Goal: Task Accomplishment & Management: Manage account settings

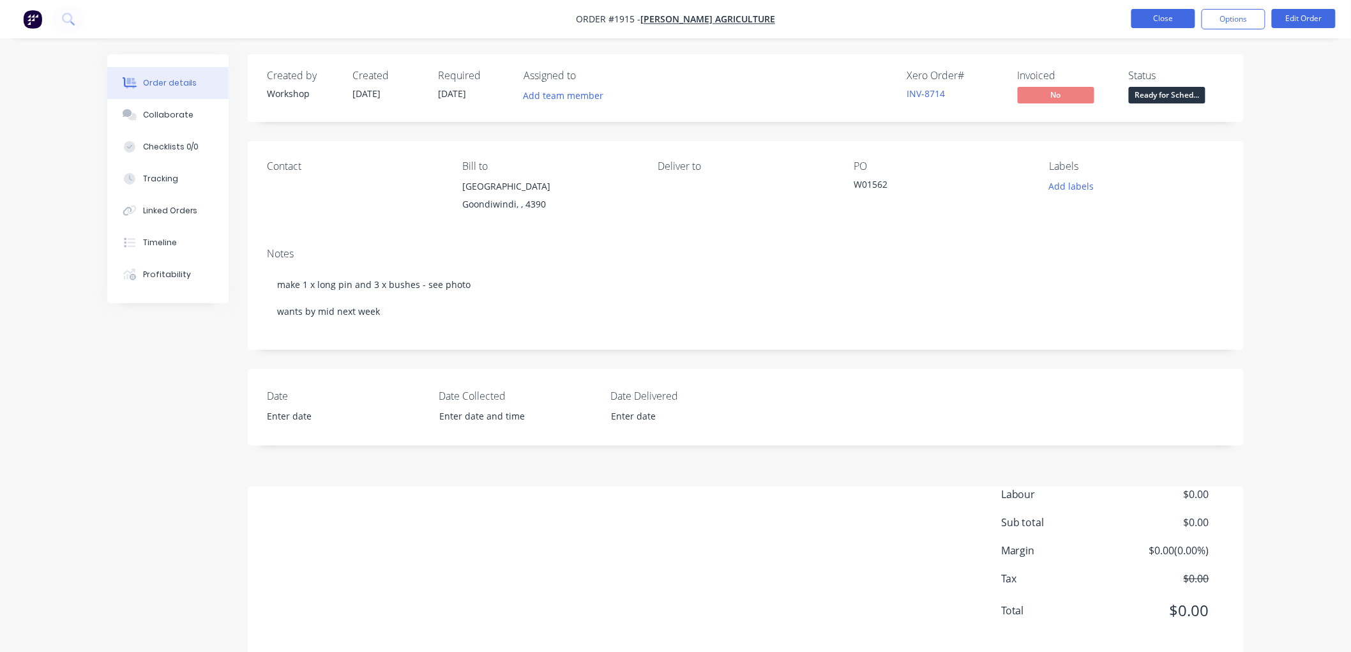
click at [1164, 17] on button "Close" at bounding box center [1163, 18] width 64 height 19
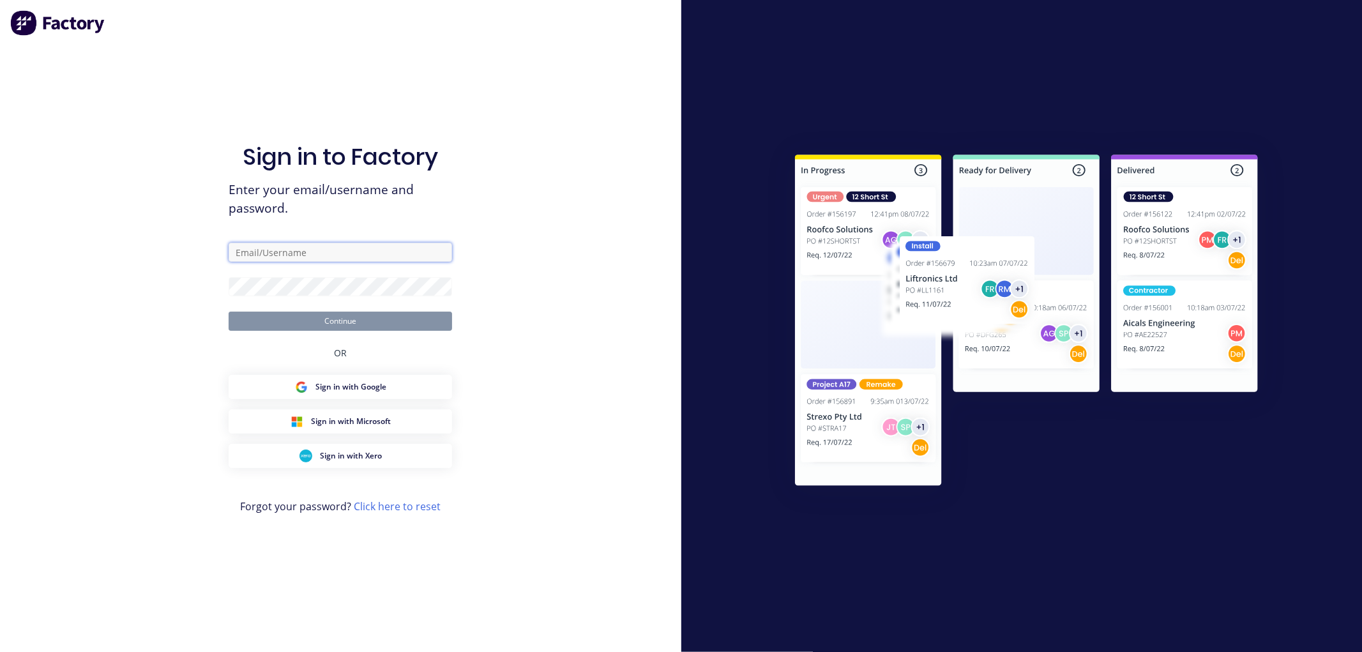
type input "hayley@gdiengineering.com.au"
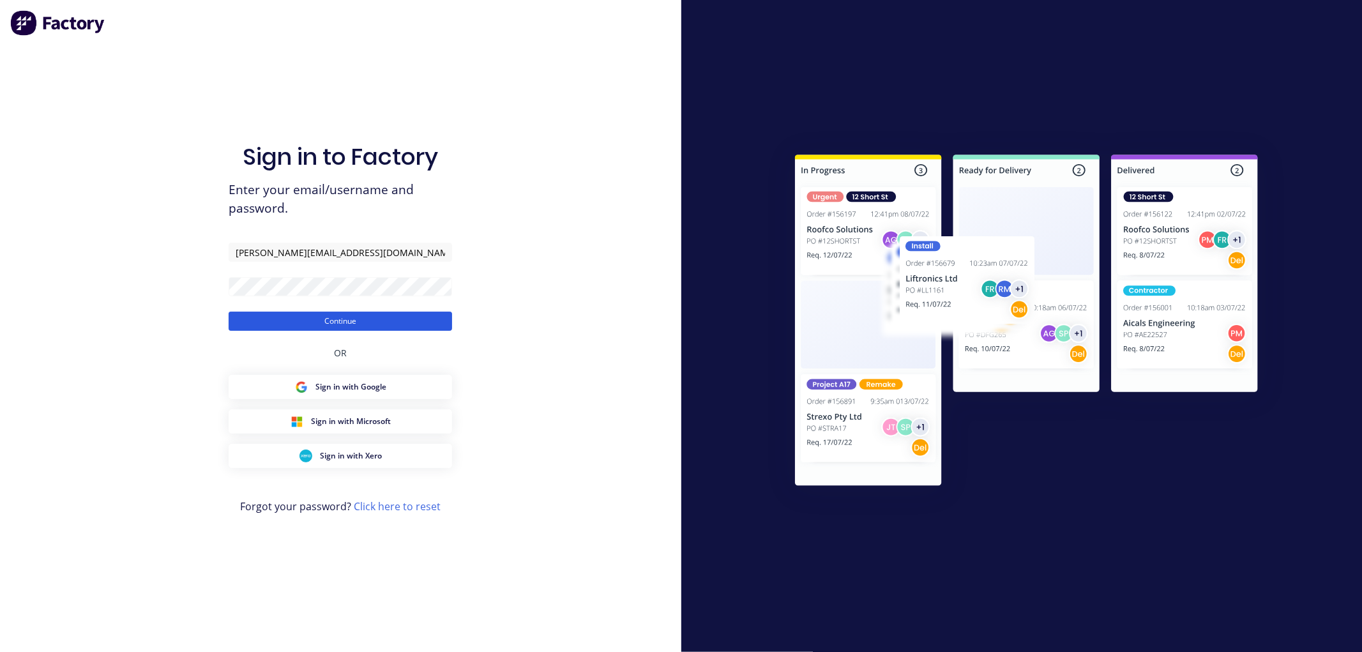
click at [340, 322] on button "Continue" at bounding box center [340, 321] width 223 height 19
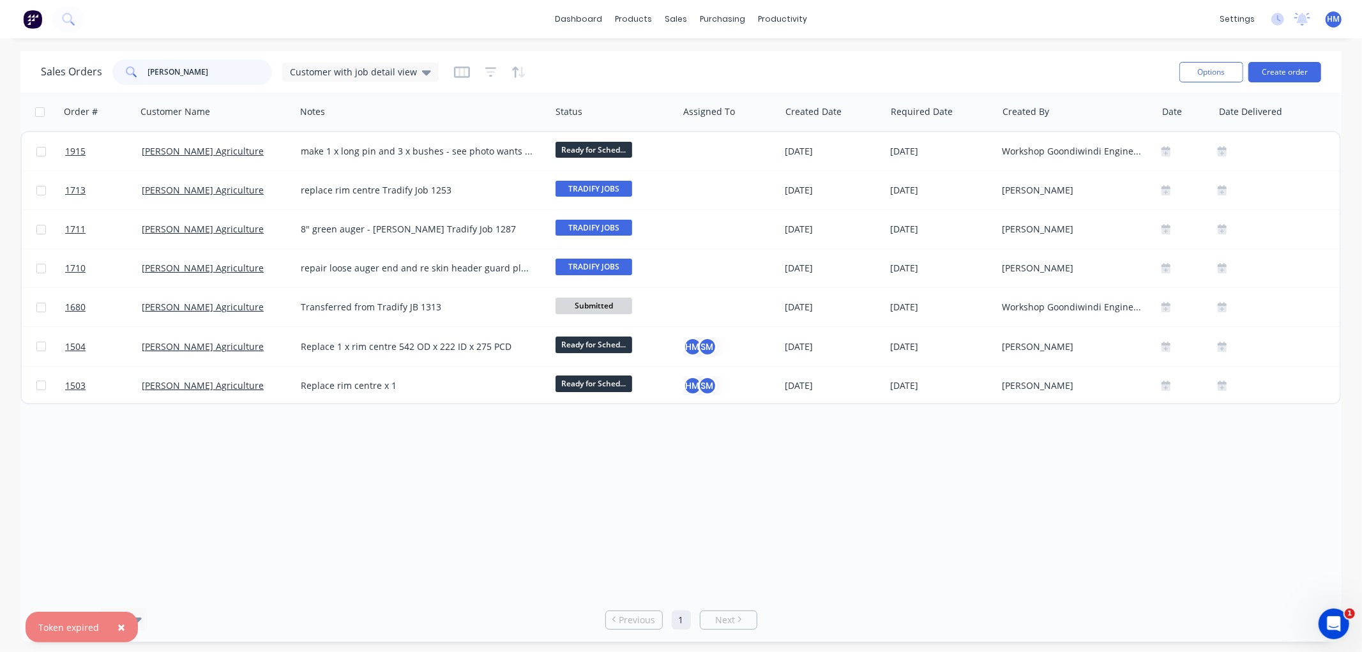
drag, startPoint x: 207, startPoint y: 73, endPoint x: 114, endPoint y: 69, distance: 93.3
click at [114, 69] on div "morella" at bounding box center [192, 72] width 160 height 26
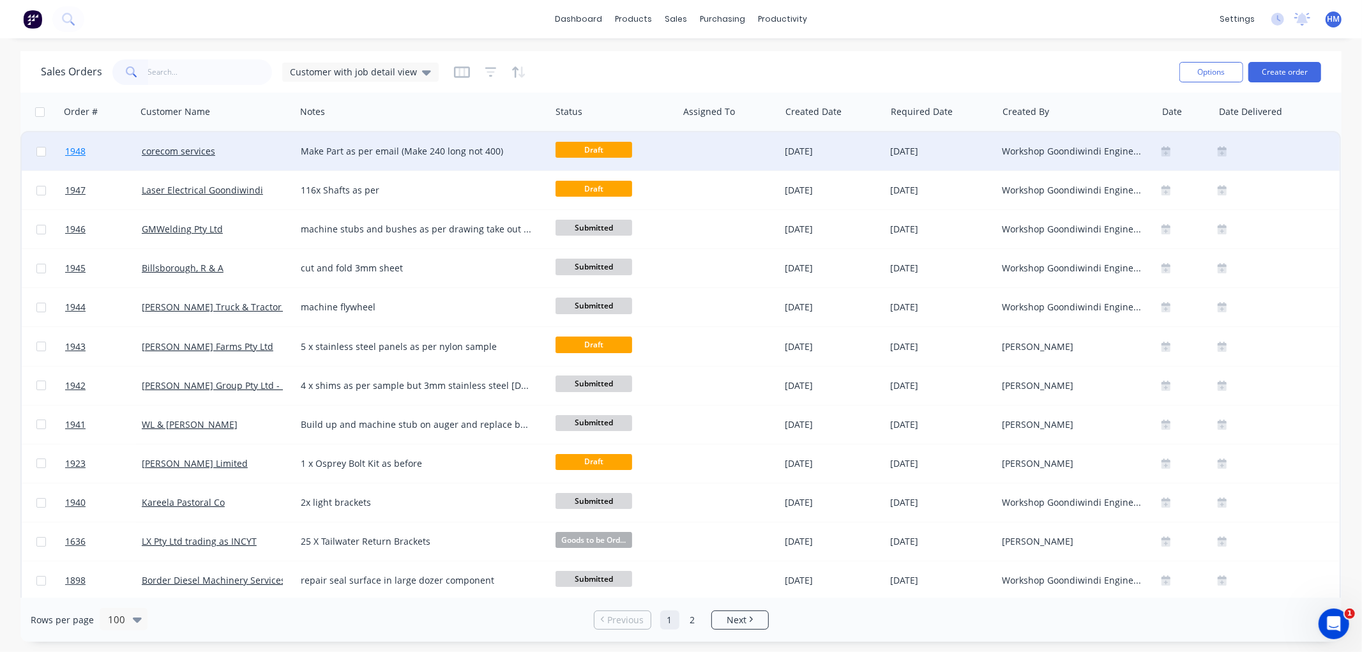
click at [125, 150] on link "1948" at bounding box center [103, 151] width 77 height 38
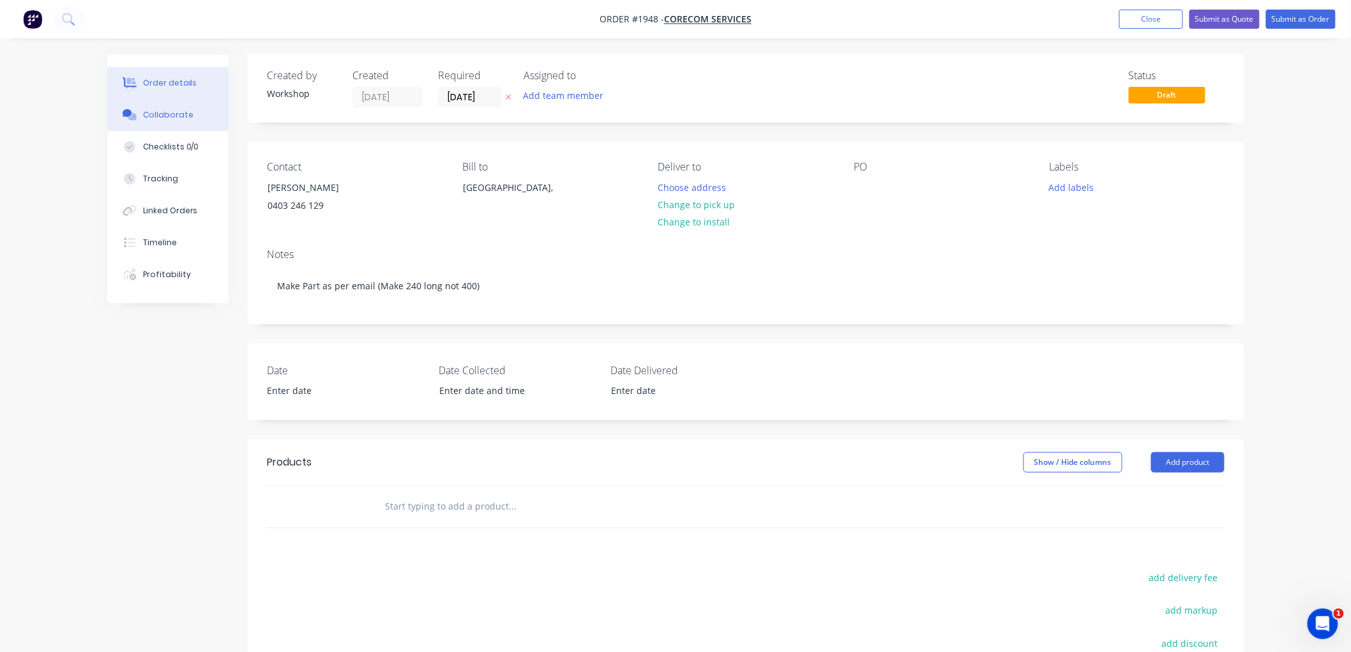
click at [160, 118] on div "Collaborate" at bounding box center [168, 114] width 50 height 11
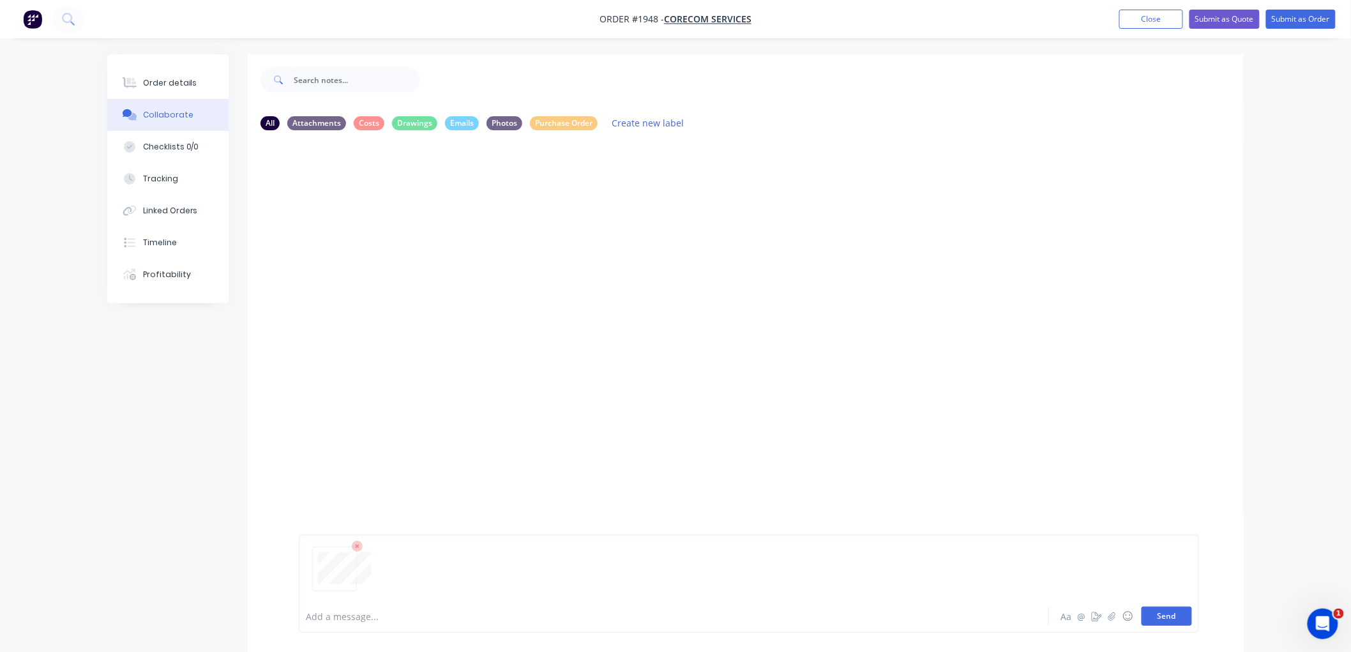
click at [1165, 618] on button "Send" at bounding box center [1167, 616] width 50 height 19
click at [1165, 615] on button "Send" at bounding box center [1167, 616] width 50 height 19
click at [164, 84] on div "Order details" at bounding box center [170, 82] width 54 height 11
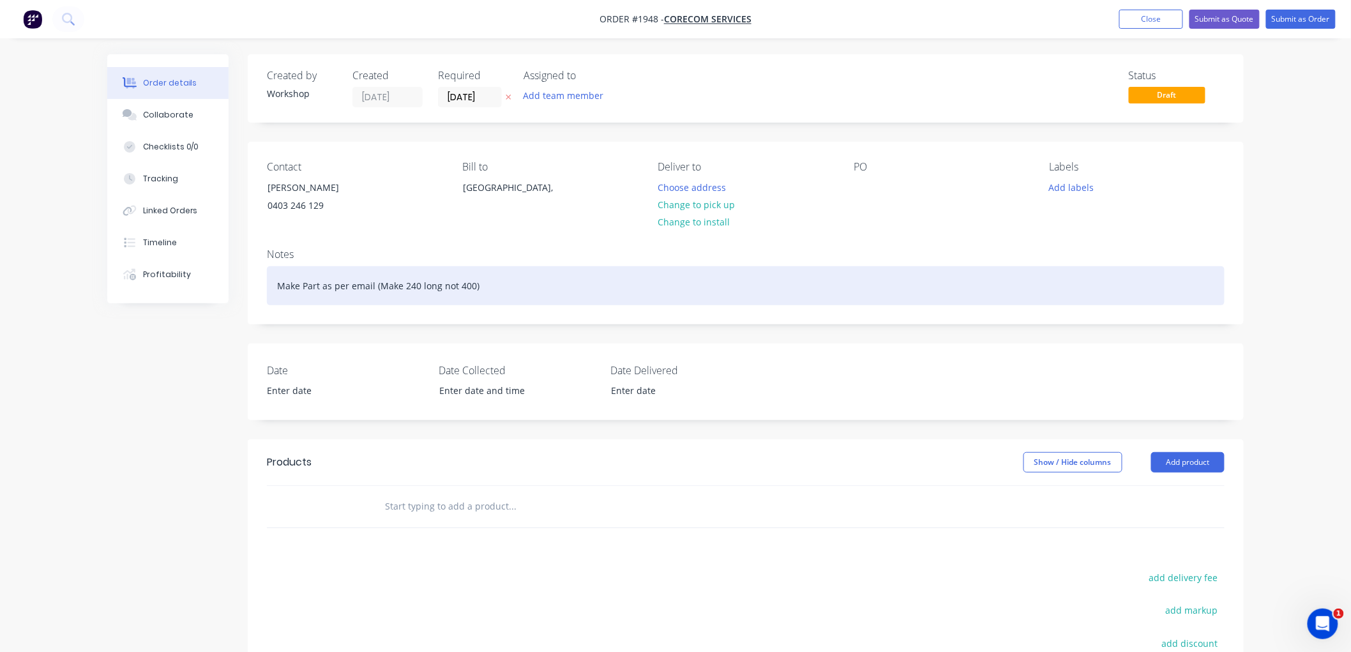
click at [535, 287] on div "Make Part as per email (Make 240 long not 400)" at bounding box center [746, 285] width 958 height 39
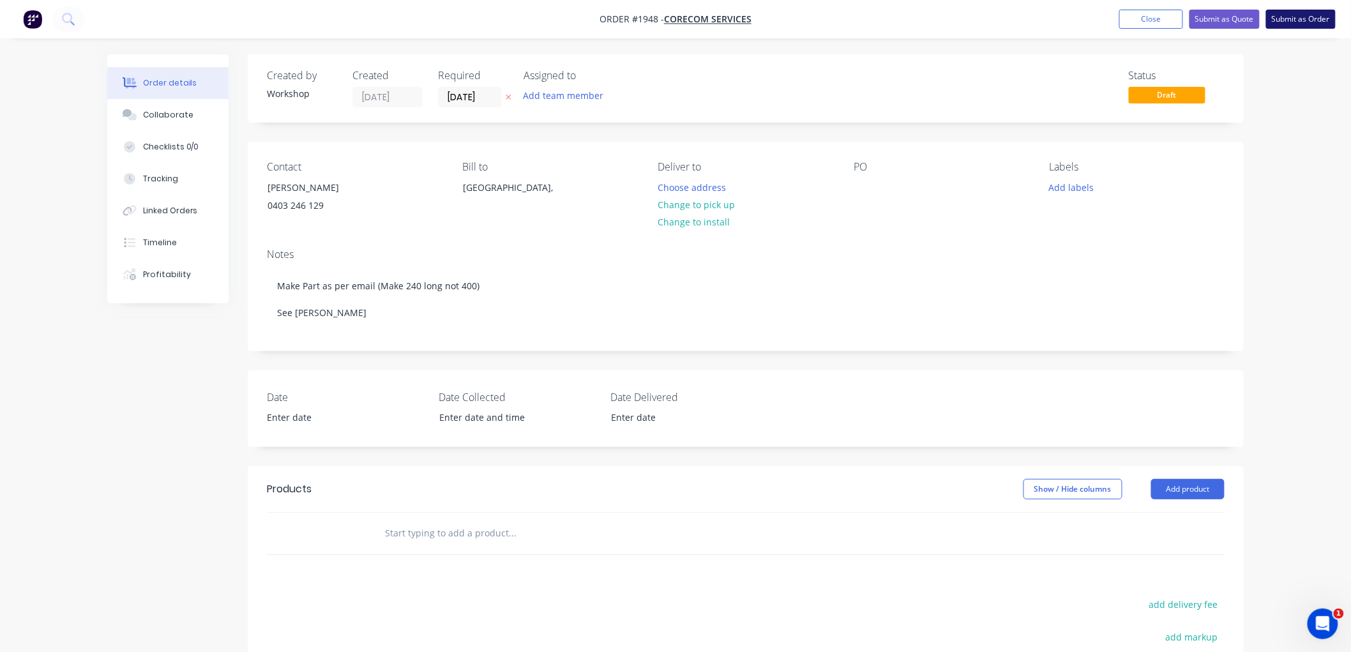
click at [1300, 19] on button "Submit as Order" at bounding box center [1301, 19] width 70 height 19
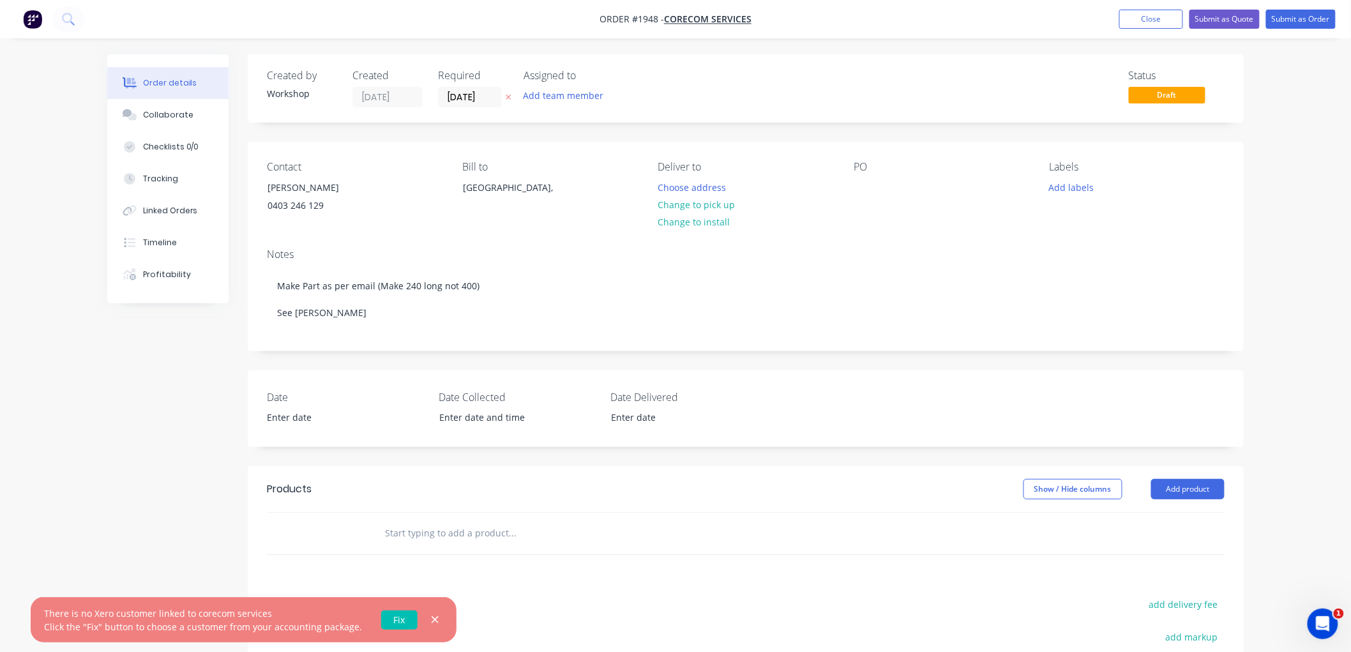
click at [473, 522] on input "text" at bounding box center [511, 533] width 255 height 26
click at [431, 617] on icon "button" at bounding box center [435, 619] width 8 height 11
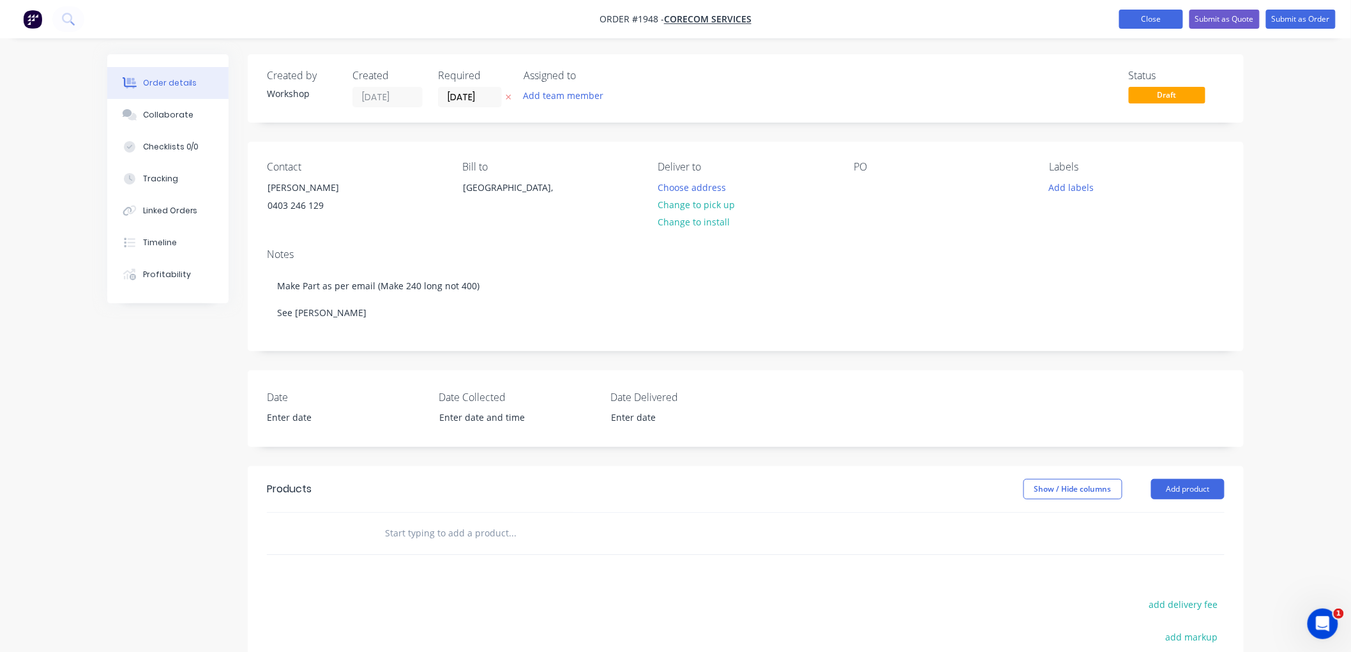
click at [1156, 19] on button "Close" at bounding box center [1151, 19] width 64 height 19
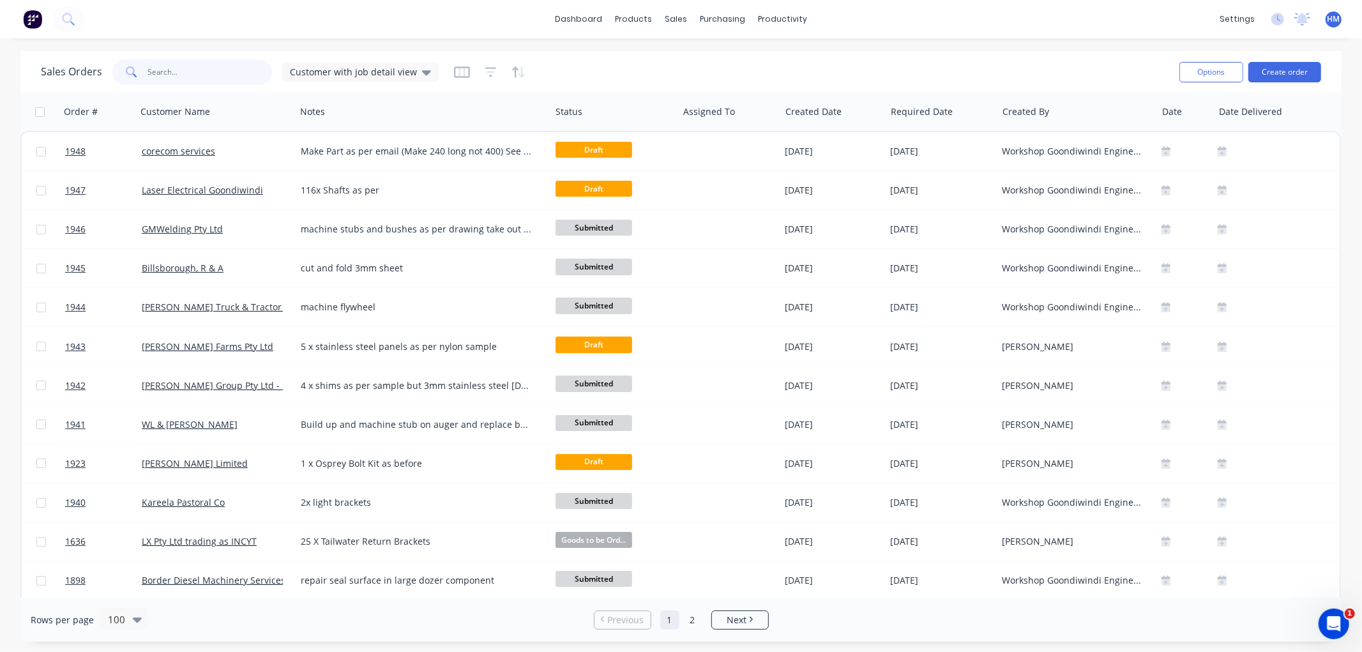
click at [172, 73] on input "text" at bounding box center [210, 72] width 124 height 26
click at [707, 56] on div "Sales Orders" at bounding box center [723, 61] width 52 height 11
click at [195, 64] on input "text" at bounding box center [210, 72] width 124 height 26
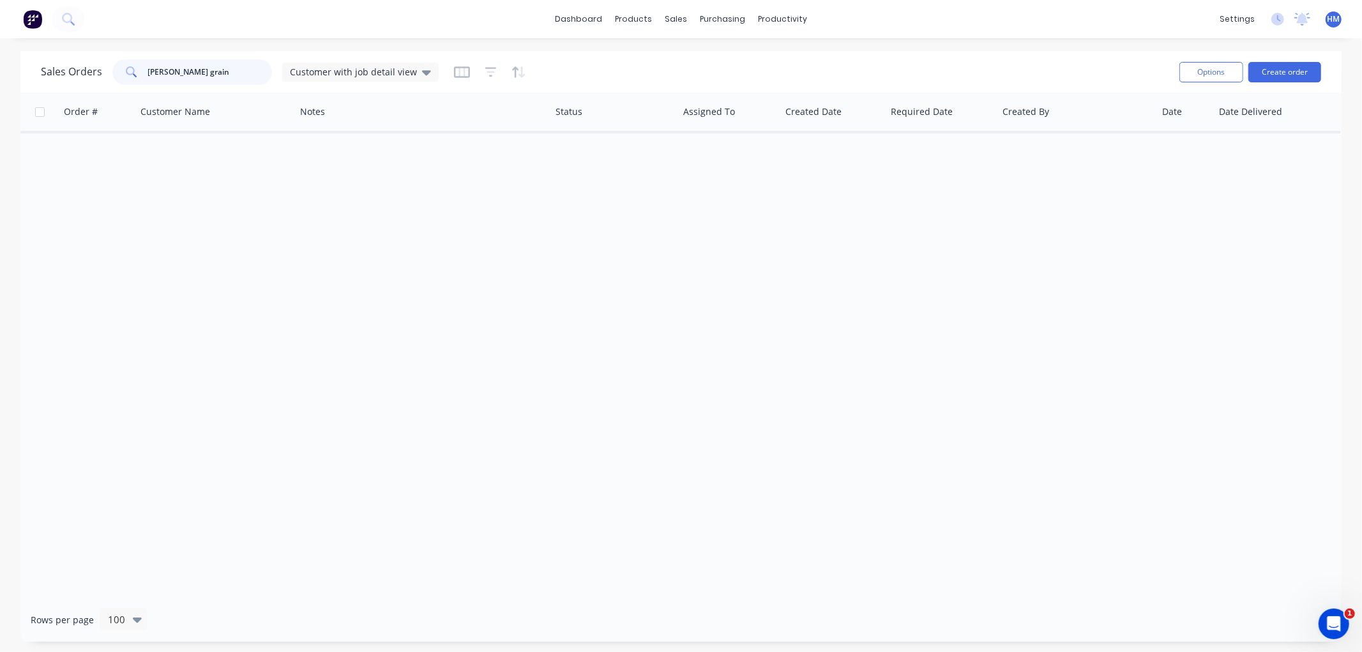
type input "woods grain"
click at [0, 66] on html "dashboard products sales purchasing productivity dashboard products Product Cat…" at bounding box center [681, 326] width 1362 height 652
click at [422, 74] on icon at bounding box center [426, 72] width 9 height 14
click at [1202, 71] on button "Options" at bounding box center [1211, 72] width 64 height 20
click at [700, 58] on div "Sales Orders" at bounding box center [723, 61] width 52 height 11
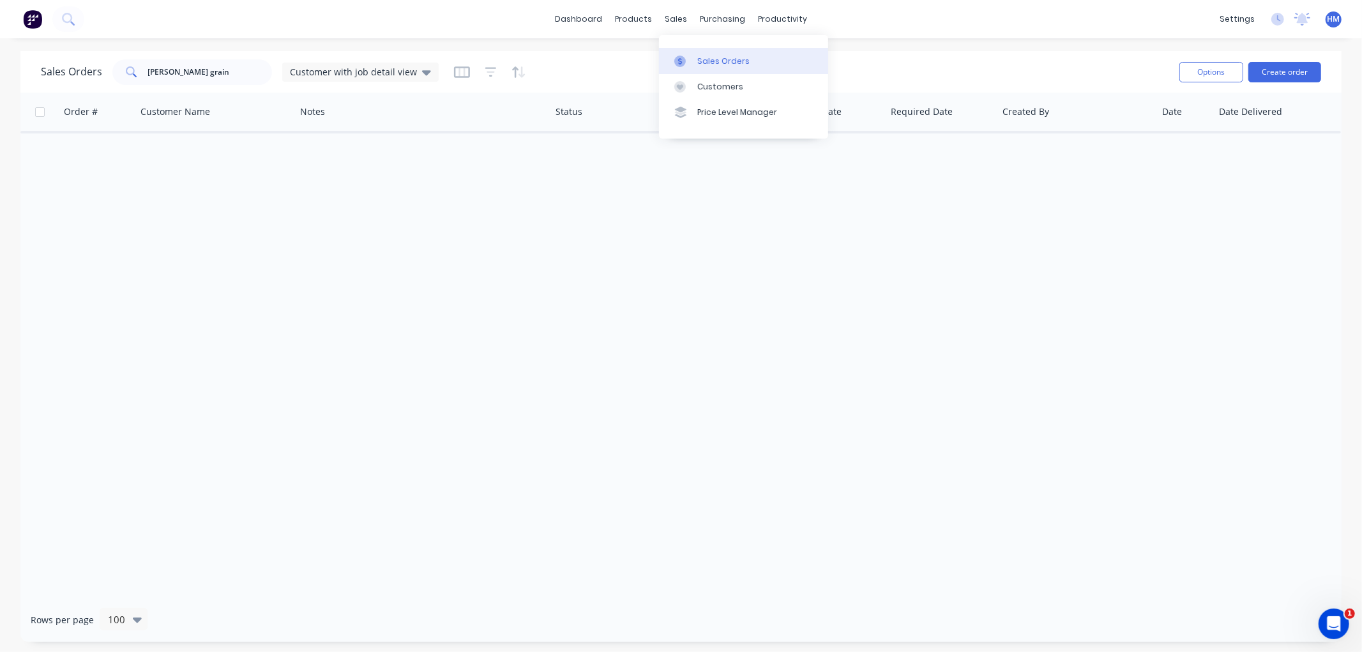
click at [700, 59] on div "Sales Orders" at bounding box center [723, 61] width 52 height 11
drag, startPoint x: 207, startPoint y: 70, endPoint x: 11, endPoint y: 70, distance: 195.4
click at [11, 70] on div "Sales Orders woods grain Customer with job detail view Options Create order Ord…" at bounding box center [681, 346] width 1362 height 591
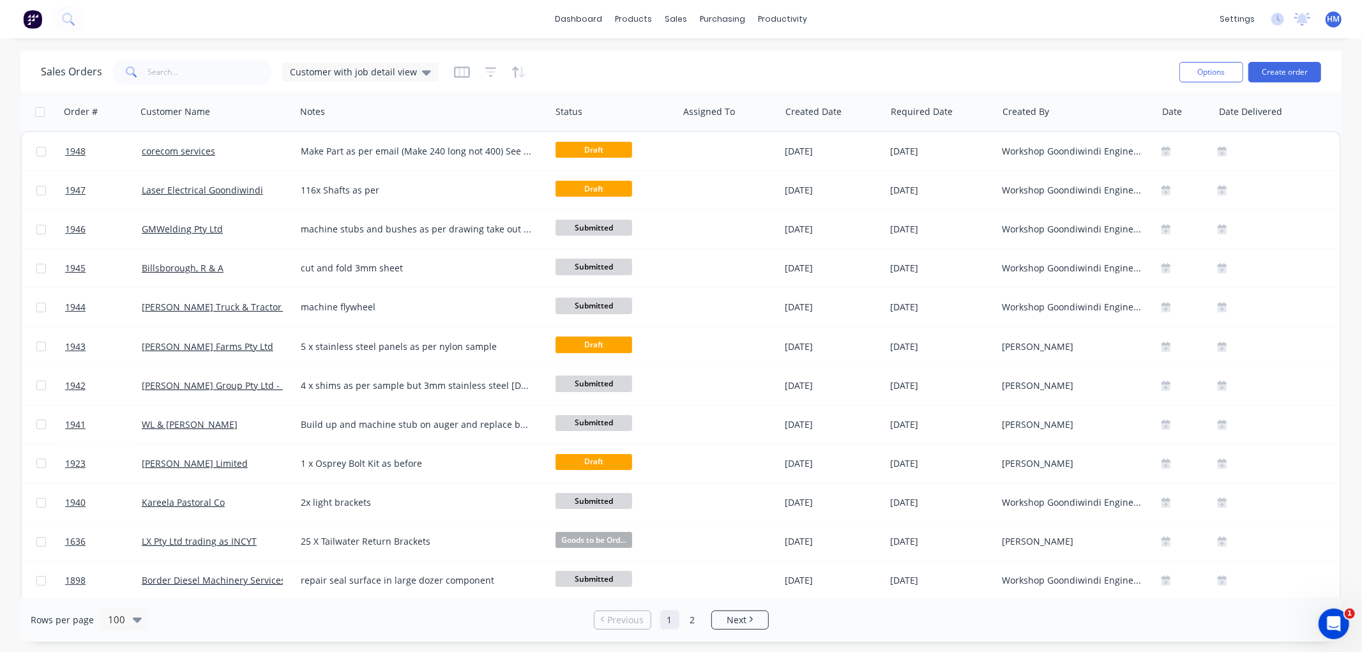
click at [217, 85] on div "Sales Orders Customer with job detail view" at bounding box center [605, 71] width 1128 height 31
click at [720, 84] on div "Customers" at bounding box center [720, 86] width 46 height 11
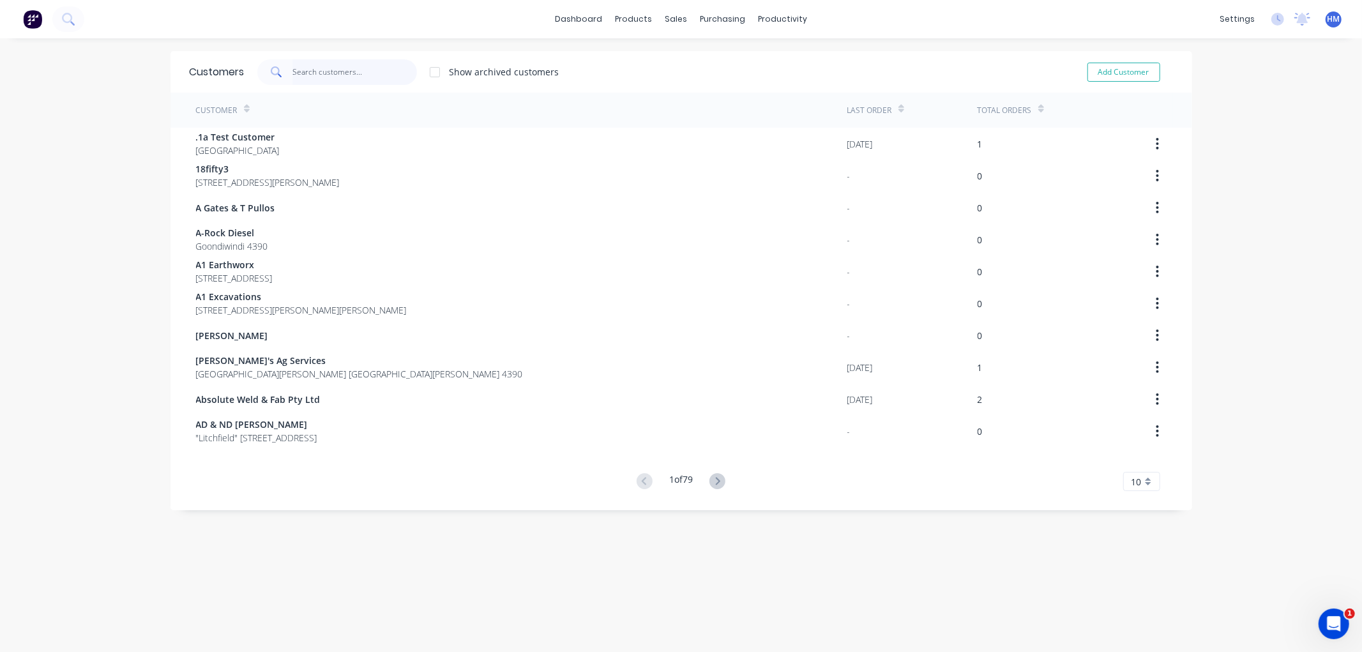
click at [313, 73] on input "text" at bounding box center [354, 72] width 124 height 26
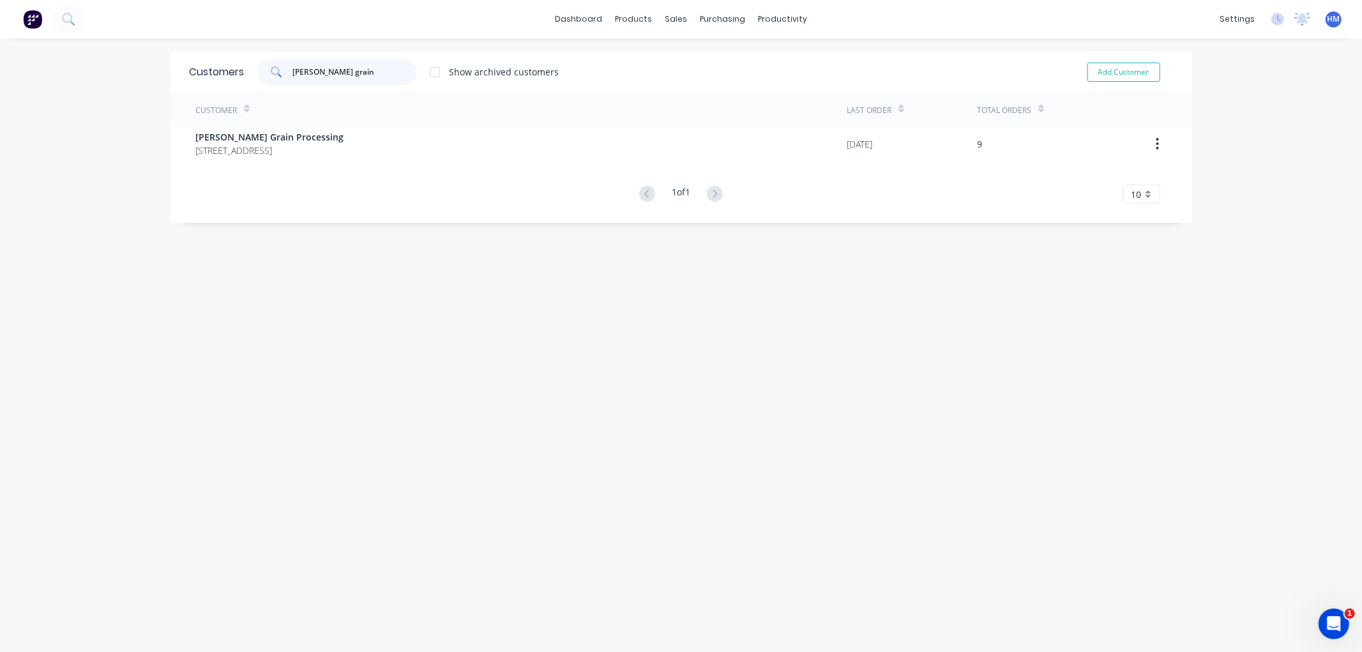
type input "woods grain"
drag, startPoint x: 287, startPoint y: 175, endPoint x: 288, endPoint y: 121, distance: 53.6
click at [287, 142] on div "Customer Last Order Total Orders Woods Grain Processing PO Box 135 Goondiwindi …" at bounding box center [681, 148] width 1022 height 111
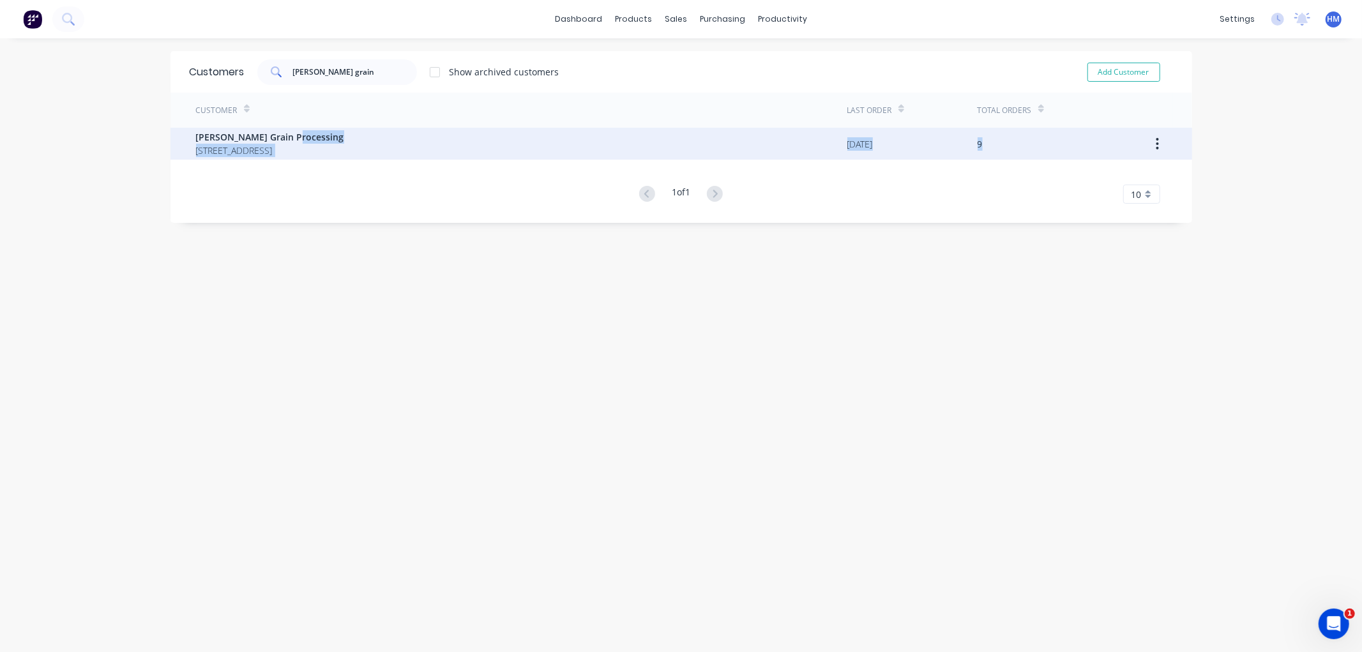
click at [290, 139] on span "[PERSON_NAME] Grain Processing" at bounding box center [270, 136] width 148 height 13
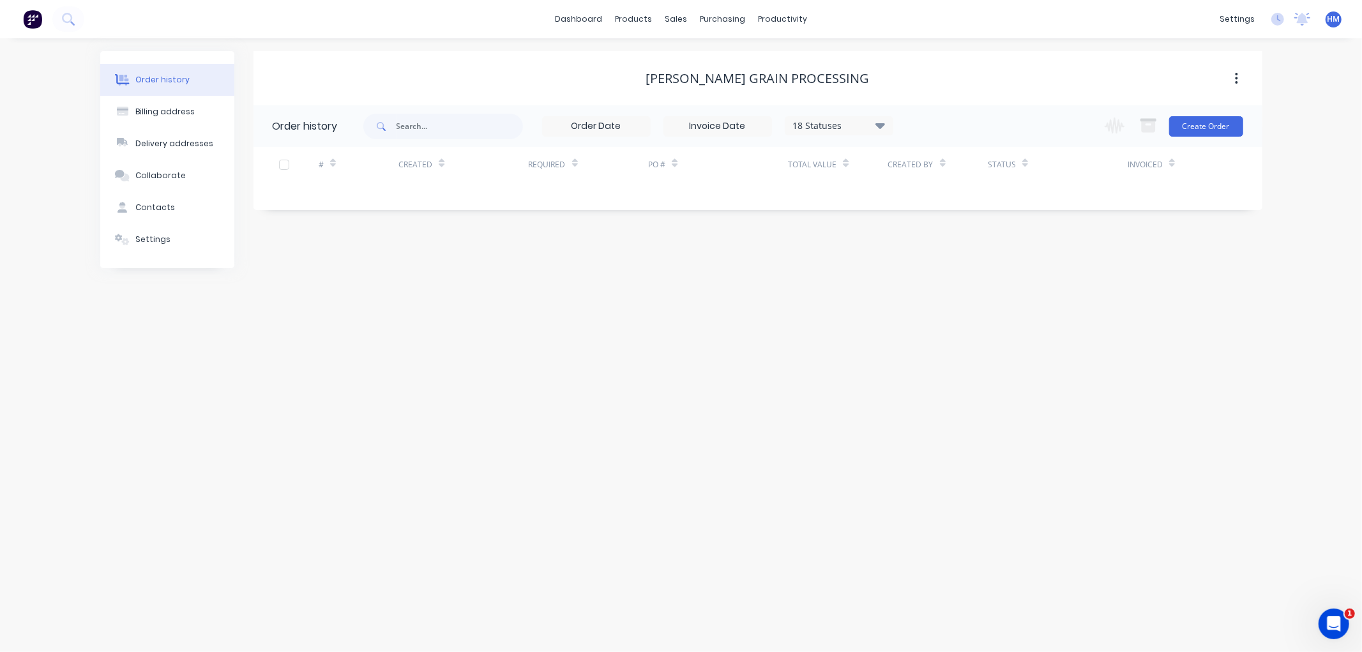
click at [871, 129] on div "18 Statuses" at bounding box center [838, 126] width 107 height 14
click at [944, 273] on label at bounding box center [944, 273] width 0 height 0
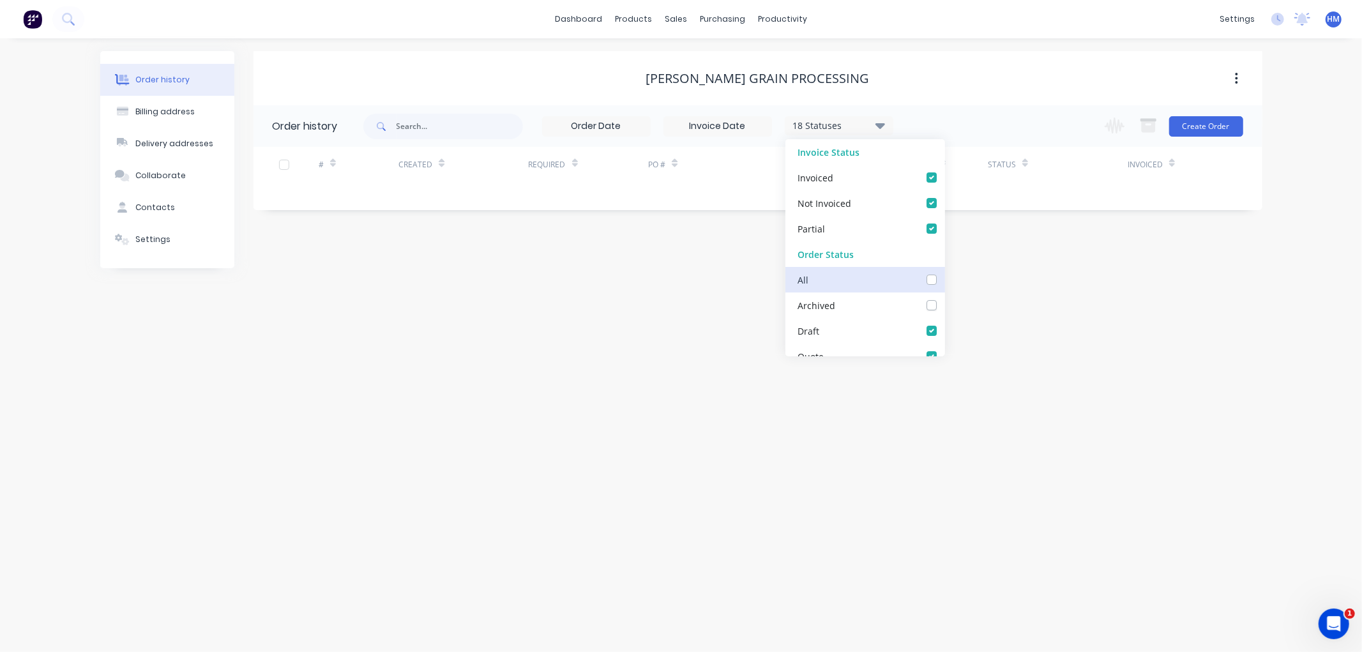
click at [944, 278] on input "checkbox" at bounding box center [949, 279] width 10 height 12
checkbox input "true"
click at [1113, 321] on div "Order history Billing address Delivery addresses Collaborate Contacts Settings …" at bounding box center [681, 345] width 1362 height 614
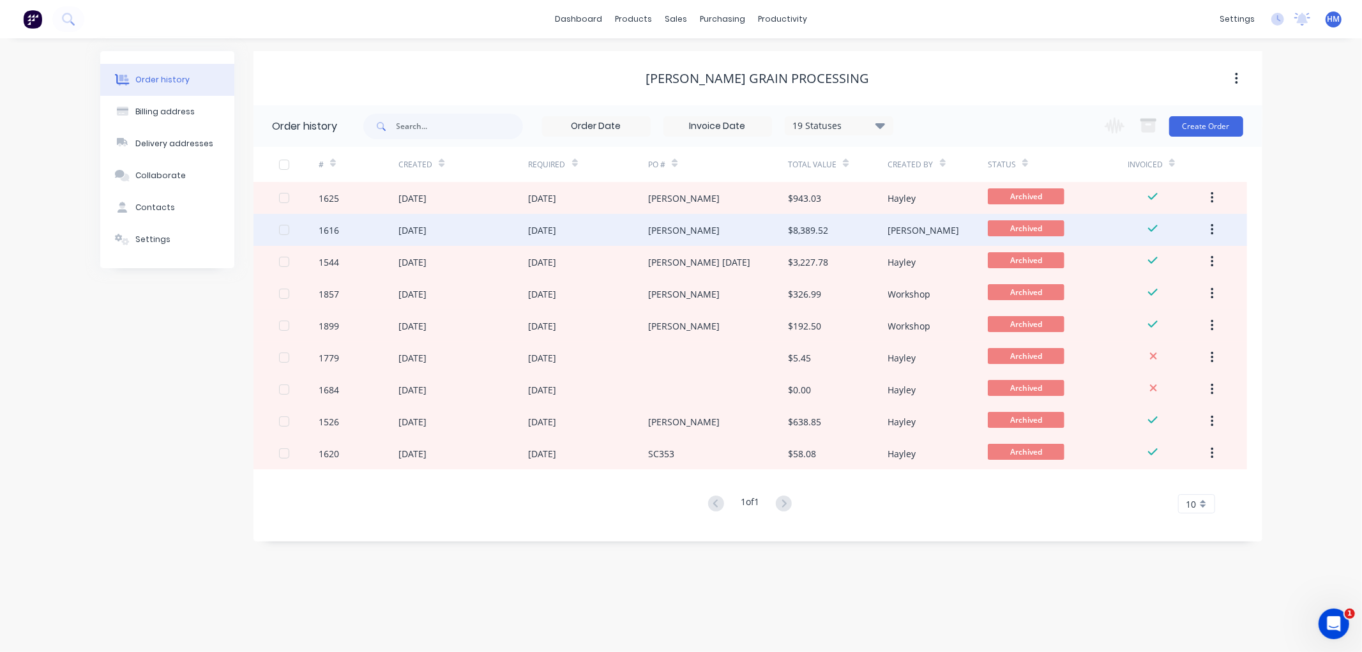
click at [458, 225] on div "07 Aug 2025" at bounding box center [463, 230] width 130 height 32
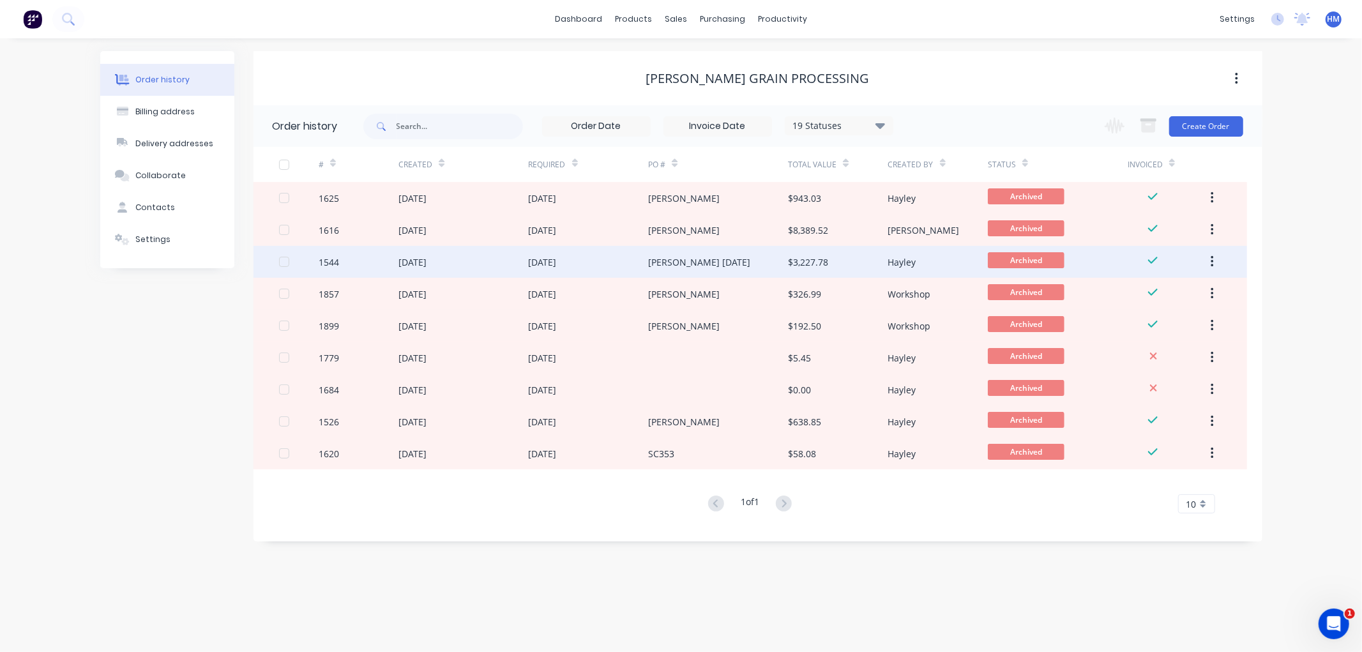
click at [471, 260] on div "[DATE]" at bounding box center [463, 262] width 130 height 32
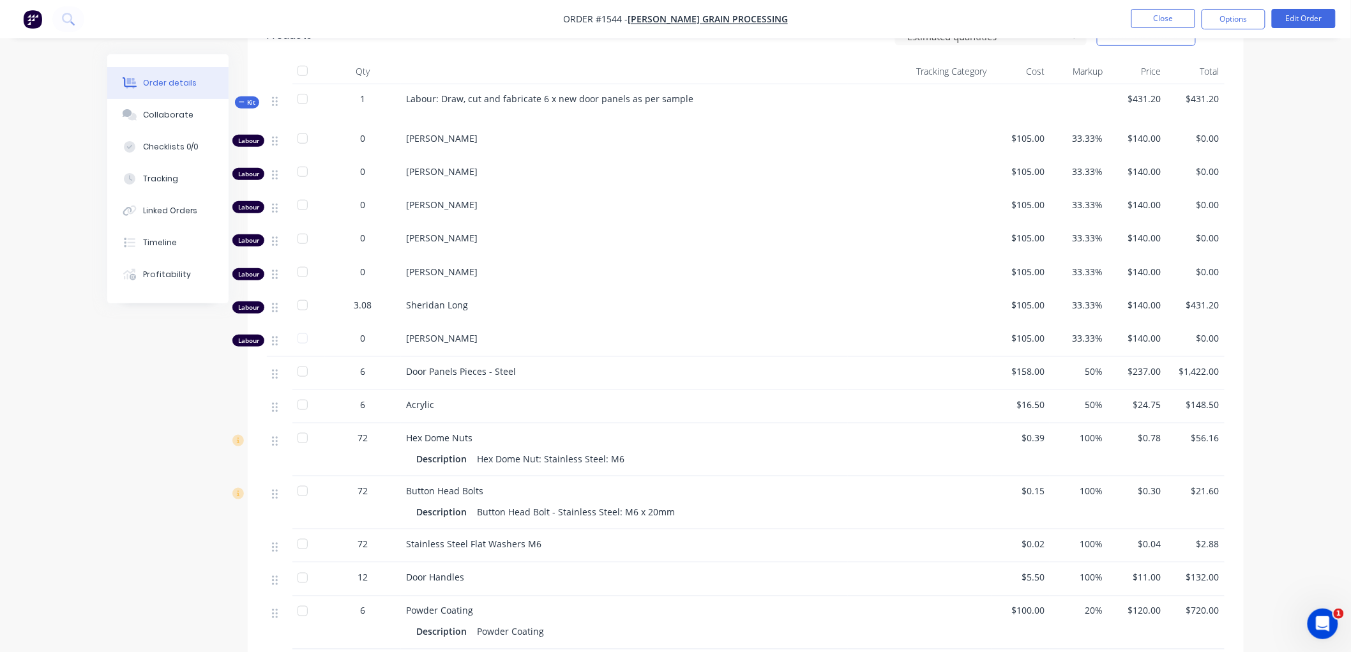
scroll to position [283, 0]
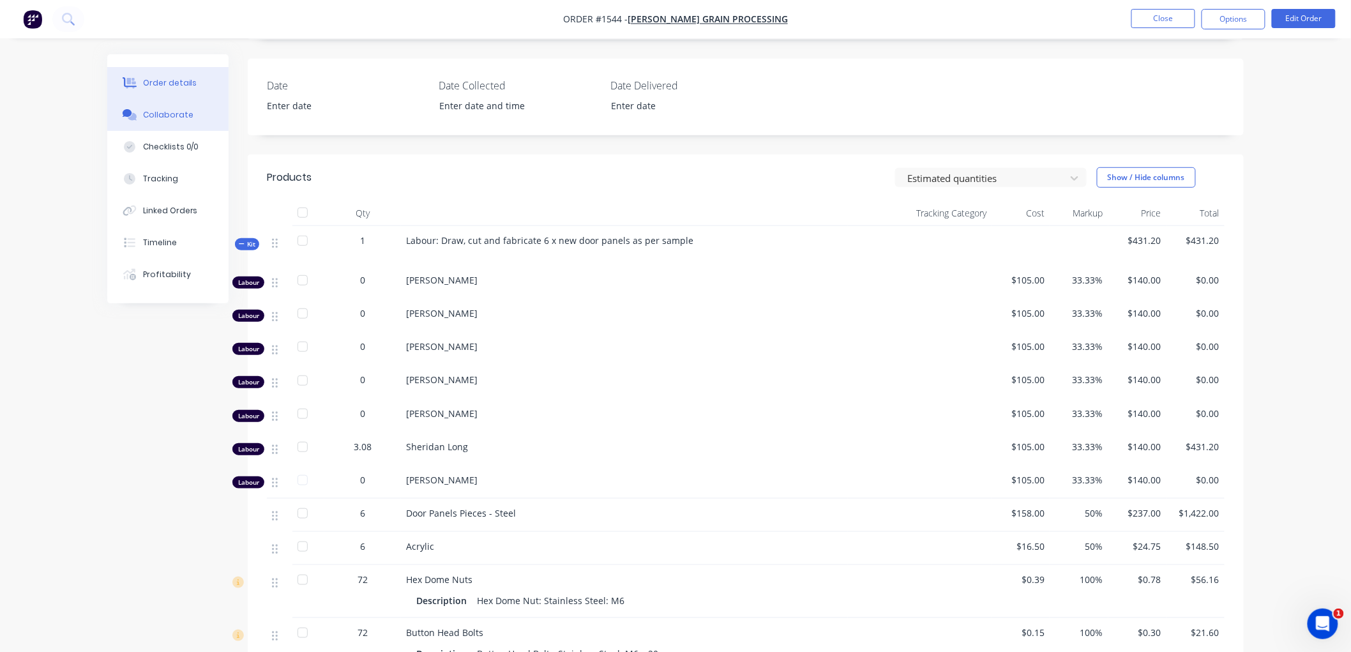
click at [187, 112] on div "Collaborate" at bounding box center [168, 114] width 50 height 11
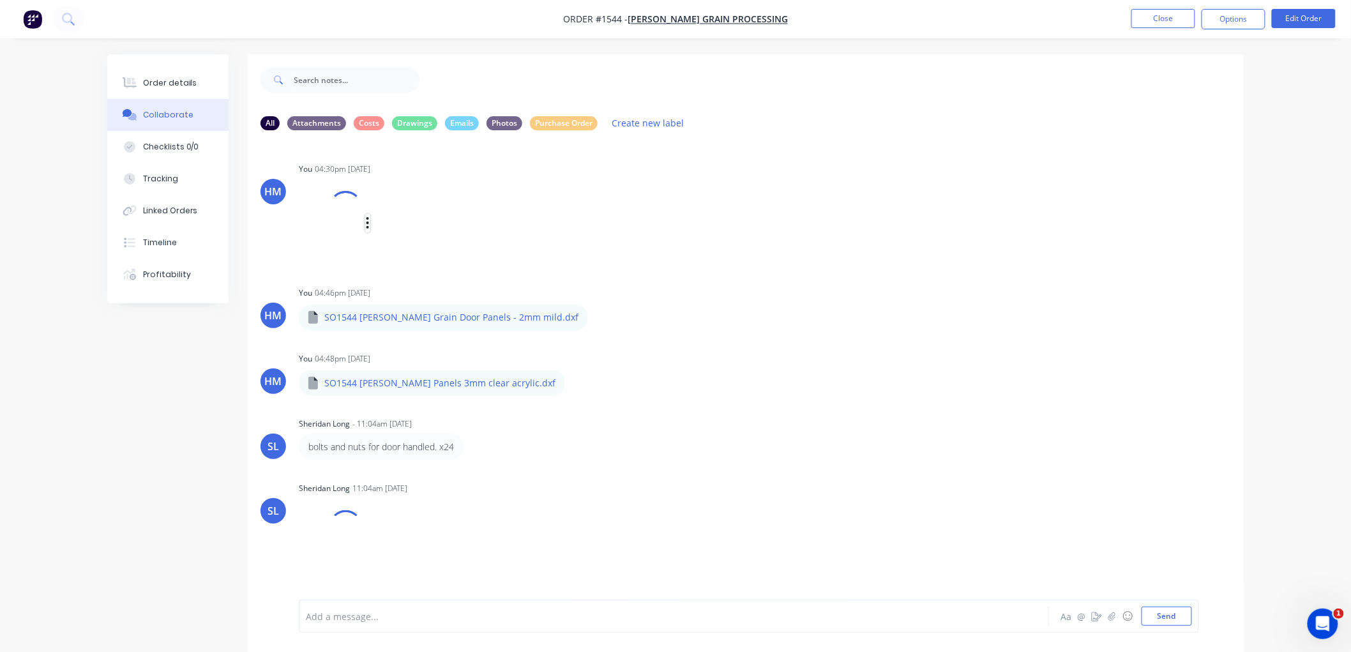
click at [370, 220] on button "button" at bounding box center [367, 223] width 5 height 19
click at [422, 255] on div "Labels Download Delete" at bounding box center [452, 257] width 144 height 86
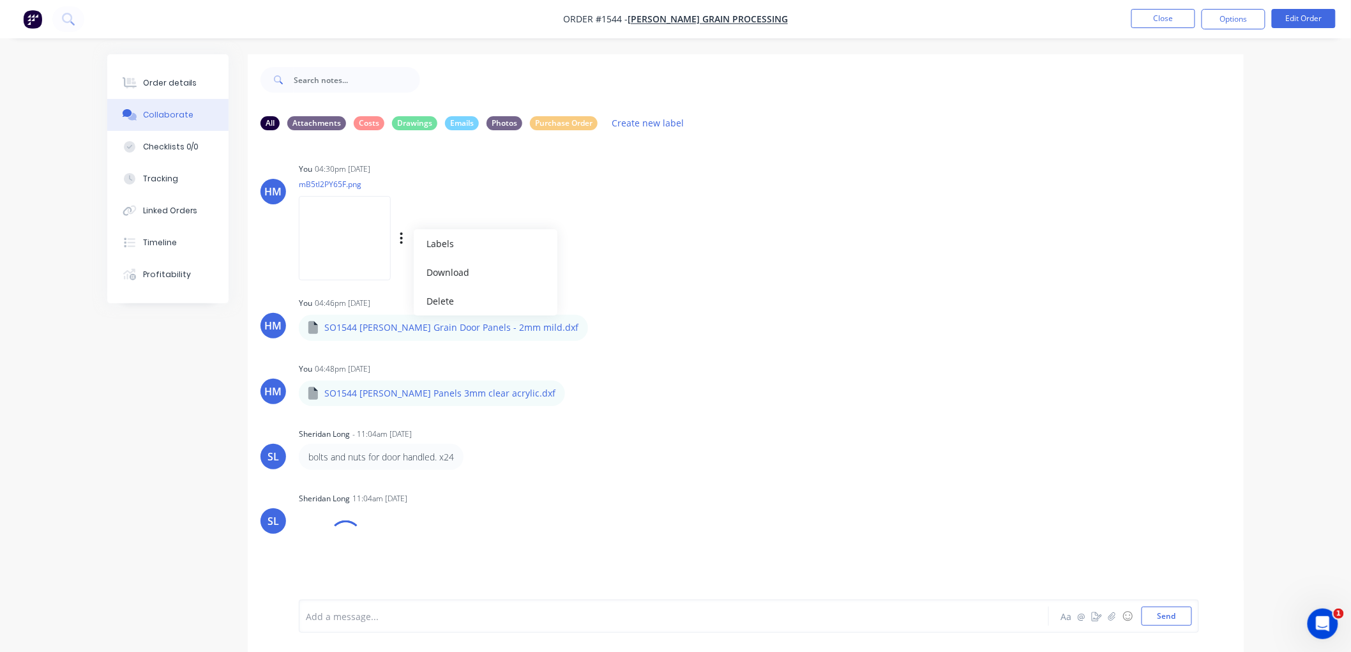
click at [352, 243] on img at bounding box center [345, 238] width 92 height 84
click at [1154, 19] on button "Close" at bounding box center [1163, 18] width 64 height 19
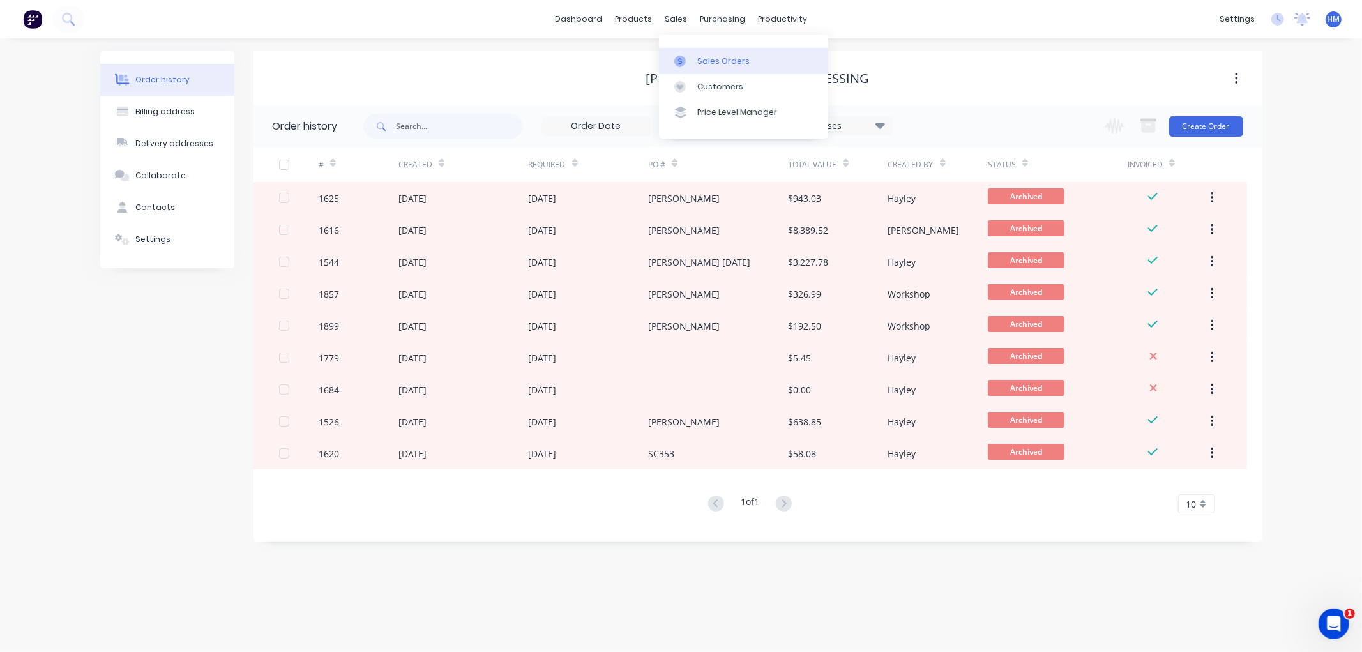
click at [713, 58] on div "Sales Orders" at bounding box center [723, 61] width 52 height 11
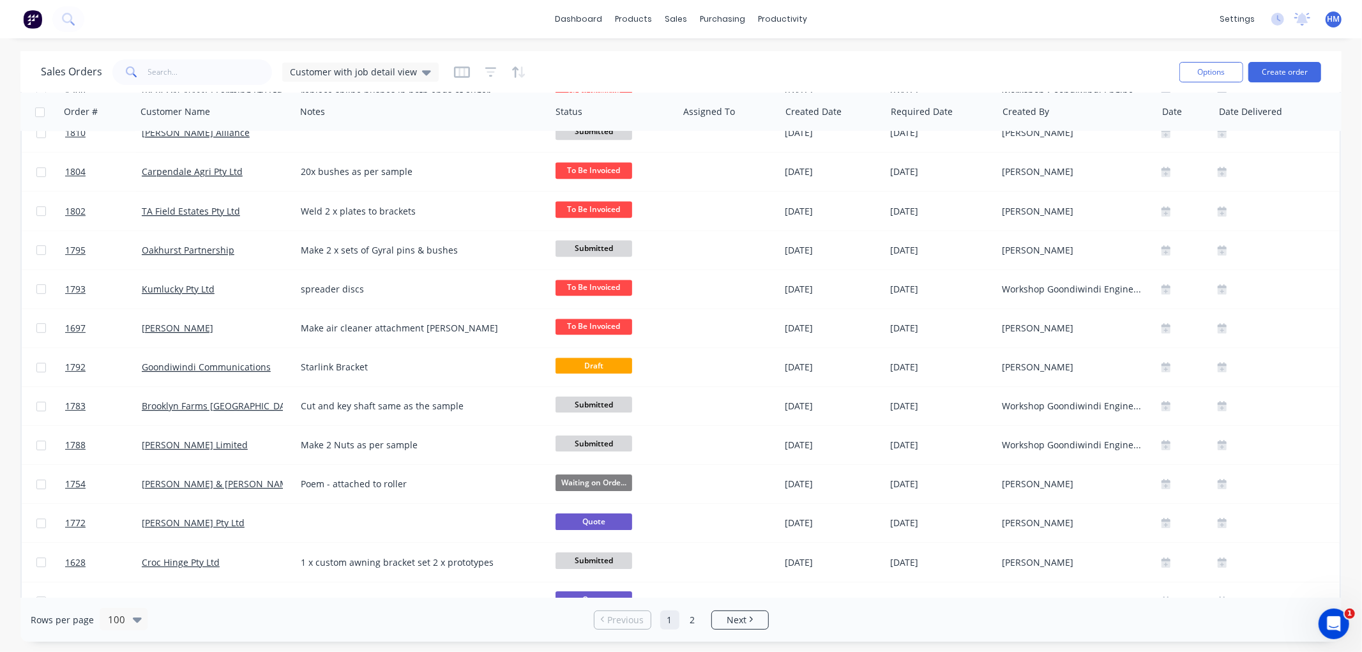
scroll to position [3441, 0]
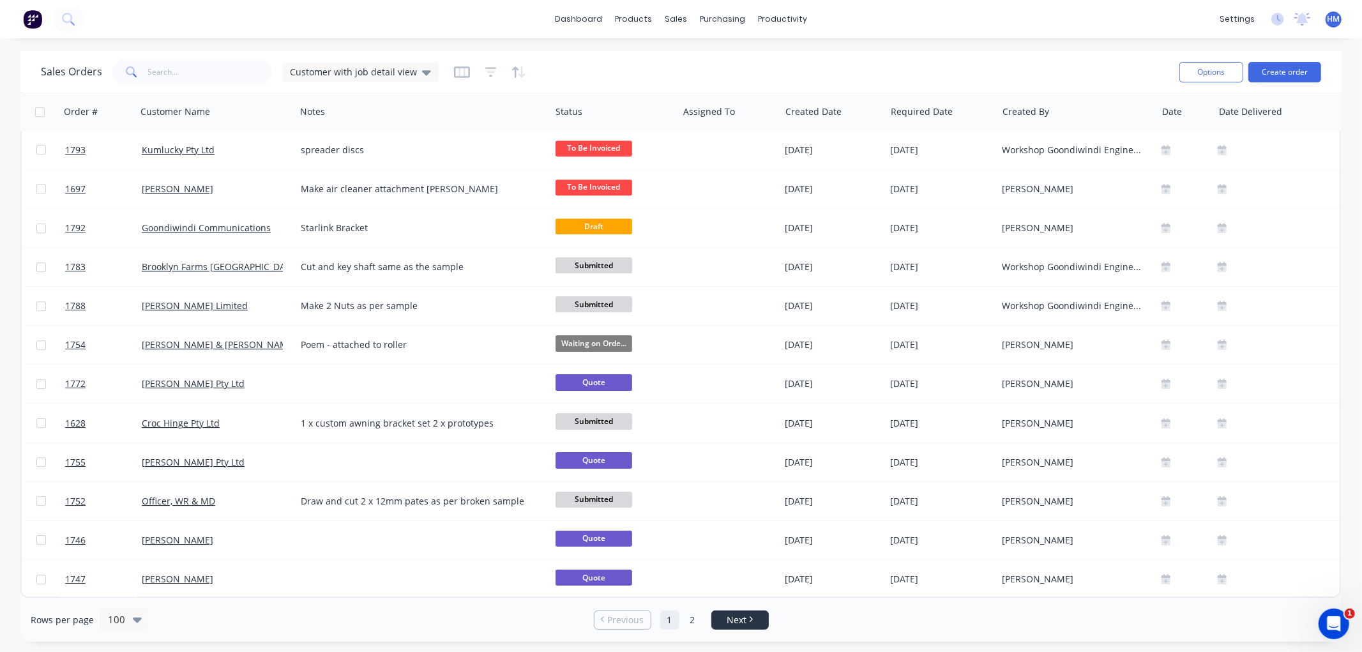
click at [744, 619] on span "Next" at bounding box center [737, 620] width 20 height 13
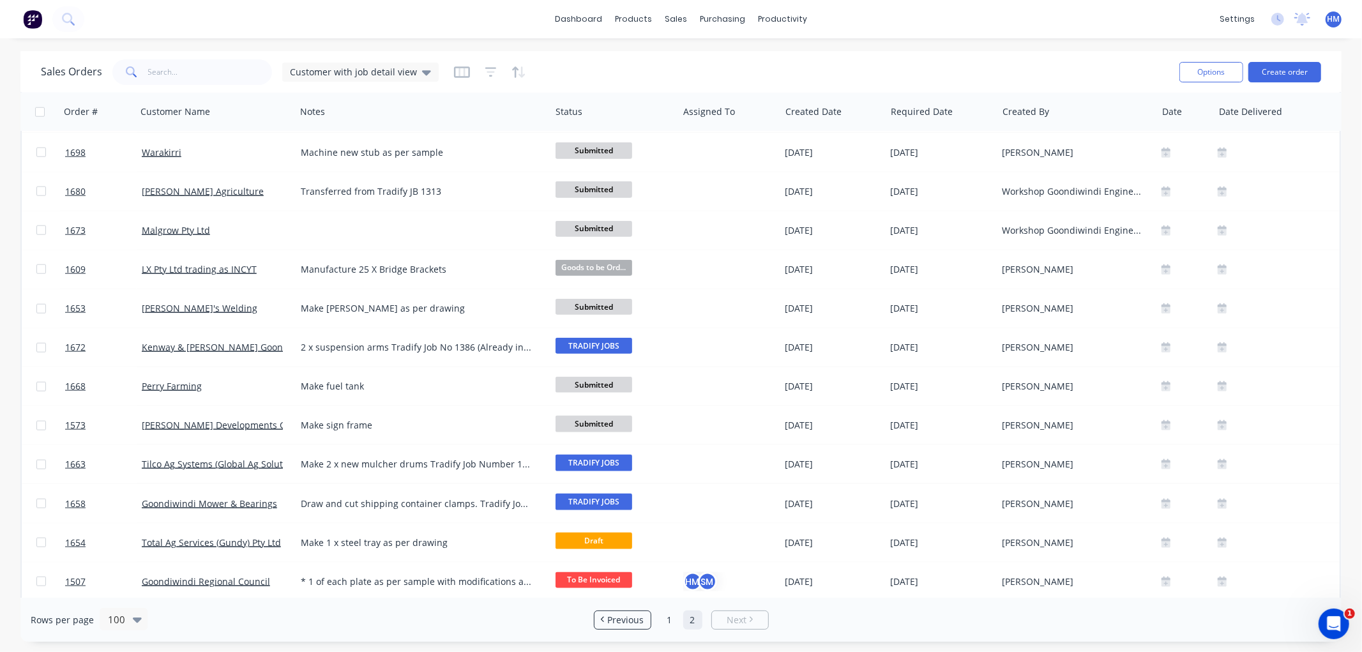
scroll to position [1763, 0]
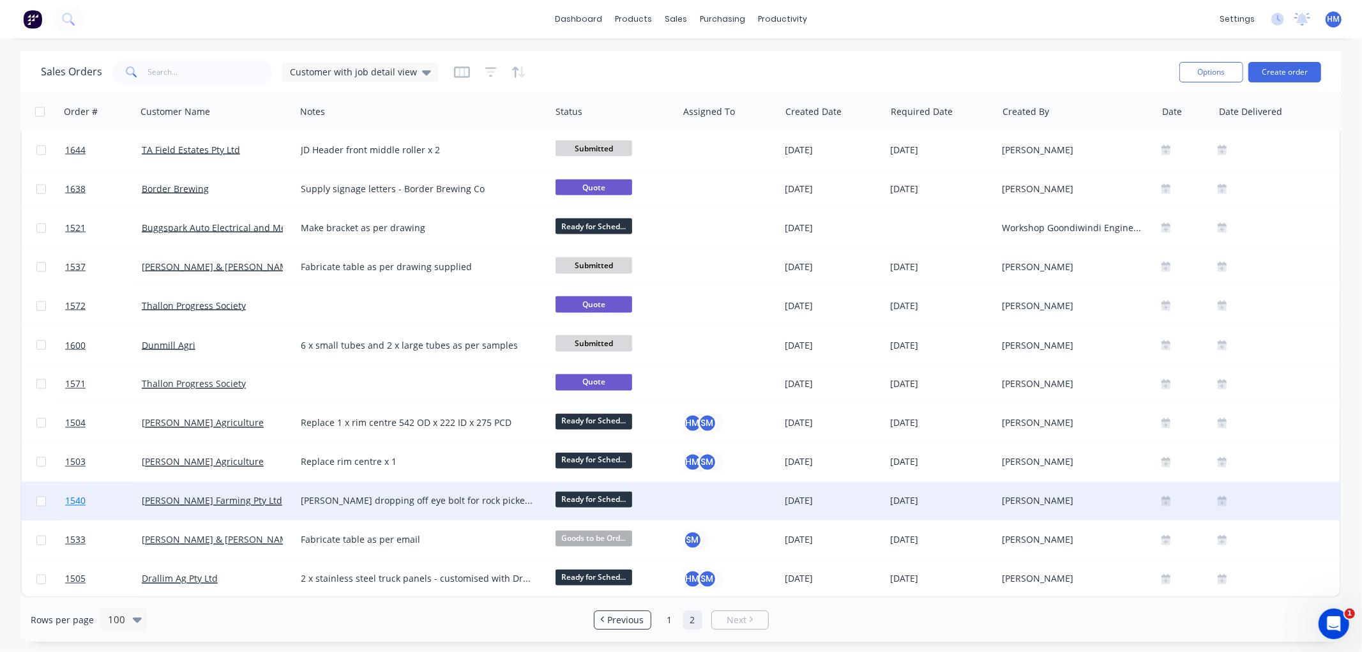
click at [96, 489] on link "1540" at bounding box center [103, 501] width 77 height 38
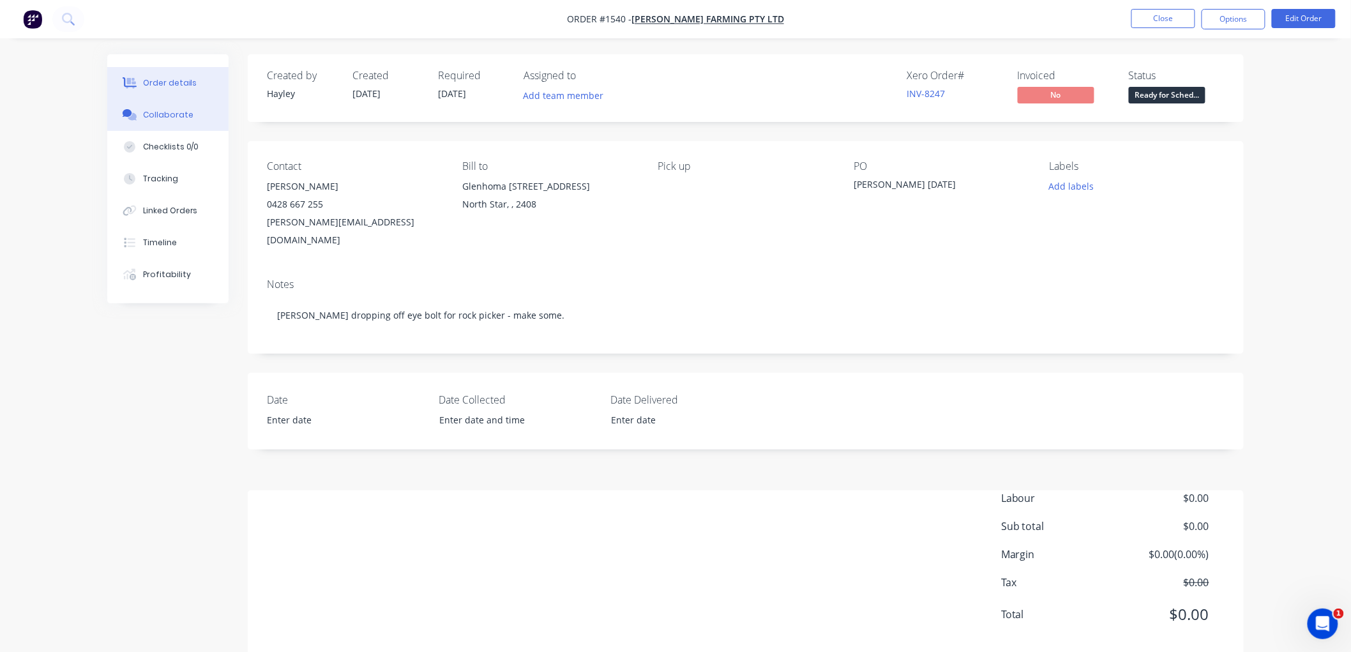
click at [176, 113] on div "Collaborate" at bounding box center [168, 114] width 50 height 11
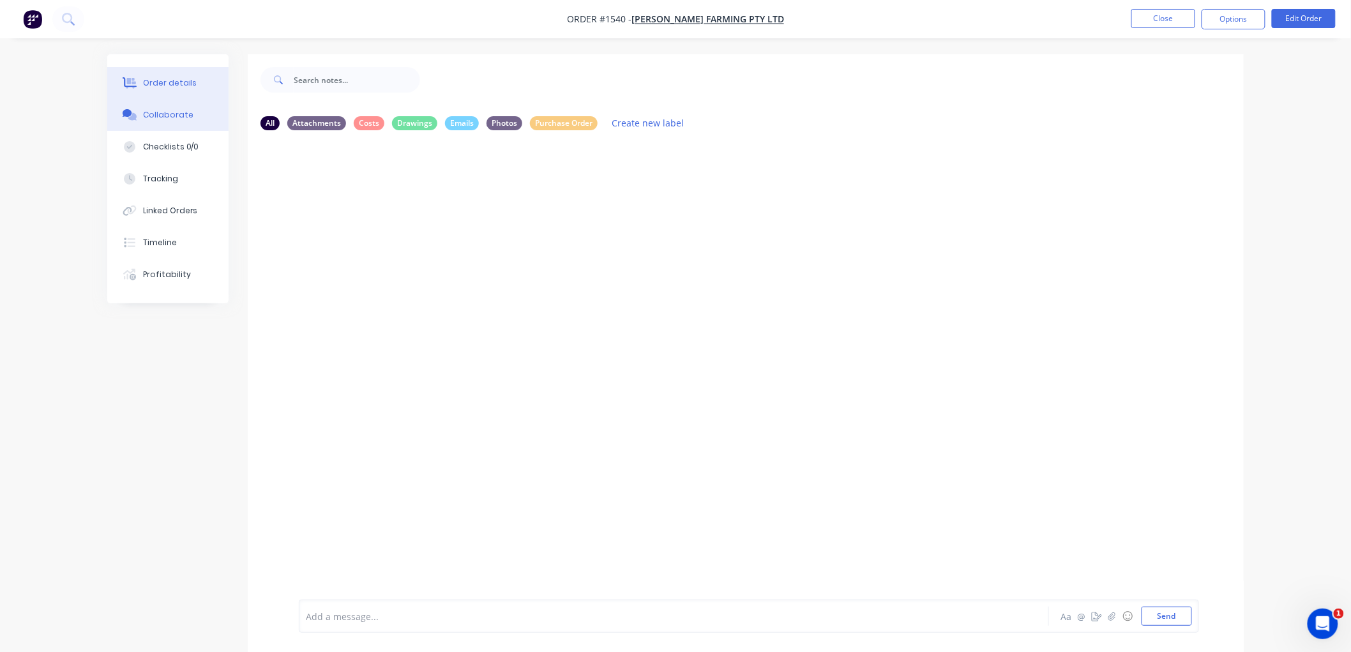
click at [175, 90] on button "Order details" at bounding box center [167, 83] width 121 height 32
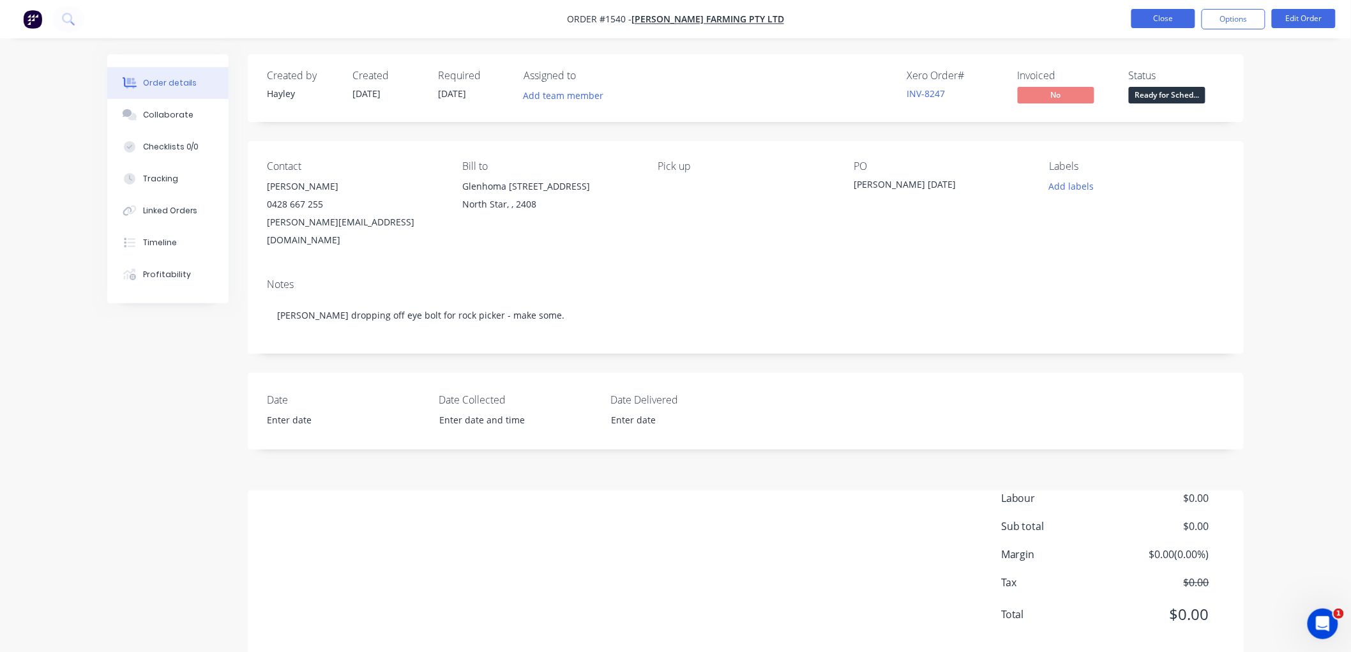
click at [1175, 20] on button "Close" at bounding box center [1163, 18] width 64 height 19
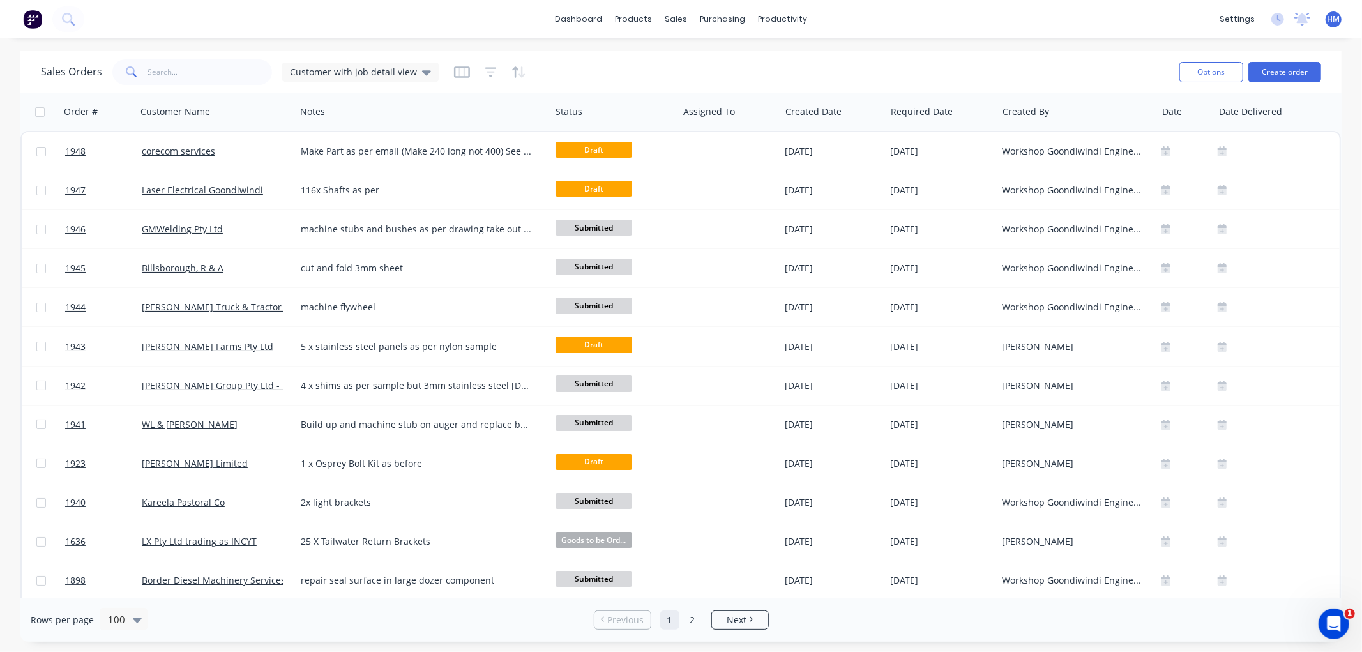
scroll to position [0, 8]
drag, startPoint x: 1335, startPoint y: 105, endPoint x: 1344, endPoint y: 241, distance: 135.6
click at [1345, 253] on div "Sales Orders Customer with job detail view Options Create order Order # Custome…" at bounding box center [681, 346] width 1362 height 591
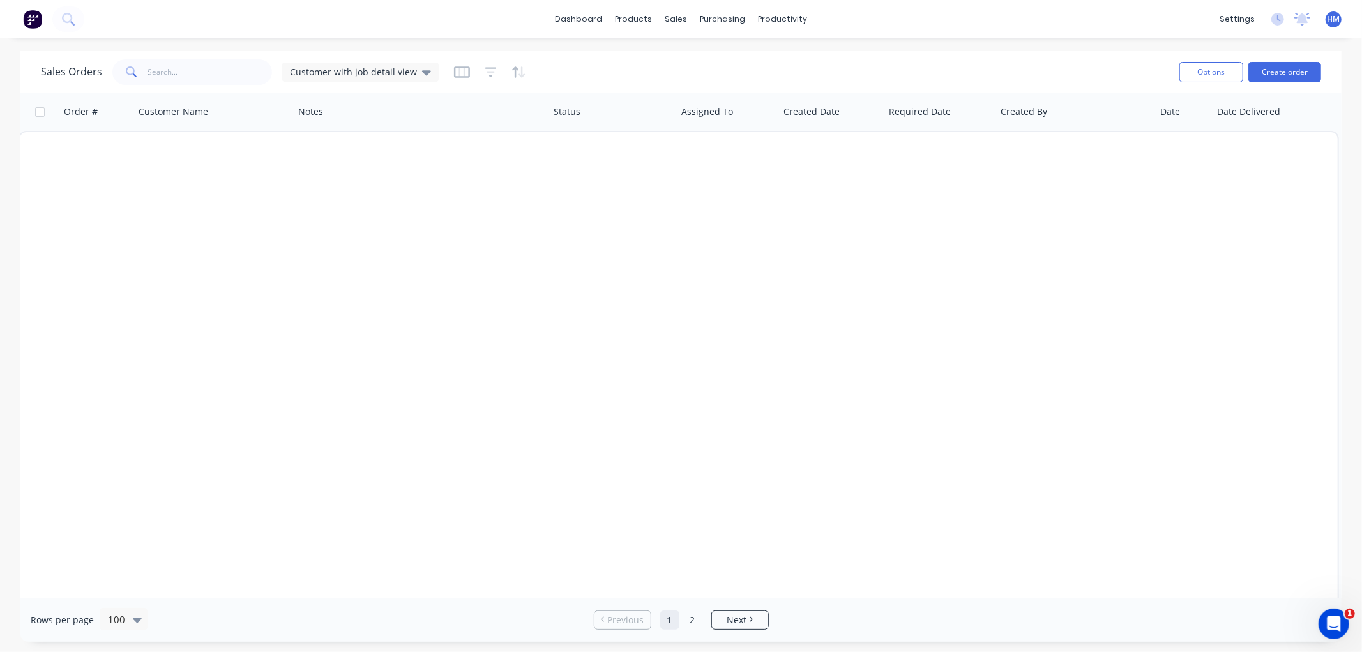
scroll to position [3440, 8]
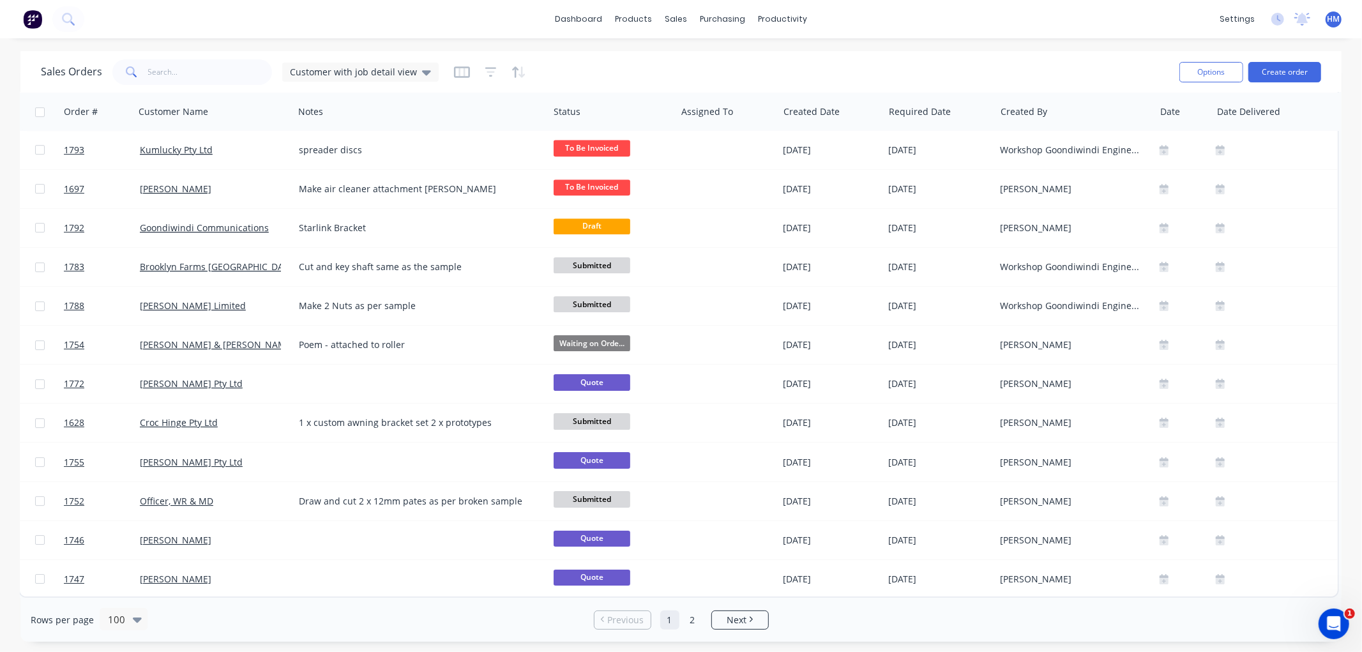
drag, startPoint x: 1338, startPoint y: 124, endPoint x: 19, endPoint y: 26, distance: 1322.6
click at [754, 622] on link "Next" at bounding box center [740, 620] width 56 height 13
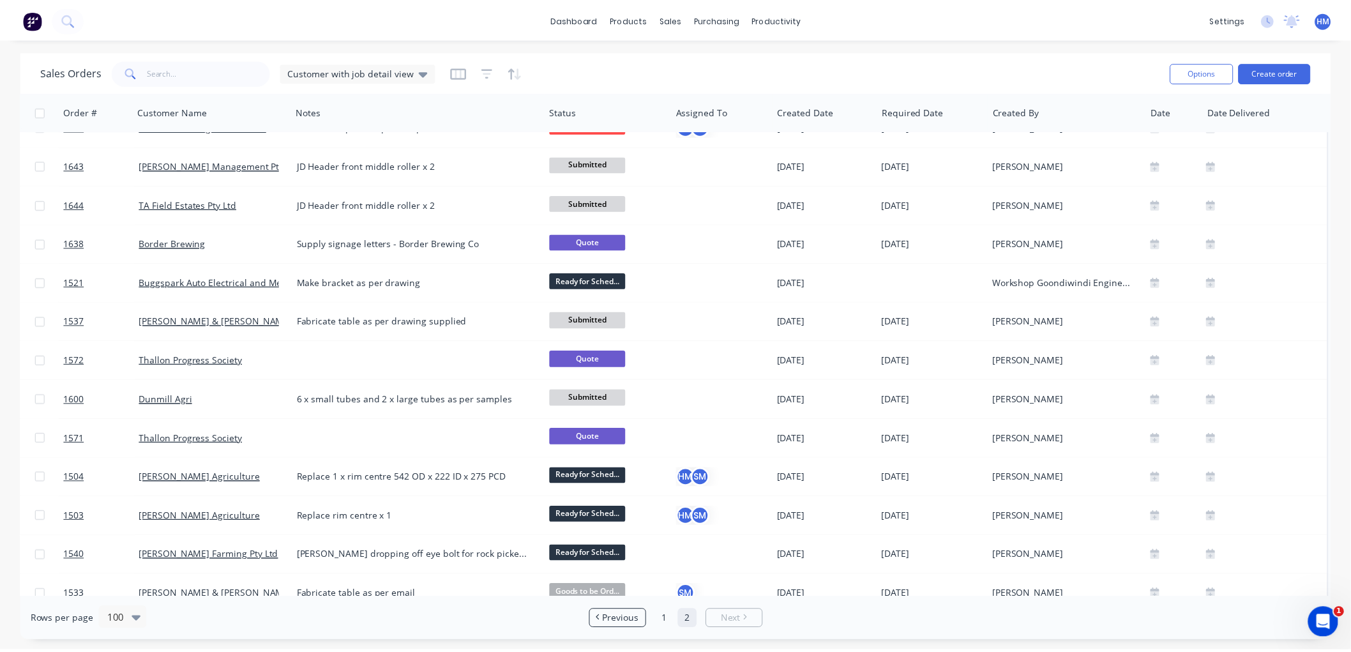
scroll to position [1763, 2]
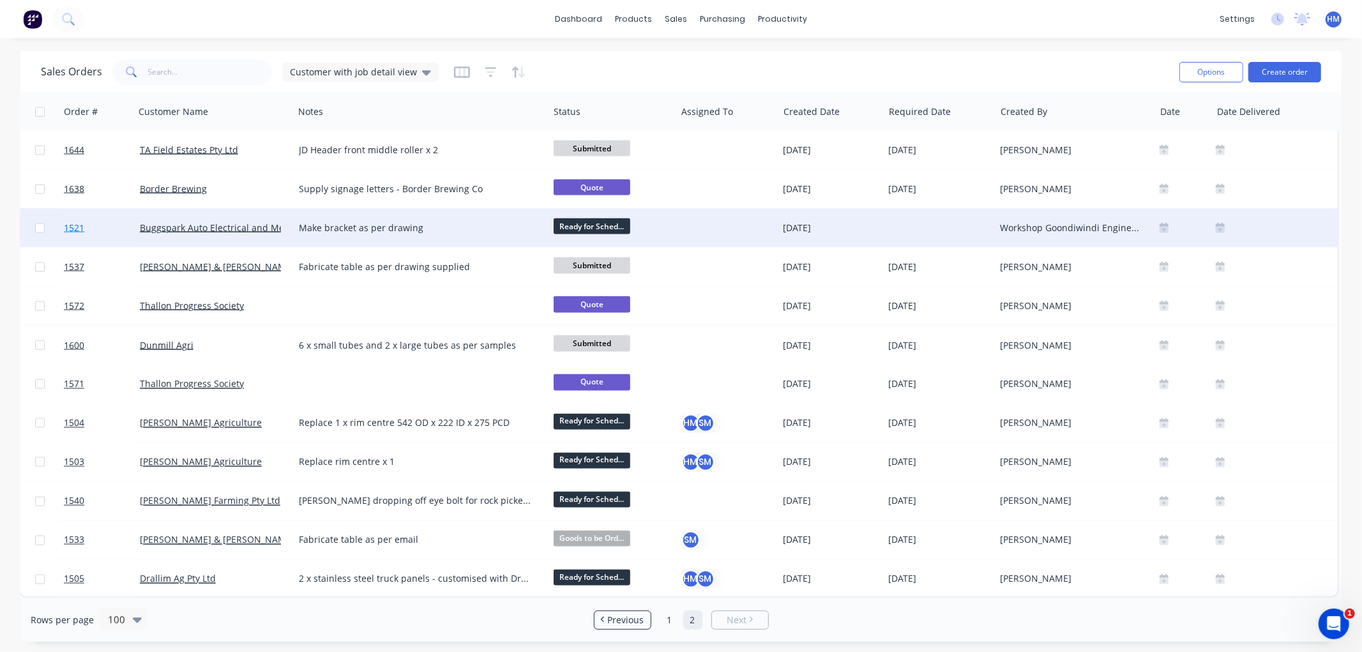
click at [101, 225] on link "1521" at bounding box center [102, 228] width 77 height 38
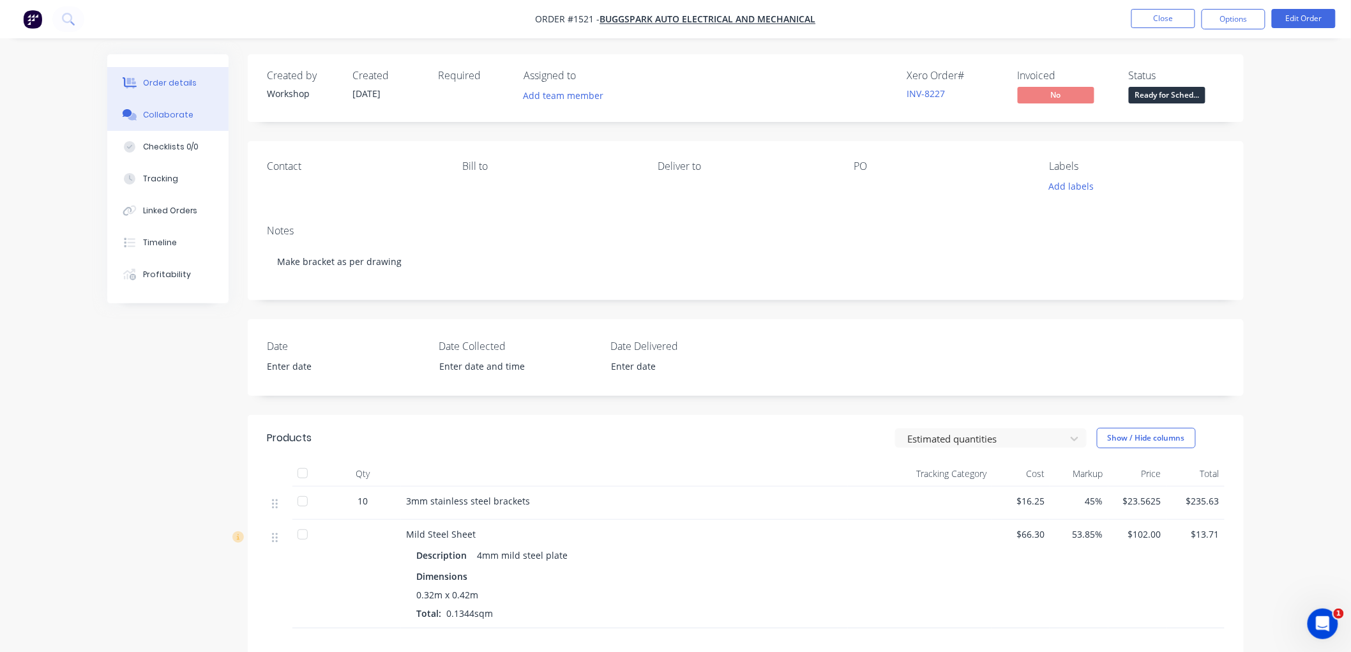
click at [181, 114] on div "Collaborate" at bounding box center [168, 114] width 50 height 11
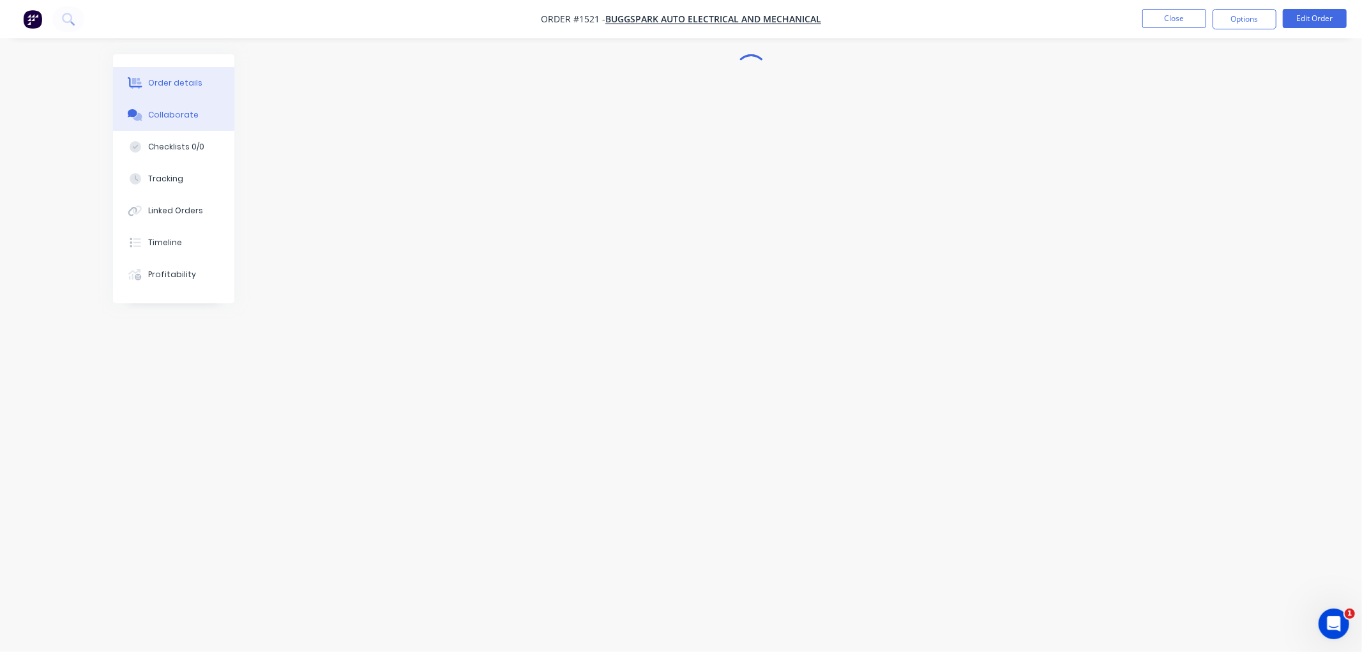
click at [183, 77] on div "Order details" at bounding box center [175, 82] width 54 height 11
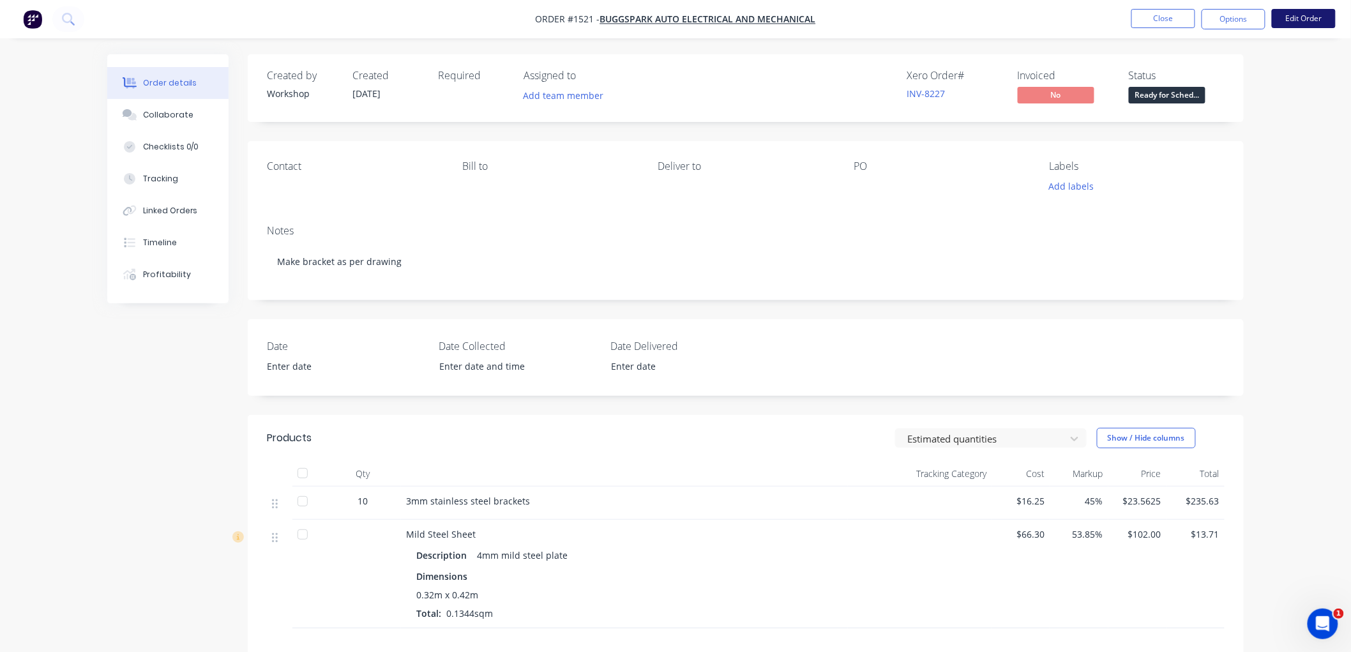
click at [1306, 15] on button "Edit Order" at bounding box center [1304, 18] width 64 height 19
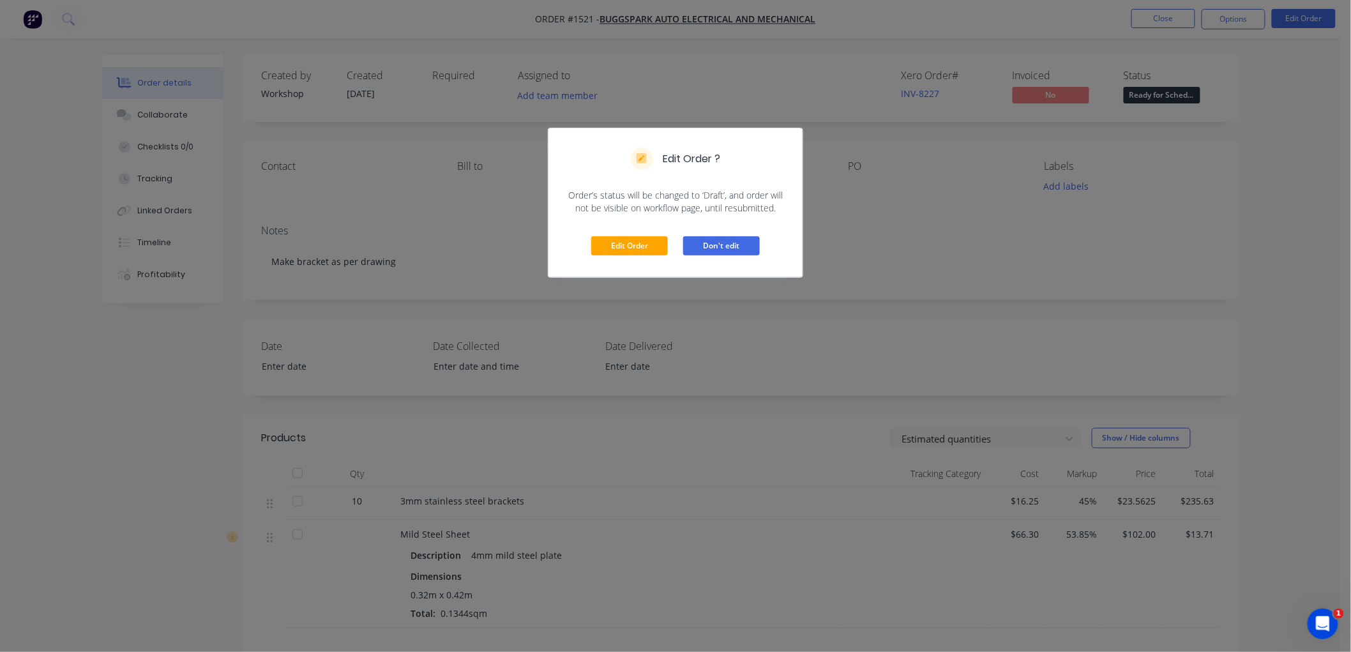
click at [726, 246] on button "Don't edit" at bounding box center [721, 245] width 77 height 19
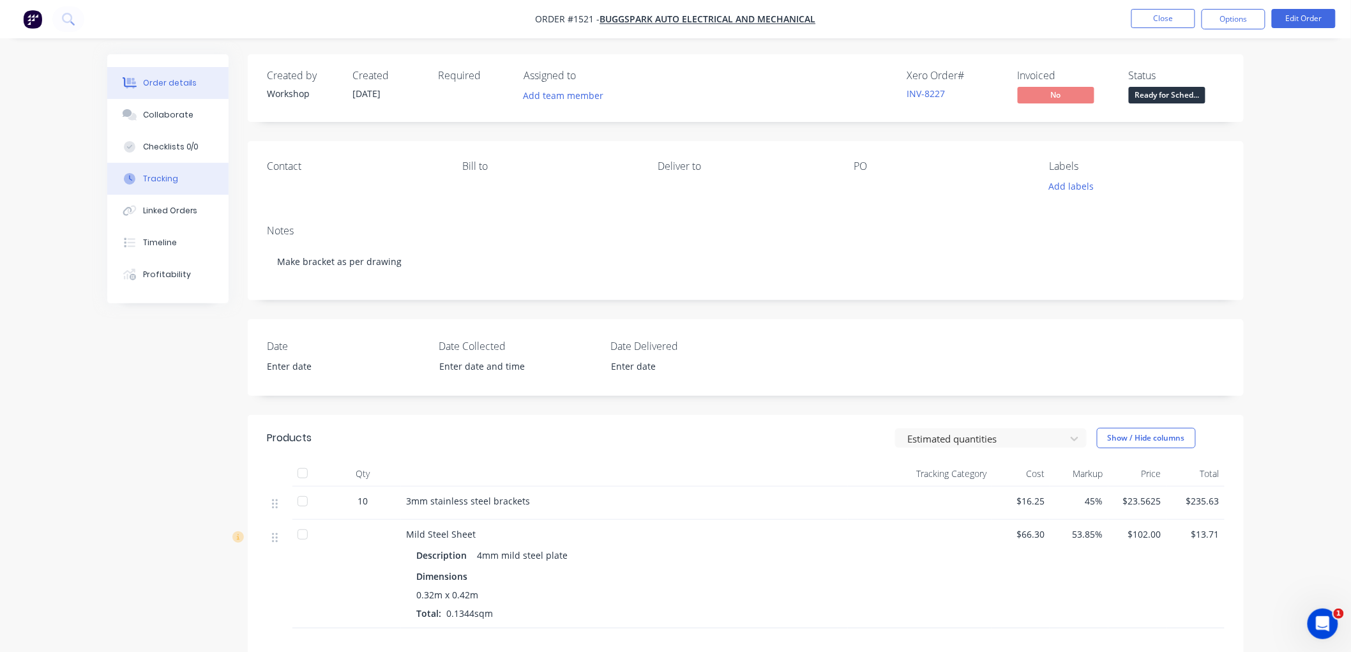
click at [171, 177] on div "Tracking" at bounding box center [160, 178] width 35 height 11
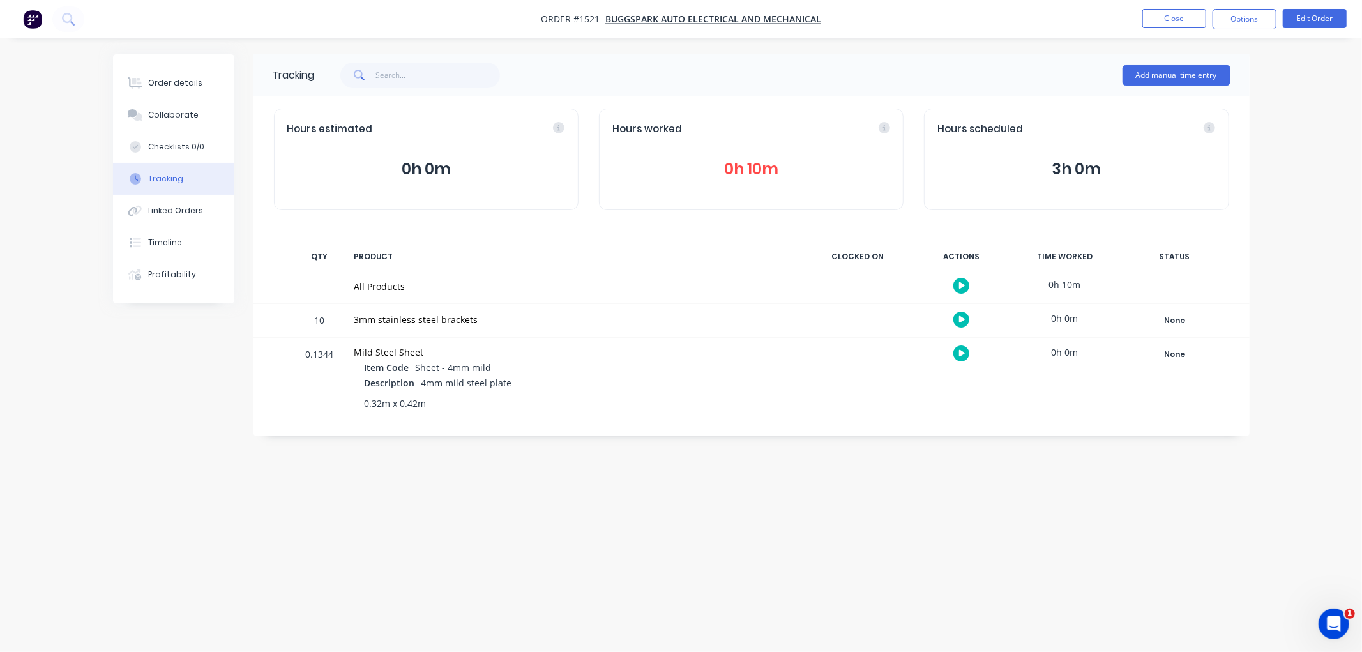
click at [754, 170] on button "0h 10m" at bounding box center [751, 169] width 278 height 24
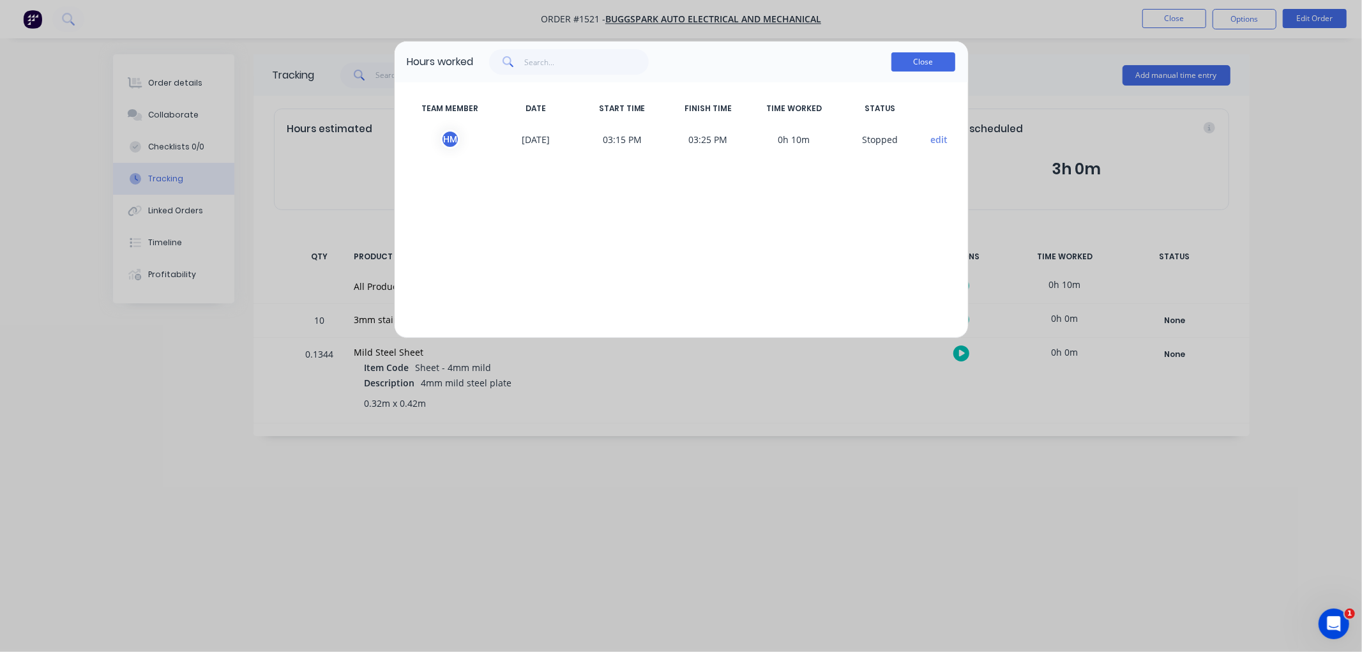
click at [903, 66] on button "Close" at bounding box center [923, 61] width 64 height 19
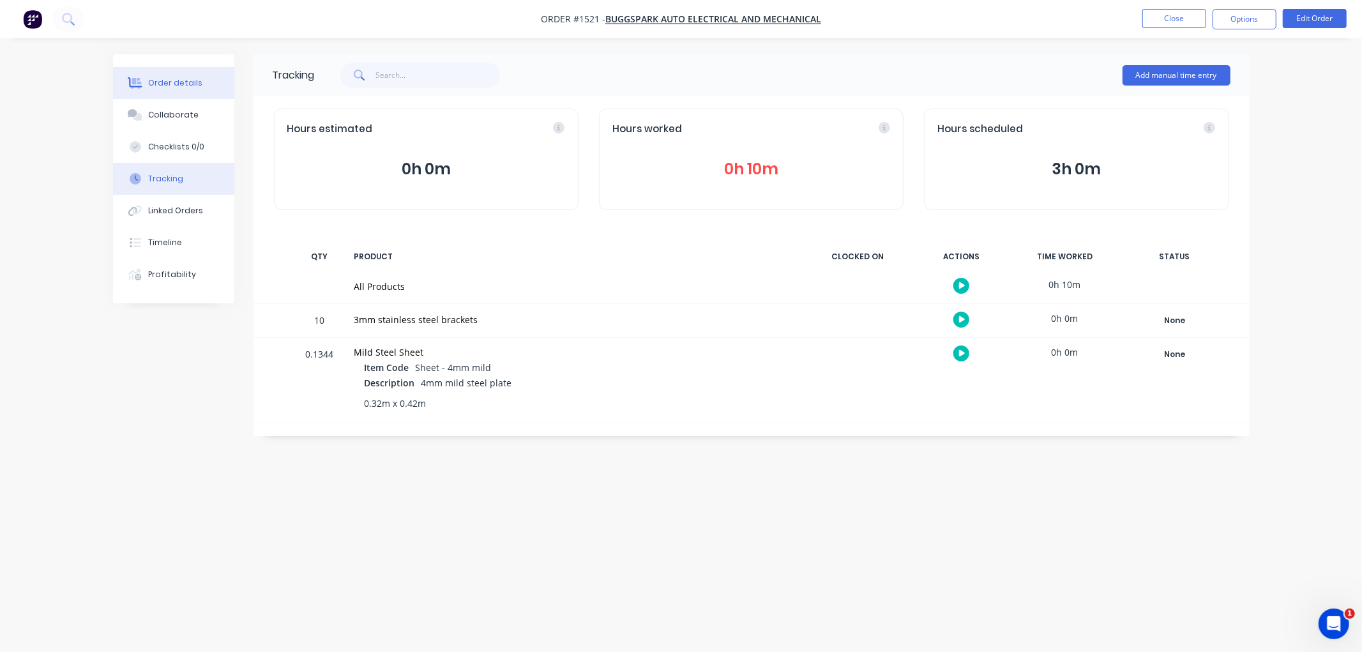
click at [157, 84] on div "Order details" at bounding box center [175, 82] width 54 height 11
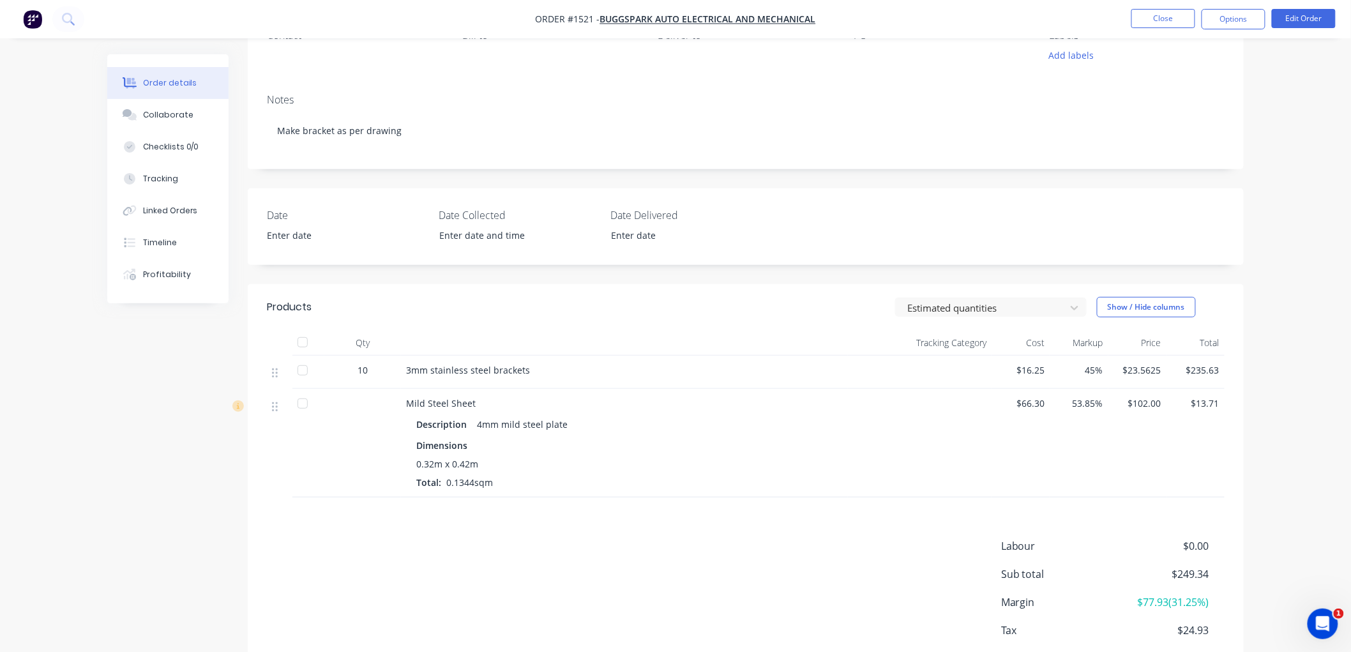
scroll to position [71, 0]
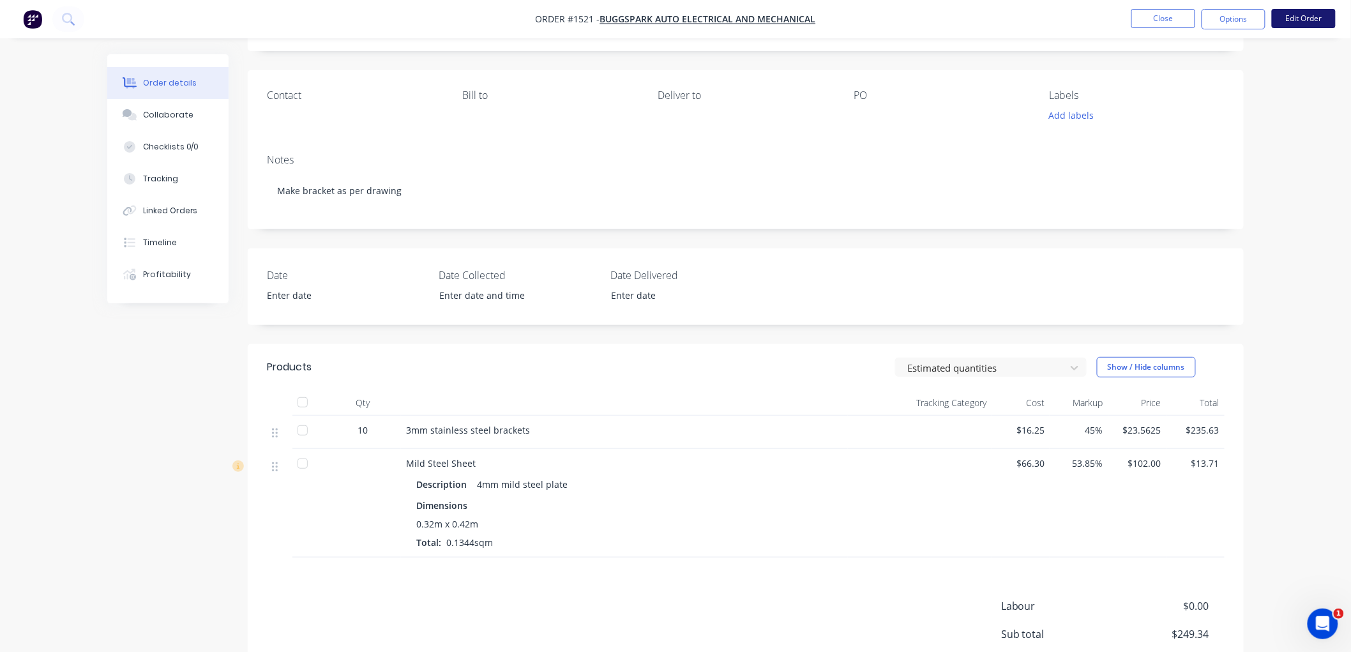
click at [1302, 17] on button "Edit Order" at bounding box center [1304, 18] width 64 height 19
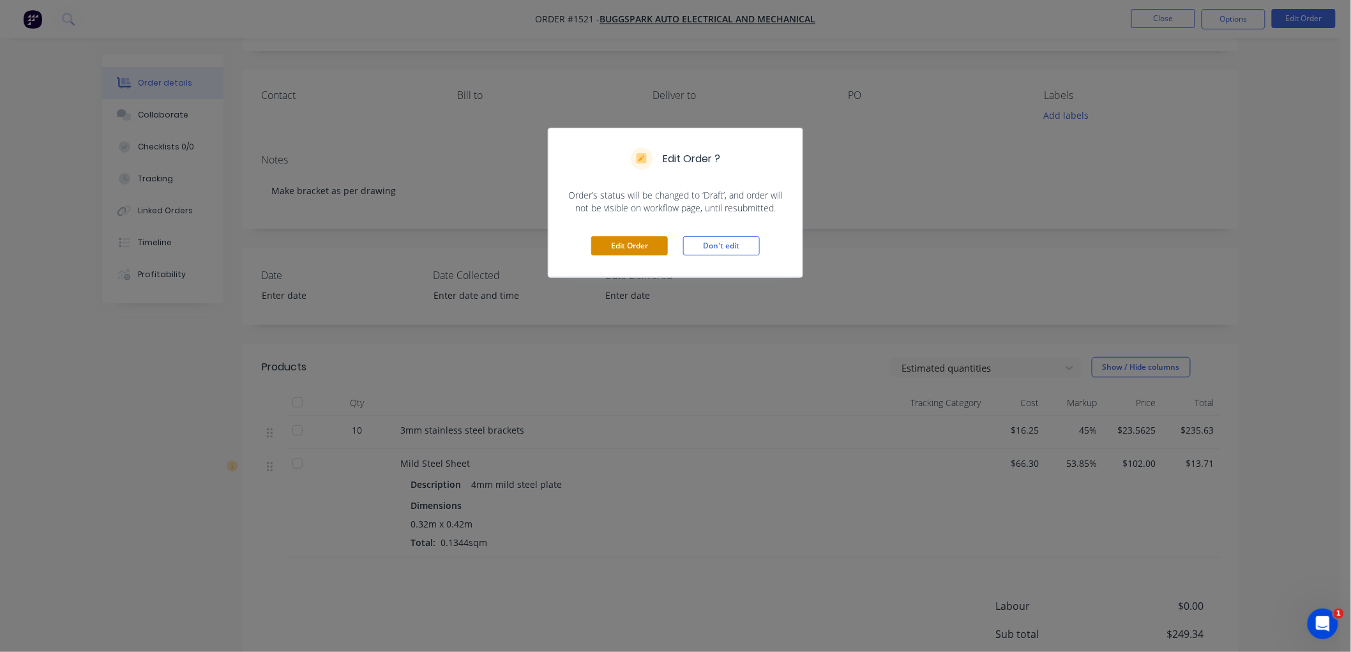
click at [641, 249] on button "Edit Order" at bounding box center [629, 245] width 77 height 19
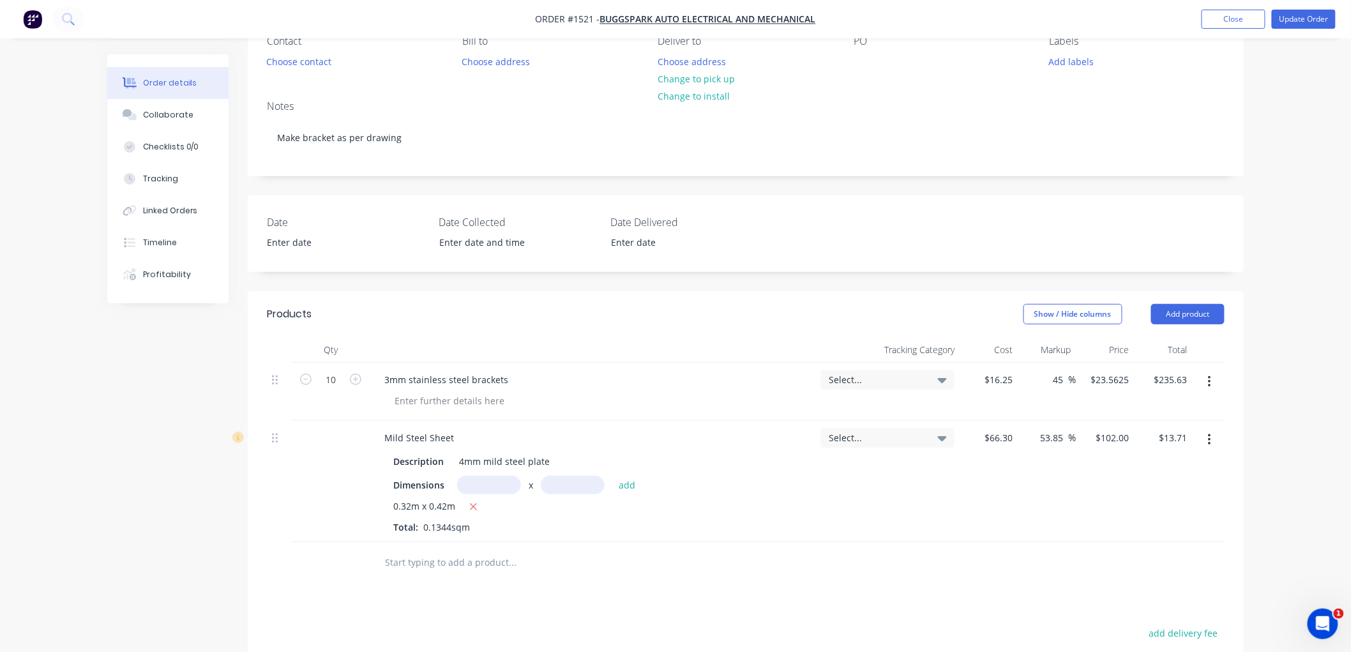
scroll to position [142, 0]
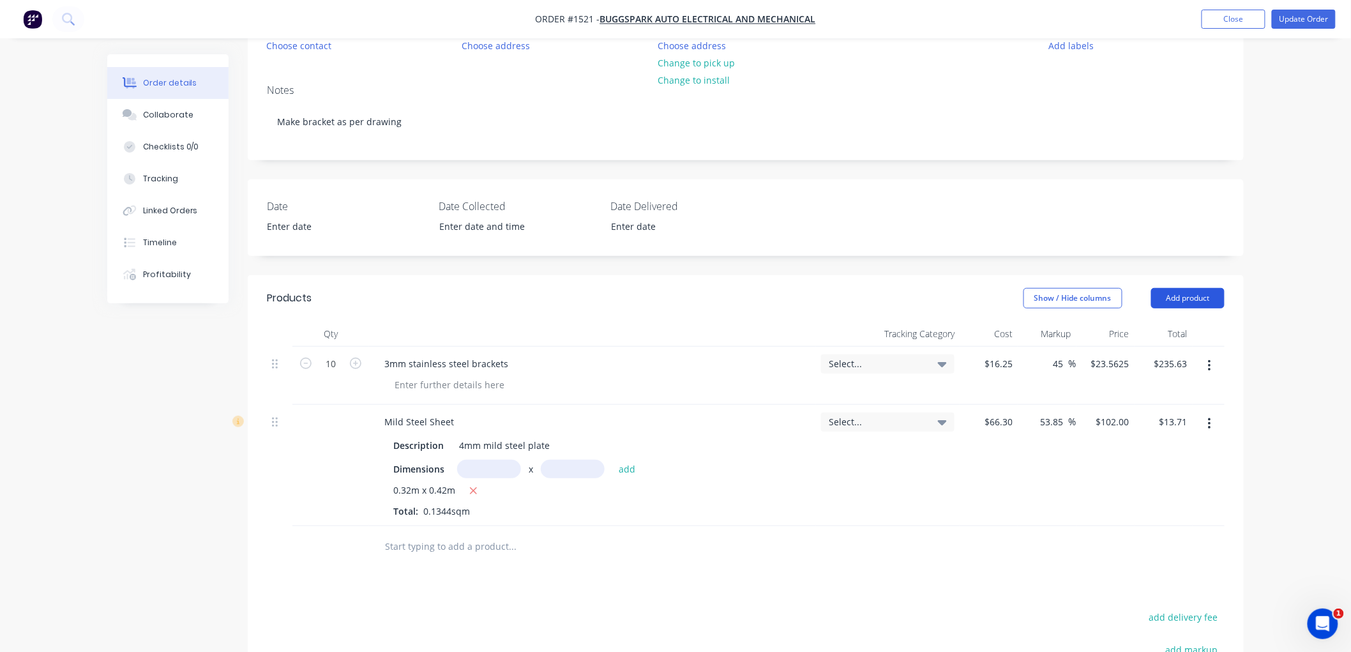
click at [1192, 301] on button "Add product" at bounding box center [1187, 298] width 73 height 20
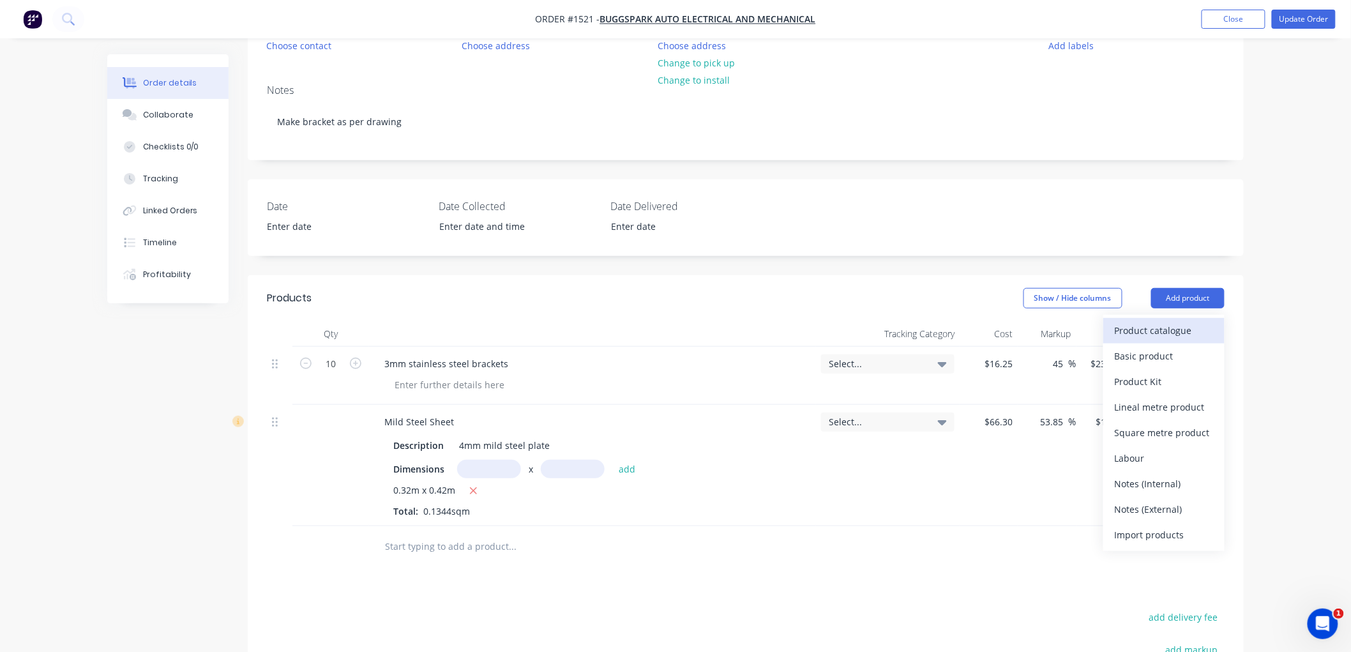
click at [1163, 333] on div "Product catalogue" at bounding box center [1164, 330] width 98 height 19
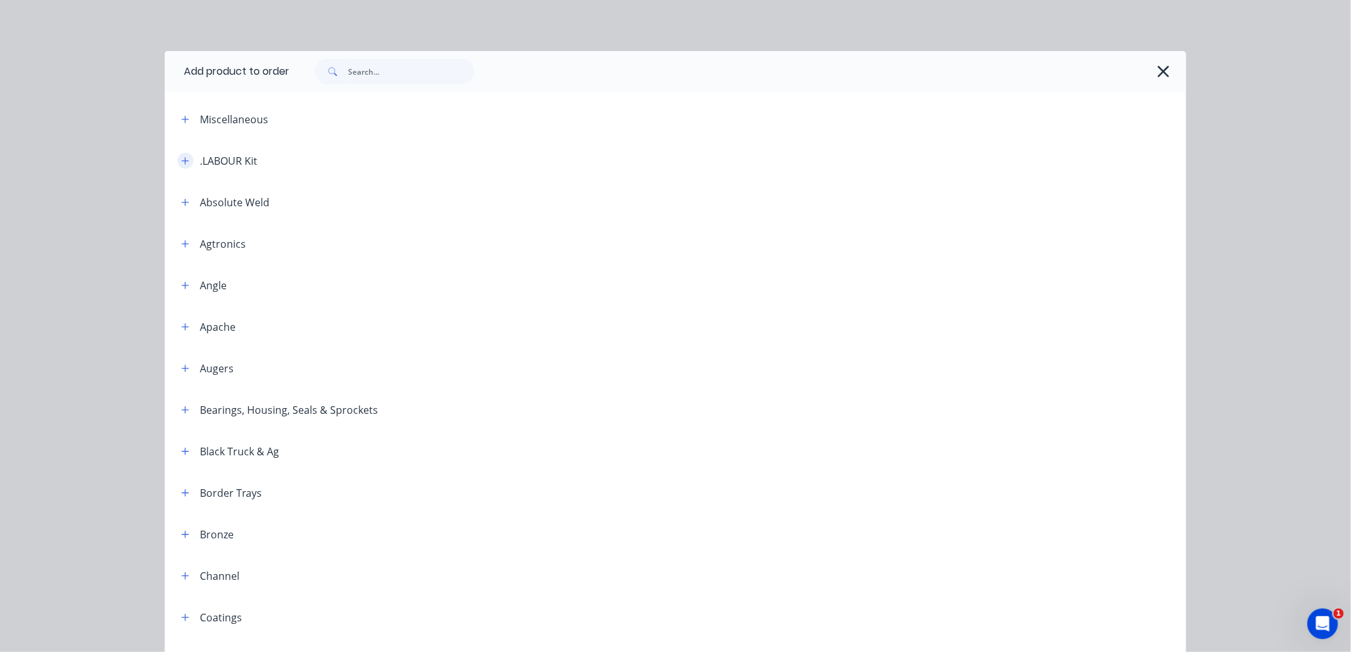
click at [182, 163] on icon "button" at bounding box center [185, 160] width 8 height 9
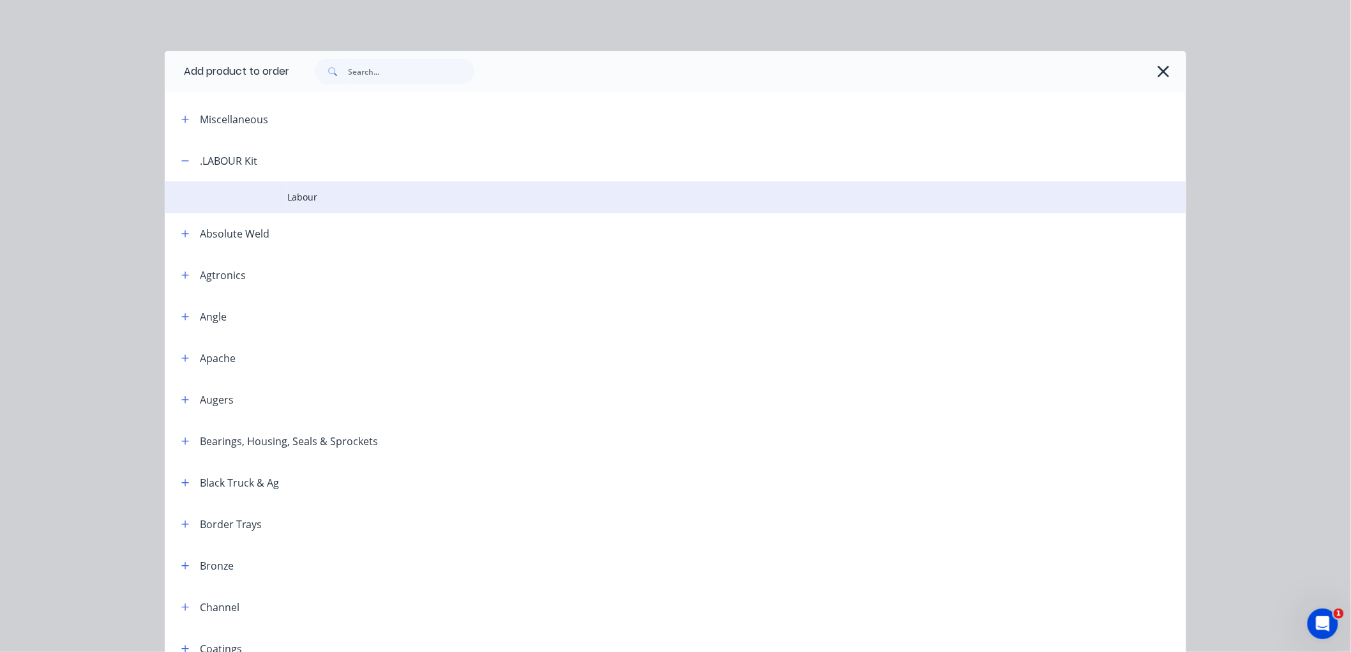
click at [303, 195] on span "Labour" at bounding box center [646, 196] width 719 height 13
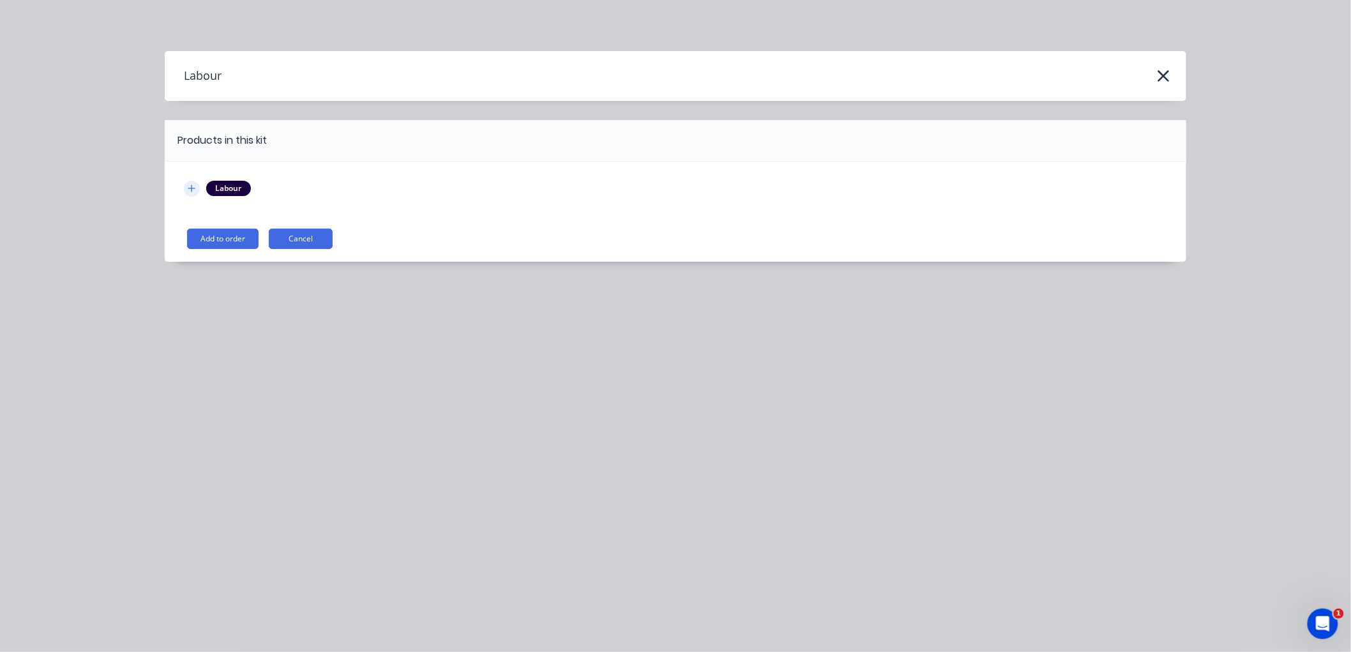
click at [193, 187] on icon "button" at bounding box center [192, 188] width 8 height 9
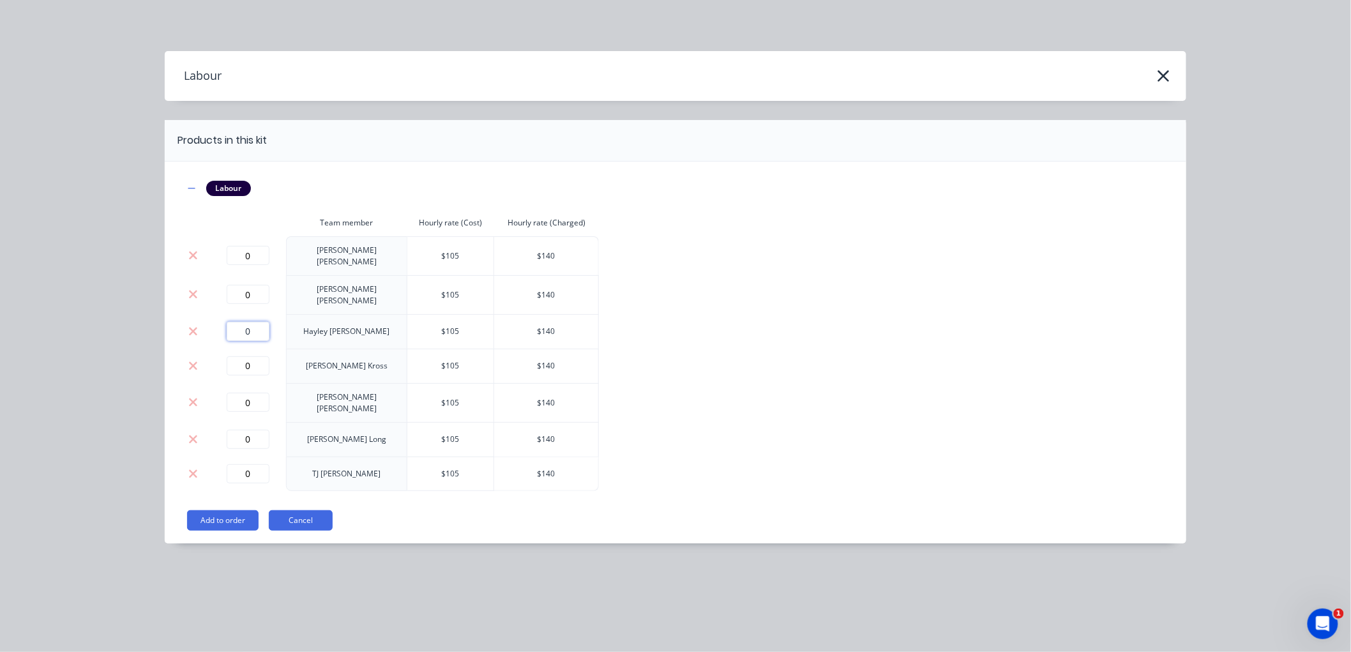
drag, startPoint x: 255, startPoint y: 320, endPoint x: 218, endPoint y: 319, distance: 37.7
click at [218, 322] on div "0" at bounding box center [248, 331] width 66 height 19
type input "0.25"
click at [236, 511] on button "Add to order" at bounding box center [223, 520] width 72 height 20
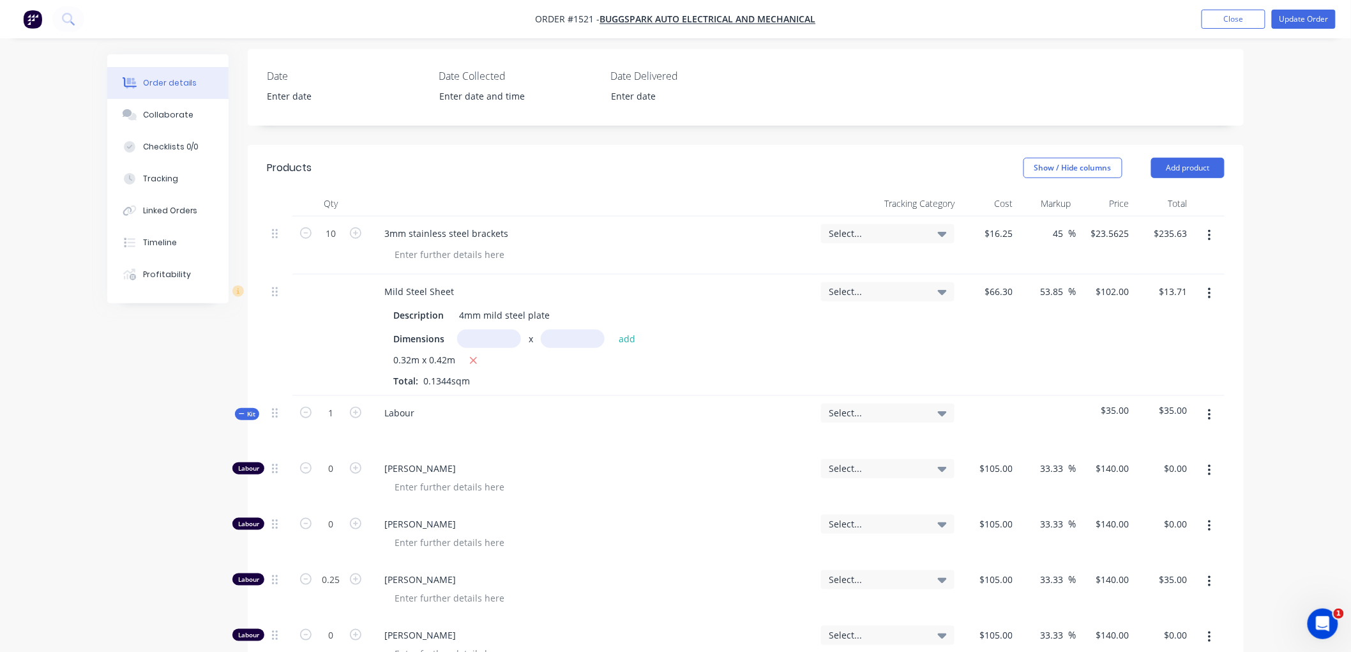
scroll to position [283, 0]
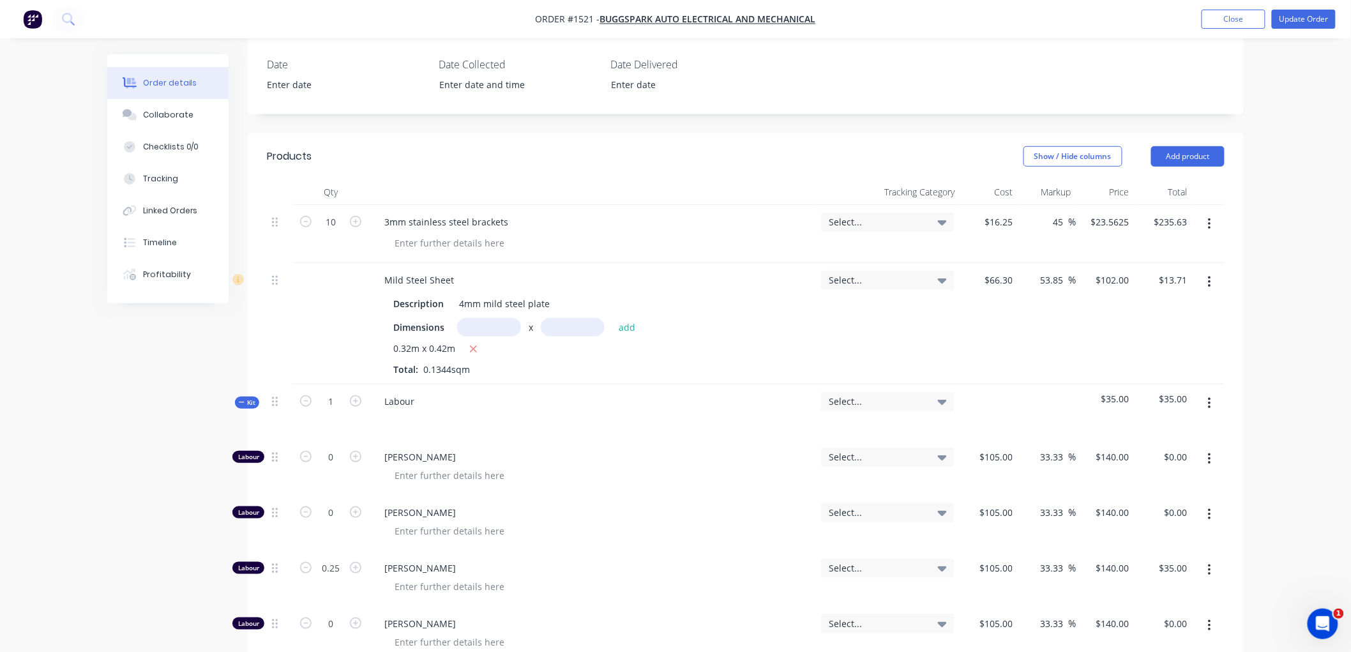
drag, startPoint x: 245, startPoint y: 400, endPoint x: 258, endPoint y: 287, distance: 113.8
click at [260, 215] on div "Qty Tracking Category Cost Markup Price Total 10 3mm stainless steel brackets S…" at bounding box center [746, 537] width 996 height 717
click at [241, 400] on icon "button" at bounding box center [242, 402] width 6 height 6
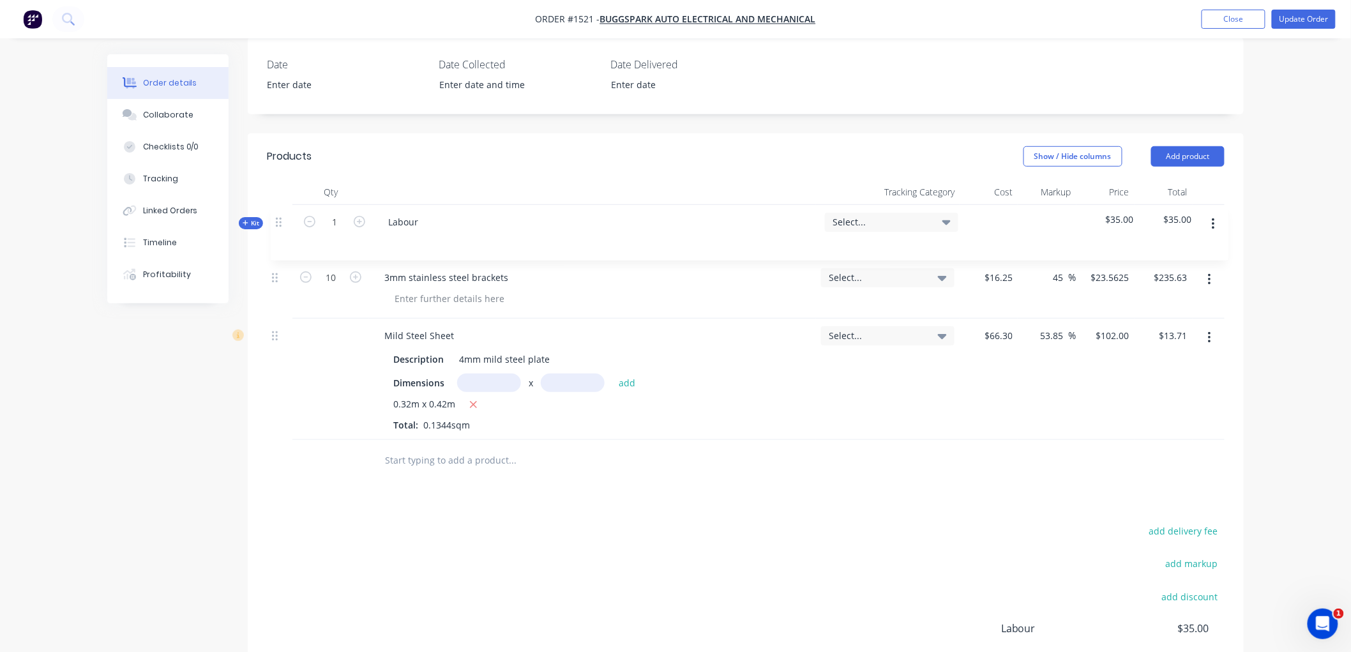
drag, startPoint x: 275, startPoint y: 401, endPoint x: 278, endPoint y: 215, distance: 185.8
click at [278, 215] on div "10 3mm stainless steel brackets Select... $16.25 $16.25 45 45 % $23.5625 $23.56…" at bounding box center [746, 322] width 958 height 235
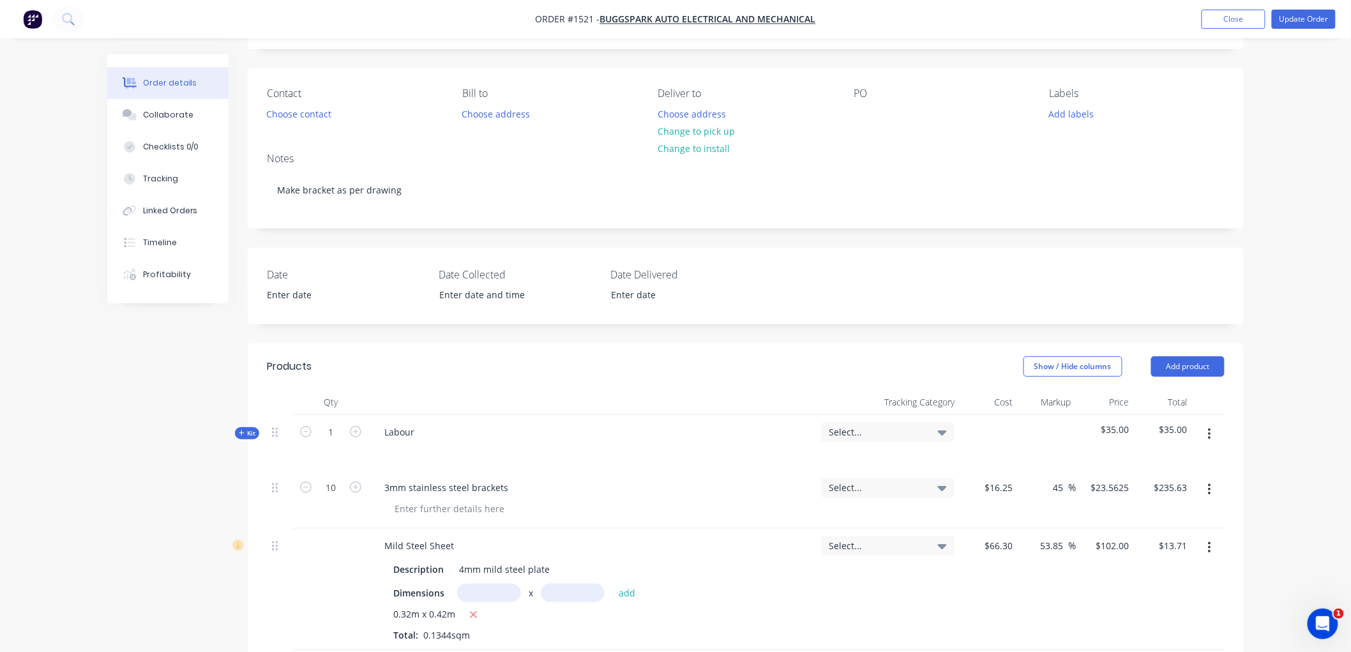
scroll to position [71, 0]
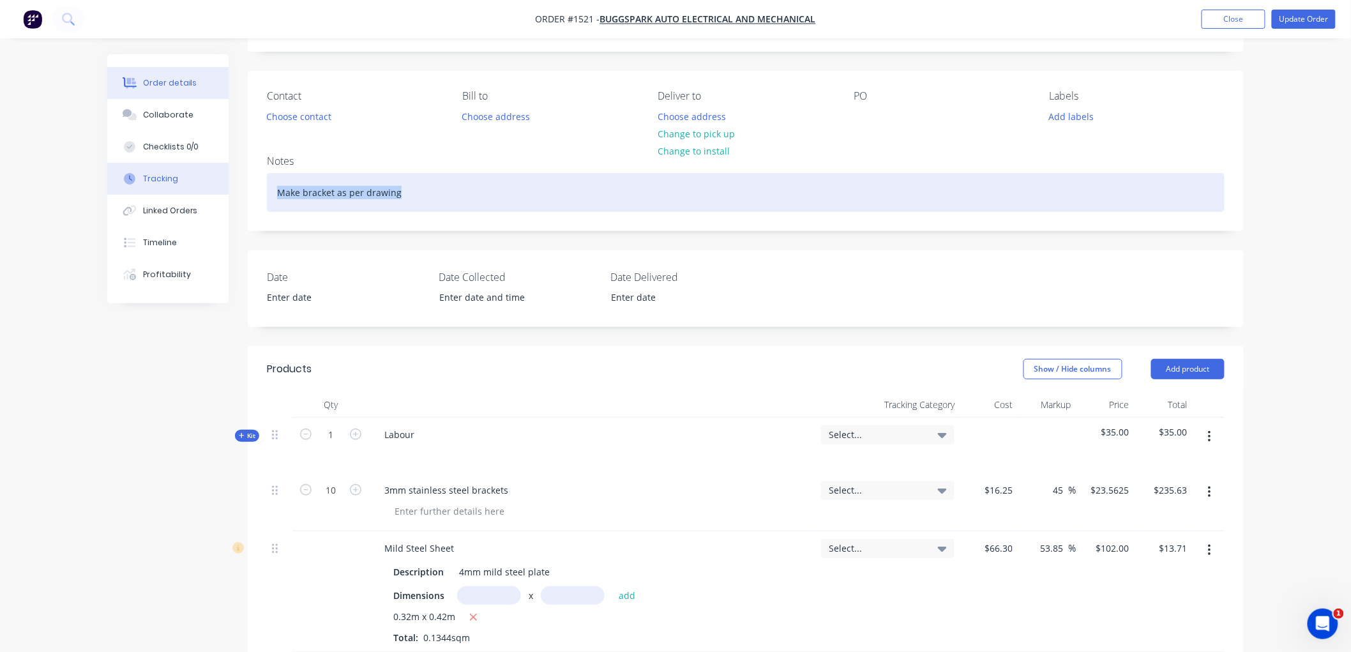
drag, startPoint x: 405, startPoint y: 190, endPoint x: 227, endPoint y: 190, distance: 178.8
click at [227, 190] on div "Order details Collaborate Checklists 0/0 Tracking Linked Orders Timeline Profit…" at bounding box center [675, 501] width 1162 height 1036
copy div "Make bracket as per drawing"
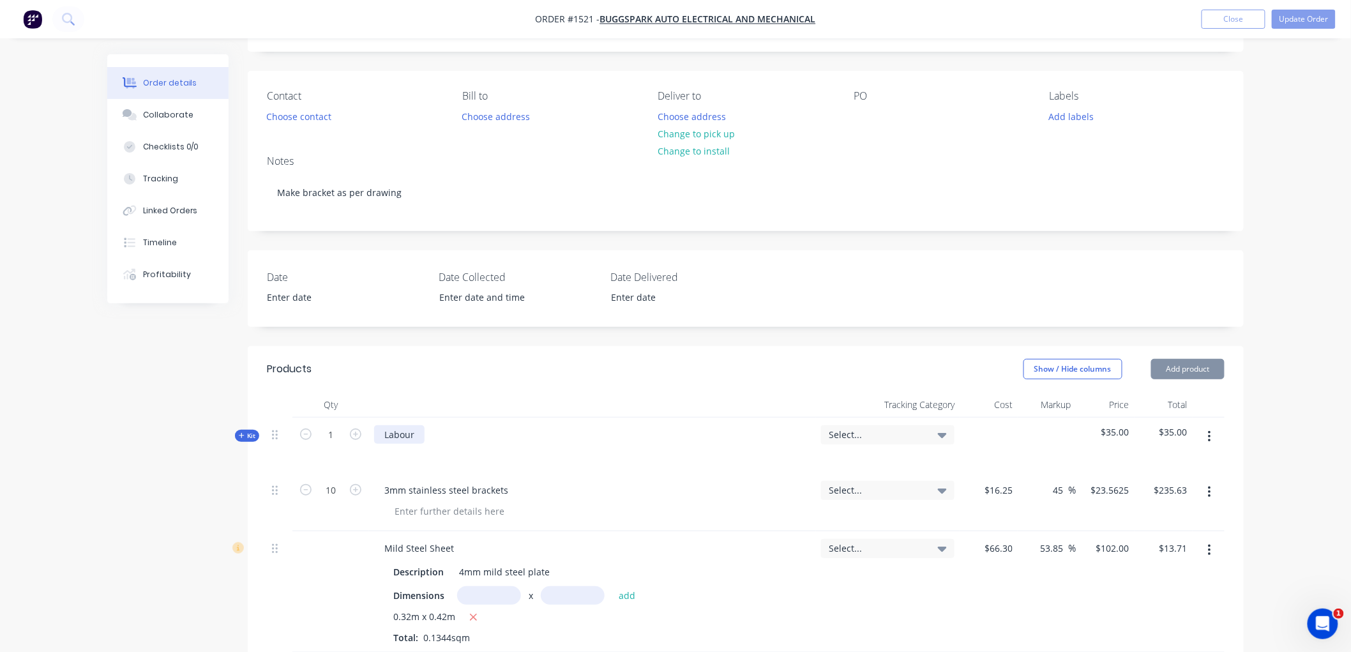
click at [419, 431] on div "Labour" at bounding box center [399, 434] width 50 height 19
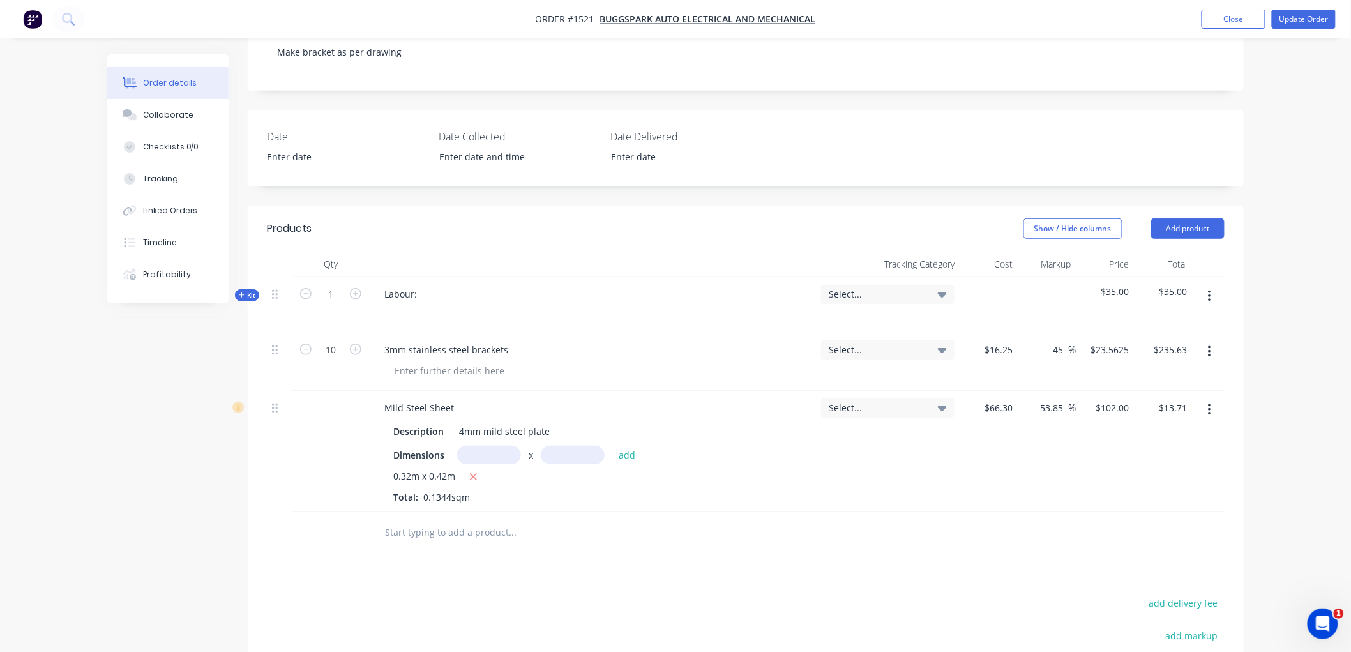
scroll to position [213, 0]
click at [426, 294] on div "Labour:" at bounding box center [592, 304] width 447 height 56
click at [419, 294] on div "Labour:" at bounding box center [400, 292] width 53 height 19
click at [1061, 349] on input "45" at bounding box center [1060, 348] width 17 height 19
drag, startPoint x: 1069, startPoint y: 347, endPoint x: 1048, endPoint y: 345, distance: 20.5
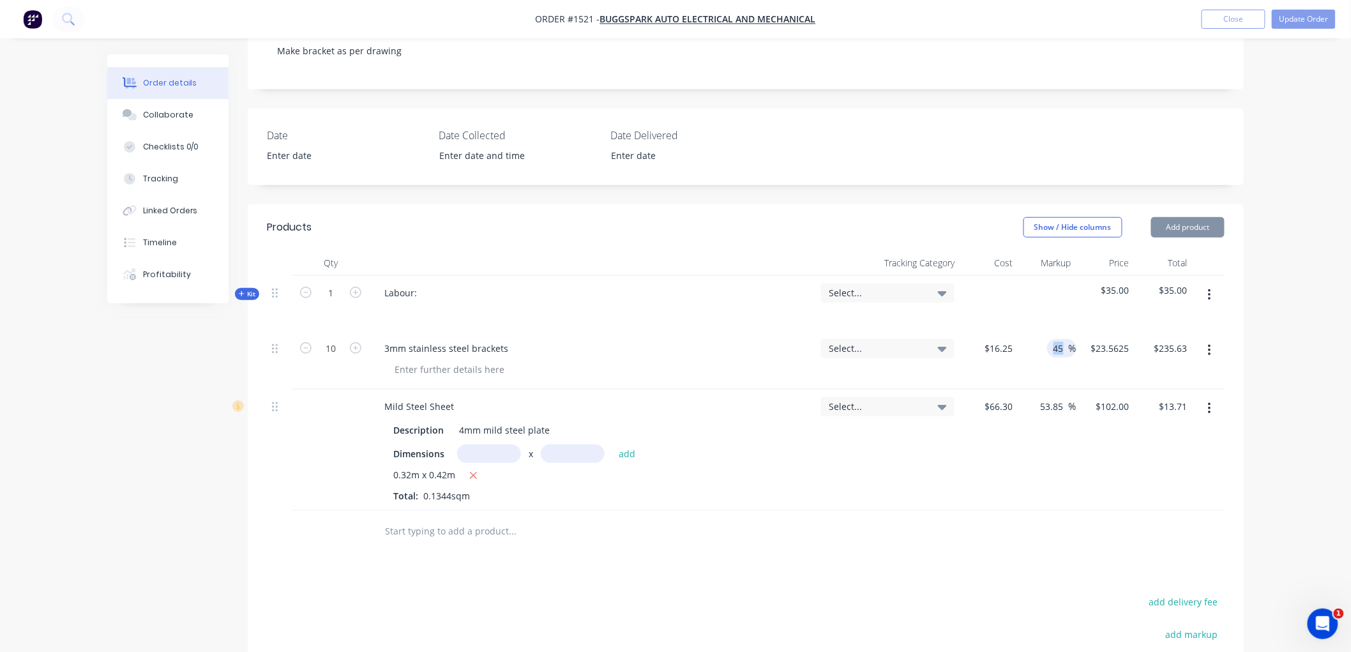
click at [1041, 345] on div "45 45 %" at bounding box center [1047, 360] width 58 height 58
click at [1066, 348] on input "45" at bounding box center [1060, 348] width 17 height 19
drag, startPoint x: 1062, startPoint y: 346, endPoint x: 1044, endPoint y: 345, distance: 18.6
click at [1043, 345] on div "45 45 %" at bounding box center [1047, 360] width 58 height 58
type input "55"
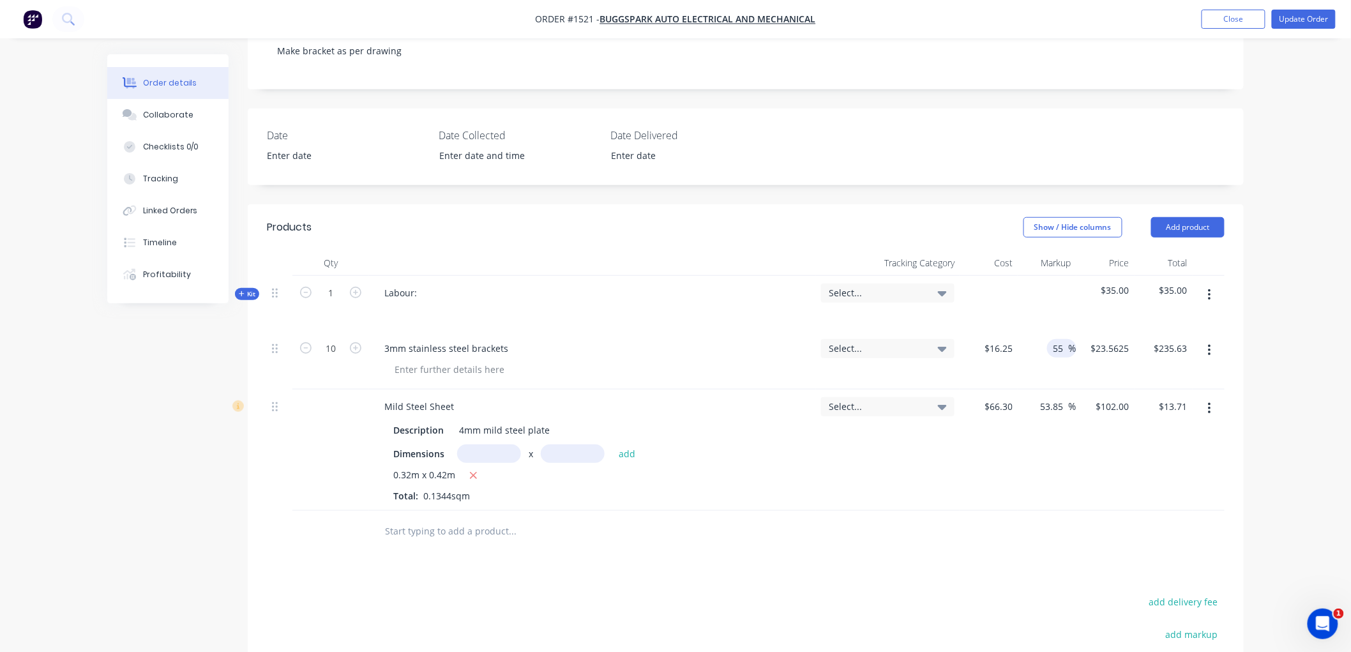
type input "$25.1875"
type input "$251.88"
click at [973, 508] on div "$66.30 $66.30" at bounding box center [989, 449] width 58 height 121
drag, startPoint x: 410, startPoint y: 296, endPoint x: 439, endPoint y: 289, distance: 29.4
click at [425, 292] on div "Labour:" at bounding box center [400, 292] width 53 height 19
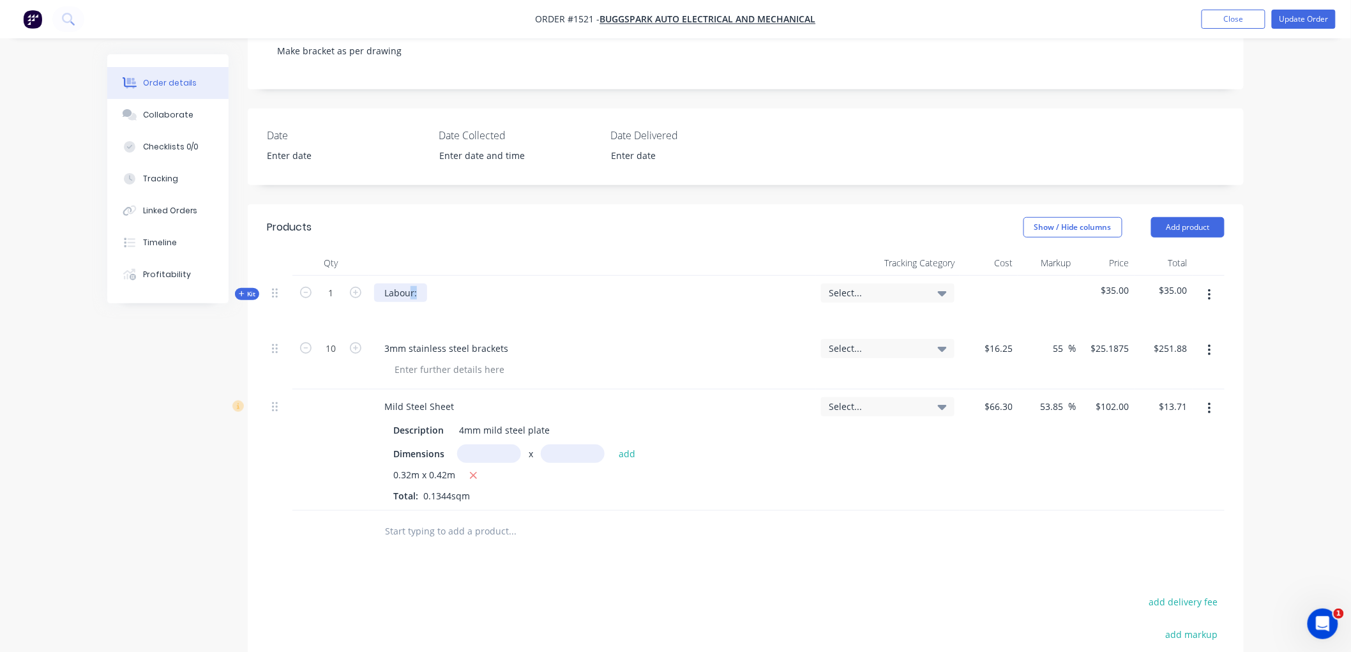
click at [423, 296] on div "Labour:" at bounding box center [400, 292] width 53 height 19
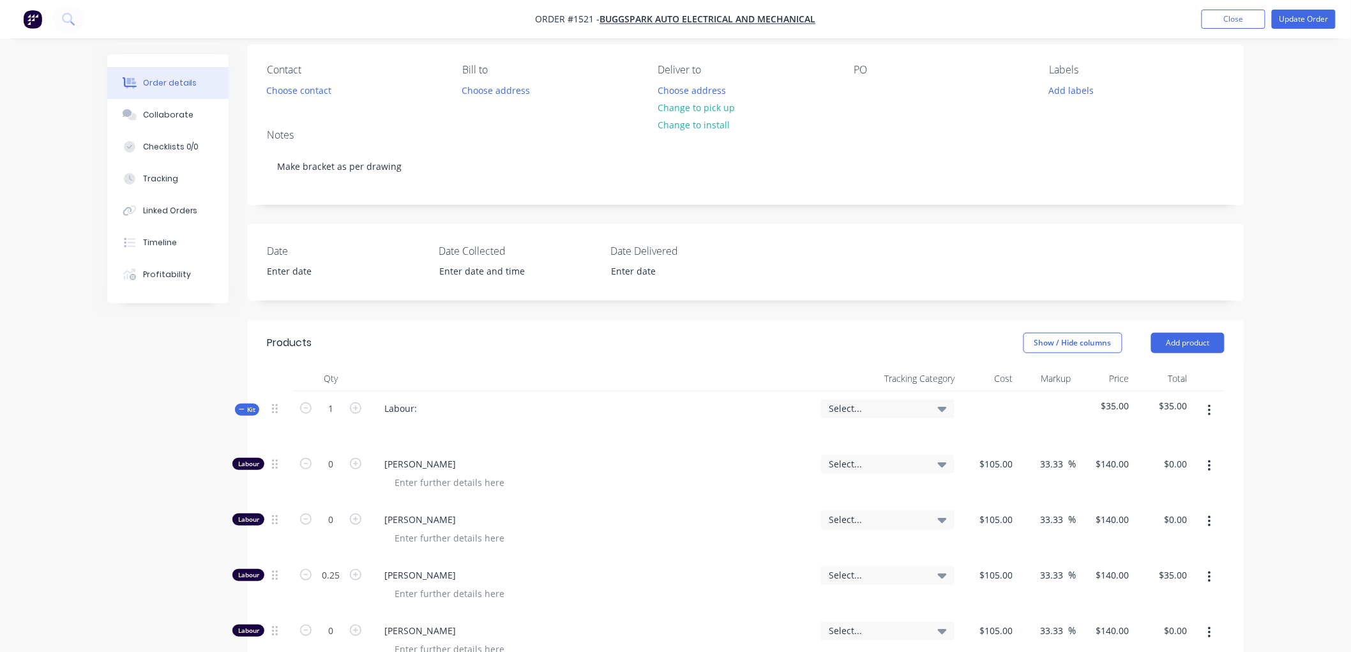
scroll to position [142, 0]
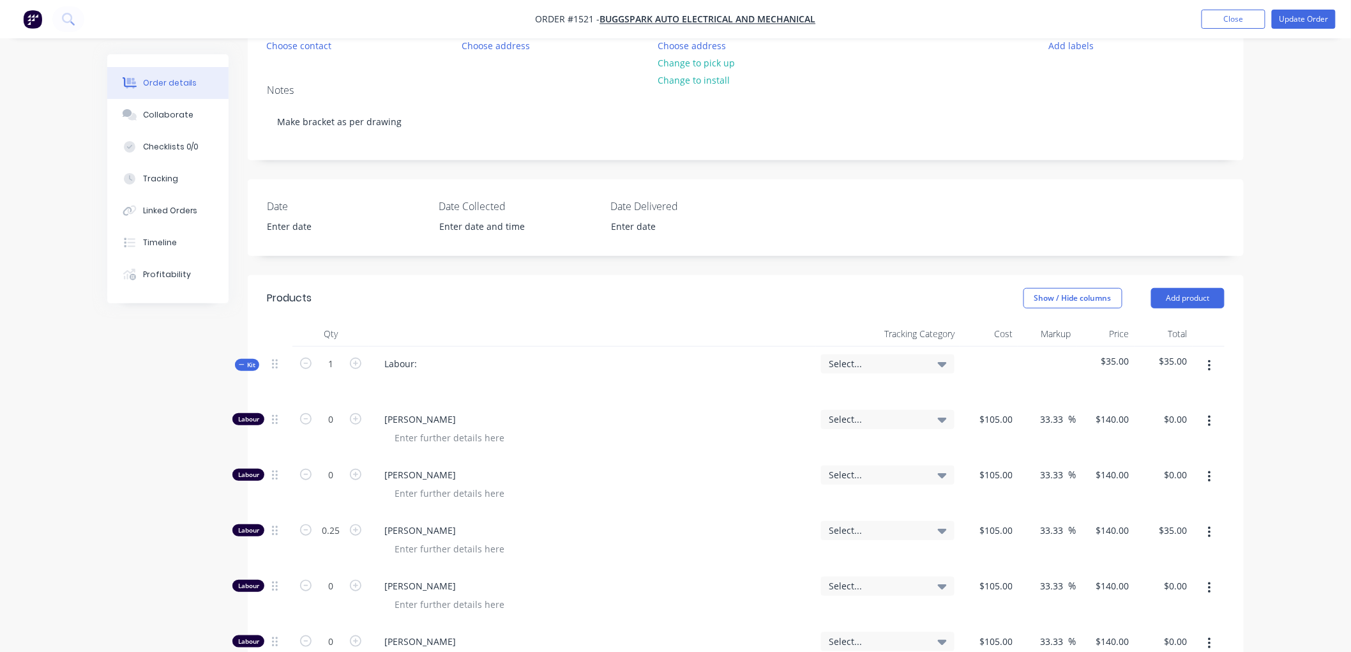
click at [241, 365] on icon "button" at bounding box center [241, 364] width 5 height 1
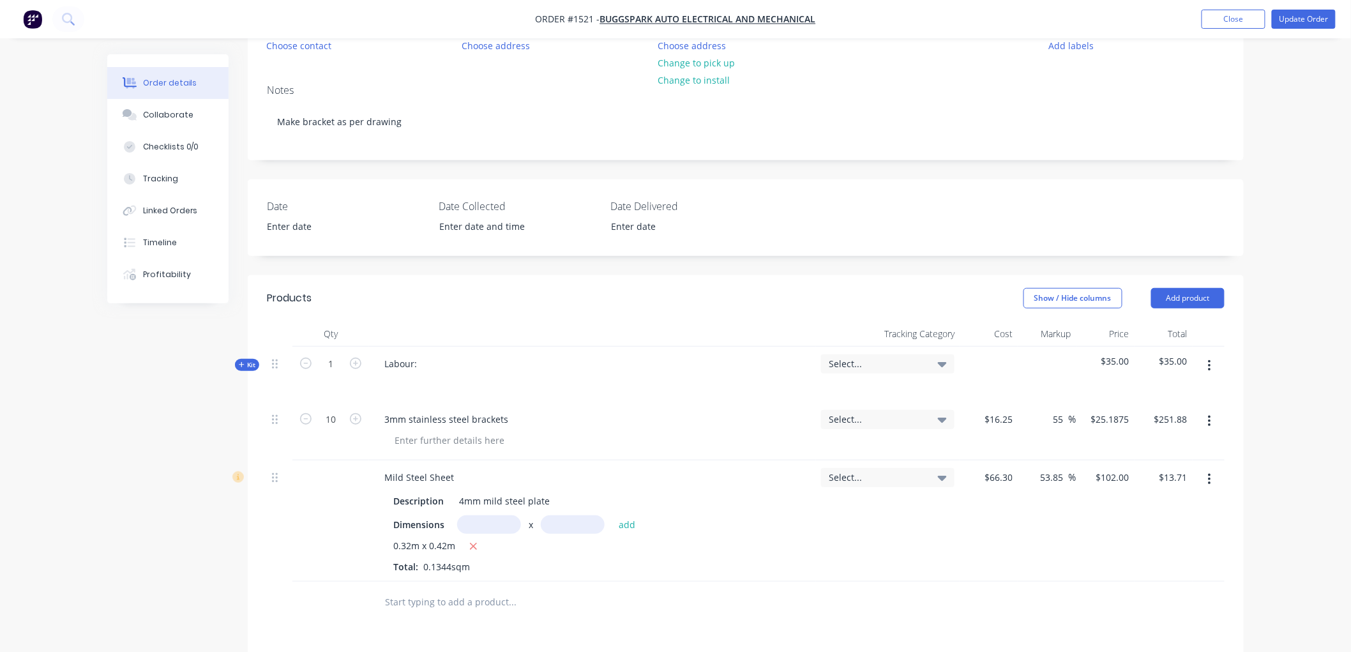
click at [429, 362] on div "Labour:" at bounding box center [592, 375] width 447 height 56
click at [425, 363] on div "Labour:" at bounding box center [400, 363] width 53 height 19
drag, startPoint x: 480, startPoint y: 366, endPoint x: 524, endPoint y: 377, distance: 44.8
click at [527, 377] on div at bounding box center [592, 382] width 437 height 19
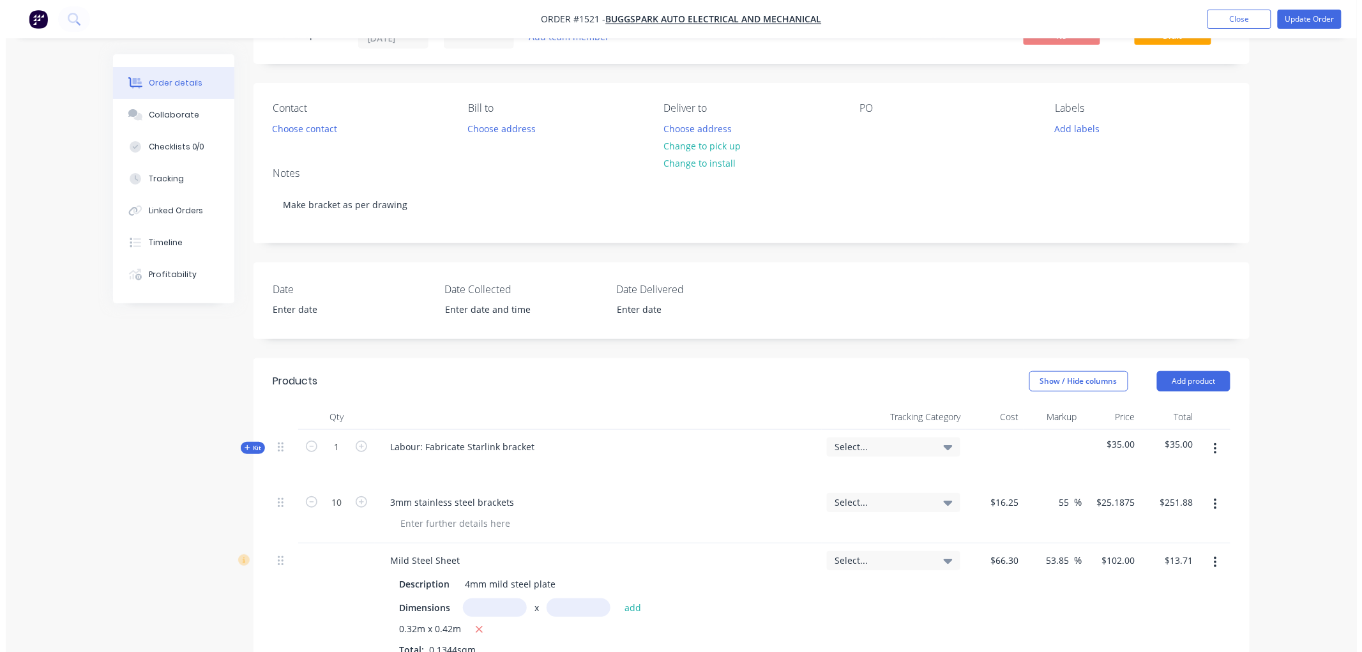
scroll to position [0, 0]
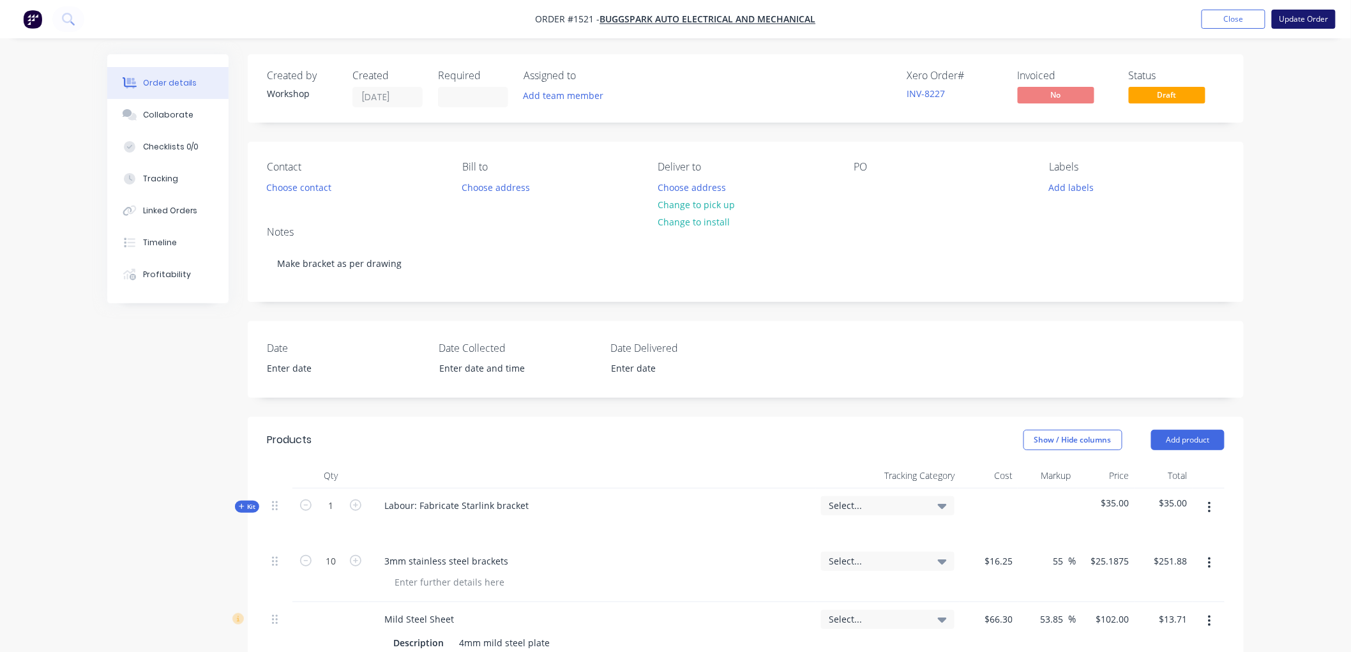
click at [1310, 17] on button "Update Order" at bounding box center [1304, 19] width 64 height 19
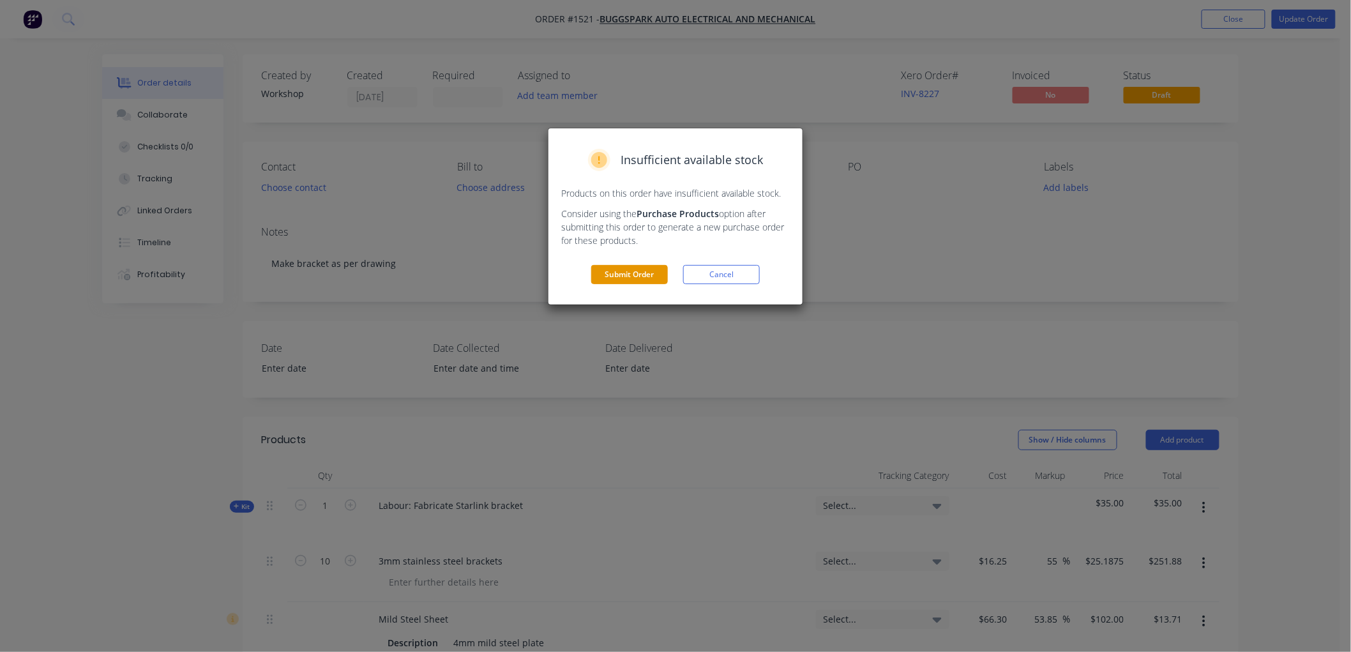
click at [632, 279] on button "Submit Order" at bounding box center [629, 274] width 77 height 19
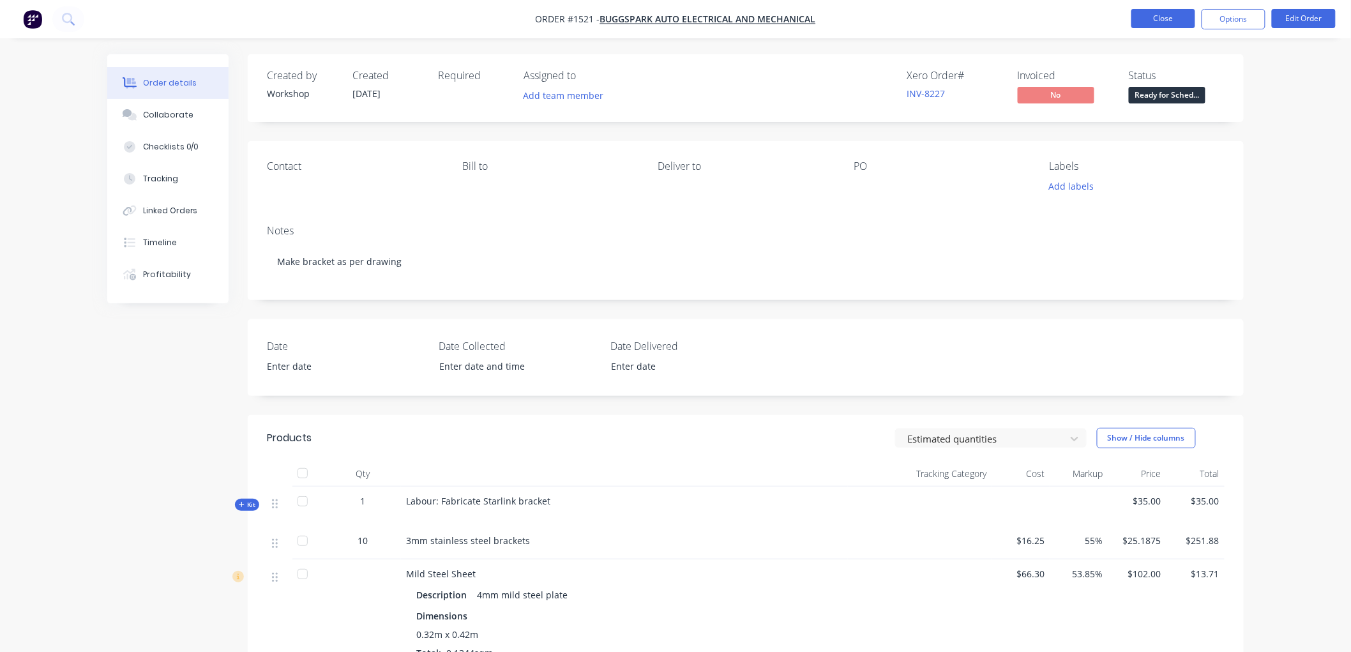
click at [1182, 19] on button "Close" at bounding box center [1163, 18] width 64 height 19
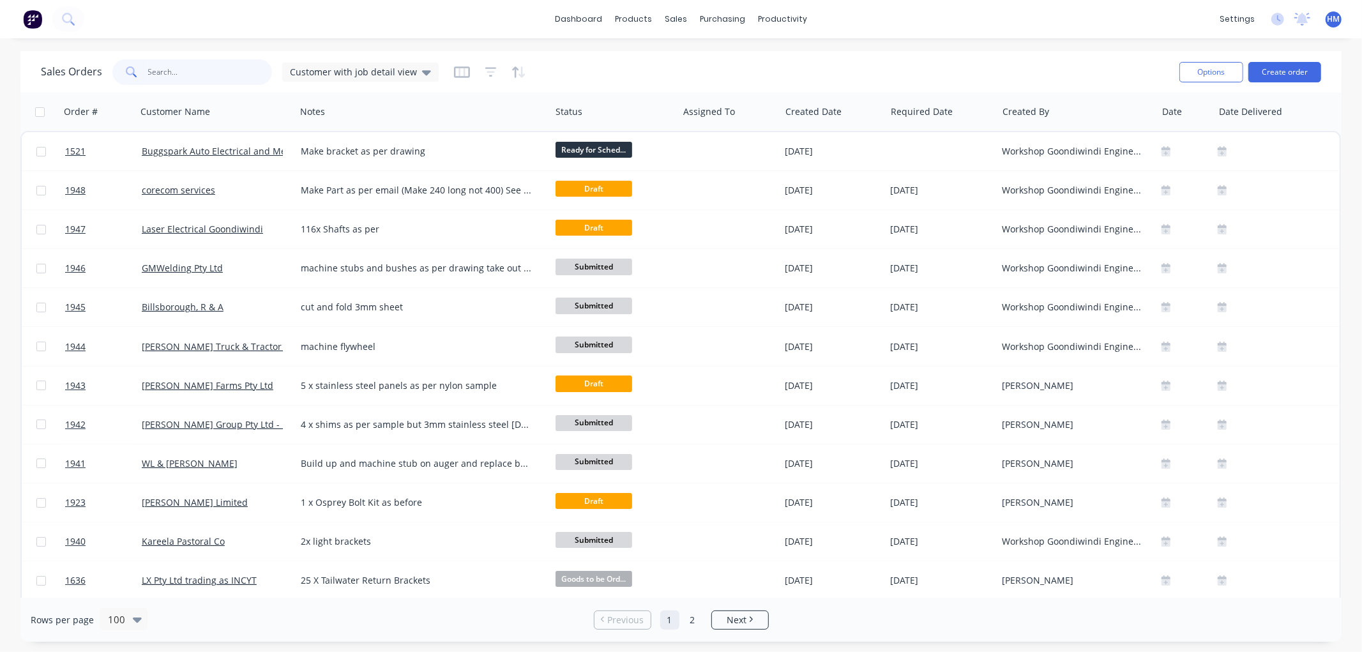
click at [166, 74] on input "text" at bounding box center [210, 72] width 124 height 26
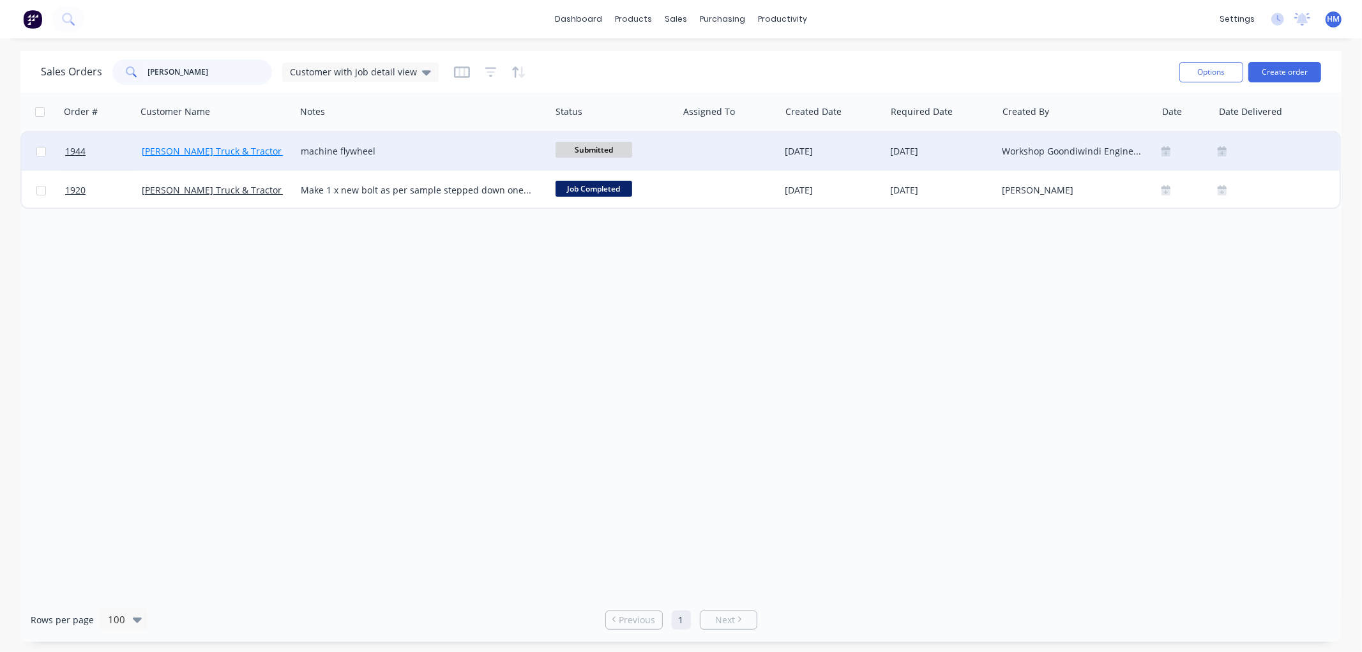
type input "andersen"
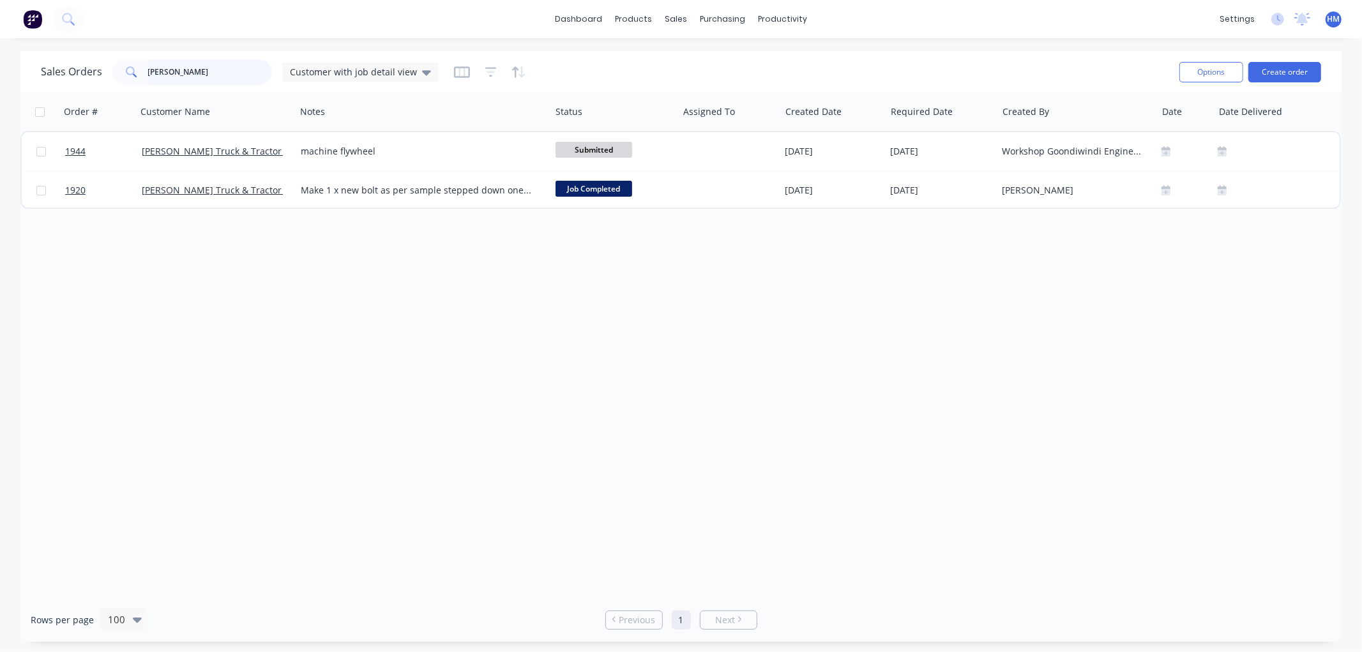
drag, startPoint x: 147, startPoint y: 73, endPoint x: 111, endPoint y: 69, distance: 36.0
click at [112, 69] on div "andersen" at bounding box center [192, 72] width 160 height 26
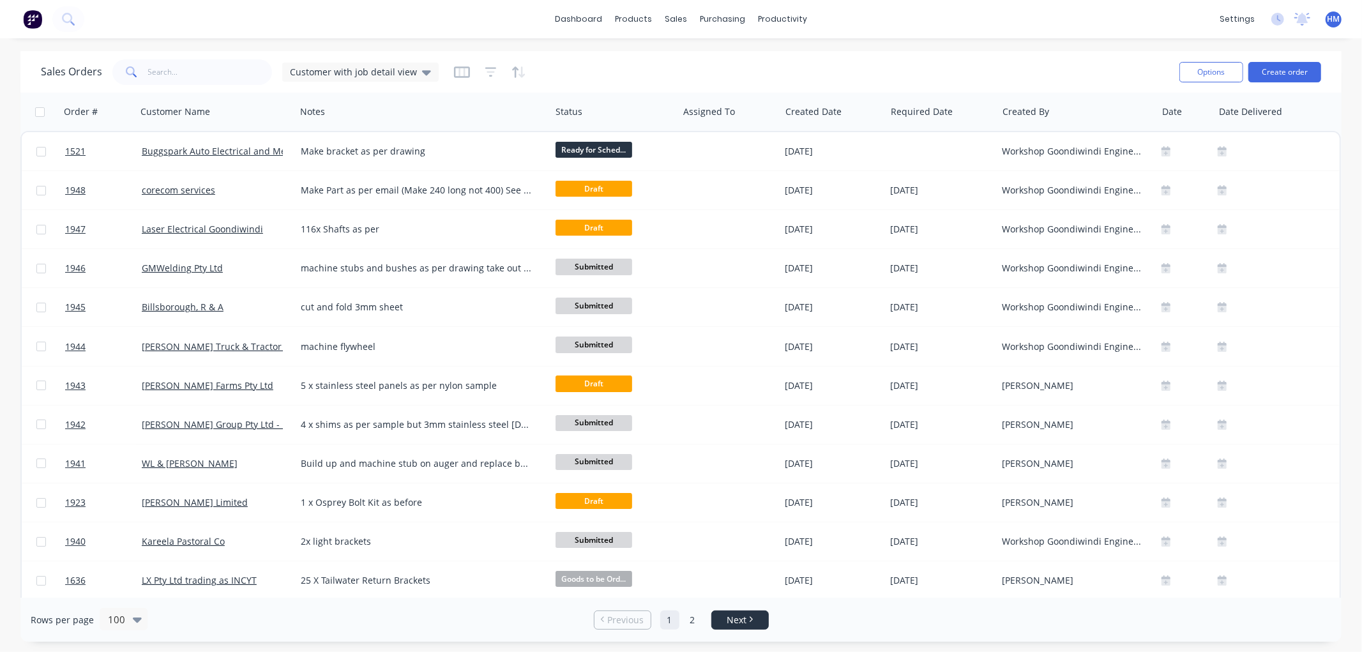
click at [739, 618] on span "Next" at bounding box center [737, 620] width 20 height 13
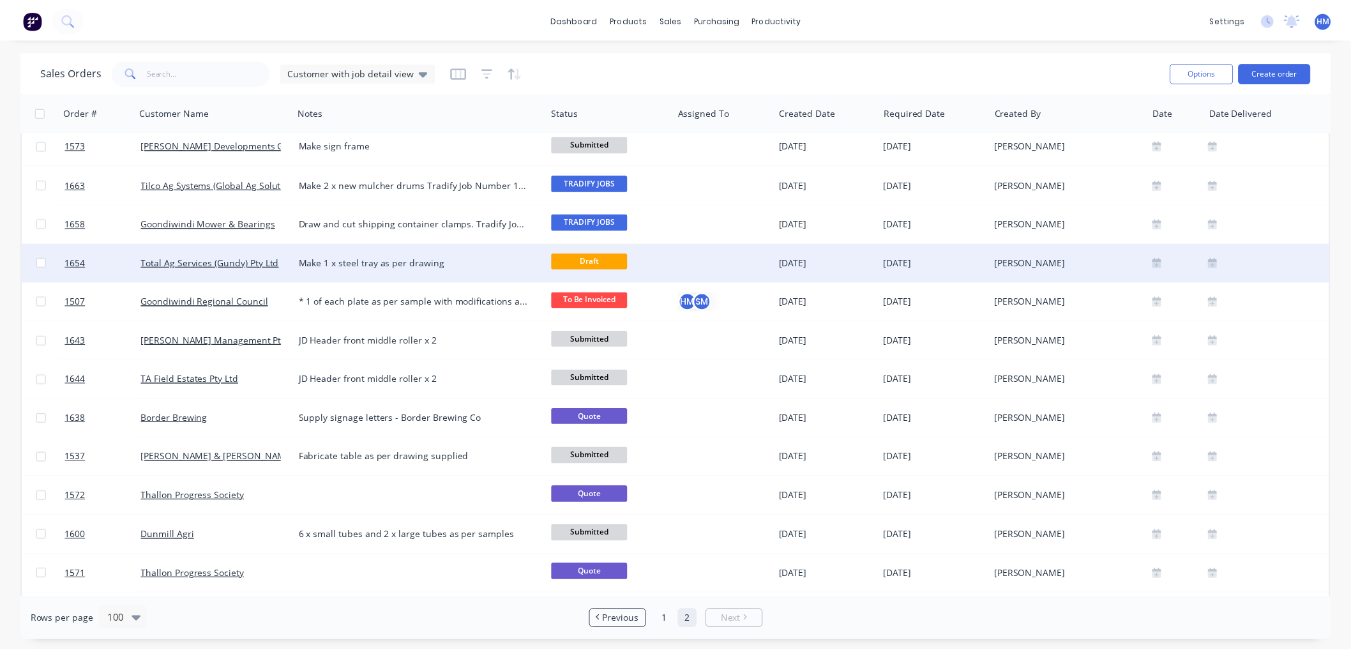
scroll to position [1550, 0]
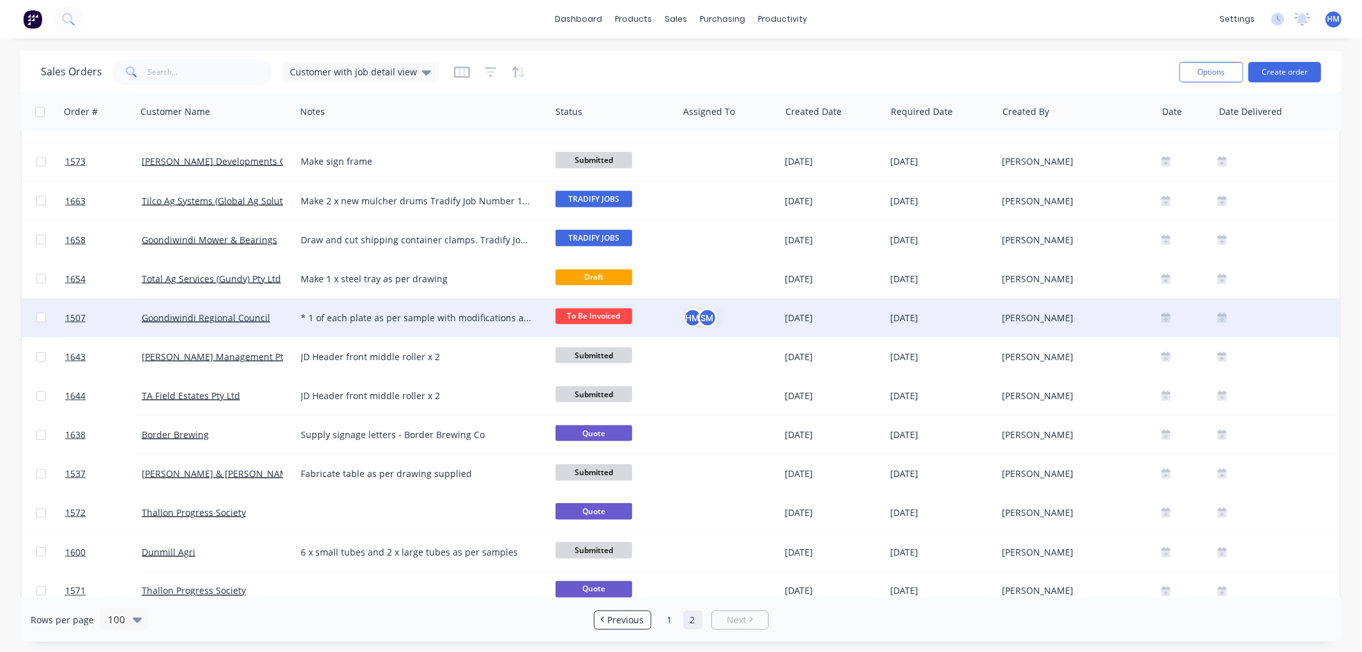
click at [277, 314] on div "Goondiwindi Regional Council" at bounding box center [213, 318] width 142 height 13
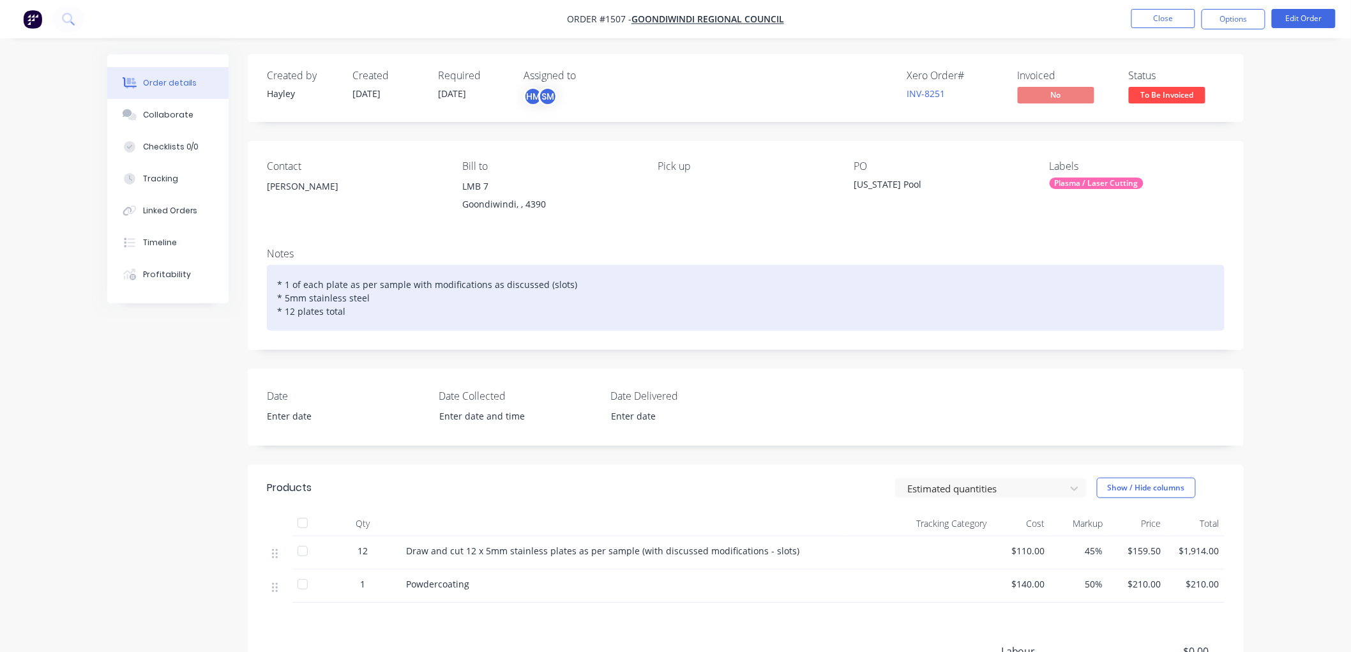
click at [294, 313] on div "* 1 of each plate as per sample with modifications as discussed (slots) * 5mm s…" at bounding box center [746, 298] width 958 height 66
click at [360, 311] on div "* 1 of each plate as per sample with modifications as discussed (slots) * 5mm s…" at bounding box center [746, 298] width 958 height 66
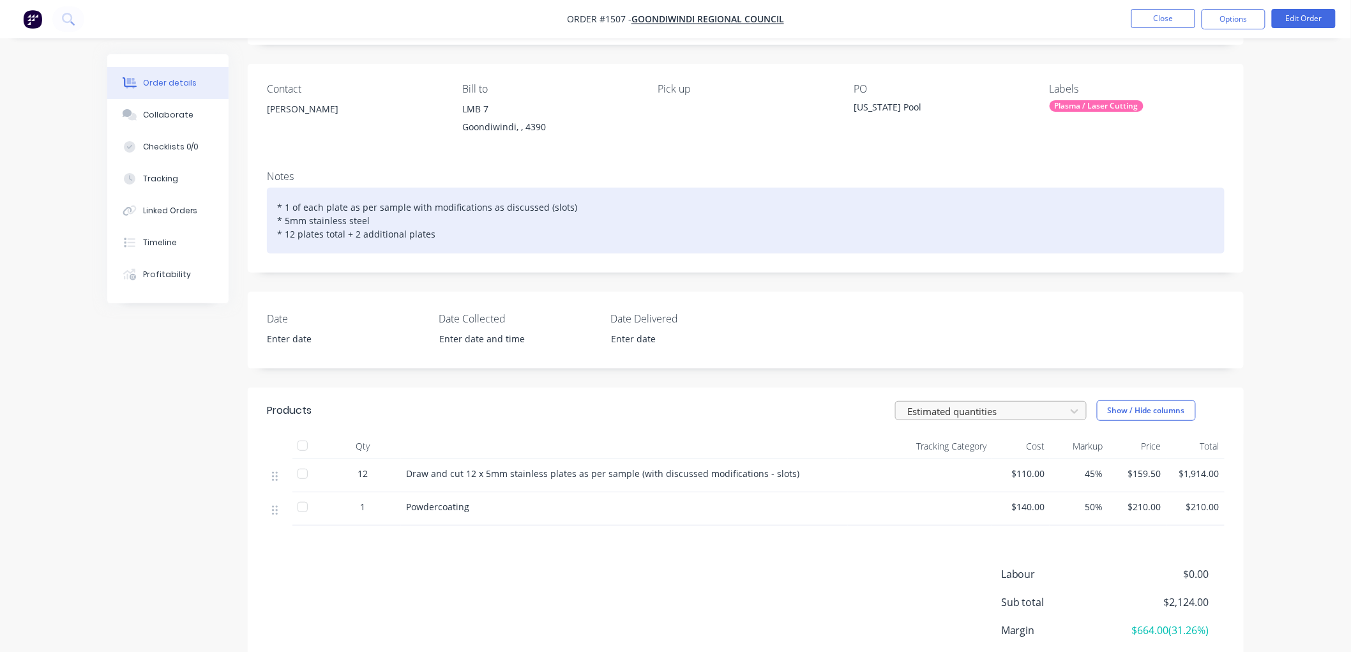
scroll to position [142, 0]
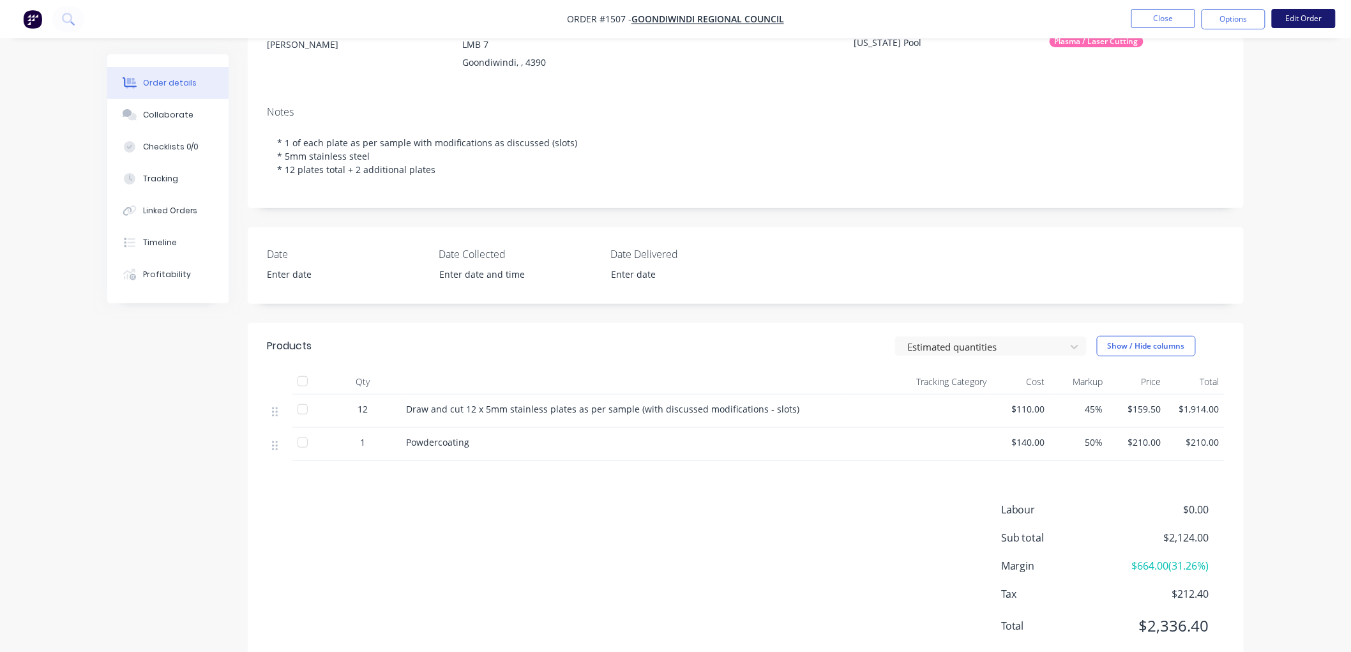
click at [1301, 21] on button "Edit Order" at bounding box center [1304, 18] width 64 height 19
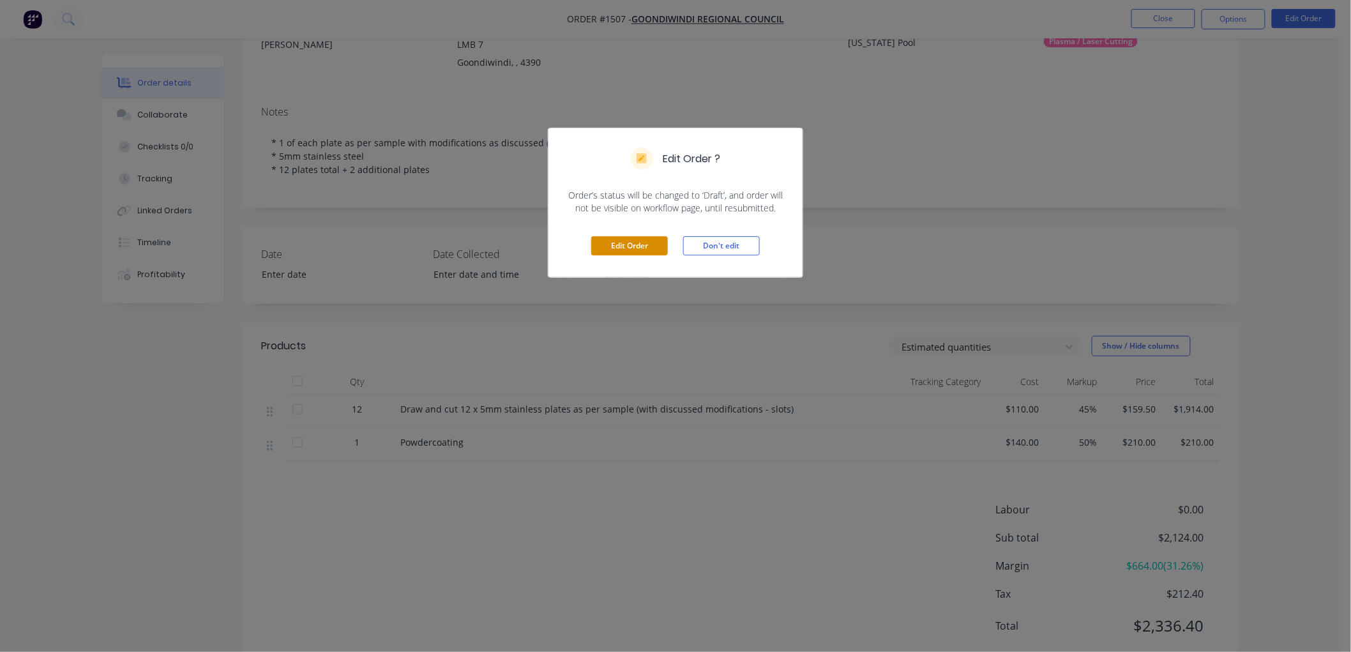
click at [633, 239] on button "Edit Order" at bounding box center [629, 245] width 77 height 19
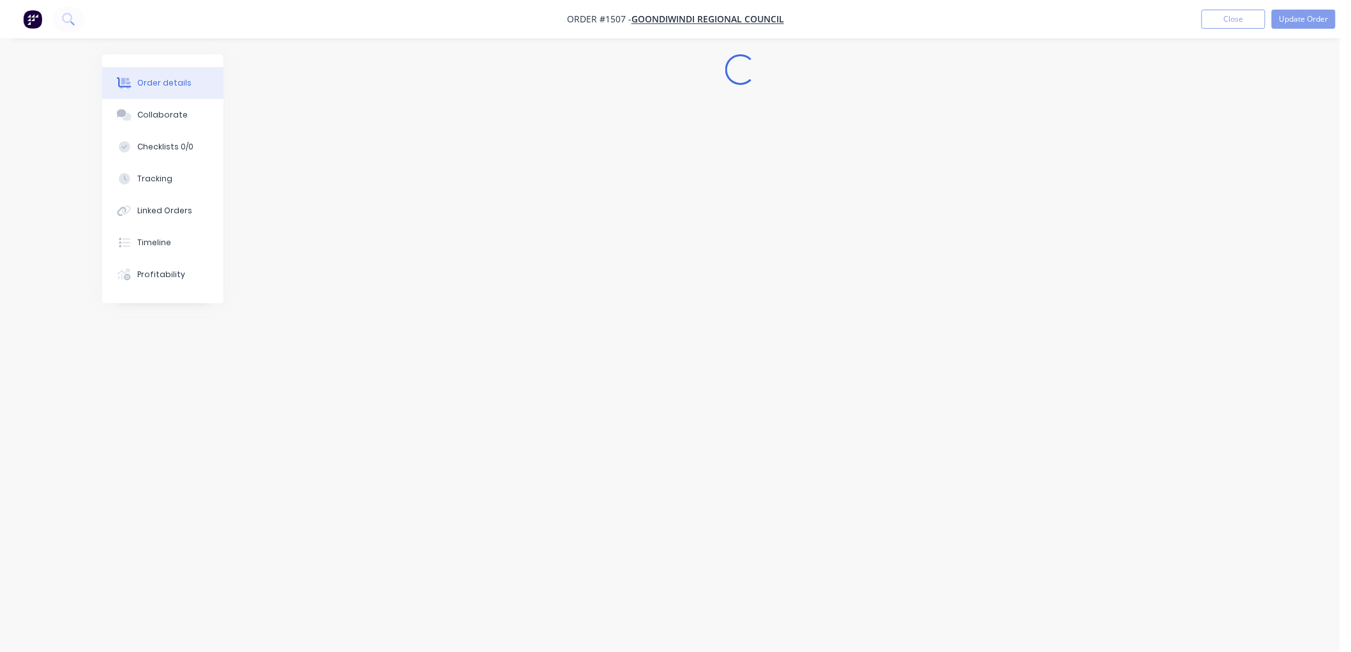
scroll to position [0, 0]
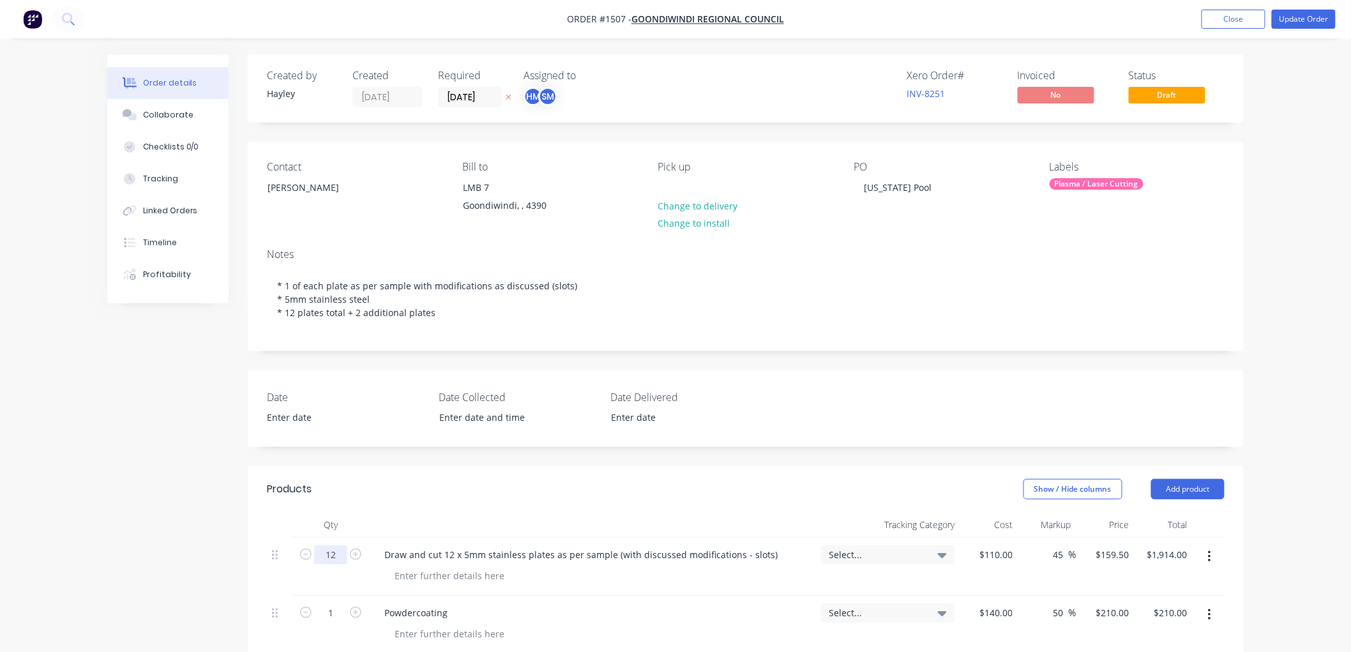
click at [339, 559] on input "12" at bounding box center [330, 554] width 33 height 19
type input "14"
type input "$2,233.00"
click at [342, 580] on div "14" at bounding box center [330, 567] width 77 height 58
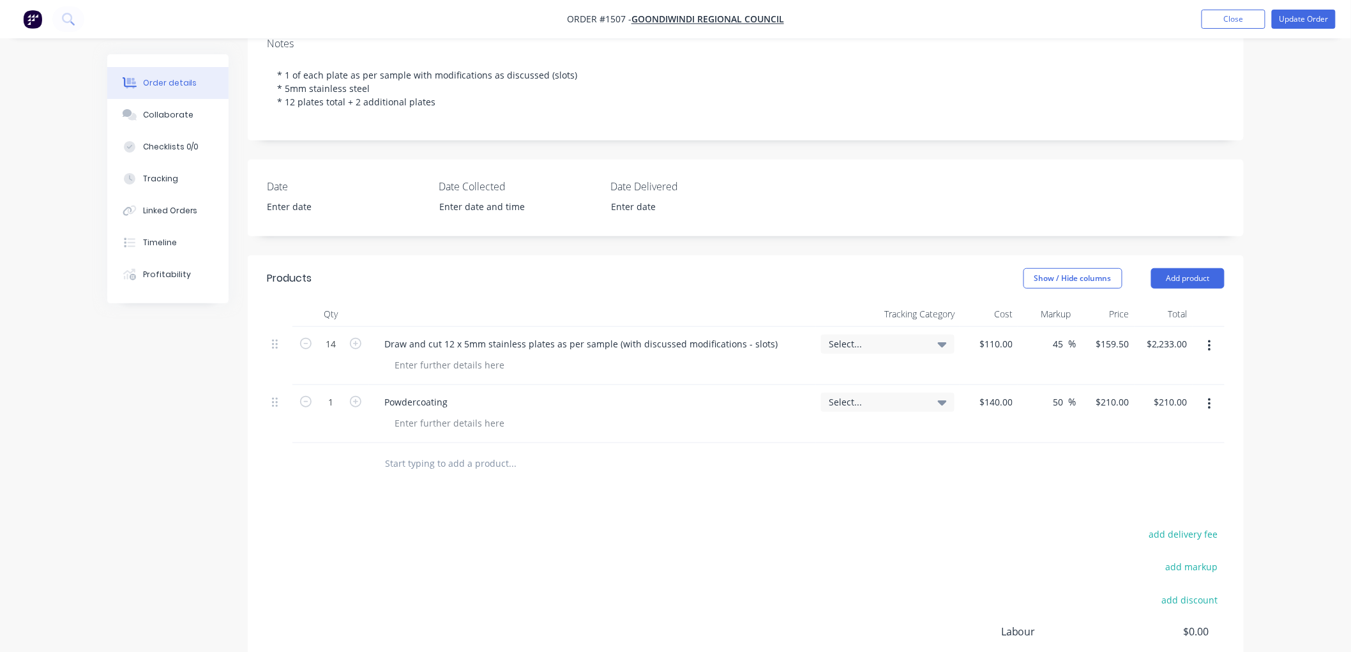
scroll to position [283, 0]
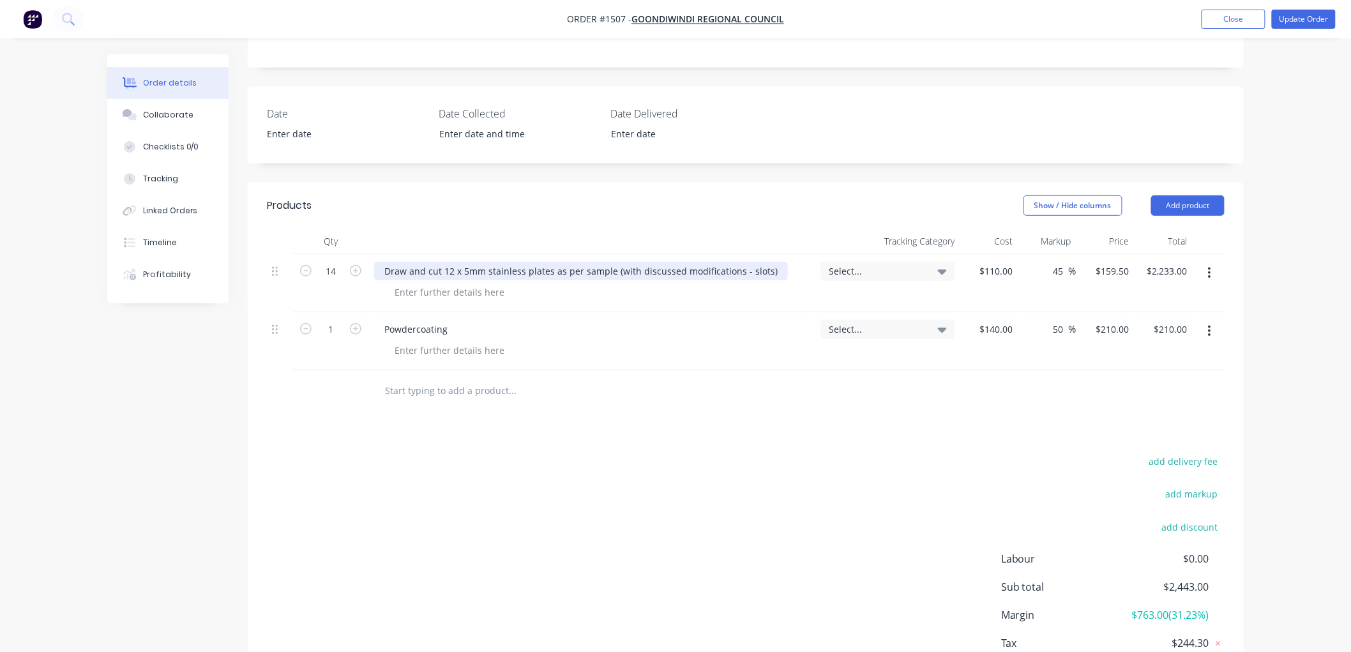
click at [450, 266] on div "Draw and cut 12 x 5mm stainless plates as per sample (with discussed modificati…" at bounding box center [581, 271] width 414 height 19
click at [341, 326] on input "1" at bounding box center [330, 329] width 33 height 19
type input "14"
type input "140"
type input "$2,940.00"
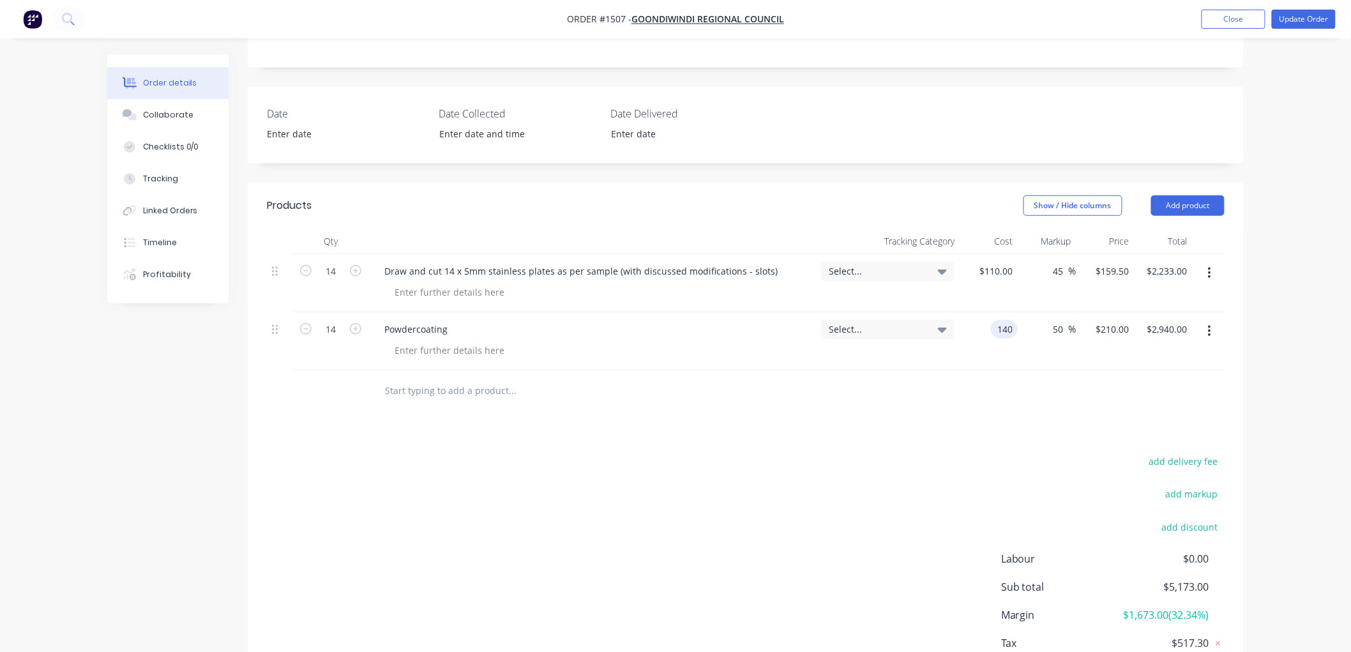
click at [998, 333] on input "140" at bounding box center [1007, 329] width 22 height 19
type input "$10.00"
type input "15"
type input "$210.00"
click at [1108, 322] on div "15 $210.00" at bounding box center [1105, 341] width 58 height 58
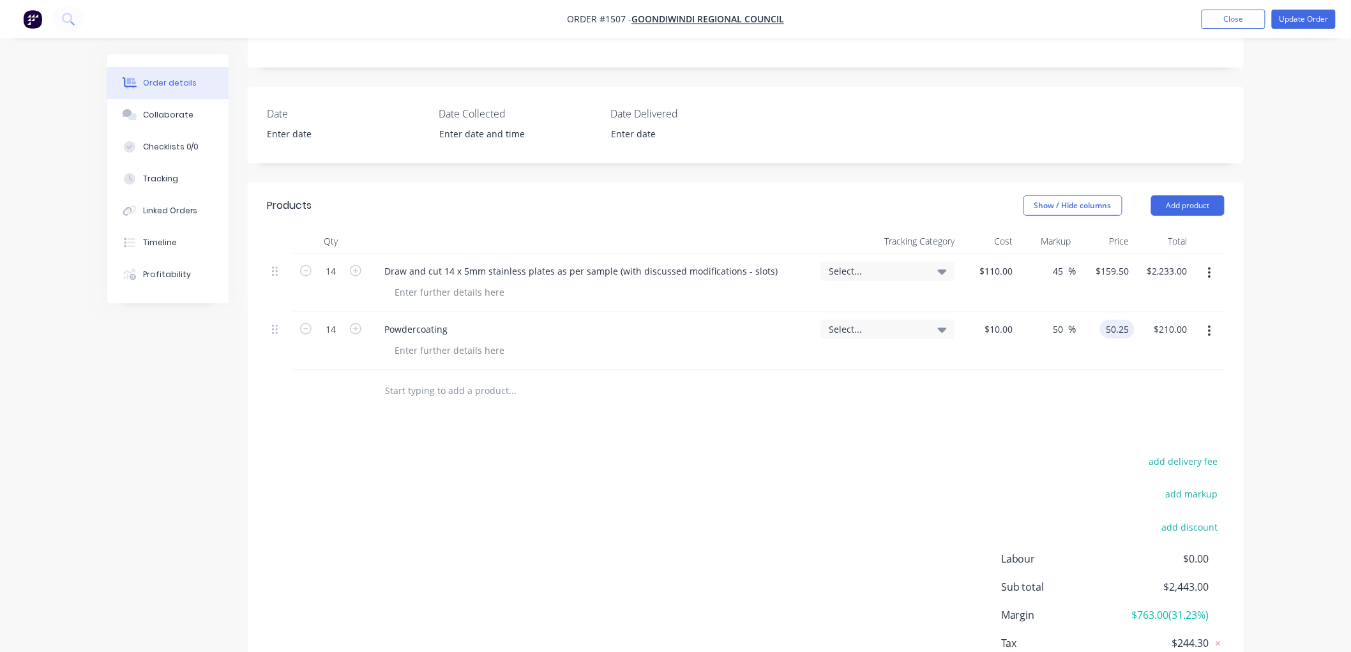
type input "50.25"
type input "402.5"
type input "$50.25"
type input "$703.50"
click at [1083, 437] on div "Products Show / Hide columns Add product Qty Tracking Category Cost Markup Pric…" at bounding box center [746, 451] width 996 height 536
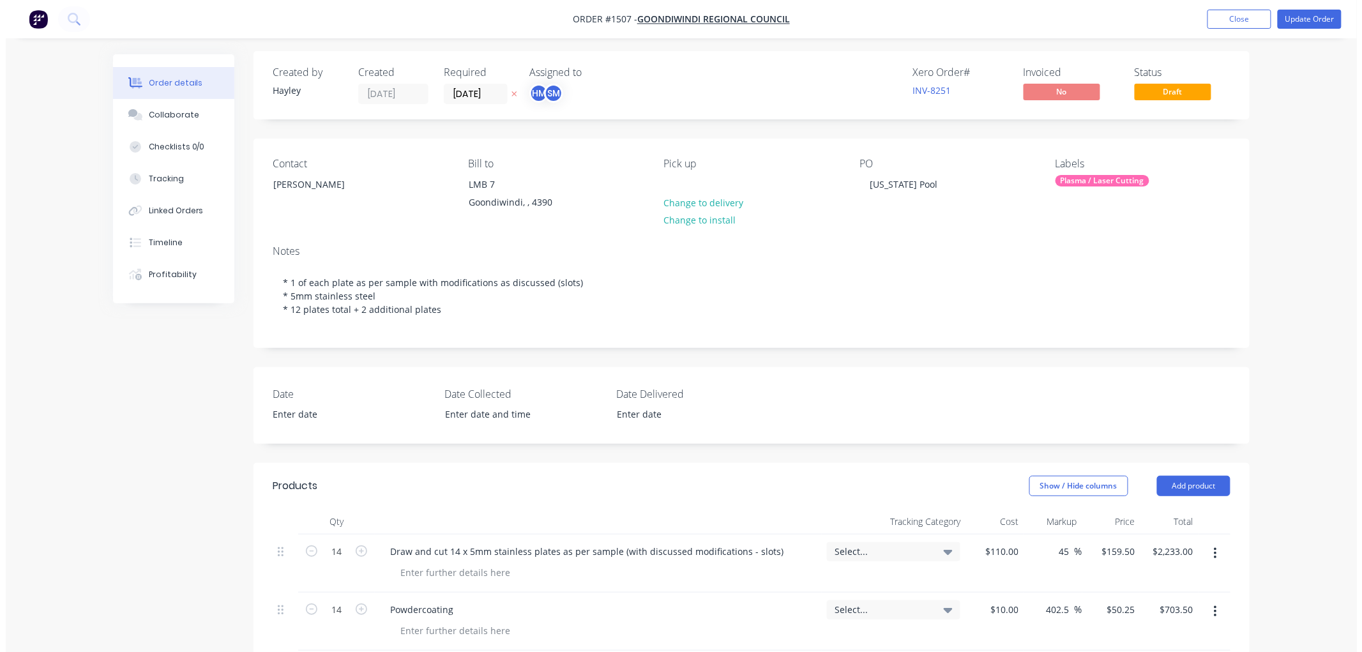
scroll to position [0, 0]
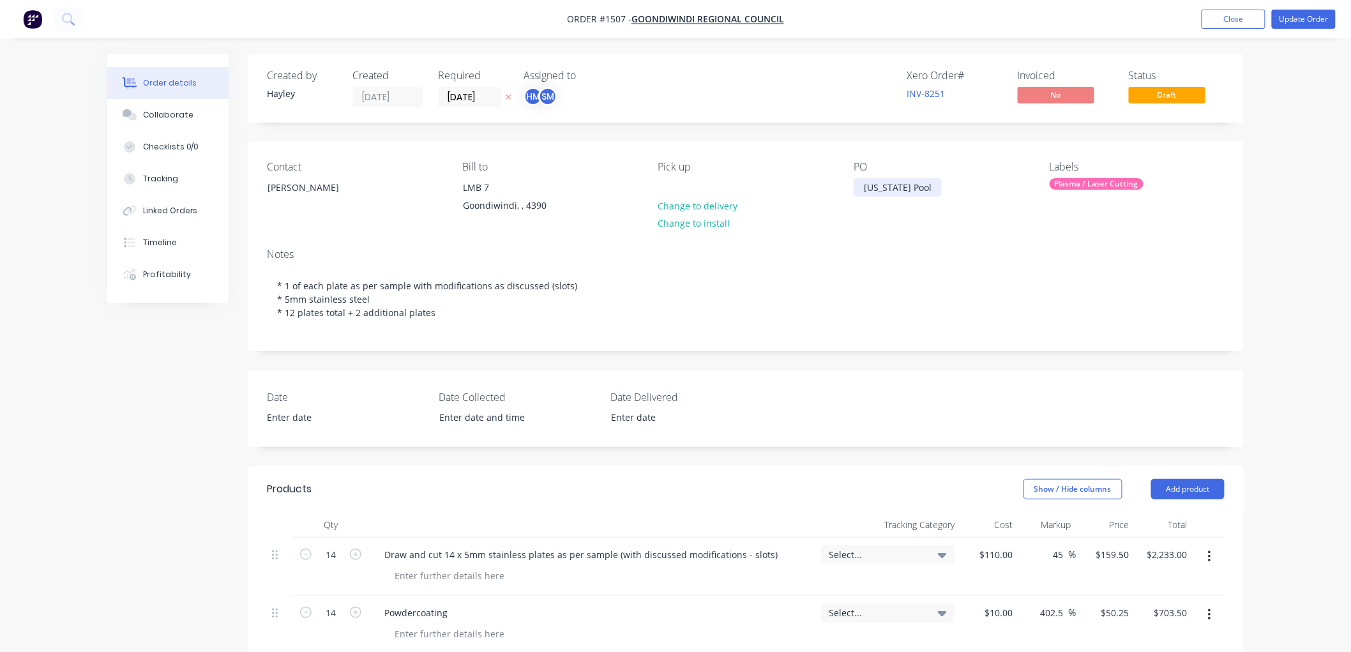
click at [863, 184] on div "Texas Pool" at bounding box center [898, 187] width 88 height 19
click at [1302, 18] on button "Update Order" at bounding box center [1304, 19] width 64 height 19
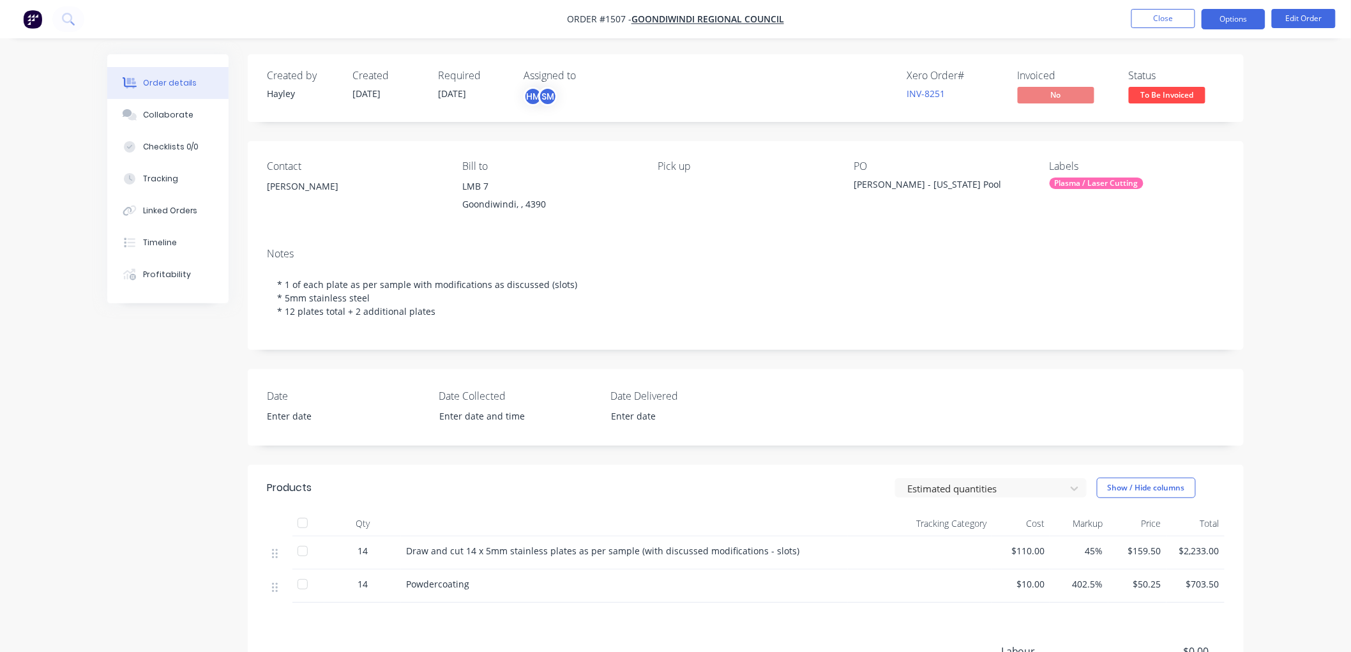
click at [1223, 20] on button "Options" at bounding box center [1234, 19] width 64 height 20
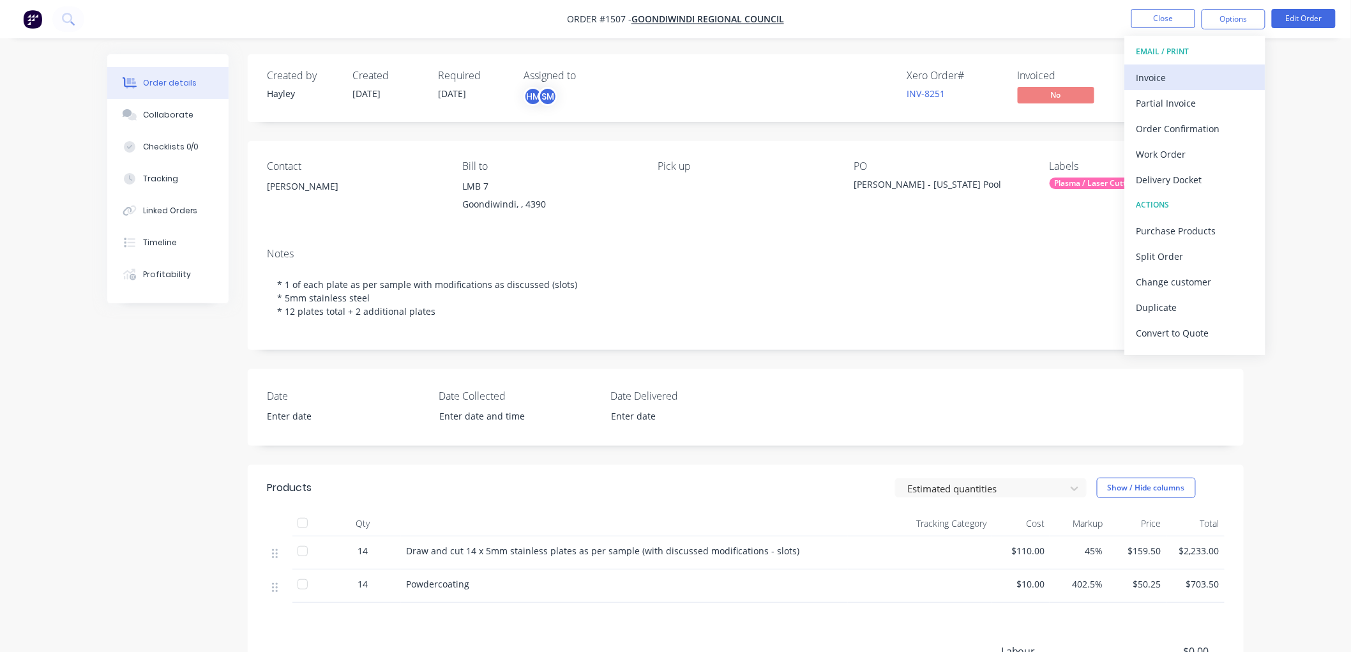
click at [1182, 71] on div "Invoice" at bounding box center [1194, 77] width 117 height 19
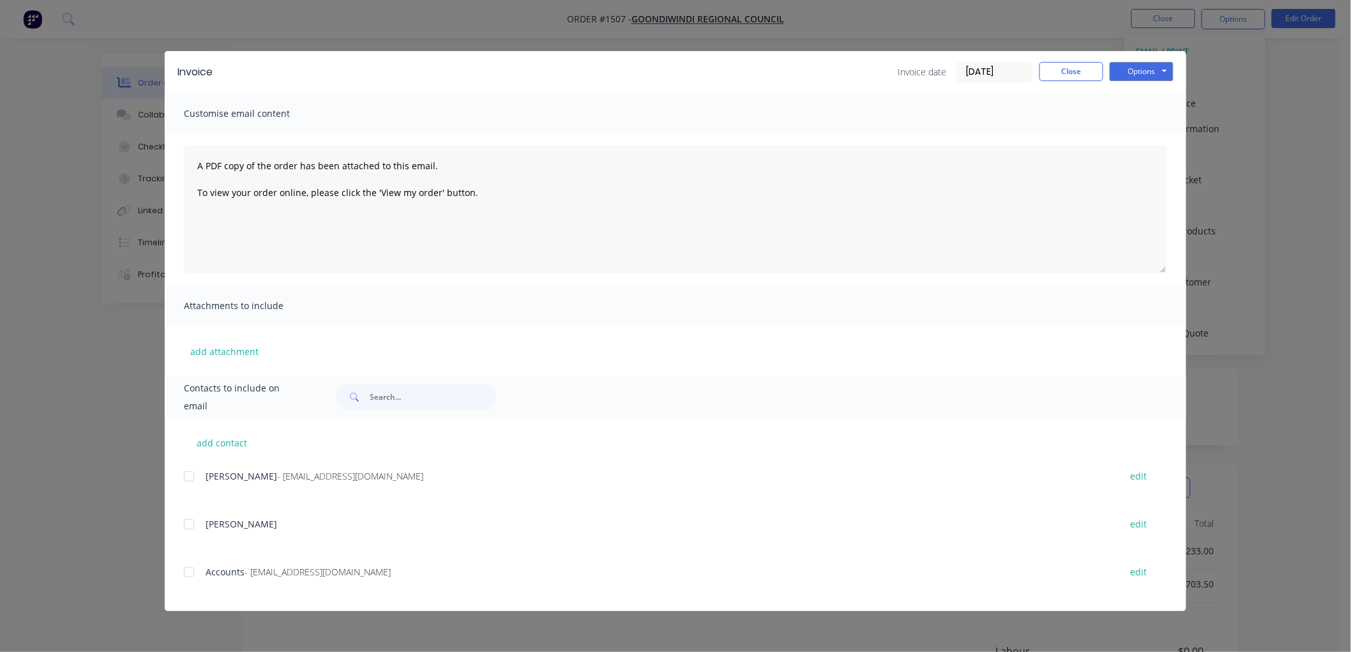
click at [1013, 73] on input "[DATE]" at bounding box center [994, 72] width 75 height 19
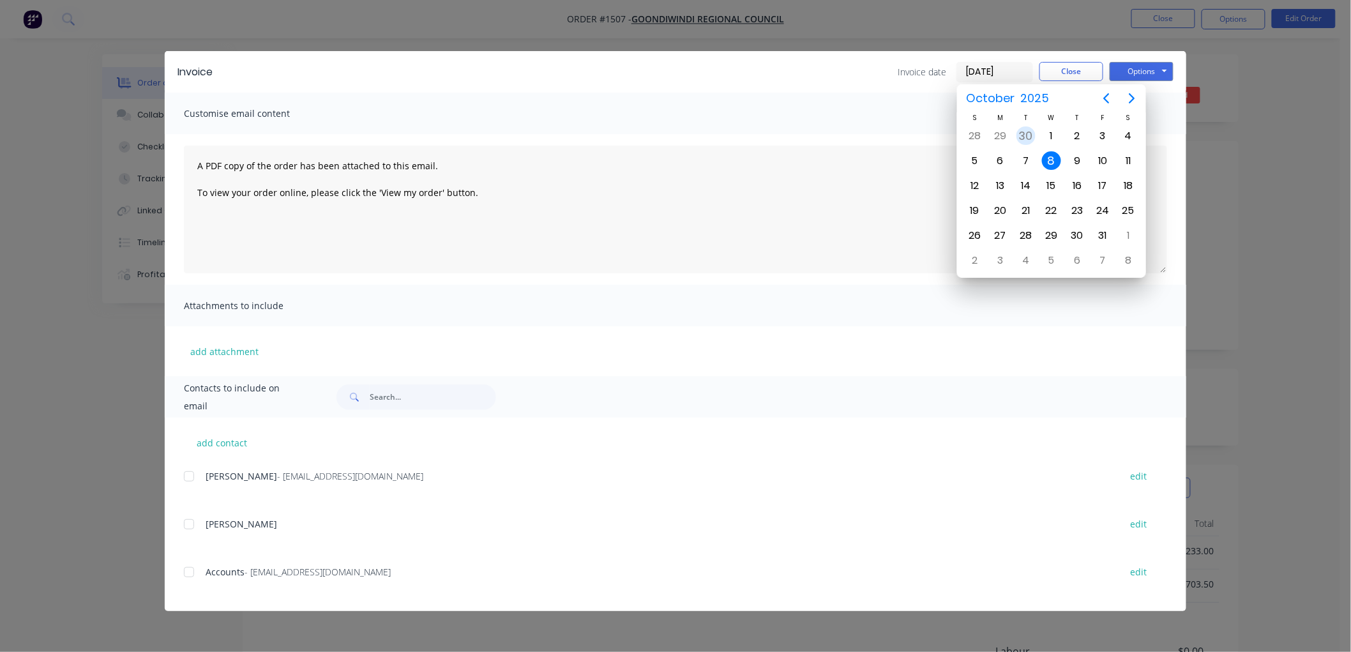
click at [1030, 133] on div "30" at bounding box center [1025, 135] width 19 height 19
type input "[DATE]"
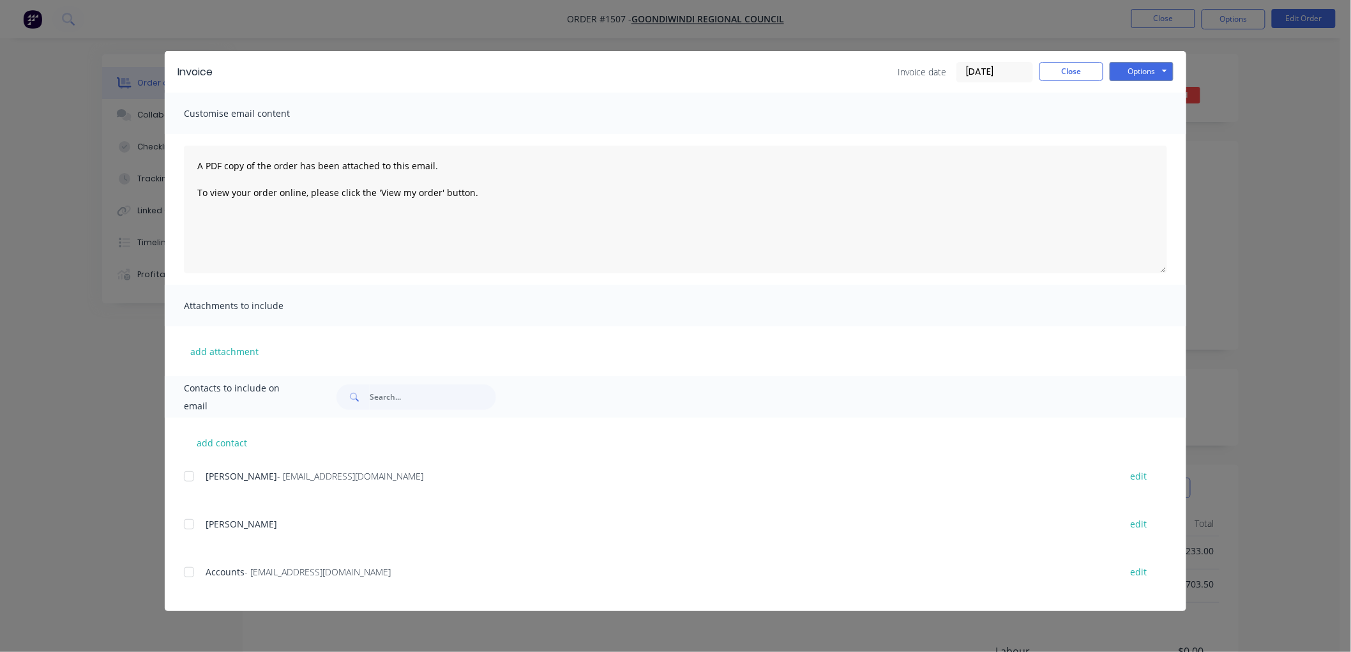
click at [186, 569] on div at bounding box center [189, 572] width 26 height 26
click at [1138, 67] on button "Options" at bounding box center [1142, 71] width 64 height 19
click at [1131, 133] on button "Email" at bounding box center [1151, 136] width 82 height 21
click at [1067, 75] on button "Close" at bounding box center [1071, 71] width 64 height 19
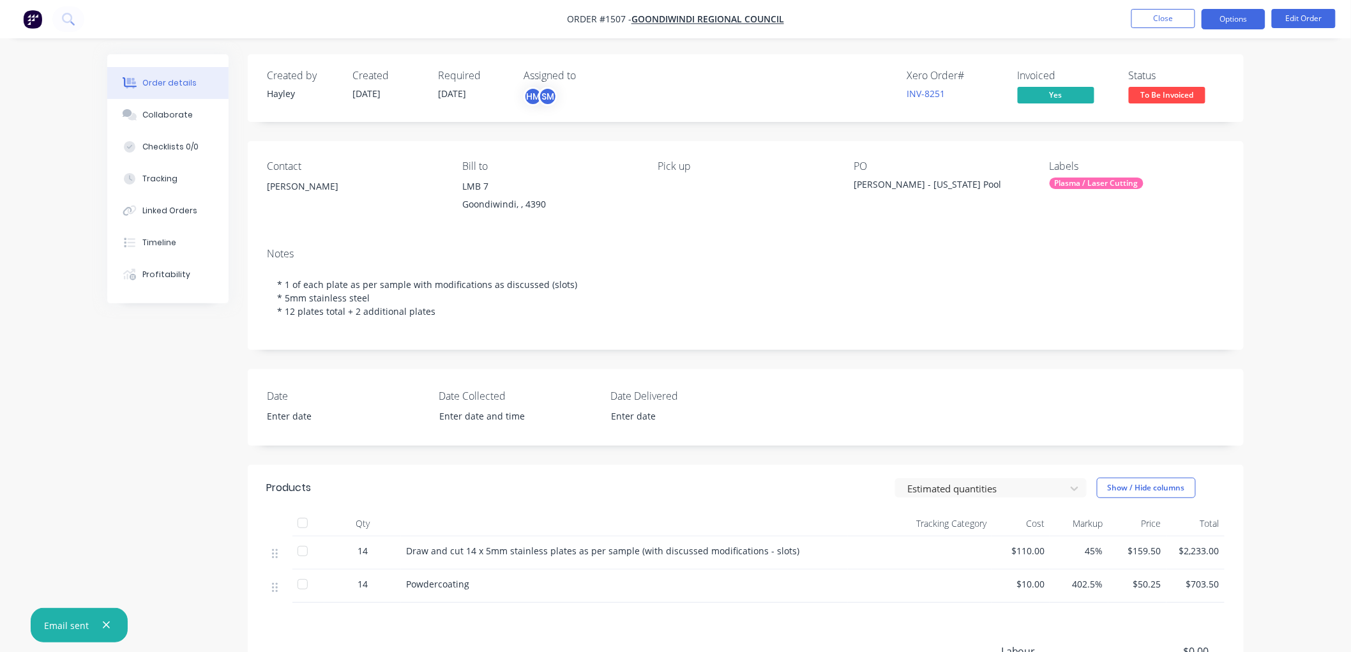
click at [1239, 22] on button "Options" at bounding box center [1234, 19] width 64 height 20
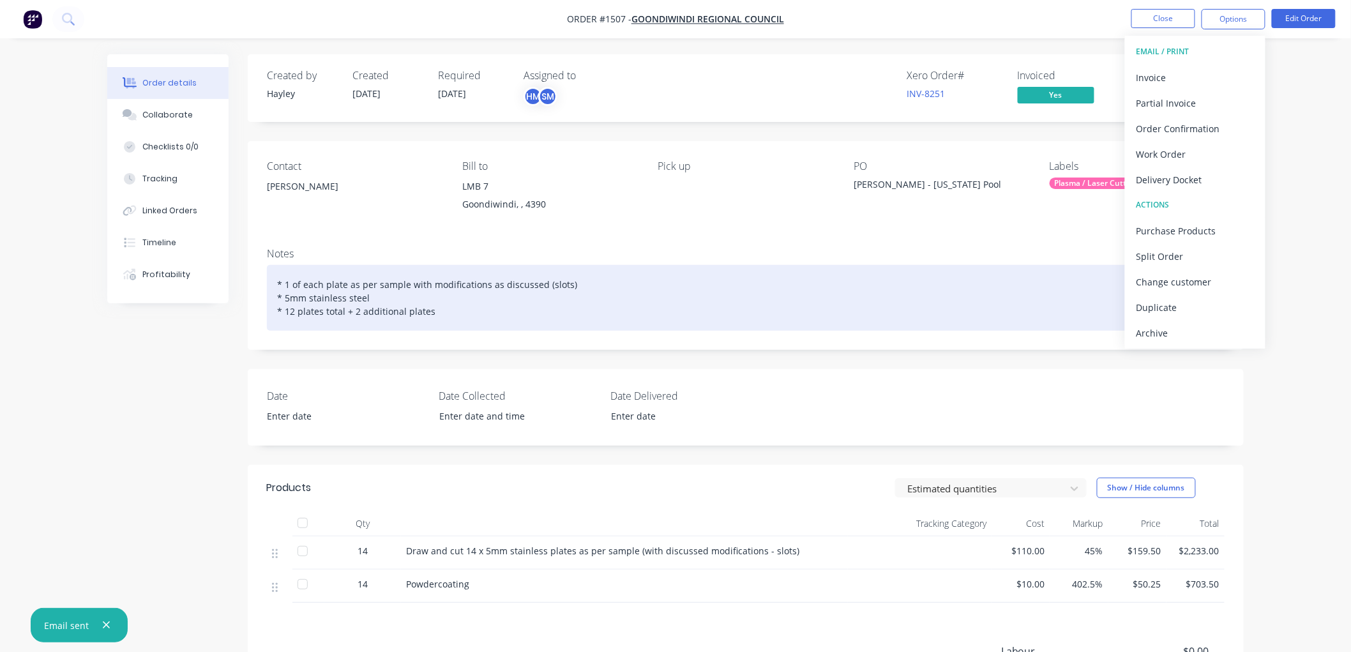
click at [1171, 329] on div "Archive" at bounding box center [1194, 333] width 117 height 19
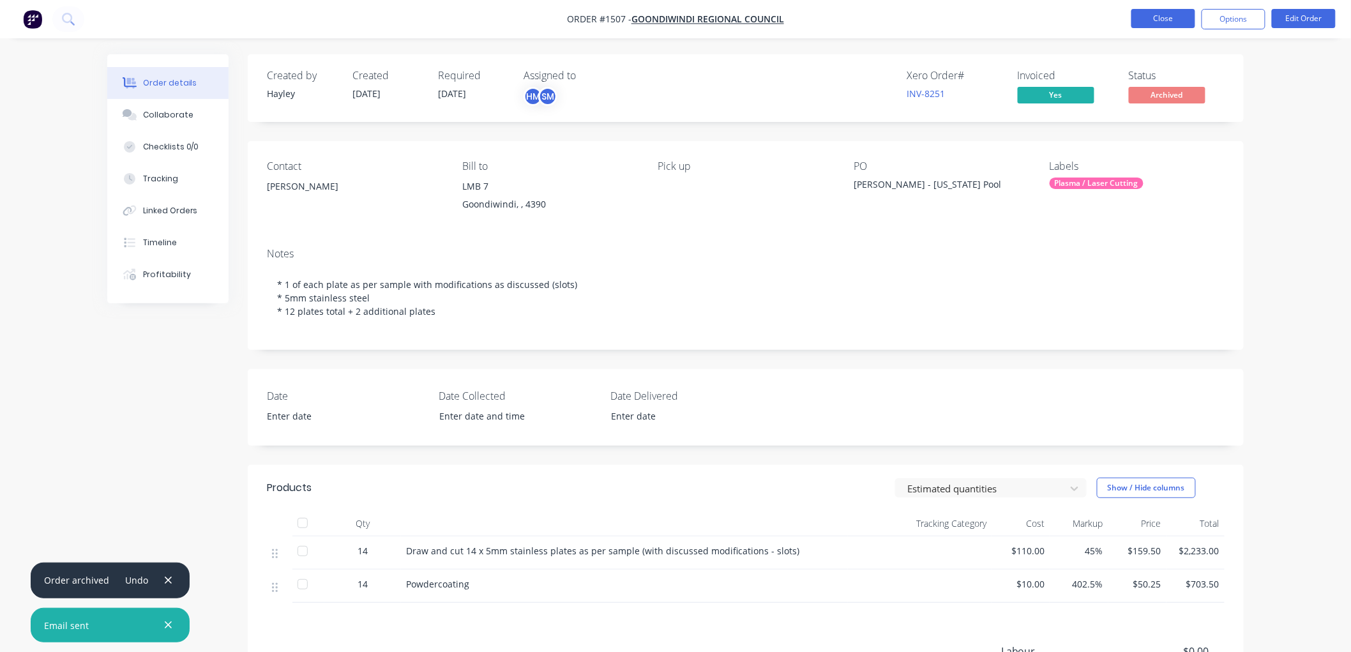
click at [1159, 15] on button "Close" at bounding box center [1163, 18] width 64 height 19
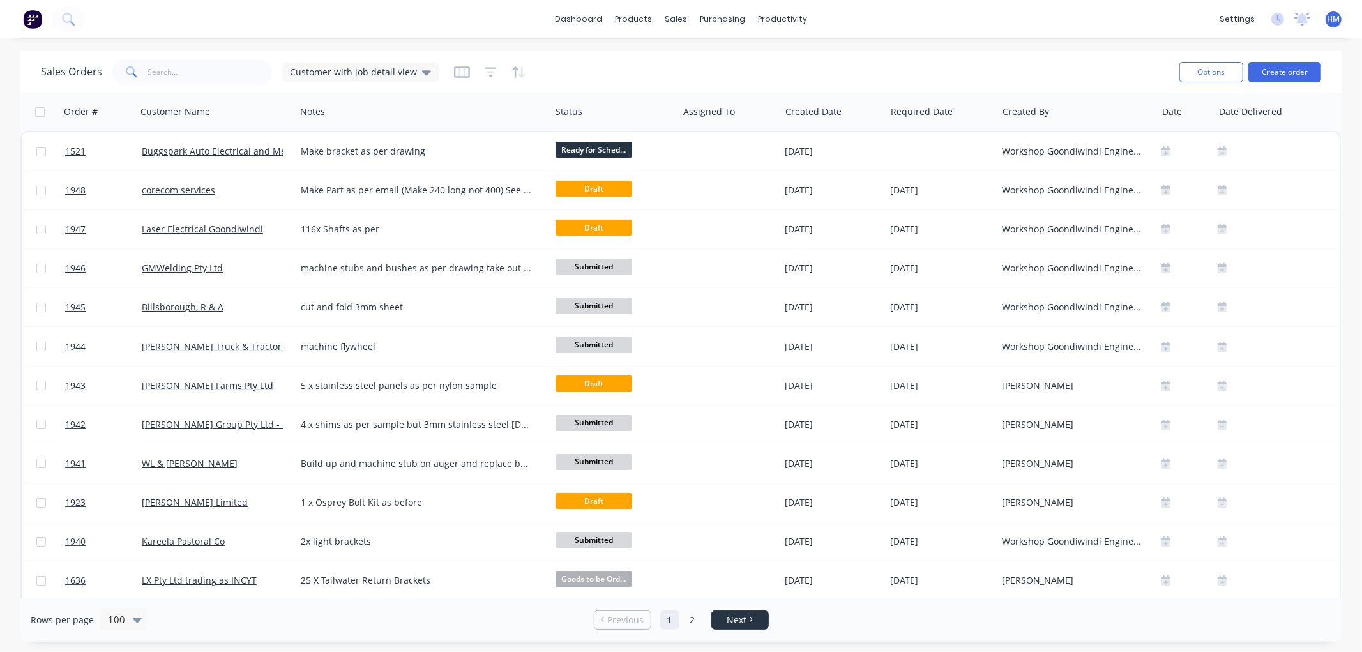
click at [743, 619] on span "Next" at bounding box center [737, 620] width 20 height 13
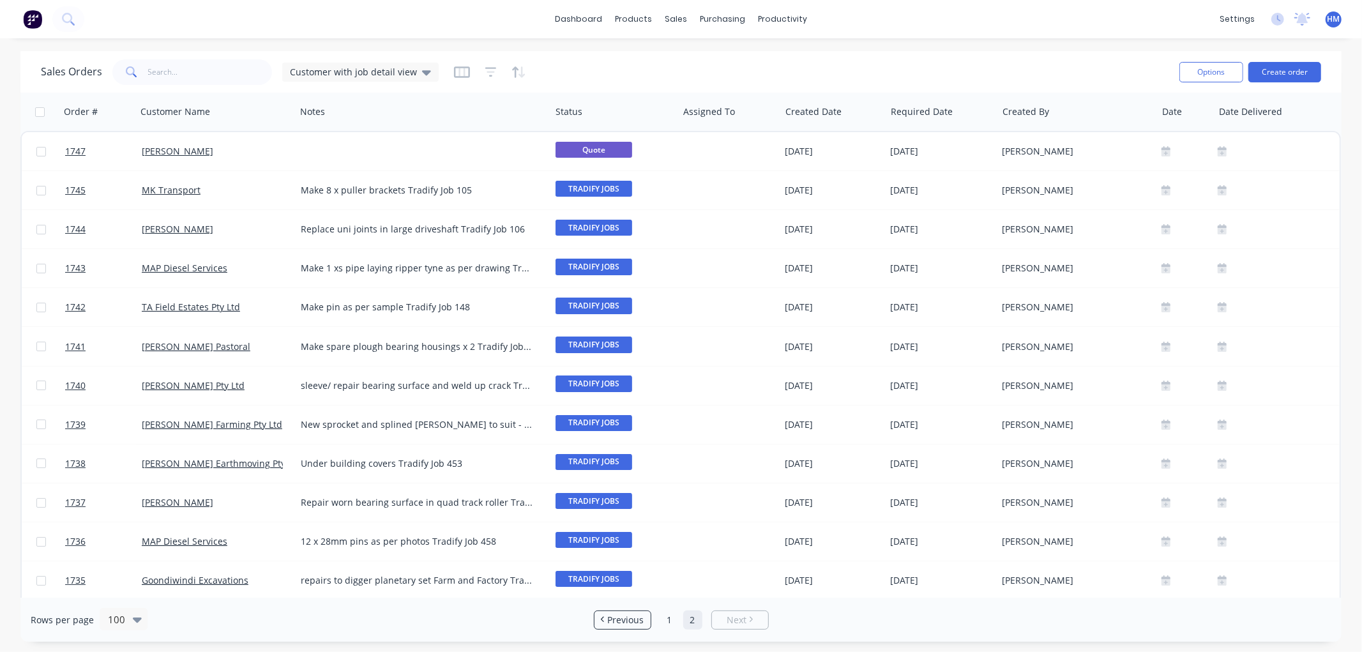
scroll to position [0, 8]
drag, startPoint x: 1335, startPoint y: 157, endPoint x: 1343, endPoint y: 169, distance: 14.7
click at [1349, 217] on div "Sales Orders Customer with job detail view Options Create order Order # Custome…" at bounding box center [681, 346] width 1362 height 591
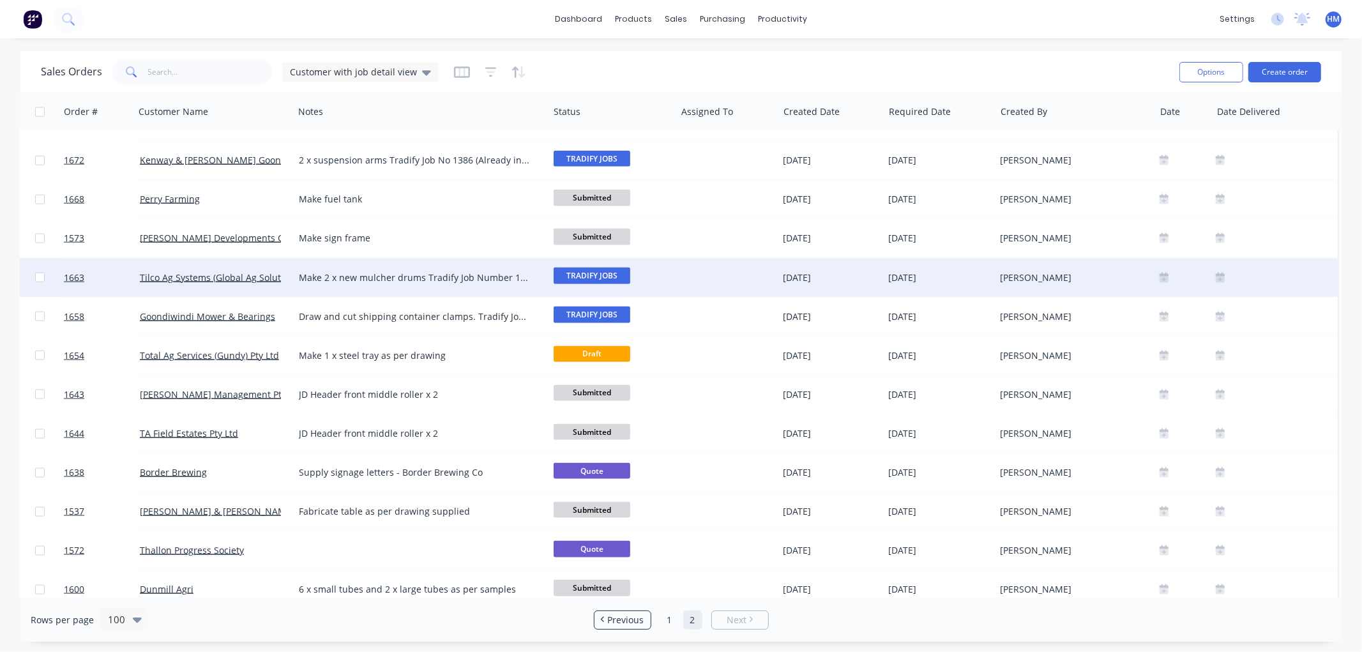
scroll to position [1440, 8]
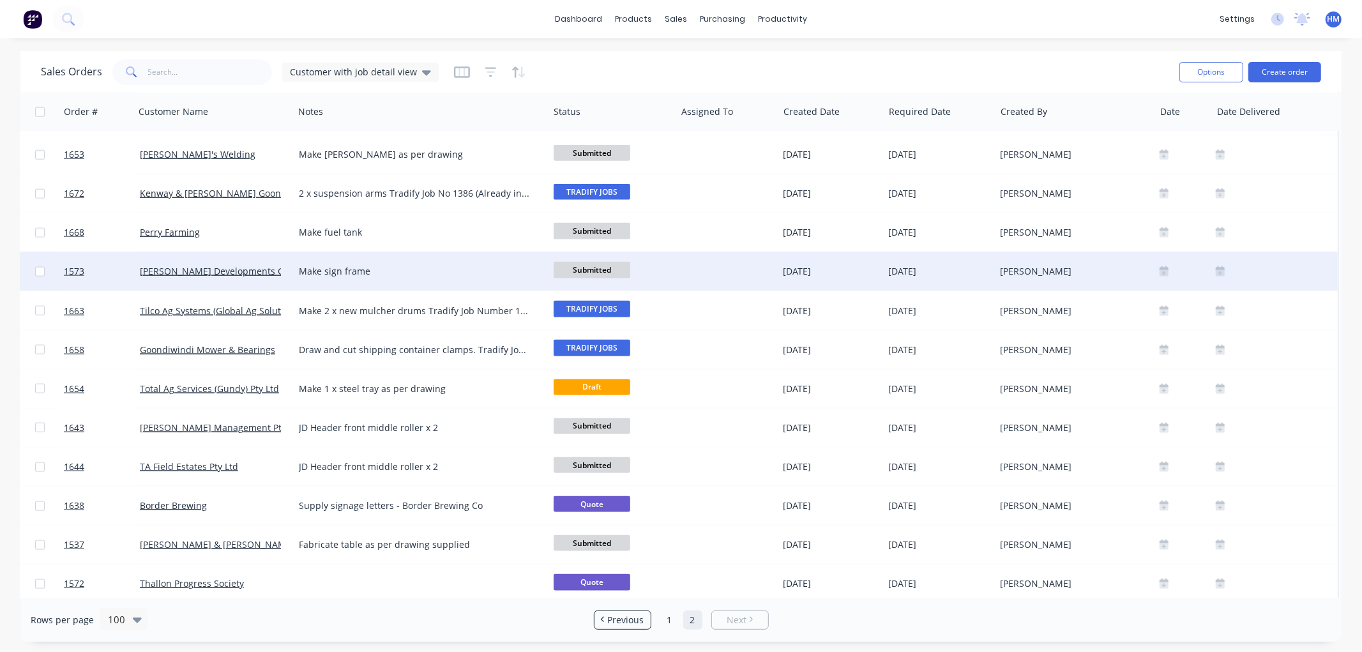
click at [388, 273] on div "Make sign frame" at bounding box center [415, 271] width 232 height 13
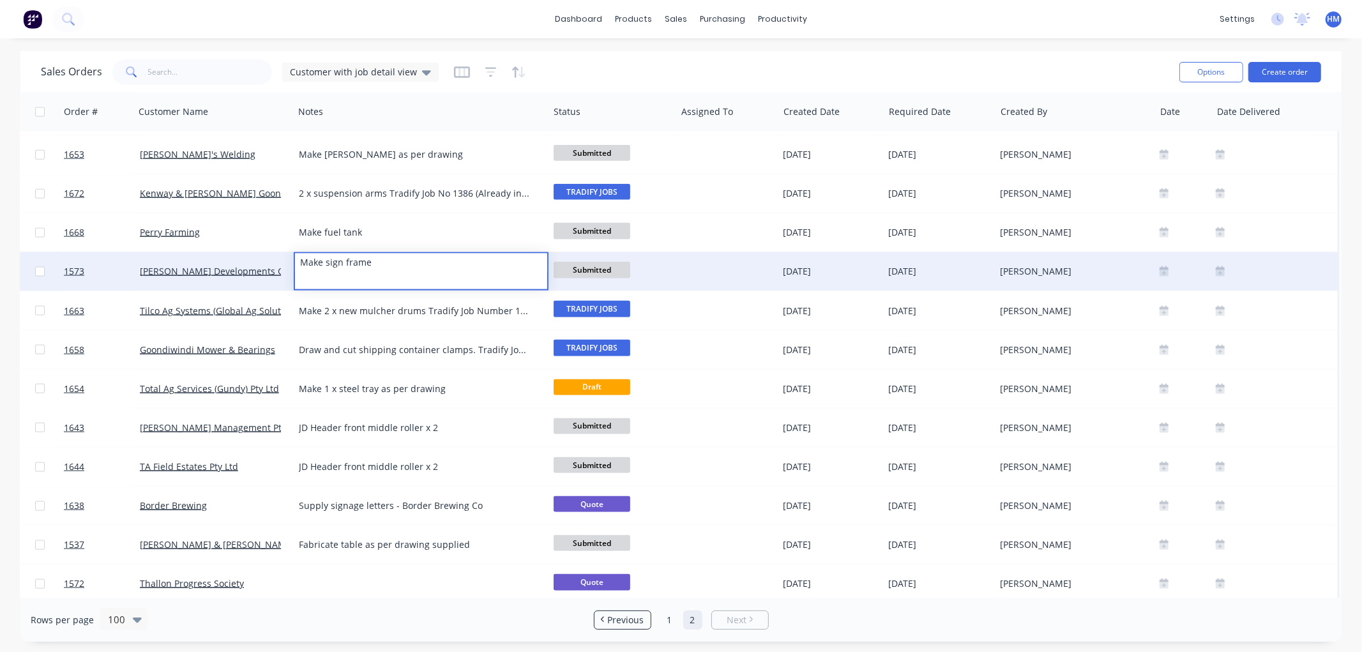
click at [196, 255] on div "Gunn Developments Group" at bounding box center [214, 271] width 159 height 38
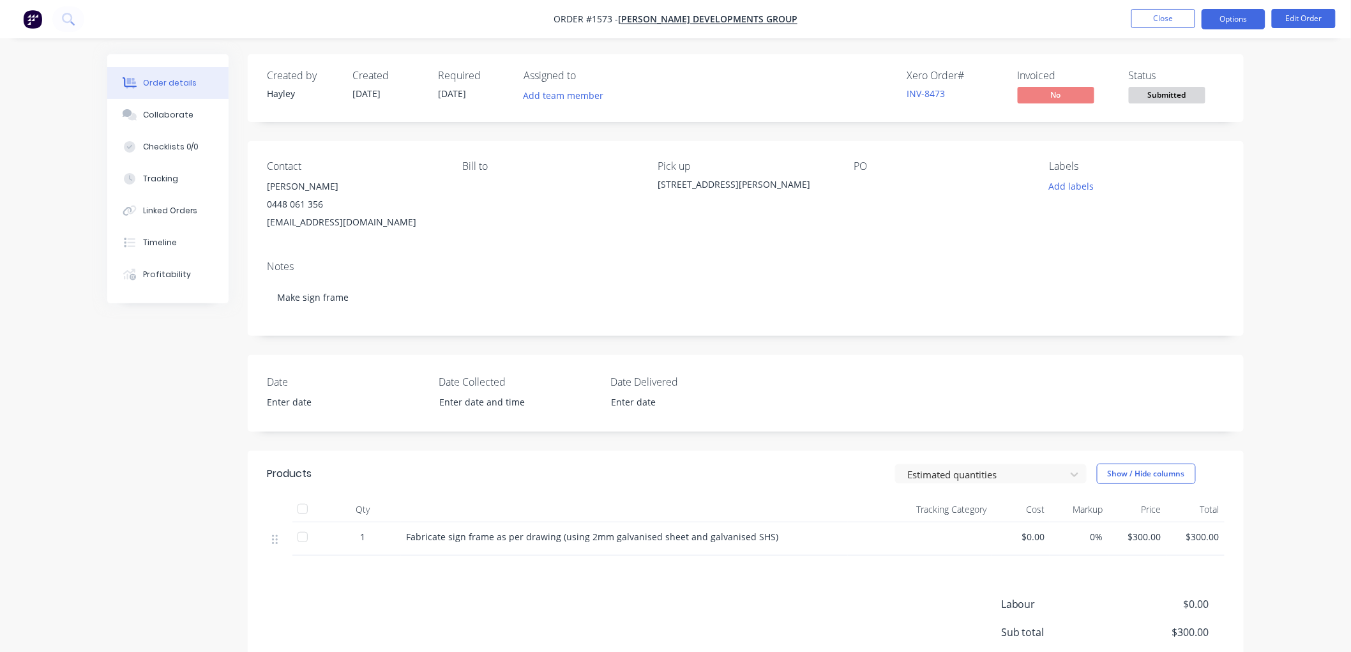
click at [1251, 15] on button "Options" at bounding box center [1234, 19] width 64 height 20
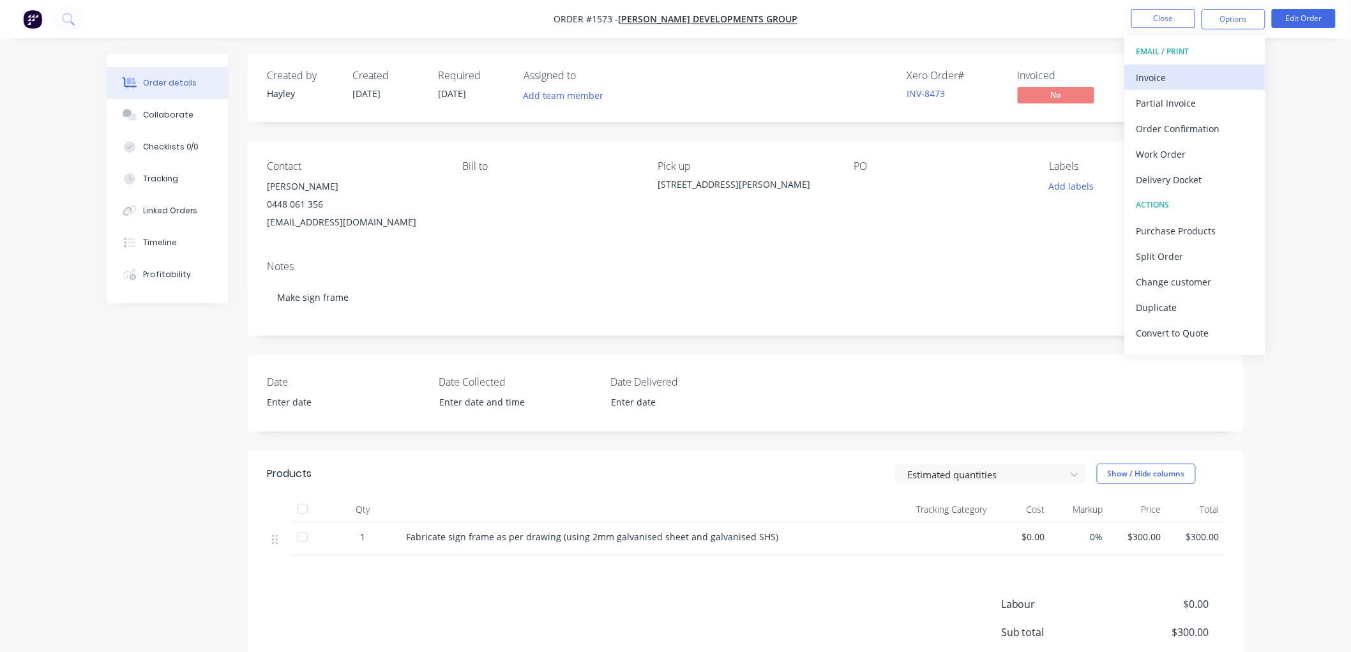
click at [1198, 73] on div "Invoice" at bounding box center [1194, 77] width 117 height 19
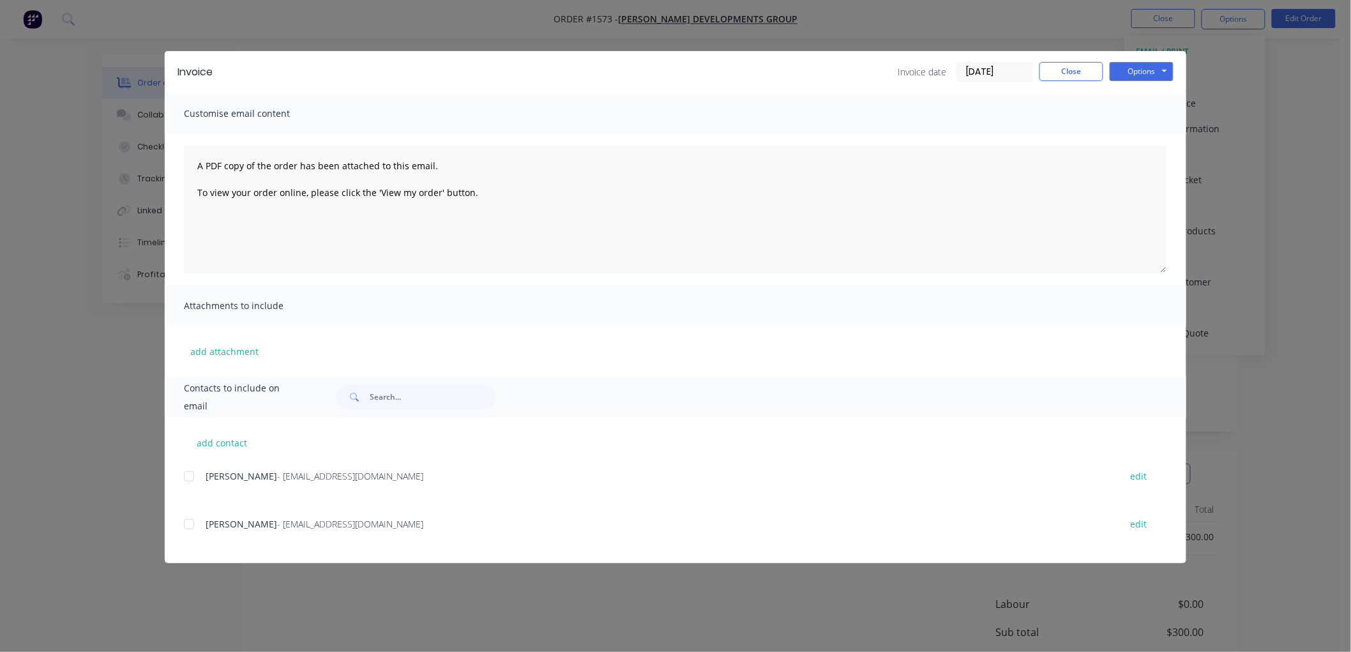
click at [190, 479] on div at bounding box center [189, 477] width 26 height 26
click at [1022, 66] on input "08/10/25" at bounding box center [994, 72] width 75 height 19
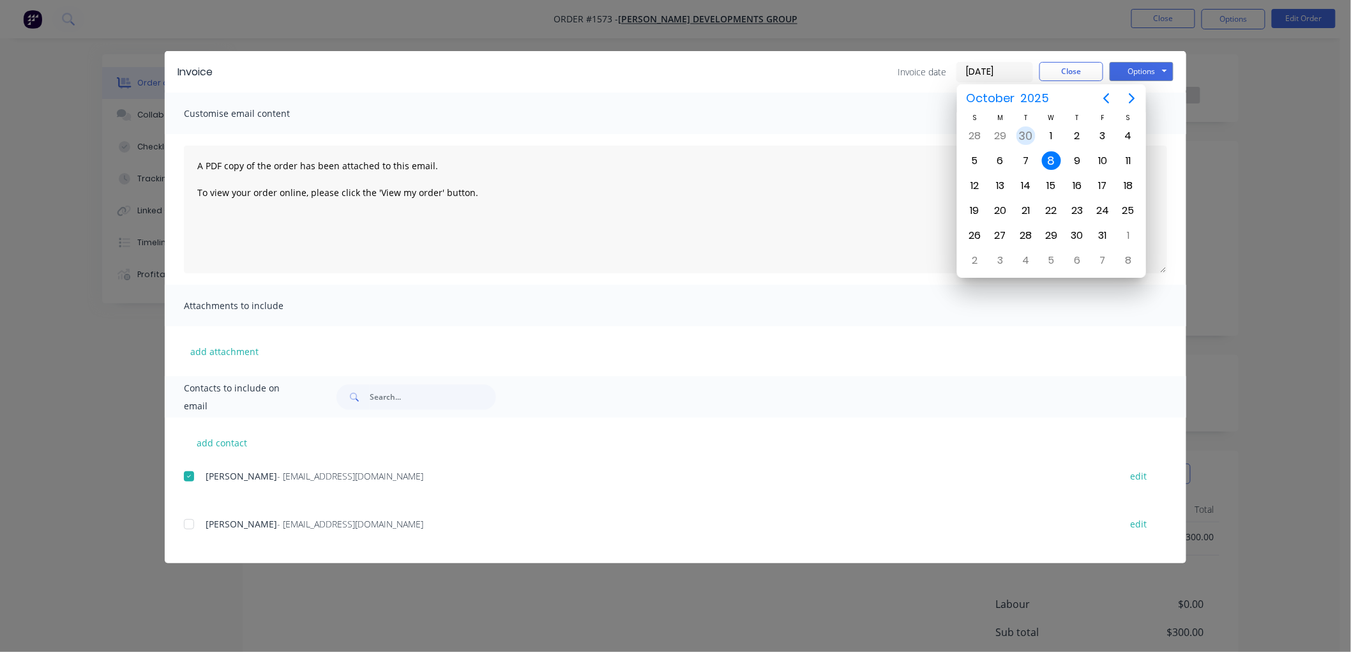
click at [1030, 131] on div "30" at bounding box center [1025, 135] width 19 height 19
type input "30/09/25"
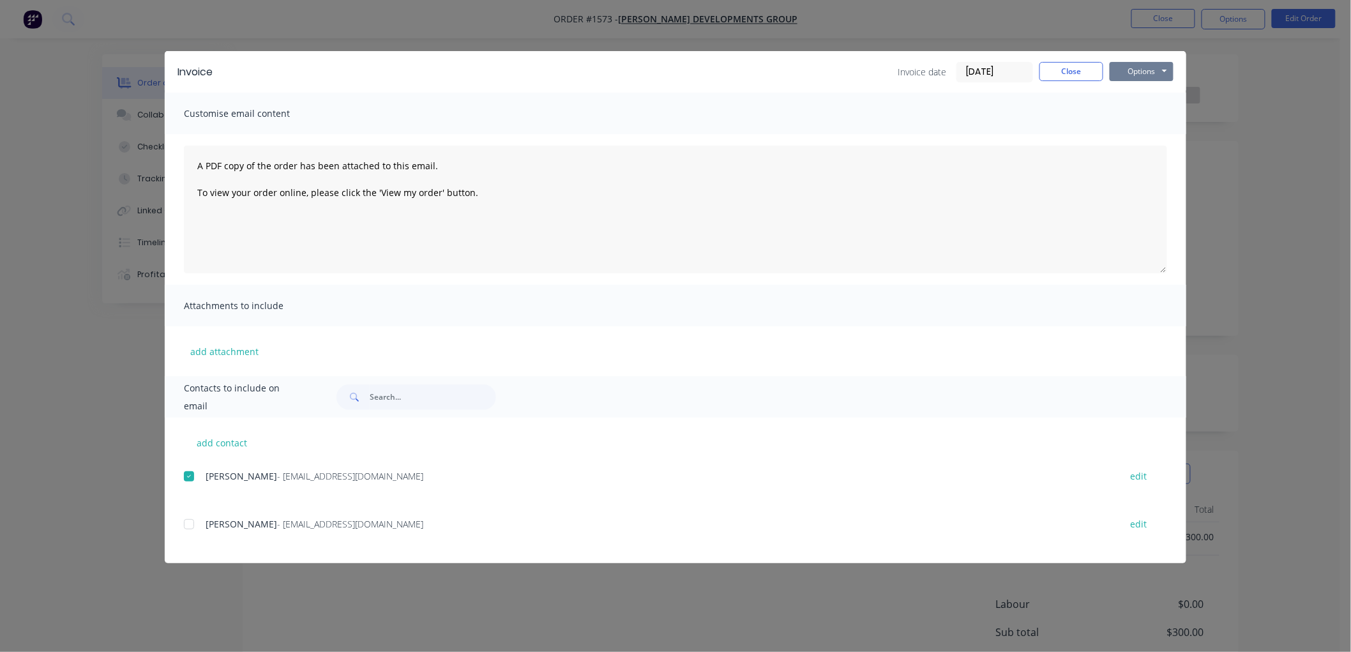
click at [1131, 72] on button "Options" at bounding box center [1142, 71] width 64 height 19
click at [1145, 90] on button "Preview" at bounding box center [1151, 94] width 82 height 21
drag, startPoint x: 186, startPoint y: 476, endPoint x: 334, endPoint y: 471, distance: 147.6
click at [192, 475] on div at bounding box center [189, 477] width 26 height 26
click at [1140, 72] on button "Options" at bounding box center [1142, 71] width 64 height 19
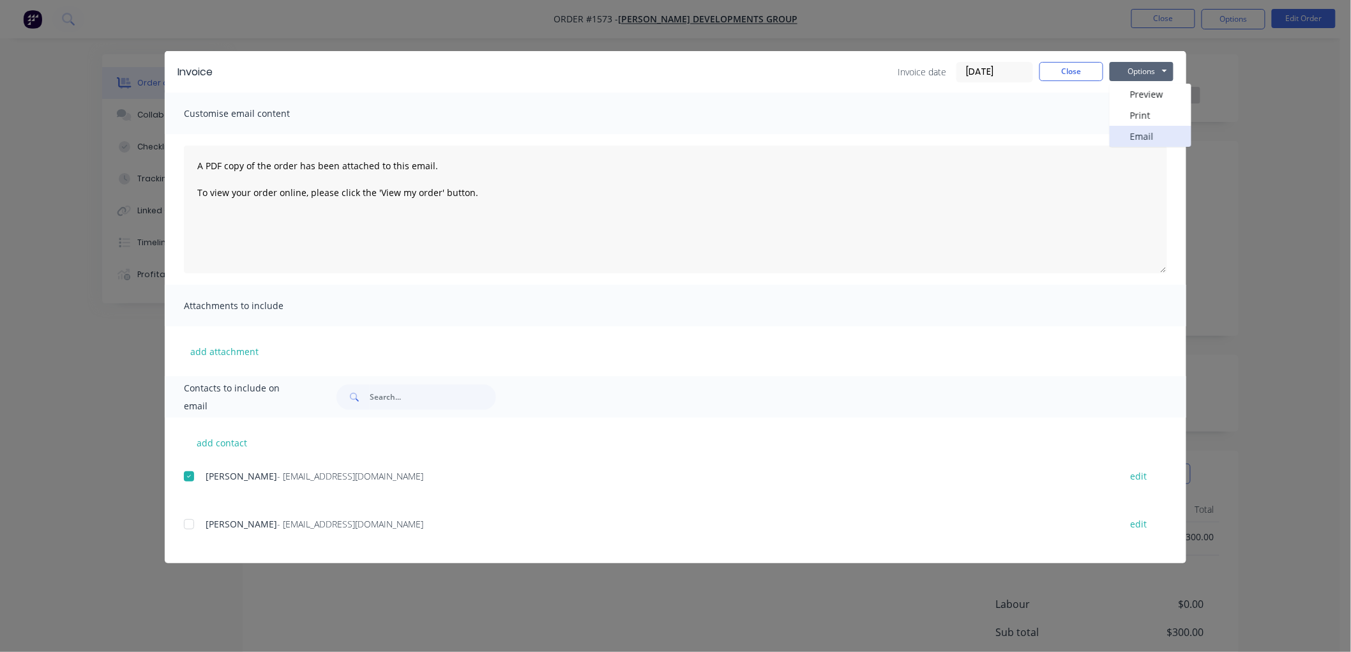
click at [1159, 137] on button "Email" at bounding box center [1151, 136] width 82 height 21
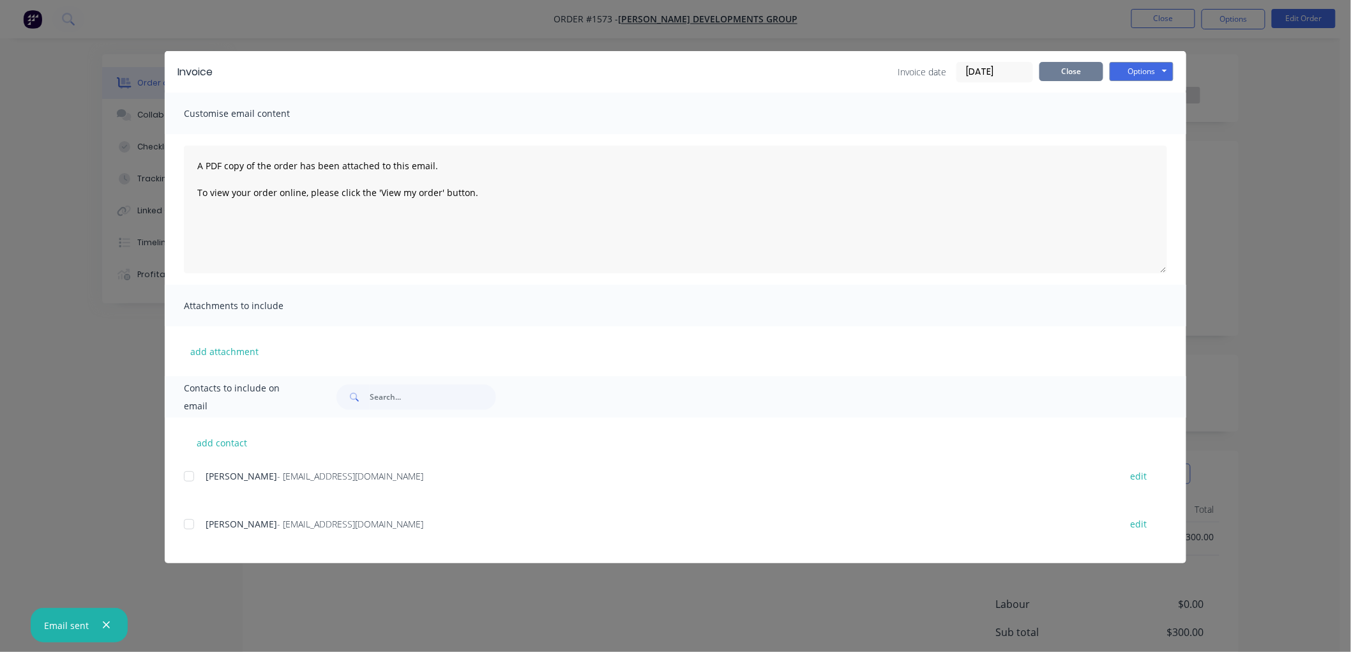
click at [1069, 66] on button "Close" at bounding box center [1071, 71] width 64 height 19
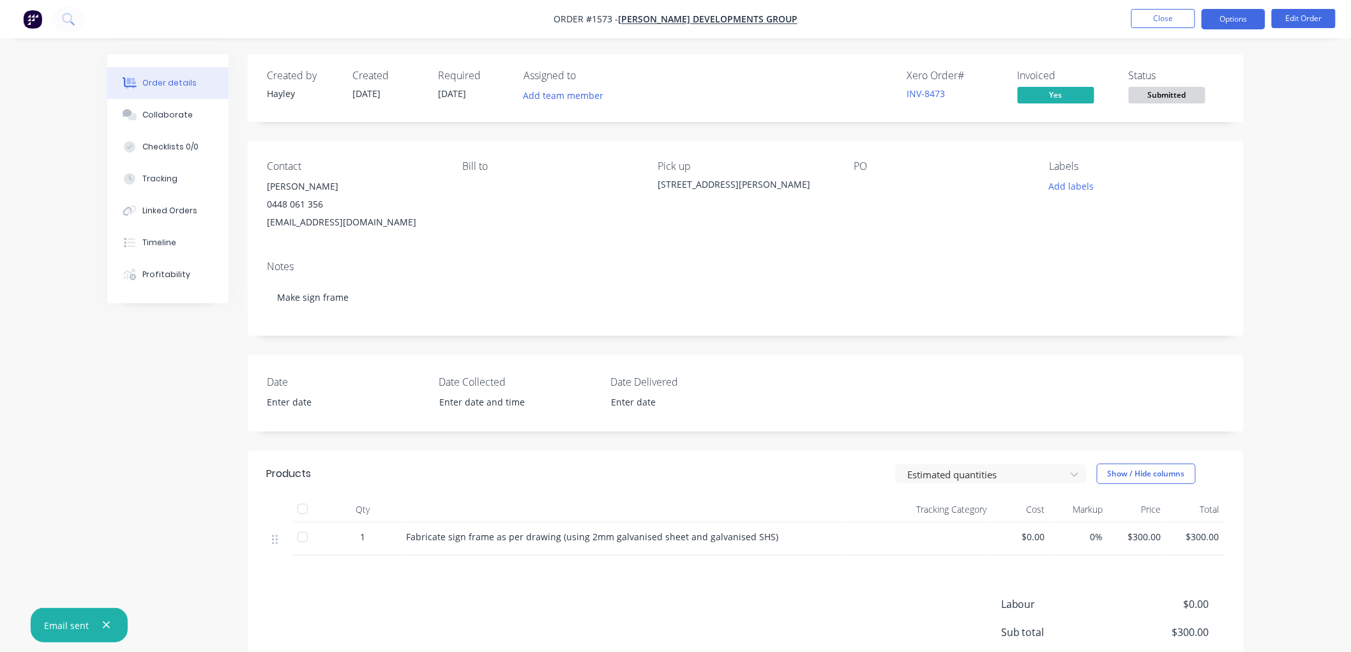
click at [1224, 16] on button "Options" at bounding box center [1234, 19] width 64 height 20
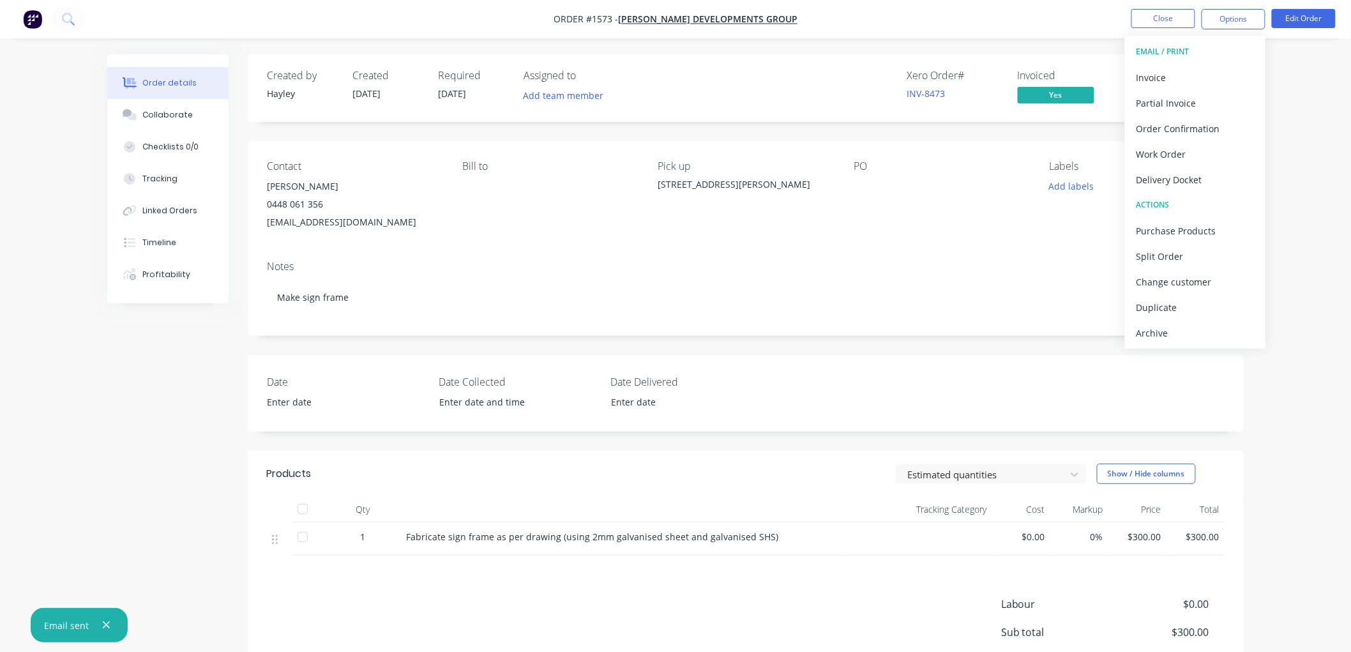
drag, startPoint x: 1145, startPoint y: 331, endPoint x: 1163, endPoint y: 218, distance: 114.3
click at [1145, 332] on div "Archive" at bounding box center [1194, 333] width 117 height 19
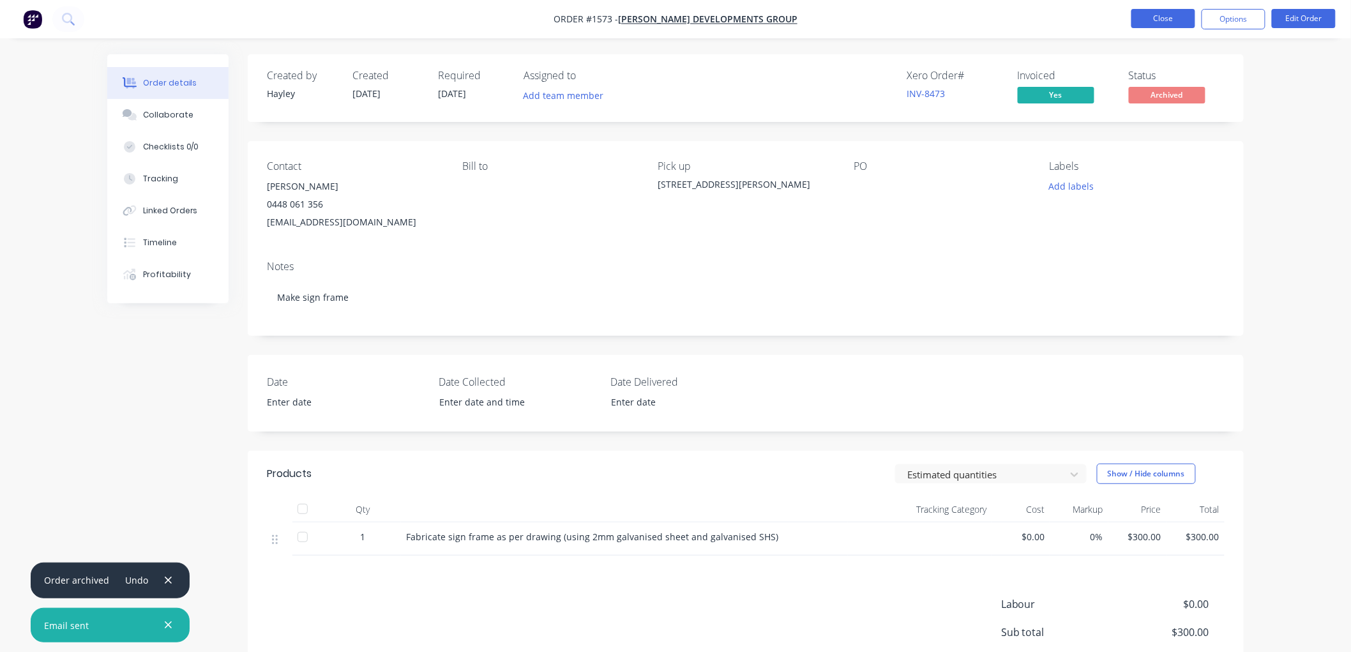
click at [1170, 18] on button "Close" at bounding box center [1163, 18] width 64 height 19
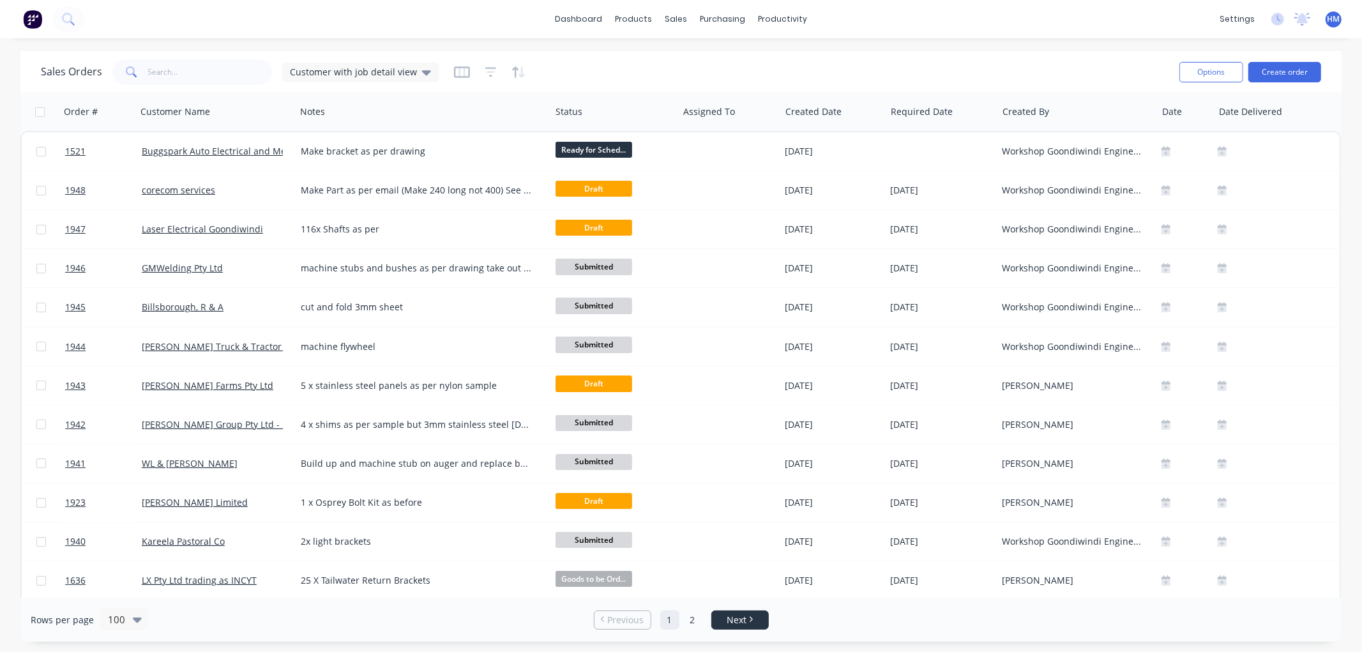
click at [738, 628] on li "Next" at bounding box center [739, 619] width 57 height 19
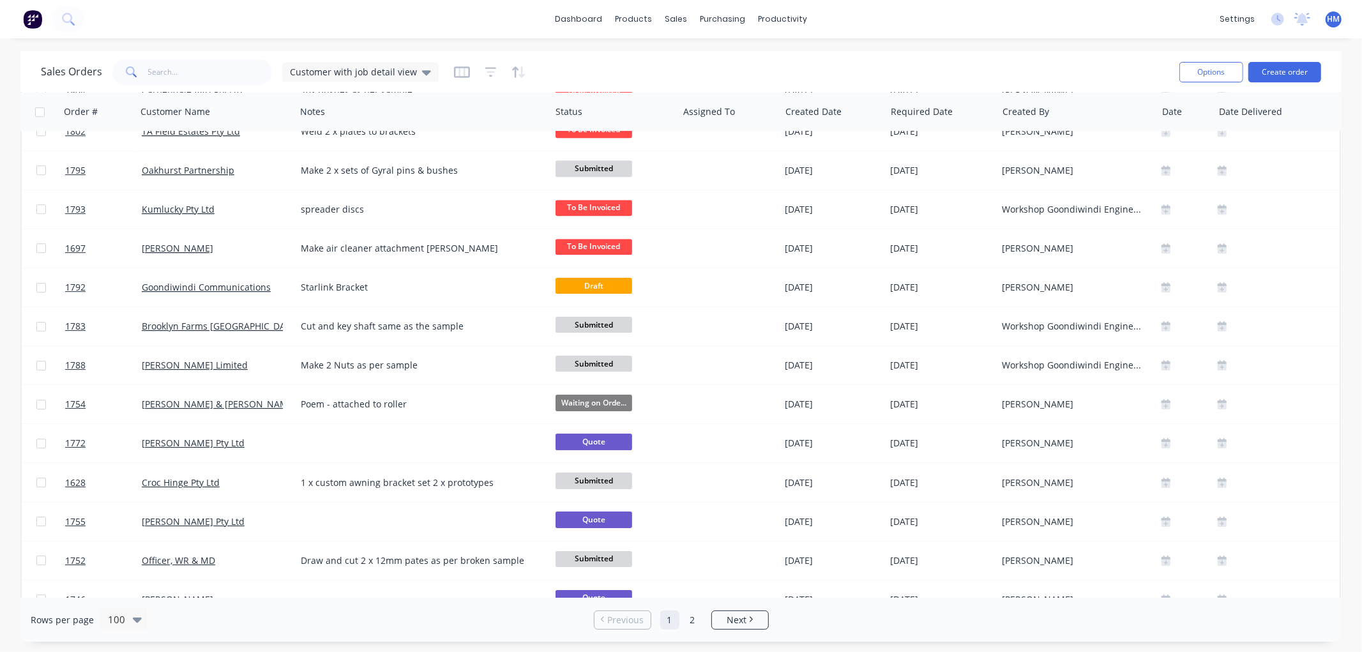
scroll to position [3440, 0]
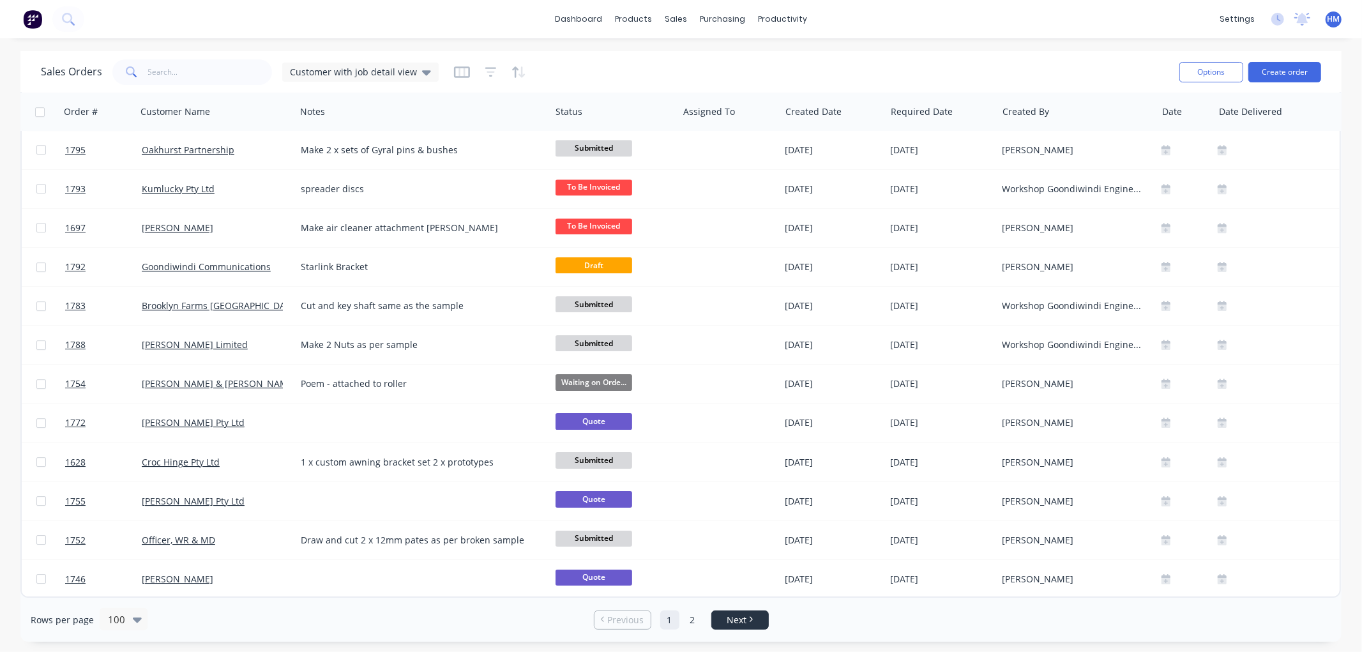
click at [739, 621] on span "Next" at bounding box center [737, 620] width 20 height 13
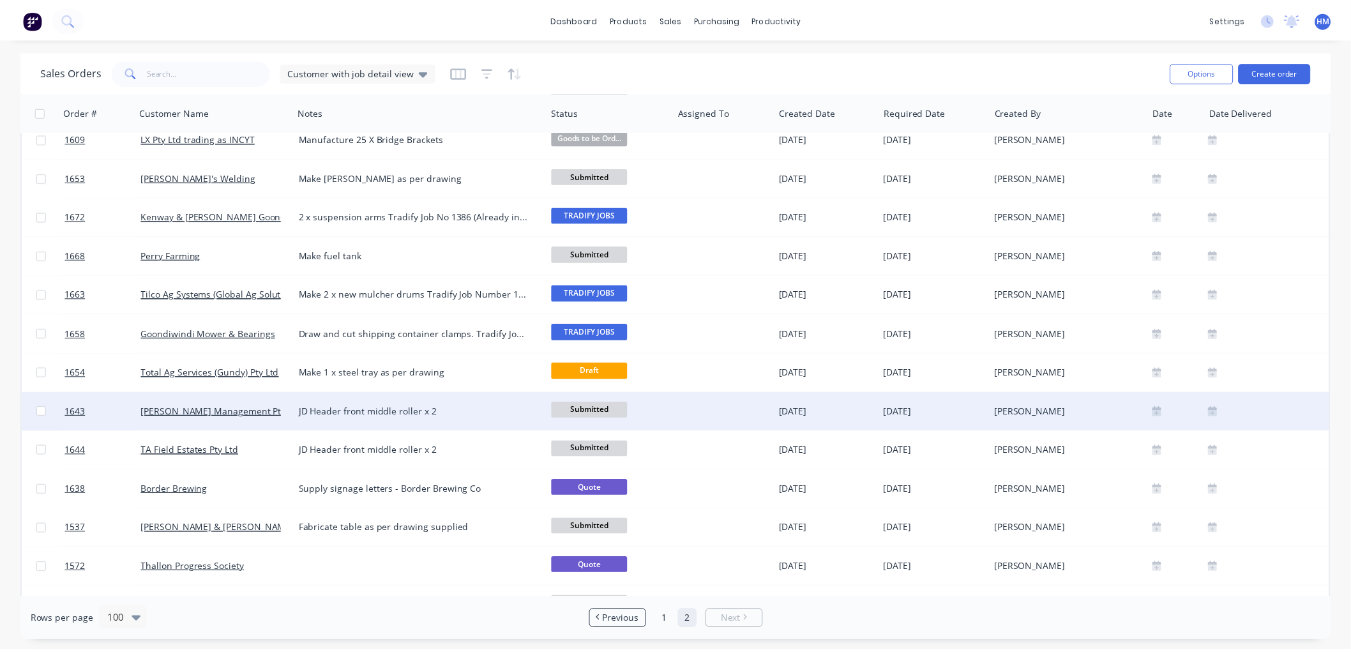
scroll to position [1401, 0]
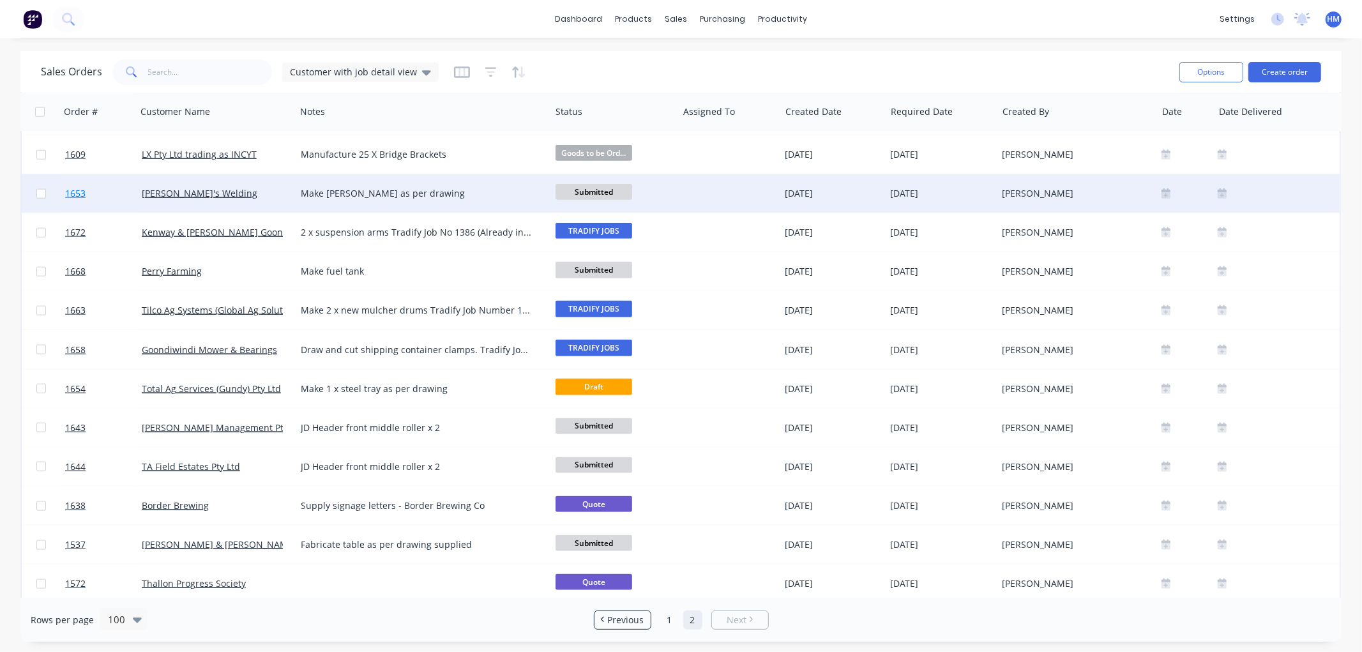
click at [124, 195] on link "1653" at bounding box center [103, 193] width 77 height 38
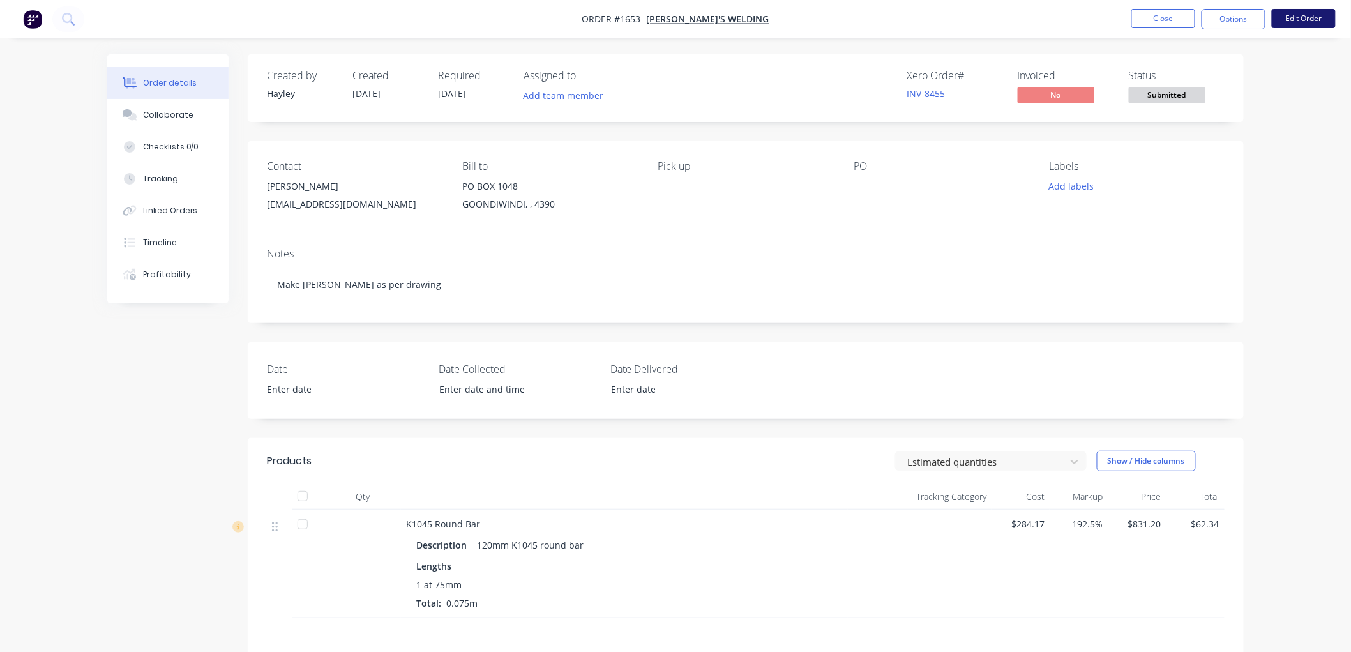
click at [1310, 17] on button "Edit Order" at bounding box center [1304, 18] width 64 height 19
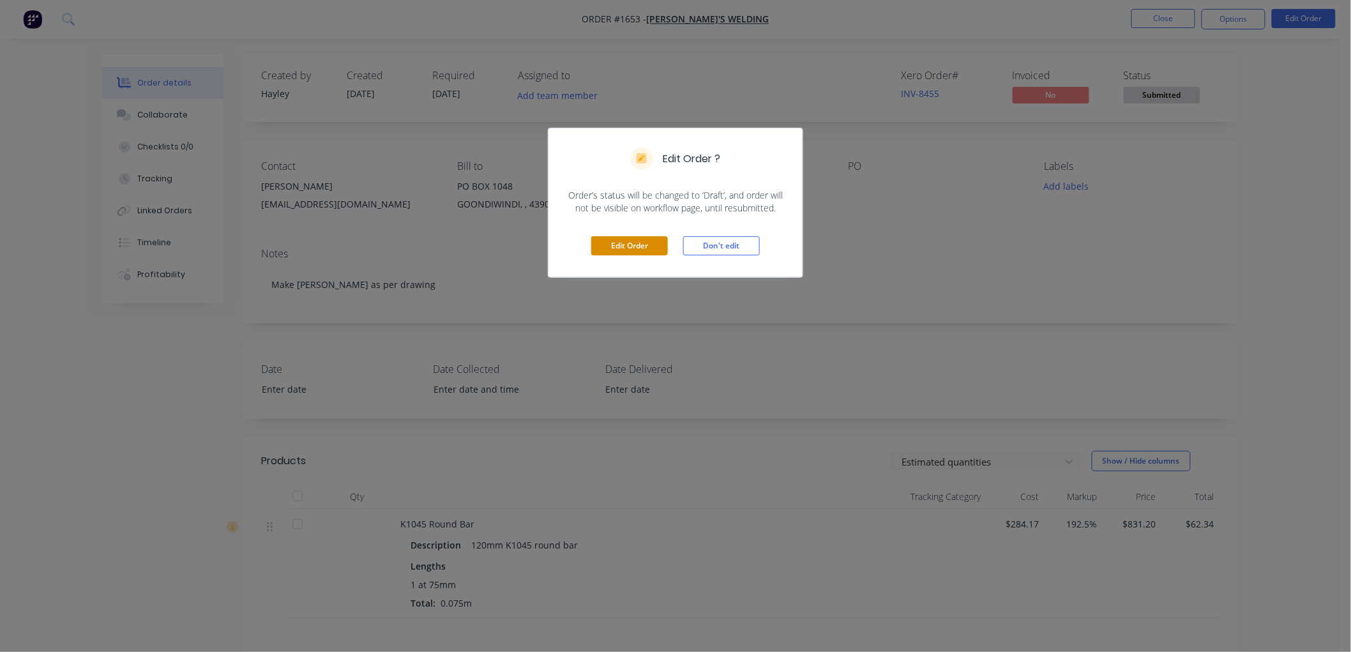
click at [634, 249] on button "Edit Order" at bounding box center [629, 245] width 77 height 19
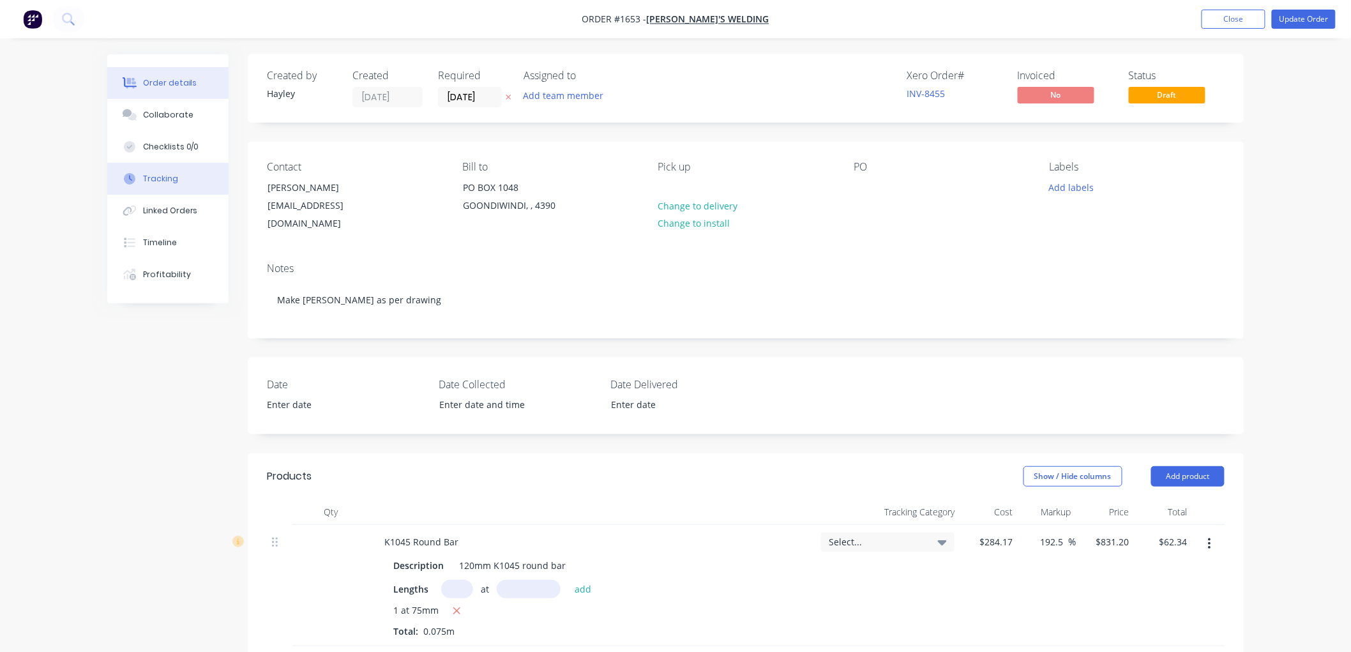
click at [169, 182] on div "Tracking" at bounding box center [160, 178] width 35 height 11
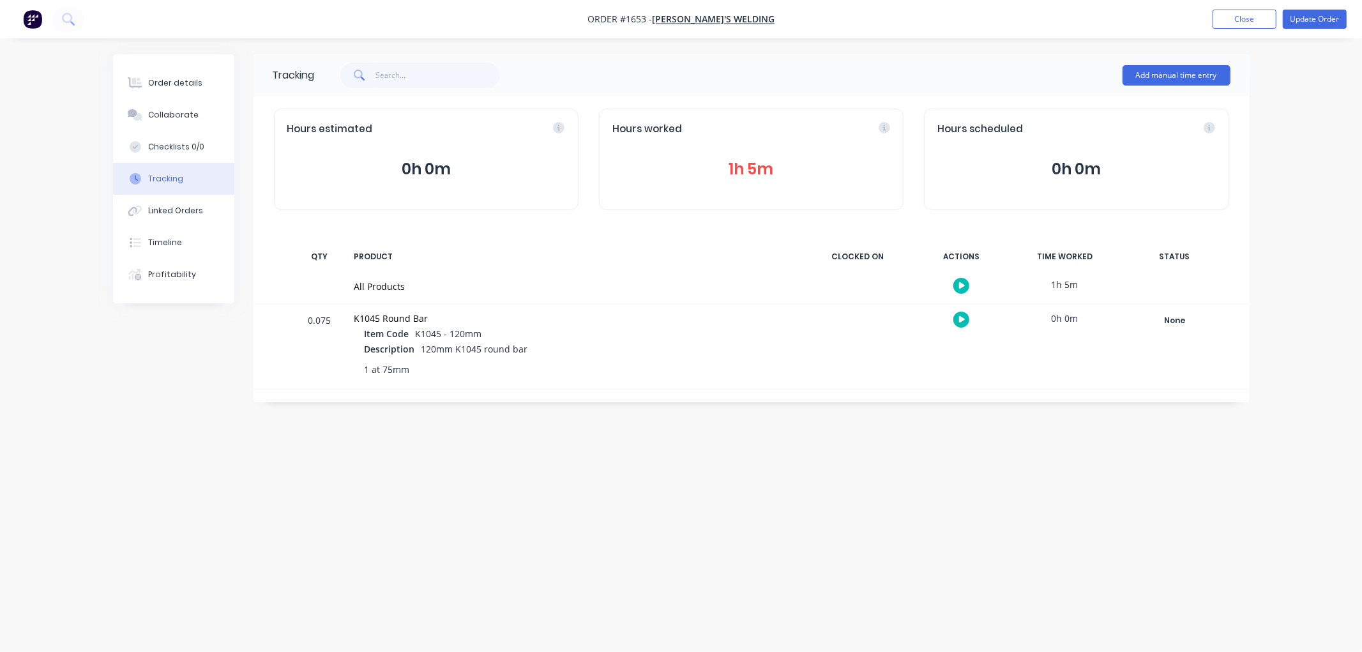
click at [754, 168] on button "1h 5m" at bounding box center [751, 169] width 278 height 24
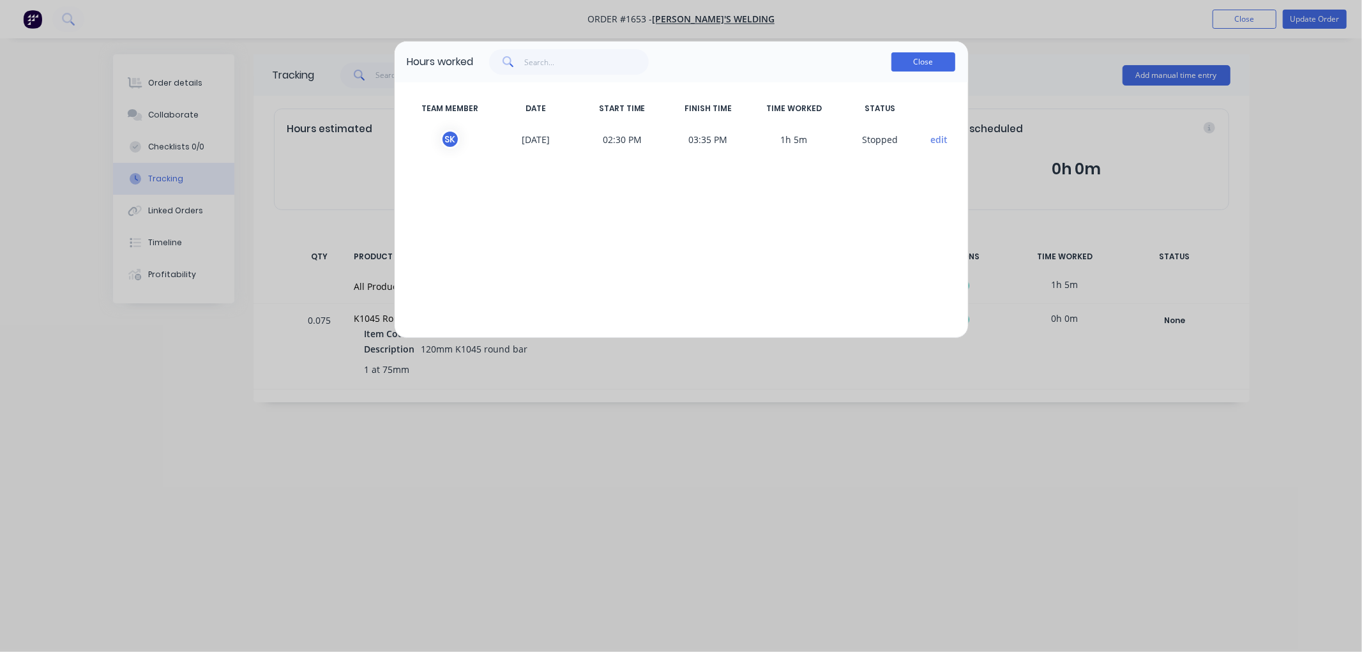
click at [921, 63] on button "Close" at bounding box center [923, 61] width 64 height 19
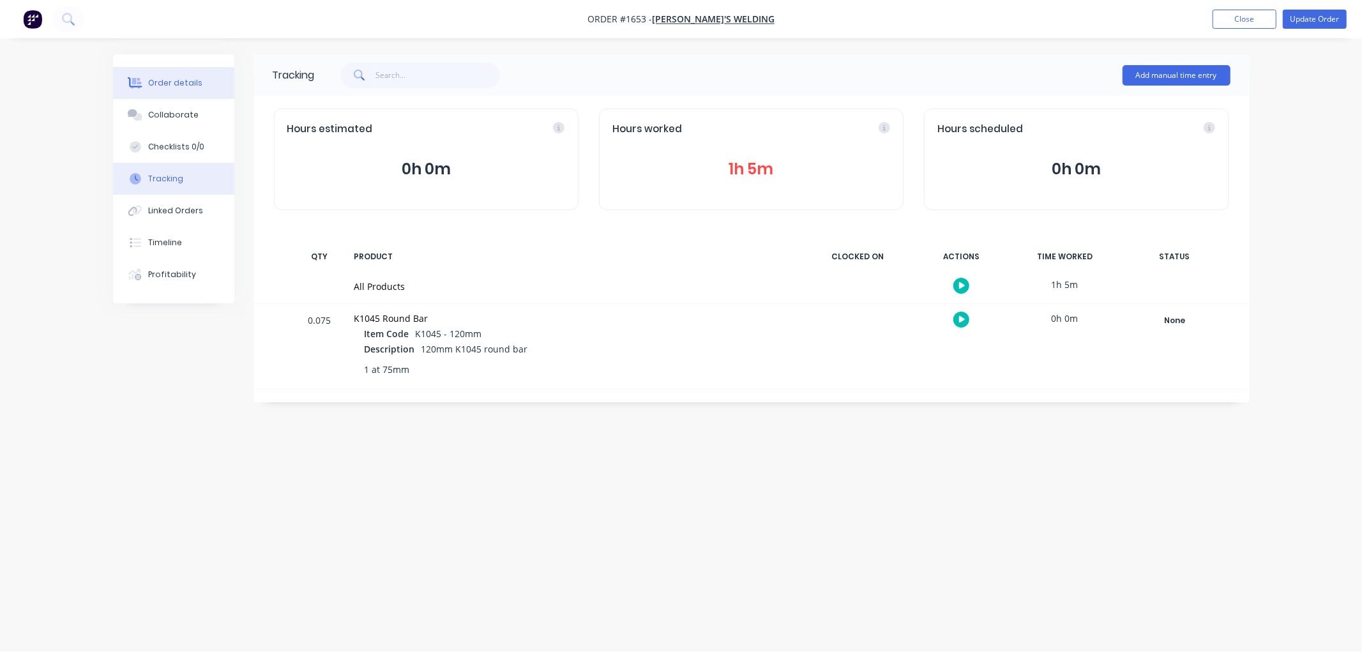
click at [177, 88] on div "Order details" at bounding box center [175, 82] width 54 height 11
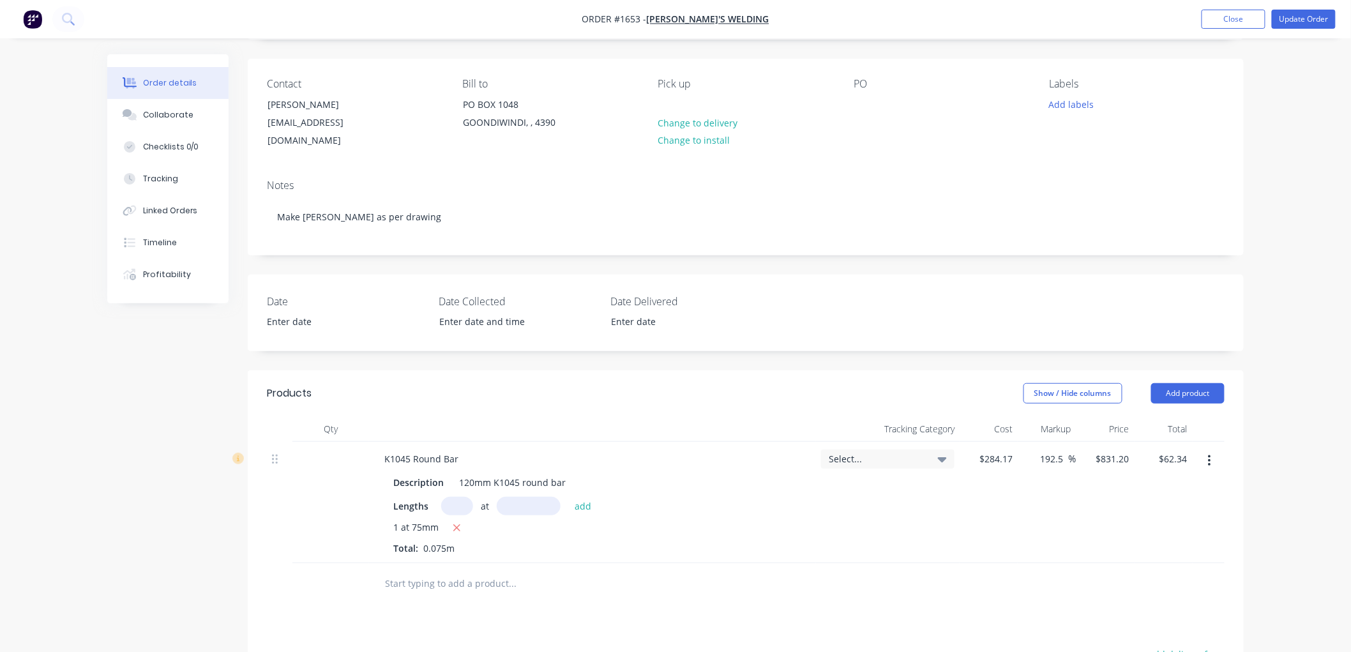
scroll to position [213, 0]
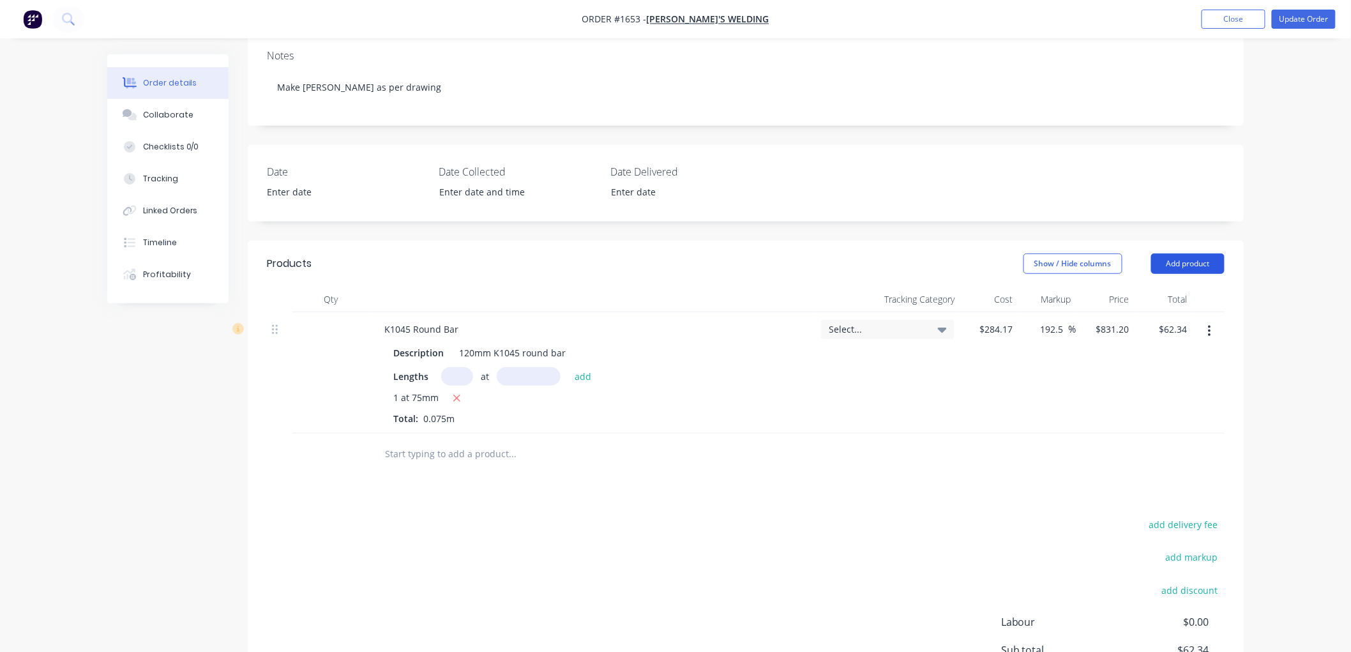
click at [1185, 256] on button "Add product" at bounding box center [1187, 263] width 73 height 20
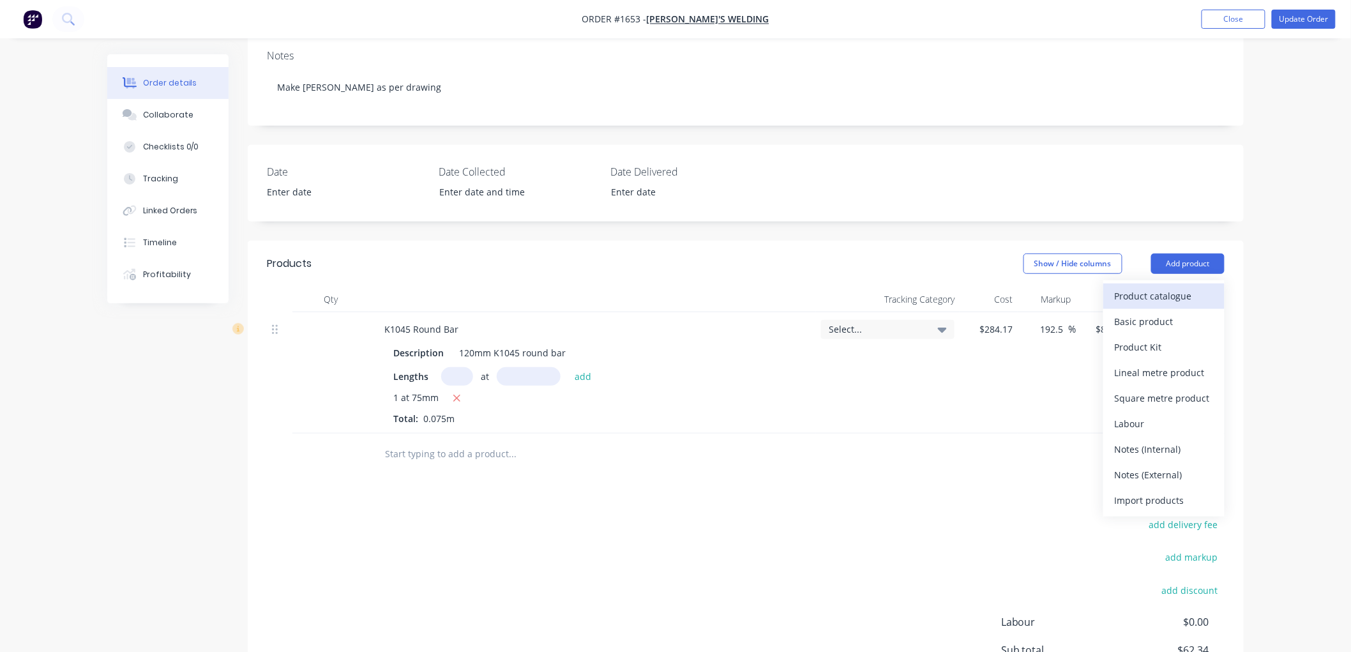
click at [1180, 287] on div "Product catalogue" at bounding box center [1164, 296] width 98 height 19
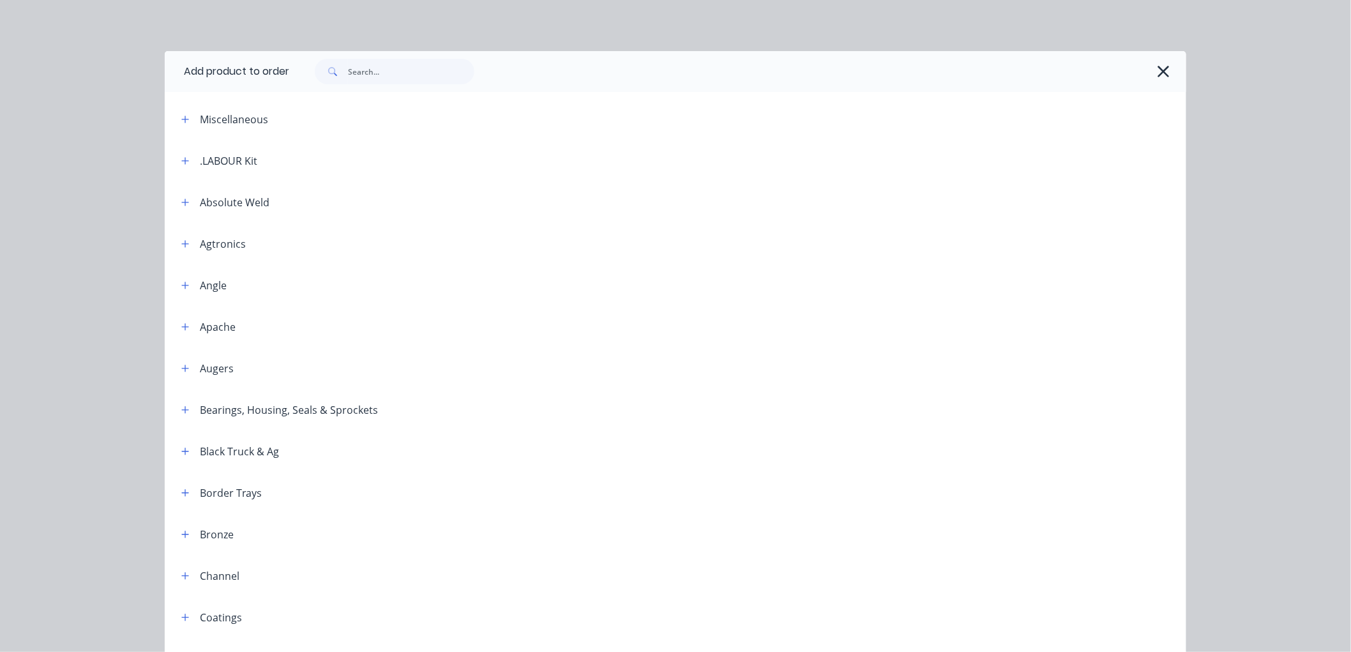
scroll to position [0, 0]
drag, startPoint x: 179, startPoint y: 160, endPoint x: 193, endPoint y: 165, distance: 15.5
click at [181, 160] on icon "button" at bounding box center [185, 160] width 8 height 9
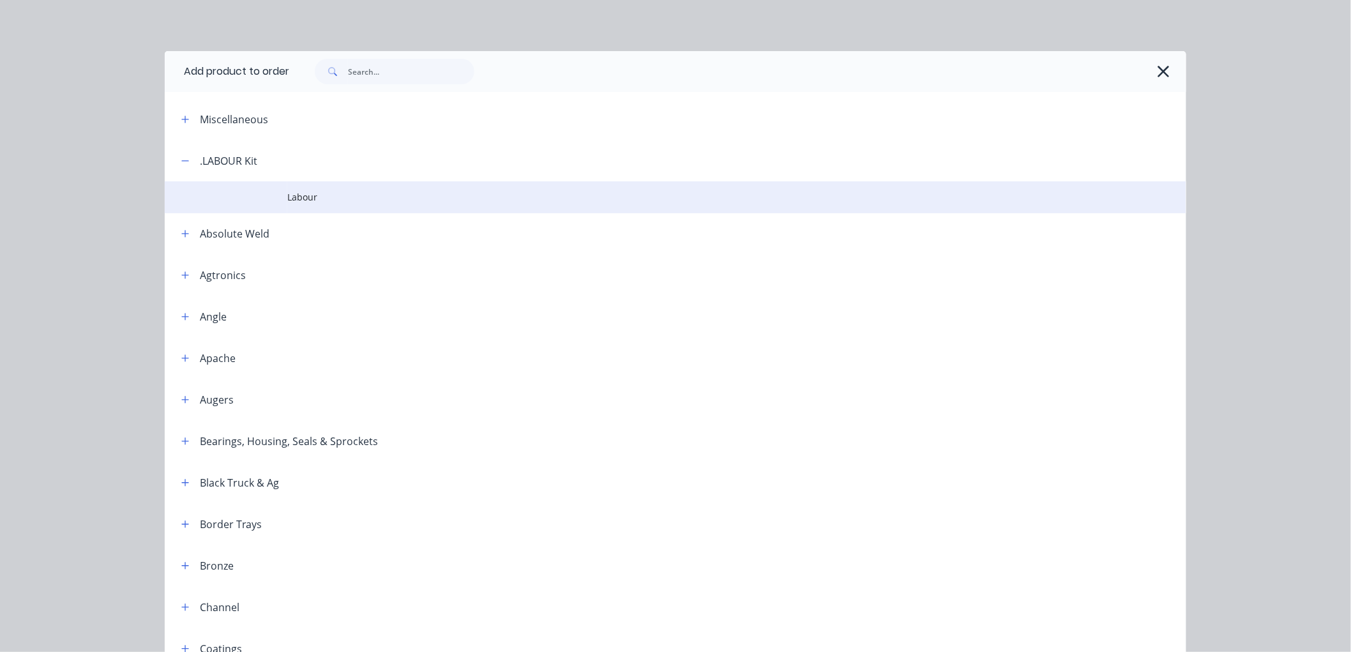
click at [309, 200] on span "Labour" at bounding box center [646, 196] width 719 height 13
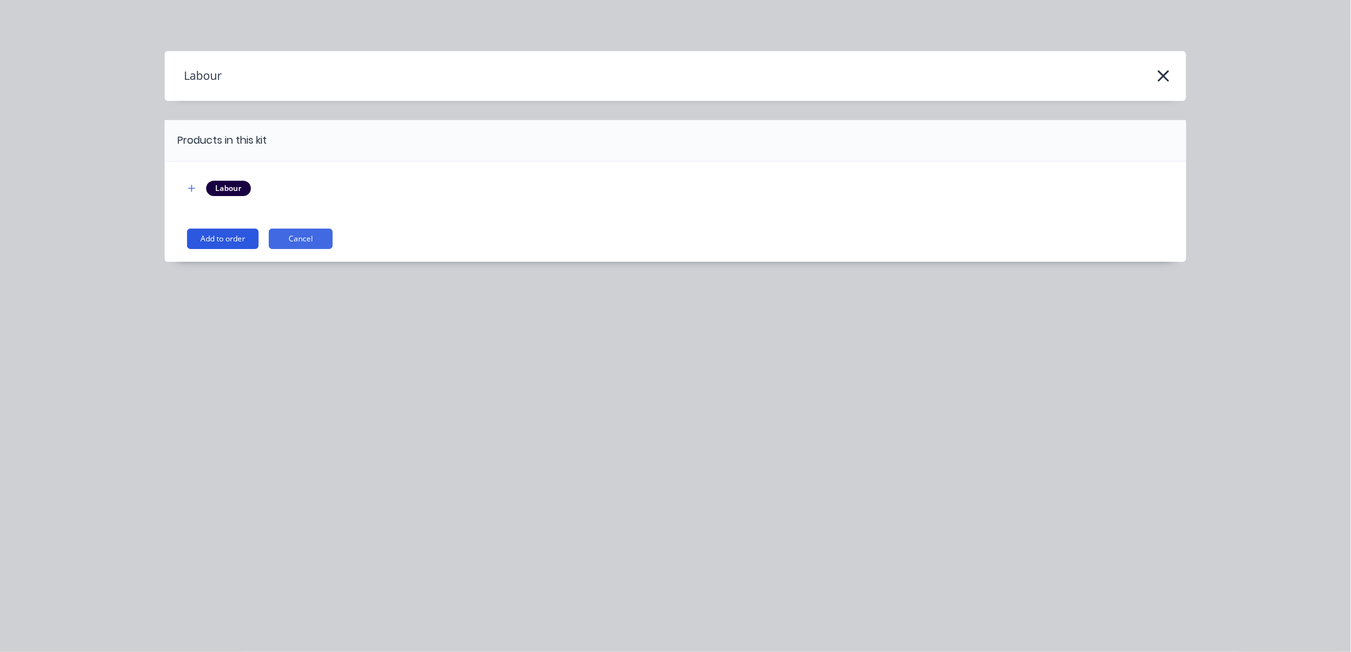
click at [215, 236] on button "Add to order" at bounding box center [223, 239] width 72 height 20
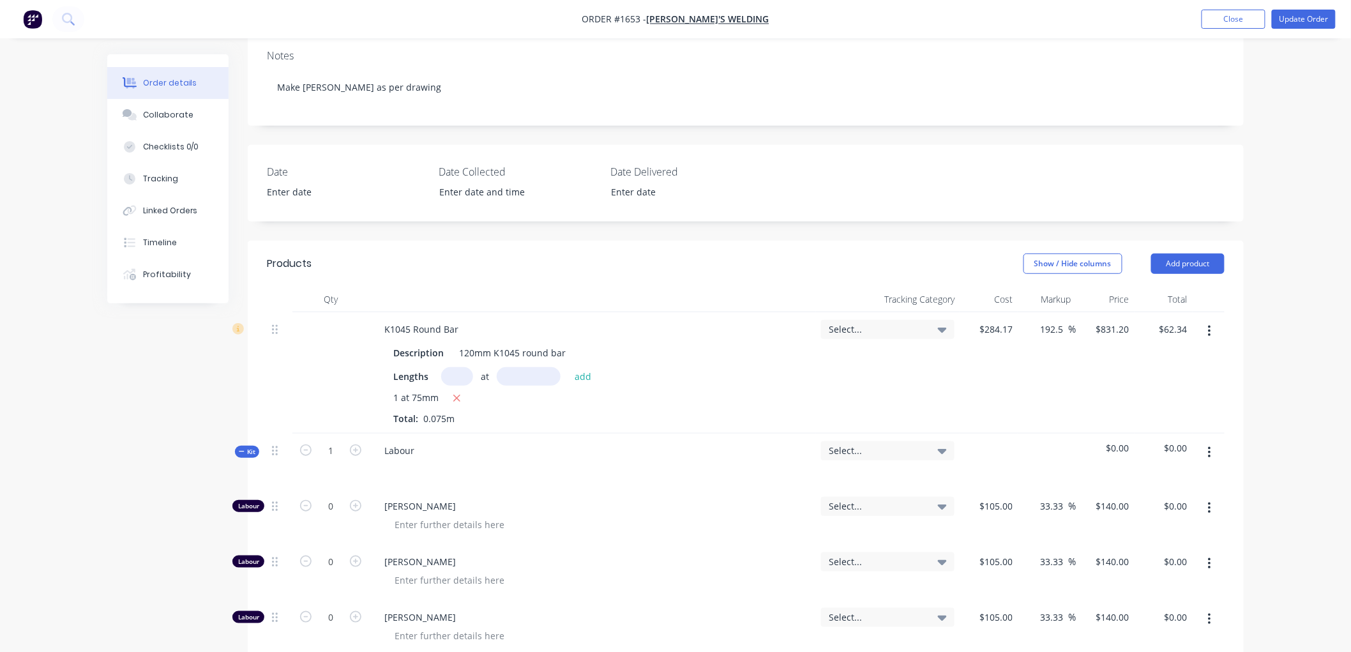
click at [241, 448] on icon "button" at bounding box center [242, 451] width 6 height 6
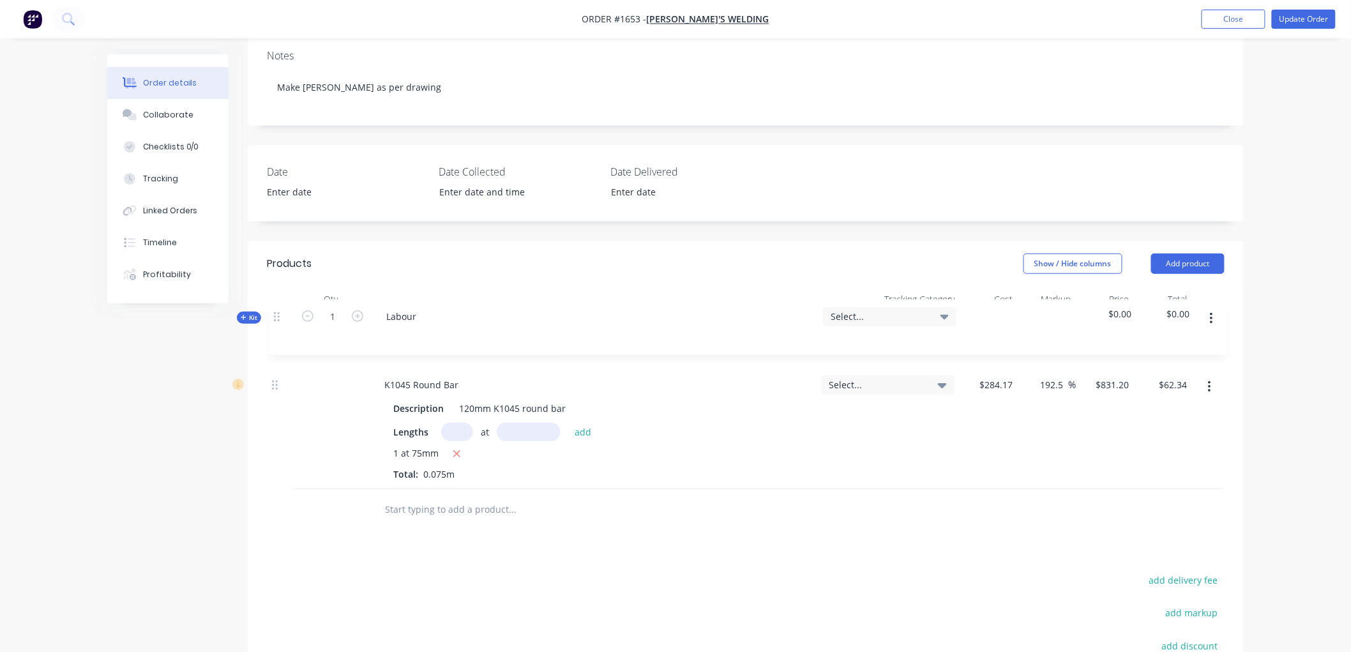
drag, startPoint x: 276, startPoint y: 436, endPoint x: 279, endPoint y: 303, distance: 133.5
click at [279, 312] on div "K1045 Round Bar Description 120mm K1045 round bar Lengths at add 1 at 75mm Tota…" at bounding box center [746, 400] width 958 height 177
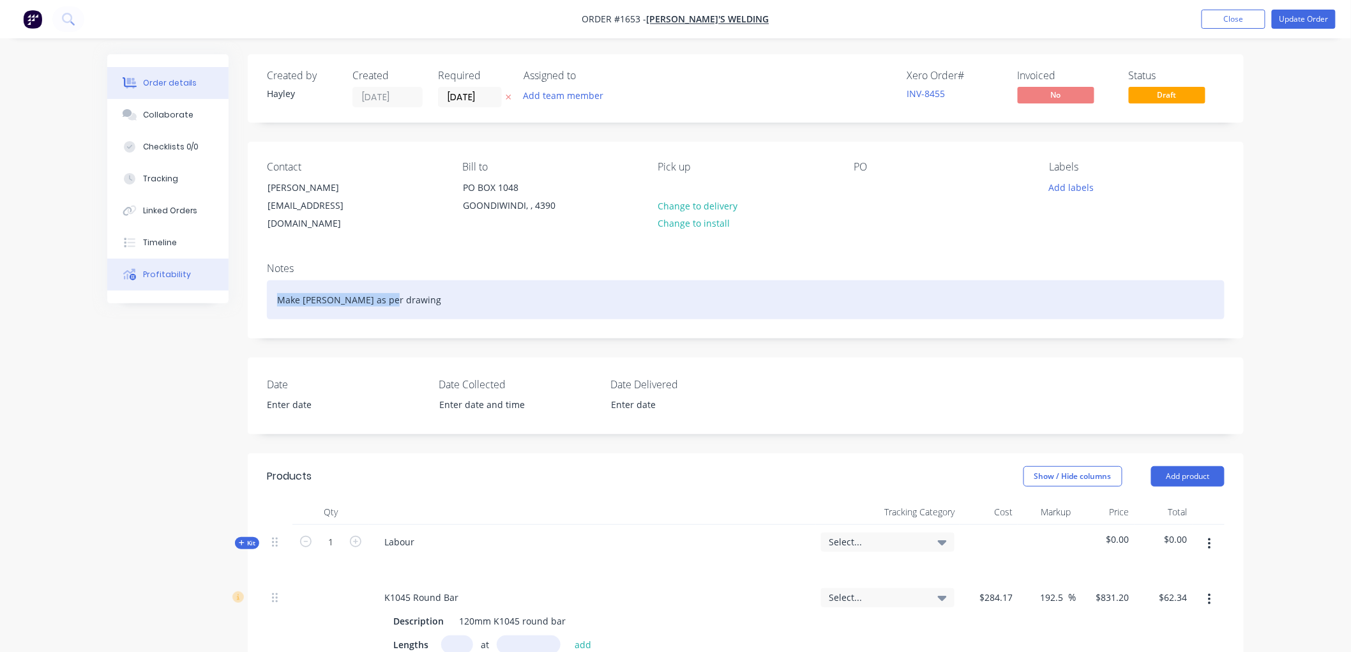
drag, startPoint x: 373, startPoint y: 282, endPoint x: 206, endPoint y: 266, distance: 168.6
click at [206, 266] on div "Order details Collaborate Checklists 0/0 Tracking Linked Orders Timeline Profit…" at bounding box center [675, 561] width 1162 height 1014
copy div "Make bush as per drawing"
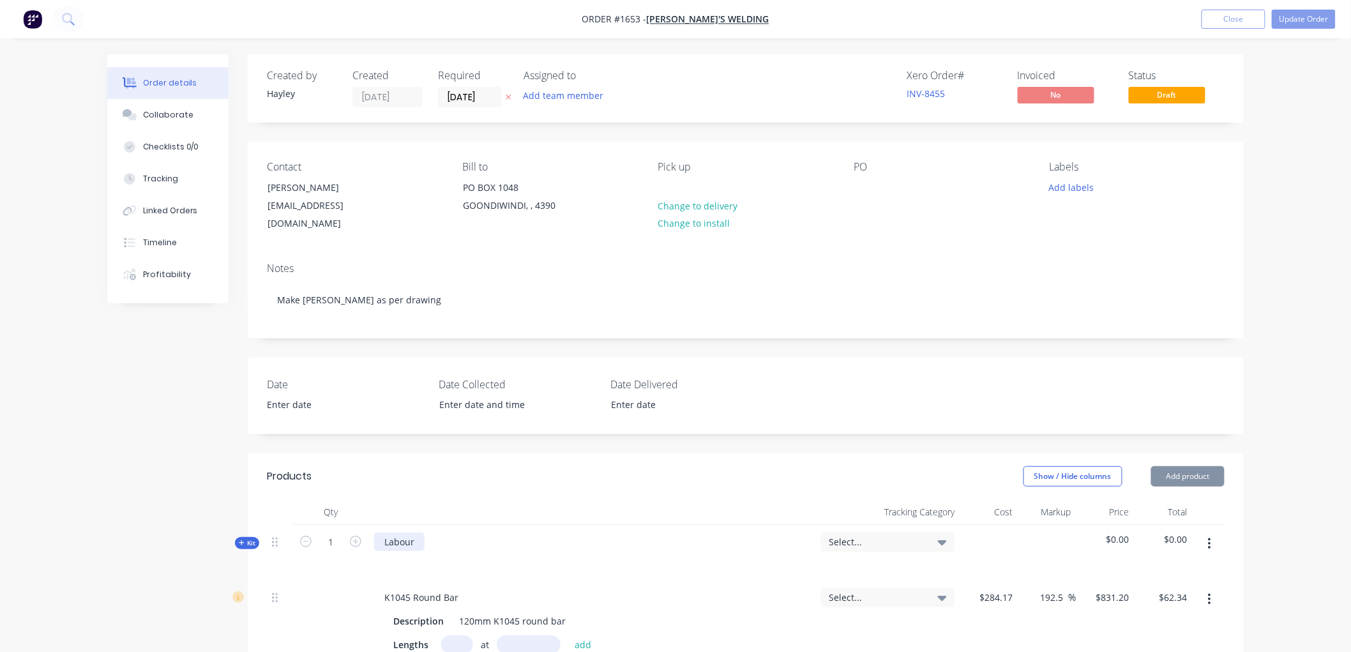
click at [412, 532] on div "Labour" at bounding box center [399, 541] width 50 height 19
click at [249, 538] on span "Kit" at bounding box center [247, 543] width 17 height 10
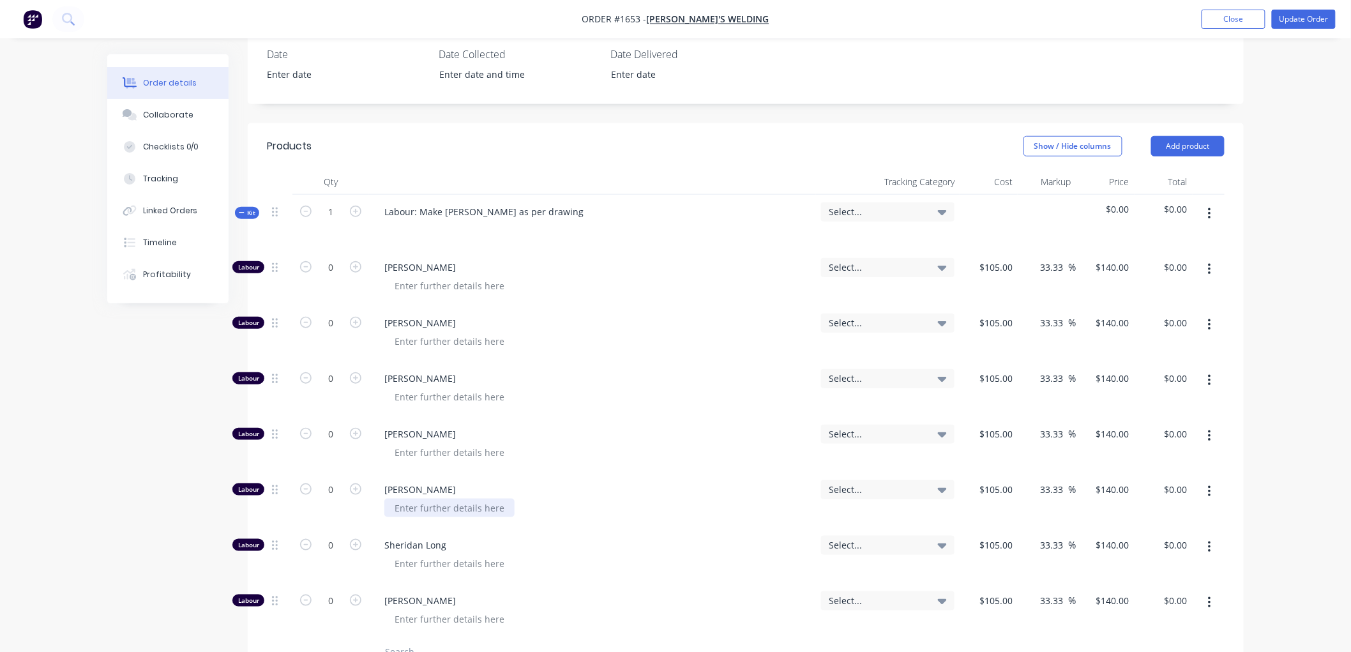
scroll to position [354, 0]
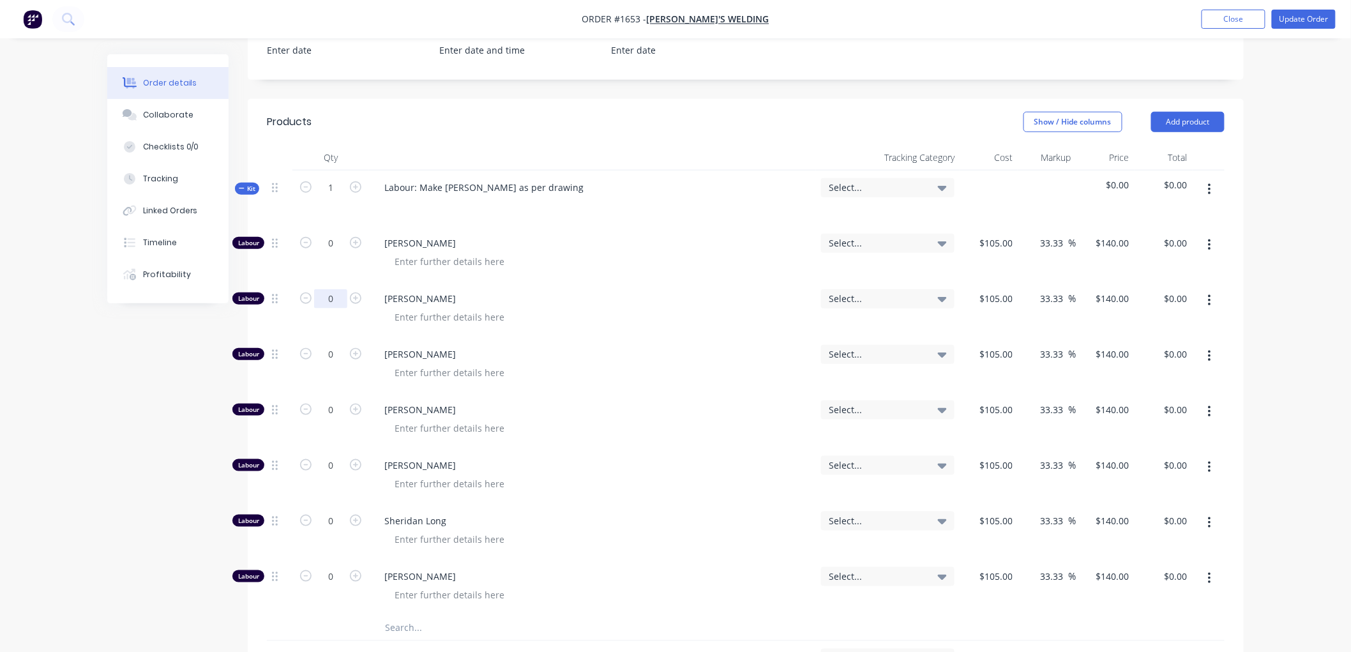
drag, startPoint x: 340, startPoint y: 311, endPoint x: 336, endPoint y: 286, distance: 25.3
click at [336, 289] on input "0" at bounding box center [330, 298] width 33 height 19
click at [392, 559] on div "TJ Galvin" at bounding box center [592, 587] width 447 height 56
type input "1"
type input "$140.00"
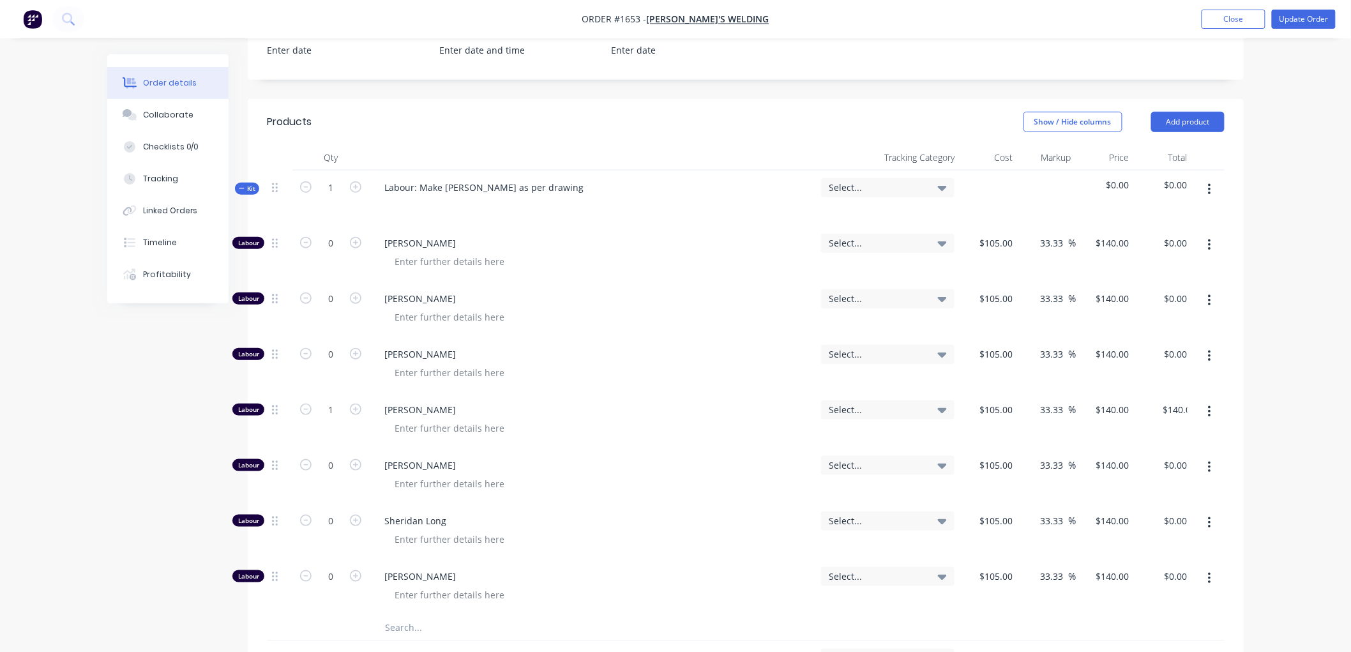
click at [176, 407] on div "Created by Hayley Created 14/08/25 Required 14/08/25 Assigned to Add team membe…" at bounding box center [675, 414] width 1136 height 1429
click at [240, 185] on icon "button" at bounding box center [242, 188] width 6 height 6
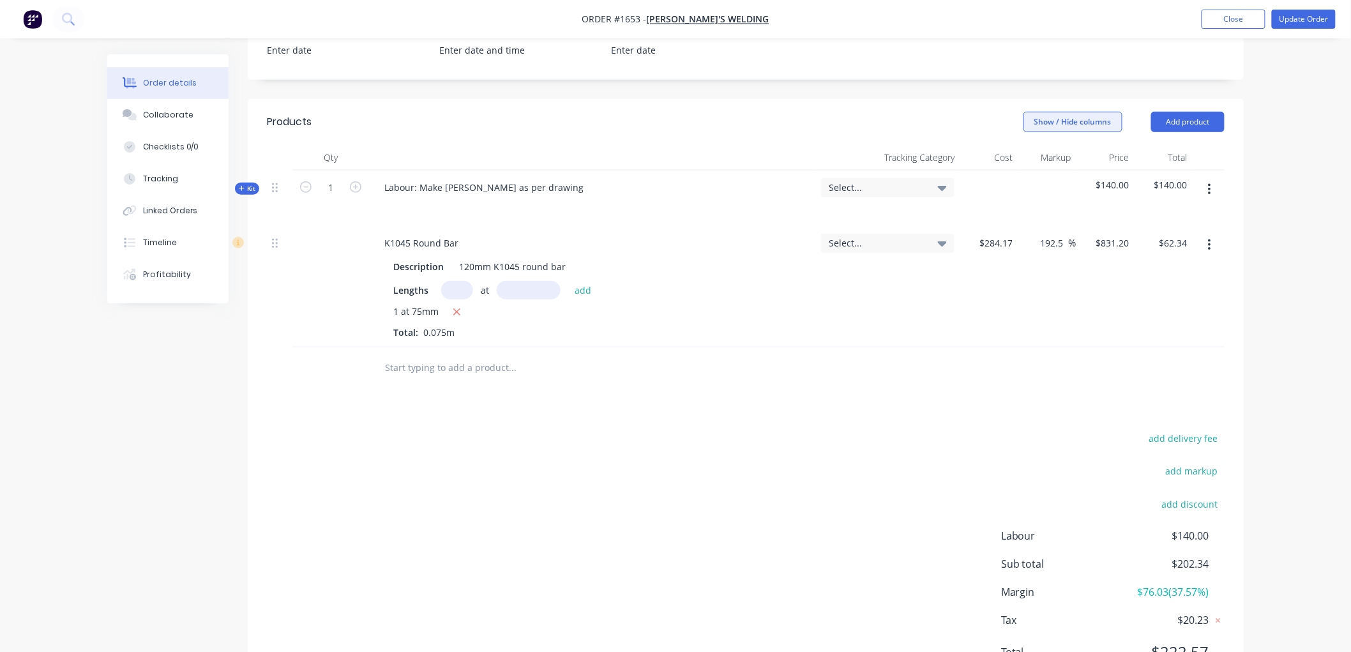
click at [1080, 112] on button "Show / Hide columns" at bounding box center [1072, 122] width 99 height 20
click at [1042, 182] on label "Discount" at bounding box center [1040, 184] width 22 height 11
click at [1029, 179] on input "Discount" at bounding box center [1029, 179] width 0 height 0
click at [1044, 234] on div at bounding box center [1053, 243] width 18 height 19
type input "20"
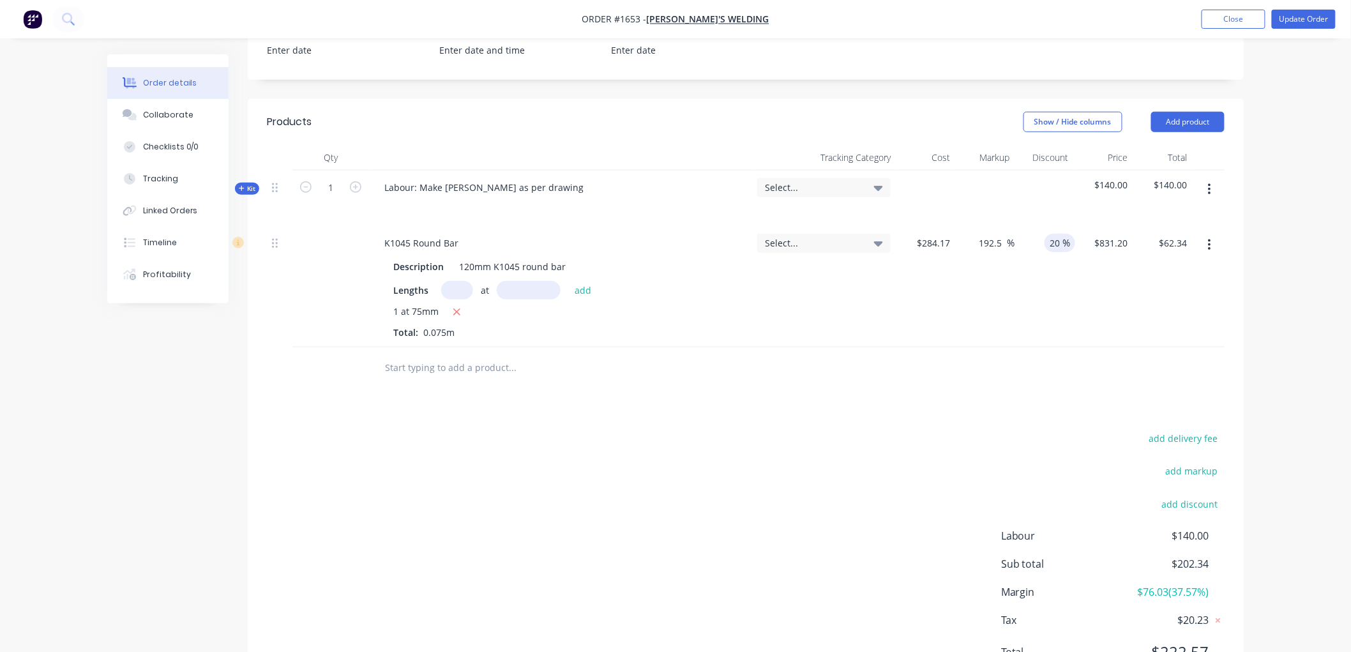
type input "$49.87"
click at [1011, 290] on div "192.5 192.5 %" at bounding box center [984, 286] width 59 height 121
click at [460, 234] on div "K1045 Round Bar" at bounding box center [421, 243] width 94 height 19
click at [538, 412] on div "Products Show / Hide columns Add product Qty Tracking Category Cost Markup Disc…" at bounding box center [746, 397] width 996 height 596
click at [1288, 21] on button "Update Order" at bounding box center [1304, 19] width 64 height 19
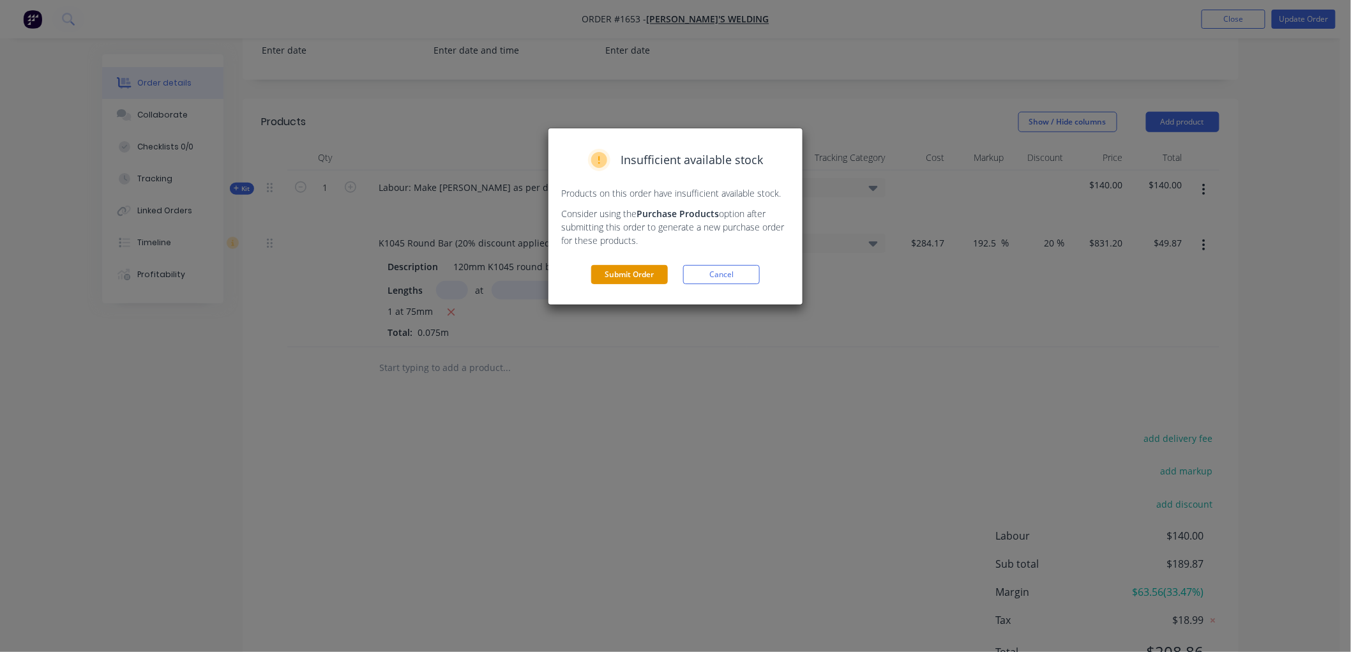
click at [615, 277] on button "Submit Order" at bounding box center [629, 274] width 77 height 19
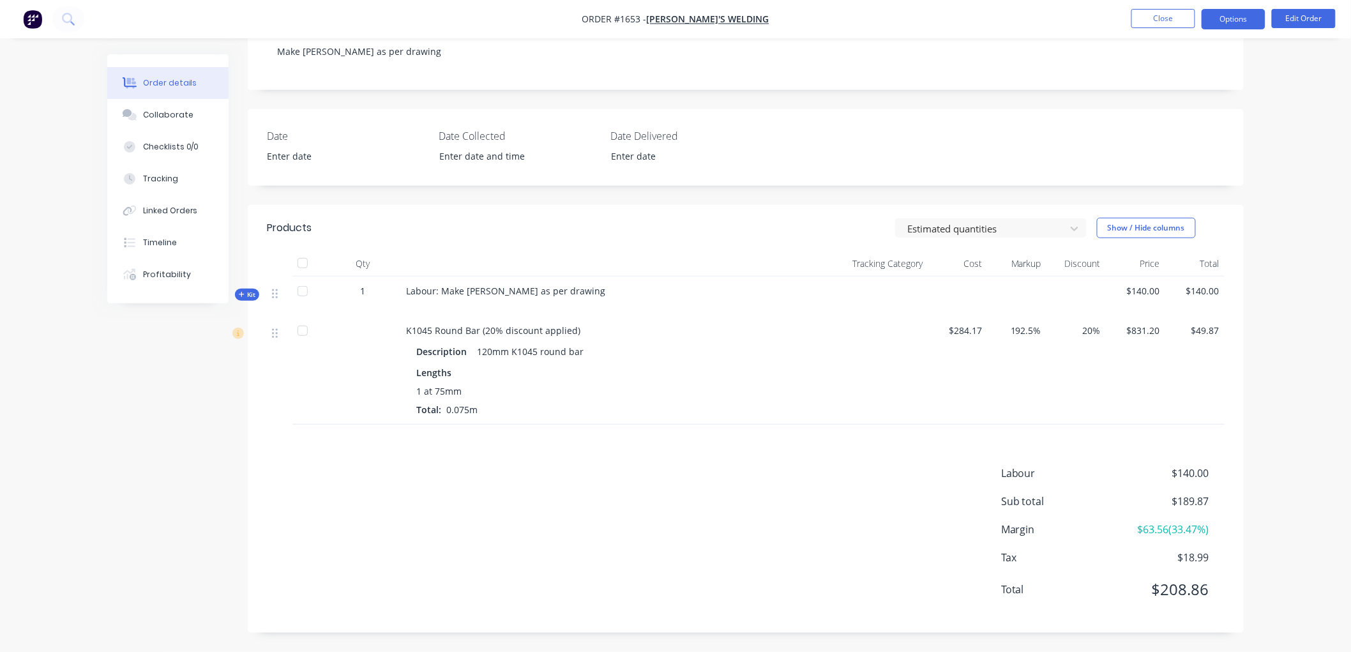
click at [1214, 22] on button "Options" at bounding box center [1234, 19] width 64 height 20
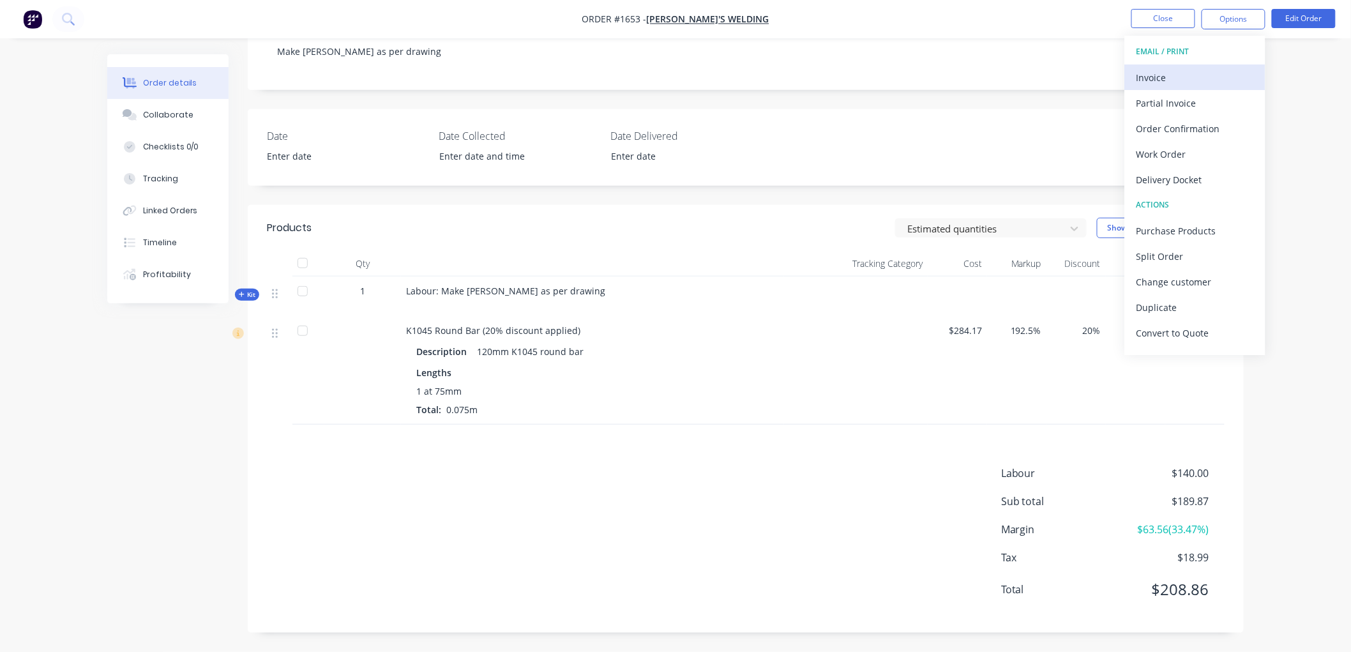
click at [1191, 74] on div "Invoice" at bounding box center [1194, 77] width 117 height 19
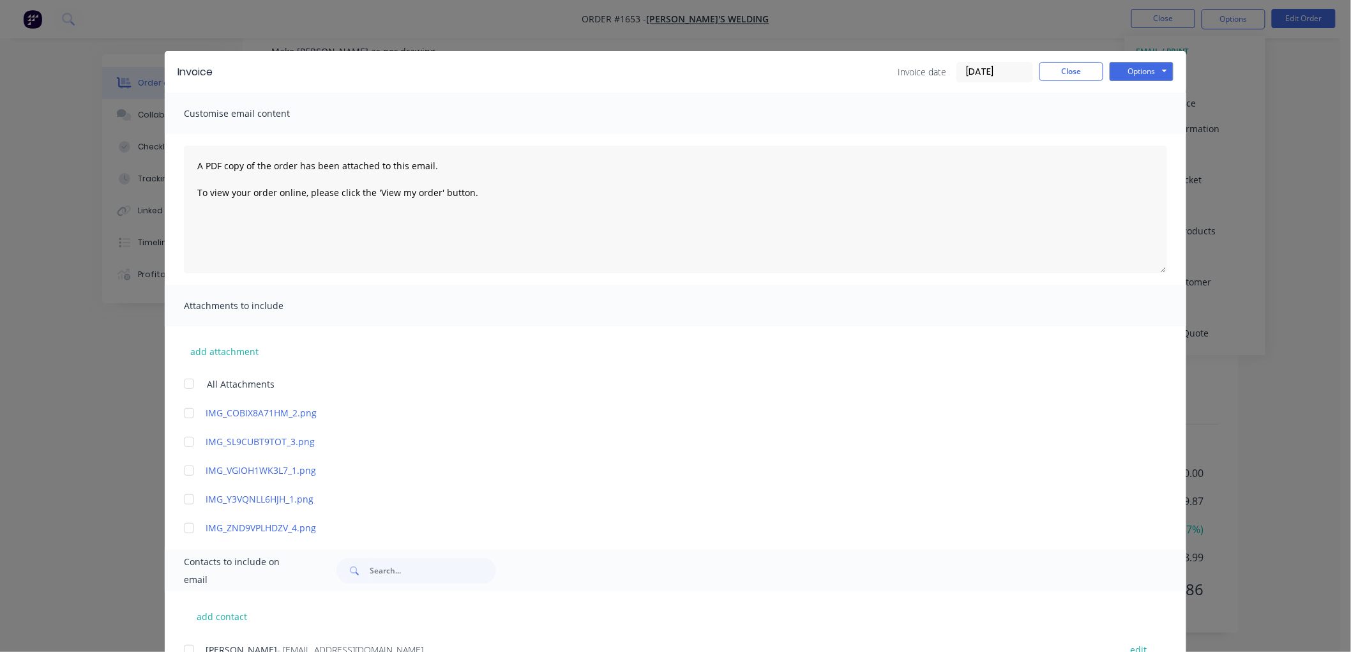
click at [990, 69] on input "08/10/25" at bounding box center [994, 72] width 75 height 19
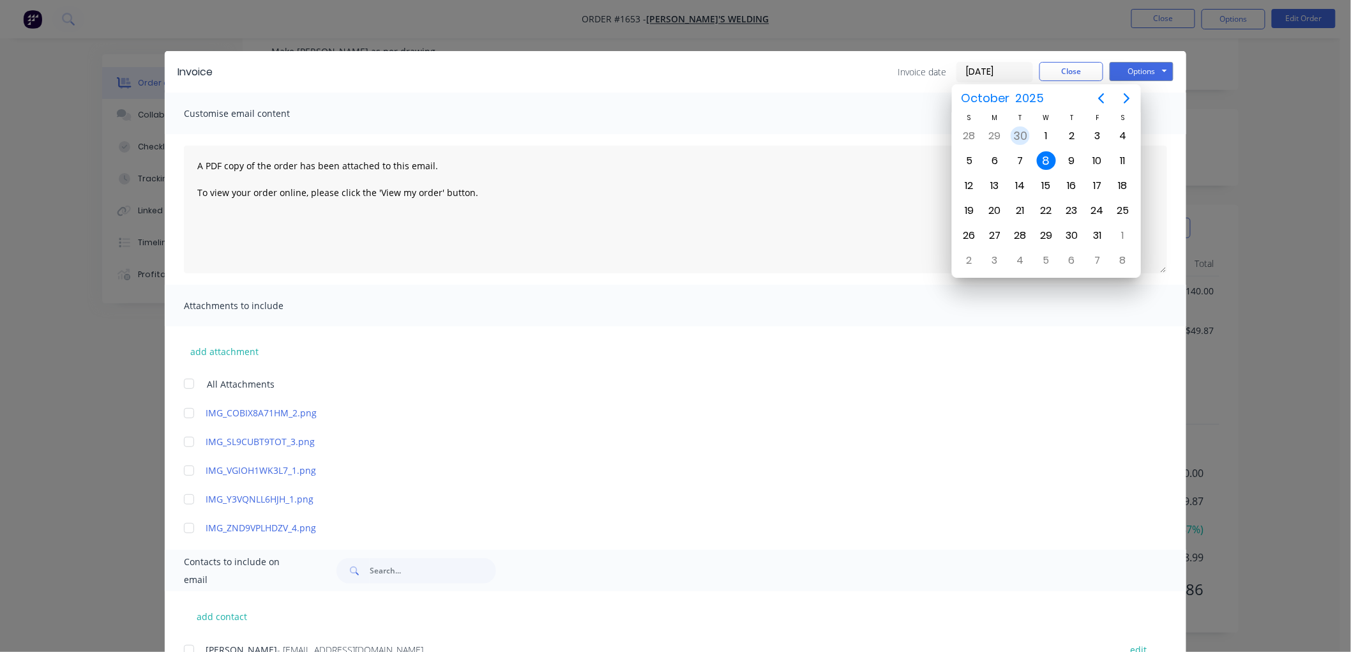
click at [1023, 130] on div "30" at bounding box center [1020, 135] width 19 height 19
type input "30/09/25"
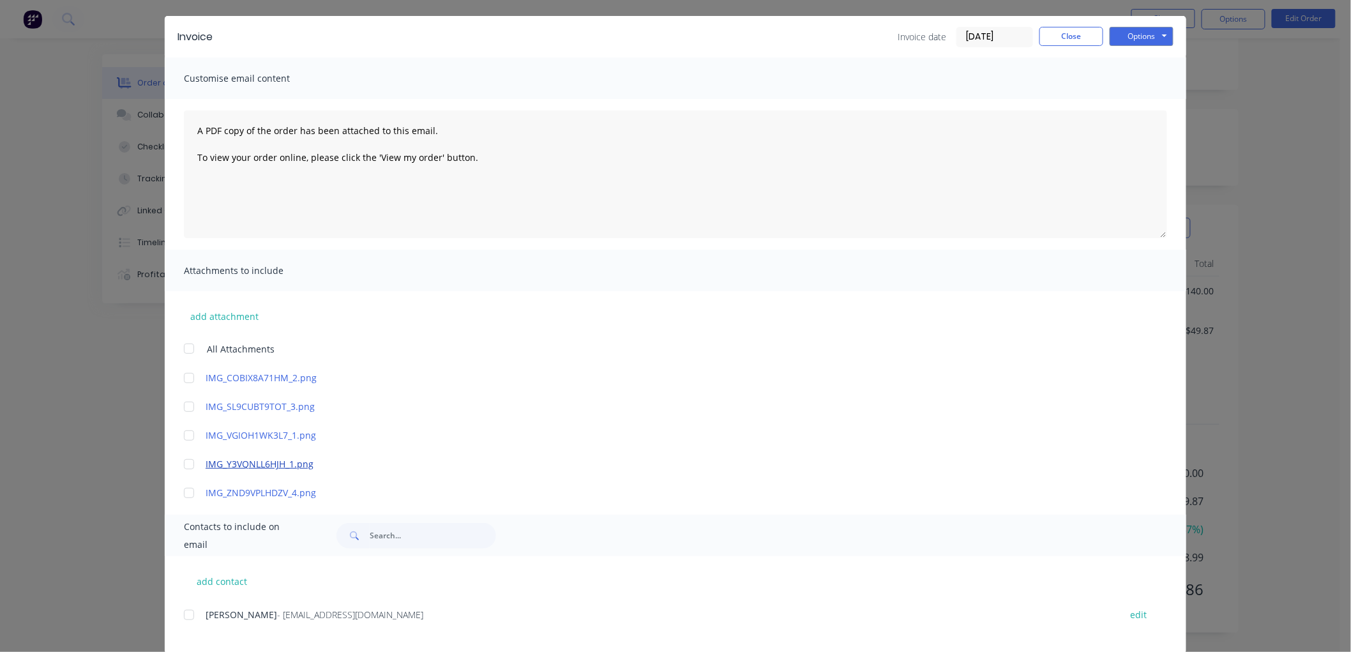
scroll to position [54, 0]
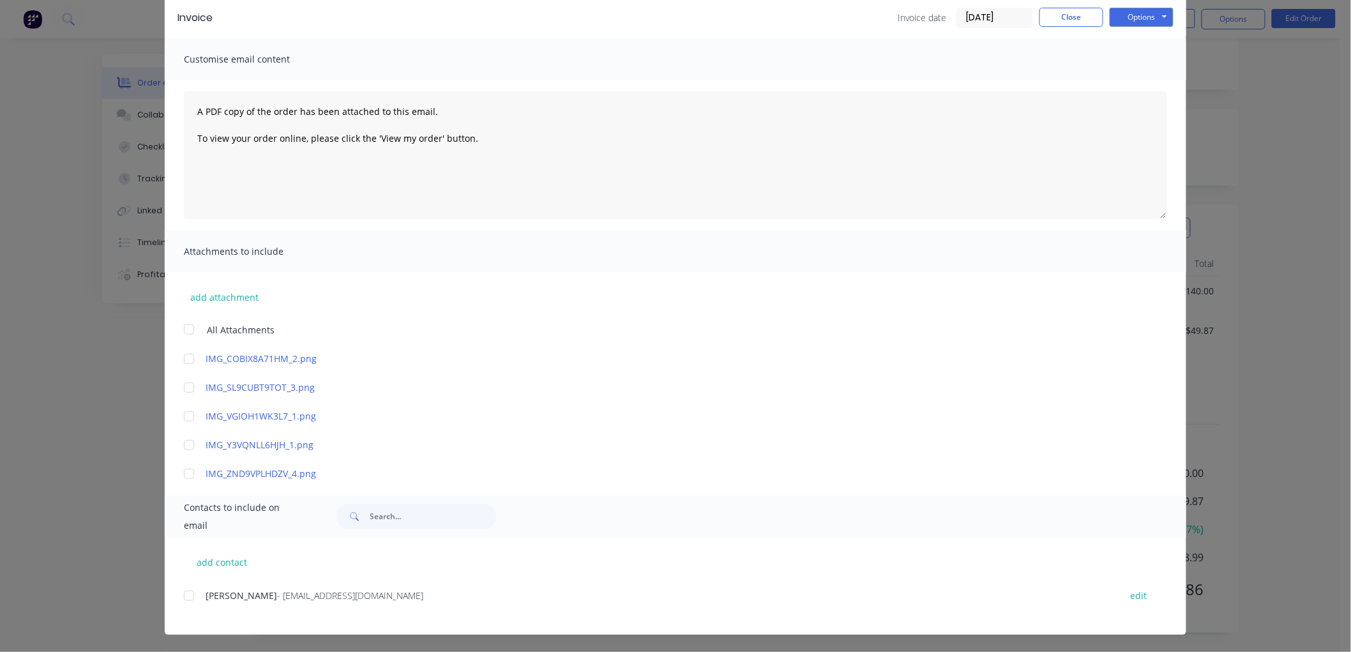
click at [184, 592] on div at bounding box center [189, 596] width 26 height 26
click at [1121, 20] on button "Options" at bounding box center [1142, 17] width 64 height 19
click at [1139, 86] on button "Email" at bounding box center [1151, 82] width 82 height 21
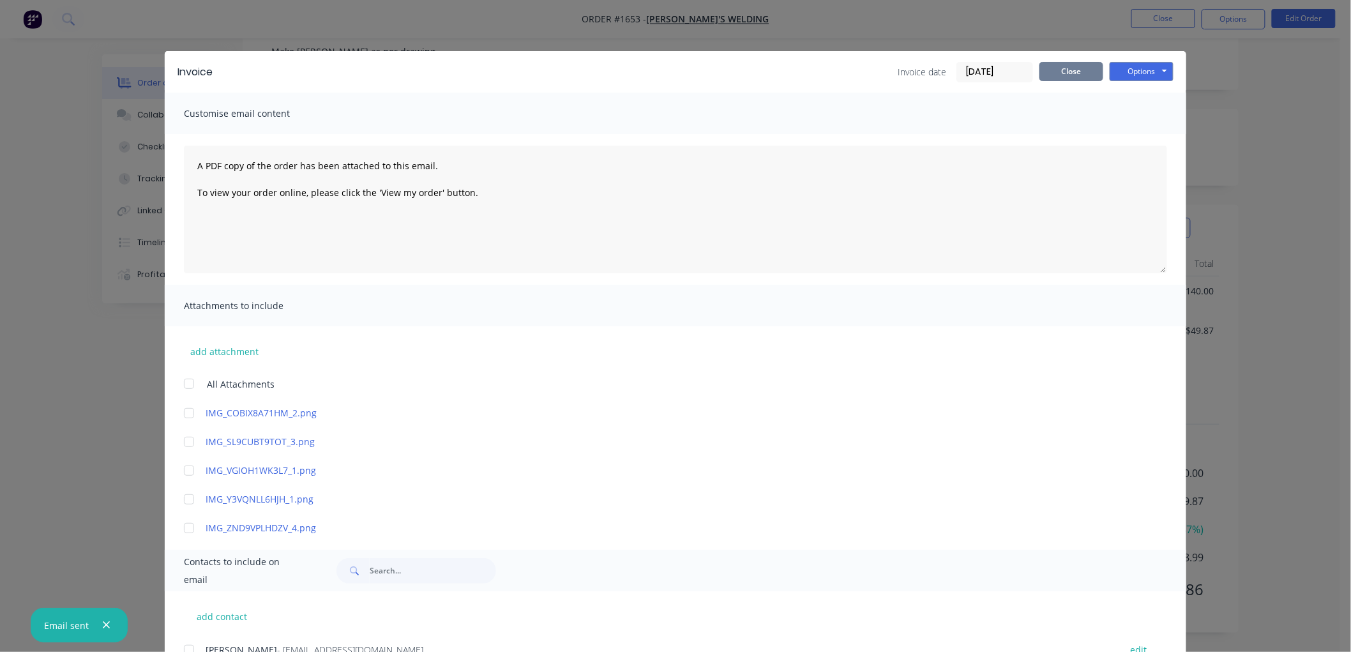
click at [1056, 66] on button "Close" at bounding box center [1071, 71] width 64 height 19
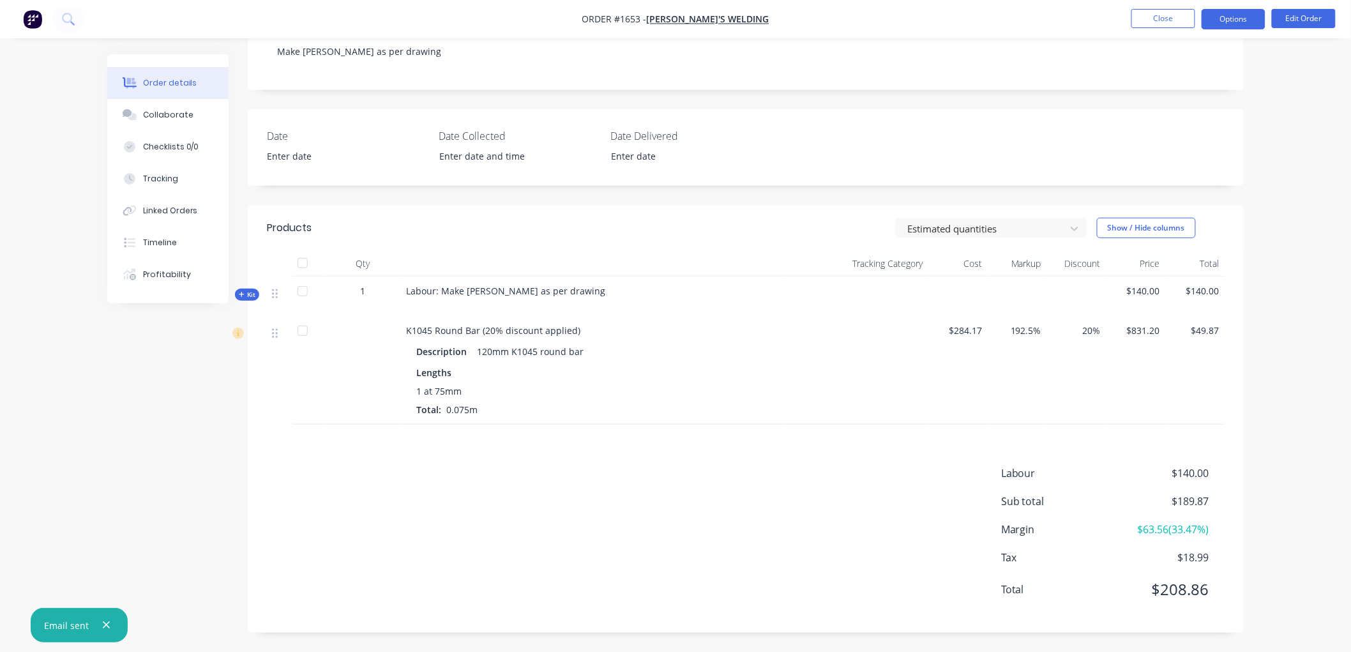
drag, startPoint x: 1215, startPoint y: 15, endPoint x: 1216, endPoint y: 34, distance: 19.8
click at [1216, 16] on button "Options" at bounding box center [1234, 19] width 64 height 20
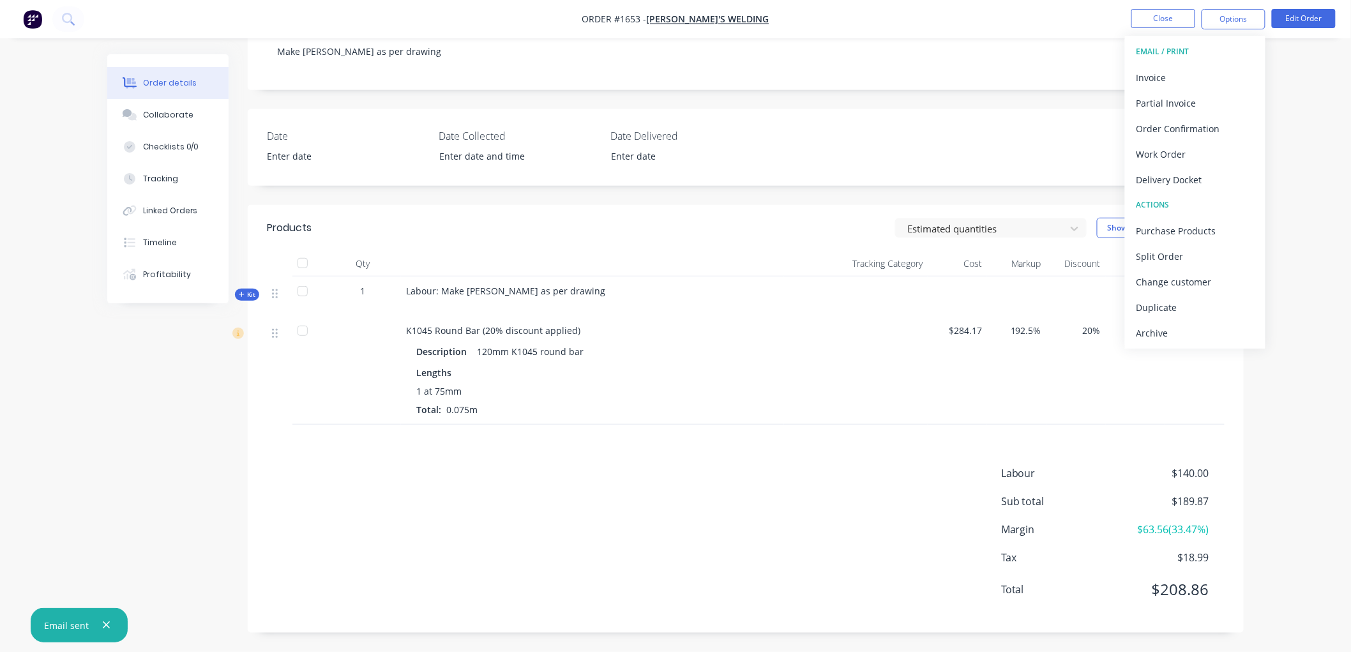
click at [1175, 332] on div "Archive" at bounding box center [1194, 333] width 117 height 19
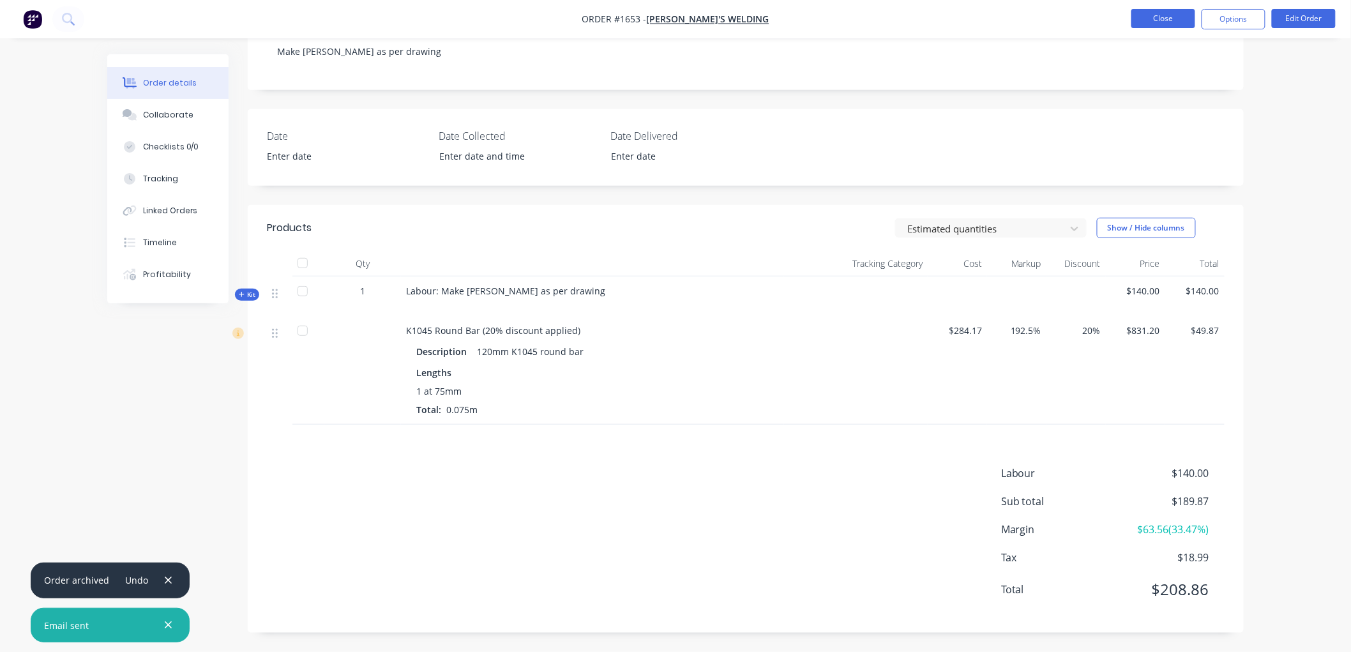
click at [1157, 17] on button "Close" at bounding box center [1163, 18] width 64 height 19
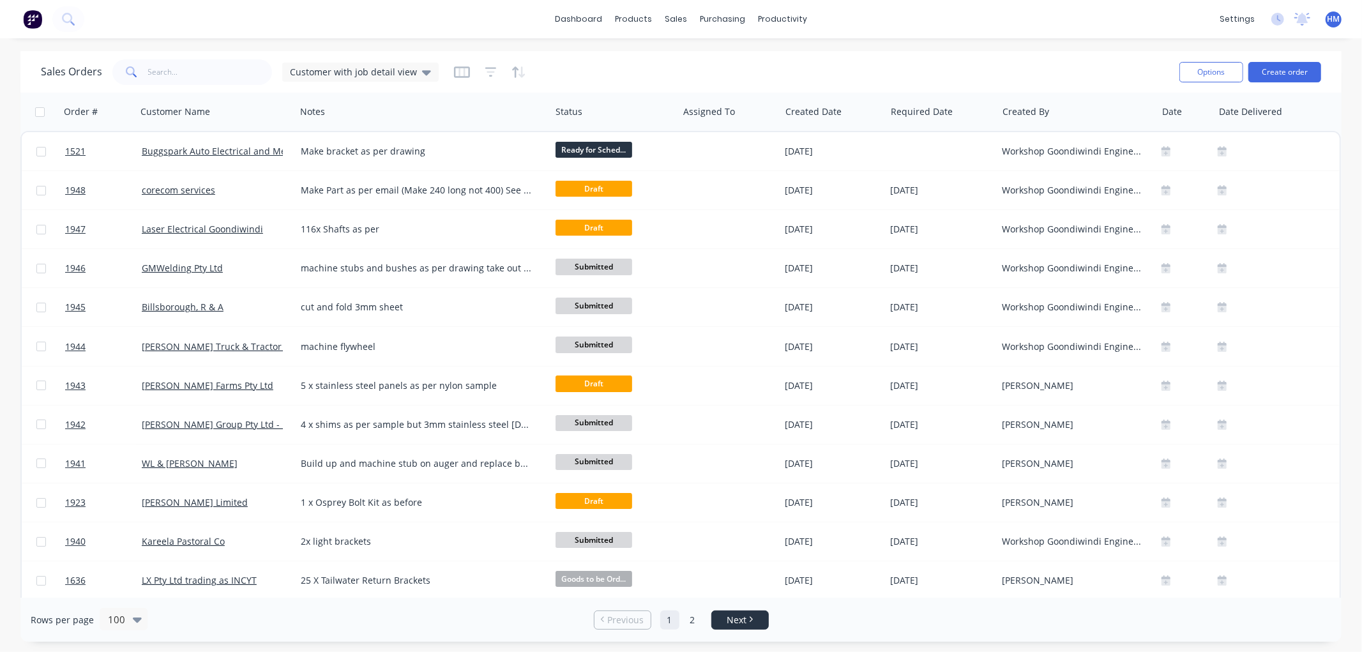
click at [756, 622] on link "Next" at bounding box center [740, 620] width 56 height 13
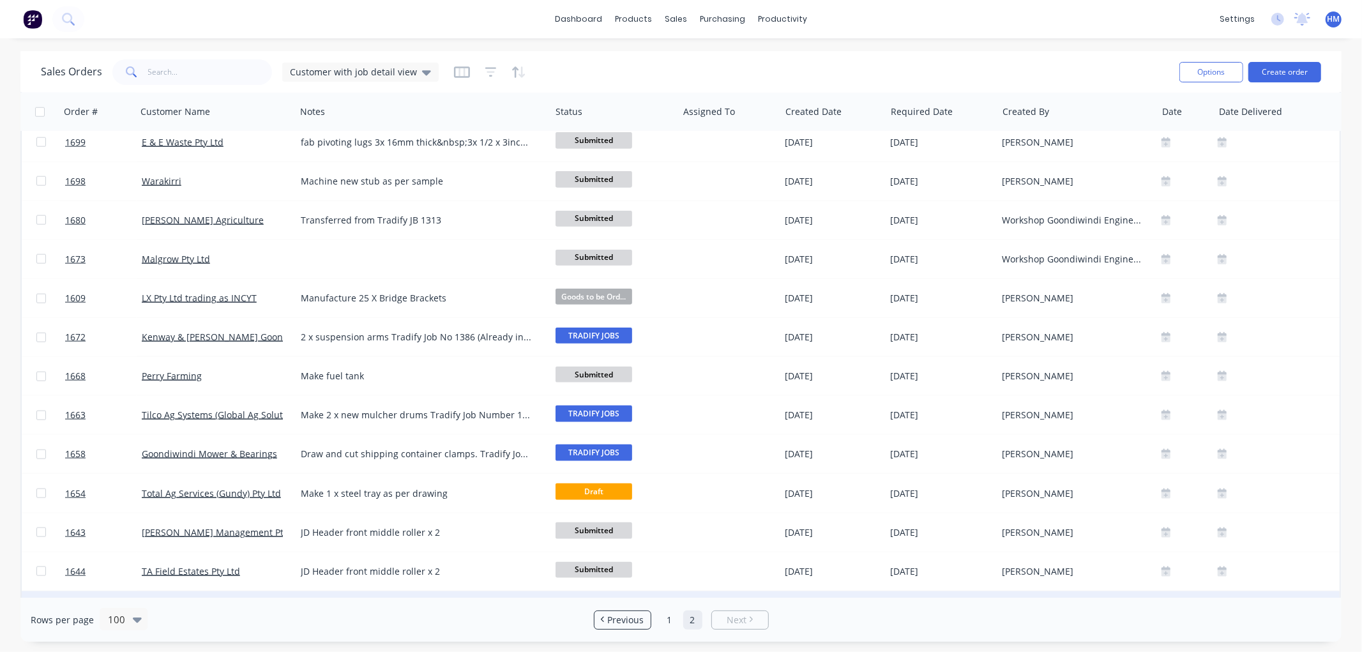
scroll to position [1221, 0]
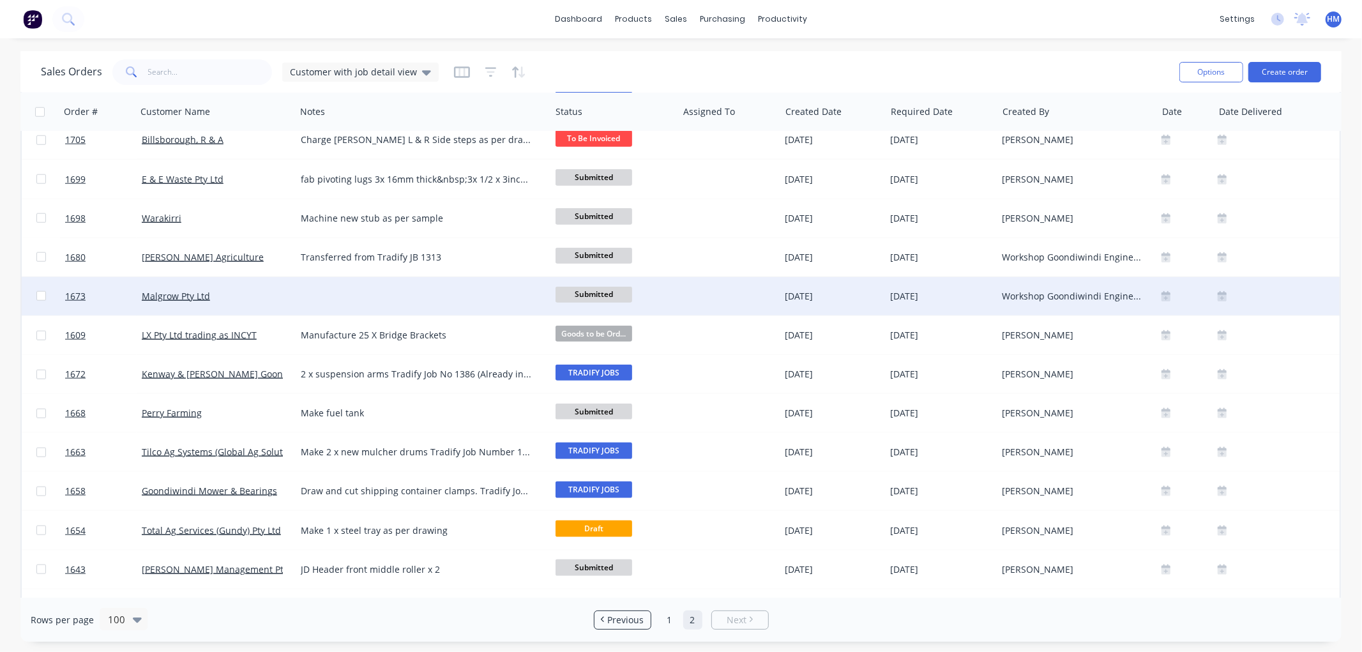
click at [220, 300] on div "Malgrow Pty Ltd" at bounding box center [213, 296] width 142 height 13
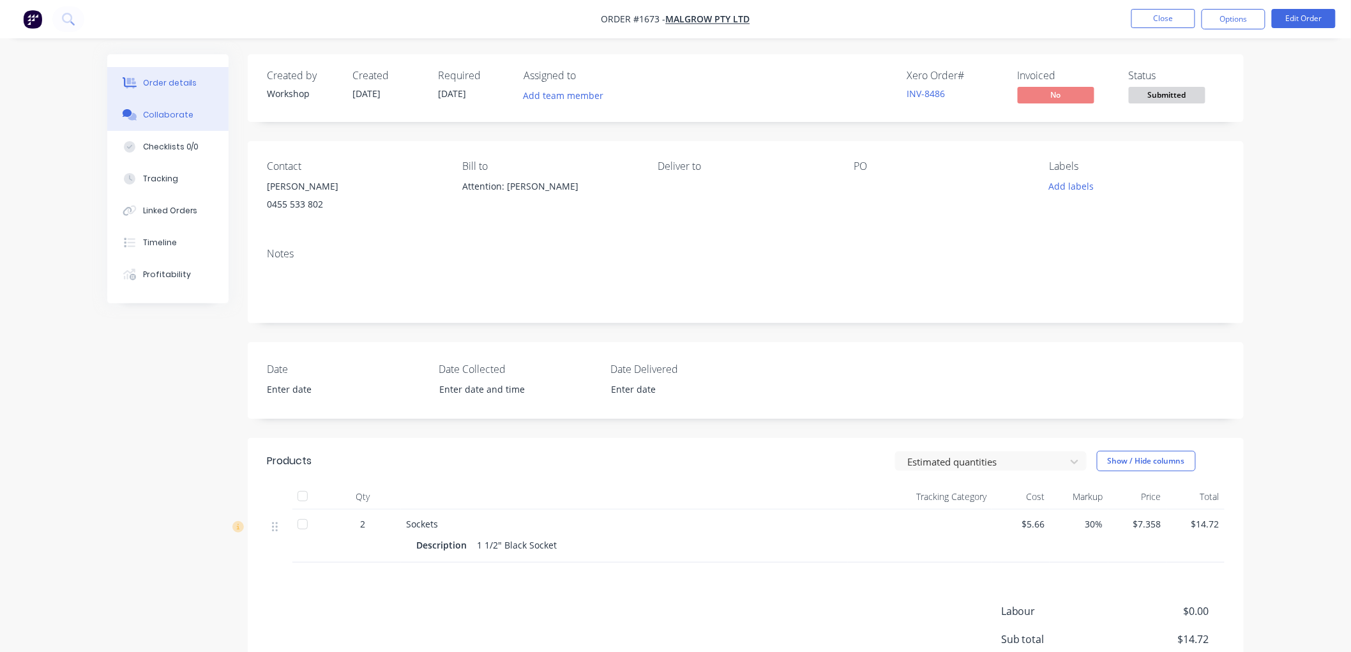
click at [177, 126] on button "Collaborate" at bounding box center [167, 115] width 121 height 32
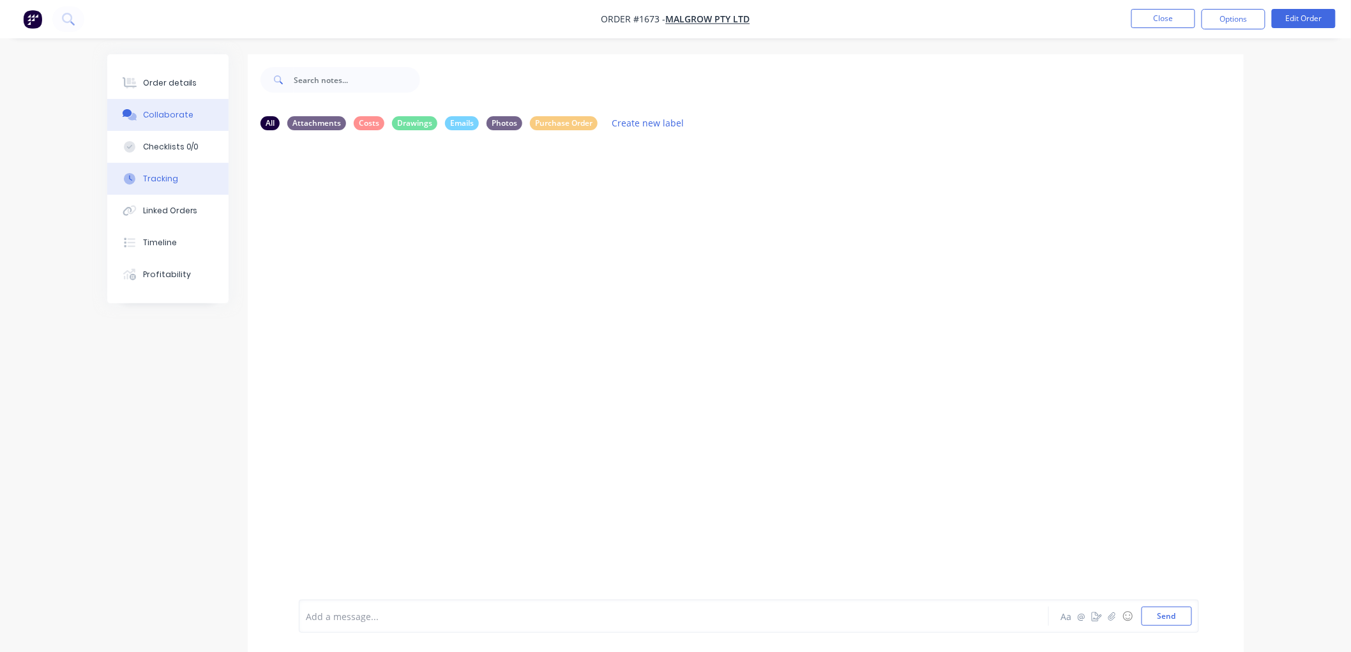
click at [166, 179] on div "Tracking" at bounding box center [160, 178] width 35 height 11
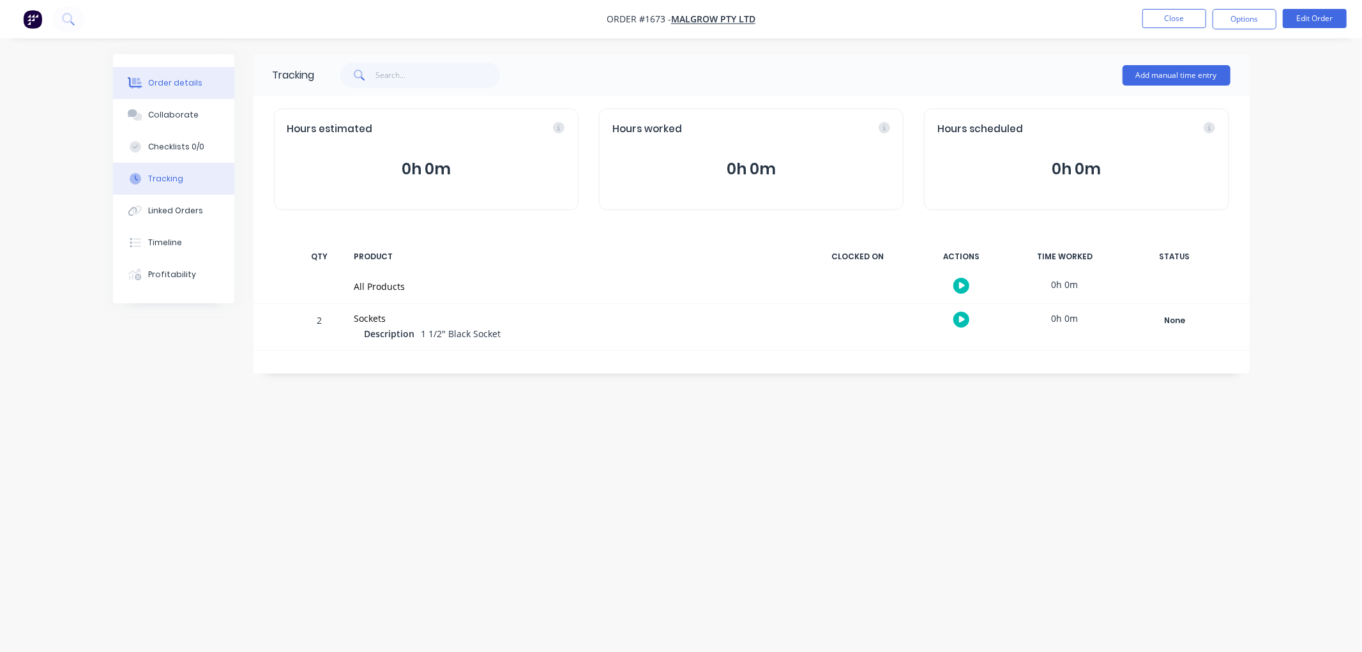
click at [169, 83] on div "Order details" at bounding box center [175, 82] width 54 height 11
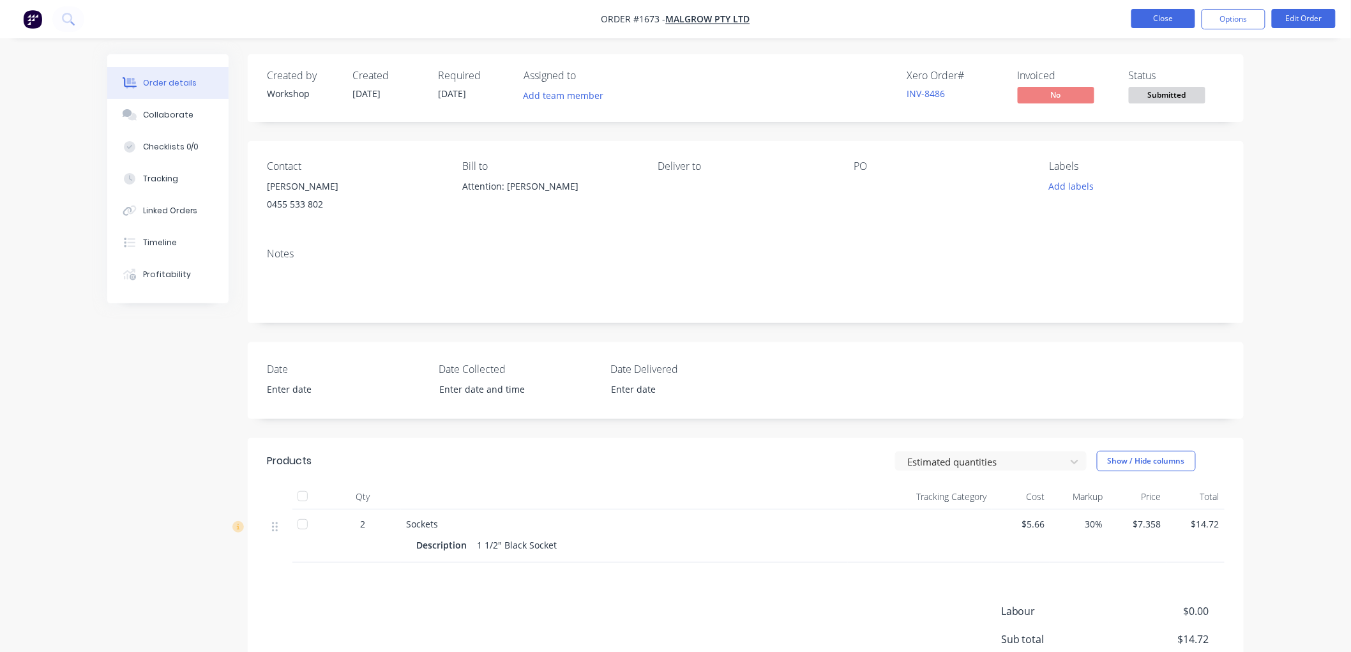
click at [1167, 21] on button "Close" at bounding box center [1163, 18] width 64 height 19
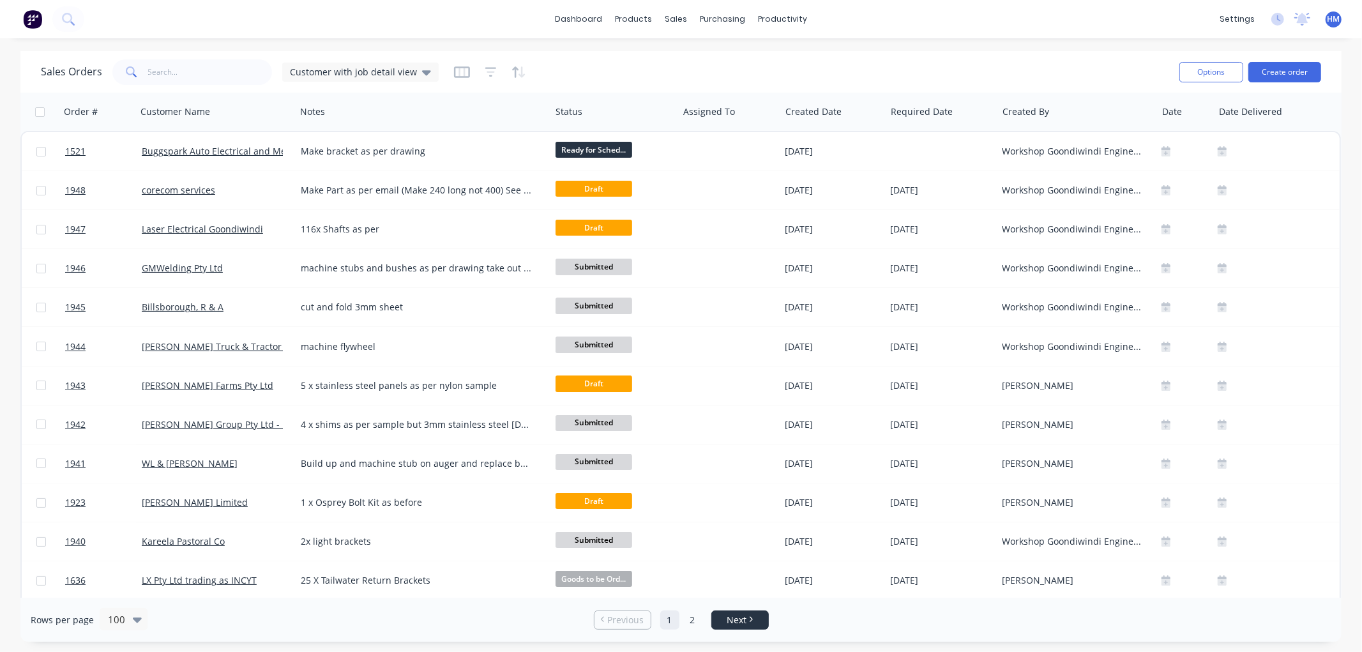
click at [724, 622] on link "Next" at bounding box center [740, 620] width 56 height 13
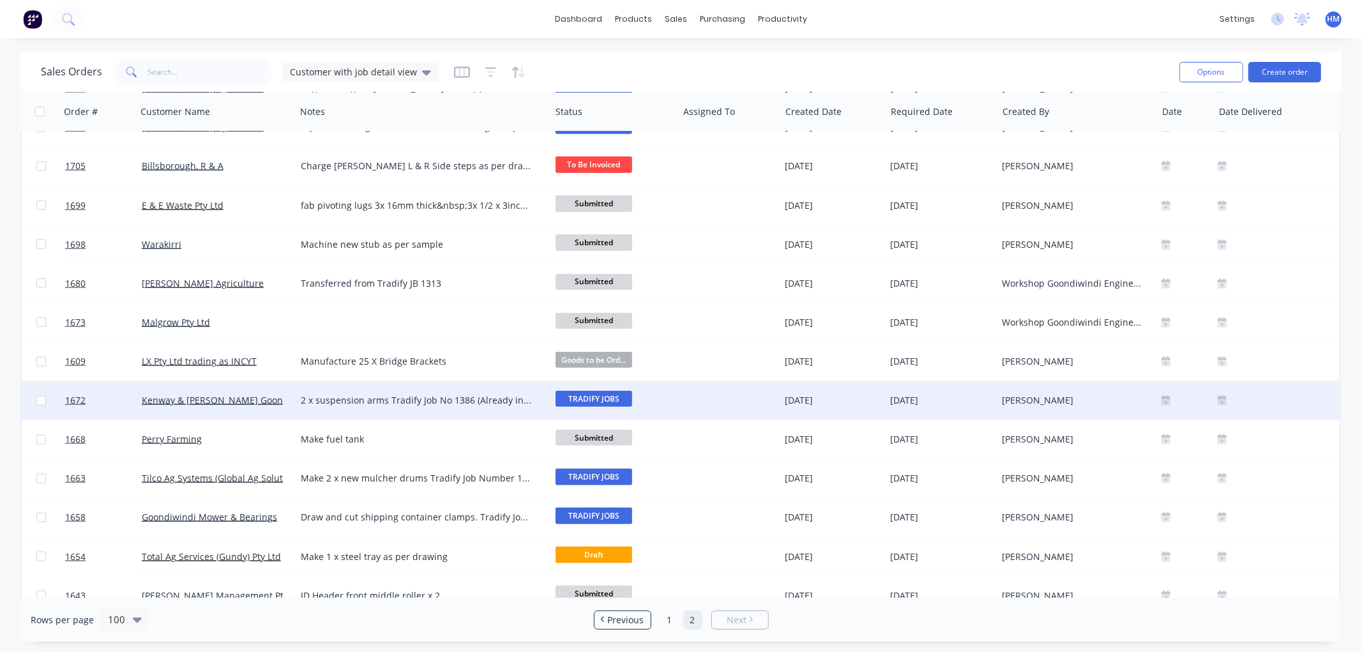
scroll to position [1150, 0]
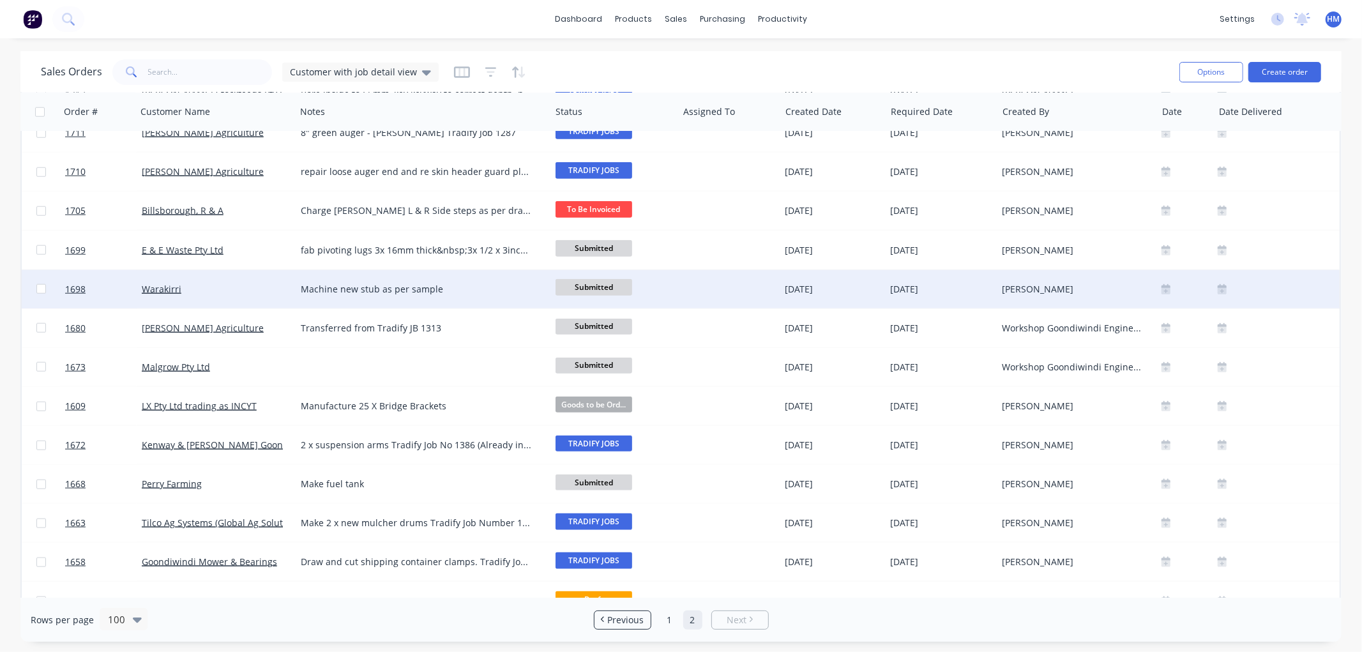
click at [206, 287] on div "Warakirri" at bounding box center [213, 289] width 142 height 13
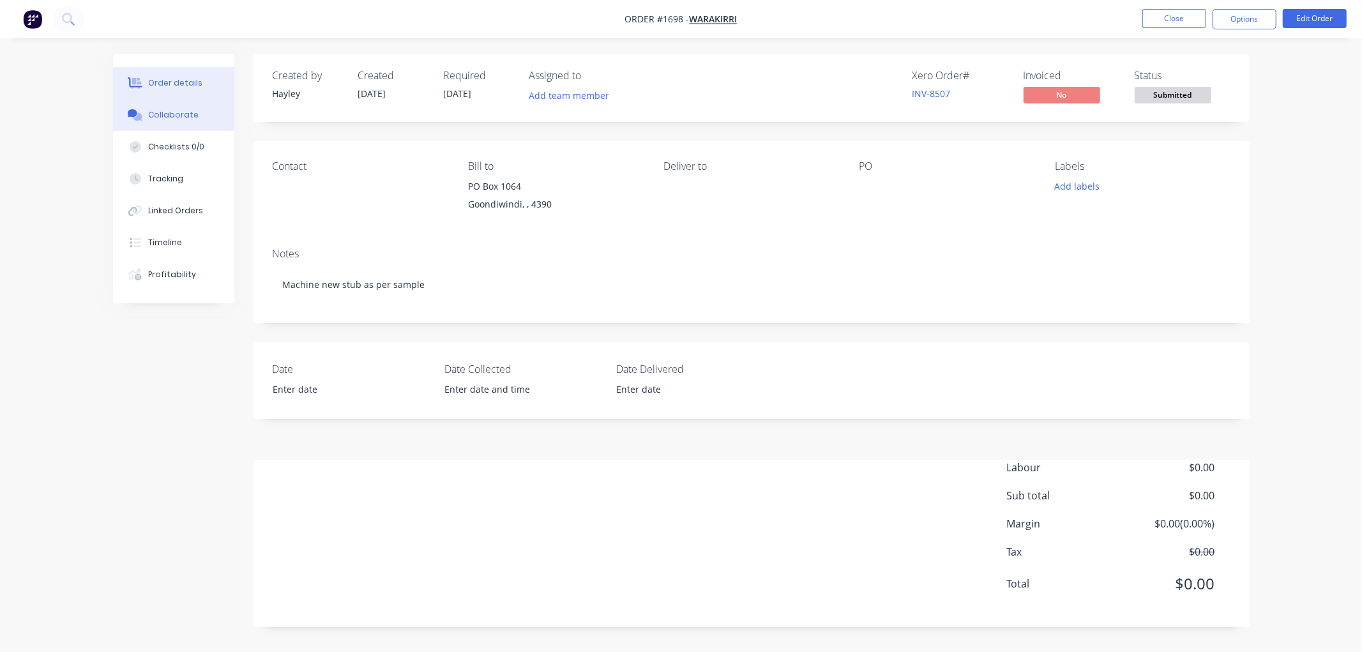
click at [173, 107] on button "Collaborate" at bounding box center [173, 115] width 121 height 32
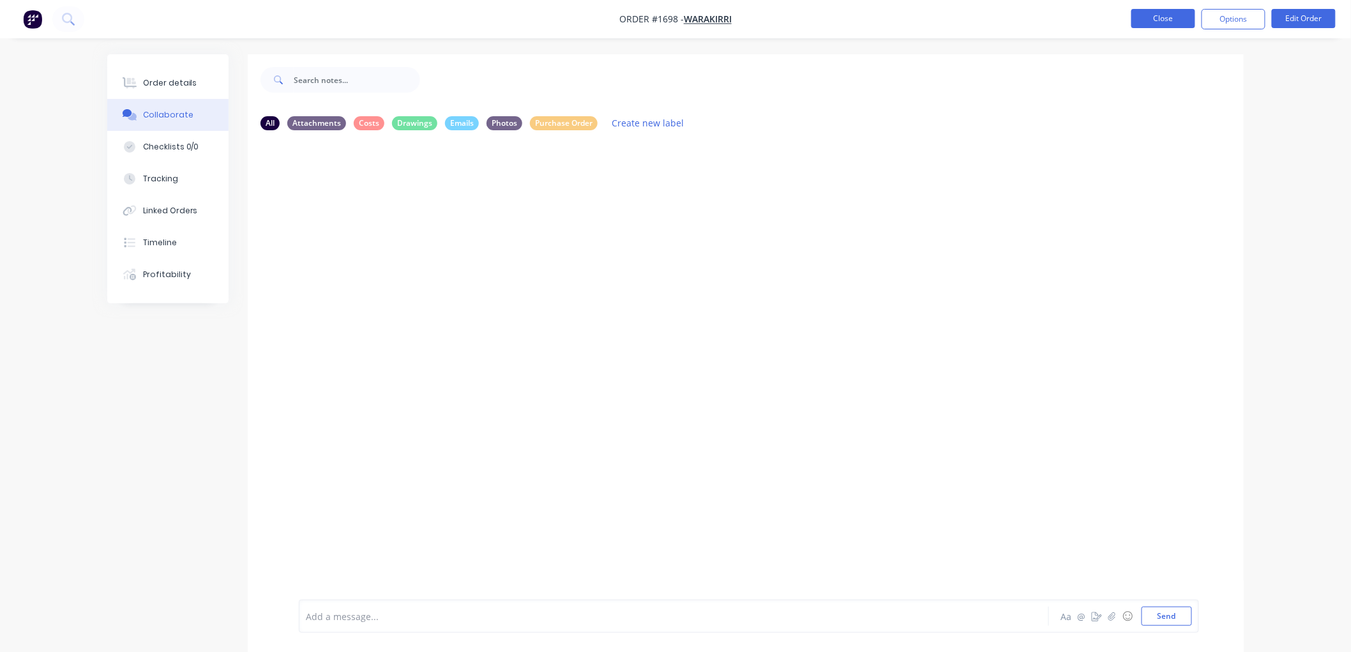
click at [1148, 18] on button "Close" at bounding box center [1163, 18] width 64 height 19
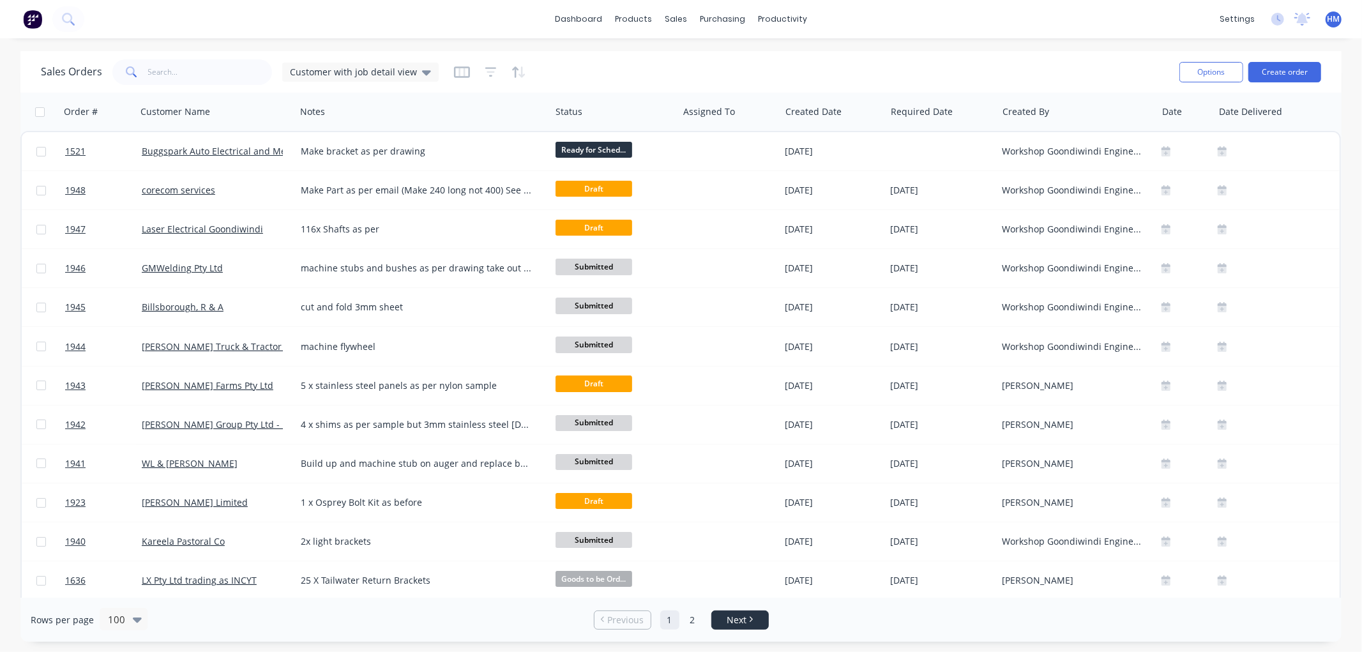
click at [754, 614] on link "Next" at bounding box center [740, 620] width 56 height 13
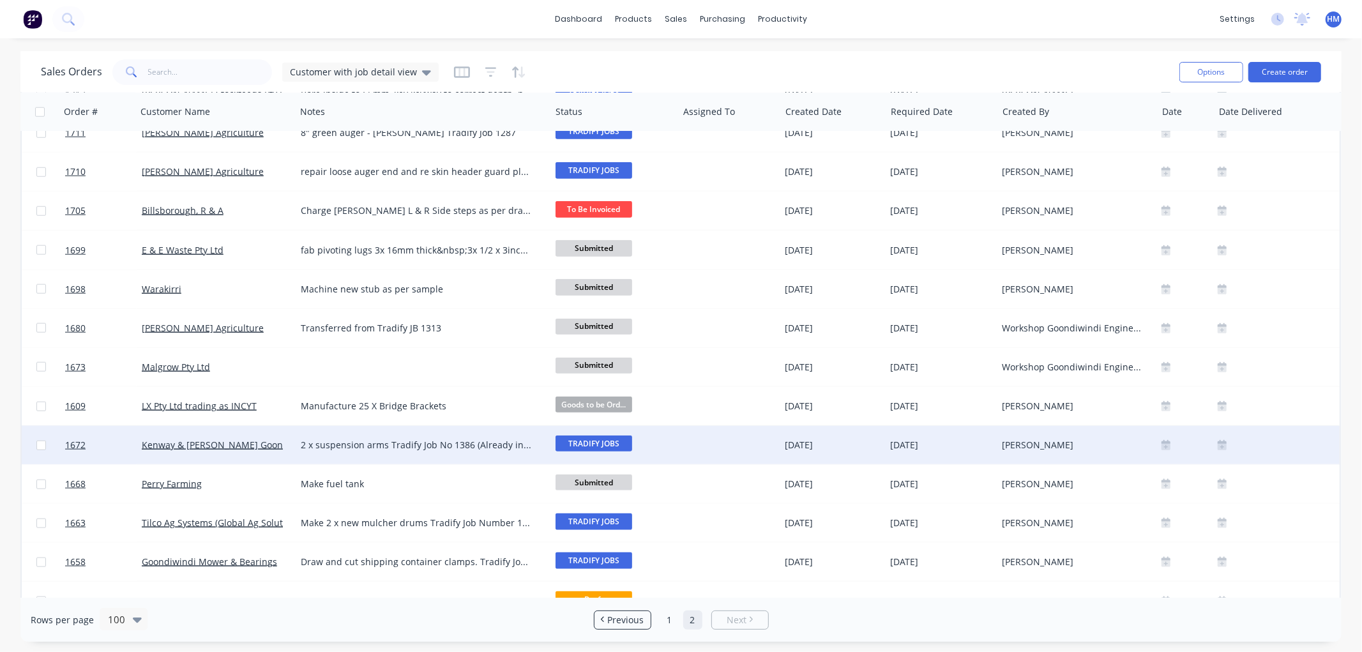
scroll to position [1079, 0]
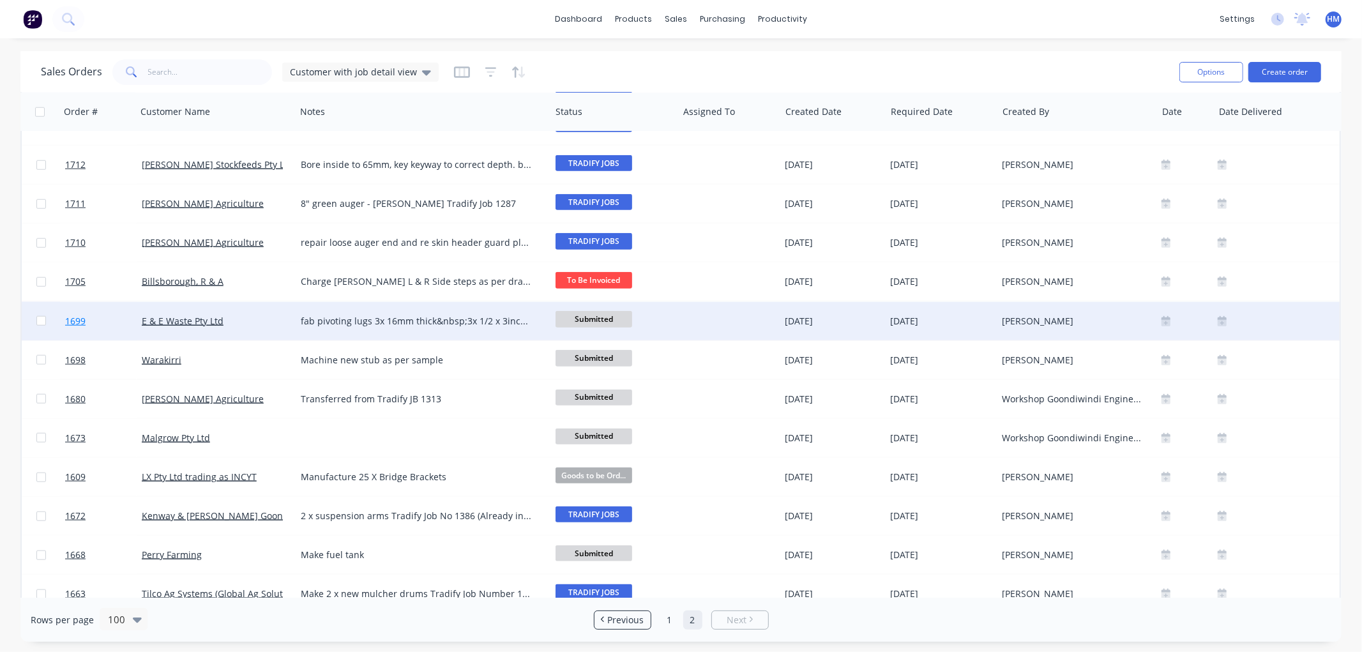
click at [118, 327] on link "1699" at bounding box center [103, 321] width 77 height 38
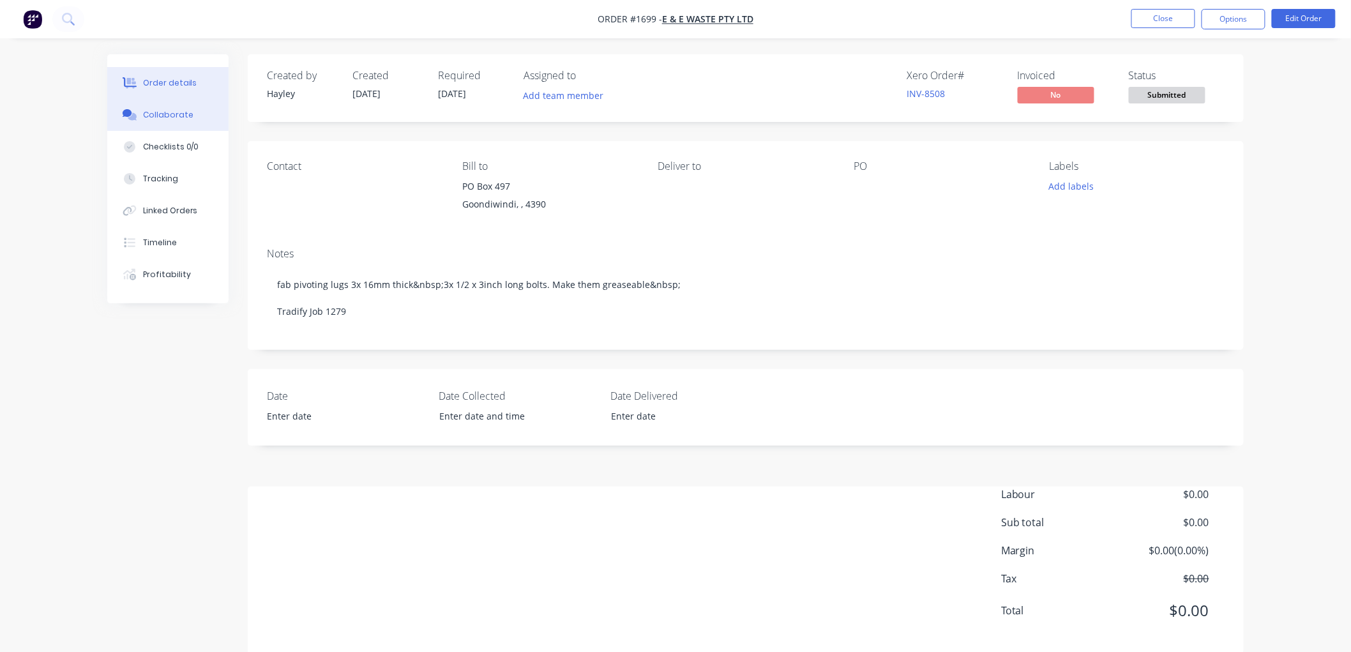
click at [172, 117] on div "Collaborate" at bounding box center [168, 114] width 50 height 11
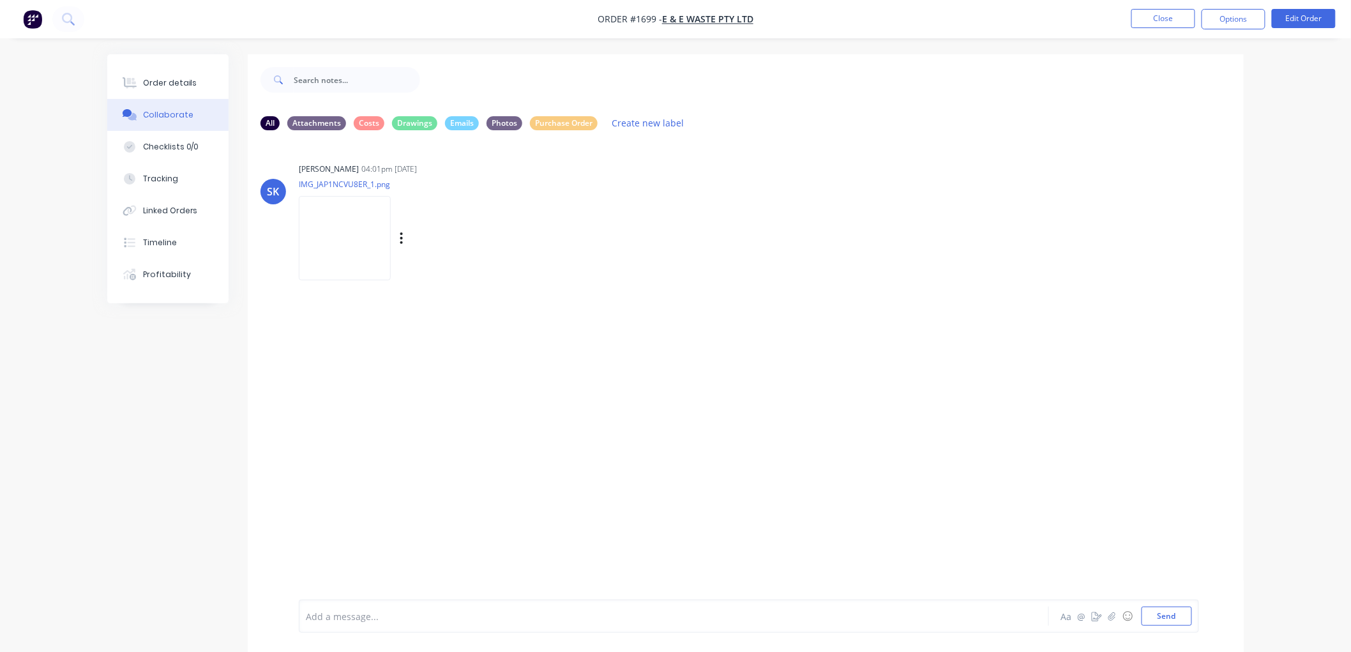
click at [359, 236] on img at bounding box center [345, 238] width 92 height 84
click at [163, 82] on div "Order details" at bounding box center [170, 82] width 54 height 11
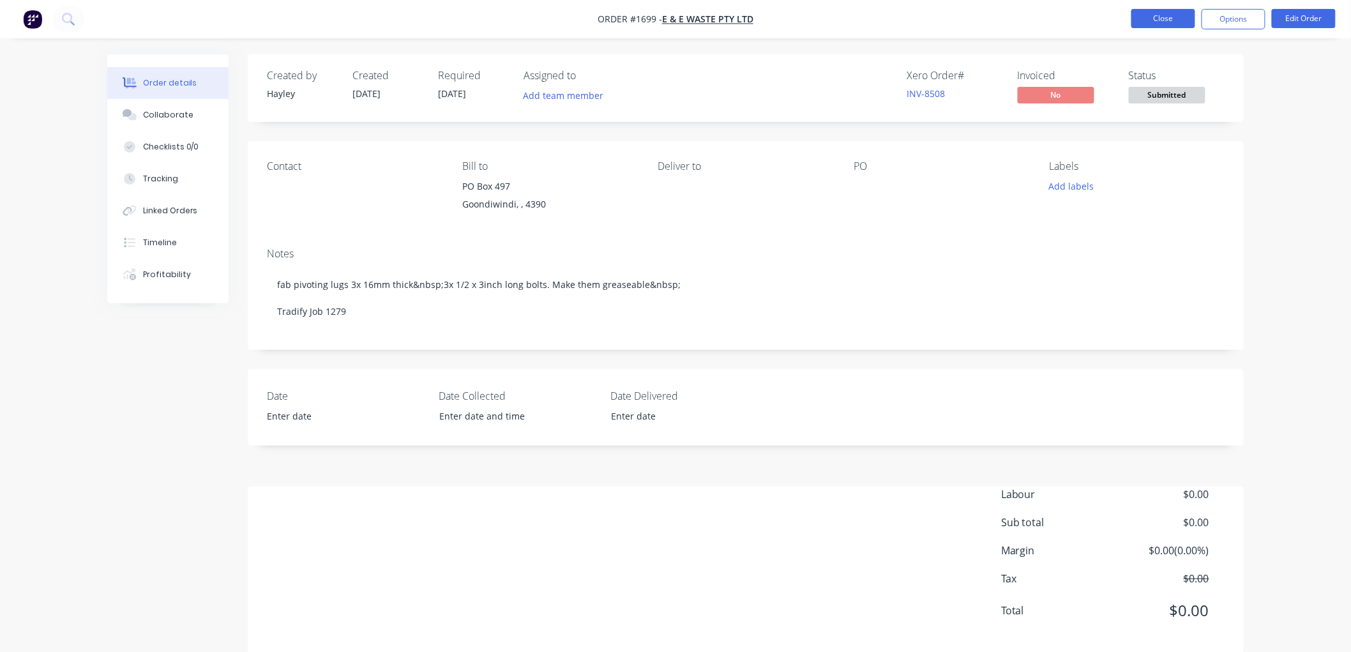
click at [1180, 11] on button "Close" at bounding box center [1163, 18] width 64 height 19
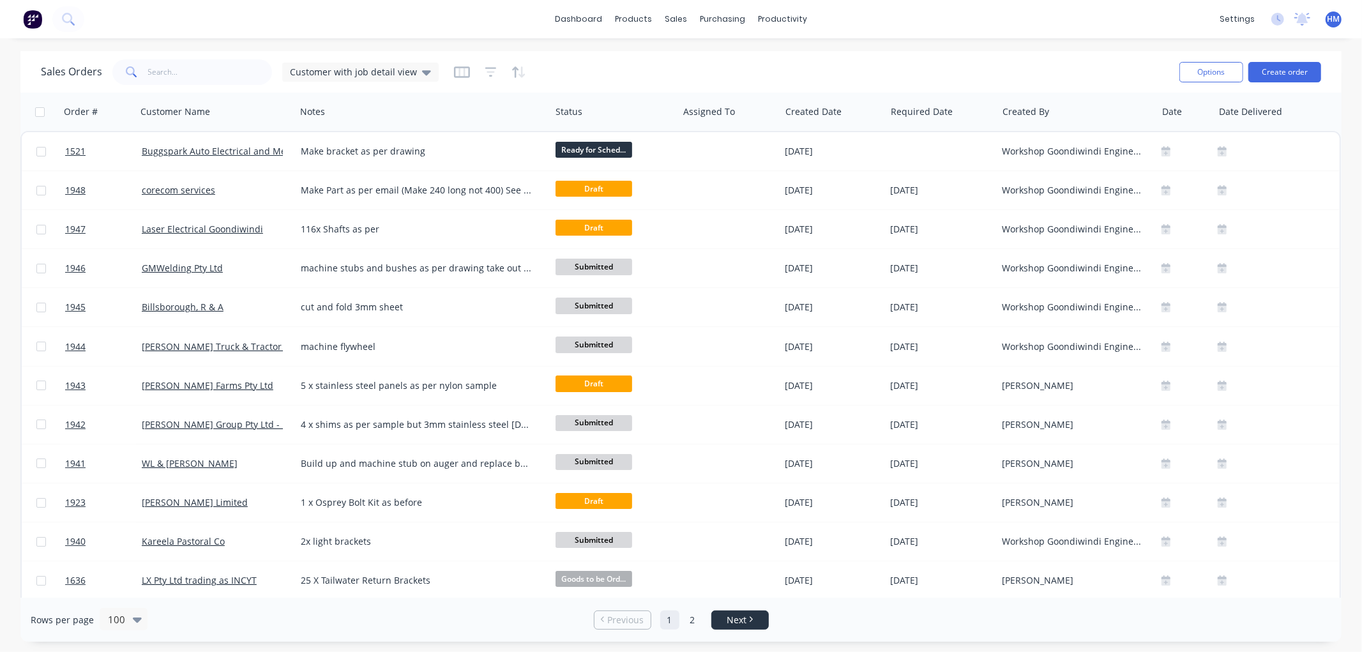
click at [729, 628] on li "Next" at bounding box center [739, 619] width 57 height 19
click at [691, 624] on link "2" at bounding box center [692, 619] width 19 height 19
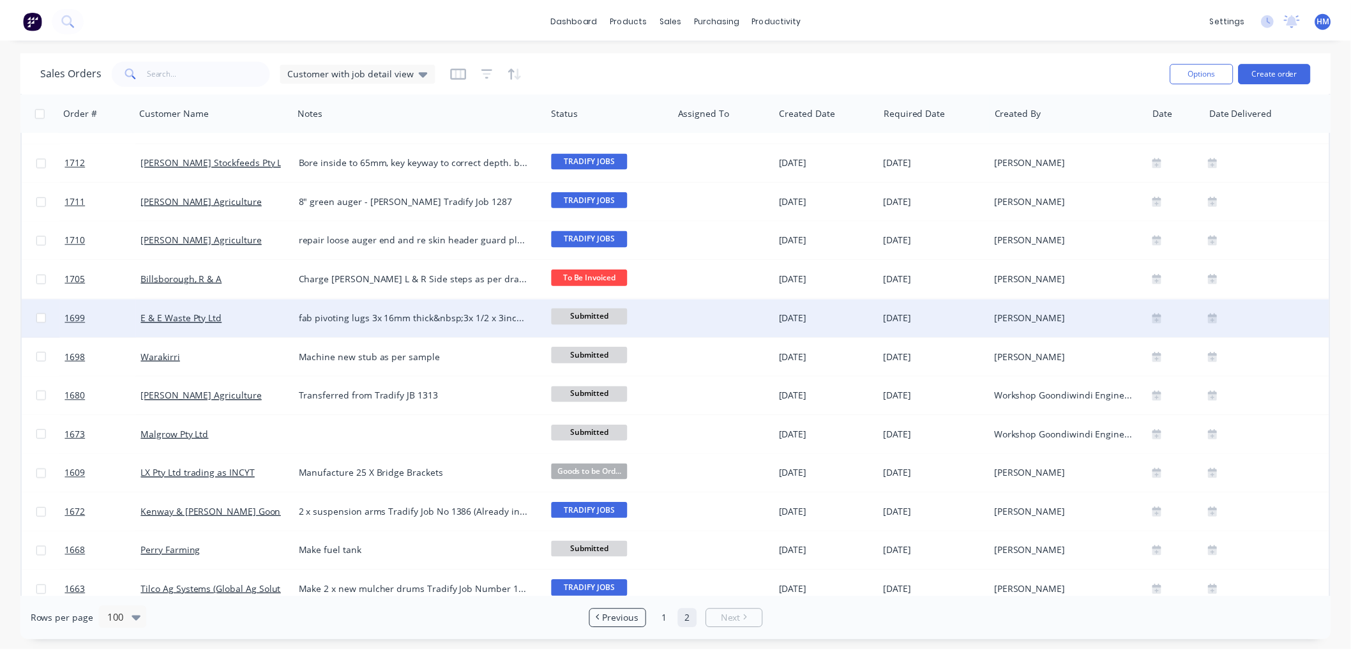
scroll to position [1079, 0]
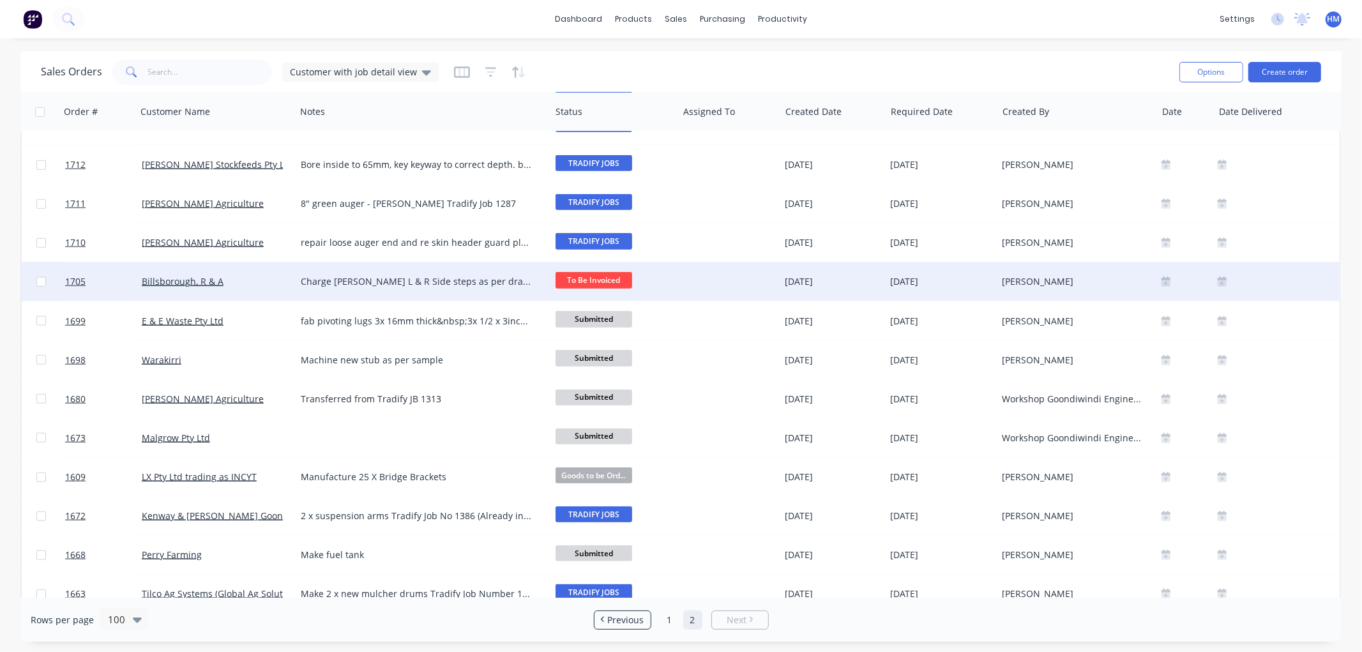
click at [238, 287] on div "Billsborough, R & A" at bounding box center [213, 281] width 142 height 13
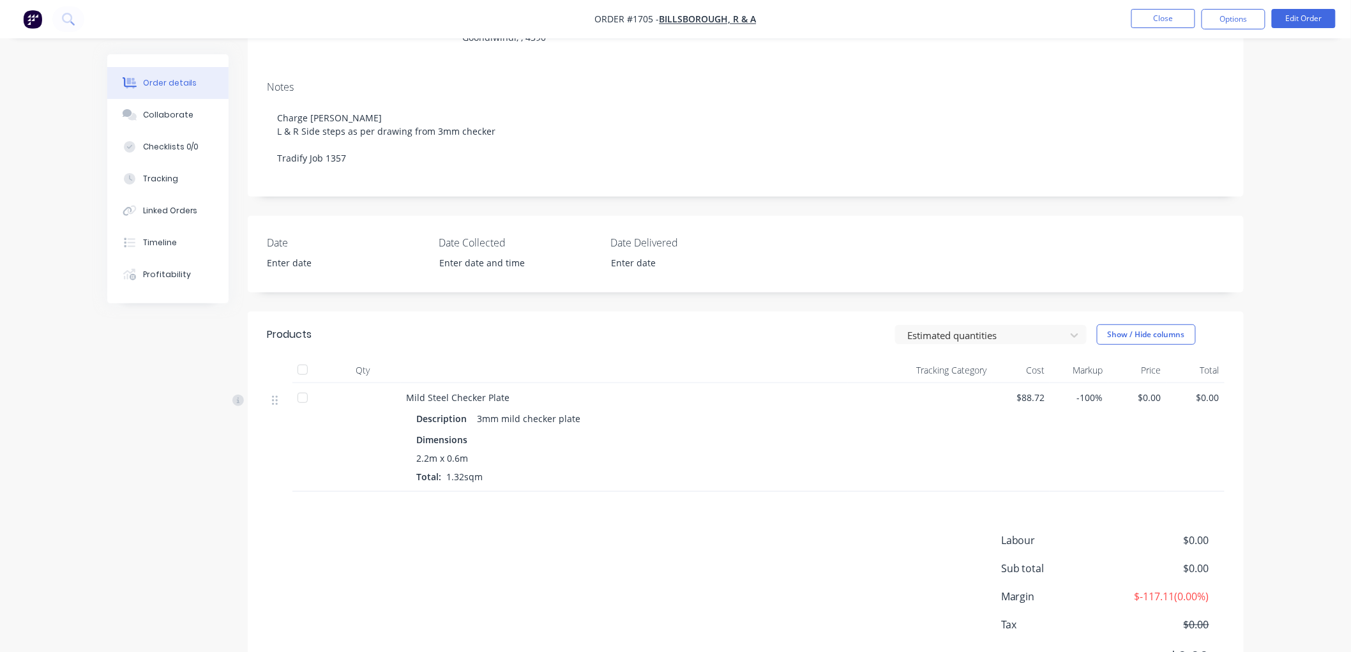
scroll to position [142, 0]
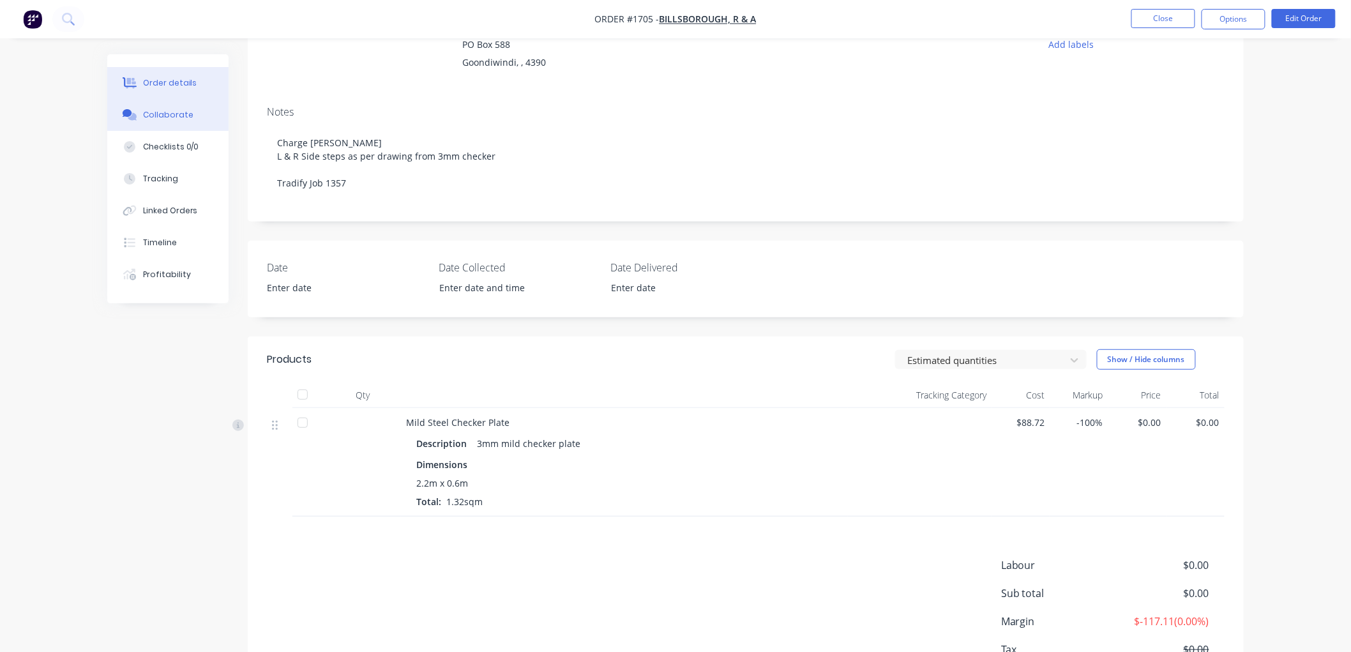
click at [186, 119] on div "Collaborate" at bounding box center [168, 114] width 50 height 11
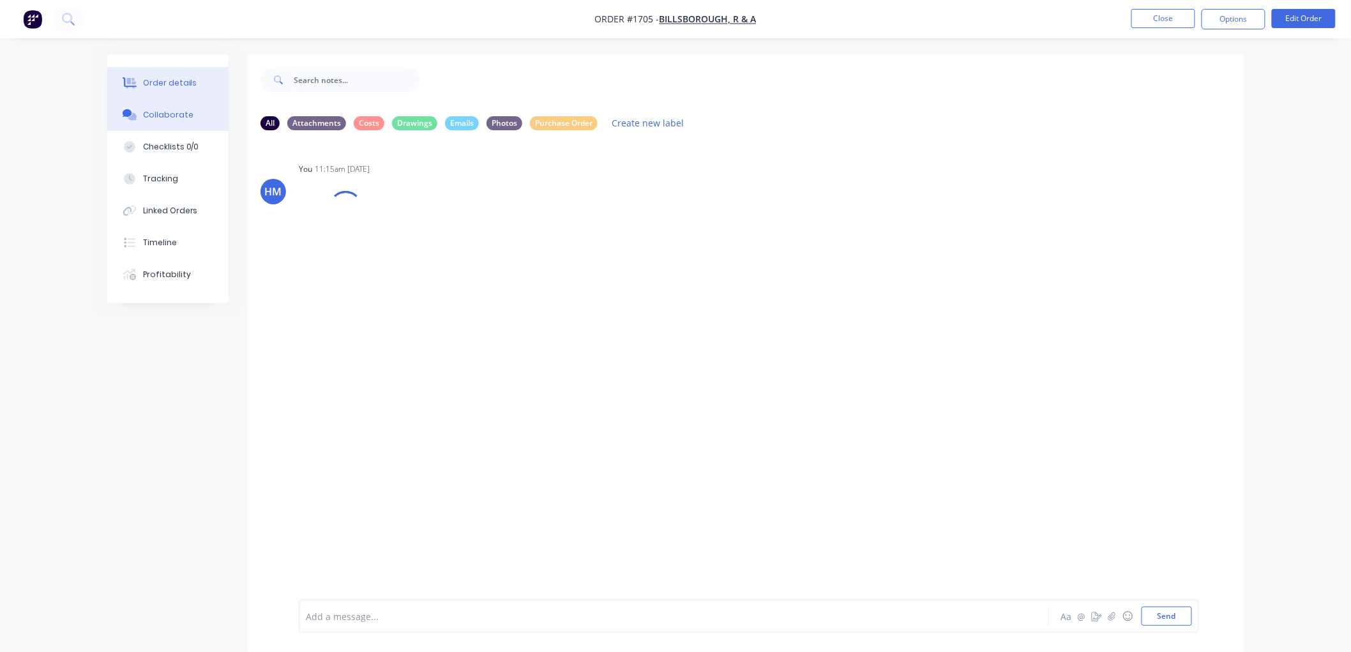
click at [176, 82] on div "Order details" at bounding box center [170, 82] width 54 height 11
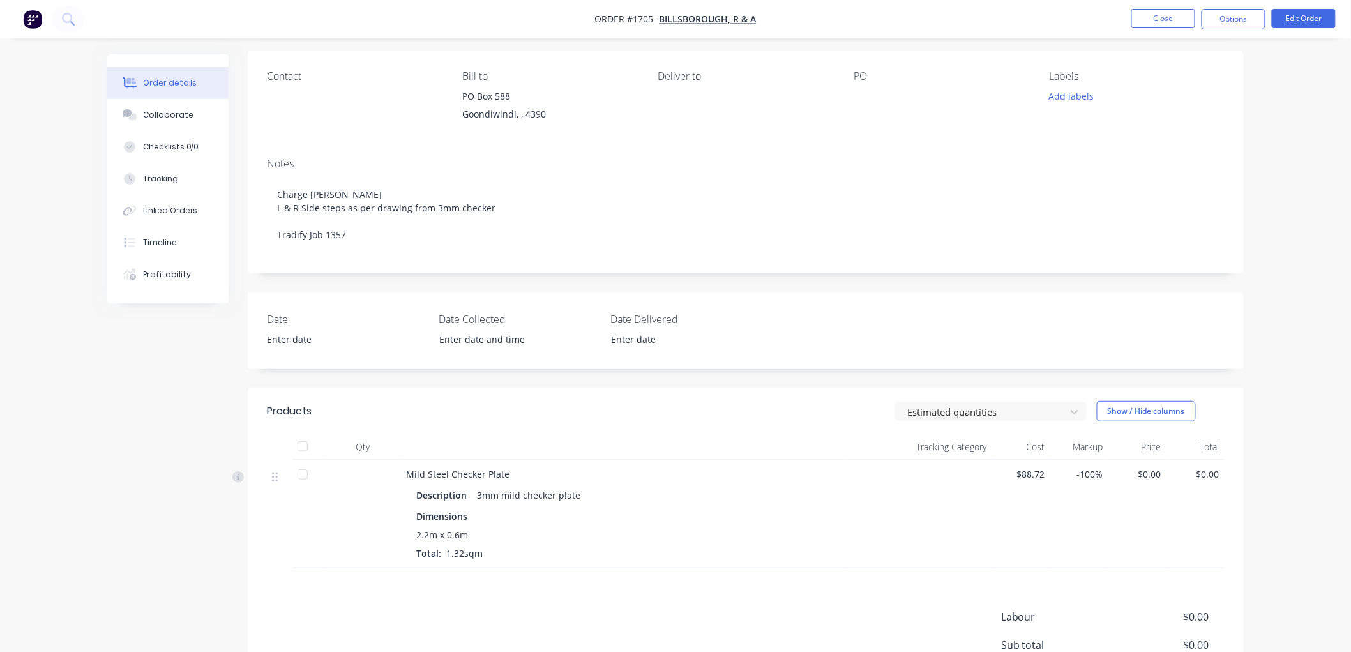
scroll to position [22, 0]
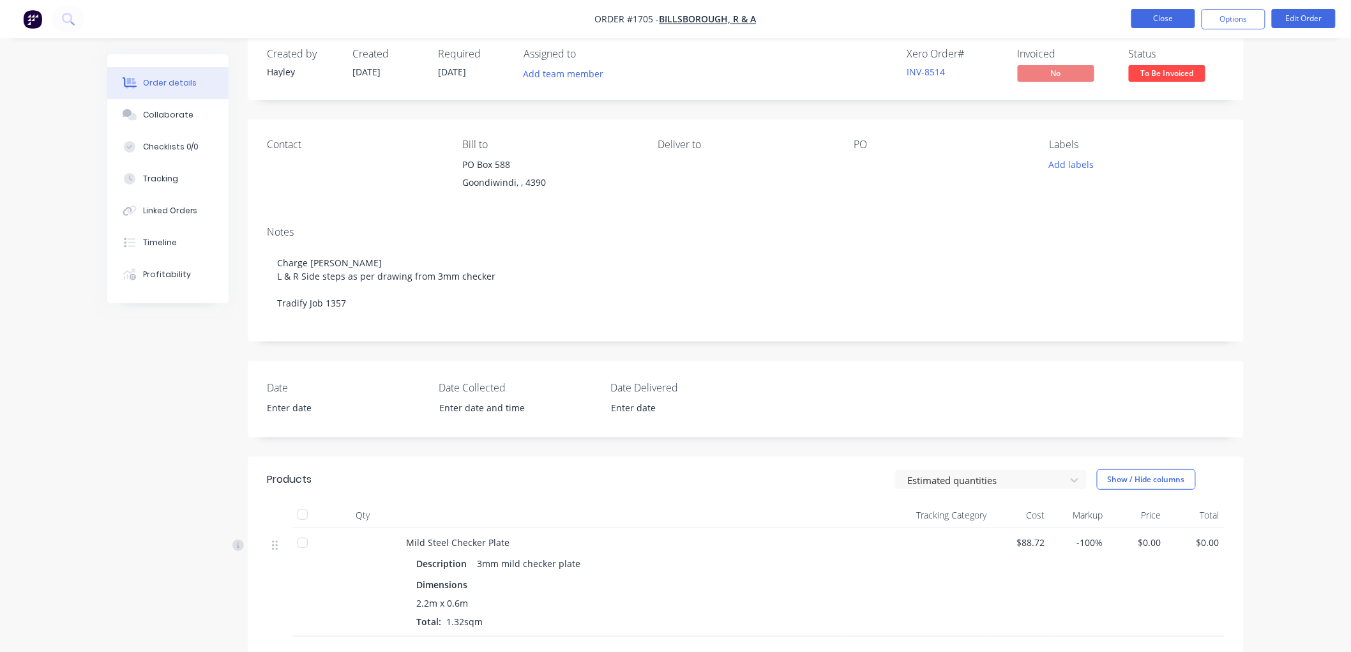
click at [1166, 19] on button "Close" at bounding box center [1163, 18] width 64 height 19
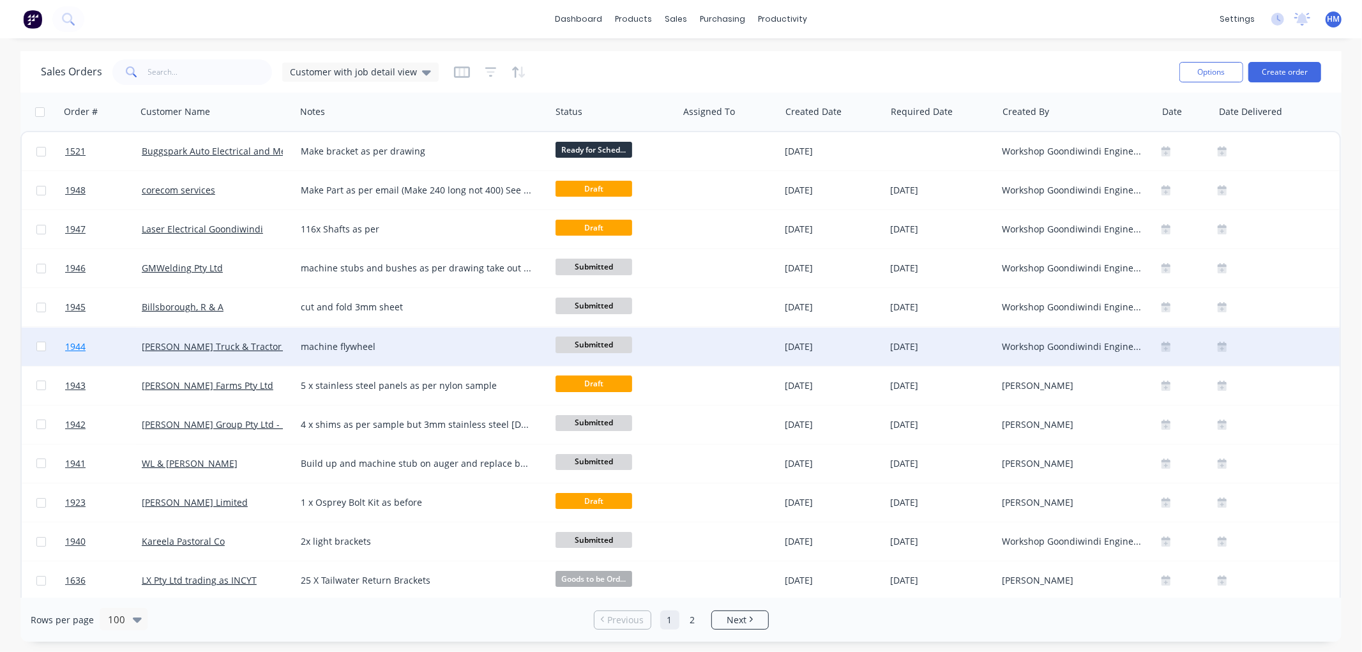
click at [116, 352] on link "1944" at bounding box center [103, 347] width 77 height 38
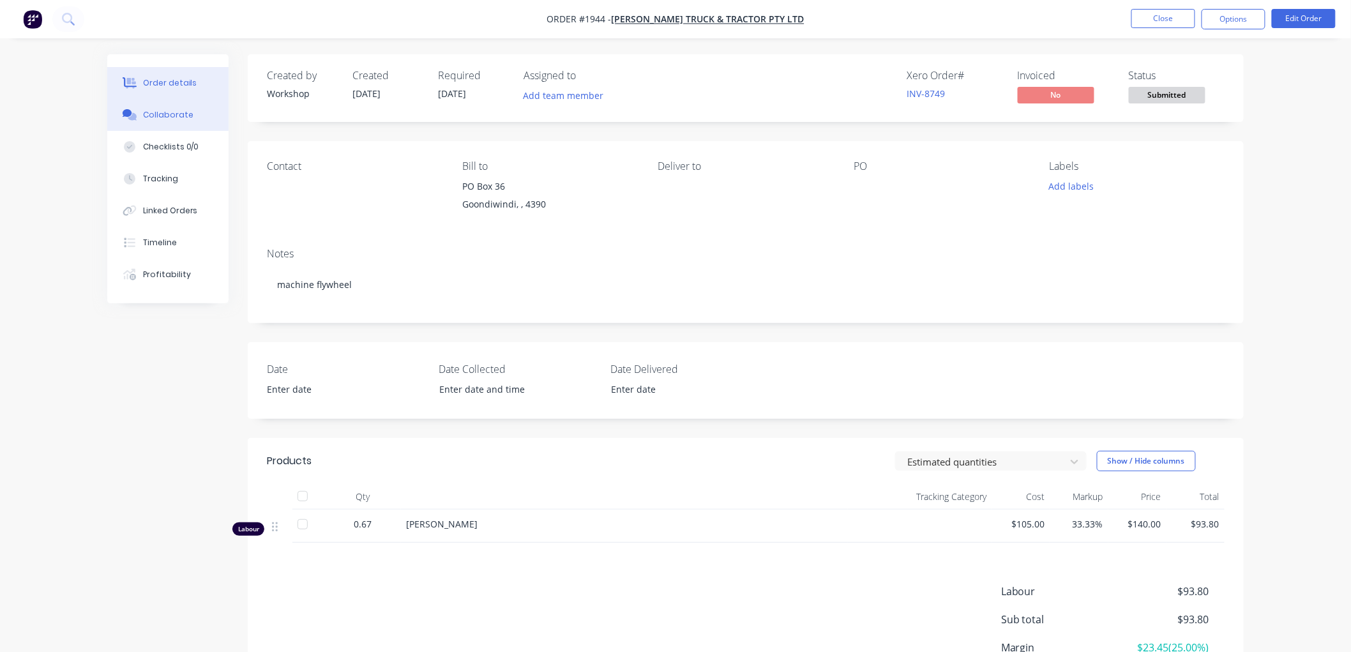
click at [174, 112] on div "Collaborate" at bounding box center [168, 114] width 50 height 11
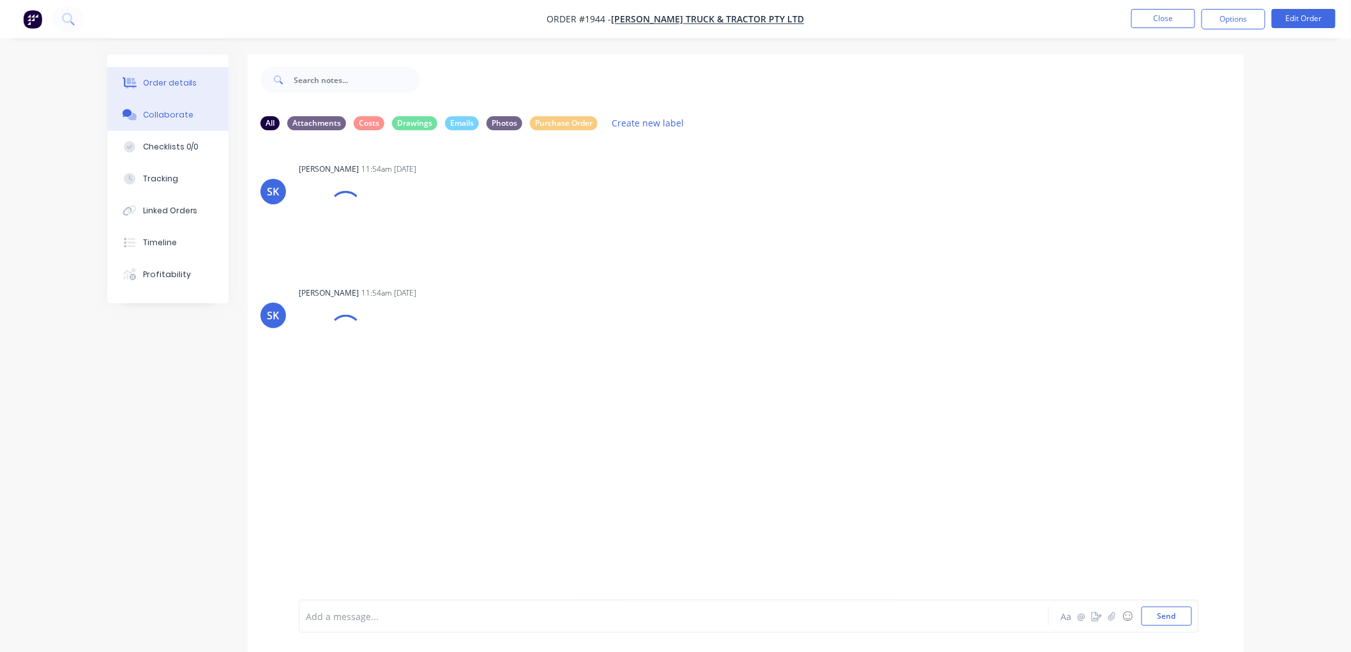
drag, startPoint x: 171, startPoint y: 66, endPoint x: 169, endPoint y: 86, distance: 19.9
click at [169, 80] on button "Order details" at bounding box center [167, 83] width 121 height 32
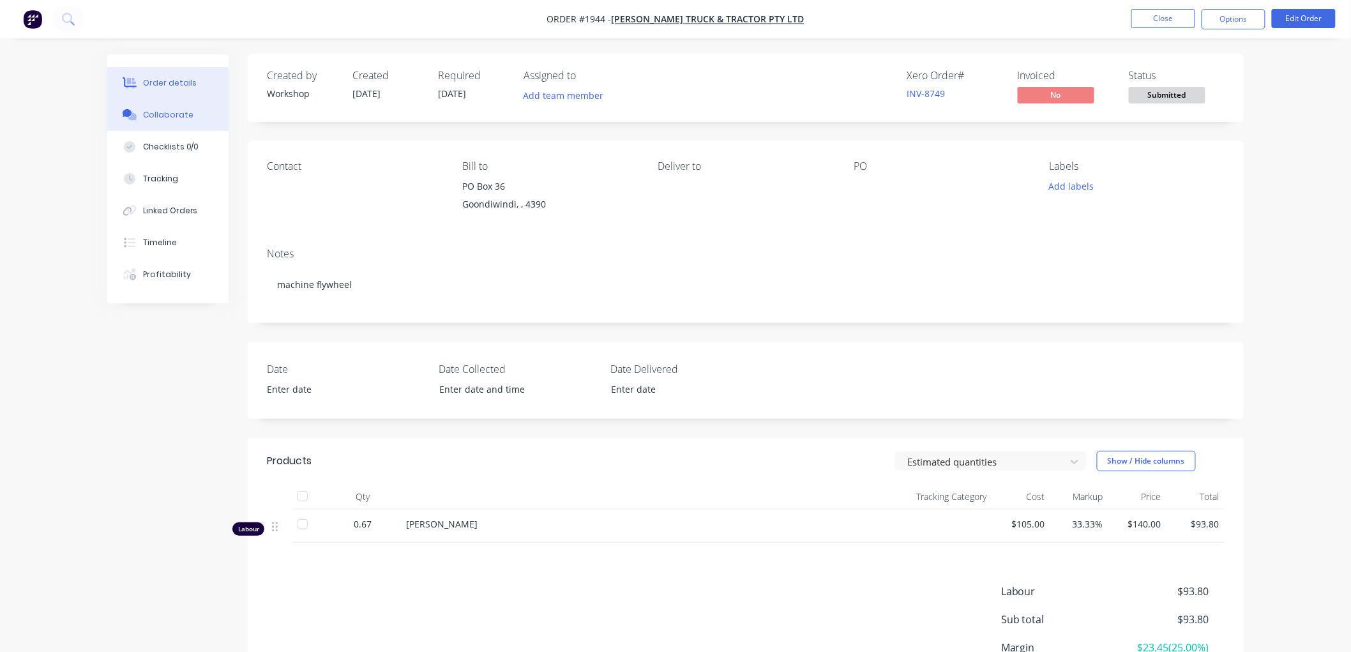
click at [171, 112] on div "Collaborate" at bounding box center [168, 114] width 50 height 11
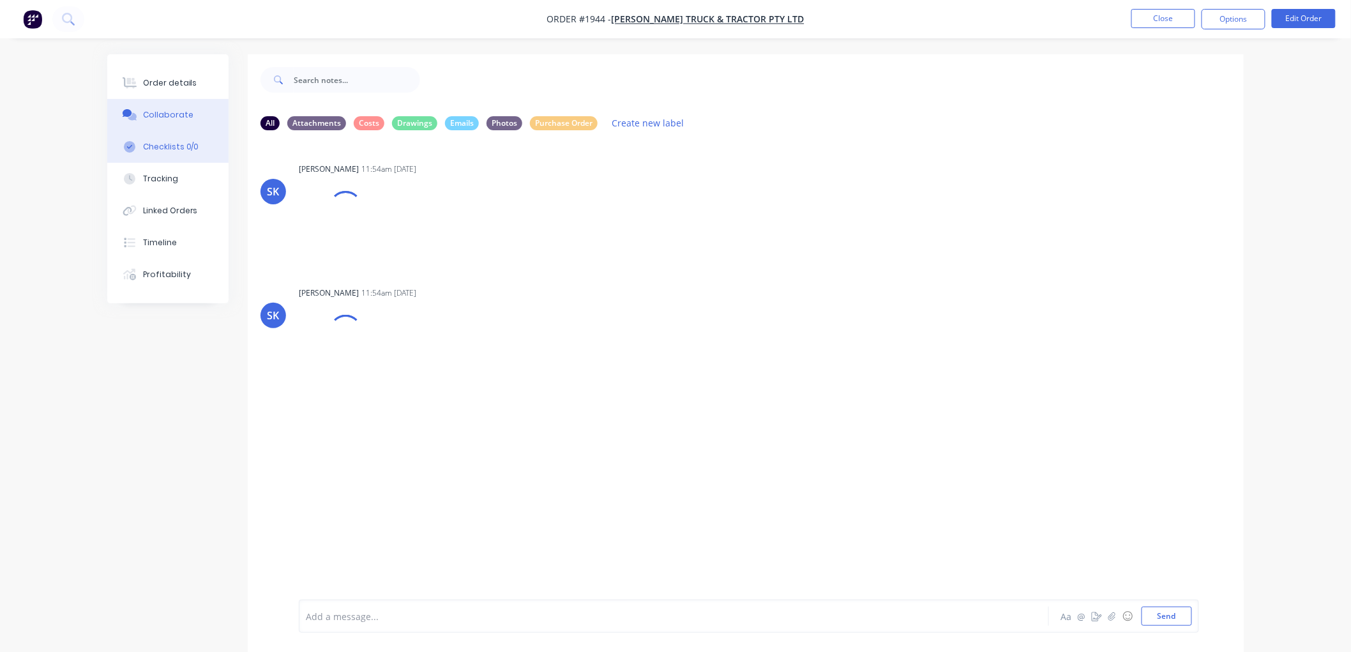
click at [186, 144] on div "Checklists 0/0" at bounding box center [171, 146] width 56 height 11
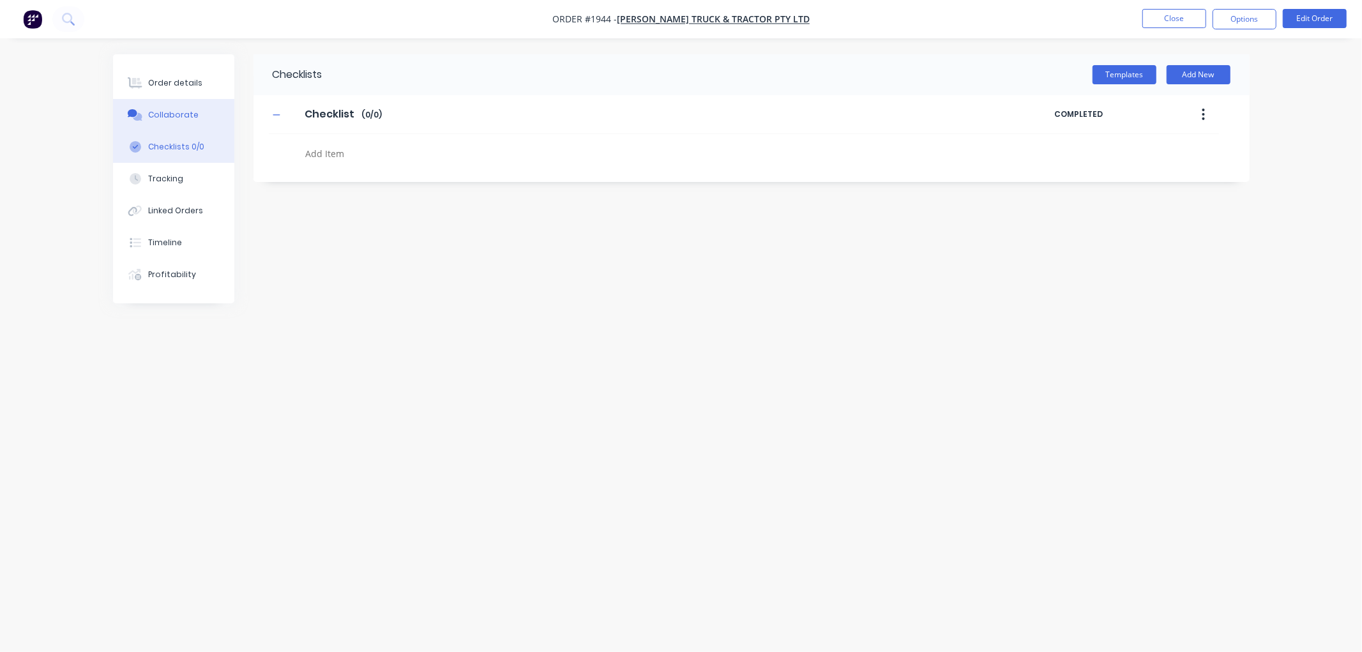
click at [169, 100] on button "Collaborate" at bounding box center [173, 115] width 121 height 32
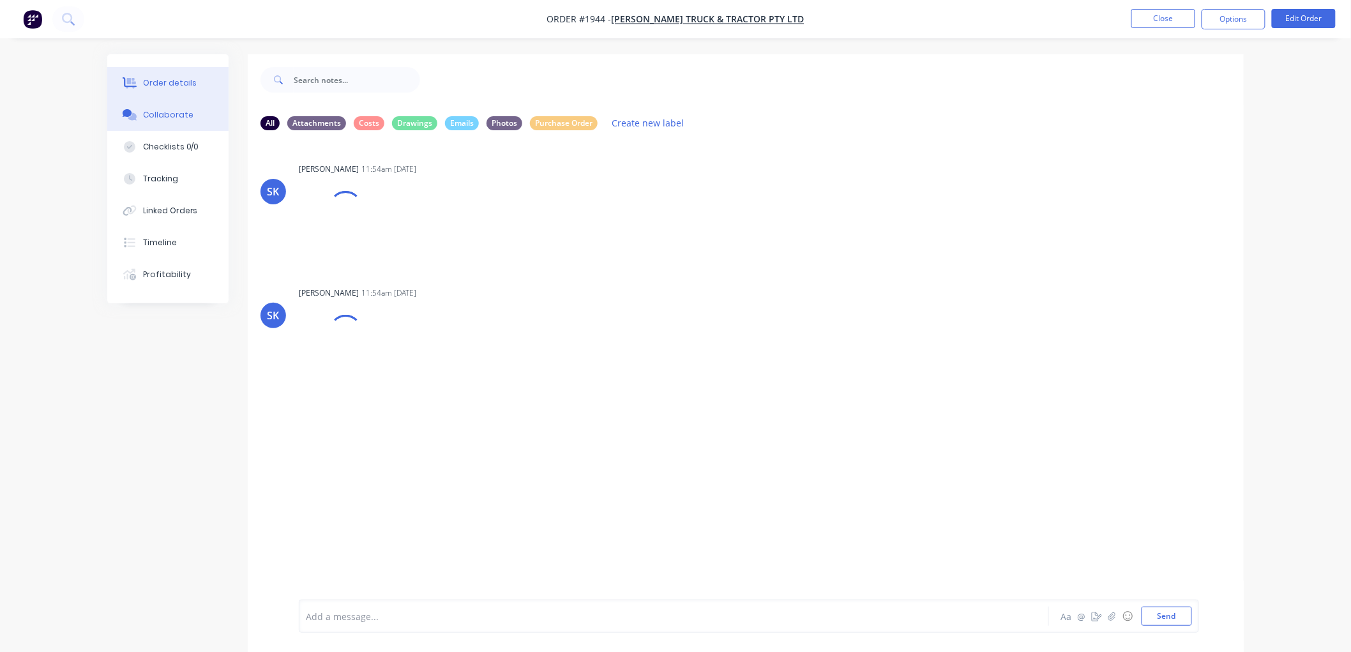
click at [165, 86] on div "Order details" at bounding box center [170, 82] width 54 height 11
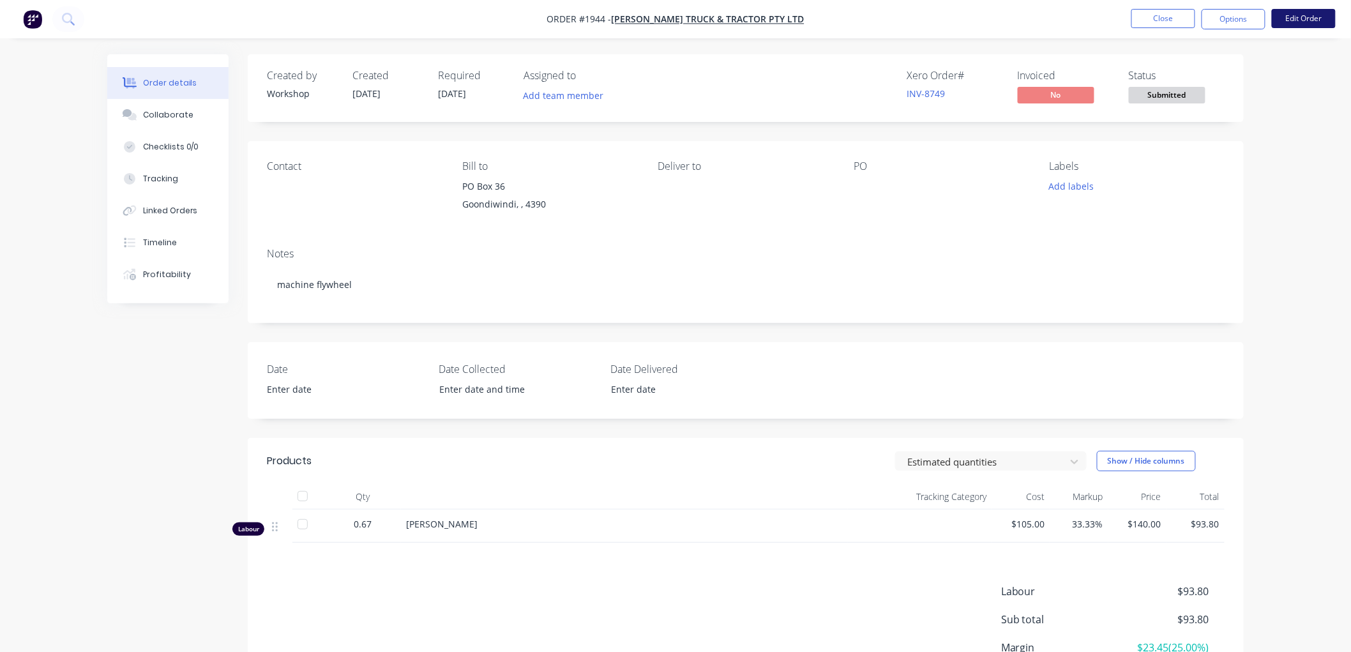
click at [1297, 20] on button "Edit Order" at bounding box center [1304, 18] width 64 height 19
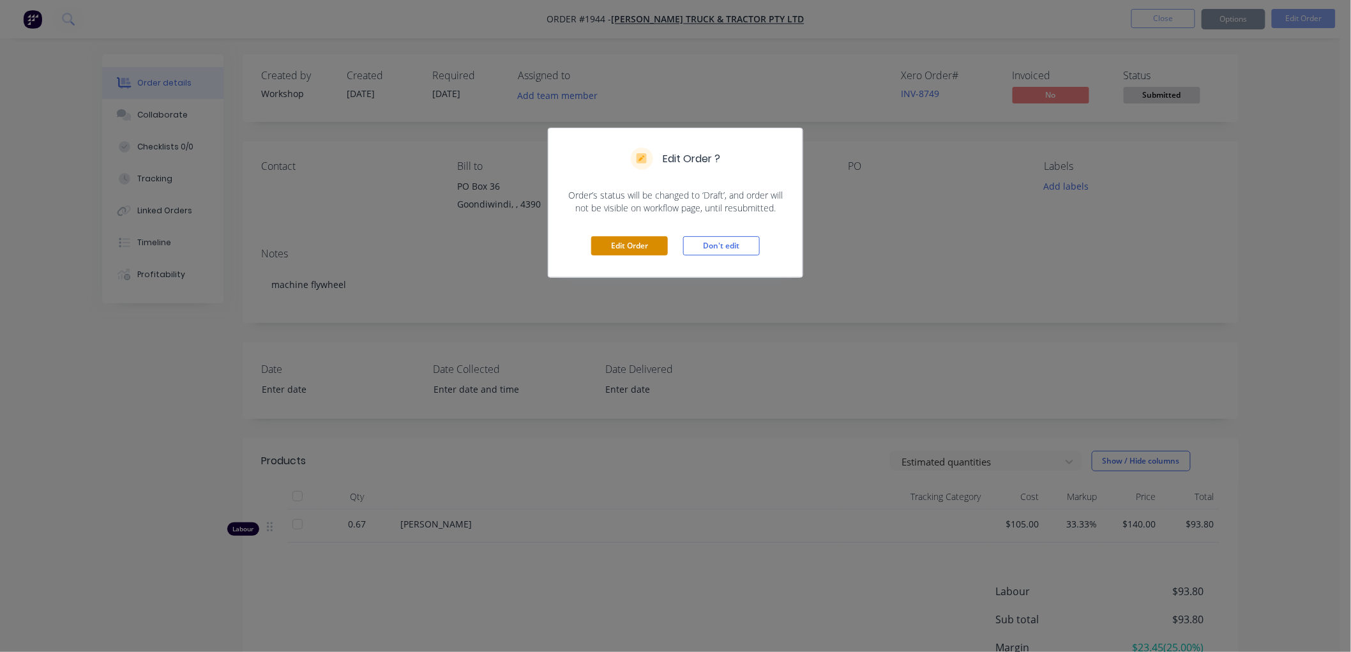
click at [628, 249] on button "Edit Order" at bounding box center [629, 245] width 77 height 19
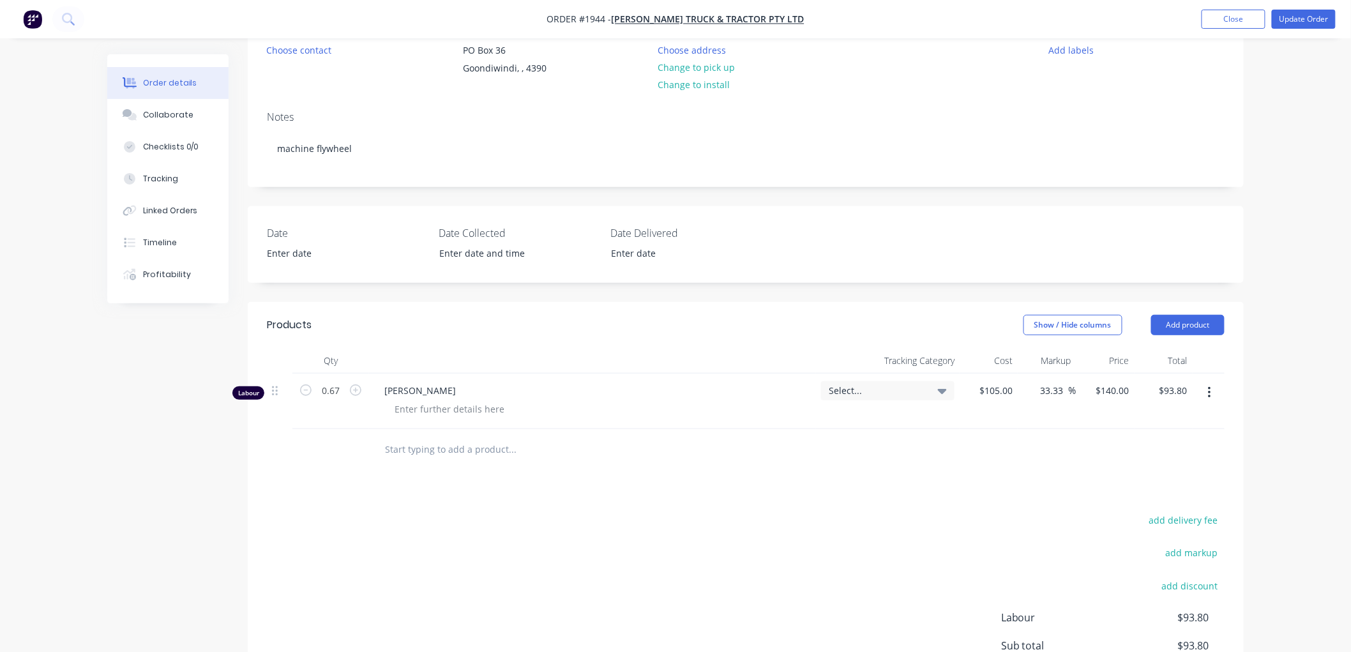
scroll to position [142, 0]
click at [426, 444] on input "text" at bounding box center [511, 445] width 255 height 26
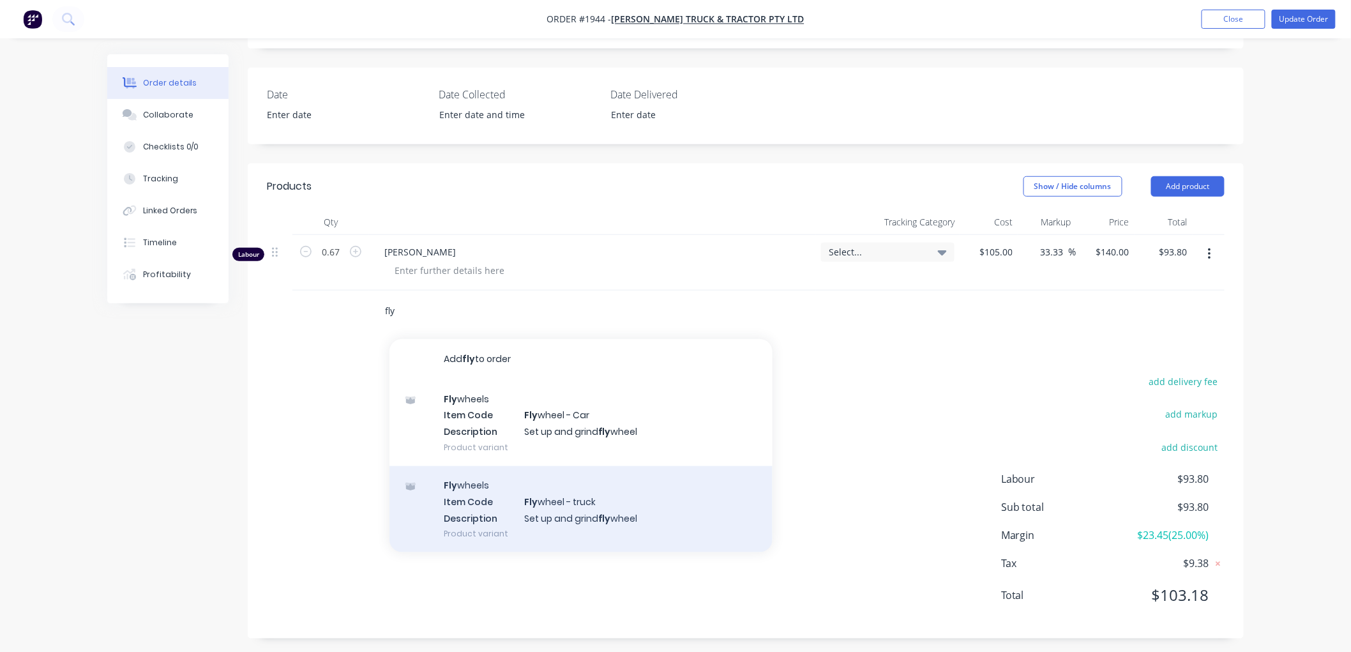
scroll to position [282, 0]
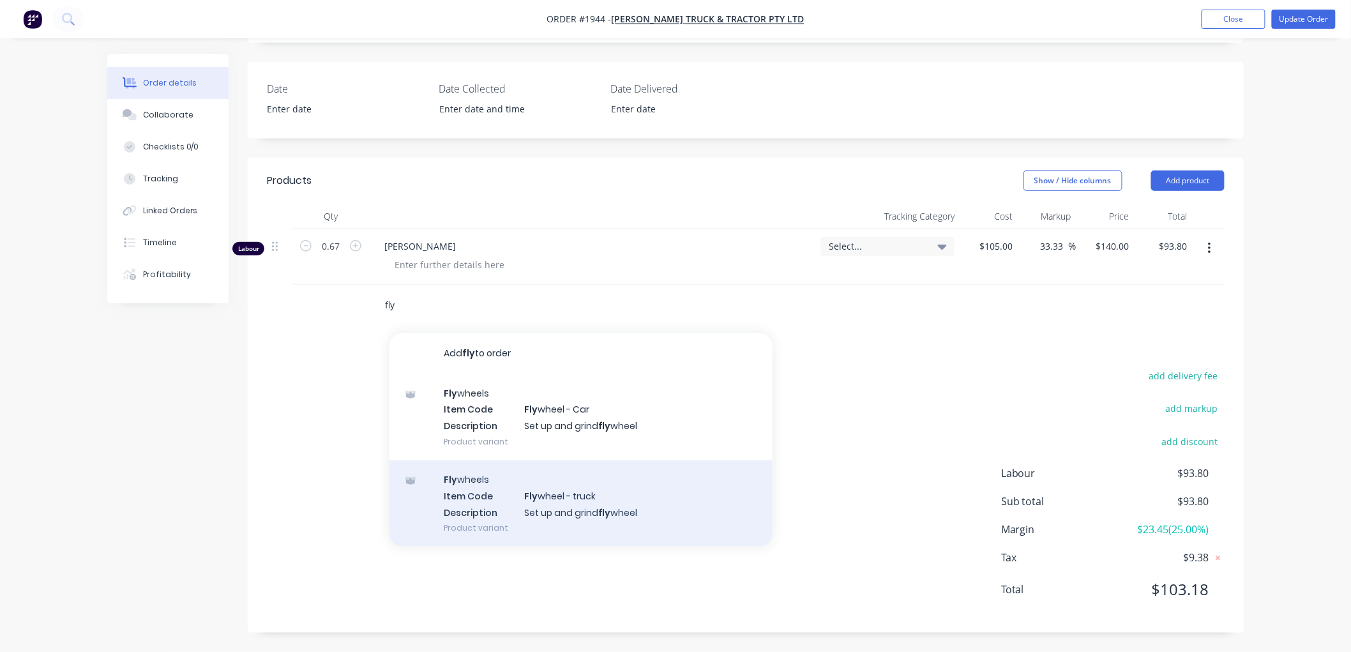
type input "fly"
click at [632, 492] on div "Fly wheels Item Code Fly wheel - truck Description Set up and grind fly wheel P…" at bounding box center [580, 503] width 383 height 86
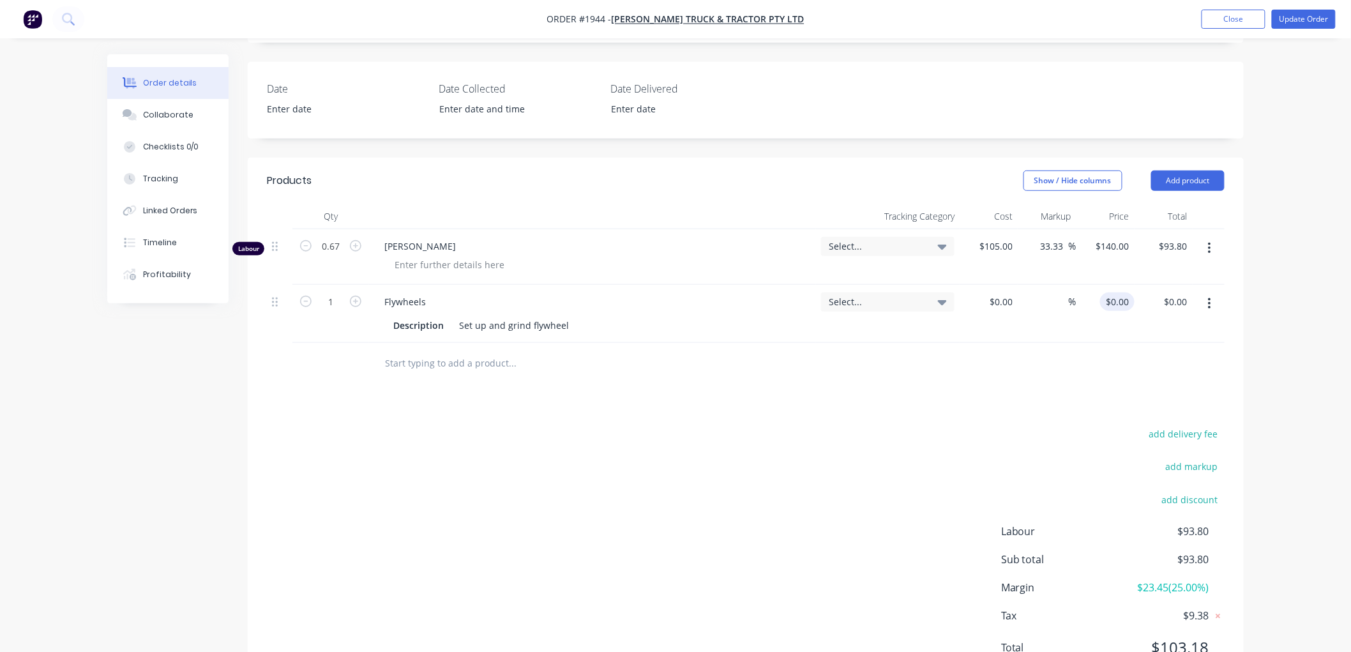
type input "0"
click at [1109, 298] on div "0 0" at bounding box center [1105, 314] width 58 height 58
type input "$0.00"
click at [990, 296] on div at bounding box center [989, 314] width 58 height 58
type input "5"
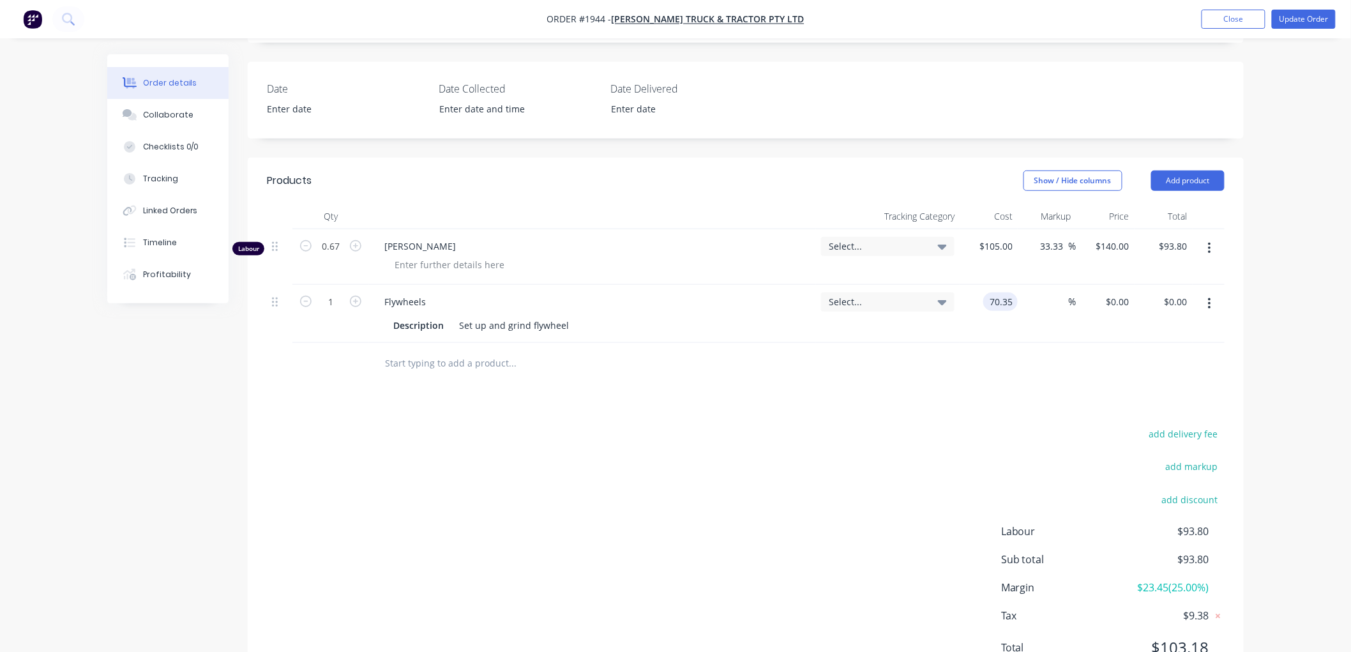
type input "$70.35"
type input "110"
type input "56.36"
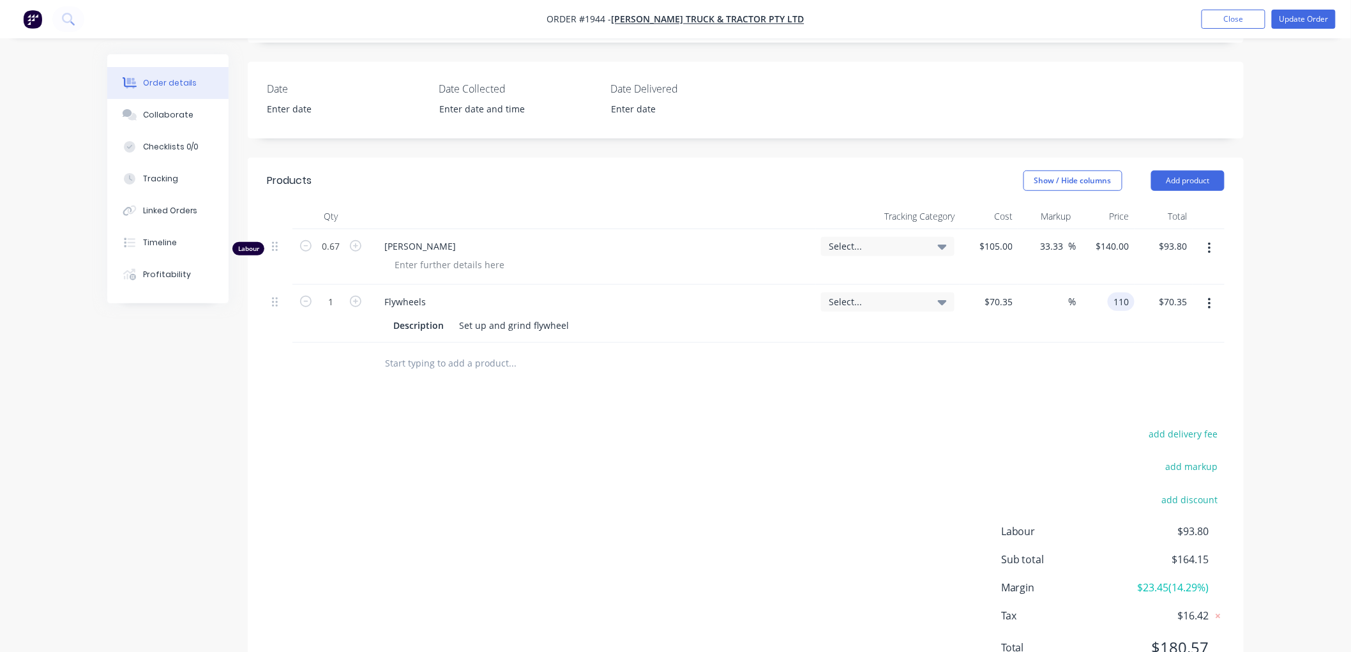
type input "$110.00"
click at [1228, 21] on button "Close" at bounding box center [1234, 19] width 64 height 19
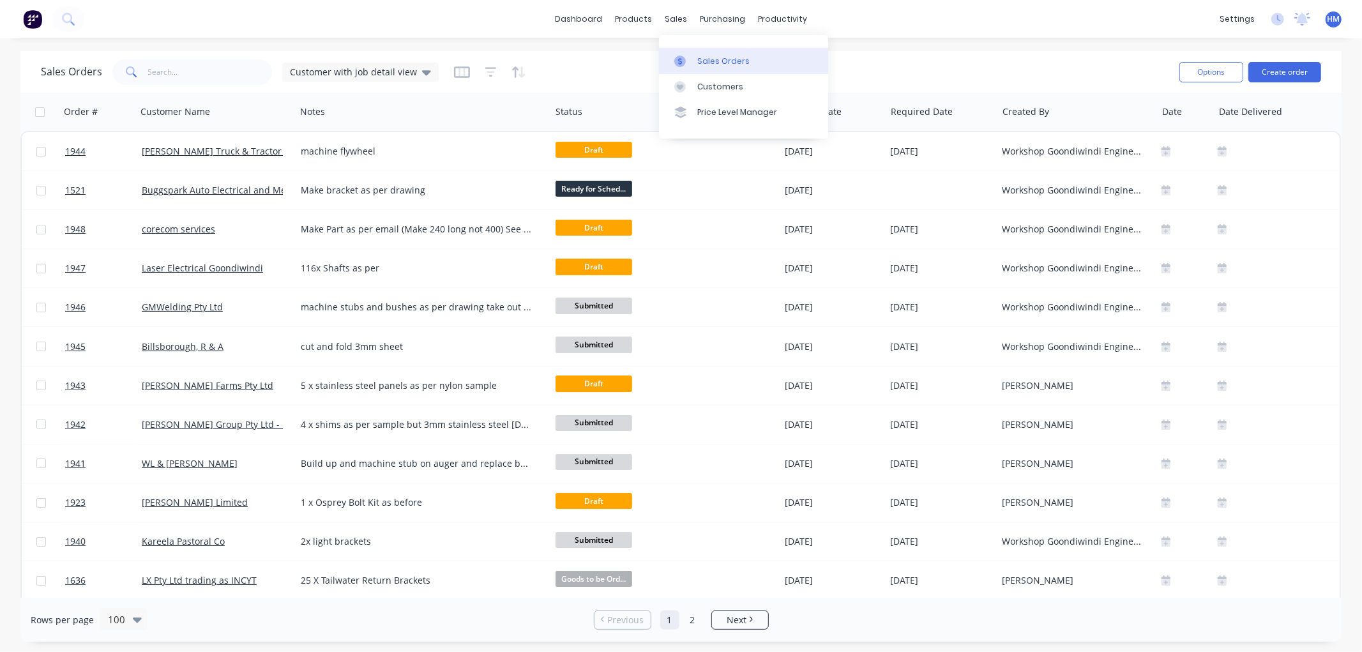
click at [682, 54] on link "Sales Orders" at bounding box center [743, 61] width 169 height 26
click at [203, 62] on input "text" at bounding box center [210, 72] width 124 height 26
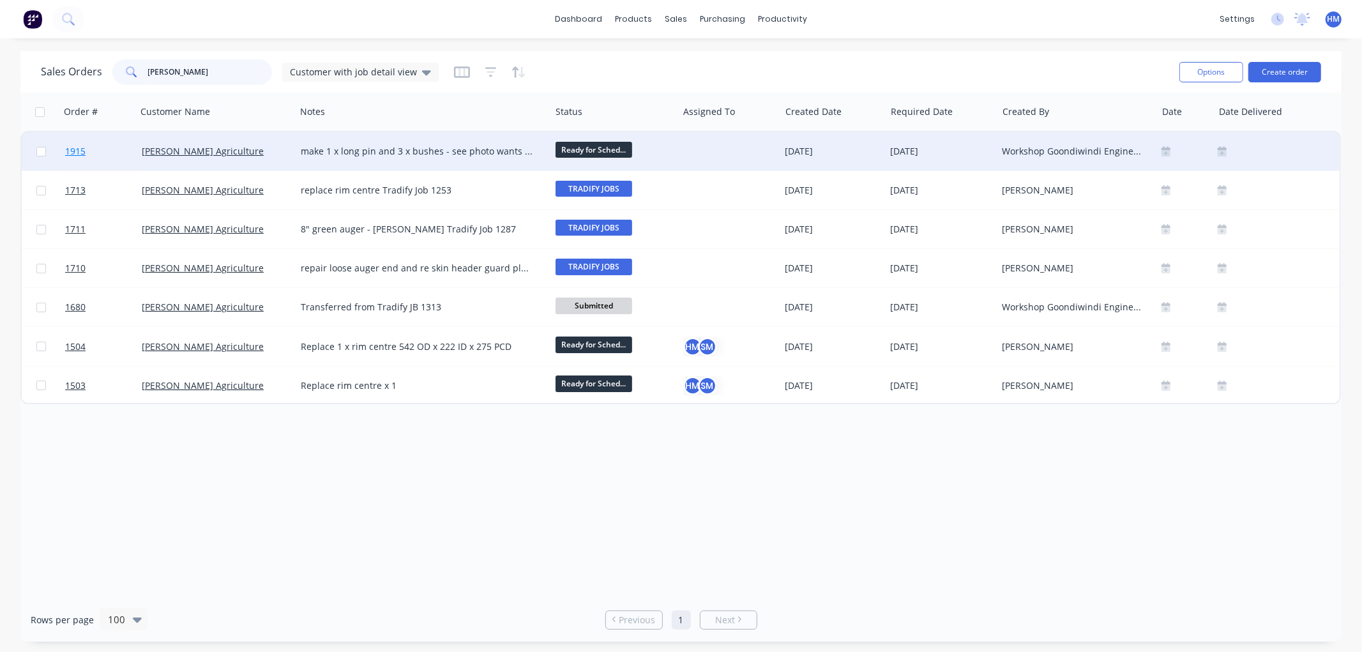
type input "morella"
click at [112, 154] on link "1915" at bounding box center [103, 151] width 77 height 38
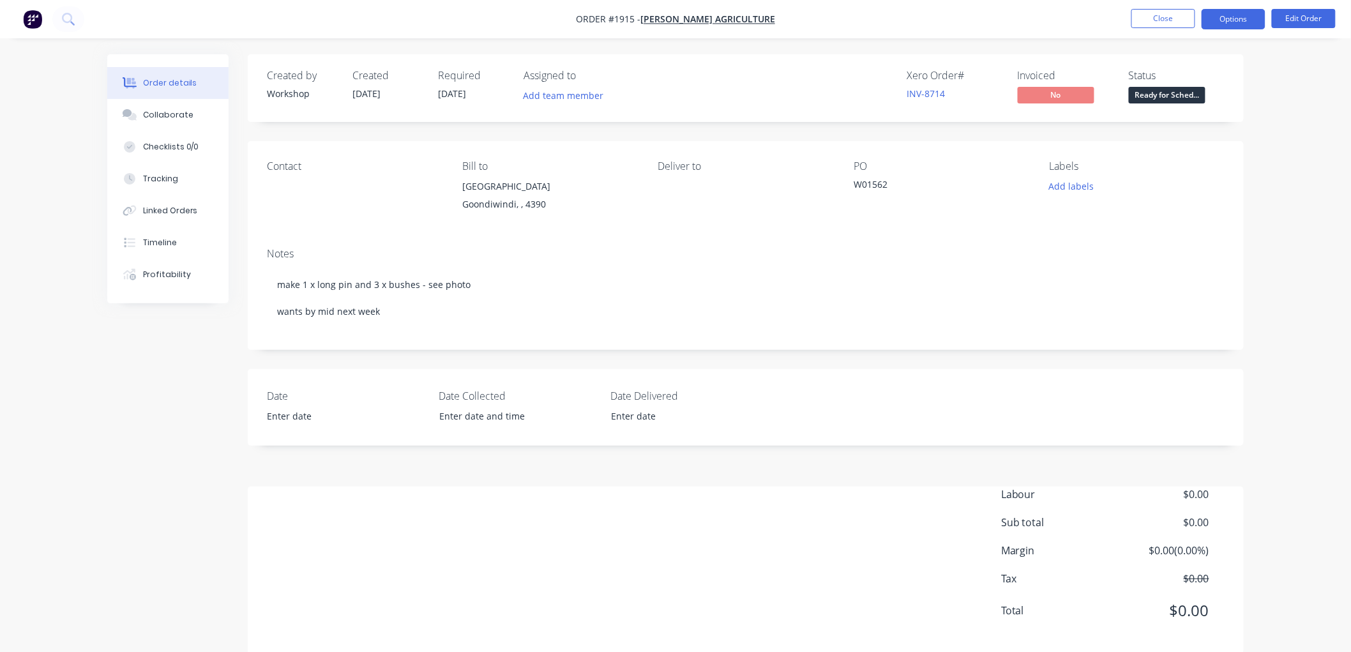
click at [1228, 16] on button "Options" at bounding box center [1234, 19] width 64 height 20
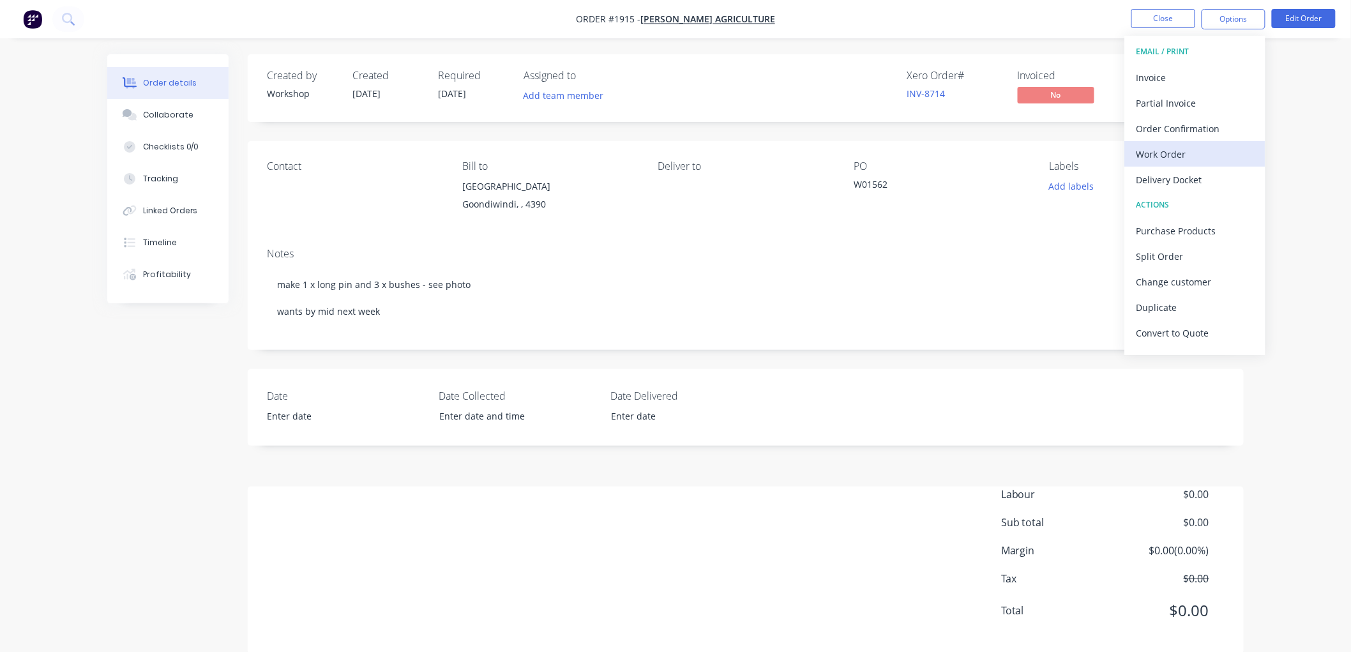
click at [1210, 152] on div "Work Order" at bounding box center [1194, 154] width 117 height 19
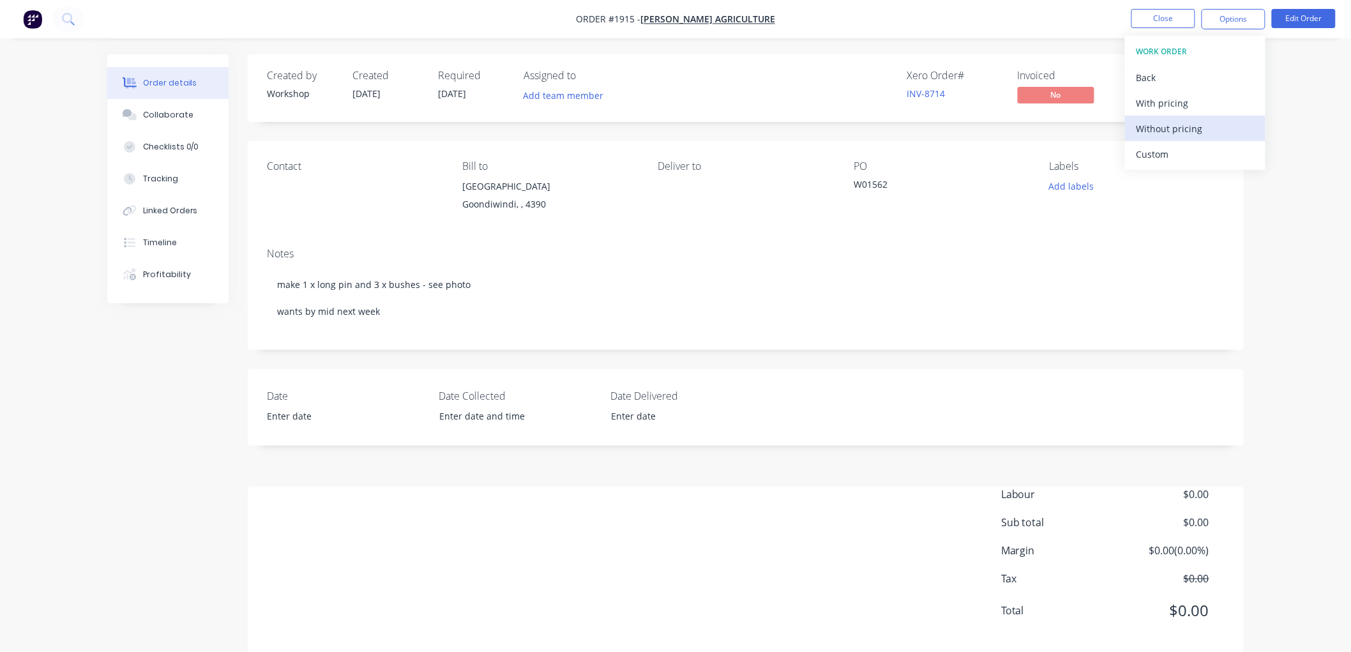
click at [1176, 131] on div "Without pricing" at bounding box center [1194, 128] width 117 height 19
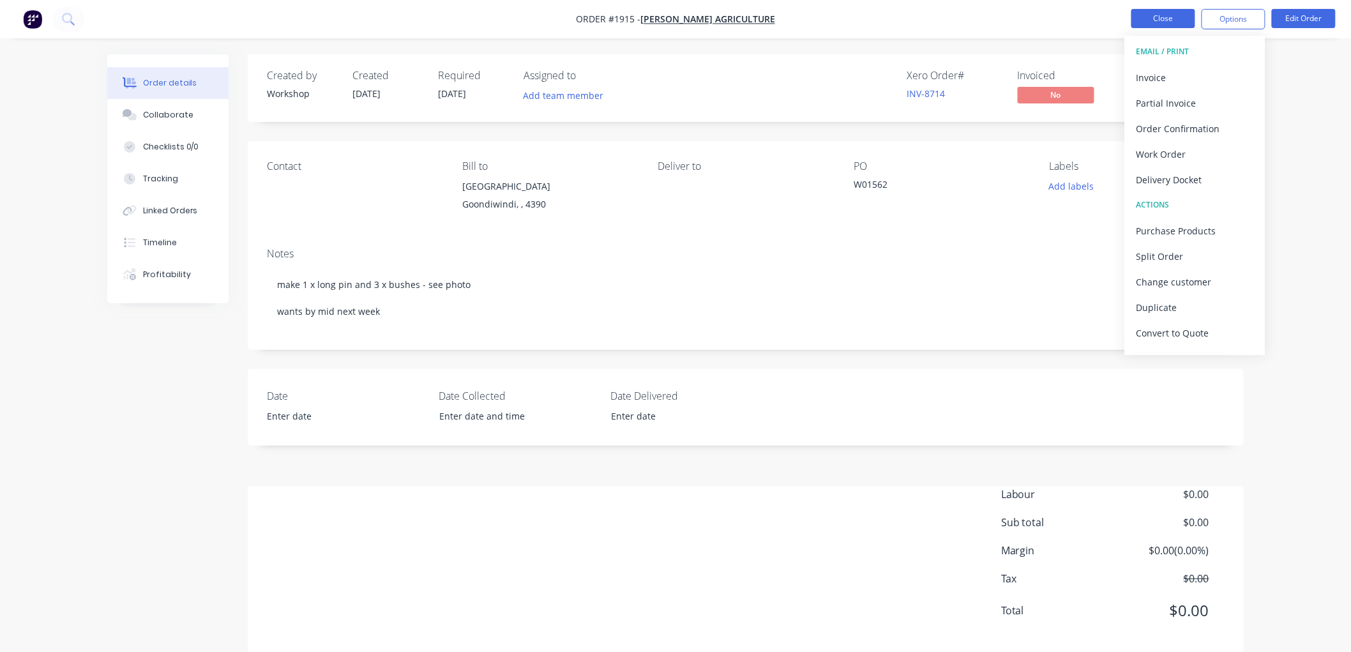
click at [1170, 22] on button "Close" at bounding box center [1163, 18] width 64 height 19
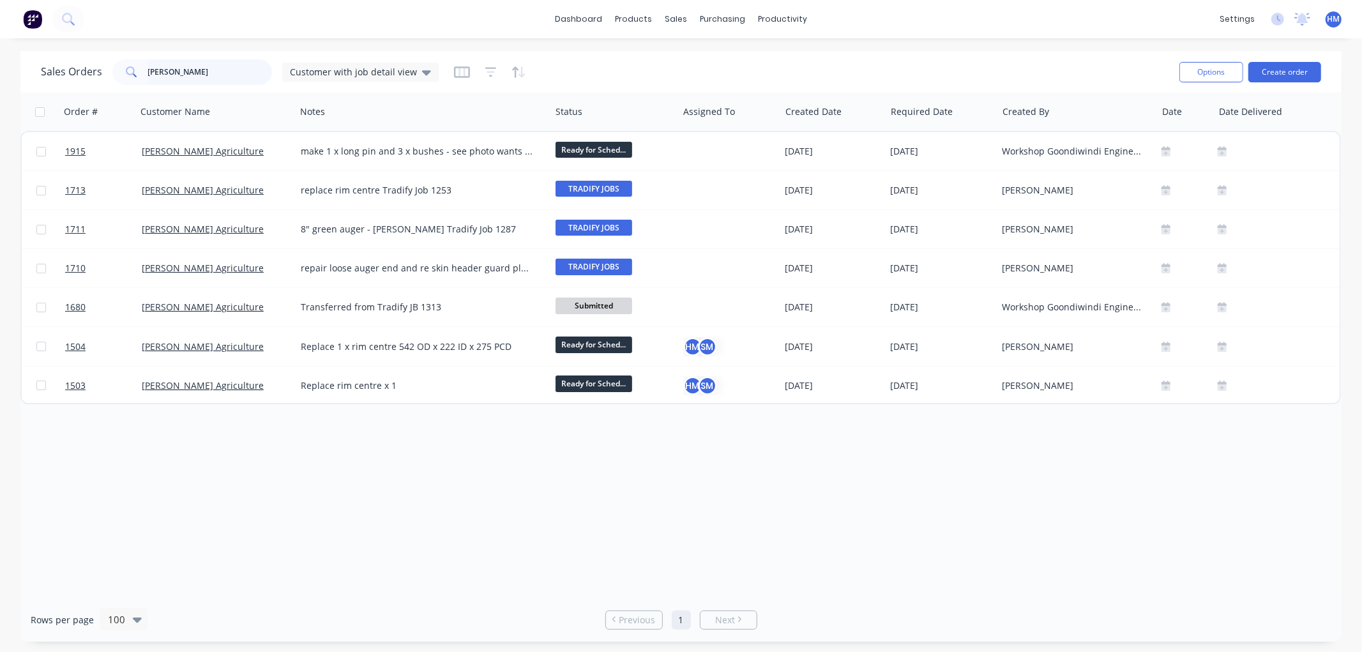
click at [197, 64] on input "morella" at bounding box center [210, 72] width 124 height 26
drag, startPoint x: 186, startPoint y: 65, endPoint x: 16, endPoint y: 63, distance: 169.8
click at [15, 65] on div "Sales Orders morella Customer with job detail view Options Create order Order #…" at bounding box center [681, 346] width 1362 height 591
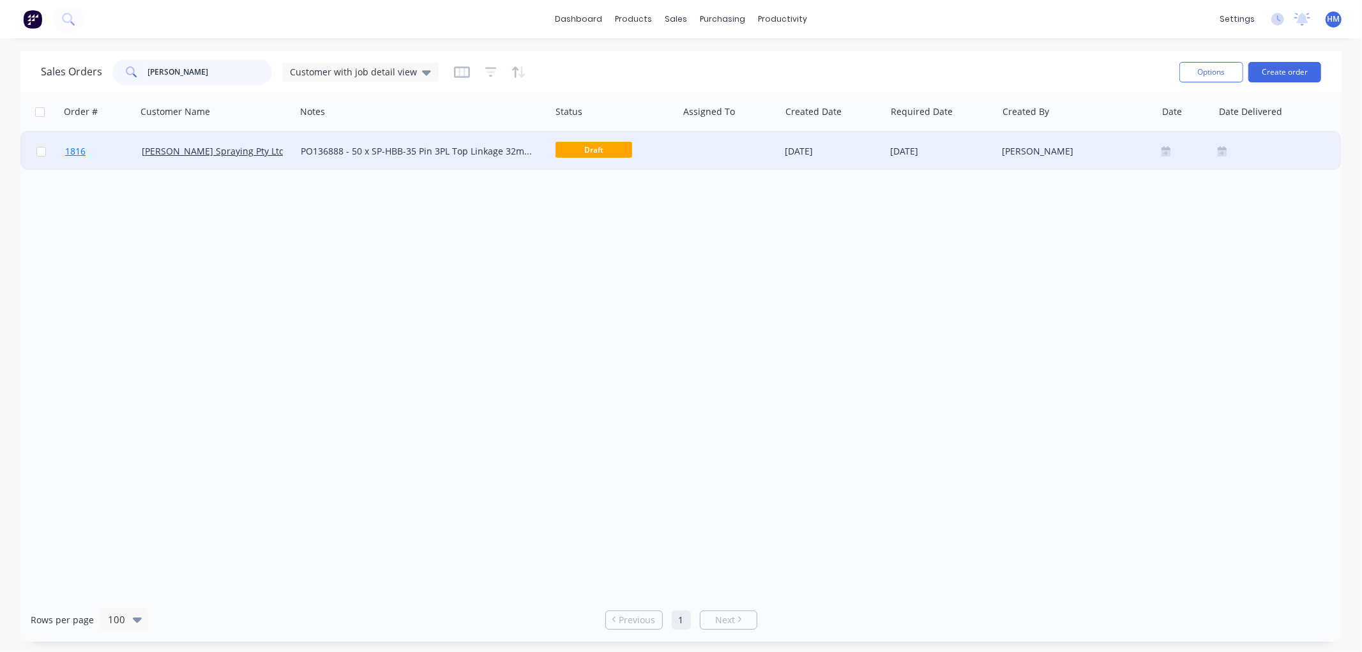
type input "hayes"
click at [112, 158] on link "1816" at bounding box center [103, 151] width 77 height 38
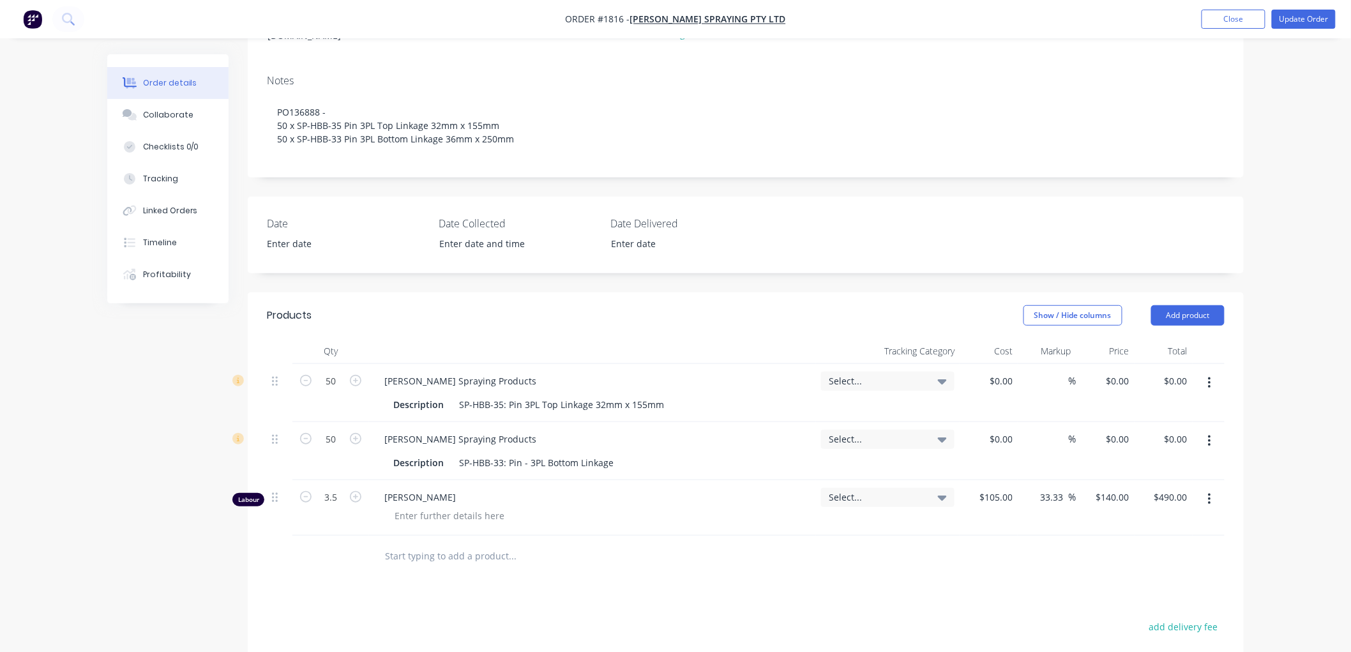
scroll to position [213, 0]
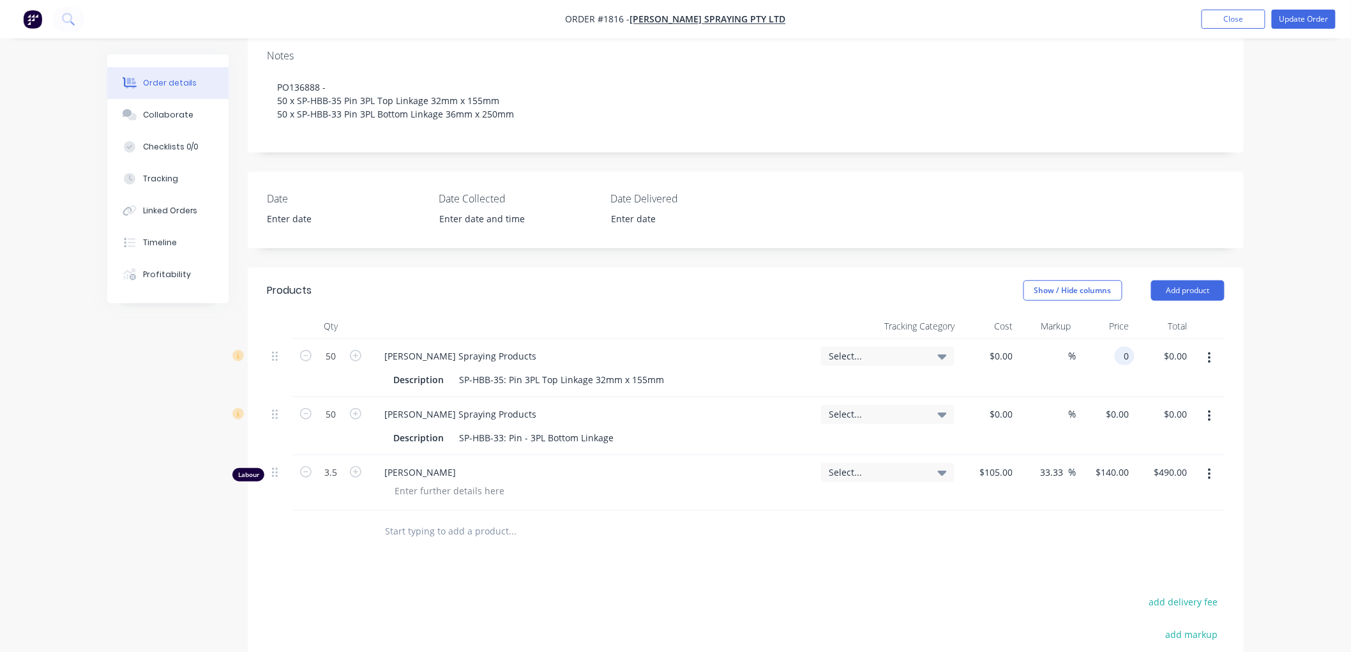
click at [1120, 347] on input "0" at bounding box center [1127, 356] width 15 height 19
type input "$13.65"
type input "$682.50"
click at [1121, 405] on input "0" at bounding box center [1127, 414] width 15 height 19
drag, startPoint x: 1105, startPoint y: 401, endPoint x: 1113, endPoint y: 401, distance: 8.3
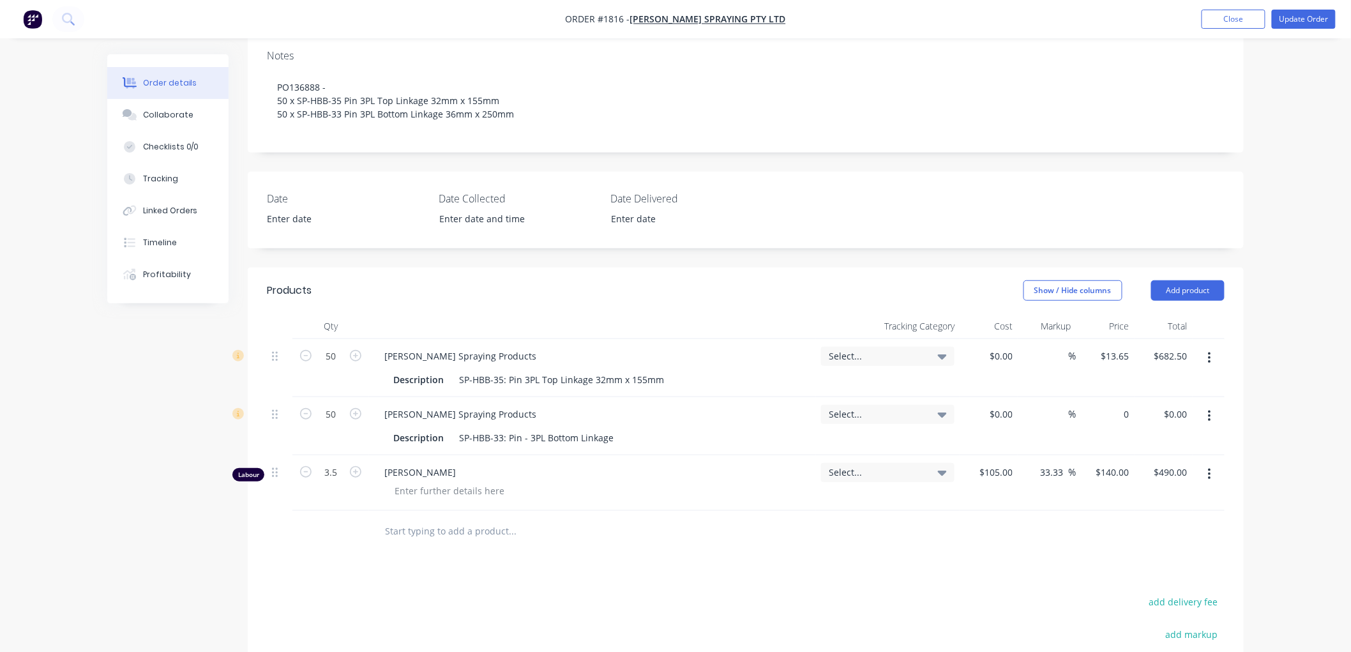
click at [1105, 401] on div "0 $0.00" at bounding box center [1105, 426] width 58 height 58
type input "$24.36"
type input "$1,218.00"
drag, startPoint x: 702, startPoint y: 532, endPoint x: 1068, endPoint y: 495, distance: 367.6
click at [701, 530] on div at bounding box center [599, 531] width 460 height 41
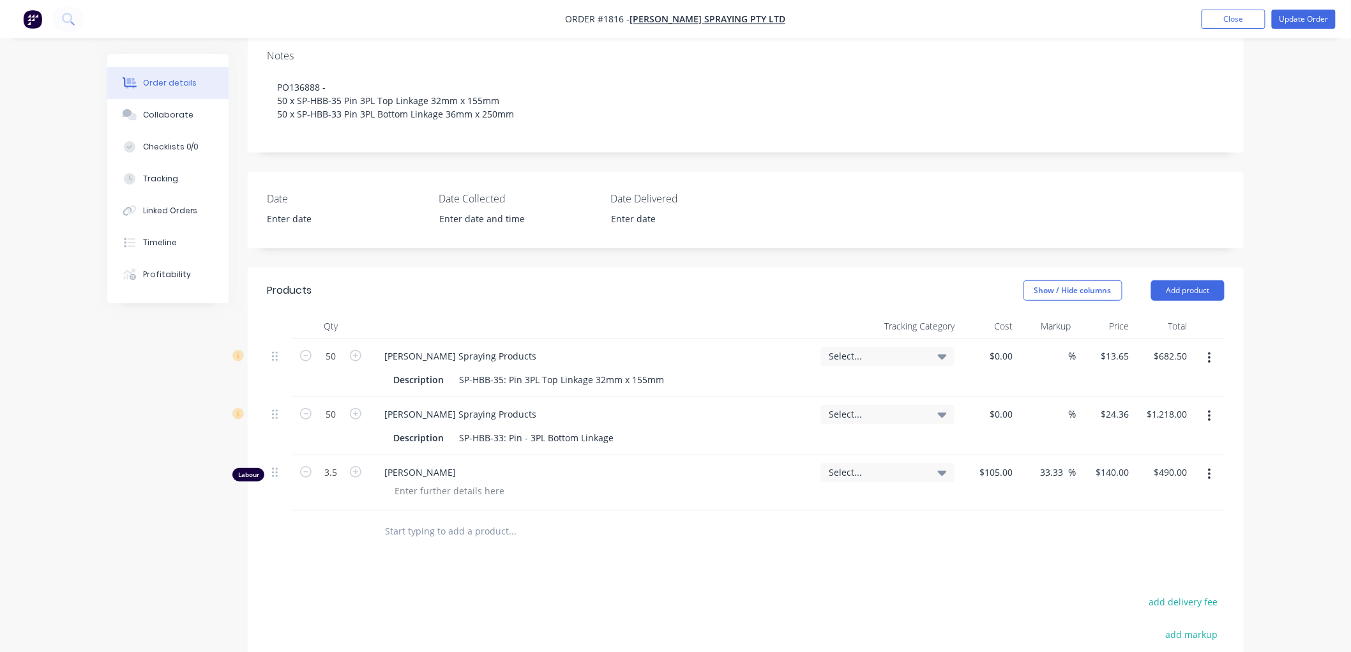
click at [1207, 463] on button "button" at bounding box center [1210, 474] width 30 height 23
click at [1151, 575] on div "Delete" at bounding box center [1164, 584] width 98 height 19
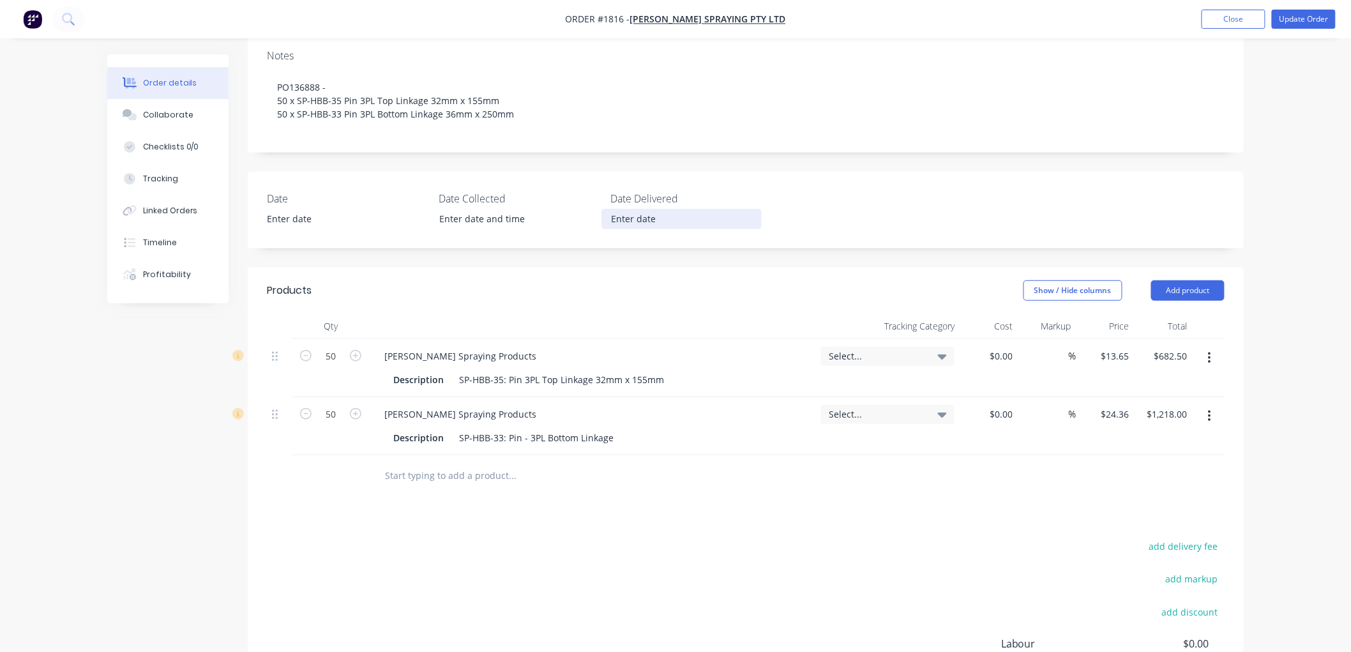
click at [651, 209] on input at bounding box center [681, 218] width 159 height 19
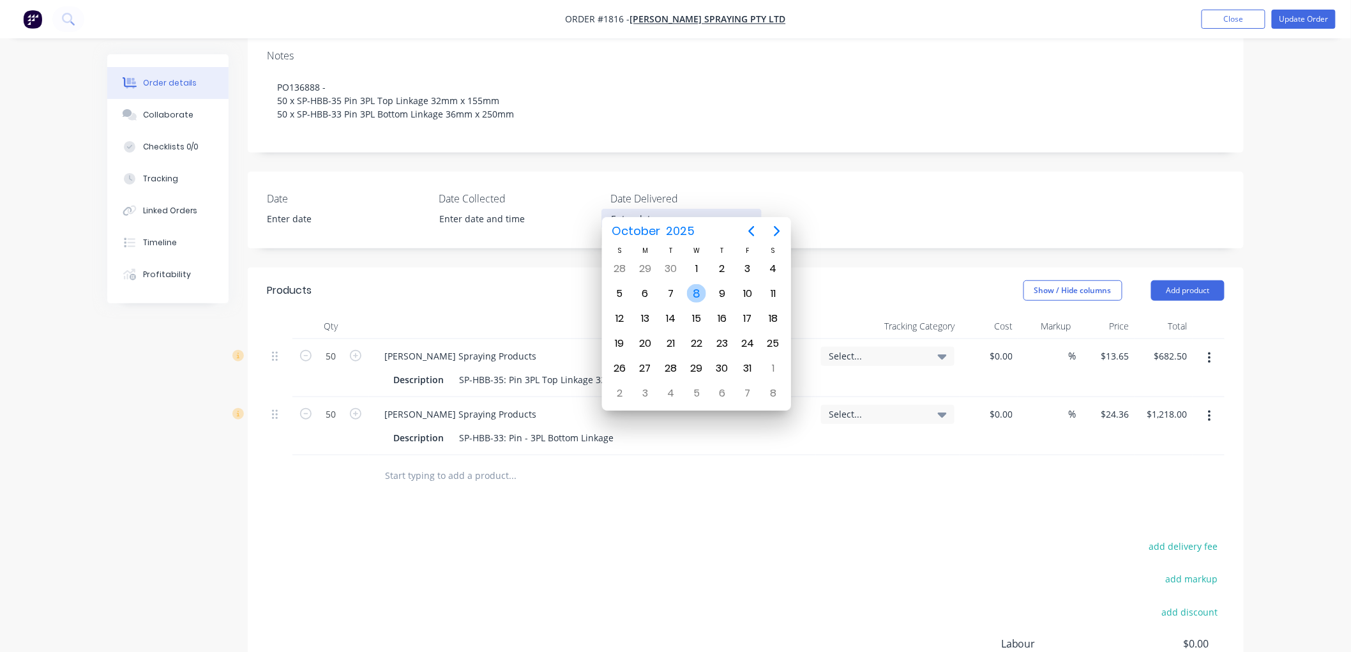
click at [701, 291] on div "8" at bounding box center [696, 293] width 19 height 19
type input "[DATE]"
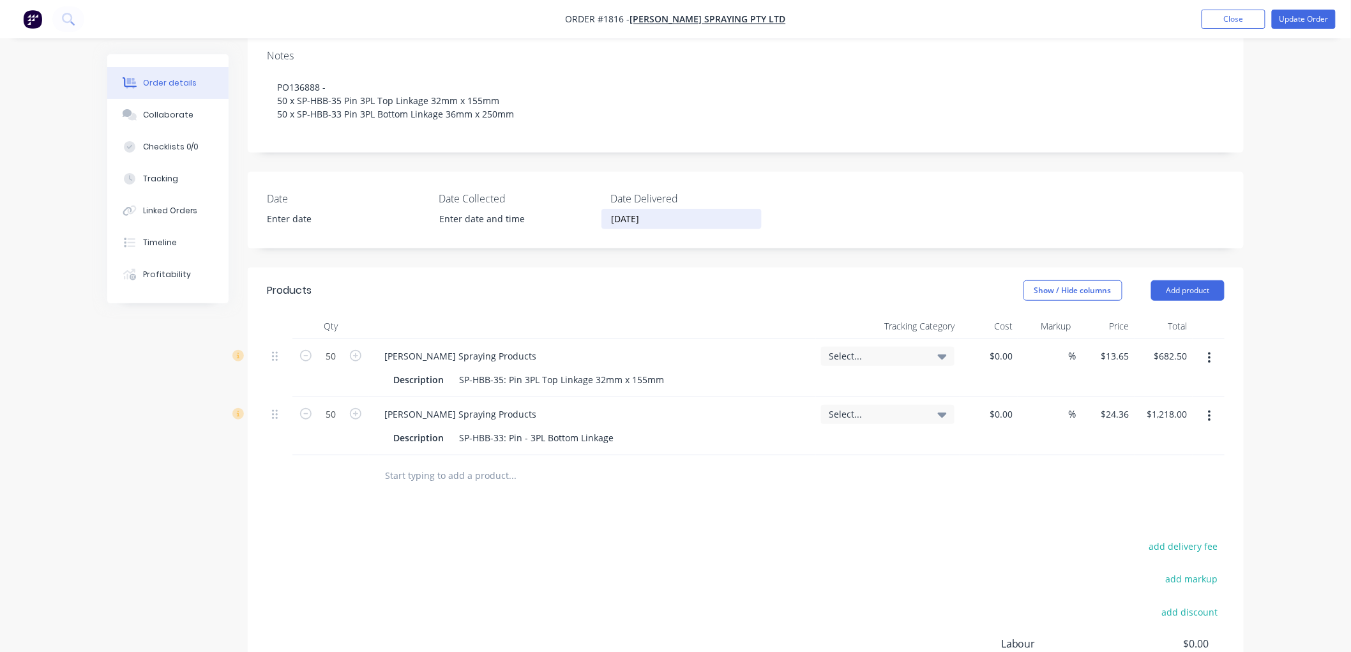
click at [500, 464] on input "text" at bounding box center [511, 476] width 255 height 26
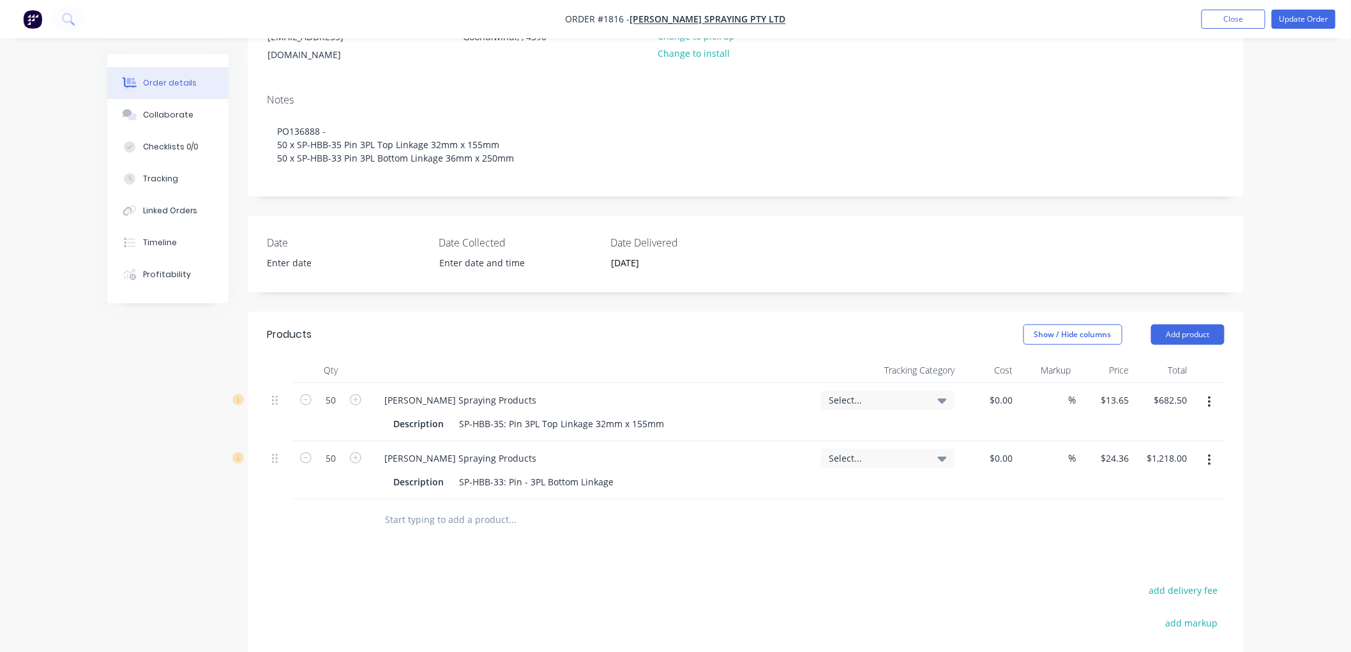
scroll to position [156, 0]
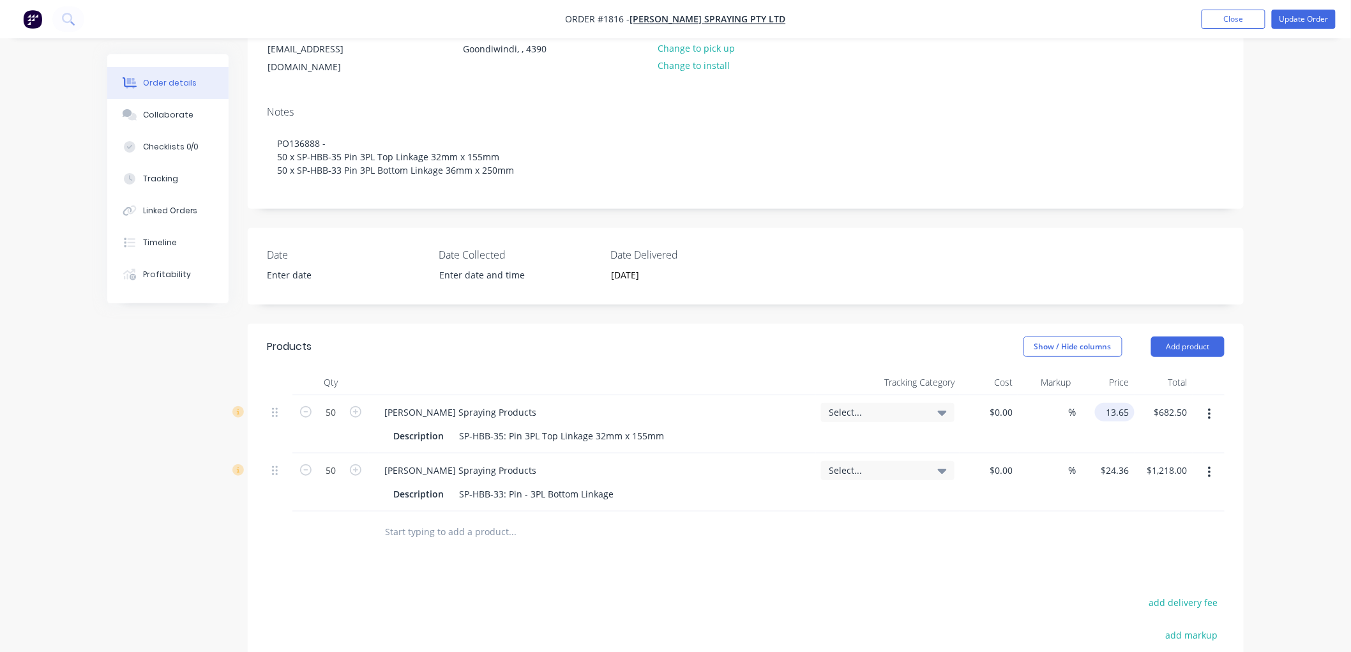
click at [1108, 403] on input "13.65" at bounding box center [1117, 412] width 34 height 19
type input "$14.78"
type input "$739.00"
click at [1082, 428] on div "$14.78 $14.78" at bounding box center [1105, 424] width 58 height 58
type input "$25.92"
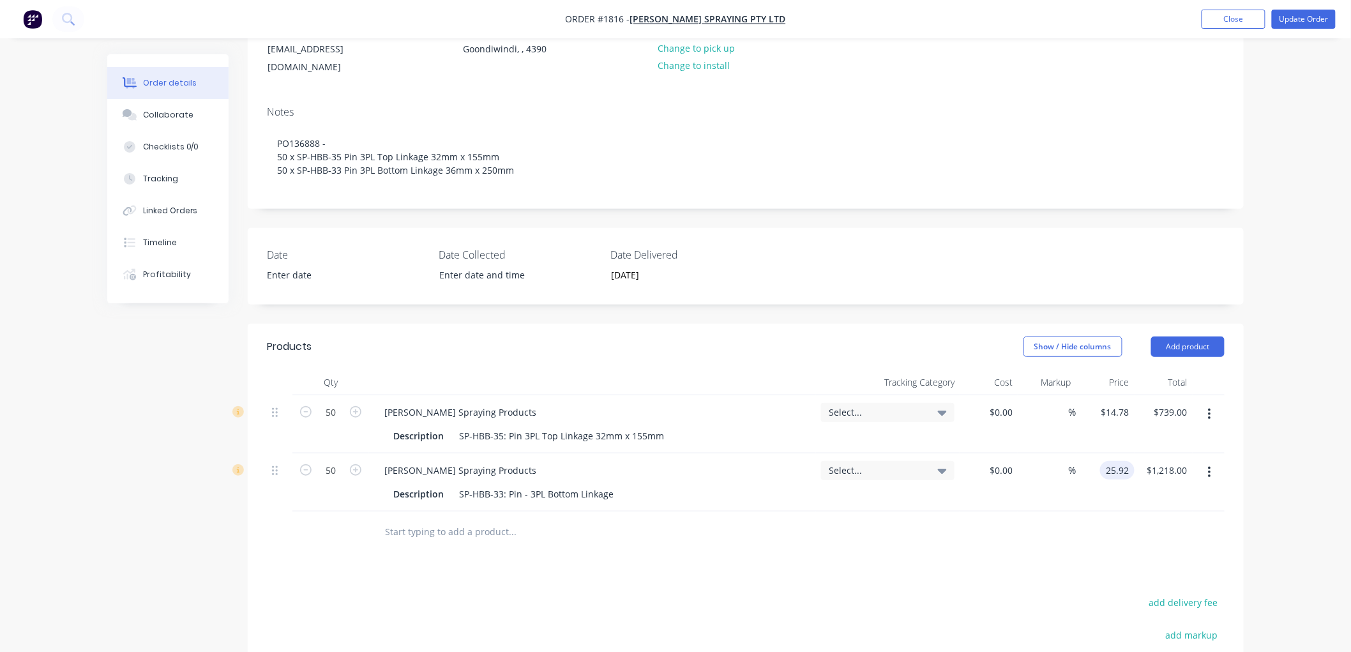
type input "$1,296.00"
click at [1101, 527] on div at bounding box center [746, 531] width 958 height 41
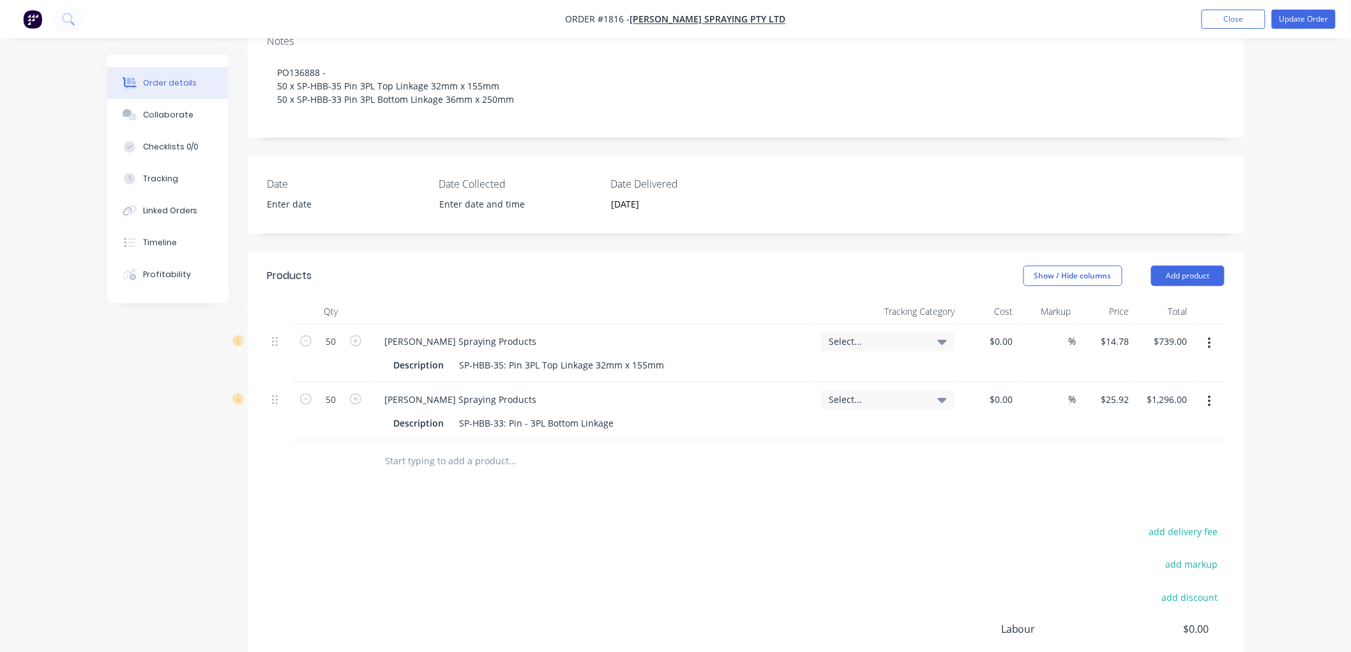
scroll to position [15, 0]
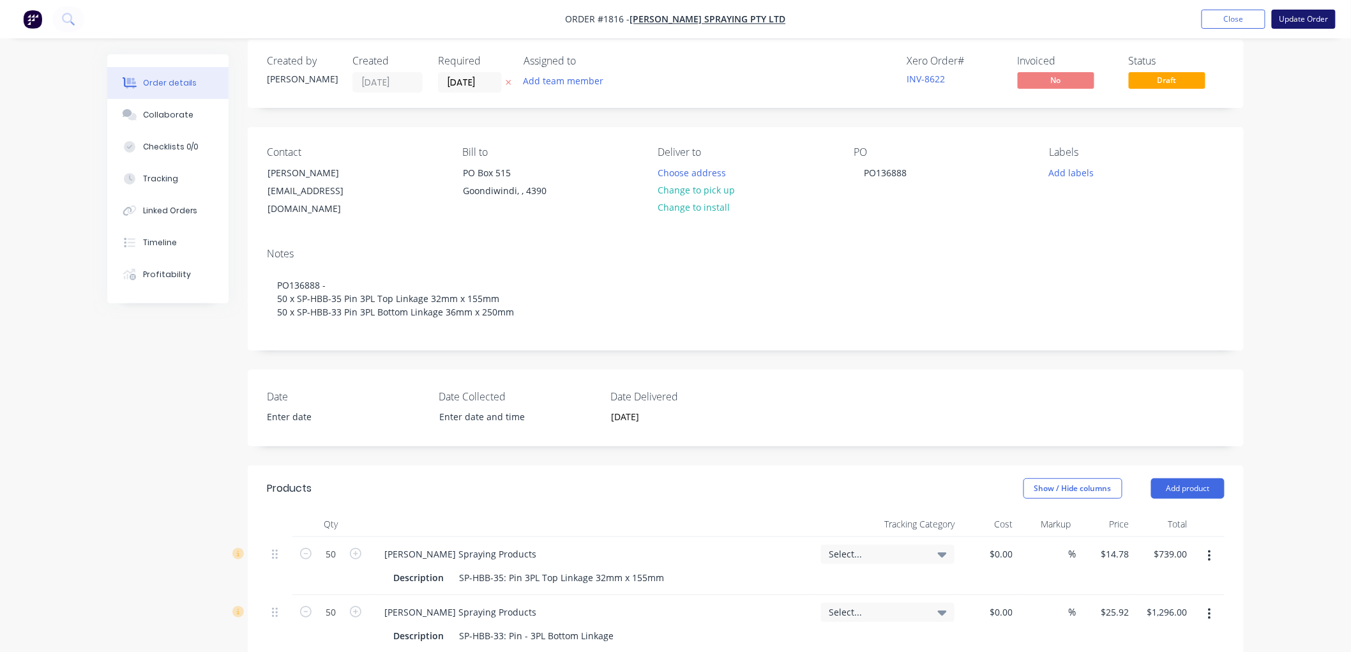
click at [1307, 26] on button "Update Order" at bounding box center [1304, 19] width 64 height 19
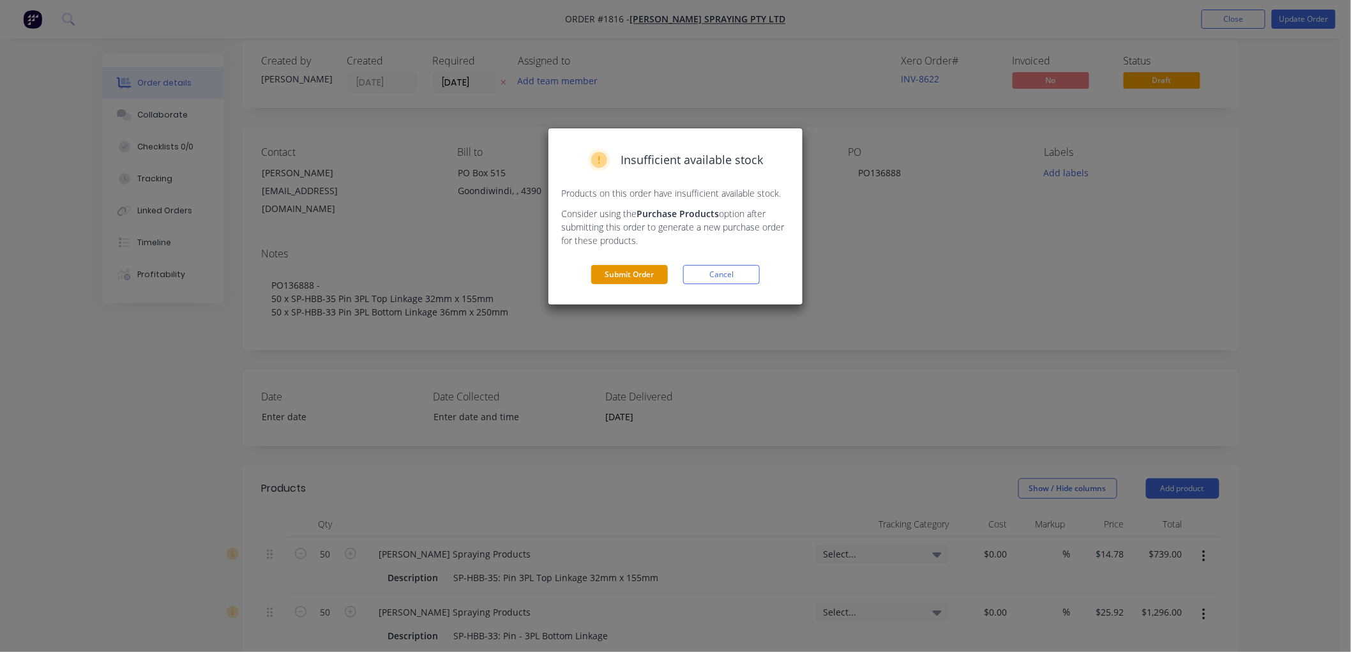
click at [633, 271] on button "Submit Order" at bounding box center [629, 274] width 77 height 19
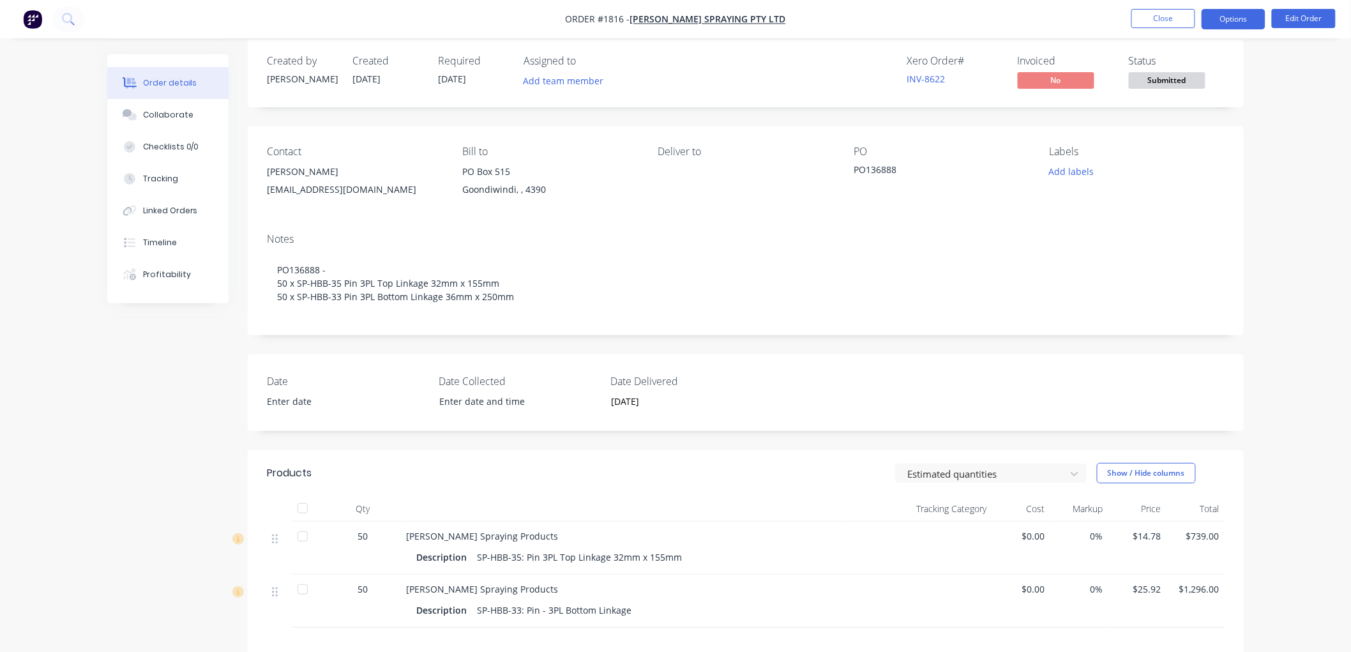
click at [1233, 18] on button "Options" at bounding box center [1234, 19] width 64 height 20
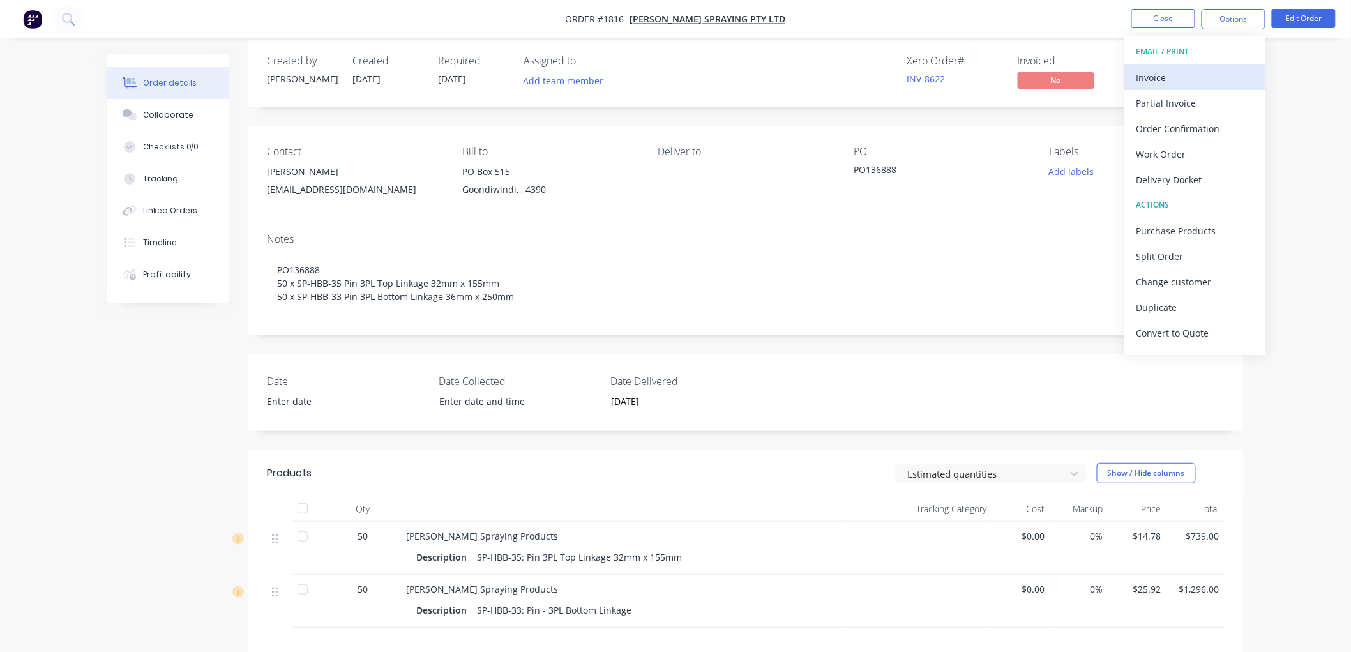
click at [1199, 73] on div "Invoice" at bounding box center [1194, 77] width 117 height 19
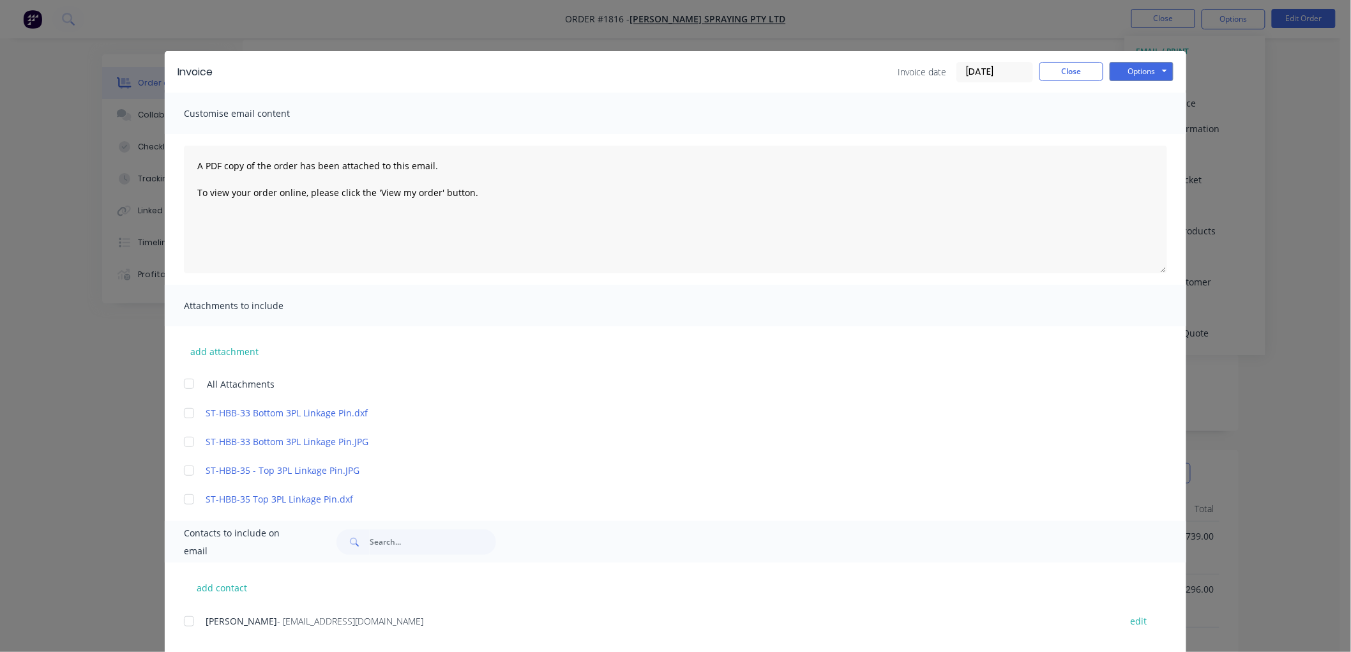
click at [976, 72] on input "08/10/25" at bounding box center [994, 72] width 75 height 19
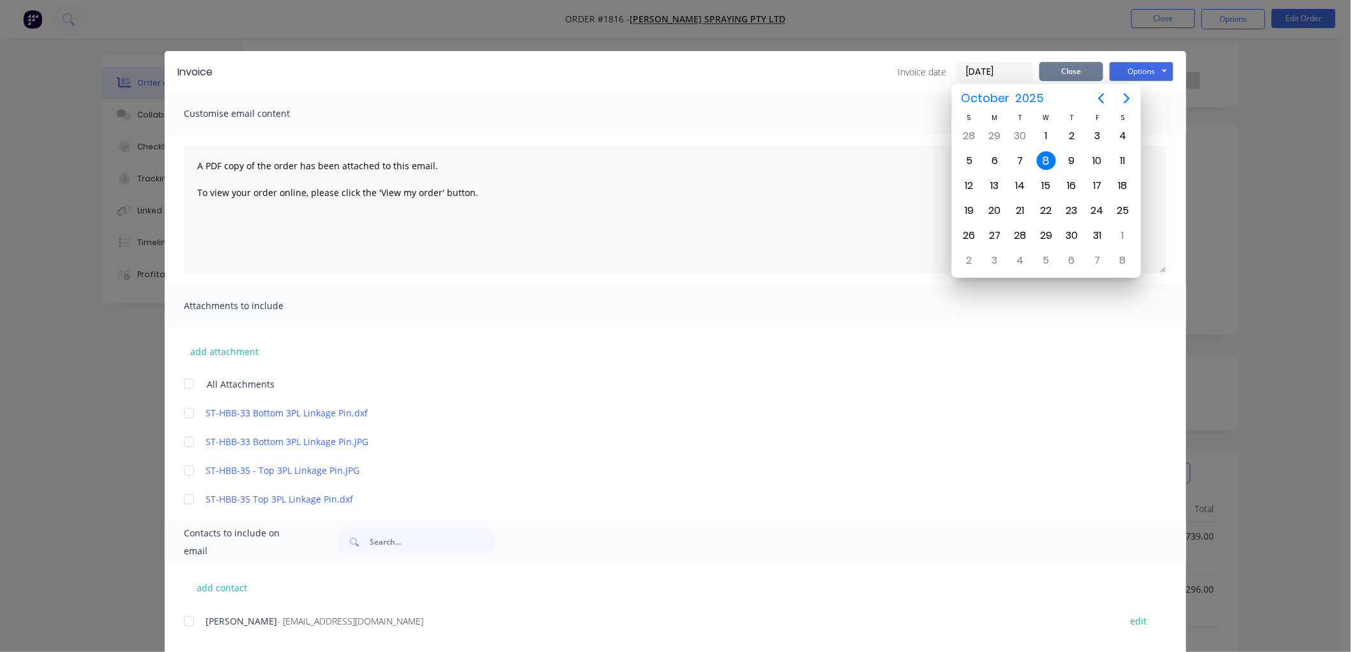
drag, startPoint x: 1078, startPoint y: 66, endPoint x: 1195, endPoint y: 56, distance: 117.3
click at [1077, 66] on button "Close" at bounding box center [1071, 71] width 64 height 19
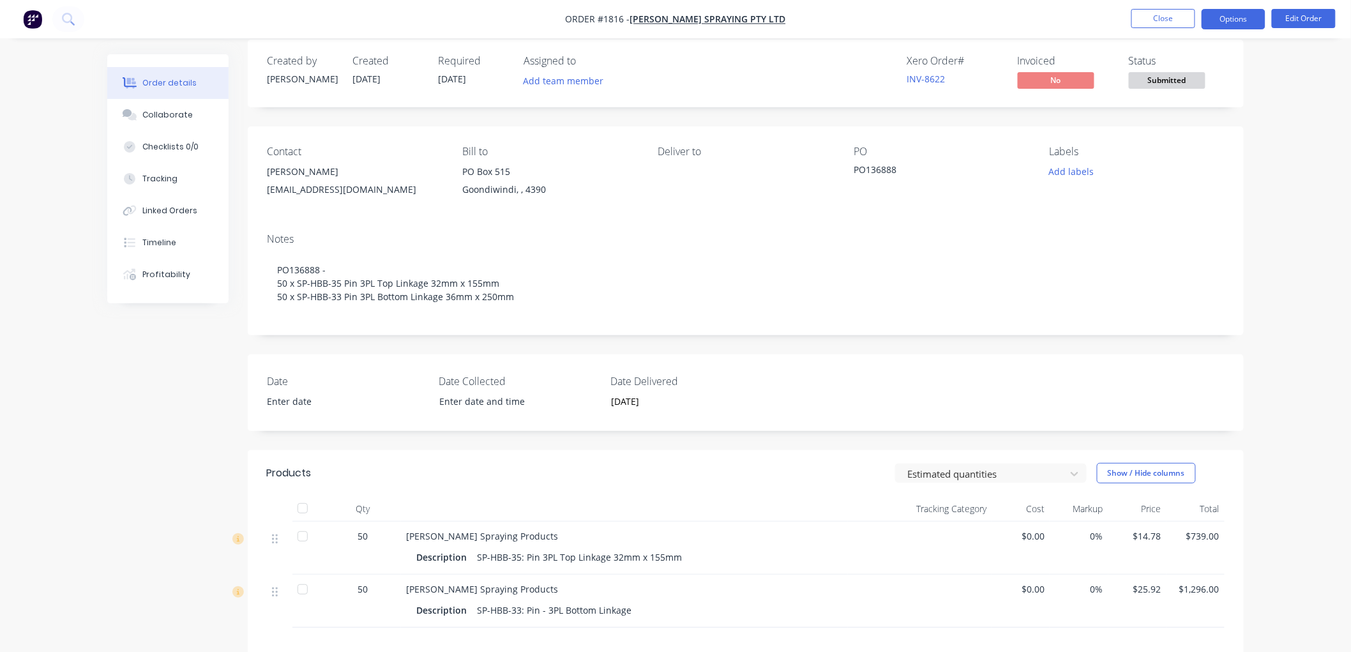
click at [1237, 22] on button "Options" at bounding box center [1234, 19] width 64 height 20
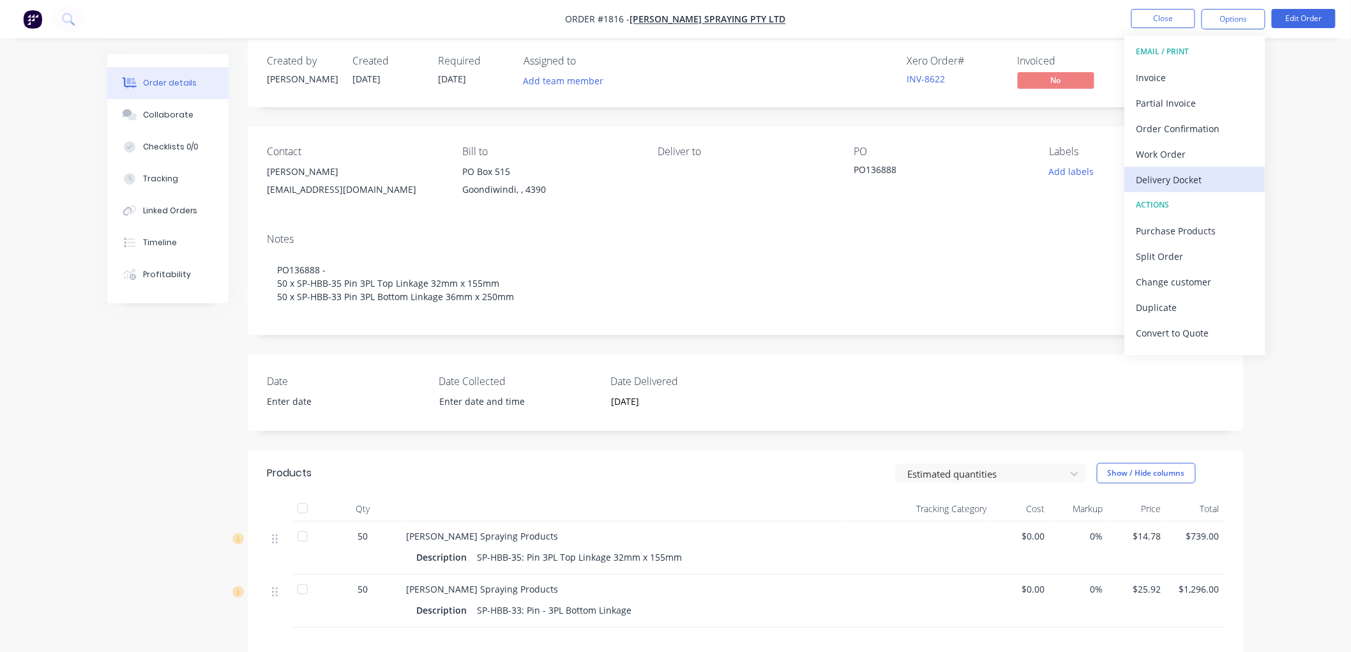
click at [1198, 176] on div "Delivery Docket" at bounding box center [1194, 179] width 117 height 19
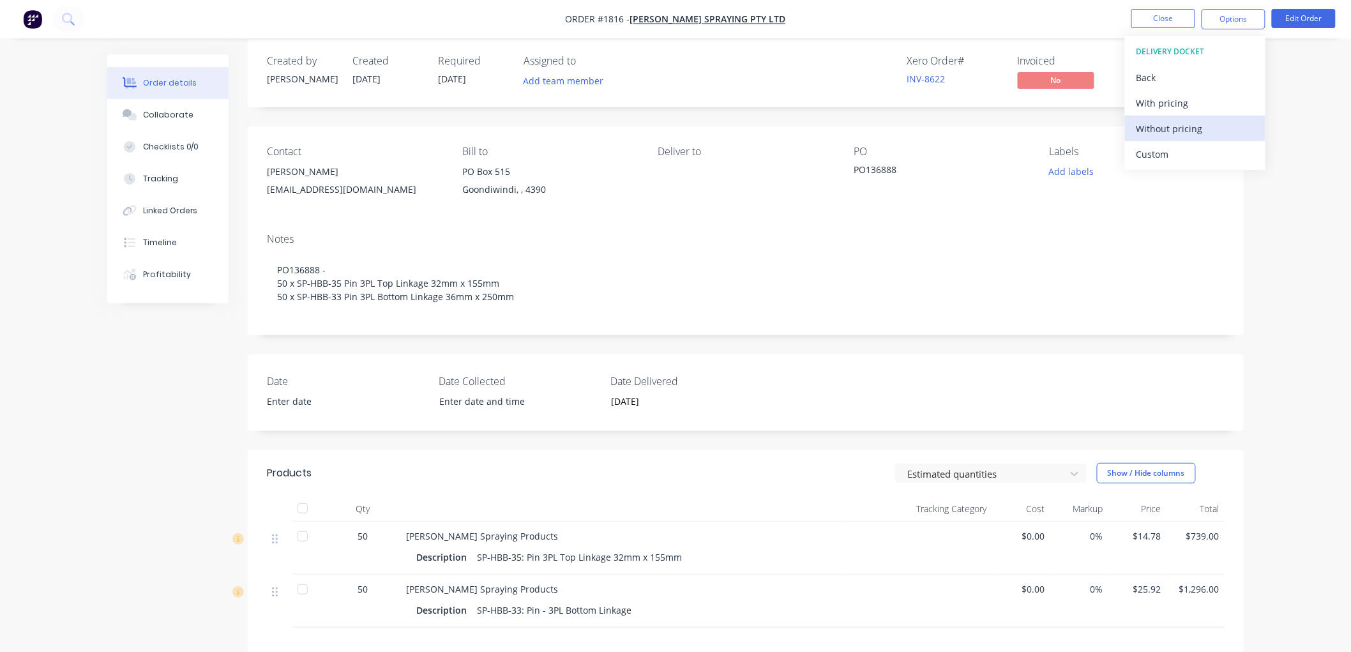
click at [1182, 125] on div "Without pricing" at bounding box center [1194, 128] width 117 height 19
click at [1120, 18] on ul "Close Options EMAIL / PRINT Invoice Partial Invoice Order Confirmation Work Ord…" at bounding box center [1233, 19] width 235 height 20
click at [1161, 18] on button "Close" at bounding box center [1163, 18] width 64 height 19
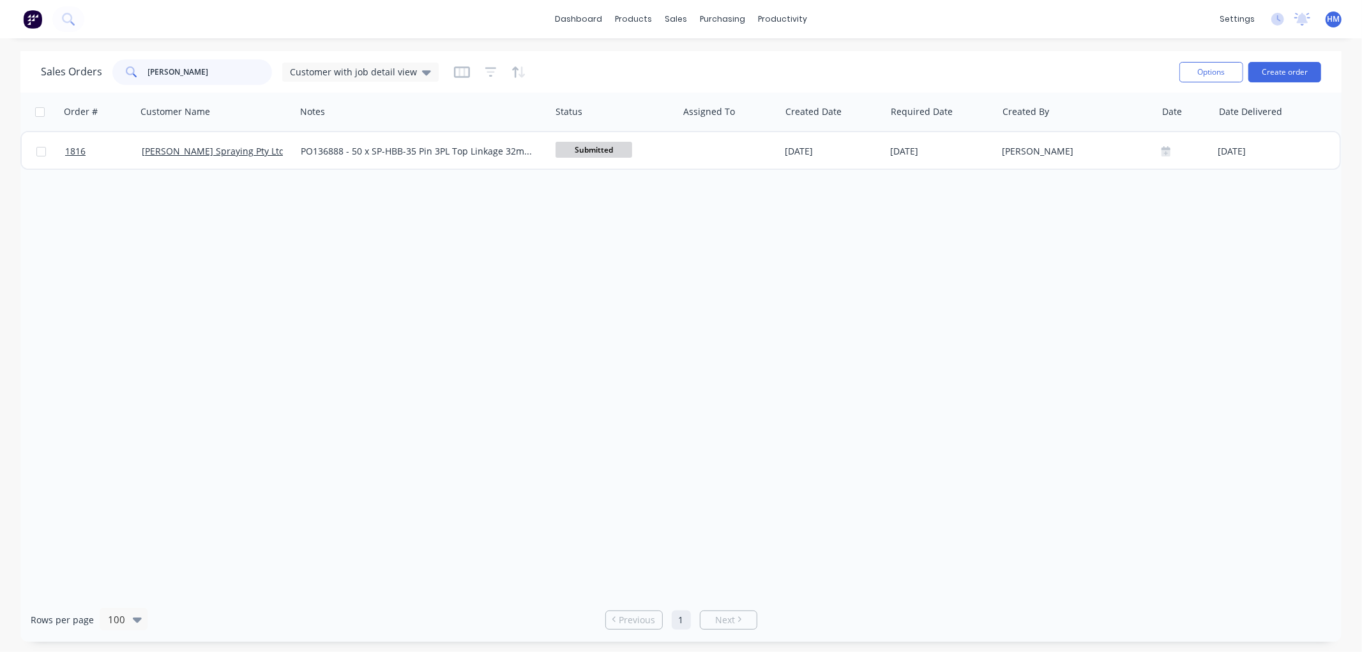
drag, startPoint x: 181, startPoint y: 64, endPoint x: 84, endPoint y: 62, distance: 96.4
click at [84, 62] on div "Sales Orders hayes Customer with job detail view" at bounding box center [240, 72] width 398 height 26
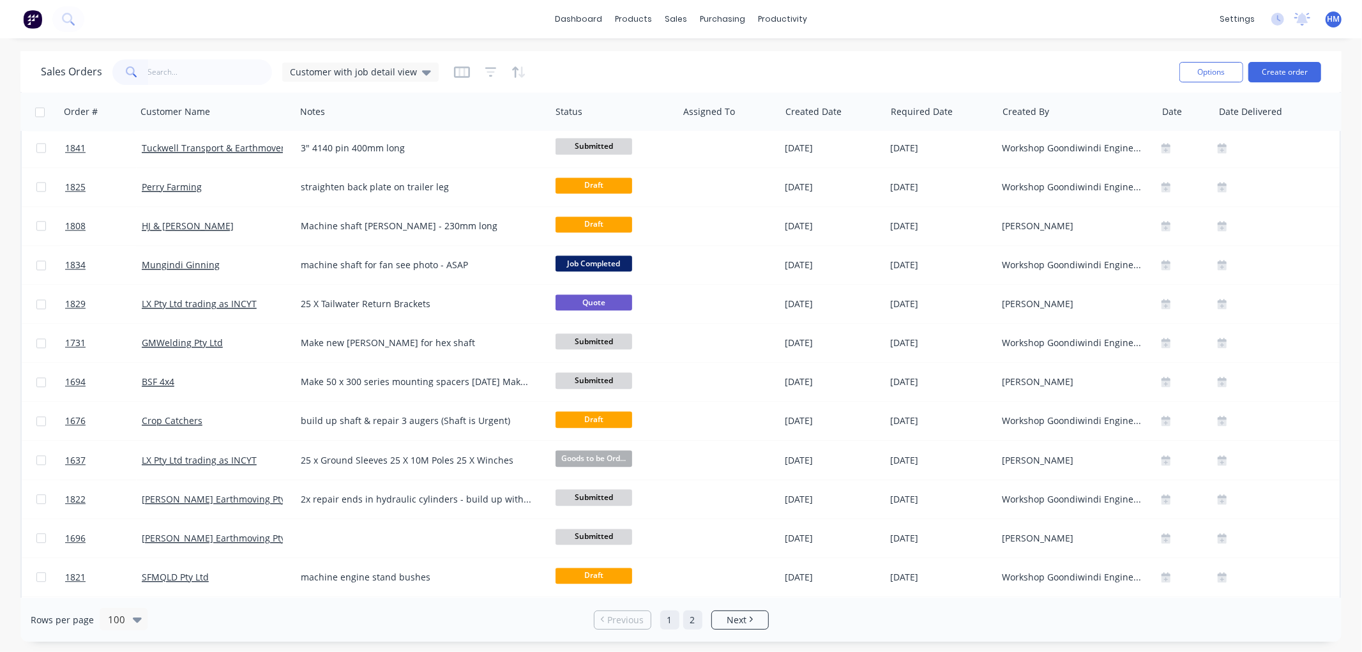
click at [693, 618] on link "2" at bounding box center [692, 619] width 19 height 19
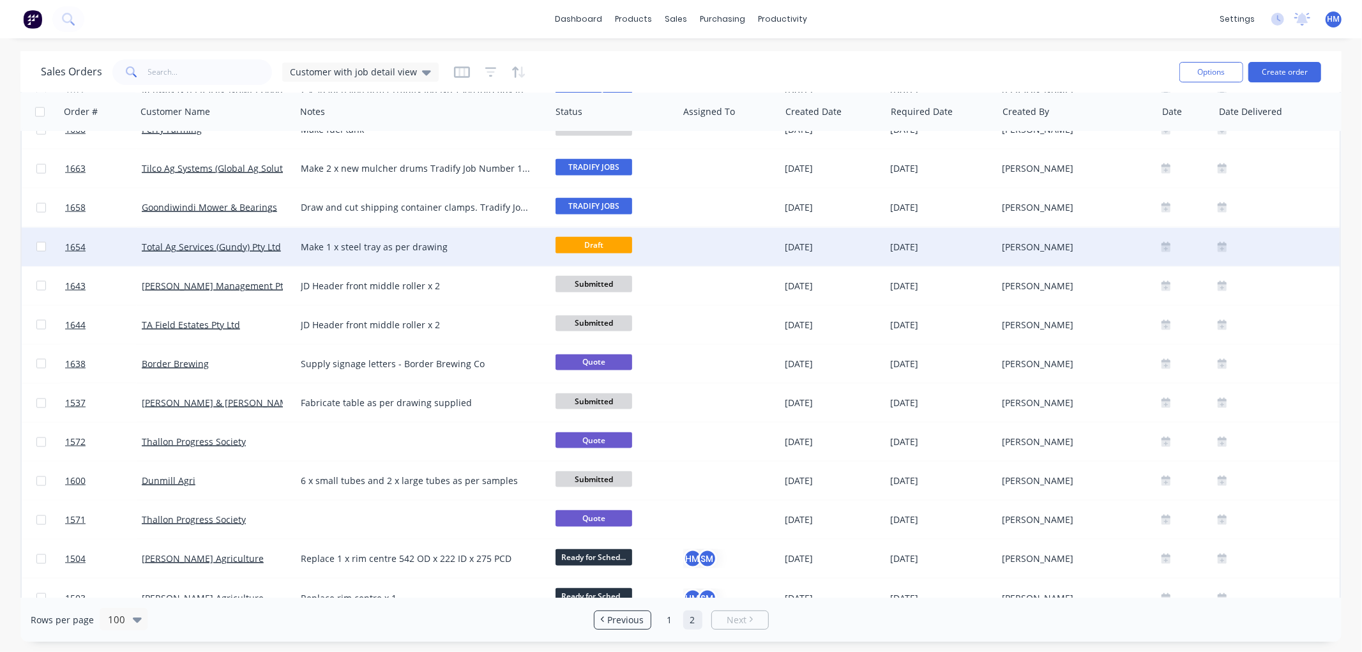
scroll to position [1369, 0]
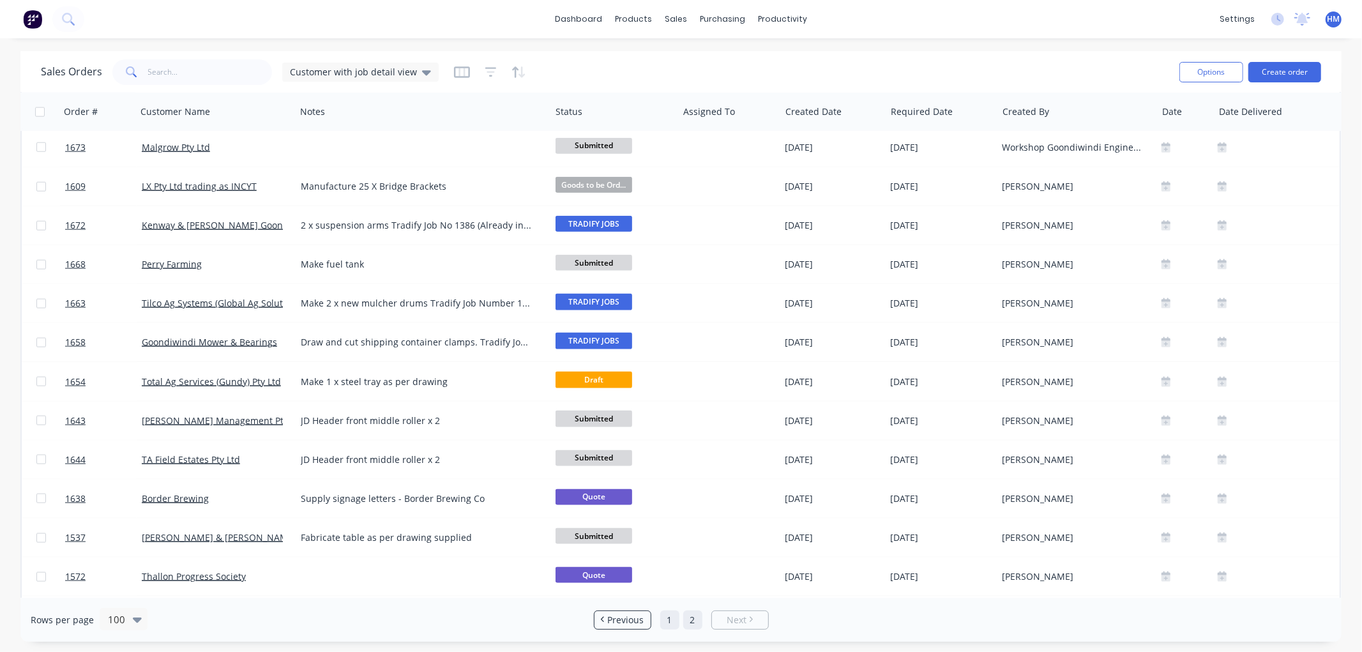
click at [667, 621] on link "1" at bounding box center [669, 619] width 19 height 19
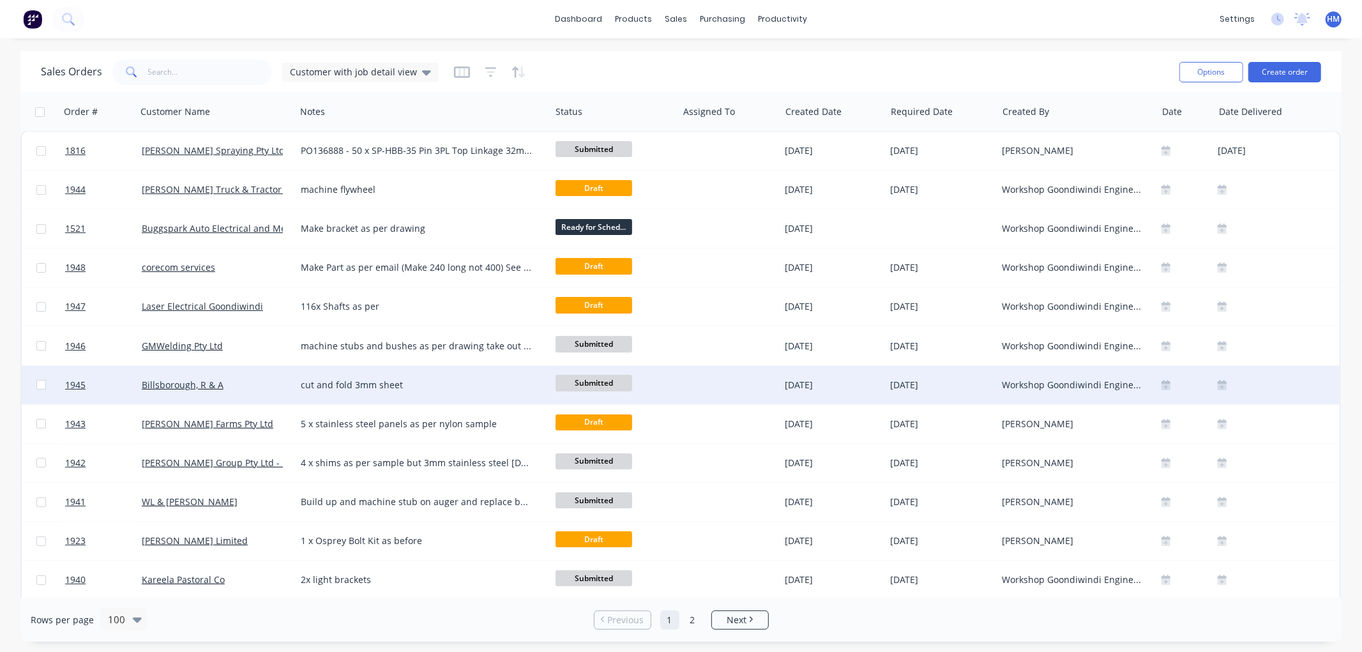
scroll to position [0, 0]
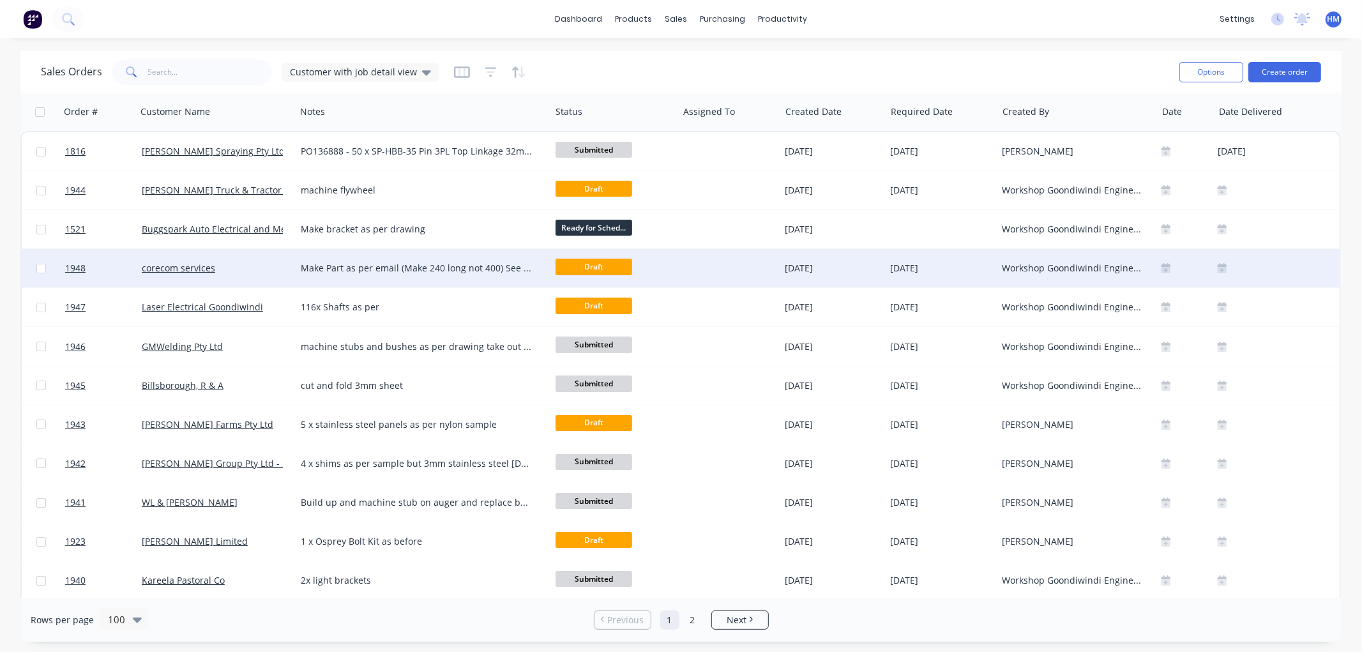
click at [252, 275] on div "corecom services" at bounding box center [216, 268] width 159 height 38
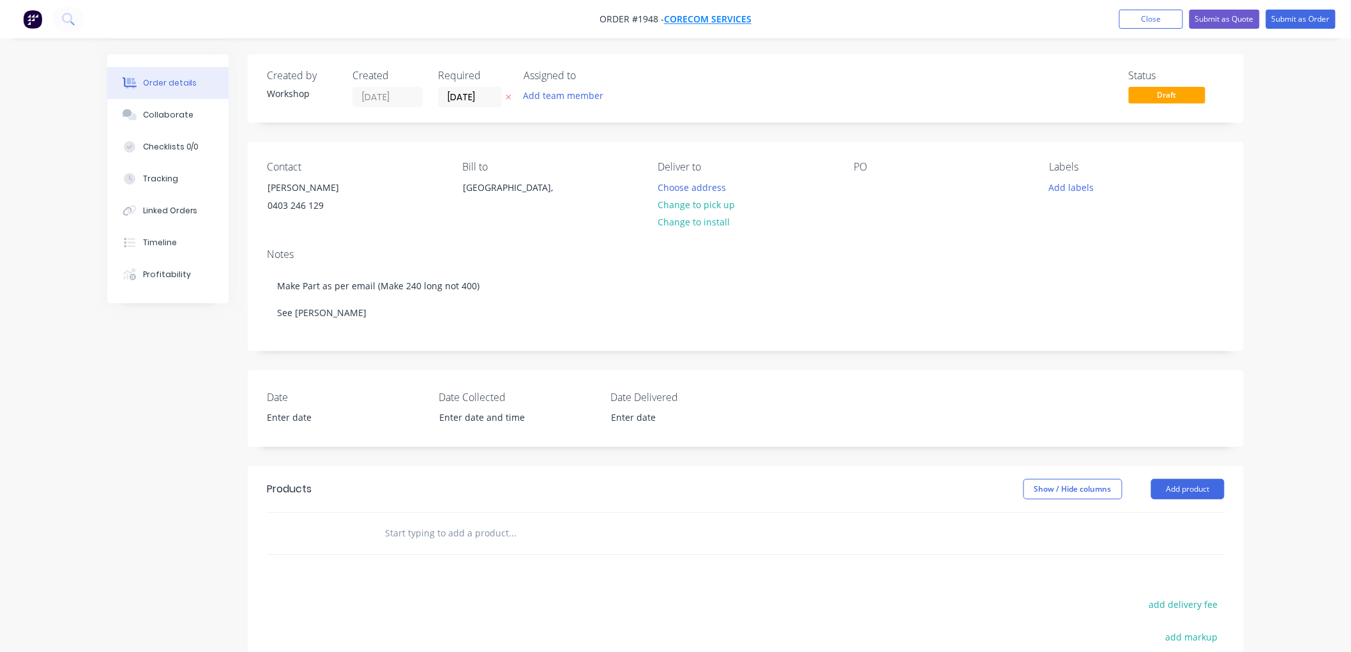
click at [695, 16] on span "corecom services" at bounding box center [707, 19] width 87 height 12
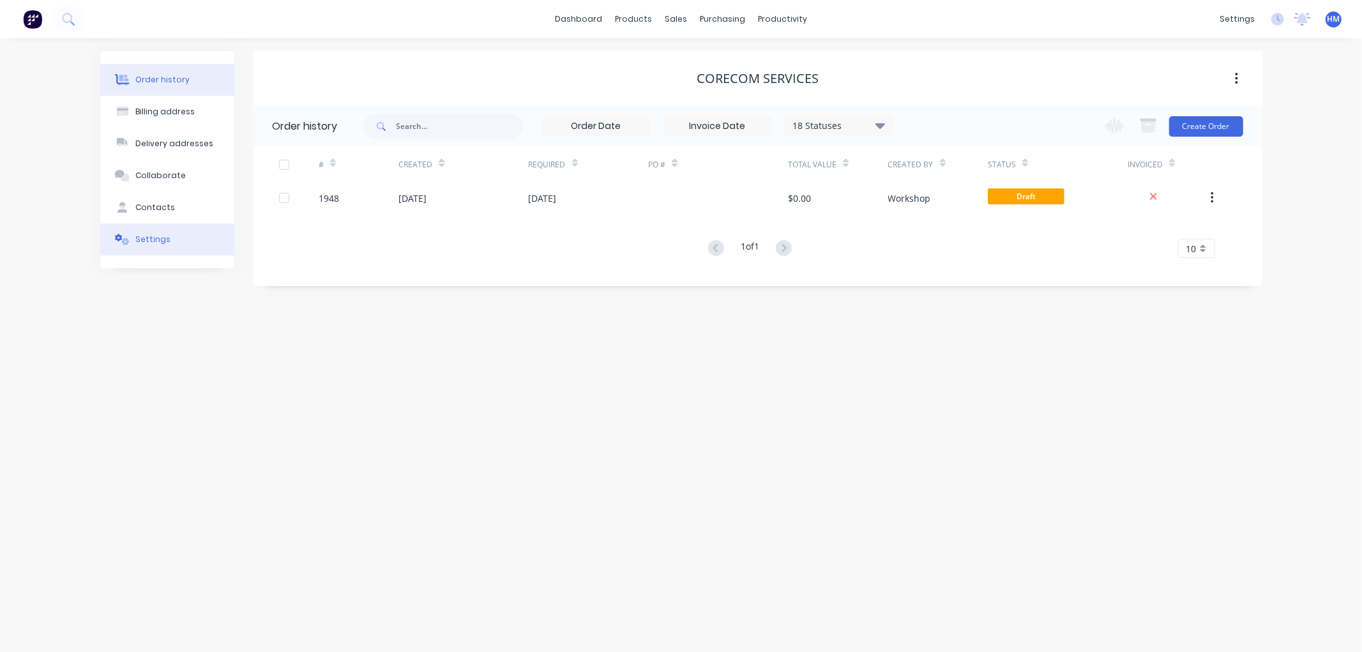
click at [118, 244] on icon at bounding box center [122, 239] width 15 height 11
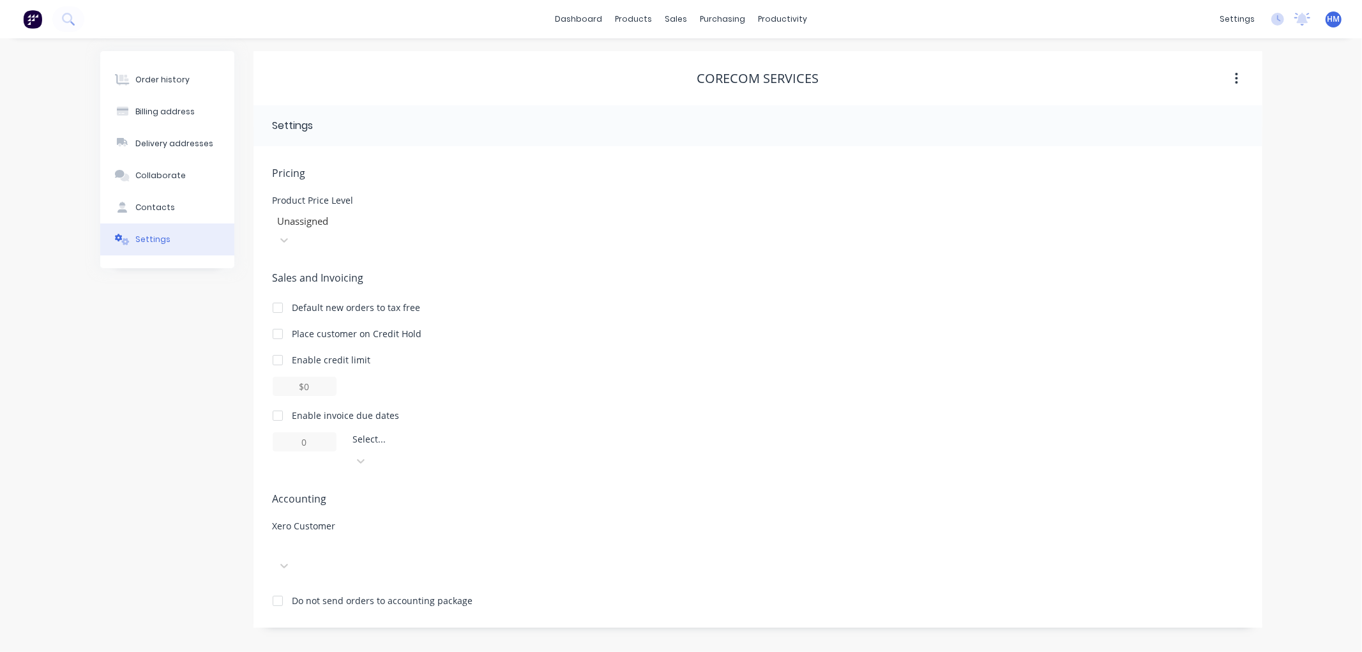
click at [322, 539] on div at bounding box center [368, 547] width 184 height 16
click at [276, 403] on div at bounding box center [278, 416] width 26 height 26
click at [407, 434] on div at bounding box center [445, 442] width 184 height 16
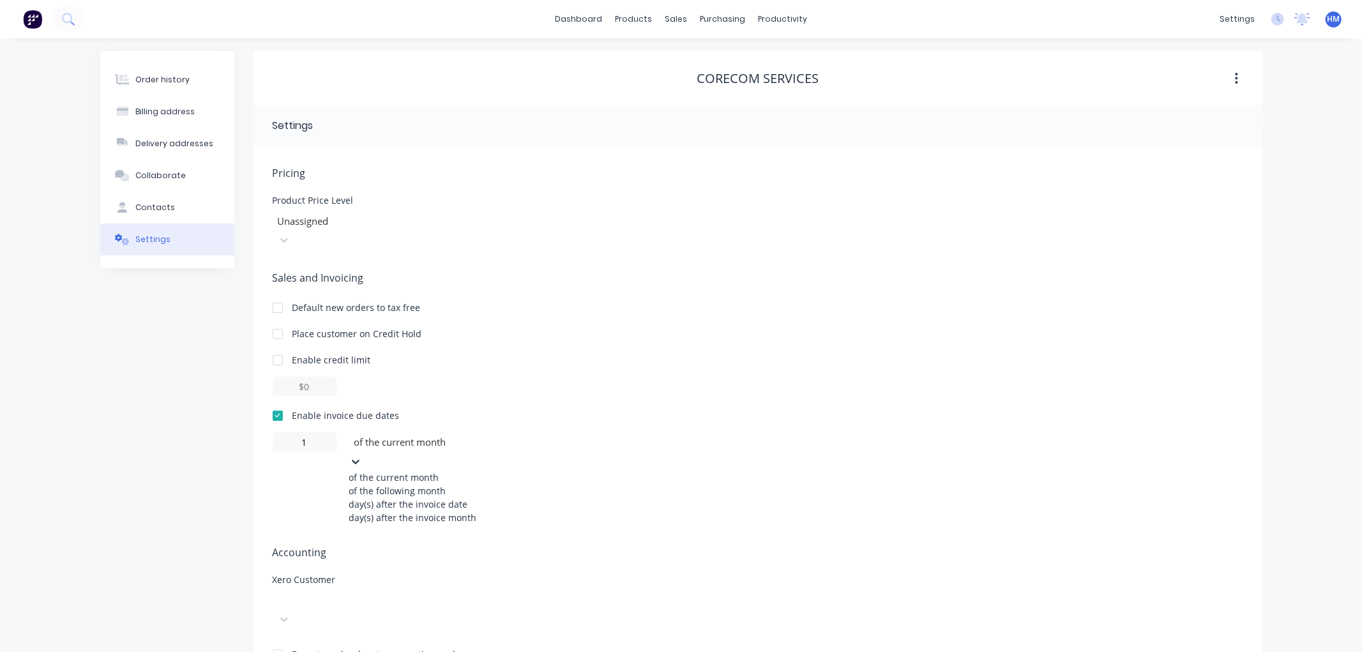
click at [441, 499] on div "day(s) after the invoice date" at bounding box center [445, 503] width 192 height 13
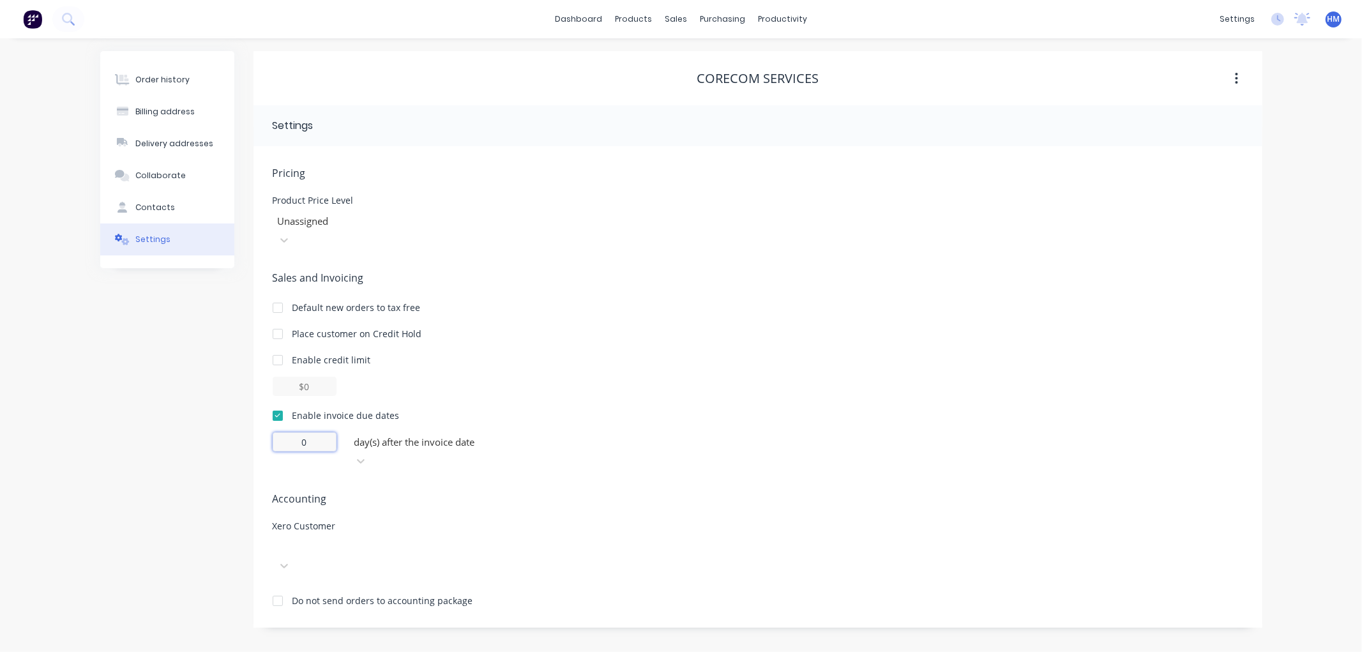
drag, startPoint x: 328, startPoint y: 425, endPoint x: 257, endPoint y: 424, distance: 70.2
click at [259, 424] on div "Pricing Product Price Level Unassigned Sales and Invoicing Default new orders t…" at bounding box center [757, 386] width 1009 height 481
type input "7"
click at [387, 537] on div at bounding box center [369, 546] width 192 height 19
click at [358, 575] on div "No customer" at bounding box center [463, 581] width 381 height 13
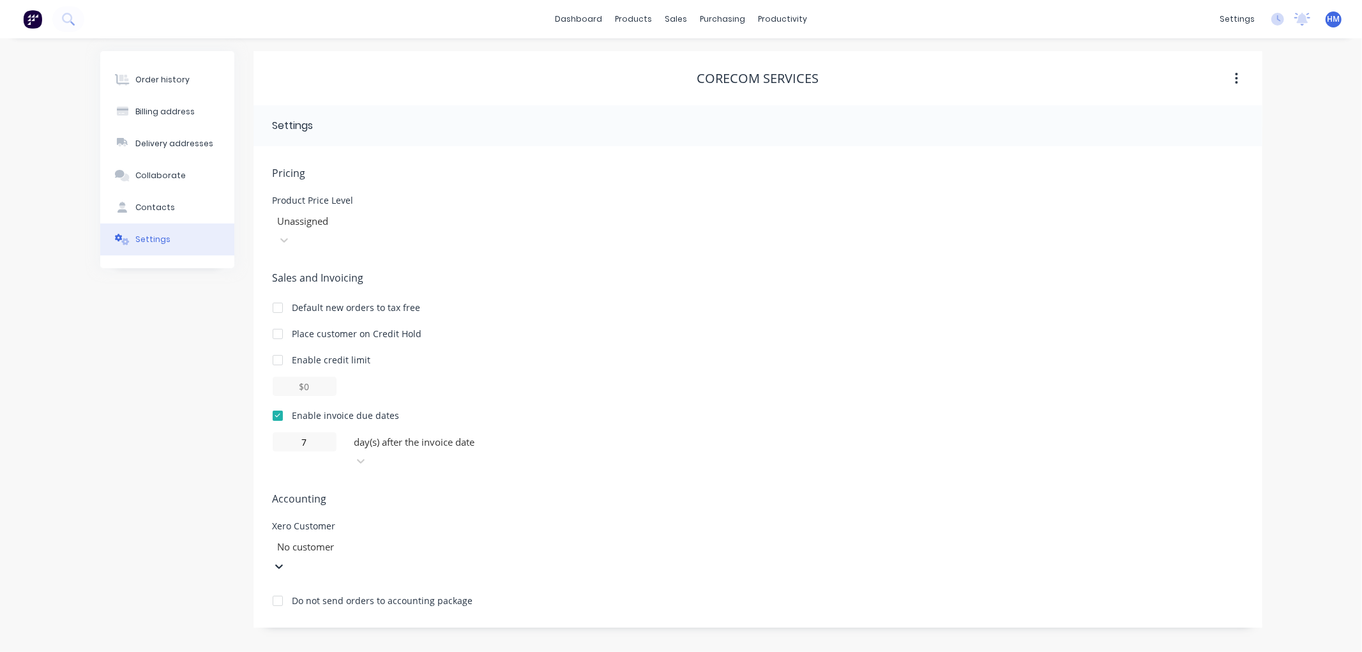
click at [381, 539] on div at bounding box center [368, 547] width 184 height 16
click at [170, 212] on button "Contacts" at bounding box center [167, 208] width 134 height 32
select select "AU"
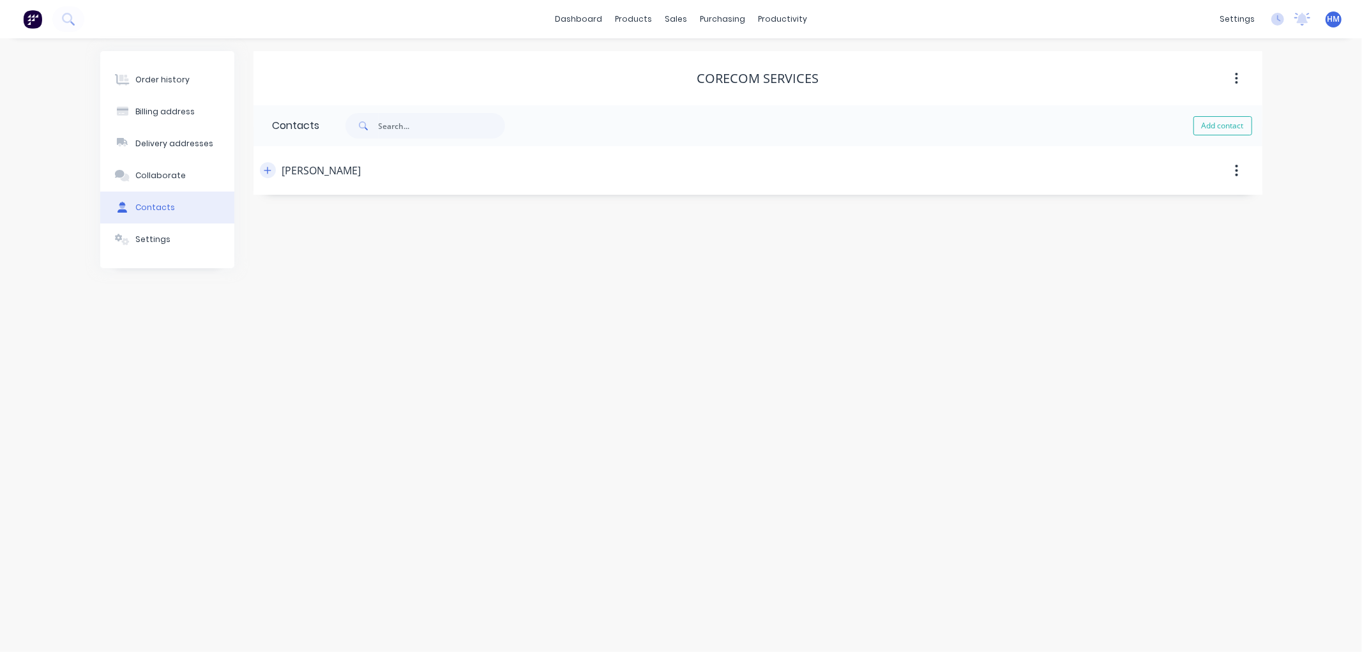
click at [271, 168] on icon "button" at bounding box center [268, 170] width 8 height 9
click at [169, 77] on div "Order history" at bounding box center [162, 79] width 54 height 11
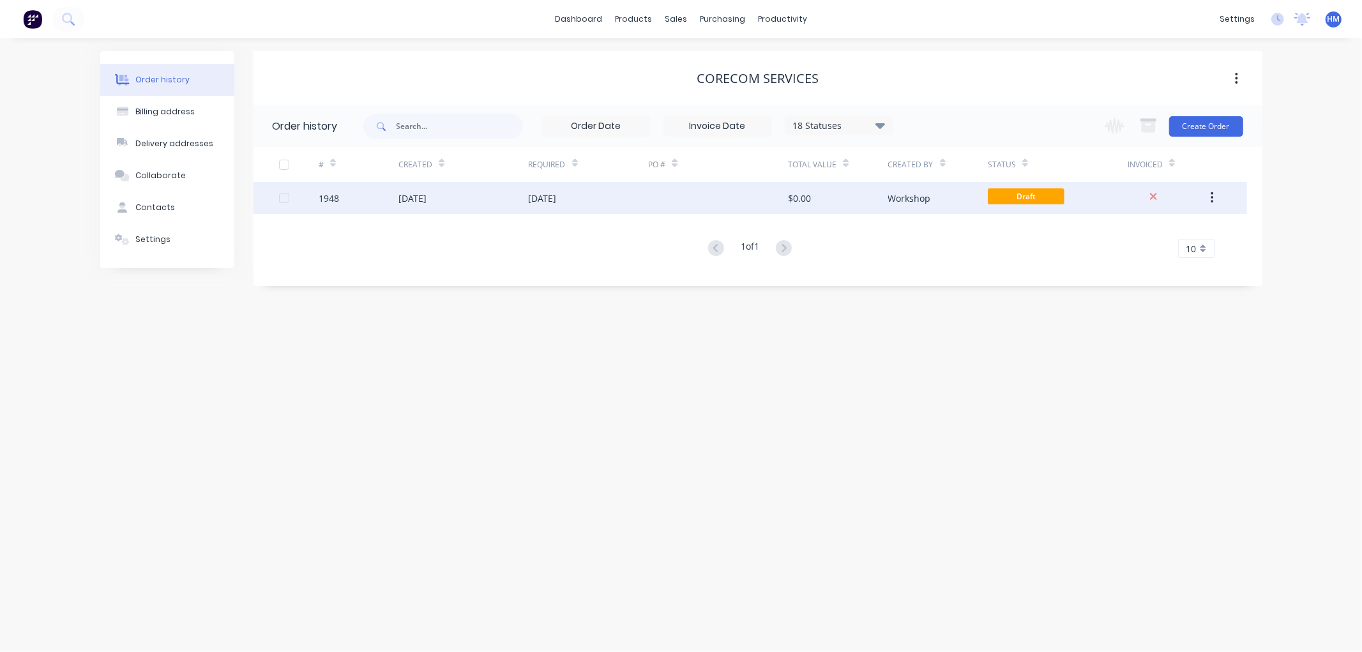
click at [608, 185] on div "[DATE]" at bounding box center [589, 198] width 120 height 32
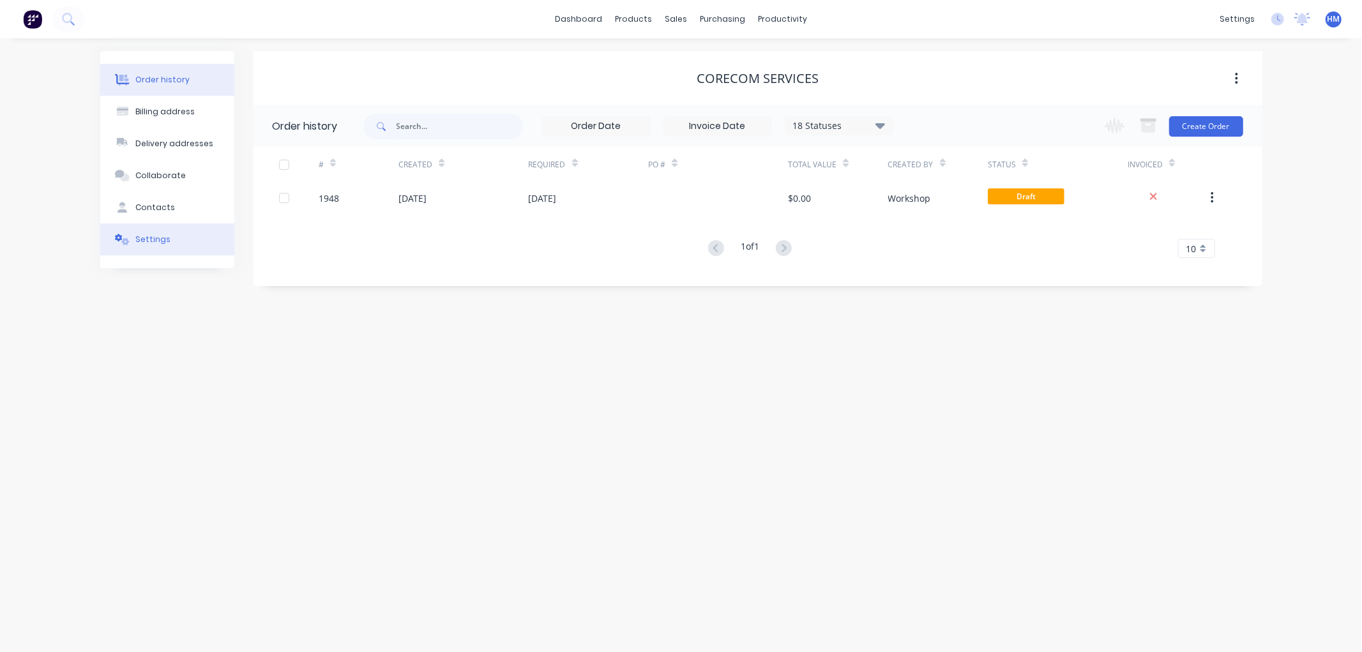
click at [170, 232] on button "Settings" at bounding box center [167, 239] width 134 height 32
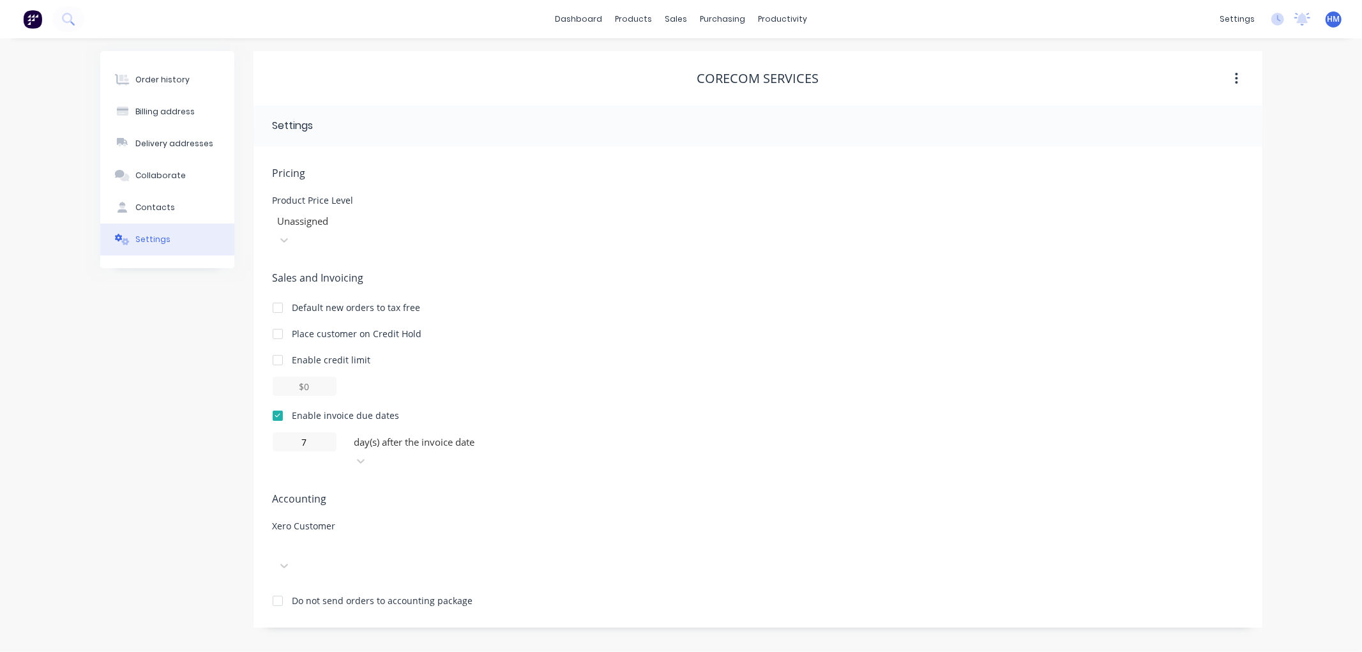
click at [330, 539] on div at bounding box center [368, 547] width 184 height 16
type input "CORECOM"
drag, startPoint x: 349, startPoint y: 504, endPoint x: 246, endPoint y: 516, distance: 103.4
click at [246, 516] on div "Order history Billing address Delivery addresses Collaborate Contacts Settings …" at bounding box center [681, 339] width 1162 height 577
click at [179, 75] on div "Order history" at bounding box center [162, 79] width 54 height 11
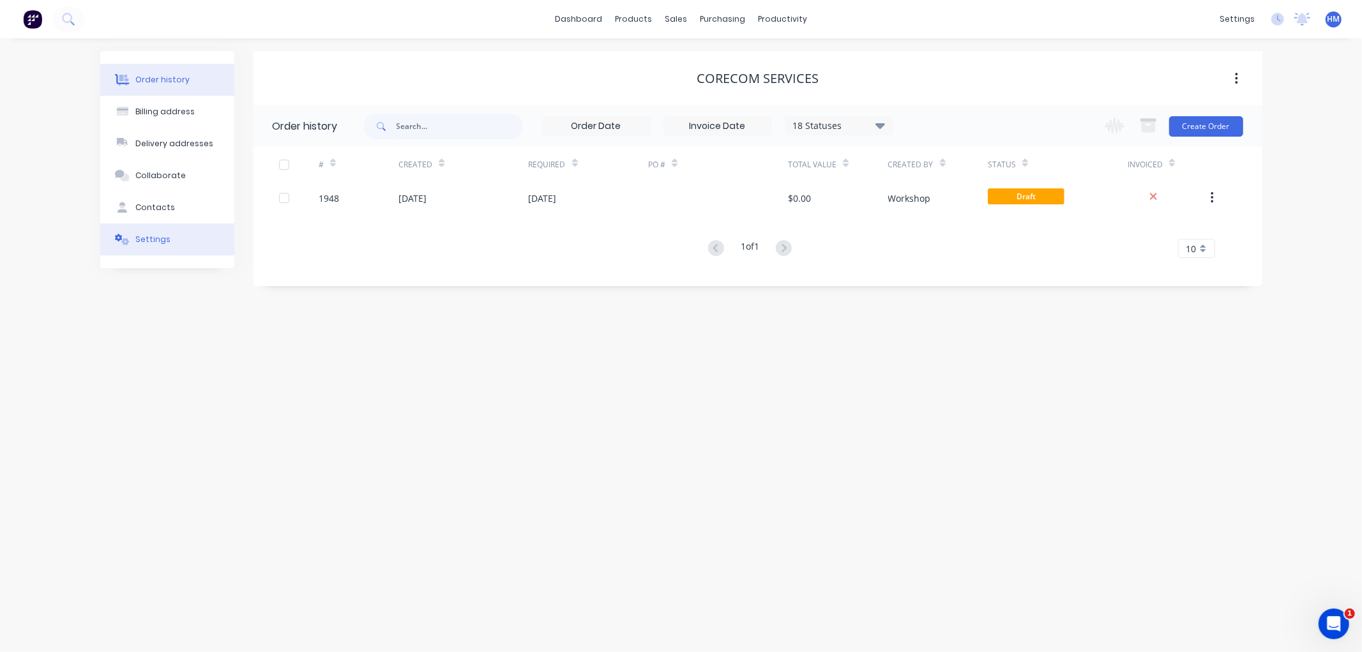
click at [169, 228] on button "Settings" at bounding box center [167, 239] width 134 height 32
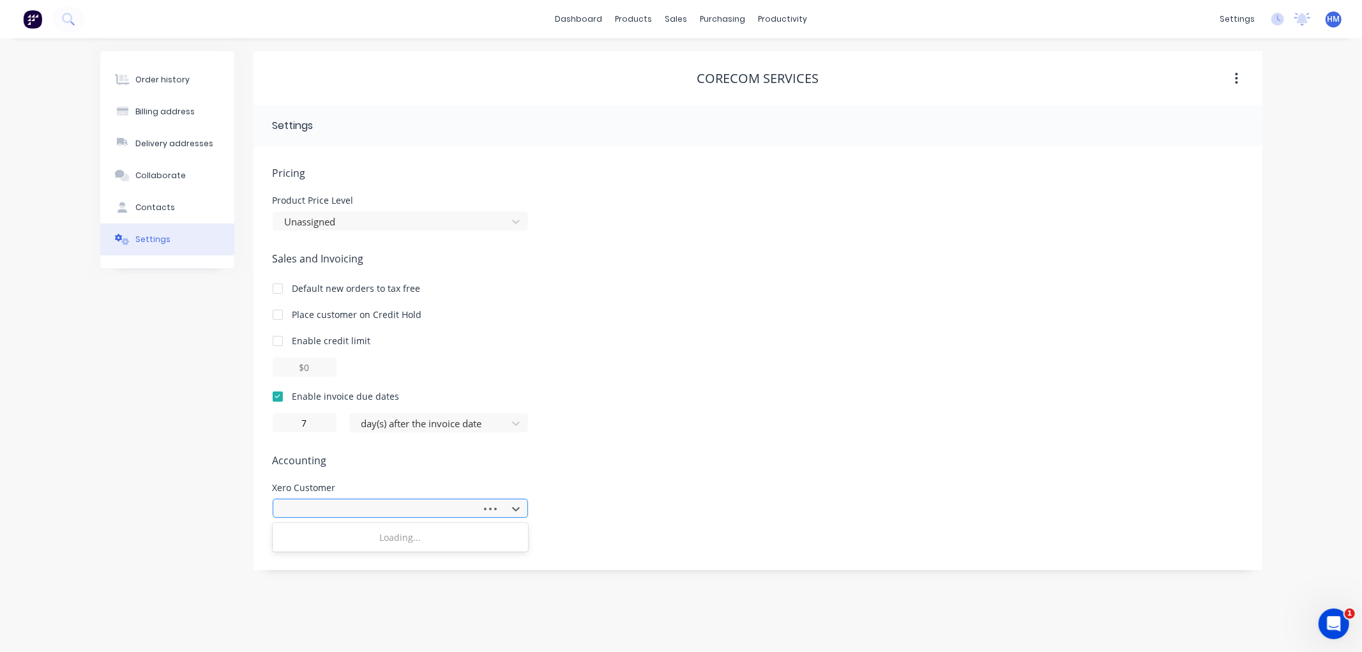
click at [342, 504] on div at bounding box center [379, 509] width 192 height 16
type input "core"
drag, startPoint x: 335, startPoint y: 506, endPoint x: 222, endPoint y: 513, distance: 113.2
click at [222, 513] on div "Order history Billing address Delivery addresses Collaborate Contacts Settings …" at bounding box center [681, 310] width 1162 height 519
click at [1232, 79] on button "button" at bounding box center [1236, 78] width 30 height 23
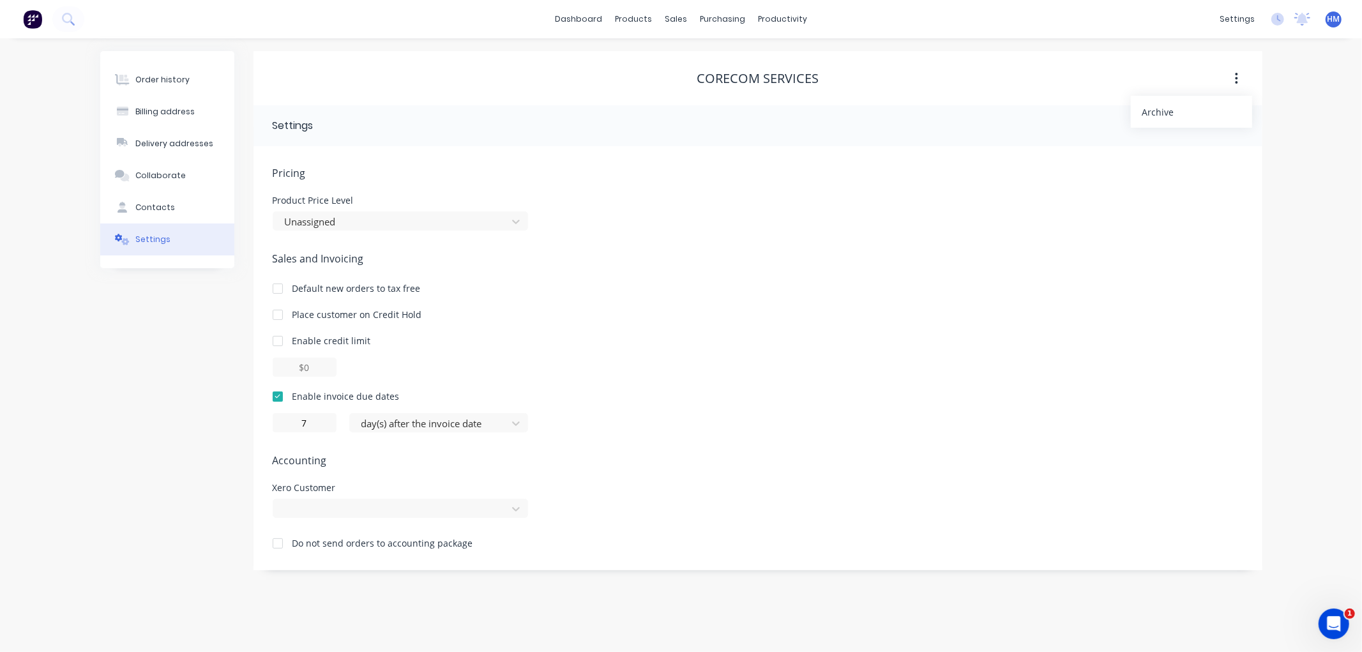
click at [29, 20] on img at bounding box center [32, 19] width 19 height 19
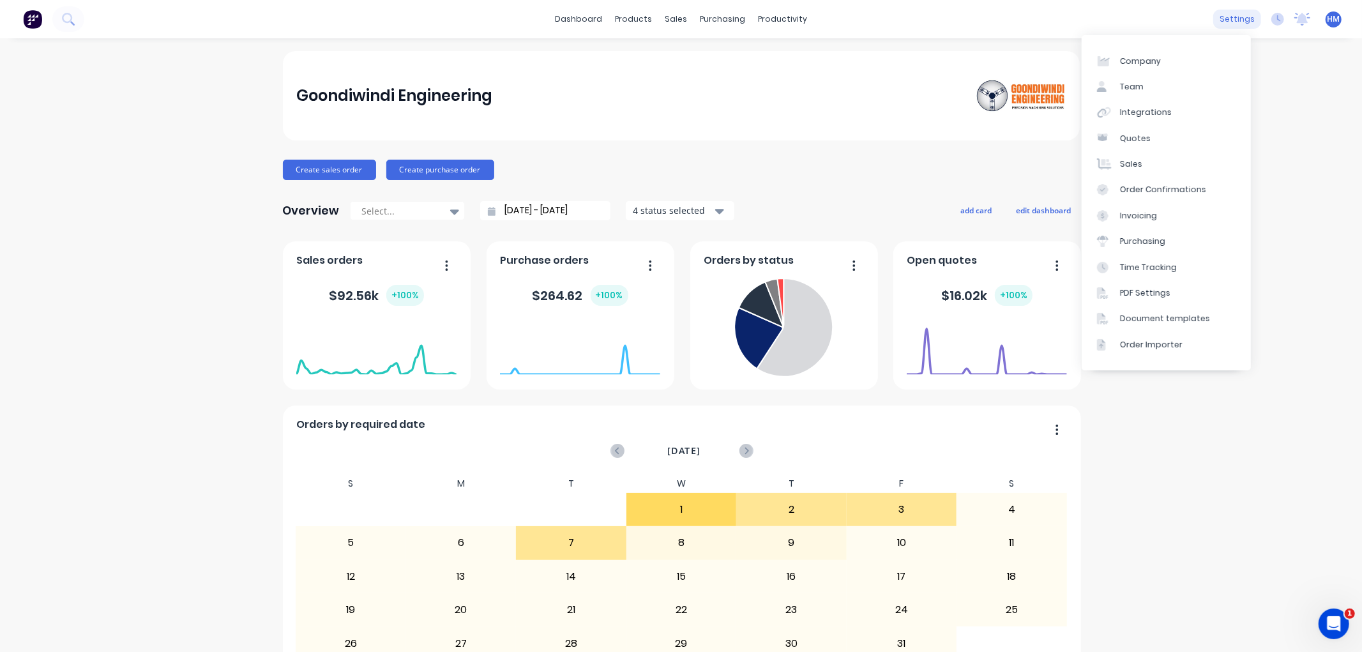
click at [1231, 22] on div "settings" at bounding box center [1237, 19] width 48 height 19
click at [1150, 115] on div "Integrations" at bounding box center [1146, 112] width 52 height 11
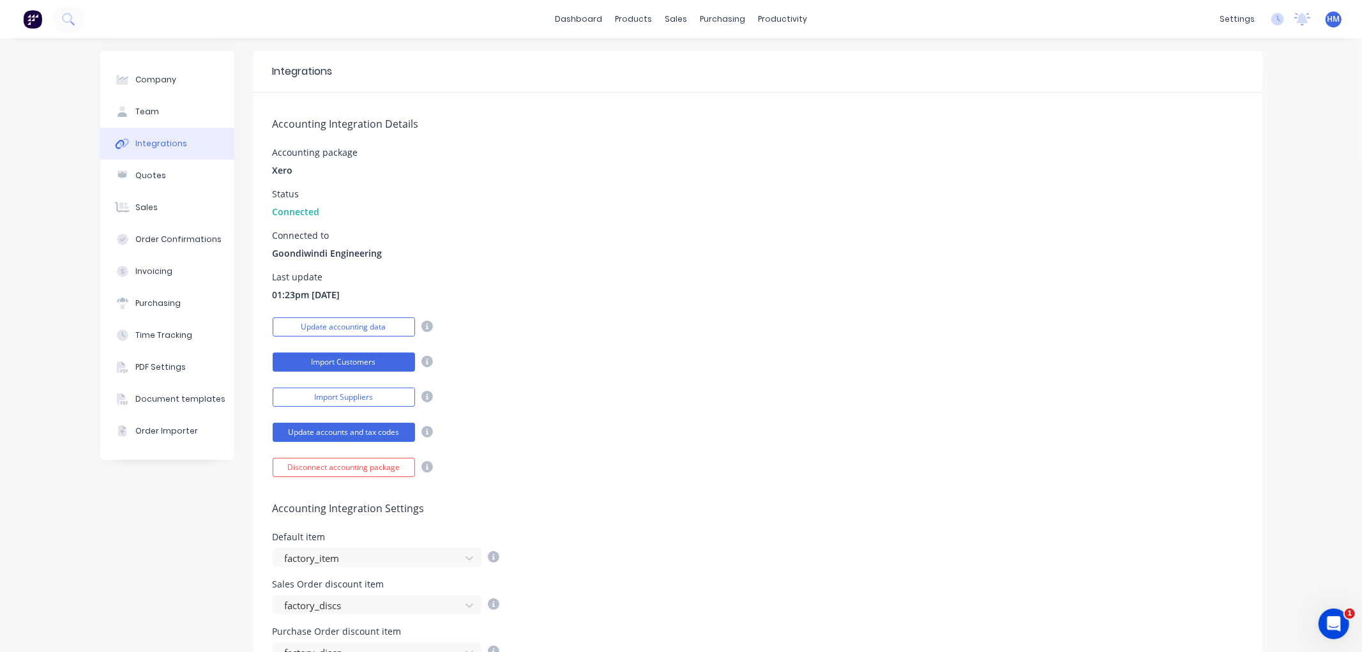
click at [352, 365] on button "Import Customers" at bounding box center [344, 361] width 142 height 19
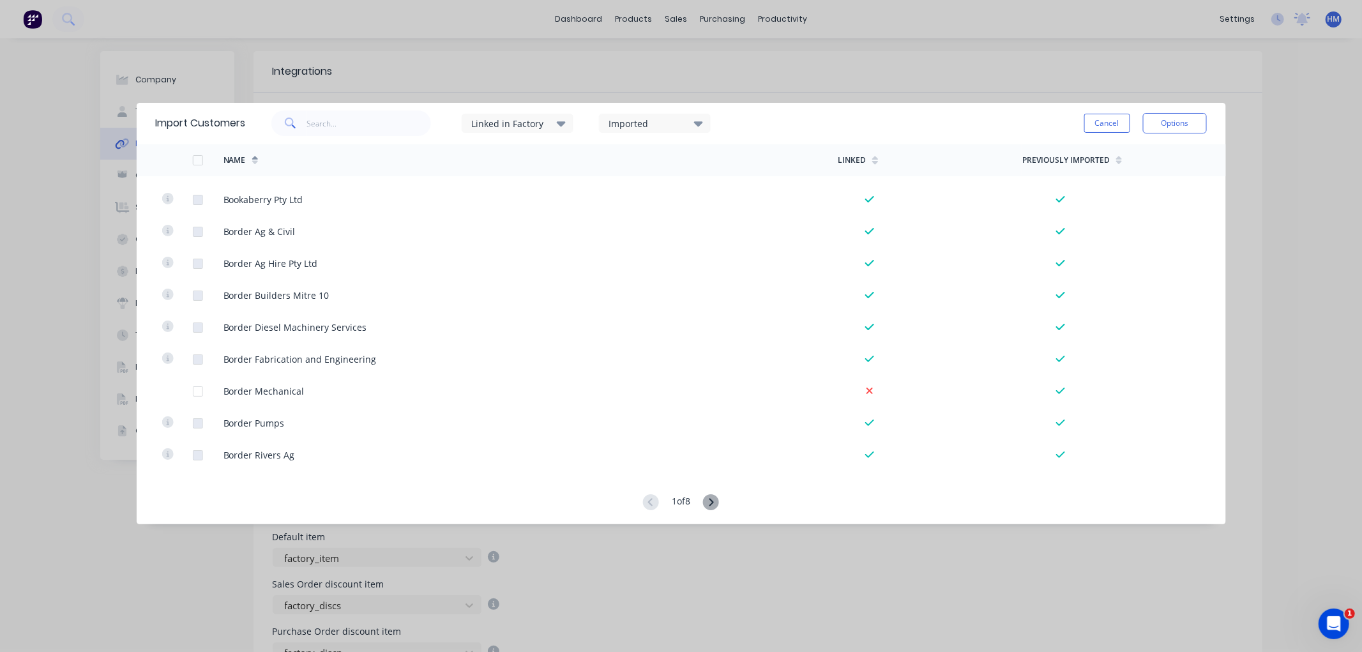
scroll to position [2900, 0]
click at [709, 499] on icon at bounding box center [711, 502] width 16 height 16
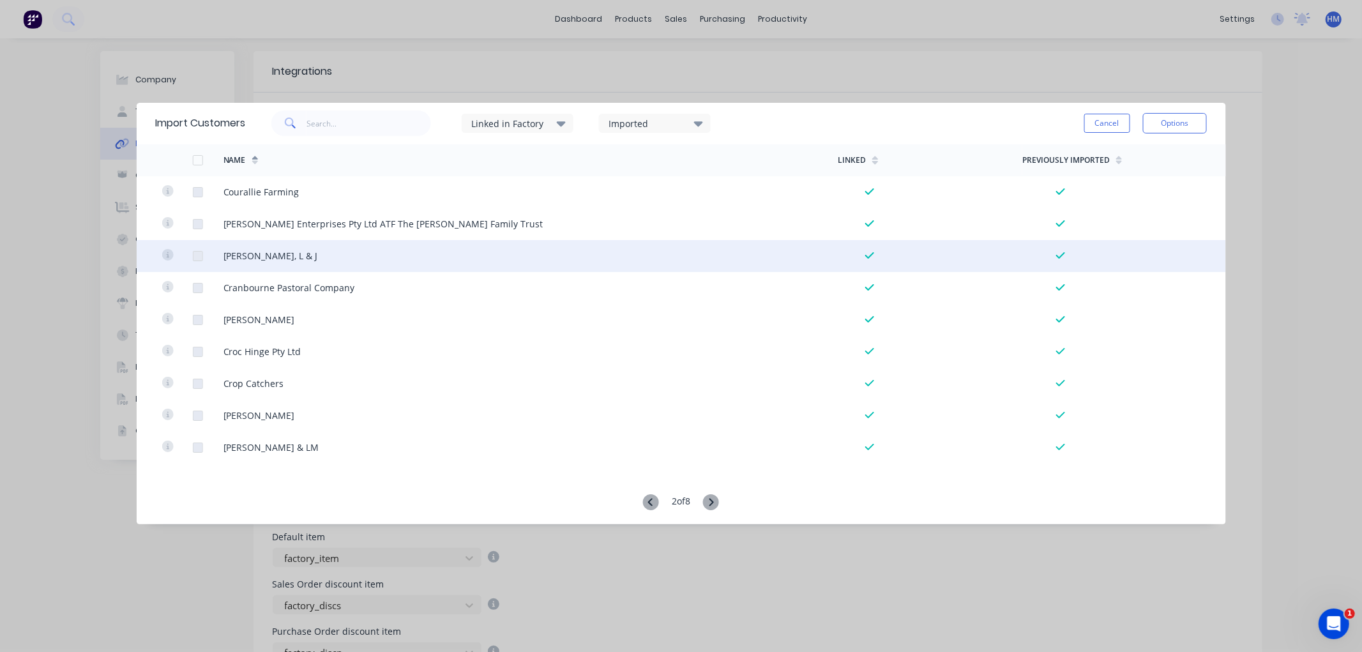
scroll to position [1844, 0]
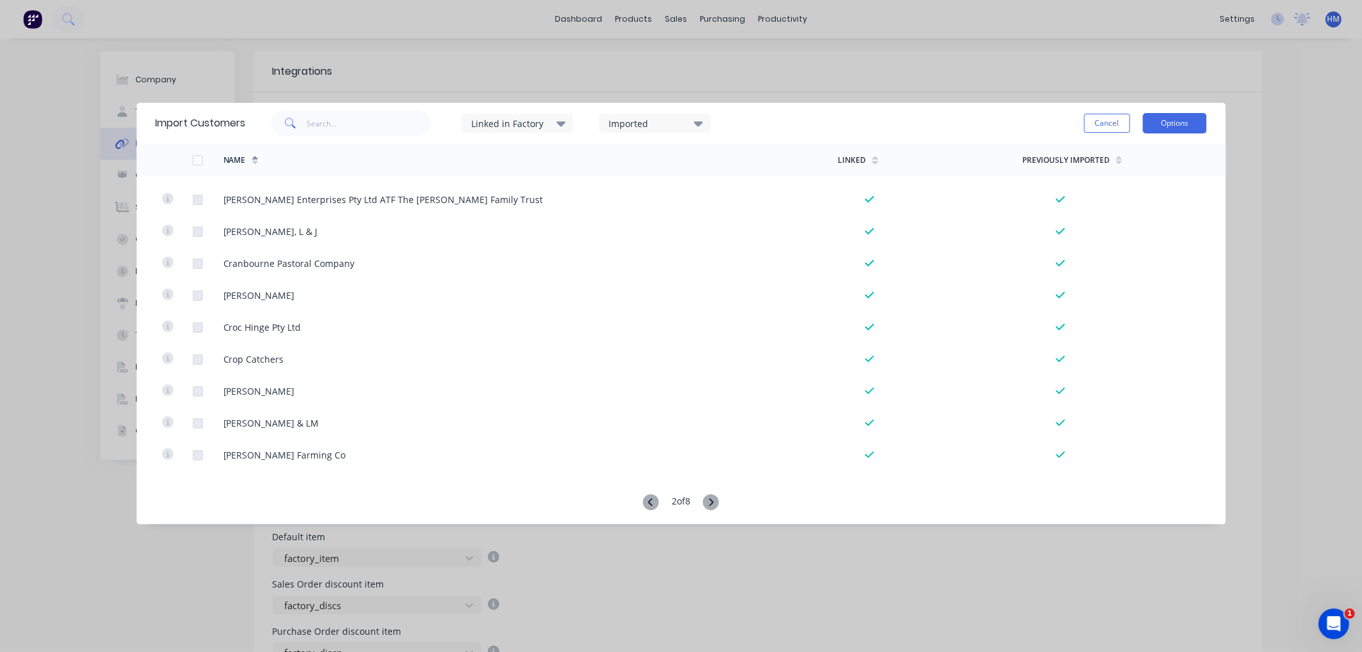
click at [1178, 122] on button "Options" at bounding box center [1175, 123] width 64 height 20
click at [645, 126] on div "Imported" at bounding box center [648, 123] width 80 height 13
click at [643, 123] on div "Imported" at bounding box center [648, 123] width 80 height 13
click at [537, 123] on div "Linked in Factory" at bounding box center [511, 123] width 80 height 13
click at [666, 118] on div "Imported" at bounding box center [648, 123] width 80 height 13
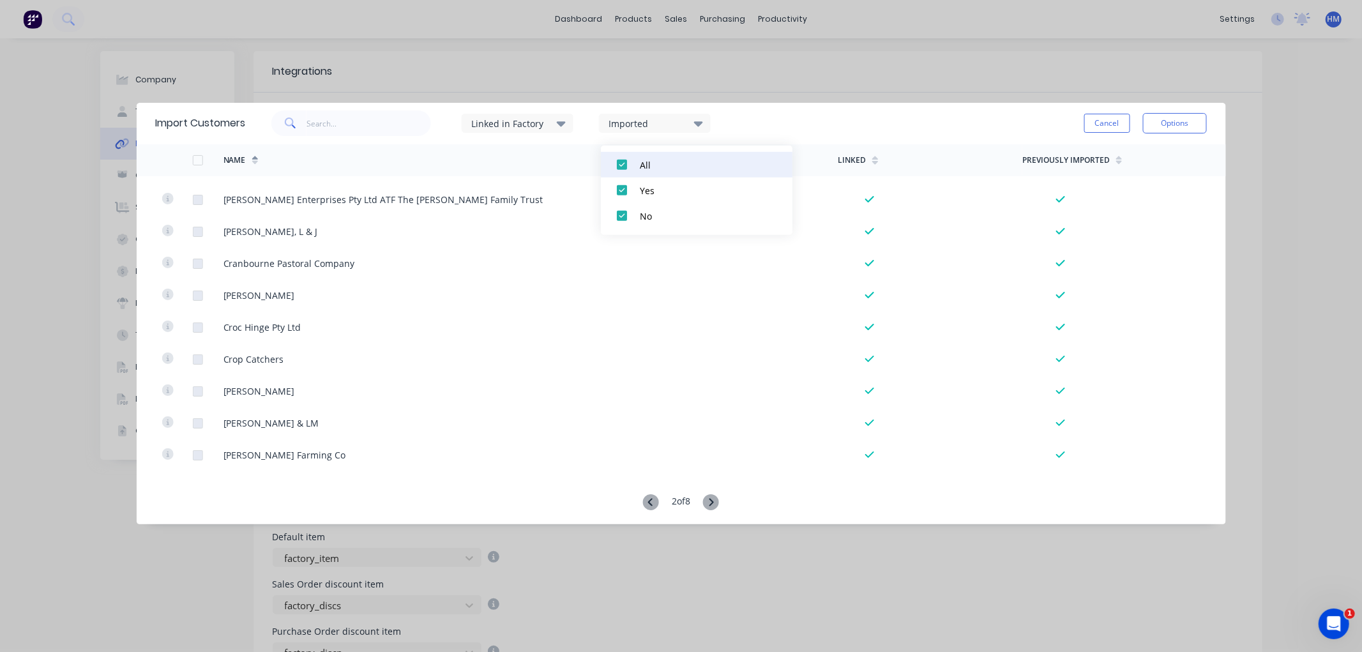
click at [622, 168] on div at bounding box center [622, 165] width 26 height 26
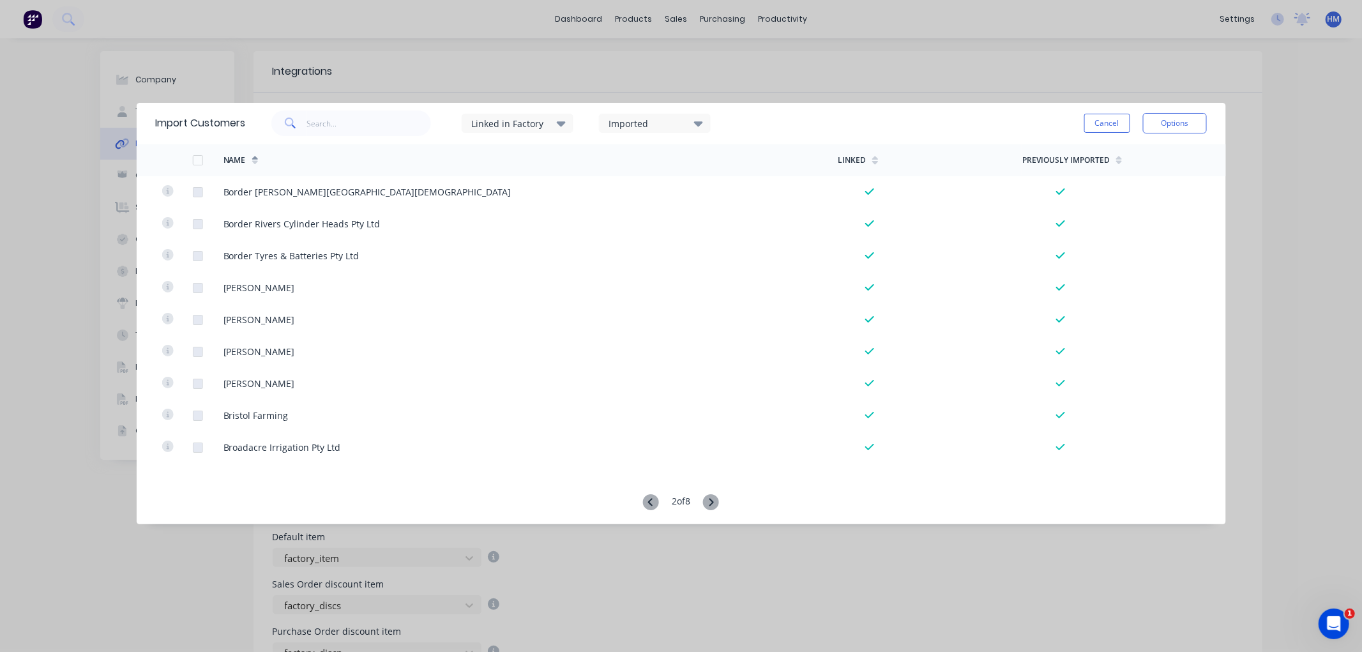
click at [634, 126] on div "Imported" at bounding box center [648, 123] width 80 height 13
click at [617, 213] on div at bounding box center [622, 216] width 26 height 26
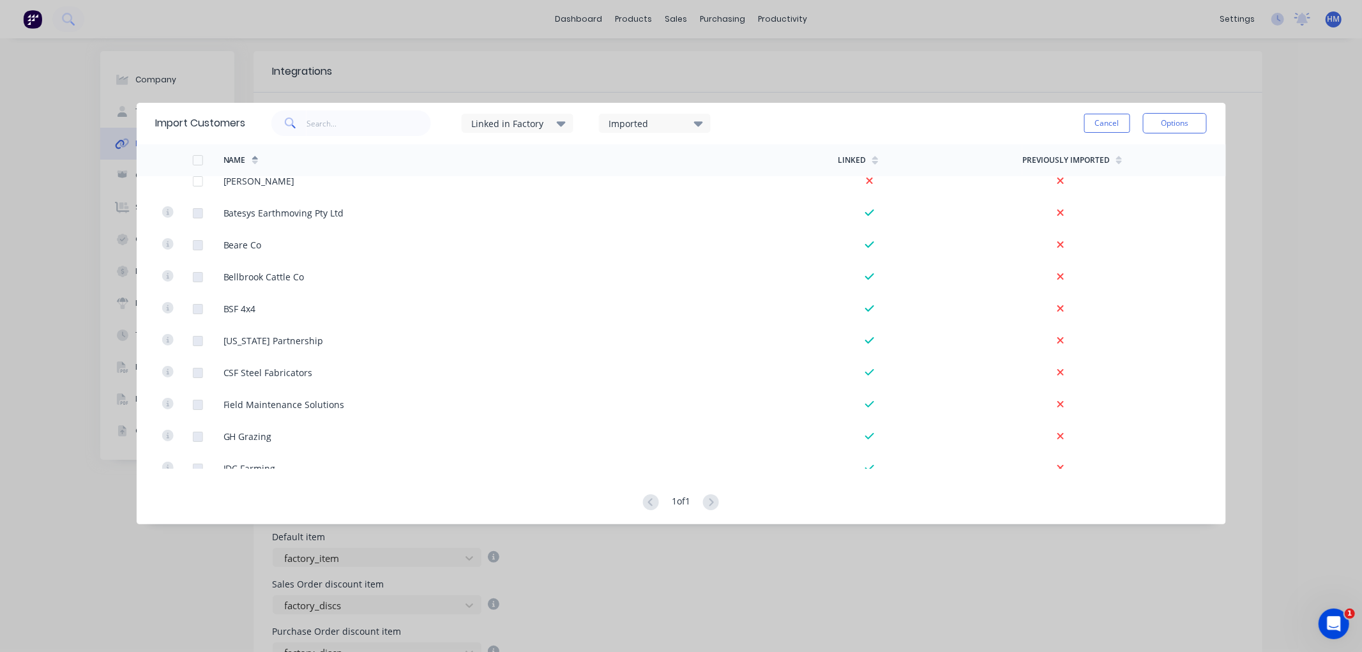
scroll to position [0, 0]
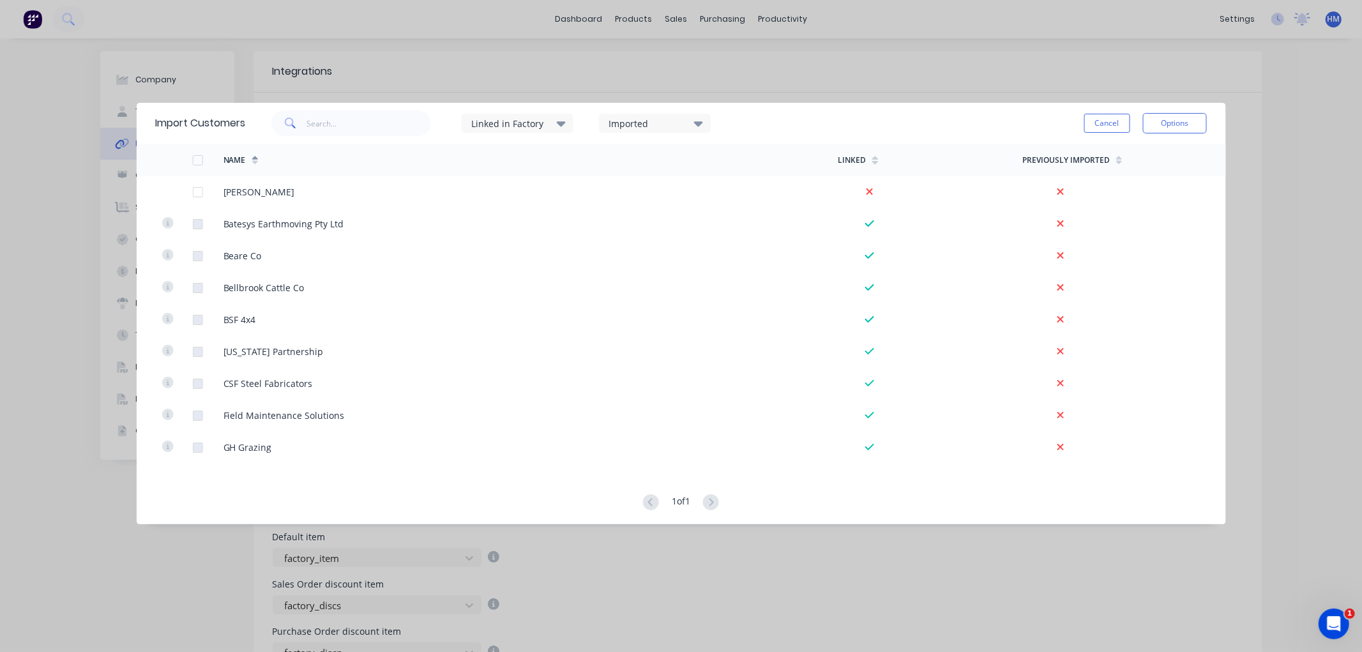
click at [1101, 124] on button "Cancel" at bounding box center [1107, 123] width 46 height 19
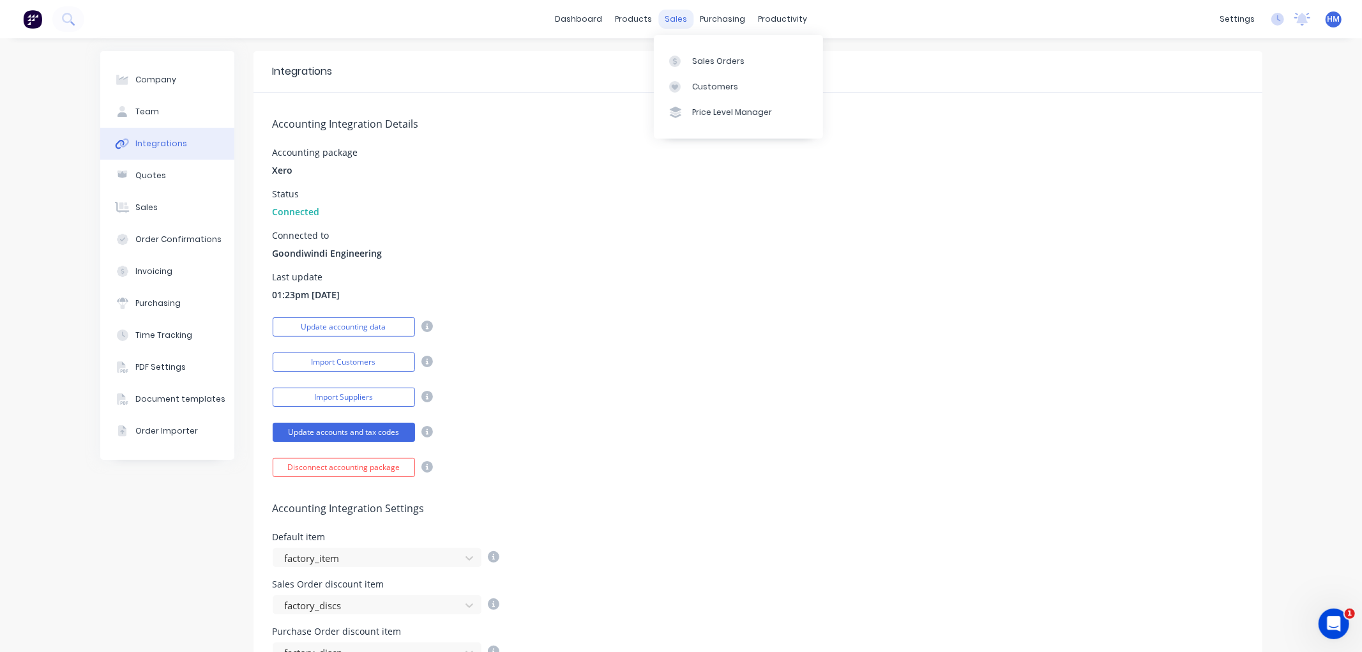
click at [662, 27] on div "sales" at bounding box center [675, 19] width 35 height 19
click at [174, 84] on button "Company" at bounding box center [167, 80] width 134 height 32
select select "AU"
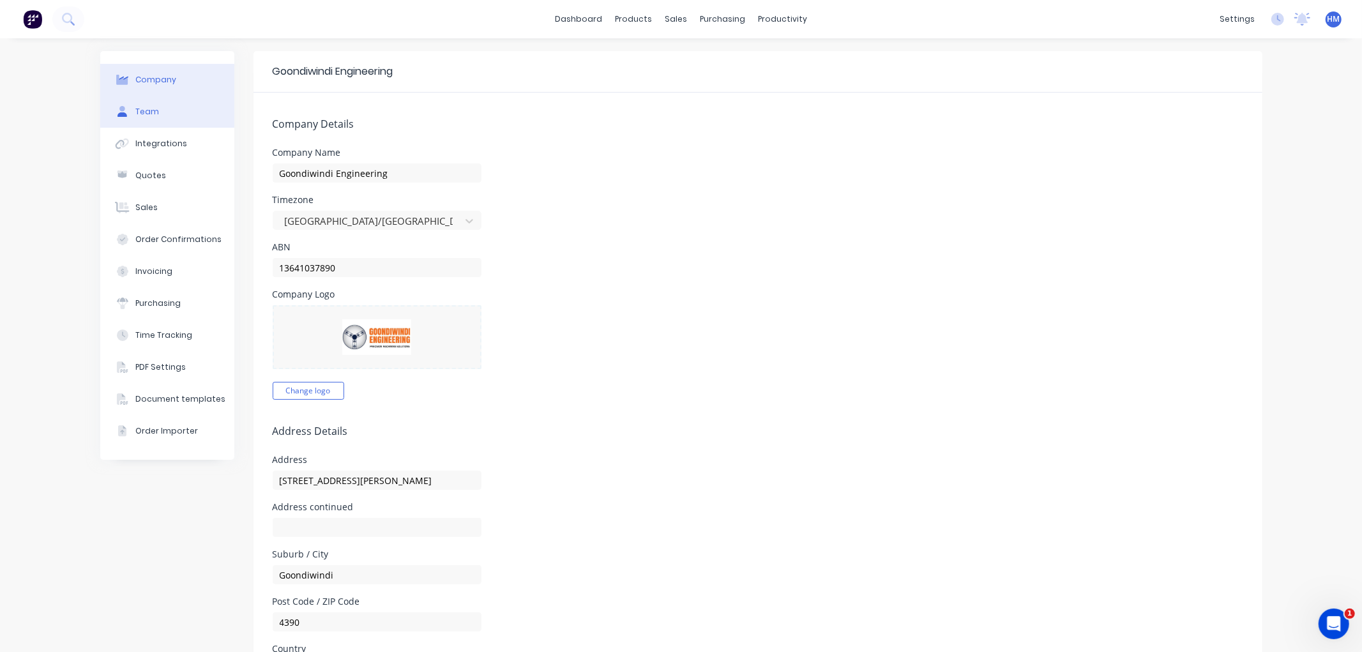
click at [169, 109] on button "Team" at bounding box center [167, 112] width 134 height 32
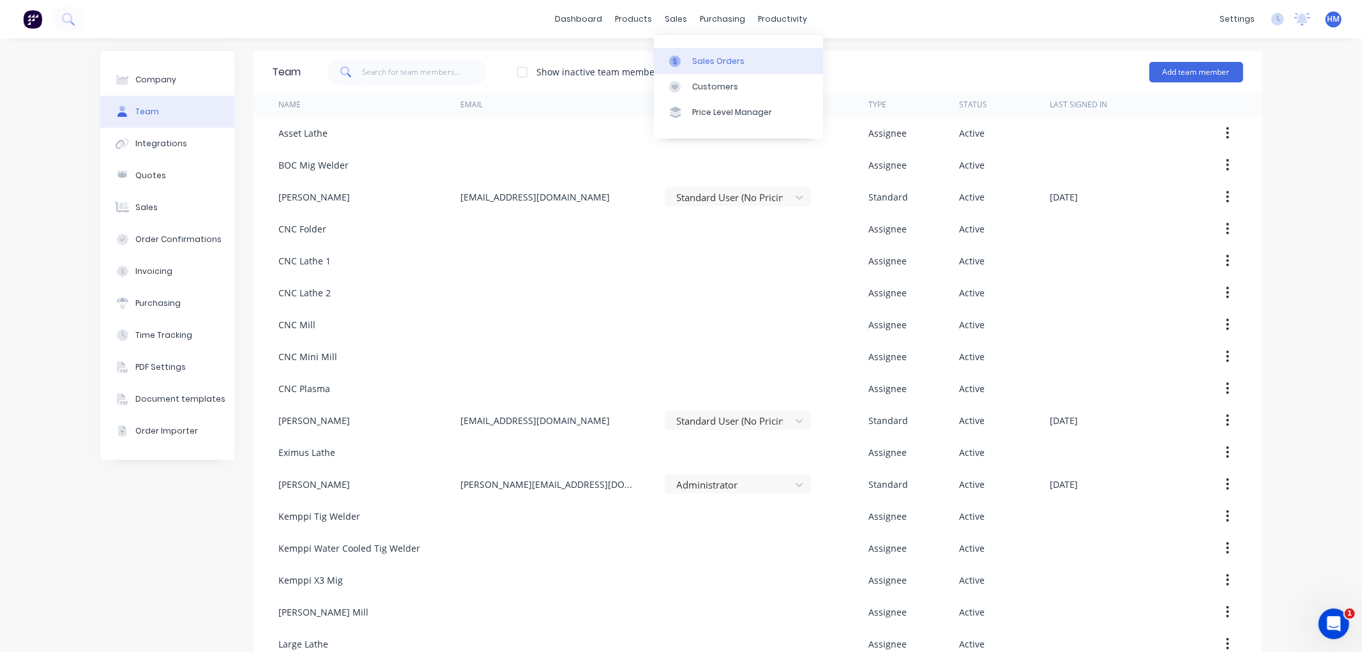
click at [690, 60] on link "Sales Orders" at bounding box center [738, 61] width 169 height 26
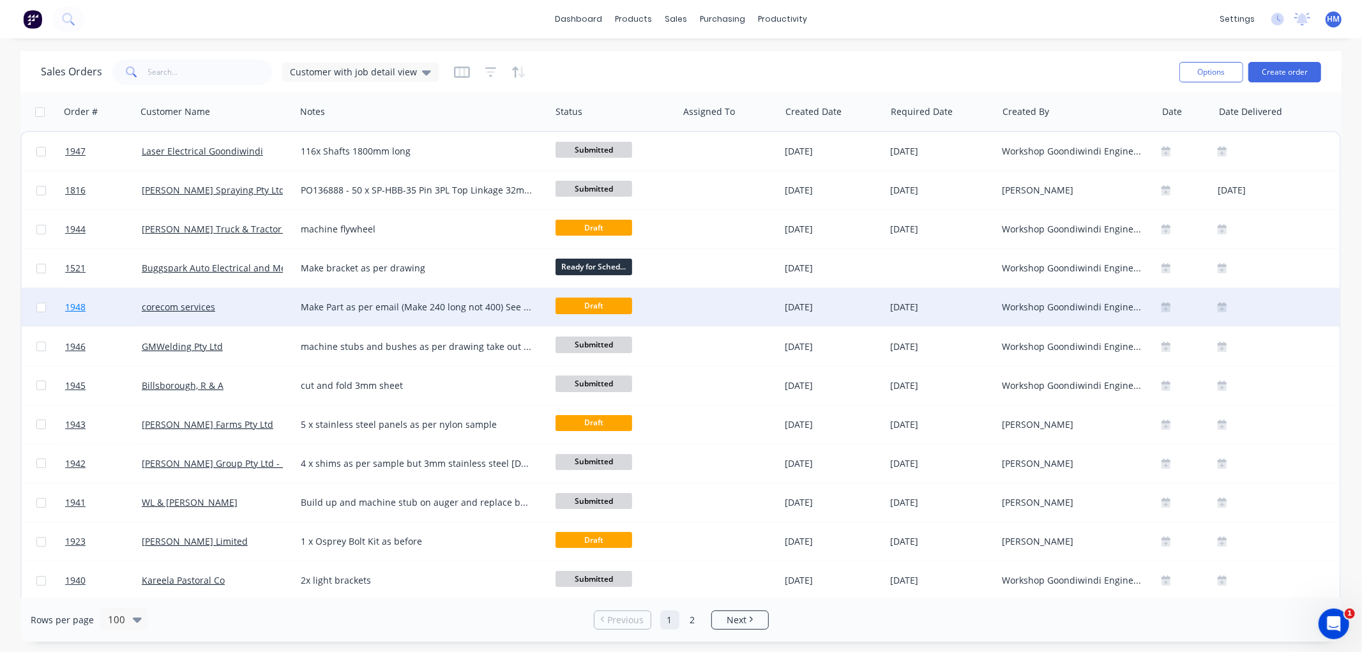
click at [87, 308] on link "1948" at bounding box center [103, 307] width 77 height 38
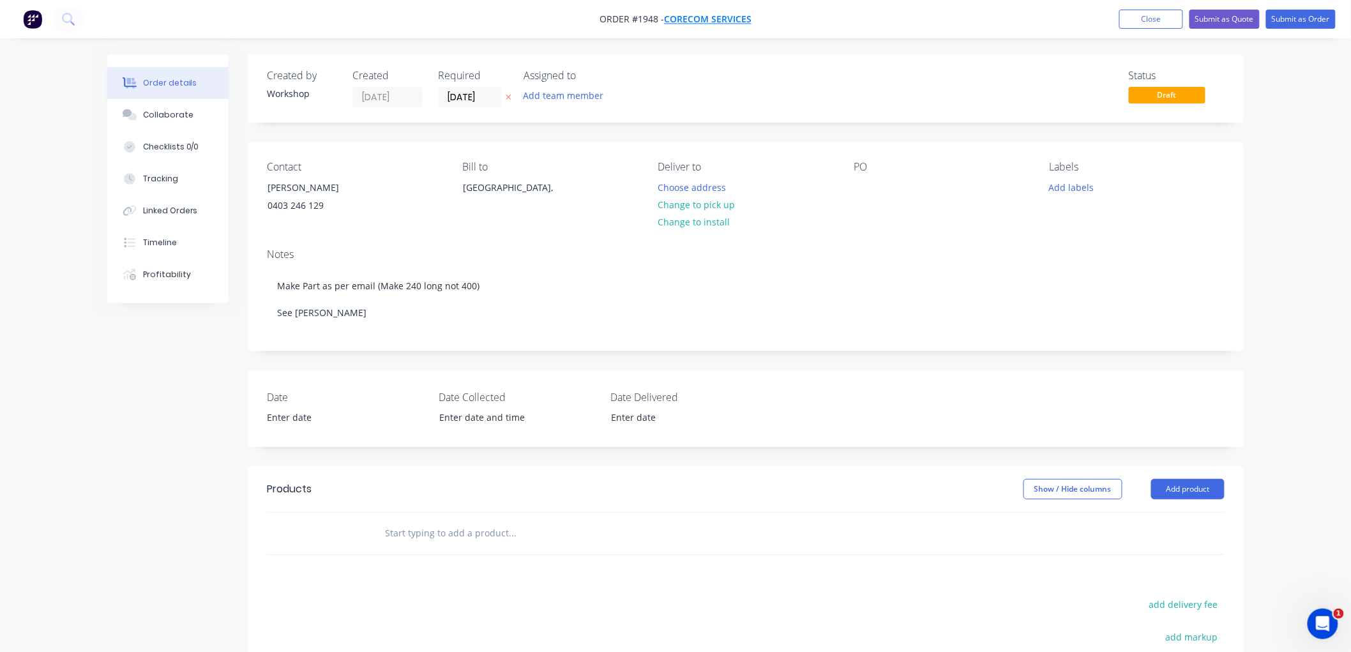
click at [684, 19] on span "corecom services" at bounding box center [707, 19] width 87 height 12
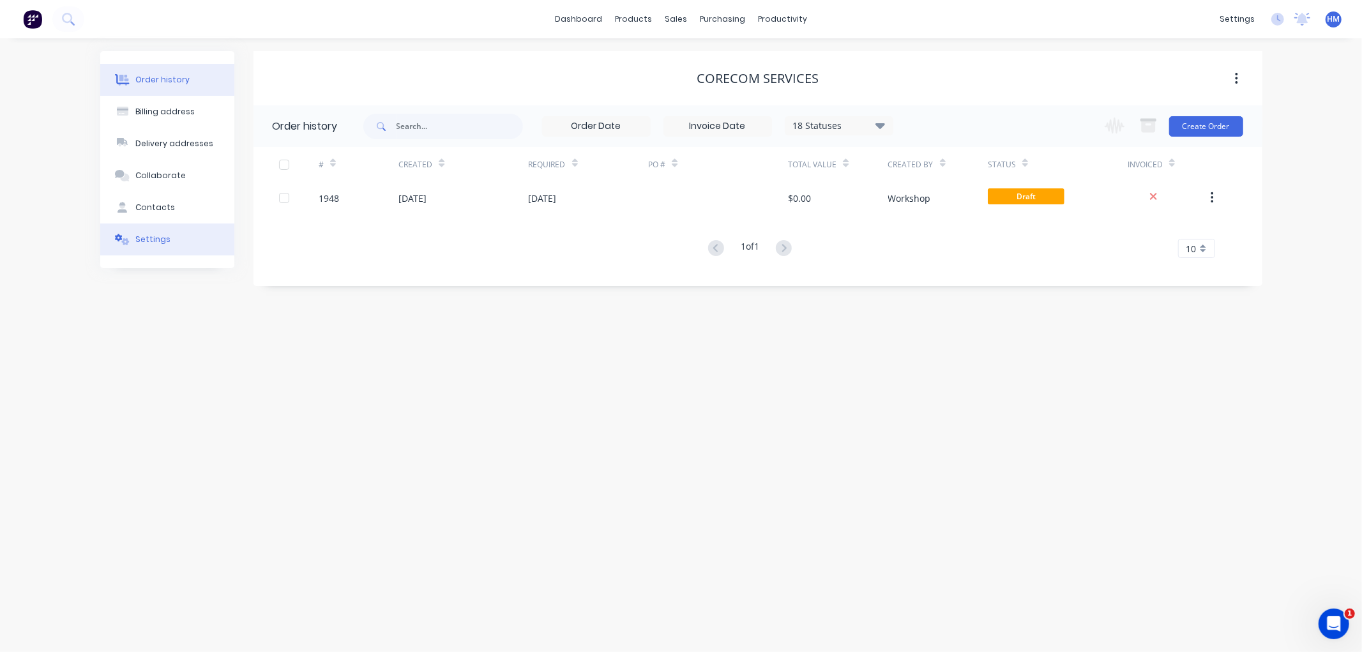
click at [155, 240] on div "Settings" at bounding box center [152, 239] width 35 height 11
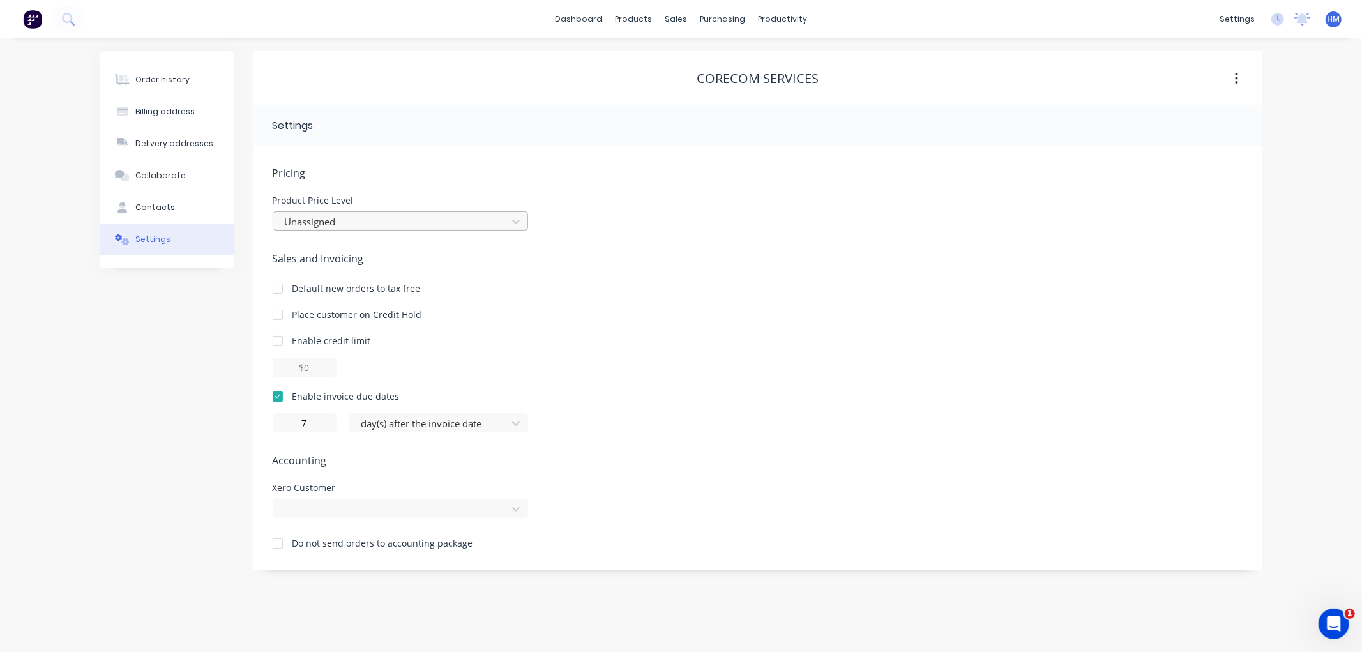
click at [345, 221] on div at bounding box center [391, 222] width 217 height 16
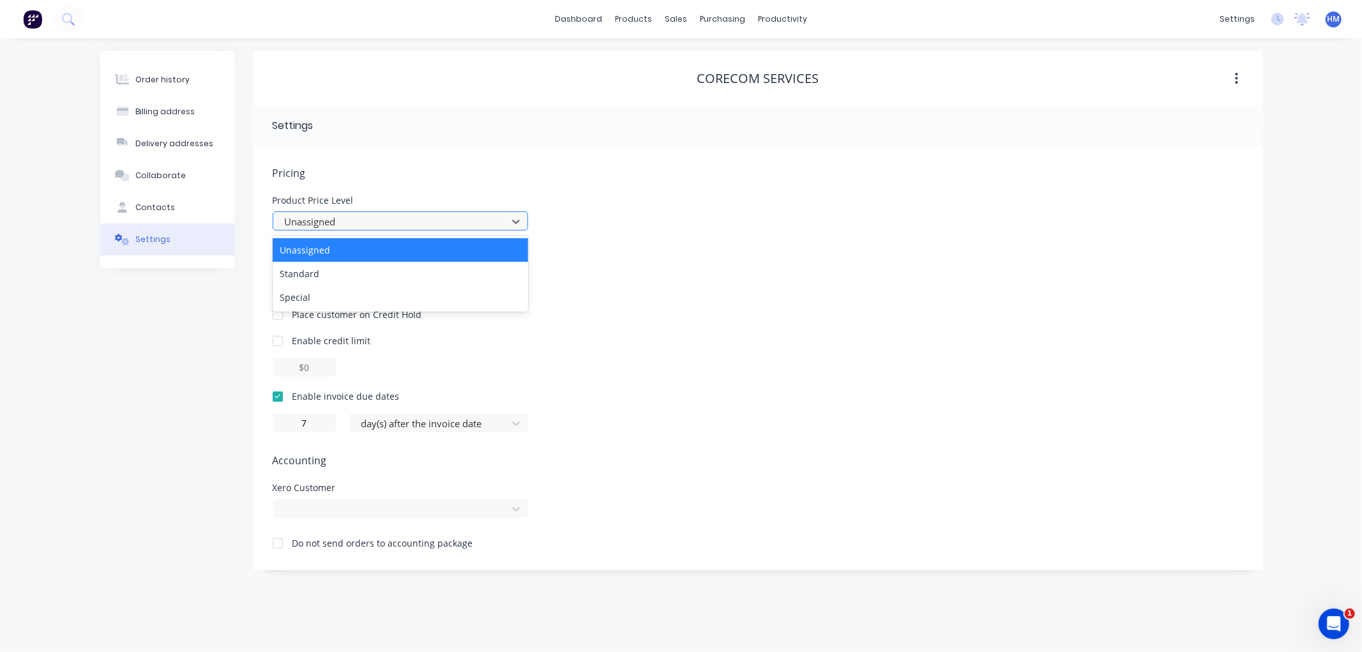
click at [345, 216] on div at bounding box center [391, 222] width 217 height 16
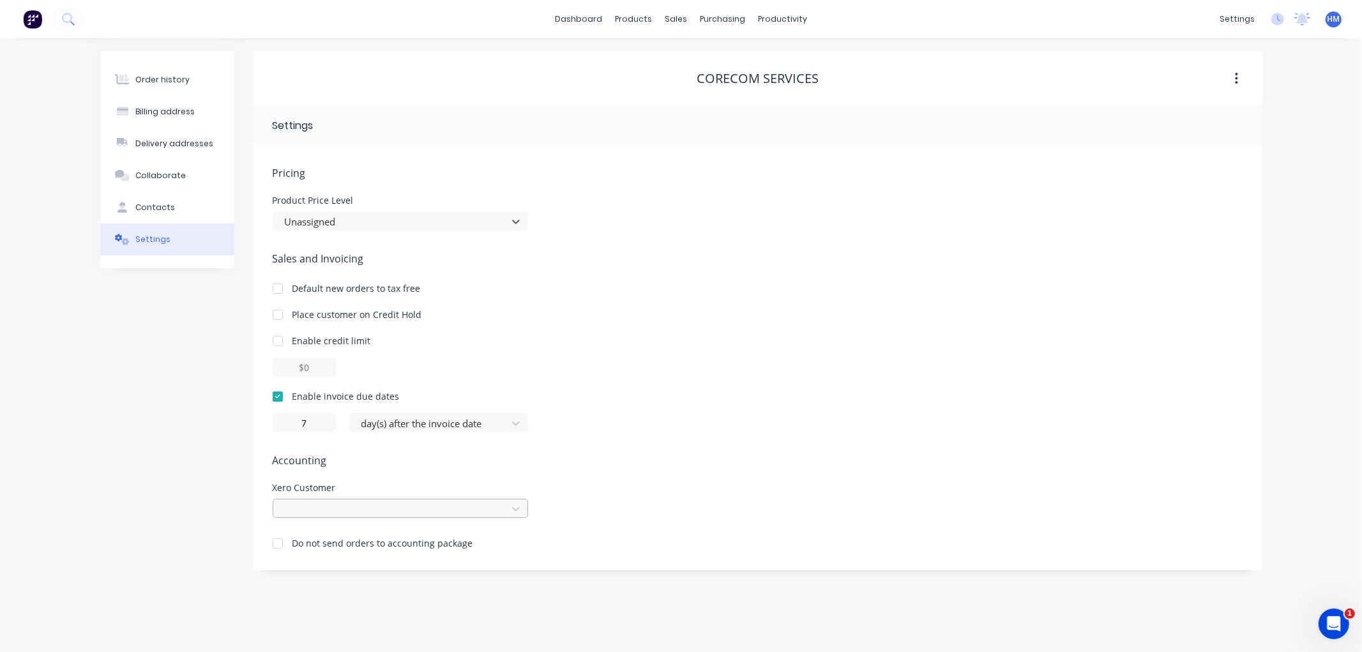
click at [386, 512] on div at bounding box center [391, 509] width 217 height 16
click at [313, 505] on div at bounding box center [391, 509] width 217 height 16
type input "core"
click at [633, 437] on div "Pricing Product Price Level Unassigned Sales and Invoicing Default new orders t…" at bounding box center [758, 367] width 970 height 405
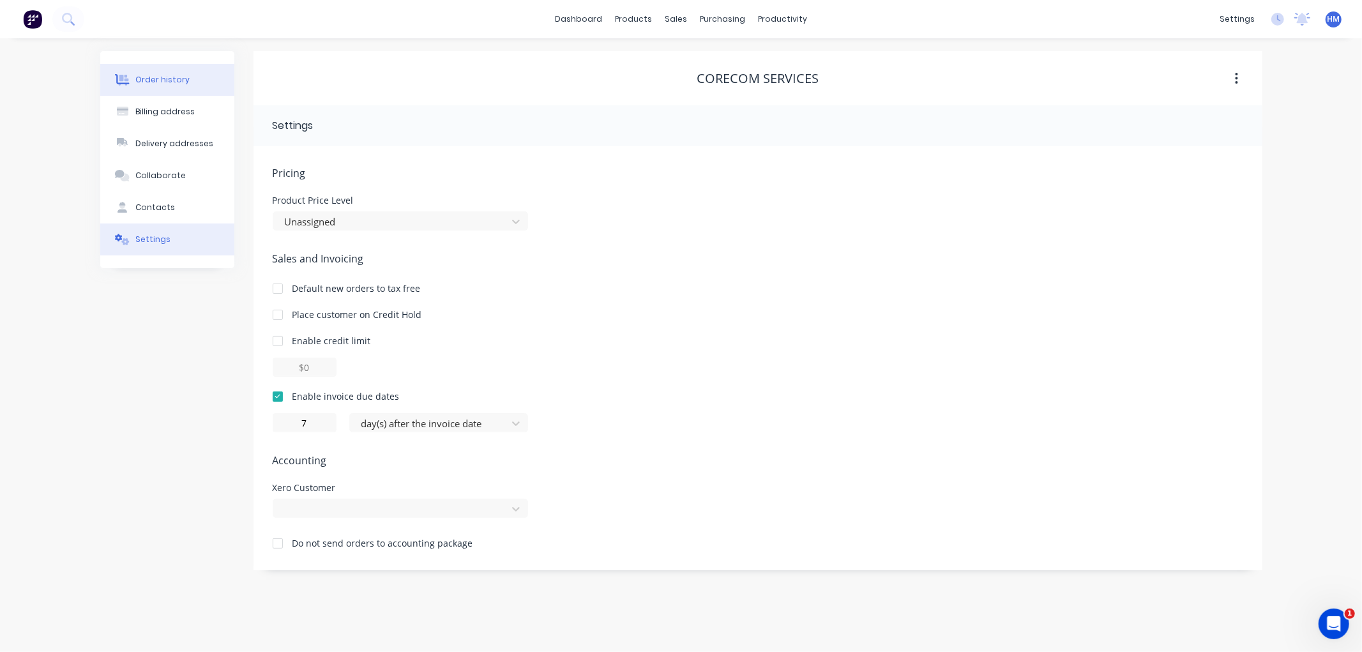
click at [182, 75] on div "Order history" at bounding box center [162, 79] width 54 height 11
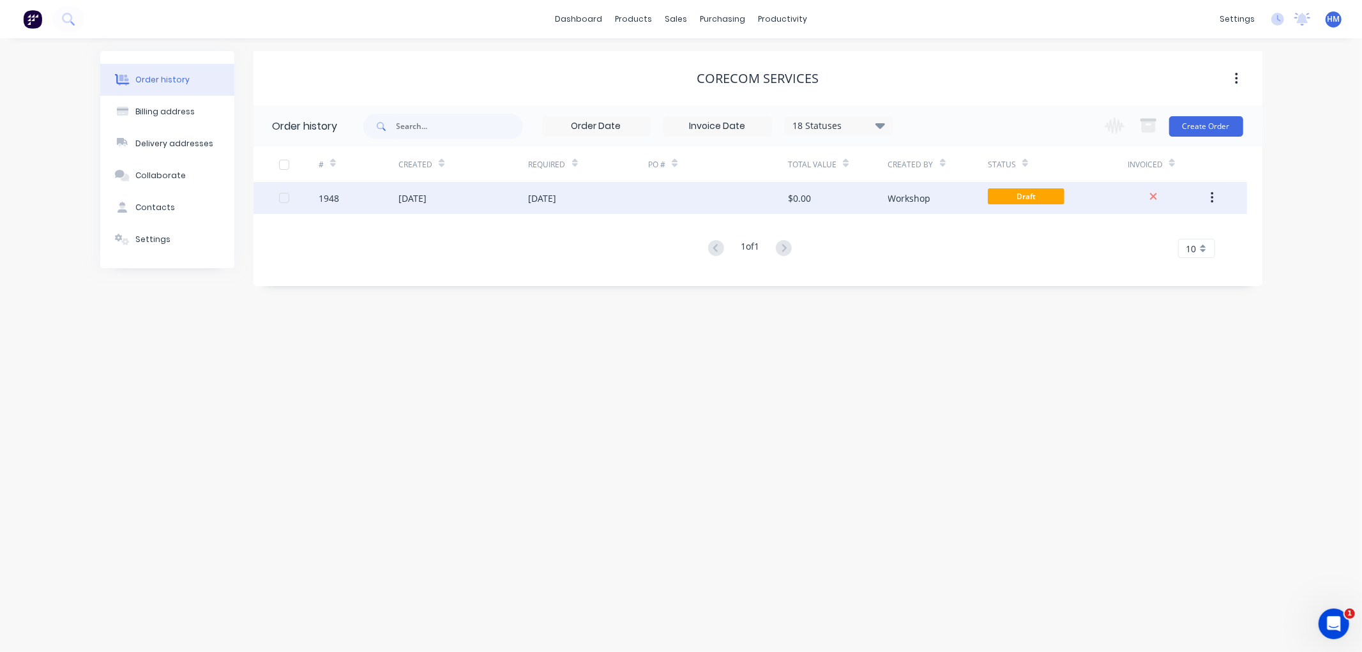
click at [484, 196] on div "[DATE]" at bounding box center [463, 198] width 130 height 32
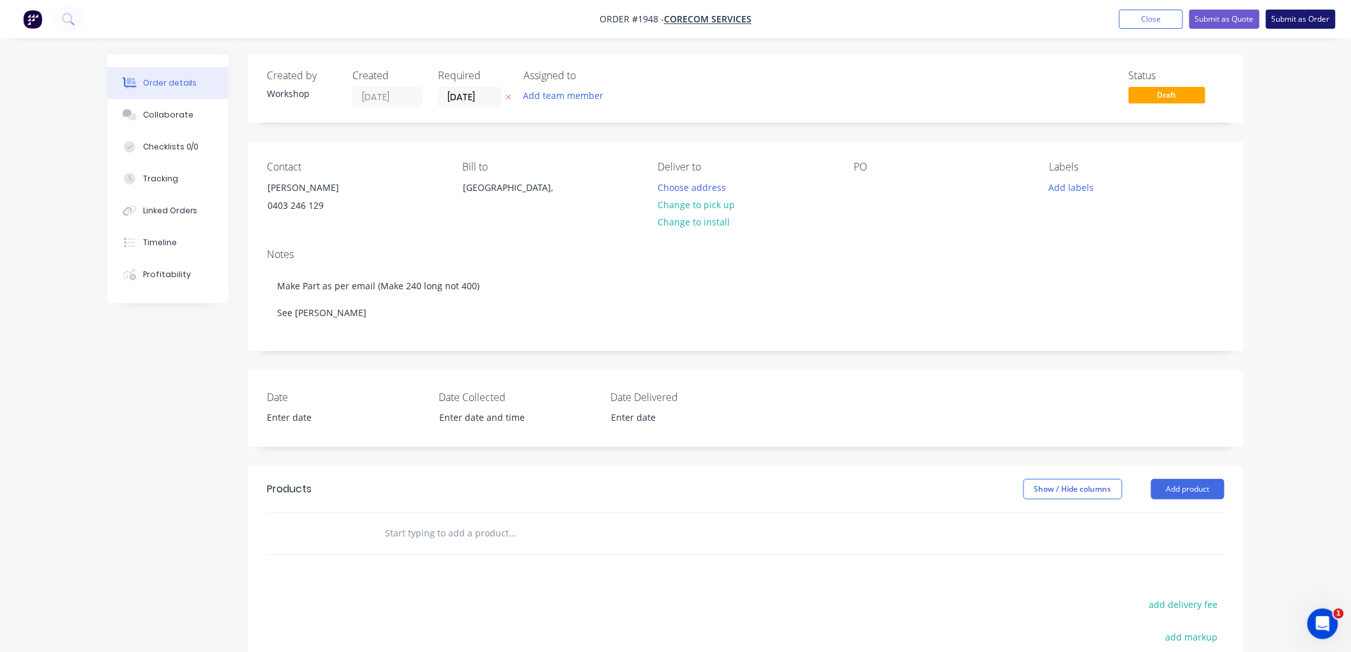
click at [1309, 17] on button "Submit as Order" at bounding box center [1301, 19] width 70 height 19
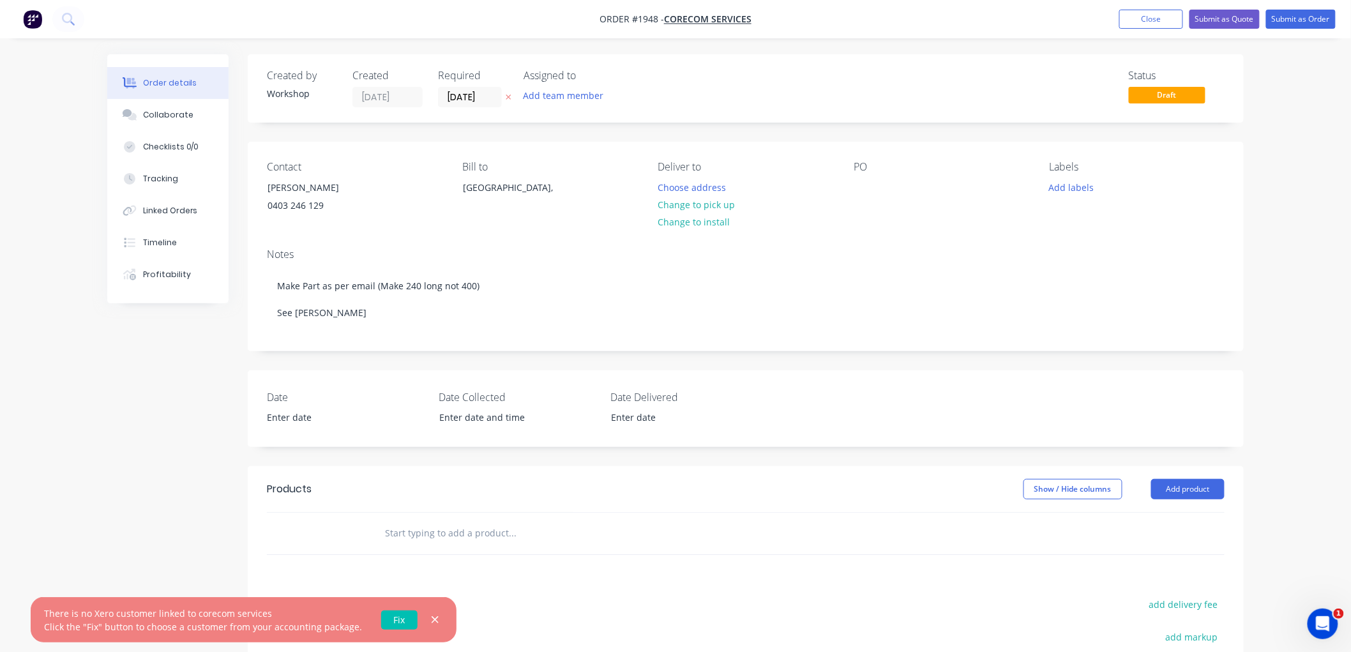
click at [384, 616] on link "Fix" at bounding box center [399, 619] width 36 height 19
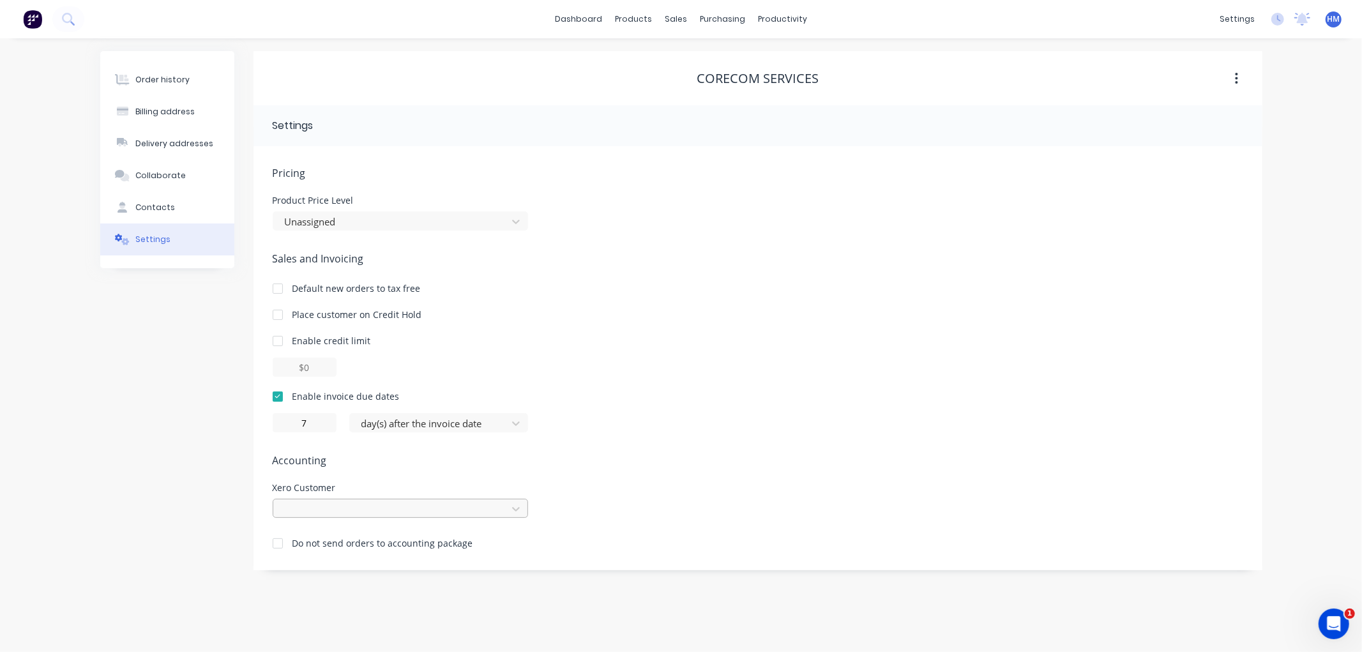
click at [343, 509] on div at bounding box center [391, 509] width 217 height 16
type input "core"
drag, startPoint x: 322, startPoint y: 508, endPoint x: 249, endPoint y: 508, distance: 73.4
click at [249, 508] on div "Order history Billing address Delivery addresses Collaborate Contacts Settings …" at bounding box center [681, 310] width 1162 height 519
click at [326, 507] on div at bounding box center [391, 509] width 217 height 16
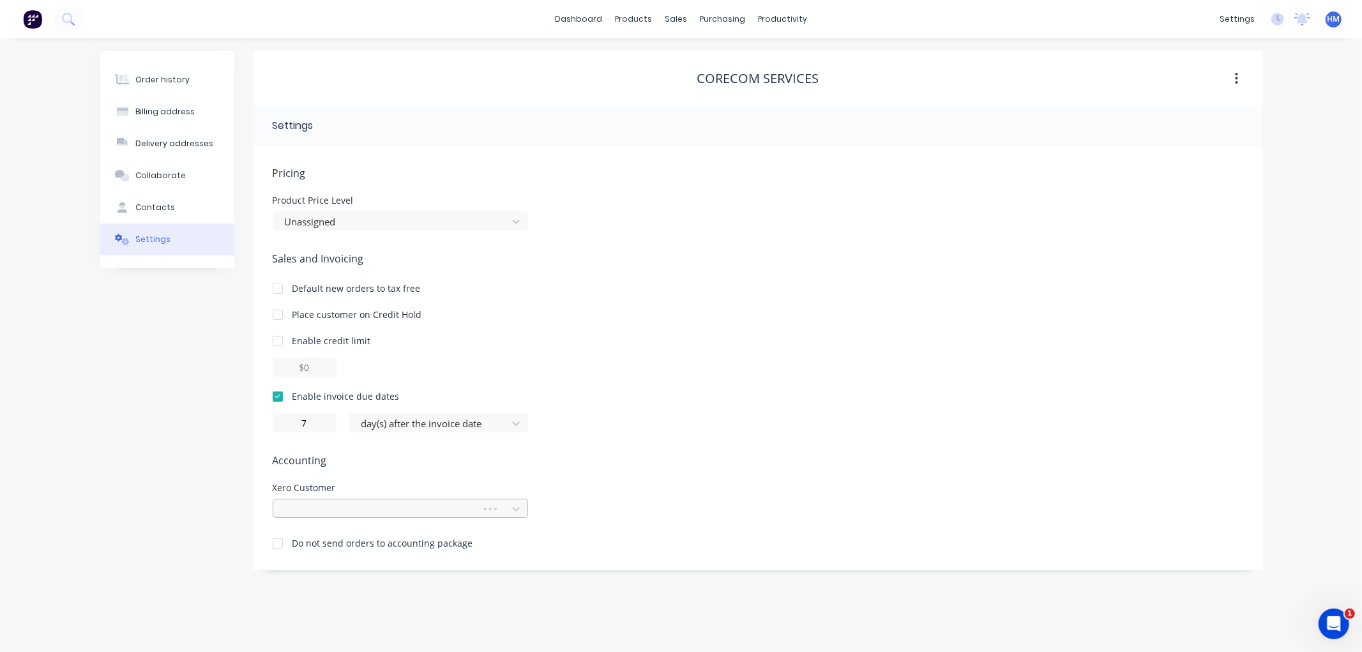
click at [324, 511] on div at bounding box center [379, 509] width 192 height 16
type input "core"
drag, startPoint x: 312, startPoint y: 513, endPoint x: 218, endPoint y: 509, distance: 93.9
click at [218, 509] on div "Order history Billing address Delivery addresses Collaborate Contacts Settings …" at bounding box center [681, 310] width 1162 height 519
click at [1235, 78] on icon "button" at bounding box center [1236, 78] width 3 height 11
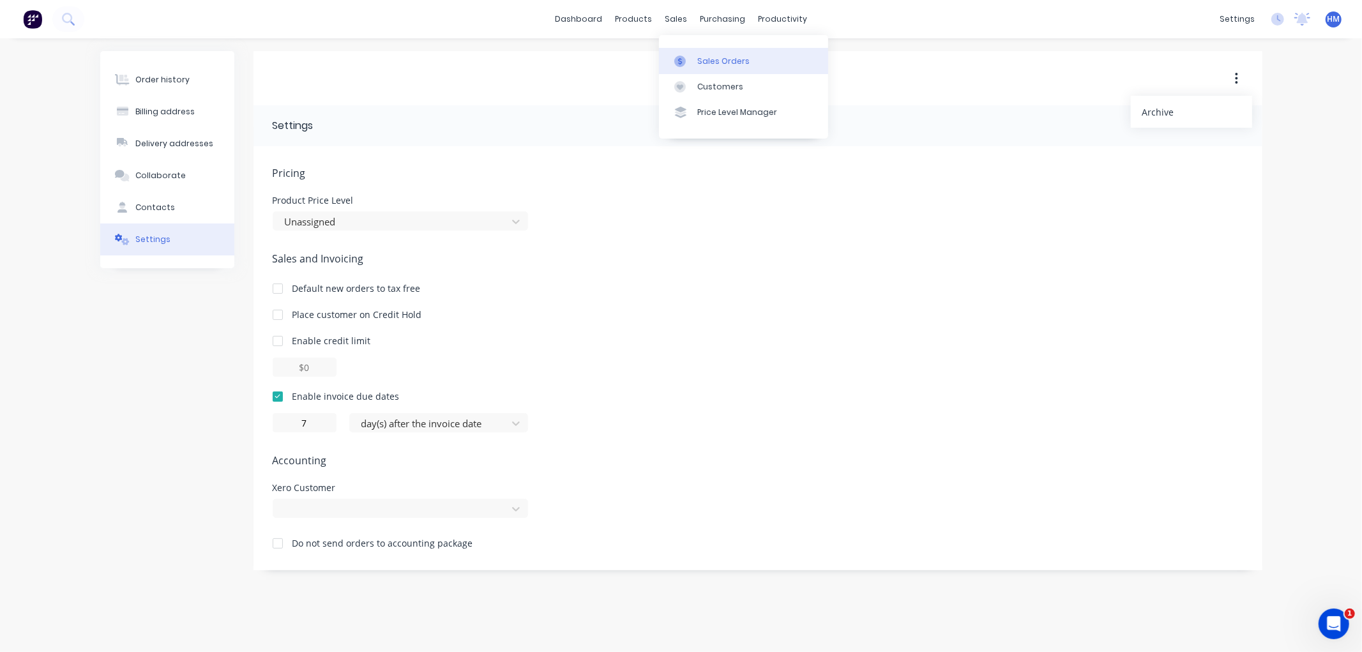
click at [701, 57] on div "Sales Orders" at bounding box center [723, 61] width 52 height 11
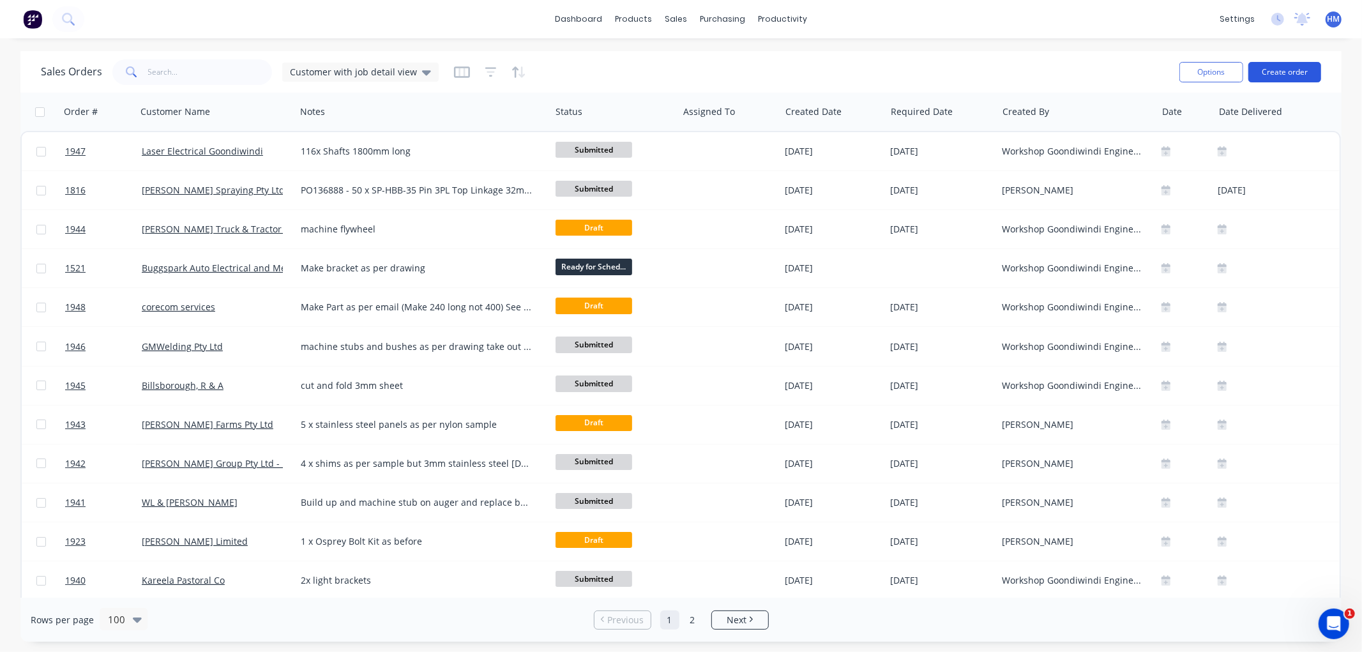
click at [1279, 78] on button "Create order" at bounding box center [1284, 72] width 73 height 20
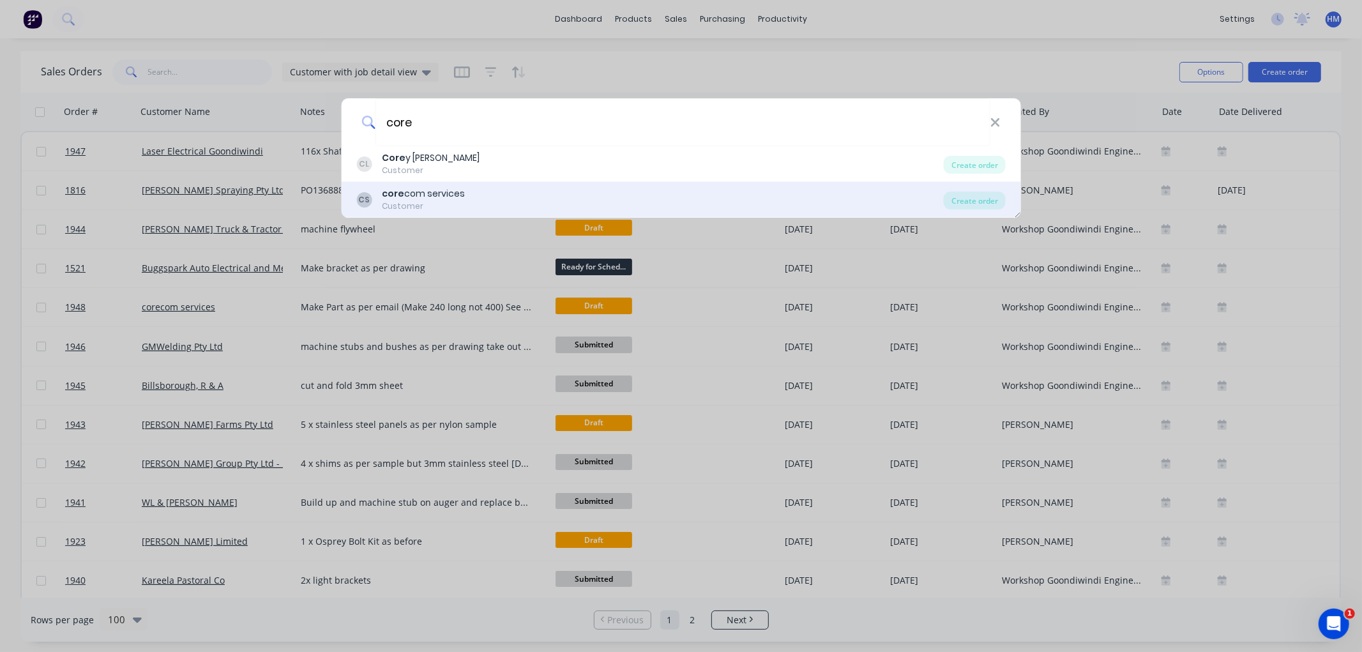
type input "core"
click at [437, 189] on div "core com services" at bounding box center [423, 193] width 83 height 13
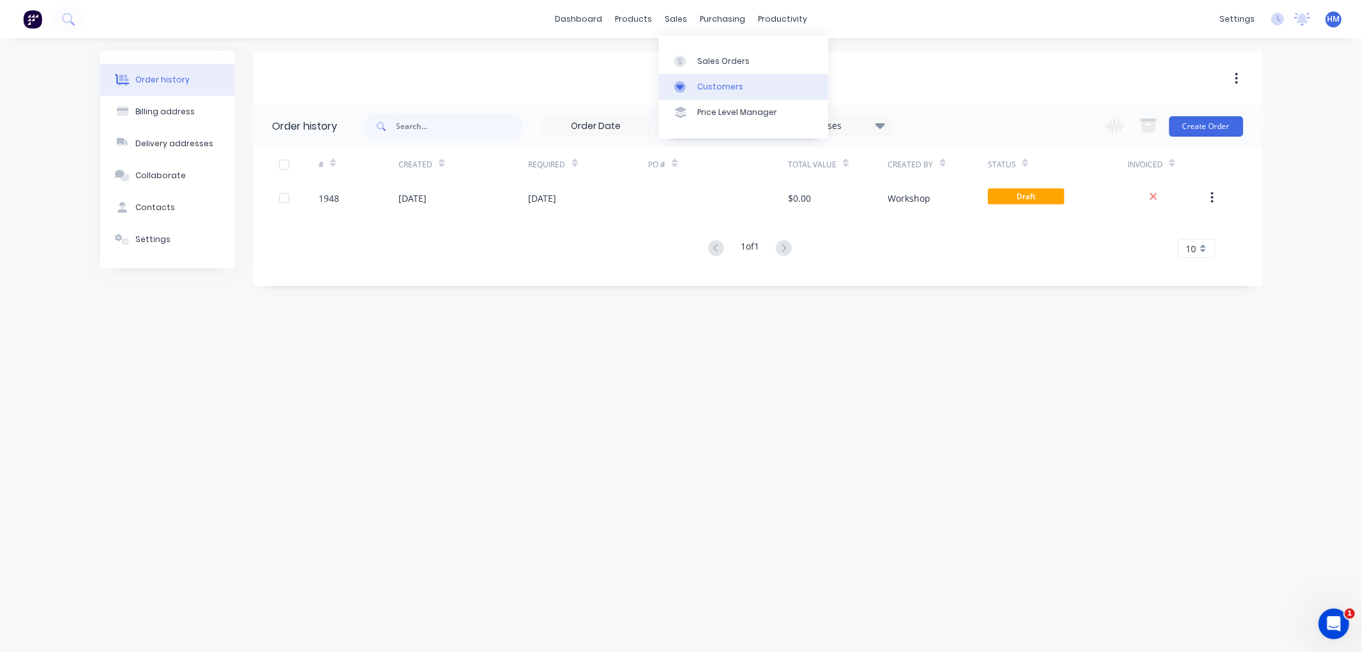
click at [711, 87] on div "Customers" at bounding box center [720, 86] width 46 height 11
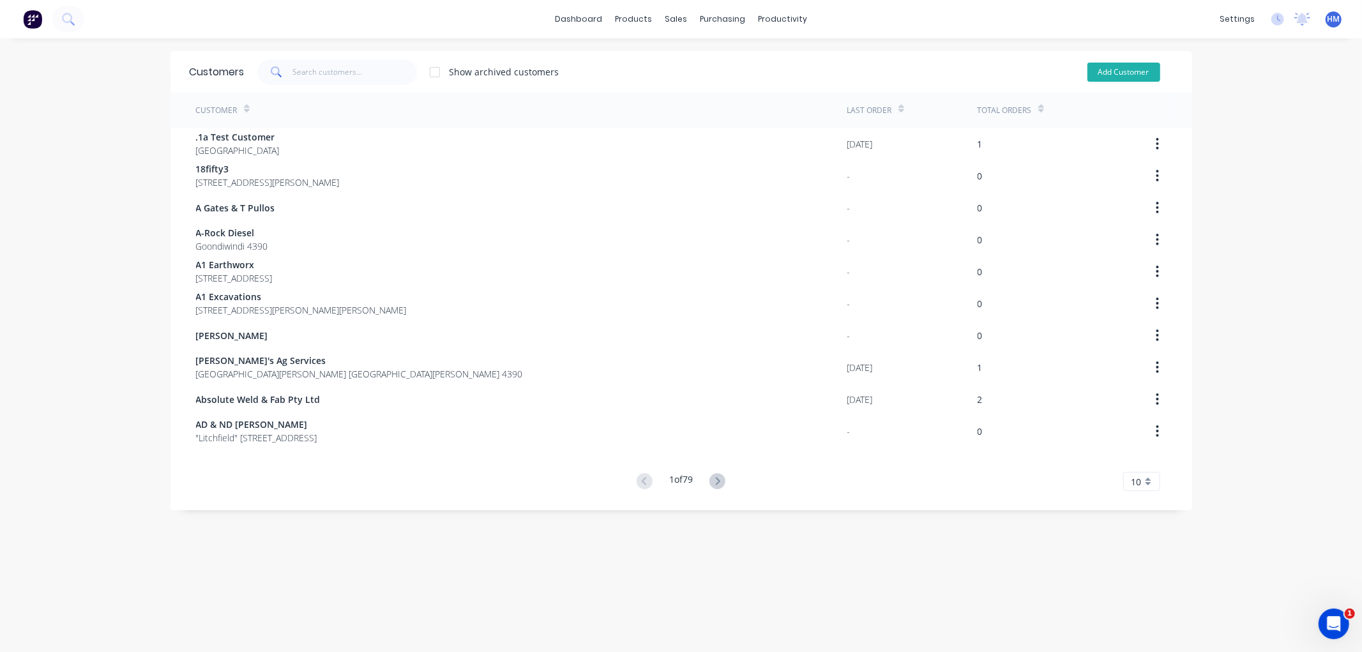
click at [1097, 77] on button "Add Customer" at bounding box center [1123, 72] width 73 height 19
select select "AU"
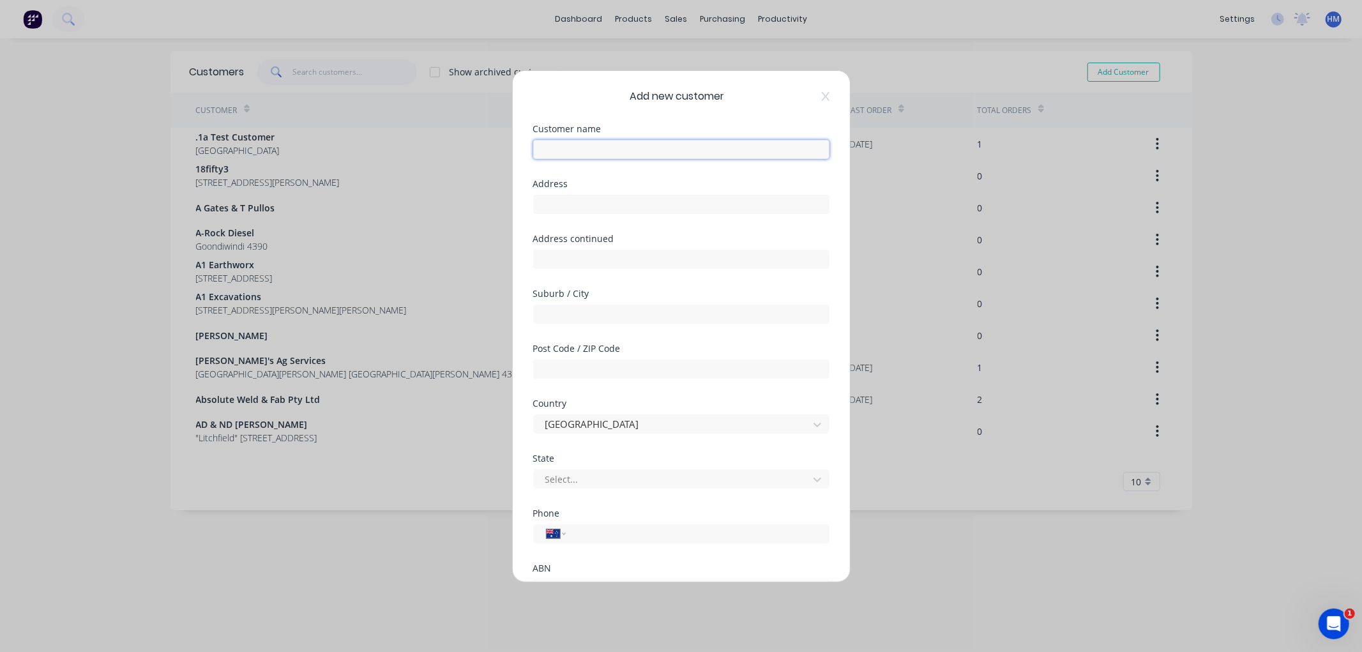
click at [575, 147] on input "text" at bounding box center [681, 149] width 296 height 19
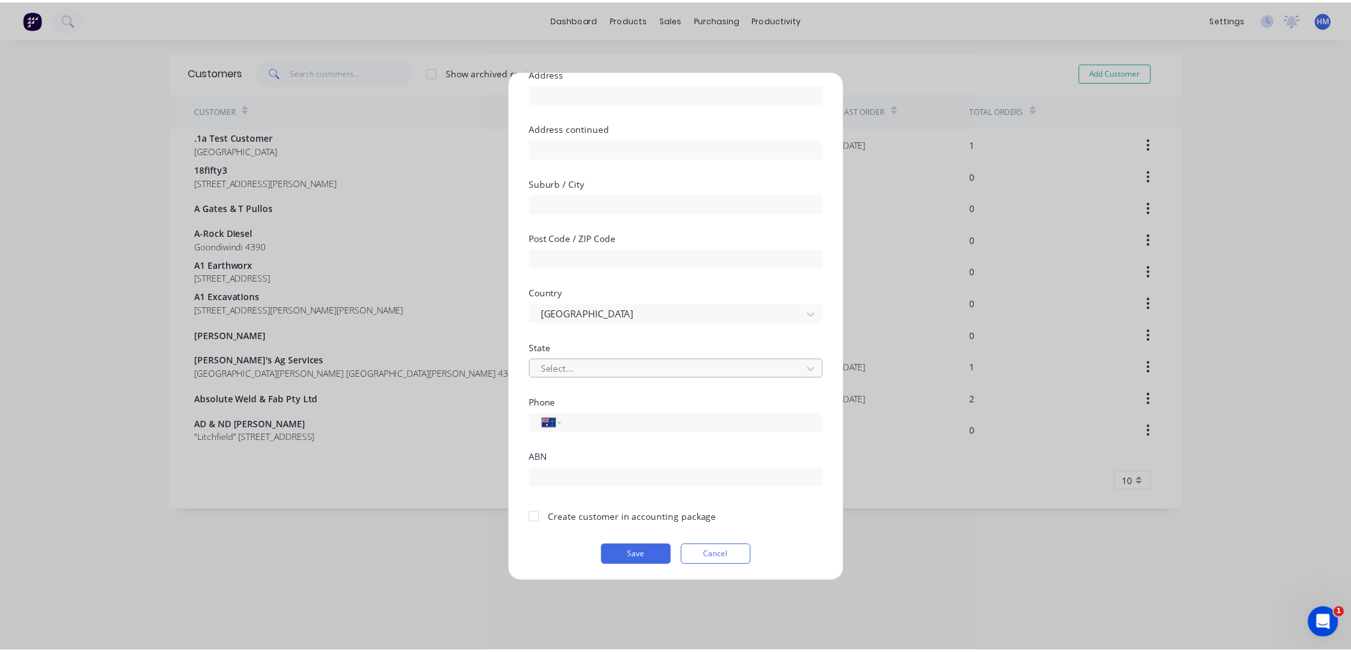
scroll to position [112, 0]
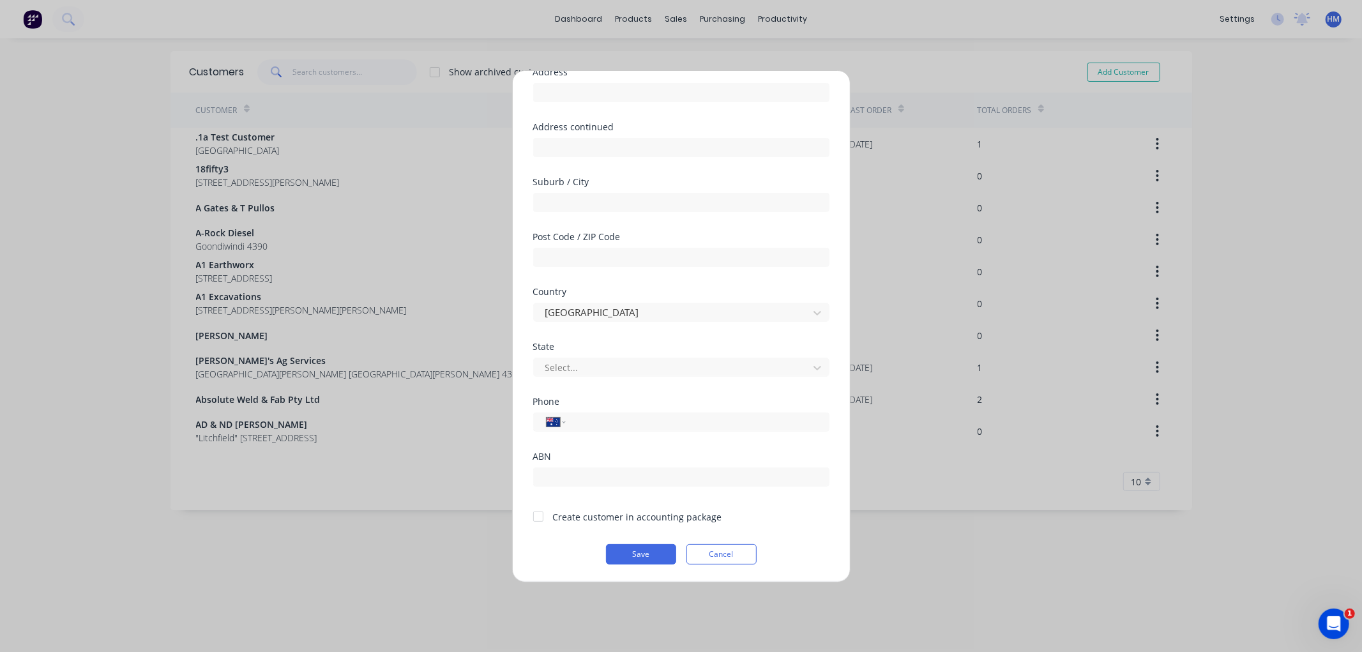
type input "Corecom Services - [GEOGRAPHIC_DATA]"
click at [534, 515] on div at bounding box center [538, 517] width 26 height 26
click at [641, 553] on button "Save" at bounding box center [641, 554] width 70 height 20
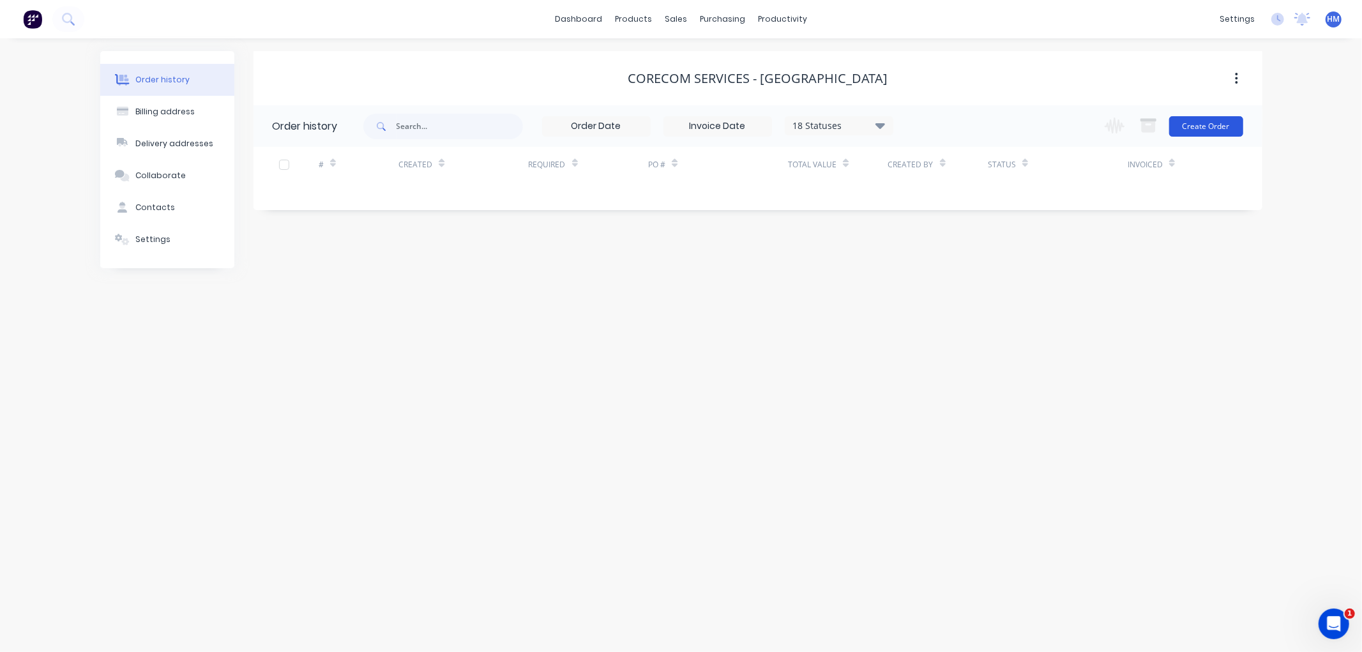
click at [1204, 123] on button "Create Order" at bounding box center [1206, 126] width 74 height 20
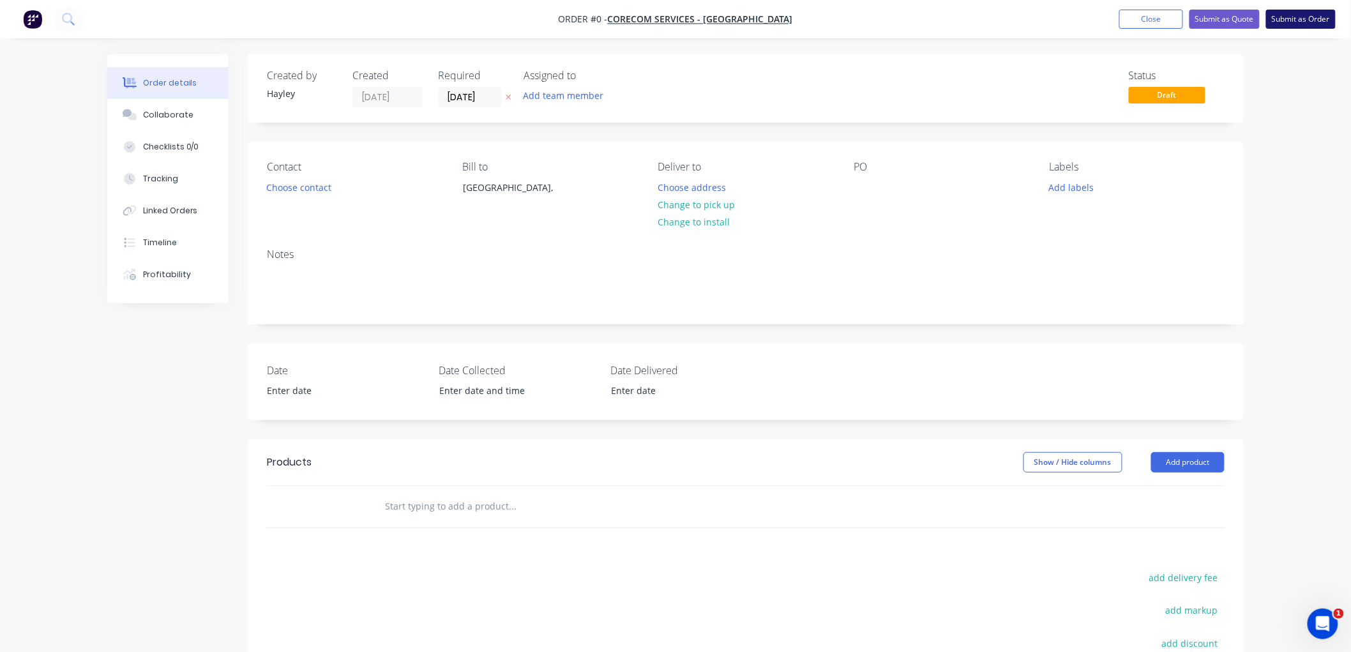
click at [1308, 16] on button "Submit as Order" at bounding box center [1301, 19] width 70 height 19
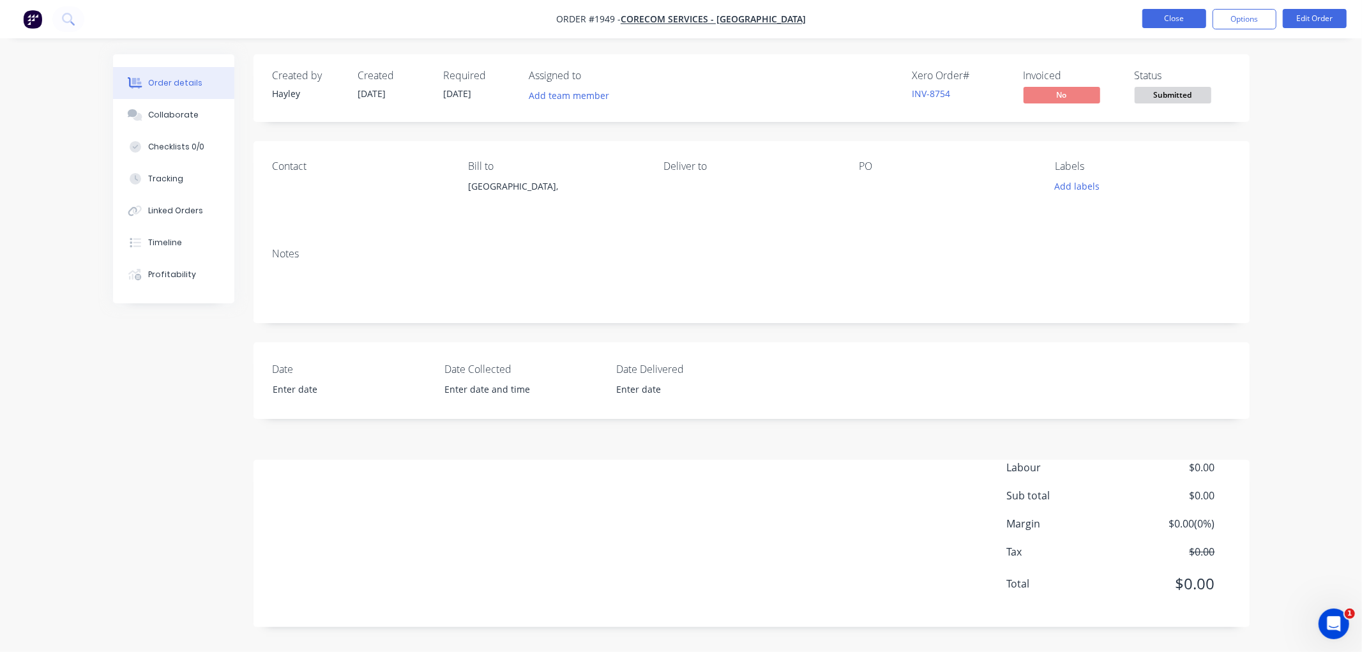
click at [1158, 16] on button "Close" at bounding box center [1174, 18] width 64 height 19
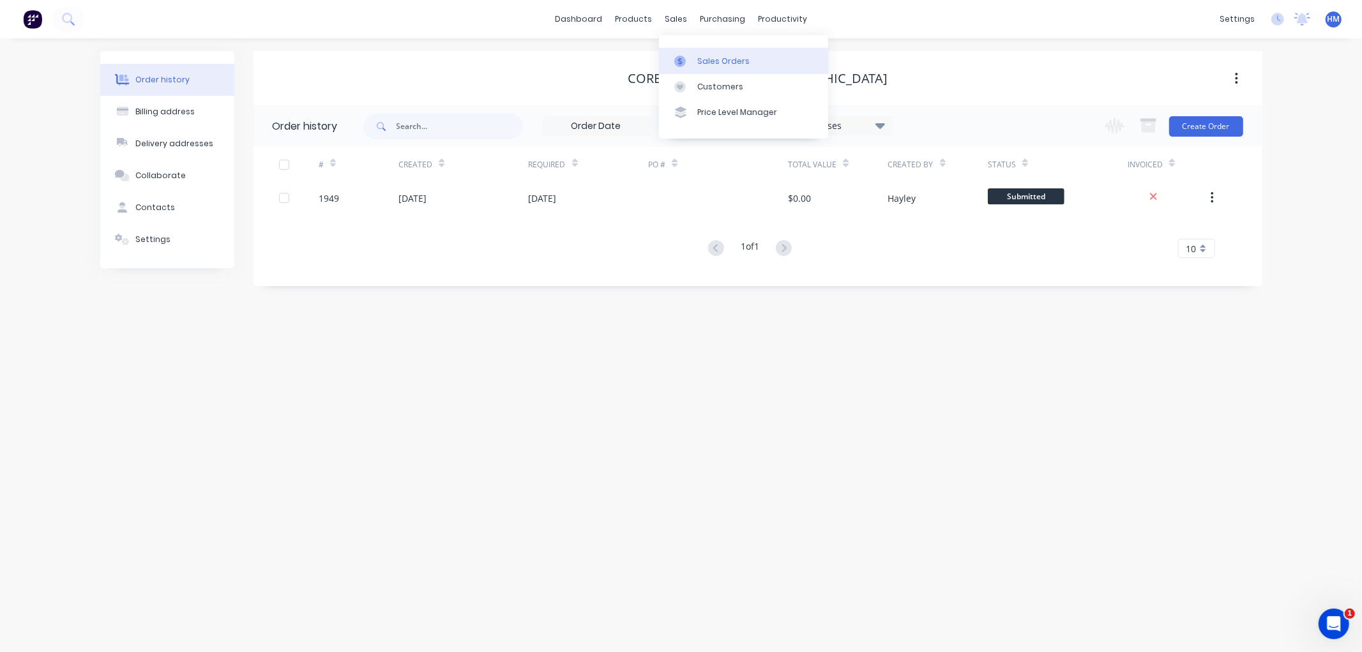
click at [701, 59] on div "Sales Orders" at bounding box center [723, 61] width 52 height 11
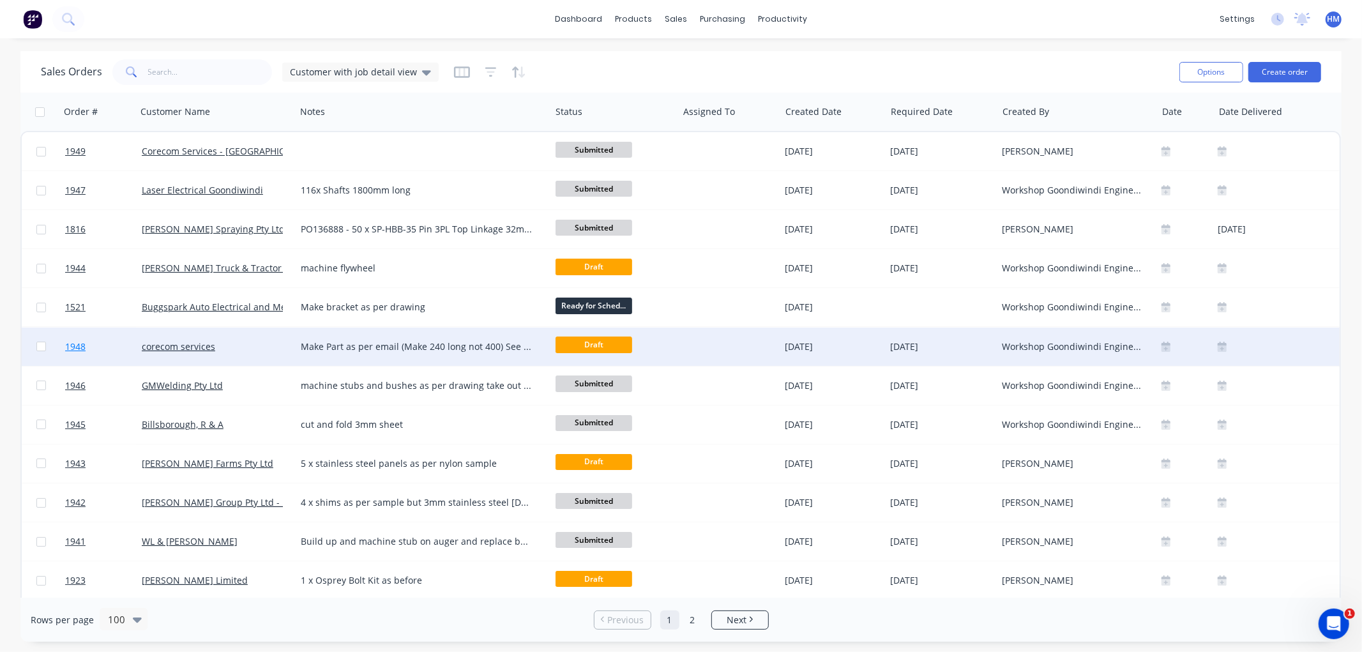
click at [115, 347] on link "1948" at bounding box center [103, 347] width 77 height 38
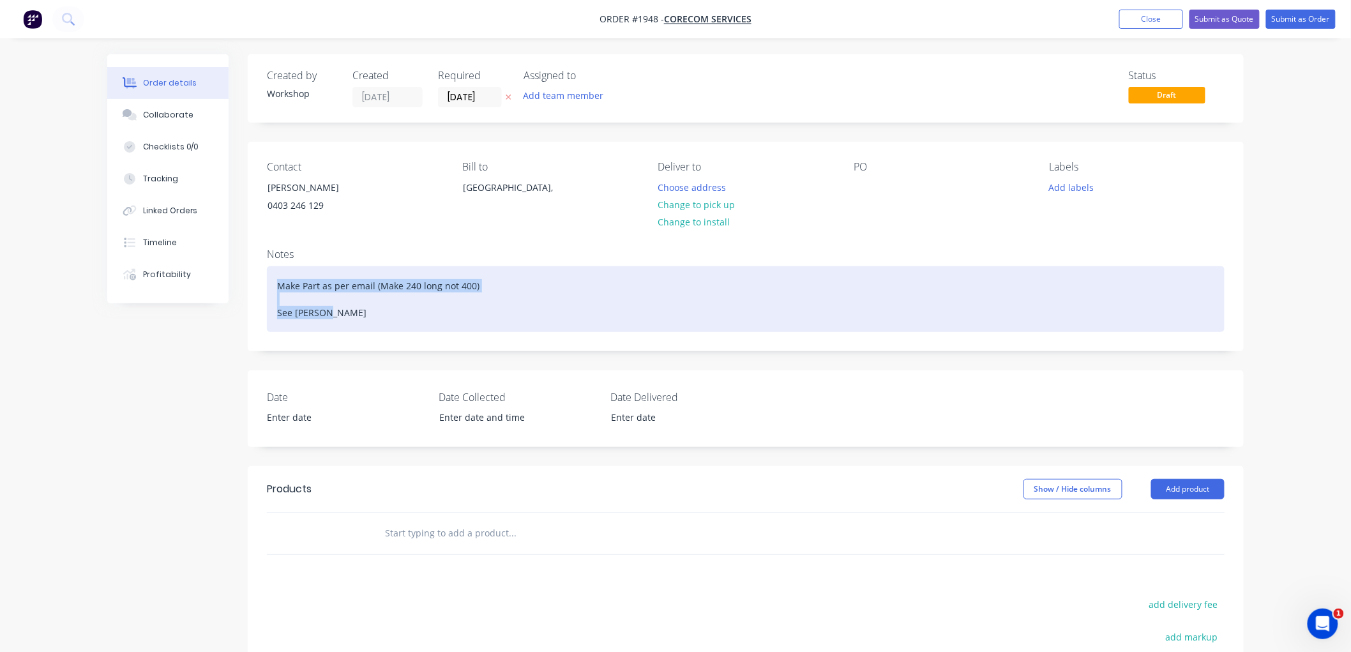
drag, startPoint x: 390, startPoint y: 322, endPoint x: 265, endPoint y: 278, distance: 132.7
click at [265, 278] on div "Notes Make Part as per email (Make 240 long not 400) See [PERSON_NAME]" at bounding box center [746, 294] width 996 height 112
copy div "Make Part as per email (Make 240 long not 400) See [PERSON_NAME]"
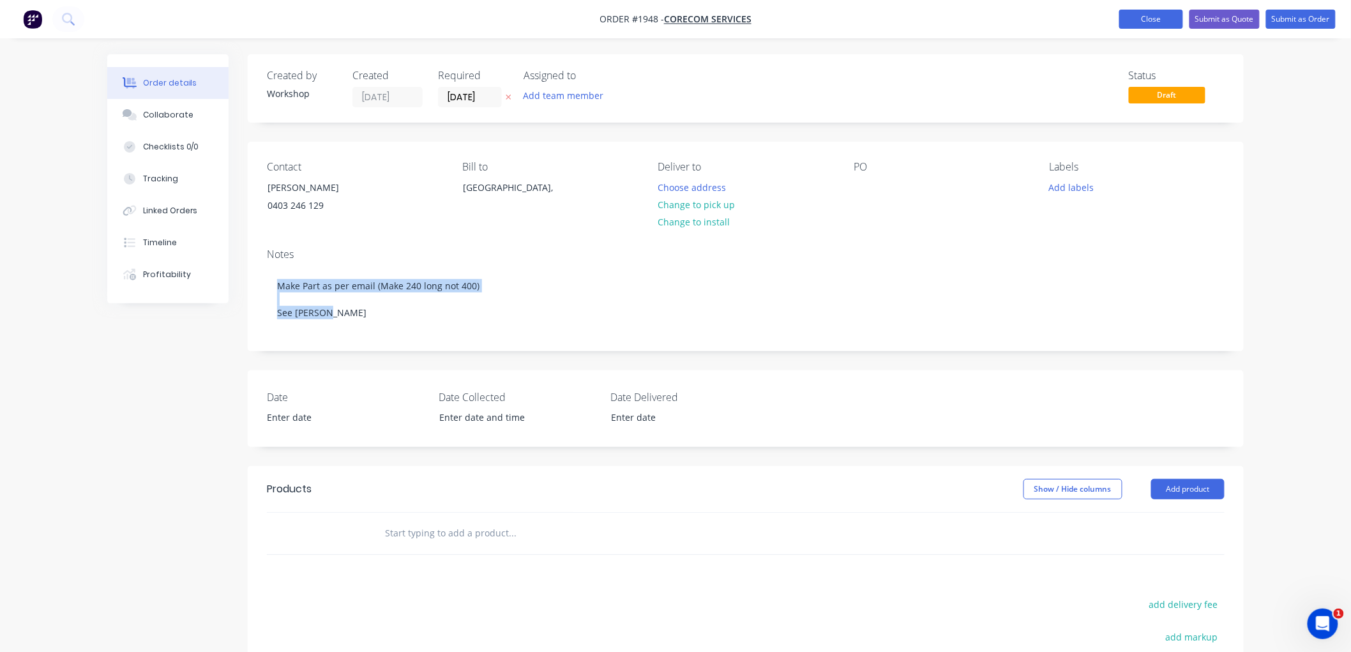
click at [1151, 22] on button "Close" at bounding box center [1151, 19] width 64 height 19
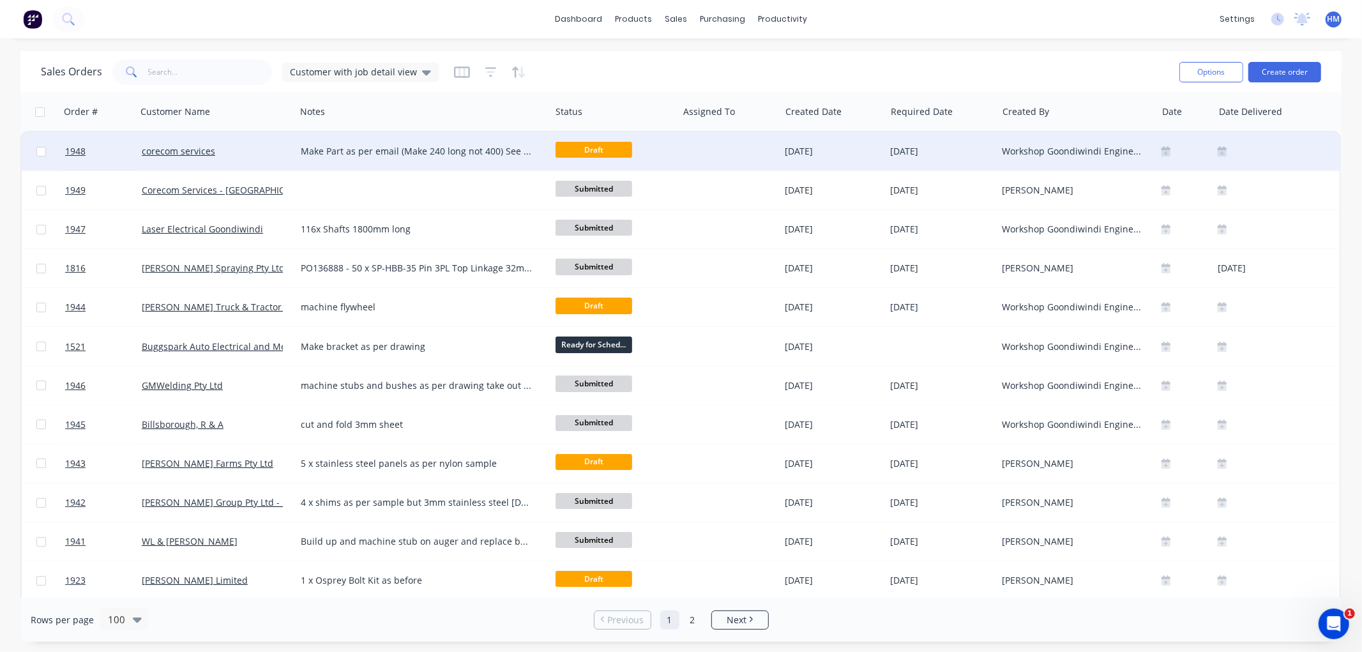
click at [228, 154] on div "corecom services" at bounding box center [213, 151] width 142 height 13
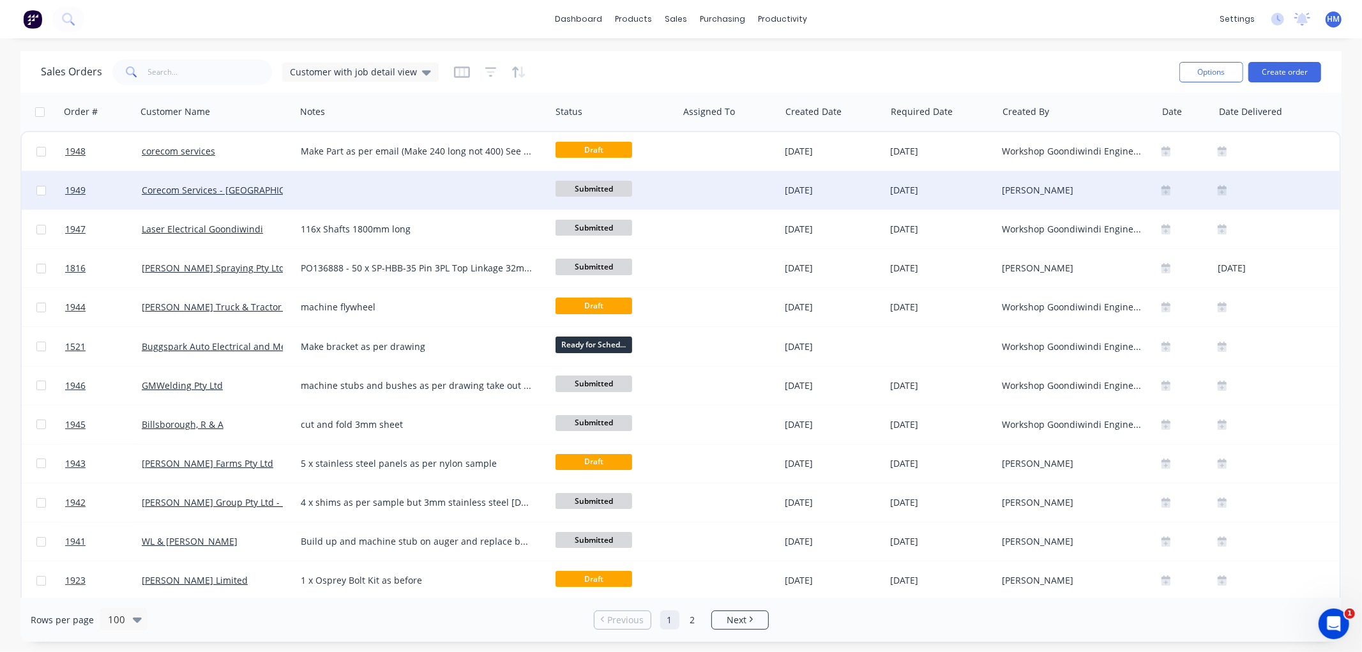
click at [313, 194] on div at bounding box center [423, 190] width 255 height 38
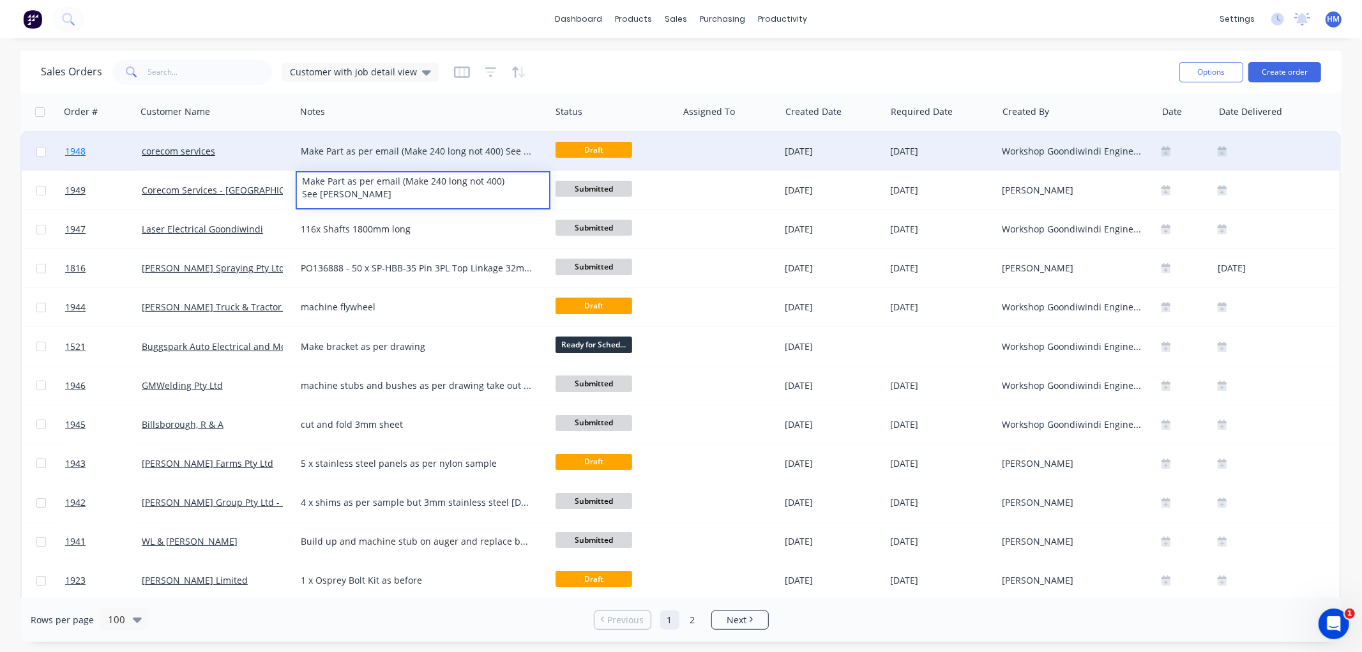
click at [128, 152] on link "1948" at bounding box center [103, 151] width 77 height 38
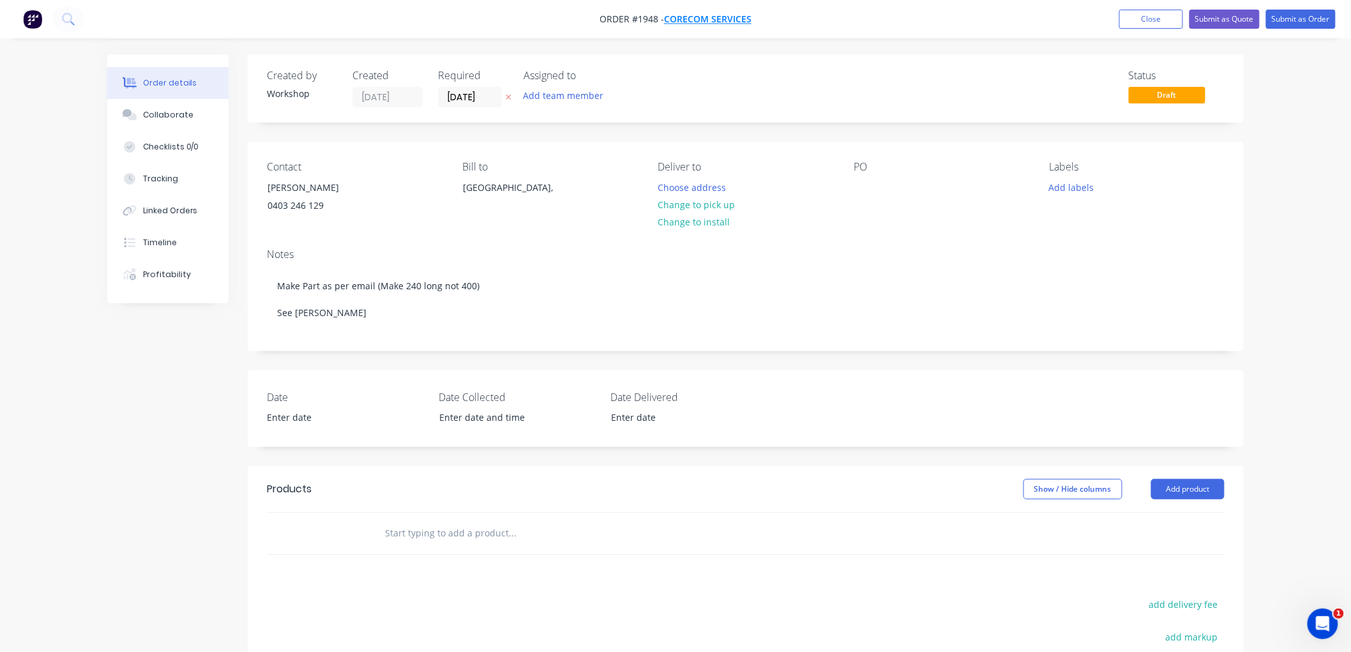
click at [738, 19] on span "corecom services" at bounding box center [707, 19] width 87 height 12
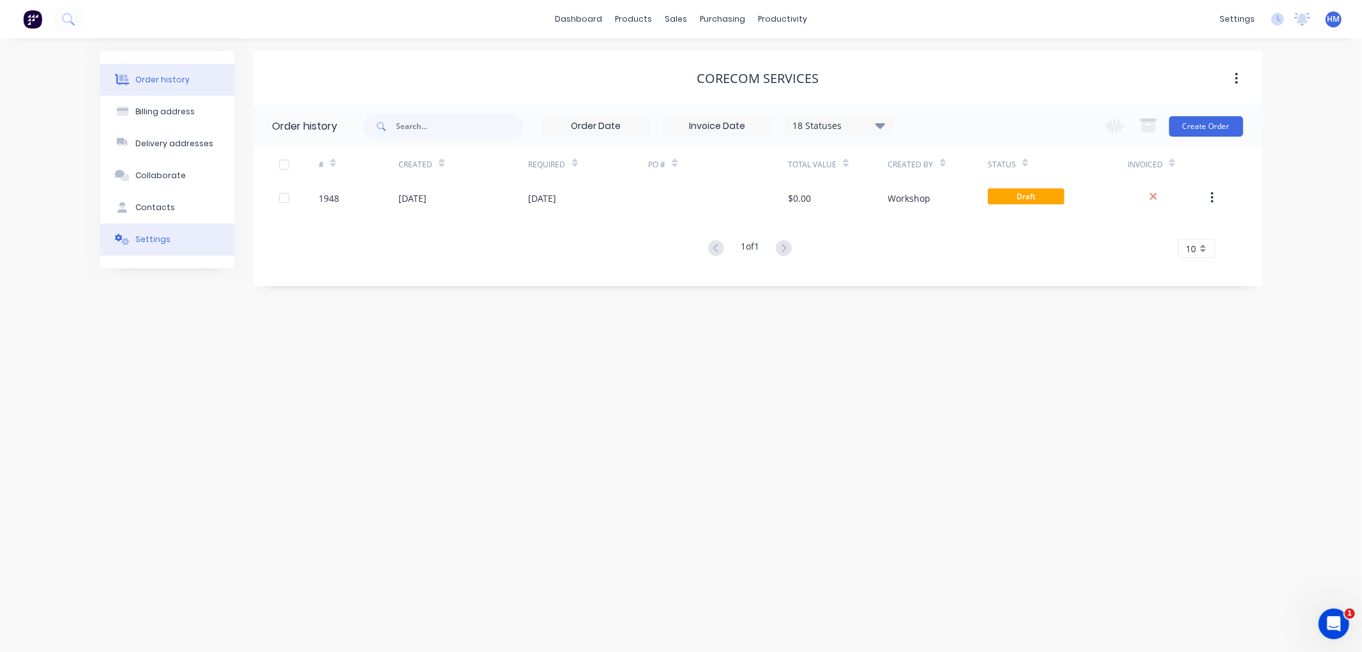
click at [162, 235] on div "Settings" at bounding box center [152, 239] width 35 height 11
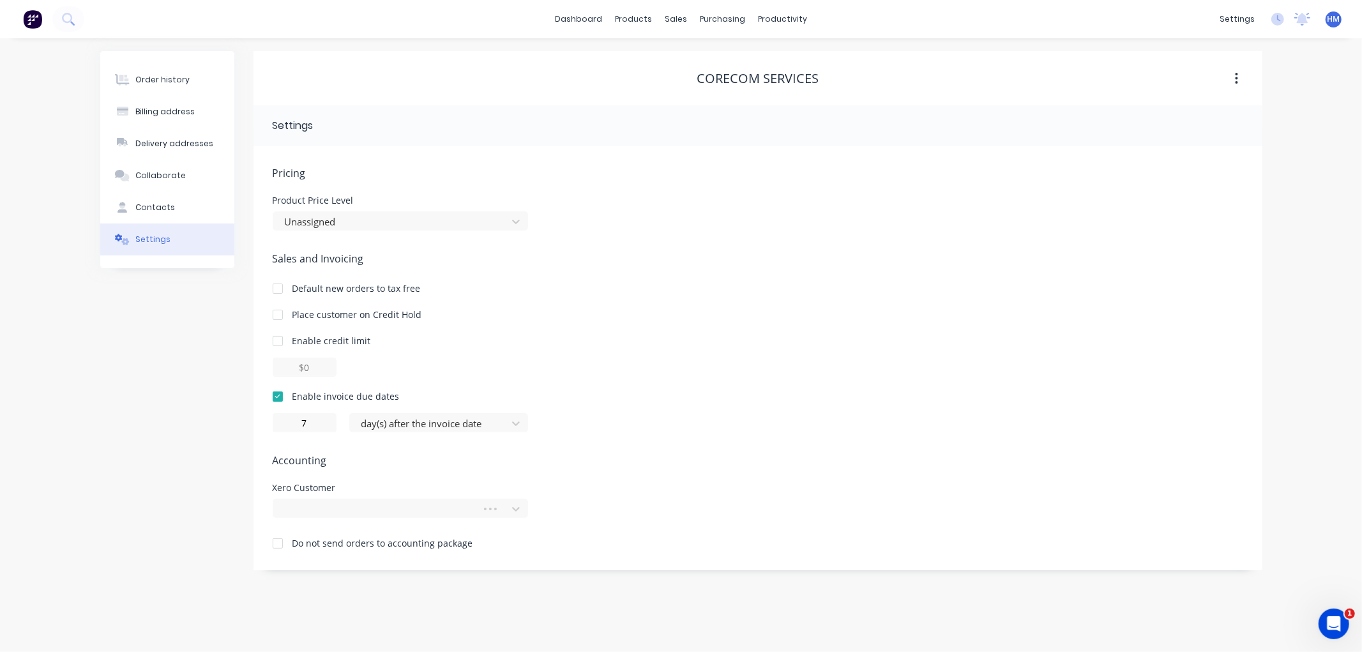
click at [356, 132] on div "Settings" at bounding box center [376, 125] width 206 height 15
drag, startPoint x: 815, startPoint y: 73, endPoint x: 435, endPoint y: 146, distance: 386.2
click at [810, 73] on div "corecom services" at bounding box center [758, 78] width 122 height 15
click at [162, 208] on div "Contacts" at bounding box center [155, 207] width 40 height 11
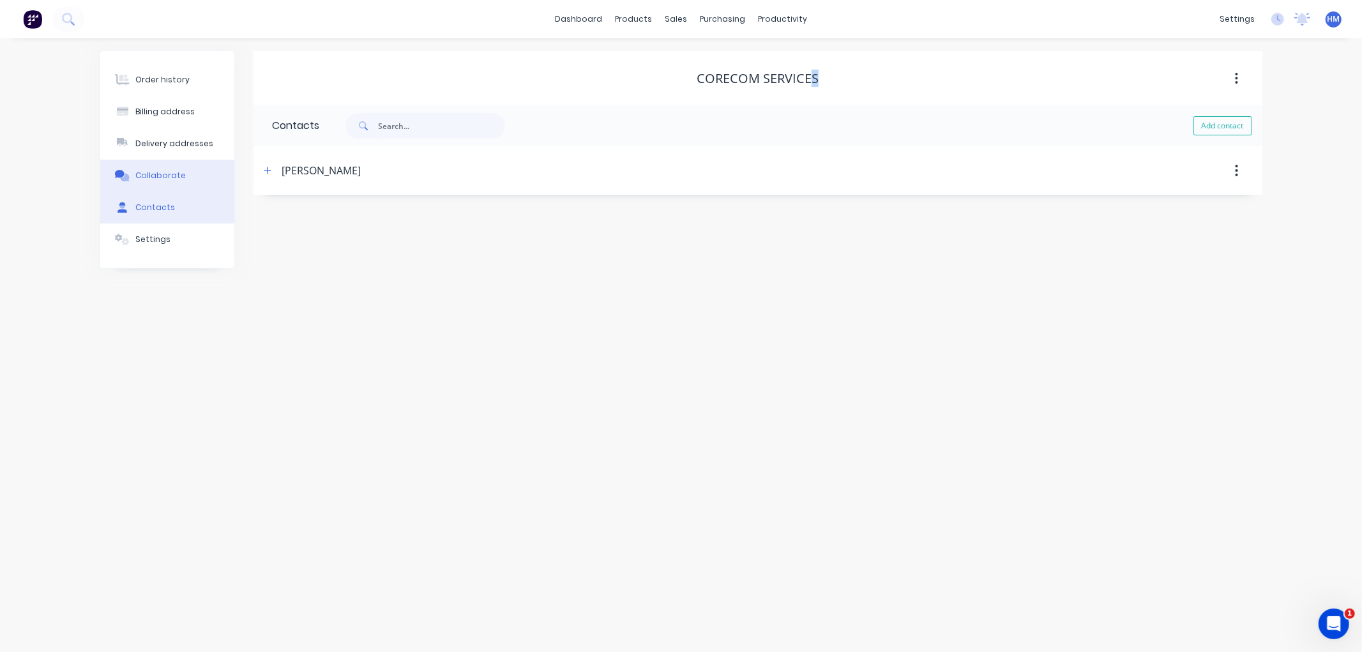
click at [155, 177] on div "Collaborate" at bounding box center [160, 175] width 50 height 11
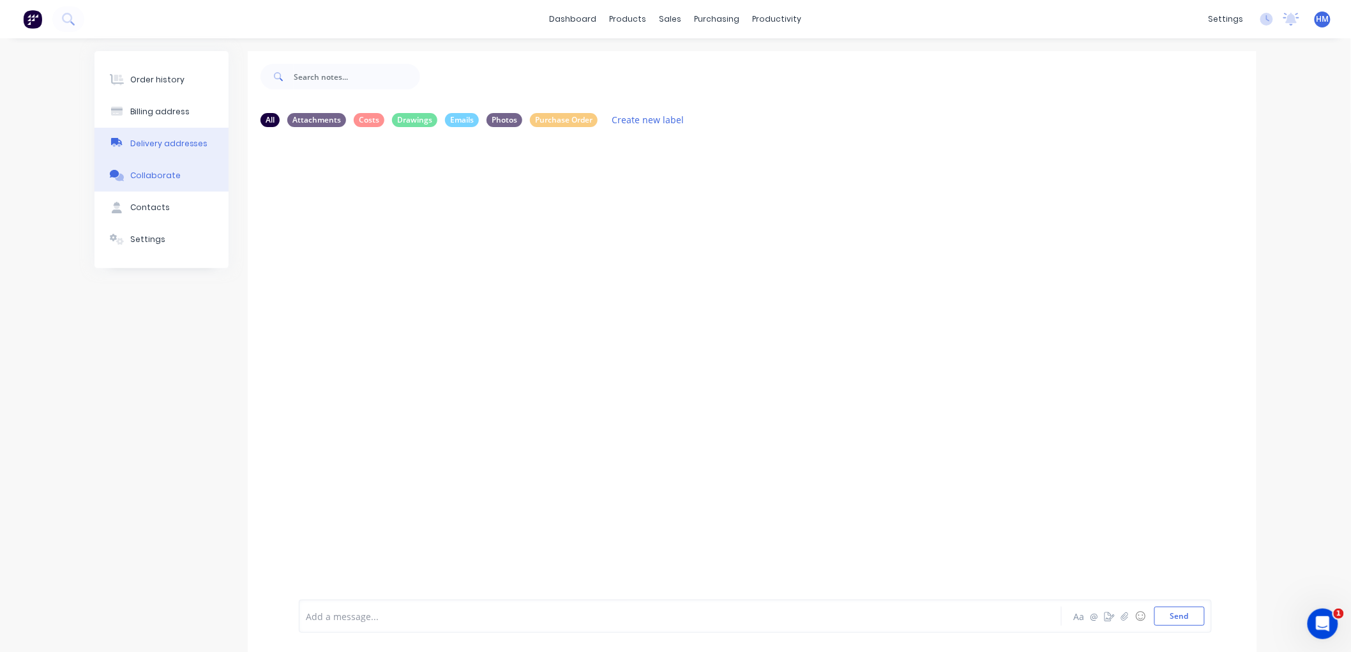
click at [169, 142] on div "Delivery addresses" at bounding box center [169, 143] width 78 height 11
select select "AU"
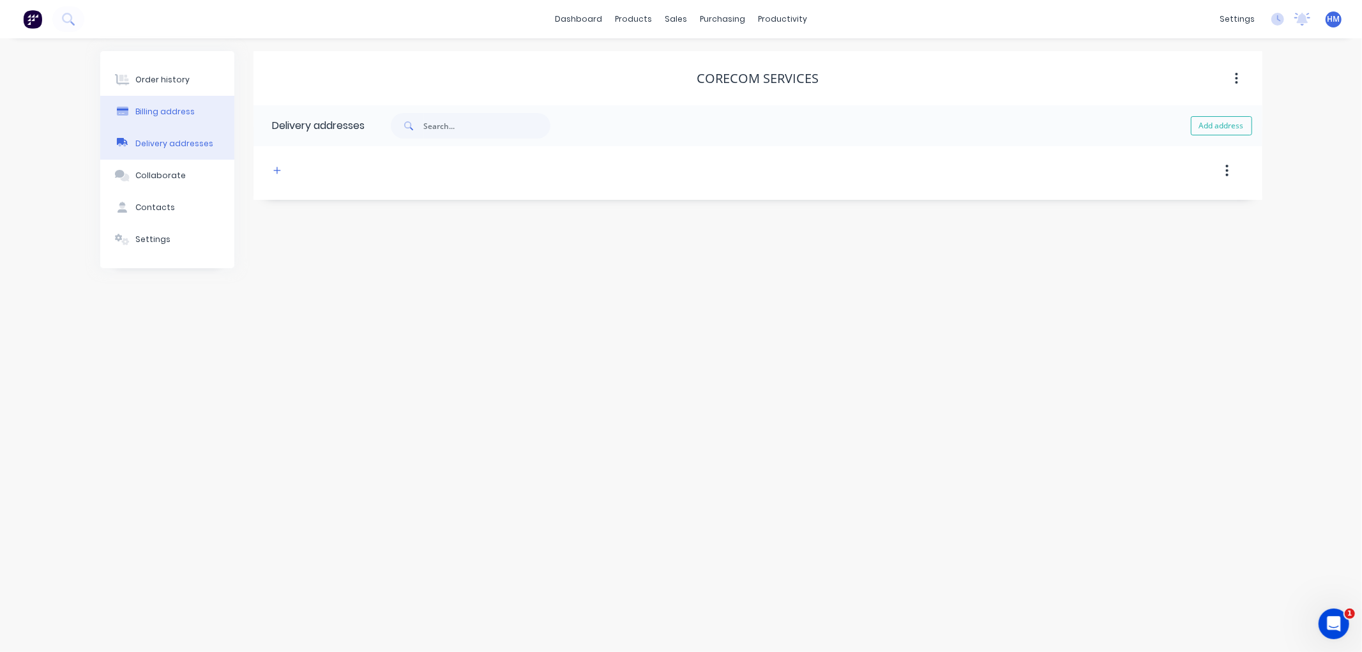
click at [161, 110] on div "Billing address" at bounding box center [164, 111] width 59 height 11
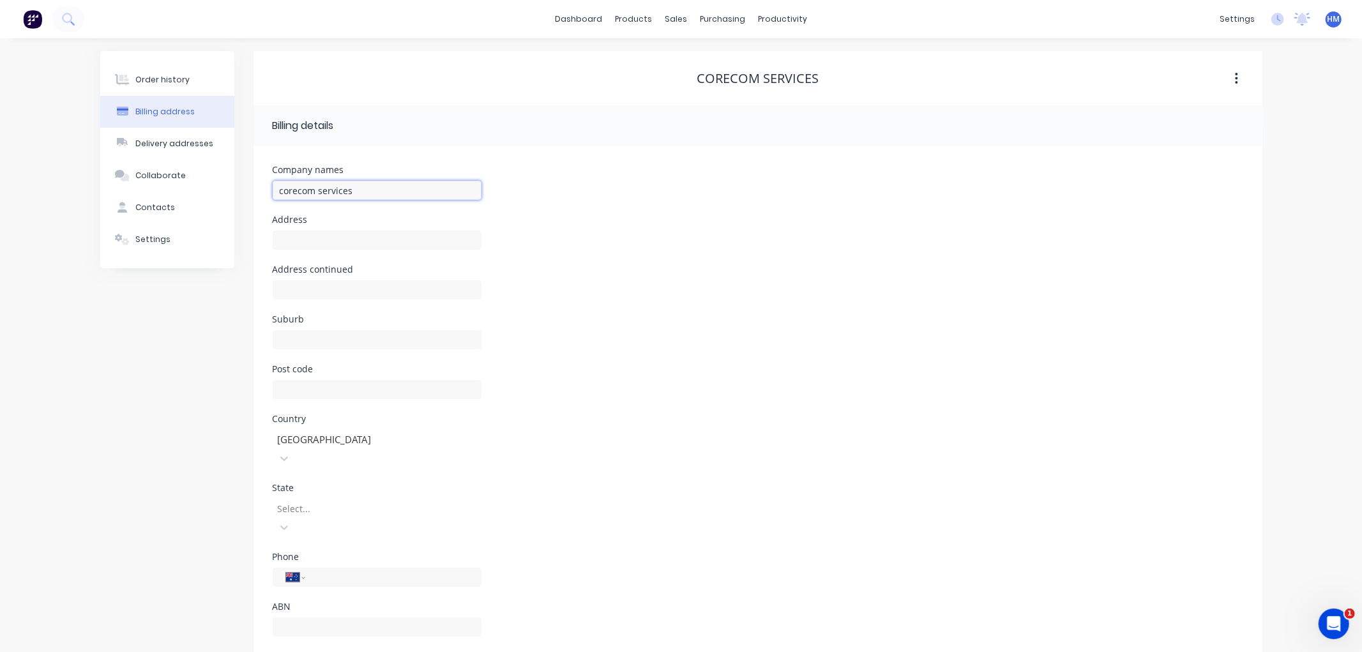
drag, startPoint x: 407, startPoint y: 192, endPoint x: 234, endPoint y: 192, distance: 173.0
click at [238, 192] on div "Order history Billing address Delivery addresses Collaborate Contacts Settings …" at bounding box center [681, 358] width 1162 height 614
click at [671, 439] on div "Country [GEOGRAPHIC_DATA]" at bounding box center [758, 448] width 970 height 69
drag, startPoint x: 267, startPoint y: 188, endPoint x: 186, endPoint y: 193, distance: 81.3
click at [186, 193] on div "Order history Billing address Delivery addresses Collaborate Contacts Settings …" at bounding box center [681, 358] width 1162 height 614
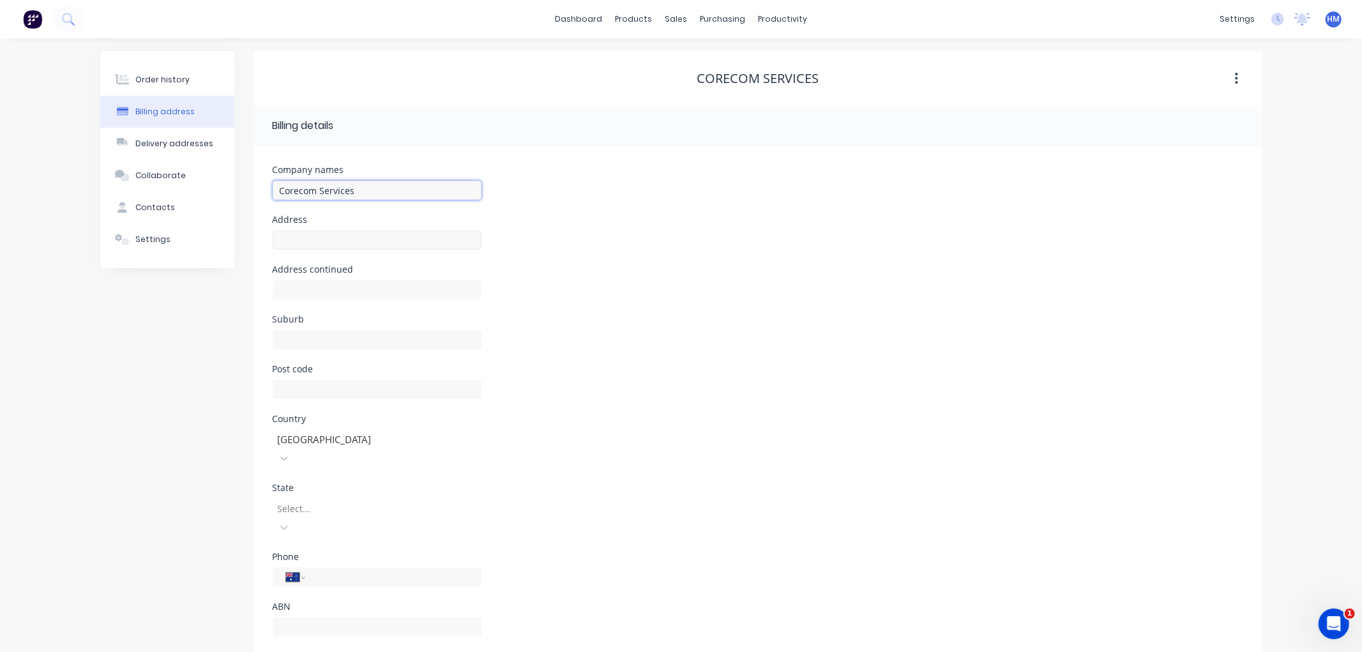
type input "Corecom Services"
click at [360, 239] on input "text" at bounding box center [377, 239] width 209 height 19
click at [311, 375] on div "Post code" at bounding box center [377, 390] width 209 height 50
click at [317, 617] on input "text" at bounding box center [377, 626] width 209 height 19
click at [171, 74] on div "Order history" at bounding box center [162, 79] width 54 height 11
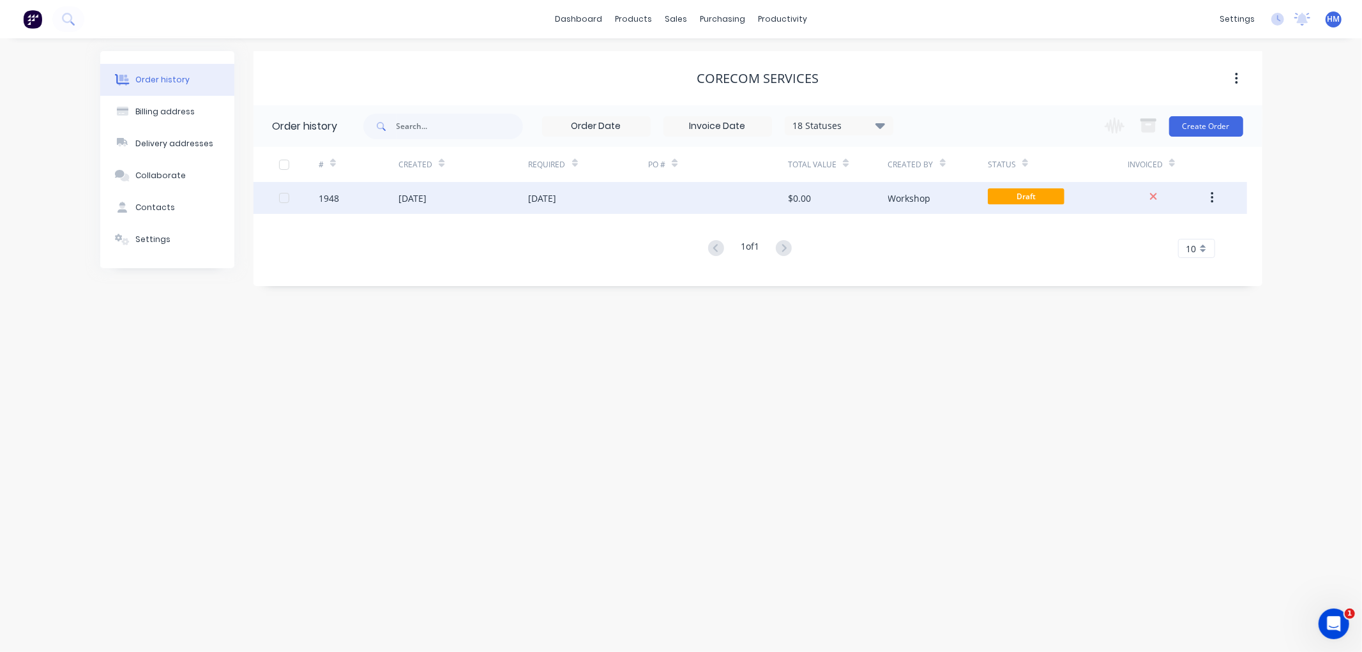
click at [279, 199] on div "1948 [DATE] [DATE] $0.00 Workshop Draft" at bounding box center [749, 198] width 993 height 32
click at [282, 200] on div at bounding box center [284, 198] width 26 height 26
click at [1213, 196] on icon "button" at bounding box center [1211, 198] width 3 height 14
click at [1141, 232] on div "Archive" at bounding box center [1166, 231] width 98 height 19
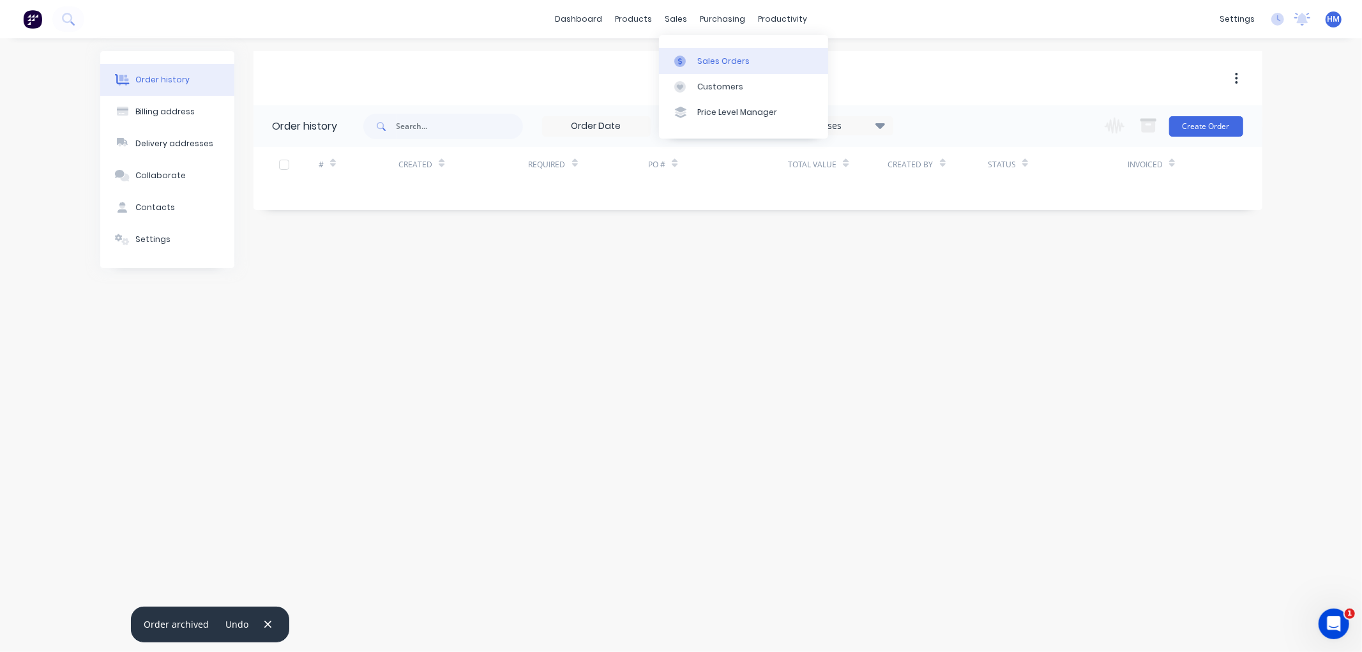
click at [701, 59] on div "Sales Orders" at bounding box center [723, 61] width 52 height 11
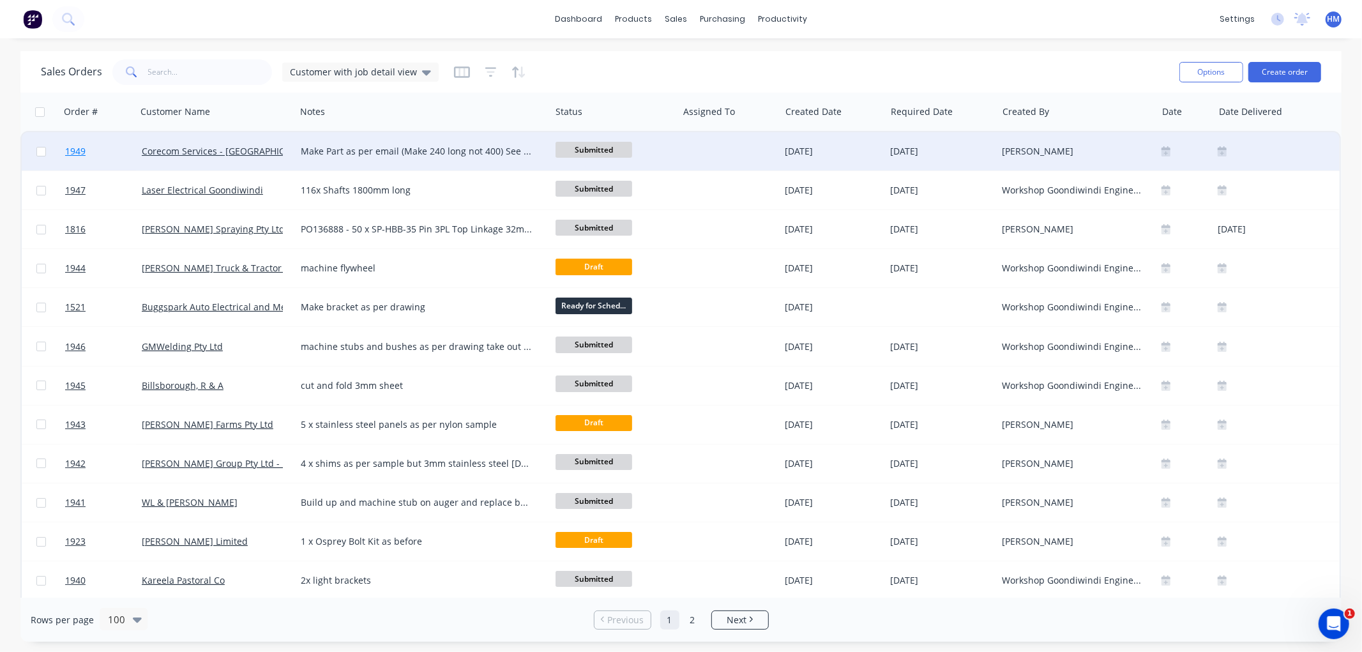
click at [101, 147] on link "1949" at bounding box center [103, 151] width 77 height 38
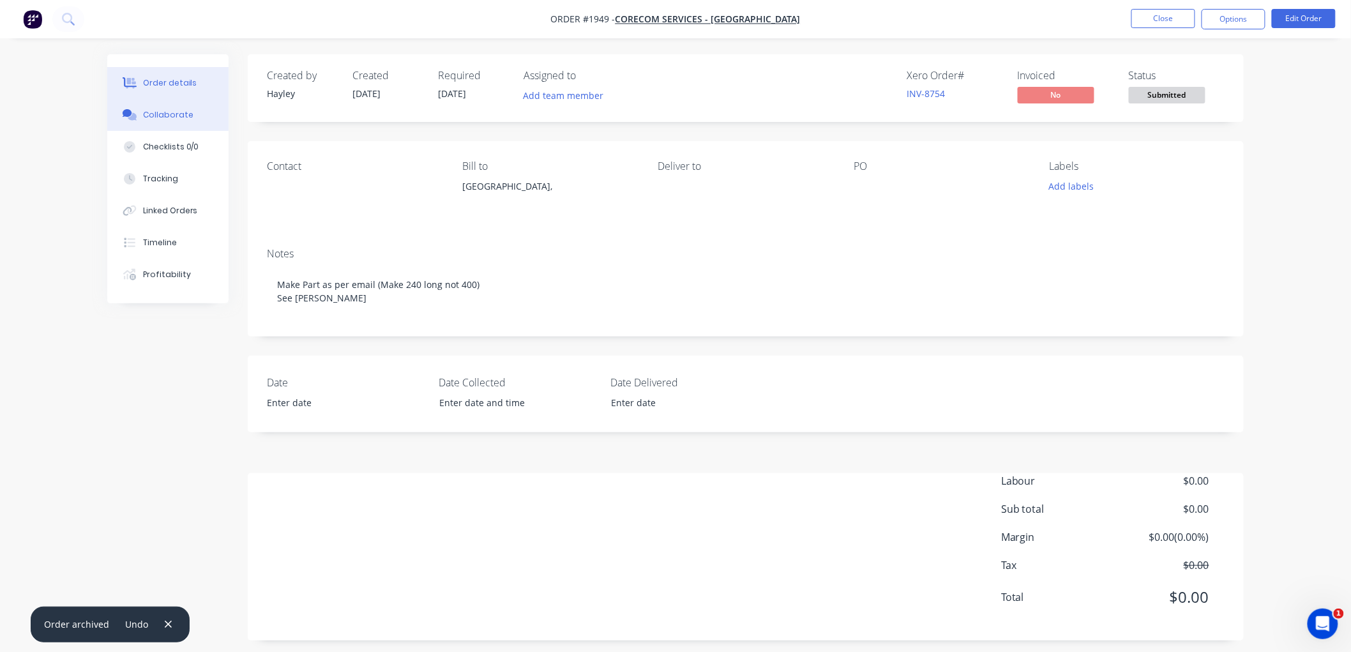
click at [169, 115] on div "Collaborate" at bounding box center [168, 114] width 50 height 11
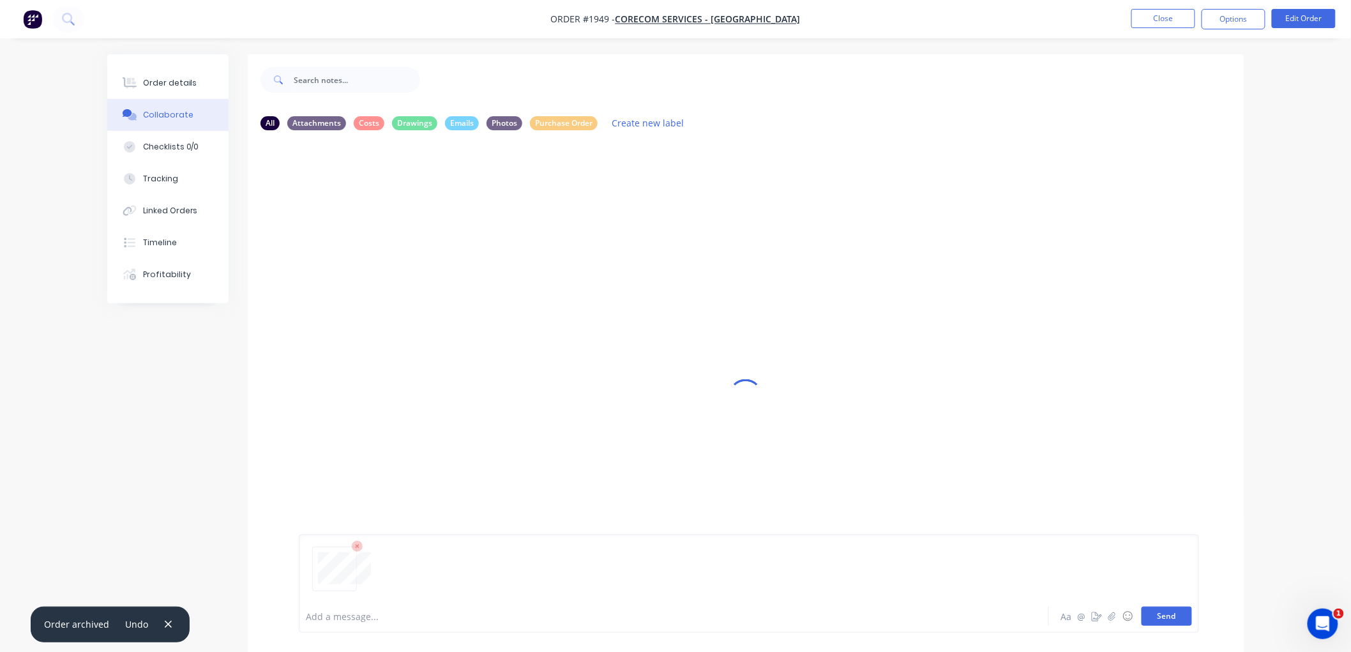
click at [1176, 614] on button "Send" at bounding box center [1167, 616] width 50 height 19
click at [1173, 616] on button "Send" at bounding box center [1167, 616] width 50 height 19
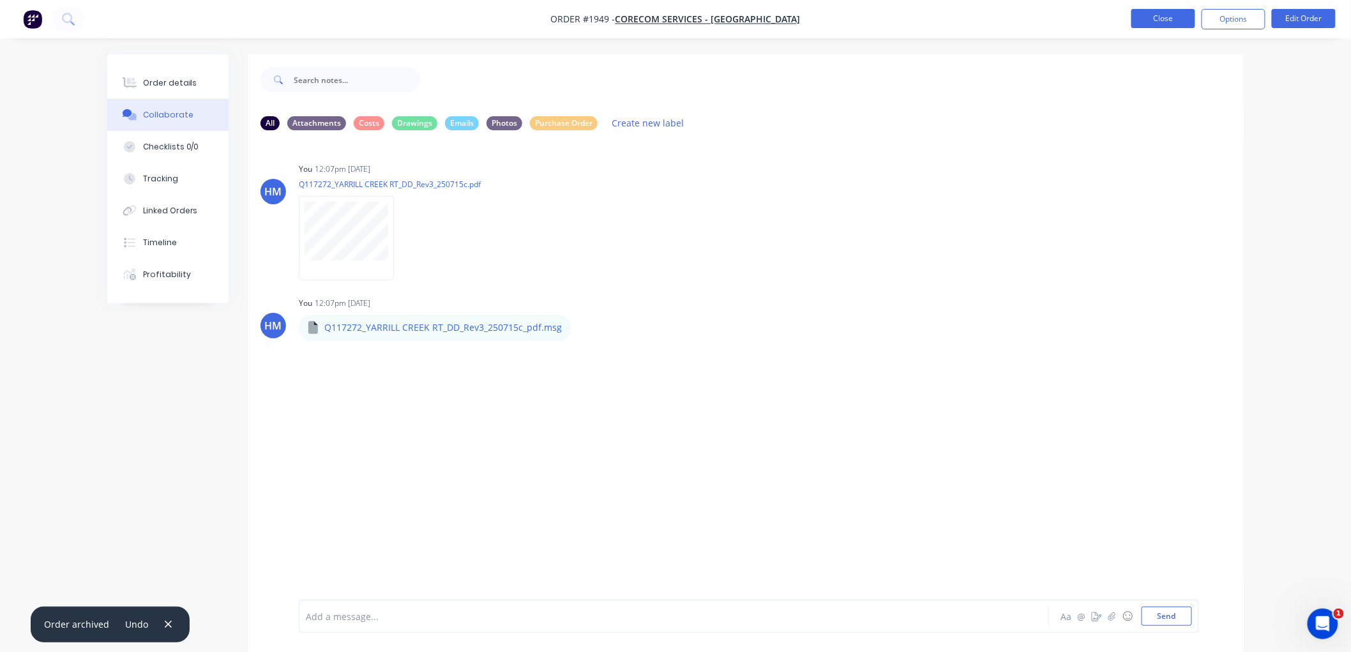
click at [1164, 20] on button "Close" at bounding box center [1163, 18] width 64 height 19
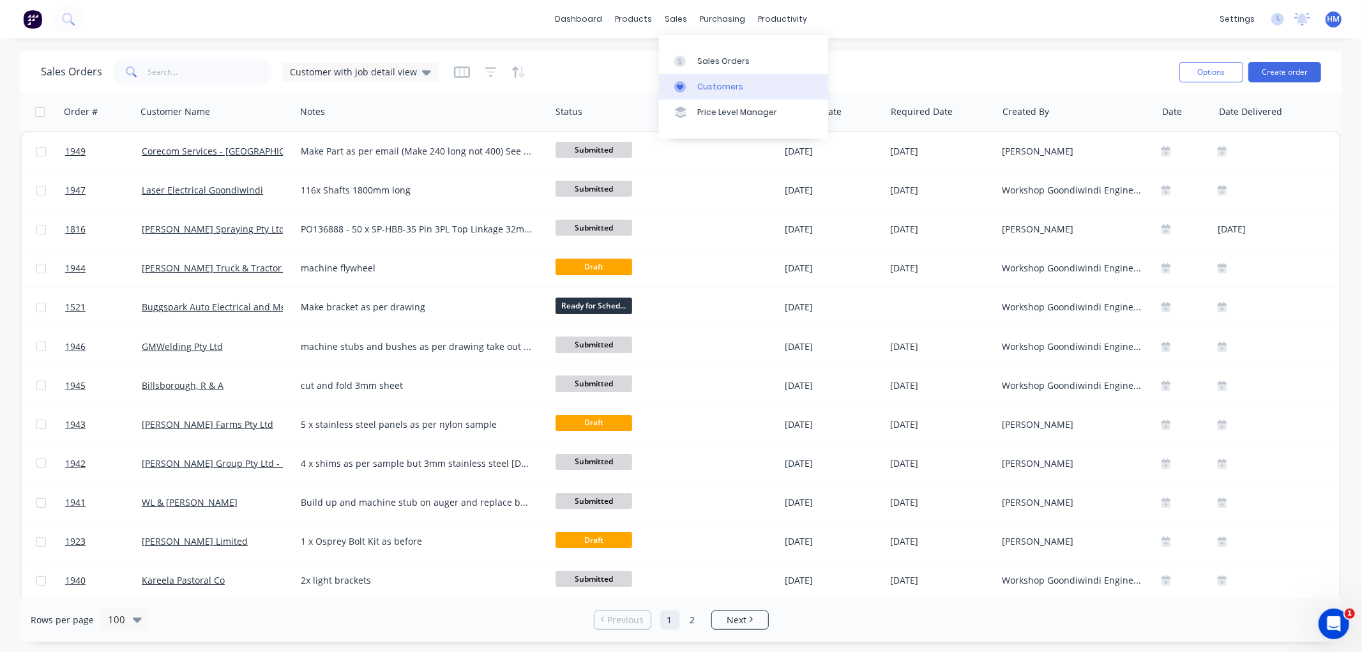
click at [709, 86] on div "Customers" at bounding box center [720, 86] width 46 height 11
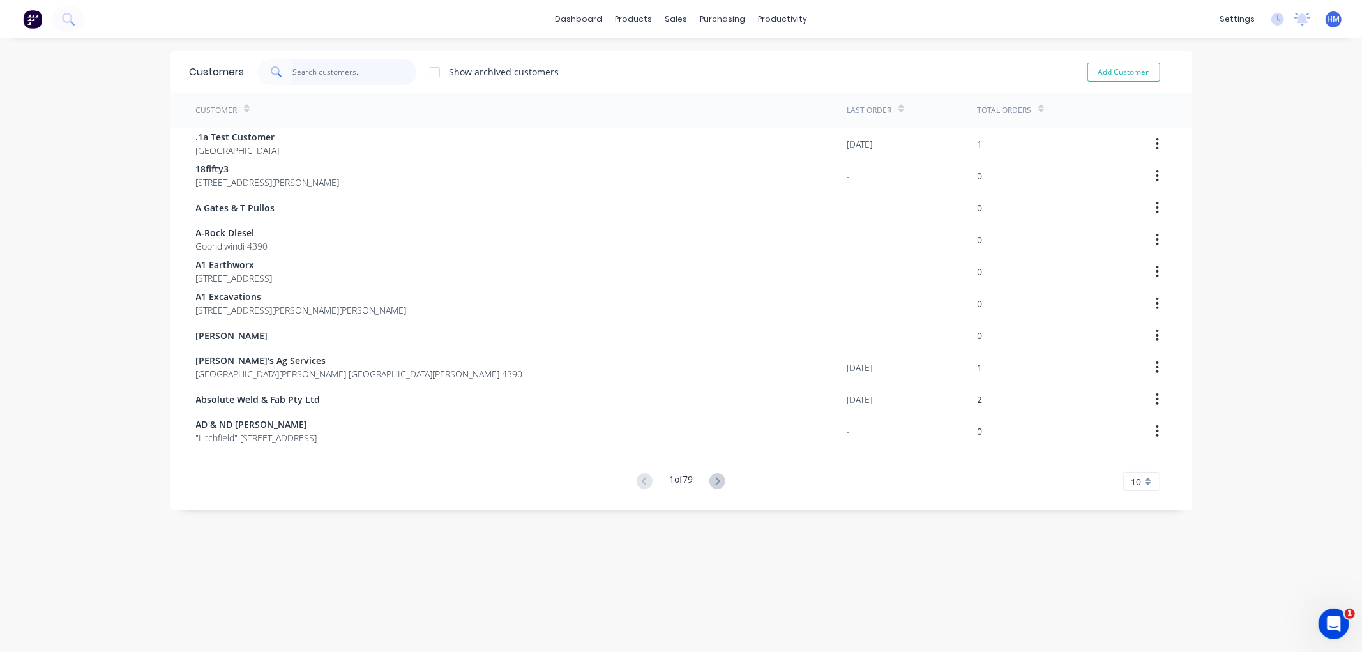
click at [310, 67] on input "text" at bounding box center [354, 72] width 124 height 26
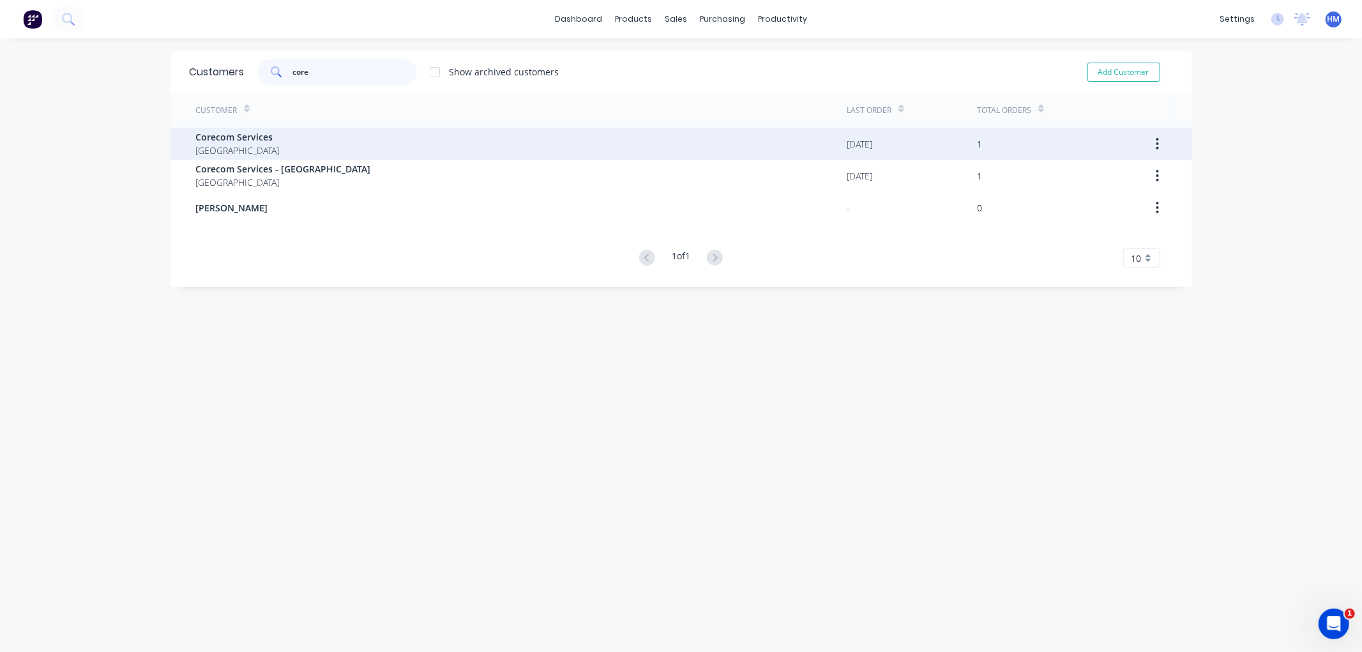
type input "core"
click at [277, 137] on div "Corecom Services [GEOGRAPHIC_DATA]" at bounding box center [521, 144] width 651 height 32
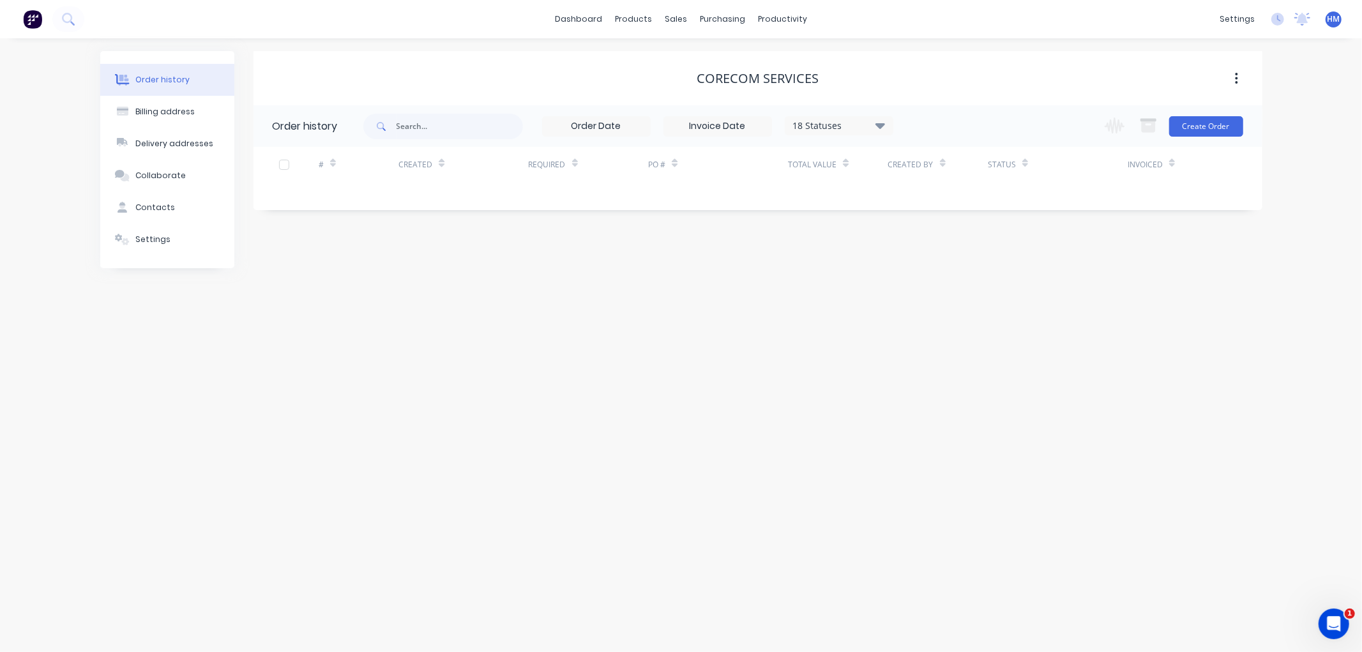
click at [832, 128] on div "18 Statuses" at bounding box center [838, 126] width 107 height 14
click at [944, 273] on label at bounding box center [944, 273] width 0 height 0
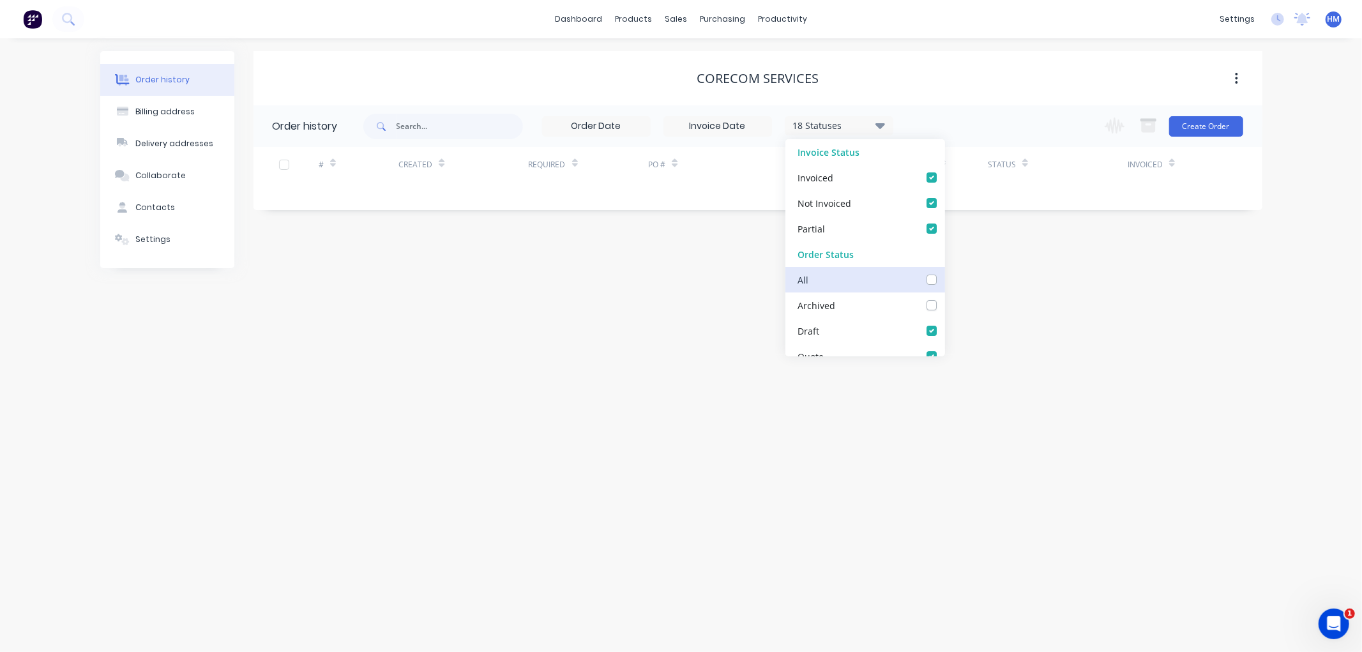
click at [944, 276] on input "checkbox" at bounding box center [949, 279] width 10 height 12
checkbox input "true"
click at [538, 193] on div "# Created Required PO # Total Value Created By Status Invoiced" at bounding box center [749, 172] width 993 height 50
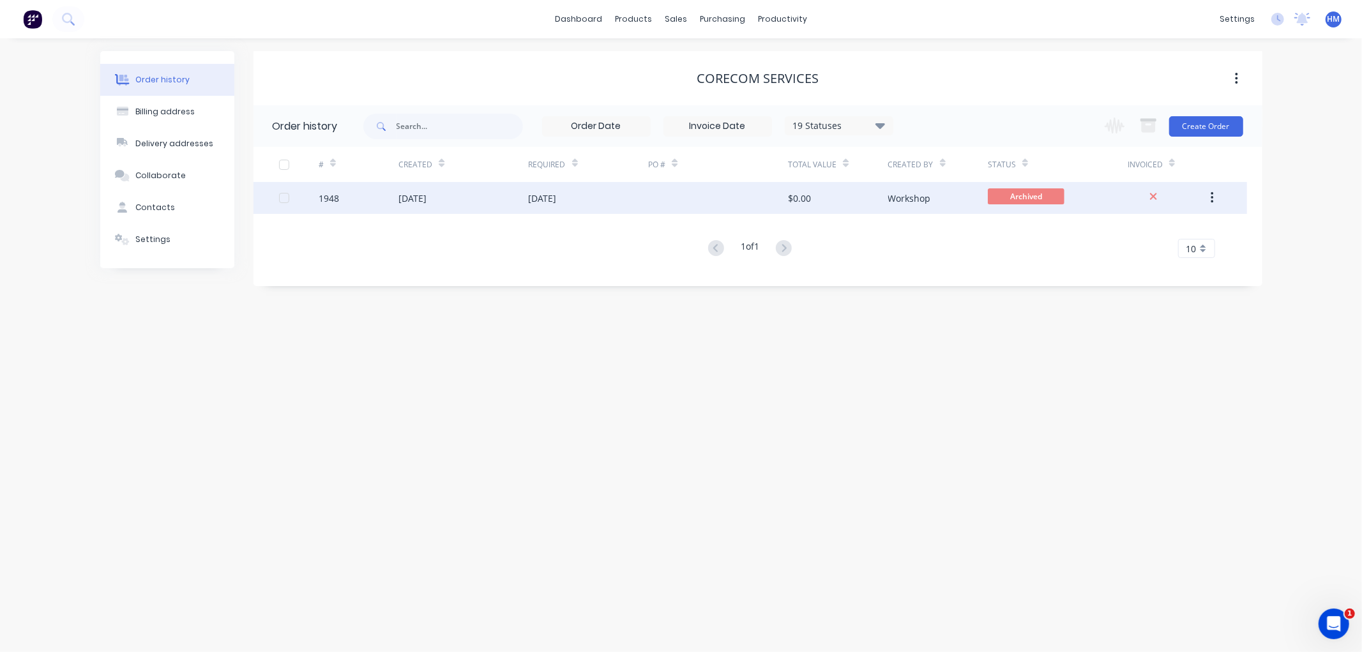
click at [361, 198] on div "1948" at bounding box center [359, 198] width 80 height 32
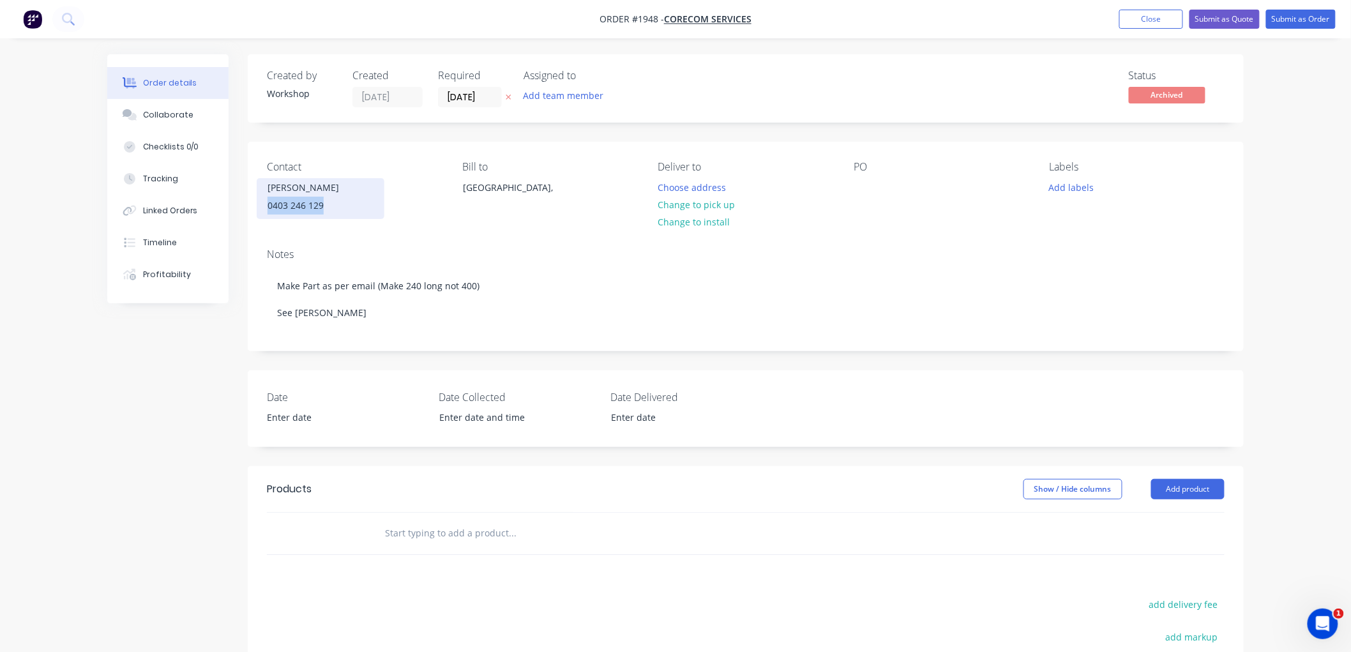
drag, startPoint x: 333, startPoint y: 211, endPoint x: 268, endPoint y: 207, distance: 64.6
click at [268, 207] on div "0403 246 129" at bounding box center [321, 206] width 106 height 18
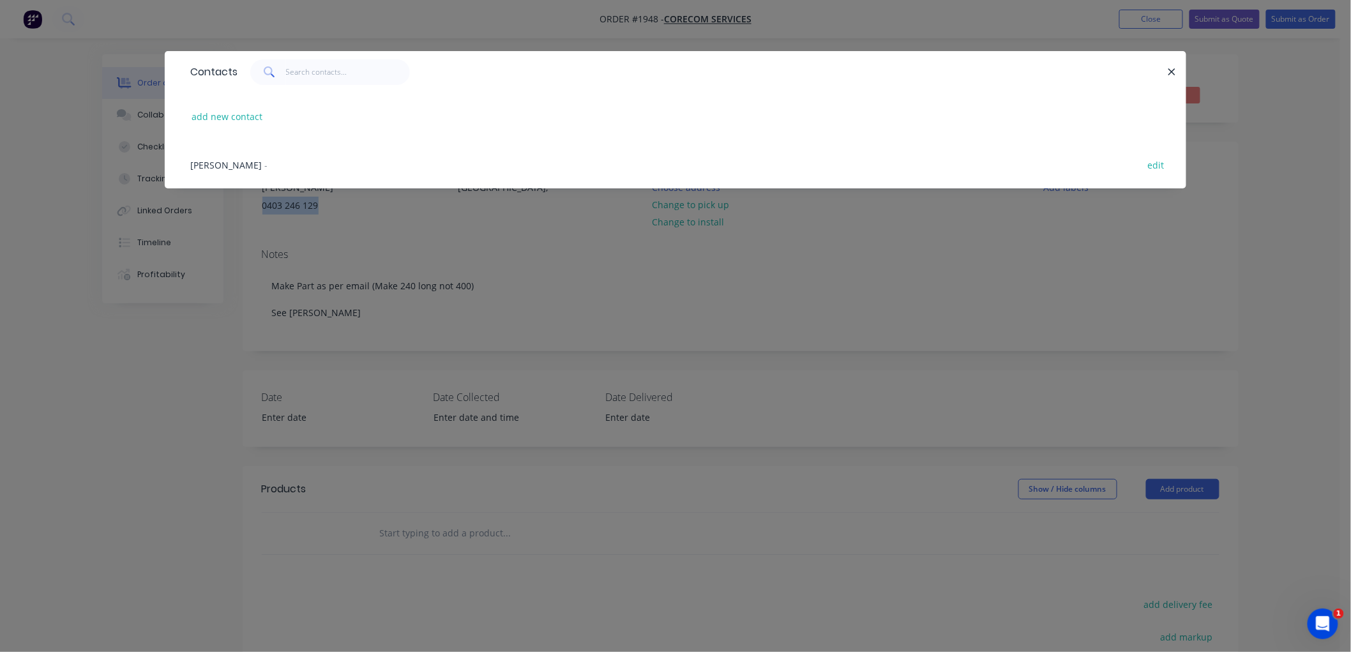
click at [1169, 68] on icon "button" at bounding box center [1172, 71] width 8 height 11
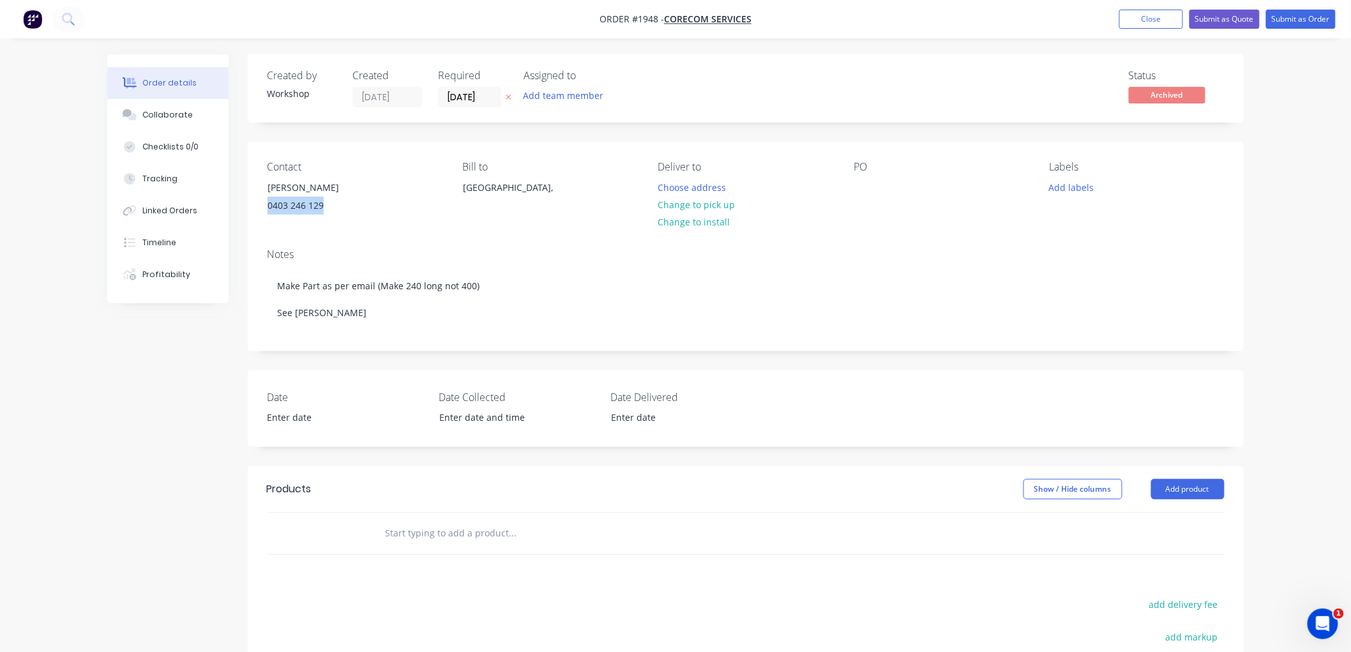
copy div "0403 246 129"
click at [1136, 15] on button "Close" at bounding box center [1151, 19] width 64 height 19
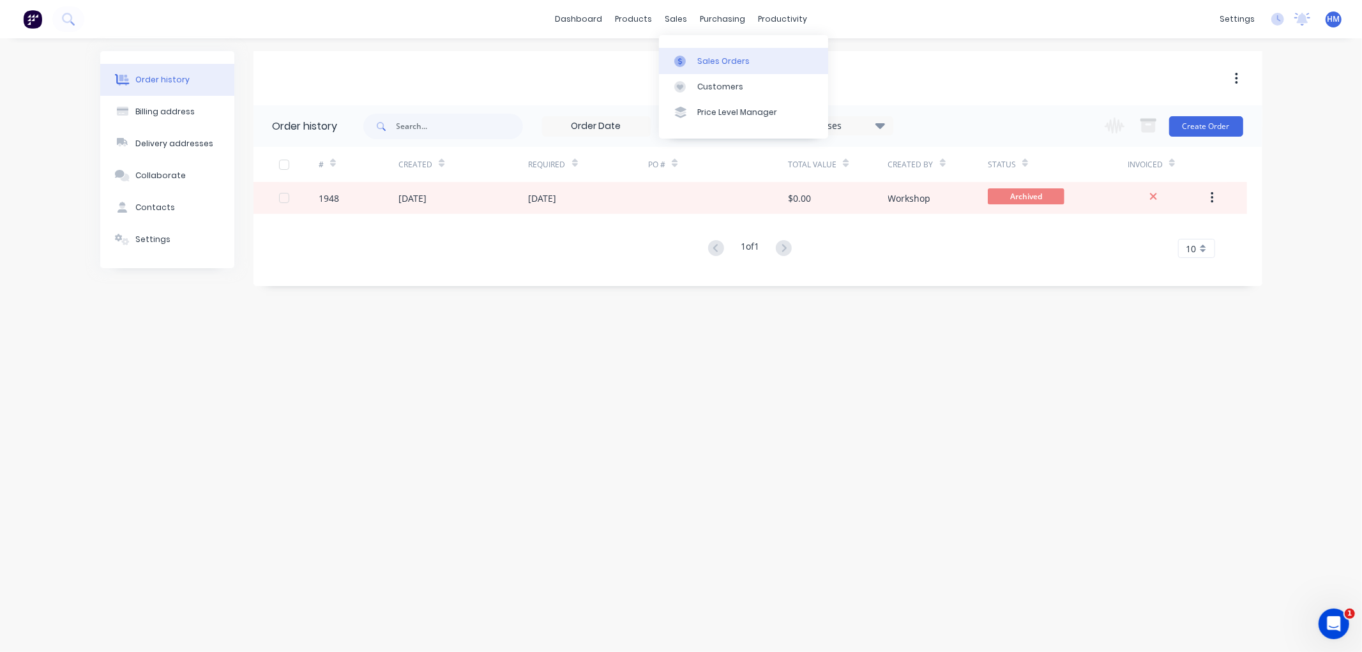
click at [693, 60] on div at bounding box center [683, 61] width 19 height 11
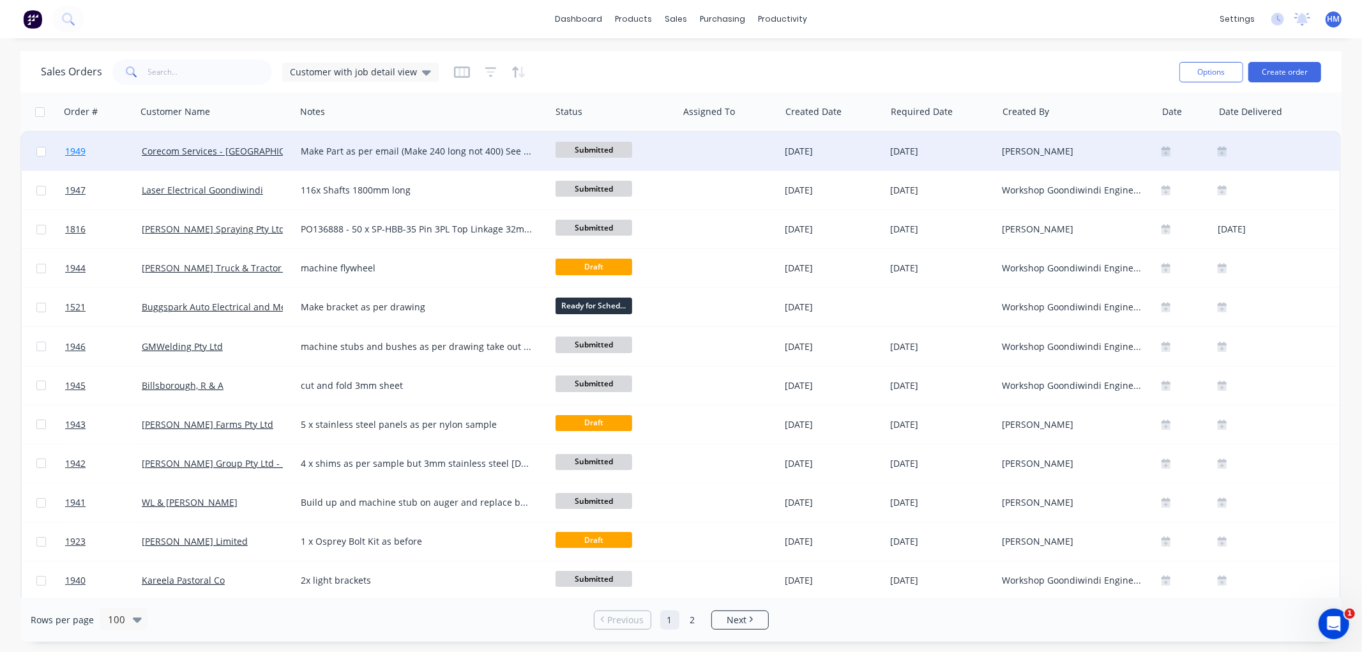
click at [116, 155] on link "1949" at bounding box center [103, 151] width 77 height 38
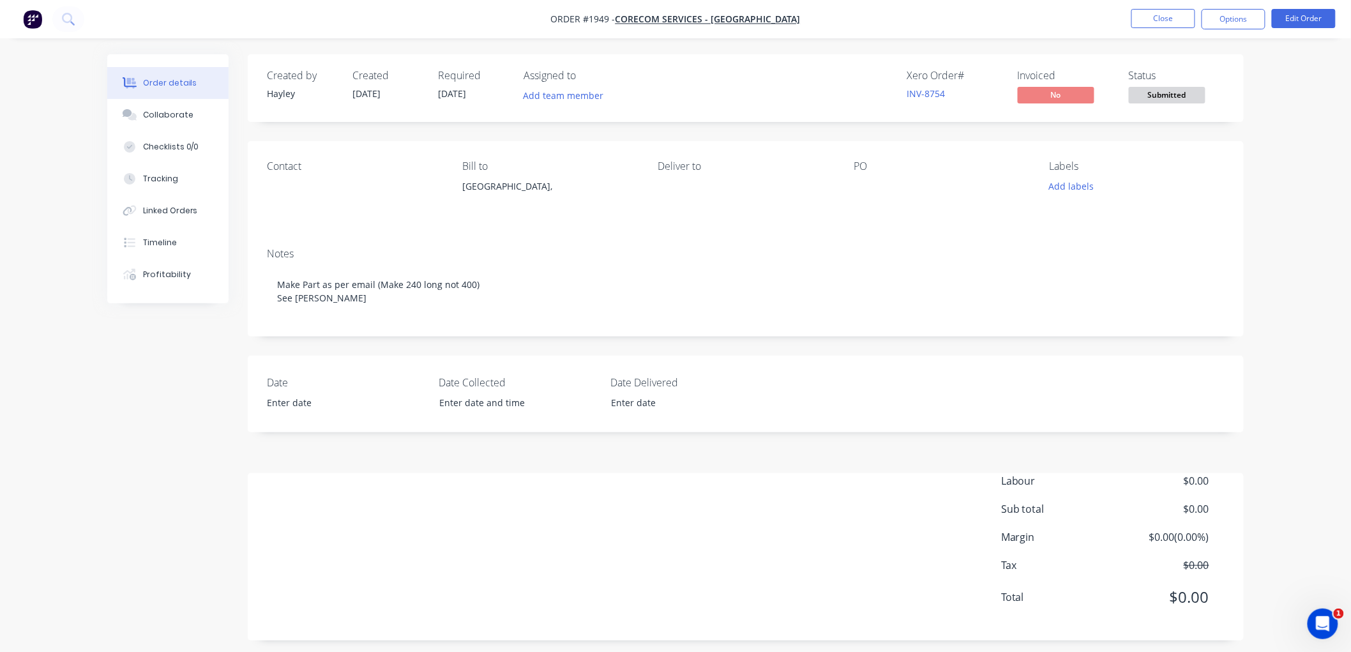
click at [284, 193] on div "Contact" at bounding box center [354, 189] width 175 height 58
click at [1303, 24] on button "Edit Order" at bounding box center [1304, 18] width 64 height 19
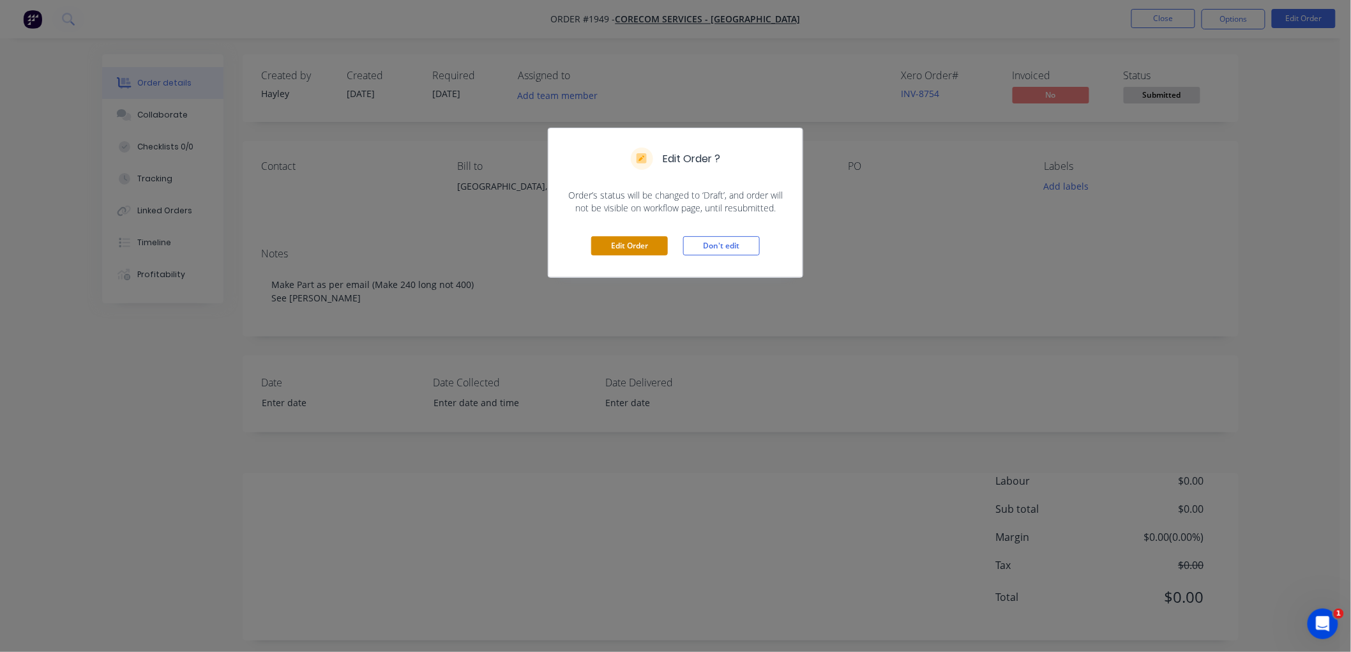
click at [622, 248] on button "Edit Order" at bounding box center [629, 245] width 77 height 19
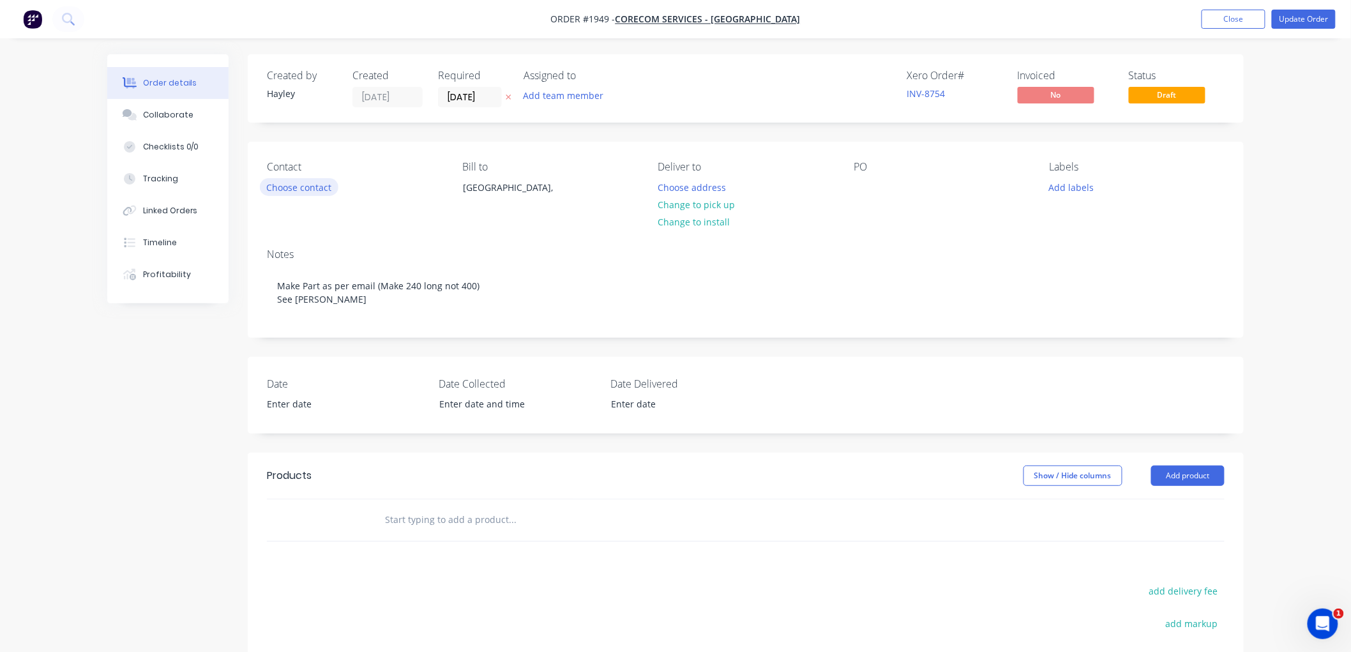
click at [301, 193] on button "Choose contact" at bounding box center [299, 186] width 79 height 17
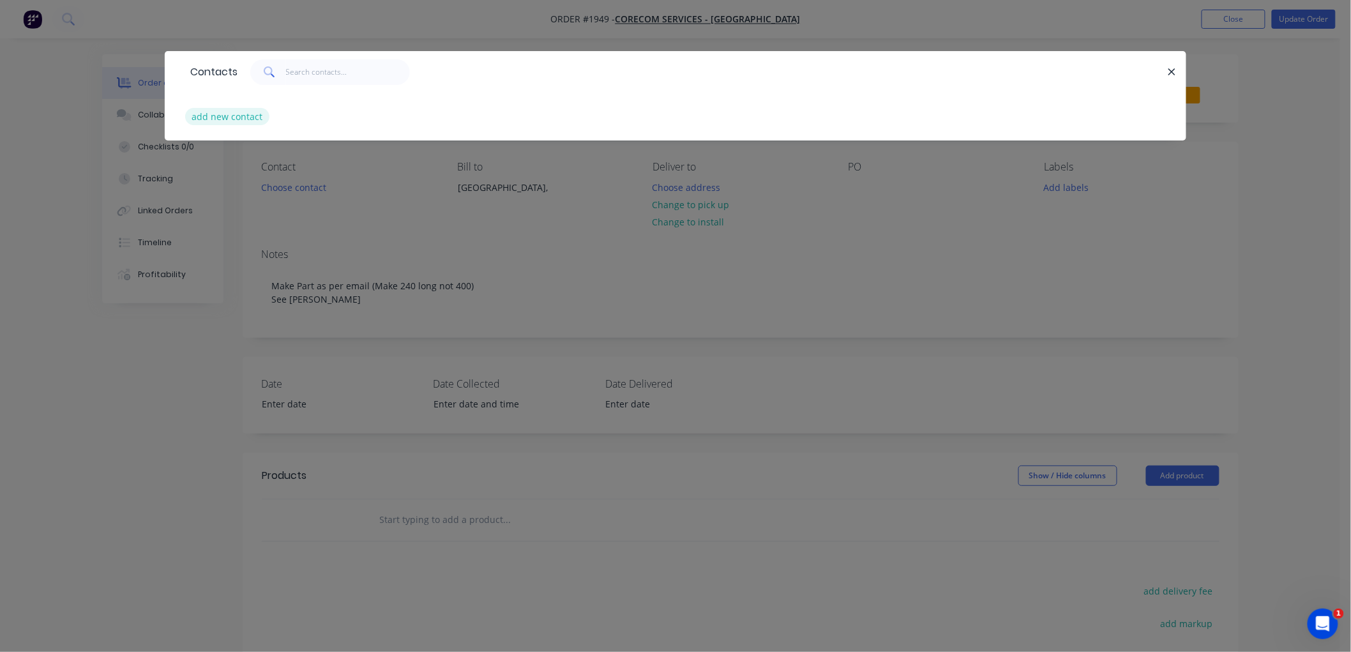
click at [227, 123] on button "add new contact" at bounding box center [227, 116] width 84 height 17
select select "AU"
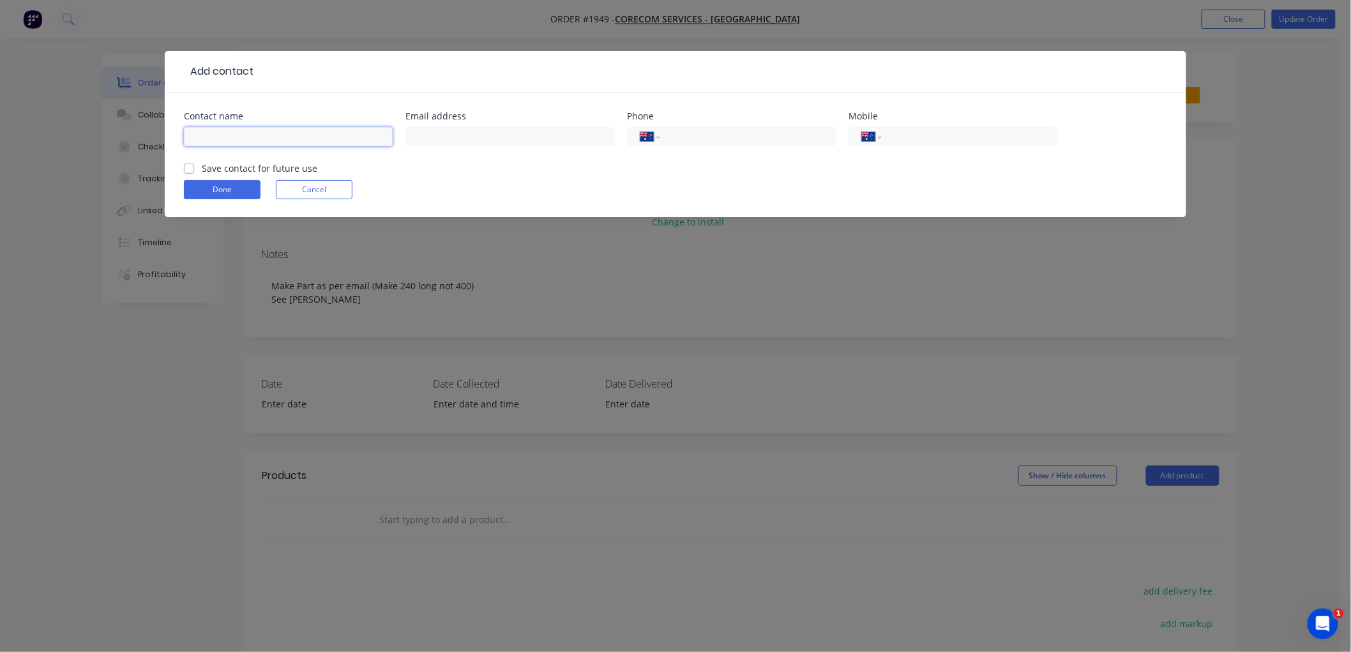
click at [259, 143] on input "text" at bounding box center [288, 136] width 209 height 19
type input "[PERSON_NAME]"
click at [202, 169] on label "Save contact for future use" at bounding box center [260, 168] width 116 height 13
click at [186, 169] on input "Save contact for future use" at bounding box center [189, 168] width 10 height 12
checkbox input "true"
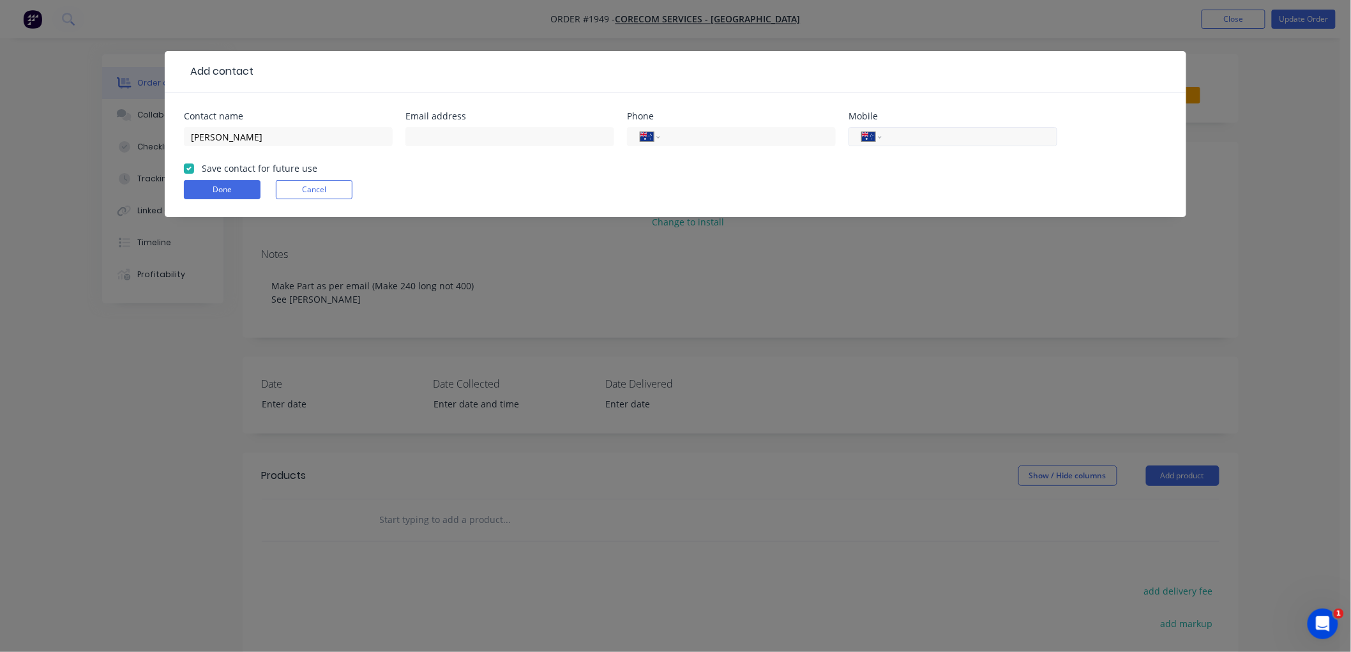
click at [1030, 138] on input "tel" at bounding box center [967, 137] width 153 height 15
paste input "0403 246 129"
type input "0403 246 129"
click at [200, 188] on button "Done" at bounding box center [222, 189] width 77 height 19
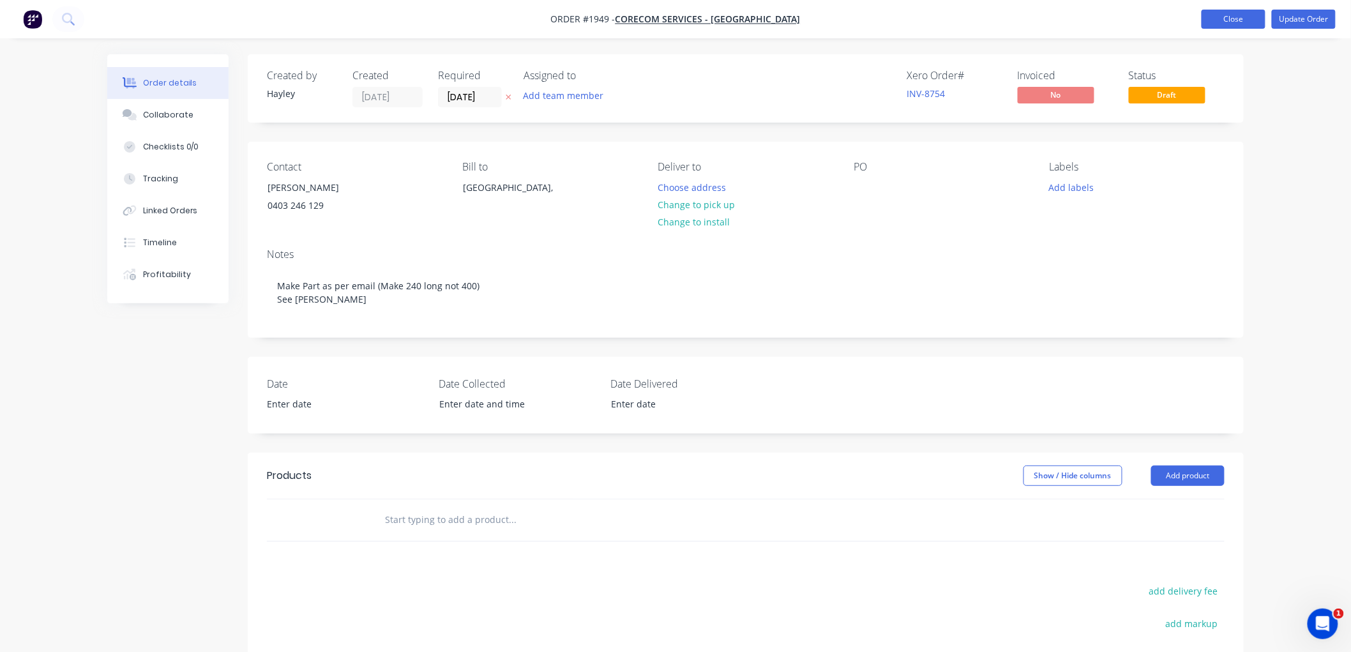
click at [1246, 18] on button "Close" at bounding box center [1234, 19] width 64 height 19
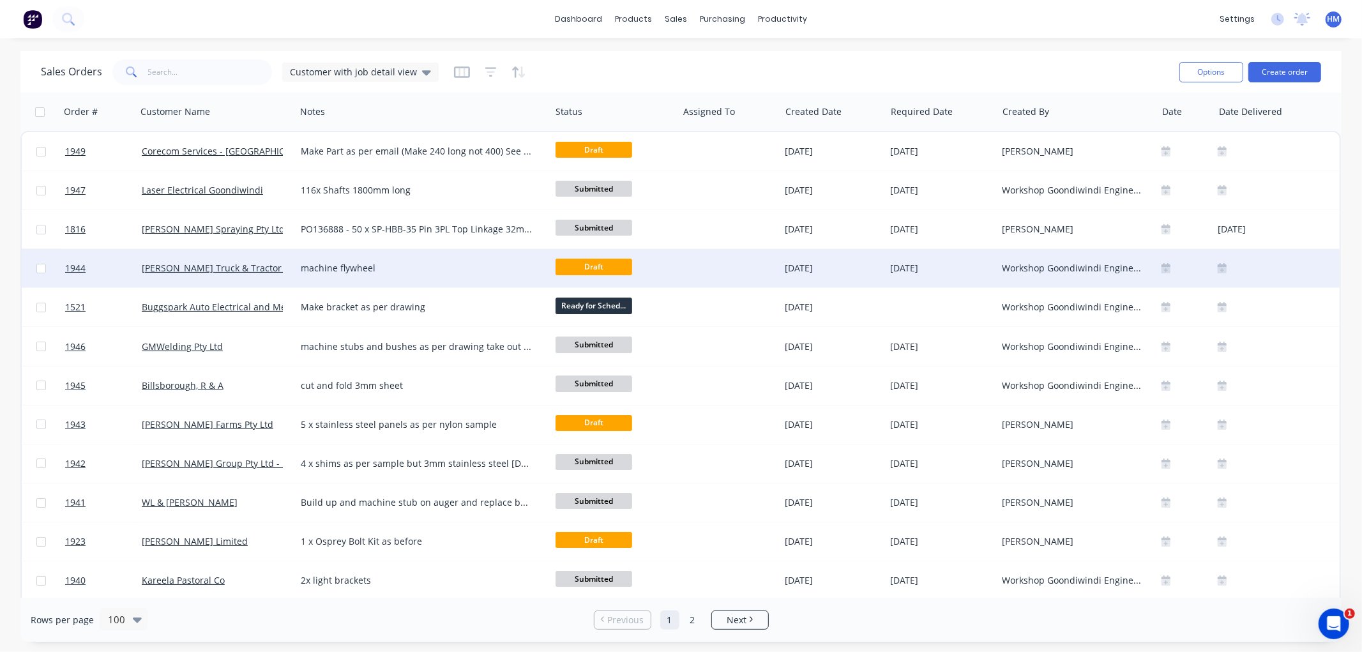
click at [289, 276] on div "[PERSON_NAME] Truck & Tractor Pty Ltd" at bounding box center [216, 268] width 159 height 38
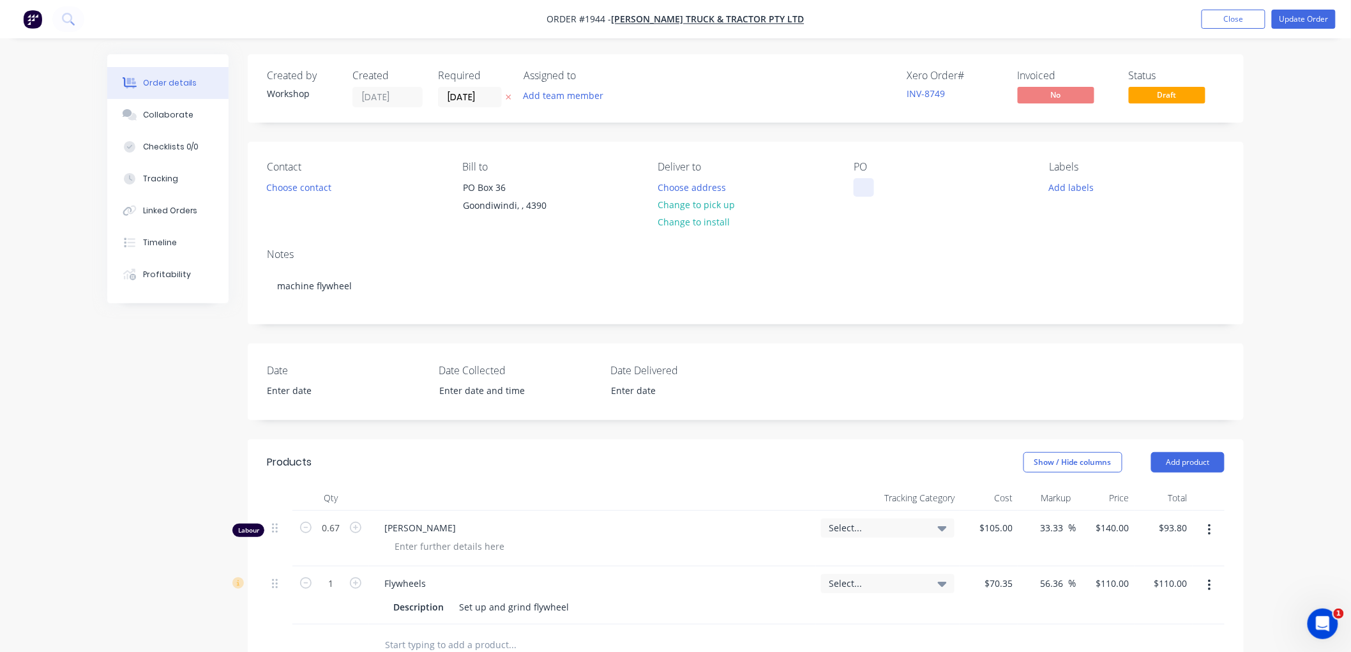
click at [866, 183] on div at bounding box center [864, 187] width 20 height 19
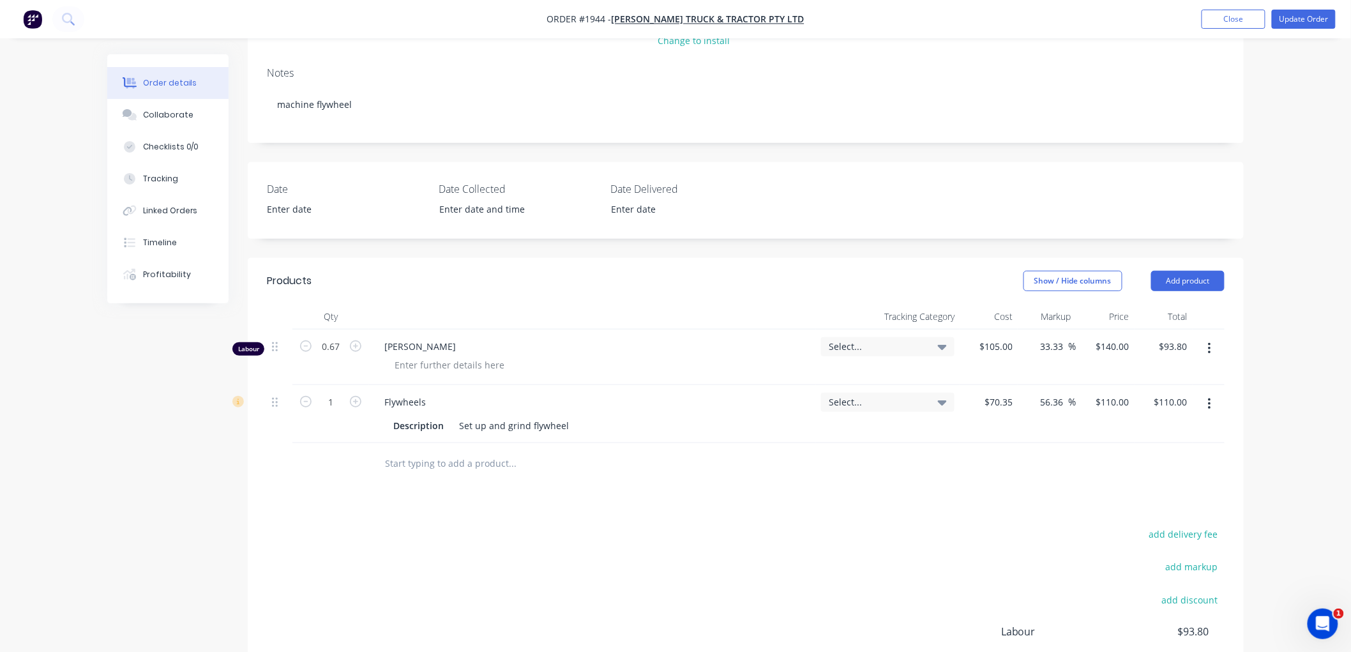
scroll to position [213, 0]
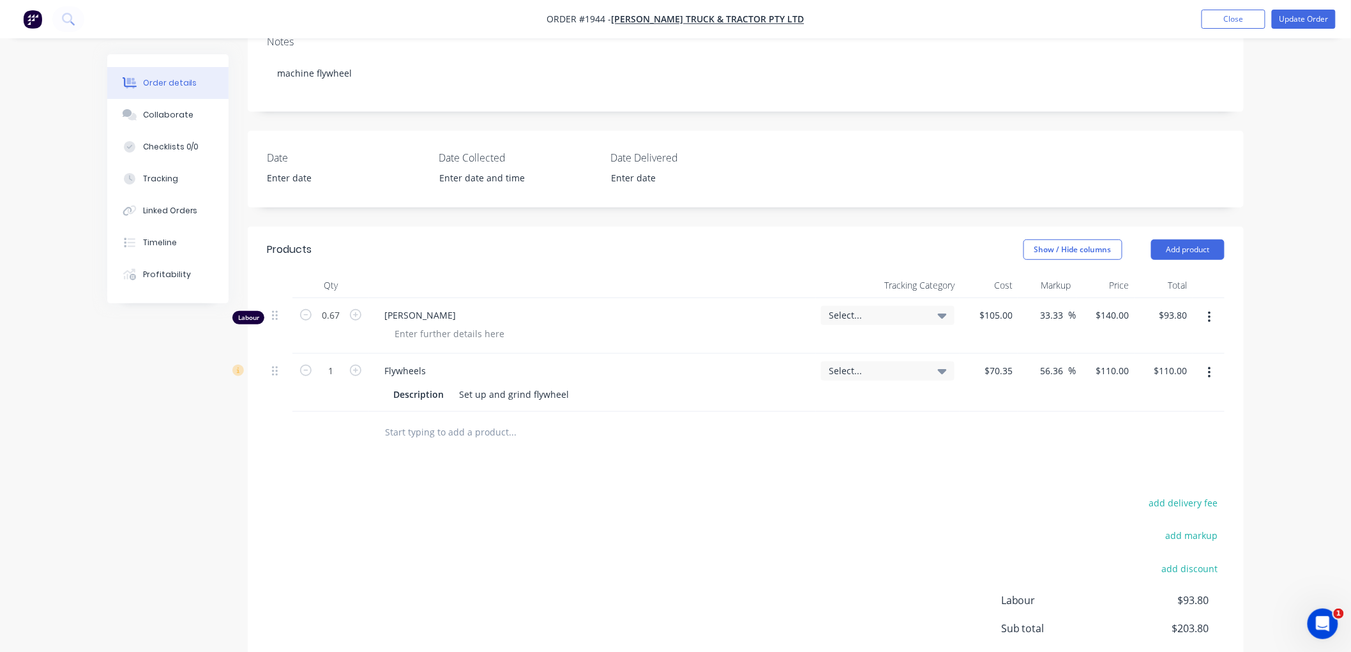
click at [1209, 315] on icon "button" at bounding box center [1209, 317] width 3 height 14
click at [1181, 426] on div "Delete" at bounding box center [1164, 427] width 98 height 19
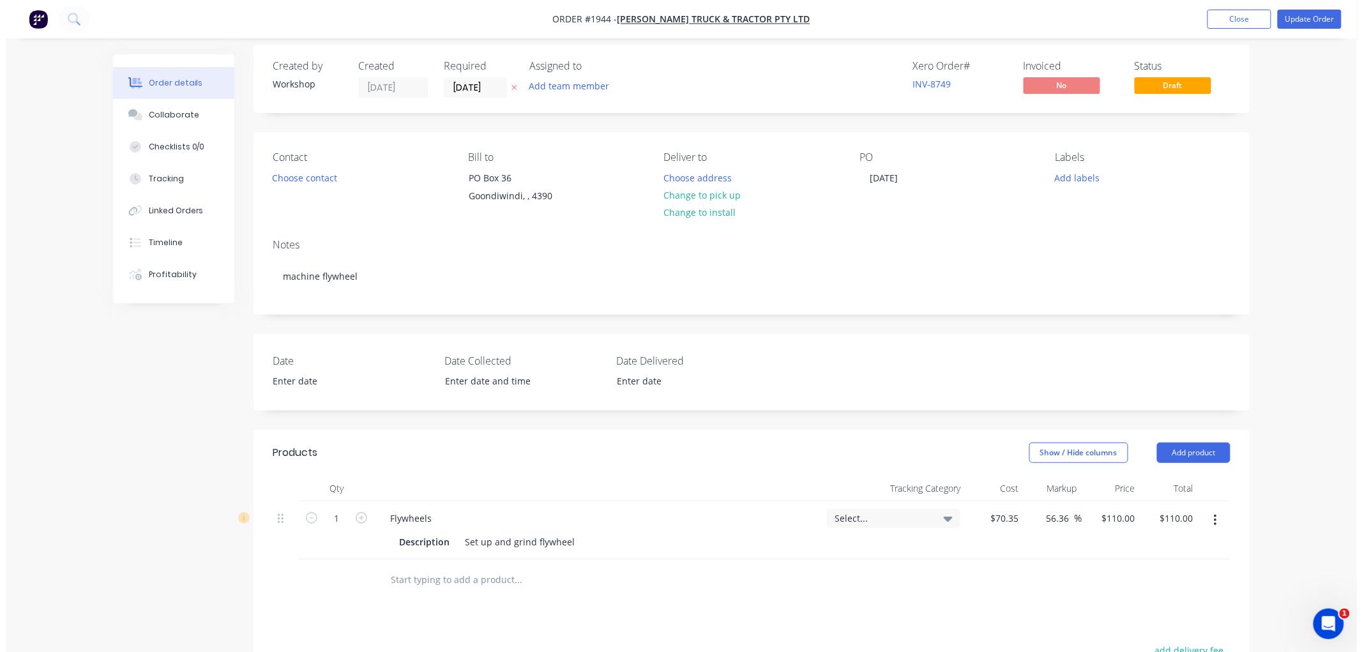
scroll to position [0, 0]
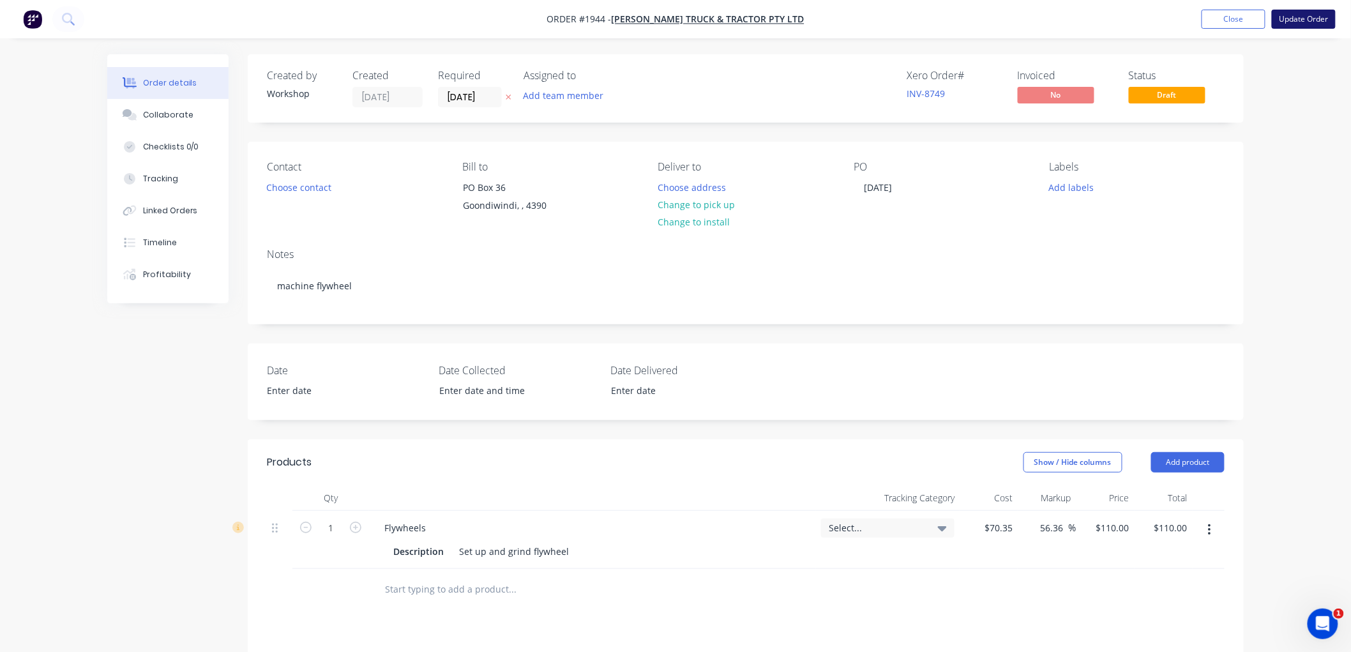
click at [1293, 16] on button "Update Order" at bounding box center [1304, 19] width 64 height 19
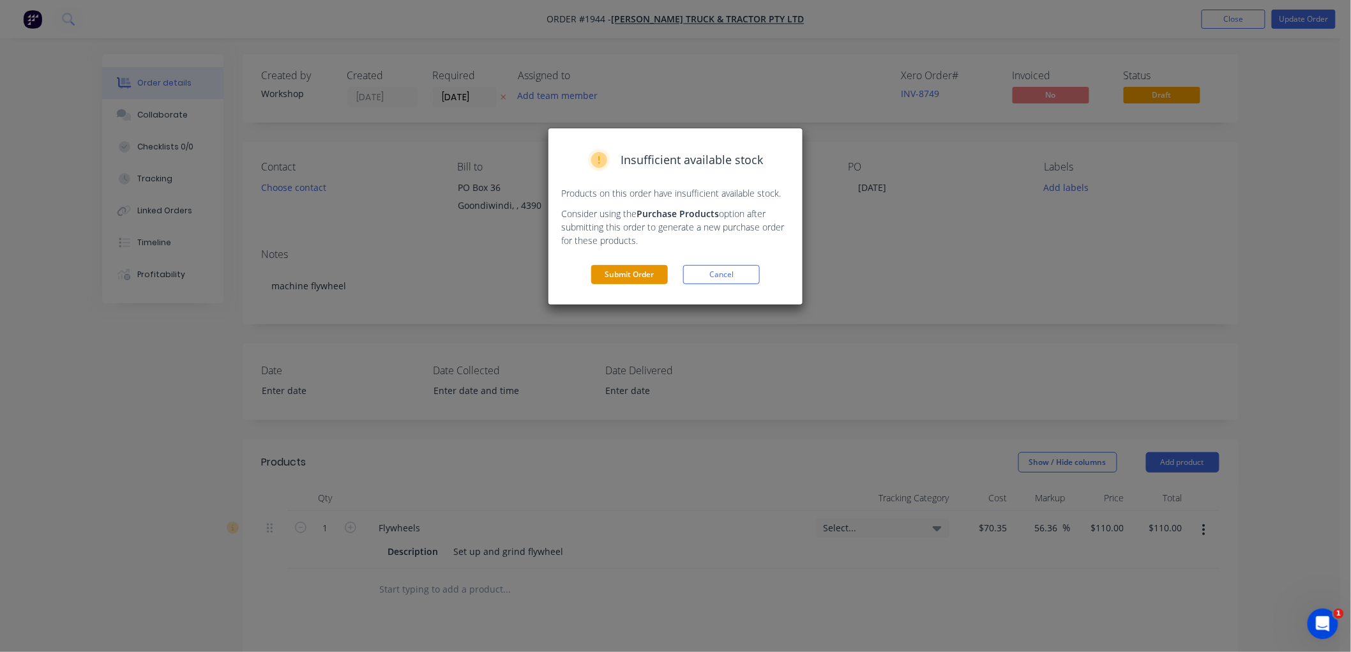
click at [628, 271] on button "Submit Order" at bounding box center [629, 274] width 77 height 19
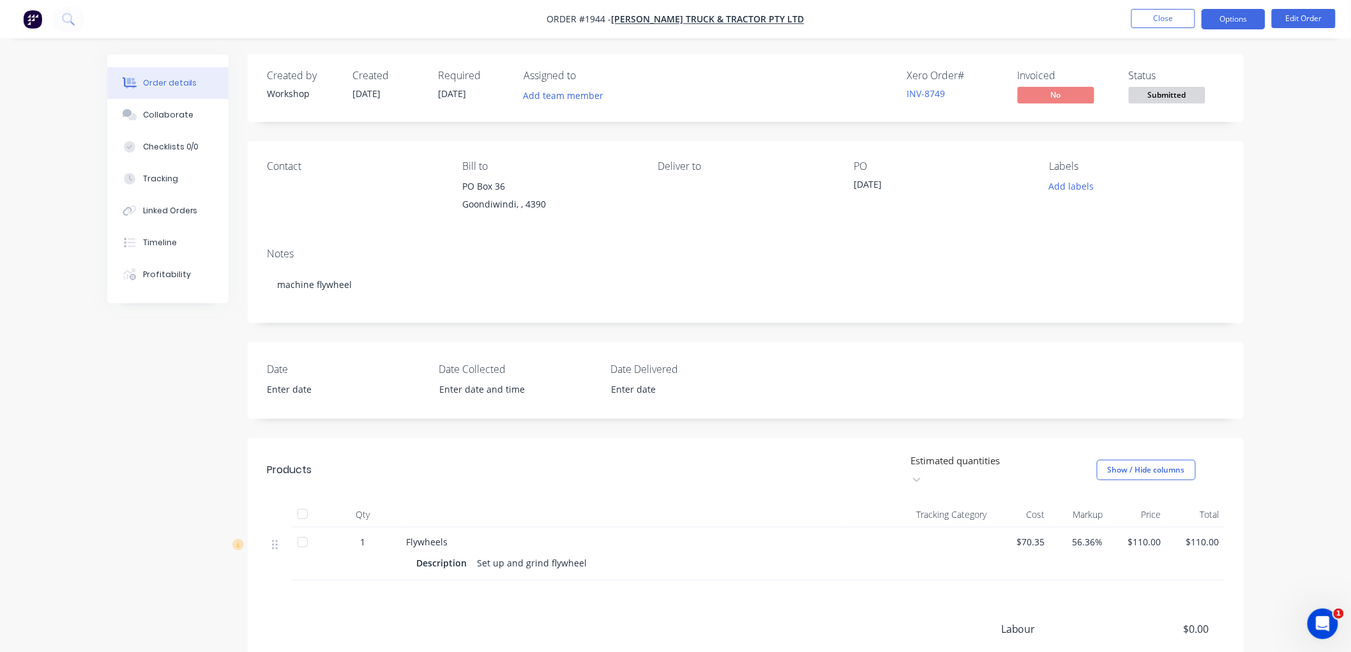
click at [1237, 17] on button "Options" at bounding box center [1234, 19] width 64 height 20
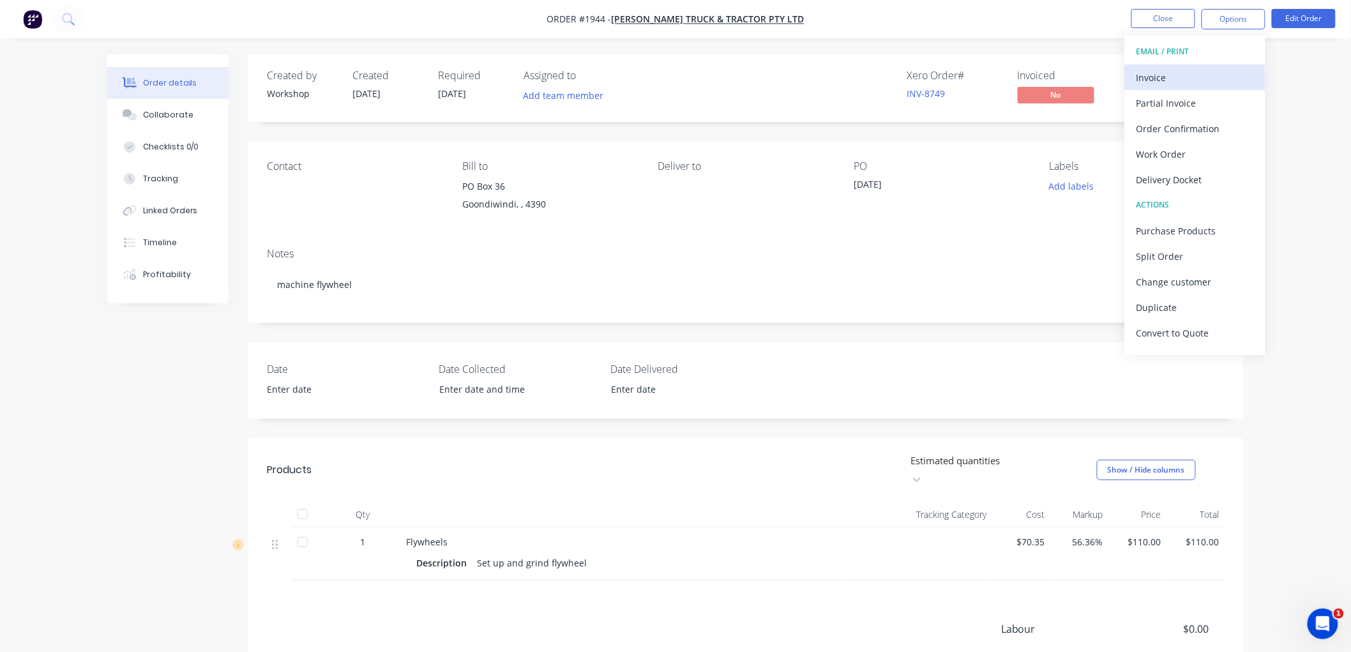
click at [1180, 68] on div "Invoice" at bounding box center [1194, 77] width 117 height 19
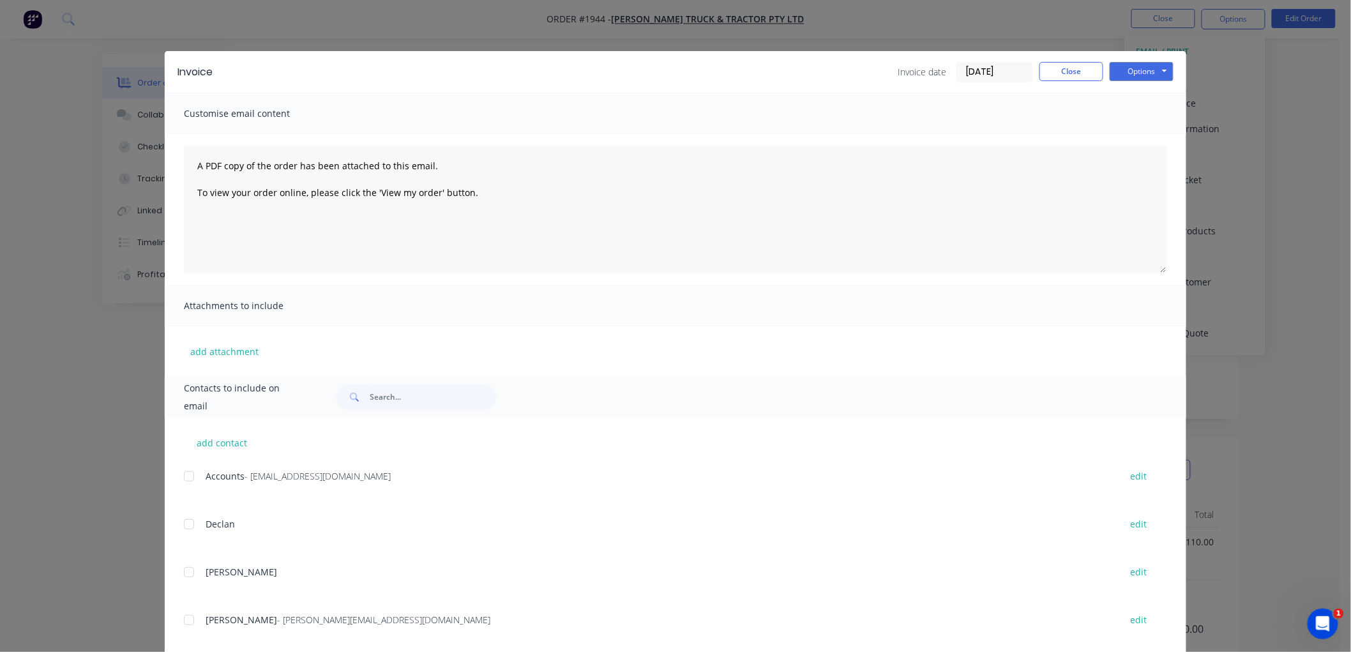
click at [185, 621] on div at bounding box center [189, 620] width 26 height 26
click at [186, 479] on div at bounding box center [189, 477] width 26 height 26
click at [1133, 77] on button "Options" at bounding box center [1142, 71] width 64 height 19
click at [1138, 139] on button "Email" at bounding box center [1151, 136] width 82 height 21
click at [1062, 73] on button "Close" at bounding box center [1071, 71] width 64 height 19
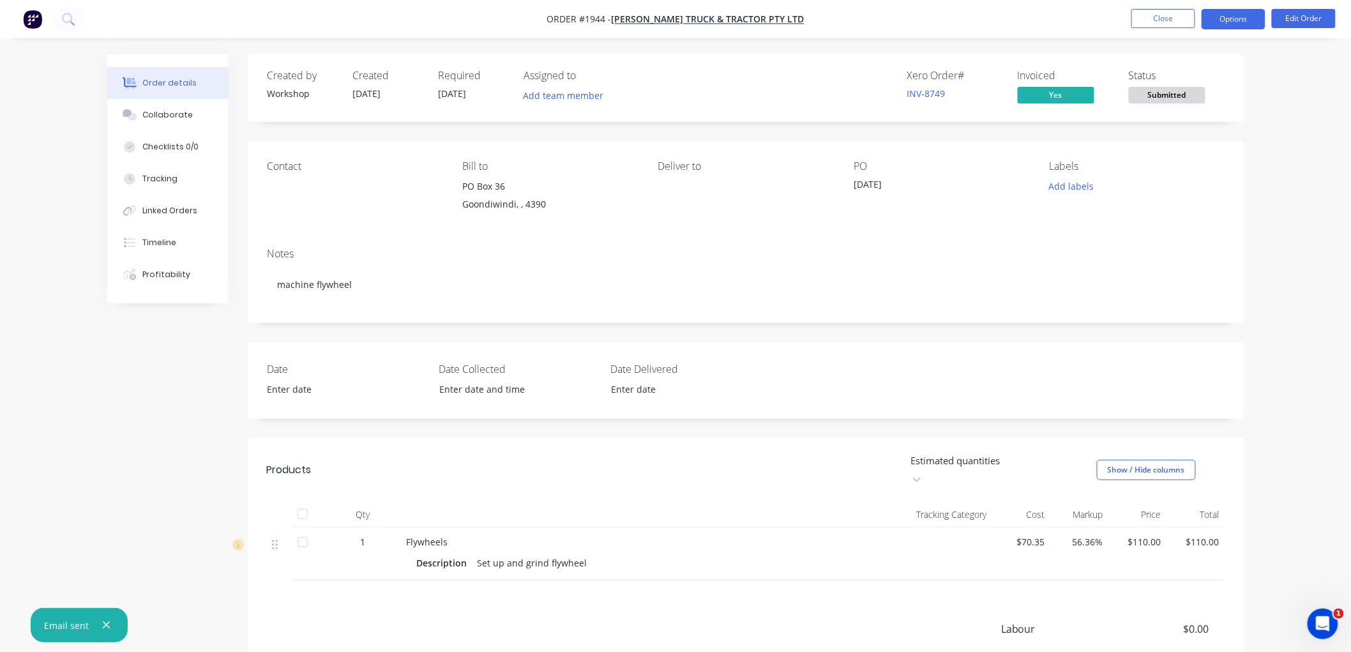
click at [1237, 20] on button "Options" at bounding box center [1234, 19] width 64 height 20
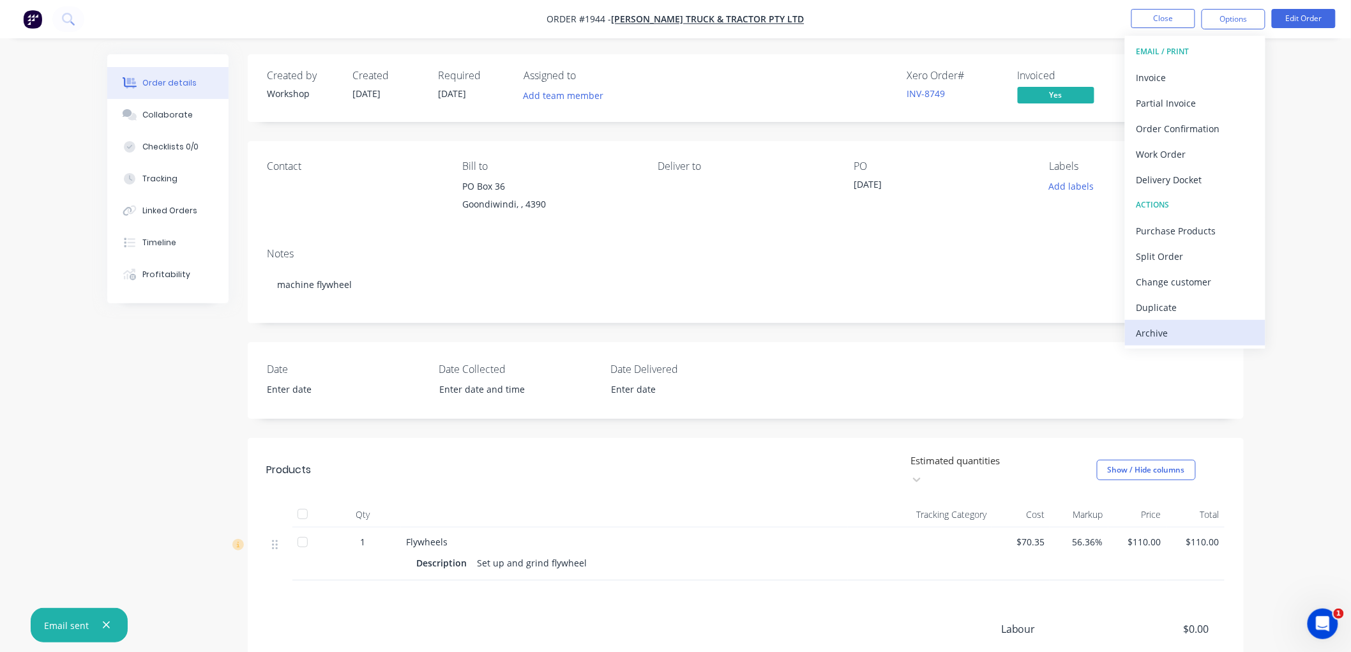
click at [1166, 329] on div "Archive" at bounding box center [1194, 333] width 117 height 19
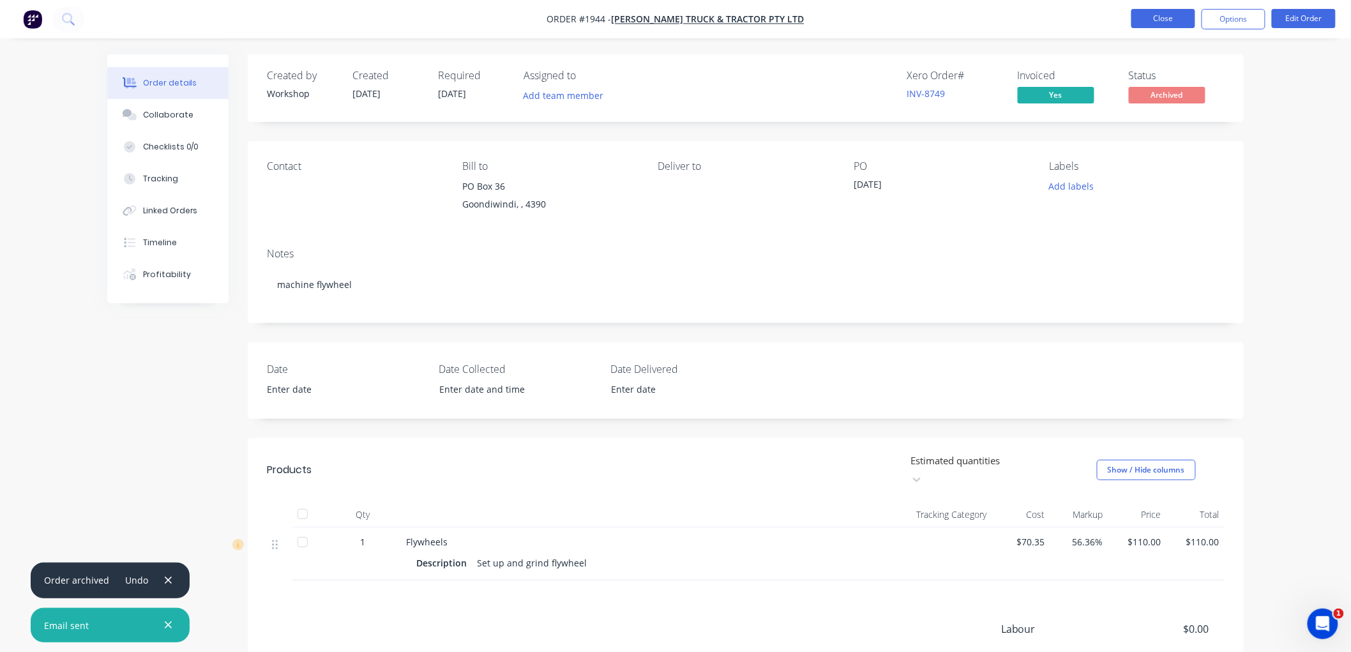
click at [1157, 20] on button "Close" at bounding box center [1163, 18] width 64 height 19
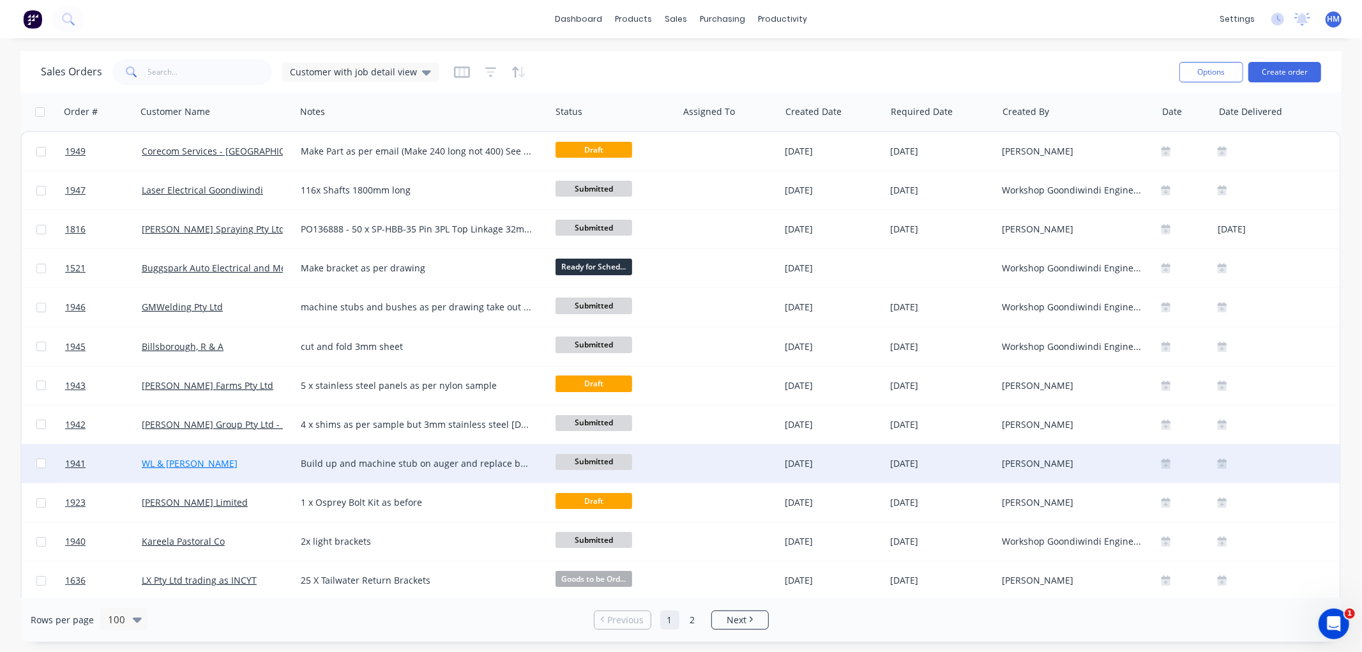
click at [149, 465] on link "WL & [PERSON_NAME]" at bounding box center [190, 463] width 96 height 12
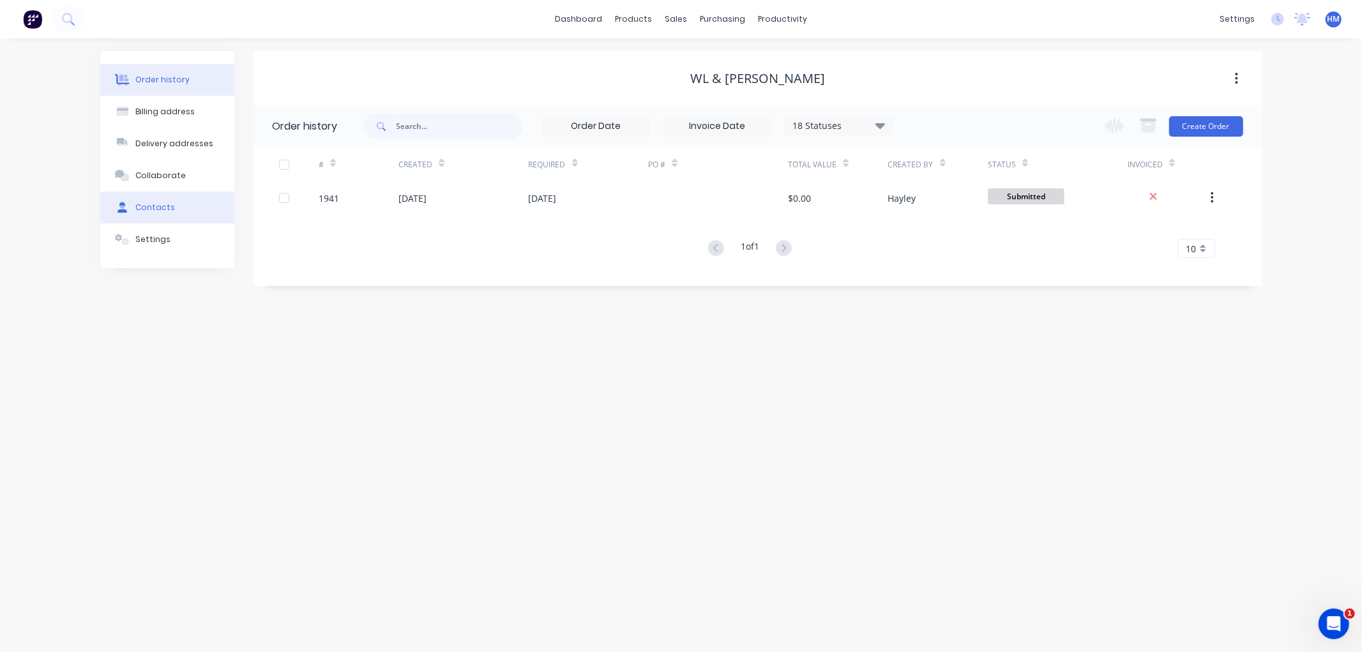
click at [151, 207] on div "Contacts" at bounding box center [155, 207] width 40 height 11
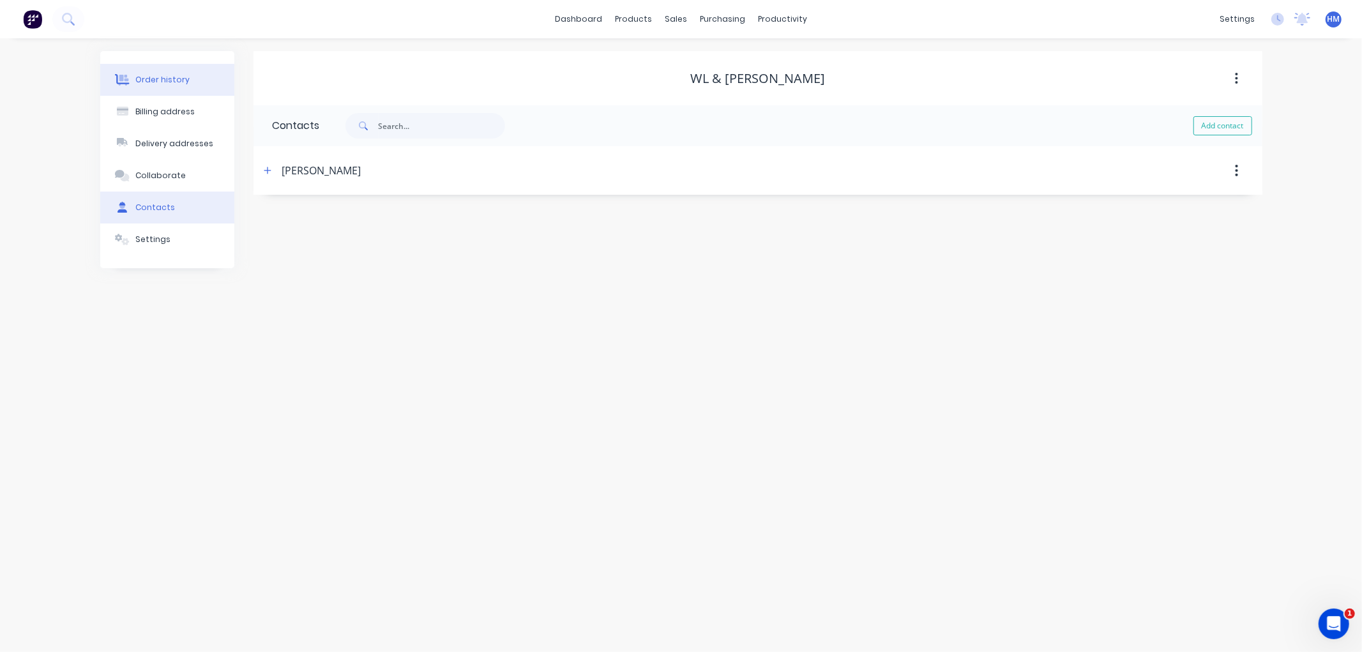
click at [160, 75] on div "Order history" at bounding box center [162, 79] width 54 height 11
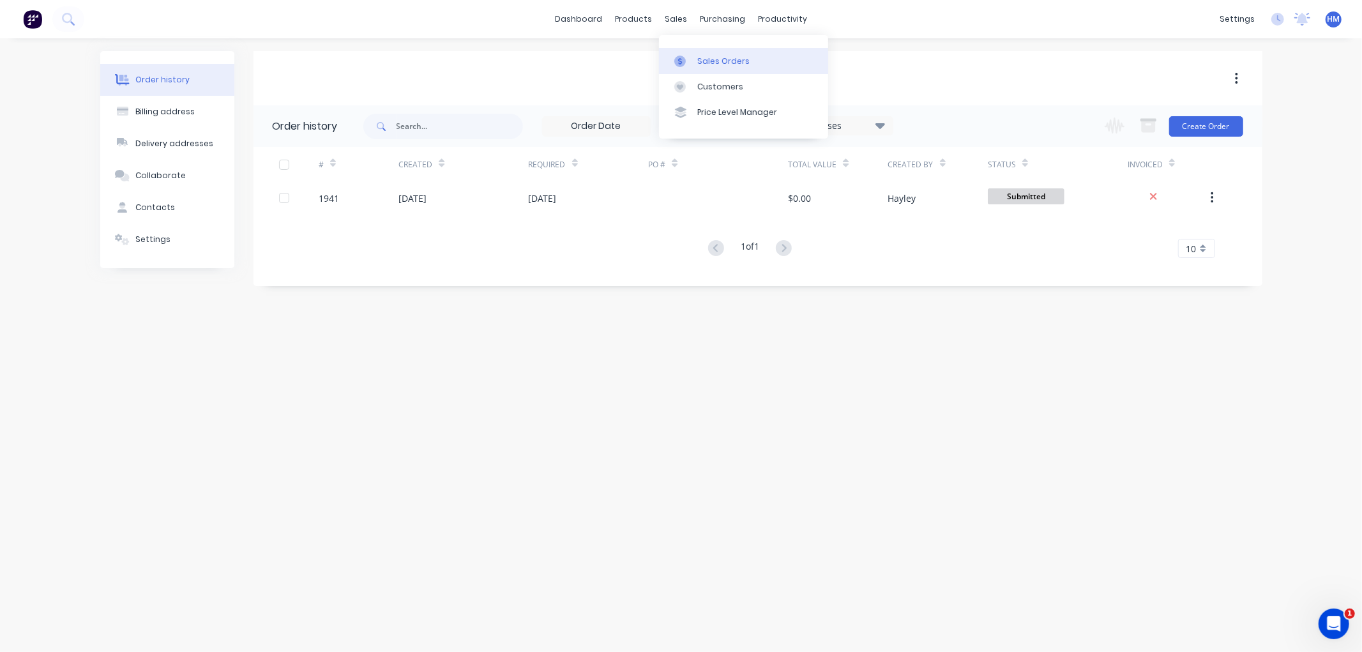
click at [713, 58] on div "Sales Orders" at bounding box center [723, 61] width 52 height 11
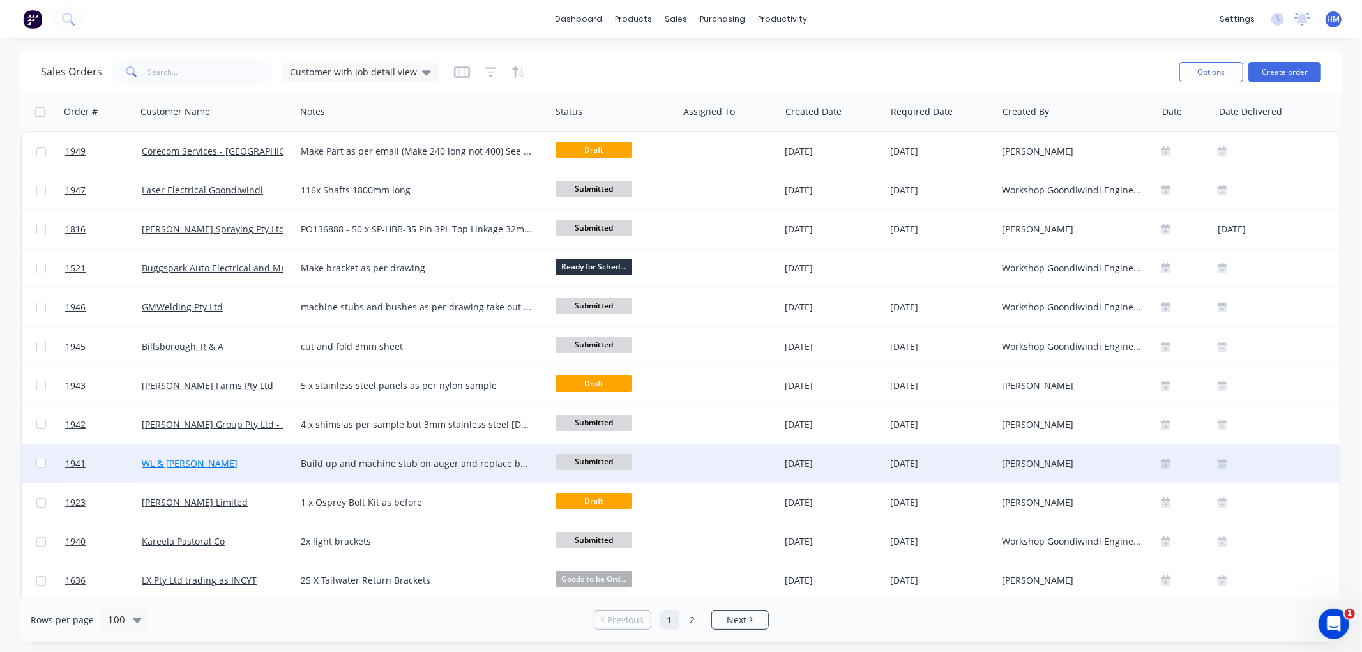
click at [169, 458] on link "WL & [PERSON_NAME]" at bounding box center [190, 463] width 96 height 12
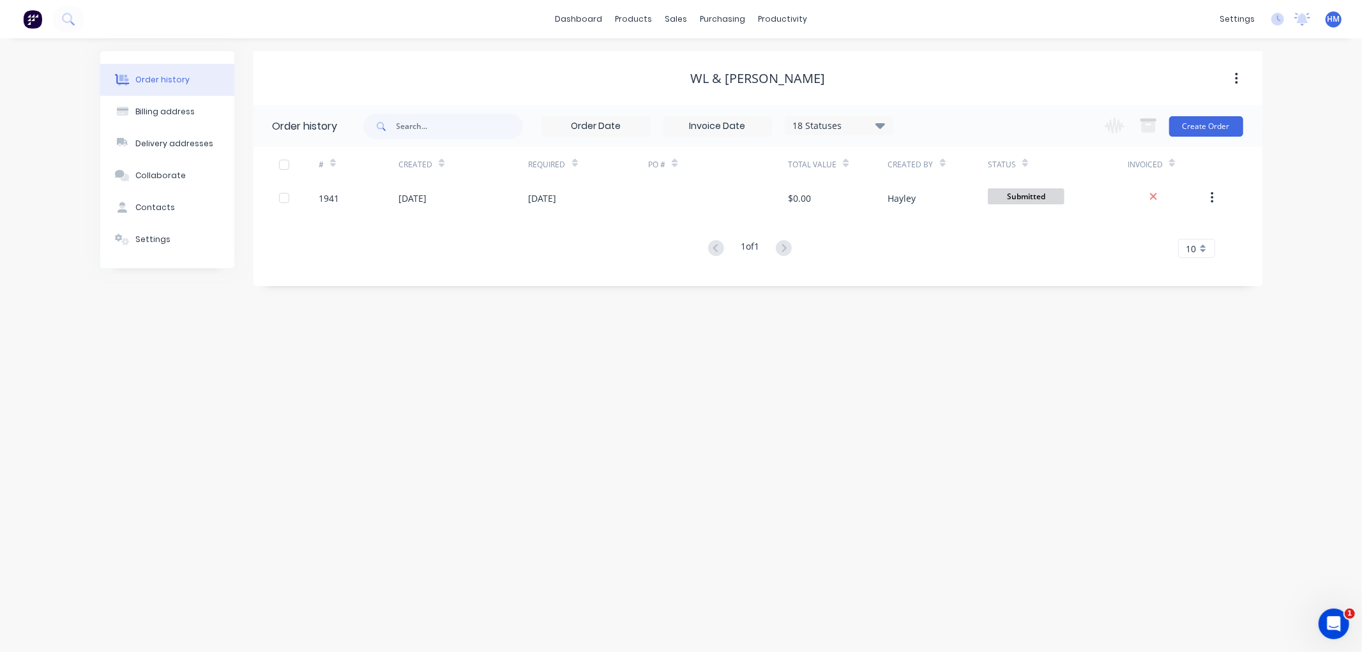
click at [1230, 72] on button "button" at bounding box center [1236, 78] width 30 height 23
click at [923, 68] on div "WL & MP Fay Grain Archive" at bounding box center [757, 78] width 1009 height 23
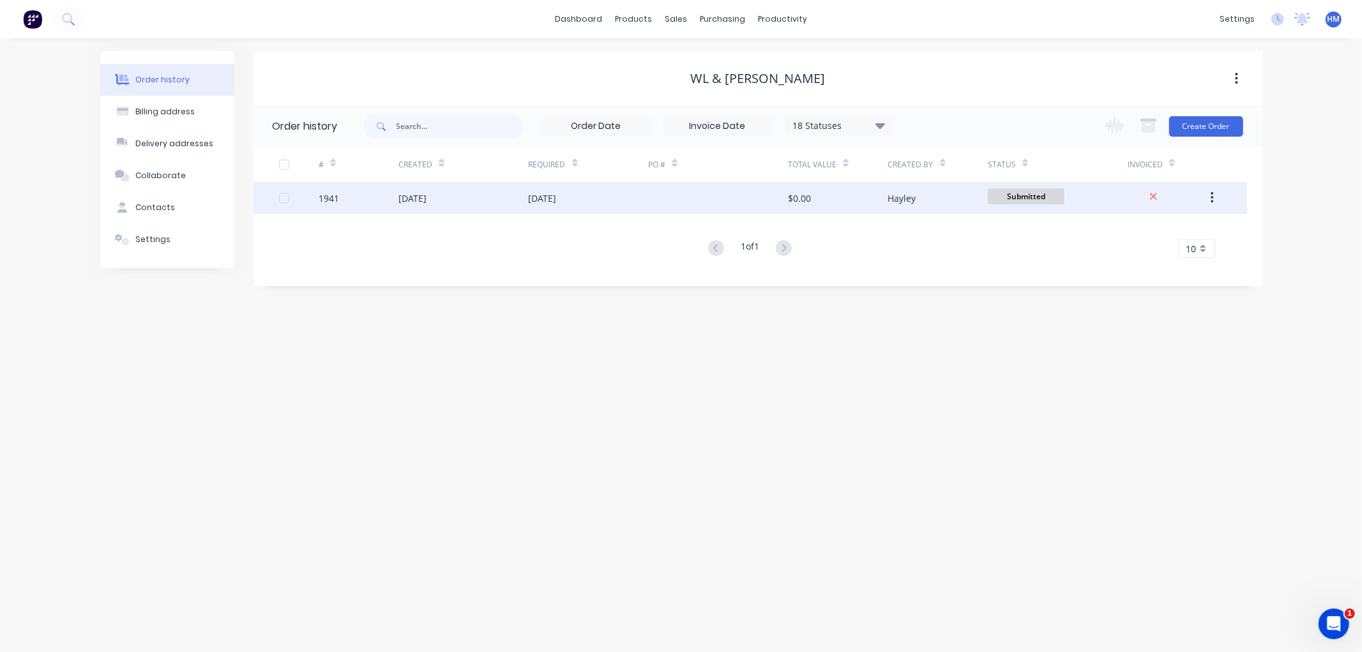
click at [359, 199] on div "1941" at bounding box center [359, 198] width 80 height 32
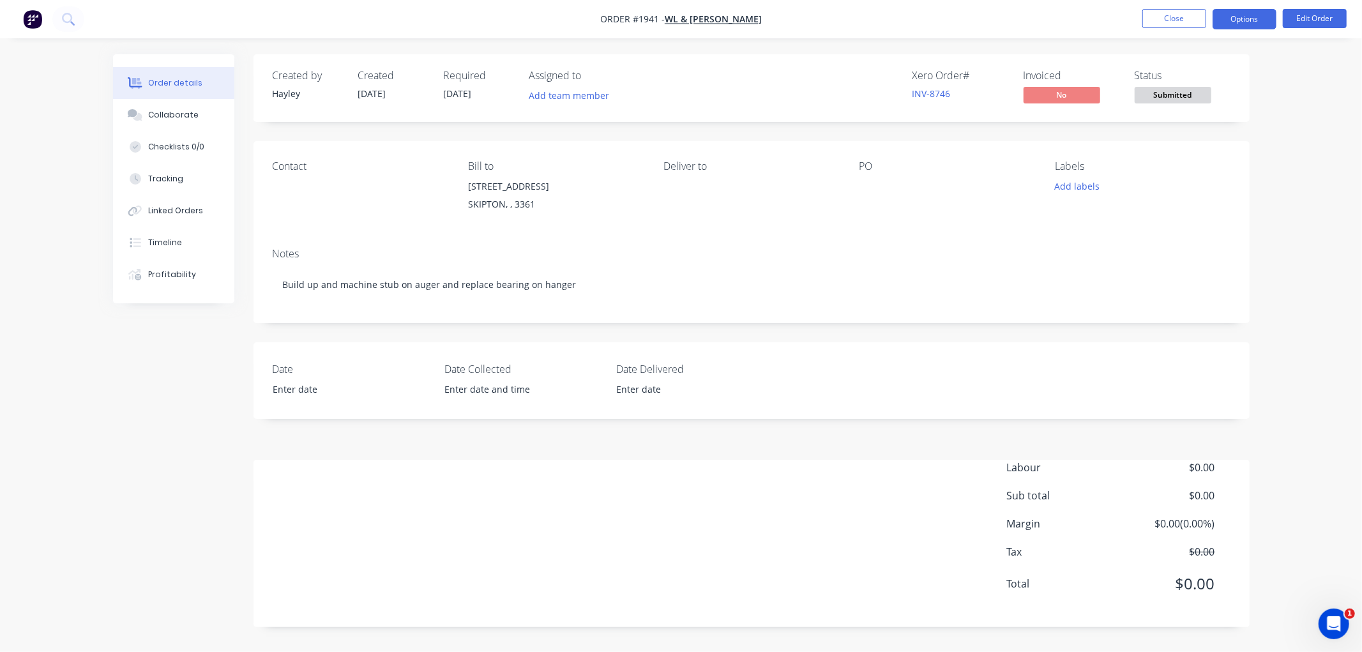
click at [1234, 28] on button "Options" at bounding box center [1244, 19] width 64 height 20
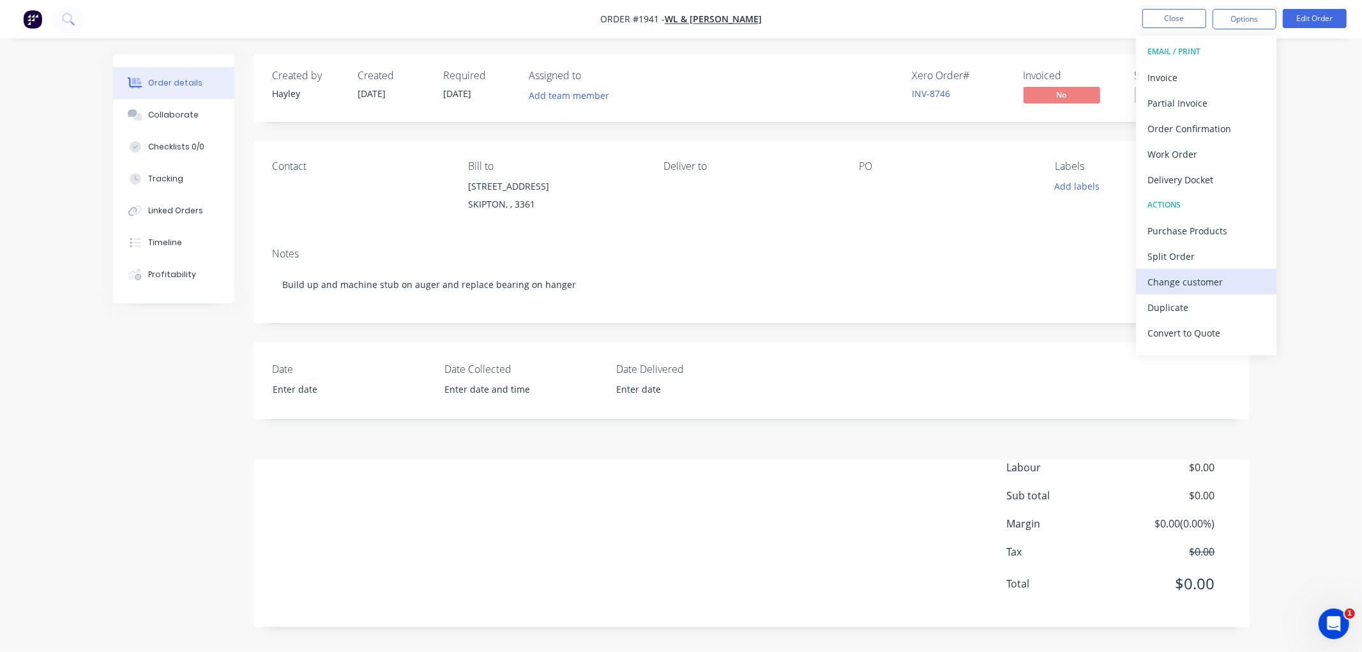
click at [1209, 278] on div "Change customer" at bounding box center [1205, 282] width 117 height 19
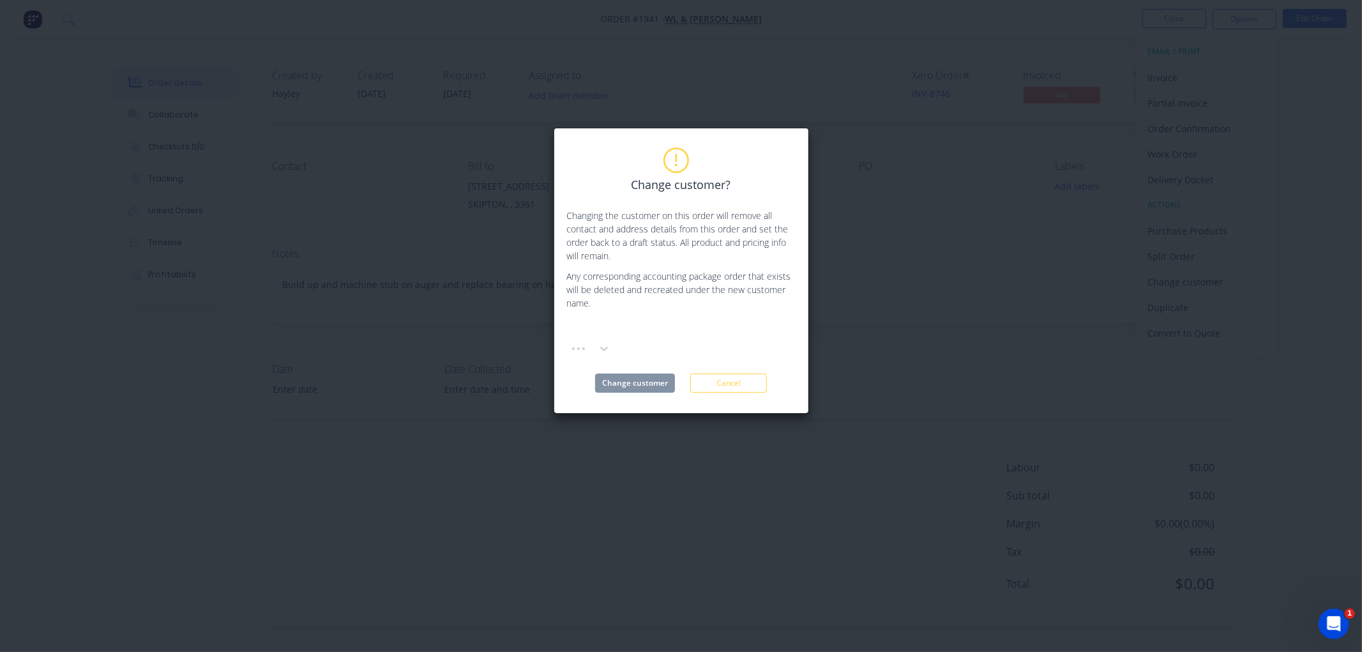
click at [631, 328] on div at bounding box center [663, 330] width 184 height 16
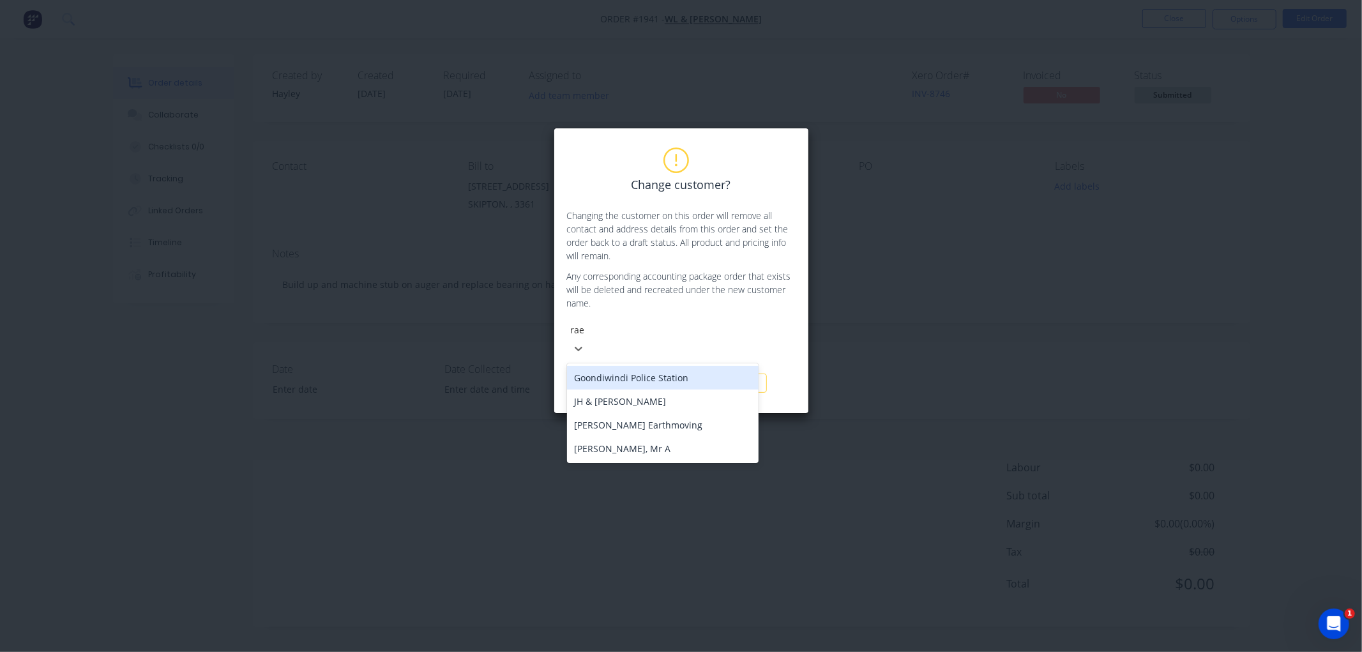
type input "rae"
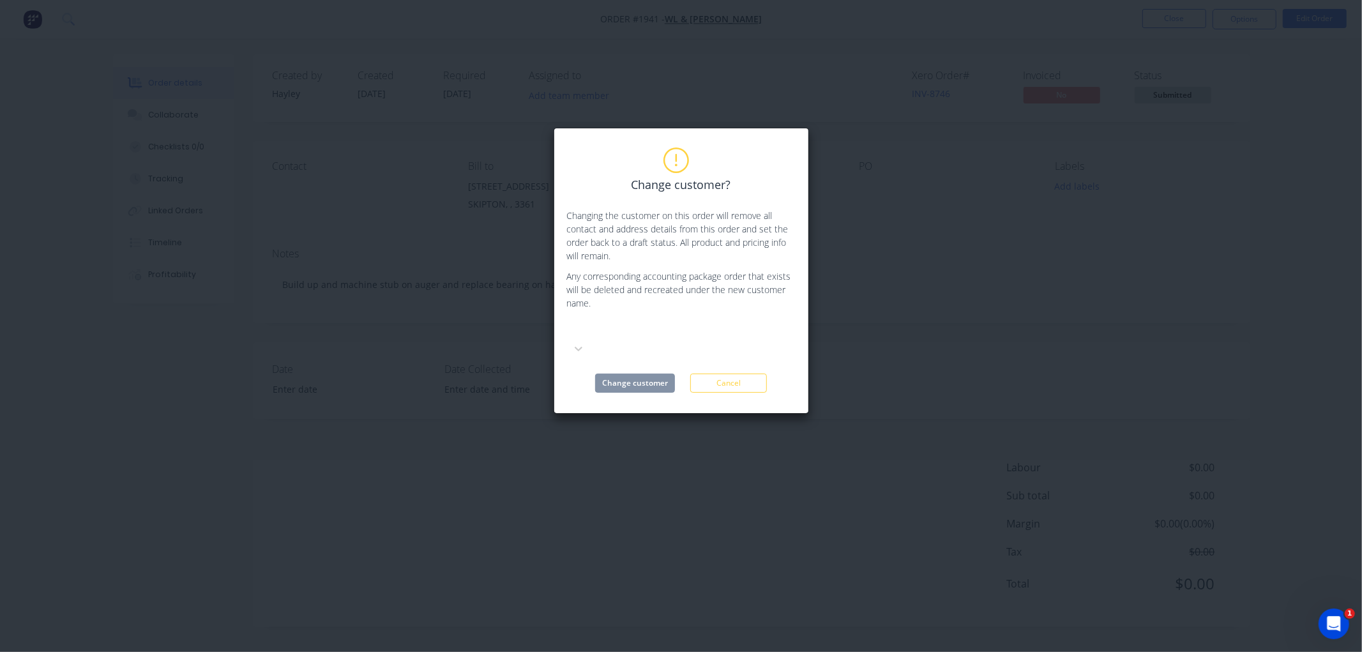
click at [907, 233] on div "Change customer? Changing the customer on this order will remove all contact an…" at bounding box center [681, 326] width 1362 height 652
click at [736, 373] on button "Cancel" at bounding box center [728, 382] width 77 height 19
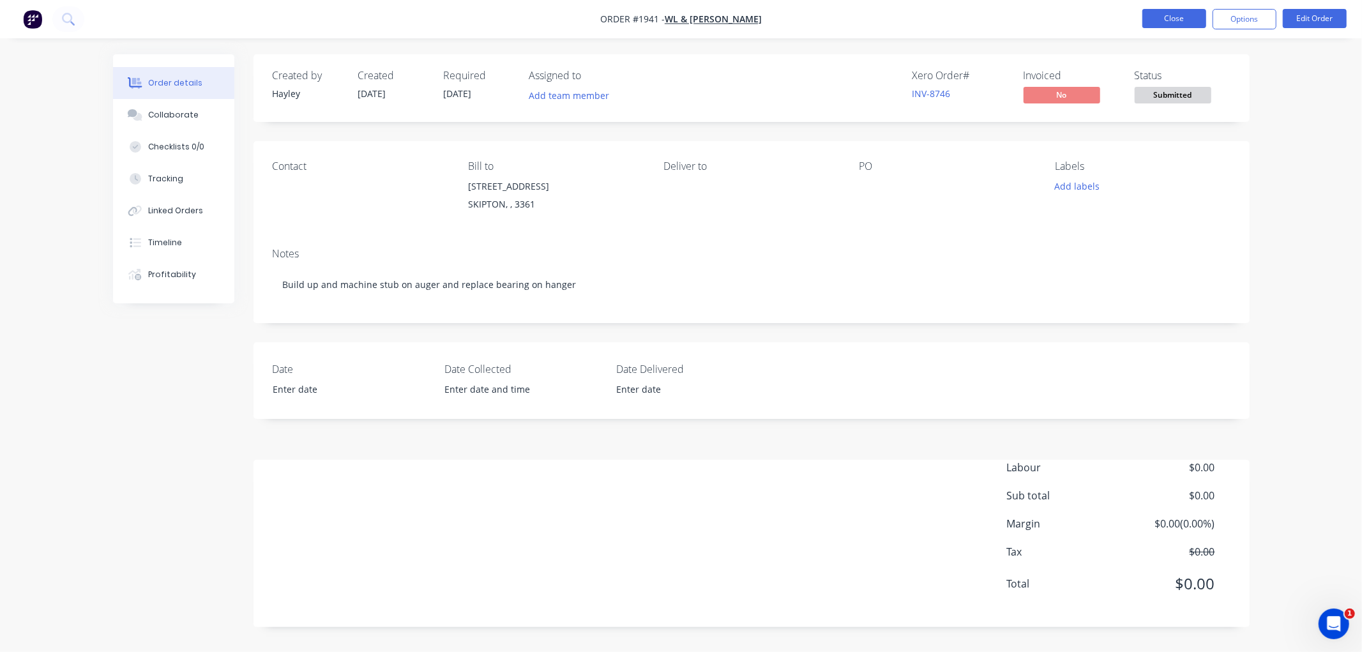
click at [1172, 16] on button "Close" at bounding box center [1174, 18] width 64 height 19
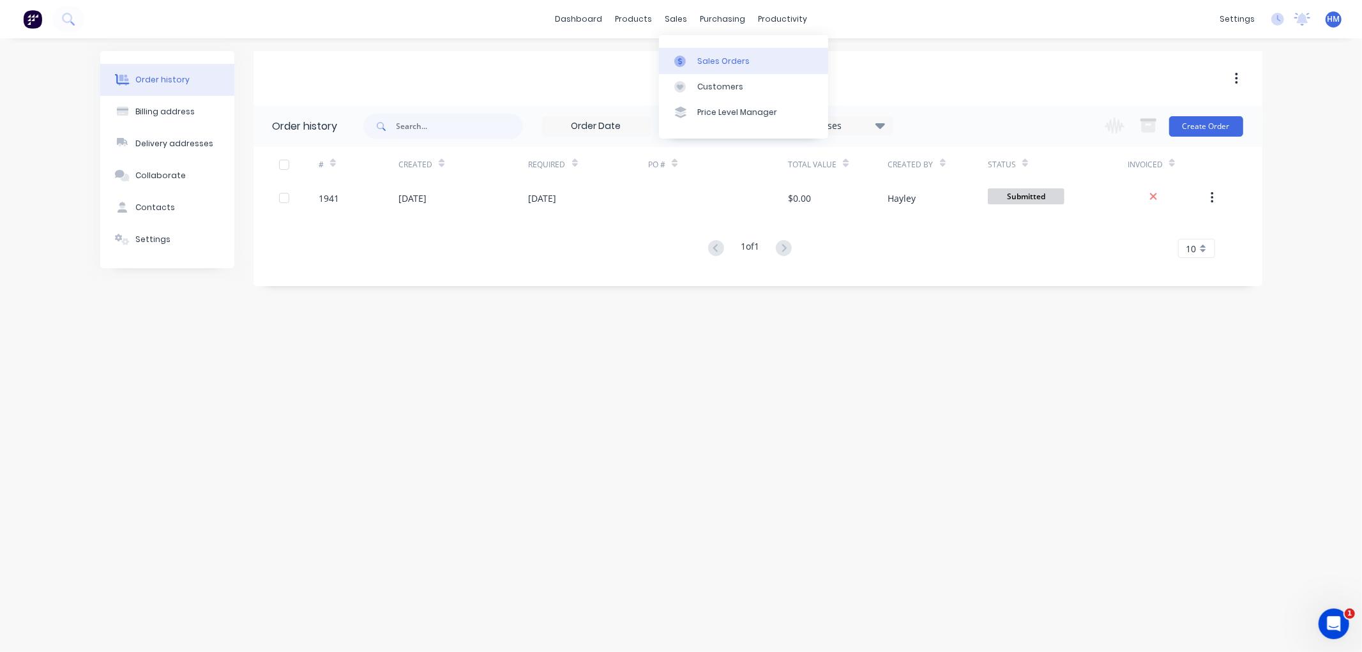
click at [697, 59] on div "Sales Orders" at bounding box center [723, 61] width 52 height 11
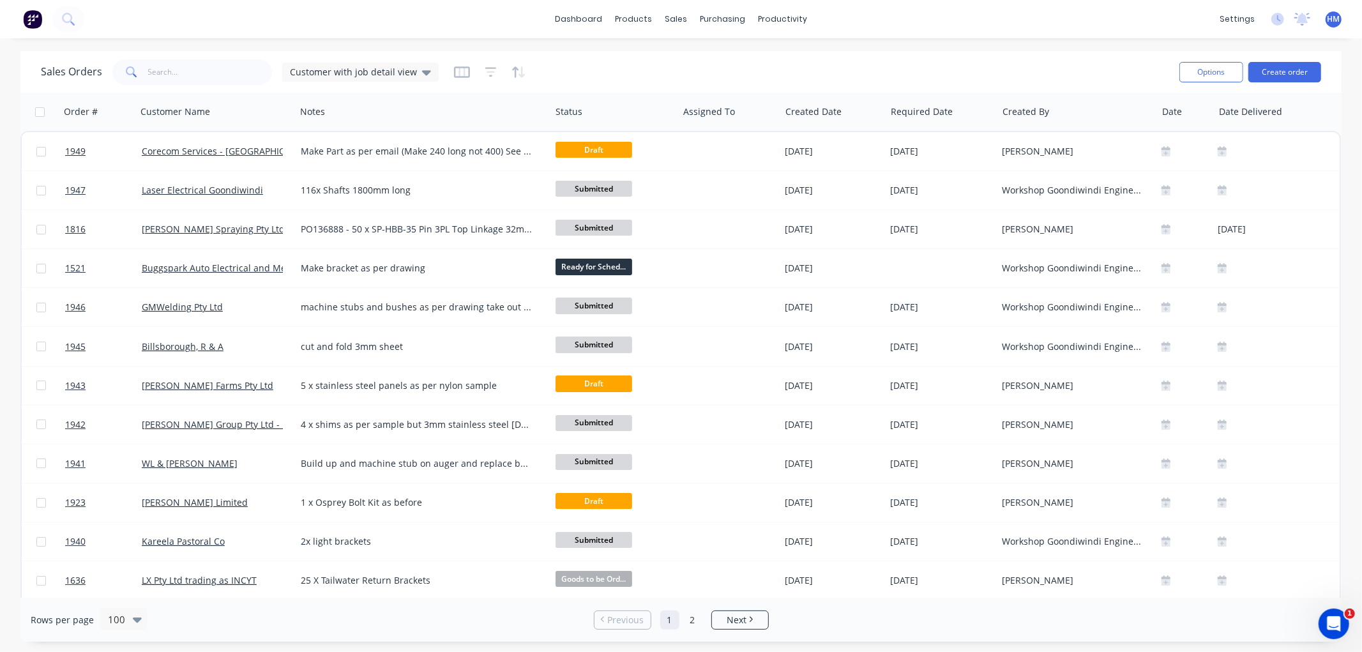
drag, startPoint x: 750, startPoint y: 626, endPoint x: 796, endPoint y: 599, distance: 53.8
click at [750, 623] on link "Next" at bounding box center [740, 620] width 56 height 13
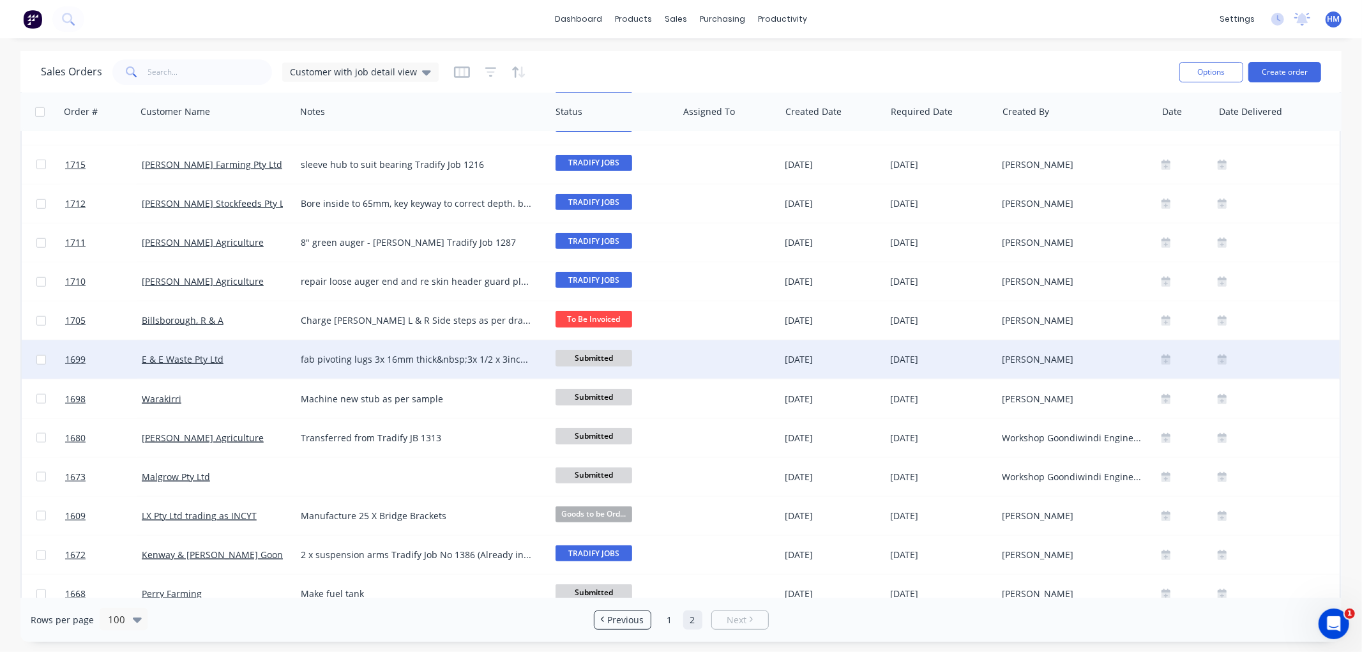
scroll to position [969, 0]
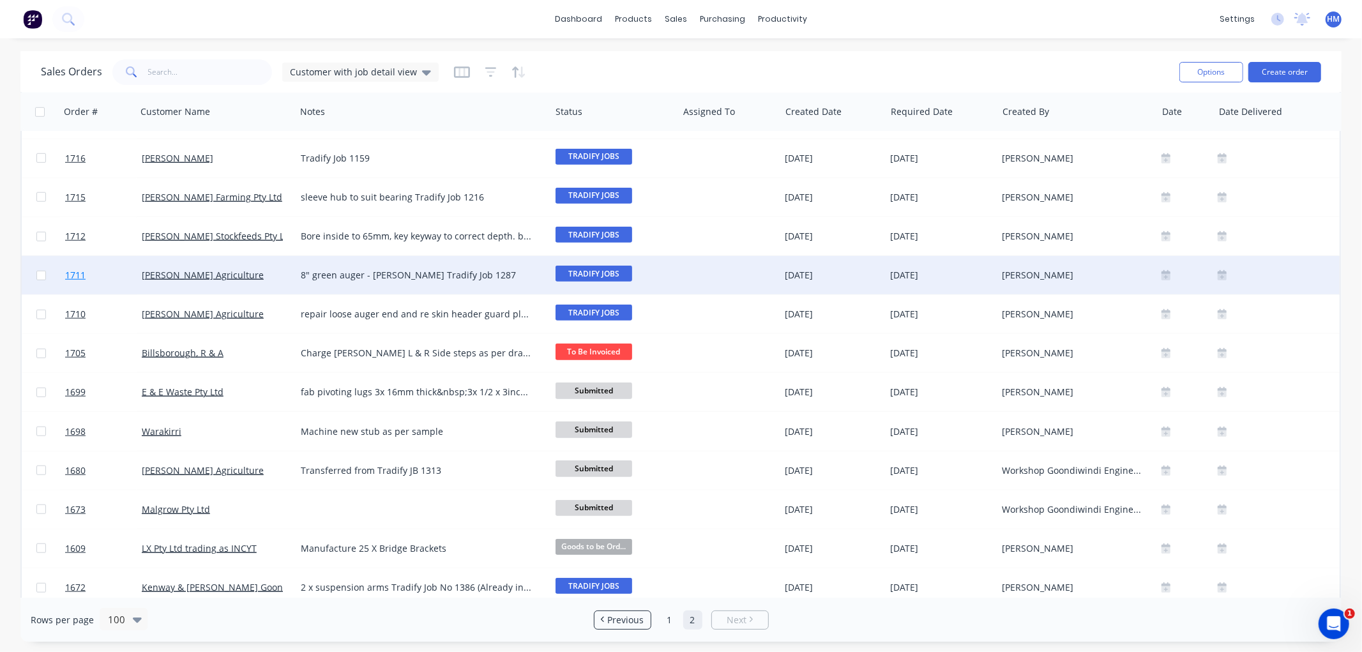
click at [109, 278] on link "1711" at bounding box center [103, 275] width 77 height 38
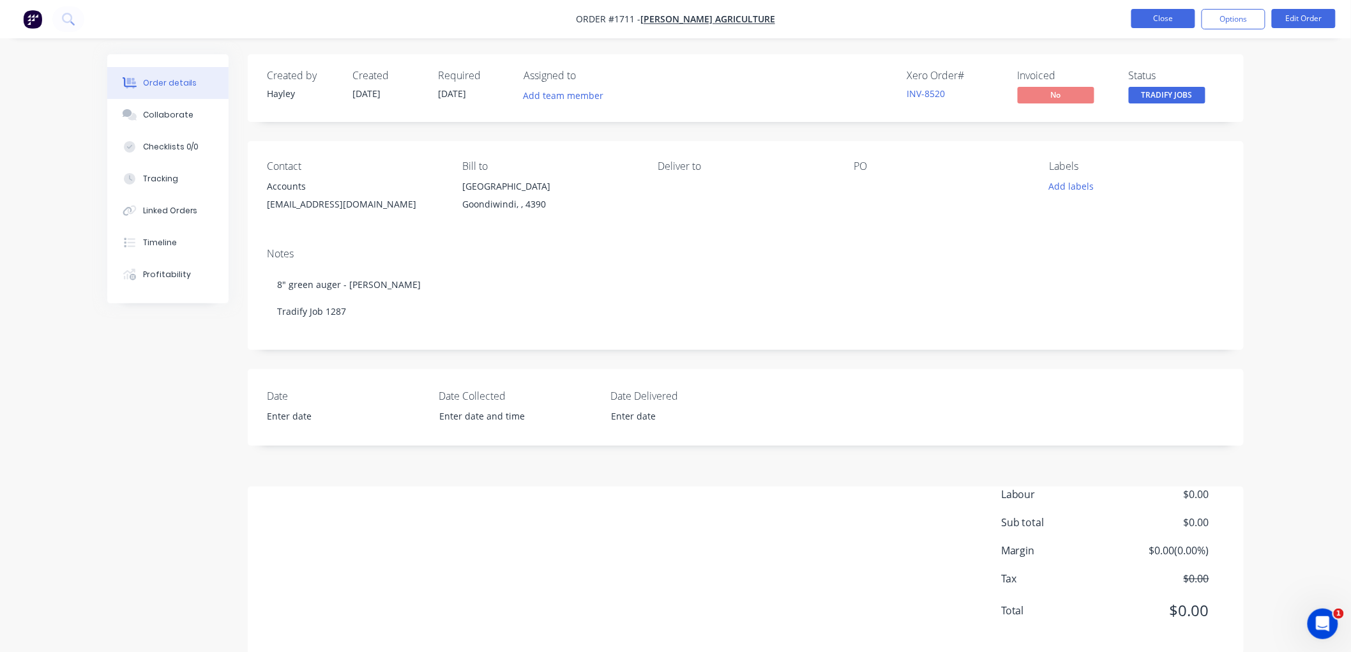
click at [1157, 20] on button "Close" at bounding box center [1163, 18] width 64 height 19
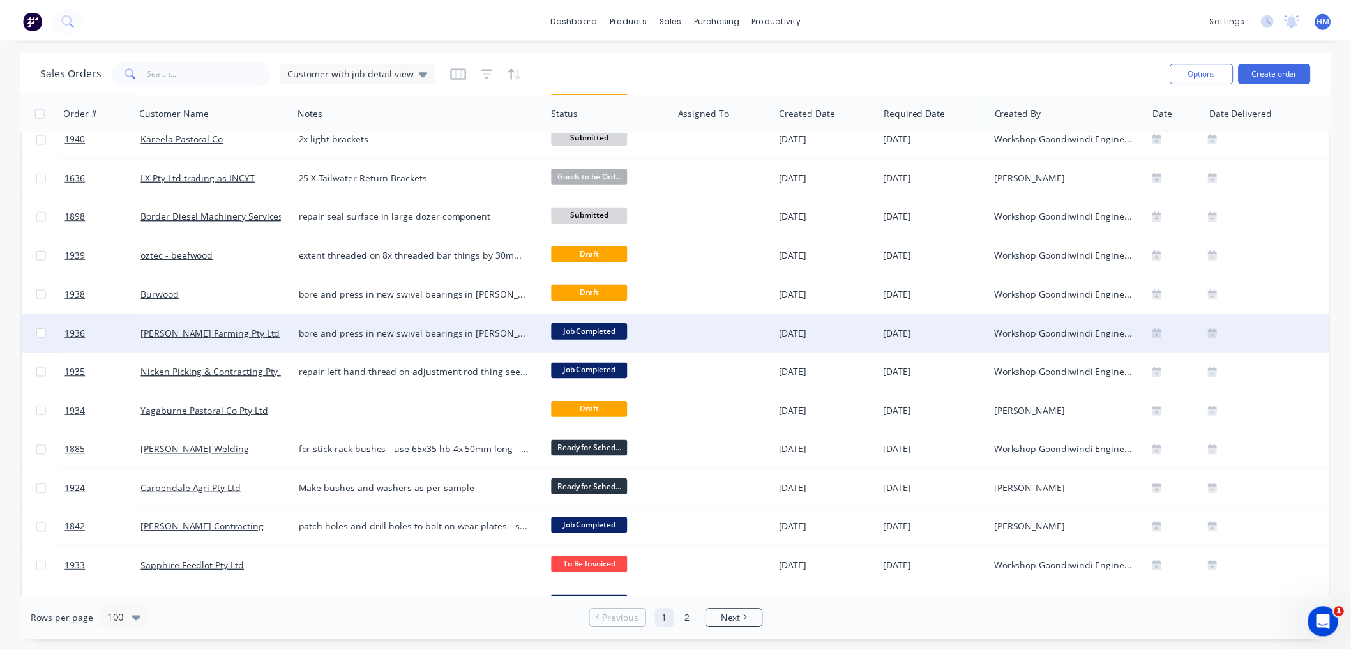
scroll to position [425, 0]
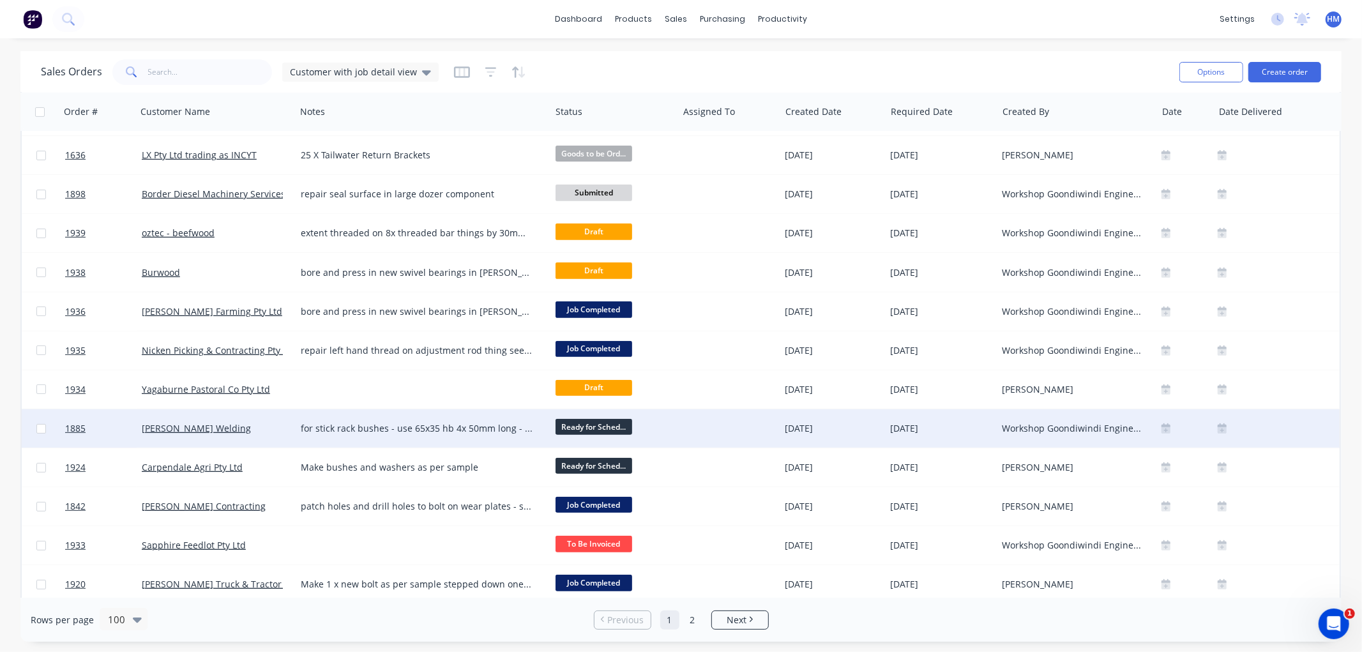
click at [245, 429] on div "[PERSON_NAME] Welding" at bounding box center [213, 428] width 142 height 13
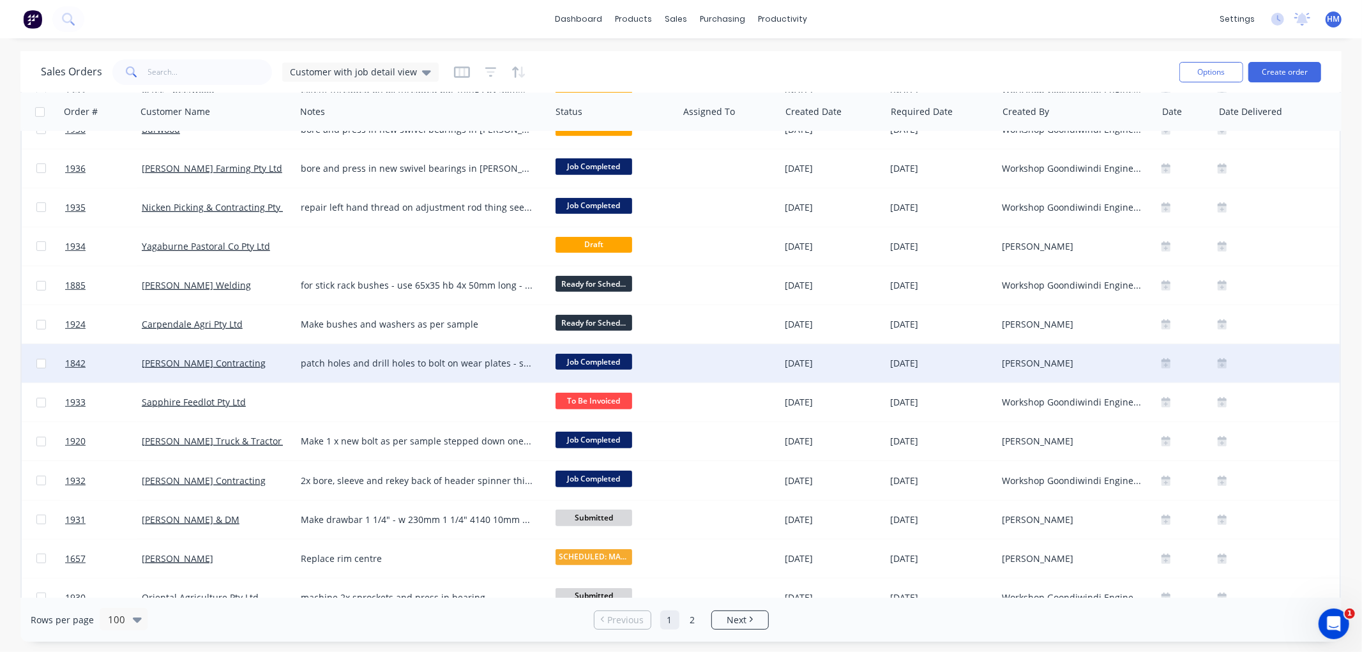
scroll to position [638, 0]
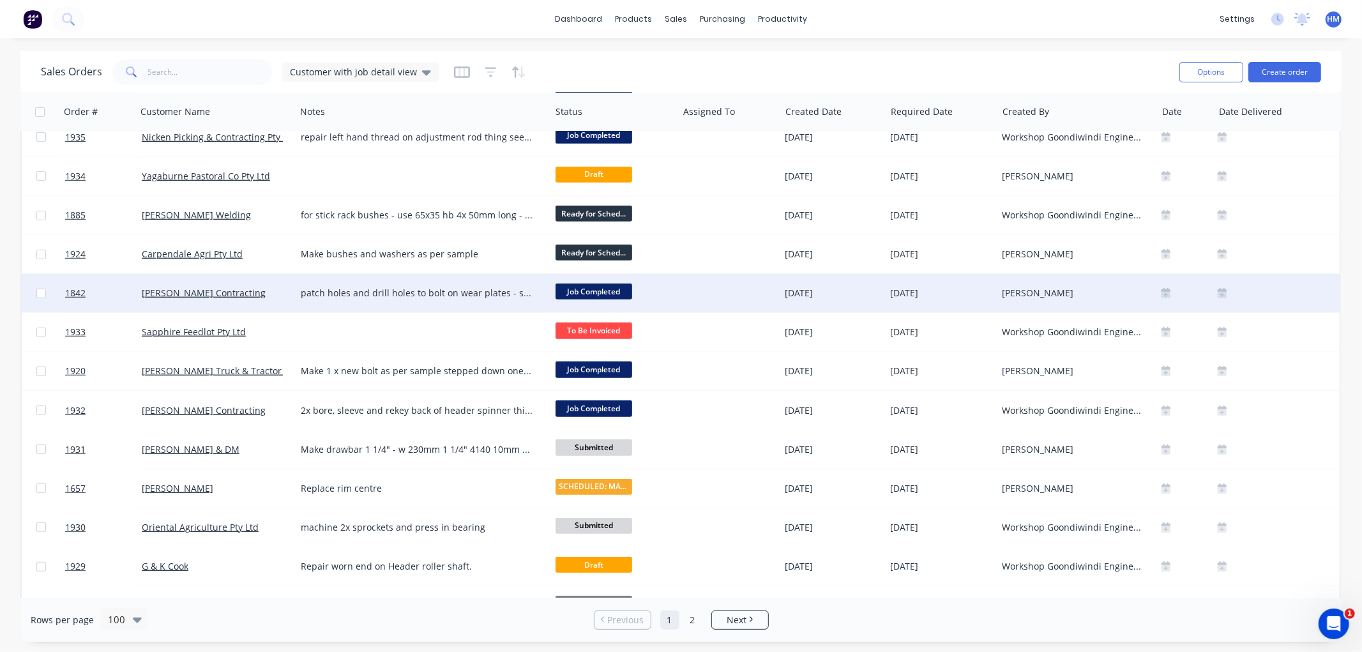
click at [232, 298] on div "[PERSON_NAME] Contracting" at bounding box center [213, 293] width 142 height 13
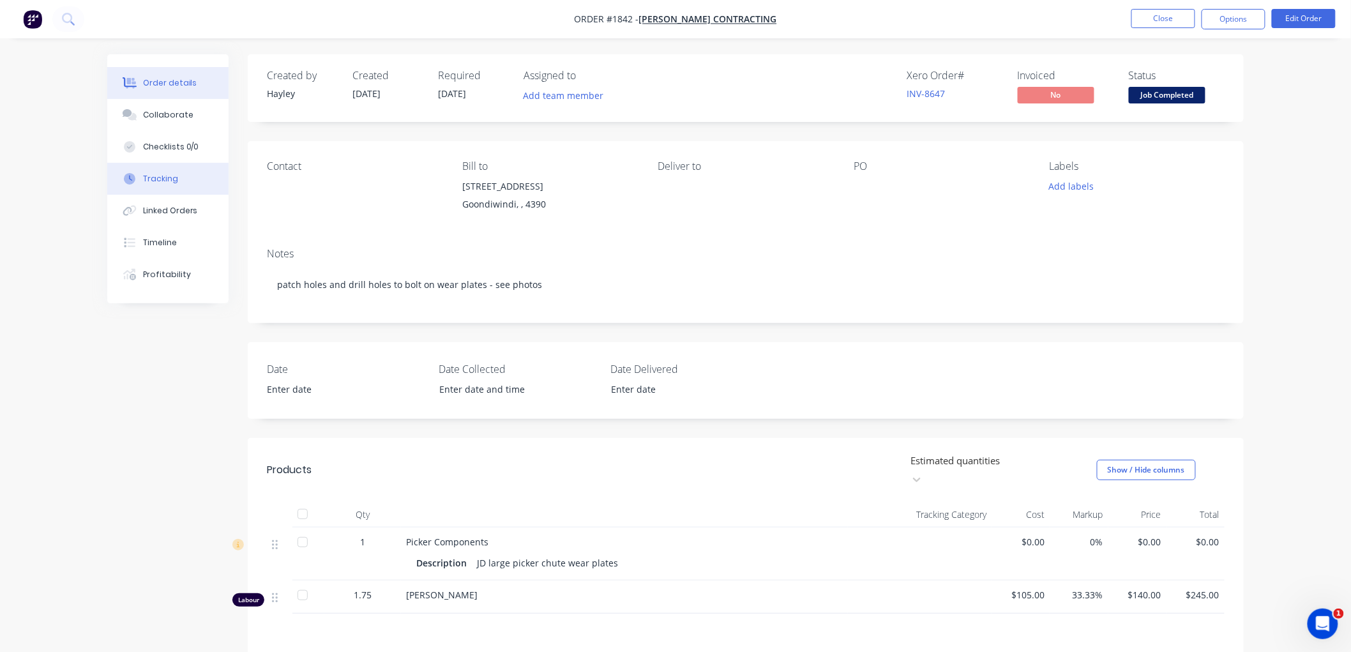
click at [164, 180] on div "Tracking" at bounding box center [160, 178] width 35 height 11
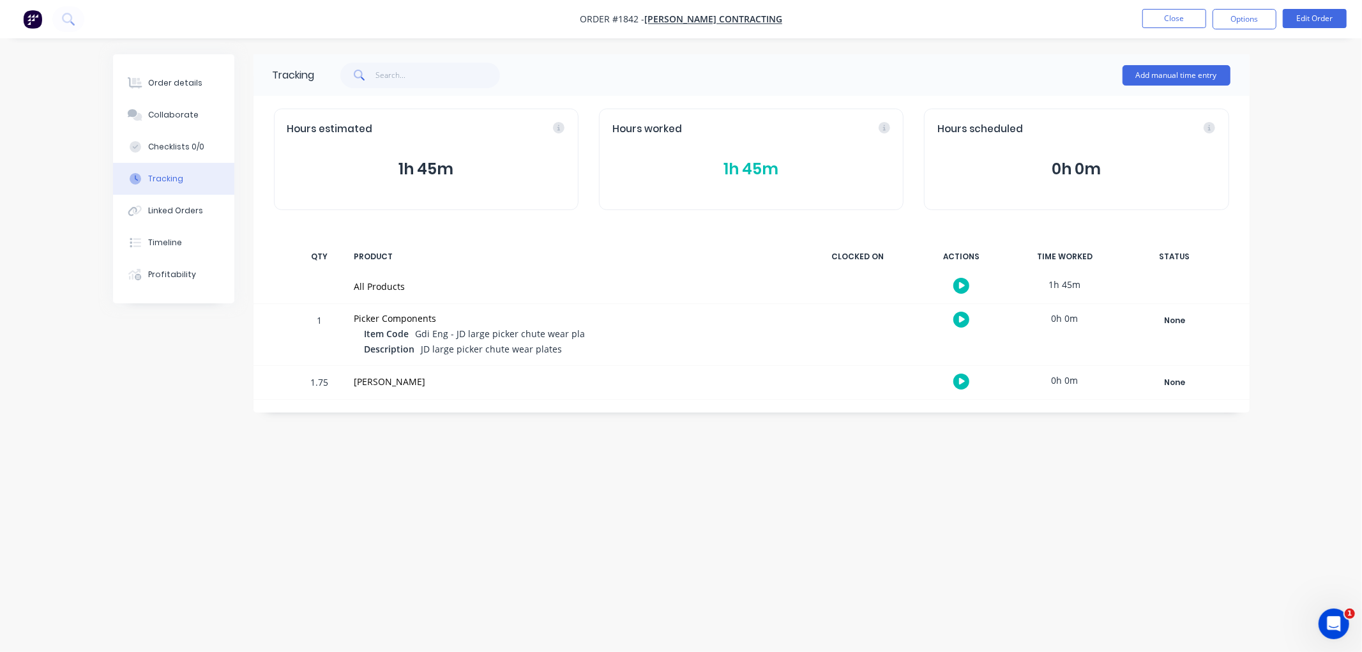
click at [750, 169] on button "1h 45m" at bounding box center [751, 169] width 278 height 24
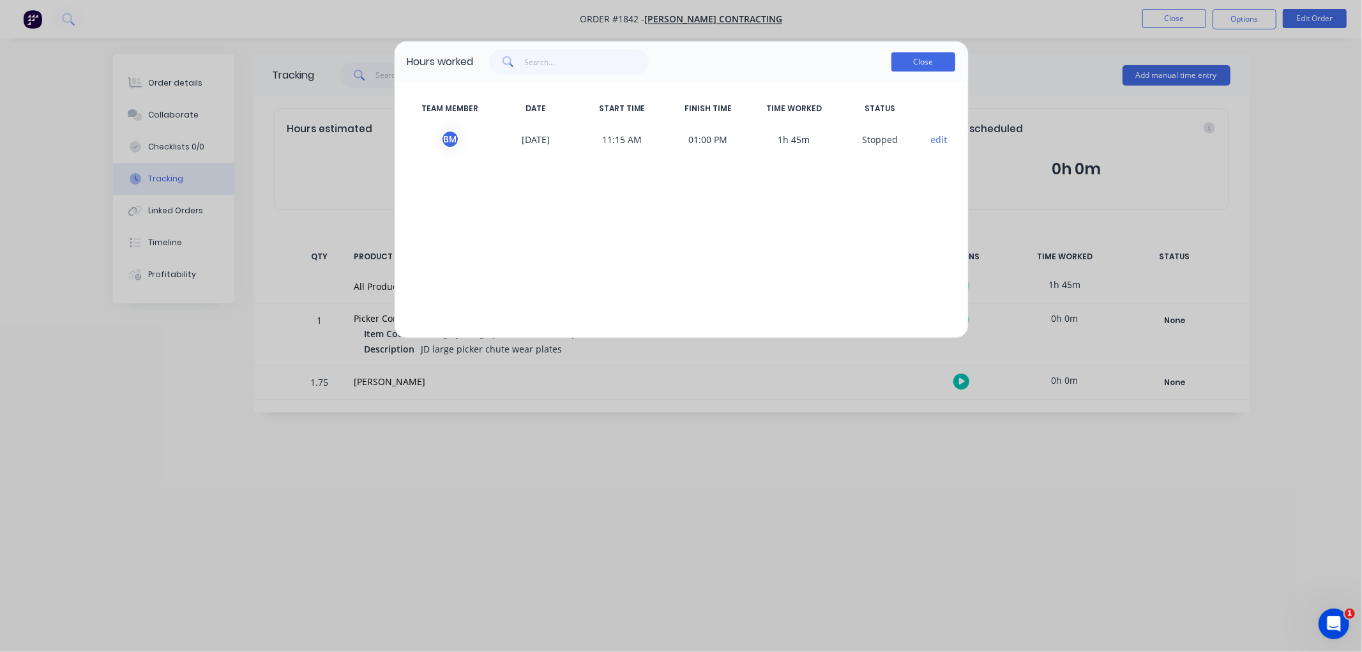
click at [930, 66] on button "Close" at bounding box center [923, 61] width 64 height 19
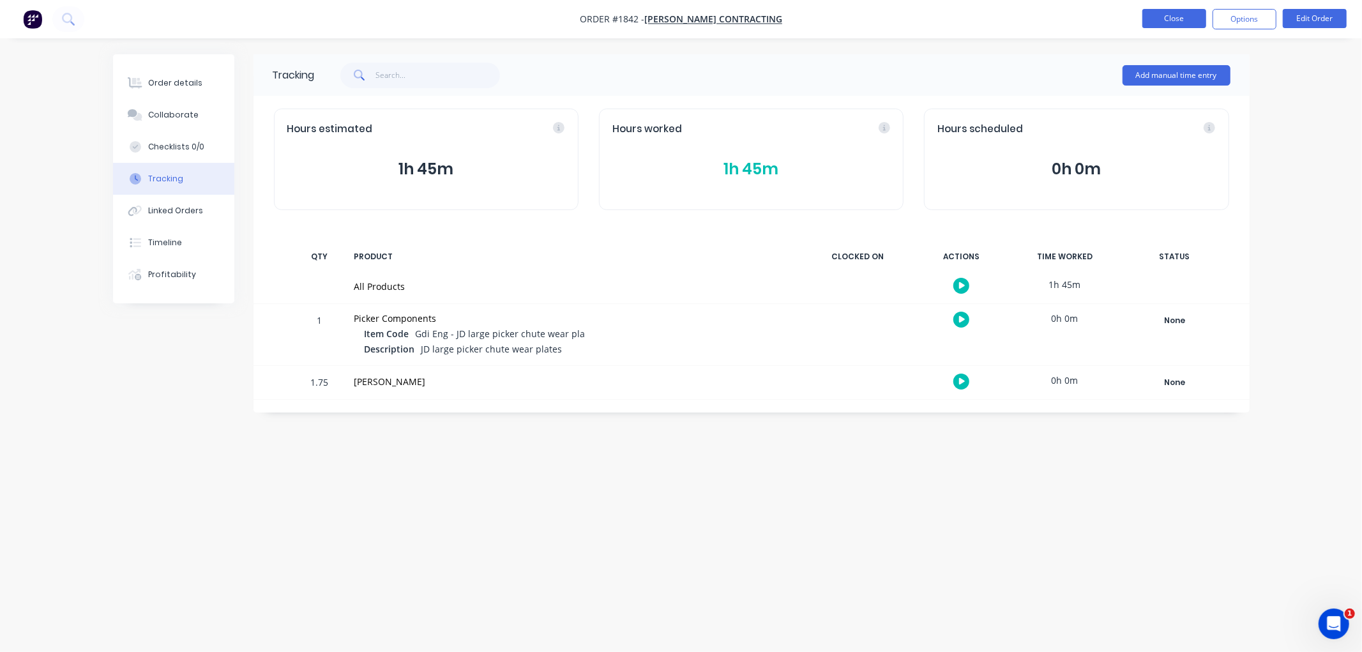
click at [1159, 13] on button "Close" at bounding box center [1174, 18] width 64 height 19
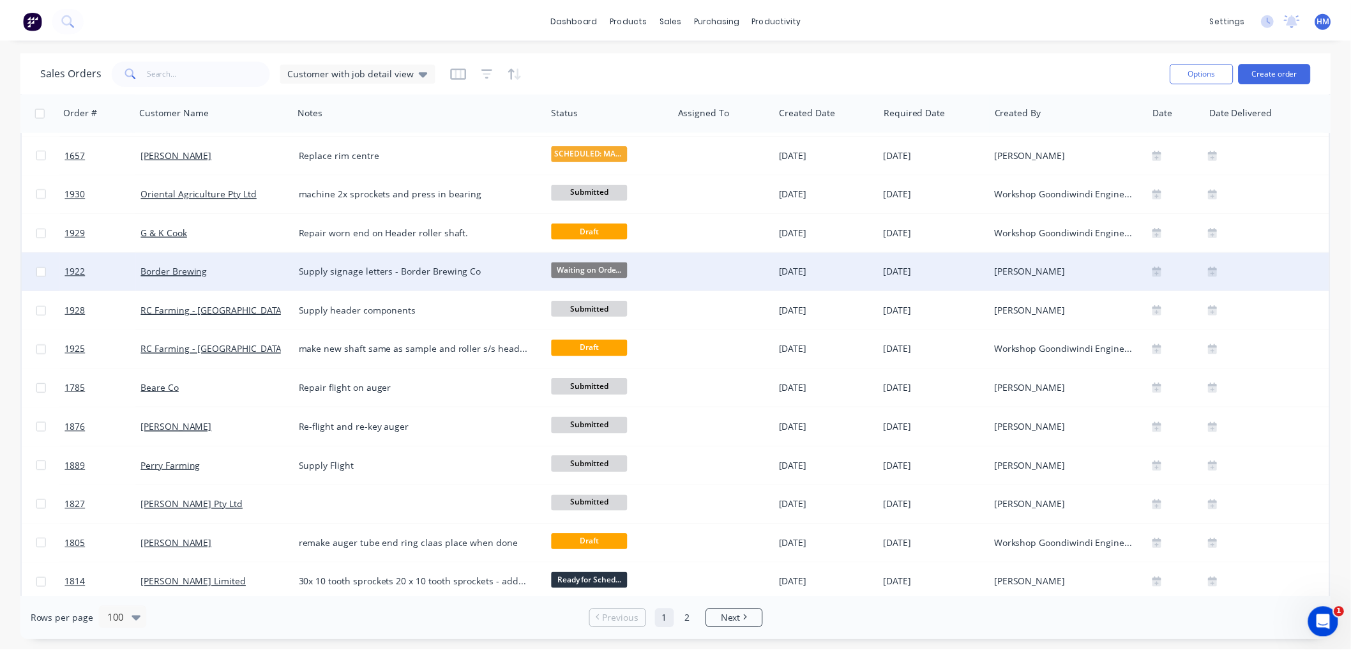
scroll to position [993, 0]
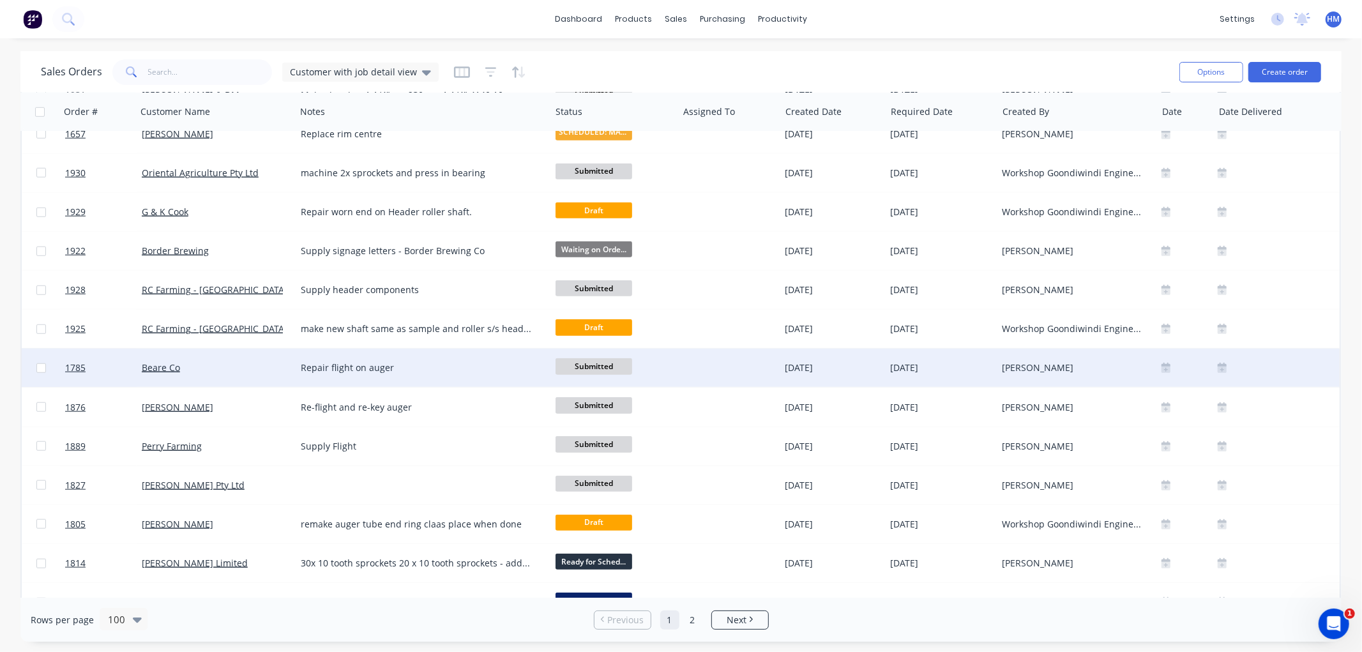
click at [199, 363] on div "Beare Co" at bounding box center [213, 367] width 142 height 13
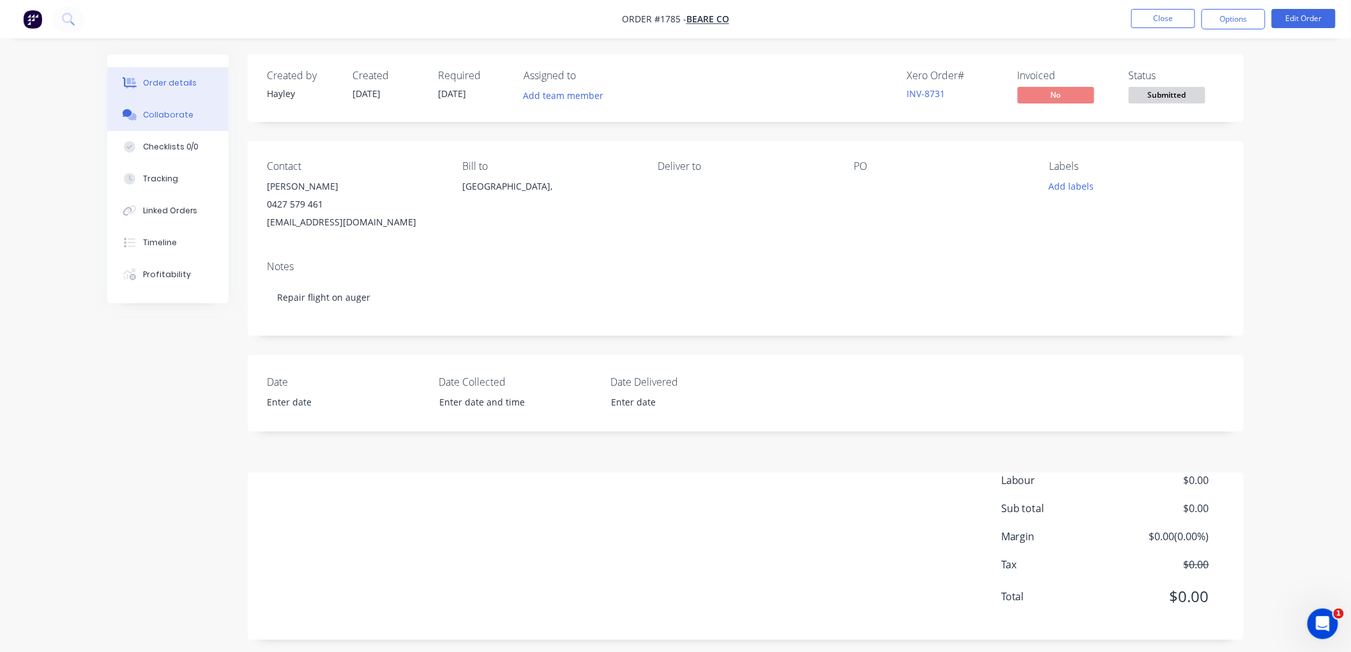
click at [172, 105] on button "Collaborate" at bounding box center [167, 115] width 121 height 32
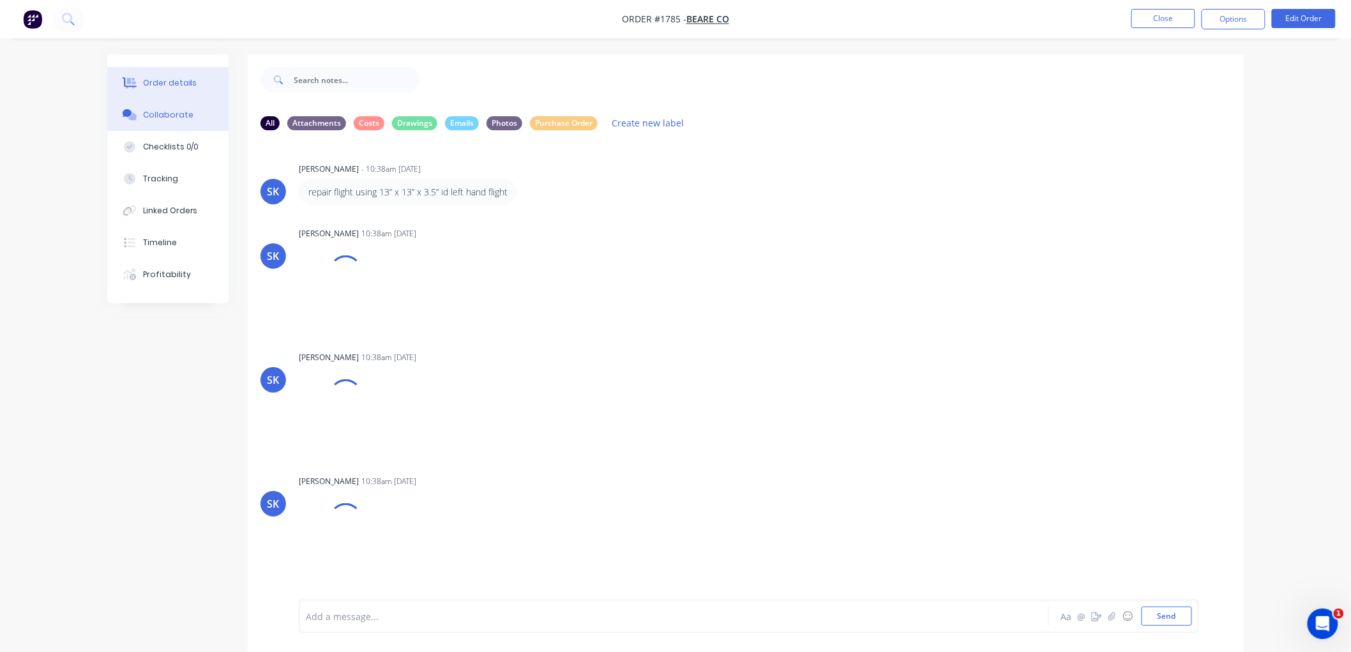
click at [163, 80] on div "Order details" at bounding box center [170, 82] width 54 height 11
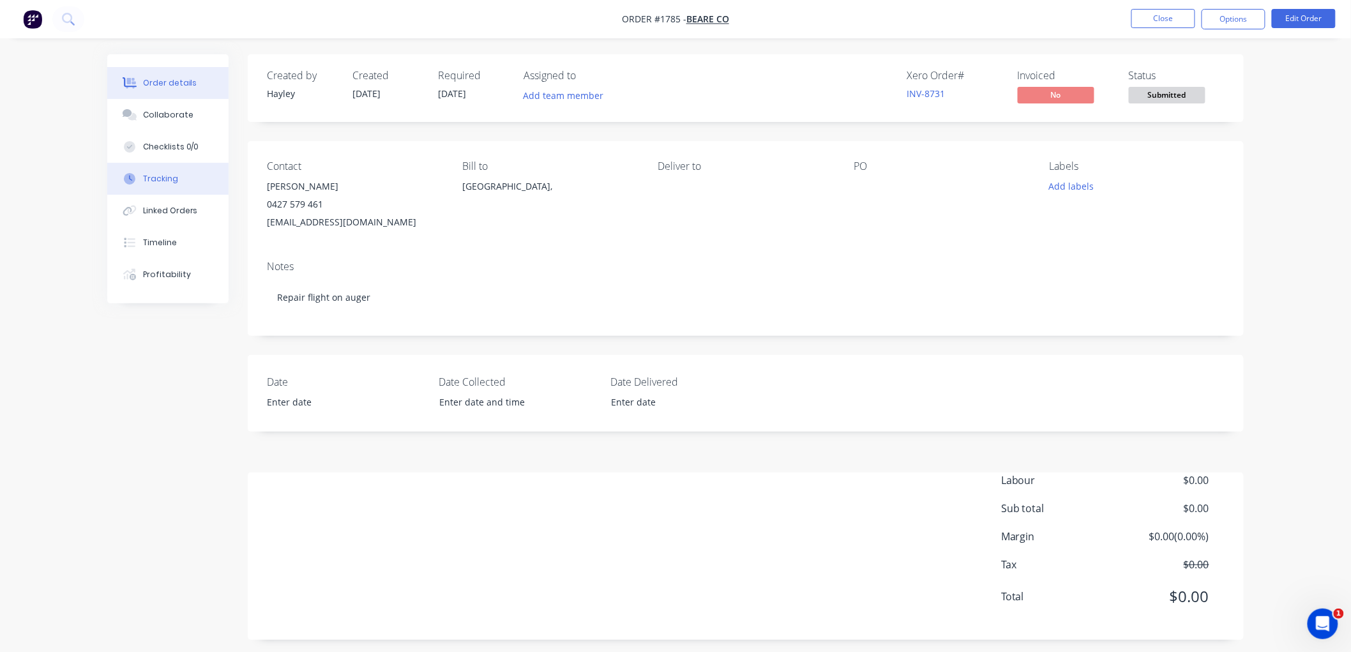
click at [167, 177] on div "Tracking" at bounding box center [160, 178] width 35 height 11
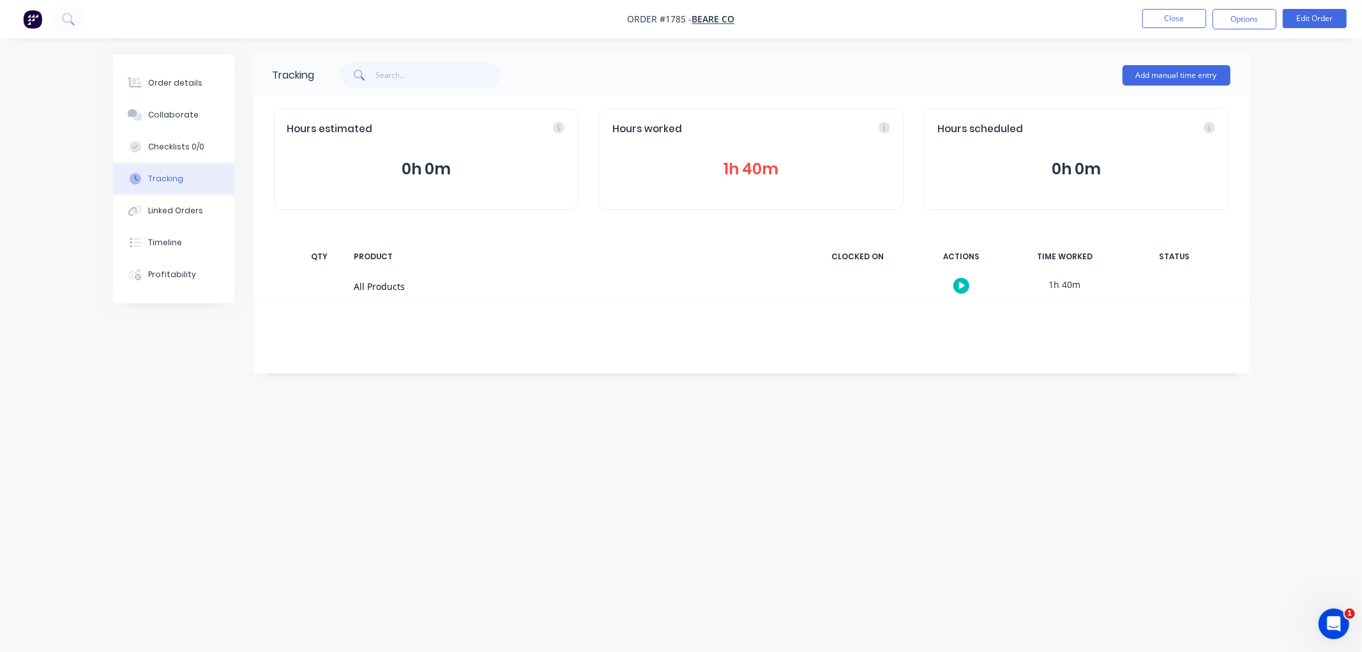
click at [752, 173] on button "1h 40m" at bounding box center [751, 169] width 278 height 24
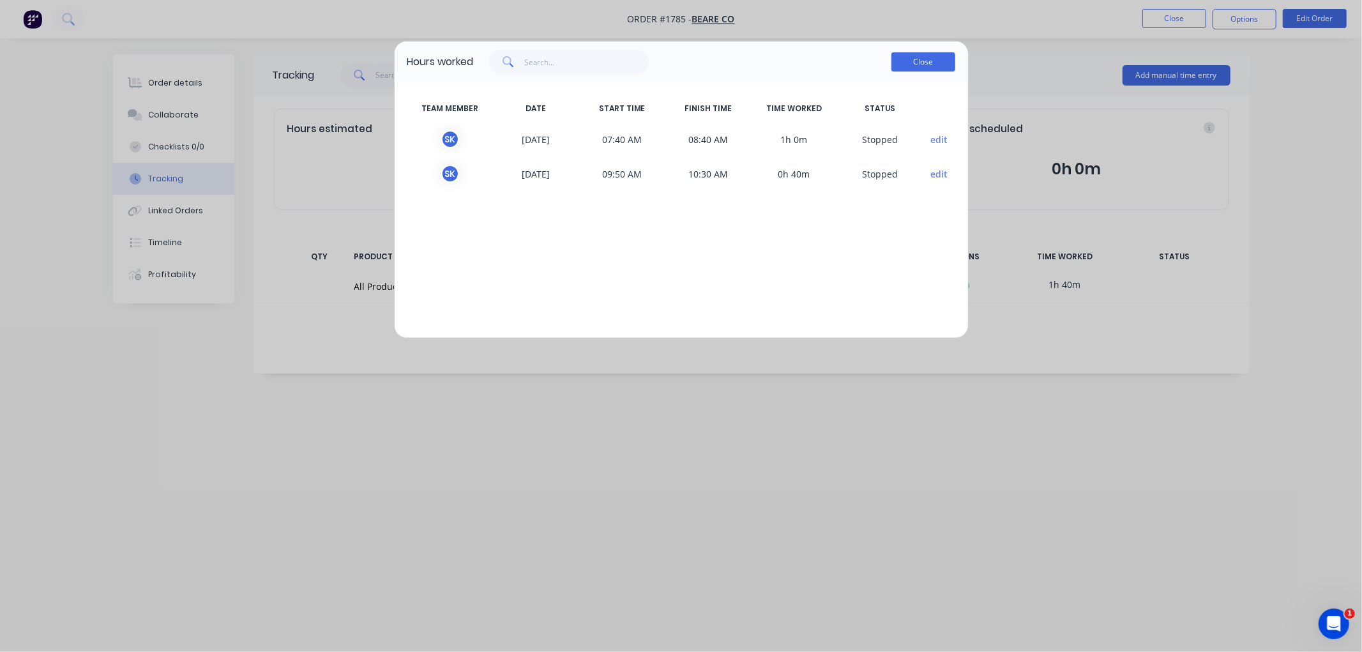
drag, startPoint x: 928, startPoint y: 60, endPoint x: 525, endPoint y: 69, distance: 403.0
click at [927, 60] on button "Close" at bounding box center [923, 61] width 64 height 19
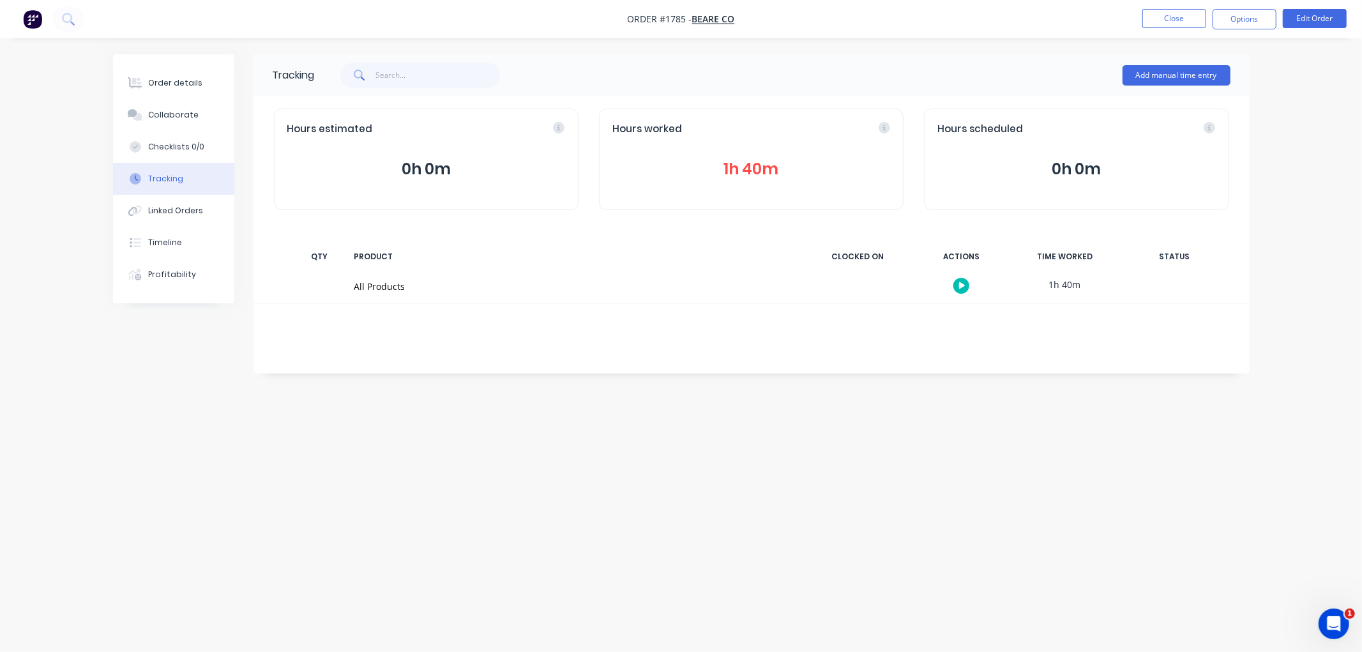
drag, startPoint x: 172, startPoint y: 88, endPoint x: 238, endPoint y: 87, distance: 65.8
click at [181, 87] on div "Order details" at bounding box center [175, 82] width 54 height 11
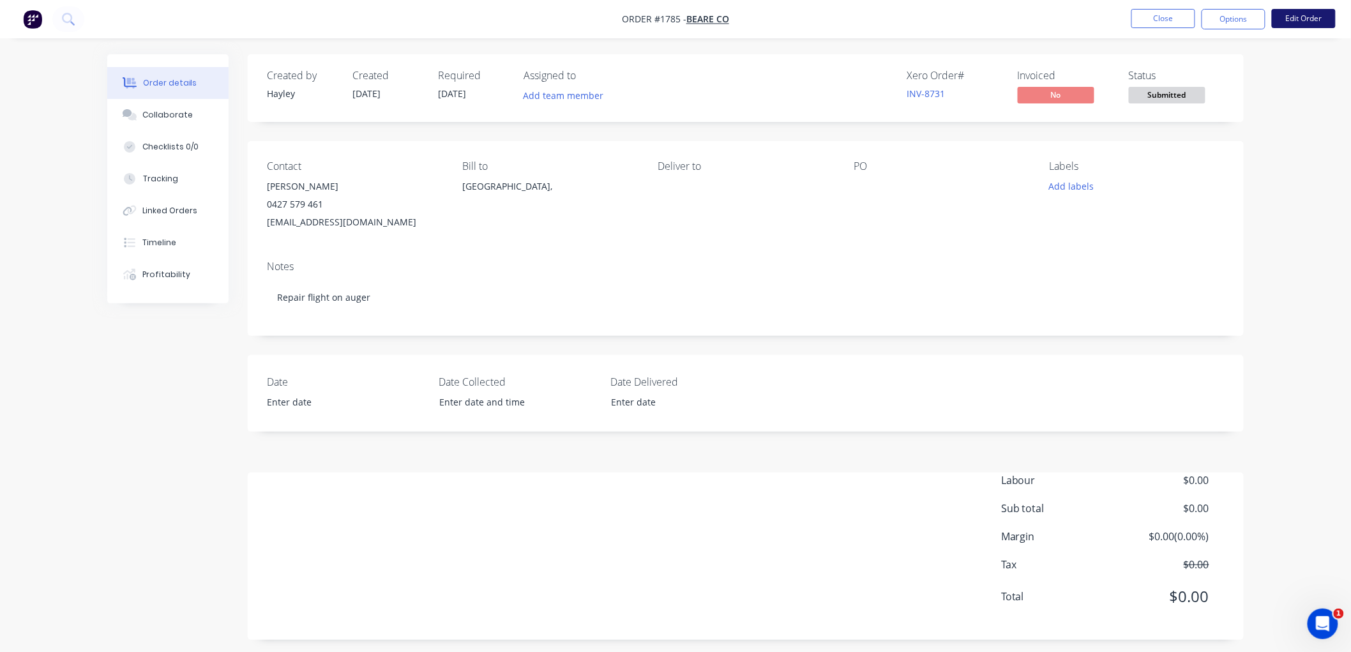
click at [1286, 26] on button "Edit Order" at bounding box center [1304, 18] width 64 height 19
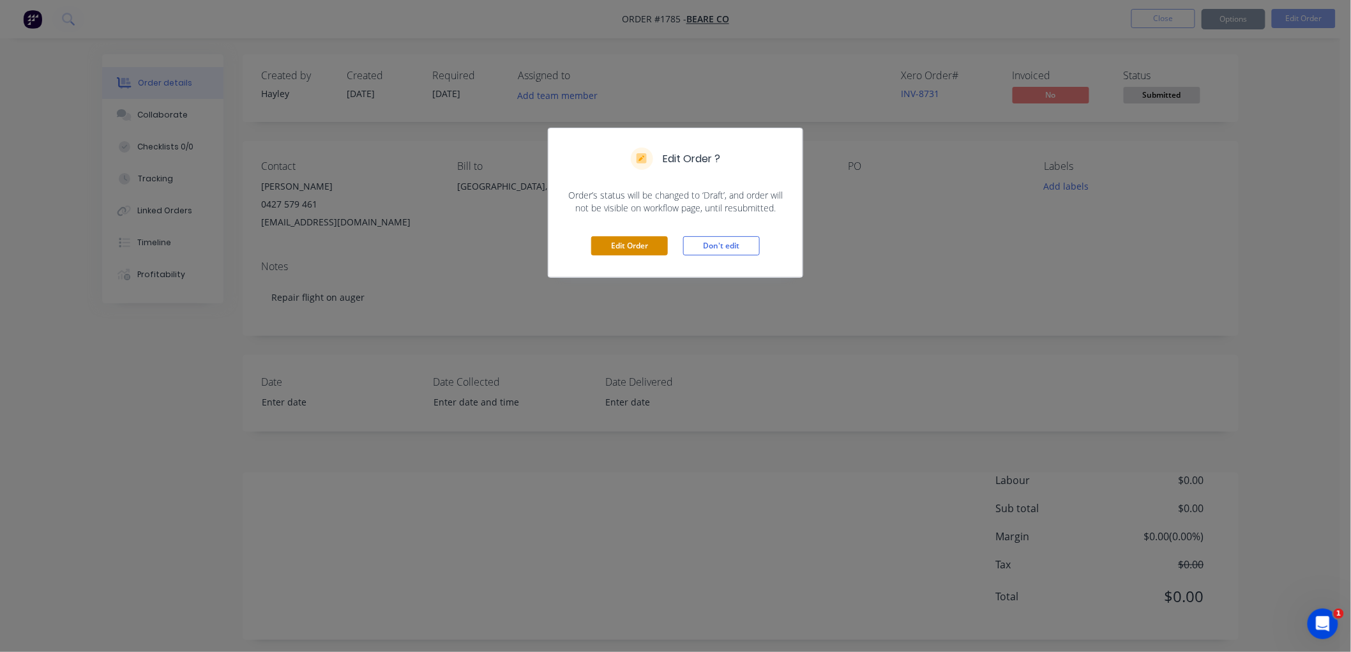
click at [609, 241] on button "Edit Order" at bounding box center [629, 245] width 77 height 19
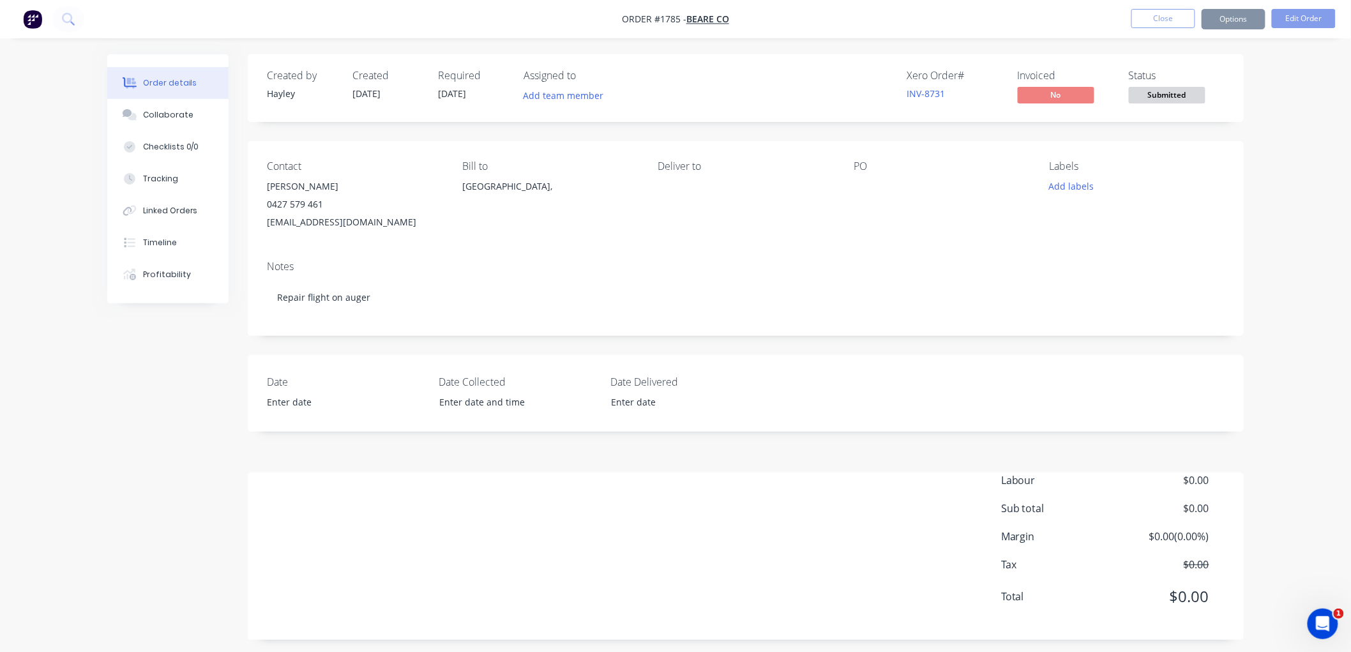
scroll to position [8, 0]
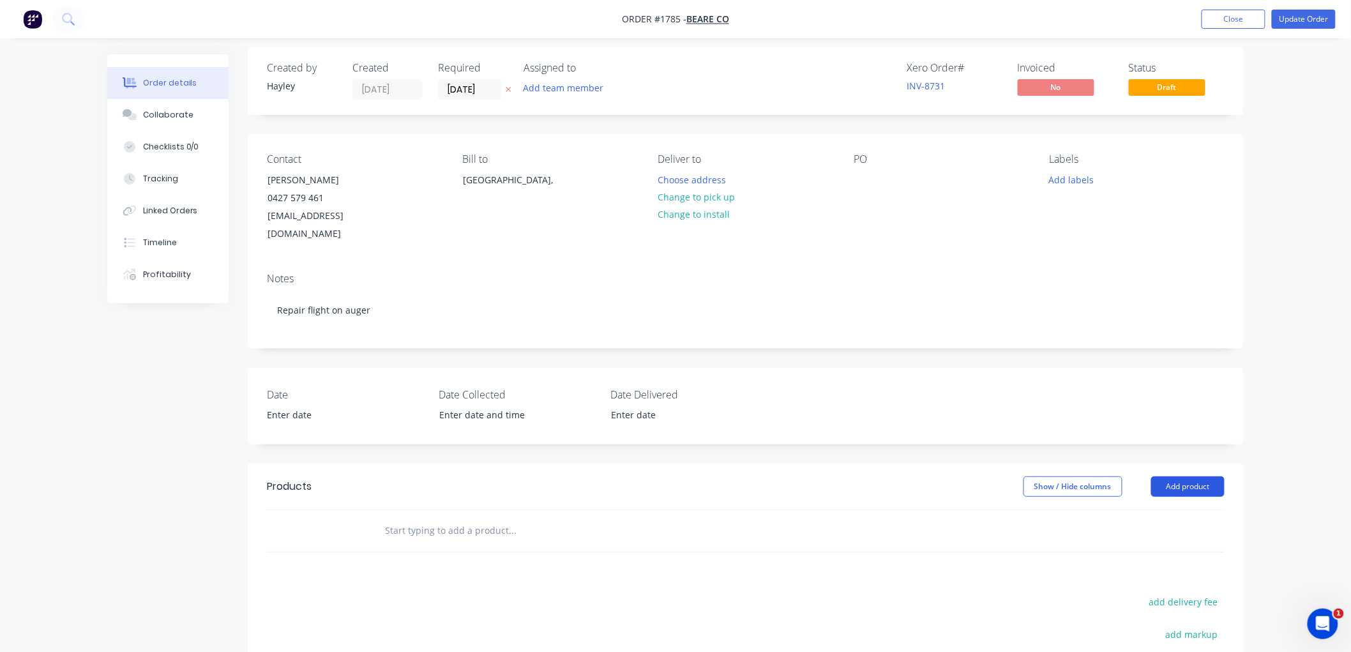
drag, startPoint x: 1139, startPoint y: 462, endPoint x: 1217, endPoint y: 462, distance: 77.9
click at [1172, 476] on div "Show / Hide columns Add product" at bounding box center [848, 486] width 754 height 20
click at [1204, 476] on button "Add product" at bounding box center [1187, 486] width 73 height 20
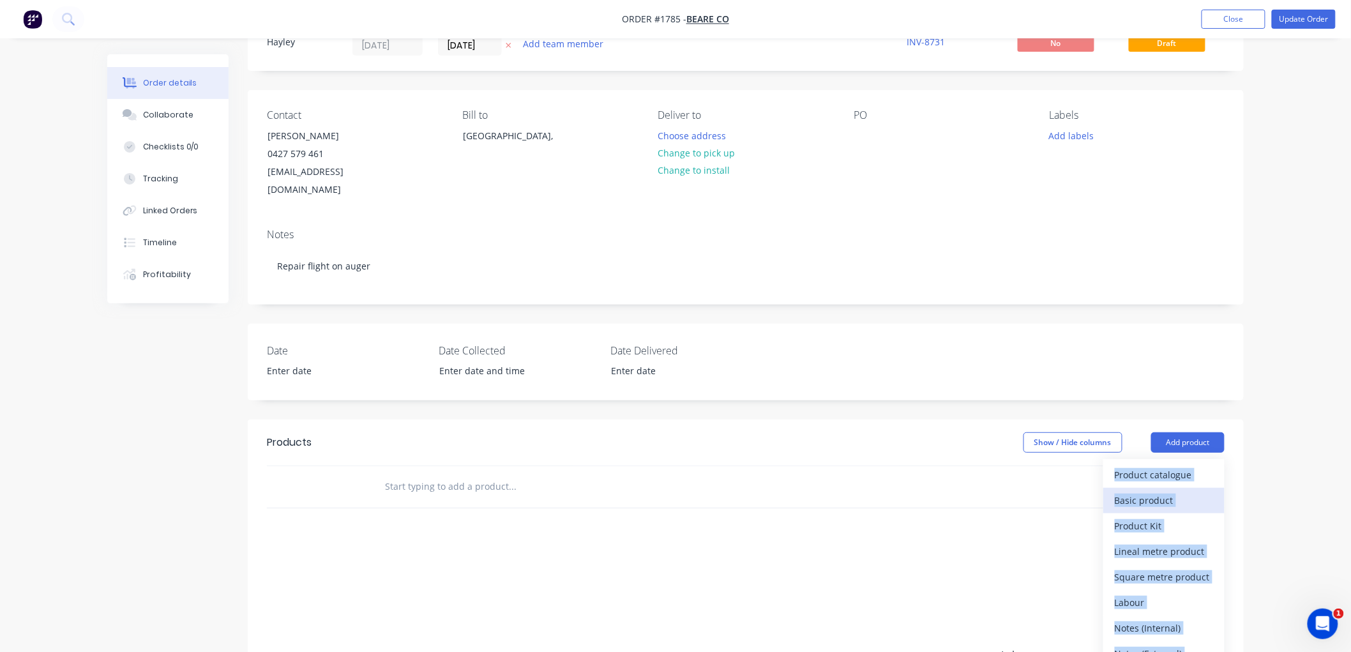
scroll to position [71, 0]
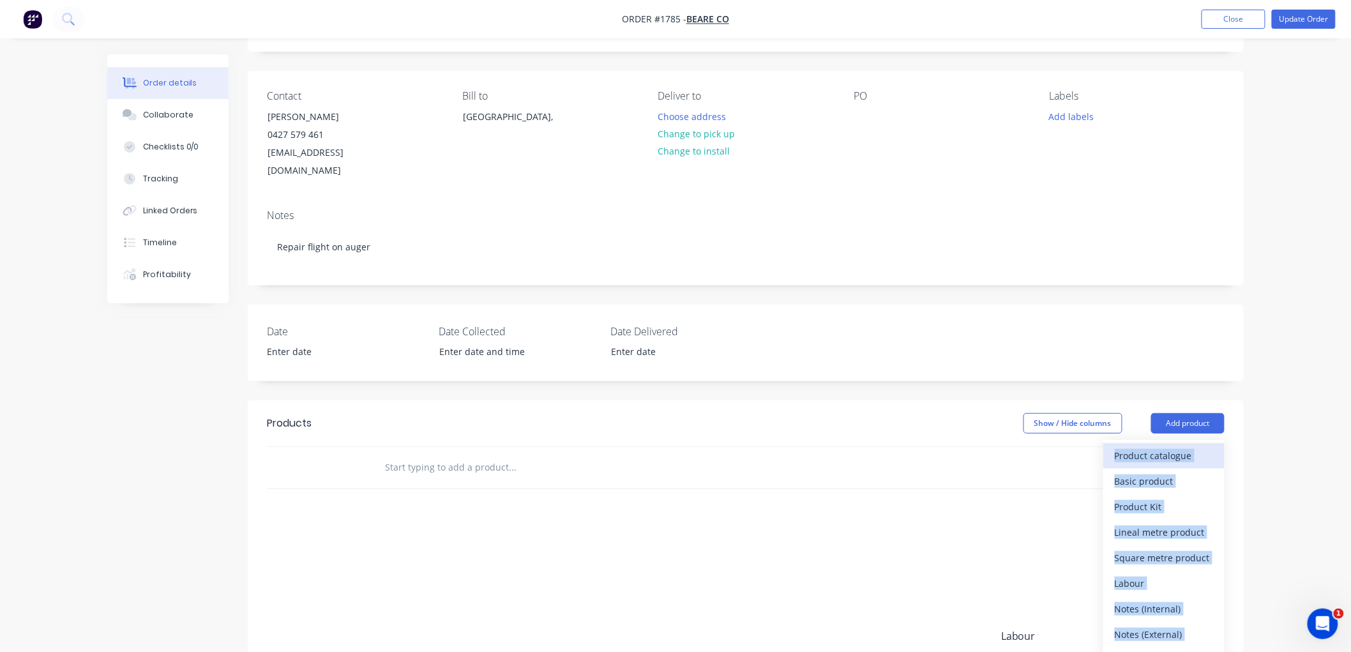
click at [1146, 446] on div "Product catalogue" at bounding box center [1164, 455] width 98 height 19
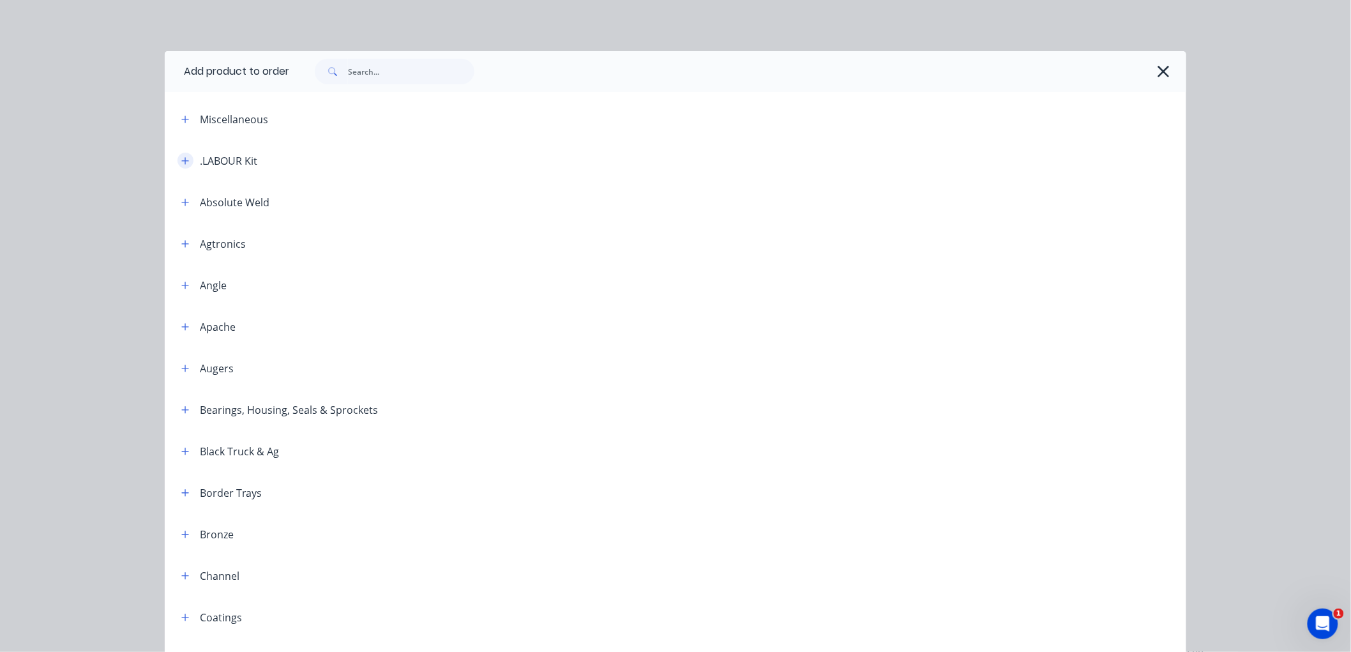
click at [183, 162] on icon "button" at bounding box center [185, 160] width 8 height 9
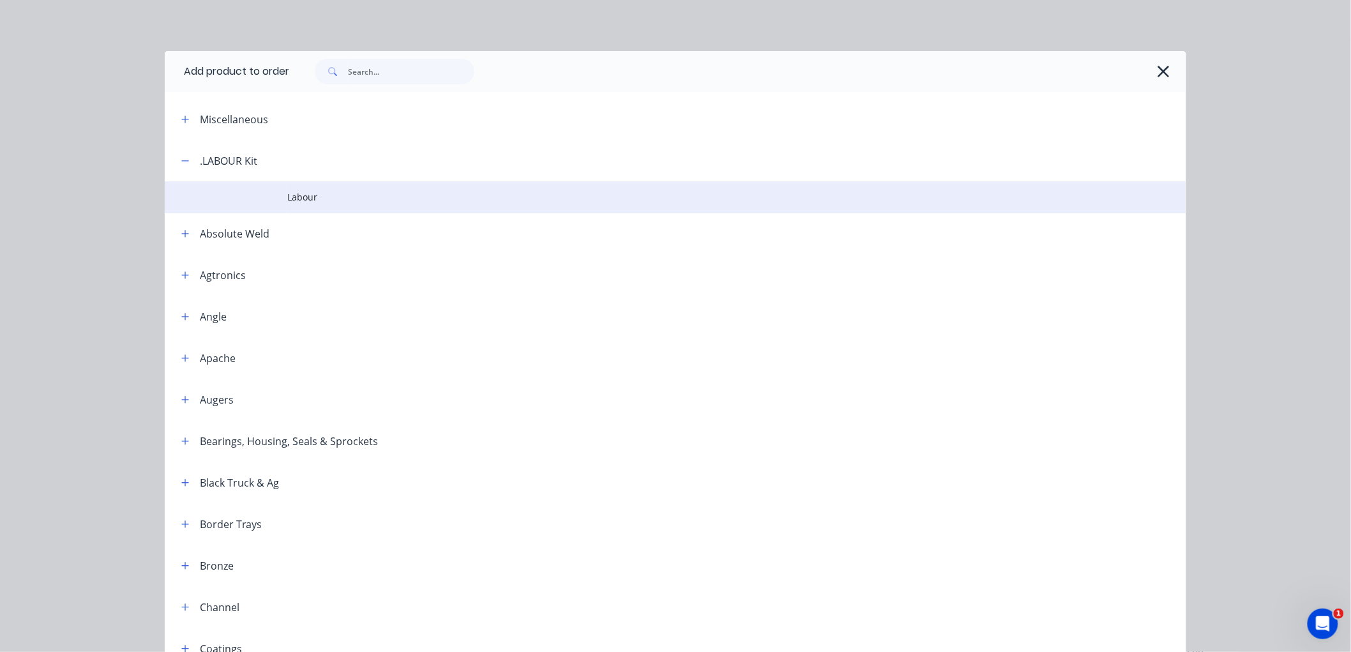
click at [289, 194] on span "Labour" at bounding box center [646, 196] width 719 height 13
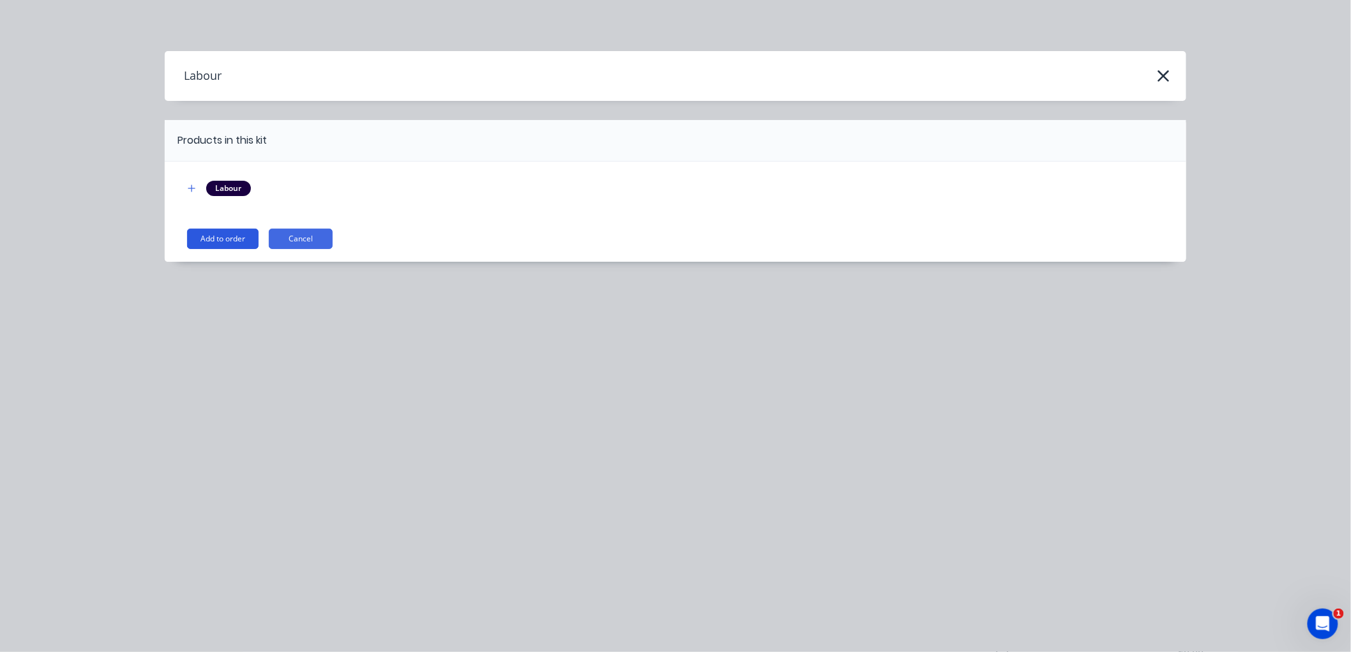
click at [219, 234] on button "Add to order" at bounding box center [223, 239] width 72 height 20
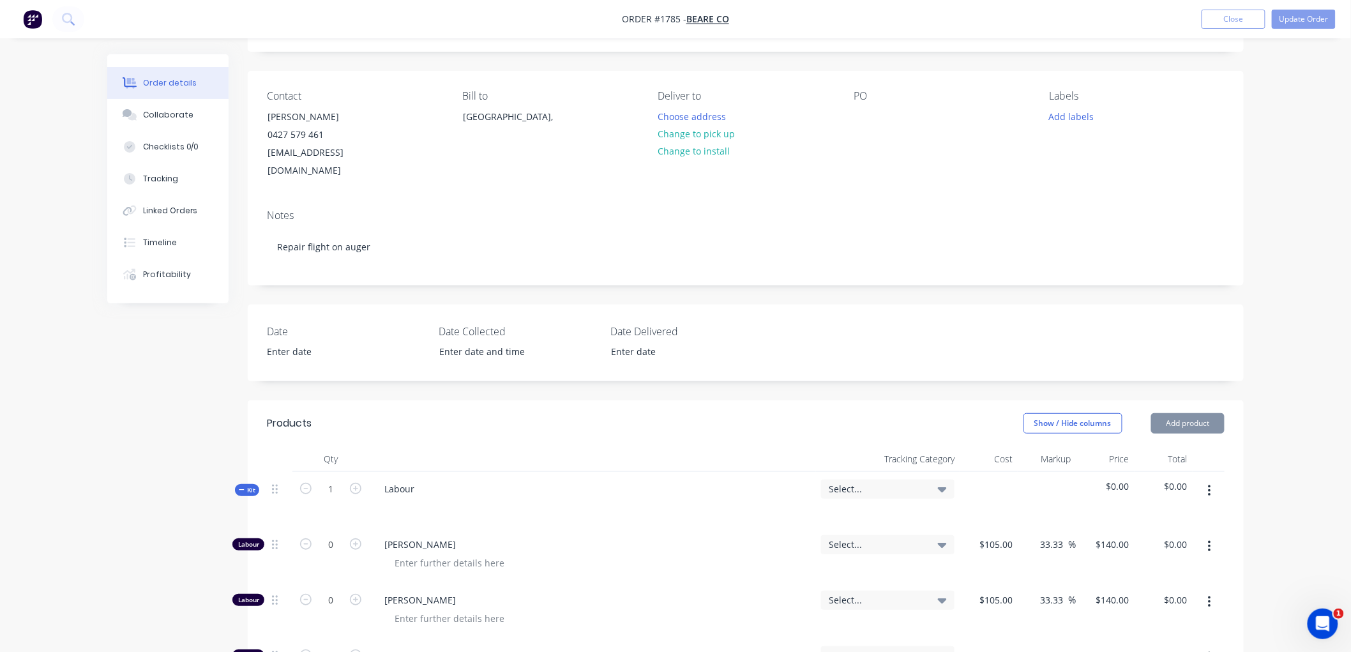
click at [241, 486] on icon "button" at bounding box center [242, 489] width 6 height 6
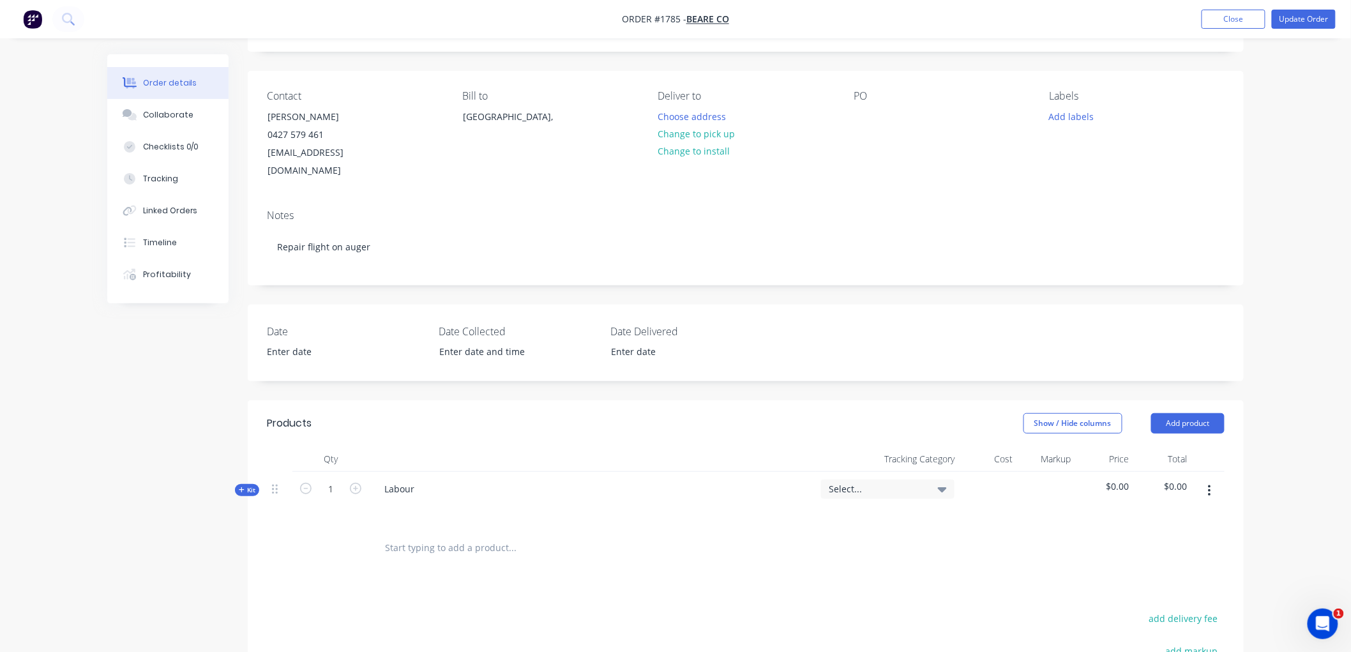
click at [240, 486] on icon "button" at bounding box center [242, 489] width 6 height 6
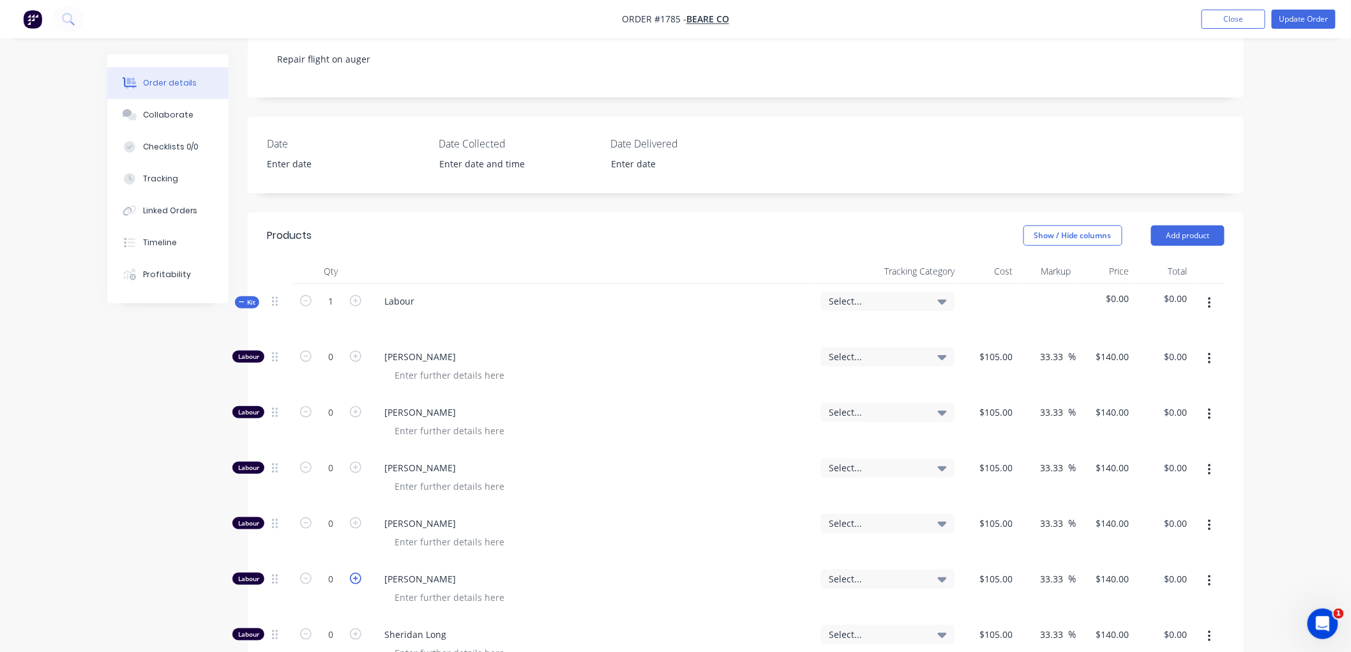
scroll to position [283, 0]
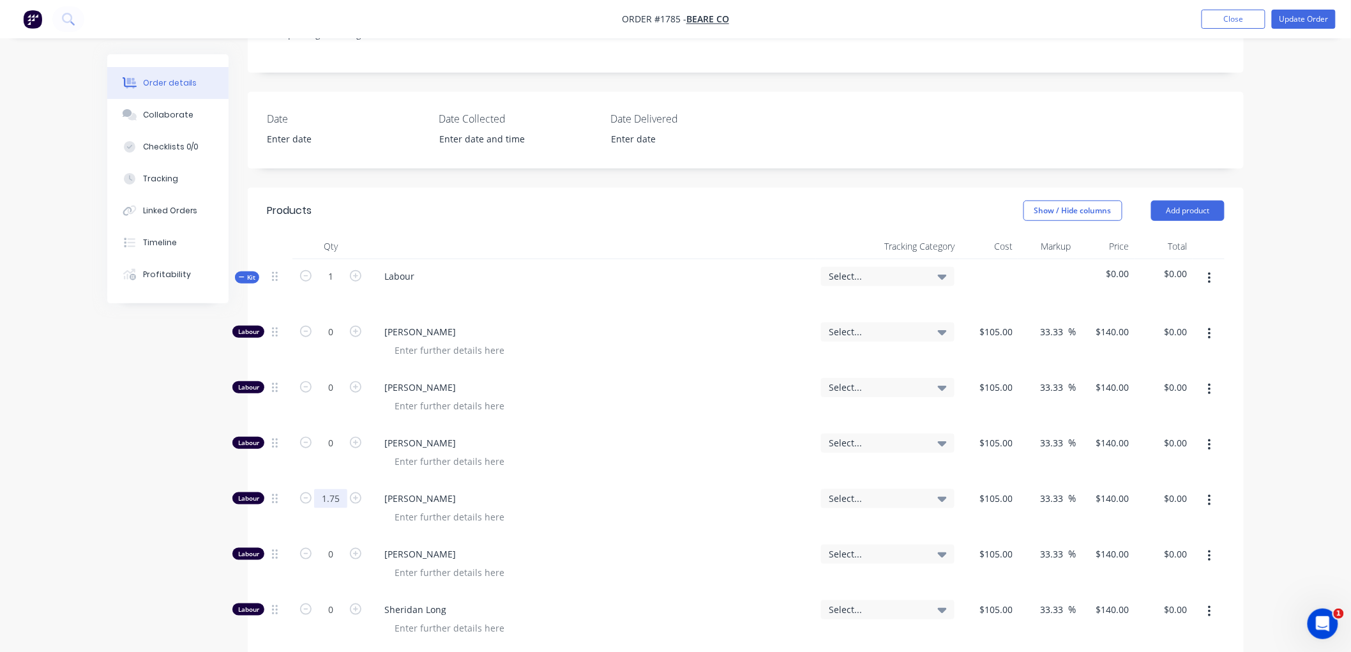
type input "1.75"
type input "$245.00"
click at [246, 273] on span "Kit" at bounding box center [247, 278] width 17 height 10
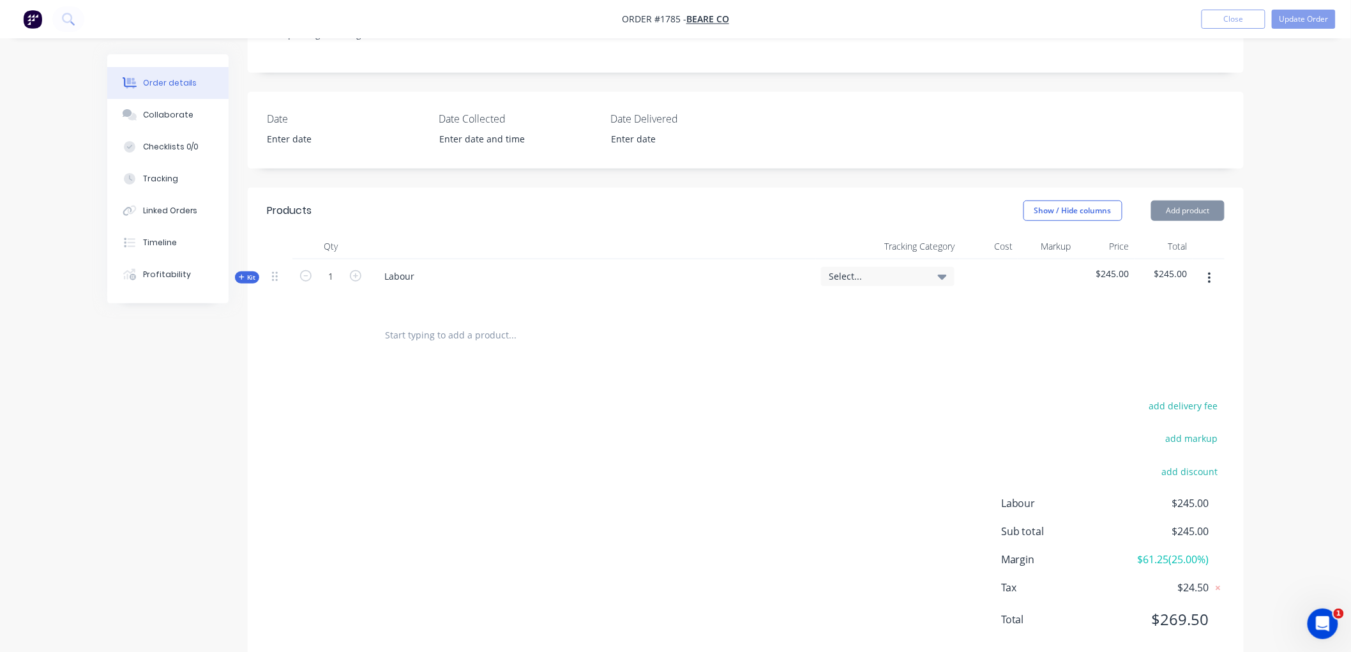
click at [452, 322] on input "text" at bounding box center [511, 335] width 255 height 26
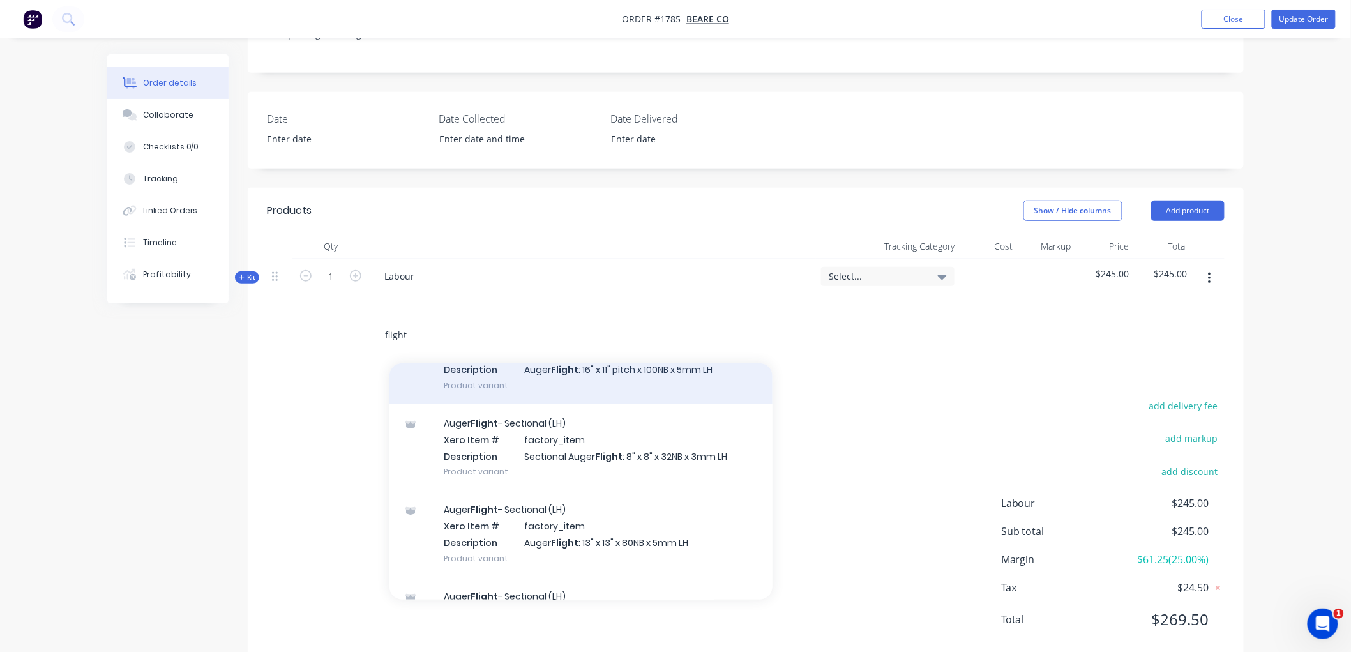
scroll to position [142, 0]
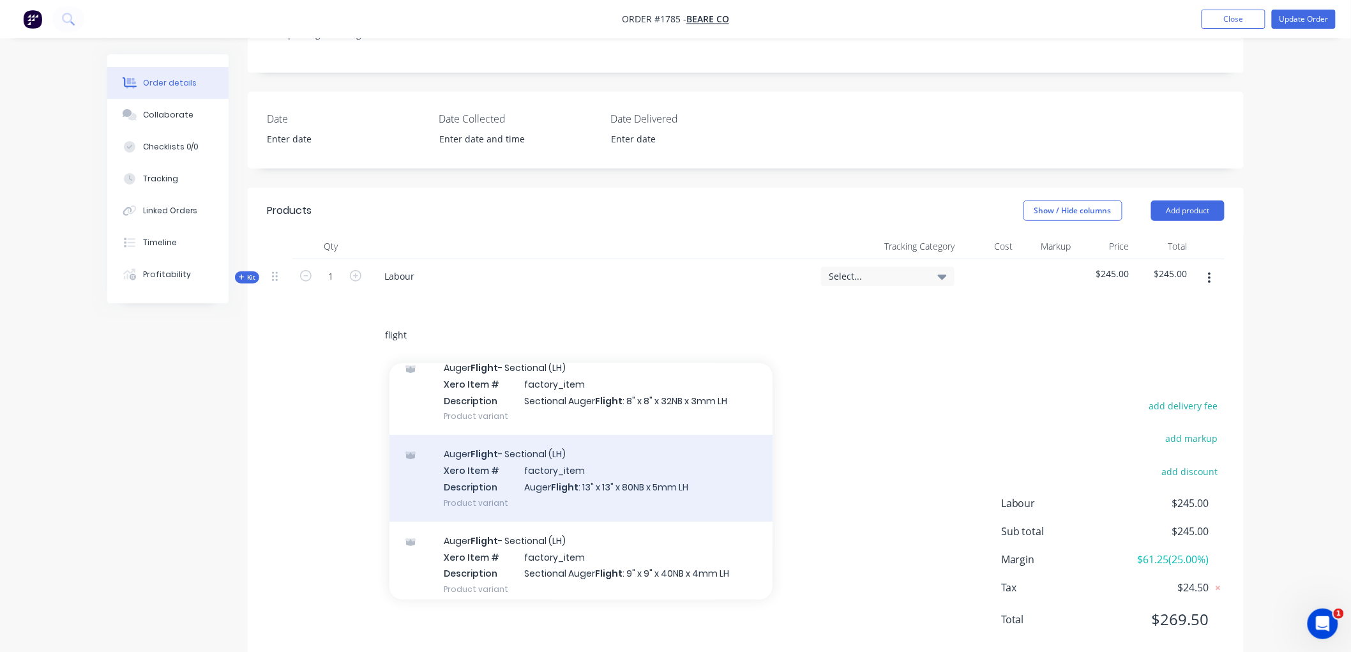
type input "flight"
click at [684, 442] on div "Auger Flight - Sectional (LH) Xero Item # factory_item Description Auger Flight…" at bounding box center [580, 478] width 383 height 86
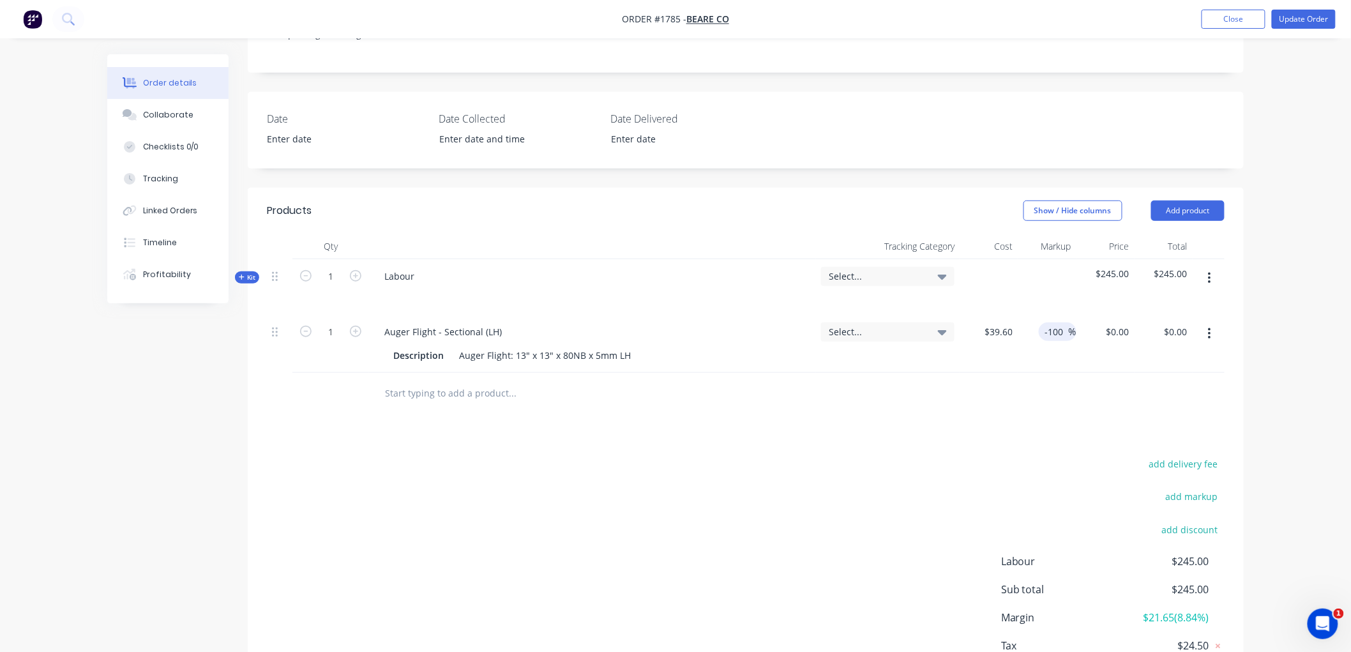
click at [1049, 322] on input "-100" at bounding box center [1056, 331] width 25 height 19
drag, startPoint x: 1064, startPoint y: 310, endPoint x: 1016, endPoint y: 313, distance: 48.6
click at [1016, 315] on div "1 Auger Flight - Sectional (LH) Description Auger Flight: 13" x 13" x 80NB x 5m…" at bounding box center [746, 344] width 958 height 58
type input "55"
type input "$61.38"
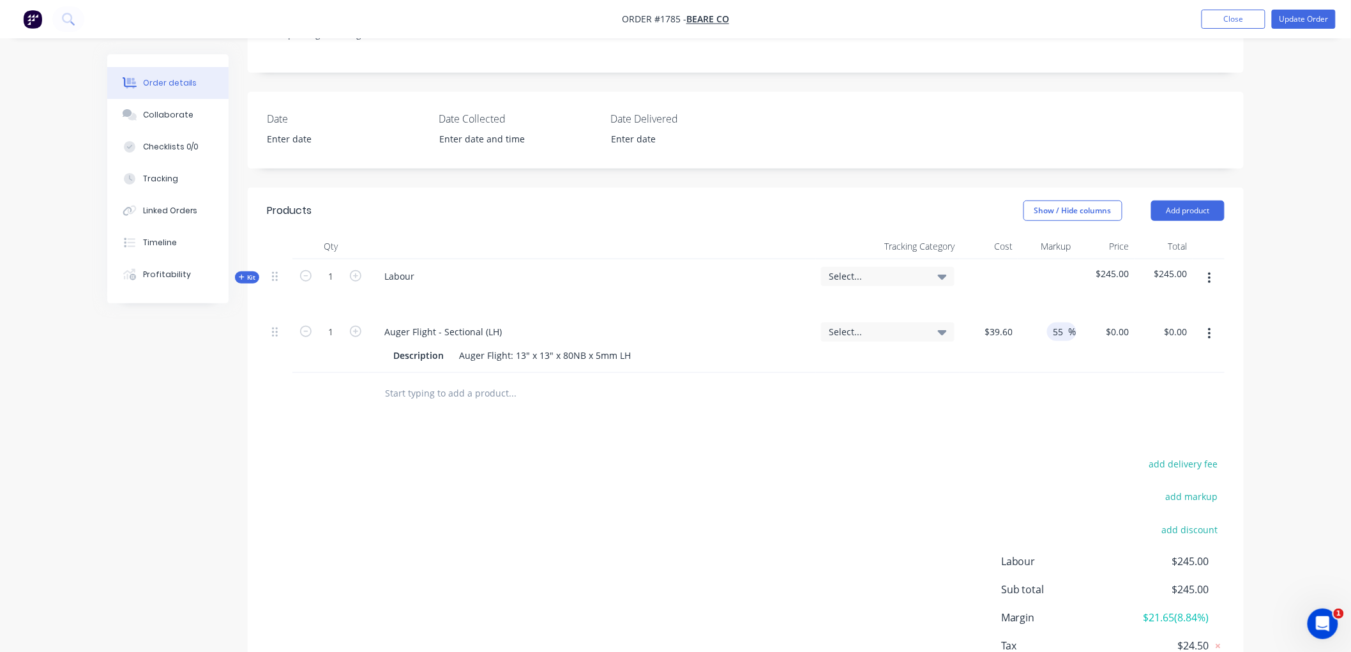
type input "$61.38"
click at [951, 457] on div "add delivery fee add markup add discount Labour $245.00 Sub total $245.00 Margi…" at bounding box center [746, 578] width 958 height 246
click at [174, 113] on div "Collaborate" at bounding box center [168, 114] width 50 height 11
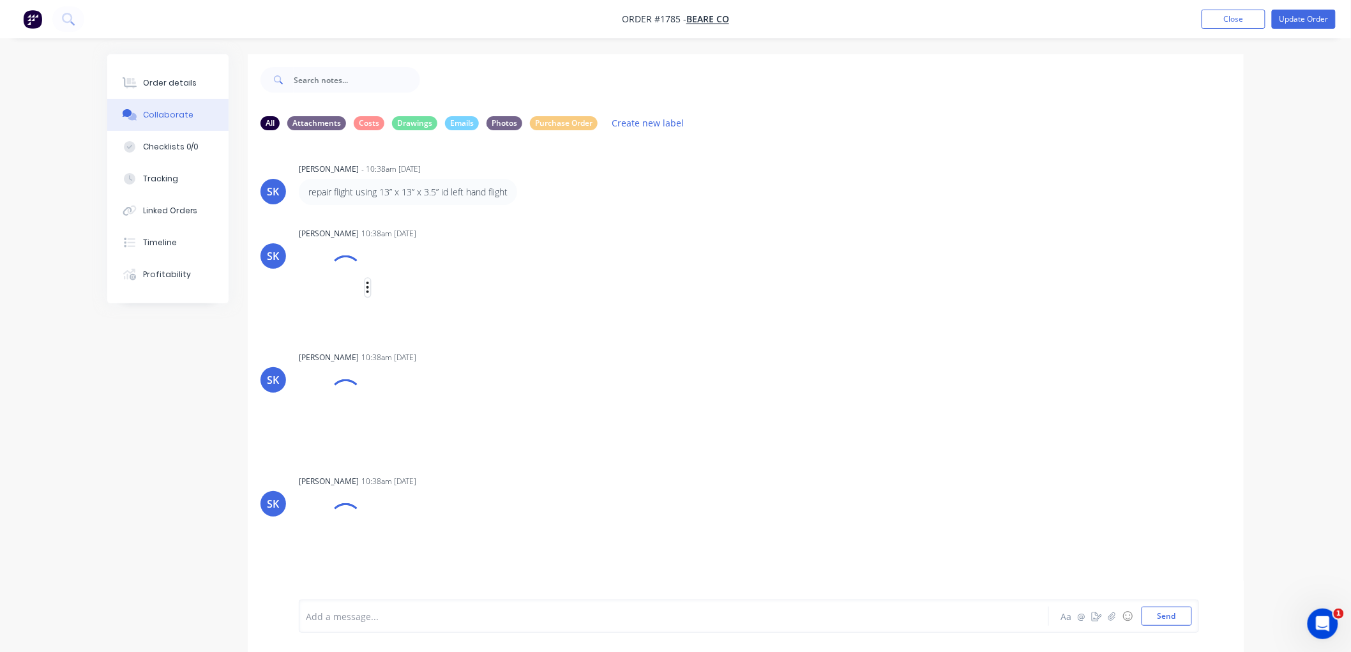
click at [366, 283] on icon "button" at bounding box center [368, 287] width 4 height 15
click at [430, 320] on button "Download" at bounding box center [452, 321] width 144 height 29
click at [388, 318] on button "Download" at bounding box center [452, 321] width 144 height 29
click at [423, 319] on button "Download" at bounding box center [452, 321] width 144 height 29
click at [368, 409] on icon "button" at bounding box center [368, 411] width 4 height 15
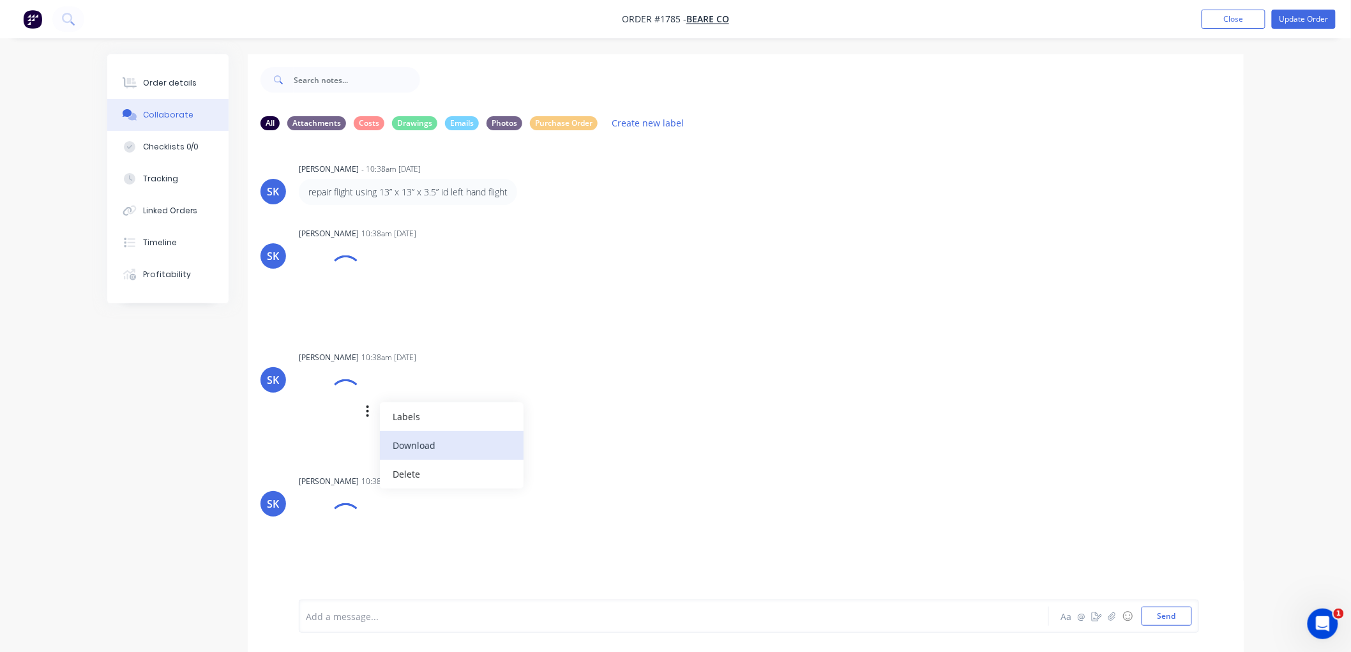
click at [423, 439] on button "Download" at bounding box center [452, 445] width 144 height 29
click at [365, 409] on div "Labels Download Delete" at bounding box center [434, 411] width 144 height 19
click at [369, 412] on icon "button" at bounding box center [368, 411] width 4 height 15
click at [404, 446] on button "Download" at bounding box center [452, 445] width 144 height 29
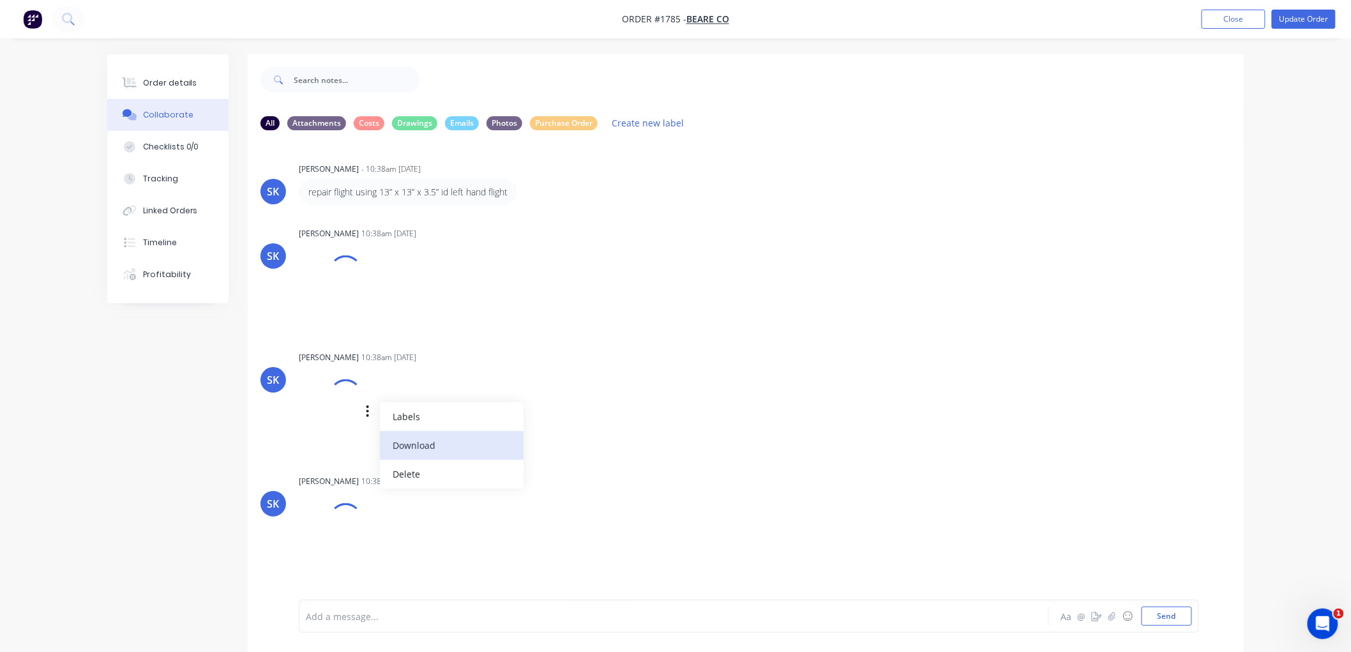
click at [438, 444] on button "Download" at bounding box center [452, 445] width 144 height 29
click at [794, 372] on div "SK Seth Kross 10:38am 29/08/25 IMG_TEW02SIAYJG_2.png Labels Download Delete" at bounding box center [746, 400] width 996 height 105
click at [331, 271] on div at bounding box center [346, 272] width 46 height 46
click at [368, 289] on icon "button" at bounding box center [368, 287] width 4 height 15
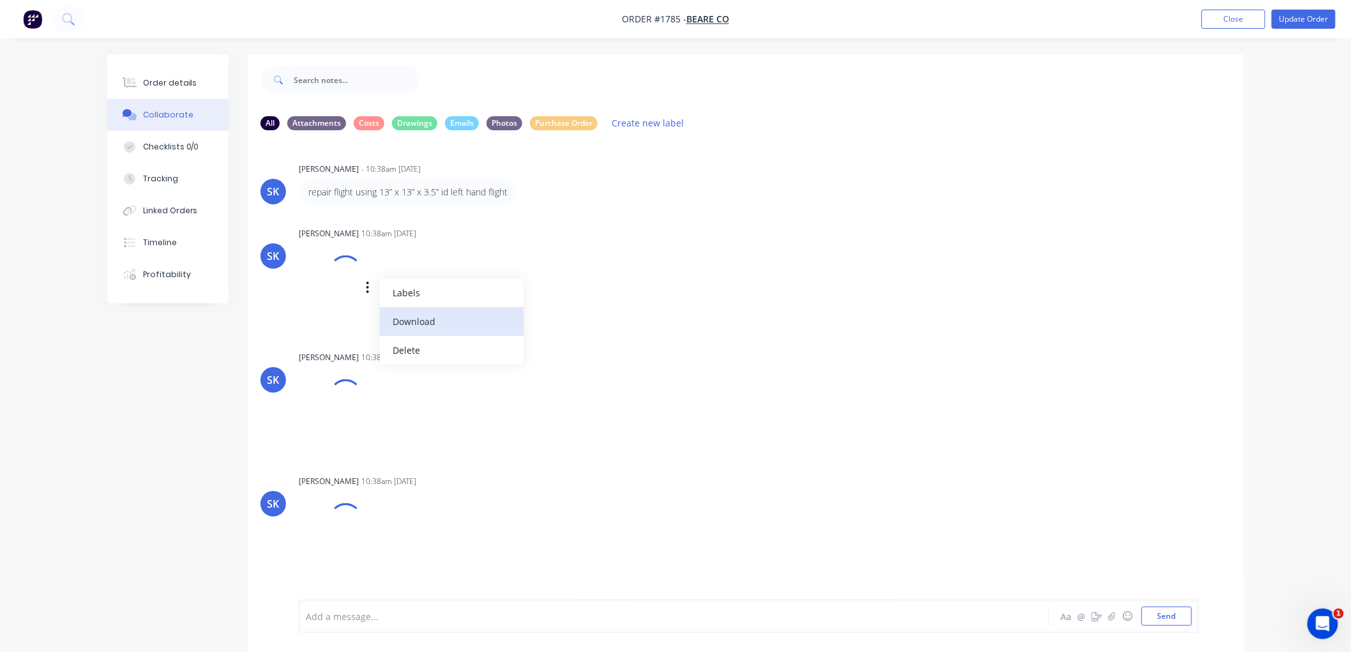
click at [405, 324] on button "Download" at bounding box center [452, 321] width 144 height 29
click at [444, 318] on button "Download" at bounding box center [452, 321] width 144 height 29
click at [841, 284] on div "SK Seth Kross 10:38am 29/08/25 IMG_DMXCQJDLAUB_1.png Labels Download Delete" at bounding box center [746, 276] width 996 height 105
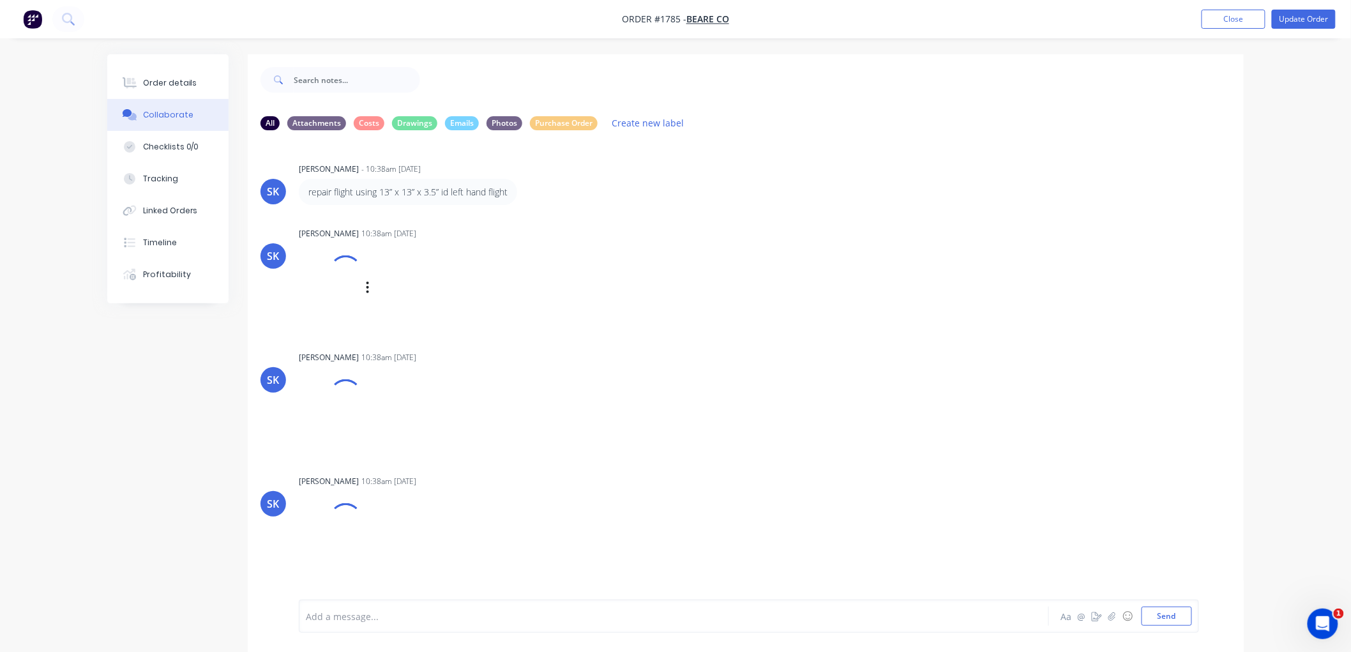
click at [342, 270] on div at bounding box center [345, 271] width 43 height 43
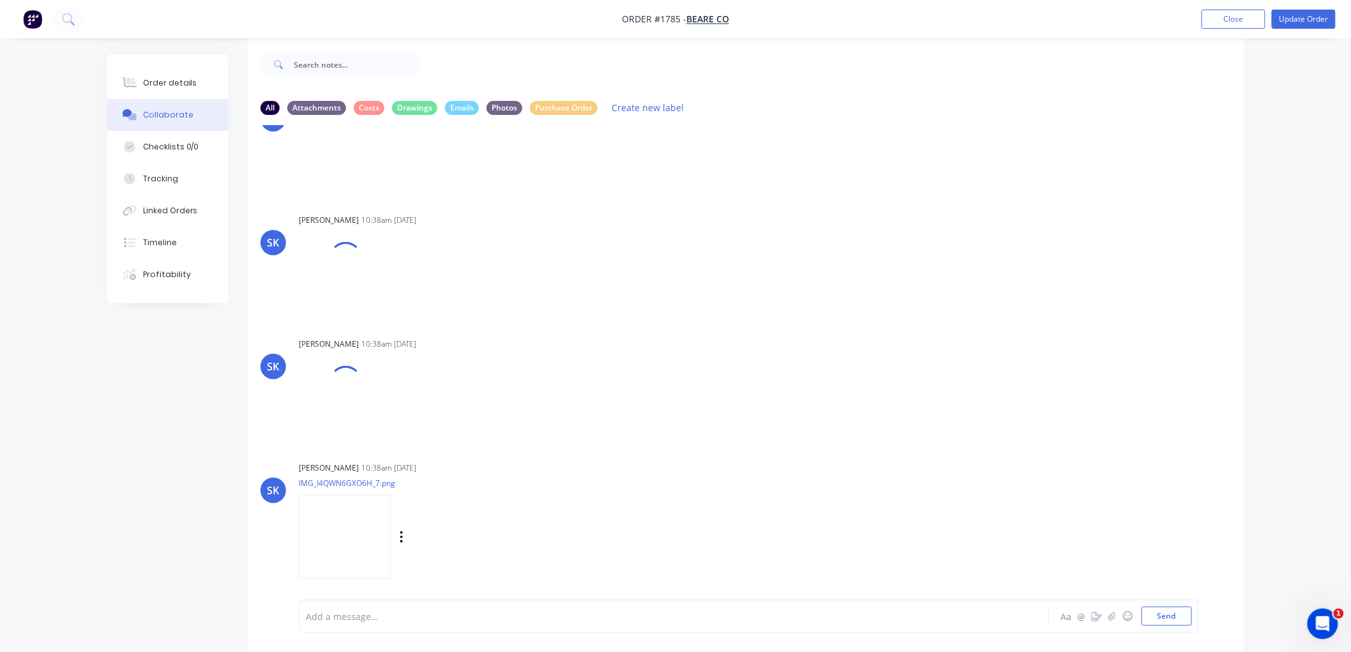
scroll to position [20, 0]
click at [337, 525] on img at bounding box center [345, 533] width 92 height 84
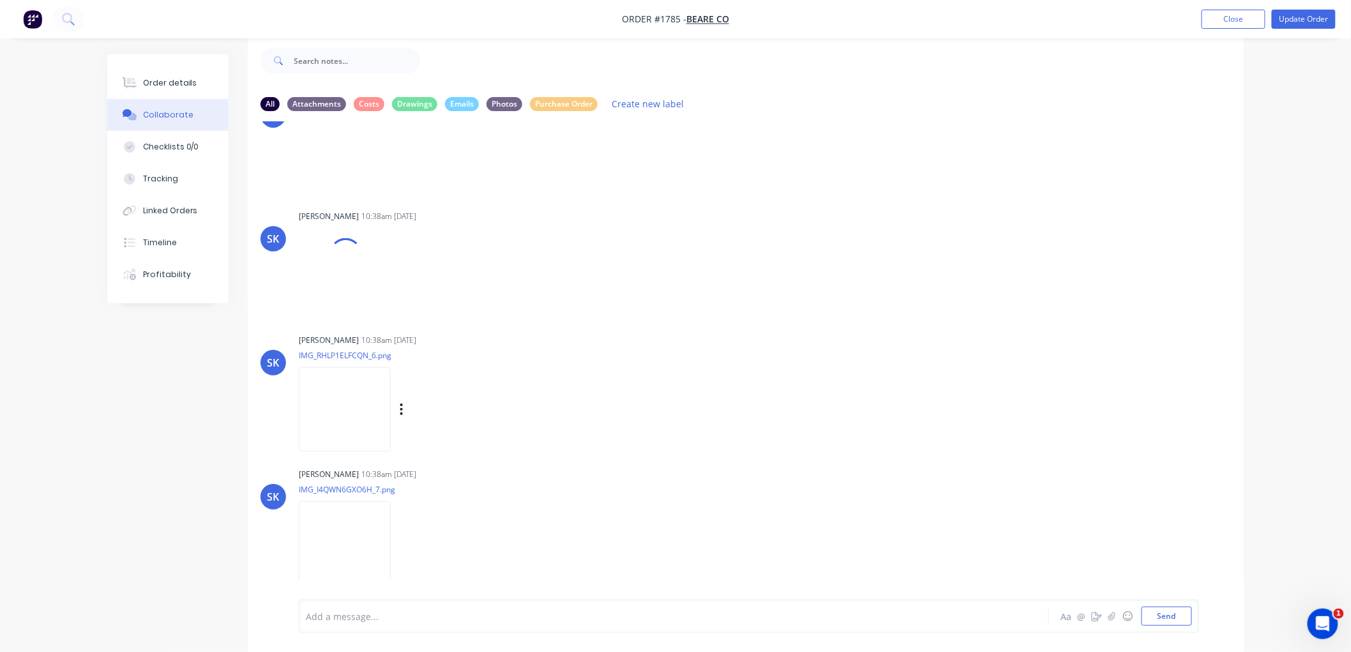
click at [361, 393] on img at bounding box center [345, 409] width 92 height 84
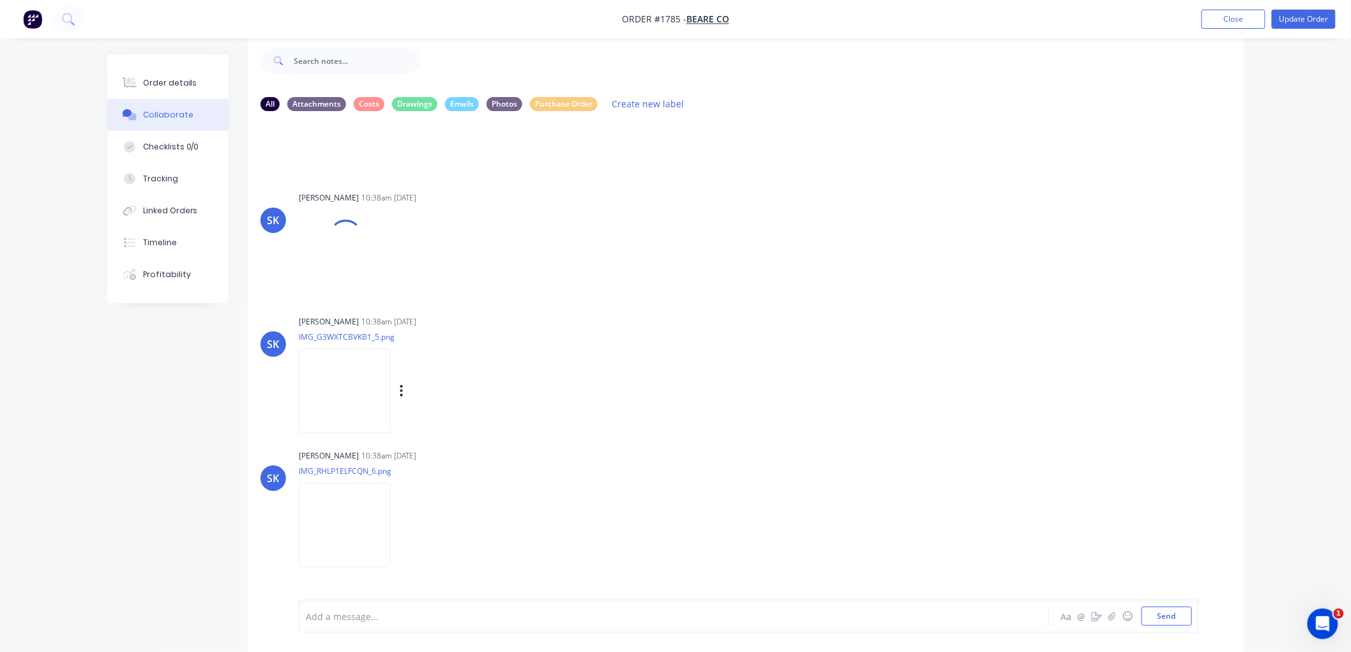
scroll to position [361, 0]
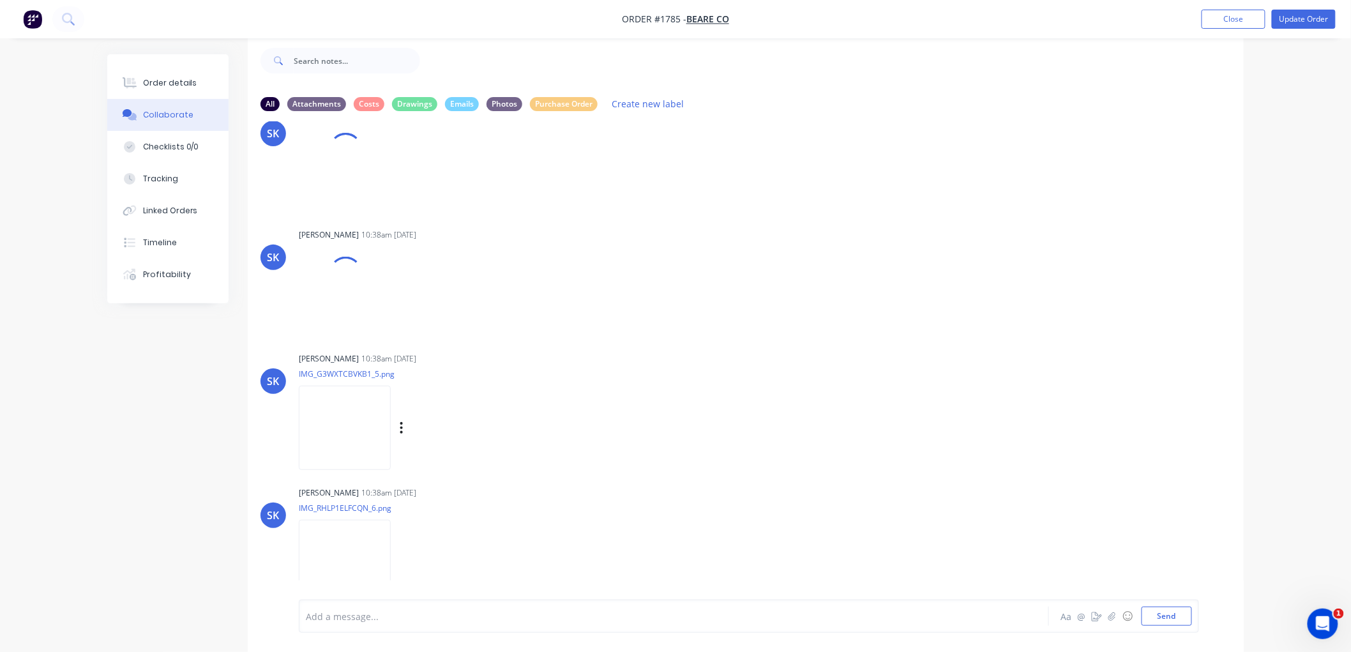
click at [333, 447] on img at bounding box center [345, 428] width 92 height 84
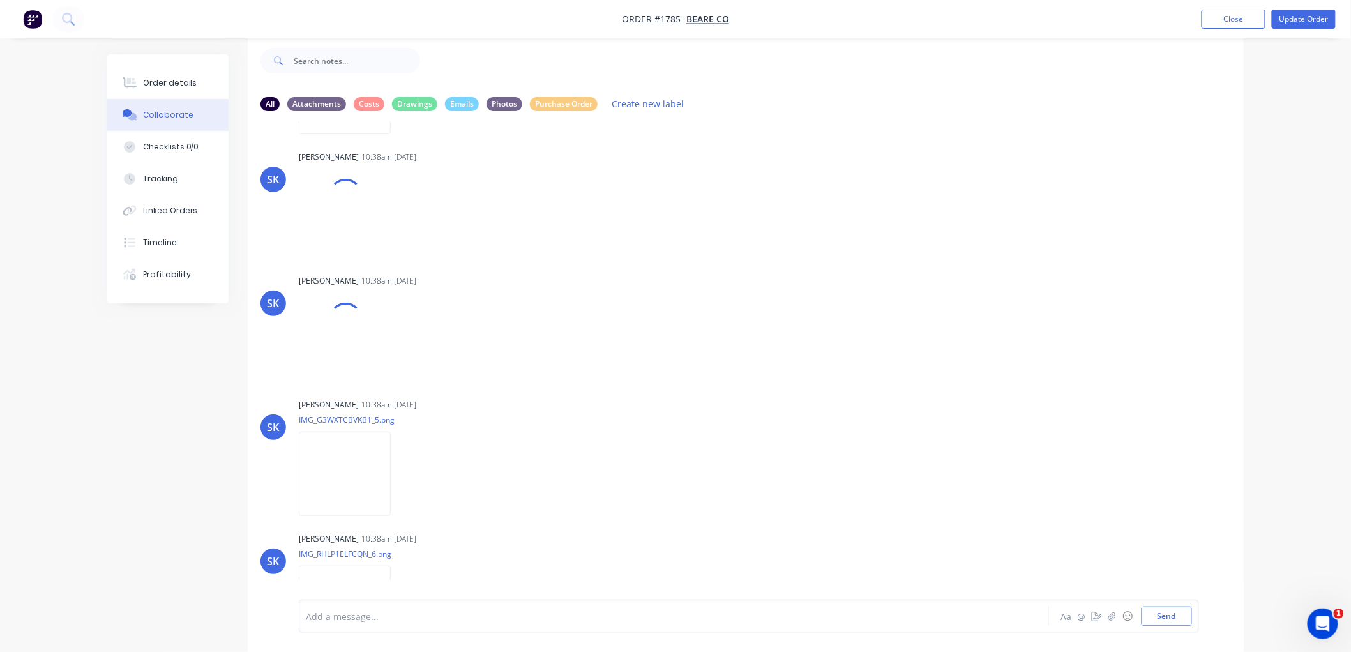
scroll to position [290, 0]
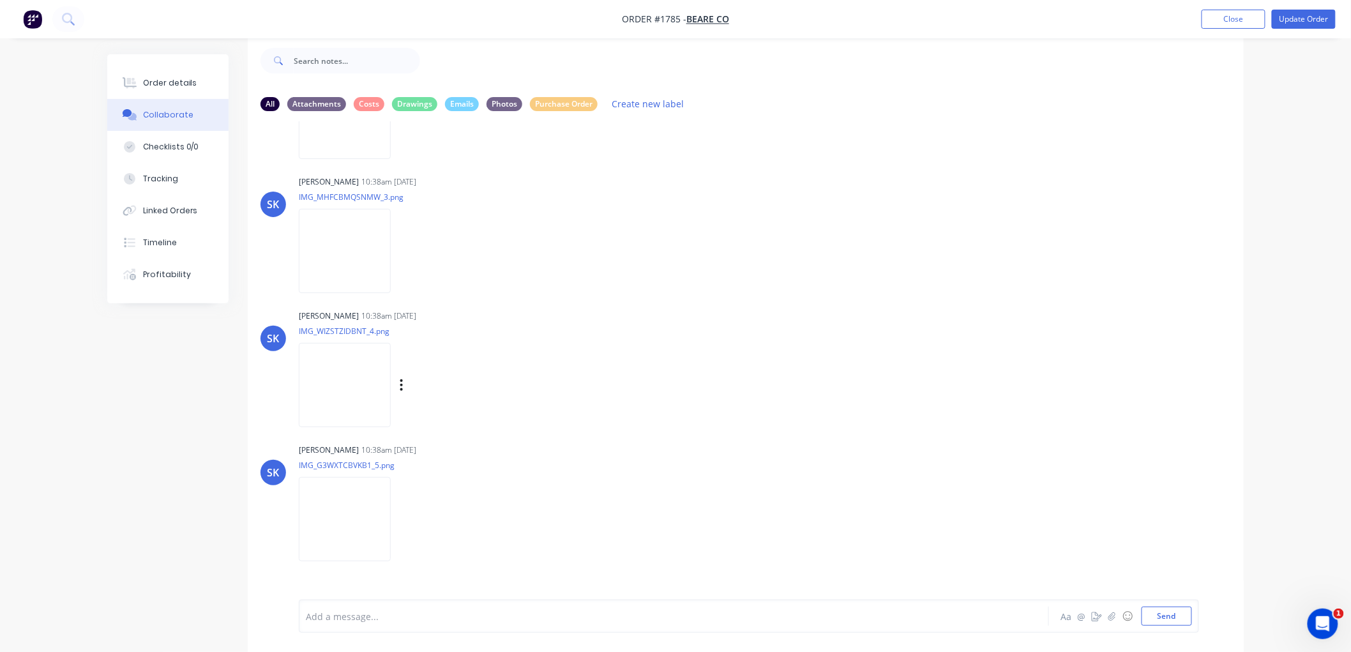
click at [349, 372] on img at bounding box center [345, 385] width 92 height 84
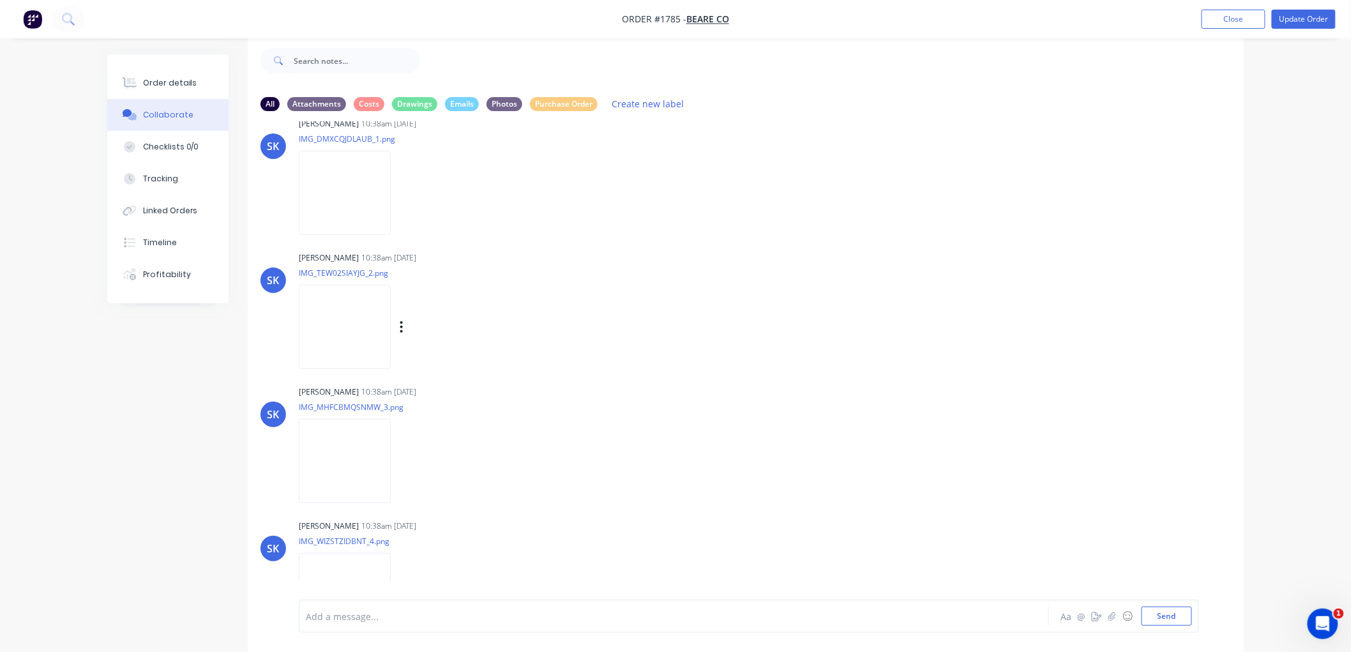
scroll to position [87, 0]
click at [355, 474] on img at bounding box center [345, 464] width 92 height 84
click at [345, 204] on img at bounding box center [345, 196] width 92 height 84
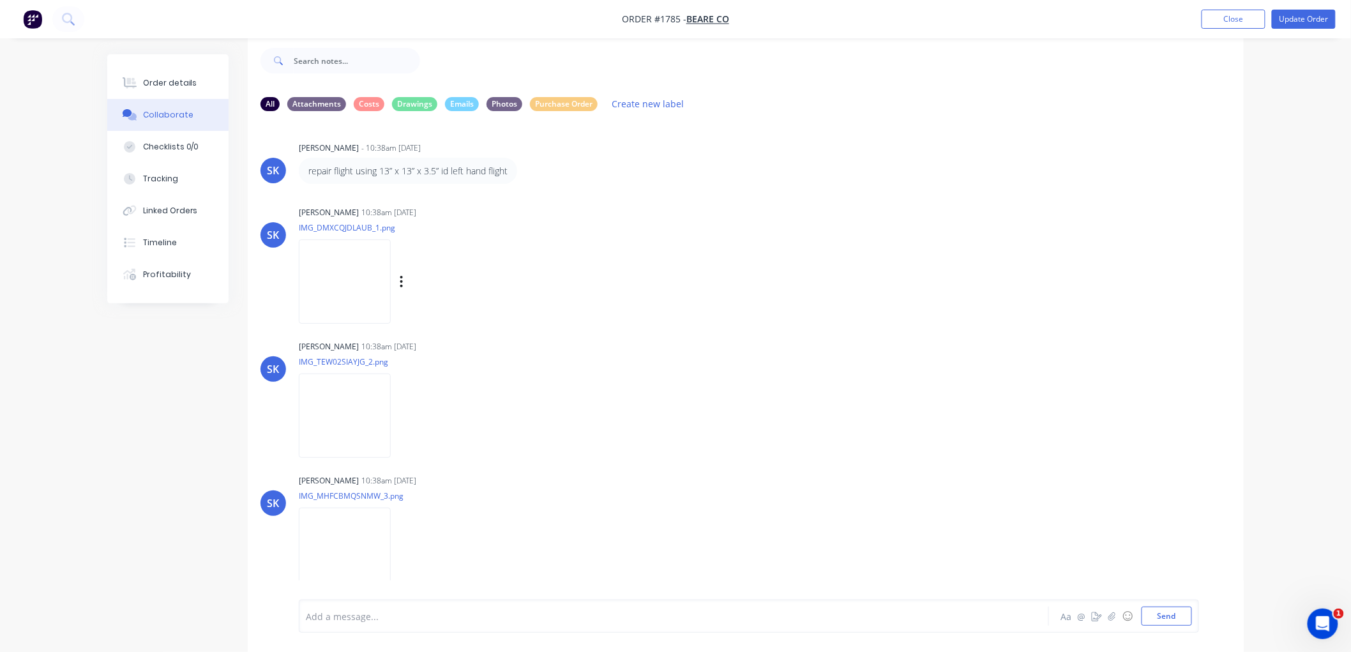
scroll to position [0, 0]
click at [356, 425] on img at bounding box center [345, 417] width 92 height 84
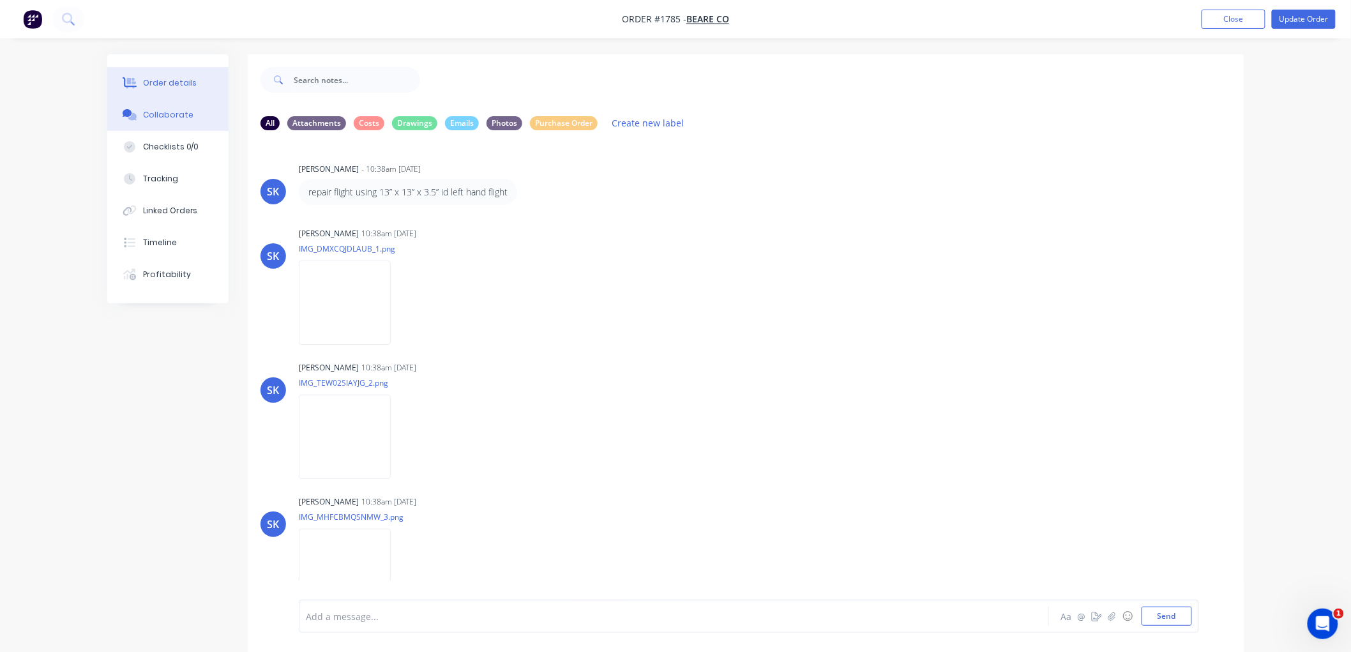
click at [182, 84] on div "Order details" at bounding box center [170, 82] width 54 height 11
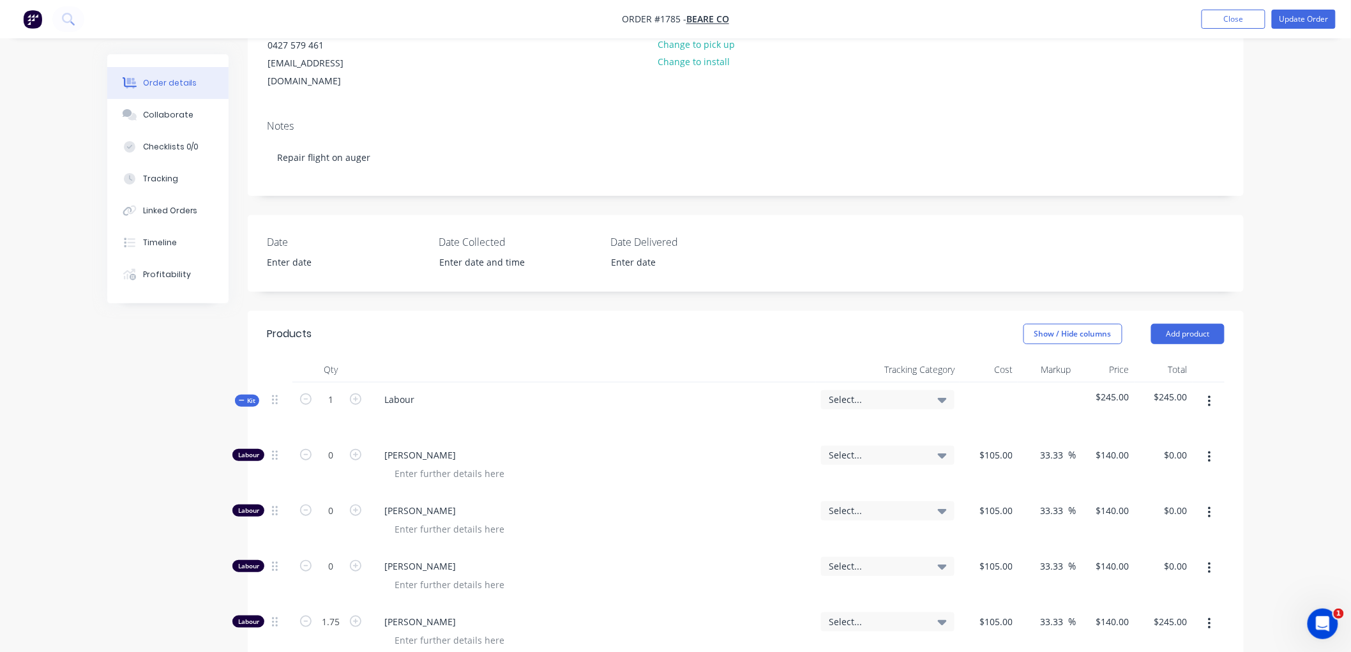
scroll to position [283, 0]
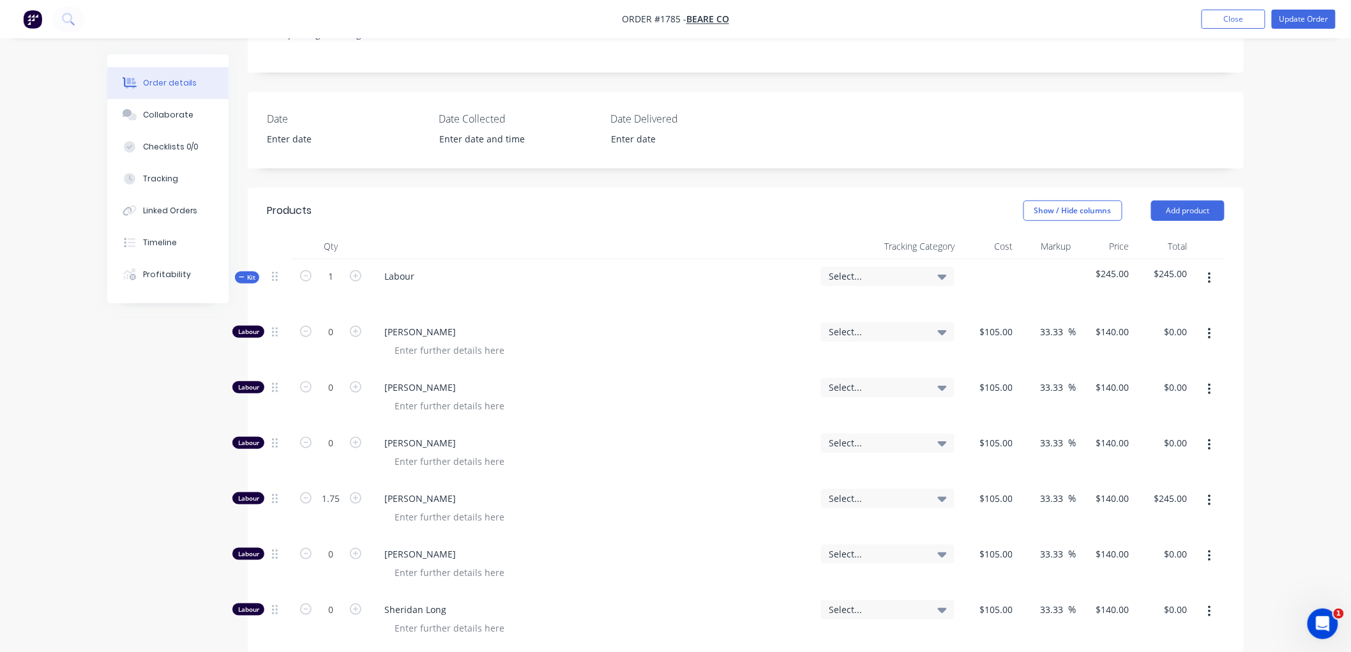
click at [241, 274] on icon "button" at bounding box center [242, 277] width 6 height 6
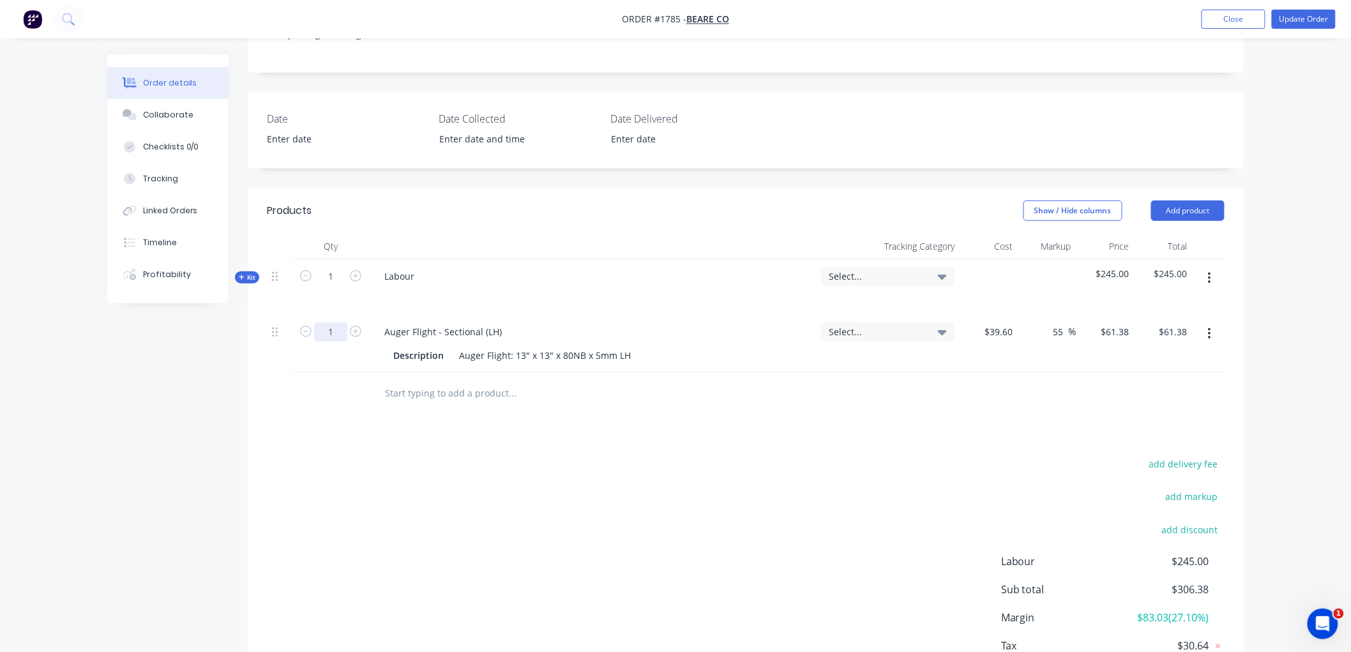
click at [327, 322] on input "1" at bounding box center [330, 331] width 33 height 19
type input "2"
type input "$122.76"
click at [490, 381] on input "text" at bounding box center [511, 394] width 255 height 26
click at [615, 532] on div "add delivery fee add markup add discount Labour $245.00 Sub total $367.76 Margi…" at bounding box center [746, 578] width 958 height 246
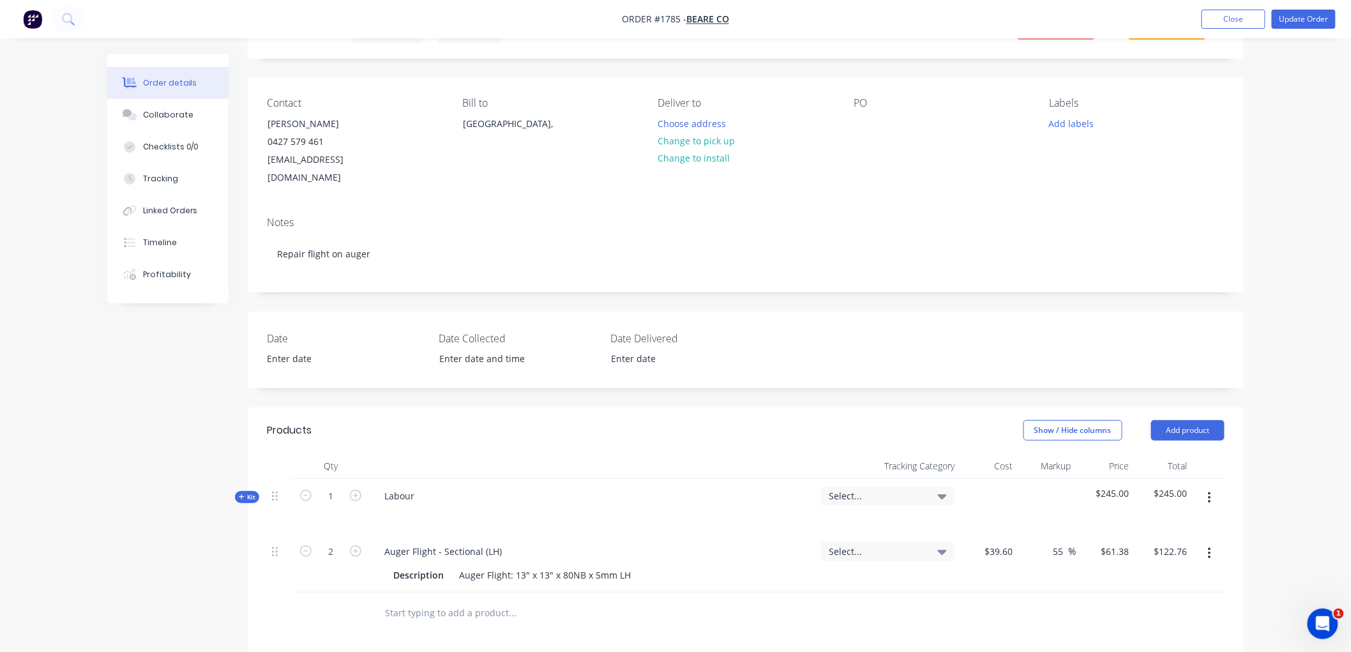
scroll to position [0, 0]
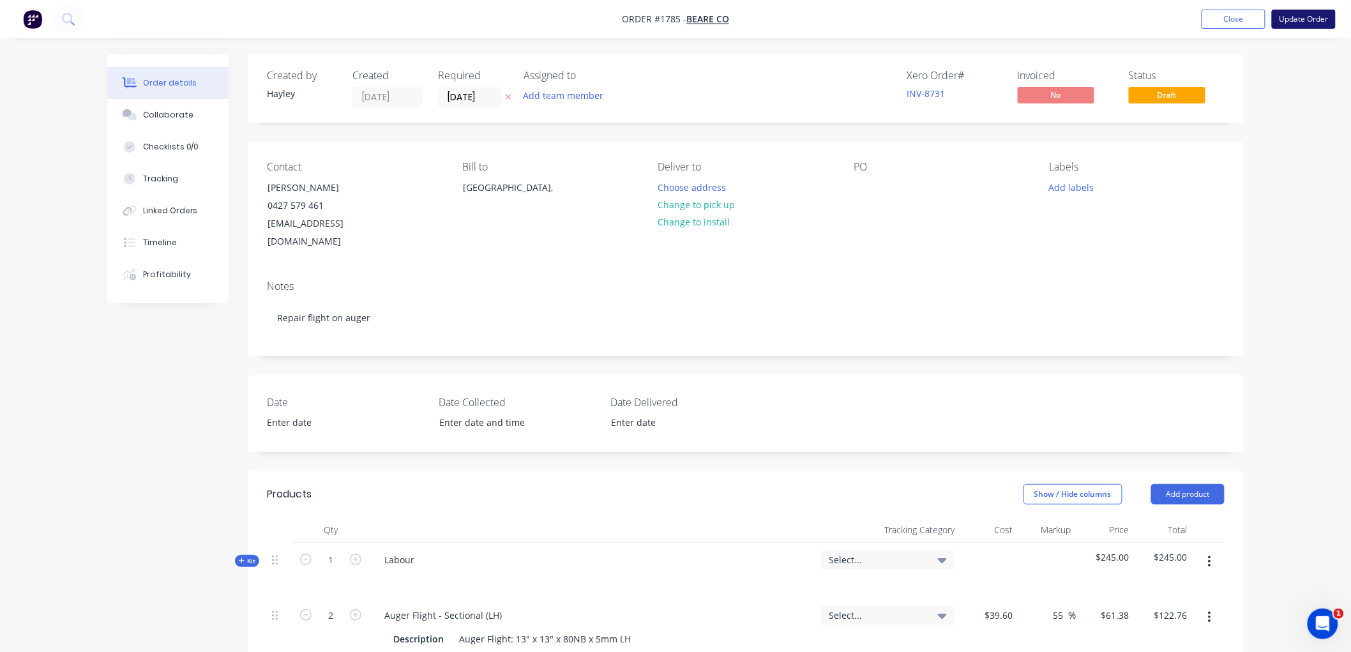
click at [1300, 17] on button "Update Order" at bounding box center [1304, 19] width 64 height 19
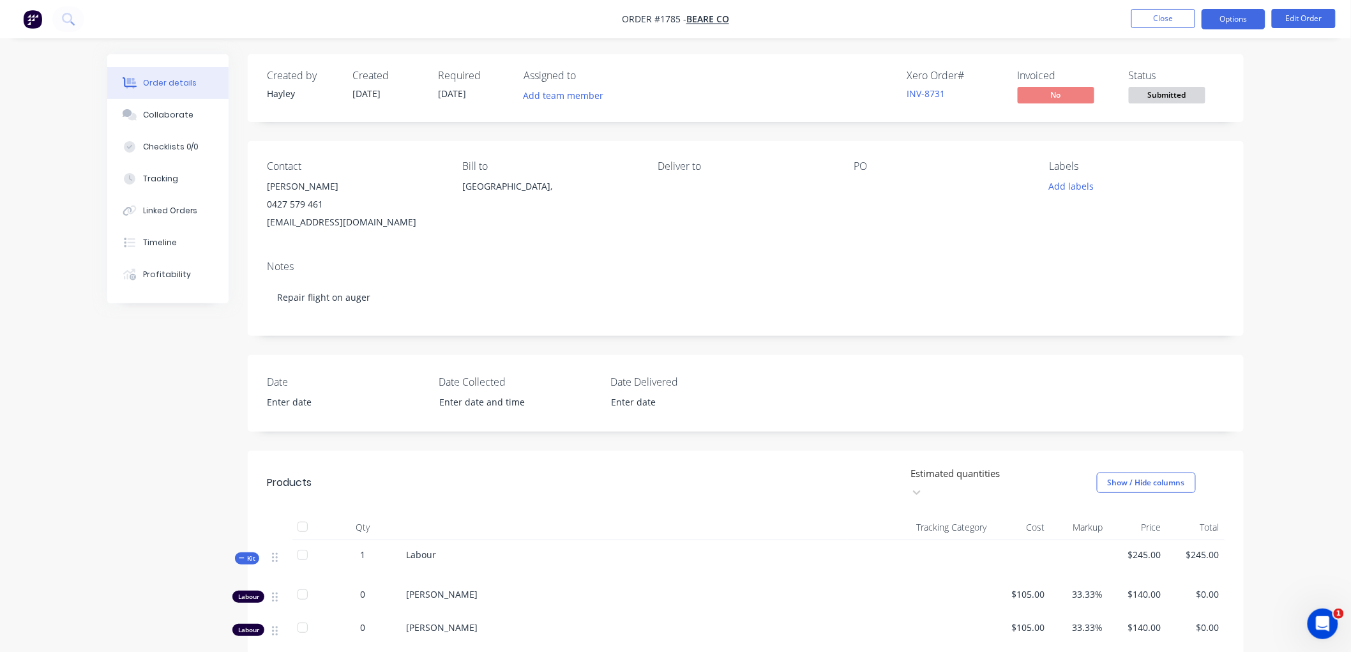
click at [1248, 21] on button "Options" at bounding box center [1234, 19] width 64 height 20
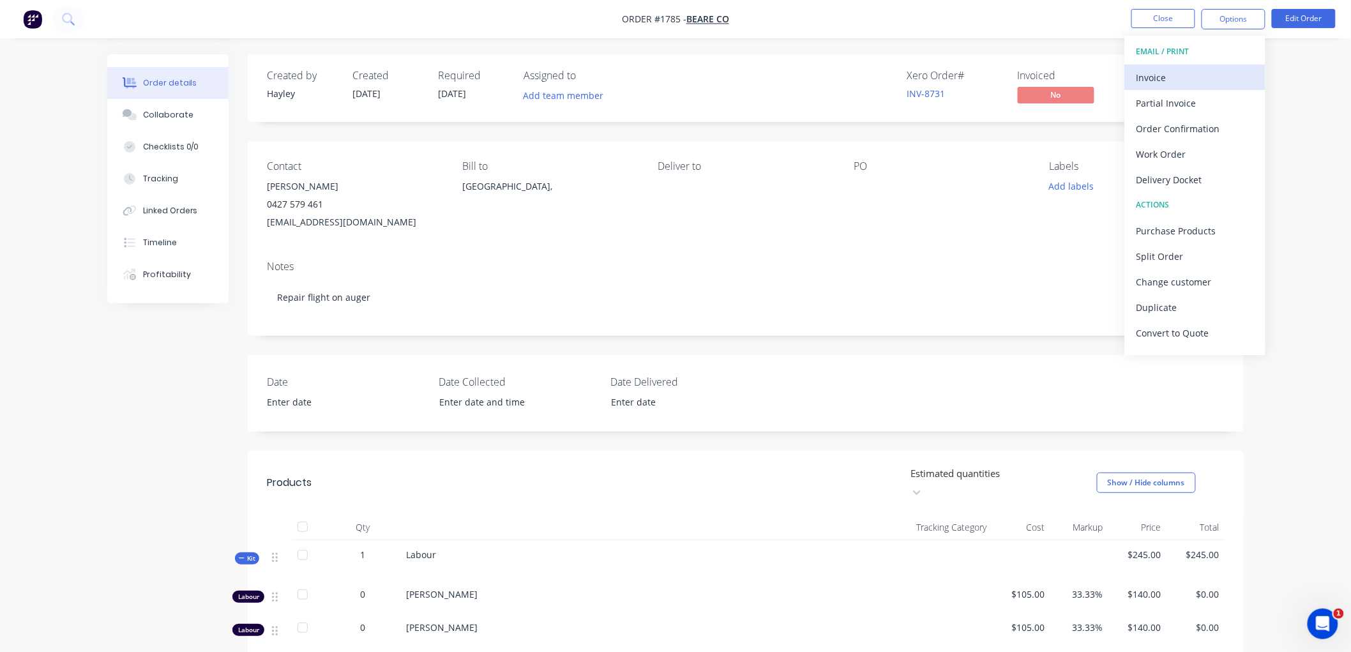
click at [1175, 74] on div "Invoice" at bounding box center [1194, 77] width 117 height 19
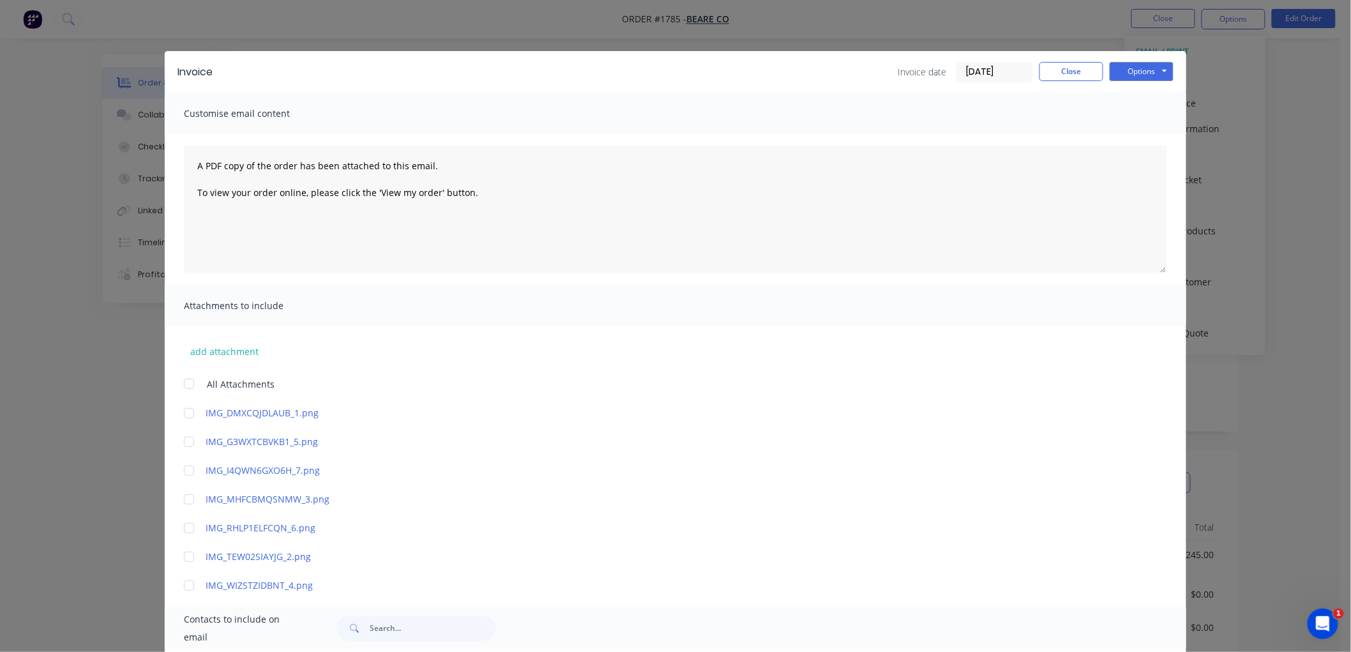
click at [1004, 70] on input "08/10/25" at bounding box center [994, 72] width 75 height 19
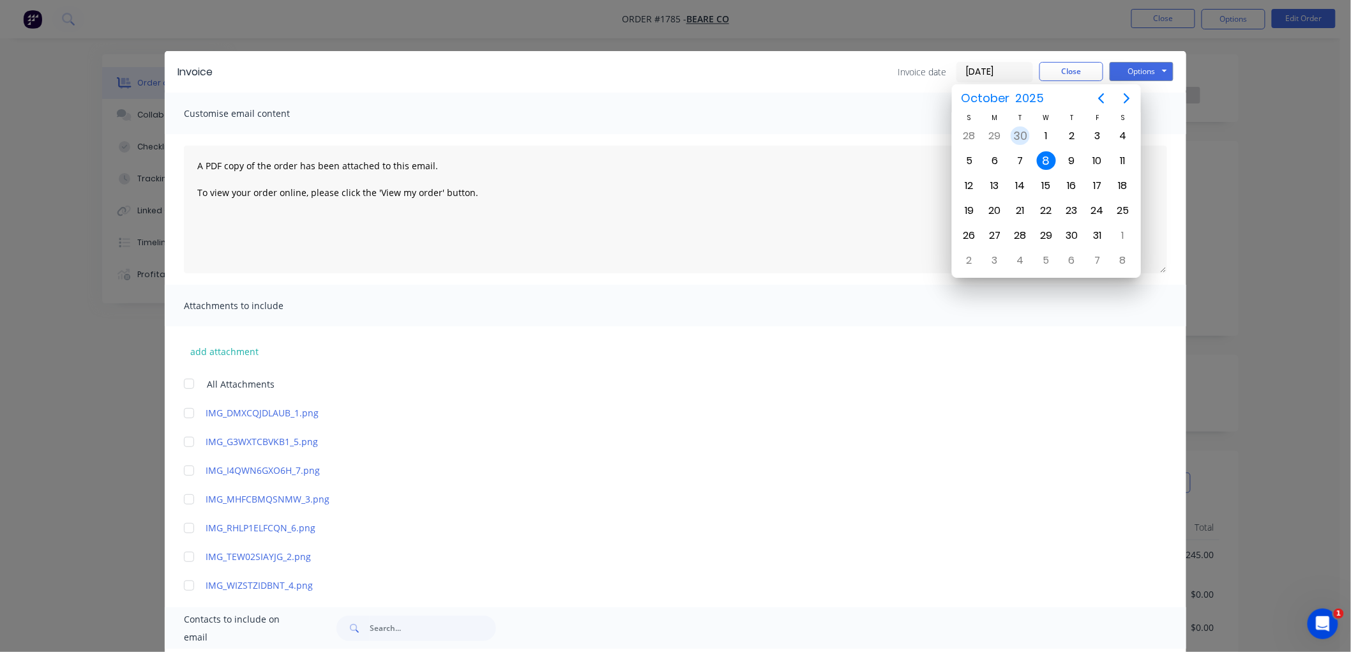
click at [1025, 131] on div "30" at bounding box center [1020, 135] width 19 height 19
type input "30/09/25"
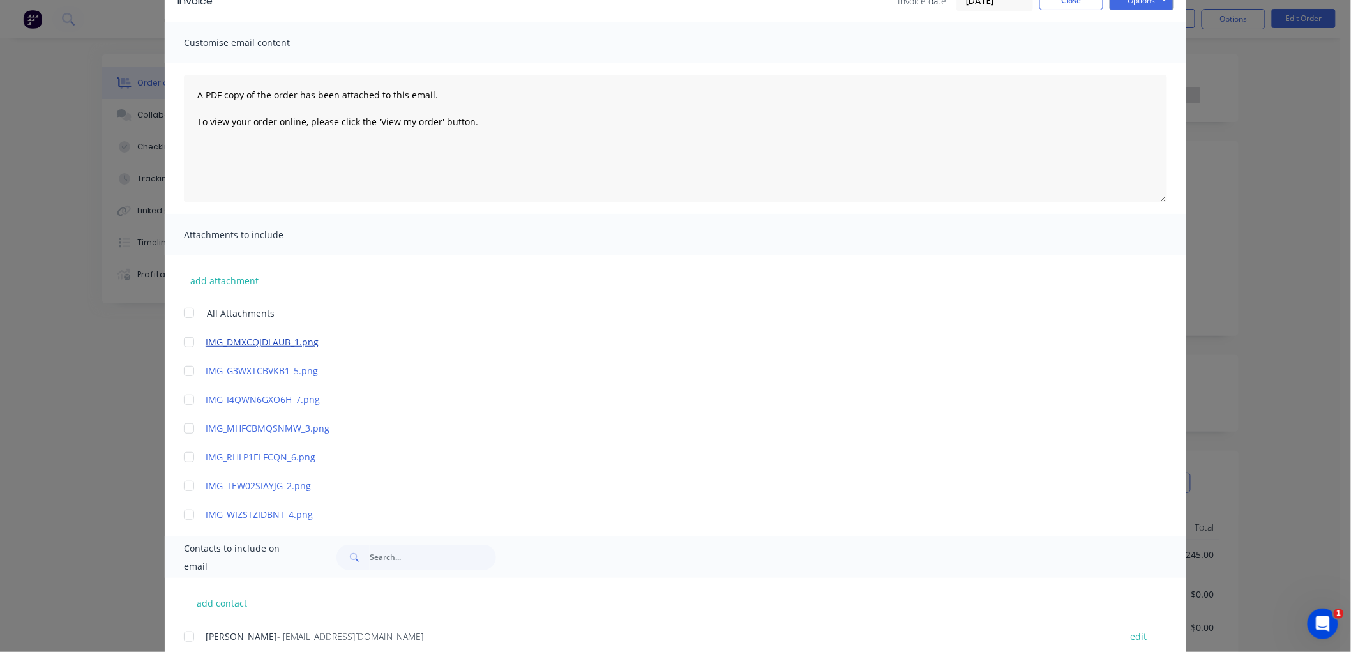
scroll to position [112, 0]
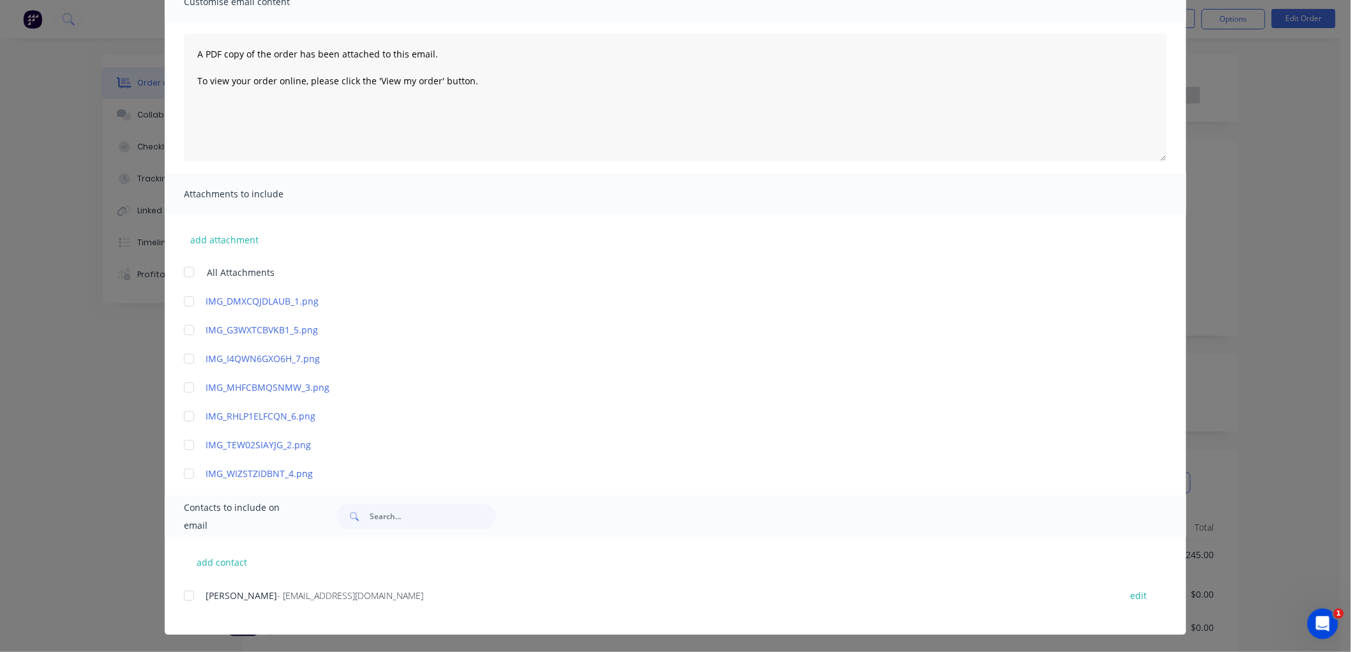
click at [187, 592] on div at bounding box center [189, 596] width 26 height 26
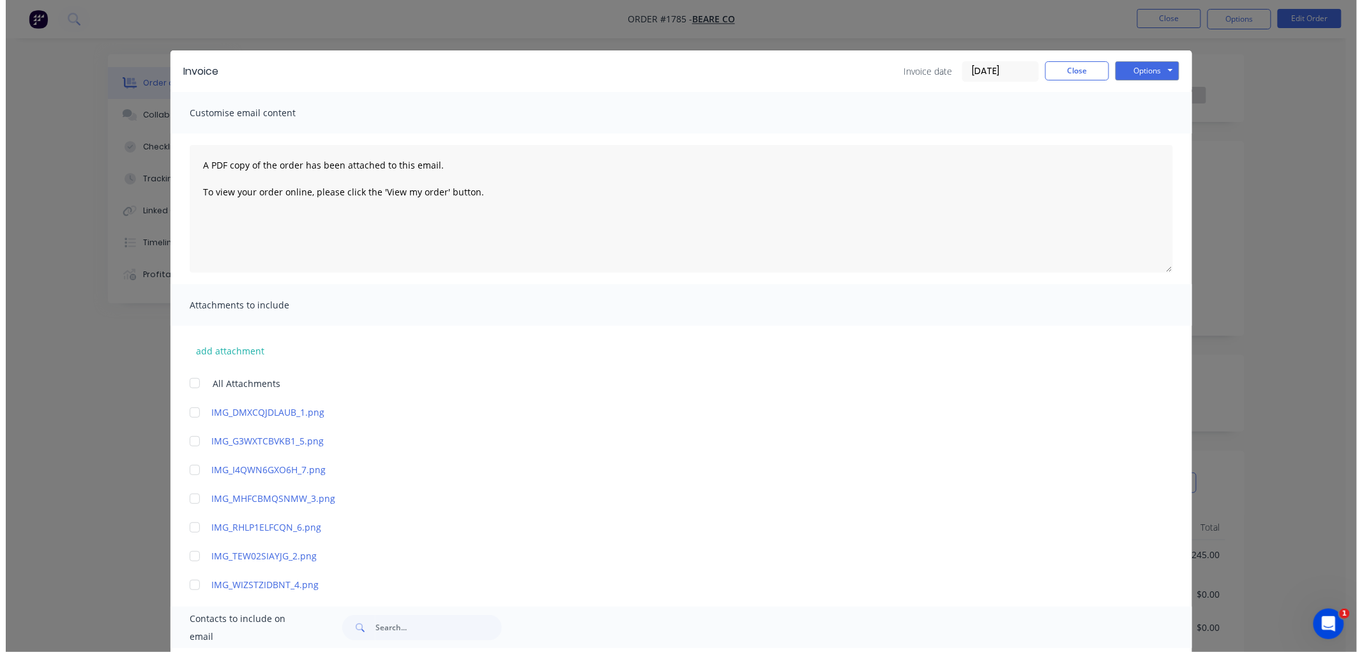
scroll to position [0, 0]
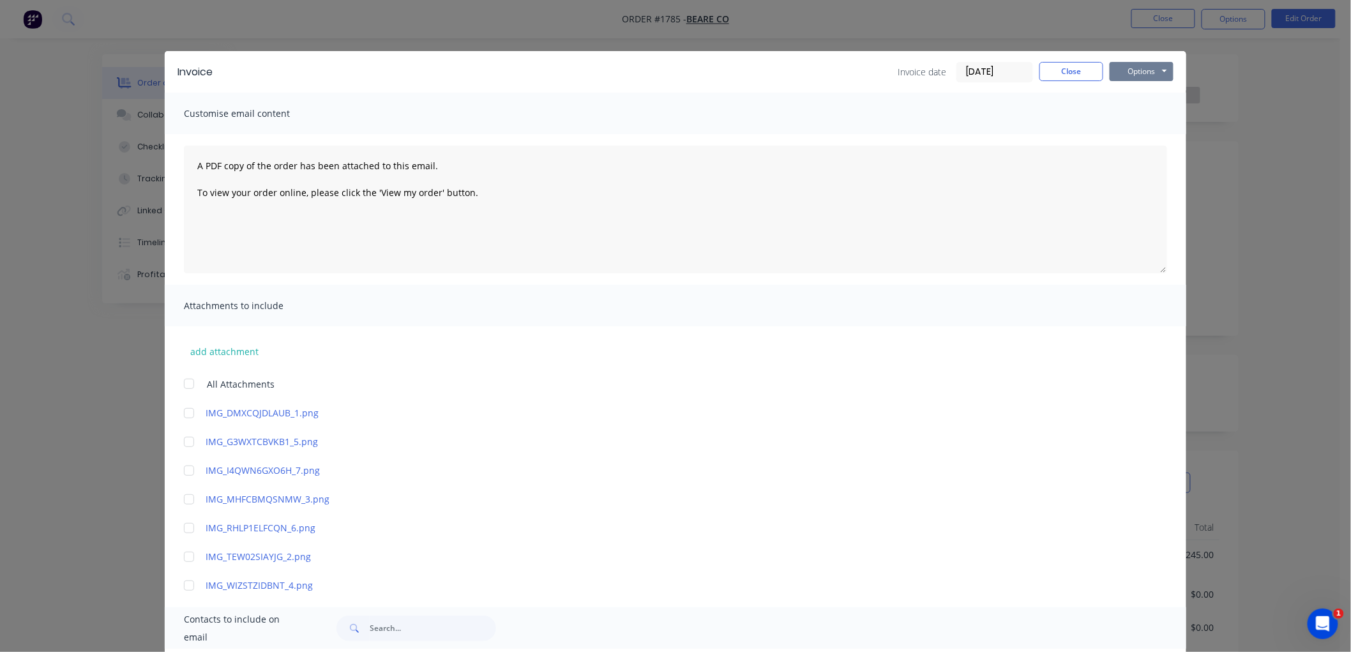
drag, startPoint x: 1140, startPoint y: 71, endPoint x: 1135, endPoint y: 80, distance: 10.0
click at [1139, 71] on button "Options" at bounding box center [1142, 71] width 64 height 19
click at [1139, 135] on button "Email" at bounding box center [1151, 136] width 82 height 21
click at [1045, 73] on button "Close" at bounding box center [1071, 71] width 64 height 19
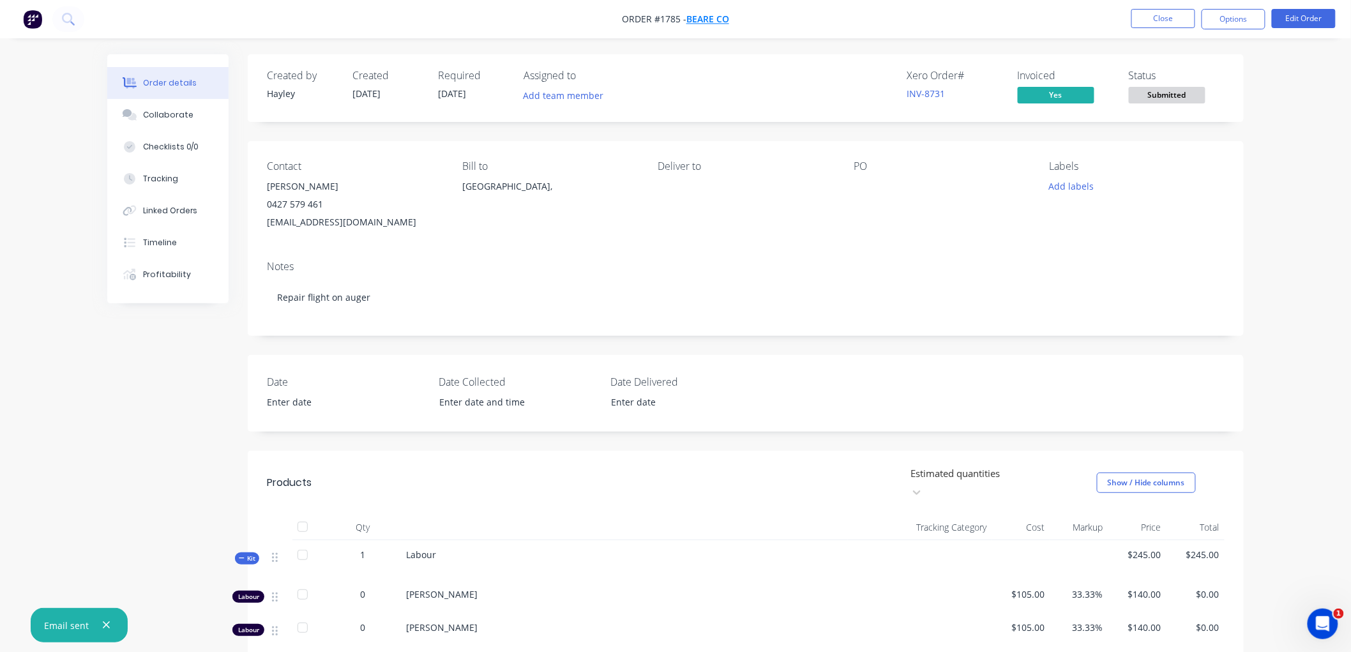
click at [703, 15] on span "Beare Co" at bounding box center [707, 19] width 43 height 12
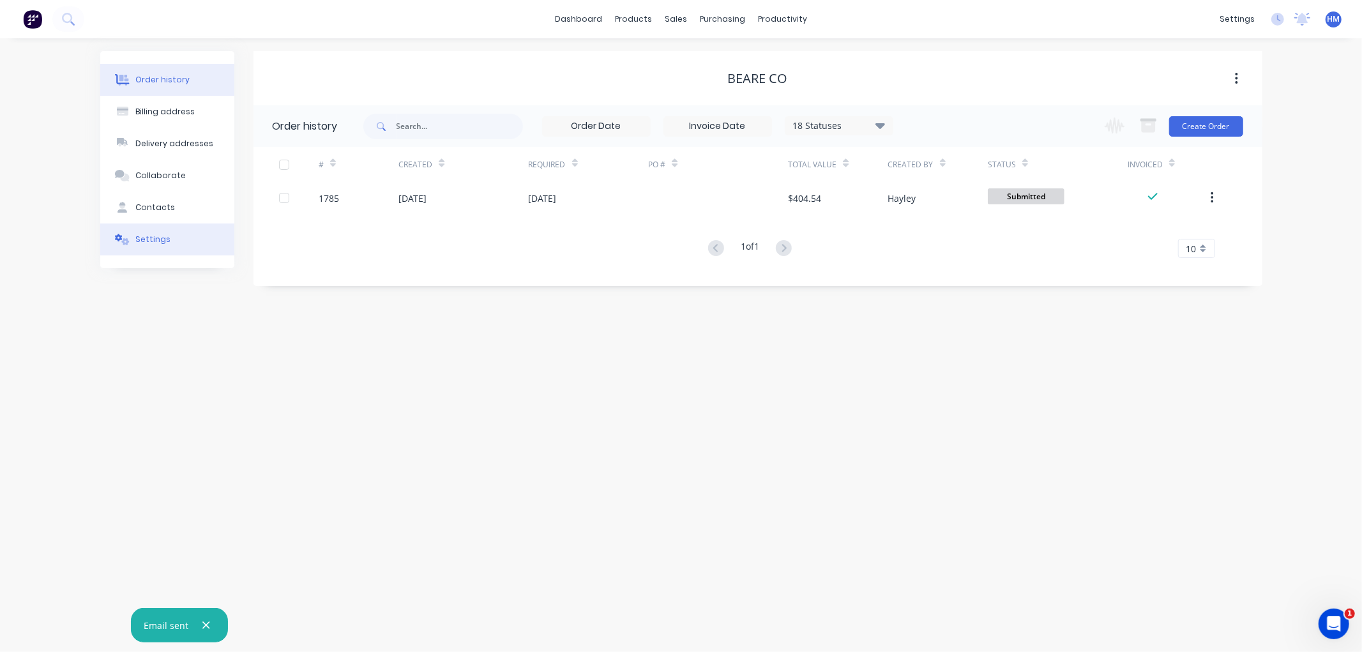
click at [171, 239] on button "Settings" at bounding box center [167, 239] width 134 height 32
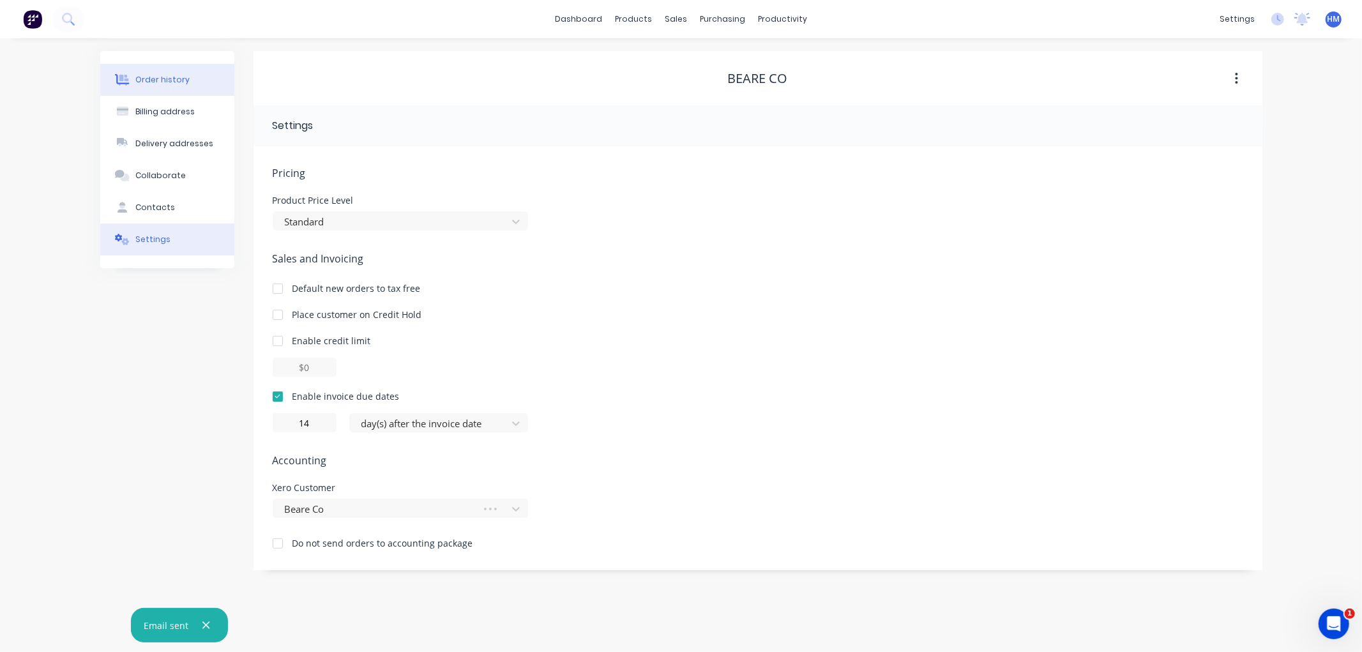
click at [167, 80] on div "Order history" at bounding box center [162, 79] width 54 height 11
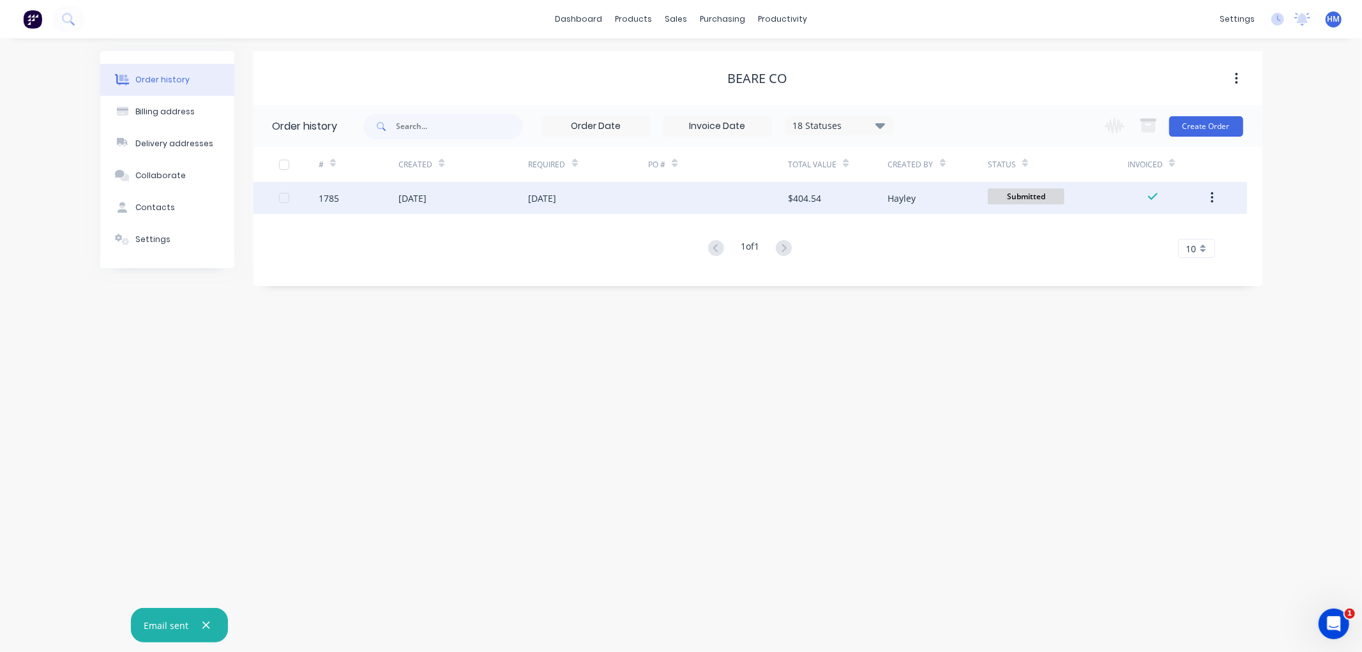
click at [486, 195] on div "[DATE]" at bounding box center [463, 198] width 130 height 32
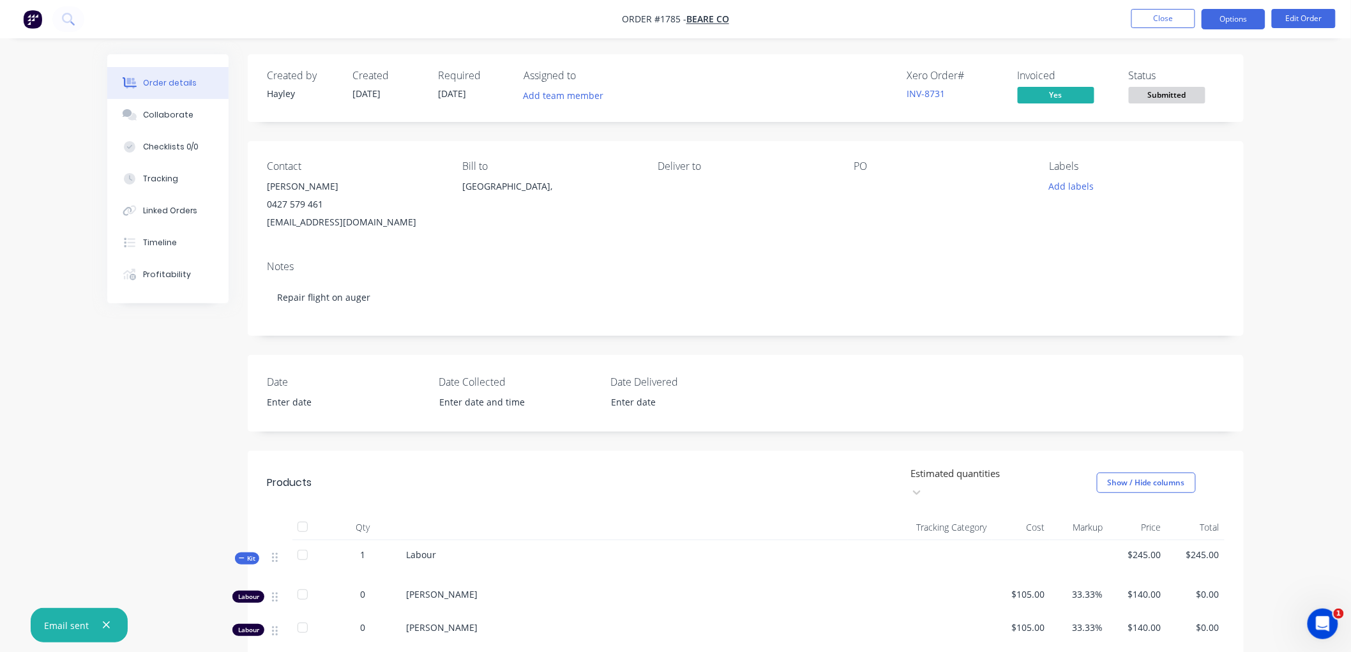
click at [1234, 24] on button "Options" at bounding box center [1234, 19] width 64 height 20
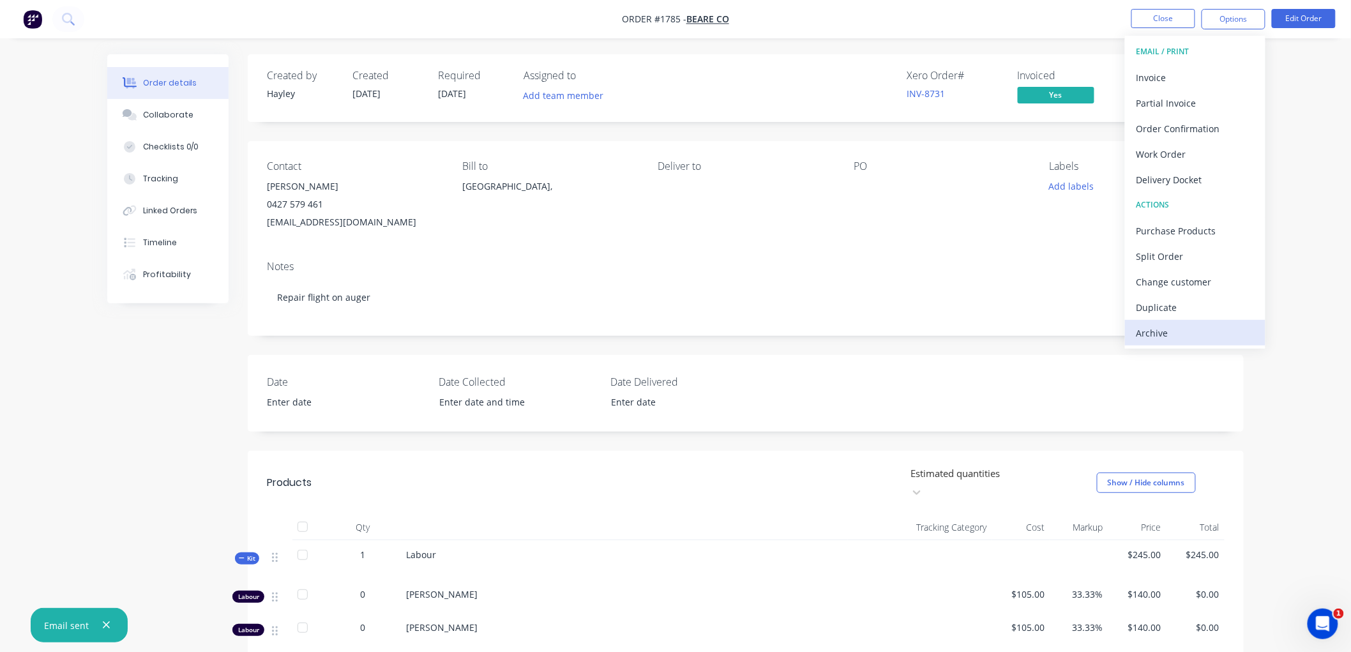
click at [1177, 332] on div "Archive" at bounding box center [1194, 333] width 117 height 19
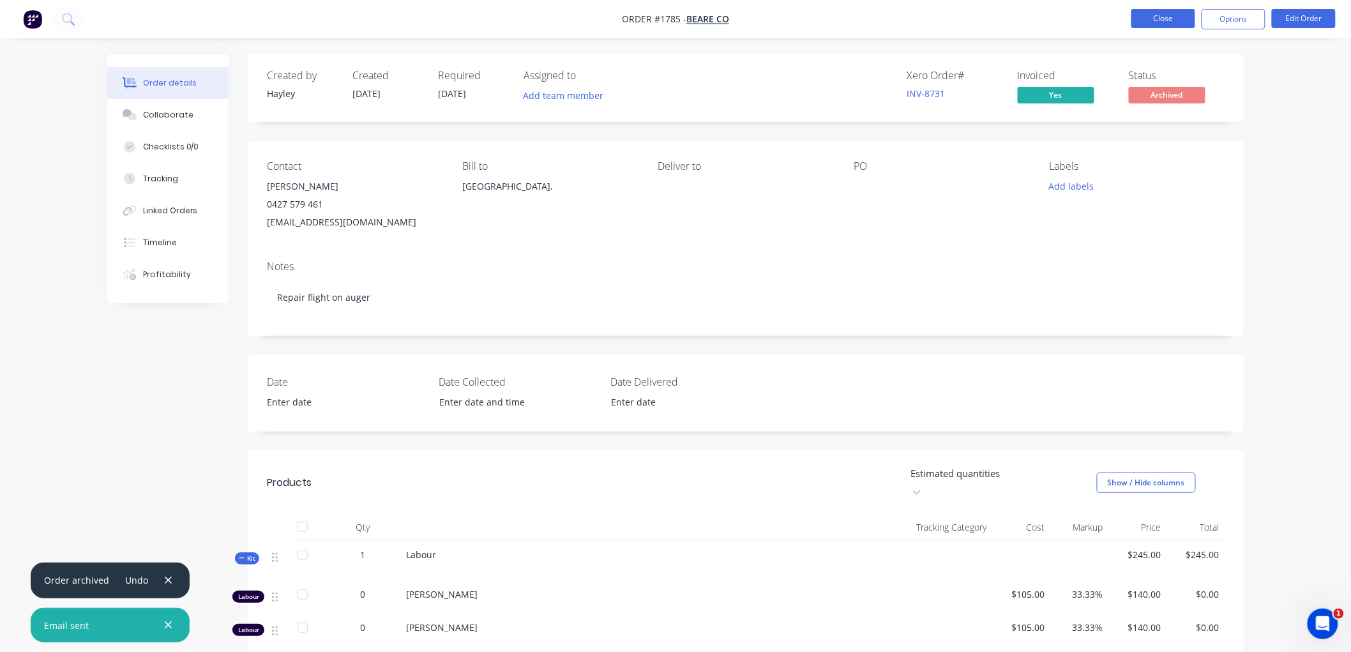
click at [1159, 18] on button "Close" at bounding box center [1163, 18] width 64 height 19
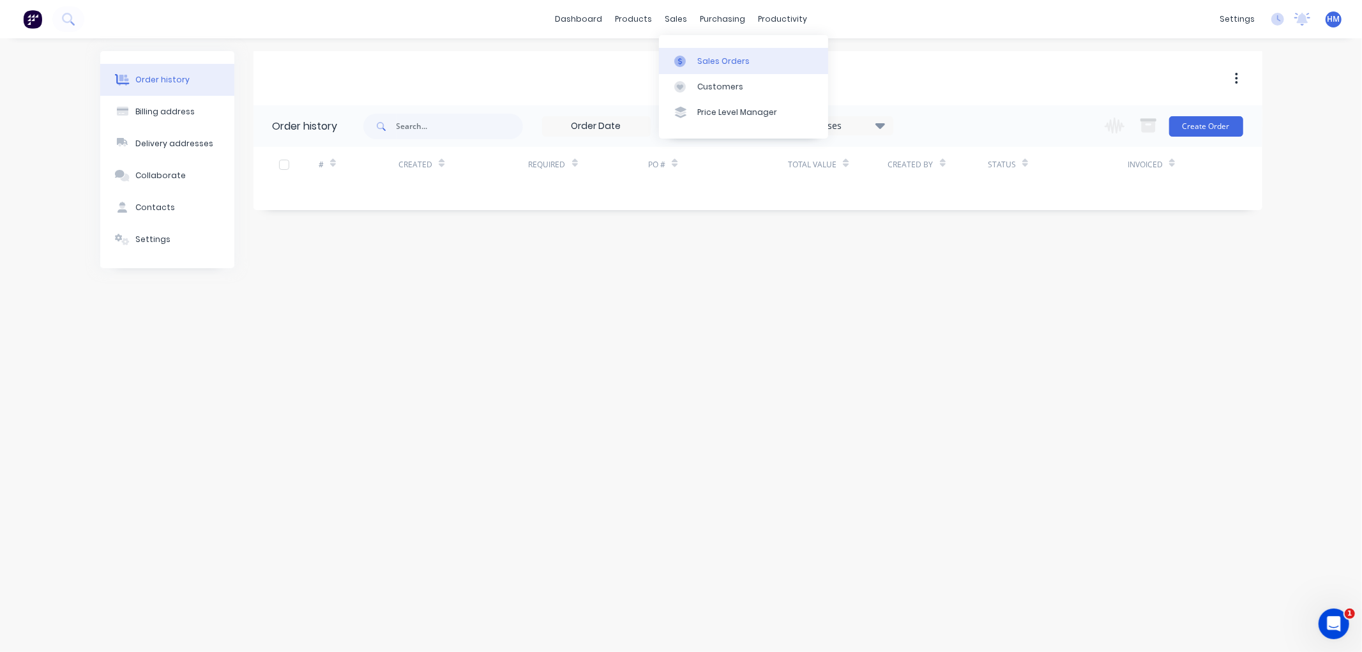
click at [736, 66] on div "Sales Orders" at bounding box center [723, 61] width 52 height 11
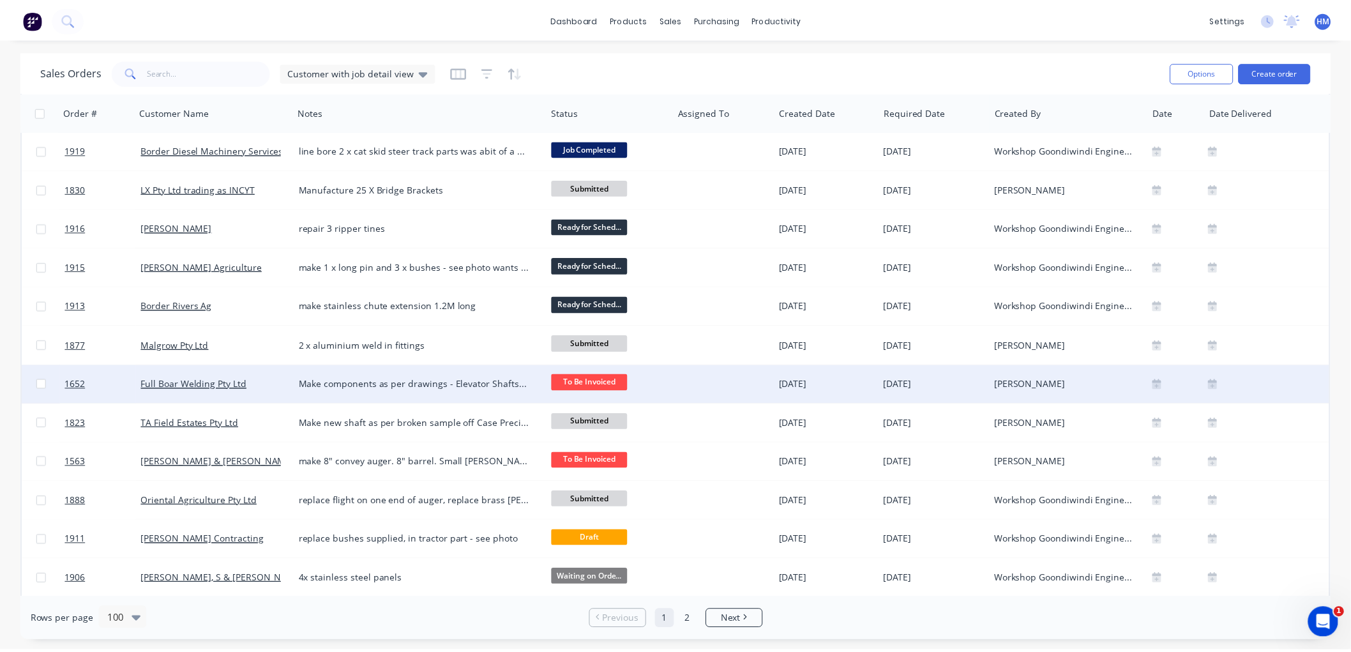
scroll to position [1419, 0]
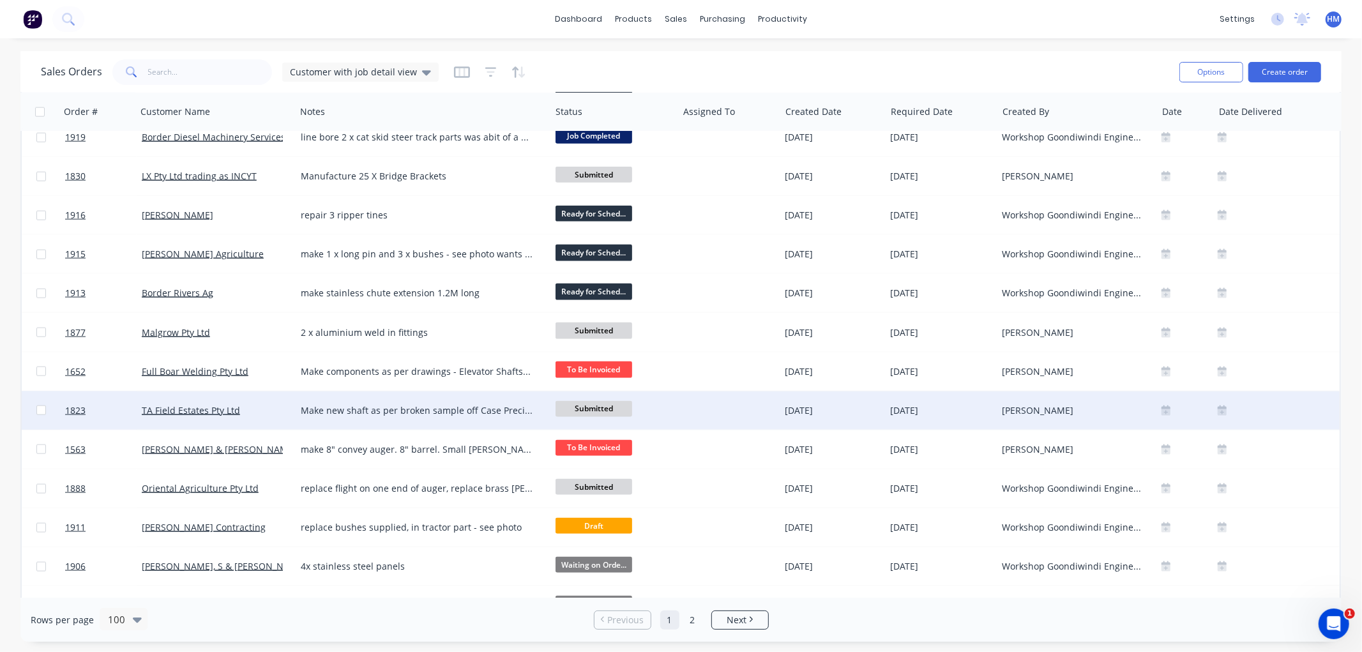
click at [247, 407] on div "TA Field Estates Pty Ltd" at bounding box center [213, 410] width 142 height 13
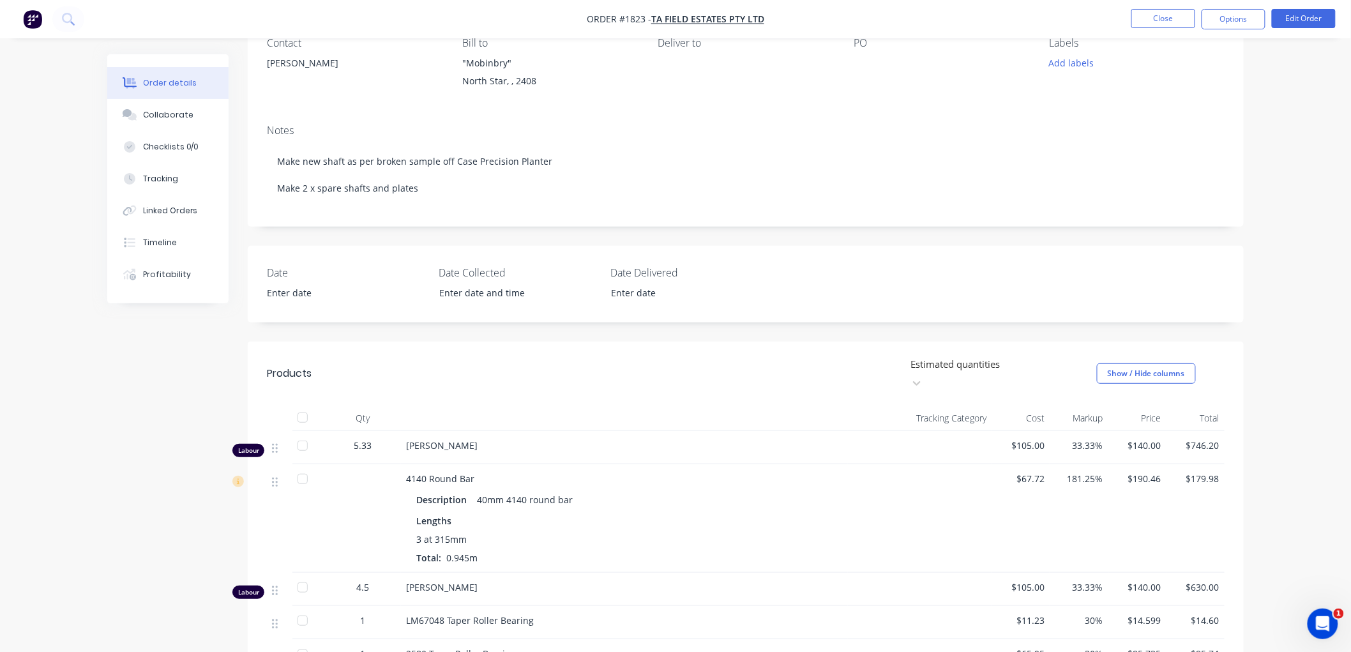
scroll to position [71, 0]
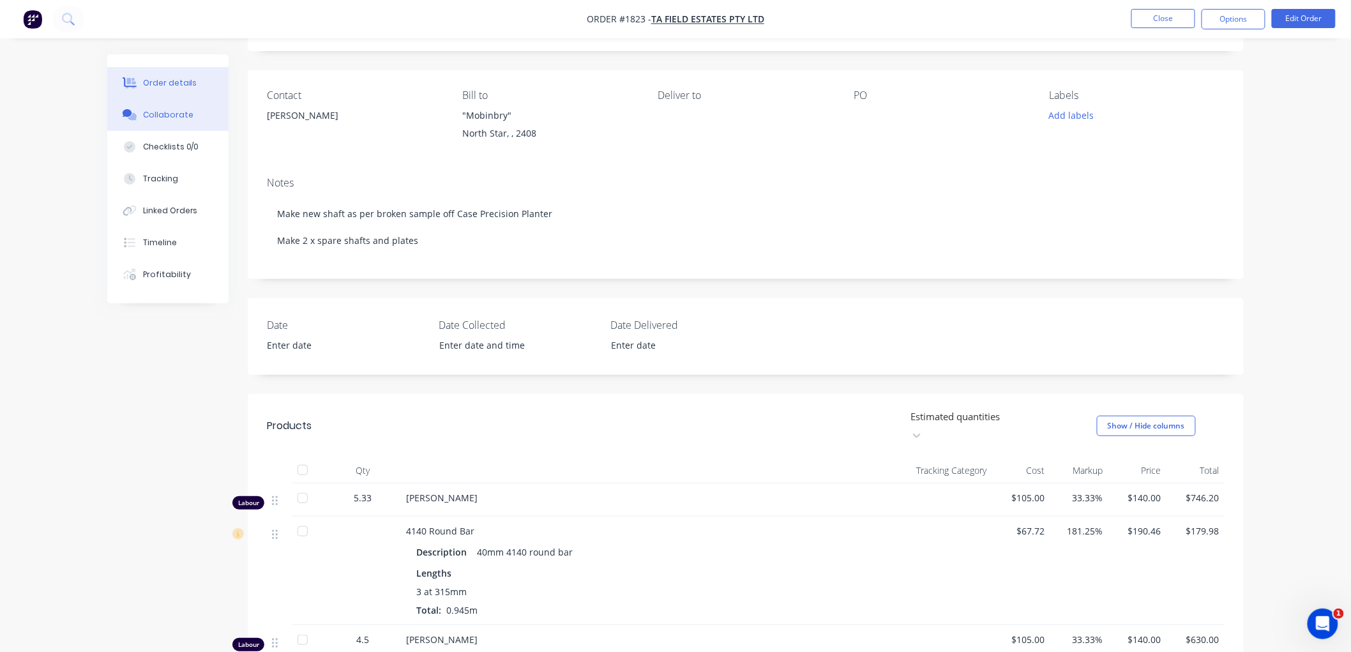
click at [132, 117] on icon at bounding box center [132, 117] width 9 height 8
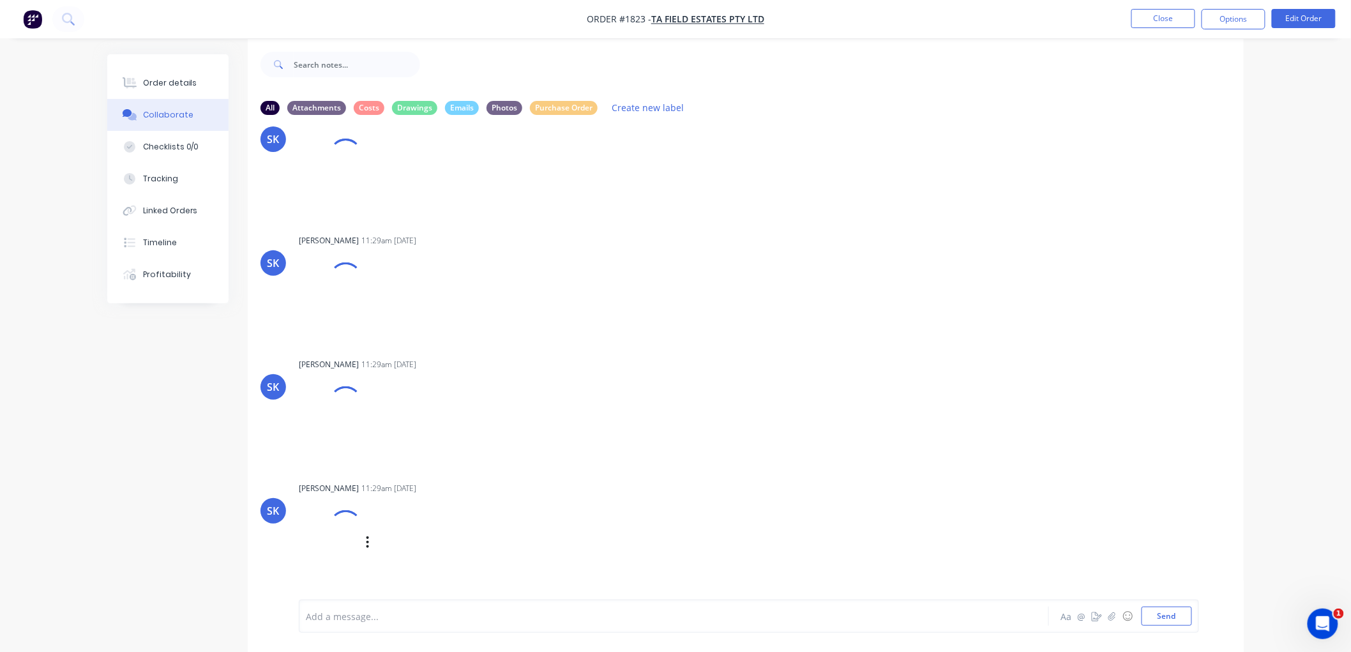
scroll to position [20, 0]
click at [348, 524] on div at bounding box center [345, 522] width 41 height 41
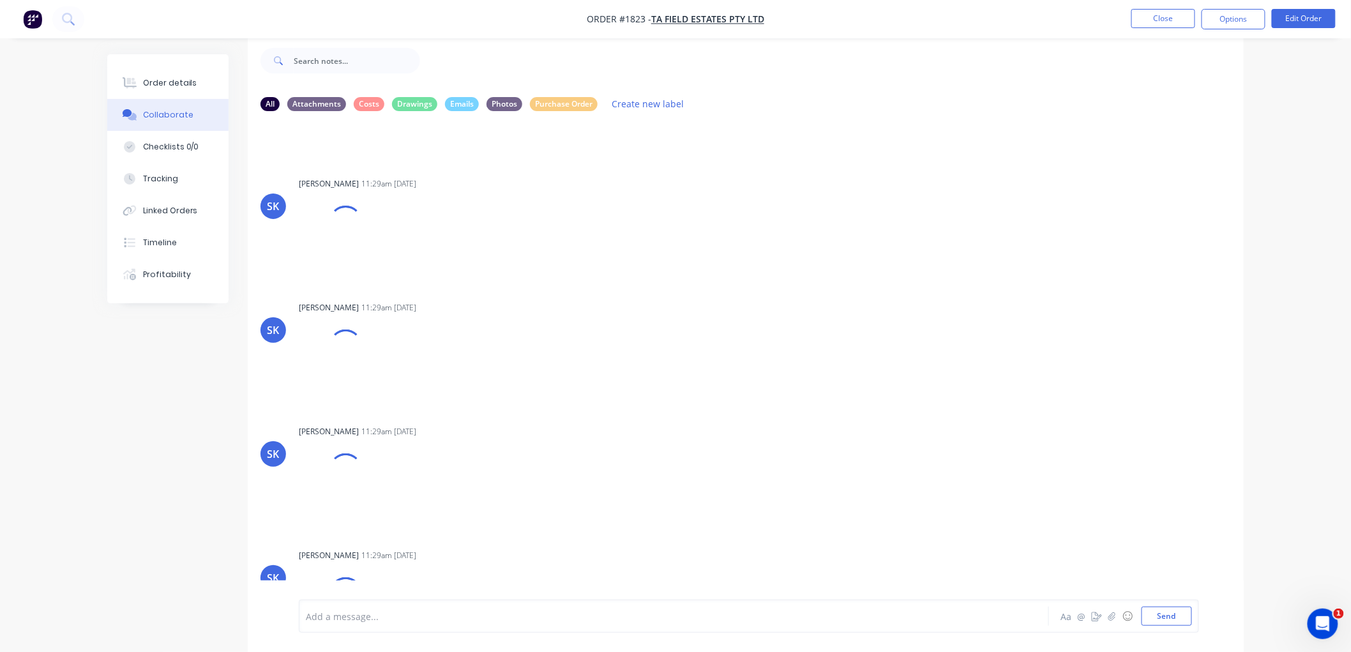
scroll to position [532, 0]
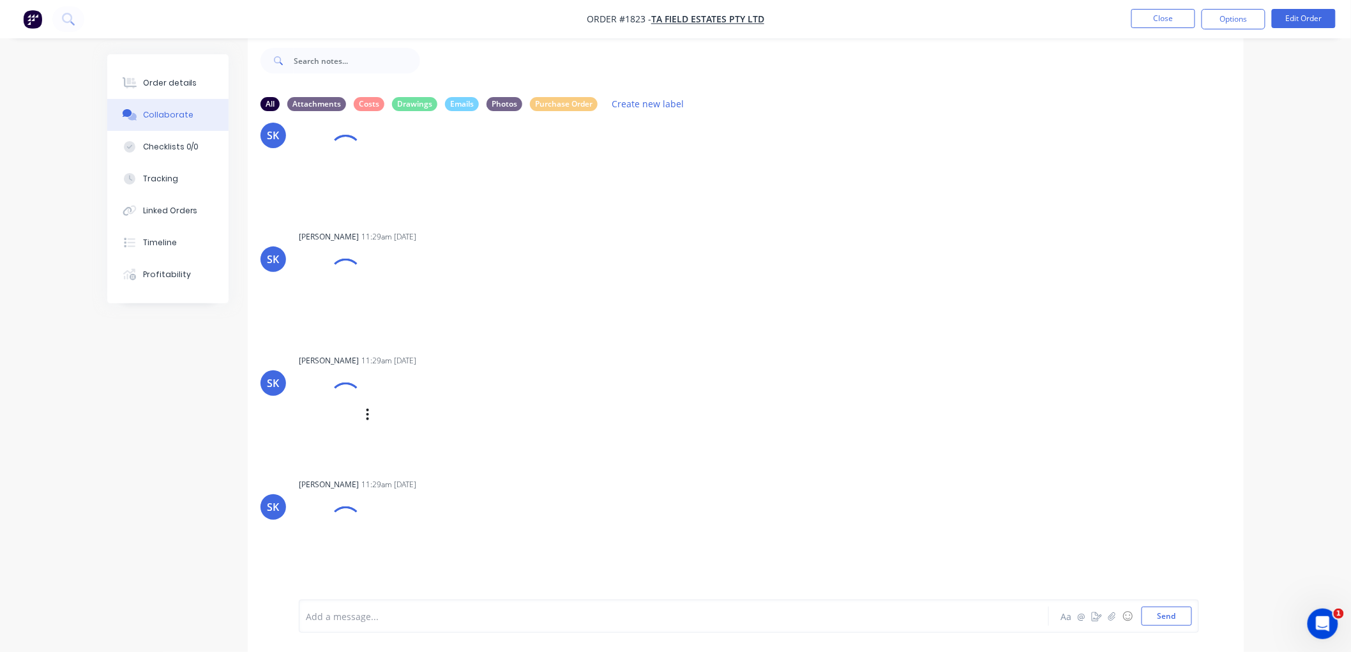
click at [350, 402] on div at bounding box center [346, 399] width 46 height 46
click at [366, 535] on icon "button" at bounding box center [368, 538] width 4 height 15
click at [412, 539] on button "Download" at bounding box center [452, 534] width 144 height 29
click at [367, 407] on icon "button" at bounding box center [368, 414] width 4 height 15
click at [429, 448] on button "Download" at bounding box center [452, 448] width 144 height 29
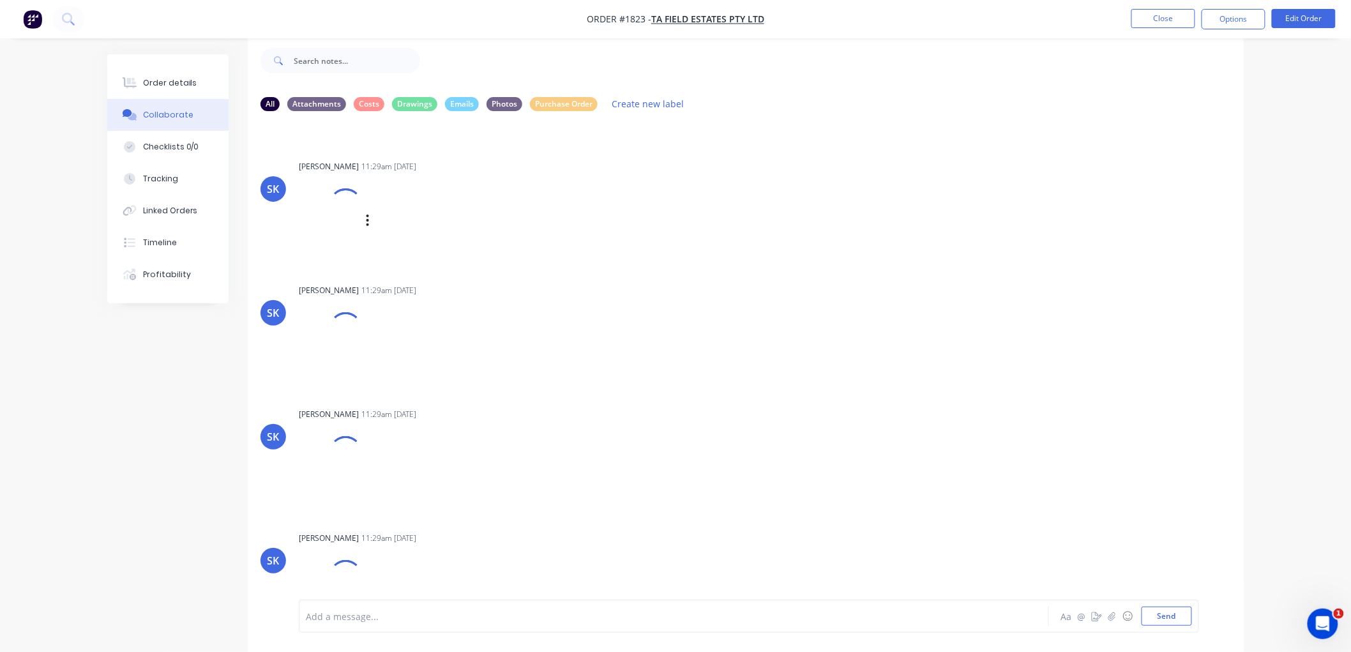
scroll to position [320, 0]
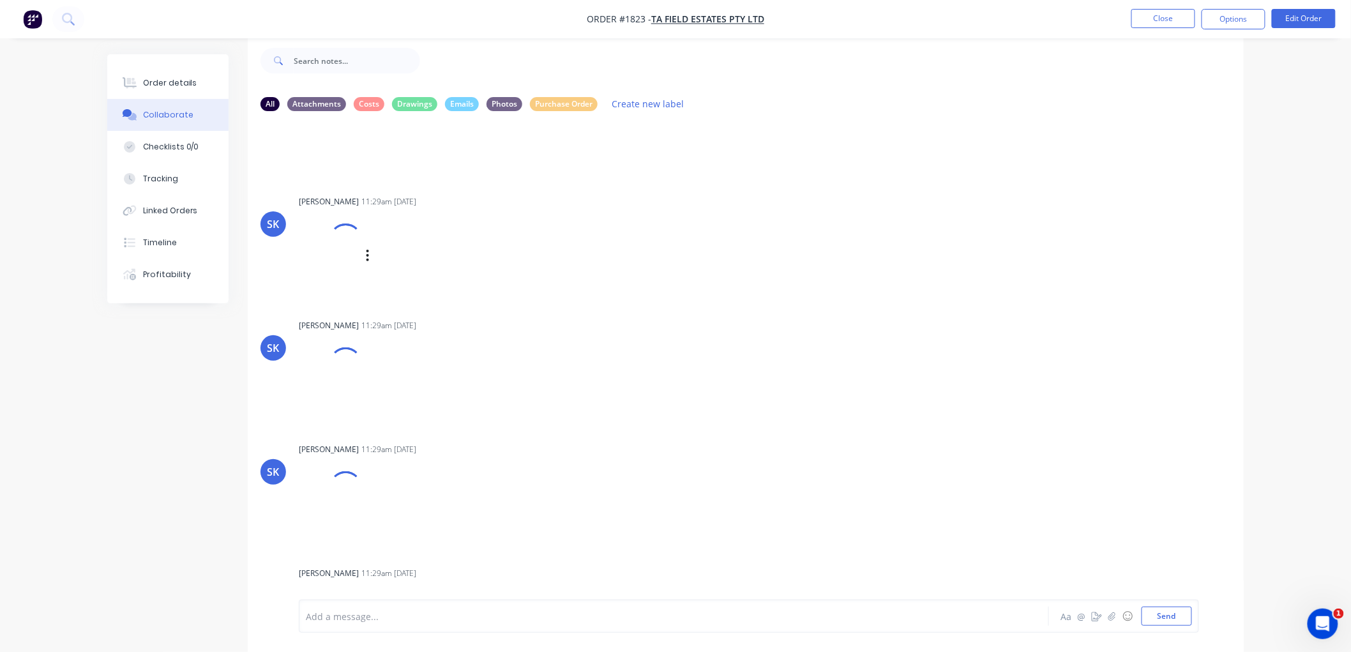
click at [355, 238] on div at bounding box center [346, 240] width 45 height 45
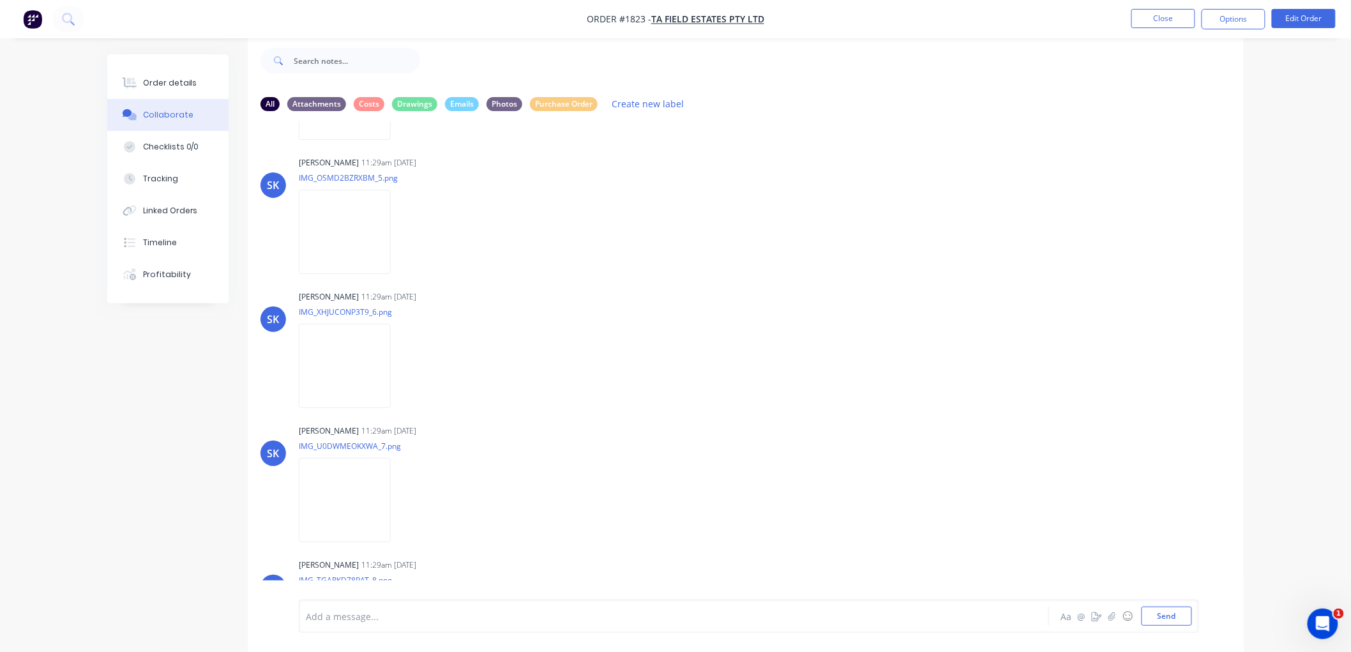
scroll to position [624, 0]
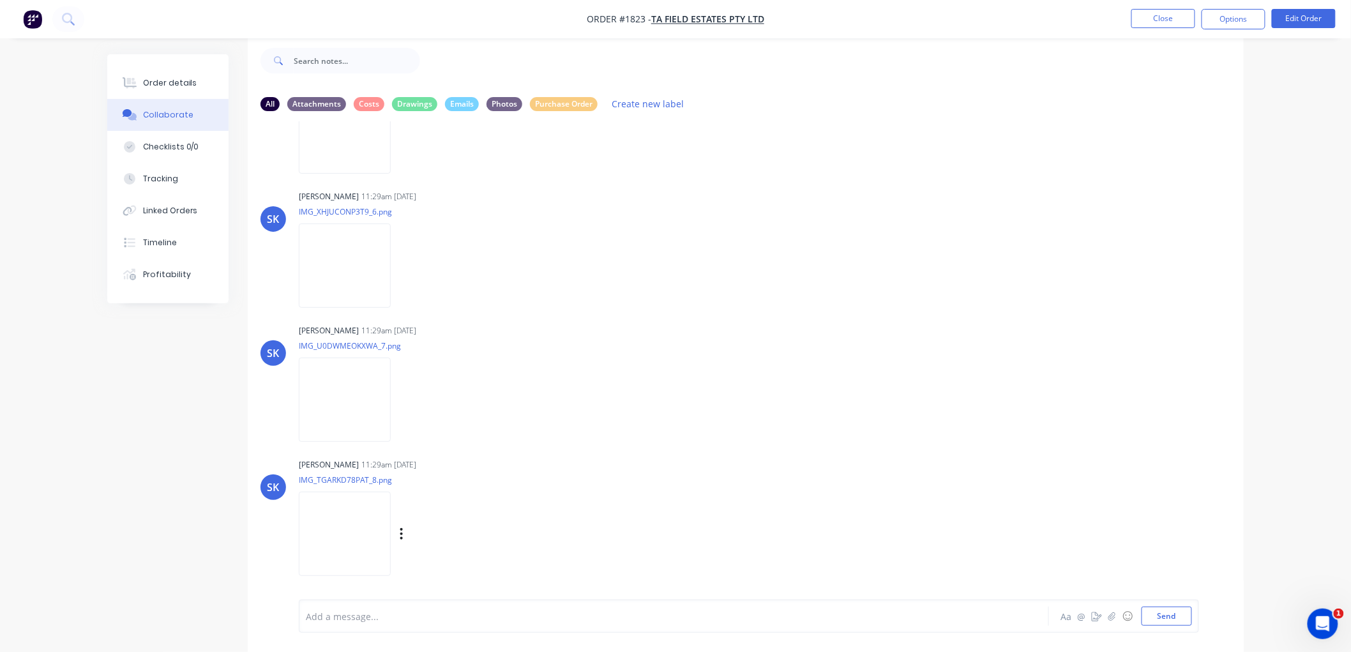
click at [349, 531] on img at bounding box center [345, 534] width 92 height 84
click at [157, 83] on div "Order details" at bounding box center [170, 82] width 54 height 11
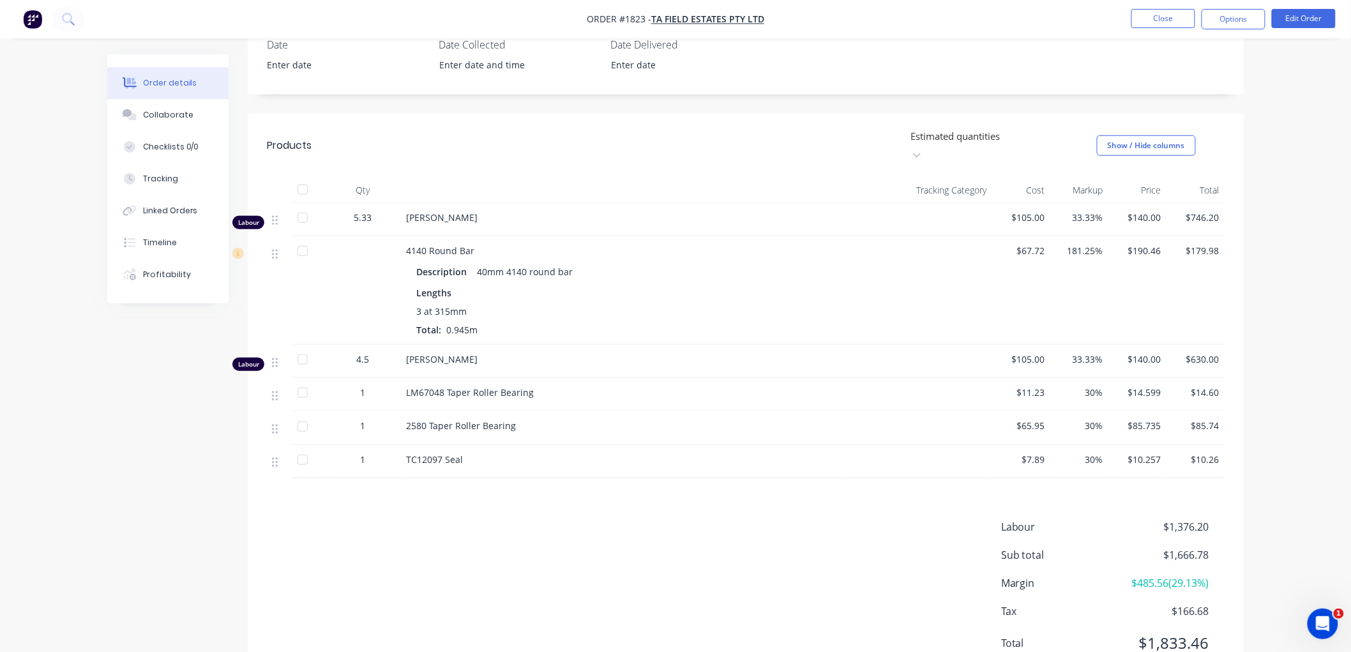
scroll to position [374, 0]
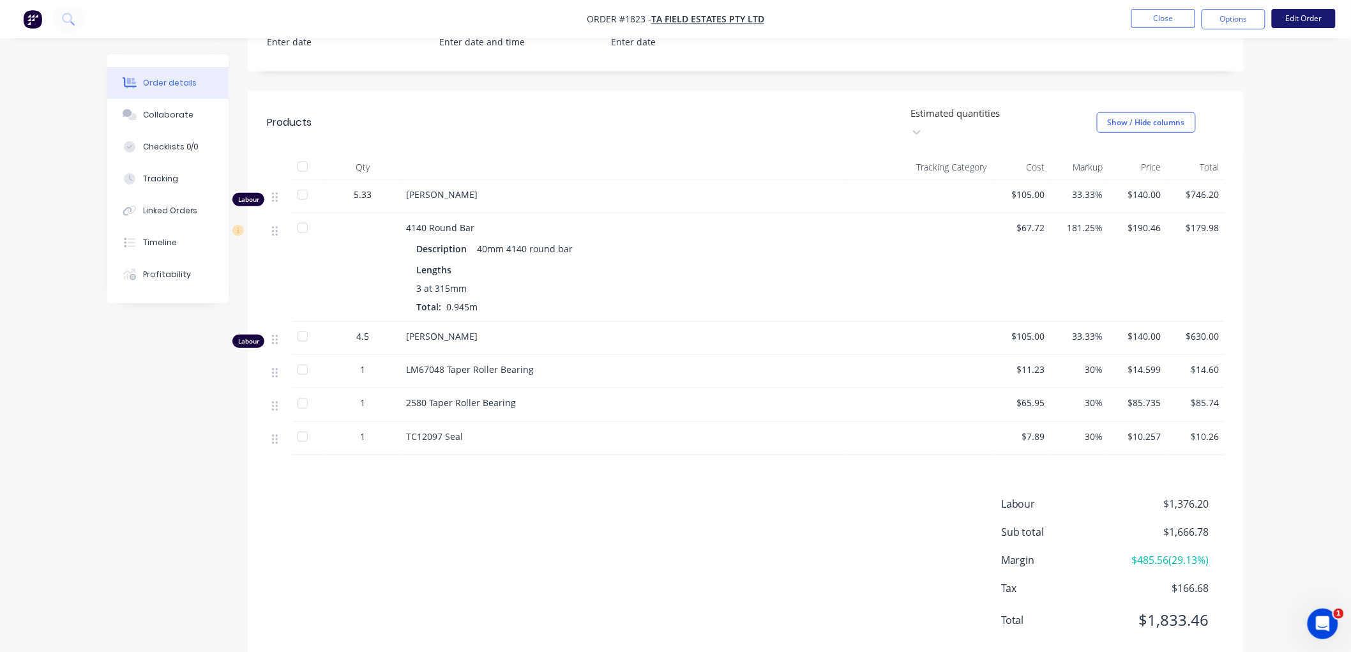
click at [1315, 16] on button "Edit Order" at bounding box center [1304, 18] width 64 height 19
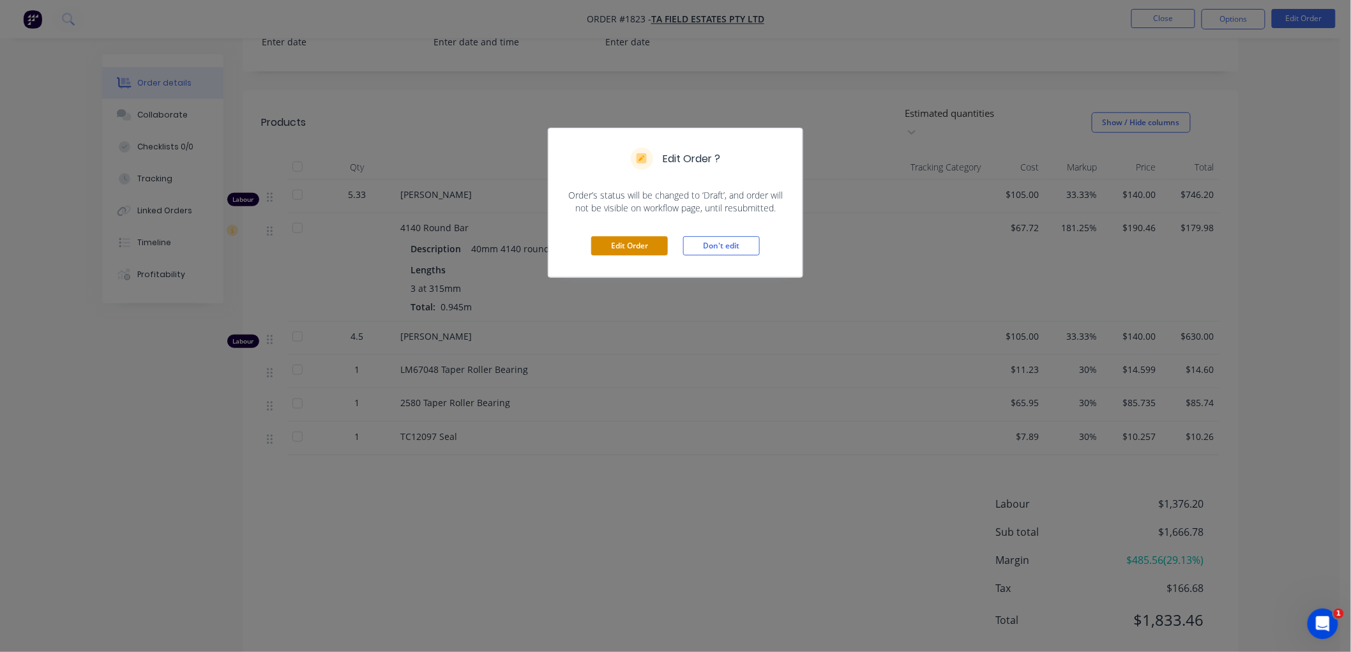
click at [624, 253] on button "Edit Order" at bounding box center [629, 245] width 77 height 19
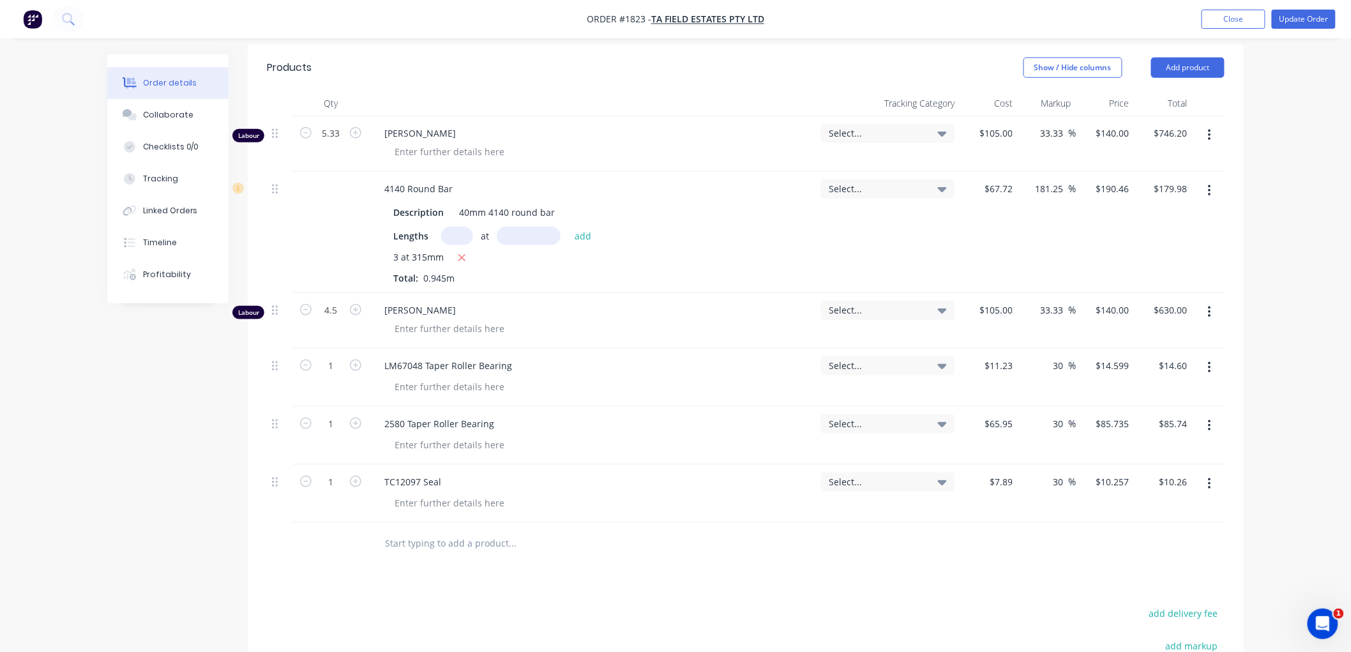
scroll to position [425, 0]
click at [431, 543] on input "text" at bounding box center [511, 540] width 255 height 26
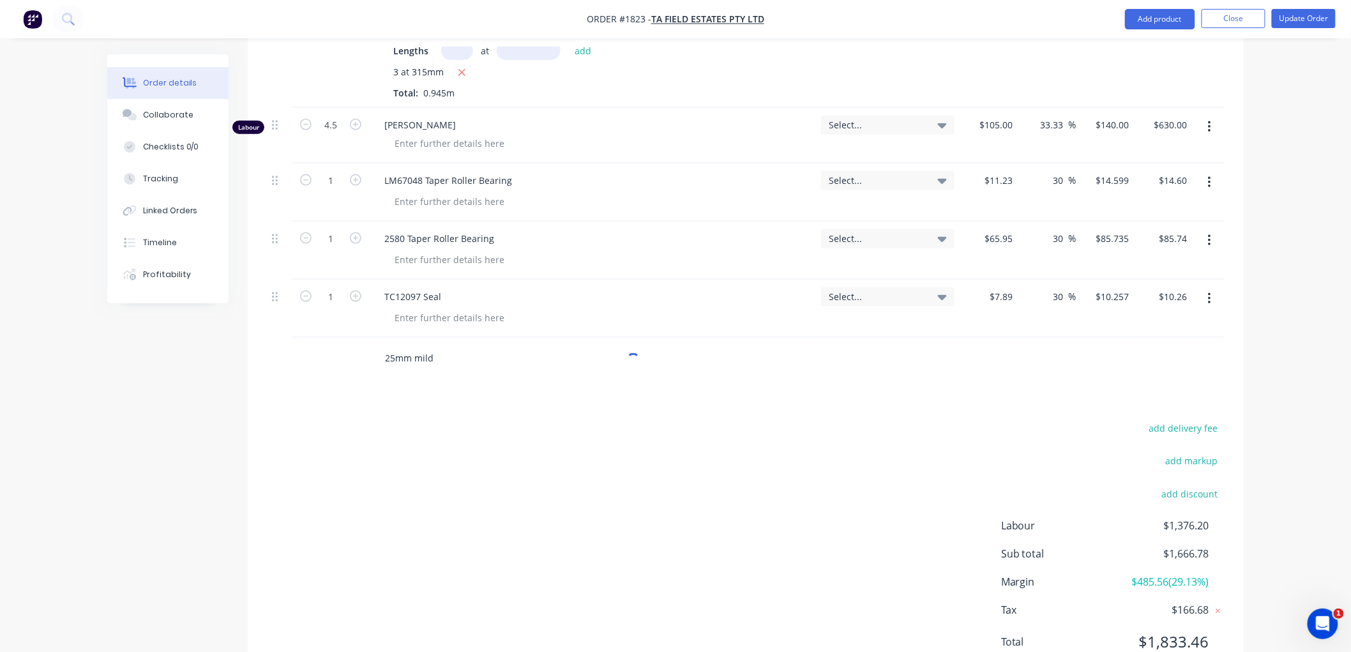
scroll to position [638, 0]
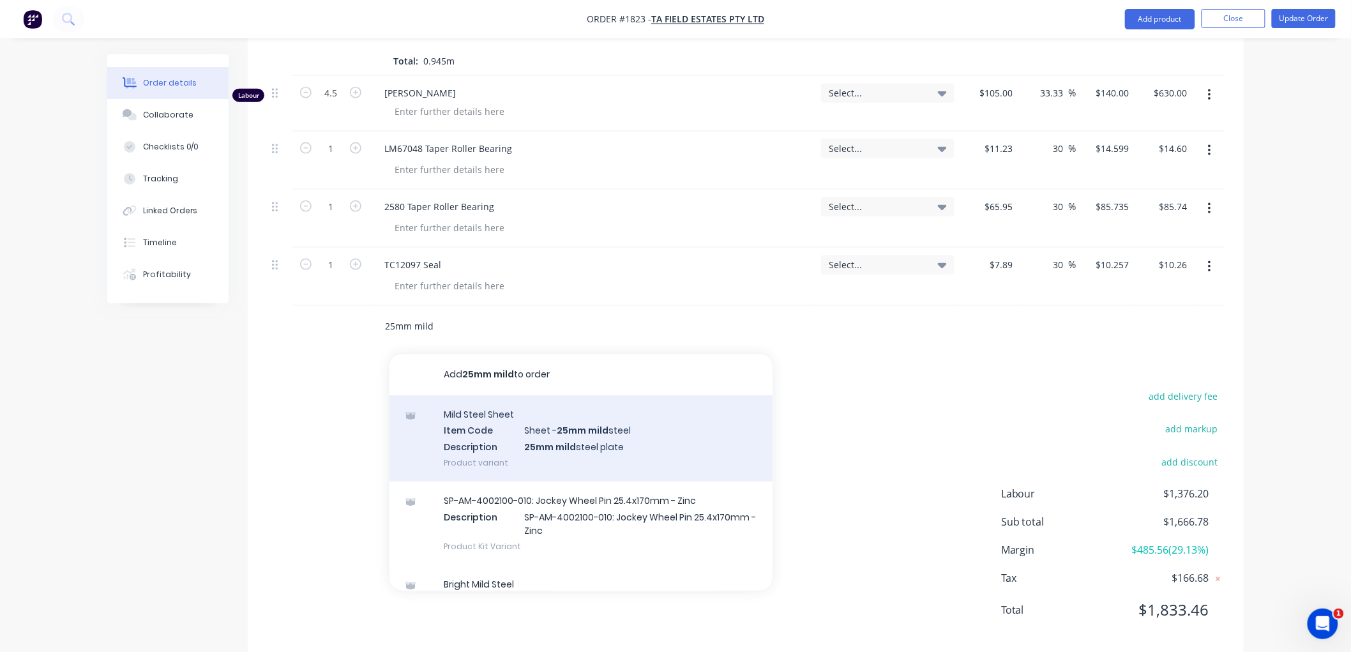
type input "25mm mild"
click at [635, 432] on div "Mild Steel Sheet Item Code Sheet - 25mm mild steel Description 25mm mild steel …" at bounding box center [580, 438] width 383 height 86
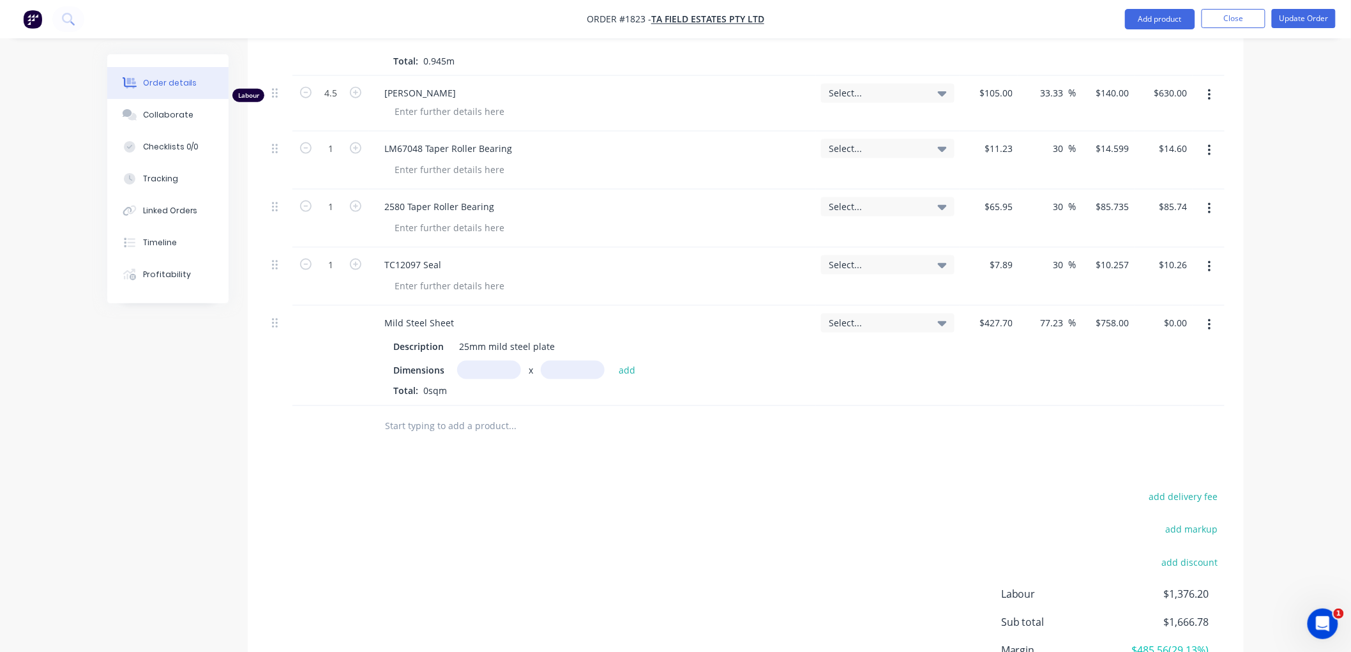
click at [483, 372] on input "text" at bounding box center [489, 370] width 64 height 19
type input "2"
type input "0.22m"
type input "0.44m"
click at [620, 370] on button "add" at bounding box center [627, 369] width 30 height 17
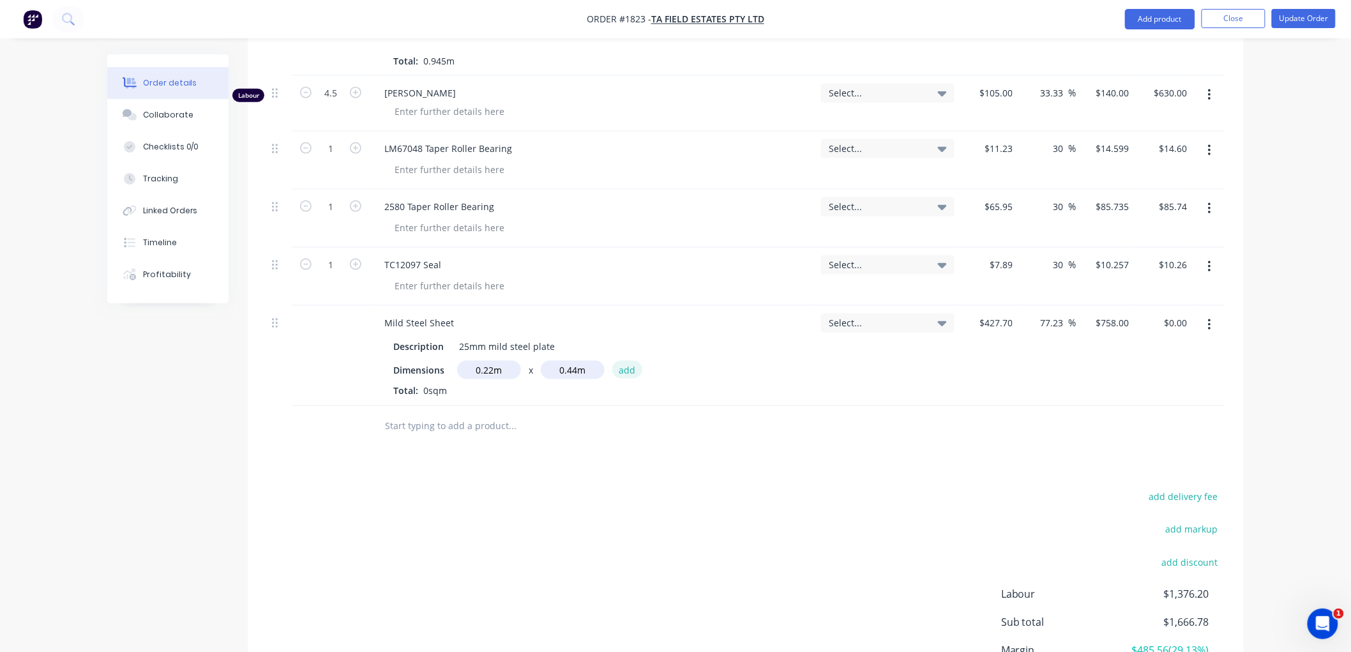
type input "$73.37"
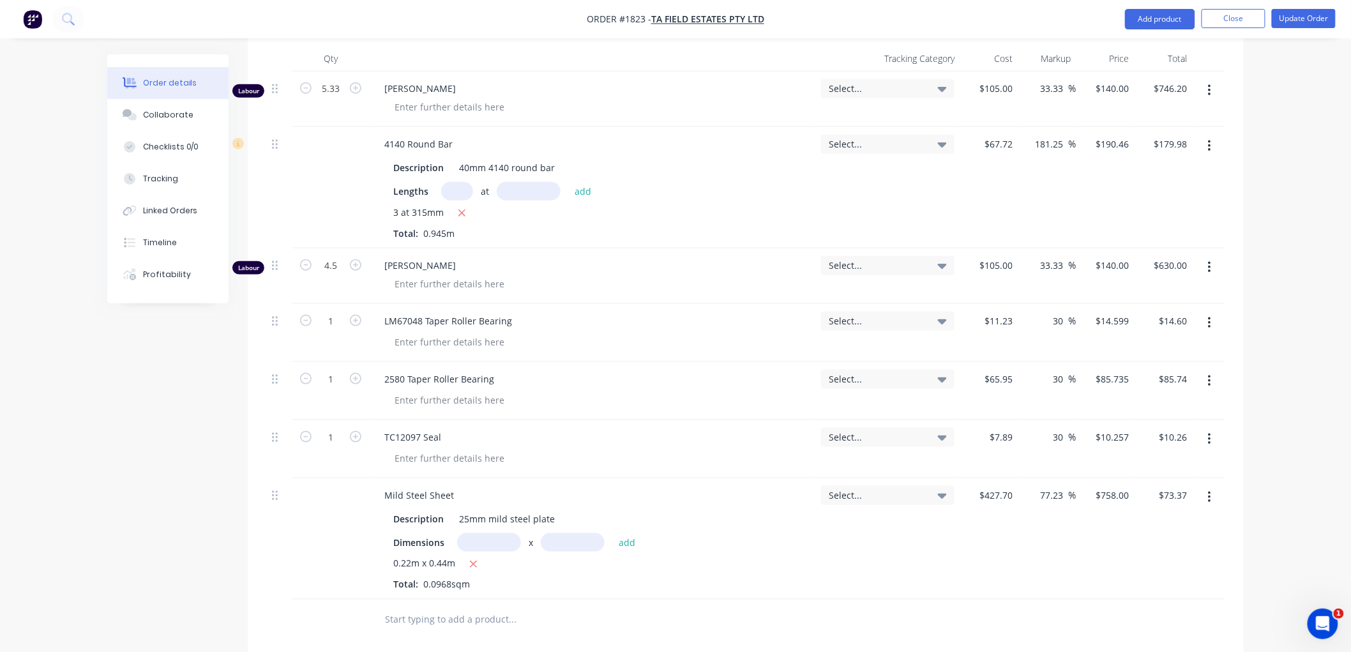
scroll to position [425, 0]
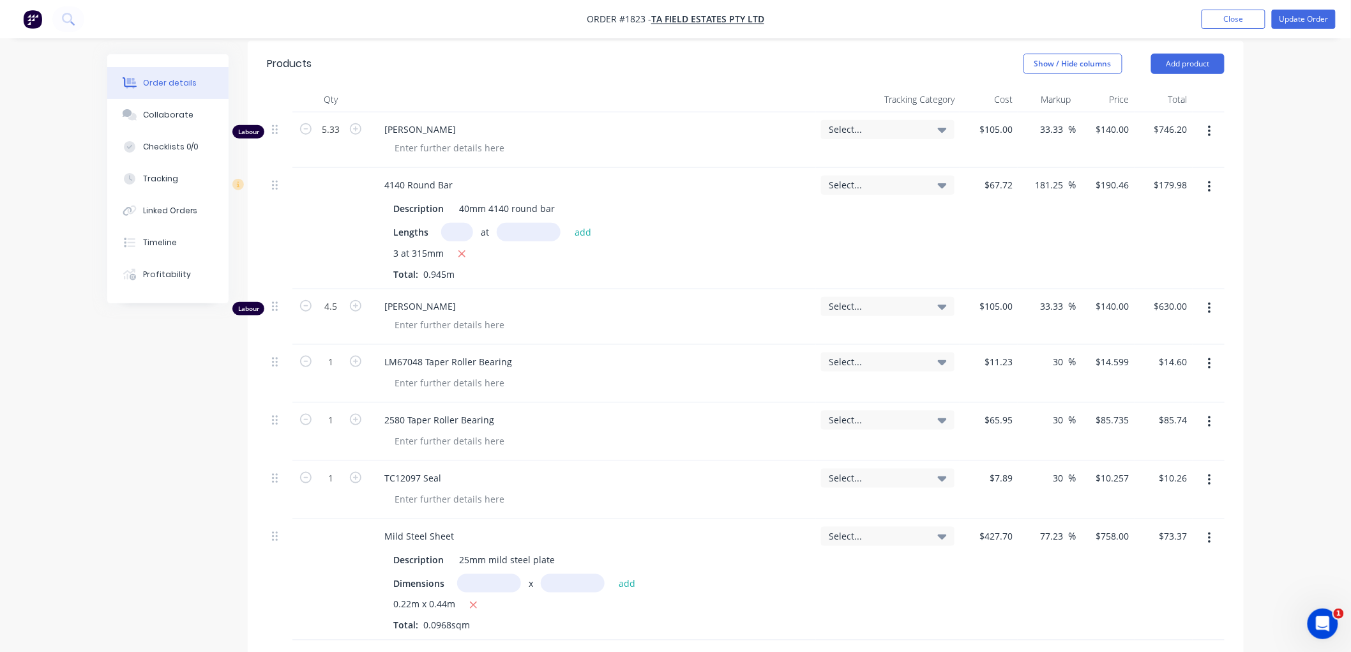
click at [1188, 73] on header "Products Show / Hide columns Add product" at bounding box center [746, 64] width 996 height 46
click at [1184, 66] on button "Add product" at bounding box center [1187, 64] width 73 height 20
click at [1162, 101] on div "Product catalogue" at bounding box center [1164, 96] width 98 height 19
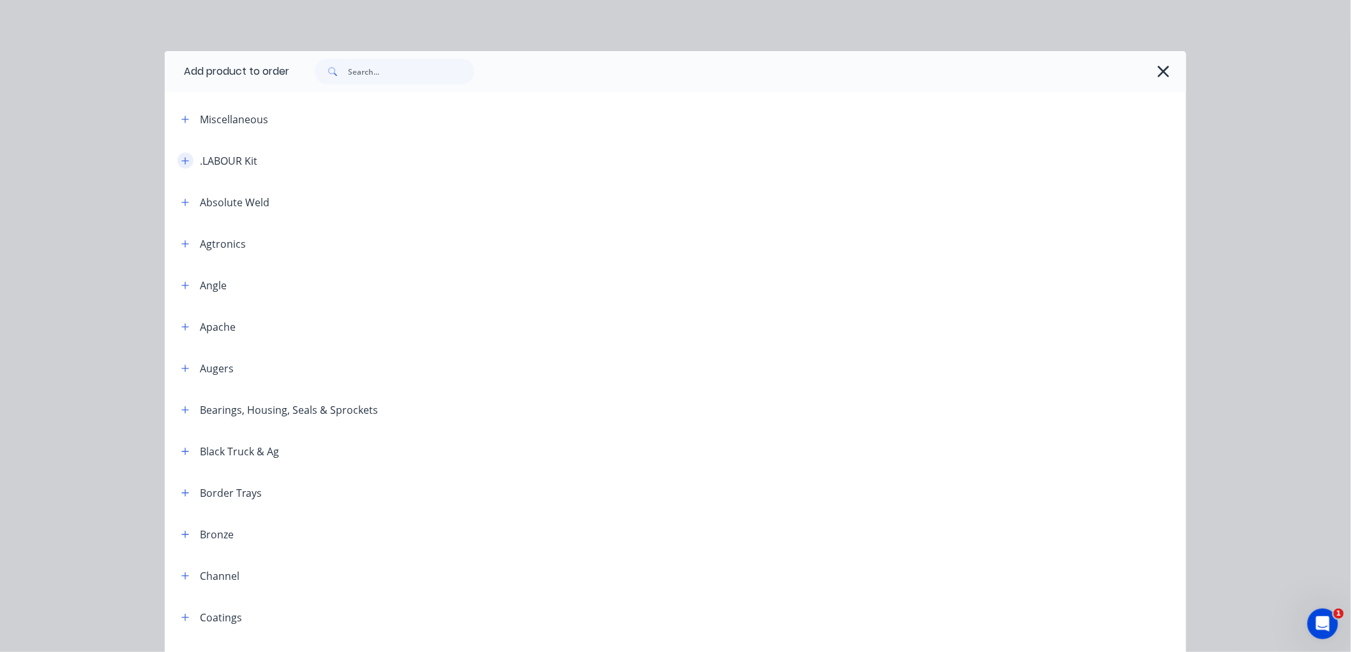
click at [181, 163] on icon "button" at bounding box center [185, 160] width 8 height 9
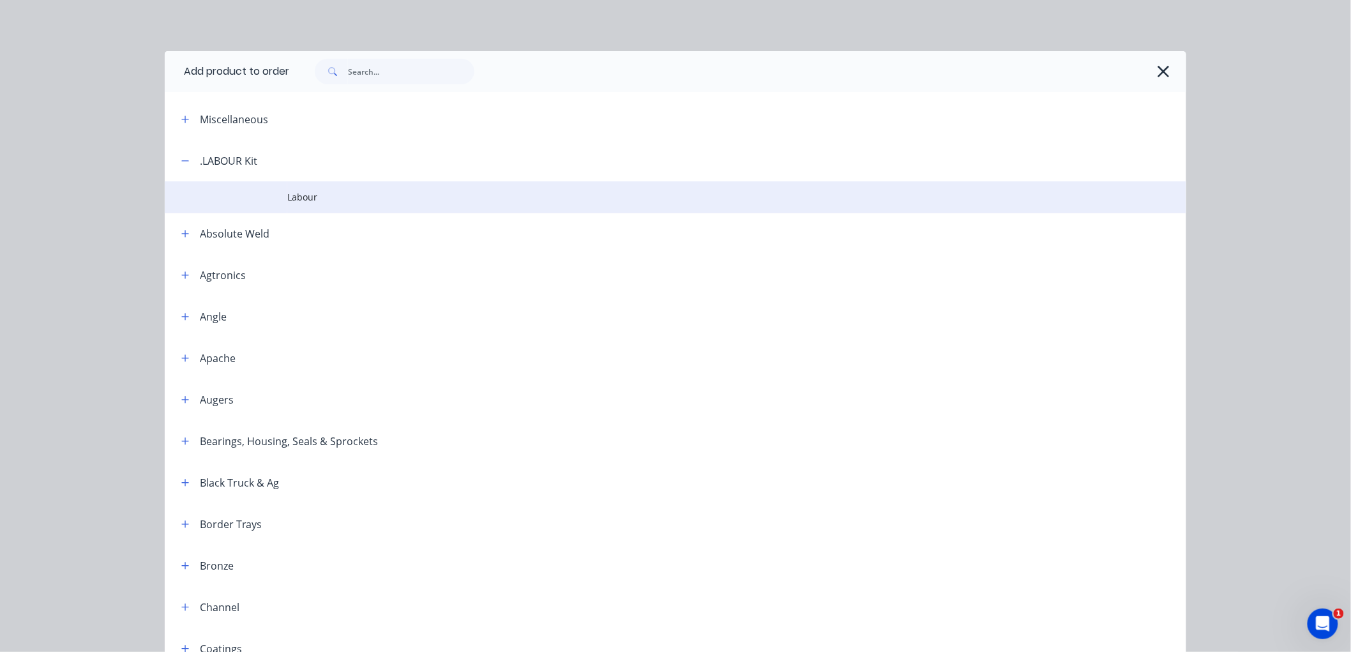
click at [314, 197] on span "Labour" at bounding box center [646, 196] width 719 height 13
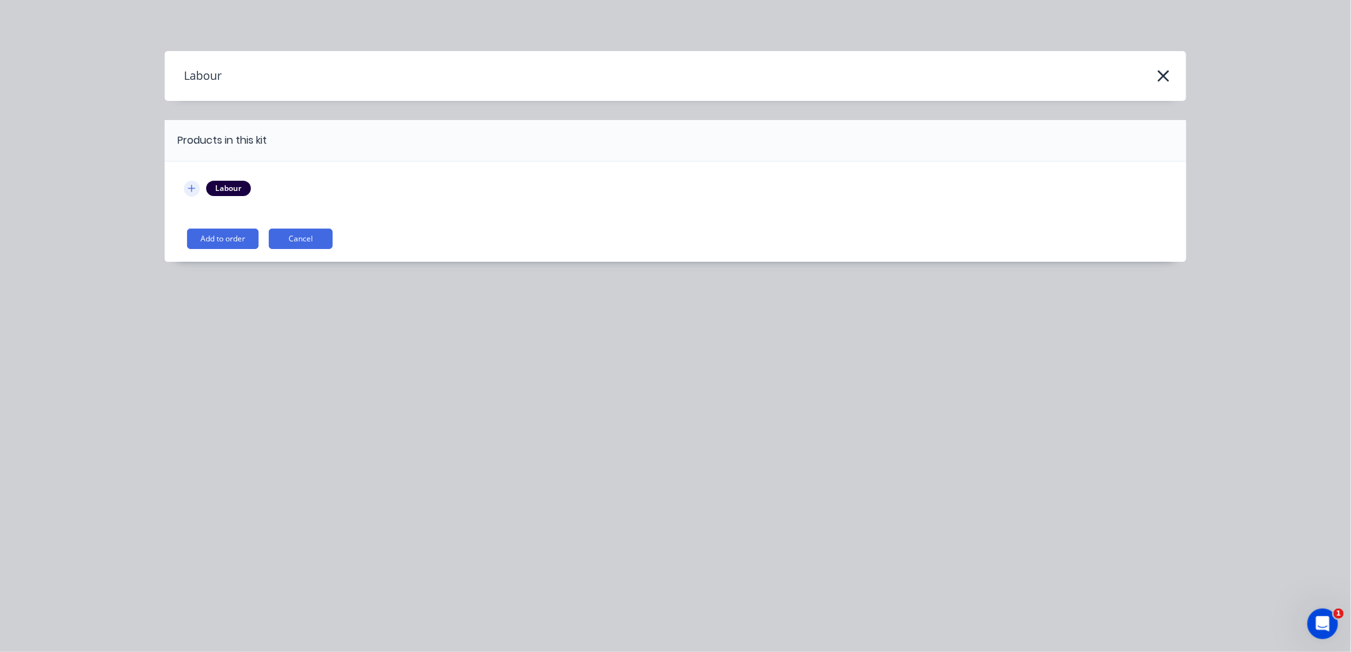
click at [192, 186] on icon "button" at bounding box center [192, 188] width 8 height 9
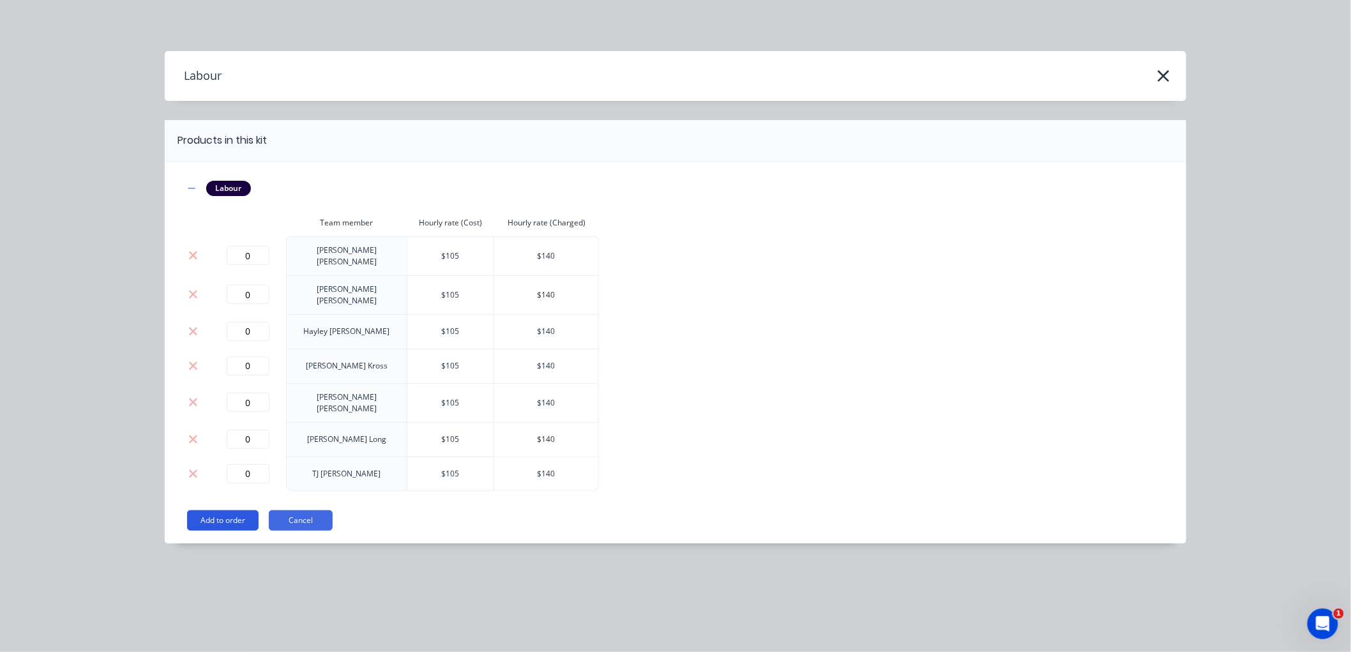
click at [229, 510] on button "Add to order" at bounding box center [223, 520] width 72 height 20
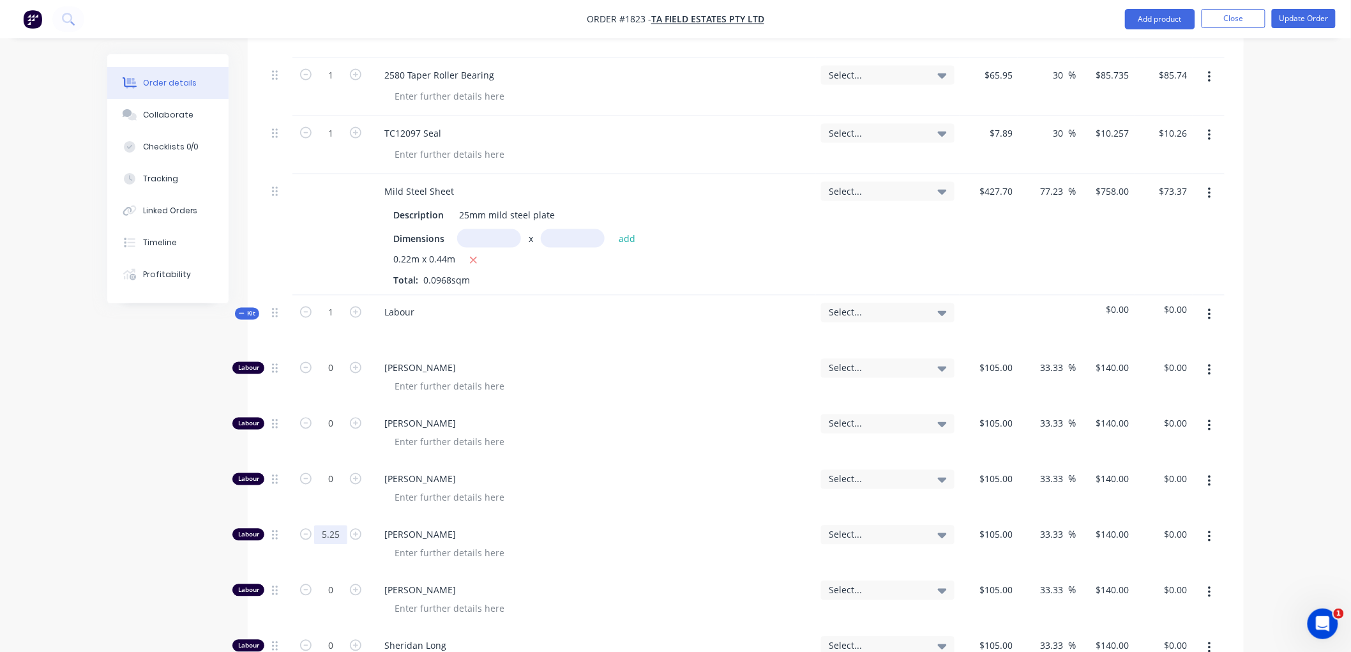
scroll to position [780, 0]
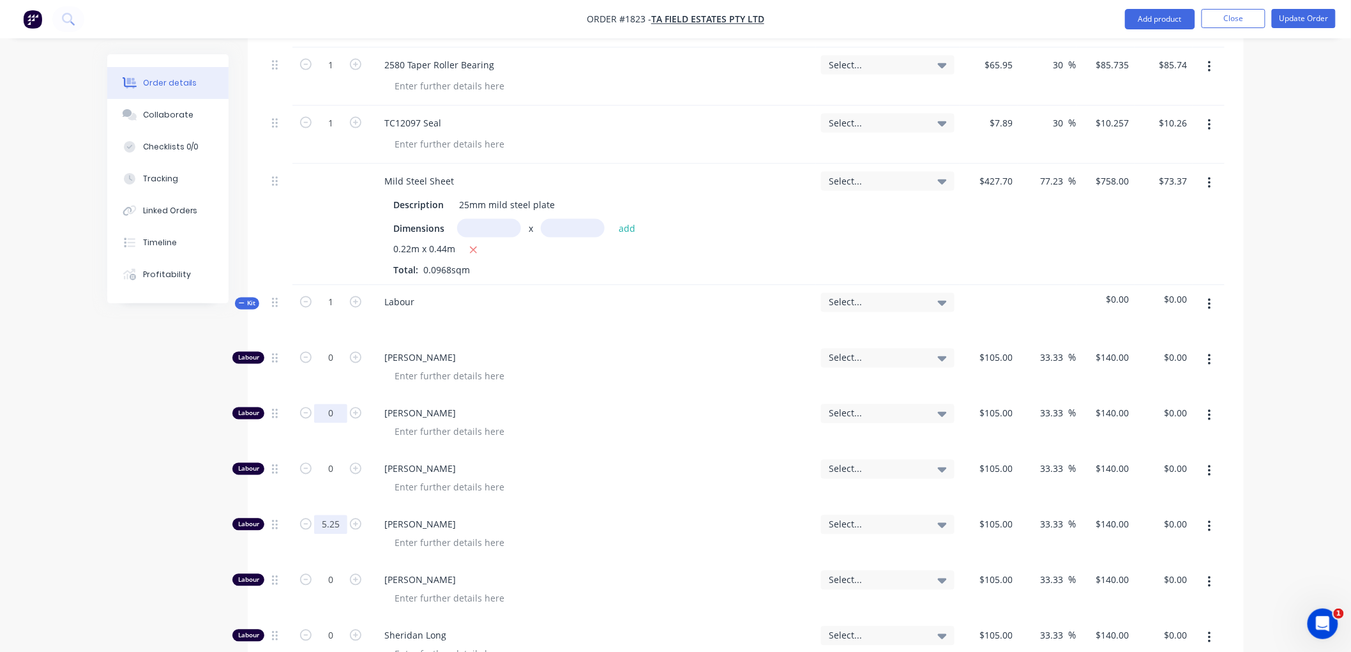
type input "5.25"
type input "$735.00"
type input "4.5"
type input "$630.00"
type input "0.25"
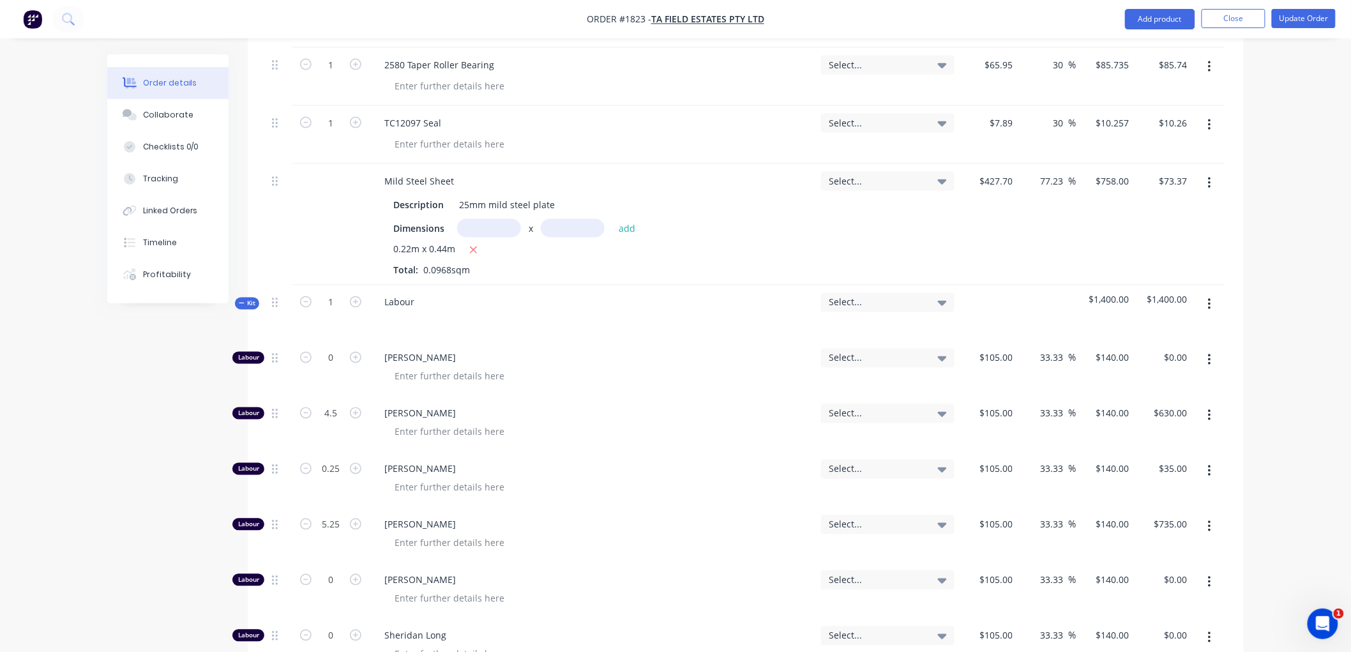
click at [239, 301] on icon "button" at bounding box center [242, 303] width 6 height 6
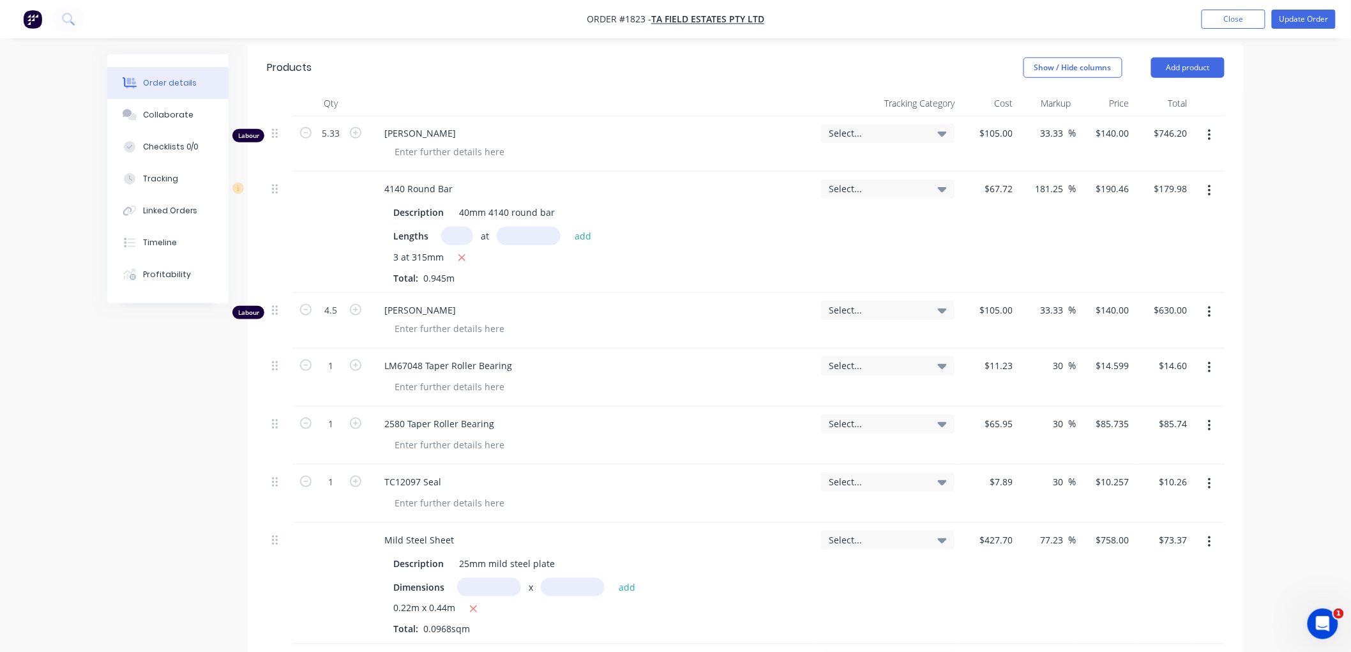
scroll to position [283, 0]
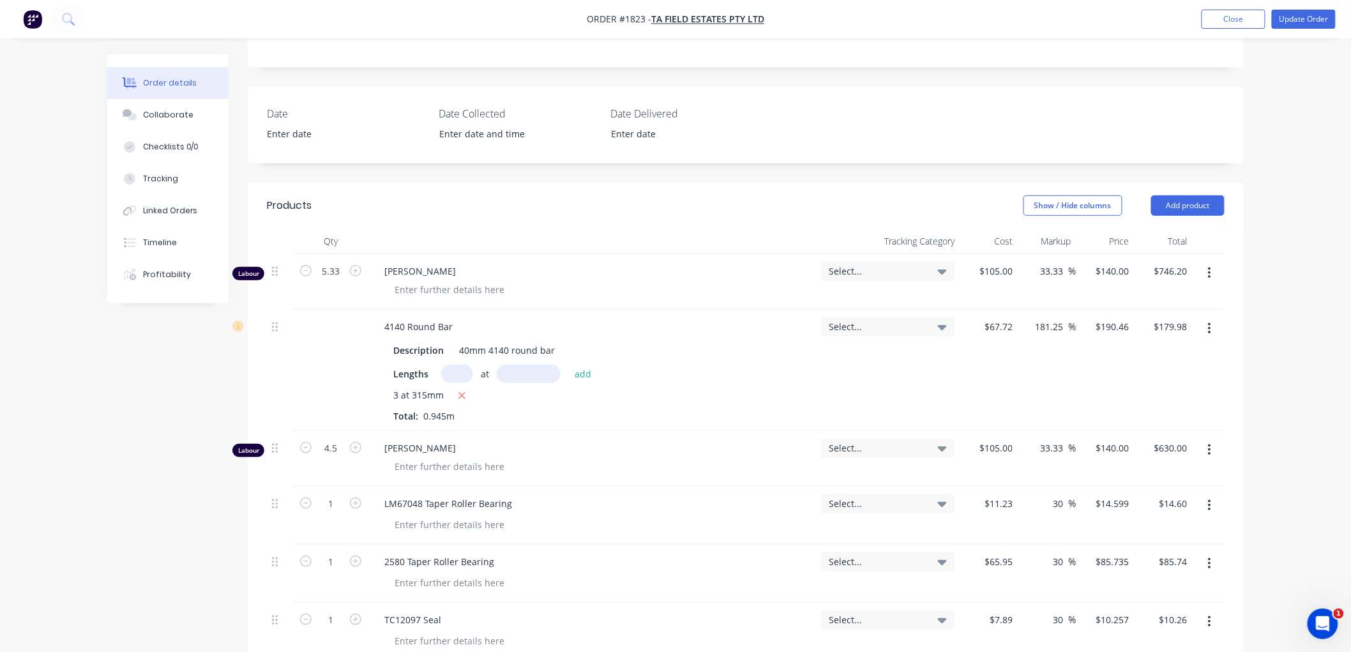
click at [1213, 267] on button "button" at bounding box center [1210, 273] width 30 height 23
click at [1175, 377] on div "Delete" at bounding box center [1164, 383] width 98 height 19
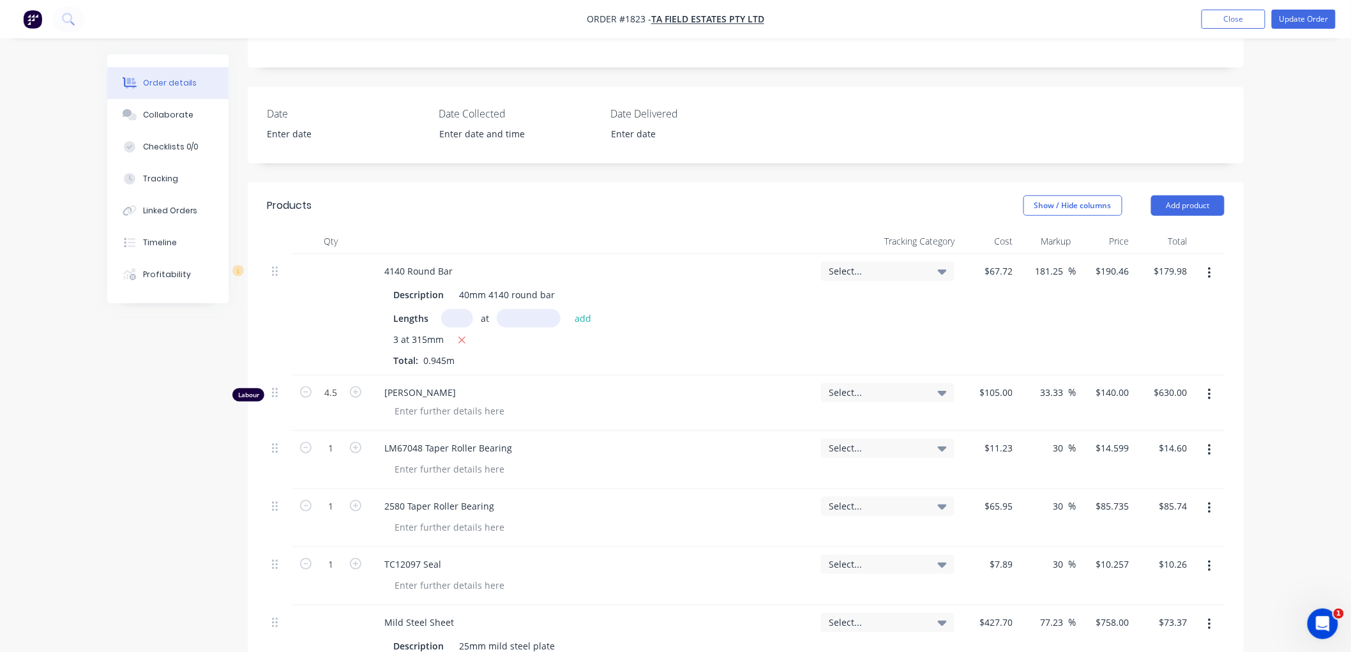
click at [1208, 396] on icon "button" at bounding box center [1209, 395] width 3 height 14
click at [1161, 497] on div "Delete" at bounding box center [1164, 504] width 98 height 19
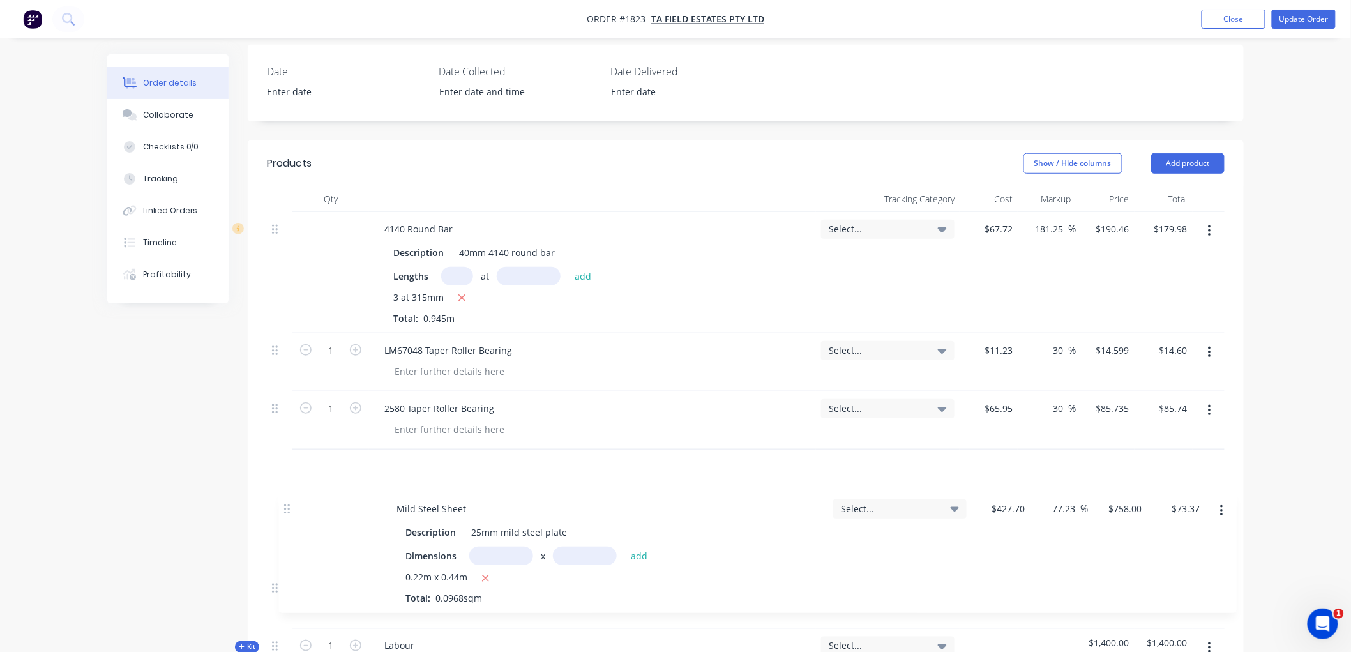
drag, startPoint x: 275, startPoint y: 564, endPoint x: 287, endPoint y: 499, distance: 66.2
click at [287, 499] on div "4140 Round Bar Description 40mm 4140 round bar Lengths at add 3 at 315mm Total:…" at bounding box center [746, 448] width 958 height 472
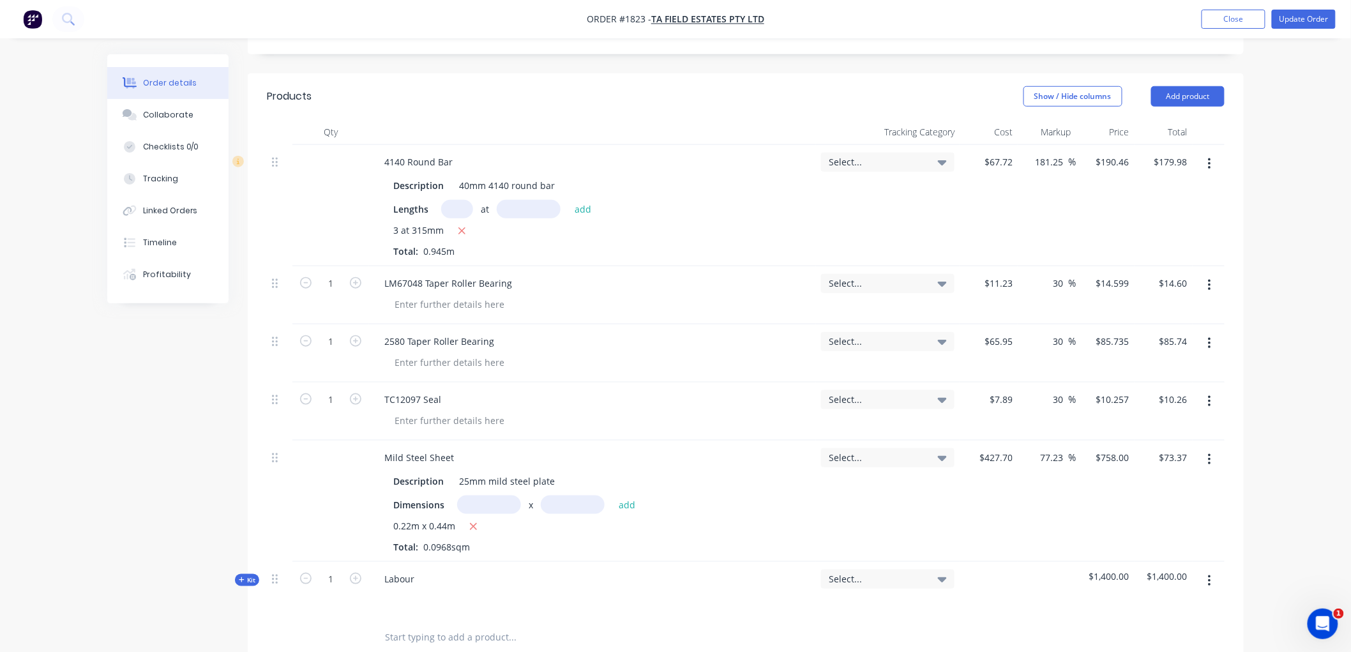
scroll to position [469, 0]
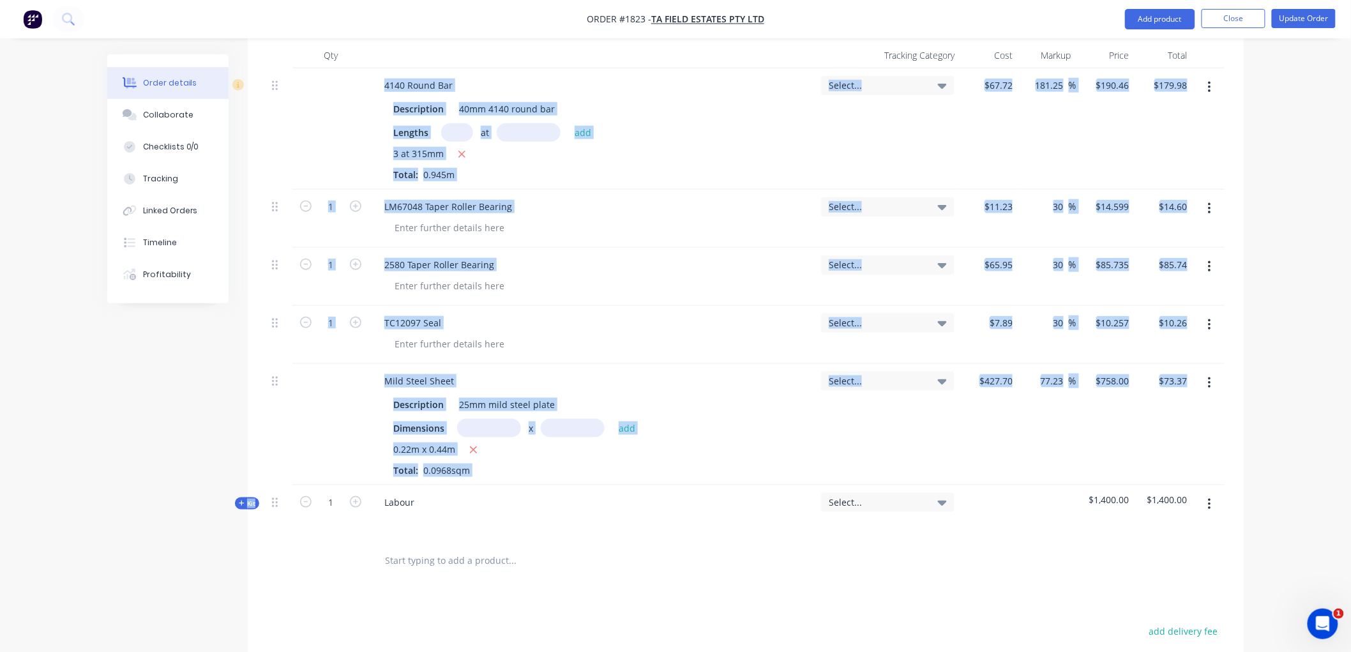
drag, startPoint x: 270, startPoint y: 504, endPoint x: 284, endPoint y: 434, distance: 71.6
click at [321, 198] on div "4140 Round Bar Description 40mm 4140 round bar Lengths at add 3 at 315mm Total:…" at bounding box center [746, 304] width 958 height 472
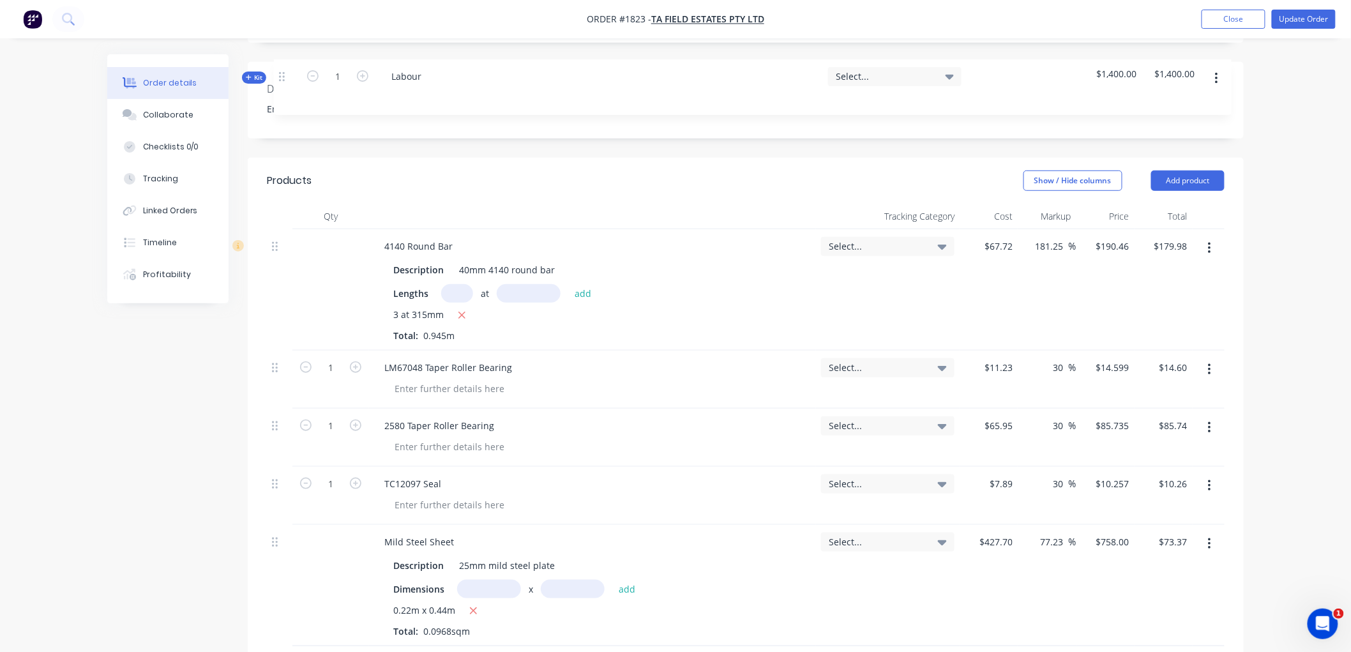
scroll to position [290, 0]
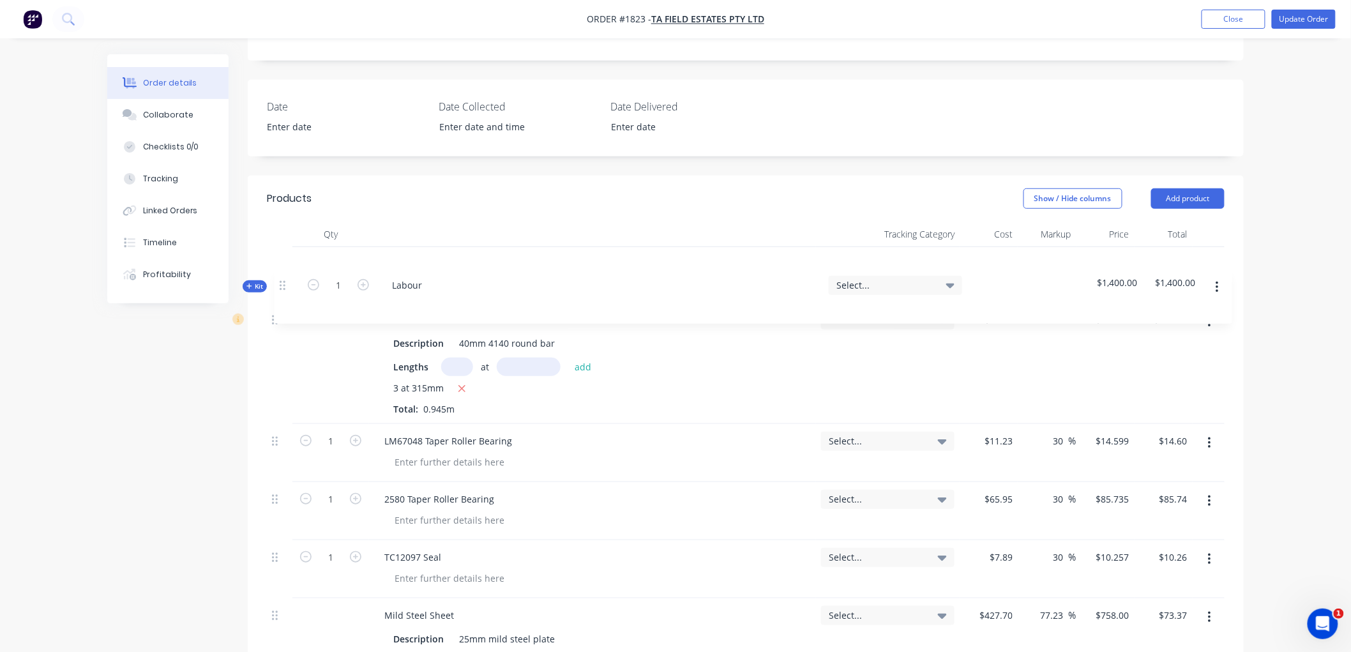
drag, startPoint x: 275, startPoint y: 502, endPoint x: 283, endPoint y: 276, distance: 226.8
click at [283, 276] on div "4140 Round Bar Description 40mm 4140 round bar Lengths at add 3 at 315mm Total:…" at bounding box center [746, 483] width 958 height 472
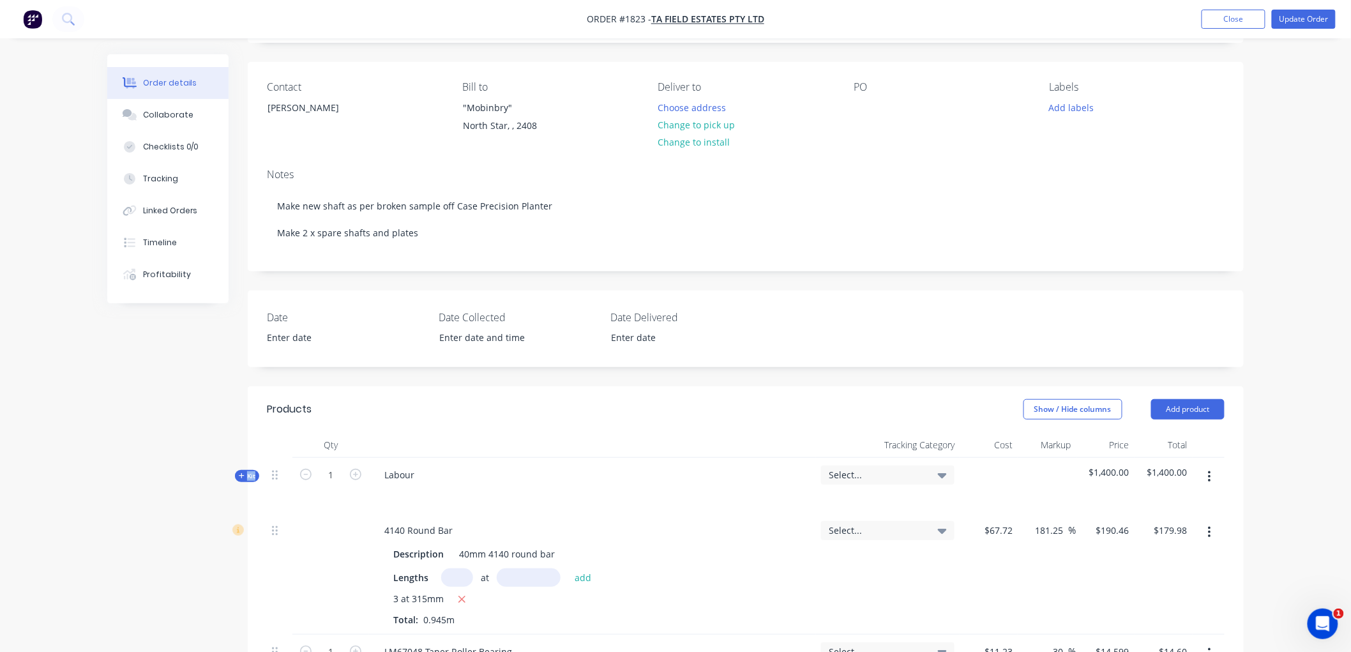
scroll to position [78, 0]
click at [419, 481] on div "Labour" at bounding box center [399, 476] width 50 height 19
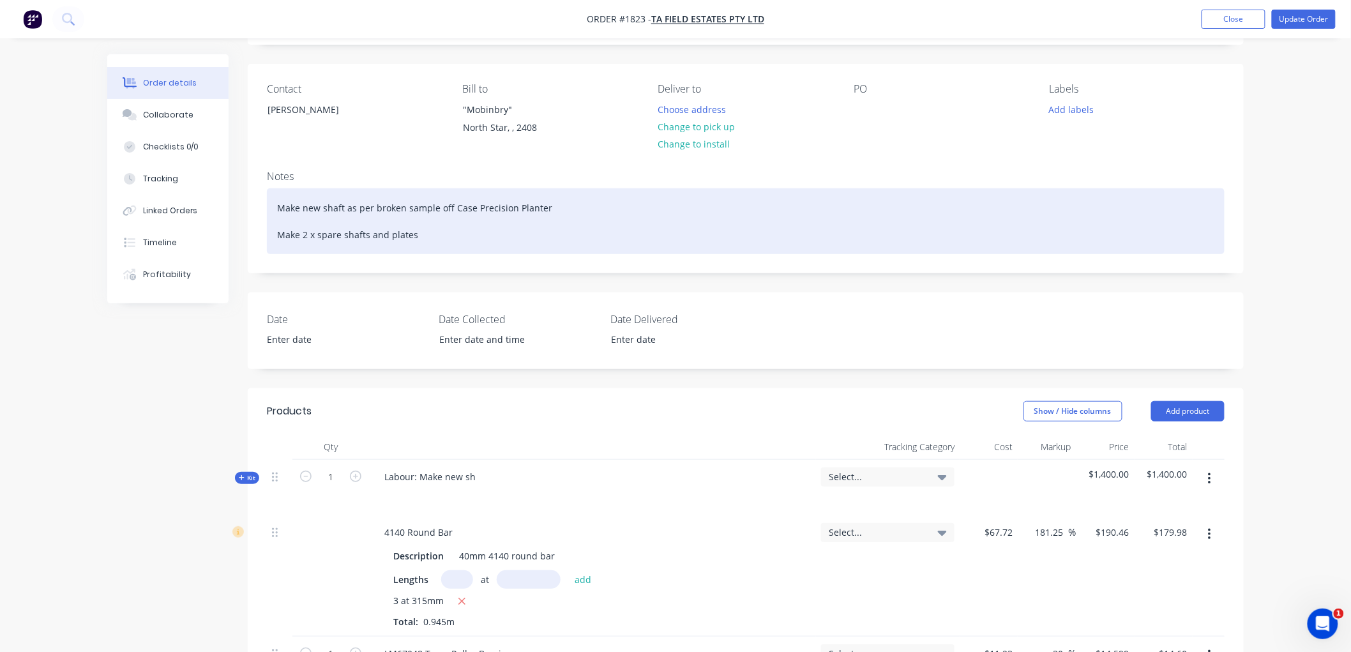
drag, startPoint x: 550, startPoint y: 209, endPoint x: 567, endPoint y: 208, distance: 17.2
click at [552, 208] on div "Make new shaft as per broken sample off Case Precision Planter Make 2 x spare s…" at bounding box center [746, 221] width 958 height 66
drag, startPoint x: 573, startPoint y: 208, endPoint x: 262, endPoint y: 204, distance: 310.9
click at [260, 204] on div "Notes Make new shaft as per broken sample off Case Precision Planter Make 2 x s…" at bounding box center [746, 216] width 996 height 112
copy div "Make new shaft as per broken sample off Case Precision Planter"
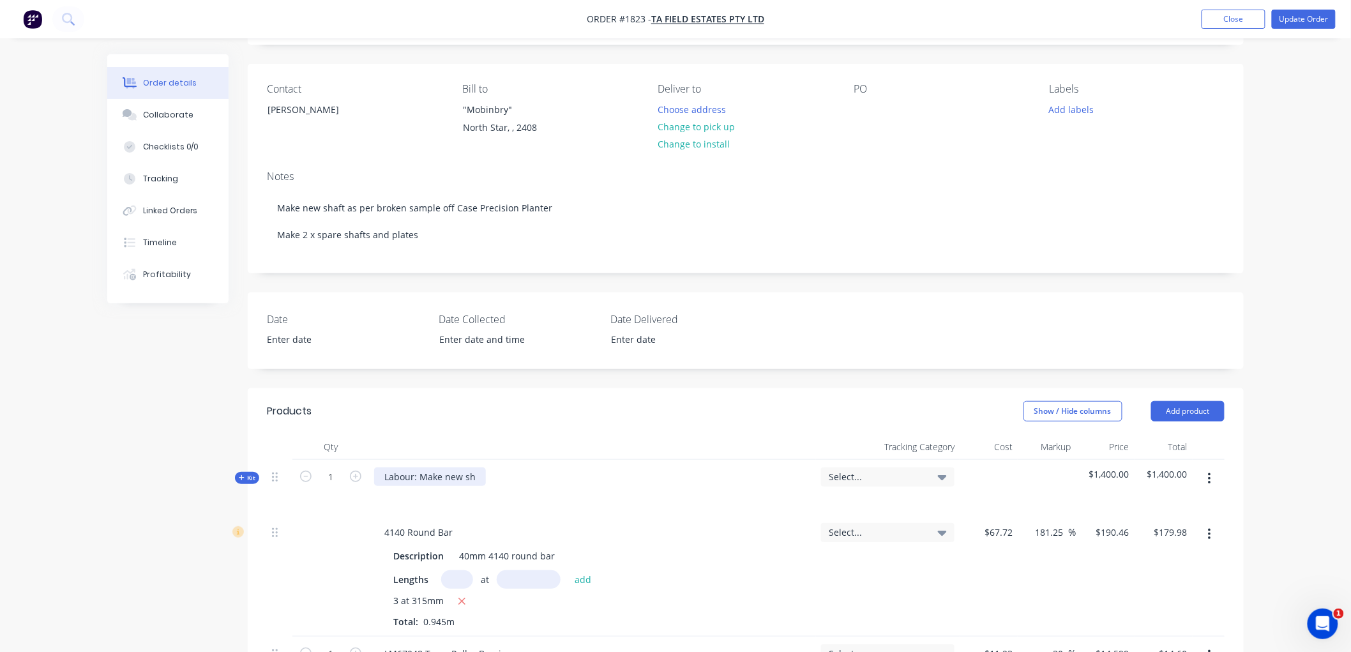
click at [480, 479] on div "Labour: Make new sh" at bounding box center [430, 476] width 112 height 19
drag, startPoint x: 480, startPoint y: 477, endPoint x: 421, endPoint y: 475, distance: 58.8
click at [421, 475] on div "Labour: Make new sh" at bounding box center [430, 476] width 112 height 19
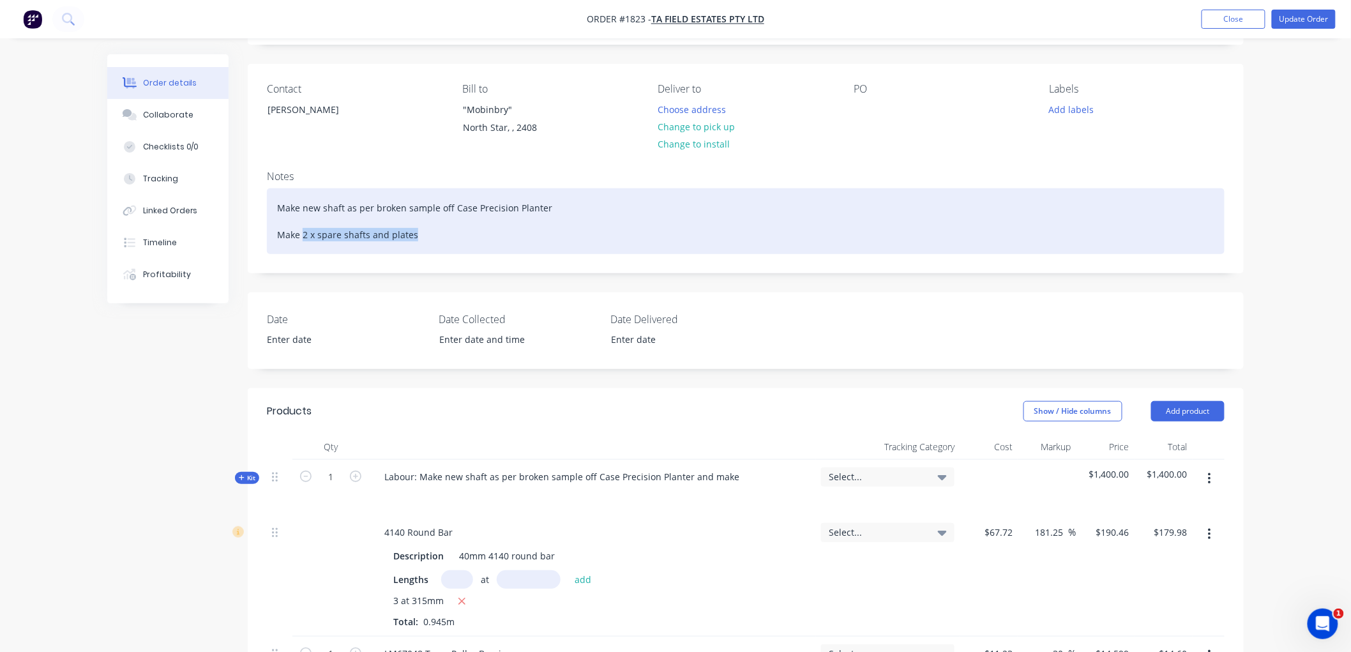
drag, startPoint x: 412, startPoint y: 235, endPoint x: 303, endPoint y: 235, distance: 109.2
click at [303, 235] on div "Make new shaft as per broken sample off Case Precision Planter Make 2 x spare s…" at bounding box center [746, 221] width 958 height 66
copy div "2 x spare shafts and plates"
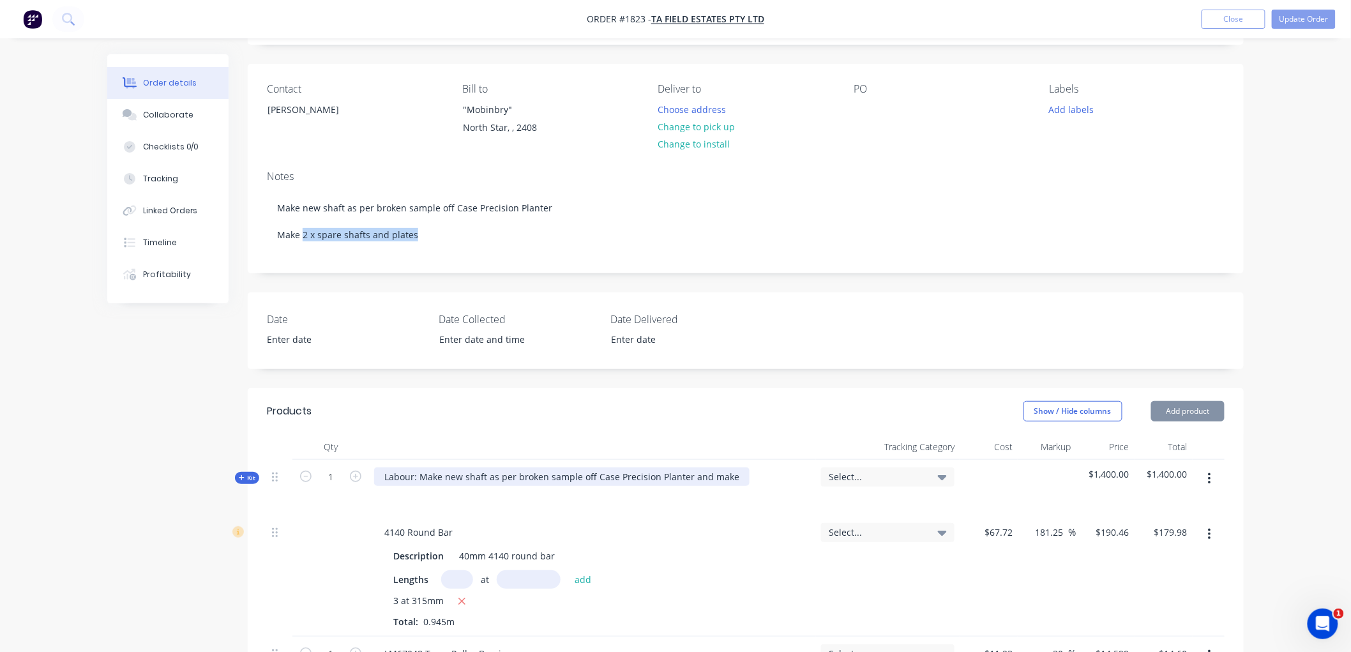
click at [732, 476] on div "Labour: Make new shaft as per broken sample off Case Precision Planter and make" at bounding box center [561, 476] width 375 height 19
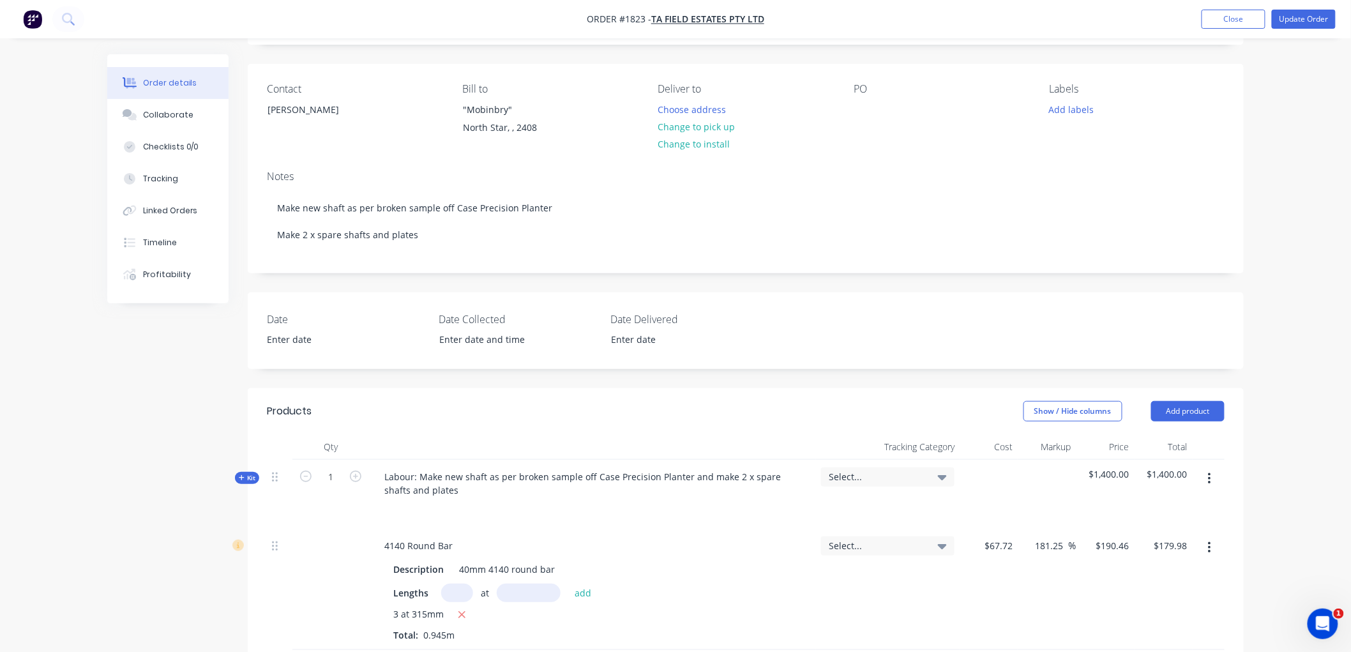
click at [667, 520] on div "Labour: Make new shaft as per broken sample off Case Precision Planter and make…" at bounding box center [592, 494] width 447 height 69
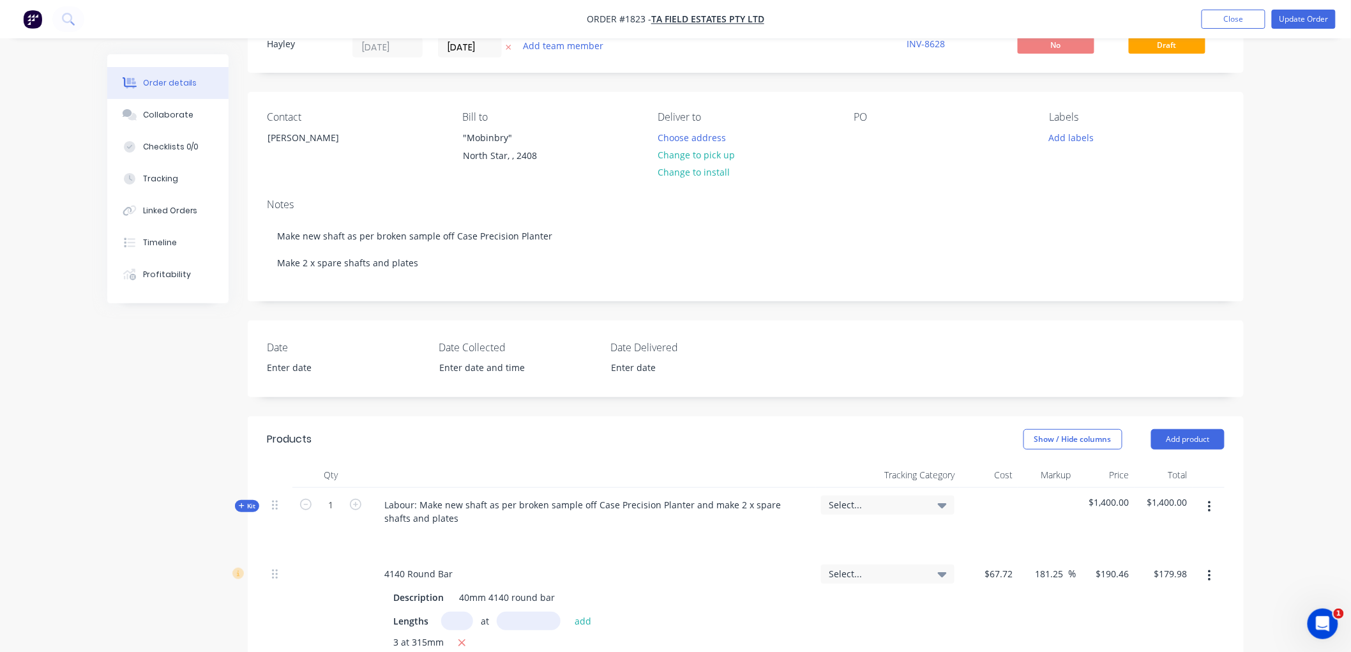
scroll to position [71, 0]
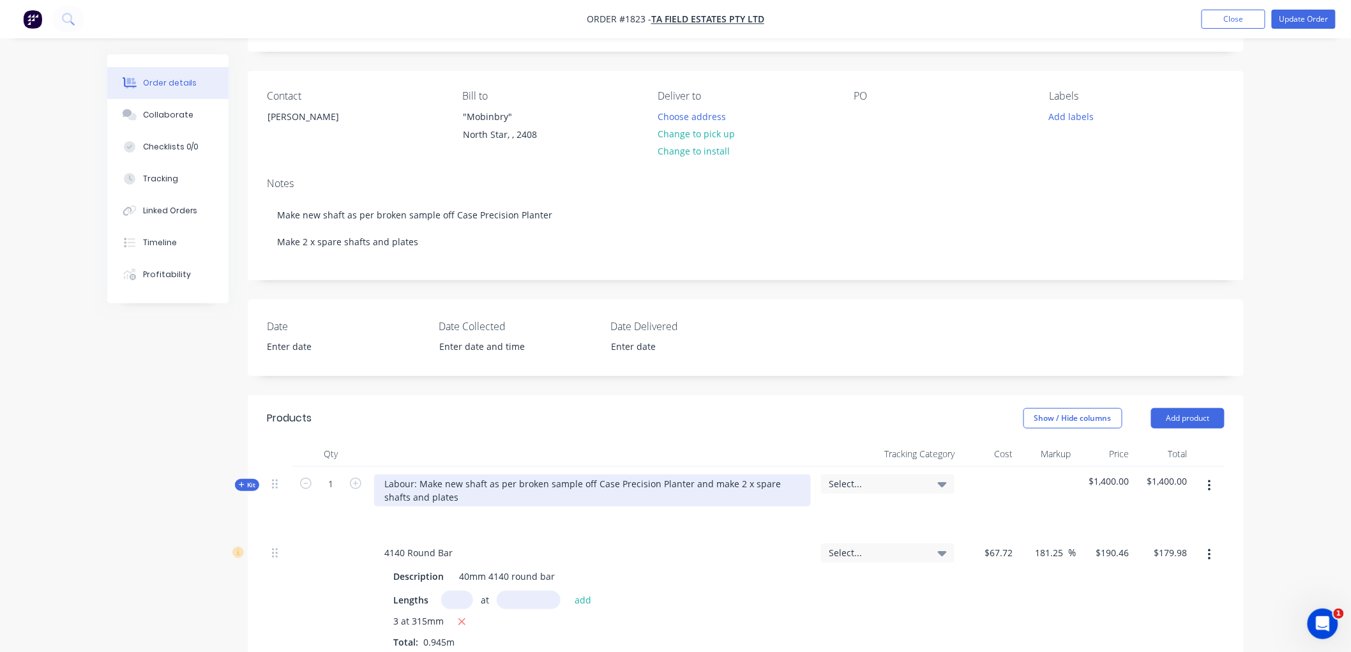
click at [433, 499] on div "Labour: Make new shaft as per broken sample off Case Precision Planter and make…" at bounding box center [592, 490] width 437 height 32
click at [794, 481] on div "Labour: Make new shaft as per broken sample off Case Precision Planter and make…" at bounding box center [592, 490] width 437 height 32
click at [505, 497] on div "Labour: Make new shaft as per broken sample off Case Precision Planter and make…" at bounding box center [592, 490] width 437 height 32
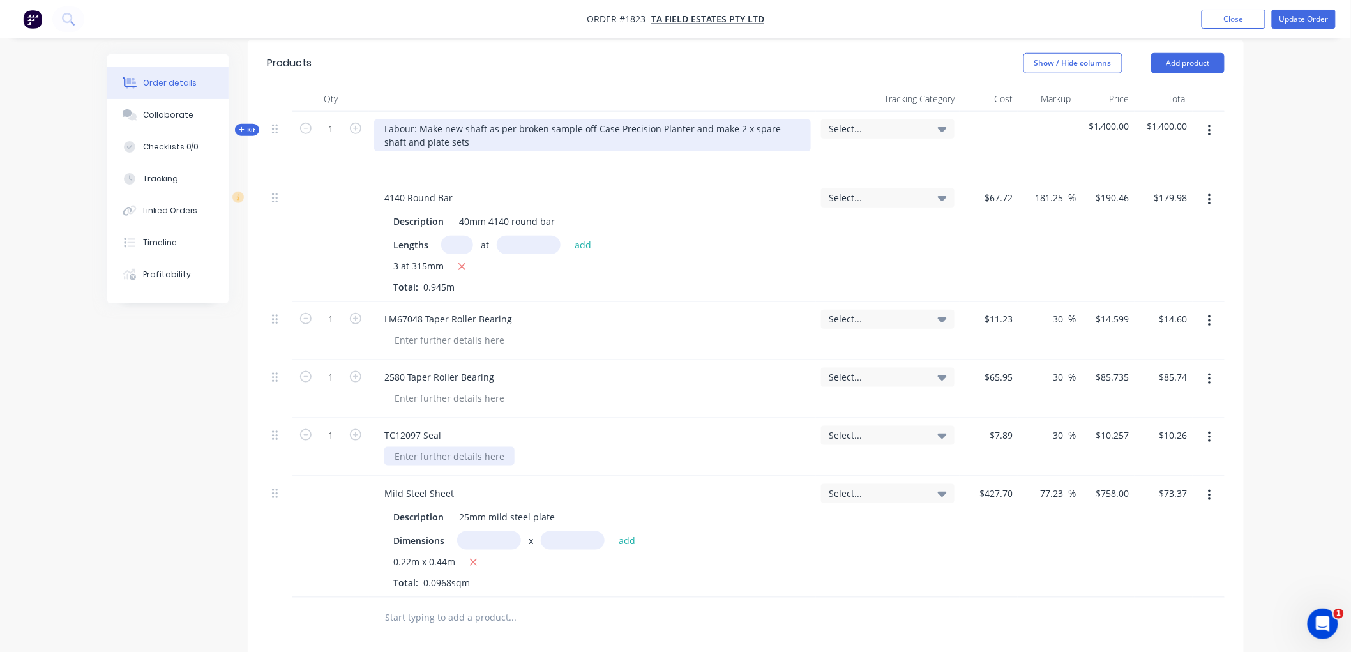
scroll to position [425, 0]
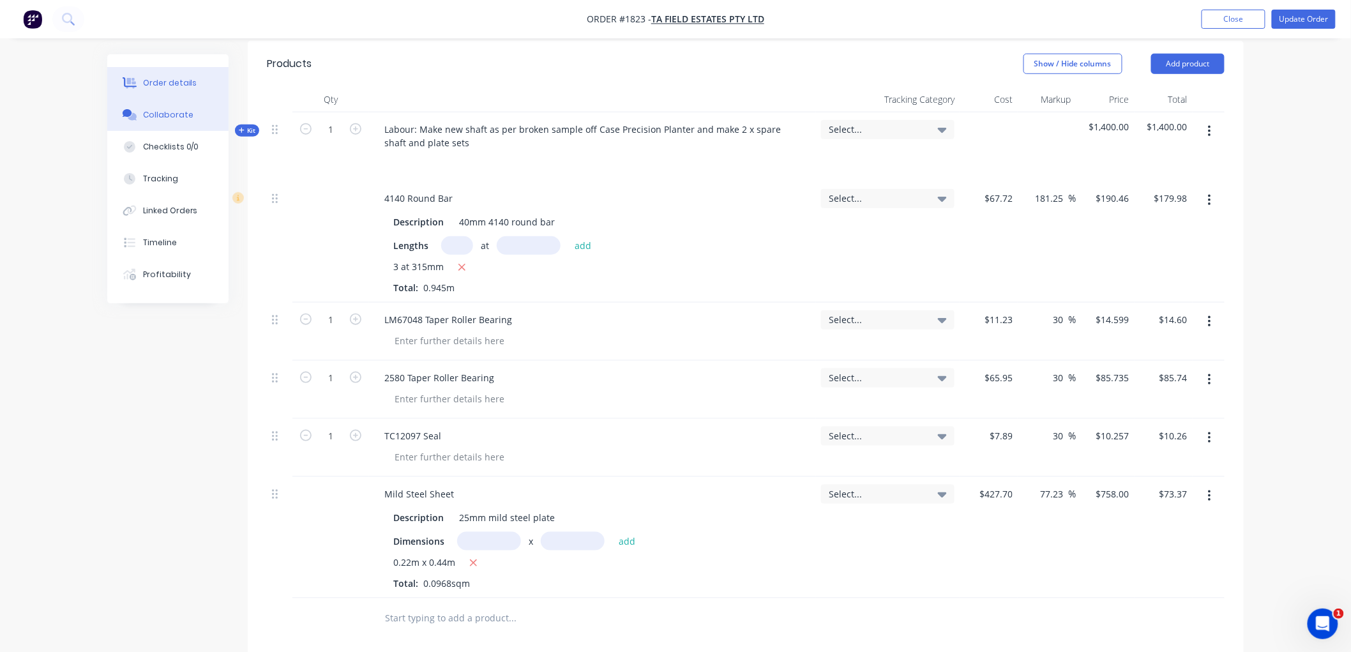
click at [170, 116] on div "Collaborate" at bounding box center [168, 114] width 50 height 11
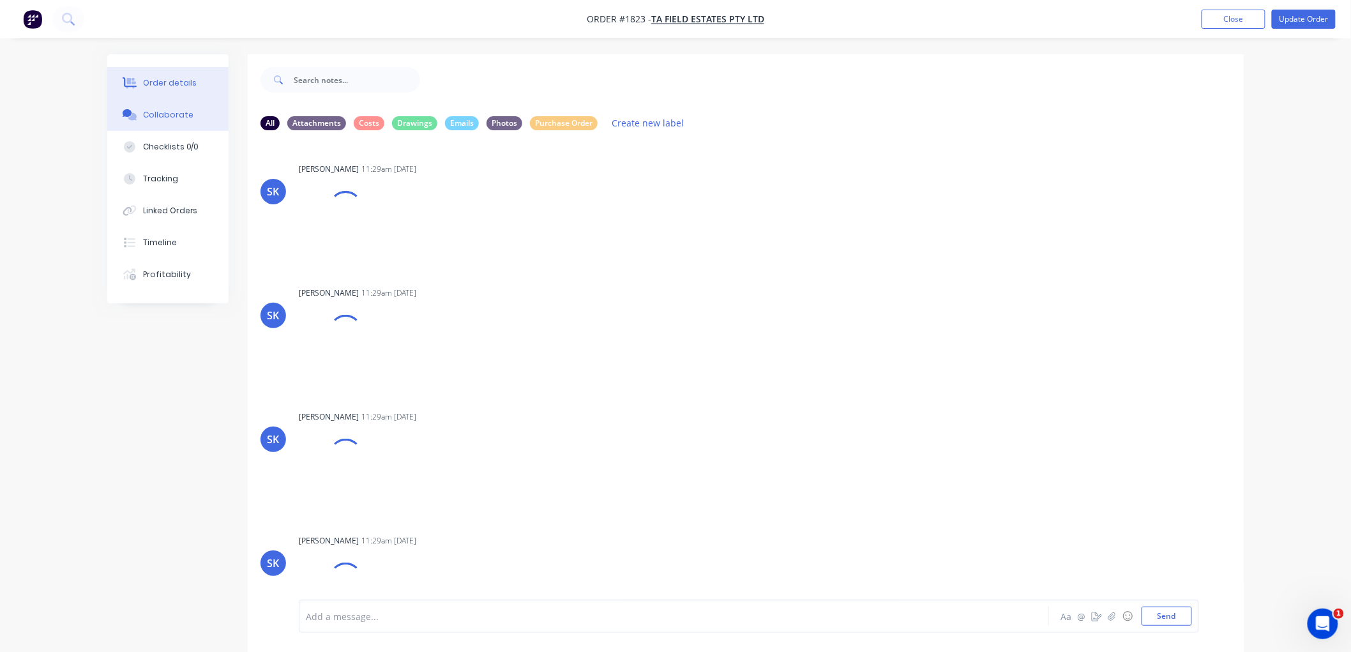
click at [195, 77] on button "Order details" at bounding box center [167, 83] width 121 height 32
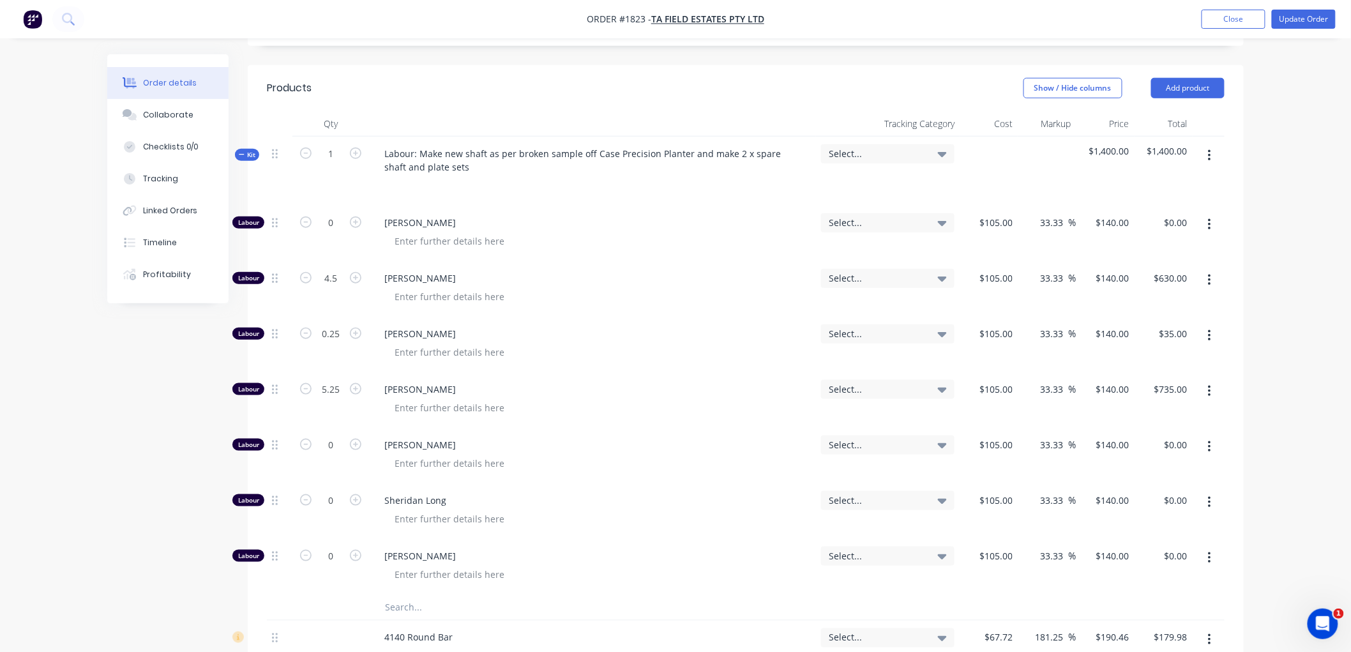
scroll to position [425, 0]
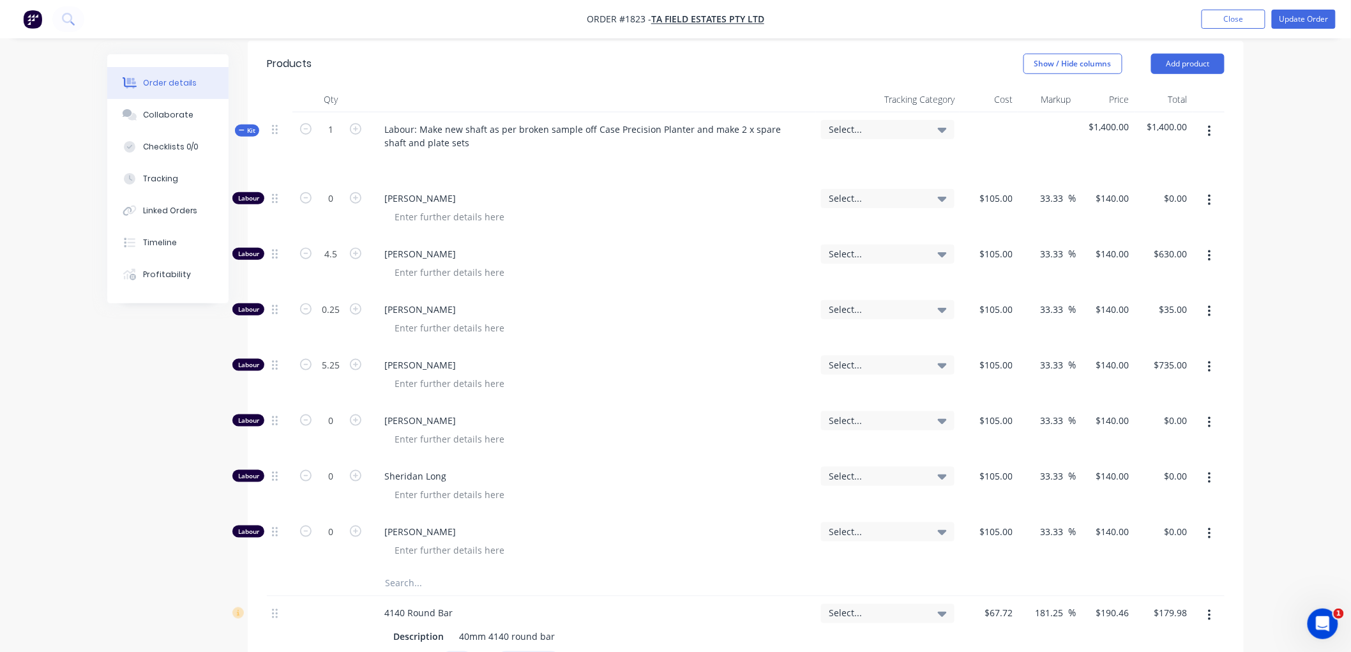
click at [239, 127] on icon "button" at bounding box center [242, 130] width 6 height 6
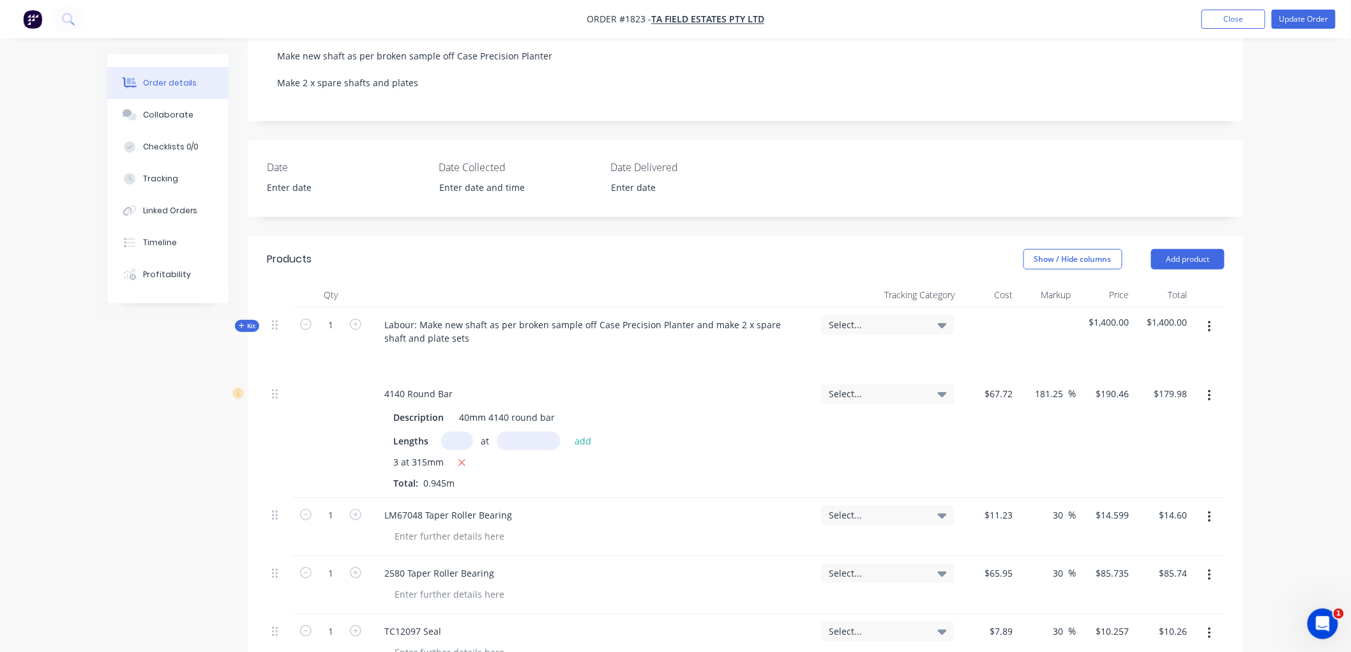
scroll to position [0, 0]
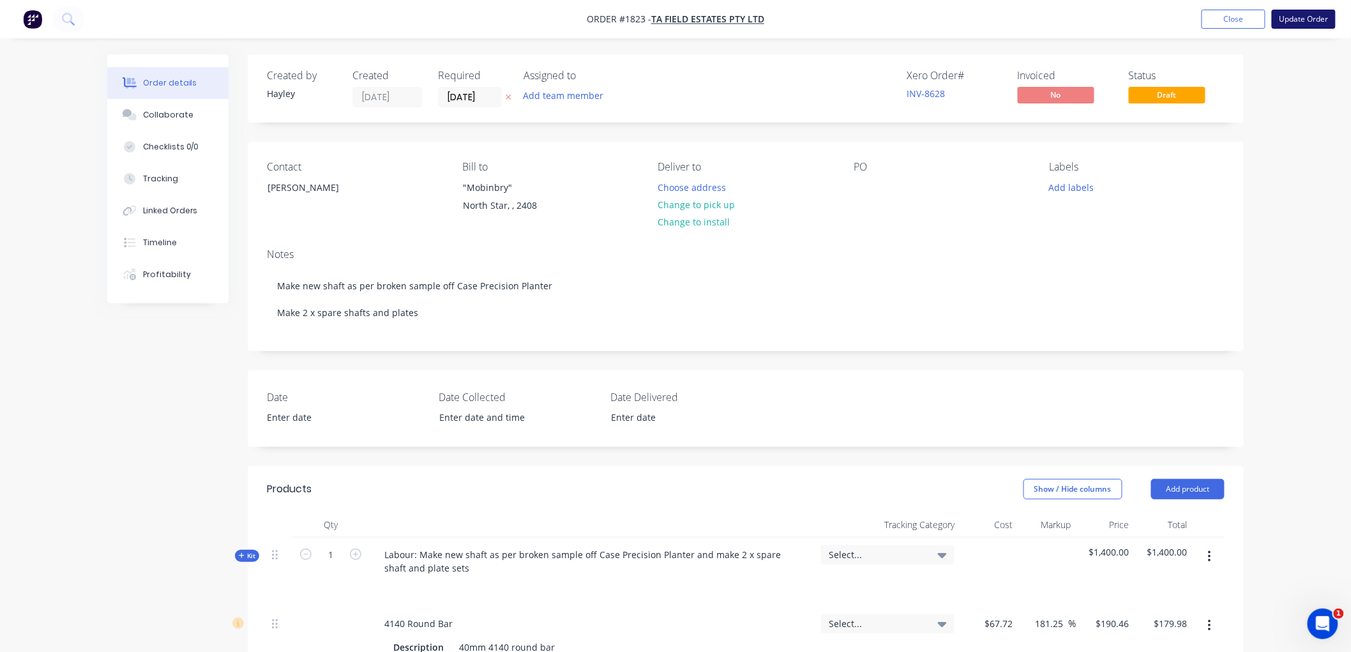
click at [1290, 19] on button "Update Order" at bounding box center [1304, 19] width 64 height 19
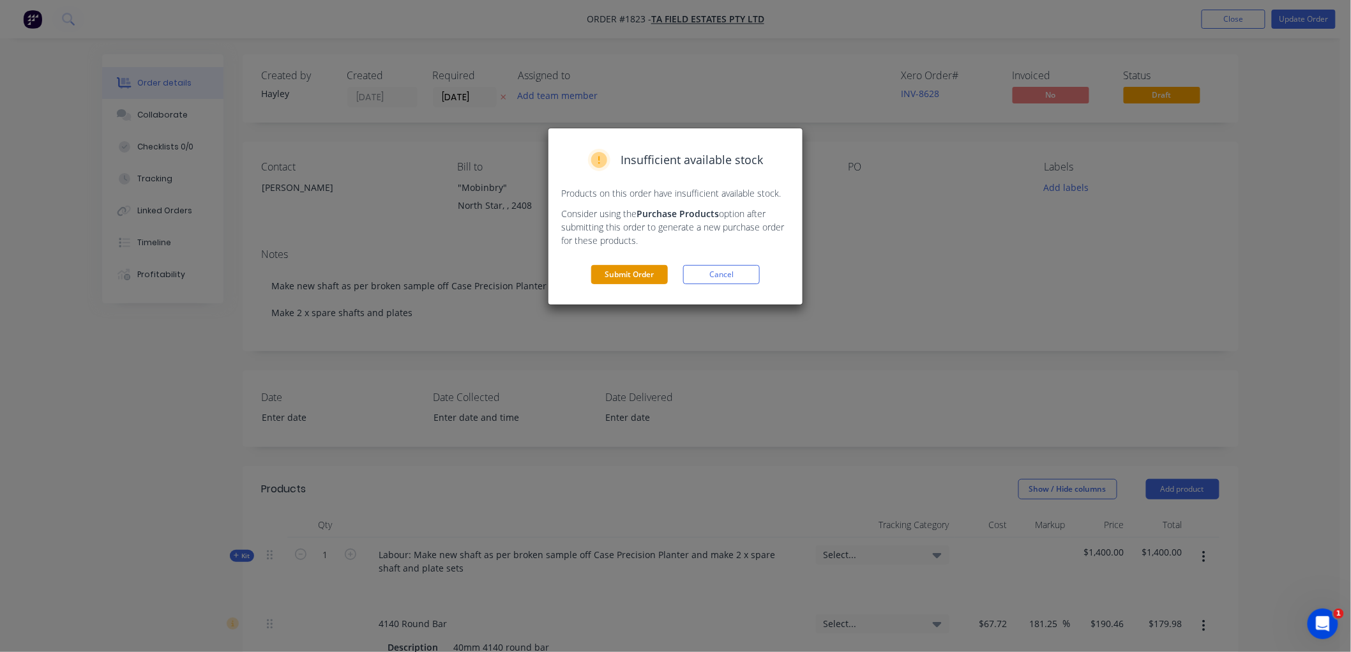
click at [624, 275] on button "Submit Order" at bounding box center [629, 274] width 77 height 19
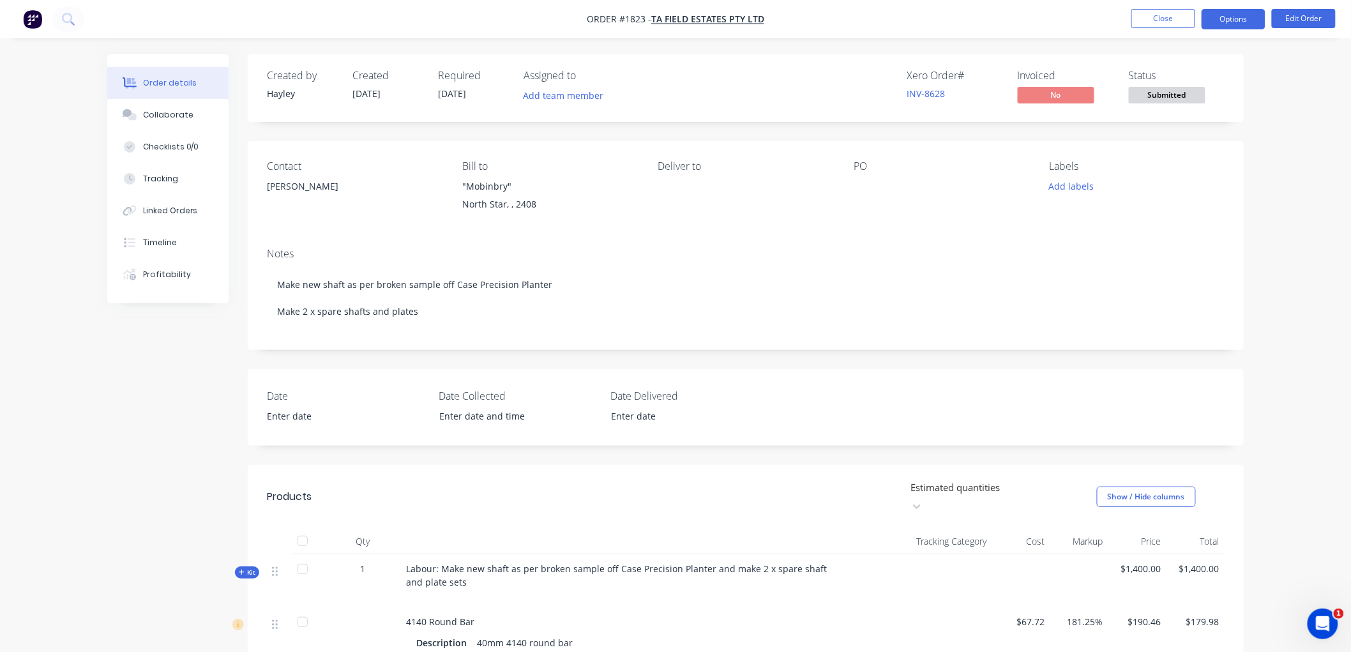
click at [1226, 13] on button "Options" at bounding box center [1234, 19] width 64 height 20
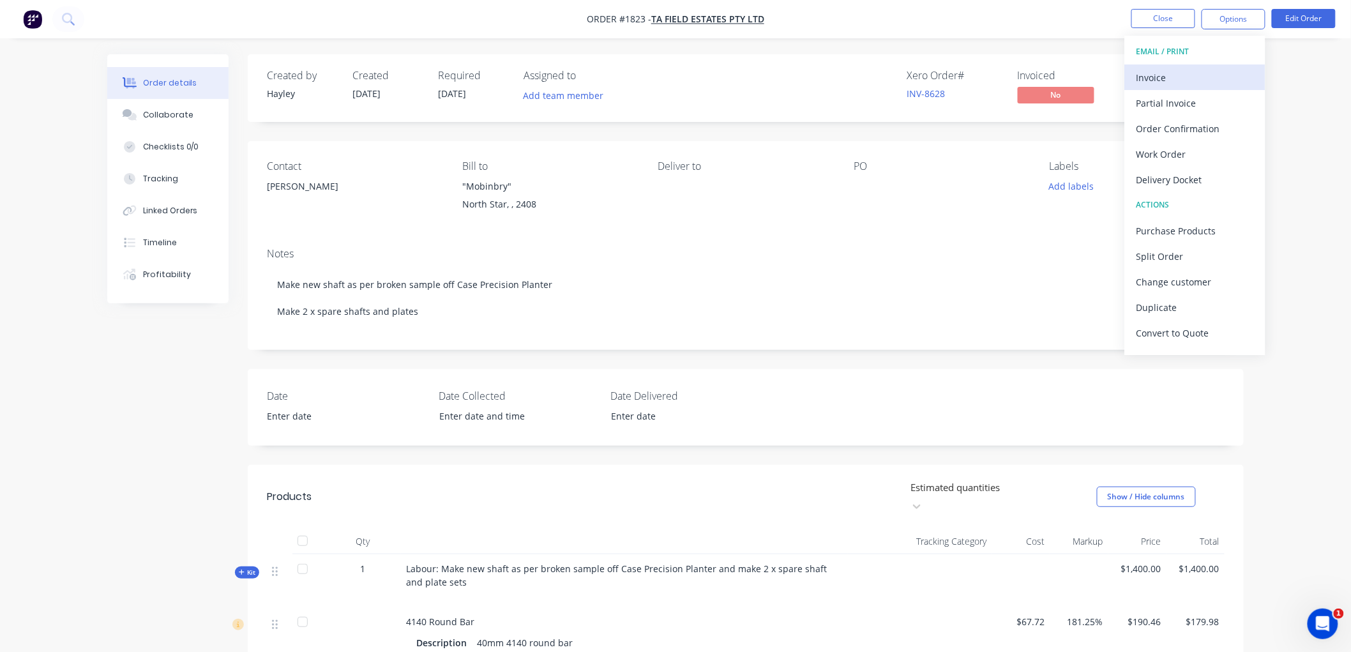
click at [1181, 73] on div "Invoice" at bounding box center [1194, 77] width 117 height 19
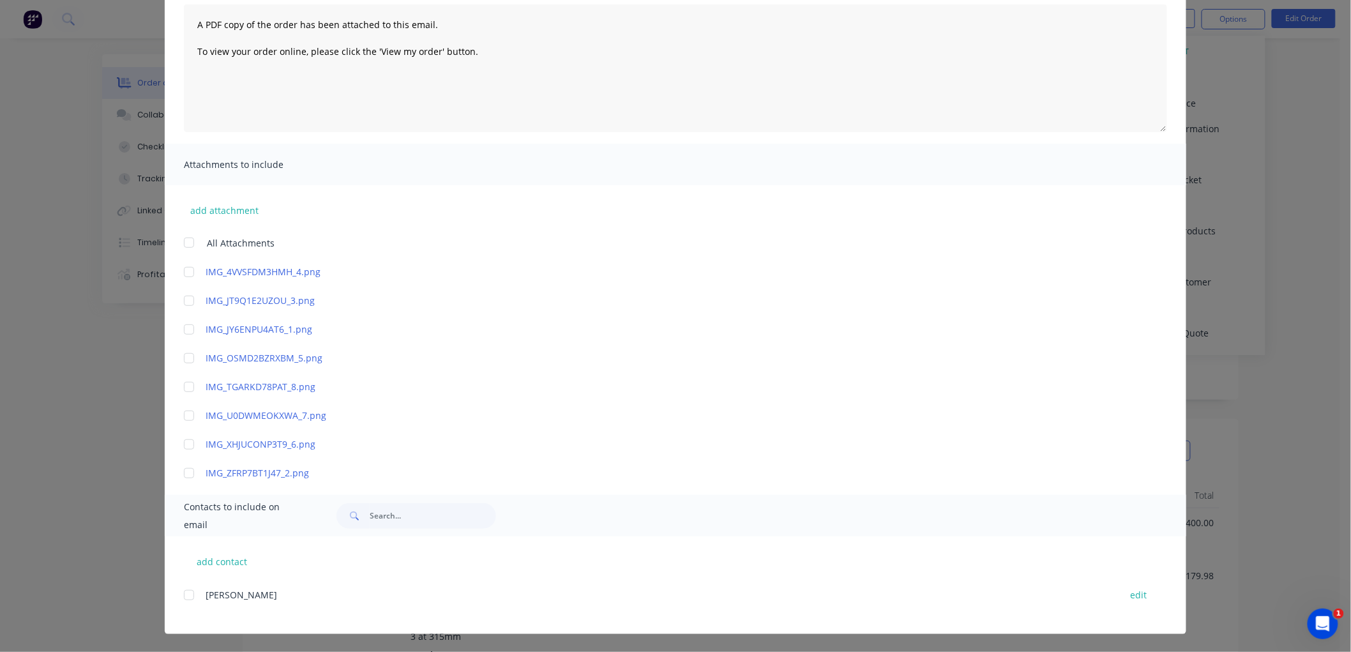
scroll to position [71, 0]
click at [223, 558] on button "add contact" at bounding box center [222, 561] width 77 height 19
select select "AU"
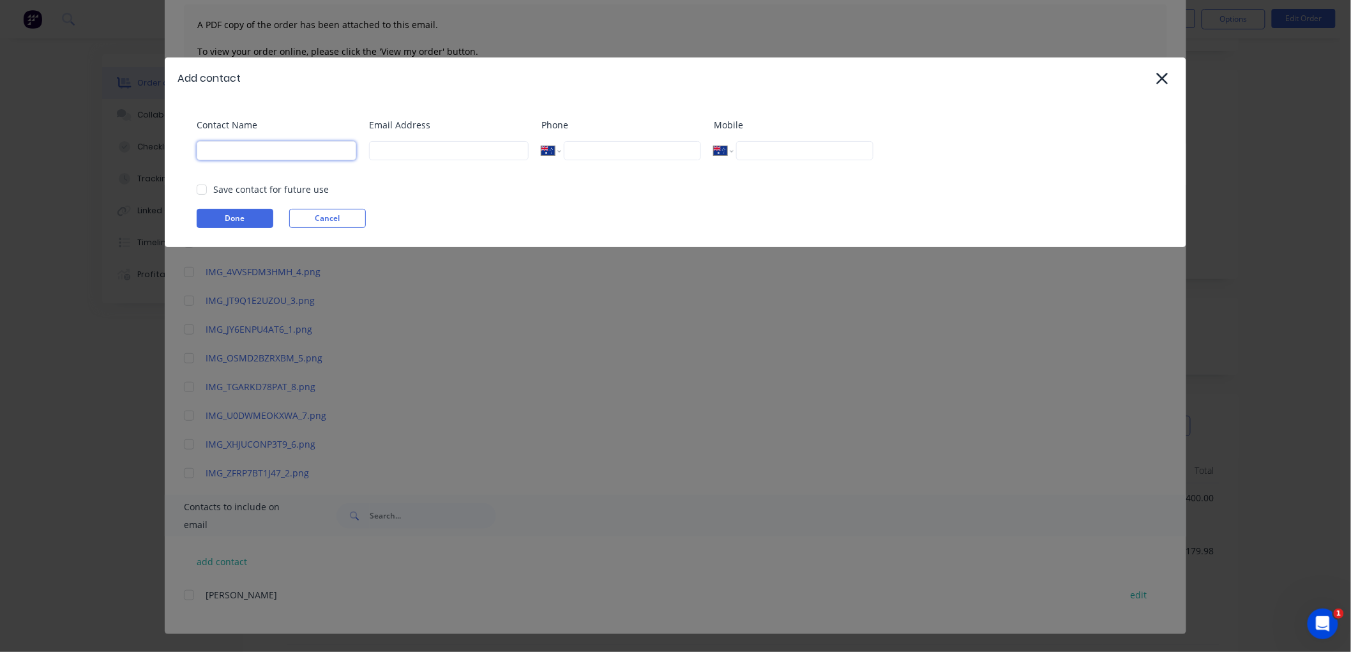
click at [246, 144] on input at bounding box center [277, 150] width 160 height 19
click at [223, 148] on input at bounding box center [277, 150] width 160 height 19
paste input "TA Field Estates Pty Ltd"
type input "TA Field Estates Pty Ltd"
click at [411, 149] on input at bounding box center [449, 150] width 160 height 19
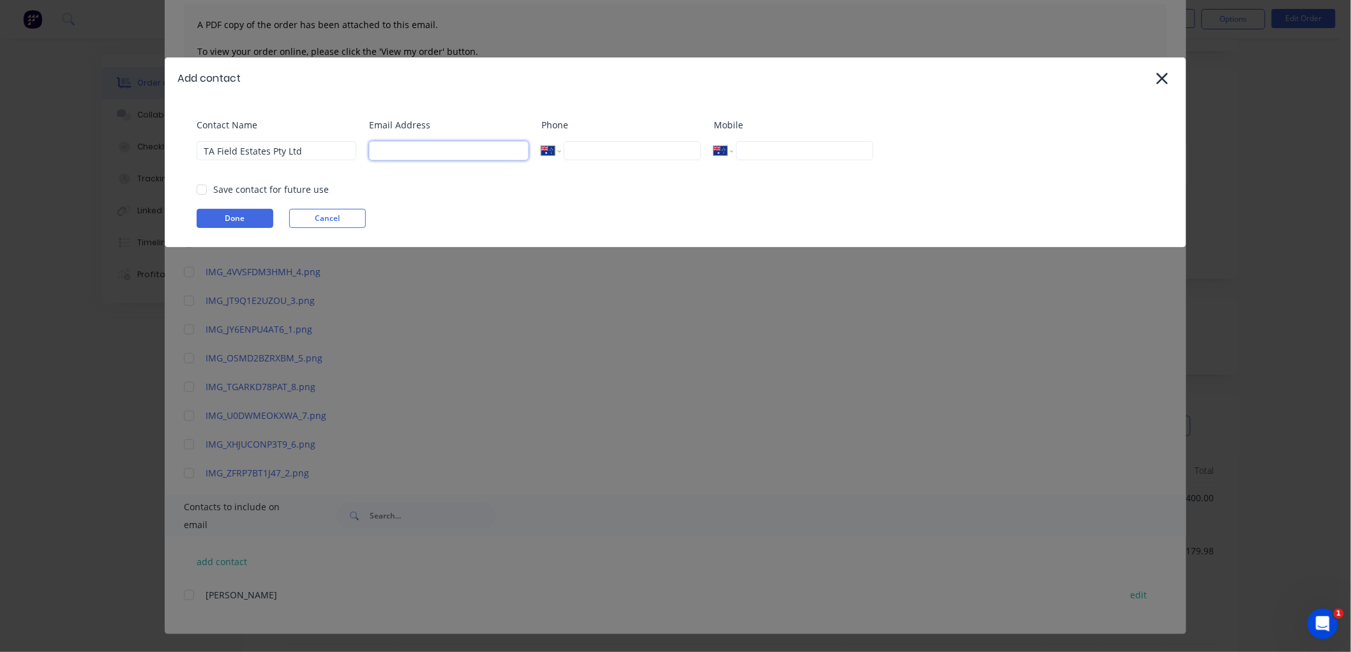
paste input "mobinbry@tafield.com.au"
click at [200, 187] on div at bounding box center [202, 190] width 26 height 26
type input "mobinbry@tafield.com.au"
click at [243, 222] on button "Done" at bounding box center [235, 218] width 77 height 19
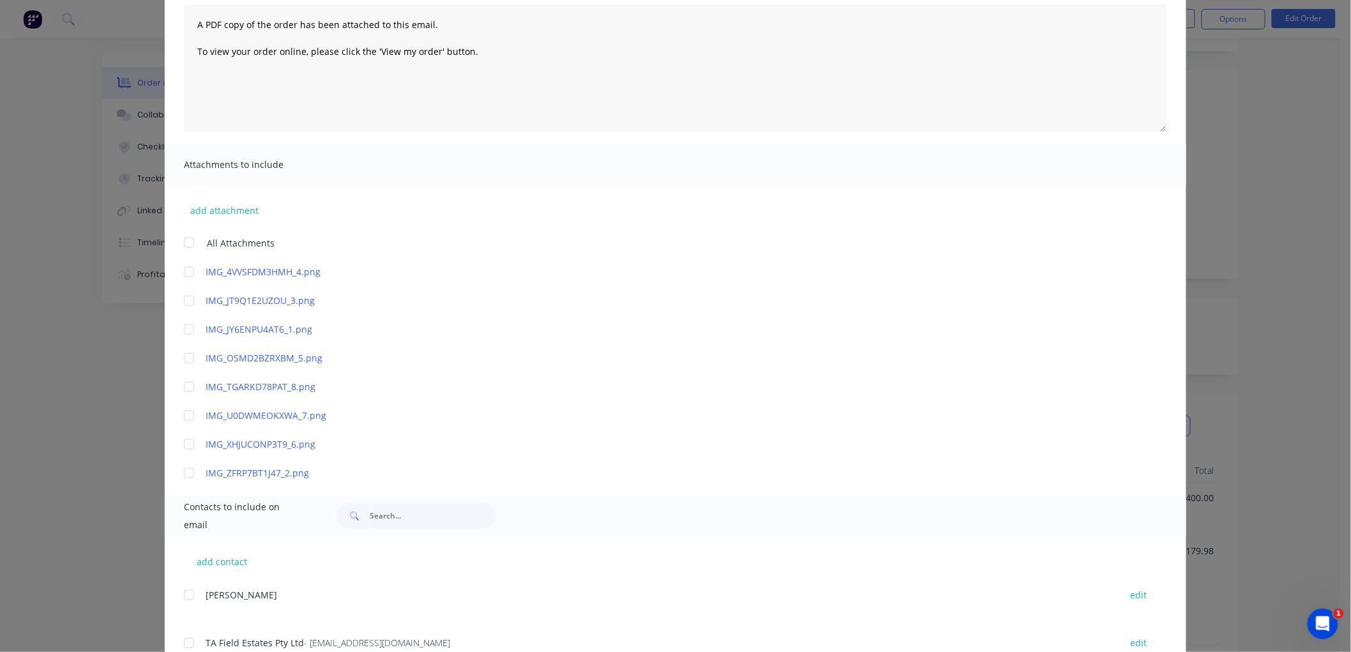
scroll to position [141, 0]
click at [1127, 594] on button "edit" at bounding box center [1139, 594] width 32 height 17
select select "AU"
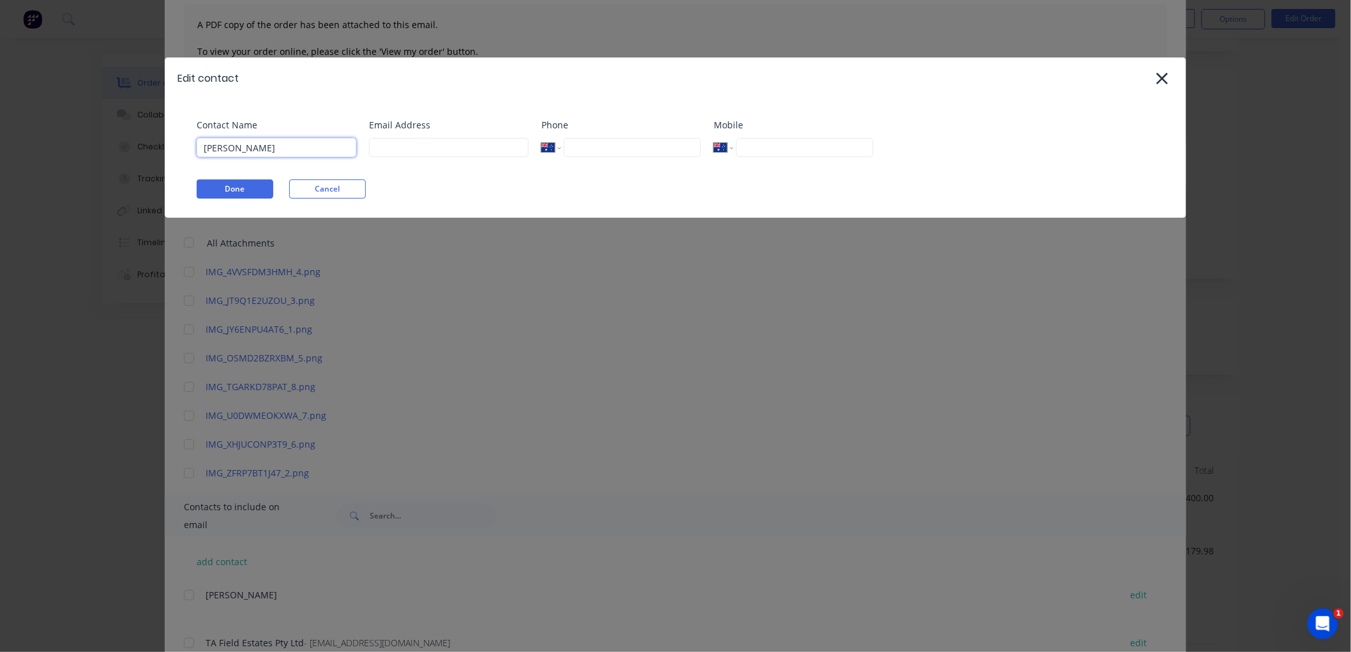
click at [305, 147] on input "James" at bounding box center [277, 147] width 160 height 19
type input "James Walker"
click at [605, 151] on input "tel" at bounding box center [632, 147] width 137 height 19
click at [815, 150] on input "tel" at bounding box center [804, 147] width 137 height 19
paste input "0482 631 690"
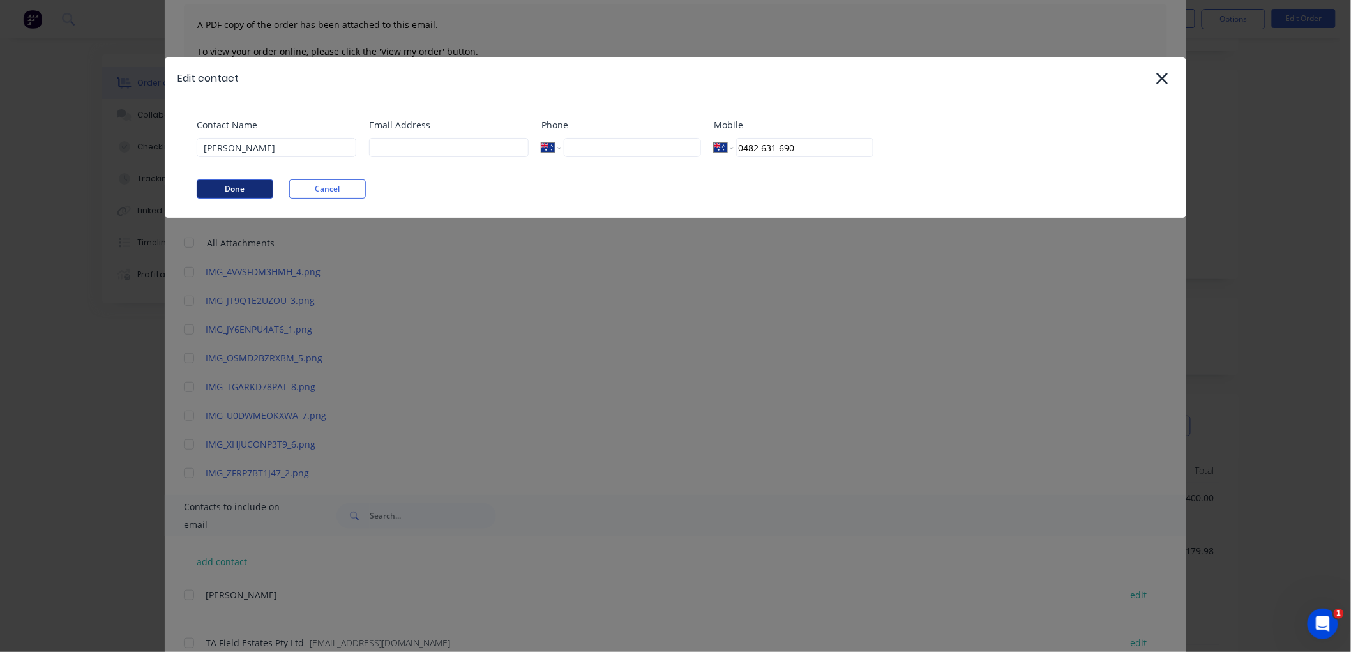
type input "0482 631 690"
click at [241, 194] on button "Done" at bounding box center [235, 188] width 77 height 19
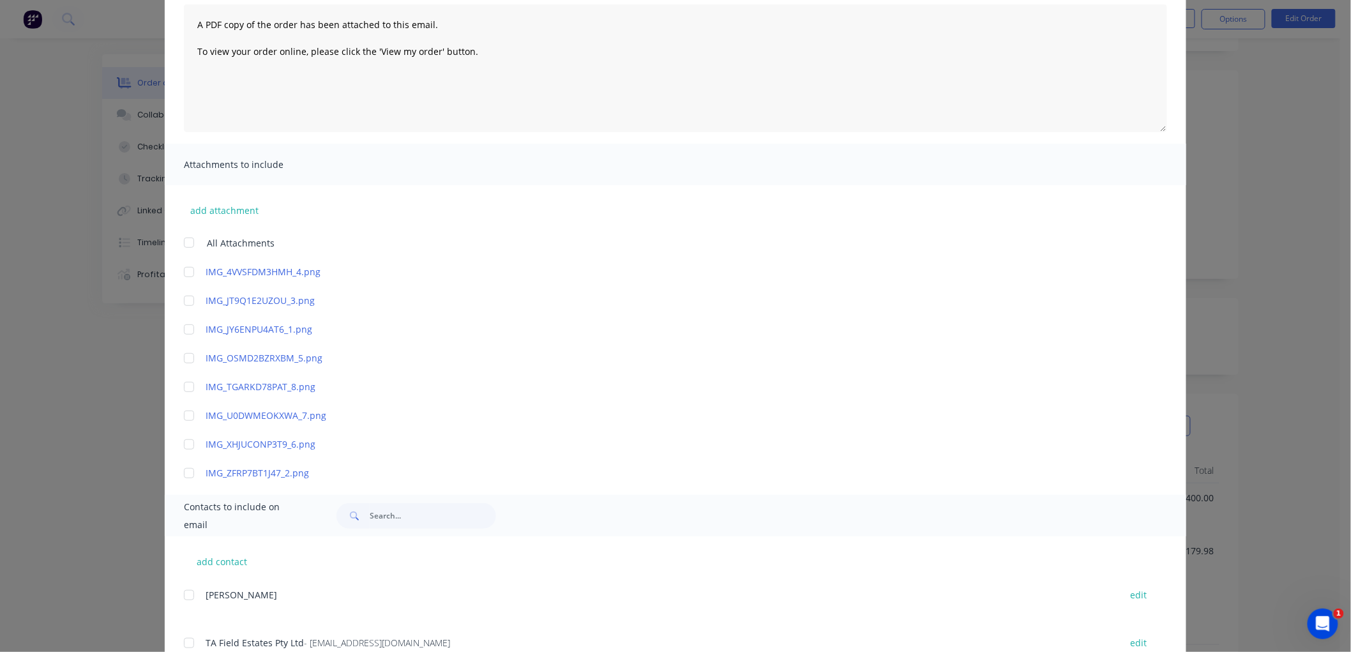
scroll to position [188, 0]
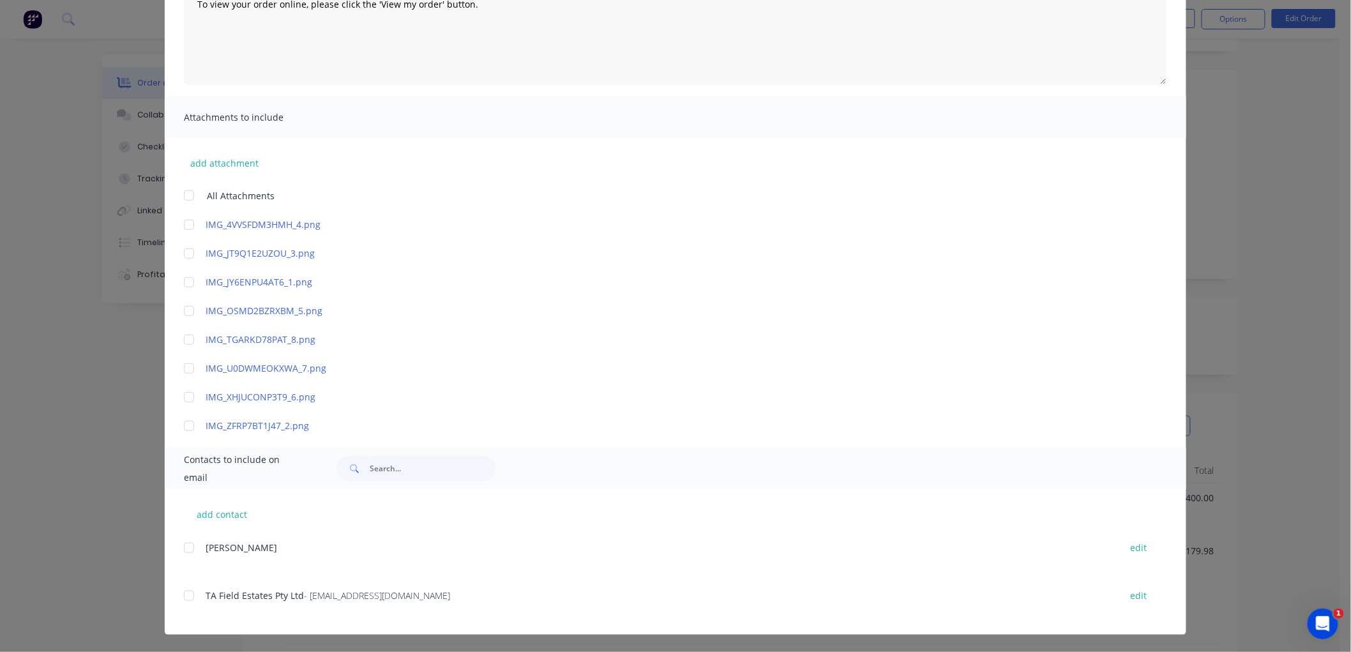
click at [183, 597] on div at bounding box center [189, 596] width 26 height 26
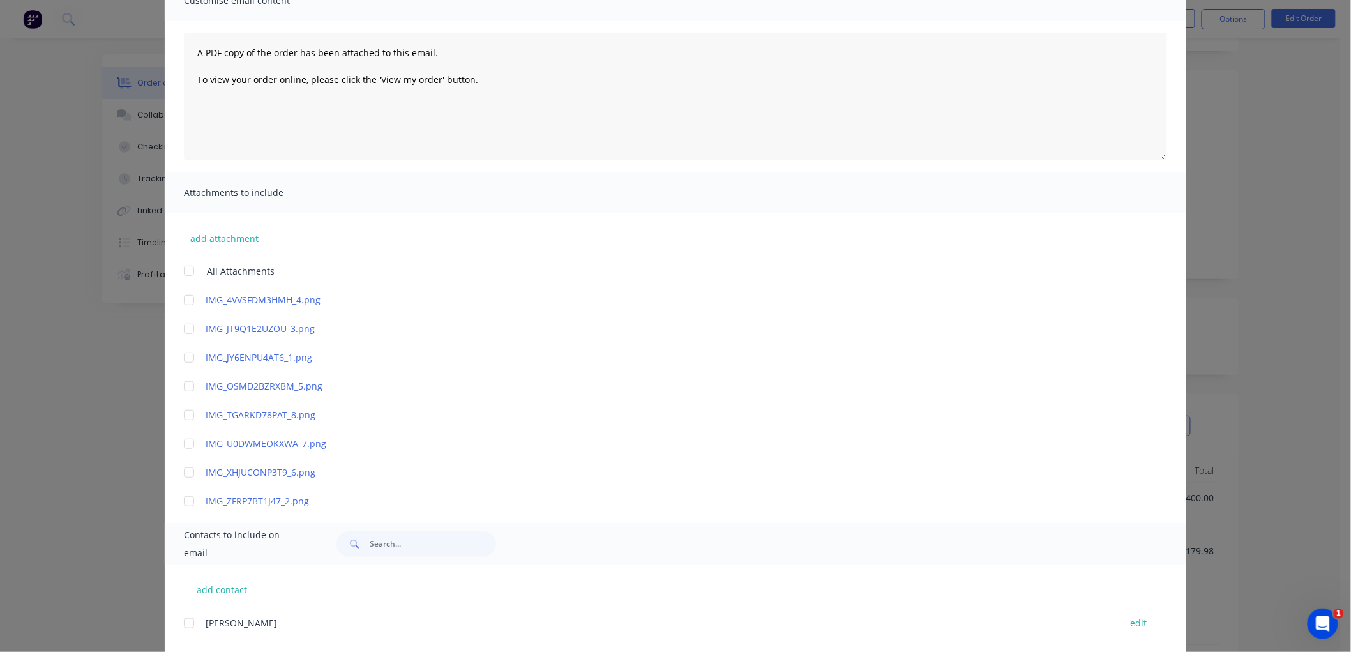
scroll to position [0, 0]
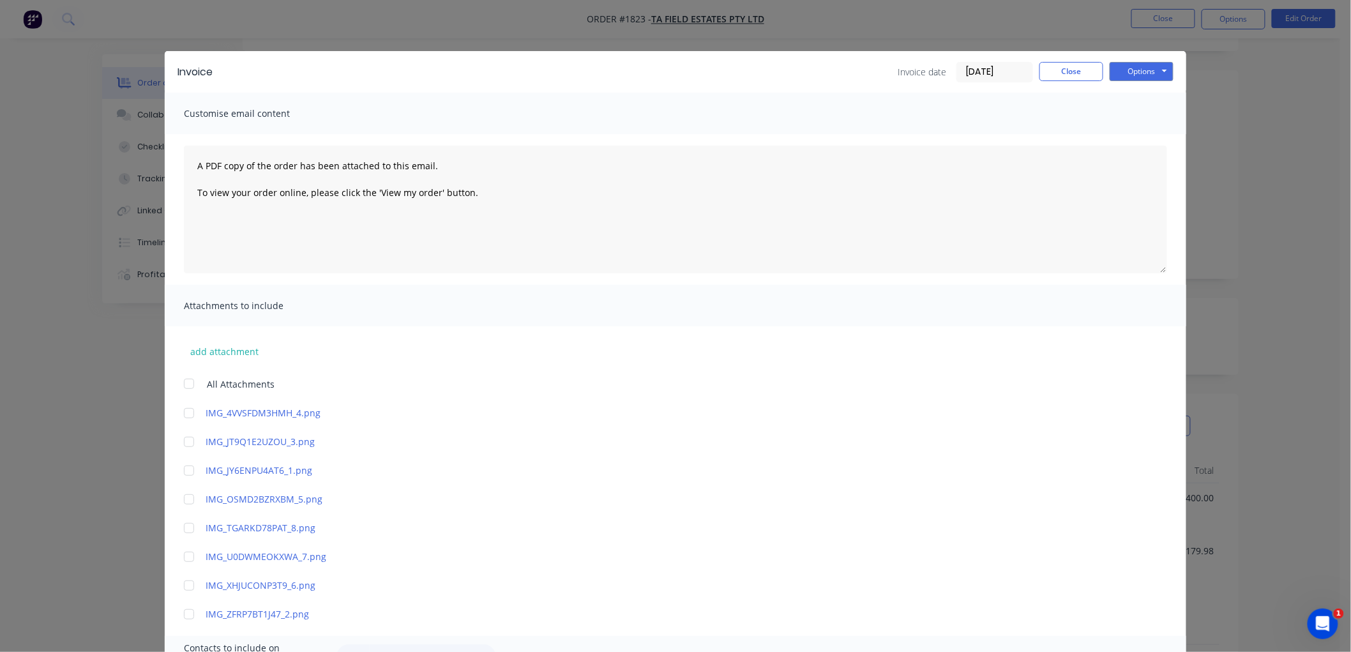
click at [968, 68] on input "08/10/25" at bounding box center [994, 72] width 75 height 19
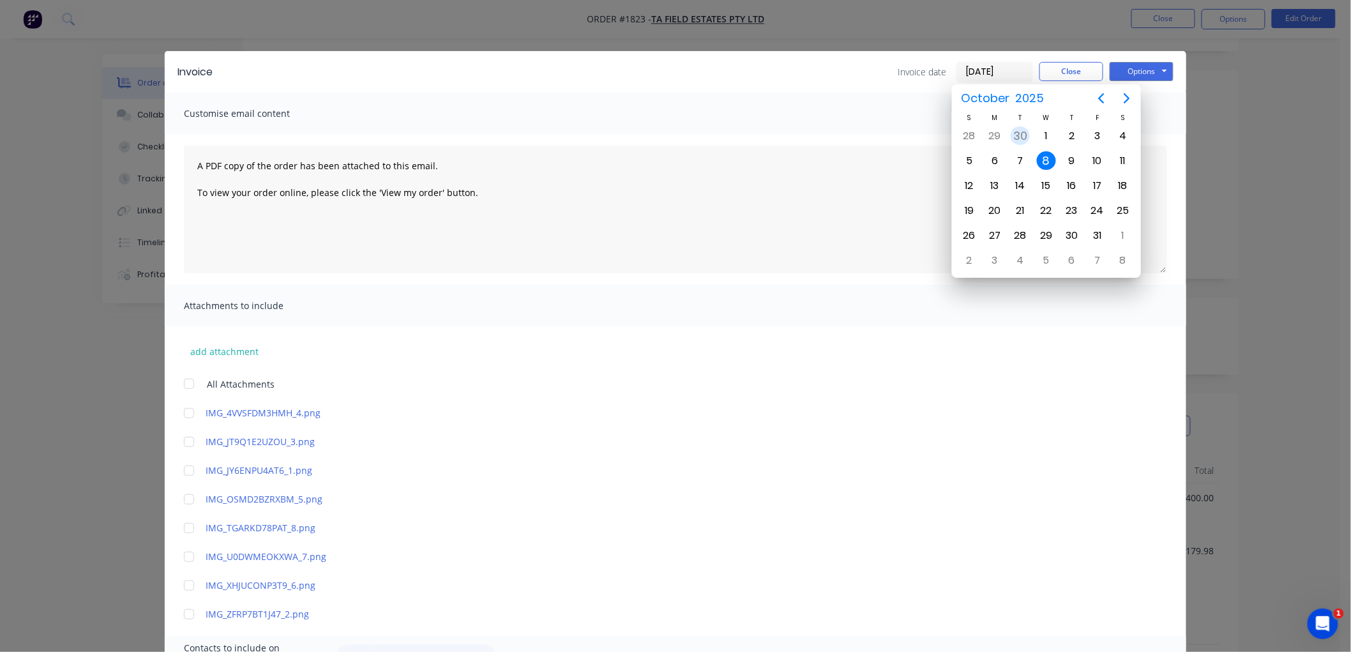
click at [1025, 128] on div "30" at bounding box center [1020, 135] width 19 height 19
type input "30/09/25"
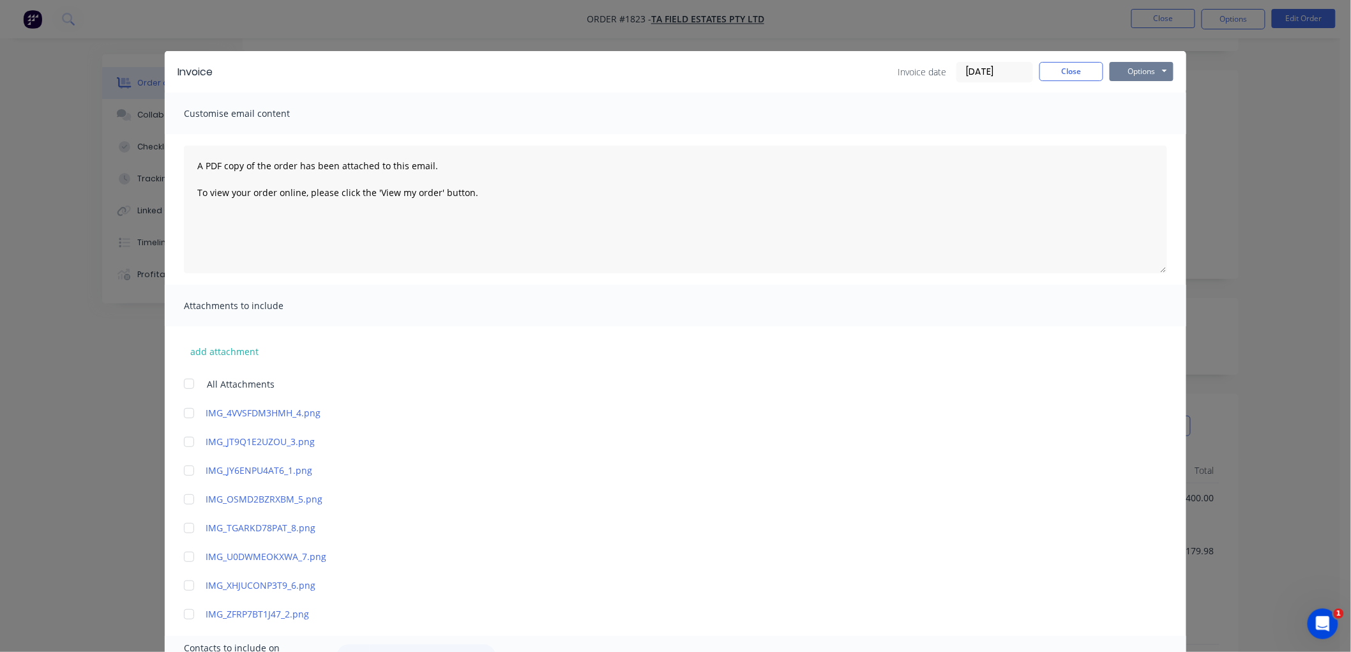
click at [1140, 71] on button "Options" at bounding box center [1142, 71] width 64 height 19
click at [1143, 139] on button "Email" at bounding box center [1151, 136] width 82 height 21
drag, startPoint x: 1054, startPoint y: 68, endPoint x: 1087, endPoint y: 64, distance: 33.5
click at [1067, 66] on button "Close" at bounding box center [1071, 71] width 64 height 19
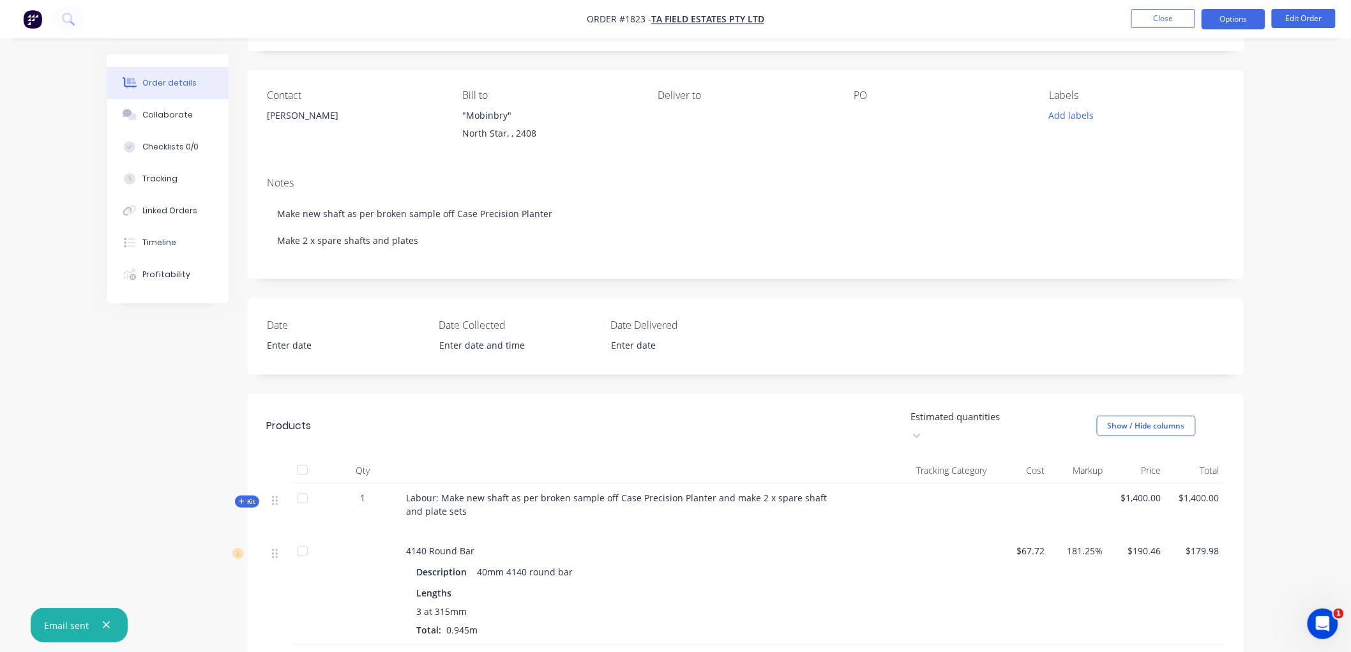
drag, startPoint x: 1213, startPoint y: 15, endPoint x: 1226, endPoint y: 27, distance: 18.5
click at [1214, 15] on button "Options" at bounding box center [1234, 19] width 64 height 20
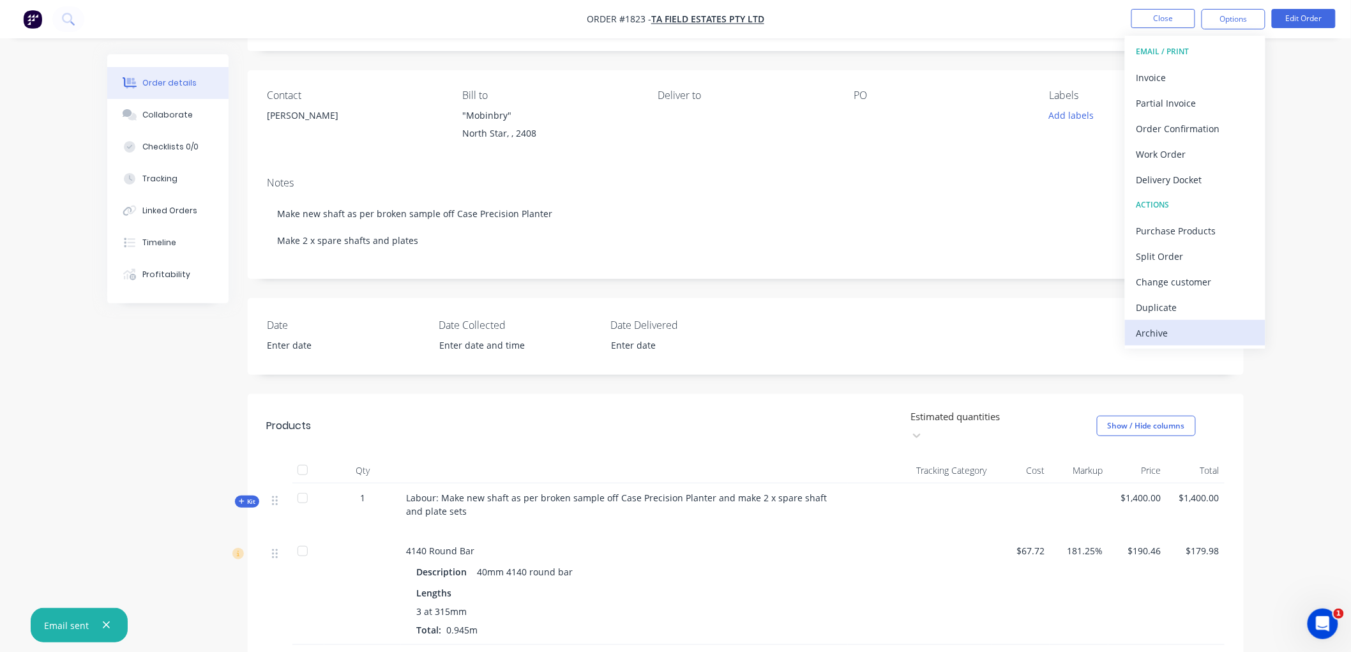
click at [1171, 329] on div "Archive" at bounding box center [1194, 333] width 117 height 19
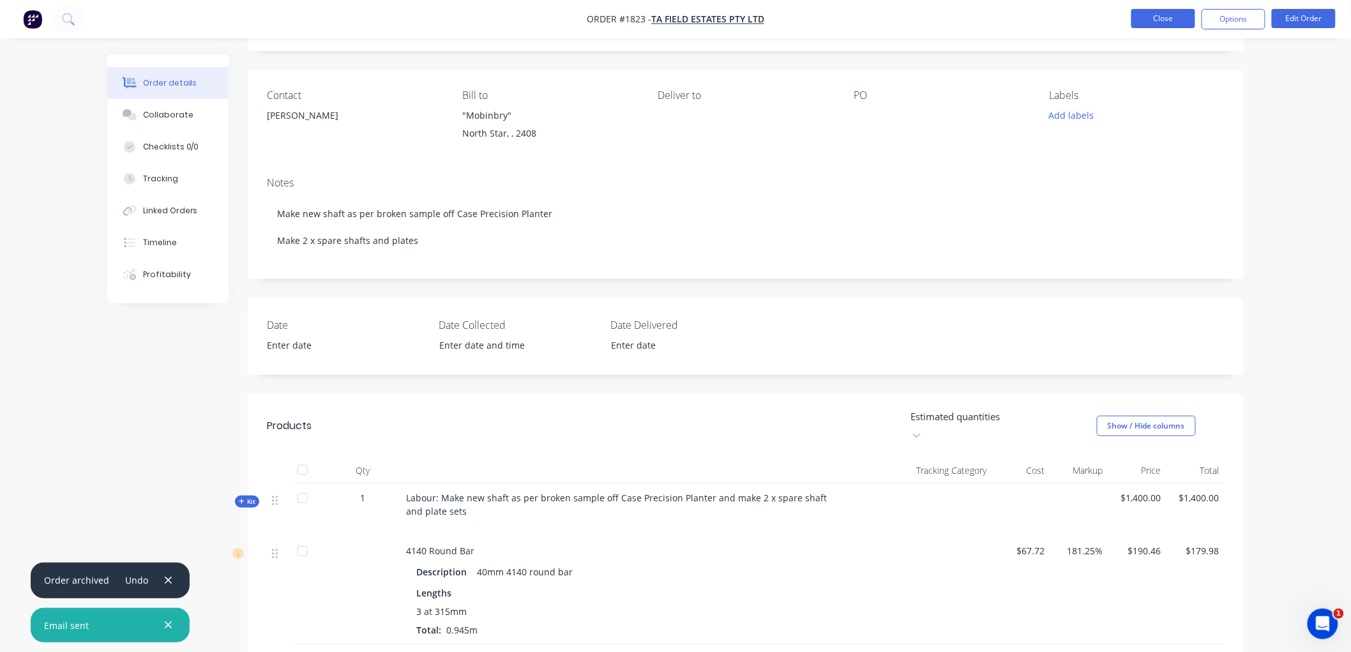
click at [1156, 13] on button "Close" at bounding box center [1163, 18] width 64 height 19
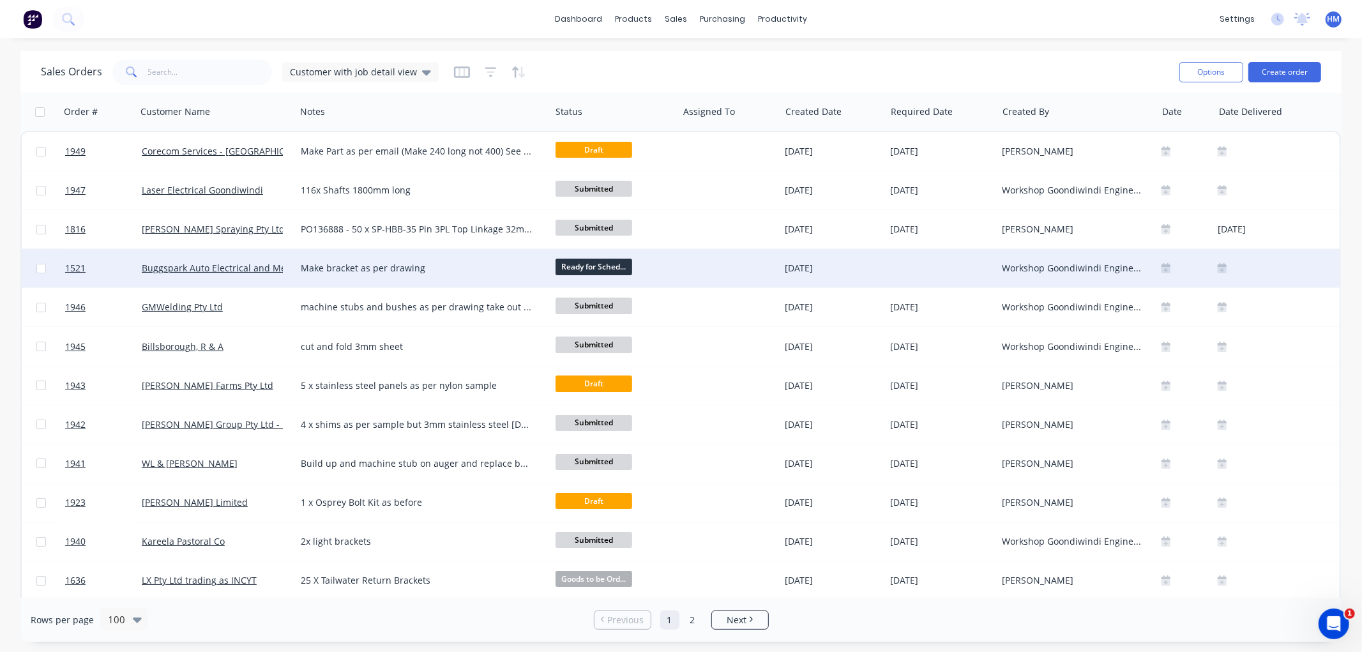
click at [292, 276] on div "Buggspark Auto Electrical and Mechanical" at bounding box center [216, 268] width 159 height 38
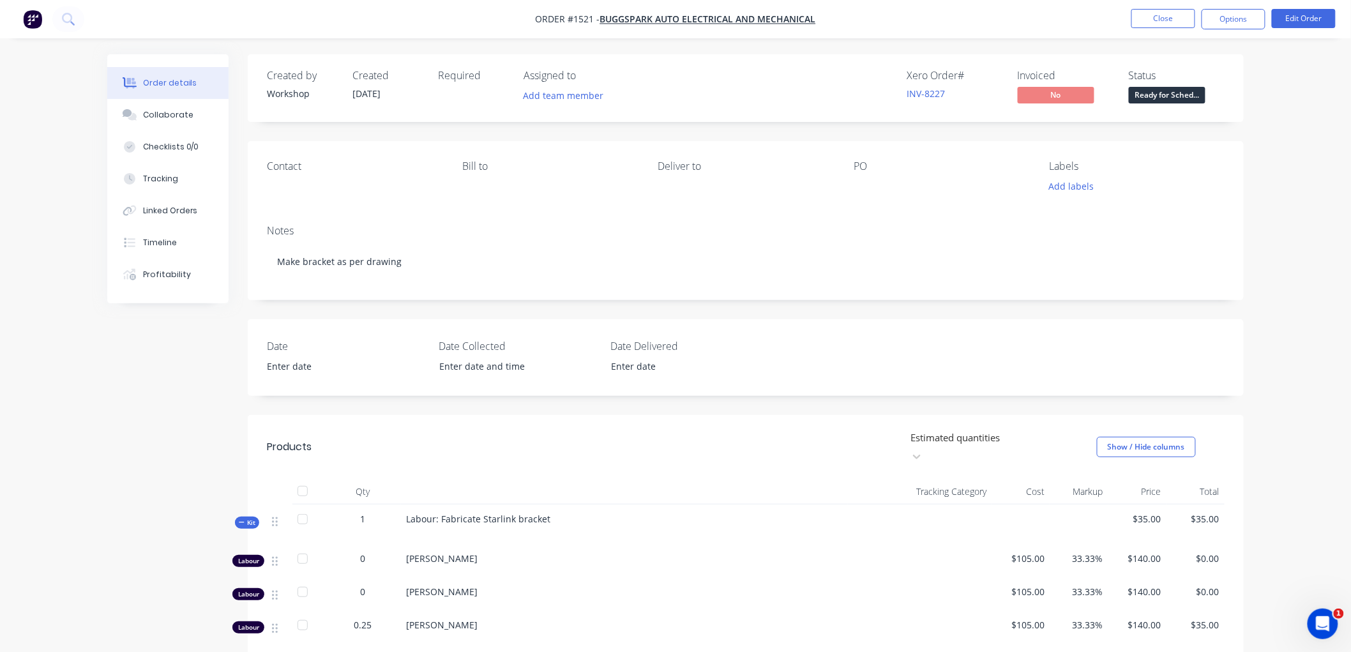
click at [241, 519] on icon "button" at bounding box center [242, 522] width 6 height 6
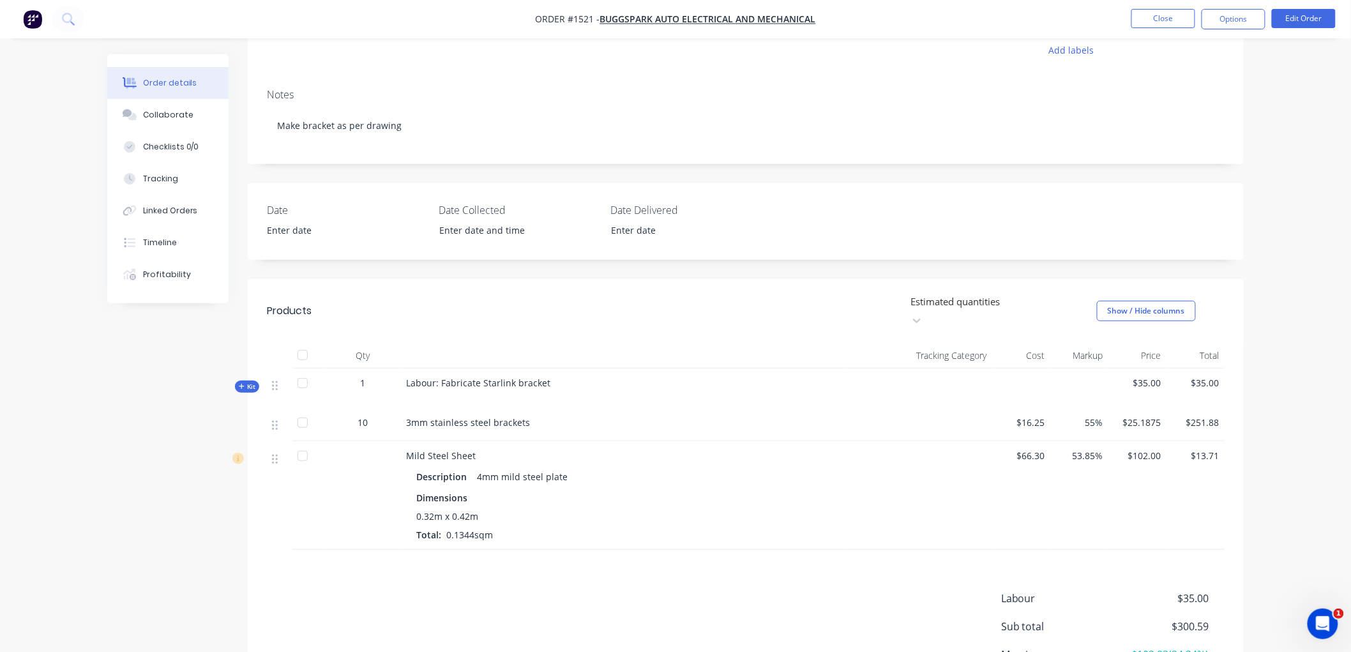
scroll to position [142, 0]
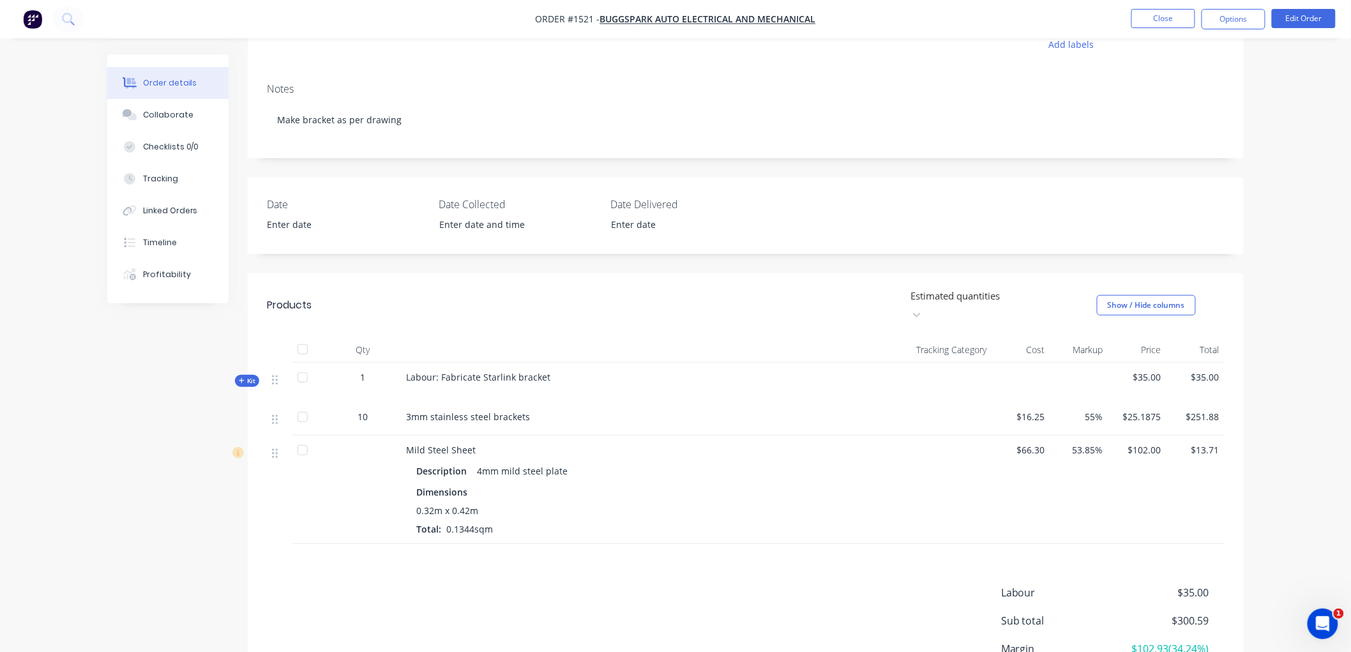
click at [550, 363] on div "Labour: Fabricate Starlink bracket" at bounding box center [624, 383] width 447 height 40
click at [1288, 15] on button "Edit Order" at bounding box center [1304, 18] width 64 height 19
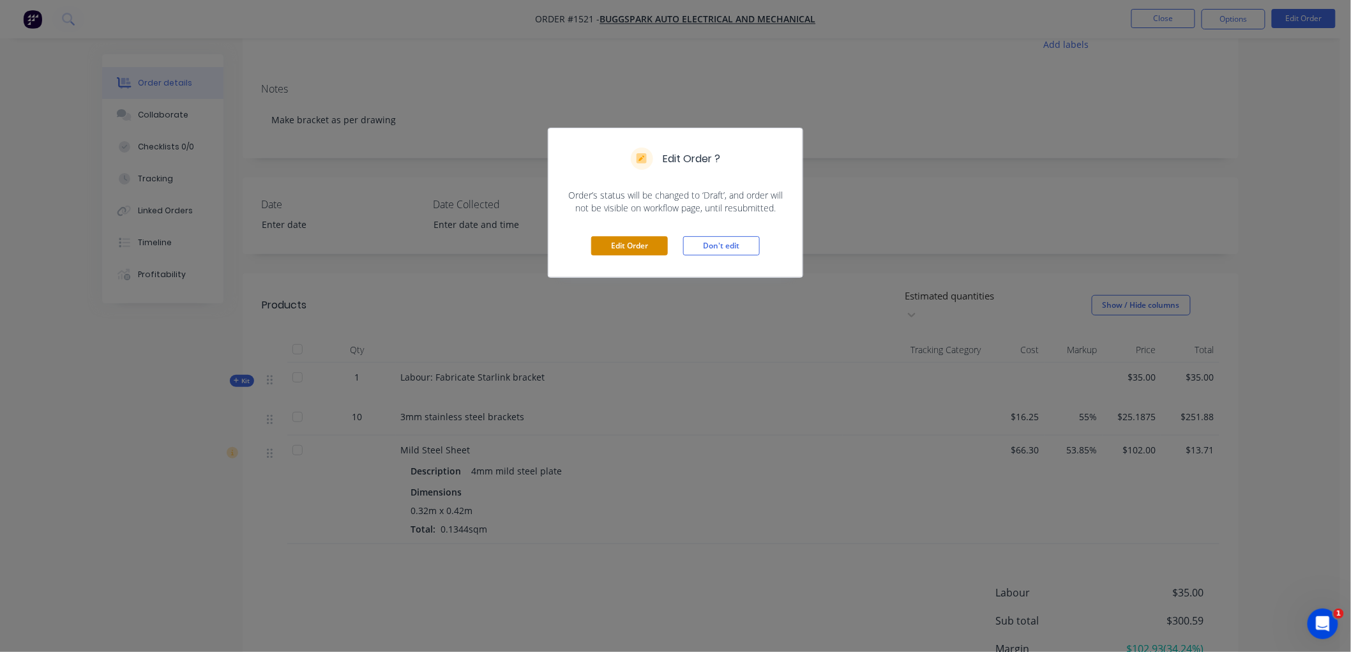
click at [622, 243] on button "Edit Order" at bounding box center [629, 245] width 77 height 19
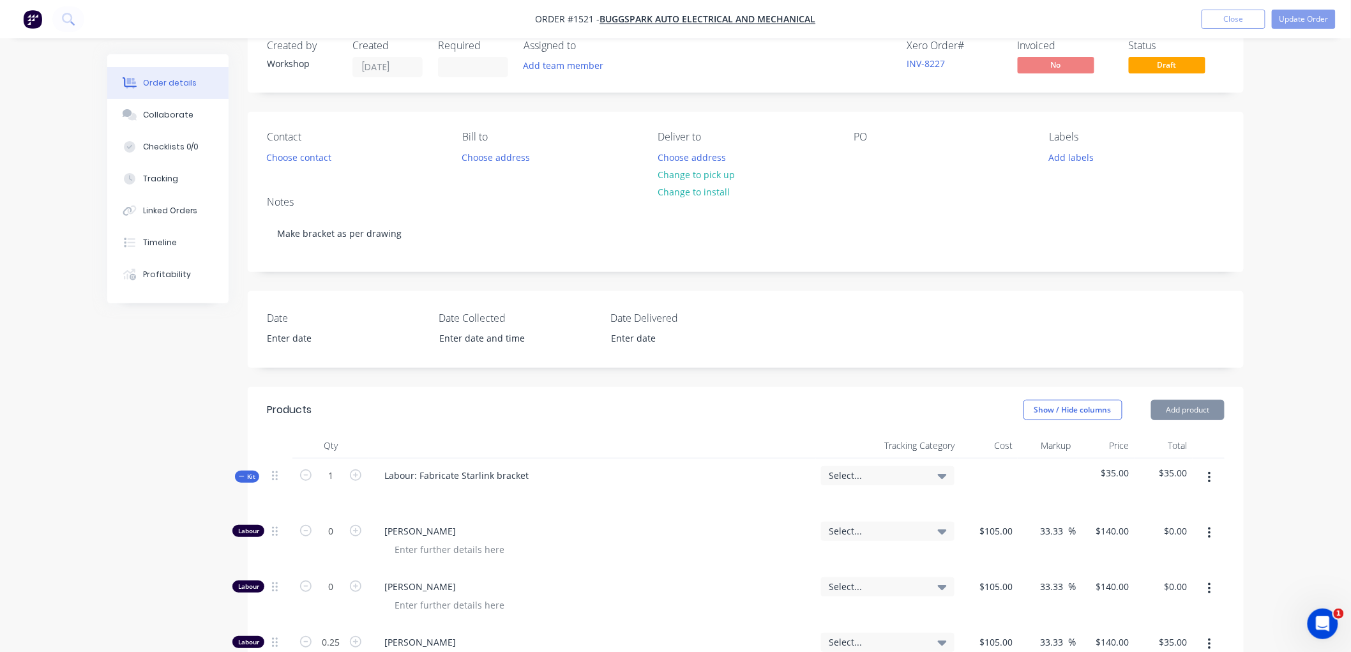
scroll to position [213, 0]
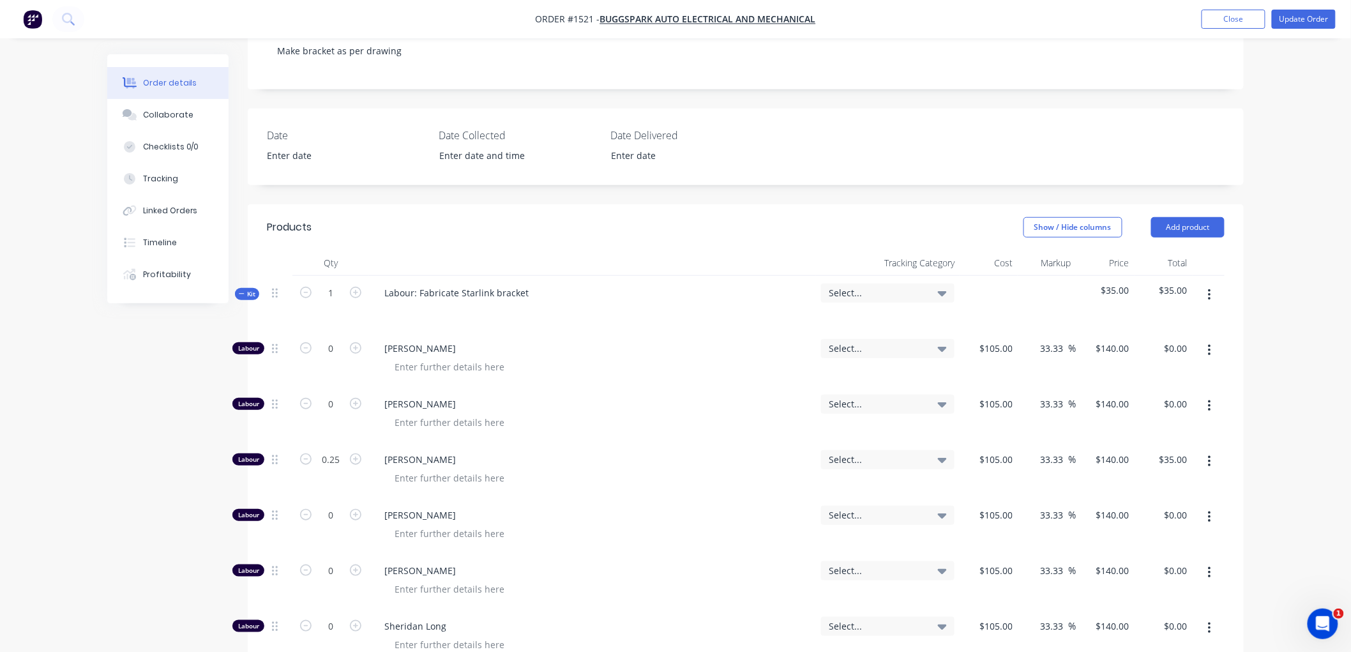
click at [239, 296] on icon "button" at bounding box center [242, 293] width 6 height 6
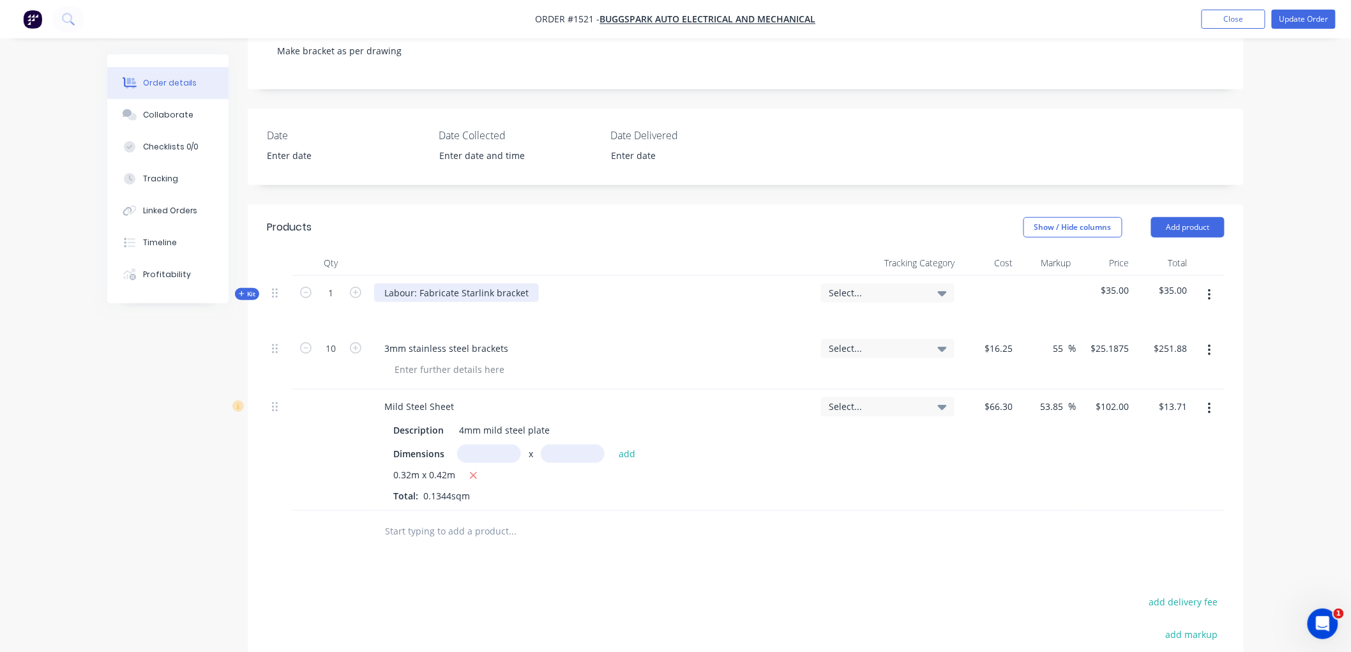
click at [529, 290] on div "Labour: Fabricate Starlink bracket" at bounding box center [456, 292] width 165 height 19
click at [247, 295] on span "Kit" at bounding box center [247, 294] width 17 height 10
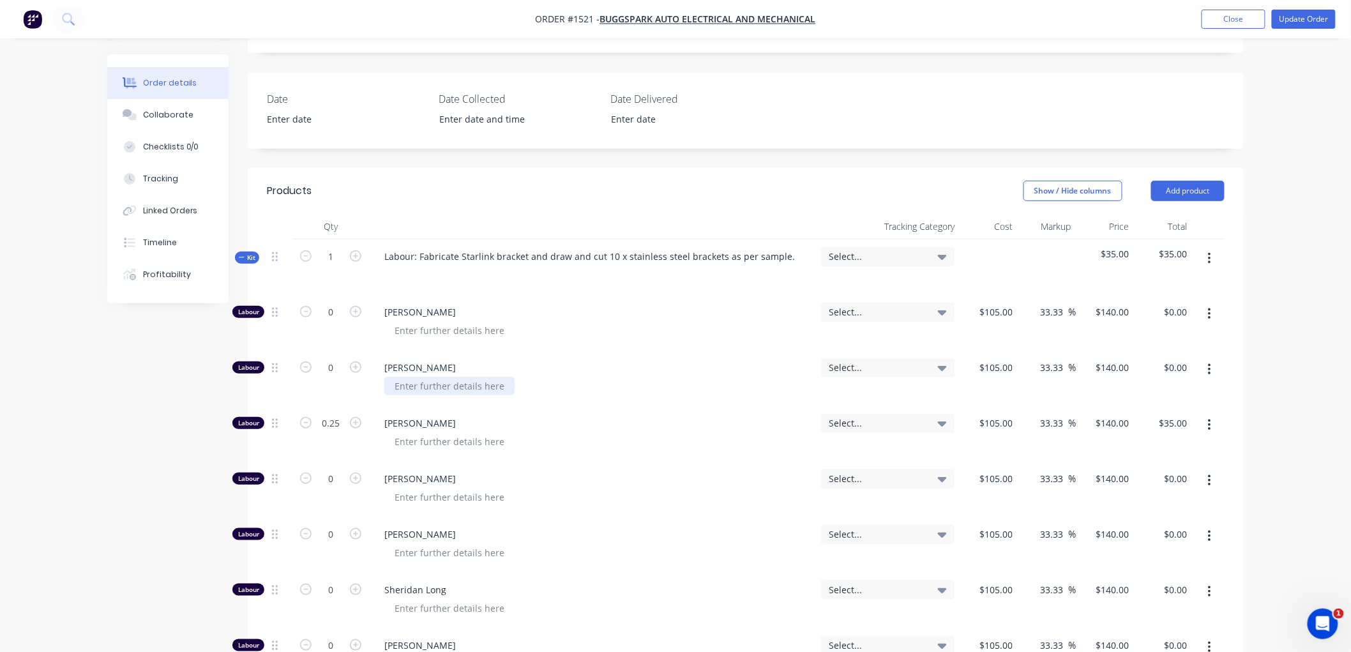
scroll to position [283, 0]
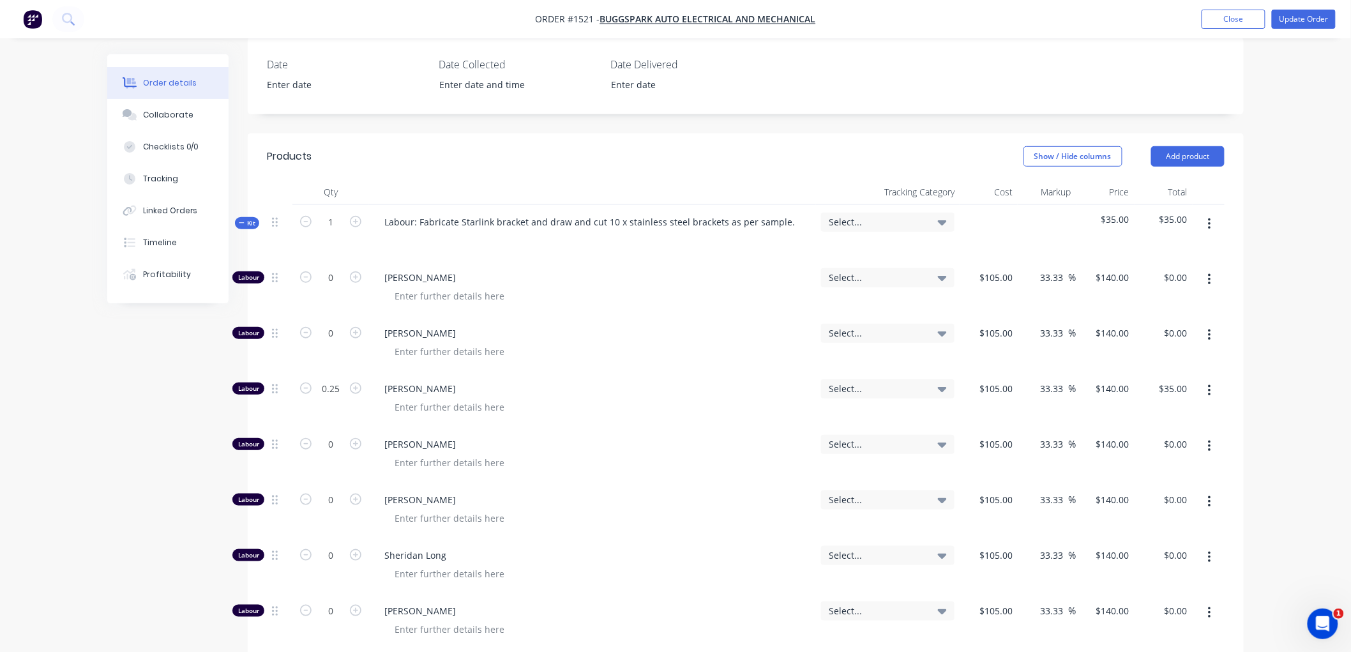
click at [240, 220] on icon "button" at bounding box center [242, 223] width 6 height 6
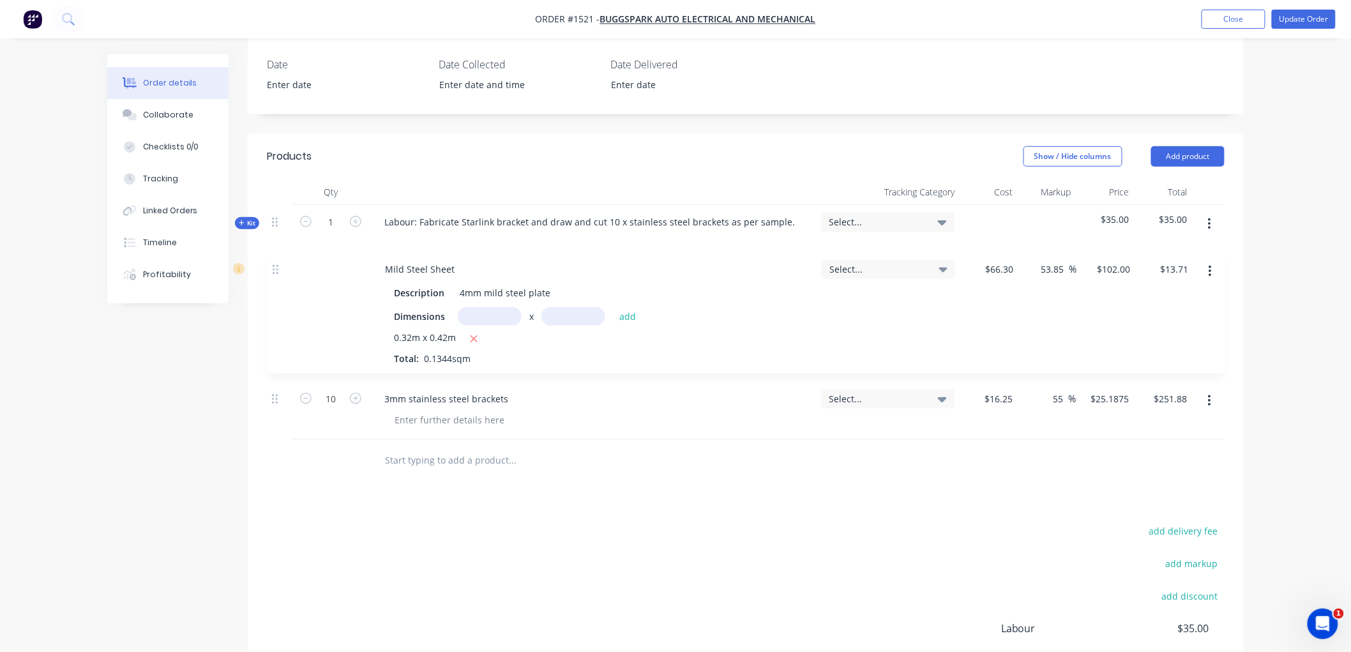
drag, startPoint x: 276, startPoint y: 336, endPoint x: 275, endPoint y: 259, distance: 77.9
click at [275, 259] on div "Kit 1 Labour: Fabricate Starlink bracket and draw and cut 10 x stainless steel …" at bounding box center [746, 322] width 958 height 235
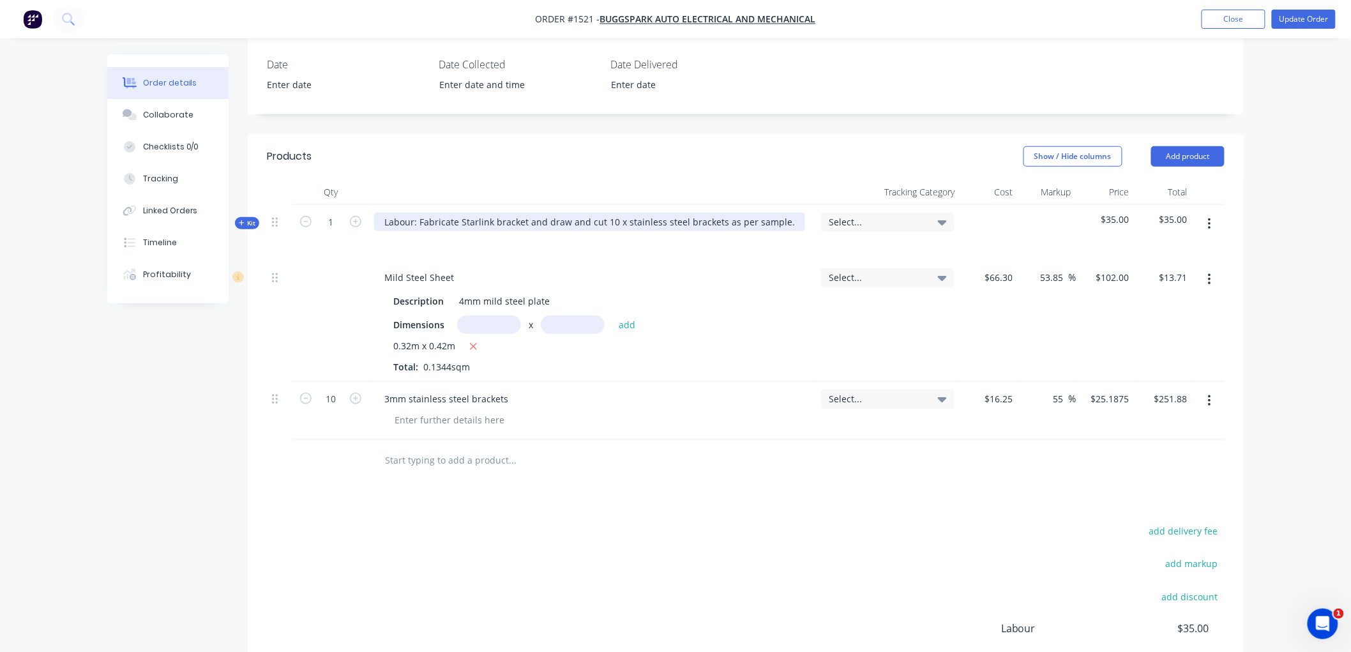
click at [547, 220] on div "Labour: Fabricate Starlink bracket and draw and cut 10 x stainless steel bracke…" at bounding box center [589, 222] width 431 height 19
drag, startPoint x: 545, startPoint y: 220, endPoint x: 799, endPoint y: 208, distance: 253.7
click at [799, 208] on div "Labour: Fabricate Starlink bracket and draw and cut 10 x stainless steel bracke…" at bounding box center [592, 233] width 447 height 56
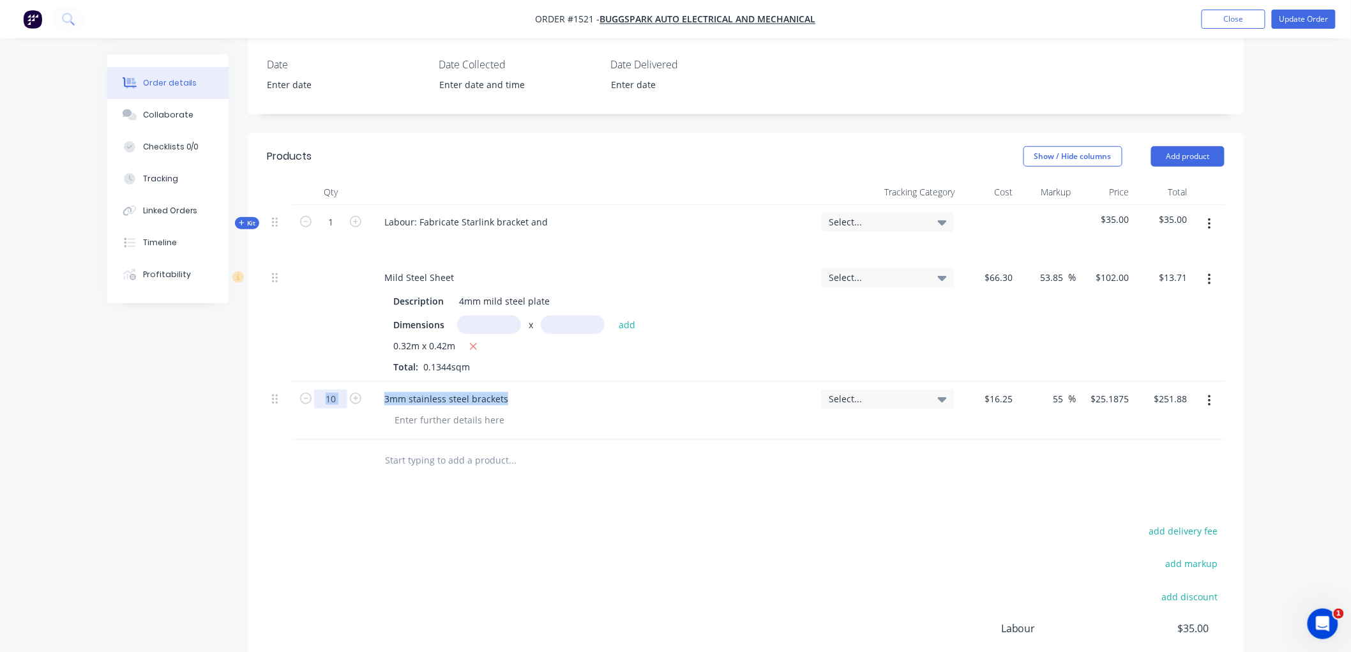
drag, startPoint x: 506, startPoint y: 395, endPoint x: 338, endPoint y: 397, distance: 167.9
click at [338, 397] on div "10 3mm stainless steel brackets Select... $16.25 $16.25 55 55 % $25.1875 $25.18…" at bounding box center [746, 411] width 958 height 58
paste div
click at [386, 398] on div "draw and cut 10 x stainless steel brackets as per sample." at bounding box center [506, 398] width 265 height 19
drag, startPoint x: 526, startPoint y: 218, endPoint x: 550, endPoint y: 220, distance: 24.3
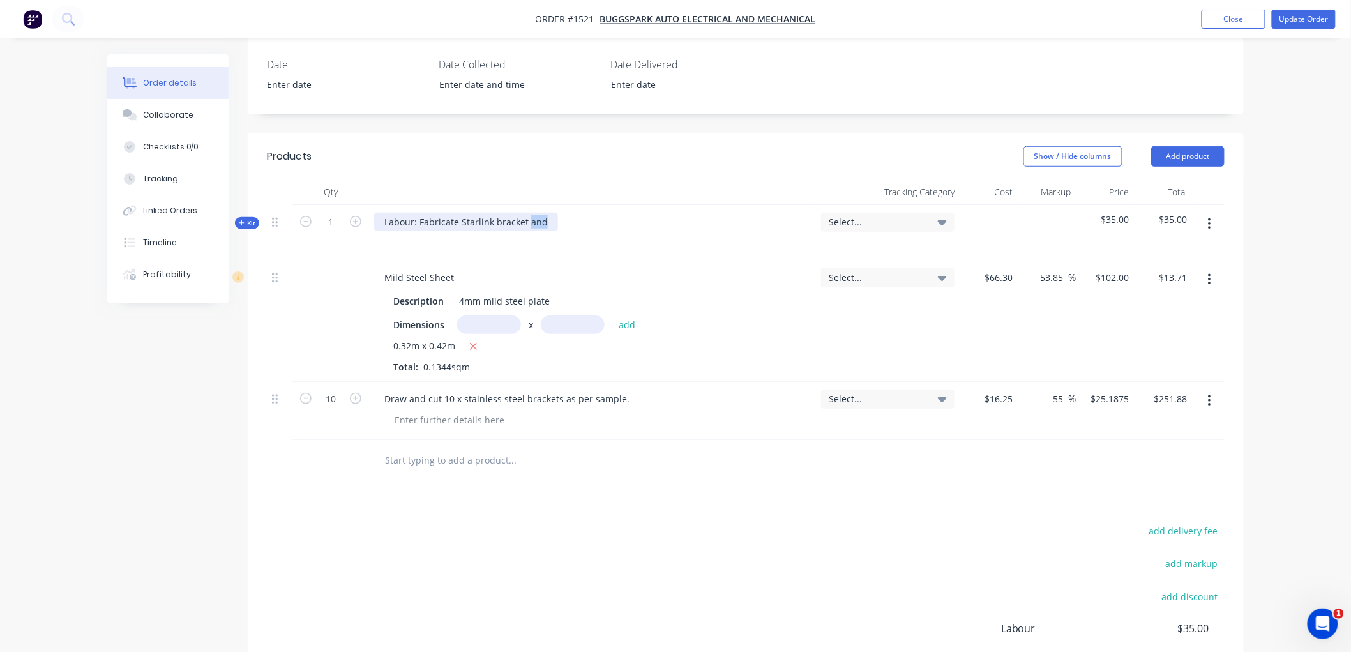
click at [550, 220] on div "Labour: Fabricate Starlink bracket and" at bounding box center [466, 222] width 184 height 19
click at [559, 230] on div "Labour: Fabricate Starlink bracket" at bounding box center [592, 233] width 447 height 56
click at [239, 223] on icon "button" at bounding box center [242, 223] width 6 height 6
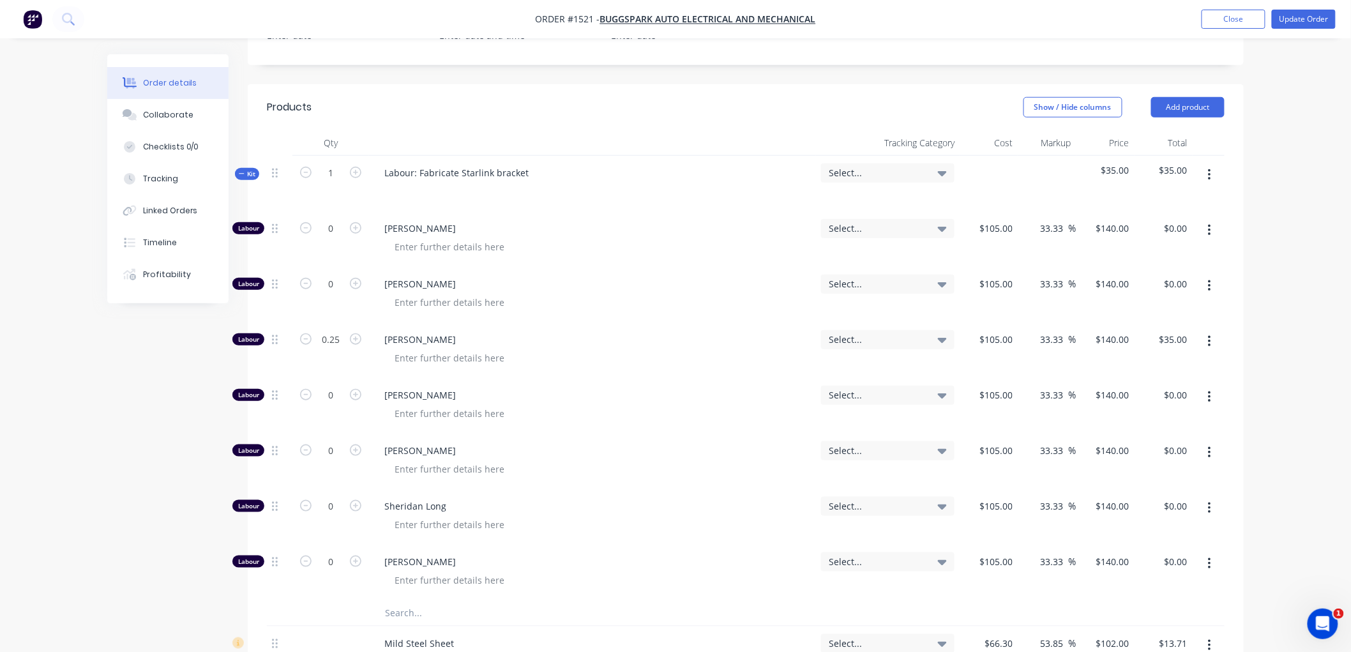
scroll to position [354, 0]
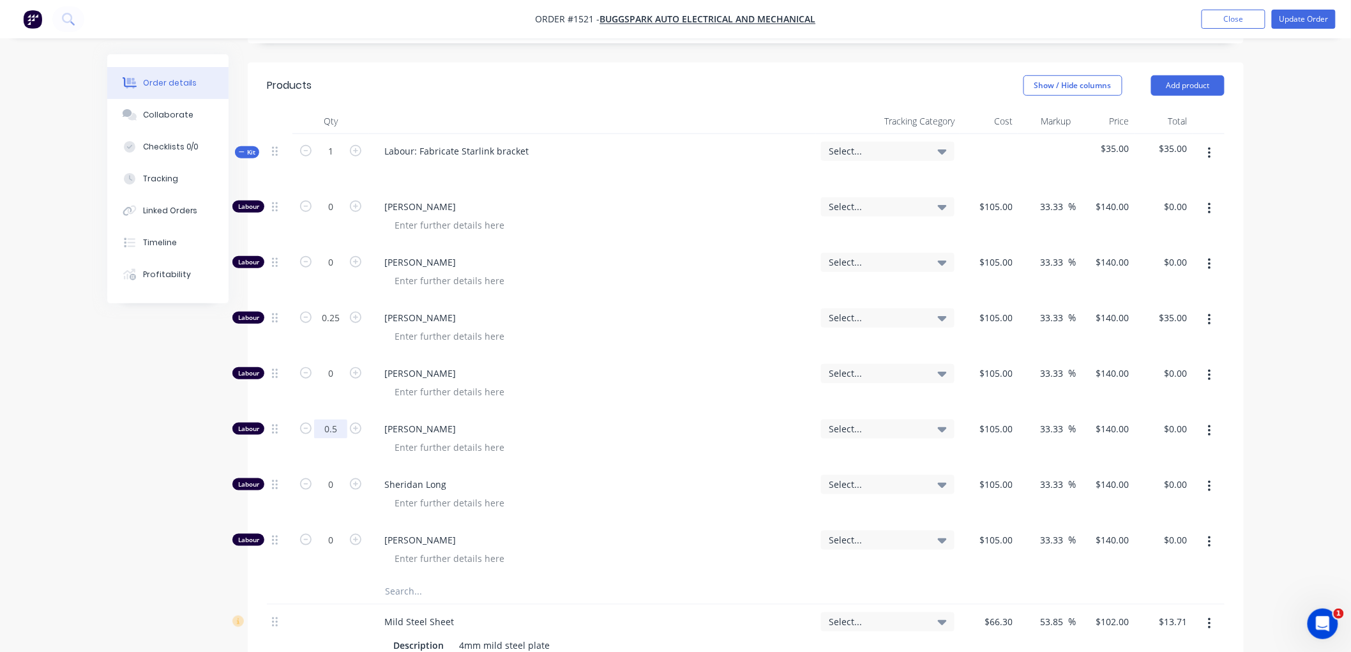
type input "0.5"
type input "$70.00"
click at [241, 147] on span "Kit" at bounding box center [247, 152] width 17 height 10
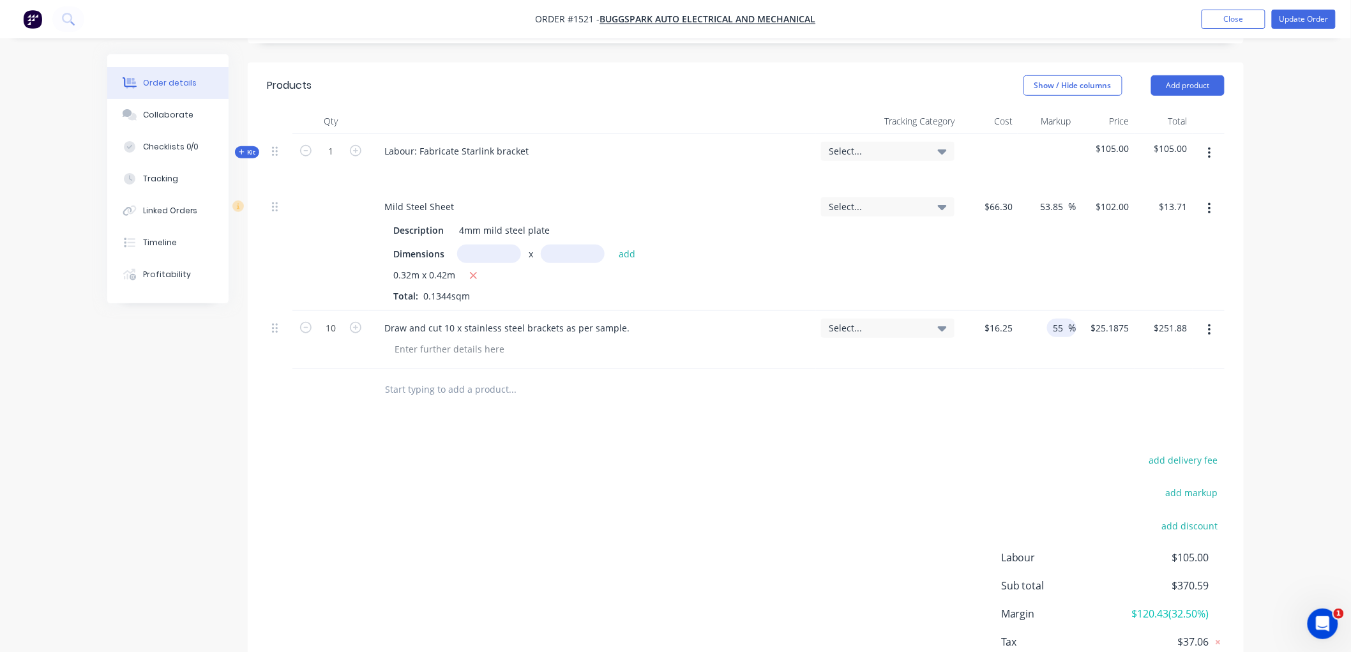
click at [1062, 326] on input "55" at bounding box center [1060, 328] width 17 height 19
drag, startPoint x: 1062, startPoint y: 326, endPoint x: 1023, endPoint y: 323, distance: 38.4
click at [1020, 323] on div "55 55 %" at bounding box center [1047, 340] width 58 height 58
type input "75"
type input "$28.4375"
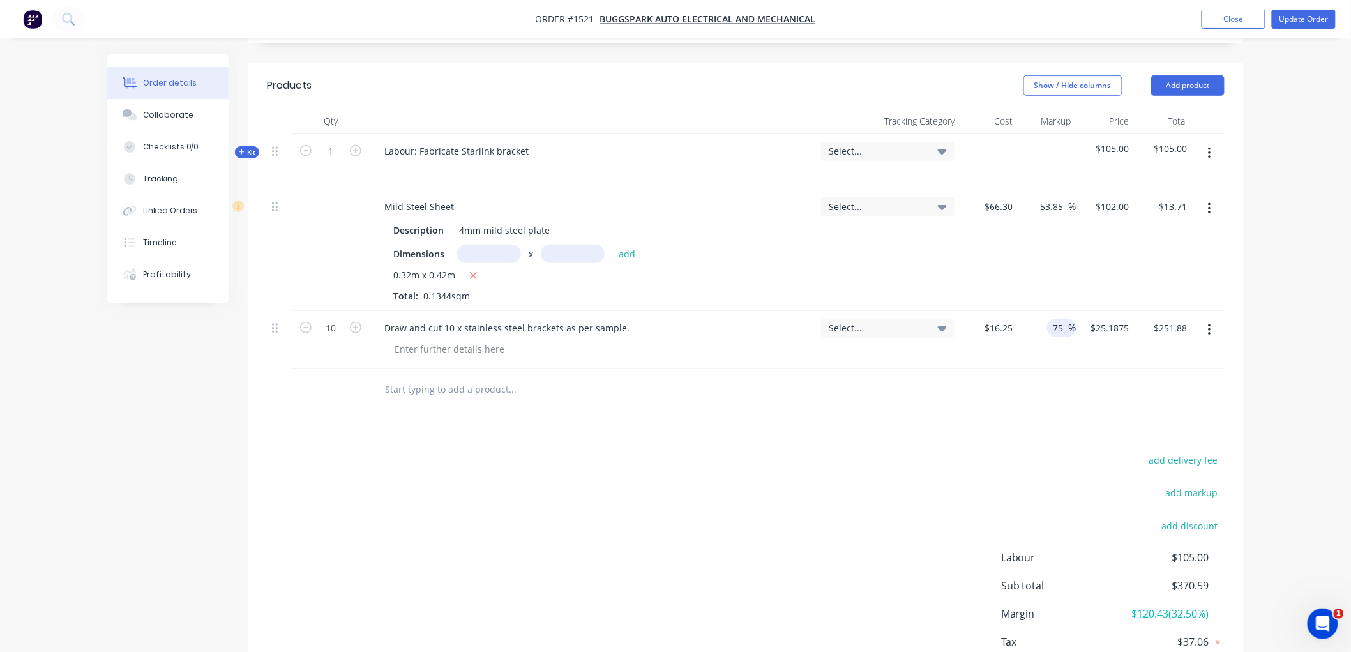
type input "$284.38"
click at [1015, 396] on div at bounding box center [746, 389] width 958 height 41
click at [1056, 328] on input "75" at bounding box center [1060, 328] width 17 height 19
drag, startPoint x: 1063, startPoint y: 328, endPoint x: 1038, endPoint y: 324, distance: 25.2
click at [1038, 324] on div "75 75 %" at bounding box center [1047, 340] width 58 height 58
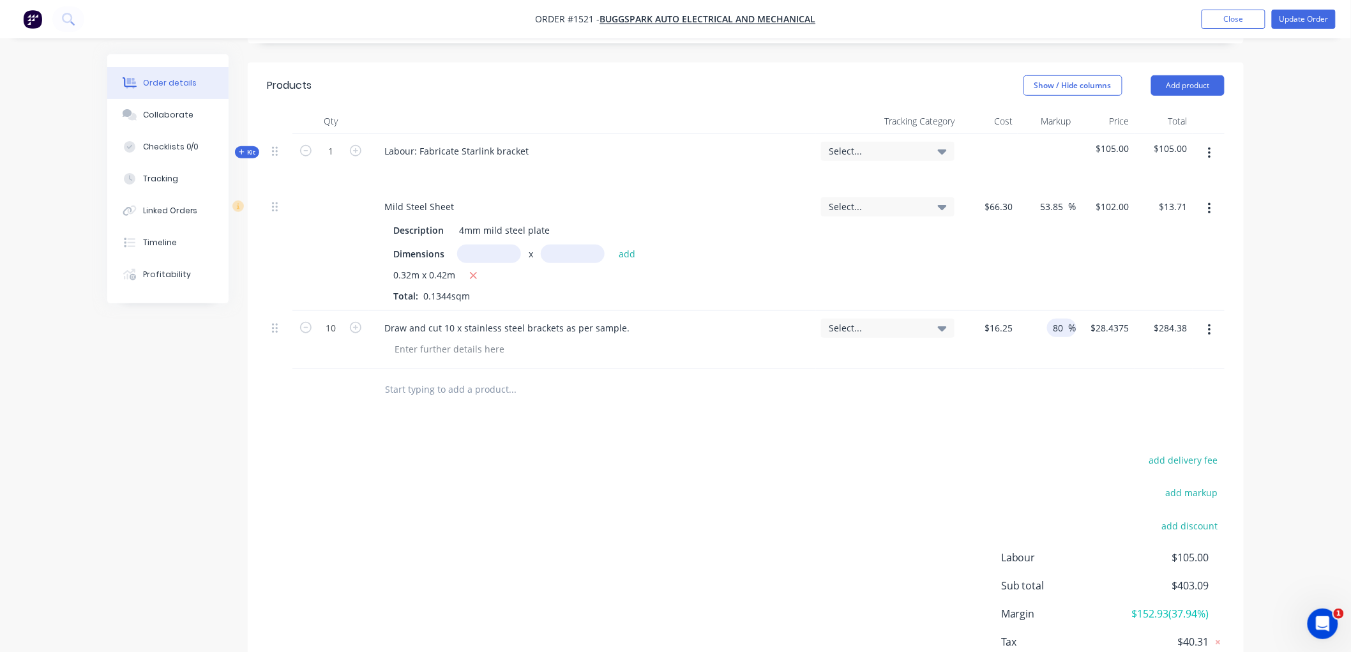
type input "80"
type input "$29.25"
type input "$292.50"
click at [990, 412] on div "Products Show / Hide columns Add product Qty Tracking Category Cost Markup Pric…" at bounding box center [746, 390] width 996 height 654
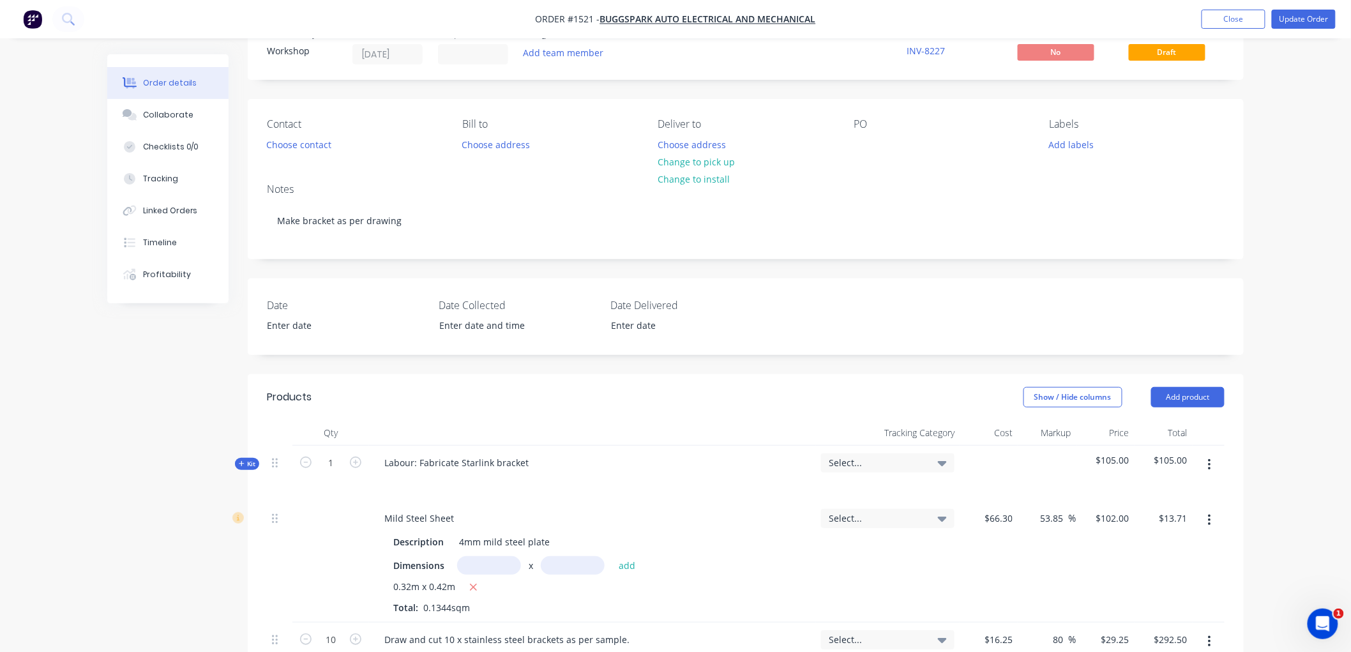
scroll to position [0, 0]
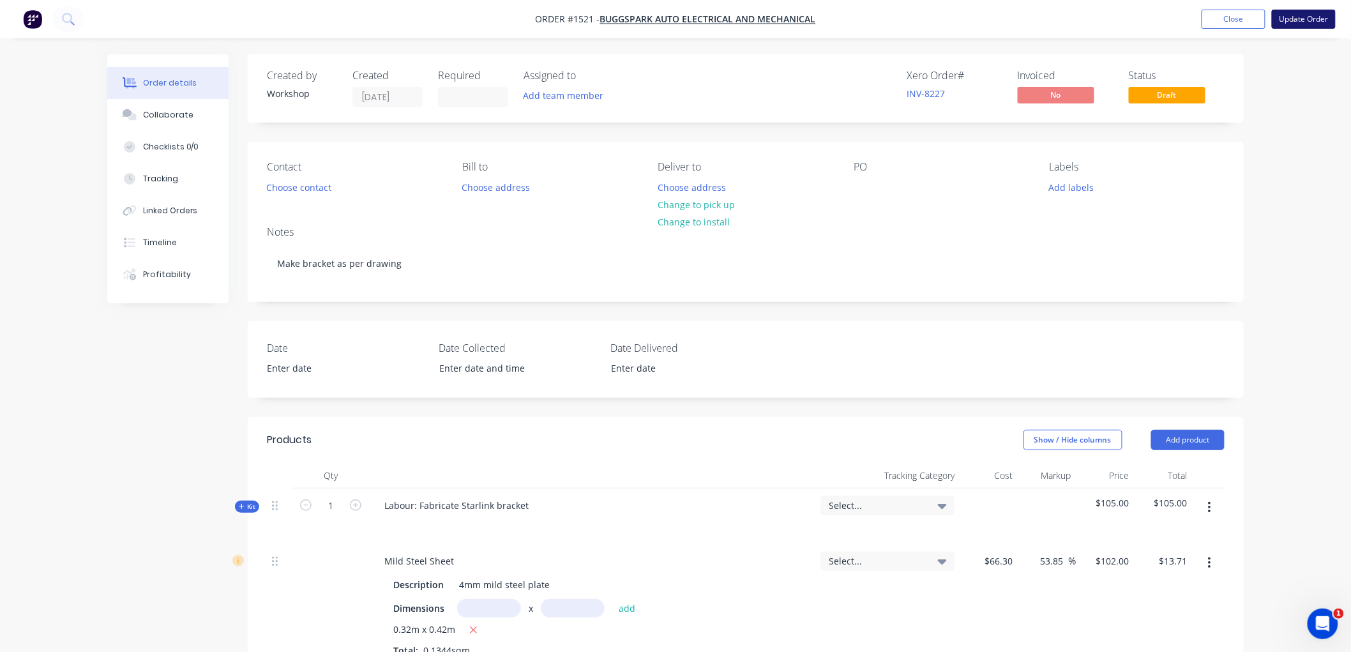
click at [1311, 17] on button "Update Order" at bounding box center [1304, 19] width 64 height 19
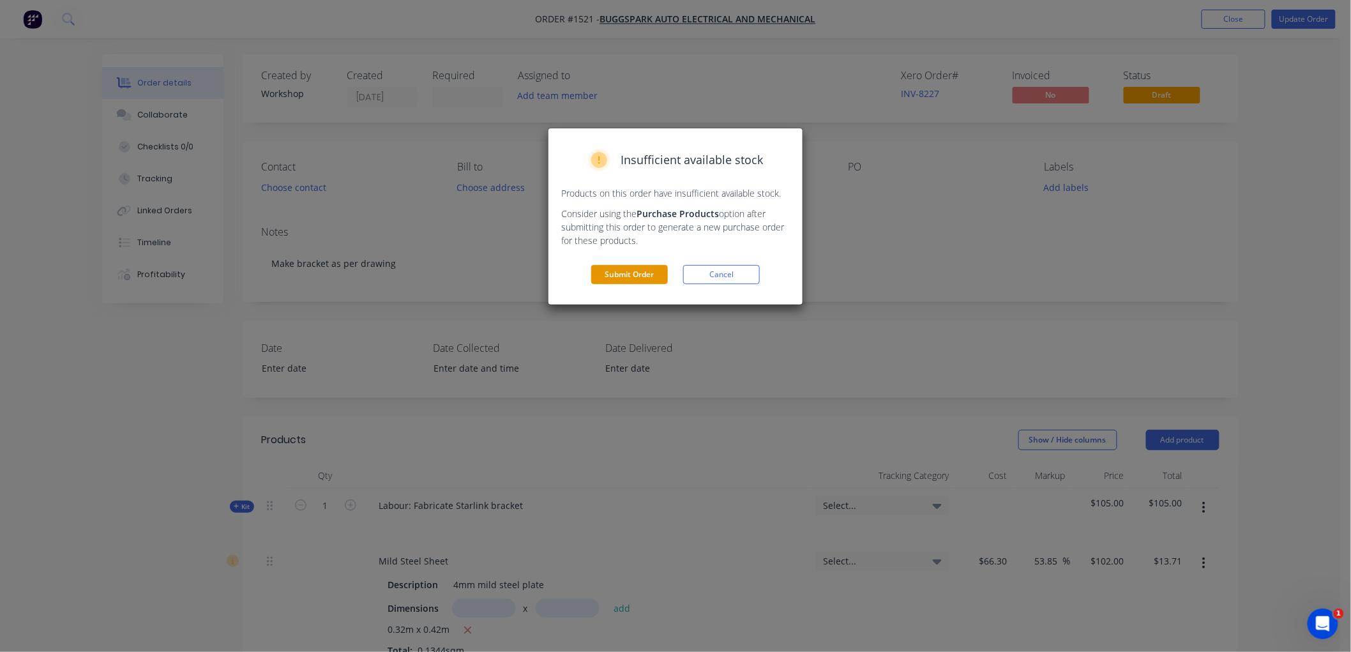
click at [643, 269] on button "Submit Order" at bounding box center [629, 274] width 77 height 19
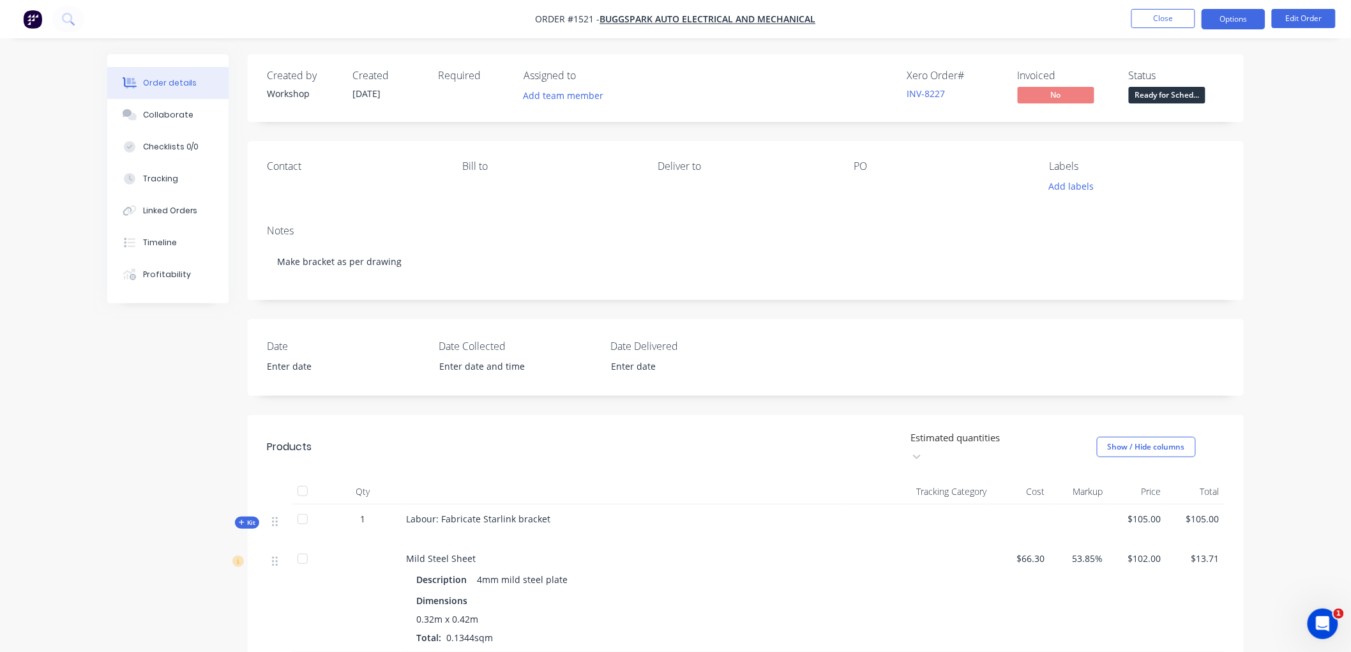
click at [1239, 20] on button "Options" at bounding box center [1234, 19] width 64 height 20
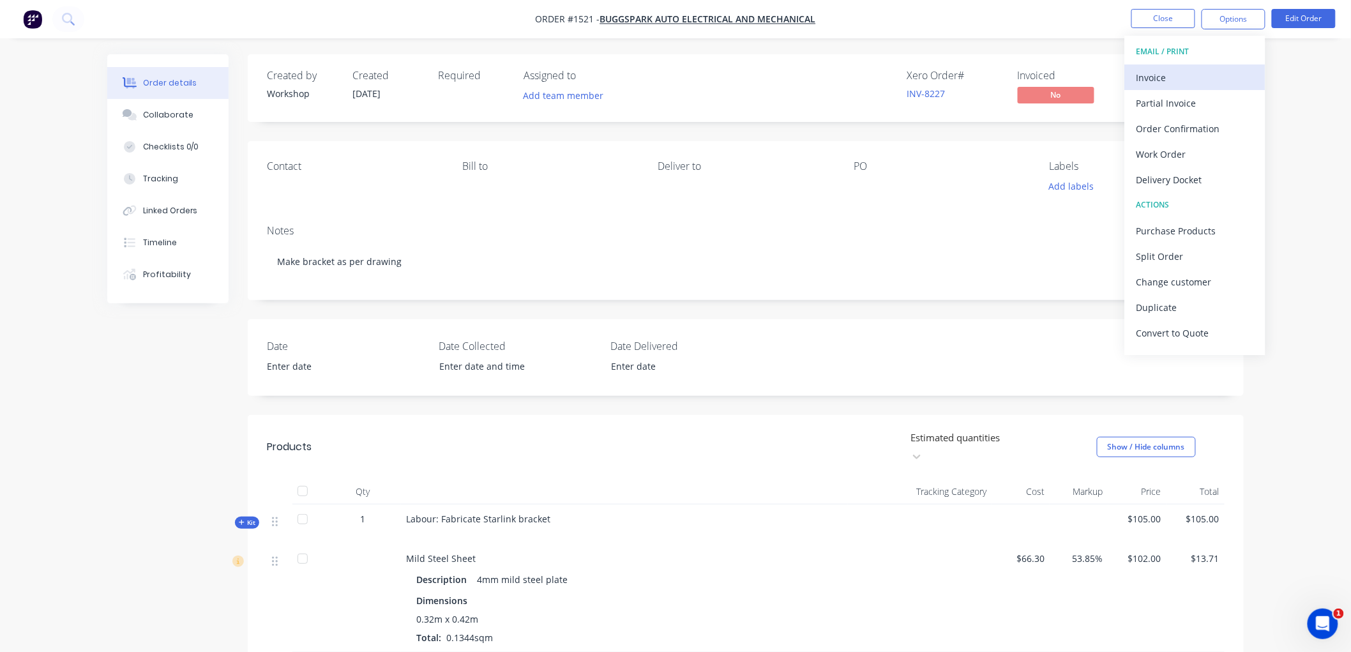
click at [1179, 78] on div "Invoice" at bounding box center [1194, 77] width 117 height 19
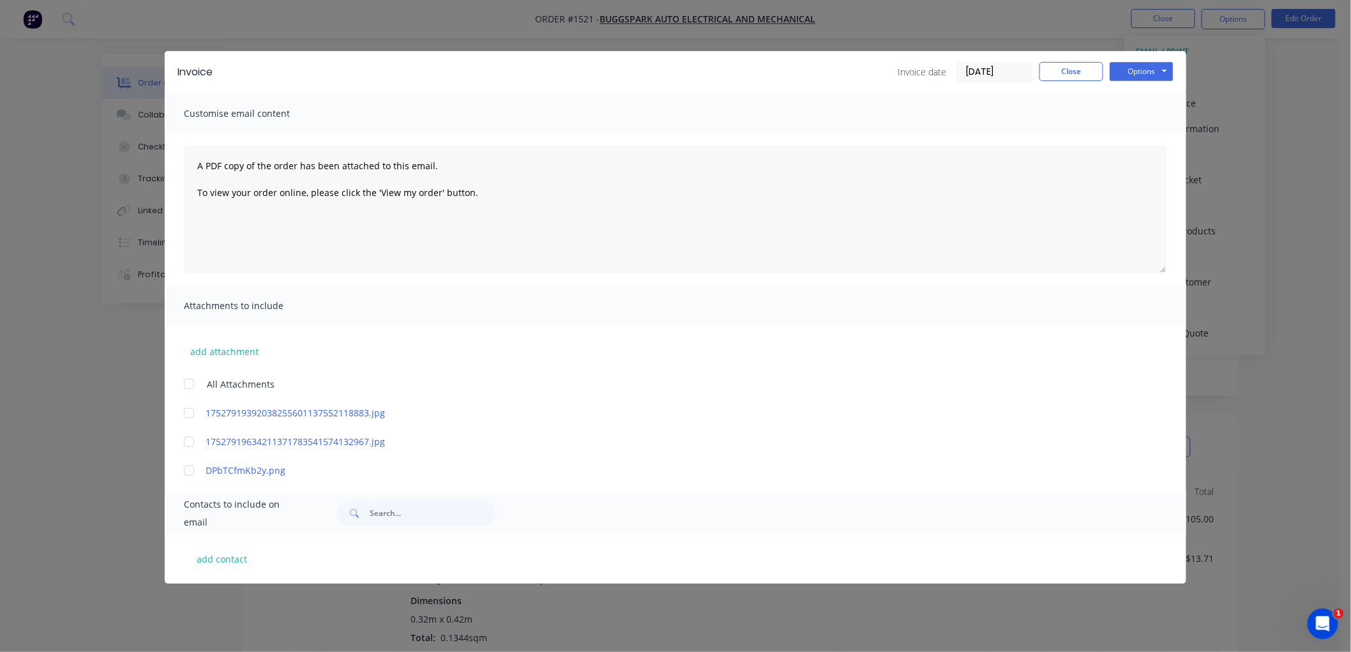
click at [984, 73] on input "08/10/25" at bounding box center [994, 72] width 75 height 19
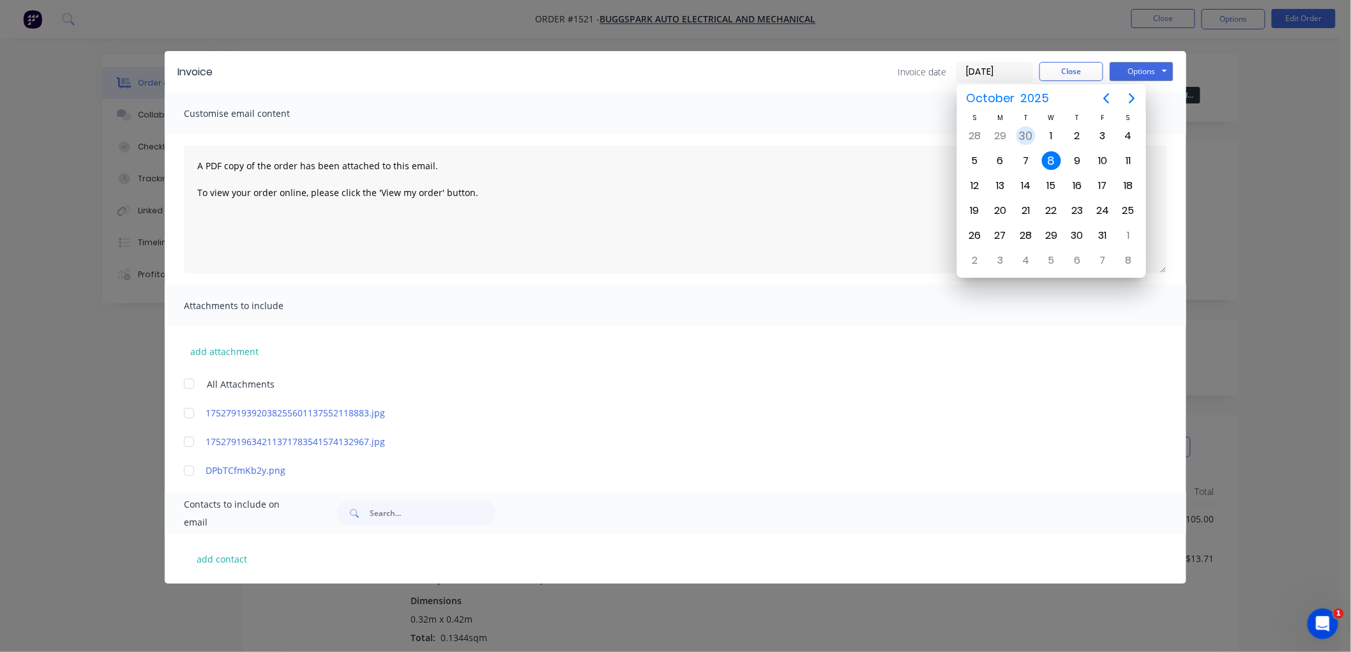
click at [1025, 132] on div "30" at bounding box center [1025, 135] width 19 height 19
type input "30/09/25"
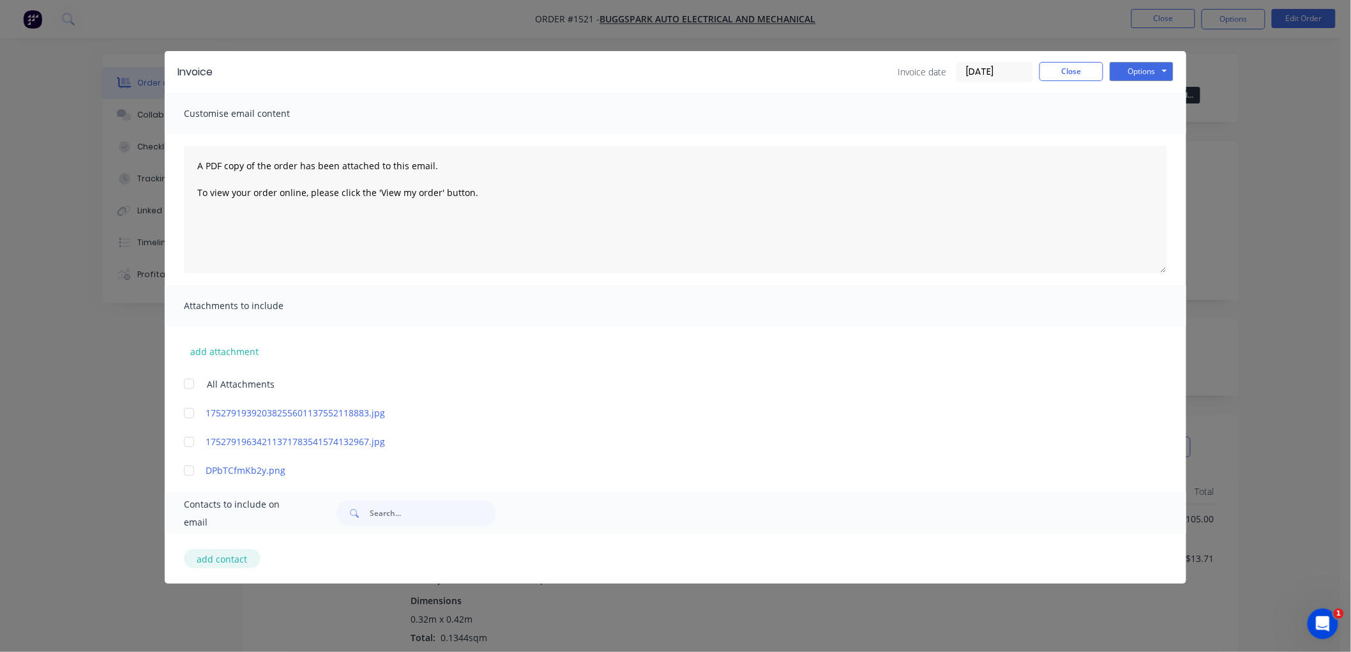
click at [213, 554] on button "add contact" at bounding box center [222, 558] width 77 height 19
select select "AU"
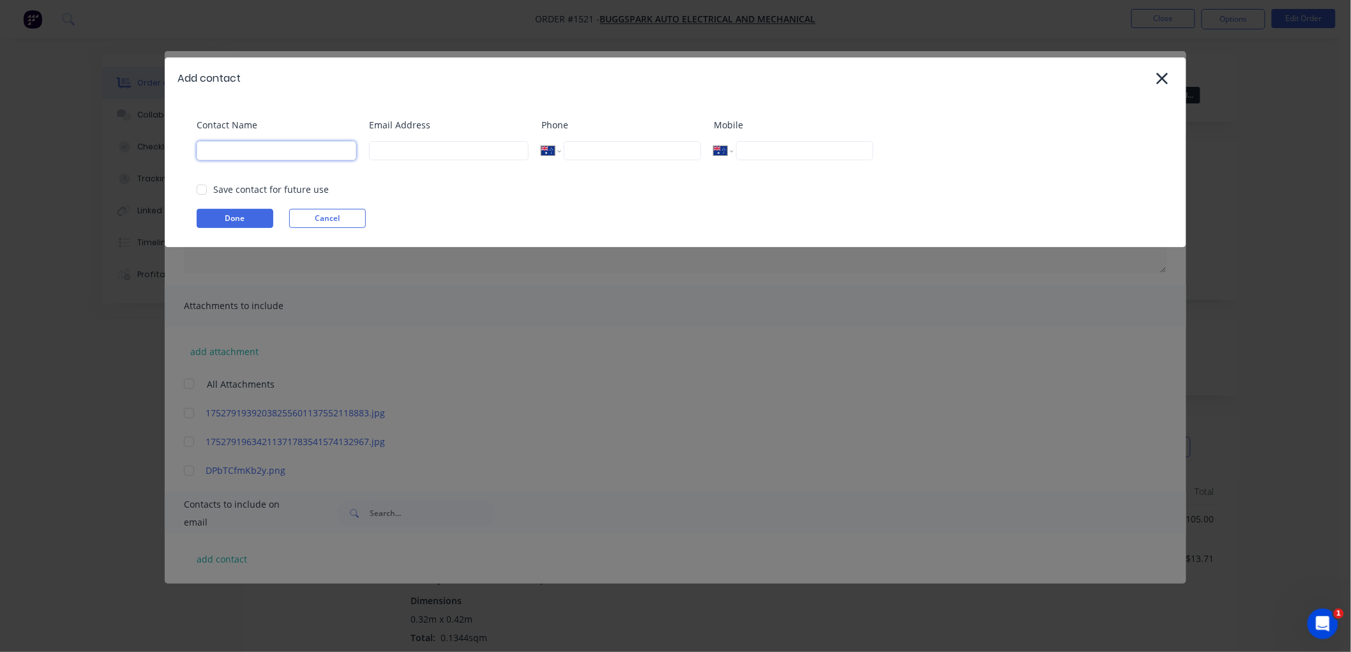
click at [239, 153] on input at bounding box center [277, 150] width 160 height 19
paste input "Buggspark Auto Electrical and Mechanical"
click at [206, 184] on div at bounding box center [202, 190] width 26 height 26
type input "Buggspark Auto Electrical and Mechanical"
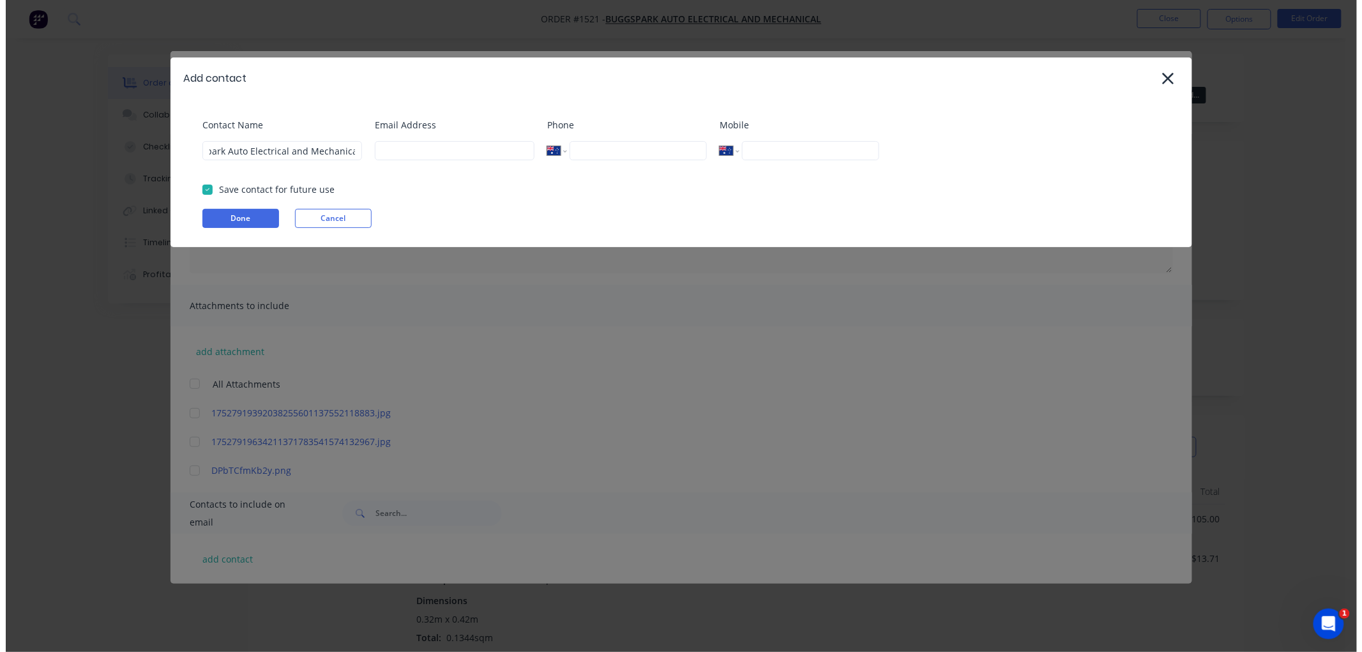
scroll to position [0, 0]
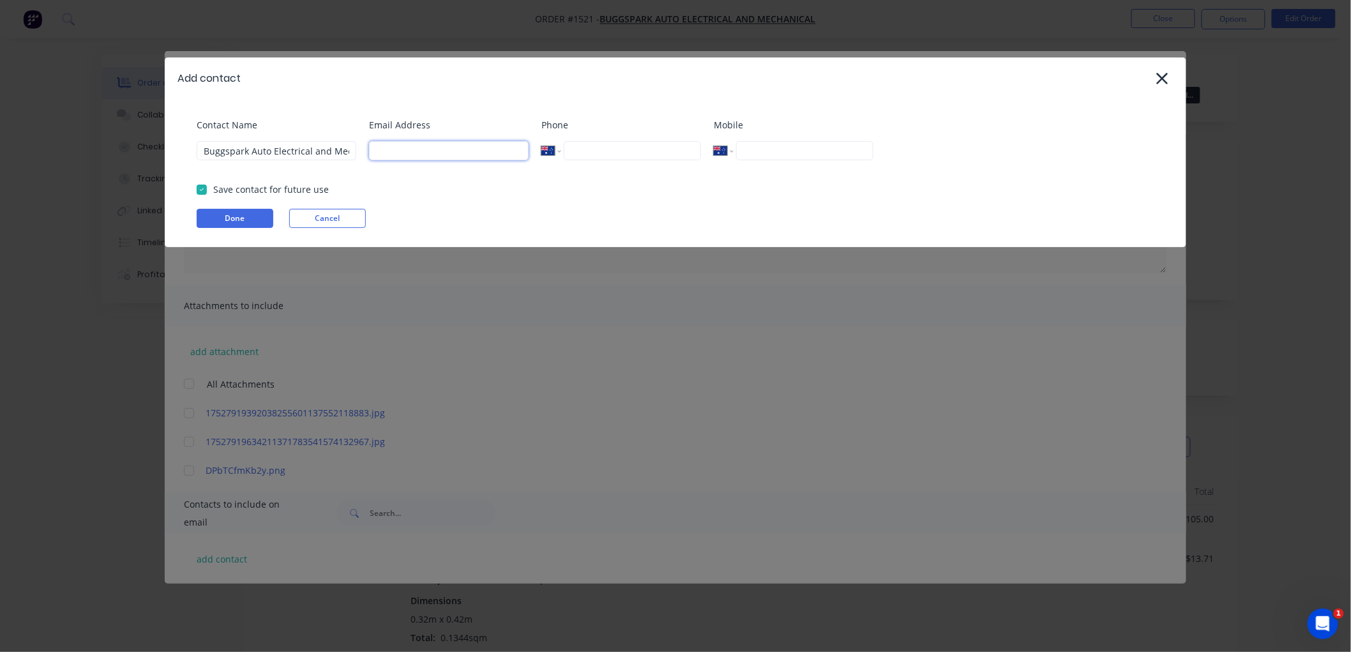
click at [441, 153] on input at bounding box center [449, 150] width 160 height 19
paste input "buggspark1@outlook.com"
type input "buggspark1@outlook.com"
click at [233, 218] on button "Done" at bounding box center [235, 218] width 77 height 19
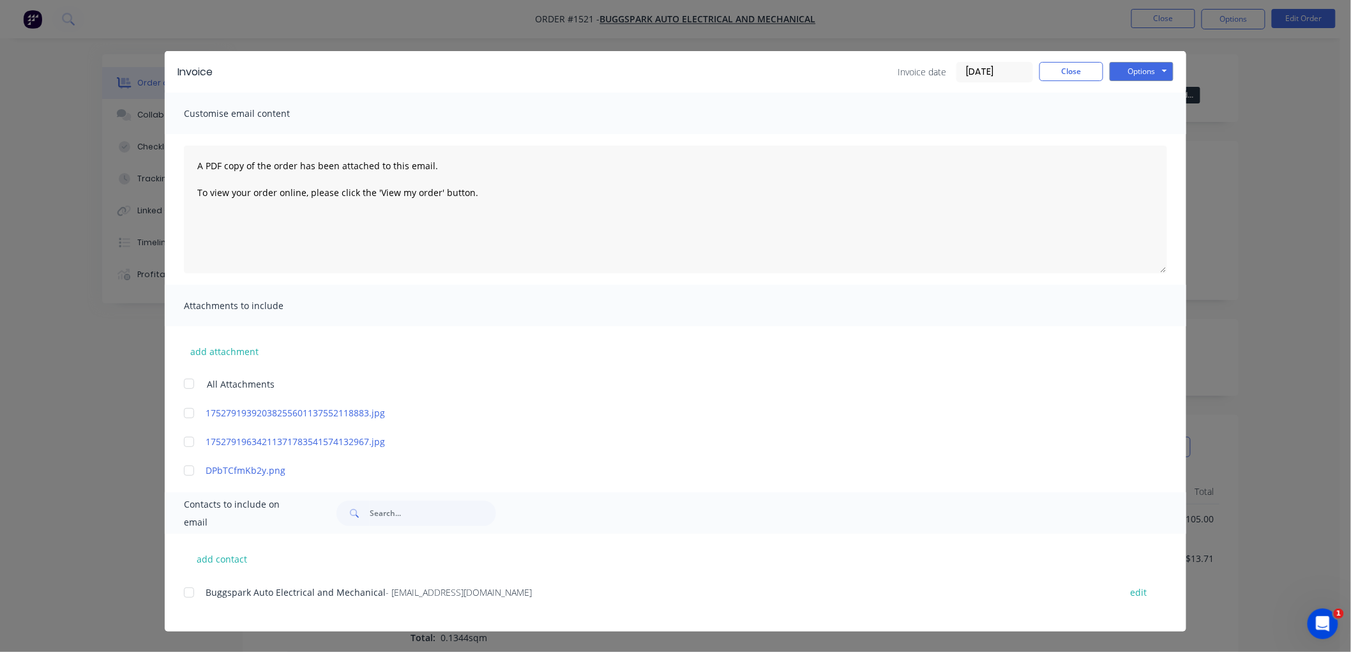
click at [187, 590] on div at bounding box center [189, 593] width 26 height 26
click at [1169, 73] on button "Options" at bounding box center [1142, 71] width 64 height 19
click at [1146, 133] on button "Email" at bounding box center [1151, 136] width 82 height 21
click at [1079, 70] on button "Close" at bounding box center [1071, 71] width 64 height 19
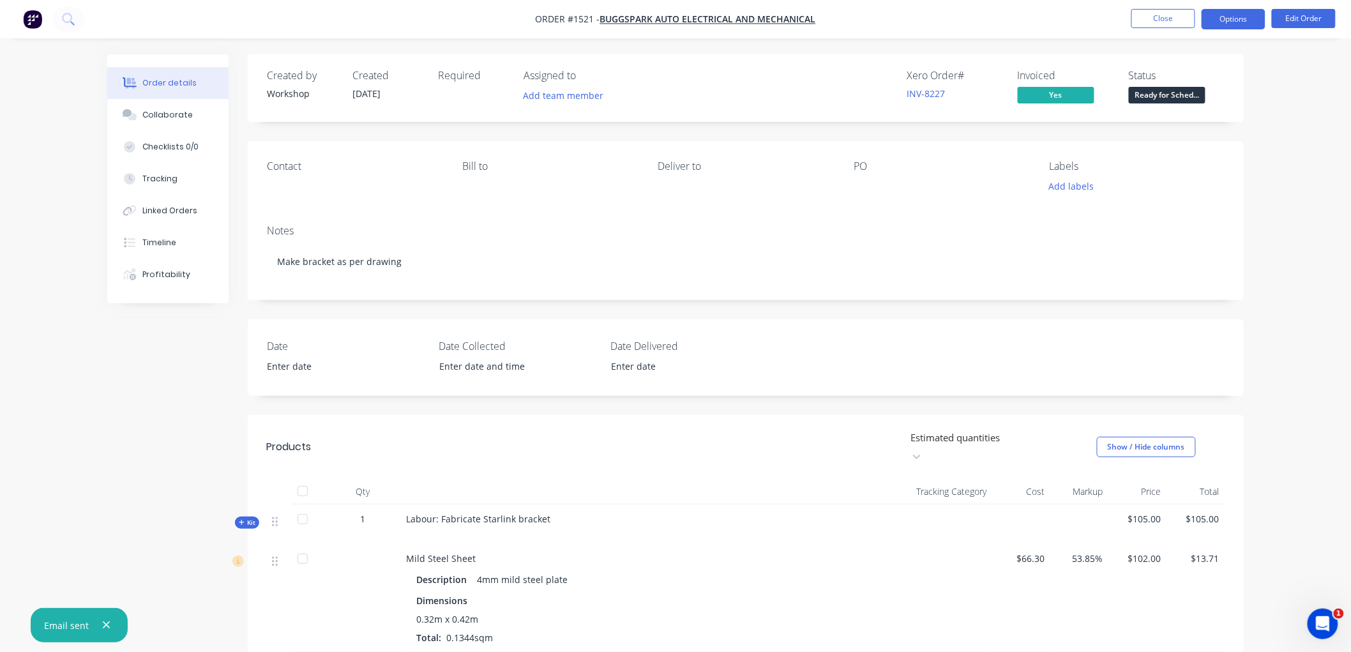
click at [1243, 17] on button "Options" at bounding box center [1234, 19] width 64 height 20
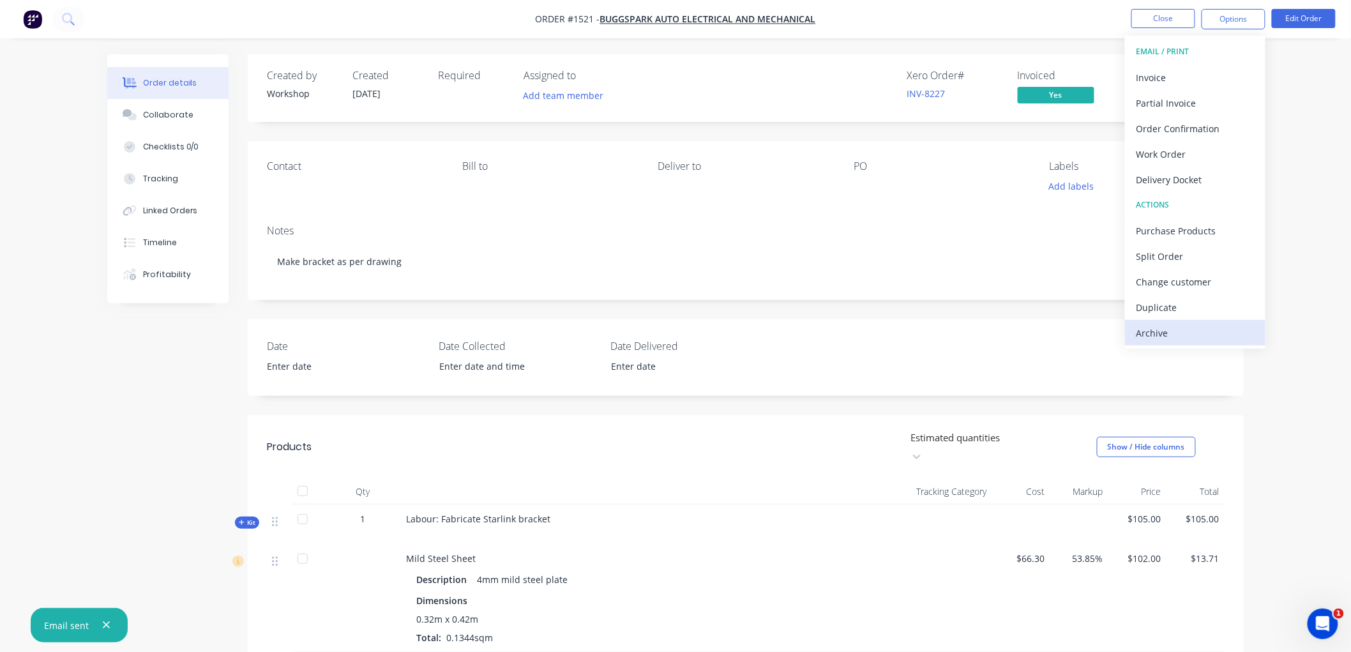
click at [1185, 324] on div "Archive" at bounding box center [1194, 333] width 117 height 19
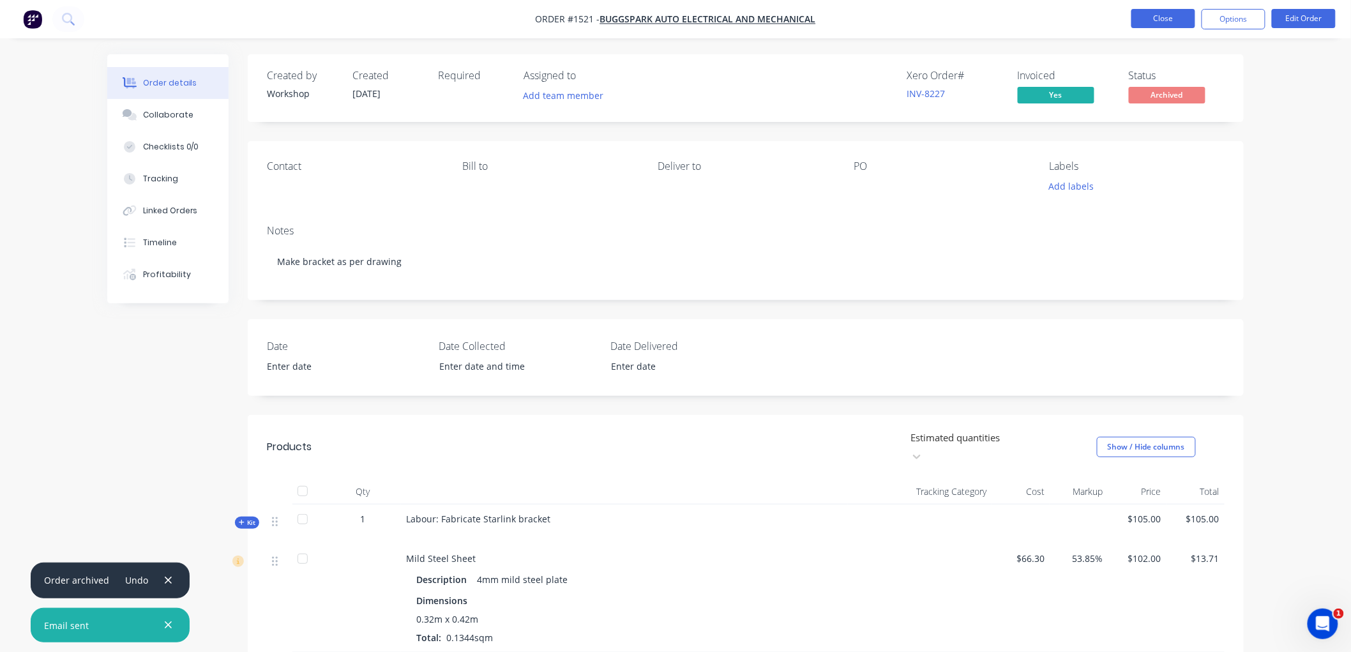
click at [1157, 22] on button "Close" at bounding box center [1163, 18] width 64 height 19
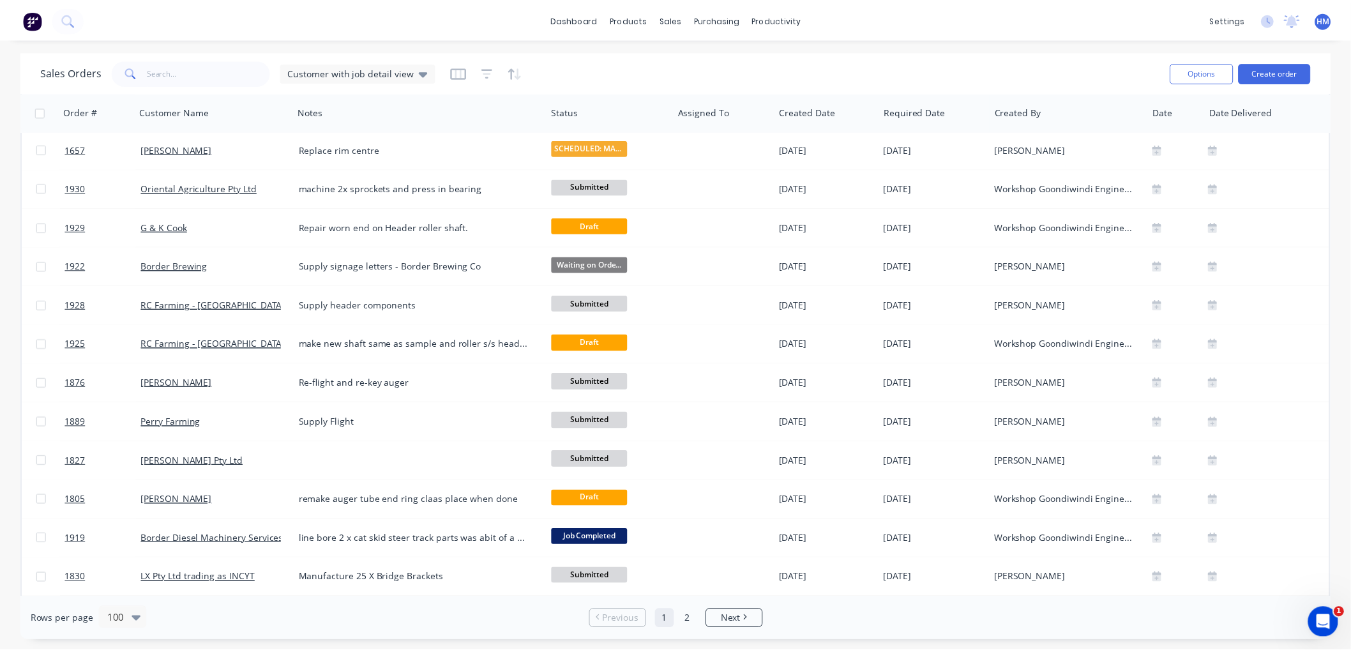
scroll to position [993, 0]
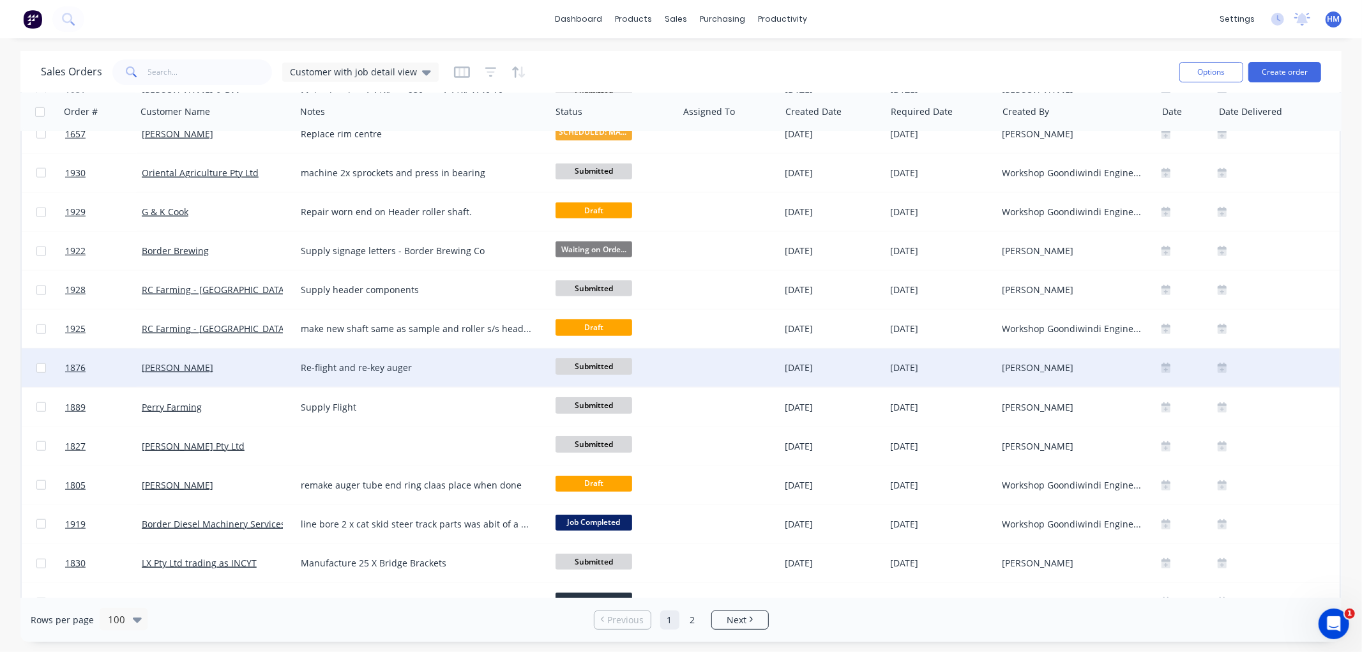
click at [212, 369] on div "Lachlan Beare" at bounding box center [213, 367] width 142 height 13
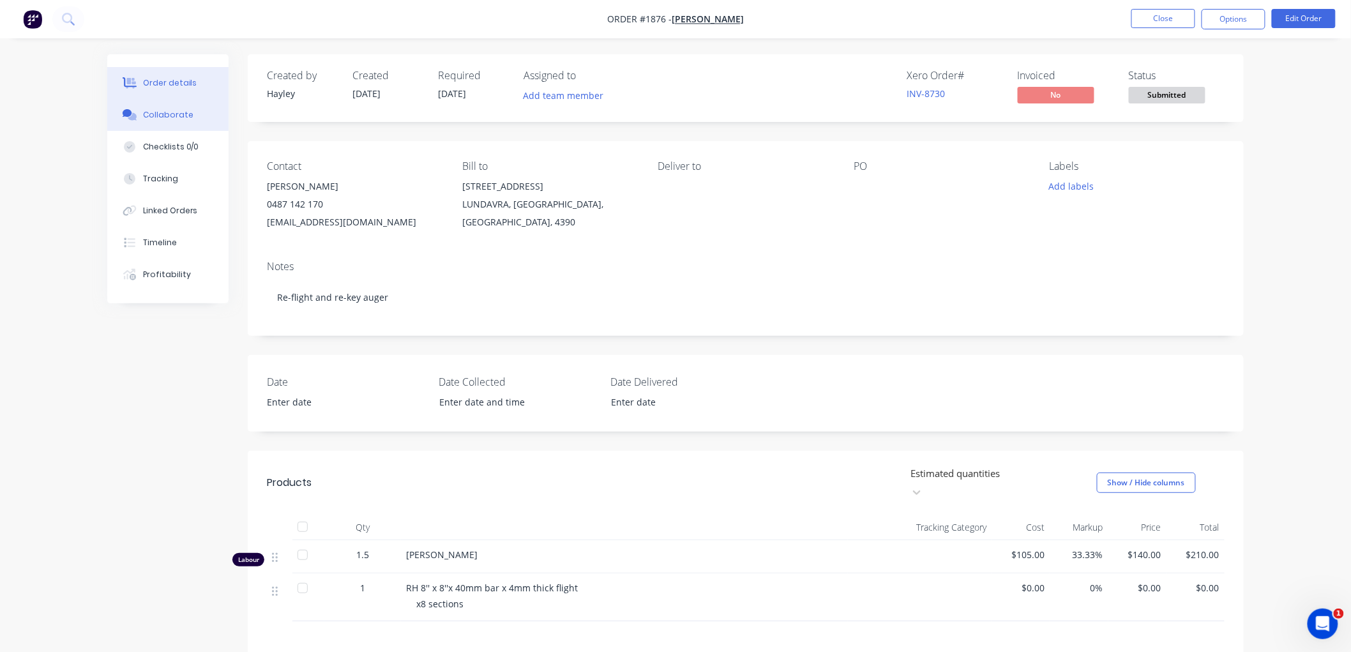
click at [182, 109] on div "Collaborate" at bounding box center [168, 114] width 50 height 11
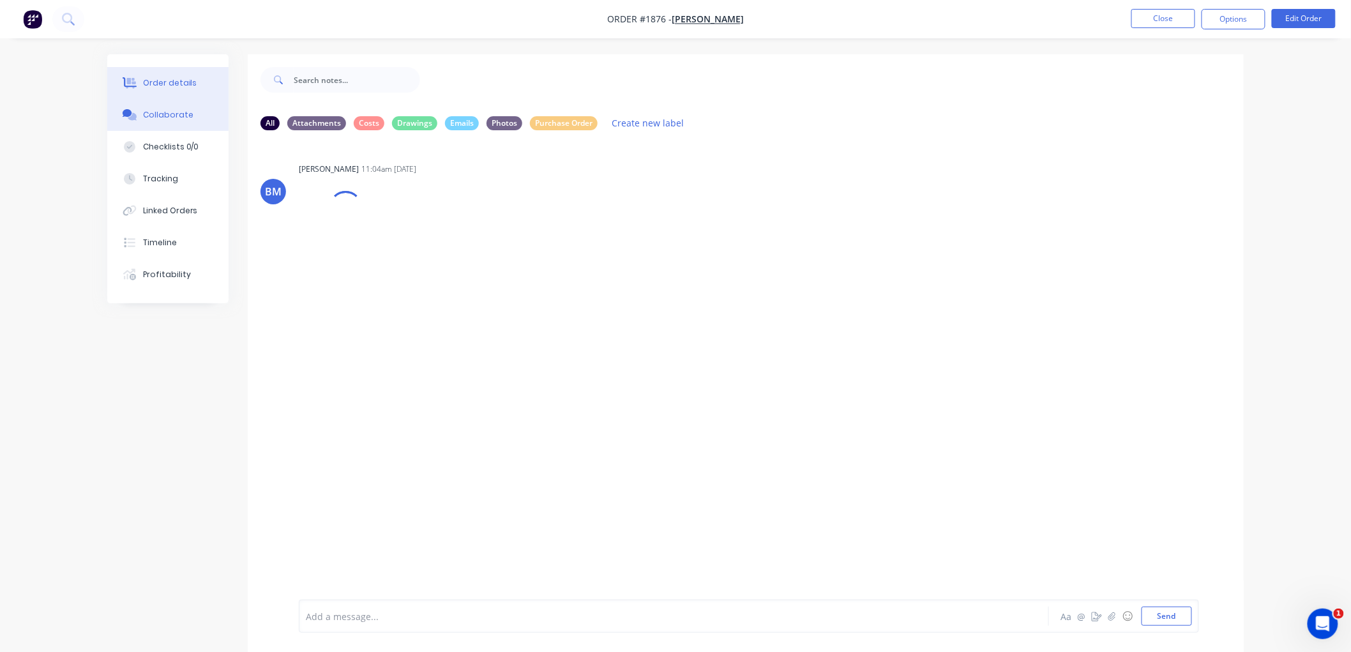
click at [151, 84] on div "Order details" at bounding box center [170, 82] width 54 height 11
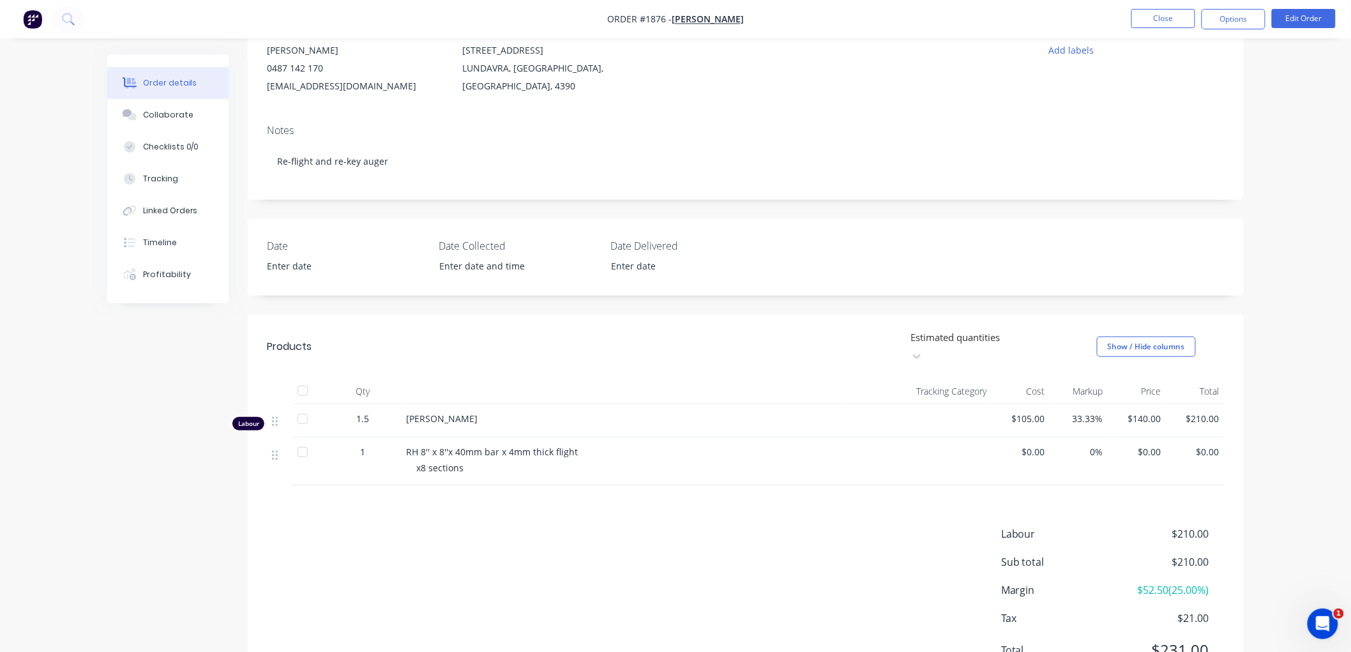
scroll to position [142, 0]
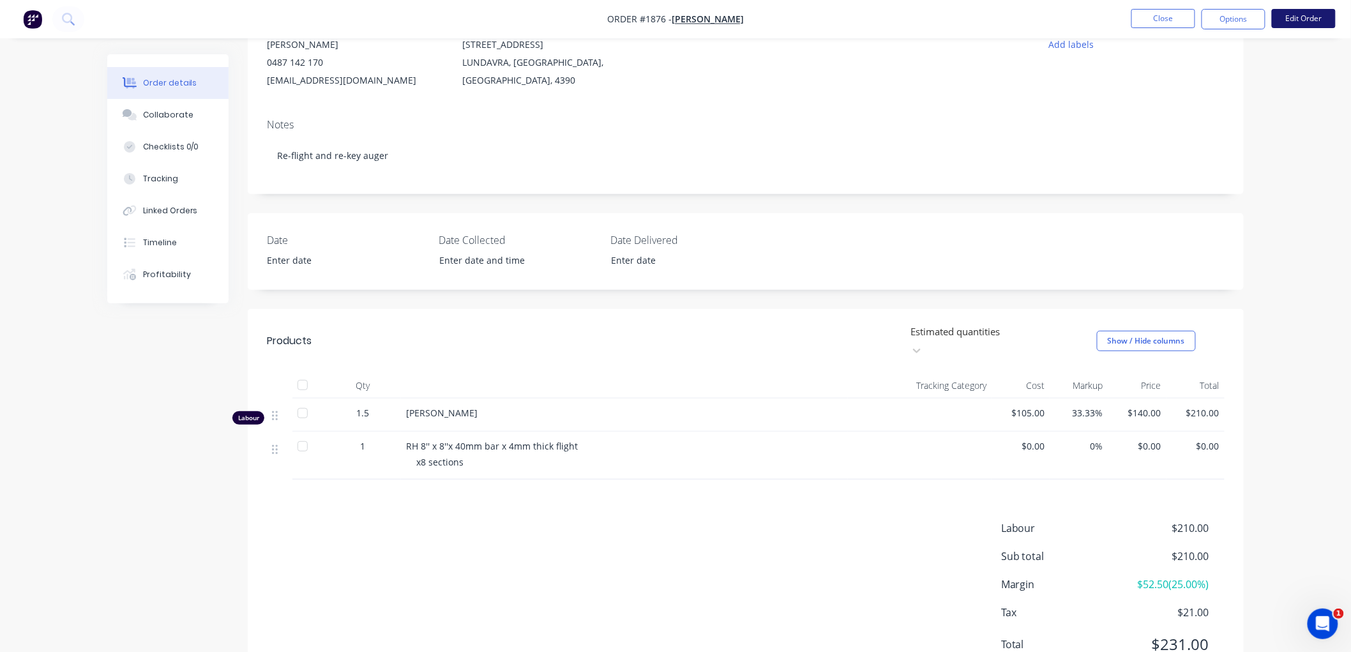
click at [1299, 15] on button "Edit Order" at bounding box center [1304, 18] width 64 height 19
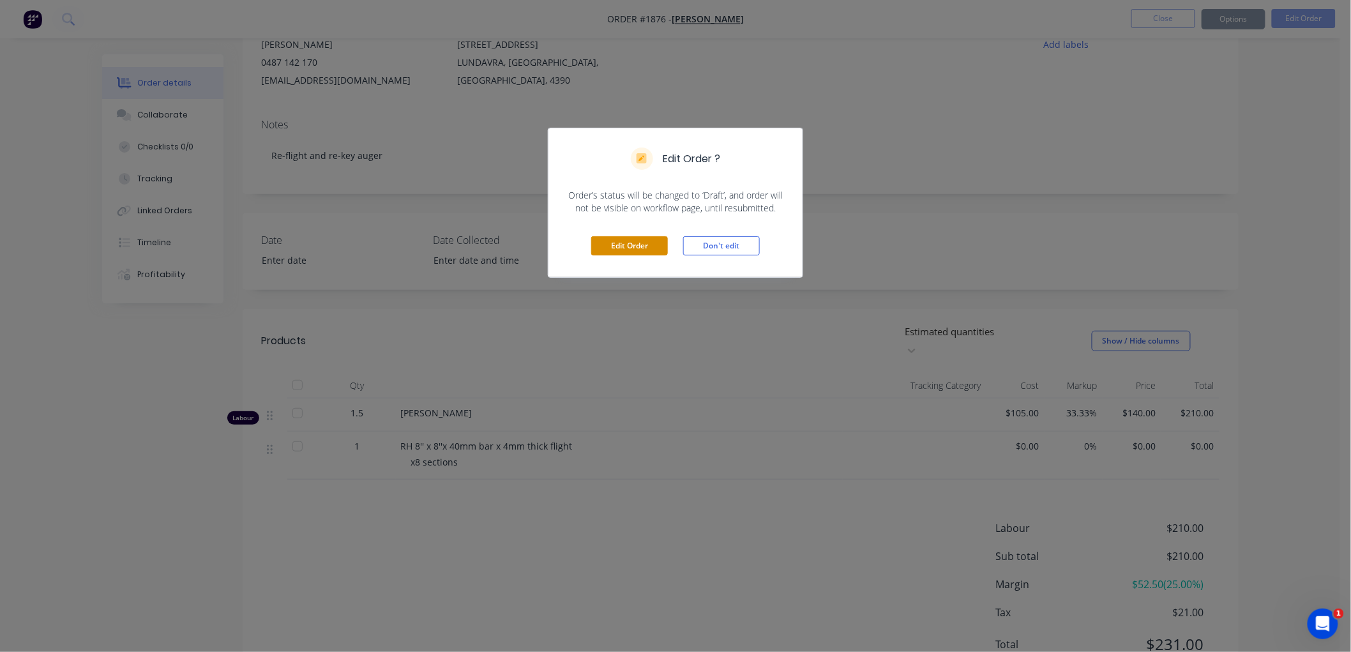
click at [626, 248] on button "Edit Order" at bounding box center [629, 245] width 77 height 19
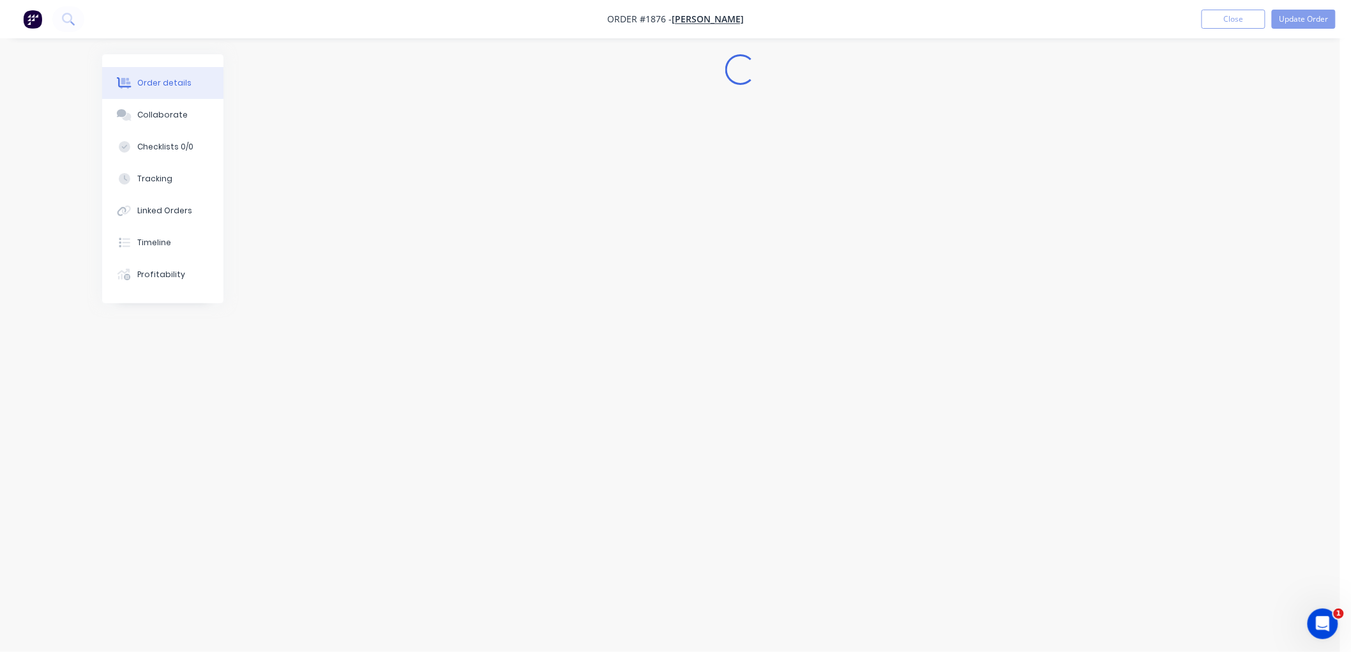
scroll to position [0, 0]
click at [169, 177] on div "Tracking" at bounding box center [165, 178] width 35 height 11
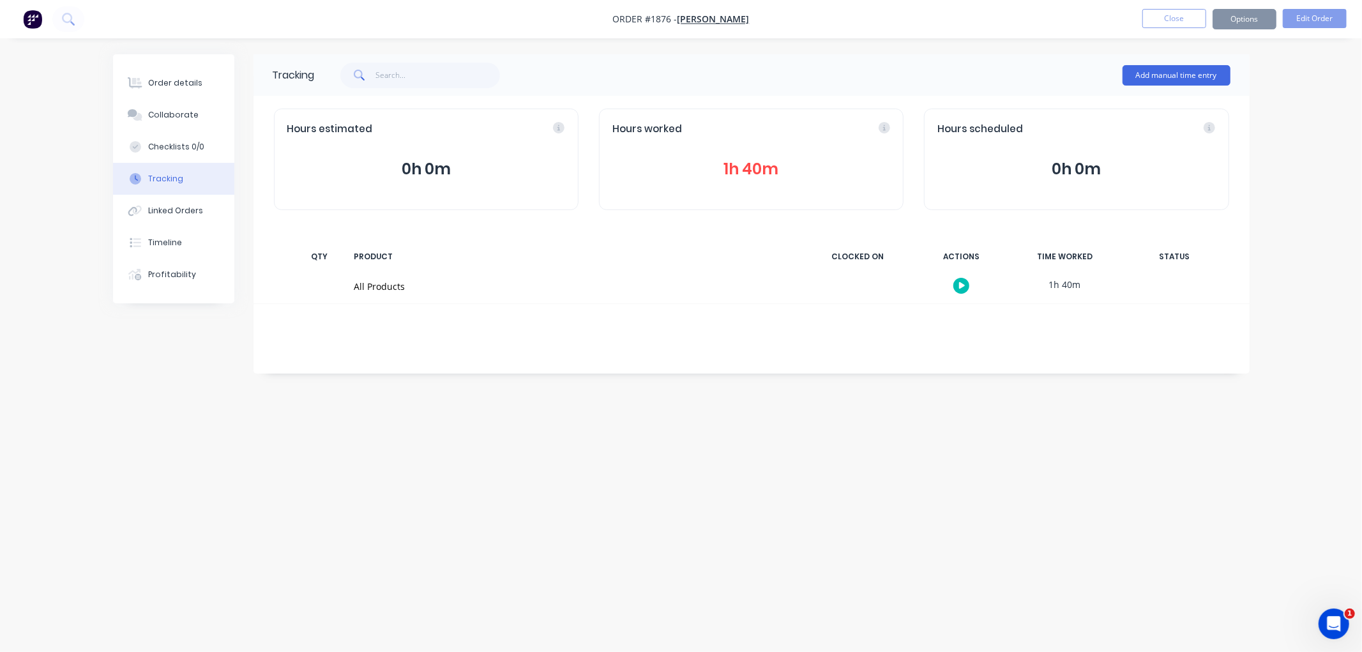
click at [738, 179] on button "1h 40m" at bounding box center [751, 169] width 278 height 24
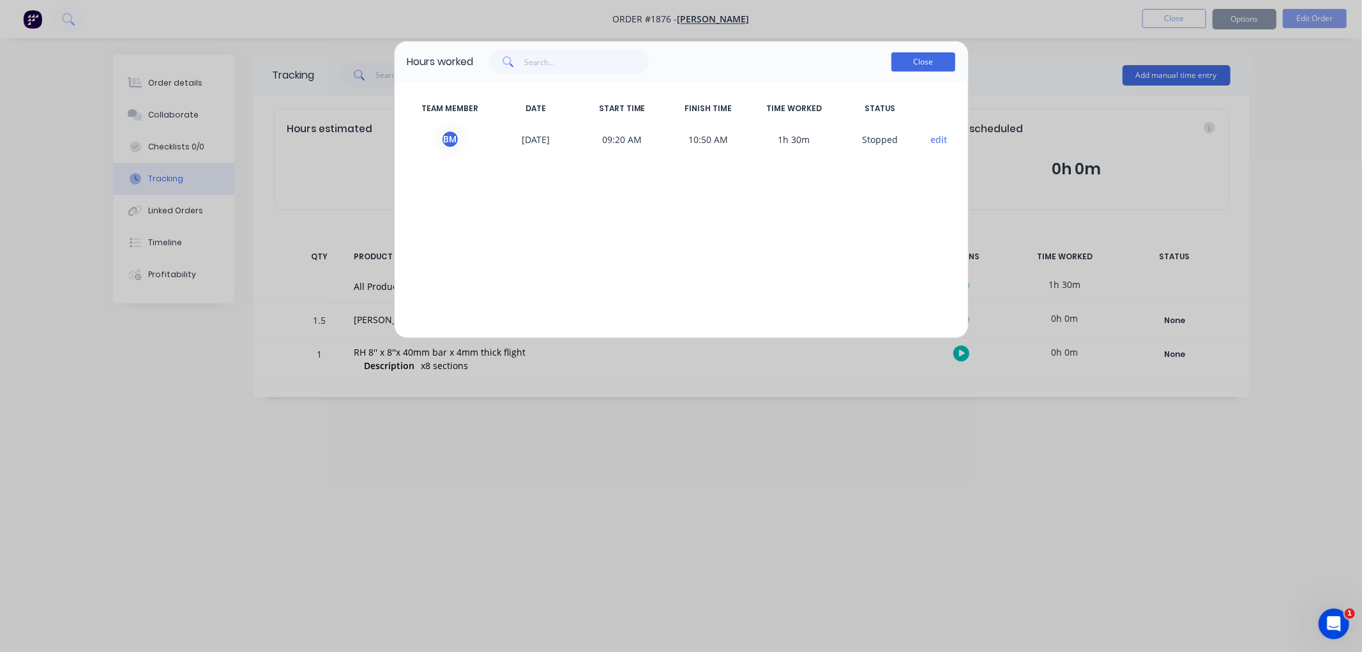
click at [916, 62] on button "Close" at bounding box center [923, 61] width 64 height 19
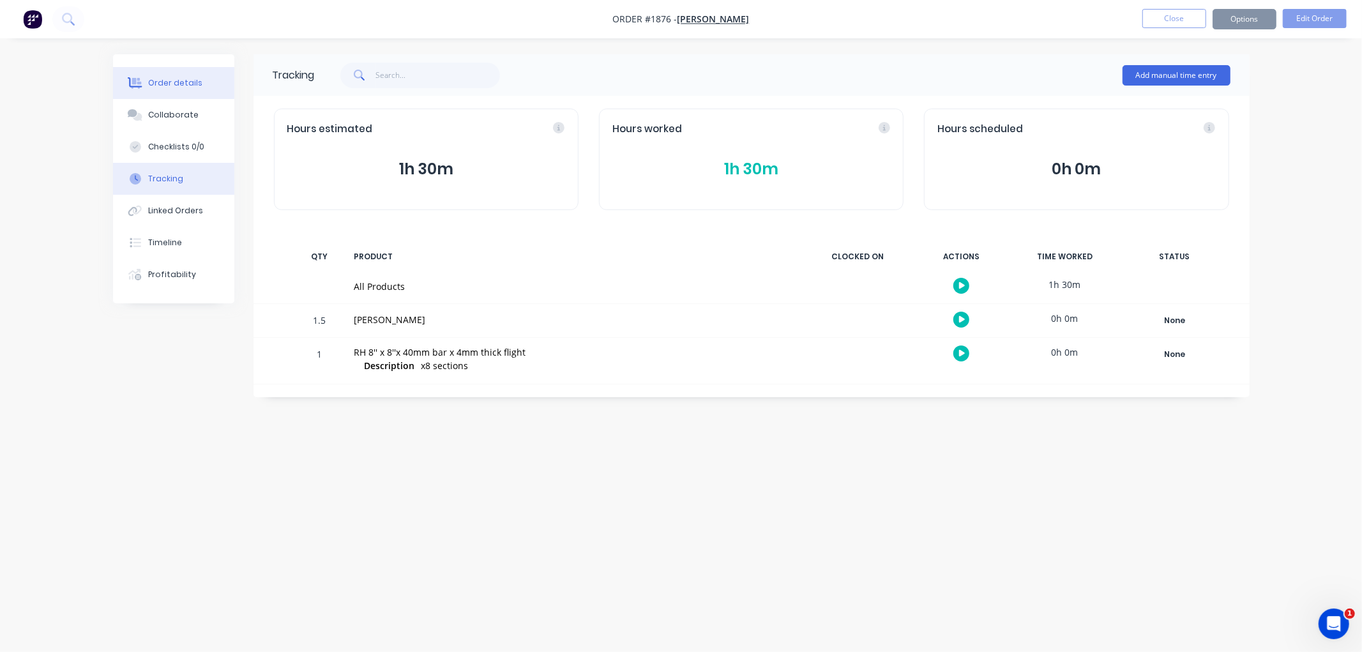
click at [170, 83] on div "Order details" at bounding box center [175, 82] width 54 height 11
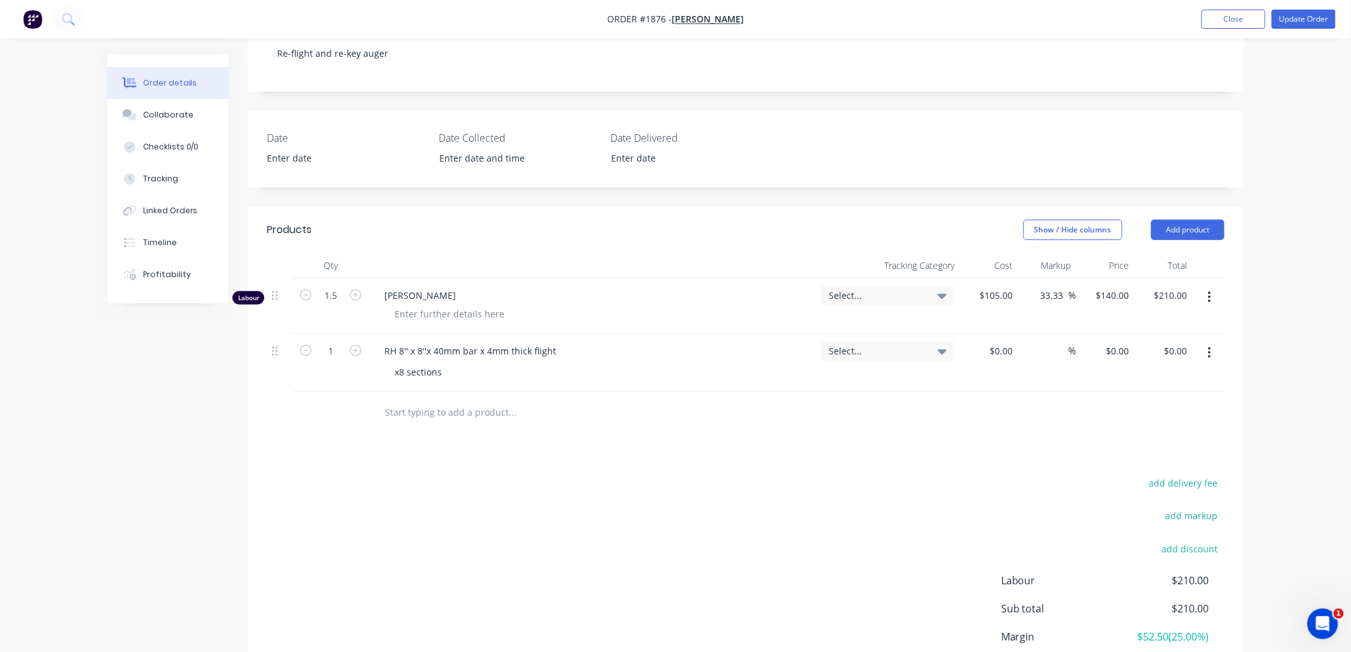
scroll to position [283, 0]
click at [1188, 218] on button "Add product" at bounding box center [1187, 228] width 73 height 20
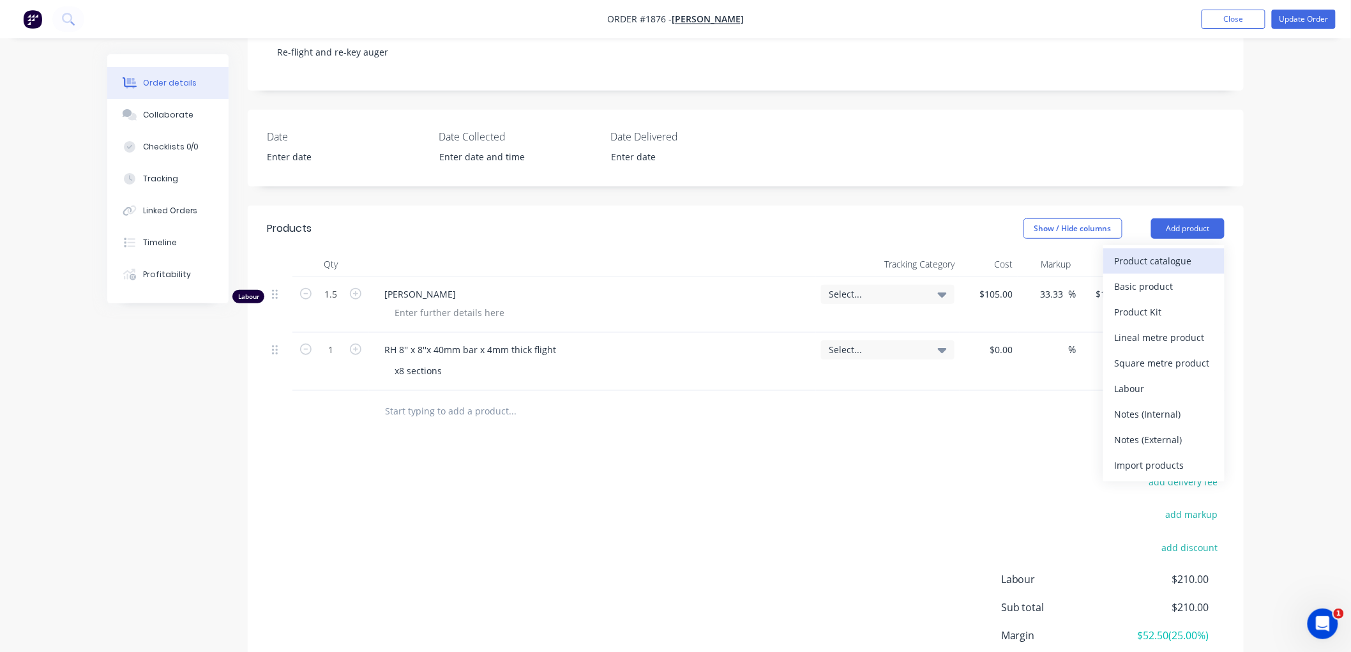
click at [1127, 252] on div "Product catalogue" at bounding box center [1164, 261] width 98 height 19
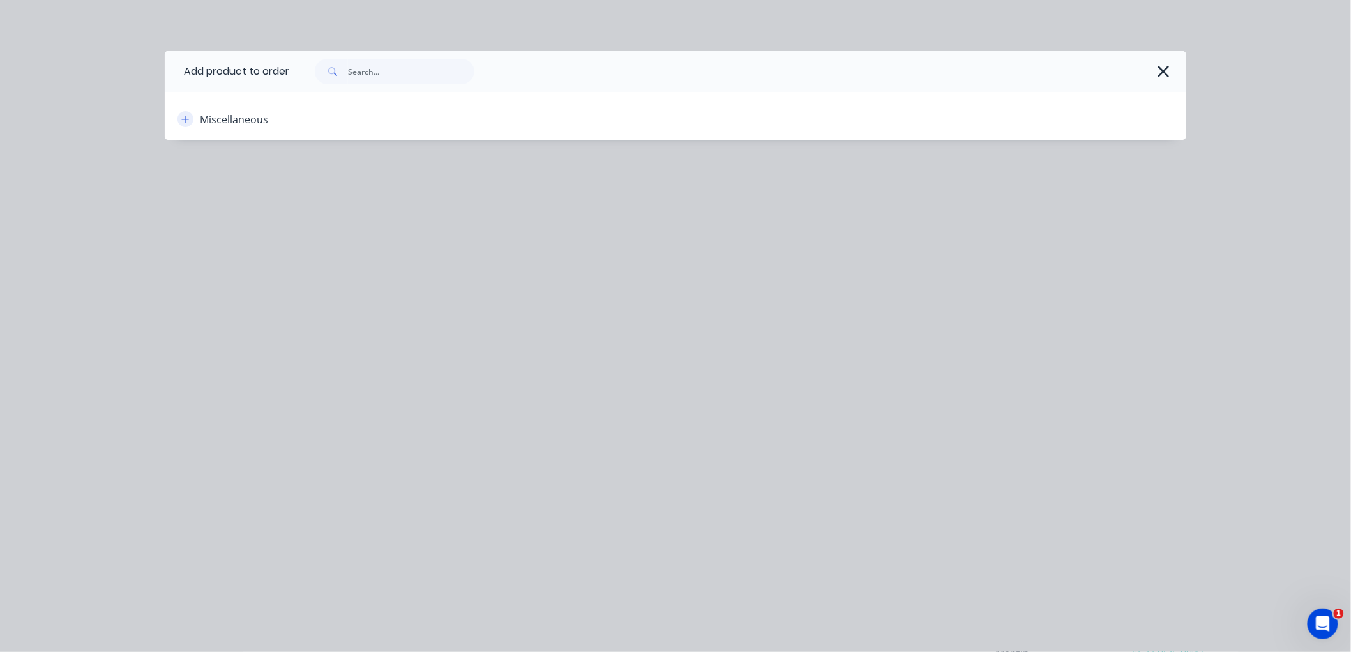
click at [185, 122] on icon "button" at bounding box center [185, 119] width 8 height 9
click at [1160, 68] on icon "button" at bounding box center [1162, 71] width 11 height 11
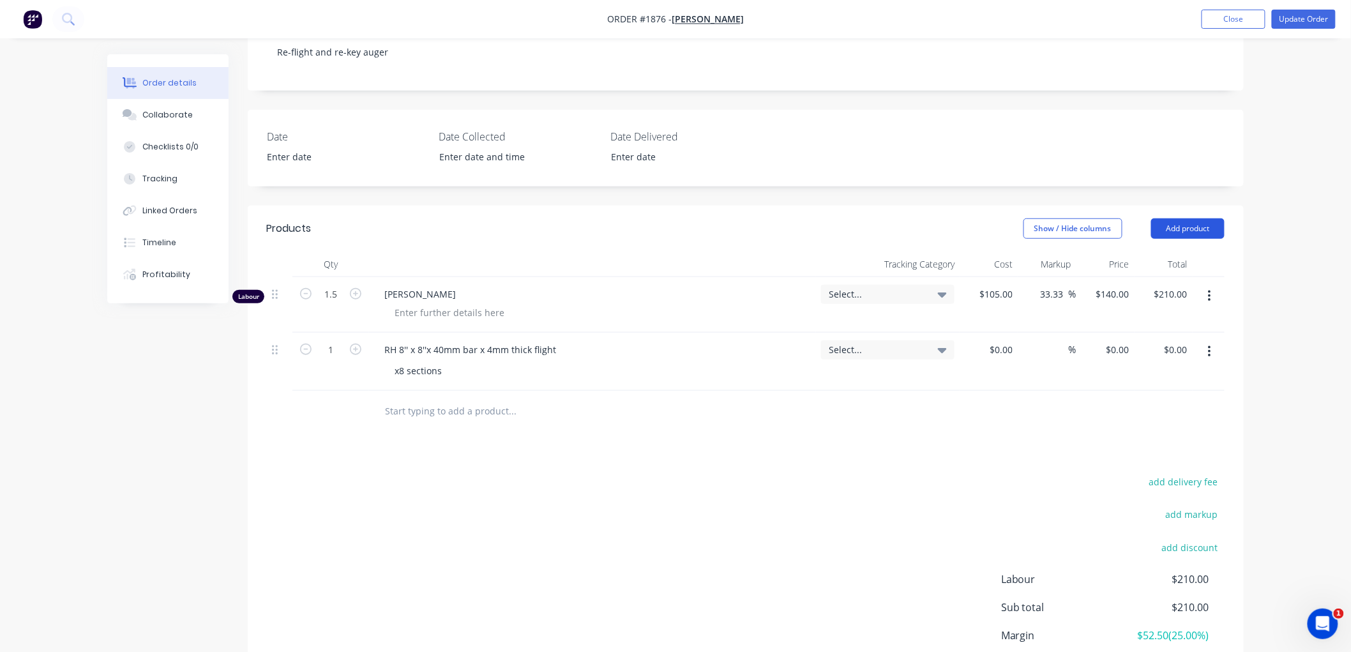
click at [1185, 218] on button "Add product" at bounding box center [1187, 228] width 73 height 20
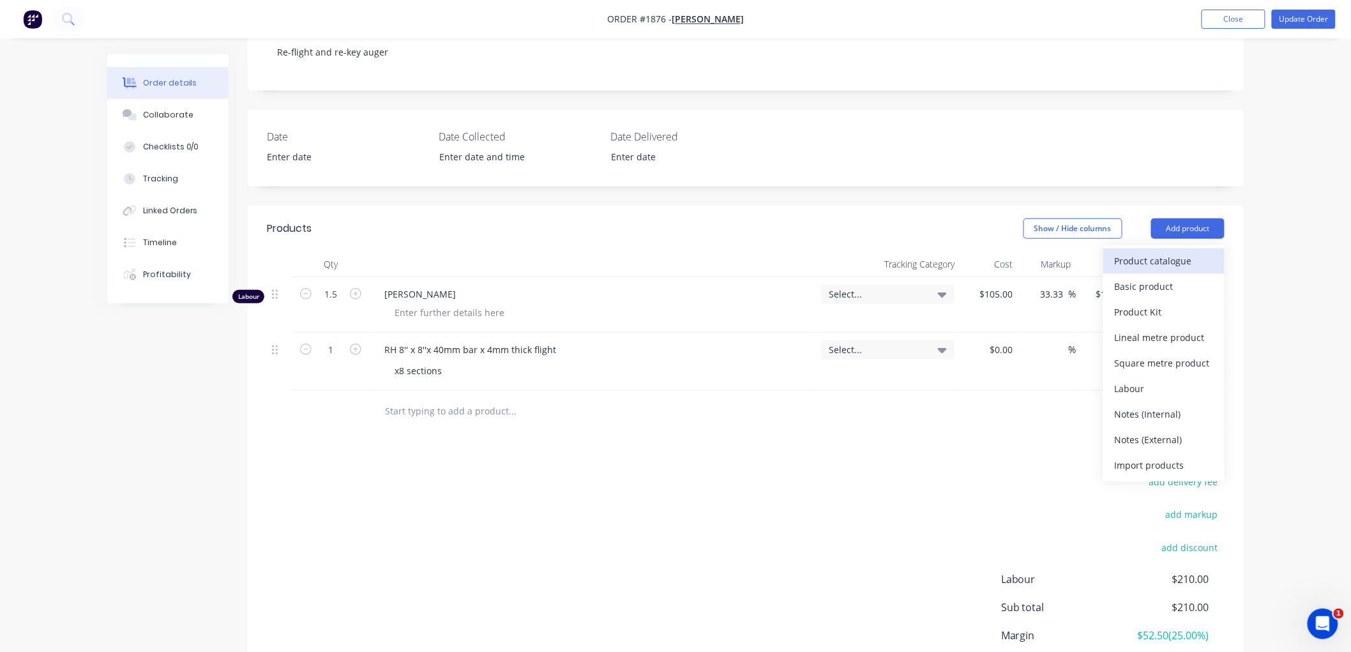
click at [1173, 252] on div "Product catalogue" at bounding box center [1164, 261] width 98 height 19
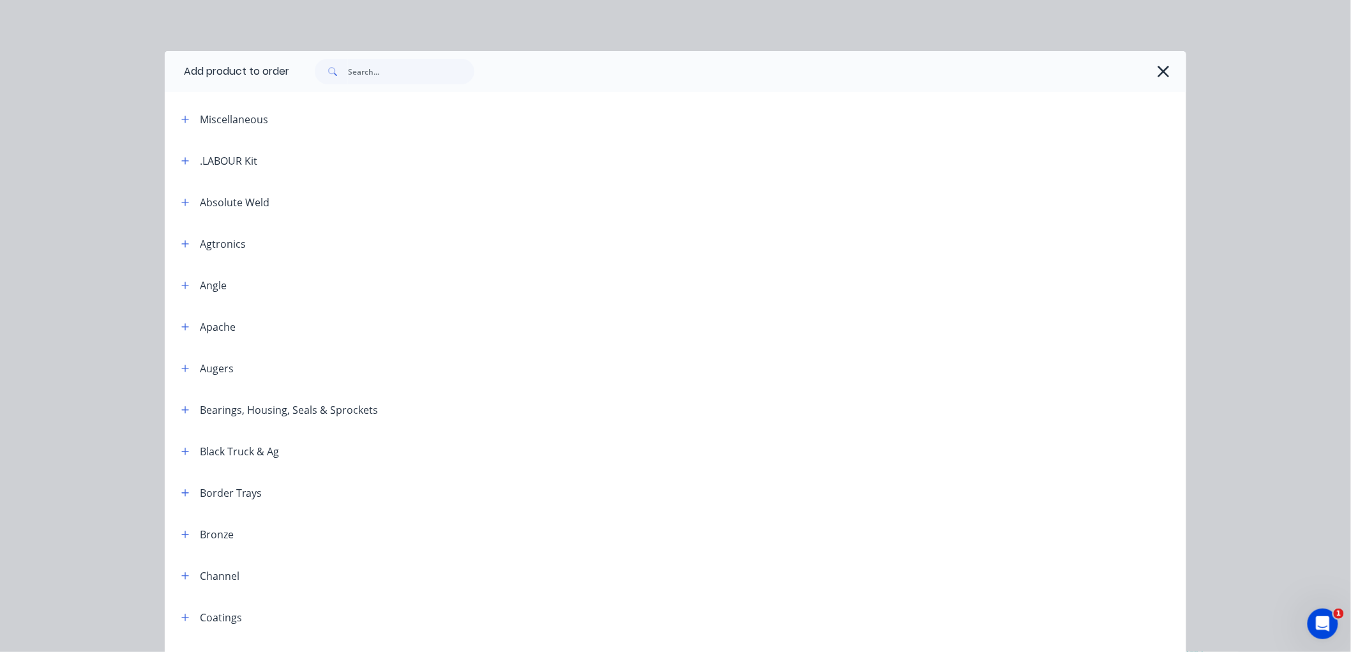
drag, startPoint x: 179, startPoint y: 160, endPoint x: 275, endPoint y: 171, distance: 96.5
click at [183, 160] on icon "button" at bounding box center [185, 160] width 8 height 9
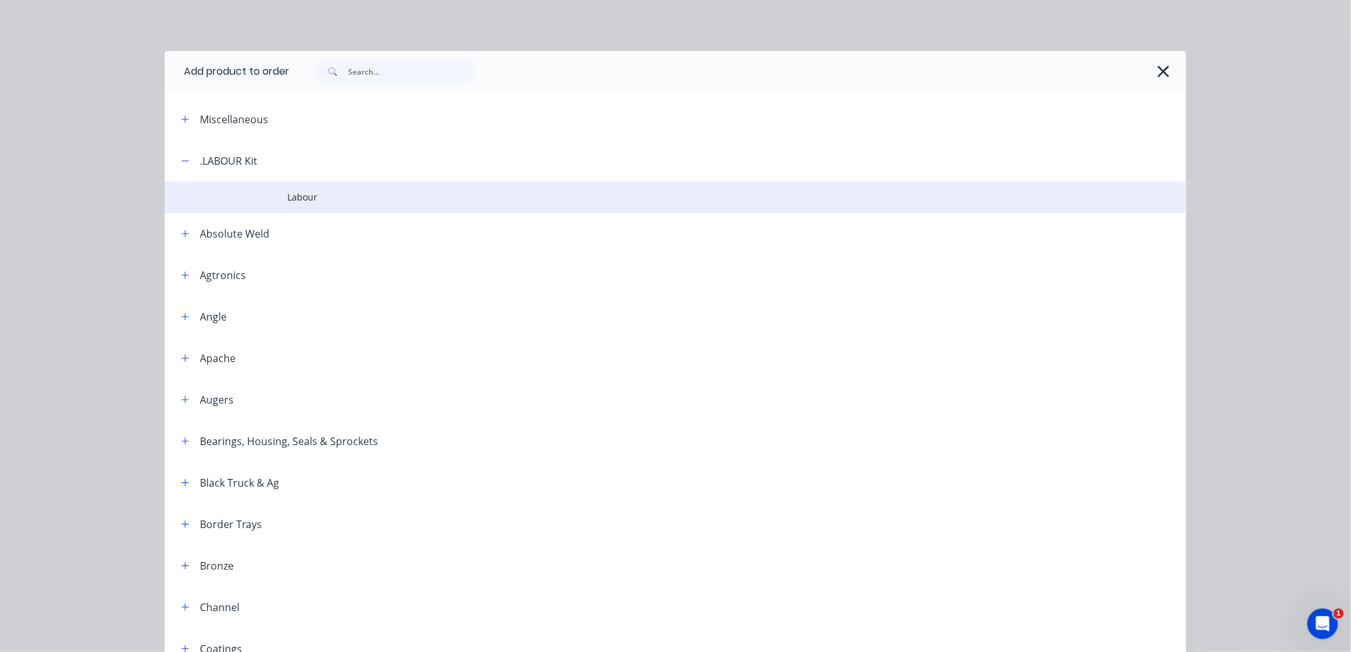
click at [287, 202] on span "Labour" at bounding box center [646, 196] width 719 height 13
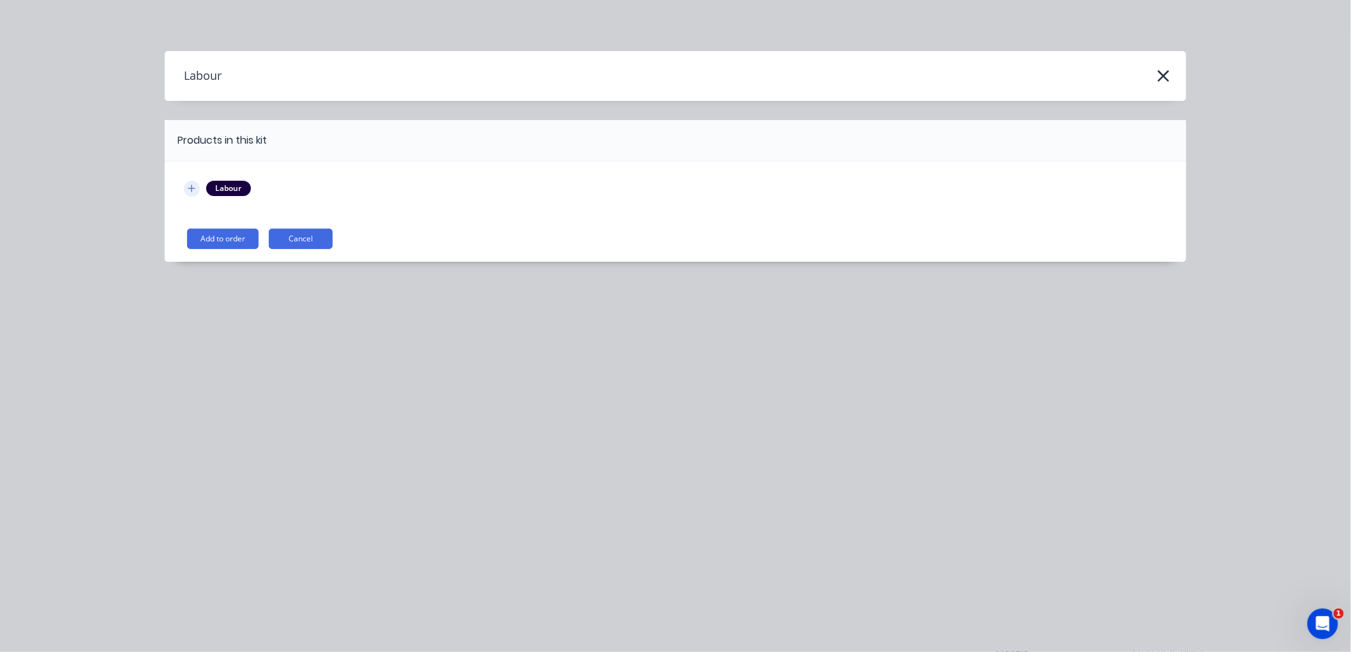
click at [190, 195] on button "button" at bounding box center [192, 189] width 16 height 16
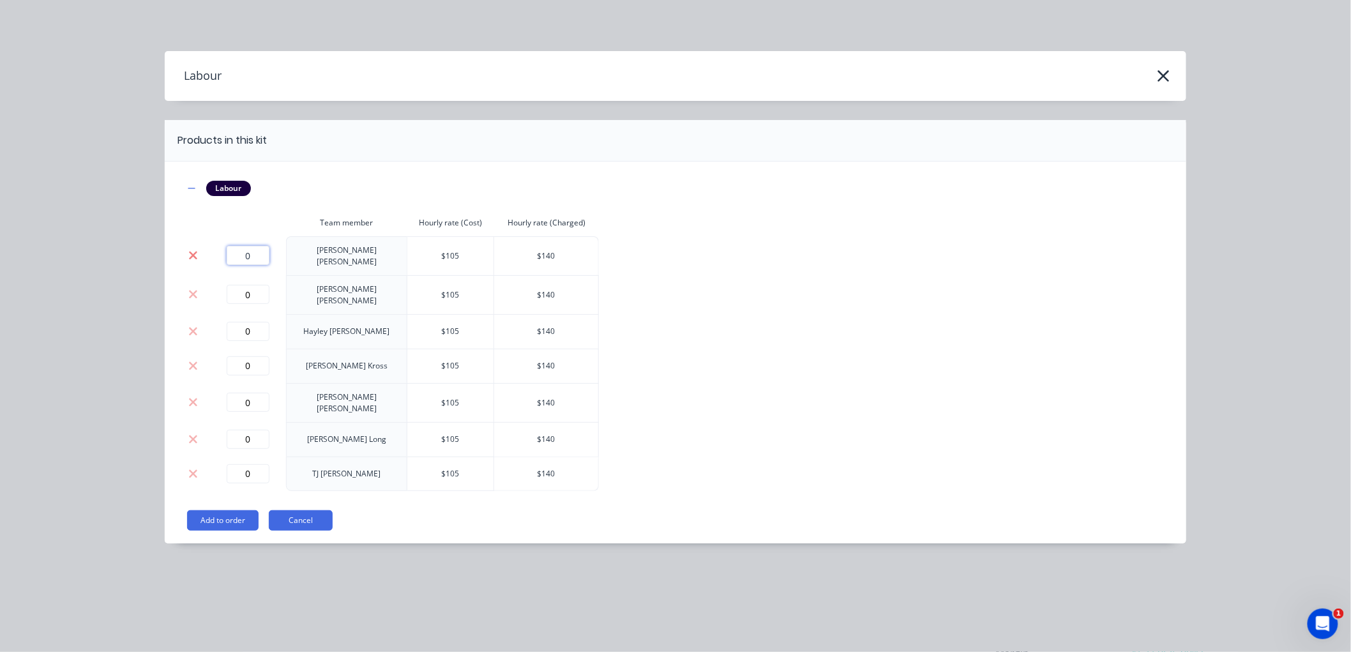
drag, startPoint x: 253, startPoint y: 252, endPoint x: 188, endPoint y: 252, distance: 64.5
click at [188, 252] on tr "0 Brendan McCormick $ 105 $ 140" at bounding box center [391, 255] width 415 height 39
type input "1.5"
click at [235, 511] on button "Add to order" at bounding box center [223, 520] width 72 height 20
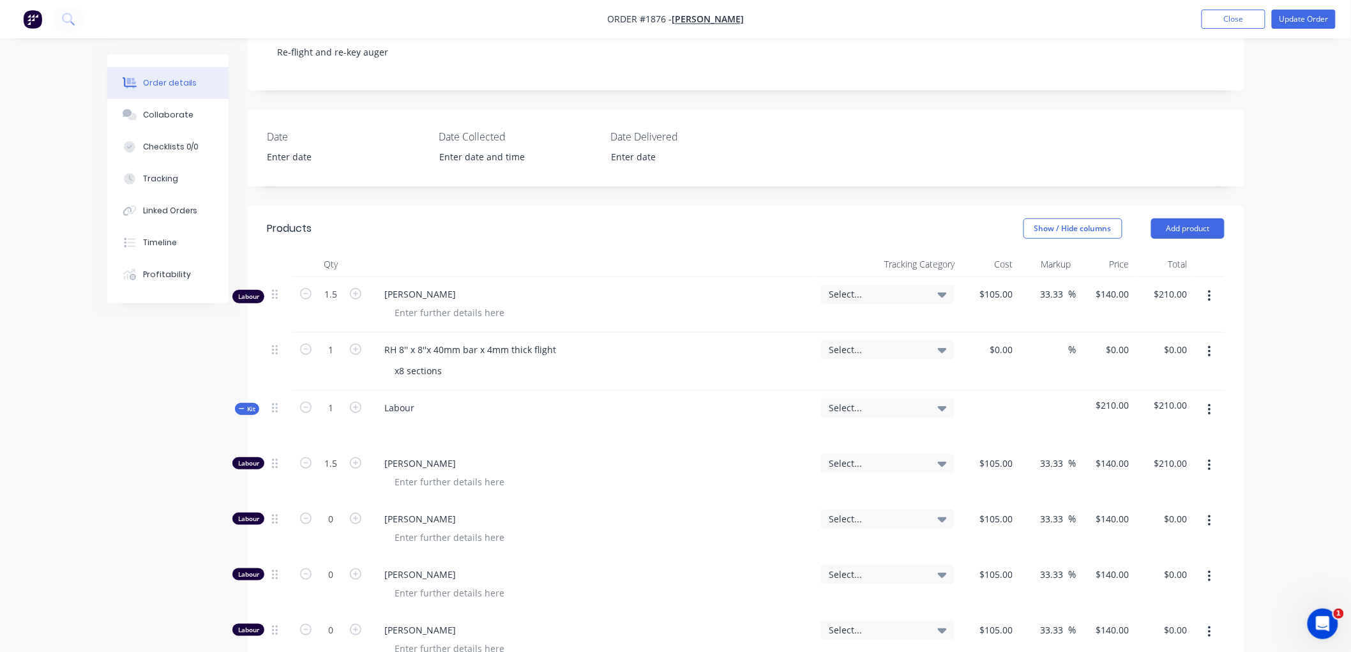
click at [235, 403] on button "Kit" at bounding box center [247, 409] width 24 height 12
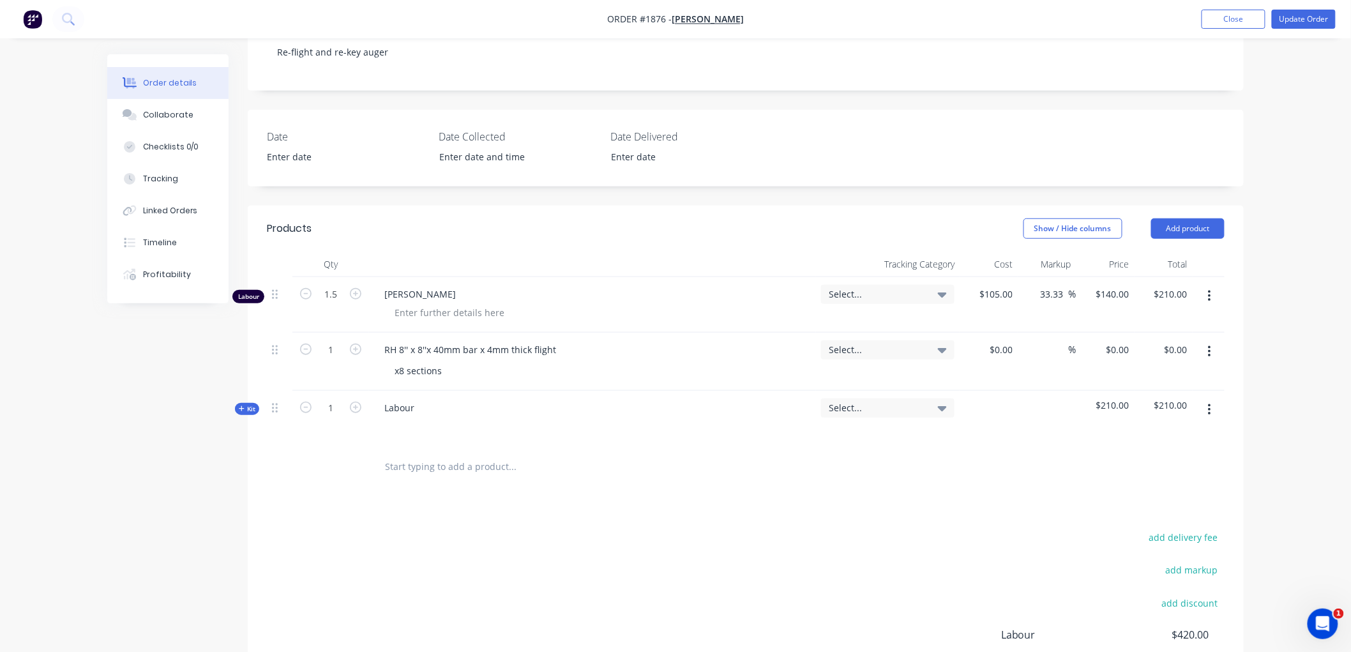
click at [1213, 285] on button "button" at bounding box center [1210, 296] width 30 height 23
click at [1160, 397] on div "Delete" at bounding box center [1164, 406] width 98 height 19
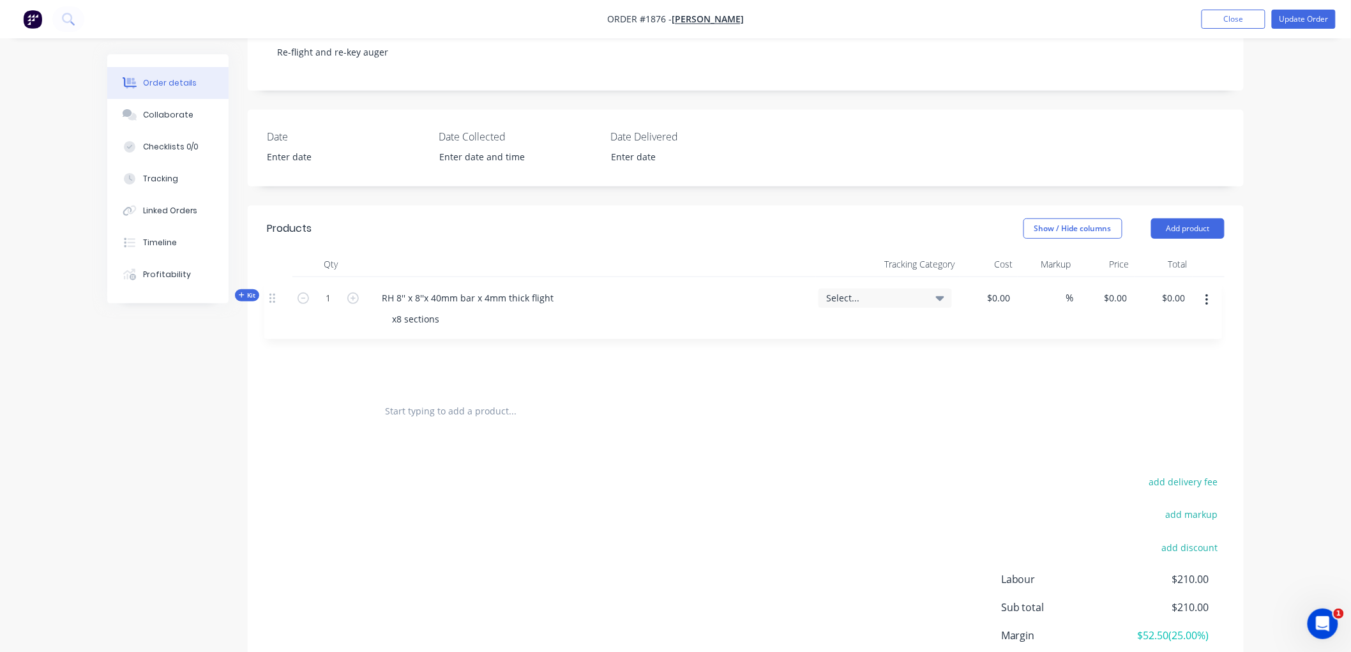
drag, startPoint x: 272, startPoint y: 255, endPoint x: 270, endPoint y: 301, distance: 46.0
click at [270, 301] on div "1 RH 8'' x 8''x 40mm bar x 4mm thick flight x8 sections Select... $0.00 $0.00 %…" at bounding box center [746, 334] width 958 height 114
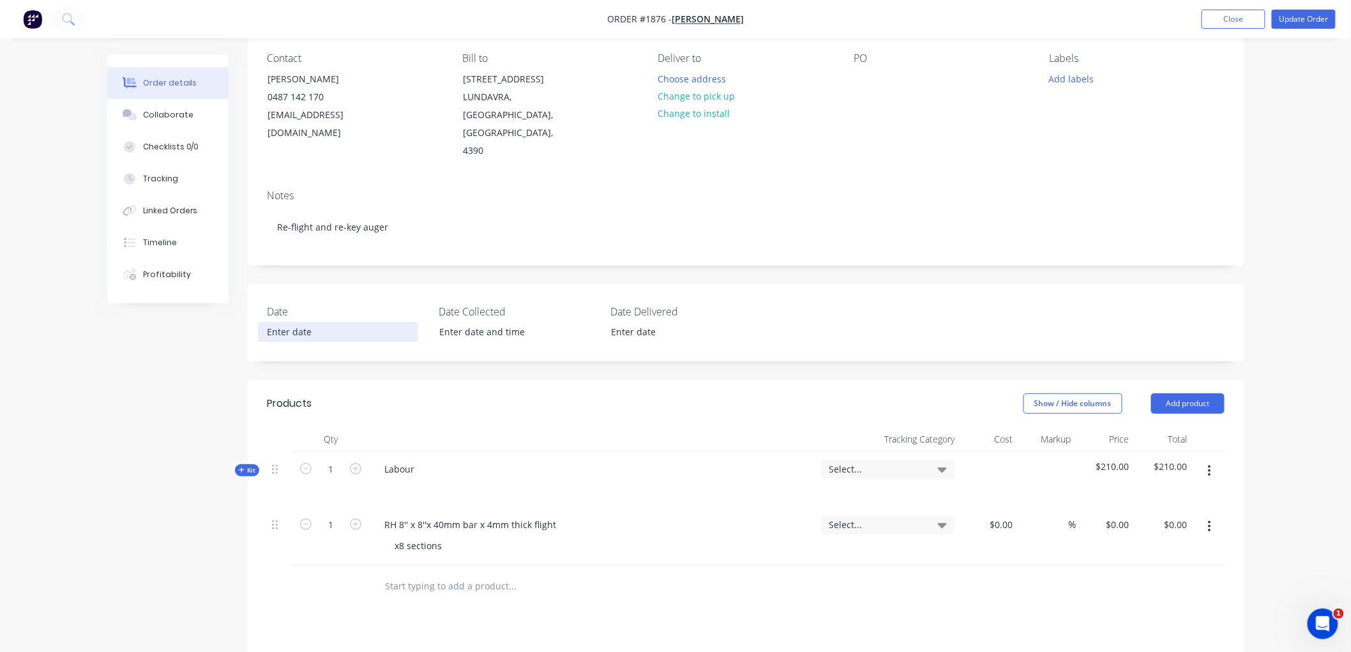
scroll to position [142, 0]
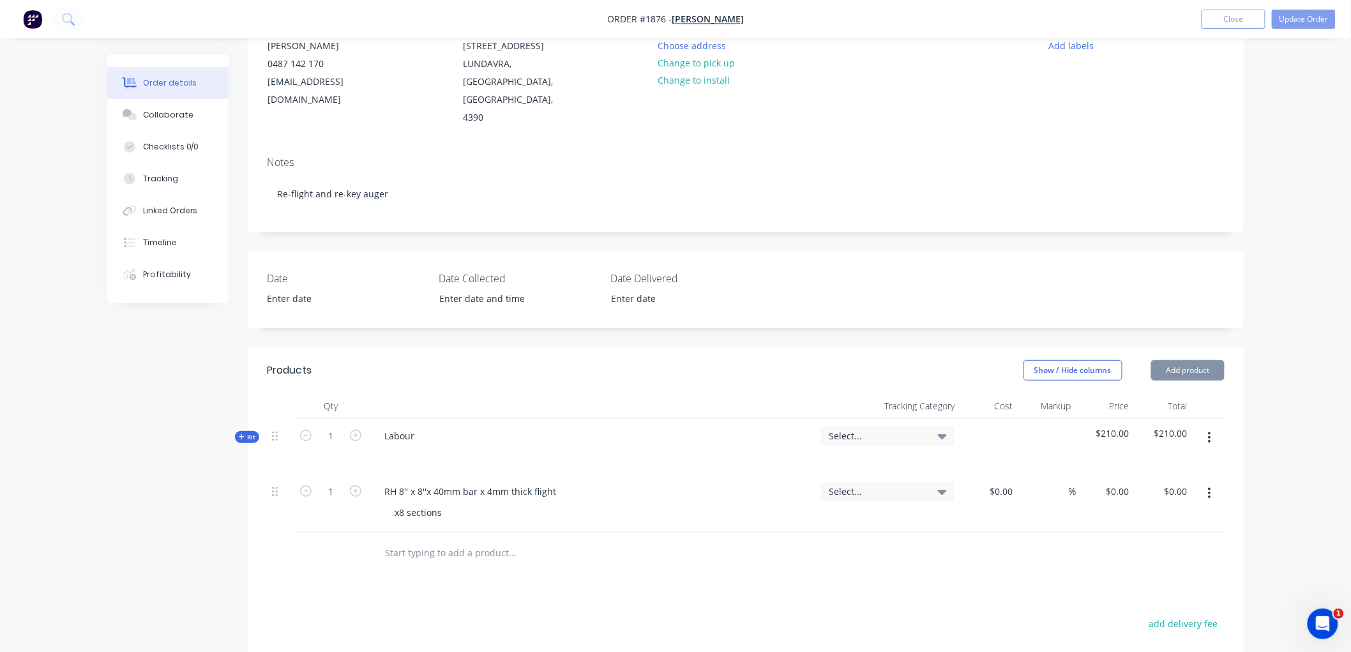
click at [458, 540] on input "text" at bounding box center [511, 553] width 255 height 26
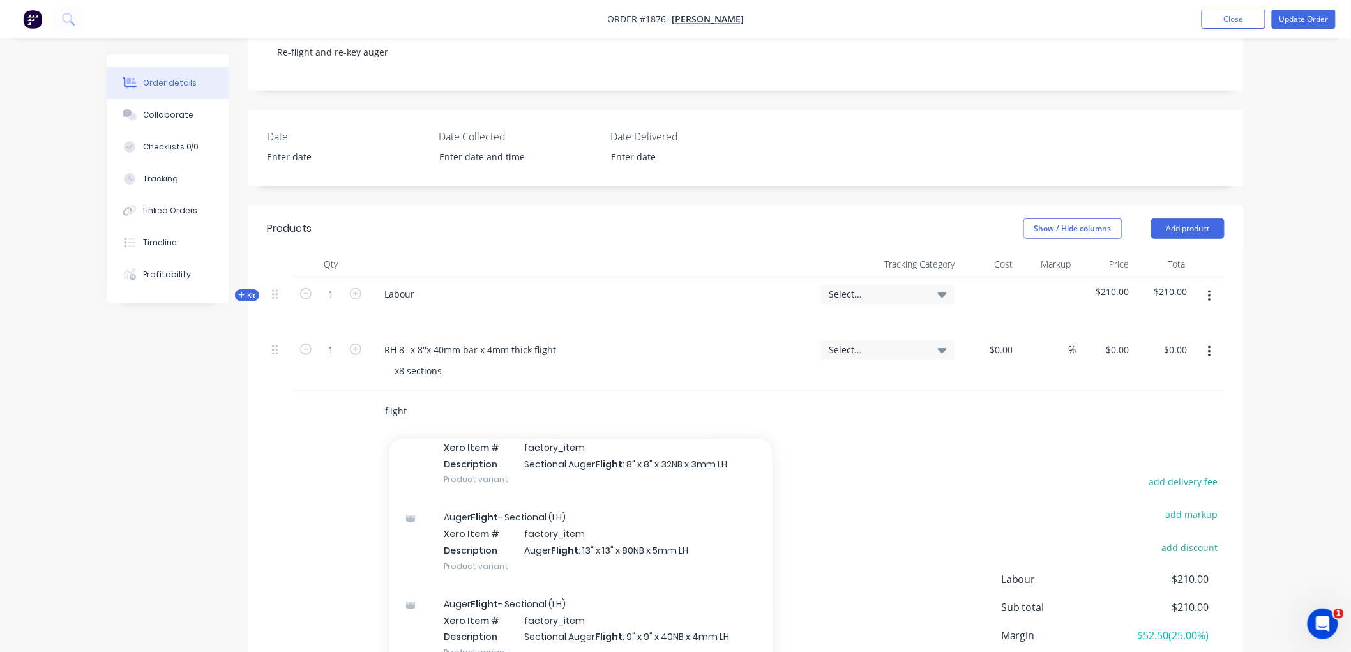
scroll to position [84, 0]
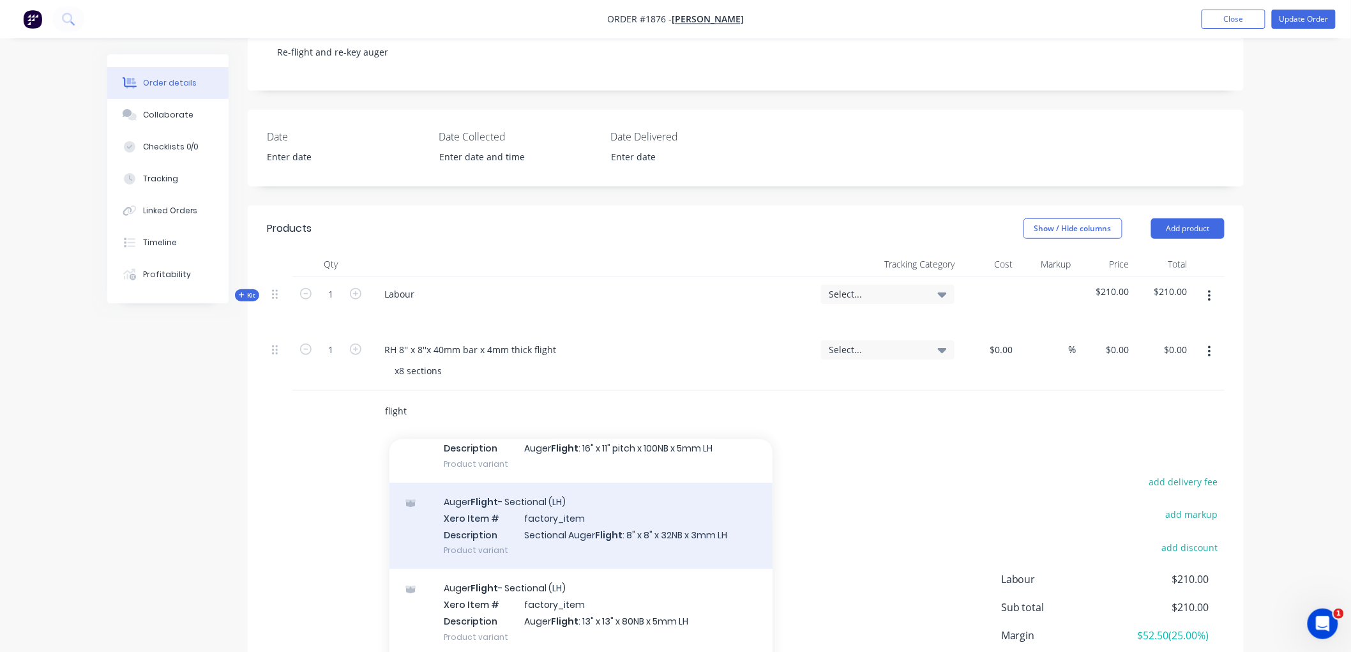
type input "flight"
click at [642, 509] on div "Auger Flight - Sectional (LH) Xero Item # factory_item Description Sectional Au…" at bounding box center [580, 526] width 383 height 86
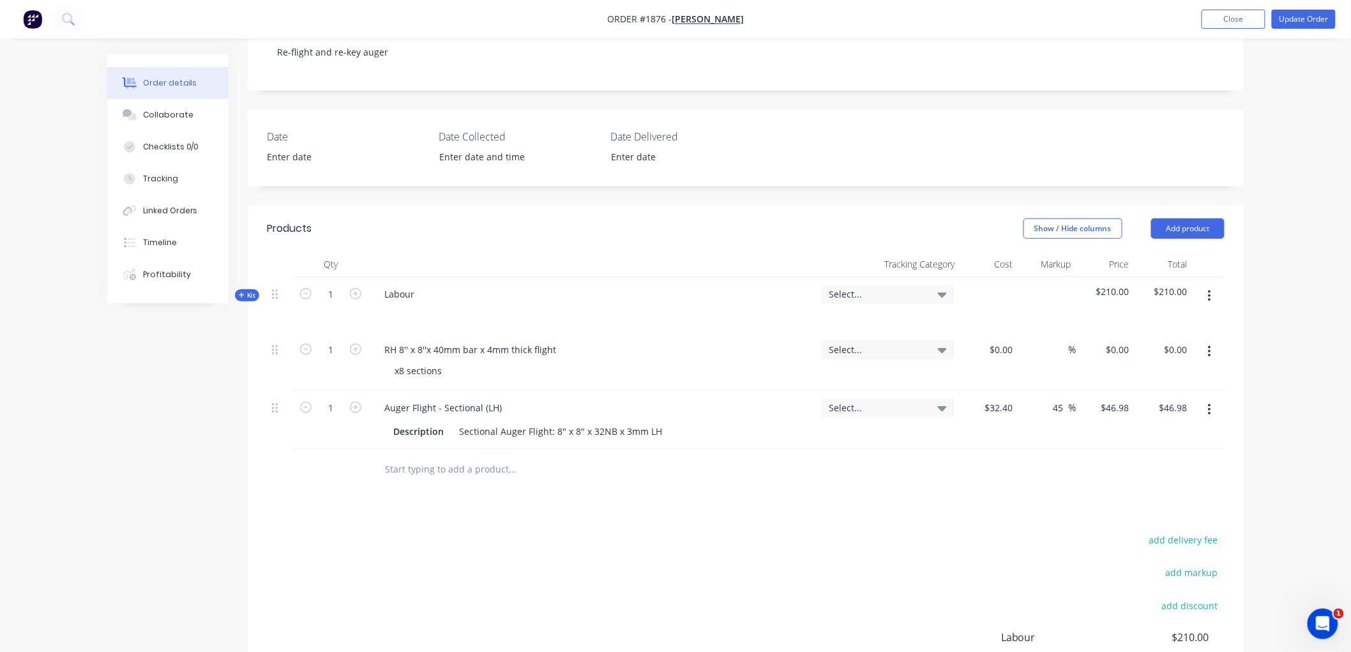
click at [1210, 403] on icon "button" at bounding box center [1209, 410] width 3 height 14
click at [1152, 511] on div "Delete" at bounding box center [1164, 520] width 98 height 19
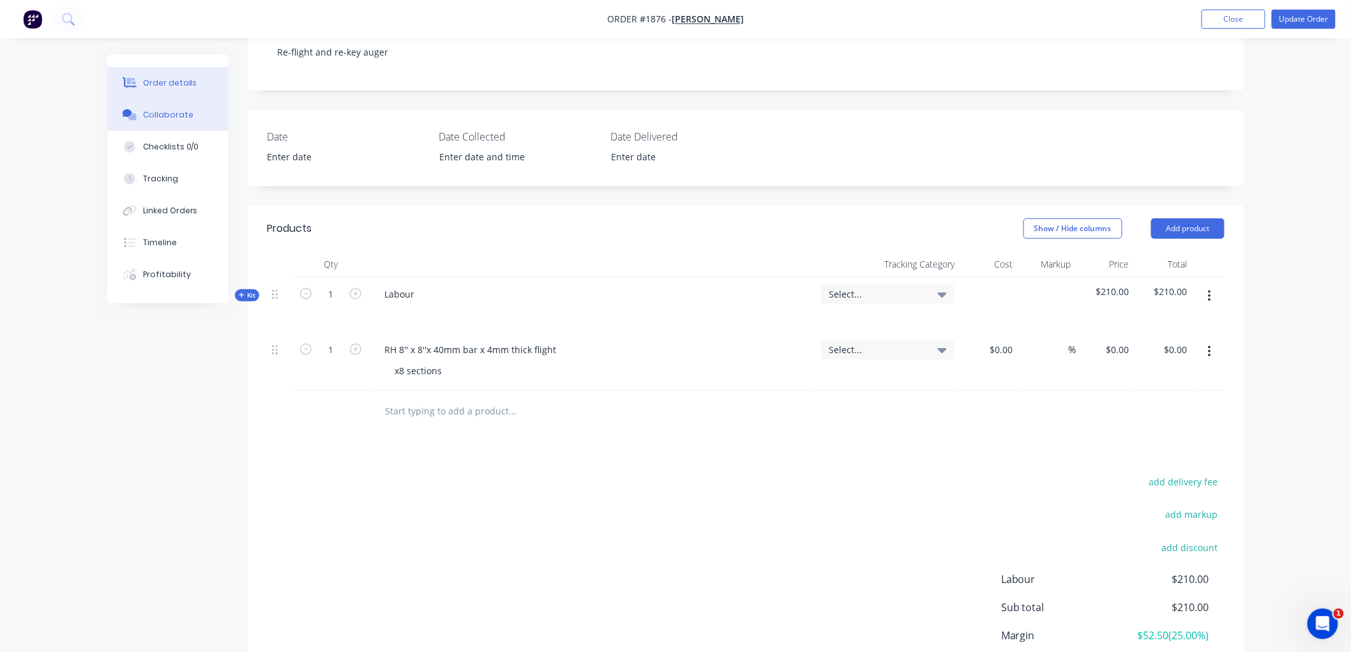
click at [166, 117] on div "Collaborate" at bounding box center [168, 114] width 50 height 11
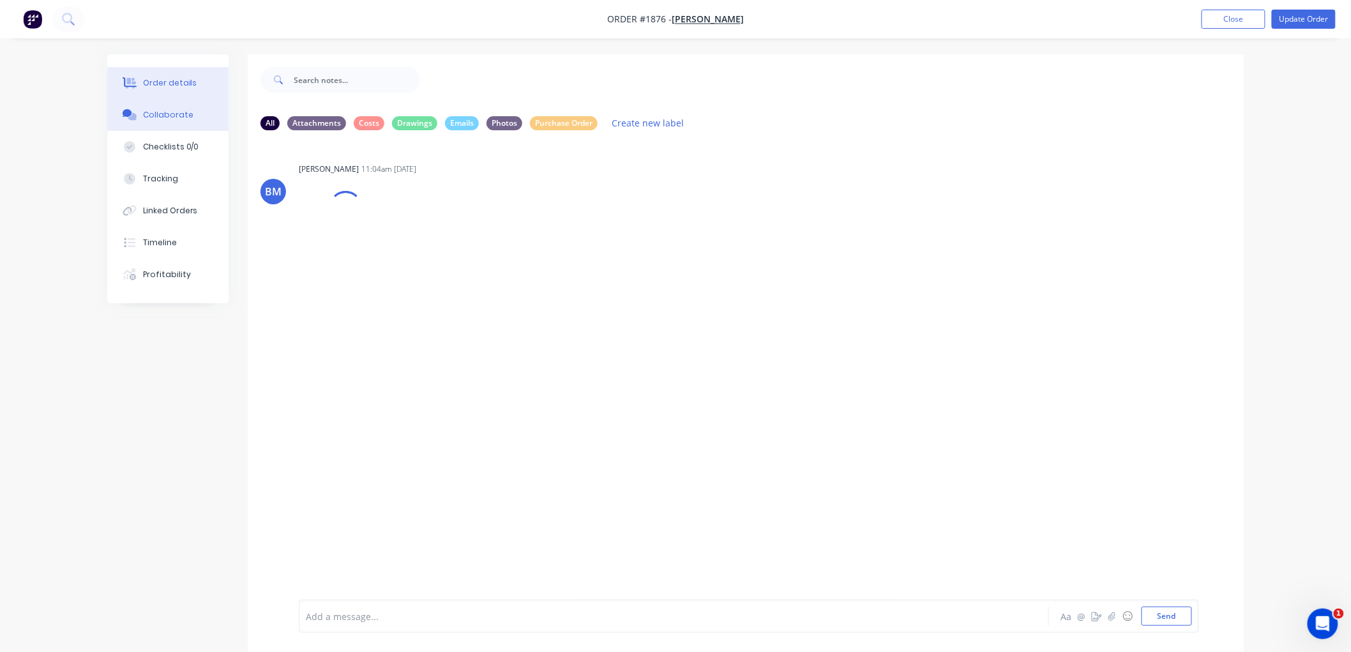
click at [169, 87] on div "Order details" at bounding box center [170, 82] width 54 height 11
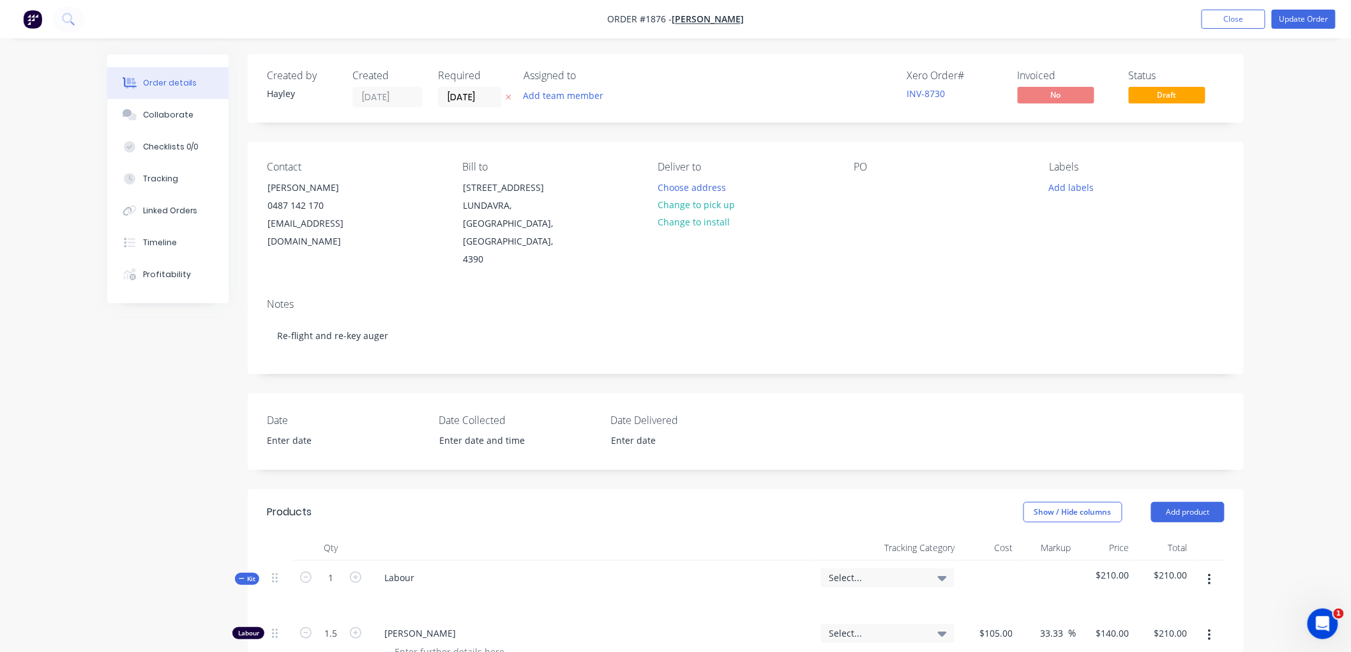
scroll to position [142, 0]
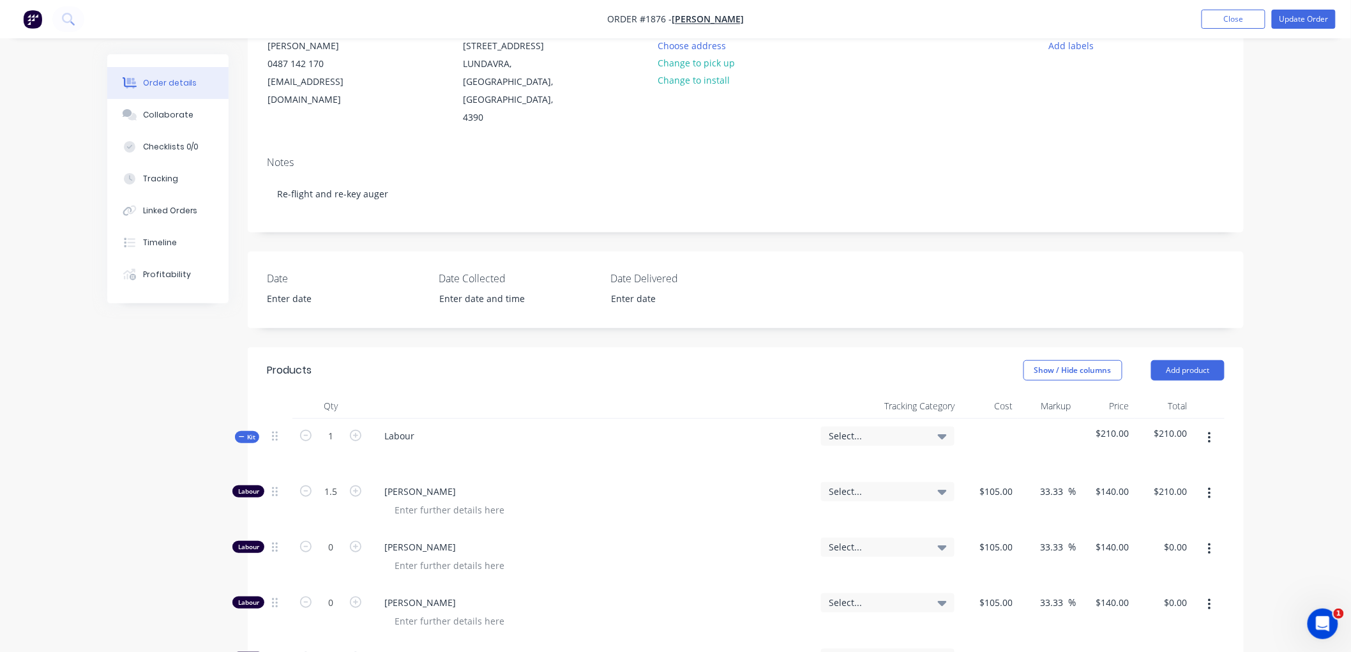
click at [240, 434] on icon "button" at bounding box center [242, 437] width 6 height 6
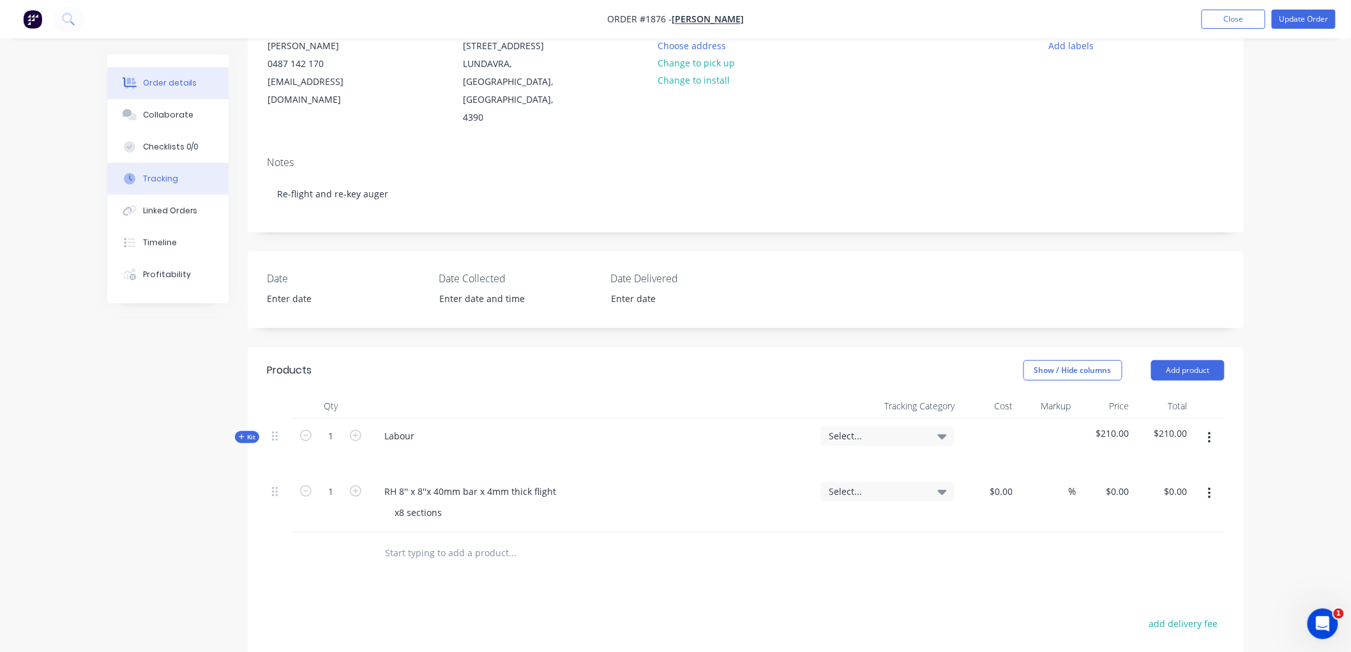
click at [167, 174] on div "Tracking" at bounding box center [160, 178] width 35 height 11
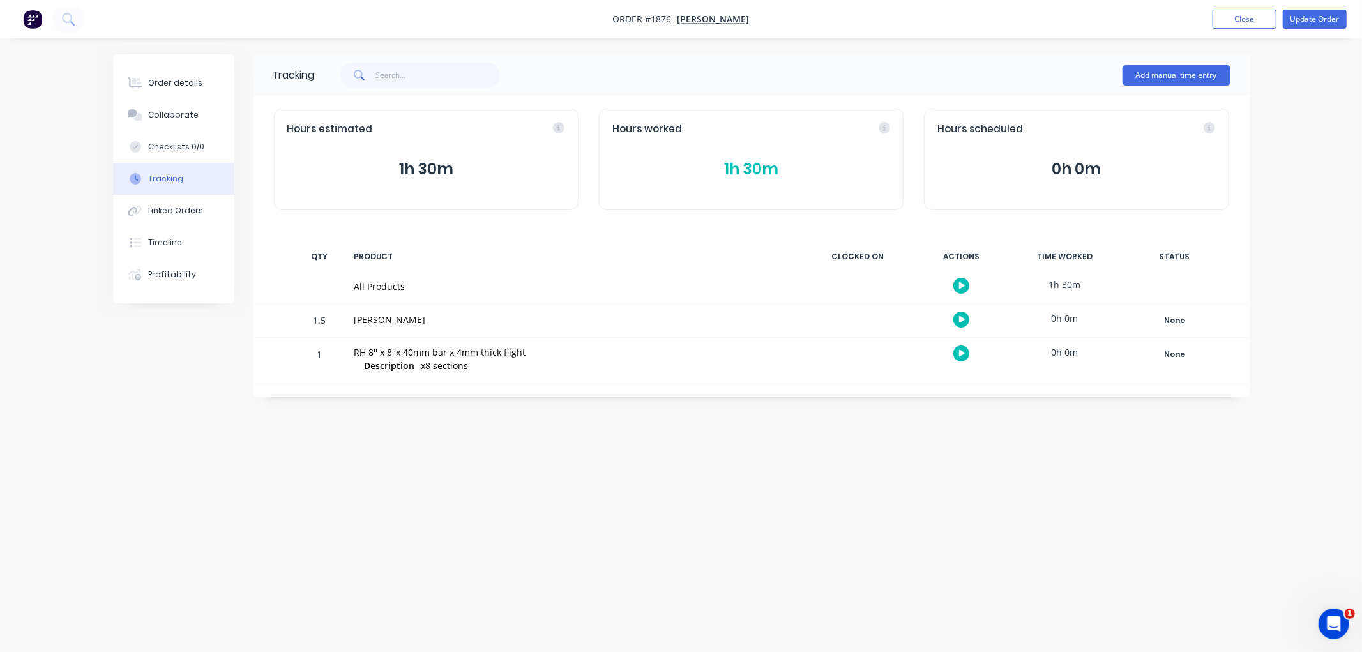
click at [748, 169] on button "1h 30m" at bounding box center [751, 169] width 278 height 24
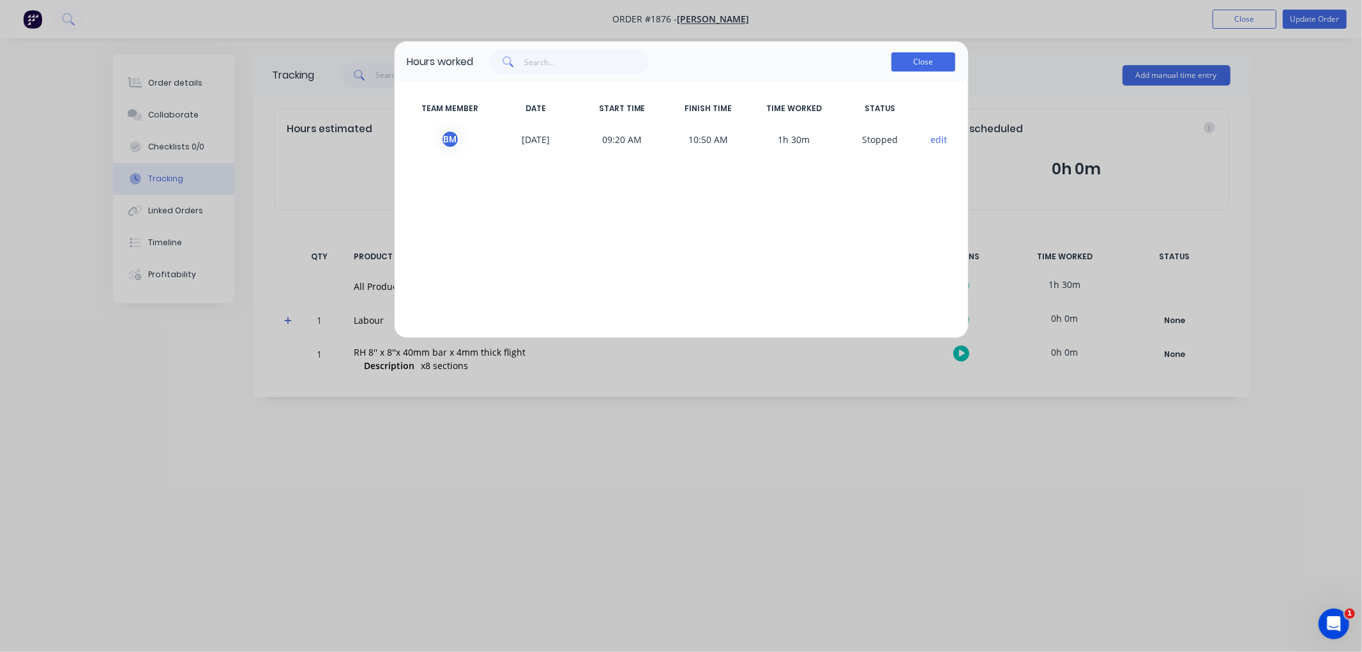
click at [907, 60] on button "Close" at bounding box center [923, 61] width 64 height 19
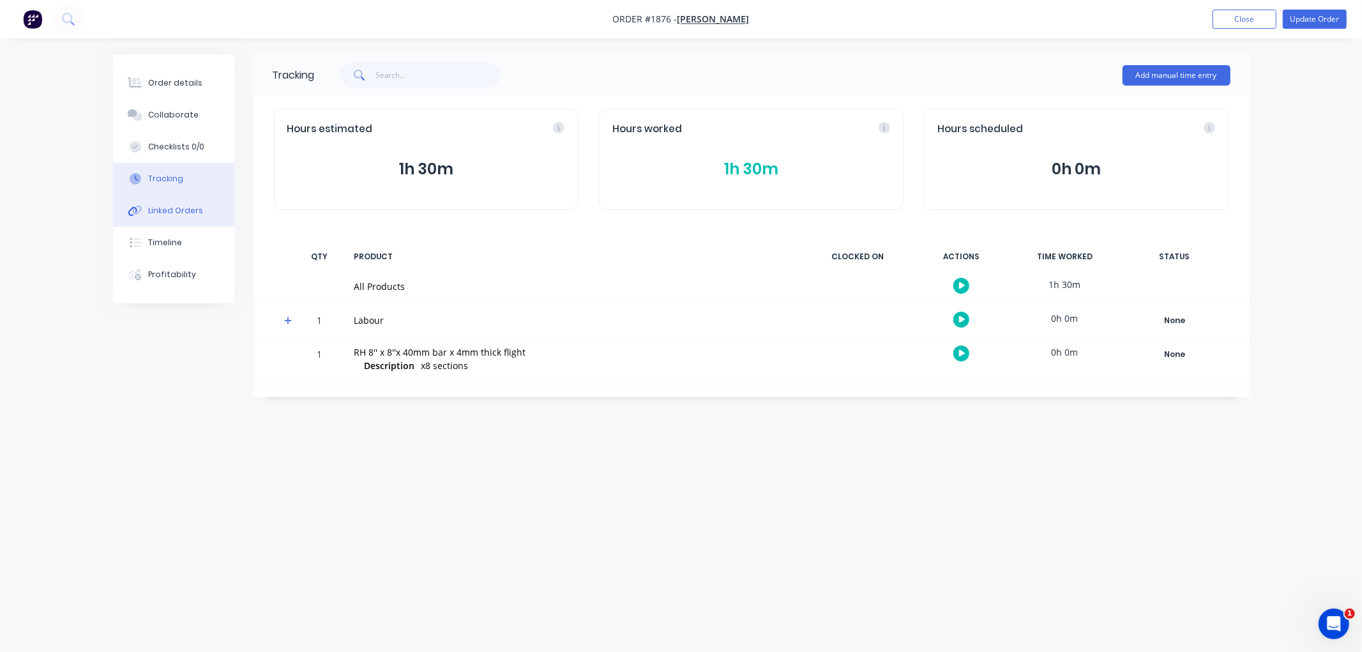
click at [177, 211] on div "Linked Orders" at bounding box center [175, 210] width 55 height 11
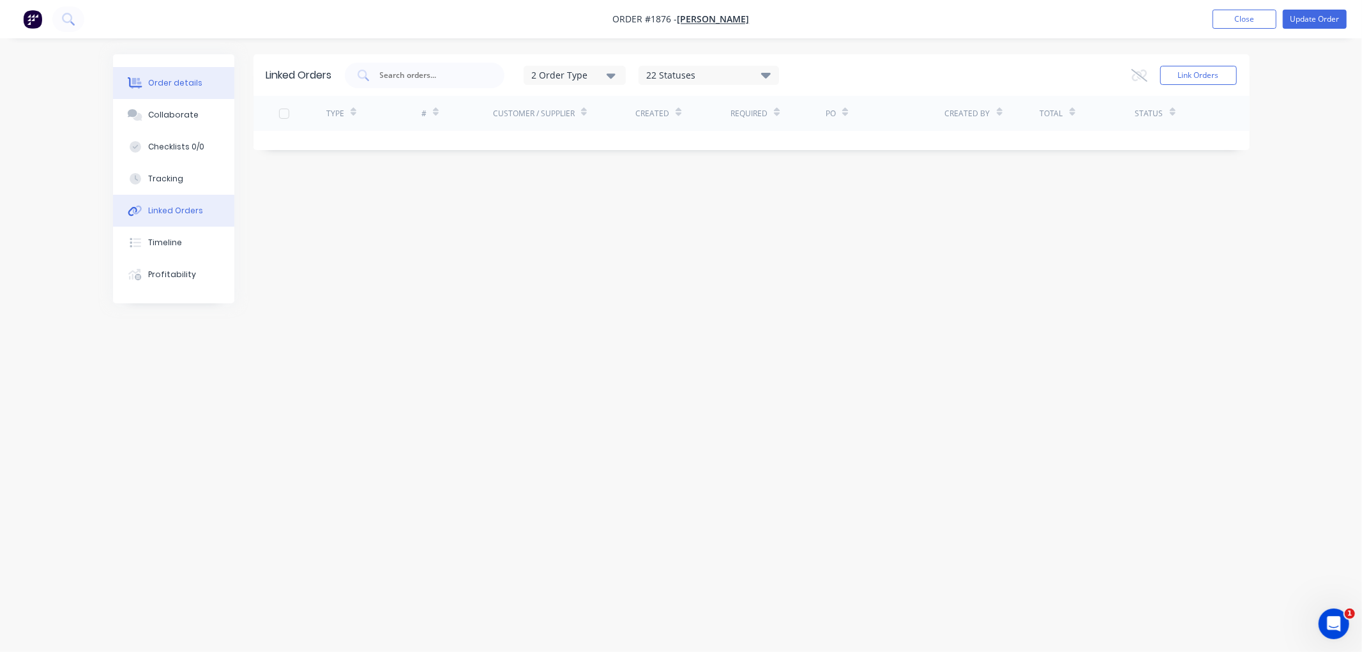
click at [181, 86] on div "Order details" at bounding box center [175, 82] width 54 height 11
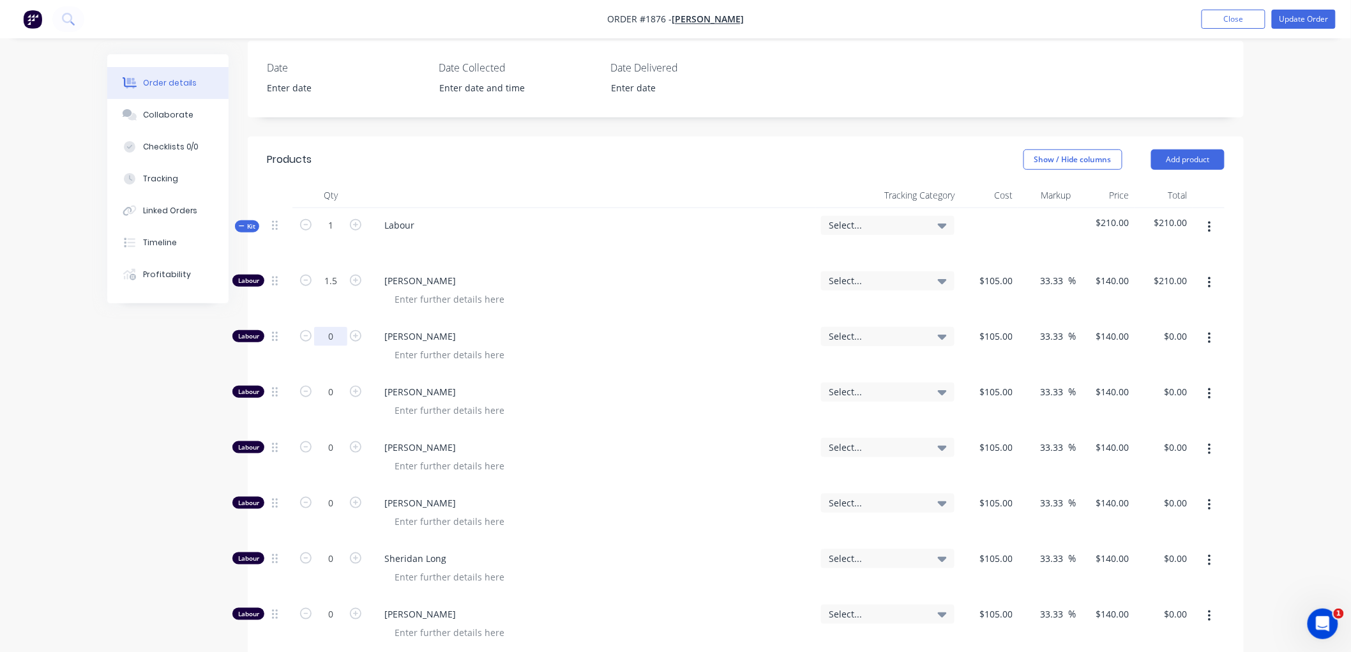
scroll to position [354, 0]
click at [241, 221] on icon "button" at bounding box center [242, 224] width 6 height 6
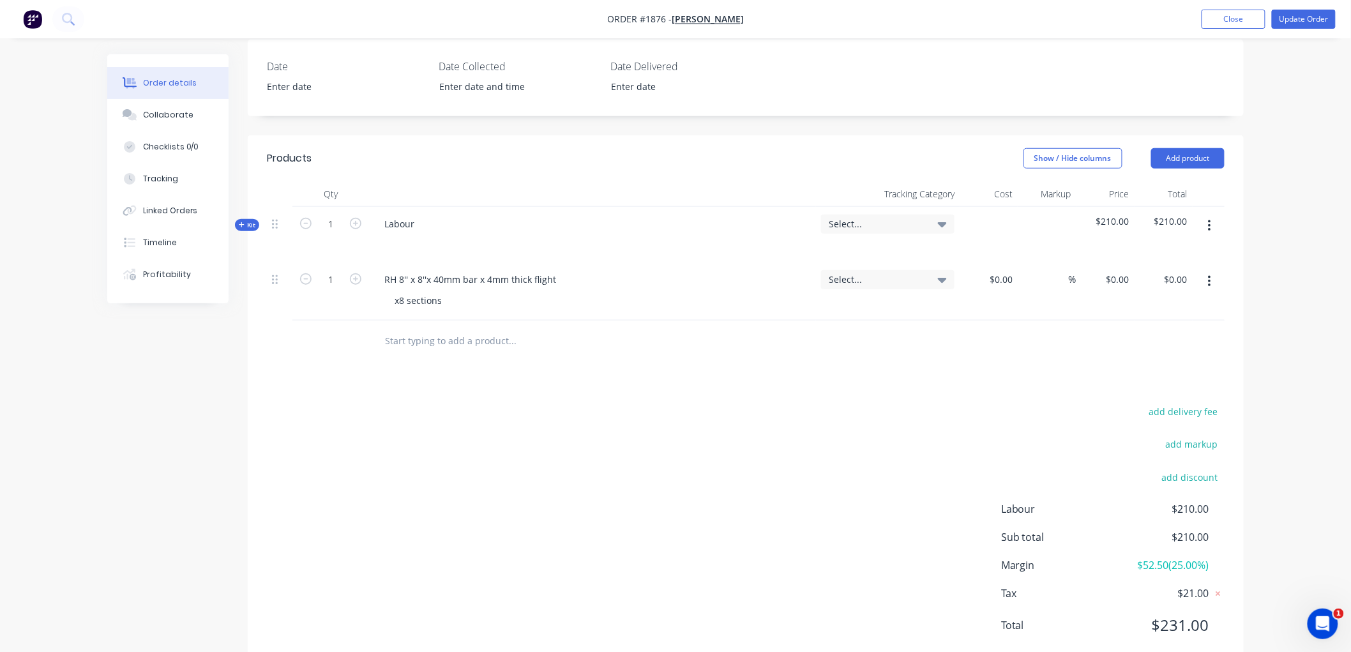
click at [431, 328] on input "text" at bounding box center [511, 341] width 255 height 26
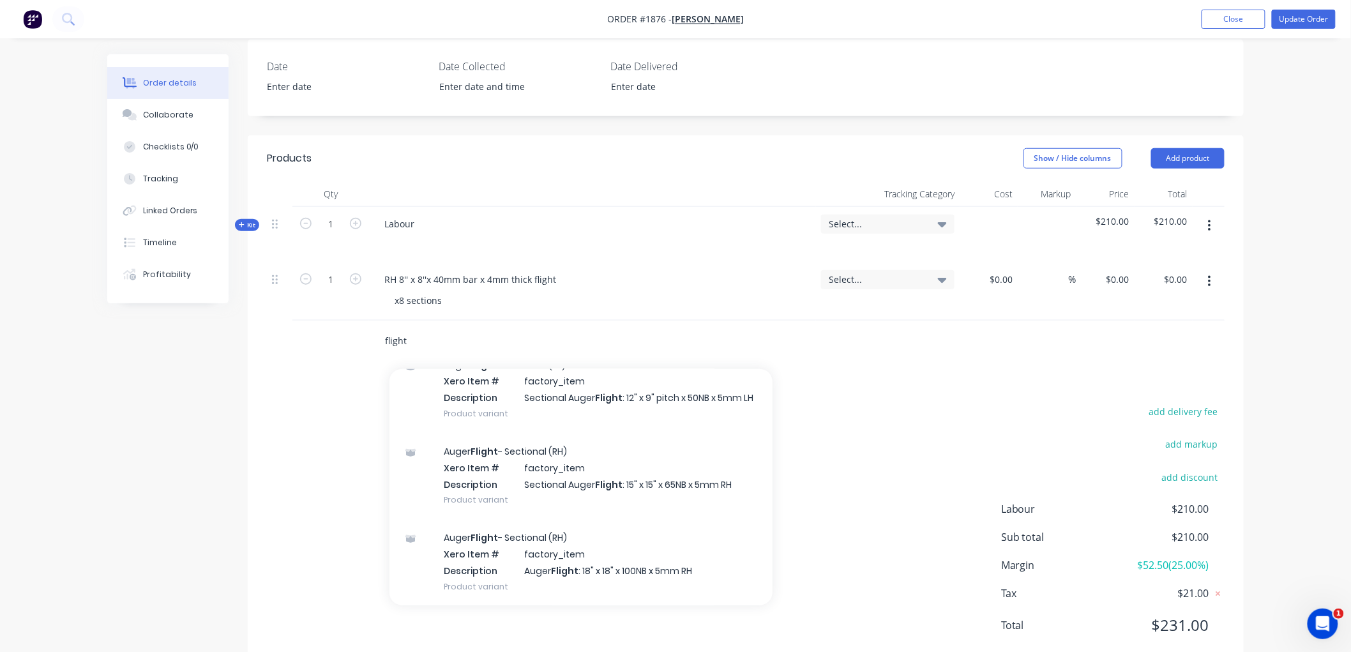
scroll to position [567, 0]
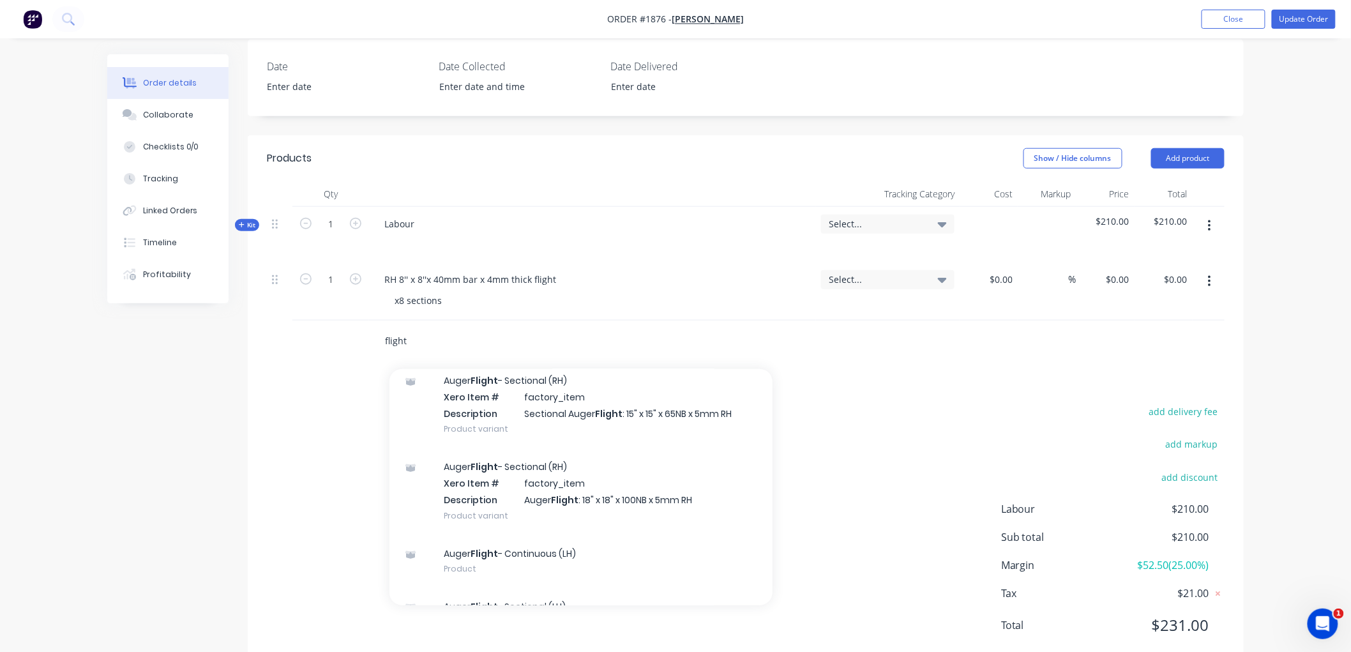
type input "flight"
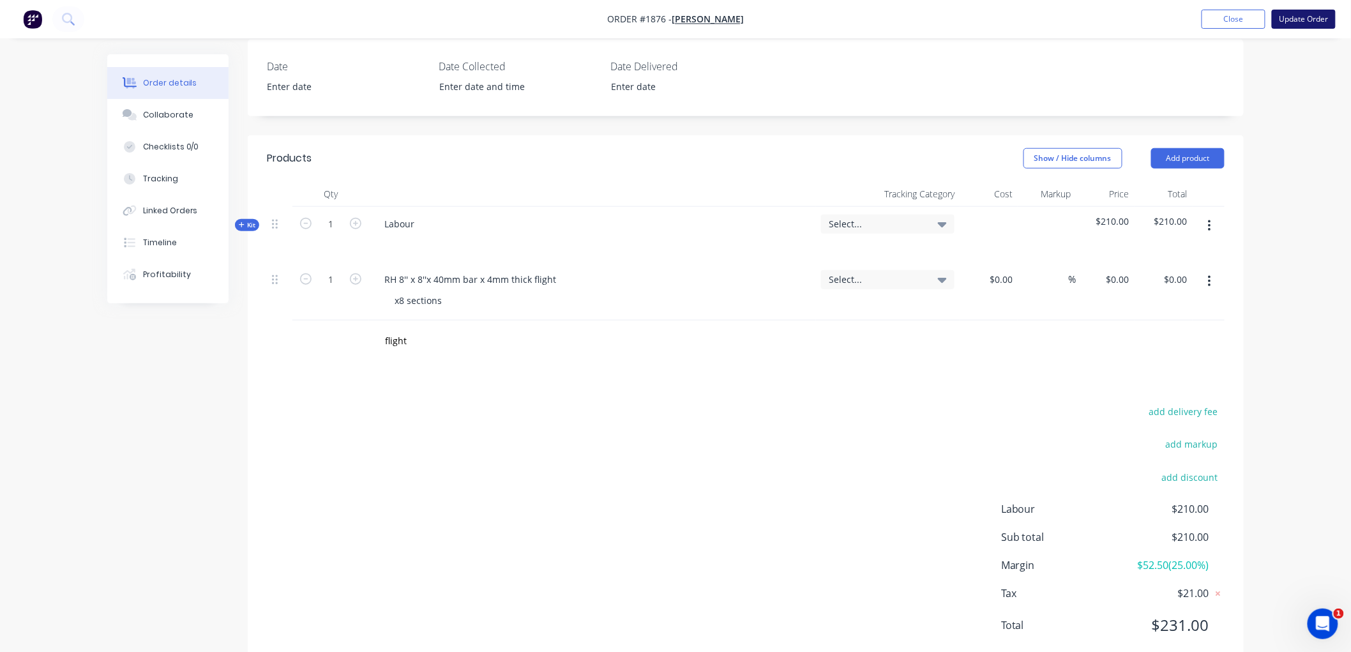
click at [1290, 19] on button "Update Order" at bounding box center [1304, 19] width 64 height 19
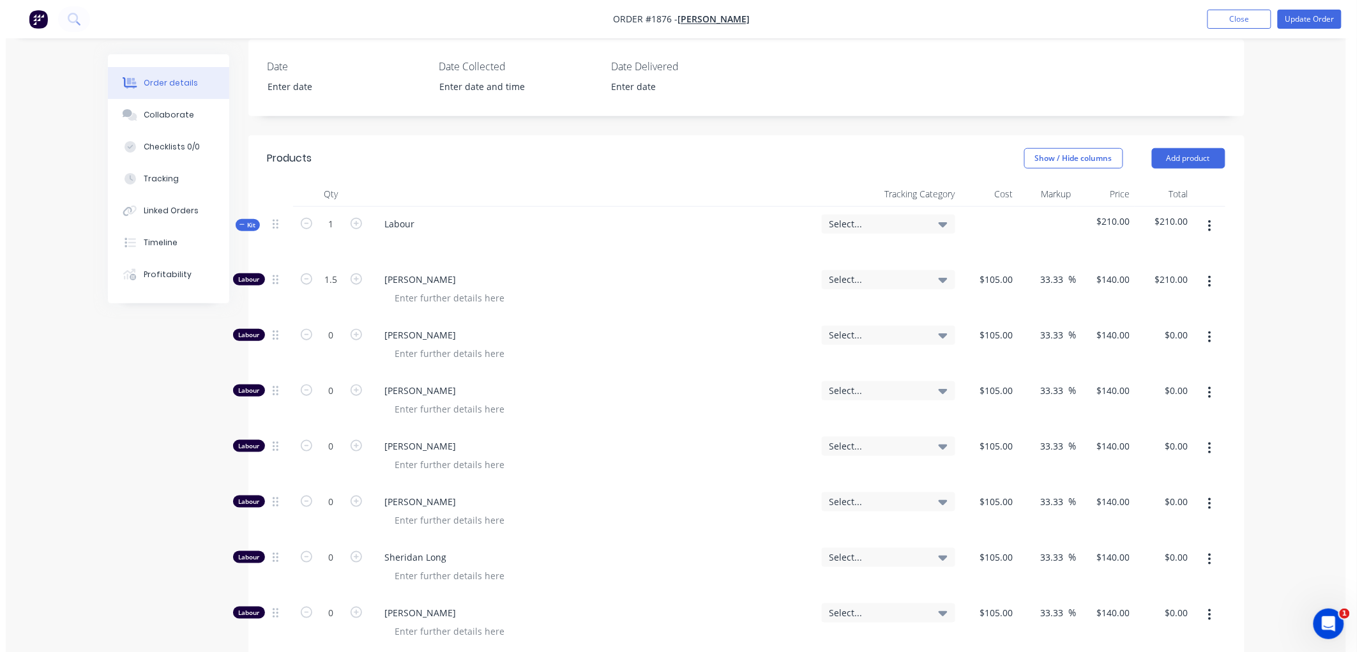
scroll to position [0, 0]
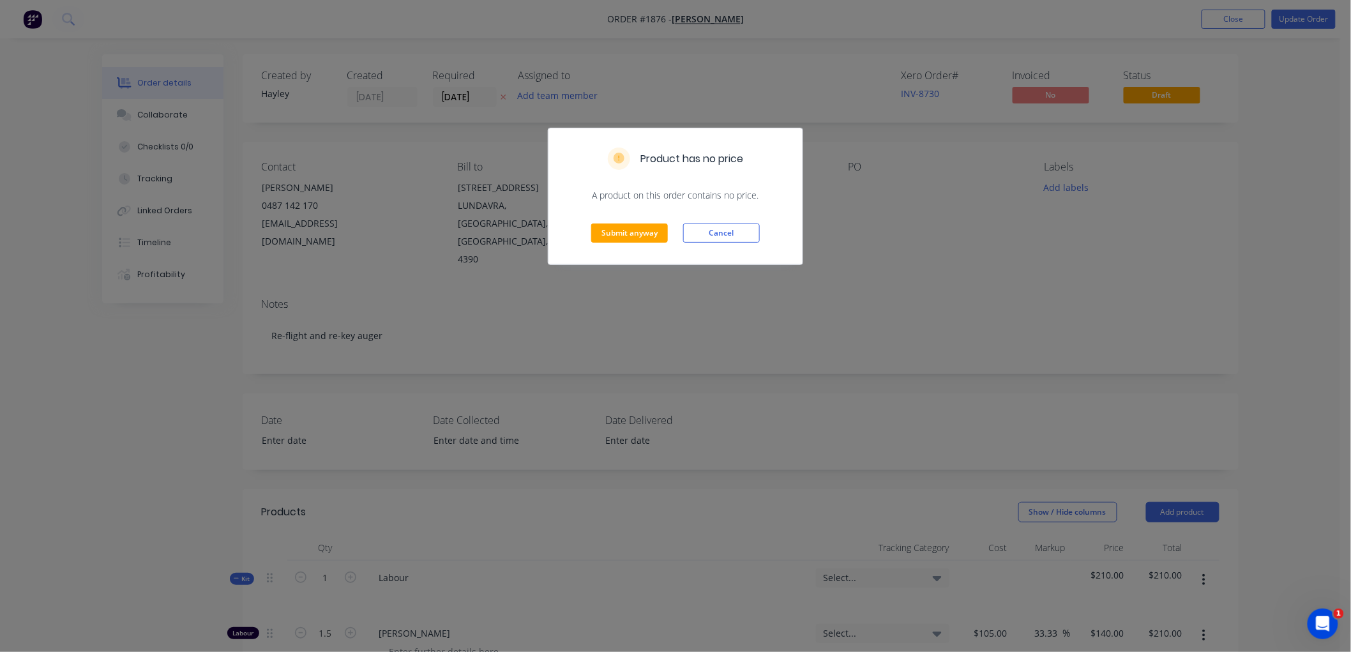
click at [637, 221] on div "Submit anyway Cancel" at bounding box center [675, 233] width 254 height 63
click at [636, 229] on button "Submit anyway" at bounding box center [629, 232] width 77 height 19
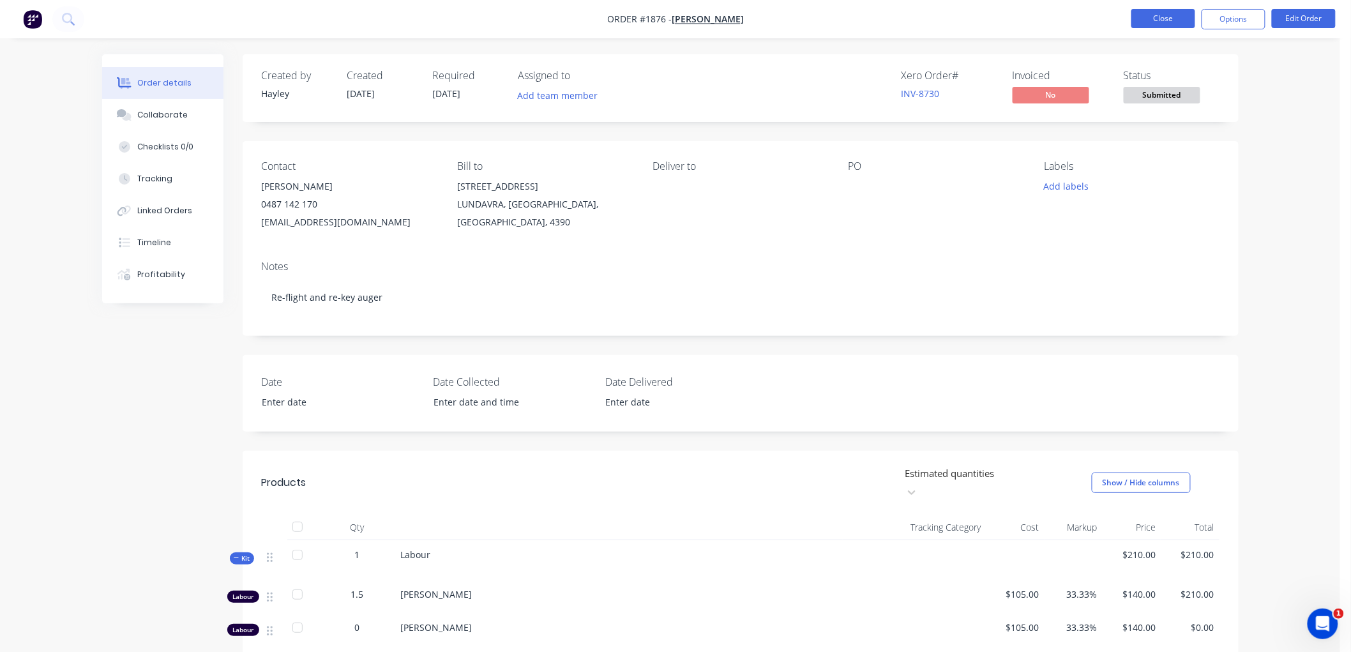
click at [1172, 14] on button "Close" at bounding box center [1163, 18] width 64 height 19
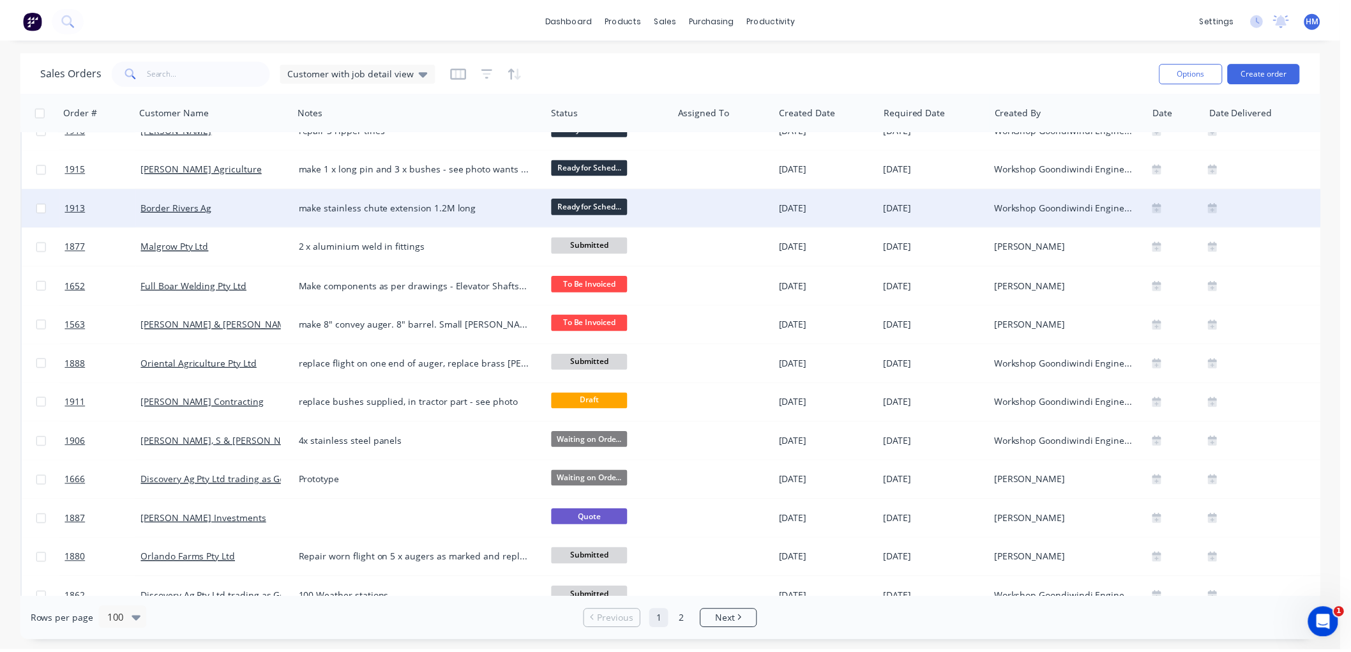
scroll to position [1489, 0]
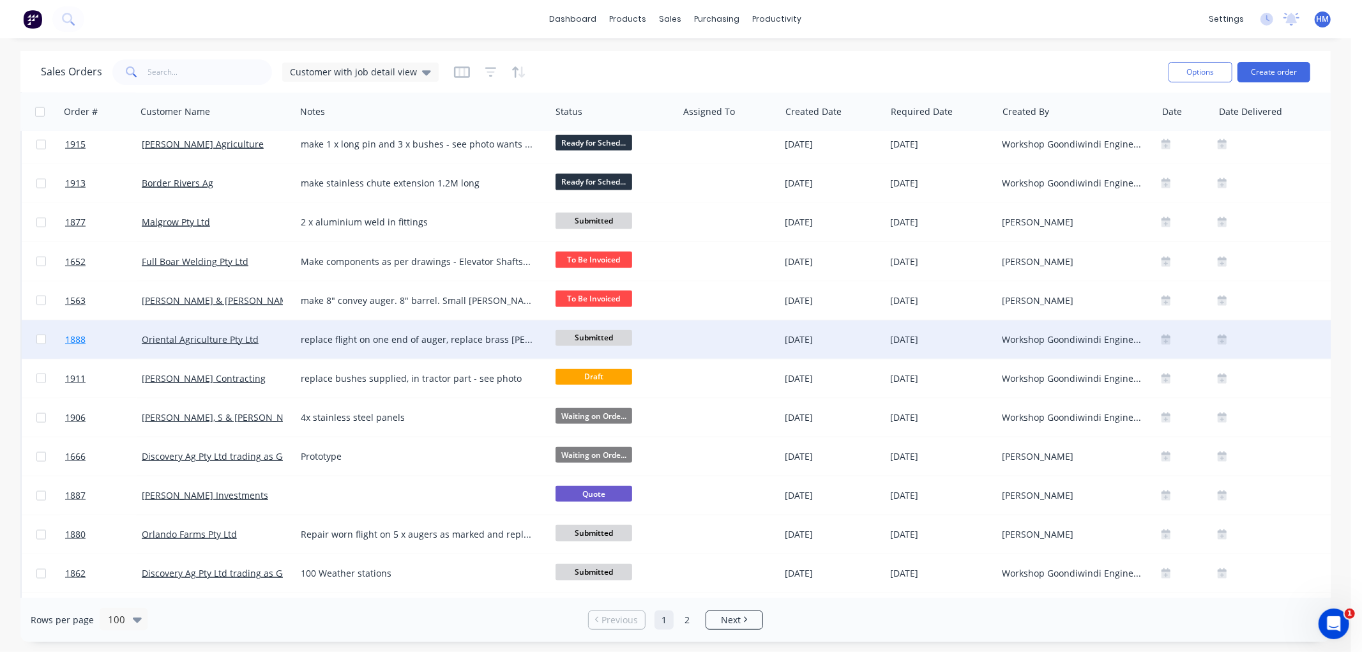
click at [107, 340] on link "1888" at bounding box center [103, 339] width 77 height 38
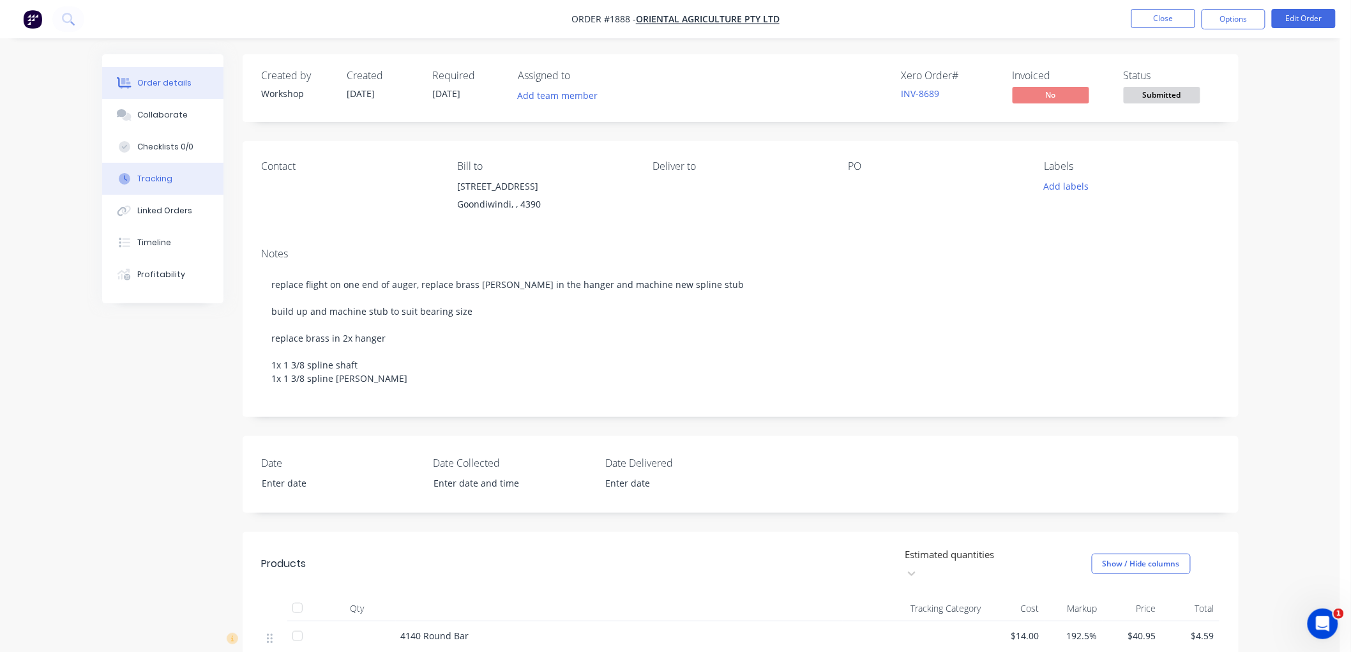
click at [166, 182] on div "Tracking" at bounding box center [154, 178] width 35 height 11
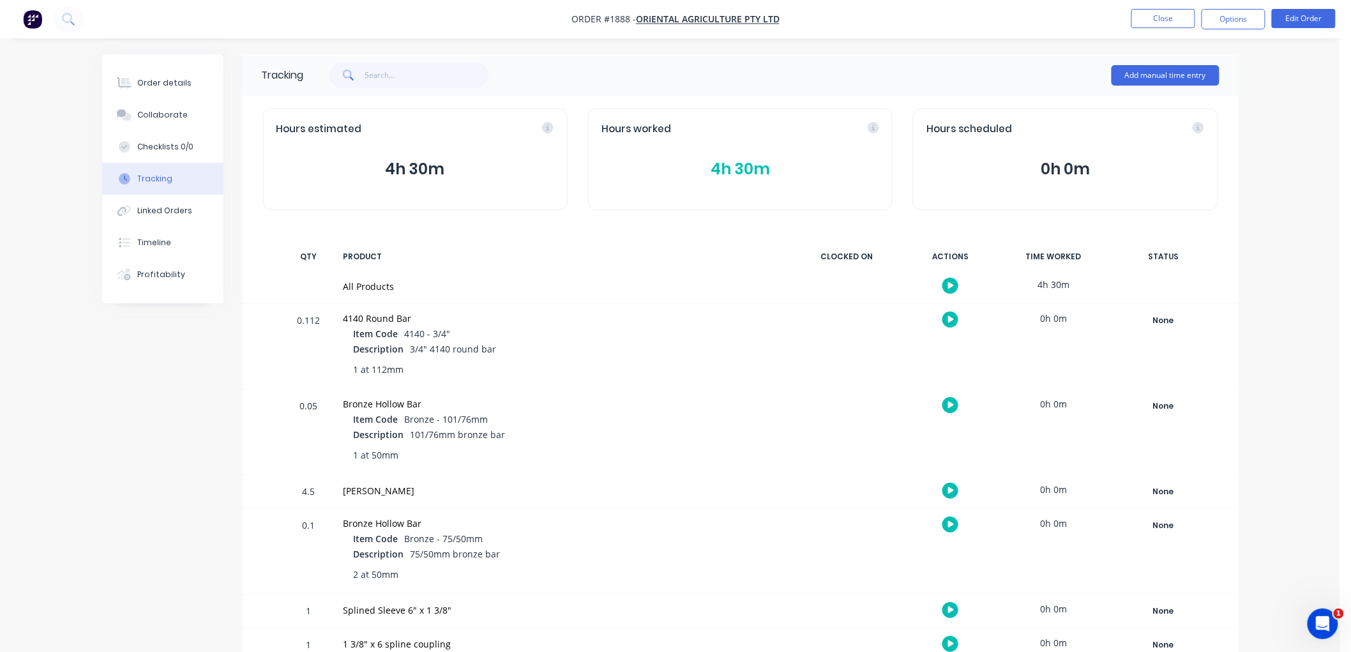
click at [735, 166] on button "4h 30m" at bounding box center [740, 169] width 278 height 24
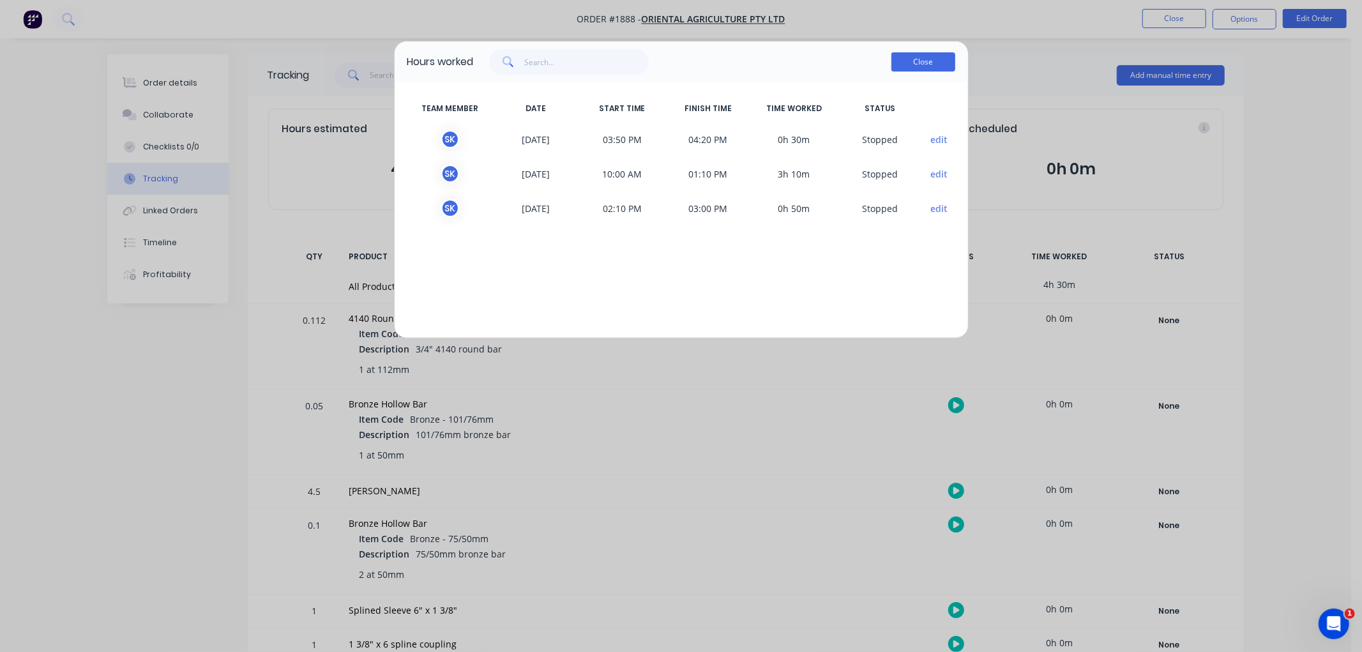
click at [929, 62] on button "Close" at bounding box center [923, 61] width 64 height 19
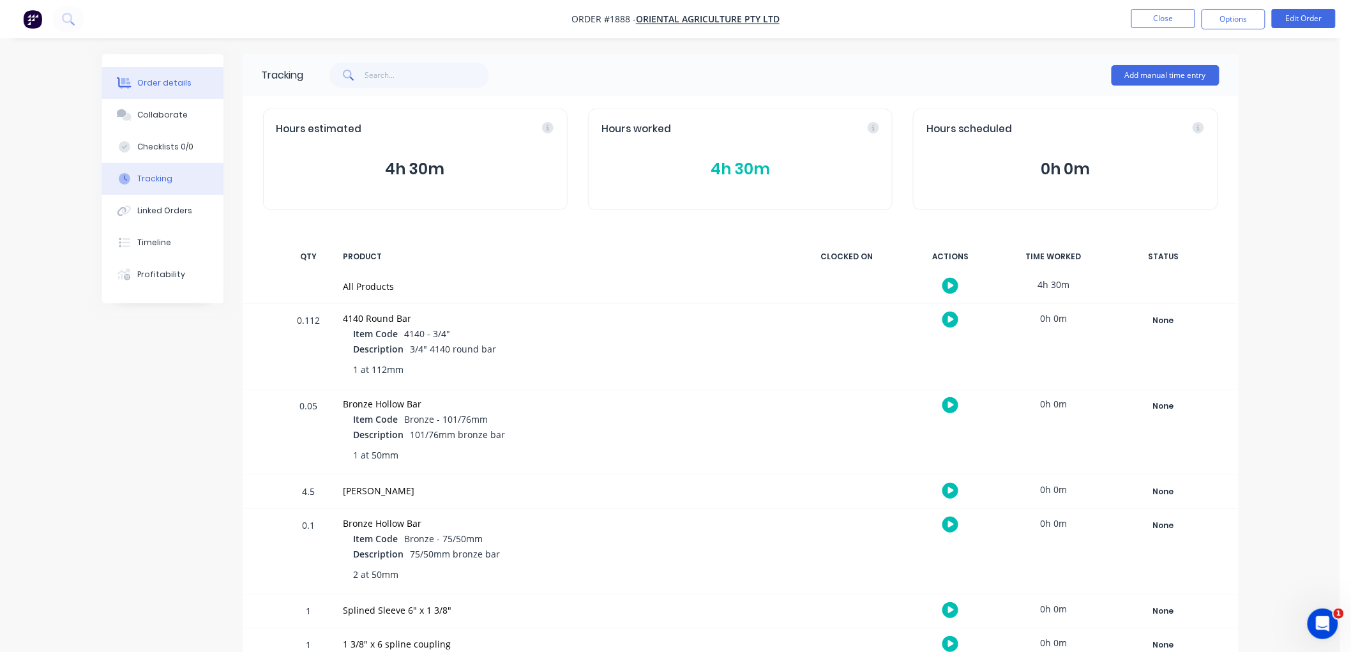
click at [162, 85] on div "Order details" at bounding box center [164, 82] width 54 height 11
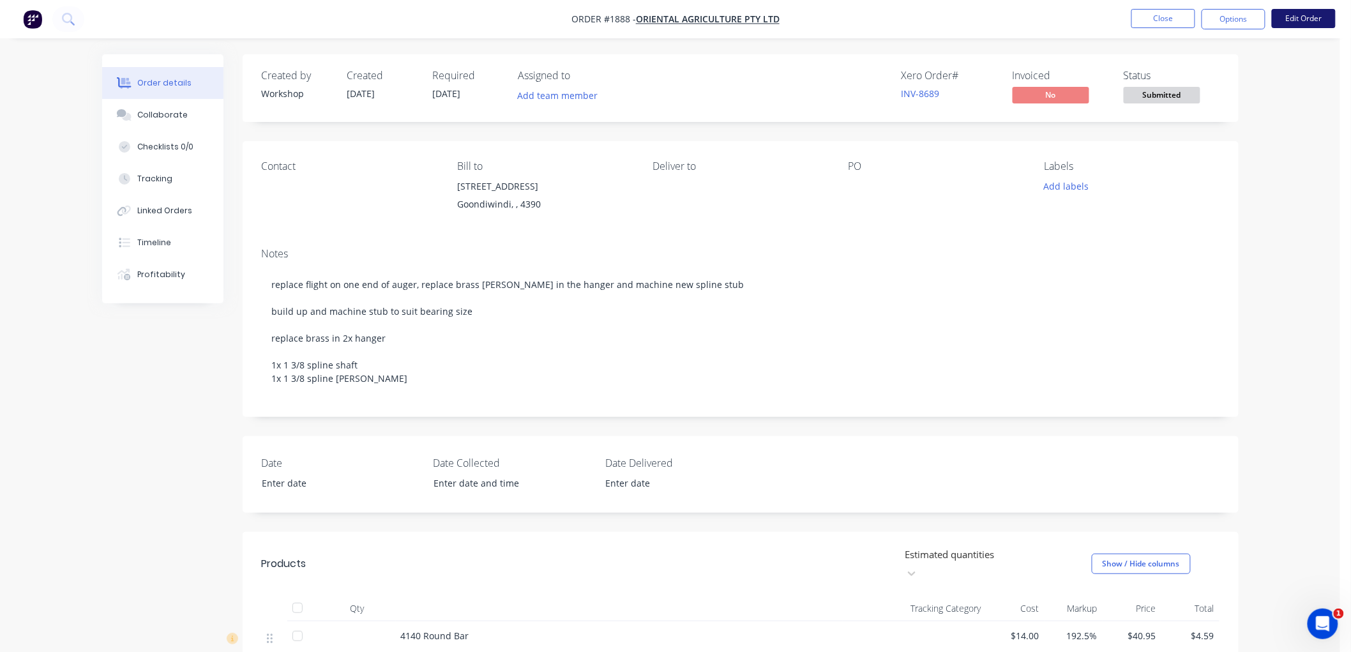
click at [1307, 14] on button "Edit Order" at bounding box center [1304, 18] width 64 height 19
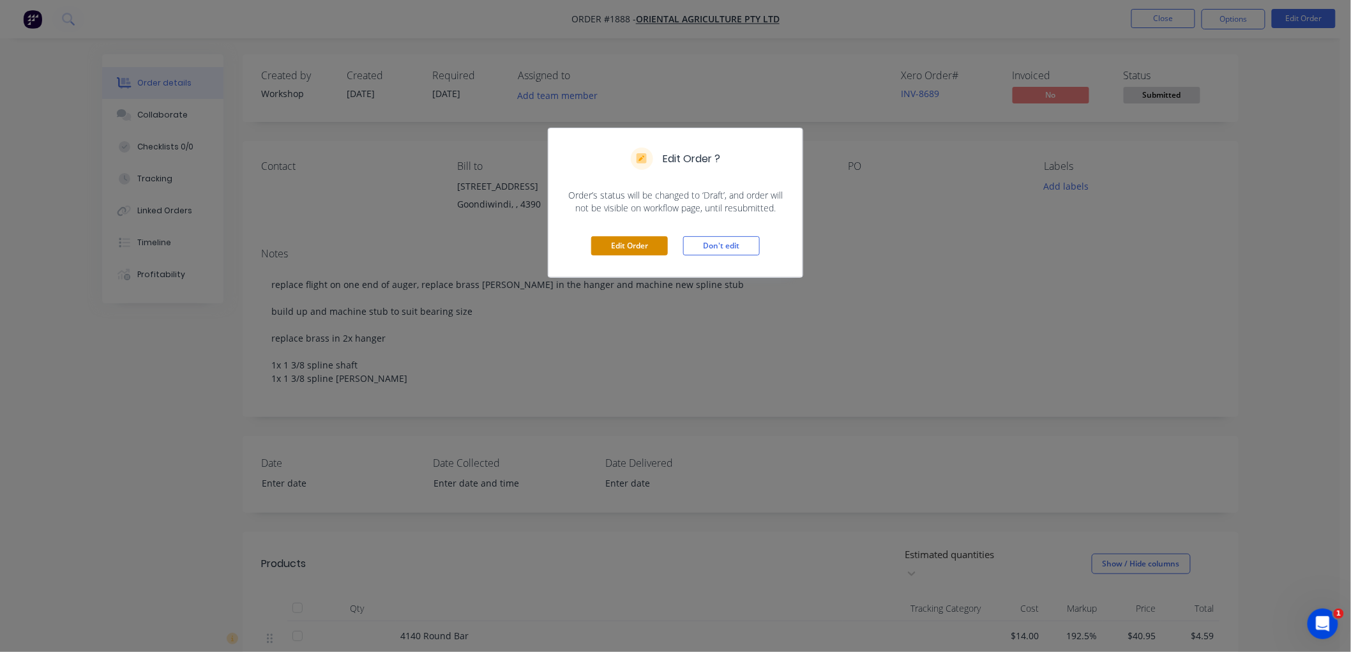
click at [623, 241] on button "Edit Order" at bounding box center [629, 245] width 77 height 19
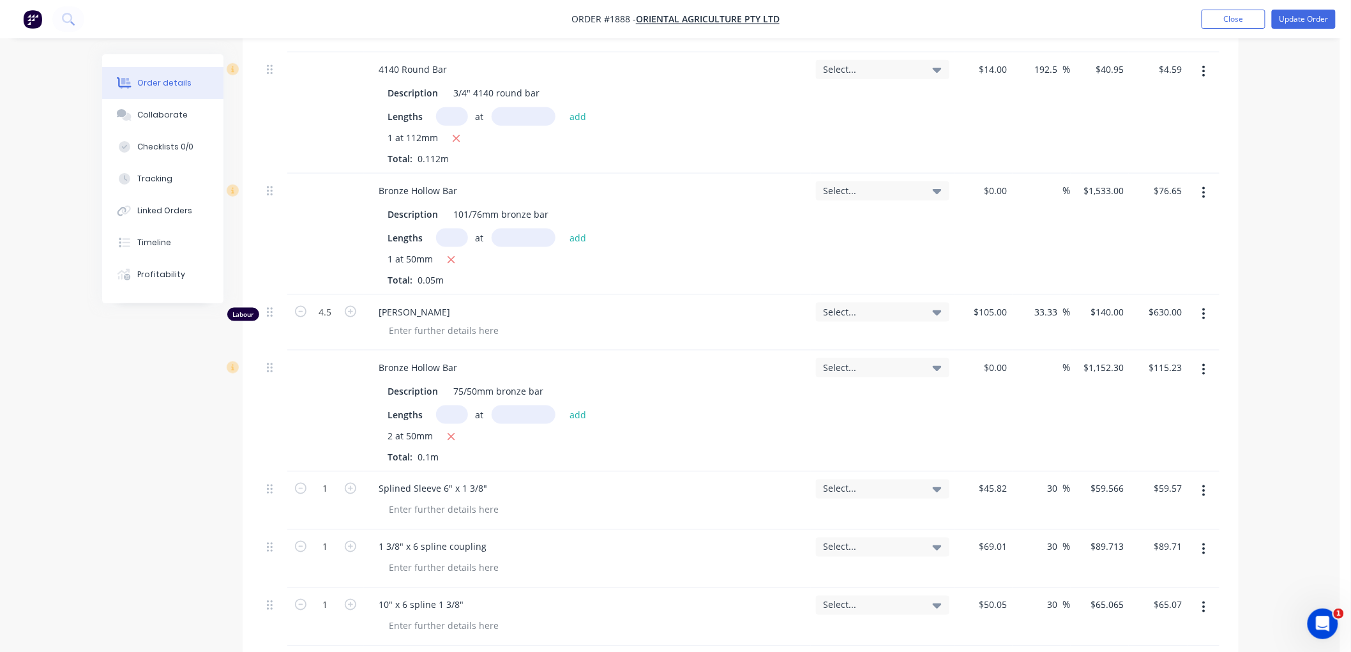
scroll to position [496, 0]
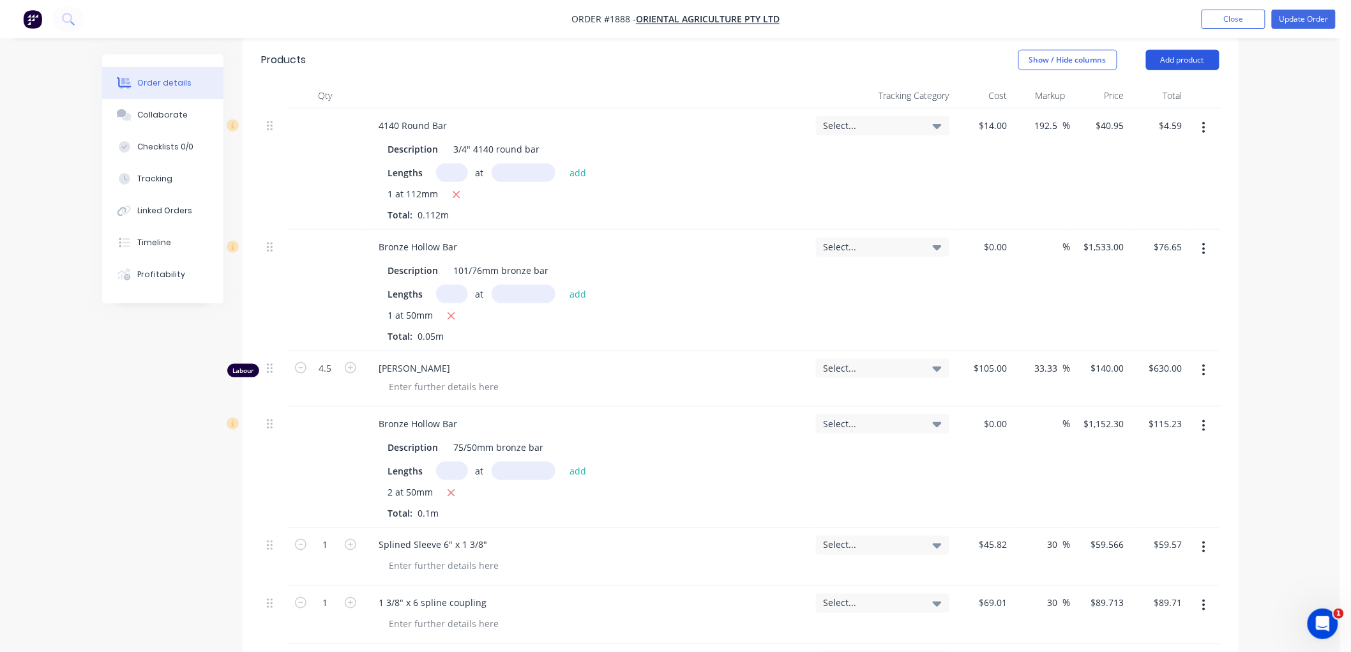
click at [1188, 57] on button "Add product" at bounding box center [1182, 60] width 73 height 20
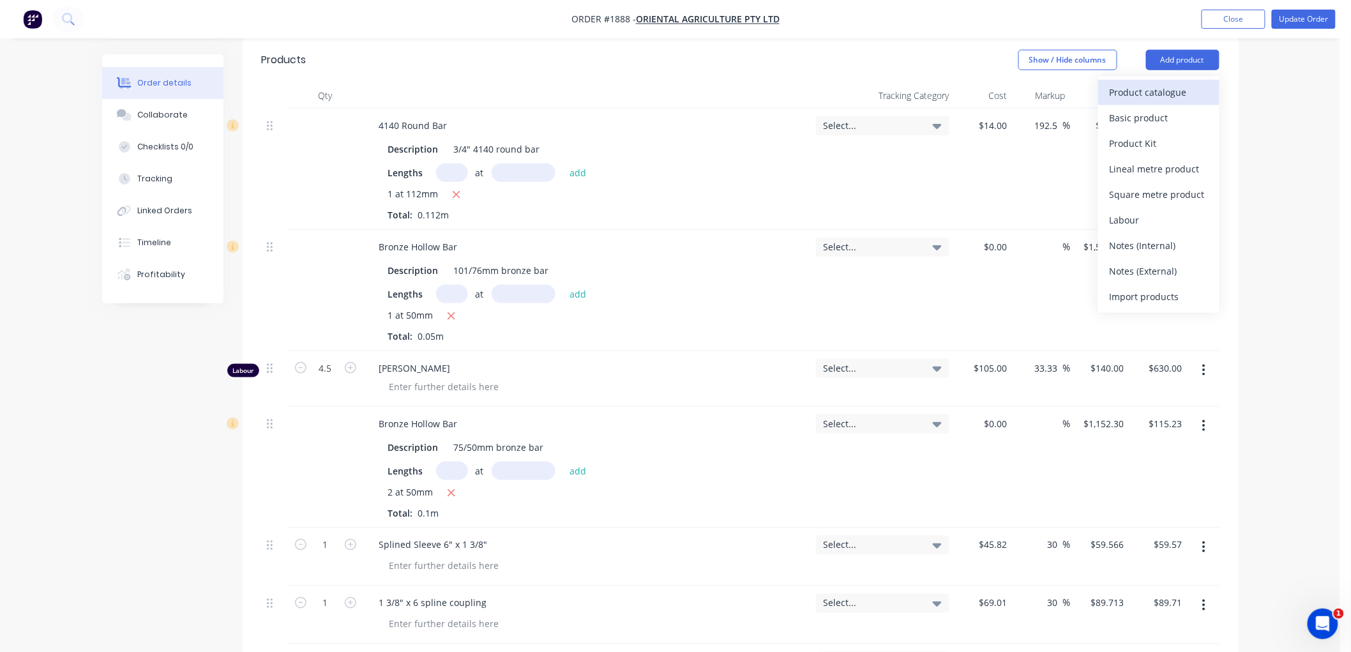
click at [1145, 93] on div "Product catalogue" at bounding box center [1159, 92] width 98 height 19
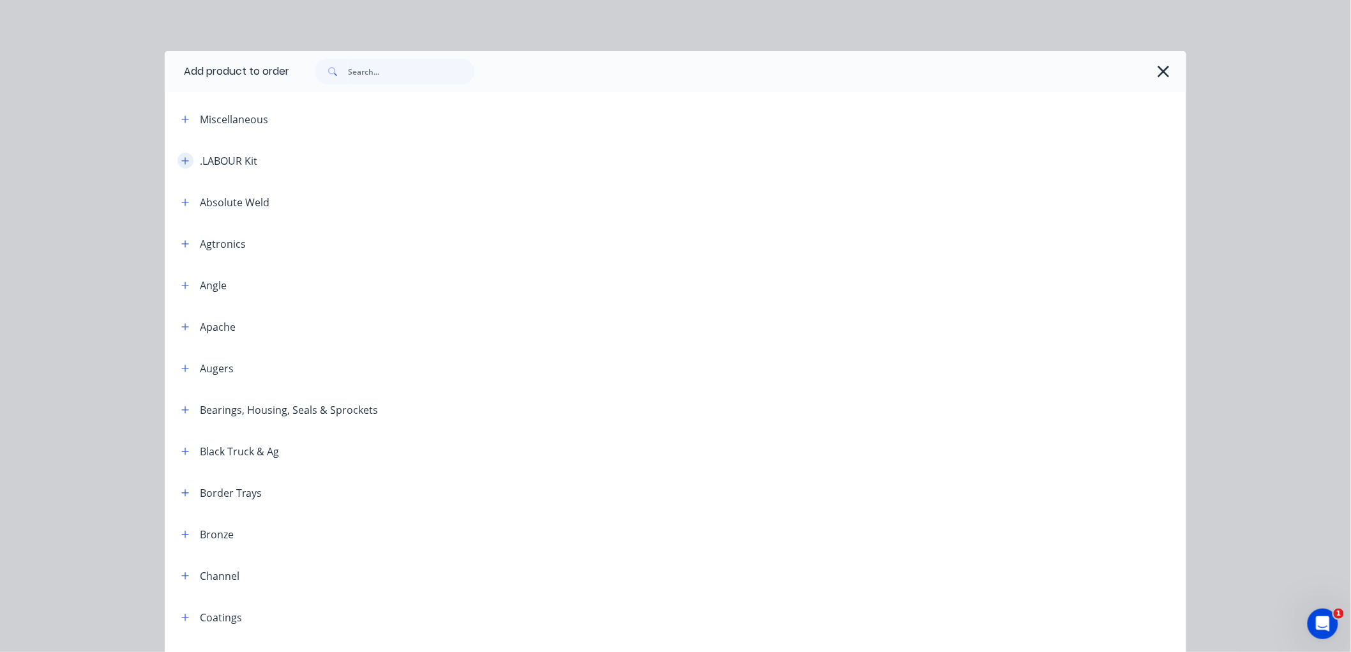
click at [181, 158] on icon "button" at bounding box center [185, 160] width 8 height 9
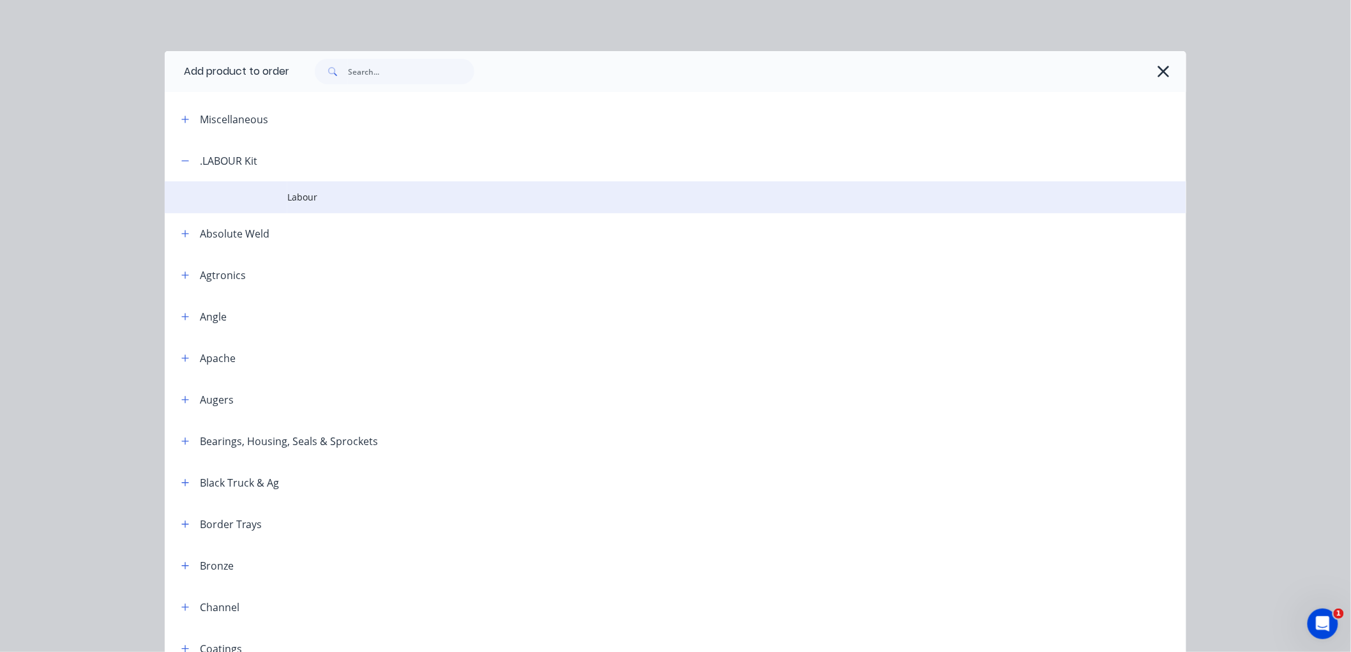
click at [298, 202] on span "Labour" at bounding box center [646, 196] width 719 height 13
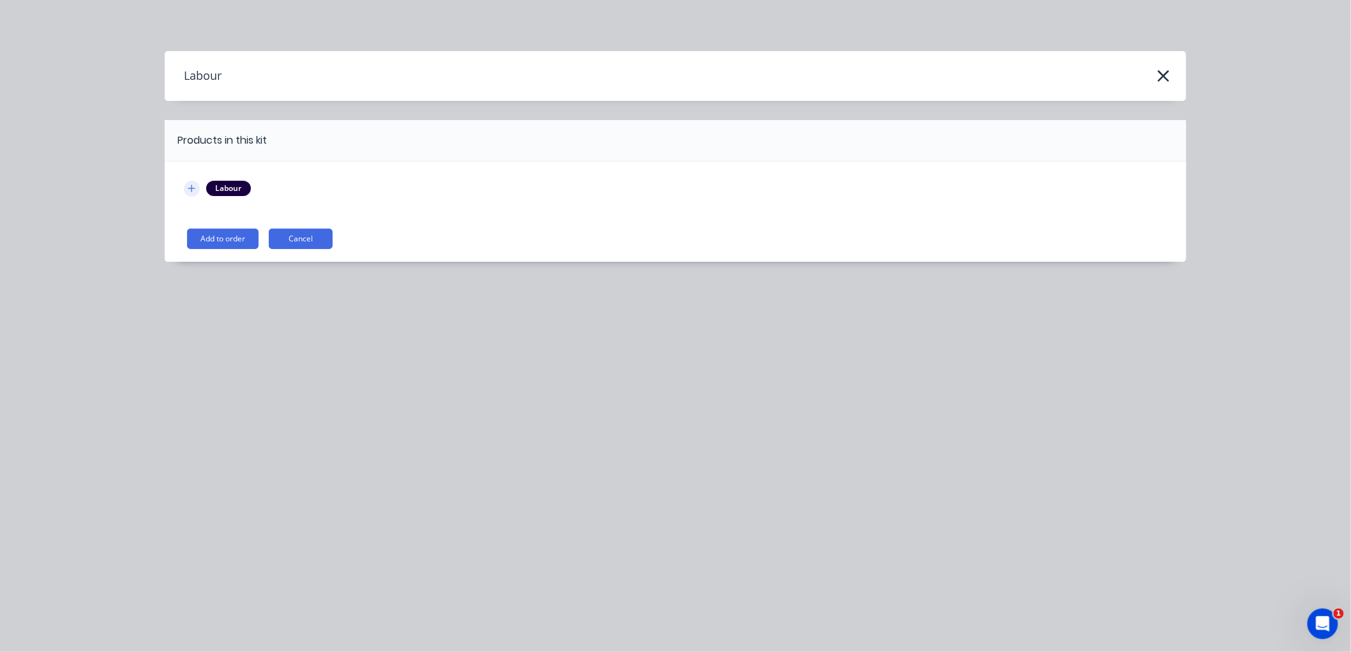
click at [188, 185] on icon "button" at bounding box center [192, 188] width 8 height 9
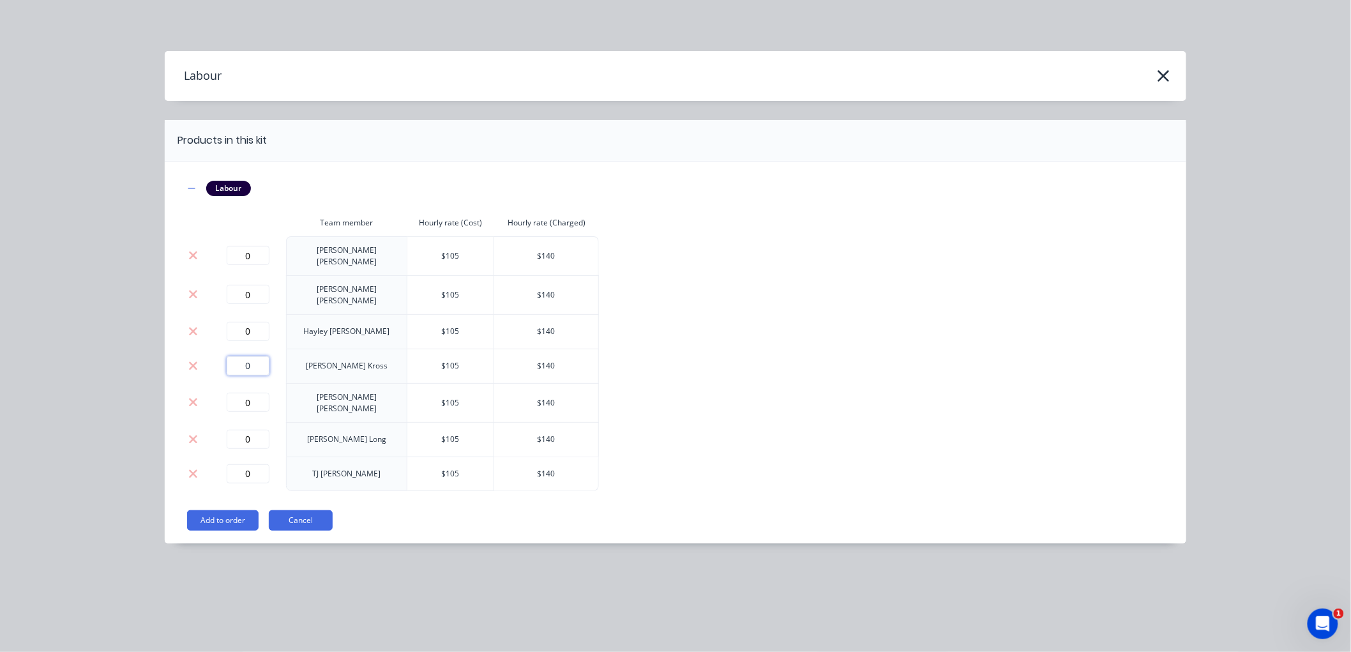
drag, startPoint x: 255, startPoint y: 359, endPoint x: 209, endPoint y: 359, distance: 46.0
click at [209, 359] on td "0" at bounding box center [247, 366] width 77 height 34
type input "4.5"
click at [220, 513] on button "Add to order" at bounding box center [223, 520] width 72 height 20
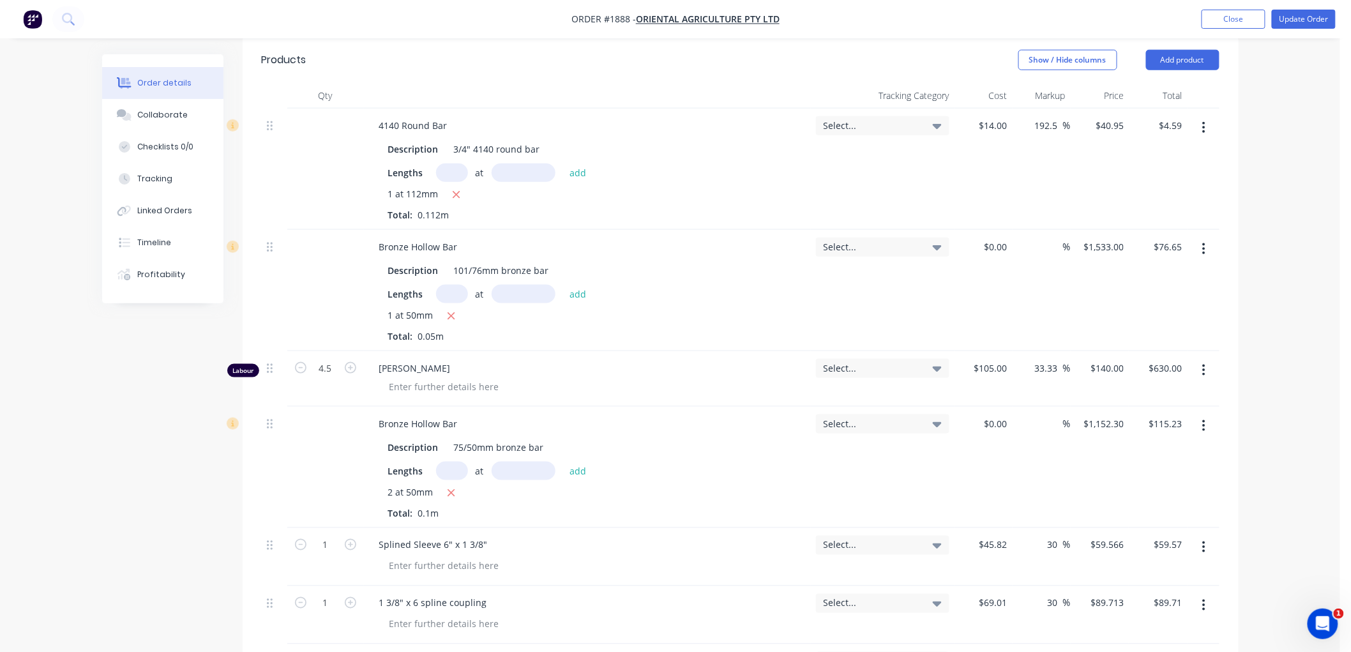
click at [1204, 368] on icon "button" at bounding box center [1204, 370] width 3 height 11
click at [1170, 478] on div "Delete" at bounding box center [1159, 480] width 98 height 19
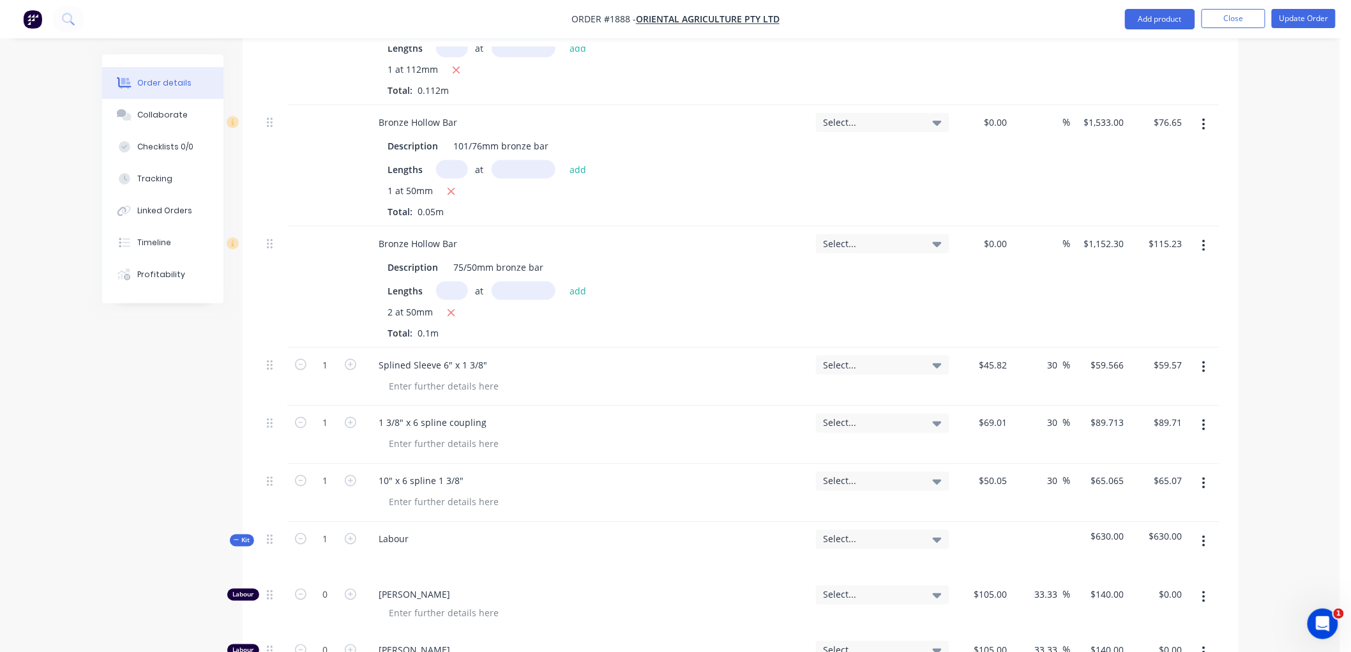
scroll to position [780, 0]
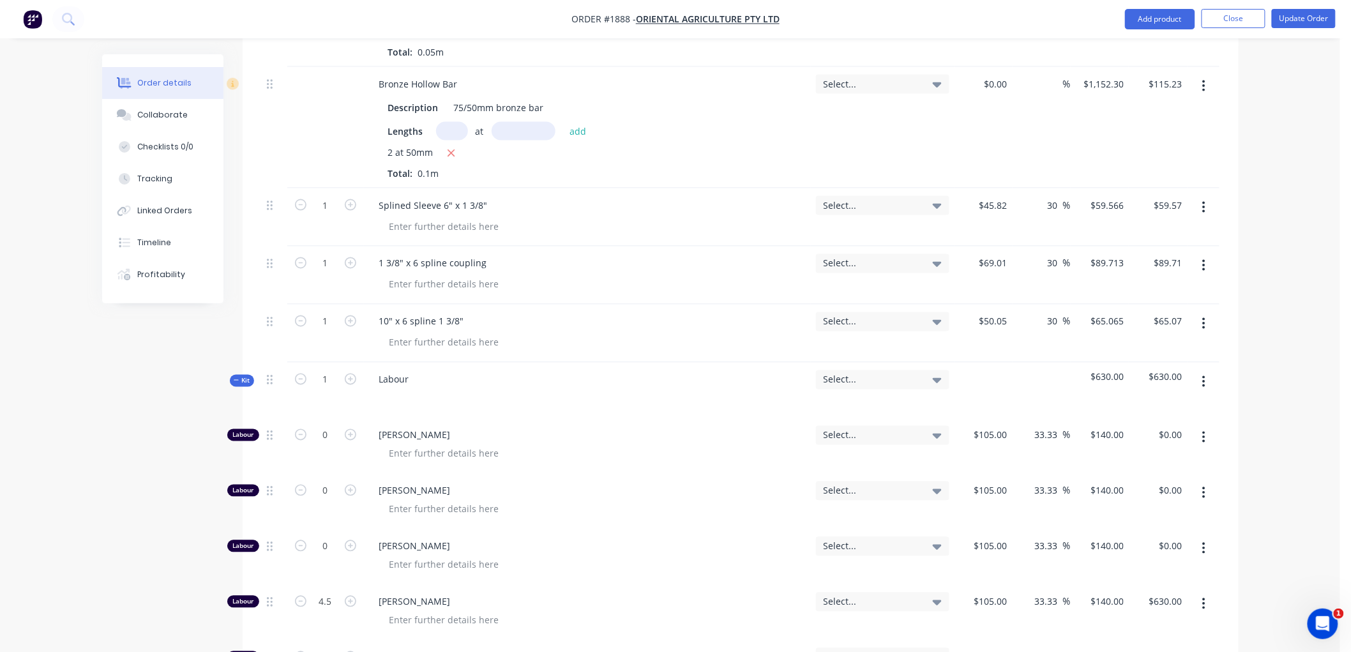
click at [236, 373] on div "Created by Workshop Created 25/09/25 Required 25/09/25 Assigned to Add team mem…" at bounding box center [670, 237] width 1136 height 1926
click at [238, 381] on icon "button" at bounding box center [236, 380] width 5 height 1
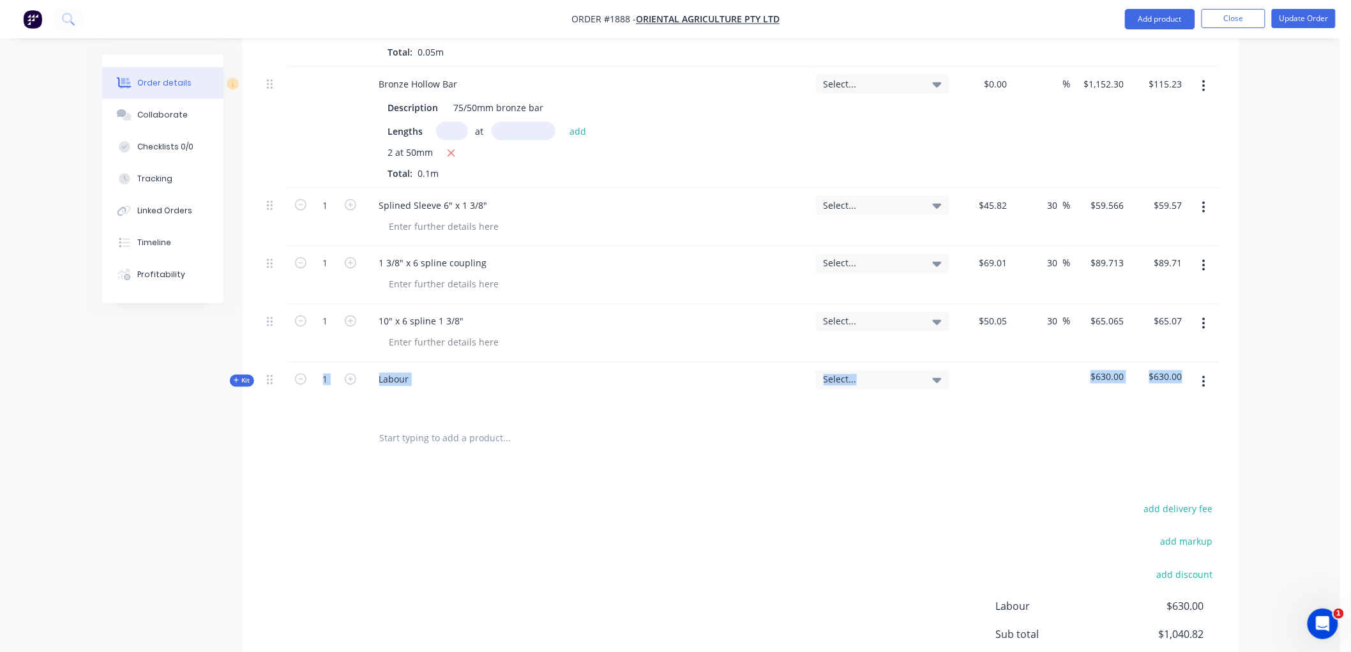
drag, startPoint x: 266, startPoint y: 386, endPoint x: 213, endPoint y: 432, distance: 70.1
click at [229, 425] on div "Created by Workshop Created 25/09/25 Required 25/09/25 Assigned to Add team mem…" at bounding box center [670, 29] width 1136 height 1511
click at [177, 450] on div "Created by Workshop Created 25/09/25 Required 25/09/25 Assigned to Add team mem…" at bounding box center [670, 29] width 1136 height 1511
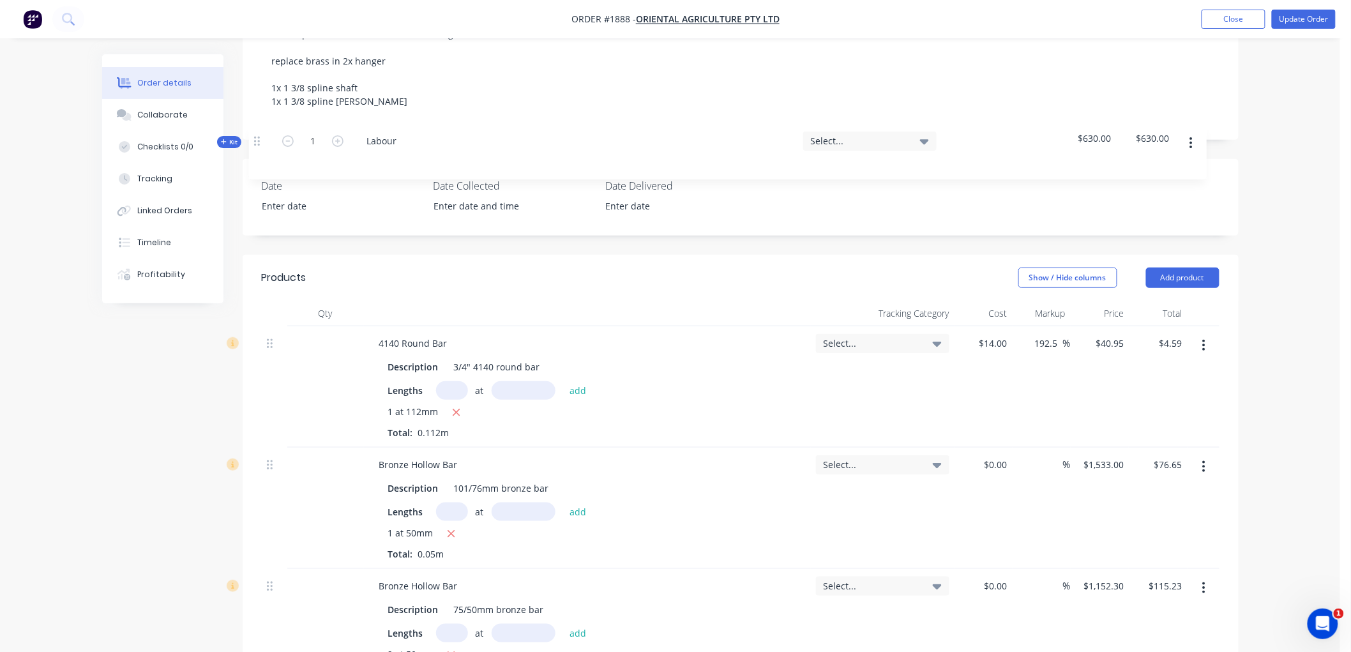
scroll to position [259, 0]
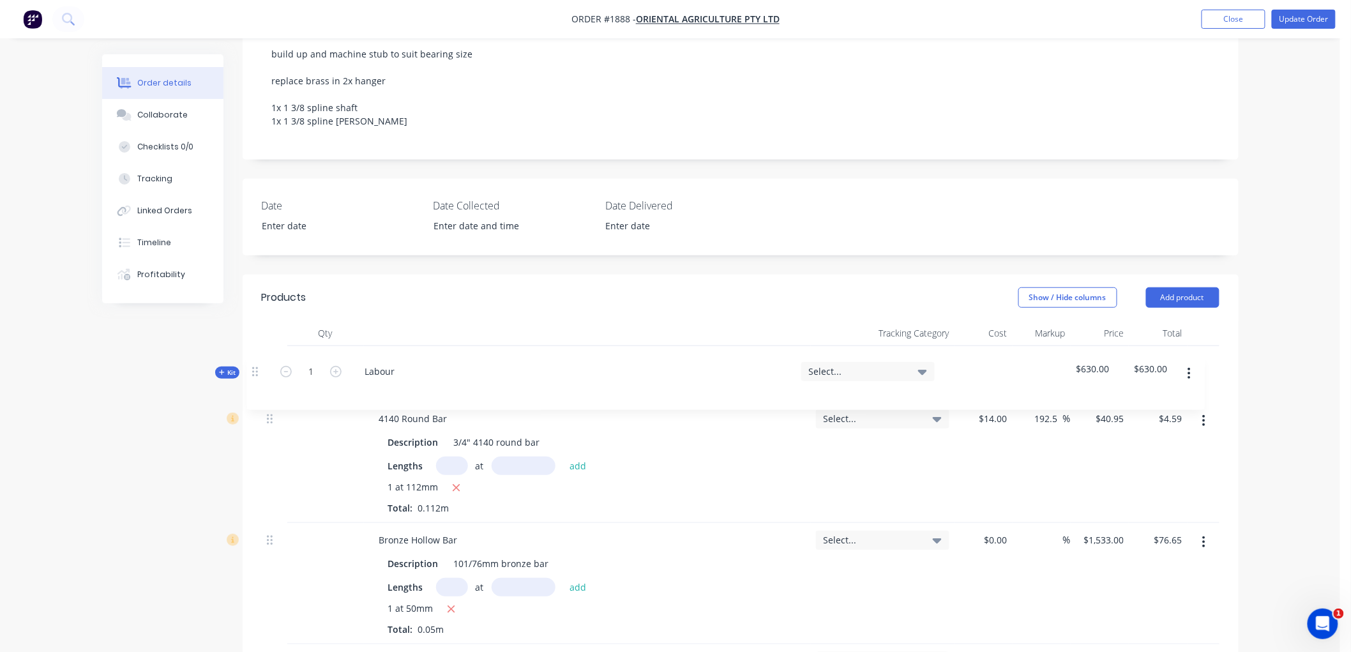
drag, startPoint x: 269, startPoint y: 381, endPoint x: 254, endPoint y: 361, distance: 25.2
click at [254, 361] on div "Qty Tracking Category Cost Markup Price Total 4140 Round Bar Description 3/4" 4…" at bounding box center [741, 650] width 996 height 661
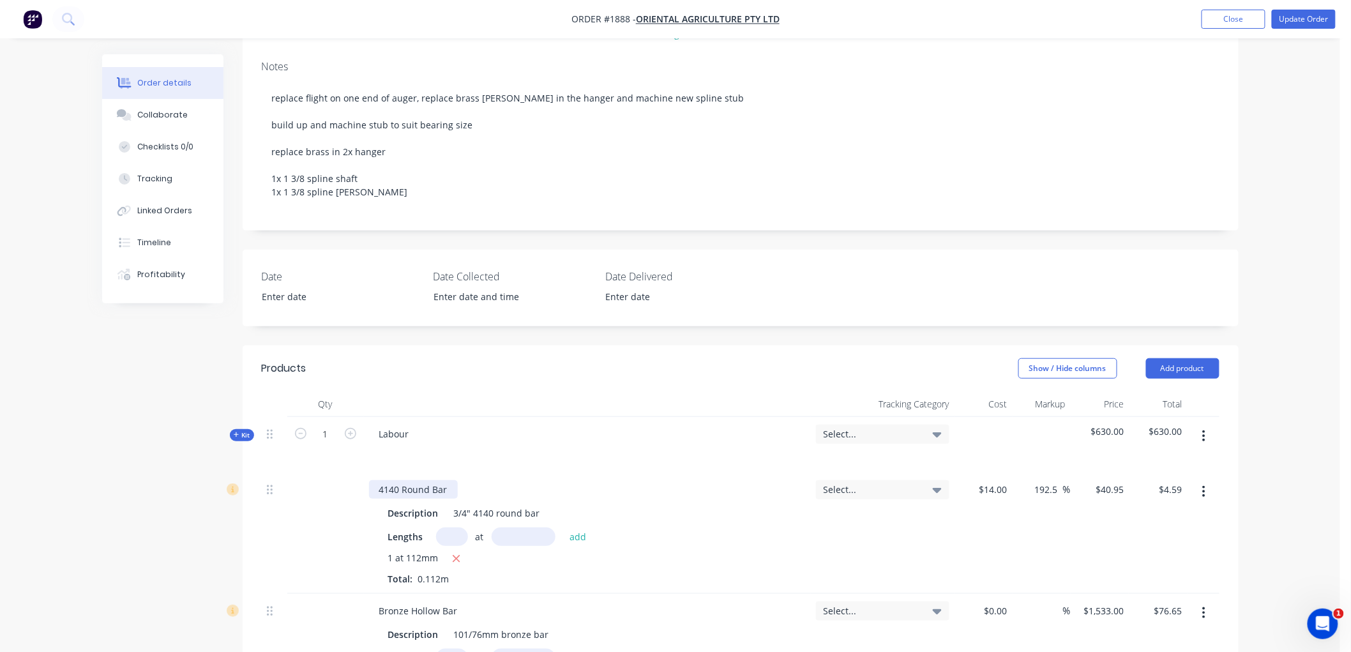
scroll to position [117, 0]
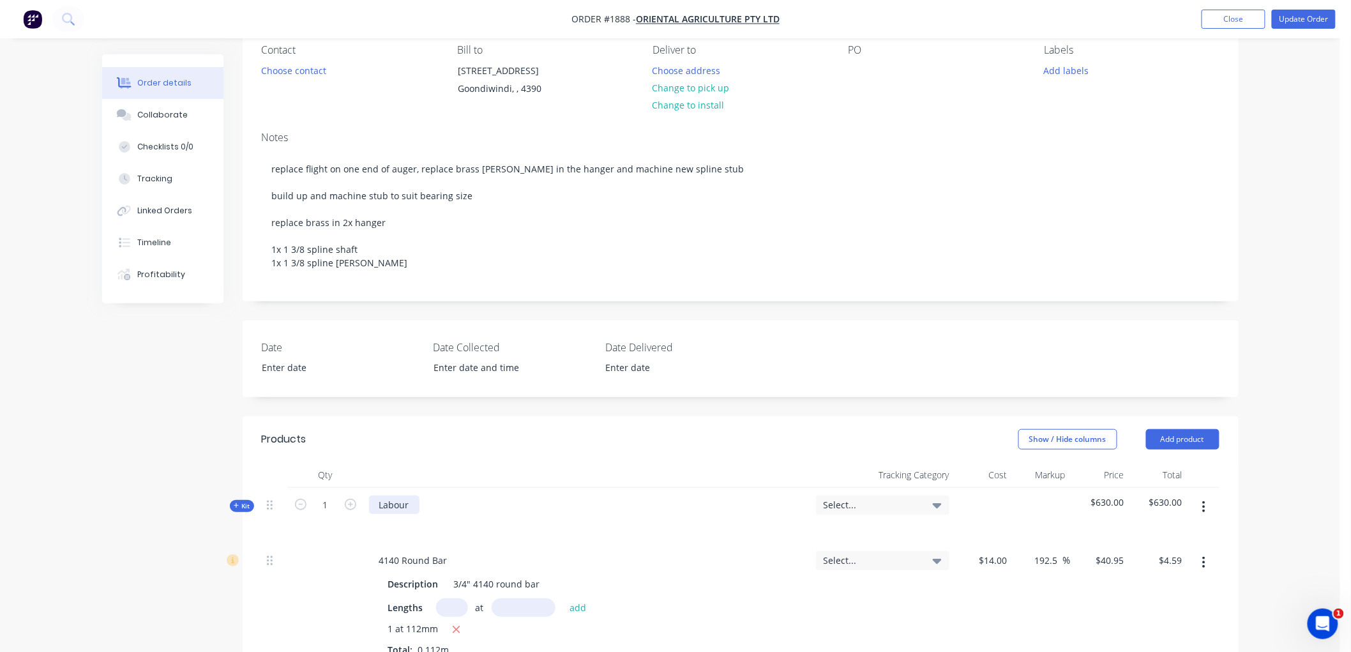
click at [407, 508] on div "Labour" at bounding box center [394, 504] width 50 height 19
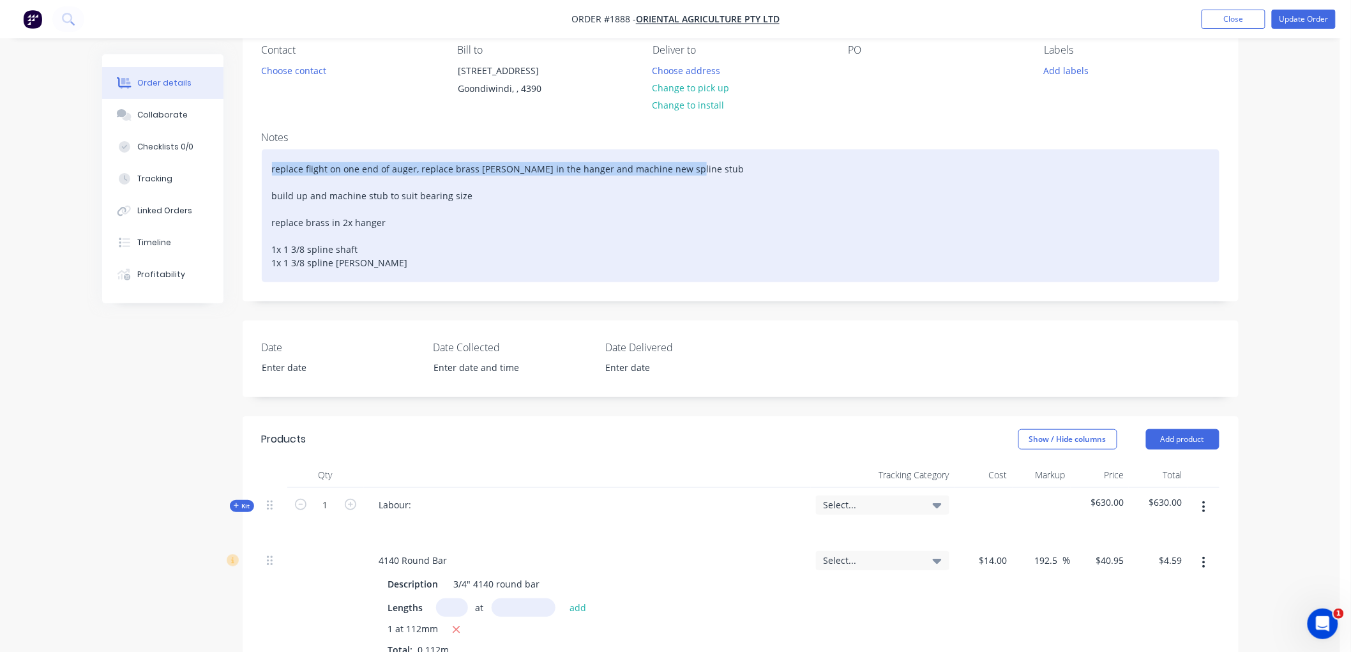
drag, startPoint x: 681, startPoint y: 166, endPoint x: 264, endPoint y: 163, distance: 416.9
click at [264, 163] on div "replace flight on one end of auger, replace brass bush in the hanger and machin…" at bounding box center [741, 215] width 958 height 133
copy div "replace flight on one end of auger, replace brass bush in the hanger and machin…"
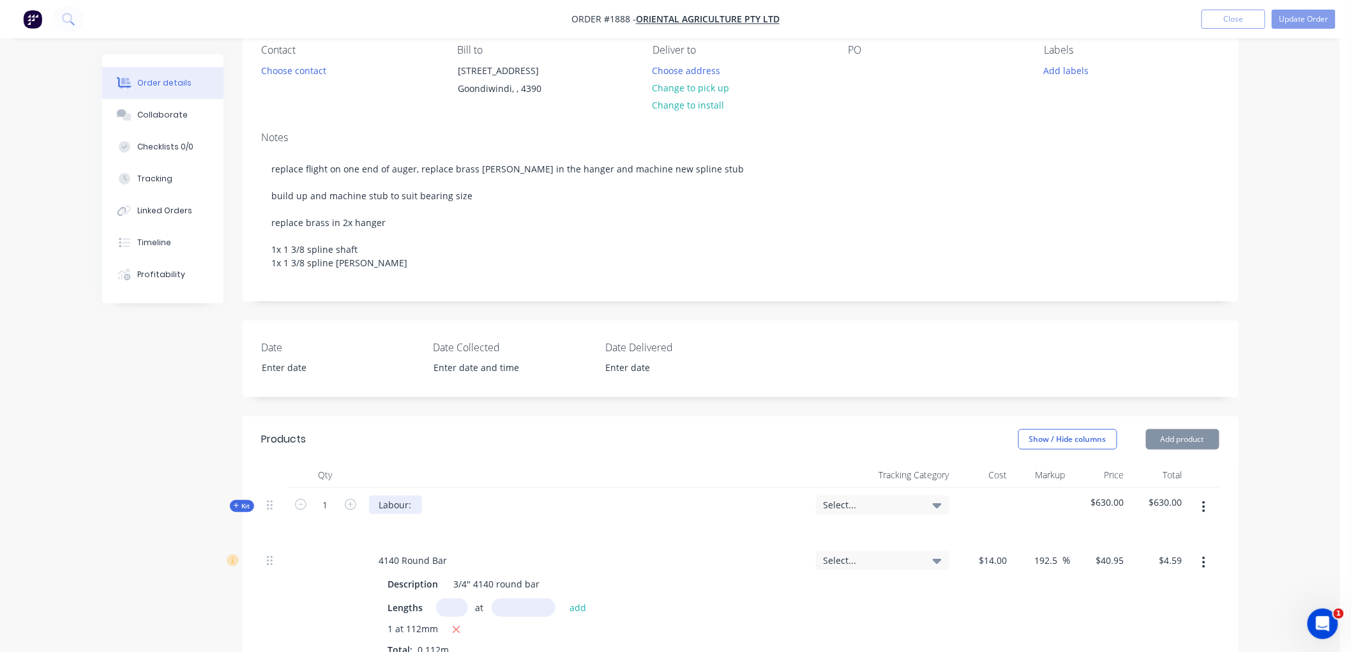
click at [418, 496] on div "Labour:" at bounding box center [395, 504] width 53 height 19
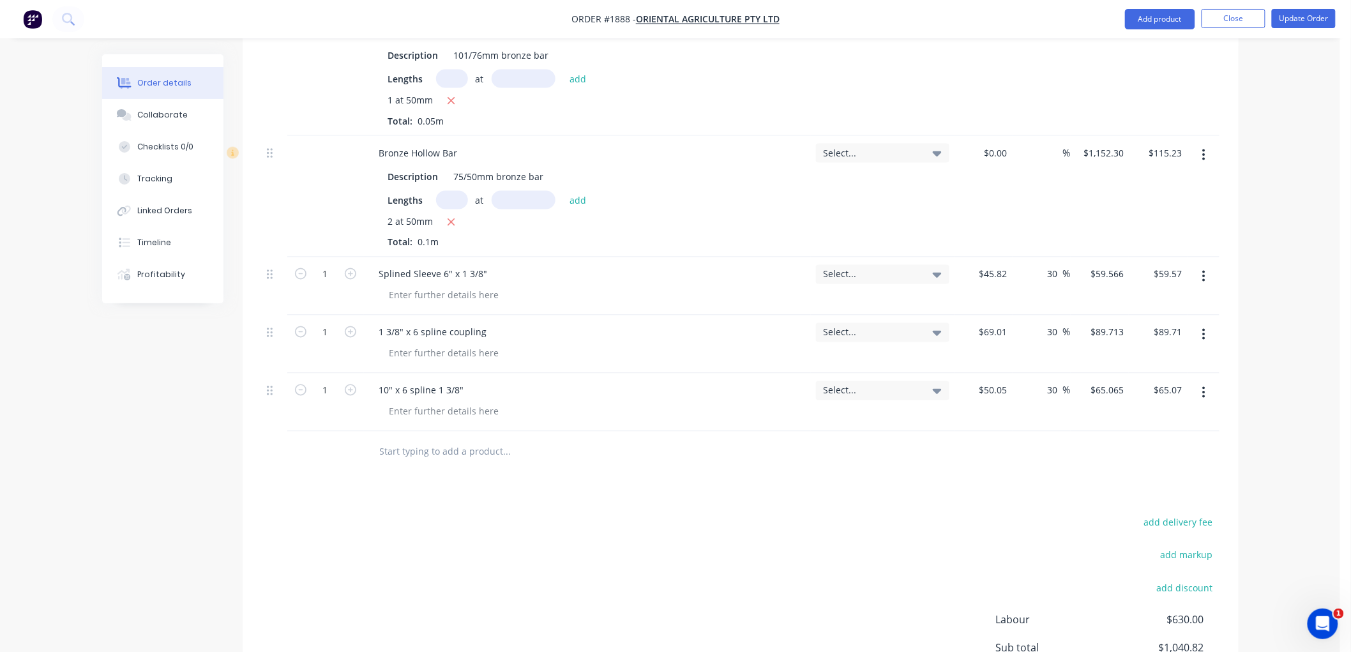
scroll to position [755, 0]
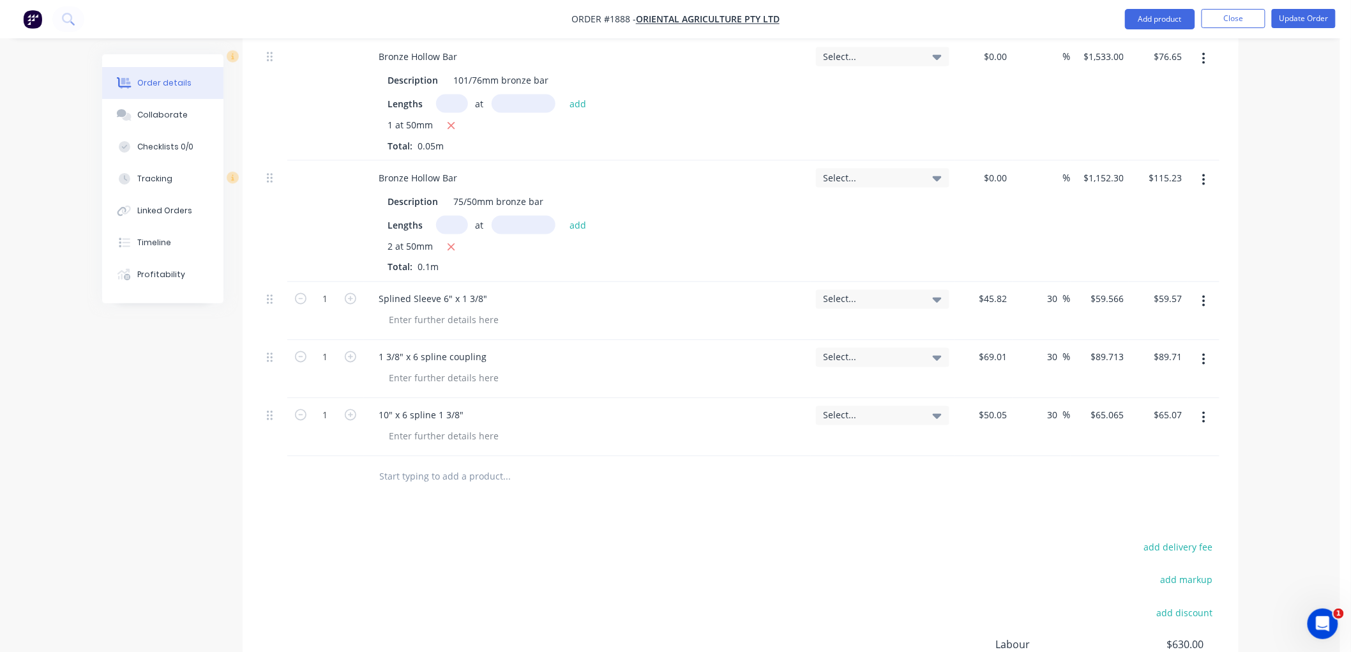
click at [1200, 294] on button "button" at bounding box center [1204, 301] width 30 height 23
click at [1140, 407] on div "Delete" at bounding box center [1159, 411] width 98 height 19
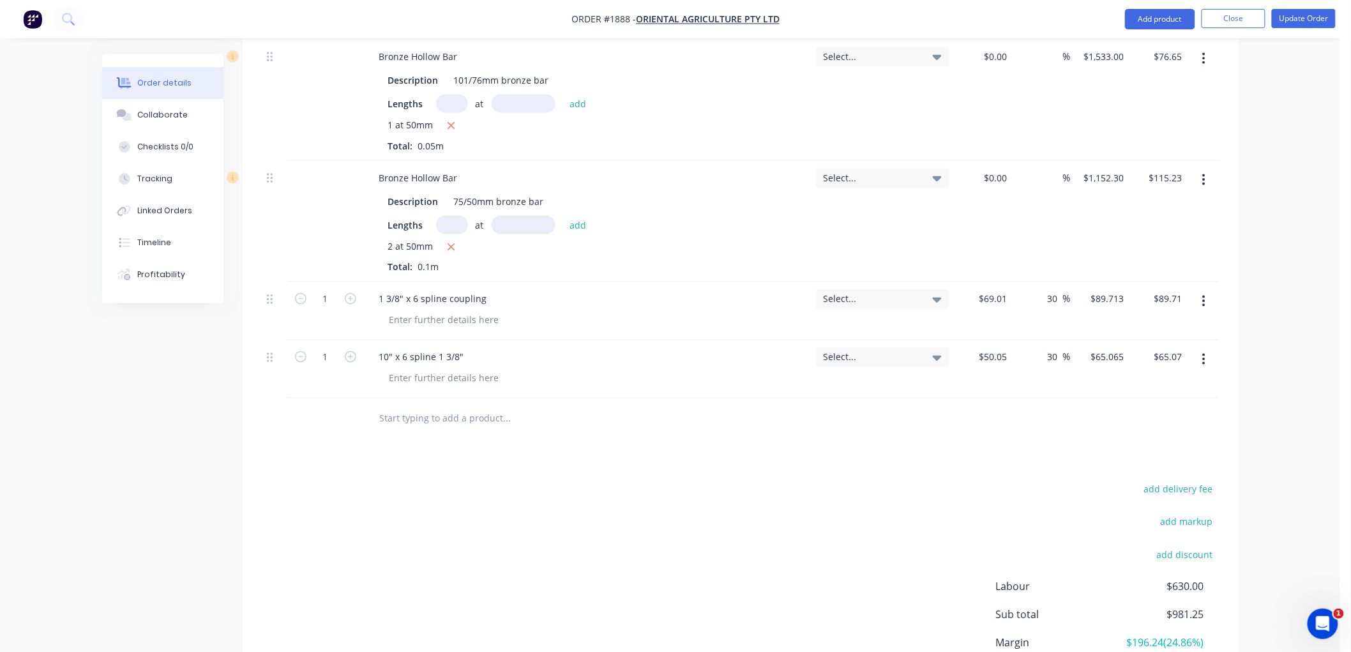
click at [432, 419] on input "text" at bounding box center [506, 419] width 255 height 26
click at [445, 421] on input "text" at bounding box center [506, 419] width 255 height 26
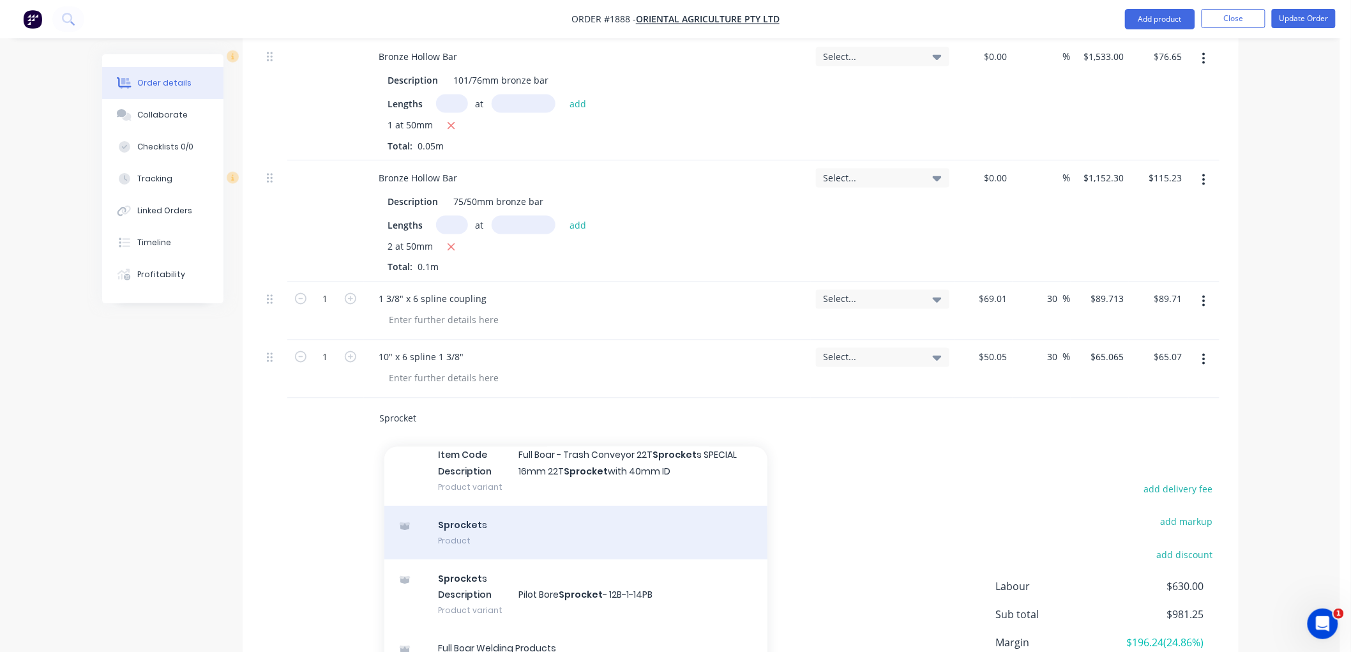
scroll to position [0, 0]
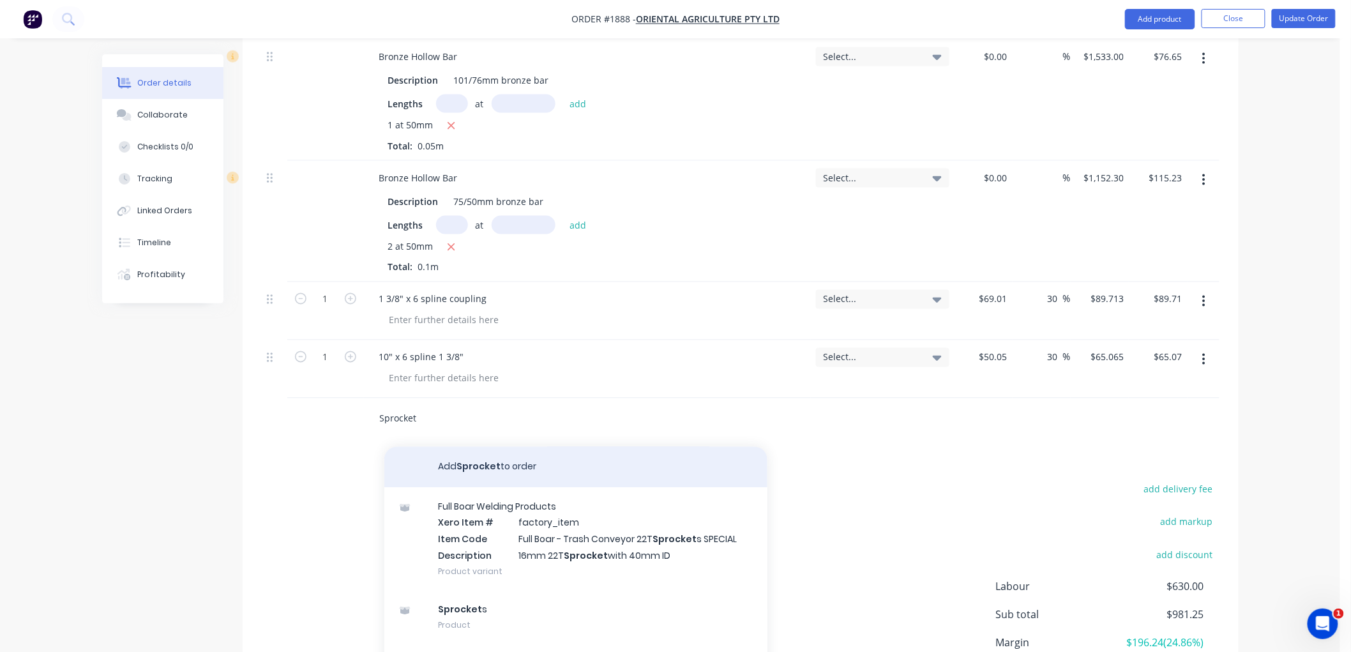
type input "Sprocket"
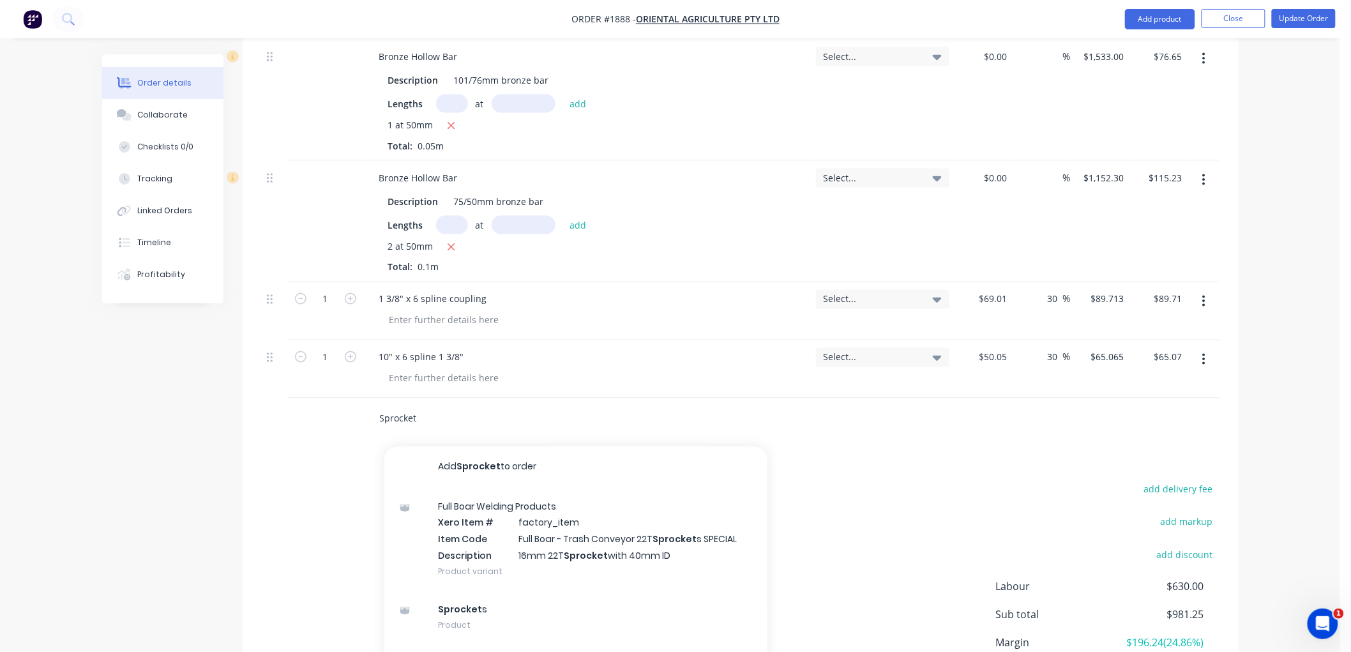
click at [488, 469] on button "Add Sprocket to order" at bounding box center [575, 467] width 383 height 41
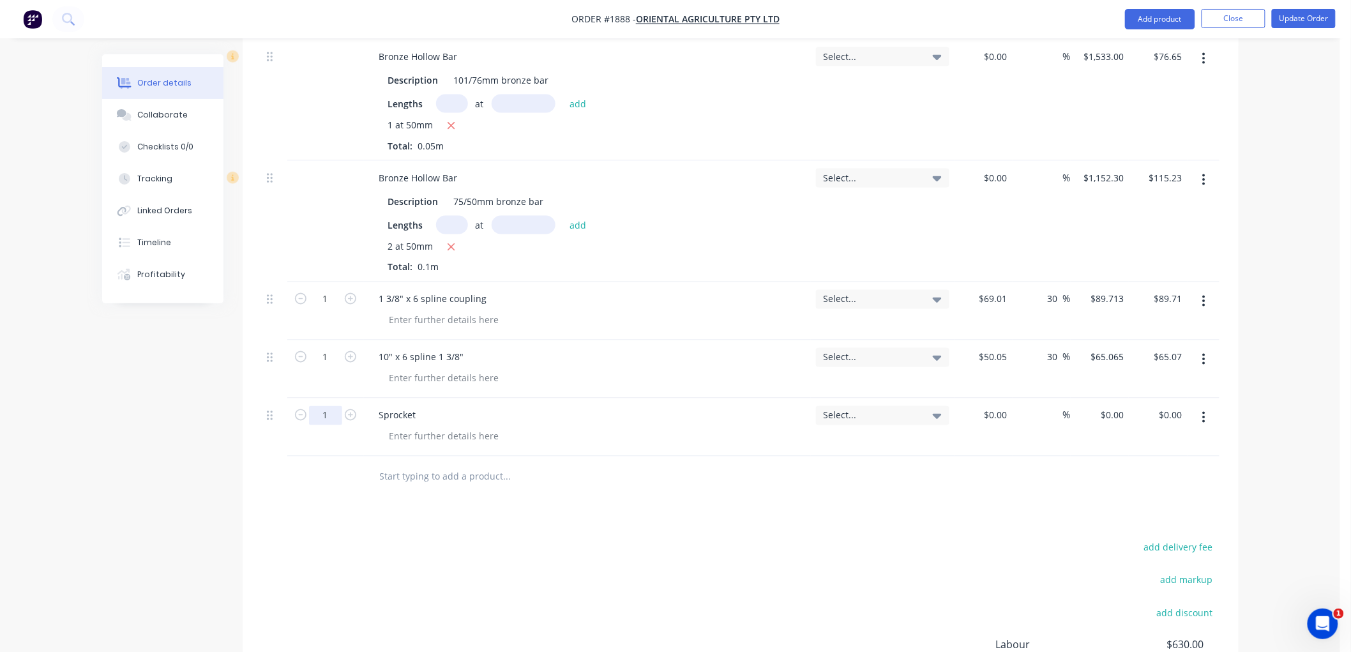
click at [335, 411] on input "1" at bounding box center [325, 415] width 33 height 19
type input "2"
click at [988, 412] on div "$0.00" at bounding box center [983, 427] width 58 height 58
drag, startPoint x: 1007, startPoint y: 412, endPoint x: 941, endPoint y: 414, distance: 65.8
click at [942, 414] on div "2 Sprocket Select... 80.88 80.88 % $0.00 $0.00 $0.00 $0.00" at bounding box center [741, 427] width 958 height 58
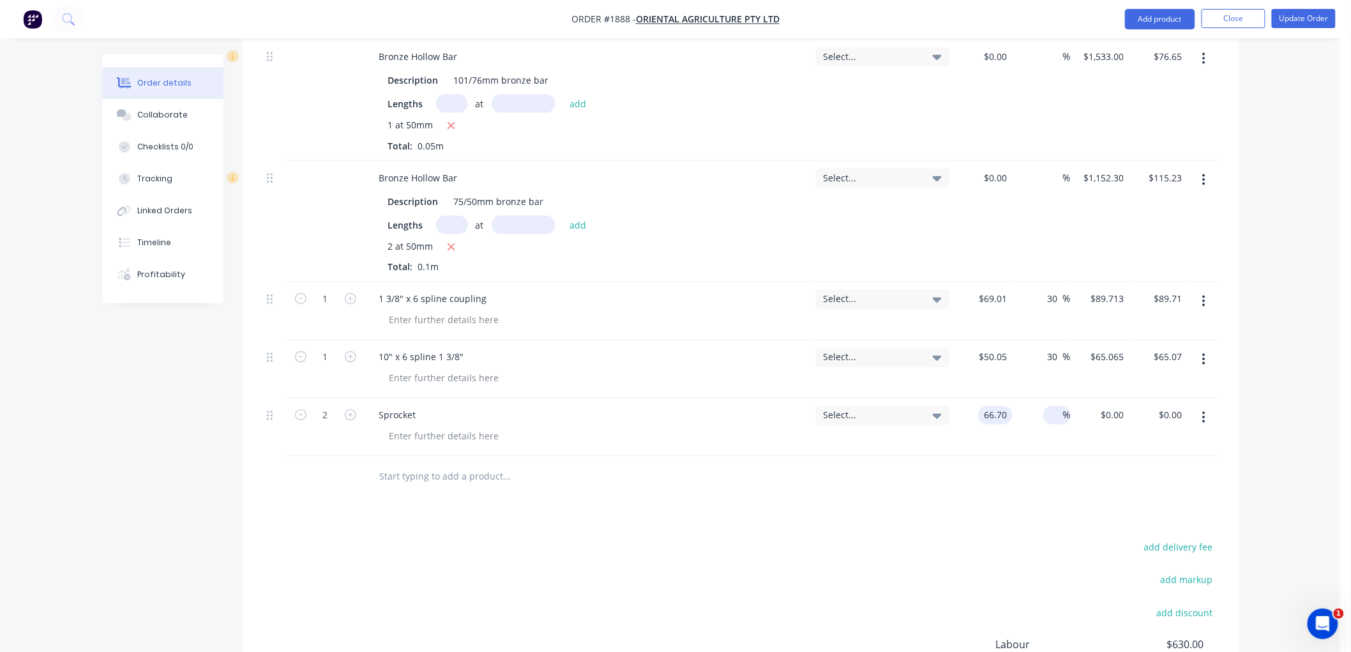
type input "$66.70"
type input "$133.40"
click at [1059, 412] on input at bounding box center [1055, 415] width 15 height 19
type input "20"
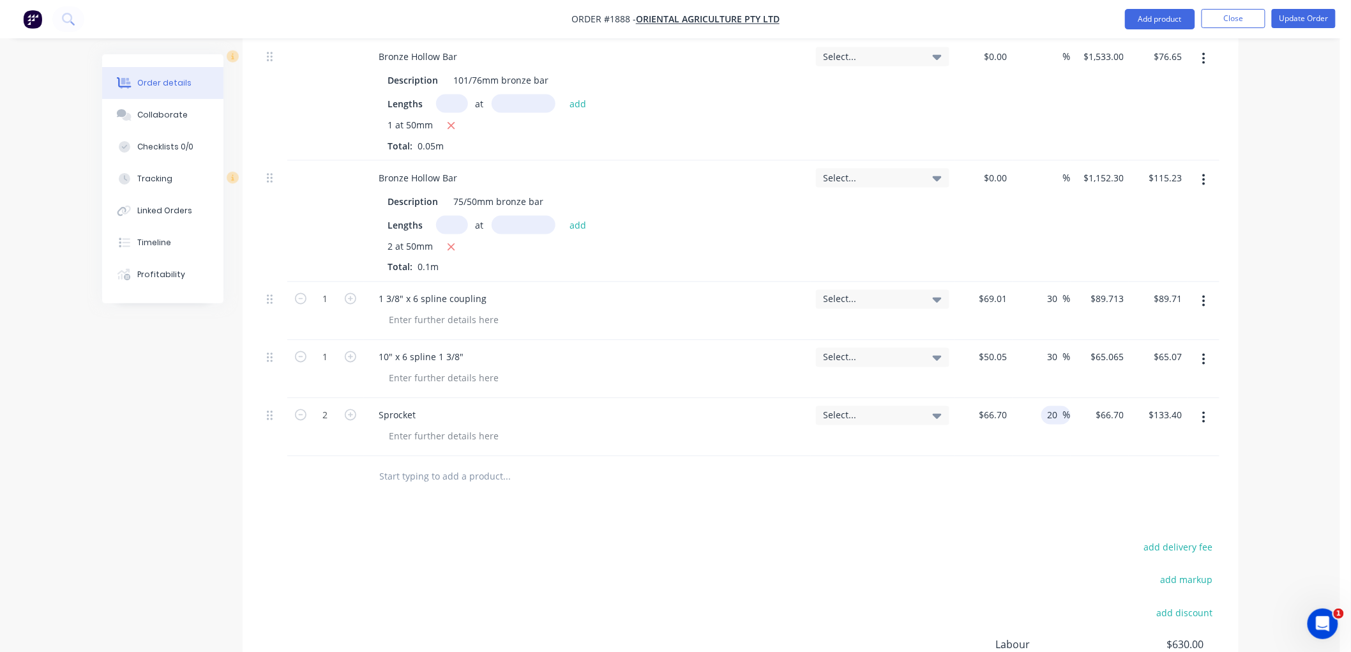
type input "$80.04"
type input "$160.08"
click at [1032, 502] on div "Products Show / Hide columns Add product Qty Tracking Category Cost Markup Pric…" at bounding box center [741, 291] width 996 height 1027
click at [435, 475] on input "text" at bounding box center [506, 477] width 255 height 26
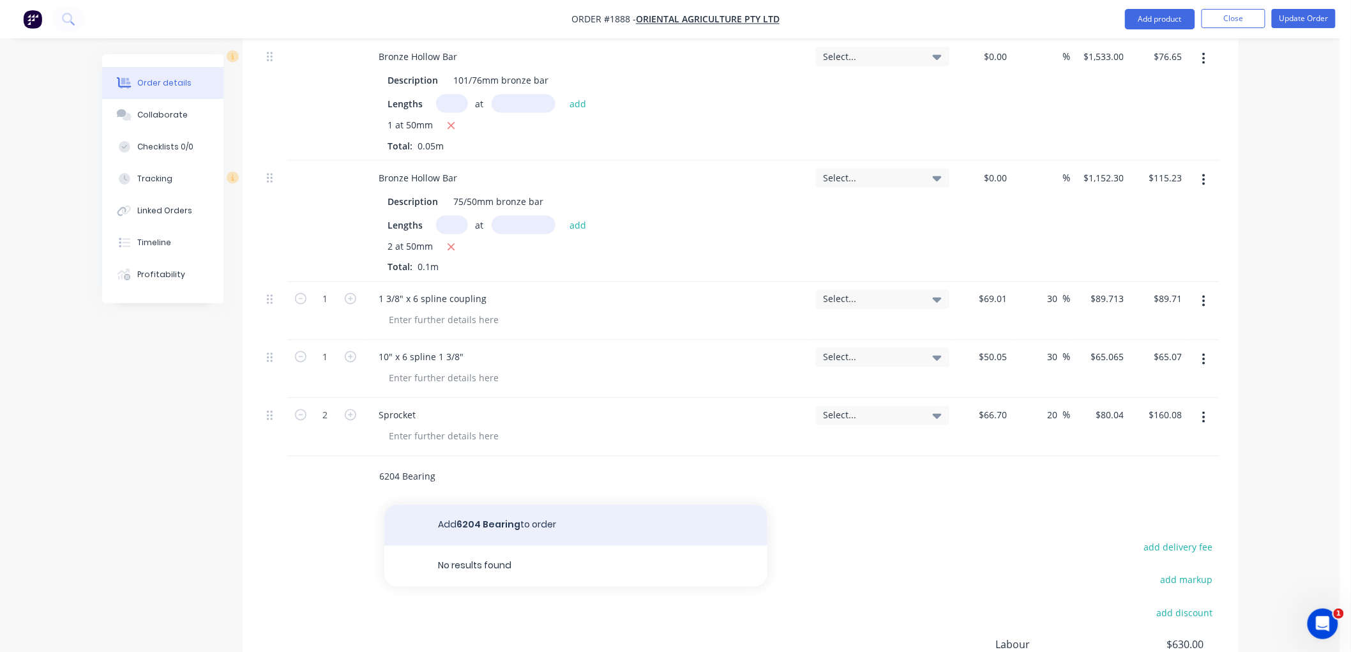
type input "6204 Bearing"
click at [466, 524] on button "Add 6204 Bearing to order" at bounding box center [575, 525] width 383 height 41
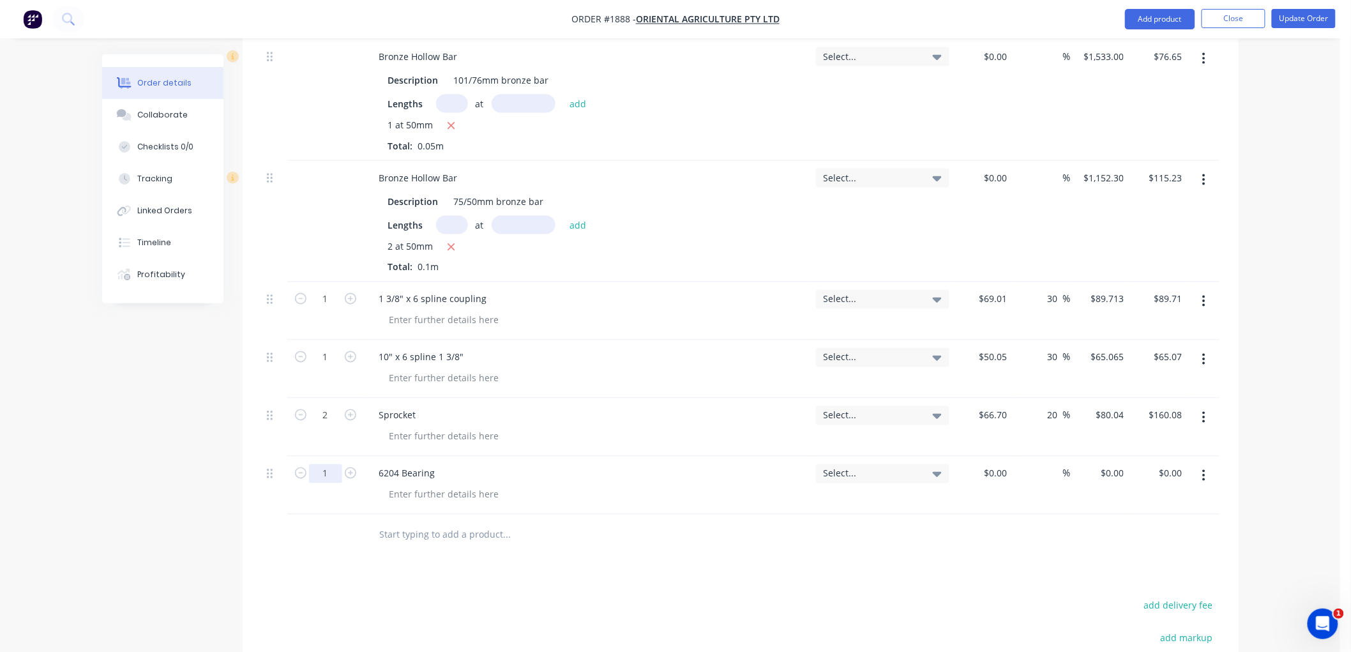
click at [329, 466] on input "1" at bounding box center [325, 473] width 33 height 19
type input "2"
click at [1006, 476] on input at bounding box center [1005, 473] width 15 height 19
type input "$7.96"
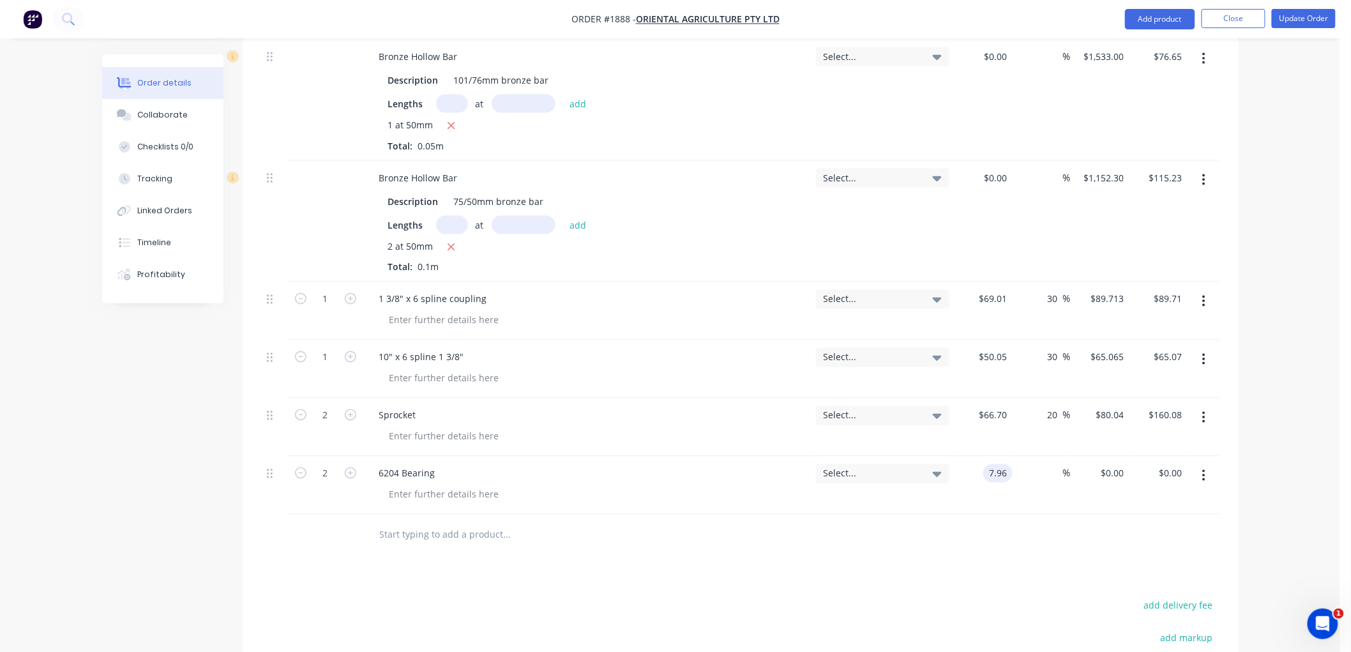
type input "$15.92"
type input "20"
type input "9.552"
type input "$19.10"
type input "$9.552"
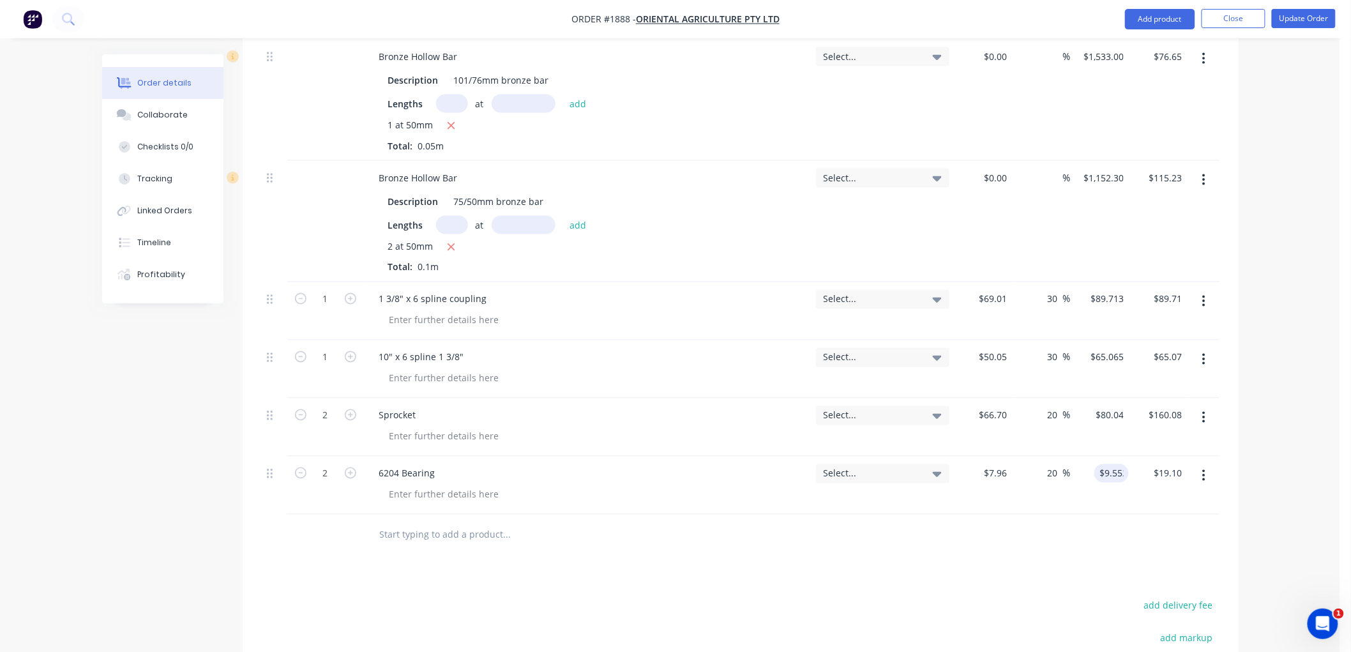
click at [942, 552] on div at bounding box center [741, 535] width 958 height 41
type input "7.96"
click at [1000, 473] on input "7.96" at bounding box center [1000, 473] width 24 height 19
type input "66.7"
type input "$7.96"
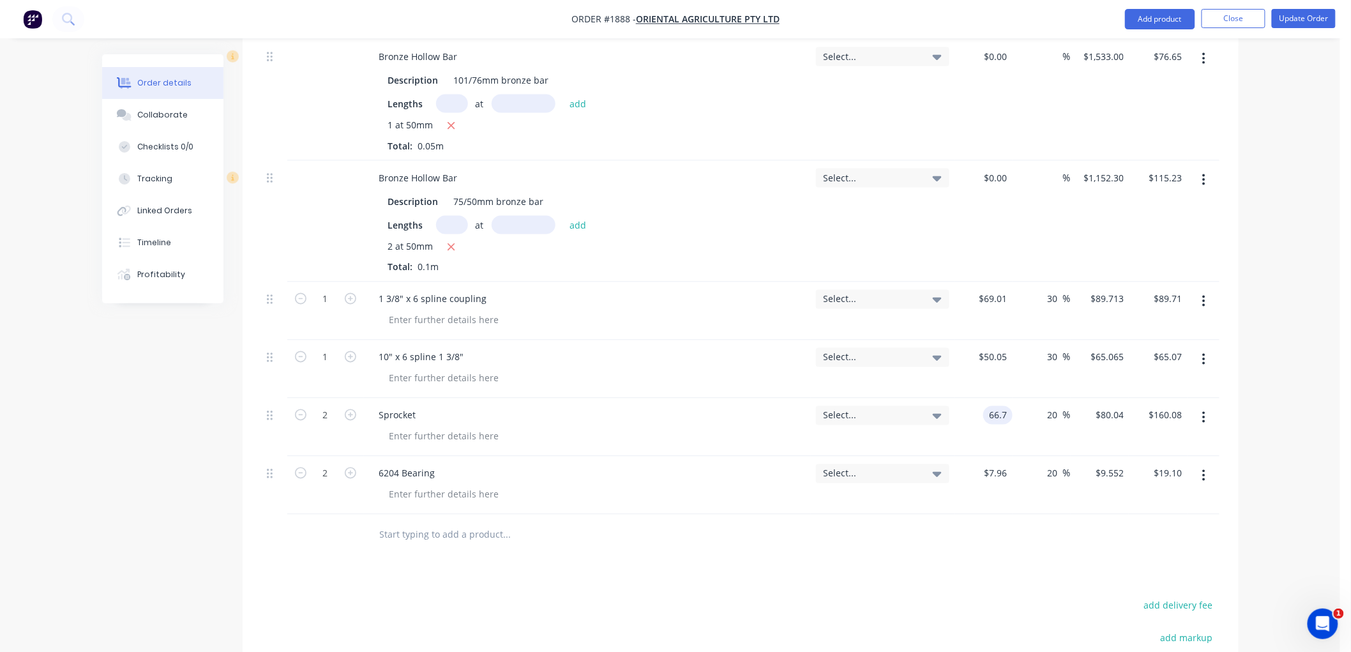
click at [992, 413] on input "66.7" at bounding box center [1000, 415] width 24 height 19
type input "$76.70"
type input "$92.04"
type input "$184.08"
click at [1004, 470] on input "7.96" at bounding box center [1000, 473] width 24 height 19
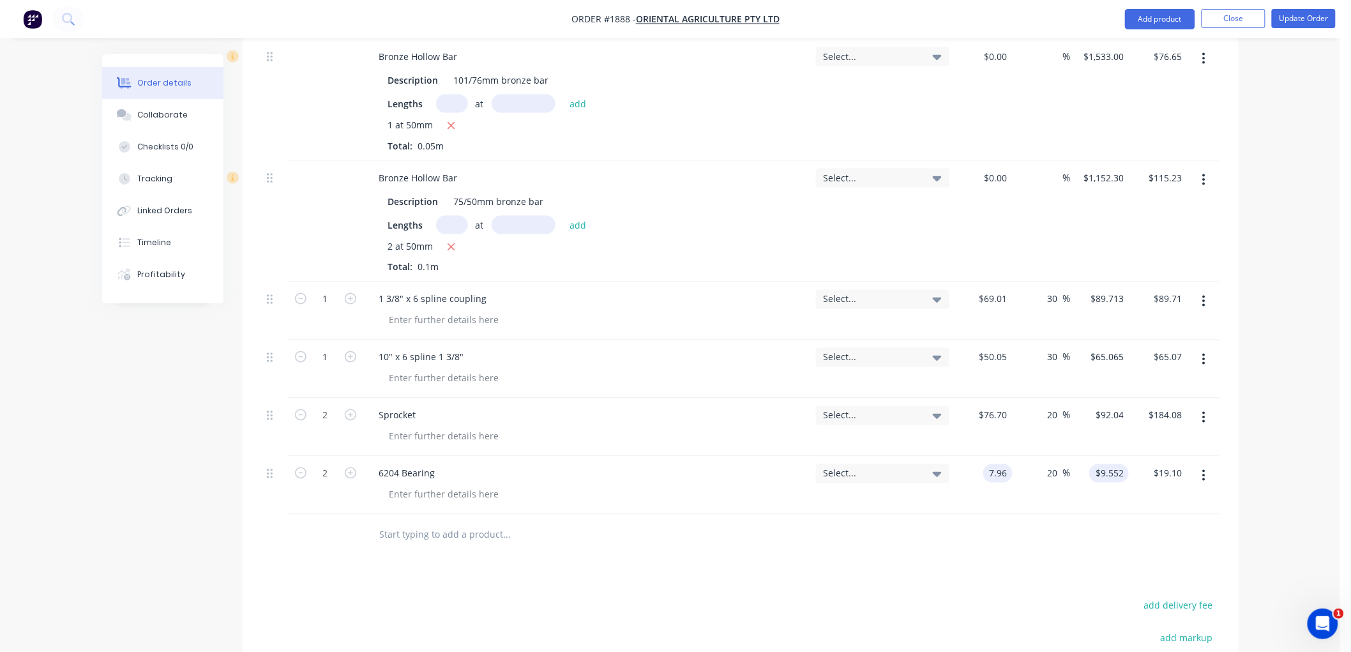
type input "$7.96"
click at [1094, 471] on div "9.552 $9.552" at bounding box center [1109, 473] width 40 height 19
type input "$9.552"
click at [1049, 467] on input "20" at bounding box center [1054, 473] width 17 height 19
drag, startPoint x: 1060, startPoint y: 469, endPoint x: 1002, endPoint y: 469, distance: 57.5
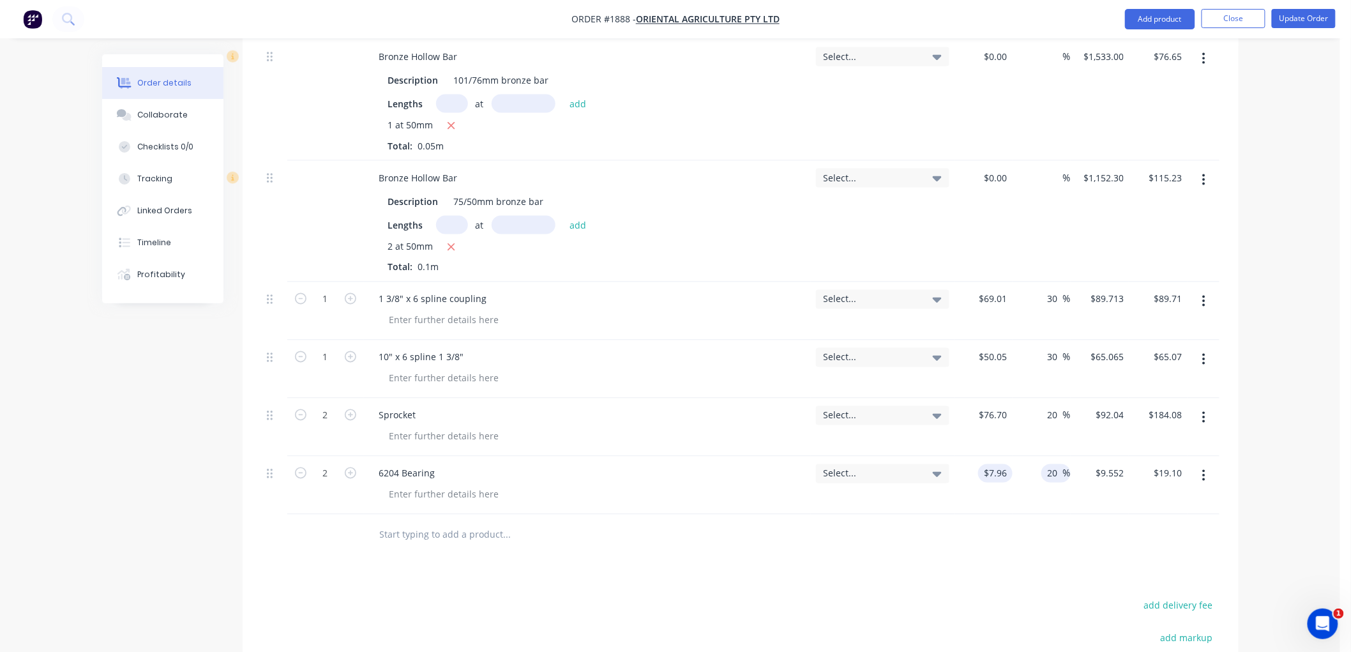
click at [1002, 469] on div "2 6204 Bearing Select... $7.96 $7.96 20 20 % $9.552 $9.552 $19.10 $19.10" at bounding box center [741, 485] width 958 height 58
type input "35"
type input "$10.746"
type input "$21.49"
click at [998, 547] on div at bounding box center [741, 535] width 958 height 41
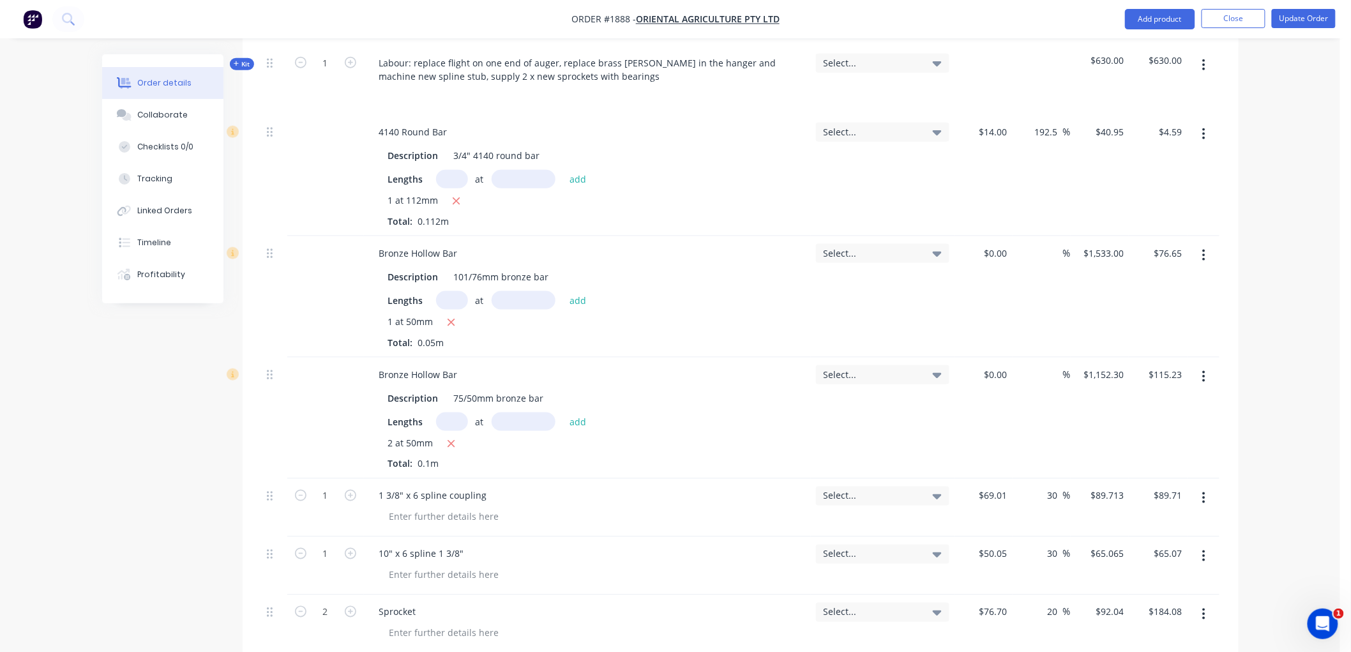
scroll to position [418, 0]
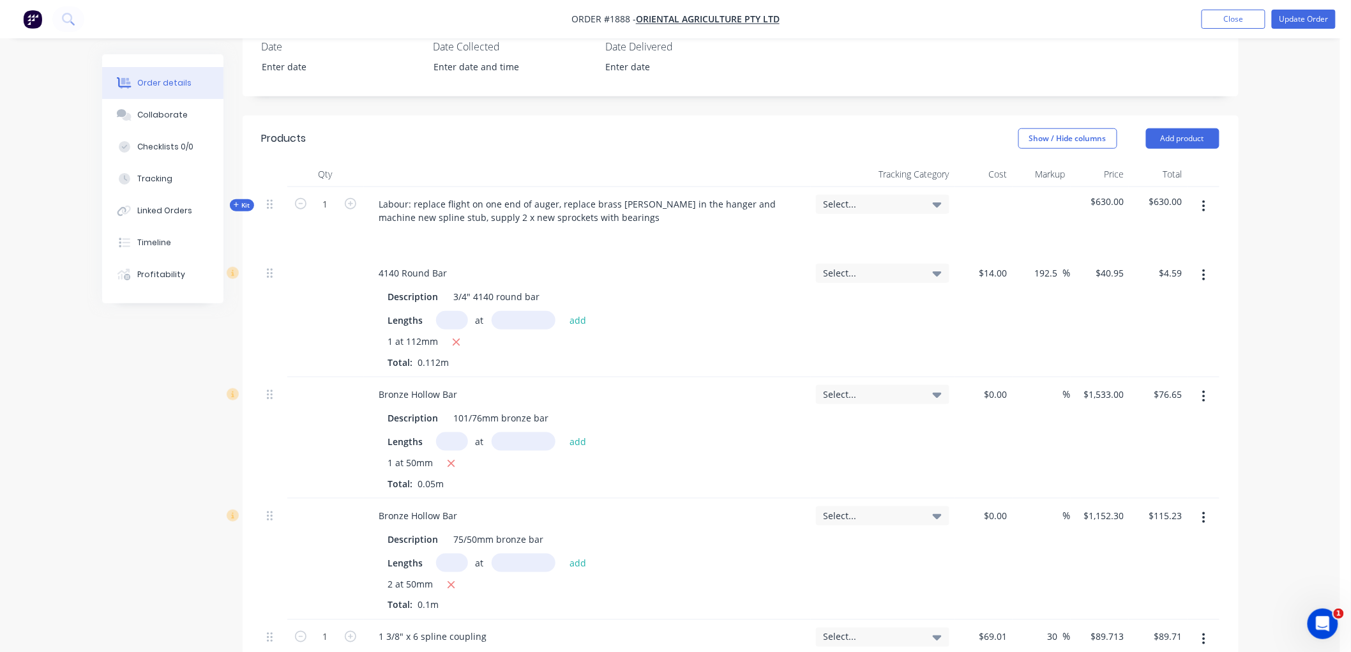
click at [241, 205] on span "Kit" at bounding box center [242, 205] width 17 height 10
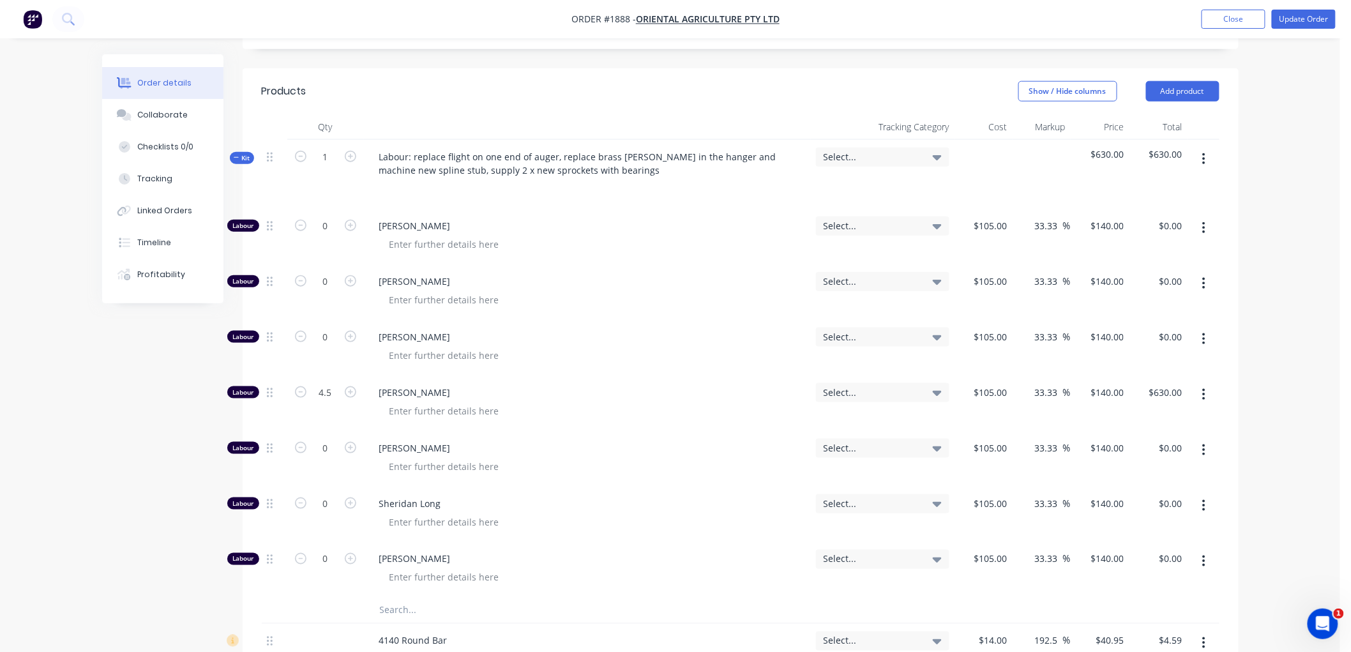
scroll to position [488, 0]
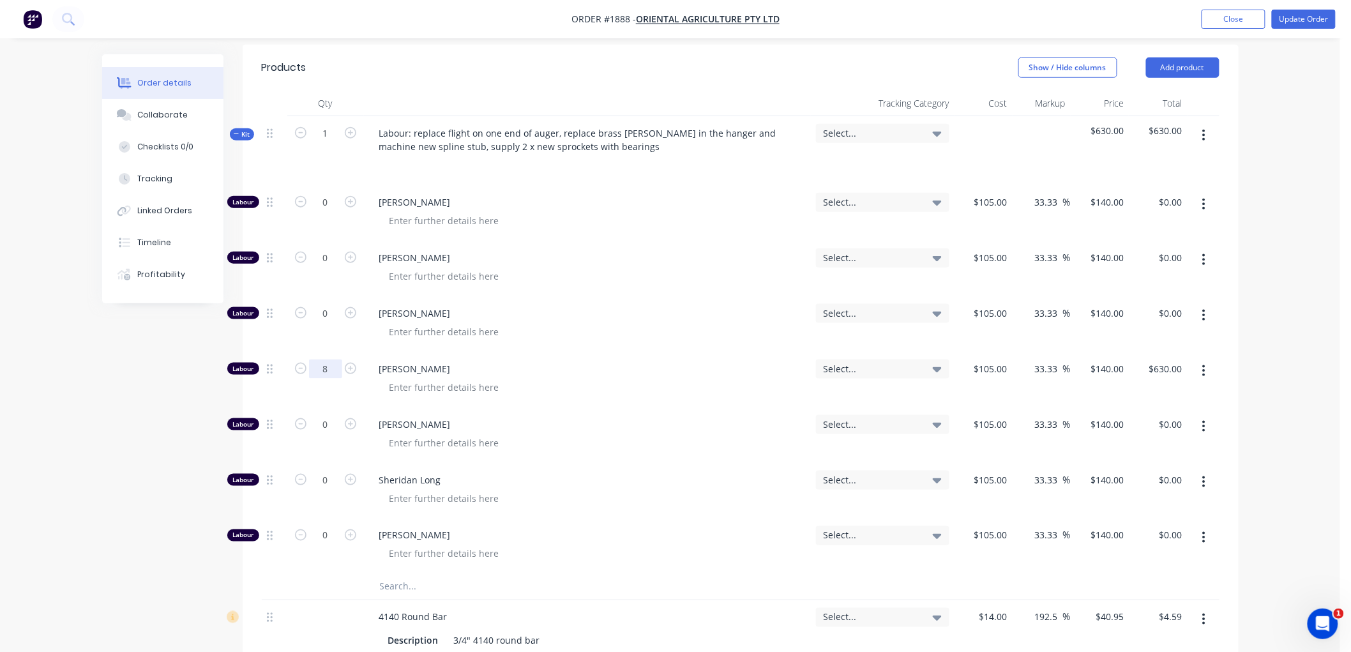
type input "8"
click at [124, 443] on div "Created by Workshop Created 25/09/25 Required 25/09/25 Assigned to Add team mem…" at bounding box center [670, 565] width 1136 height 1998
type input "$1,120.00"
click at [239, 132] on span "Kit" at bounding box center [242, 135] width 17 height 10
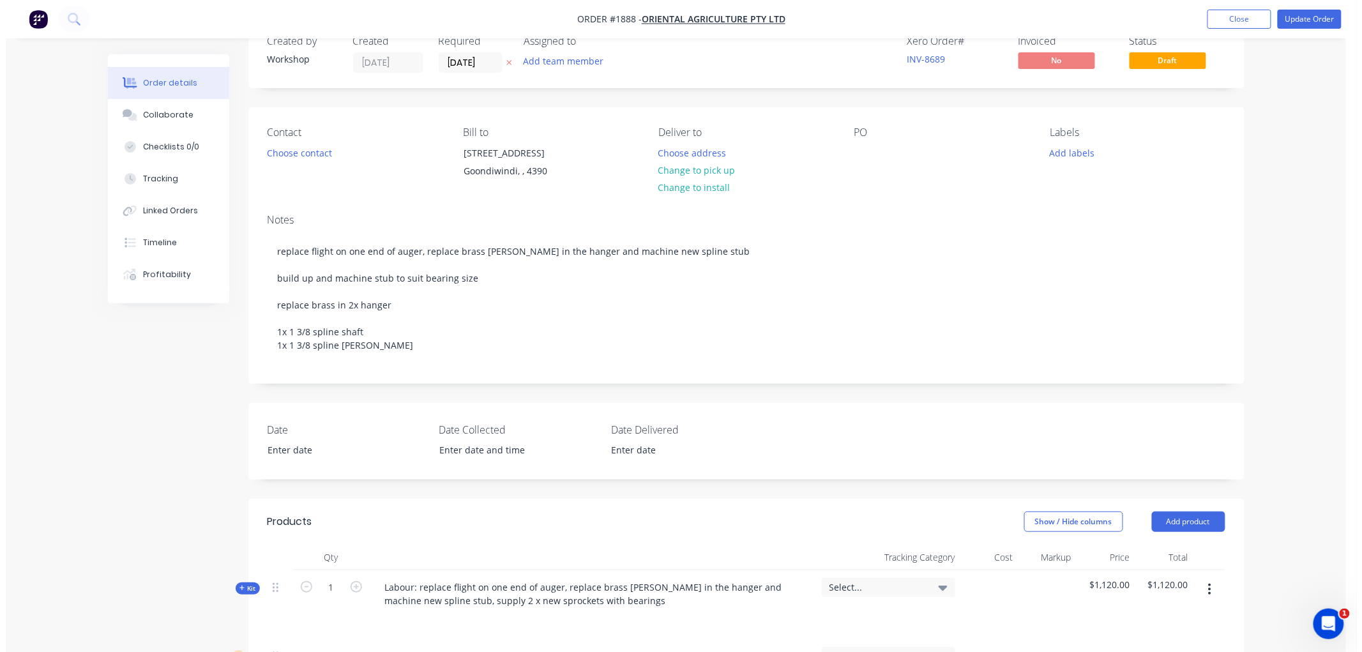
scroll to position [0, 0]
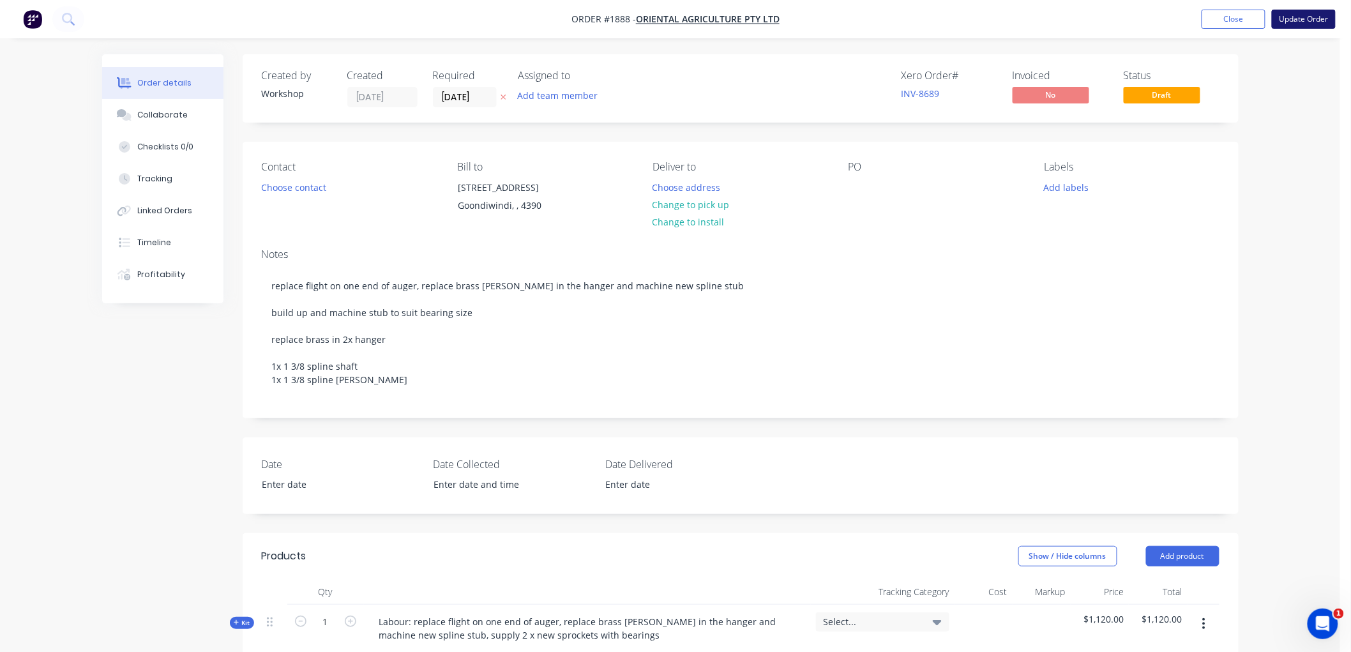
click at [1301, 16] on button "Update Order" at bounding box center [1304, 19] width 64 height 19
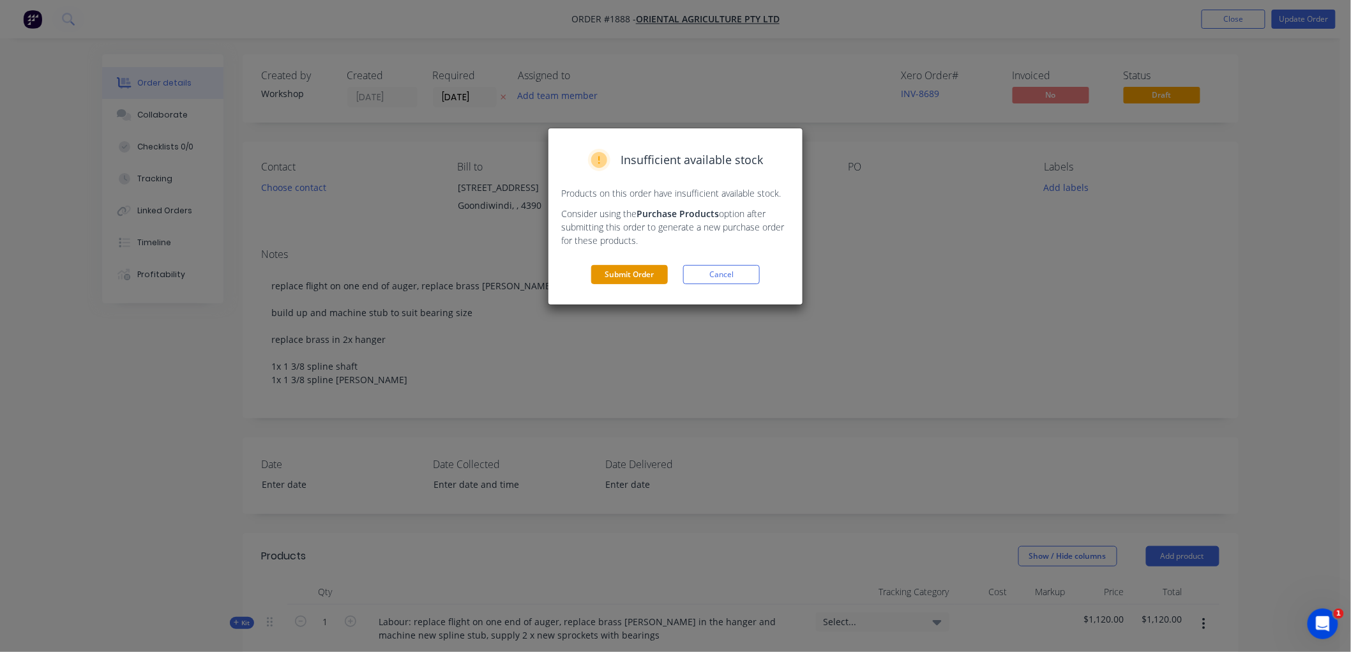
click at [627, 279] on button "Submit Order" at bounding box center [629, 274] width 77 height 19
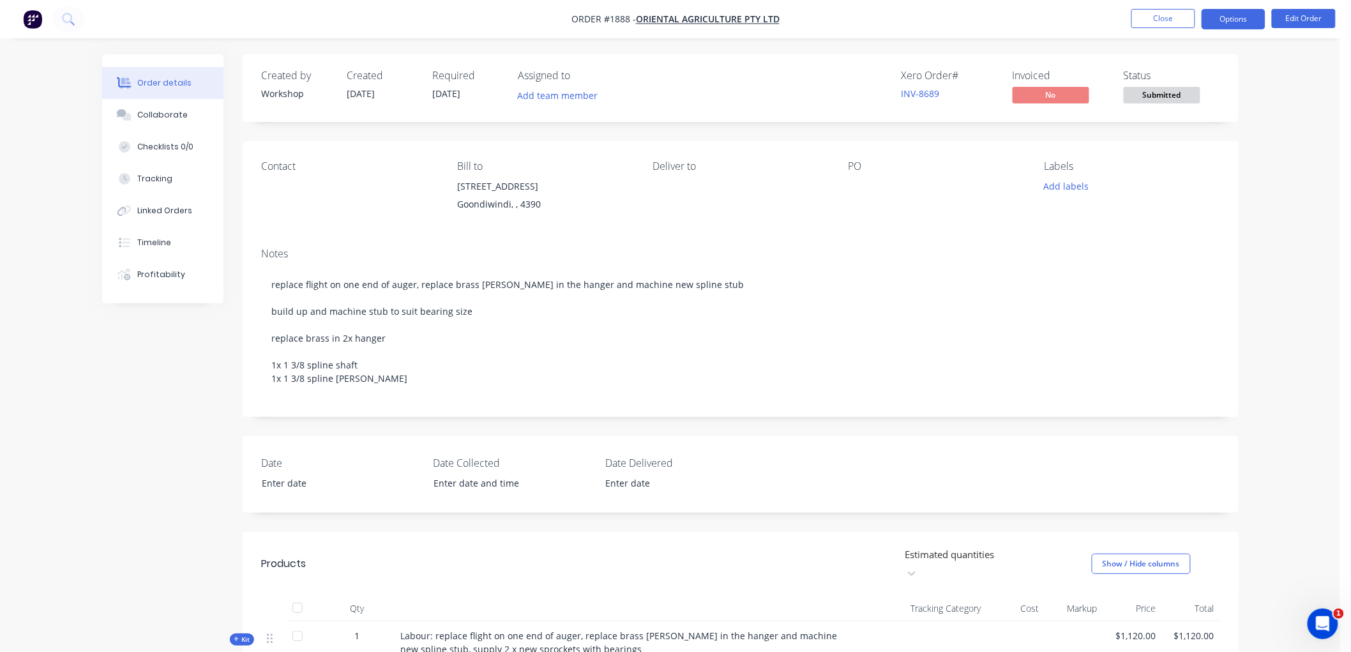
click at [1235, 23] on button "Options" at bounding box center [1234, 19] width 64 height 20
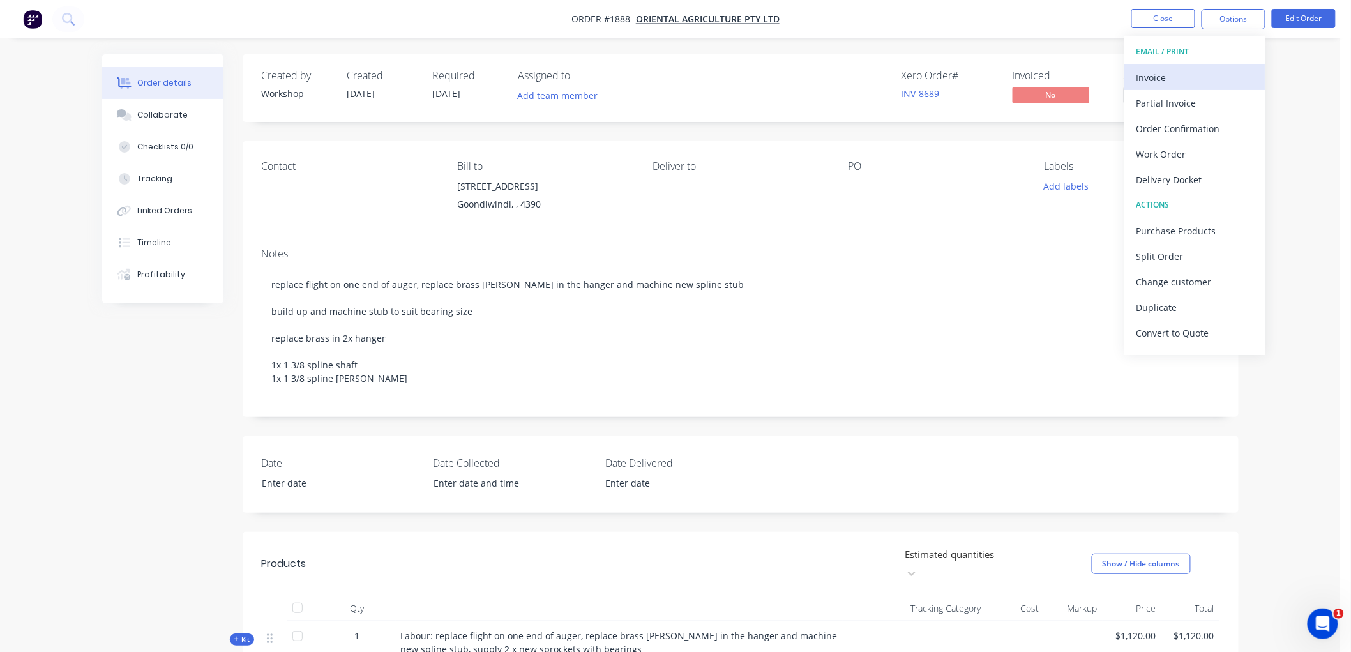
click at [1176, 75] on div "Invoice" at bounding box center [1194, 77] width 117 height 19
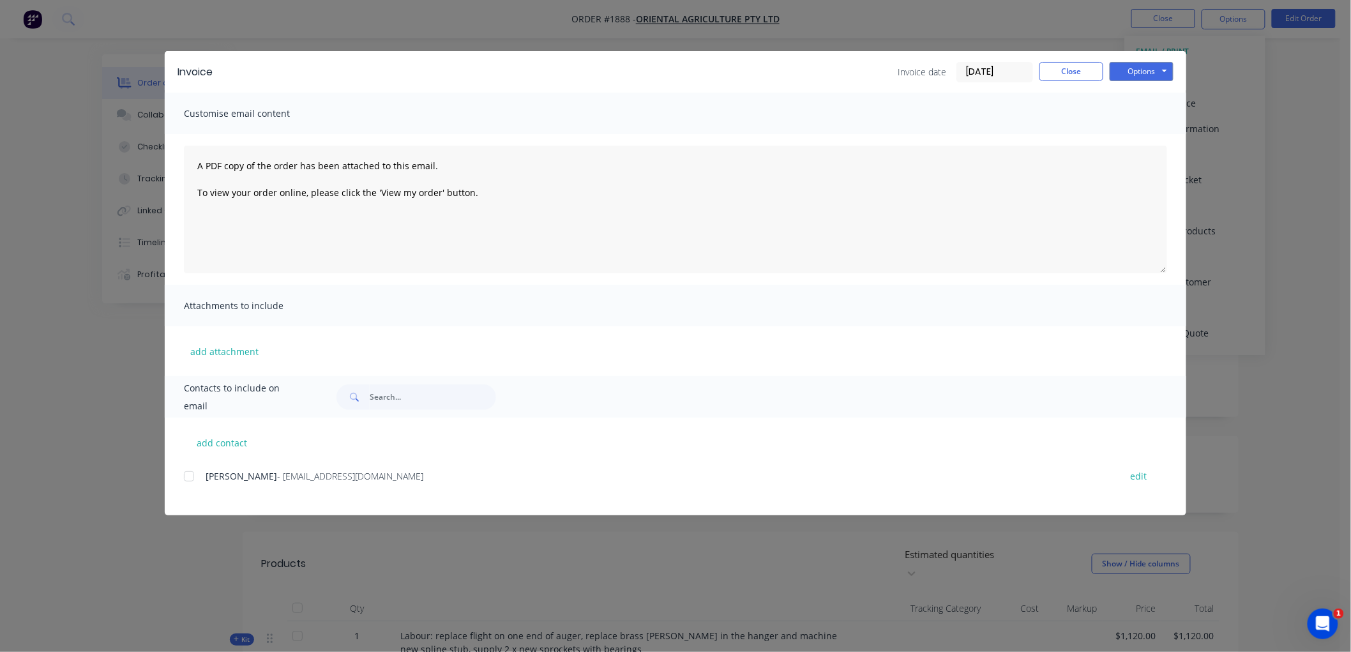
click at [192, 479] on div at bounding box center [189, 477] width 26 height 26
click at [997, 66] on input "08/10/25" at bounding box center [994, 72] width 75 height 19
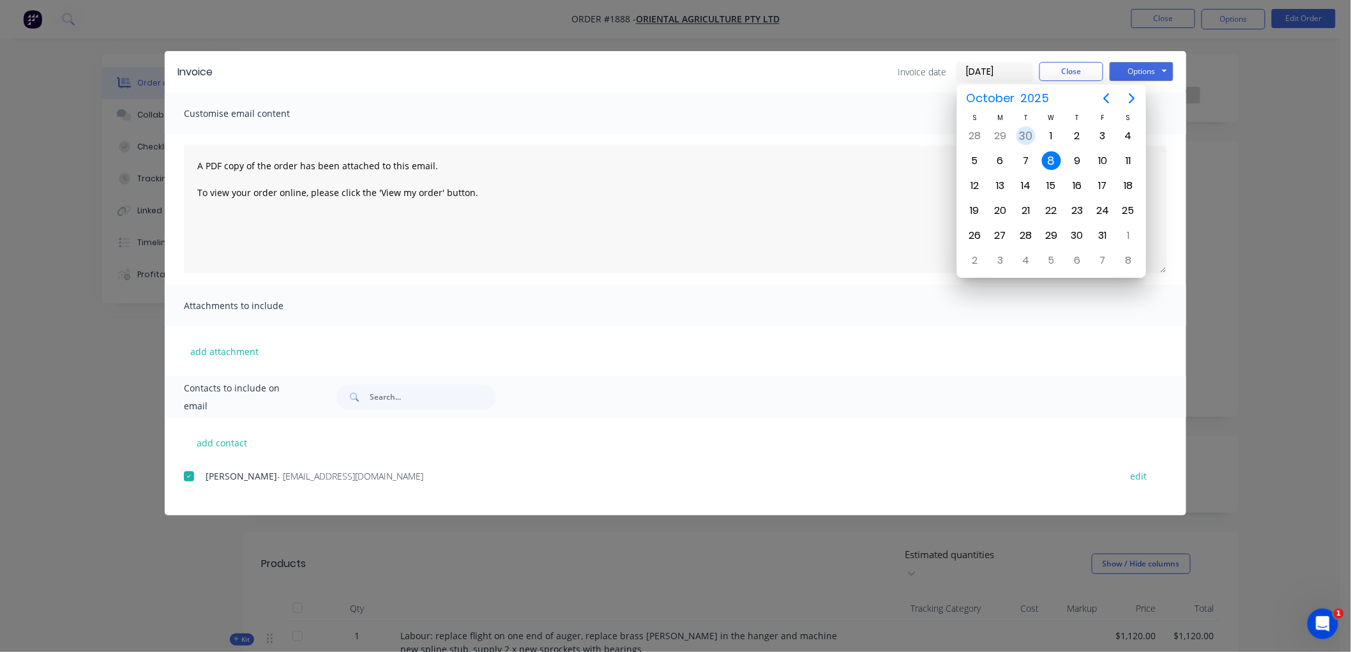
click at [1030, 132] on div "30" at bounding box center [1025, 135] width 19 height 19
type input "30/09/25"
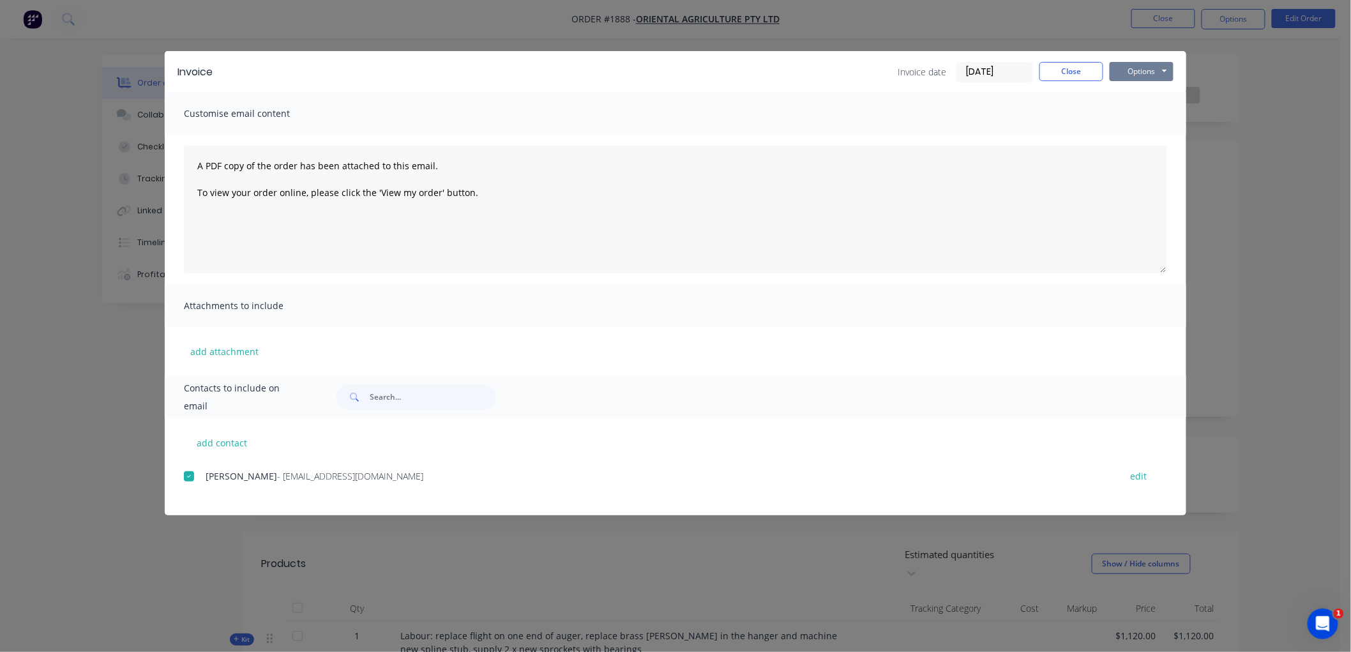
click at [1141, 79] on div "Options Preview Print Email" at bounding box center [1142, 72] width 64 height 20
click at [1141, 78] on button "Options" at bounding box center [1142, 71] width 64 height 19
click at [1144, 93] on button "Preview" at bounding box center [1151, 94] width 82 height 21
click at [189, 476] on div at bounding box center [189, 477] width 26 height 26
drag, startPoint x: 1134, startPoint y: 68, endPoint x: 1142, endPoint y: 78, distance: 12.8
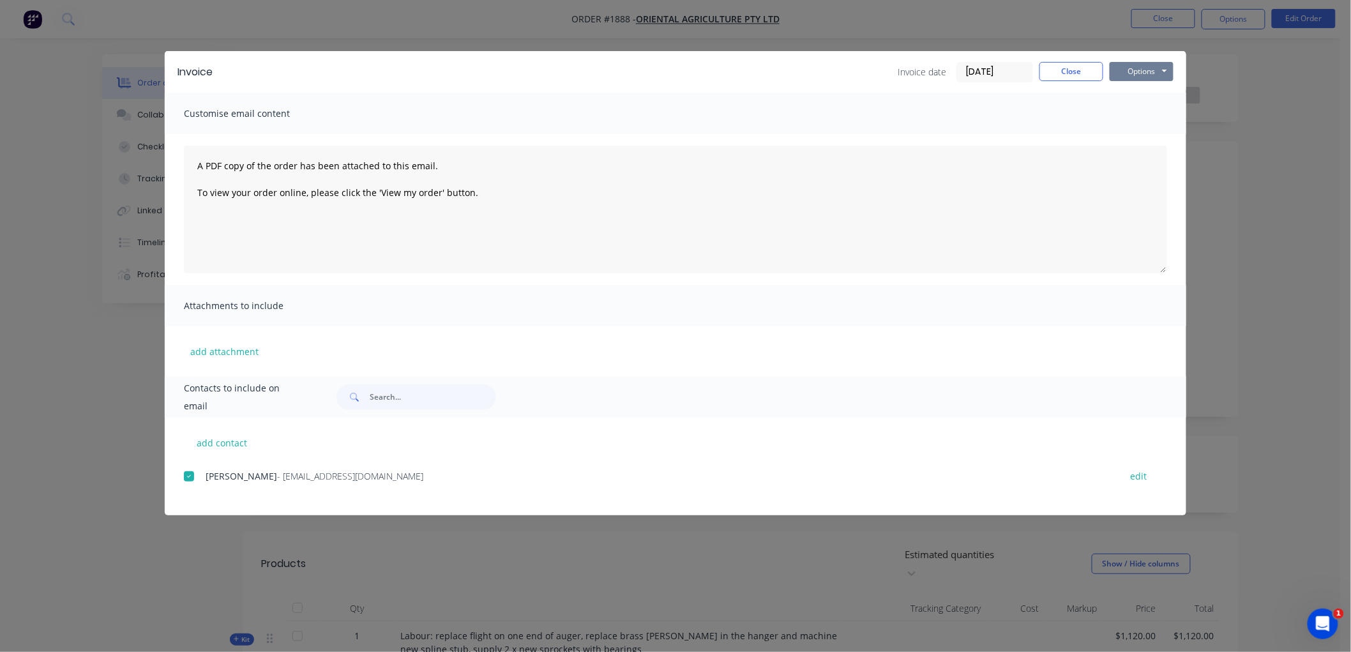
click at [1134, 69] on button "Options" at bounding box center [1142, 71] width 64 height 19
click at [1159, 137] on button "Email" at bounding box center [1151, 136] width 82 height 21
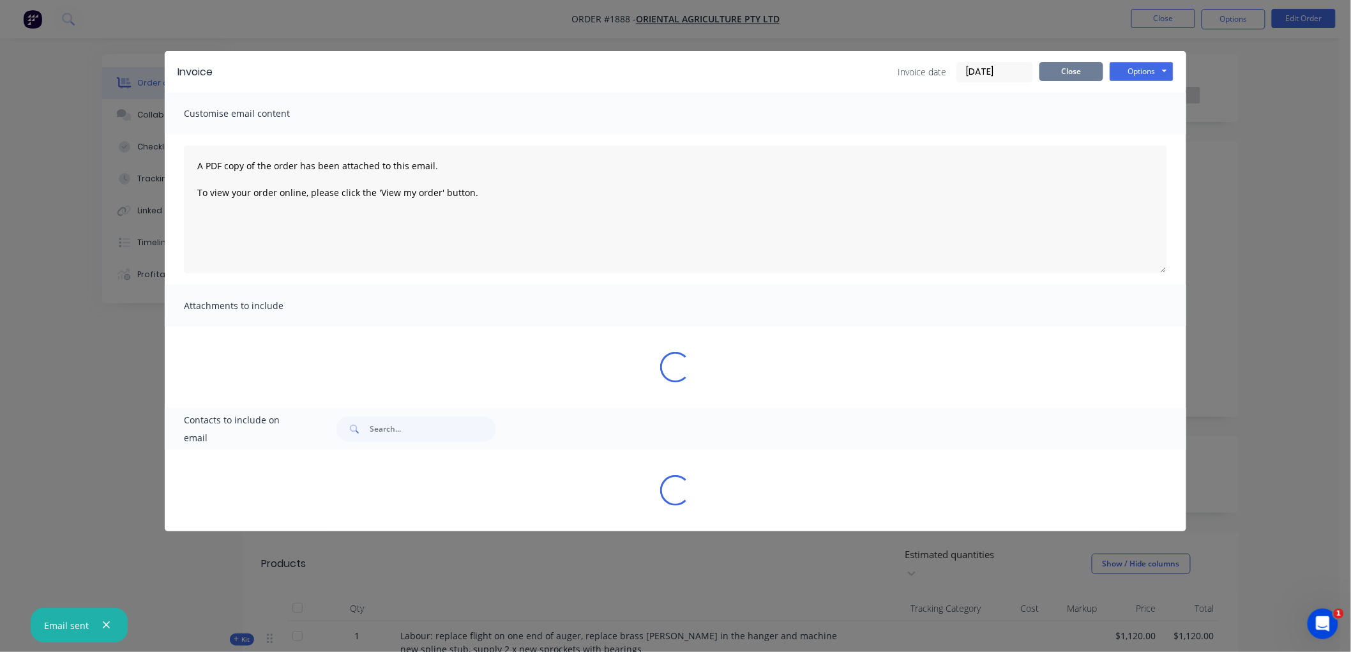
click at [1064, 75] on button "Close" at bounding box center [1071, 71] width 64 height 19
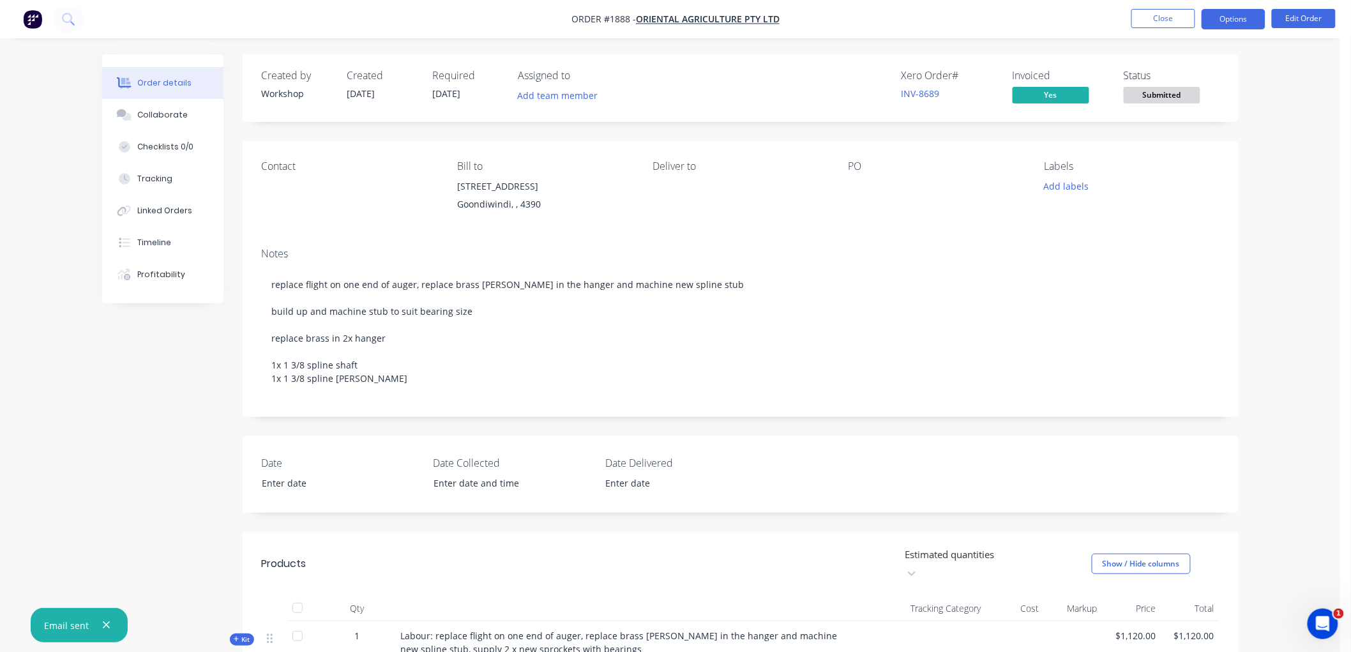
click at [1241, 20] on button "Options" at bounding box center [1234, 19] width 64 height 20
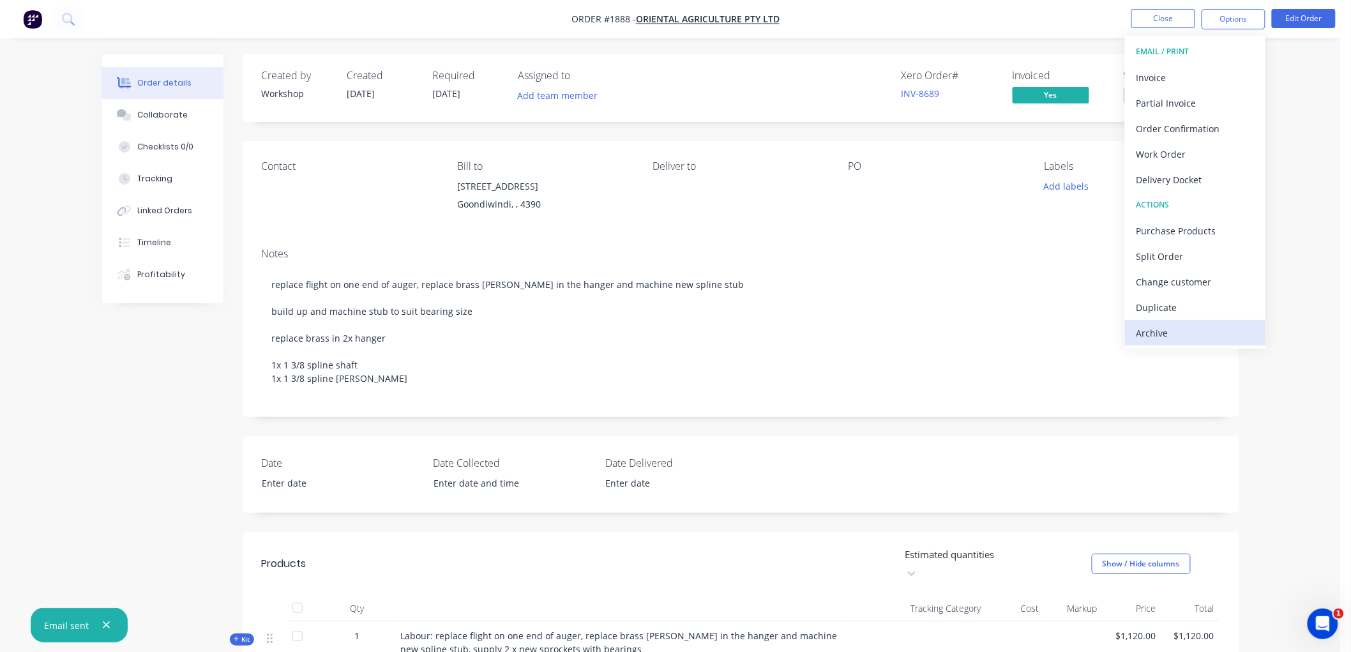
click at [1164, 324] on div "Archive" at bounding box center [1194, 333] width 117 height 19
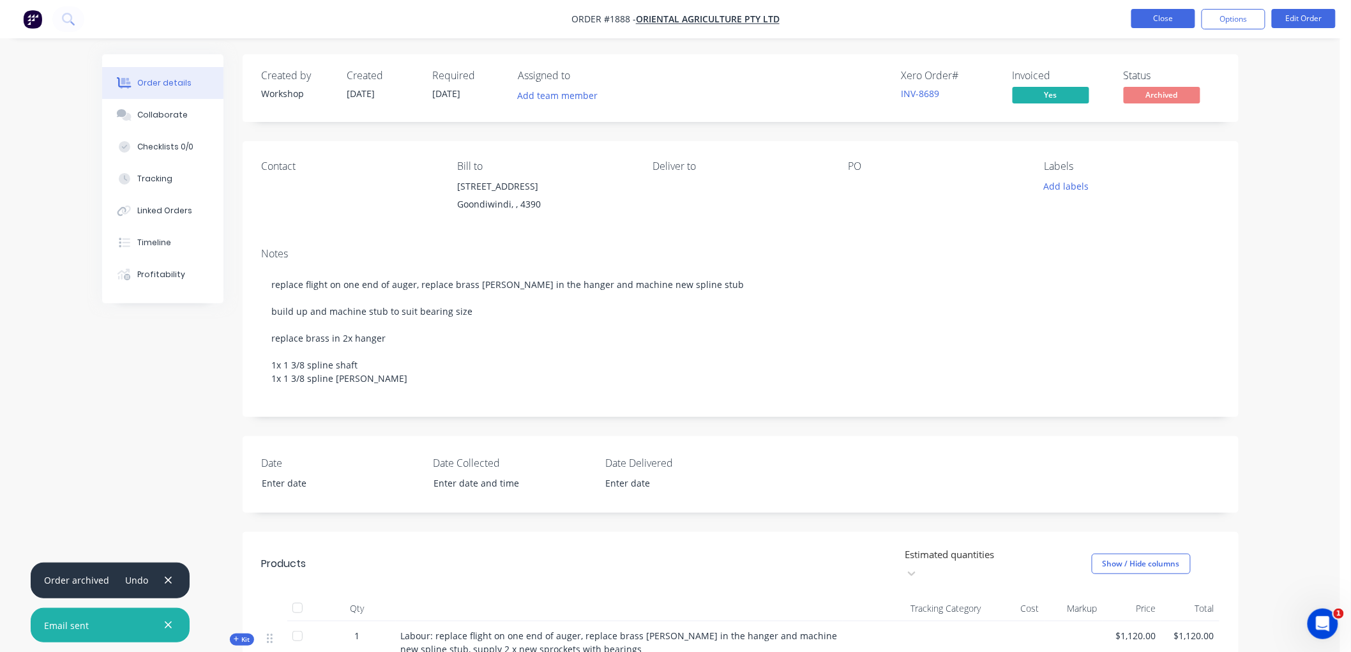
click at [1161, 17] on button "Close" at bounding box center [1163, 18] width 64 height 19
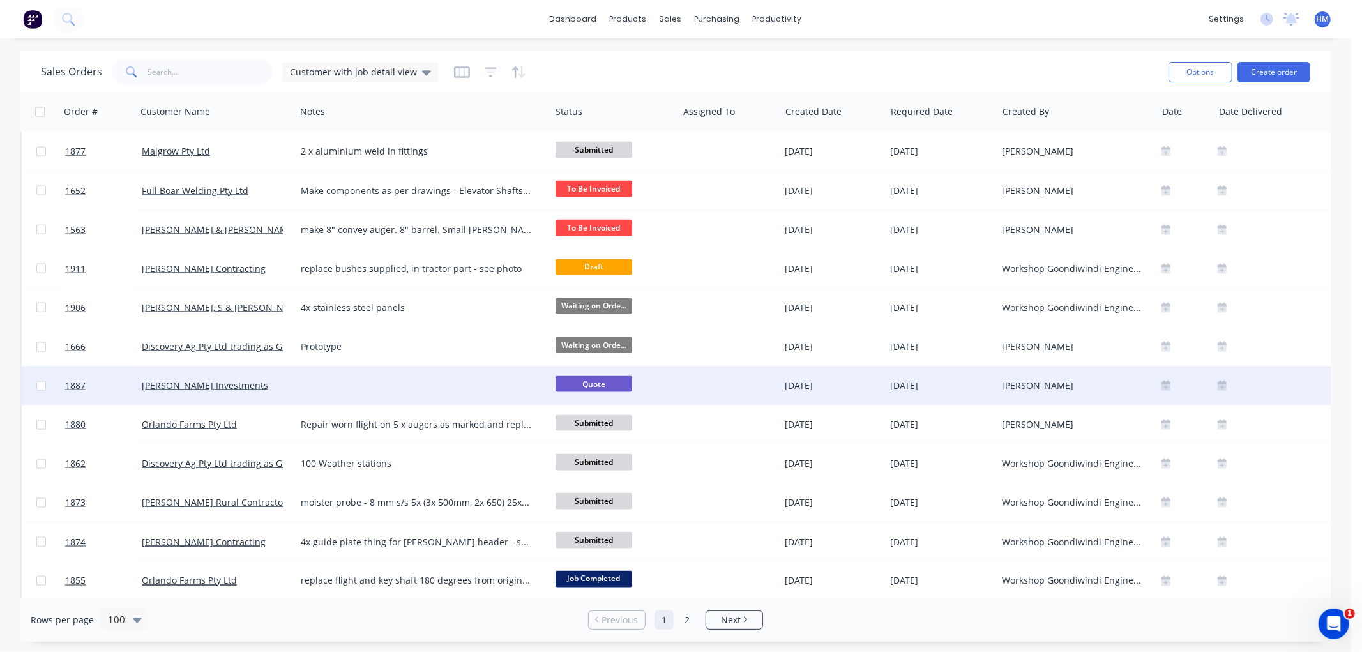
scroll to position [1489, 0]
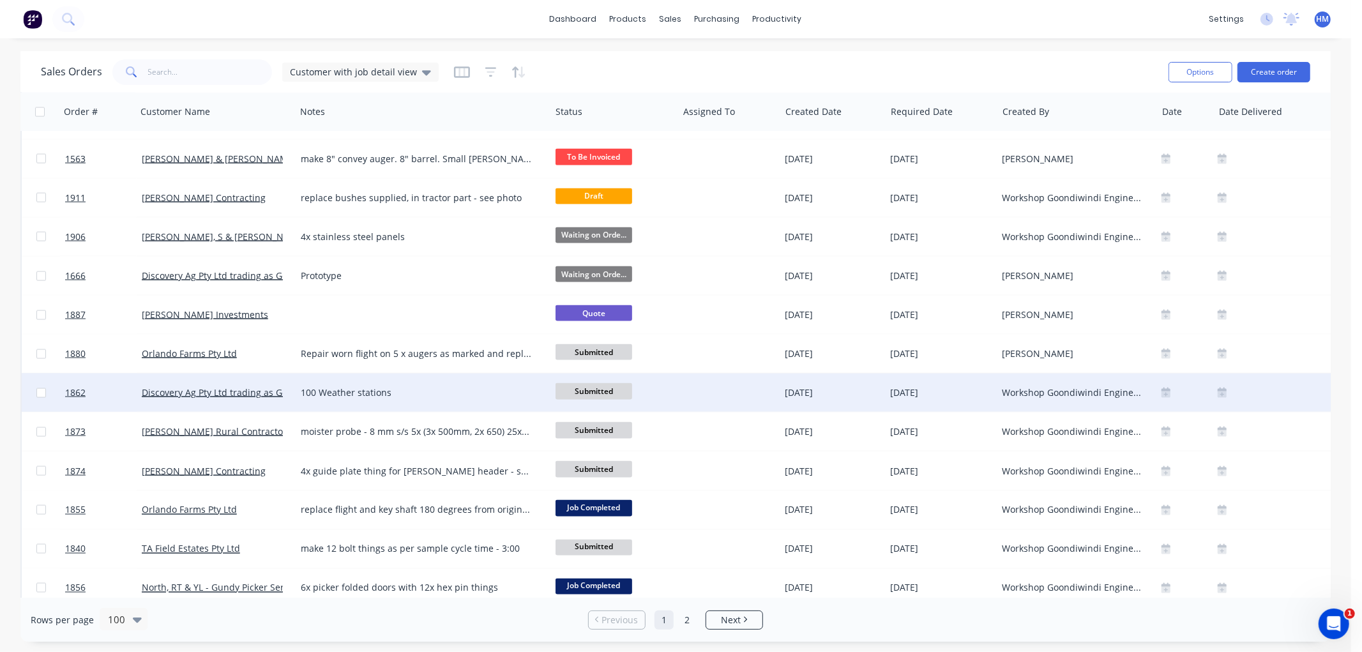
scroll to position [1702, 0]
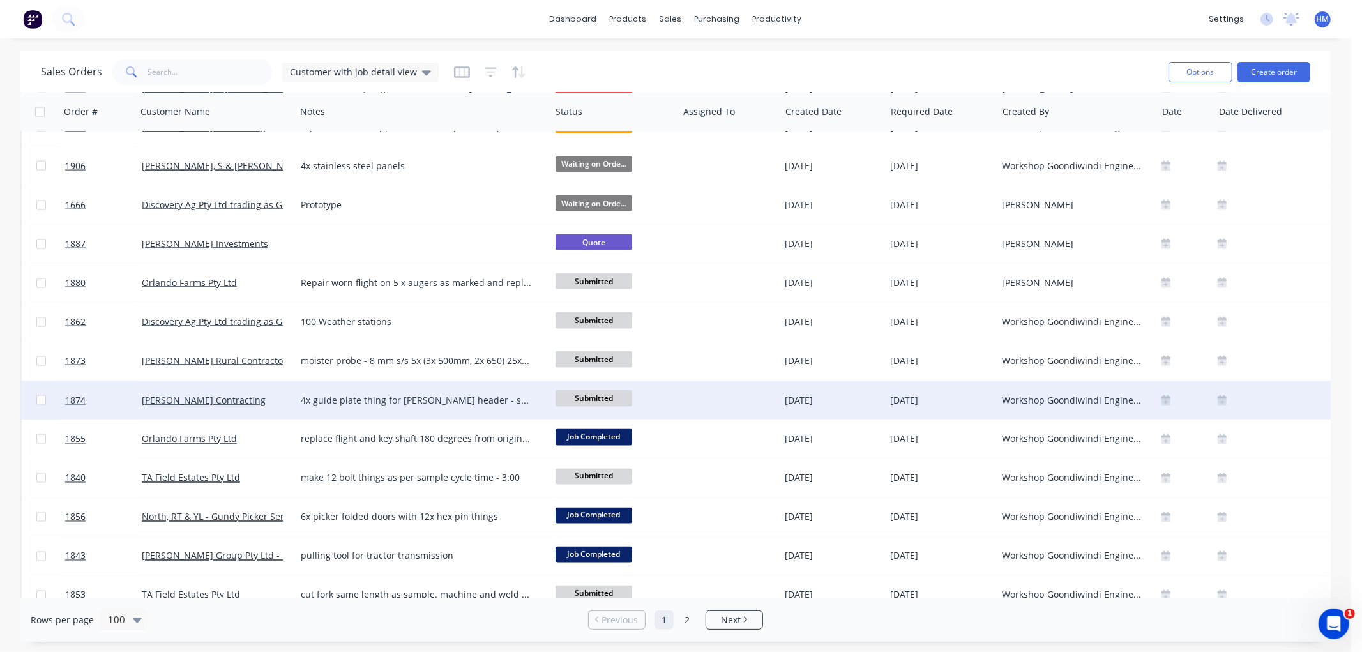
click at [202, 411] on div "[PERSON_NAME] Contracting" at bounding box center [216, 400] width 159 height 38
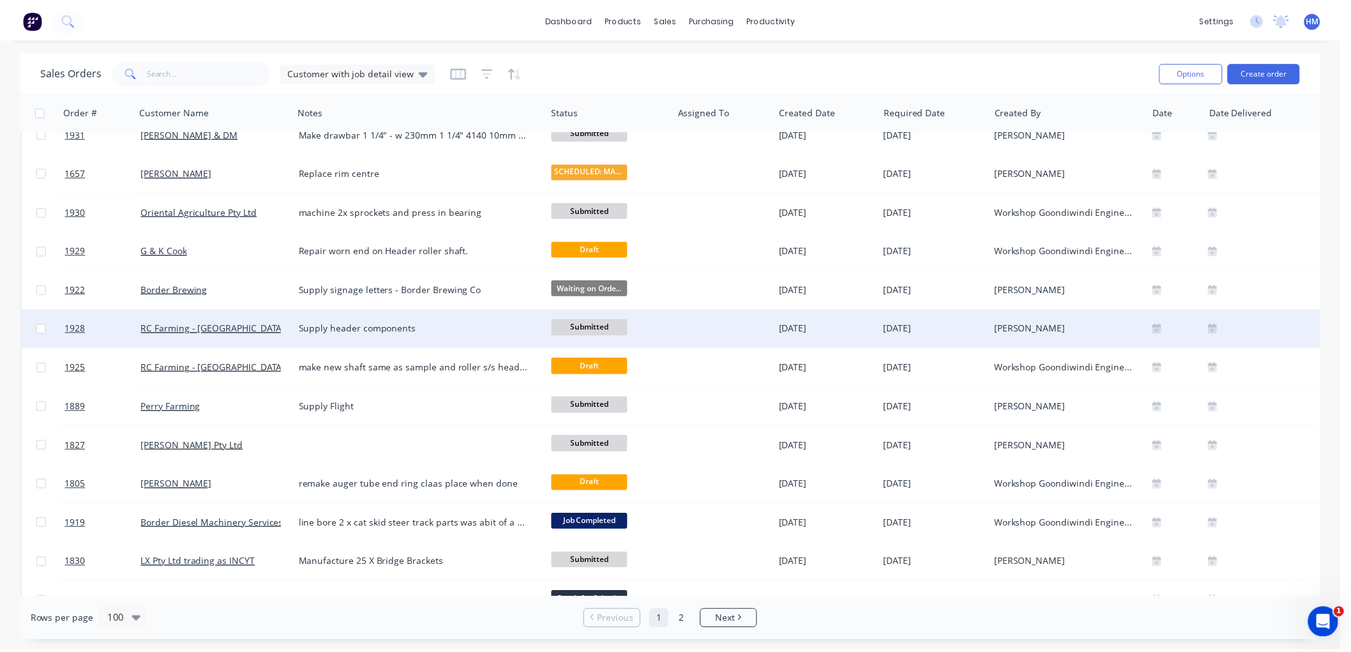
scroll to position [1064, 0]
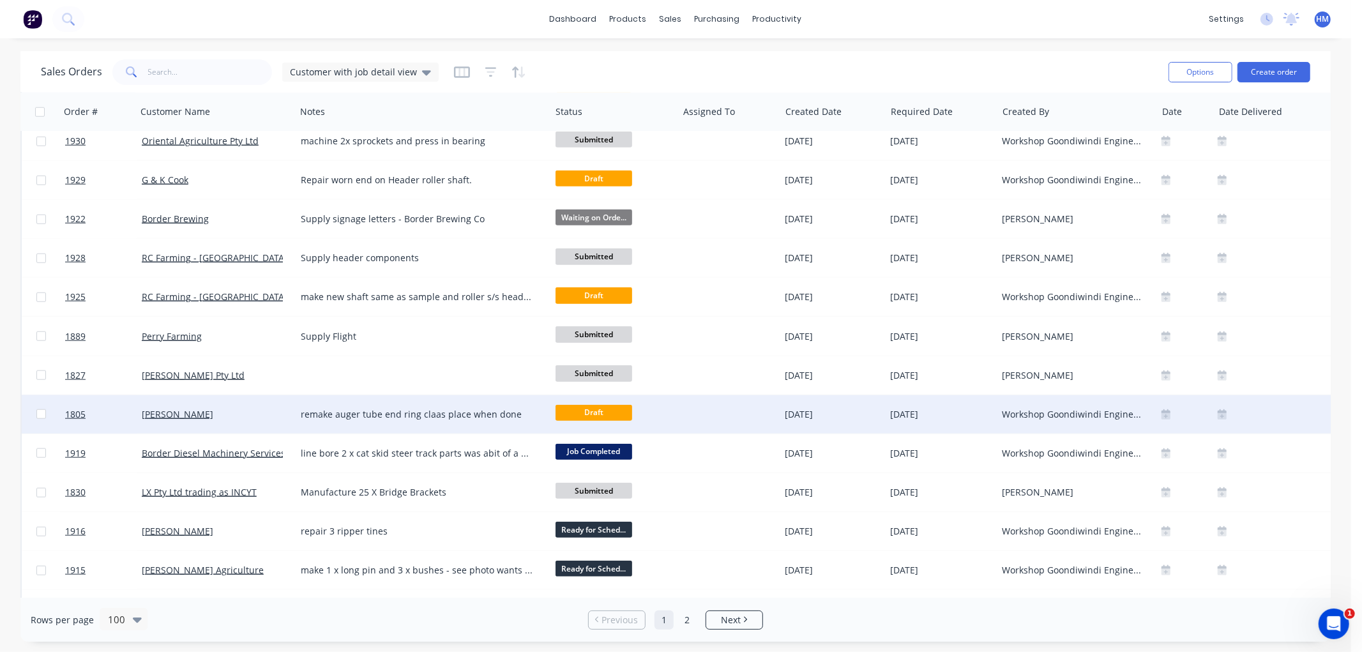
click at [217, 418] on div "[PERSON_NAME]" at bounding box center [213, 414] width 142 height 13
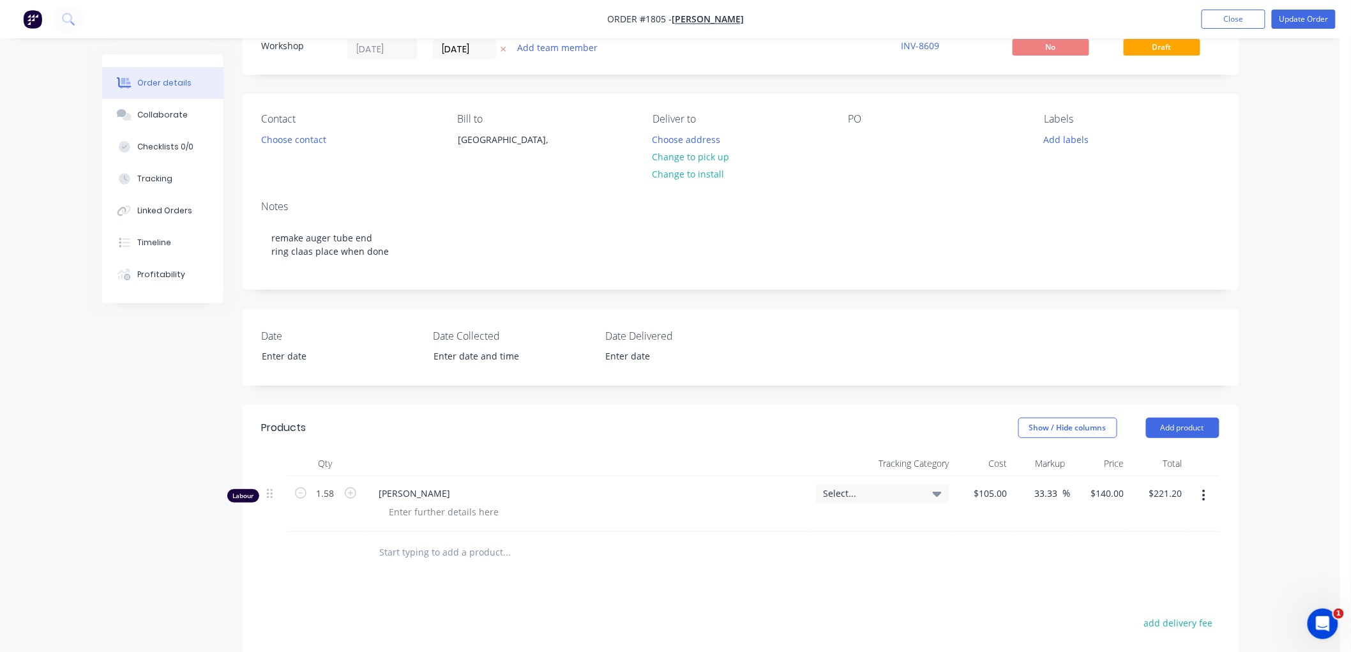
scroll to position [71, 0]
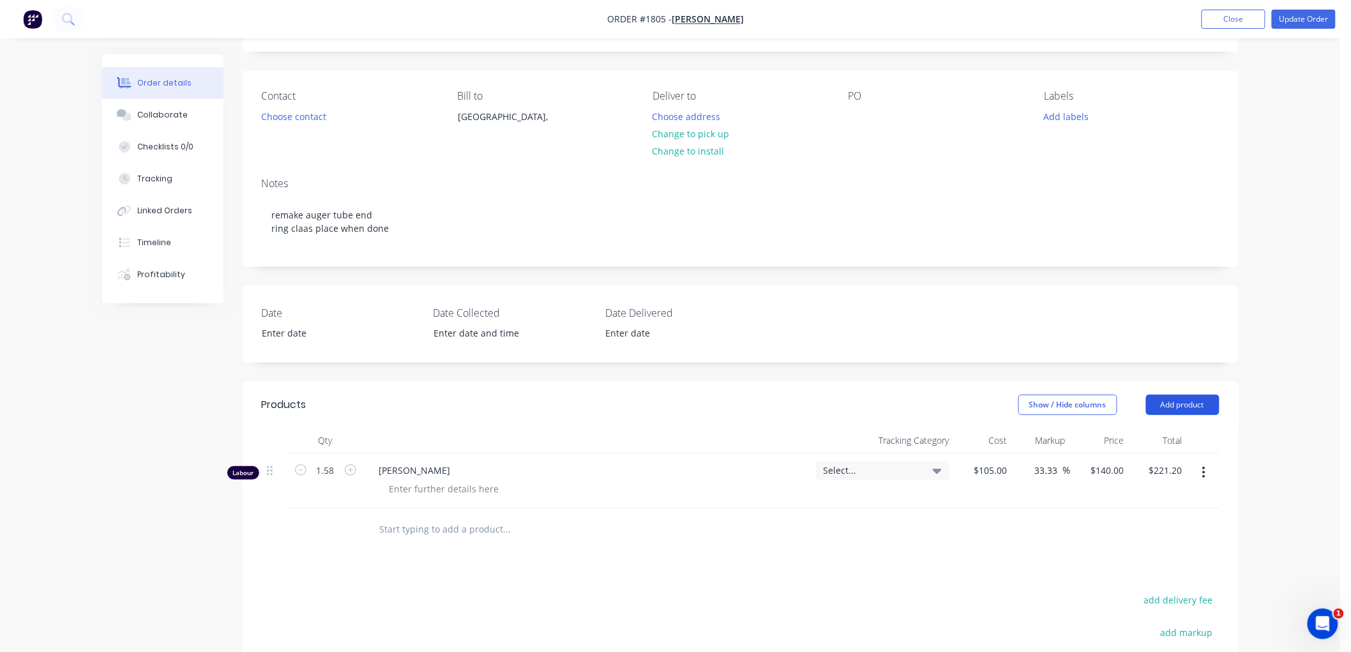
click at [1197, 409] on button "Add product" at bounding box center [1182, 405] width 73 height 20
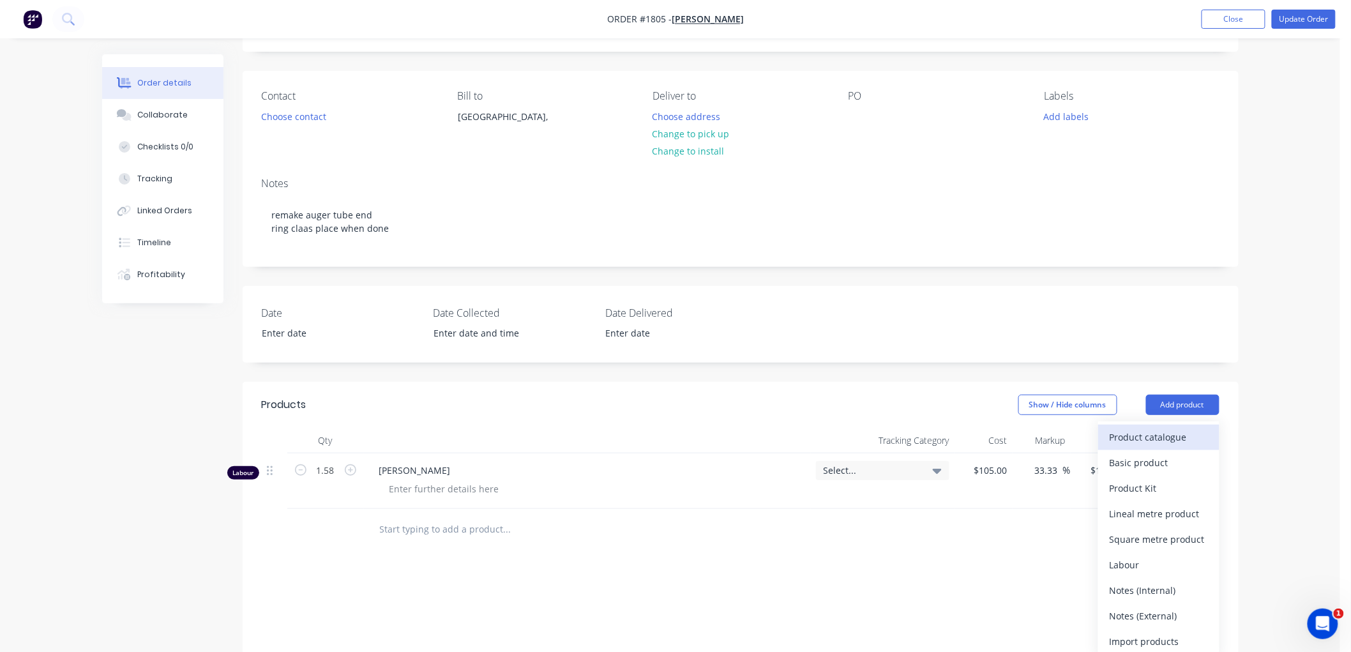
click at [1133, 438] on div "Product catalogue" at bounding box center [1159, 437] width 98 height 19
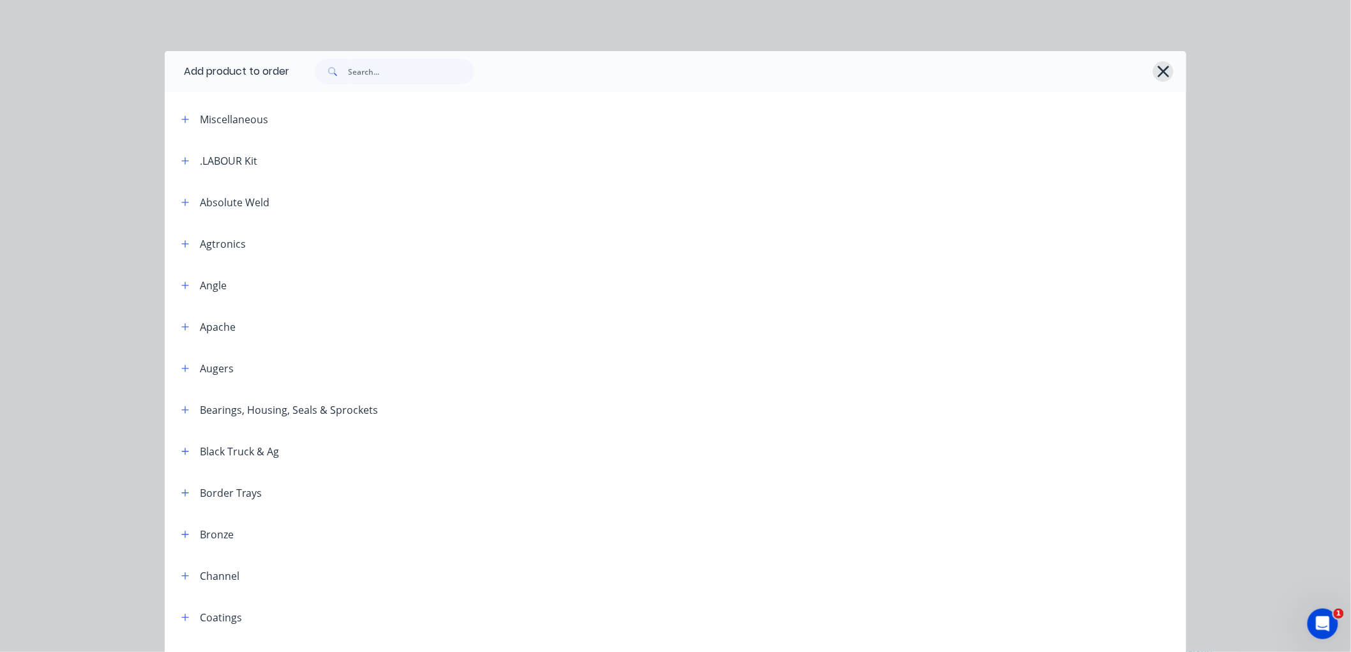
click at [1159, 61] on button "button" at bounding box center [1163, 71] width 20 height 20
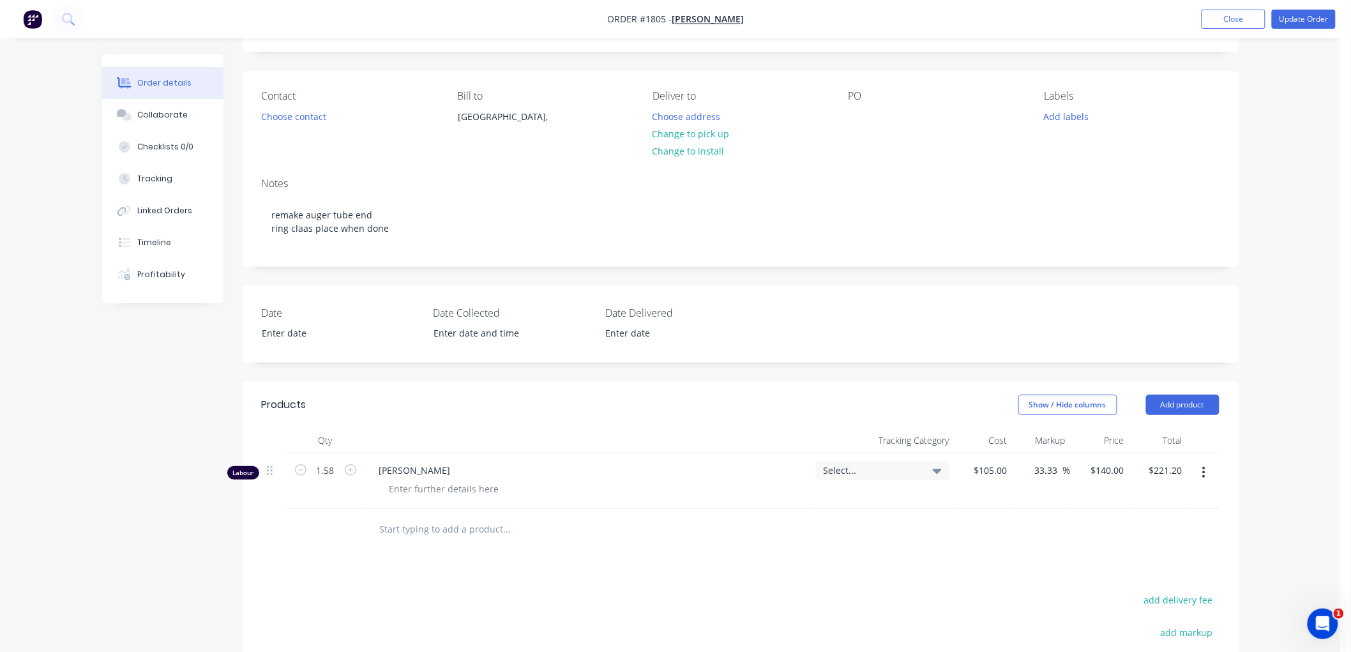
click at [448, 527] on input "text" at bounding box center [506, 530] width 255 height 26
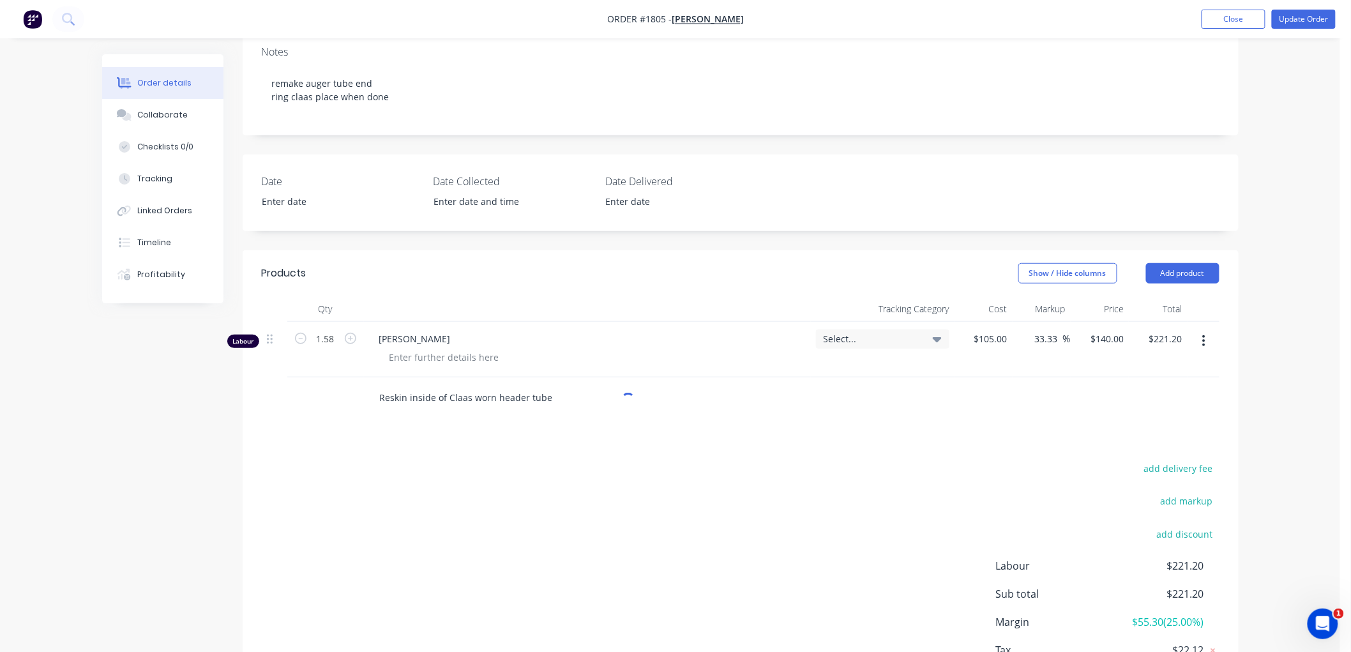
scroll to position [213, 0]
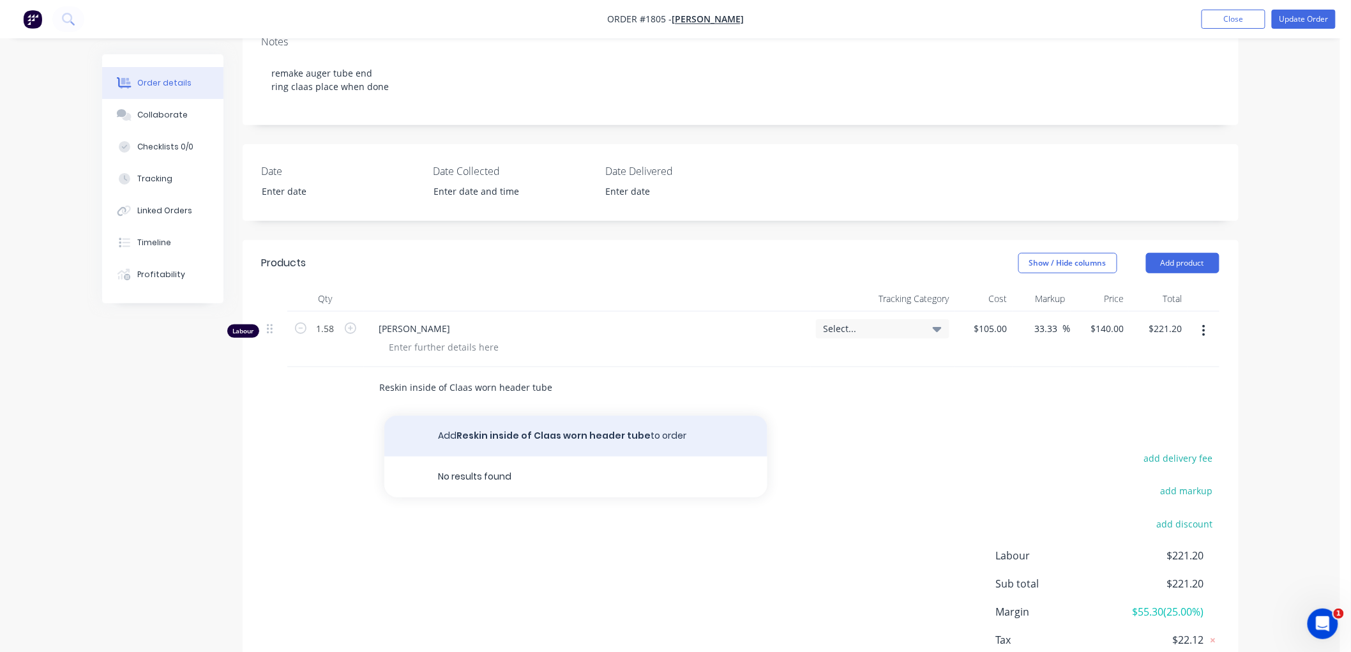
type input "Reskin inside of Claas worn header tube"
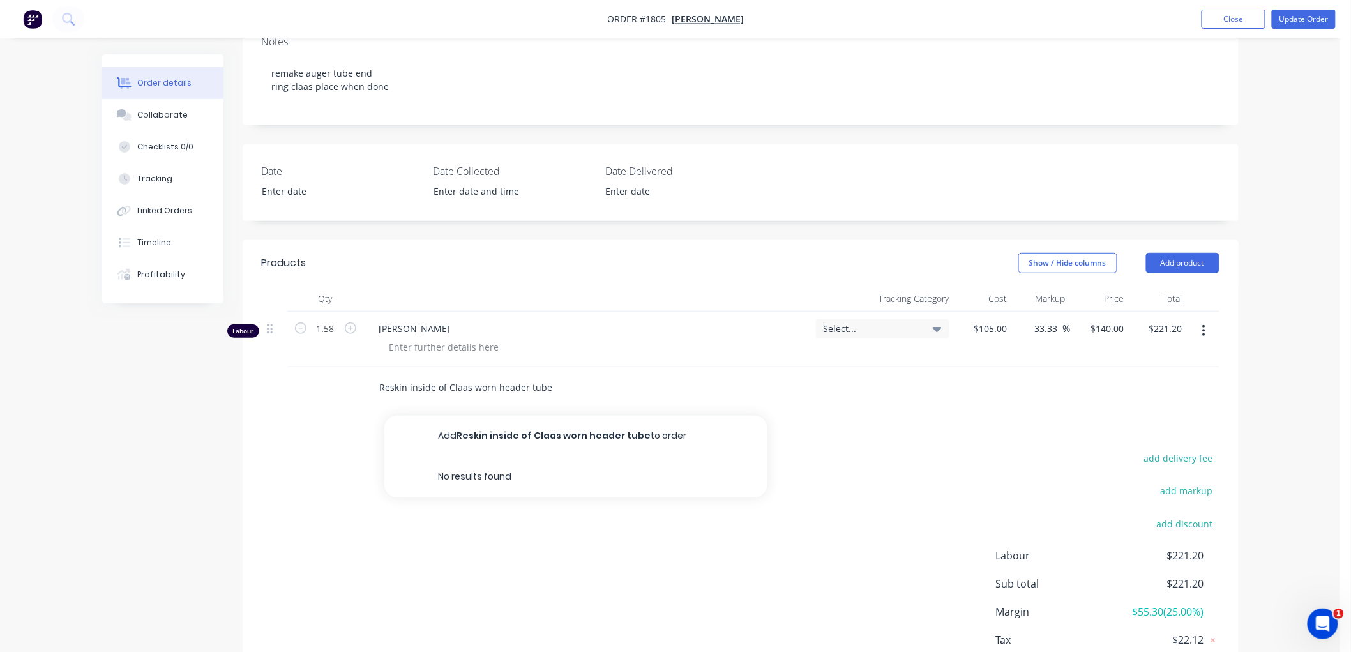
click at [508, 439] on button "Add Reskin inside of Claas worn header tube to order" at bounding box center [575, 436] width 383 height 41
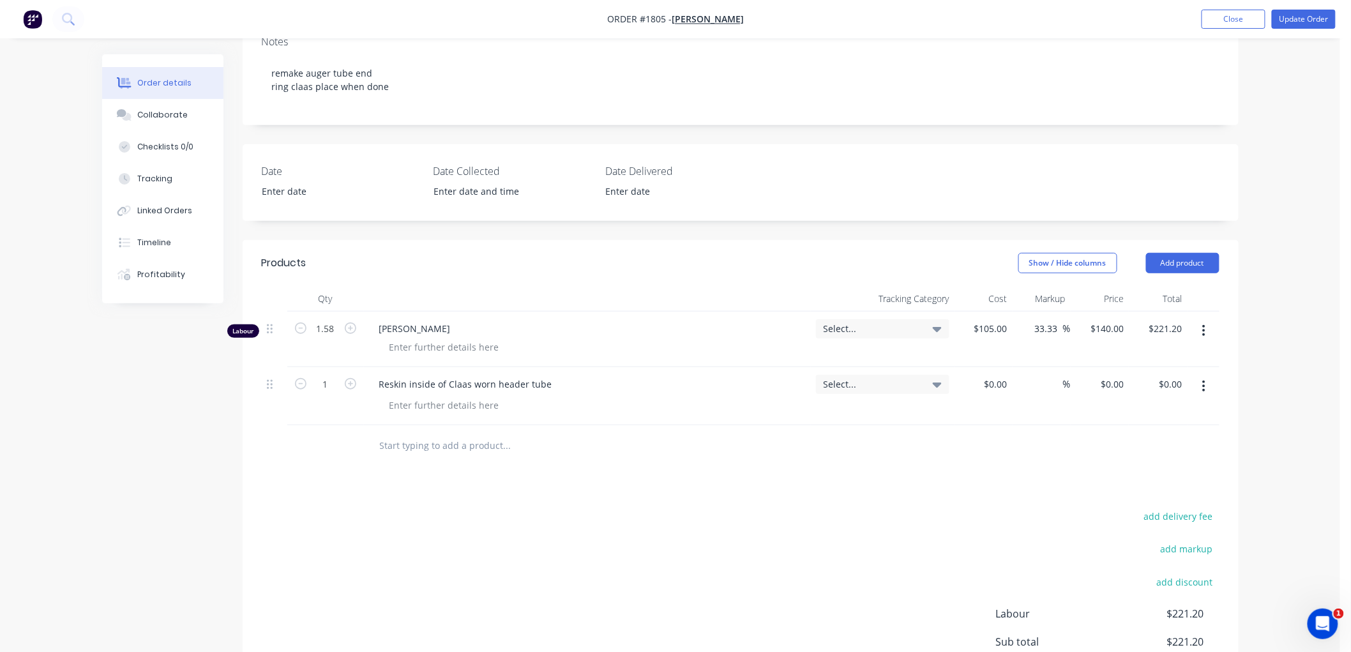
click at [1198, 334] on button "button" at bounding box center [1204, 330] width 30 height 23
click at [1157, 435] on div "Delete" at bounding box center [1159, 441] width 98 height 19
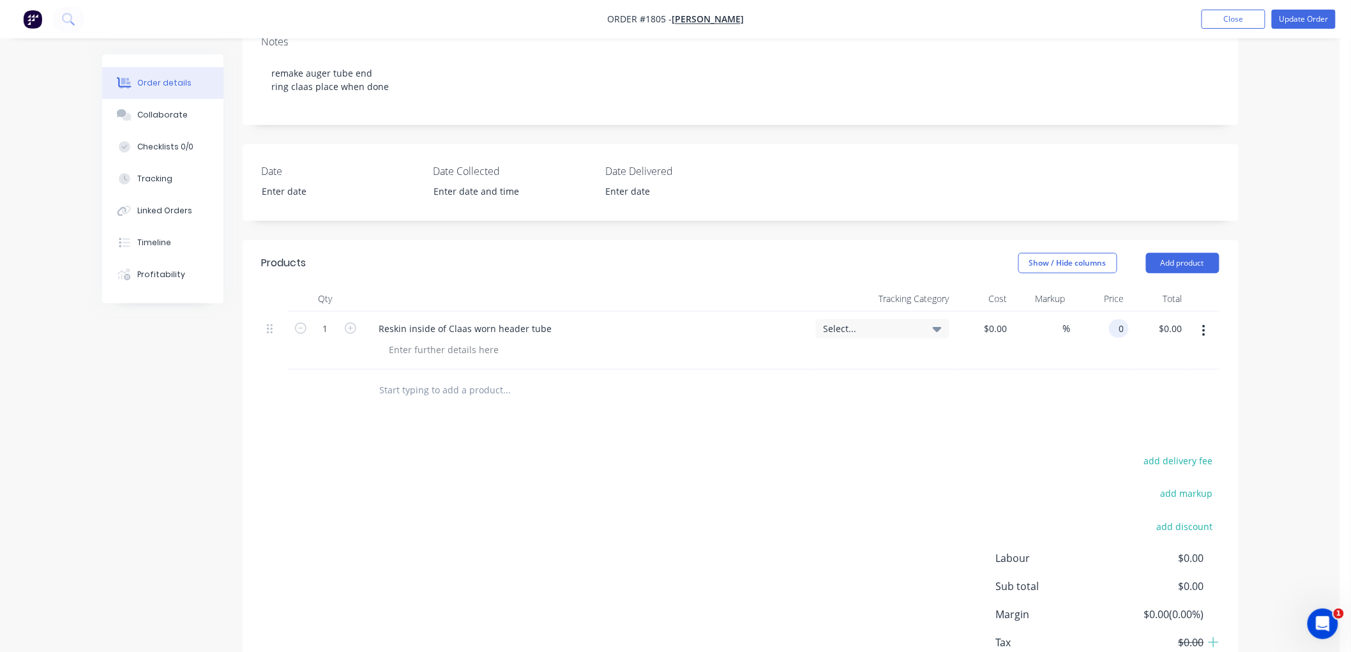
click at [1115, 328] on input "0" at bounding box center [1121, 328] width 15 height 19
type input "$521.20"
click at [1020, 429] on div "Products Show / Hide columns Add product Qty Tracking Category Cost Markup Pric…" at bounding box center [741, 479] width 996 height 478
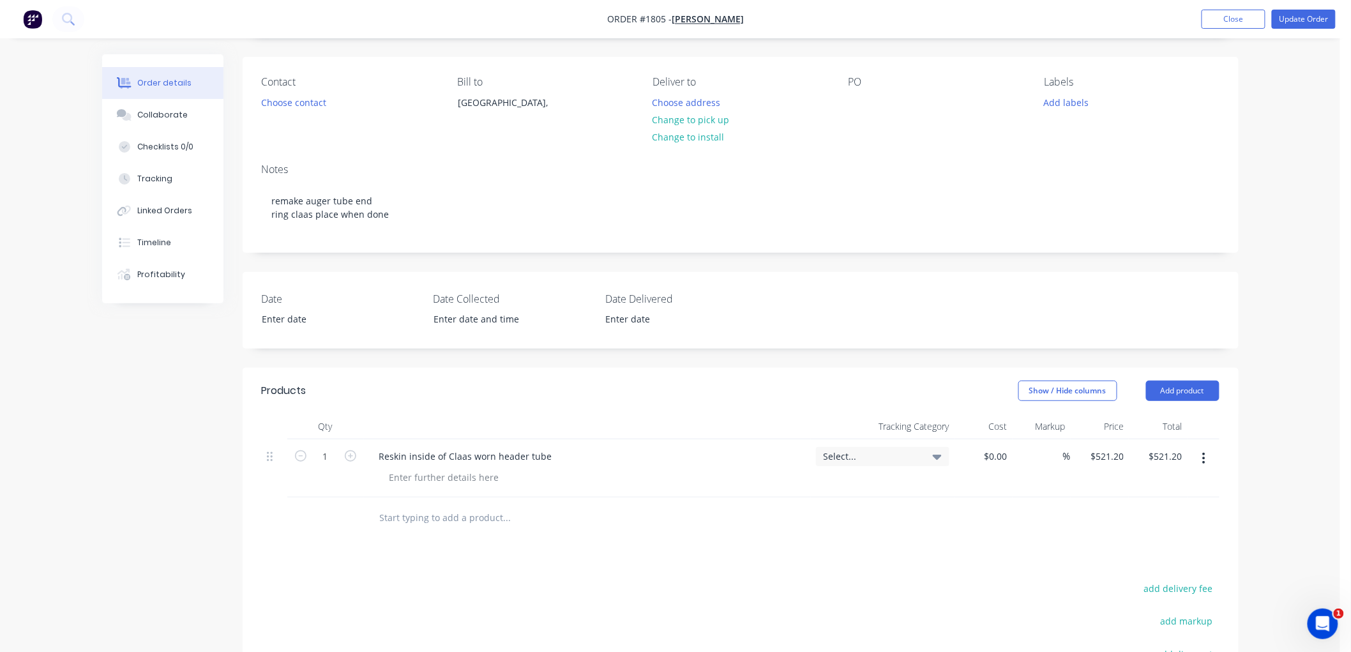
scroll to position [0, 0]
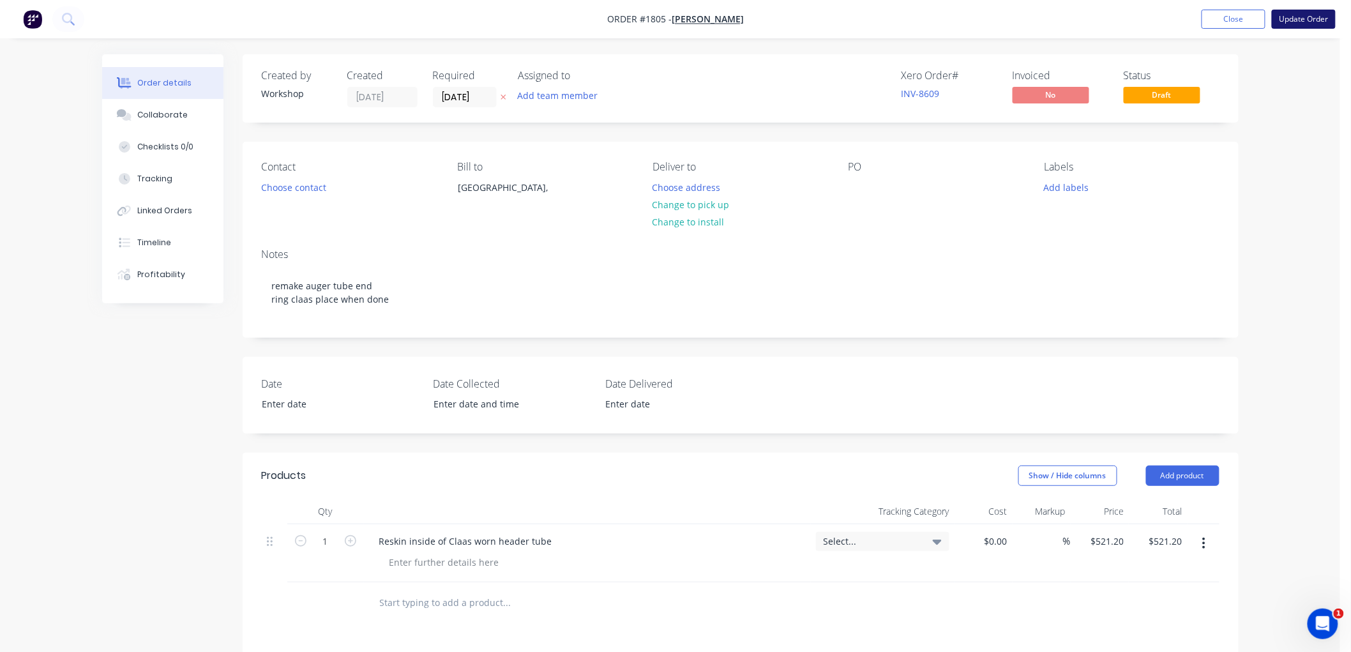
click at [1301, 17] on button "Update Order" at bounding box center [1304, 19] width 64 height 19
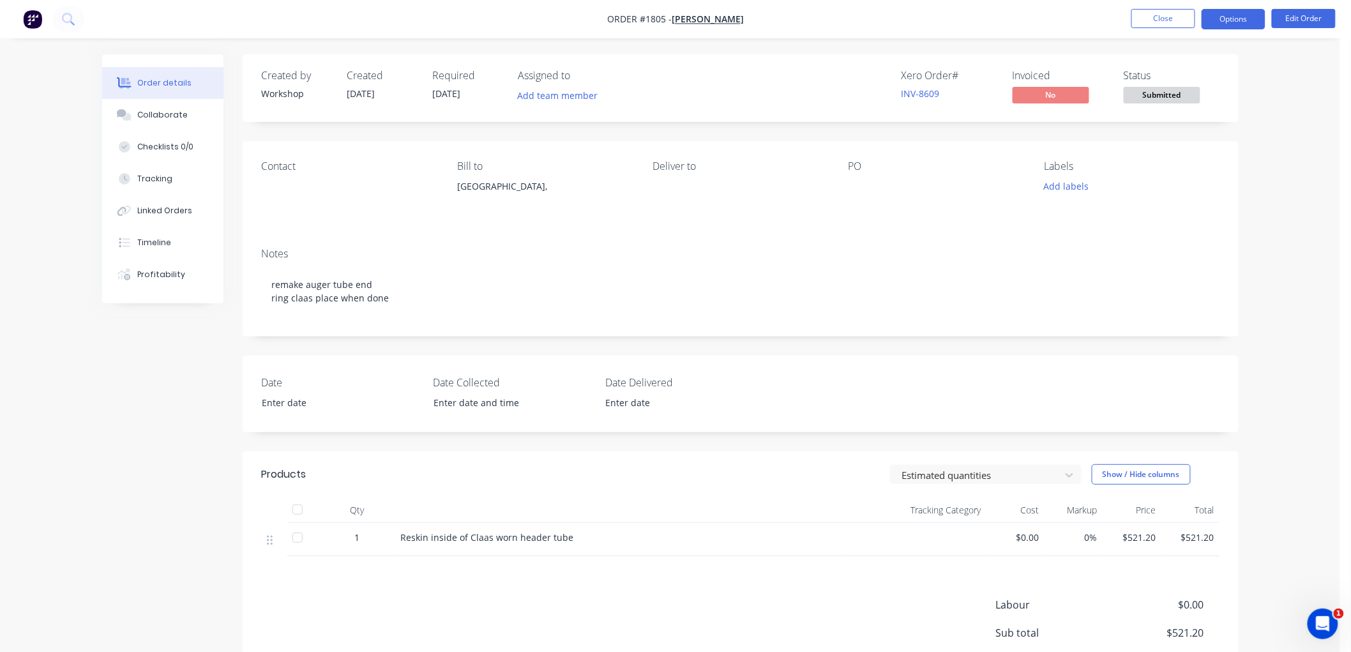
click at [1230, 20] on button "Options" at bounding box center [1234, 19] width 64 height 20
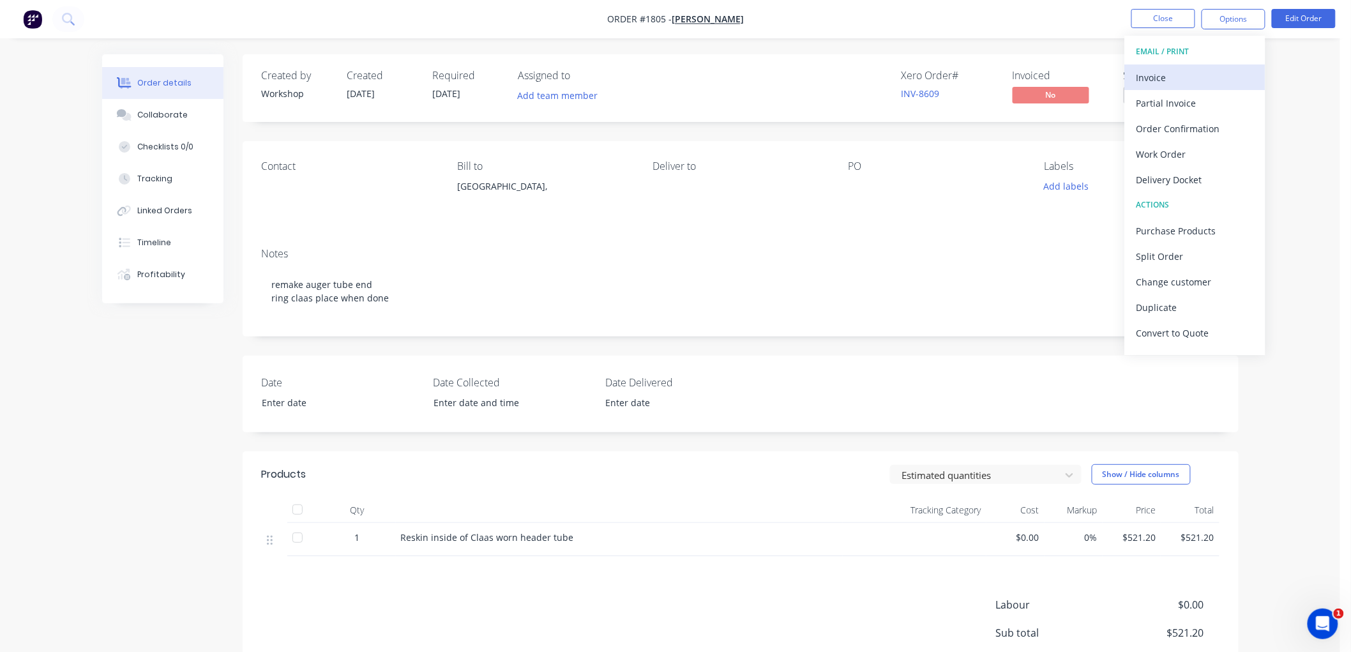
click at [1170, 73] on div "Invoice" at bounding box center [1194, 77] width 117 height 19
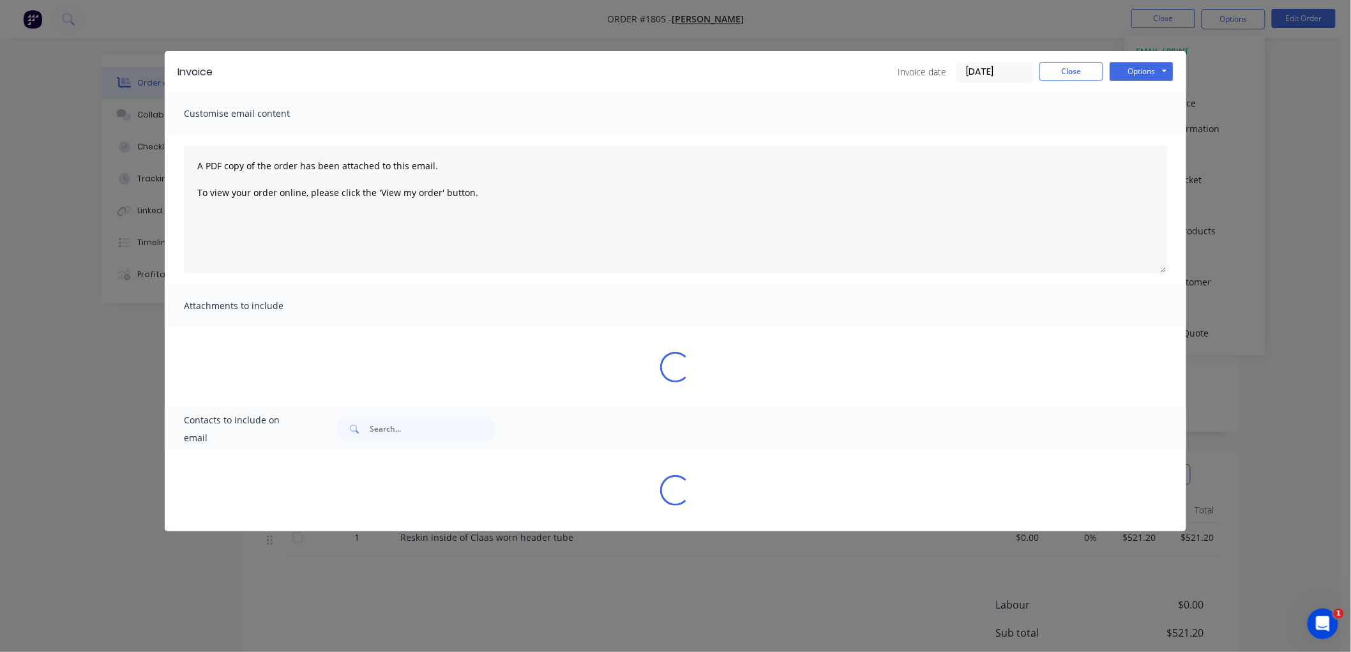
click at [997, 68] on input "08/10/25" at bounding box center [994, 72] width 75 height 19
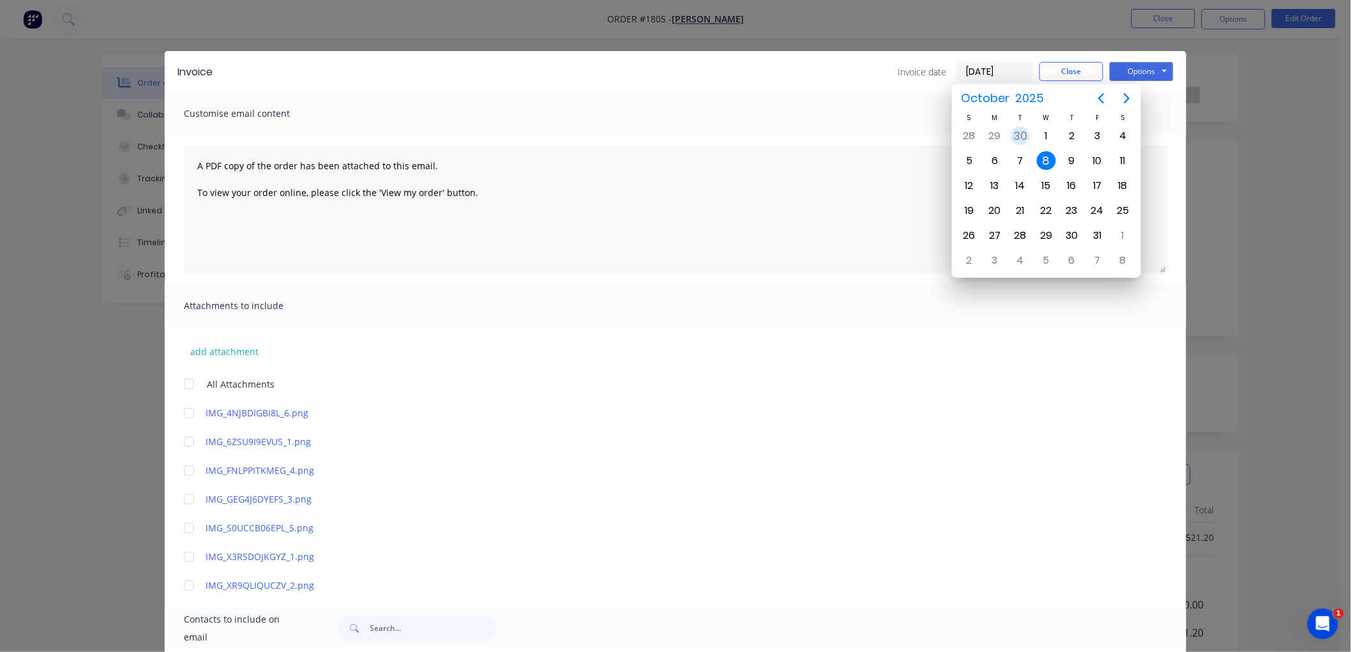
click at [1027, 130] on div "30" at bounding box center [1020, 135] width 19 height 19
type input "30/09/25"
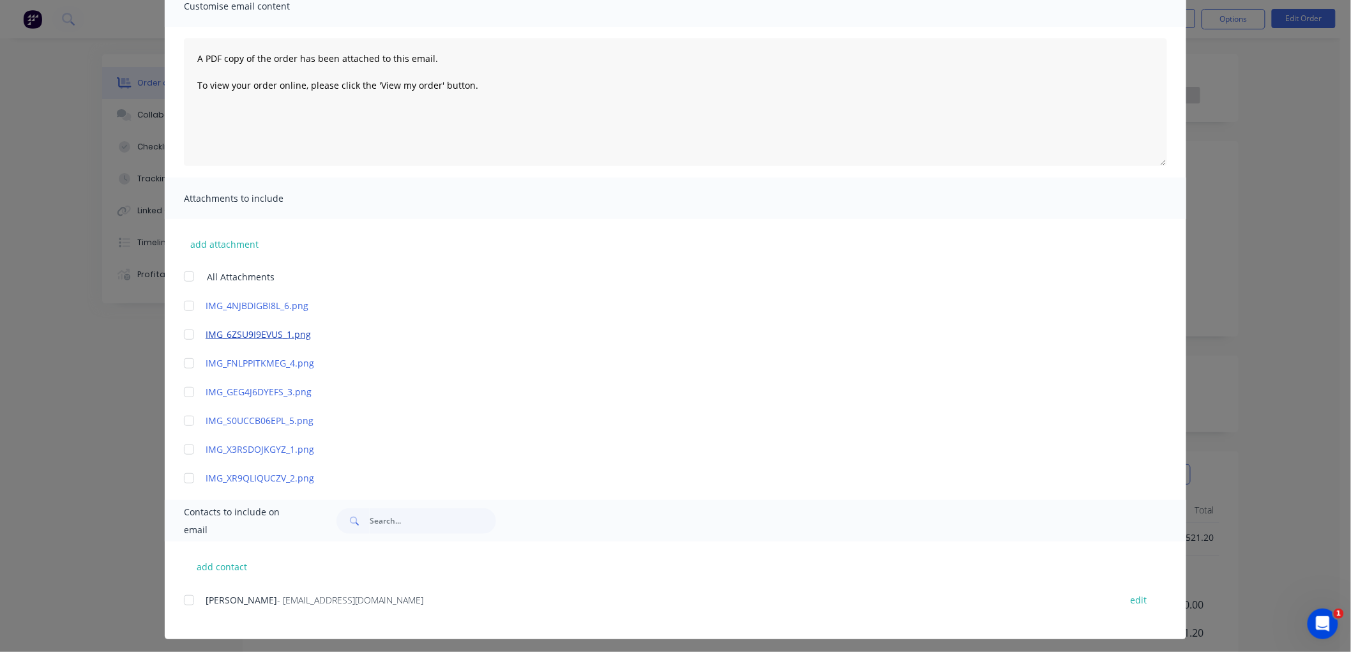
scroll to position [112, 0]
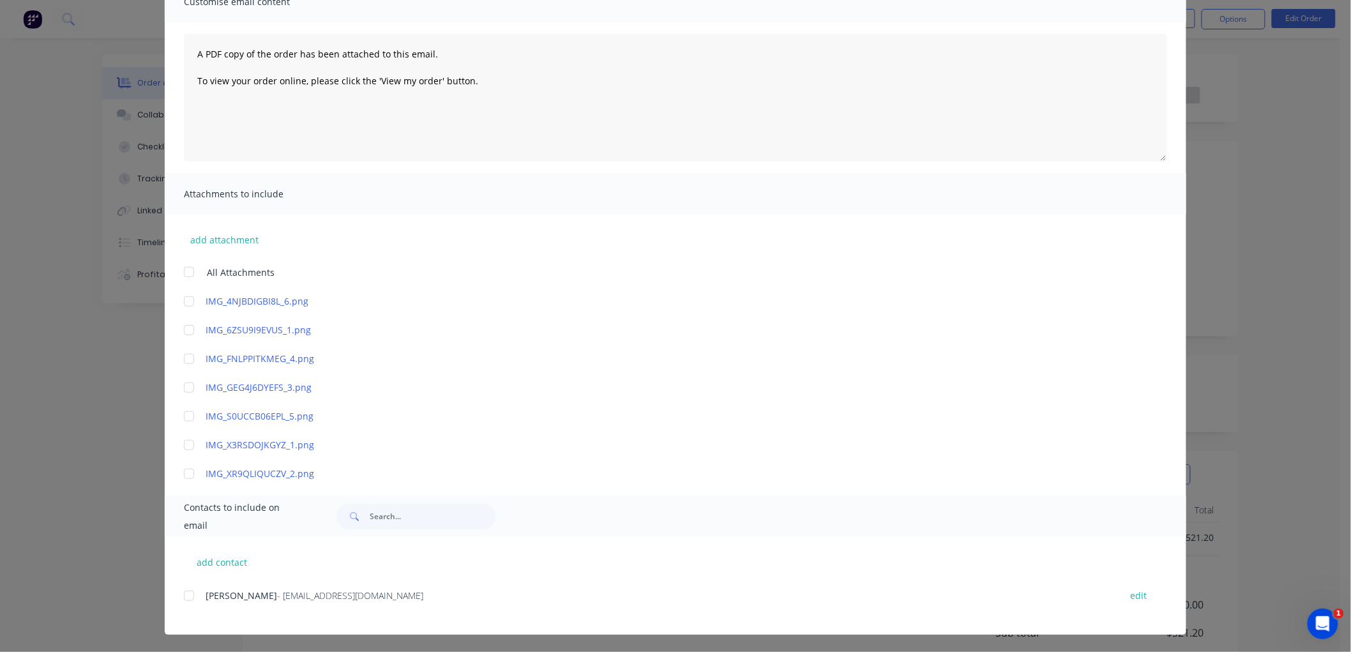
click at [180, 597] on div at bounding box center [189, 596] width 26 height 26
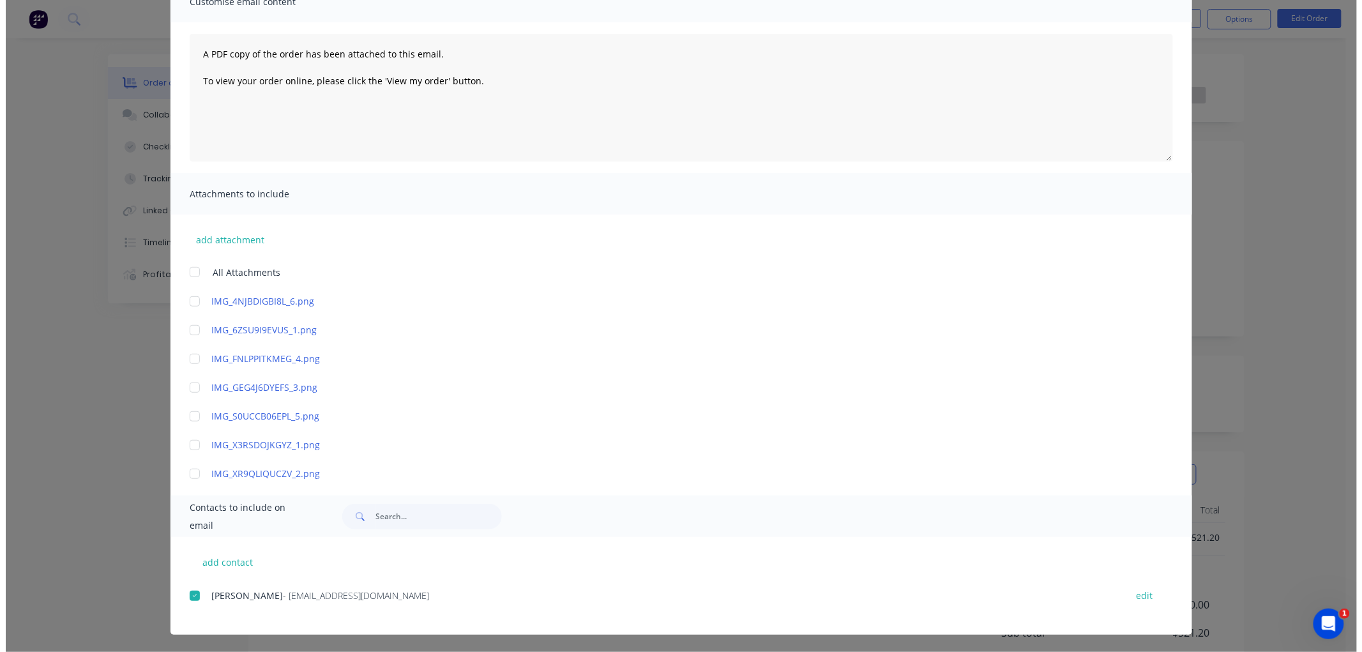
scroll to position [0, 0]
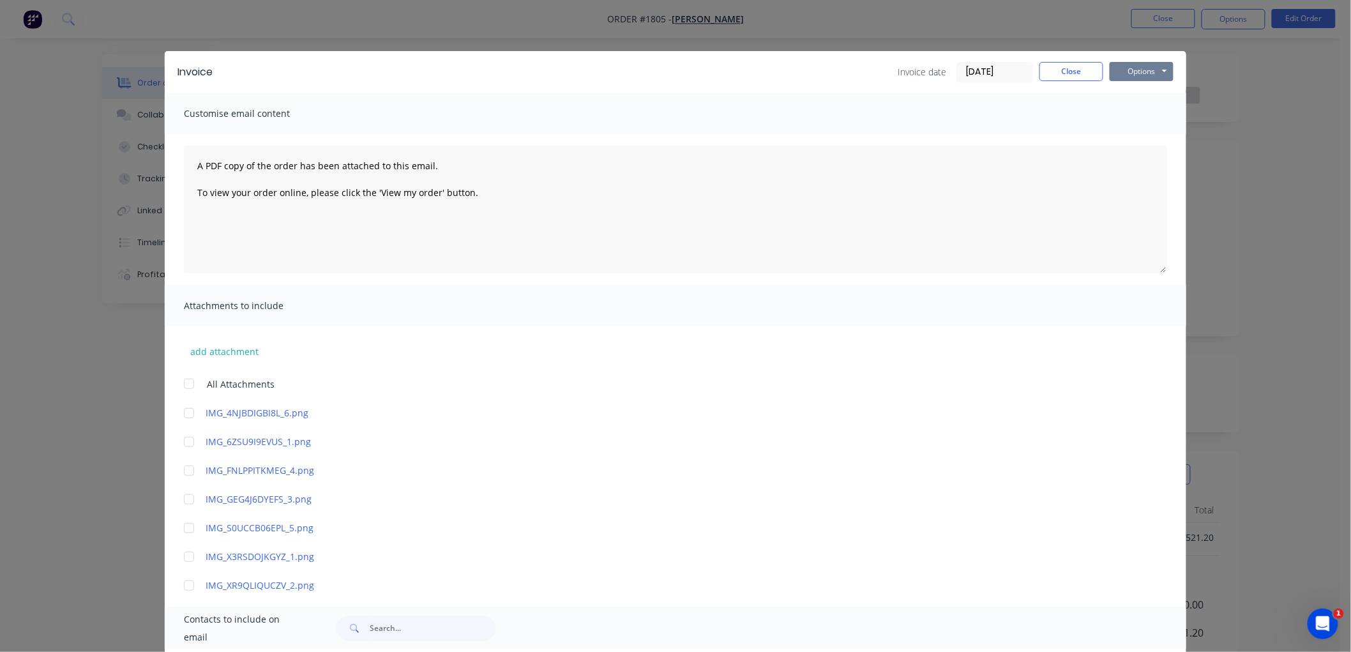
click at [1138, 73] on button "Options" at bounding box center [1142, 71] width 64 height 19
click at [1133, 139] on button "Email" at bounding box center [1151, 136] width 82 height 21
drag, startPoint x: 1055, startPoint y: 77, endPoint x: 1161, endPoint y: 49, distance: 109.2
click at [1060, 77] on button "Close" at bounding box center [1071, 71] width 64 height 19
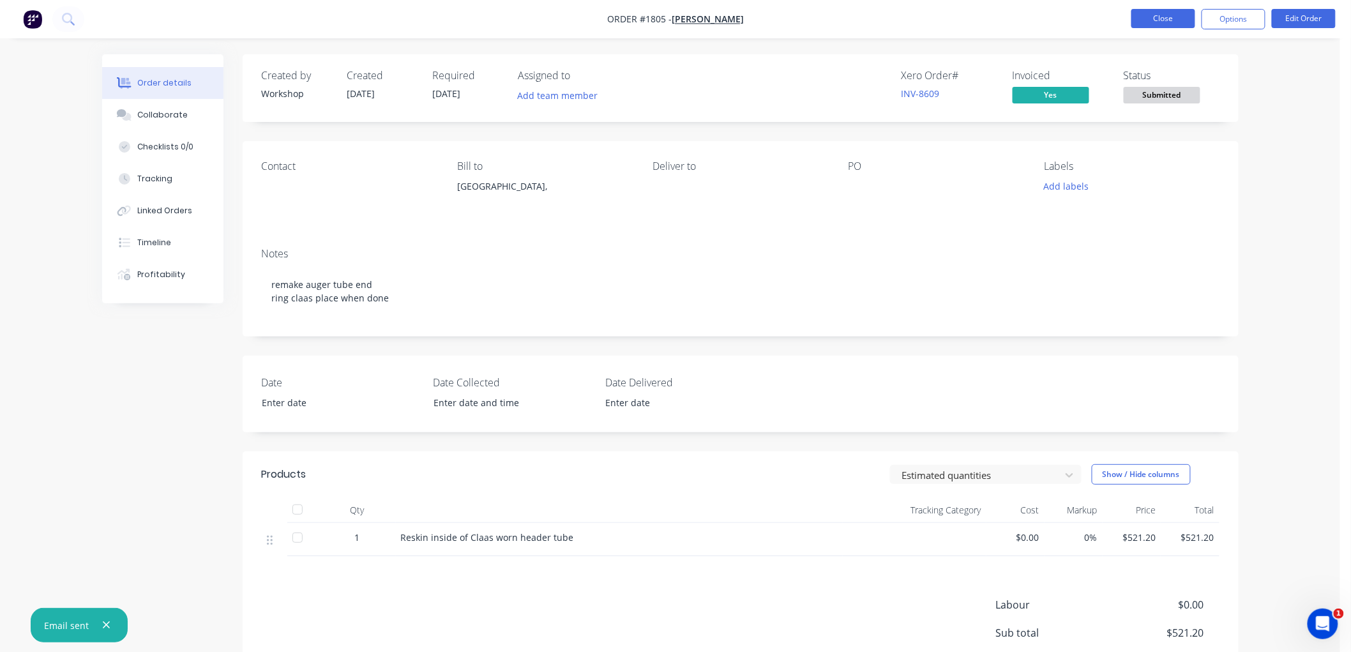
click at [1188, 15] on button "Close" at bounding box center [1163, 18] width 64 height 19
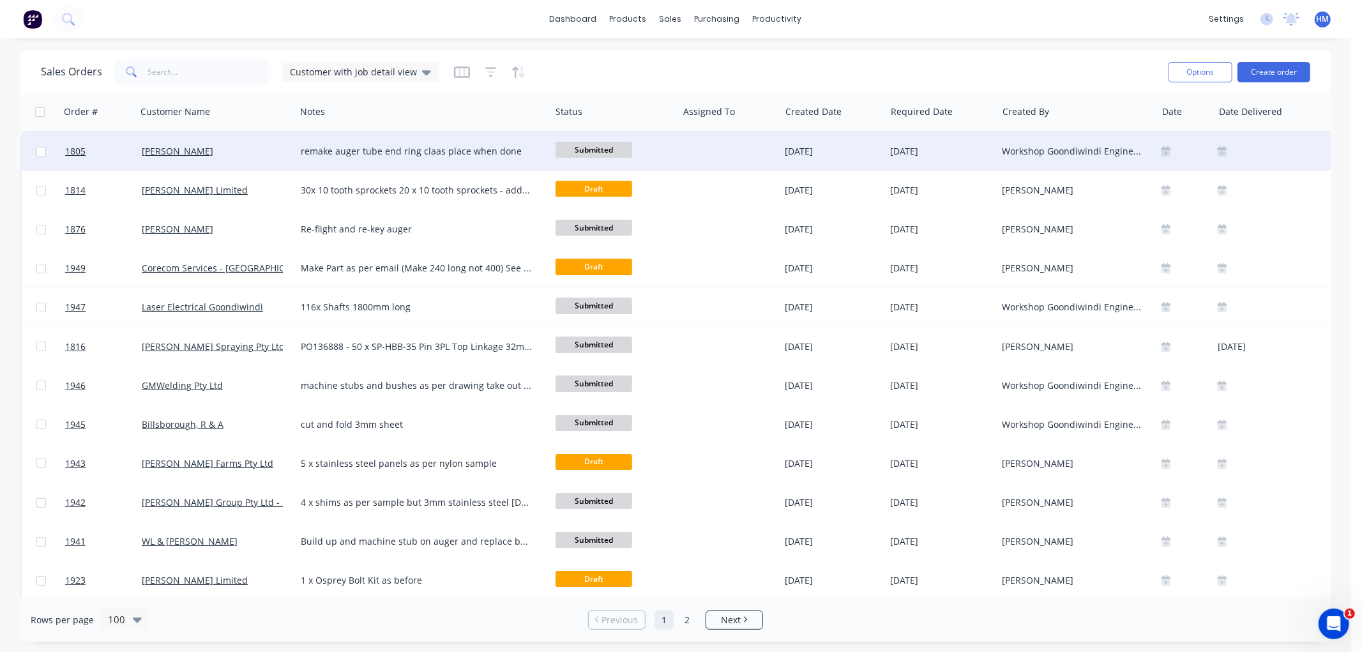
click at [245, 149] on div "Strath Carrigan" at bounding box center [213, 151] width 142 height 13
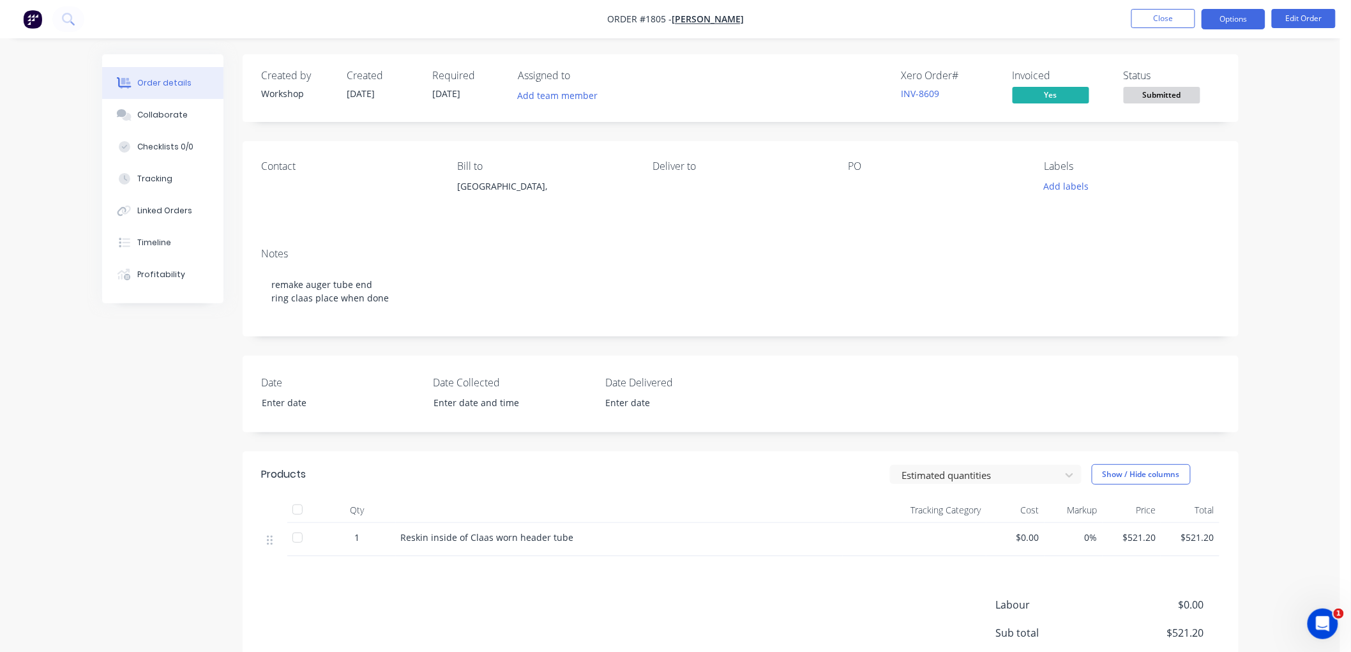
click at [1230, 20] on button "Options" at bounding box center [1234, 19] width 64 height 20
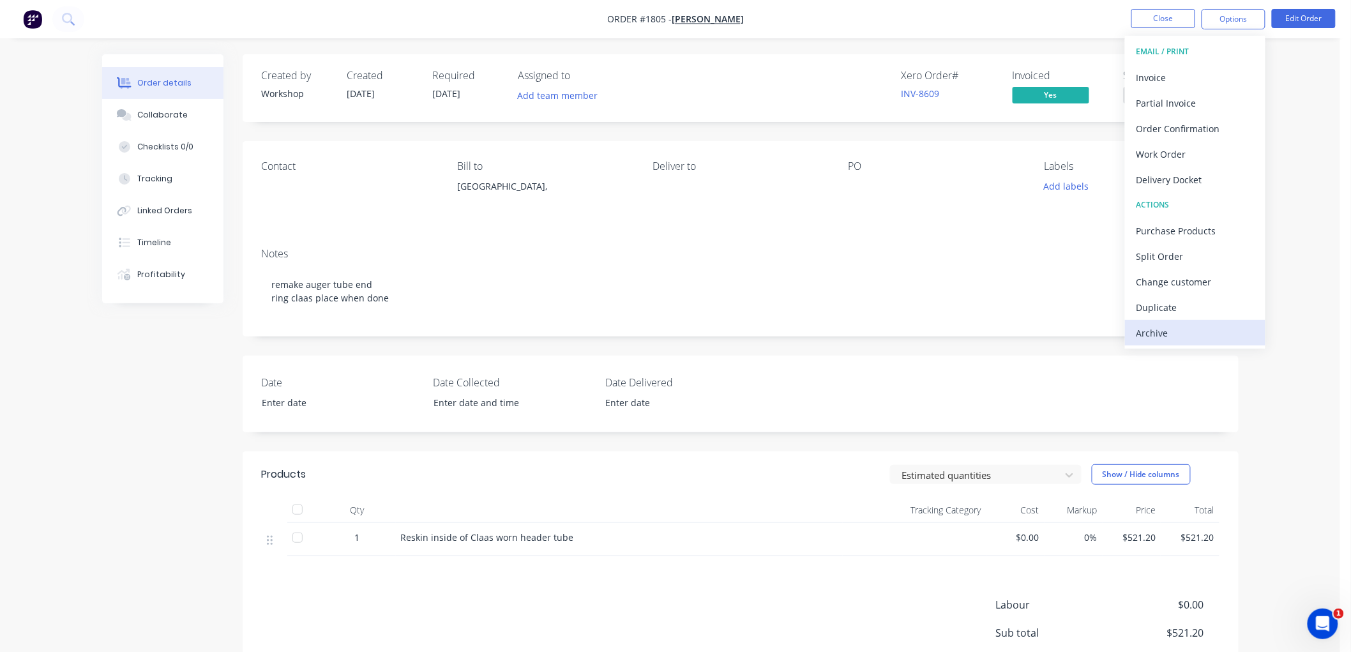
click at [1186, 338] on div "Archive" at bounding box center [1194, 333] width 117 height 19
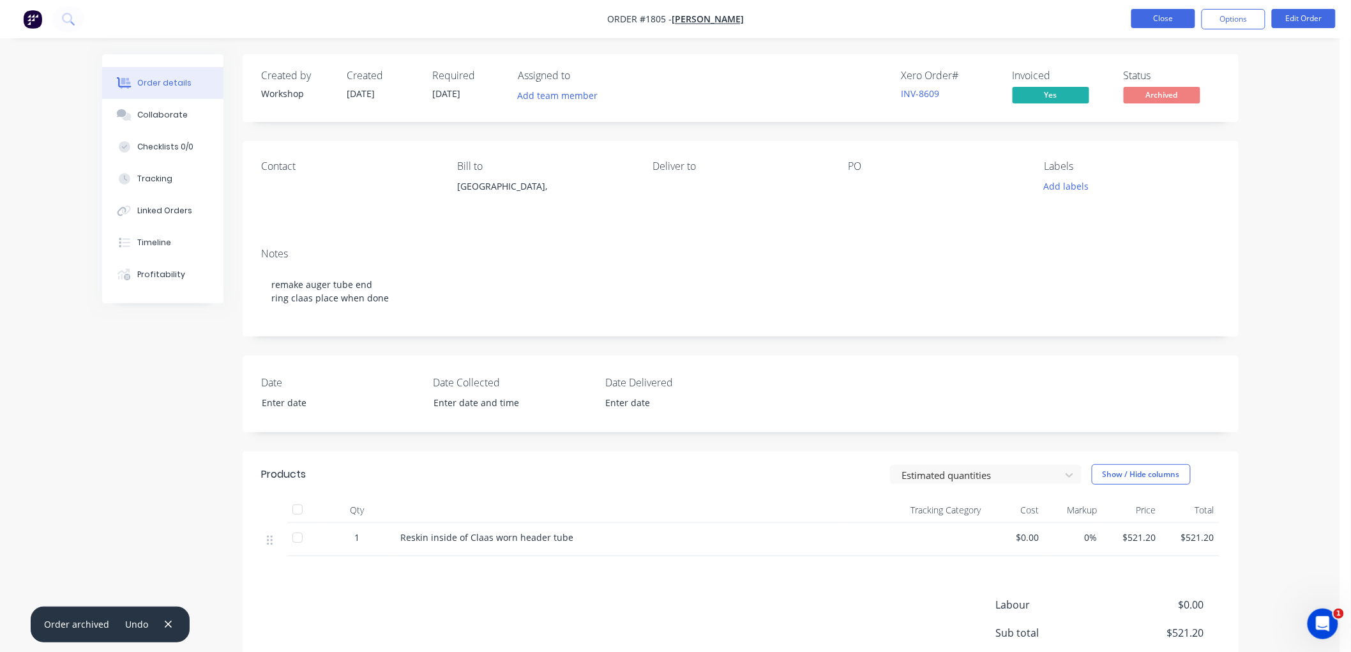
click at [1163, 23] on button "Close" at bounding box center [1163, 18] width 64 height 19
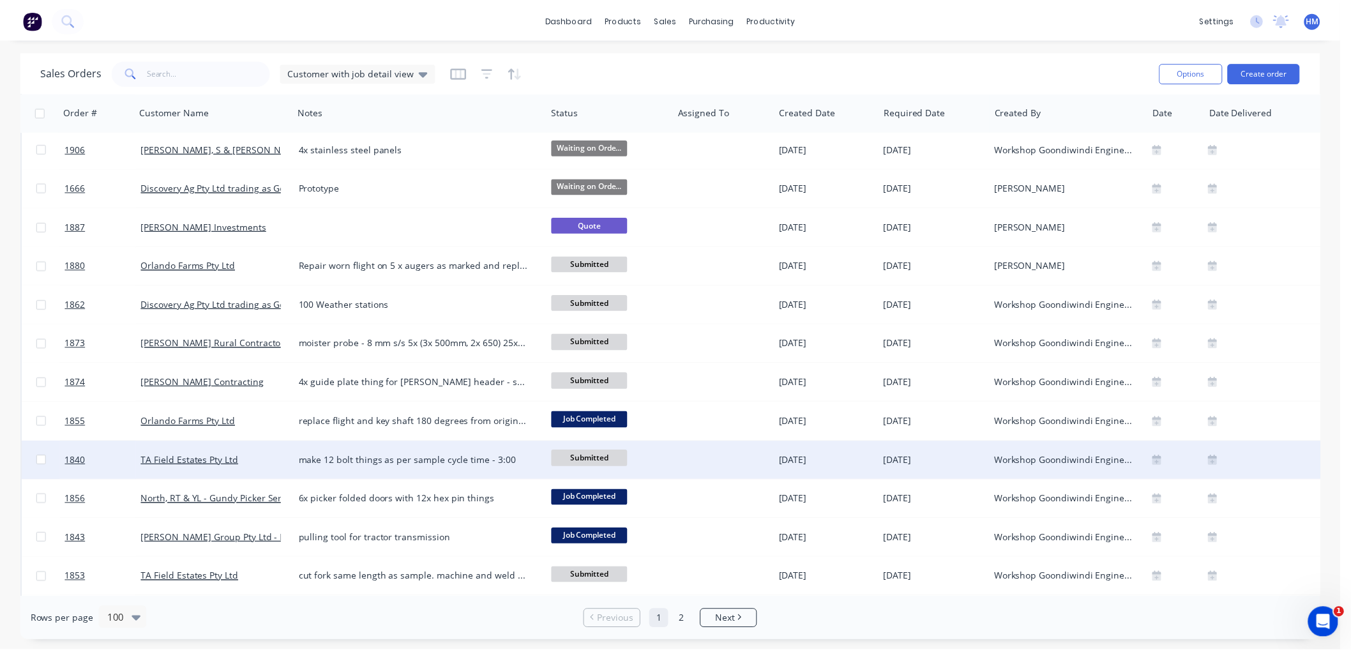
scroll to position [1702, 0]
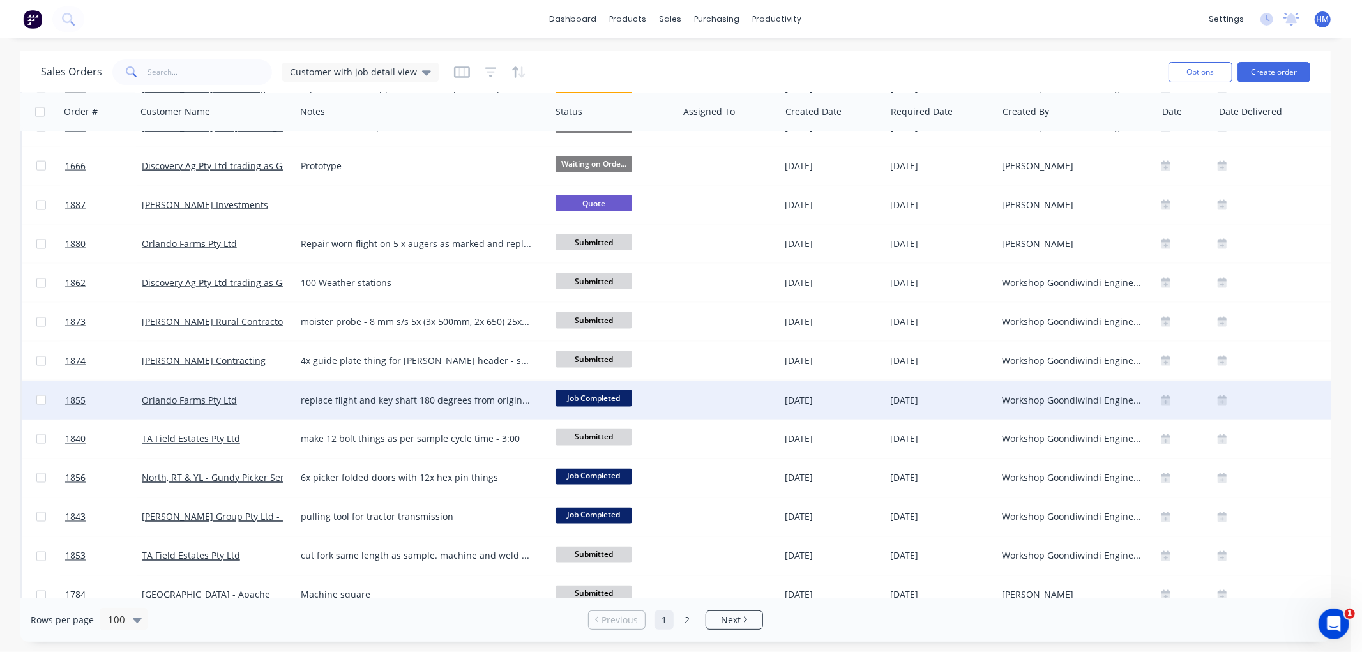
click at [252, 405] on div "Orlando Farms Pty Ltd" at bounding box center [213, 400] width 142 height 13
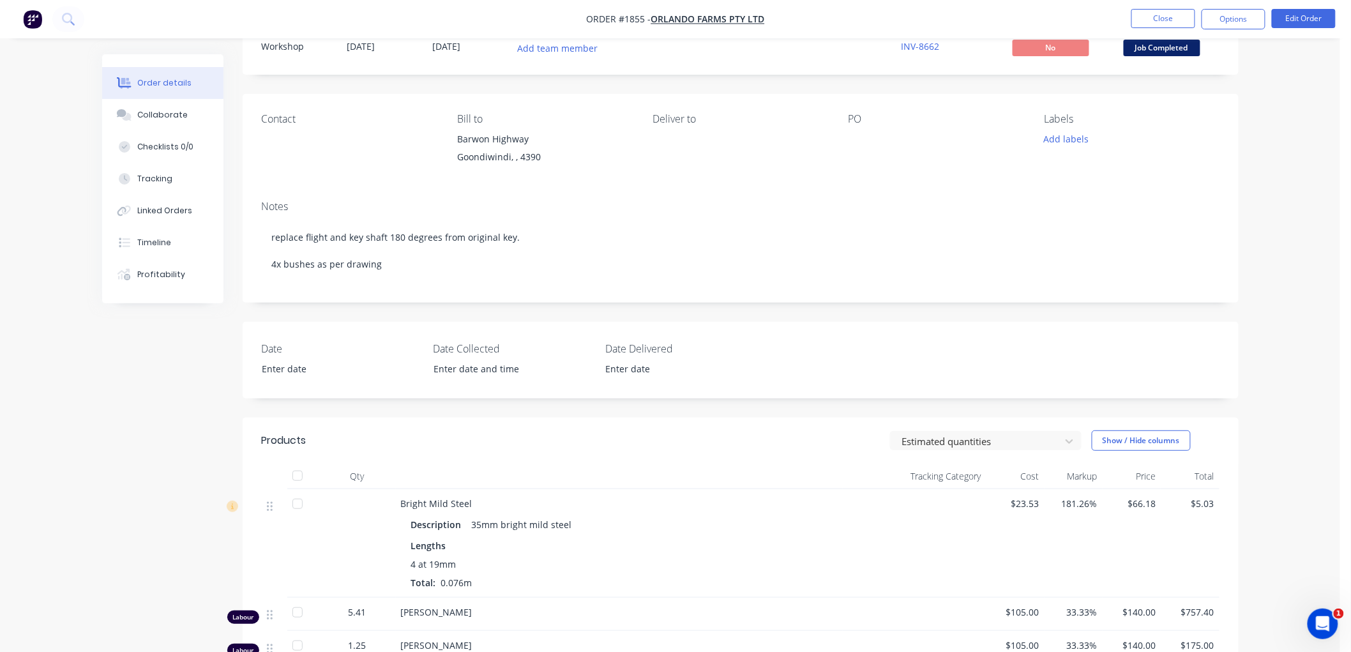
scroll to position [142, 0]
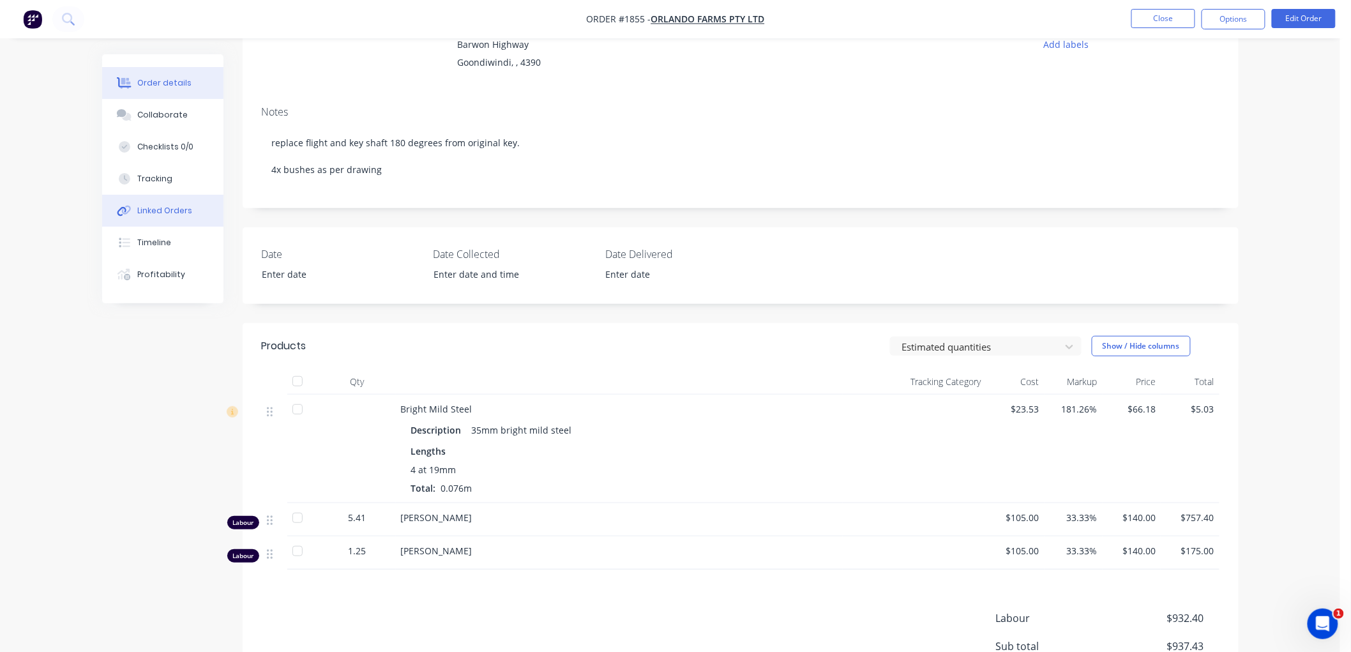
click at [182, 208] on div "Linked Orders" at bounding box center [164, 210] width 55 height 11
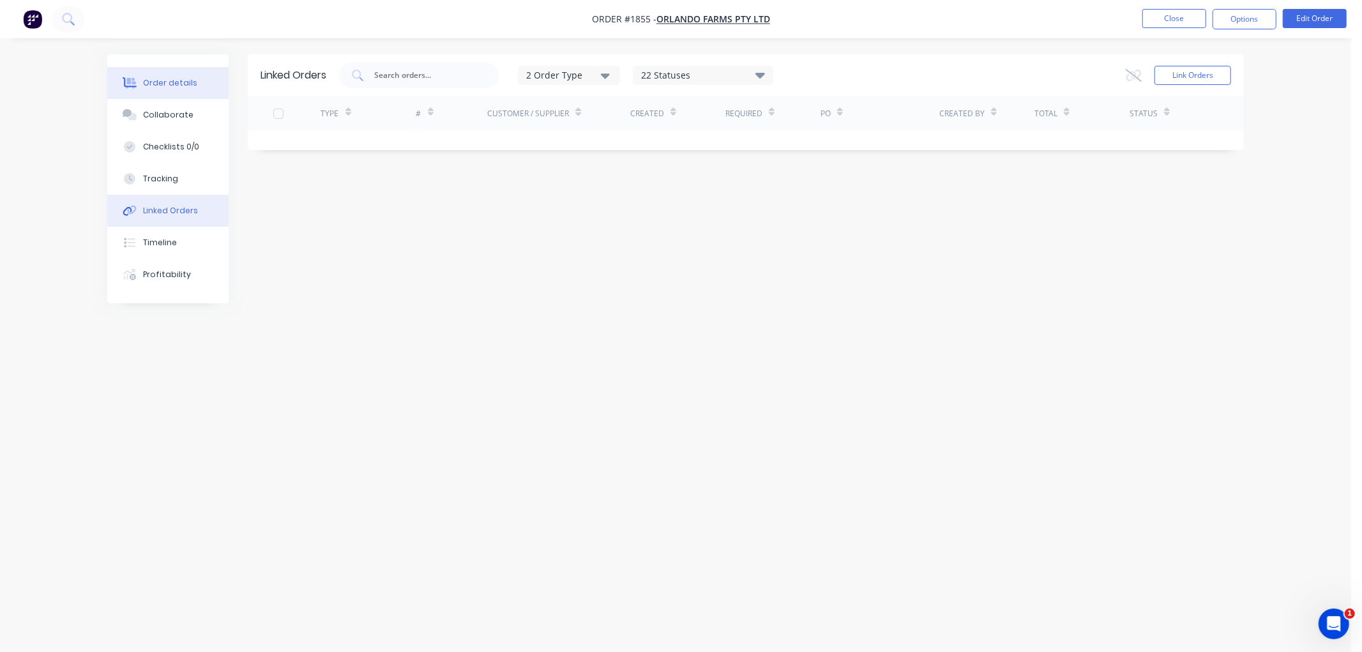
click at [174, 74] on button "Order details" at bounding box center [167, 83] width 121 height 32
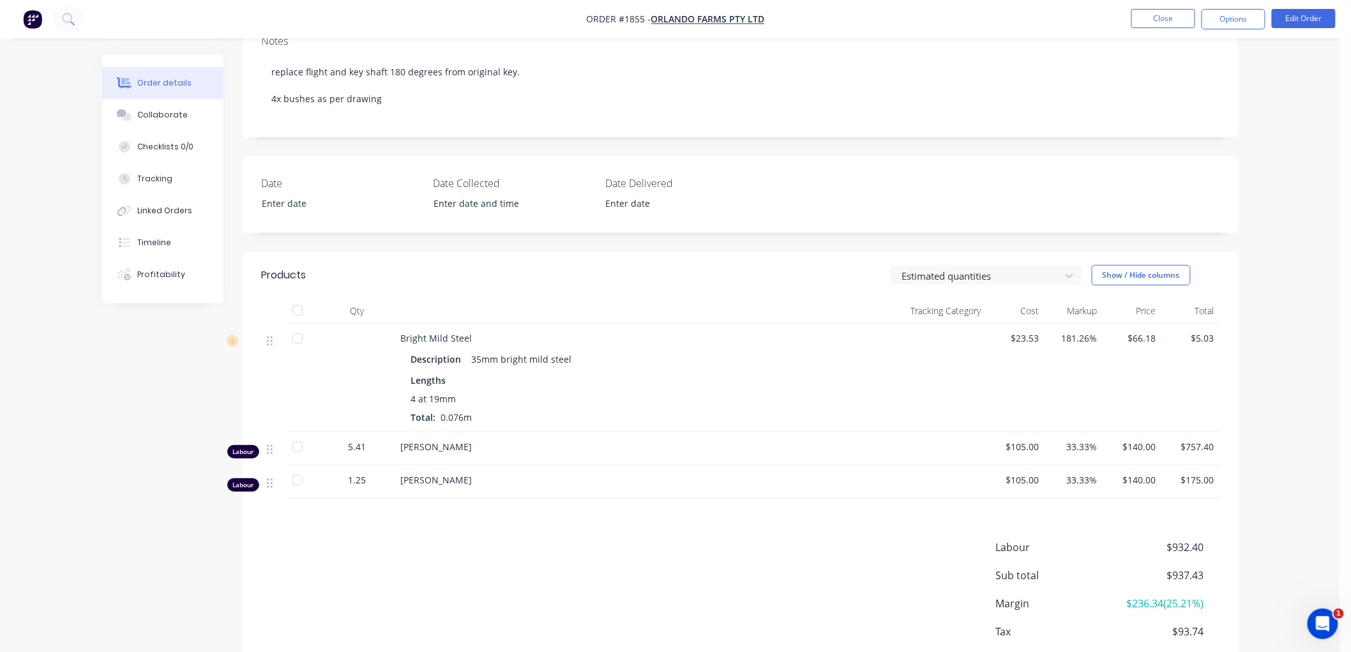
scroll to position [142, 0]
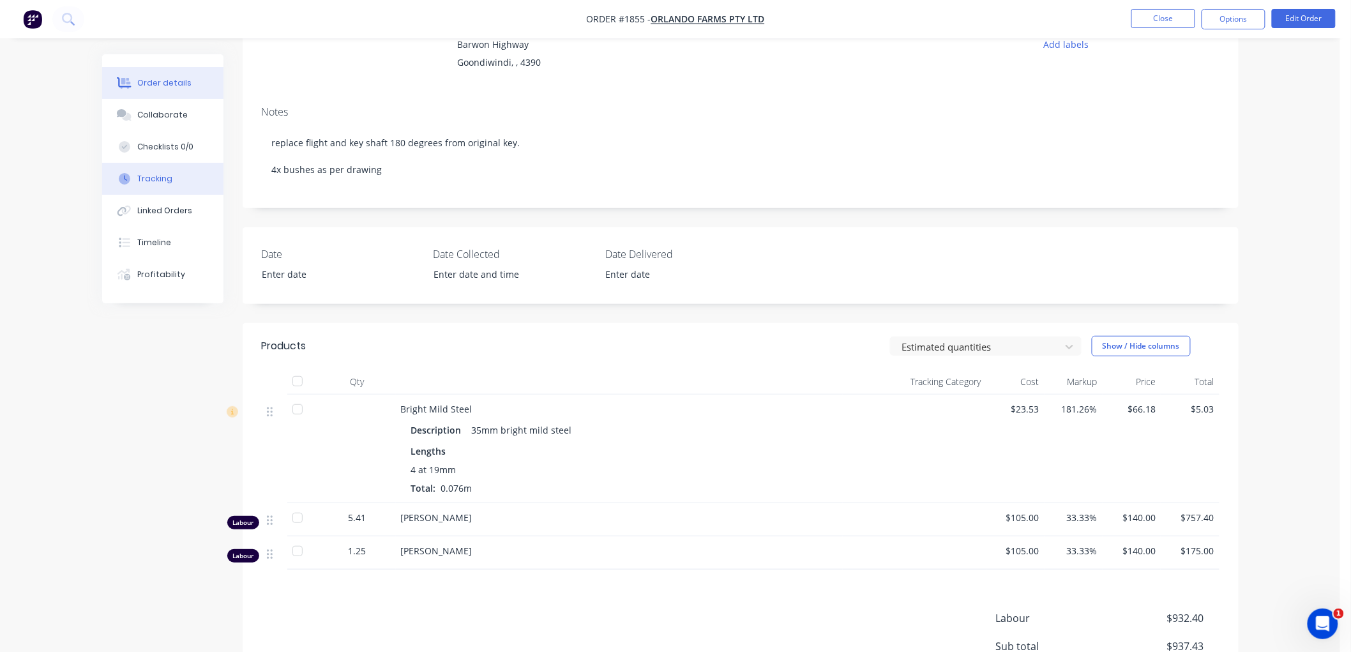
click at [175, 174] on button "Tracking" at bounding box center [162, 179] width 121 height 32
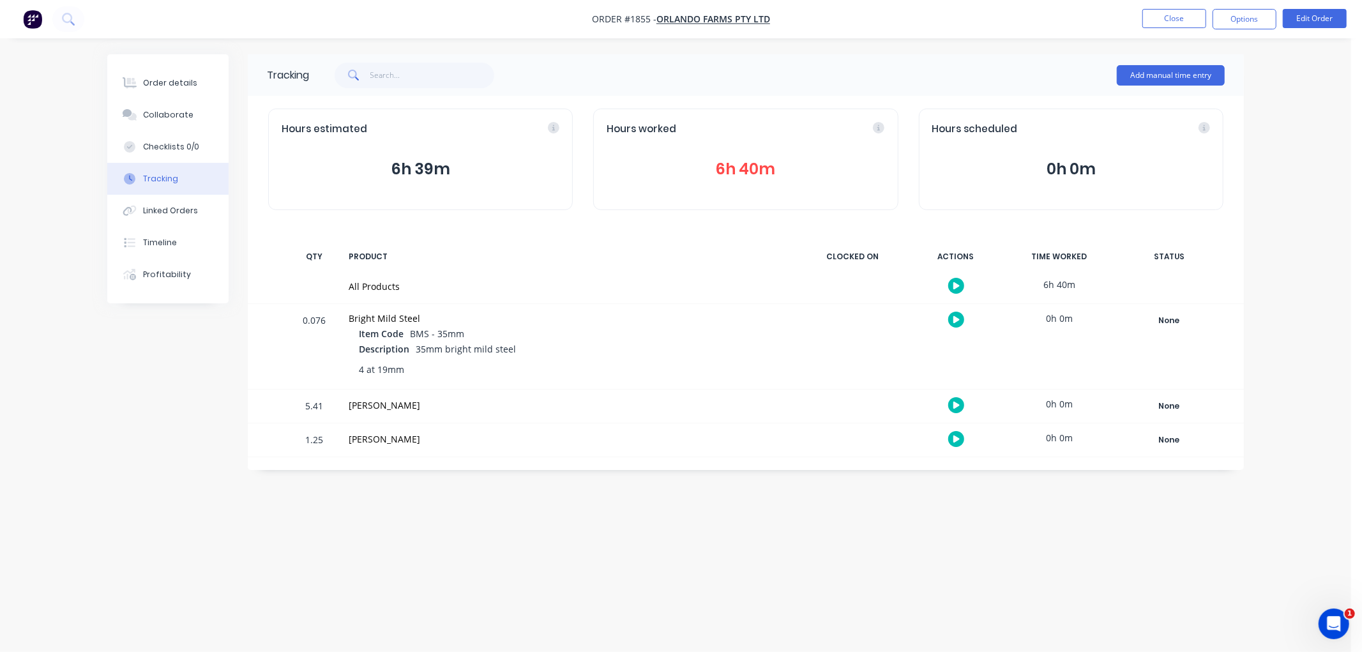
click at [741, 161] on button "6h 40m" at bounding box center [746, 169] width 278 height 24
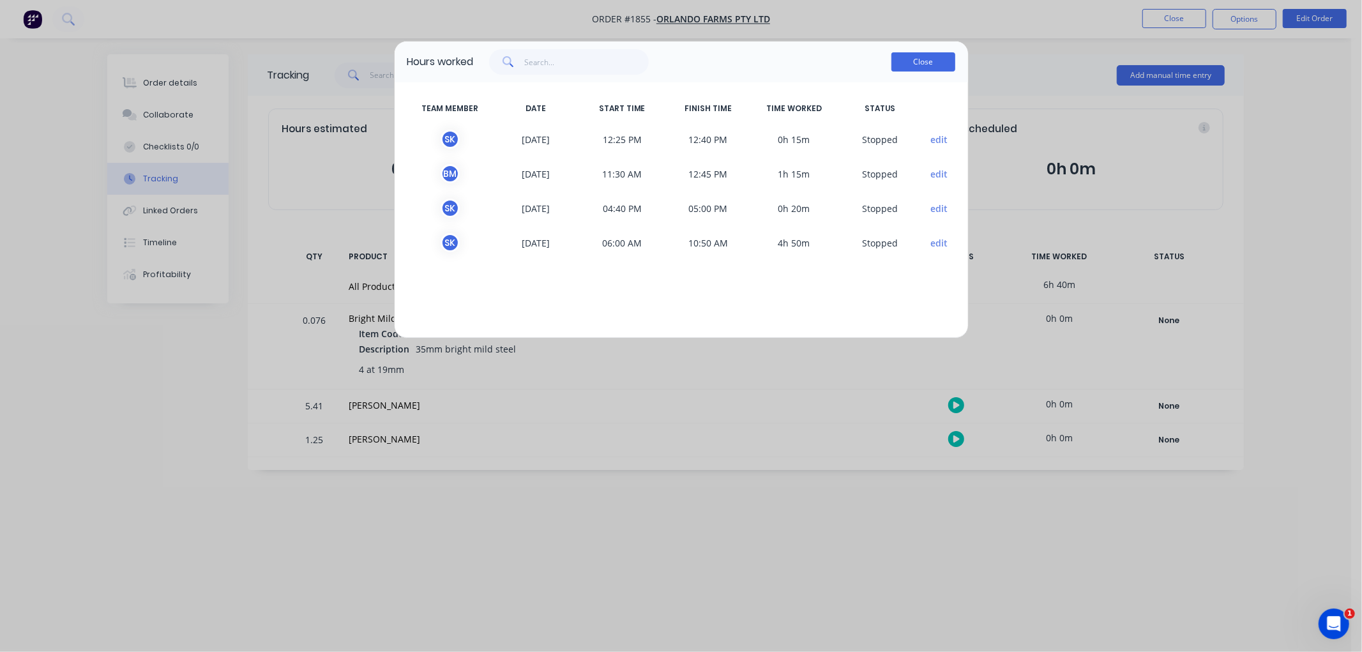
click at [921, 62] on button "Close" at bounding box center [923, 61] width 64 height 19
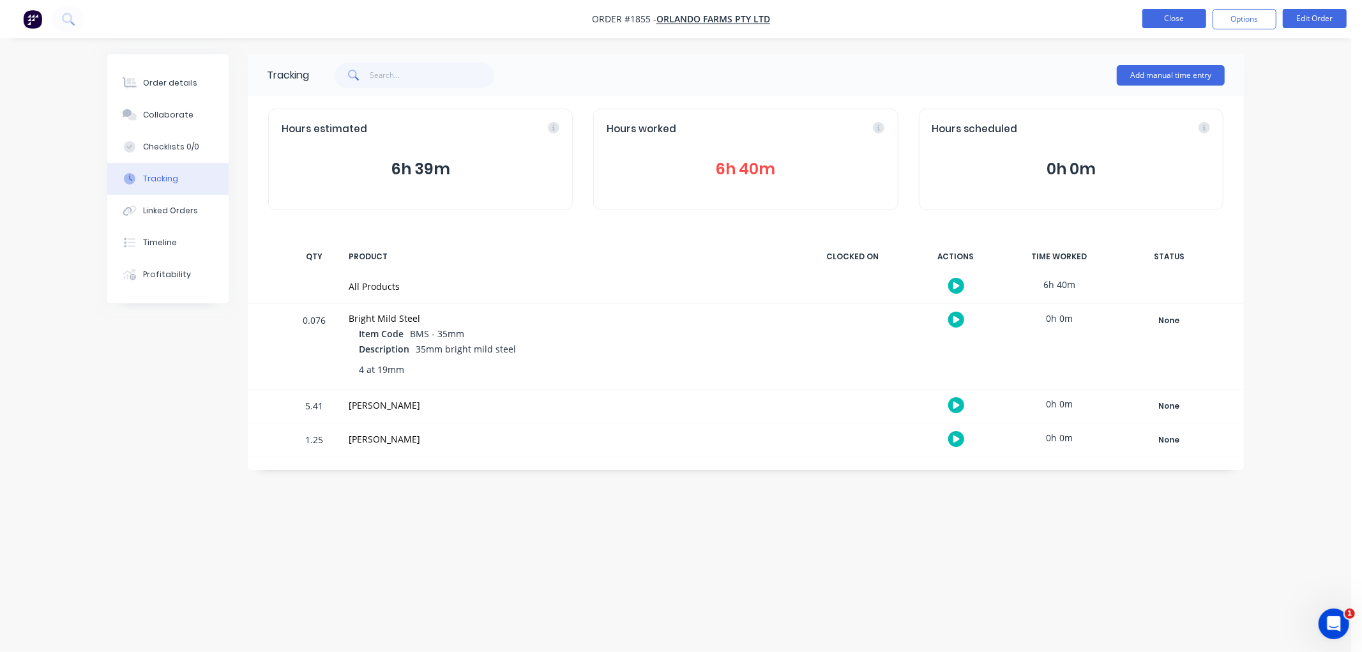
click at [1162, 24] on button "Close" at bounding box center [1174, 18] width 64 height 19
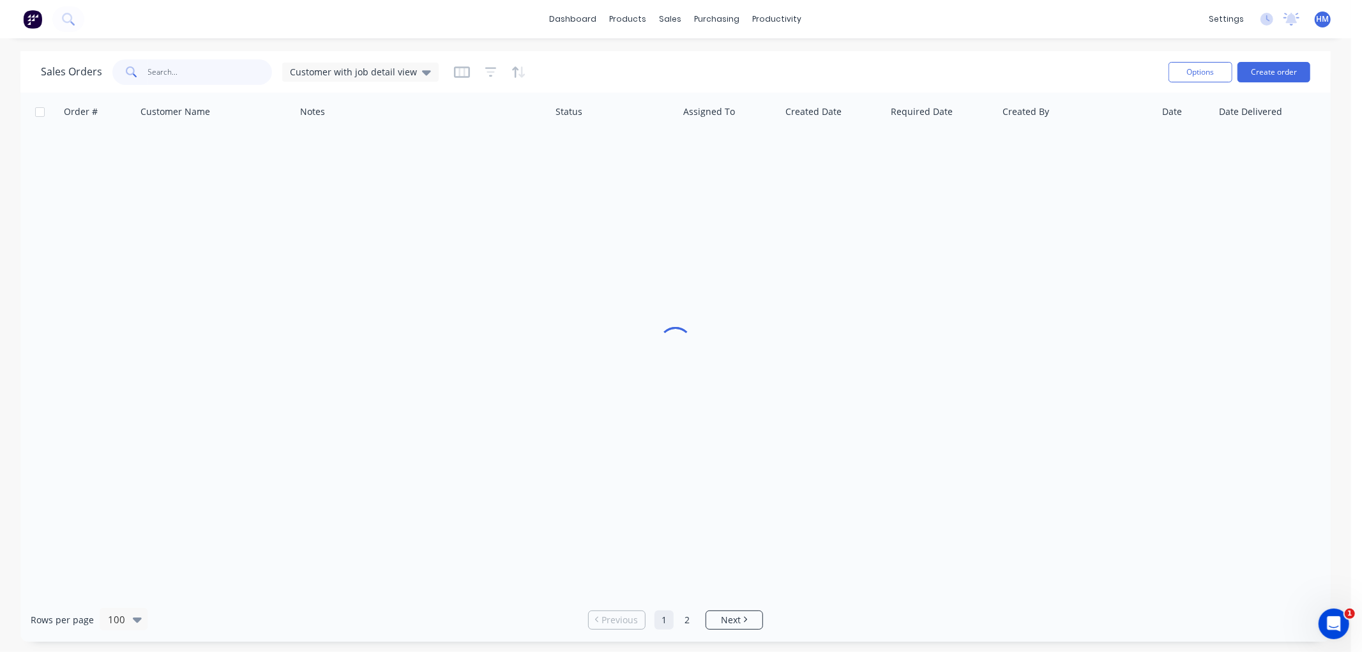
click at [172, 70] on input "text" at bounding box center [210, 72] width 124 height 26
click at [1216, 69] on button "Options" at bounding box center [1200, 72] width 64 height 20
click at [681, 241] on div "Order # Customer Name Notes Status Assigned To Created Date Required Date Creat…" at bounding box center [675, 345] width 1310 height 505
click at [650, 118] on button "button" at bounding box center [657, 111] width 19 height 19
click at [618, 67] on icon "button" at bounding box center [622, 71] width 9 height 14
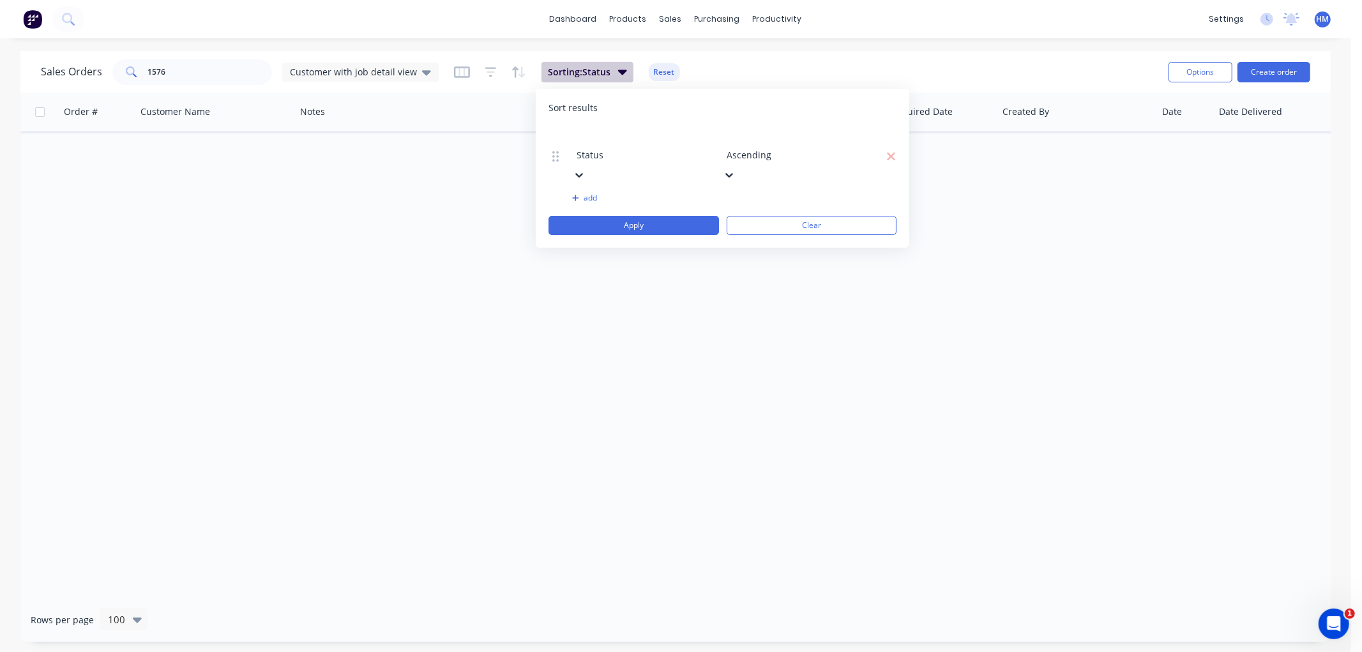
click at [618, 66] on icon "button" at bounding box center [622, 71] width 9 height 14
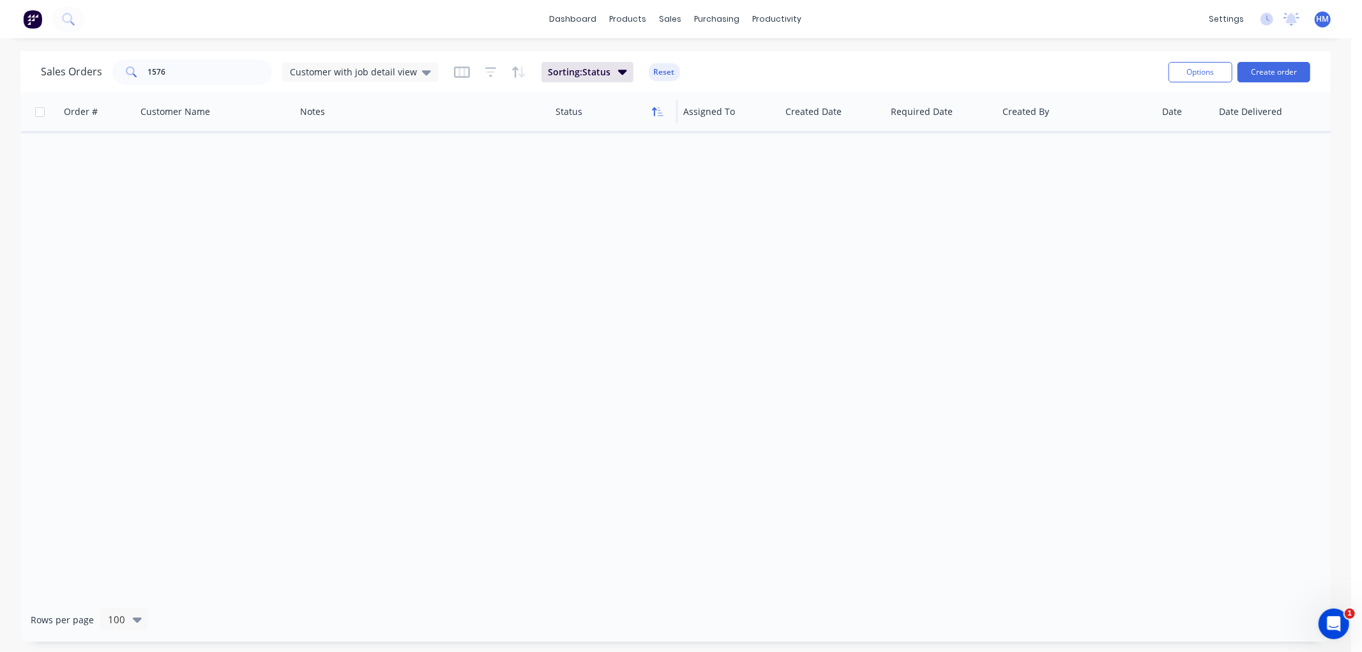
click at [655, 110] on icon "button" at bounding box center [657, 112] width 11 height 10
click at [566, 117] on div at bounding box center [611, 112] width 112 height 26
drag, startPoint x: 583, startPoint y: 84, endPoint x: 575, endPoint y: 62, distance: 23.6
click at [577, 69] on div "Sales Orders 1576 Customer with job detail view Sorting: Status Reset" at bounding box center [599, 71] width 1117 height 31
click at [575, 62] on button "Sorting: Status" at bounding box center [587, 72] width 92 height 20
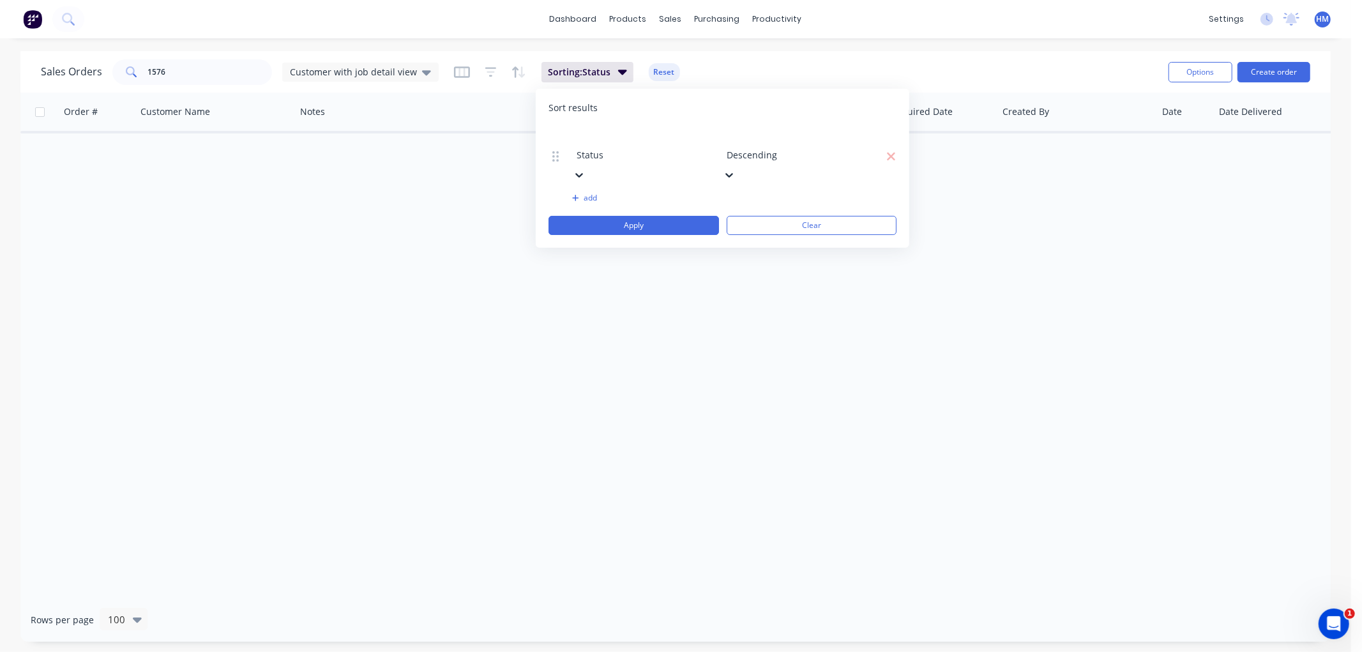
click at [640, 137] on div at bounding box center [669, 138] width 184 height 16
click at [809, 131] on div at bounding box center [819, 138] width 184 height 16
click at [457, 73] on icon "button" at bounding box center [462, 72] width 16 height 13
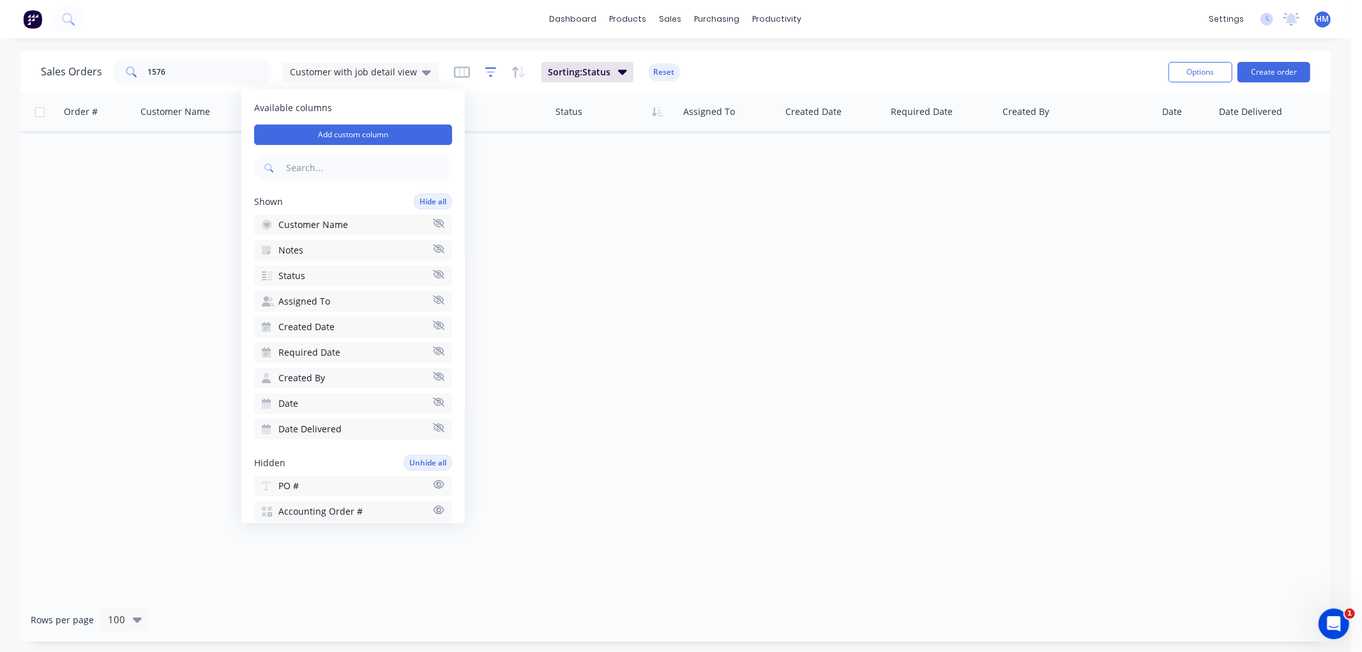
click at [485, 73] on icon "button" at bounding box center [490, 72] width 11 height 13
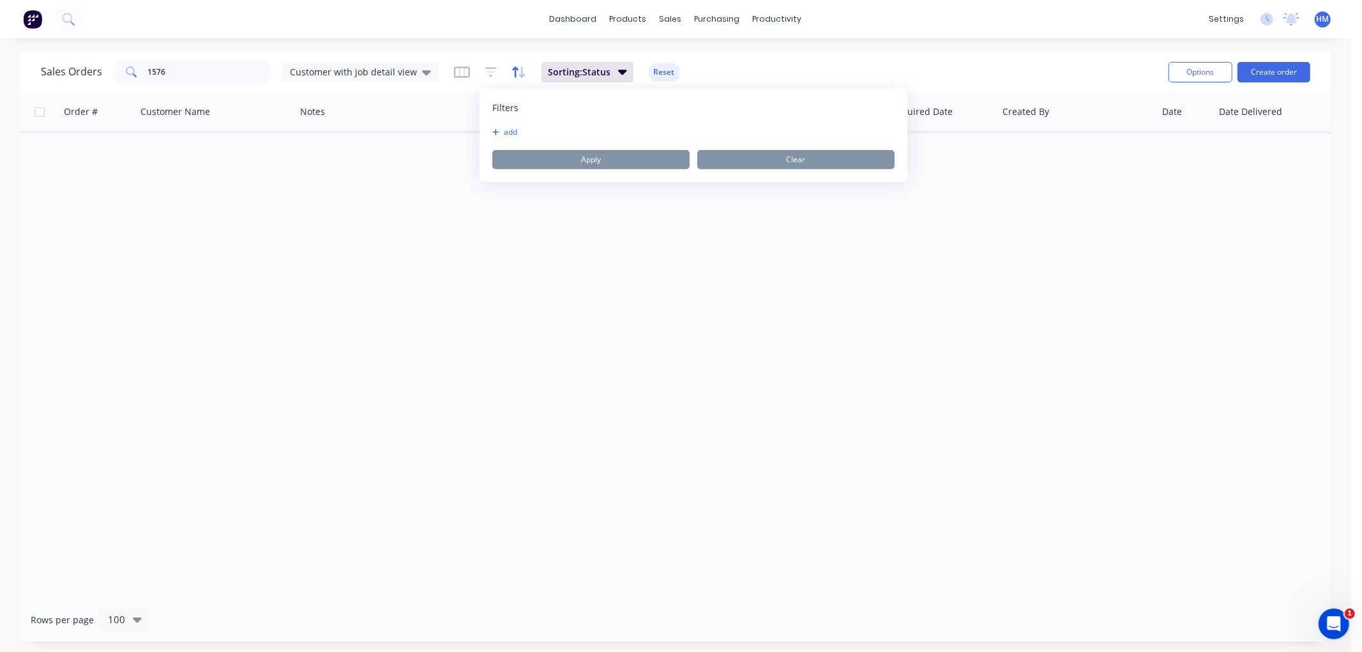
click at [512, 72] on icon "button" at bounding box center [515, 71] width 6 height 11
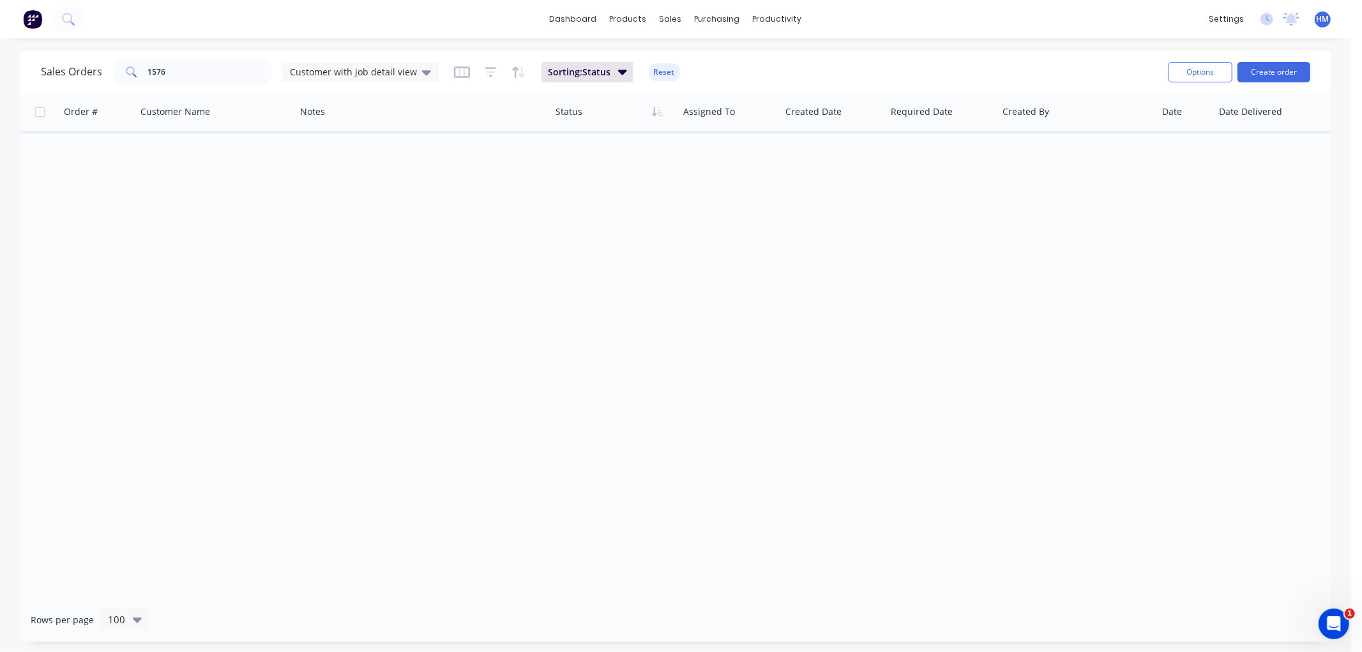
click at [381, 180] on div "Order # Customer Name Notes Status Assigned To Created Date Required Date Creat…" at bounding box center [675, 345] width 1310 height 505
click at [693, 60] on div "Sales Orders" at bounding box center [718, 61] width 52 height 11
drag, startPoint x: 211, startPoint y: 73, endPoint x: 74, endPoint y: 70, distance: 137.3
click at [74, 70] on div "Sales Orders 1576 Customer with job detail view" at bounding box center [240, 72] width 398 height 26
click at [172, 77] on input "1576" at bounding box center [210, 72] width 124 height 26
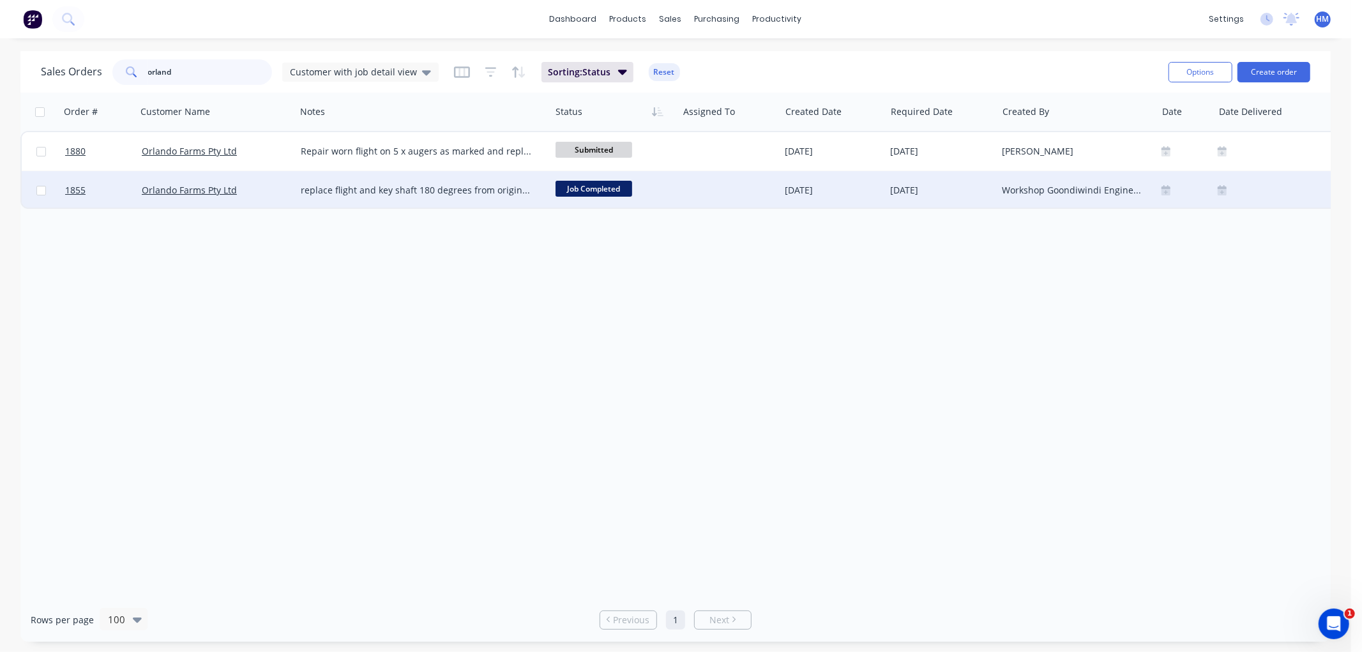
type input "orland"
click at [257, 192] on div "Orlando Farms Pty Ltd" at bounding box center [213, 190] width 142 height 13
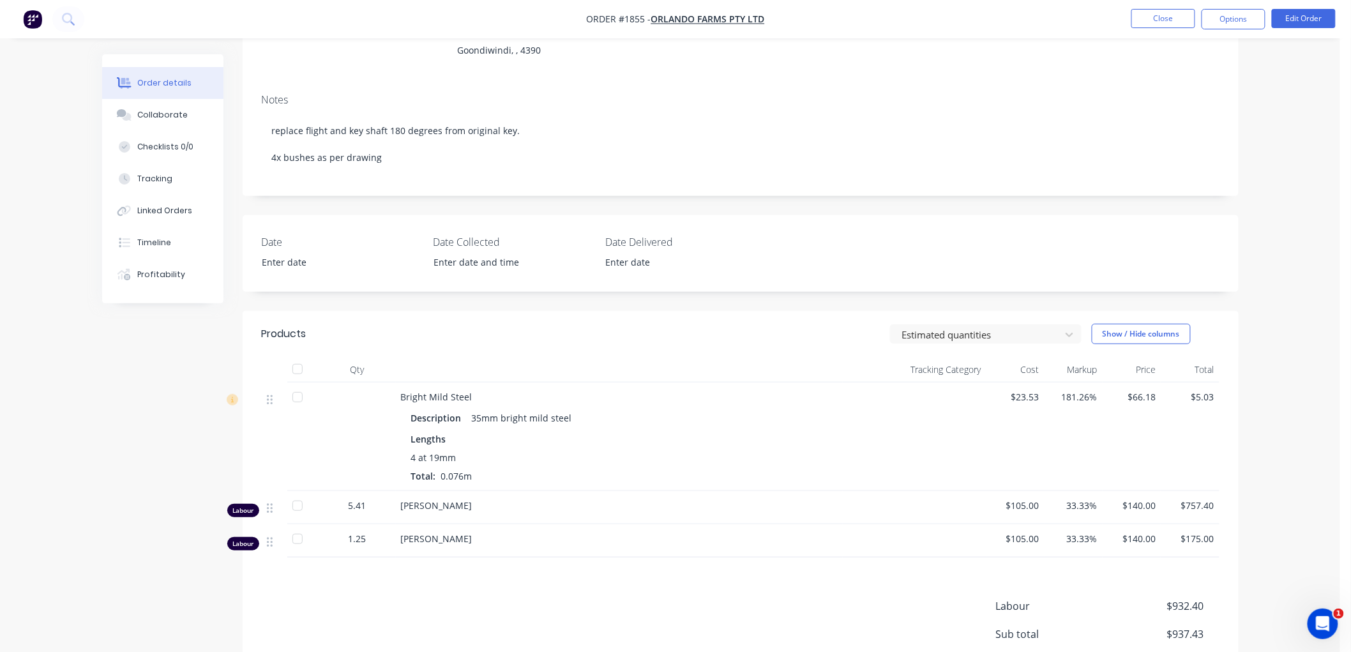
scroll to position [213, 0]
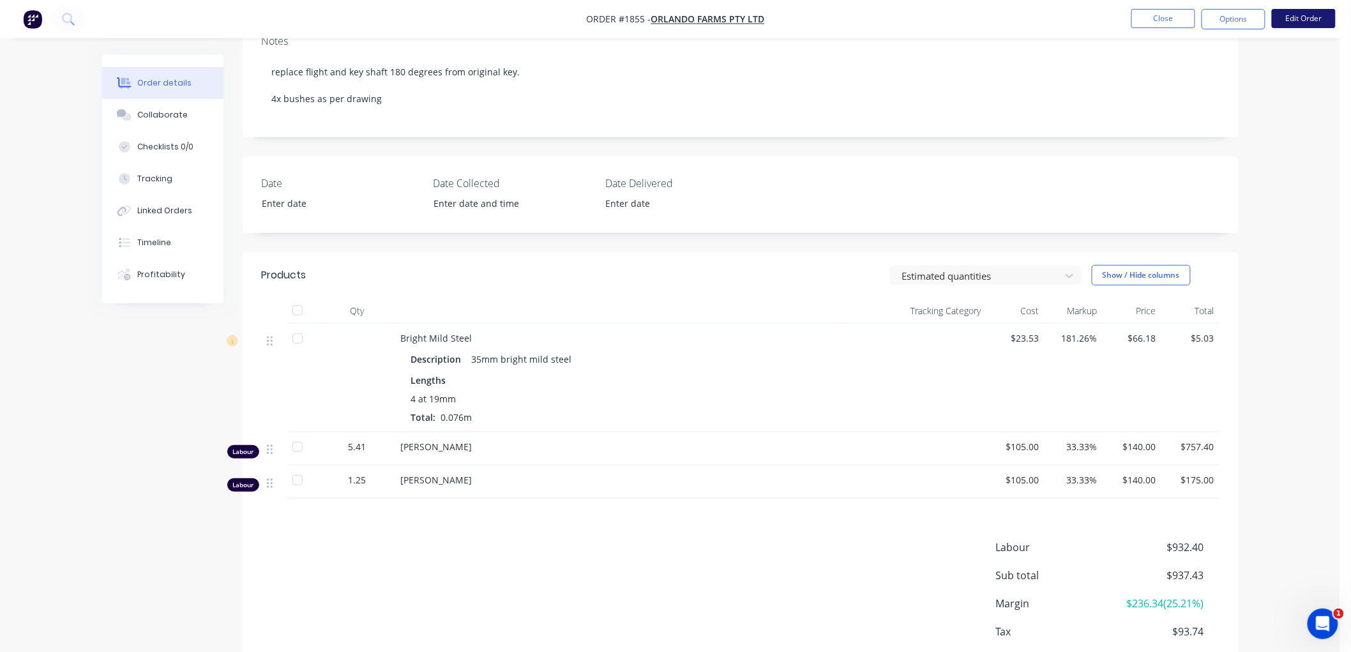
click at [1301, 15] on button "Edit Order" at bounding box center [1304, 18] width 64 height 19
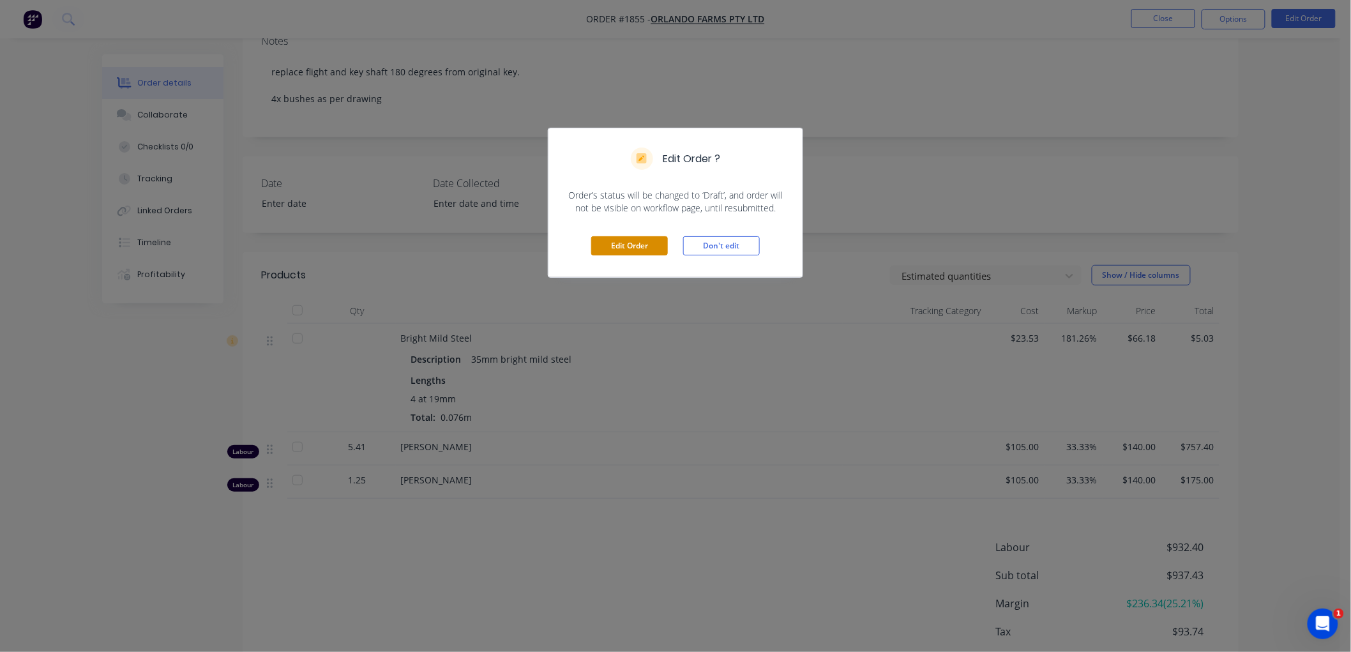
click at [608, 246] on button "Edit Order" at bounding box center [629, 245] width 77 height 19
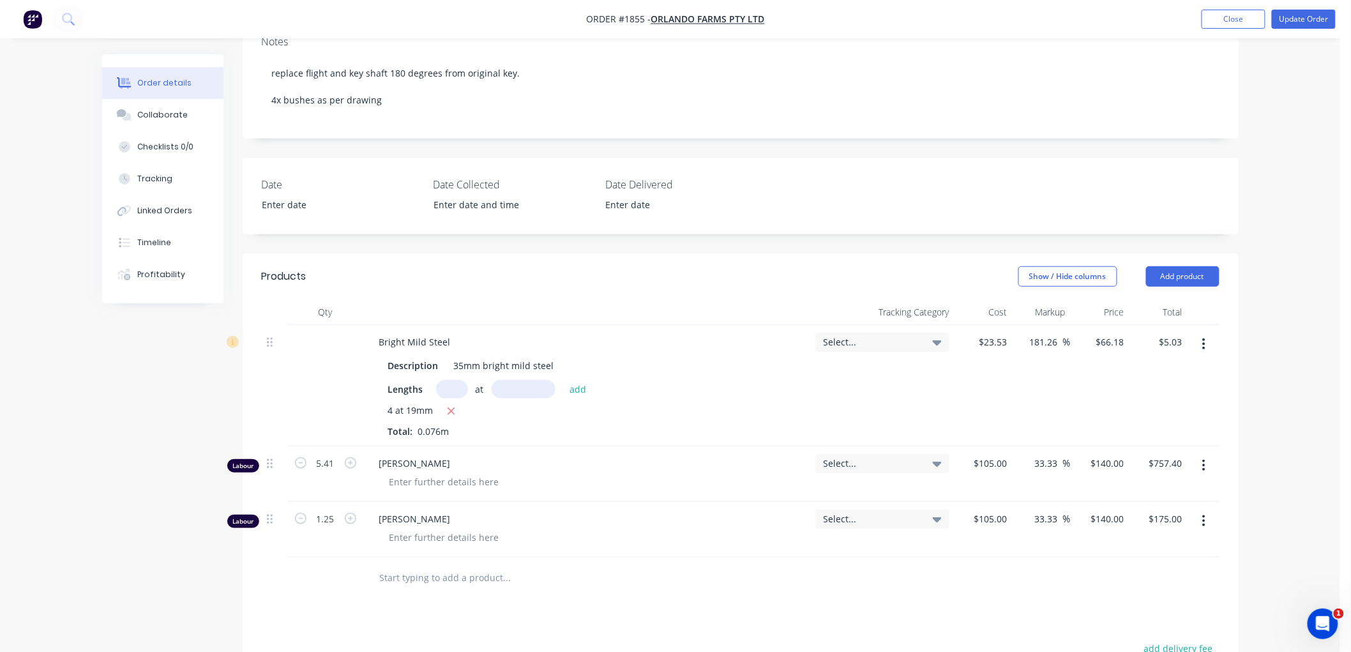
scroll to position [283, 0]
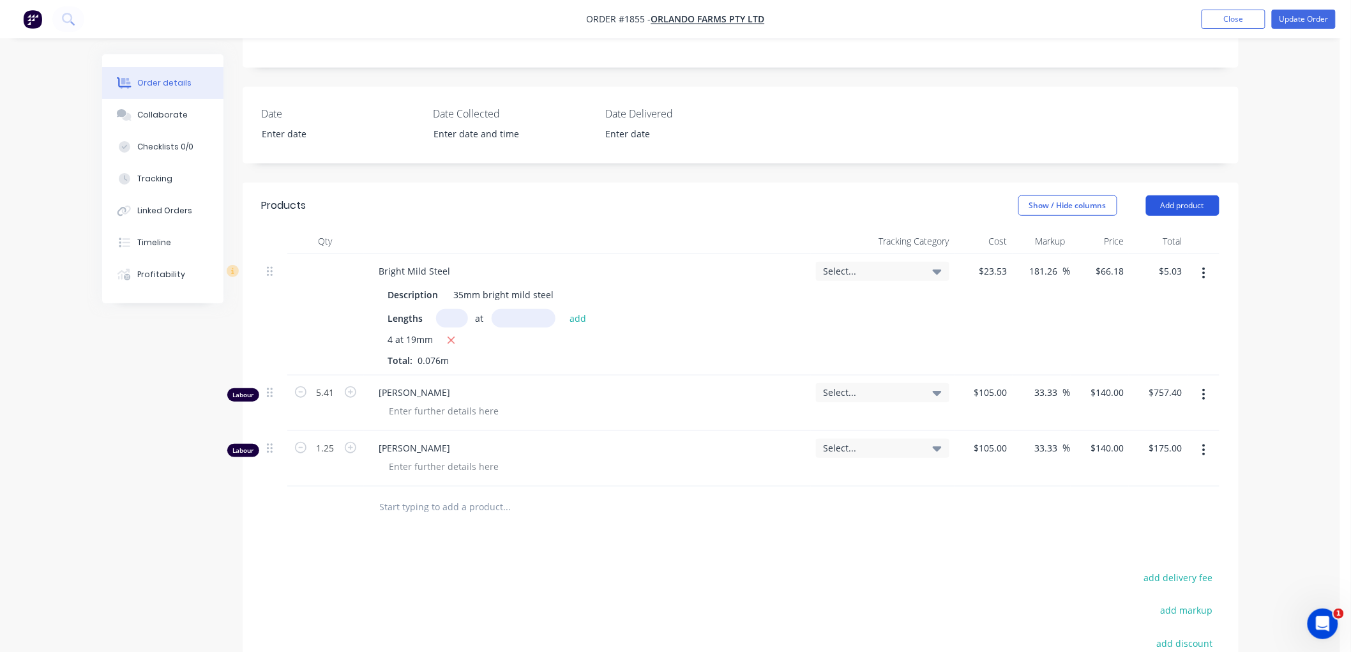
click at [1189, 202] on button "Add product" at bounding box center [1182, 205] width 73 height 20
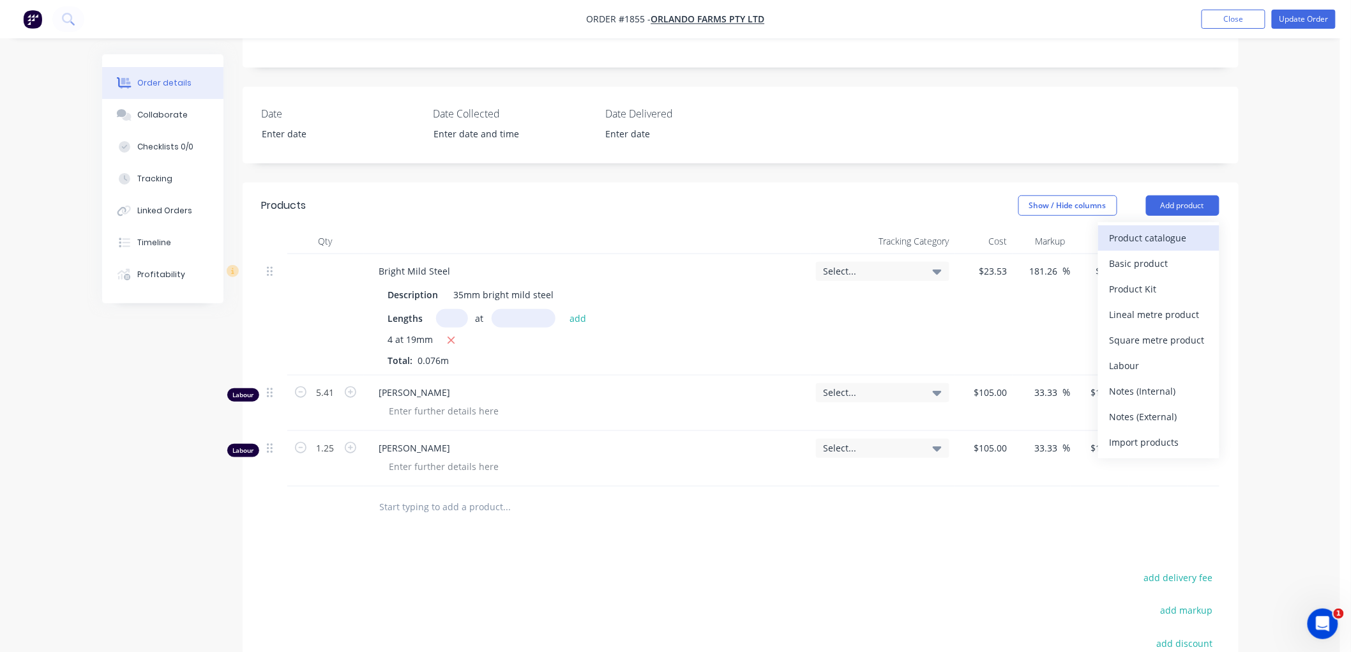
click at [1153, 232] on div "Product catalogue" at bounding box center [1159, 238] width 98 height 19
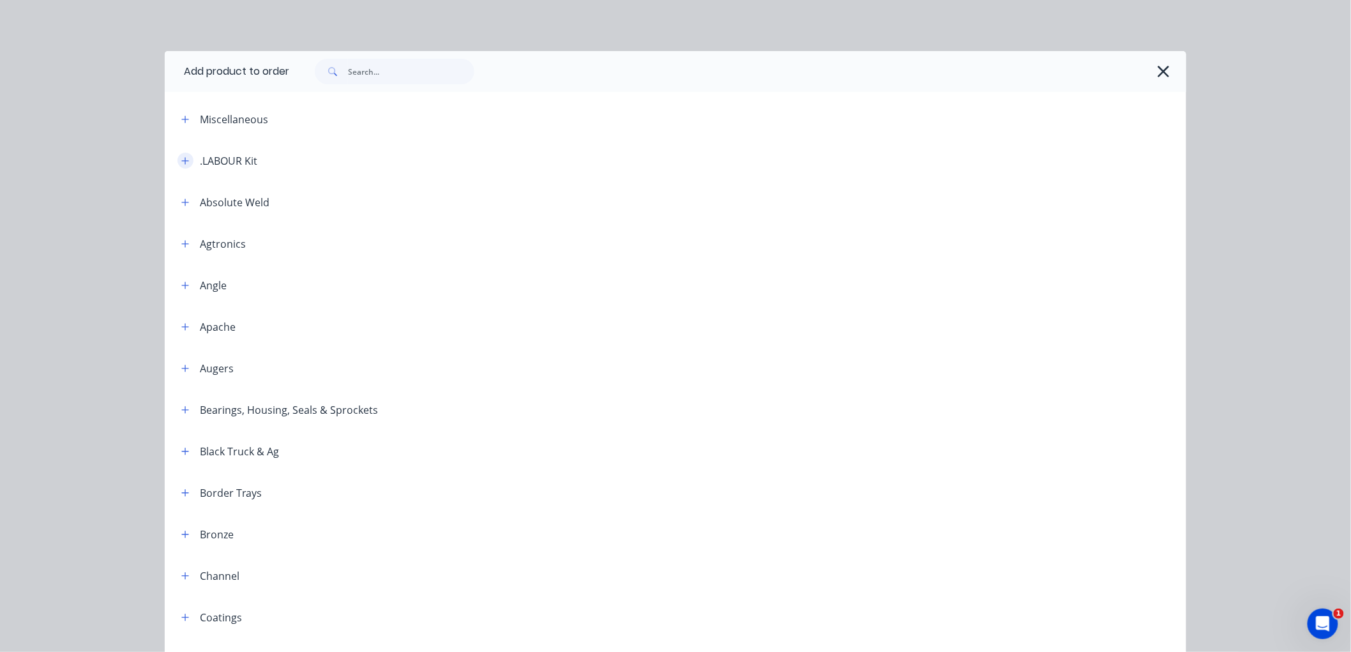
click at [181, 156] on icon "button" at bounding box center [185, 160] width 8 height 9
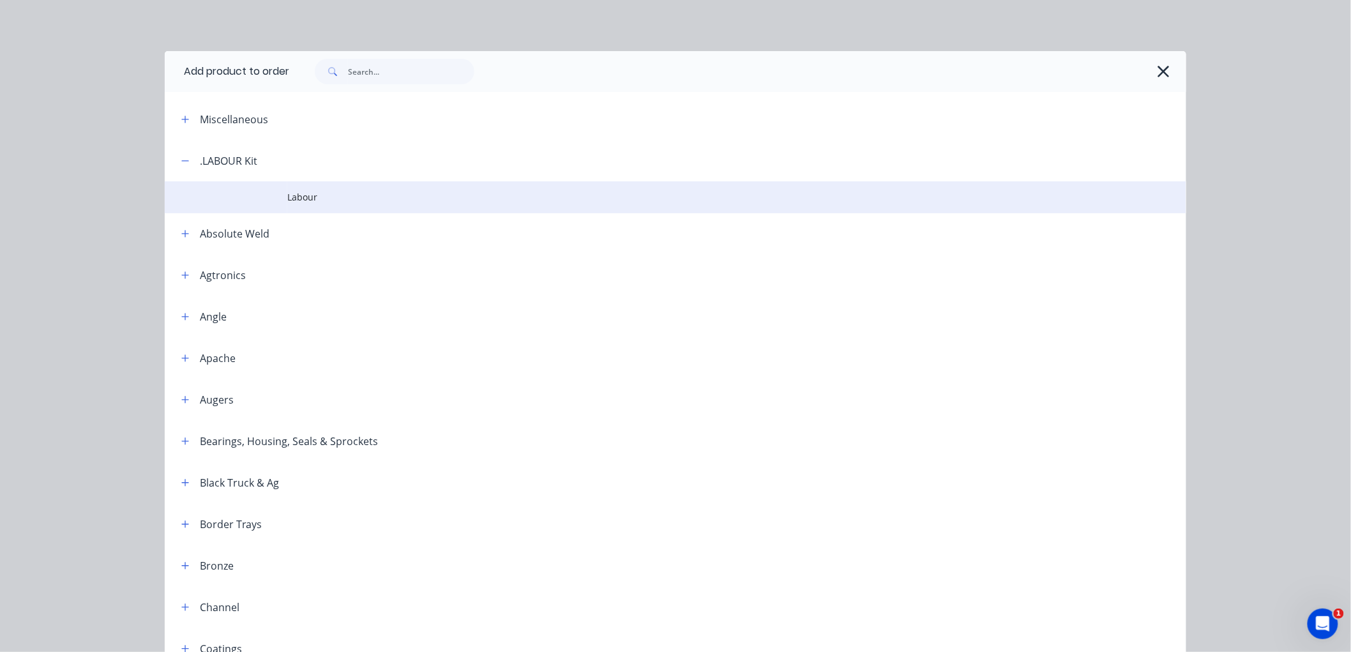
click at [316, 194] on span "Labour" at bounding box center [646, 196] width 719 height 13
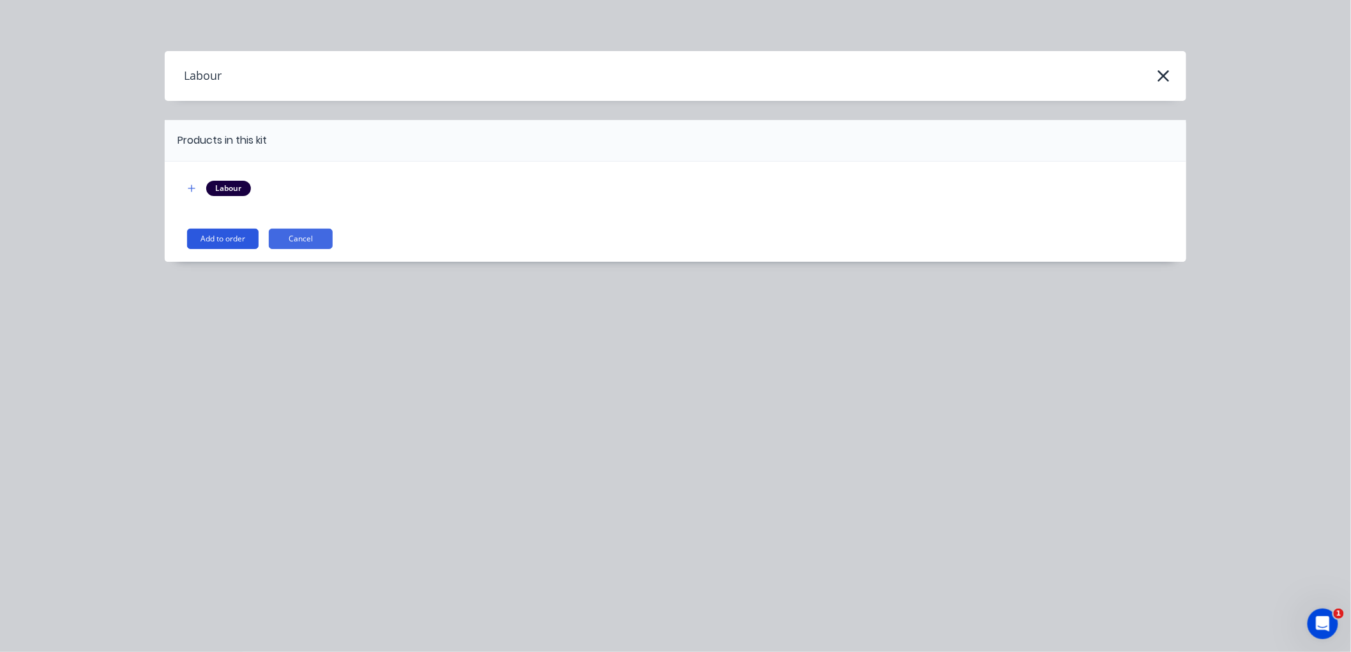
click at [224, 238] on button "Add to order" at bounding box center [223, 239] width 72 height 20
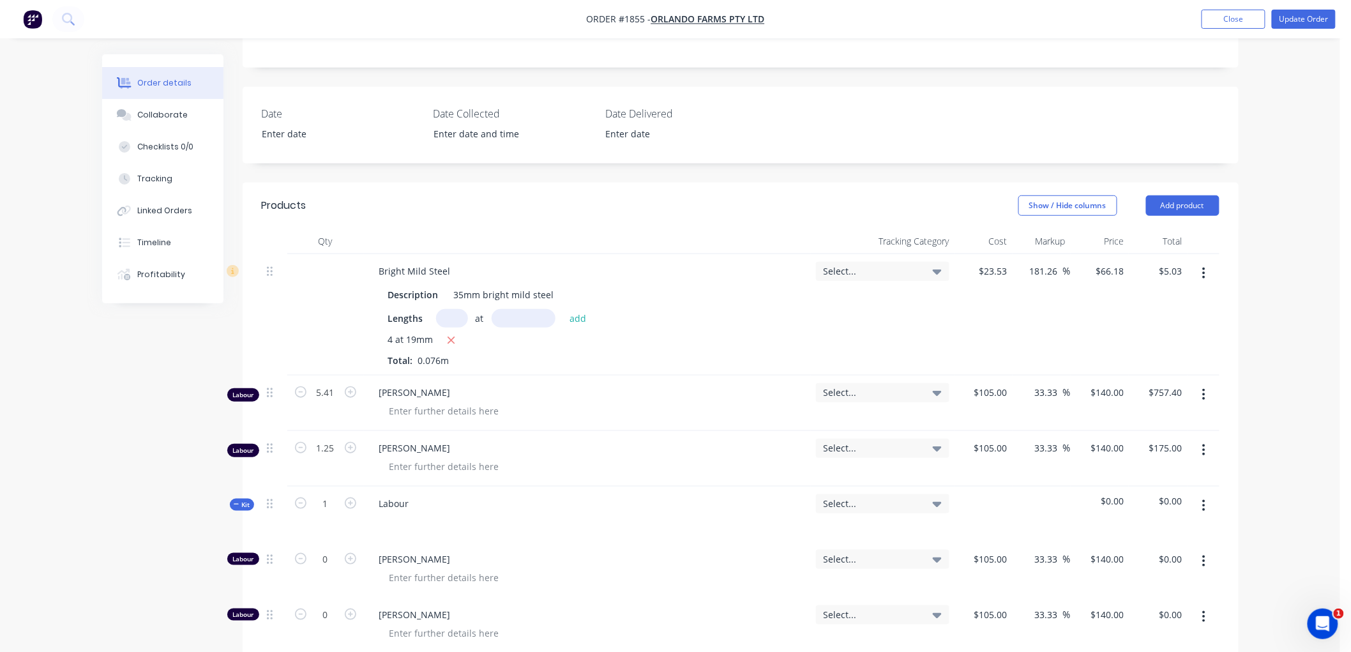
click at [235, 501] on icon "button" at bounding box center [237, 504] width 6 height 6
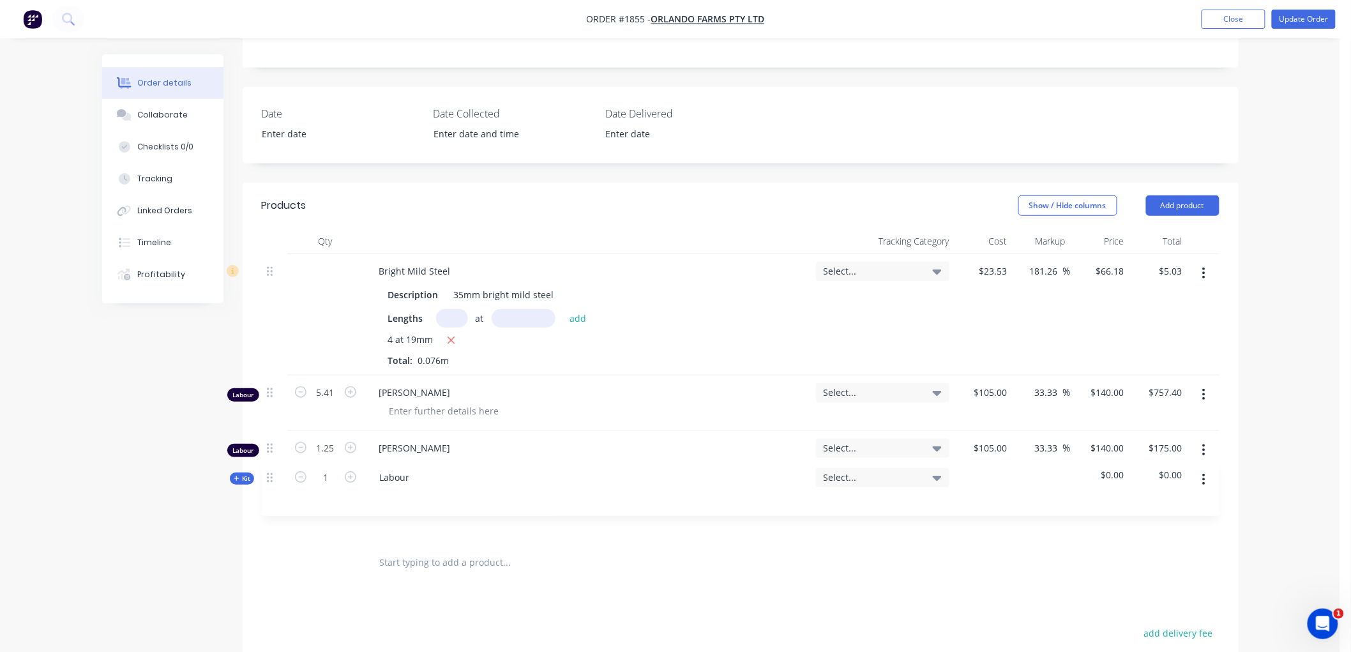
scroll to position [284, 0]
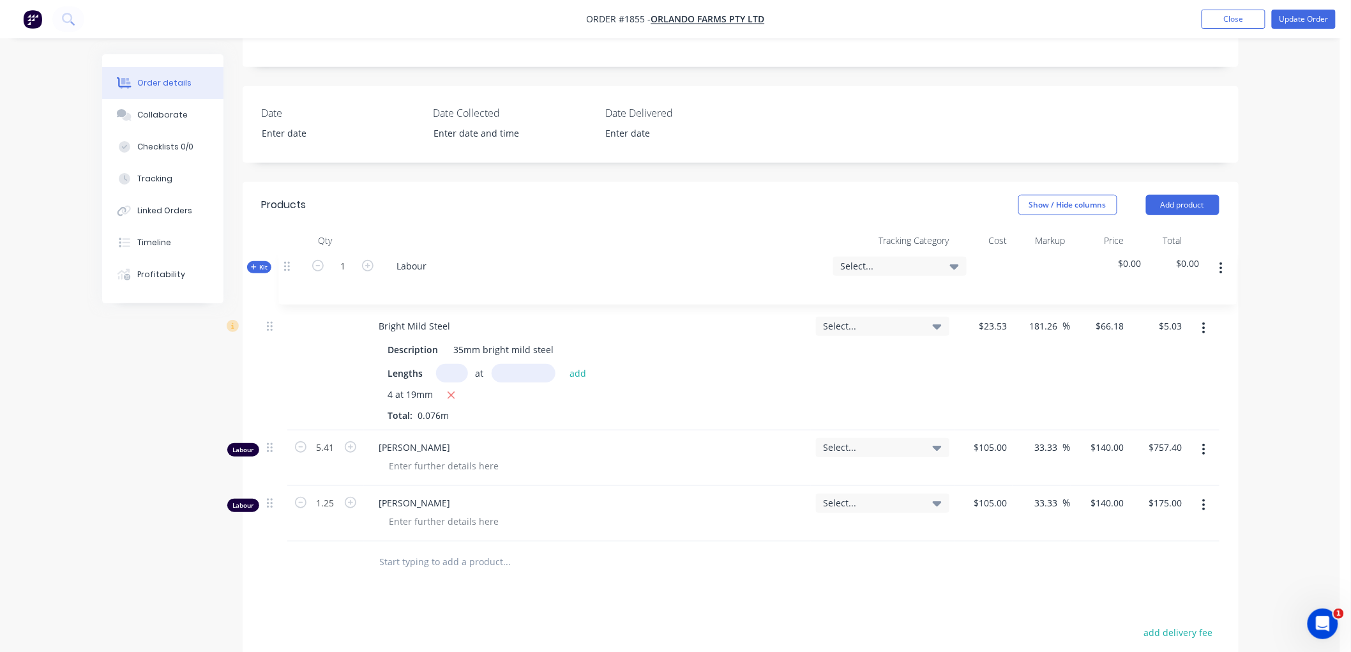
drag, startPoint x: 269, startPoint y: 503, endPoint x: 286, endPoint y: 259, distance: 245.1
click at [286, 259] on div "Bright Mild Steel Description 35mm bright mild steel Lengths at add 4 at 19mm T…" at bounding box center [741, 397] width 958 height 288
click at [238, 267] on span "Kit" at bounding box center [242, 272] width 17 height 10
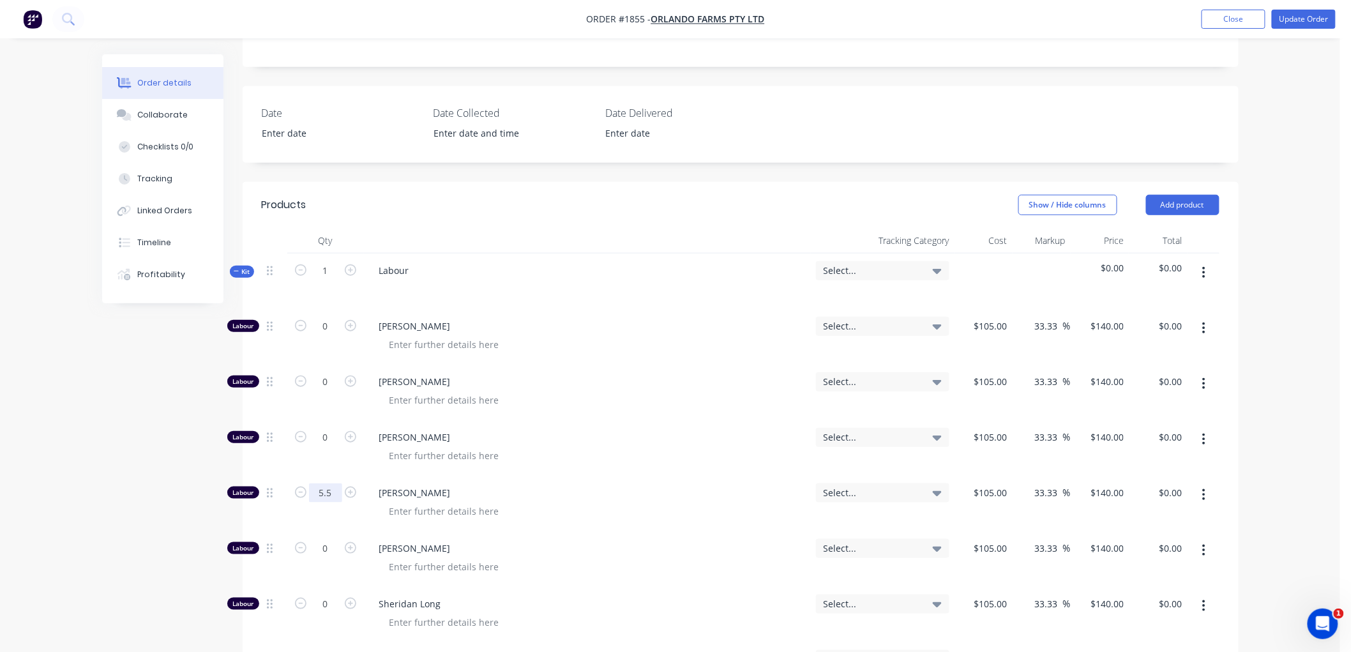
type input "5.5"
type input "$770.00"
click at [230, 271] on button "Kit" at bounding box center [242, 272] width 24 height 12
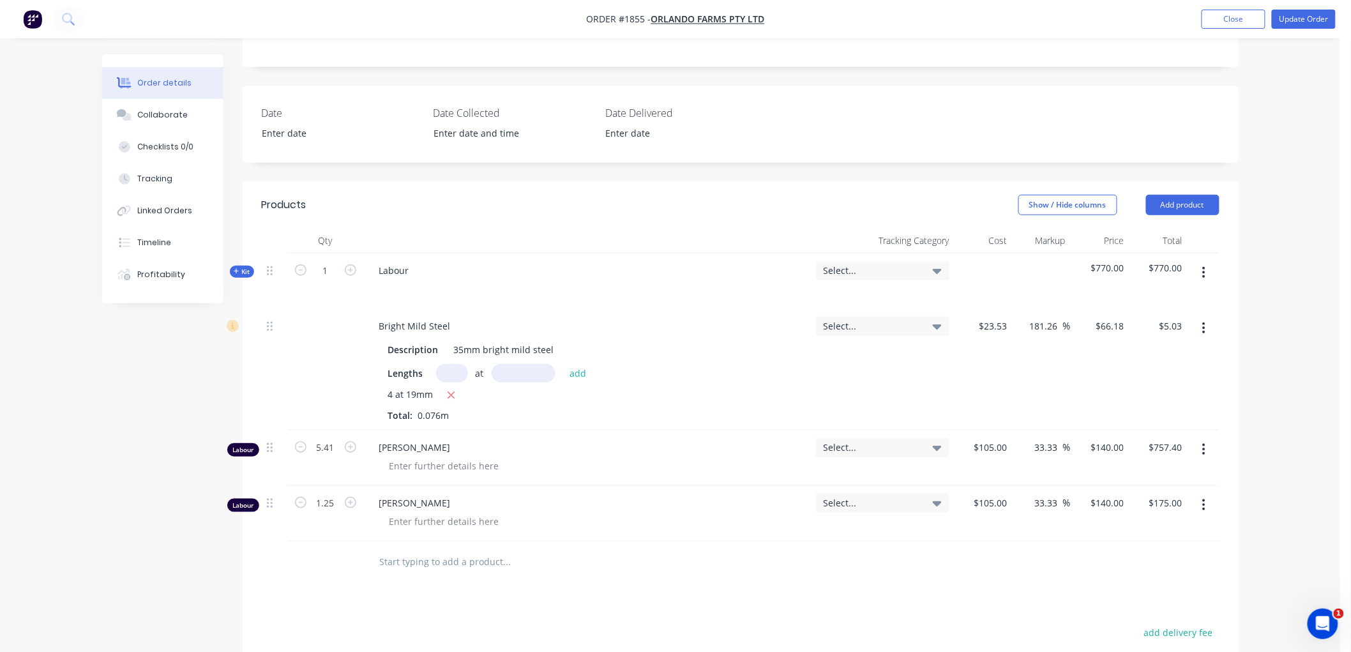
click at [238, 271] on icon "button" at bounding box center [236, 271] width 5 height 5
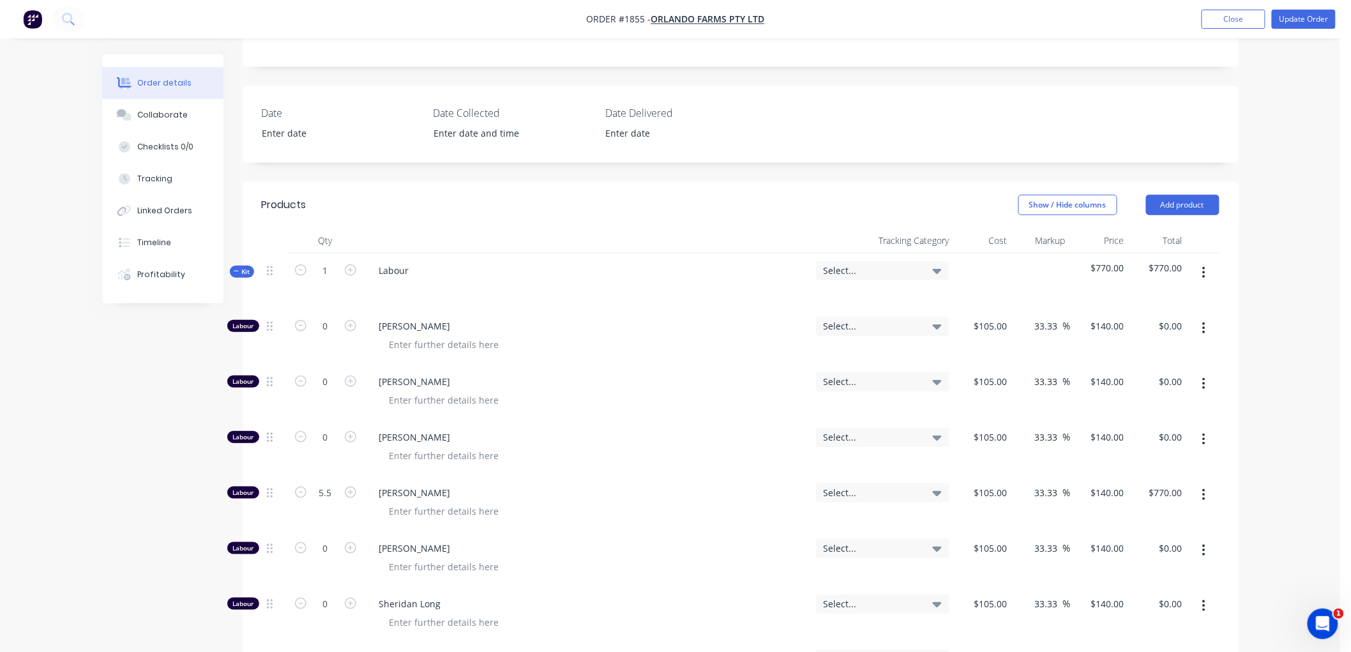
scroll to position [355, 0]
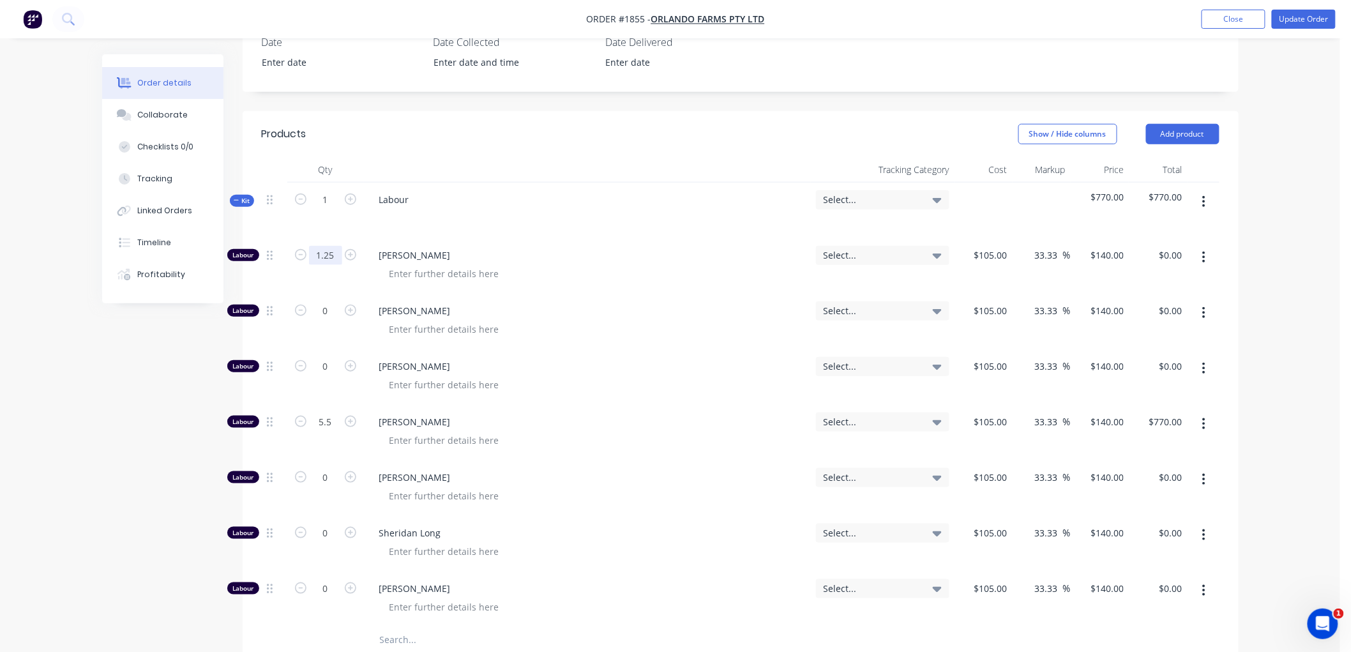
type input "1.25"
type input "$175.00"
click at [236, 197] on icon "button" at bounding box center [237, 200] width 6 height 6
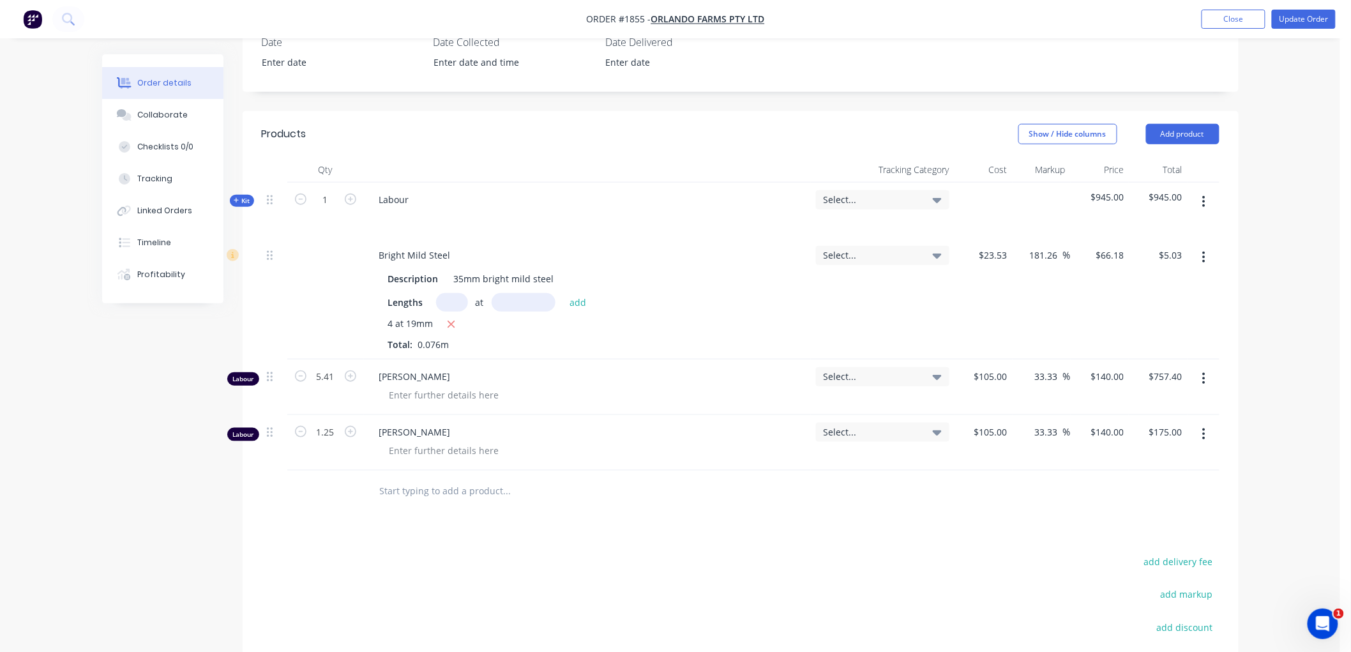
click at [1203, 377] on icon "button" at bounding box center [1203, 379] width 3 height 14
click at [1145, 486] on div "Delete" at bounding box center [1159, 488] width 98 height 19
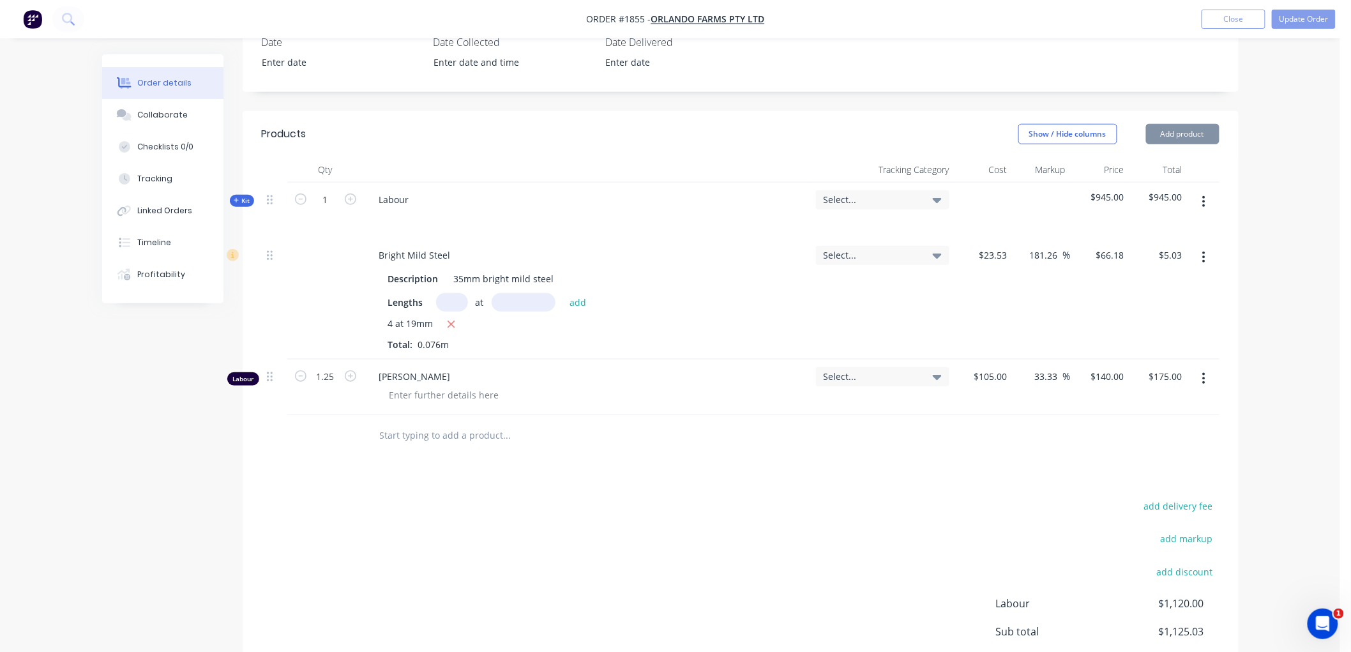
click at [1200, 372] on button "button" at bounding box center [1204, 378] width 30 height 23
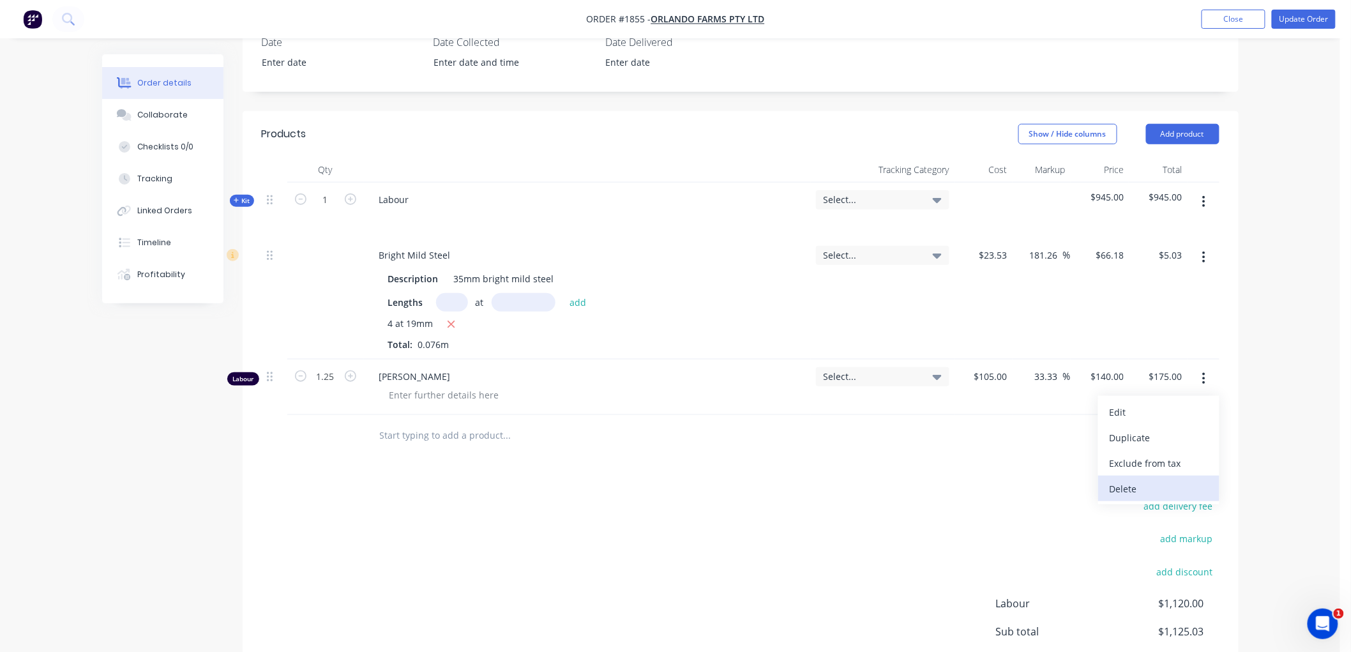
click at [1143, 487] on div "Delete" at bounding box center [1159, 488] width 98 height 19
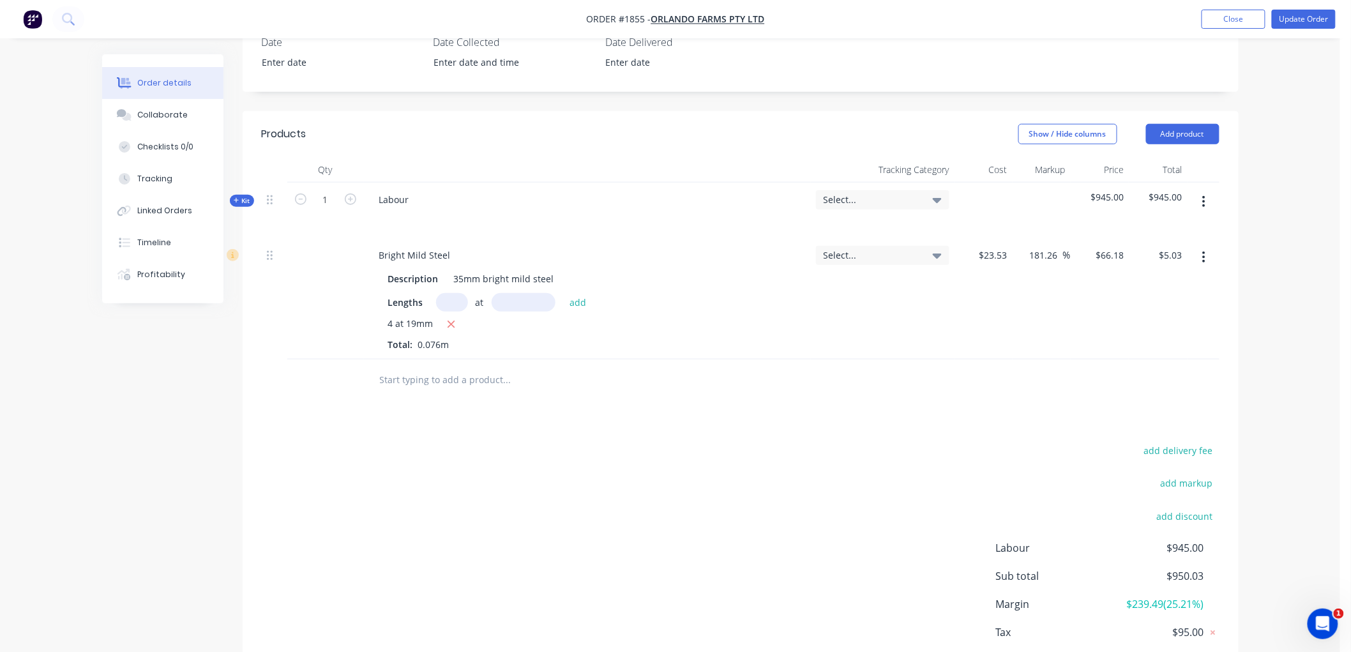
click at [442, 387] on input "text" at bounding box center [506, 380] width 255 height 26
type input "F"
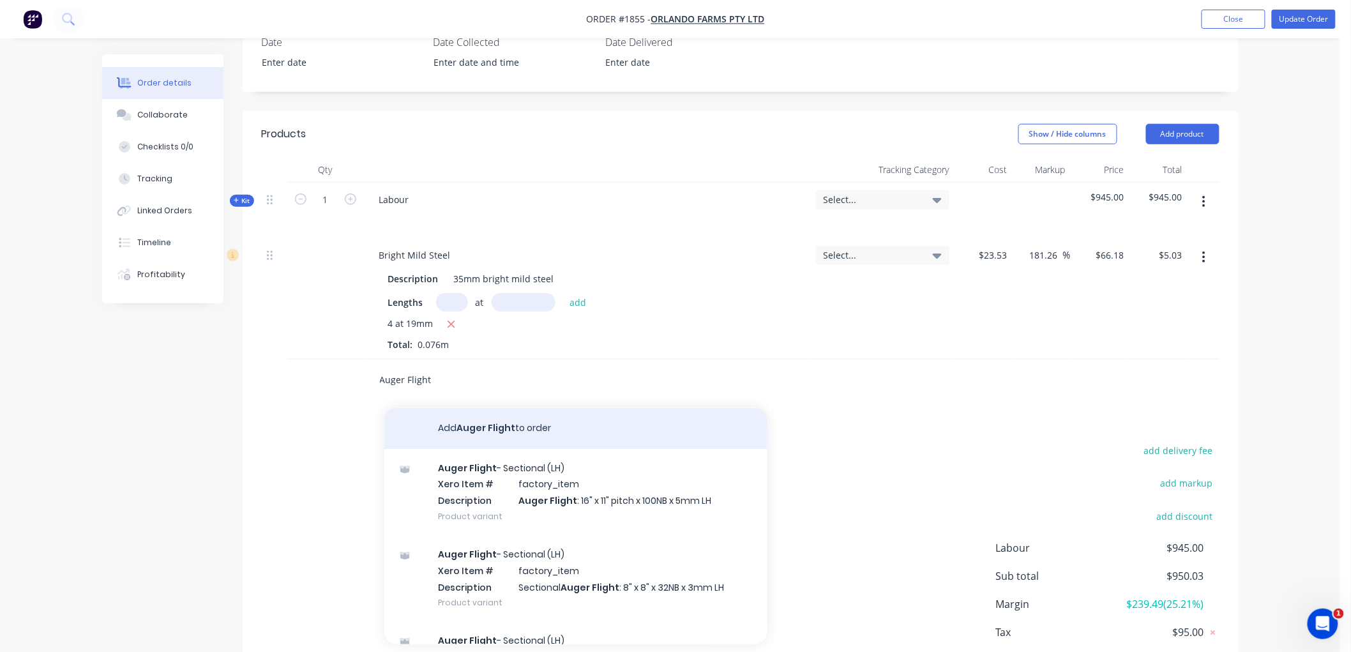
type input "Auger Flight"
click at [499, 425] on button "Add Auger Flight to order" at bounding box center [575, 428] width 383 height 41
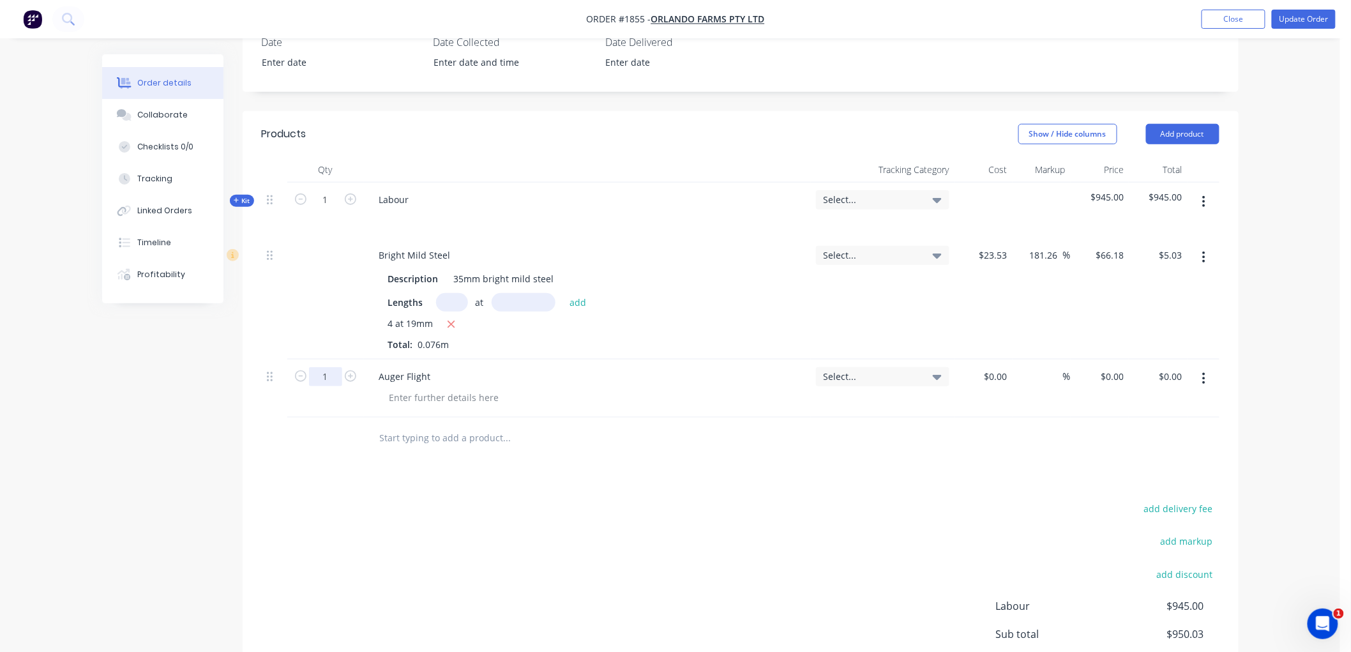
click at [333, 377] on input "1" at bounding box center [325, 376] width 33 height 19
type input "10"
click at [988, 380] on div at bounding box center [983, 388] width 58 height 58
type input "$36.00"
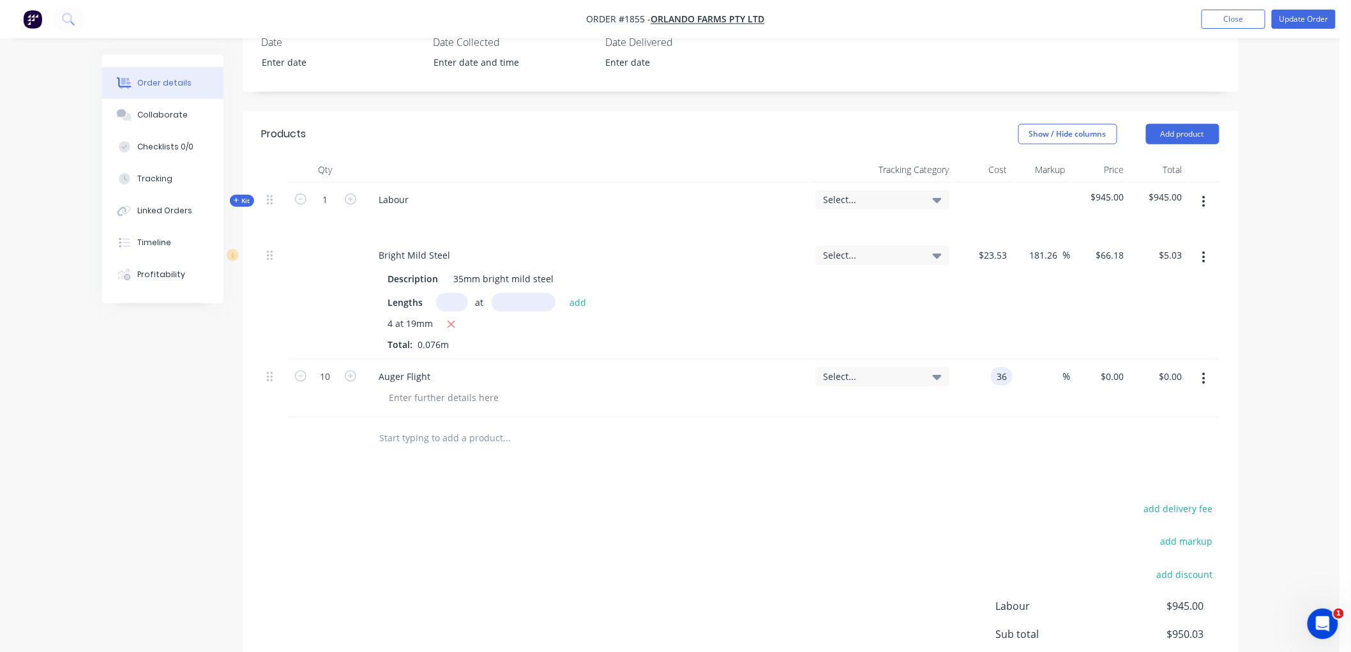
type input "$360.00"
type input "55"
type input "55.8"
type input "$558.00"
type input "$55.80"
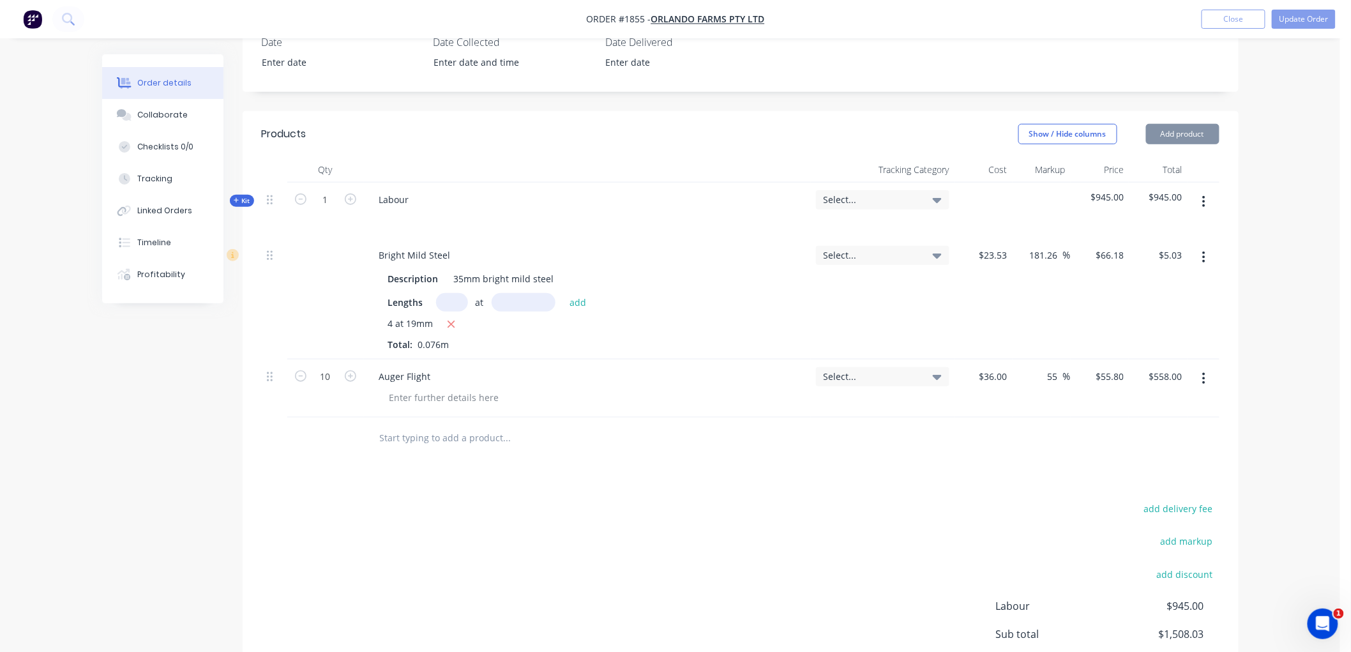
click at [1017, 456] on div at bounding box center [741, 438] width 958 height 41
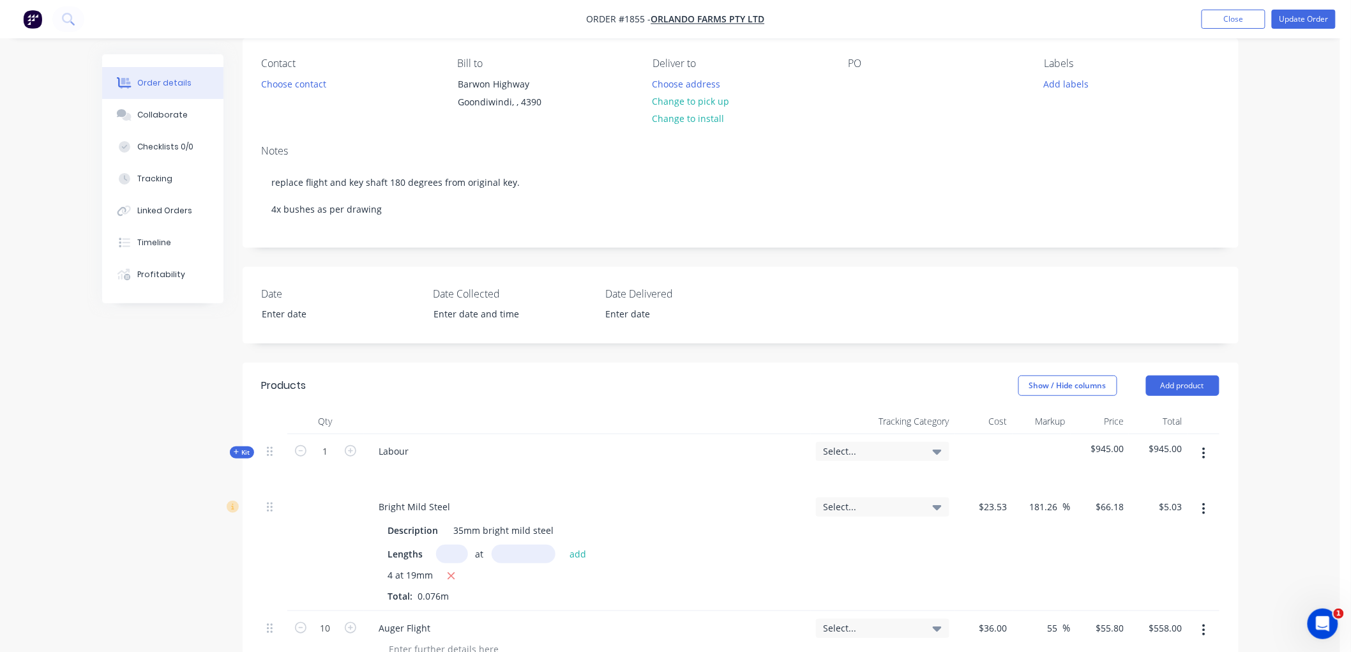
scroll to position [62, 0]
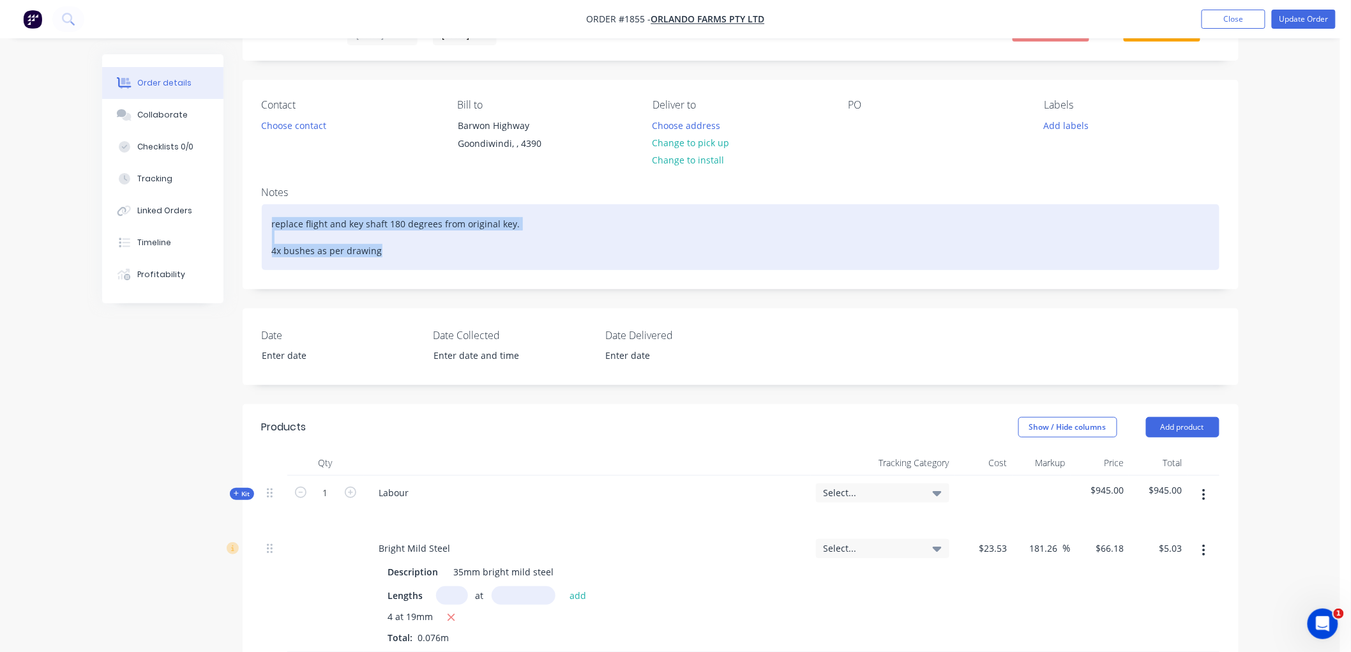
drag, startPoint x: 322, startPoint y: 243, endPoint x: 264, endPoint y: 213, distance: 65.1
click at [264, 213] on div "replace flight and key shaft 180 degrees from original key. 4x bushes as per dr…" at bounding box center [741, 237] width 958 height 66
copy div "replace flight and key shaft 180 degrees from original key. 4x bushes as per dr…"
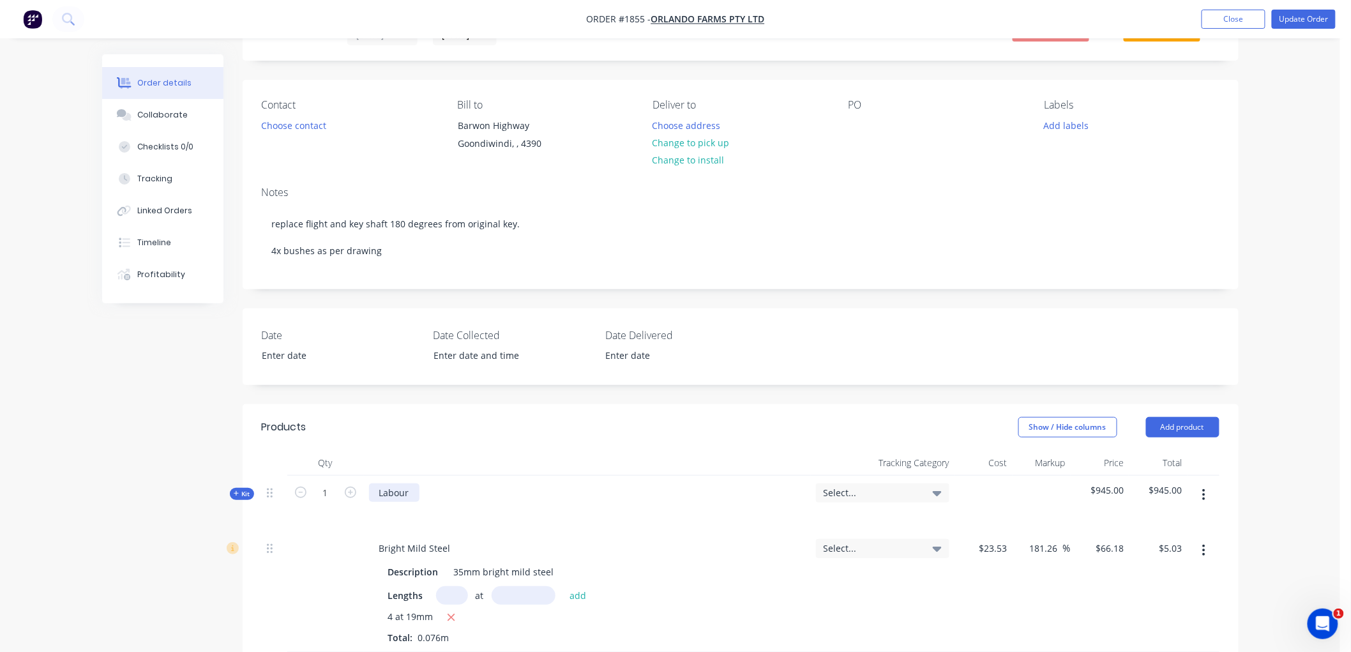
click at [407, 486] on div "Labour" at bounding box center [394, 492] width 50 height 19
paste div
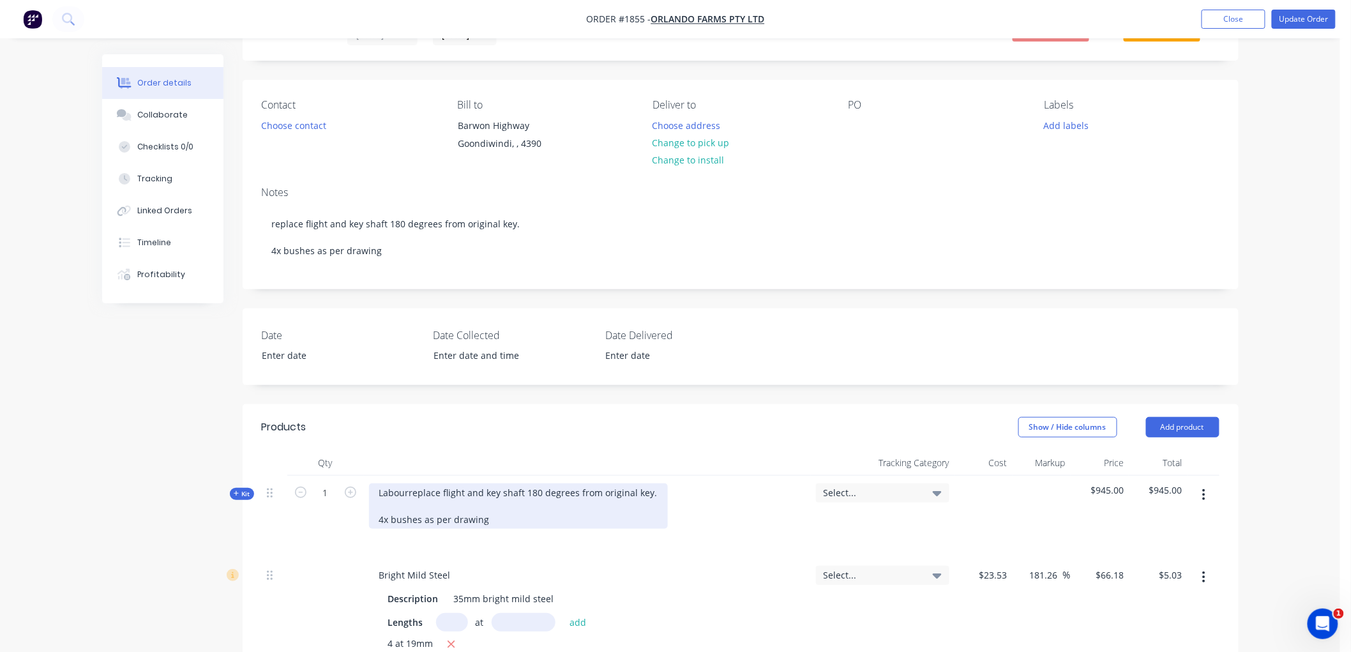
click at [407, 490] on div "Labourreplace flight and key shaft 180 degrees from original key. 4x bushes as …" at bounding box center [518, 505] width 299 height 45
click at [377, 515] on div "Labour: replace flight and key shaft 180 degrees from original key. 4x bushes a…" at bounding box center [521, 505] width 304 height 45
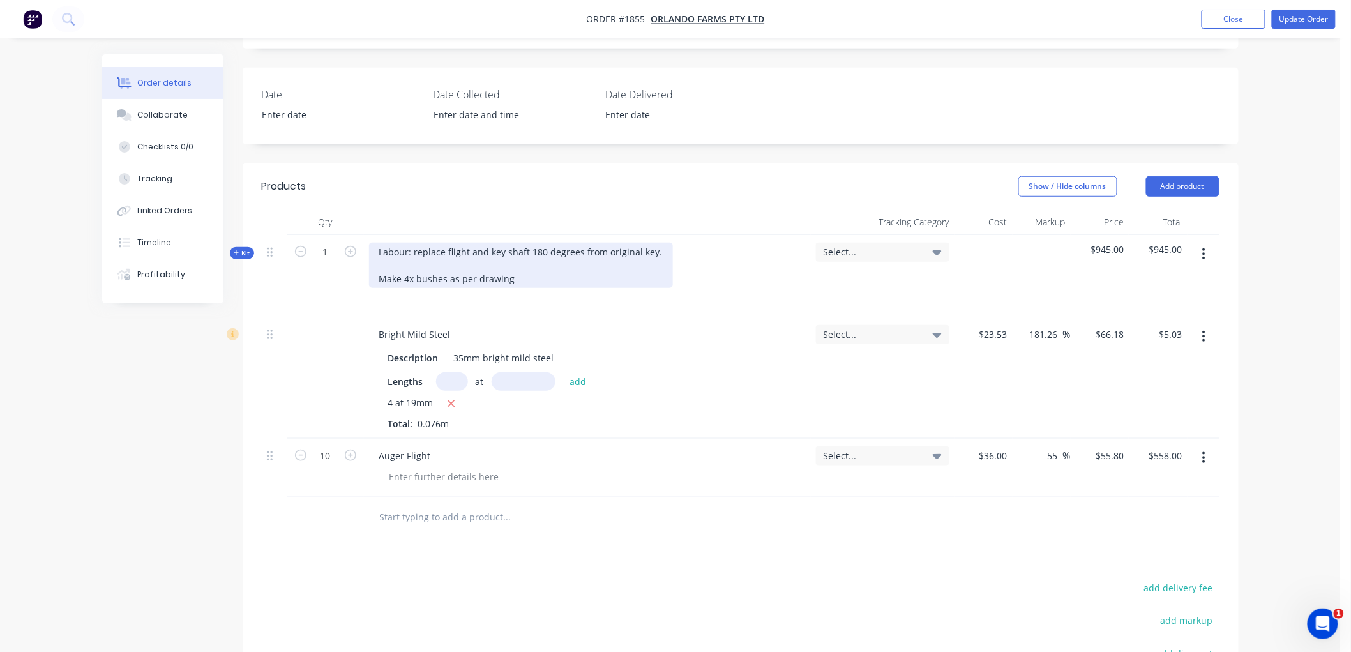
scroll to position [417, 0]
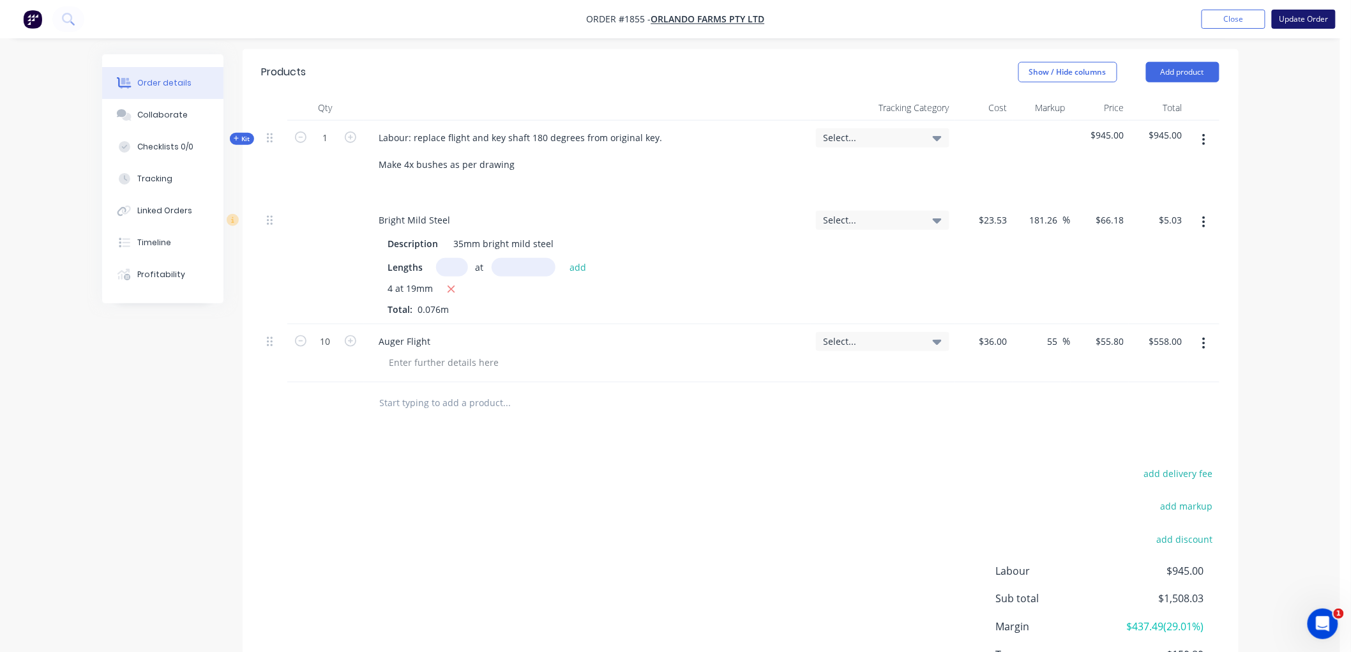
click at [1303, 20] on button "Update Order" at bounding box center [1304, 19] width 64 height 19
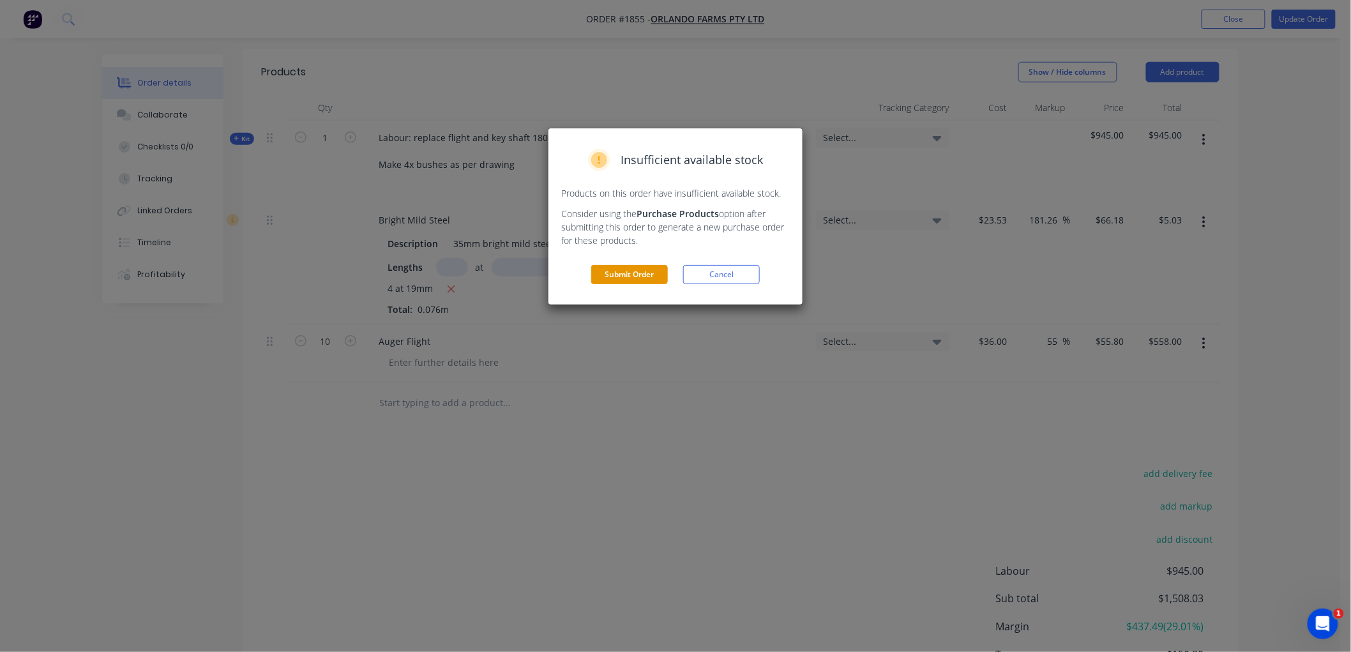
click at [635, 273] on button "Submit Order" at bounding box center [629, 274] width 77 height 19
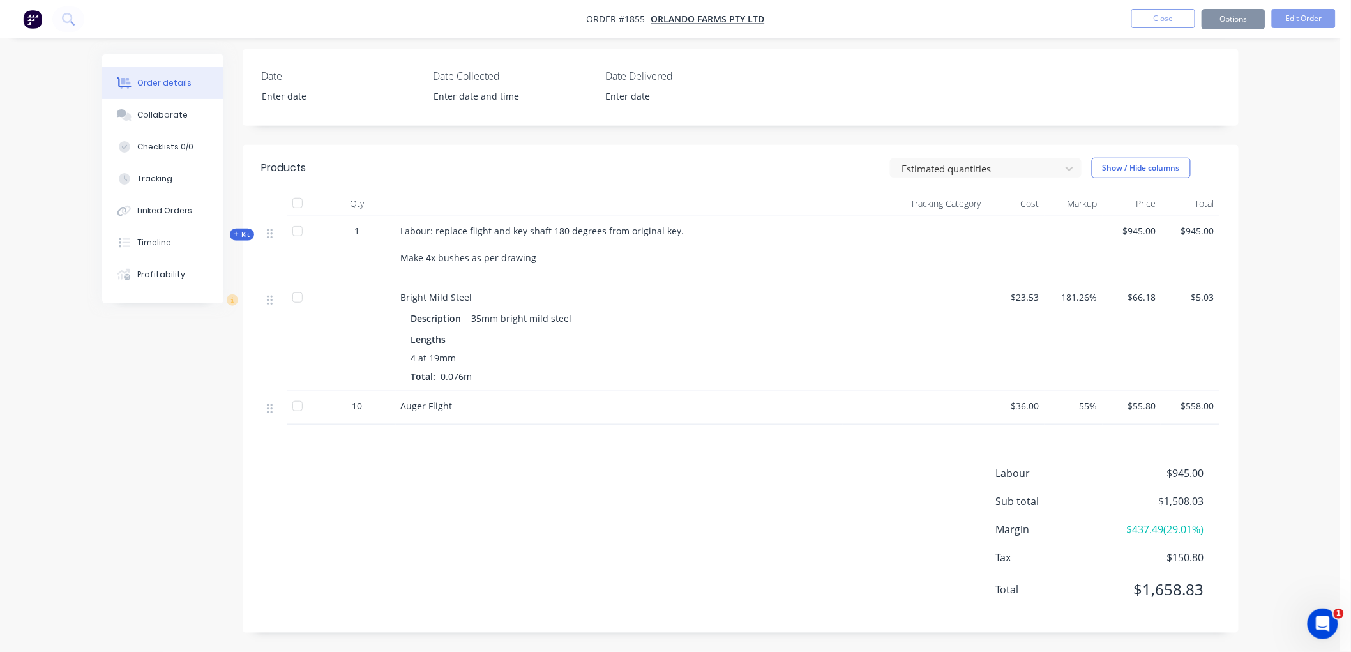
scroll to position [322, 0]
click at [1173, 14] on button "Close" at bounding box center [1163, 18] width 64 height 19
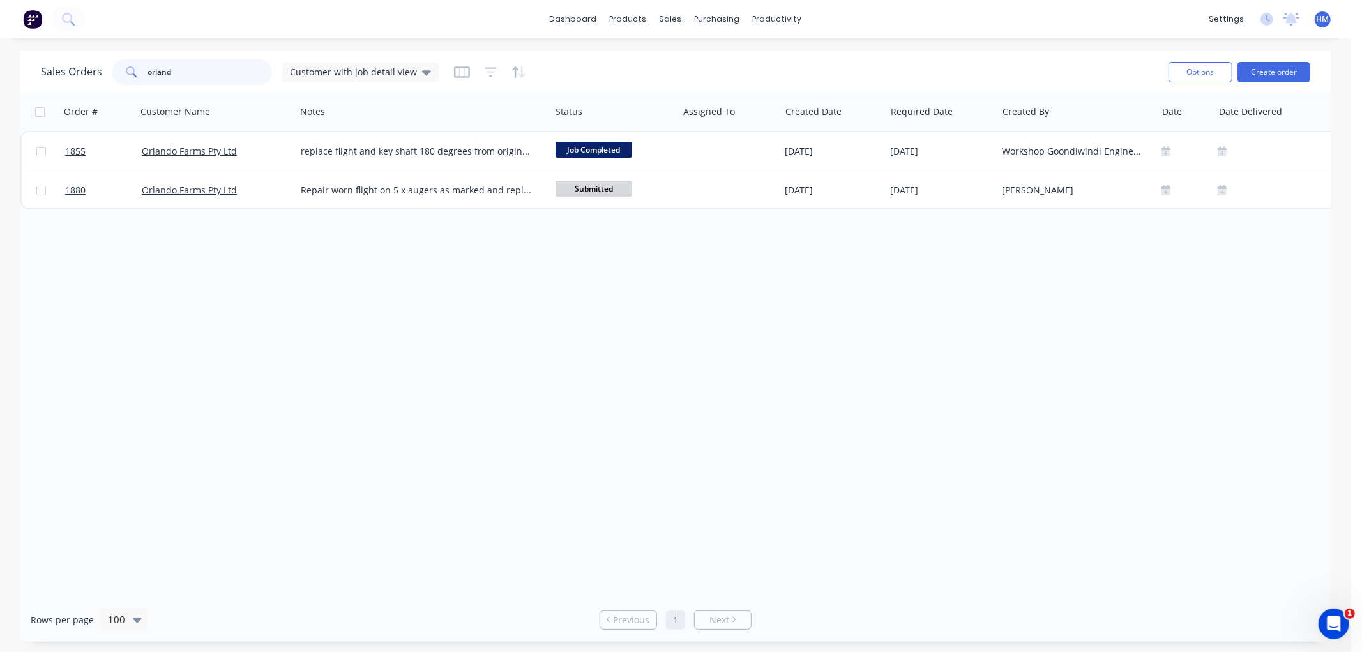
drag, startPoint x: 204, startPoint y: 70, endPoint x: 79, endPoint y: 68, distance: 125.8
click at [79, 68] on div "Sales Orders orland Customer with job detail view" at bounding box center [240, 72] width 398 height 26
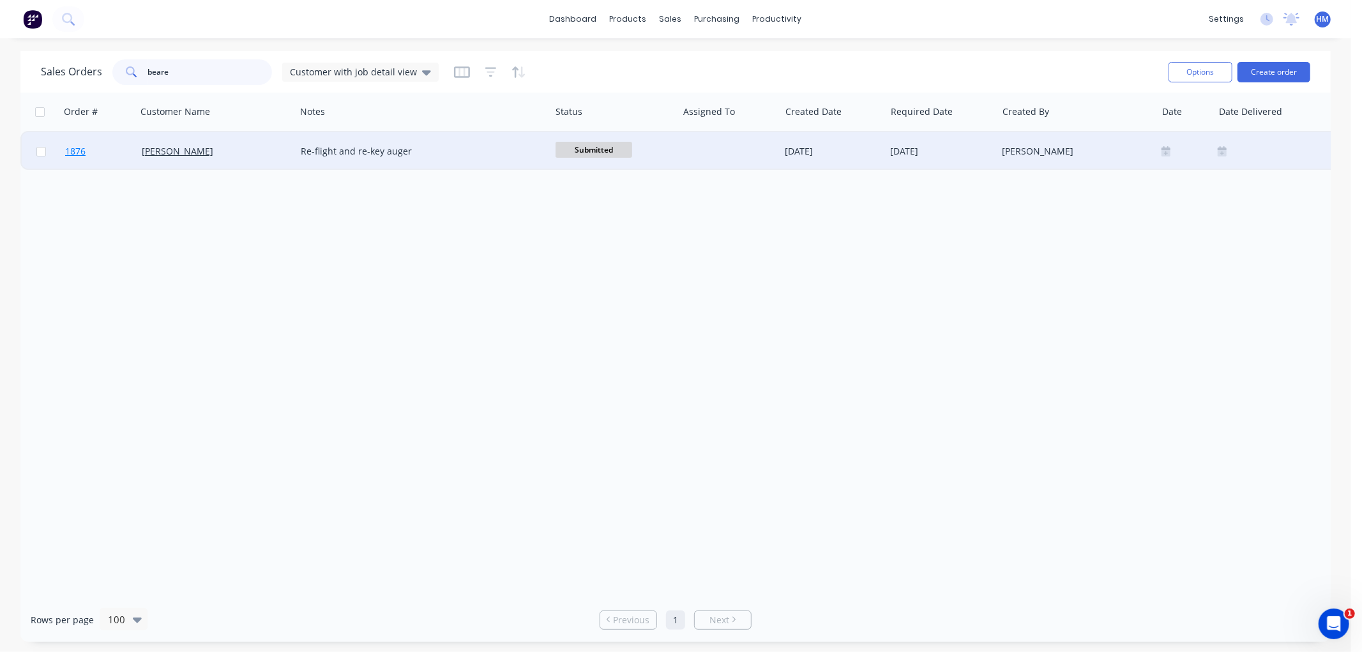
type input "beare"
click at [105, 147] on link "1876" at bounding box center [103, 151] width 77 height 38
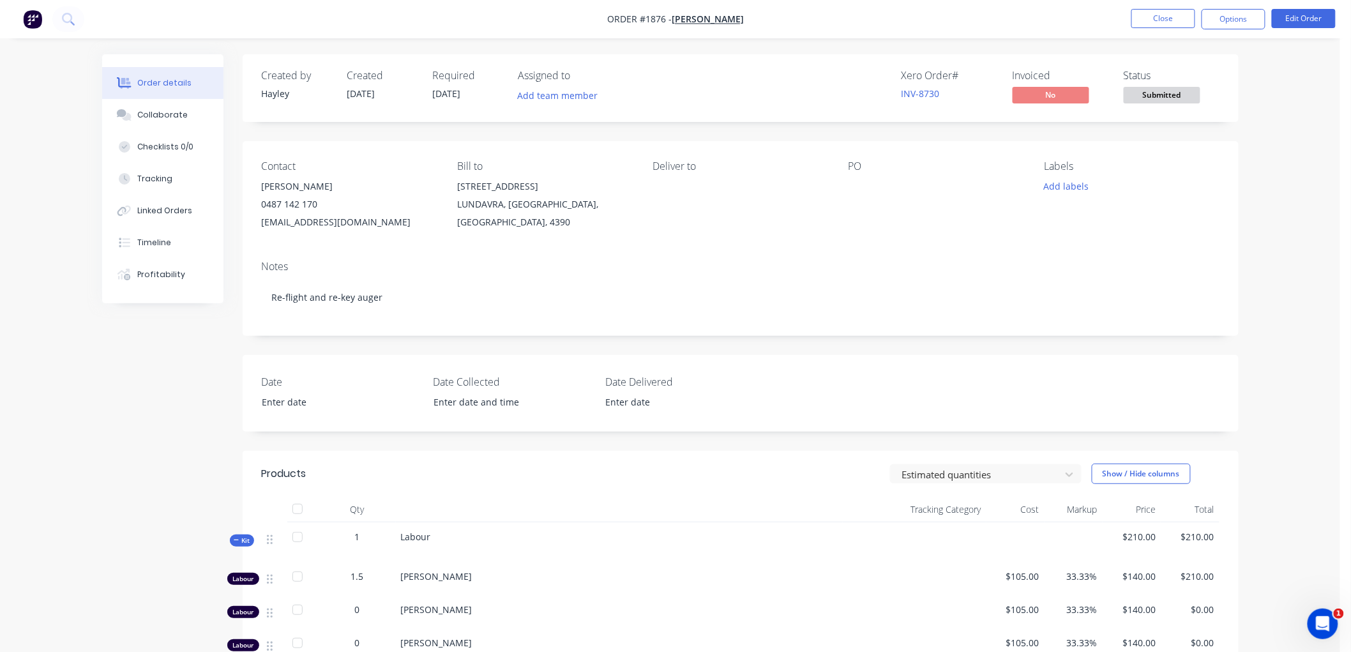
click at [234, 547] on button "Kit" at bounding box center [242, 540] width 24 height 12
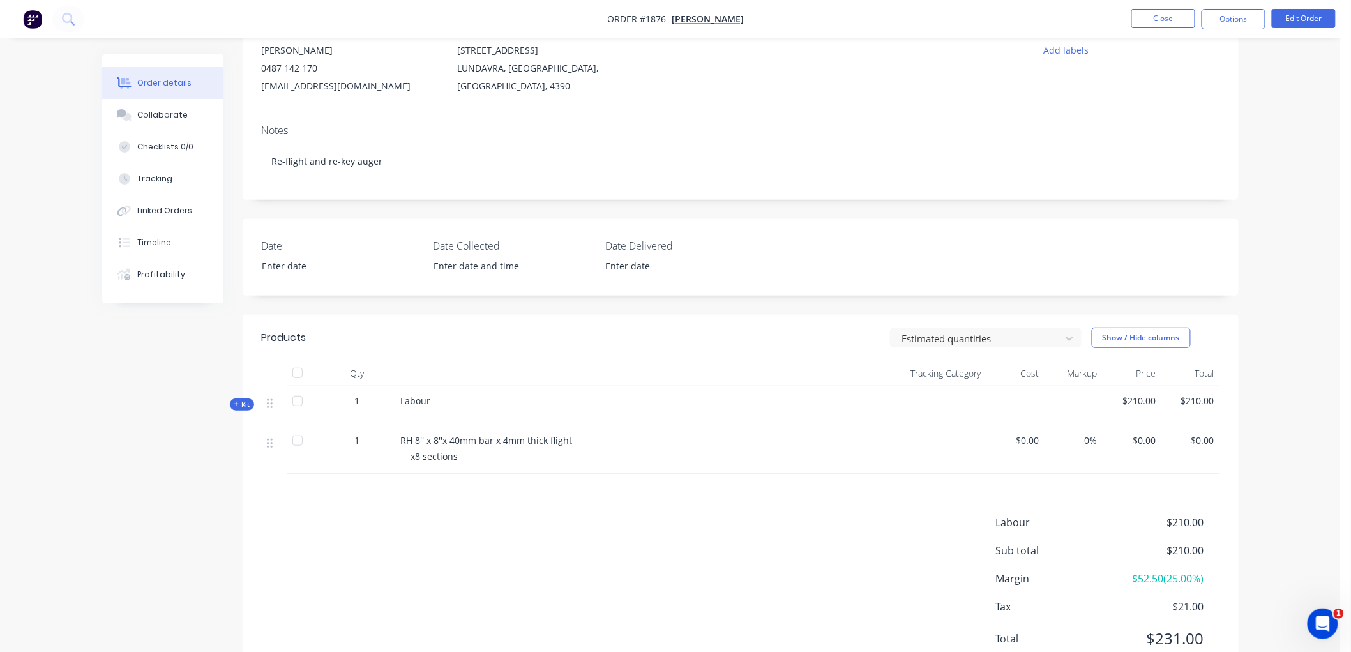
scroll to position [142, 0]
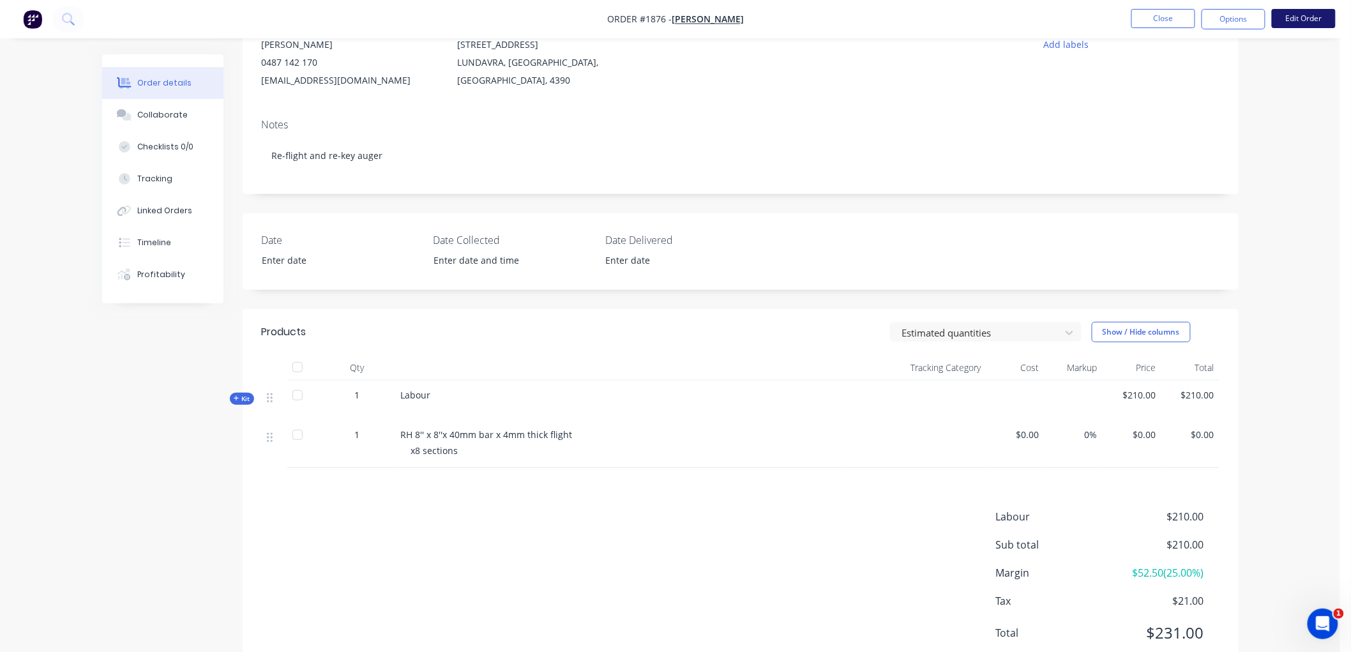
click at [1309, 15] on button "Edit Order" at bounding box center [1304, 18] width 64 height 19
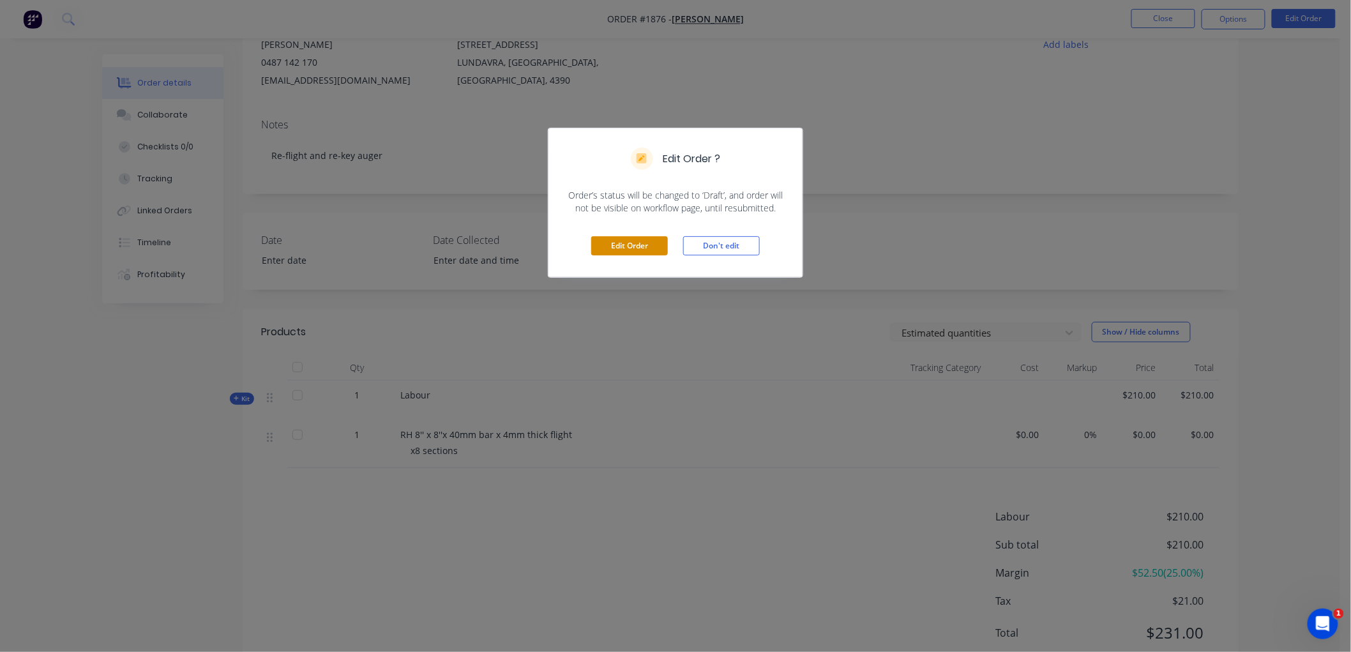
click at [638, 244] on button "Edit Order" at bounding box center [629, 245] width 77 height 19
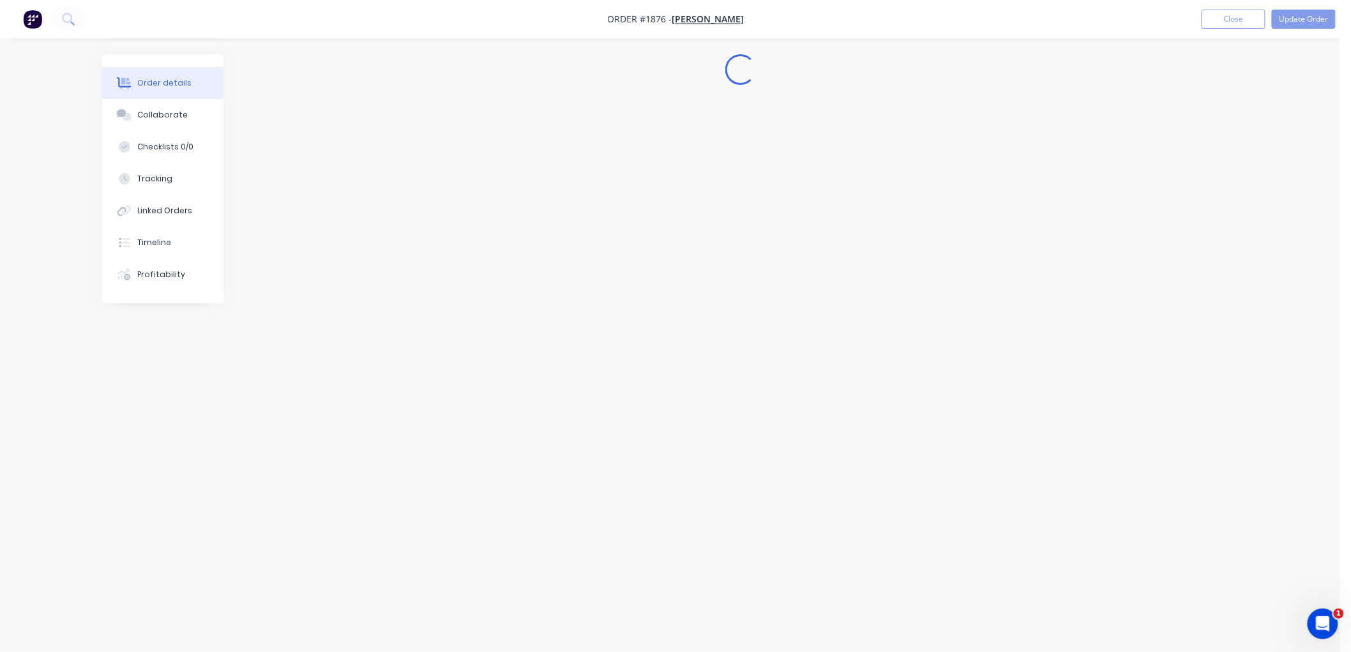
scroll to position [0, 0]
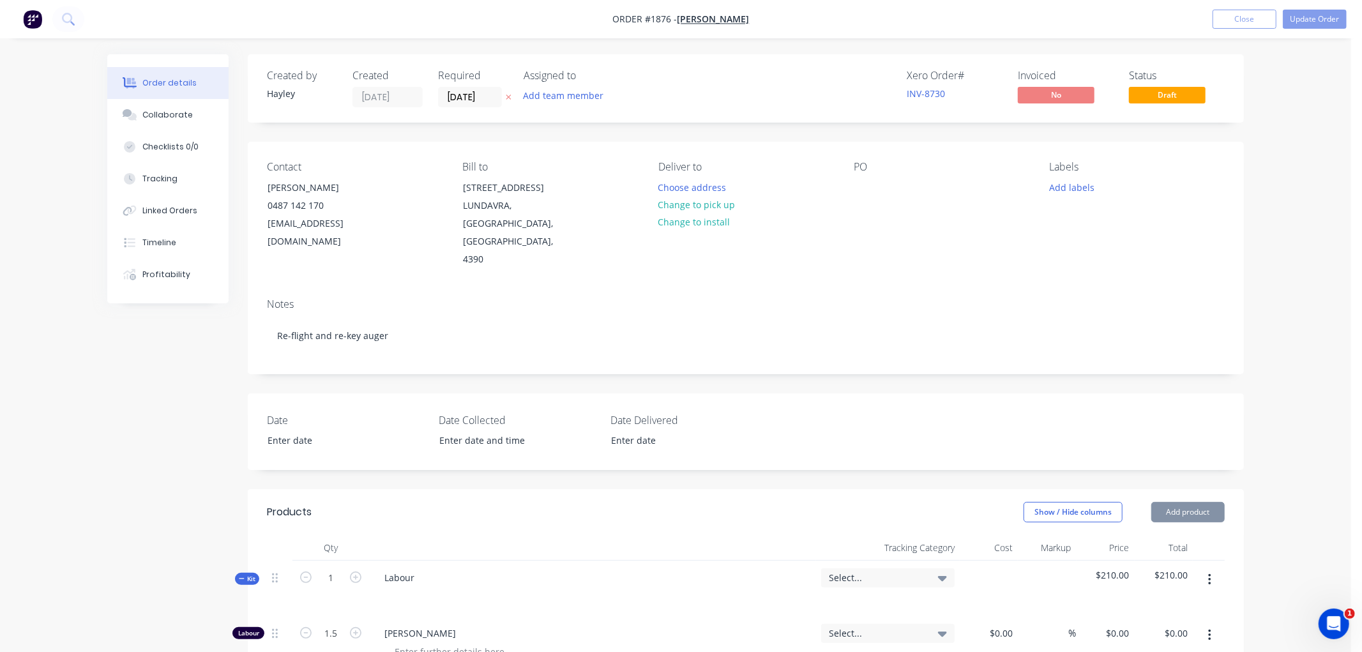
type input "$105.00"
type input "33.33"
type input "$140.00"
type input "$210.00"
type input "$105.00"
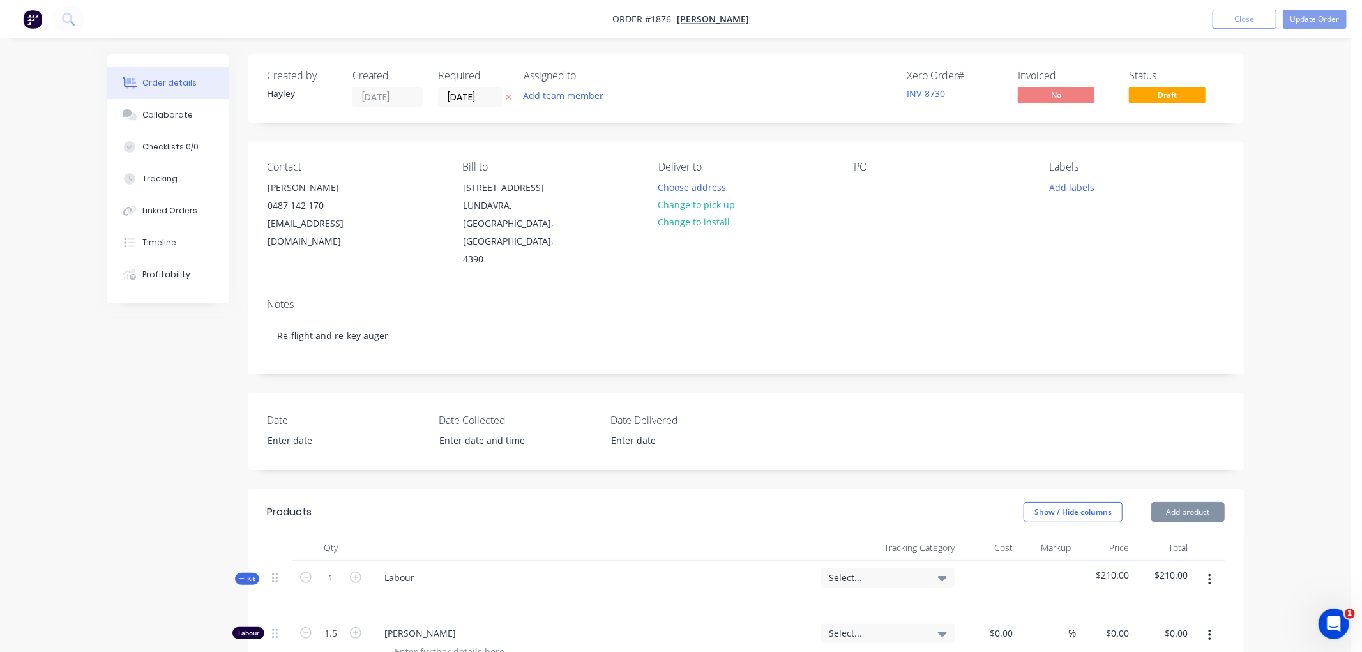
type input "33.33"
type input "$140.00"
type input "$105.00"
type input "33.33"
type input "$140.00"
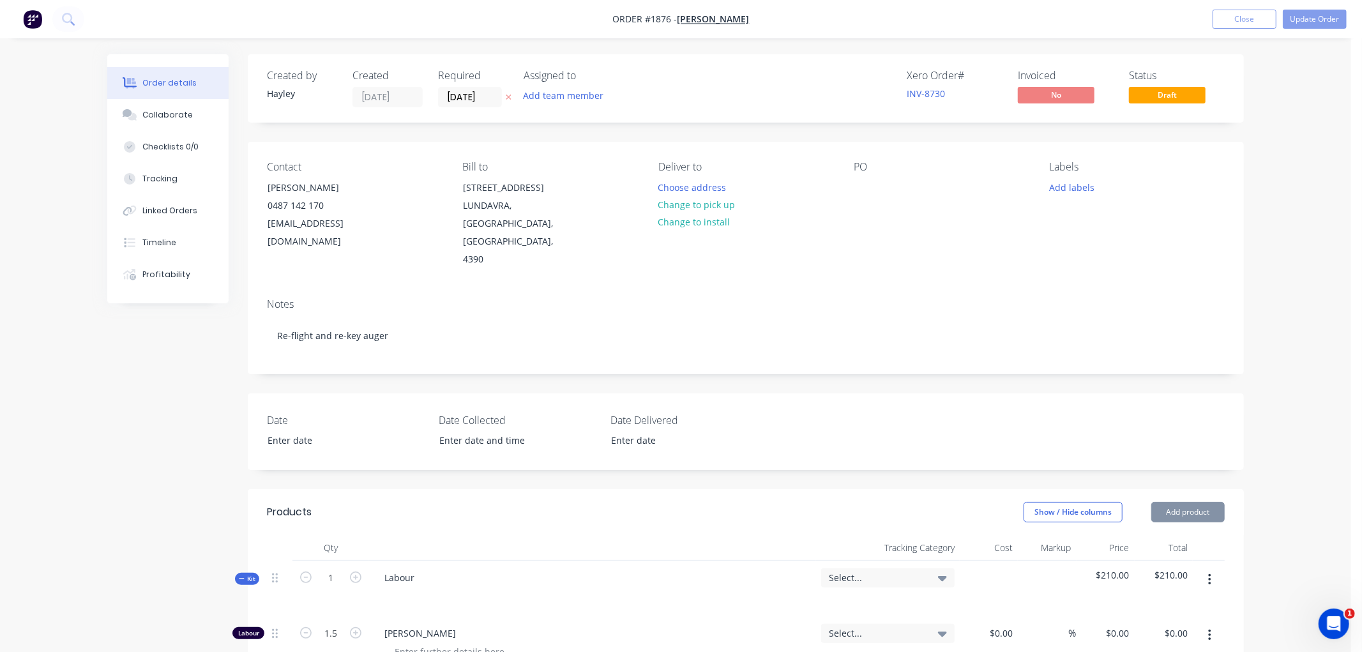
type input "$105.00"
type input "33.33"
type input "$140.00"
type input "$105.00"
type input "33.33"
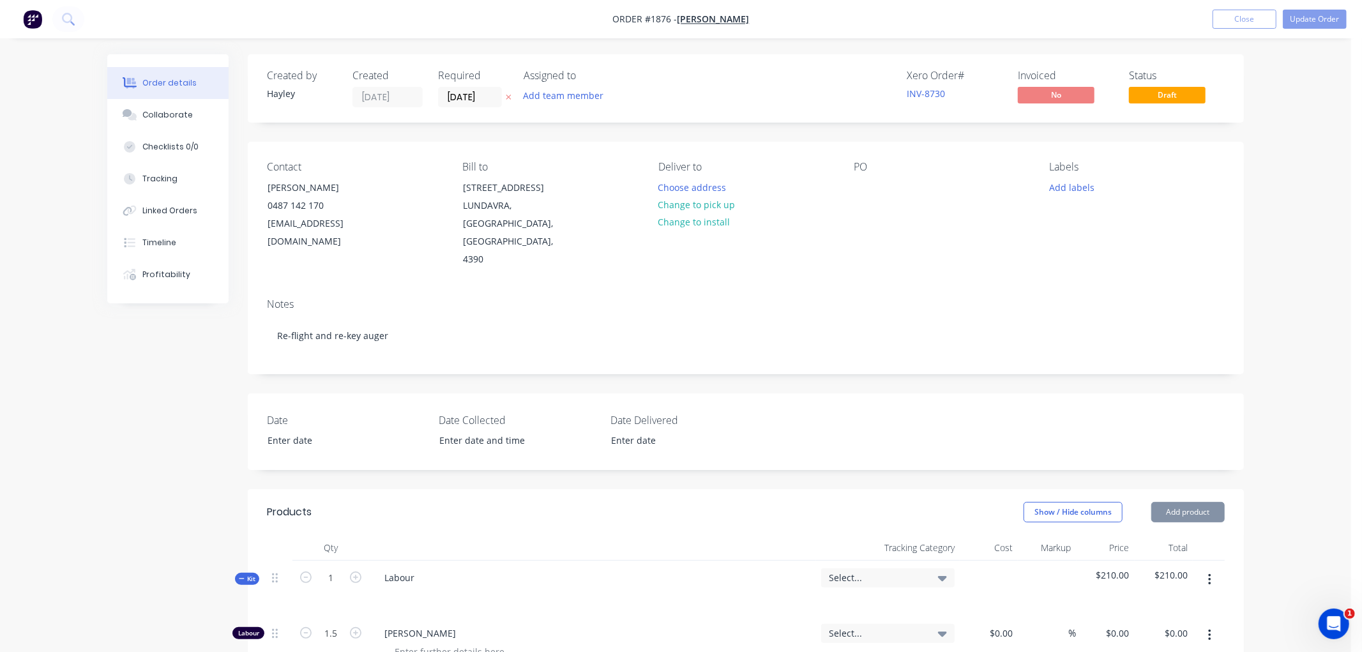
type input "$140.00"
type input "$105.00"
type input "33.33"
type input "$140.00"
type input "$105.00"
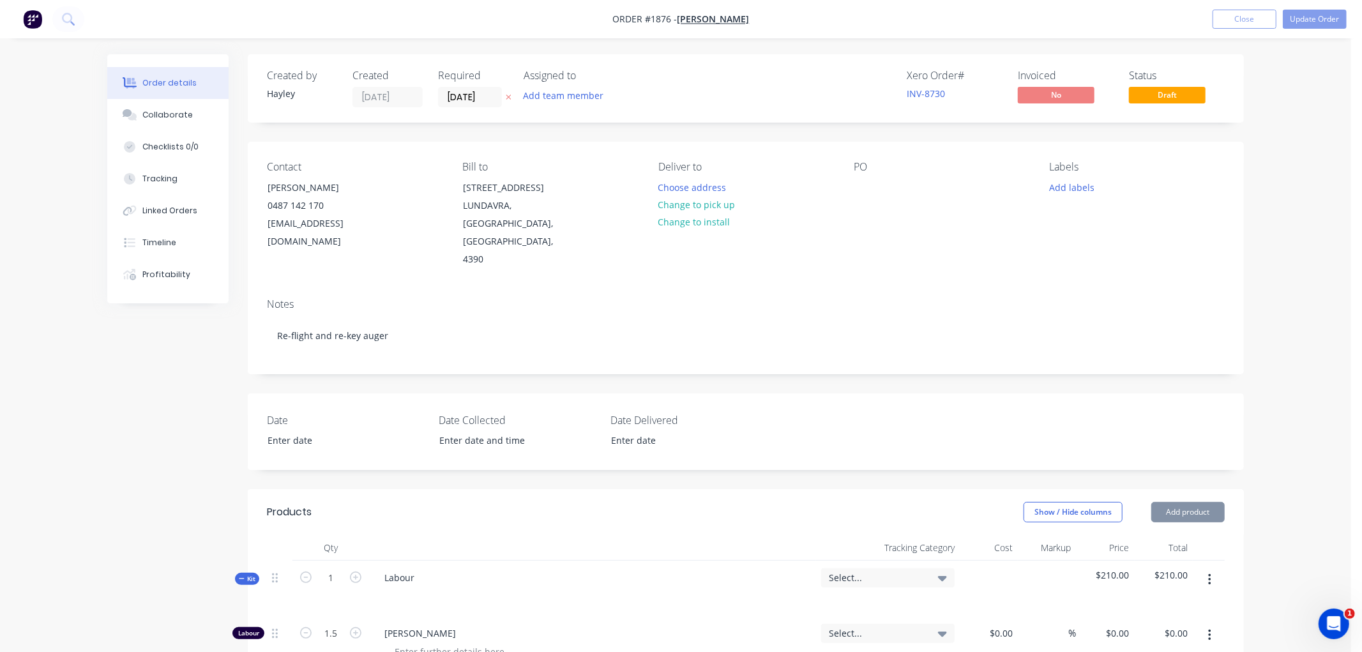
type input "33.33"
type input "$140.00"
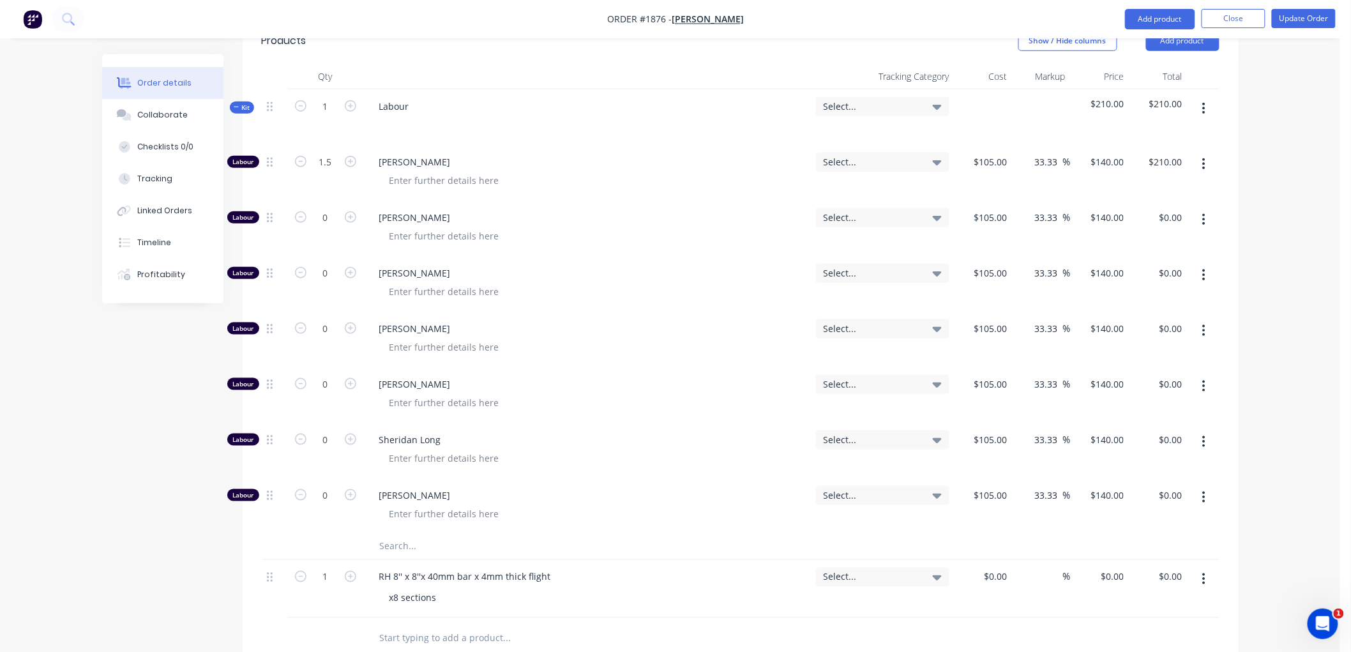
scroll to position [496, 0]
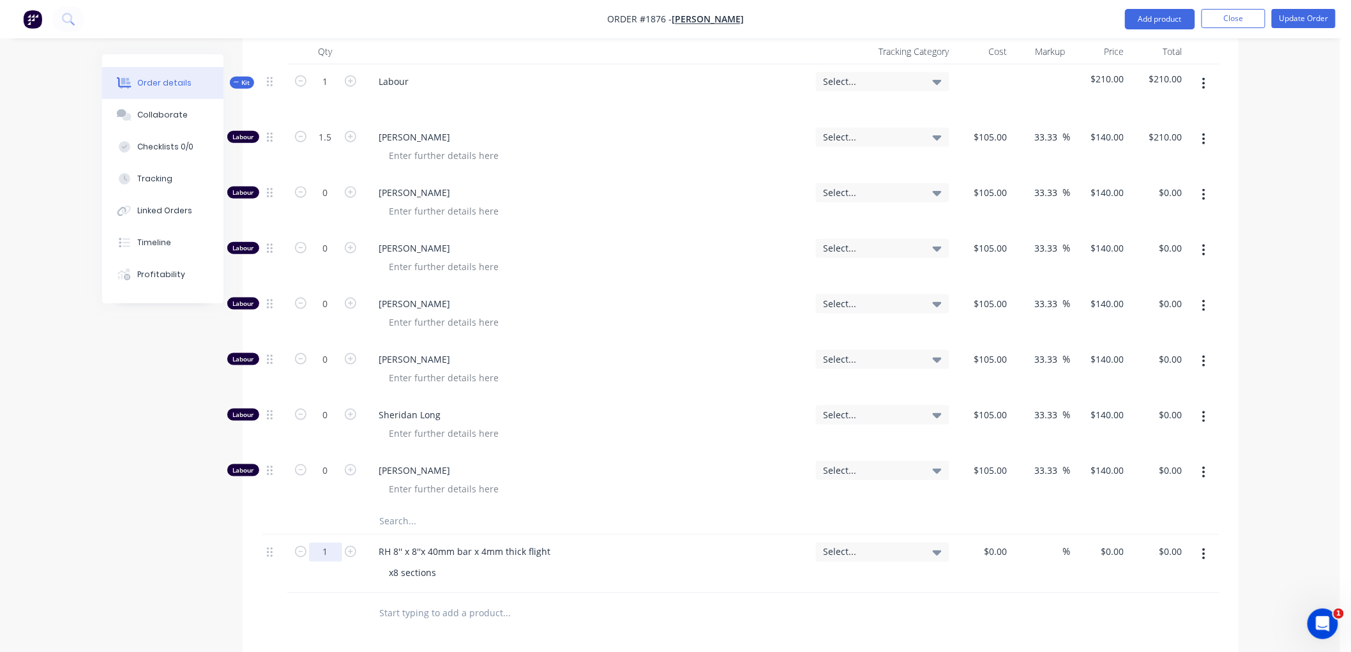
click at [327, 543] on input "1" at bounding box center [325, 552] width 33 height 19
type input "8"
click at [398, 543] on div "RH 8'' x 8''x 40mm bar x 4mm thick flight" at bounding box center [465, 552] width 192 height 19
click at [432, 543] on div "RH 8 1/2'' x 8''x 40mm bar x 4mm thick flight" at bounding box center [473, 552] width 208 height 19
click at [557, 543] on div "RH 8 1/2'' x 8 1/2''x 40mm bar x 4mm thick flight" at bounding box center [481, 552] width 224 height 19
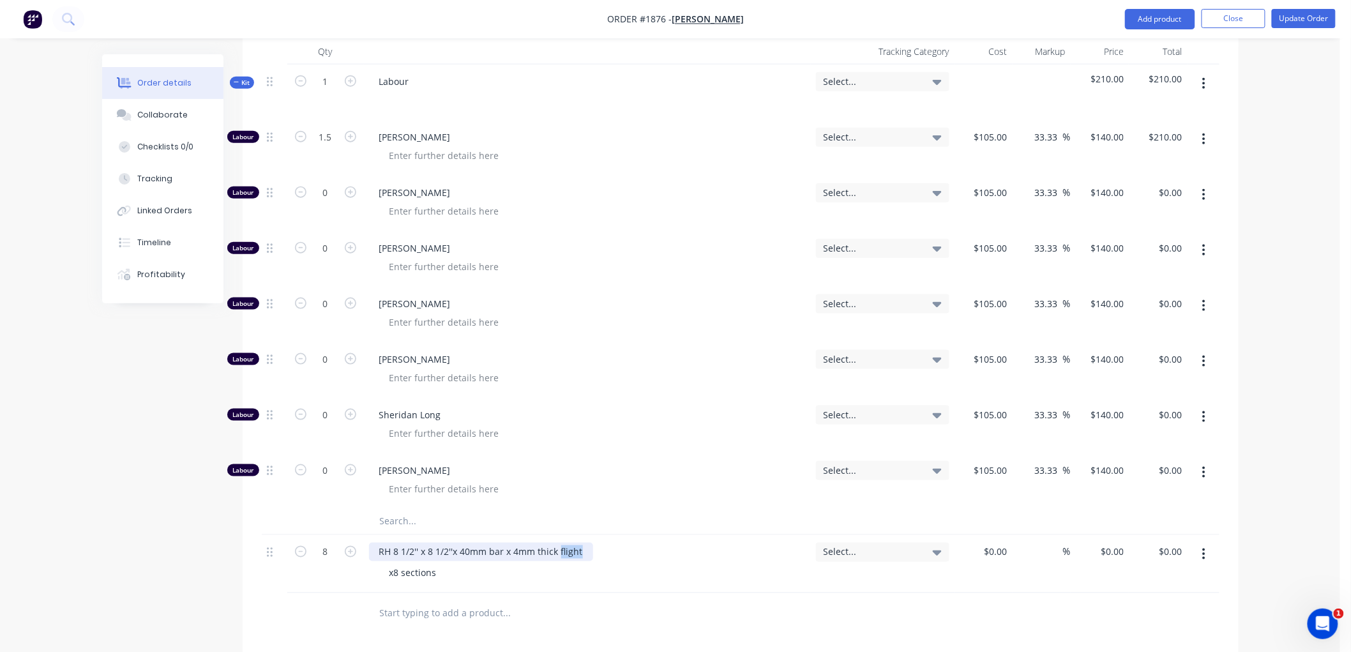
drag, startPoint x: 585, startPoint y: 513, endPoint x: 559, endPoint y: 514, distance: 26.2
click at [559, 543] on div "RH 8 1/2'' x 8 1/2''x 40mm bar x 4mm thick flight" at bounding box center [481, 552] width 224 height 19
click at [489, 564] on div "x8 sections" at bounding box center [592, 573] width 426 height 19
drag, startPoint x: 441, startPoint y: 534, endPoint x: 361, endPoint y: 532, distance: 79.2
click at [361, 535] on div "8 RH 8 1/2'' x 8 1/2''x 40mm bar x 4mm thick flight x8 sections Select... $0.00…" at bounding box center [741, 564] width 958 height 58
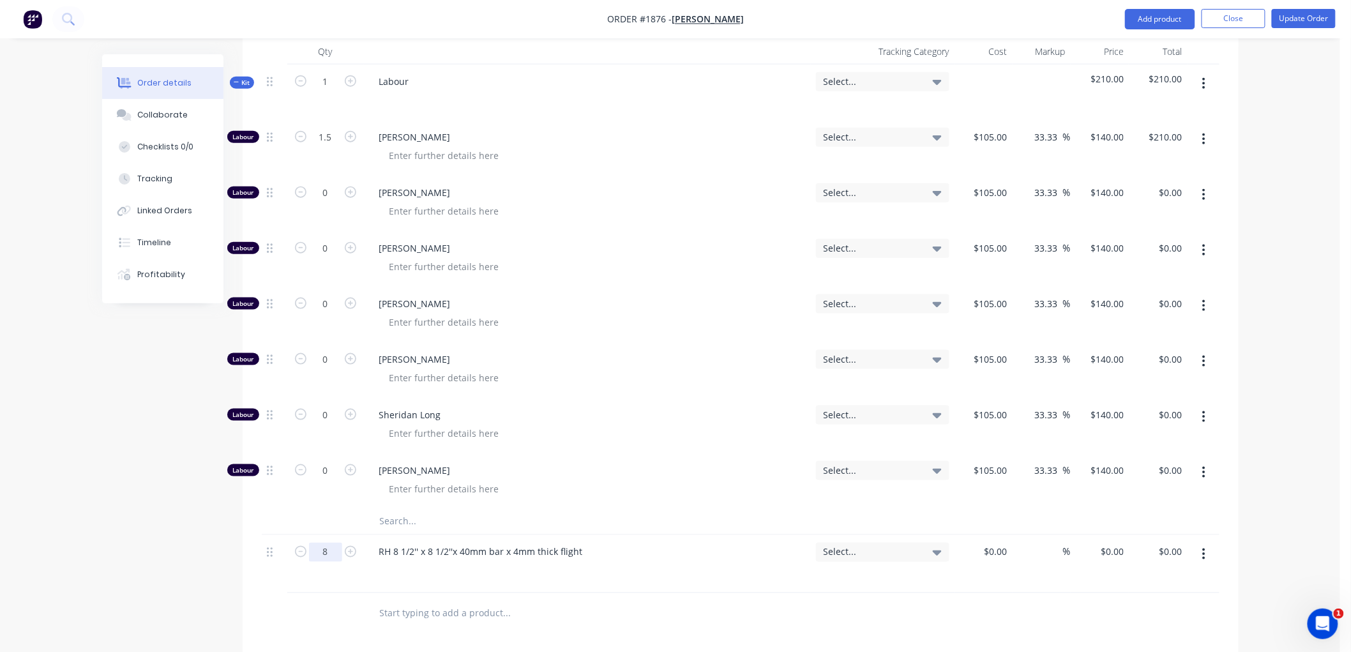
click at [326, 543] on input "8" at bounding box center [325, 552] width 33 height 19
type input "9"
click at [1004, 543] on input "0" at bounding box center [1005, 552] width 15 height 19
type input "$36.00"
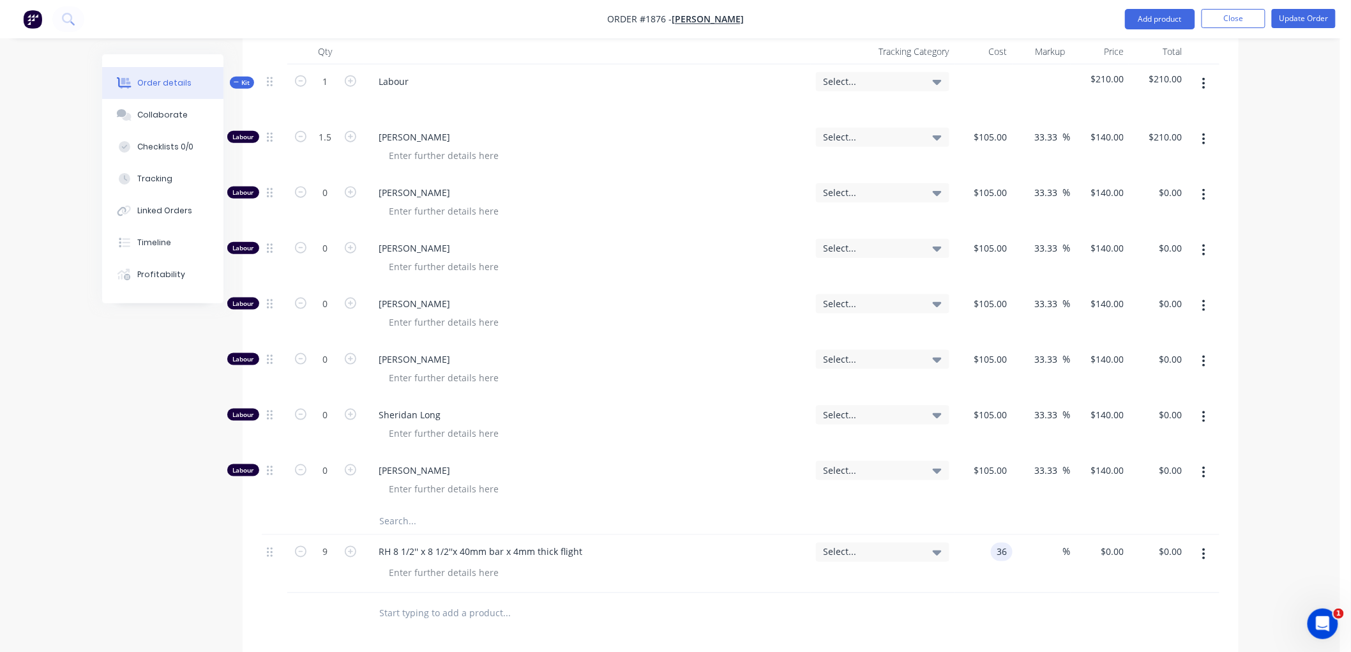
type input "$324.00"
type input "55"
type input "55.8"
type input "$502.20"
type input "$55.80"
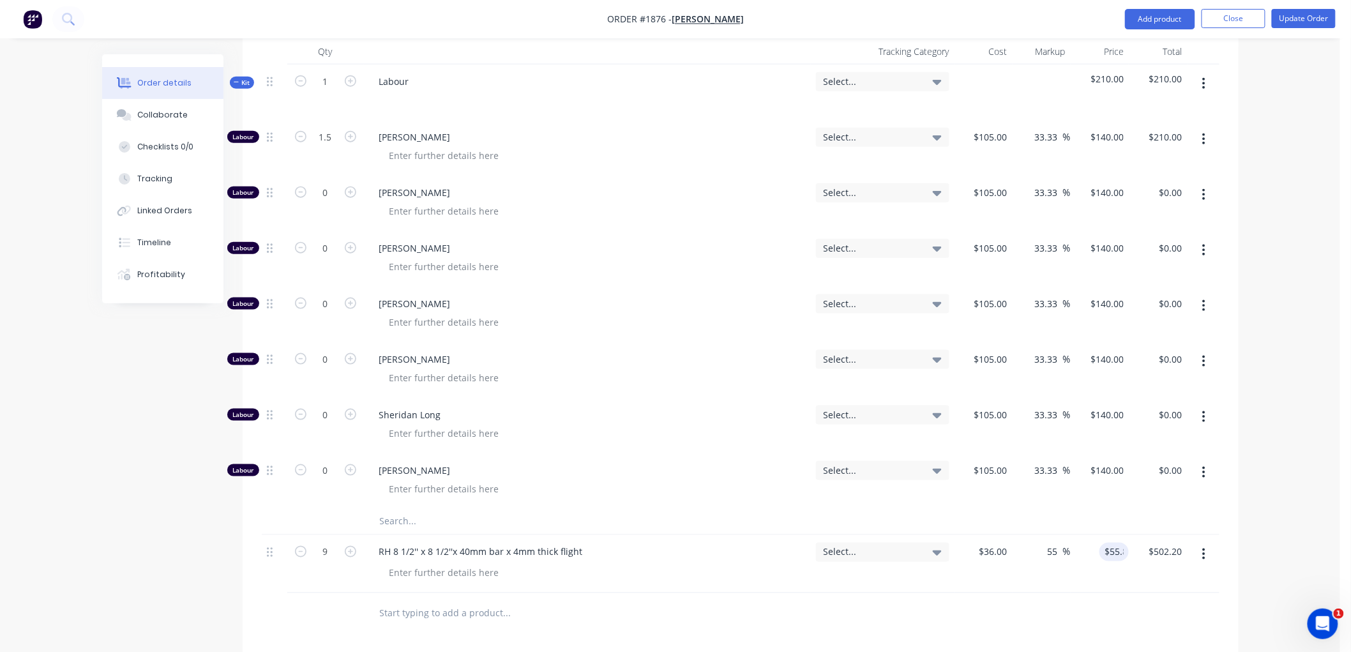
click at [889, 593] on div at bounding box center [741, 613] width 958 height 41
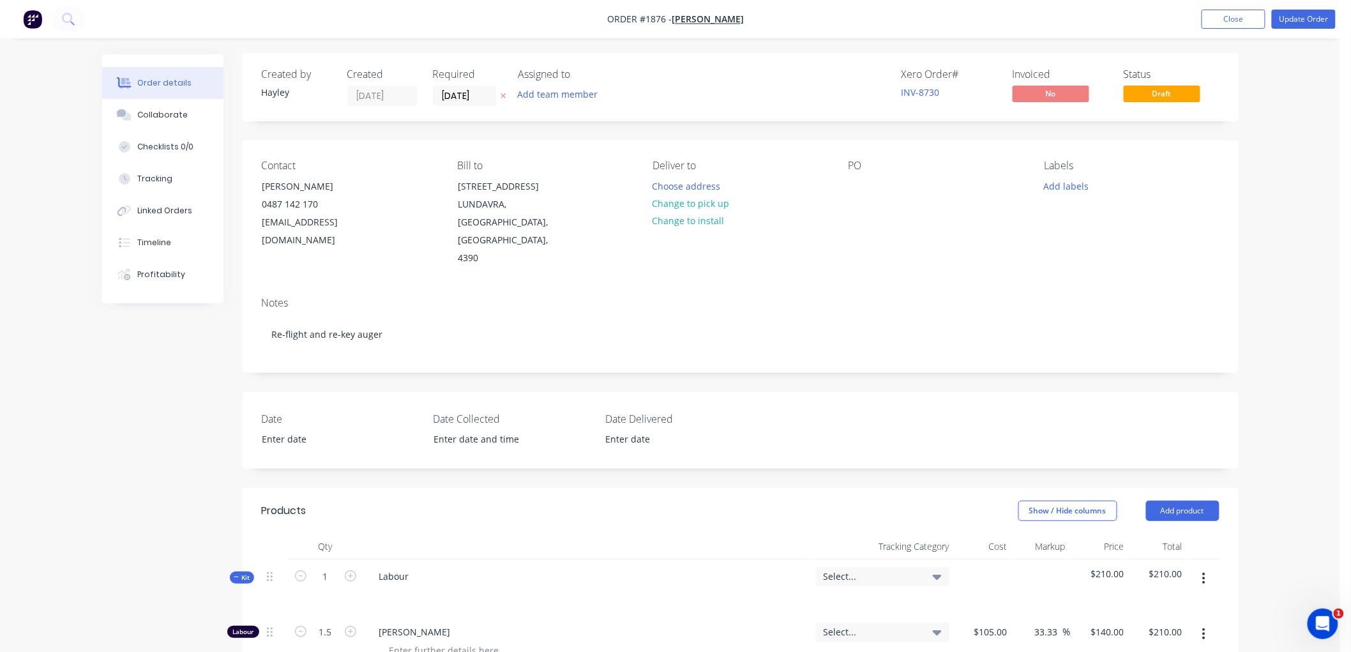
scroll to position [0, 0]
click at [238, 575] on icon "button" at bounding box center [237, 578] width 6 height 6
click at [1311, 22] on button "Update Order" at bounding box center [1304, 19] width 64 height 19
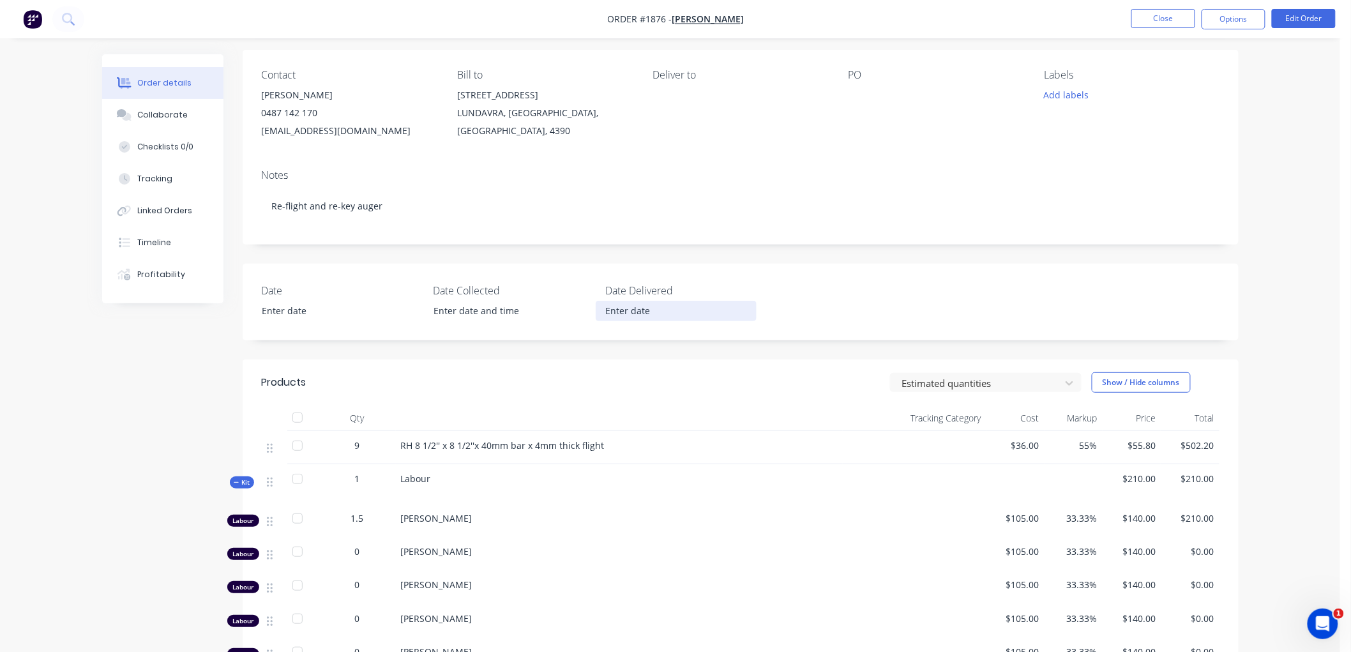
scroll to position [142, 0]
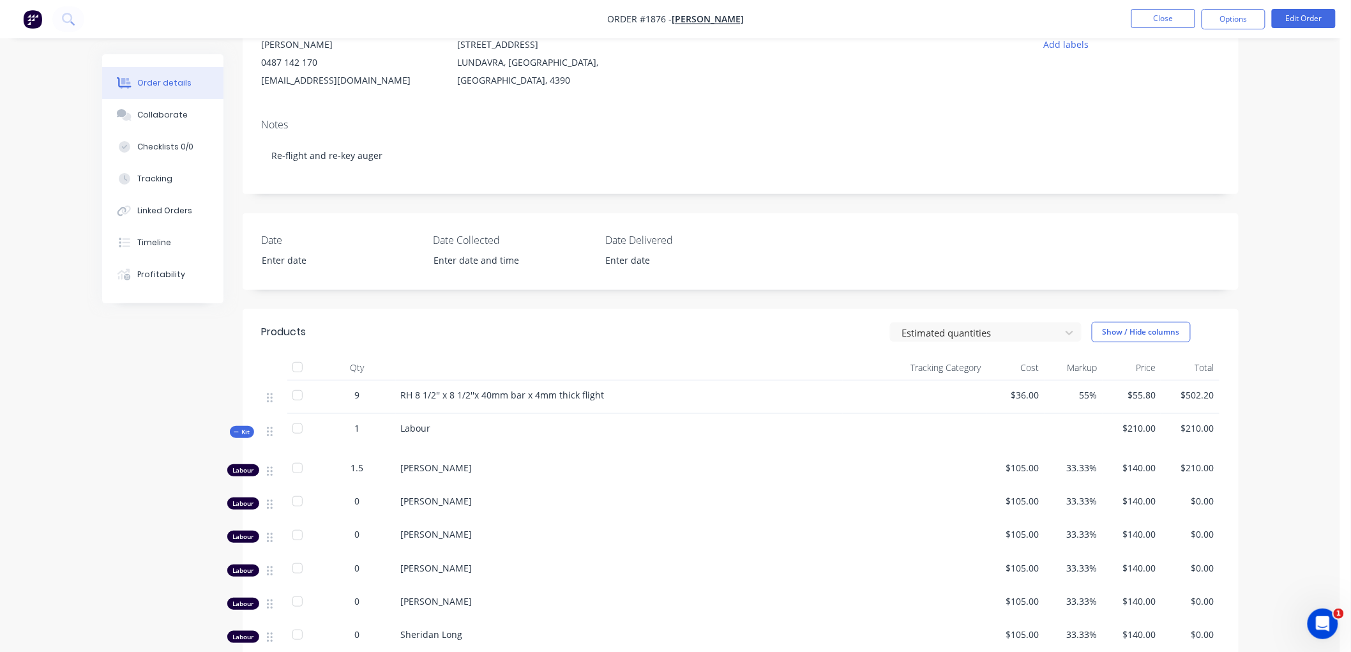
click at [236, 432] on icon "button" at bounding box center [237, 432] width 6 height 6
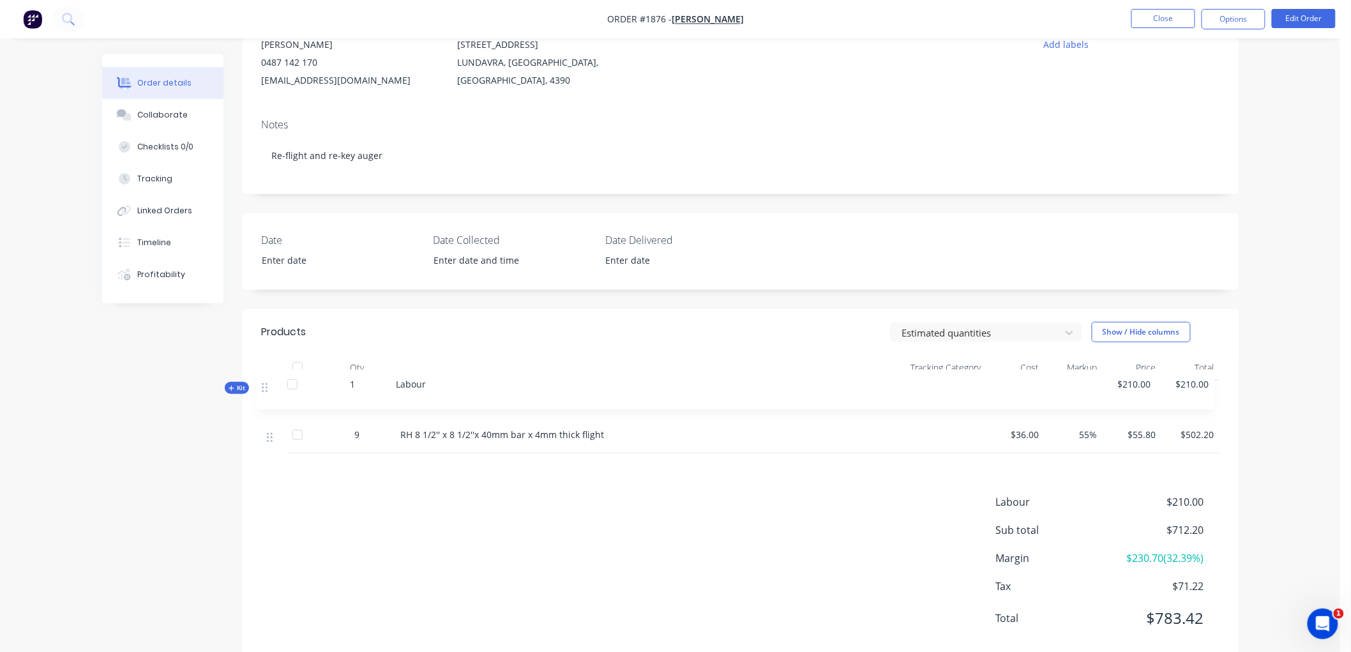
drag, startPoint x: 269, startPoint y: 435, endPoint x: 264, endPoint y: 386, distance: 49.4
click at [264, 386] on div "9 RH 8 1/2'' x 8 1/2''x 40mm bar x 4mm thick flight $36.00 55% $55.80 $502.20 K…" at bounding box center [741, 417] width 958 height 73
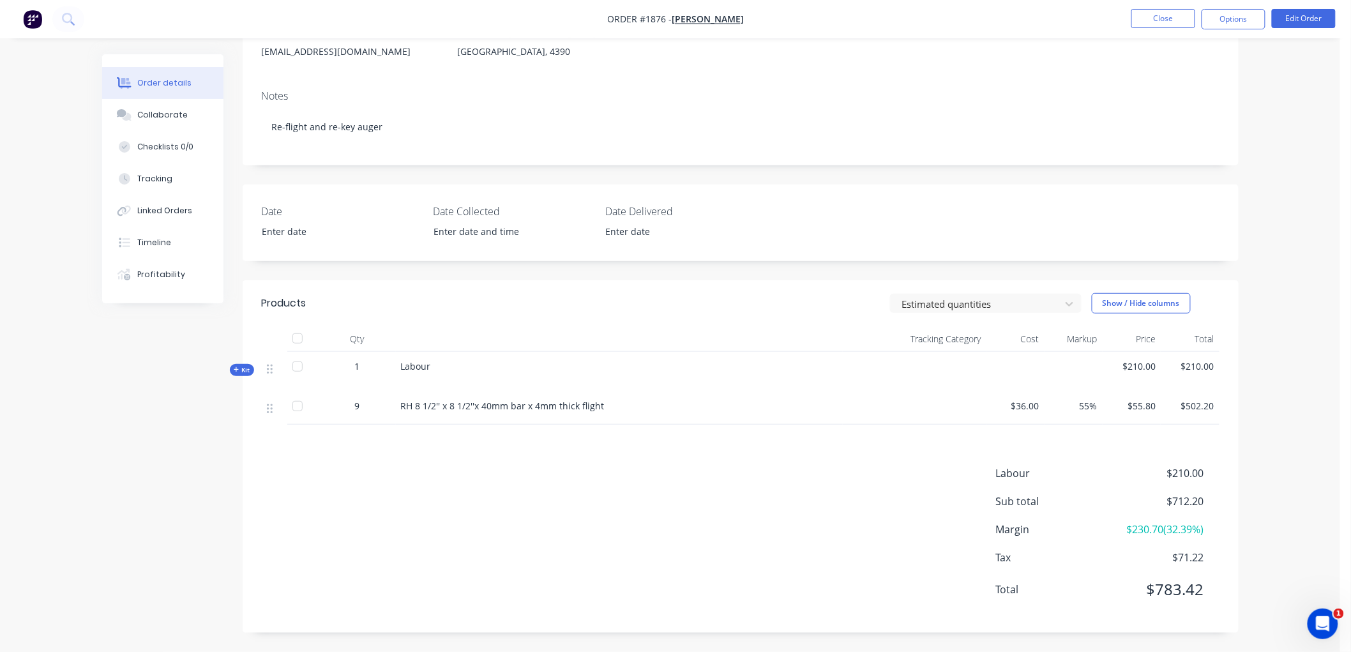
click at [232, 366] on button "Kit" at bounding box center [242, 370] width 24 height 12
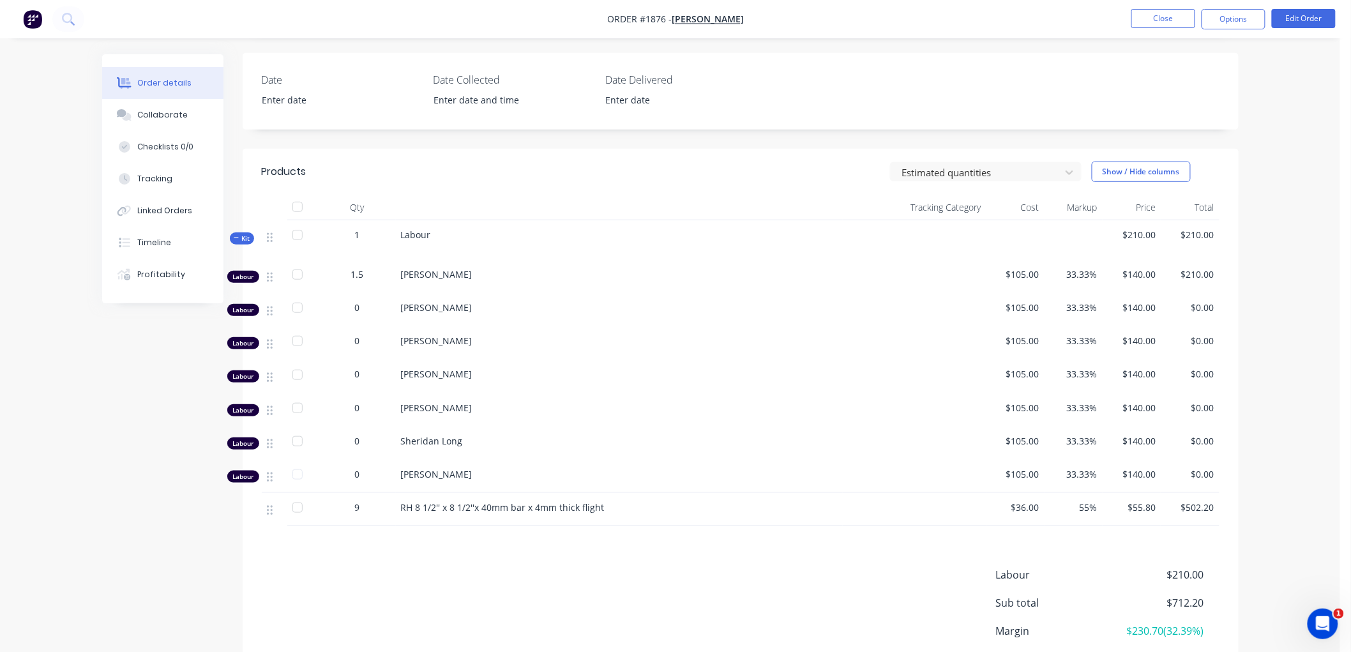
scroll to position [314, 0]
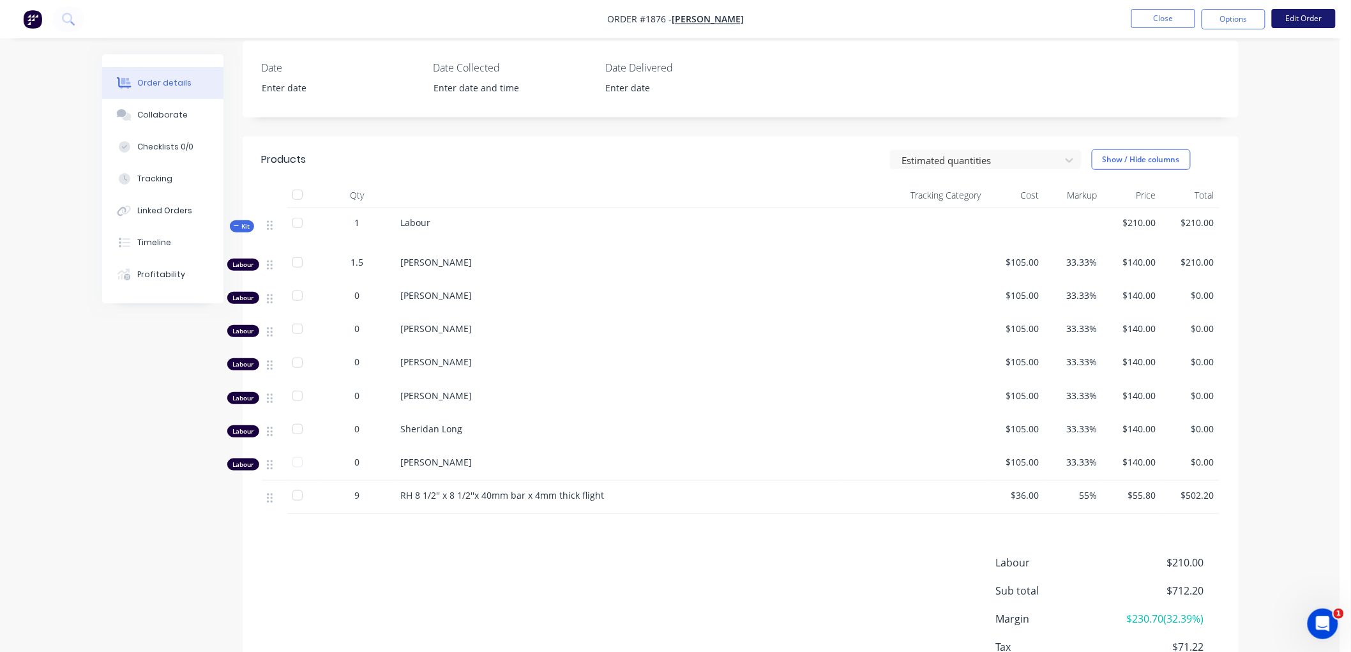
click at [1302, 22] on button "Edit Order" at bounding box center [1304, 18] width 64 height 19
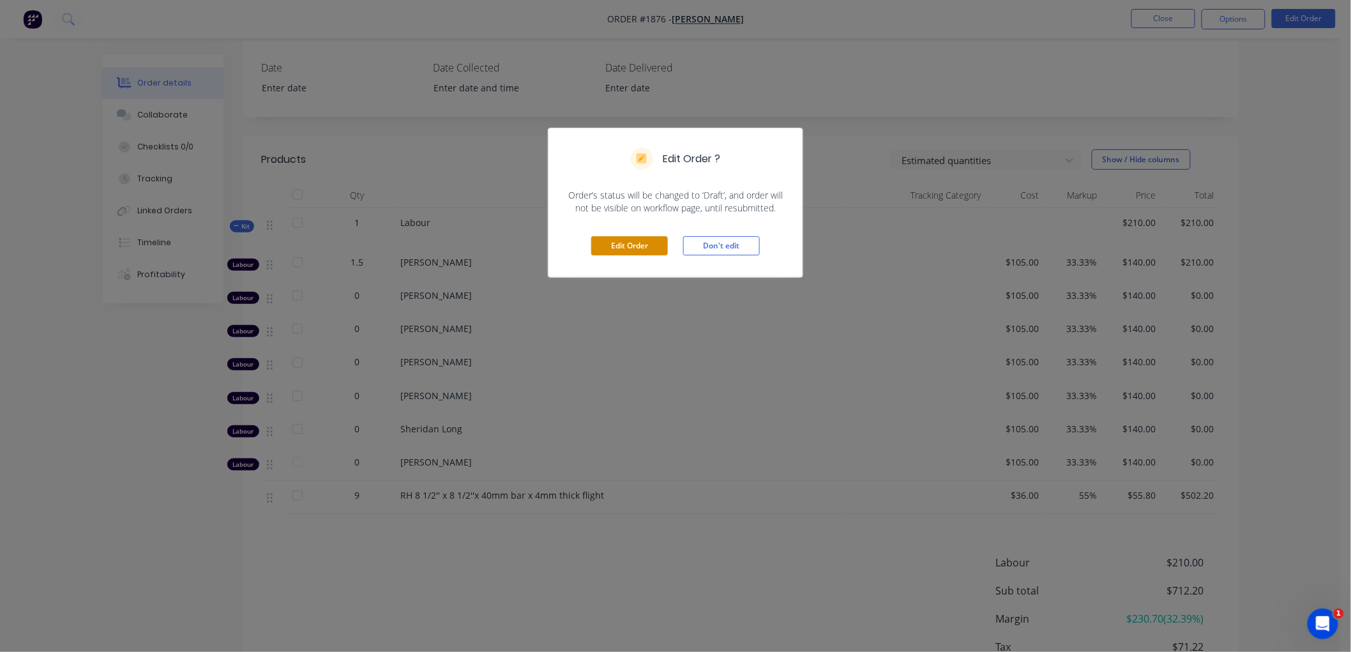
click at [640, 246] on button "Edit Order" at bounding box center [629, 245] width 77 height 19
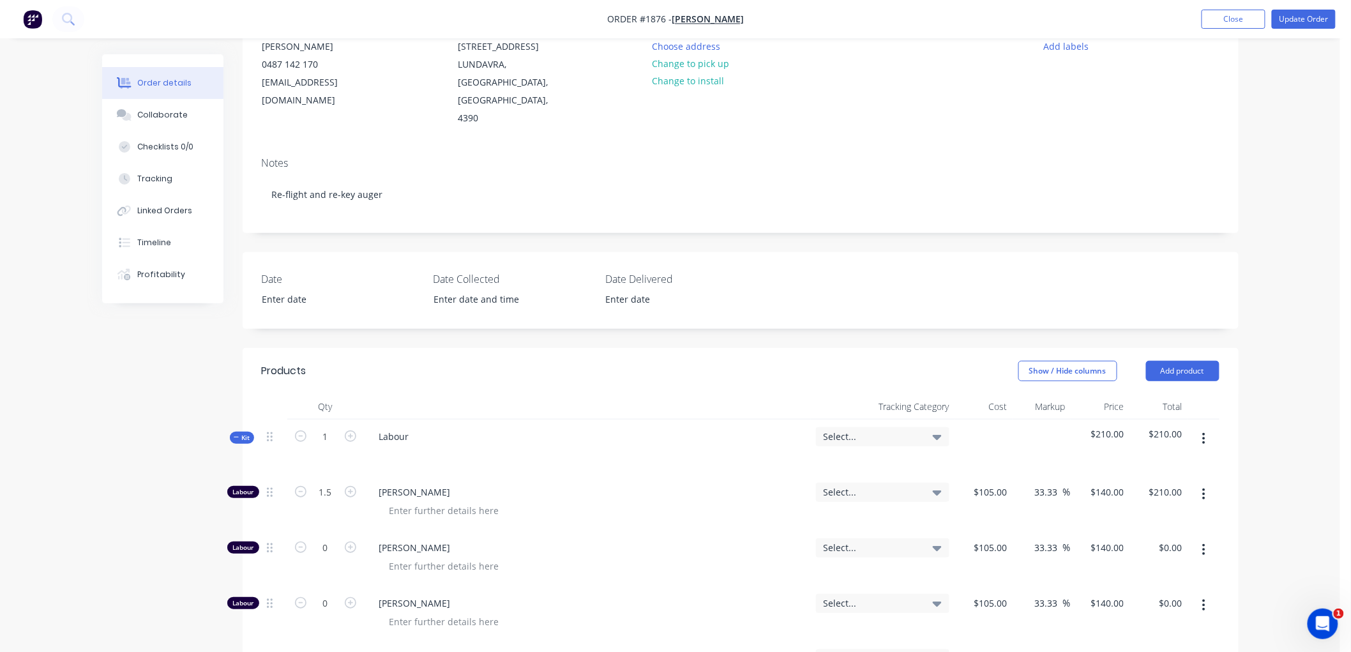
scroll to position [142, 0]
click at [1202, 486] on icon "button" at bounding box center [1203, 493] width 3 height 14
click at [1172, 518] on div "Duplicate" at bounding box center [1159, 527] width 98 height 19
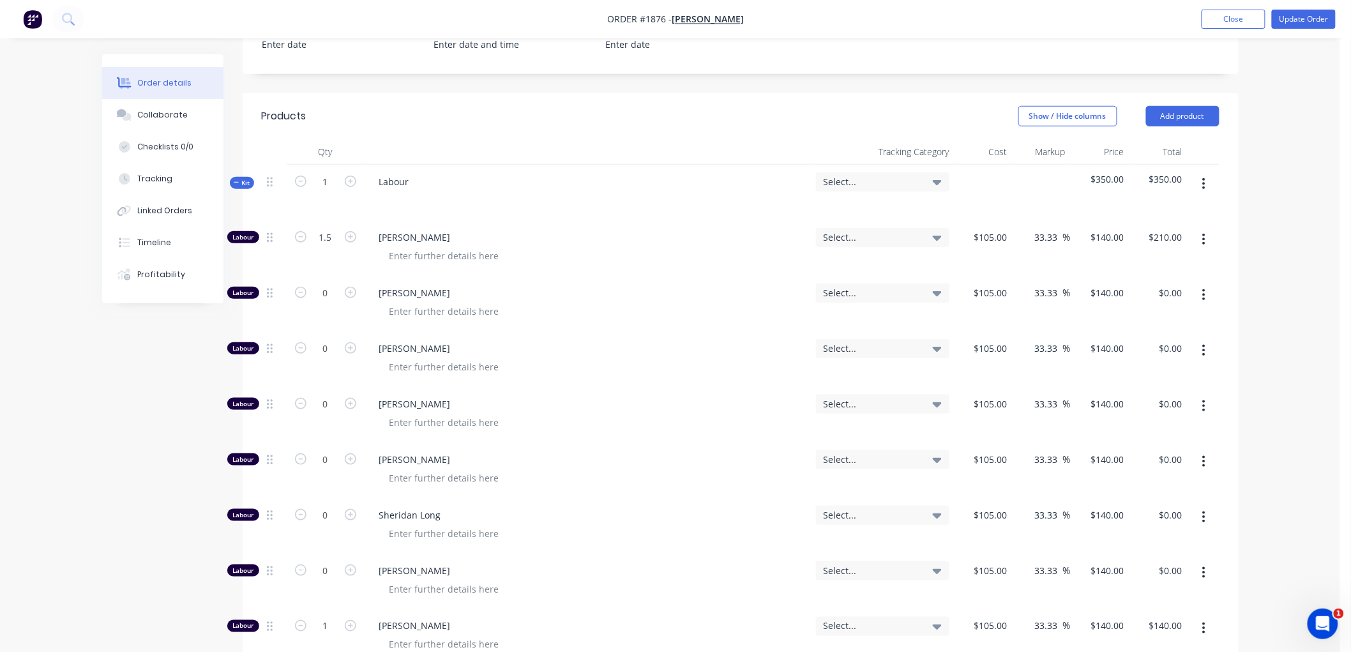
scroll to position [425, 0]
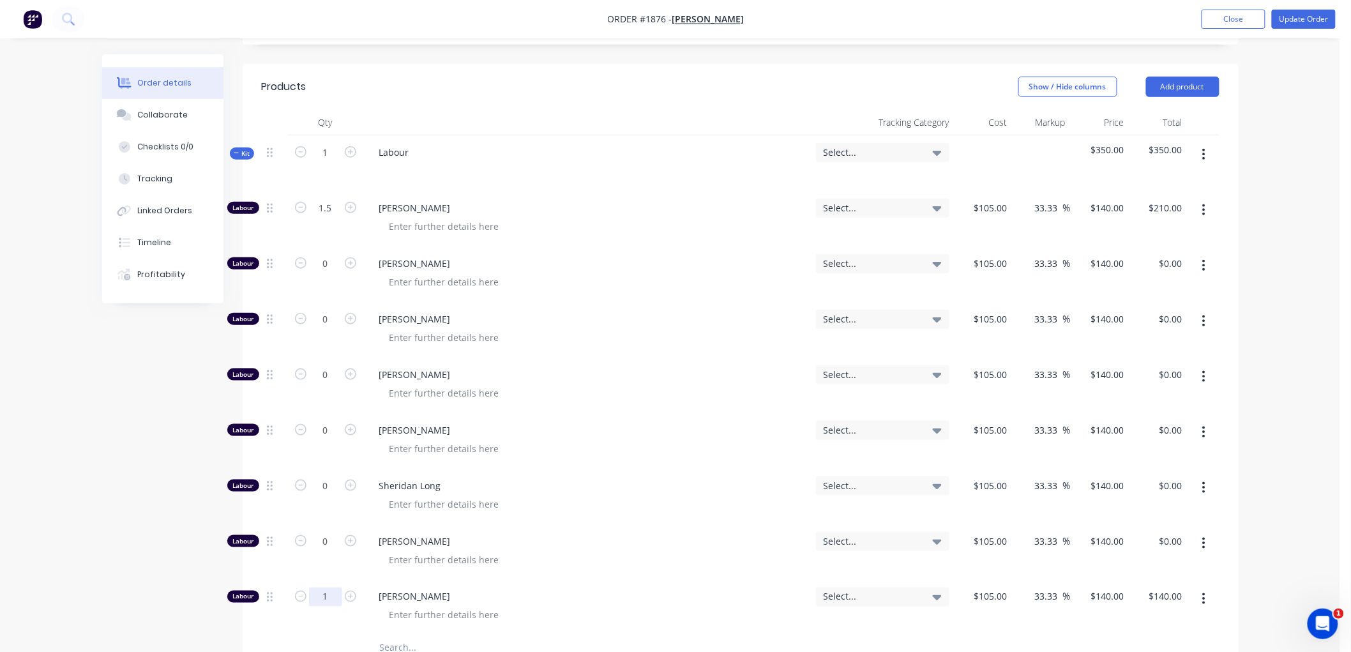
click at [337, 587] on input "1" at bounding box center [325, 596] width 33 height 19
type input "0.5"
type input "105"
type input "$70.00"
click at [1000, 587] on input "105" at bounding box center [993, 596] width 40 height 19
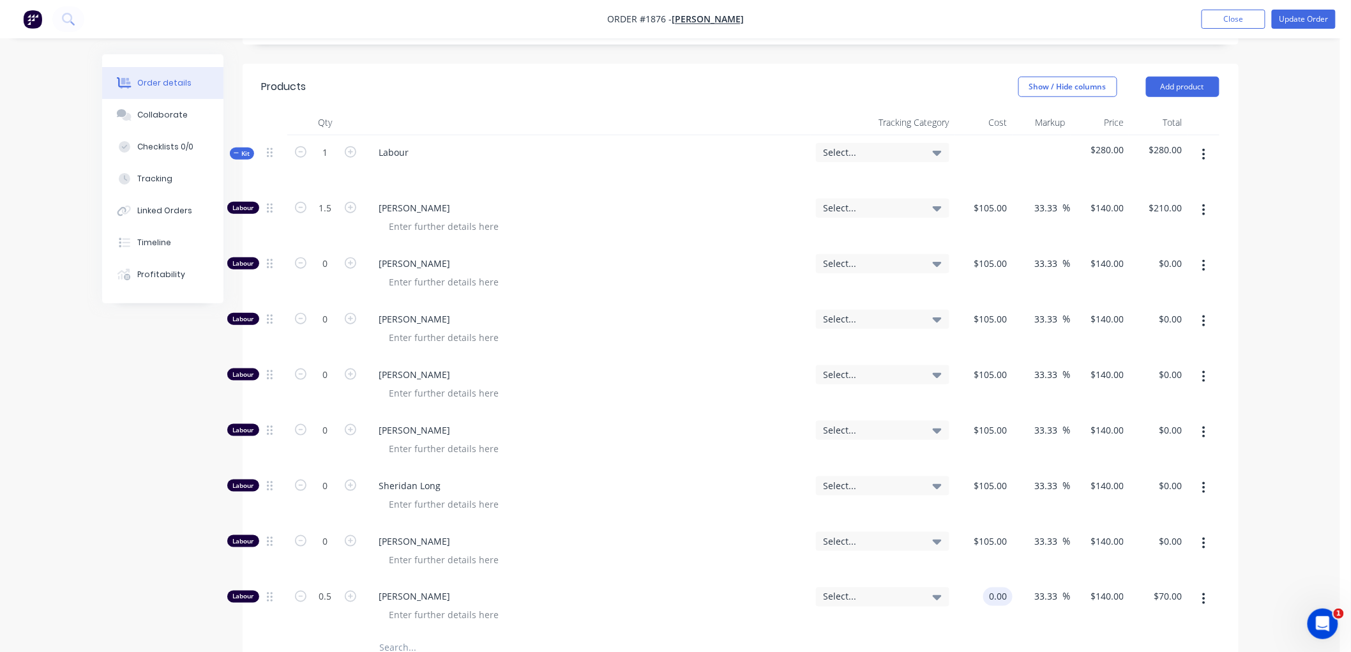
type input "$0.00"
click at [1004, 587] on input "0" at bounding box center [1005, 596] width 15 height 19
type input "$0.001"
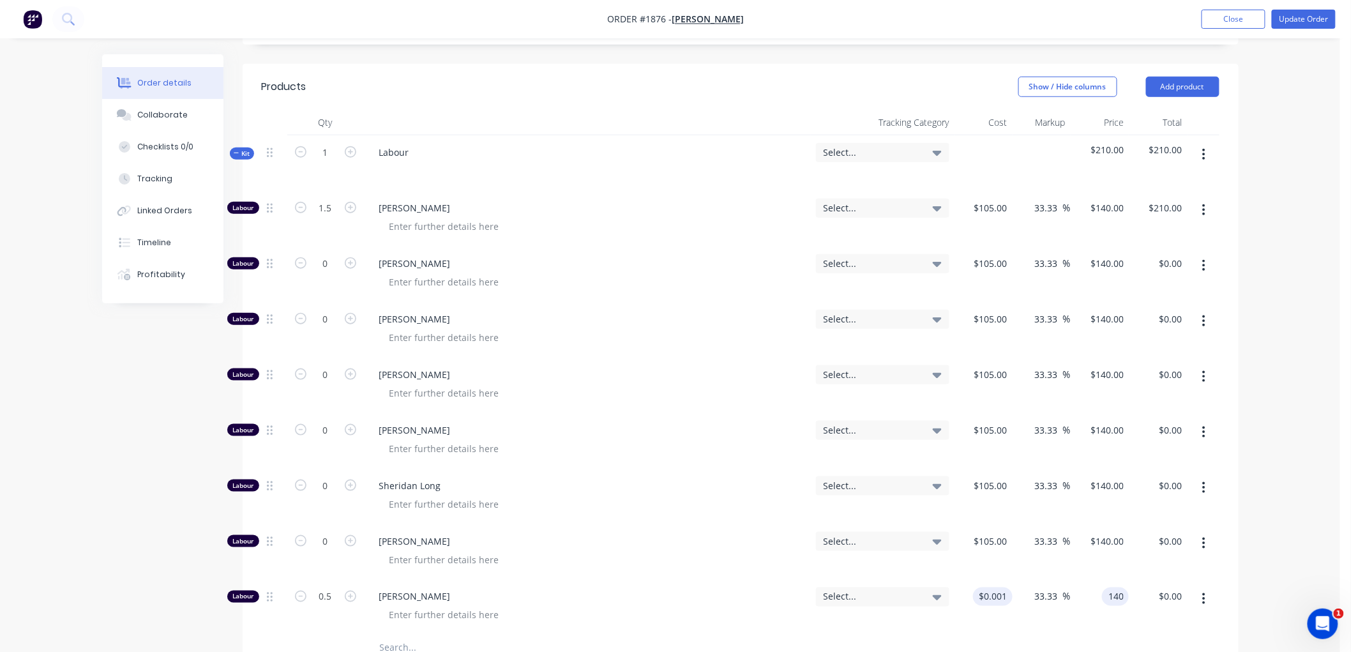
type input "140"
type input "13999900"
type input "$140.00"
type input "$70.00"
click at [909, 595] on div "Select..." at bounding box center [883, 608] width 144 height 56
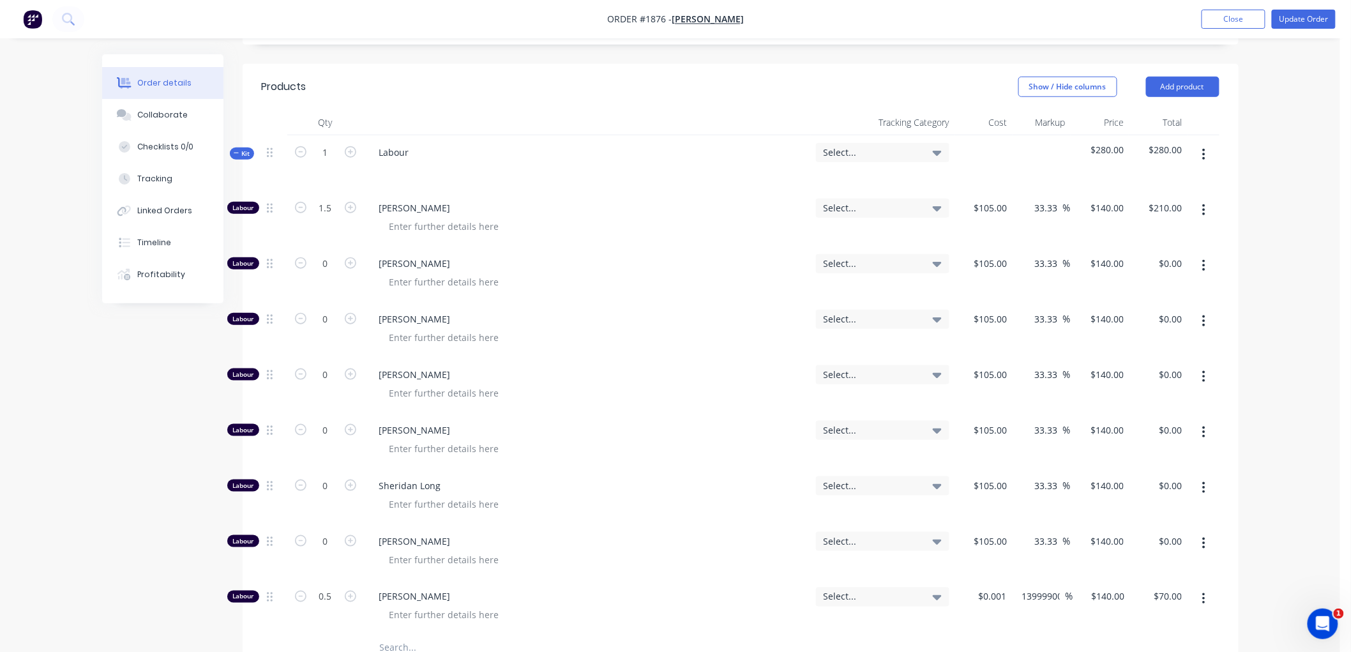
click at [237, 150] on icon "button" at bounding box center [237, 153] width 6 height 6
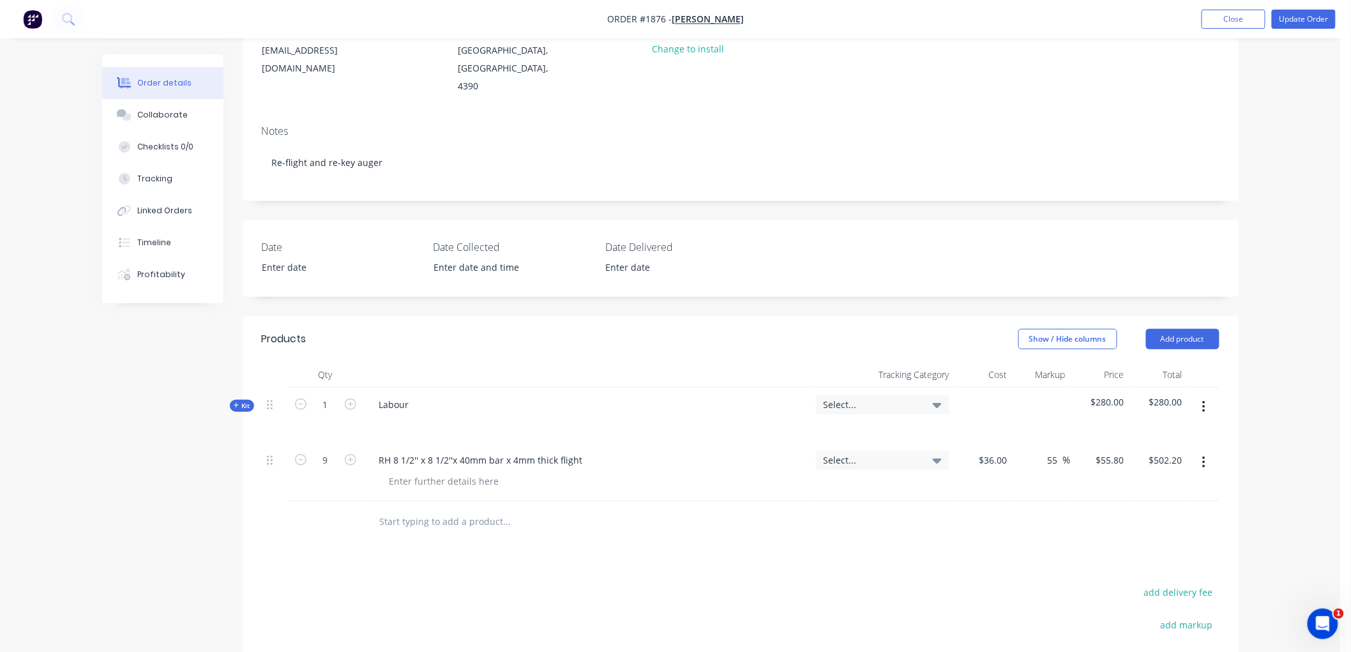
scroll to position [141, 0]
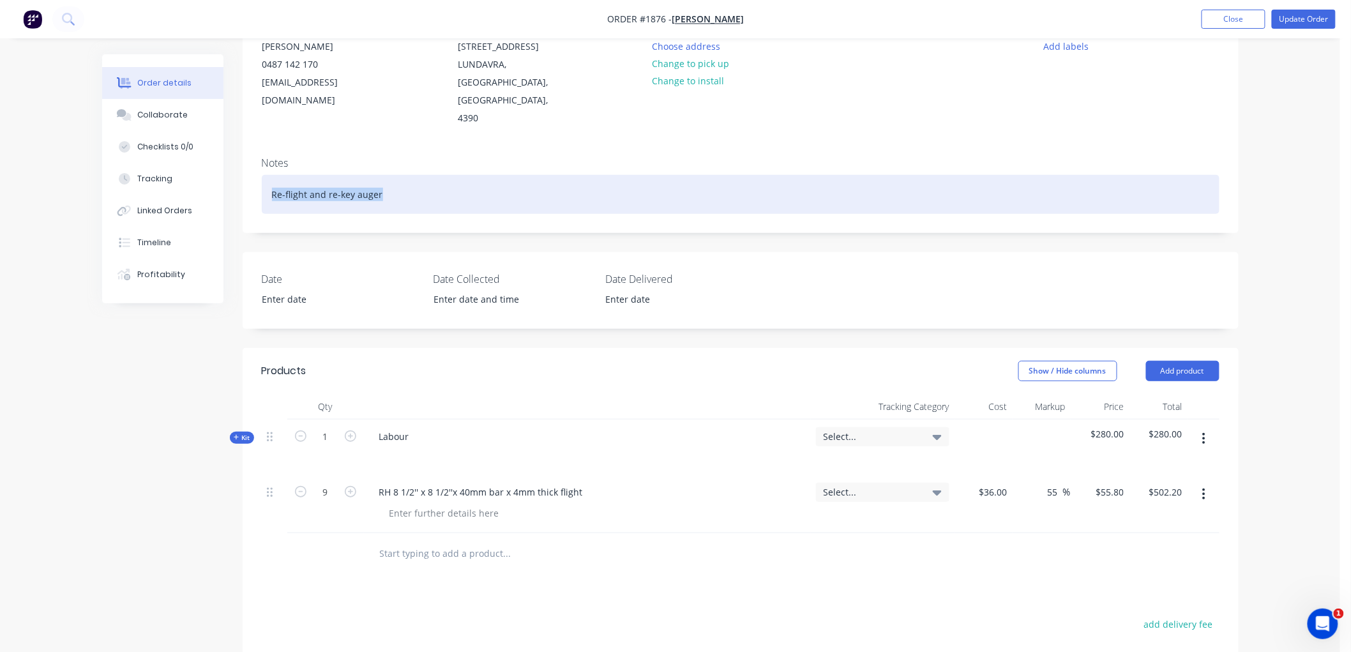
drag, startPoint x: 386, startPoint y: 160, endPoint x: 225, endPoint y: 147, distance: 161.4
click at [225, 147] on div "Order details Collaborate Checklists 0/0 Tracking Linked Orders Timeline Profit…" at bounding box center [670, 406] width 1162 height 987
copy div "Re-flight and re-key auger"
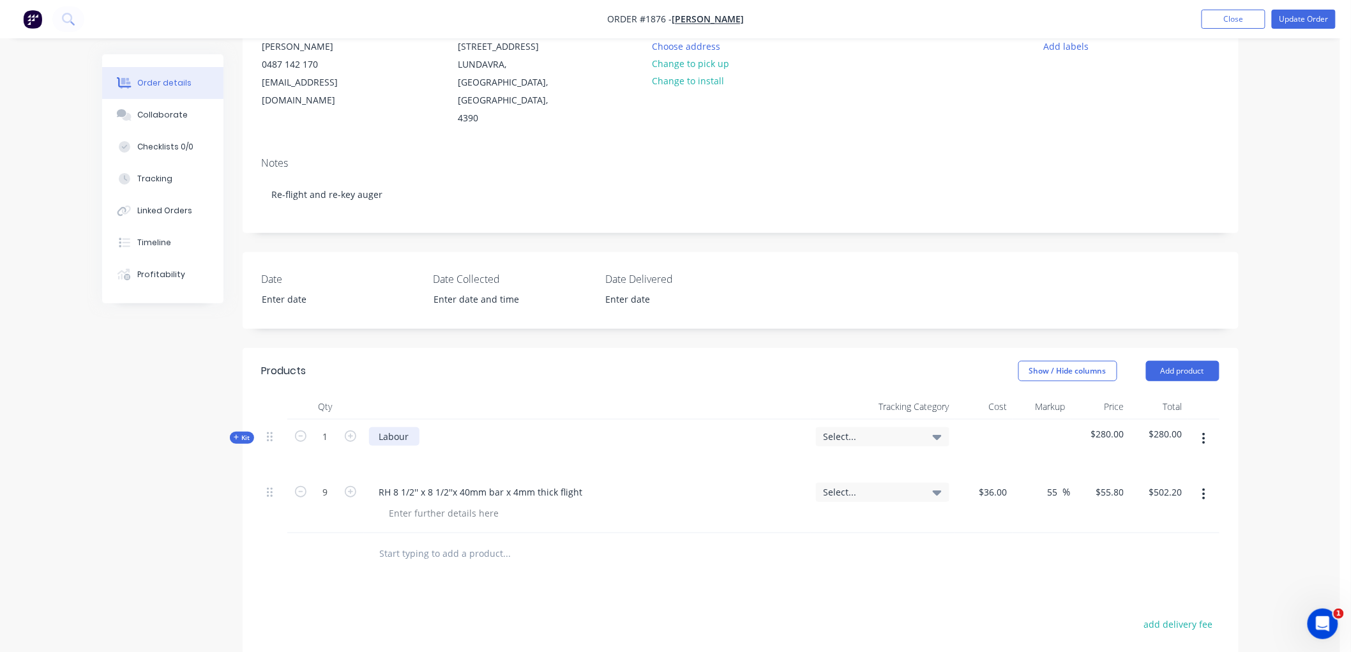
click at [412, 427] on div "Labour" at bounding box center [394, 436] width 50 height 19
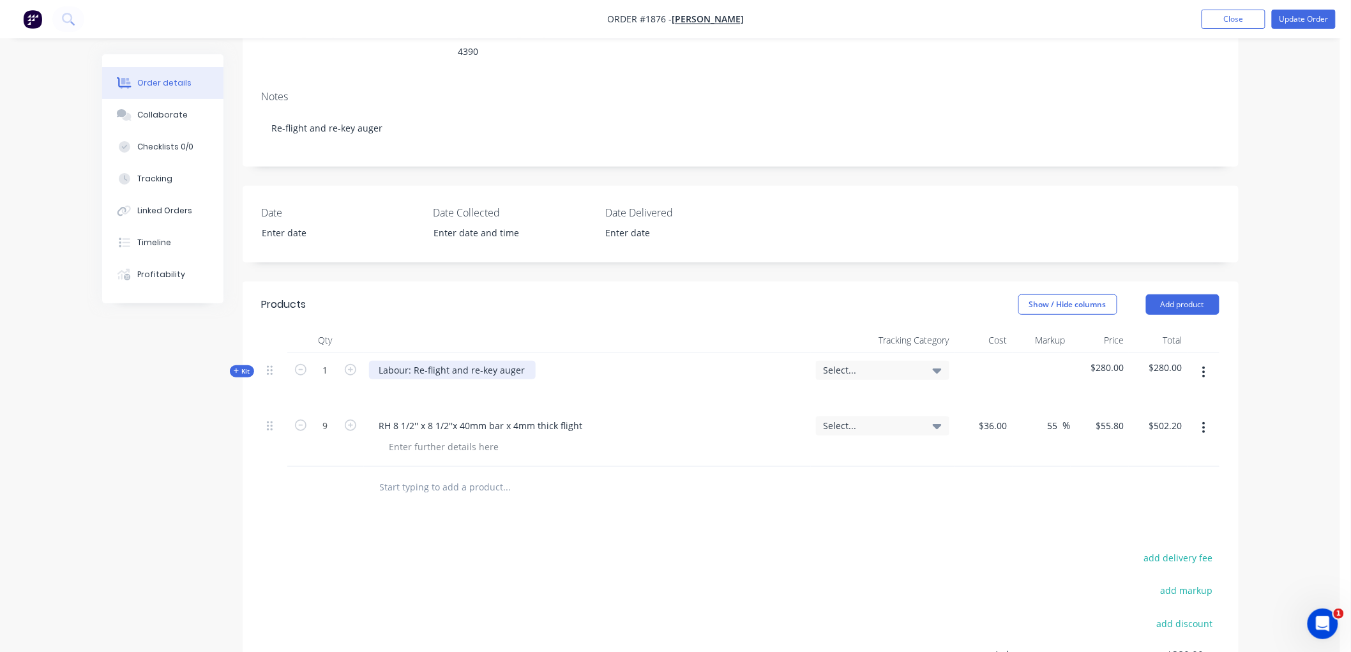
scroll to position [0, 0]
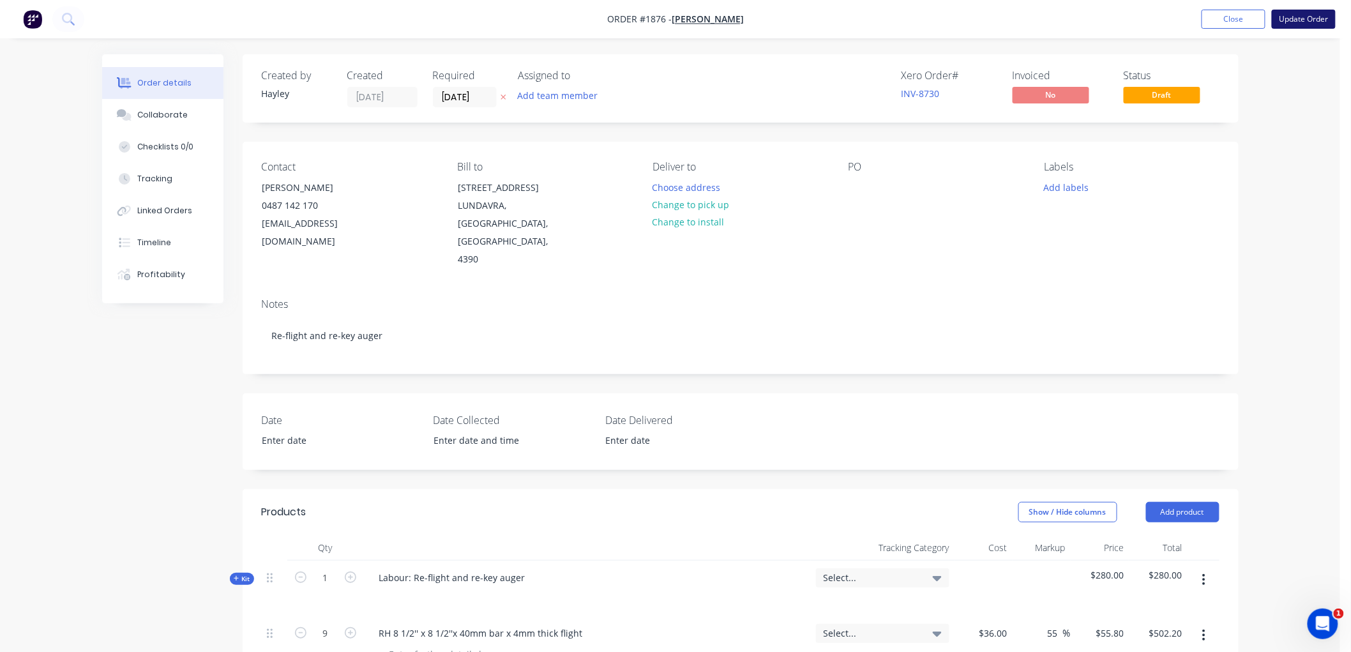
click at [1305, 14] on button "Update Order" at bounding box center [1304, 19] width 64 height 19
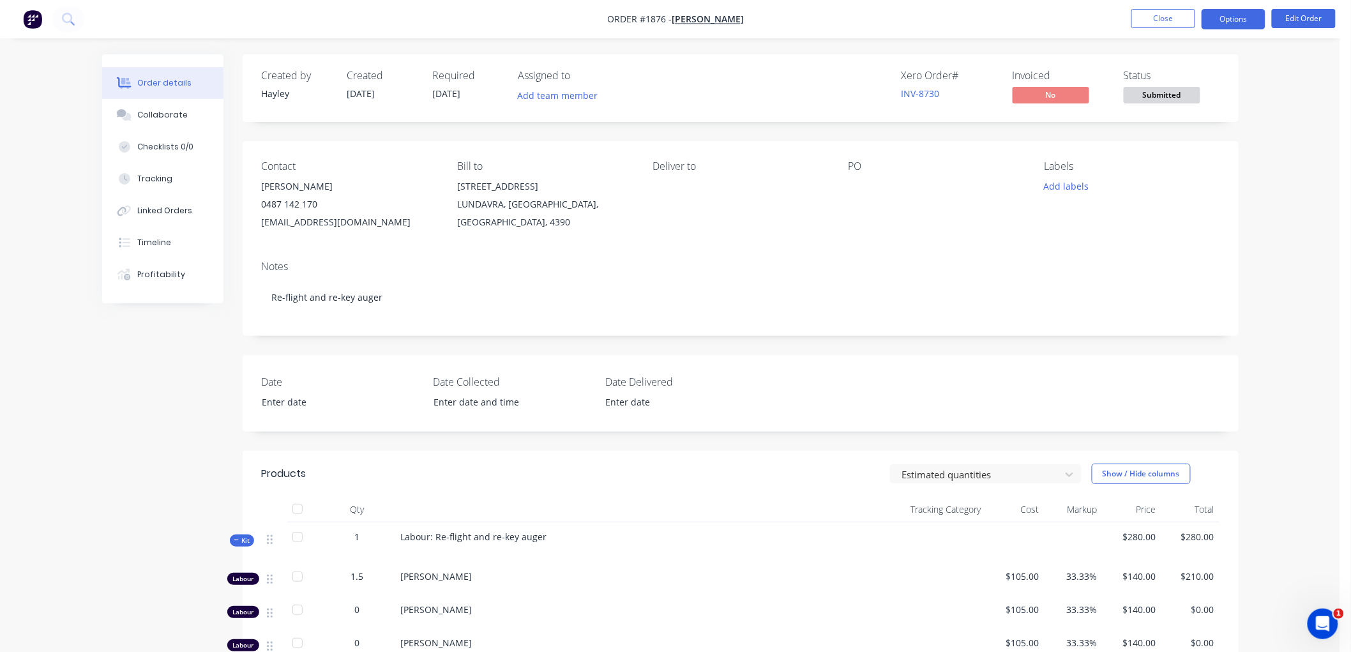
click at [1223, 16] on button "Options" at bounding box center [1234, 19] width 64 height 20
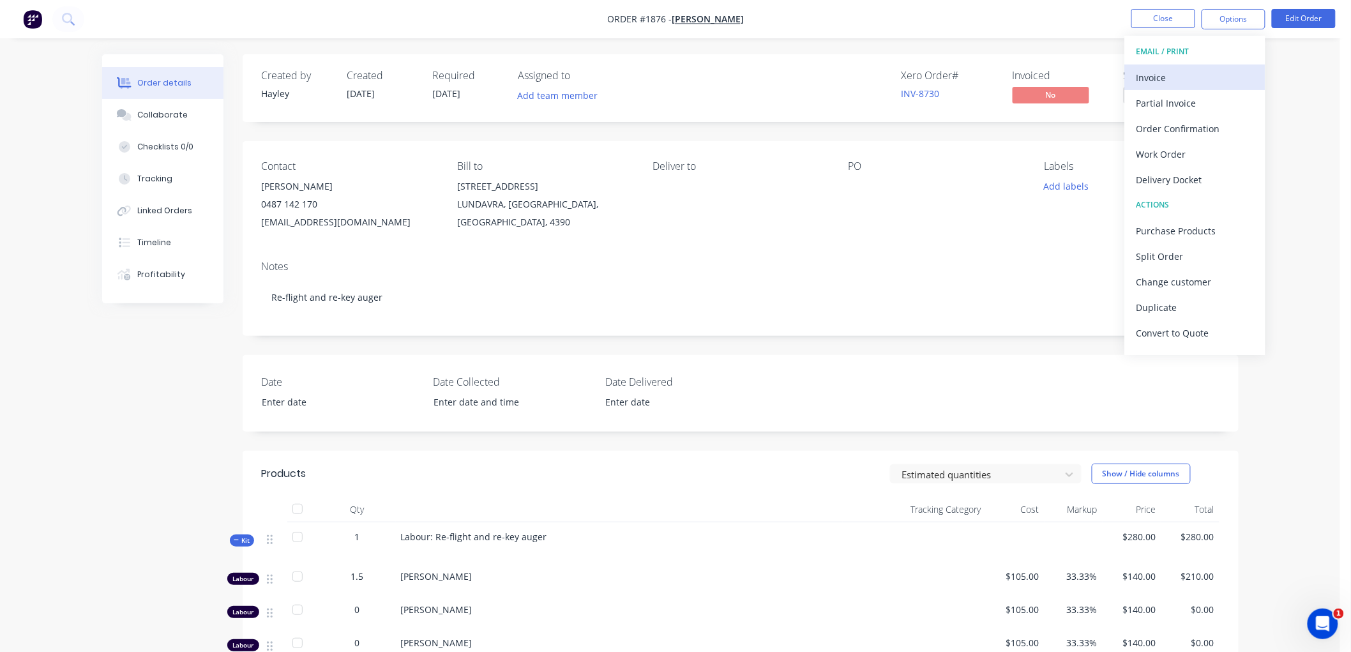
click at [1161, 77] on div "Invoice" at bounding box center [1194, 77] width 117 height 19
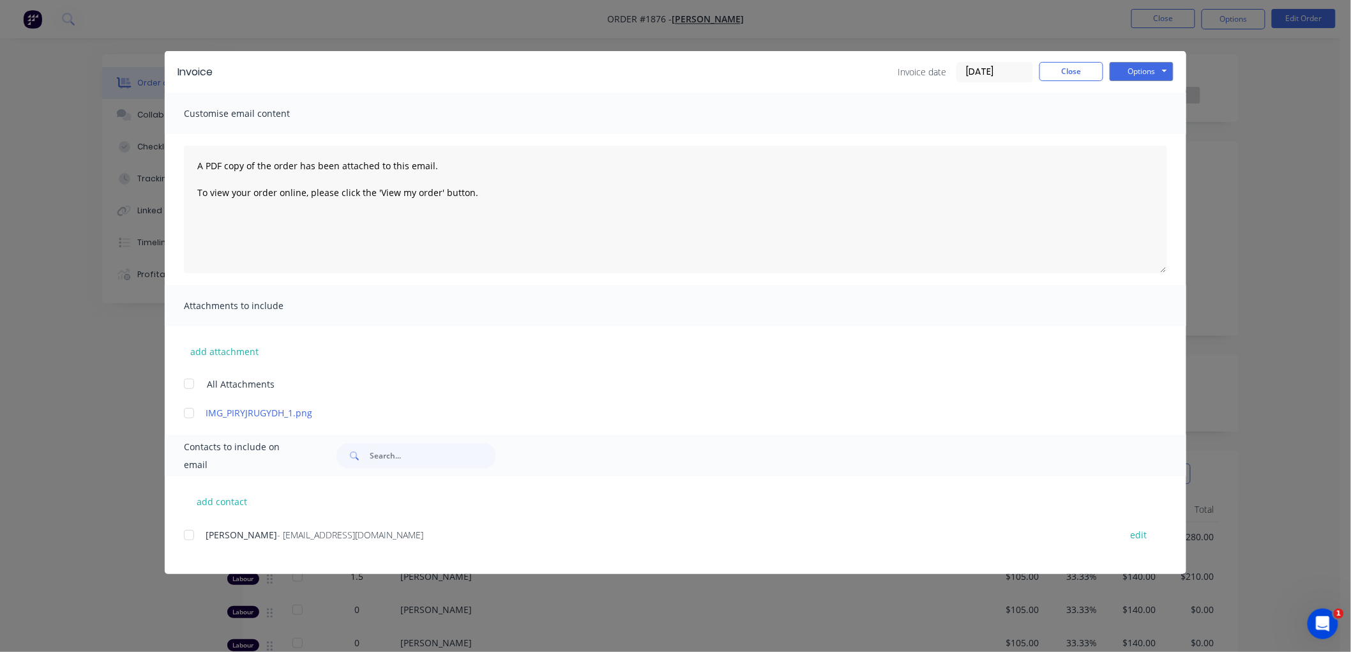
click at [993, 73] on input "08/10/25" at bounding box center [994, 72] width 75 height 19
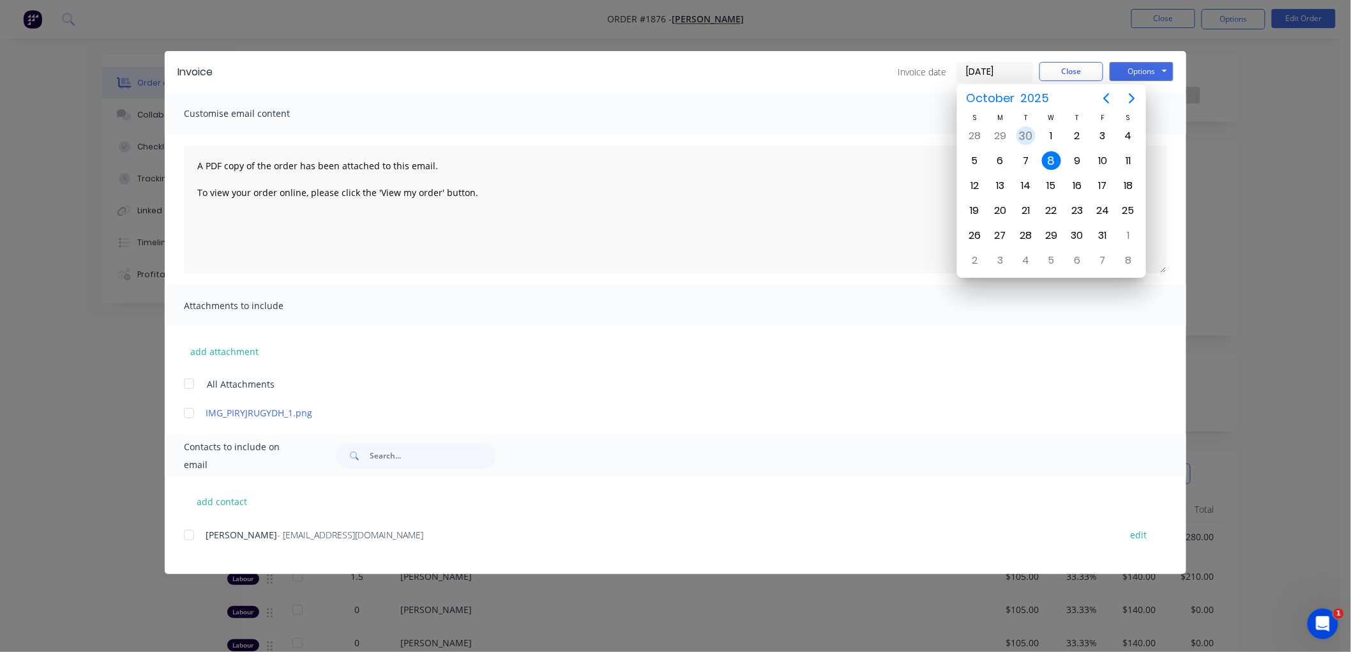
click at [1030, 139] on div "30" at bounding box center [1025, 135] width 19 height 19
type input "30/09/25"
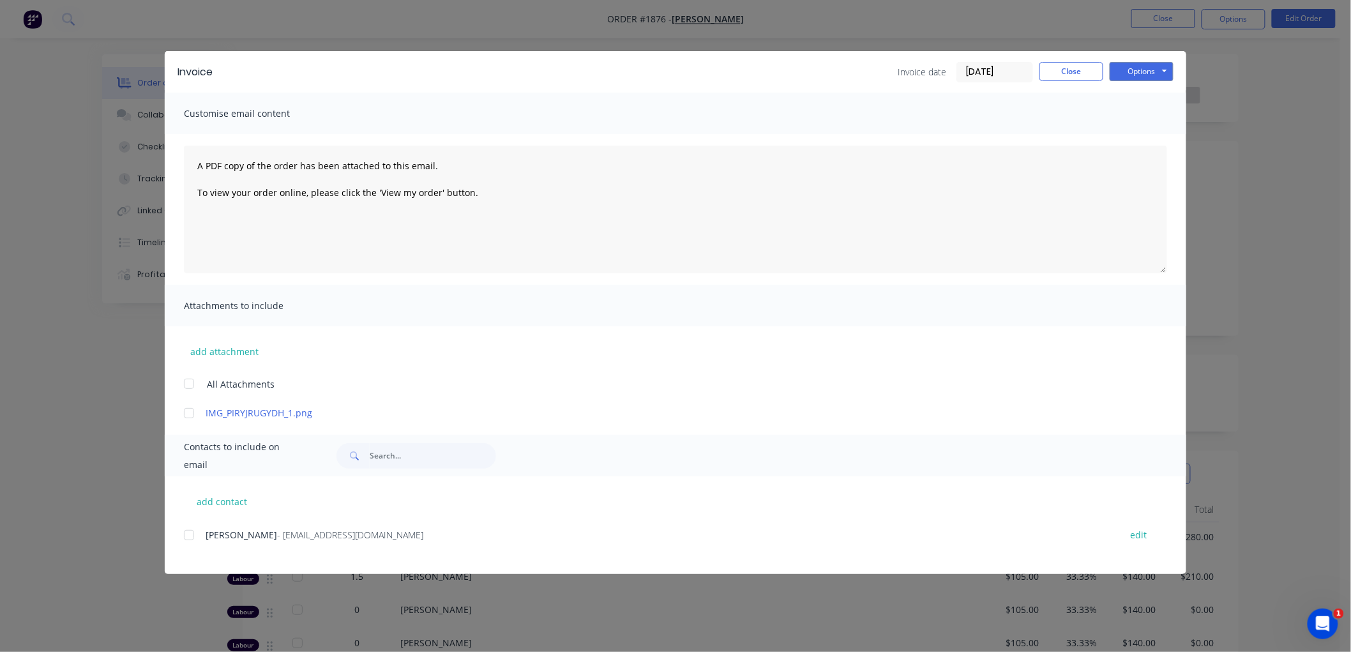
click at [186, 536] on div at bounding box center [189, 535] width 26 height 26
click at [1145, 75] on button "Options" at bounding box center [1142, 71] width 64 height 19
click at [1137, 143] on button "Email" at bounding box center [1151, 136] width 82 height 21
click at [1057, 71] on button "Close" at bounding box center [1071, 71] width 64 height 19
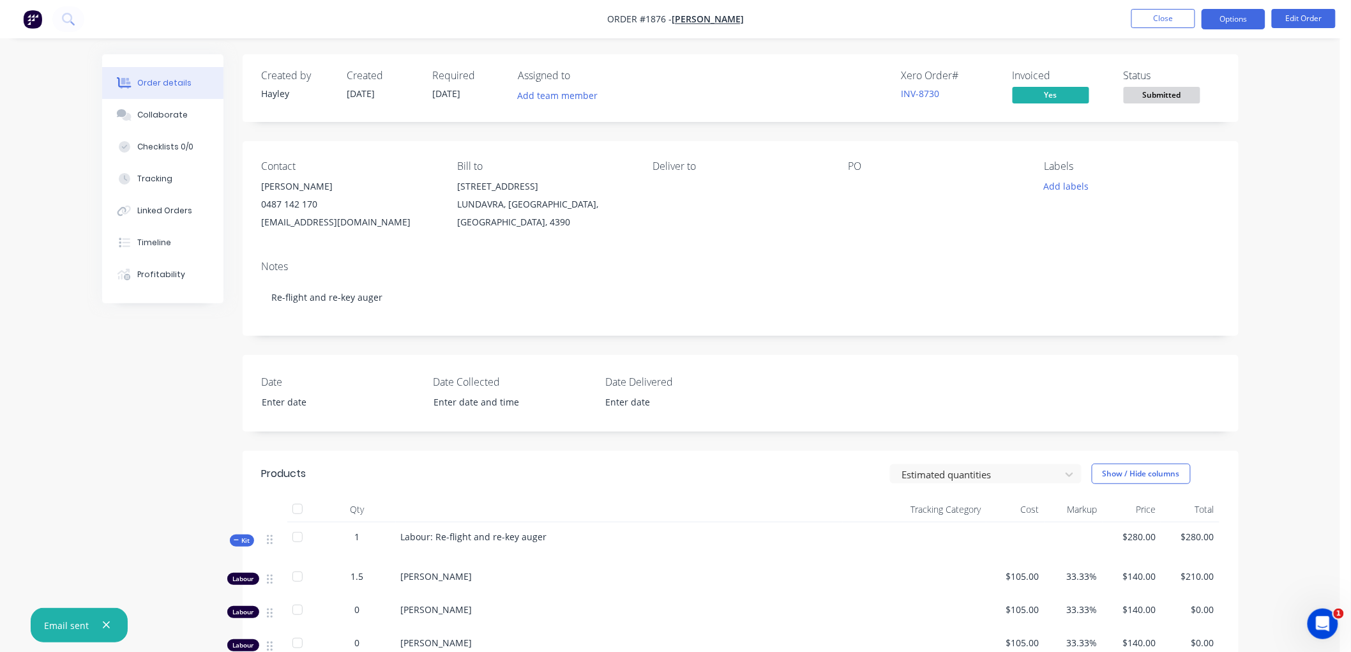
click at [1233, 14] on button "Options" at bounding box center [1234, 19] width 64 height 20
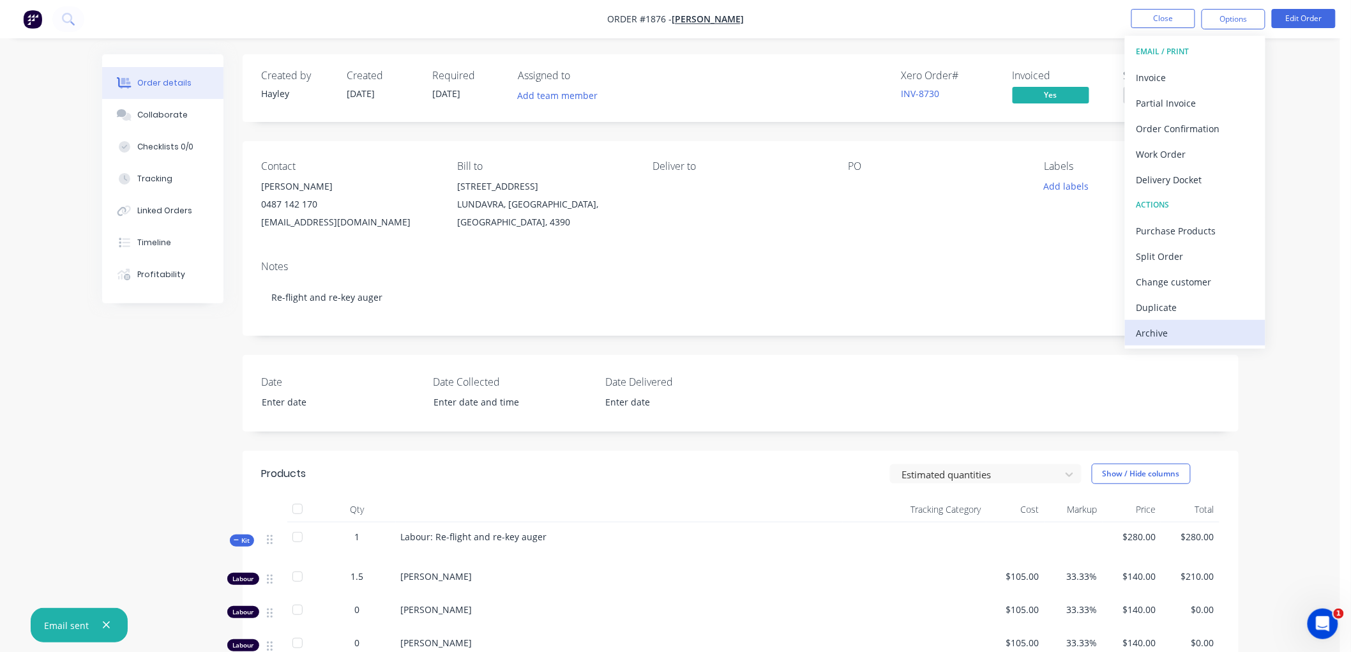
click at [1170, 324] on div "Archive" at bounding box center [1194, 333] width 117 height 19
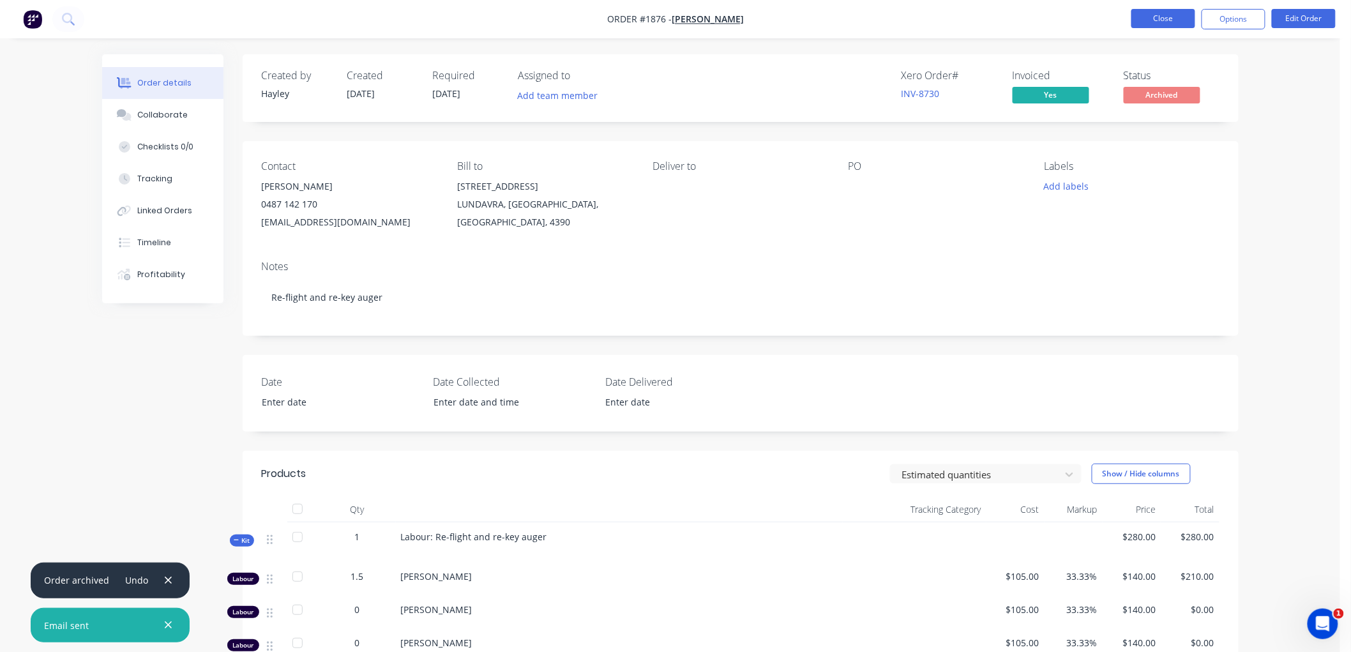
click at [1163, 21] on button "Close" at bounding box center [1163, 18] width 64 height 19
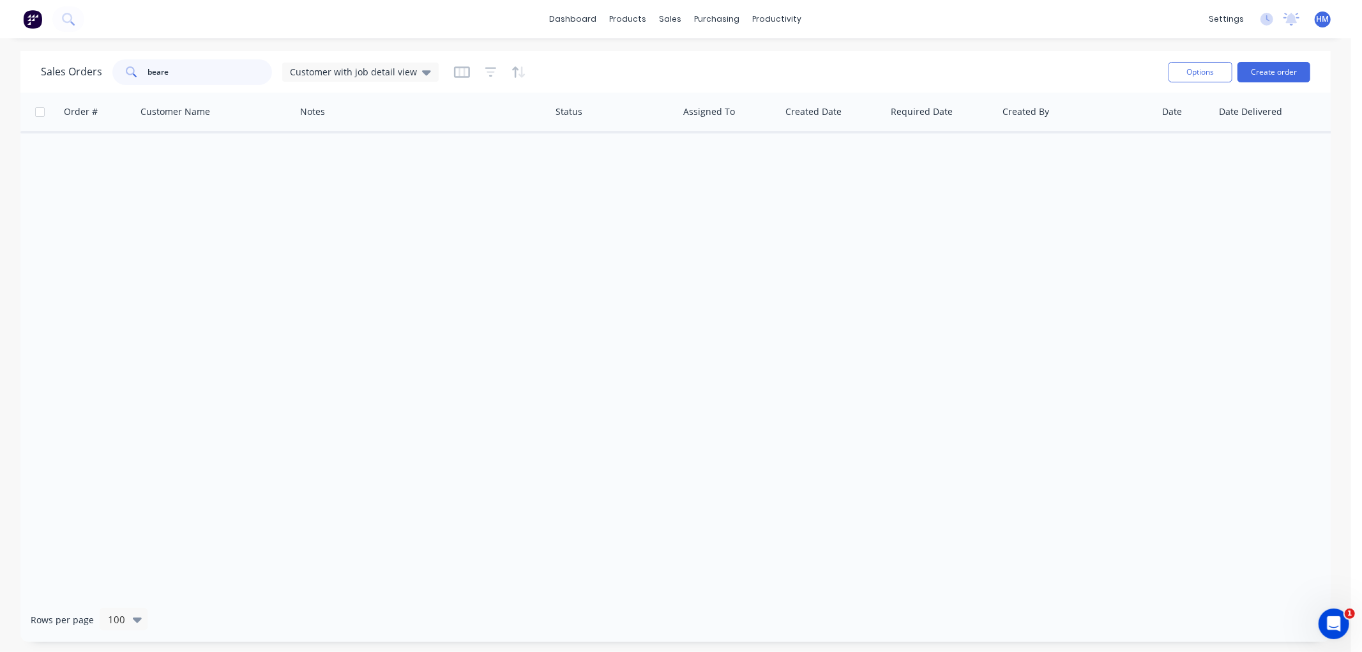
drag, startPoint x: 126, startPoint y: 68, endPoint x: 98, endPoint y: 67, distance: 28.1
click at [98, 67] on div "Sales Orders beare Customer with job detail view" at bounding box center [240, 72] width 398 height 26
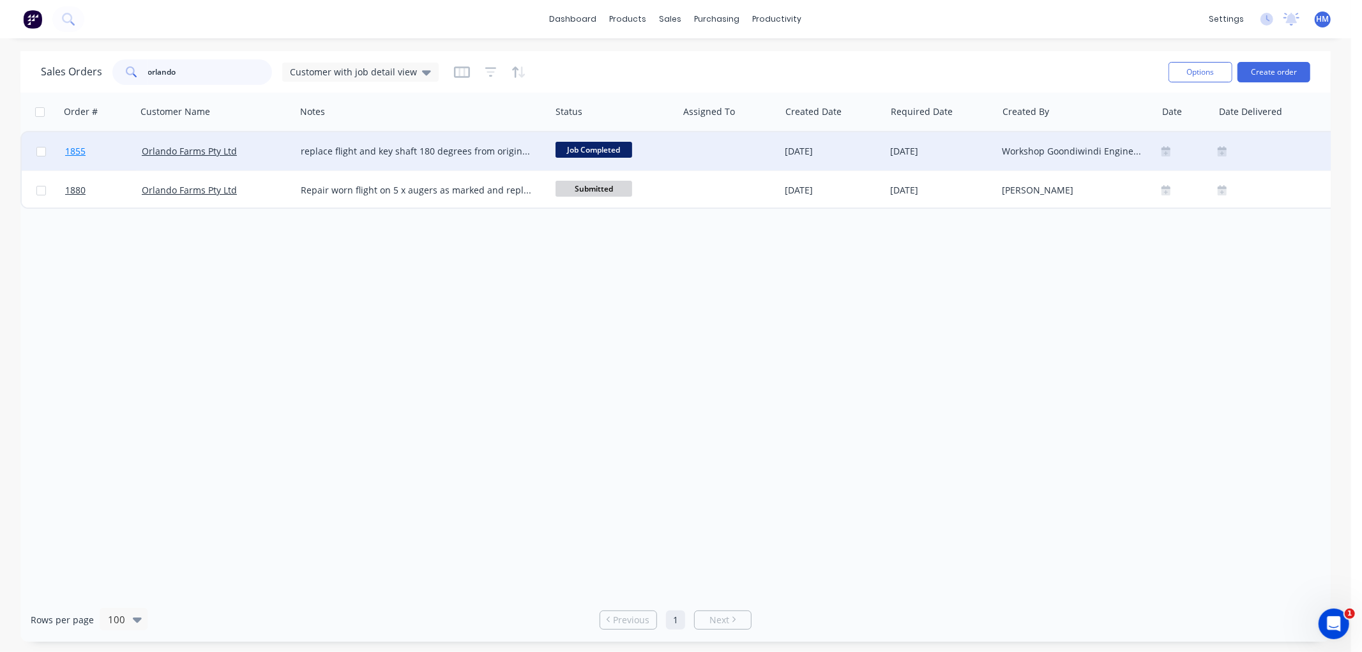
type input "orlando"
click at [106, 146] on link "1855" at bounding box center [103, 151] width 77 height 38
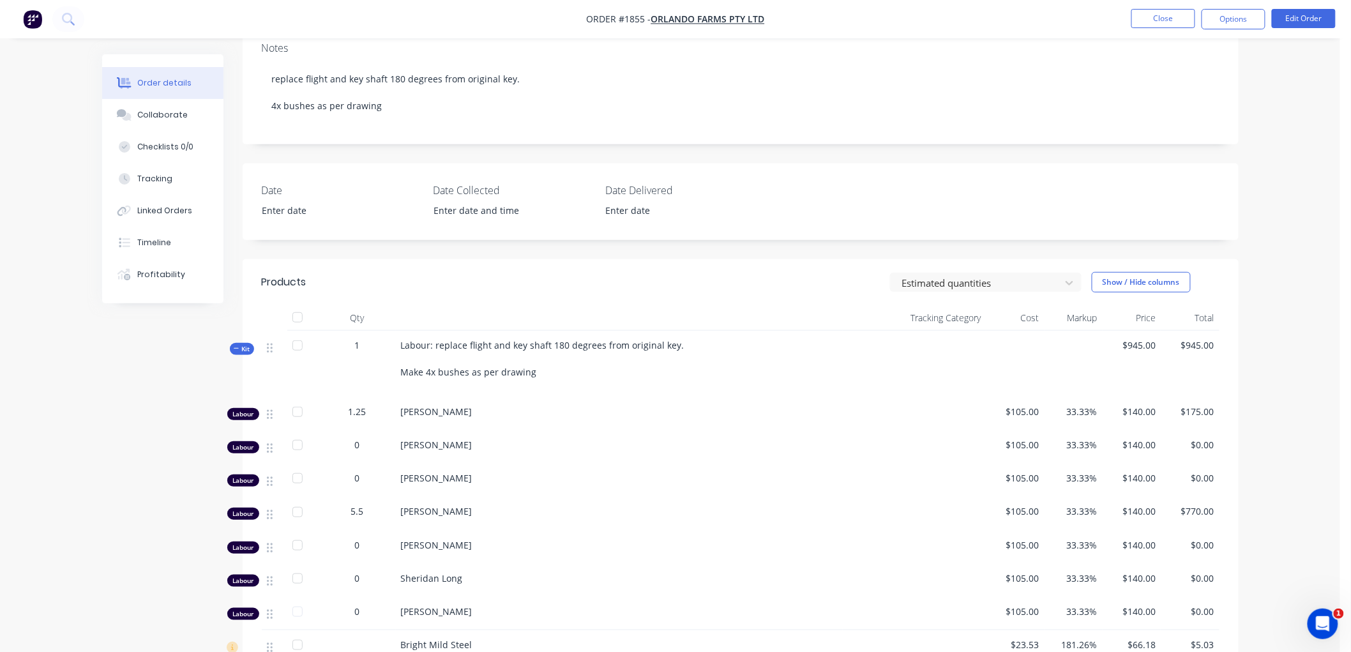
scroll to position [213, 0]
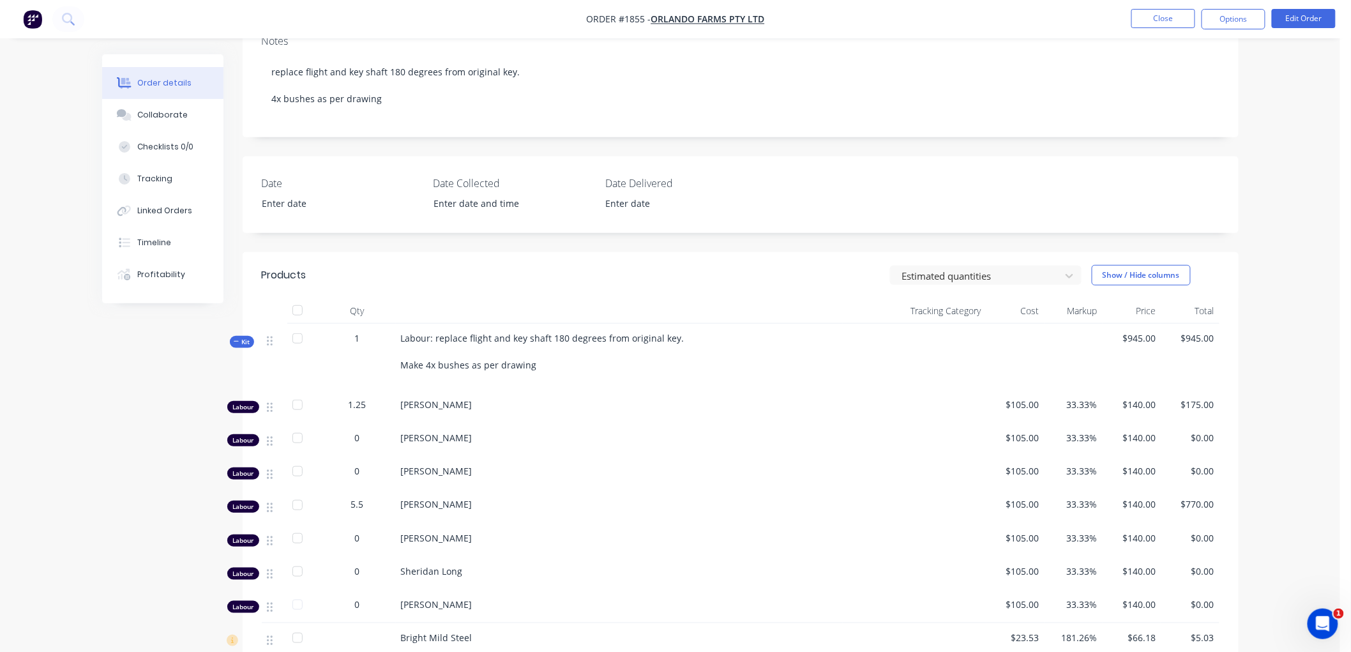
click at [231, 340] on button "Kit" at bounding box center [242, 342] width 24 height 12
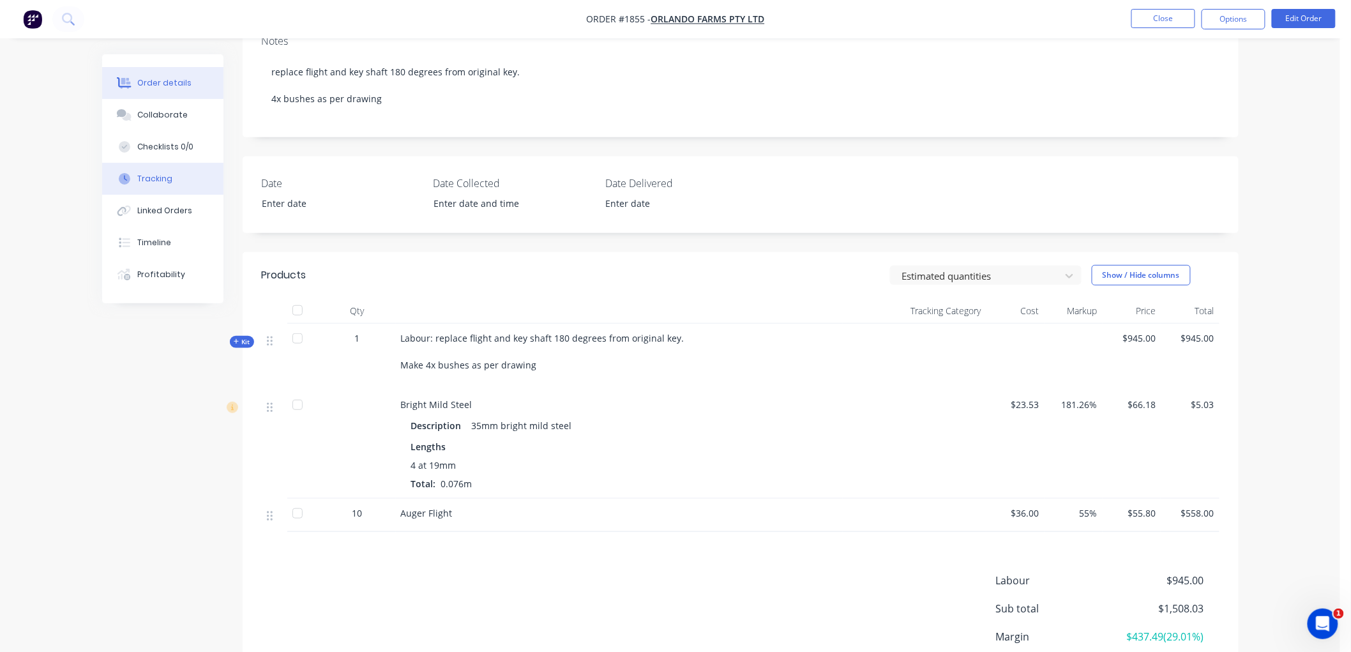
drag, startPoint x: 185, startPoint y: 183, endPoint x: 208, endPoint y: 181, distance: 23.1
click at [184, 183] on button "Tracking" at bounding box center [162, 179] width 121 height 32
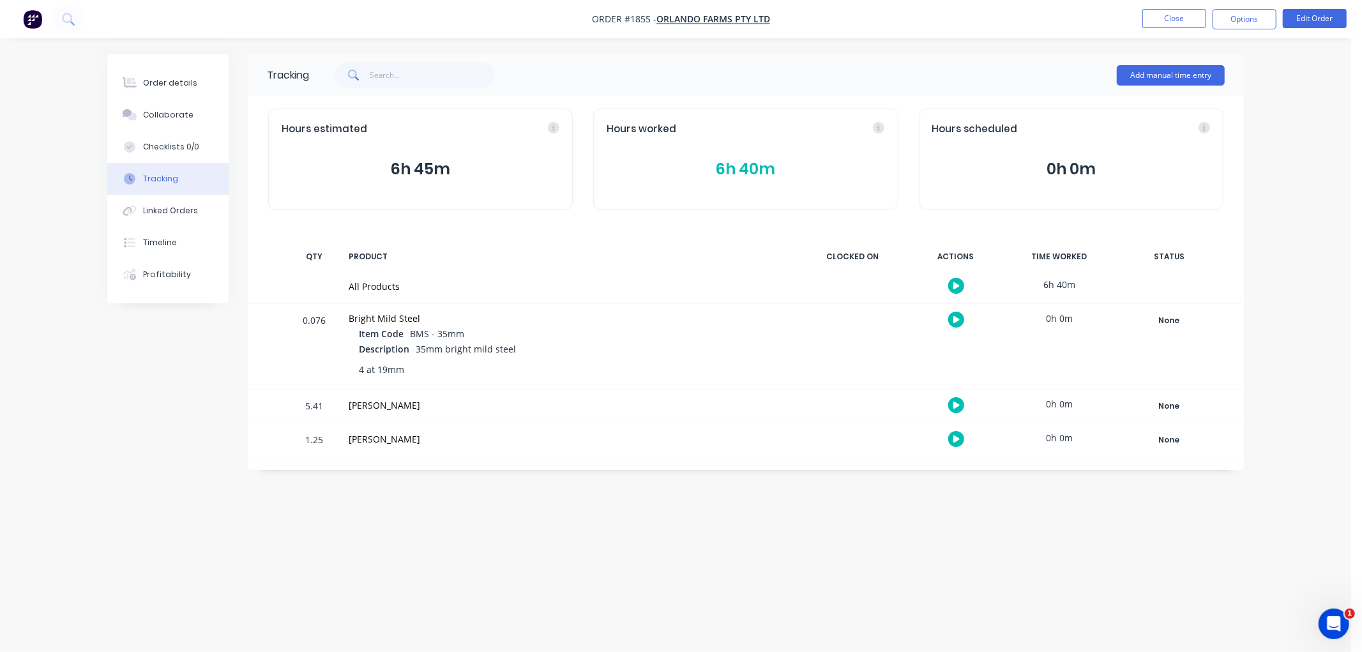
click at [720, 174] on button "6h 40m" at bounding box center [746, 169] width 278 height 24
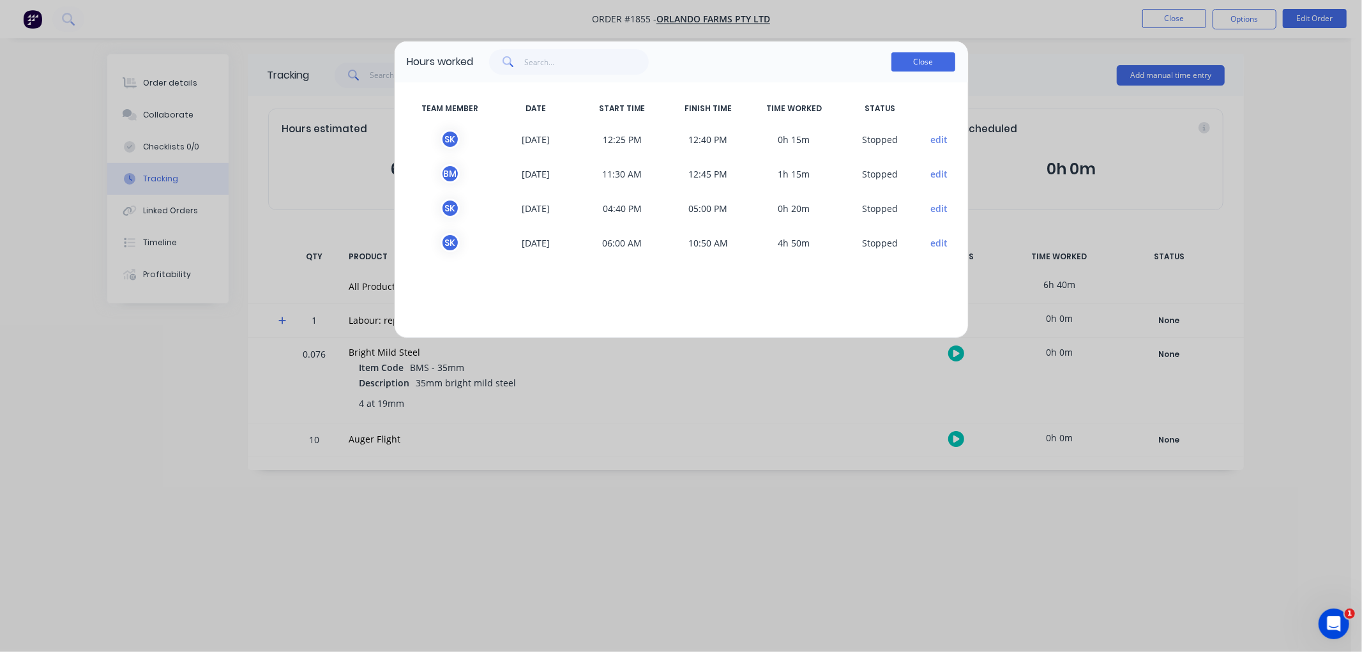
click at [929, 62] on button "Close" at bounding box center [923, 61] width 64 height 19
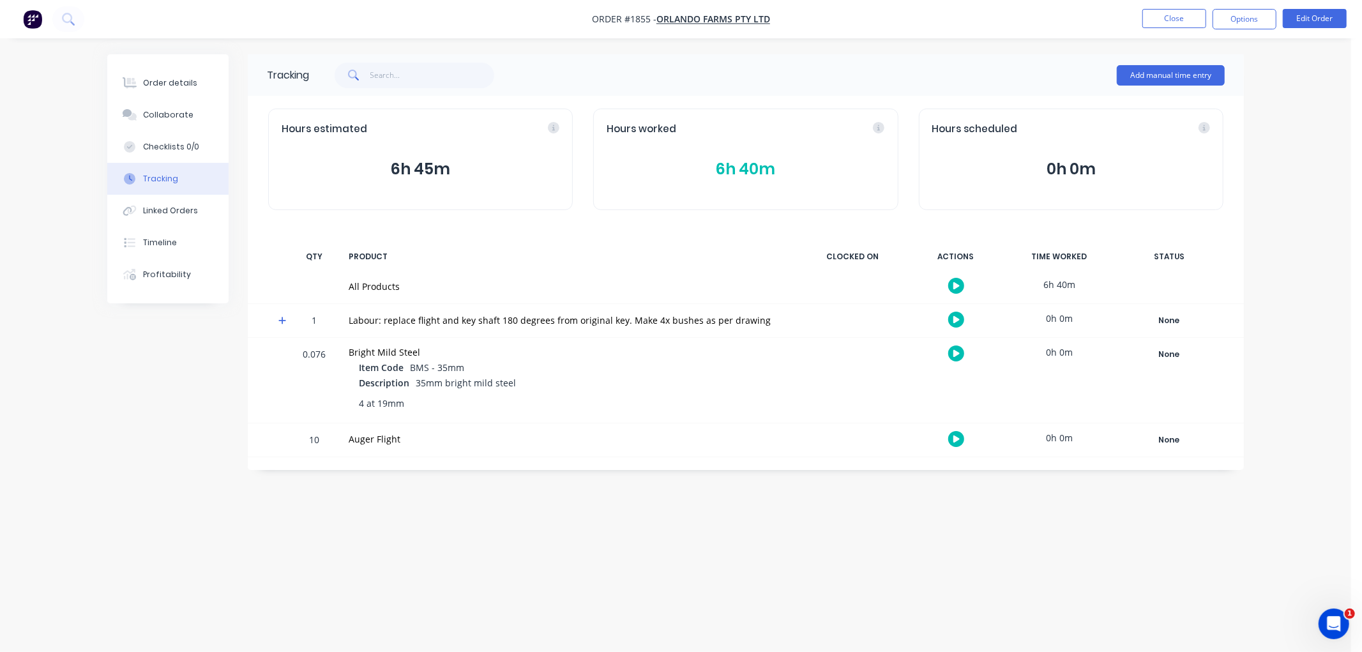
click at [749, 170] on button "6h 40m" at bounding box center [746, 169] width 278 height 24
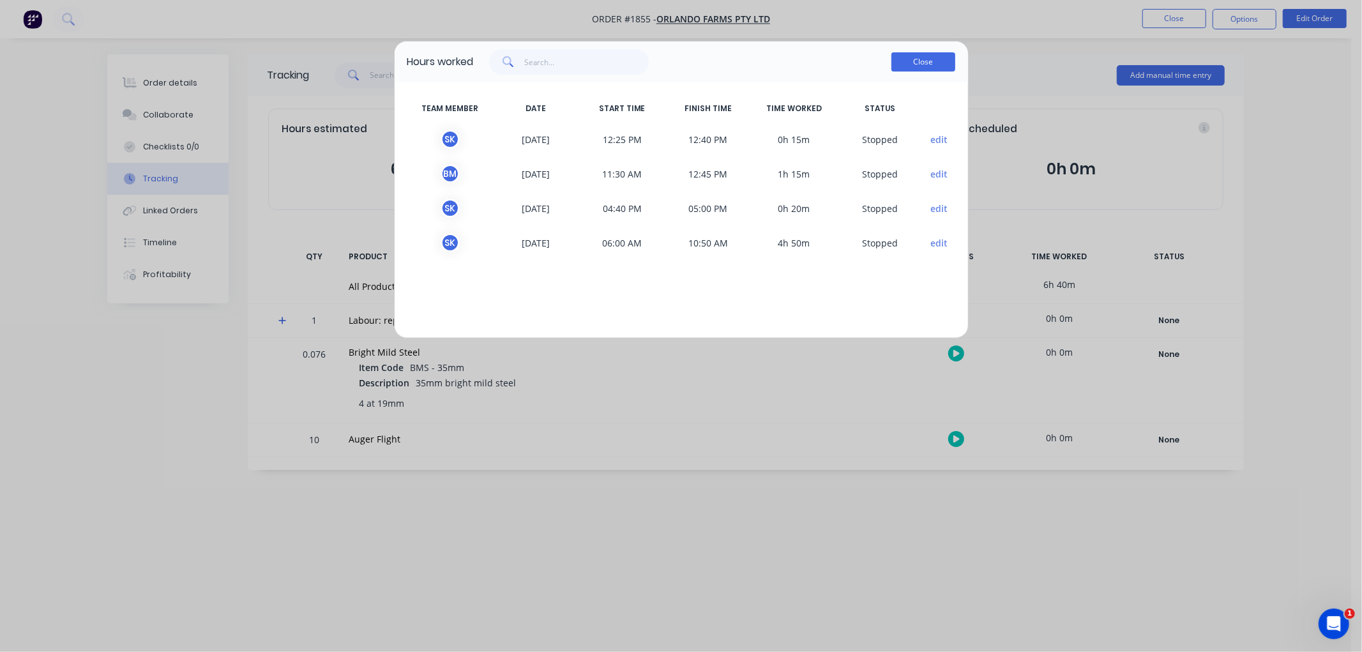
click at [905, 62] on button "Close" at bounding box center [923, 61] width 64 height 19
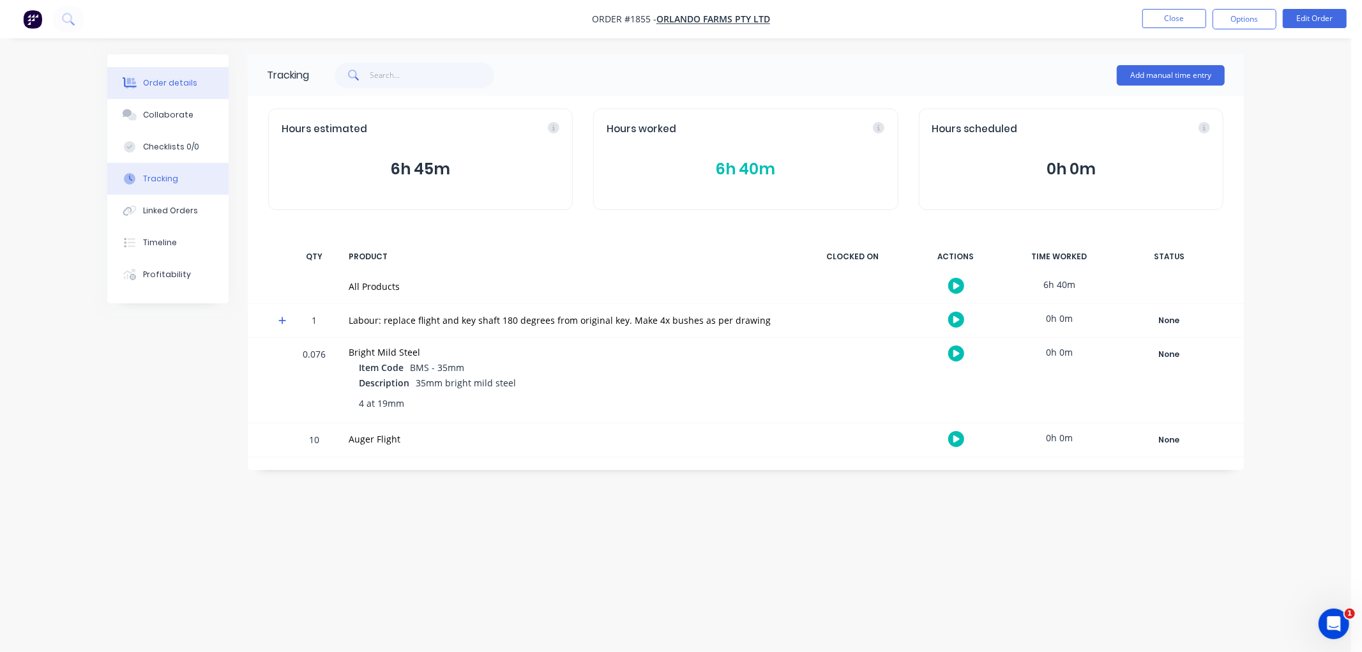
click at [188, 86] on div "Order details" at bounding box center [170, 82] width 54 height 11
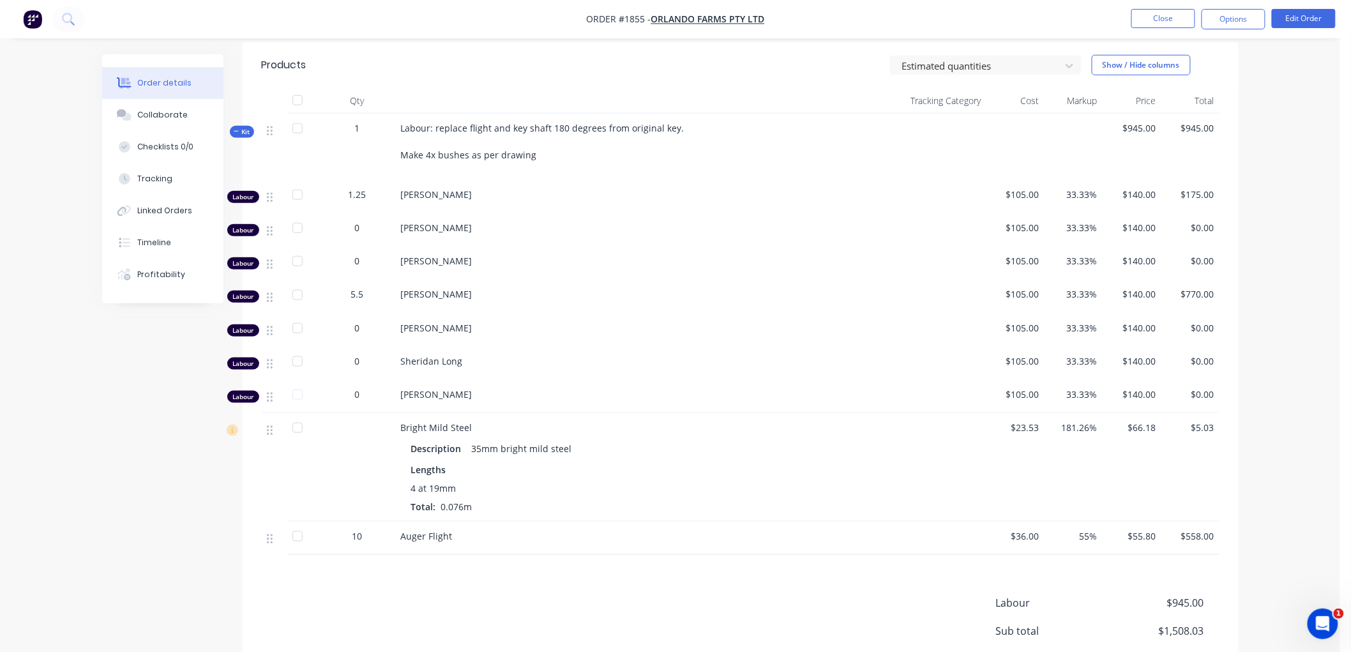
scroll to position [425, 0]
click at [1311, 24] on button "Edit Order" at bounding box center [1304, 18] width 64 height 19
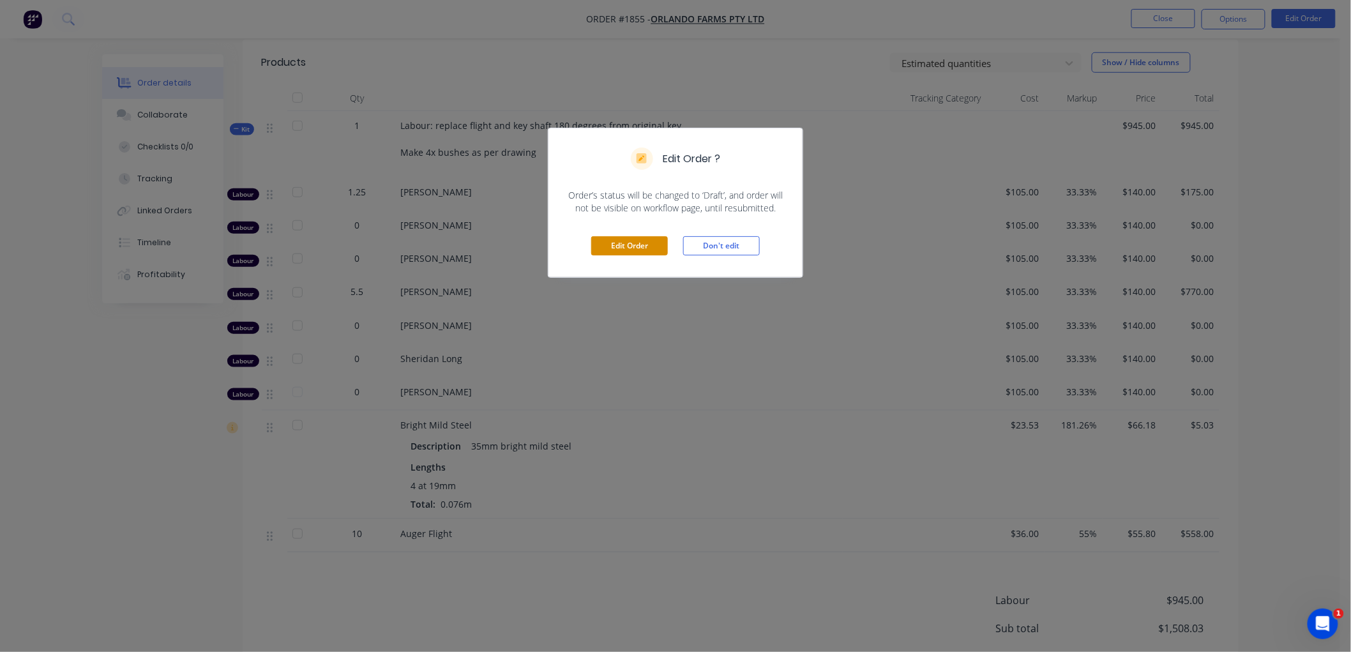
click at [624, 243] on button "Edit Order" at bounding box center [629, 245] width 77 height 19
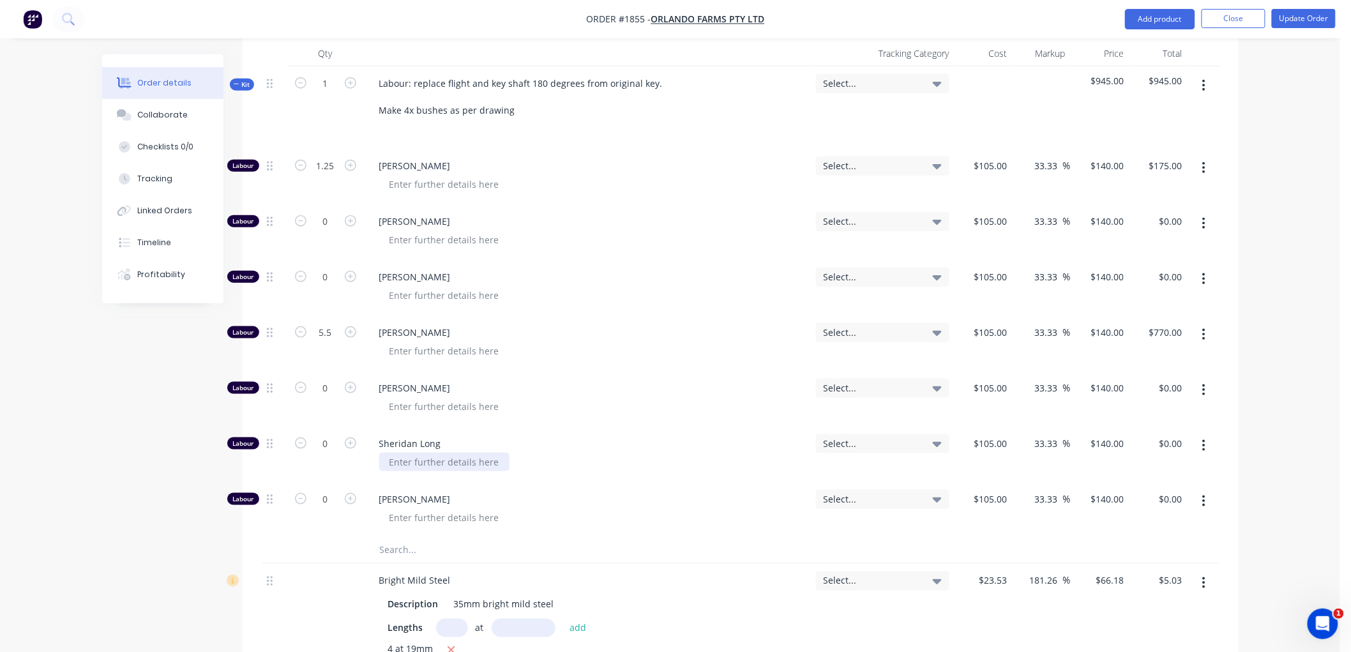
scroll to position [496, 0]
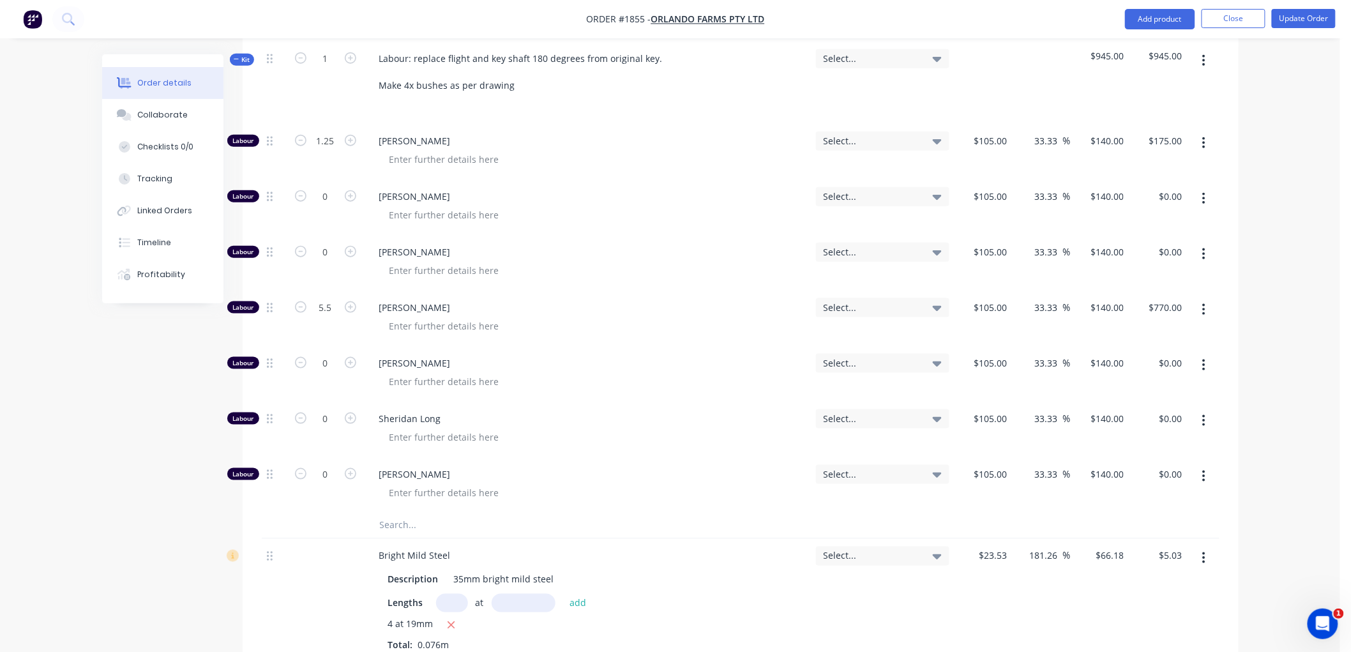
click at [1205, 306] on icon "button" at bounding box center [1203, 310] width 3 height 14
click at [1159, 338] on div "Duplicate" at bounding box center [1159, 343] width 98 height 19
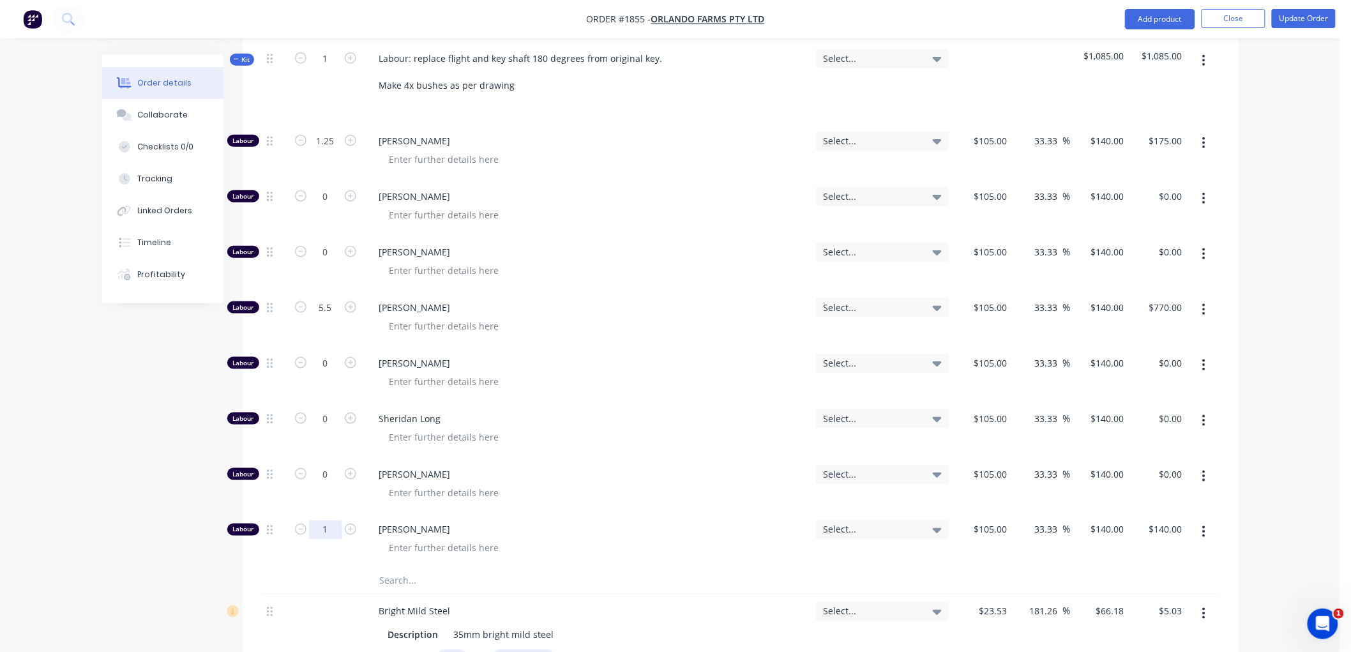
click at [328, 530] on input "1" at bounding box center [325, 529] width 33 height 19
type input "2.5"
type input "140"
type input "$350.00"
drag, startPoint x: 1115, startPoint y: 529, endPoint x: 1127, endPoint y: 532, distance: 12.5
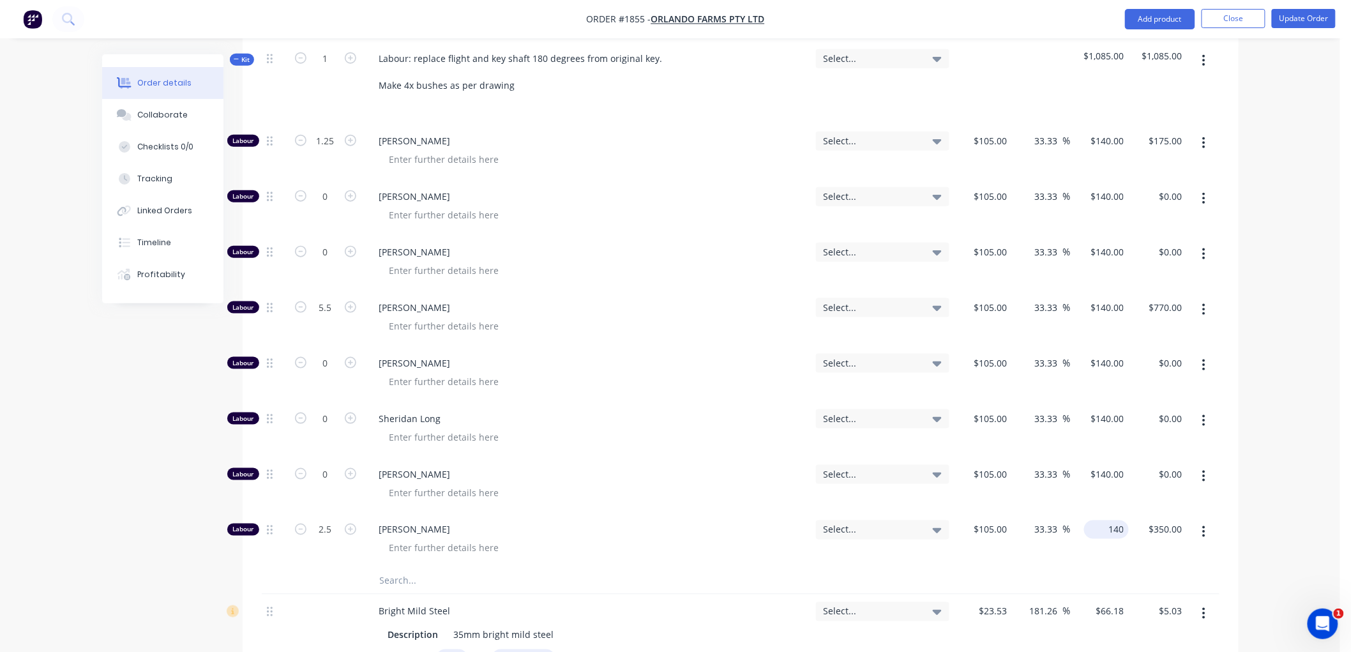
click at [1115, 529] on input "140" at bounding box center [1109, 529] width 40 height 19
click at [1127, 529] on input "140" at bounding box center [1118, 529] width 22 height 19
type input "-140"
type input "-233.33"
type input "$-140.00"
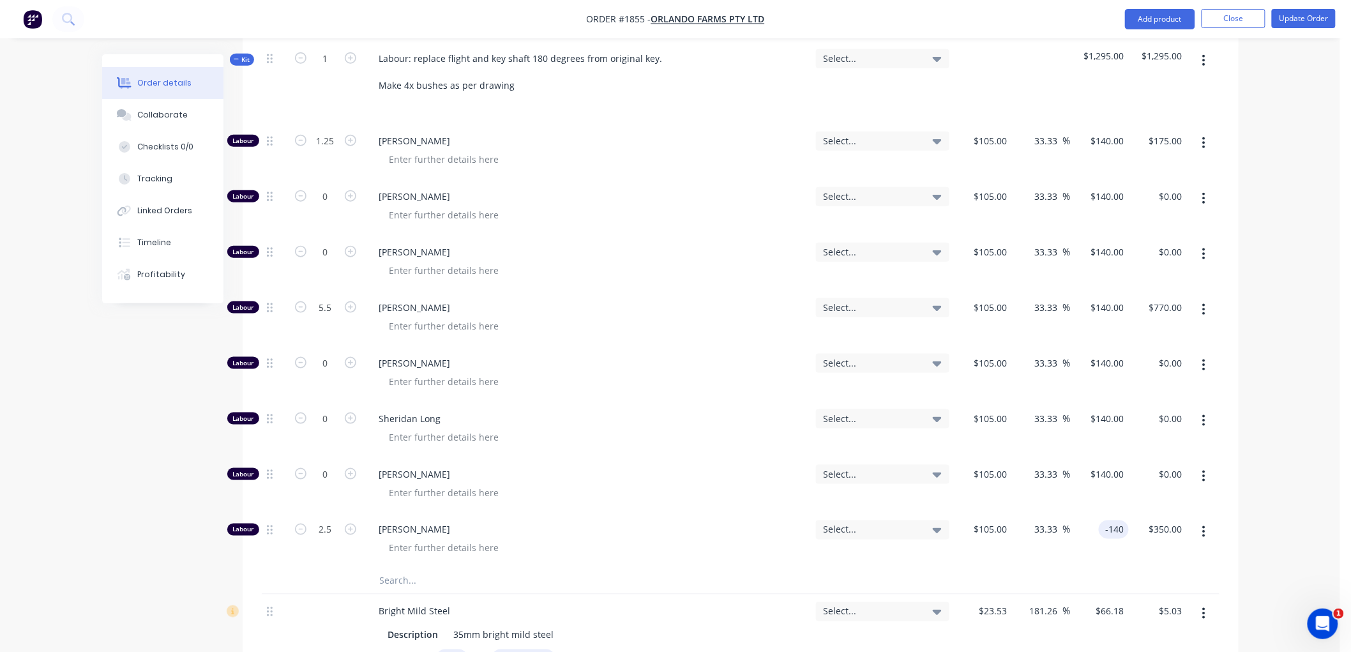
type input "$-350.00"
click at [1099, 555] on div "$-140.00 -140" at bounding box center [1100, 541] width 58 height 56
click at [231, 59] on button "Kit" at bounding box center [242, 60] width 24 height 12
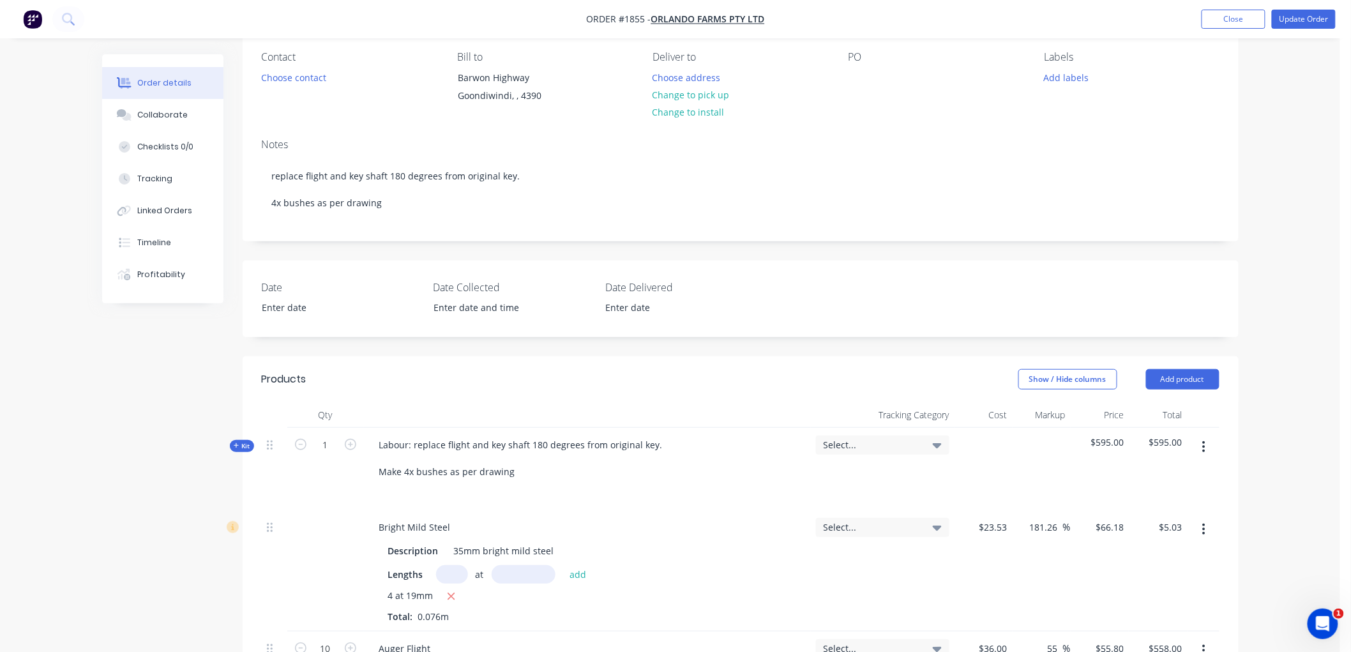
scroll to position [89, 0]
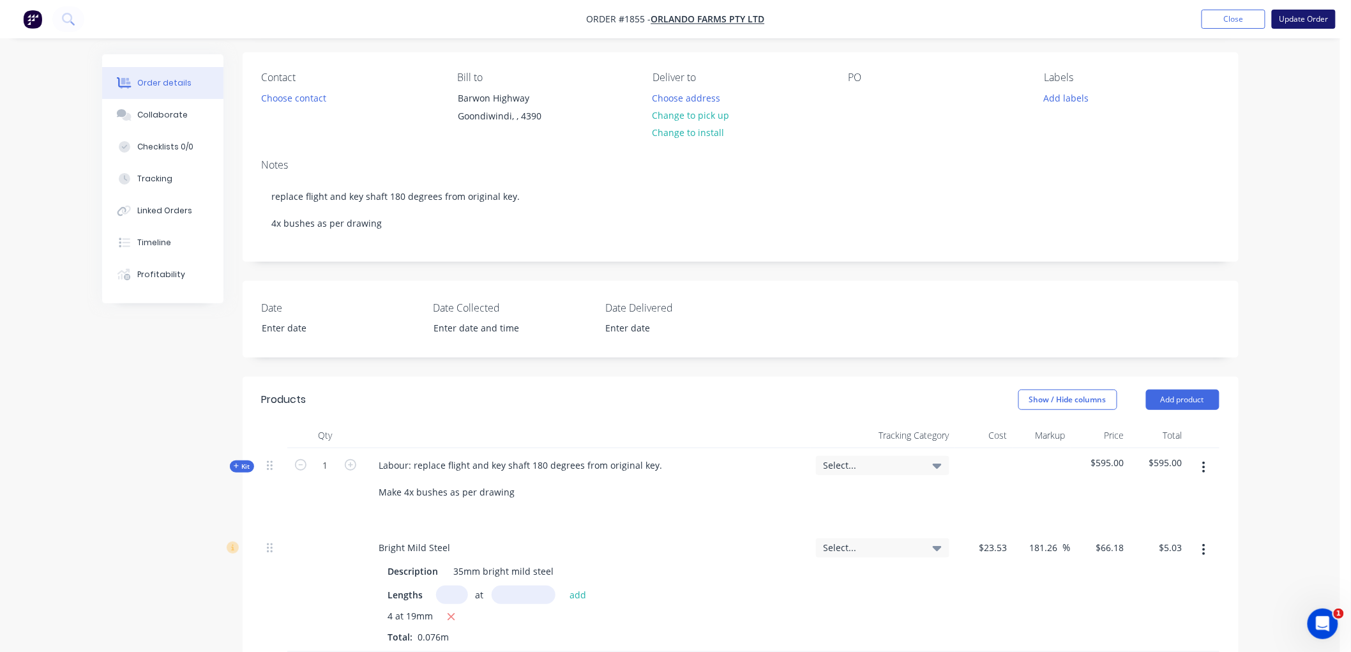
click at [1299, 11] on button "Update Order" at bounding box center [1304, 19] width 64 height 19
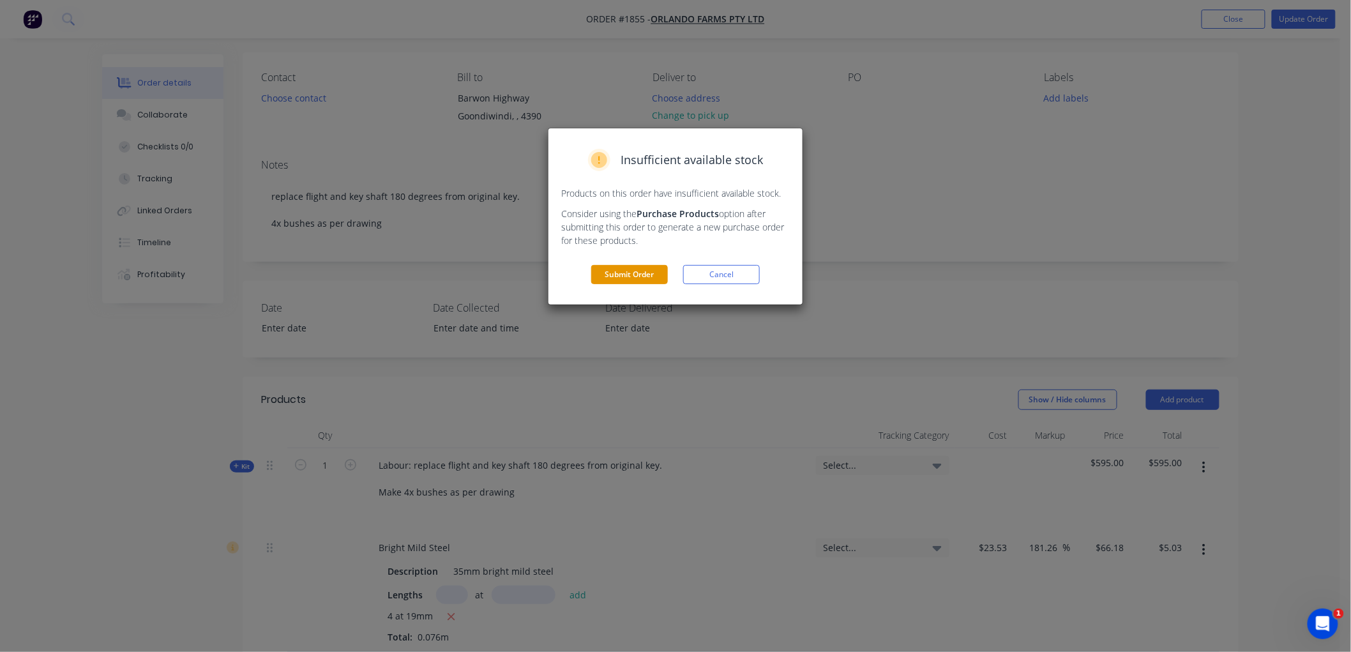
click at [629, 275] on button "Submit Order" at bounding box center [629, 274] width 77 height 19
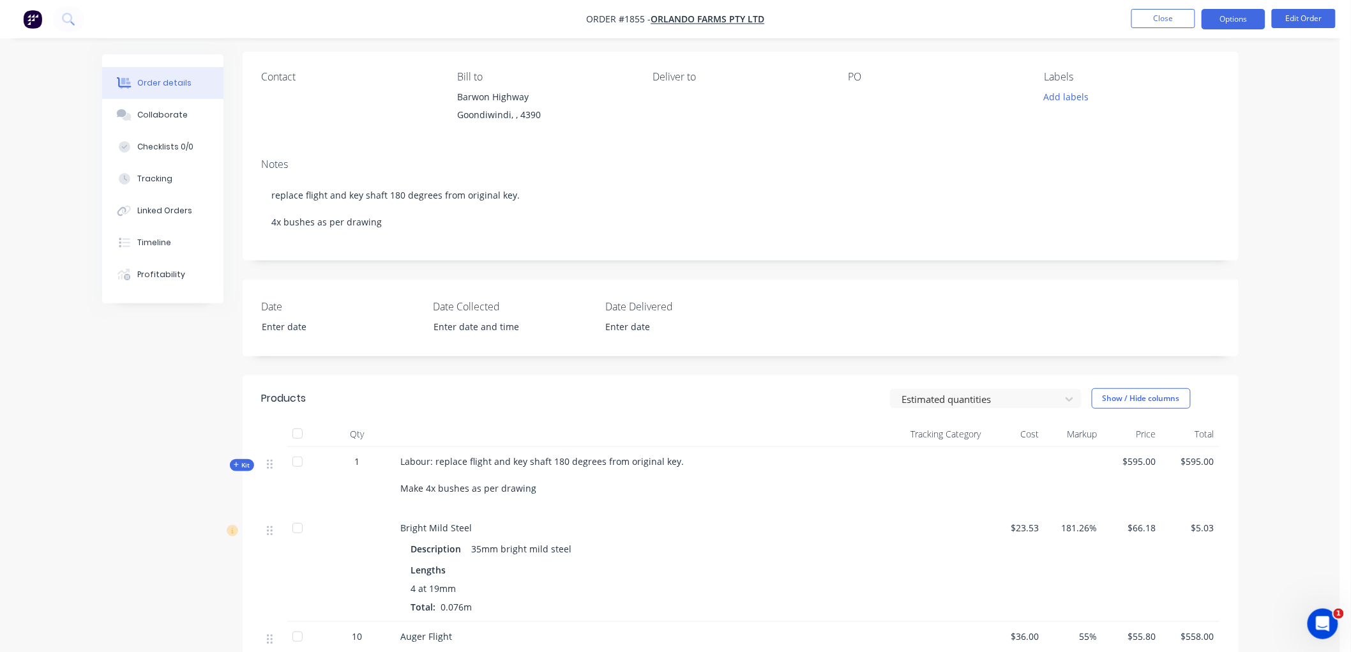
click at [1248, 20] on button "Options" at bounding box center [1234, 19] width 64 height 20
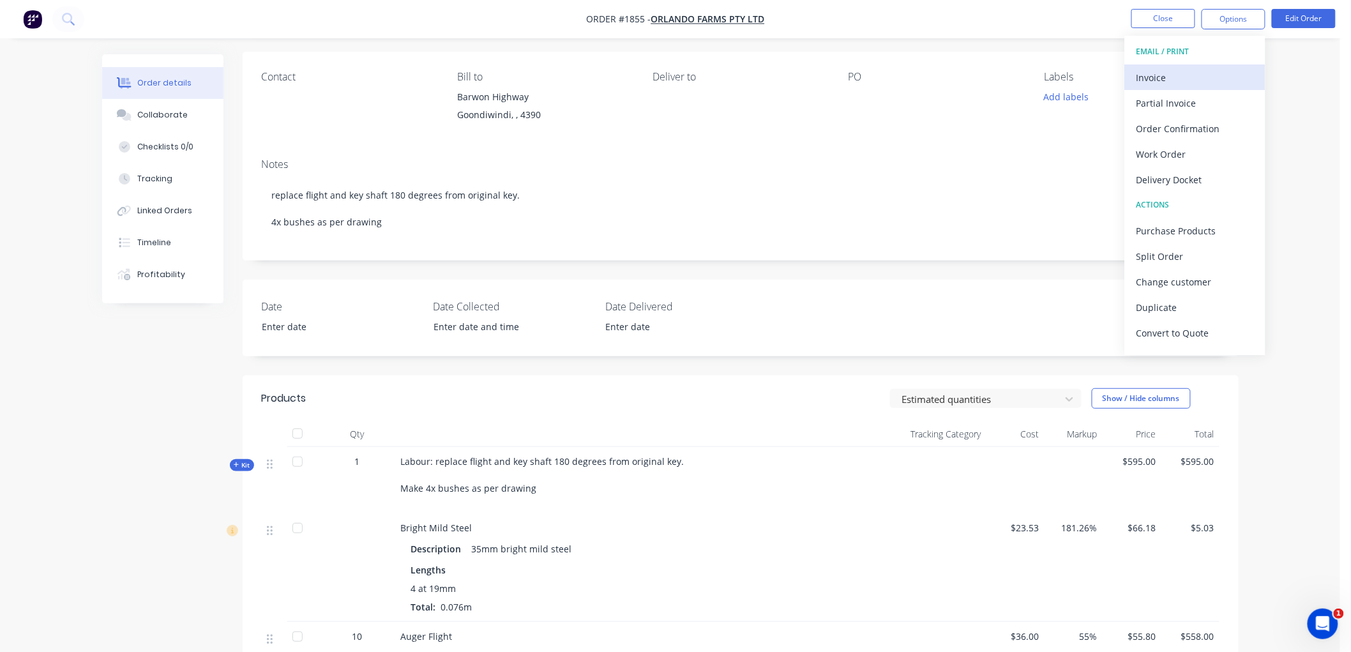
click at [1188, 73] on div "Invoice" at bounding box center [1194, 77] width 117 height 19
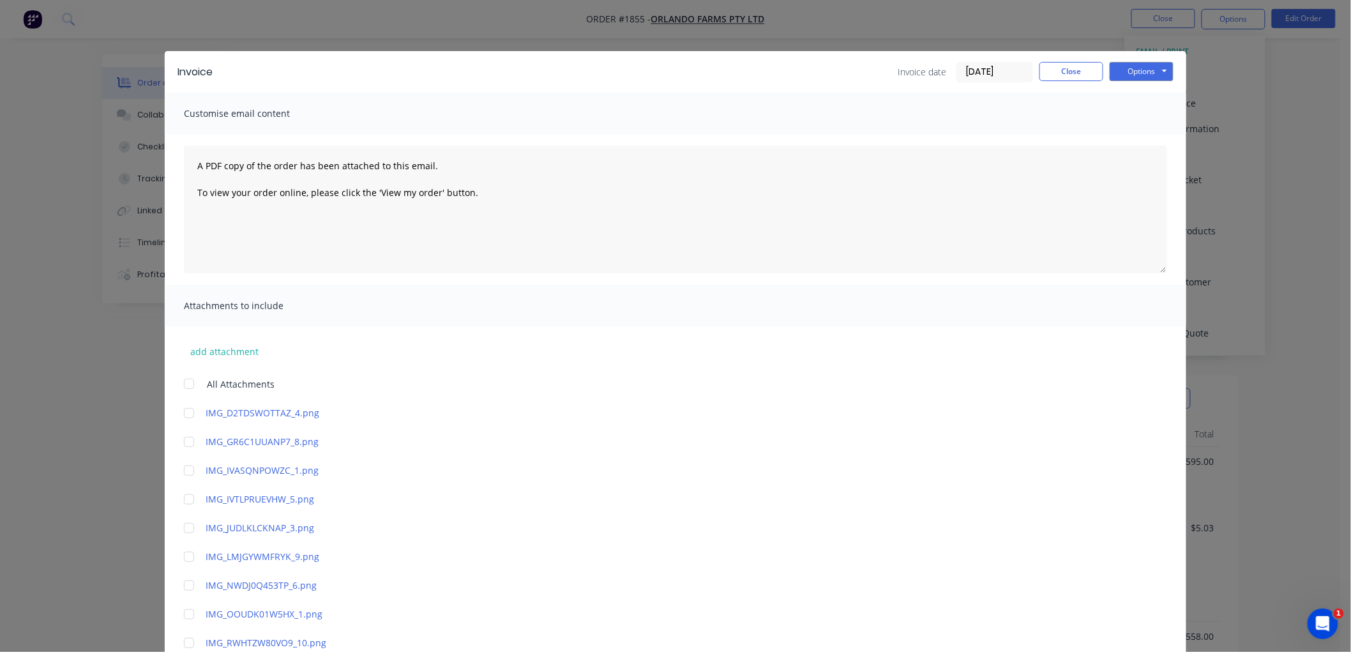
click at [1011, 66] on input "08/10/25" at bounding box center [994, 72] width 75 height 19
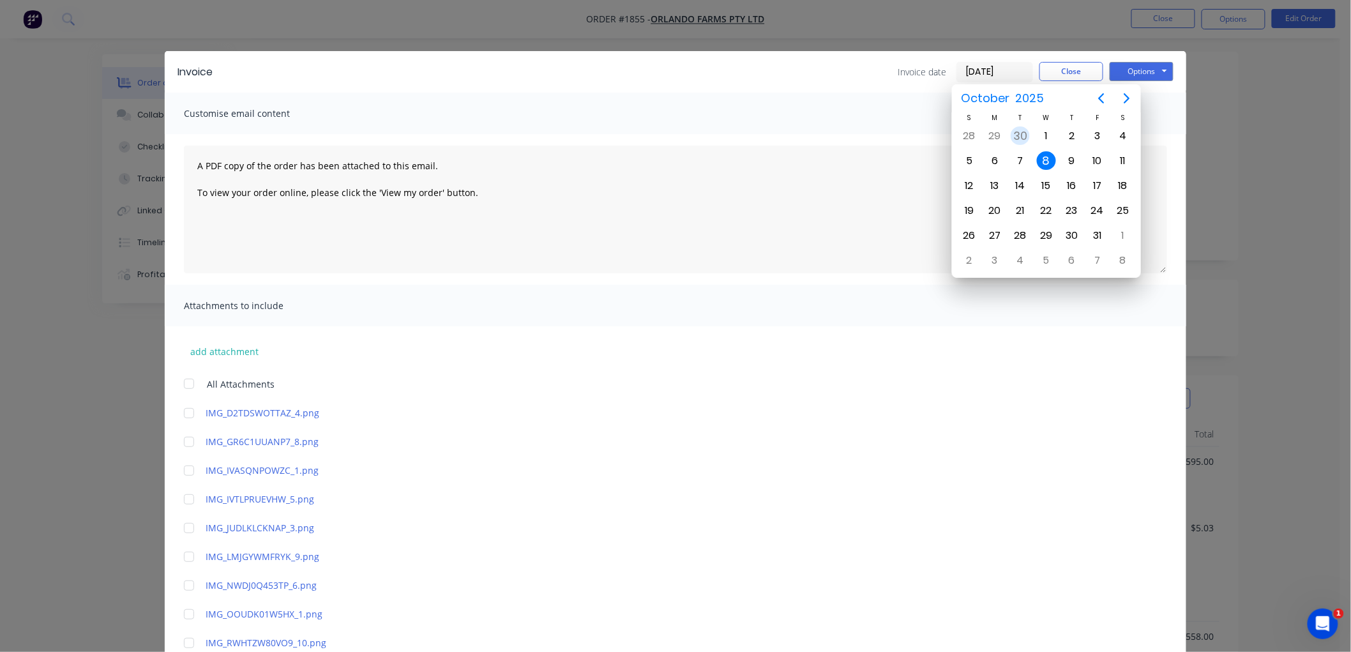
click at [1018, 135] on div "30" at bounding box center [1020, 135] width 19 height 19
type input "30/09/25"
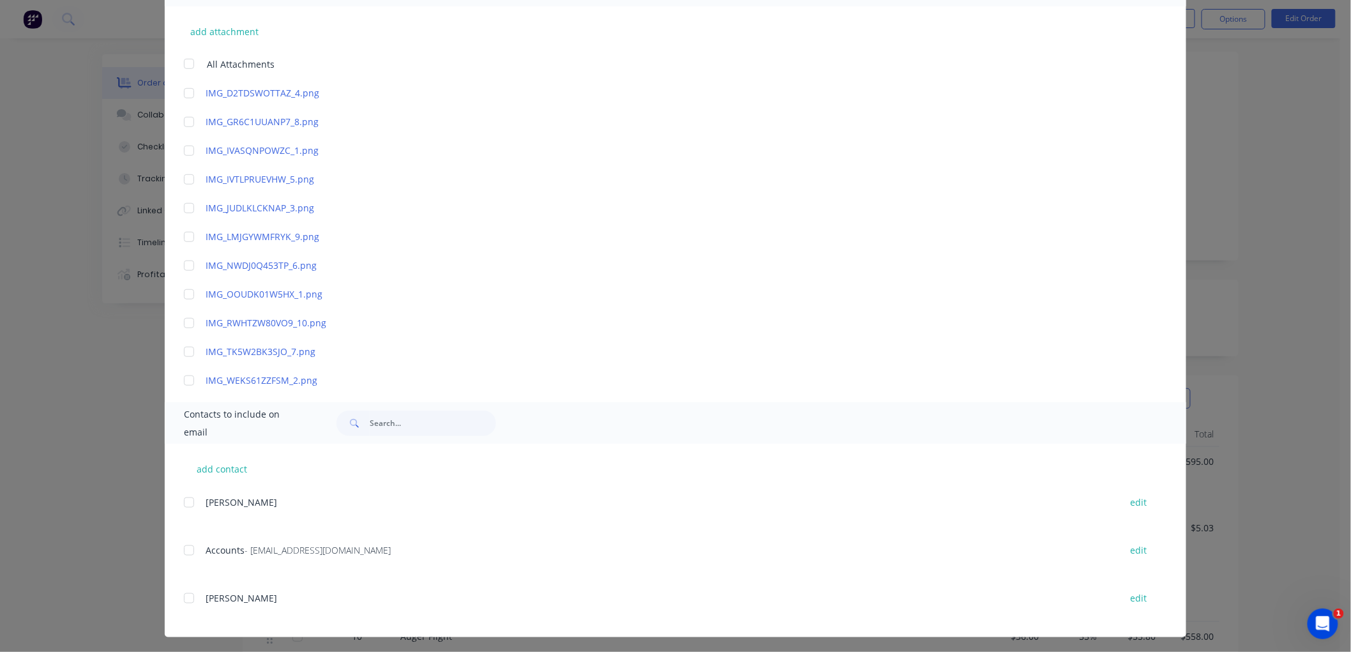
scroll to position [322, 0]
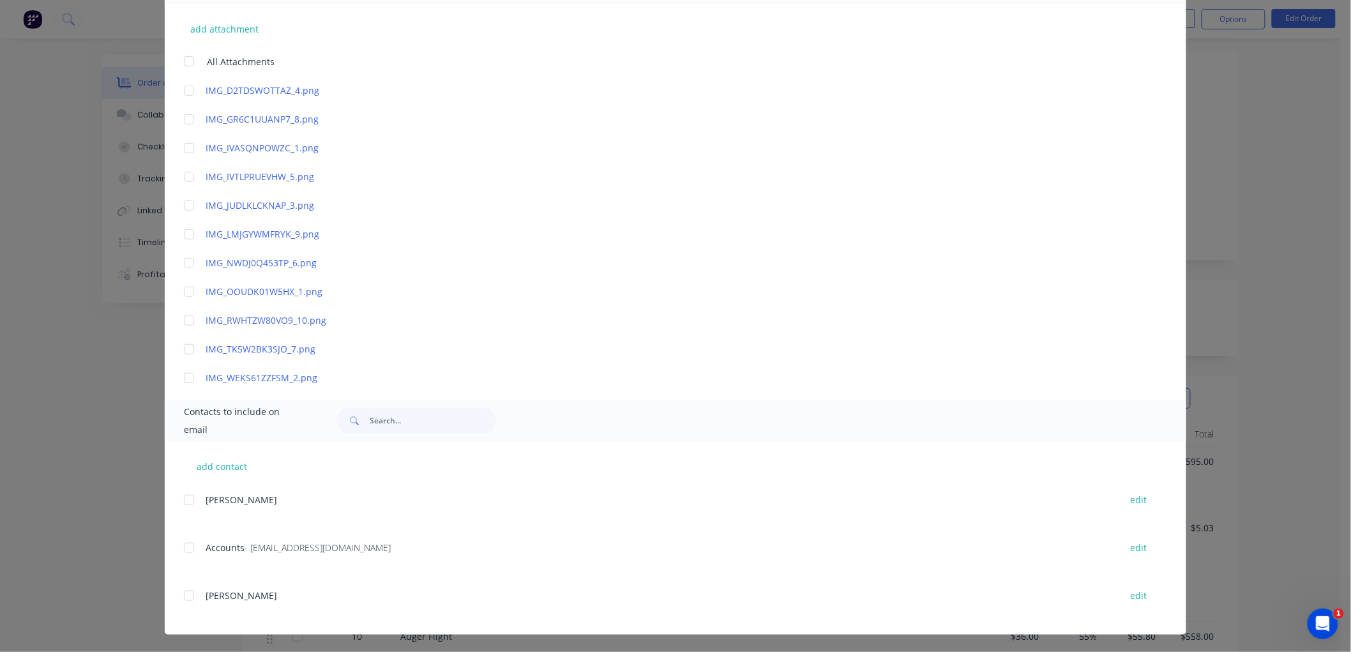
click at [183, 546] on div at bounding box center [189, 548] width 26 height 26
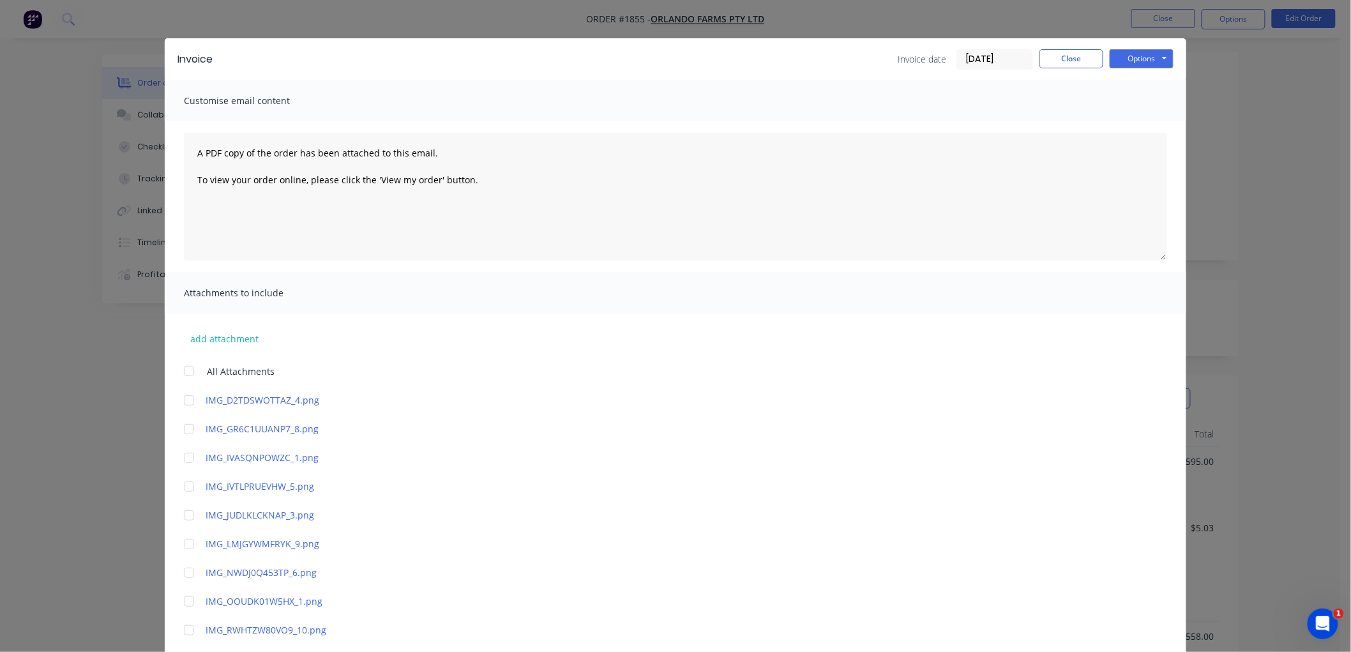
scroll to position [0, 0]
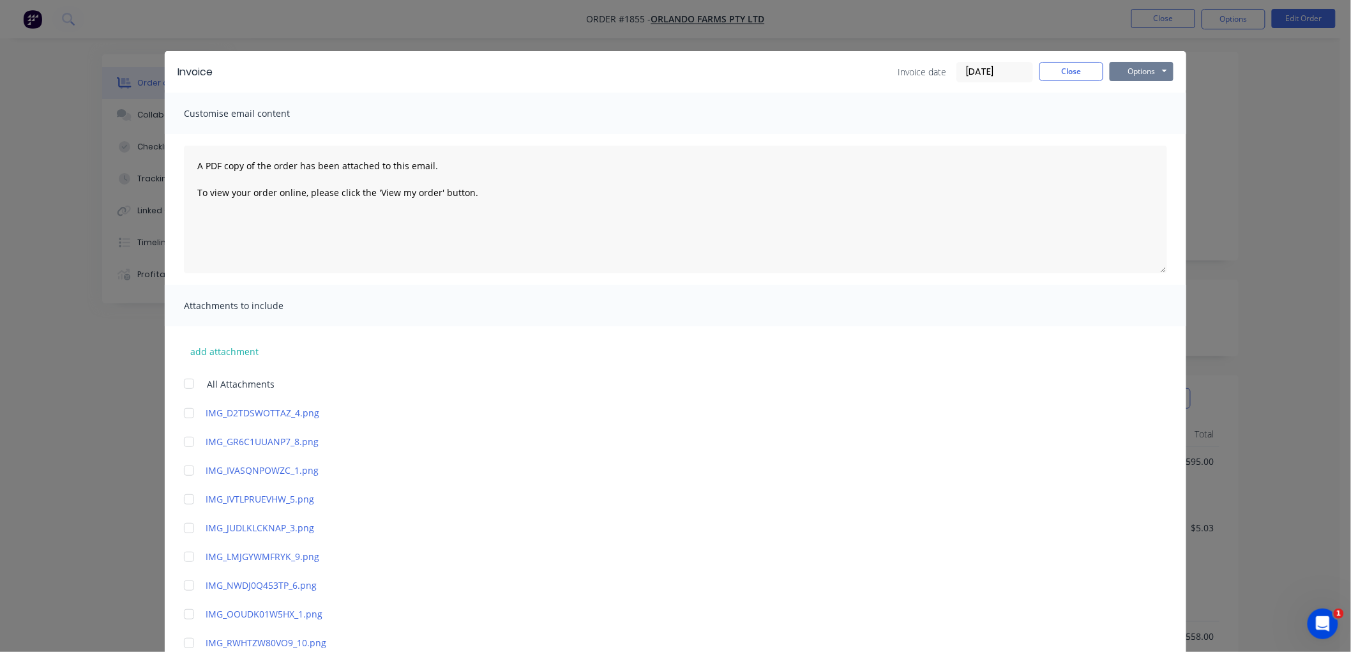
click at [1133, 66] on button "Options" at bounding box center [1142, 71] width 64 height 19
click at [1142, 136] on button "Email" at bounding box center [1151, 136] width 82 height 21
click at [1066, 68] on button "Close" at bounding box center [1071, 71] width 64 height 19
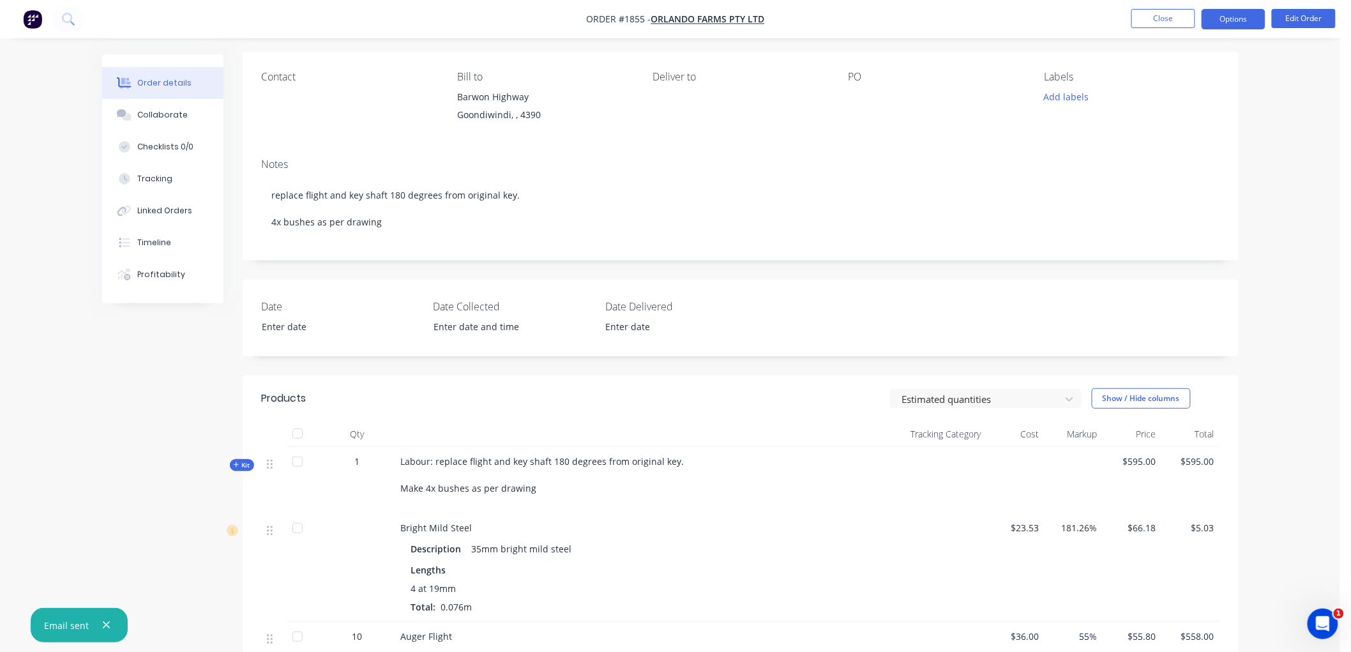
click at [1240, 20] on button "Options" at bounding box center [1234, 19] width 64 height 20
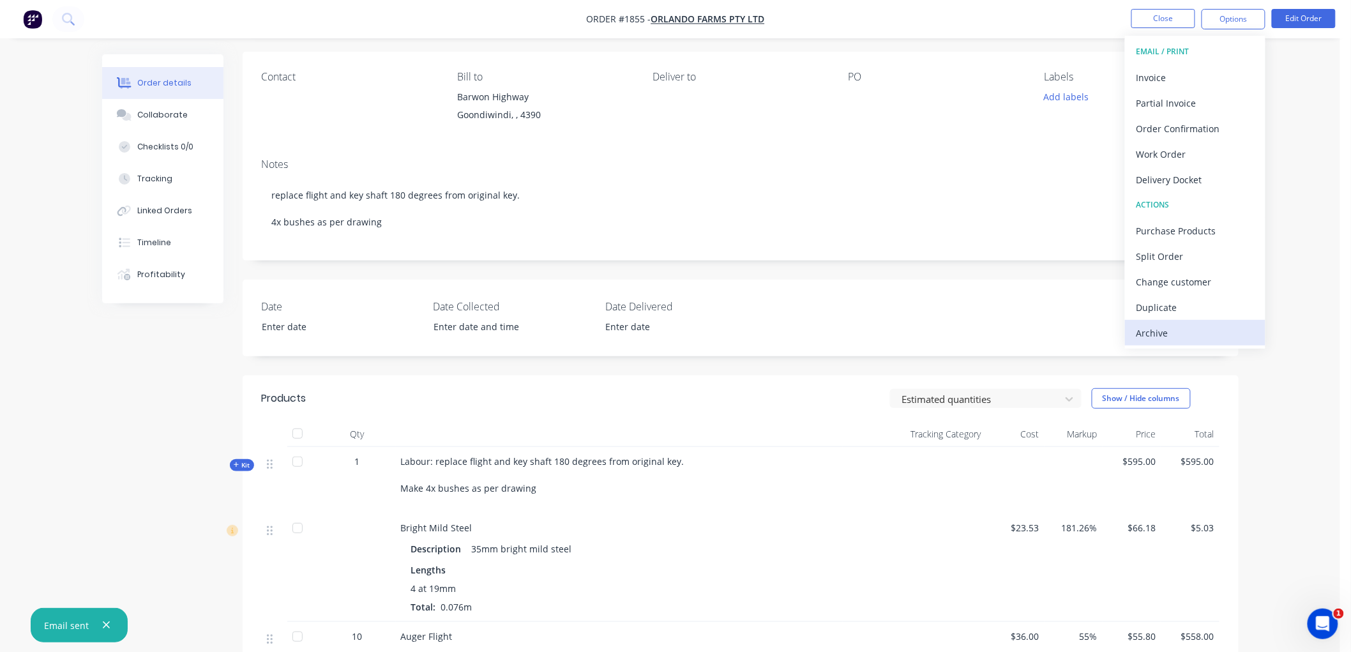
click at [1189, 322] on button "Archive" at bounding box center [1195, 333] width 140 height 26
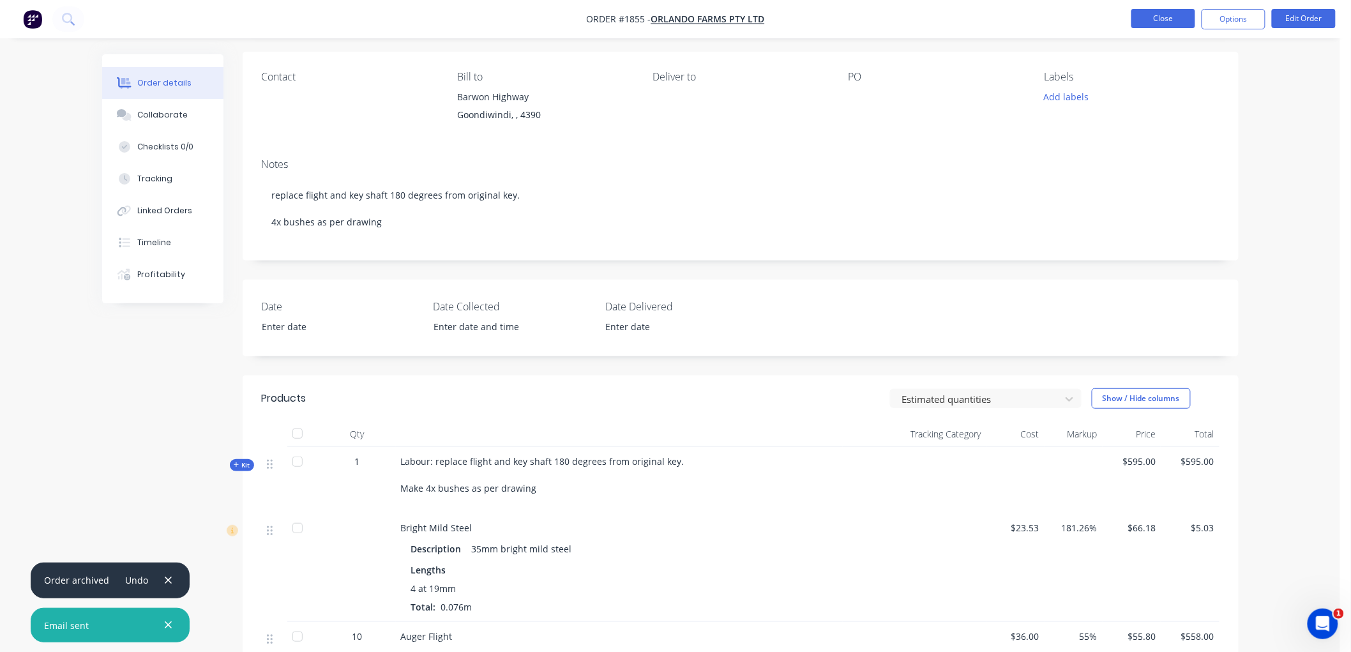
click at [1164, 17] on button "Close" at bounding box center [1163, 18] width 64 height 19
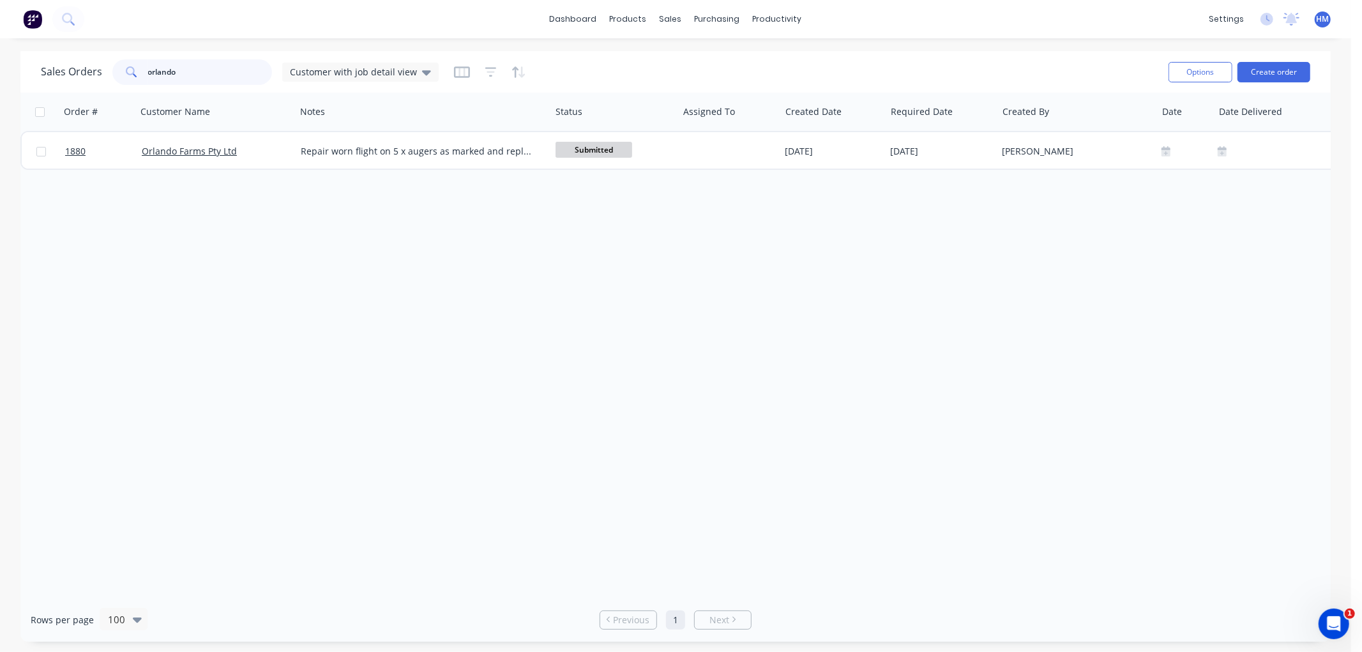
drag, startPoint x: 192, startPoint y: 68, endPoint x: 129, endPoint y: 71, distance: 63.3
click at [129, 70] on div "orlando" at bounding box center [192, 72] width 160 height 26
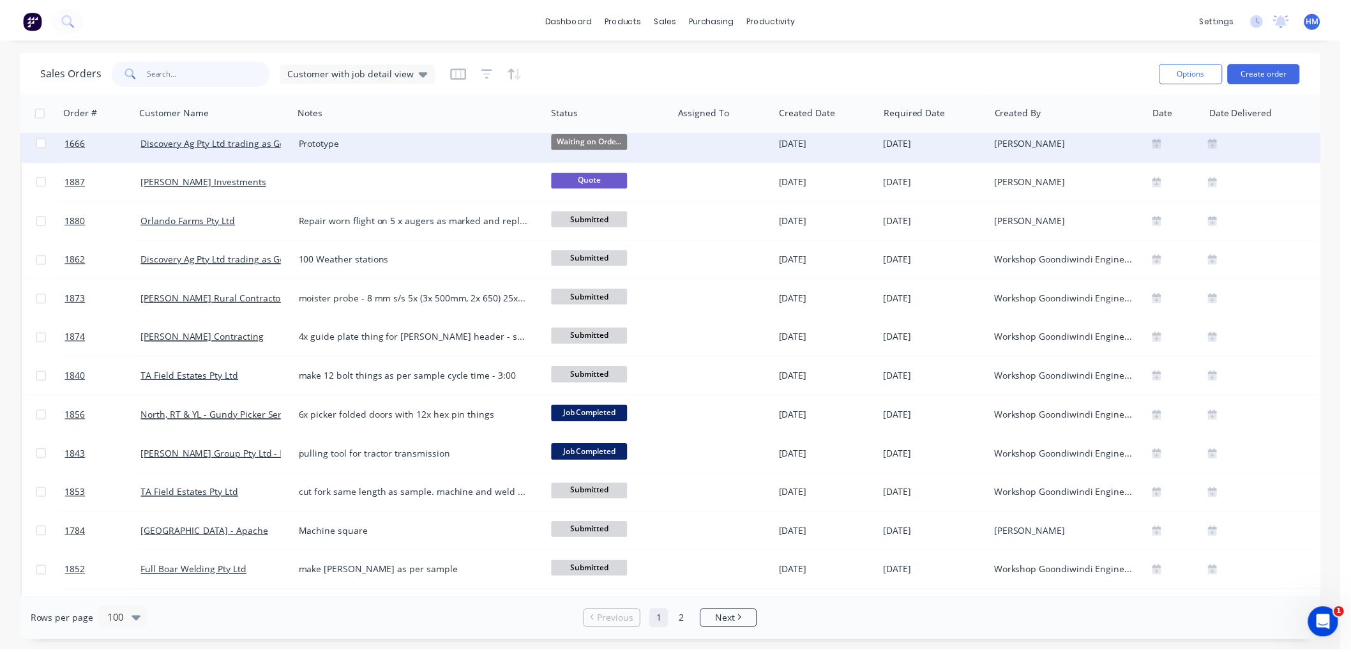
scroll to position [1702, 0]
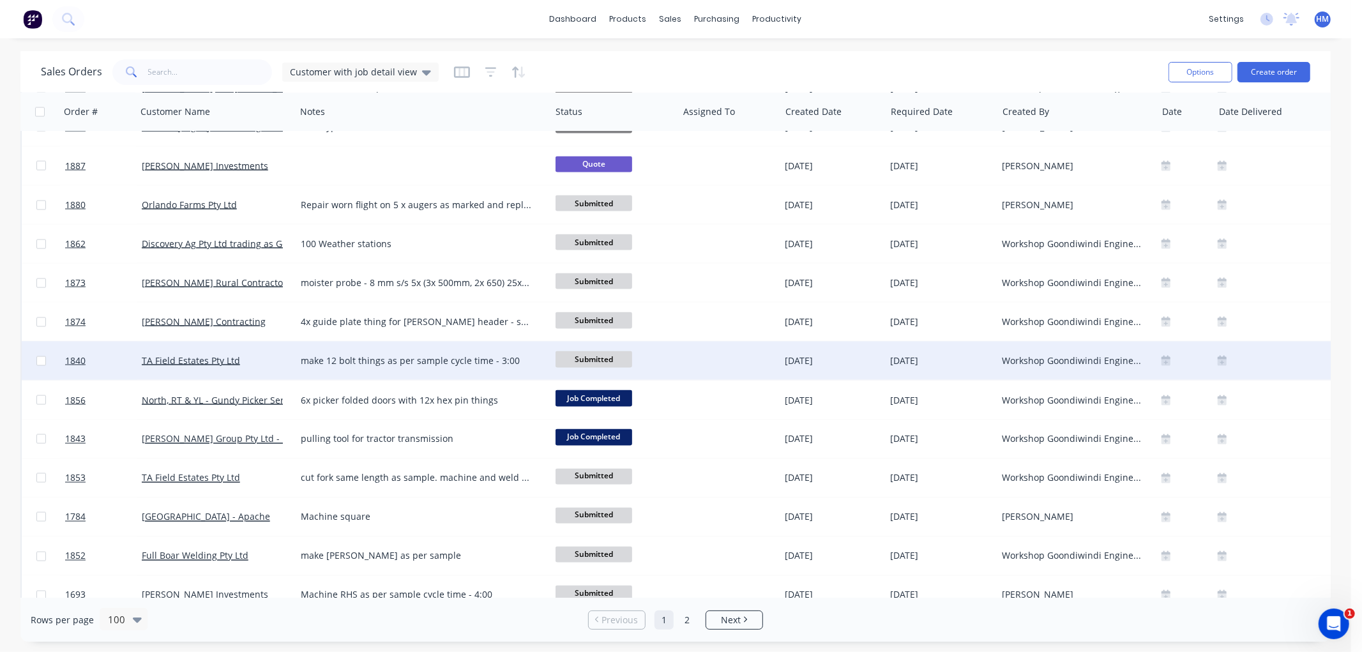
click at [244, 360] on div "TA Field Estates Pty Ltd" at bounding box center [213, 360] width 142 height 13
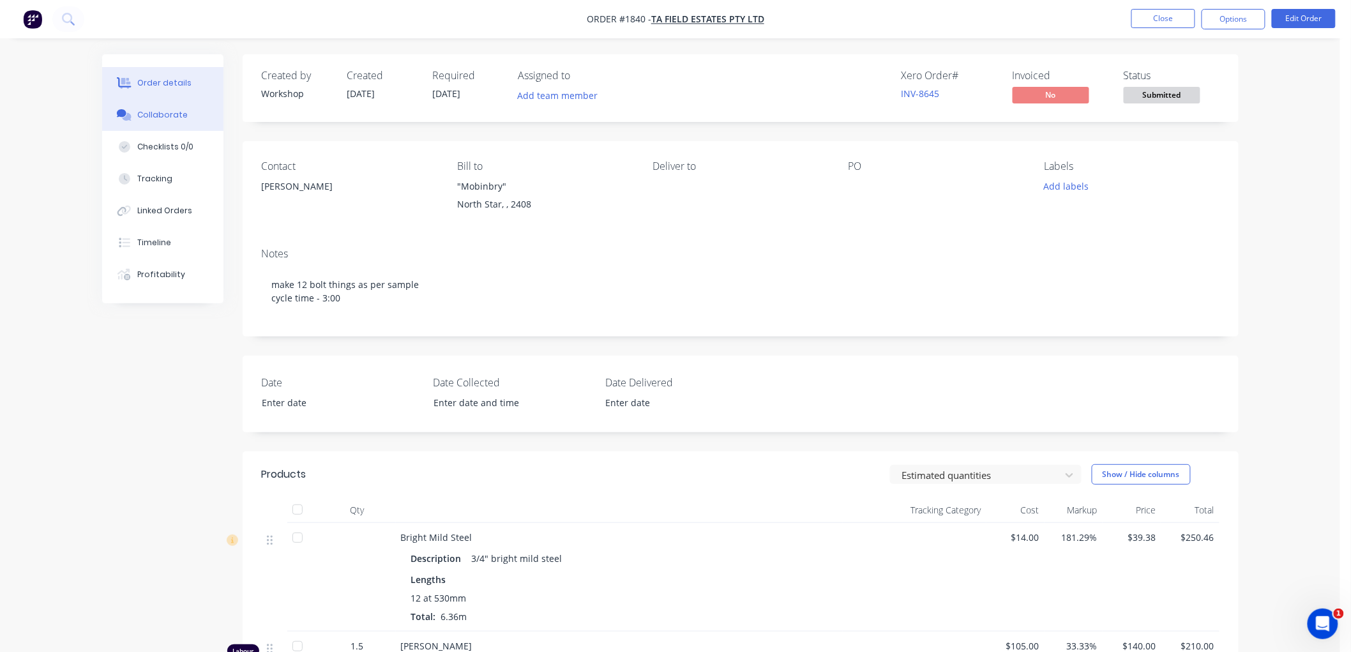
click at [180, 110] on div "Collaborate" at bounding box center [162, 114] width 50 height 11
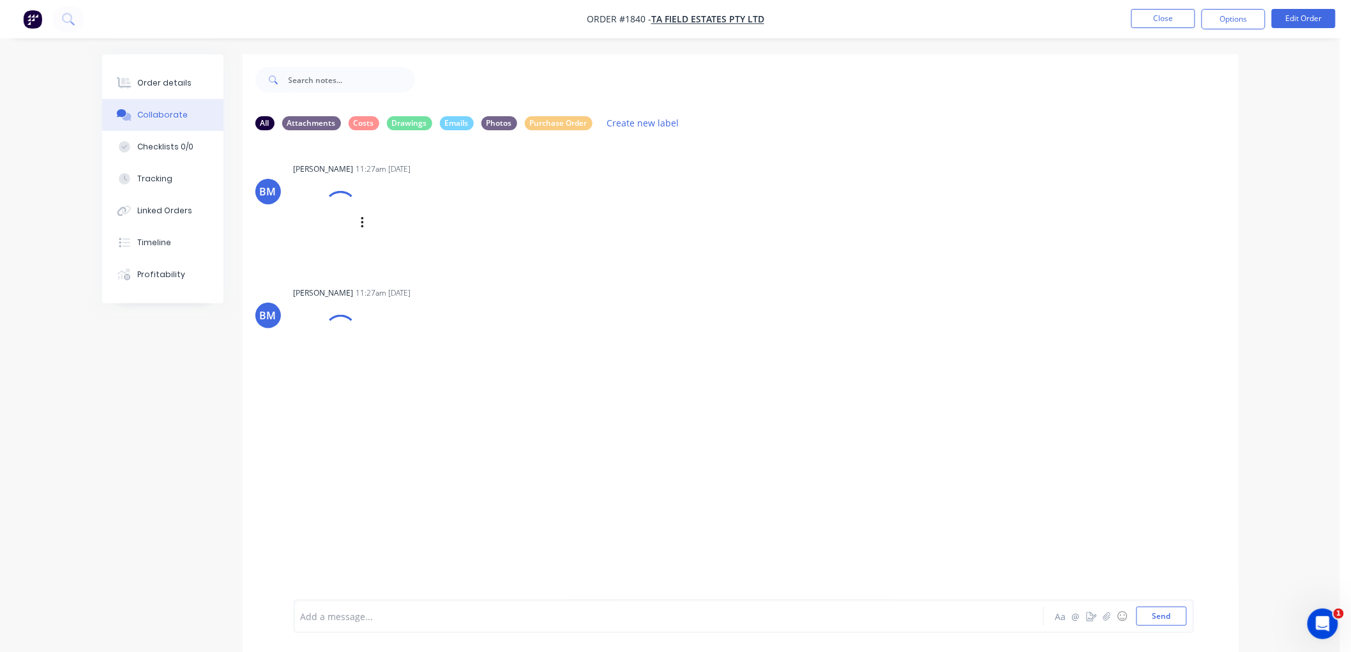
click at [348, 209] on div at bounding box center [339, 207] width 45 height 45
click at [332, 233] on img at bounding box center [340, 238] width 92 height 84
click at [163, 79] on div "Order details" at bounding box center [164, 82] width 54 height 11
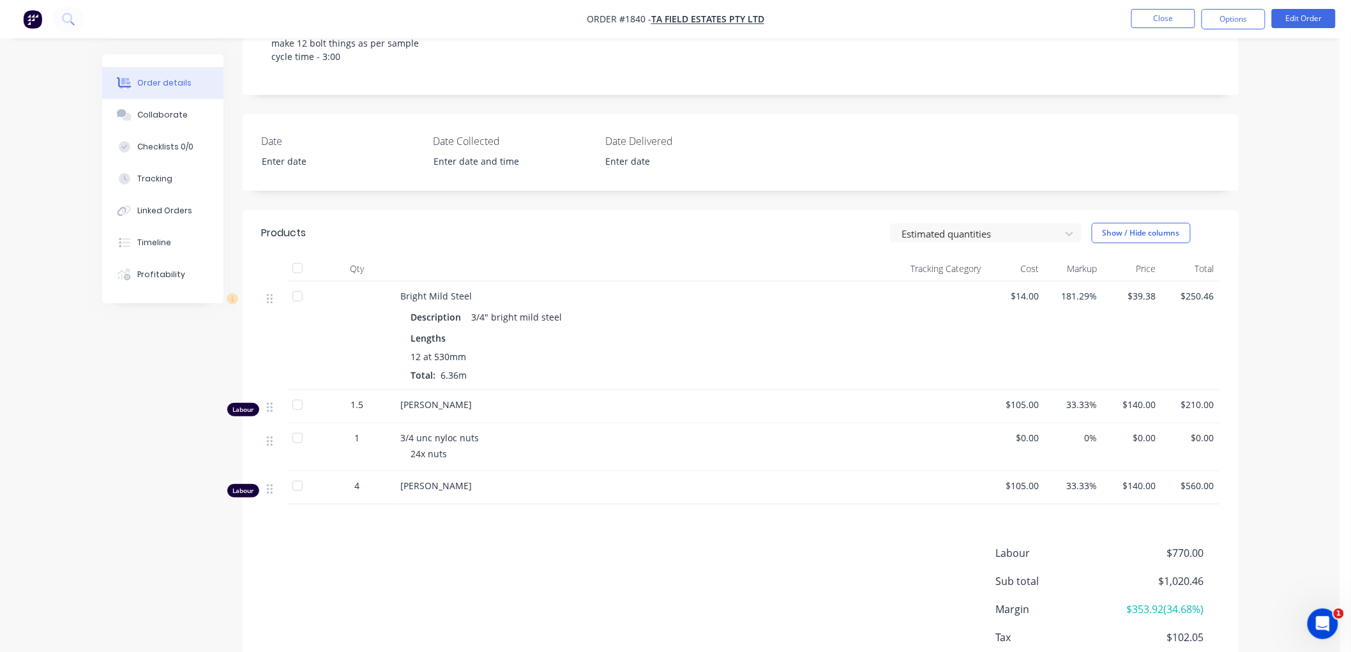
scroll to position [283, 0]
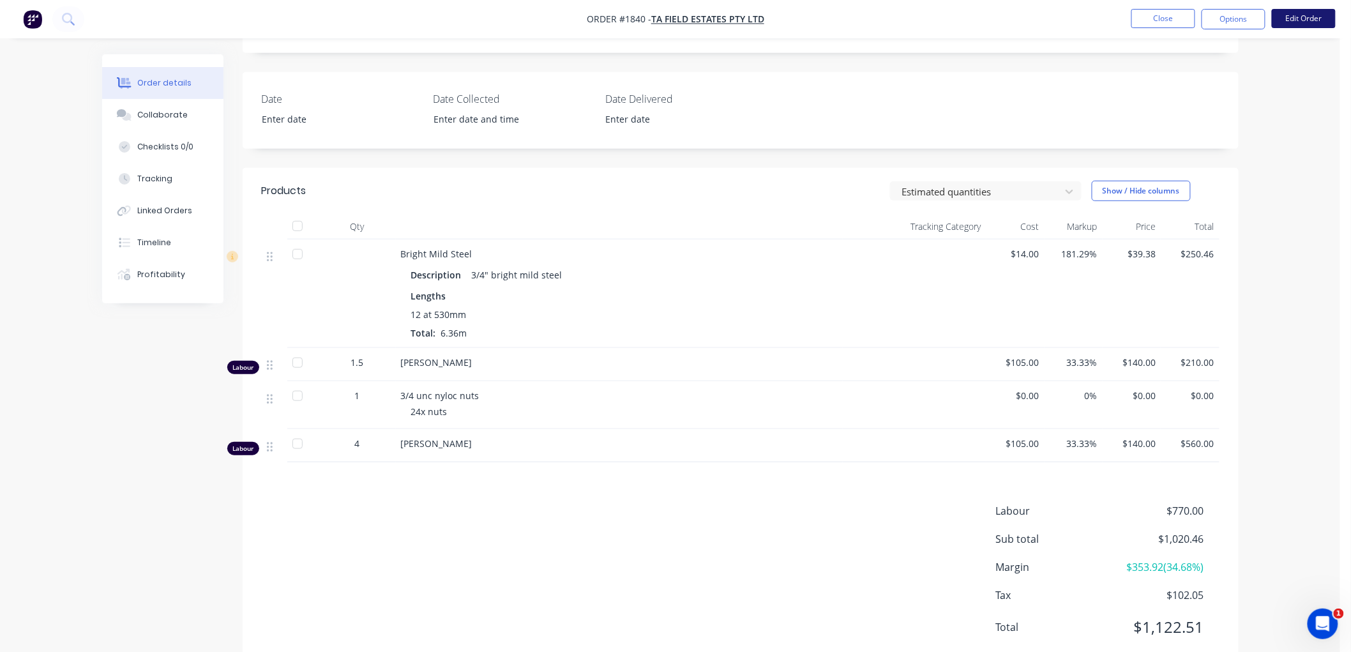
click at [1298, 20] on button "Edit Order" at bounding box center [1304, 18] width 64 height 19
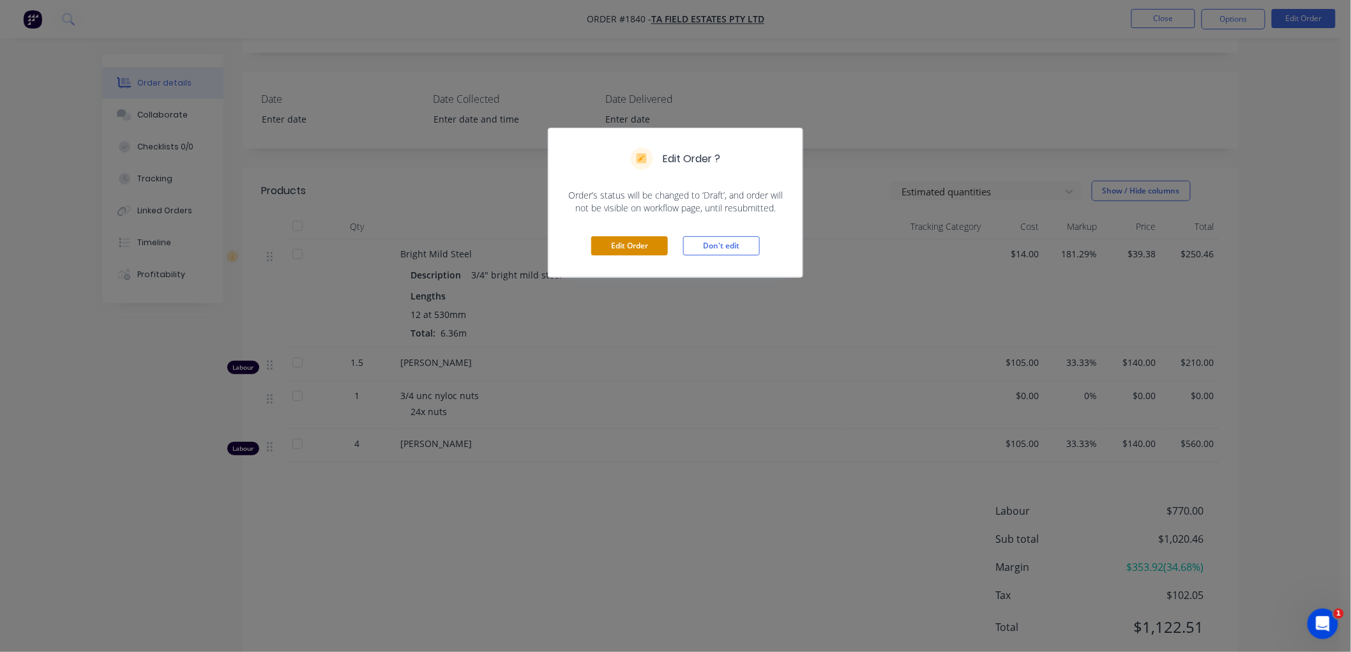
click at [624, 241] on button "Edit Order" at bounding box center [629, 245] width 77 height 19
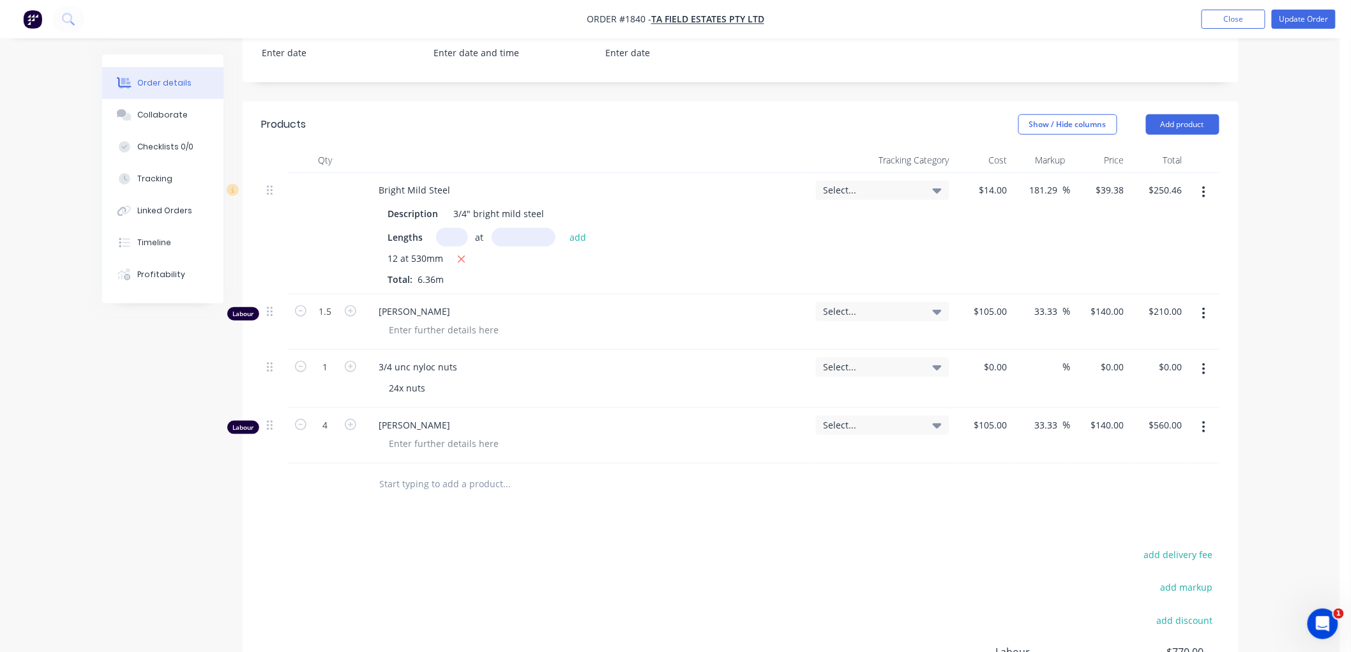
scroll to position [317, 0]
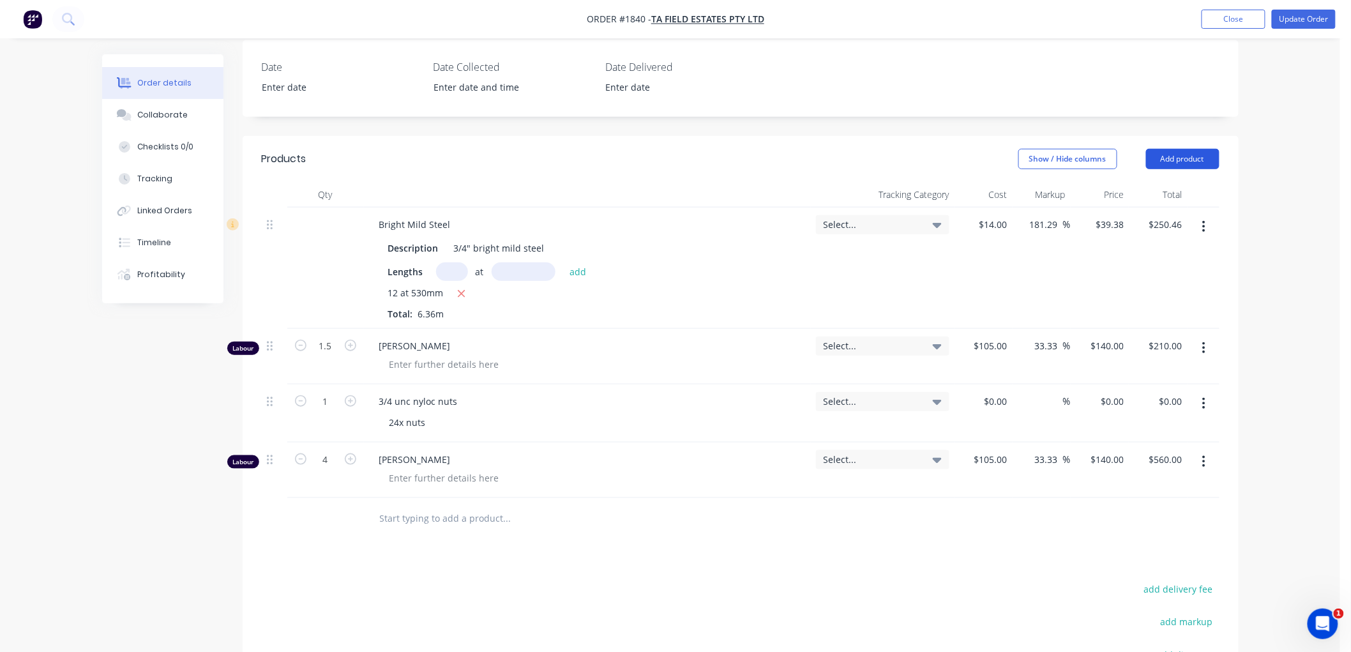
click at [1175, 155] on button "Add product" at bounding box center [1182, 159] width 73 height 20
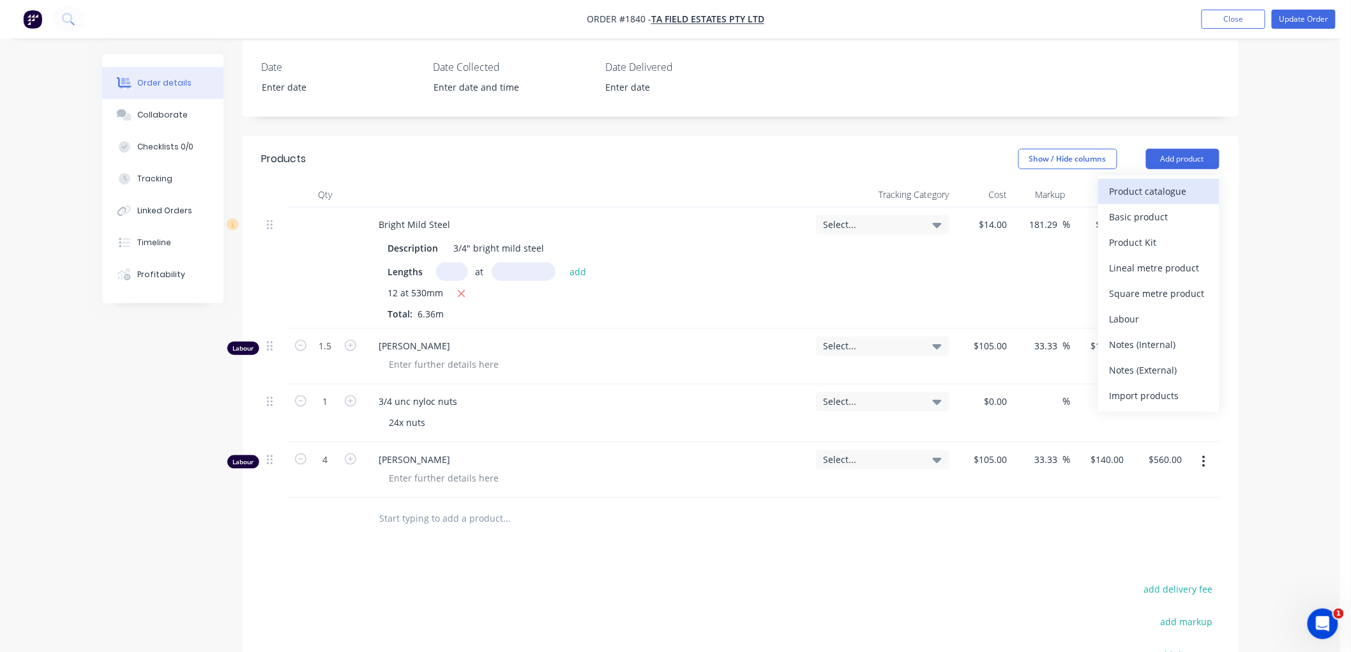
click at [1138, 189] on div "Product catalogue" at bounding box center [1159, 191] width 98 height 19
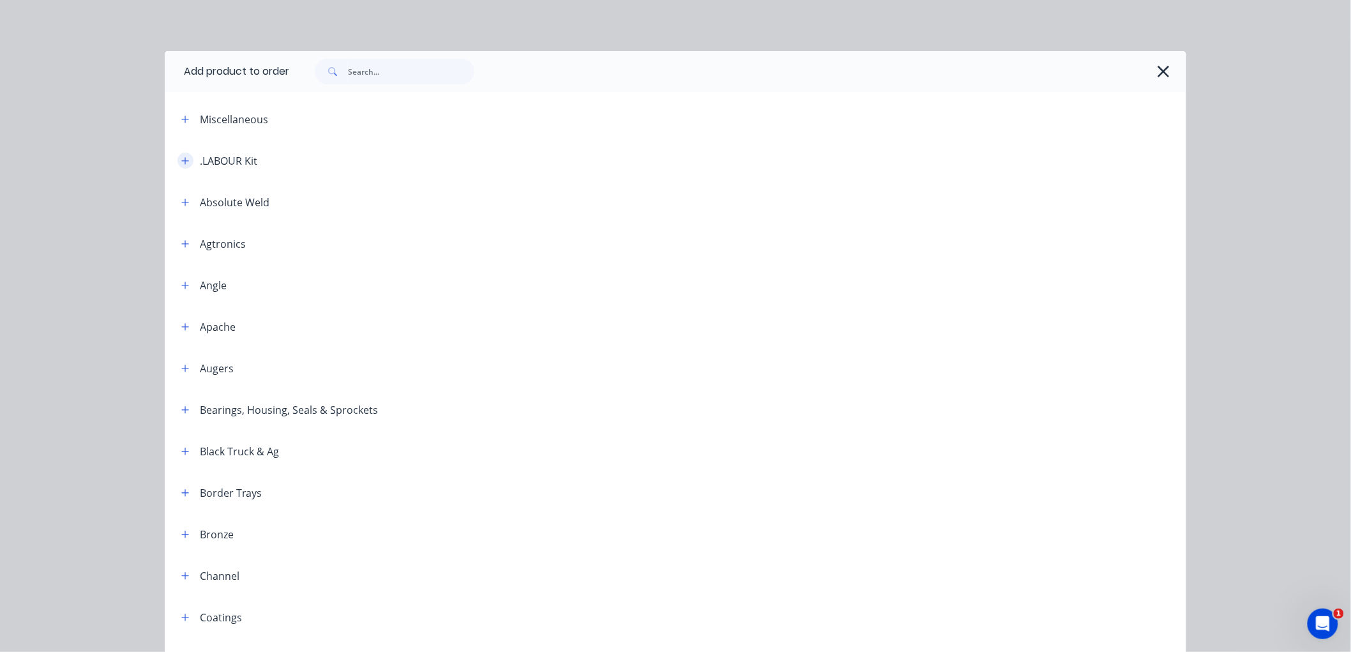
click at [186, 157] on button "button" at bounding box center [185, 161] width 16 height 16
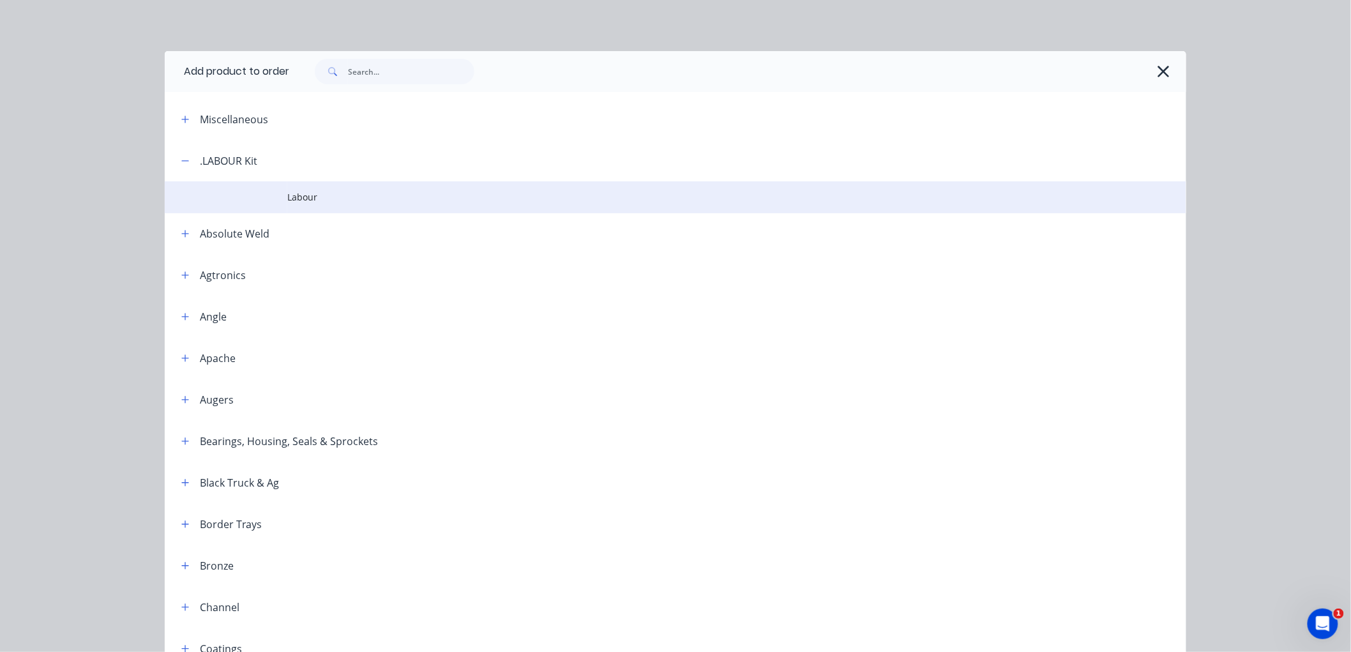
click at [319, 200] on span "Labour" at bounding box center [646, 196] width 719 height 13
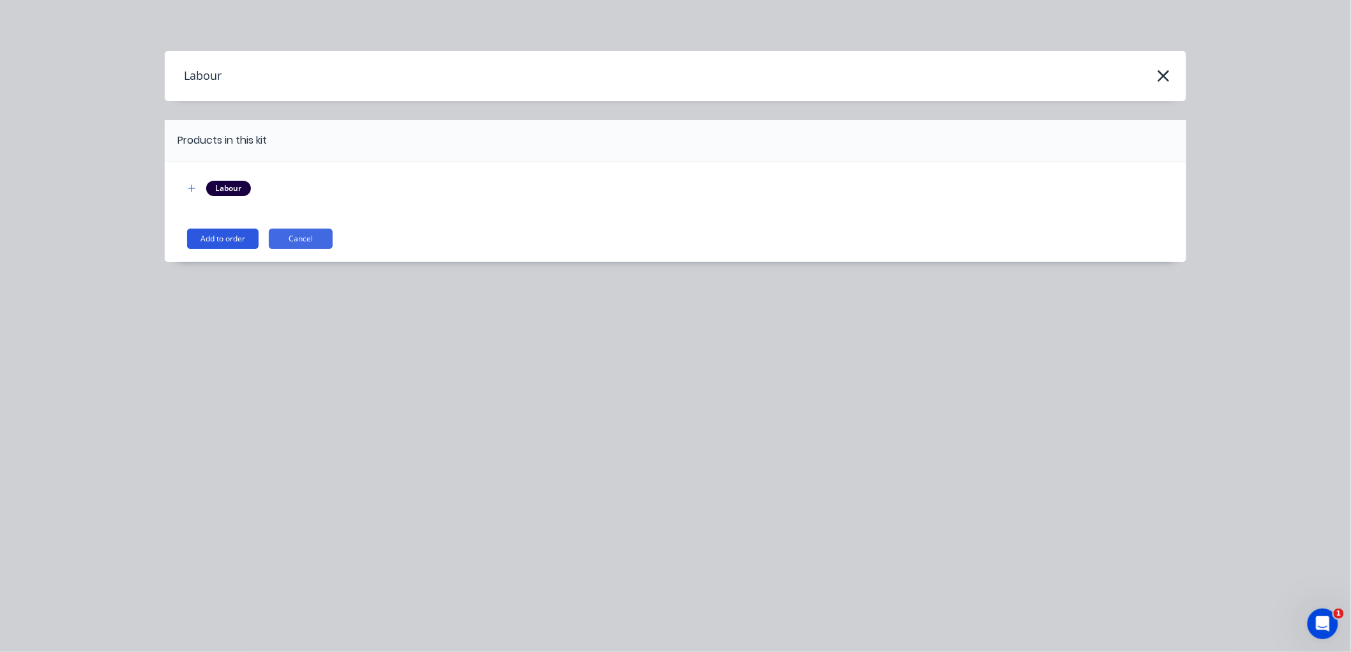
click at [225, 237] on button "Add to order" at bounding box center [223, 239] width 72 height 20
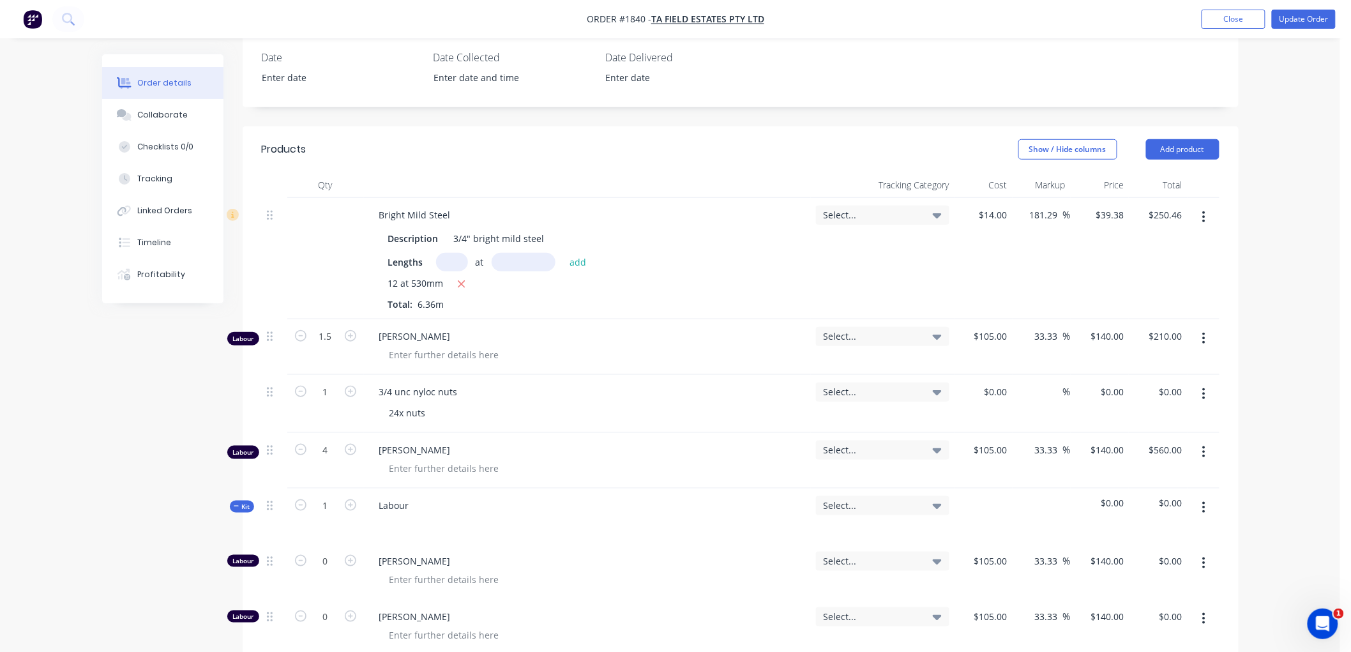
scroll to position [388, 0]
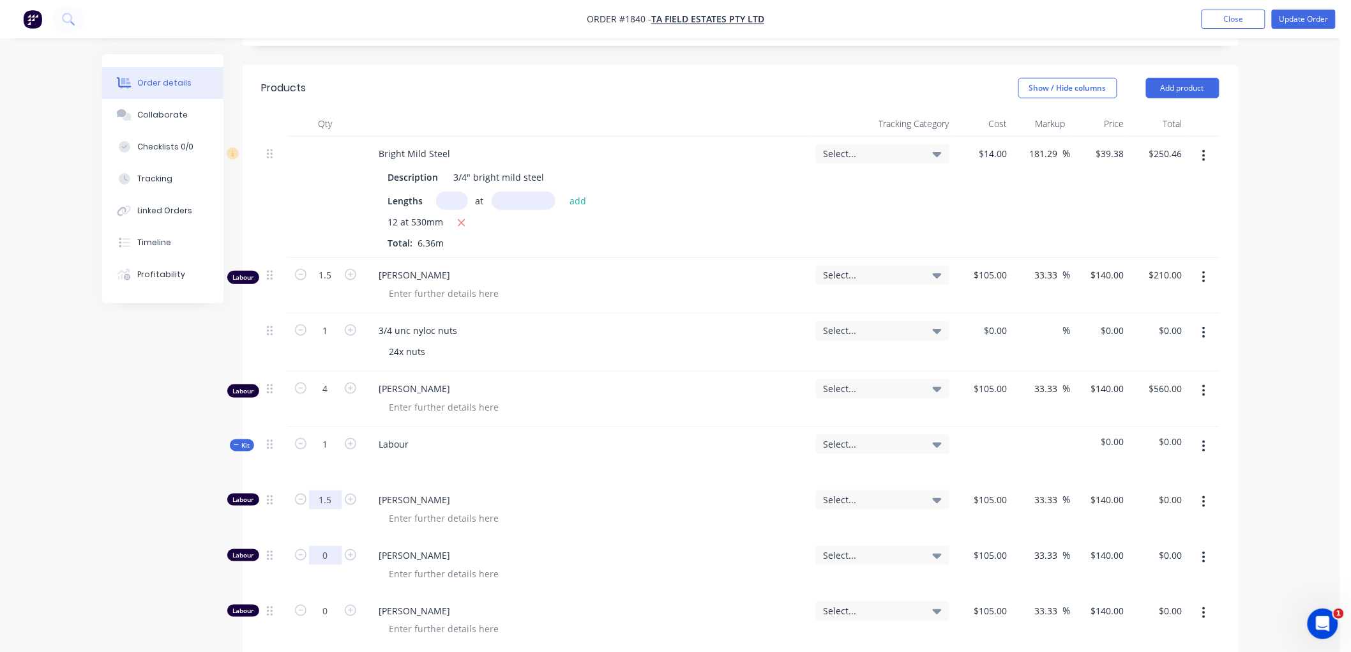
type input "1.5"
type input "$210.00"
click at [334, 552] on input "0" at bounding box center [325, 555] width 33 height 19
type input "4"
type input "$560.00"
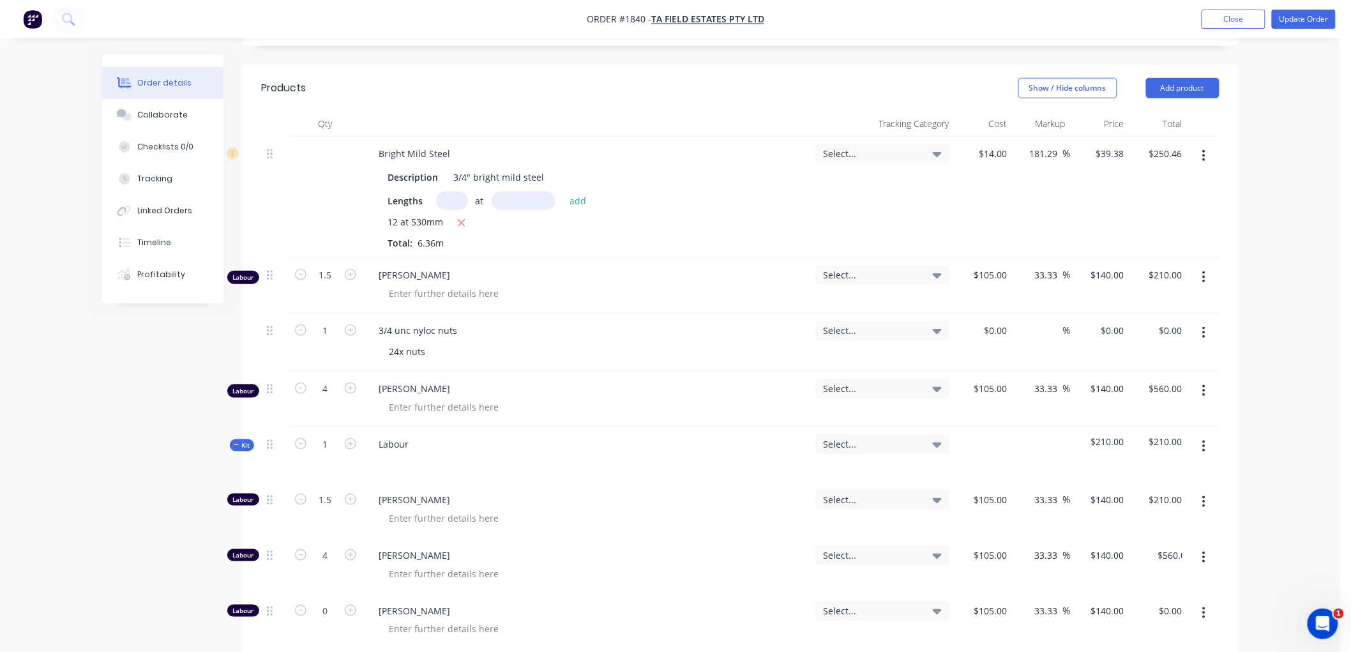
click at [170, 453] on div "Created by Workshop Created 12/09/25 Required 12/09/25 Assigned to Add team mem…" at bounding box center [670, 466] width 1136 height 1598
click at [239, 443] on icon "button" at bounding box center [237, 445] width 6 height 6
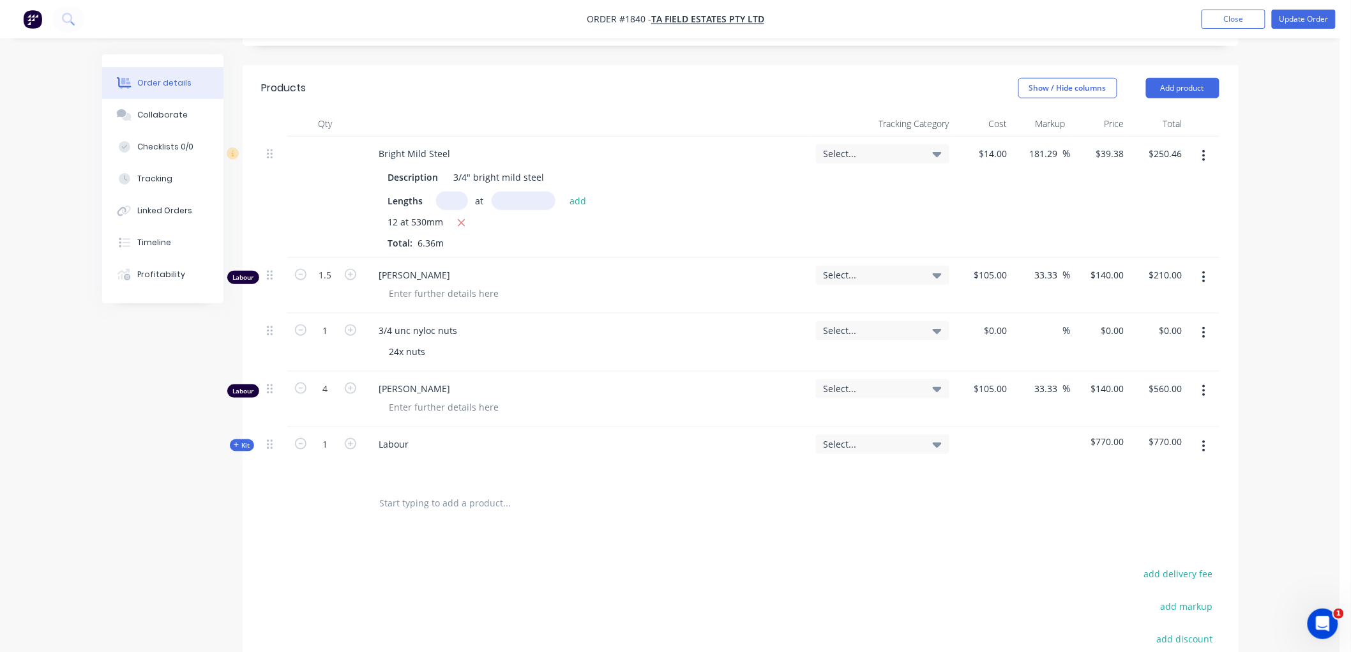
click at [1202, 386] on icon "button" at bounding box center [1203, 391] width 3 height 14
click at [1139, 496] on div "Delete" at bounding box center [1159, 501] width 98 height 19
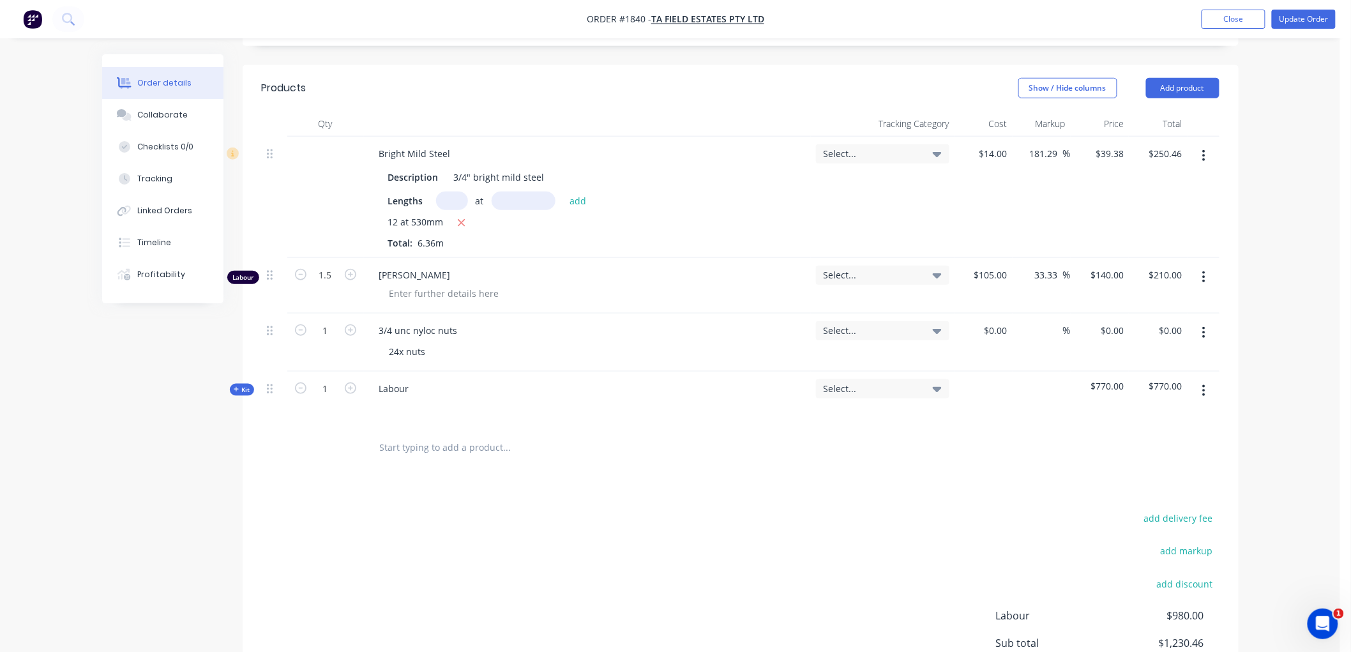
click at [1205, 269] on button "button" at bounding box center [1204, 277] width 30 height 23
click at [1145, 381] on div "Delete" at bounding box center [1159, 387] width 98 height 19
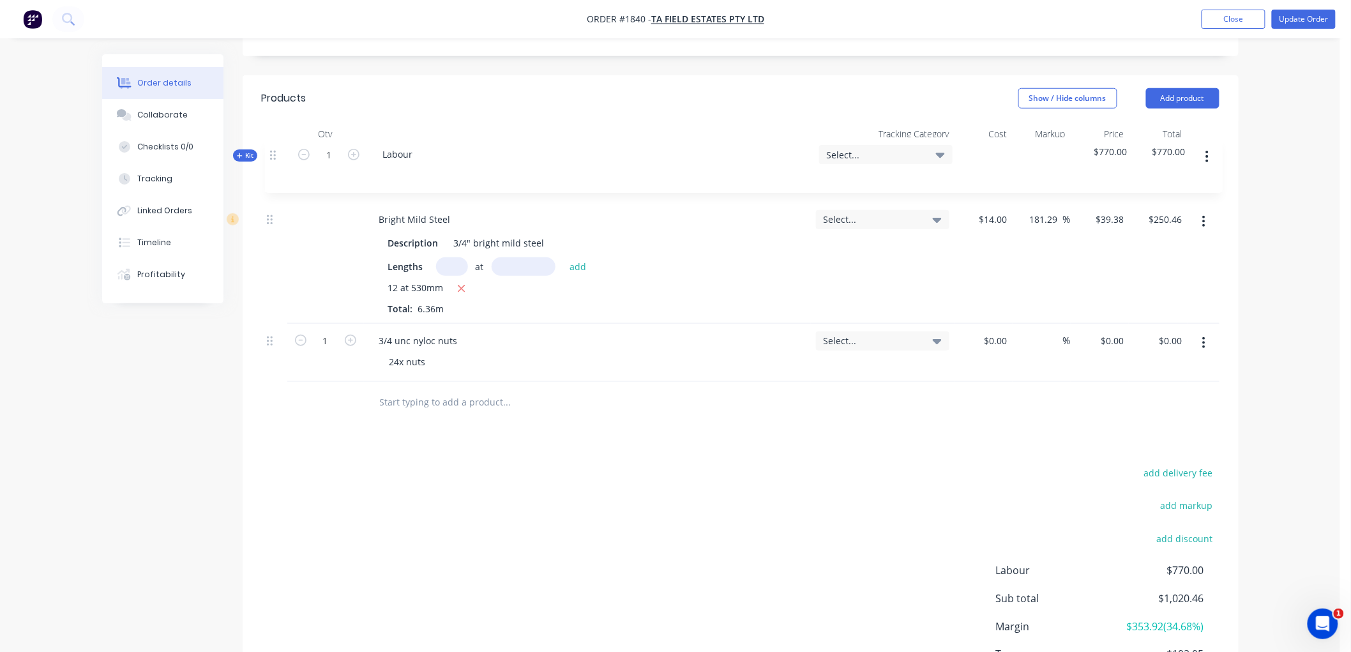
scroll to position [375, 0]
drag, startPoint x: 269, startPoint y: 329, endPoint x: 265, endPoint y: 155, distance: 174.3
click at [265, 155] on div "Bright Mild Steel Description 3/4" bright mild steel Lengths at add 12 at 530mm…" at bounding box center [741, 266] width 958 height 235
click at [428, 409] on input "text" at bounding box center [506, 404] width 255 height 26
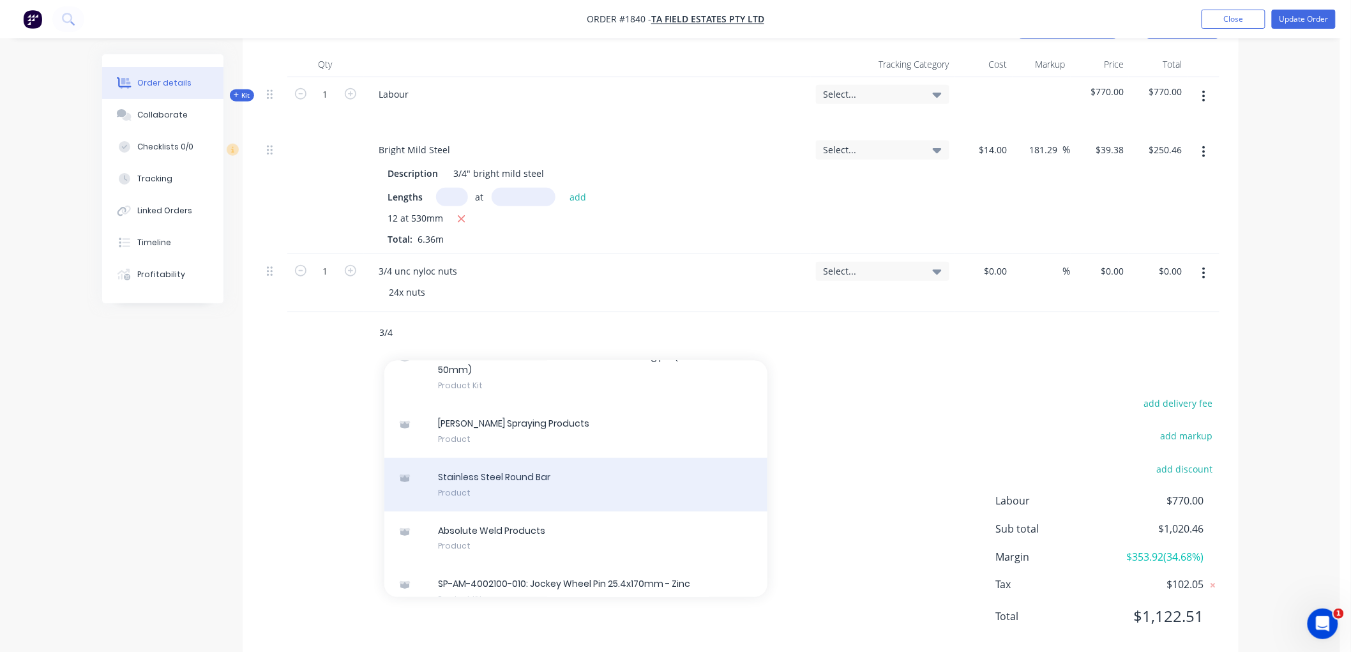
scroll to position [2341, 0]
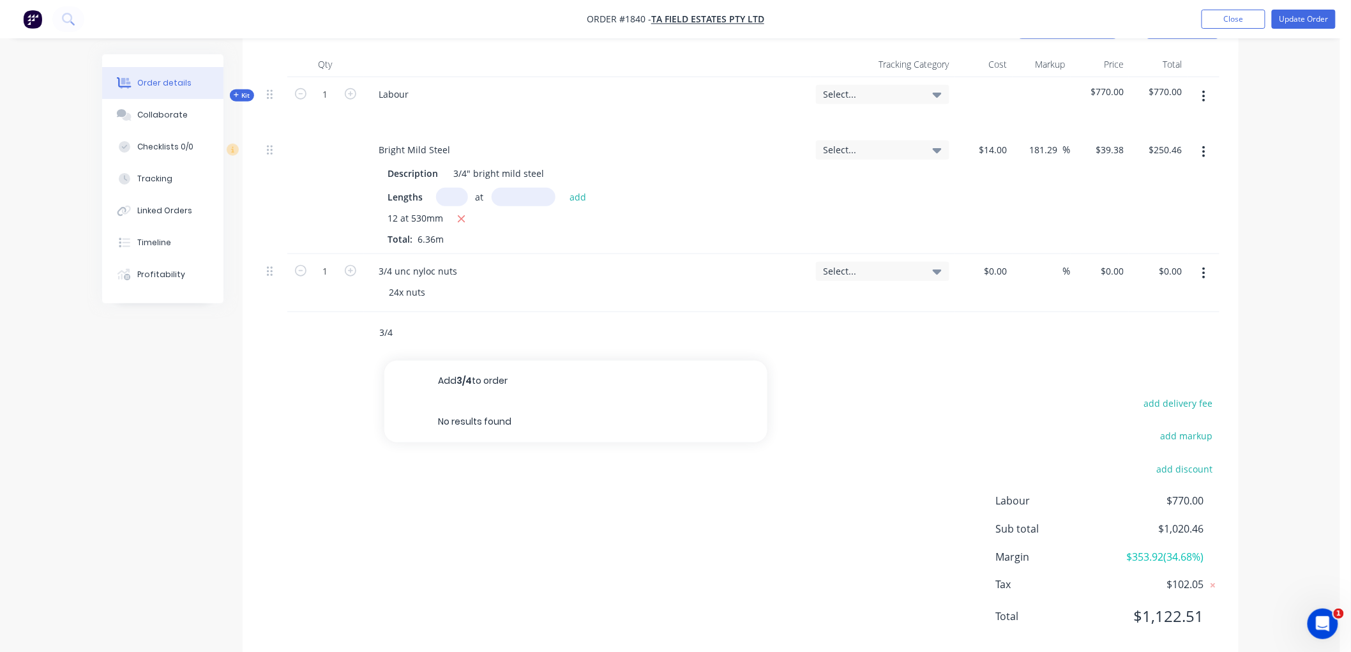
click at [405, 323] on input "3/4" at bounding box center [506, 333] width 255 height 26
click at [403, 333] on input "3/4" at bounding box center [506, 333] width 255 height 26
drag, startPoint x: 426, startPoint y: 322, endPoint x: 428, endPoint y: 332, distance: 9.8
click at [428, 322] on input "3/4 nut" at bounding box center [506, 333] width 255 height 26
drag, startPoint x: 365, startPoint y: 333, endPoint x: 308, endPoint y: 333, distance: 56.8
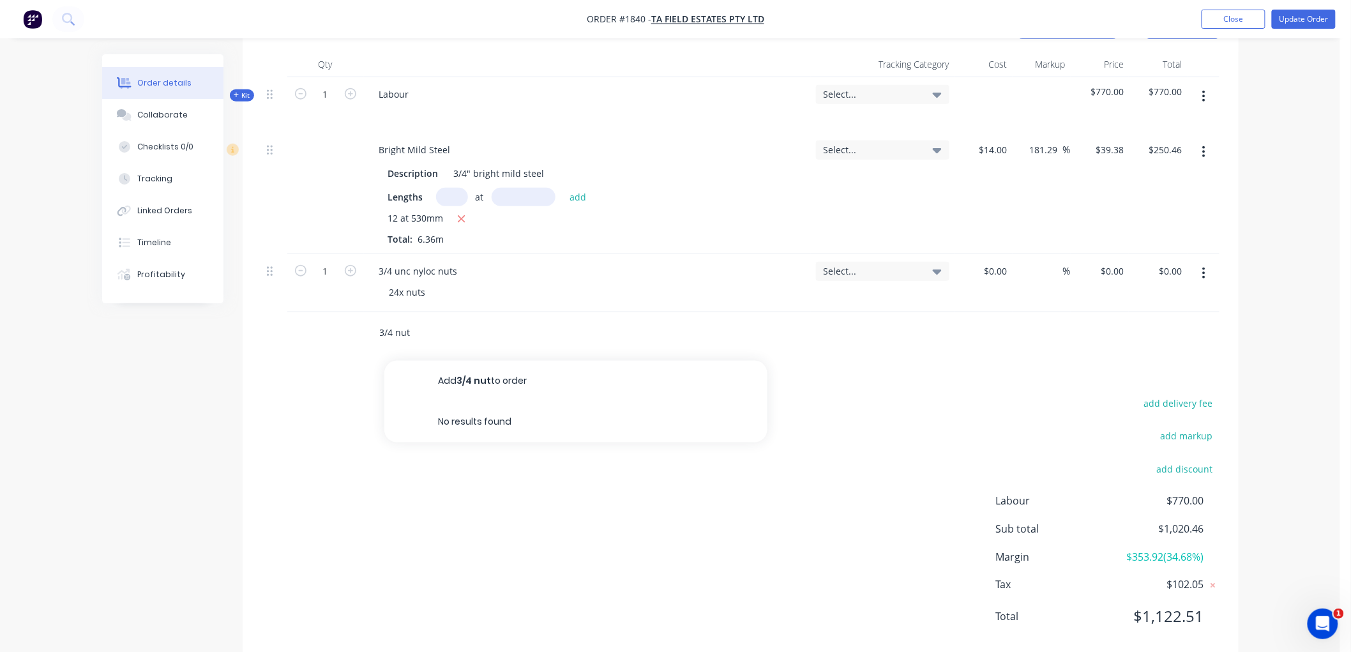
click at [308, 333] on div "3/4 nut Add 3/4 nut to order No results found" at bounding box center [741, 332] width 958 height 41
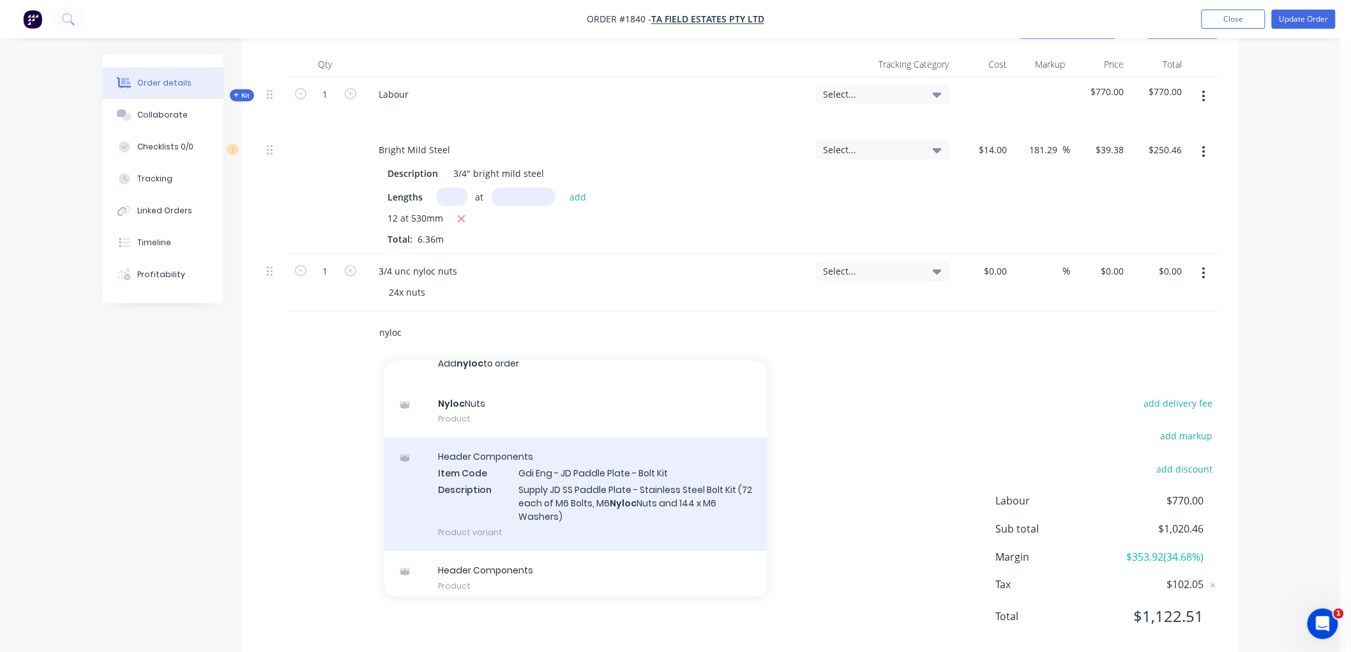
scroll to position [24, 0]
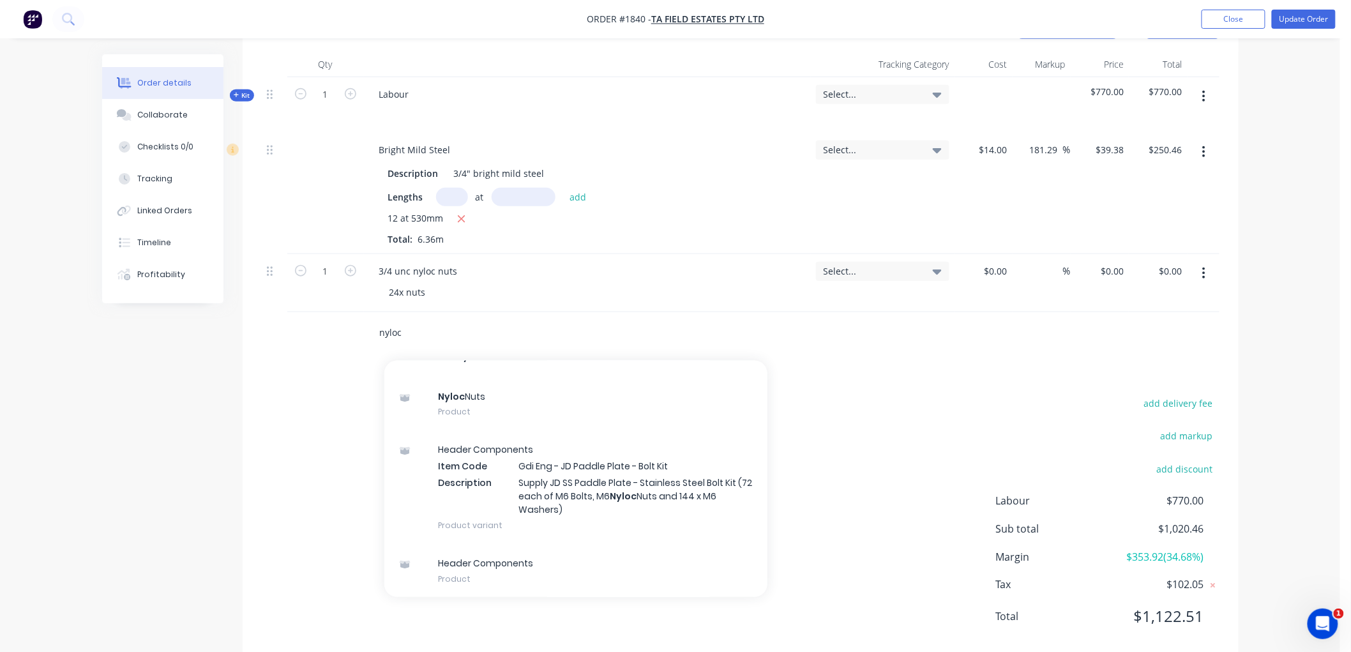
drag, startPoint x: 441, startPoint y: 336, endPoint x: 319, endPoint y: 326, distance: 122.4
click at [319, 326] on div "nyloc Add nyloc to order Nyloc Nuts Product Header Components Item Code Gdi Eng…" at bounding box center [741, 332] width 958 height 41
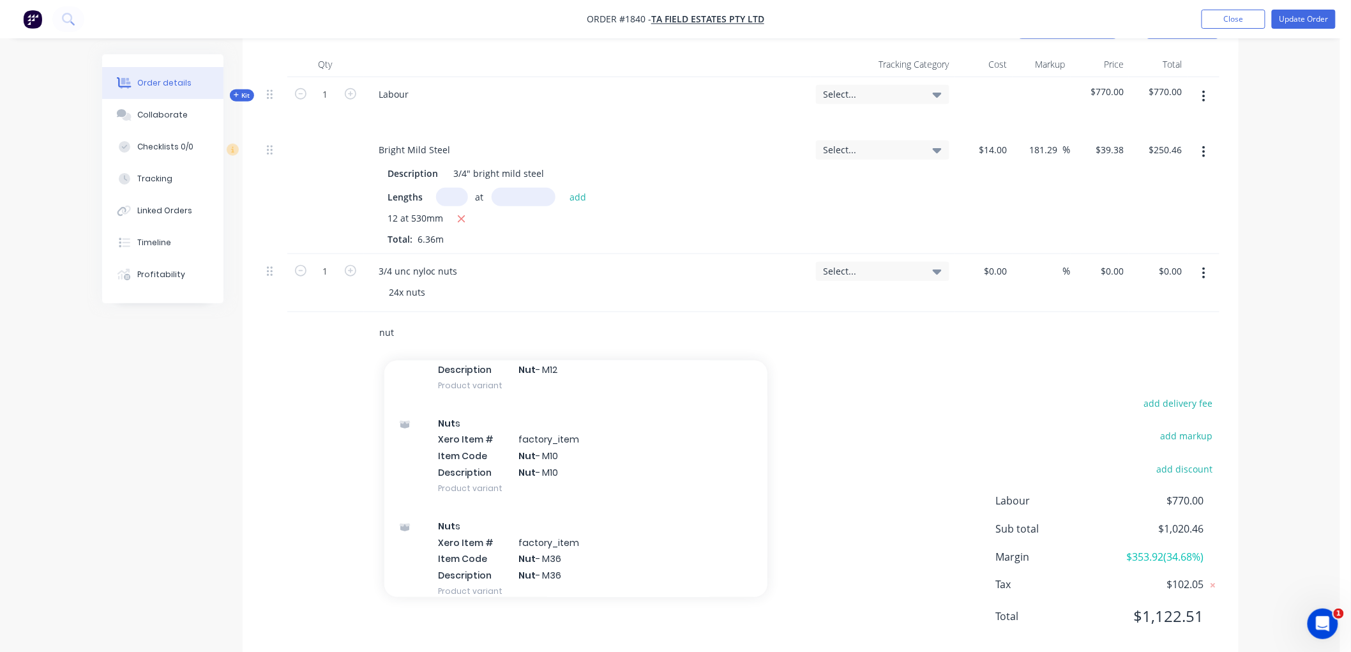
scroll to position [638, 0]
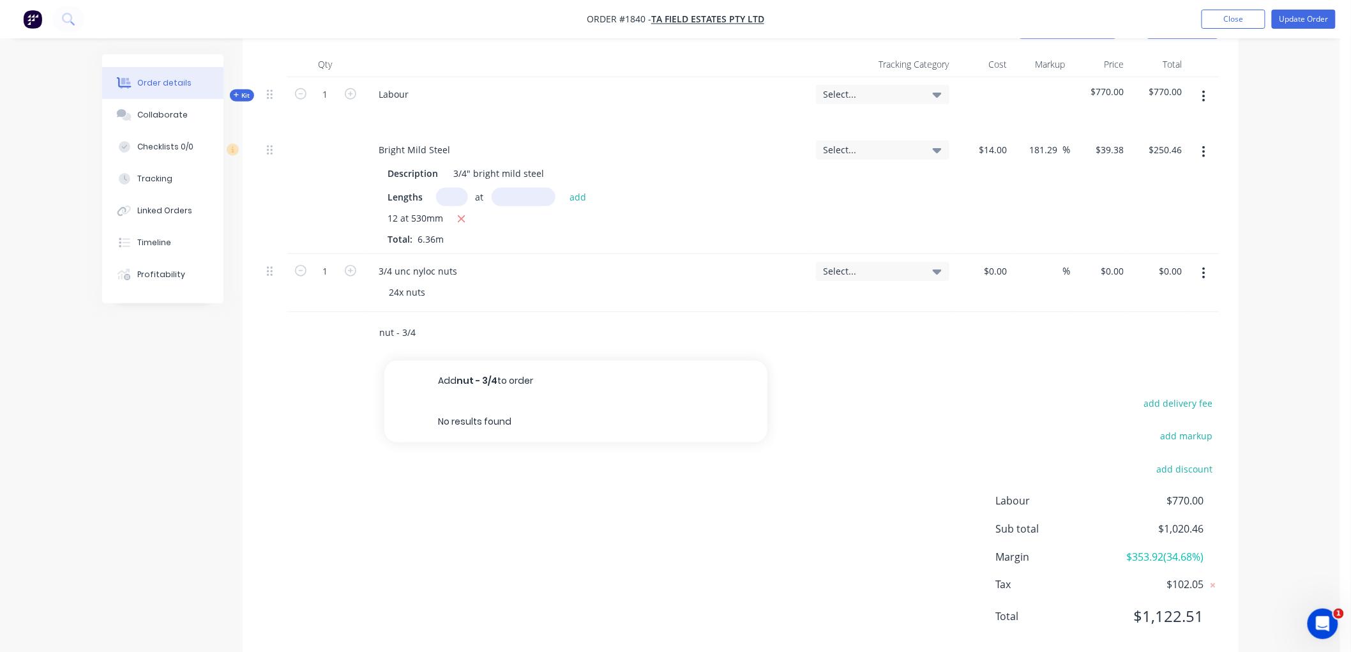
drag, startPoint x: 425, startPoint y: 332, endPoint x: 268, endPoint y: 333, distance: 156.4
click at [268, 333] on div "nut - 3/4 Add nut - 3/4 to order No results found" at bounding box center [741, 332] width 958 height 41
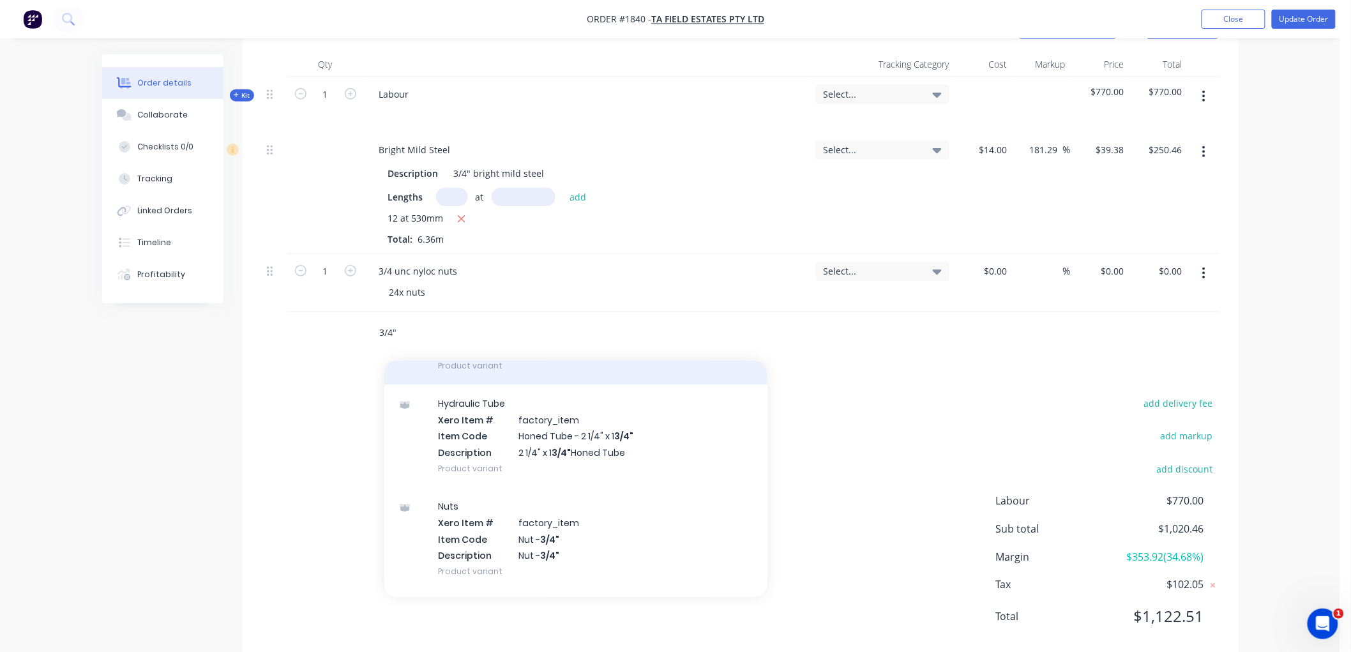
scroll to position [142, 0]
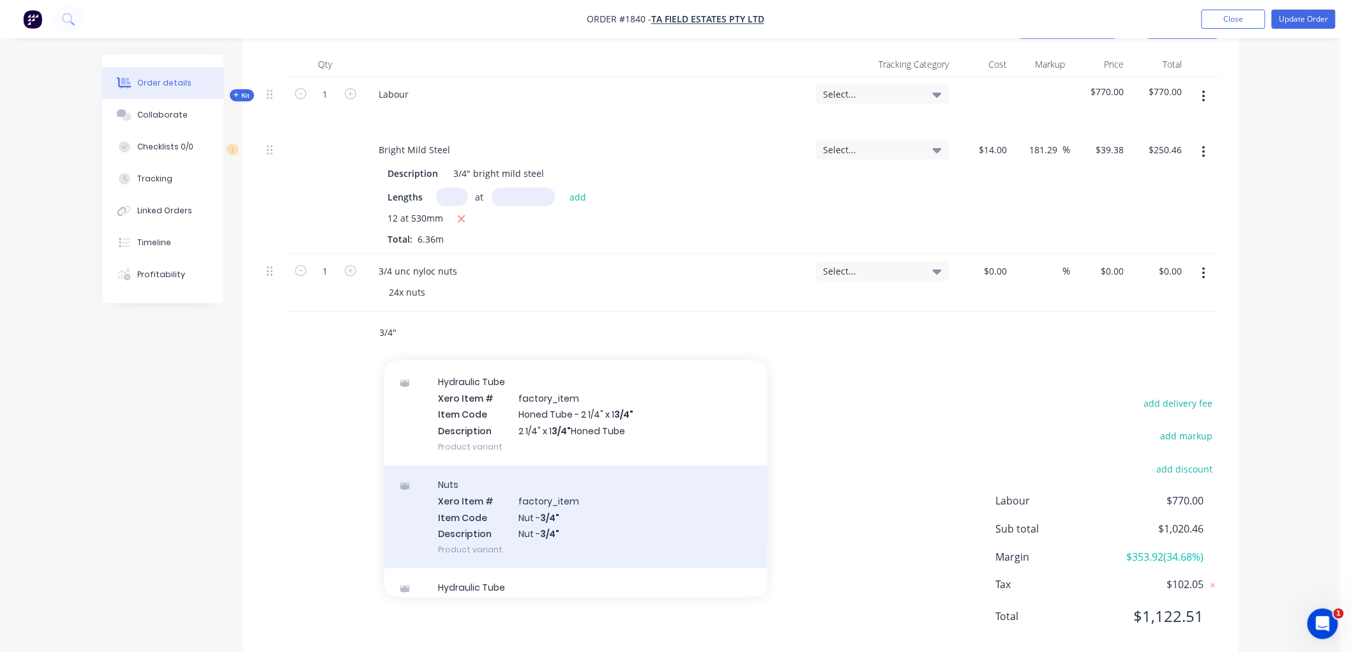
type input "3/4""
click at [562, 520] on div "Nuts Xero Item # factory_item Item Code Nut - 3/4" Description Nut - 3/4" Produ…" at bounding box center [575, 516] width 383 height 103
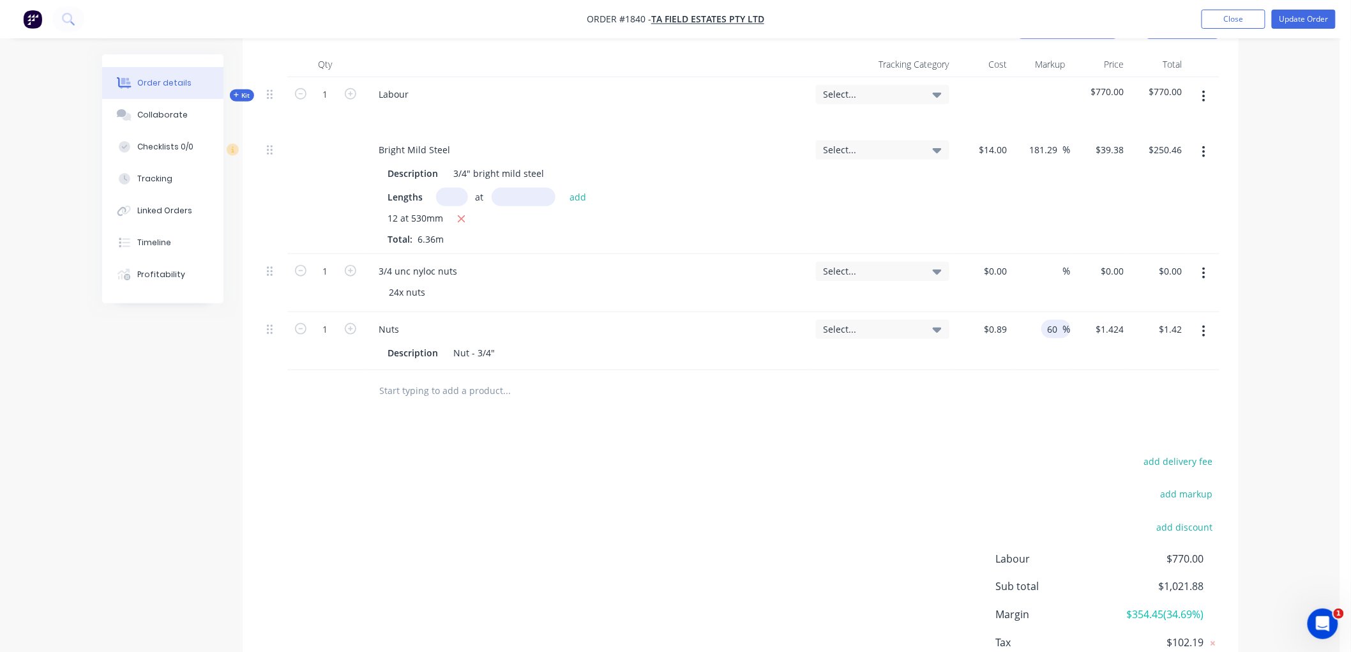
click at [1057, 328] on input "60" at bounding box center [1054, 329] width 17 height 19
drag, startPoint x: 1025, startPoint y: 326, endPoint x: 1018, endPoint y: 326, distance: 7.0
click at [1018, 326] on div "60 60 %" at bounding box center [1042, 341] width 58 height 58
type input "80"
type input "$1.602"
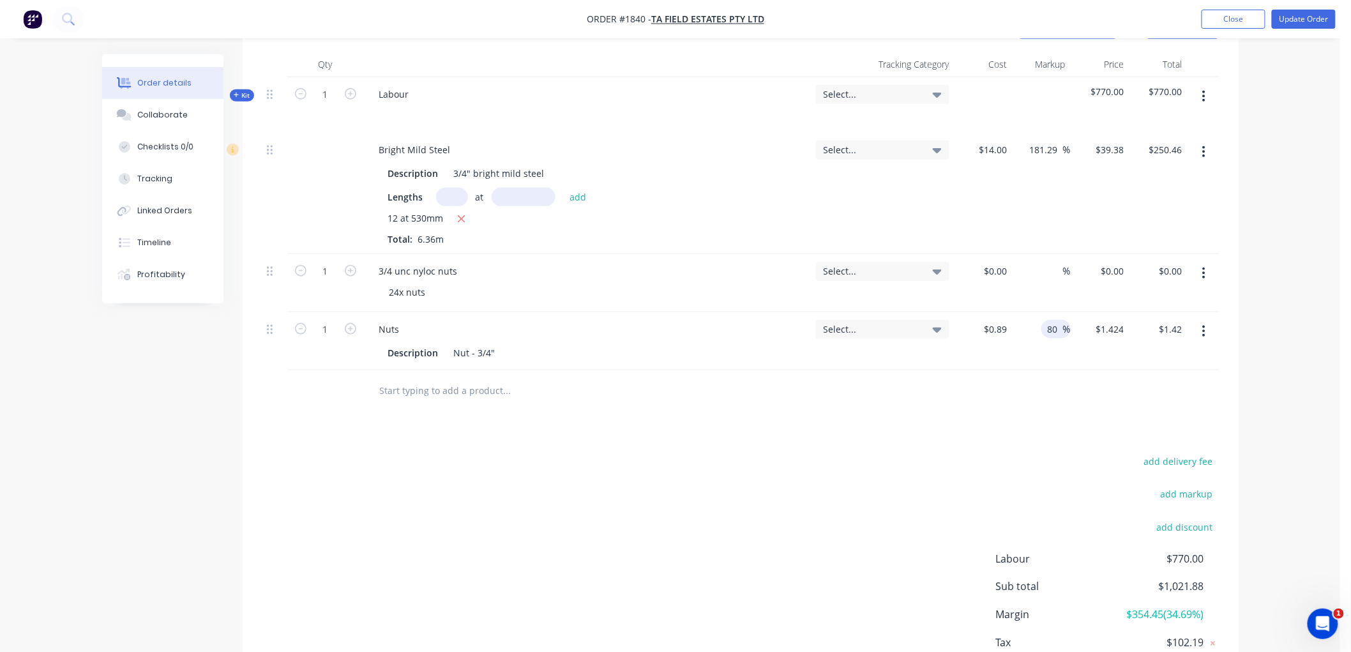
type input "$1.60"
click at [986, 370] on div at bounding box center [741, 390] width 958 height 41
click at [324, 329] on input "1" at bounding box center [325, 329] width 33 height 19
type input "24"
type input "$38.45"
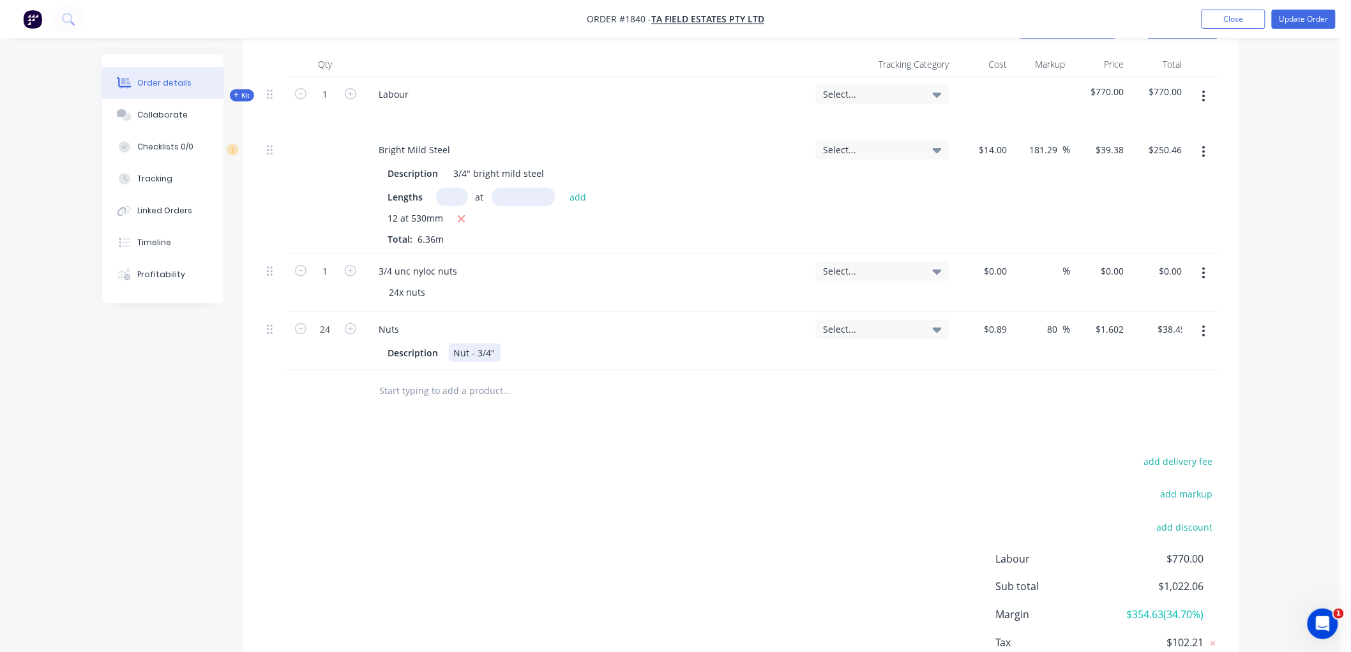
click at [458, 351] on div "Nut - 3/4"" at bounding box center [475, 352] width 52 height 19
click at [449, 353] on div "Nut - 3/4"" at bounding box center [475, 352] width 52 height 19
click at [1203, 265] on button "button" at bounding box center [1204, 273] width 30 height 23
click at [1159, 374] on div "Delete" at bounding box center [1159, 383] width 98 height 19
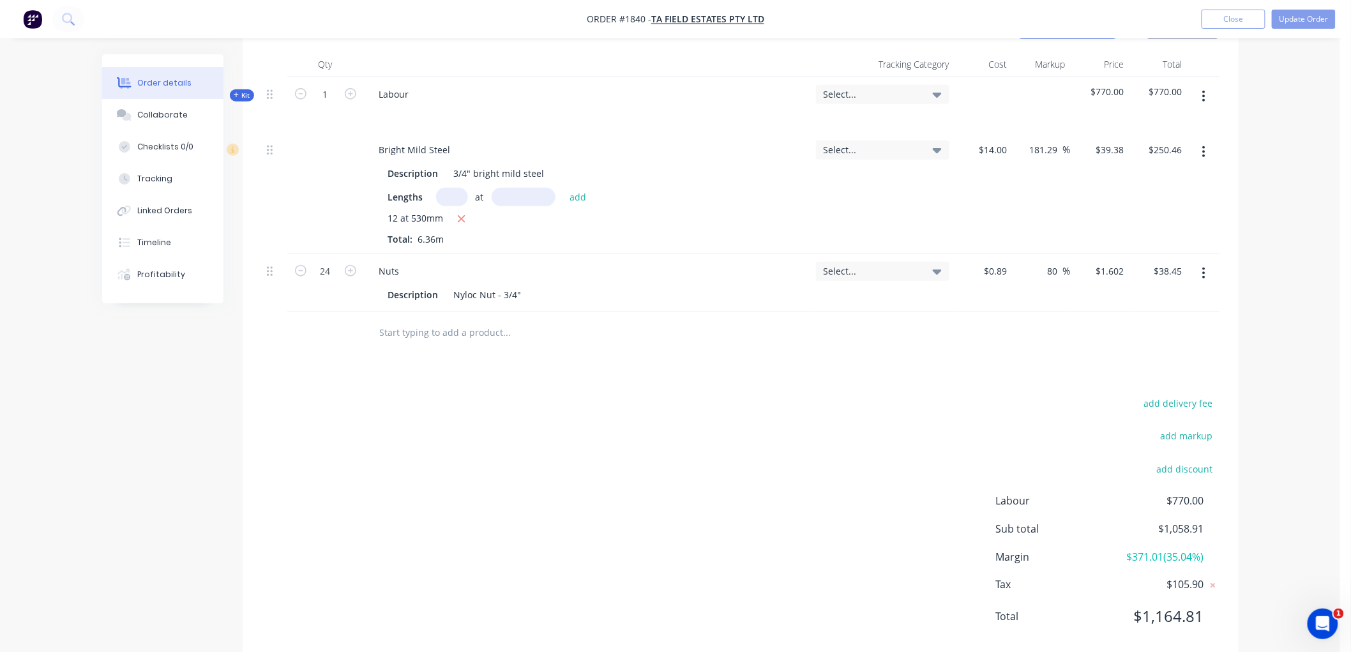
click at [1006, 384] on div "Products Show / Hide columns Add product Qty Tracking Category Cost Markup Pric…" at bounding box center [741, 333] width 996 height 654
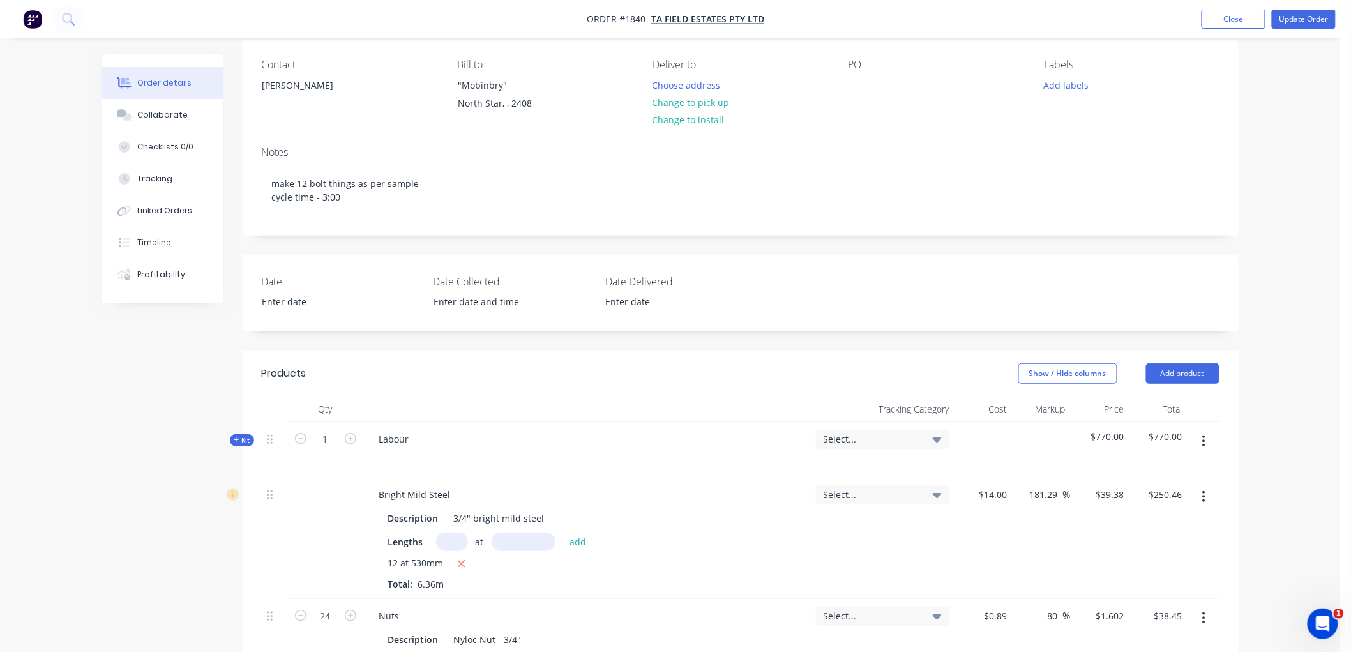
scroll to position [92, 0]
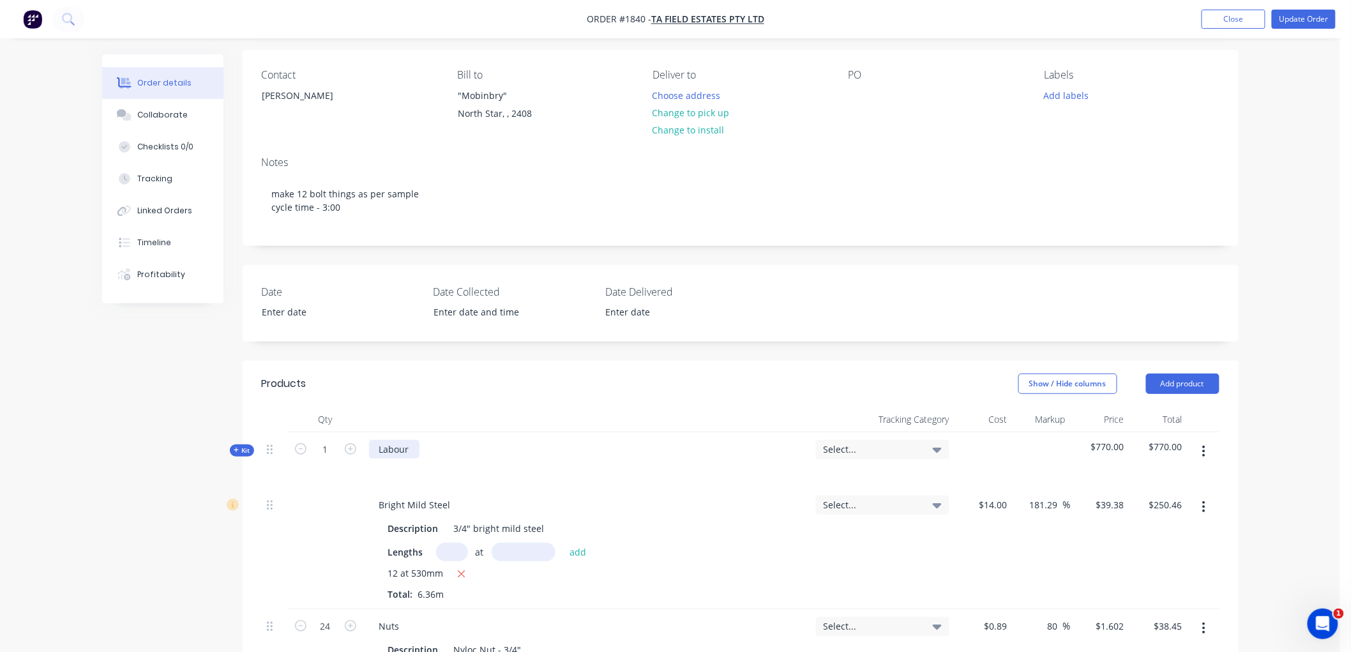
click at [411, 450] on div "Labour" at bounding box center [394, 449] width 50 height 19
click at [457, 447] on div "Labour: Make 12 x custom U-Bolts" at bounding box center [451, 449] width 165 height 19
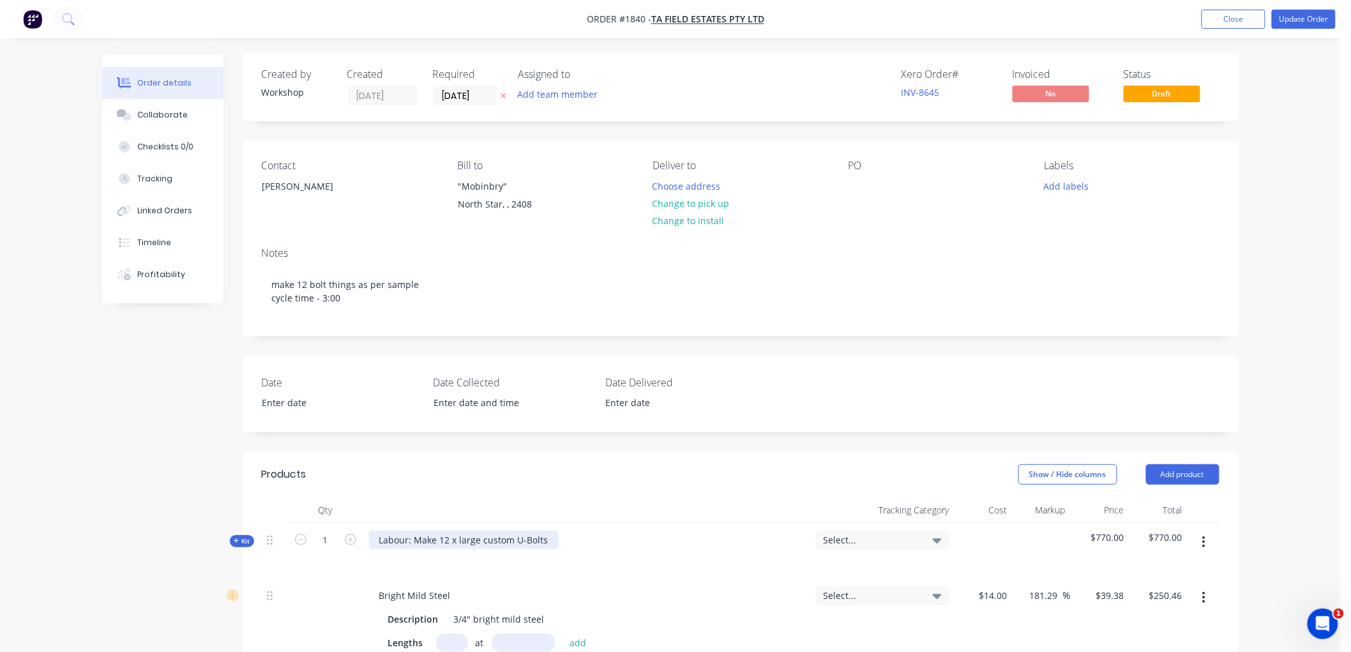
scroll to position [0, 0]
click at [1297, 21] on button "Update Order" at bounding box center [1304, 19] width 64 height 19
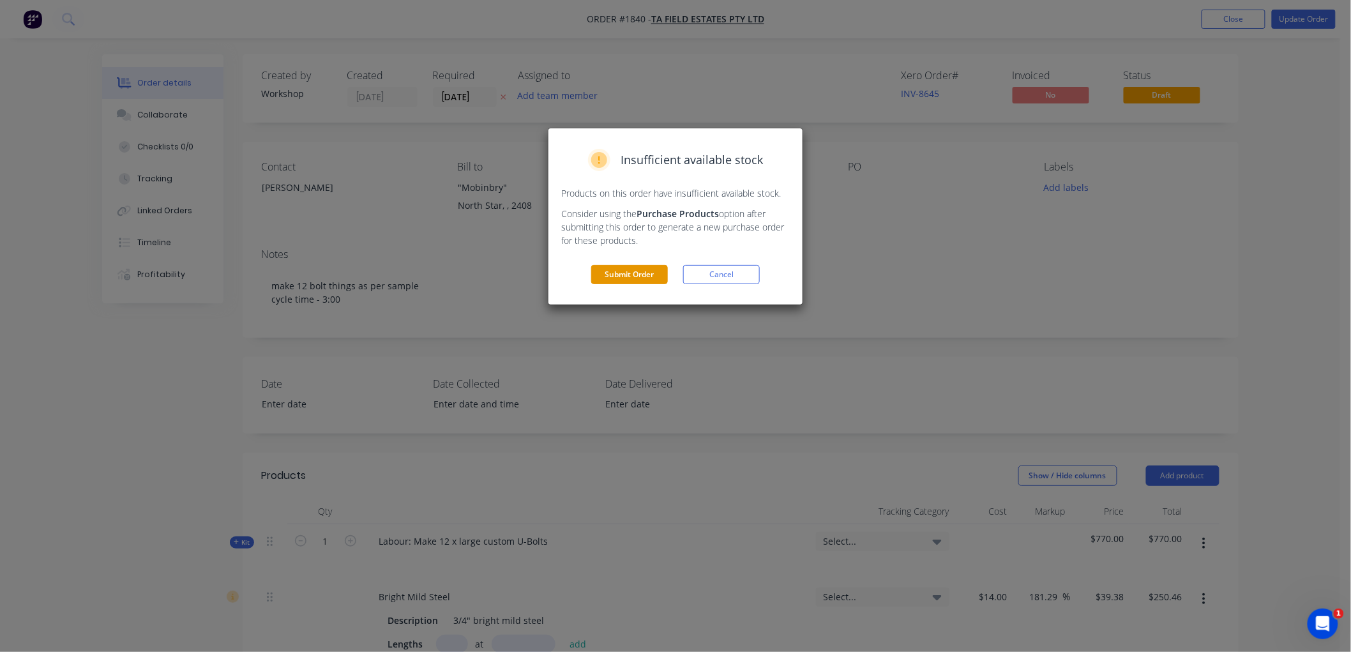
click at [636, 273] on button "Submit Order" at bounding box center [629, 274] width 77 height 19
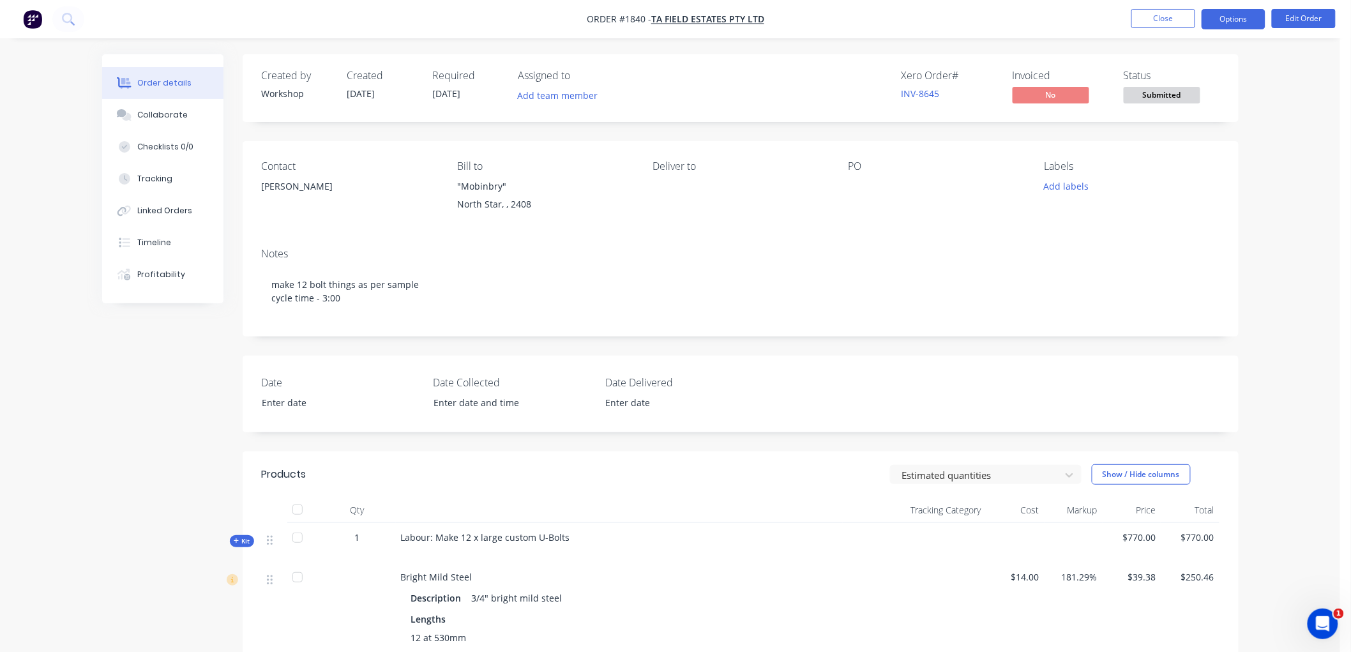
click at [1216, 19] on button "Options" at bounding box center [1234, 19] width 64 height 20
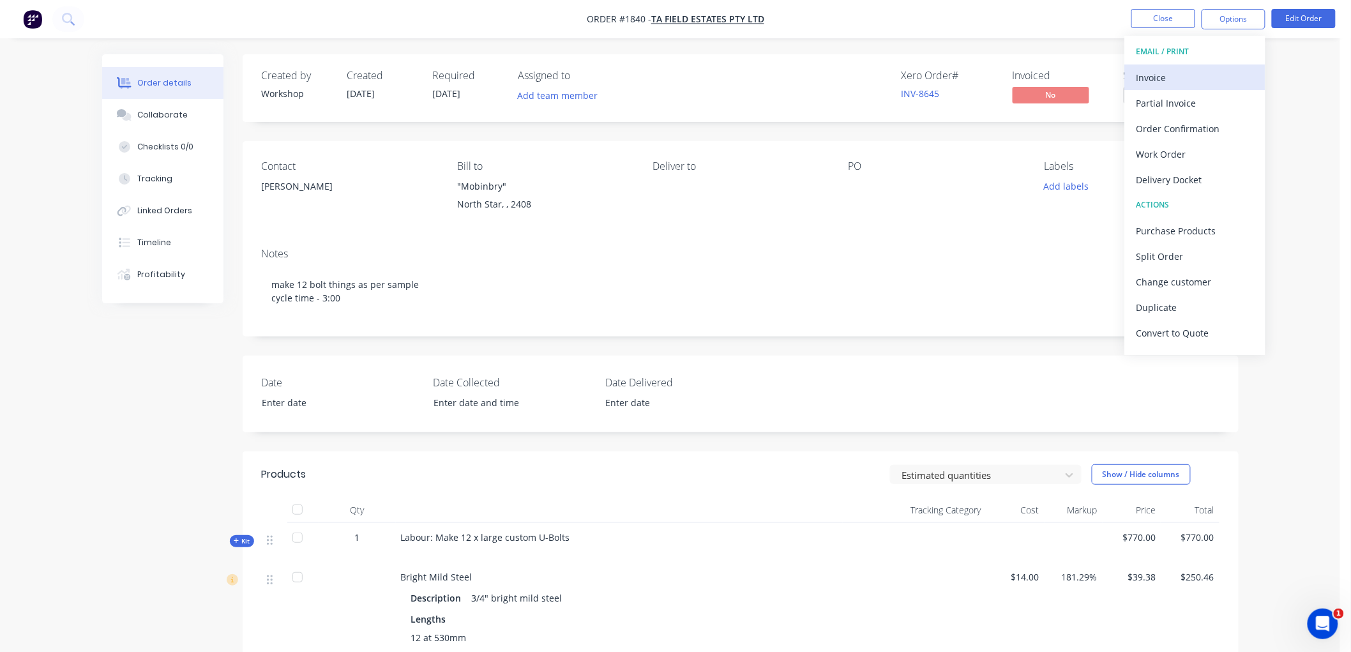
click at [1191, 75] on div "Invoice" at bounding box center [1194, 77] width 117 height 19
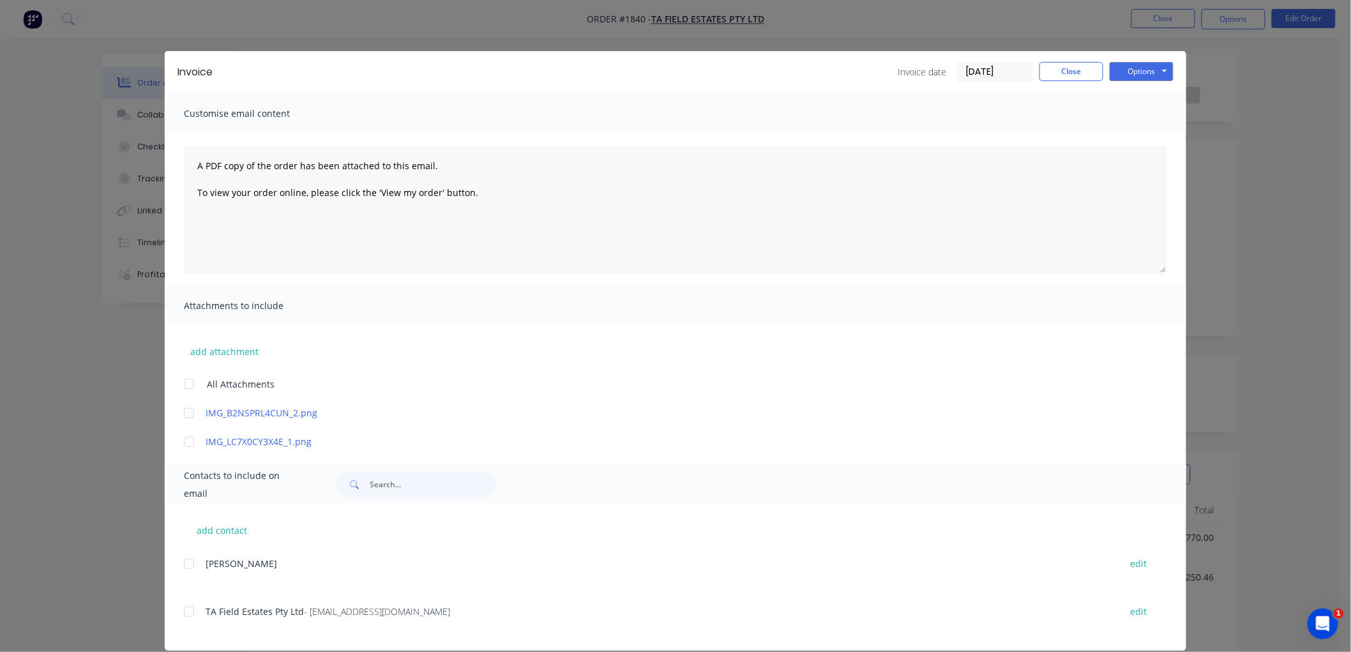
click at [1002, 72] on input "08/10/25" at bounding box center [994, 72] width 75 height 19
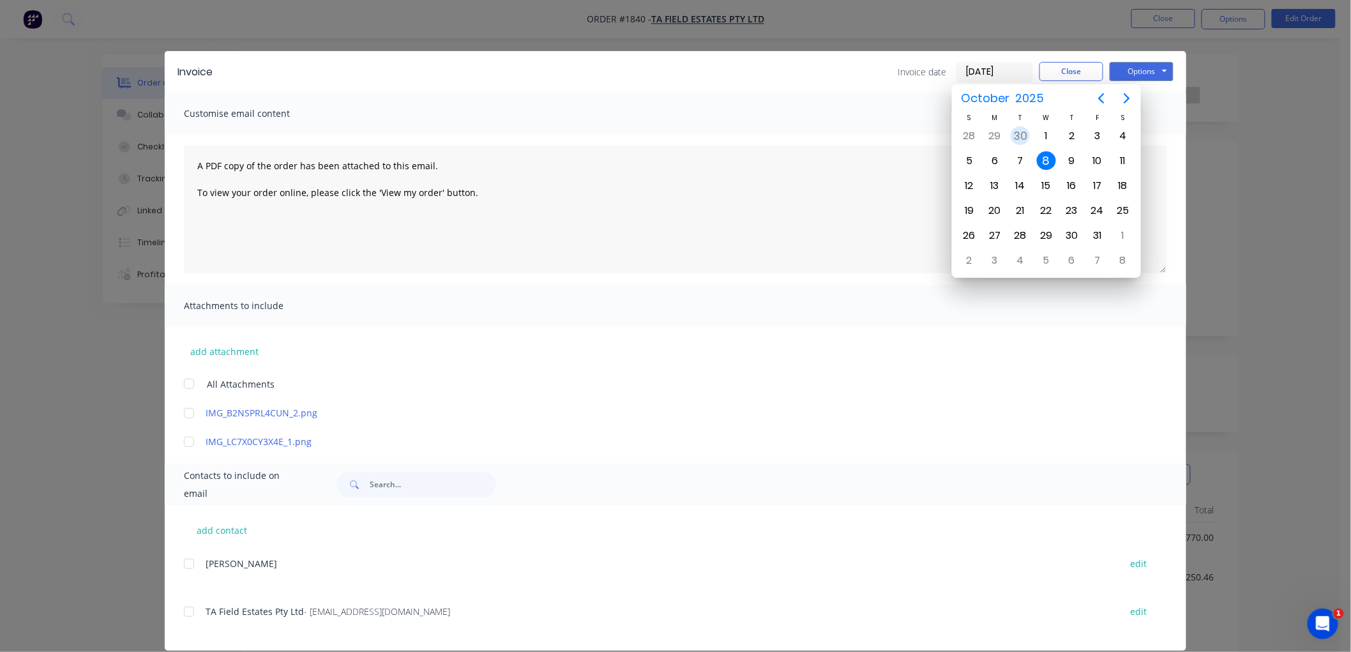
click at [1023, 136] on div "30" at bounding box center [1020, 135] width 19 height 19
type input "30/09/25"
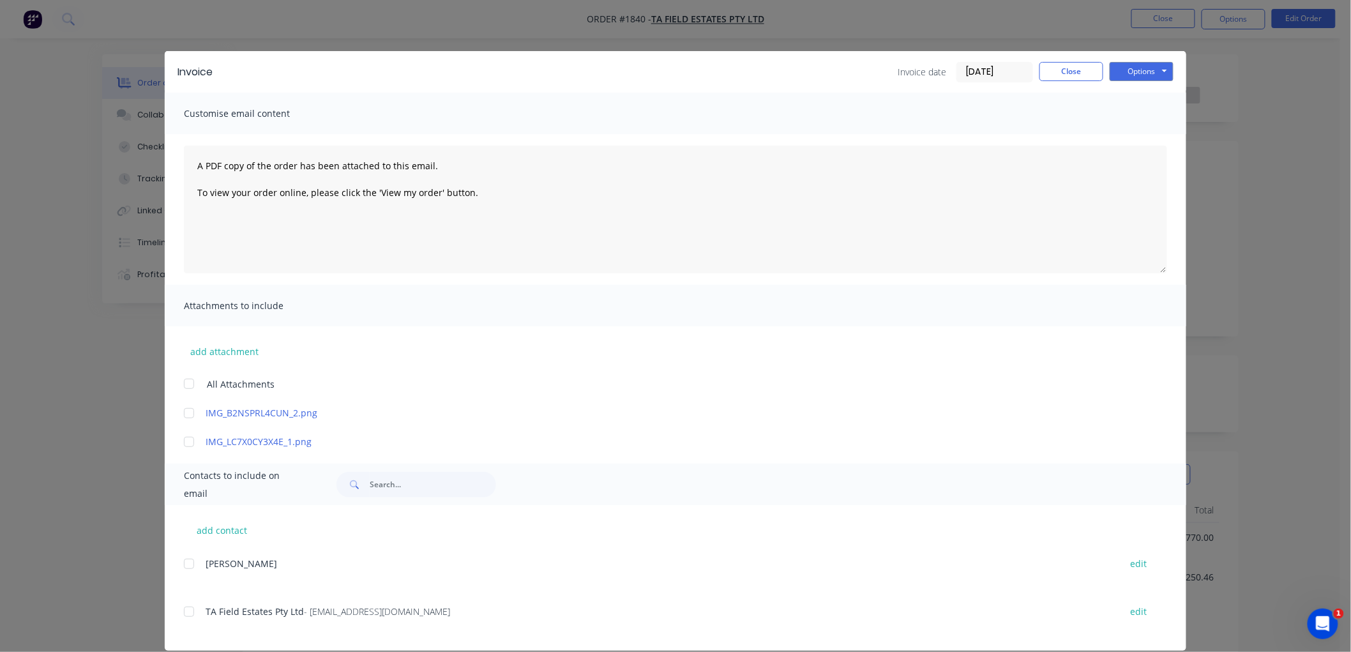
click at [184, 612] on div at bounding box center [189, 612] width 26 height 26
click at [1126, 70] on button "Options" at bounding box center [1142, 71] width 64 height 19
click at [1148, 139] on button "Email" at bounding box center [1151, 136] width 82 height 21
drag, startPoint x: 1063, startPoint y: 72, endPoint x: 1188, endPoint y: 56, distance: 126.1
click at [1064, 72] on button "Close" at bounding box center [1071, 71] width 64 height 19
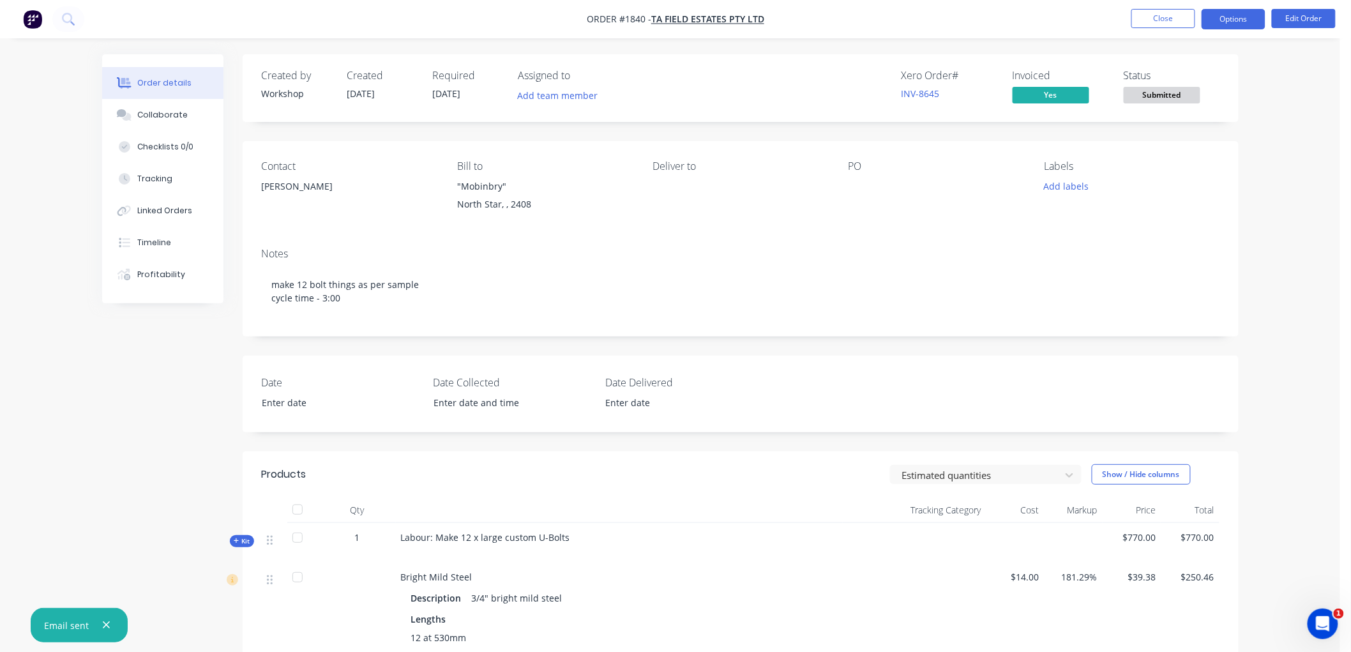
click at [1233, 19] on button "Options" at bounding box center [1234, 19] width 64 height 20
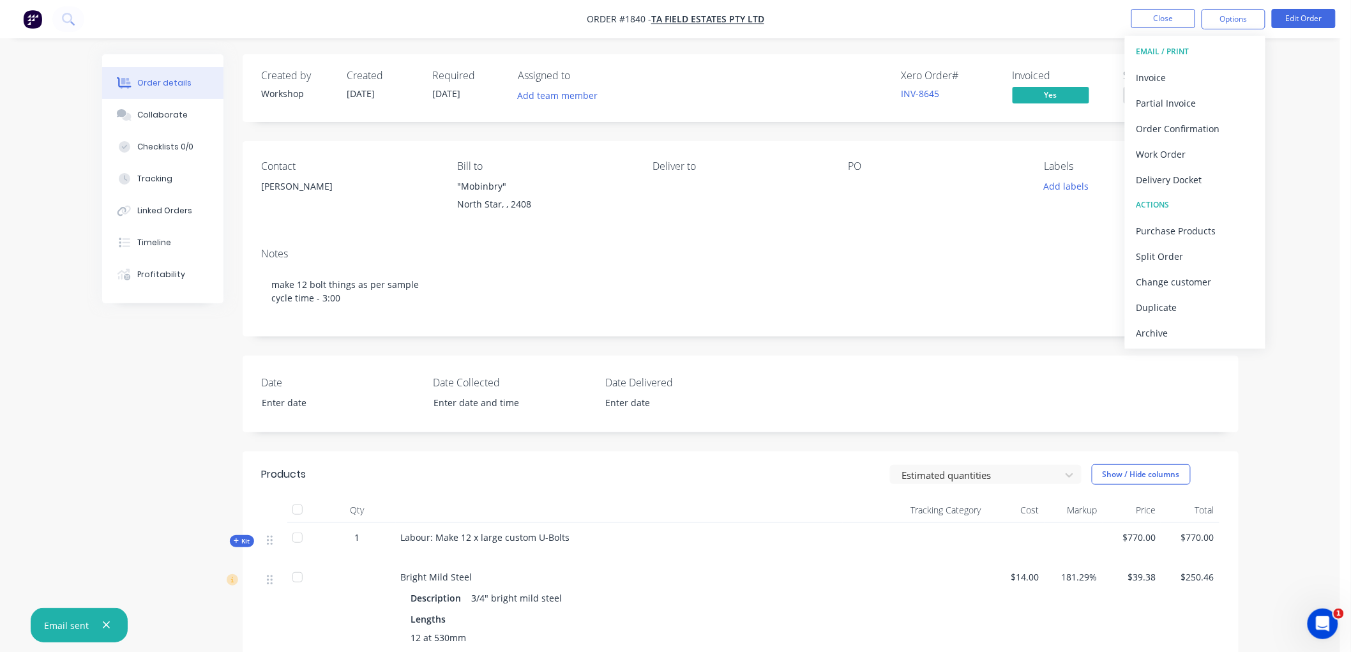
click at [1181, 345] on div "EMAIL / PRINT Invoice Partial Invoice Order Confirmation Work Order Delivery Do…" at bounding box center [1195, 192] width 140 height 313
click at [1186, 326] on div "Archive" at bounding box center [1194, 333] width 117 height 19
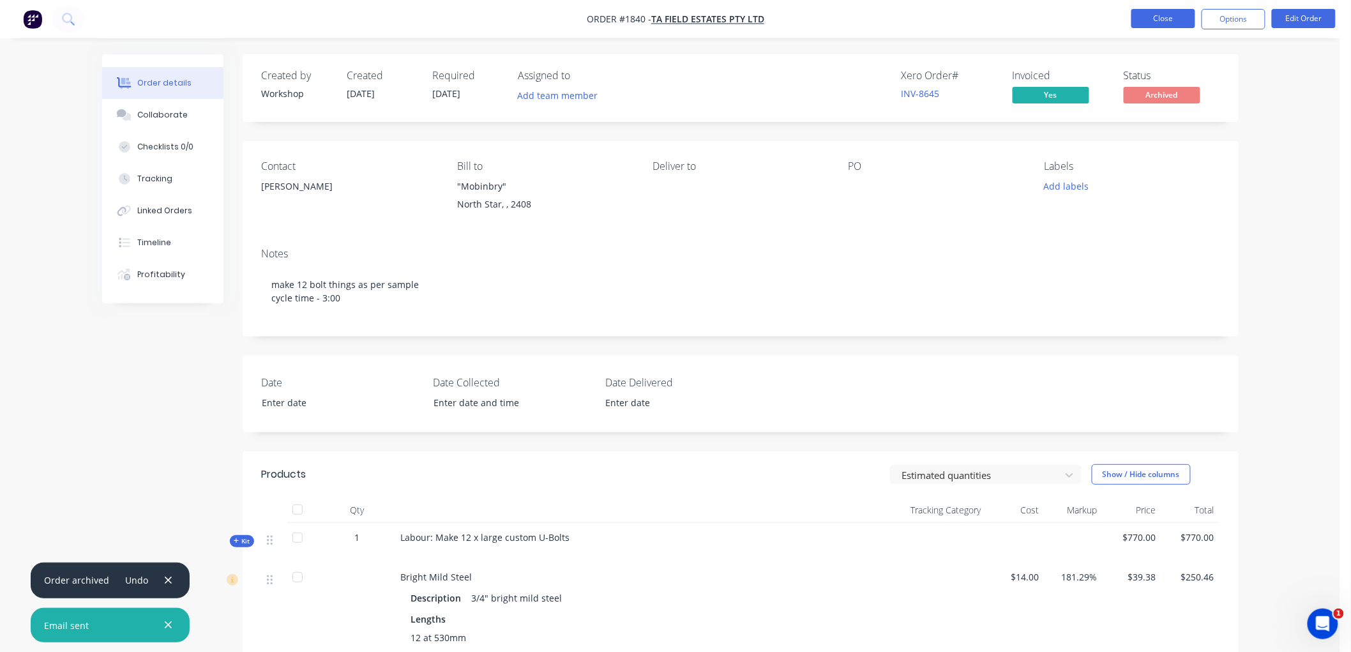
click at [1173, 15] on button "Close" at bounding box center [1163, 18] width 64 height 19
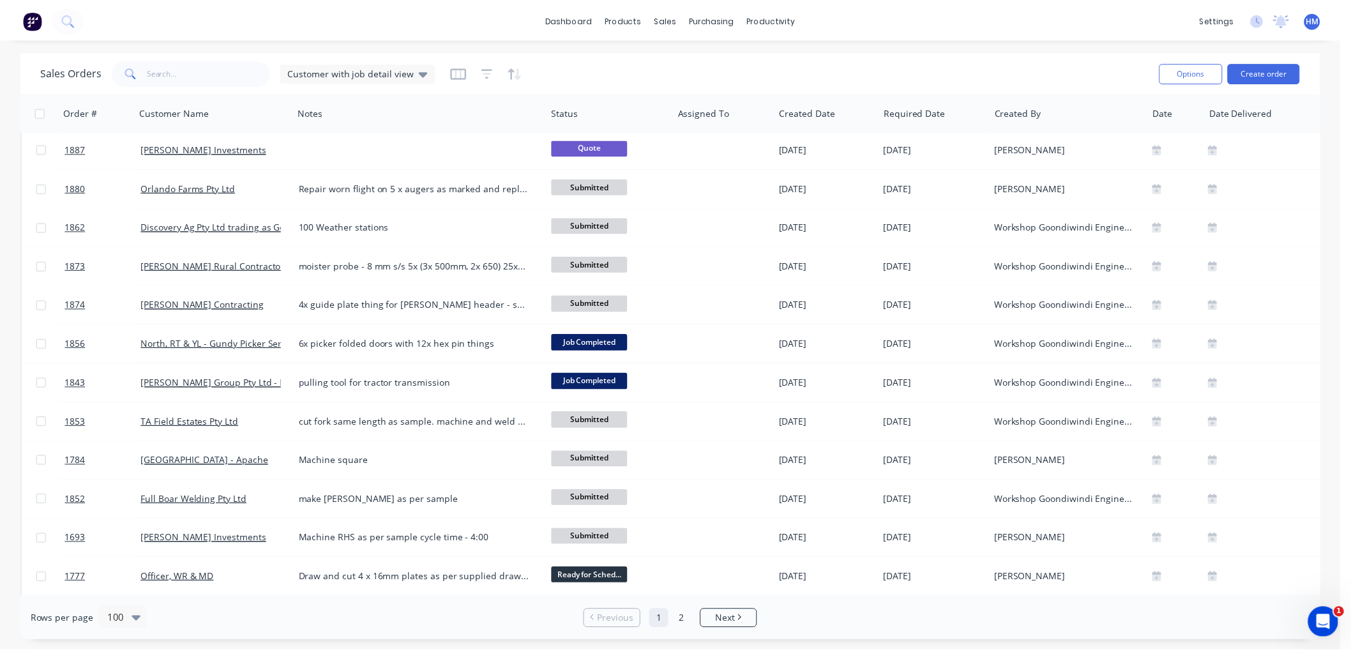
scroll to position [1773, 0]
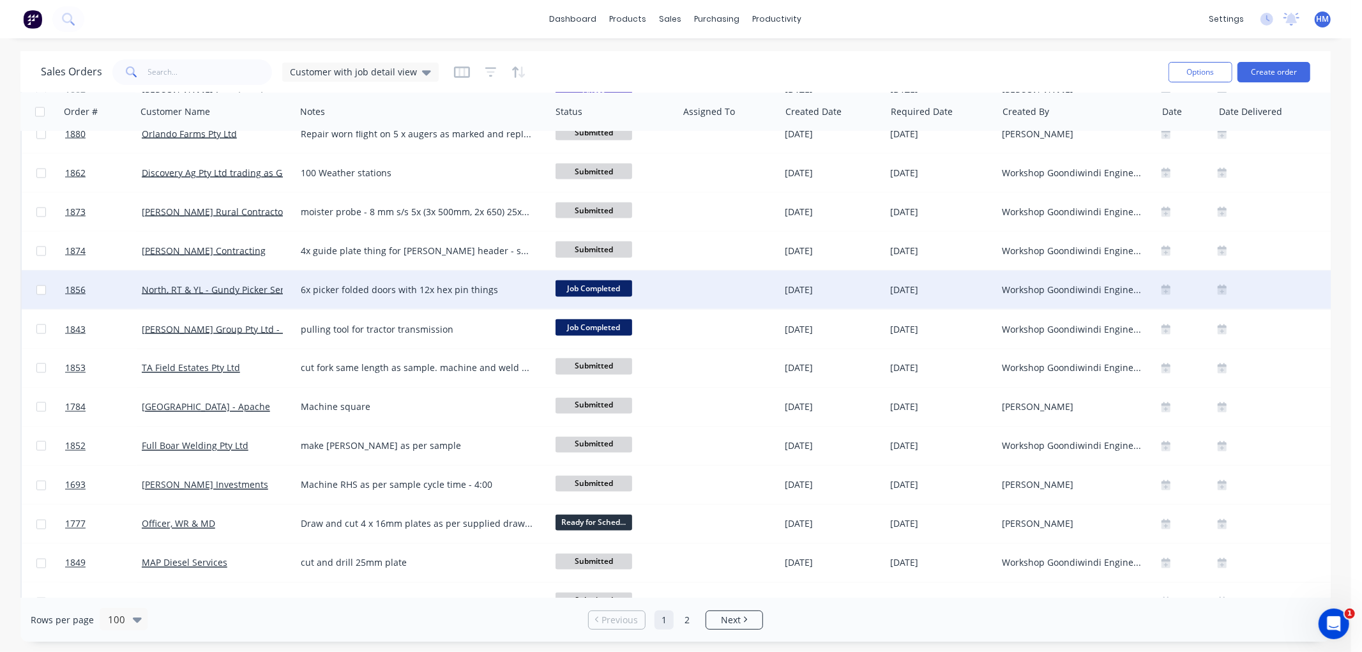
click at [285, 301] on div "North, RT & YL - Gundy Picker Services" at bounding box center [216, 290] width 159 height 38
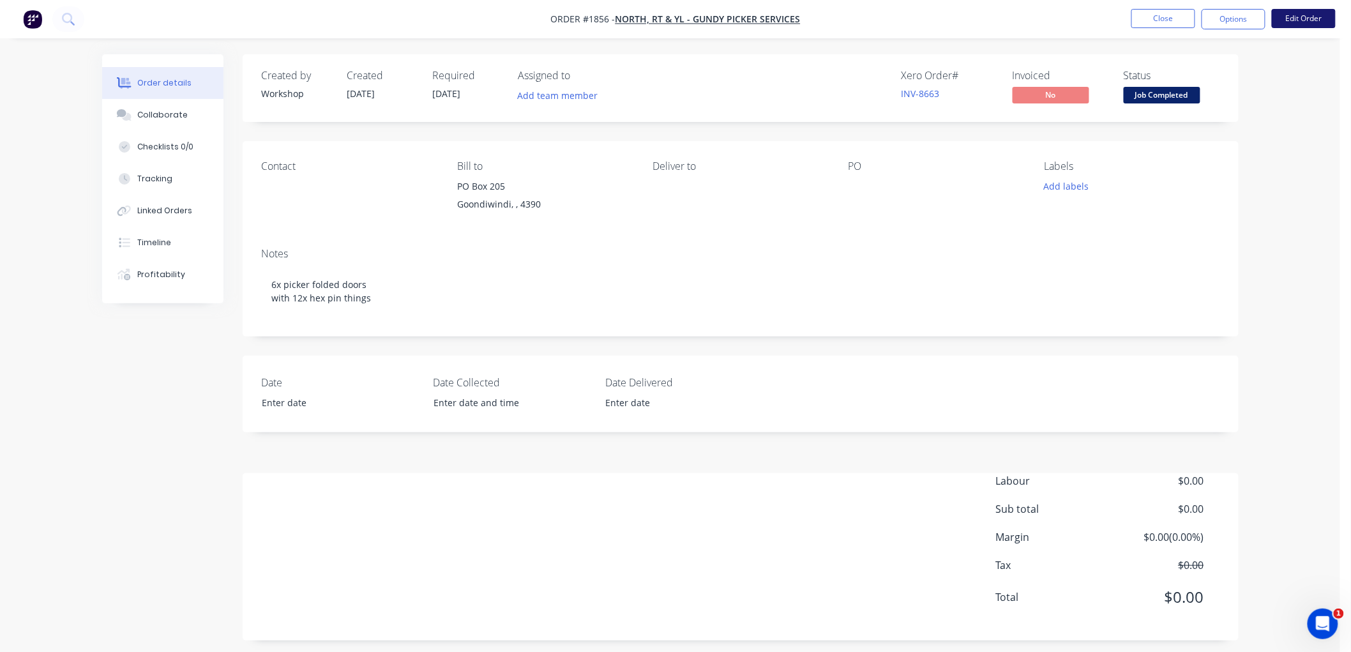
click at [1316, 16] on button "Edit Order" at bounding box center [1304, 18] width 64 height 19
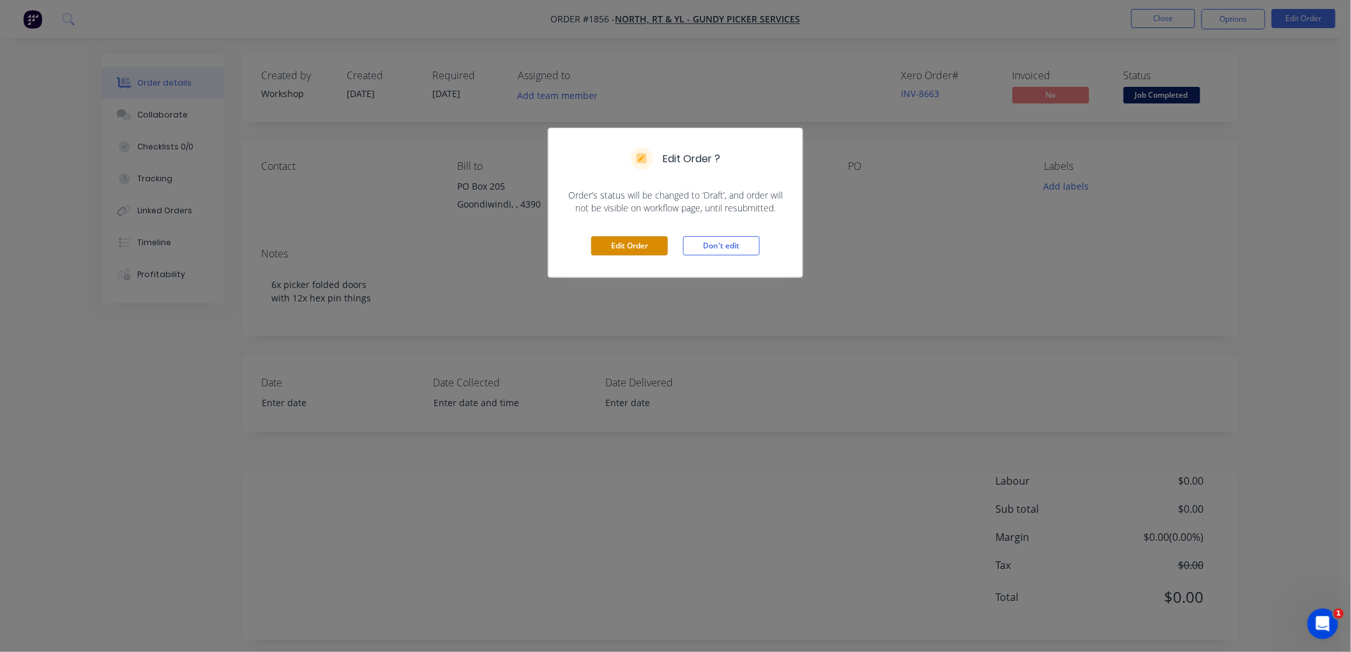
drag, startPoint x: 626, startPoint y: 245, endPoint x: 93, endPoint y: 299, distance: 535.8
click at [624, 245] on button "Edit Order" at bounding box center [629, 245] width 77 height 19
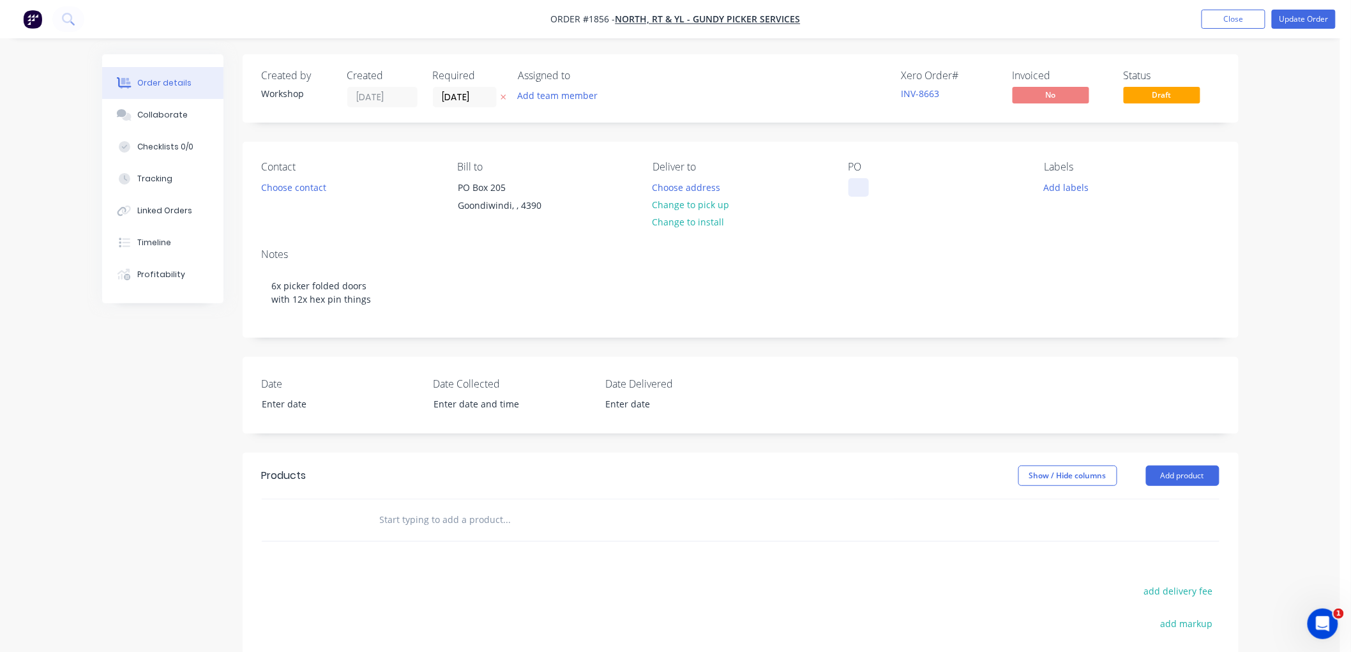
click at [866, 189] on div at bounding box center [858, 187] width 20 height 19
click at [430, 521] on input "text" at bounding box center [506, 520] width 255 height 26
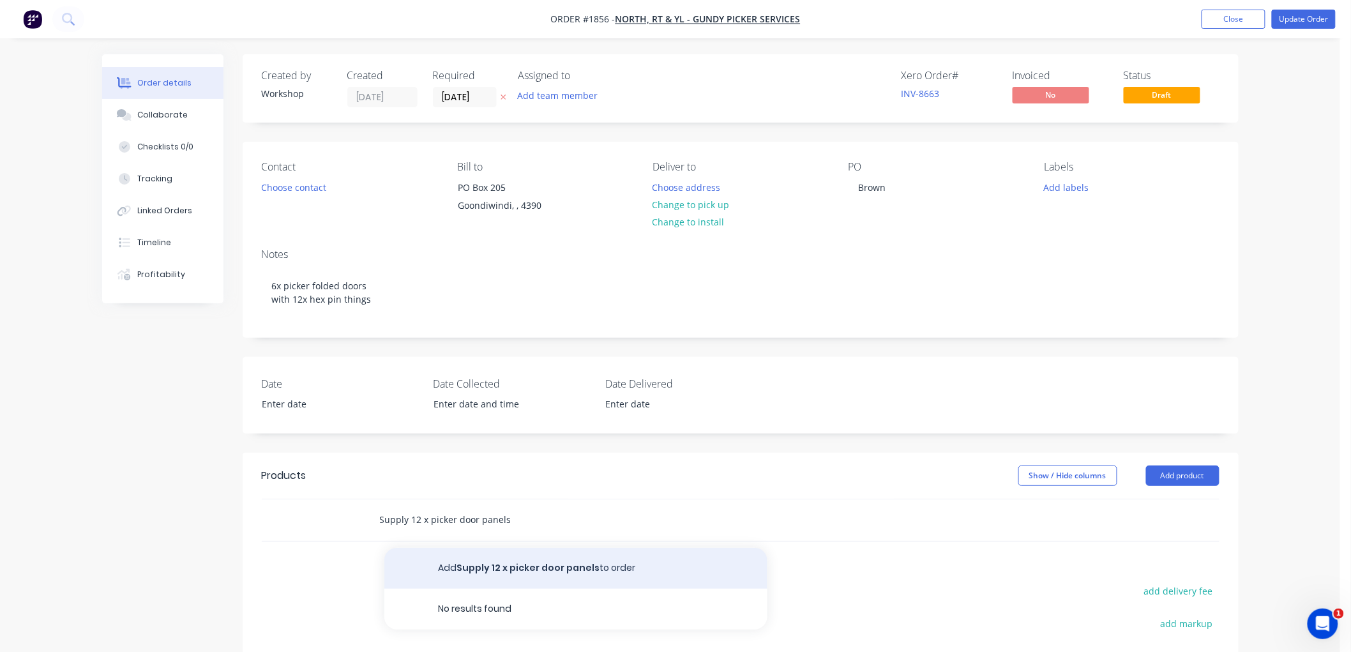
type input "Supply 12 x picker door panels"
click at [532, 571] on button "Add Supply 12 x picker door panels to order" at bounding box center [575, 568] width 383 height 41
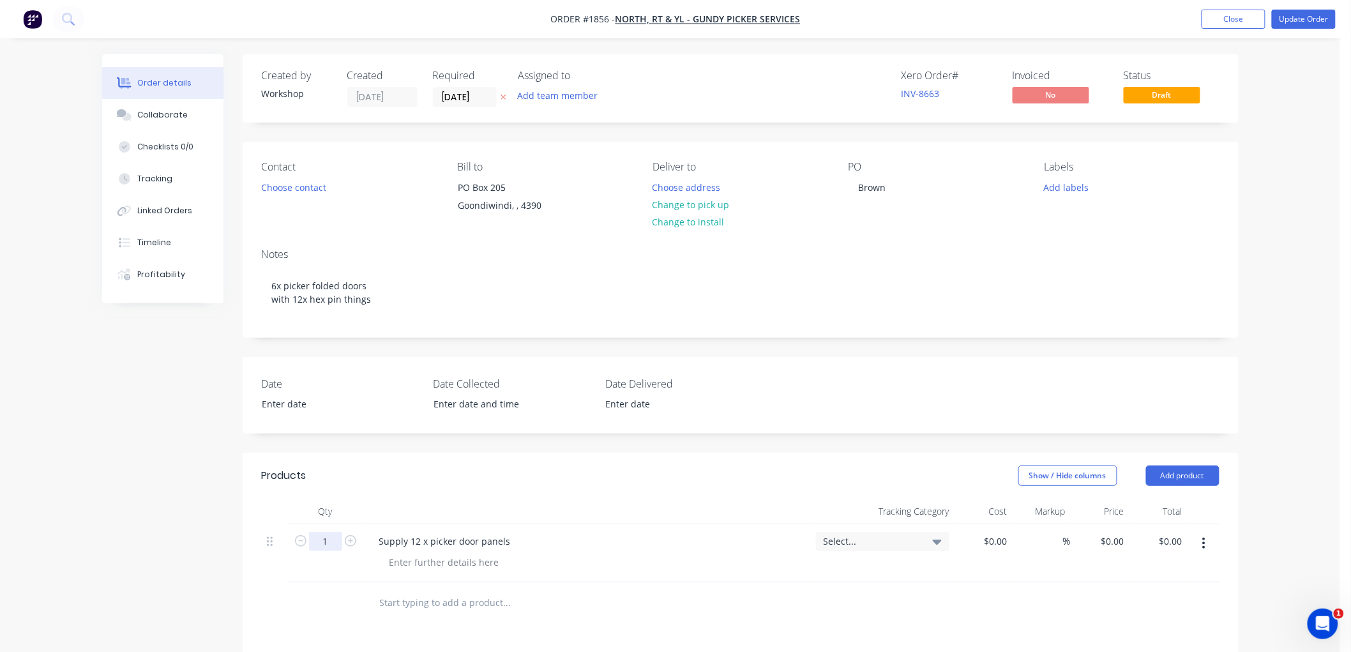
click at [320, 539] on input "1" at bounding box center [325, 541] width 33 height 19
type input "12"
click at [1105, 538] on div "0 $0.00" at bounding box center [1100, 553] width 58 height 58
type input "$103.50"
type input "$1,242.00"
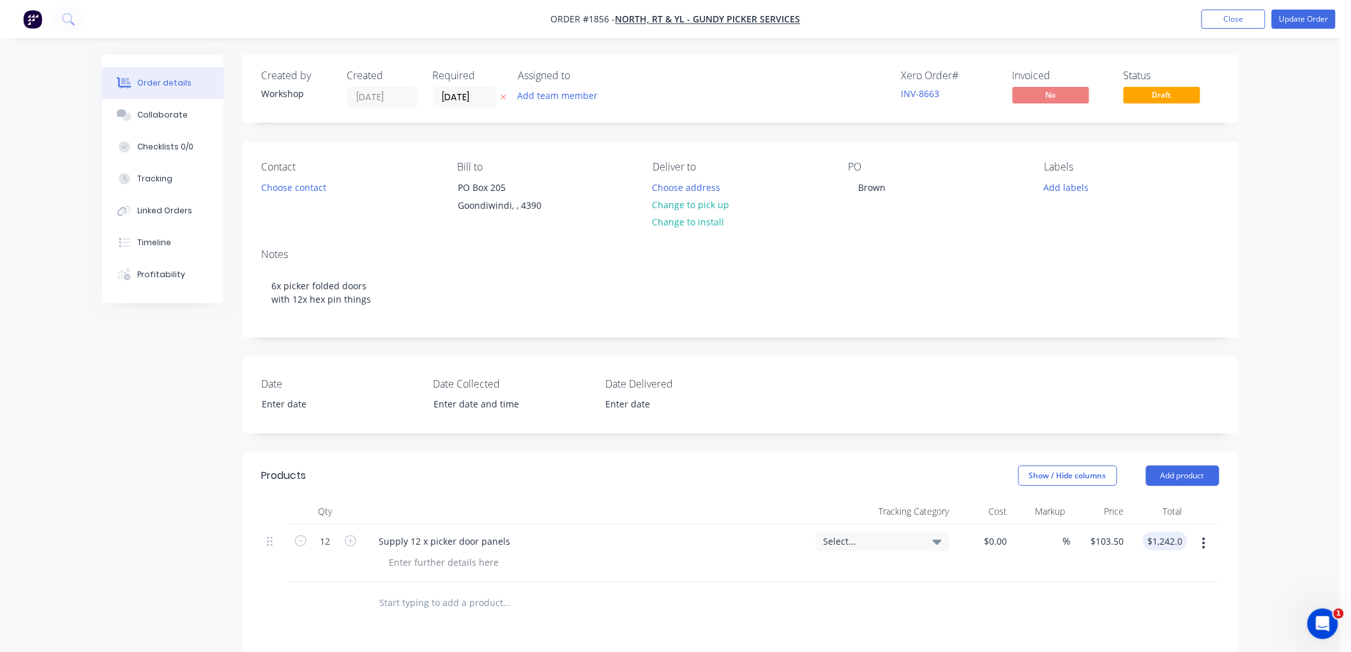
click at [1105, 589] on div at bounding box center [741, 602] width 958 height 41
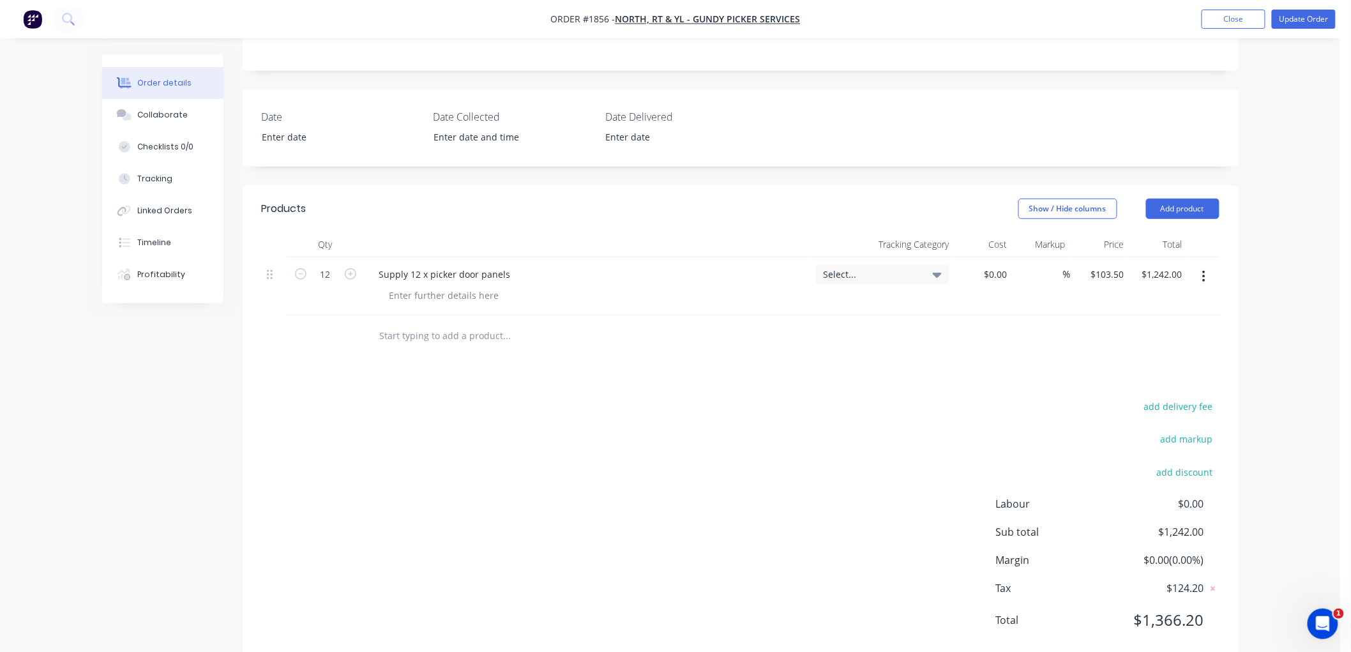
scroll to position [298, 0]
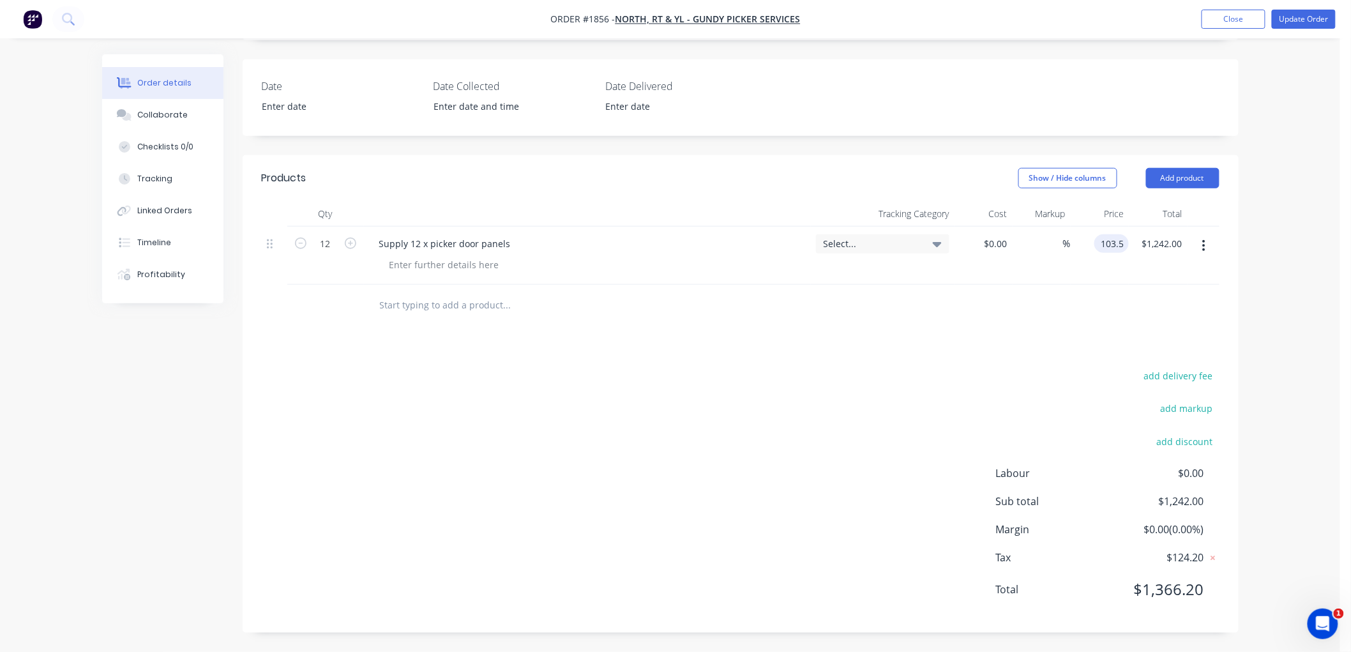
click at [1106, 245] on input "103.5" at bounding box center [1113, 243] width 29 height 19
type input "$108.35"
type input "$1,300.20"
click at [988, 352] on div "Products Show / Hide columns Add product Qty Tracking Category Cost Markup Pric…" at bounding box center [741, 394] width 996 height 478
click at [426, 302] on input "text" at bounding box center [506, 305] width 255 height 26
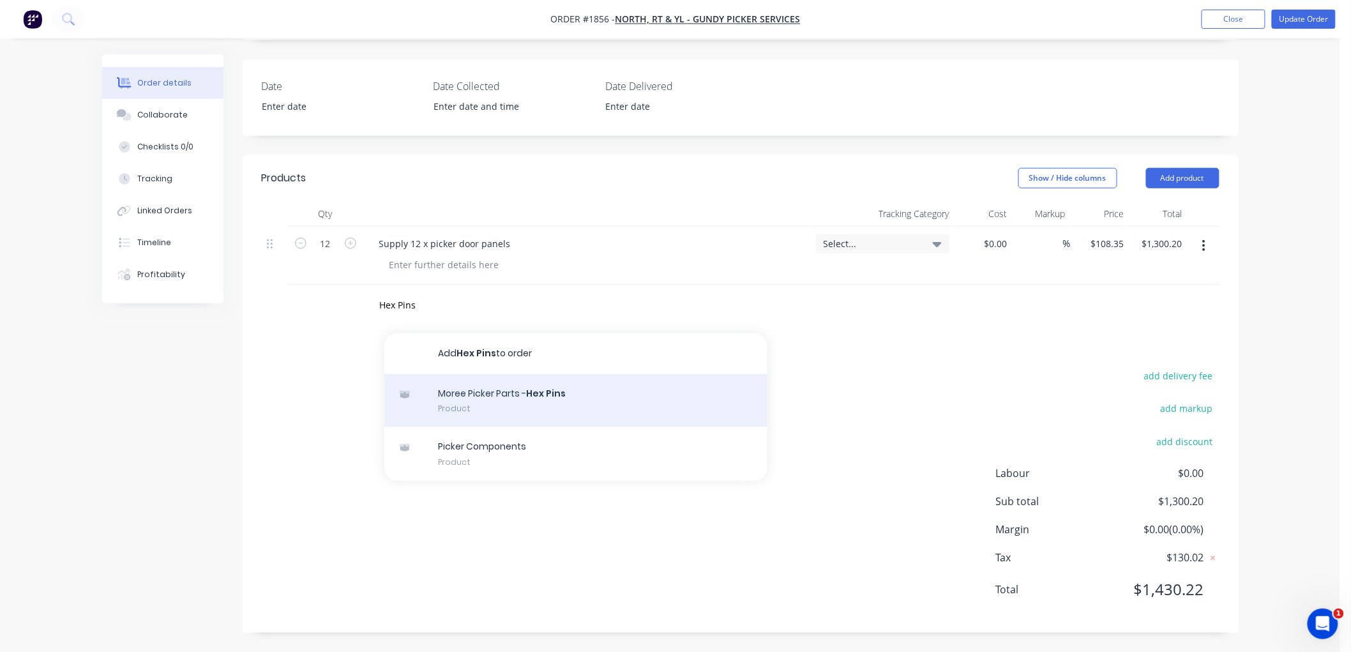
click at [490, 405] on div "Moree Picker Parts - Hex Pins Product" at bounding box center [575, 401] width 383 height 54
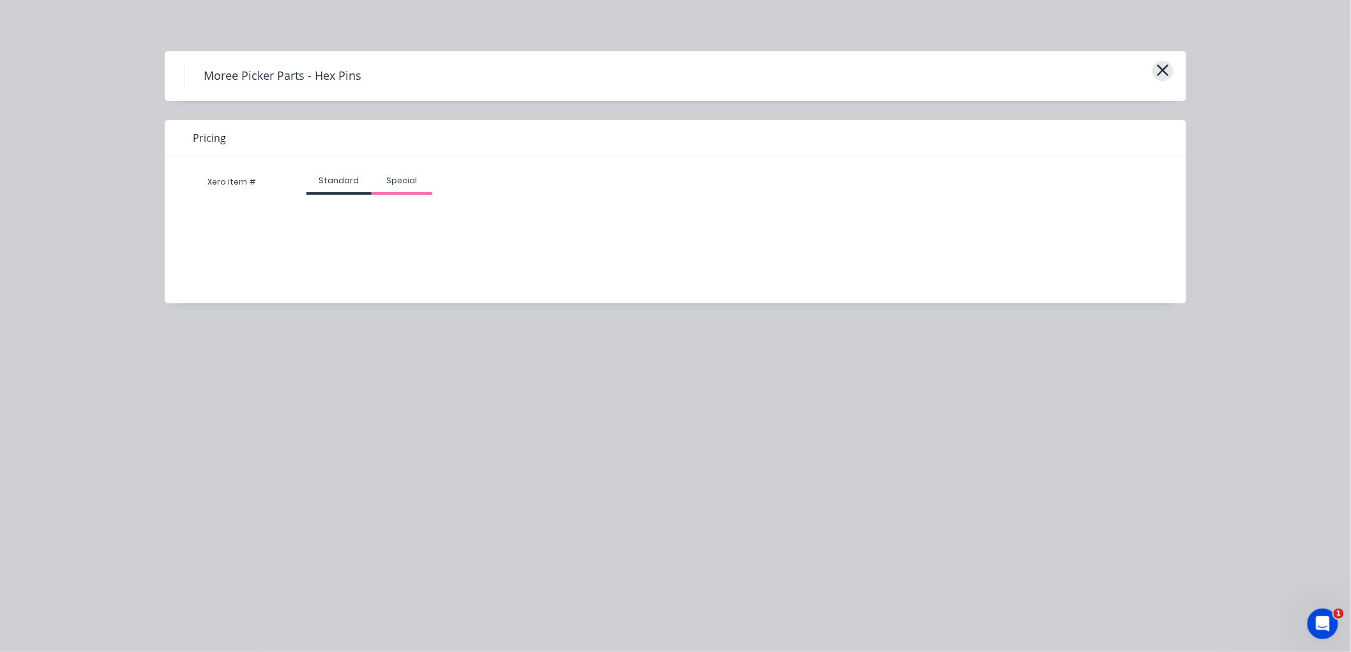
click at [1153, 73] on button "button" at bounding box center [1162, 71] width 21 height 20
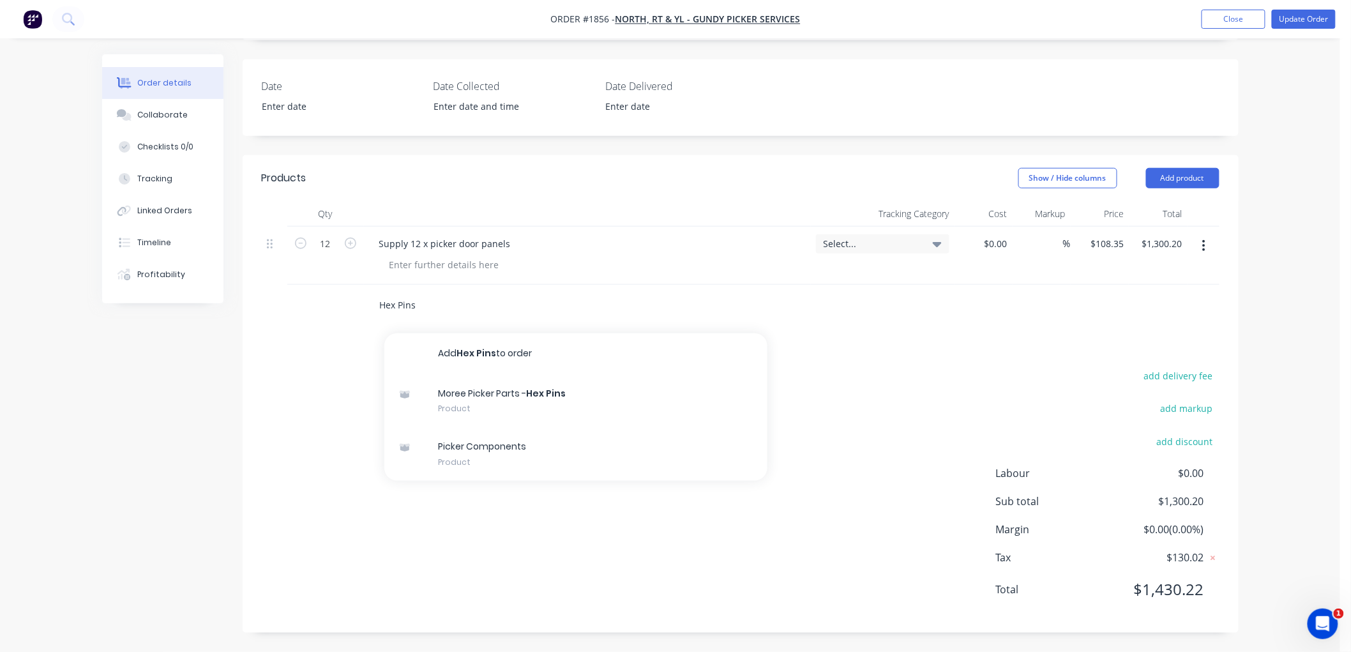
click at [425, 307] on input "Hex Pins" at bounding box center [506, 305] width 255 height 26
drag, startPoint x: 433, startPoint y: 305, endPoint x: 322, endPoint y: 305, distance: 111.1
click at [322, 305] on div "Hex Pins Add Hex Pins to order Moree Picker Parts - Hex Pins Product Picker Com…" at bounding box center [741, 305] width 958 height 41
drag, startPoint x: 465, startPoint y: 303, endPoint x: 411, endPoint y: 310, distance: 54.7
click at [411, 310] on input "Hex Pins as before" at bounding box center [506, 305] width 255 height 26
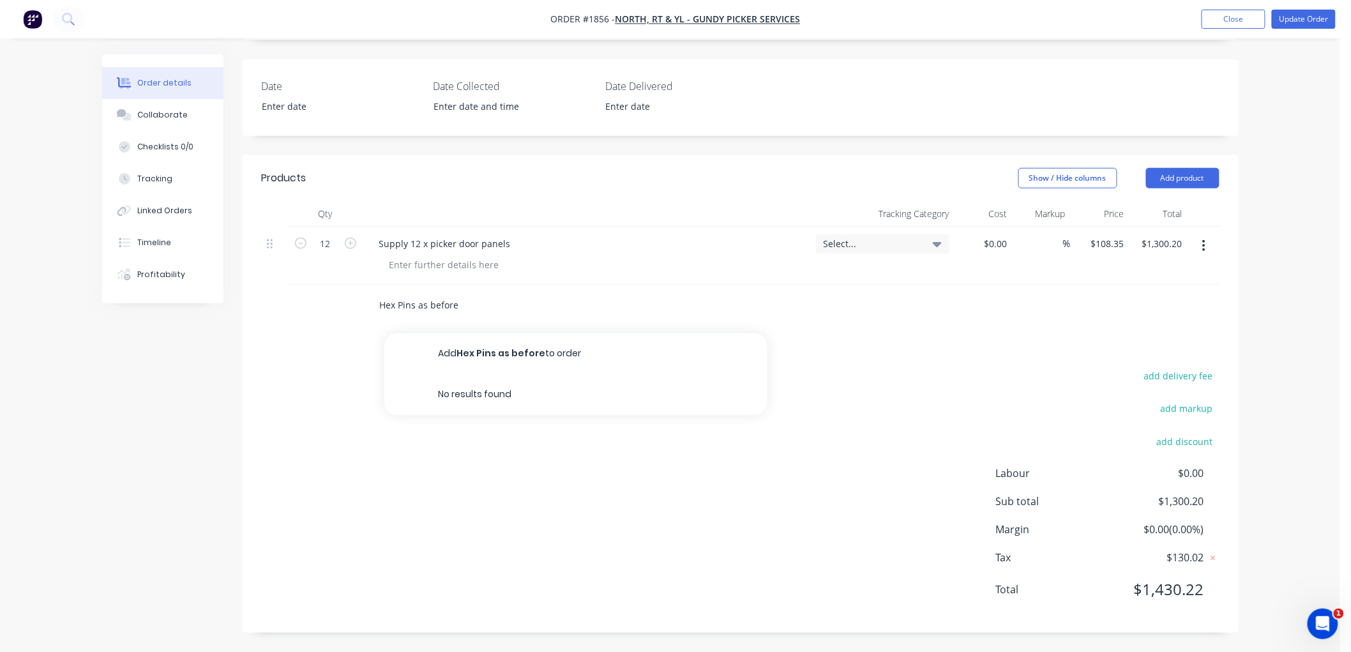
type input "Hex Pins"
click at [494, 358] on button "Add Hex Pins to order" at bounding box center [575, 353] width 383 height 41
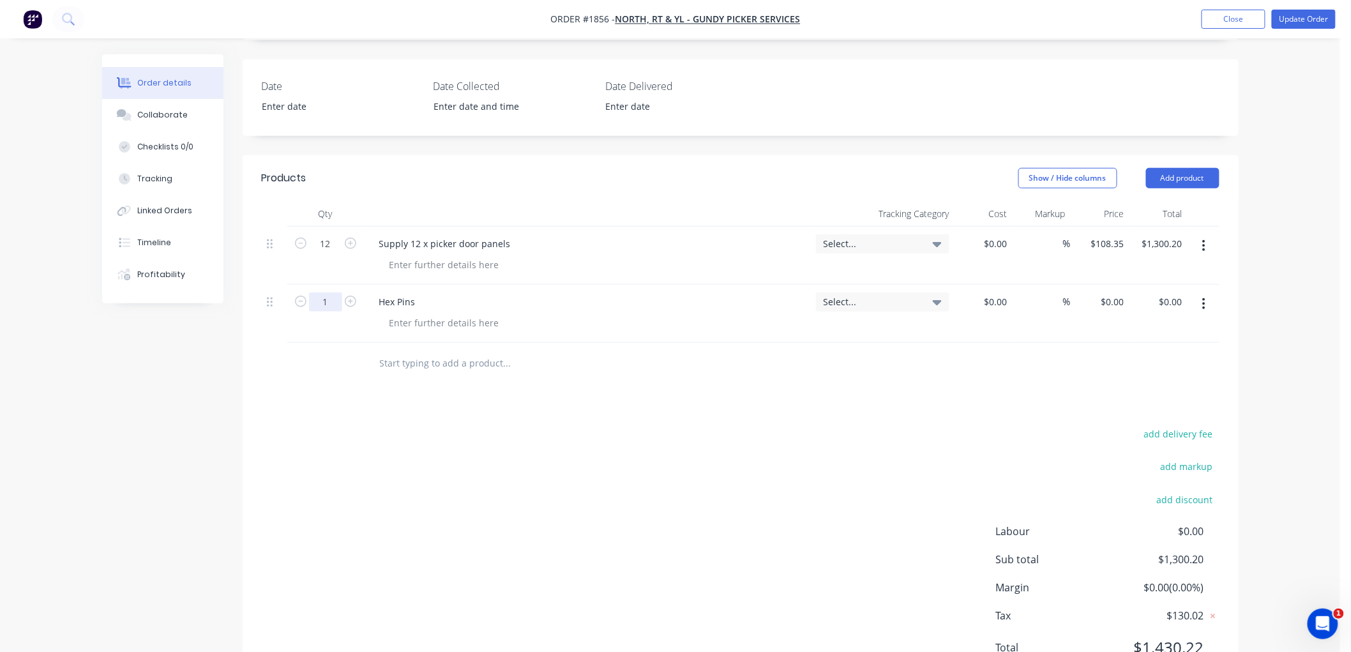
click at [333, 300] on input "1" at bounding box center [325, 301] width 33 height 19
click at [1115, 303] on input "0" at bounding box center [1121, 301] width 15 height 19
drag, startPoint x: 1126, startPoint y: 301, endPoint x: 1103, endPoint y: 301, distance: 23.0
click at [1103, 301] on div "0 0" at bounding box center [1100, 314] width 58 height 58
type input "$16.58"
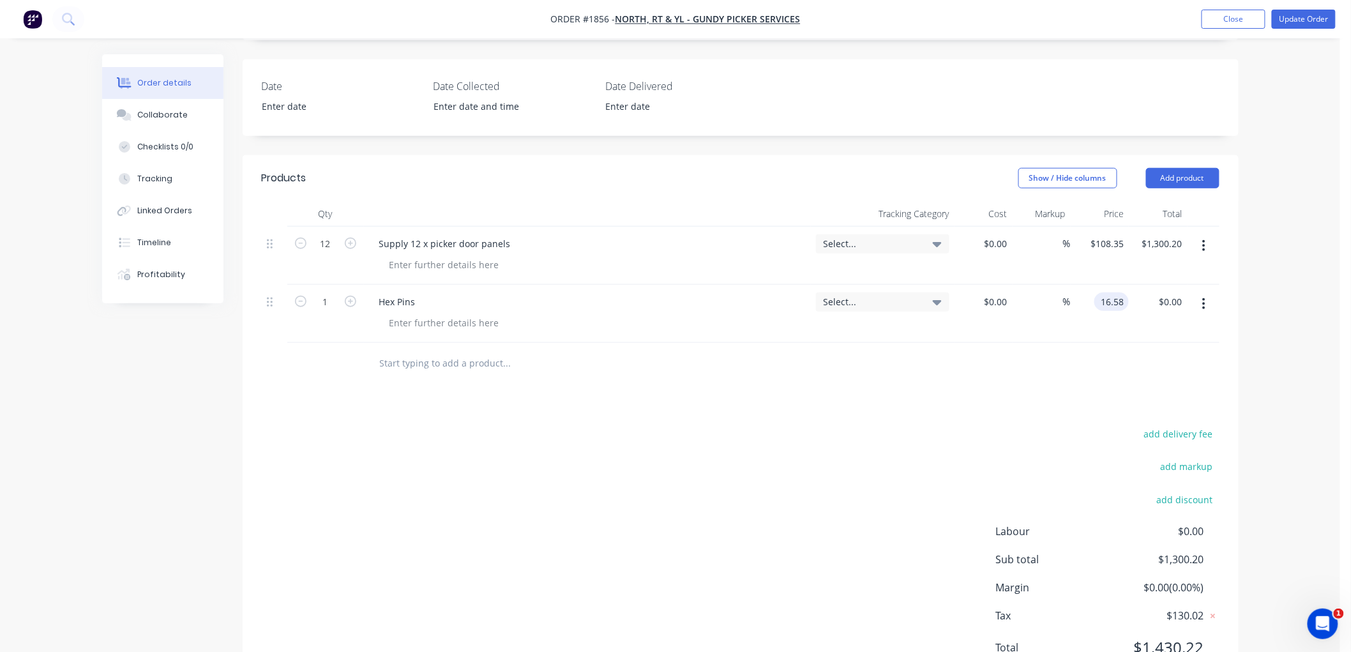
type input "$16.58"
click at [1004, 468] on div "add delivery fee add markup add discount Labour $0.00 Sub total $1,300.20 Margi…" at bounding box center [741, 548] width 958 height 246
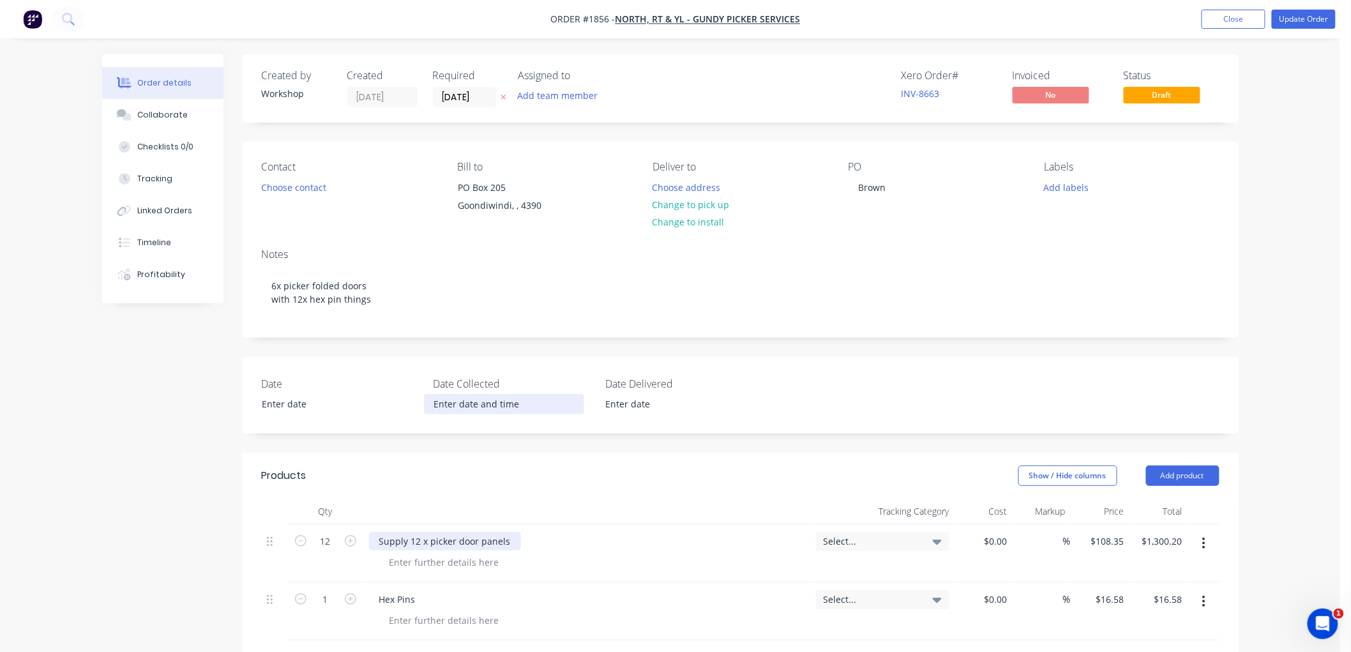
scroll to position [71, 0]
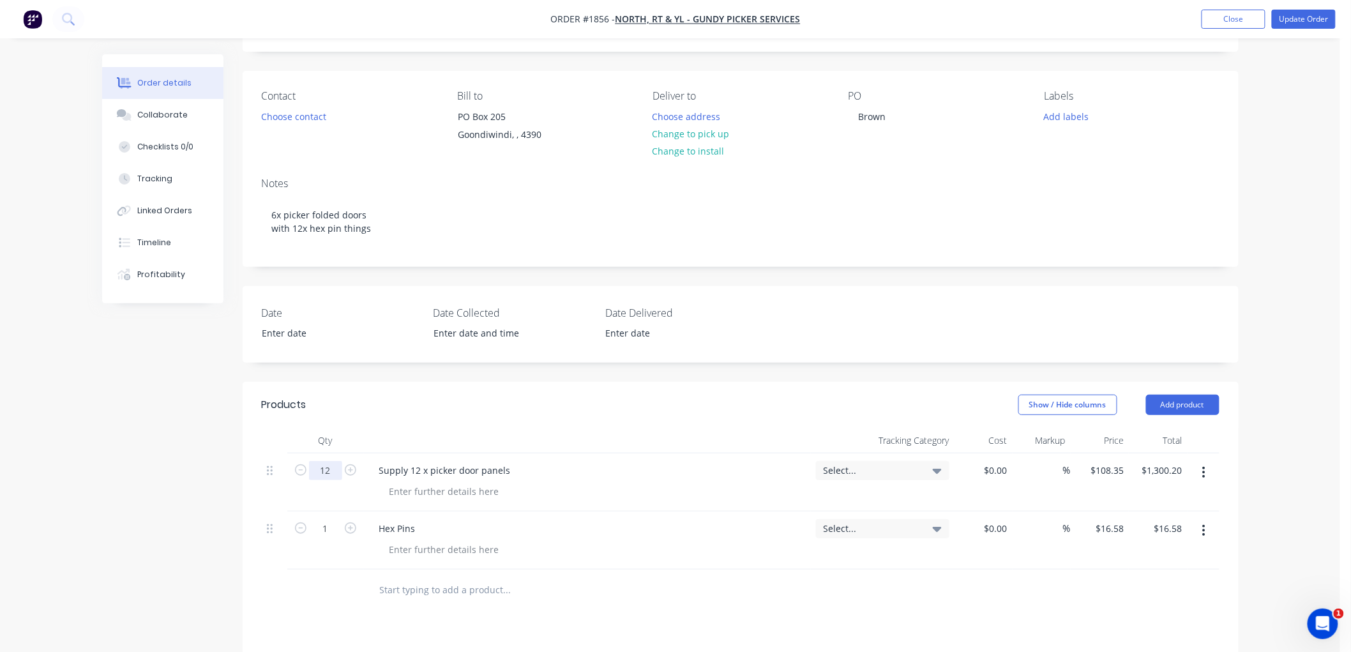
click at [329, 471] on input "12" at bounding box center [325, 470] width 33 height 19
type input "6"
type input "$650.10"
drag, startPoint x: 421, startPoint y: 466, endPoint x: 409, endPoint y: 466, distance: 12.1
click at [409, 466] on div "Supply 12 x picker door panels" at bounding box center [445, 470] width 152 height 19
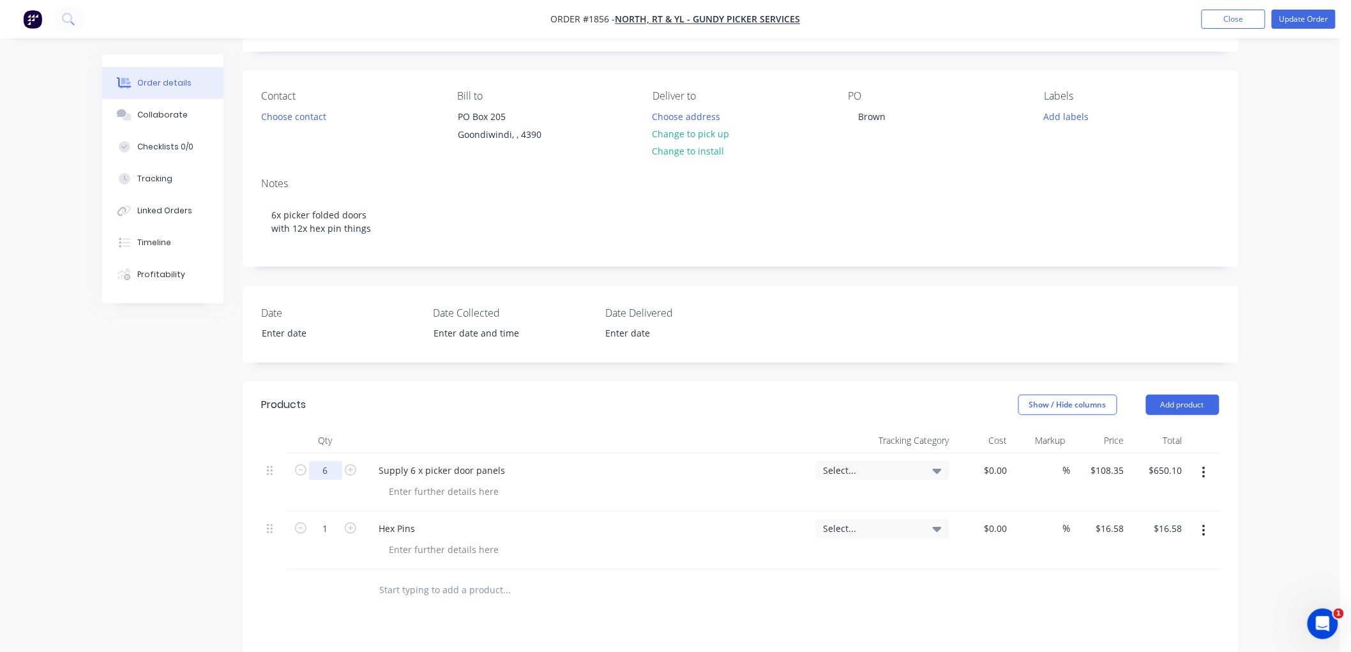
click at [331, 468] on input "6" at bounding box center [325, 470] width 33 height 19
type input "12"
type input "$1,300.20"
click at [411, 469] on div "Supply 6 x picker door panels" at bounding box center [442, 470] width 147 height 19
drag, startPoint x: 412, startPoint y: 470, endPoint x: 446, endPoint y: 444, distance: 42.3
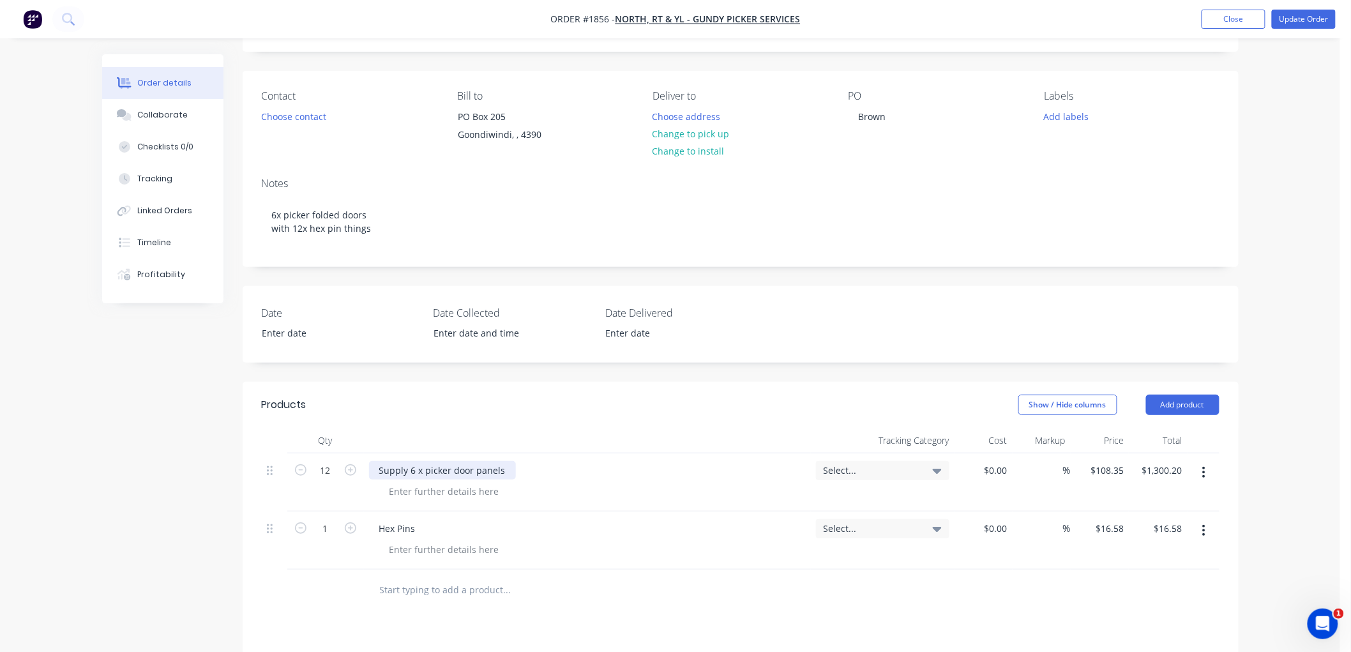
click at [413, 469] on div "Supply 6 x picker door panels" at bounding box center [442, 470] width 147 height 19
click at [333, 524] on input "1" at bounding box center [325, 528] width 33 height 19
type input "12"
type input "$198.96"
click at [404, 591] on input "text" at bounding box center [506, 590] width 255 height 26
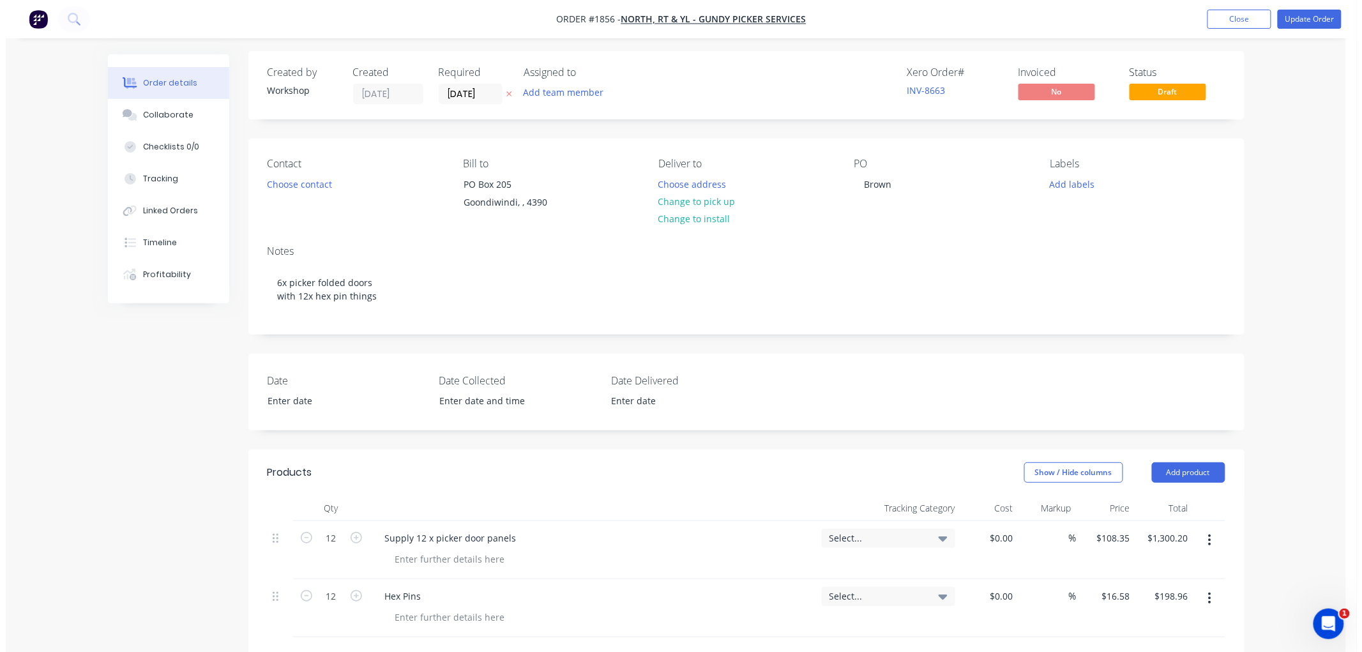
scroll to position [0, 0]
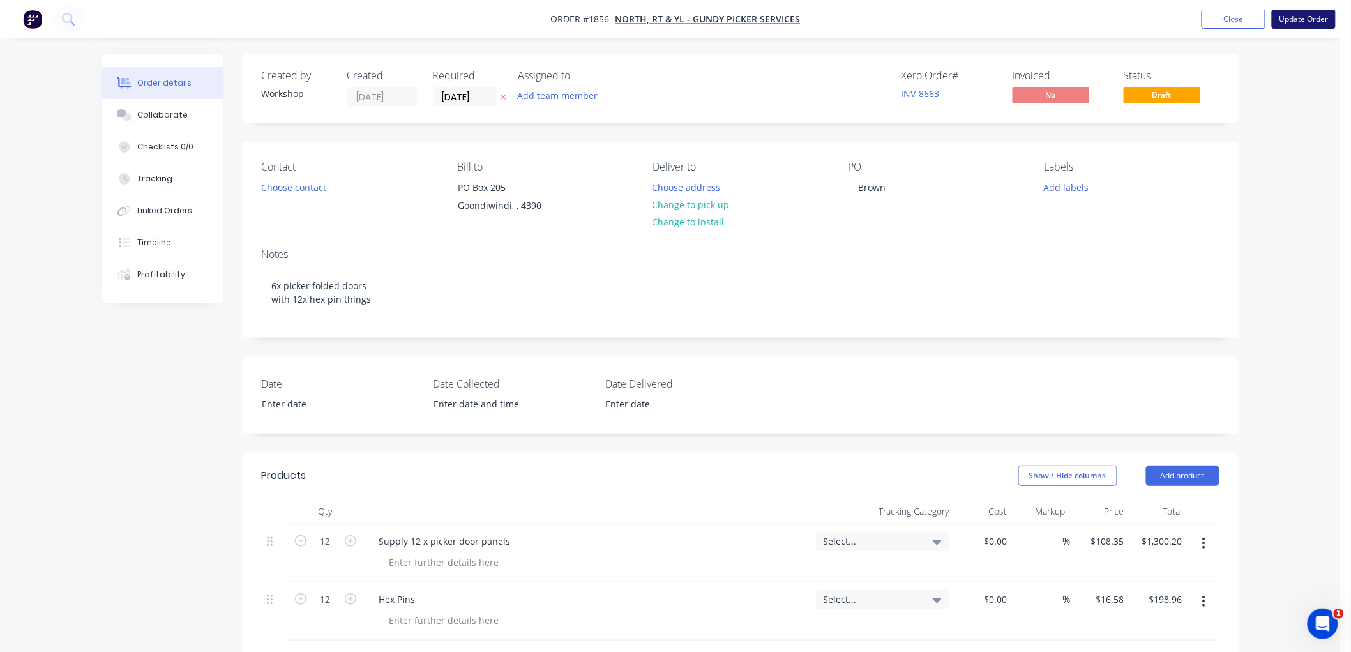
click at [1305, 16] on button "Update Order" at bounding box center [1304, 19] width 64 height 19
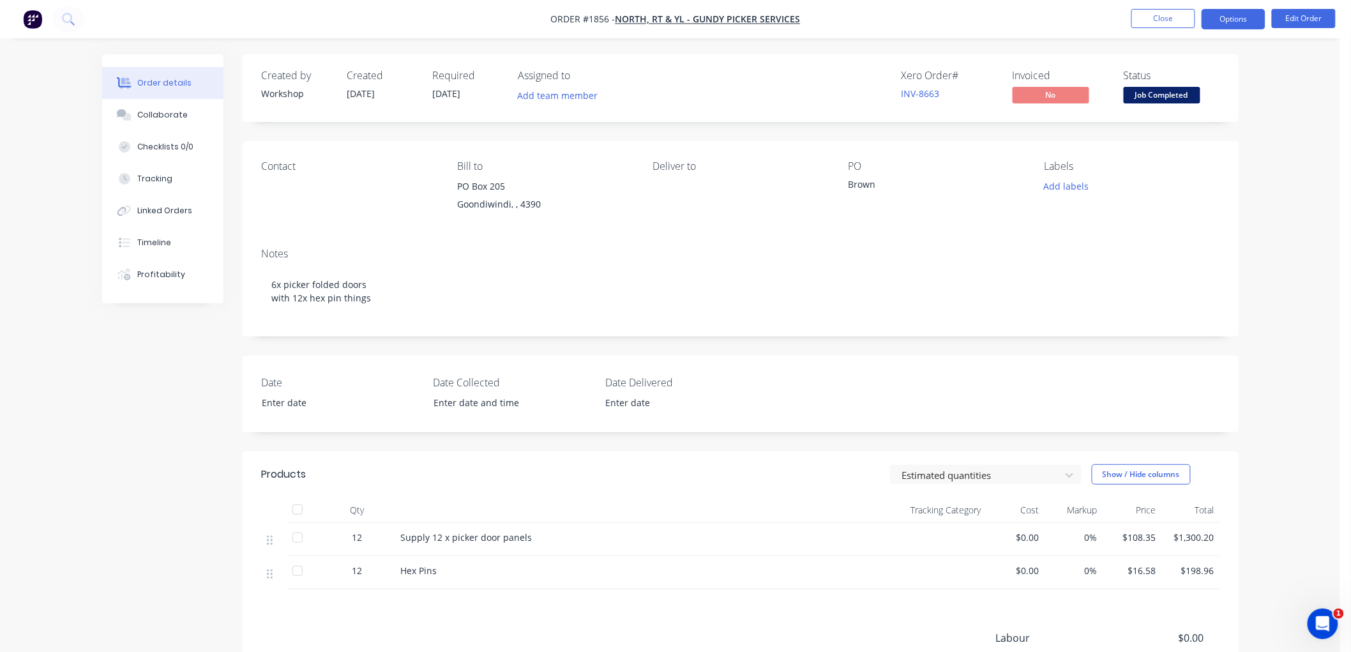
click at [1246, 22] on button "Options" at bounding box center [1234, 19] width 64 height 20
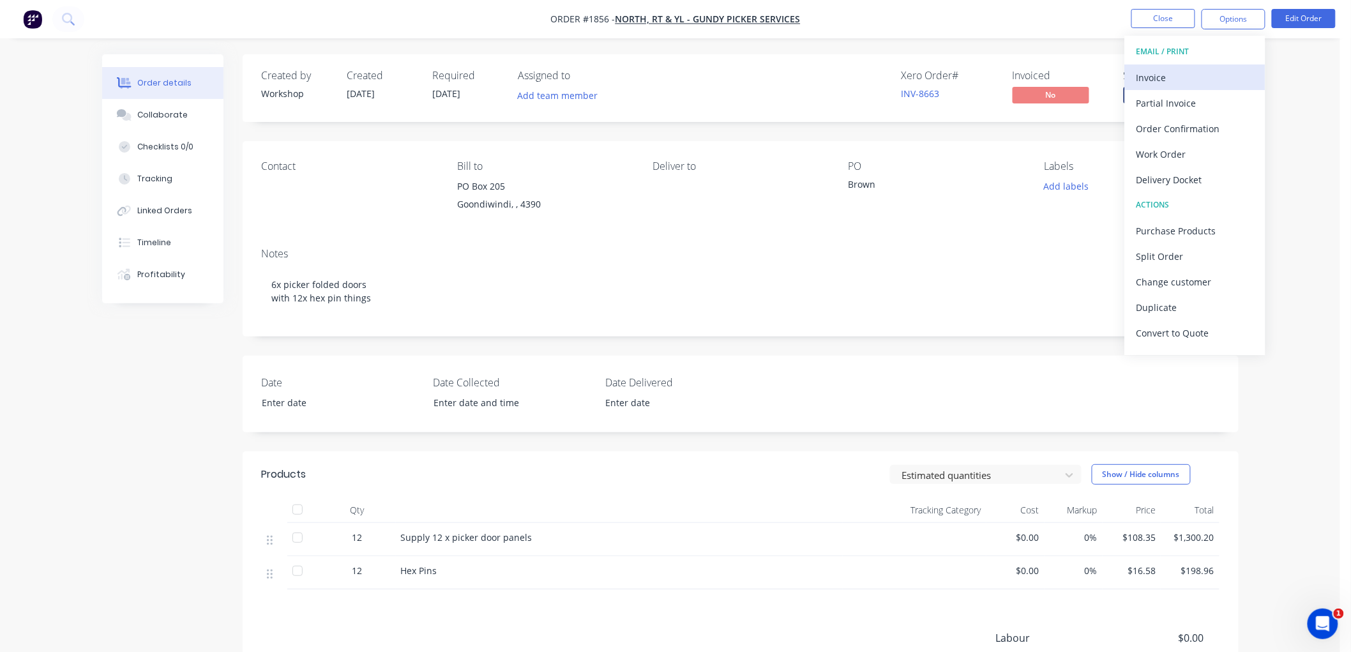
click at [1184, 79] on div "Invoice" at bounding box center [1194, 77] width 117 height 19
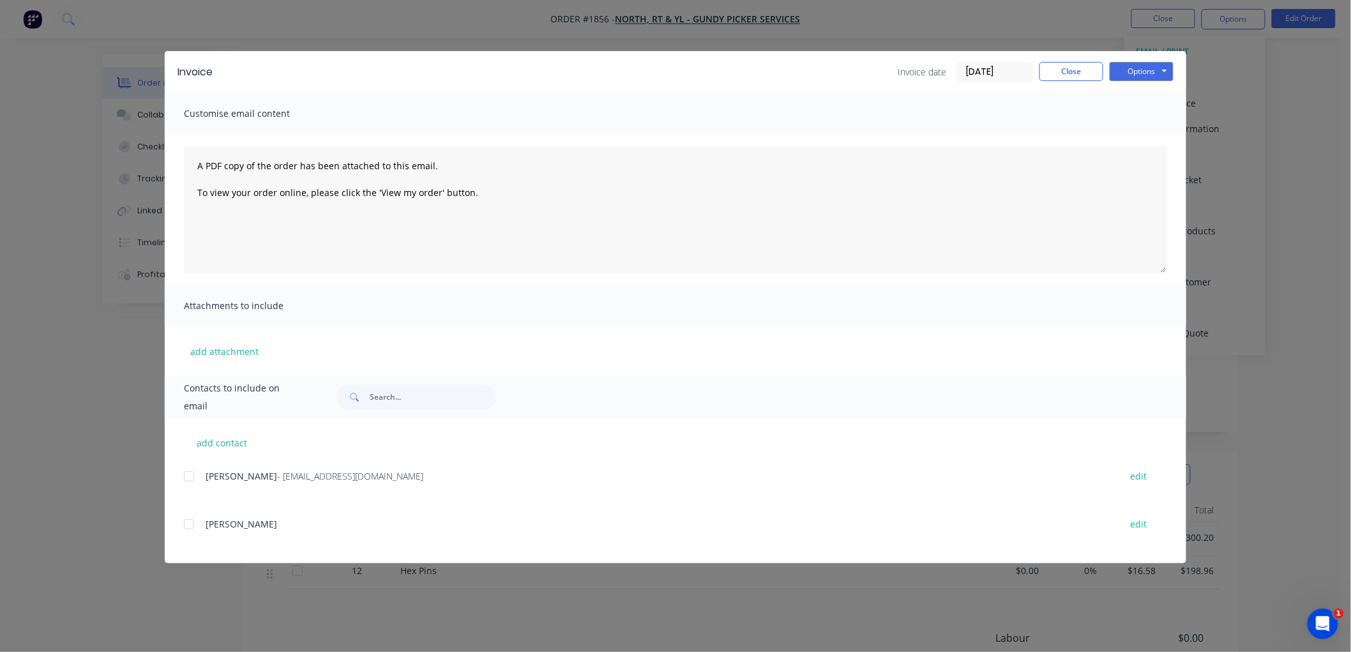
click at [188, 474] on div at bounding box center [189, 477] width 26 height 26
click at [1015, 74] on input "08/10/25" at bounding box center [994, 72] width 75 height 19
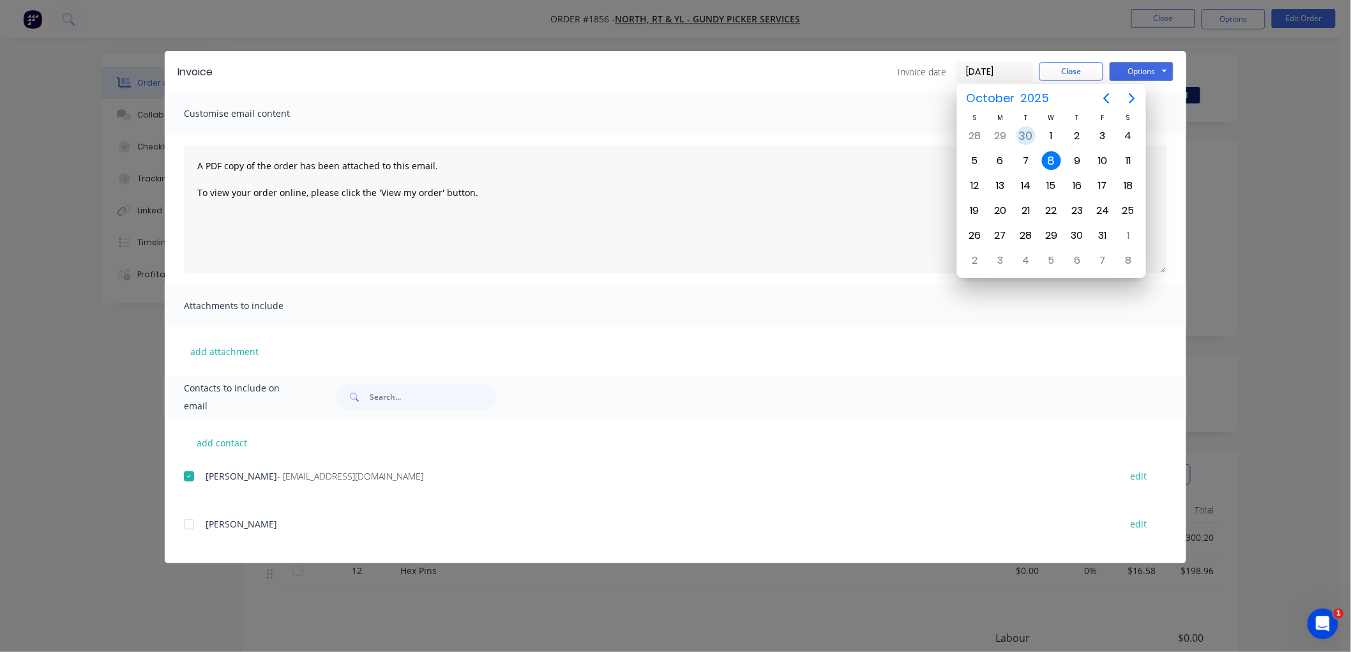
click at [1032, 137] on div "30" at bounding box center [1025, 135] width 19 height 19
type input "30/09/25"
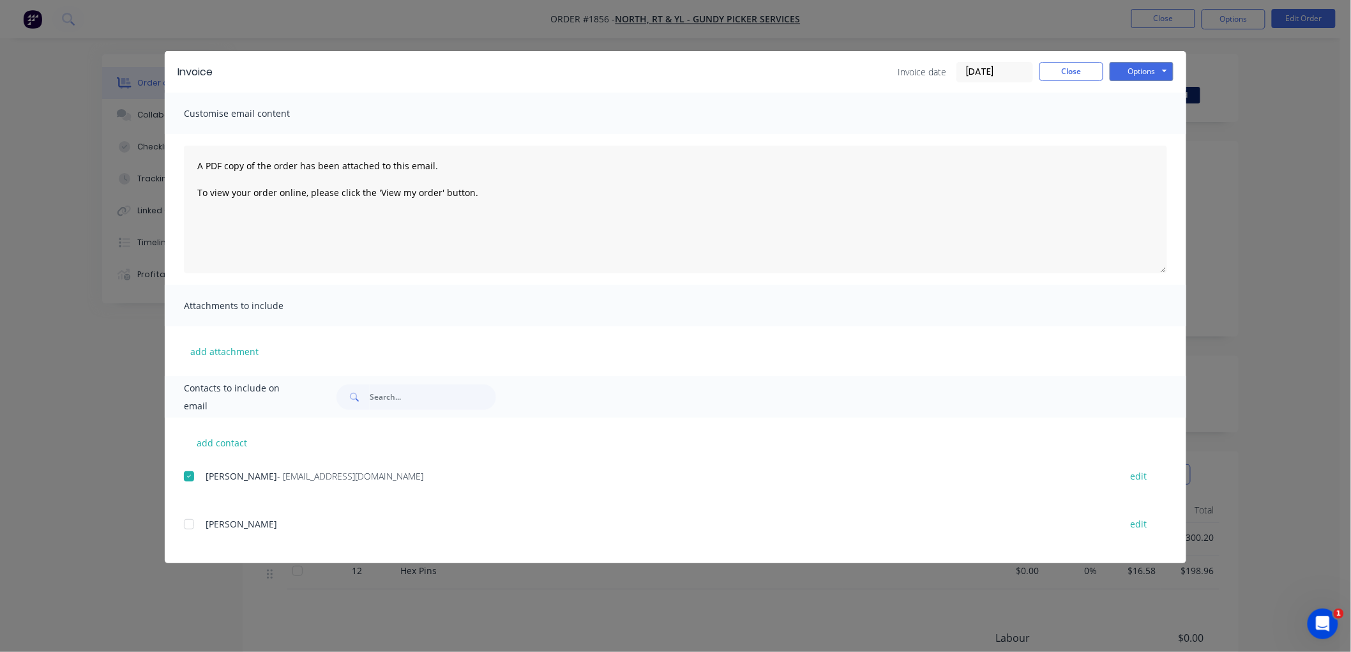
click at [1134, 56] on div "Invoice Invoice date 30/09/25 Close Options Preview Print Email" at bounding box center [676, 71] width 1022 height 41
click at [1131, 75] on button "Options" at bounding box center [1142, 71] width 64 height 19
click at [1146, 130] on button "Email" at bounding box center [1151, 136] width 82 height 21
drag, startPoint x: 1055, startPoint y: 72, endPoint x: 1152, endPoint y: 40, distance: 102.4
click at [1062, 72] on button "Close" at bounding box center [1071, 71] width 64 height 19
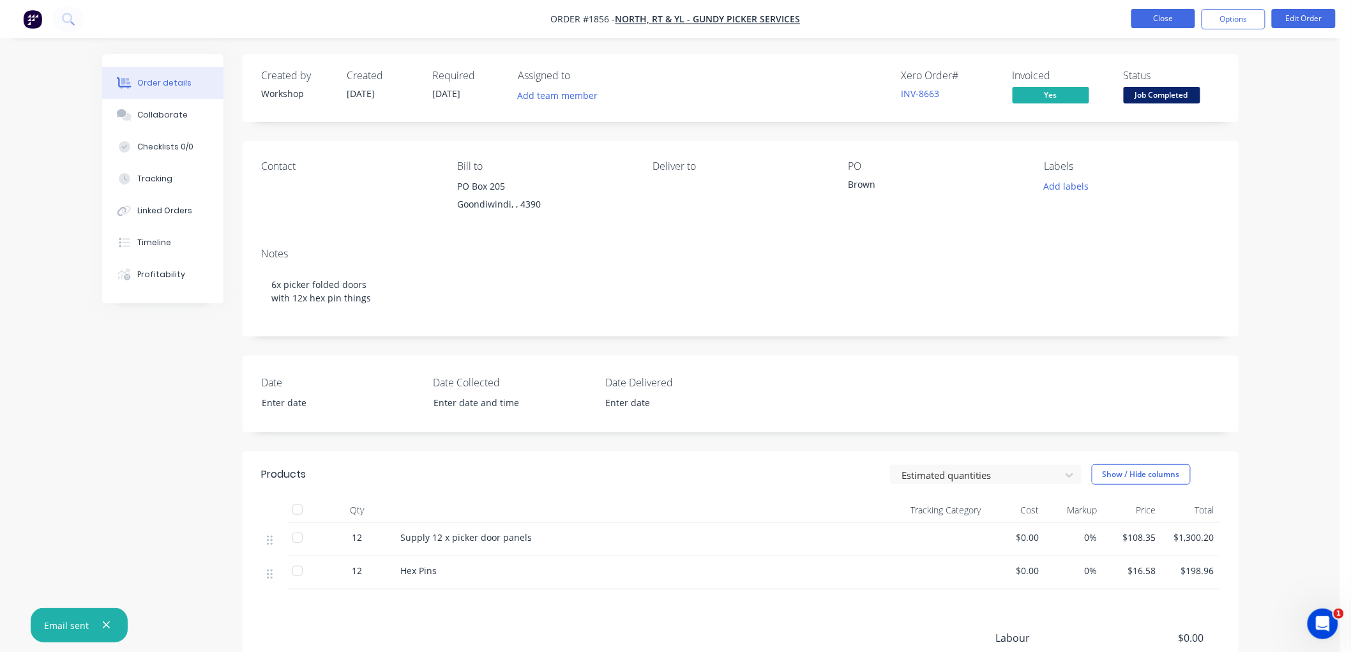
click at [1165, 9] on button "Close" at bounding box center [1163, 18] width 64 height 19
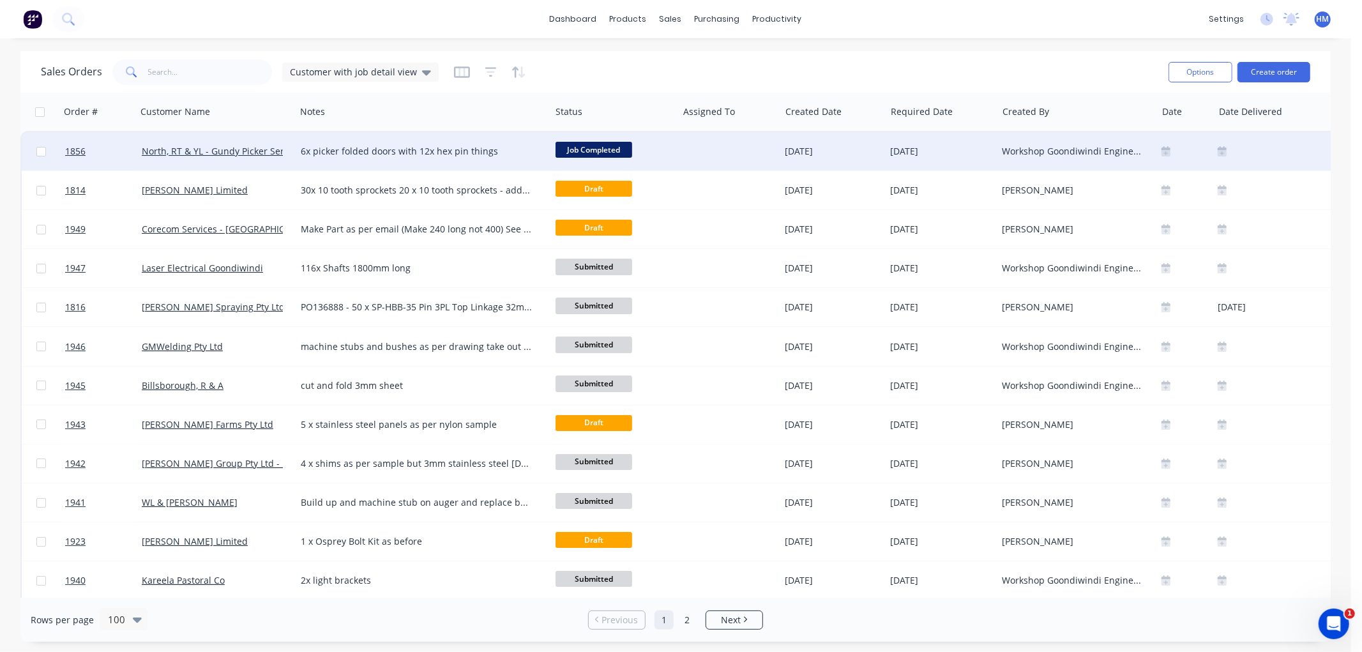
click at [587, 145] on span "Job Completed" at bounding box center [593, 150] width 77 height 16
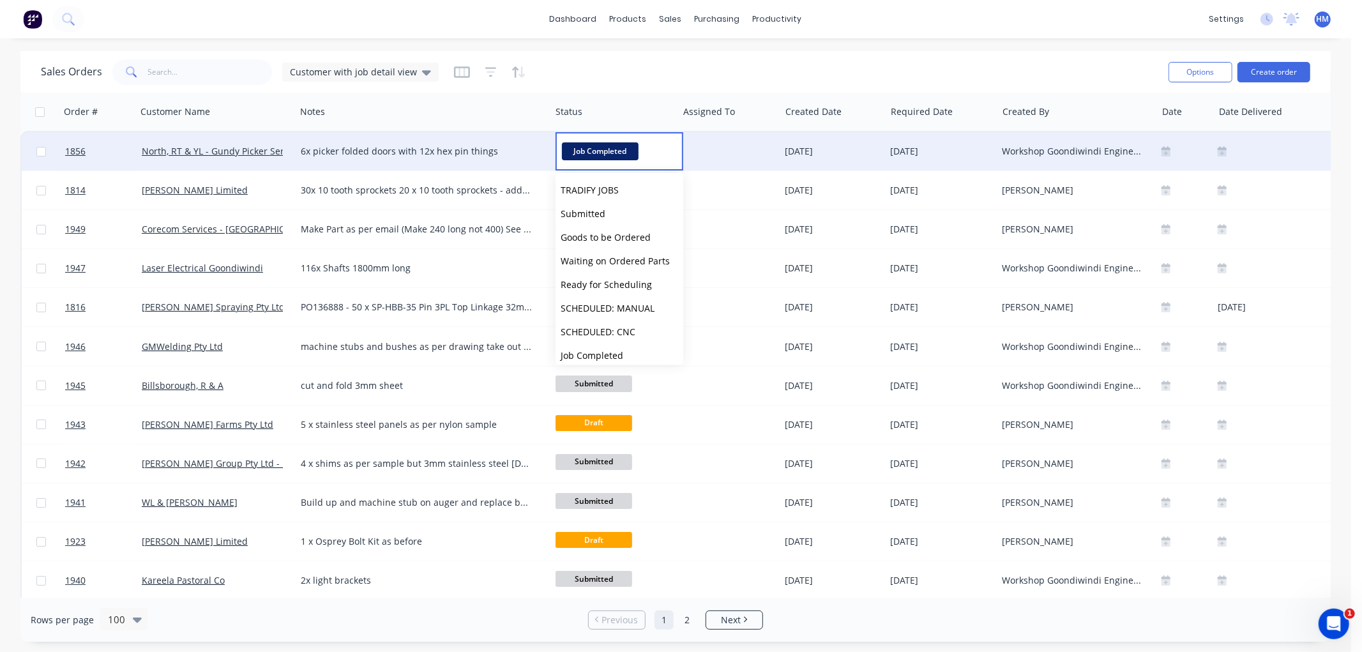
click at [243, 165] on div "North, RT & YL - Gundy Picker Services" at bounding box center [216, 151] width 159 height 38
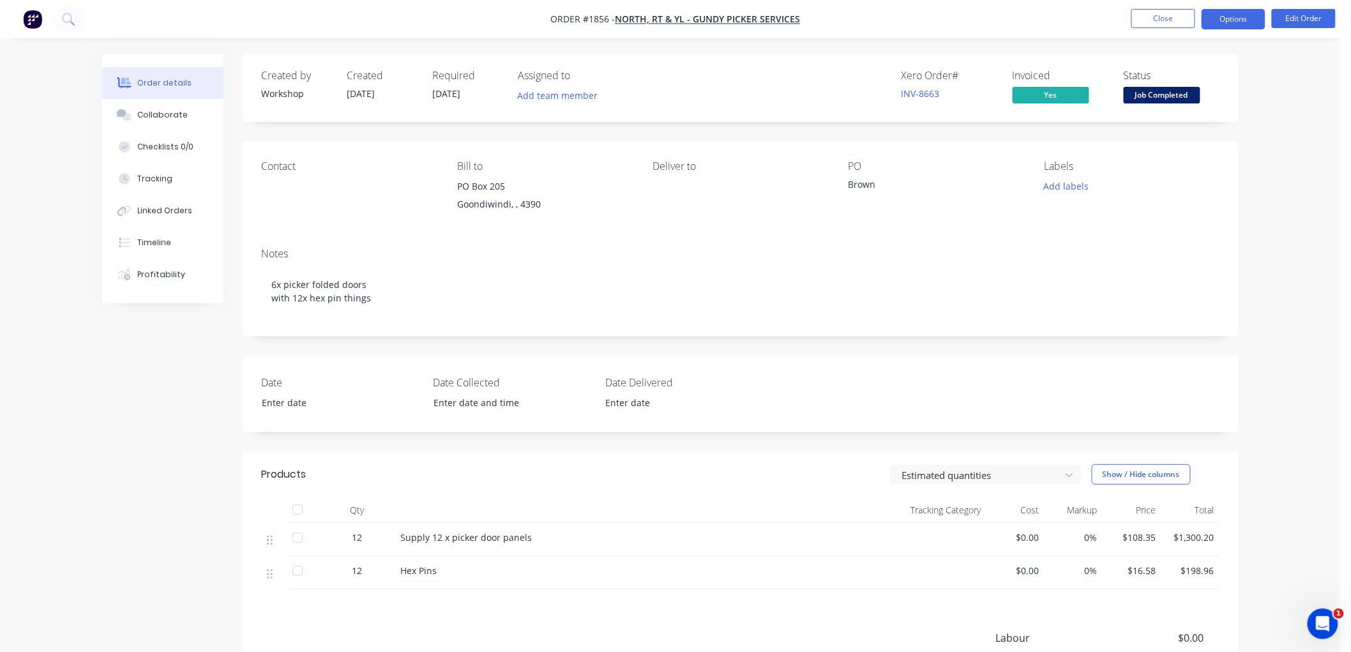
click at [1234, 24] on button "Options" at bounding box center [1234, 19] width 64 height 20
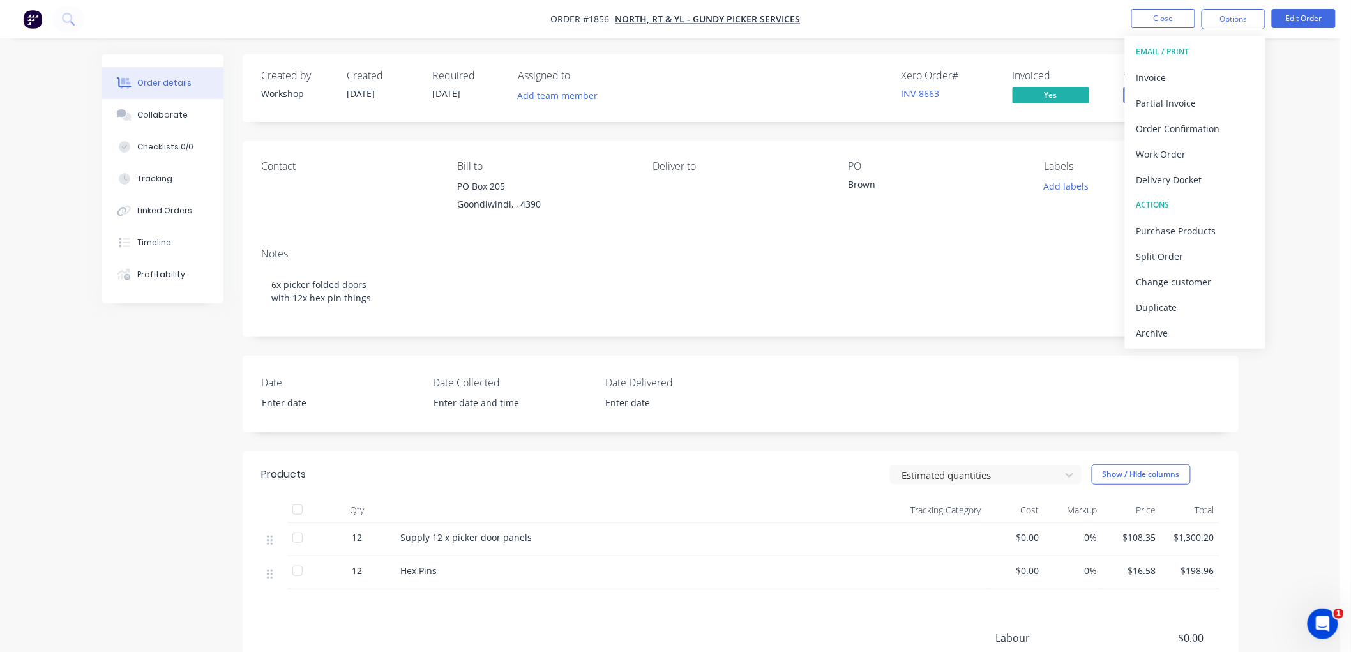
click at [1178, 328] on div "Archive" at bounding box center [1194, 333] width 117 height 19
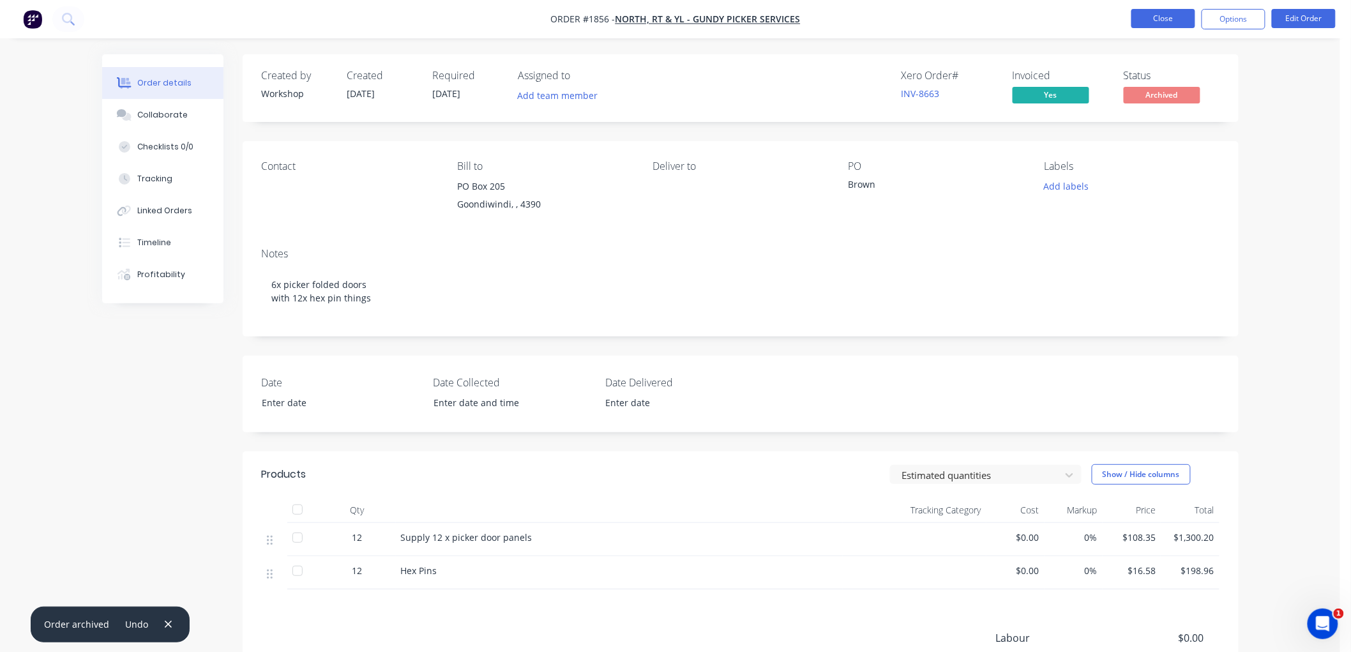
click at [1161, 21] on button "Close" at bounding box center [1163, 18] width 64 height 19
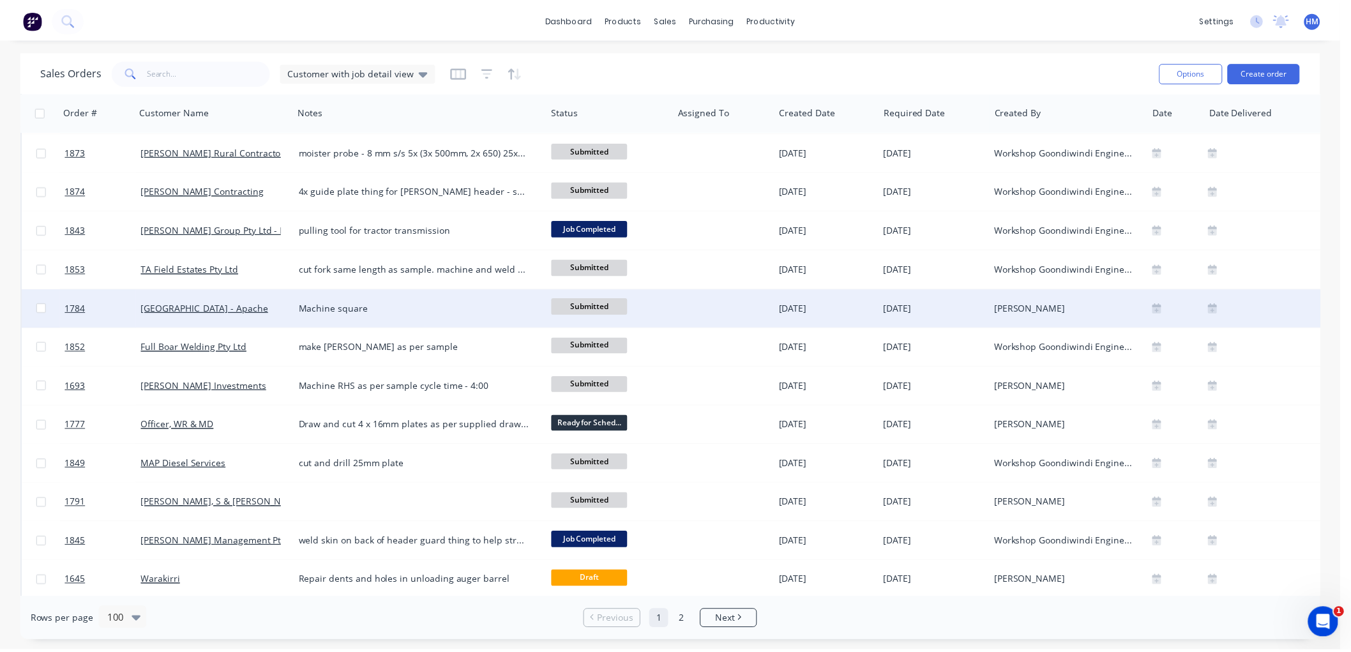
scroll to position [1788, 0]
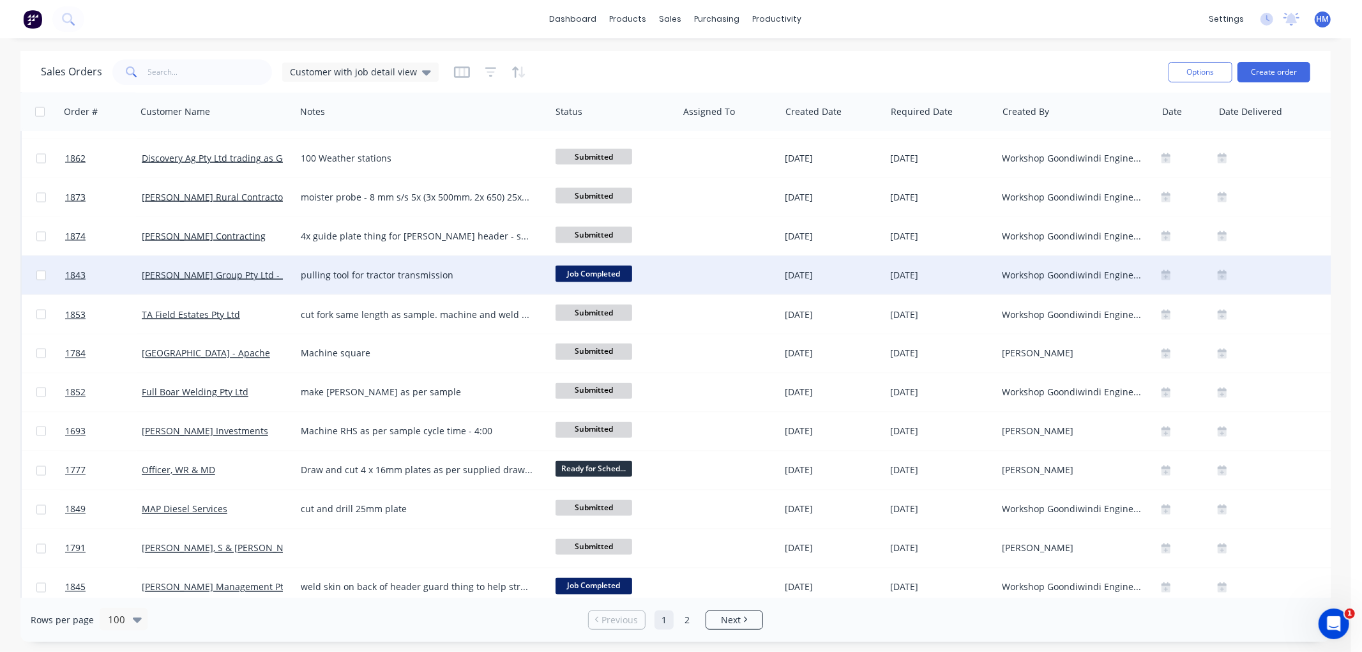
click at [230, 288] on div "[PERSON_NAME] Group Pty Ltd - Black Truck & Ag" at bounding box center [216, 275] width 159 height 38
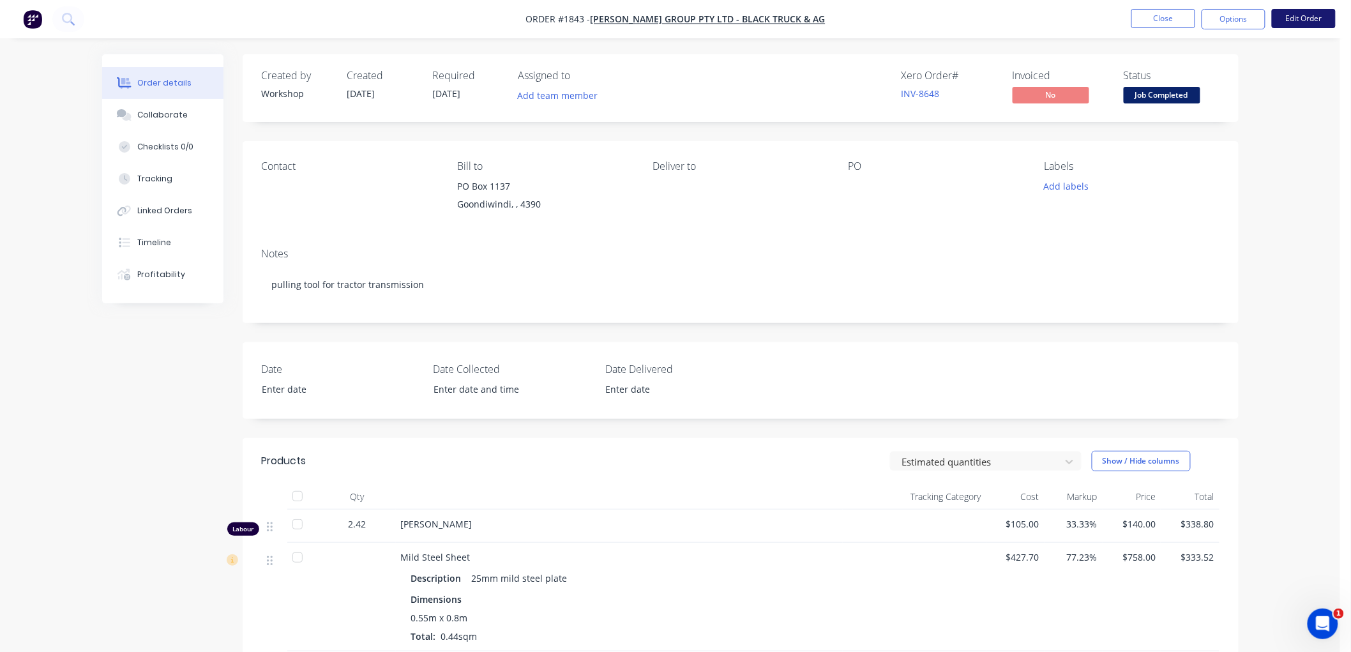
click at [1305, 20] on button "Edit Order" at bounding box center [1304, 18] width 64 height 19
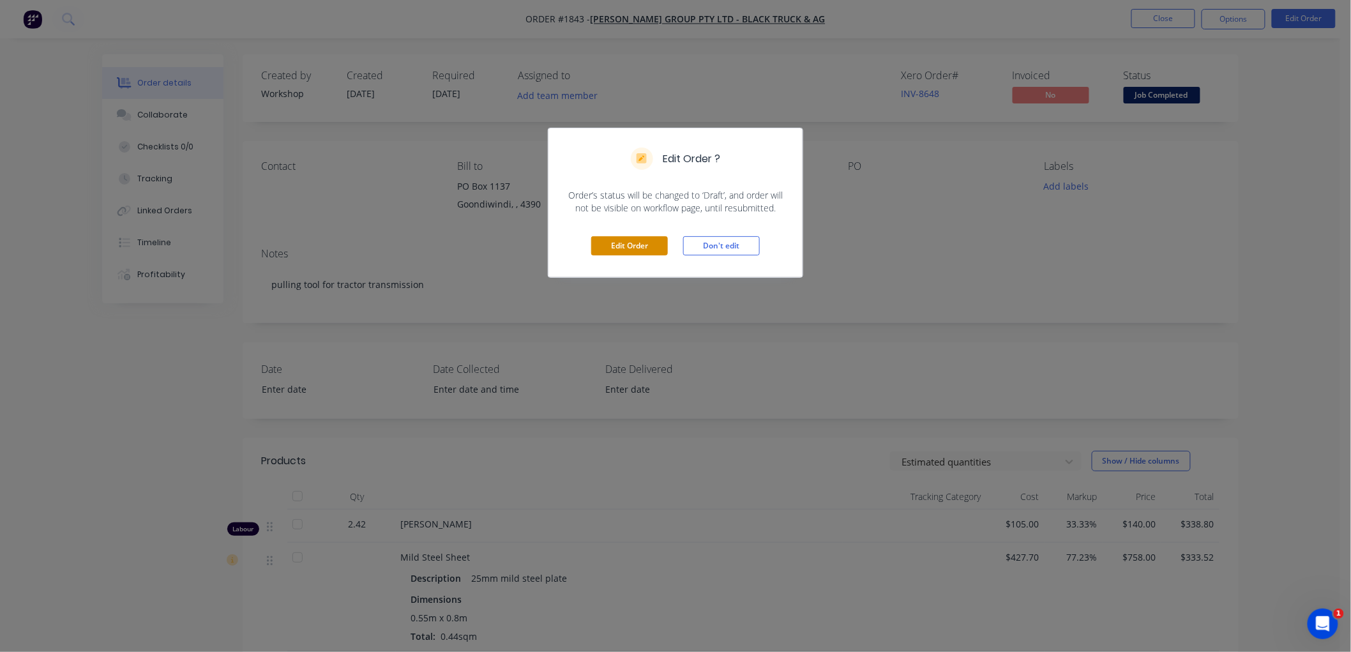
click at [603, 246] on button "Edit Order" at bounding box center [629, 245] width 77 height 19
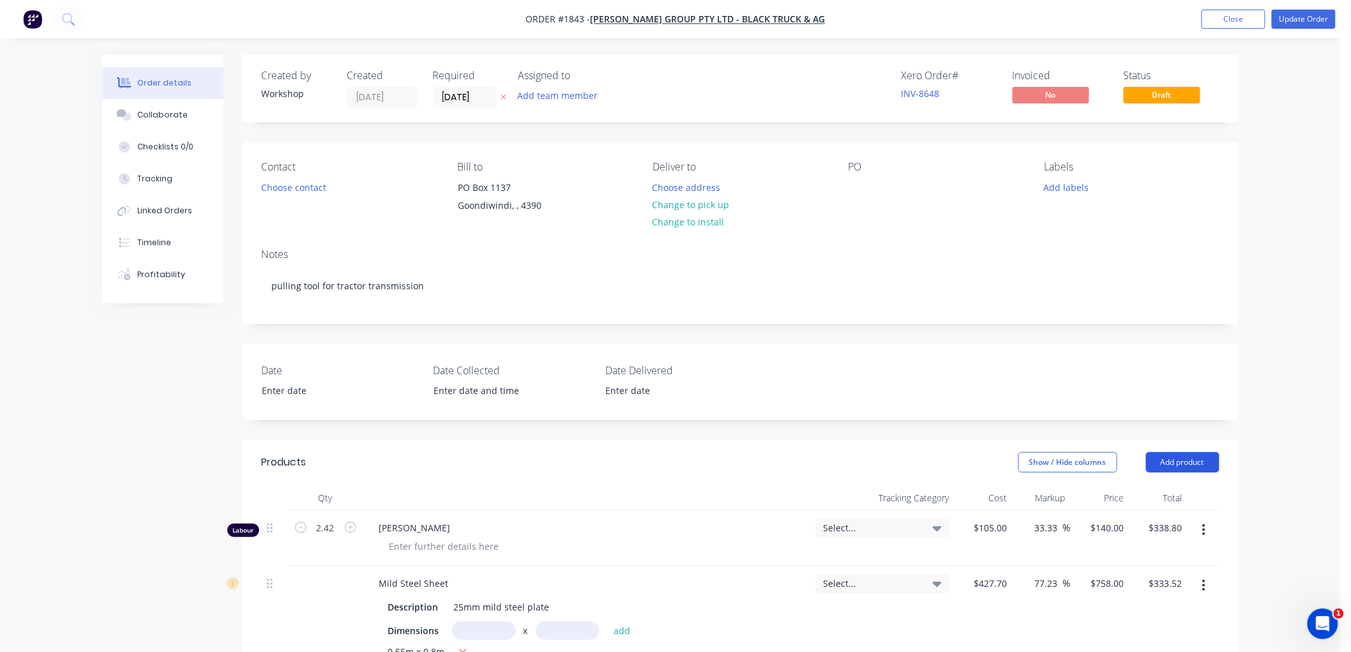
click at [1157, 456] on button "Add product" at bounding box center [1182, 462] width 73 height 20
click at [1162, 483] on button "Product catalogue" at bounding box center [1158, 495] width 121 height 26
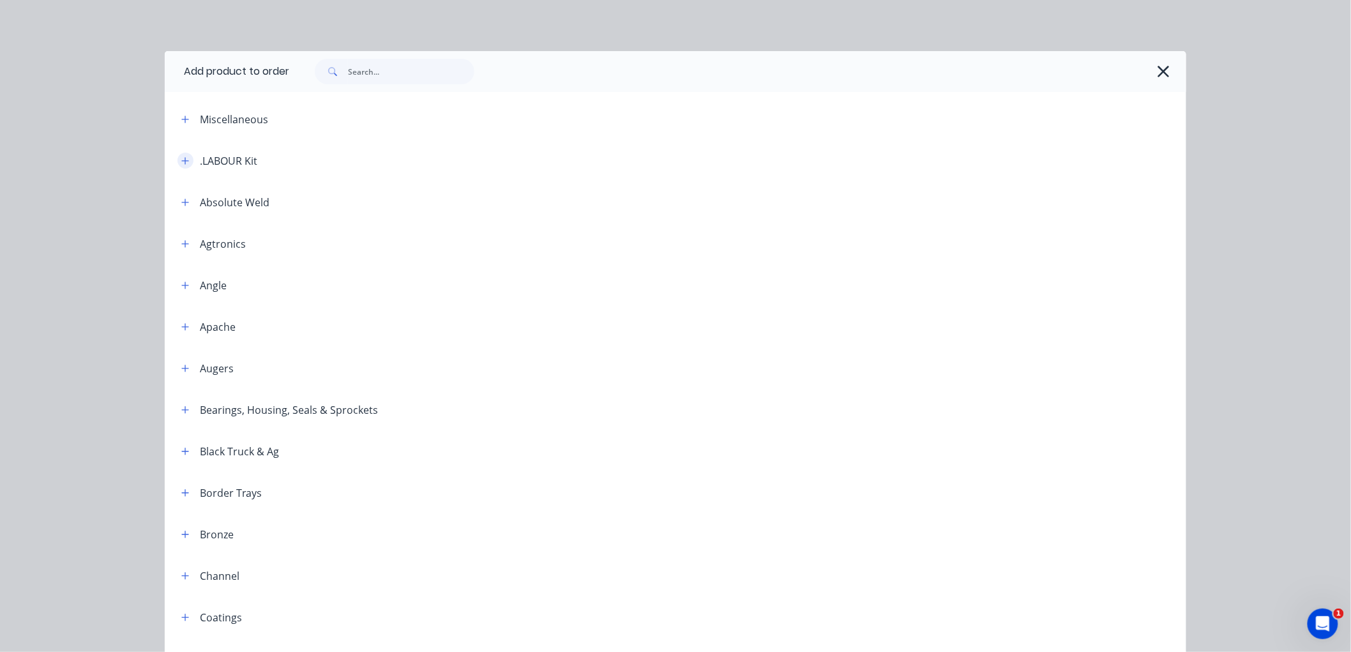
click at [181, 162] on icon "button" at bounding box center [185, 160] width 8 height 9
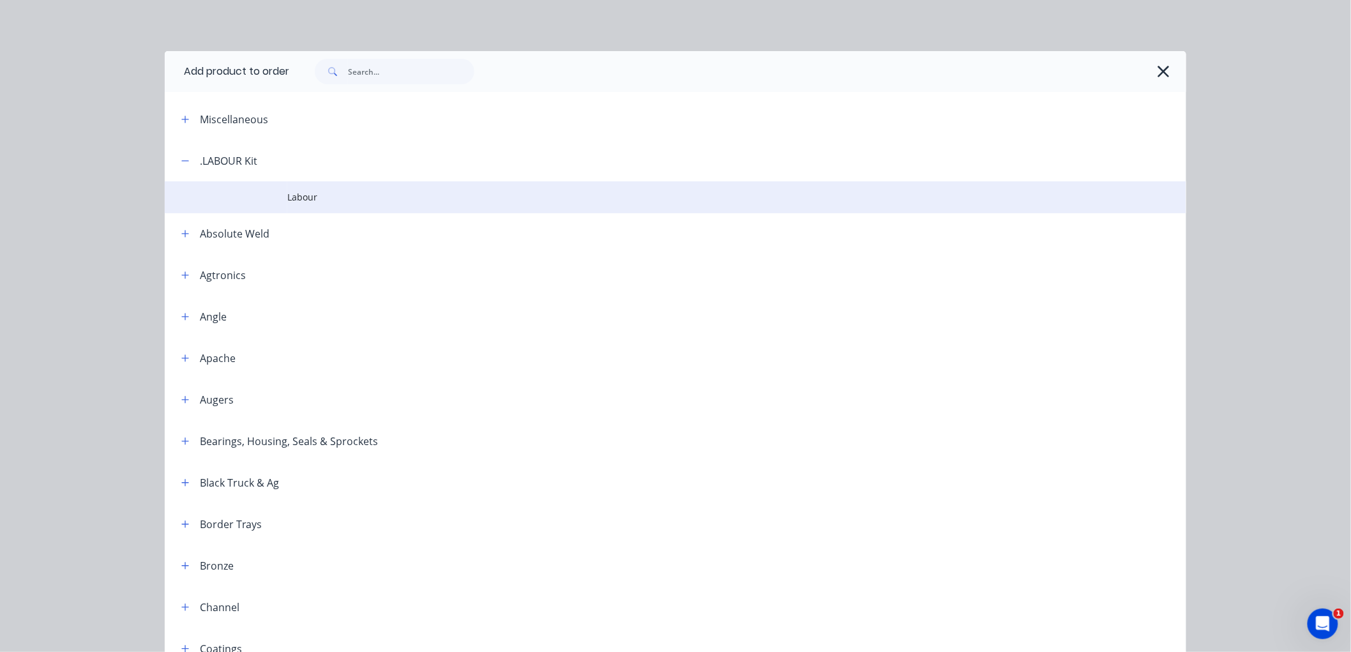
click at [287, 194] on span "Labour" at bounding box center [646, 196] width 719 height 13
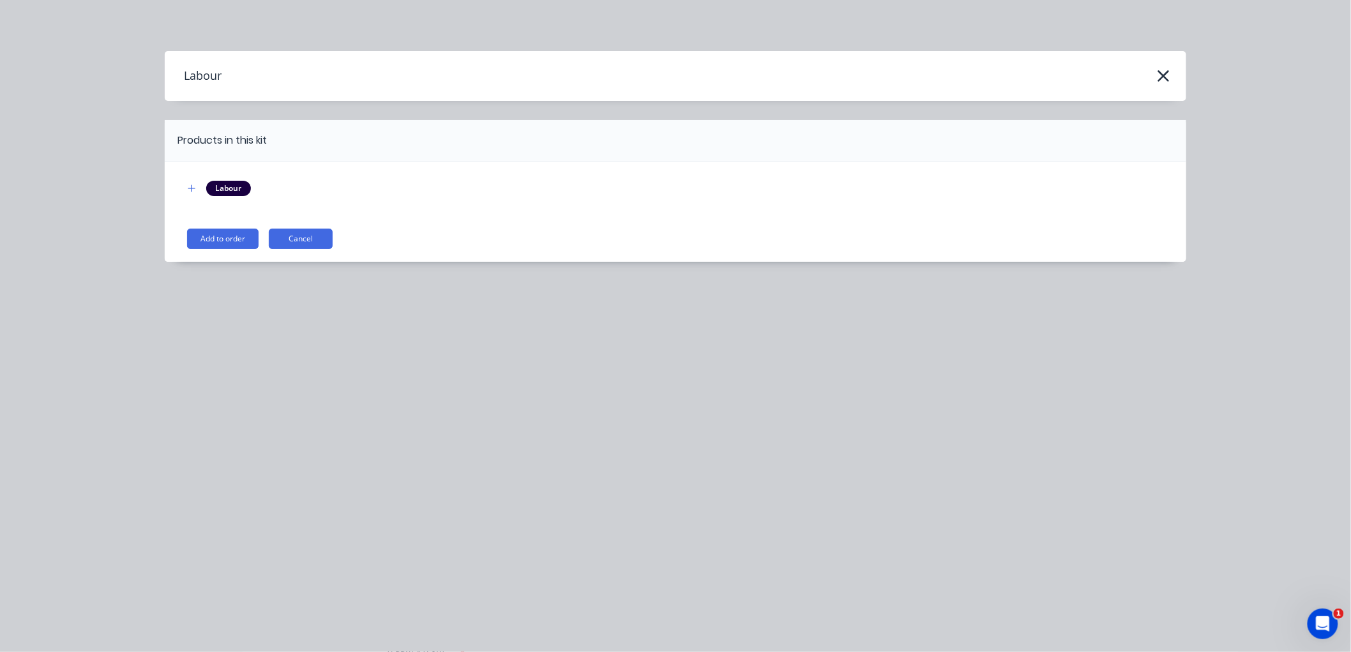
click at [211, 253] on div "Labour Add to order Cancel" at bounding box center [676, 212] width 1022 height 100
click at [218, 246] on button "Add to order" at bounding box center [223, 239] width 72 height 20
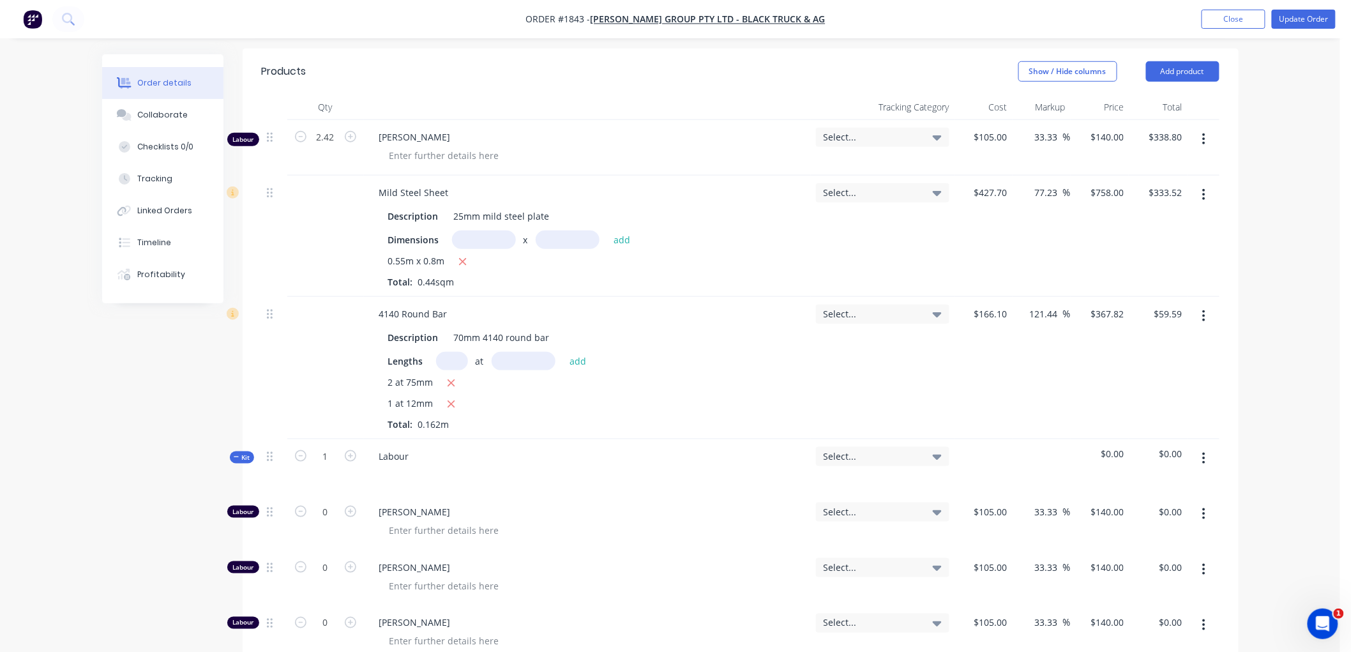
scroll to position [425, 0]
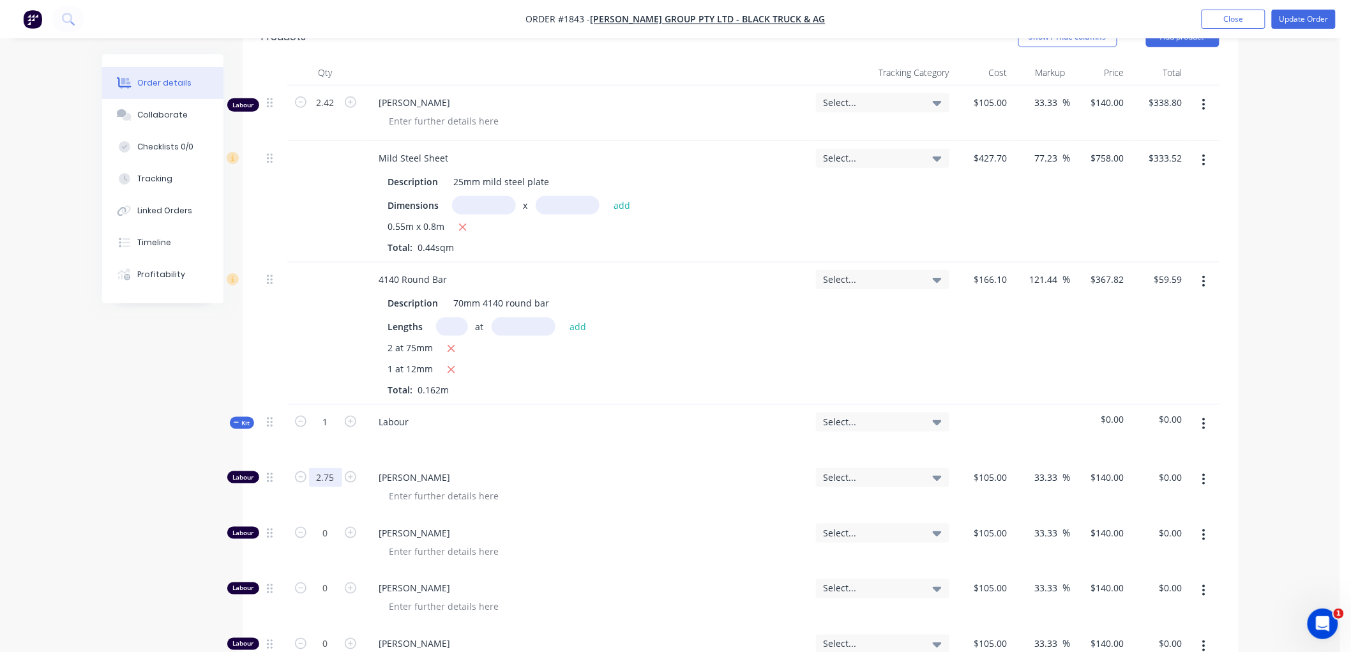
type input "2.75"
type input "$385.00"
click at [231, 421] on button "Kit" at bounding box center [242, 423] width 24 height 12
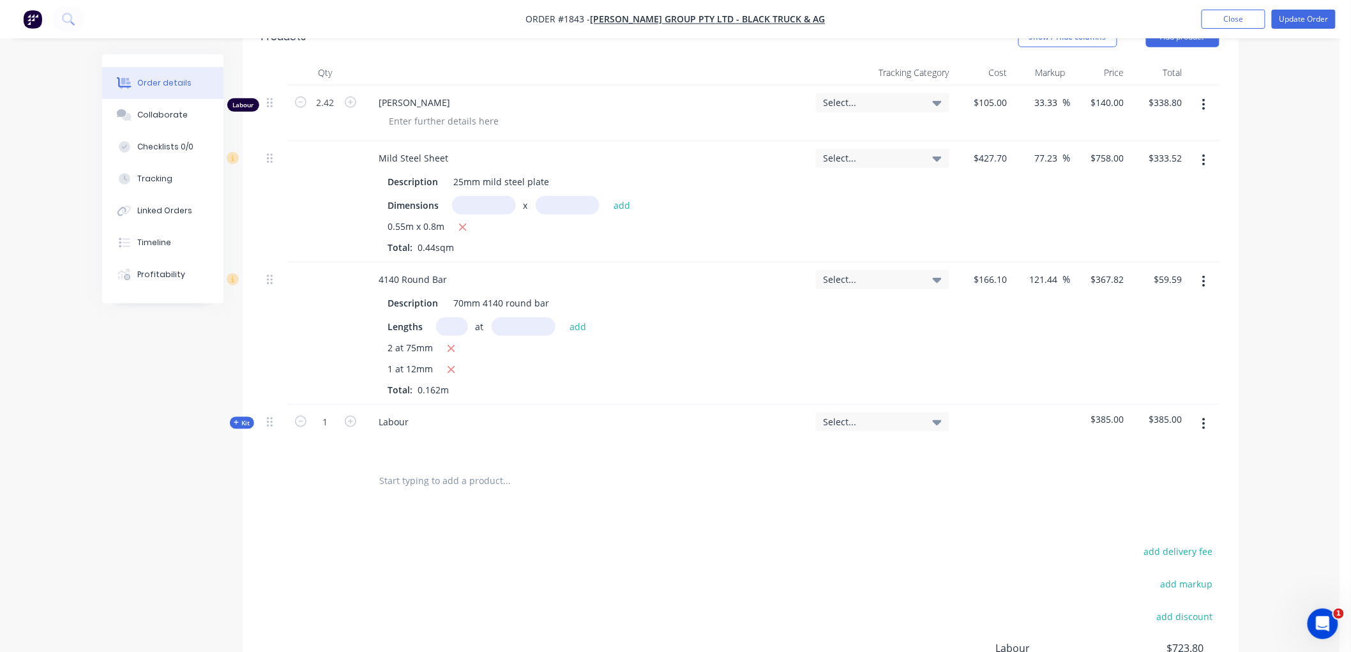
click at [1196, 107] on button "button" at bounding box center [1204, 104] width 30 height 23
click at [1138, 209] on div "Delete" at bounding box center [1159, 215] width 98 height 19
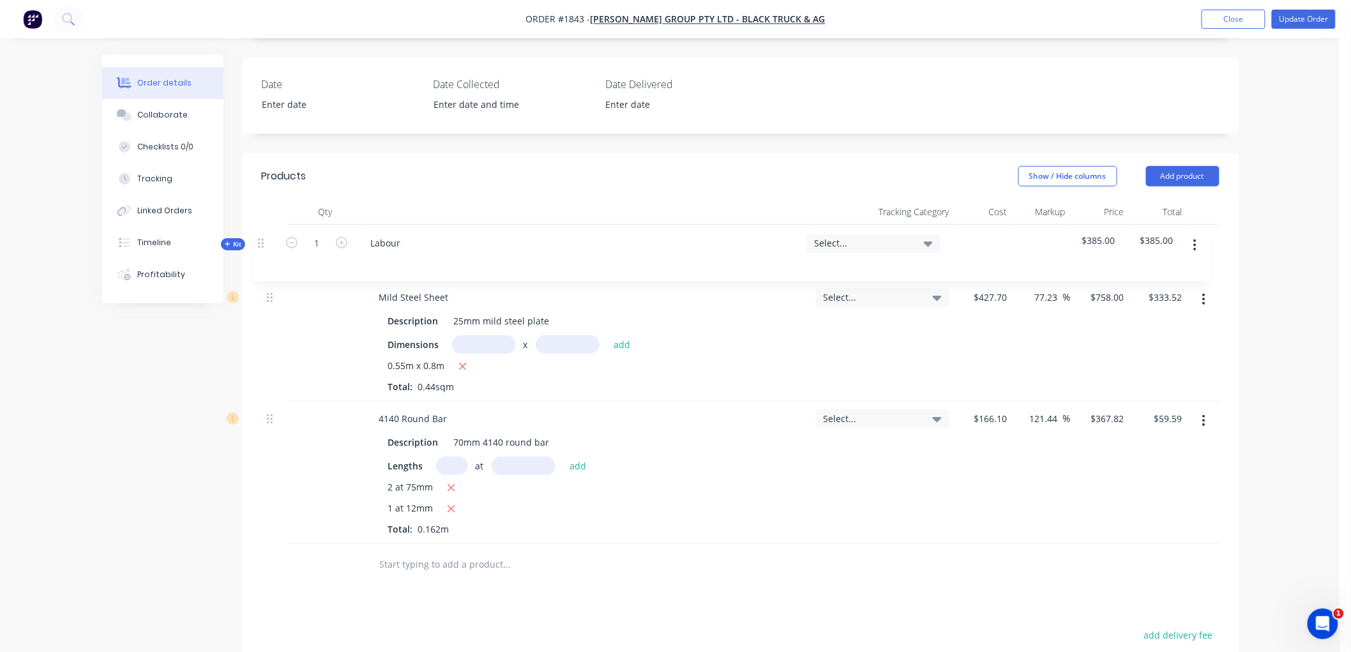
drag, startPoint x: 271, startPoint y: 511, endPoint x: 282, endPoint y: 245, distance: 266.5
click at [263, 243] on div "Mild Steel Sheet Description 25mm mild steel plate Dimensions x add 0.55m x 0.8…" at bounding box center [741, 384] width 958 height 319
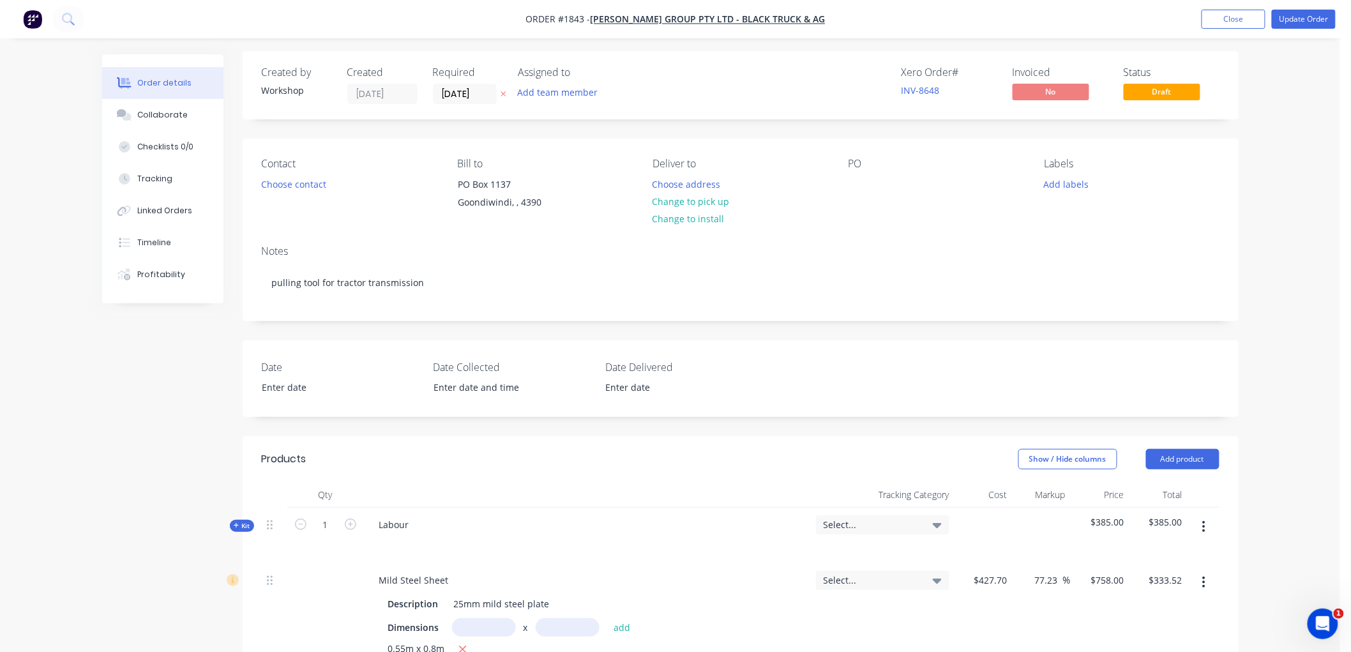
scroll to position [0, 0]
click at [858, 183] on div at bounding box center [858, 187] width 20 height 19
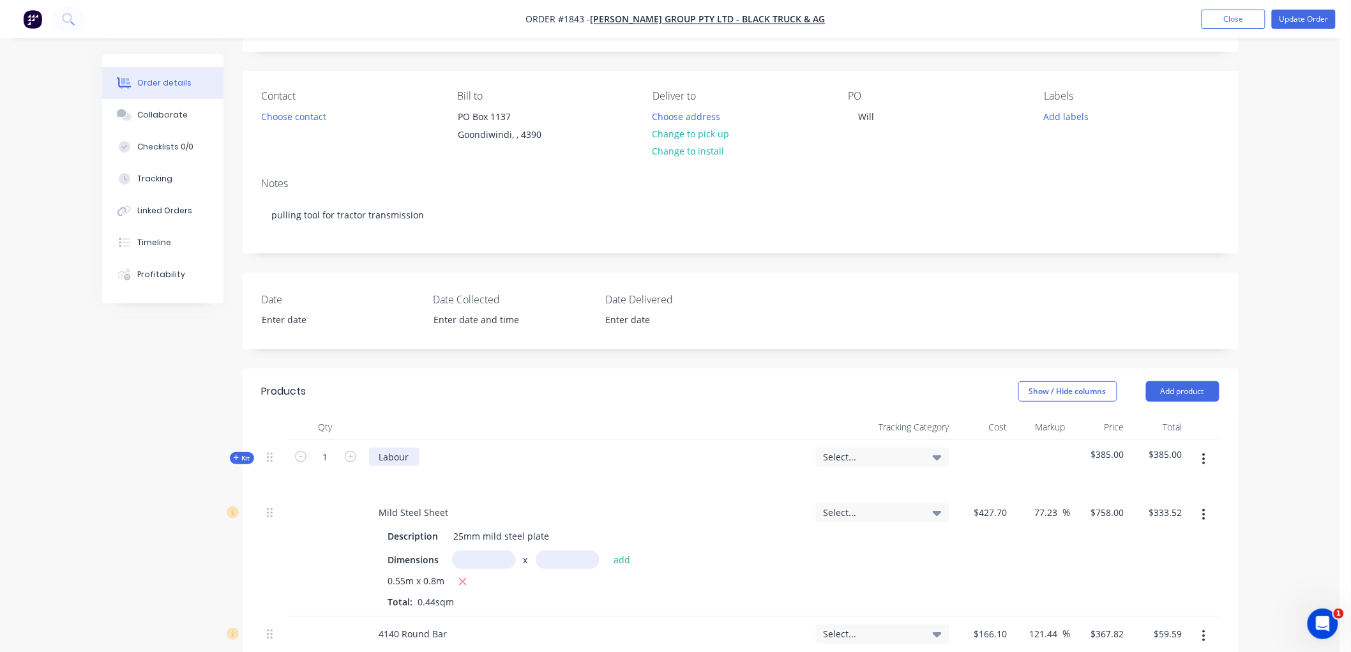
click at [414, 453] on div "Labour" at bounding box center [394, 457] width 50 height 19
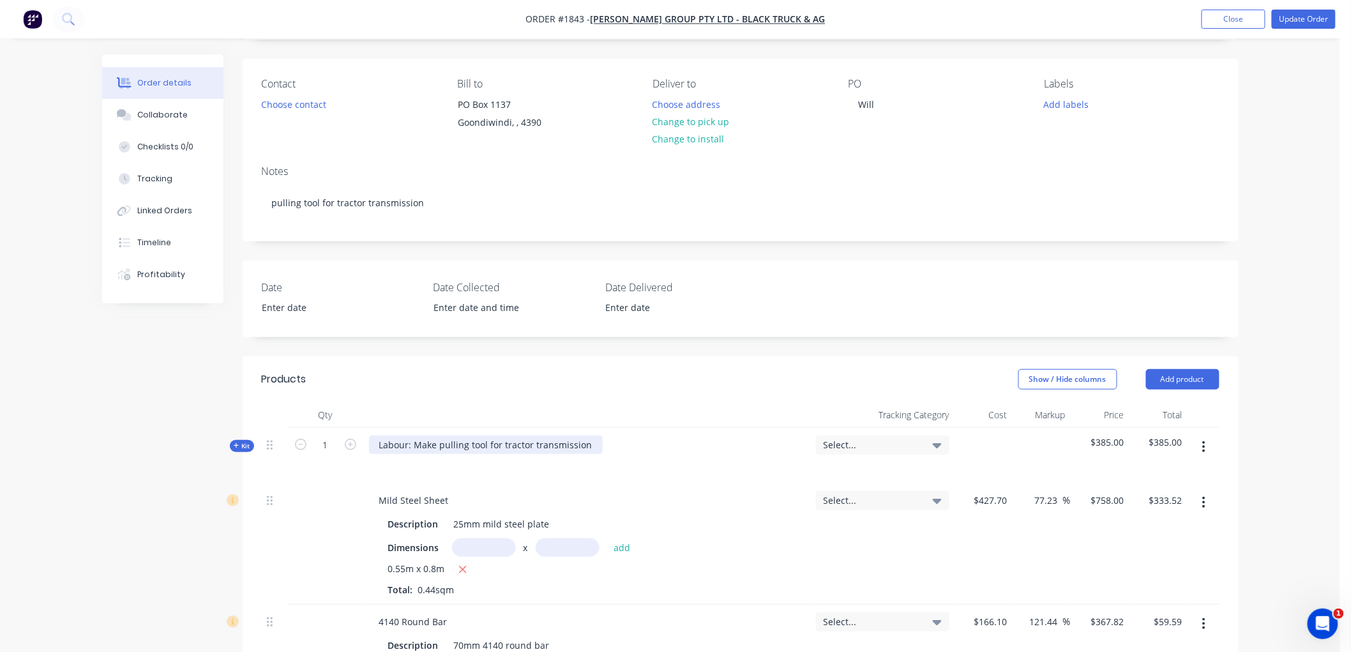
scroll to position [49, 0]
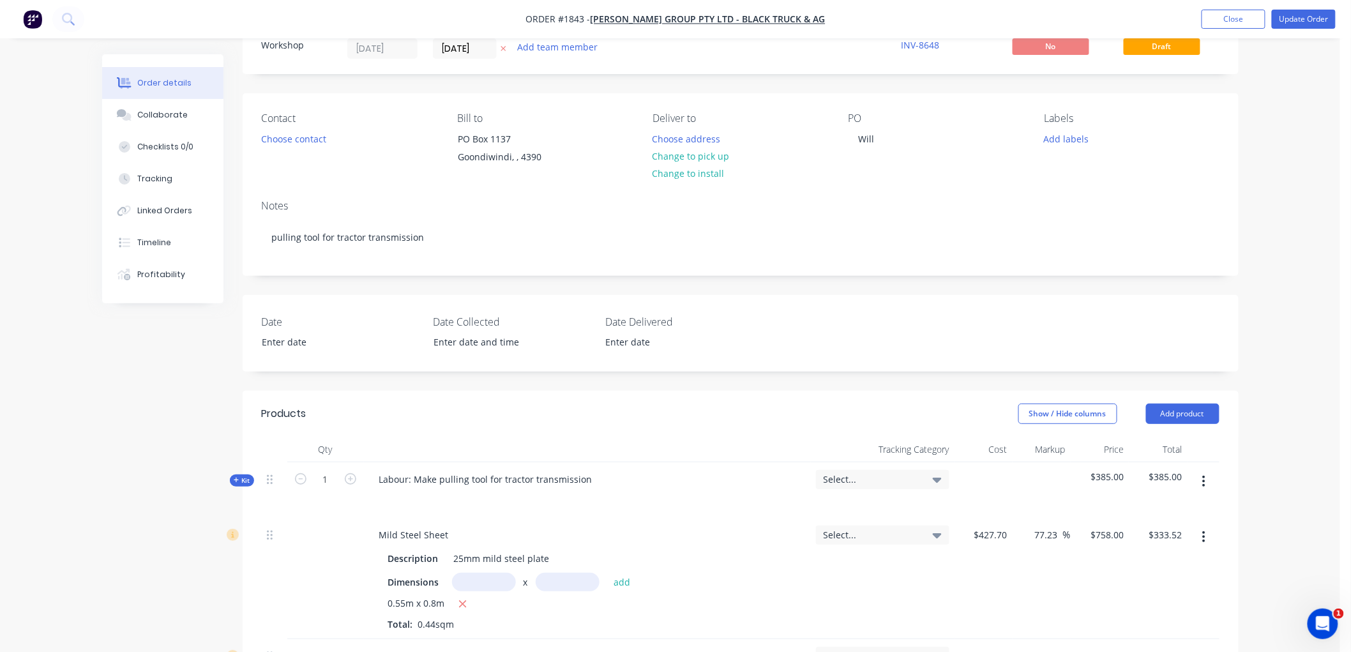
click at [237, 479] on icon "button" at bounding box center [237, 480] width 6 height 6
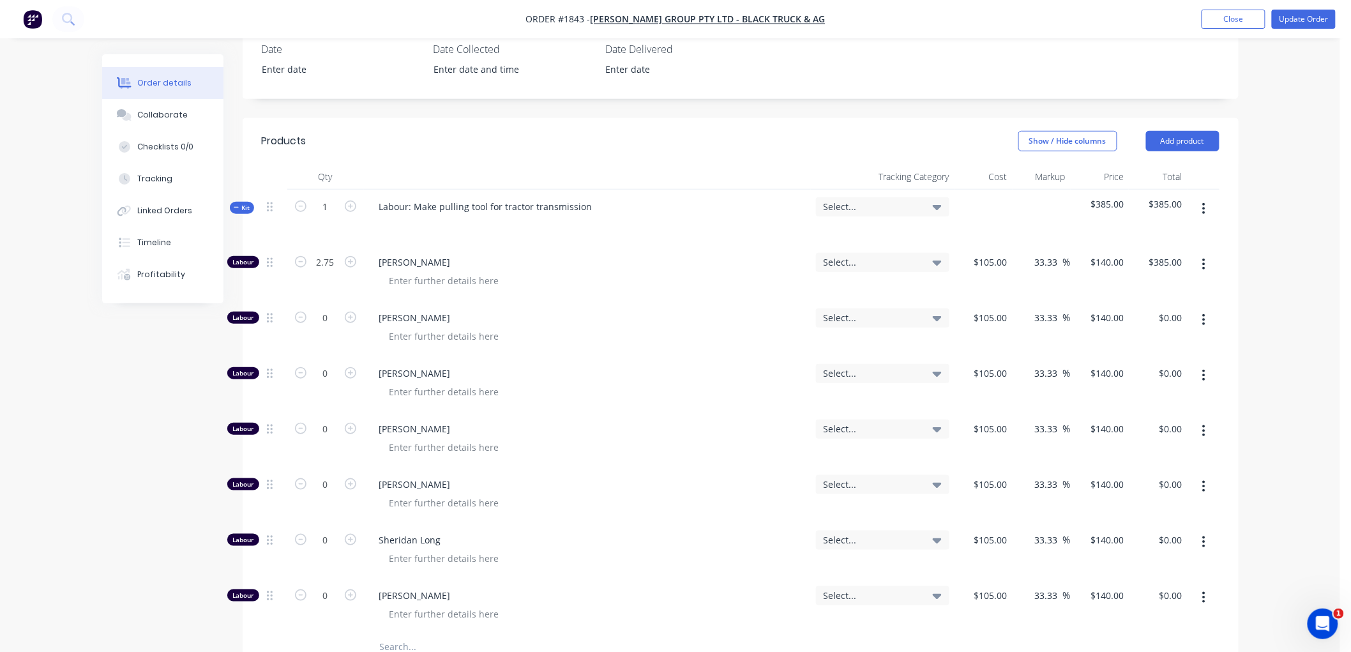
scroll to position [333, 0]
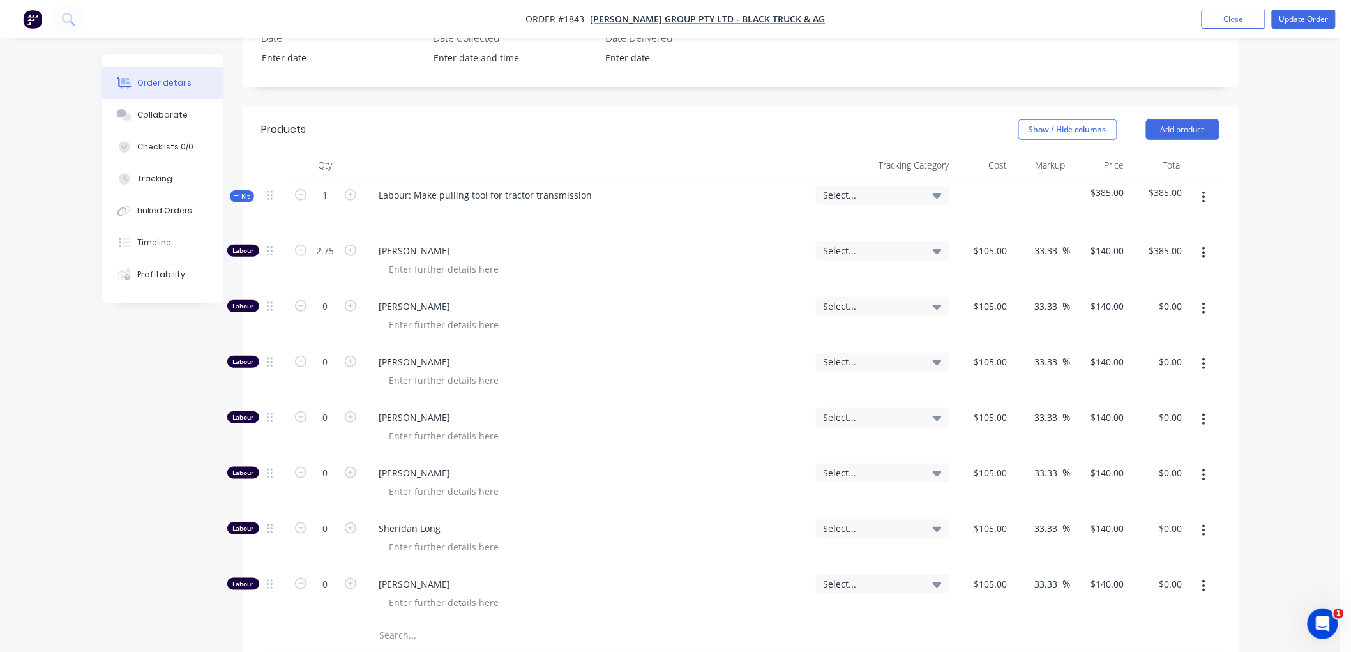
click at [232, 195] on button "Kit" at bounding box center [242, 196] width 24 height 12
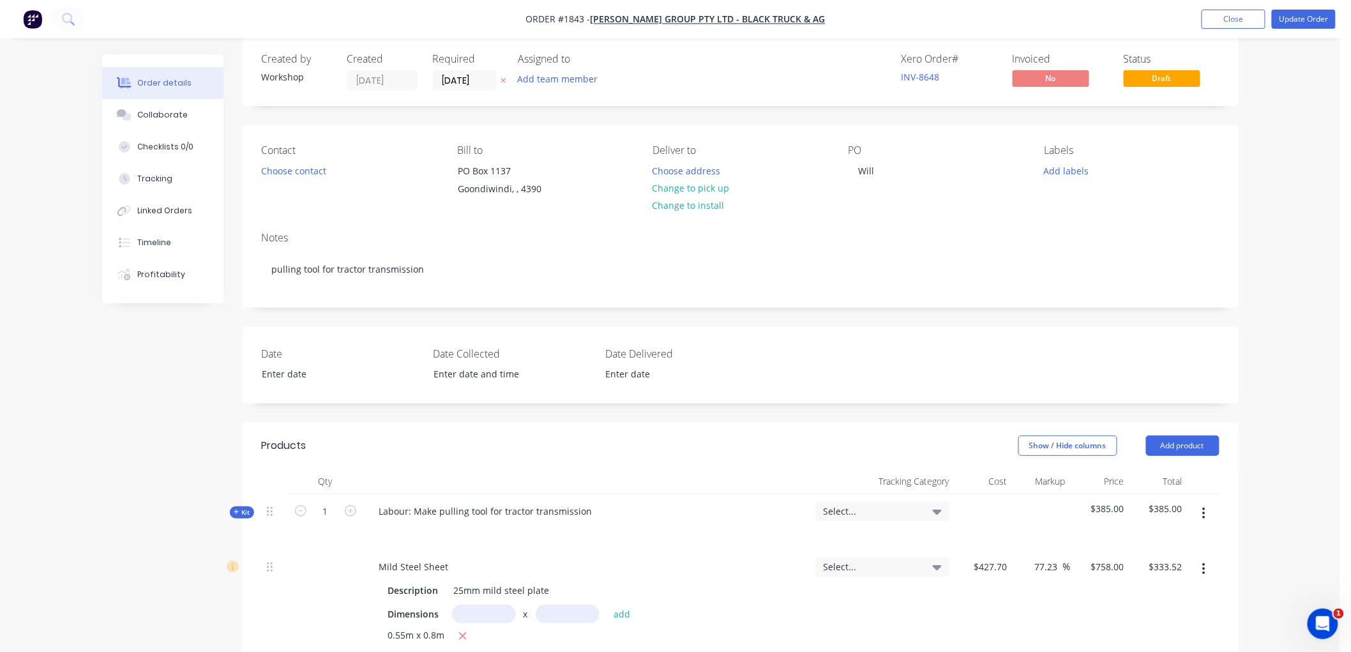
scroll to position [0, 0]
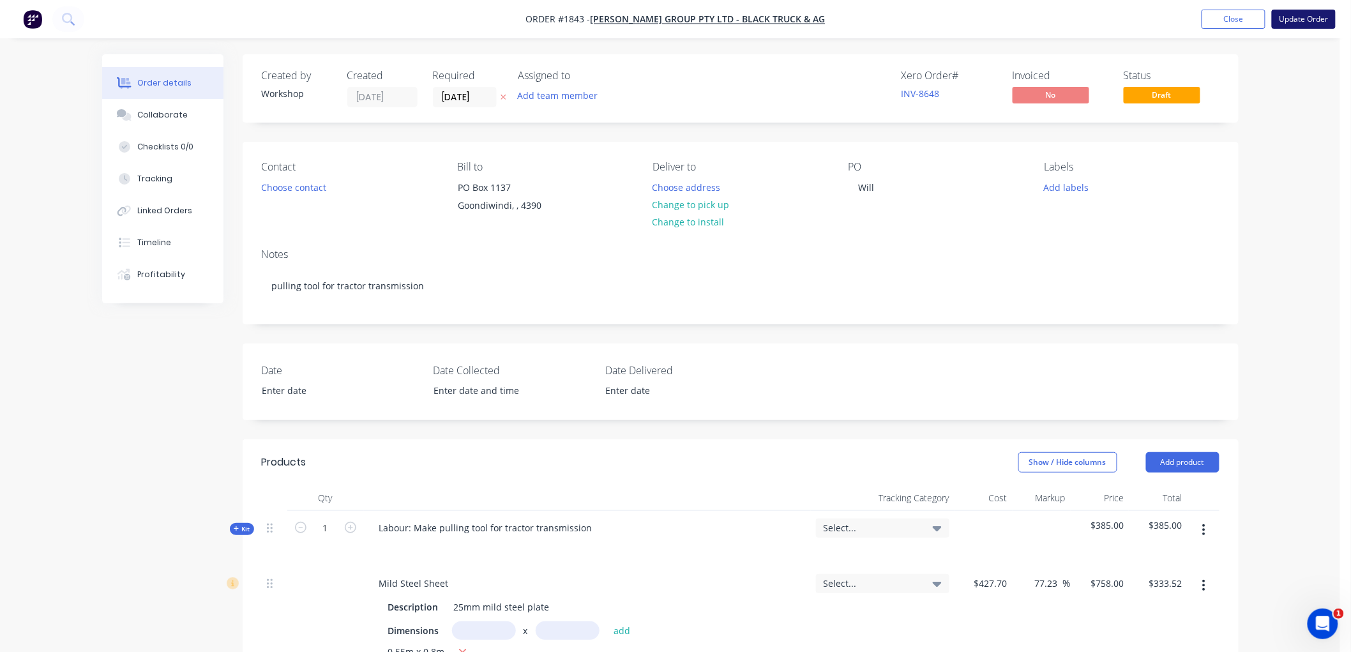
click at [1313, 22] on button "Update Order" at bounding box center [1304, 19] width 64 height 19
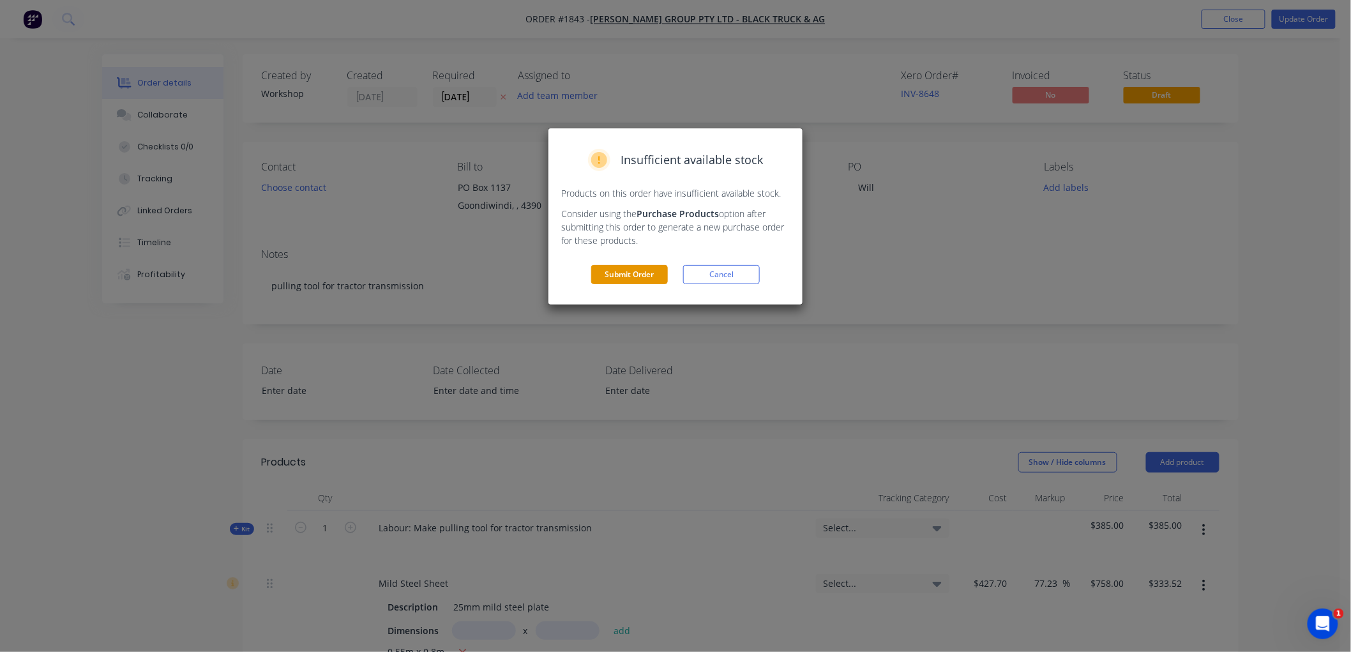
click at [637, 276] on button "Submit Order" at bounding box center [629, 274] width 77 height 19
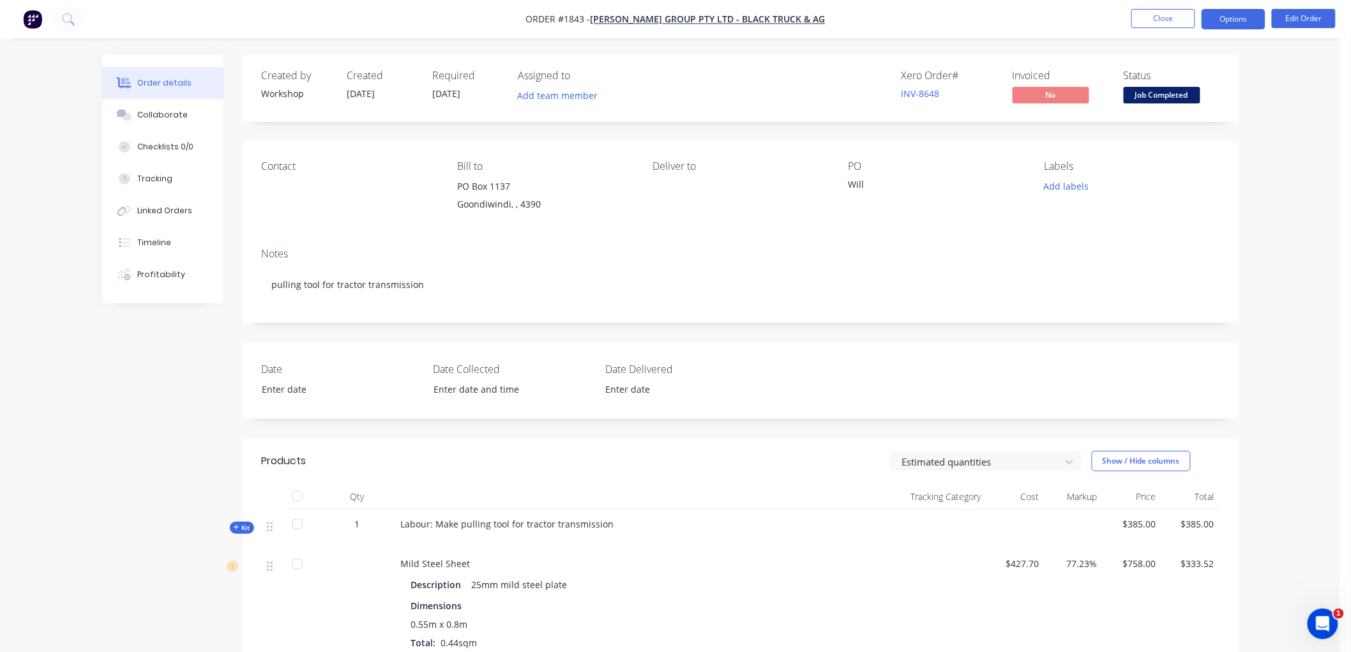
click at [1242, 10] on button "Options" at bounding box center [1234, 19] width 64 height 20
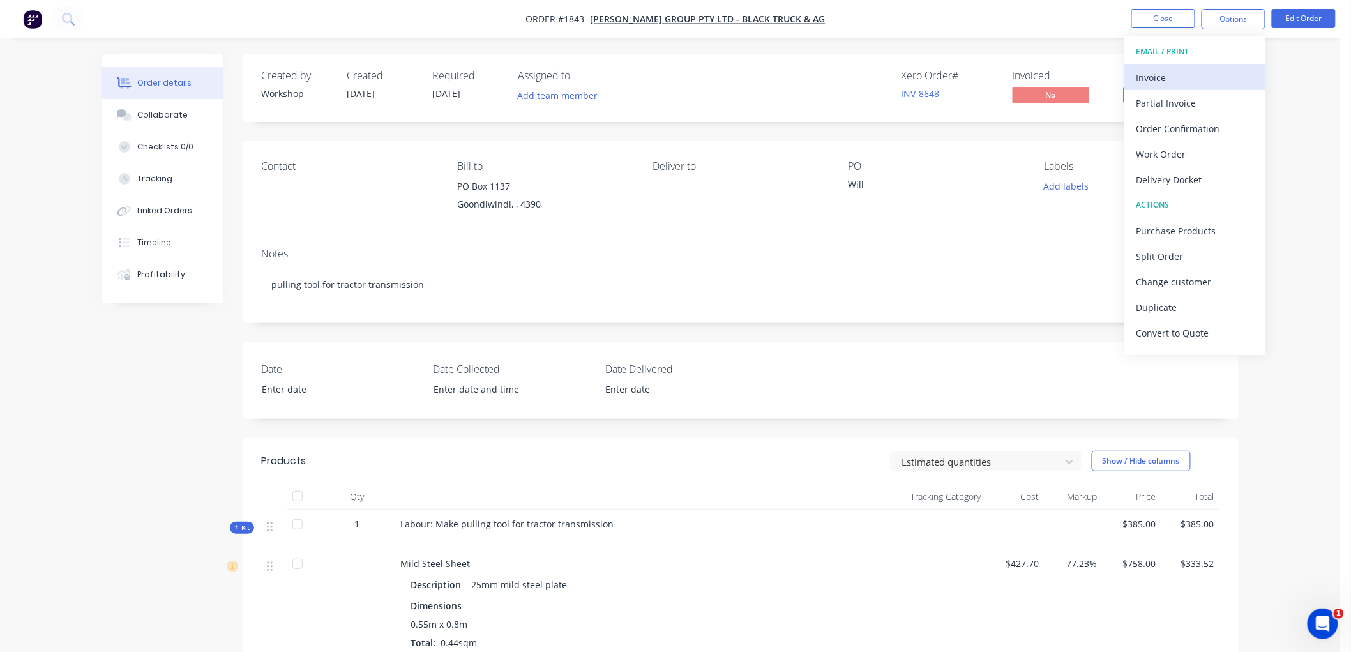
click at [1172, 79] on div "Invoice" at bounding box center [1194, 77] width 117 height 19
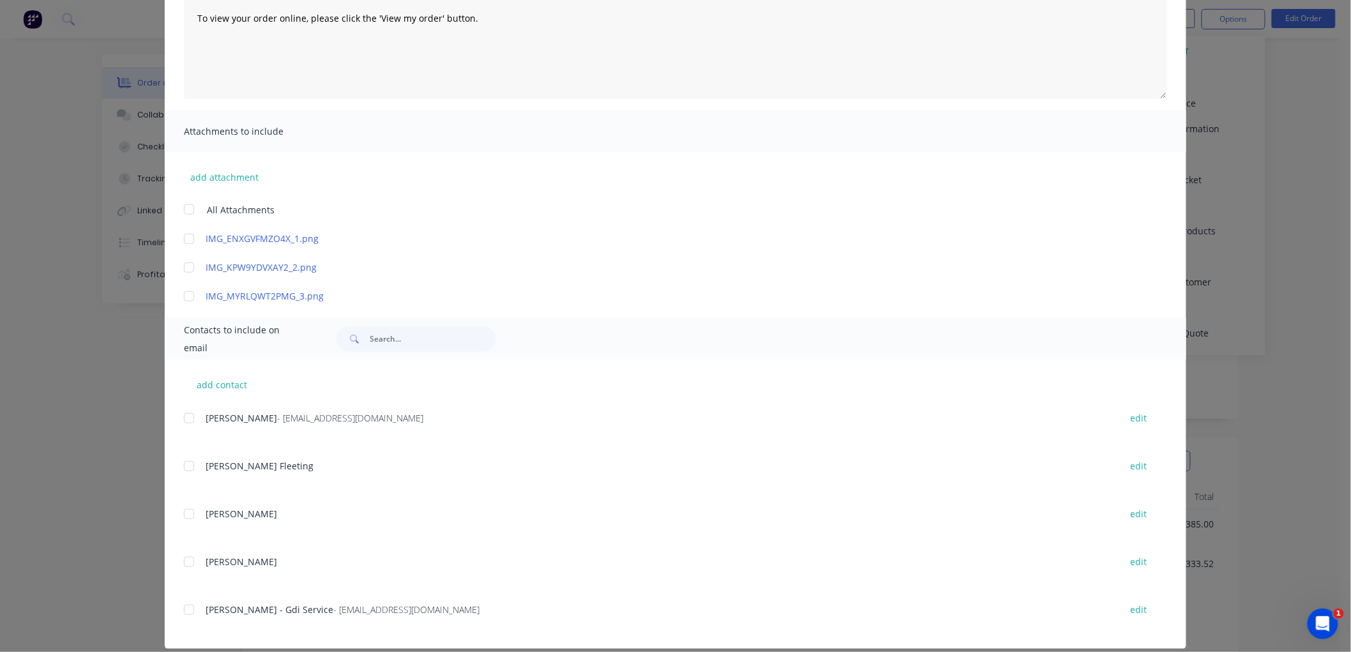
scroll to position [188, 0]
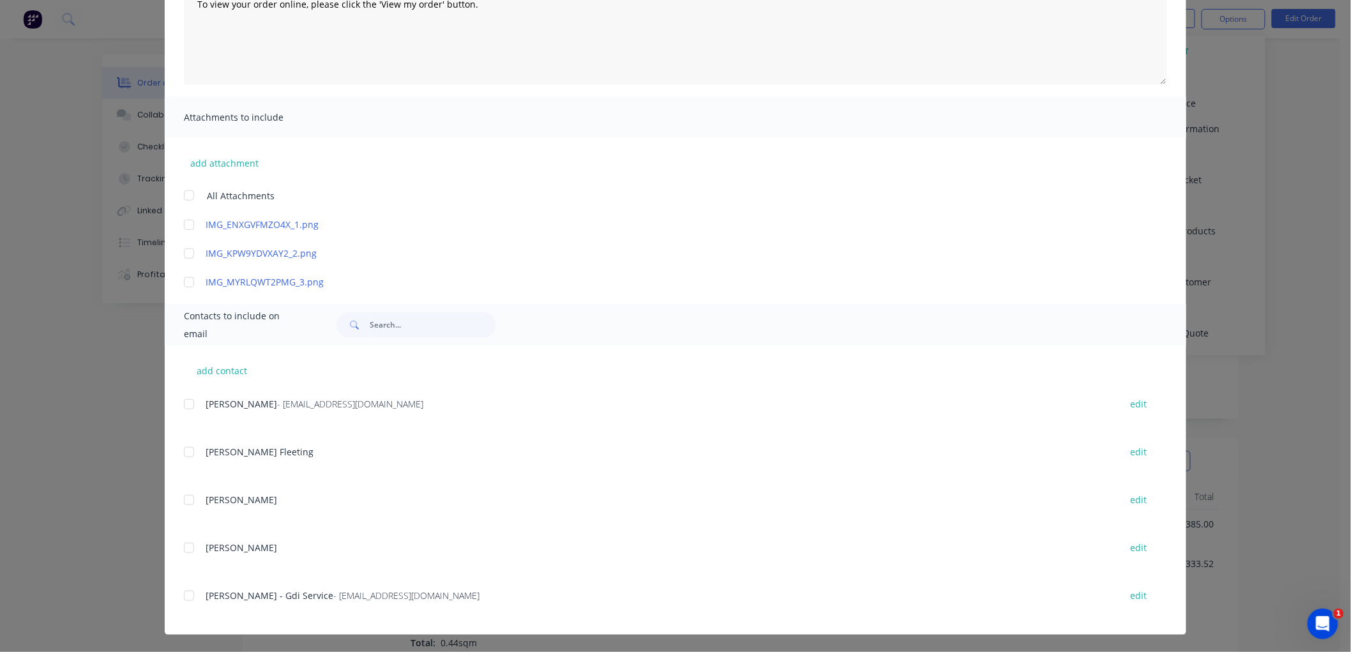
click at [184, 406] on div at bounding box center [189, 404] width 26 height 26
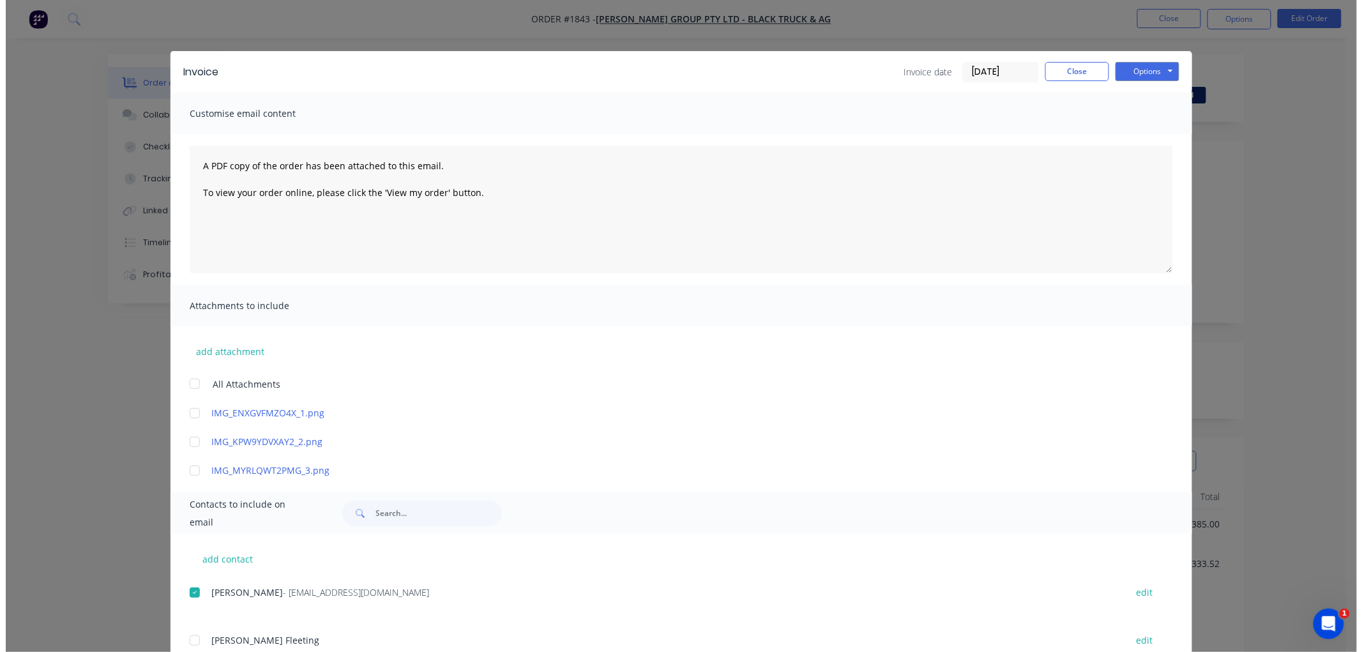
scroll to position [0, 0]
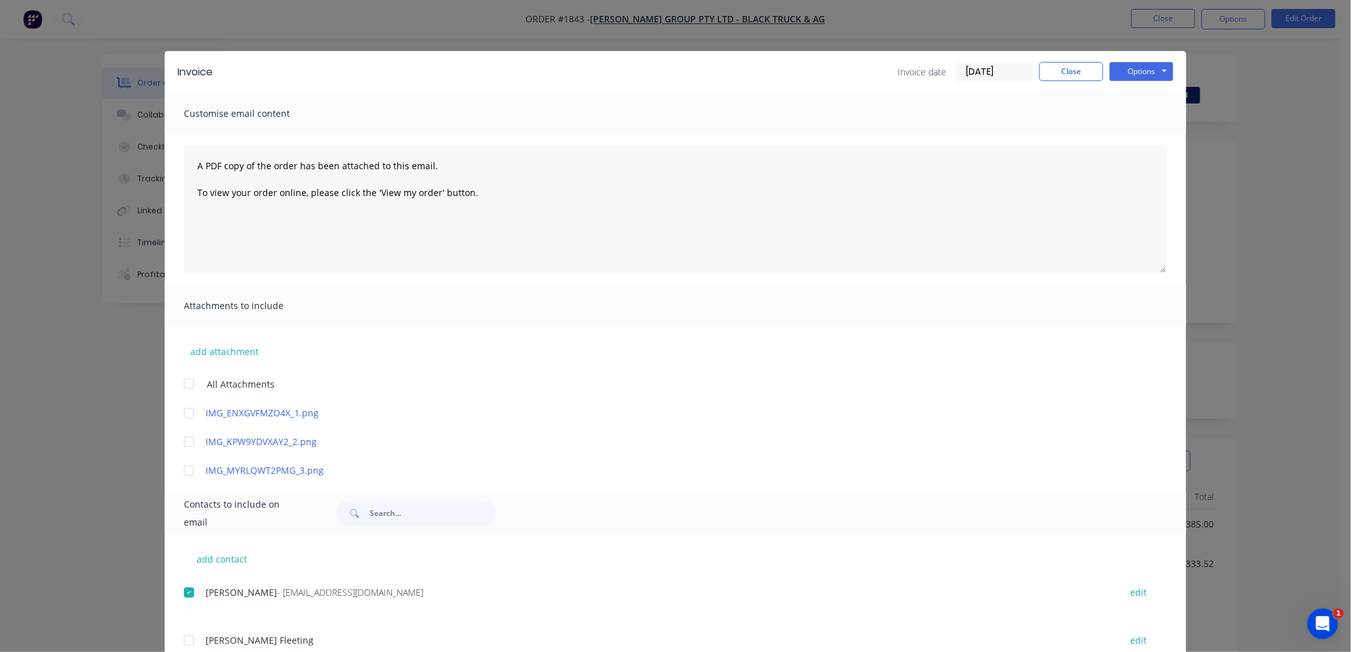
click at [992, 70] on input "08/10/25" at bounding box center [994, 72] width 75 height 19
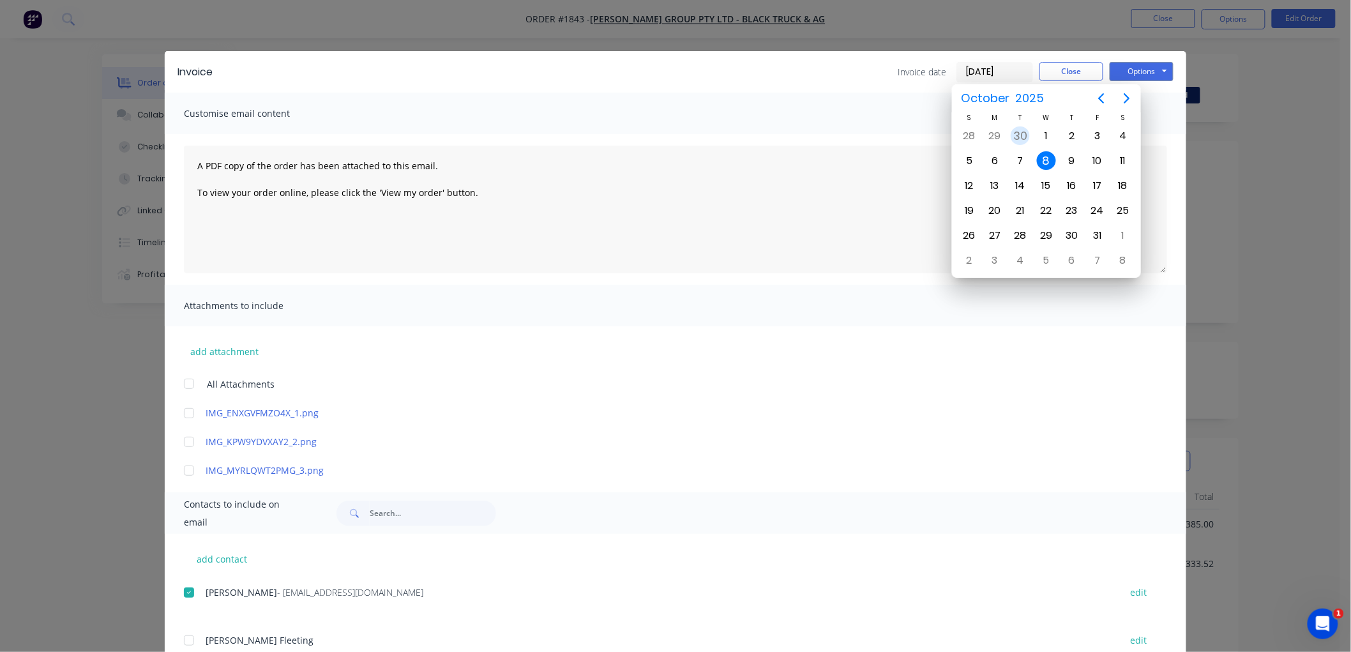
click at [1023, 134] on div "30" at bounding box center [1020, 135] width 19 height 19
type input "30/09/25"
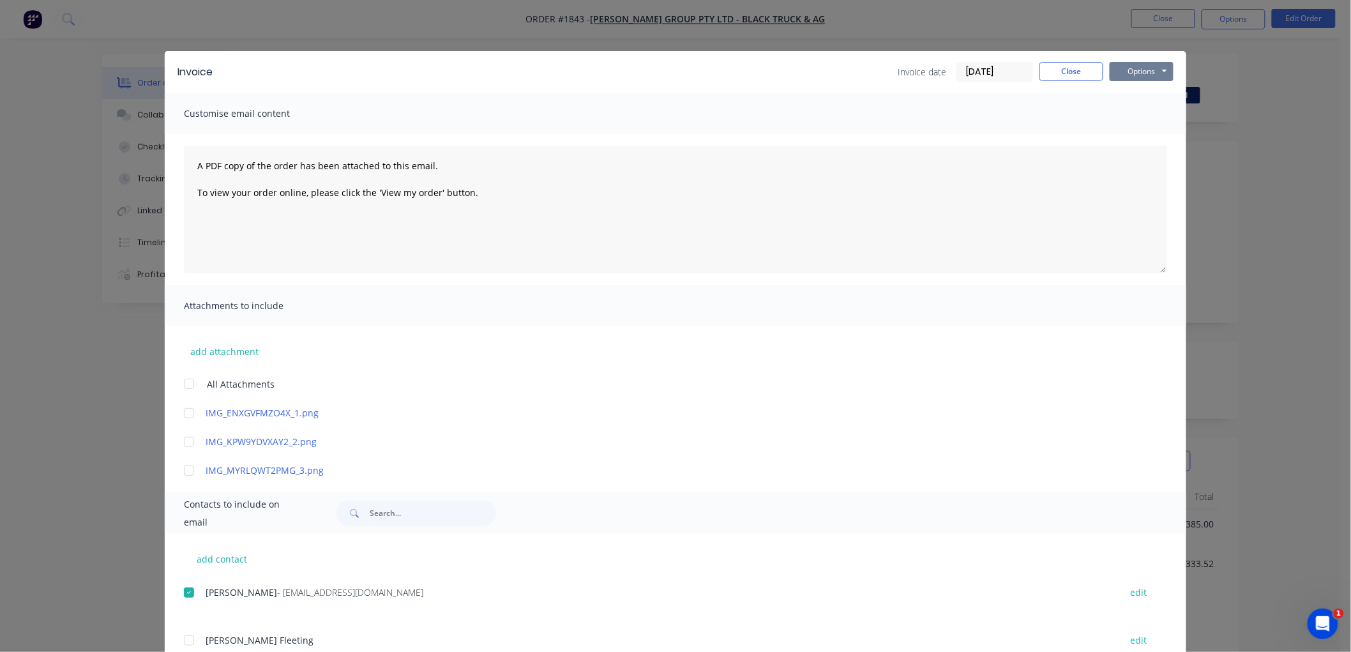
click at [1125, 75] on button "Options" at bounding box center [1142, 71] width 64 height 19
click at [1144, 137] on button "Email" at bounding box center [1151, 136] width 82 height 21
drag, startPoint x: 1071, startPoint y: 68, endPoint x: 1126, endPoint y: 61, distance: 54.6
click at [1075, 68] on button "Close" at bounding box center [1071, 71] width 64 height 19
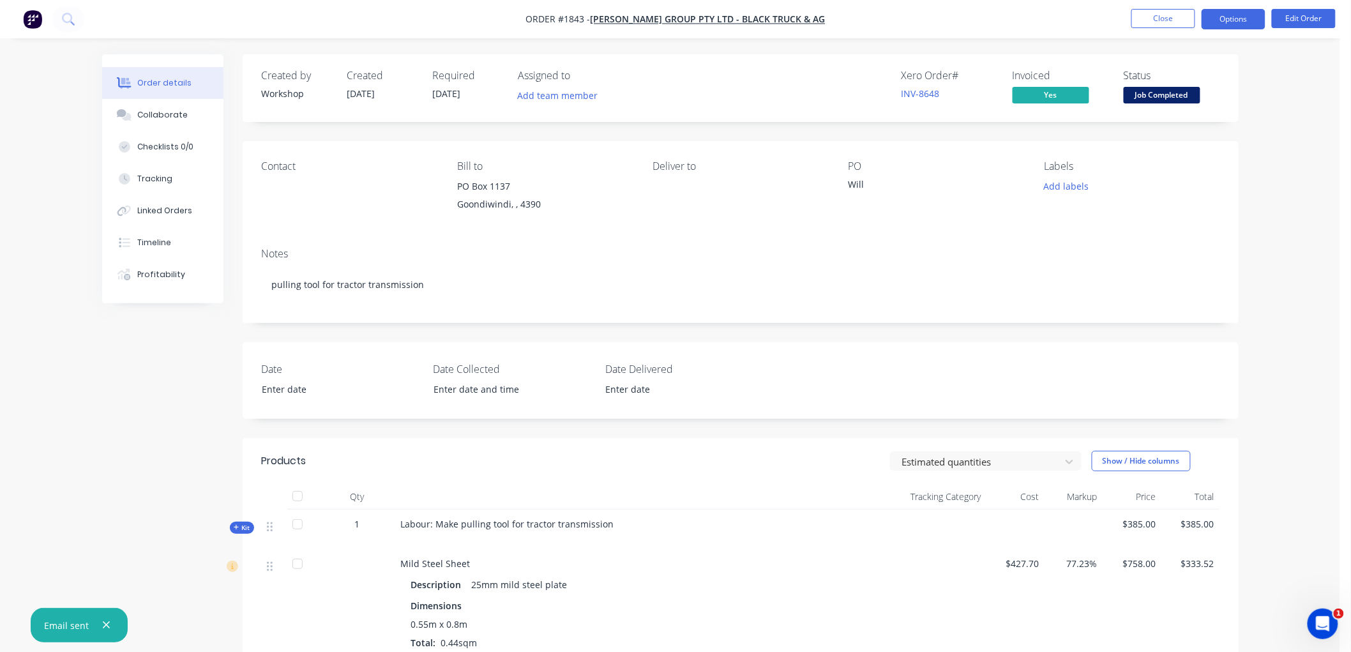
click at [1226, 18] on button "Options" at bounding box center [1234, 19] width 64 height 20
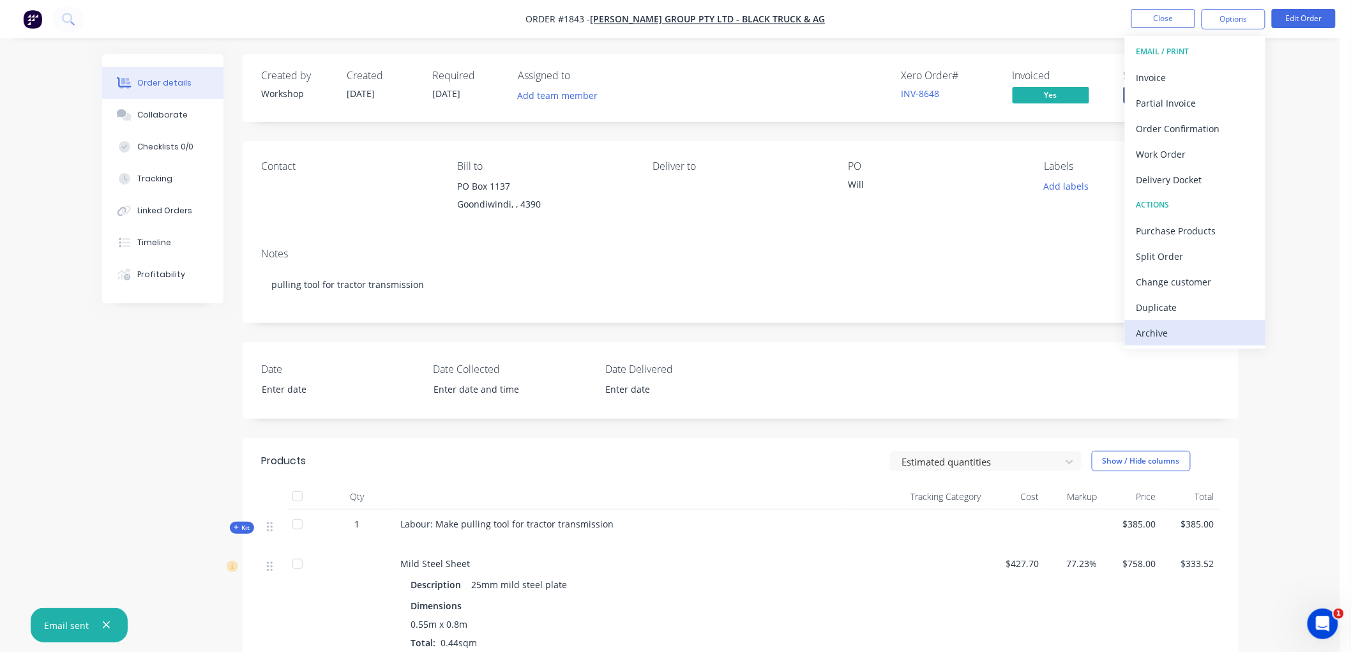
click at [1166, 326] on div "Archive" at bounding box center [1194, 333] width 117 height 19
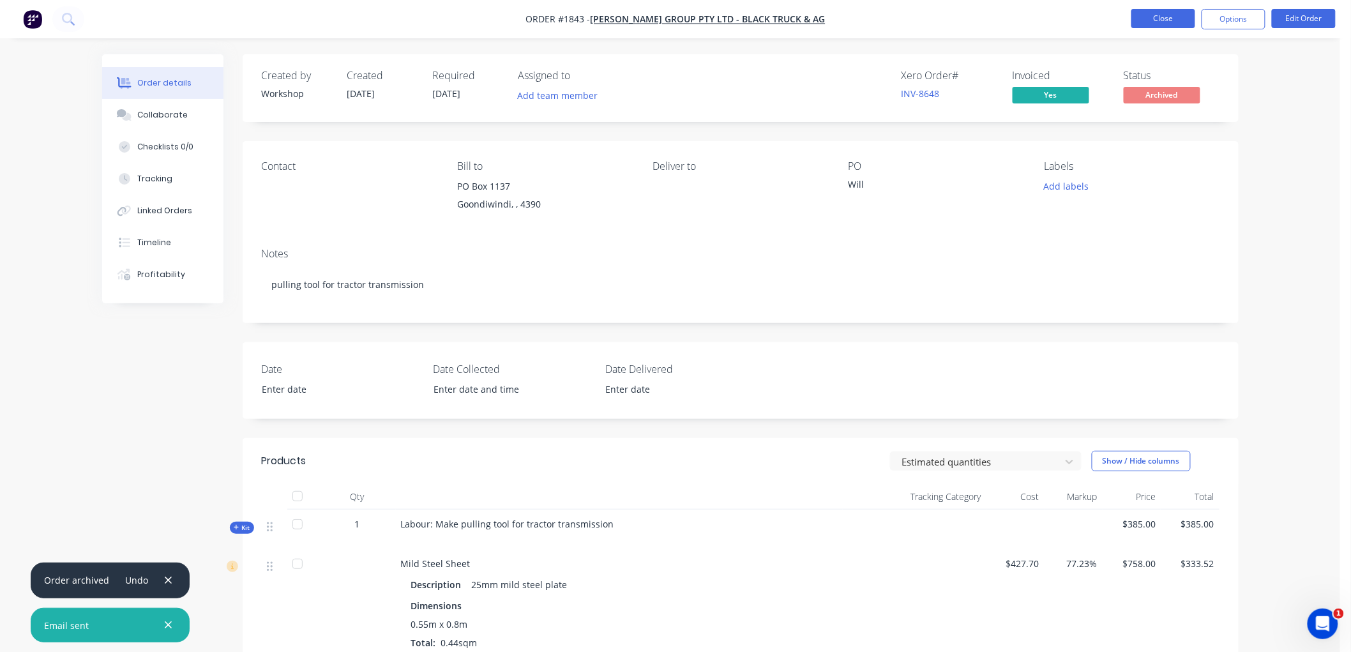
click at [1166, 15] on button "Close" at bounding box center [1163, 18] width 64 height 19
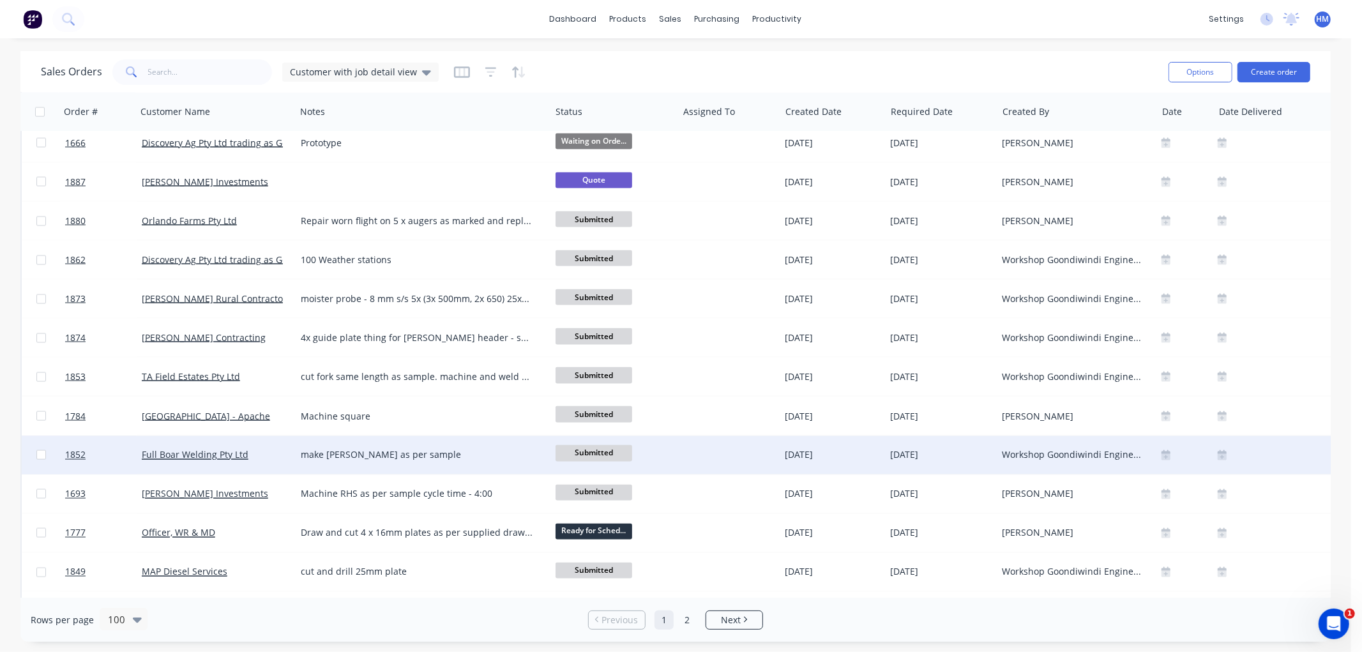
scroll to position [1702, 0]
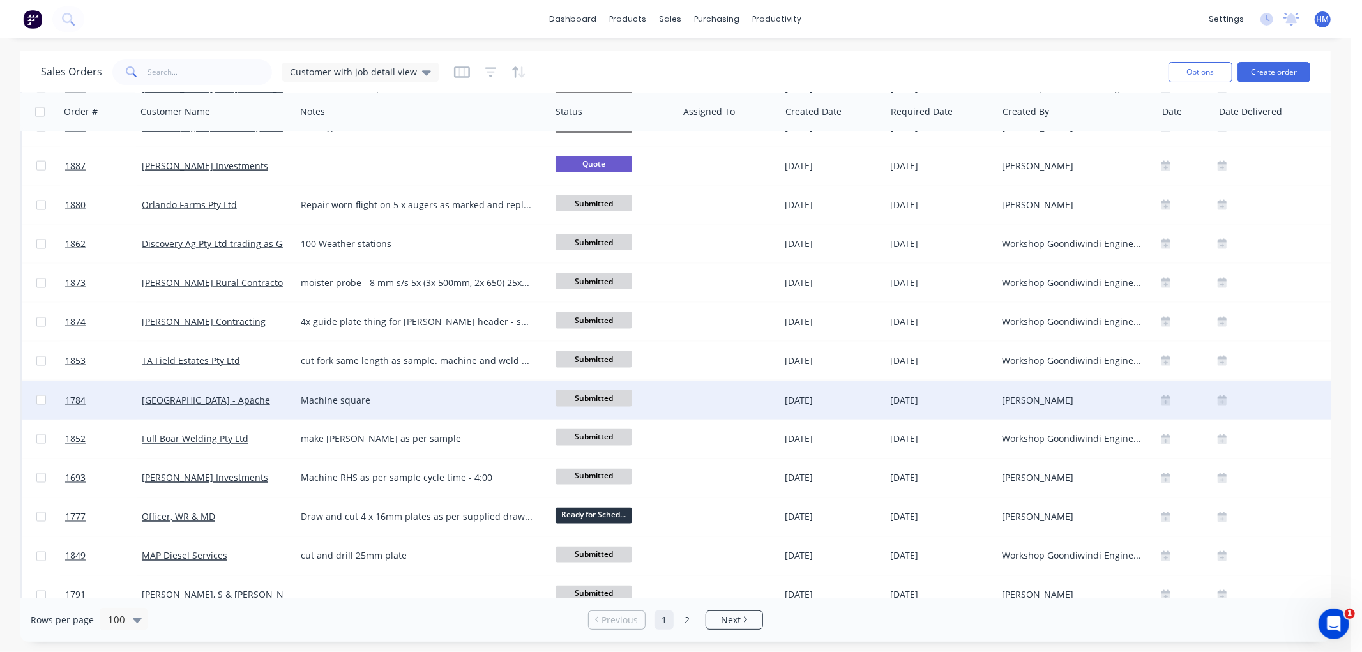
click at [264, 399] on div "[GEOGRAPHIC_DATA] - Apache" at bounding box center [213, 400] width 142 height 13
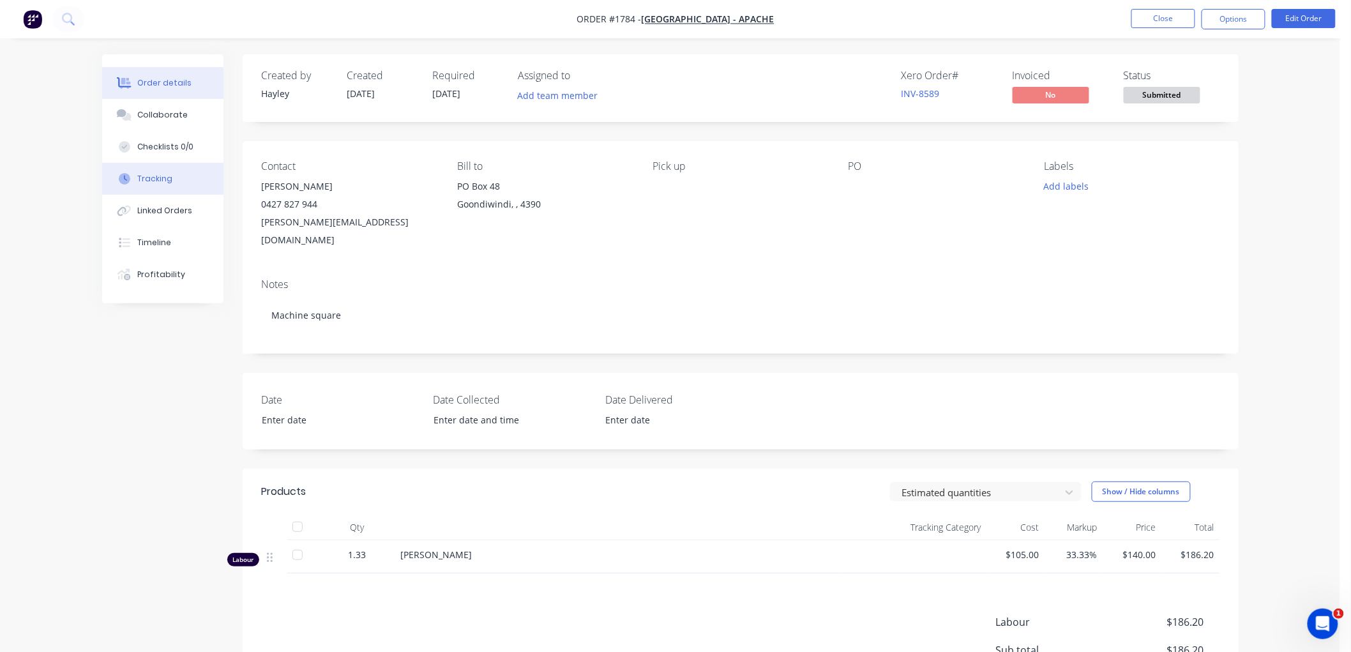
click at [163, 182] on div "Tracking" at bounding box center [154, 178] width 35 height 11
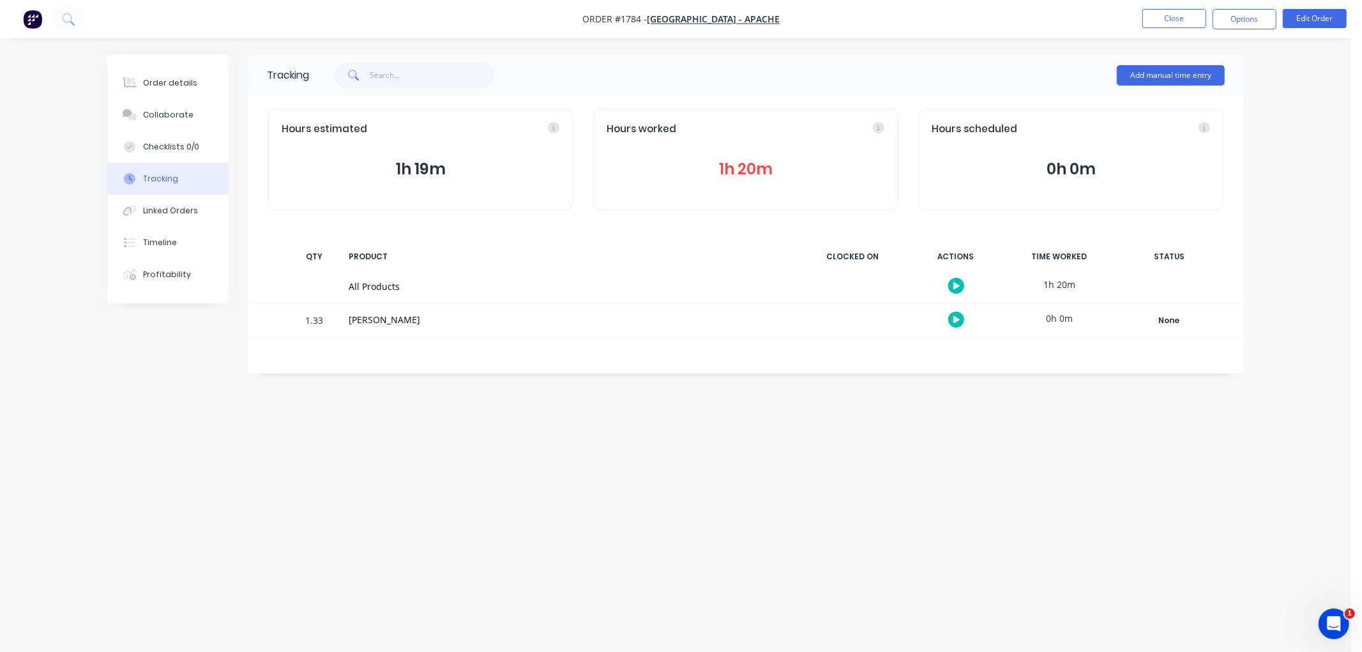
click at [743, 168] on button "1h 20m" at bounding box center [746, 169] width 278 height 24
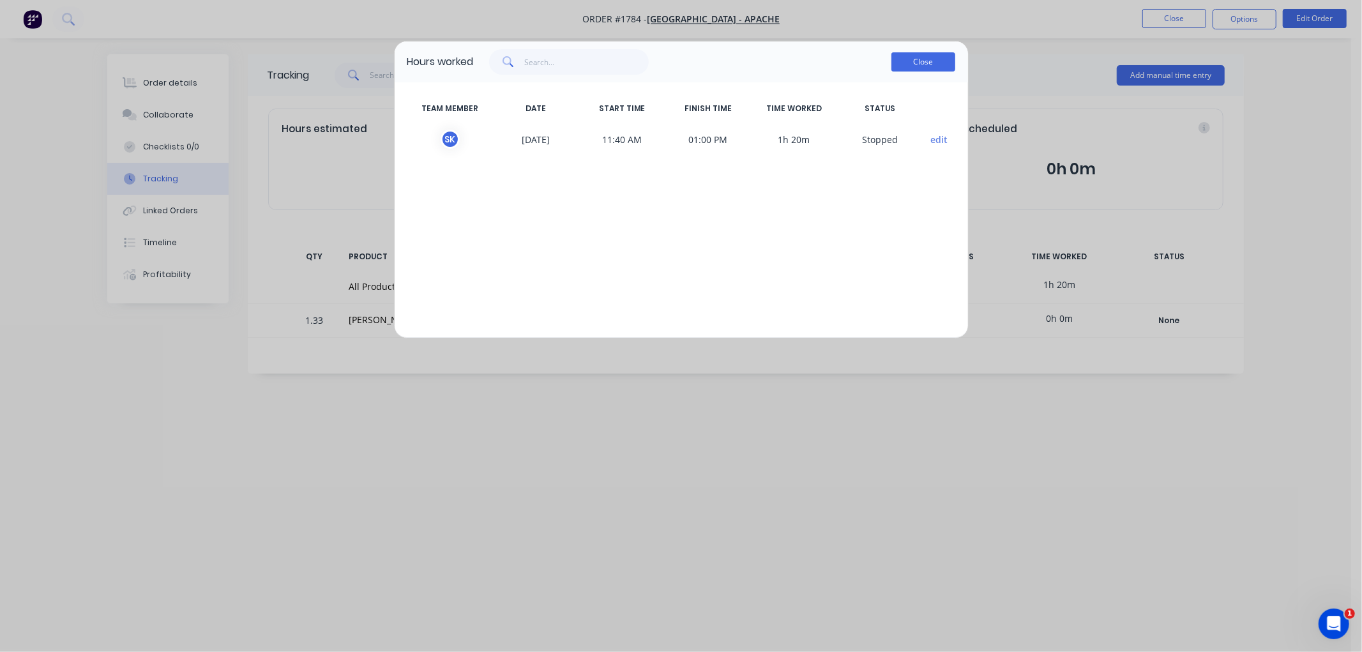
click at [920, 55] on button "Close" at bounding box center [923, 61] width 64 height 19
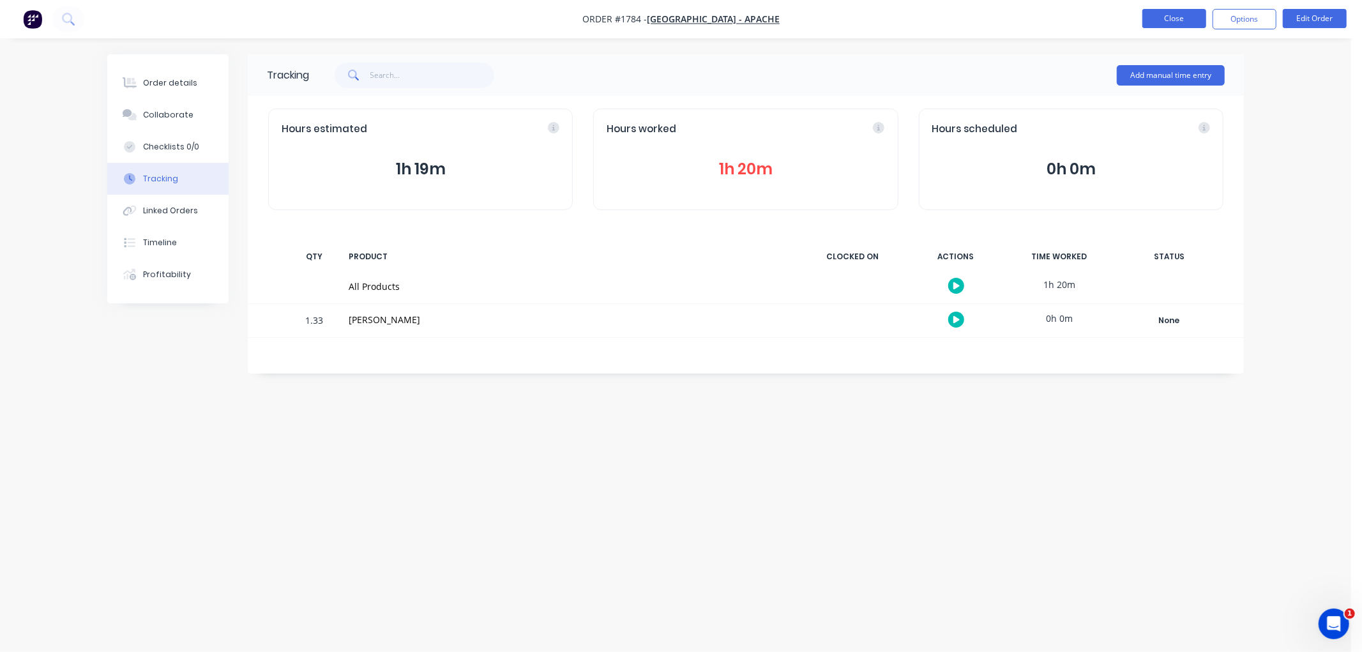
click at [1150, 13] on button "Close" at bounding box center [1174, 18] width 64 height 19
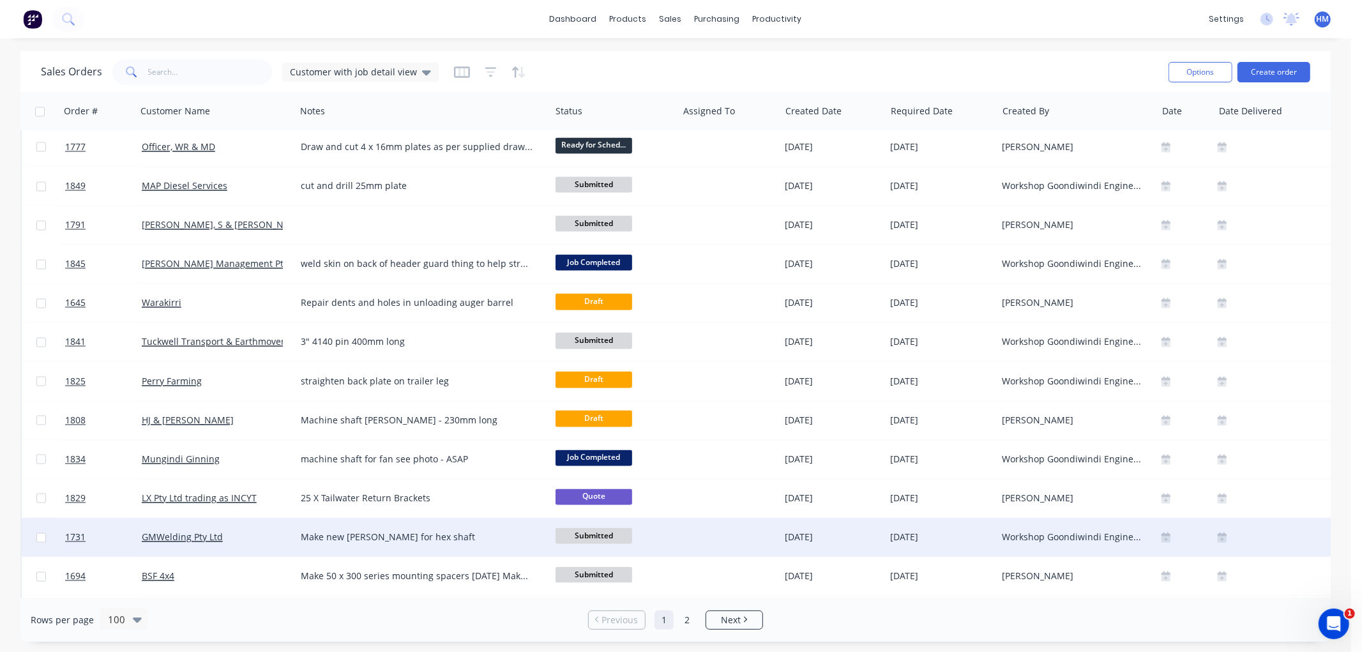
scroll to position [2057, 0]
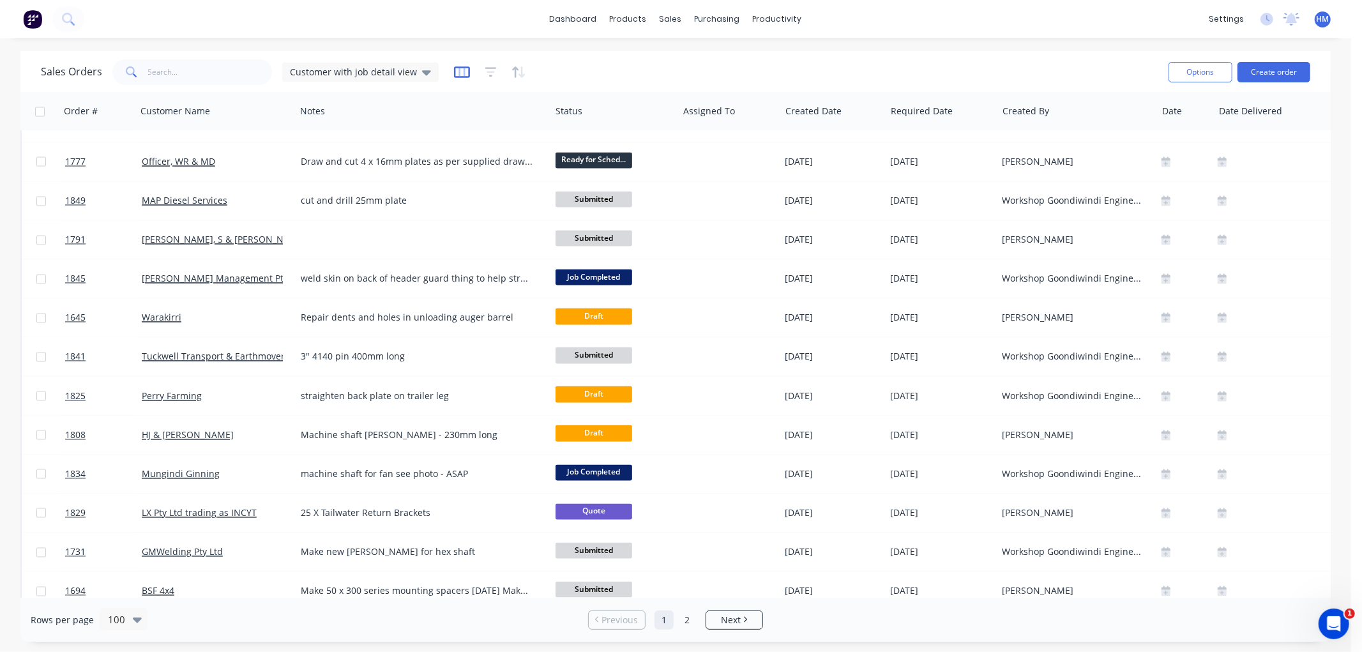
click at [458, 74] on icon "button" at bounding box center [461, 72] width 6 height 8
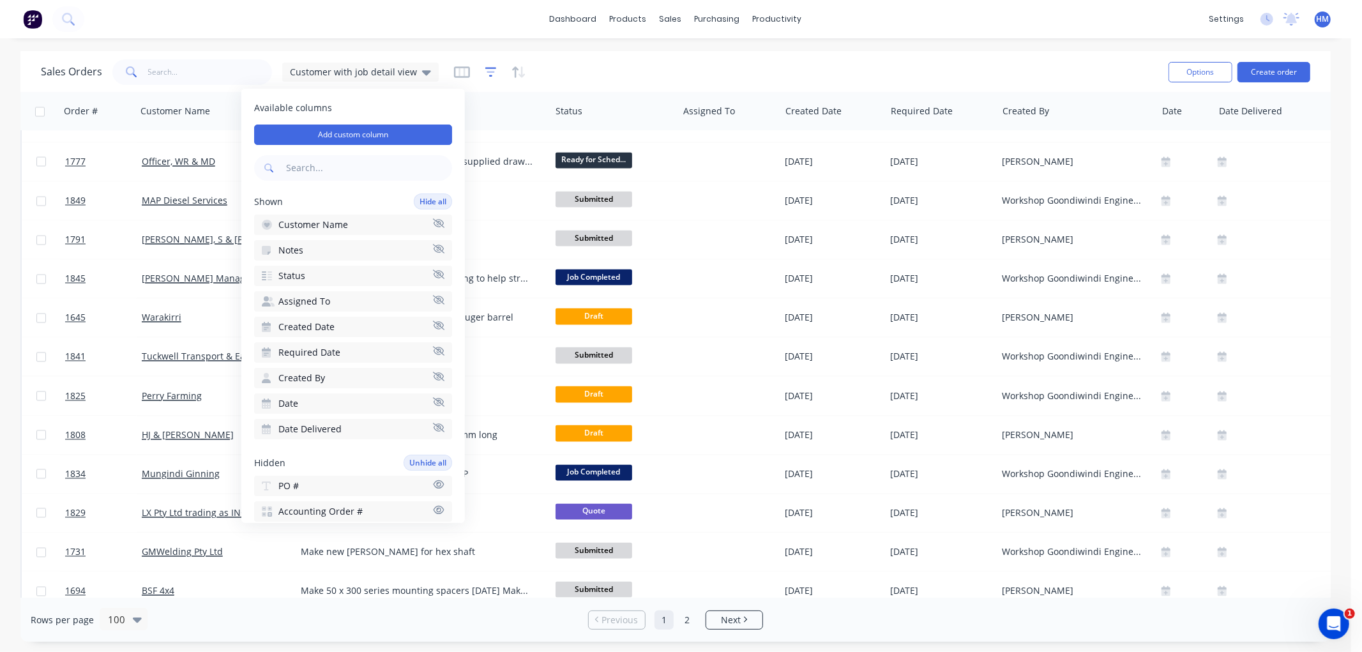
click at [485, 75] on icon "button" at bounding box center [490, 72] width 11 height 13
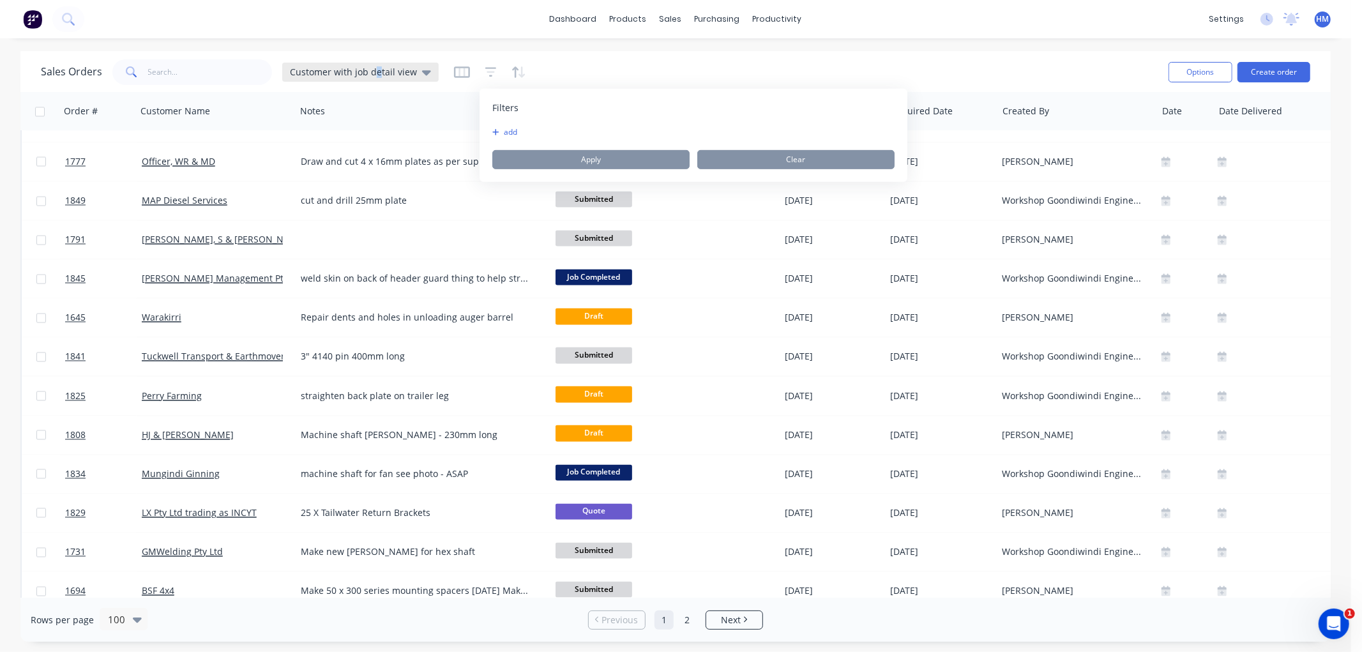
click at [375, 70] on span "Customer with job detail view" at bounding box center [353, 71] width 127 height 13
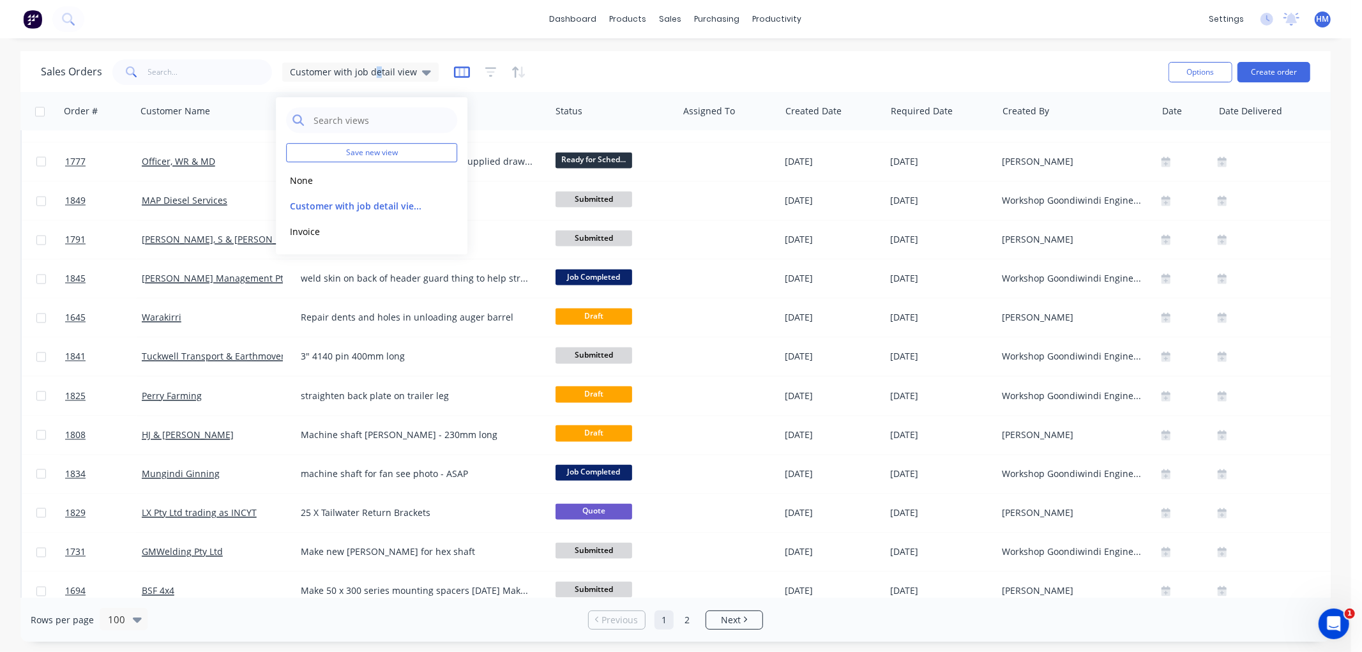
click at [462, 70] on icon "button" at bounding box center [462, 72] width 16 height 13
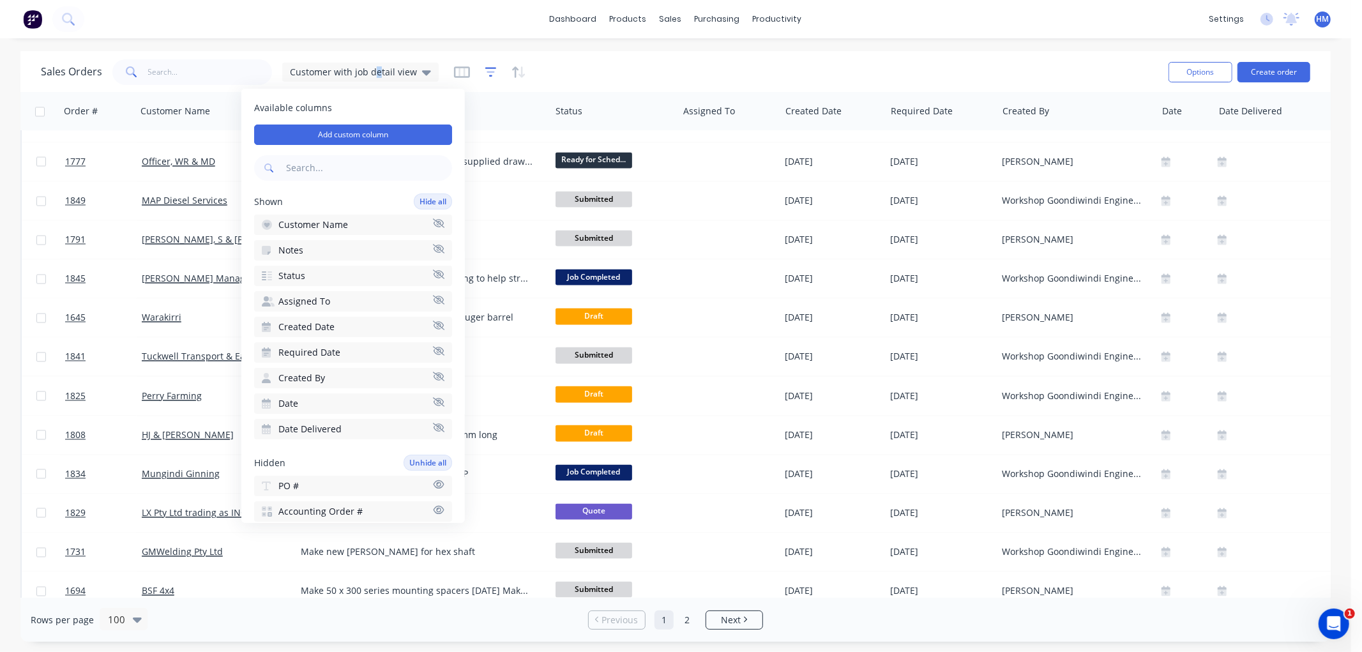
click at [485, 73] on icon "button" at bounding box center [490, 72] width 11 height 13
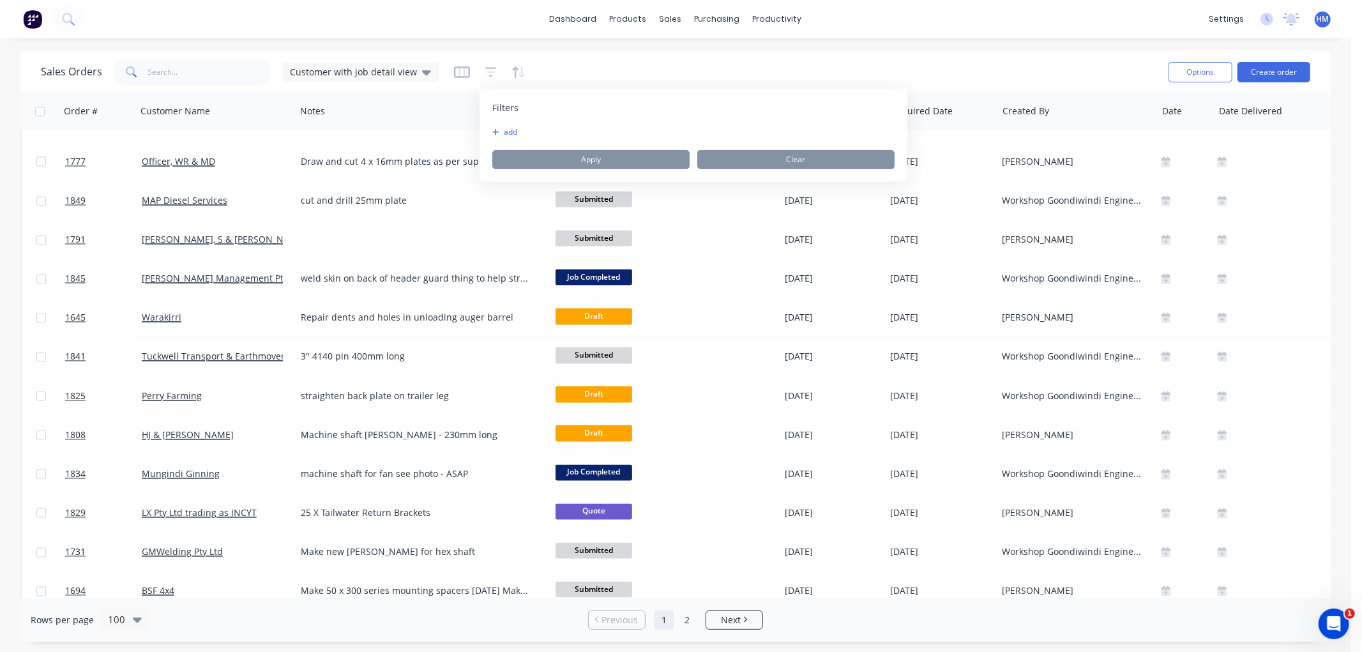
click at [682, 72] on div "Sales Orders Customer with job detail view" at bounding box center [599, 71] width 1117 height 31
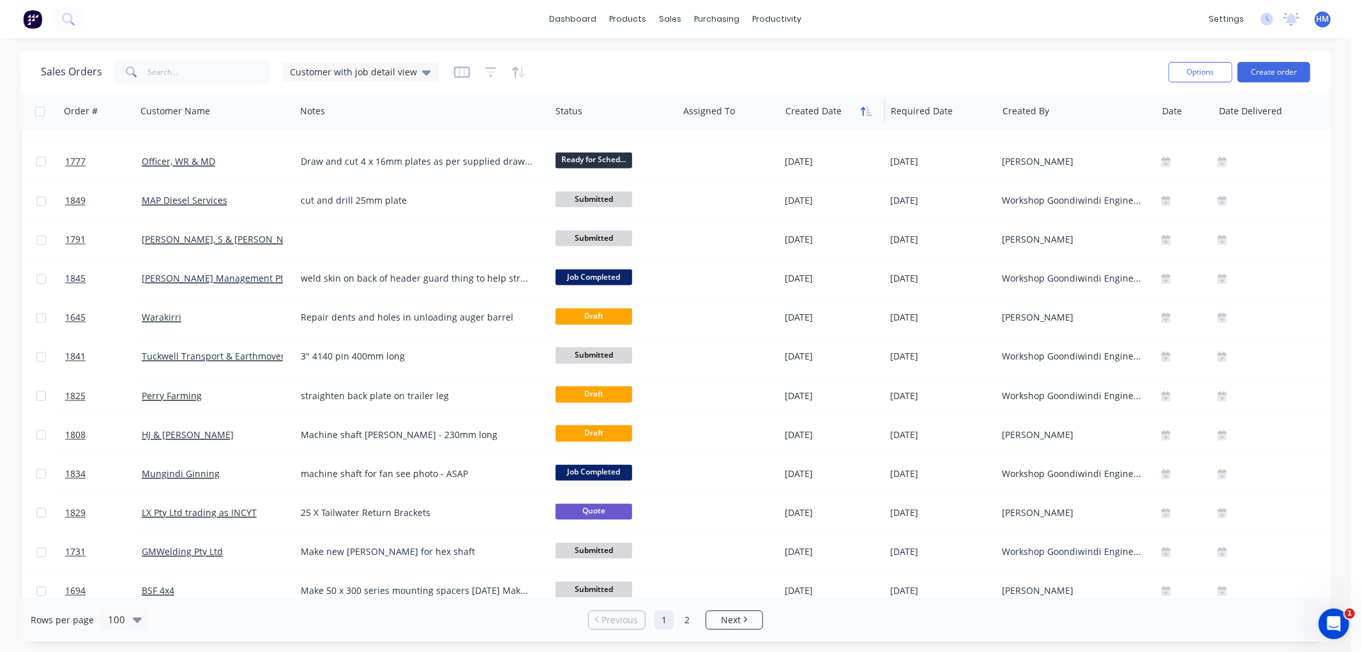
click at [863, 115] on icon "button" at bounding box center [863, 111] width 4 height 9
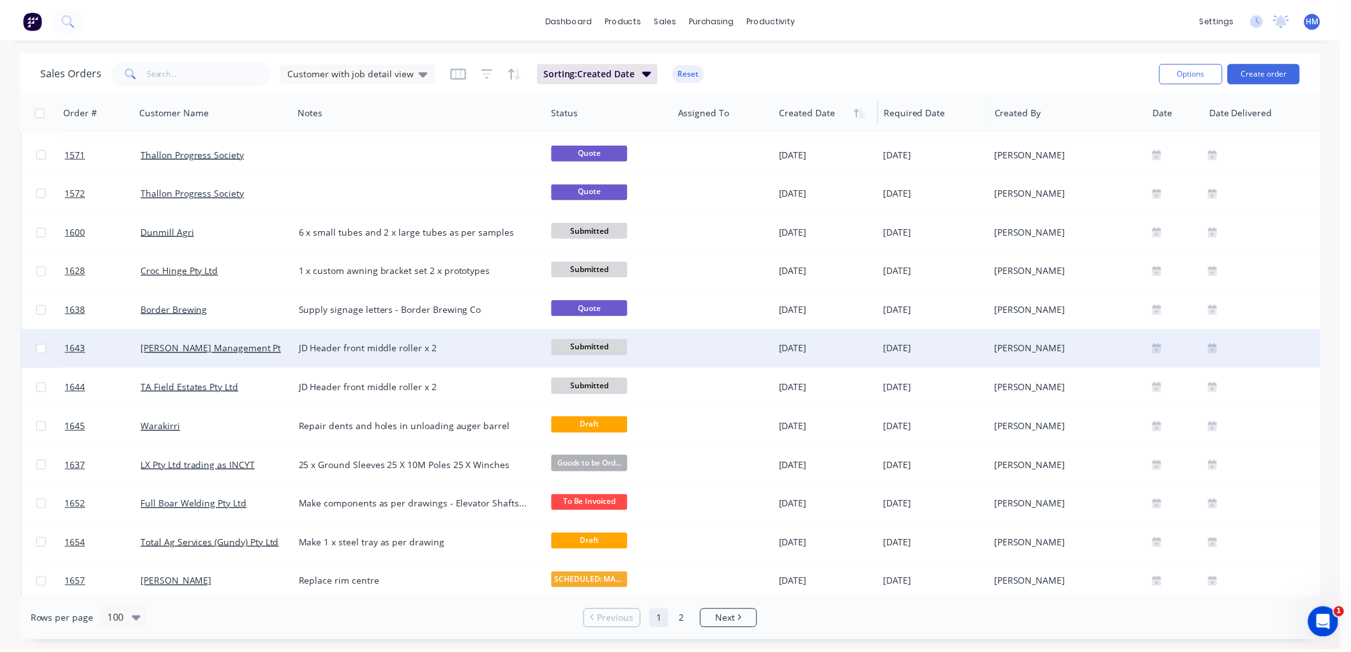
scroll to position [283, 0]
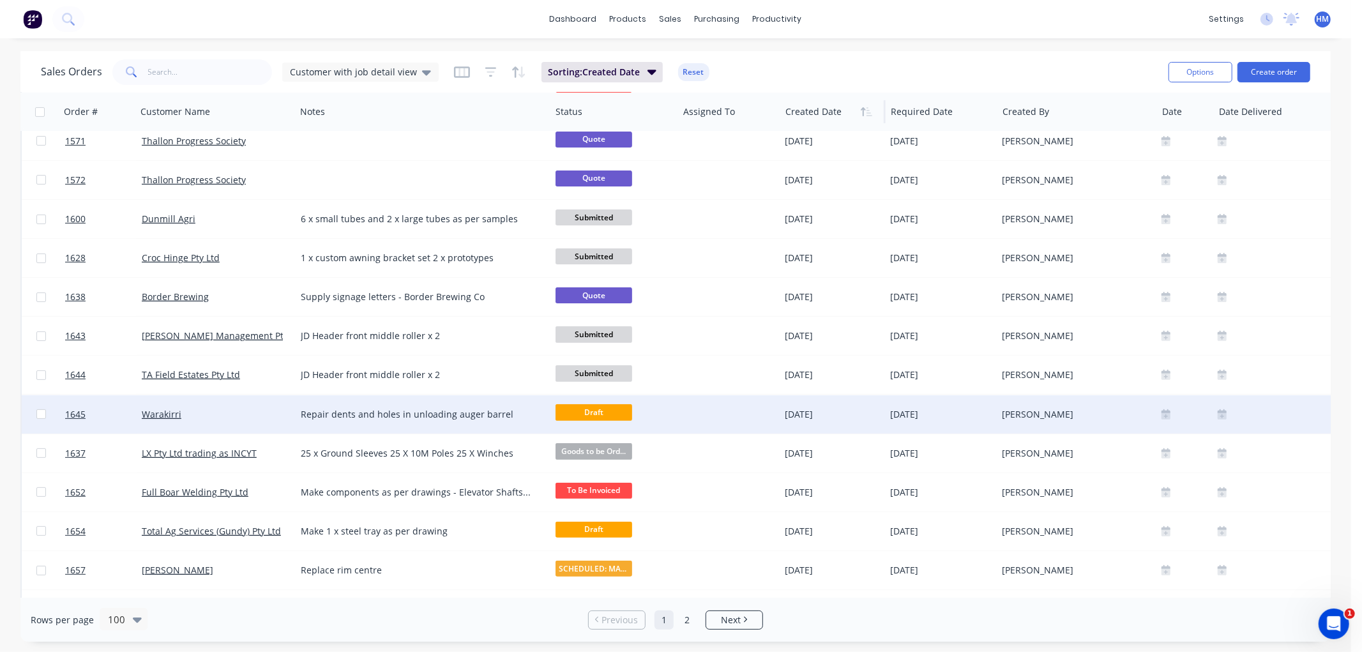
click at [228, 412] on div "Warakirri" at bounding box center [213, 414] width 142 height 13
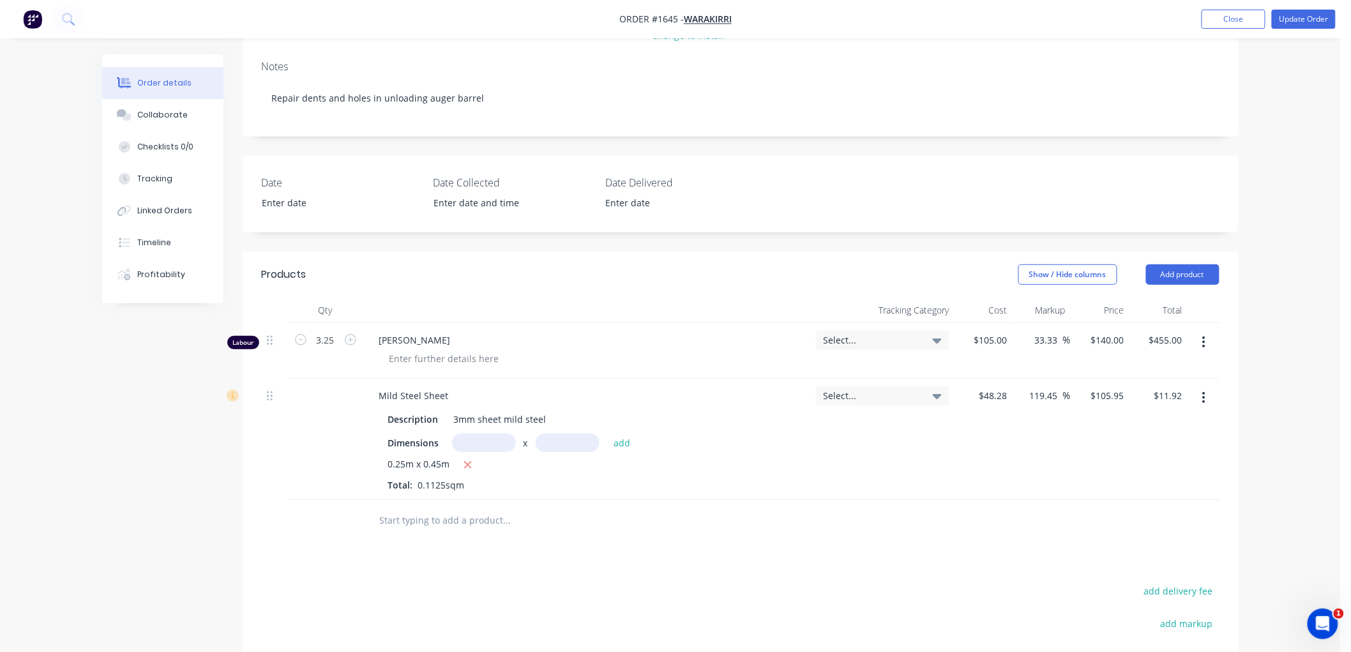
scroll to position [213, 0]
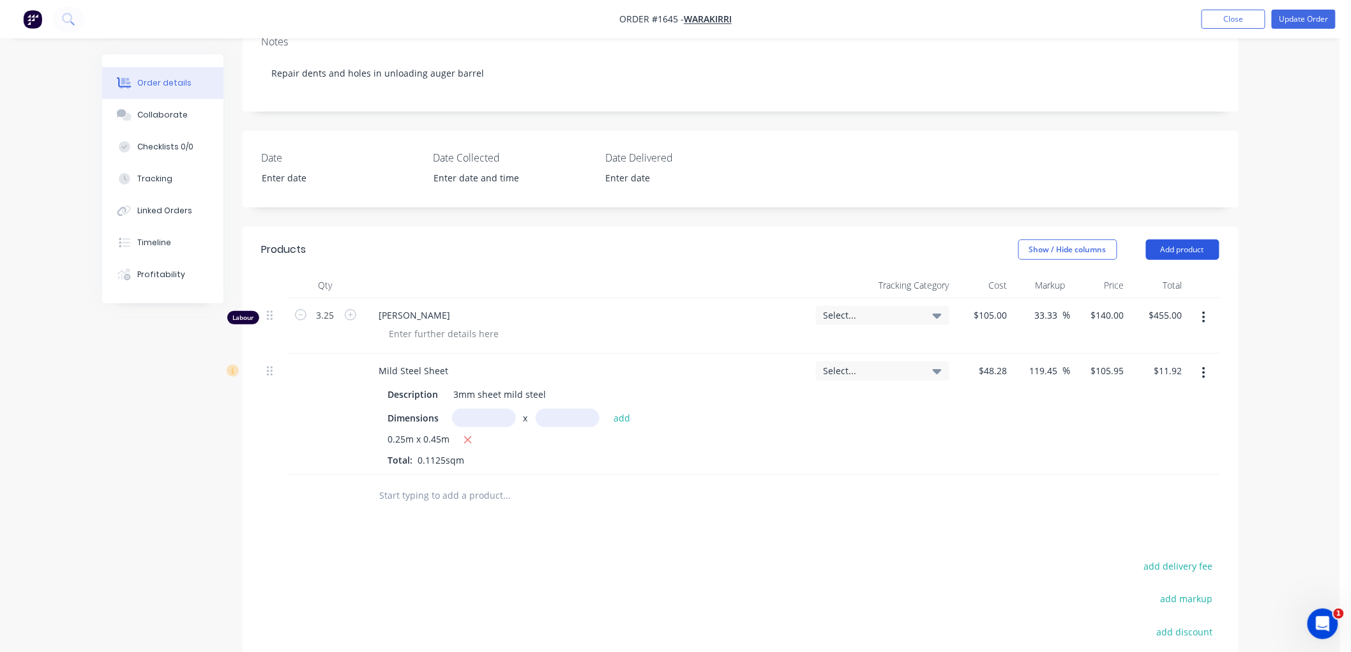
click at [1184, 246] on button "Add product" at bounding box center [1182, 249] width 73 height 20
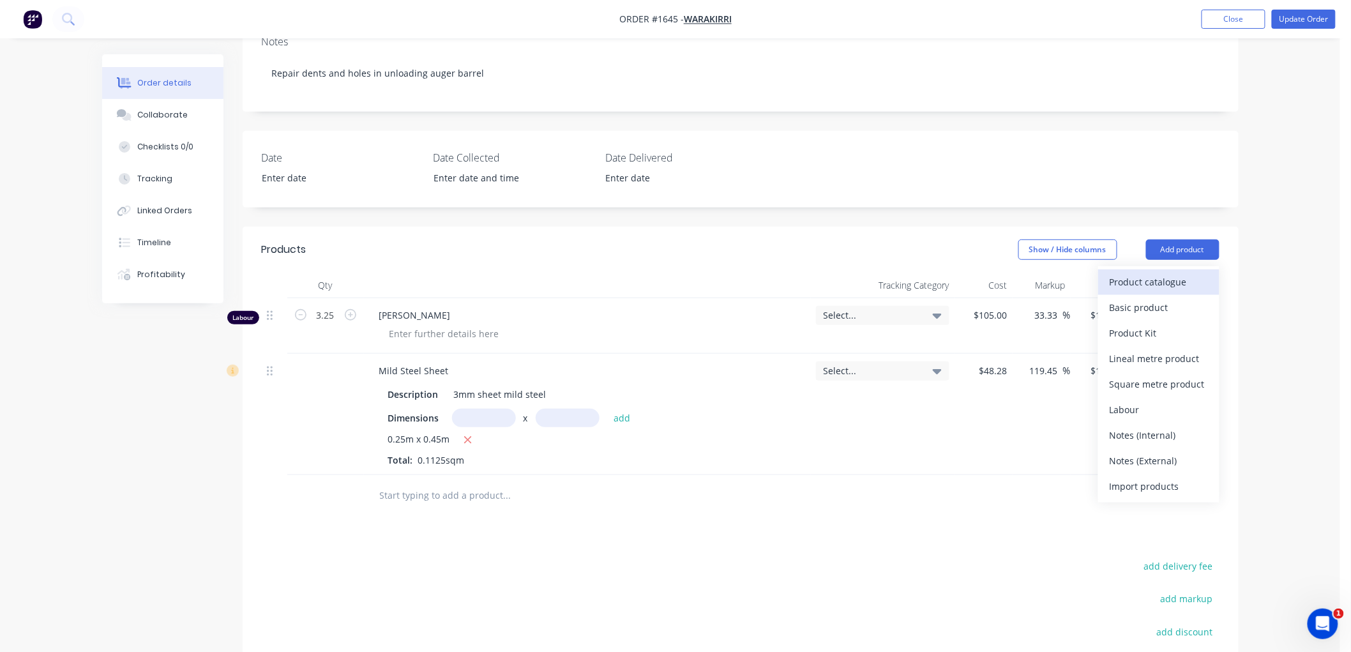
click at [1138, 276] on div "Product catalogue" at bounding box center [1159, 282] width 98 height 19
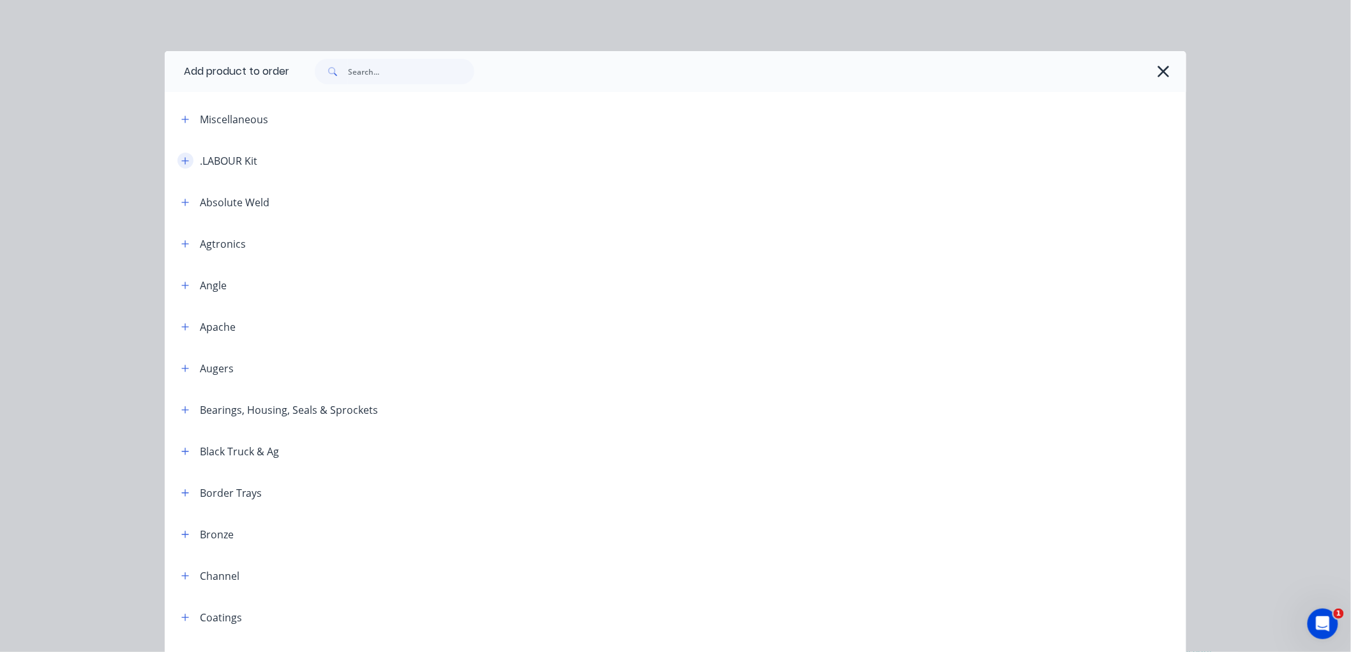
click at [177, 156] on button "button" at bounding box center [185, 161] width 16 height 16
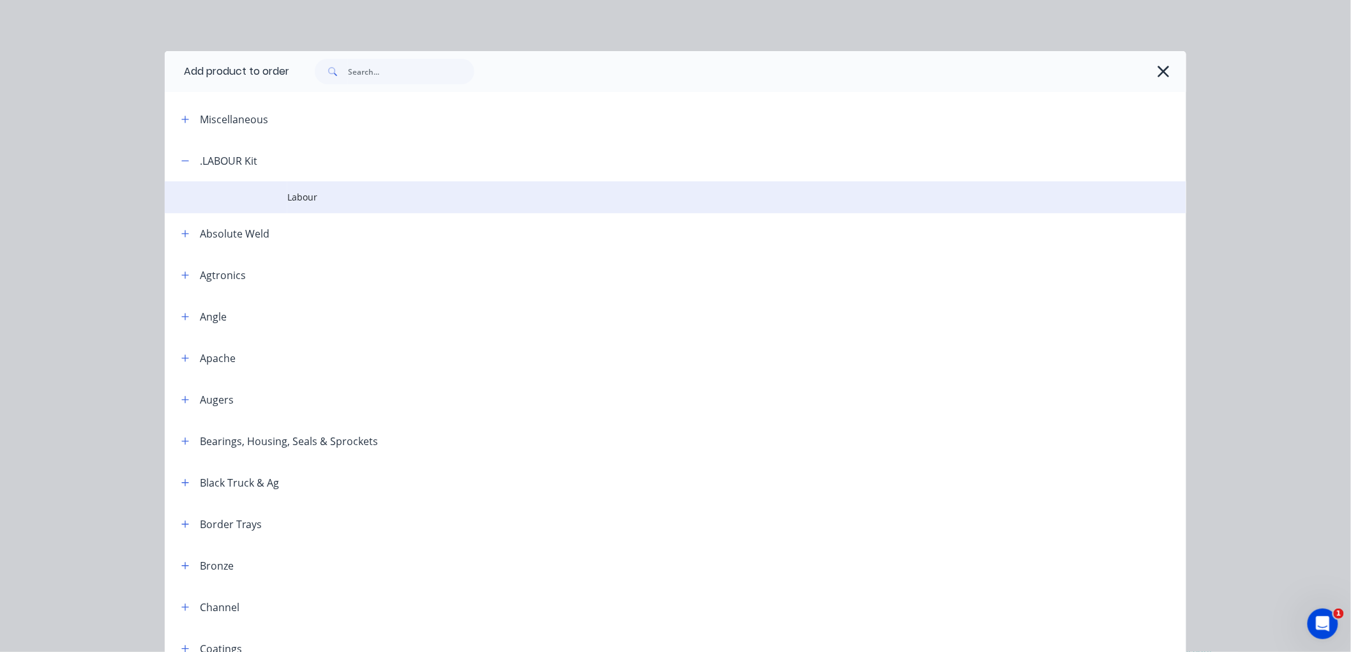
click at [304, 206] on td "Labour" at bounding box center [736, 197] width 899 height 32
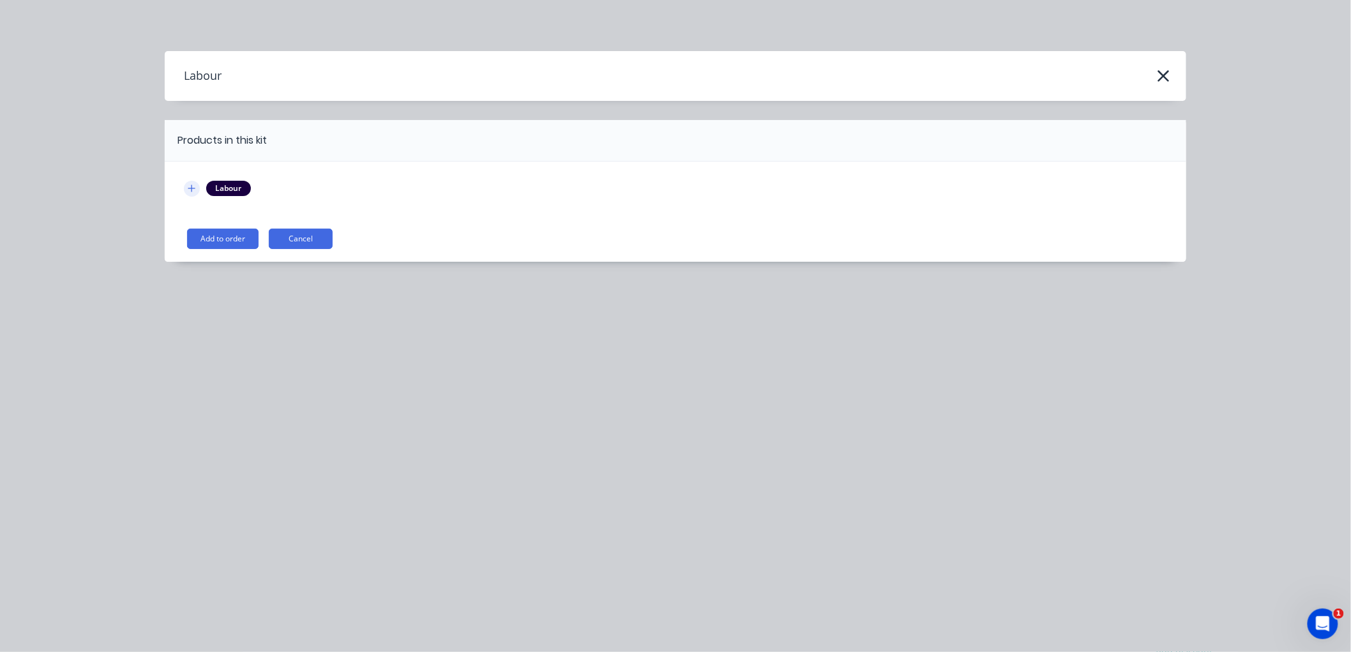
click at [189, 188] on icon "button" at bounding box center [192, 188] width 8 height 9
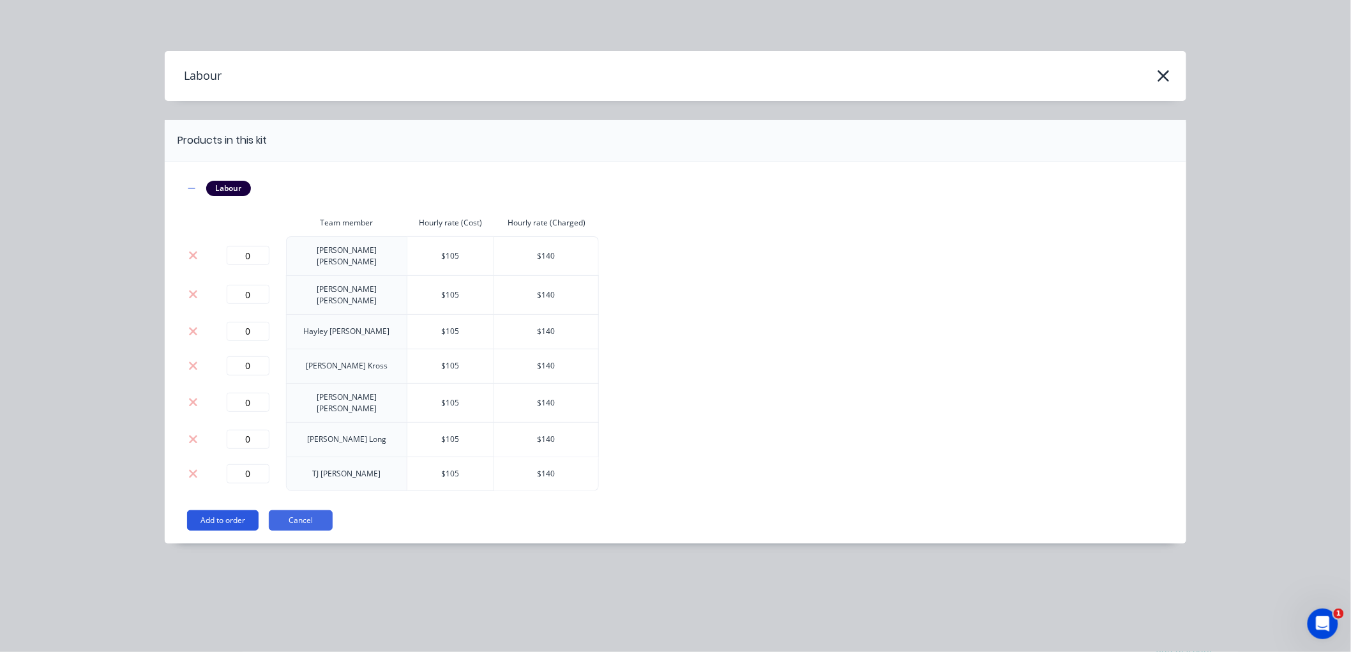
click at [231, 510] on button "Add to order" at bounding box center [223, 520] width 72 height 20
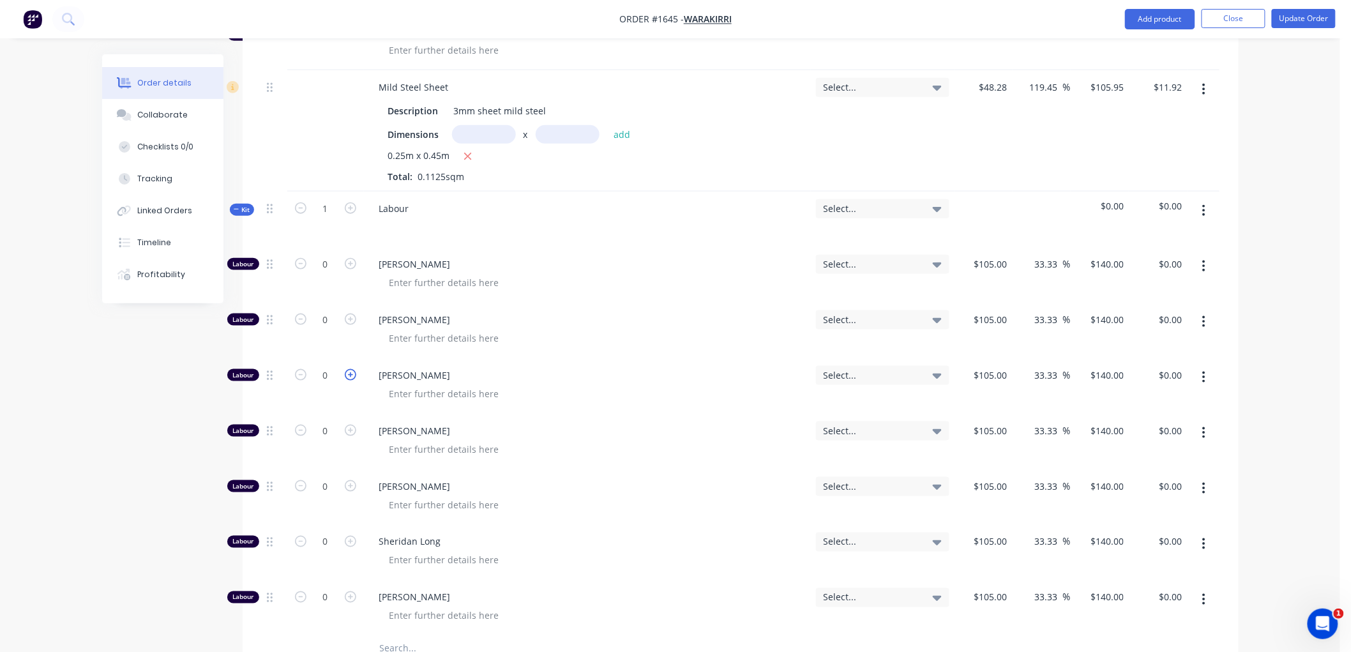
scroll to position [425, 0]
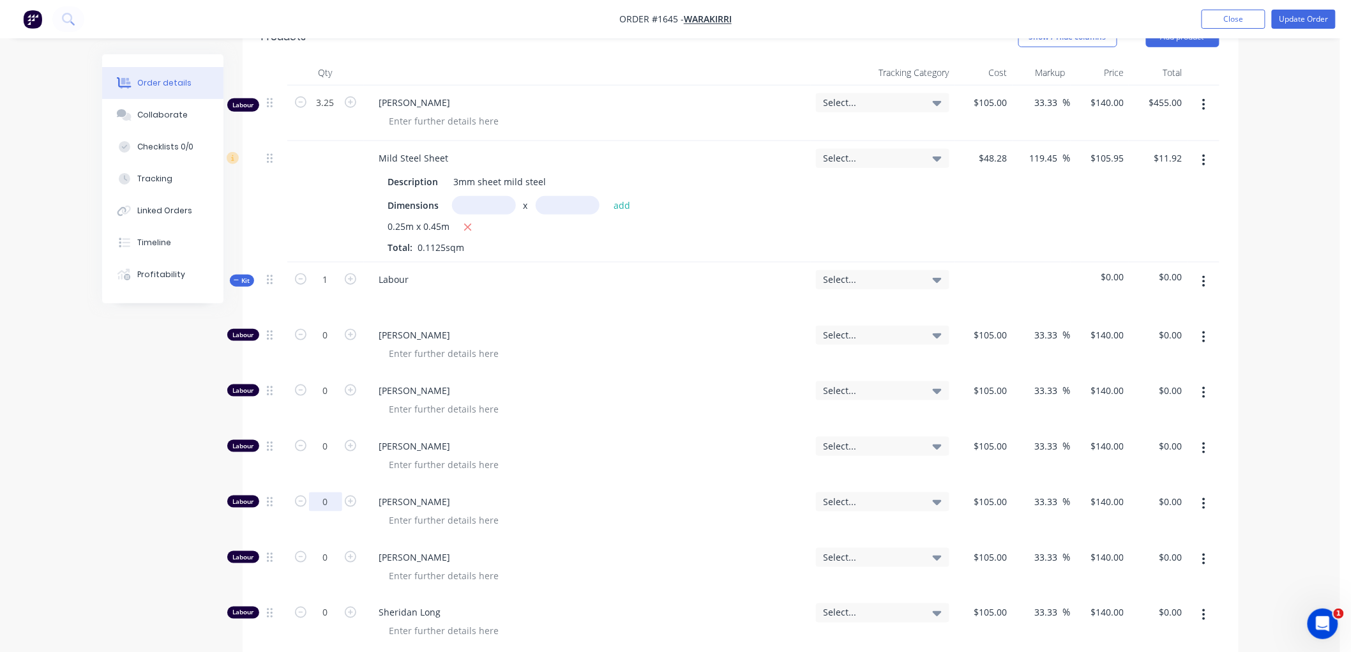
click at [329, 504] on input "0" at bounding box center [325, 501] width 33 height 19
type input "3.5"
type input "$490.00"
click at [349, 471] on div "0" at bounding box center [325, 457] width 77 height 56
type input "3.25"
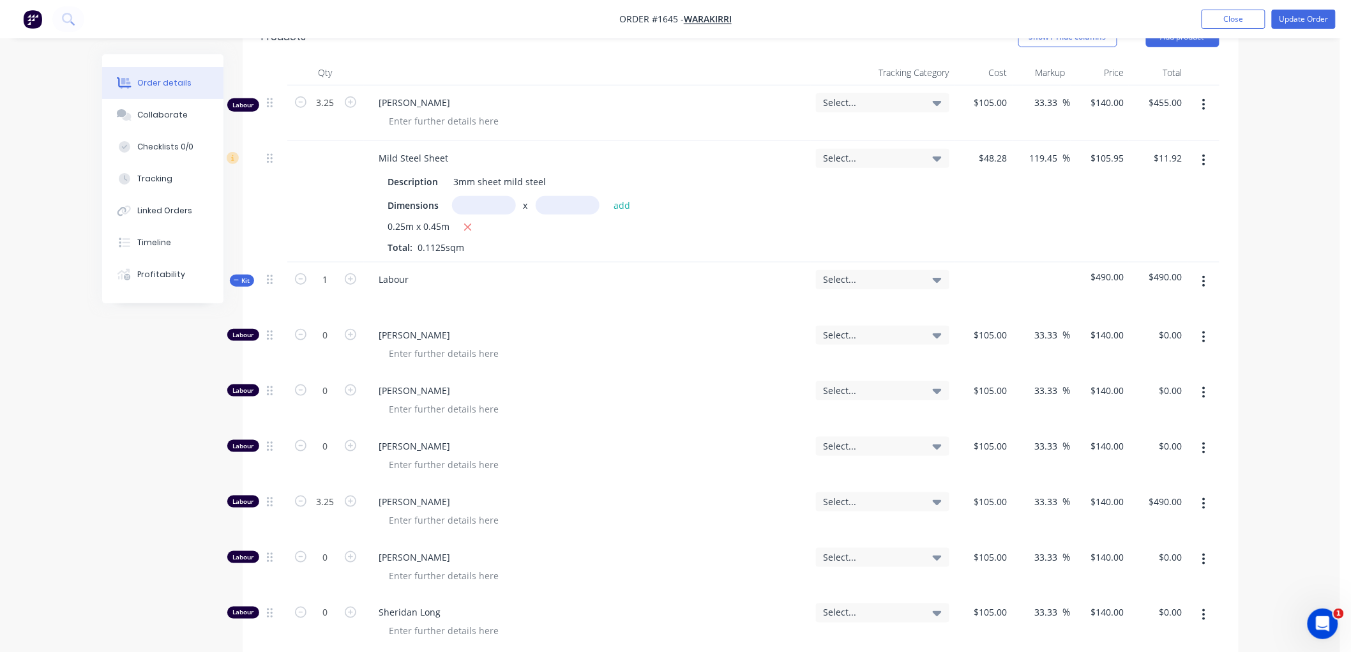
type input "$455.00"
click at [349, 469] on div "0" at bounding box center [325, 457] width 77 height 56
click at [234, 278] on icon "button" at bounding box center [237, 280] width 6 height 6
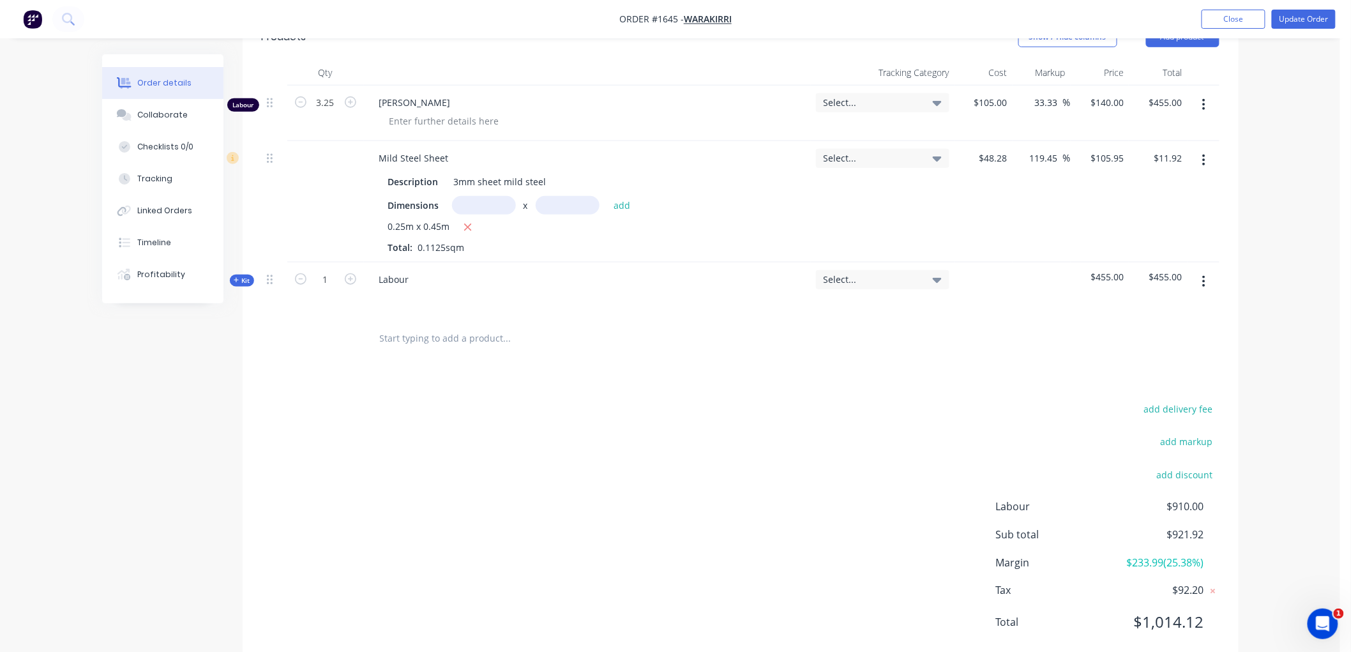
click at [1202, 98] on icon "button" at bounding box center [1203, 105] width 3 height 14
click at [1139, 218] on div "Delete" at bounding box center [1159, 215] width 98 height 19
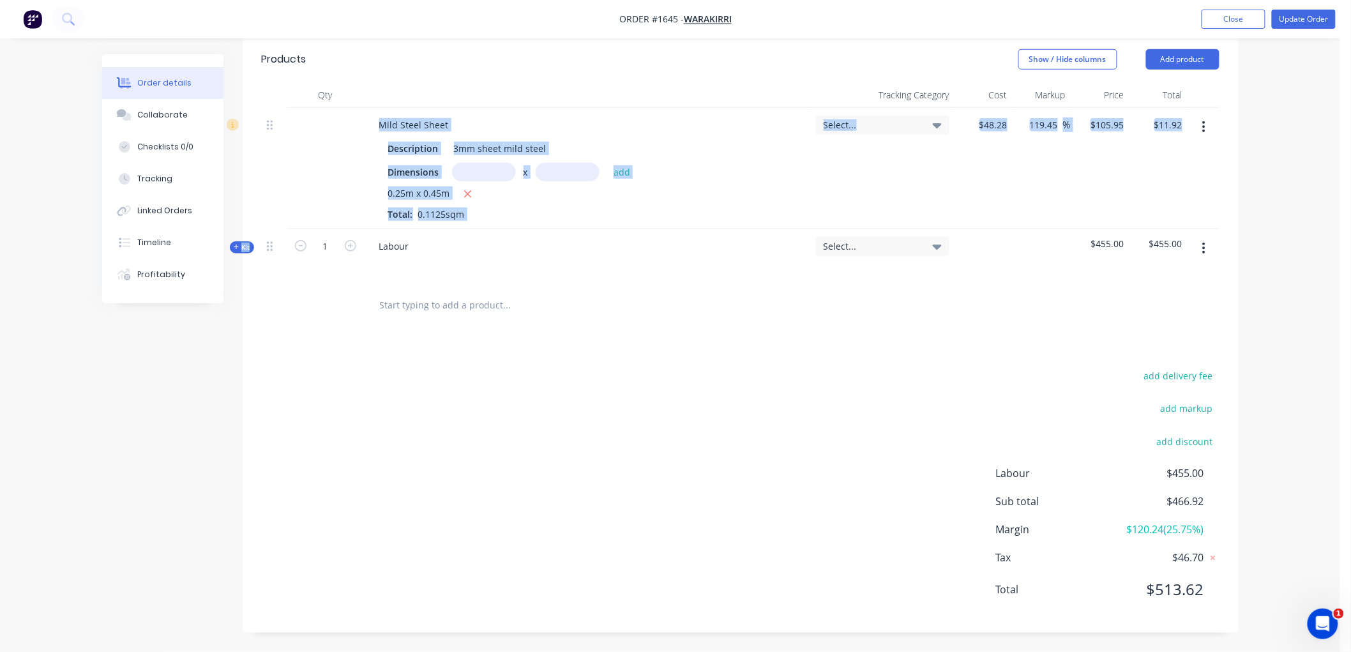
drag, startPoint x: 266, startPoint y: 246, endPoint x: 269, endPoint y: 132, distance: 115.0
click at [269, 132] on div "Mild Steel Sheet Description 3mm sheet mild steel Dimensions x add 0.25m x 0.45…" at bounding box center [741, 196] width 958 height 177
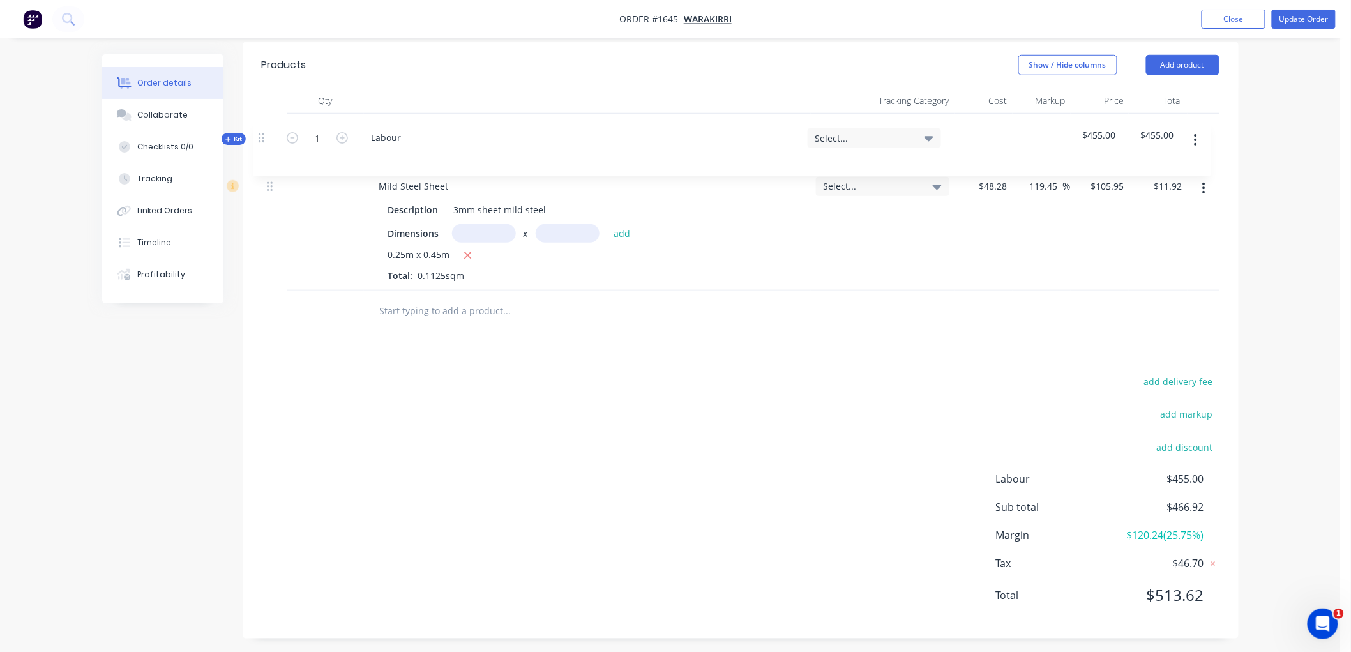
drag, startPoint x: 268, startPoint y: 230, endPoint x: 260, endPoint y: 134, distance: 96.1
click at [262, 134] on div "Mild Steel Sheet Description 3mm sheet mild steel Dimensions x add 0.25m x 0.45…" at bounding box center [741, 202] width 958 height 177
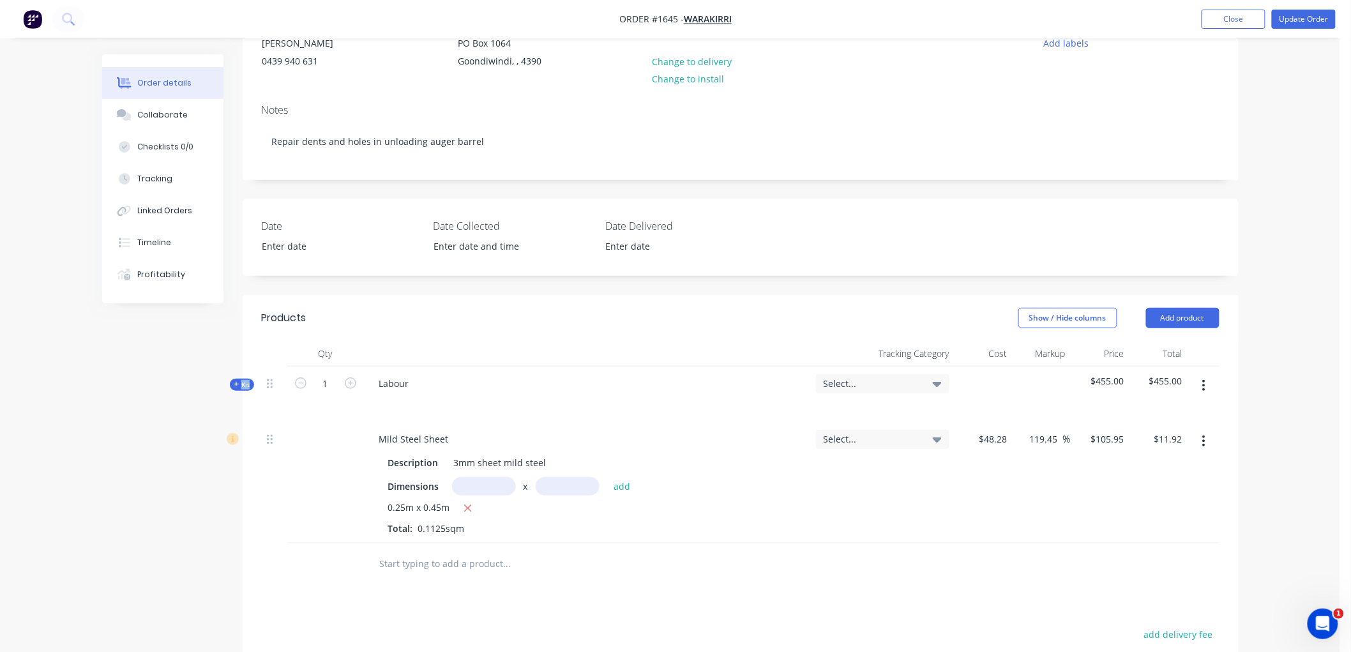
scroll to position [109, 0]
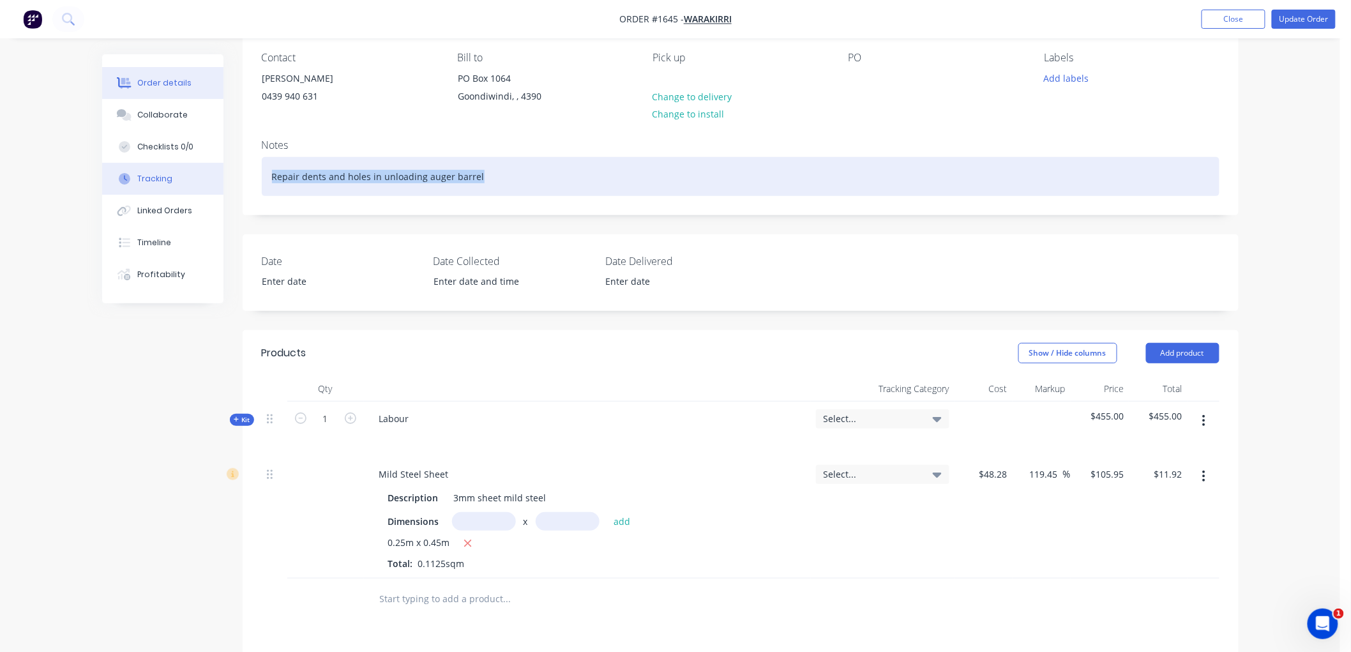
drag, startPoint x: 486, startPoint y: 172, endPoint x: 158, endPoint y: 179, distance: 328.2
click at [158, 179] on div "Order details Collaborate Checklists 0/0 Tracking Linked Orders Timeline Profit…" at bounding box center [670, 445] width 1162 height 1000
copy div "Repair dents and holes in unloading auger barrel"
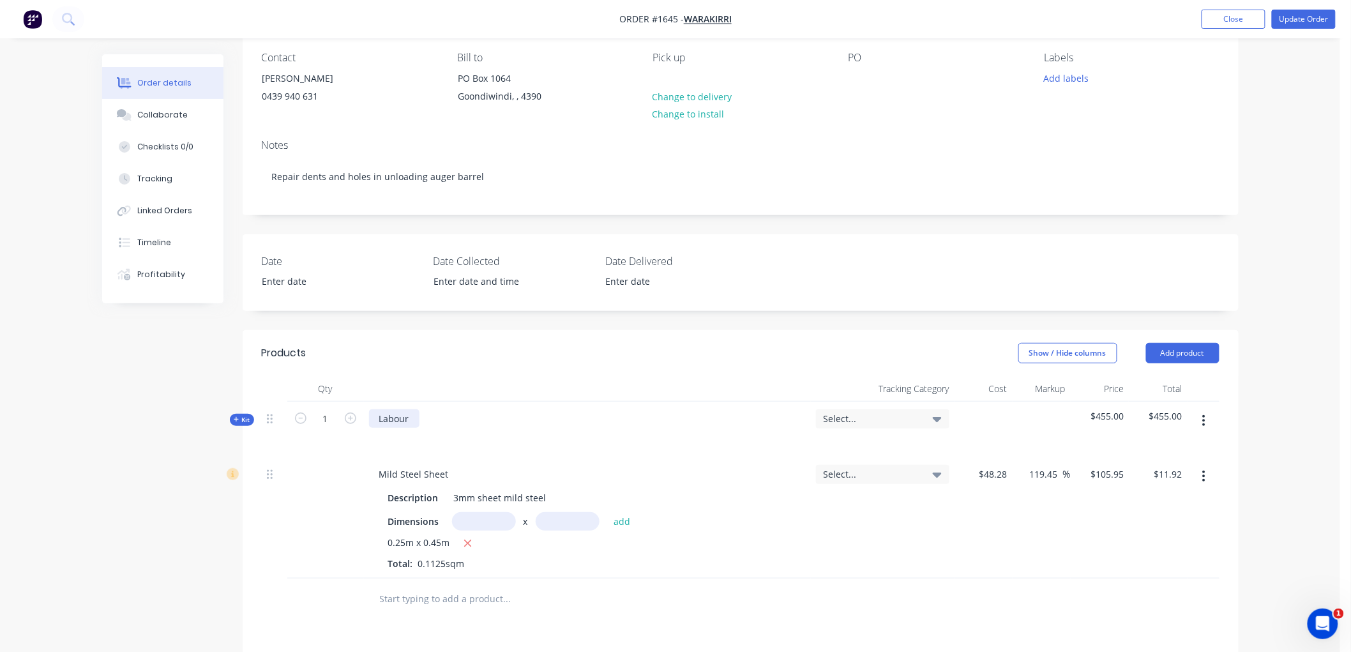
click at [416, 415] on div "Labour" at bounding box center [394, 418] width 50 height 19
click at [241, 417] on span "Kit" at bounding box center [242, 420] width 17 height 10
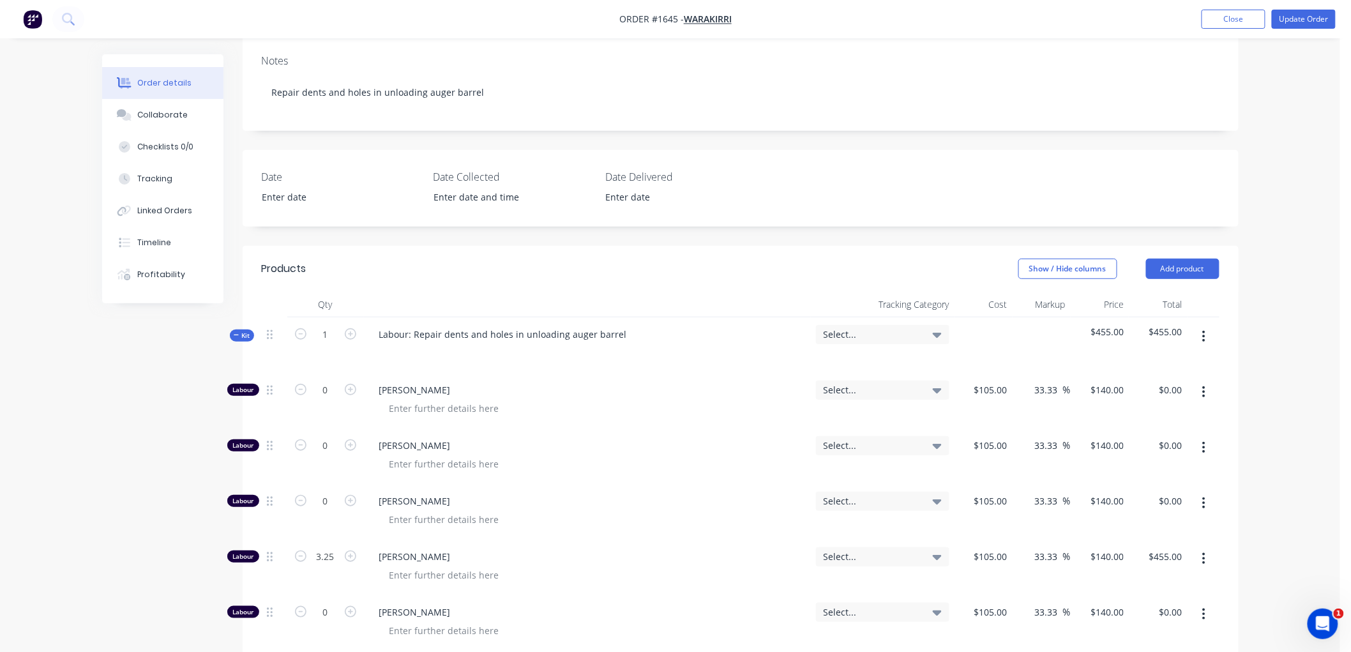
scroll to position [180, 0]
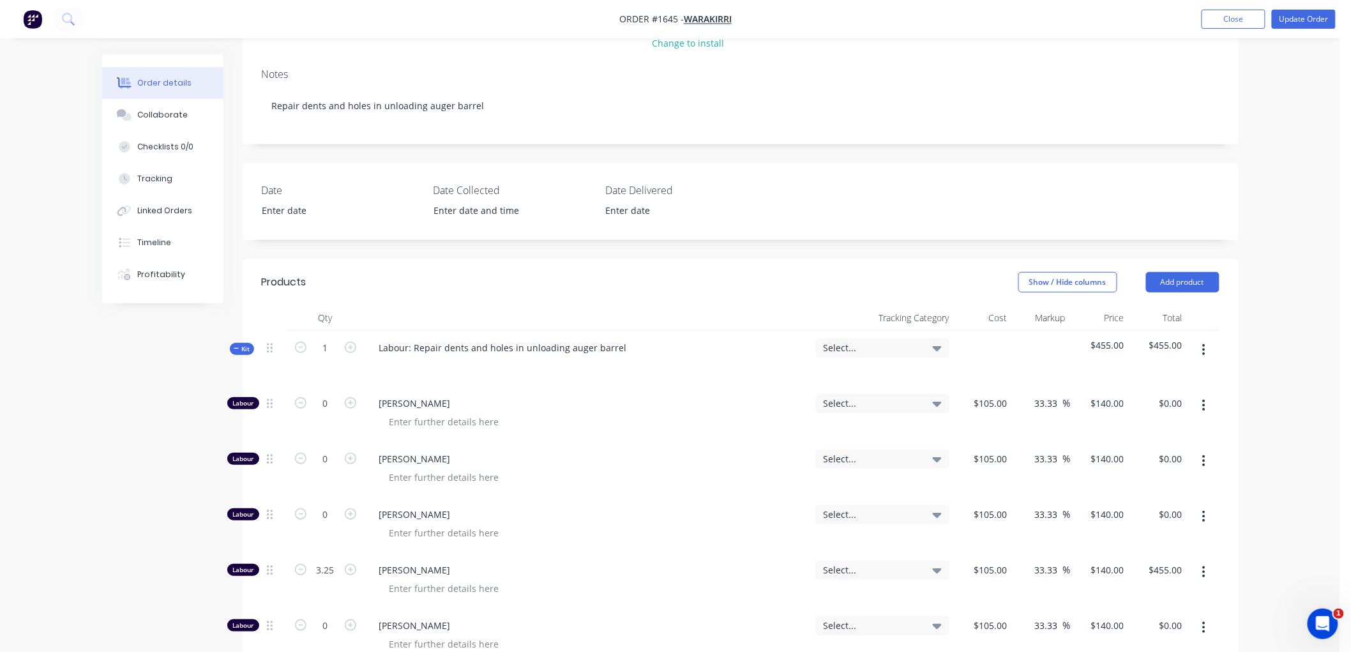
click at [234, 350] on icon "button" at bounding box center [237, 348] width 6 height 6
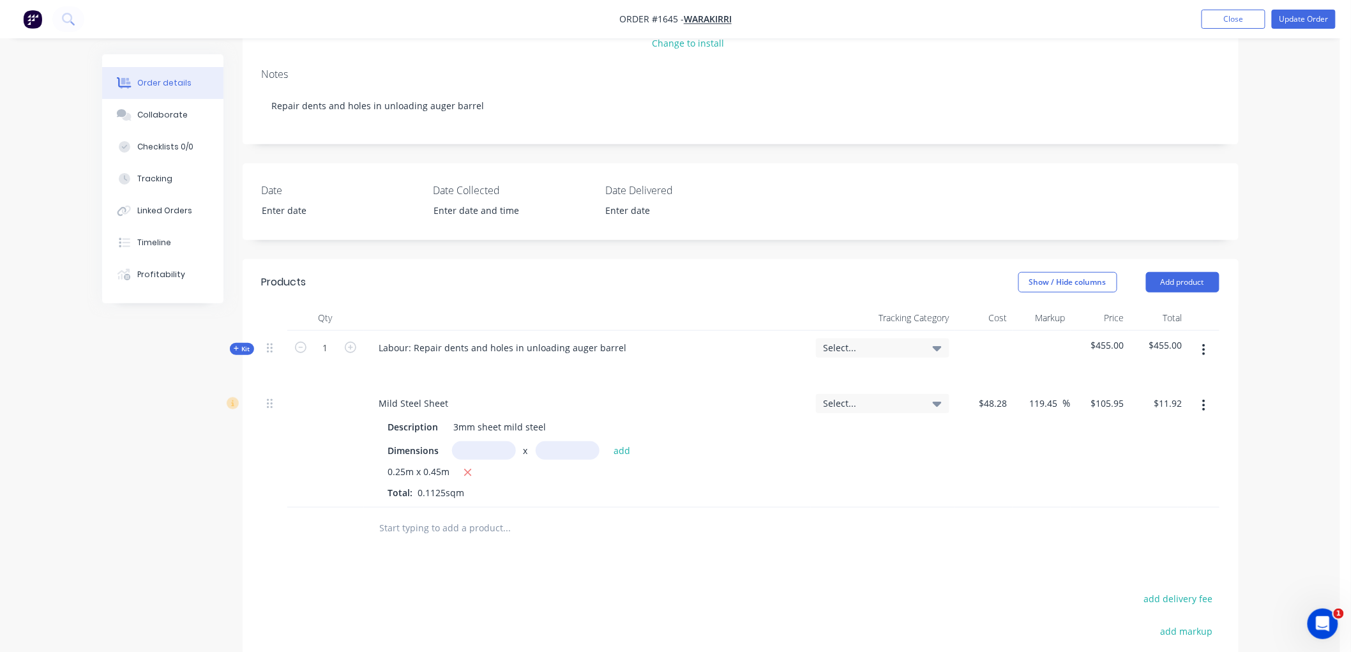
click at [244, 347] on span "Kit" at bounding box center [242, 349] width 17 height 10
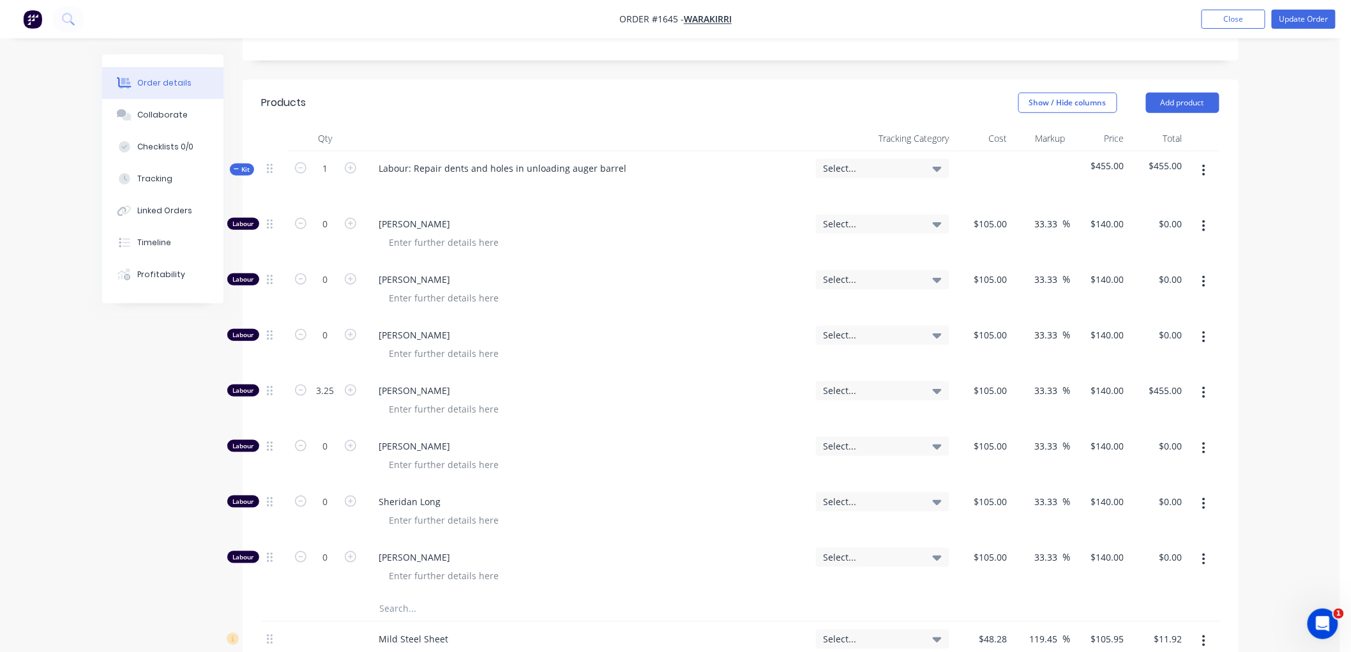
scroll to position [393, 0]
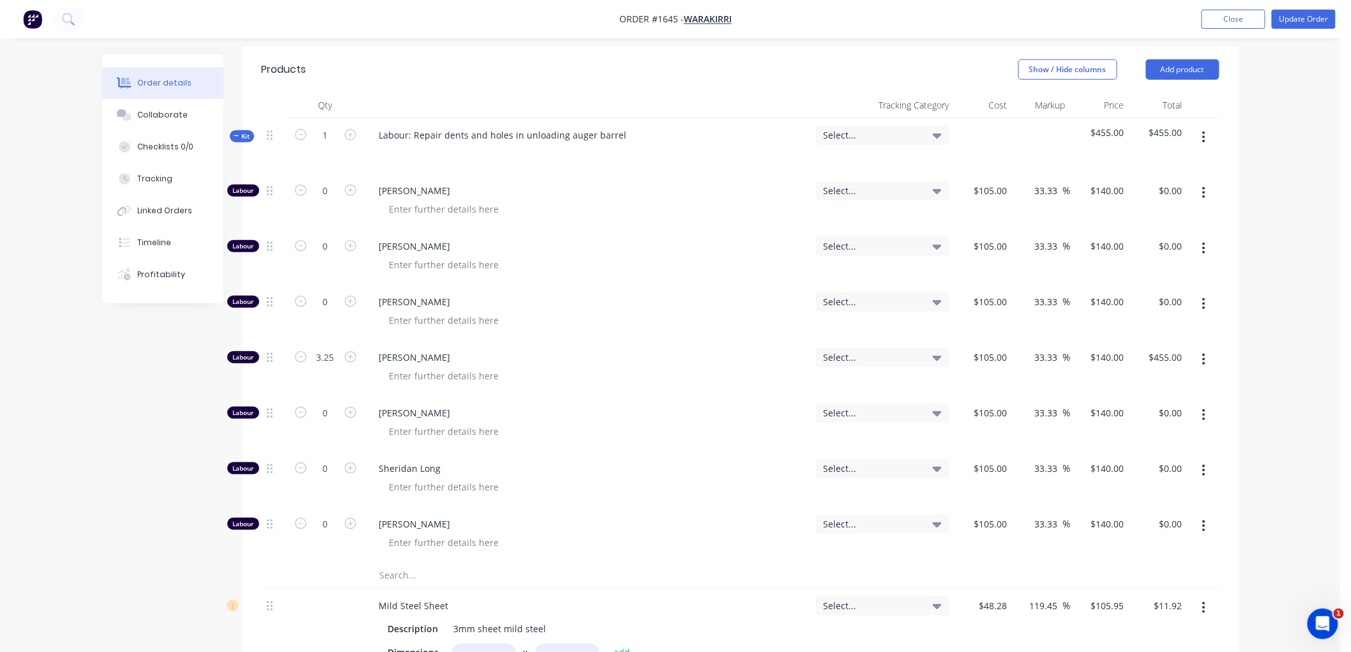
click at [1208, 355] on button "button" at bounding box center [1204, 359] width 30 height 23
click at [1149, 389] on div "Duplicate" at bounding box center [1159, 393] width 98 height 19
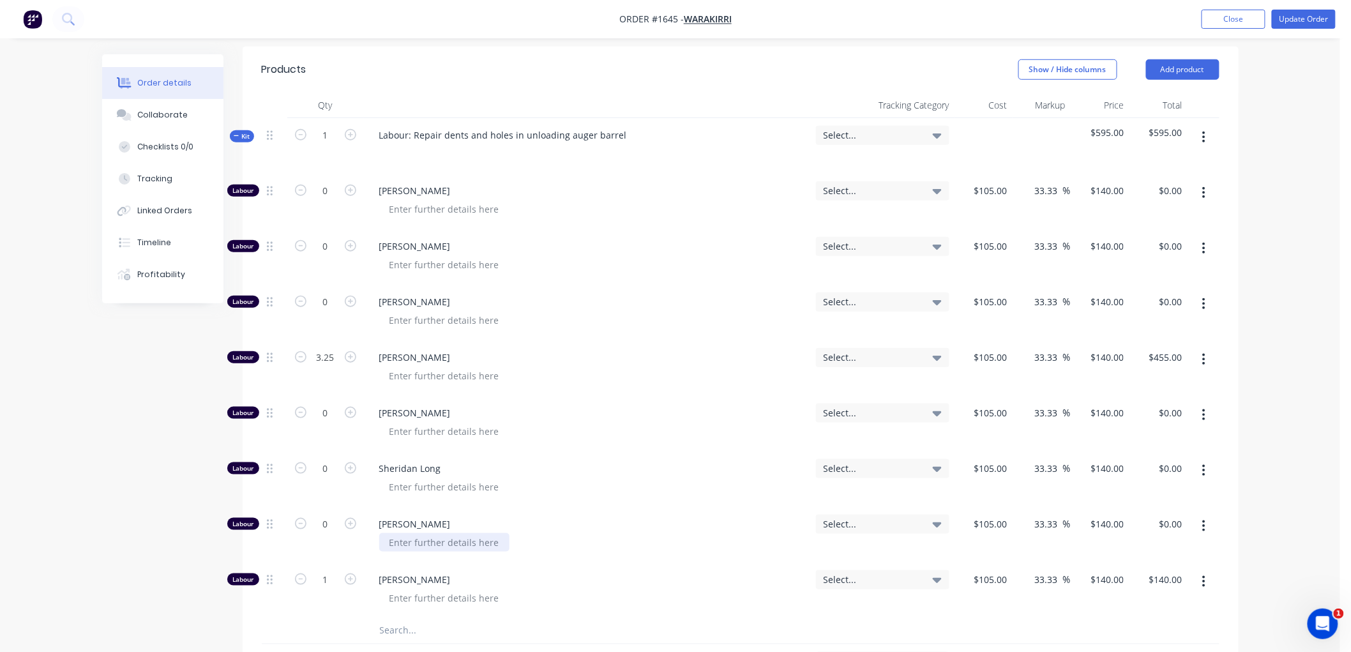
scroll to position [464, 0]
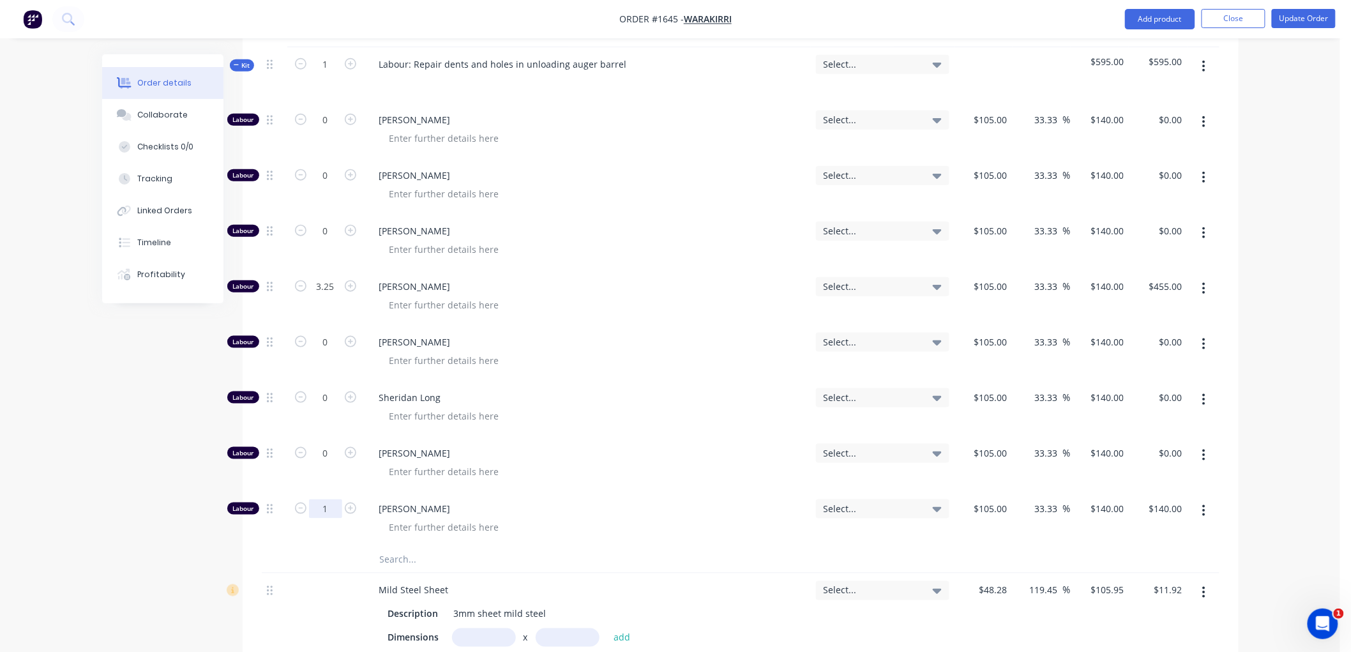
click at [333, 507] on input "1" at bounding box center [325, 508] width 33 height 19
type input "0.75"
type input "$105.00"
click at [997, 507] on input "105" at bounding box center [1002, 508] width 22 height 19
type input "$0.001"
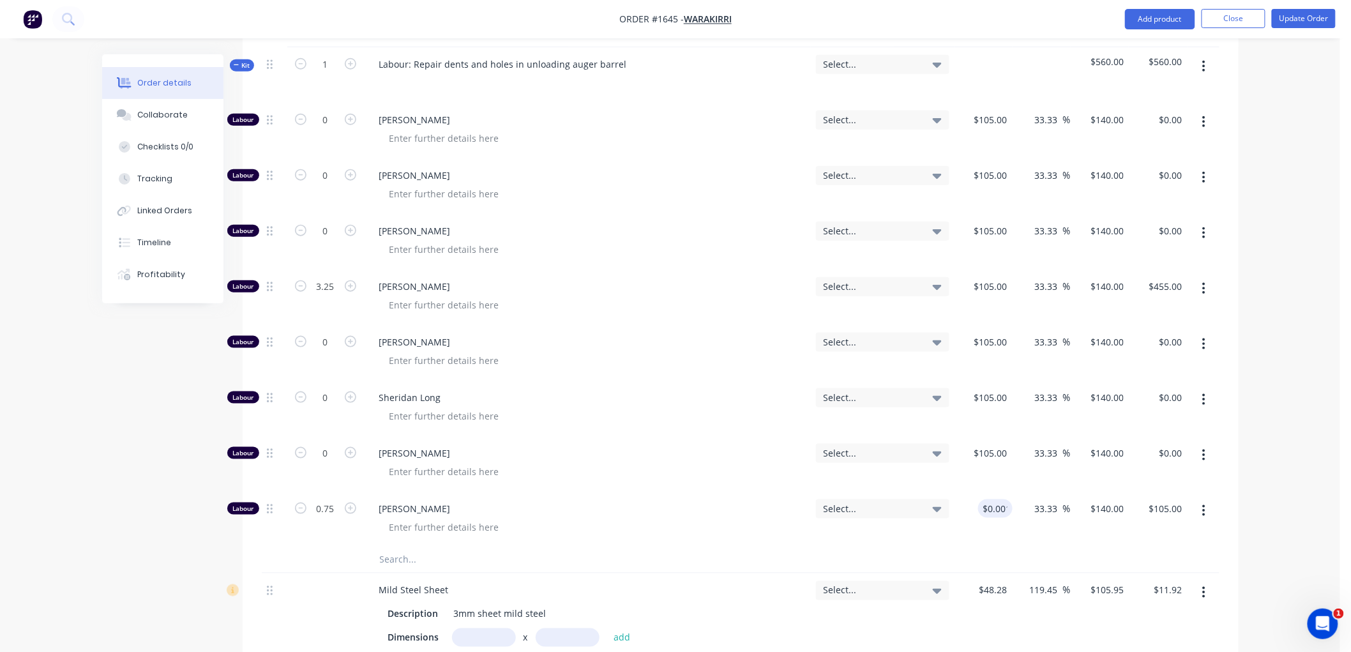
type input "$0.0013"
type input "$0.00"
type input "140"
type input "13999900"
type input "$140.00"
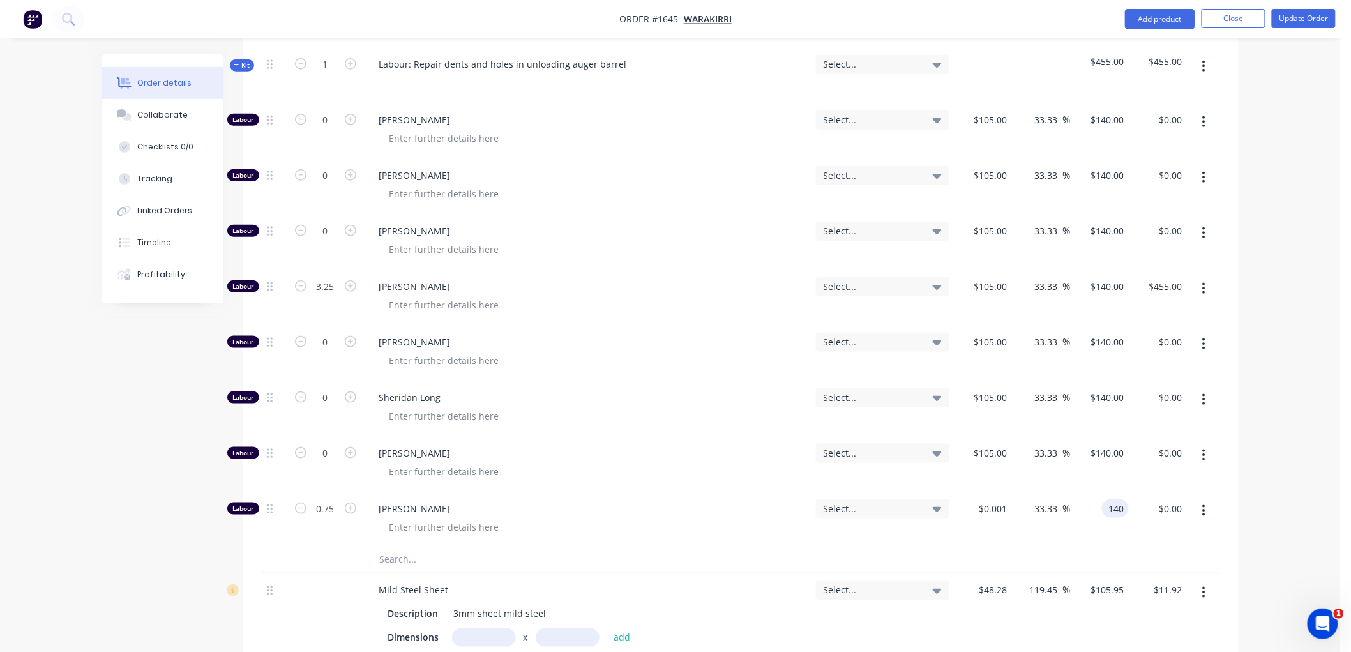
type input "$105.00"
click at [1089, 531] on div "$140.00 $140.00" at bounding box center [1101, 520] width 57 height 56
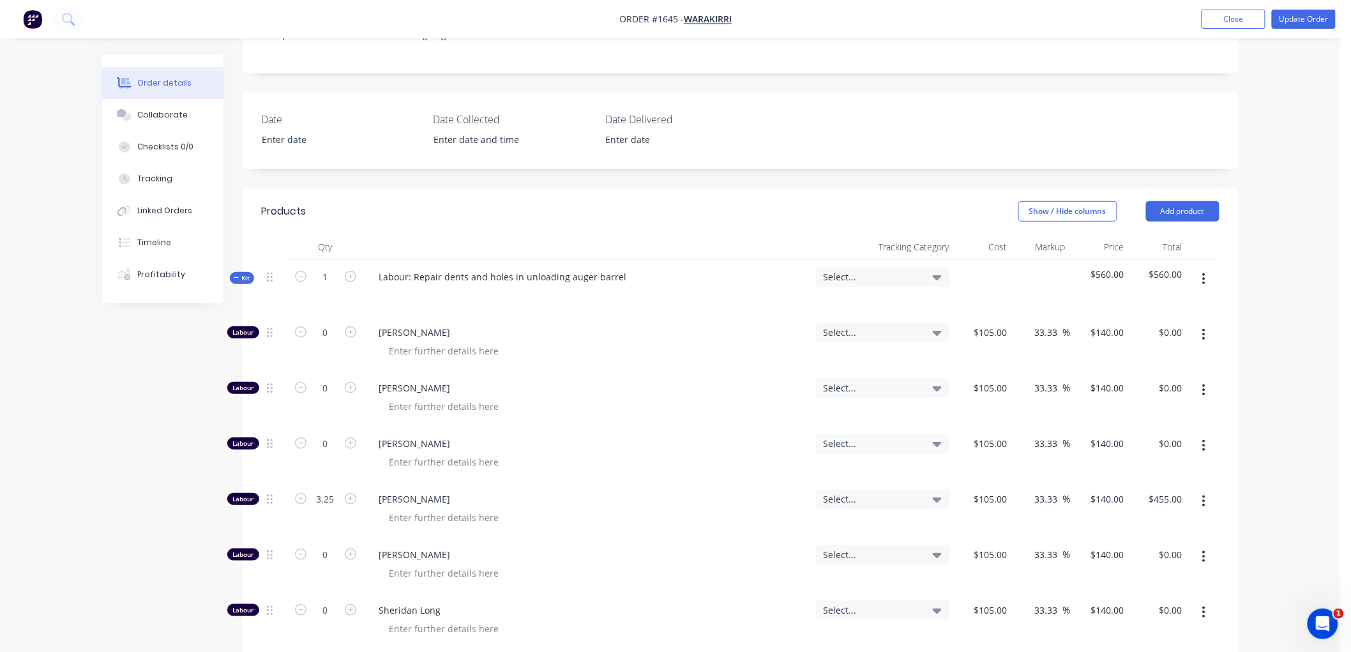
click at [241, 276] on span "Kit" at bounding box center [242, 278] width 17 height 10
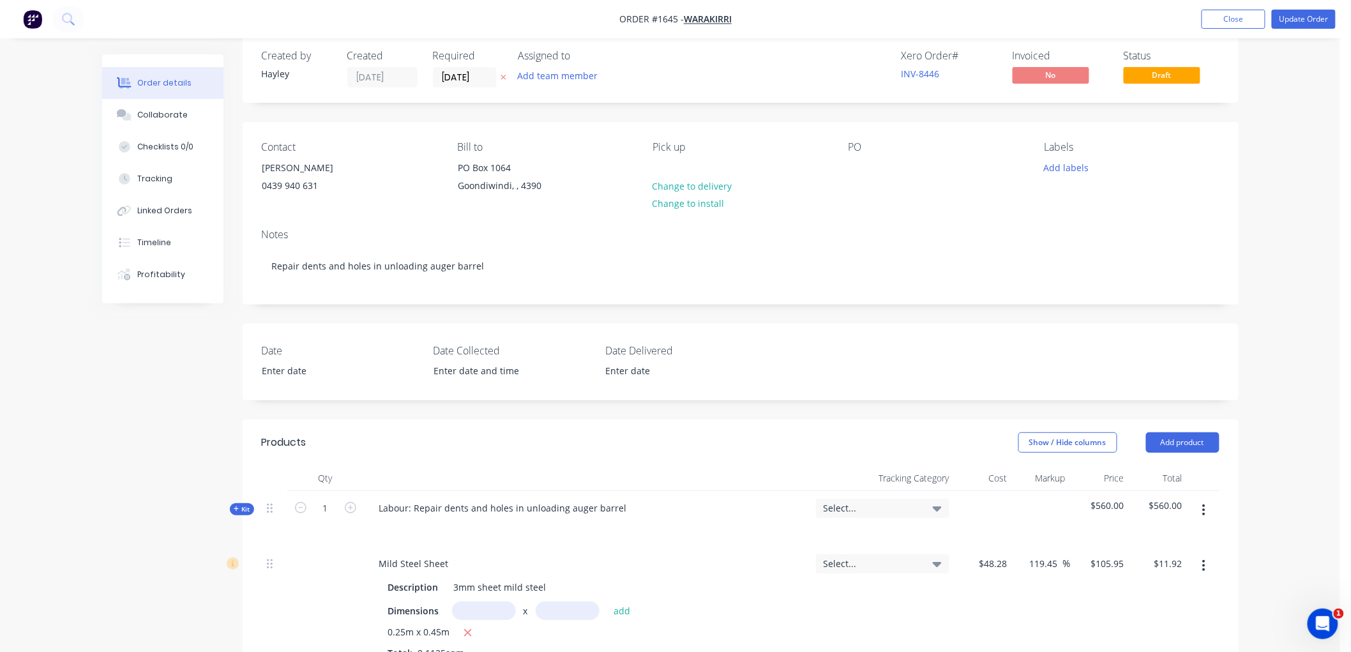
scroll to position [0, 0]
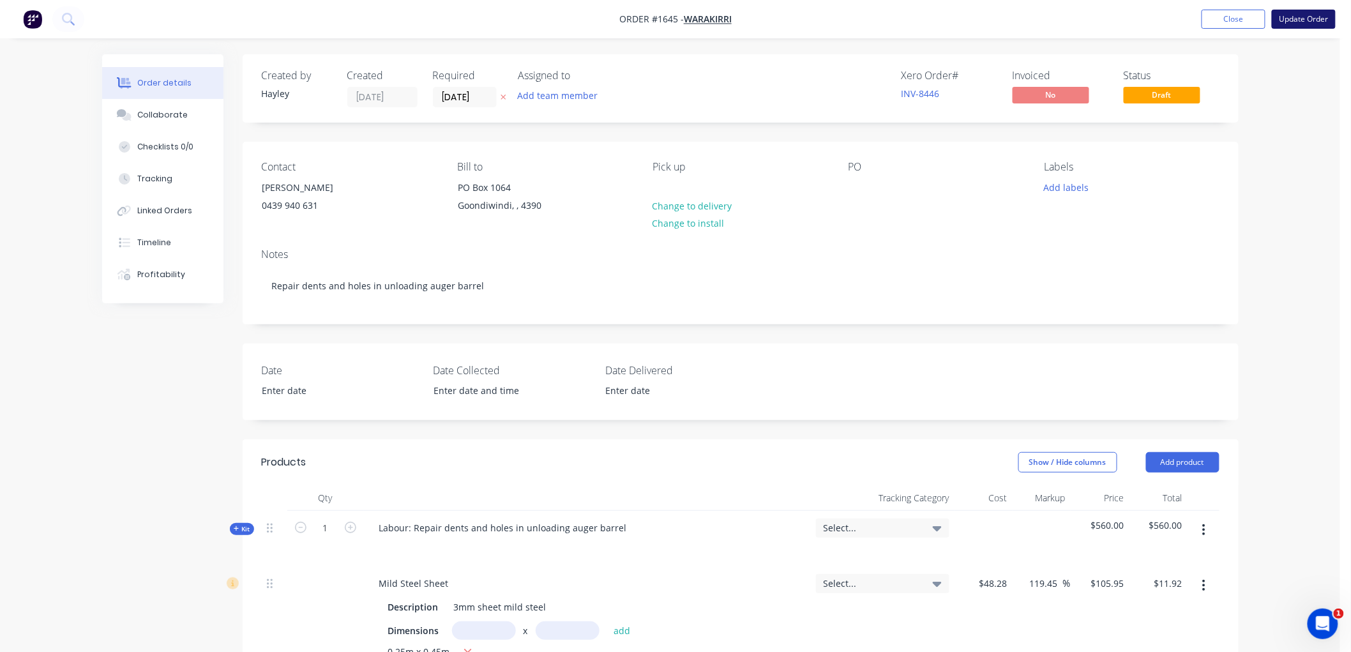
click at [1297, 21] on button "Update Order" at bounding box center [1304, 19] width 64 height 19
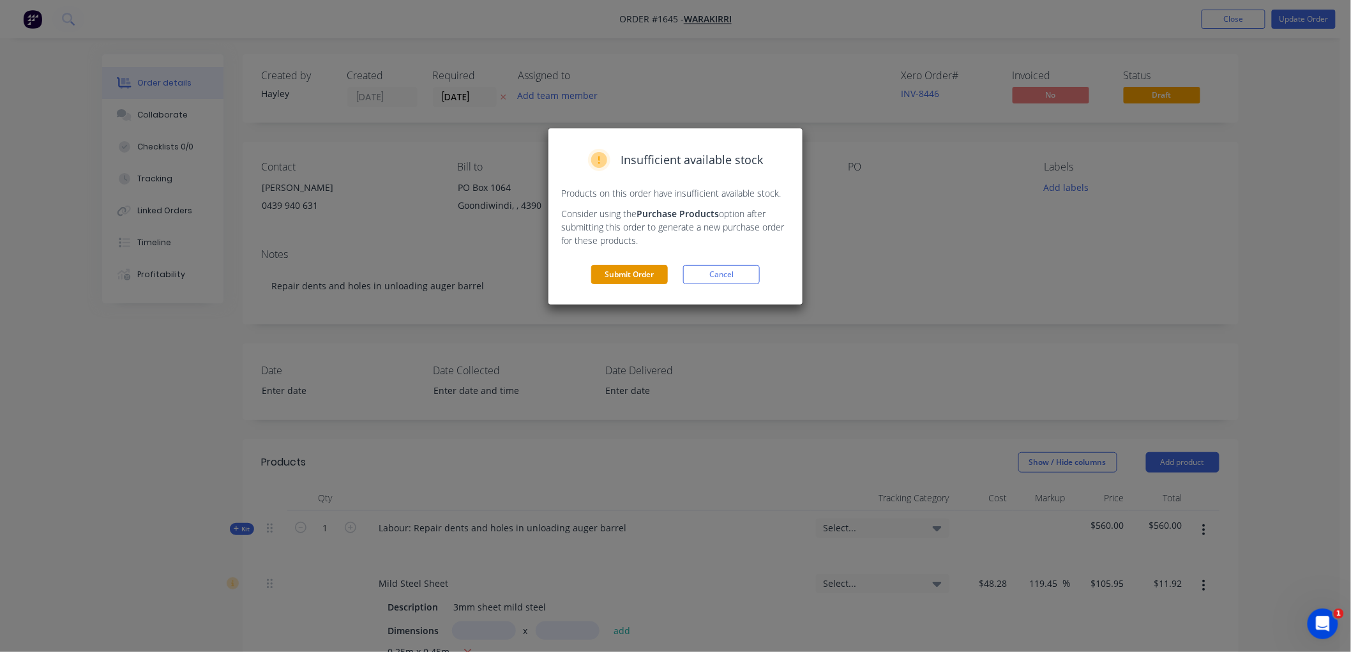
click at [624, 278] on button "Submit Order" at bounding box center [629, 274] width 77 height 19
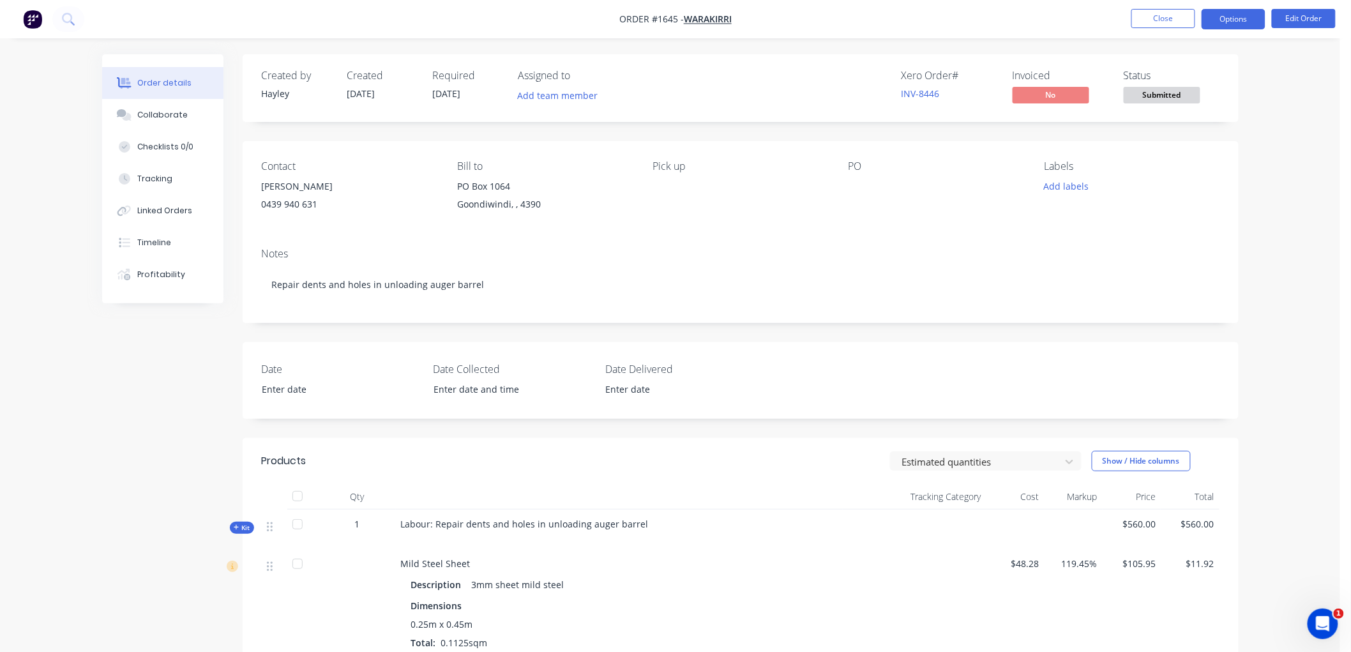
click at [1243, 18] on button "Options" at bounding box center [1234, 19] width 64 height 20
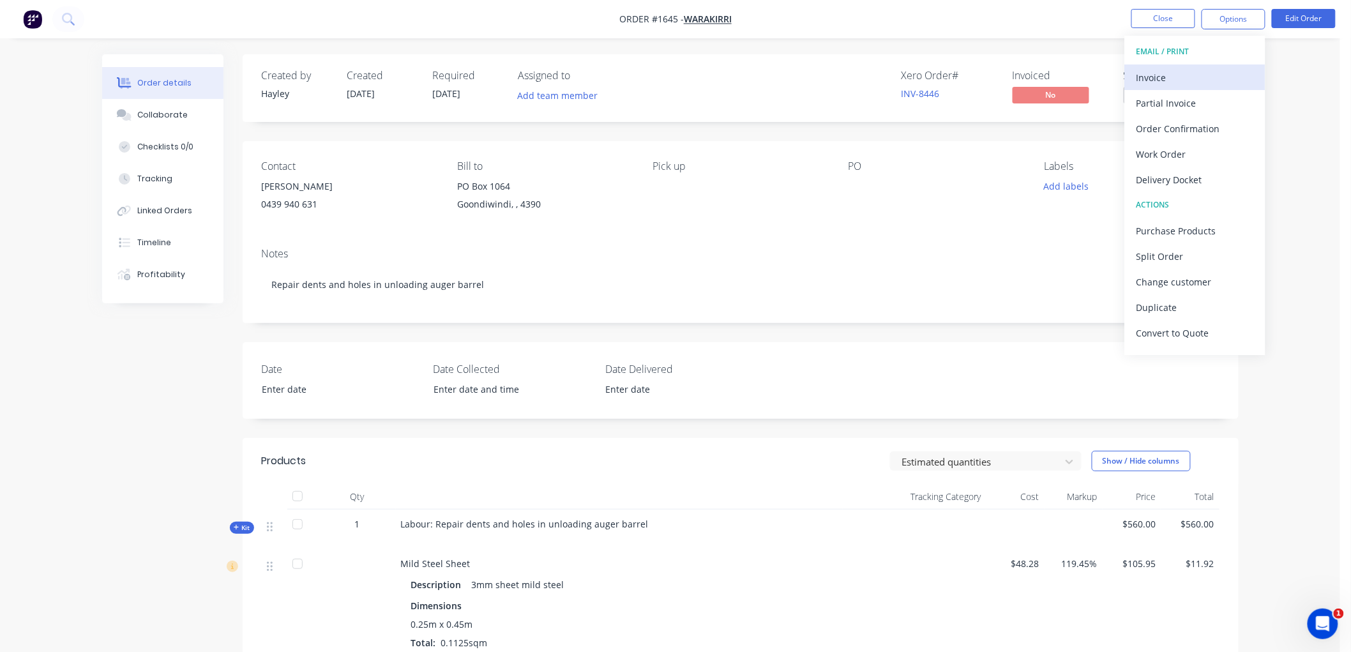
click at [1169, 79] on div "Invoice" at bounding box center [1194, 77] width 117 height 19
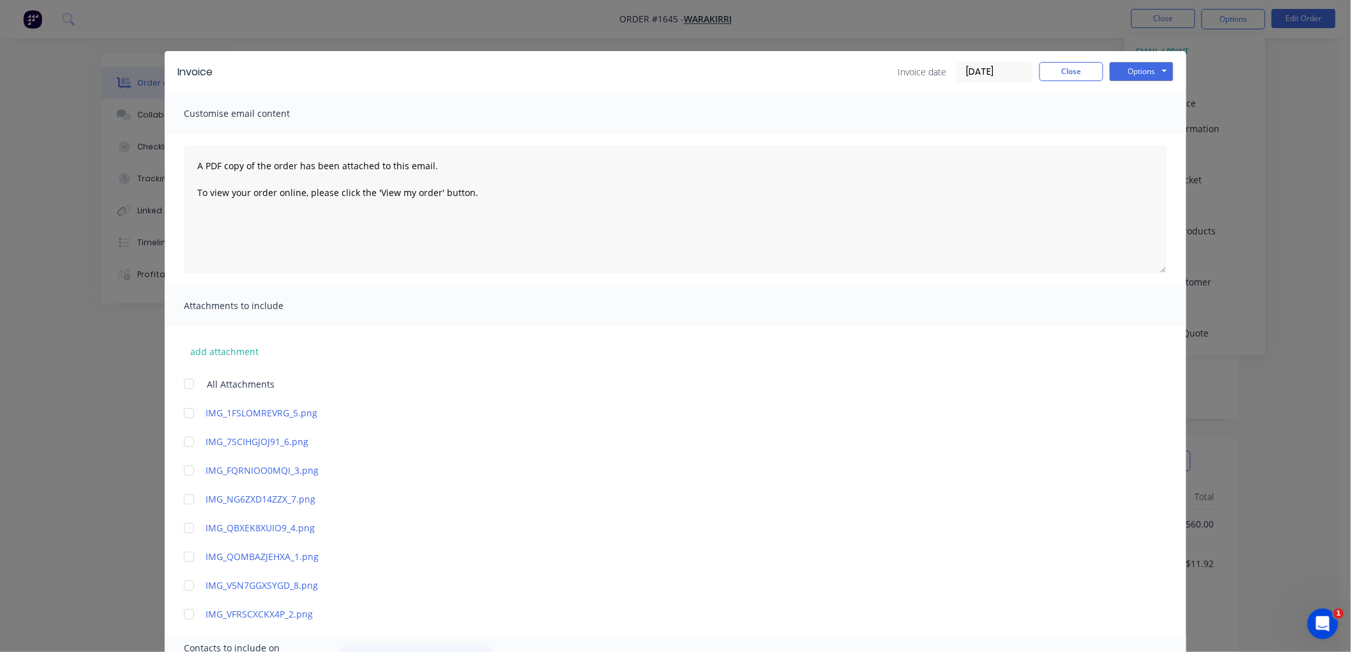
click at [987, 72] on input "08/10/25" at bounding box center [994, 72] width 75 height 19
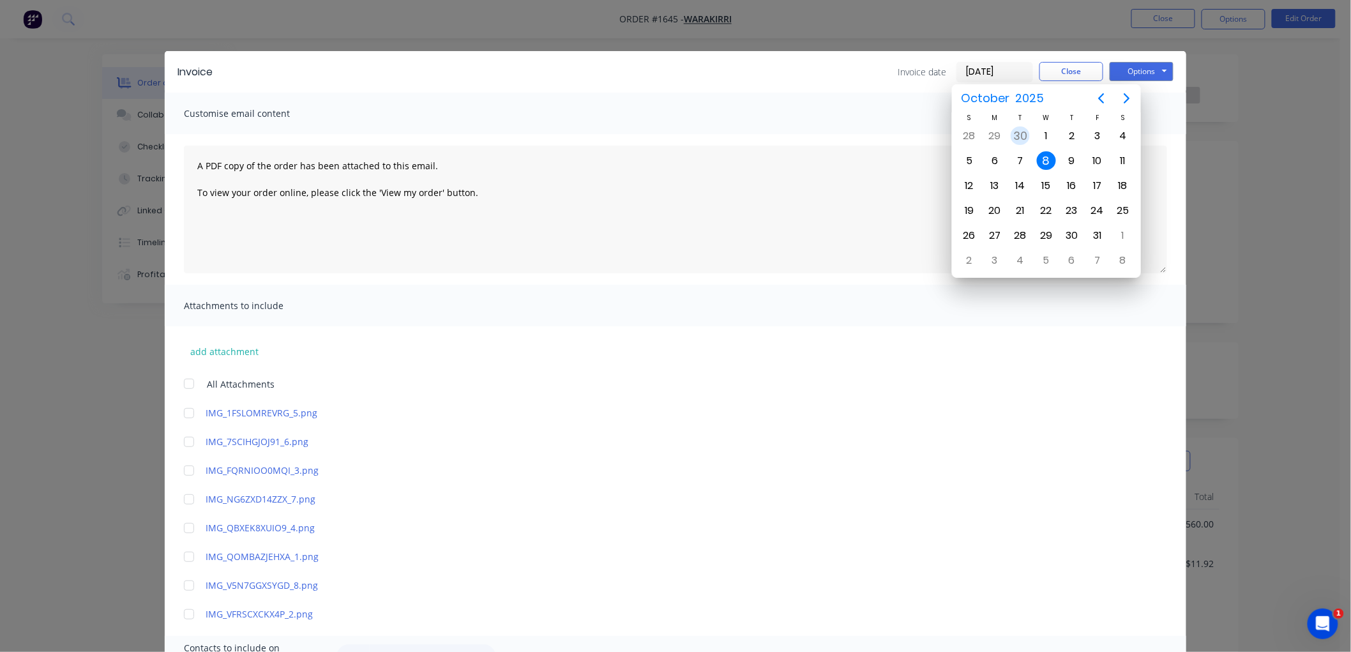
click at [1016, 132] on div "30" at bounding box center [1020, 135] width 19 height 19
type input "30/09/25"
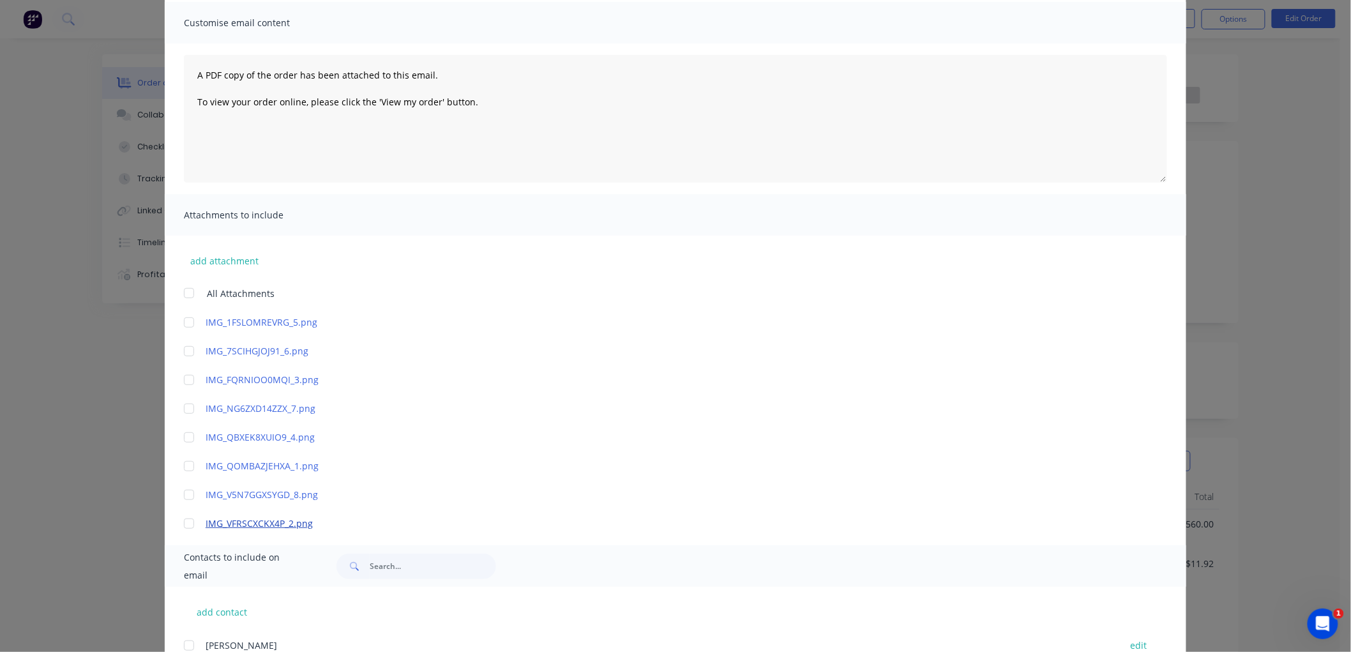
scroll to position [283, 0]
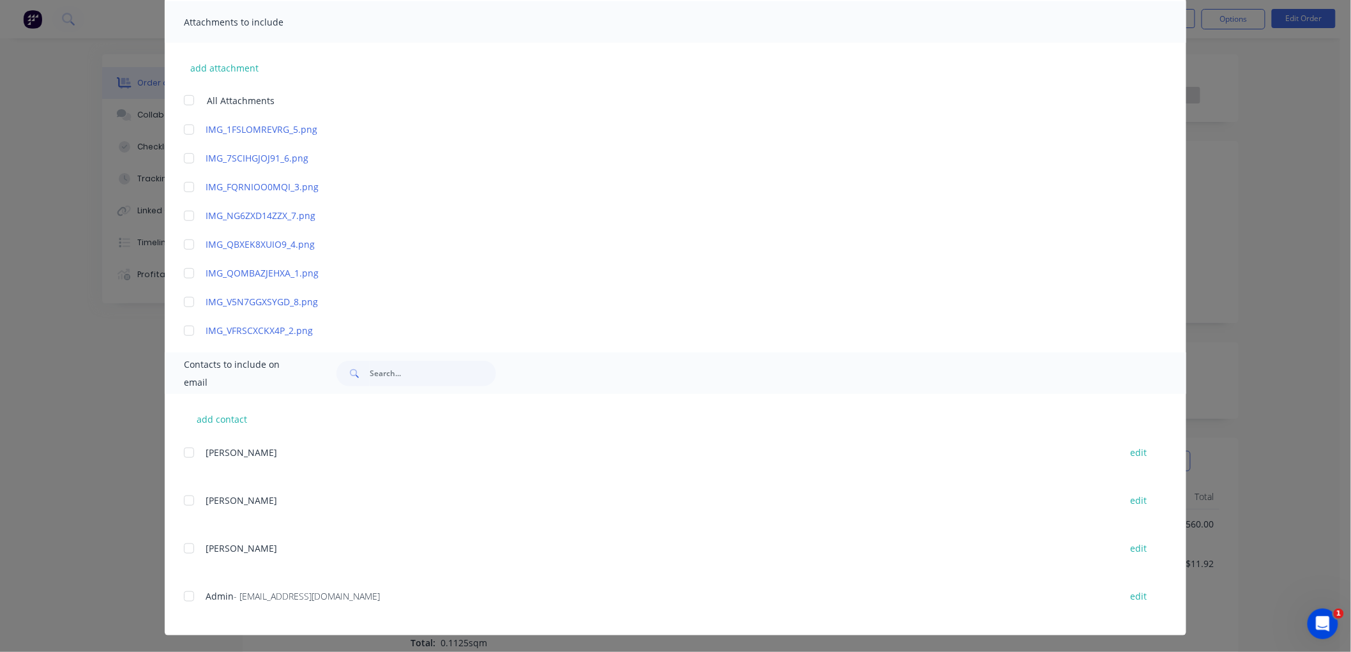
click at [187, 594] on div at bounding box center [189, 597] width 26 height 26
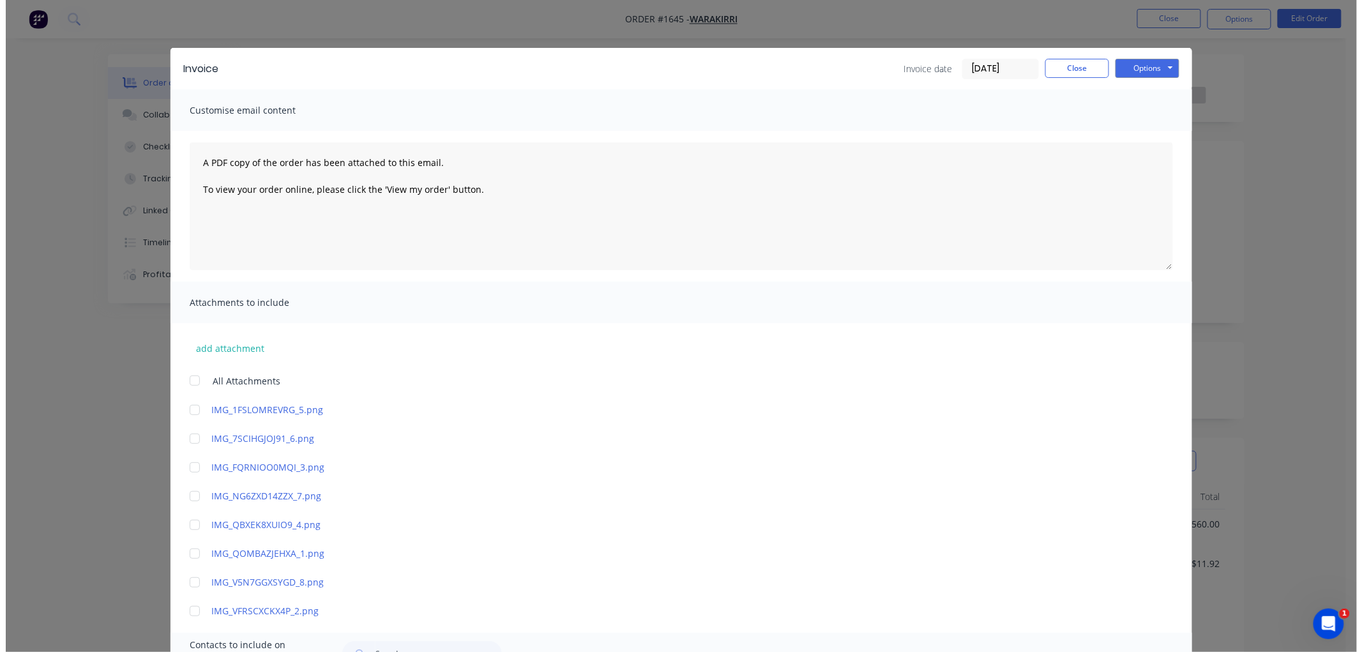
scroll to position [0, 0]
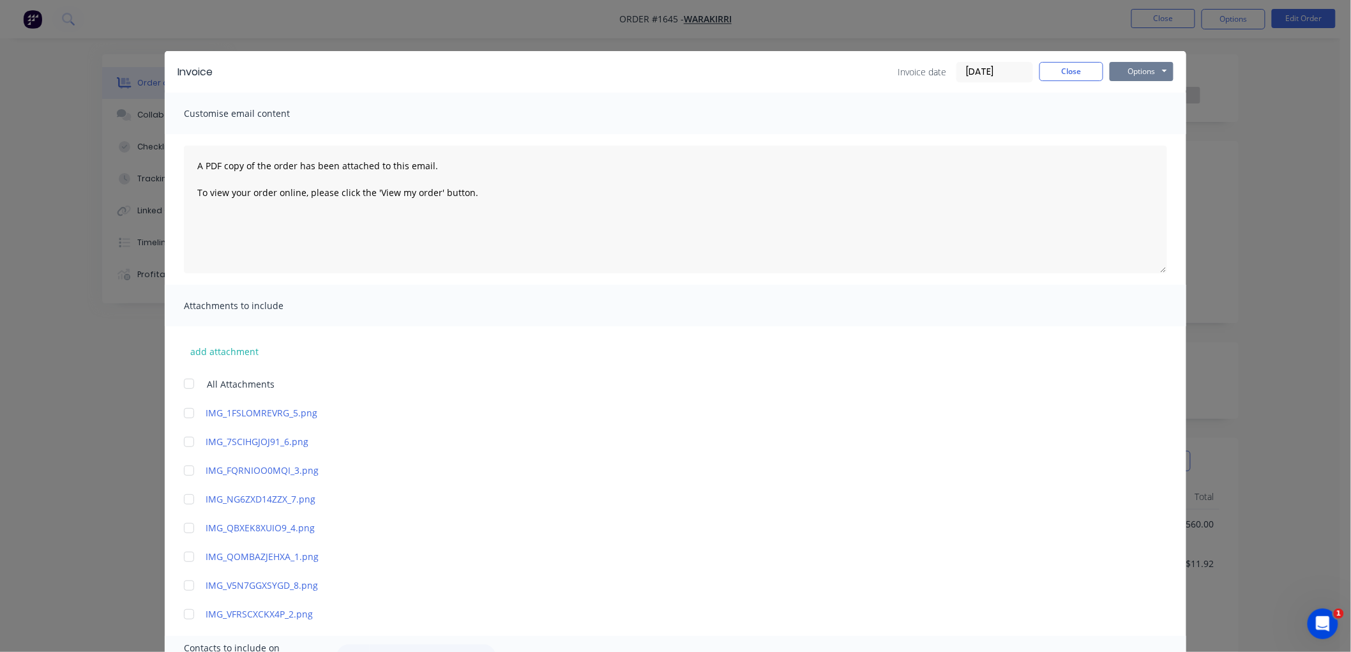
click at [1139, 72] on button "Options" at bounding box center [1142, 71] width 64 height 19
click at [1128, 133] on button "Email" at bounding box center [1151, 136] width 82 height 21
click at [1064, 69] on button "Close" at bounding box center [1071, 71] width 64 height 19
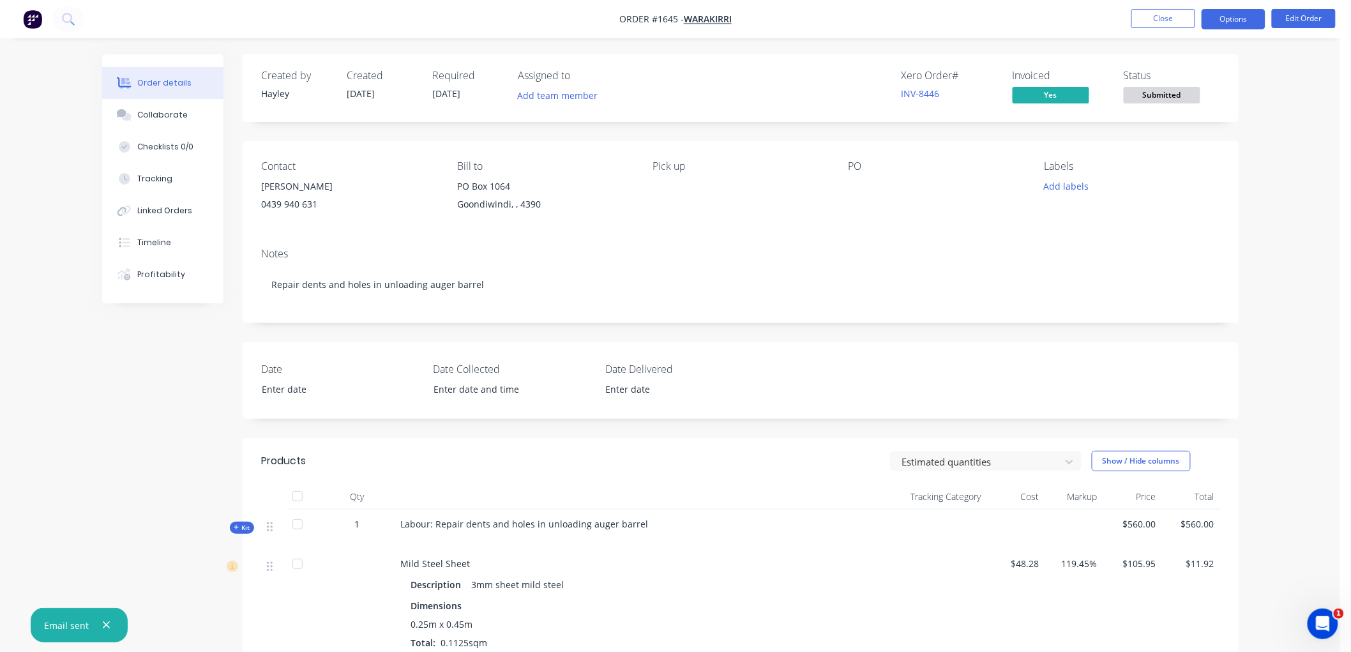
click at [1233, 11] on button "Options" at bounding box center [1234, 19] width 64 height 20
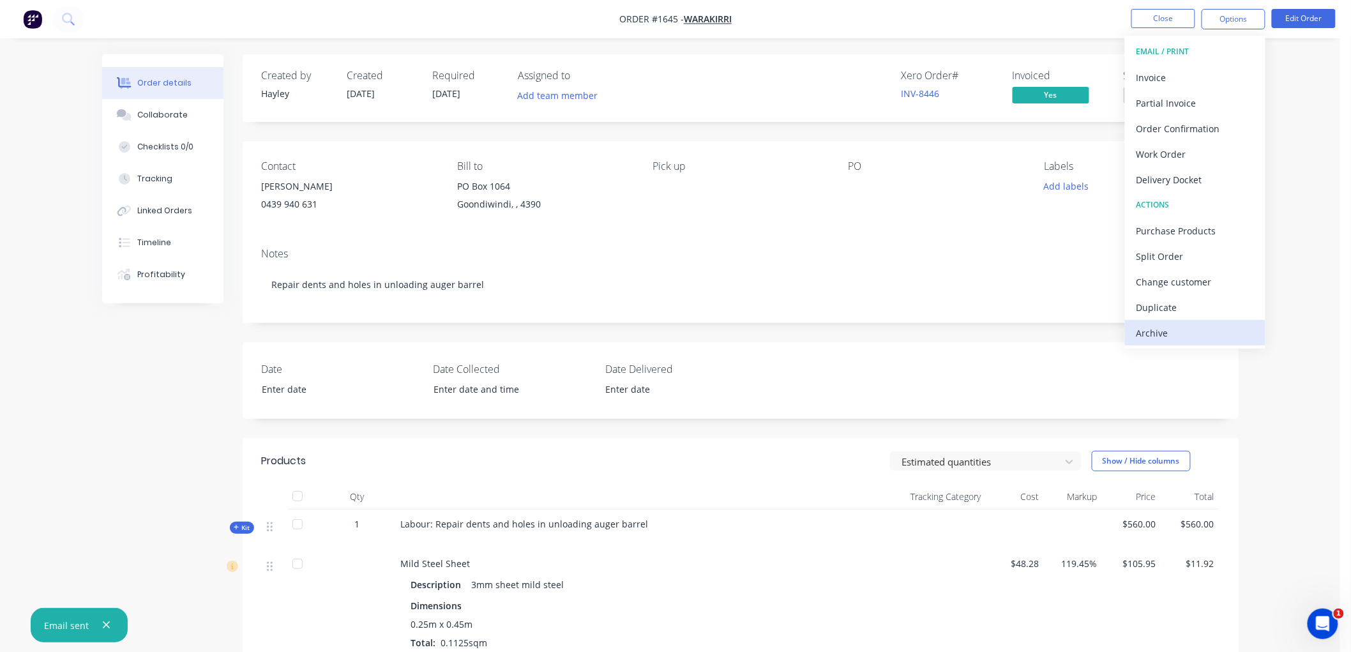
click at [1182, 327] on div "Archive" at bounding box center [1194, 333] width 117 height 19
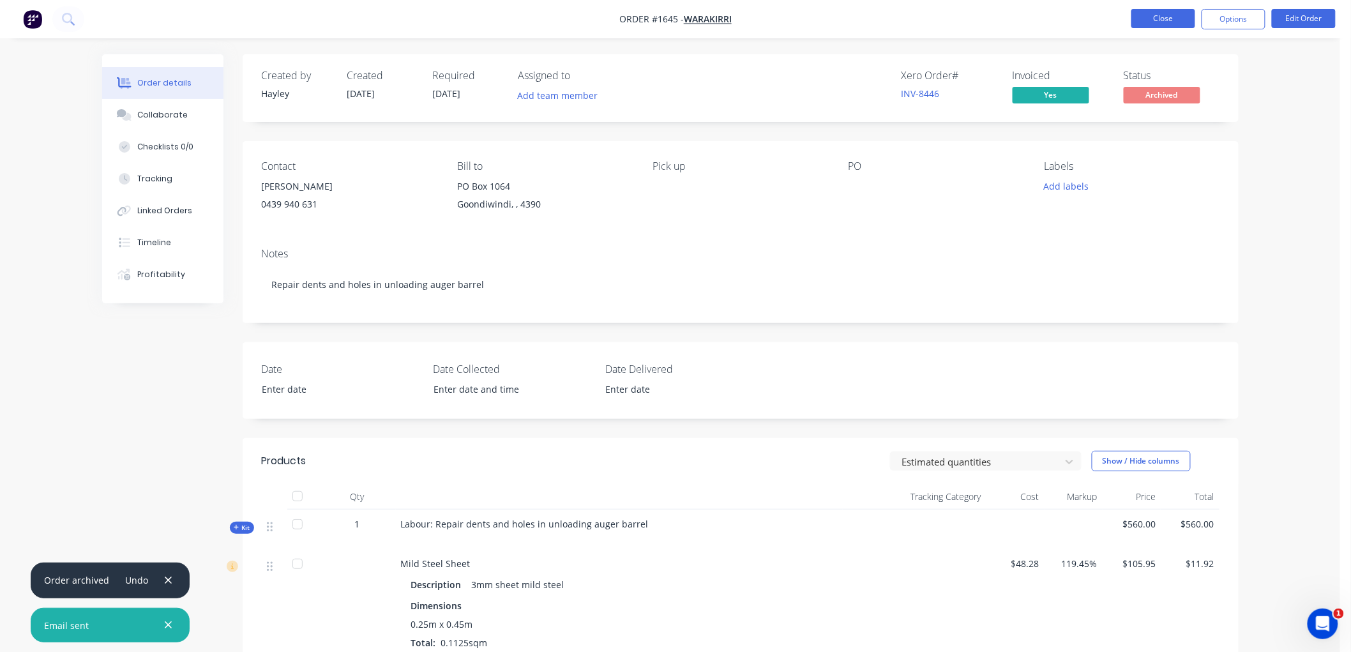
click at [1154, 22] on button "Close" at bounding box center [1163, 18] width 64 height 19
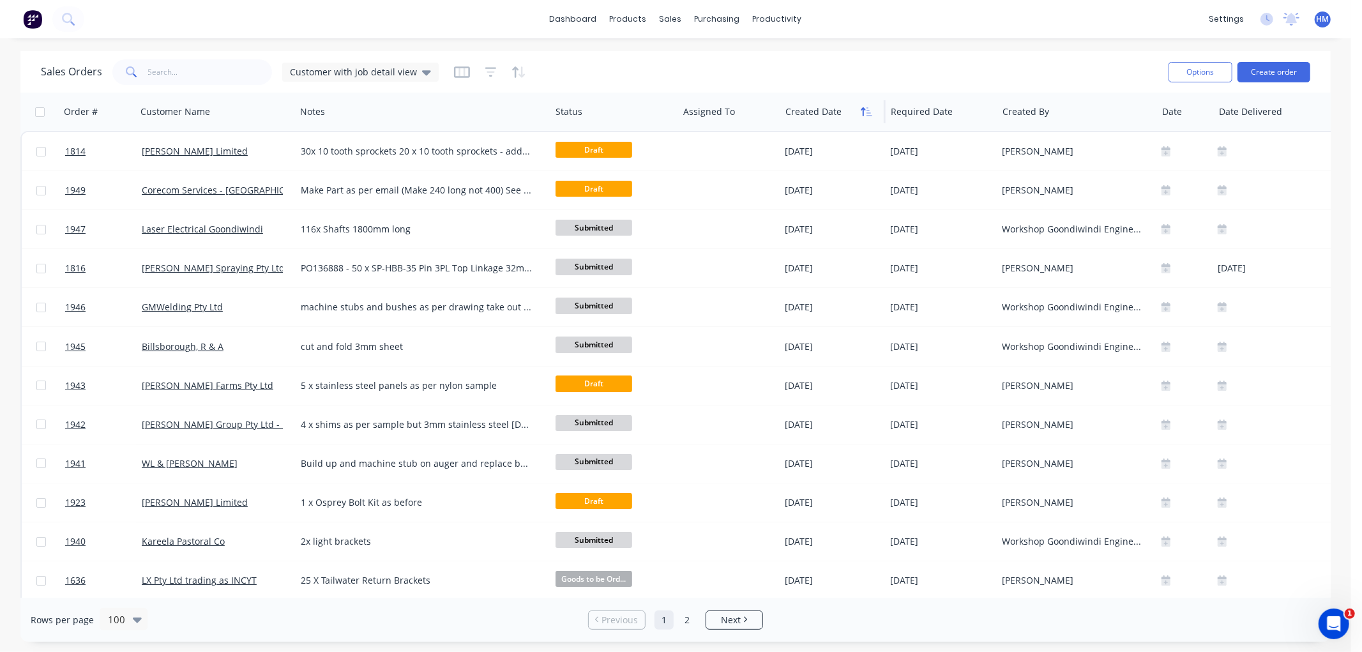
click at [861, 111] on icon "button" at bounding box center [866, 112] width 11 height 10
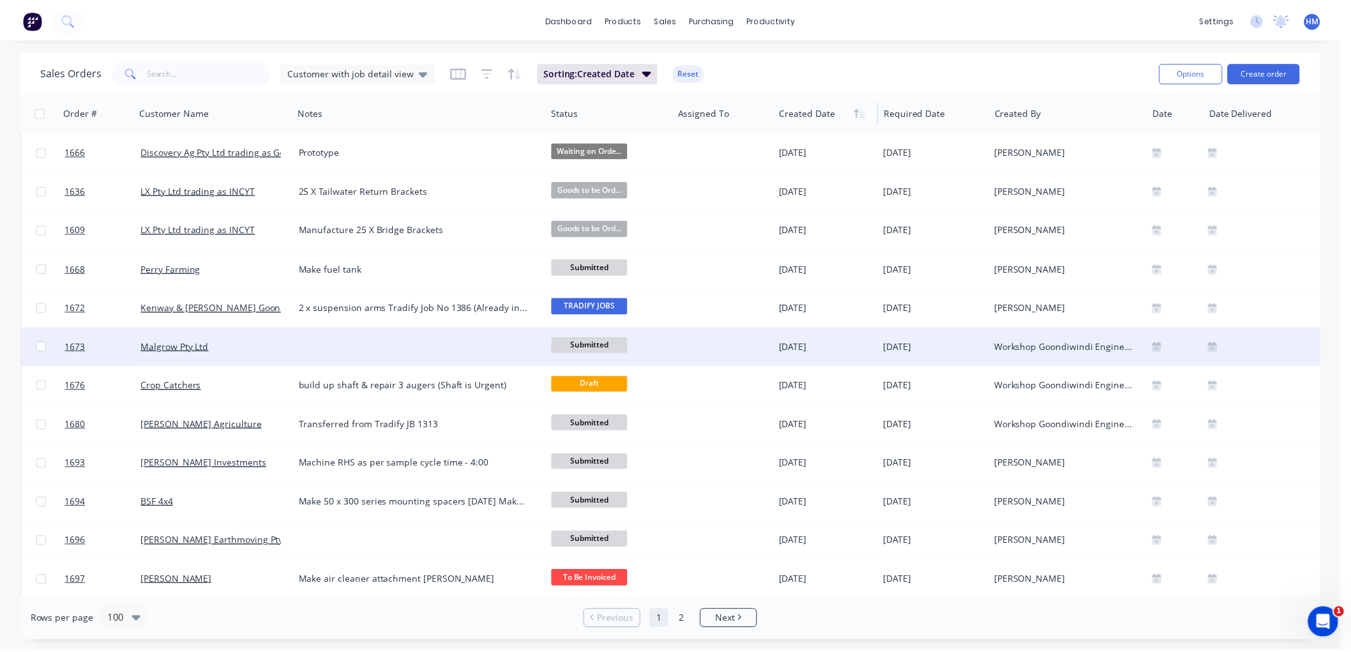
scroll to position [851, 0]
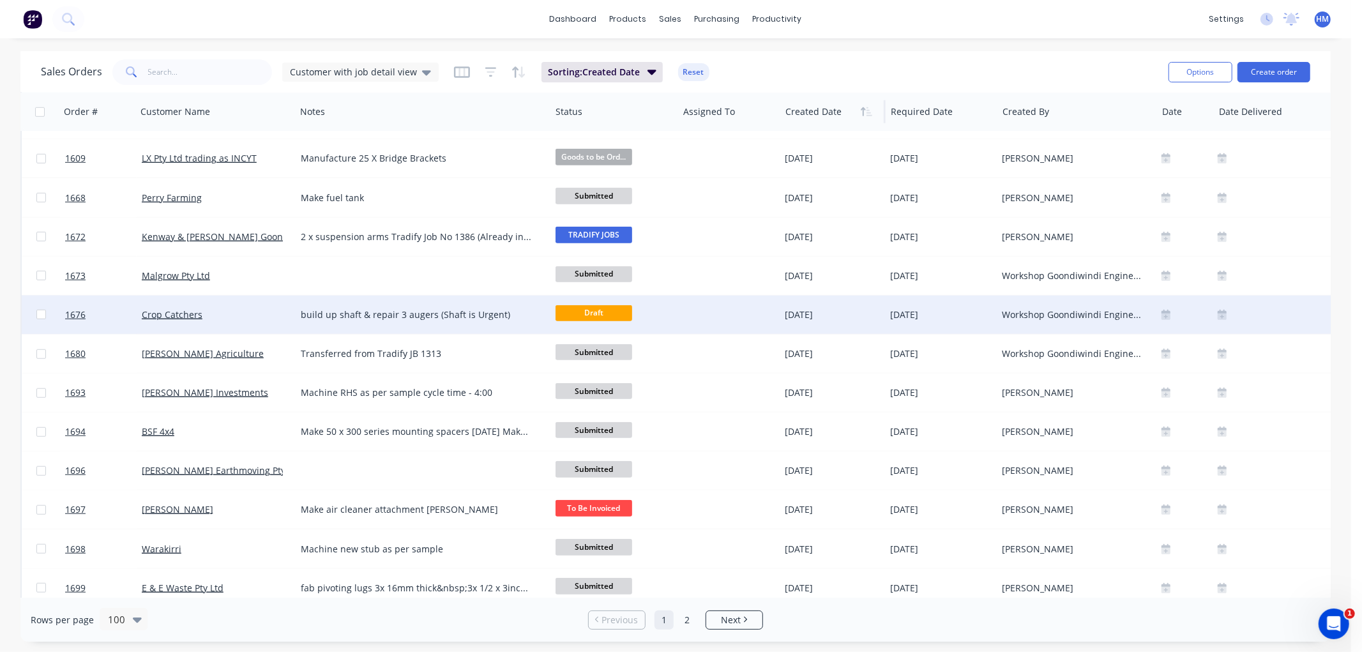
click at [229, 316] on div "Crop Catchers" at bounding box center [213, 314] width 142 height 13
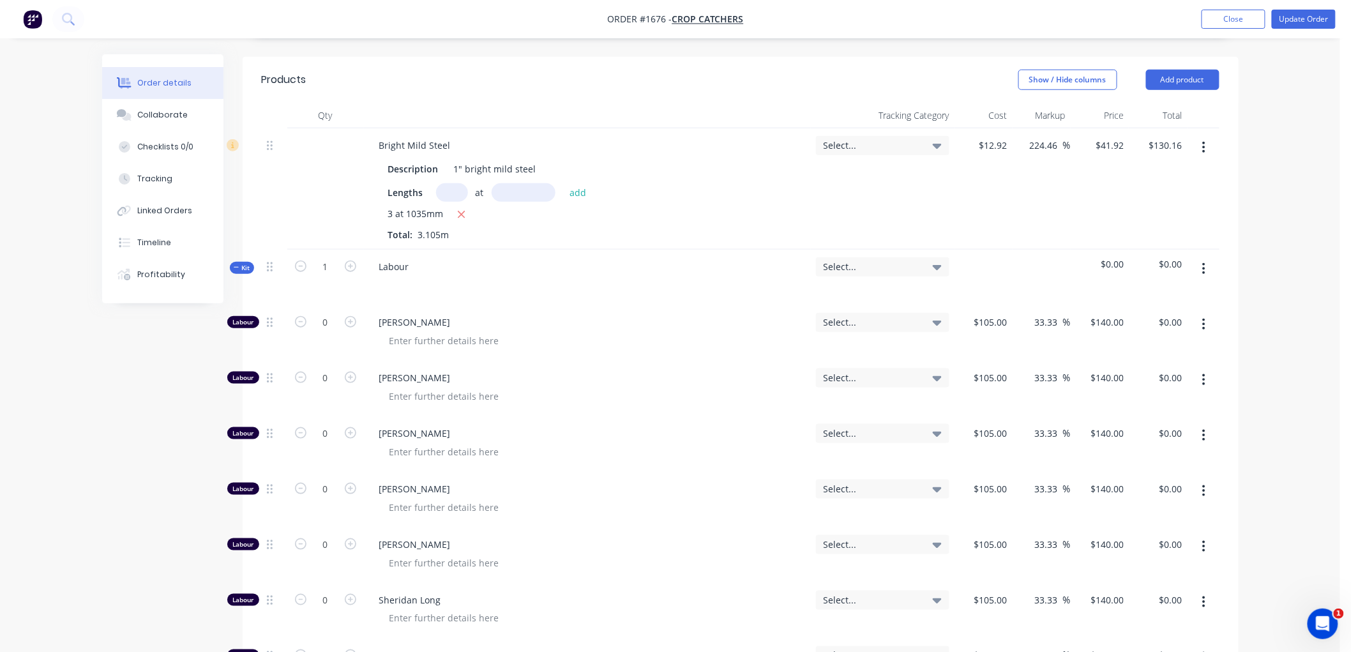
scroll to position [425, 0]
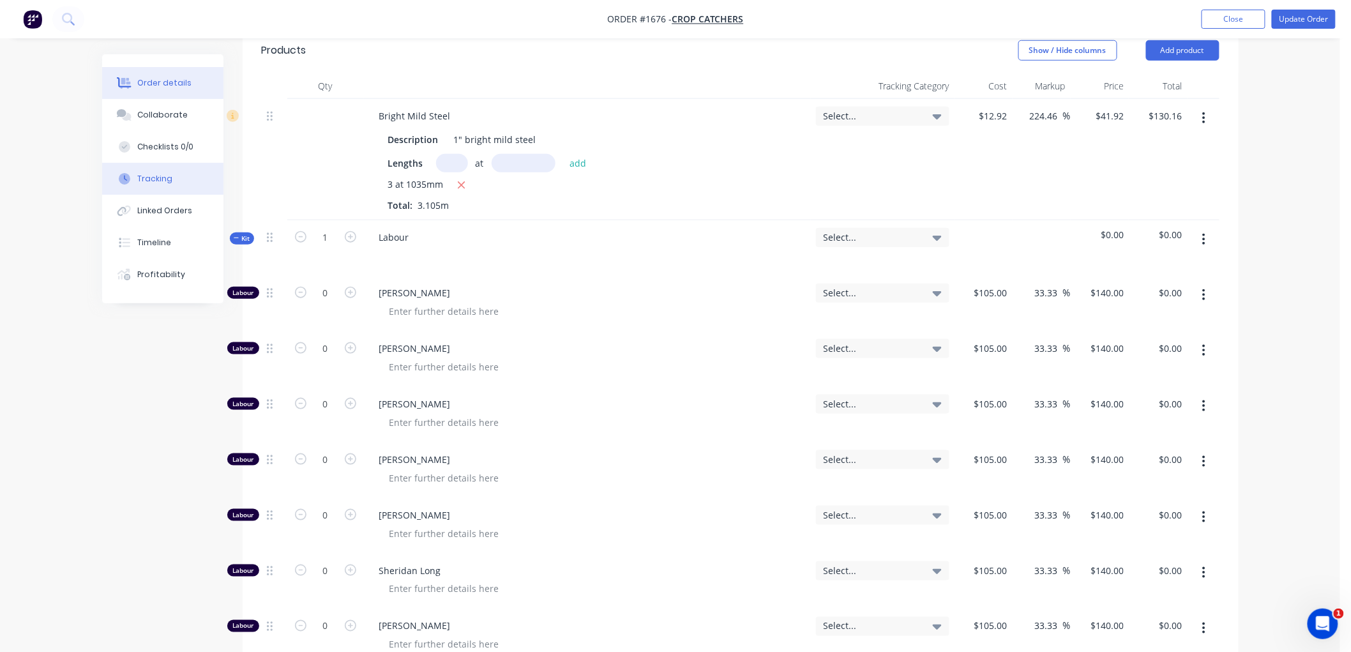
click at [153, 181] on div "Tracking" at bounding box center [154, 178] width 35 height 11
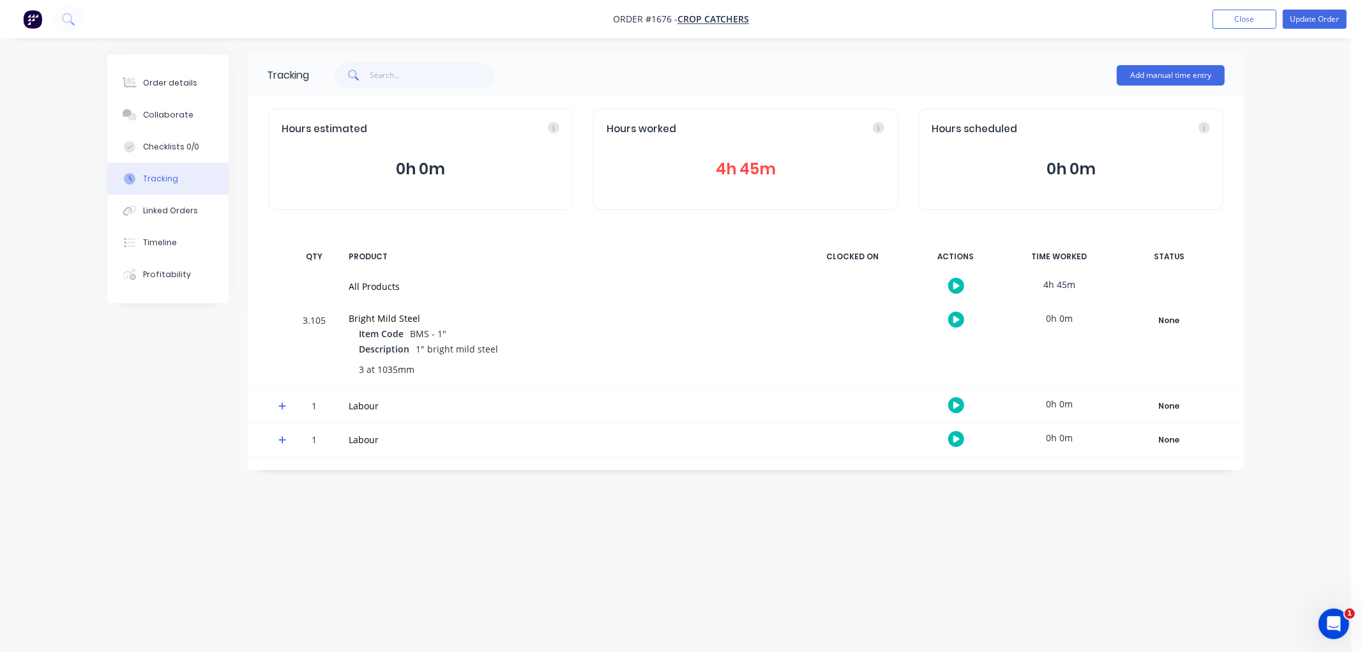
click at [764, 164] on button "4h 45m" at bounding box center [746, 169] width 278 height 24
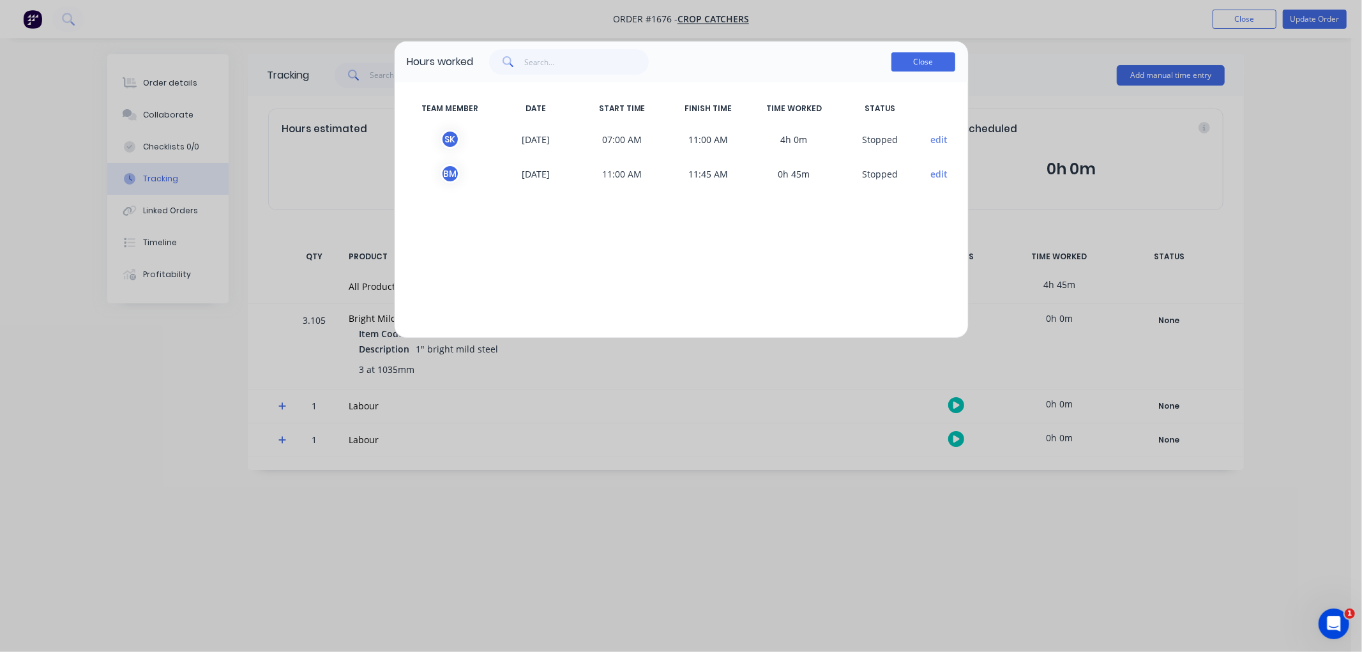
click at [915, 64] on button "Close" at bounding box center [923, 61] width 64 height 19
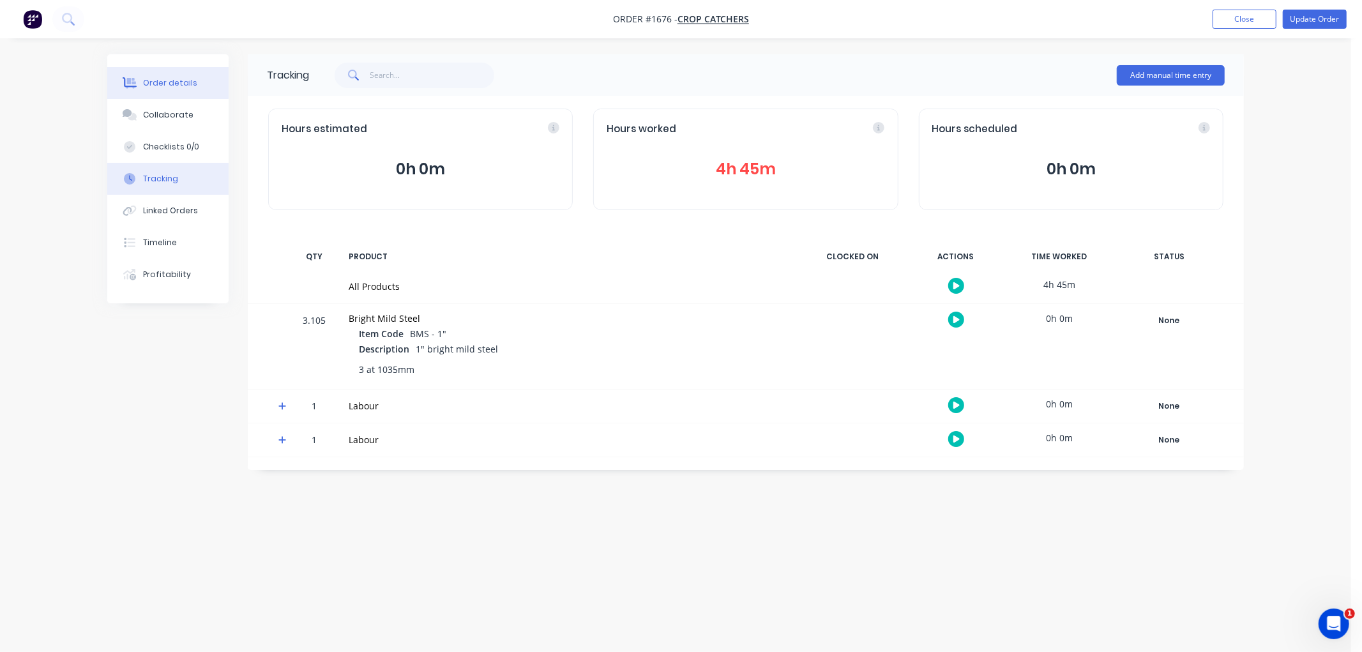
click at [162, 79] on div "Order details" at bounding box center [170, 82] width 54 height 11
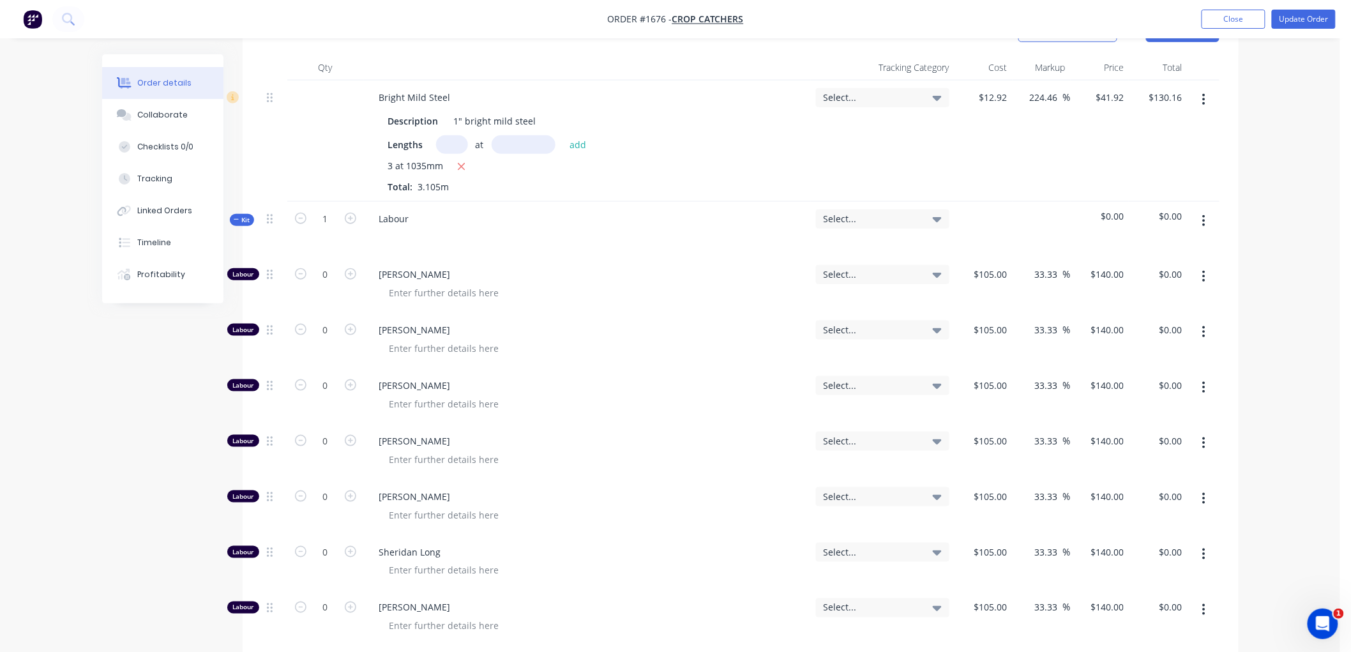
scroll to position [496, 0]
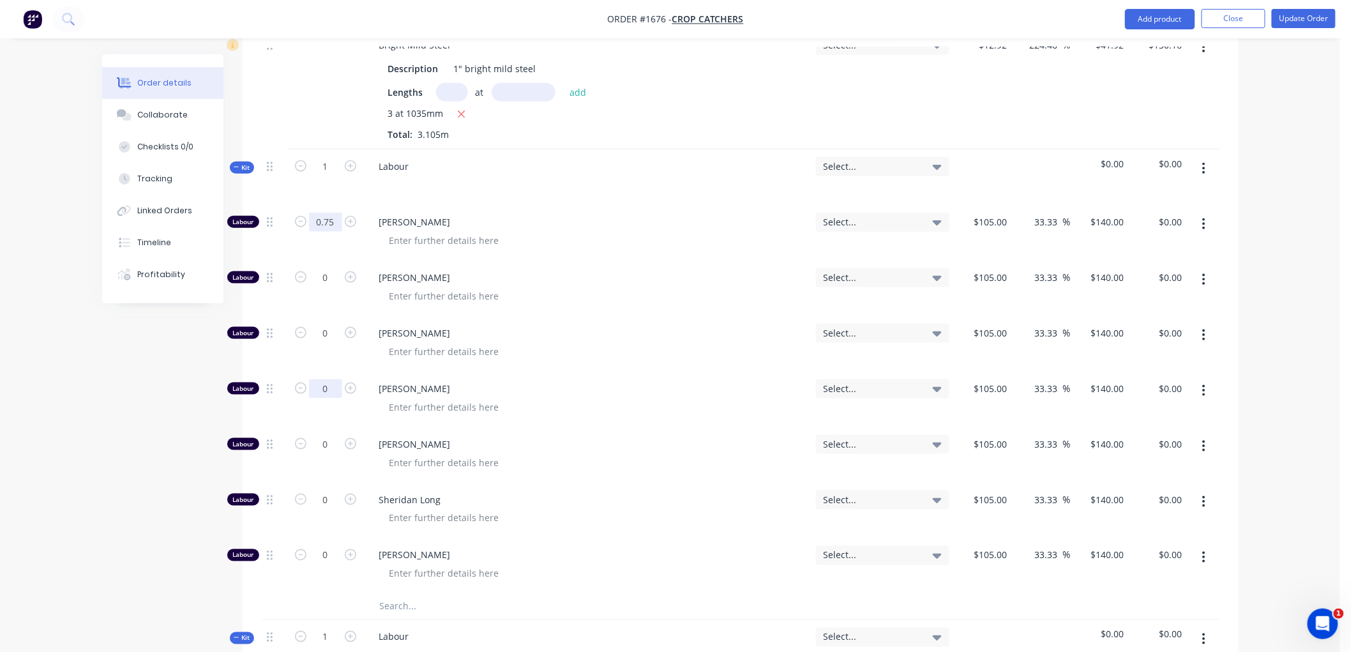
type input "0.75"
type input "$105.00"
click at [327, 386] on input "0" at bounding box center [325, 388] width 33 height 19
type input "4"
type input "$560.00"
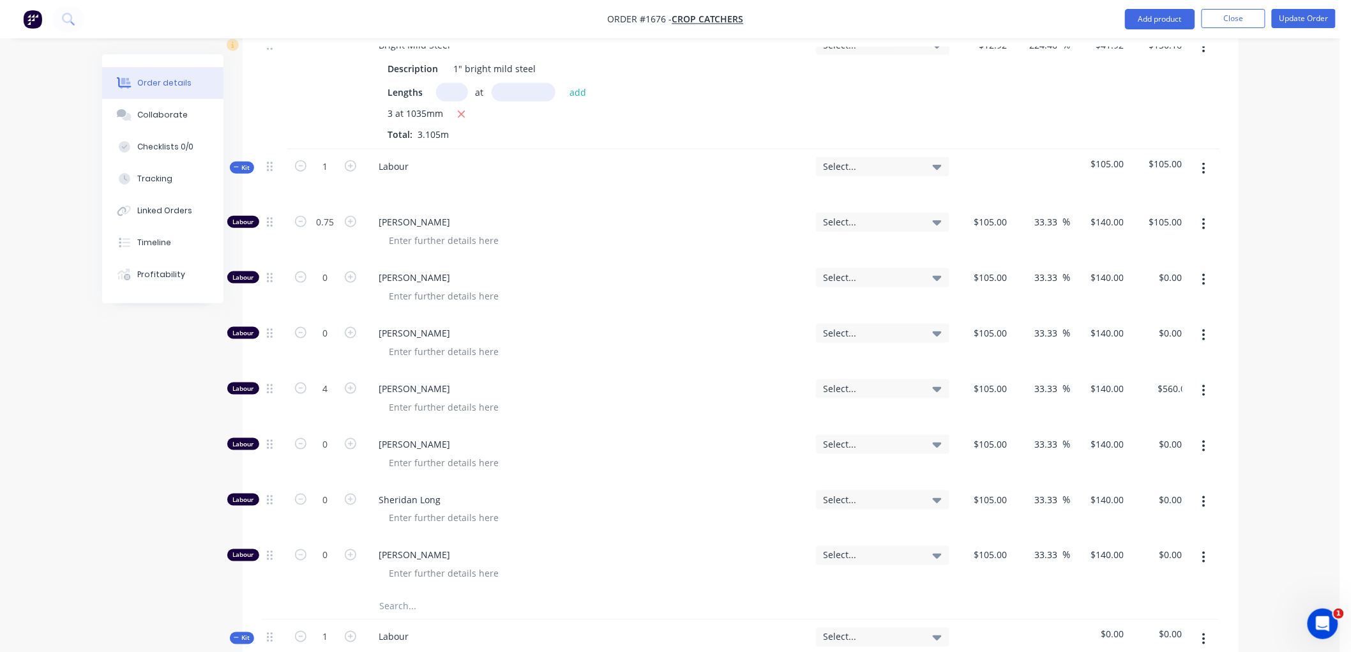
click at [220, 348] on div "Created by Workshop Created 18/08/25 Required 18/08/25 Assigned to Add team mem…" at bounding box center [670, 507] width 1136 height 1899
click at [232, 162] on button "Kit" at bounding box center [242, 168] width 24 height 12
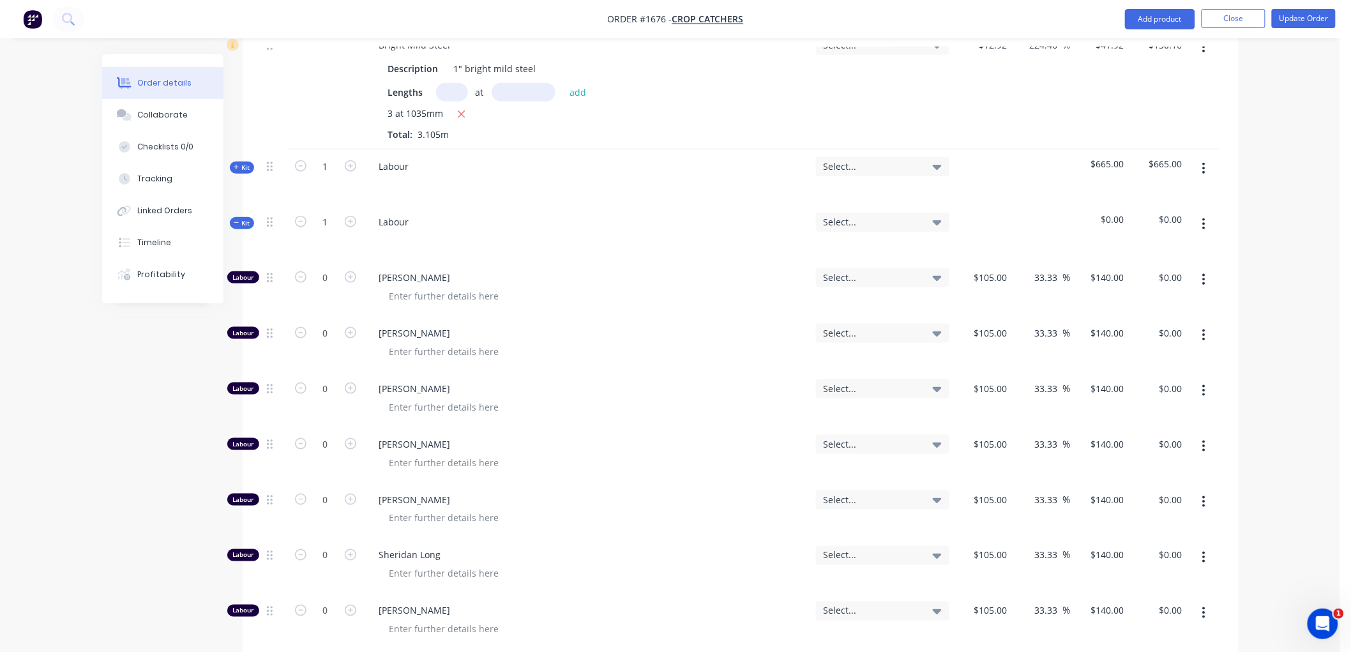
click at [1202, 222] on icon "button" at bounding box center [1203, 224] width 3 height 14
click at [1142, 333] on div "Delete" at bounding box center [1159, 334] width 98 height 19
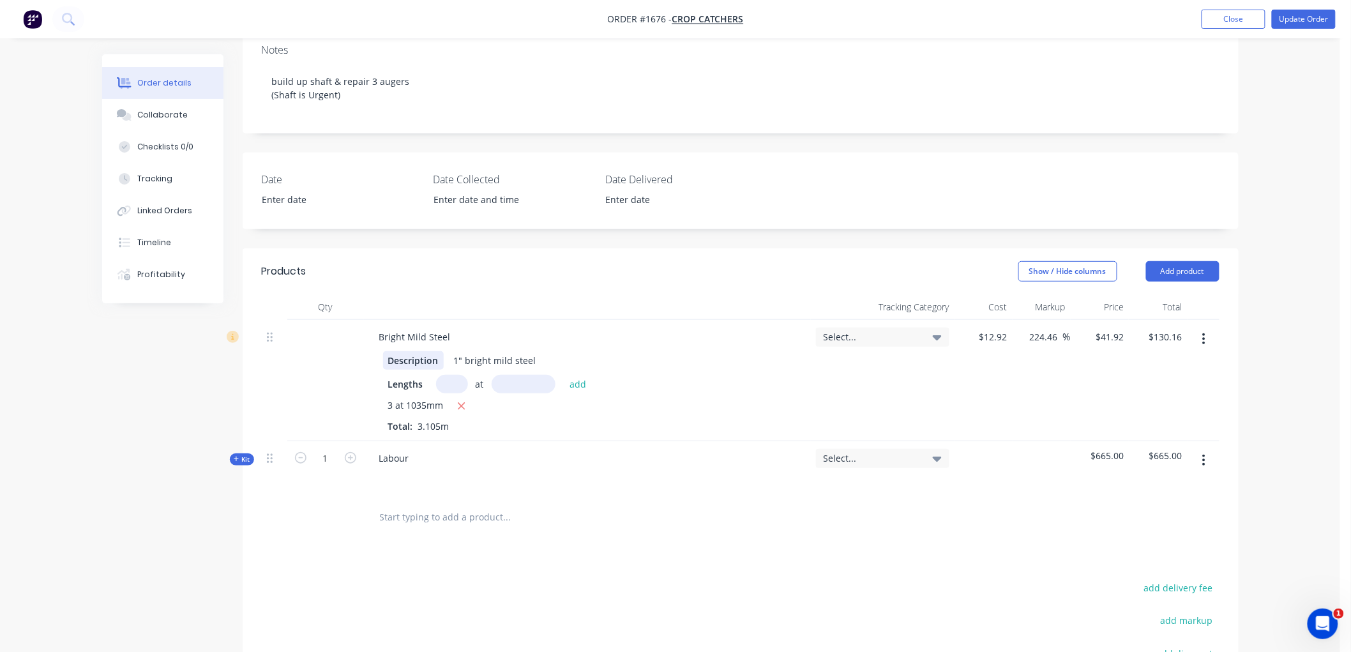
scroll to position [203, 0]
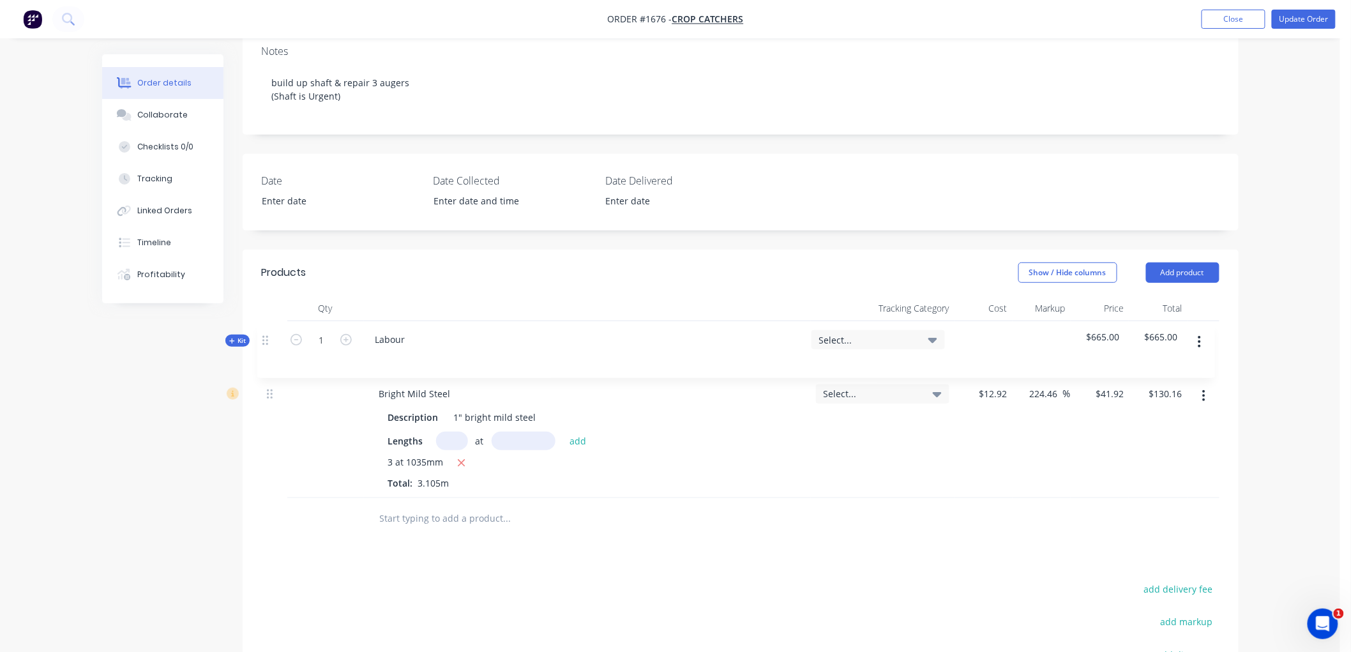
drag, startPoint x: 269, startPoint y: 460, endPoint x: 265, endPoint y: 336, distance: 123.9
click at [265, 336] on div "Bright Mild Steel Description 1" bright mild steel Lengths at add 3 at 1035mm T…" at bounding box center [741, 409] width 958 height 177
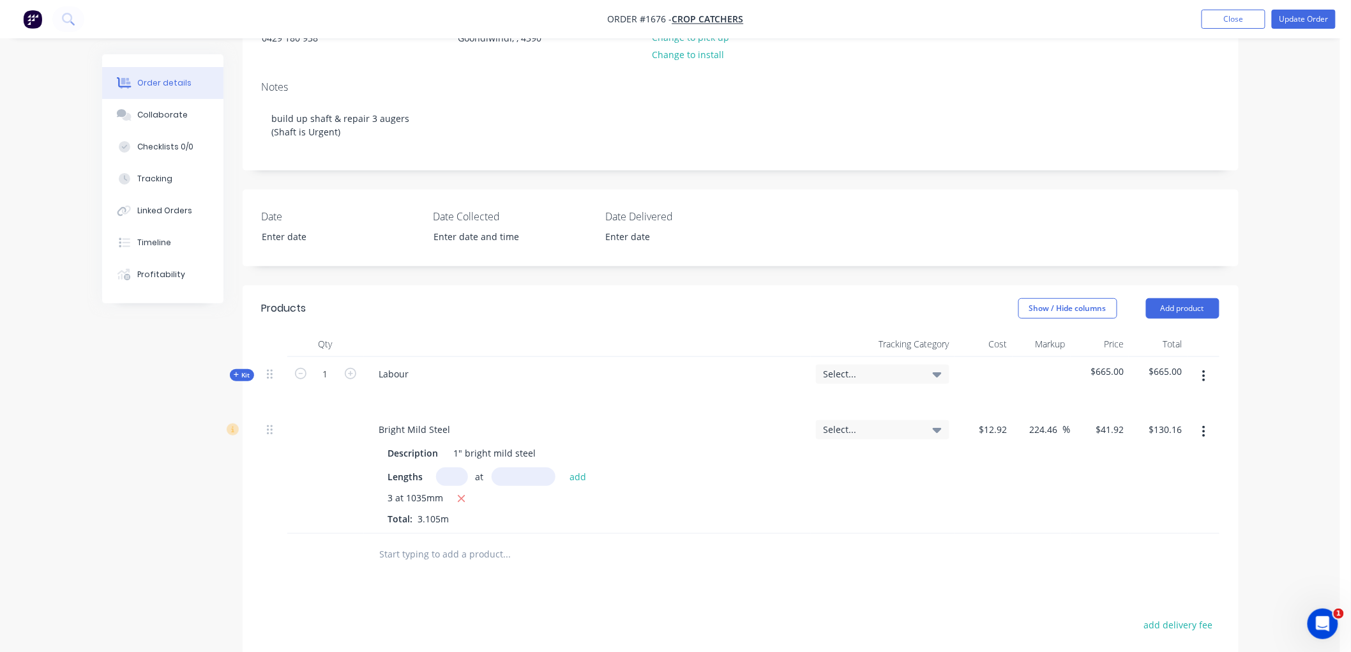
scroll to position [283, 0]
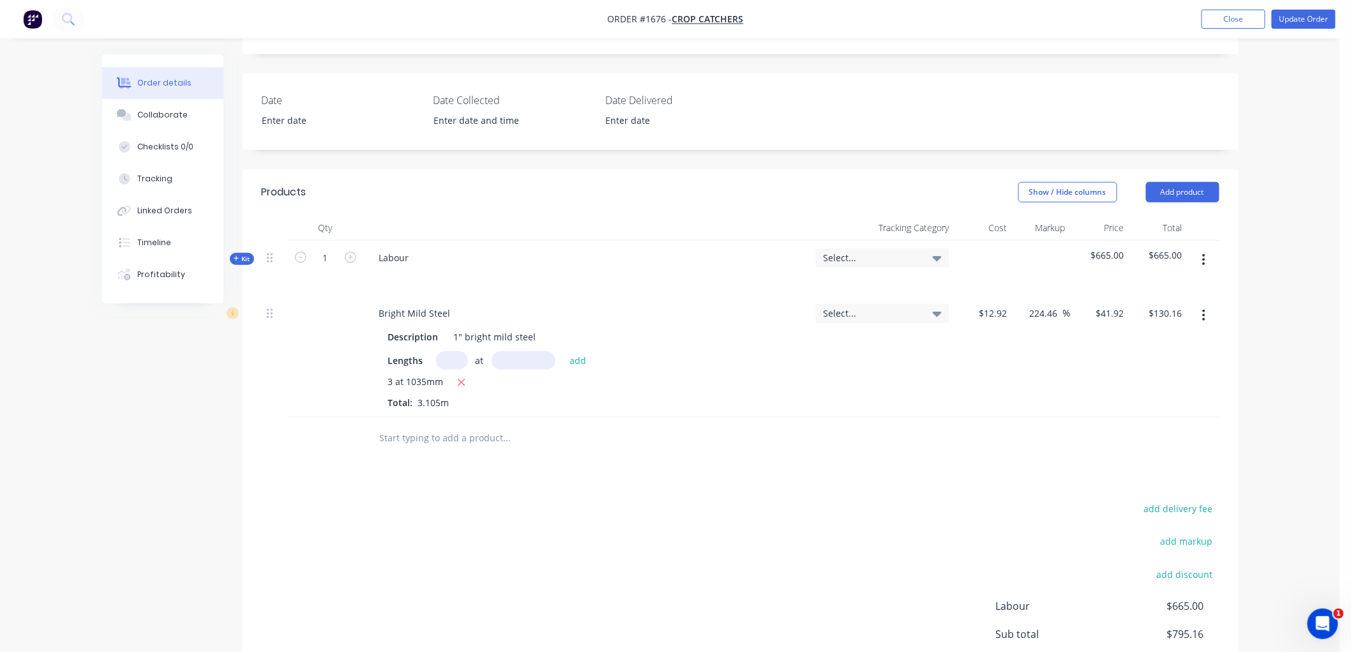
click at [238, 258] on icon "button" at bounding box center [237, 258] width 6 height 6
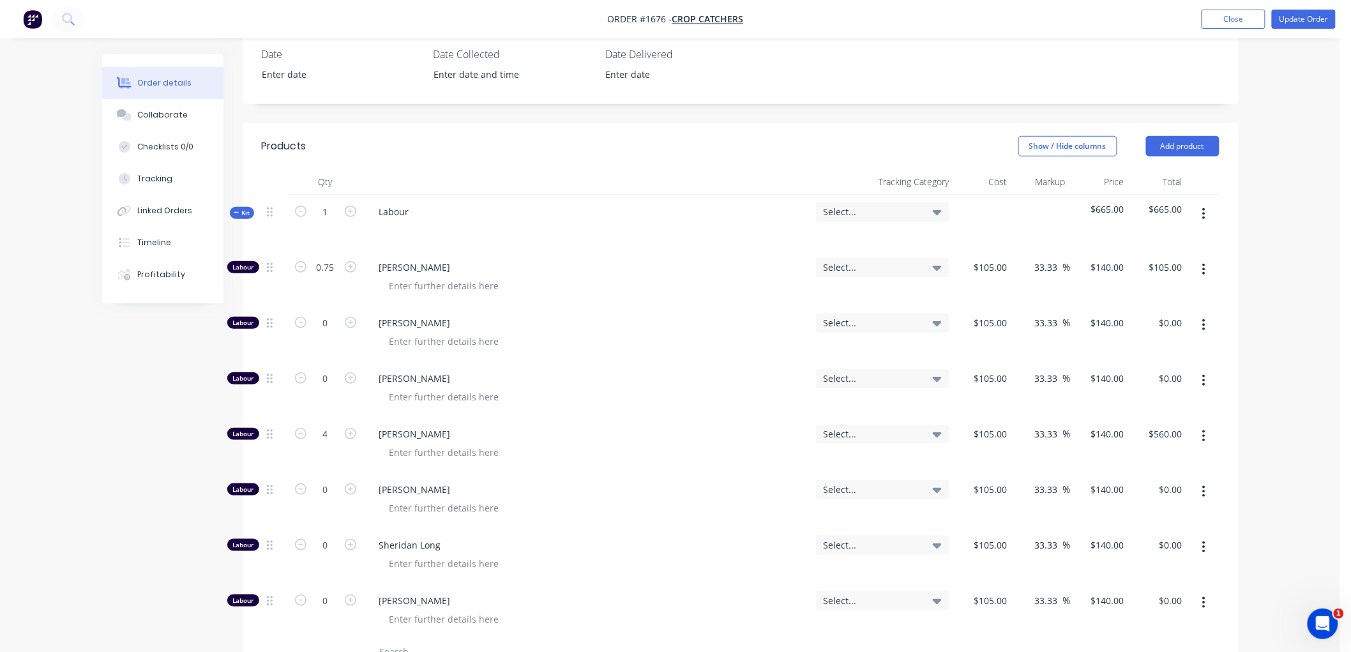
scroll to position [354, 0]
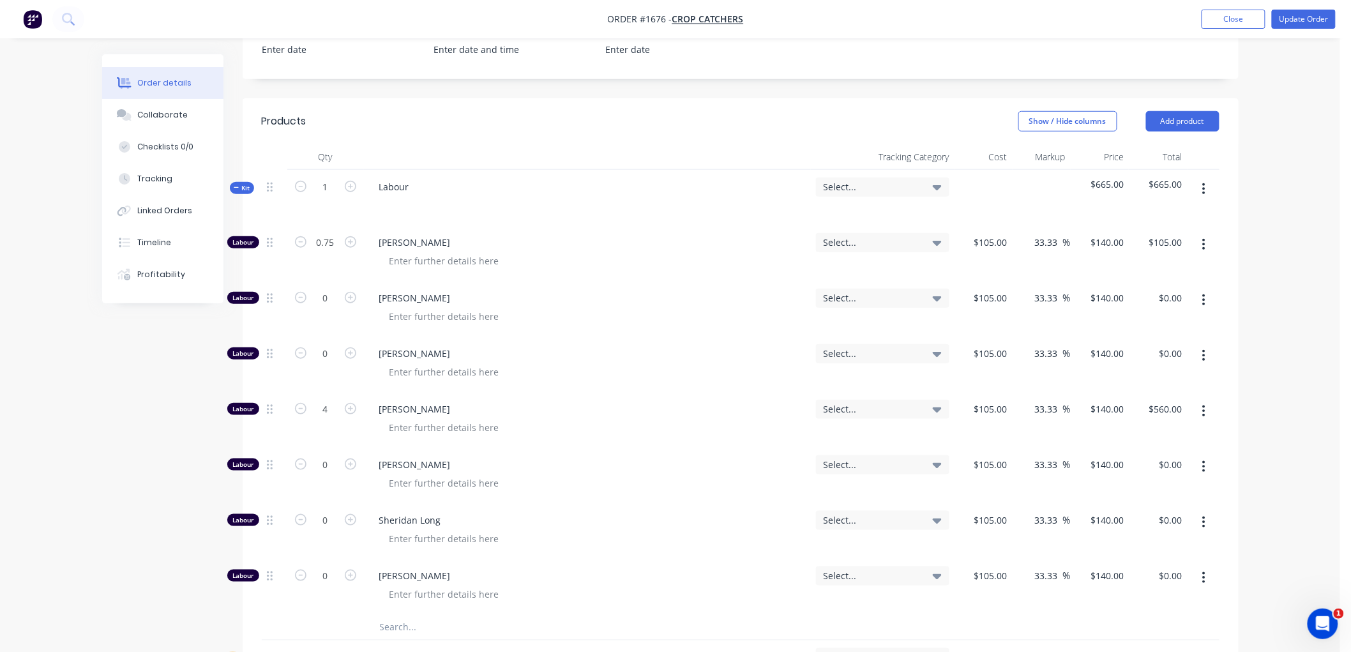
click at [1204, 240] on icon "button" at bounding box center [1204, 244] width 3 height 11
click at [1177, 269] on div "Duplicate" at bounding box center [1159, 278] width 98 height 19
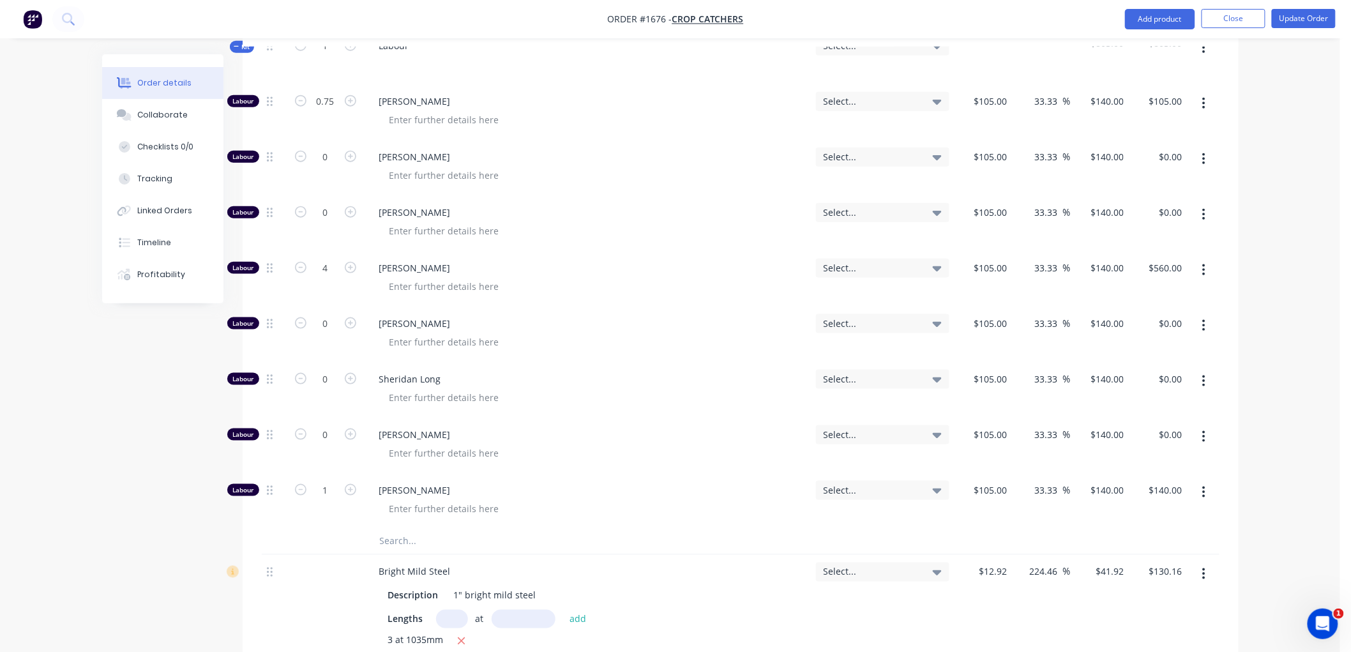
scroll to position [496, 0]
click at [329, 488] on input "1" at bounding box center [325, 489] width 33 height 19
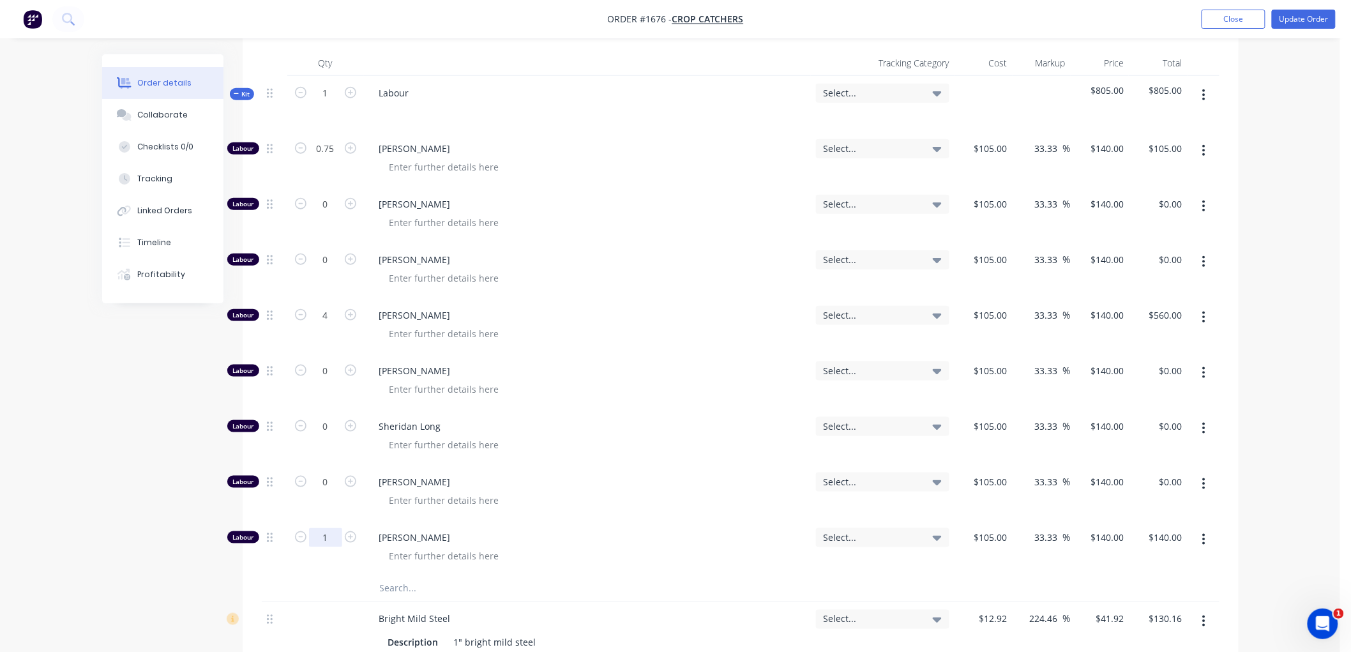
scroll to position [425, 0]
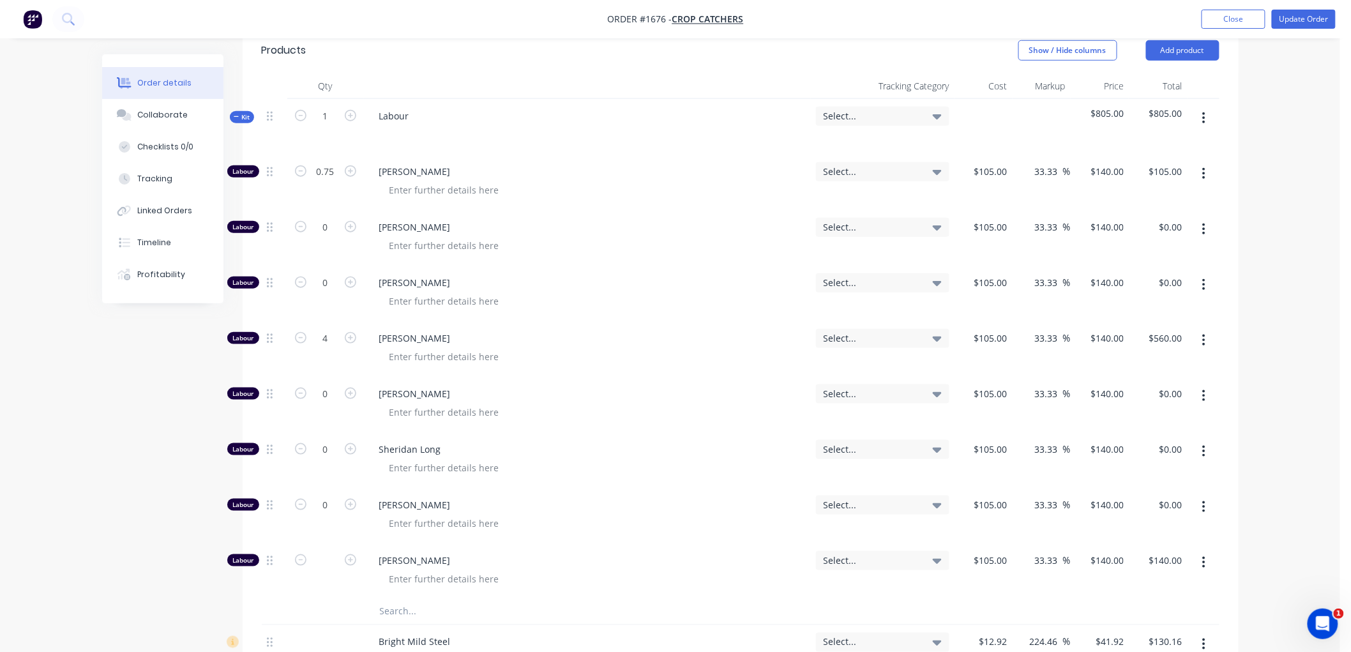
click at [238, 114] on icon "button" at bounding box center [237, 117] width 6 height 6
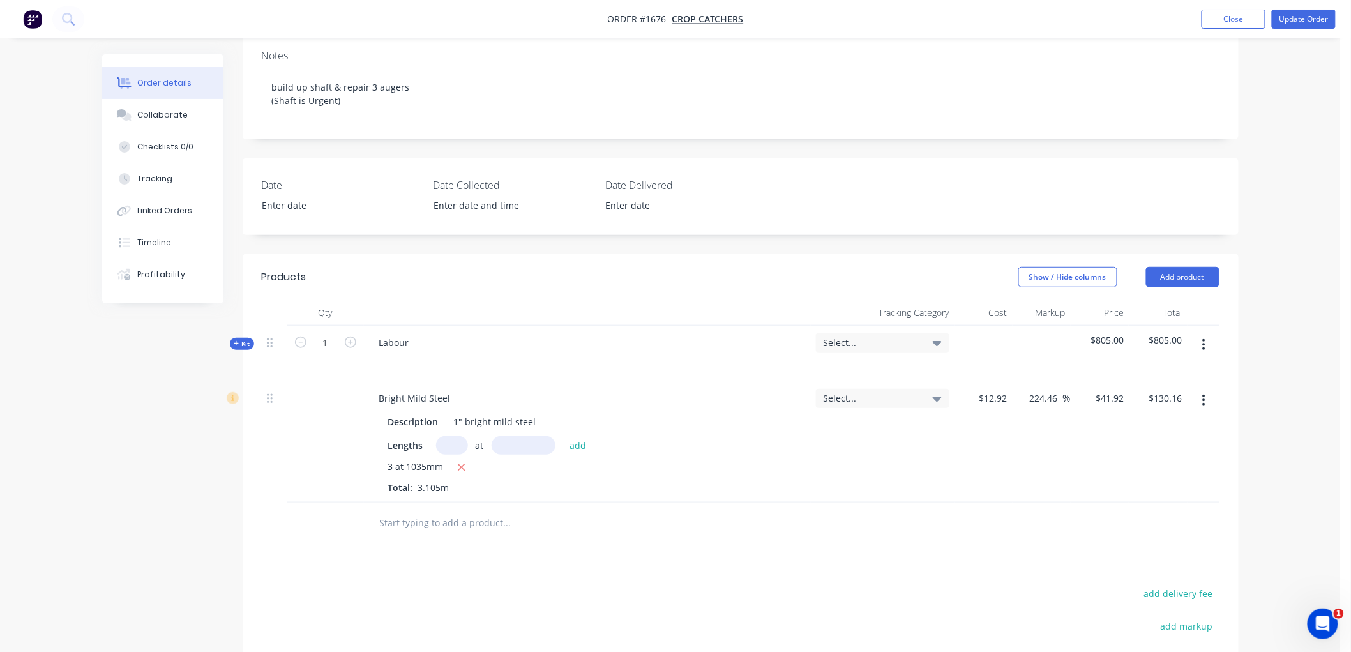
scroll to position [203, 0]
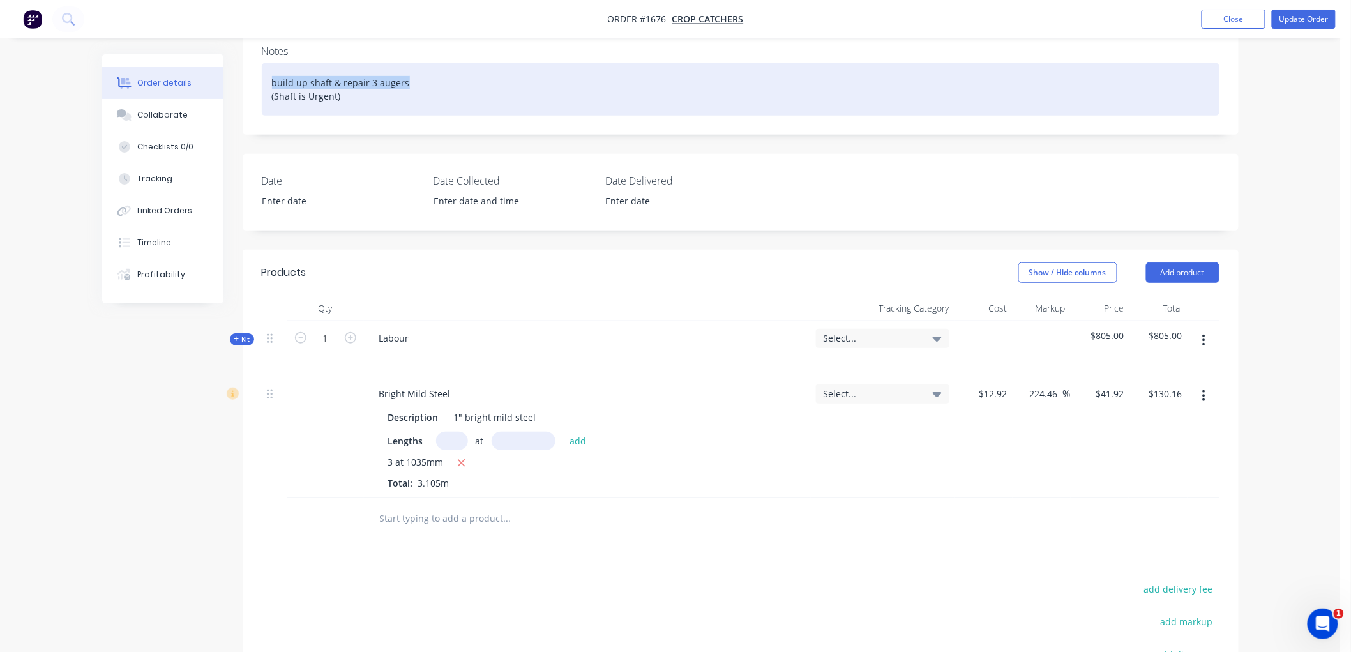
drag, startPoint x: 409, startPoint y: 84, endPoint x: 255, endPoint y: 84, distance: 153.2
click at [255, 84] on div "Notes build up shaft & repair 3 augers (Shaft is Urgent)" at bounding box center [741, 84] width 996 height 99
copy div "build up shaft & repair 3 augers"
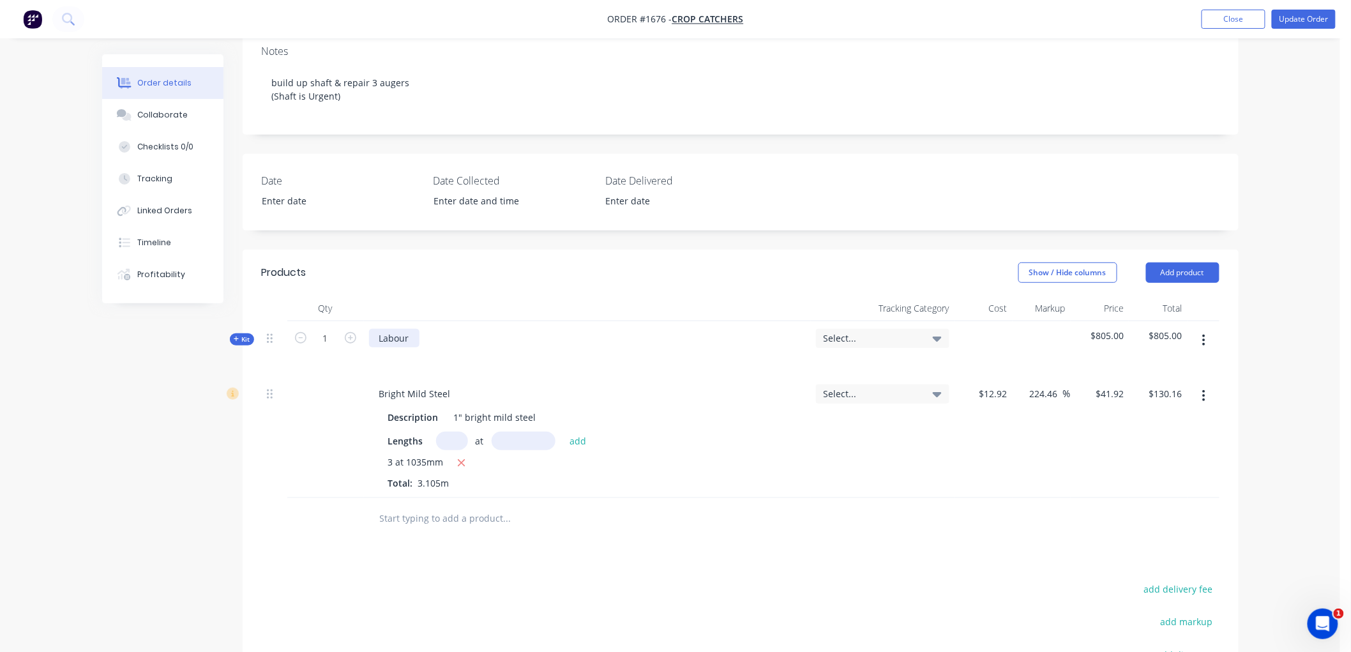
click at [416, 335] on div "Labour" at bounding box center [394, 338] width 50 height 19
drag, startPoint x: 448, startPoint y: 336, endPoint x: 421, endPoint y: 335, distance: 26.2
click at [421, 334] on div "Labour: build up shaft & repair 3 augers" at bounding box center [465, 338] width 193 height 19
click at [468, 335] on div "Labour: Replace shaft & repair 3 augers" at bounding box center [464, 338] width 191 height 19
click at [581, 345] on div "Labour: Replace shafts & repair 3 augers" at bounding box center [587, 349] width 447 height 56
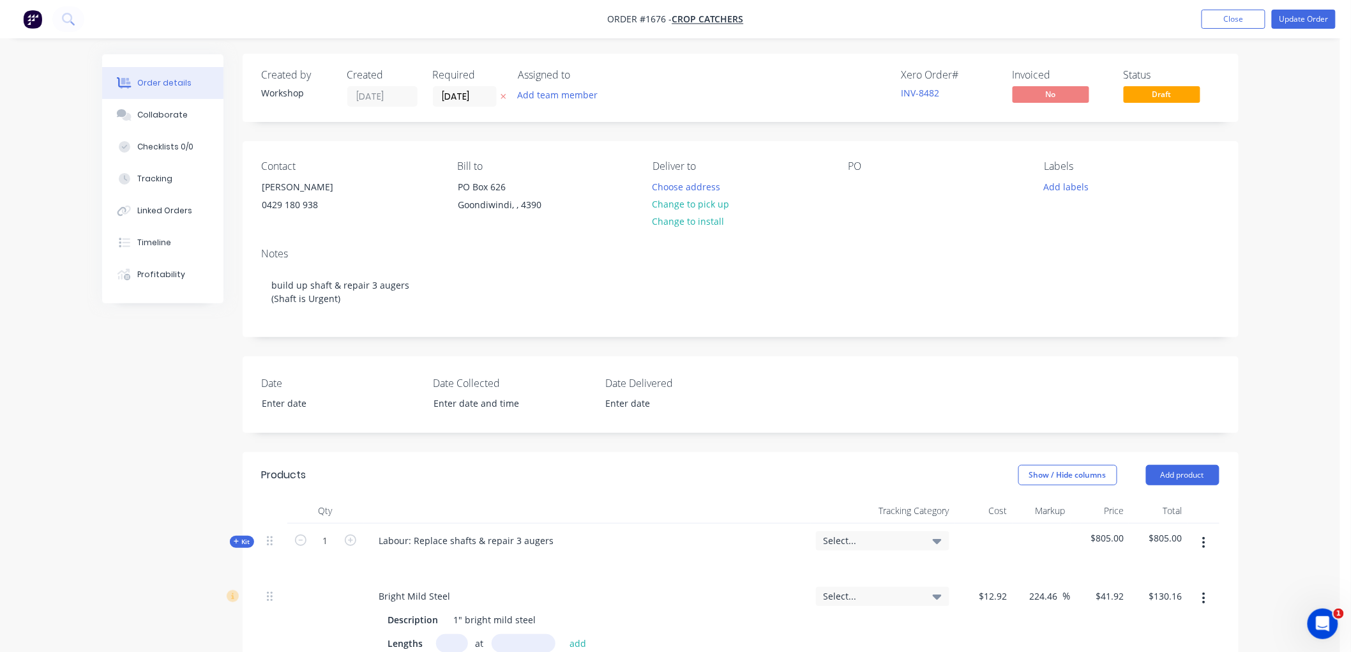
scroll to position [0, 0]
click at [1298, 15] on button "Update Order" at bounding box center [1304, 19] width 64 height 19
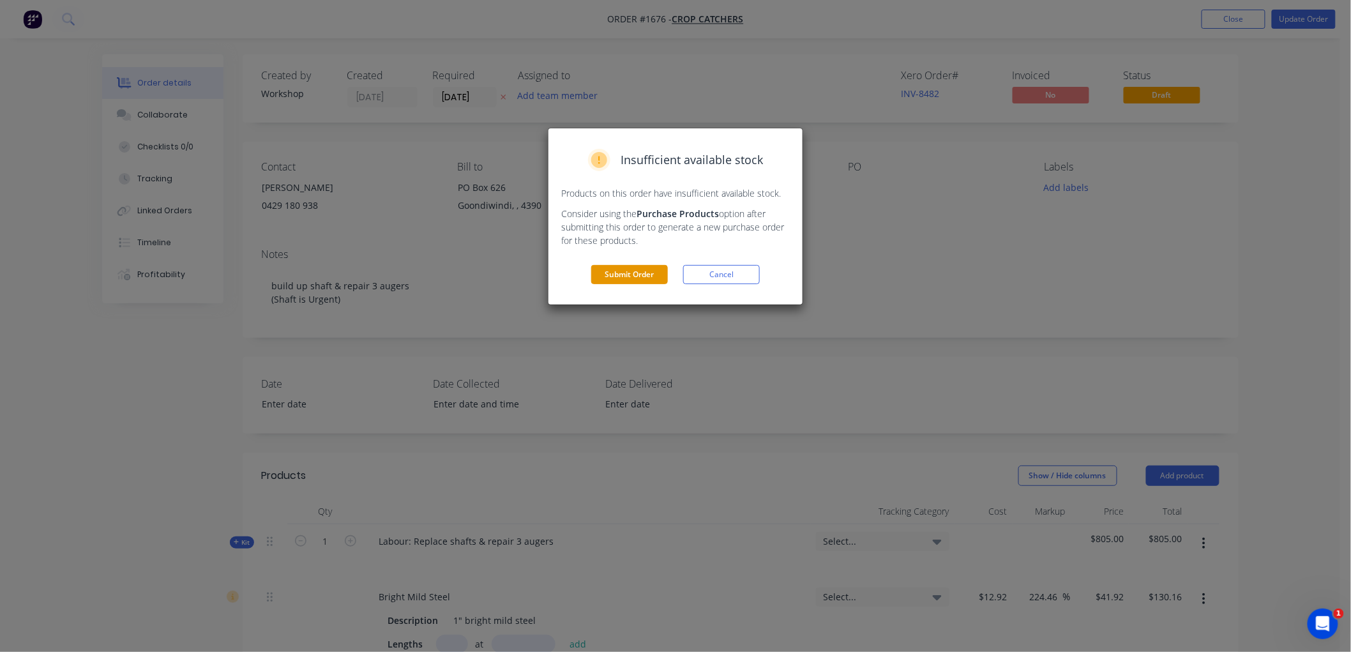
click at [636, 276] on button "Submit Order" at bounding box center [629, 274] width 77 height 19
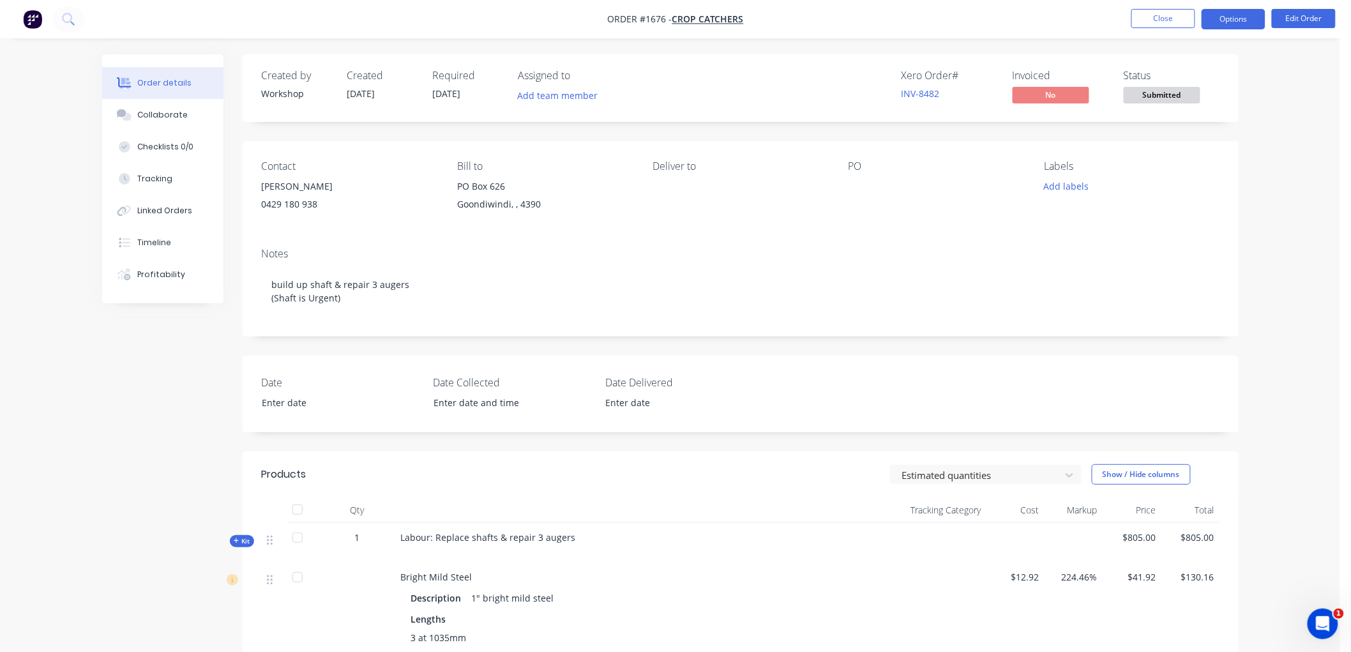
click at [1231, 22] on button "Options" at bounding box center [1234, 19] width 64 height 20
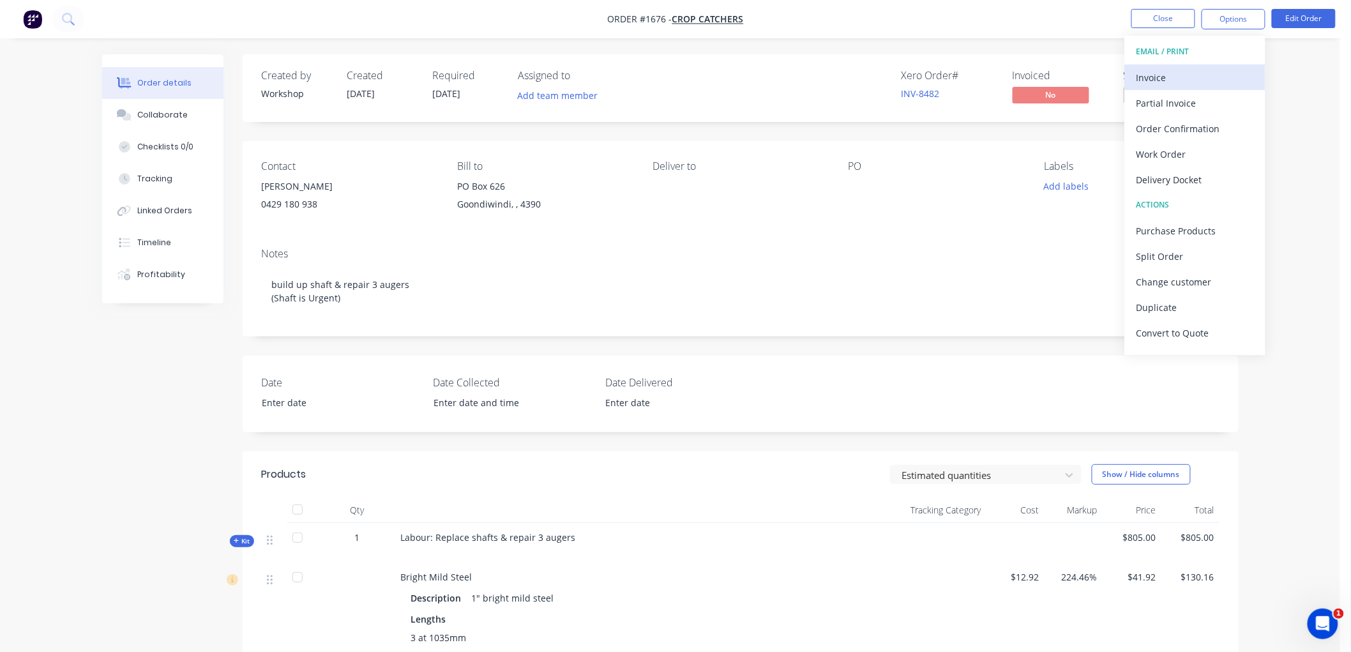
click at [1188, 72] on div "Invoice" at bounding box center [1194, 77] width 117 height 19
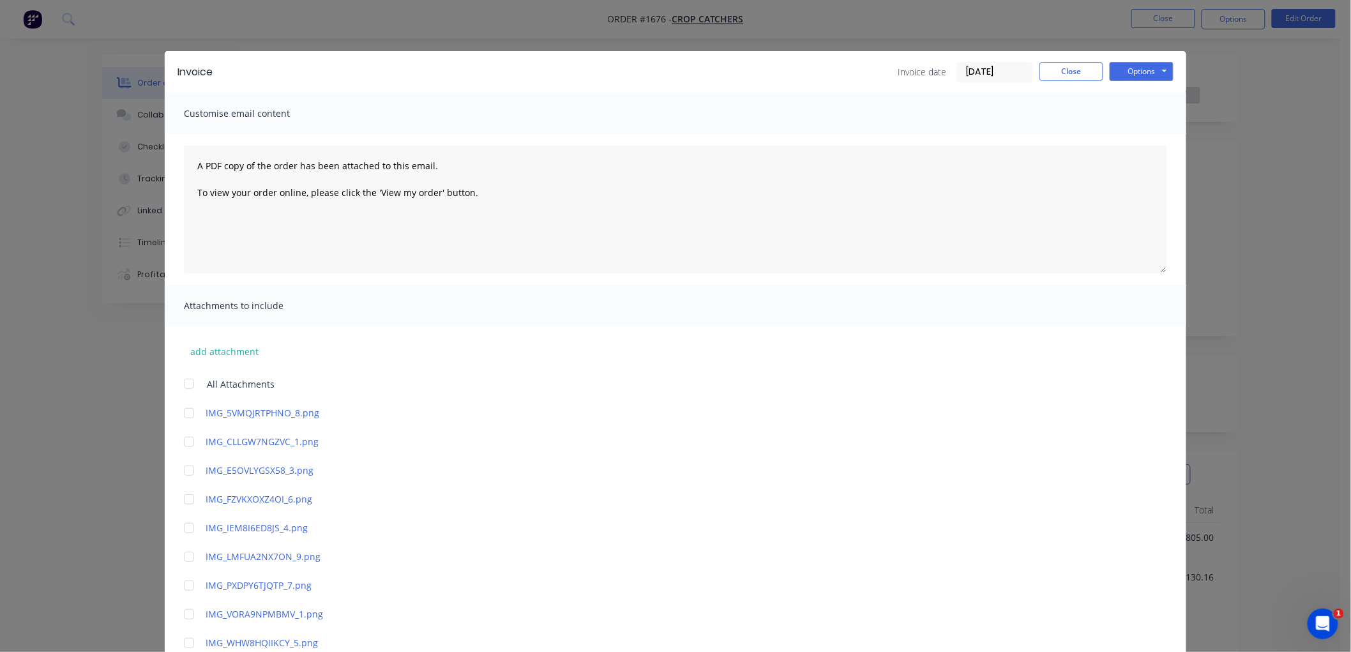
click at [984, 74] on input "08/10/25" at bounding box center [994, 72] width 75 height 19
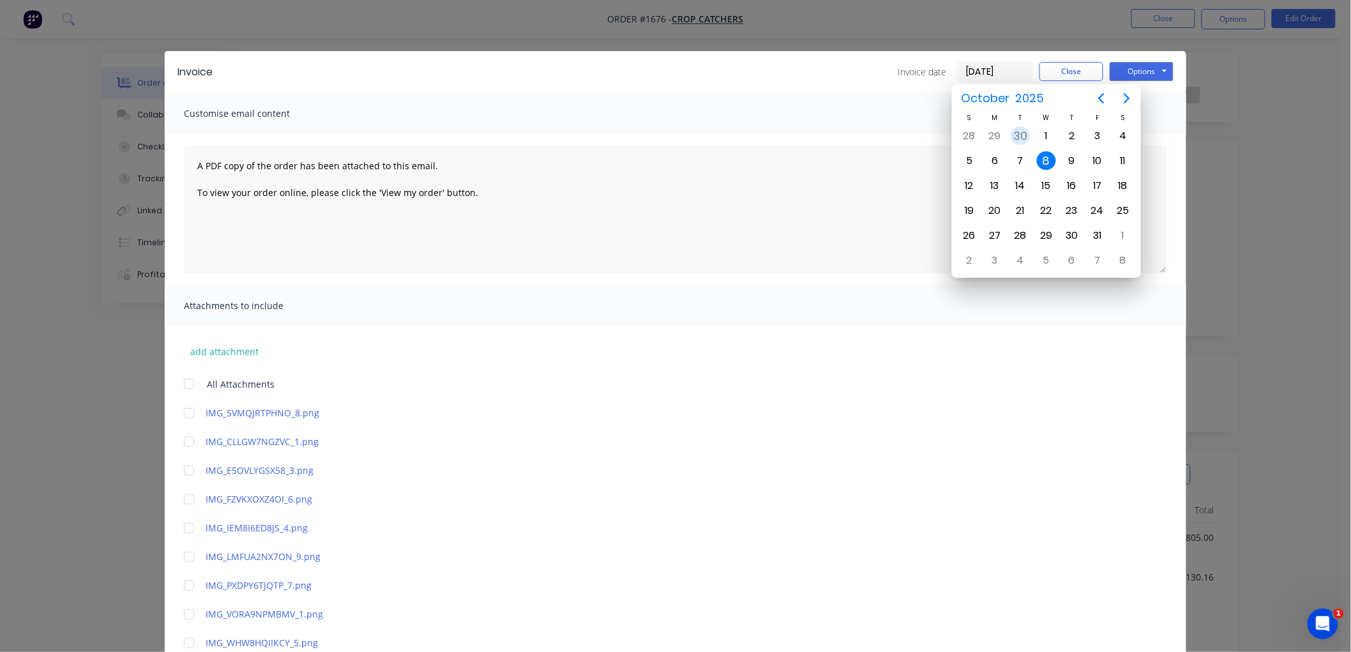
click at [1020, 132] on div "30" at bounding box center [1020, 135] width 19 height 19
type input "30/09/25"
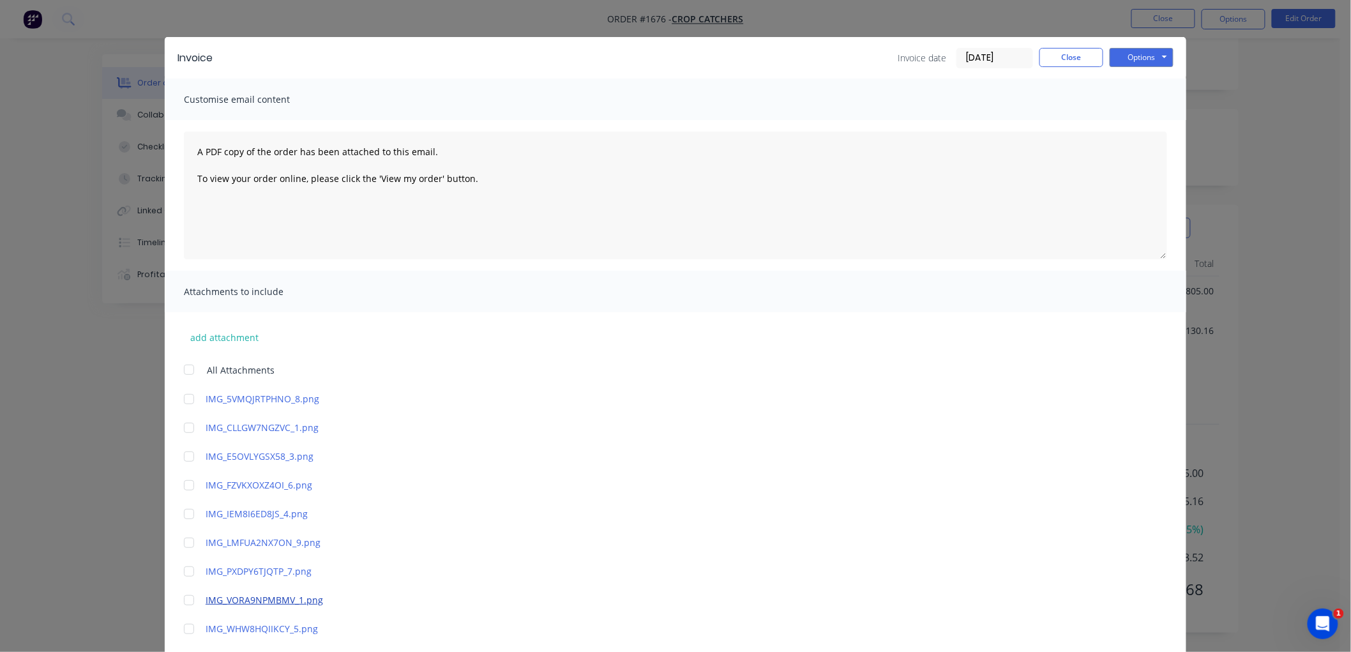
scroll to position [14, 0]
click at [1156, 60] on button "Options" at bounding box center [1142, 57] width 64 height 19
click at [1145, 100] on button "Print" at bounding box center [1151, 101] width 82 height 21
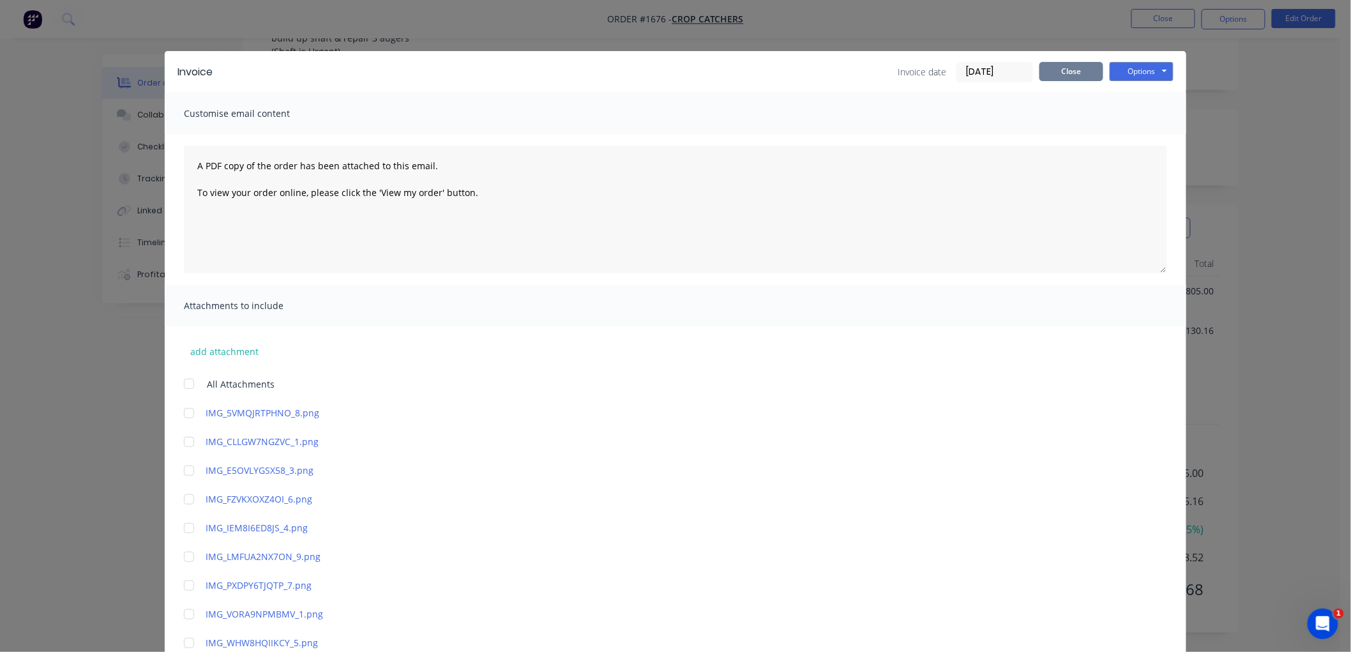
click at [1064, 74] on button "Close" at bounding box center [1071, 71] width 64 height 19
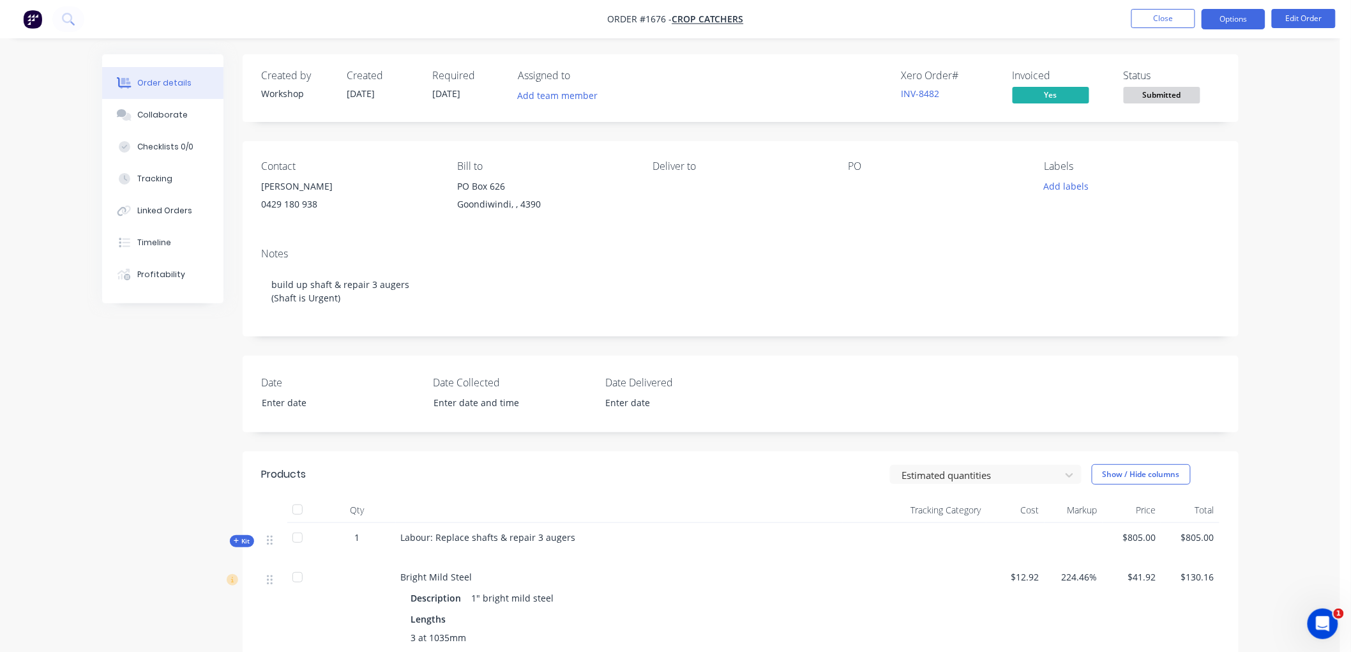
click at [1224, 17] on button "Options" at bounding box center [1234, 19] width 64 height 20
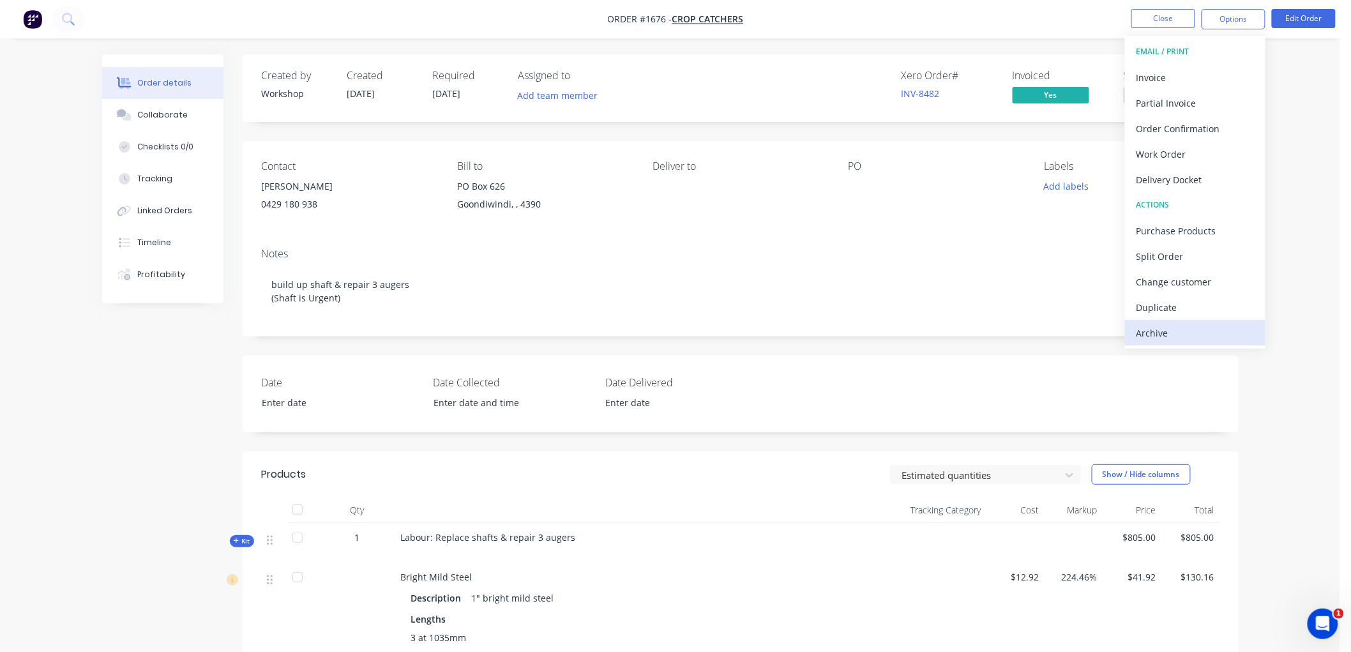
click at [1196, 333] on div "Archive" at bounding box center [1194, 333] width 117 height 19
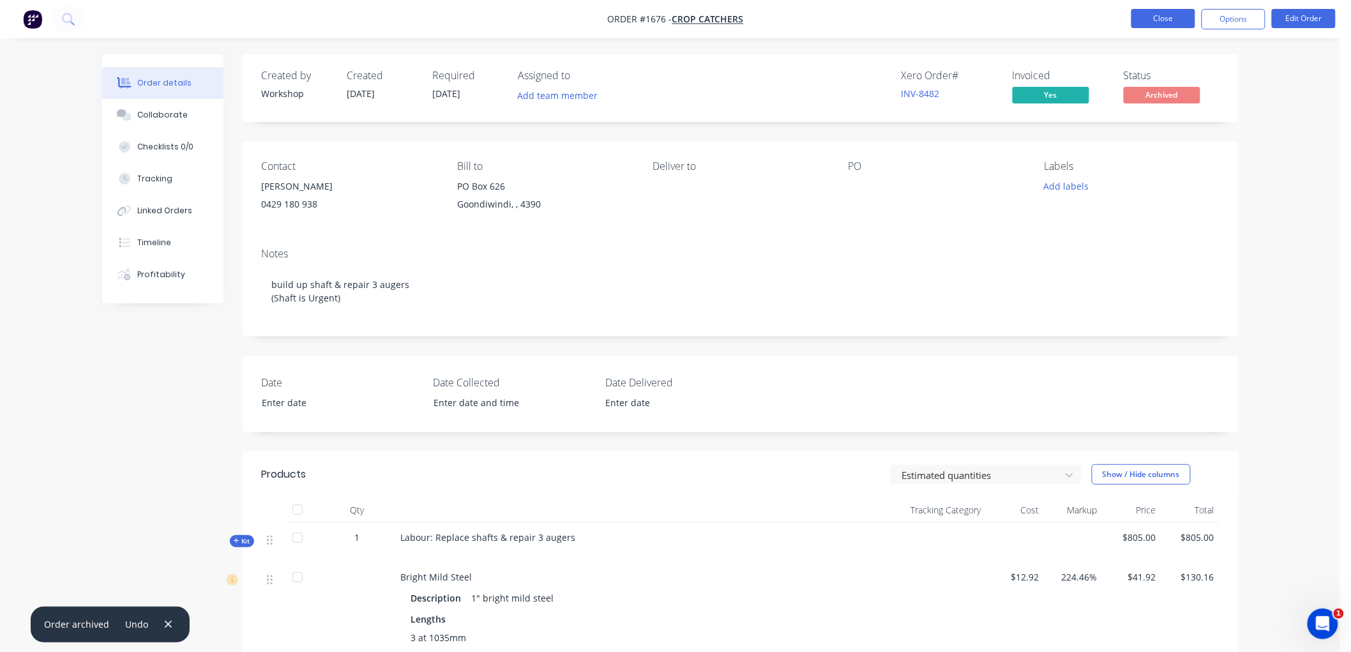
click at [1163, 16] on button "Close" at bounding box center [1163, 18] width 64 height 19
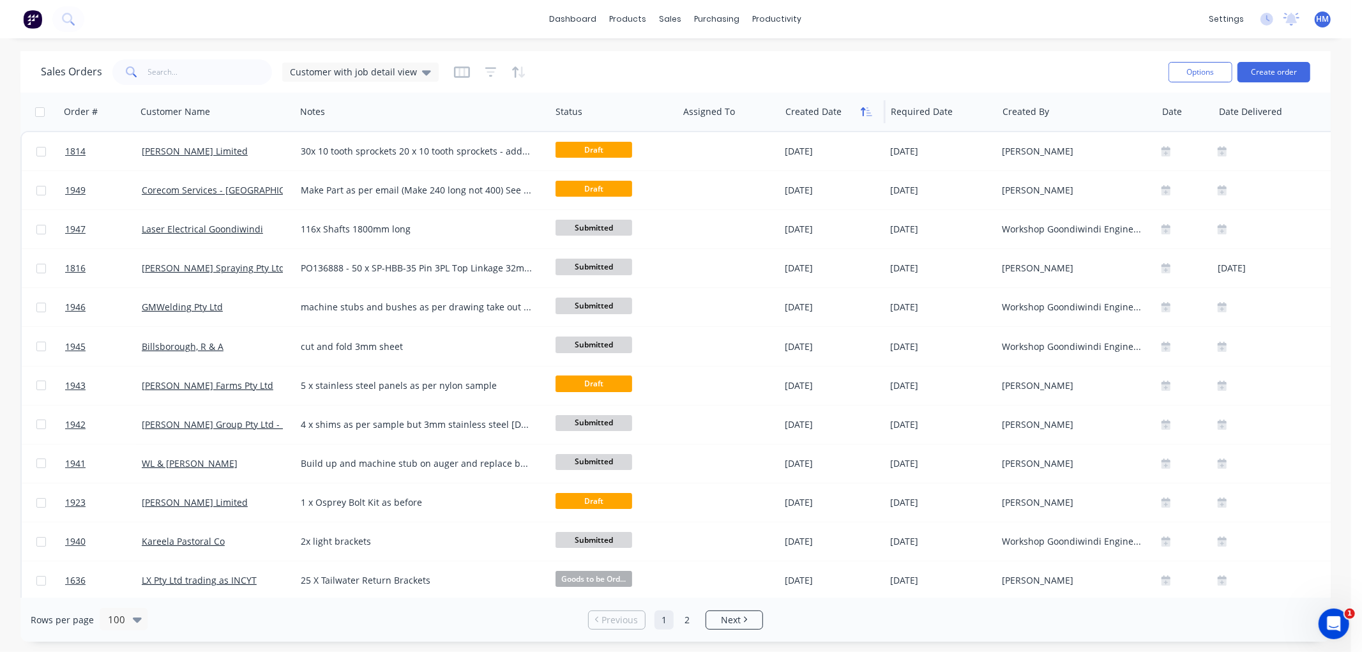
click at [862, 111] on icon "button" at bounding box center [866, 112] width 11 height 10
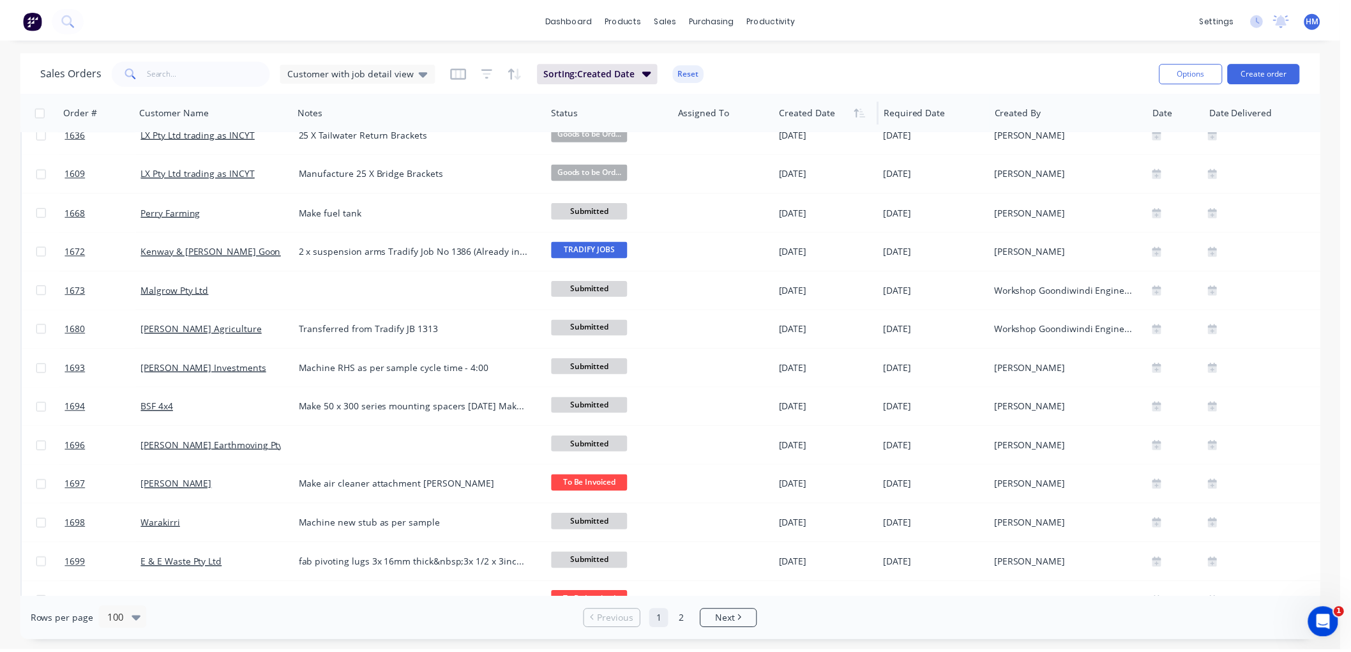
scroll to position [851, 0]
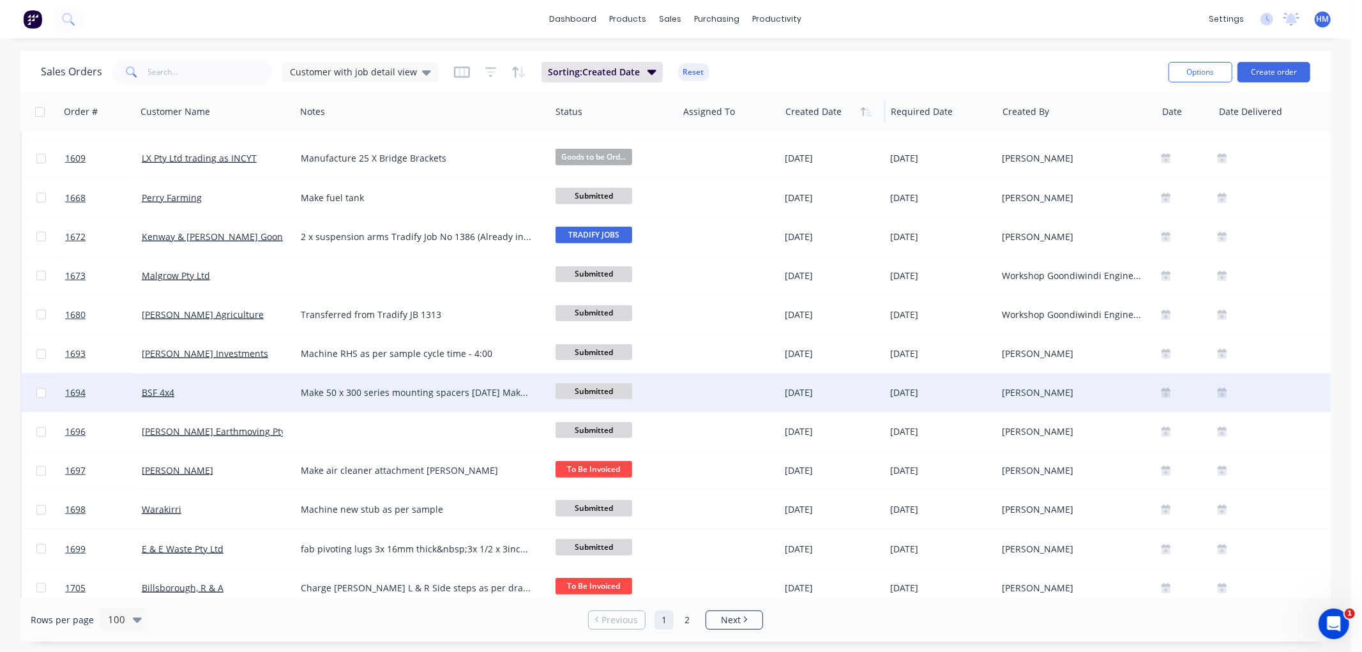
click at [199, 390] on div "BSF 4x4" at bounding box center [213, 392] width 142 height 13
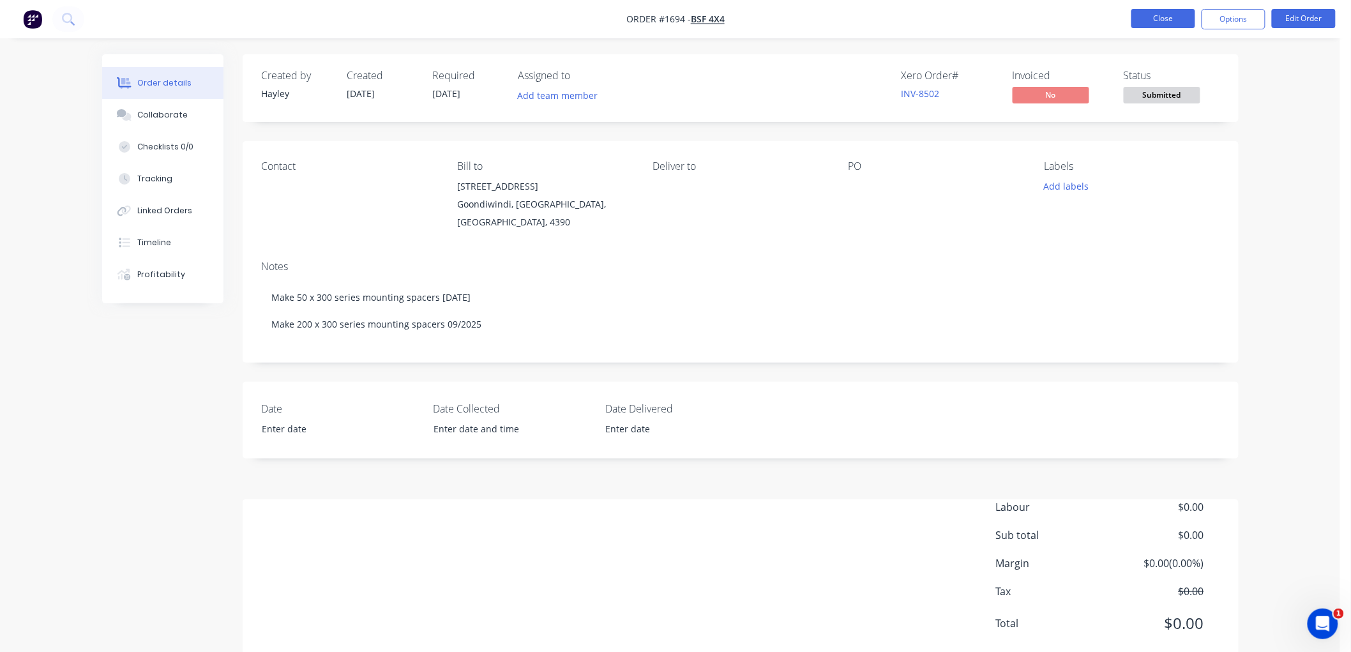
click at [1161, 16] on button "Close" at bounding box center [1163, 18] width 64 height 19
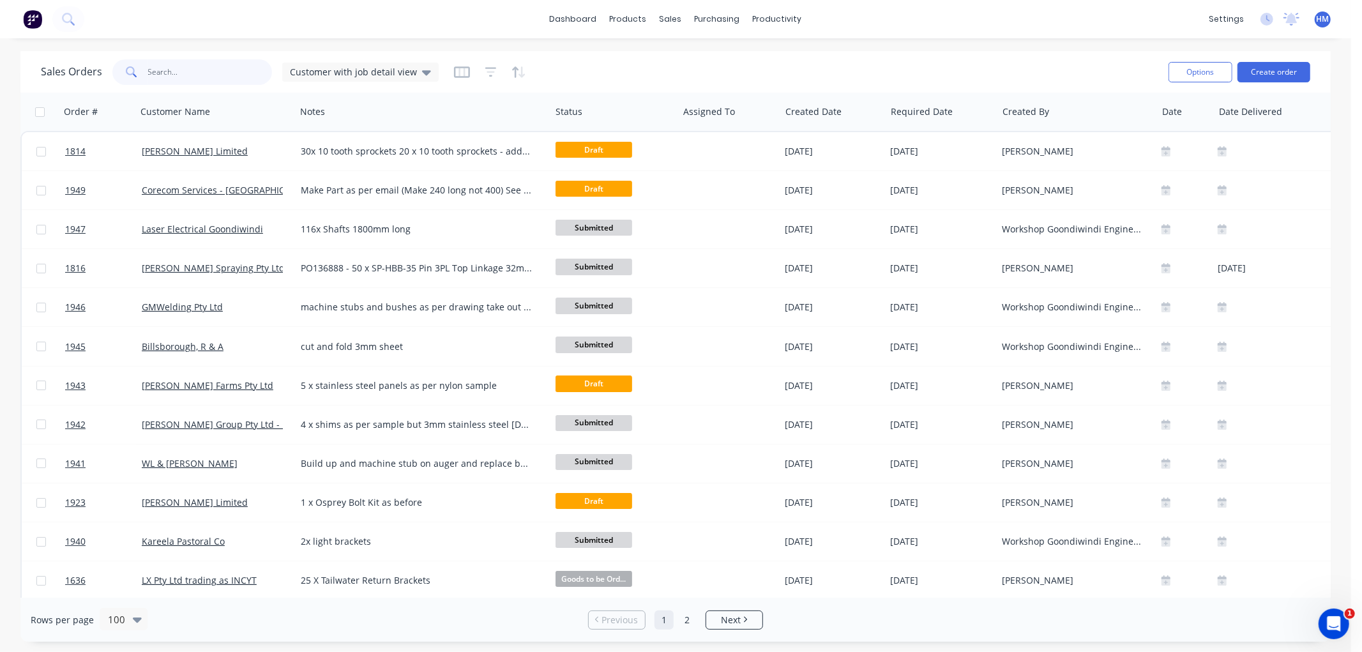
drag, startPoint x: 202, startPoint y: 70, endPoint x: 211, endPoint y: 70, distance: 8.3
click at [207, 70] on input "text" at bounding box center [210, 72] width 124 height 26
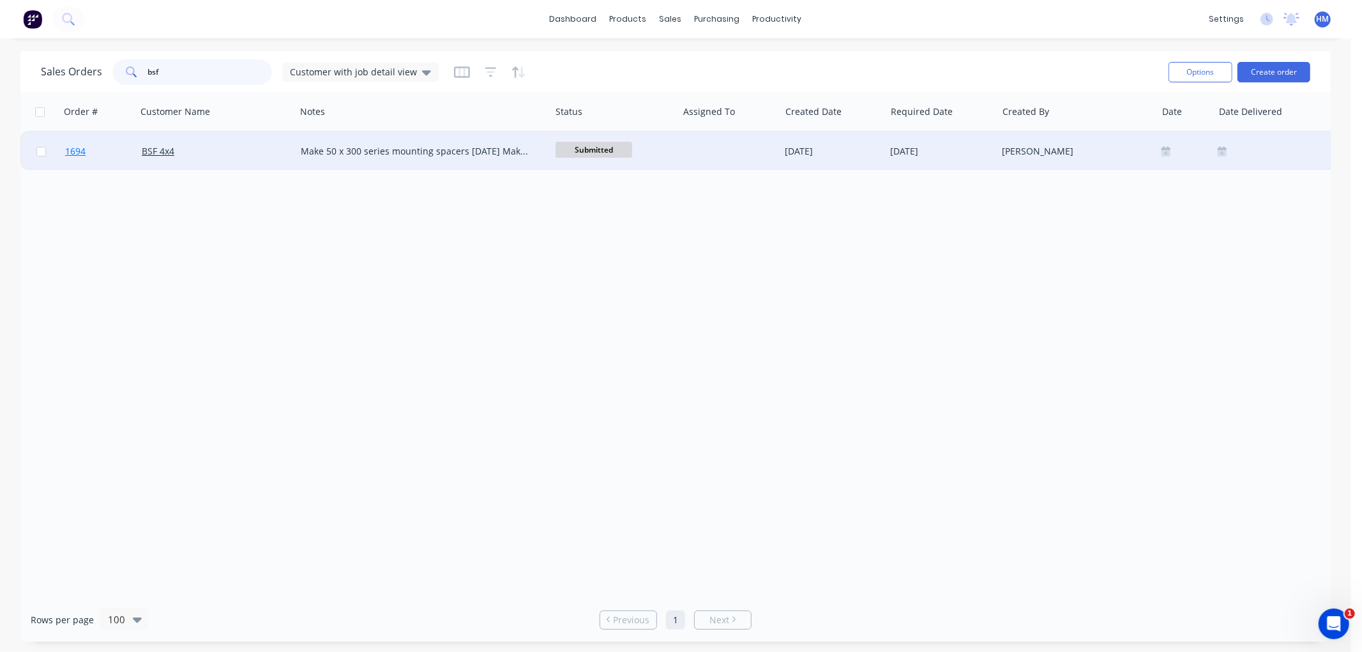
type input "bsf"
click at [118, 141] on link "1694" at bounding box center [103, 151] width 77 height 38
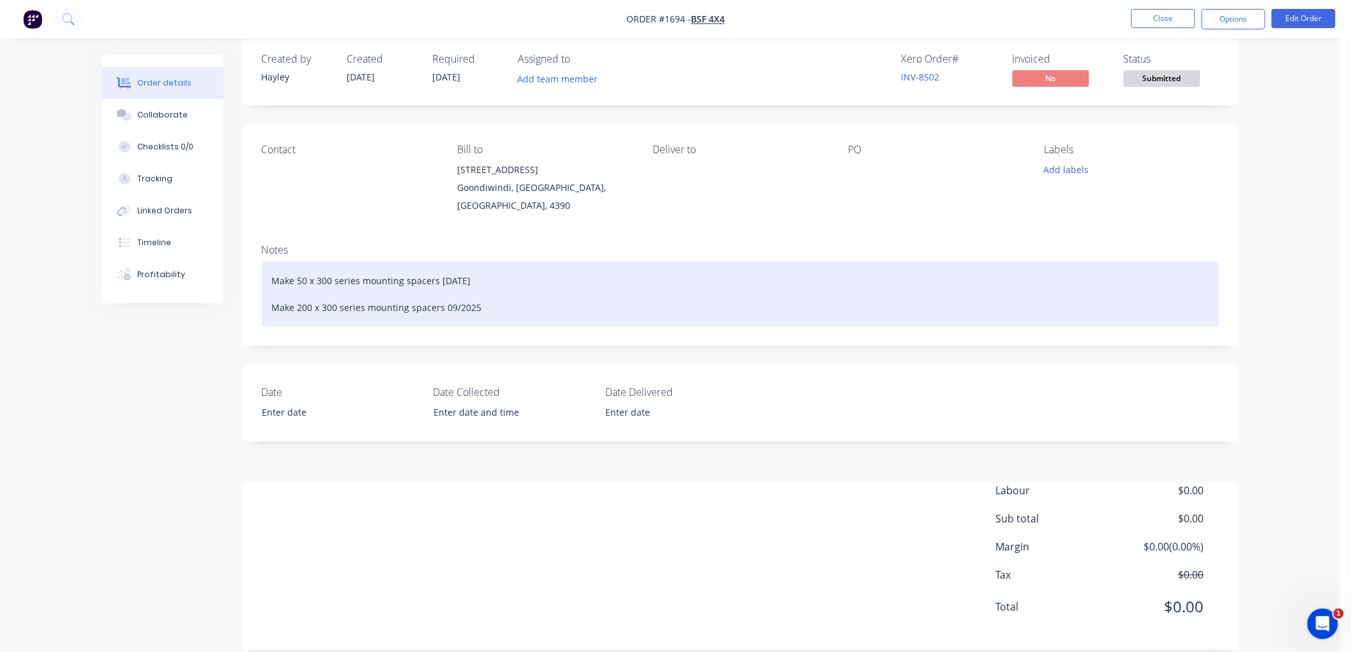
scroll to position [22, 0]
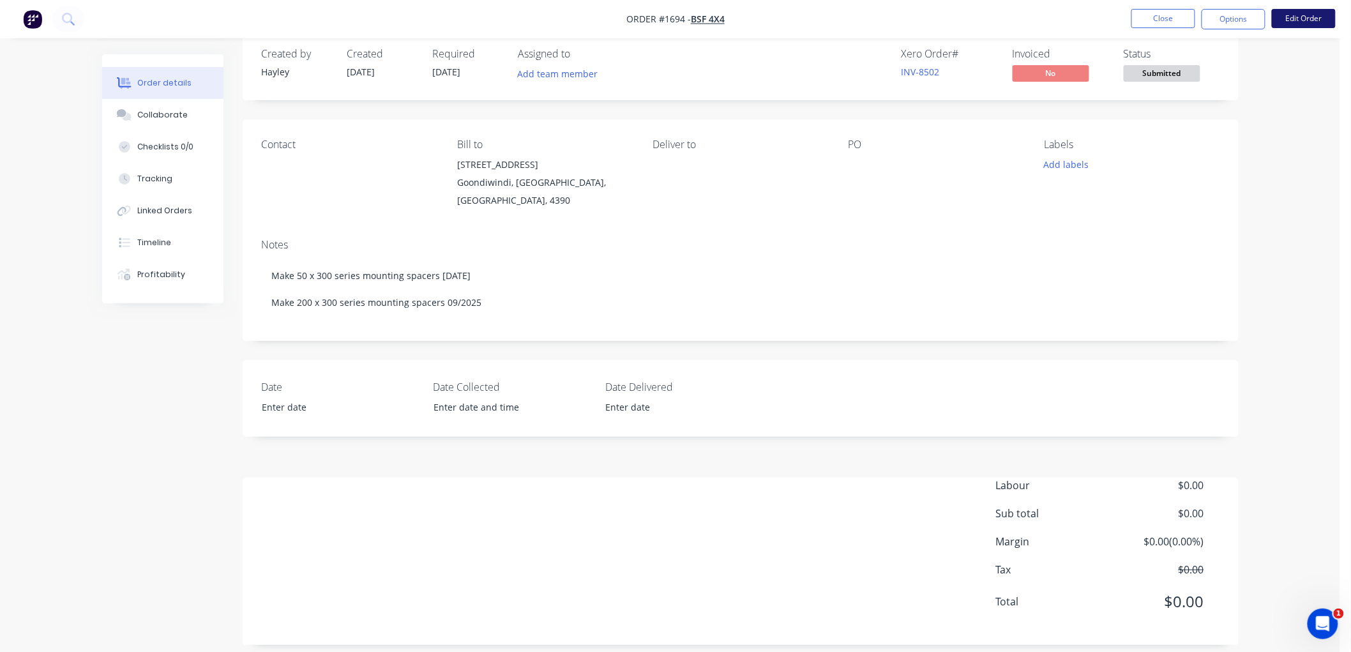
click at [1293, 15] on button "Edit Order" at bounding box center [1304, 18] width 64 height 19
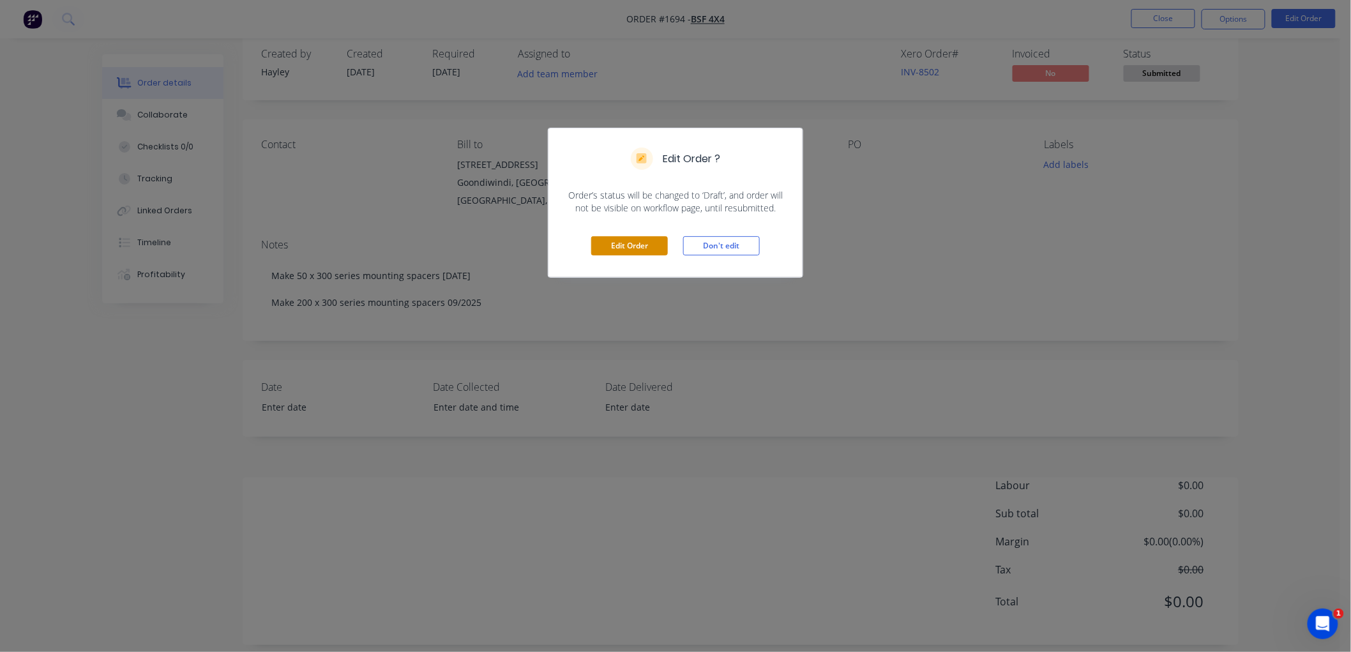
click at [626, 245] on button "Edit Order" at bounding box center [629, 245] width 77 height 19
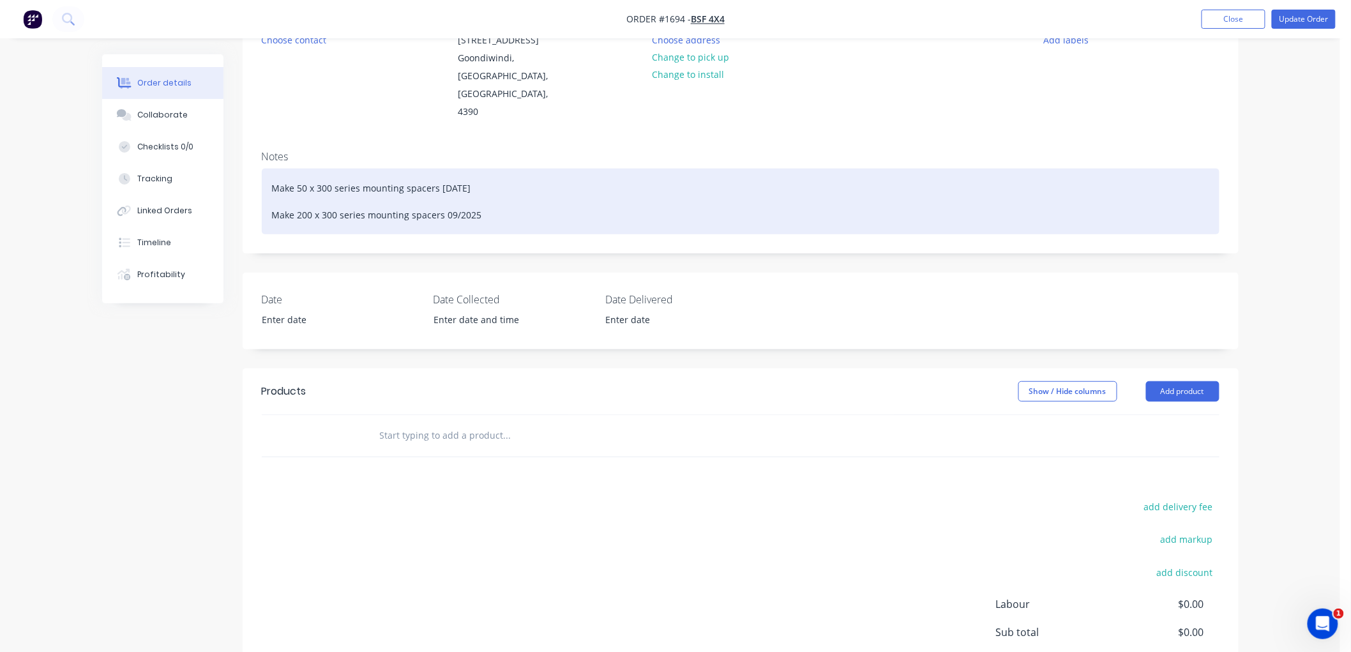
scroll to position [142, 0]
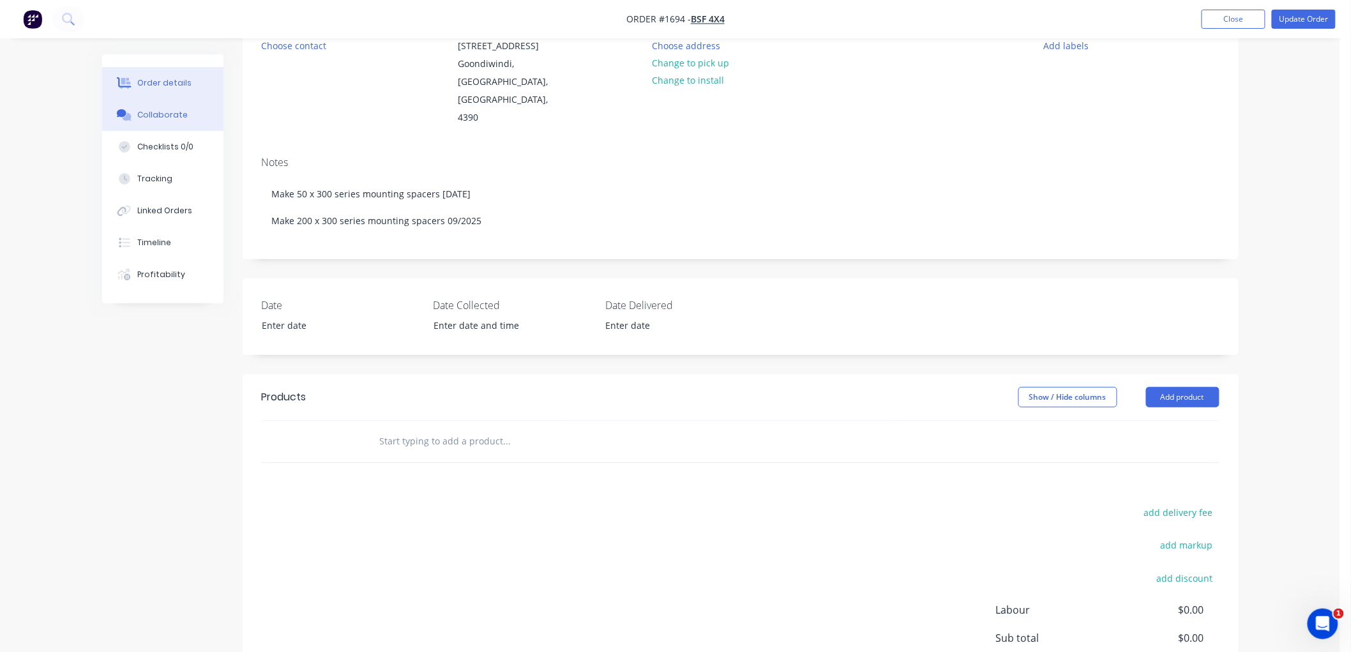
drag, startPoint x: 177, startPoint y: 119, endPoint x: 177, endPoint y: 130, distance: 10.2
click at [177, 119] on div "Collaborate" at bounding box center [162, 114] width 50 height 11
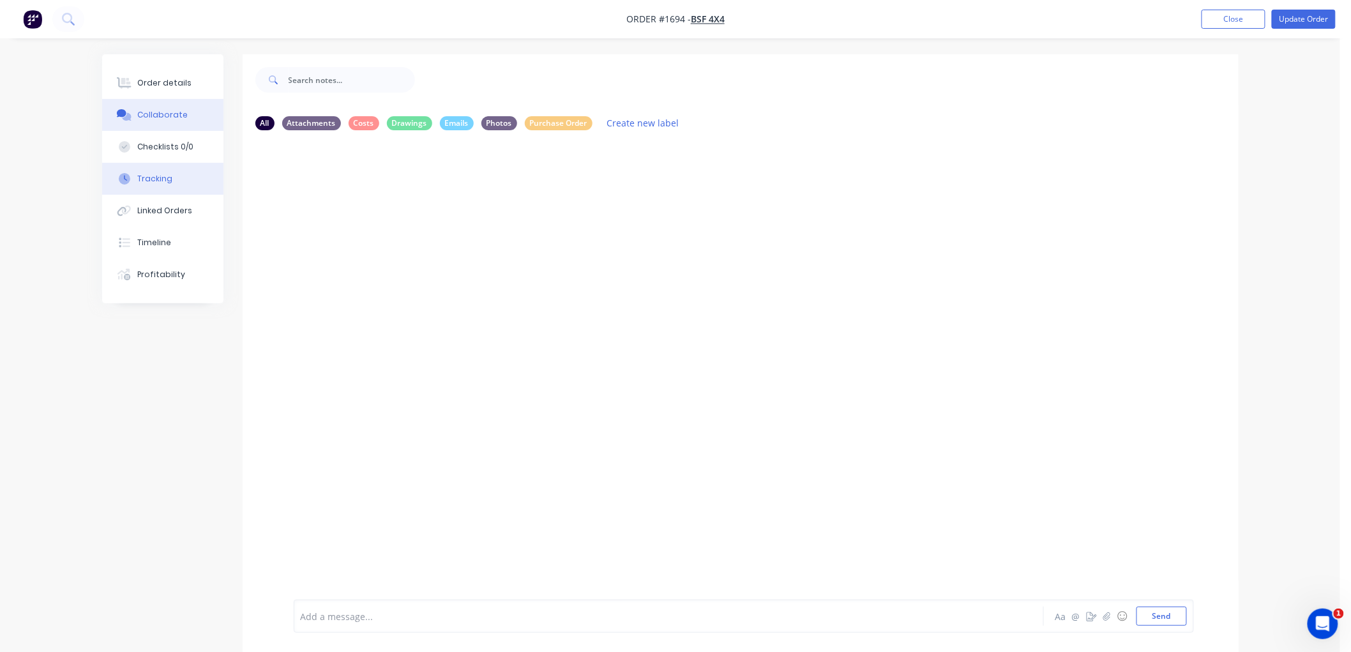
click at [174, 179] on button "Tracking" at bounding box center [162, 179] width 121 height 32
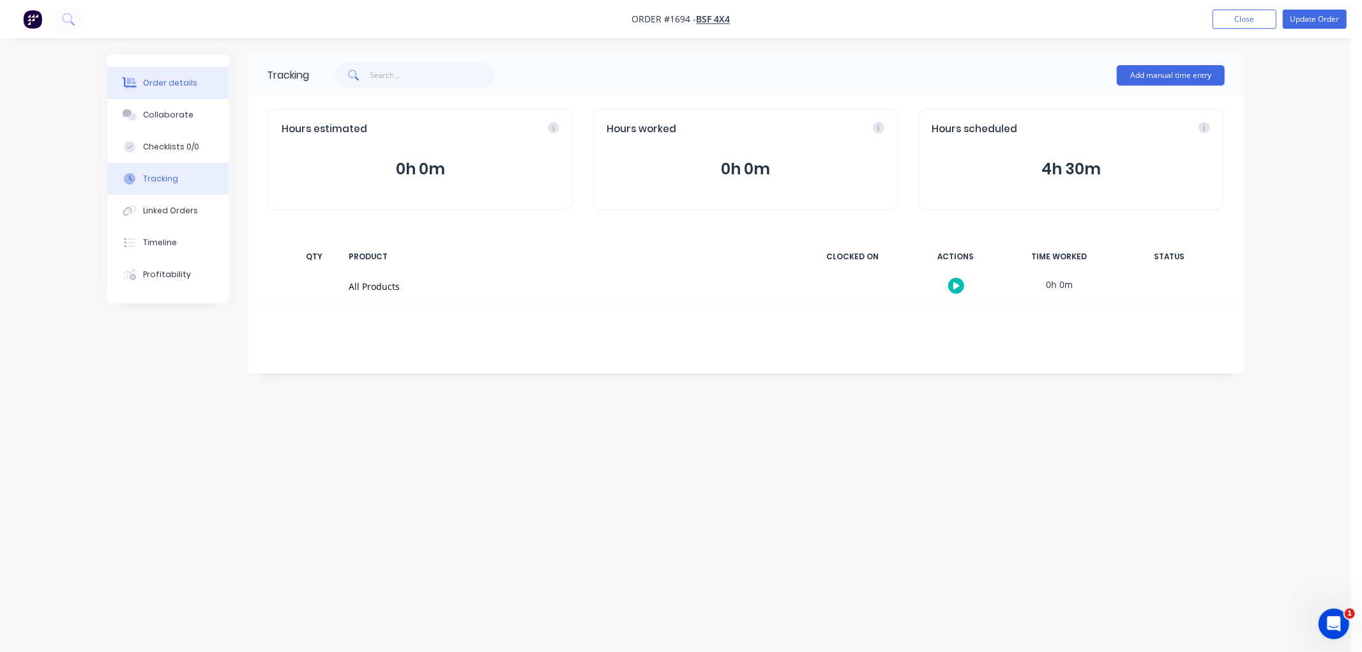
click at [162, 85] on div "Order details" at bounding box center [170, 82] width 54 height 11
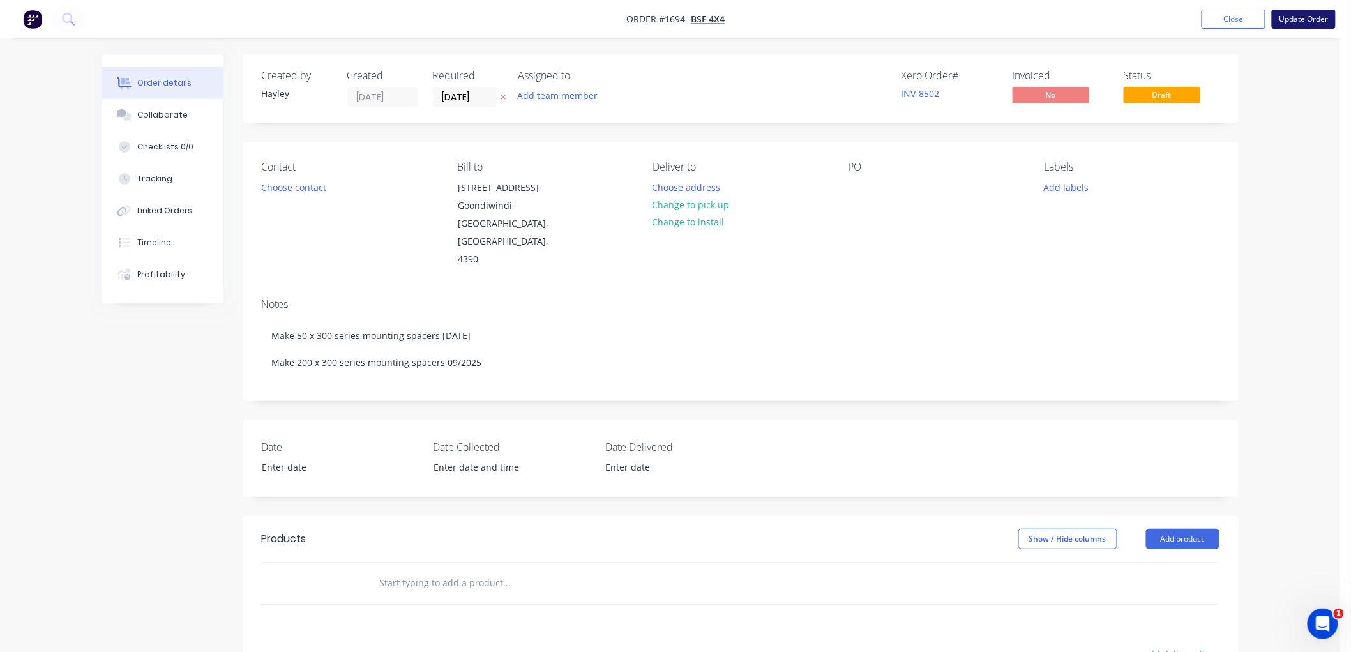
click at [1300, 17] on button "Update Order" at bounding box center [1304, 19] width 64 height 19
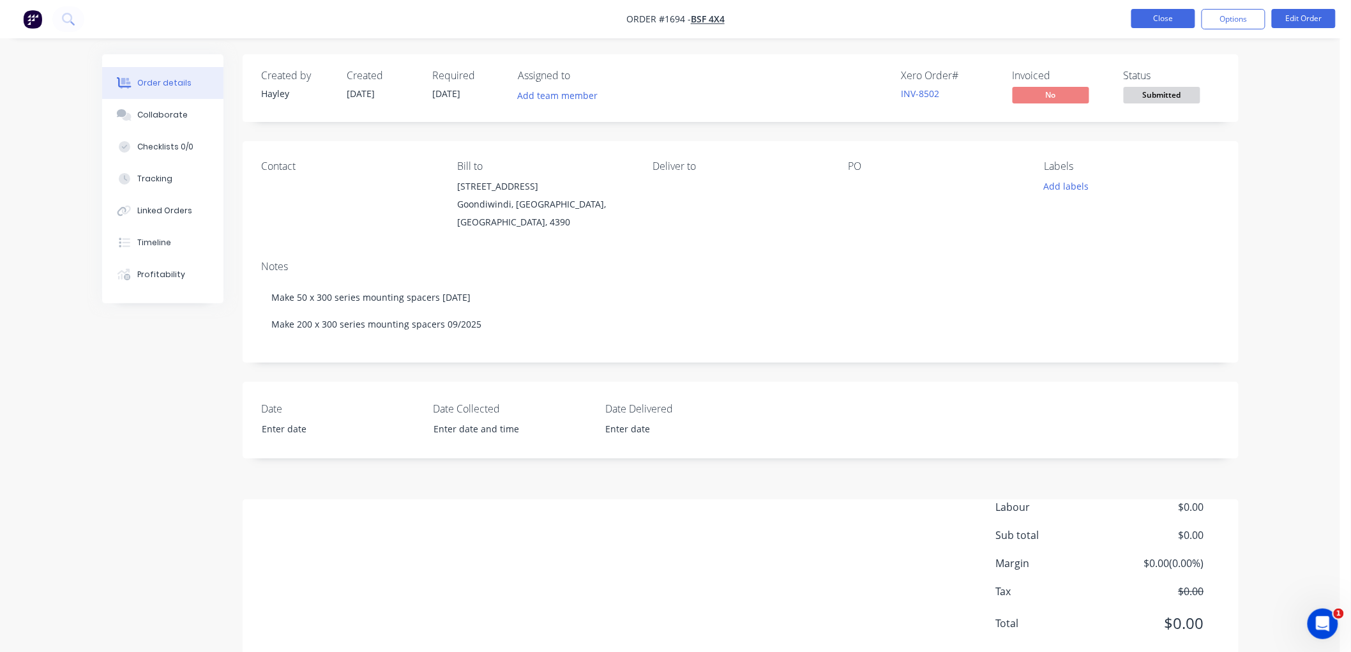
click at [1172, 24] on button "Close" at bounding box center [1163, 18] width 64 height 19
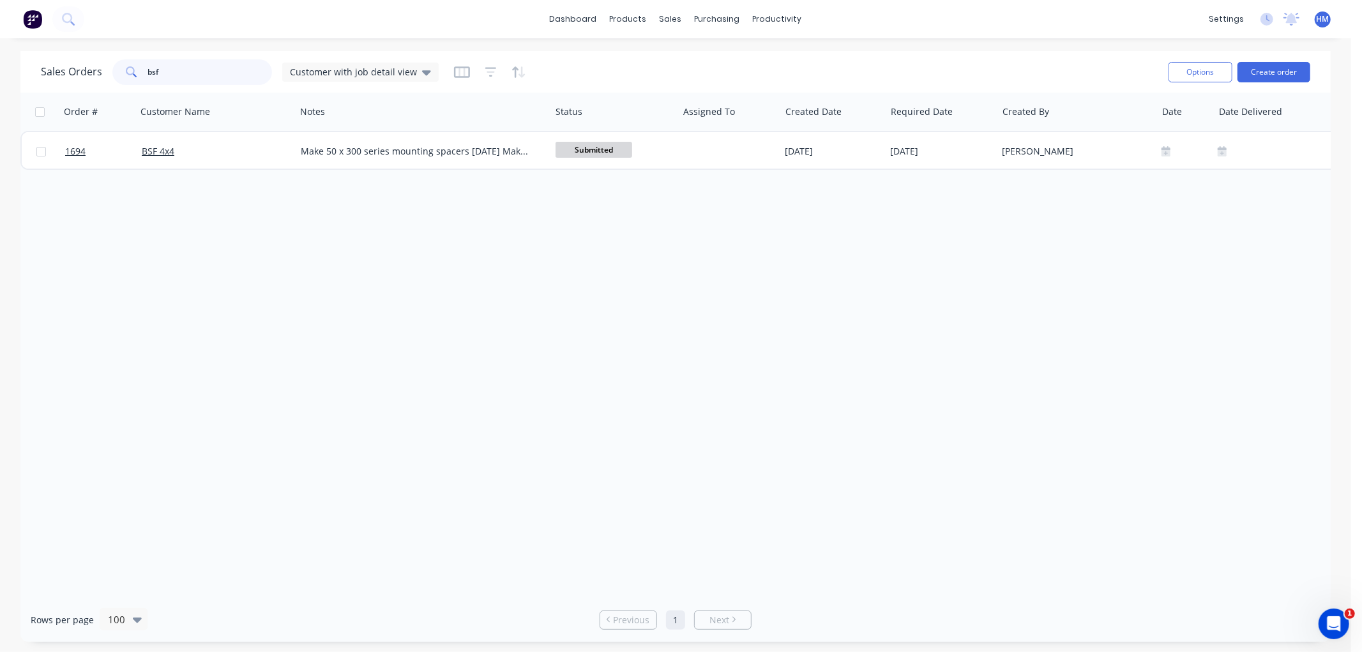
drag, startPoint x: 158, startPoint y: 77, endPoint x: 126, endPoint y: 77, distance: 31.3
click at [126, 77] on div "bsf" at bounding box center [192, 72] width 160 height 26
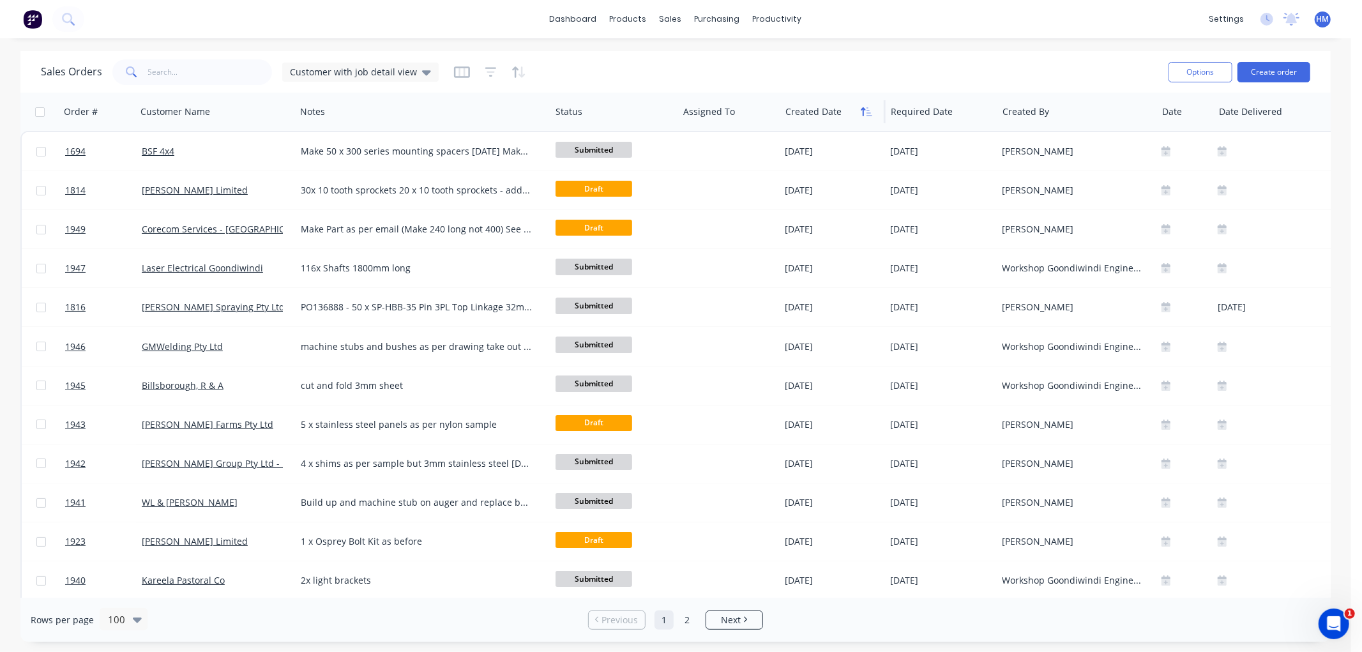
click at [864, 114] on icon "button" at bounding box center [866, 112] width 11 height 10
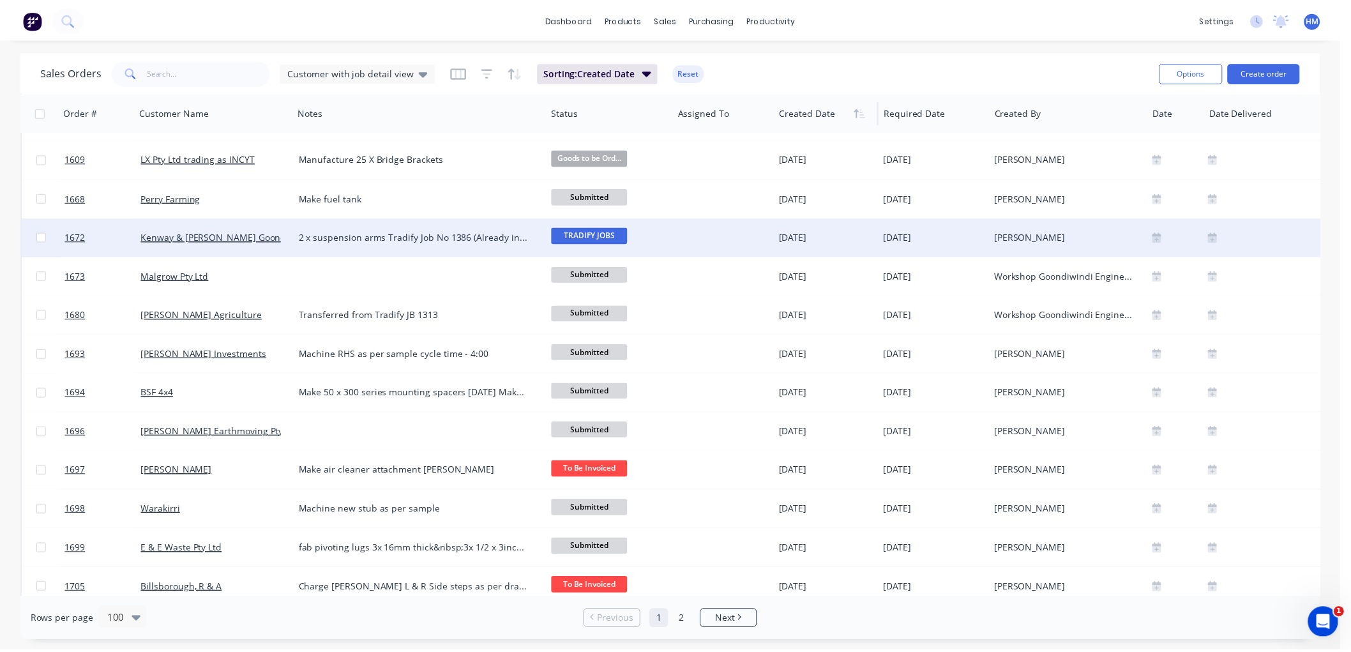
scroll to position [922, 0]
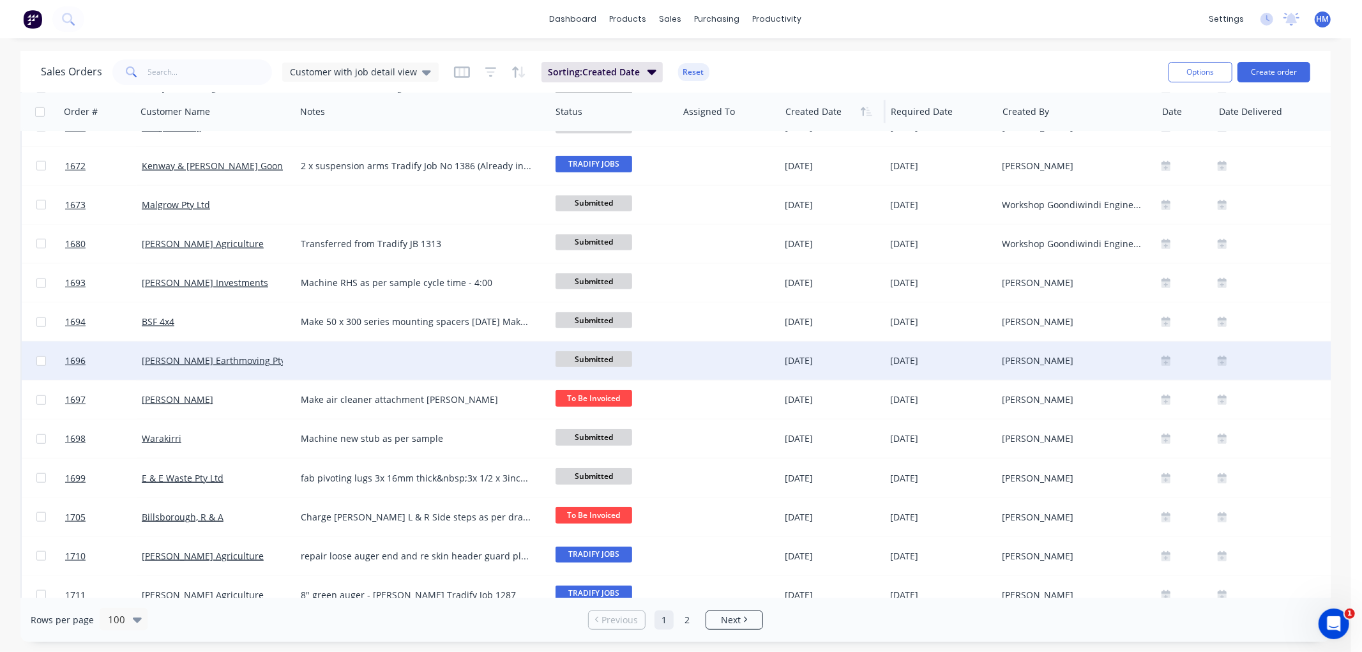
click at [257, 356] on div "[PERSON_NAME] Earthmoving Pty Ltd" at bounding box center [213, 360] width 142 height 13
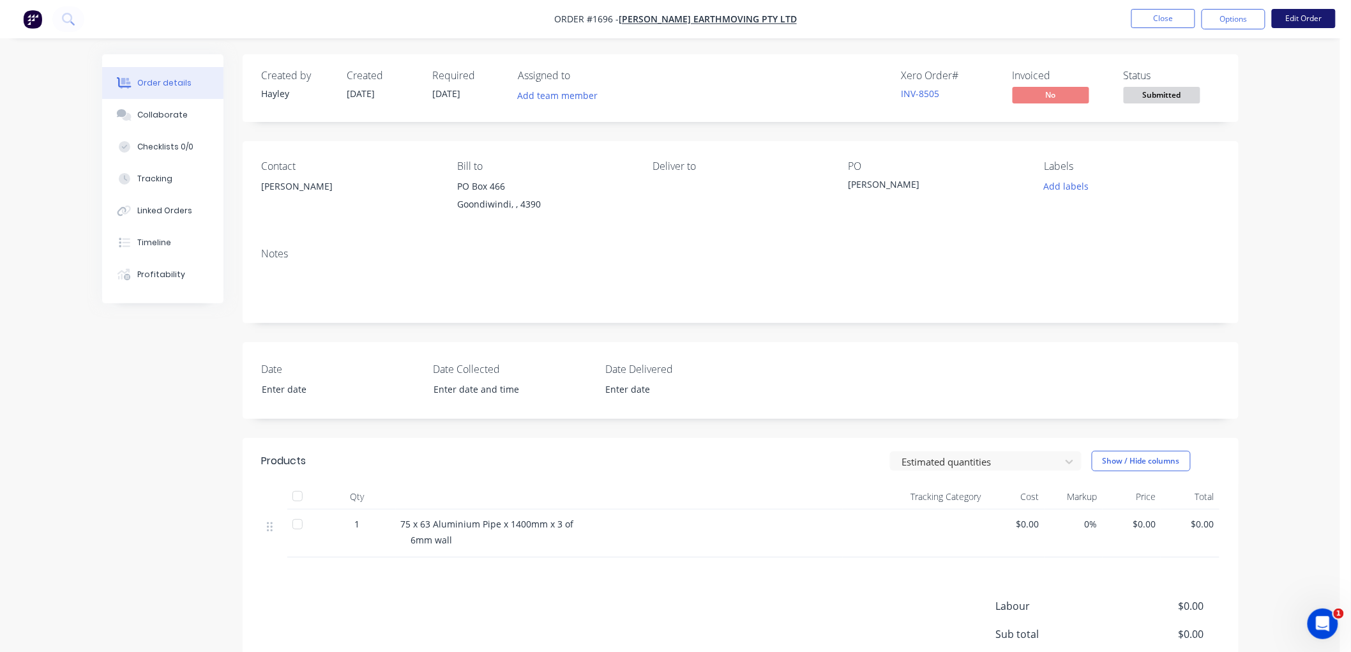
click at [1304, 15] on button "Edit Order" at bounding box center [1304, 18] width 64 height 19
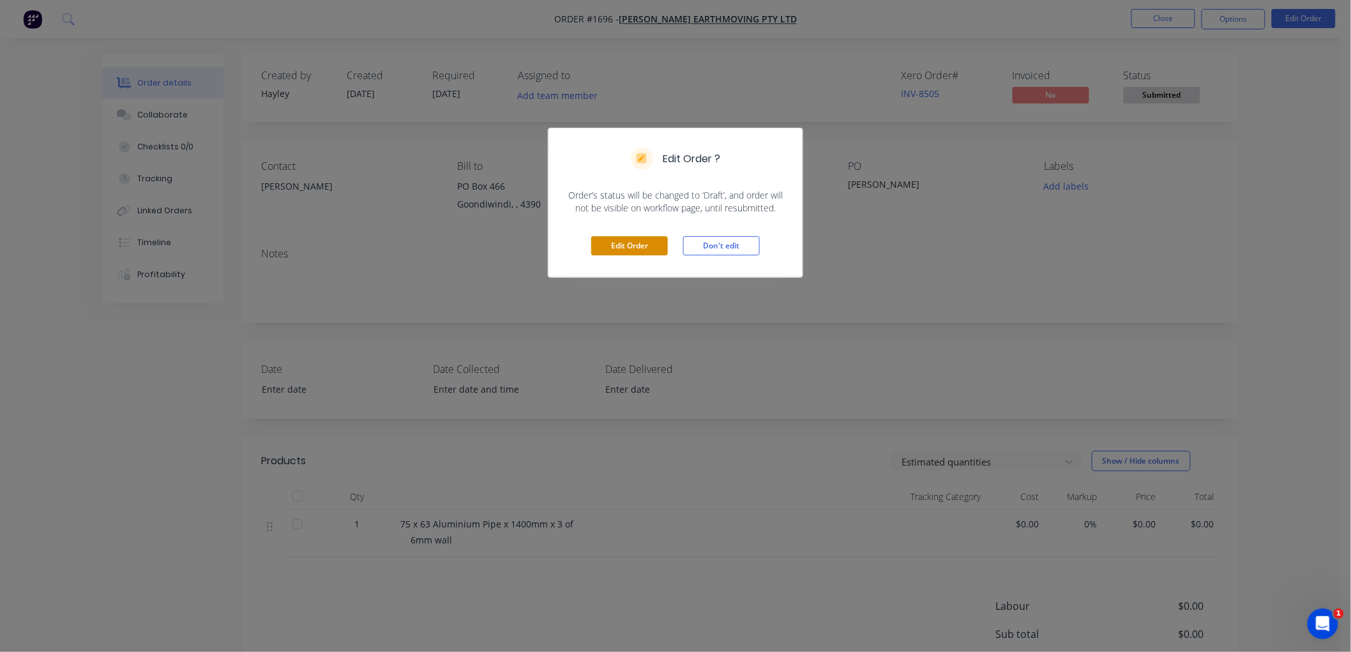
click at [609, 246] on button "Edit Order" at bounding box center [629, 245] width 77 height 19
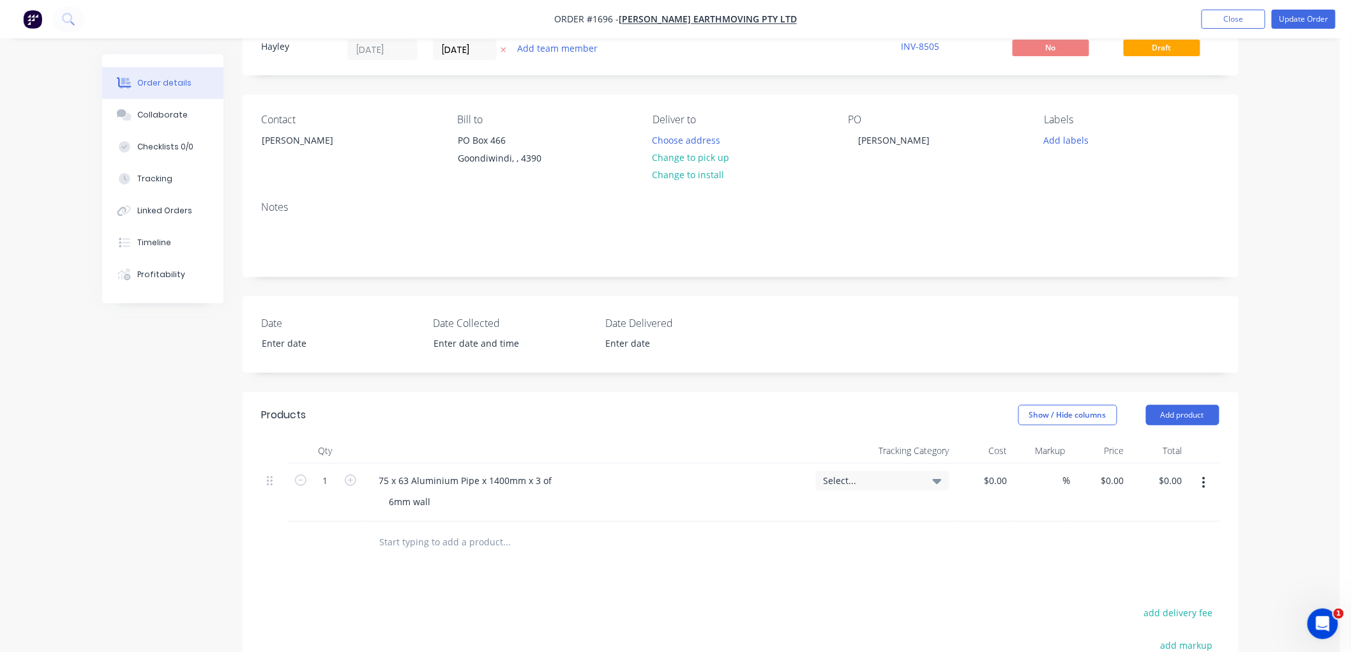
scroll to position [71, 0]
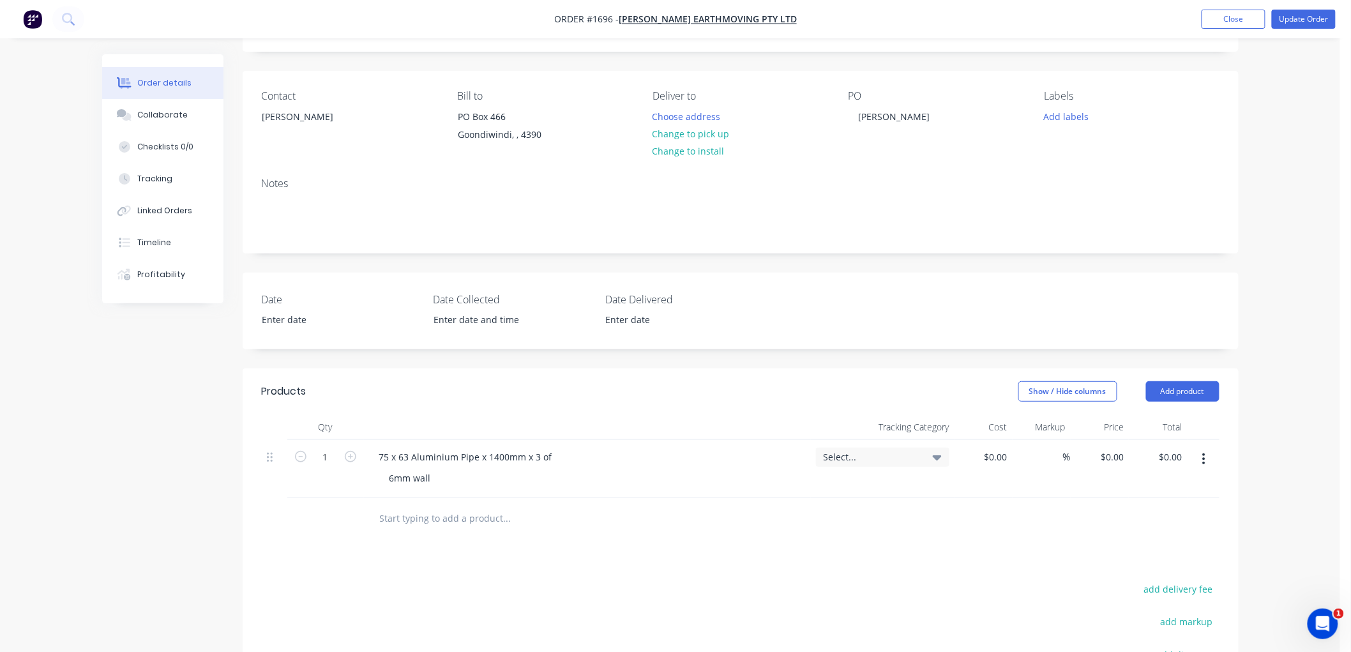
click at [412, 515] on input "text" at bounding box center [506, 519] width 255 height 26
type input "alum"
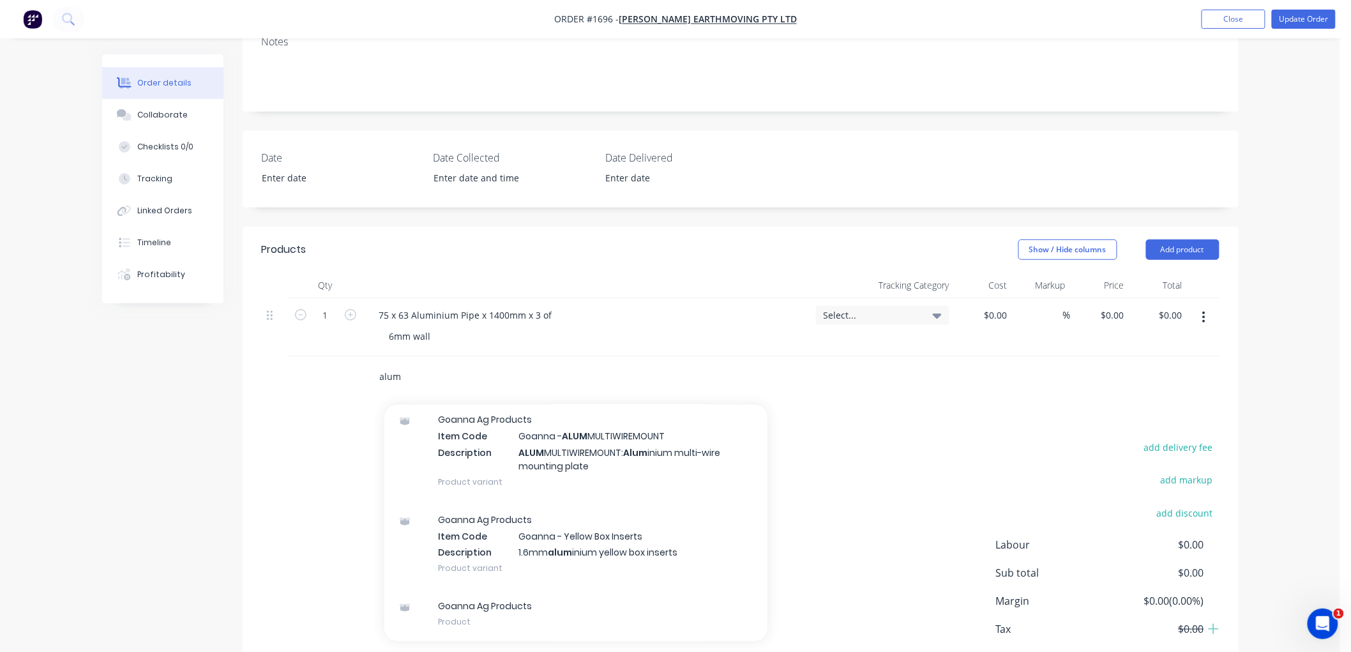
scroll to position [3197, 0]
drag, startPoint x: 425, startPoint y: 370, endPoint x: 435, endPoint y: 370, distance: 10.9
click at [426, 370] on input "alum" at bounding box center [506, 377] width 255 height 26
click at [430, 381] on input "alum" at bounding box center [506, 377] width 255 height 26
drag, startPoint x: 409, startPoint y: 380, endPoint x: 358, endPoint y: 379, distance: 50.5
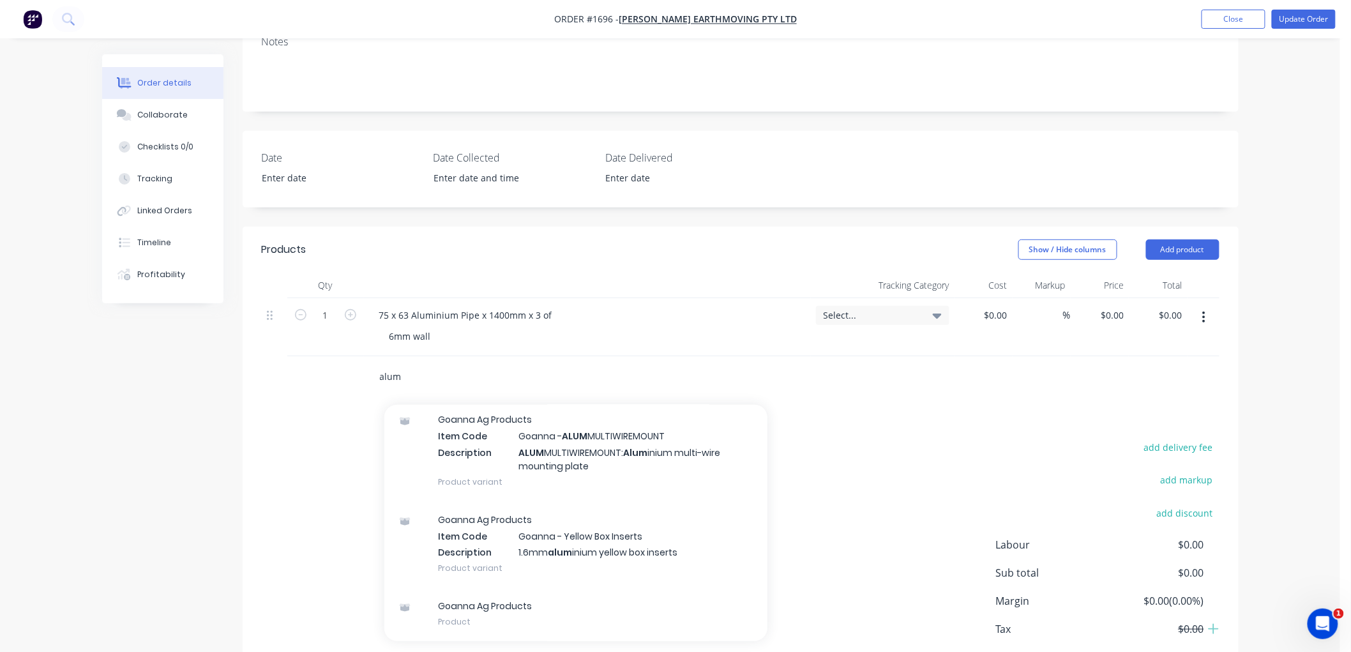
click at [358, 379] on div "alum Add alum to order Alum inium Tube Xero Item # factory_item Item Code Tube …" at bounding box center [741, 376] width 958 height 41
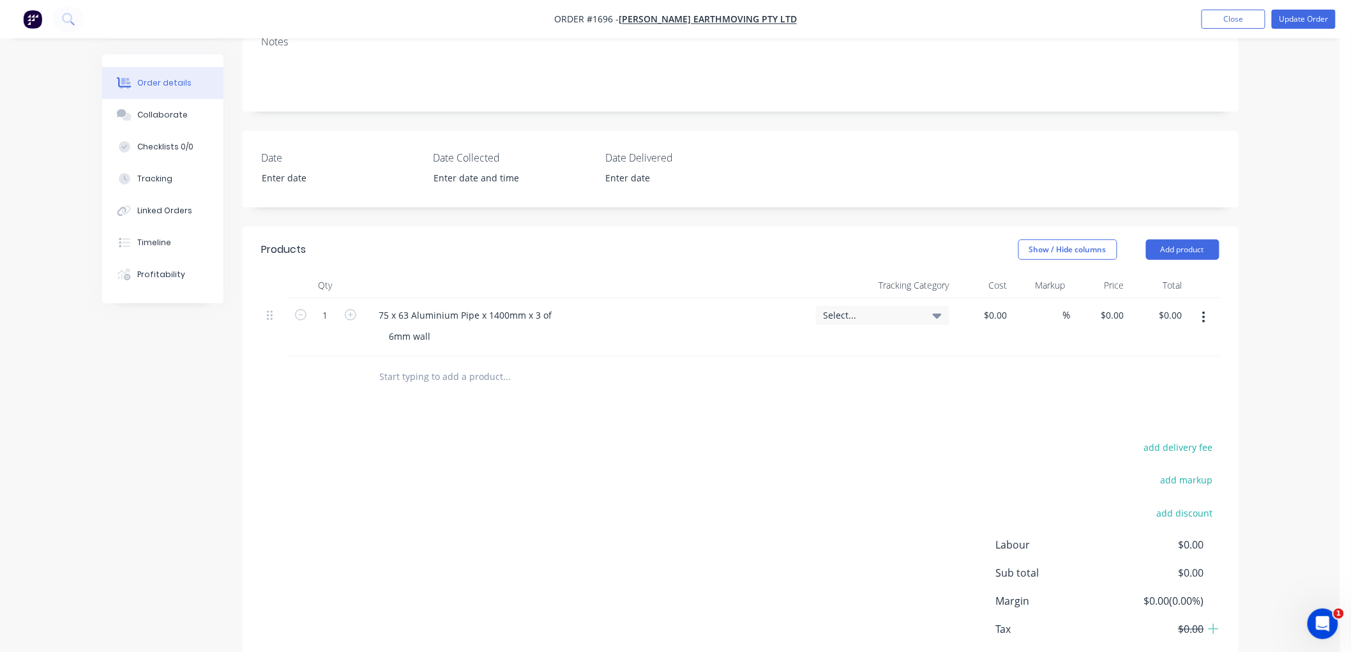
click at [425, 375] on input "text" at bounding box center [506, 377] width 255 height 26
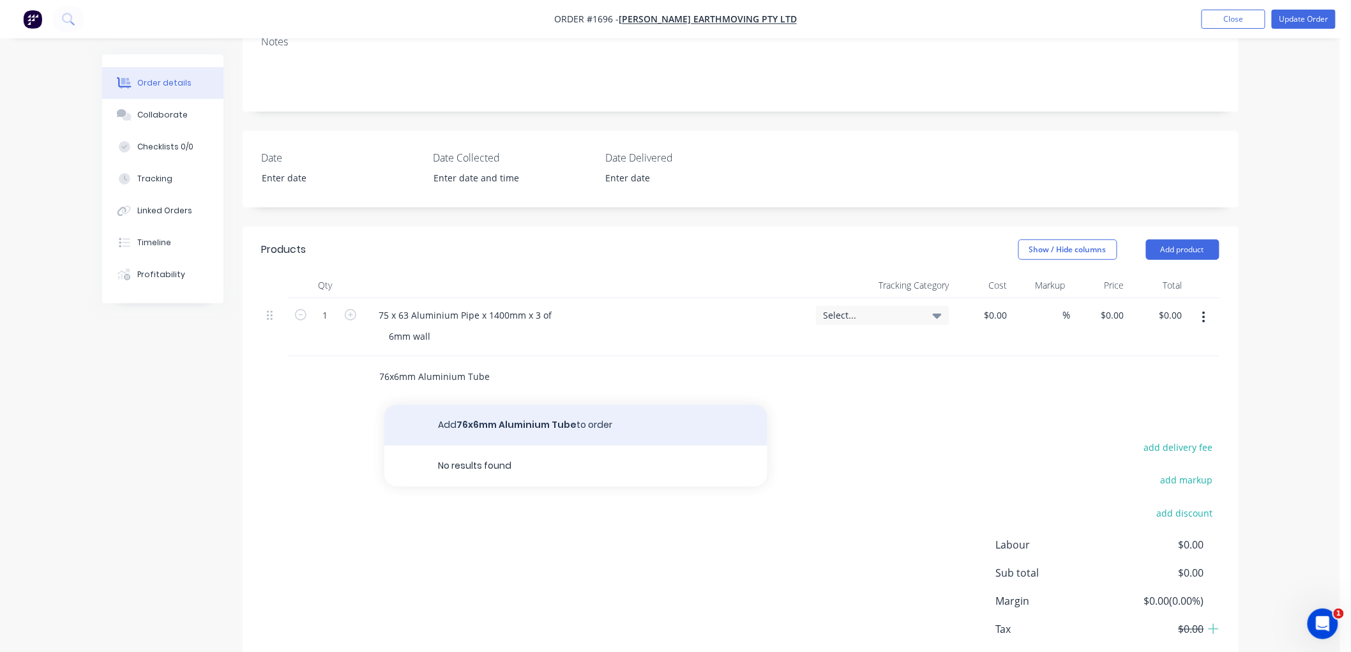
type input "76x6mm Aluminium Tube"
click at [513, 419] on button "Add 76x6mm Aluminium Tube to order" at bounding box center [575, 425] width 383 height 41
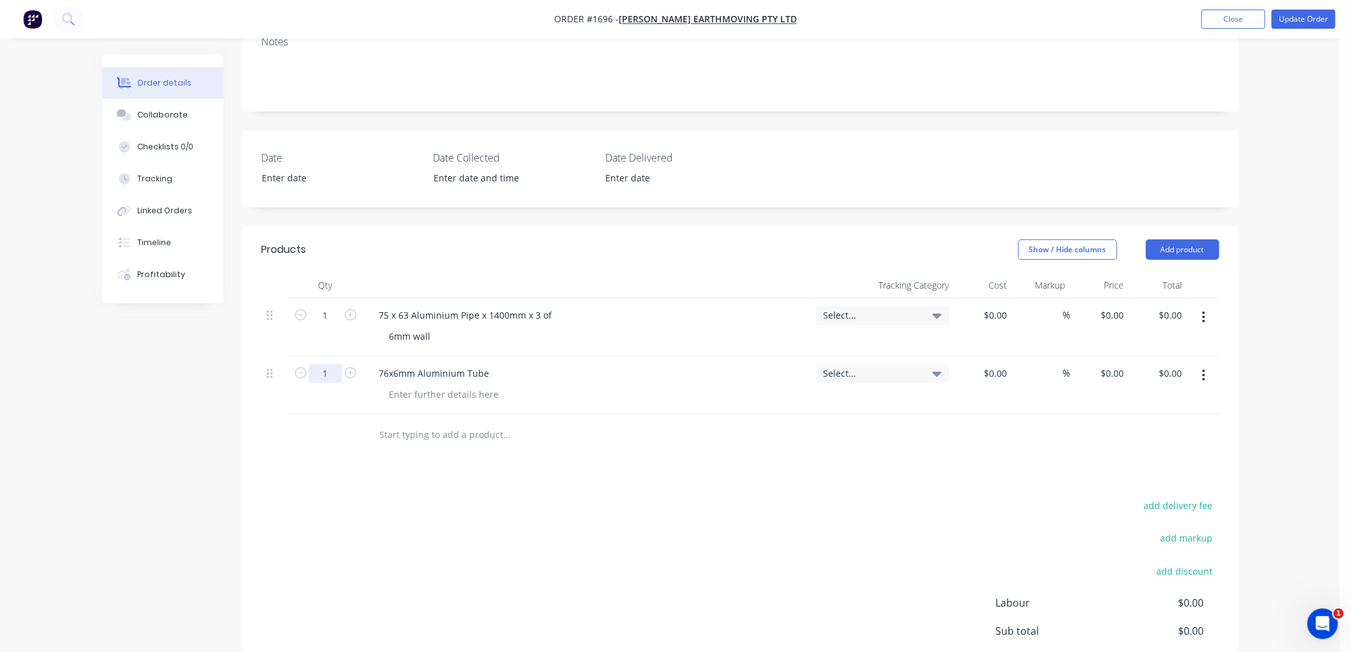
click at [324, 375] on input "1" at bounding box center [325, 373] width 33 height 19
type input "4.2"
click at [409, 389] on div at bounding box center [444, 394] width 130 height 19
click at [992, 372] on div "$0.00" at bounding box center [983, 385] width 58 height 58
drag, startPoint x: 1006, startPoint y: 370, endPoint x: 972, endPoint y: 367, distance: 34.0
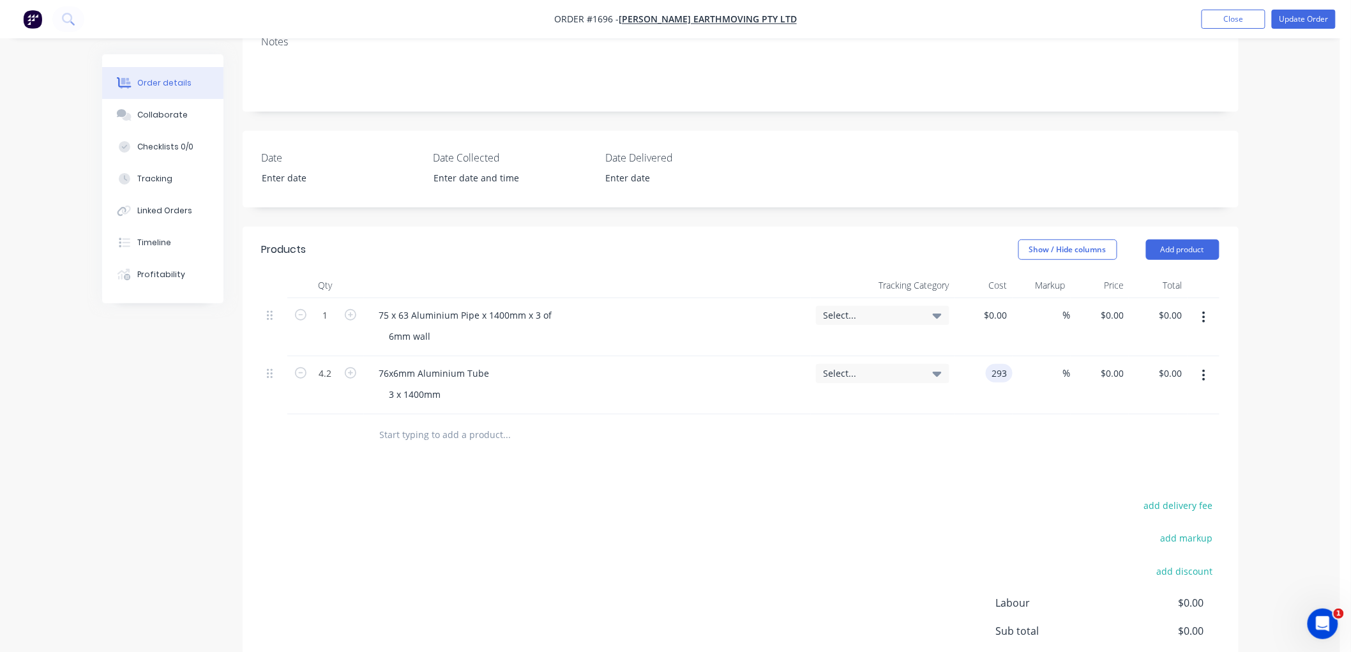
click at [972, 367] on div "293 293" at bounding box center [983, 385] width 58 height 58
type input "$48.85"
type input "$205.17"
type input "200"
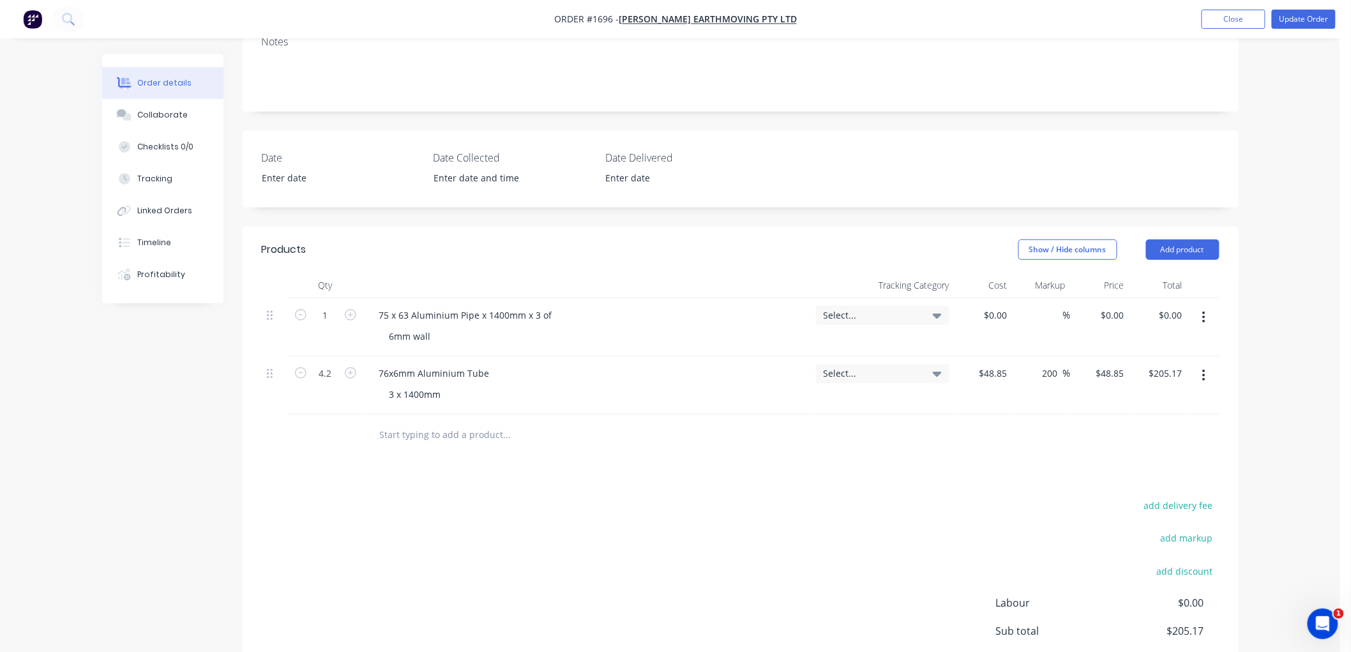
type input "146.55"
type input "$615.51"
type input "$146.55"
click at [1048, 366] on input "200" at bounding box center [1052, 373] width 22 height 19
drag, startPoint x: 1044, startPoint y: 370, endPoint x: 1101, endPoint y: 369, distance: 56.8
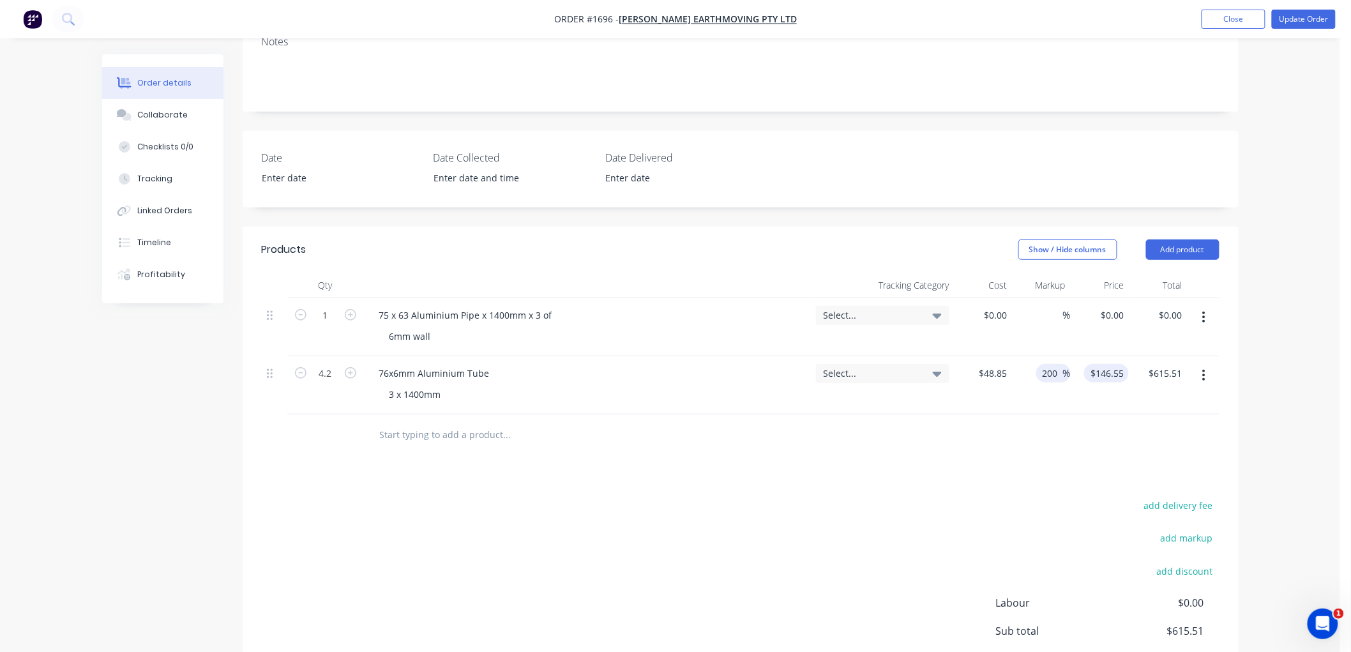
click at [1101, 369] on div "4.2 76x6mm Aluminium Tube 3 x 1400mm Select... $48.85 $48.85 200 200 % $146.55 …" at bounding box center [741, 385] width 958 height 58
drag, startPoint x: 1057, startPoint y: 372, endPoint x: 1024, endPoint y: 369, distance: 33.3
click at [1024, 369] on div "150 150 %" at bounding box center [1042, 385] width 58 height 58
type input "100"
type input "97.7"
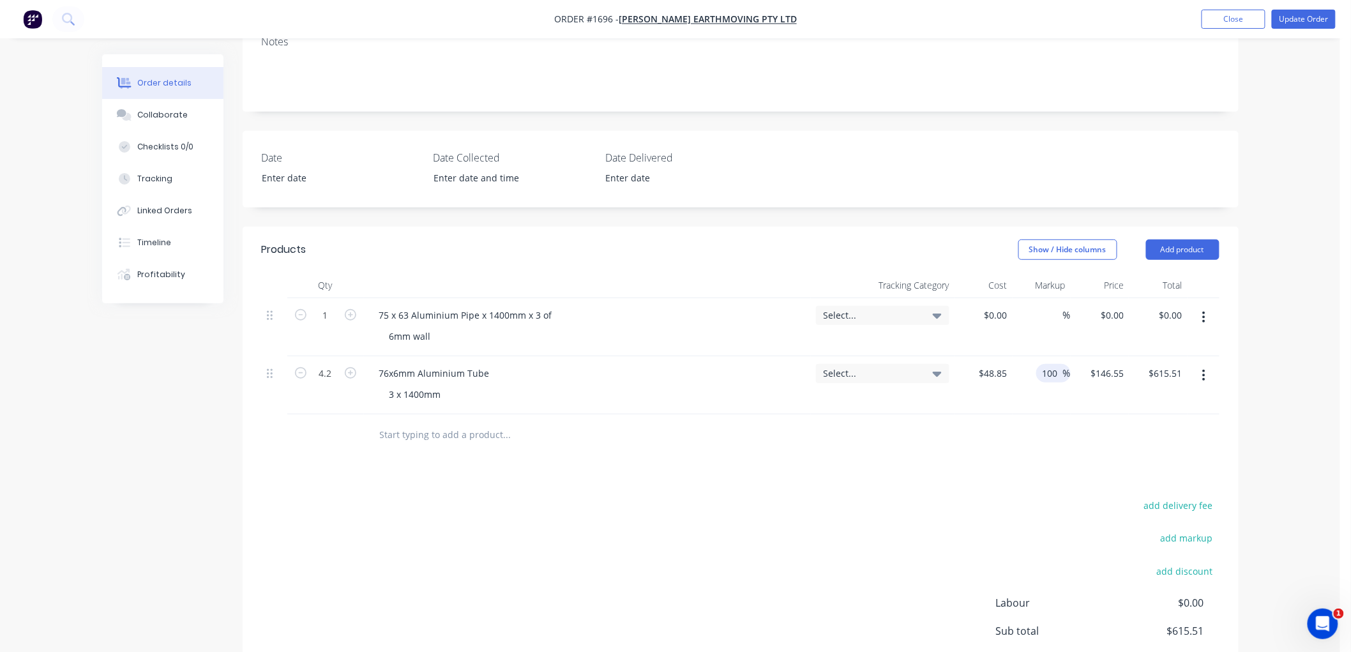
type input "$410.34"
type input "$97.70"
click at [1030, 453] on div at bounding box center [741, 434] width 958 height 41
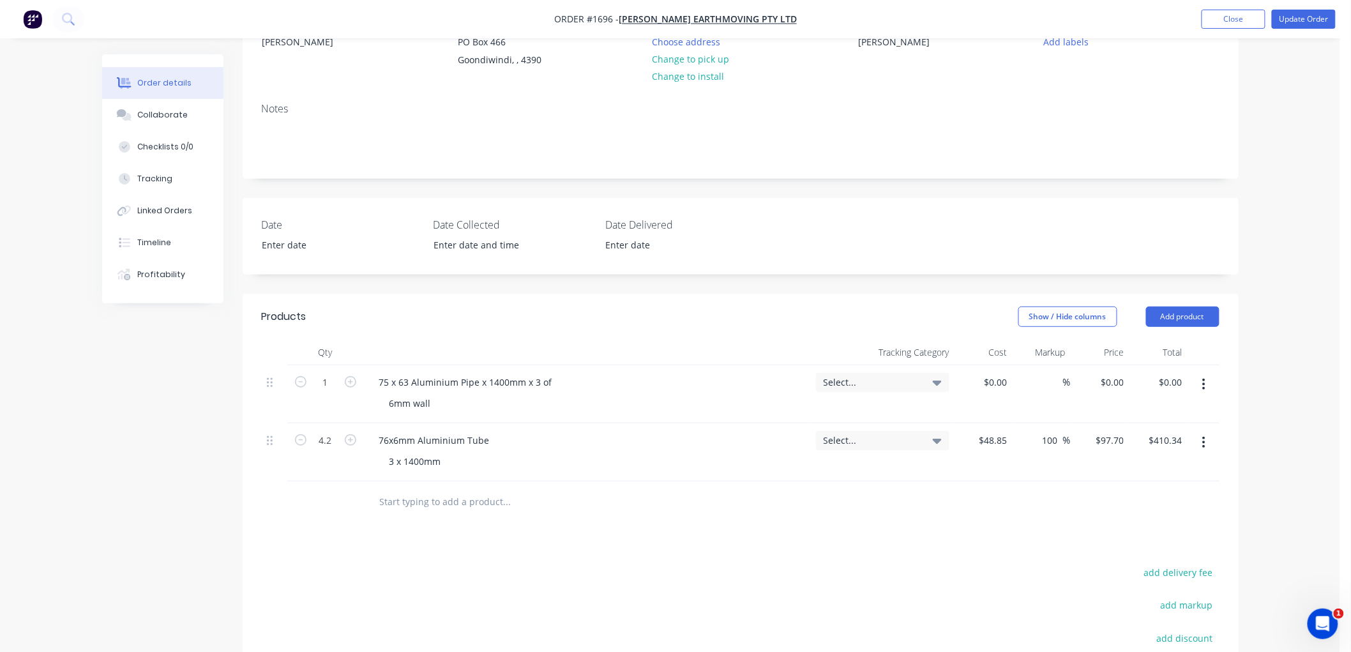
scroll to position [130, 0]
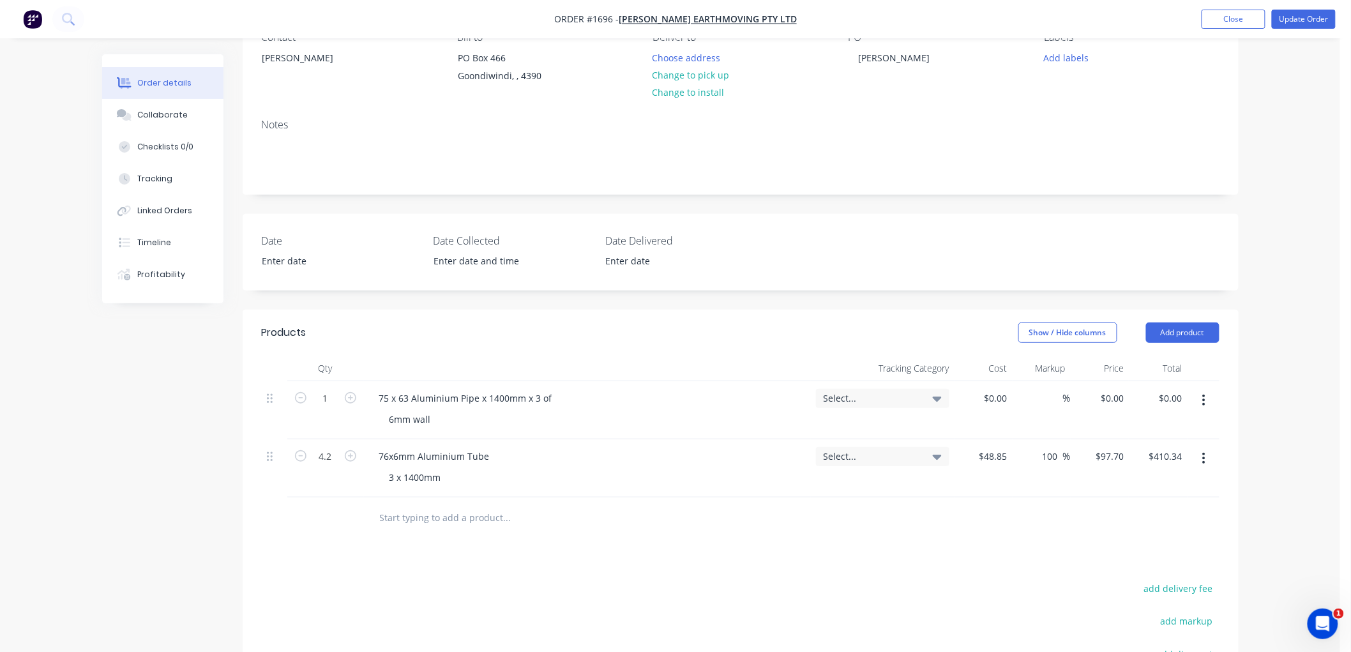
click at [1207, 398] on button "button" at bounding box center [1204, 400] width 30 height 23
click at [1154, 511] on div "Delete" at bounding box center [1159, 510] width 98 height 19
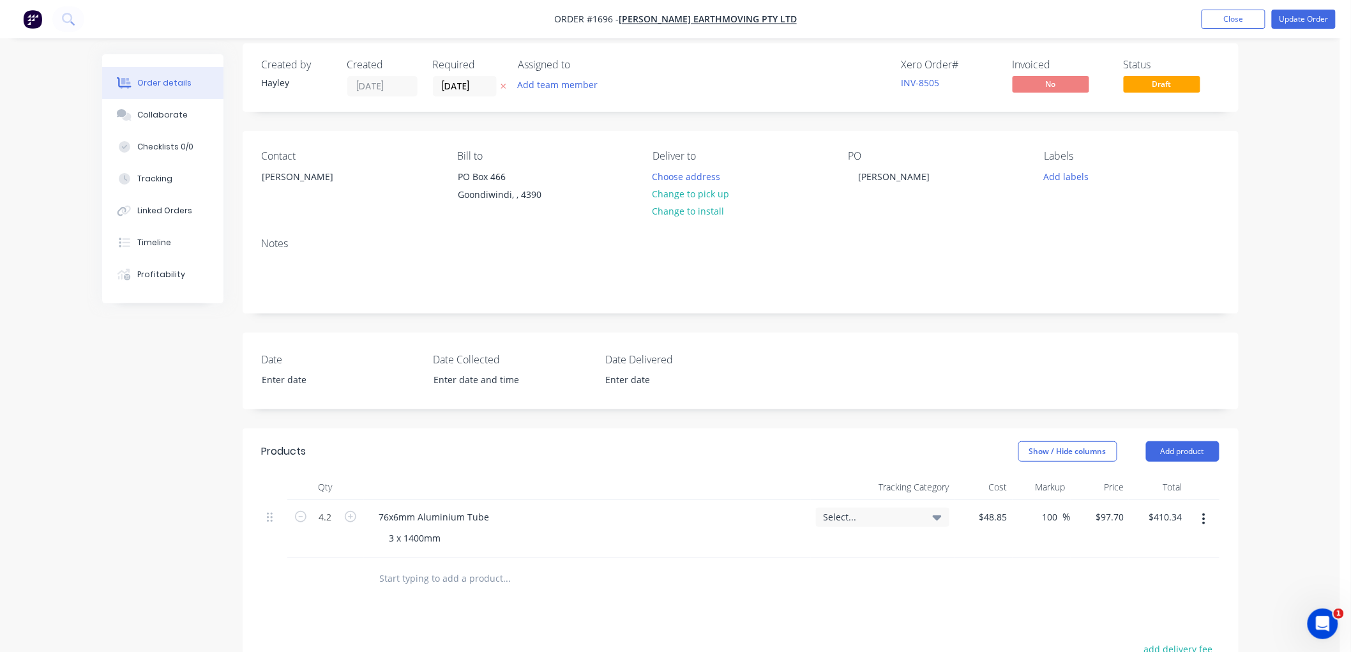
scroll to position [0, 0]
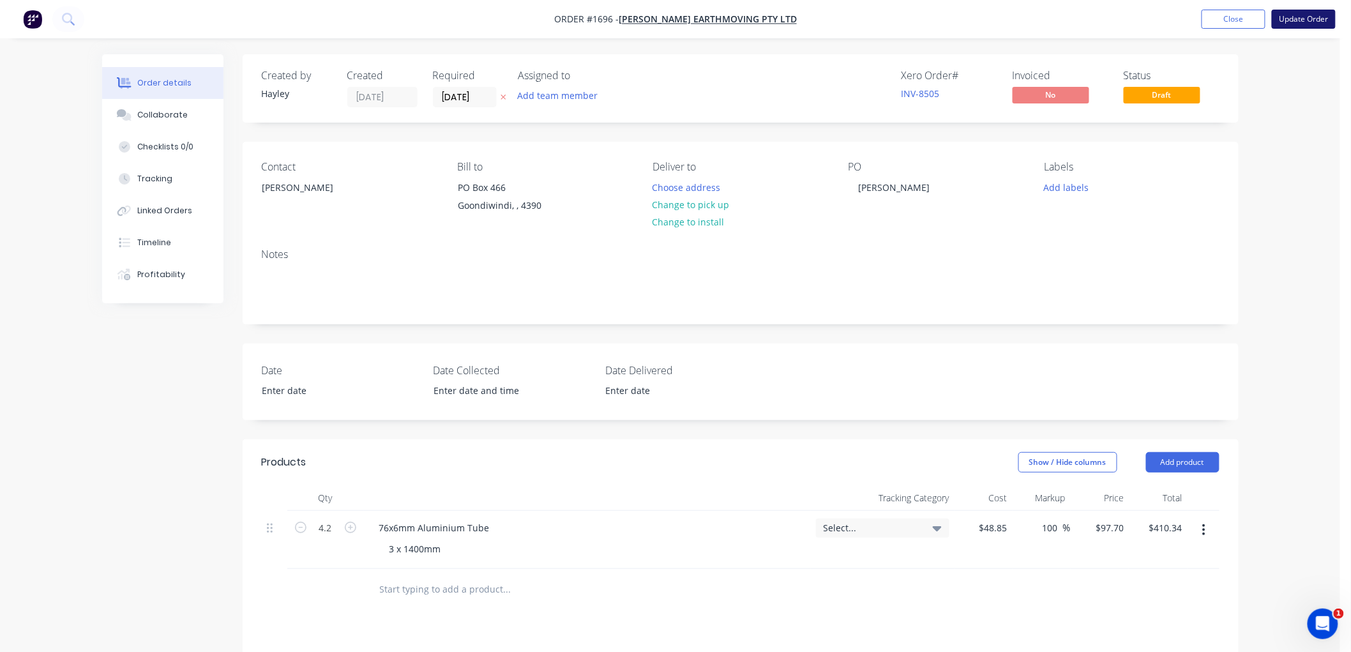
click at [1306, 15] on button "Update Order" at bounding box center [1304, 19] width 64 height 19
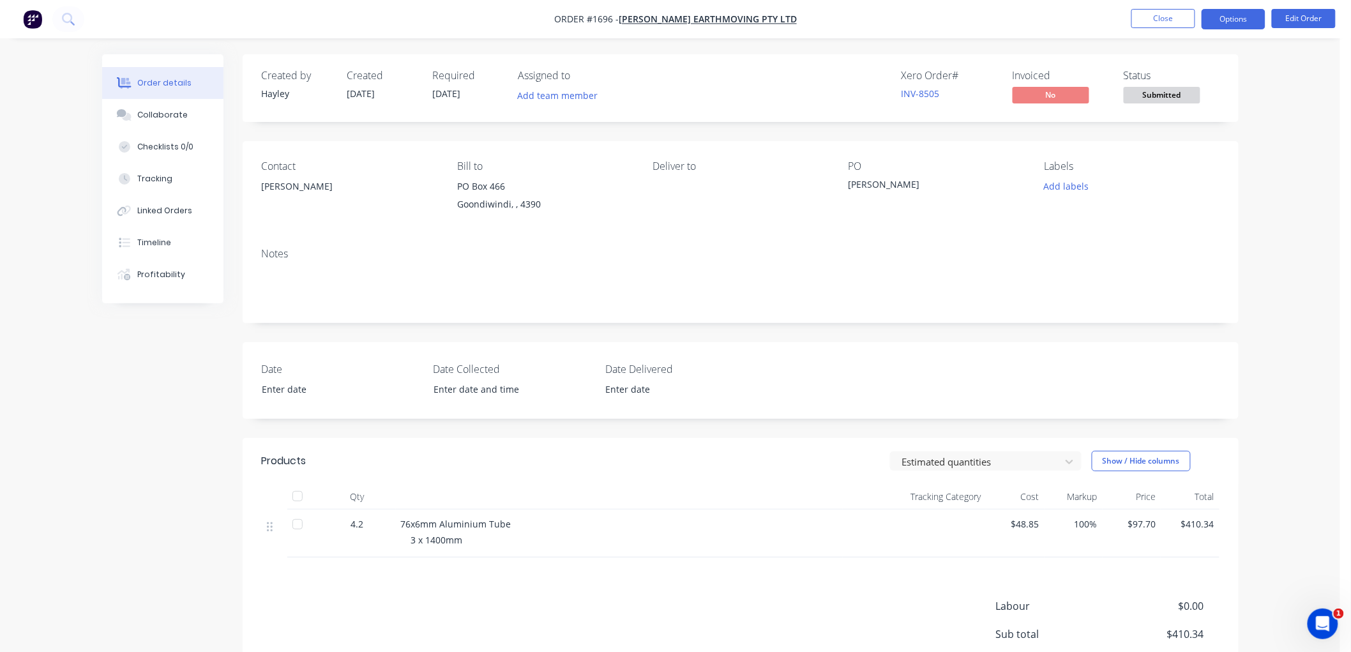
click at [1226, 24] on button "Options" at bounding box center [1234, 19] width 64 height 20
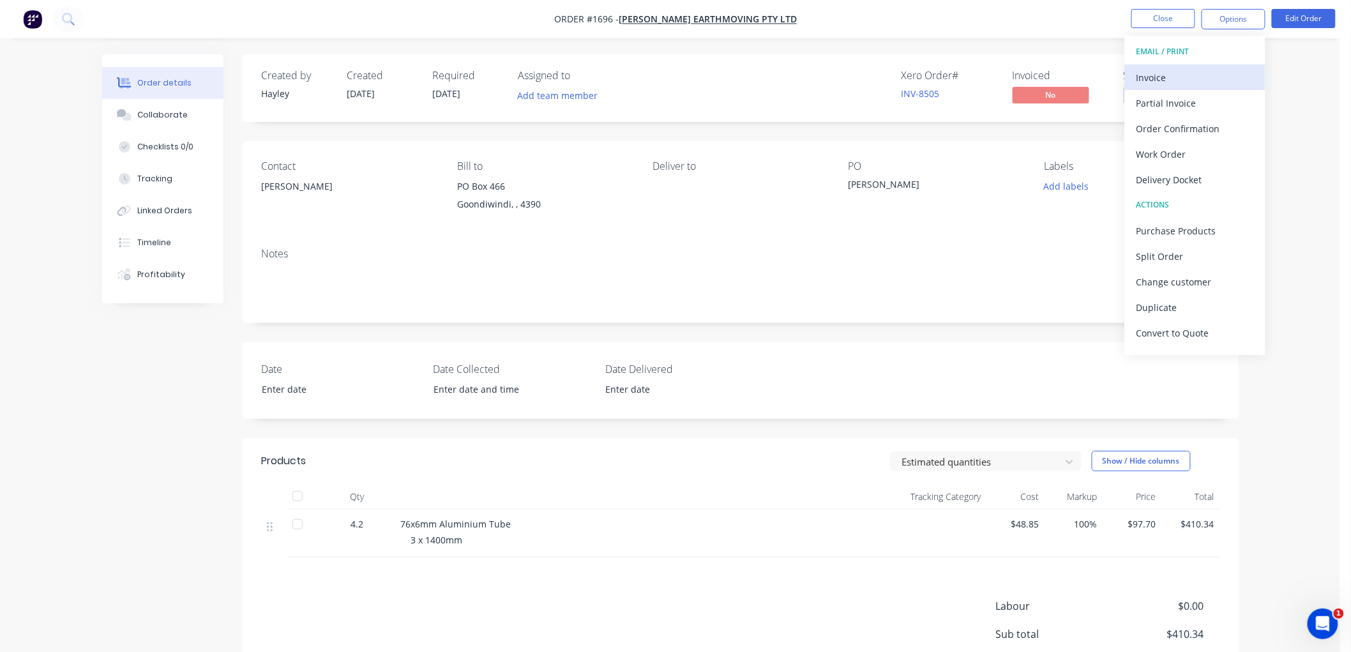
click at [1188, 73] on div "Invoice" at bounding box center [1194, 77] width 117 height 19
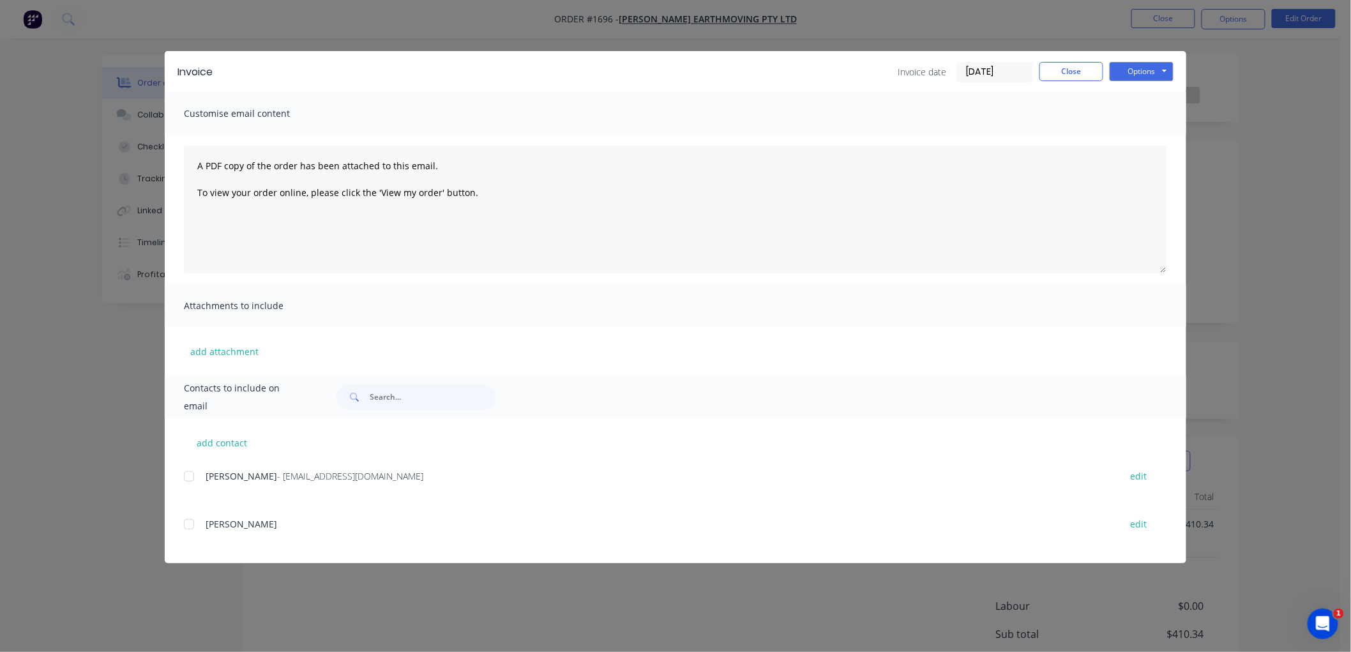
click at [185, 476] on div at bounding box center [189, 477] width 26 height 26
click at [995, 59] on div "Invoice Invoice date 08/10/25 Close Options Preview Print Email" at bounding box center [676, 71] width 1022 height 41
drag, startPoint x: 1007, startPoint y: 73, endPoint x: 1027, endPoint y: 85, distance: 23.2
click at [1007, 74] on input "08/10/25" at bounding box center [994, 72] width 75 height 19
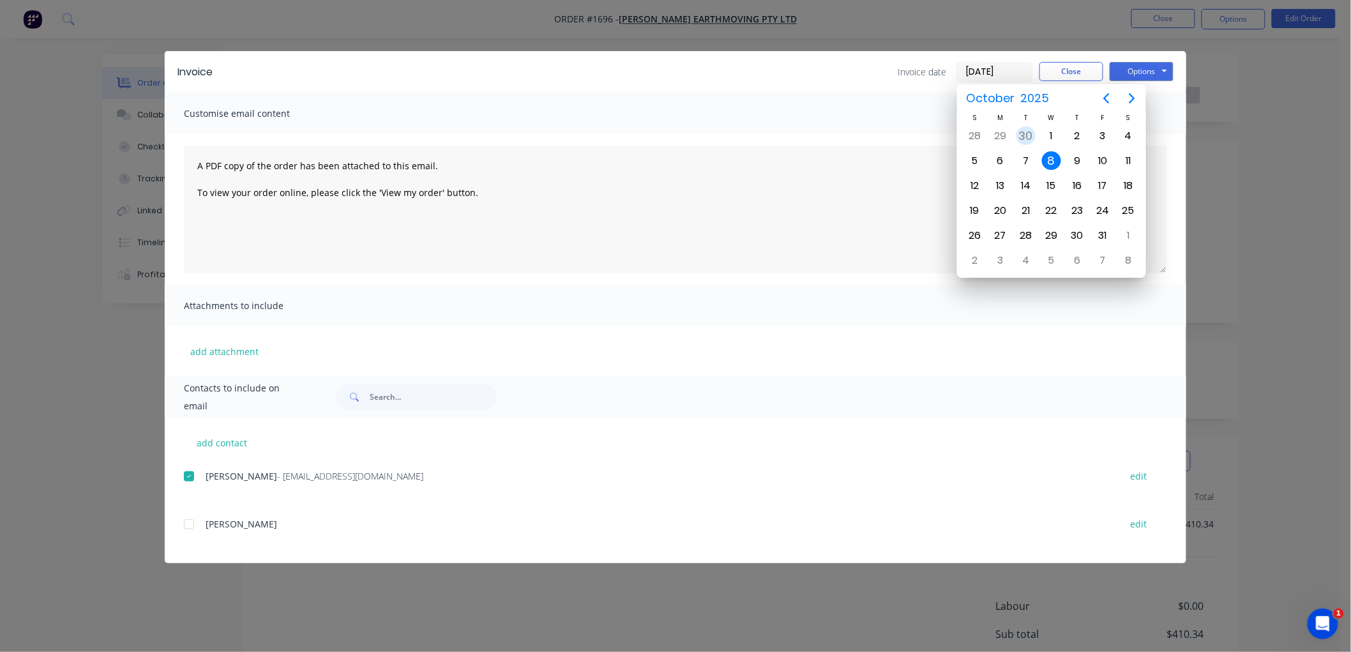
click at [1032, 135] on div "30" at bounding box center [1025, 135] width 19 height 19
type input "30/09/25"
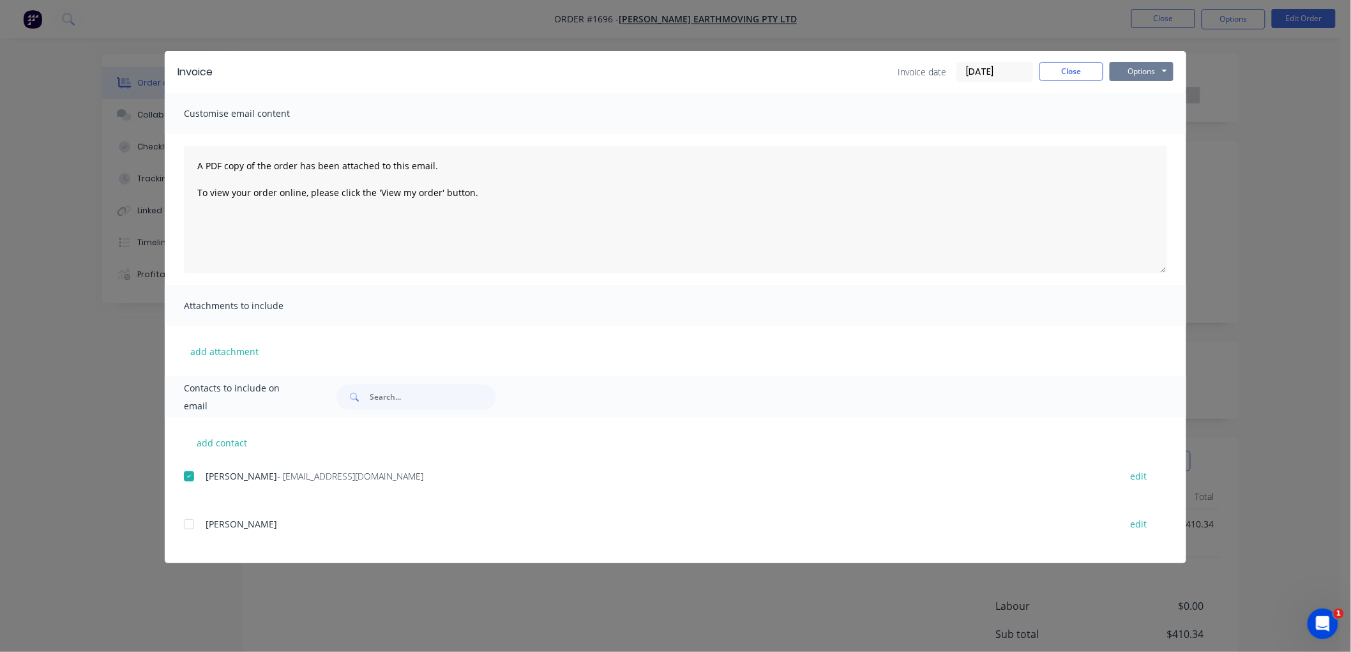
click at [1152, 64] on button "Options" at bounding box center [1142, 71] width 64 height 19
click at [1156, 140] on button "Email" at bounding box center [1151, 136] width 82 height 21
drag, startPoint x: 1048, startPoint y: 70, endPoint x: 1178, endPoint y: 32, distance: 135.8
click at [1055, 69] on button "Close" at bounding box center [1071, 71] width 64 height 19
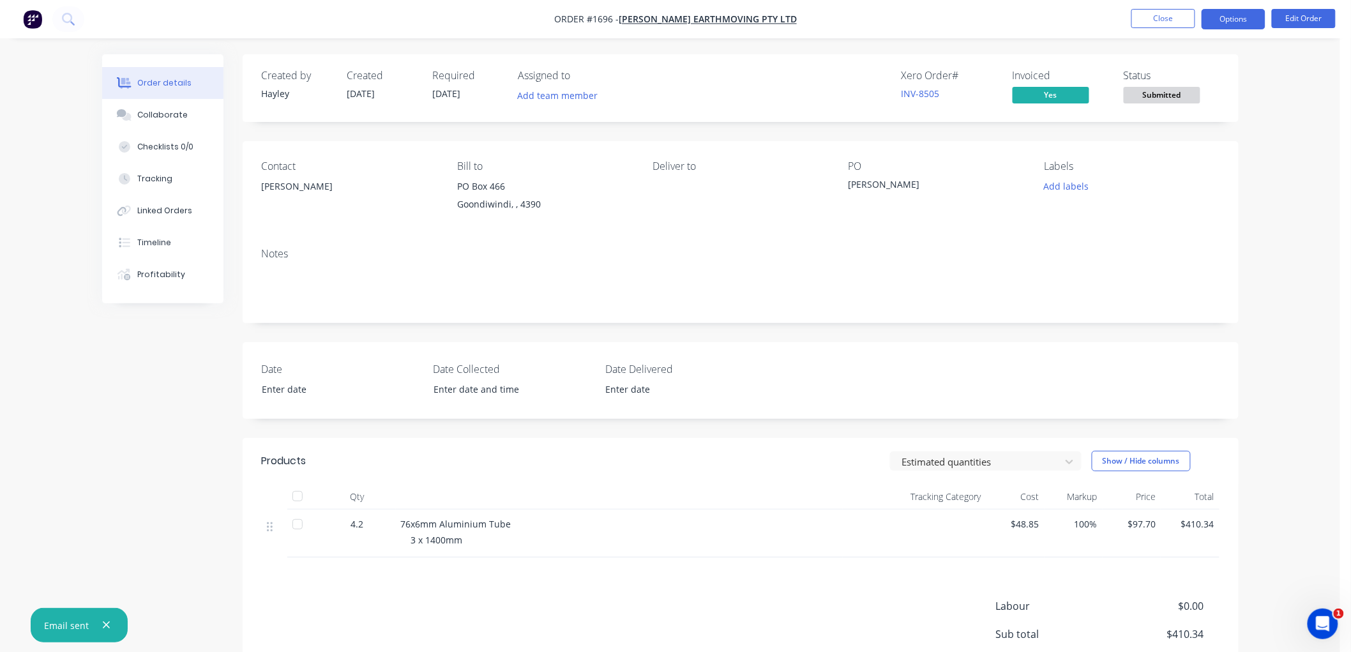
click at [1219, 17] on button "Options" at bounding box center [1234, 19] width 64 height 20
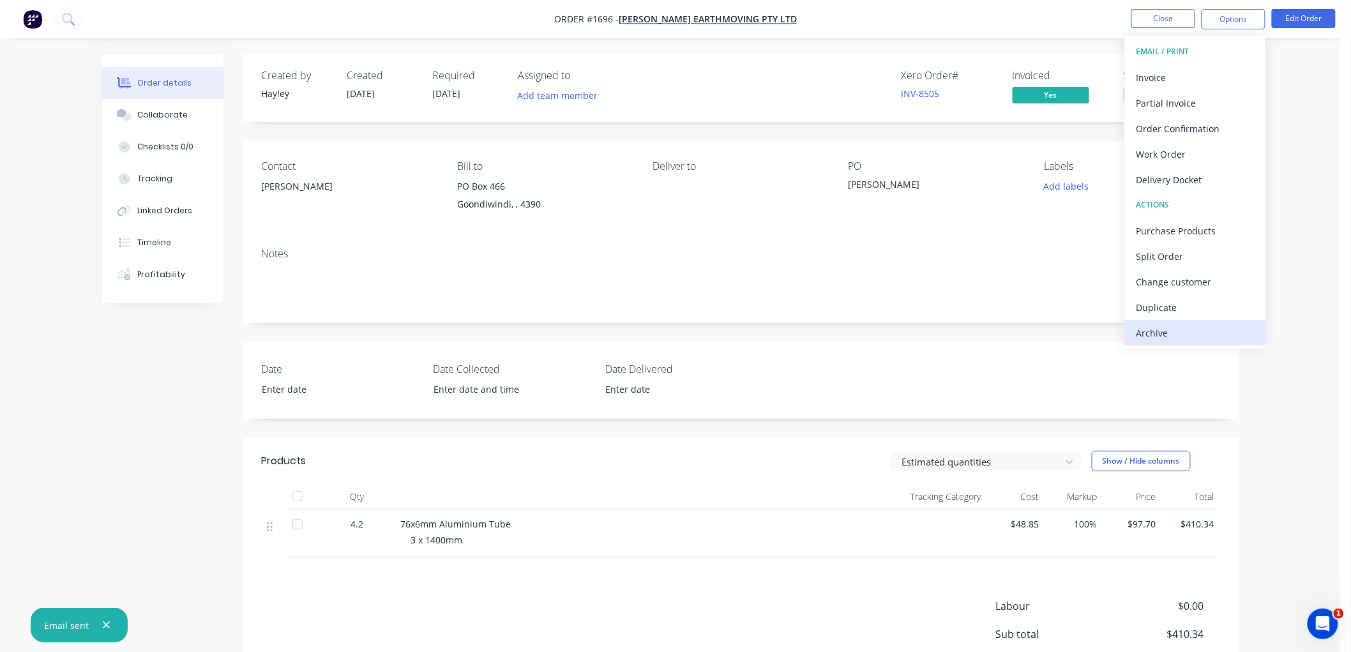
click at [1182, 332] on div "Archive" at bounding box center [1194, 333] width 117 height 19
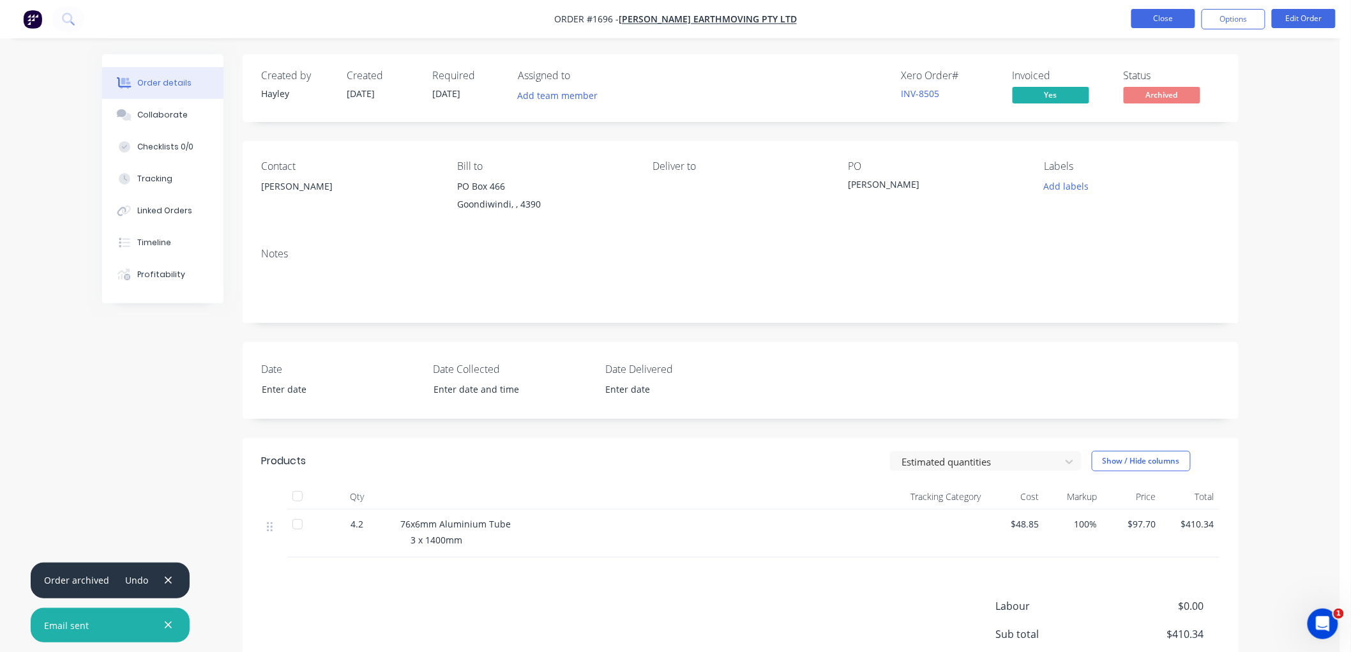
click at [1165, 20] on button "Close" at bounding box center [1163, 18] width 64 height 19
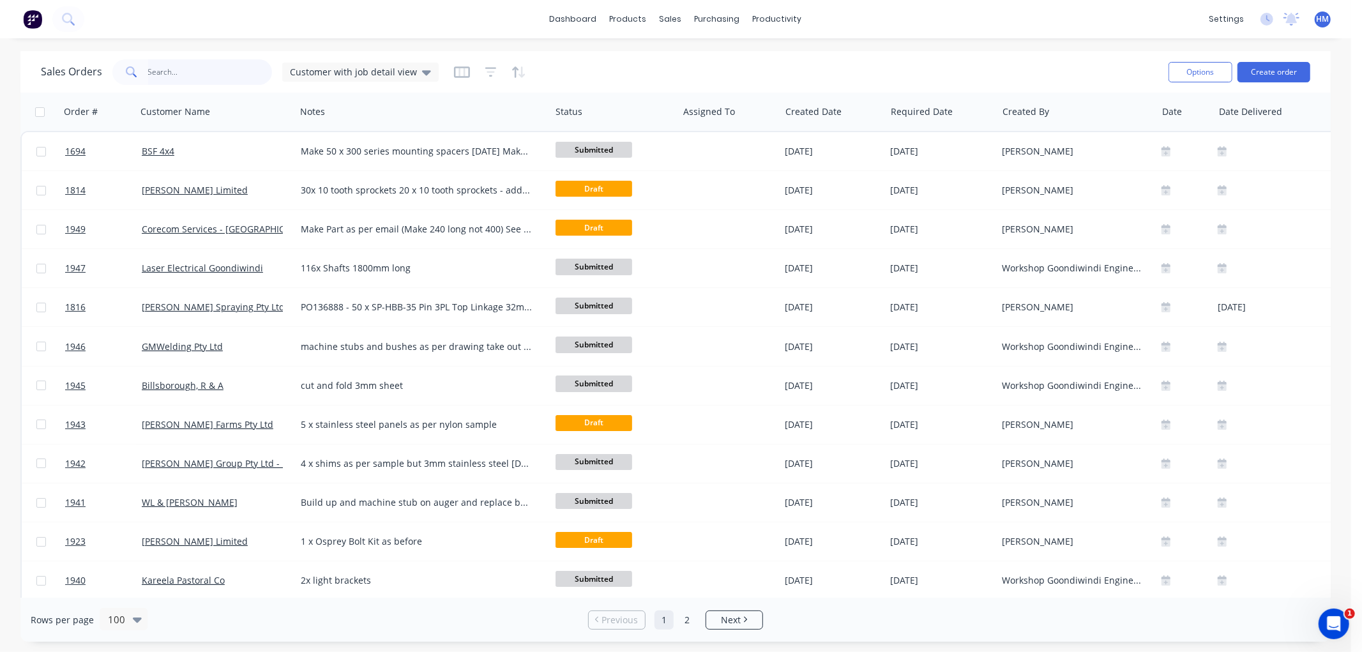
click at [166, 68] on input "text" at bounding box center [210, 72] width 124 height 26
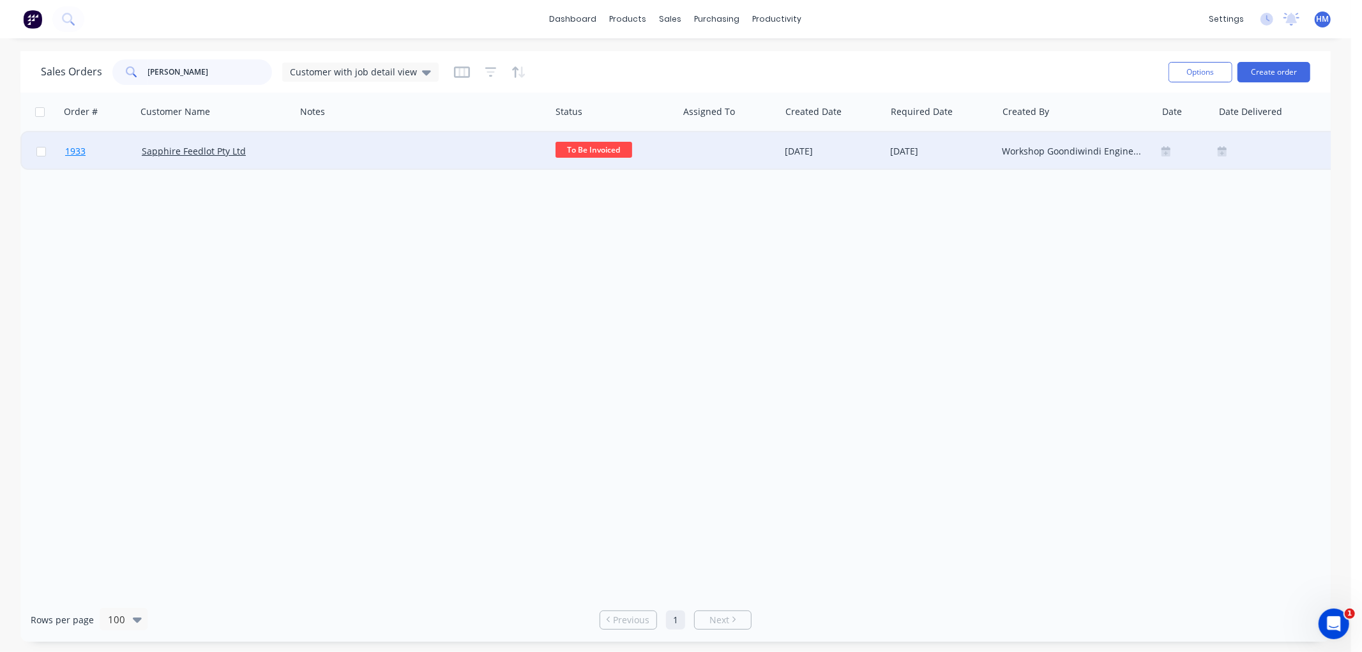
type input "sapp"
click at [99, 146] on link "1933" at bounding box center [103, 151] width 77 height 38
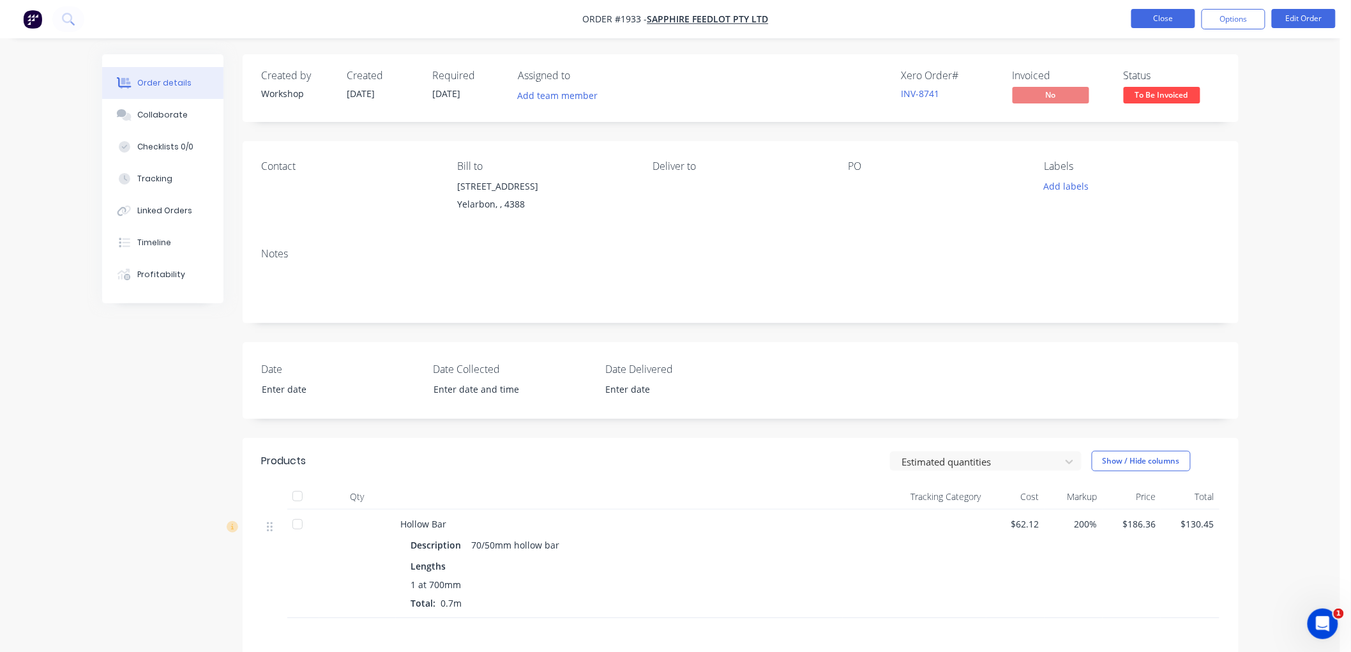
click at [1157, 16] on button "Close" at bounding box center [1163, 18] width 64 height 19
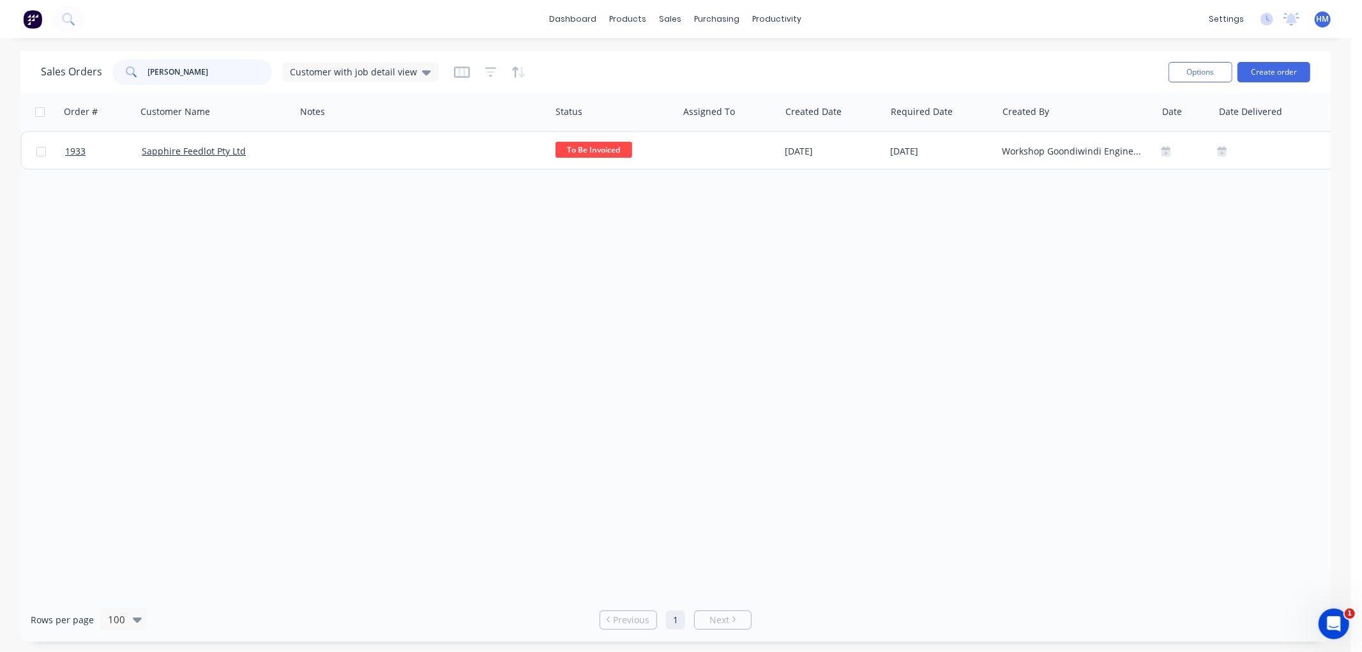
drag, startPoint x: 189, startPoint y: 68, endPoint x: 79, endPoint y: 65, distance: 110.5
click at [79, 65] on div "Sales Orders sapp Customer with job detail view" at bounding box center [240, 72] width 398 height 26
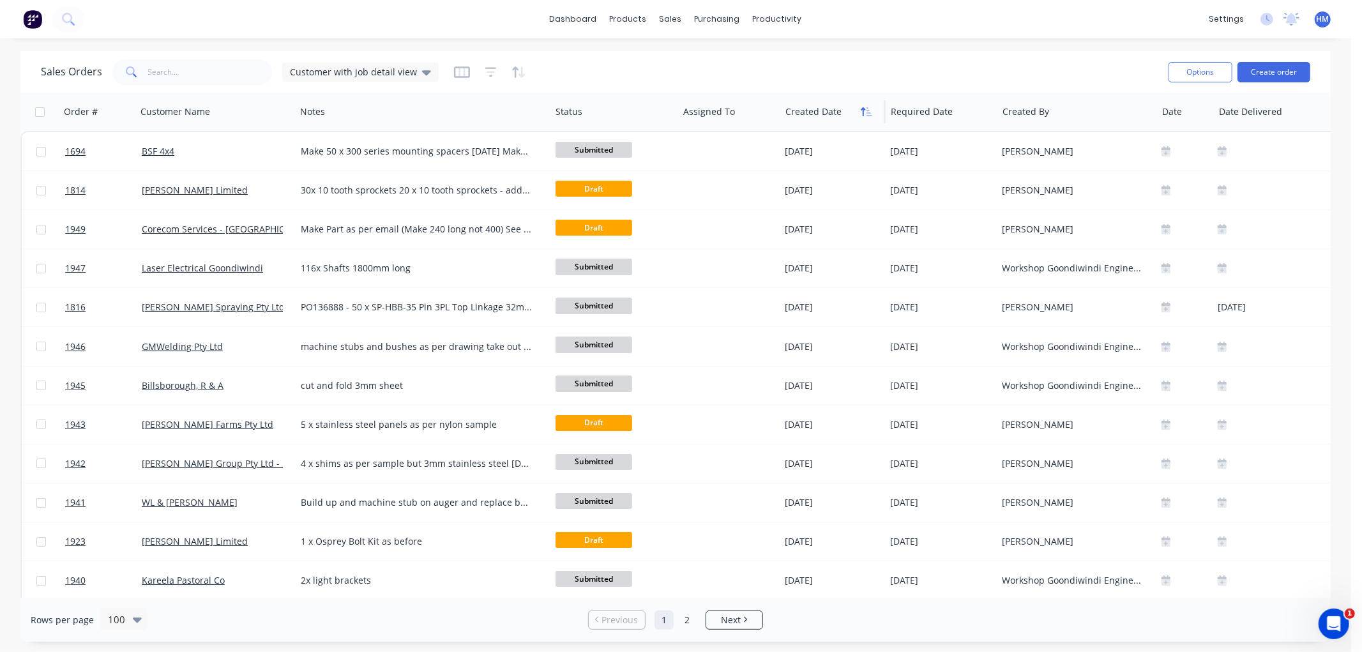
click at [864, 113] on icon "button" at bounding box center [866, 112] width 11 height 10
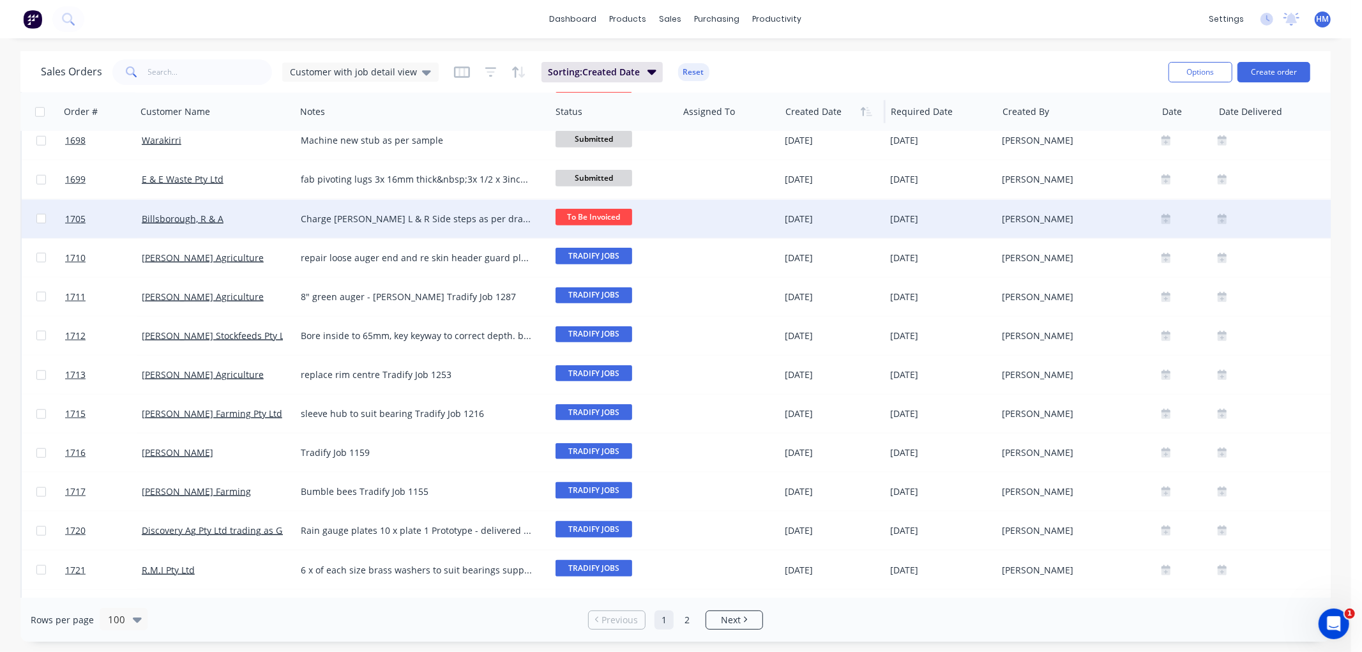
scroll to position [1205, 0]
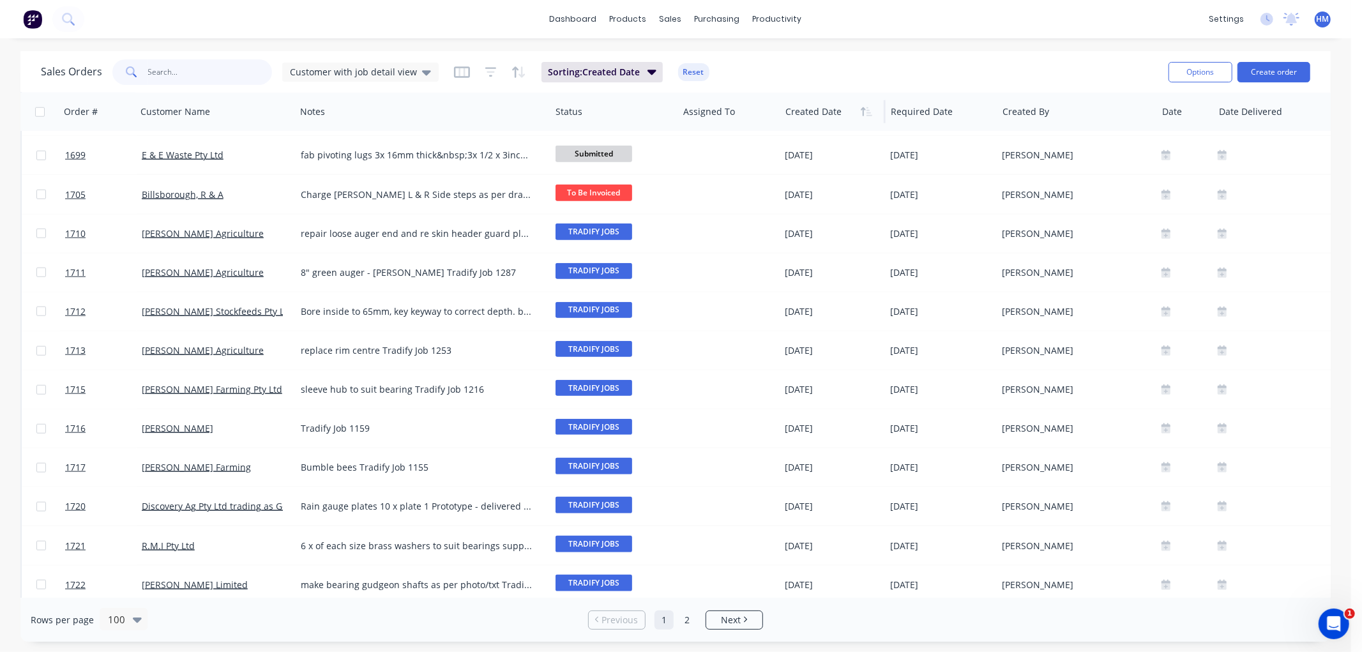
click at [183, 80] on input "text" at bounding box center [210, 72] width 124 height 26
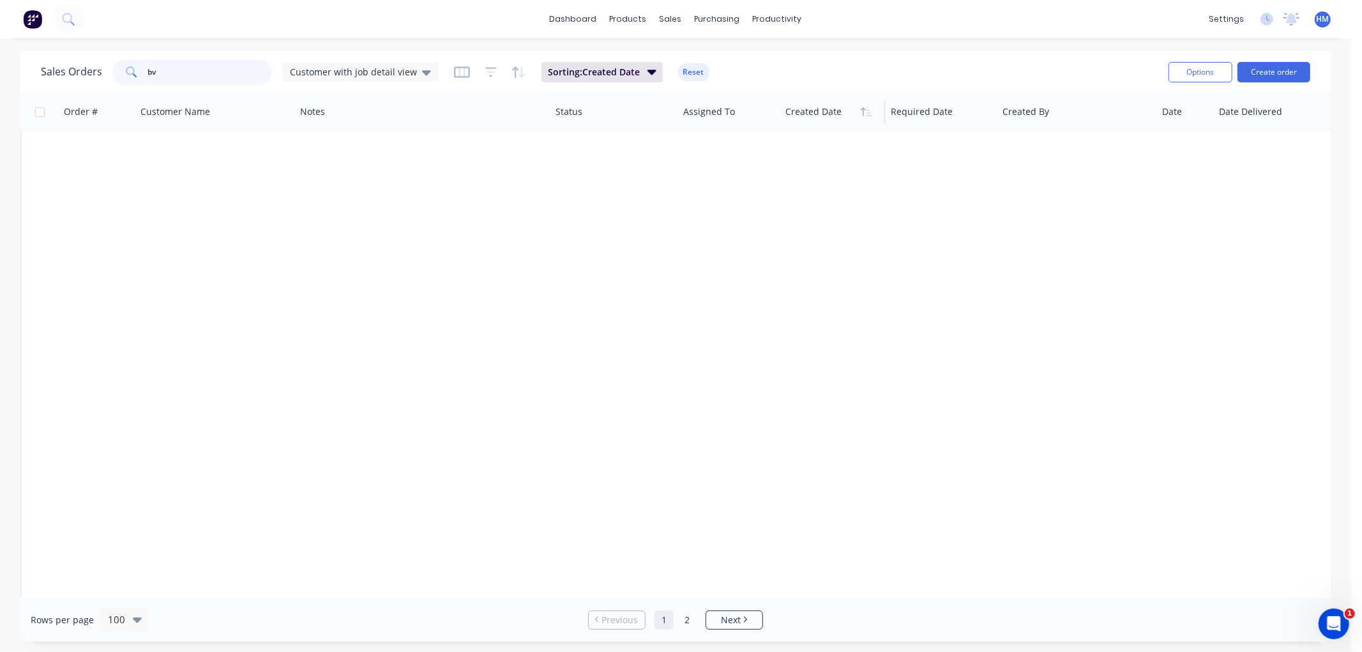
type input "b"
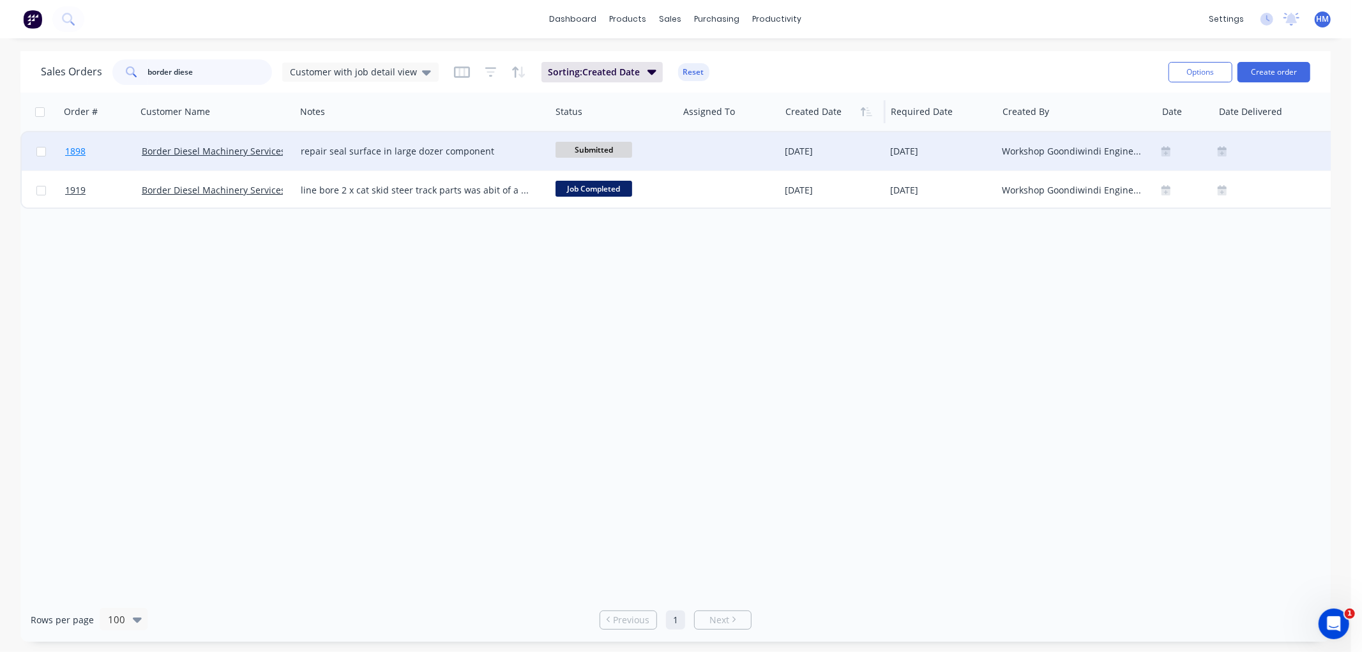
type input "border diese"
click at [103, 149] on link "1898" at bounding box center [103, 151] width 77 height 38
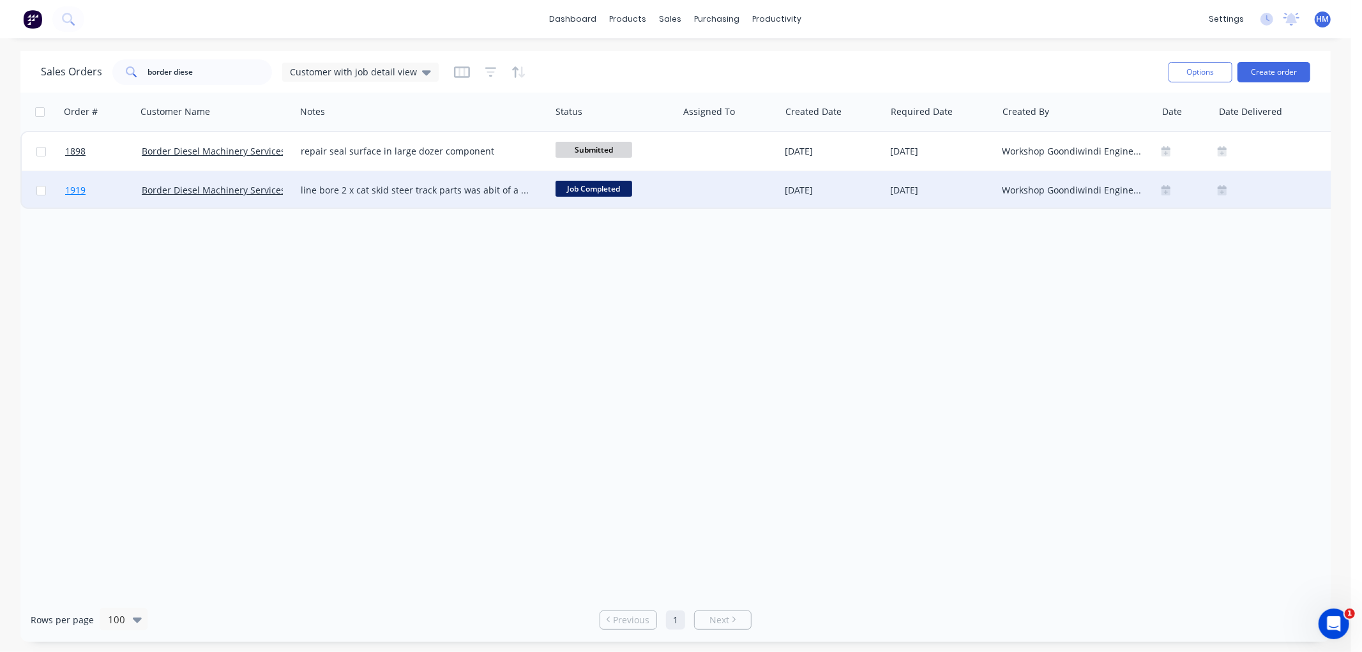
click at [103, 186] on link "1919" at bounding box center [103, 190] width 77 height 38
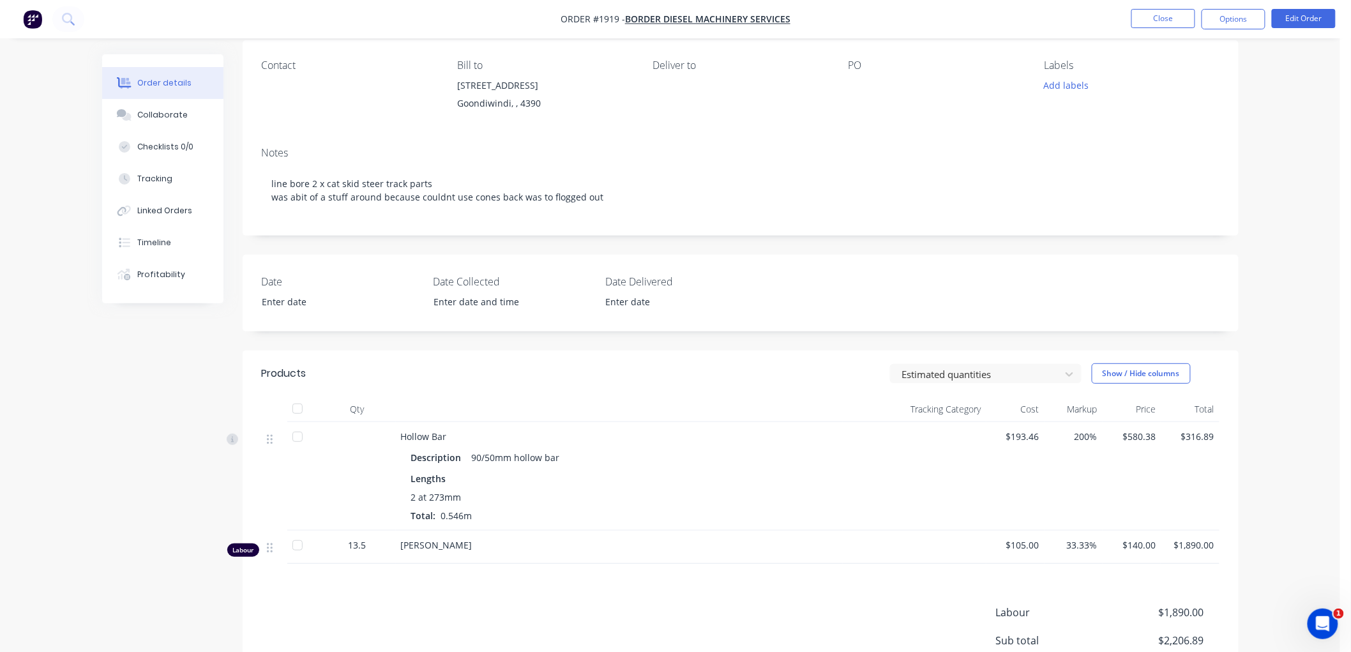
scroll to position [100, 0]
click at [1299, 18] on button "Edit Order" at bounding box center [1304, 18] width 64 height 19
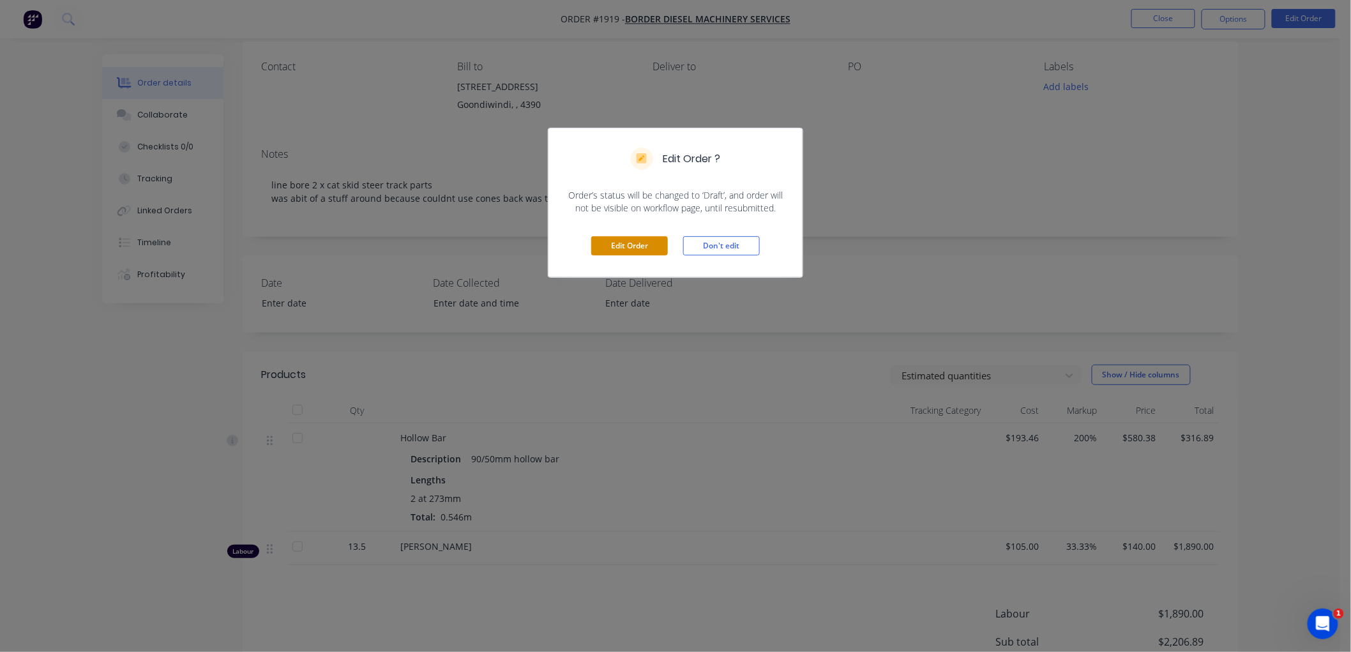
click at [626, 239] on button "Edit Order" at bounding box center [629, 245] width 77 height 19
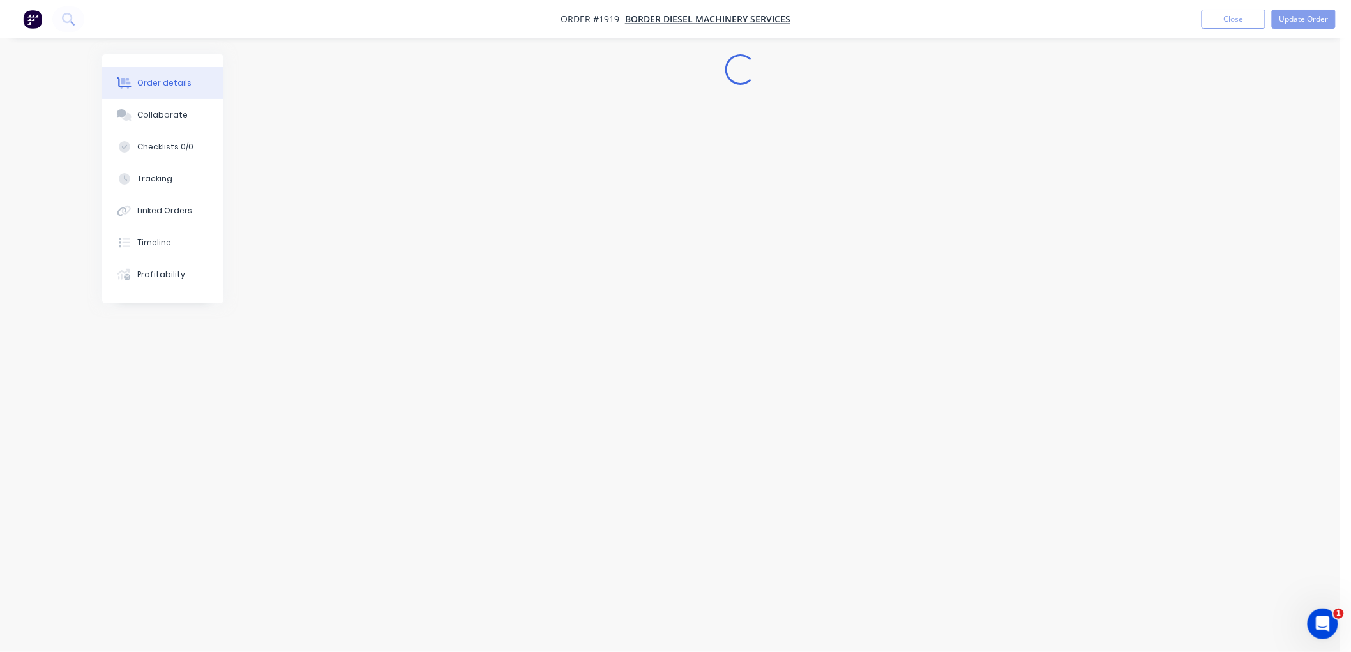
scroll to position [0, 0]
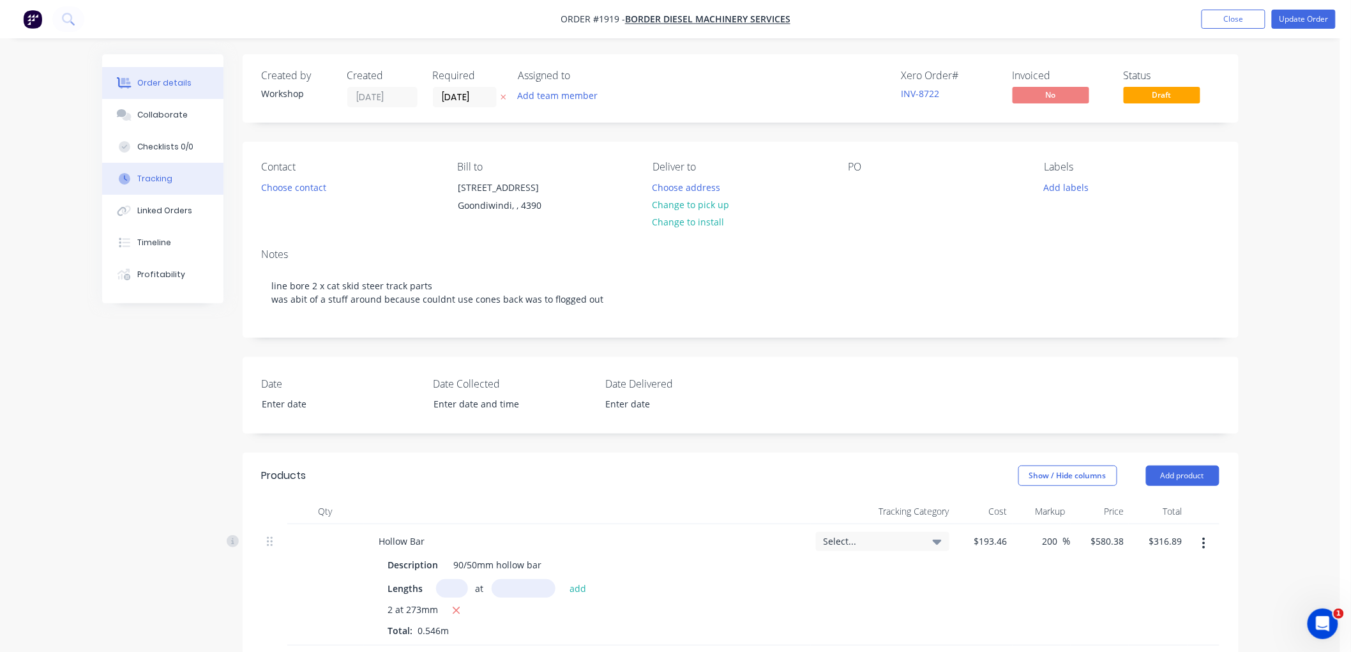
click at [149, 186] on button "Tracking" at bounding box center [162, 179] width 121 height 32
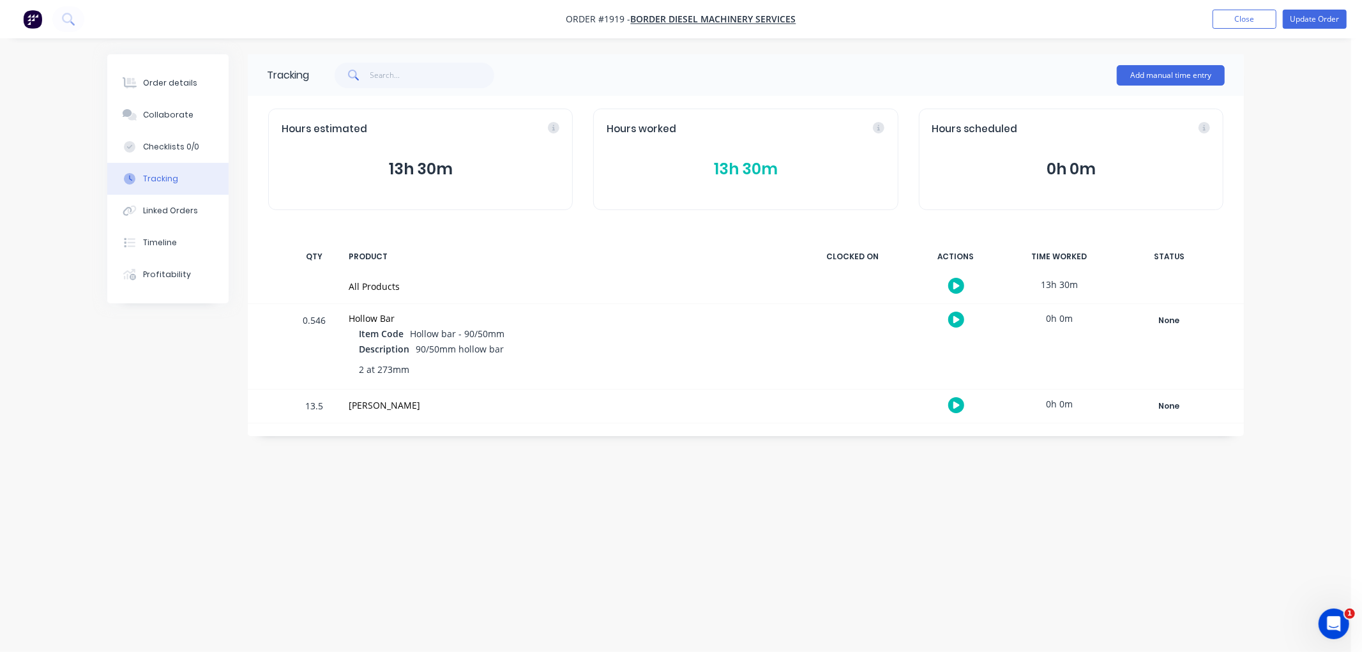
click at [769, 170] on button "13h 30m" at bounding box center [746, 169] width 278 height 24
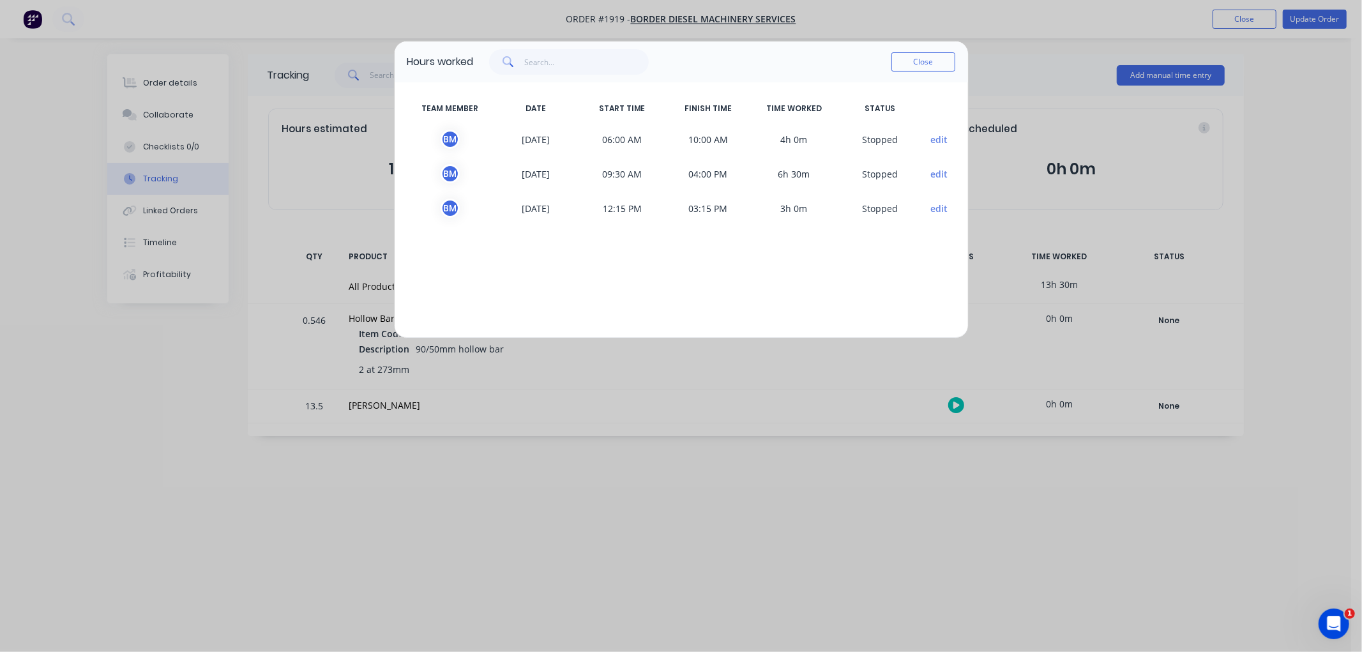
drag, startPoint x: 917, startPoint y: 64, endPoint x: 383, endPoint y: 75, distance: 534.5
click at [914, 64] on button "Close" at bounding box center [923, 61] width 64 height 19
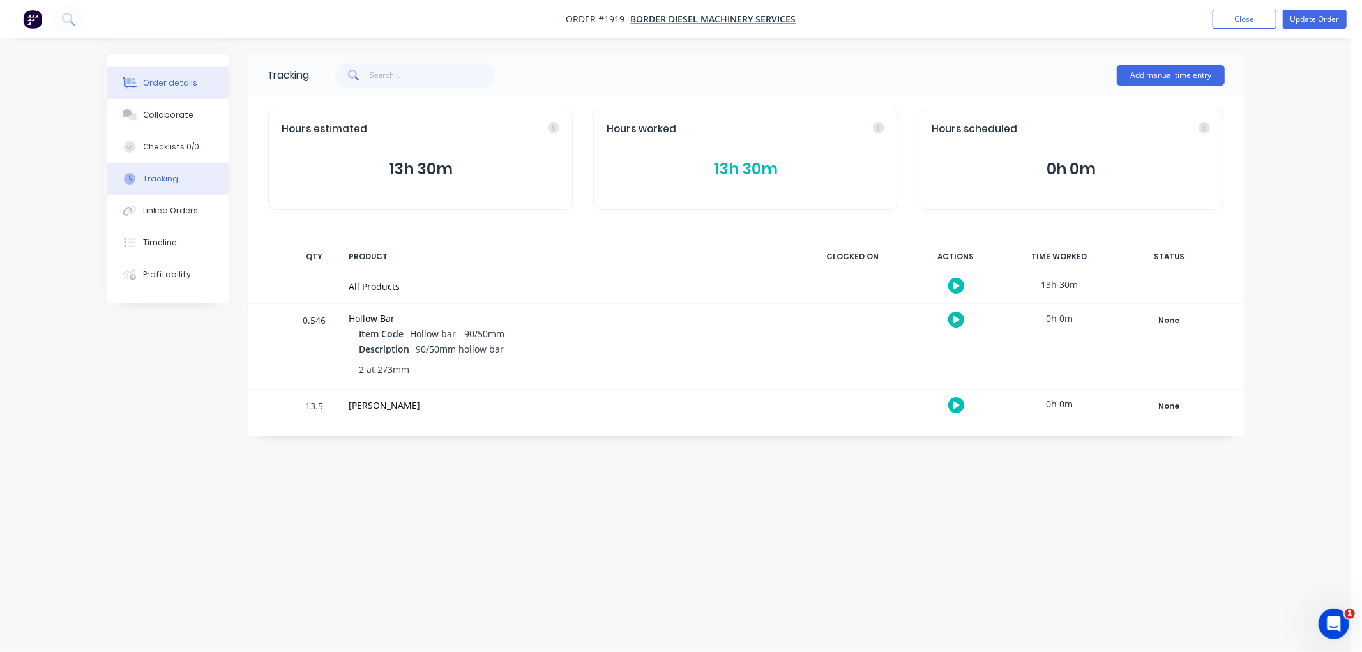
click at [183, 82] on div "Order details" at bounding box center [170, 82] width 54 height 11
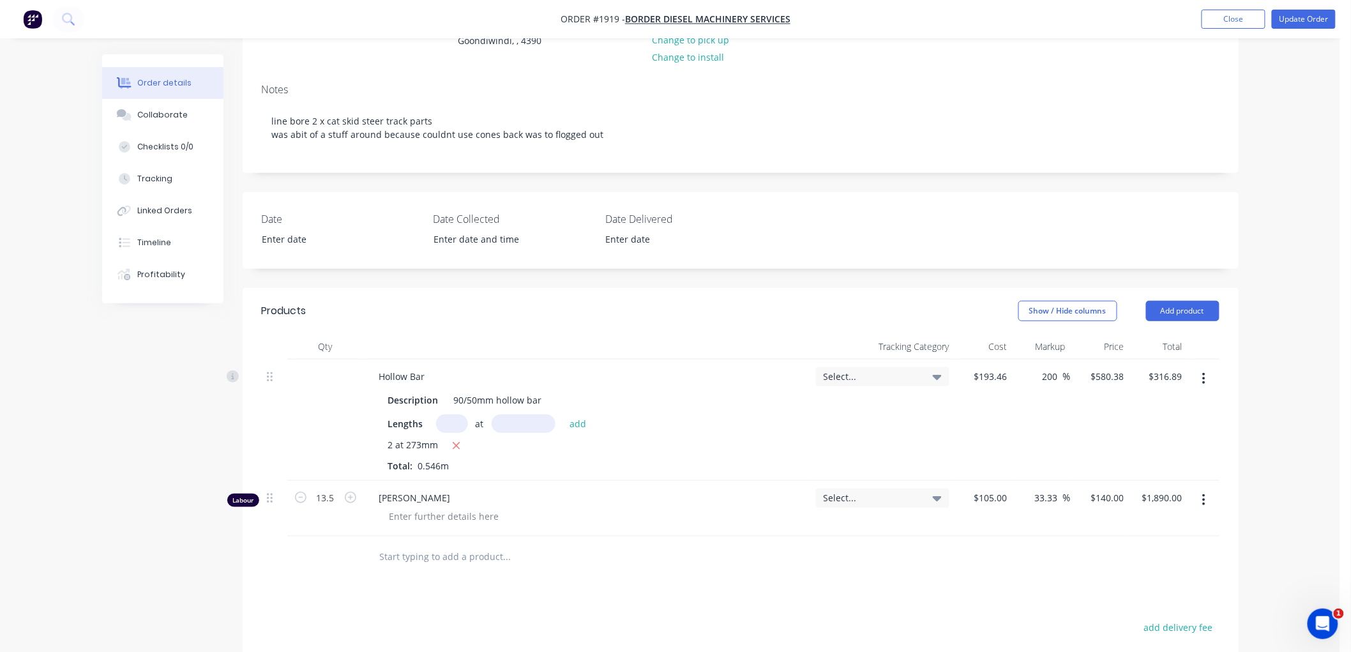
scroll to position [213, 0]
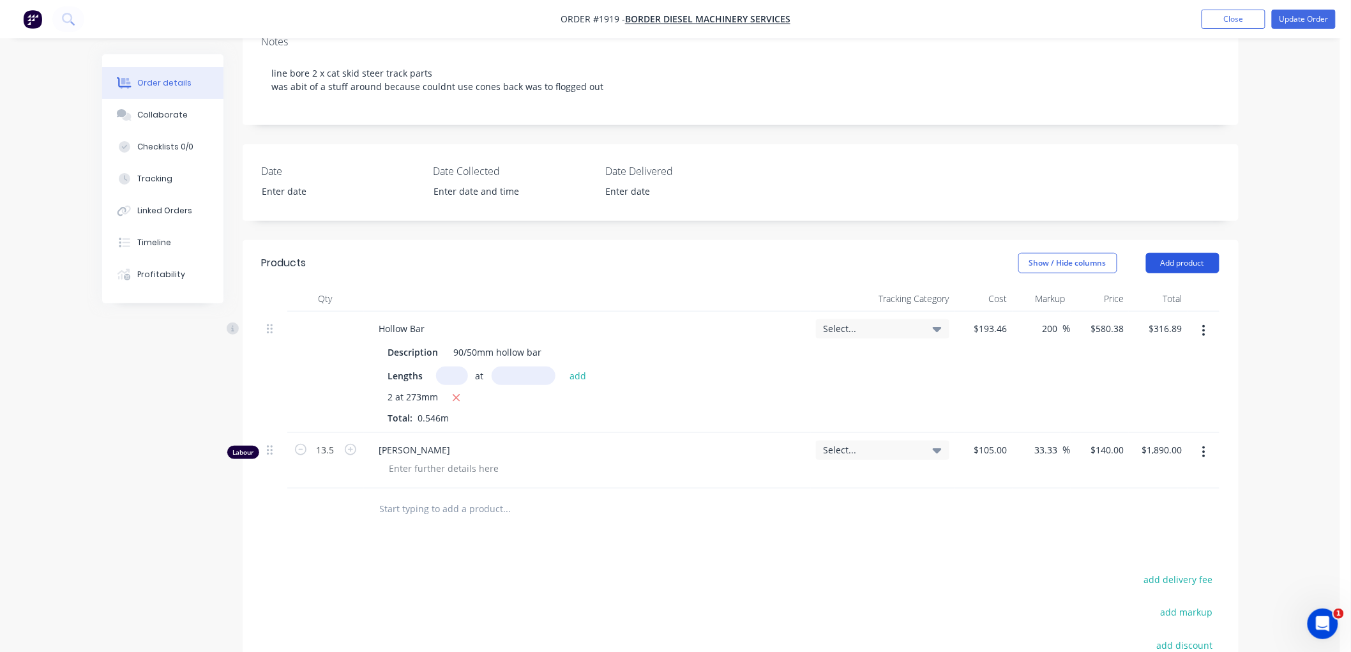
click at [1184, 270] on button "Add product" at bounding box center [1182, 263] width 73 height 20
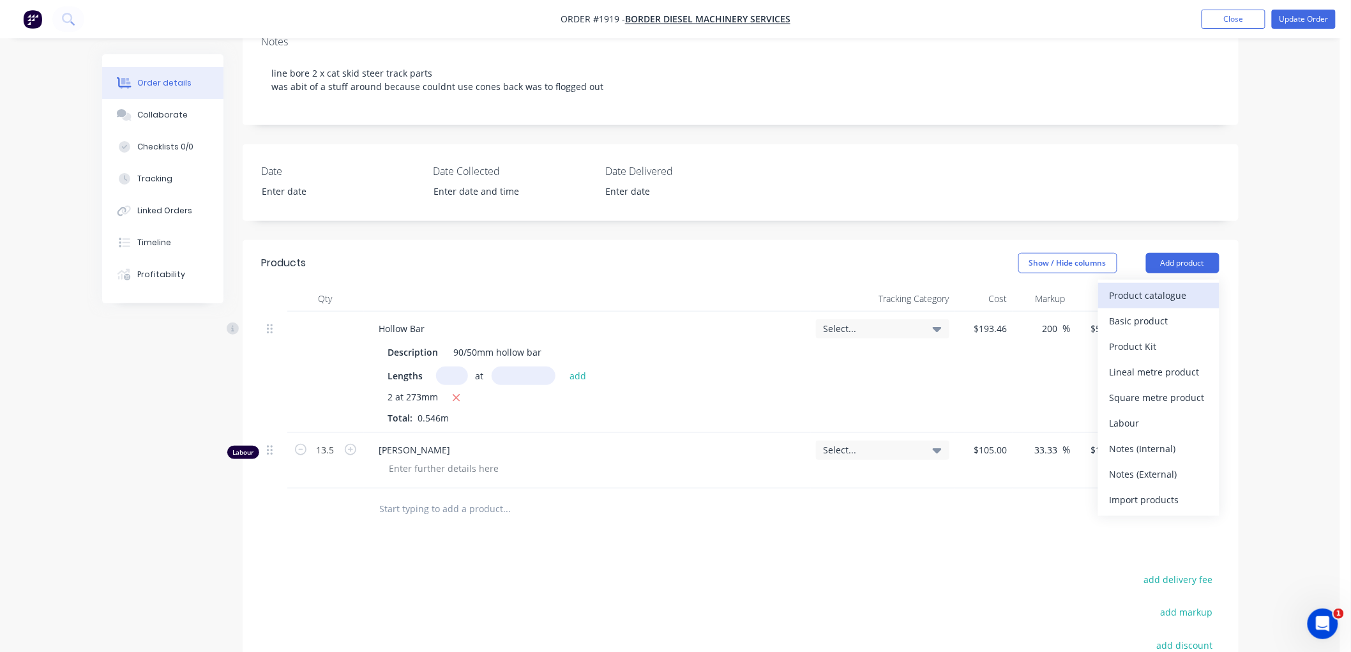
click at [1164, 296] on div "Product catalogue" at bounding box center [1159, 295] width 98 height 19
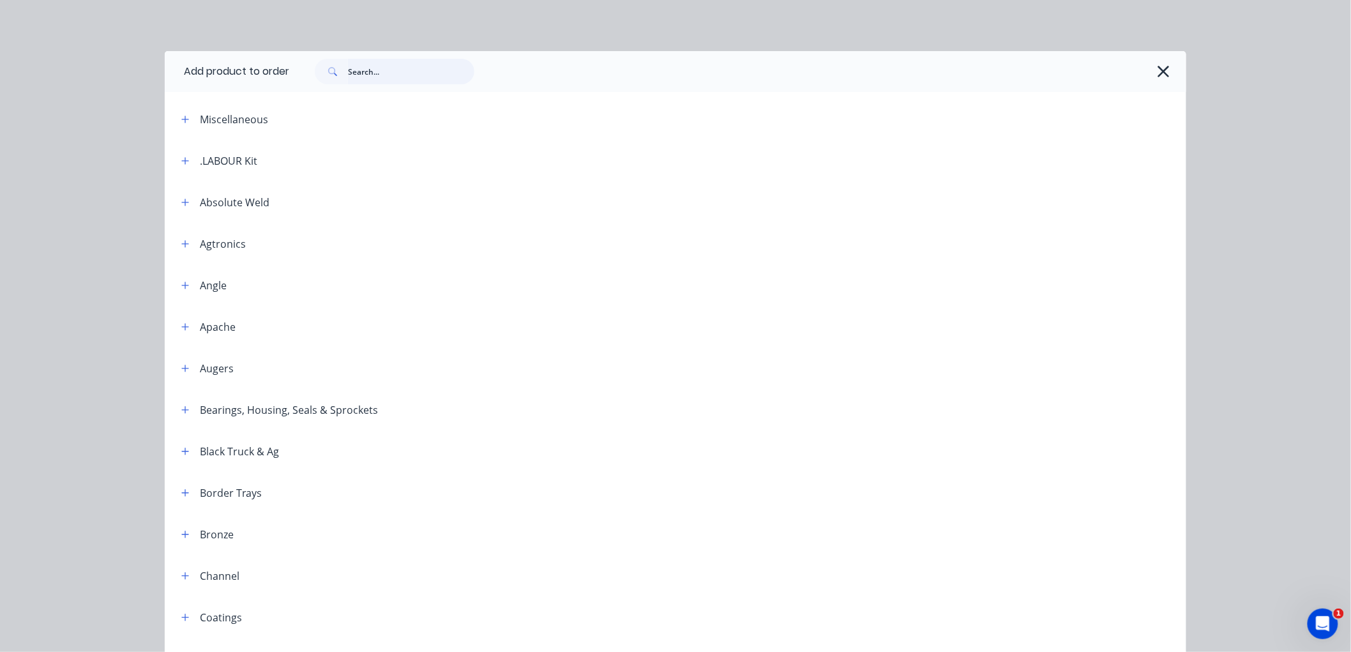
click at [388, 80] on input "text" at bounding box center [411, 72] width 126 height 26
click at [177, 156] on button "button" at bounding box center [185, 161] width 16 height 16
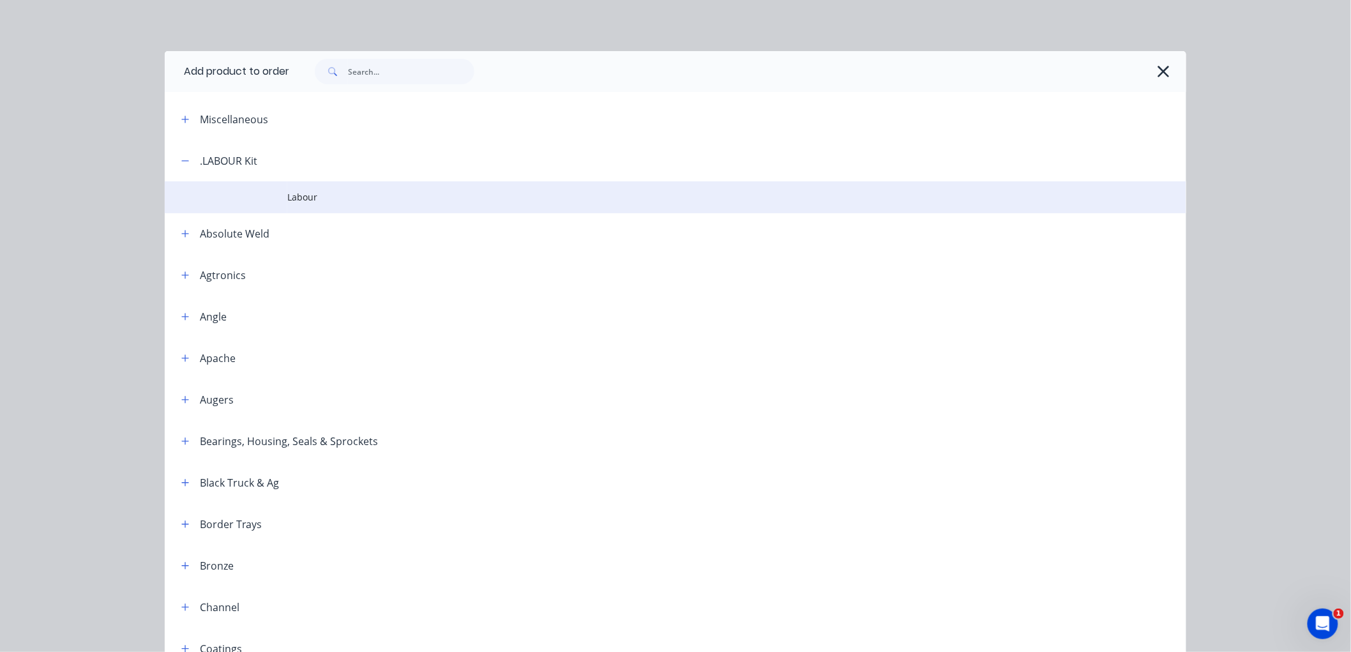
click at [322, 193] on span "Labour" at bounding box center [646, 196] width 719 height 13
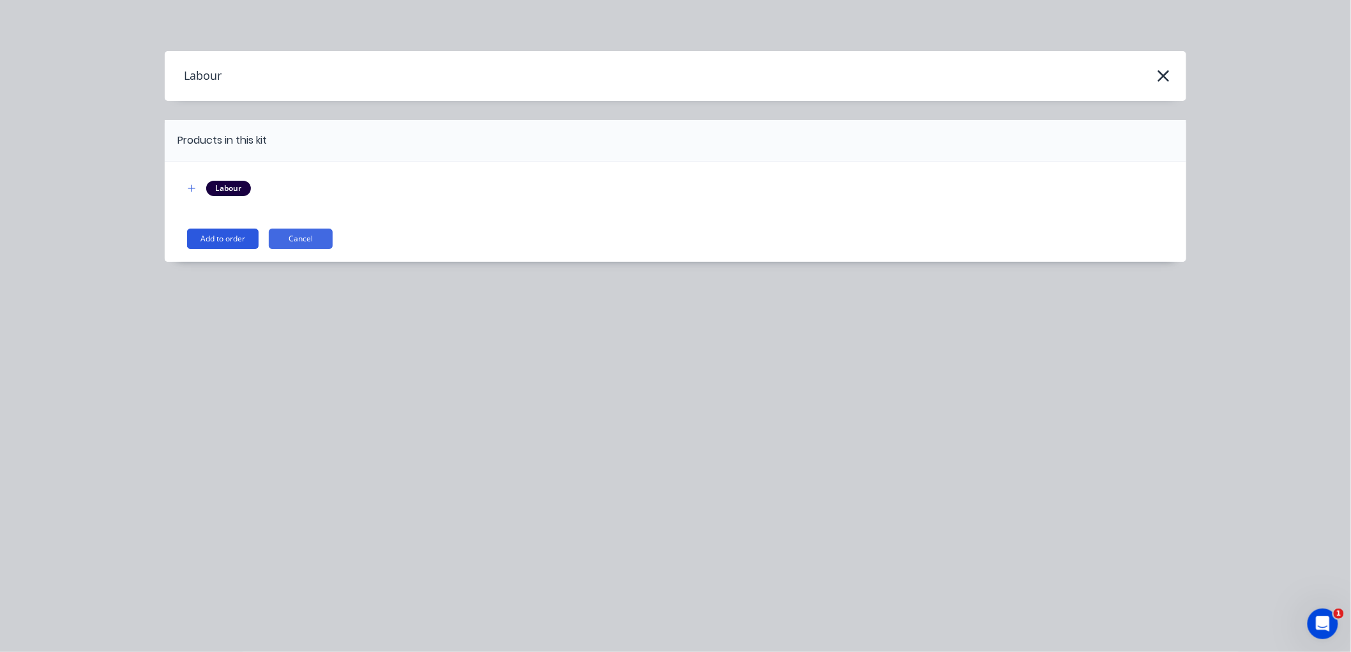
click at [222, 231] on button "Add to order" at bounding box center [223, 239] width 72 height 20
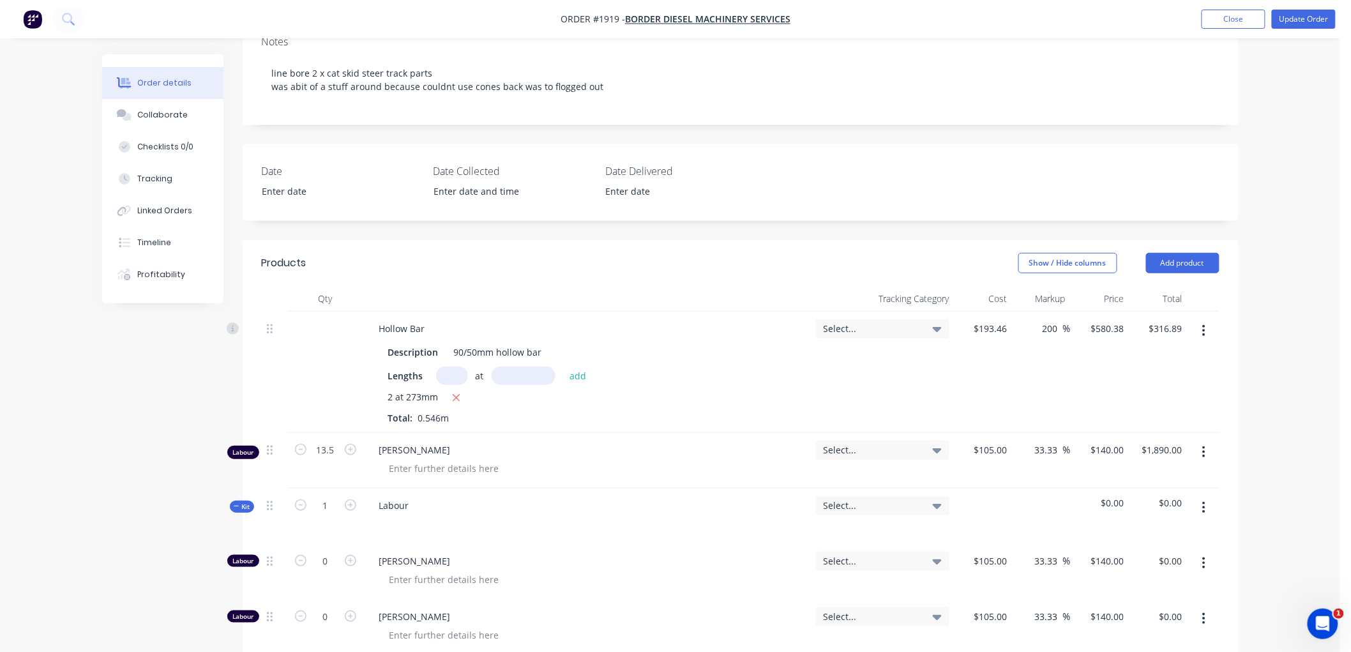
click at [234, 505] on icon "button" at bounding box center [237, 506] width 6 height 6
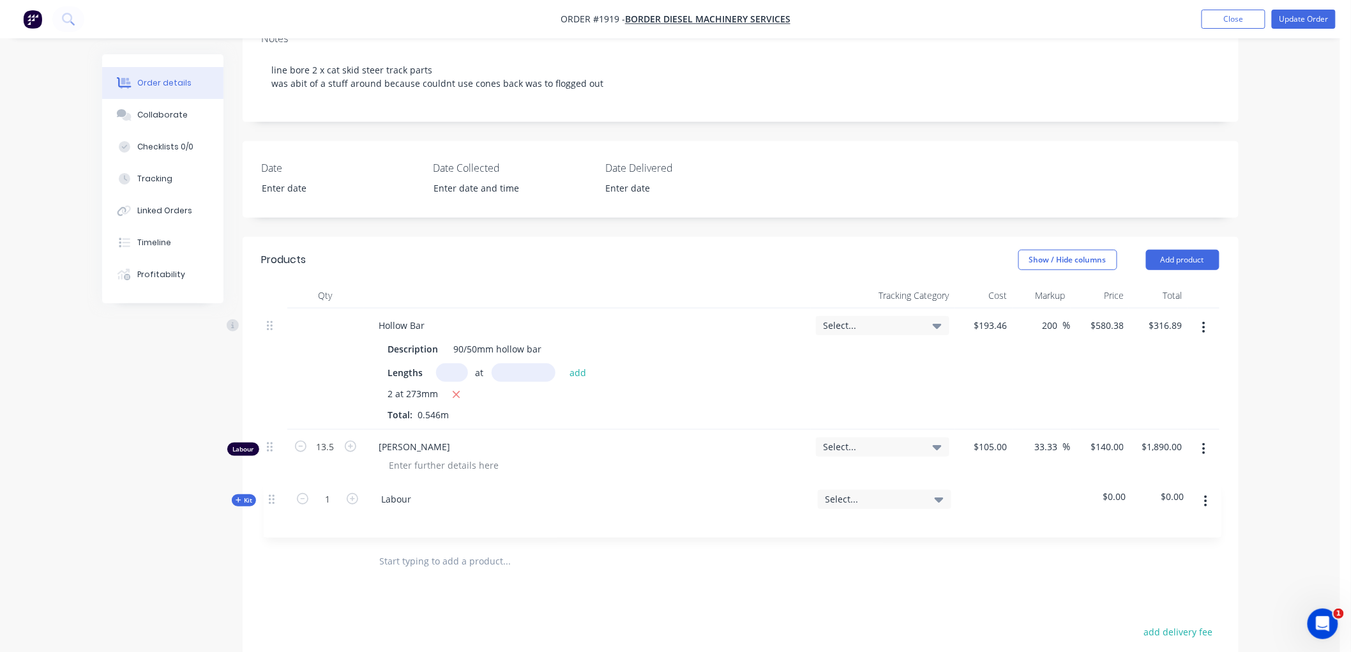
scroll to position [217, 0]
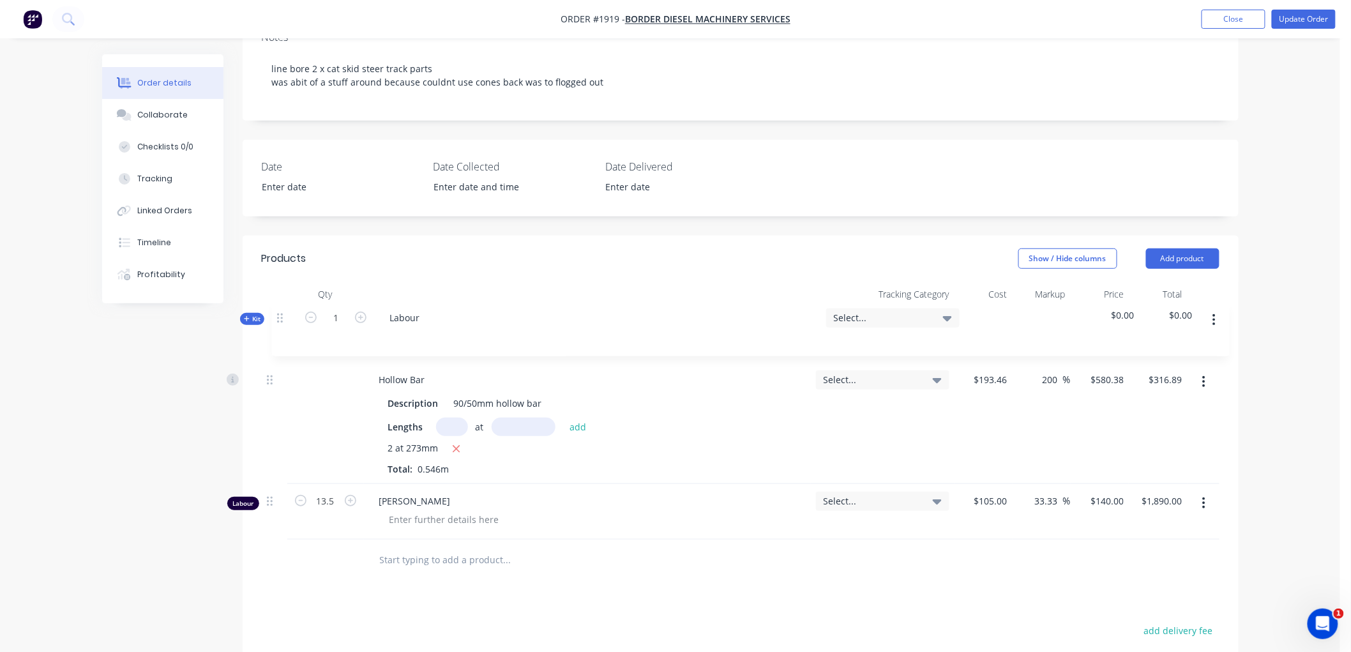
drag, startPoint x: 266, startPoint y: 506, endPoint x: 277, endPoint y: 315, distance: 191.2
click at [277, 315] on div "Hollow Bar Description 90/50mm hollow bar Lengths at add 2 at 273mm Total: 0.54…" at bounding box center [741, 423] width 958 height 232
click at [326, 324] on input "1" at bounding box center [325, 324] width 33 height 19
click at [237, 324] on icon "button" at bounding box center [237, 325] width 6 height 6
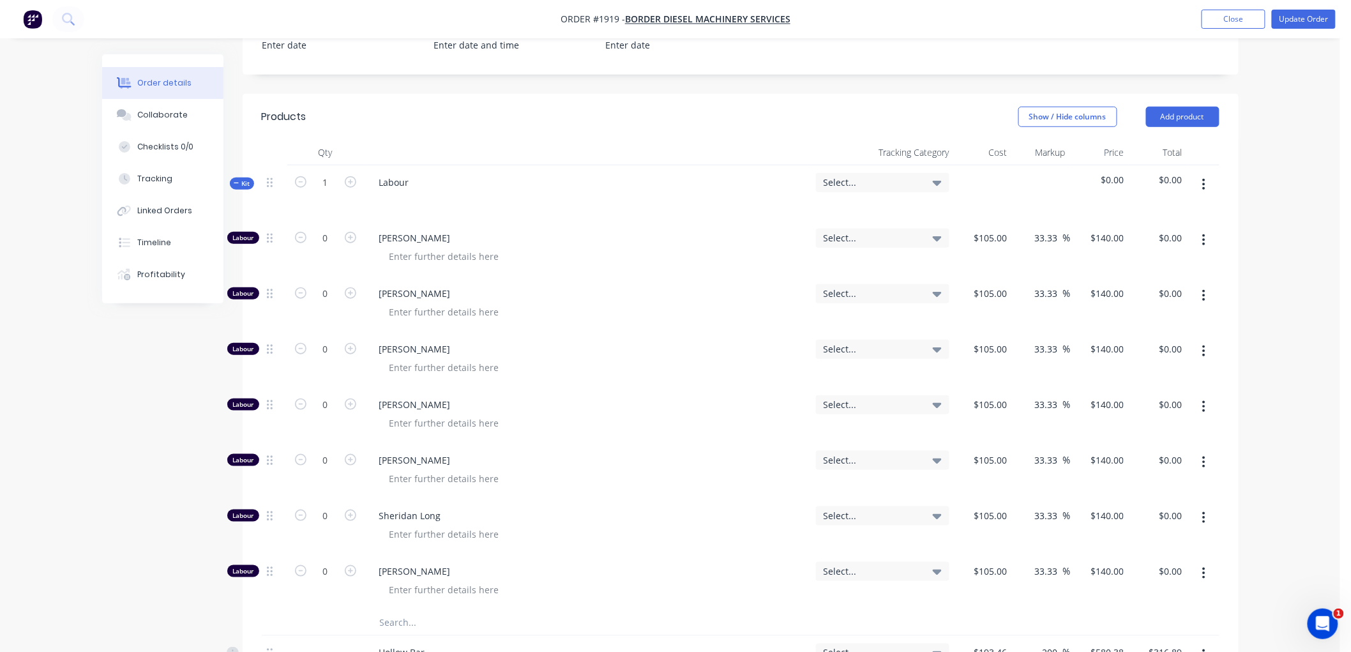
scroll to position [430, 0]
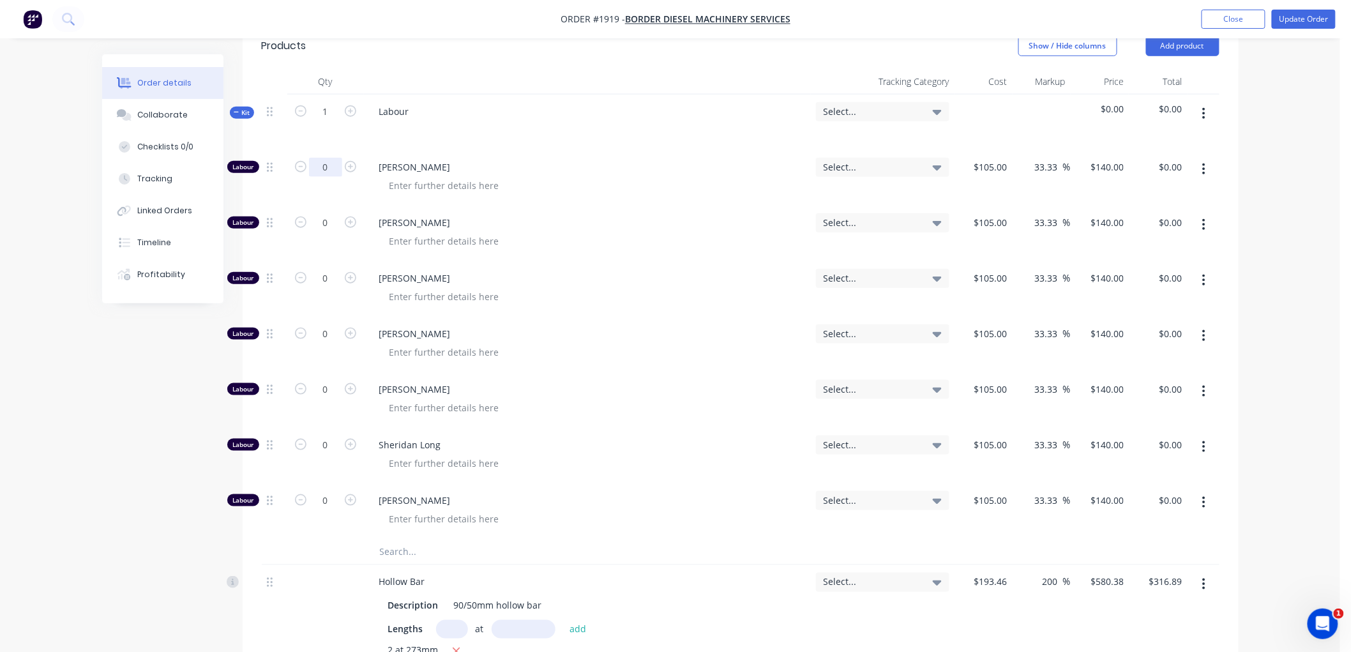
click at [326, 171] on input "0" at bounding box center [325, 167] width 33 height 19
type input "1"
type input "13.5"
type input "$1,890.00"
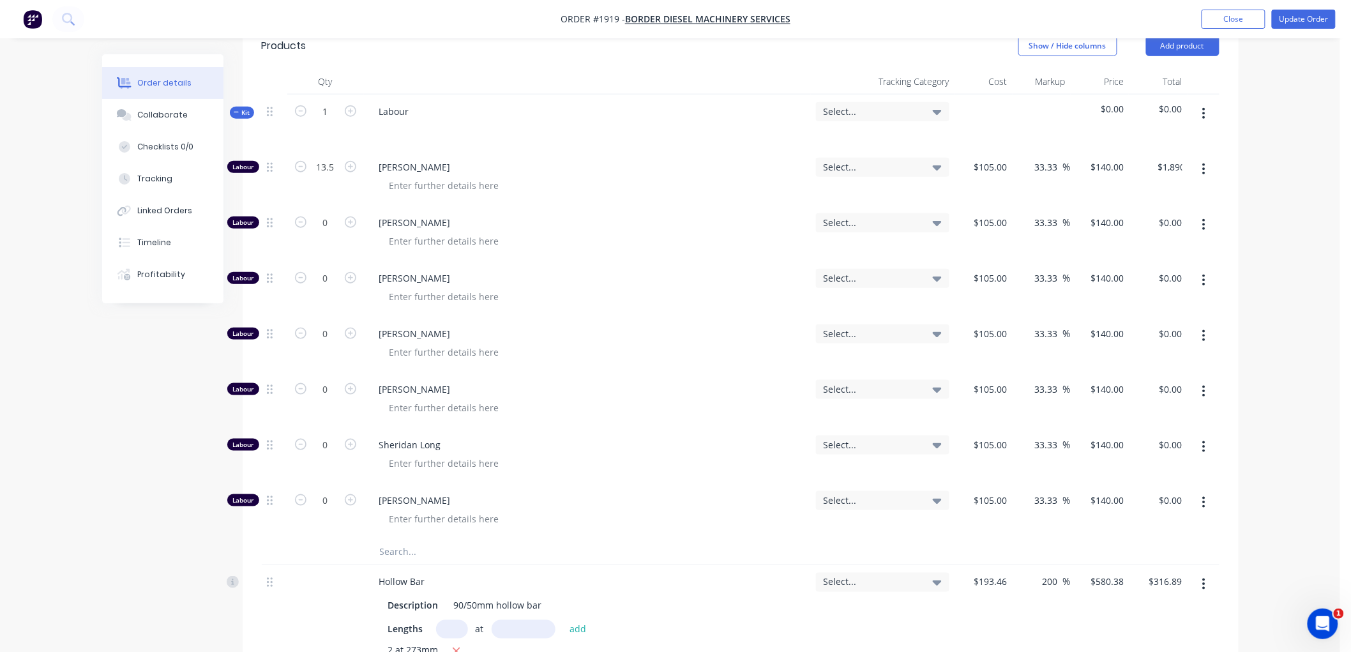
click at [236, 109] on icon "button" at bounding box center [237, 112] width 6 height 6
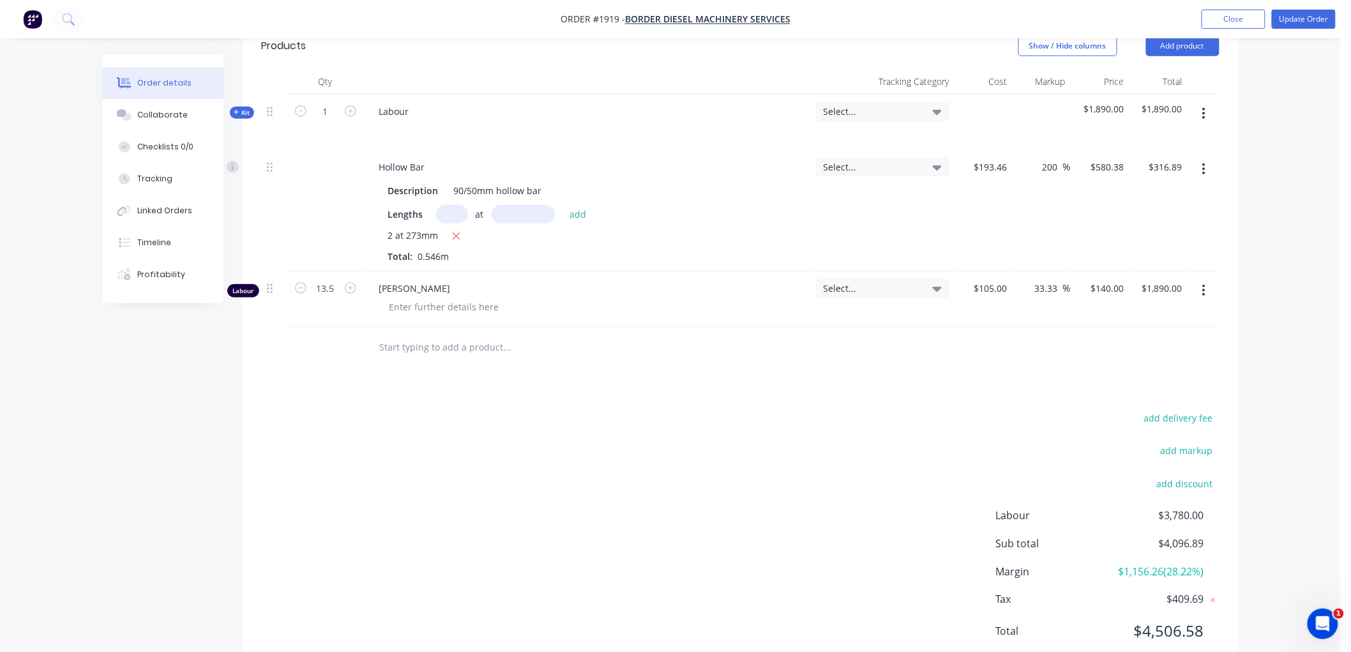
click at [1203, 294] on icon "button" at bounding box center [1204, 290] width 3 height 11
click at [1128, 399] on div "Delete" at bounding box center [1159, 400] width 98 height 19
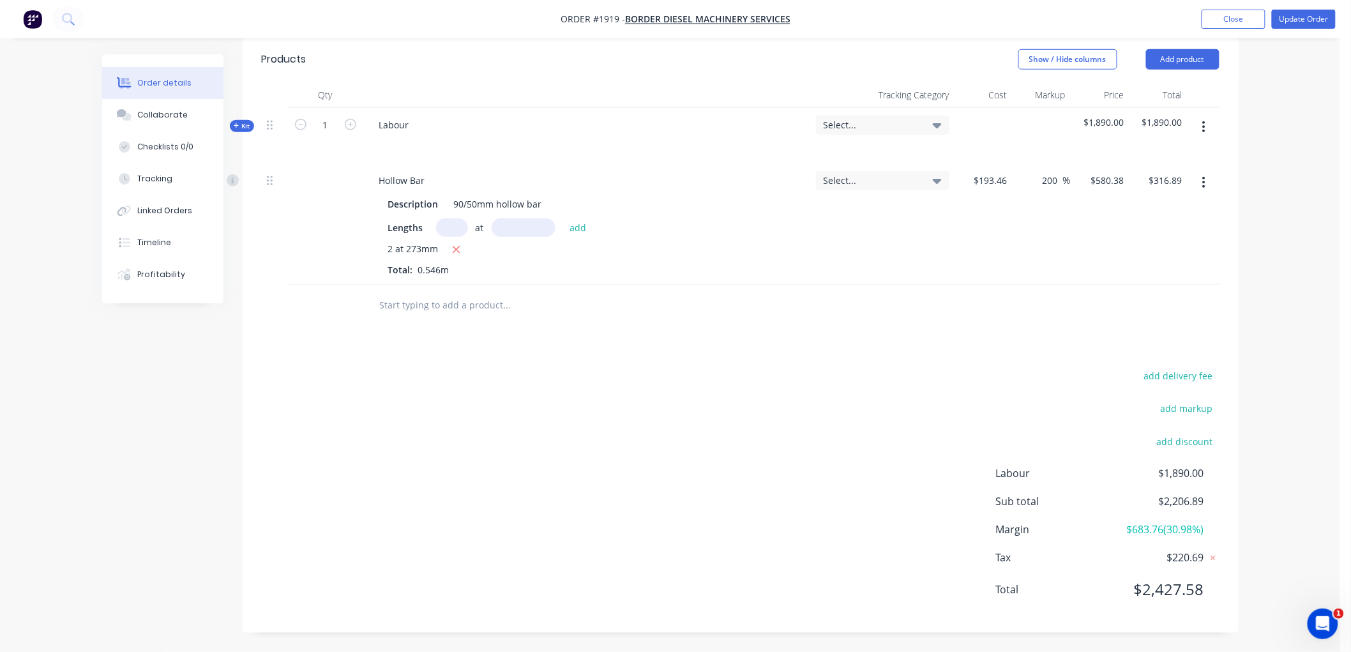
click at [236, 124] on icon "button" at bounding box center [236, 125] width 5 height 5
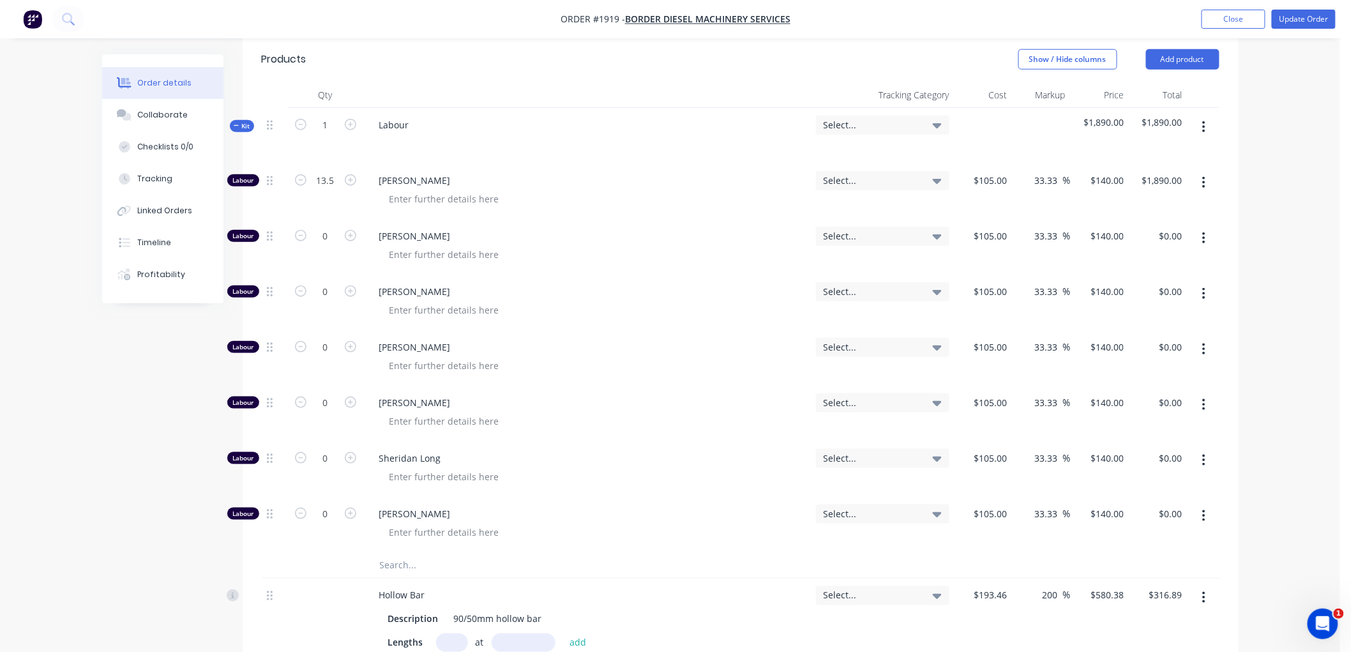
click at [1203, 185] on icon "button" at bounding box center [1203, 183] width 3 height 14
click at [1152, 218] on div "Duplicate" at bounding box center [1159, 216] width 98 height 19
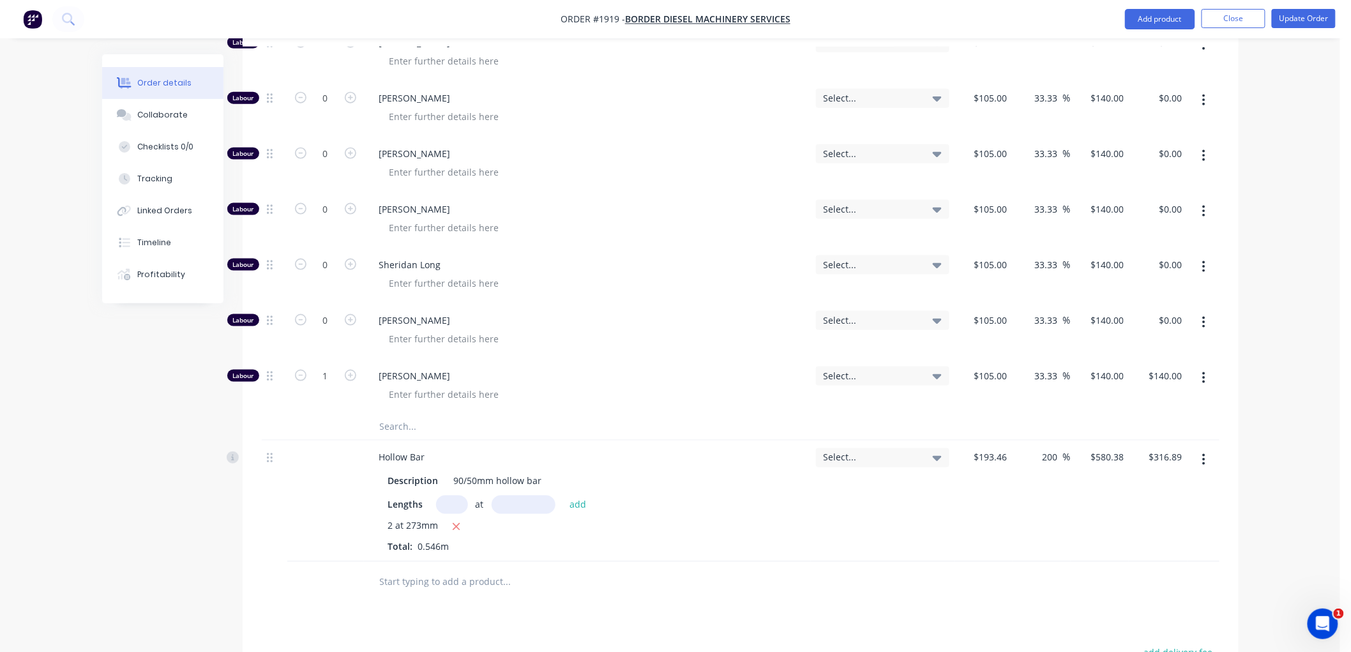
scroll to position [629, 0]
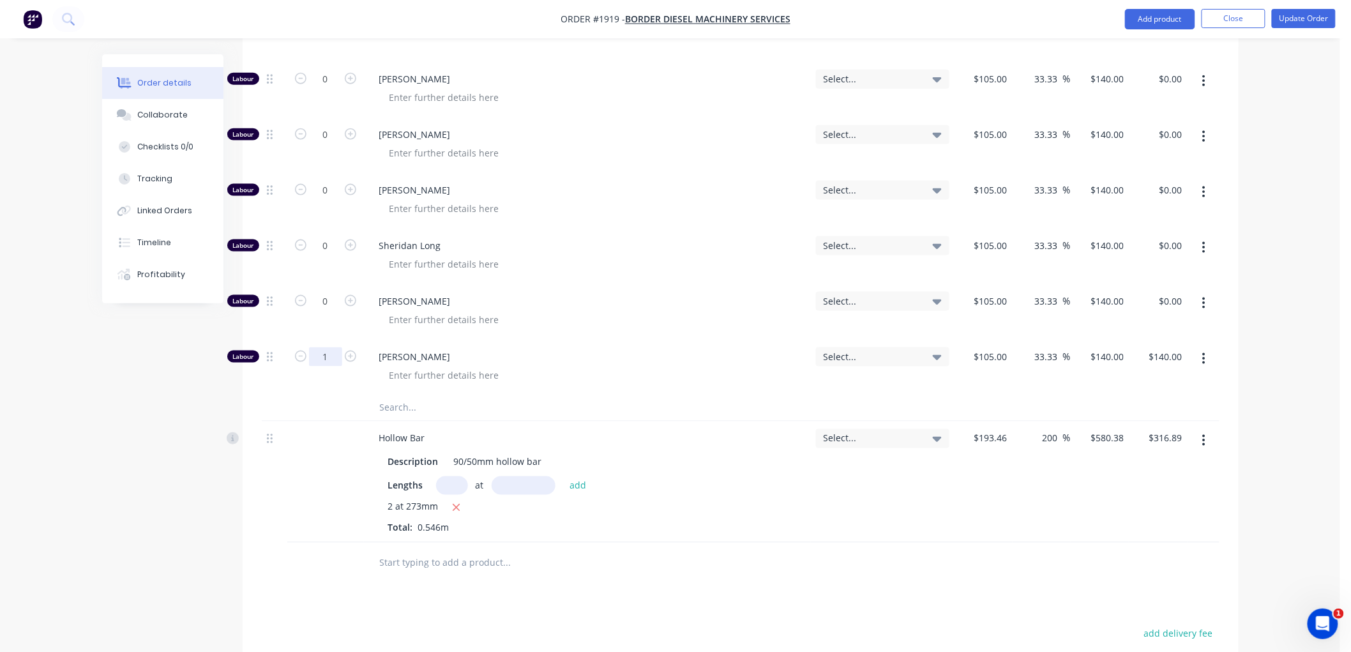
click at [334, 355] on input "1" at bounding box center [325, 356] width 33 height 19
type input "8"
type input "$1,120.00"
click at [1004, 355] on input "105" at bounding box center [993, 356] width 40 height 19
type input "$0.001"
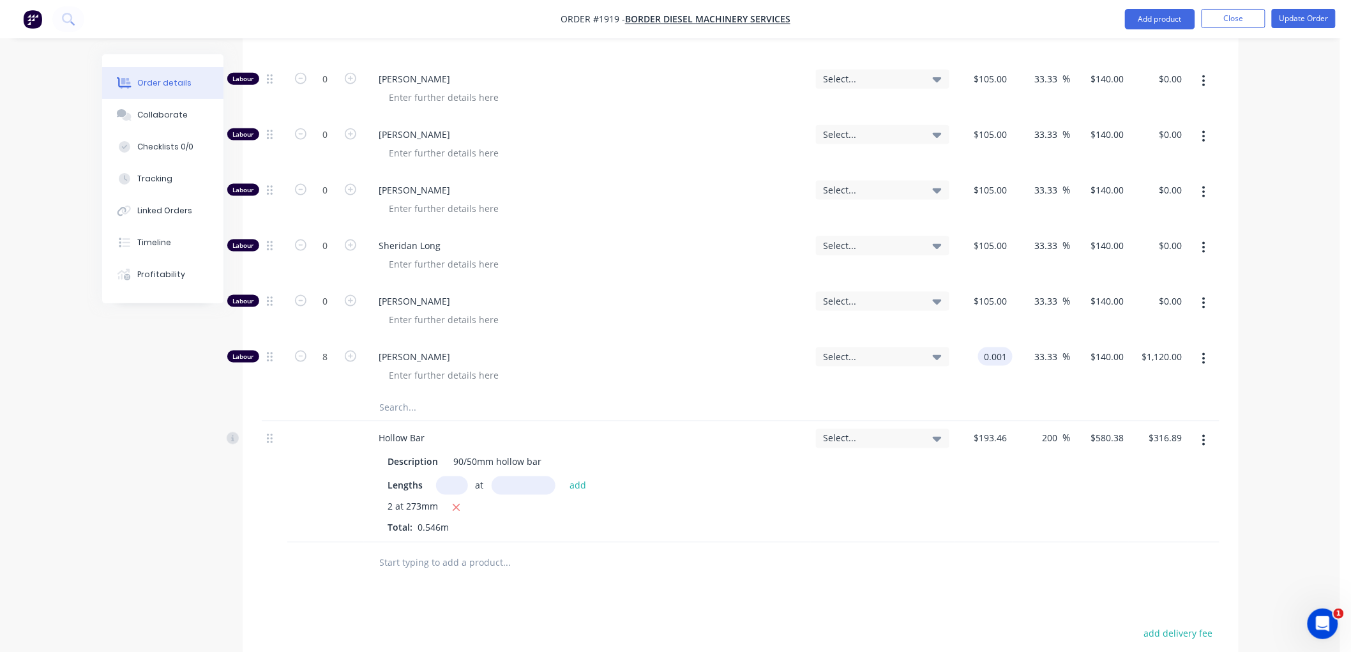
type input "$0.0013"
type input "$0.01"
click at [1108, 354] on input "0.0013" at bounding box center [1111, 356] width 34 height 19
type input "140"
type input "13999900"
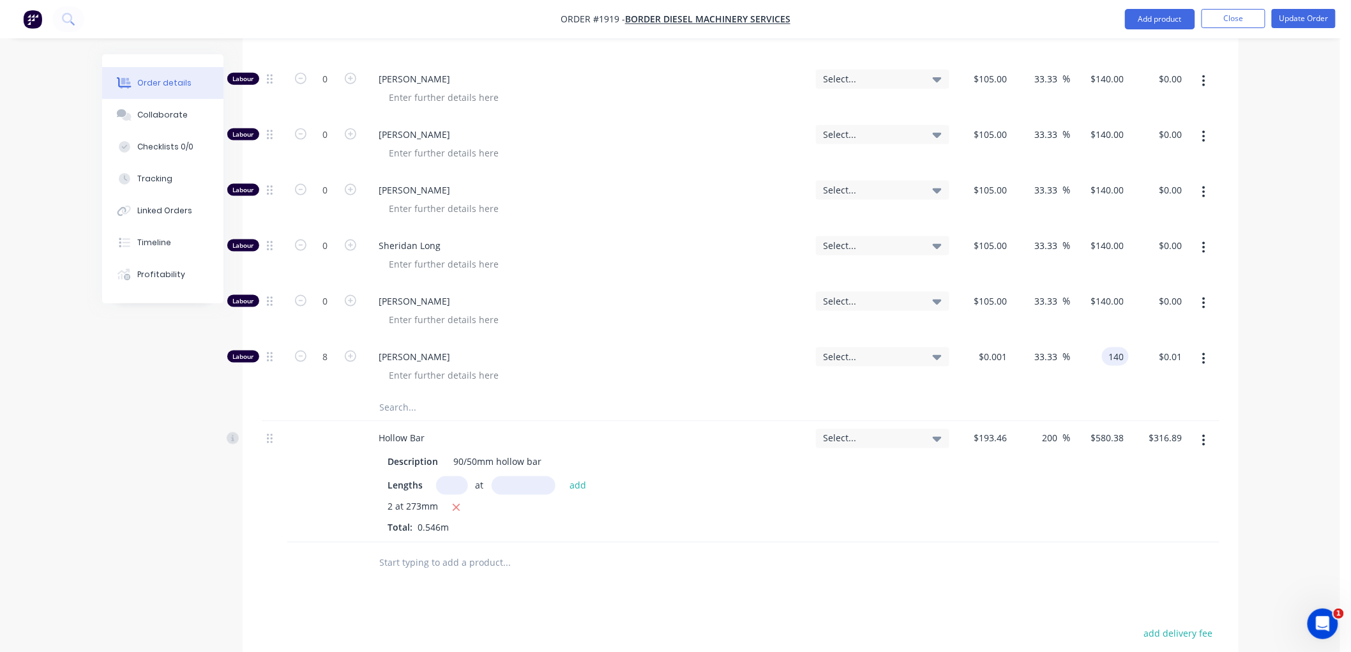
type input "$140.00"
type input "$1,120.00"
click at [1099, 386] on div "$140.00 $140.00" at bounding box center [1101, 368] width 57 height 56
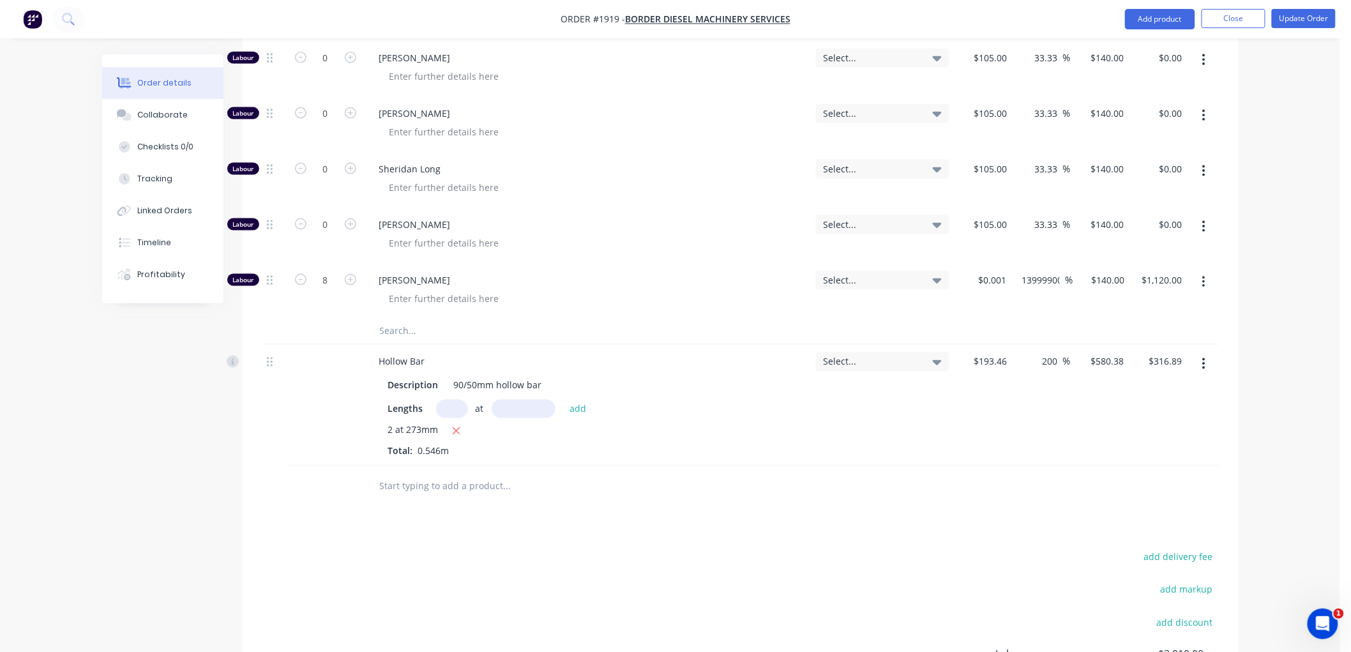
scroll to position [674, 0]
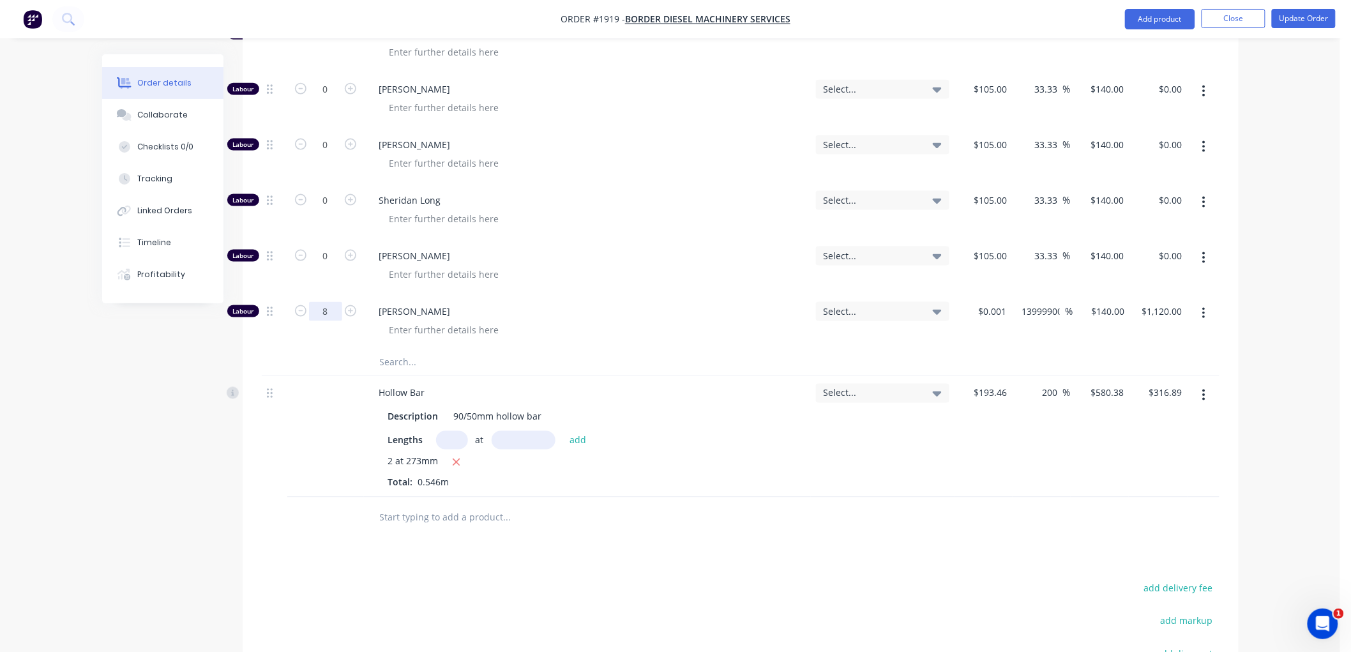
click at [330, 309] on input "8" at bounding box center [325, 311] width 33 height 19
type input "6"
type input "$840.00"
click at [336, 469] on div at bounding box center [325, 436] width 77 height 121
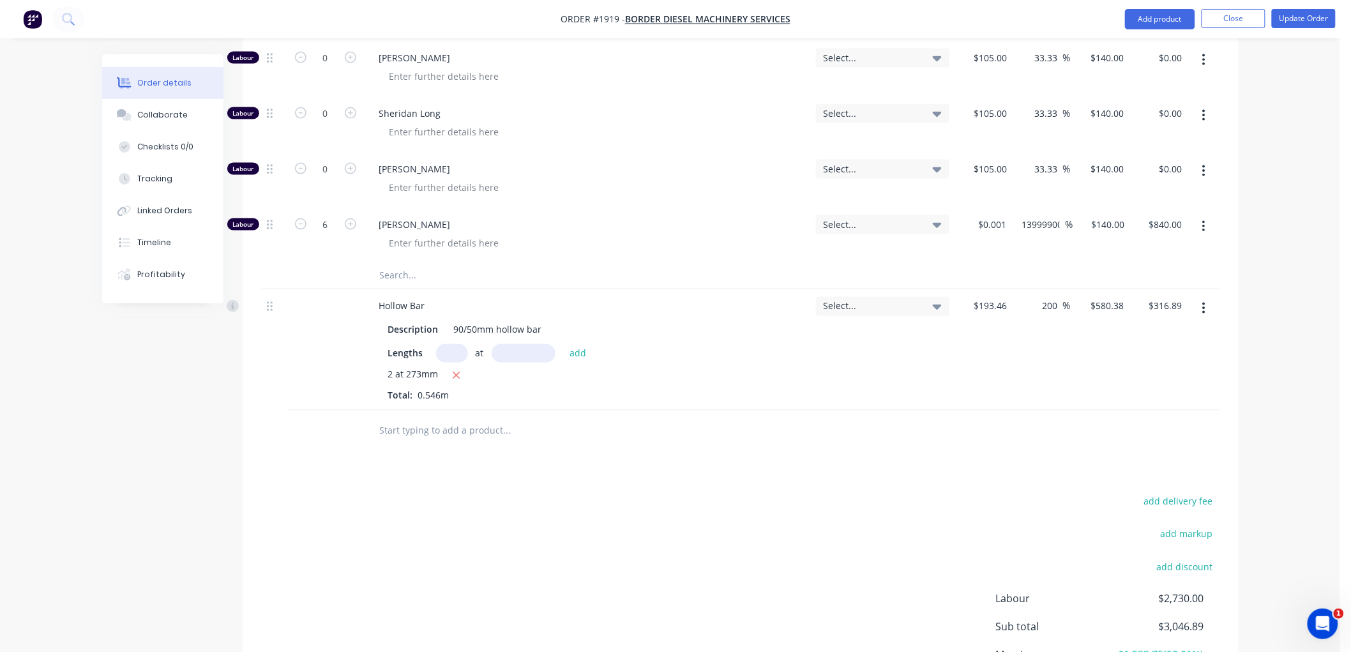
scroll to position [887, 0]
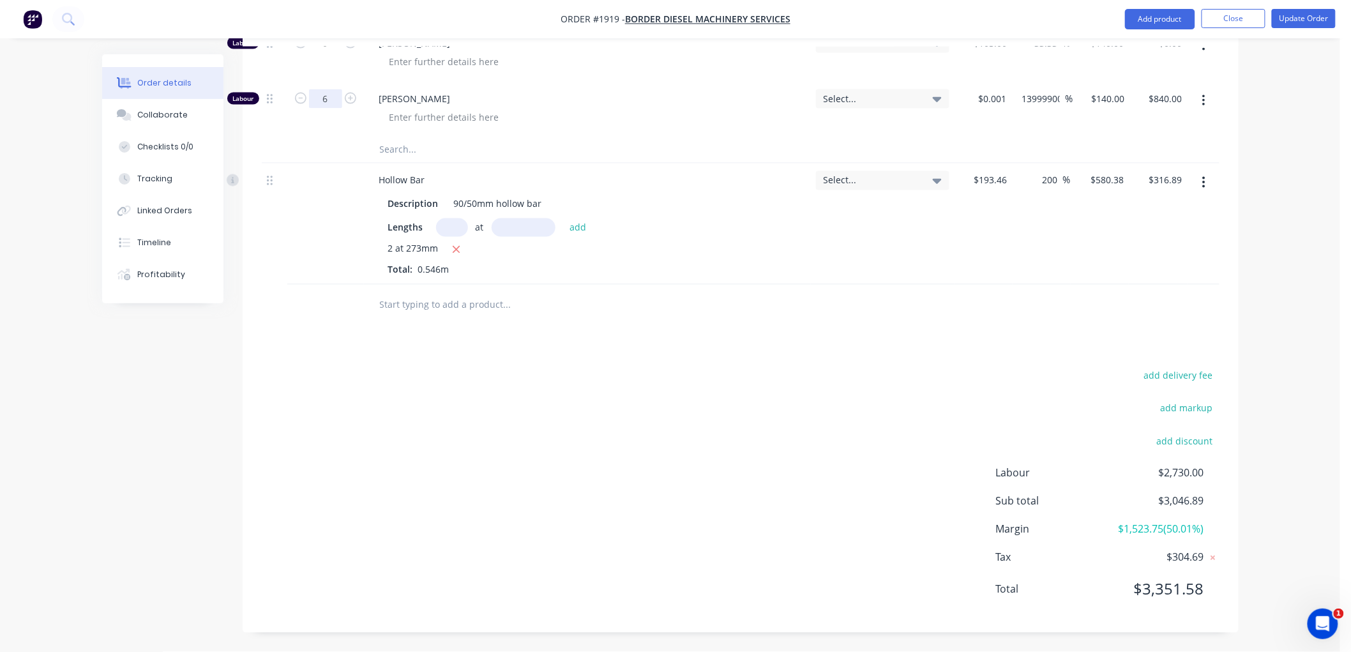
click at [328, 93] on input "6" at bounding box center [325, 98] width 33 height 19
type input "0"
type input "$0.00"
click at [433, 359] on div "Products Show / Hide columns Add product Qty Tracking Category Cost Markup Pric…" at bounding box center [741, 99] width 996 height 1067
click at [329, 97] on input "0" at bounding box center [325, 98] width 33 height 19
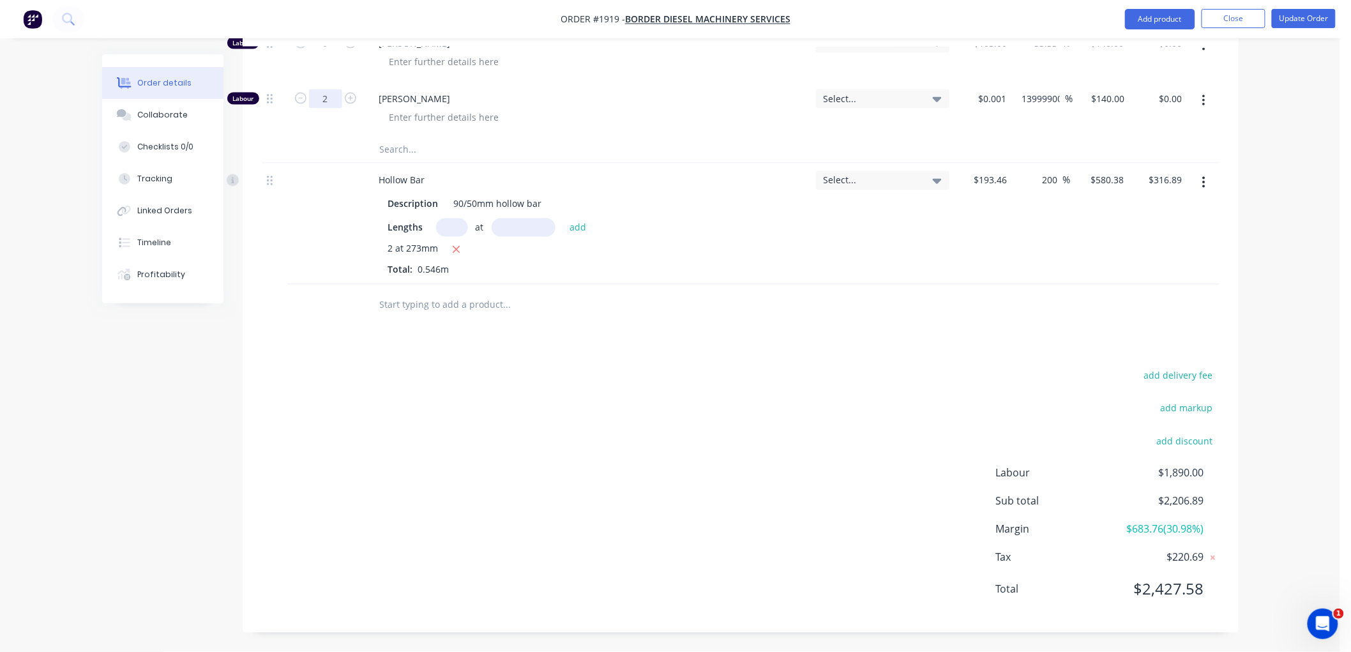
type input "2"
click at [573, 396] on div "add delivery fee add markup add discount Labour $1,890.00 Sub total $2,206.89 M…" at bounding box center [741, 490] width 958 height 246
type input "$280.00"
click at [333, 98] on input "2" at bounding box center [325, 98] width 33 height 19
type input "4"
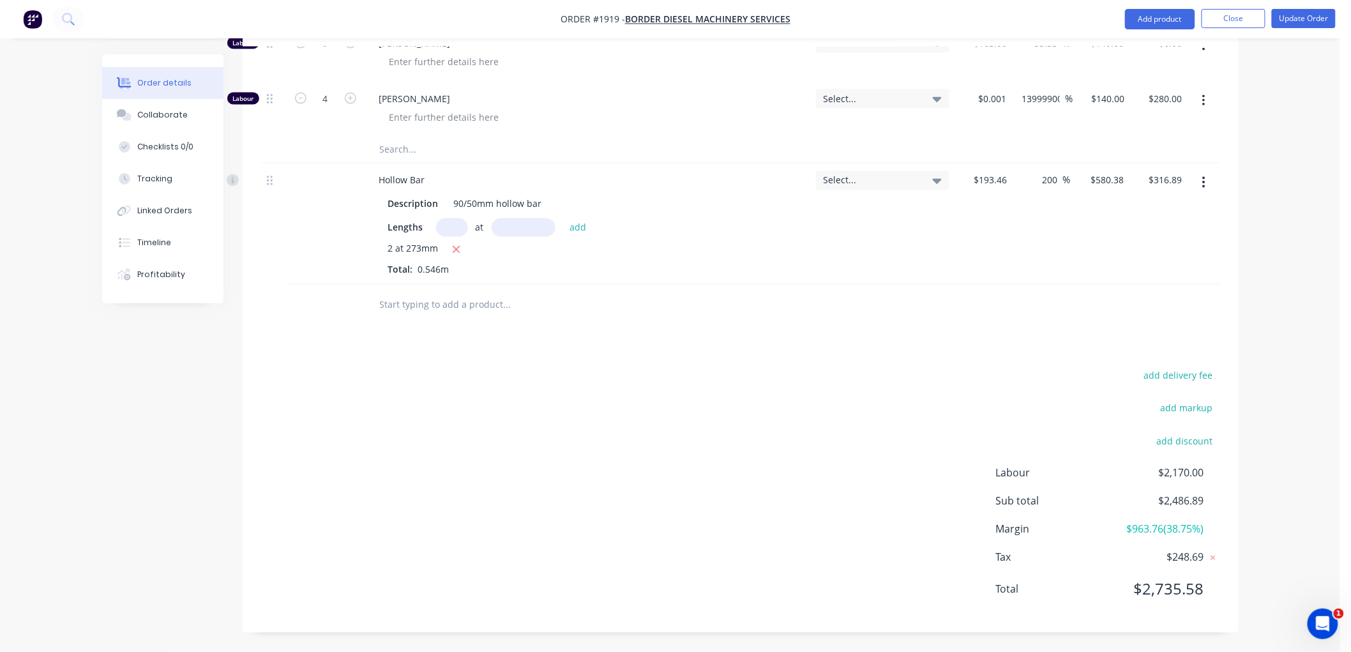
click at [366, 335] on div "Products Show / Hide columns Add product Qty Tracking Category Cost Markup Pric…" at bounding box center [741, 99] width 996 height 1067
type input "$560.00"
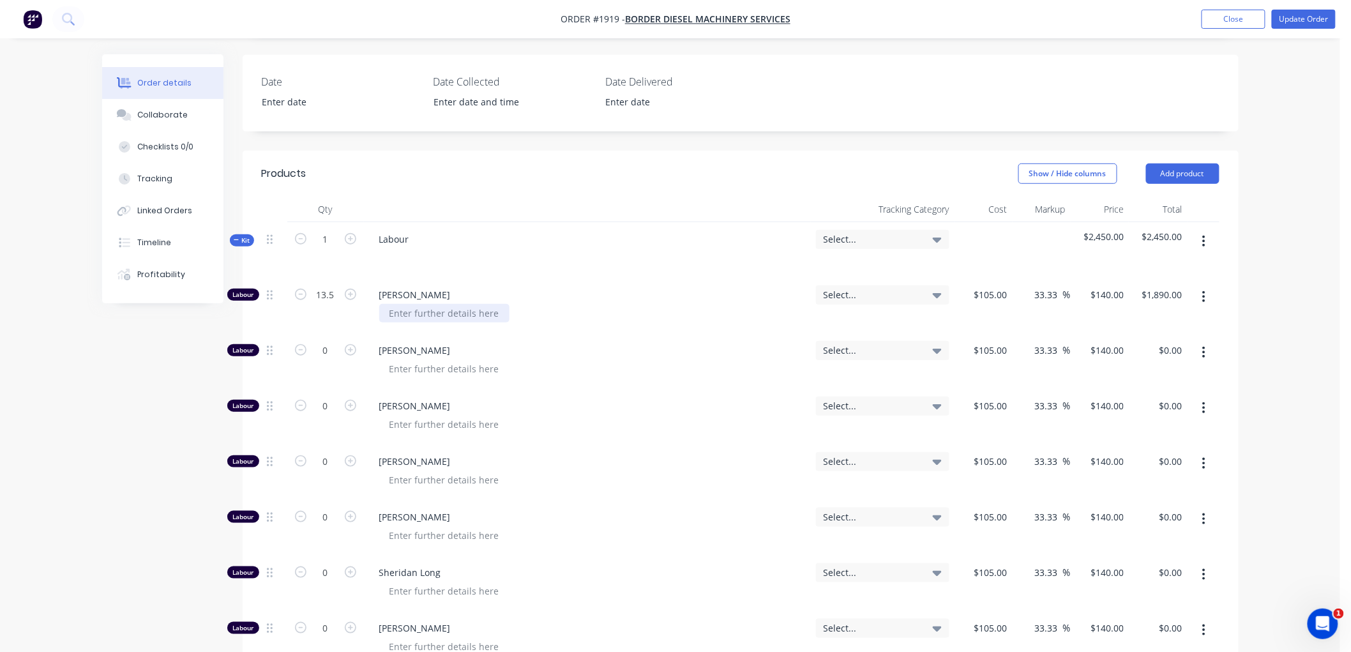
scroll to position [249, 0]
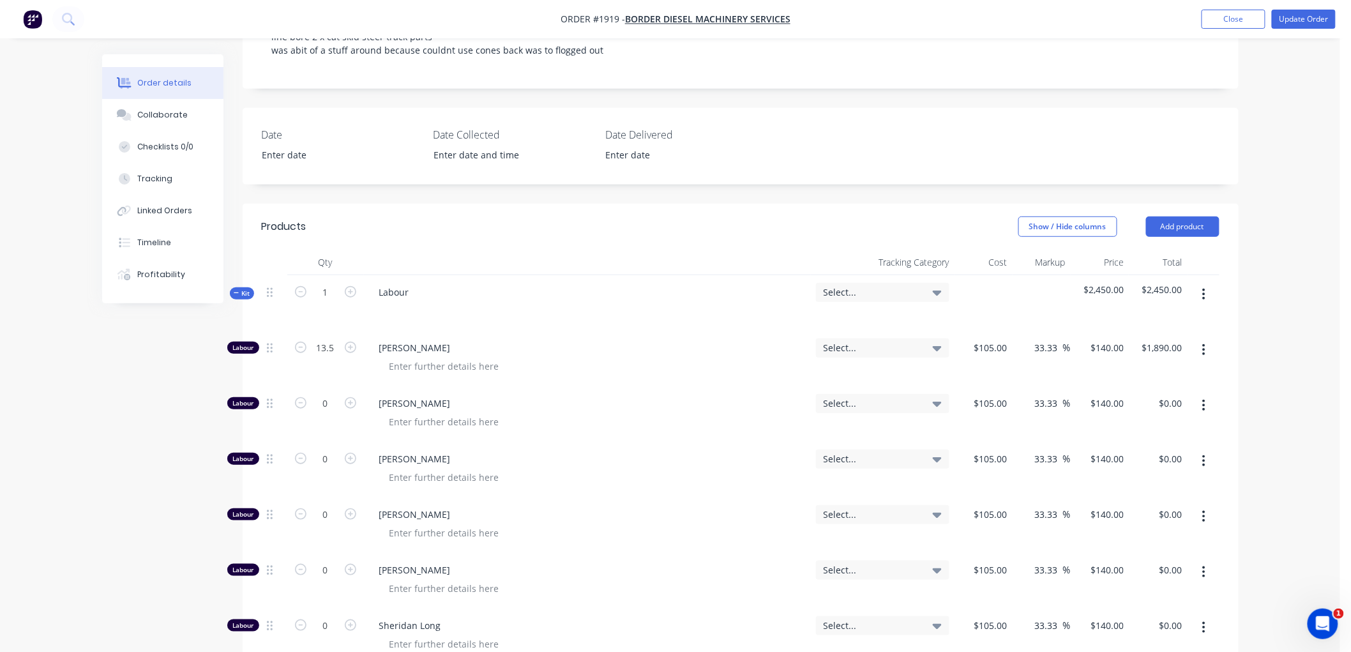
click at [240, 292] on span "Kit" at bounding box center [242, 294] width 17 height 10
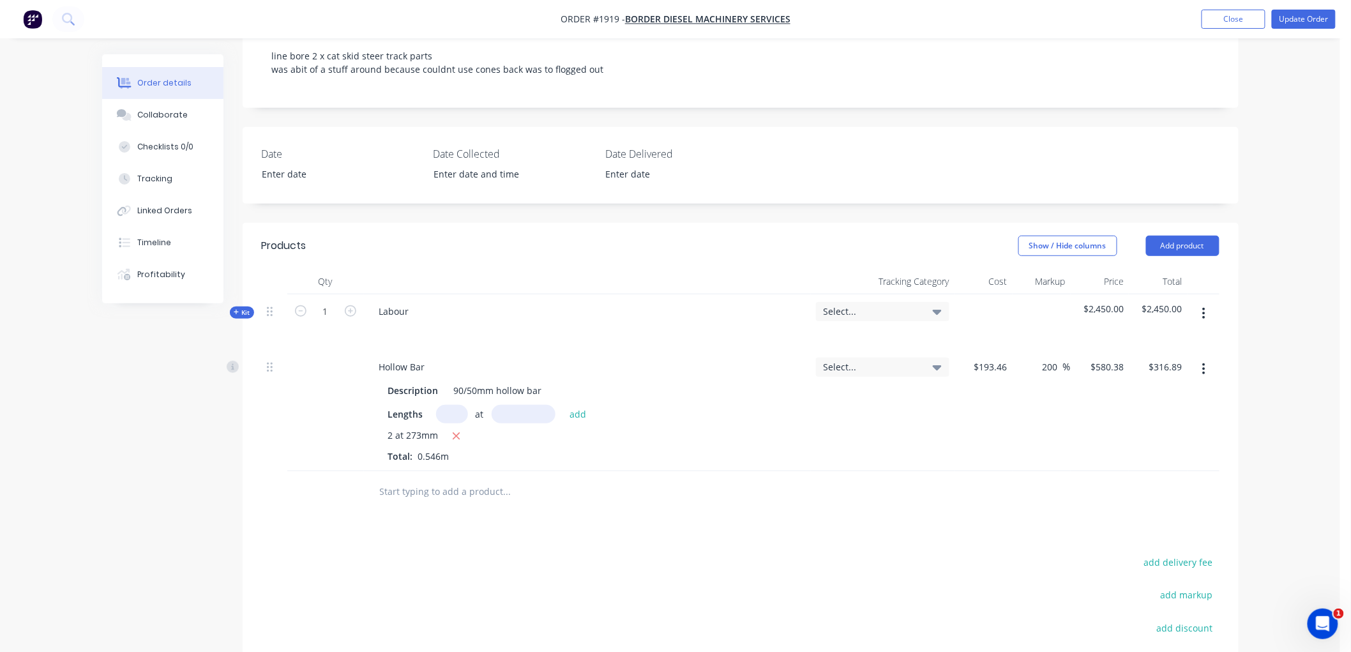
scroll to position [132, 0]
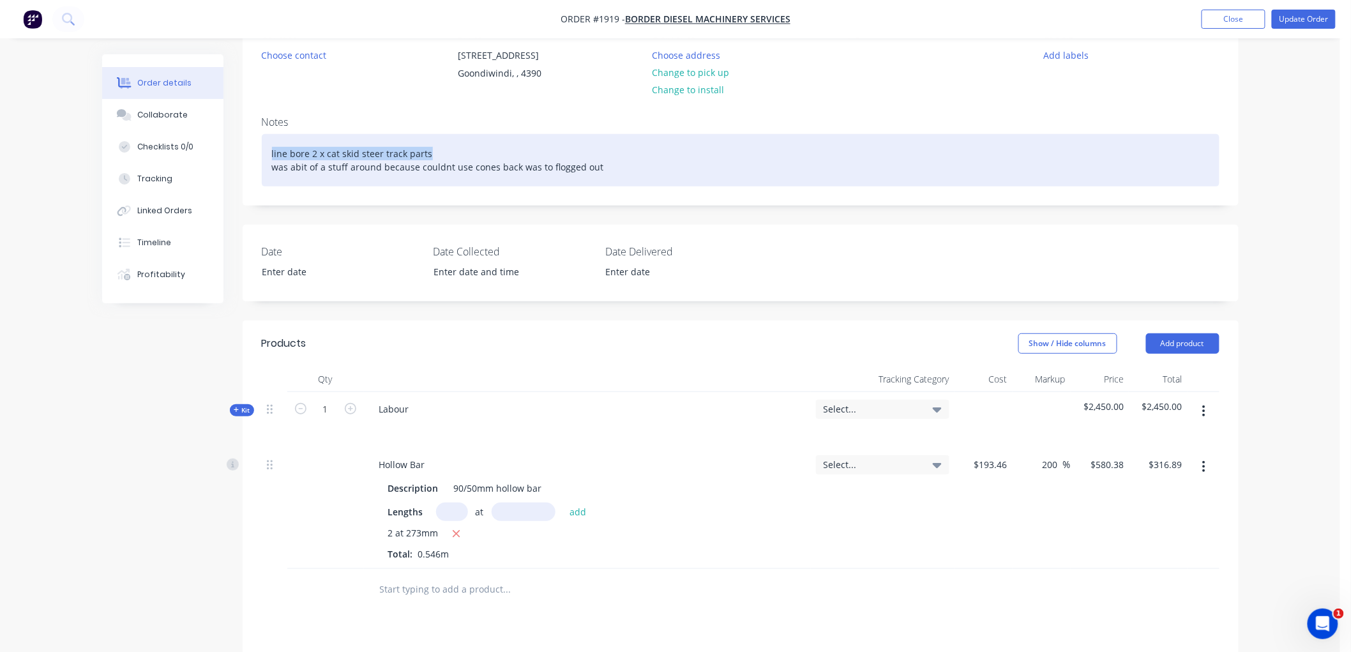
drag, startPoint x: 450, startPoint y: 149, endPoint x: 271, endPoint y: 148, distance: 179.4
click at [271, 148] on div "line bore 2 x cat skid steer track parts was abit of a stuff around because cou…" at bounding box center [741, 160] width 958 height 52
copy div "line bore 2 x cat skid steer track parts"
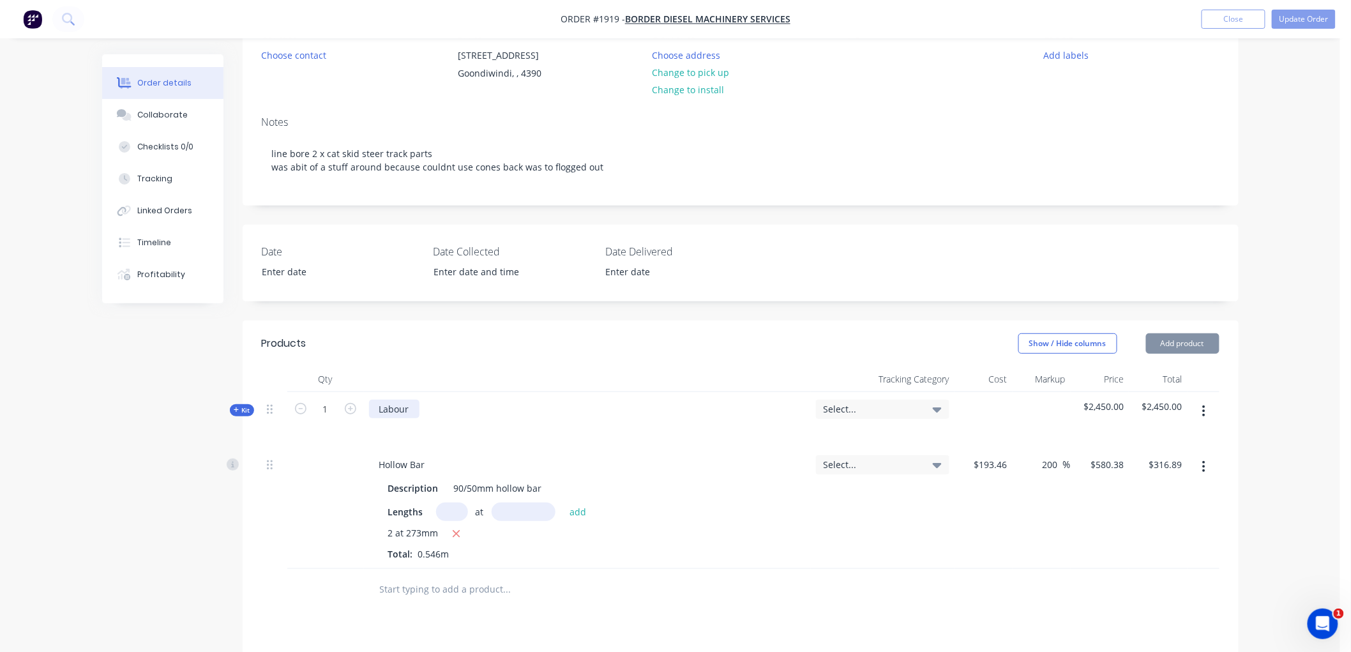
click at [409, 407] on div "Labour" at bounding box center [394, 409] width 50 height 19
click at [413, 407] on div "Labour: line bore 2 x cat skid steer track parts, make new bushes to suit" at bounding box center [533, 409] width 328 height 19
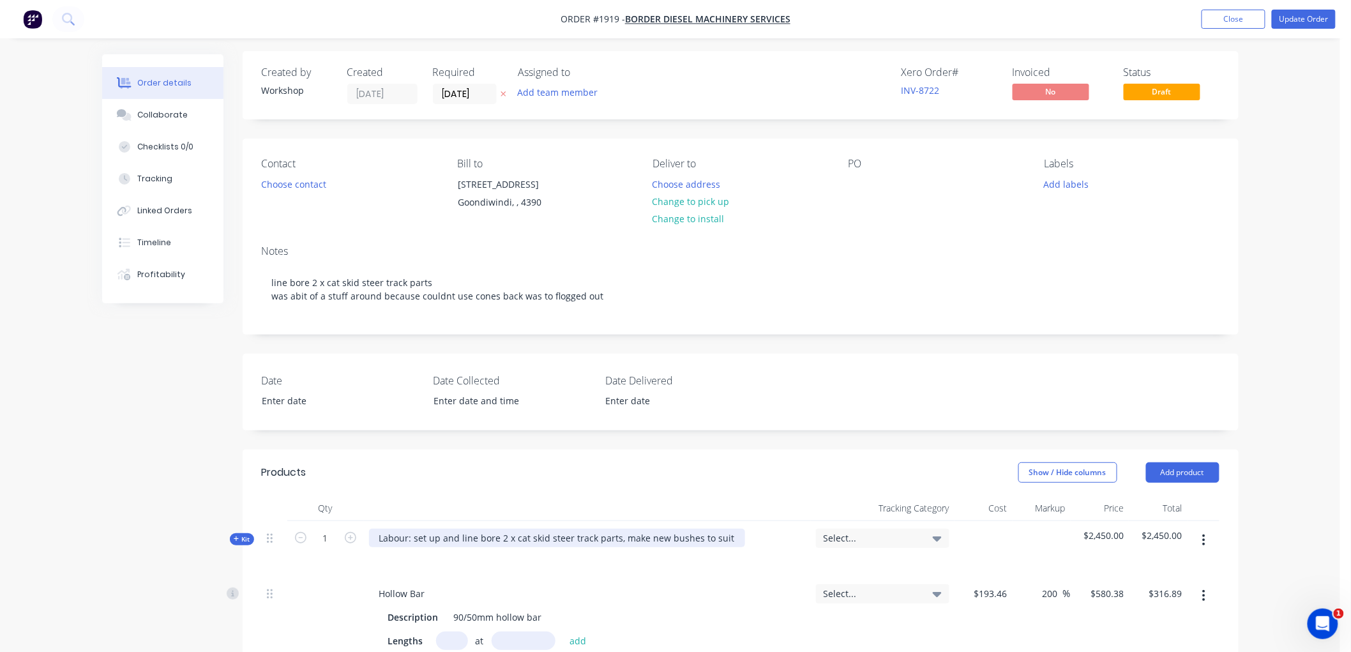
scroll to position [0, 0]
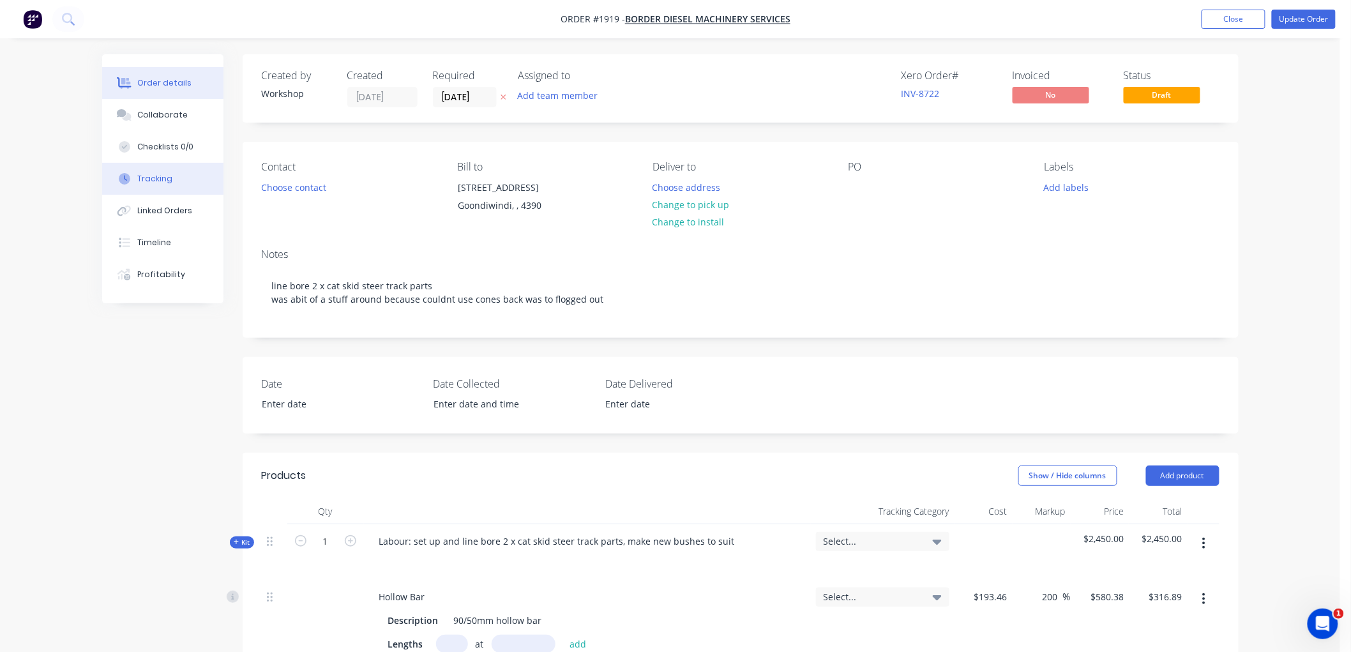
click at [165, 179] on div "Tracking" at bounding box center [154, 178] width 35 height 11
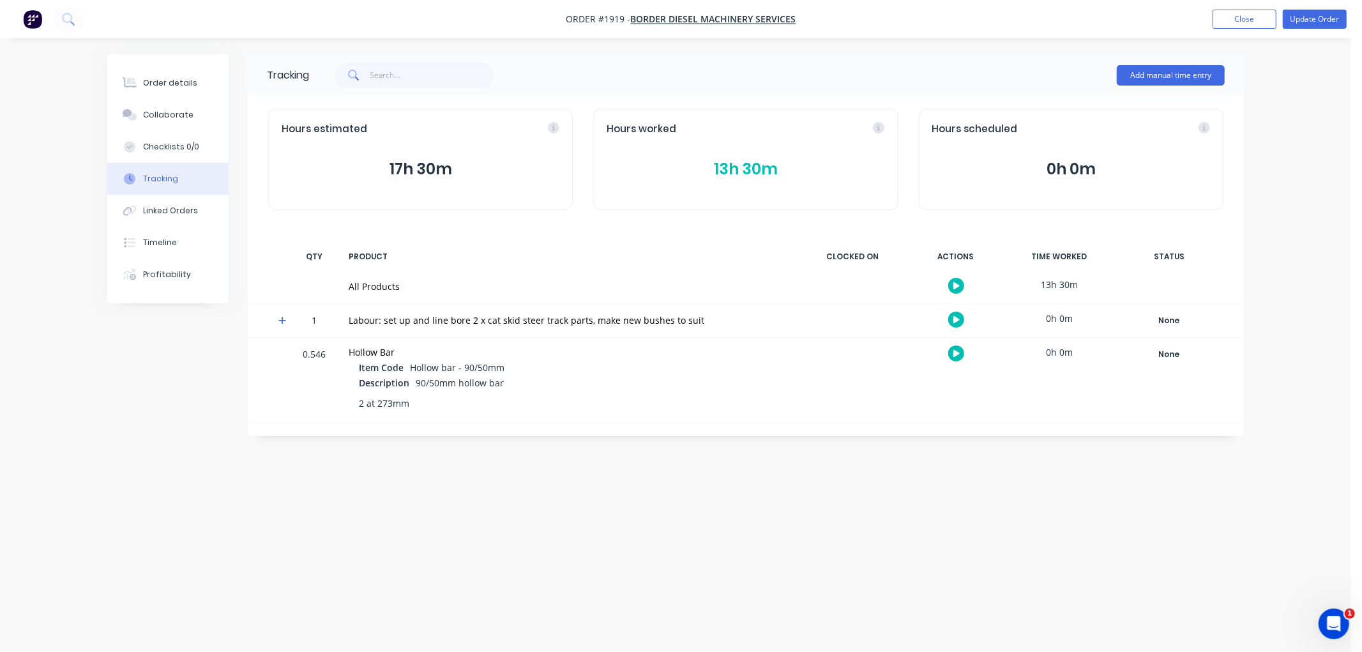
click at [739, 157] on button "13h 30m" at bounding box center [746, 169] width 278 height 24
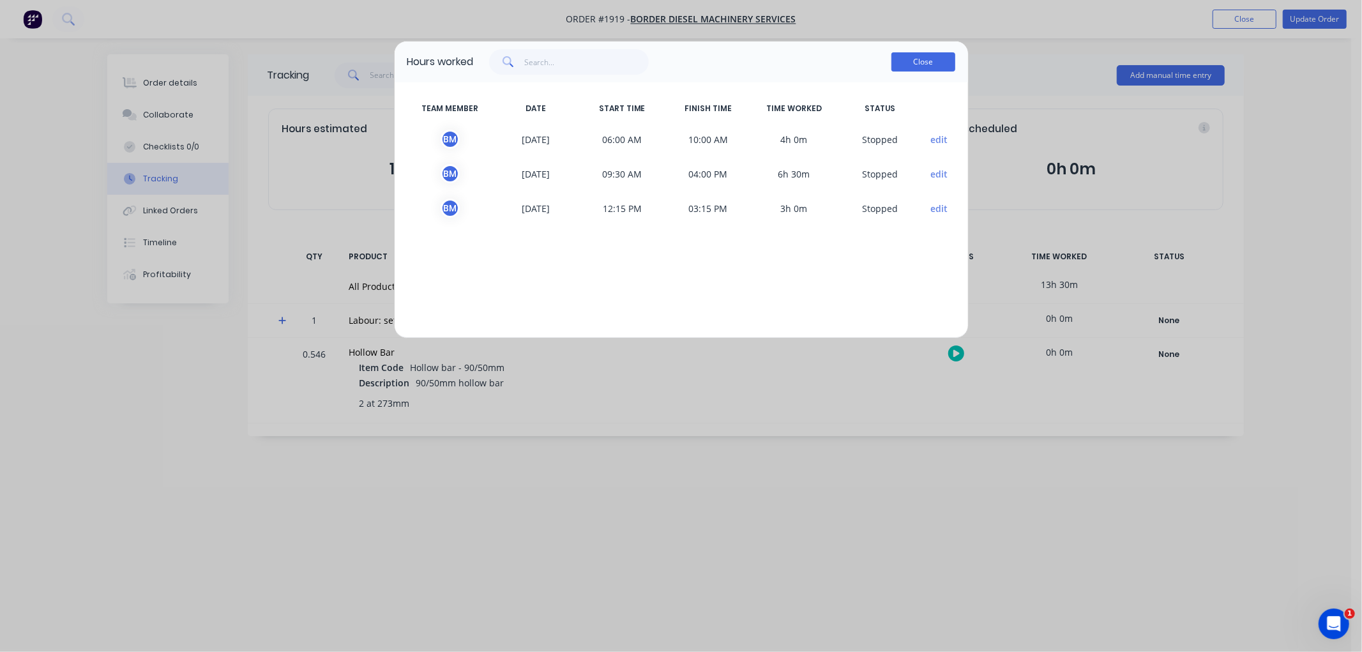
click at [910, 71] on button "Close" at bounding box center [923, 61] width 64 height 19
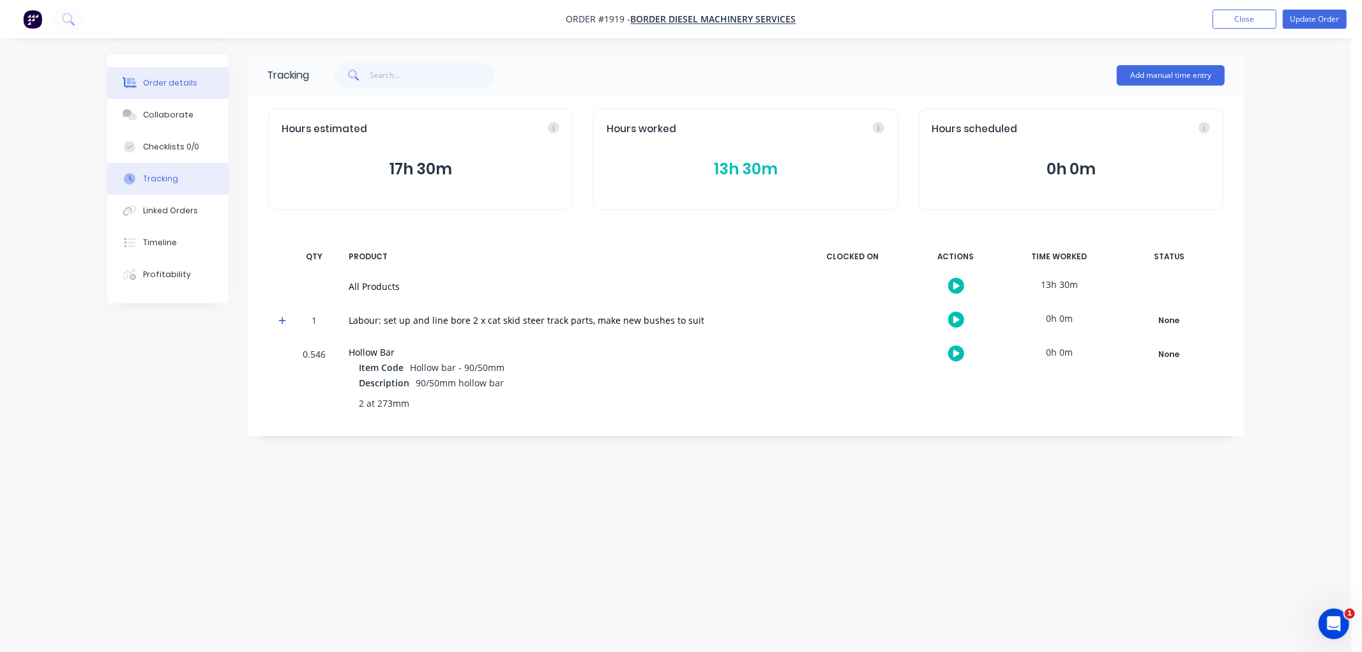
click at [181, 80] on div "Order details" at bounding box center [170, 82] width 54 height 11
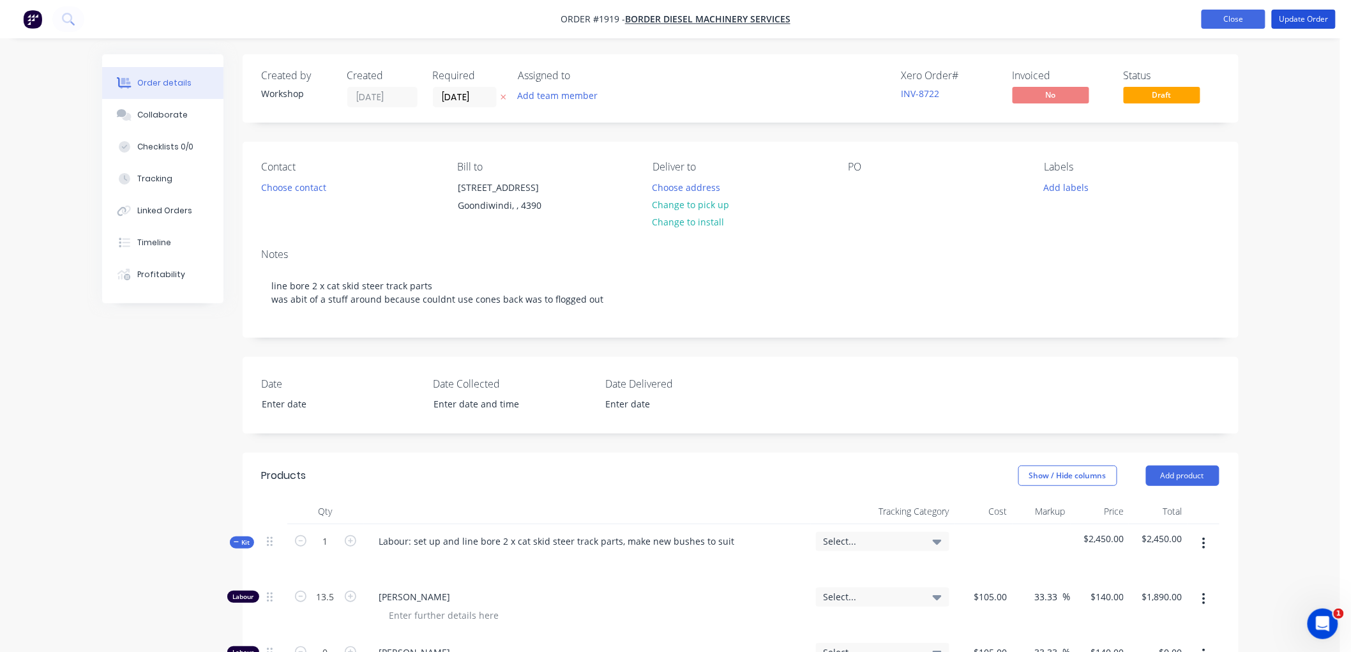
click at [1310, 17] on button "Update Order" at bounding box center [1304, 19] width 64 height 19
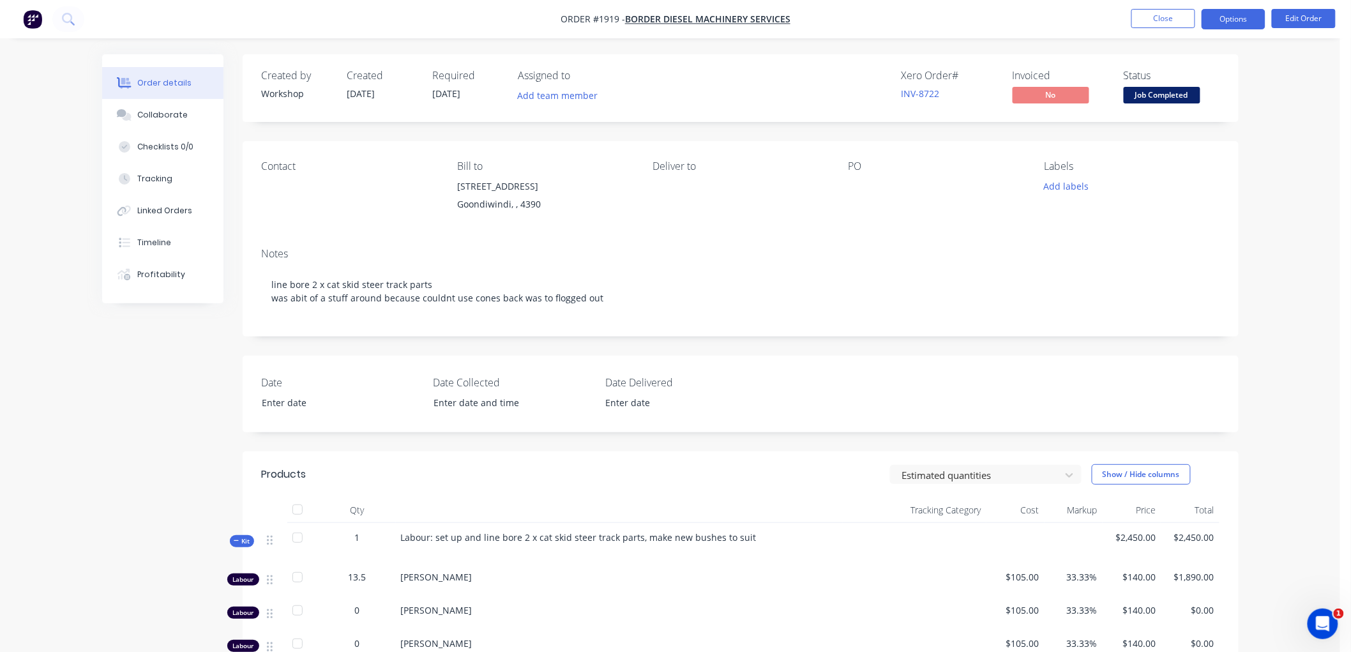
click at [1239, 23] on button "Options" at bounding box center [1234, 19] width 64 height 20
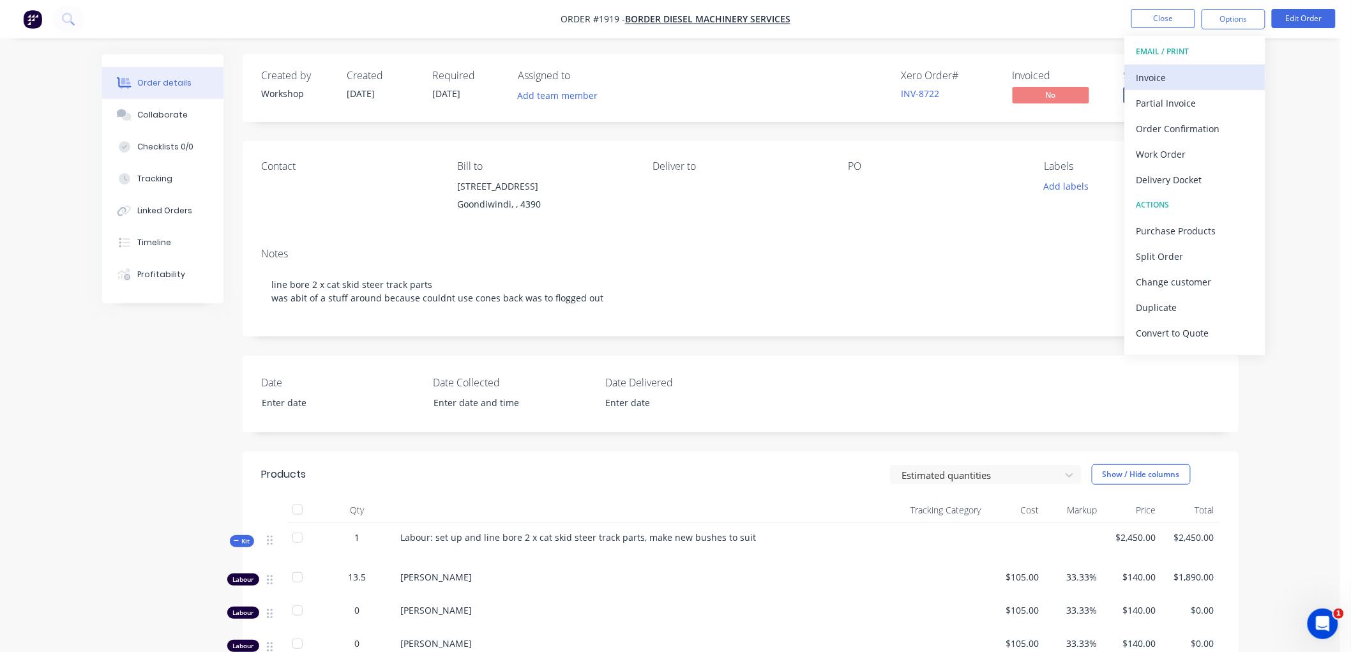
click at [1190, 73] on div "Invoice" at bounding box center [1194, 77] width 117 height 19
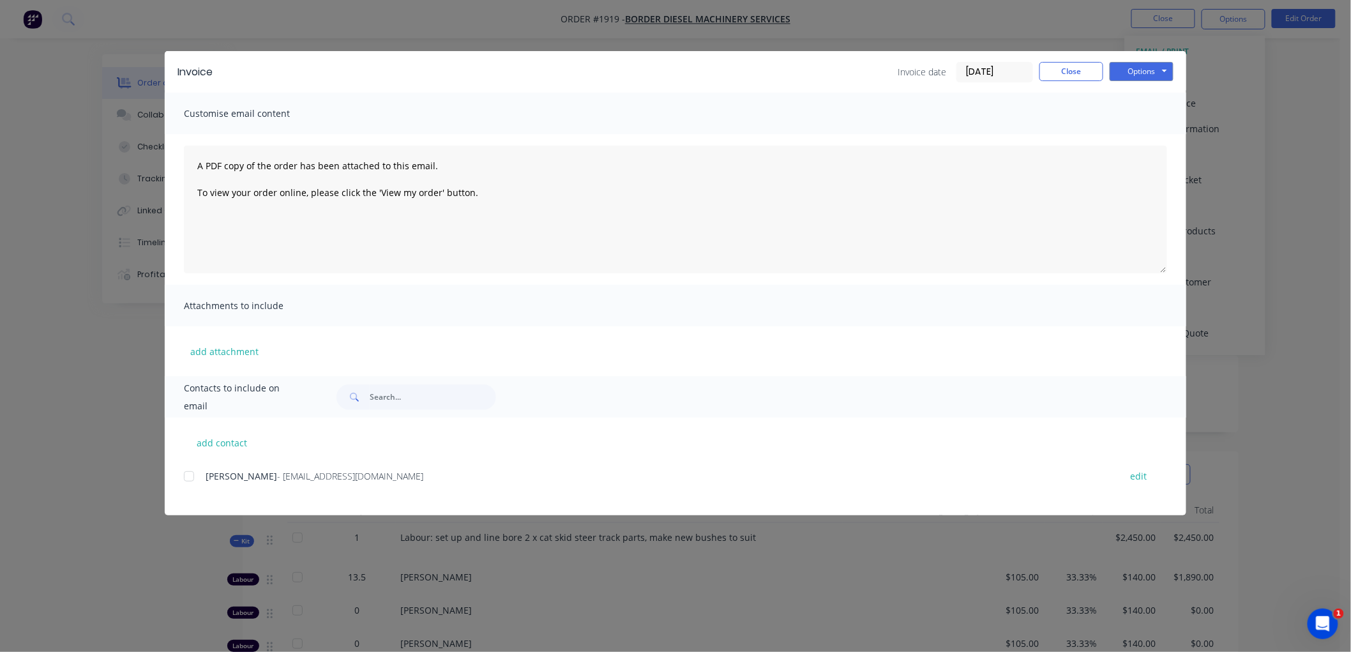
click at [981, 64] on input "08/10/25" at bounding box center [994, 72] width 75 height 19
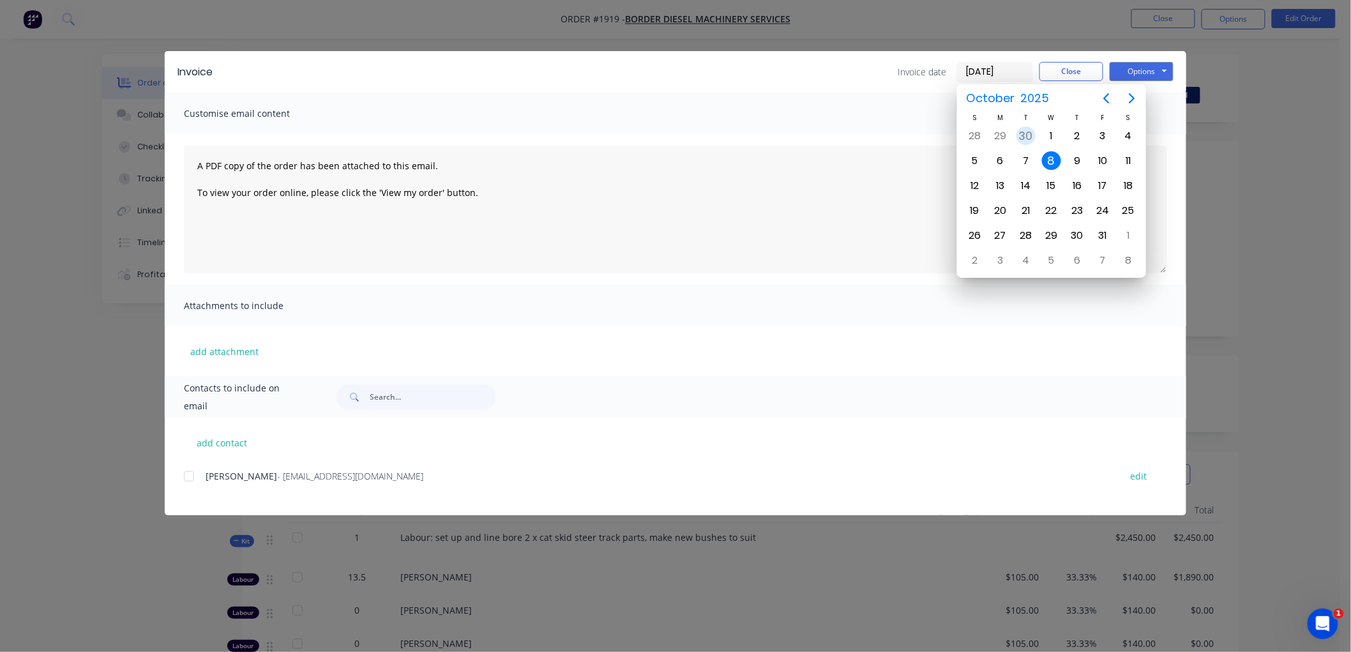
click at [1023, 134] on div "30" at bounding box center [1025, 135] width 19 height 19
type input "30/09/25"
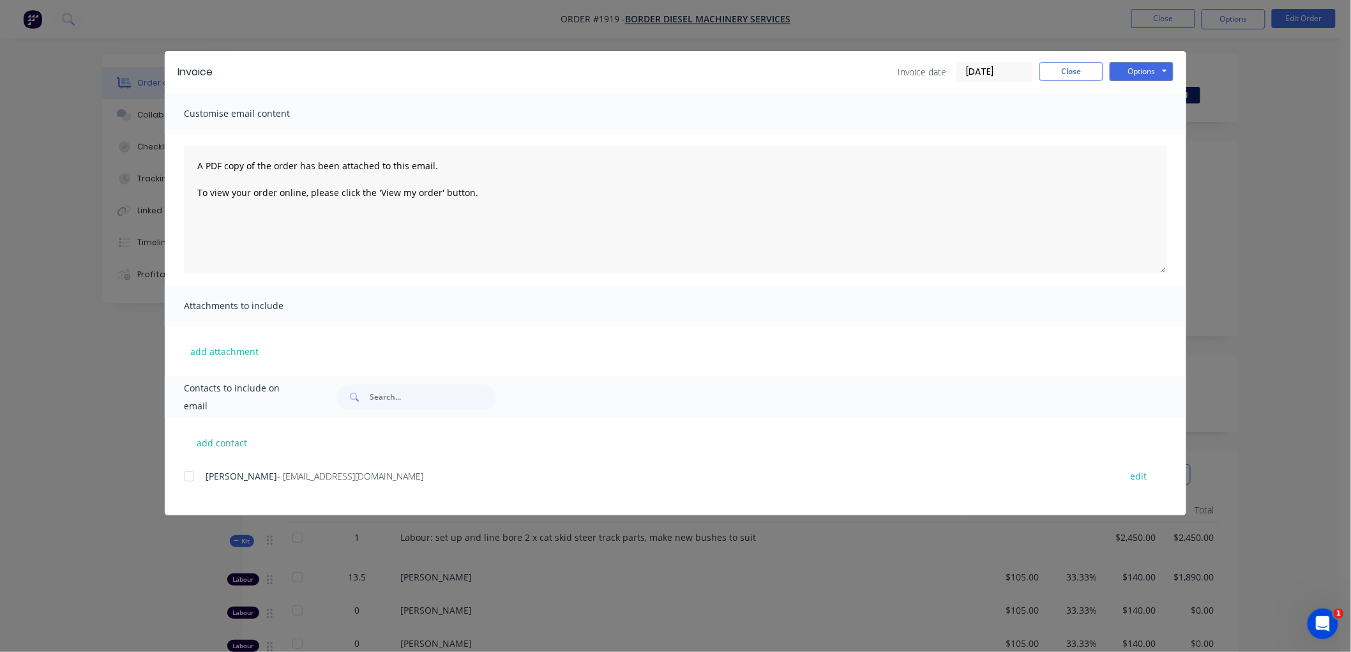
click at [188, 477] on div at bounding box center [189, 477] width 26 height 26
click at [1140, 74] on button "Options" at bounding box center [1142, 71] width 64 height 19
click at [1147, 92] on button "Preview" at bounding box center [1151, 94] width 82 height 21
click at [190, 472] on div at bounding box center [189, 477] width 26 height 26
click at [1134, 72] on button "Options" at bounding box center [1142, 71] width 64 height 19
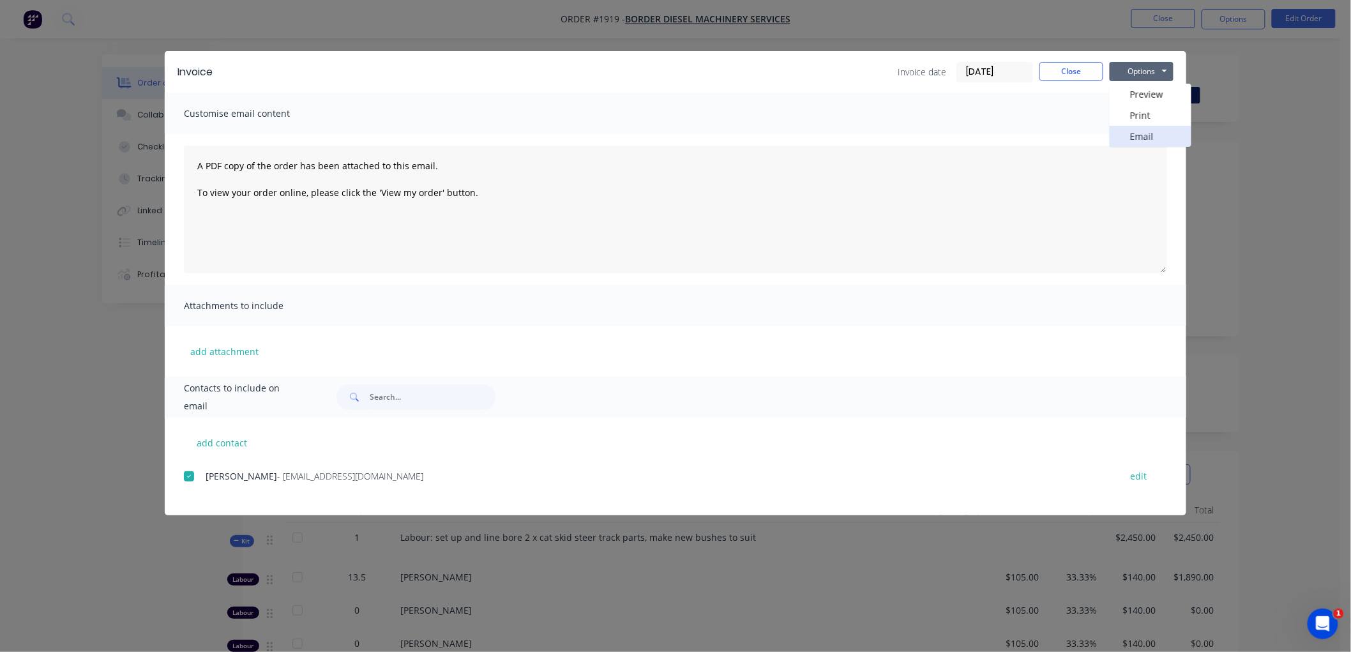
click at [1146, 137] on button "Email" at bounding box center [1151, 136] width 82 height 21
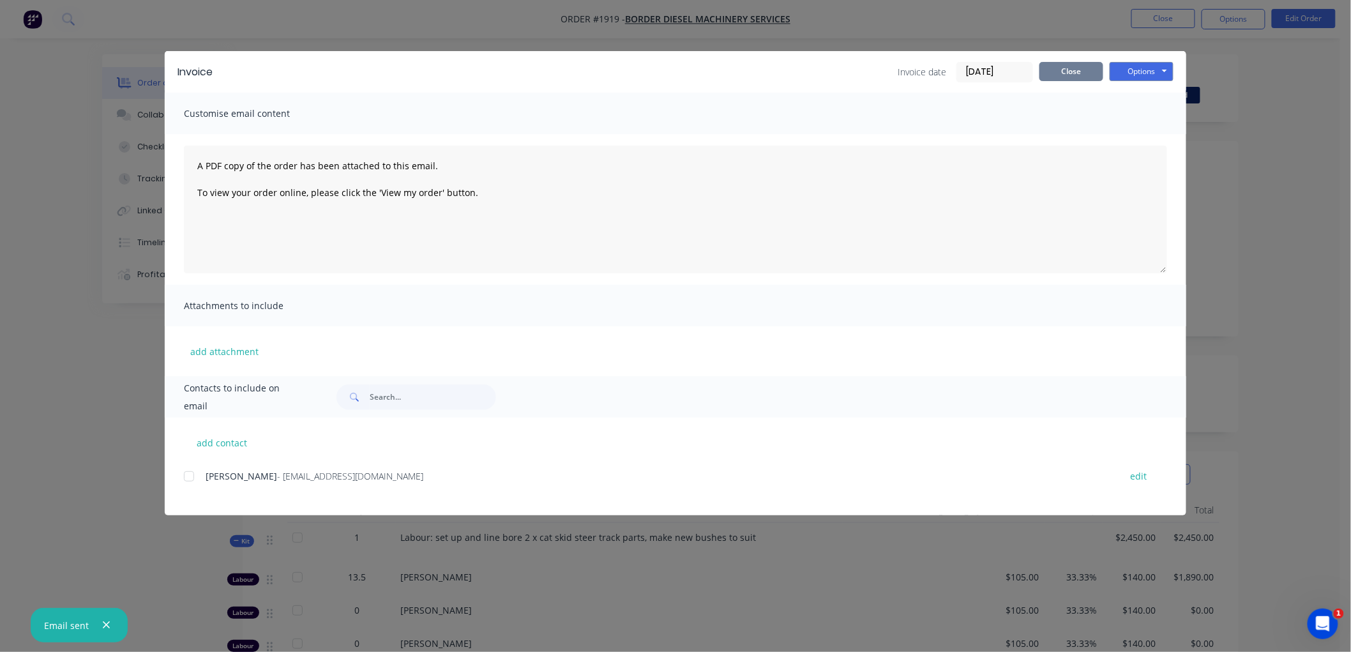
drag, startPoint x: 1073, startPoint y: 72, endPoint x: 1114, endPoint y: 74, distance: 41.6
click at [1073, 72] on button "Close" at bounding box center [1071, 71] width 64 height 19
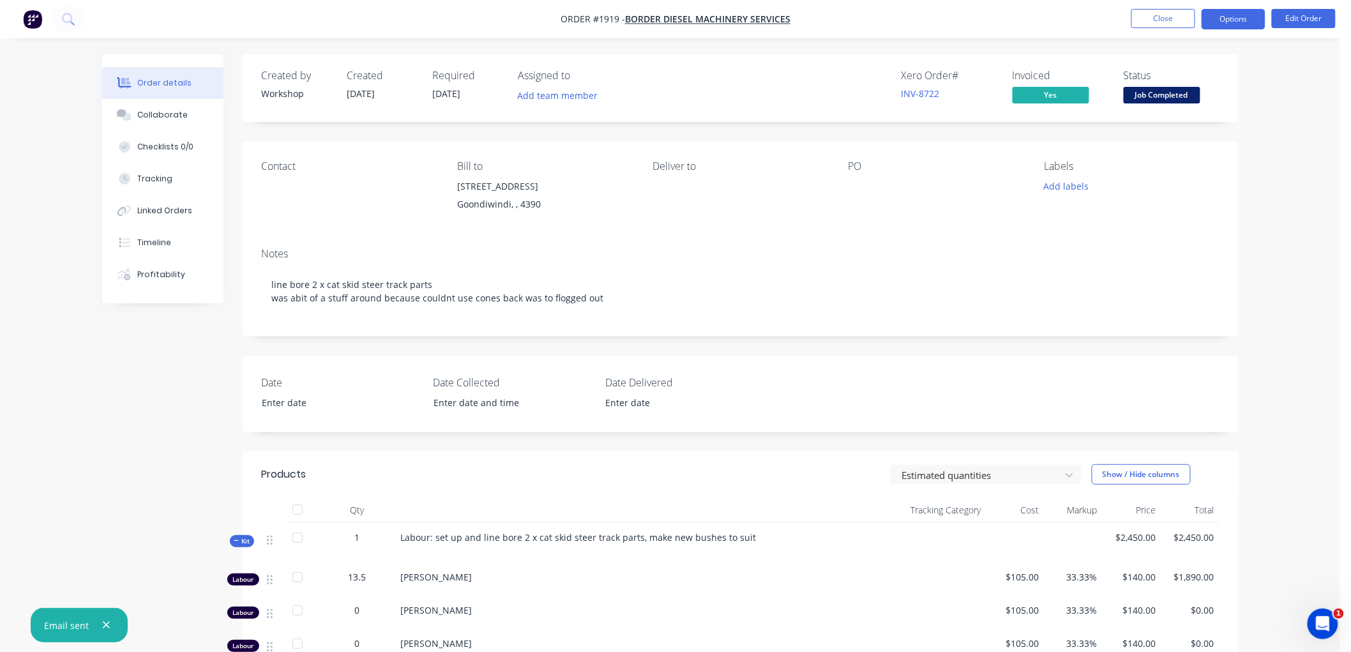
click at [1213, 20] on button "Options" at bounding box center [1234, 19] width 64 height 20
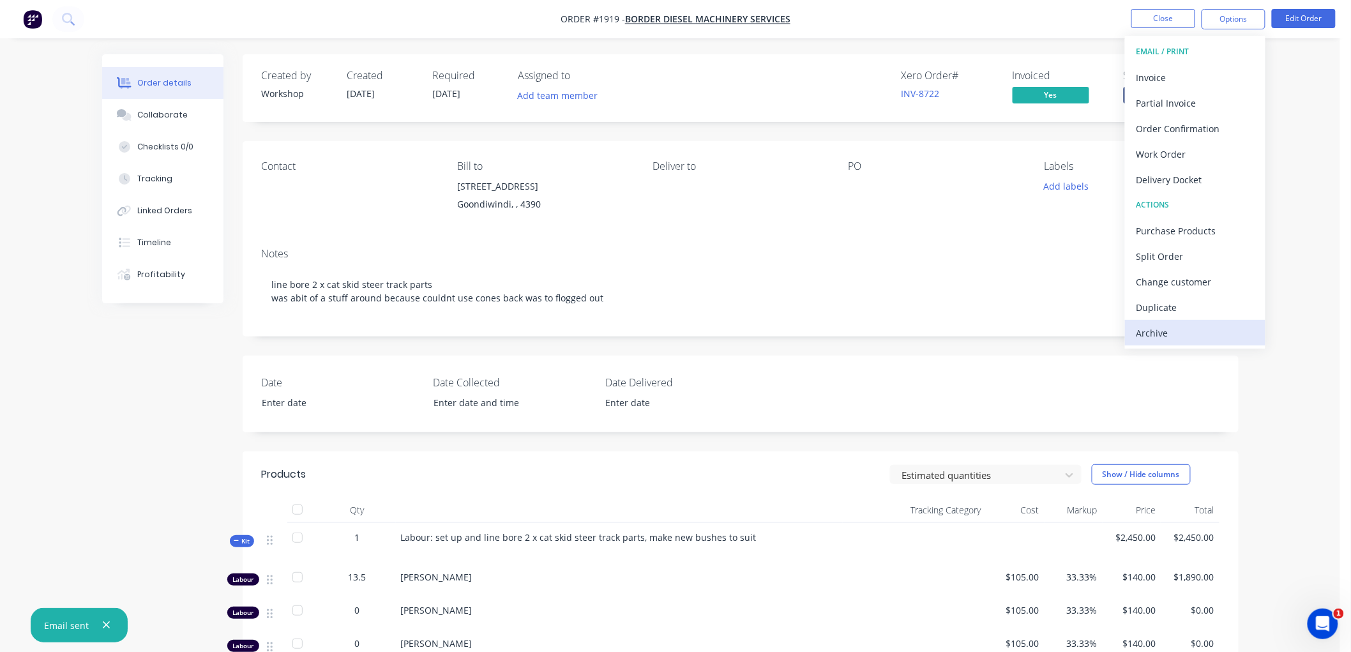
click at [1193, 329] on div "Archive" at bounding box center [1194, 333] width 117 height 19
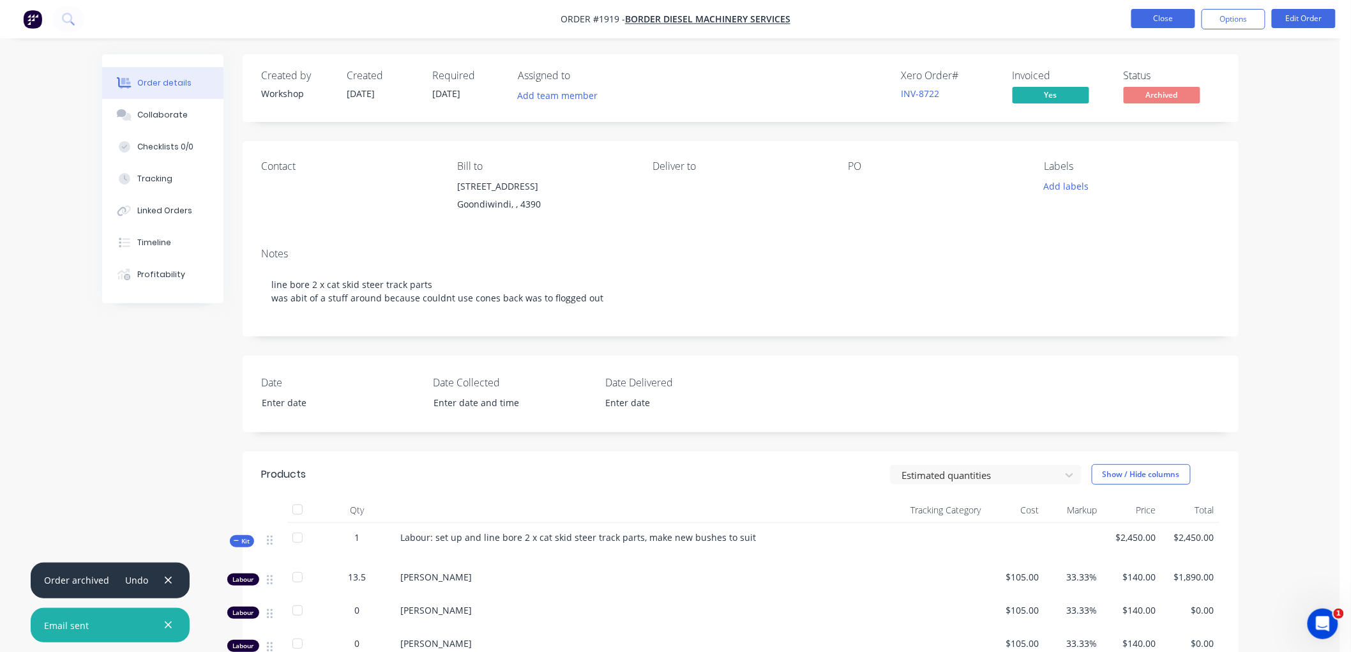
click at [1147, 20] on button "Close" at bounding box center [1163, 18] width 64 height 19
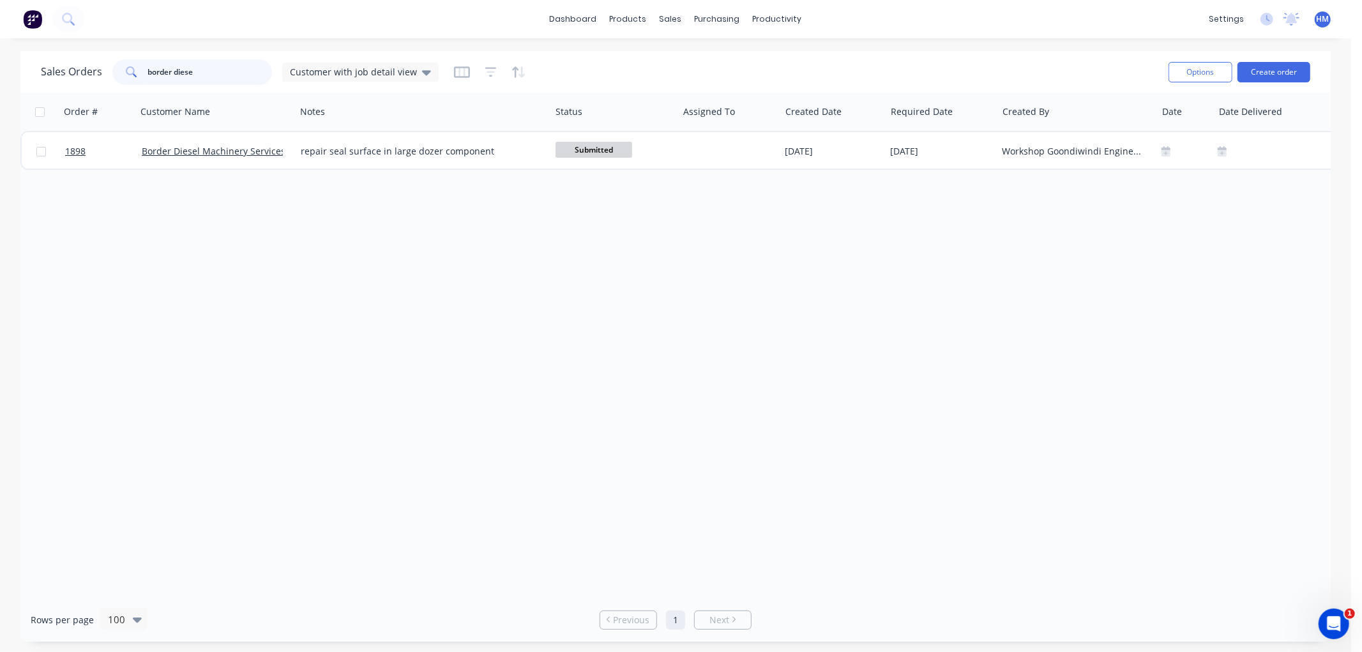
drag, startPoint x: 202, startPoint y: 75, endPoint x: 87, endPoint y: 72, distance: 115.6
click at [87, 72] on div "Sales Orders border diese Customer with job detail view" at bounding box center [240, 72] width 398 height 26
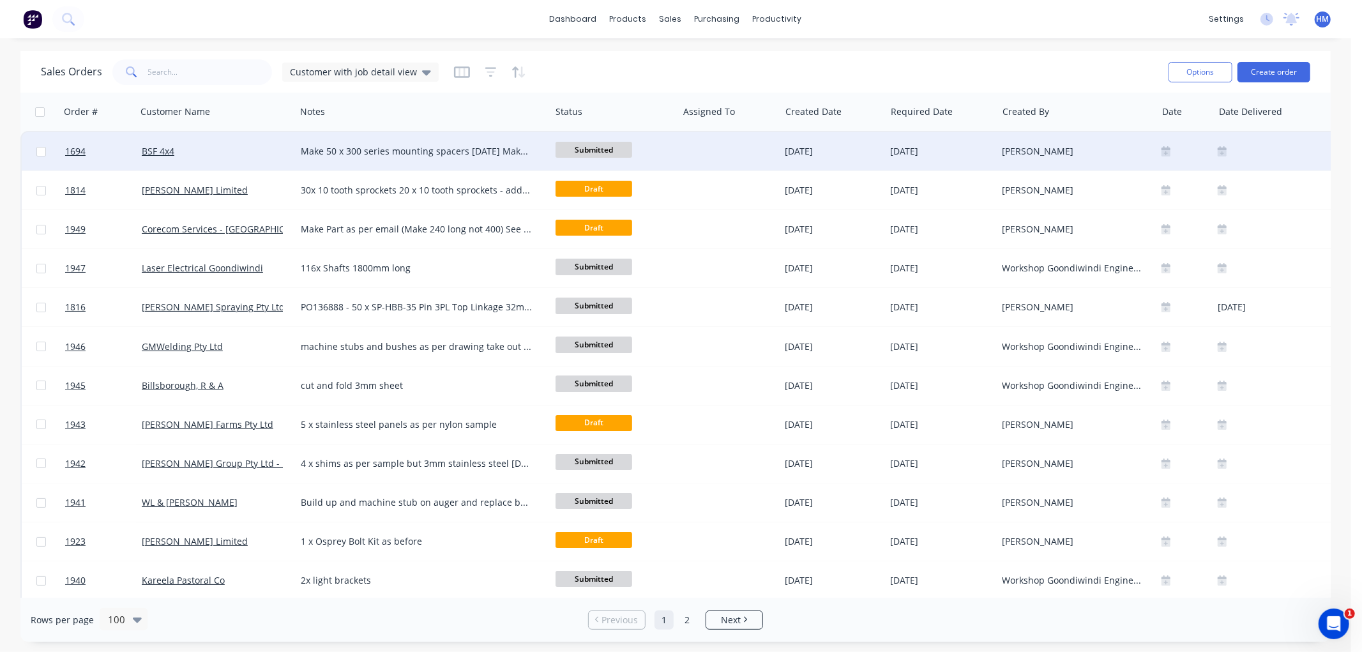
click at [193, 156] on div "BSF 4x4" at bounding box center [213, 151] width 142 height 13
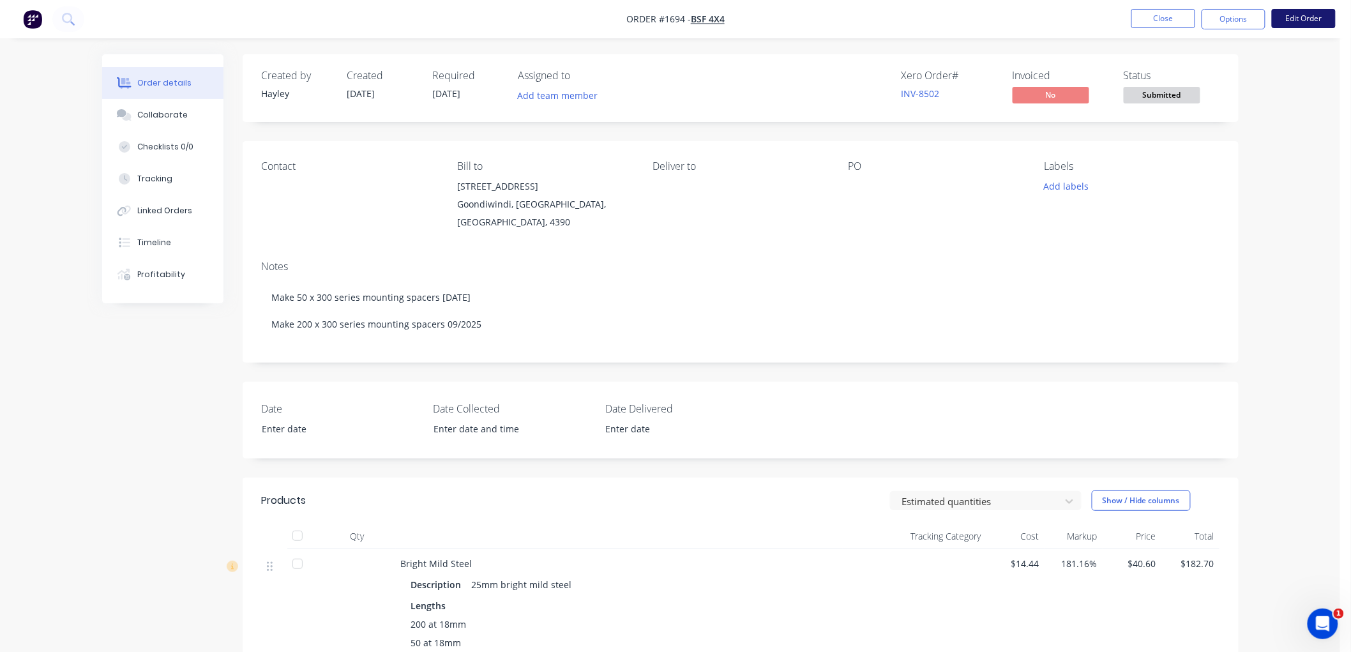
click at [1293, 22] on button "Edit Order" at bounding box center [1304, 18] width 64 height 19
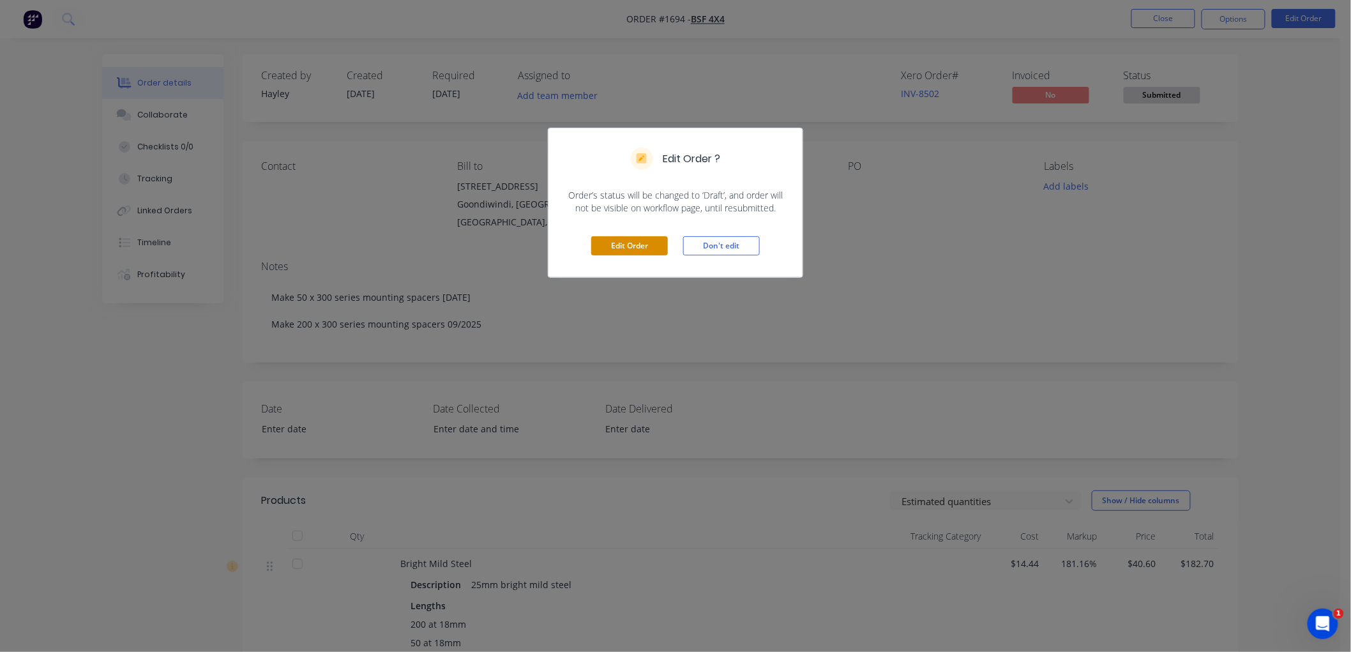
click at [607, 247] on button "Edit Order" at bounding box center [629, 245] width 77 height 19
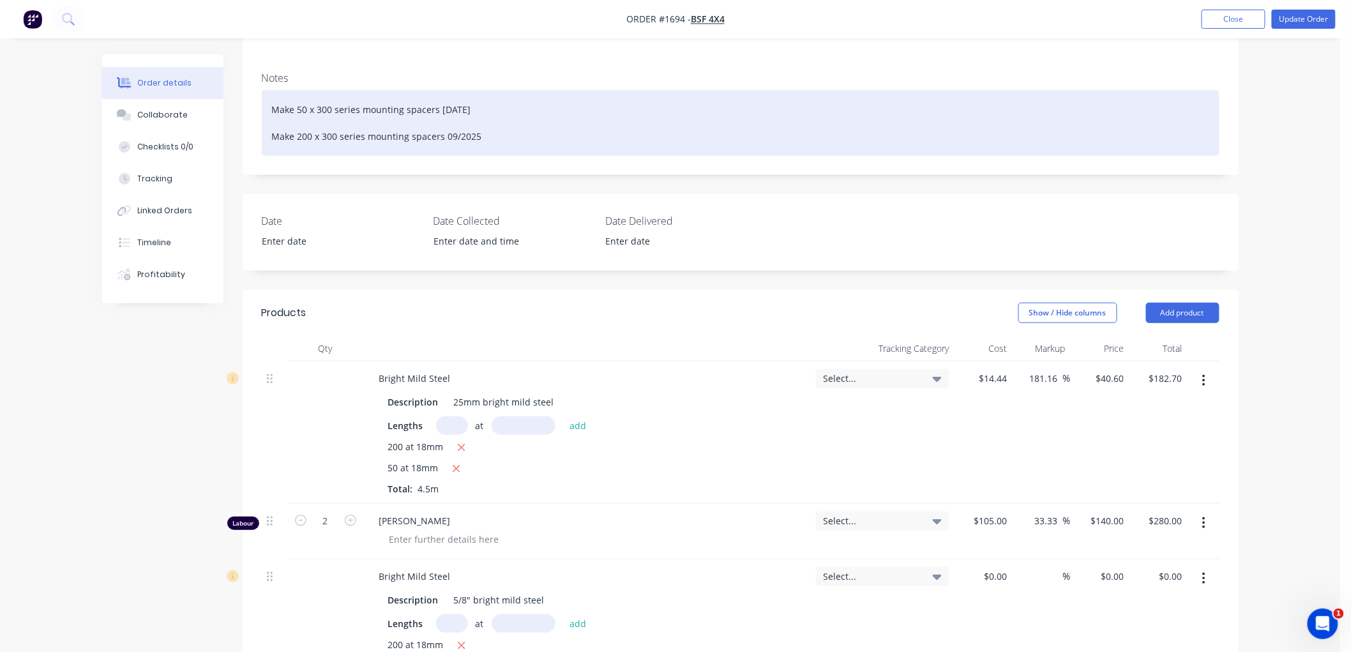
scroll to position [213, 0]
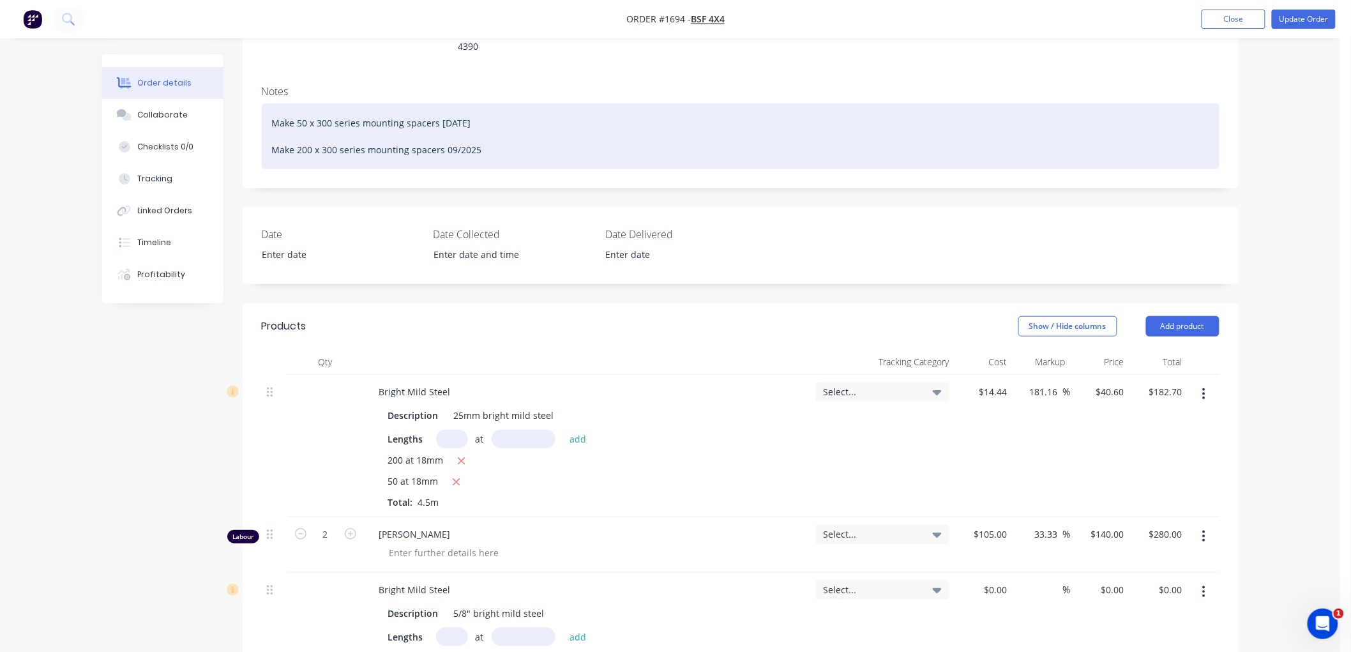
click at [494, 142] on div "Make 50 x 300 series mounting spacers 19/08/2025 Make 200 x 300 series mounting…" at bounding box center [741, 136] width 958 height 66
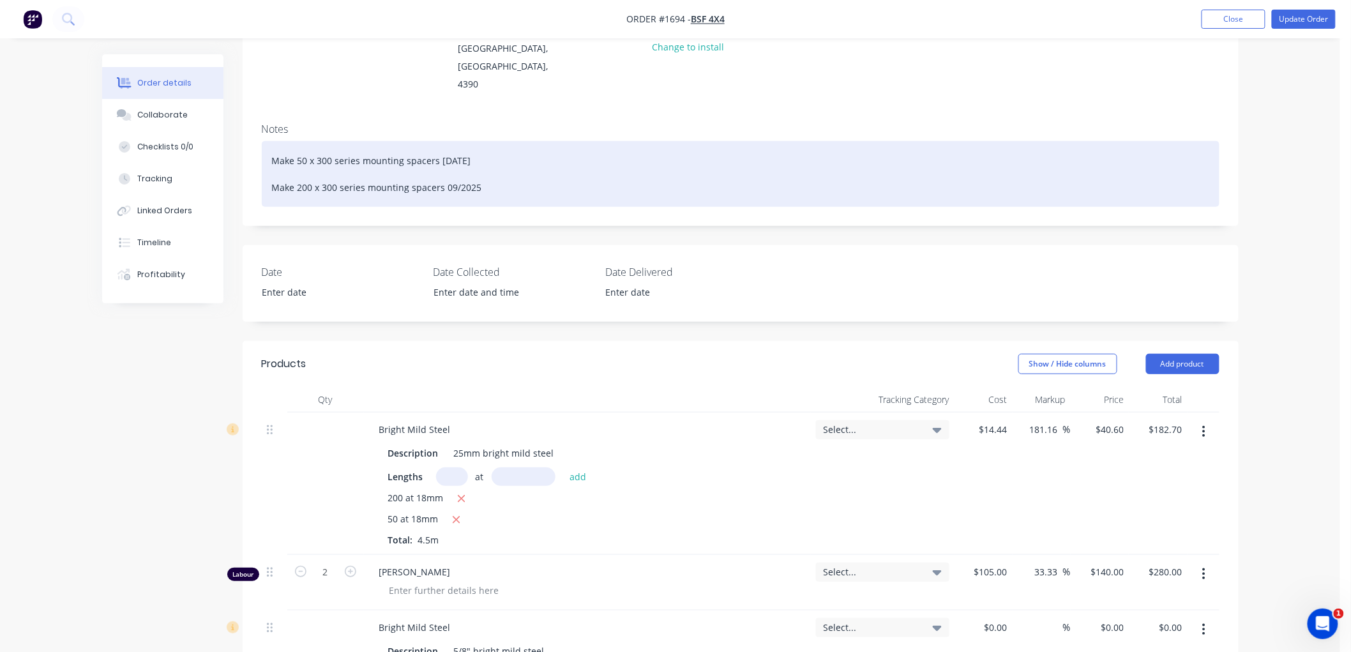
scroll to position [142, 0]
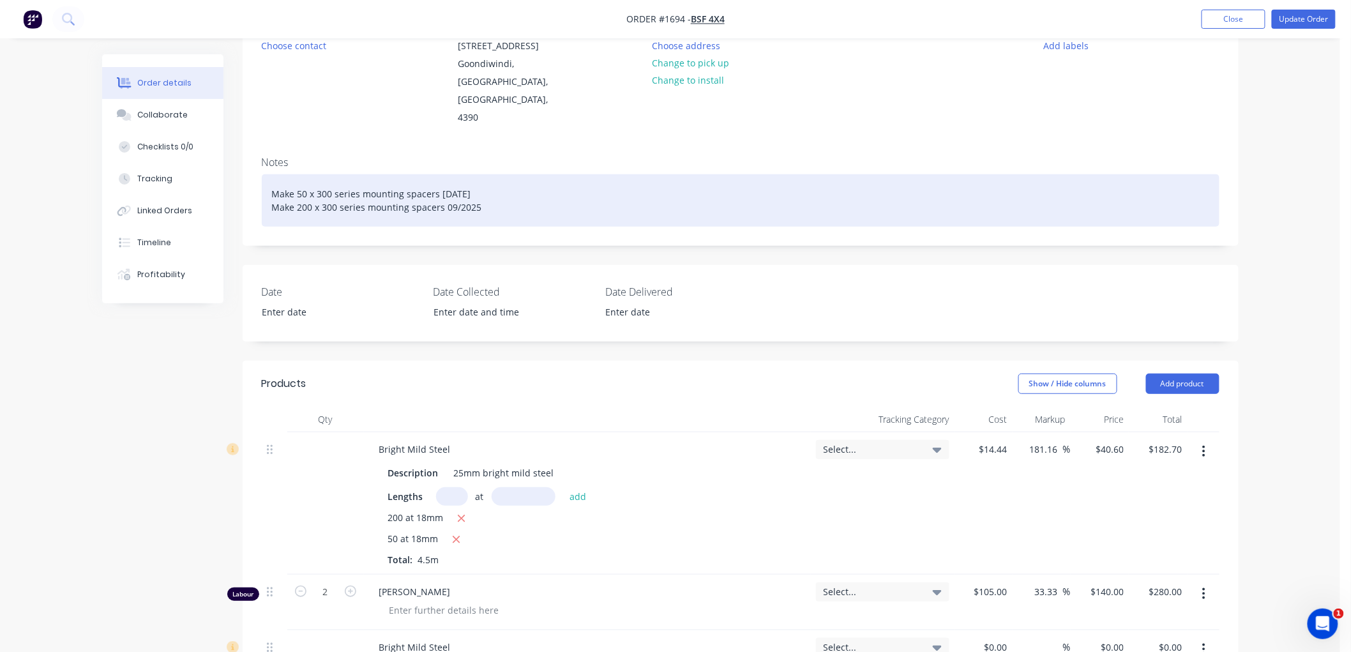
click at [509, 202] on div "Make 50 x 300 series mounting spacers [DATE] Make 200 x 300 series mounting spa…" at bounding box center [741, 200] width 958 height 52
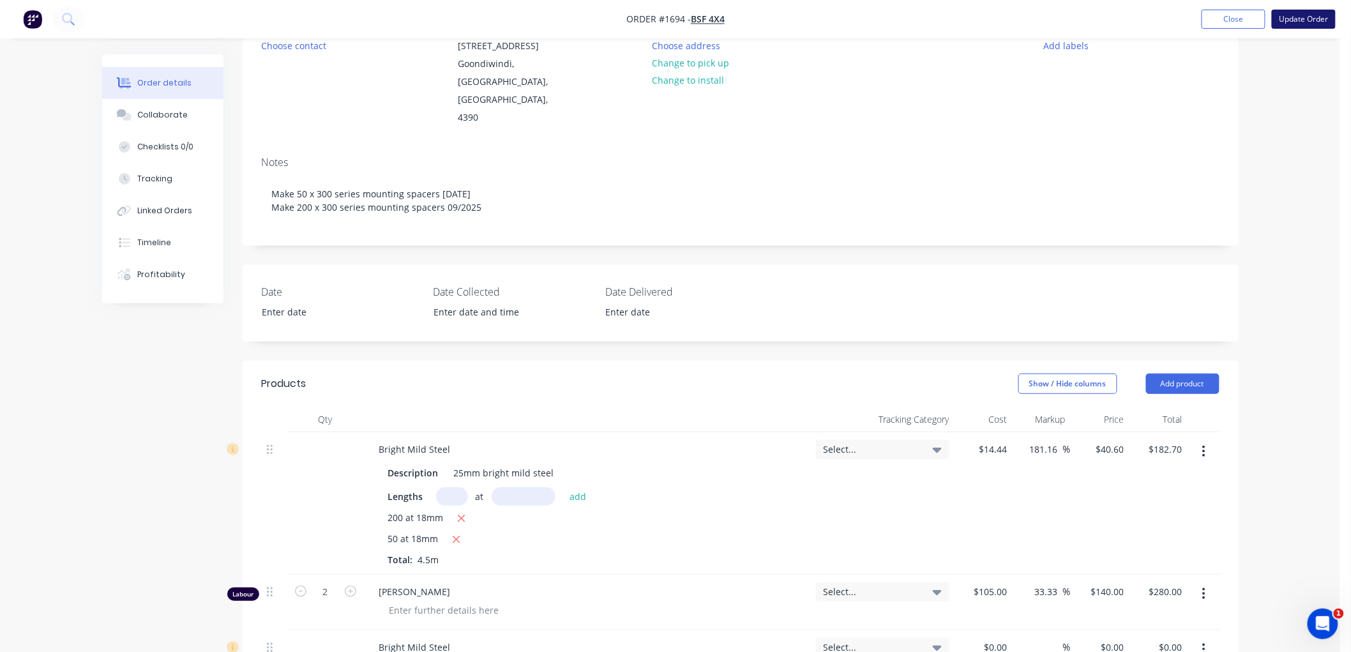
click at [1288, 14] on button "Update Order" at bounding box center [1304, 19] width 64 height 19
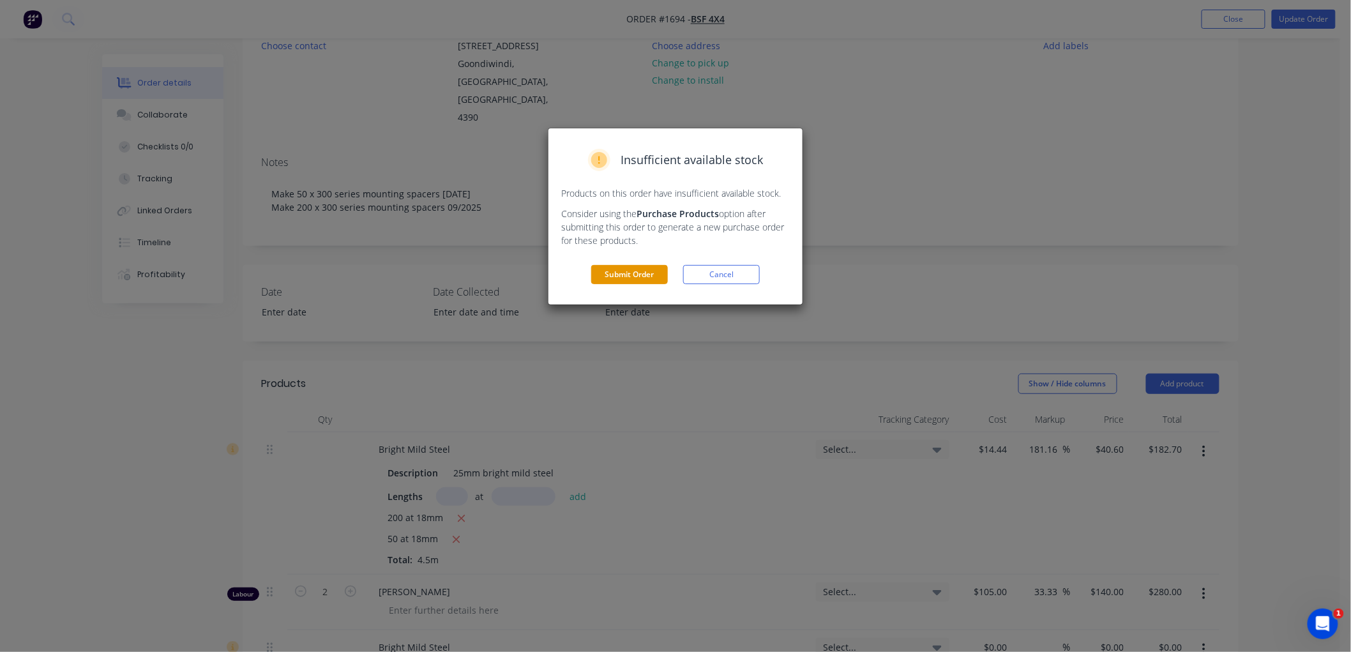
click at [639, 269] on button "Submit Order" at bounding box center [629, 274] width 77 height 19
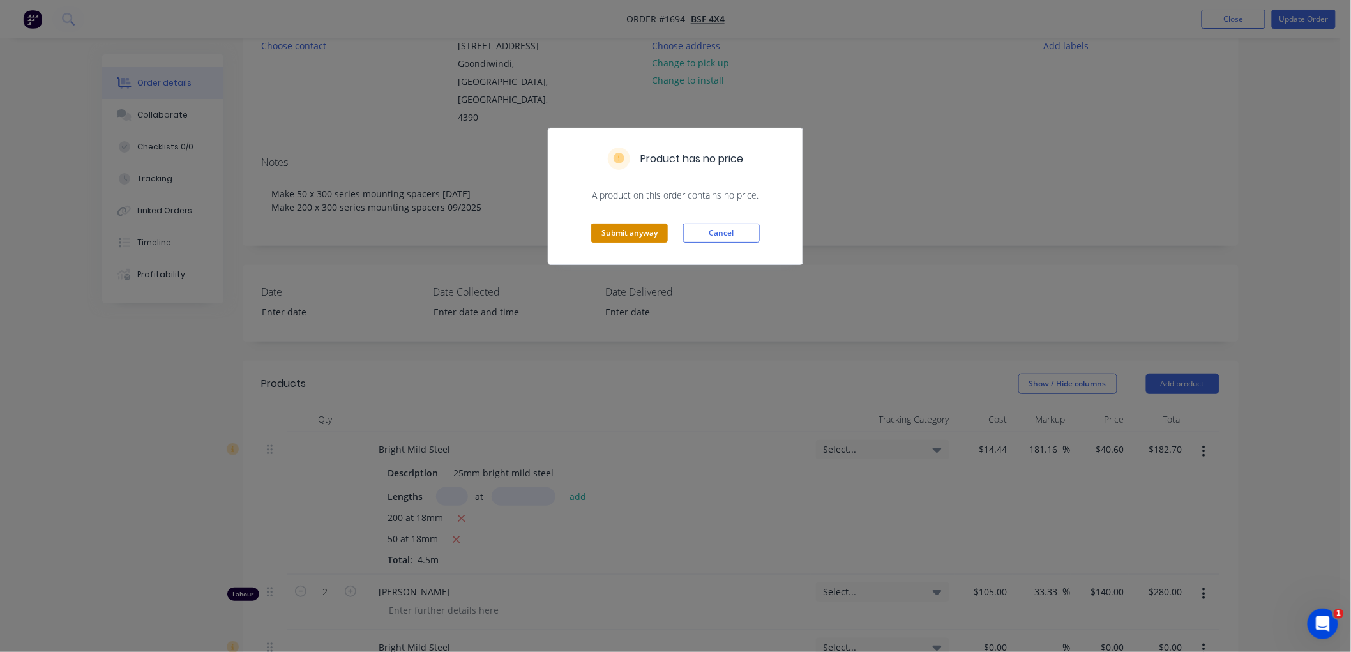
click at [609, 231] on button "Submit anyway" at bounding box center [629, 232] width 77 height 19
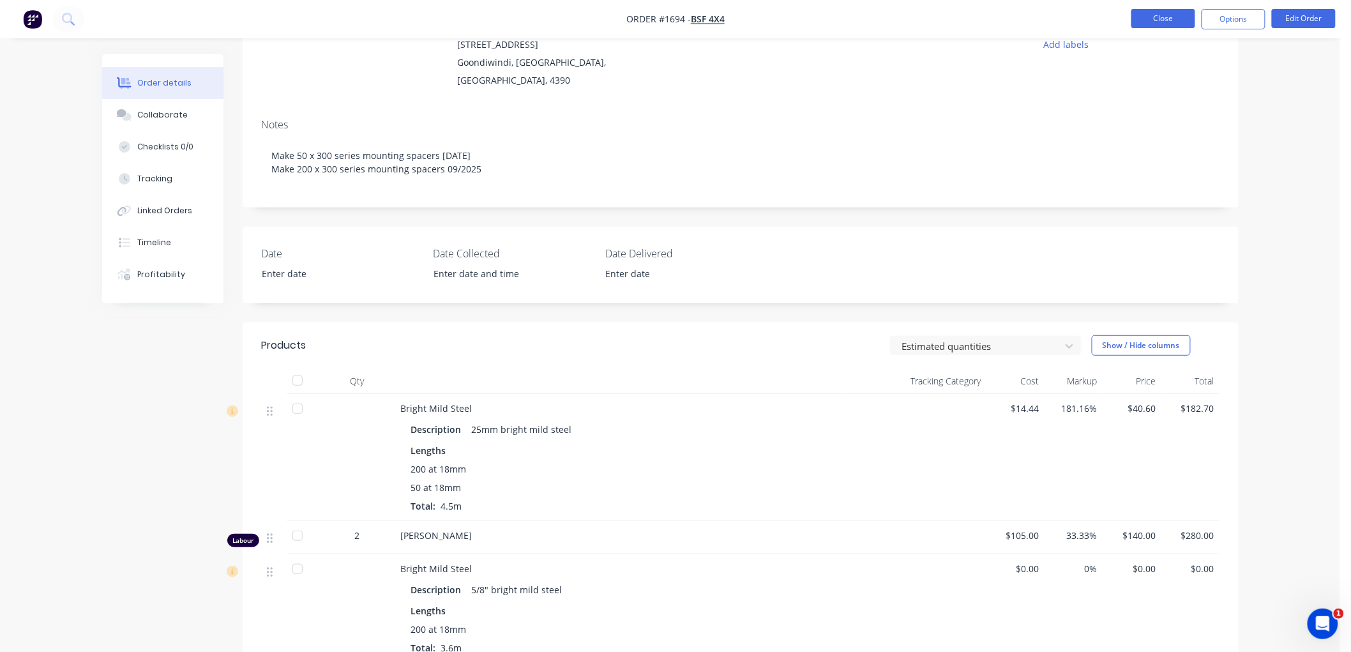
click at [1167, 20] on button "Close" at bounding box center [1163, 18] width 64 height 19
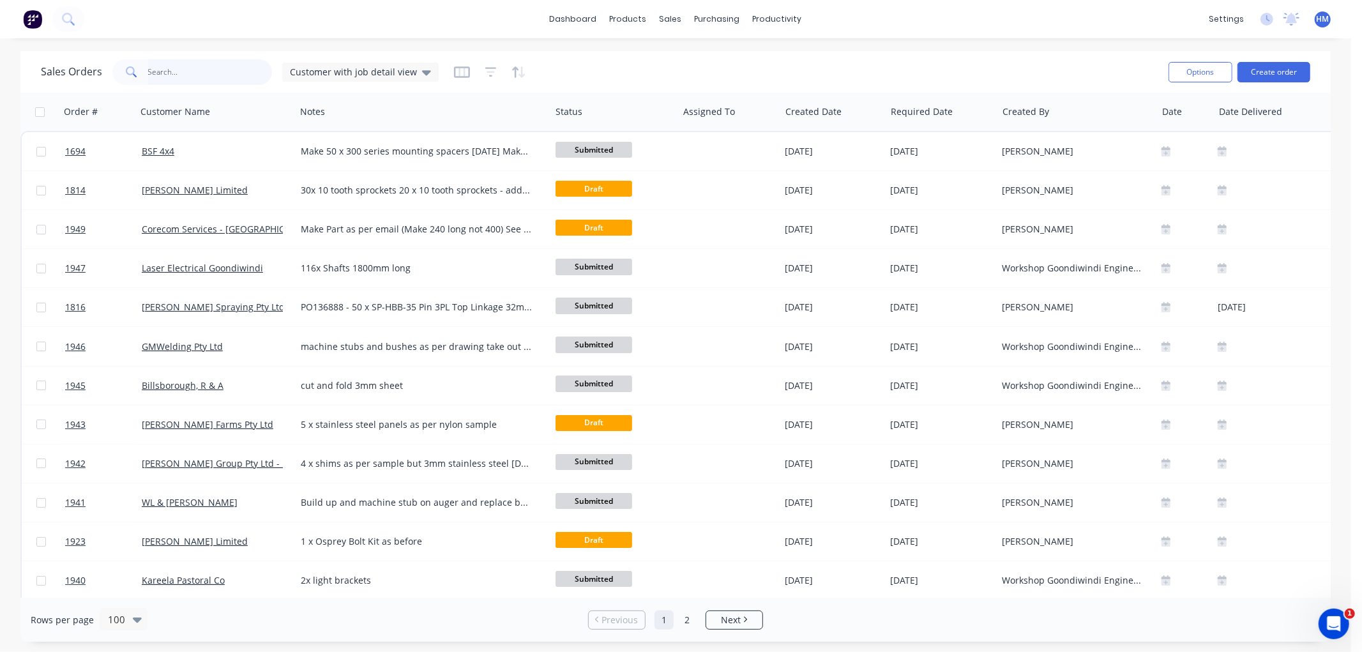
click at [189, 78] on input "text" at bounding box center [210, 72] width 124 height 26
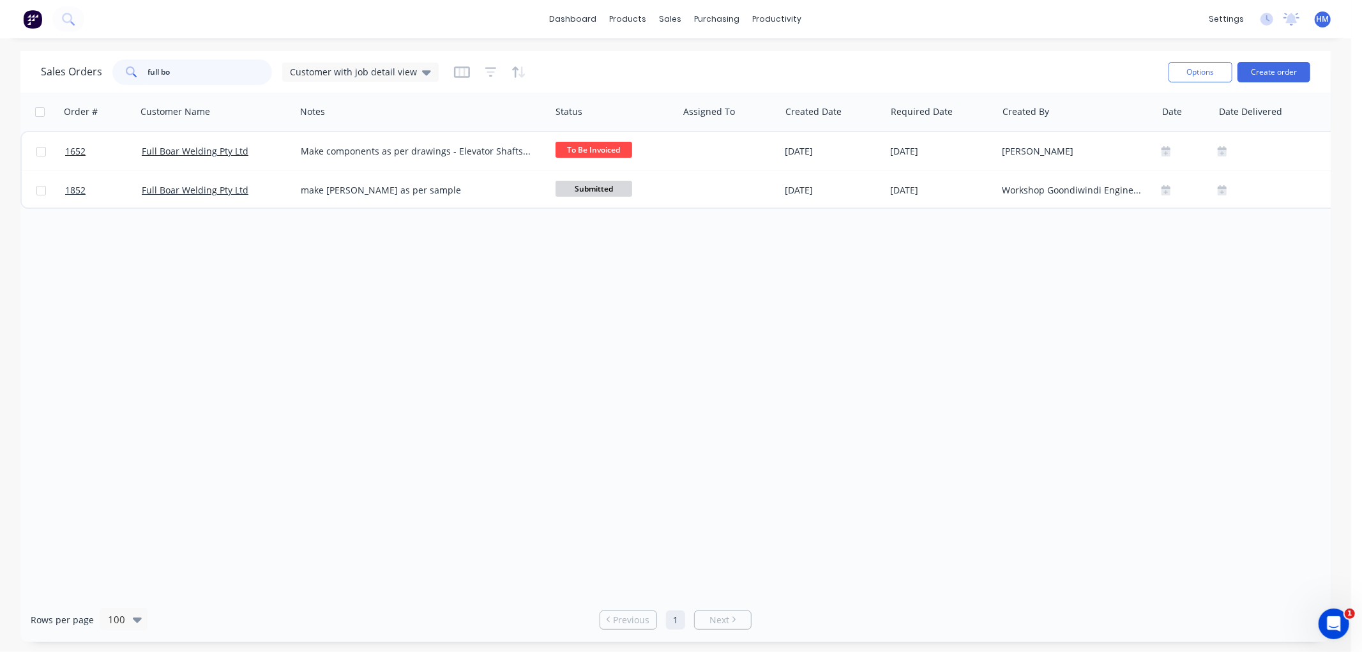
type input "full bo"
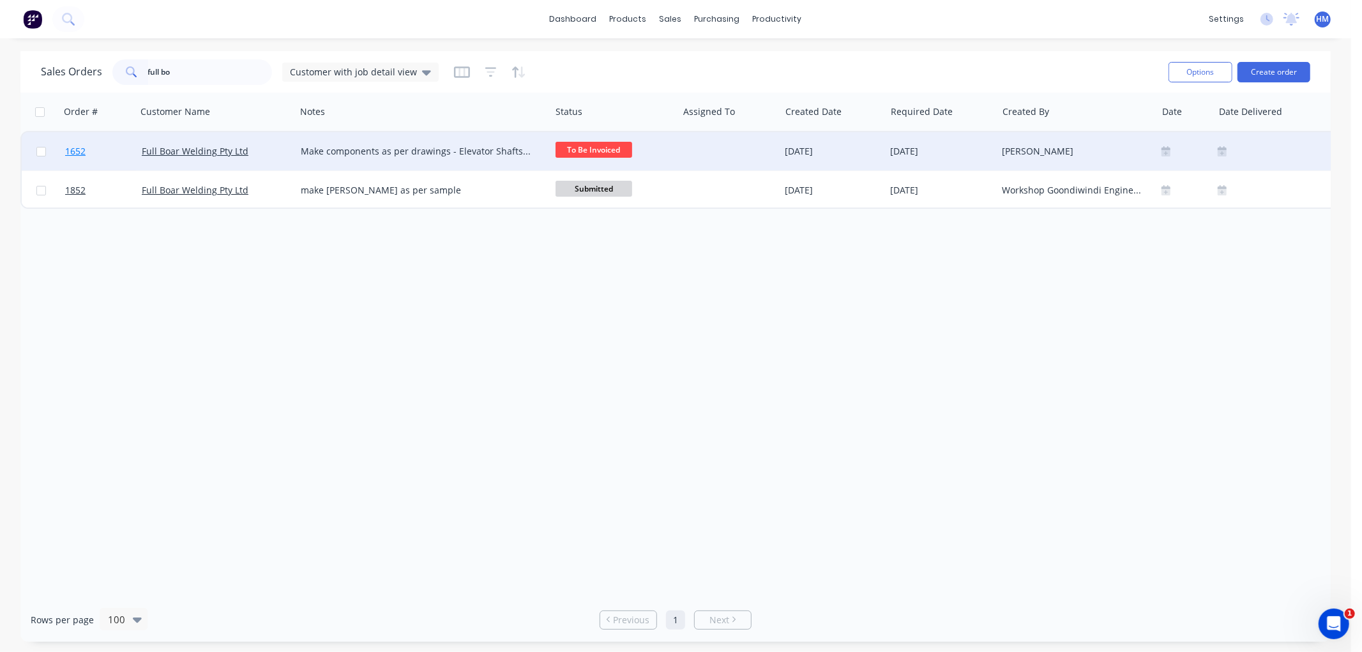
click at [102, 148] on link "1652" at bounding box center [103, 151] width 77 height 38
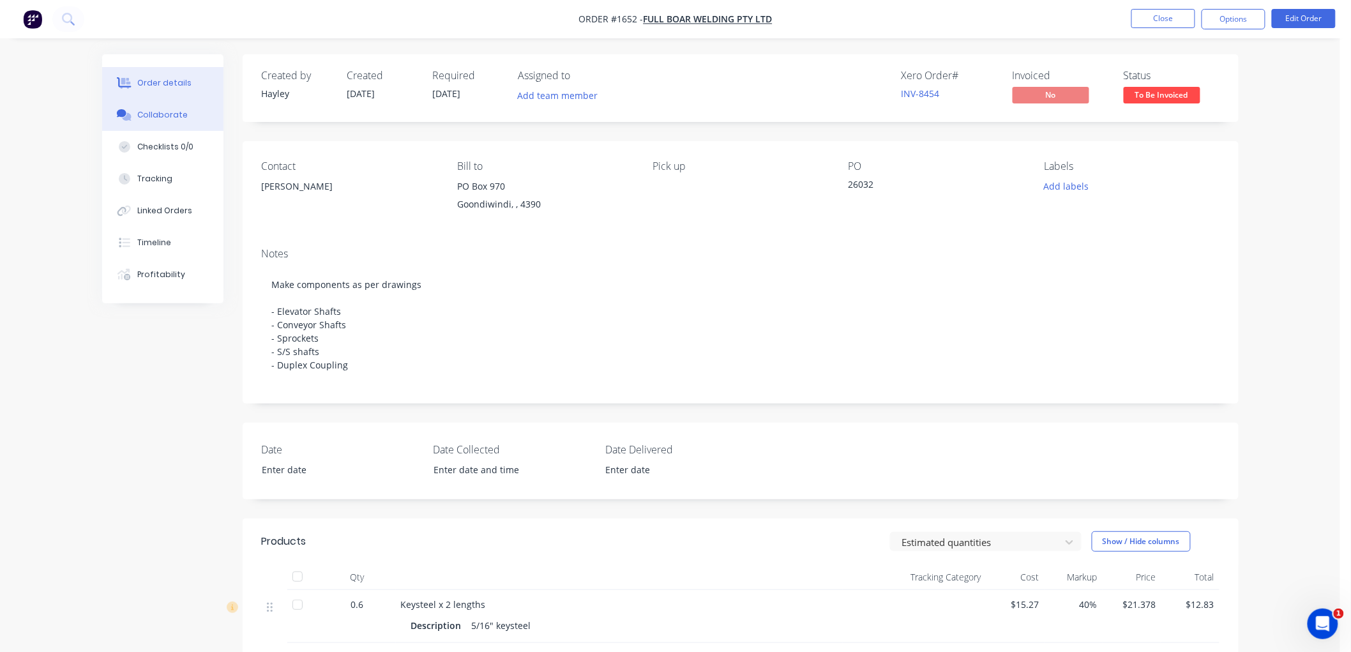
click at [131, 111] on icon at bounding box center [124, 114] width 15 height 11
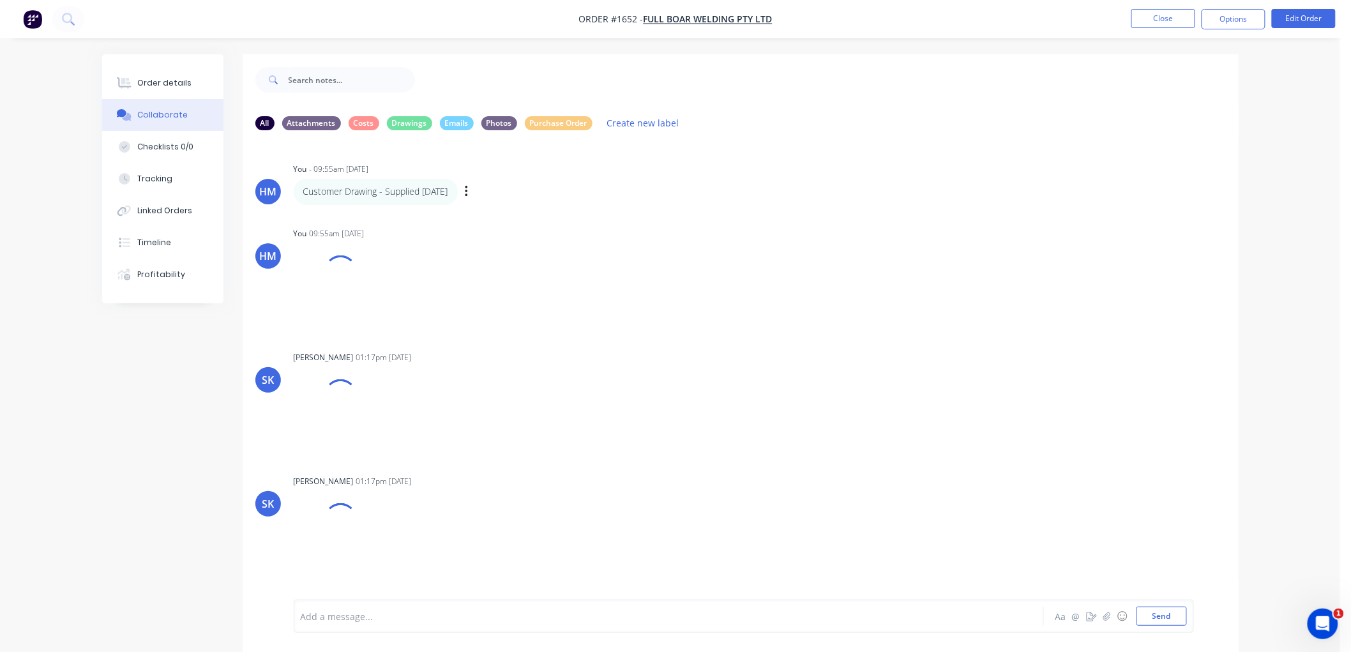
click at [345, 195] on p "Customer Drawing - Supplied 13/08/2025" at bounding box center [375, 191] width 145 height 13
click at [467, 187] on icon "button" at bounding box center [466, 191] width 3 height 11
click at [323, 188] on p "Customer Drawing - Supplied 13/08/2025" at bounding box center [375, 191] width 145 height 13
click at [167, 73] on button "Order details" at bounding box center [162, 83] width 121 height 32
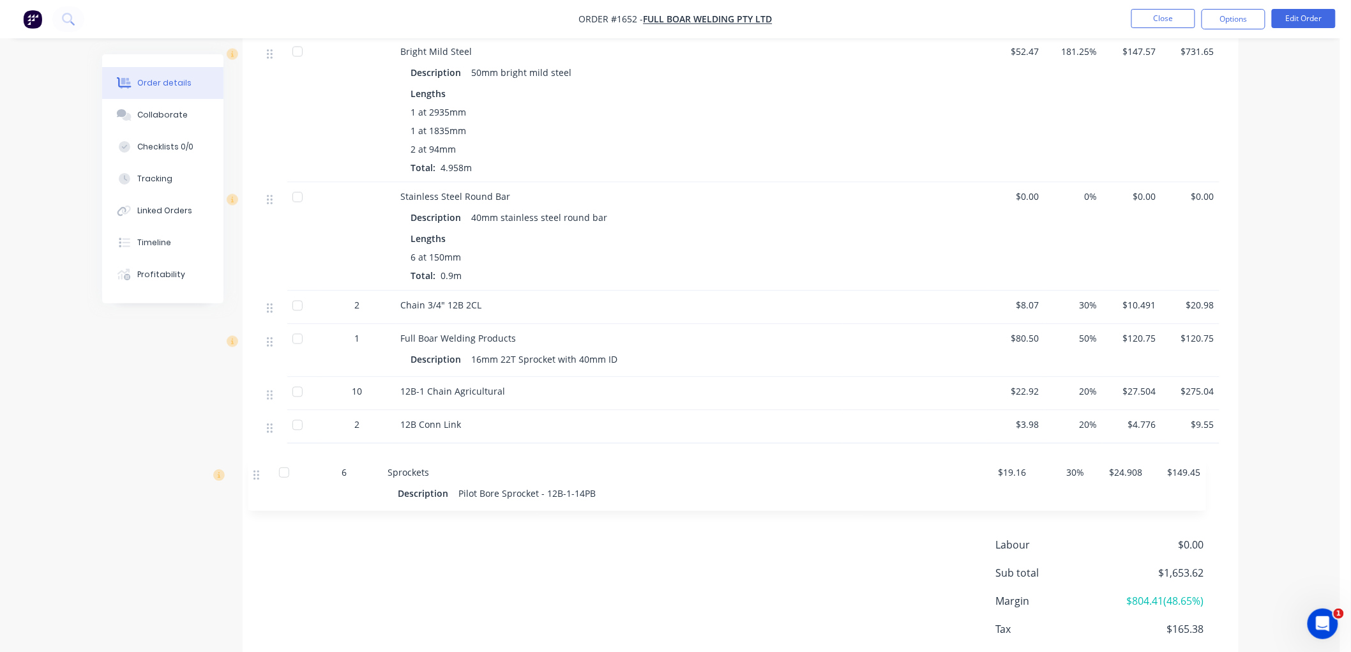
scroll to position [840, 0]
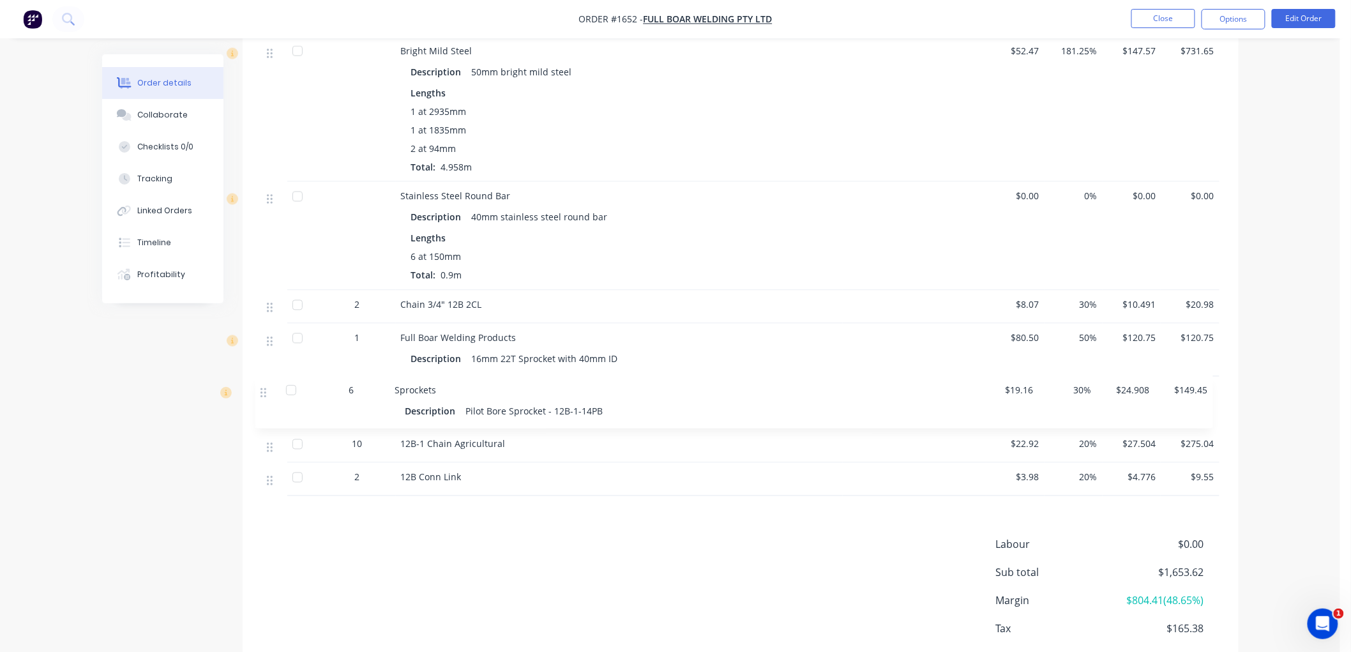
drag, startPoint x: 268, startPoint y: 341, endPoint x: 262, endPoint y: 398, distance: 57.1
click at [262, 398] on div "0.6 Keysteel x 2 lengths Description 5/16" keysteel $15.27 40% $21.378 $12.83 0…" at bounding box center [741, 123] width 958 height 746
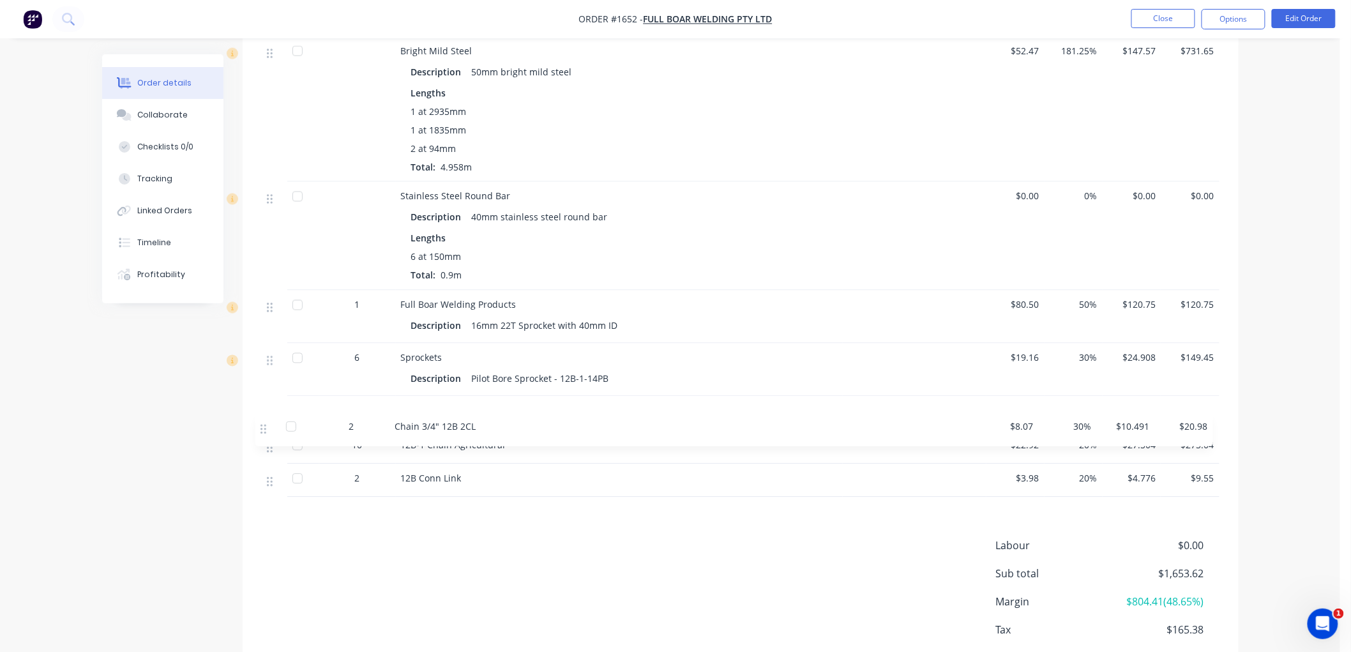
drag, startPoint x: 269, startPoint y: 304, endPoint x: 263, endPoint y: 420, distance: 116.3
click at [263, 420] on div "0.6 Keysteel x 2 lengths Description 5/16" keysteel $15.27 40% $21.378 $12.83 0…" at bounding box center [741, 123] width 958 height 747
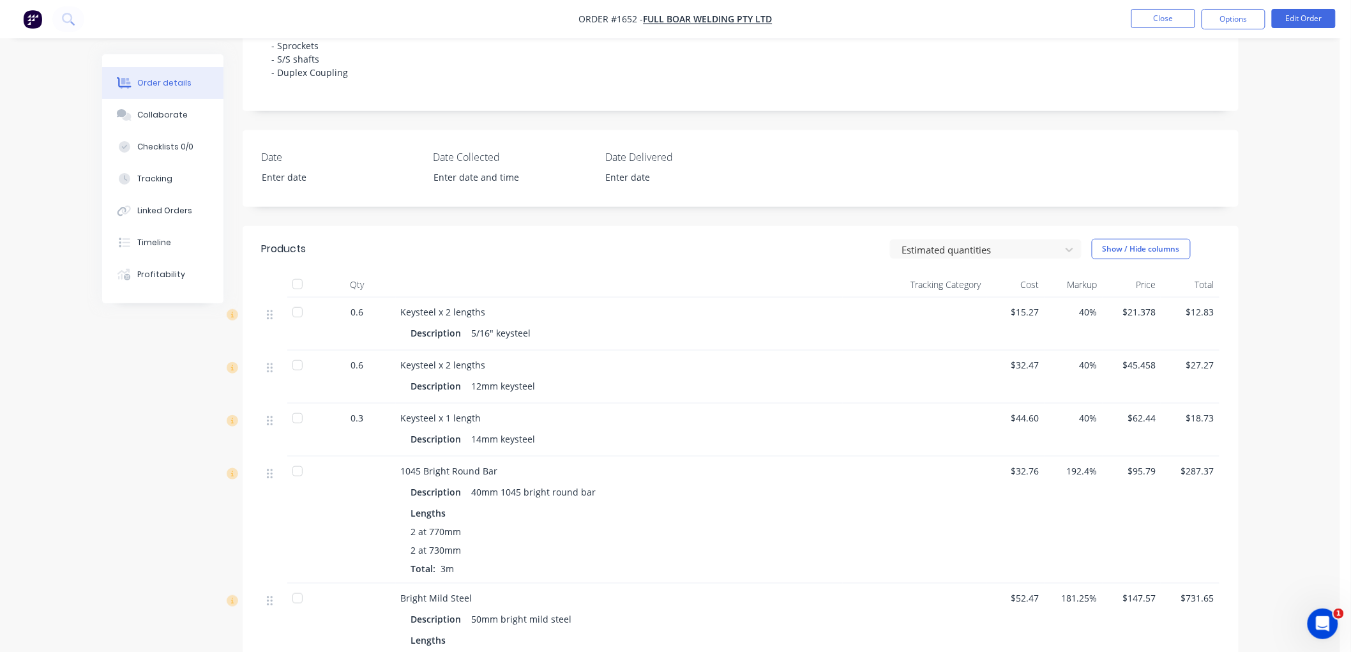
scroll to position [272, 0]
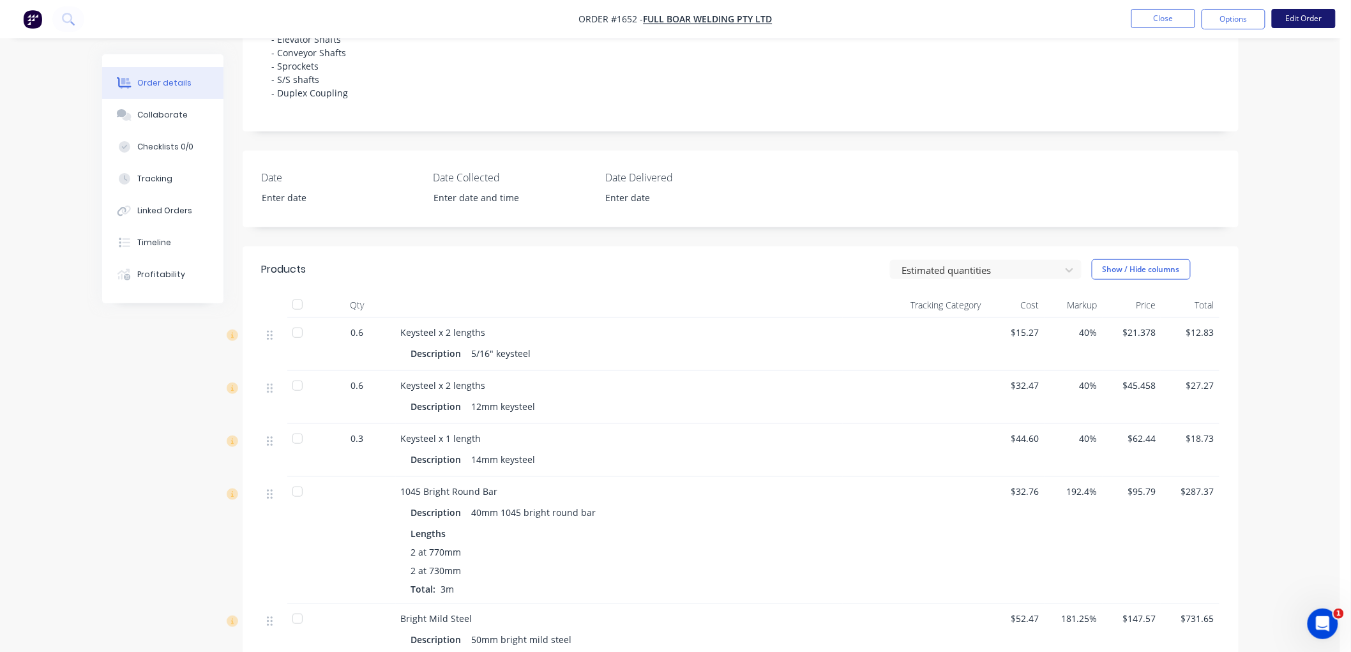
click at [1302, 16] on button "Edit Order" at bounding box center [1304, 18] width 64 height 19
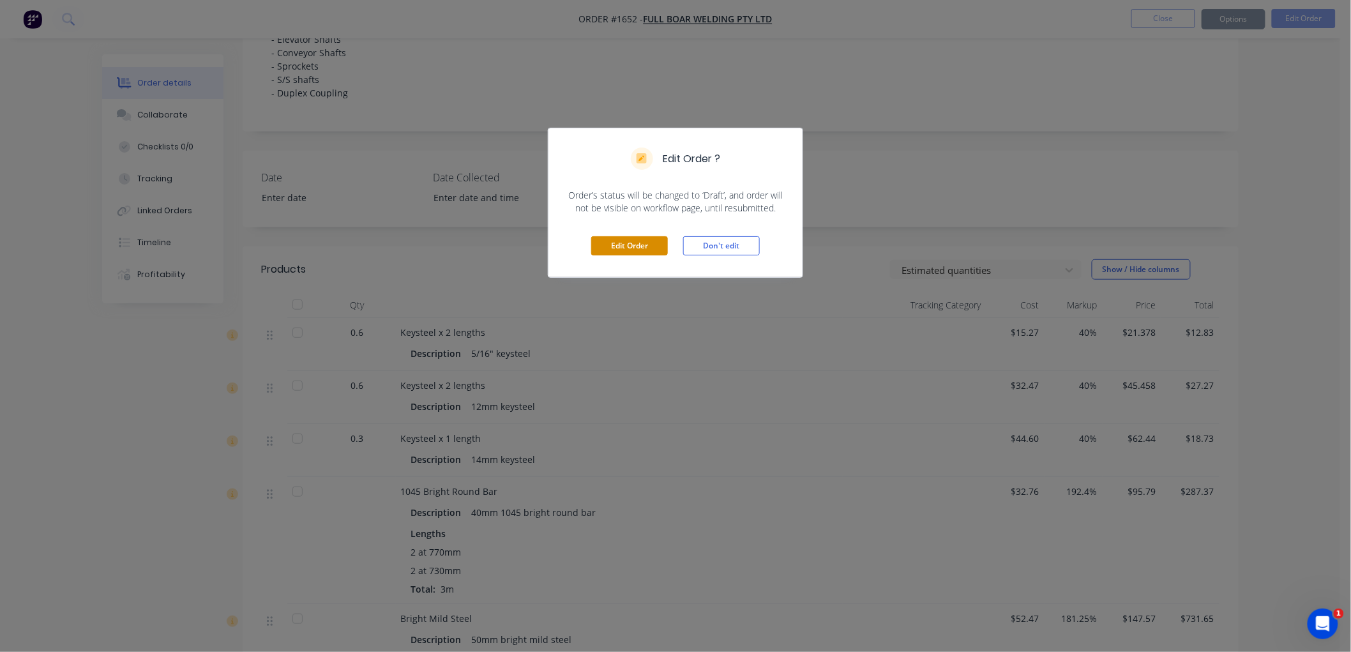
click at [632, 244] on button "Edit Order" at bounding box center [629, 245] width 77 height 19
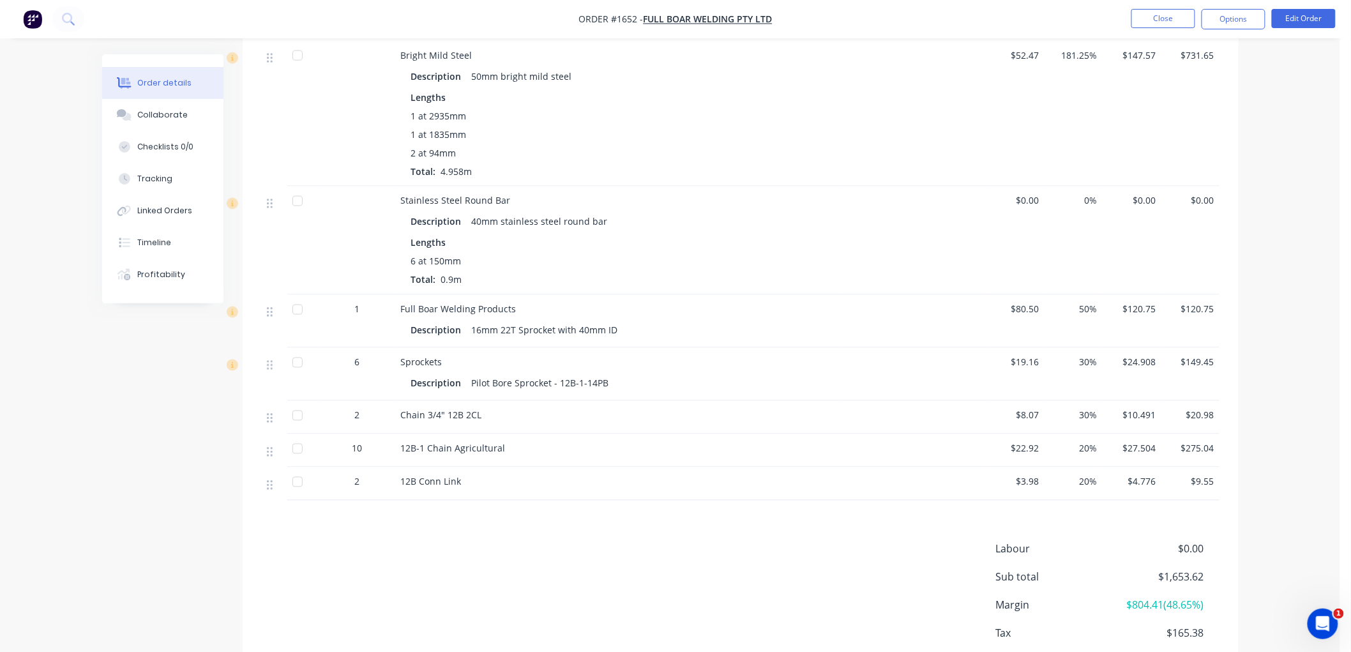
scroll to position [851, 0]
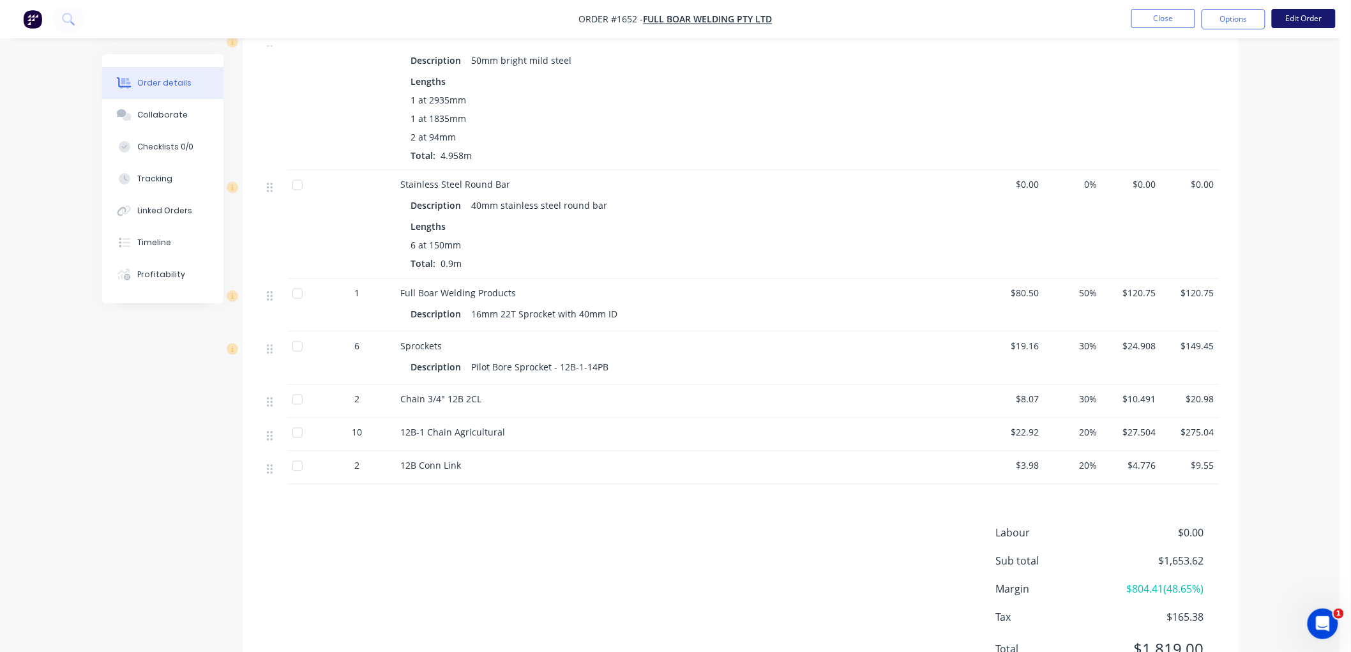
click at [1304, 20] on button "Edit Order" at bounding box center [1304, 18] width 64 height 19
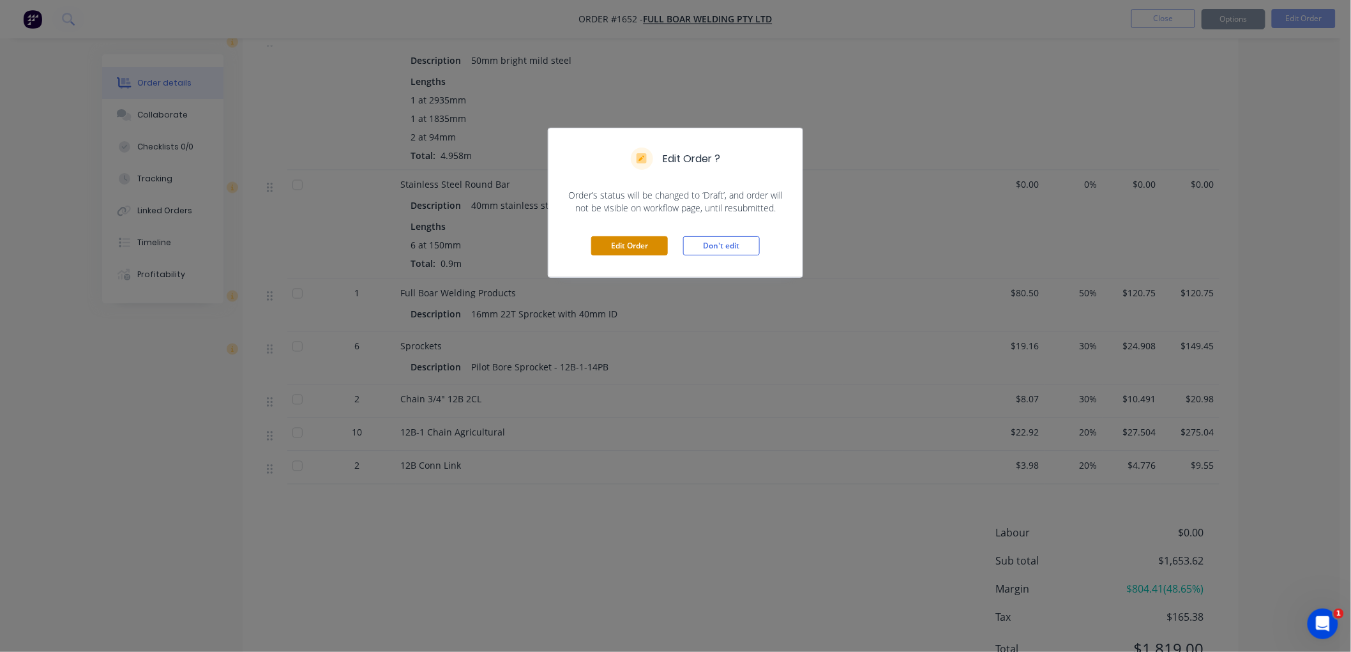
click at [638, 249] on button "Edit Order" at bounding box center [629, 245] width 77 height 19
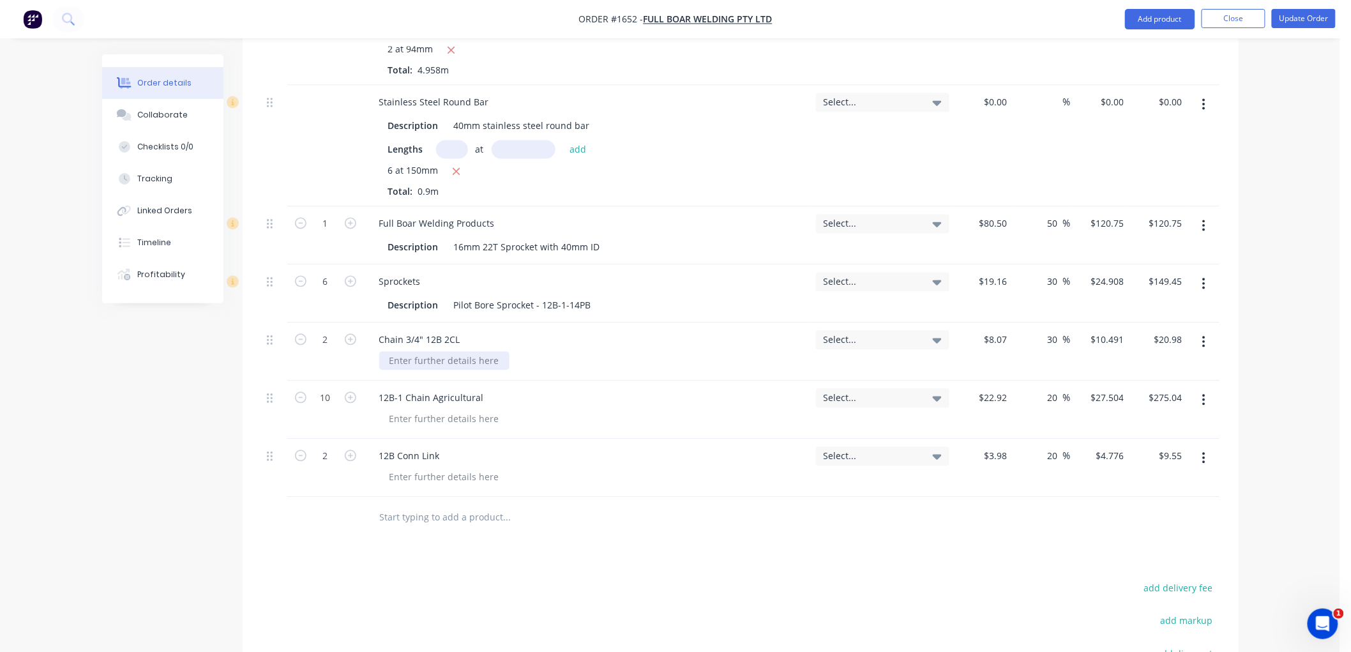
scroll to position [1064, 0]
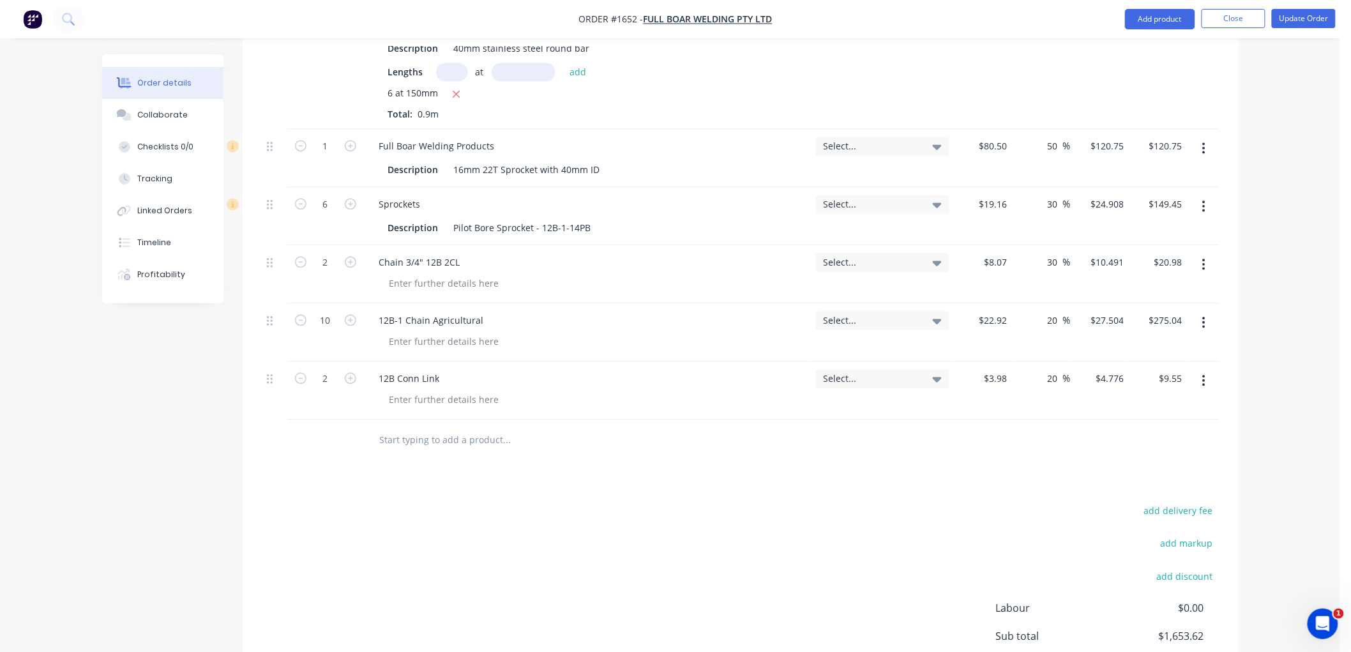
click at [415, 432] on input "text" at bounding box center [506, 440] width 255 height 26
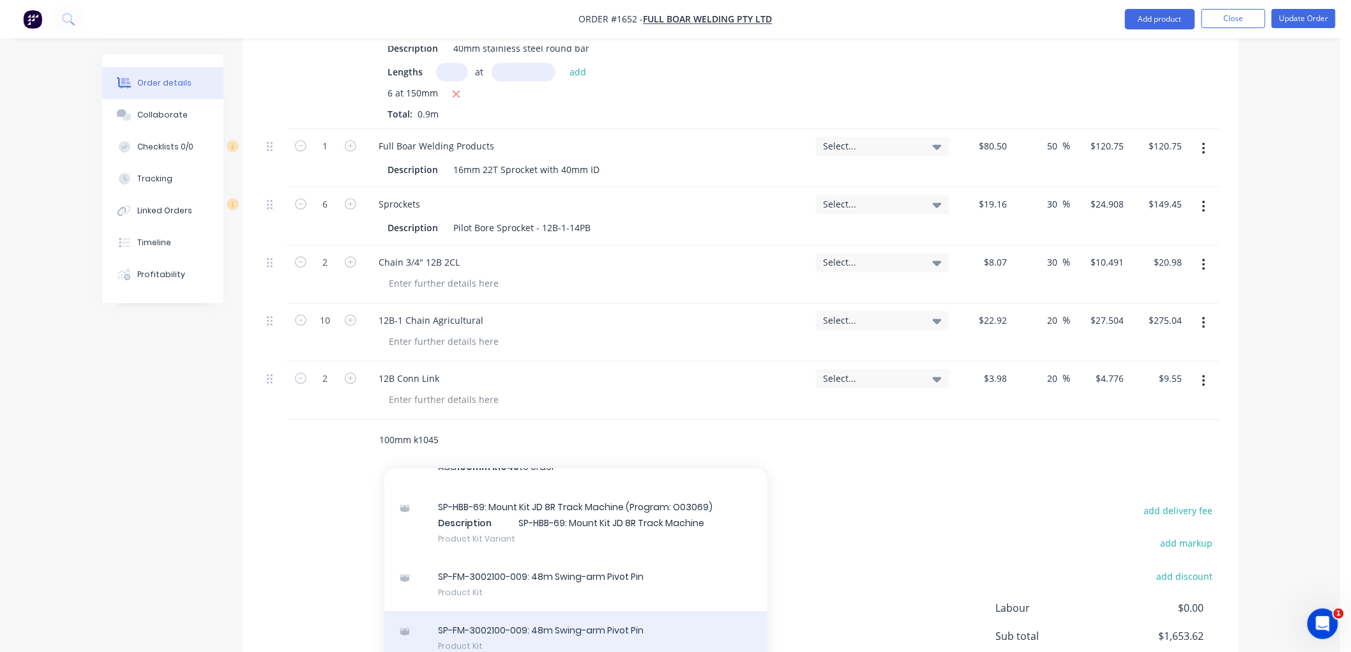
scroll to position [0, 0]
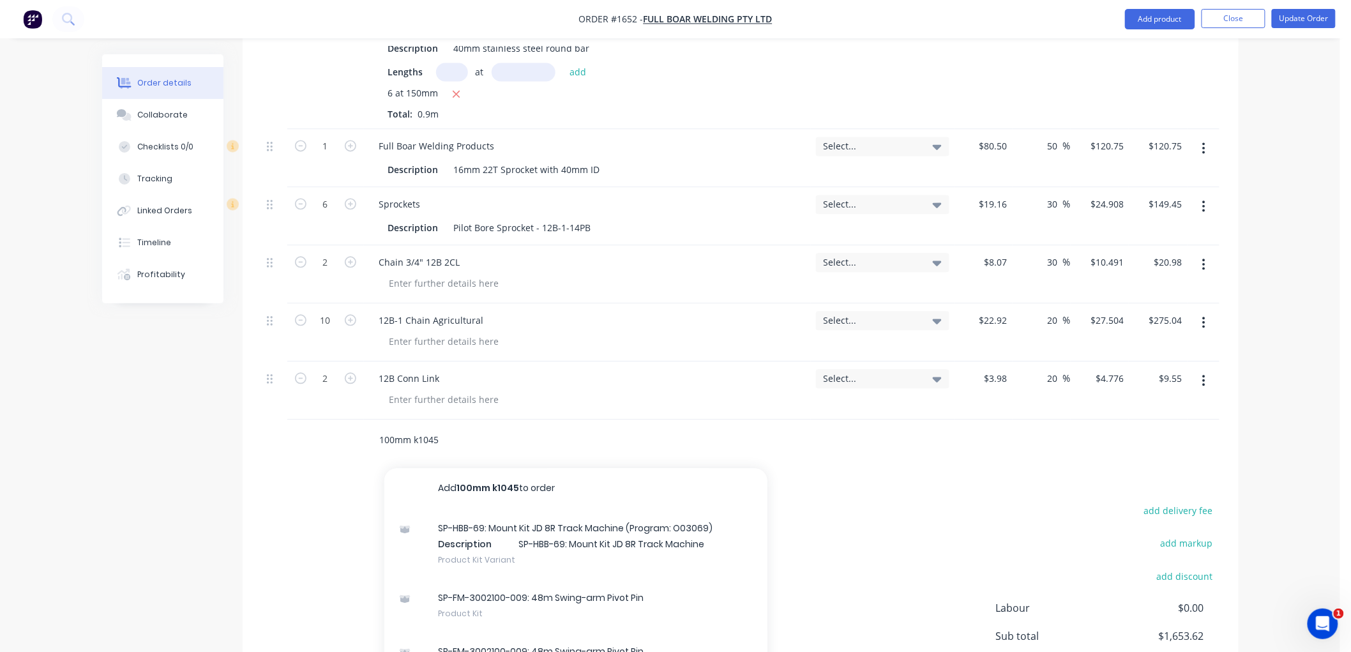
drag, startPoint x: 451, startPoint y: 437, endPoint x: 278, endPoint y: 428, distance: 173.9
click at [278, 432] on div "100mm k1045 Add 100mm k1045 to order SP-HBB-69: Mount Kit JD 8R Track Machine (…" at bounding box center [741, 439] width 958 height 41
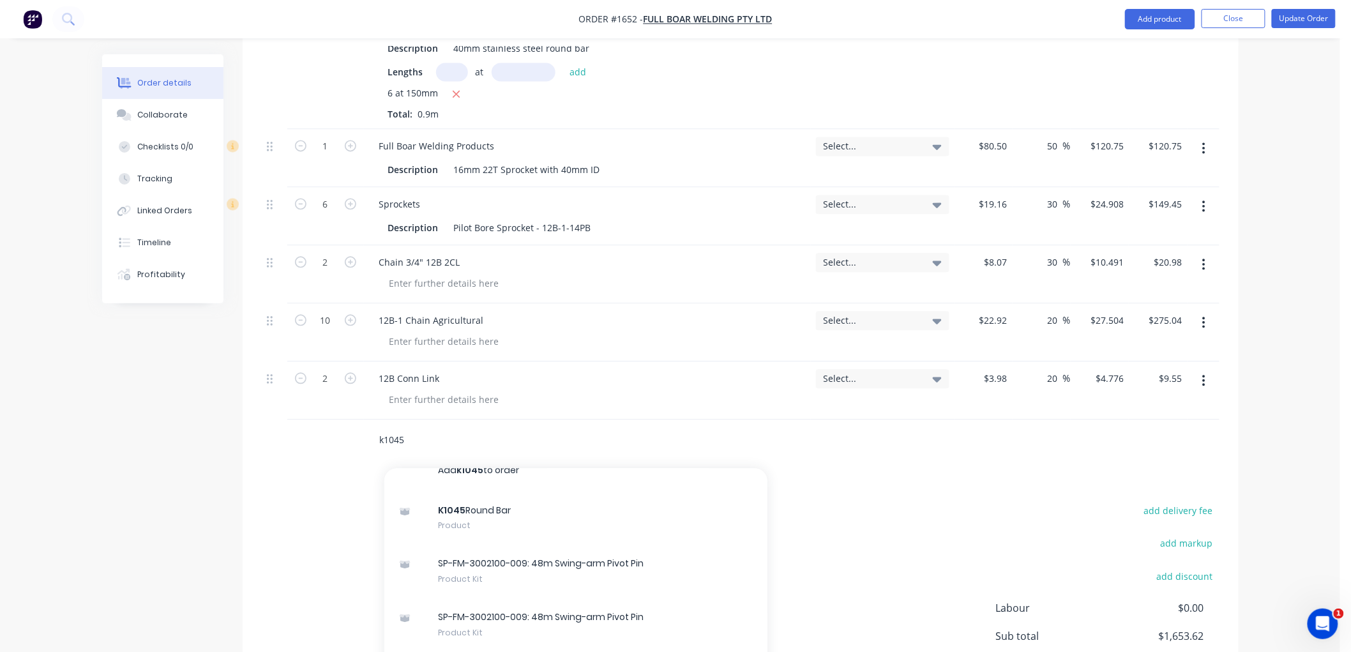
scroll to position [22, 0]
type input "k1045"
drag, startPoint x: 895, startPoint y: 463, endPoint x: 333, endPoint y: 432, distance: 562.7
click at [883, 464] on div "Products Show / Hide columns Add product Qty Tracking Category Cost Markup Pric…" at bounding box center [741, 111] width 996 height 1311
click at [434, 437] on input "k1045" at bounding box center [506, 440] width 255 height 26
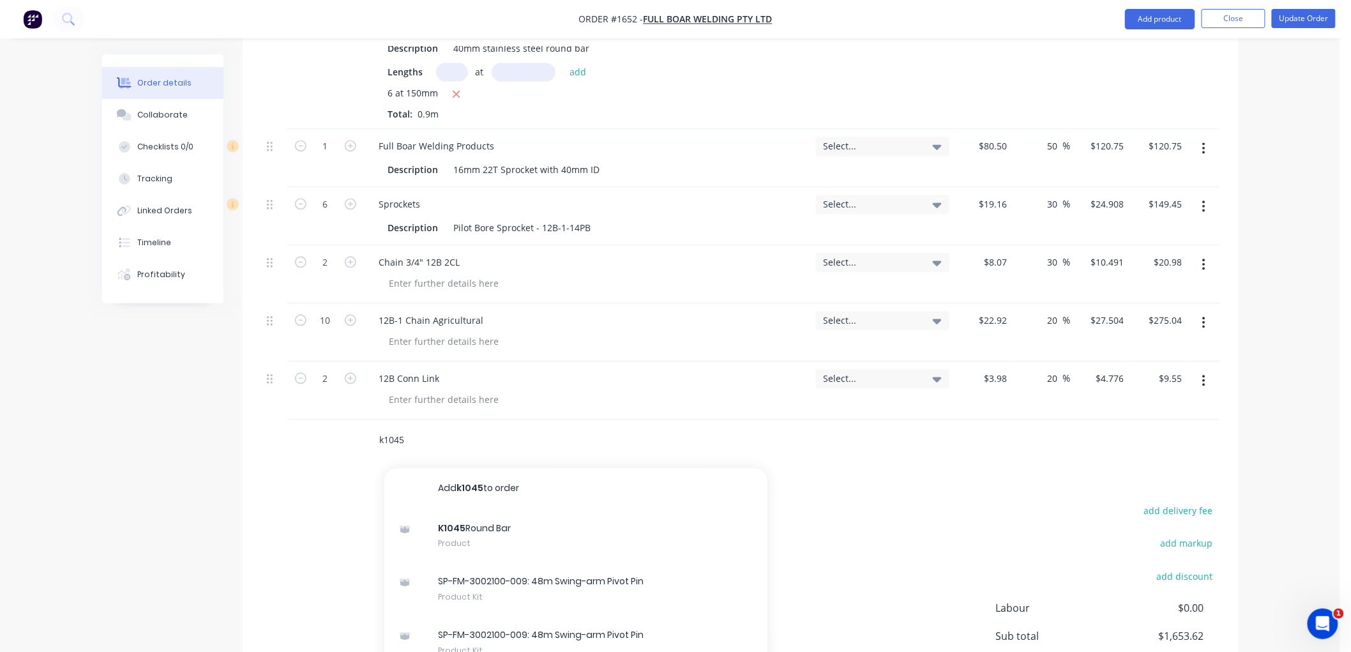
drag, startPoint x: 405, startPoint y: 441, endPoint x: 336, endPoint y: 447, distance: 69.2
click at [336, 447] on div "k1045 Add k1045 to order K1045 Round Bar Product SP-FM-3002100-009: 48m Swing-a…" at bounding box center [741, 439] width 958 height 41
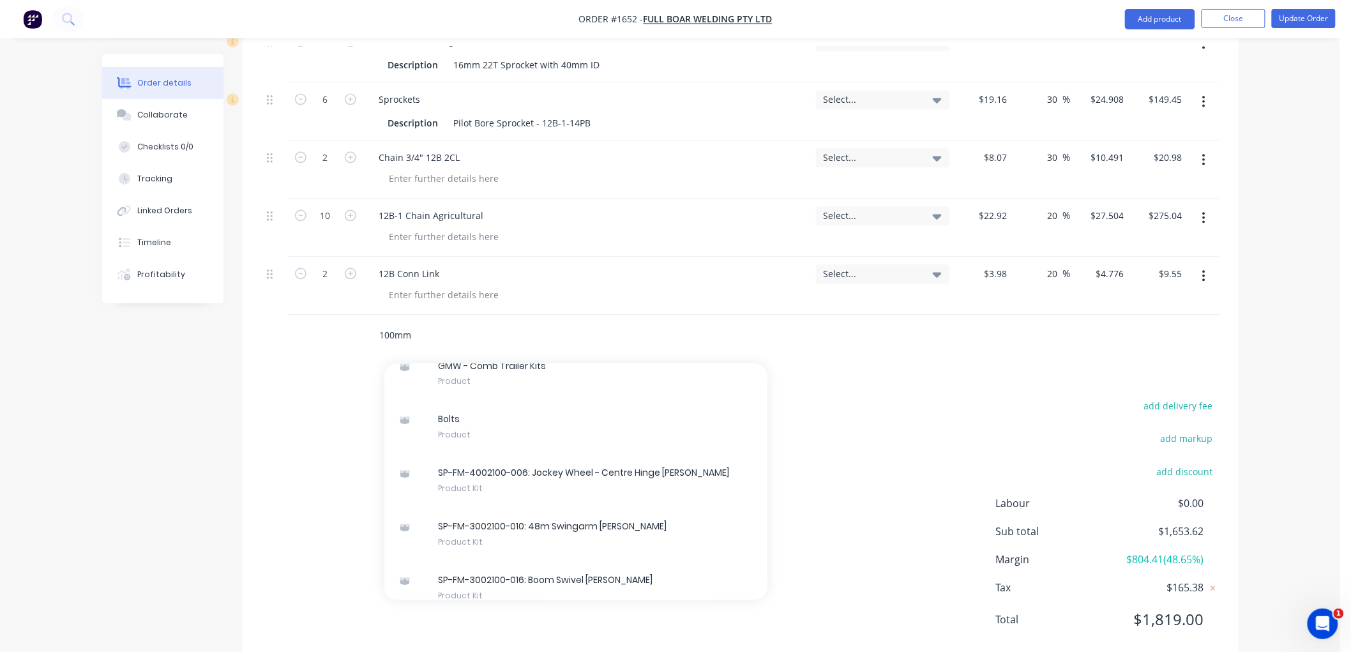
scroll to position [1198, 0]
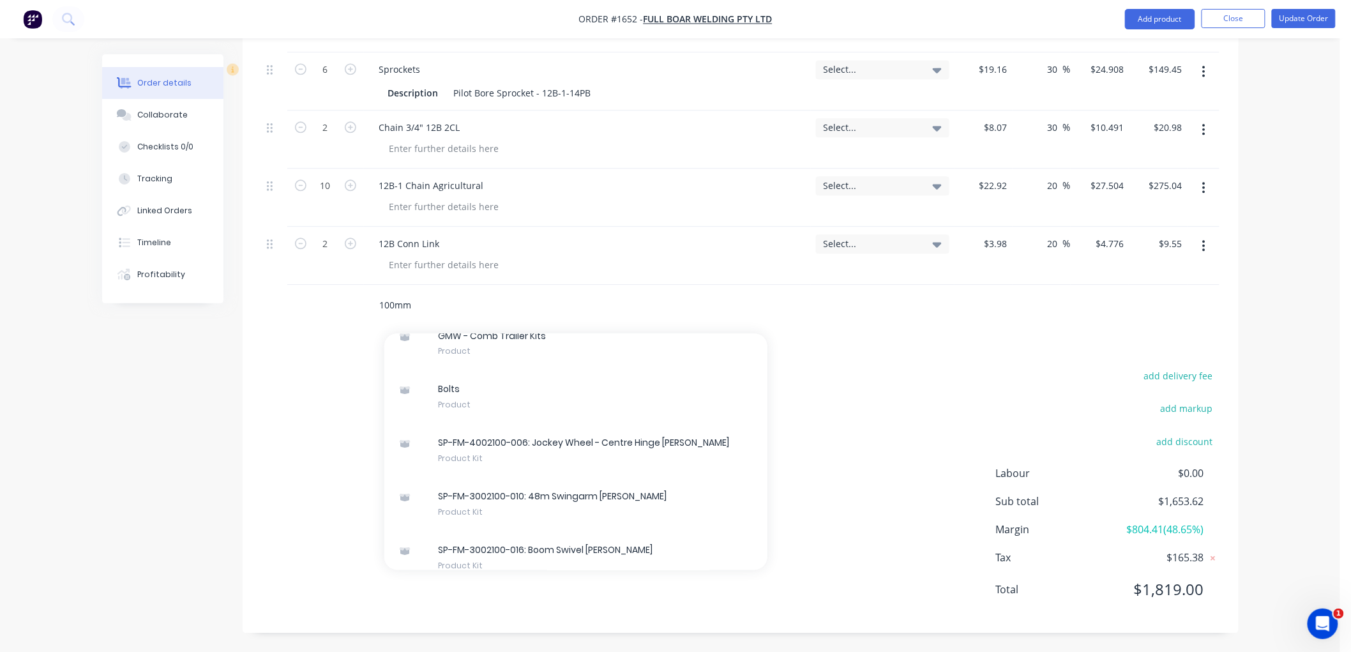
type input "100mm"
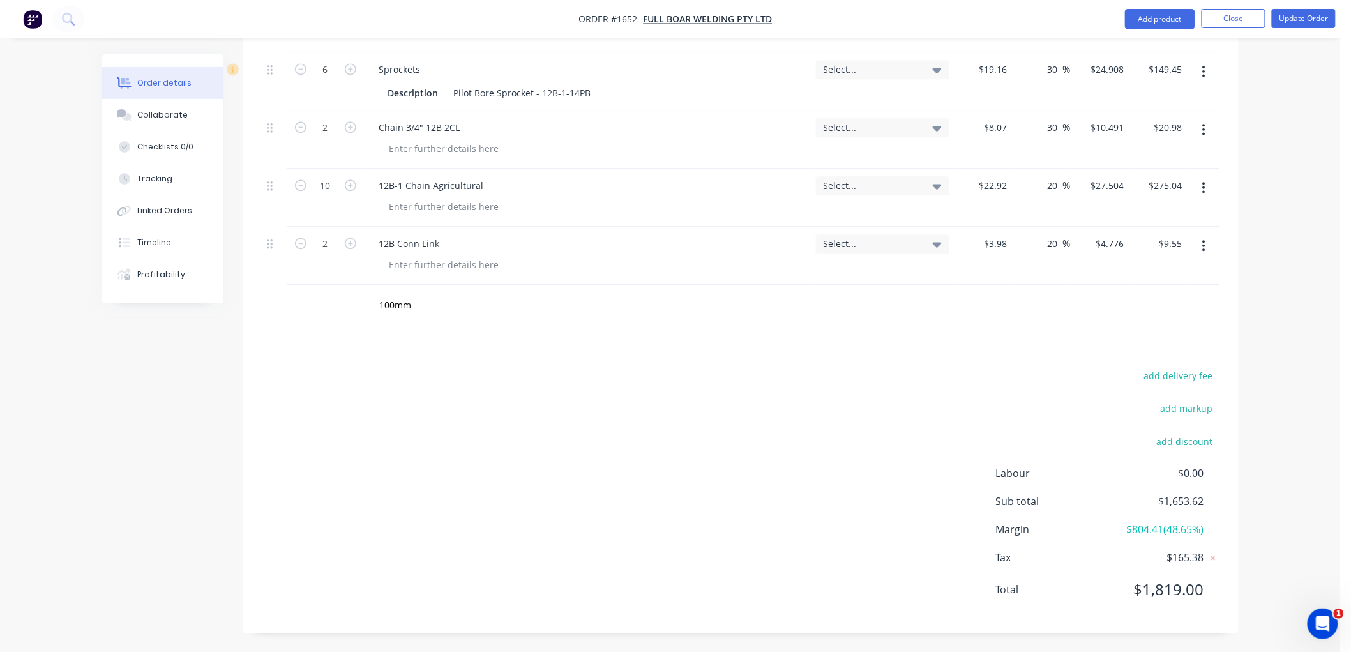
click at [910, 393] on div "add delivery fee add markup add discount Labour $0.00 Sub total $1,653.62 Margi…" at bounding box center [741, 490] width 958 height 246
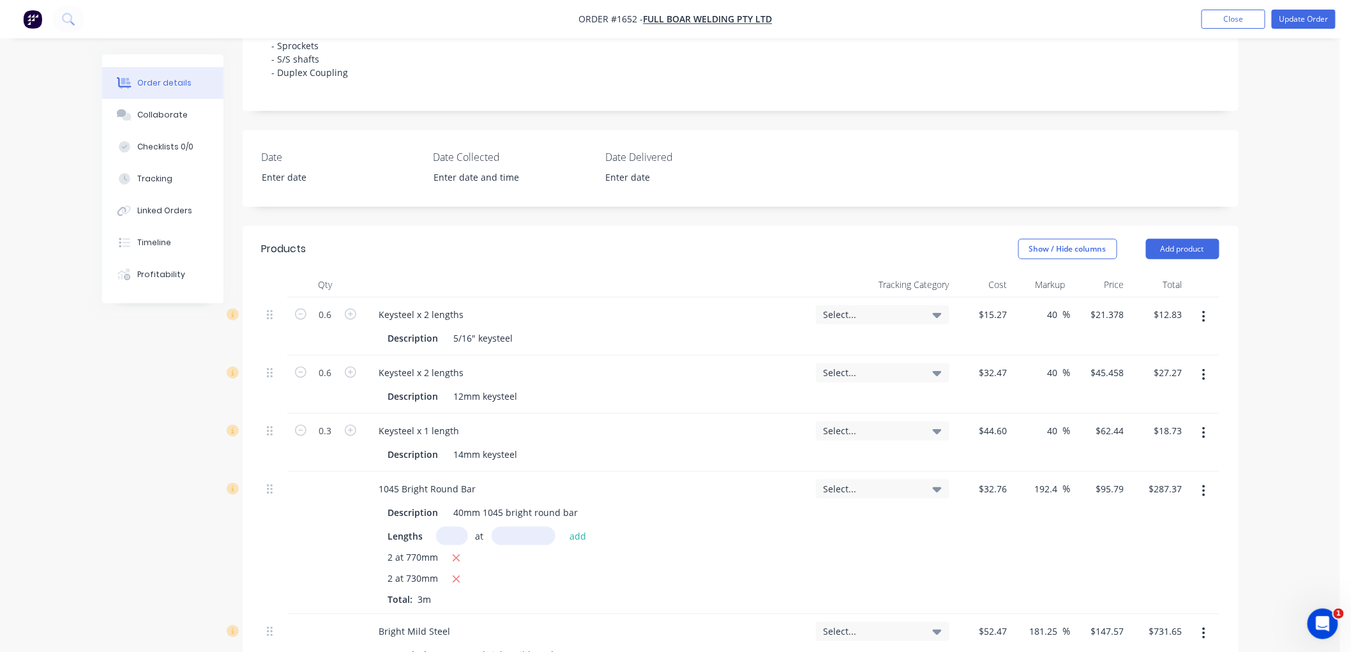
scroll to position [276, 0]
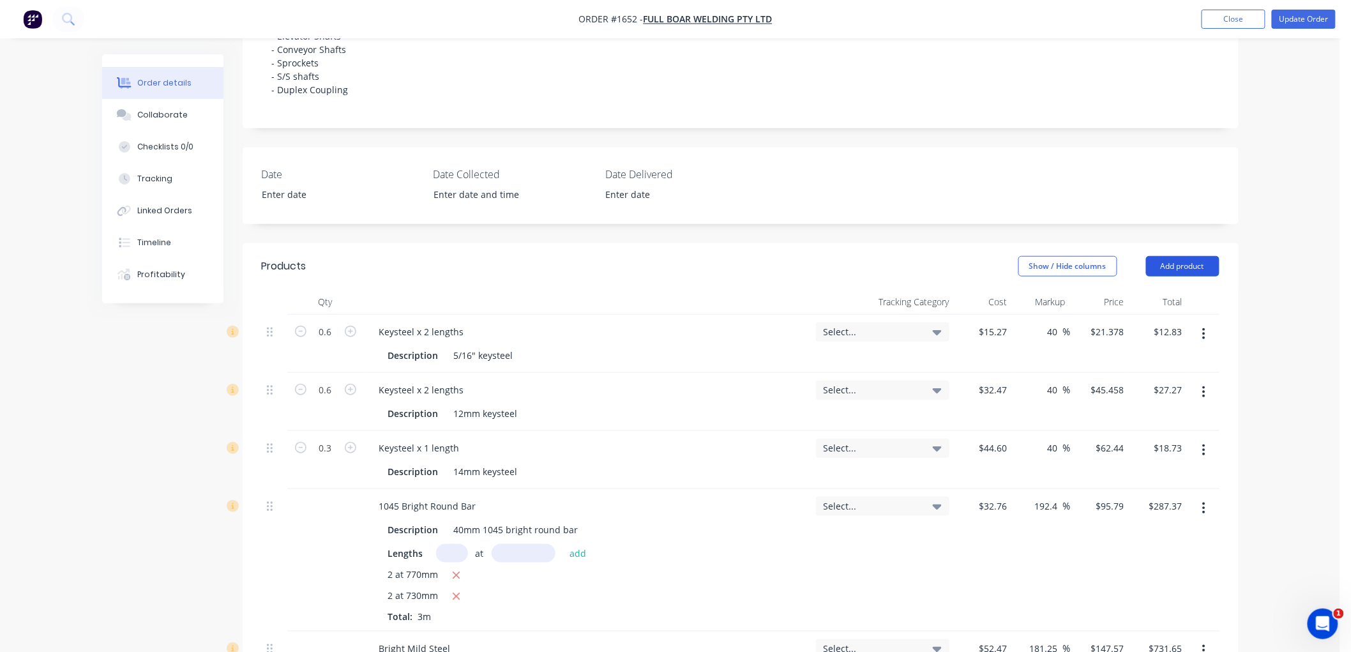
click at [1203, 264] on button "Add product" at bounding box center [1182, 266] width 73 height 20
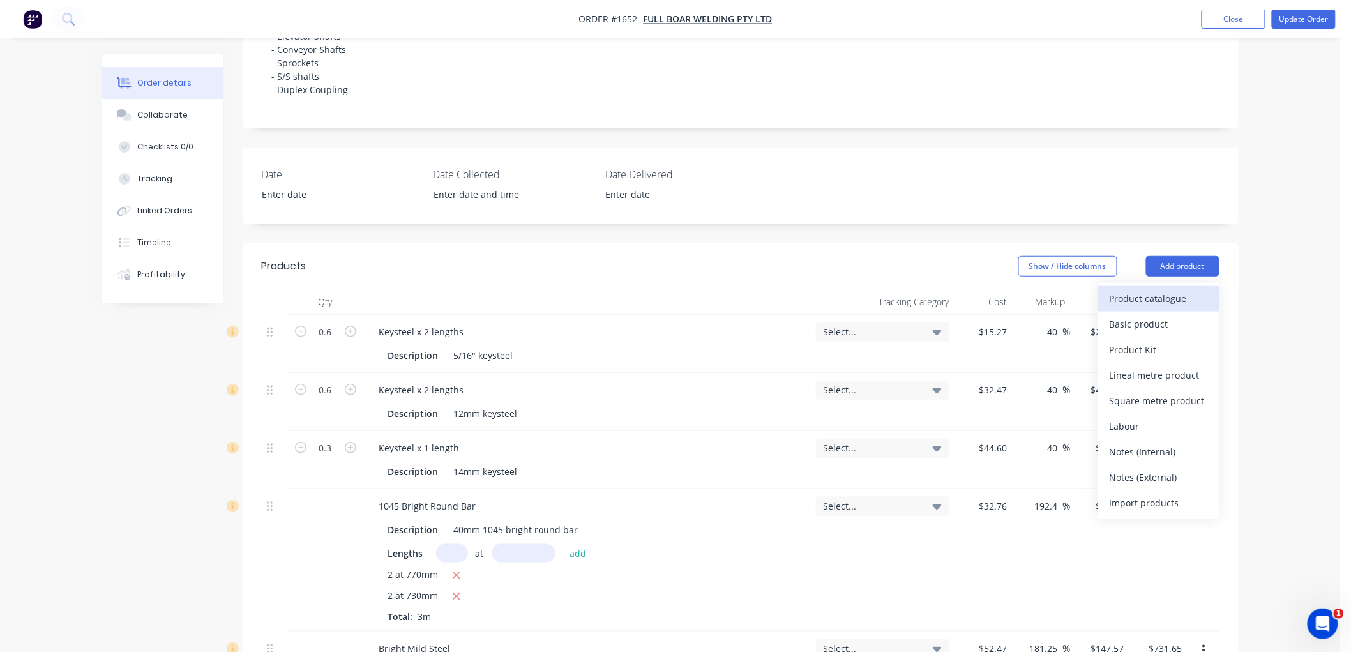
click at [1170, 290] on div "Product catalogue" at bounding box center [1159, 298] width 98 height 19
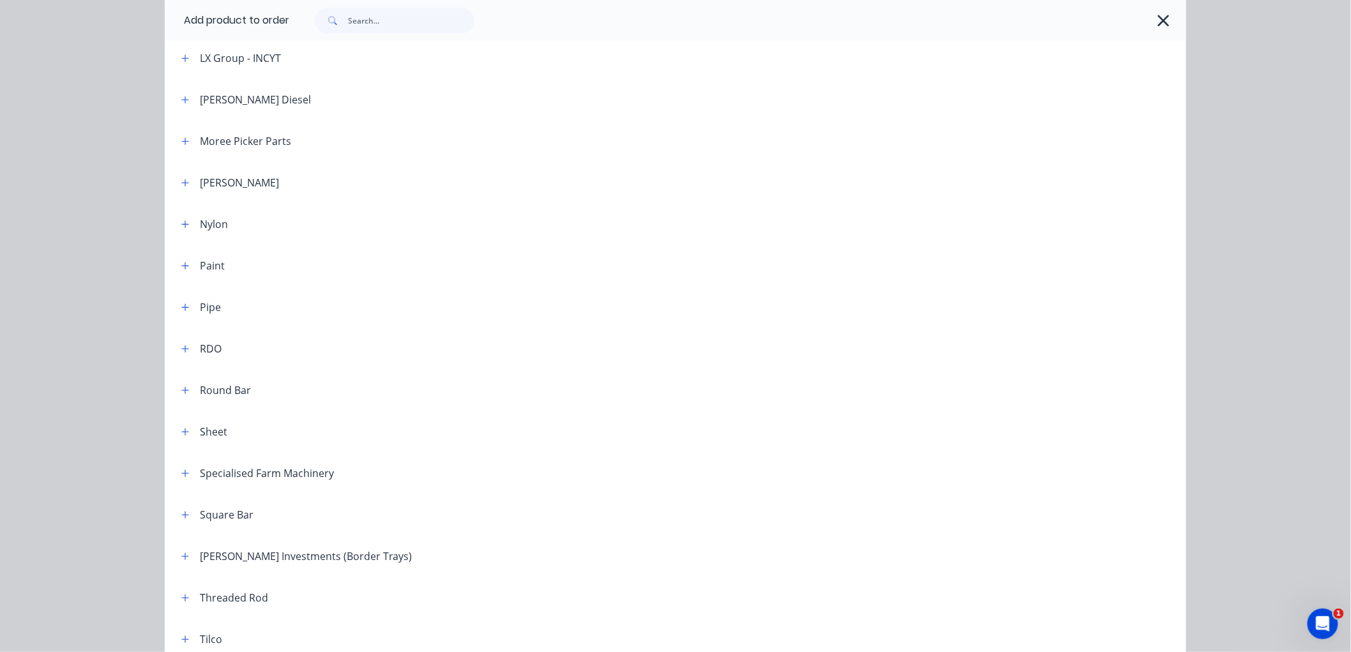
scroll to position [1277, 0]
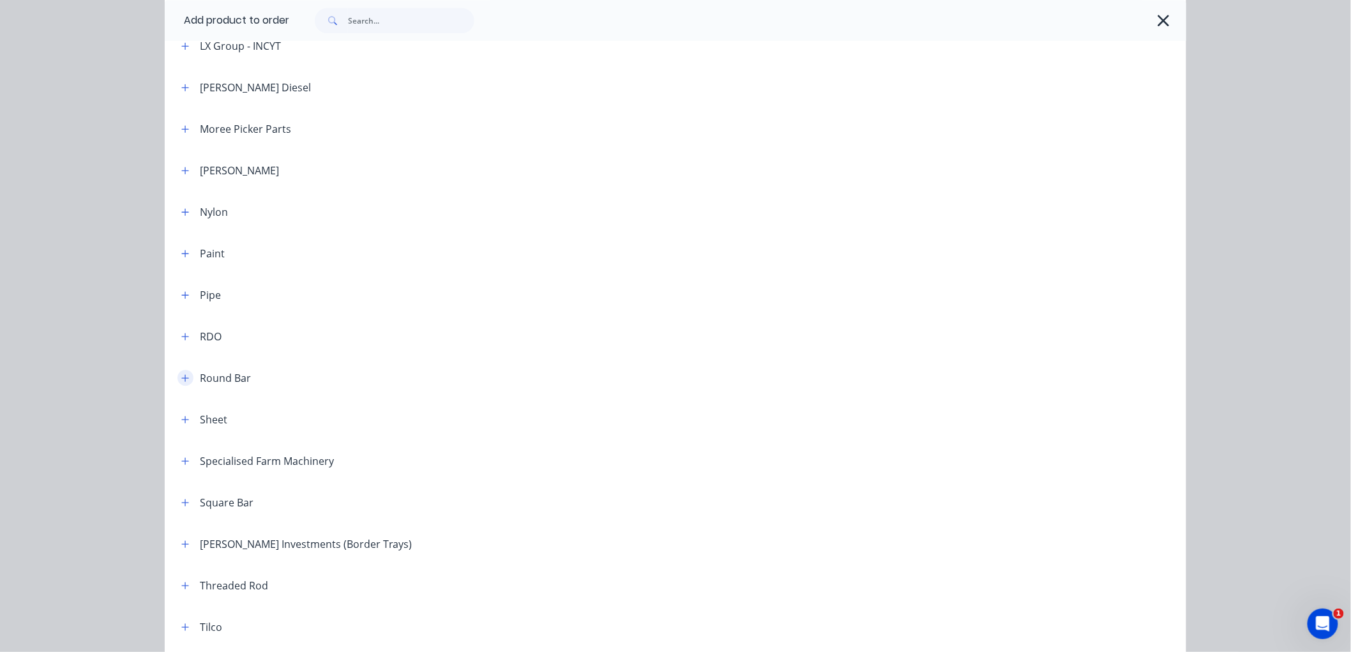
click at [181, 375] on icon "button" at bounding box center [185, 377] width 8 height 9
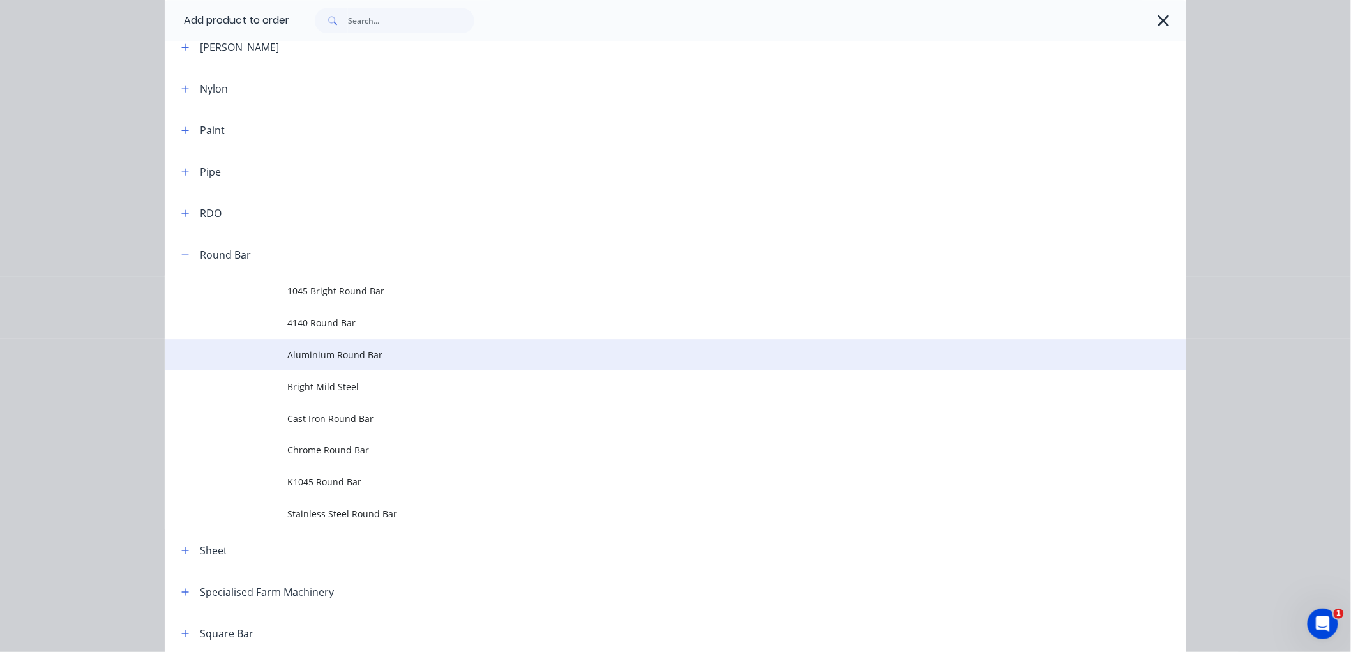
scroll to position [1419, 0]
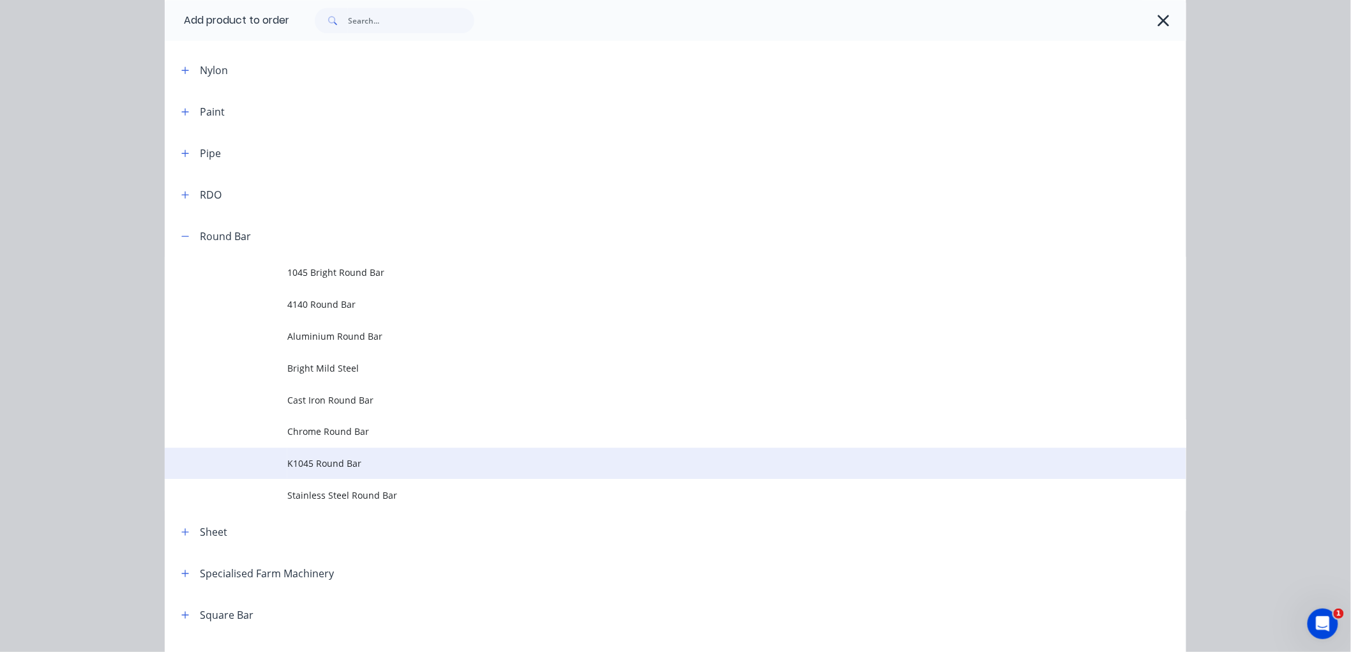
click at [308, 461] on span "K1045 Round Bar" at bounding box center [646, 462] width 719 height 13
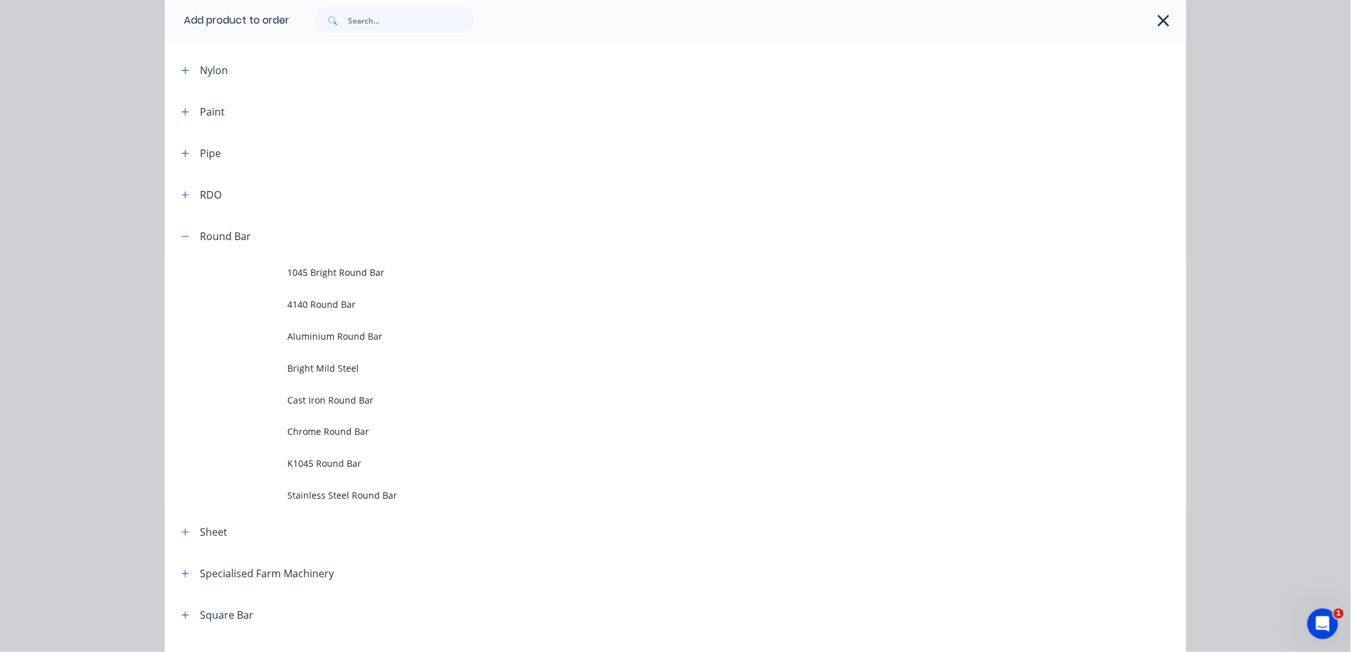
scroll to position [0, 0]
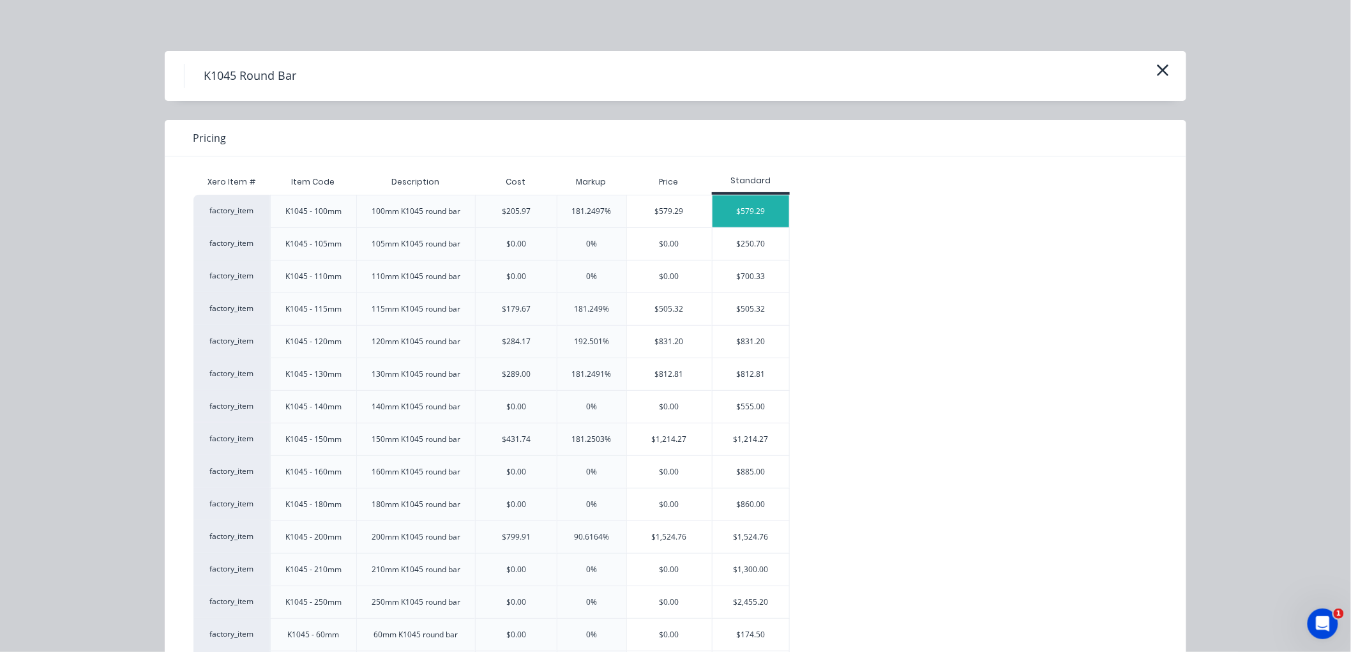
click at [751, 207] on div "$579.29" at bounding box center [751, 211] width 77 height 32
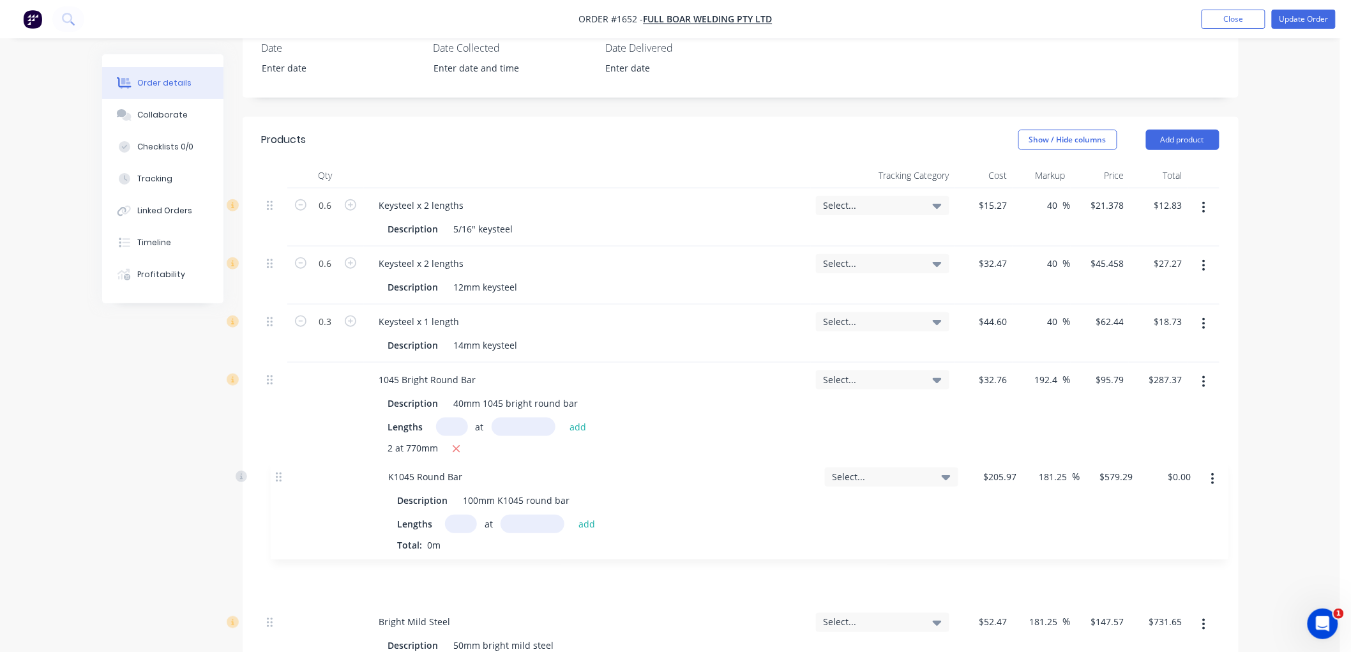
scroll to position [407, 0]
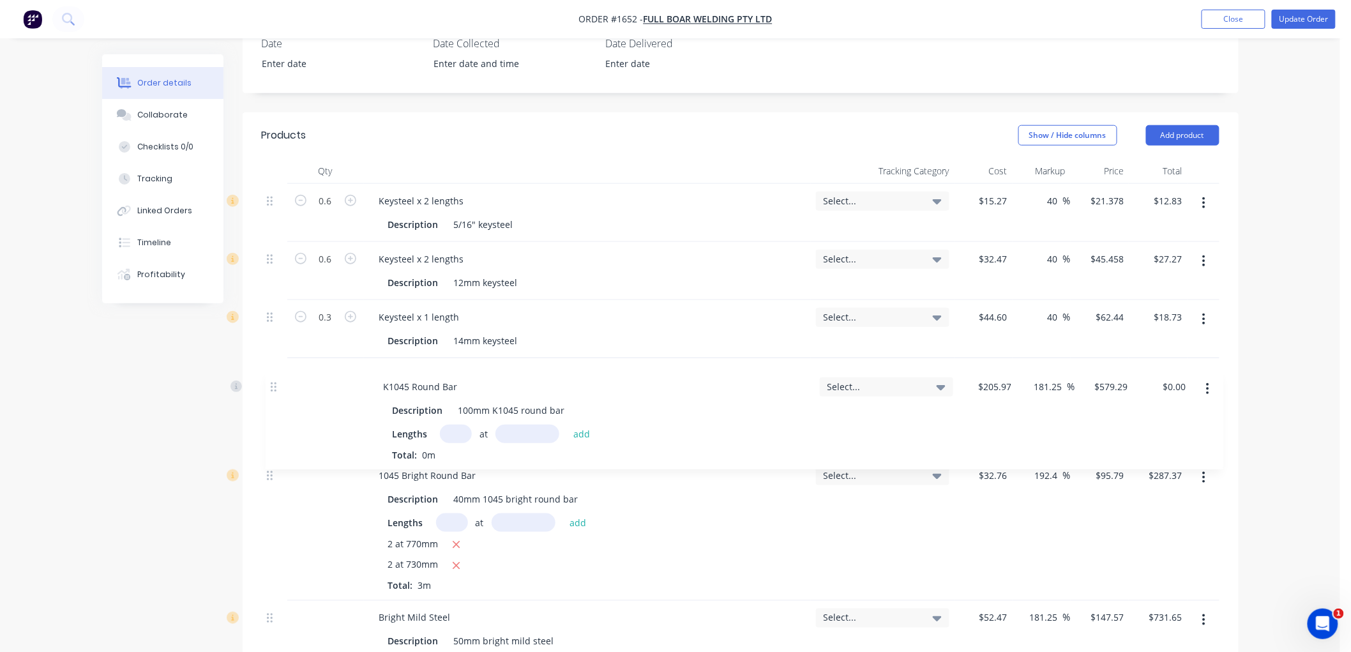
drag, startPoint x: 269, startPoint y: 303, endPoint x: 272, endPoint y: 377, distance: 74.1
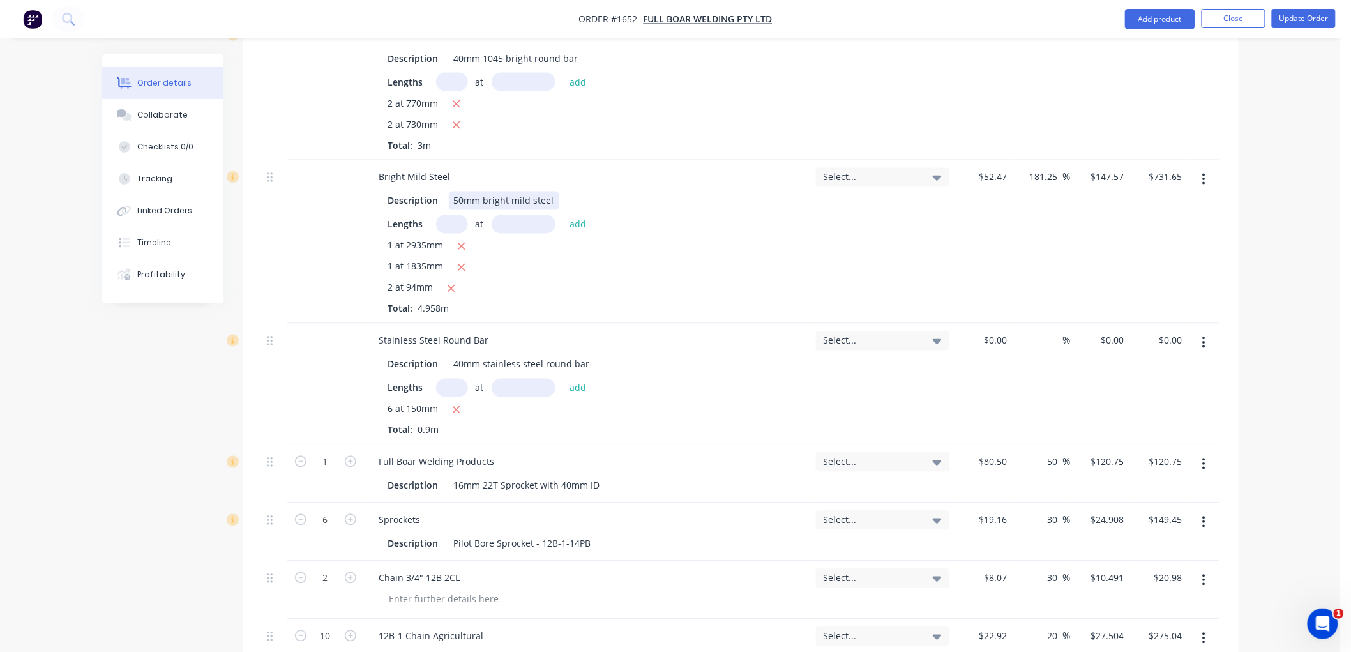
scroll to position [904, 0]
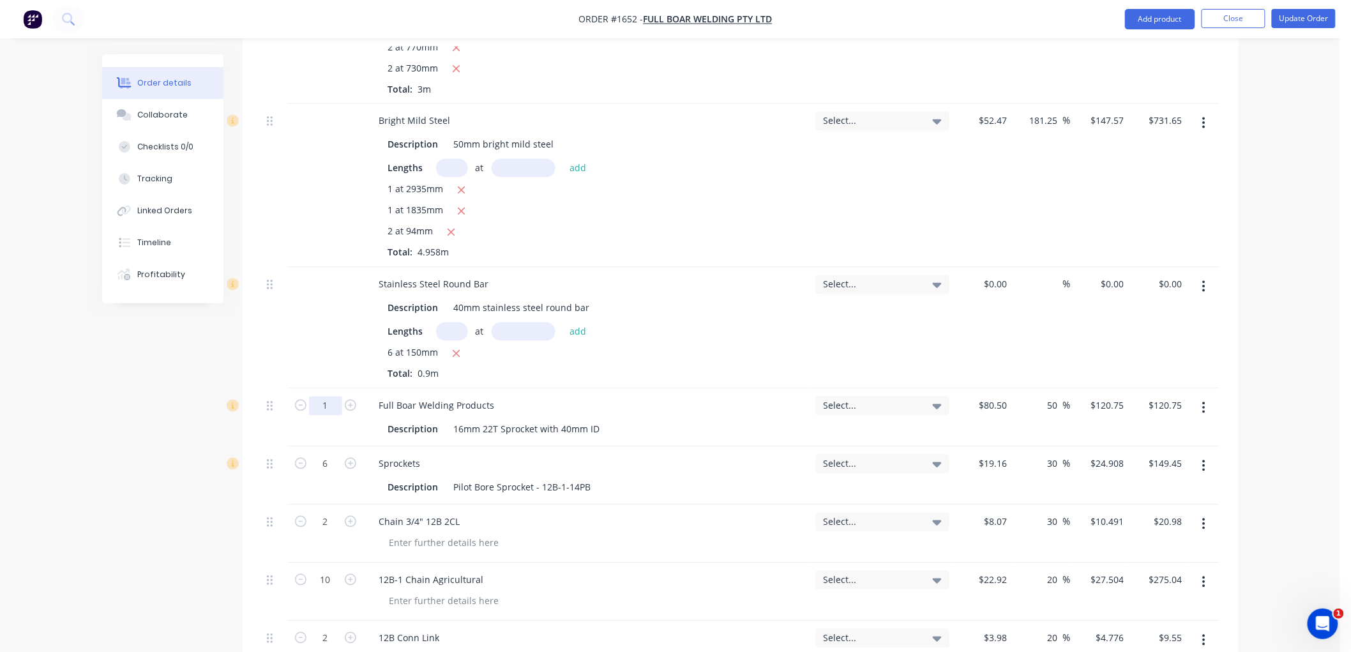
click at [328, 402] on input "1" at bounding box center [325, 405] width 33 height 19
type input "4"
click at [518, 405] on div "Full Boar Welding Products" at bounding box center [587, 405] width 437 height 19
type input "$483.00"
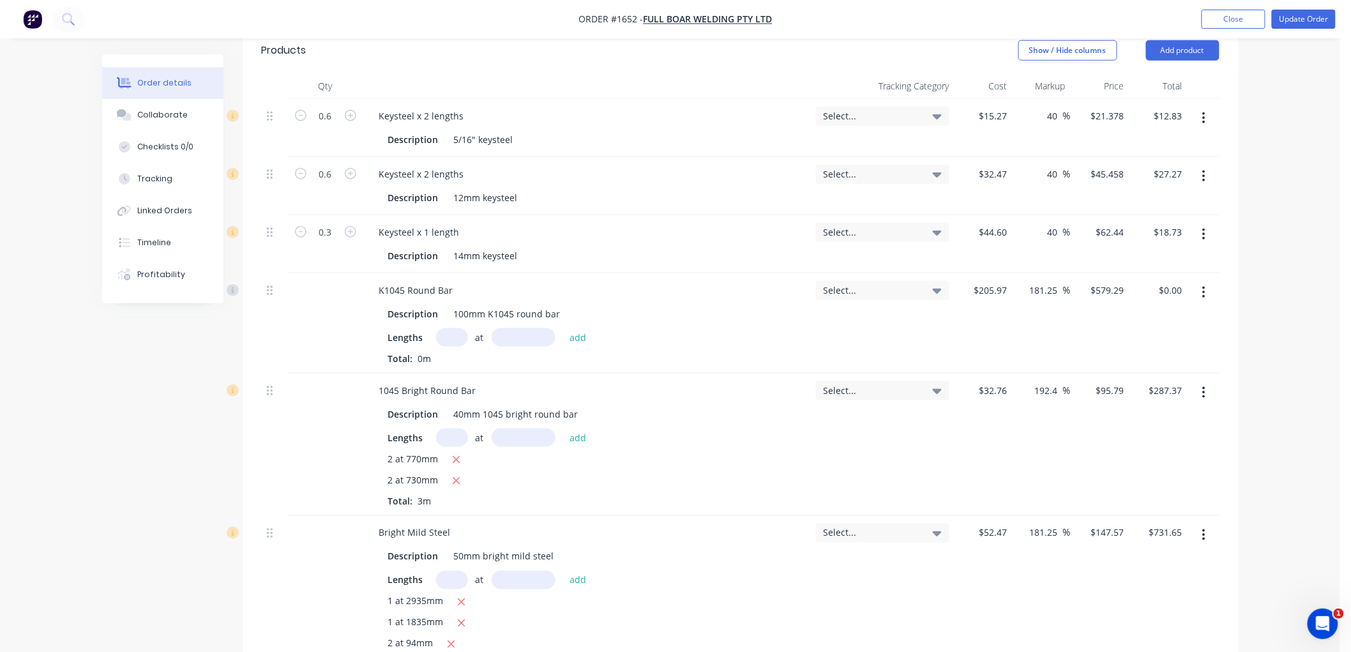
scroll to position [407, 0]
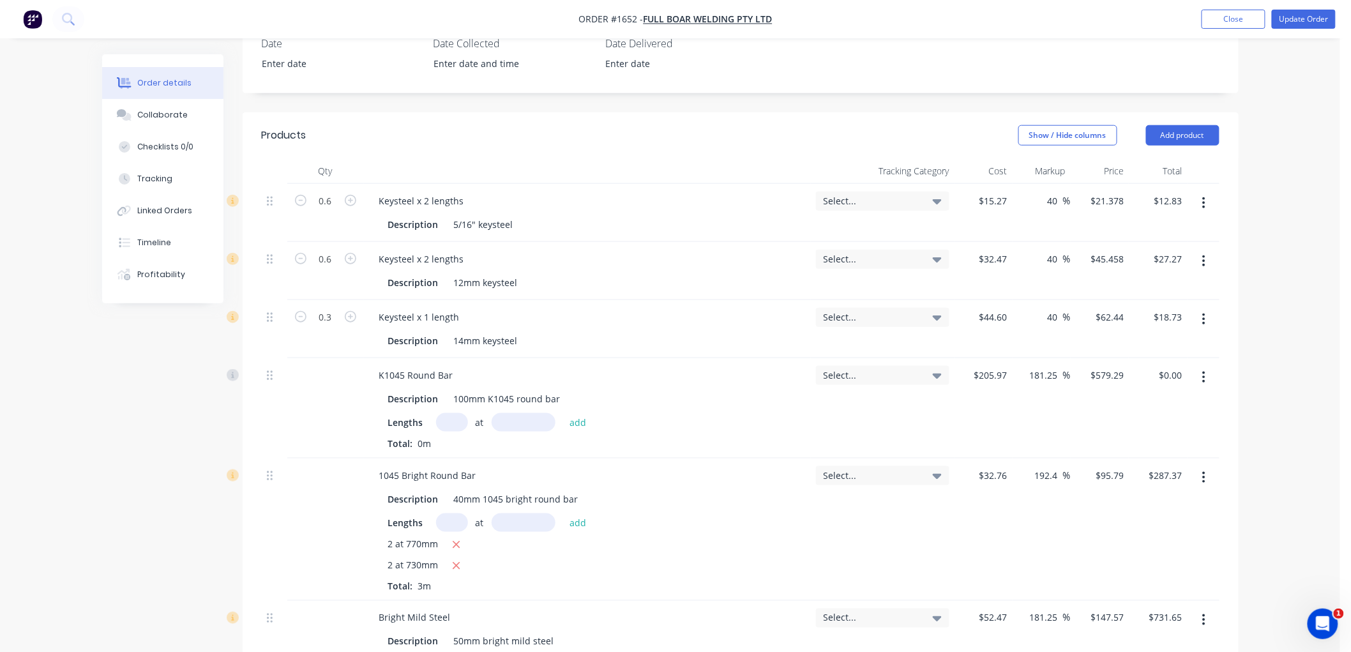
click at [447, 423] on input "text" at bounding box center [452, 422] width 32 height 19
type input "1"
type input "60"
click at [563, 413] on button "add" at bounding box center [578, 421] width 30 height 17
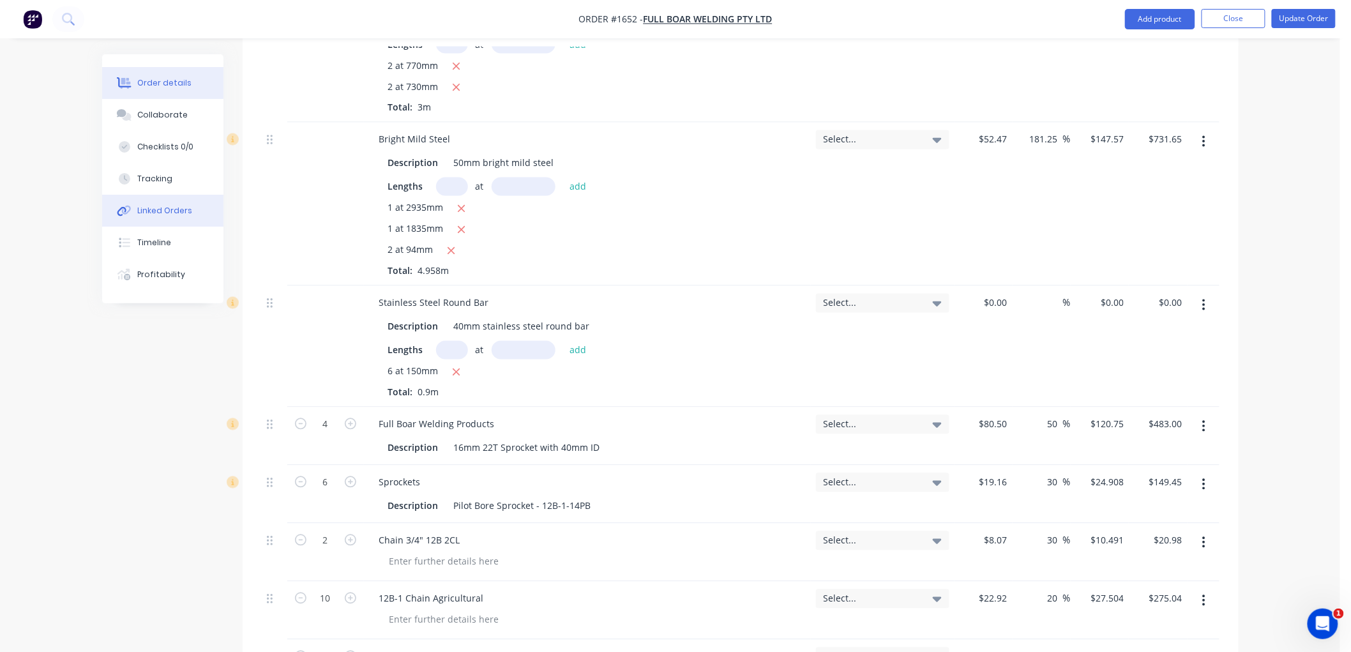
scroll to position [904, 0]
click at [175, 182] on button "Tracking" at bounding box center [162, 179] width 121 height 32
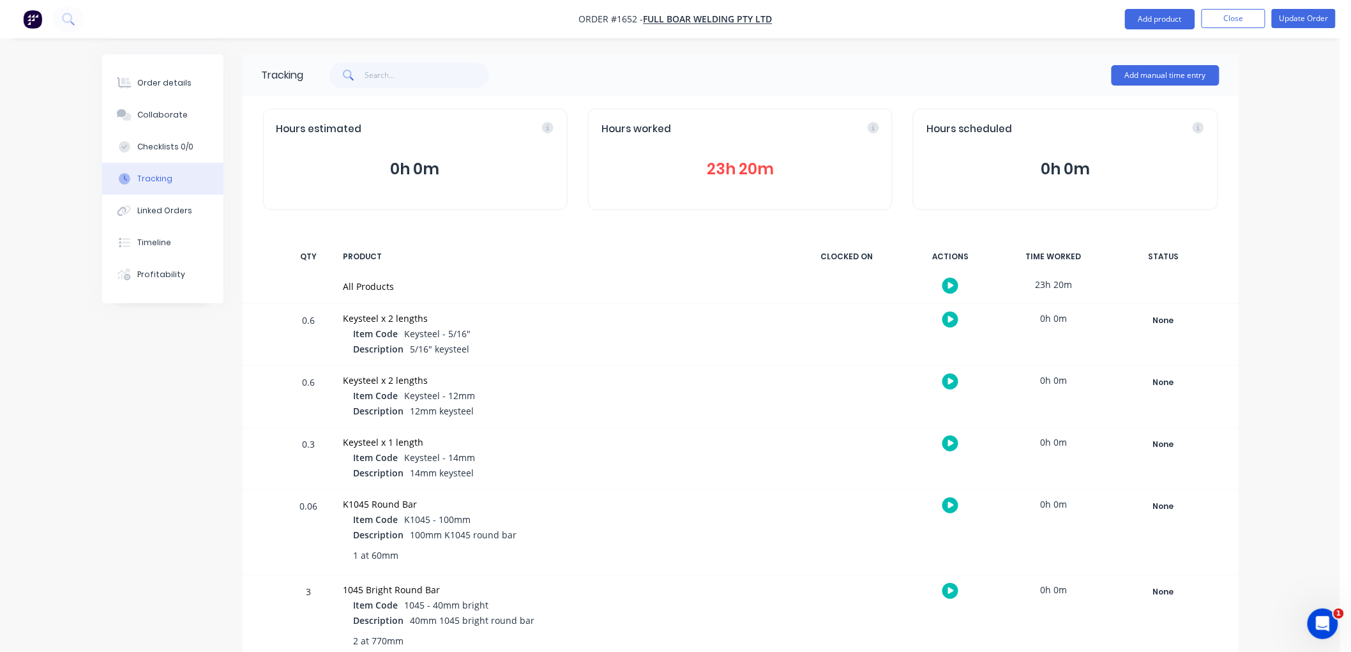
click at [758, 167] on button "23h 20m" at bounding box center [740, 169] width 278 height 24
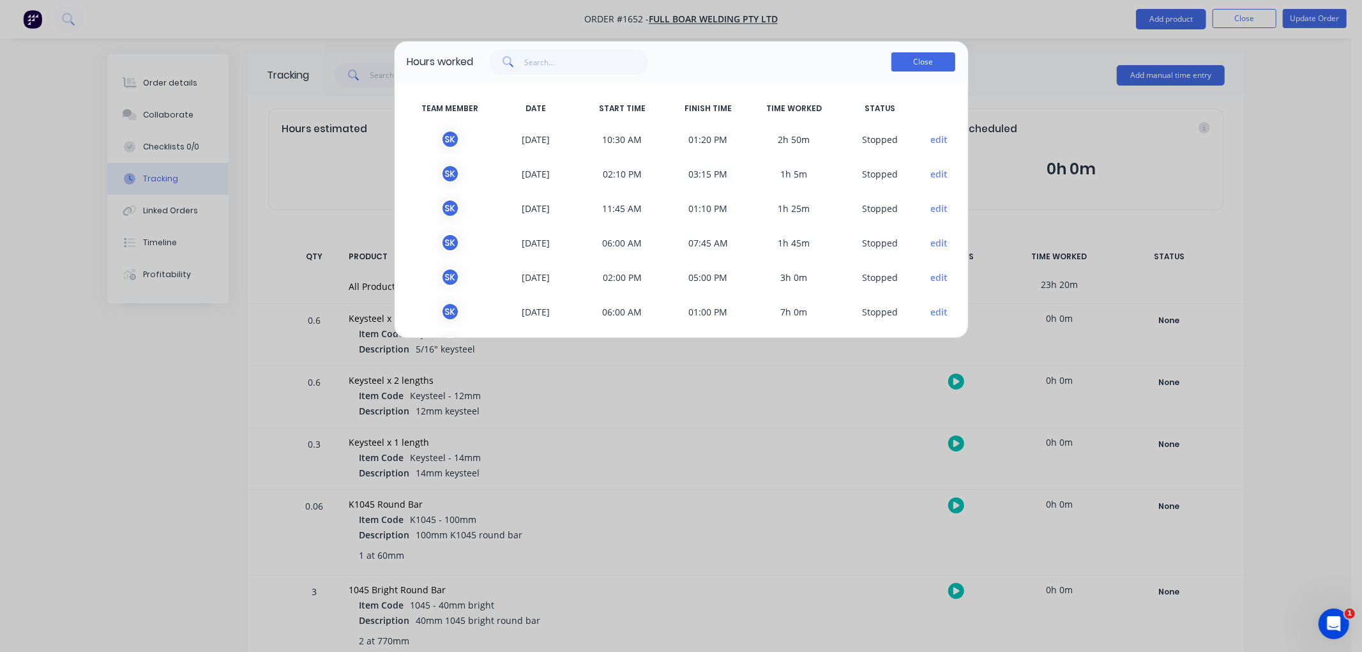
click at [910, 56] on button "Close" at bounding box center [923, 61] width 64 height 19
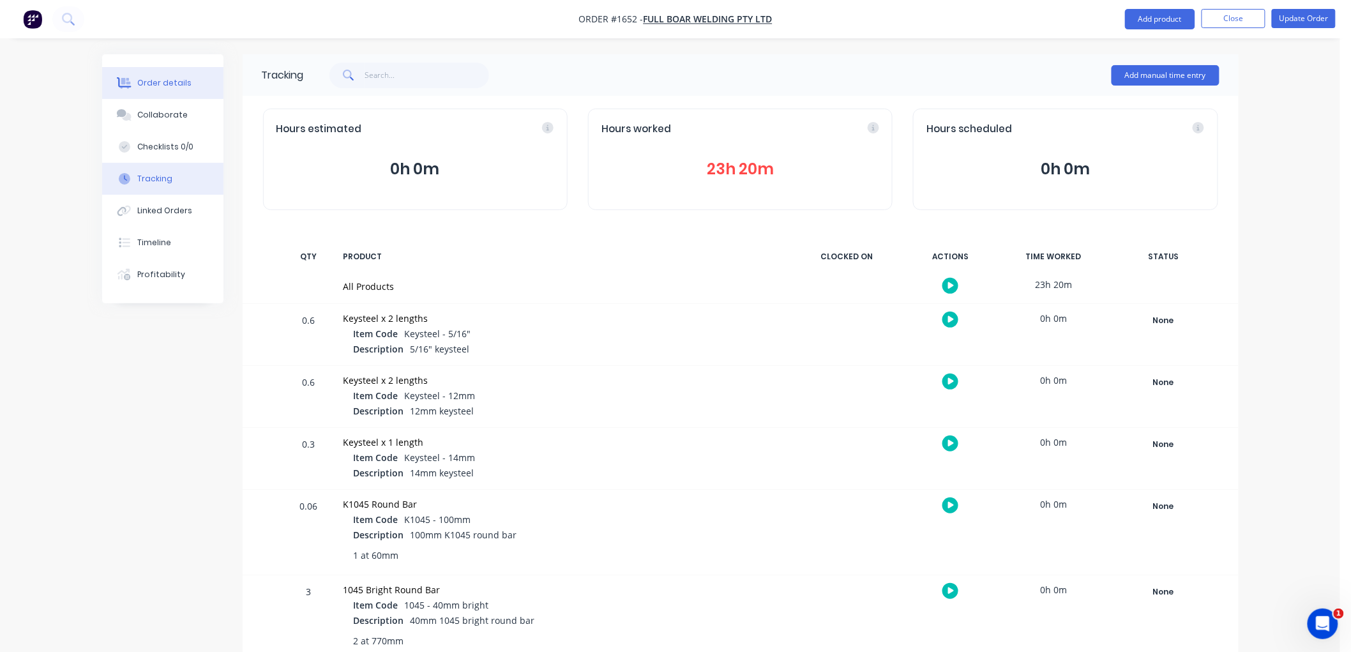
click at [172, 80] on div "Order details" at bounding box center [164, 82] width 54 height 11
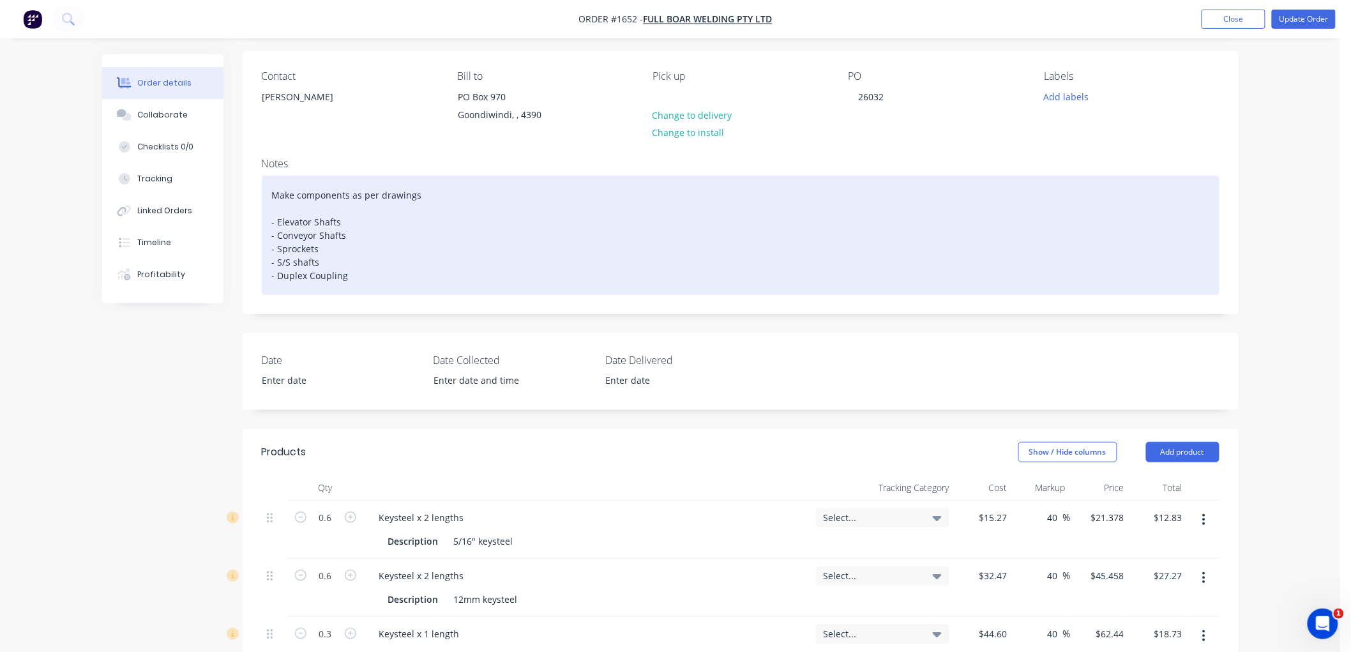
scroll to position [142, 0]
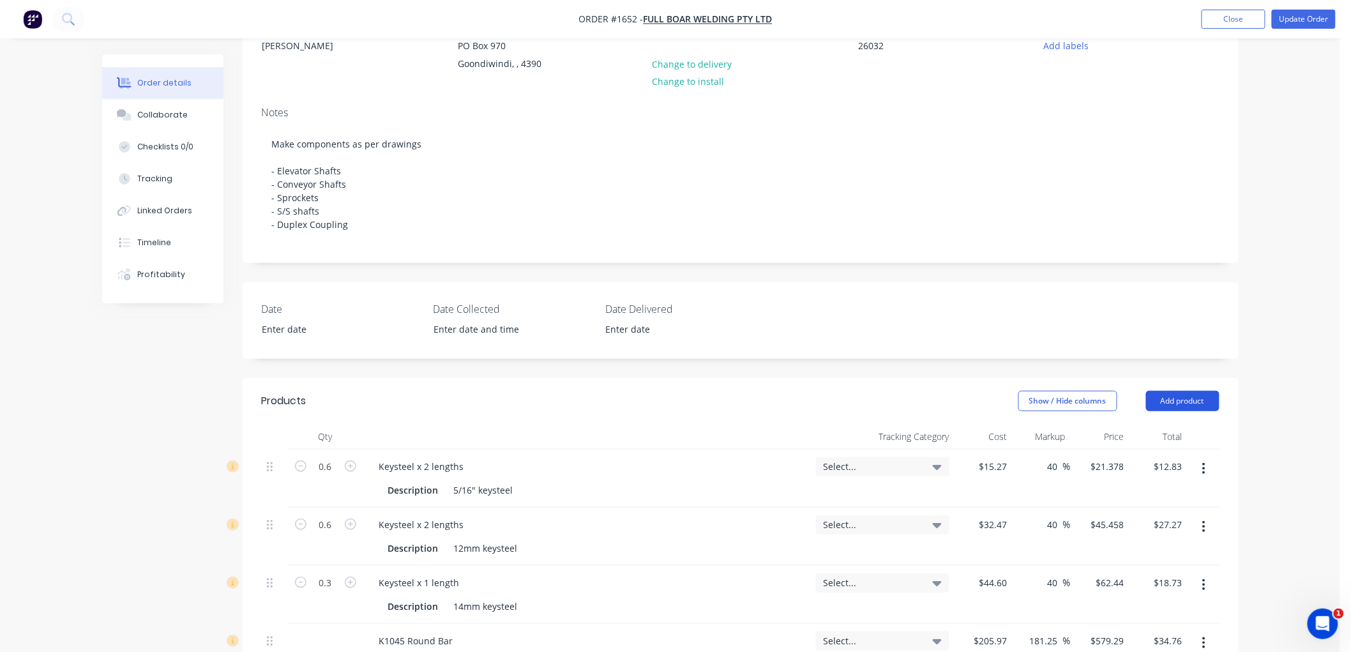
click at [1173, 398] on button "Add product" at bounding box center [1182, 401] width 73 height 20
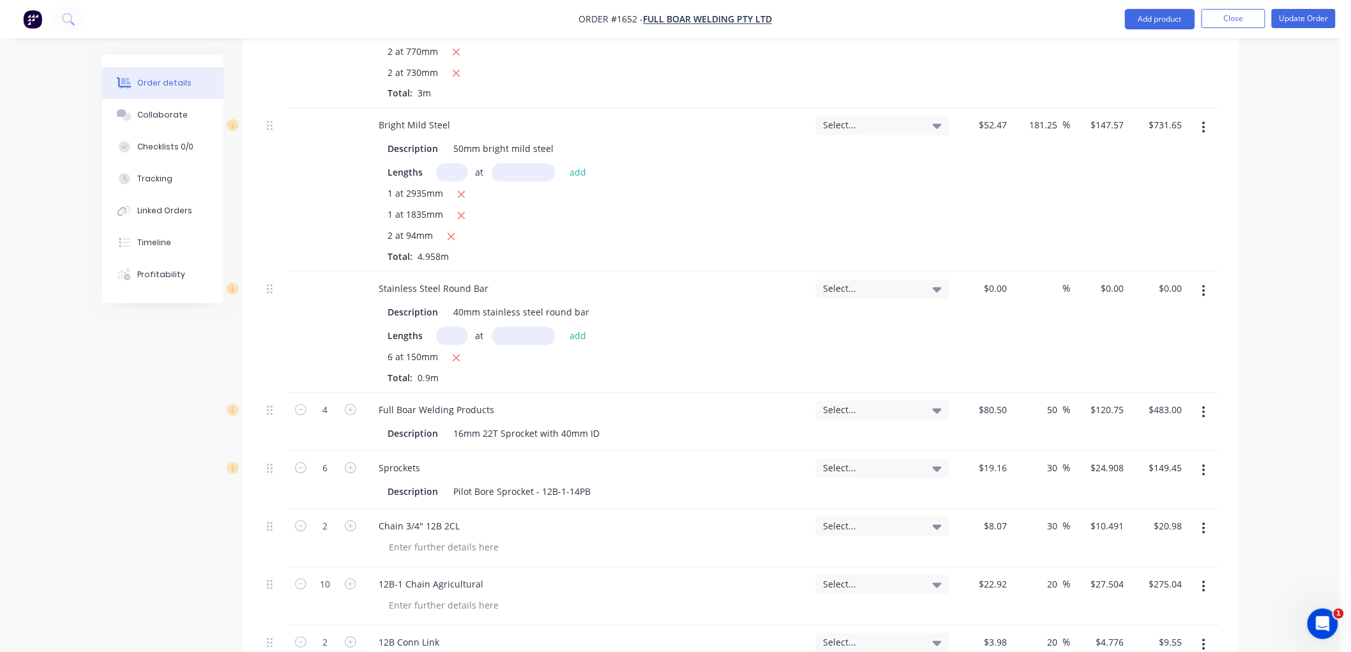
scroll to position [922, 0]
click at [993, 289] on div "0 $0.00" at bounding box center [995, 287] width 34 height 19
drag, startPoint x: 1096, startPoint y: 283, endPoint x: 1234, endPoint y: 279, distance: 138.0
click at [1234, 279] on div "Qty Tracking Category Cost Markup Price Total 0.6 Keysteel x 2 lengths Descript…" at bounding box center [741, 184] width 996 height 1080
click at [1011, 316] on div "$60.00 $60.00" at bounding box center [983, 331] width 58 height 121
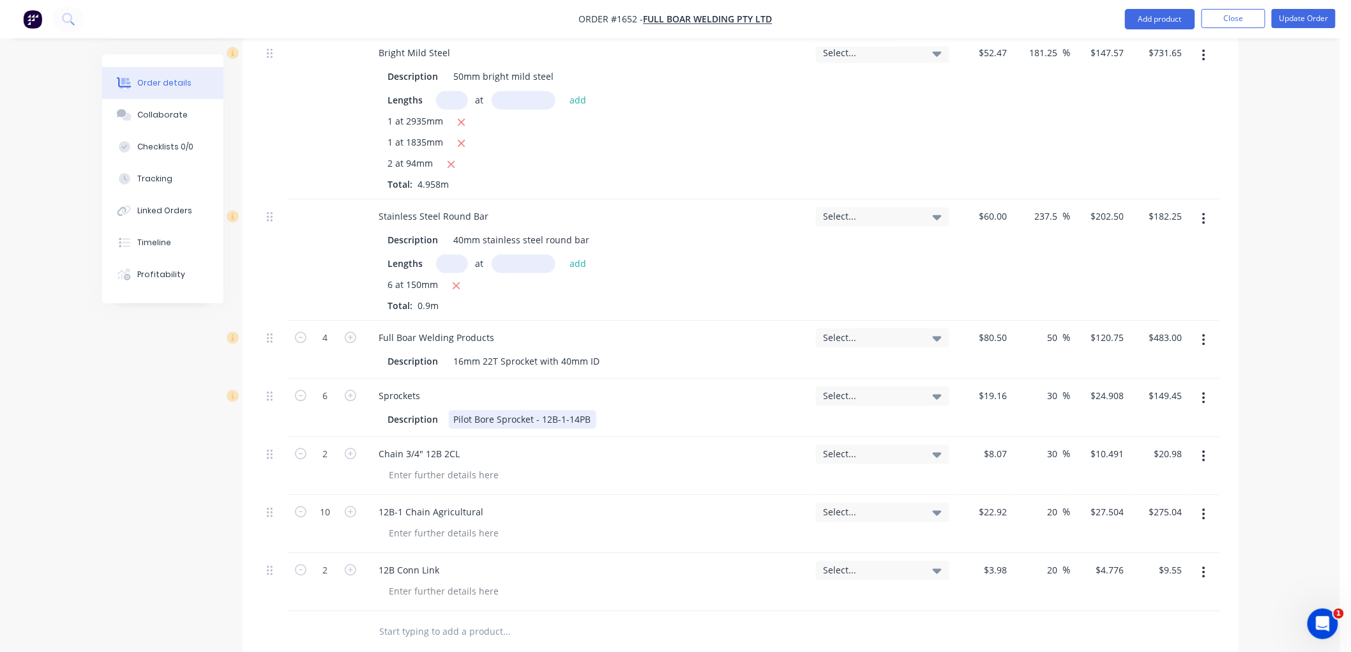
scroll to position [1064, 0]
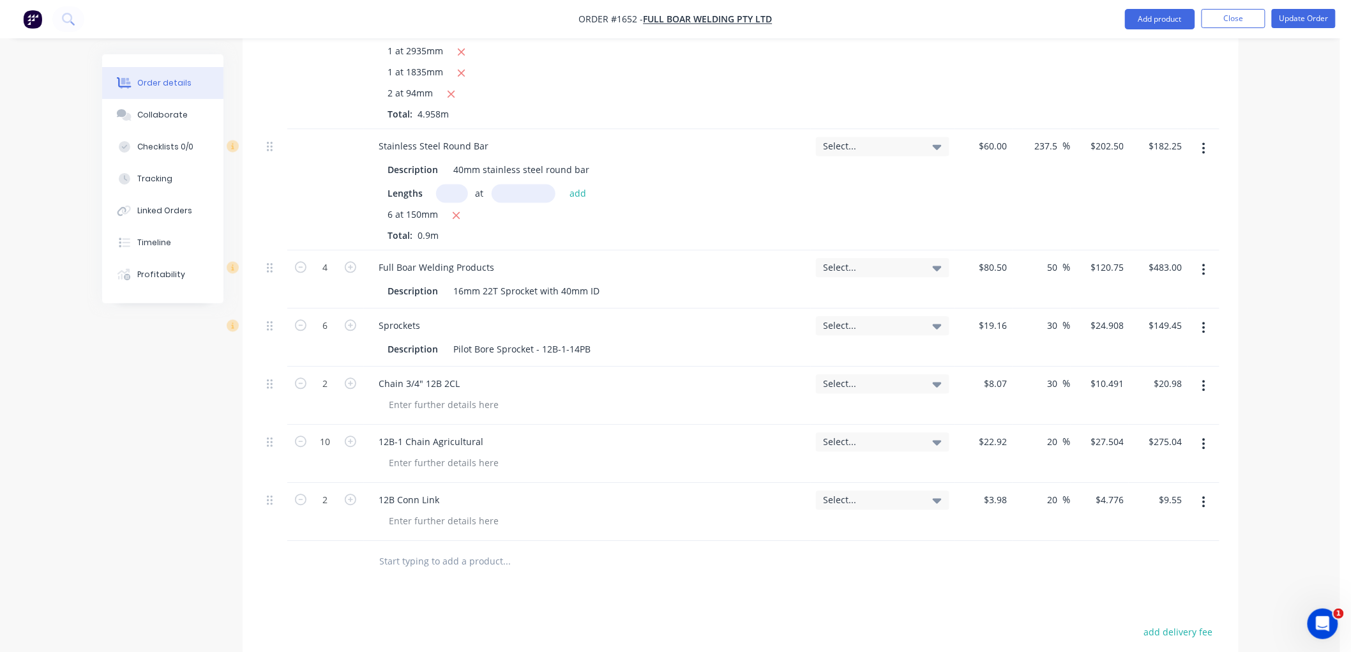
click at [418, 561] on input "text" at bounding box center [506, 561] width 255 height 26
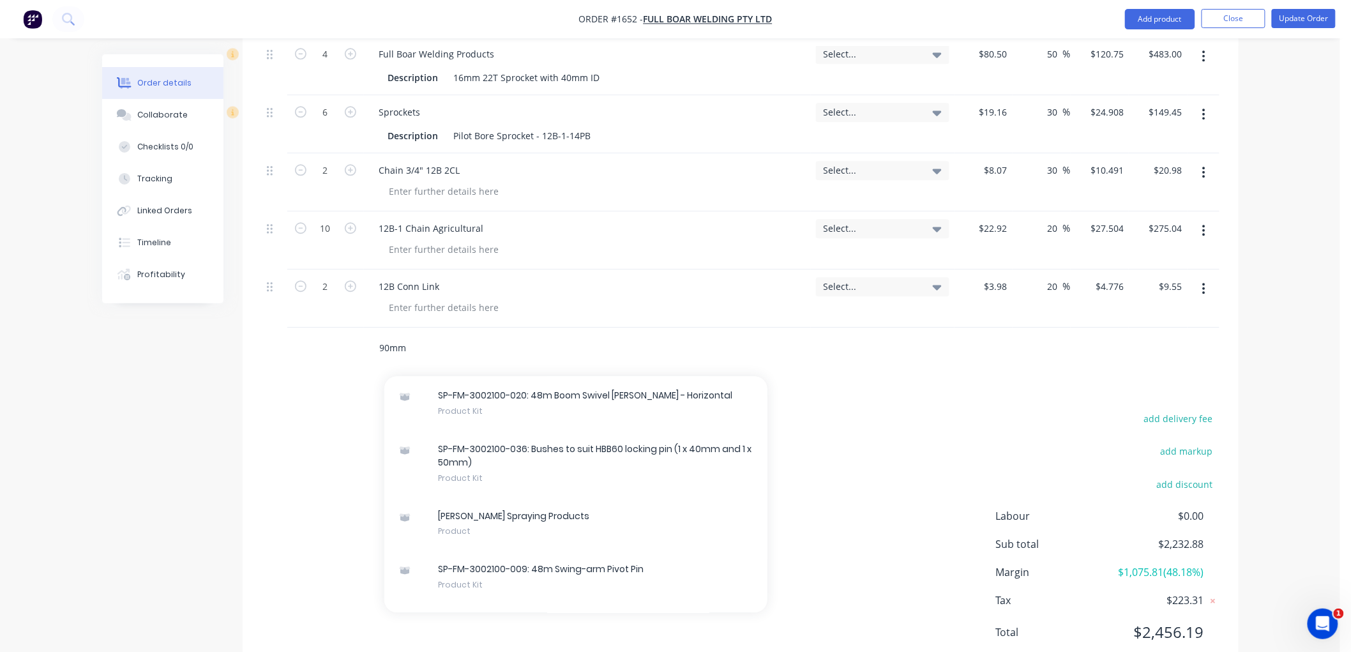
scroll to position [1135, 0]
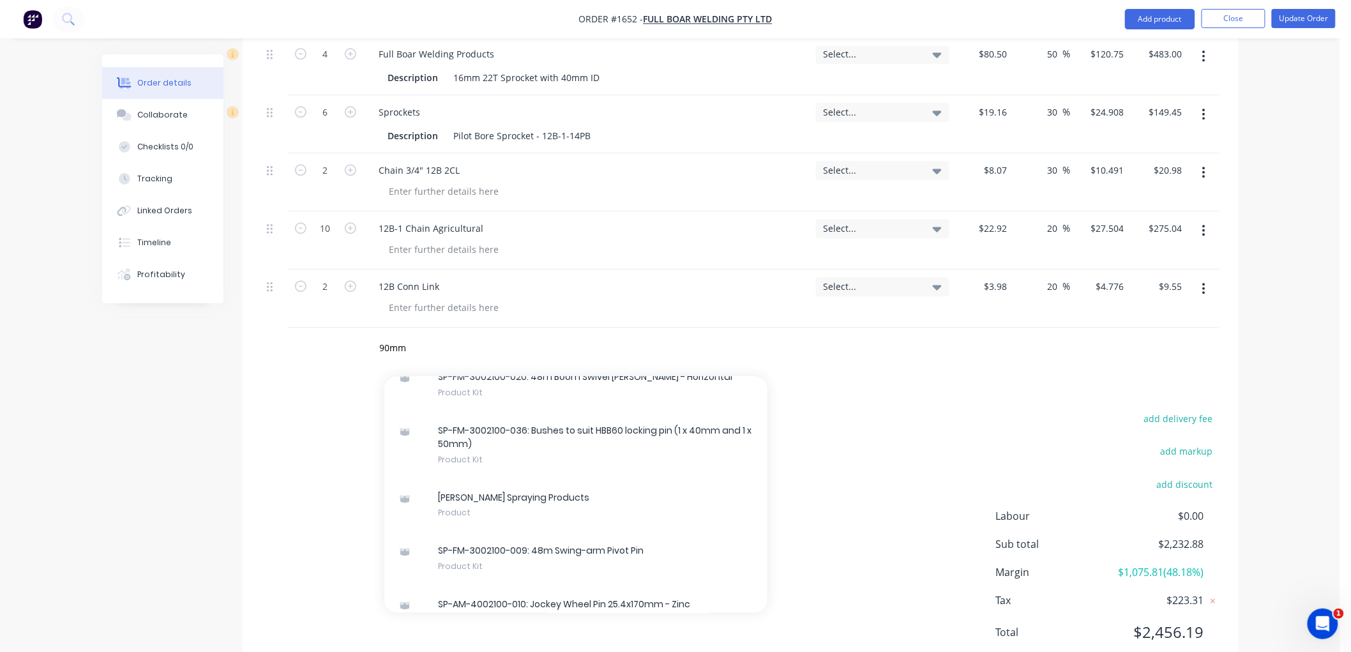
drag, startPoint x: 904, startPoint y: 432, endPoint x: 1062, endPoint y: 308, distance: 200.5
click at [905, 432] on div "add delivery fee add markup add discount Labour $0.00 Sub total $2,232.88 Margi…" at bounding box center [741, 533] width 958 height 246
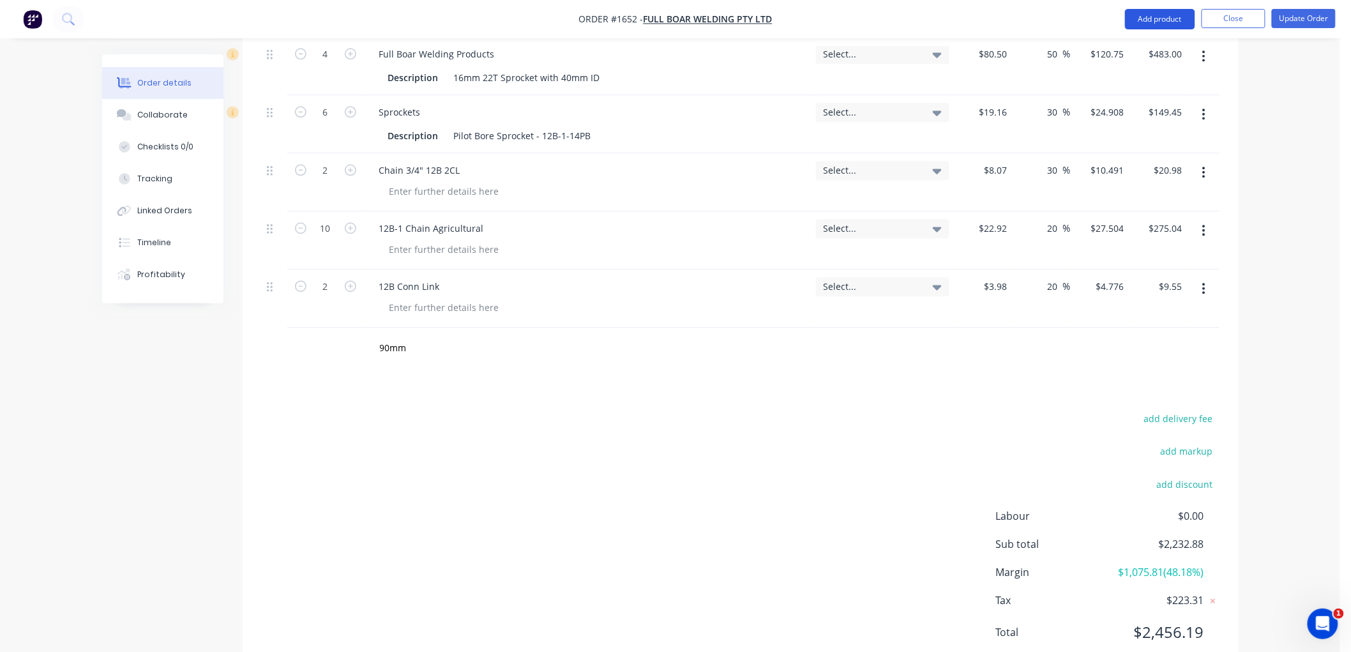
click at [1170, 16] on button "Add product" at bounding box center [1160, 19] width 70 height 20
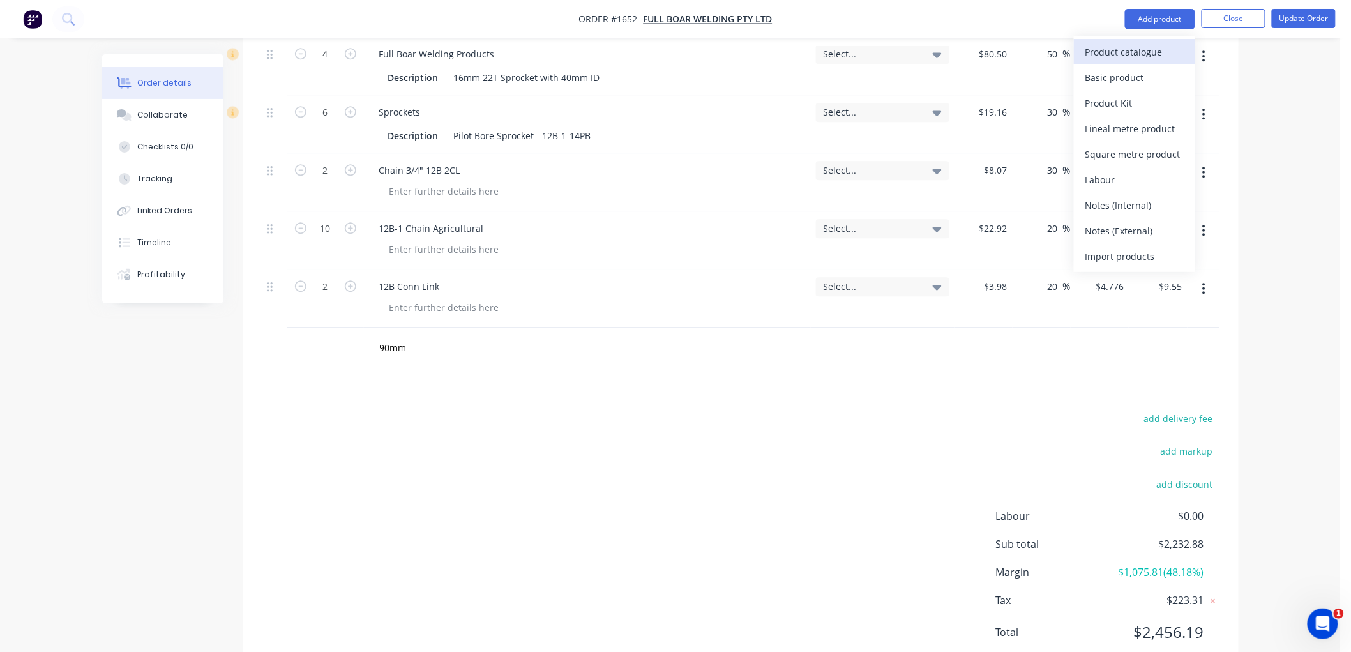
click at [1130, 43] on div "Product catalogue" at bounding box center [1134, 52] width 98 height 19
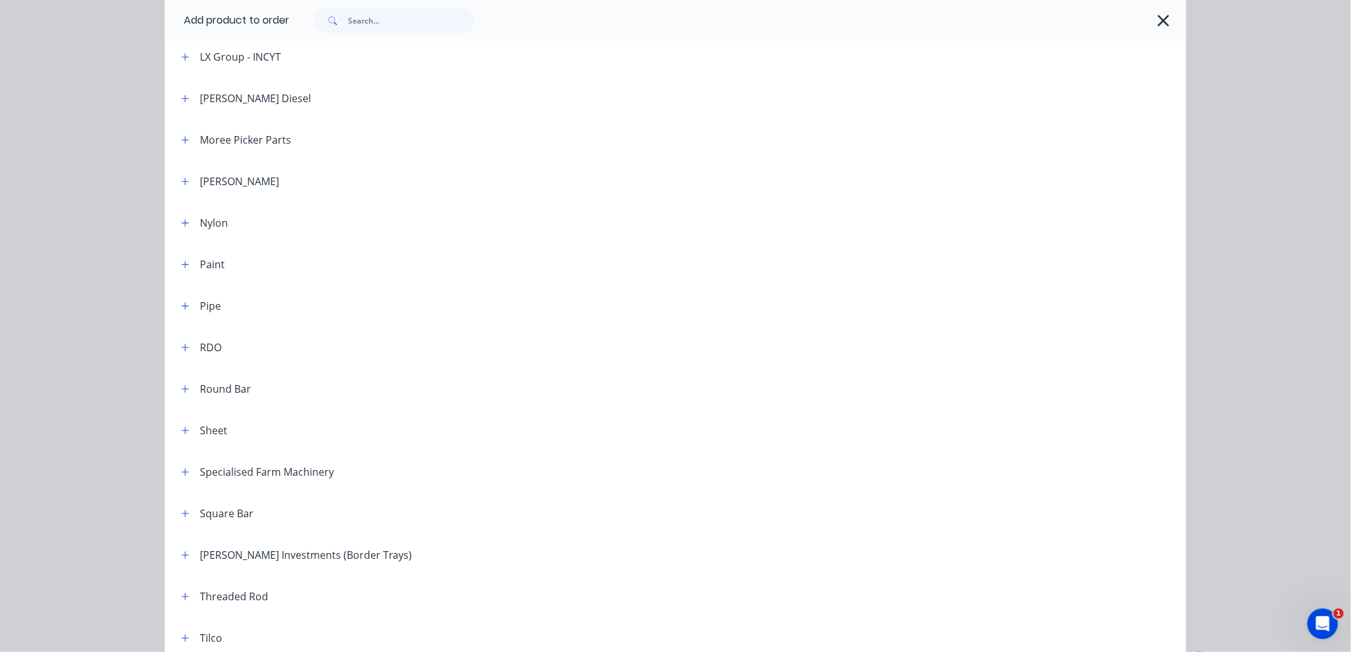
scroll to position [1277, 0]
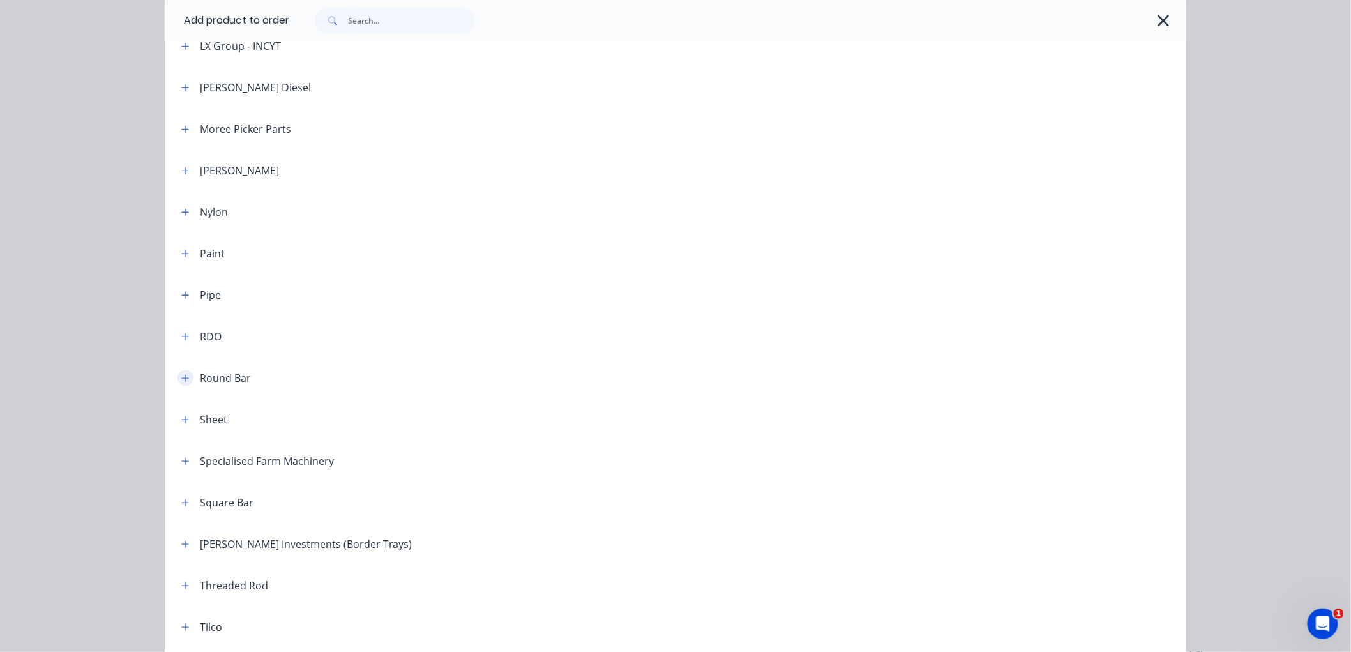
click at [181, 379] on icon "button" at bounding box center [185, 377] width 8 height 9
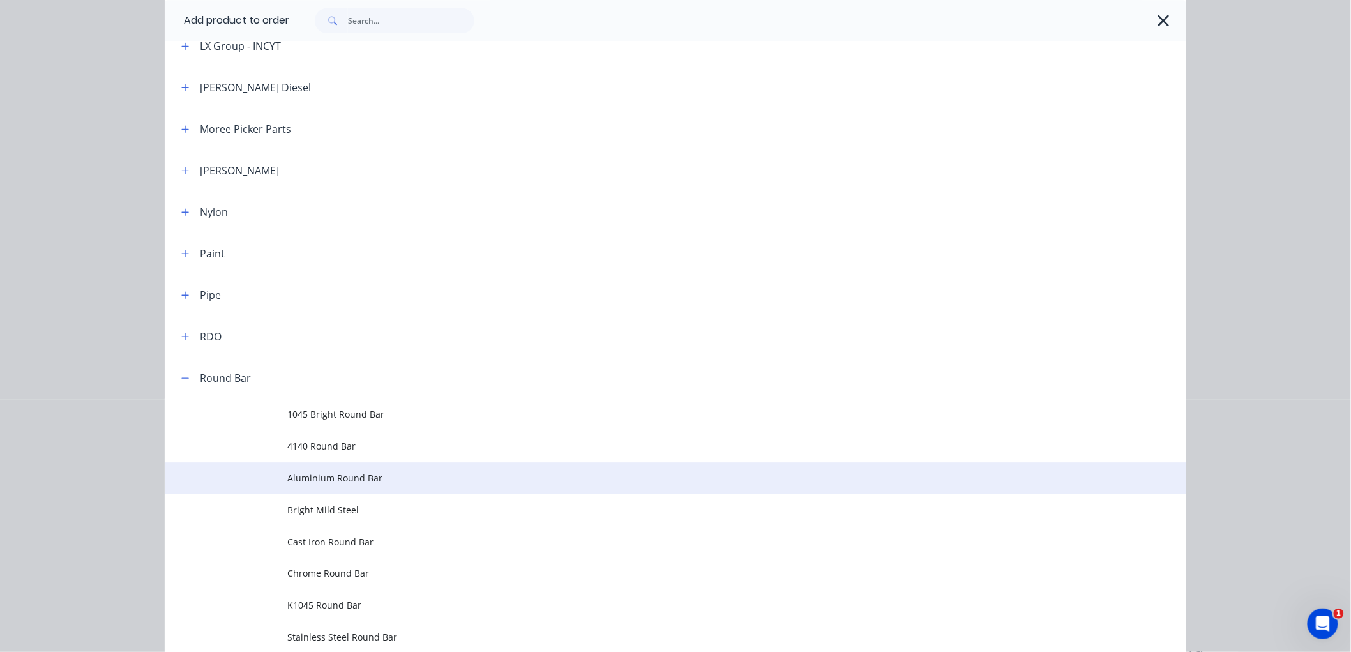
scroll to position [1348, 0]
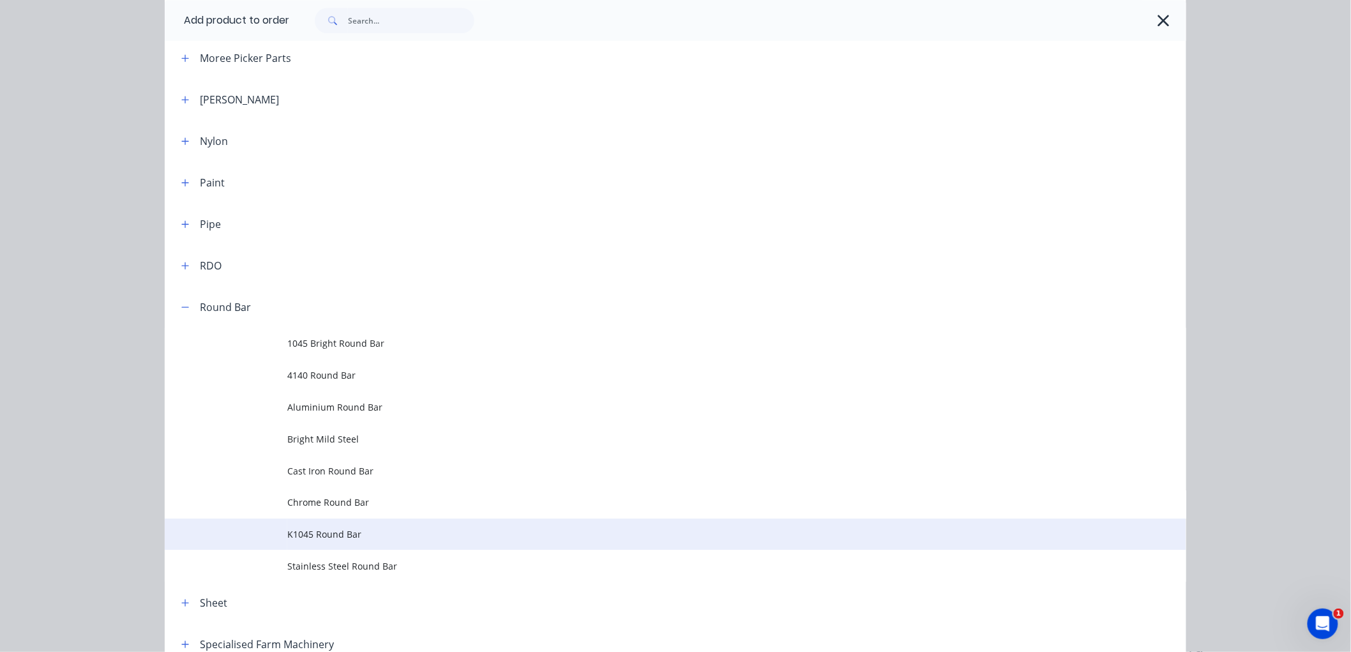
click at [348, 519] on td "K1045 Round Bar" at bounding box center [736, 534] width 899 height 32
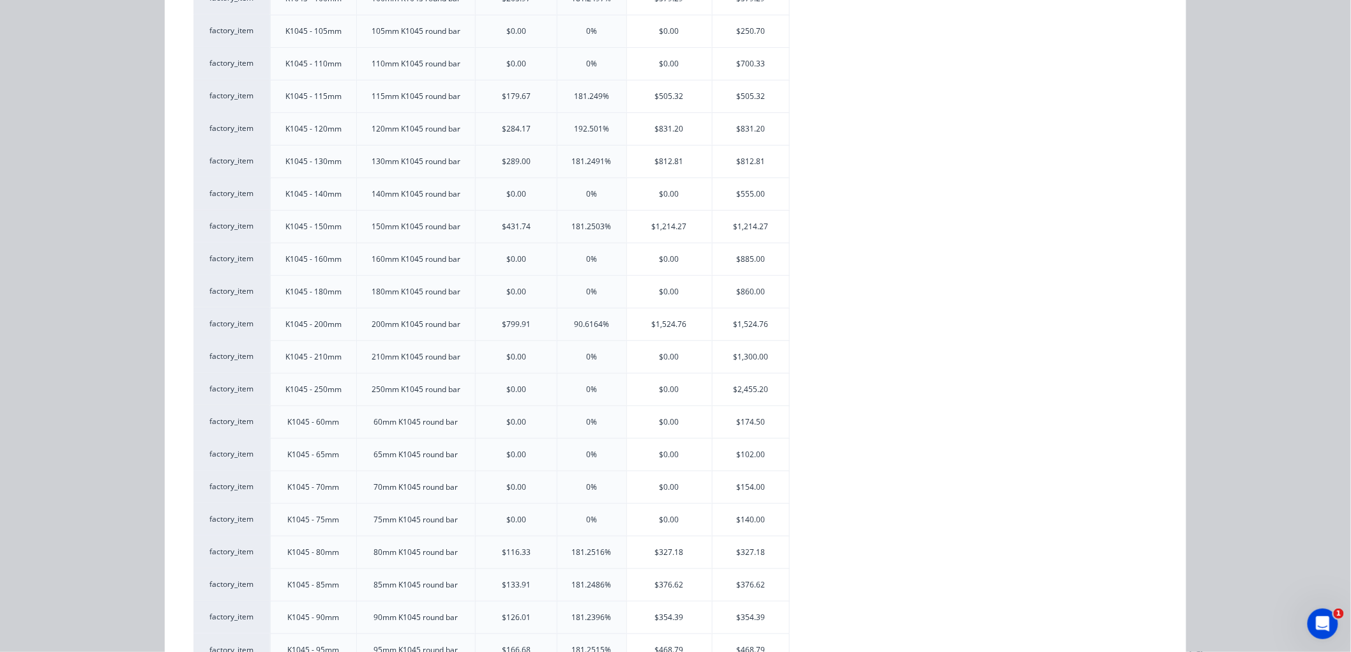
scroll to position [265, 0]
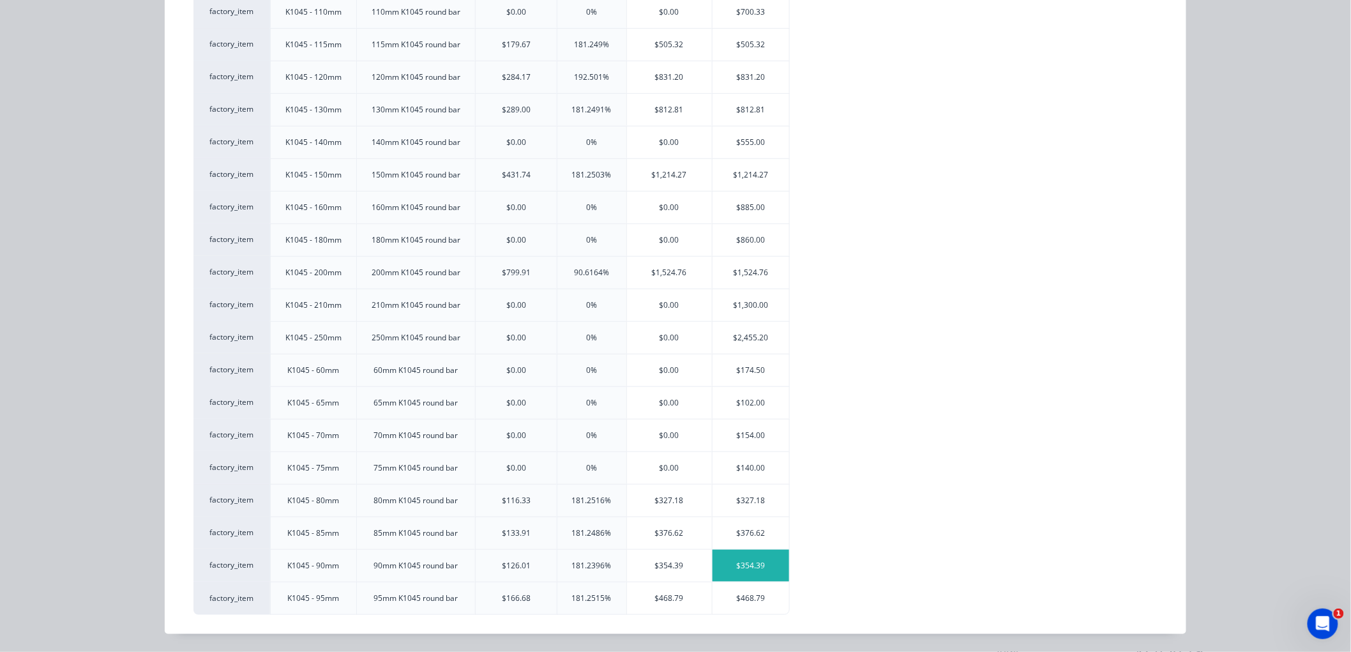
click at [746, 569] on div "$354.39" at bounding box center [751, 566] width 77 height 32
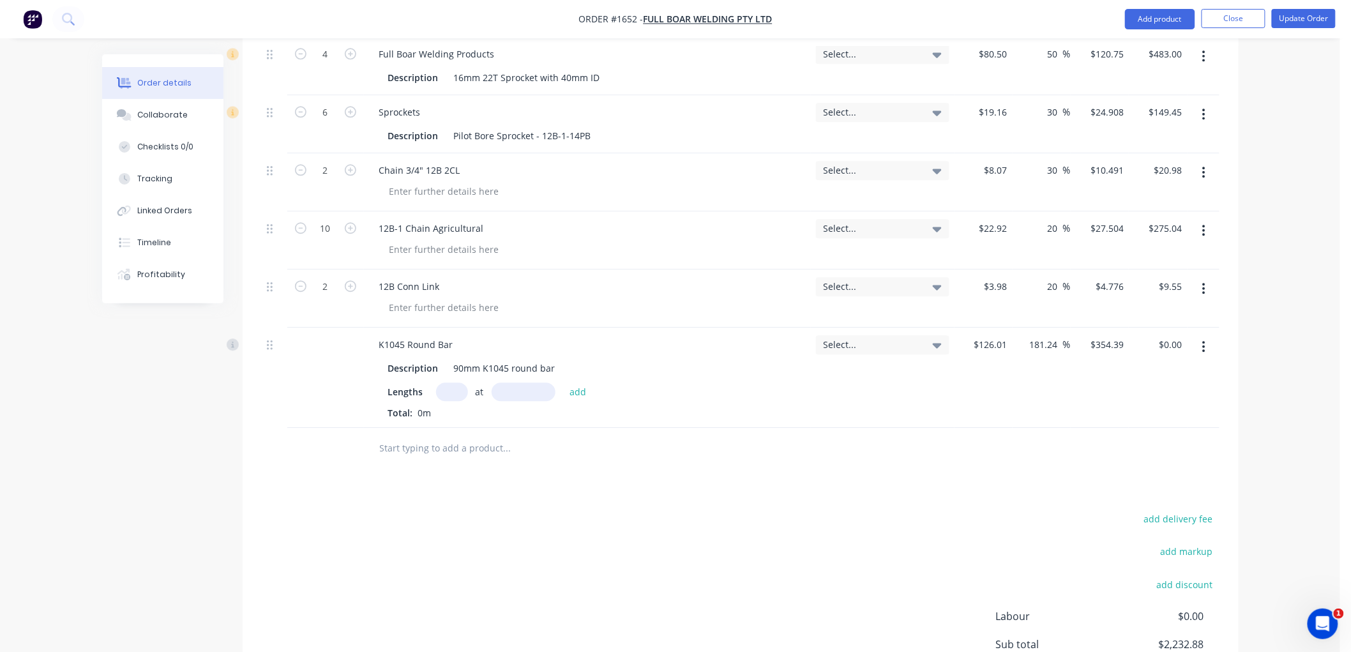
click at [456, 393] on input "text" at bounding box center [452, 391] width 32 height 19
click at [563, 382] on button "add" at bounding box center [578, 390] width 30 height 17
click at [437, 474] on input "text" at bounding box center [506, 469] width 255 height 26
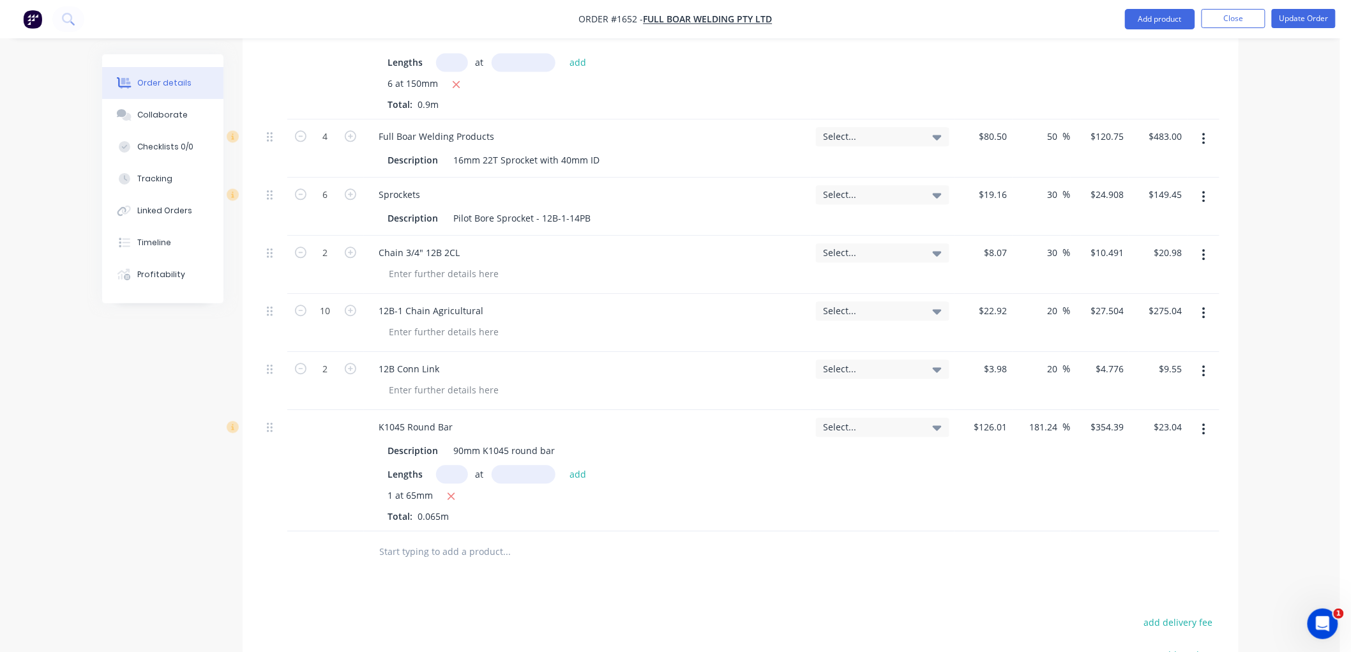
scroll to position [1205, 0]
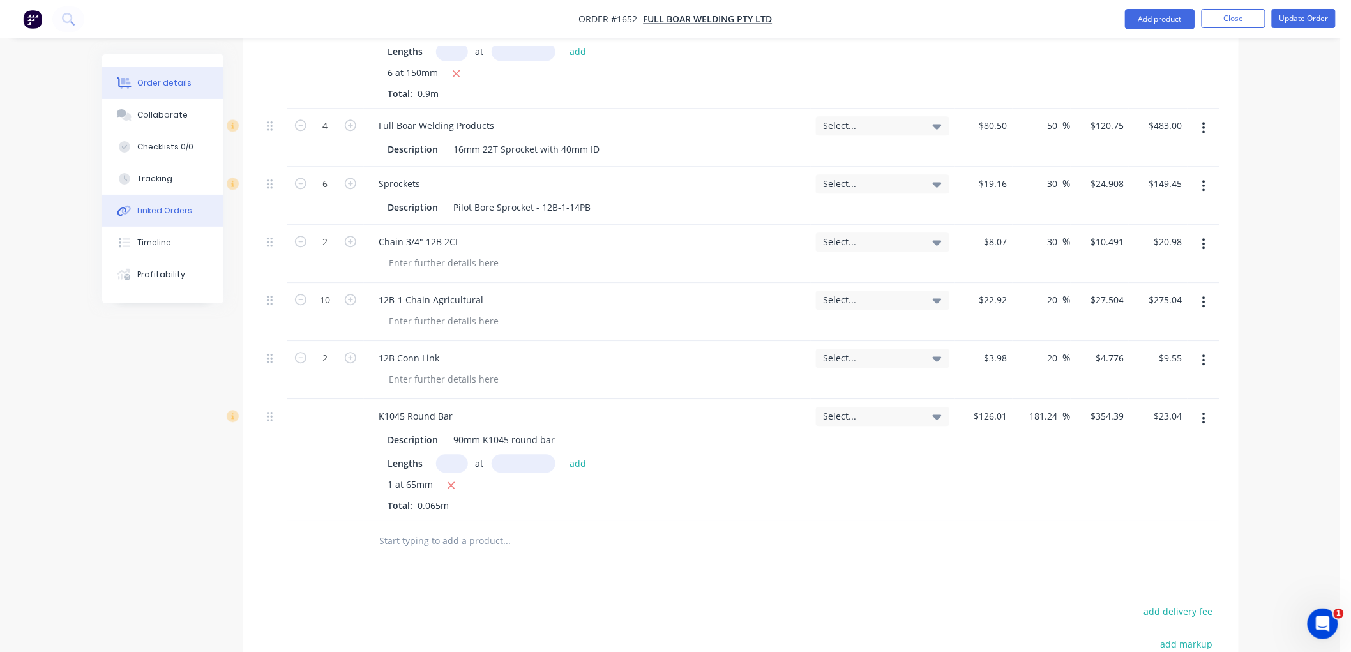
click at [183, 206] on div "Linked Orders" at bounding box center [164, 210] width 55 height 11
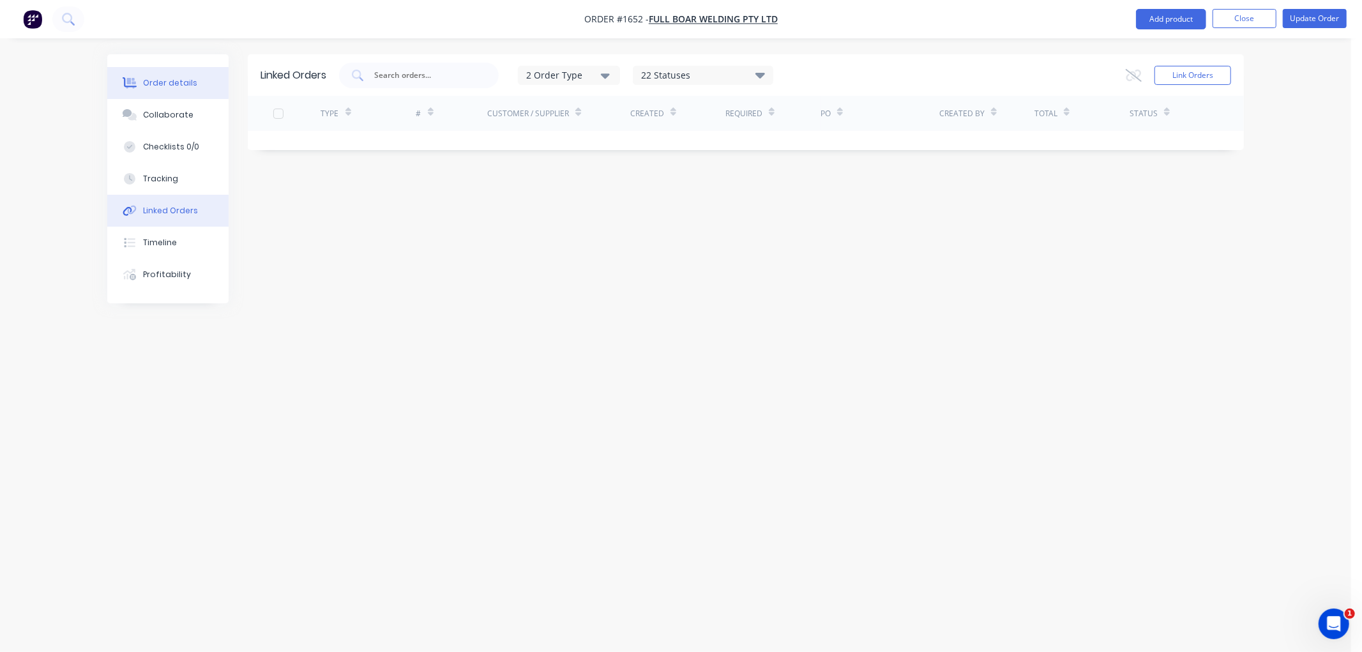
click at [183, 82] on div "Order details" at bounding box center [170, 82] width 54 height 11
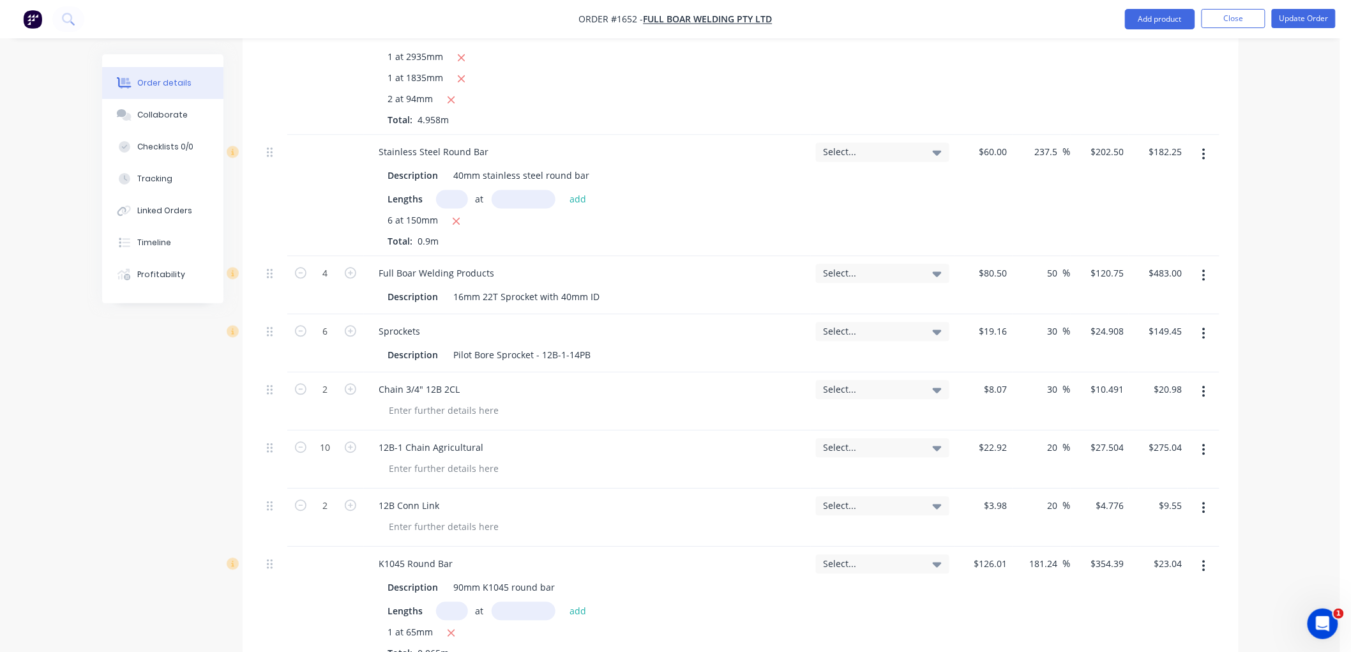
scroll to position [1277, 0]
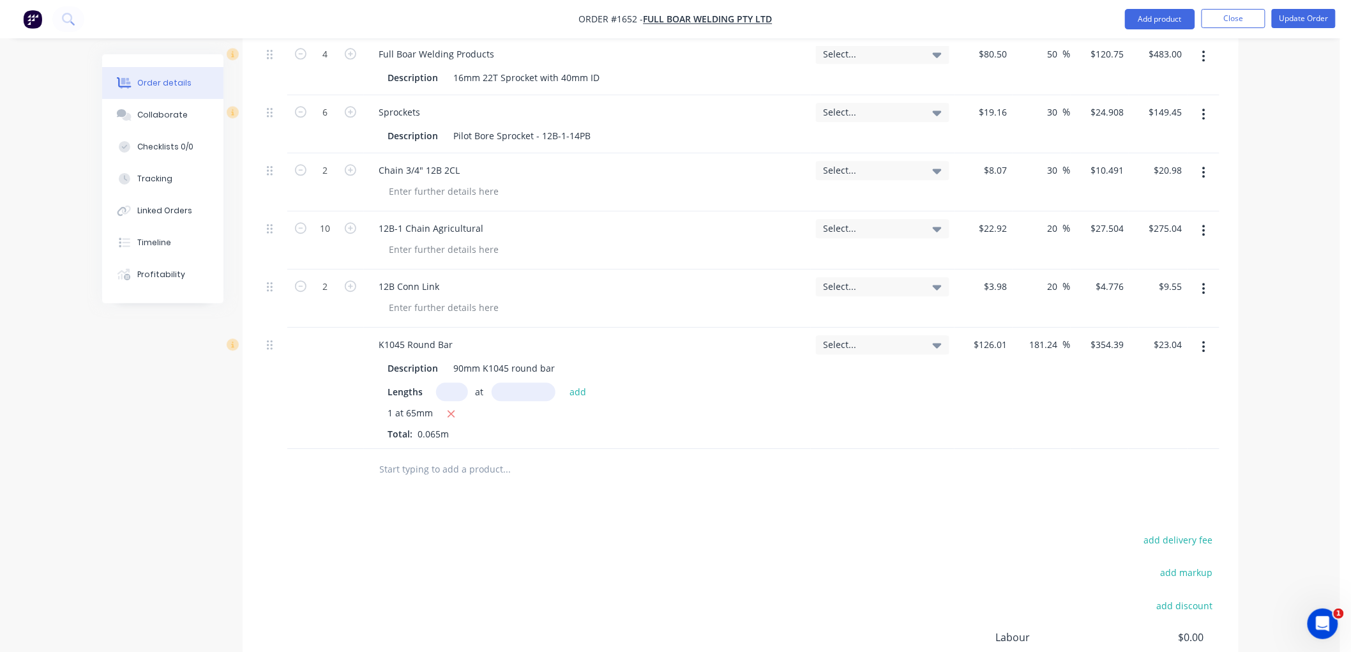
click at [486, 467] on input "text" at bounding box center [506, 469] width 255 height 26
click at [438, 458] on div "6205" at bounding box center [594, 469] width 460 height 41
drag, startPoint x: 411, startPoint y: 471, endPoint x: 342, endPoint y: 470, distance: 69.0
click at [342, 470] on div "6205 Add 6205 to order No results found" at bounding box center [741, 469] width 958 height 41
drag, startPoint x: 667, startPoint y: 496, endPoint x: 732, endPoint y: 469, distance: 71.3
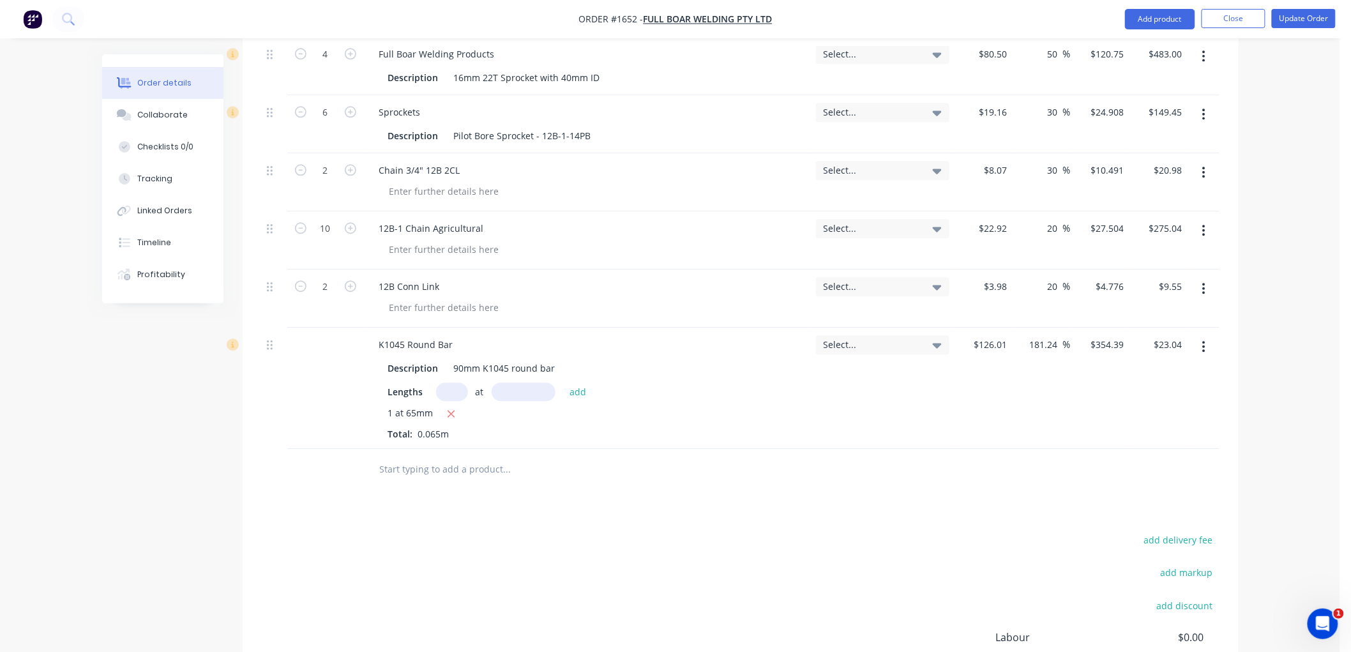
click at [667, 496] on div "Products Show / Hide columns Add product Qty Tracking Category Cost Markup Pric…" at bounding box center [741, 20] width 996 height 1554
click at [1306, 18] on button "Update Order" at bounding box center [1304, 18] width 64 height 19
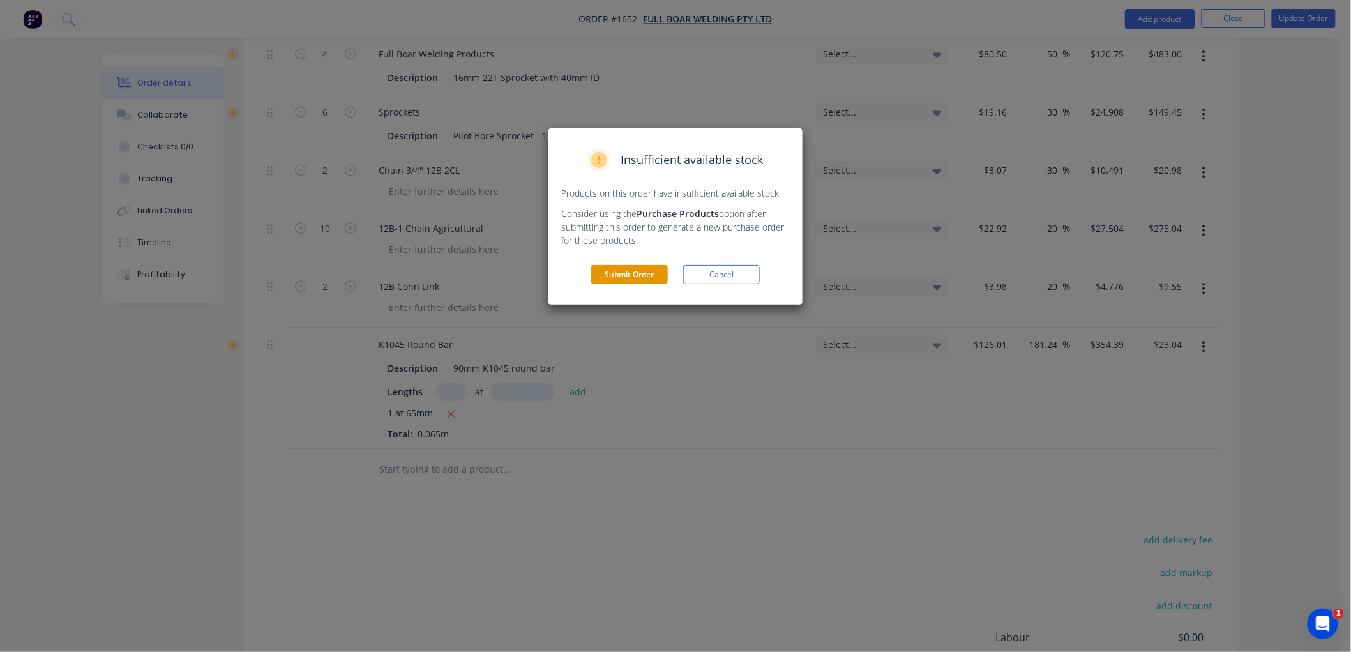
click at [632, 276] on button "Submit Order" at bounding box center [629, 274] width 77 height 19
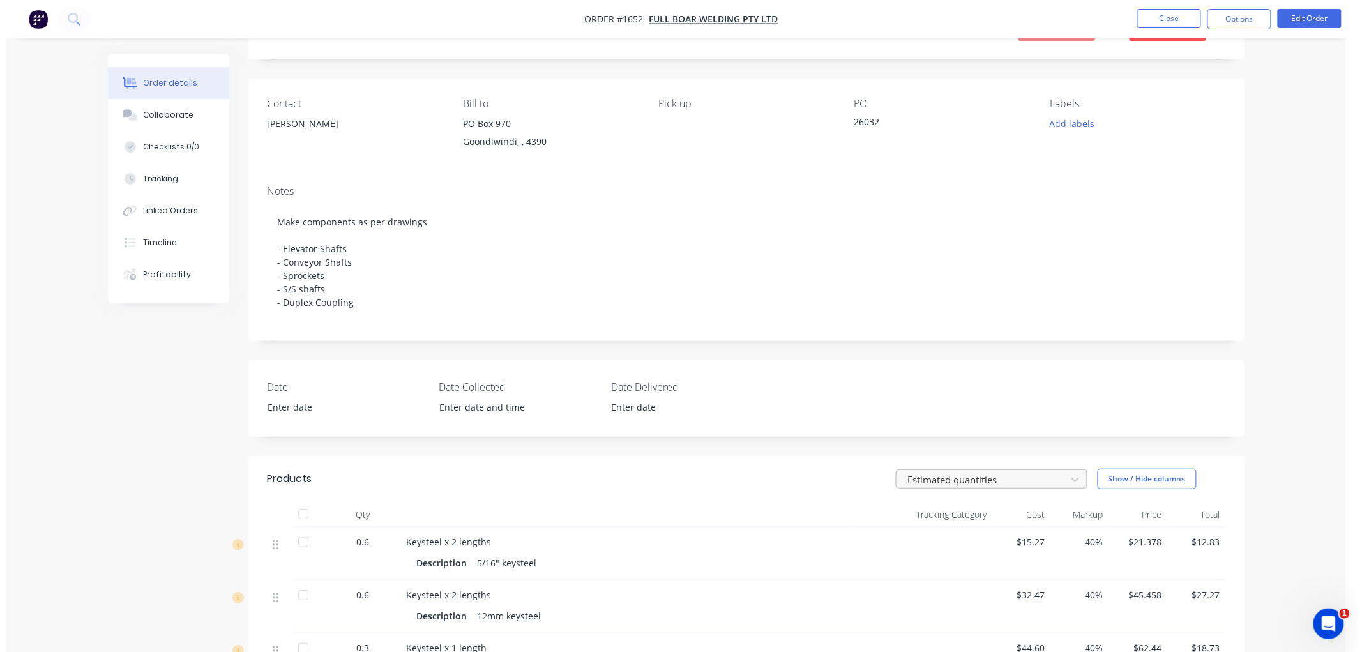
scroll to position [0, 0]
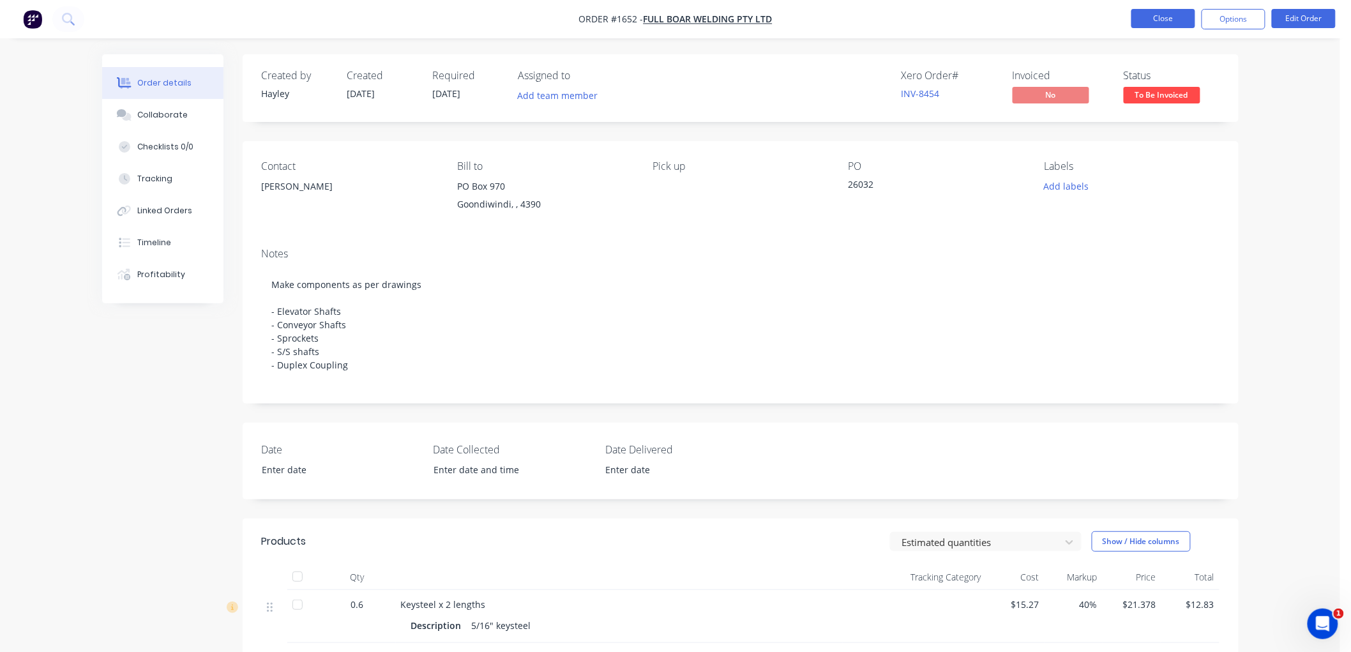
click at [1153, 15] on button "Close" at bounding box center [1163, 18] width 64 height 19
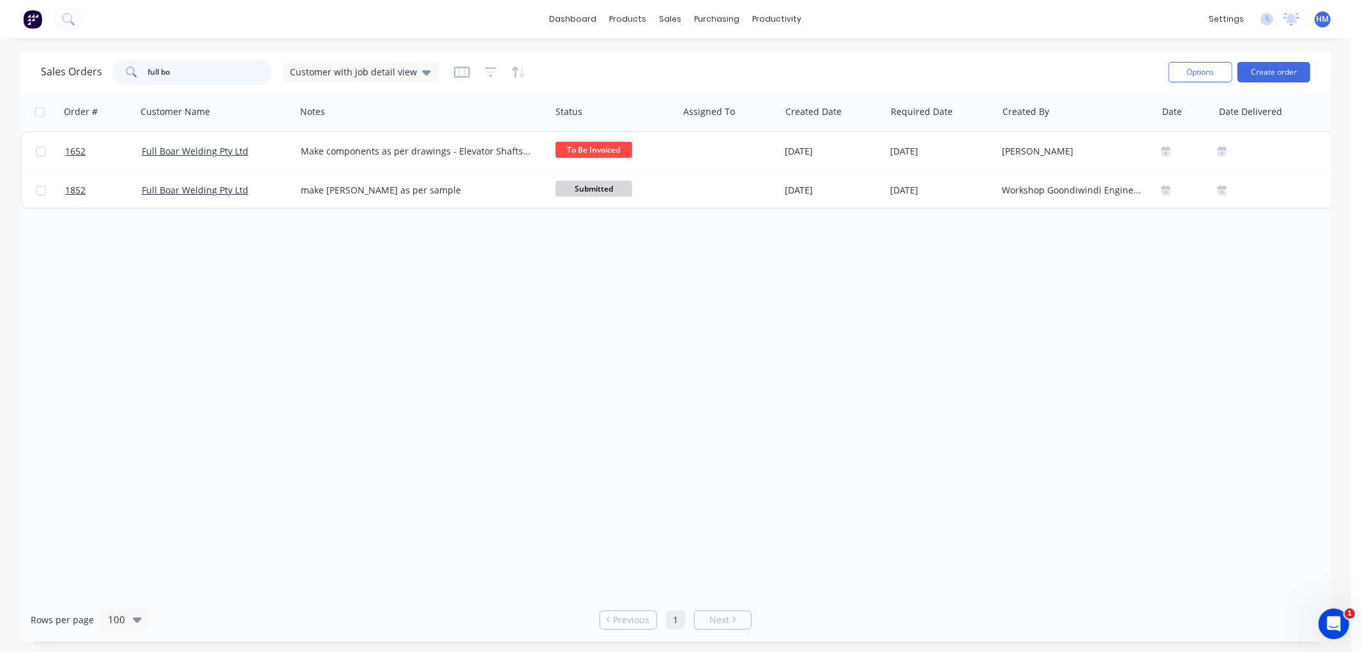
drag, startPoint x: 209, startPoint y: 69, endPoint x: 36, endPoint y: 70, distance: 172.4
click at [36, 70] on div "Sales Orders full bo Customer with job detail view Options Create order" at bounding box center [675, 71] width 1310 height 41
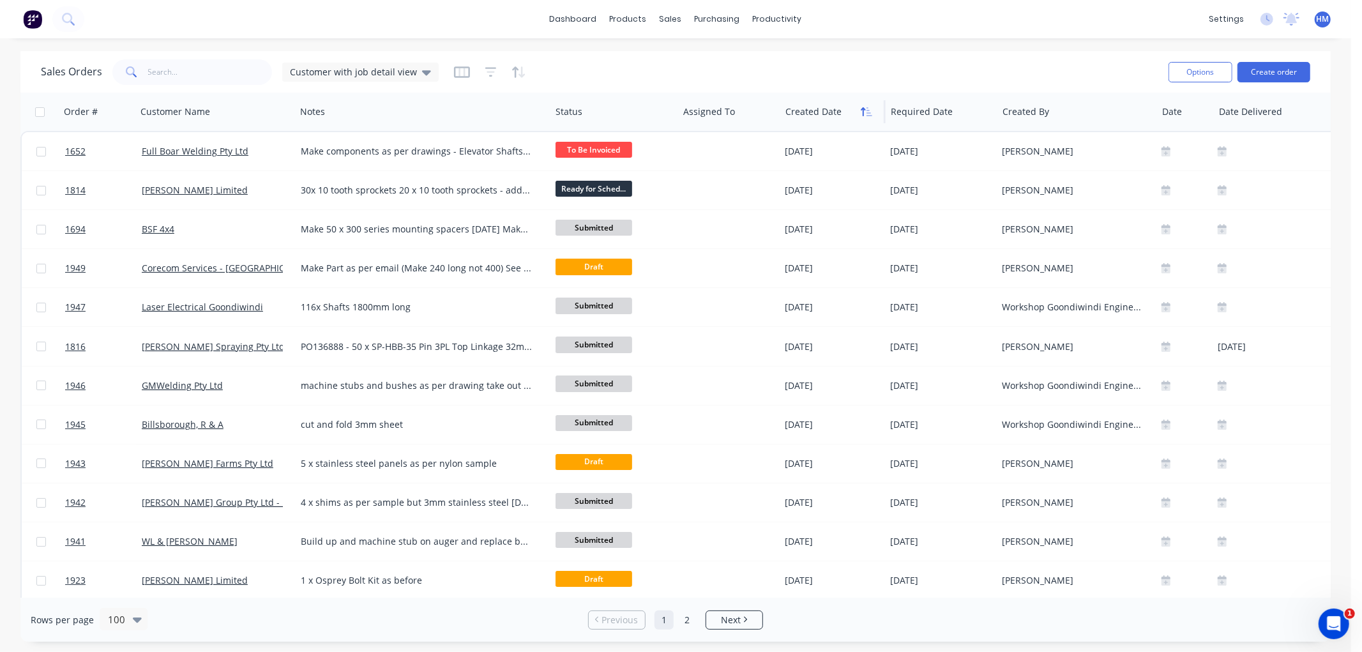
click at [861, 110] on icon "button" at bounding box center [863, 111] width 4 height 9
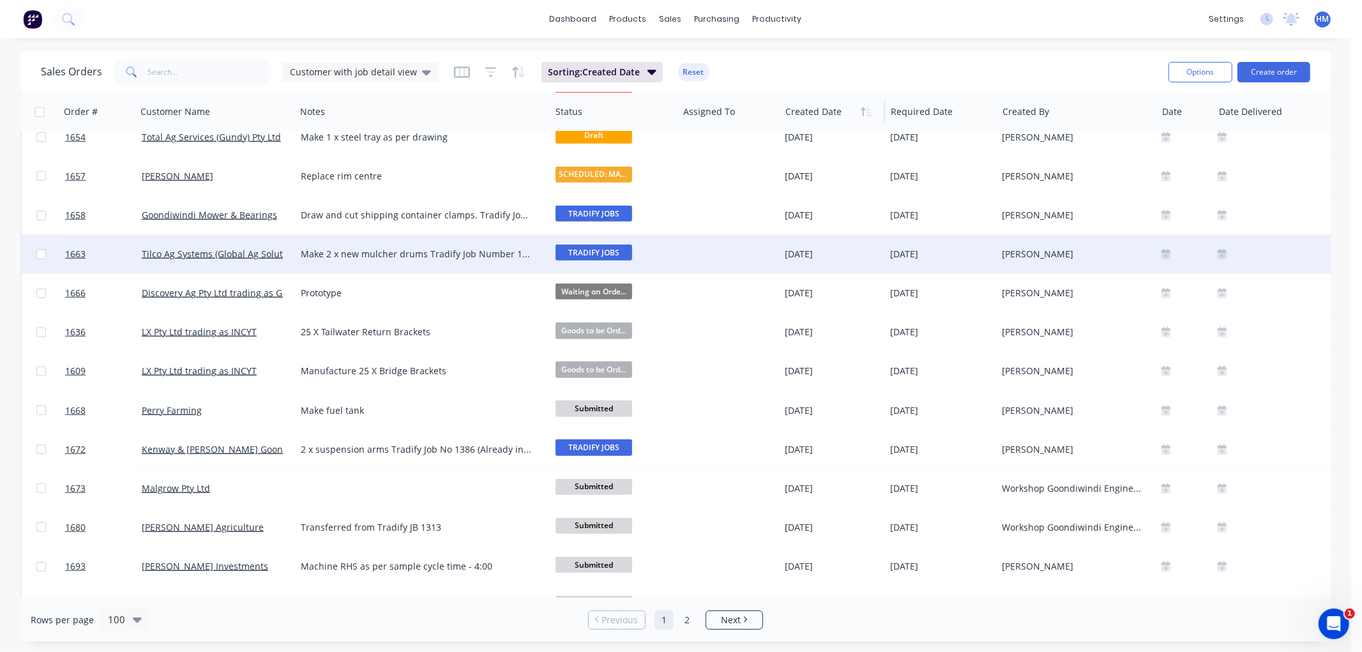
scroll to position [709, 0]
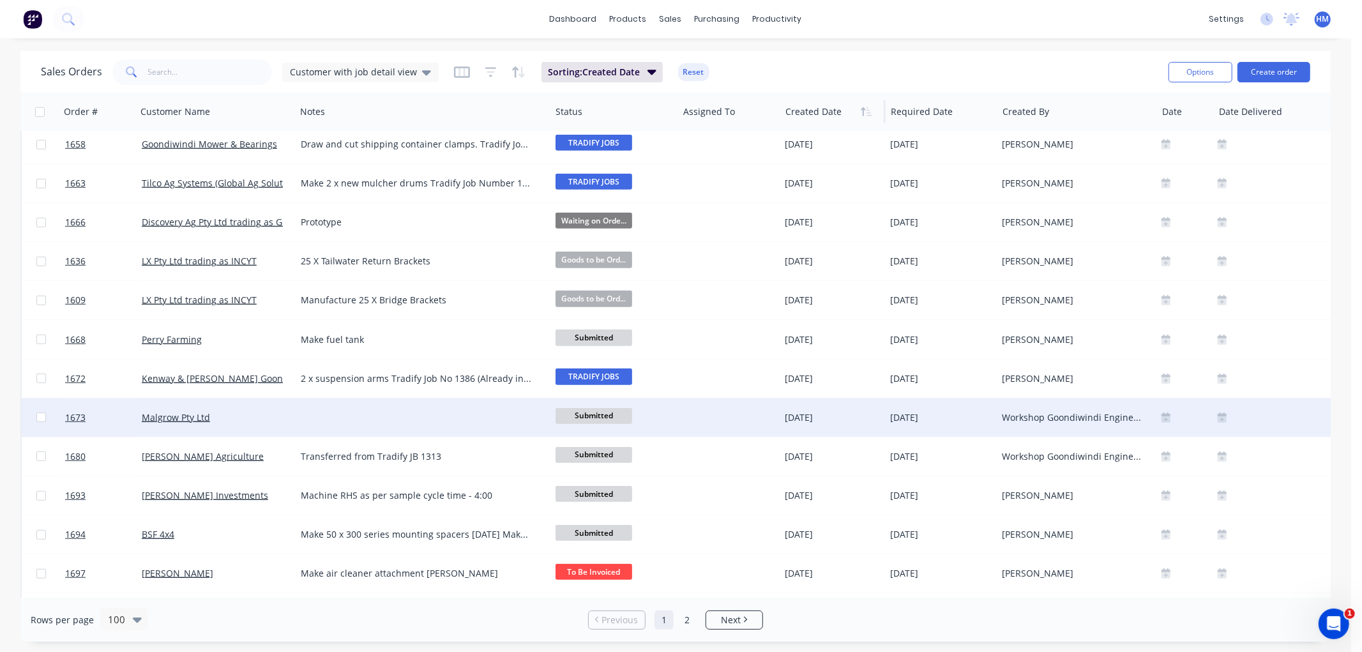
click at [603, 419] on span "Submitted" at bounding box center [593, 416] width 77 height 16
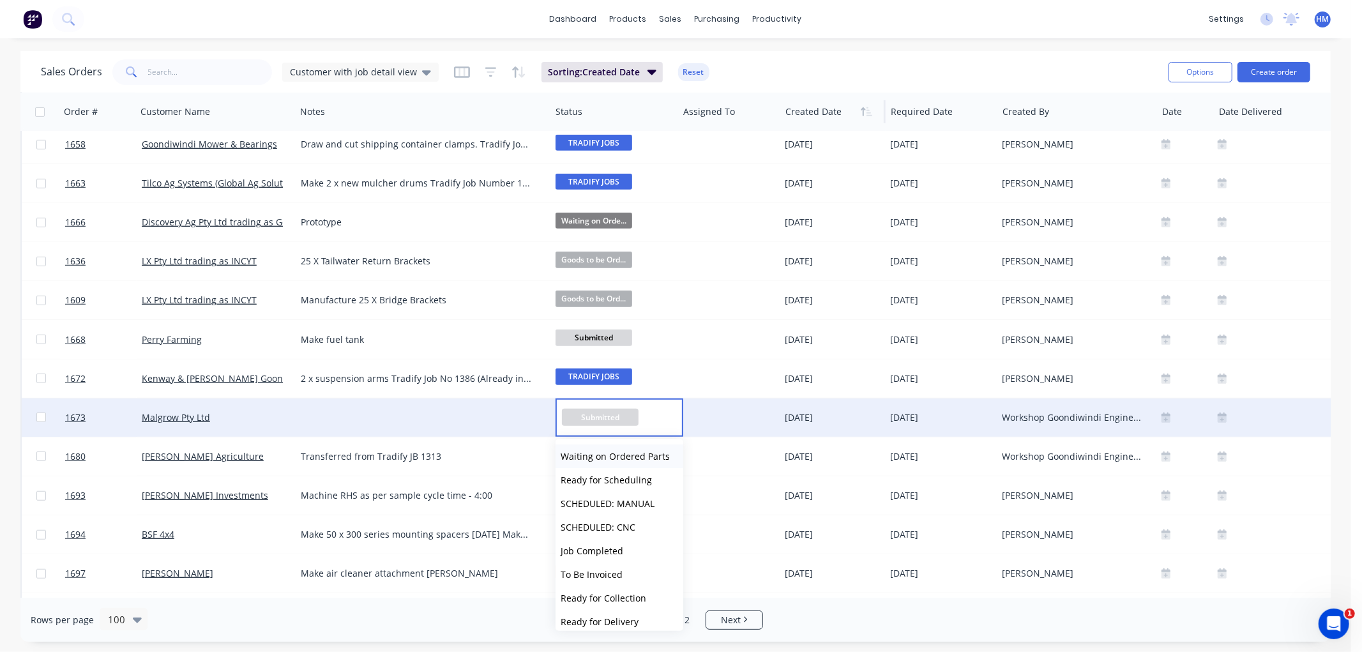
scroll to position [125, 0]
click at [595, 516] on span "To Be Invoiced" at bounding box center [592, 520] width 62 height 12
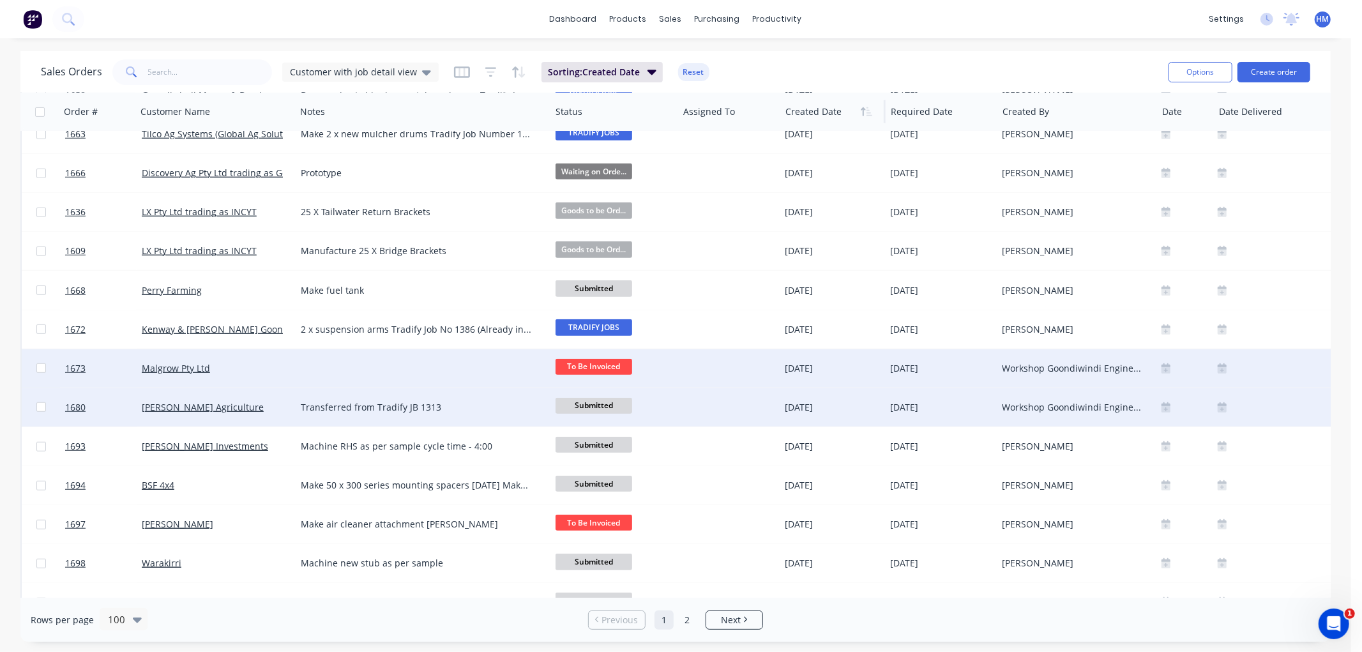
scroll to position [780, 0]
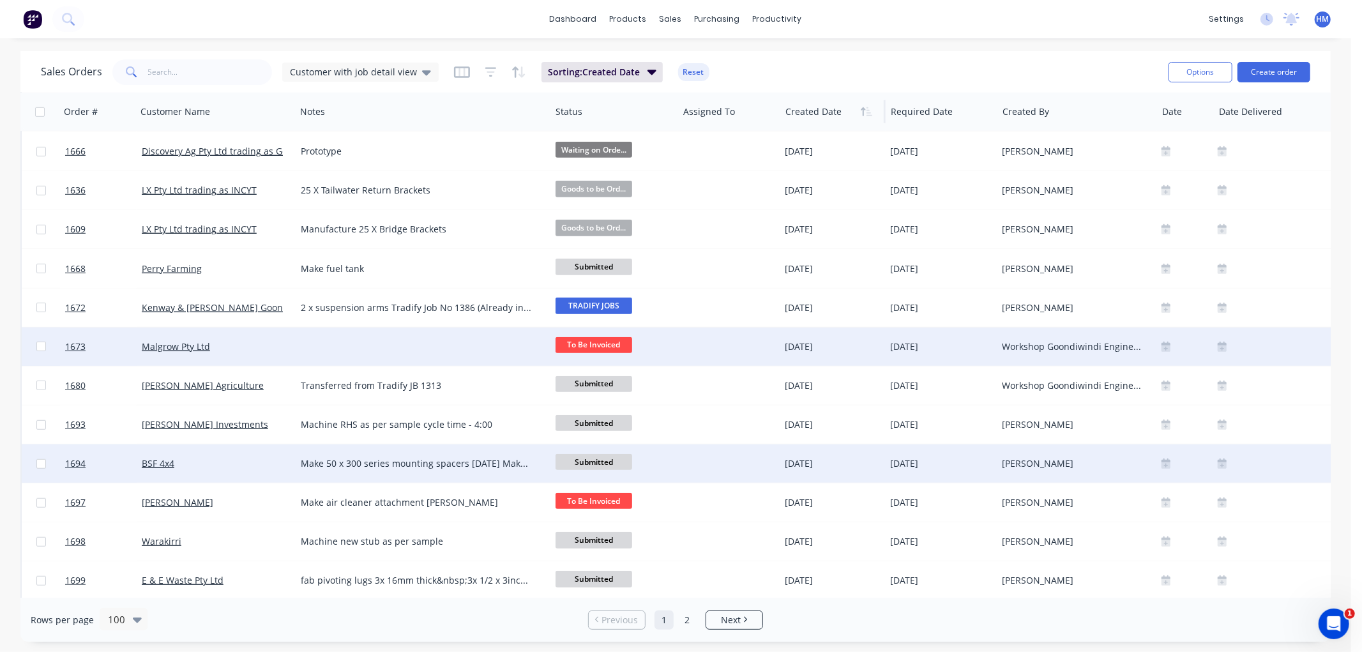
click at [605, 458] on span "Submitted" at bounding box center [593, 462] width 77 height 16
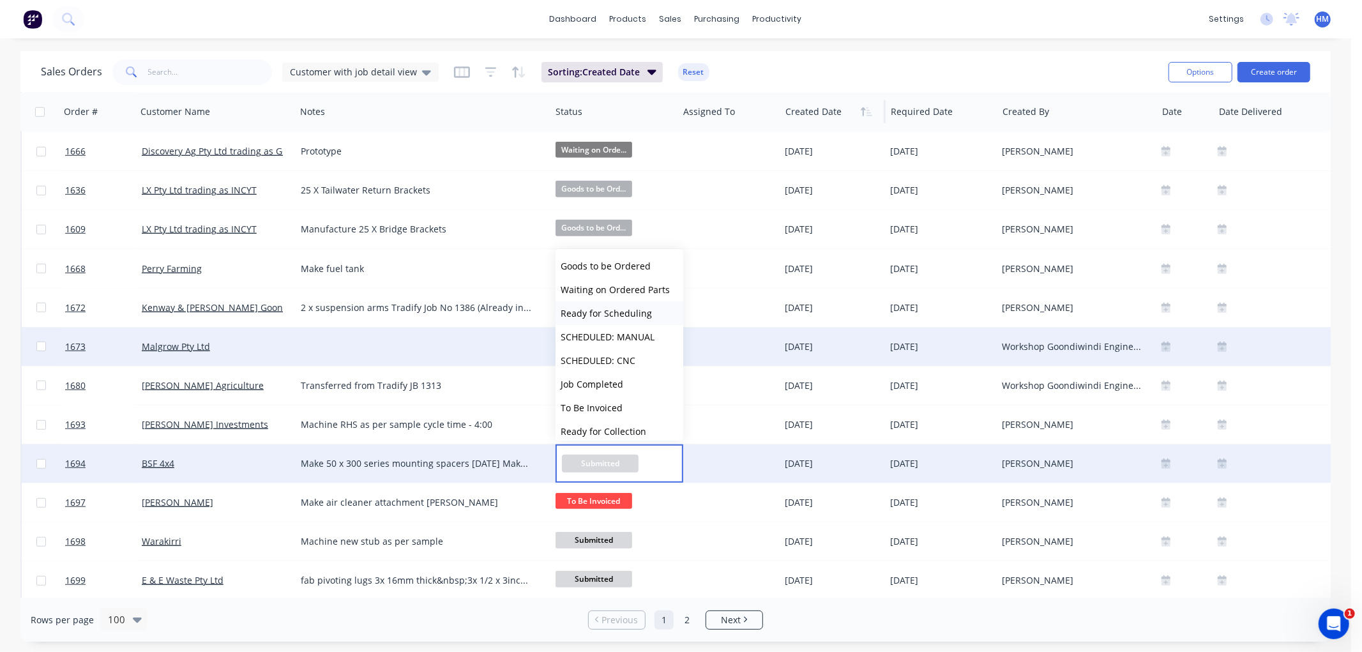
scroll to position [71, 0]
click at [601, 381] on span "To Be Invoiced" at bounding box center [592, 384] width 62 height 12
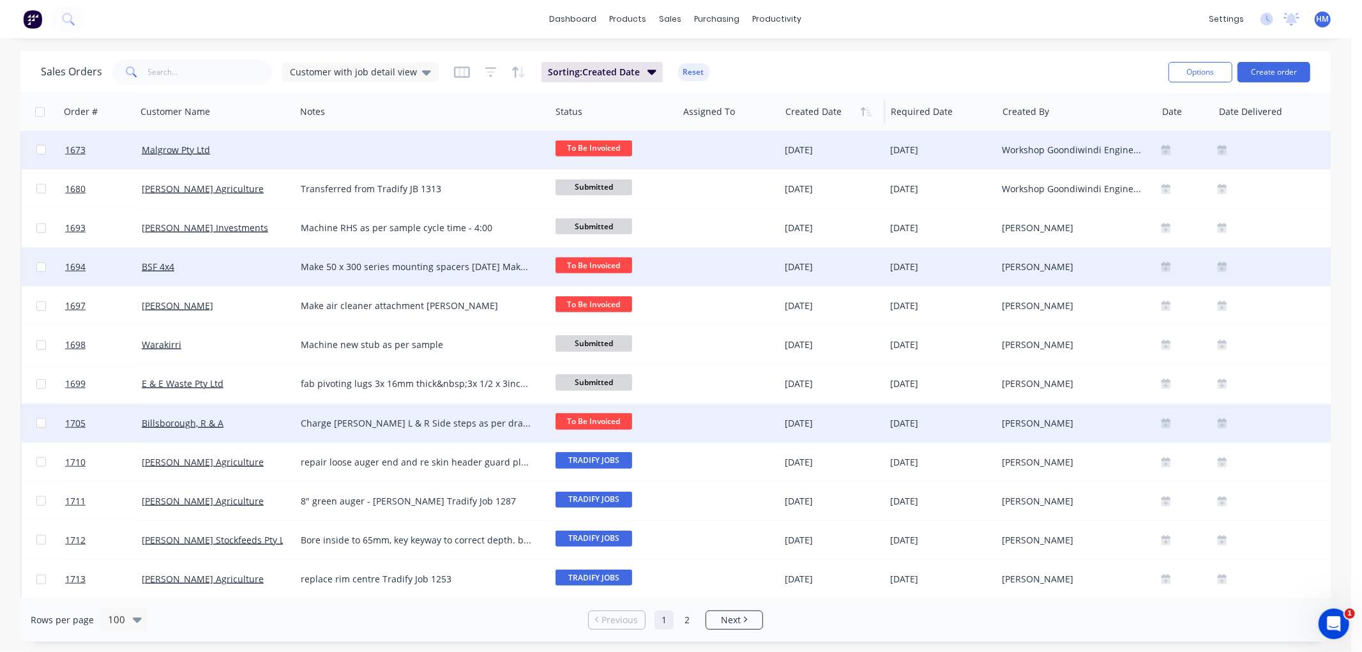
scroll to position [993, 0]
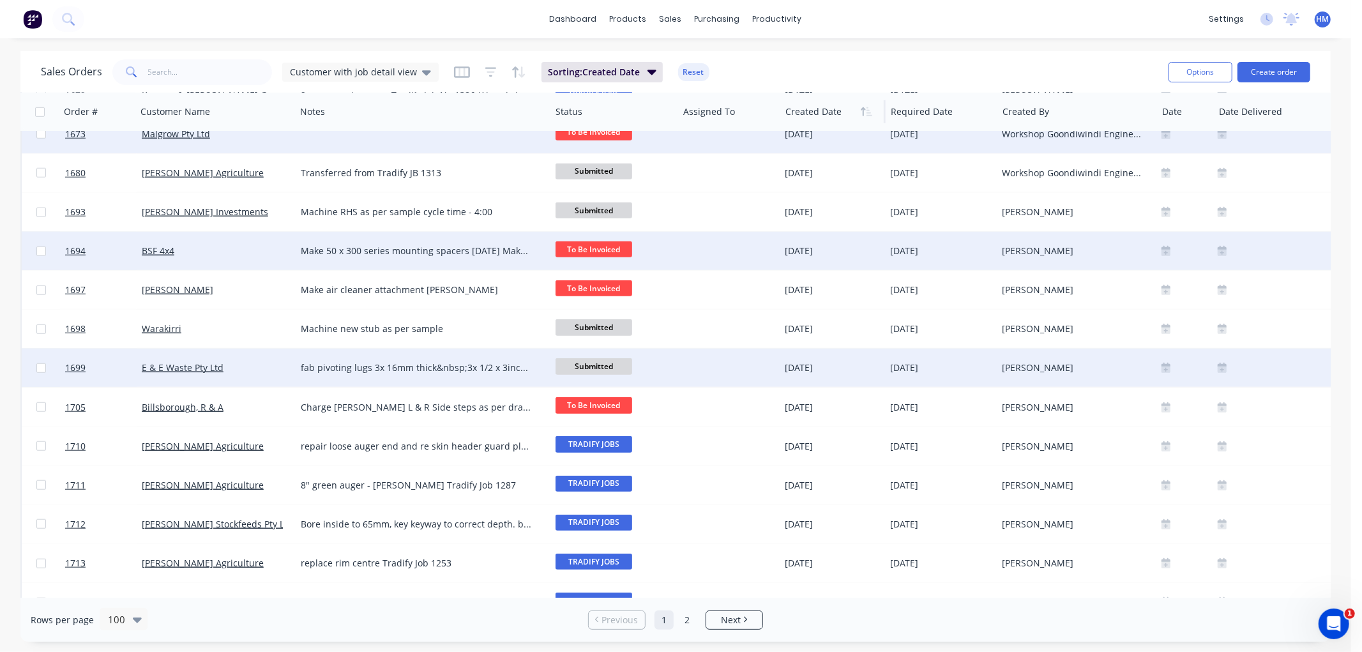
click at [585, 359] on span "Submitted" at bounding box center [593, 366] width 77 height 16
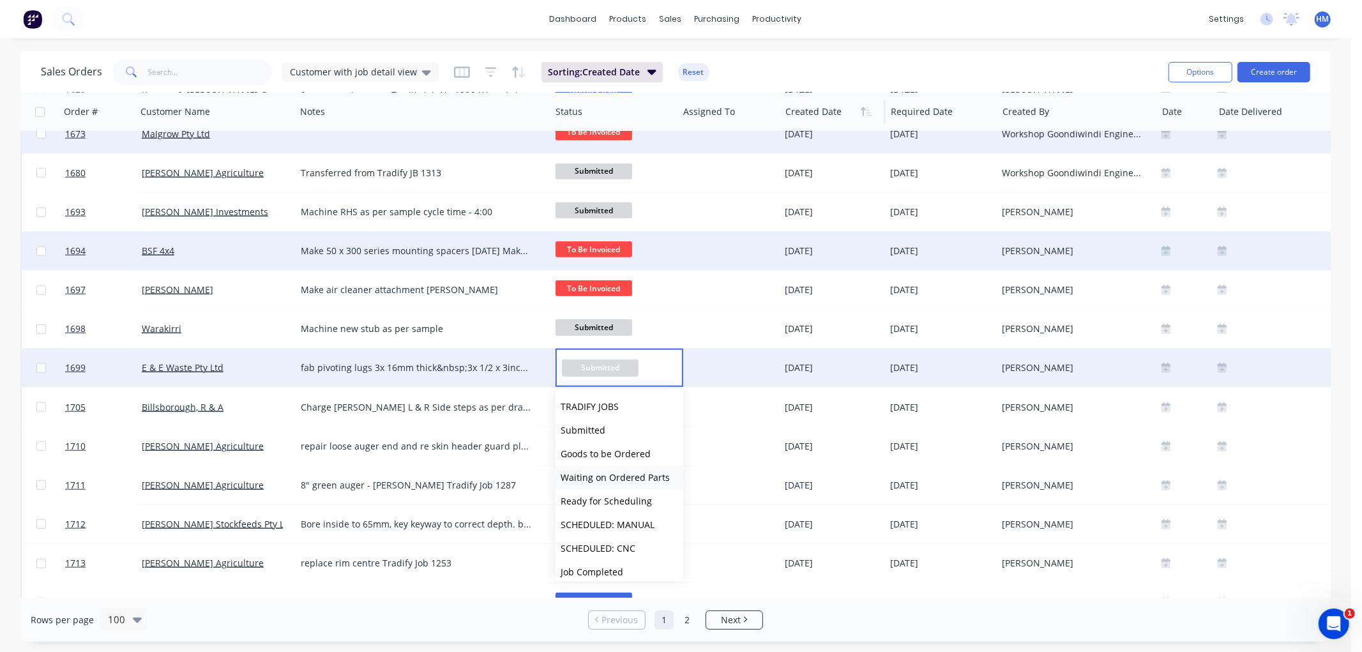
scroll to position [71, 0]
click at [604, 518] on span "To Be Invoiced" at bounding box center [592, 524] width 62 height 12
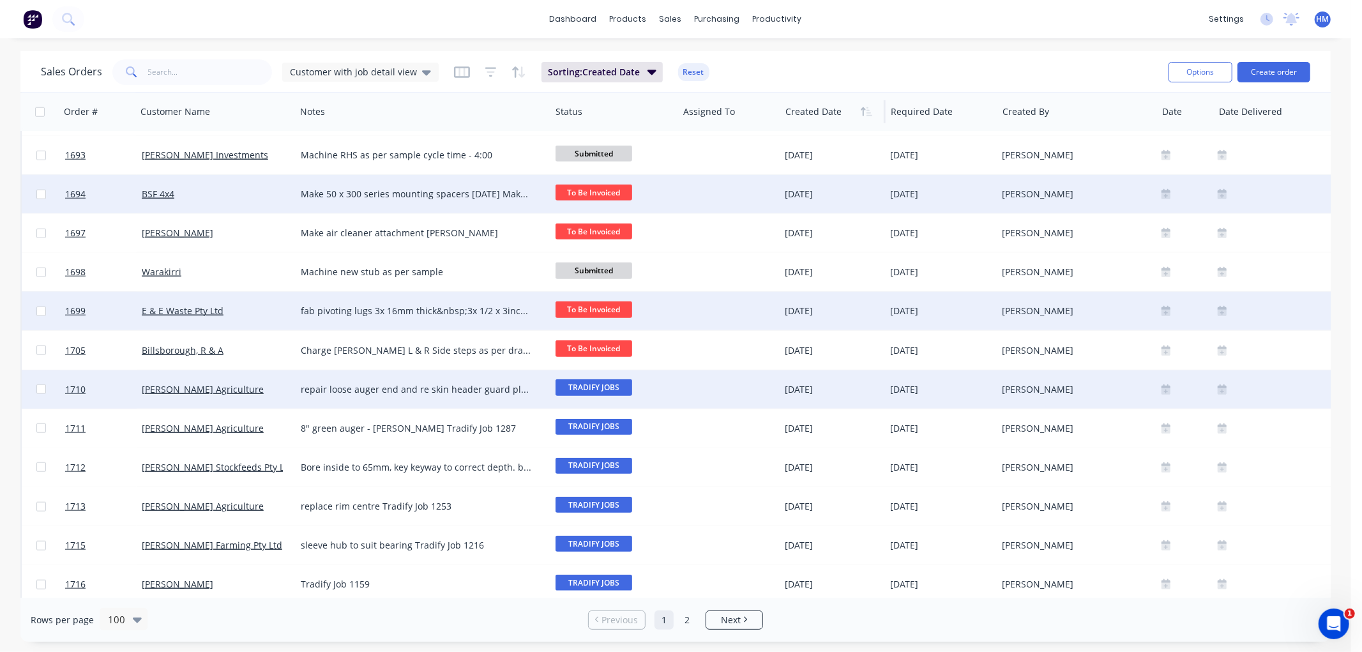
scroll to position [1064, 0]
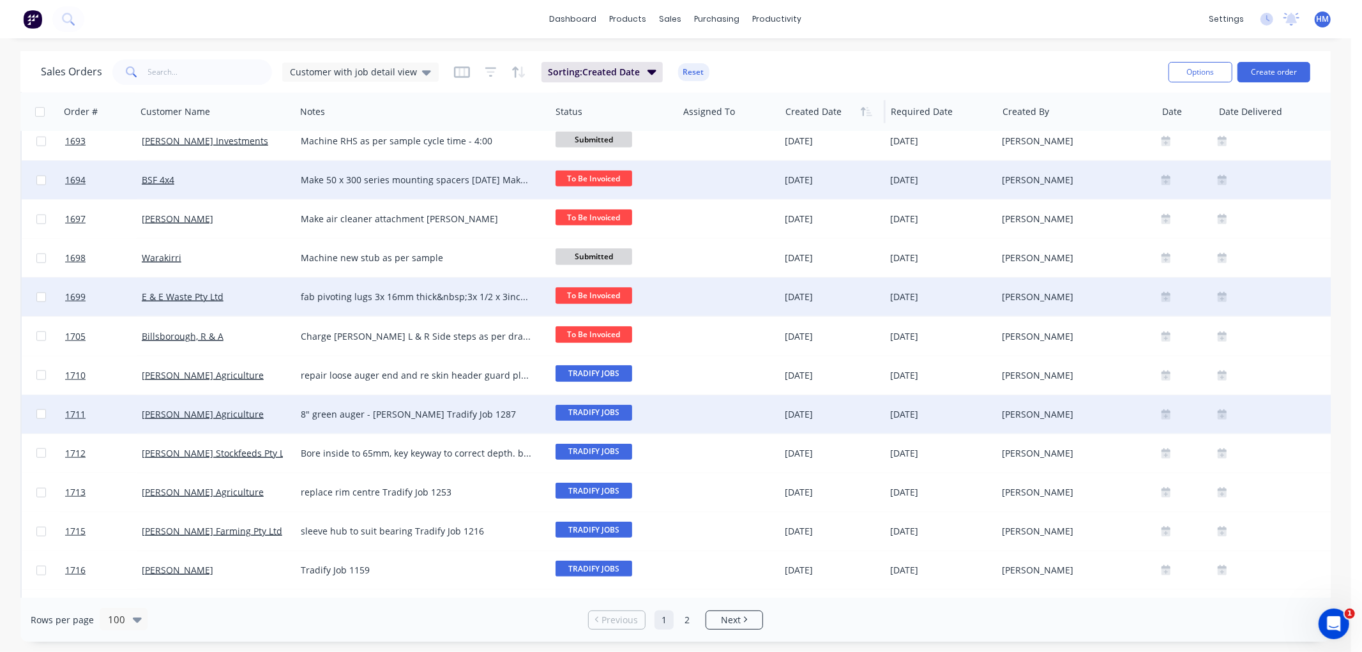
click at [605, 409] on span "TRADIFY JOBS" at bounding box center [593, 413] width 77 height 16
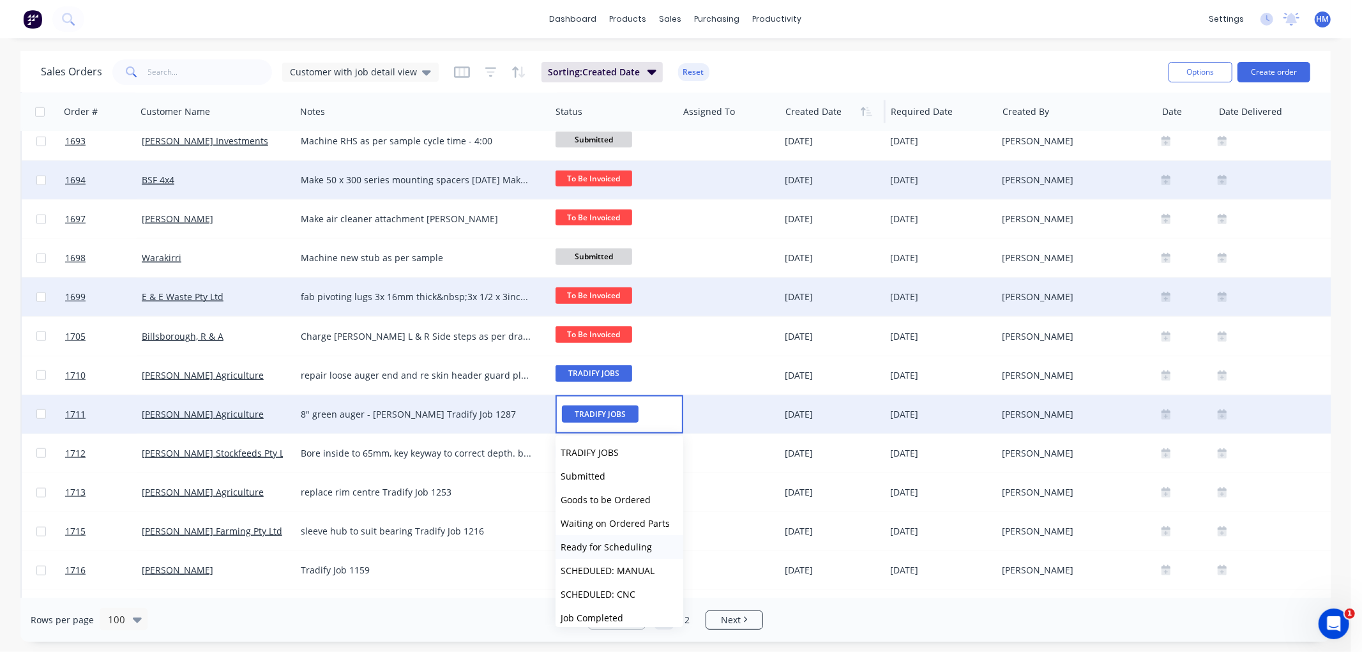
scroll to position [71, 0]
click at [604, 572] on span "To Be Invoiced" at bounding box center [592, 570] width 62 height 12
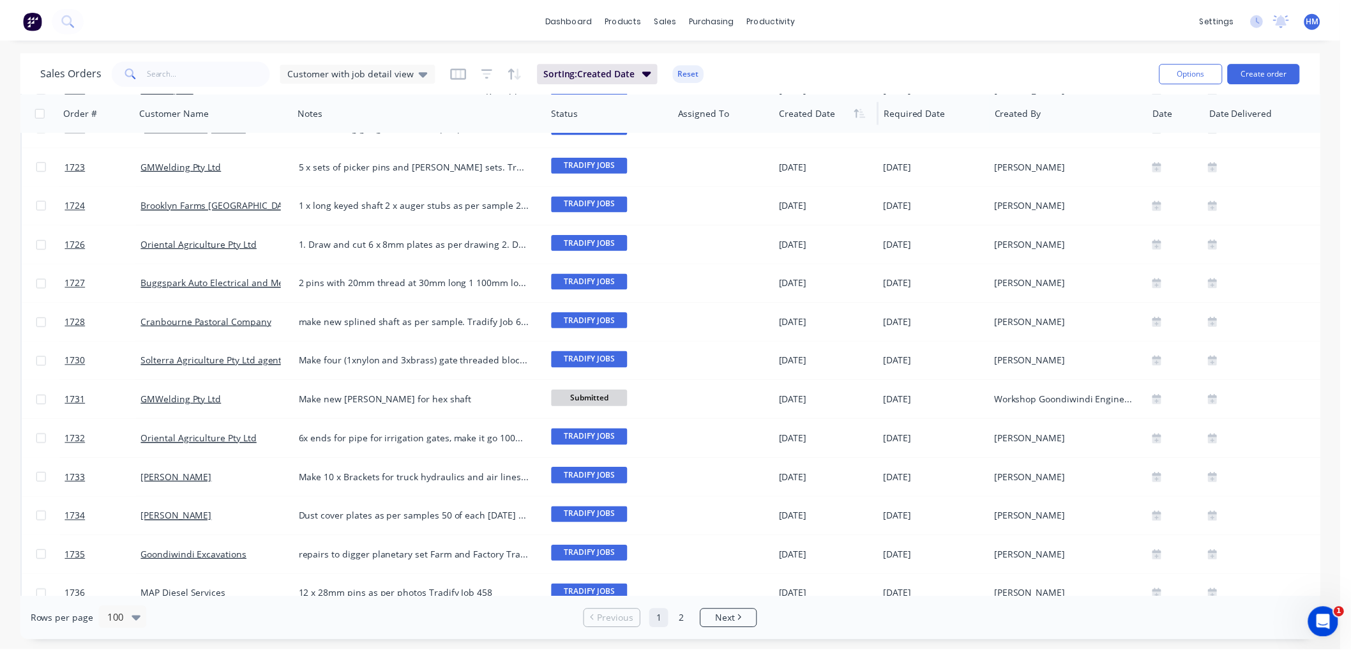
scroll to position [1702, 0]
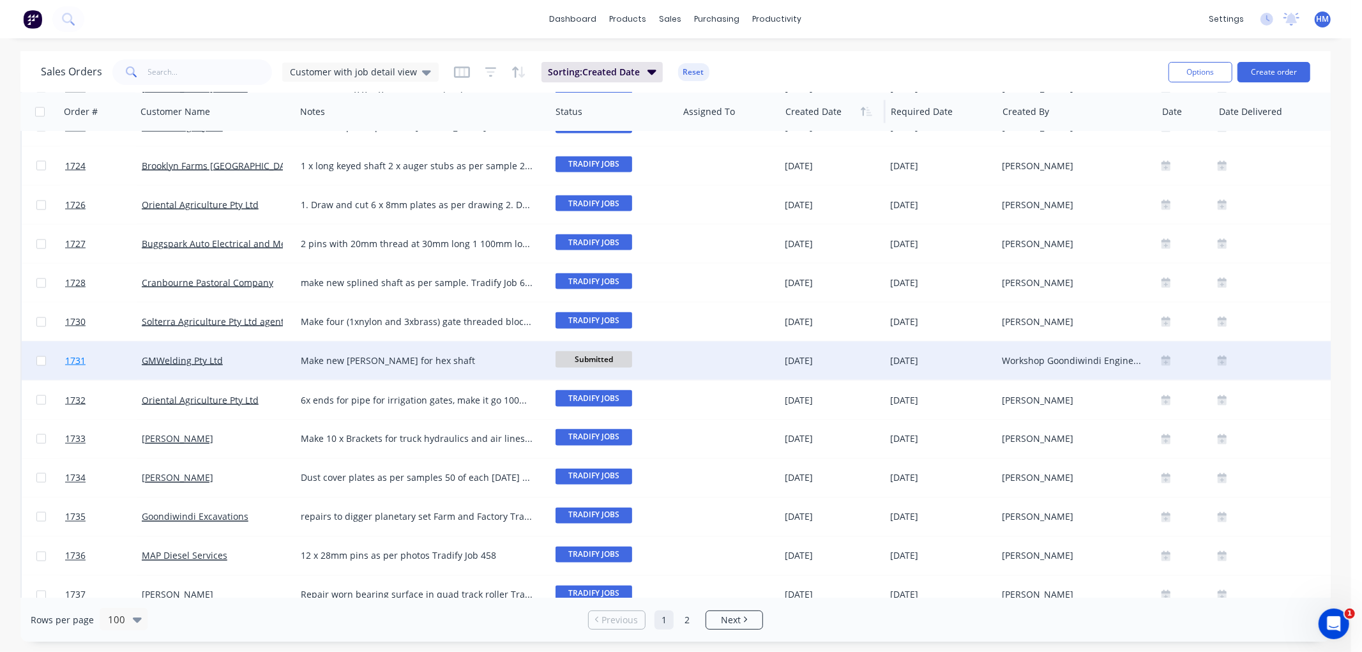
click at [113, 359] on link "1731" at bounding box center [103, 361] width 77 height 38
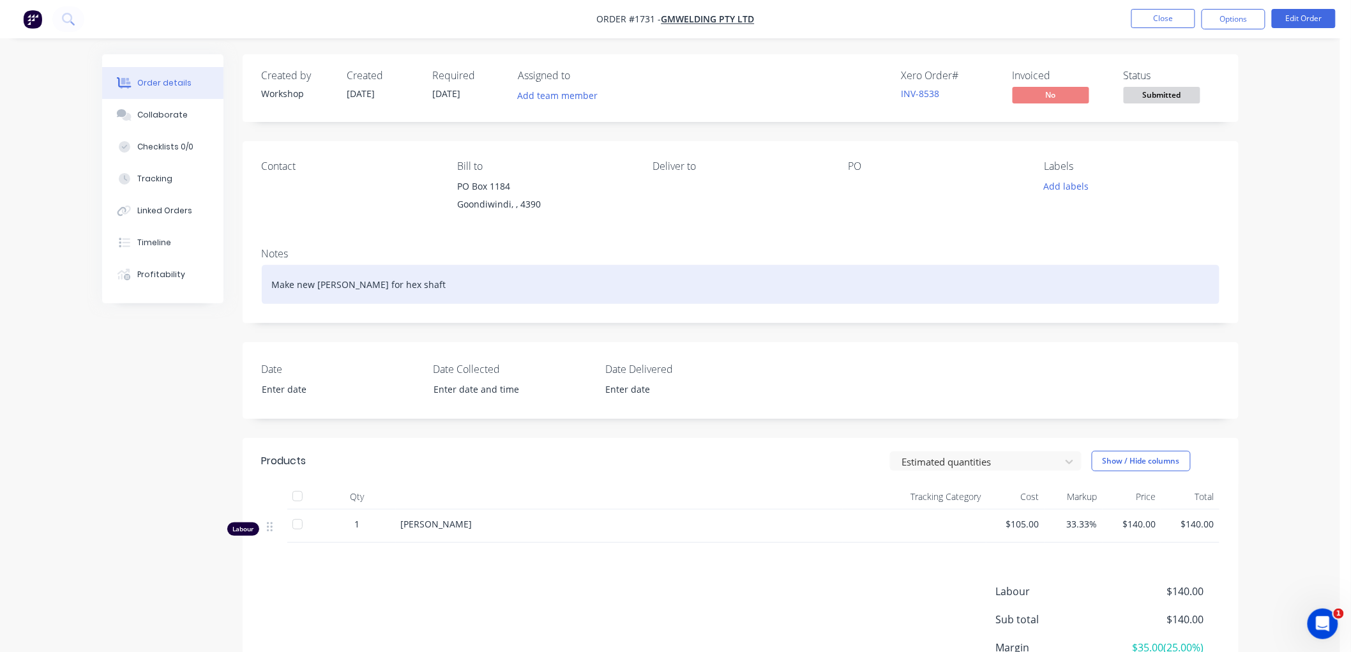
scroll to position [71, 0]
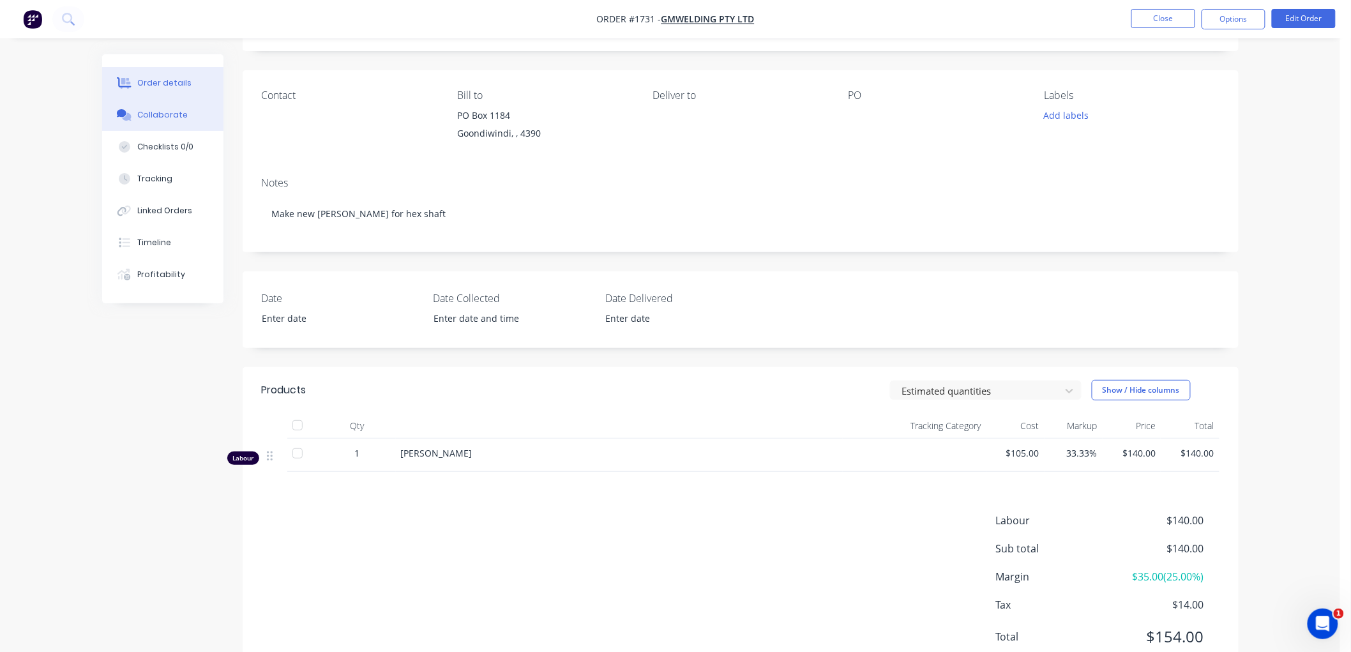
click at [160, 116] on div "Collaborate" at bounding box center [162, 114] width 50 height 11
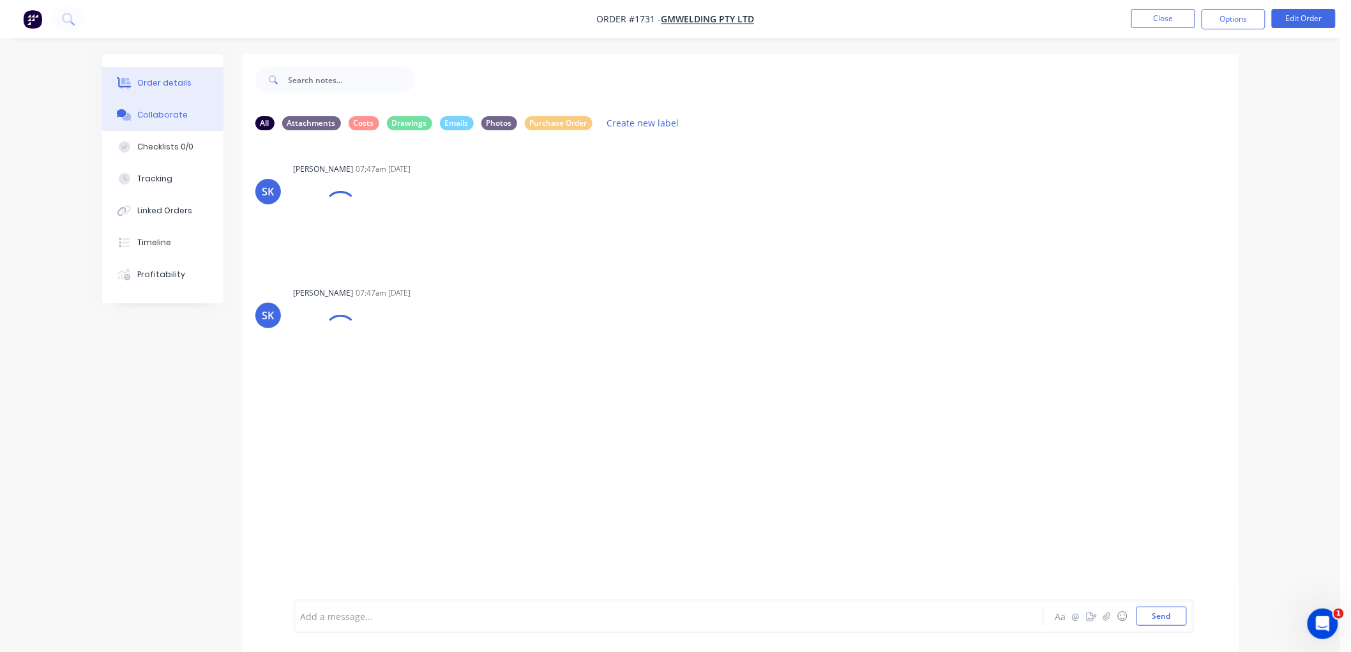
click at [160, 82] on div "Order details" at bounding box center [164, 82] width 54 height 11
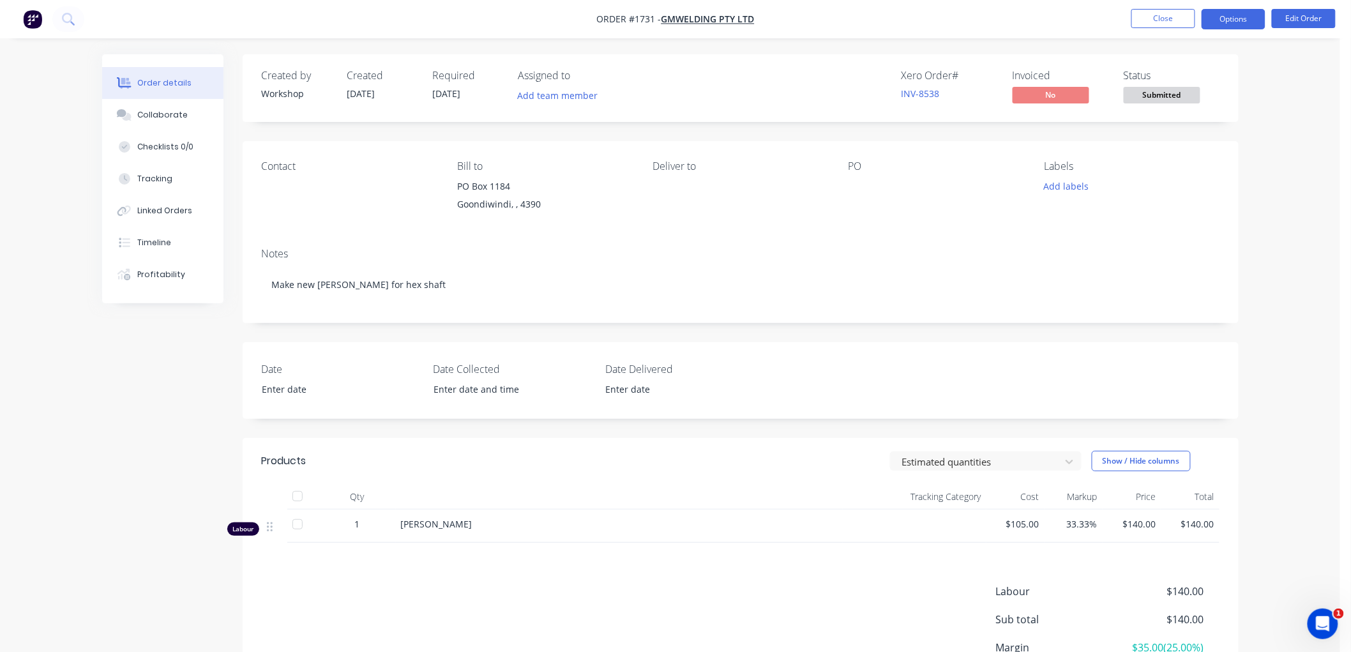
click at [1227, 24] on button "Options" at bounding box center [1234, 19] width 64 height 20
click at [934, 264] on div "Notes Make new bush for hex shaft" at bounding box center [741, 281] width 996 height 86
click at [1170, 93] on span "Submitted" at bounding box center [1162, 95] width 77 height 16
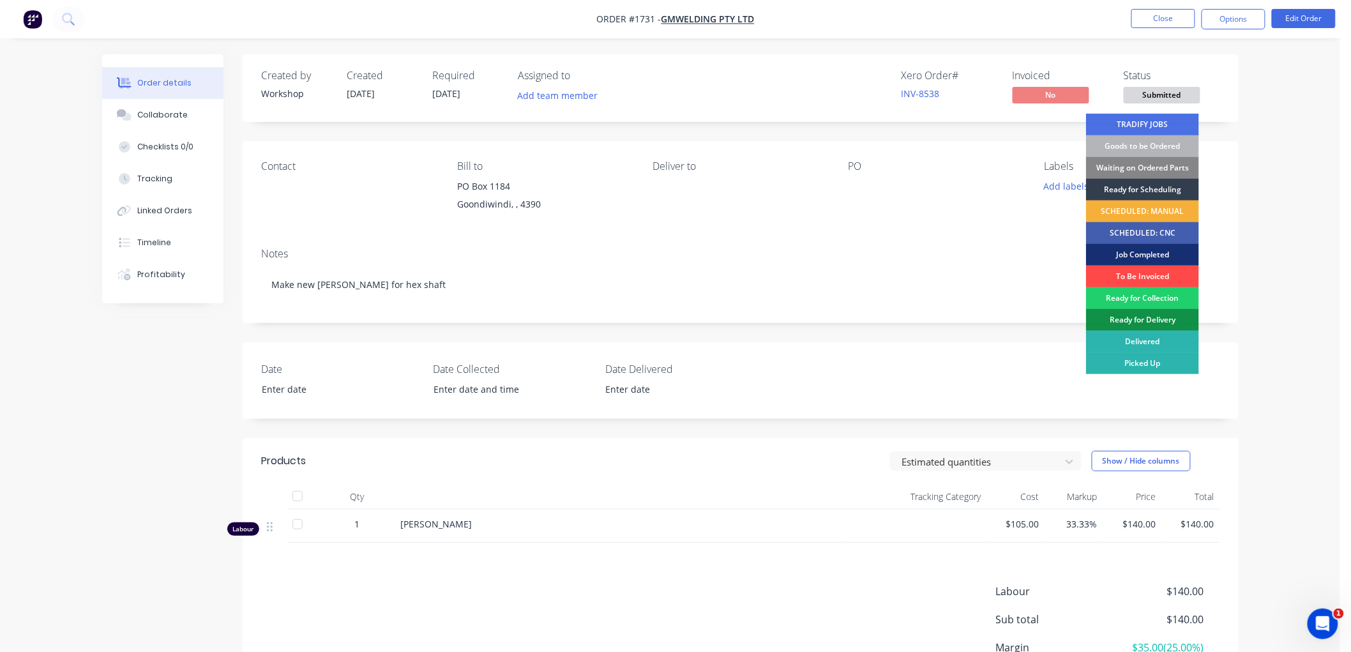
click at [1163, 270] on div "To Be Invoiced" at bounding box center [1142, 277] width 113 height 22
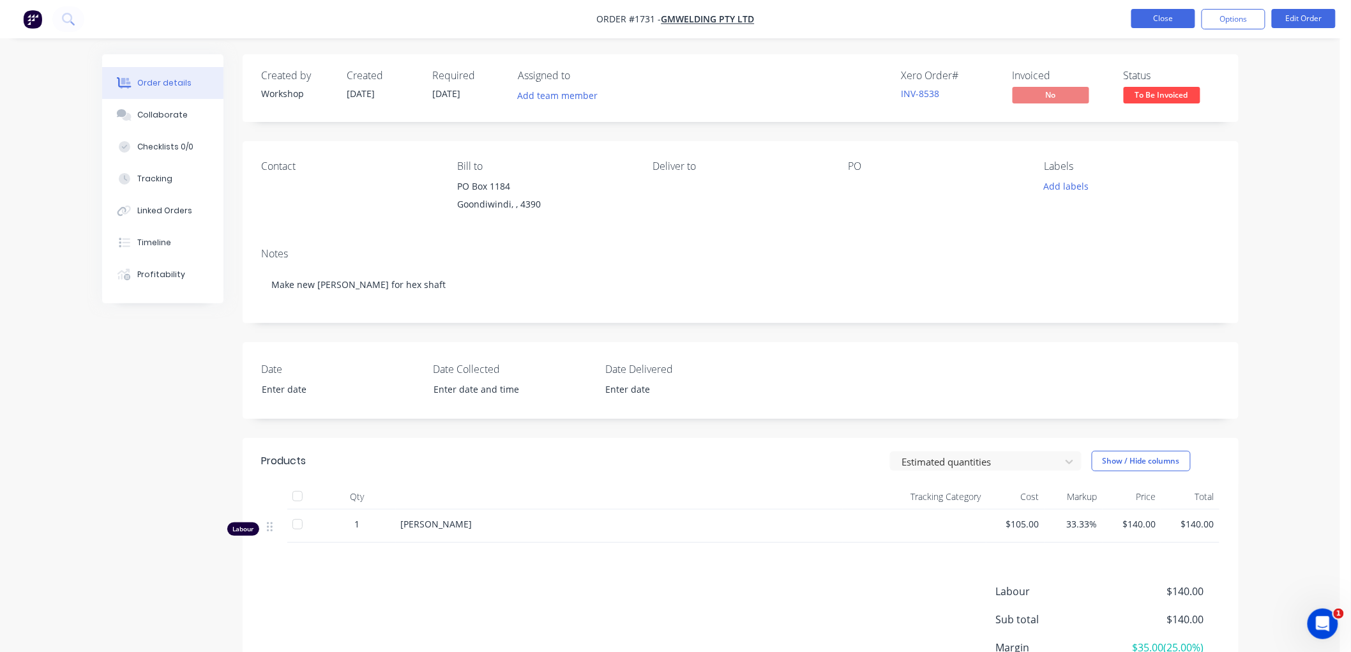
click at [1182, 20] on button "Close" at bounding box center [1163, 18] width 64 height 19
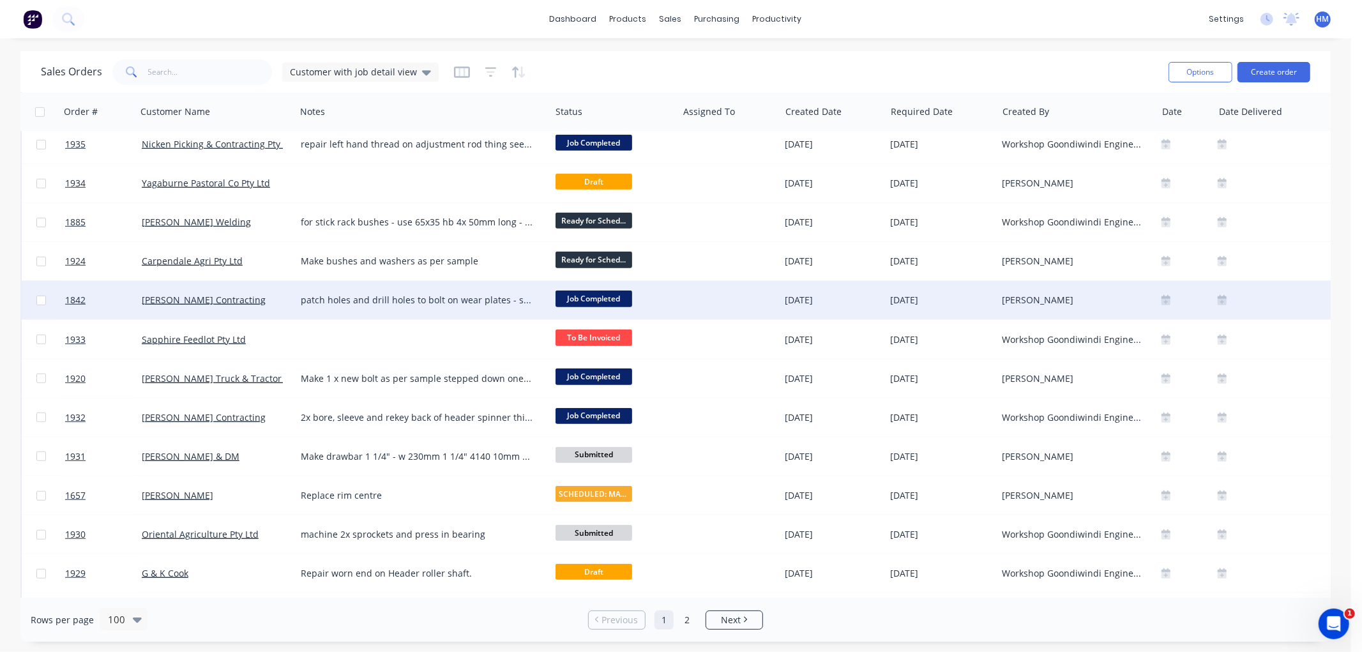
scroll to position [780, 0]
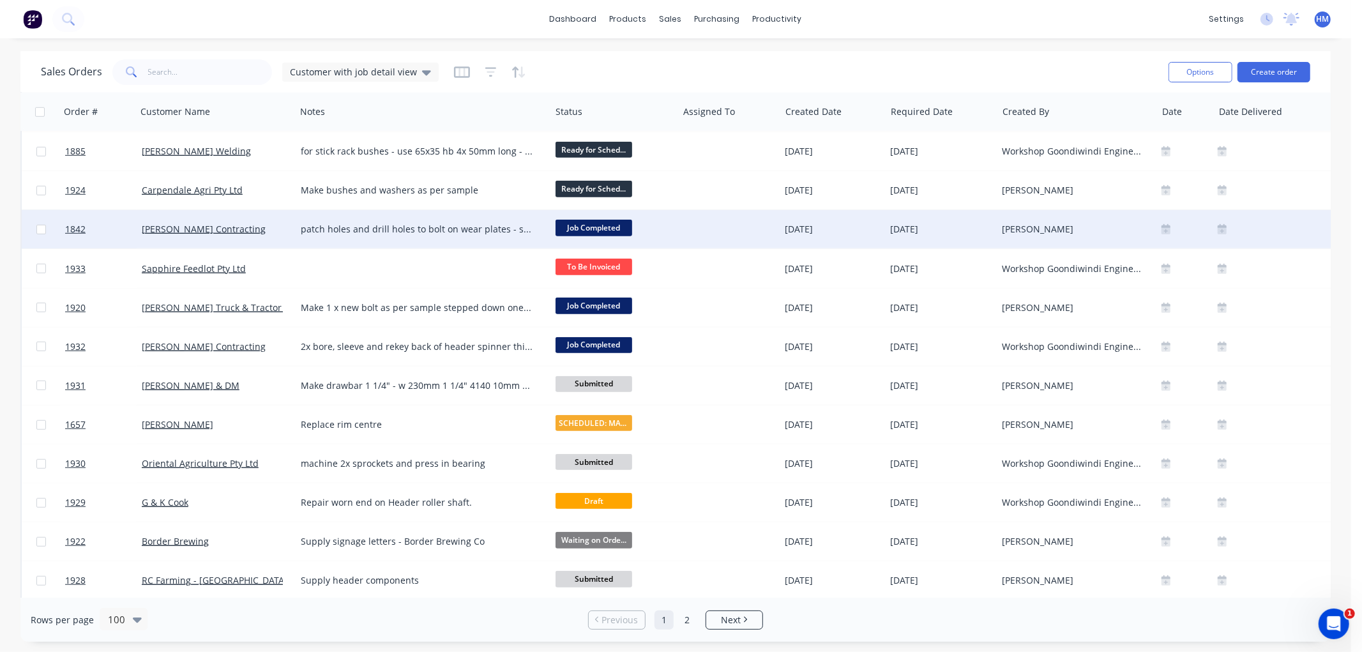
click at [249, 230] on div "[PERSON_NAME] Contracting" at bounding box center [213, 229] width 142 height 13
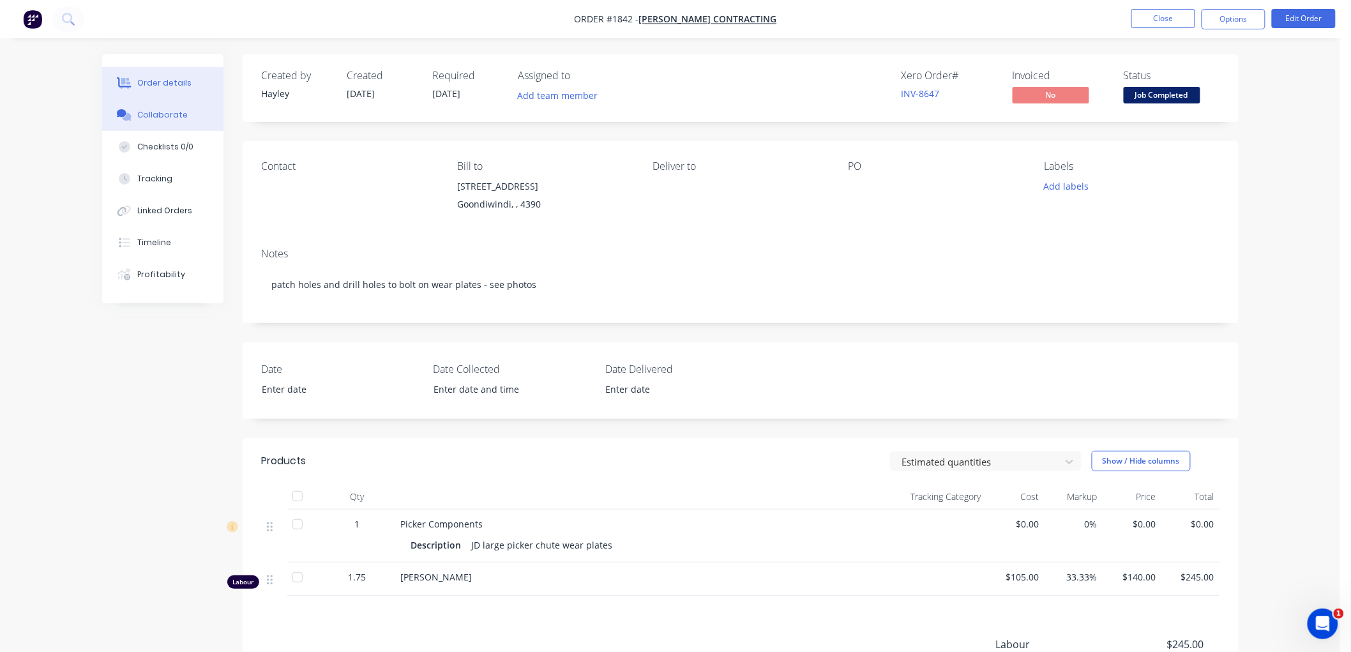
click at [138, 118] on div "Collaborate" at bounding box center [162, 114] width 50 height 11
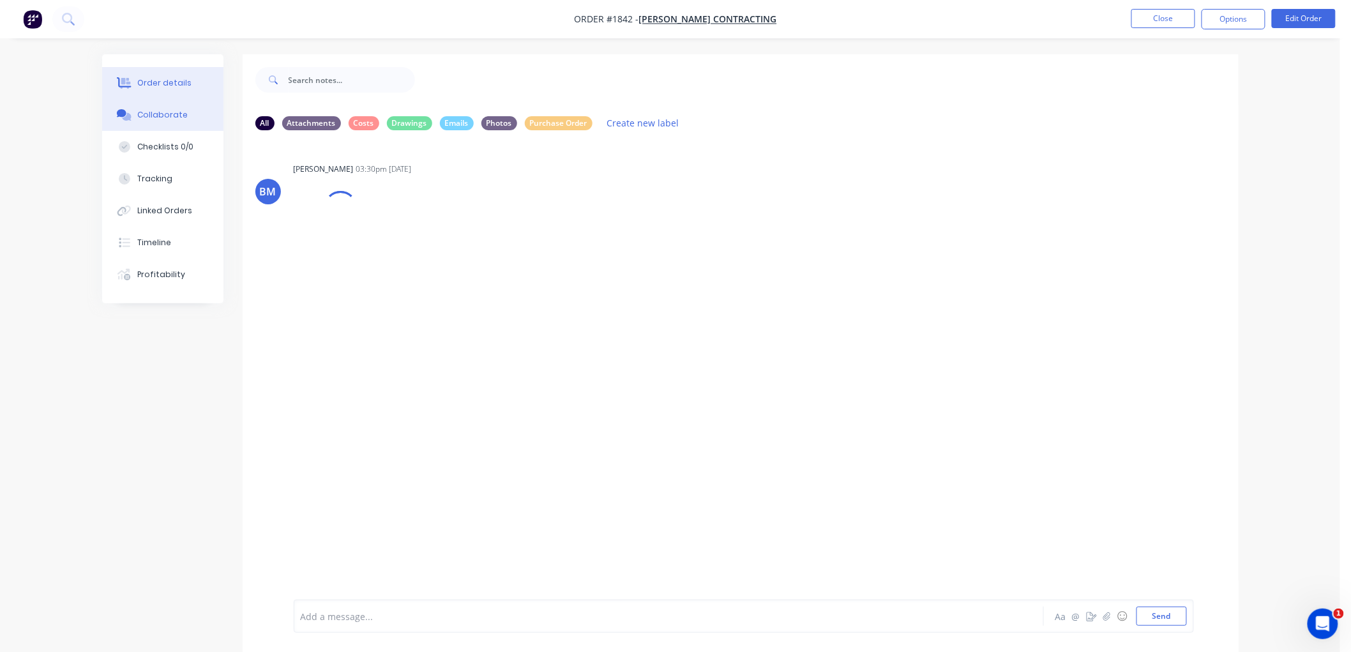
drag, startPoint x: 163, startPoint y: 80, endPoint x: 183, endPoint y: 79, distance: 20.4
click at [183, 79] on div "Order details" at bounding box center [164, 82] width 54 height 11
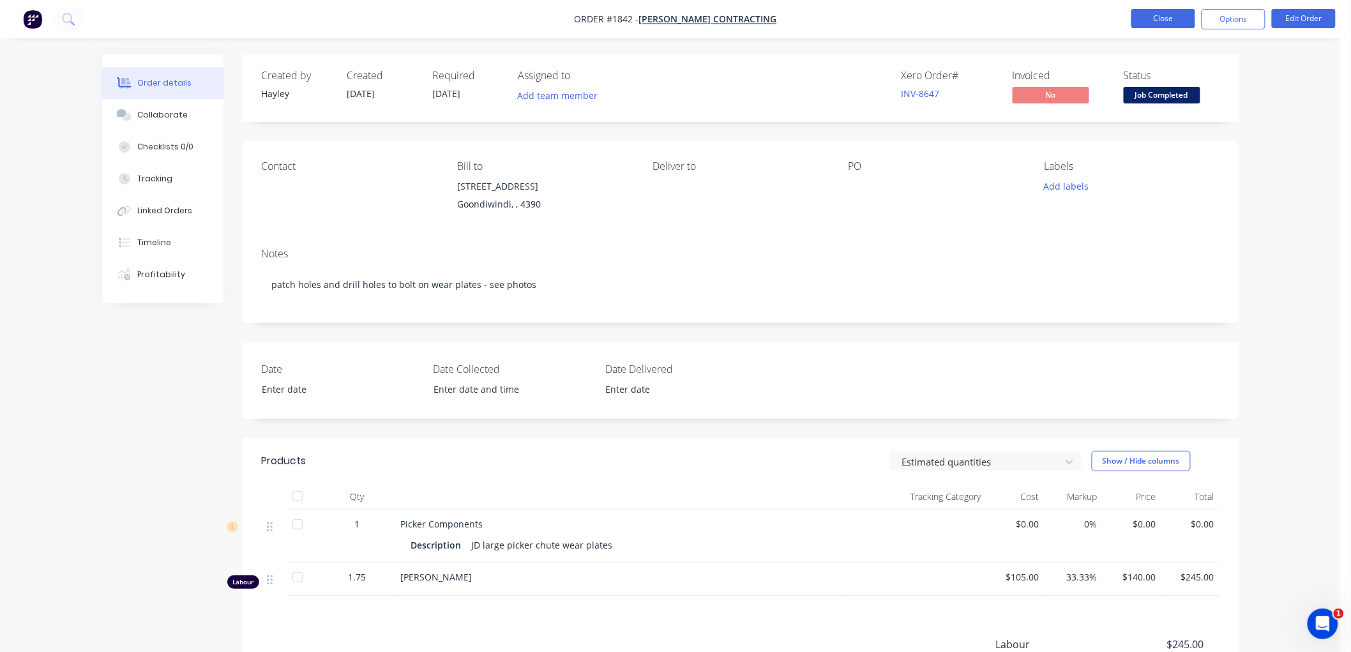
click at [1160, 18] on button "Close" at bounding box center [1163, 18] width 64 height 19
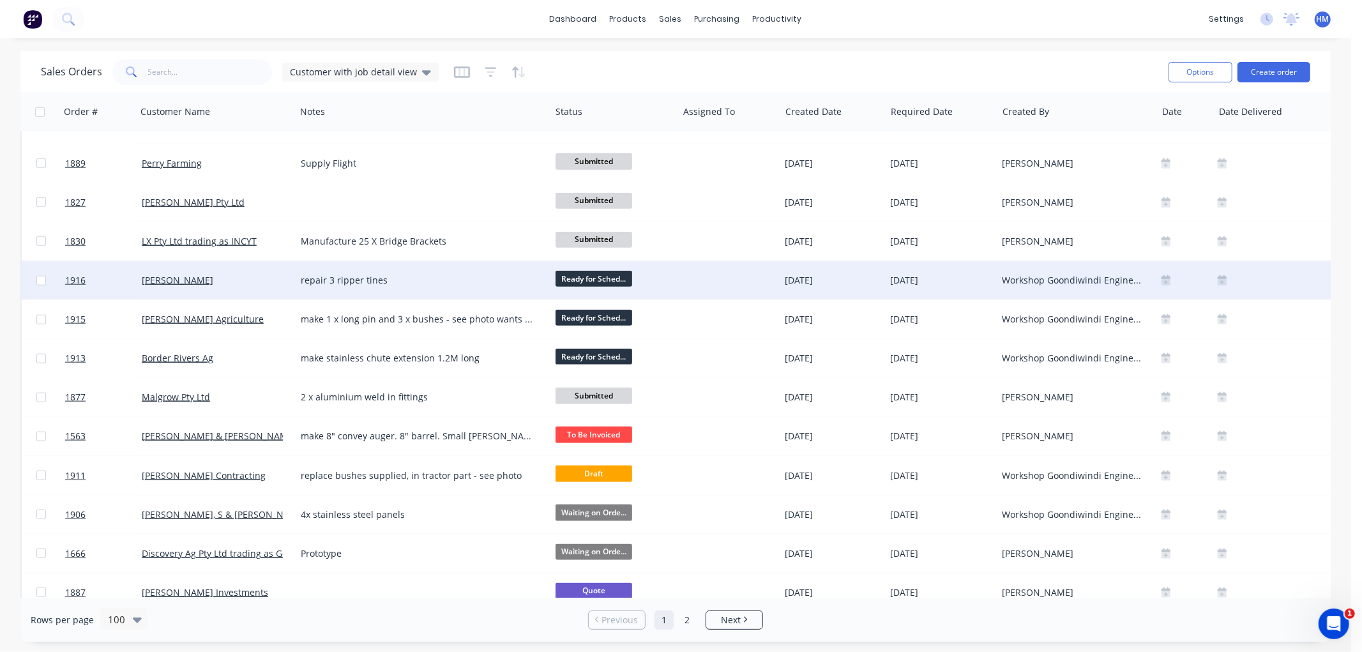
scroll to position [1277, 0]
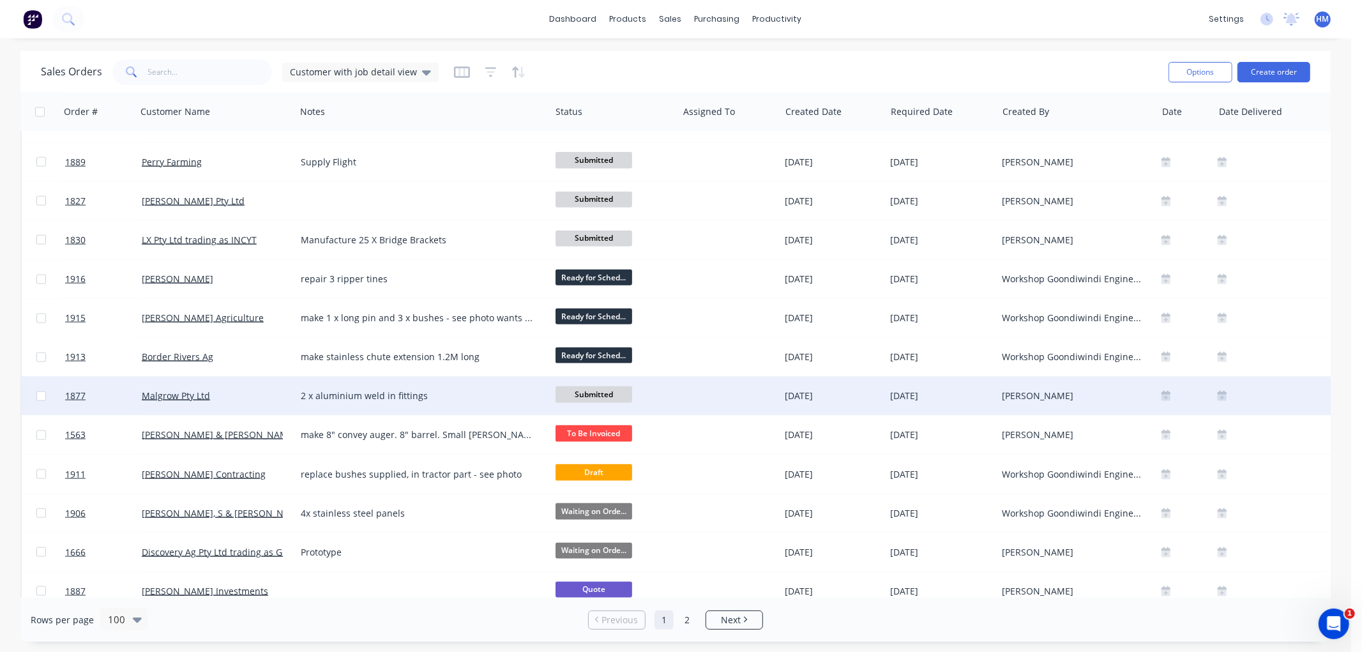
click at [585, 391] on span "Submitted" at bounding box center [593, 394] width 77 height 16
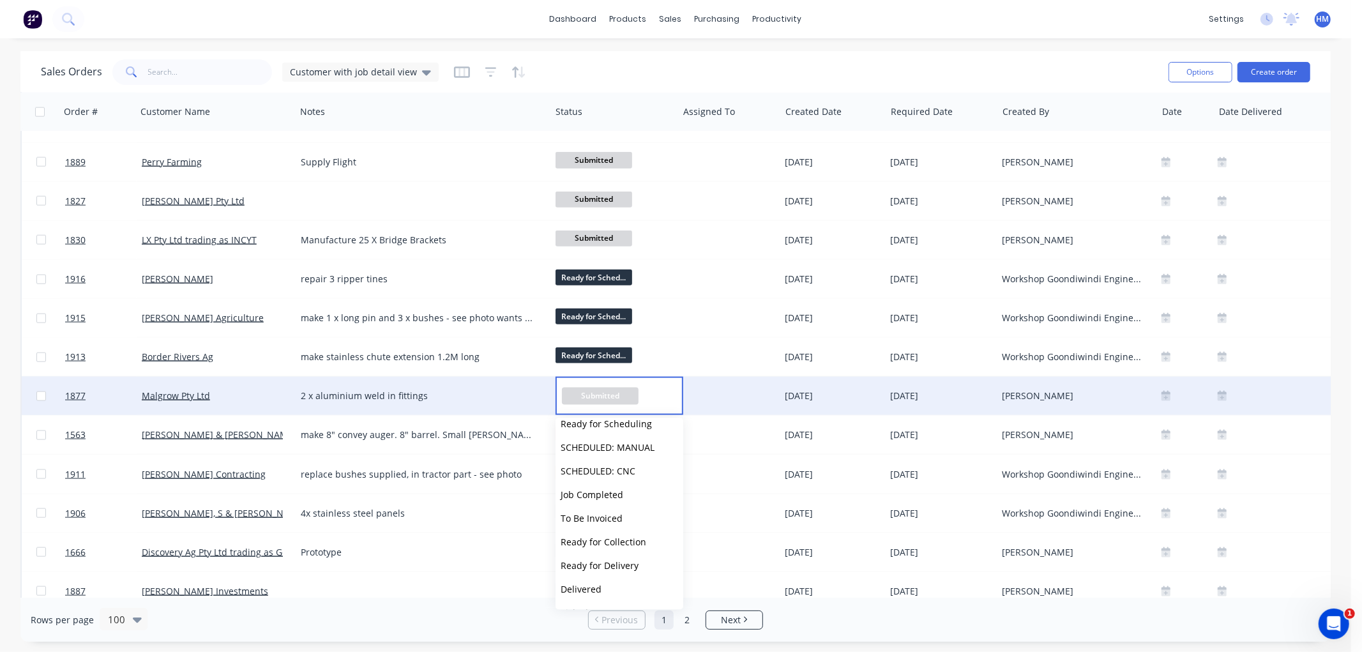
scroll to position [125, 0]
click at [605, 499] on span "To Be Invoiced" at bounding box center [592, 498] width 62 height 12
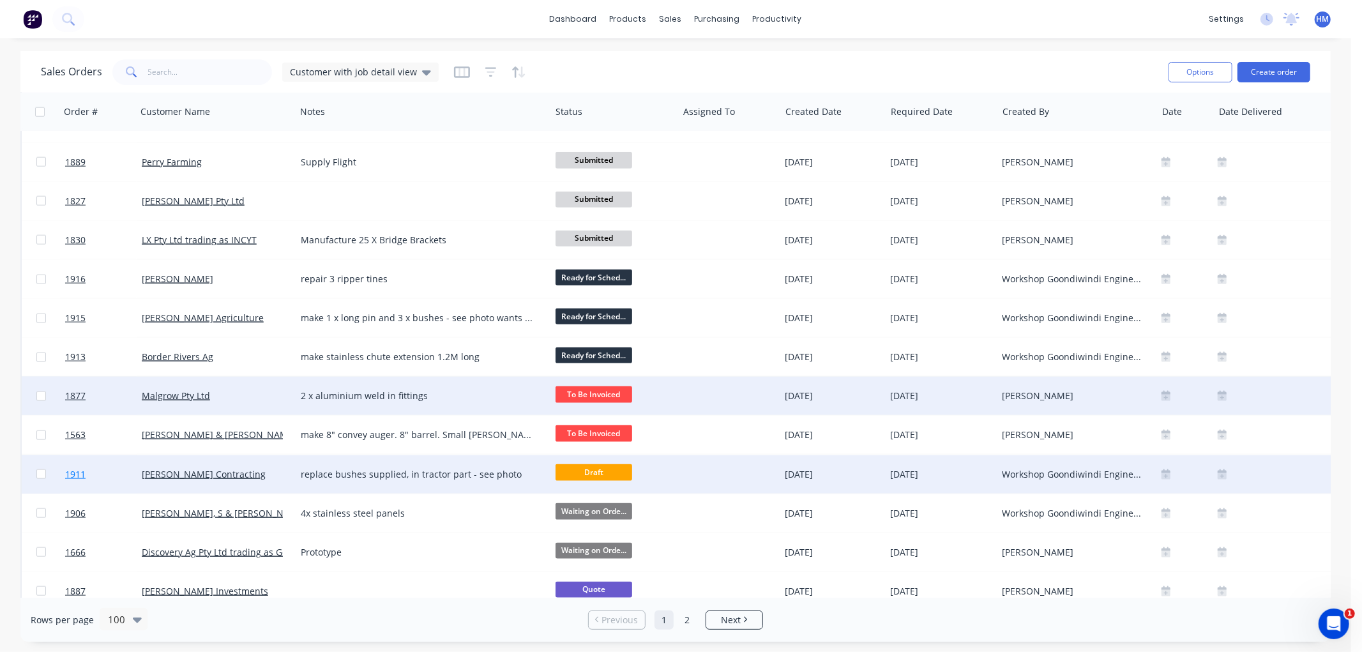
click at [106, 471] on link "1911" at bounding box center [103, 474] width 77 height 38
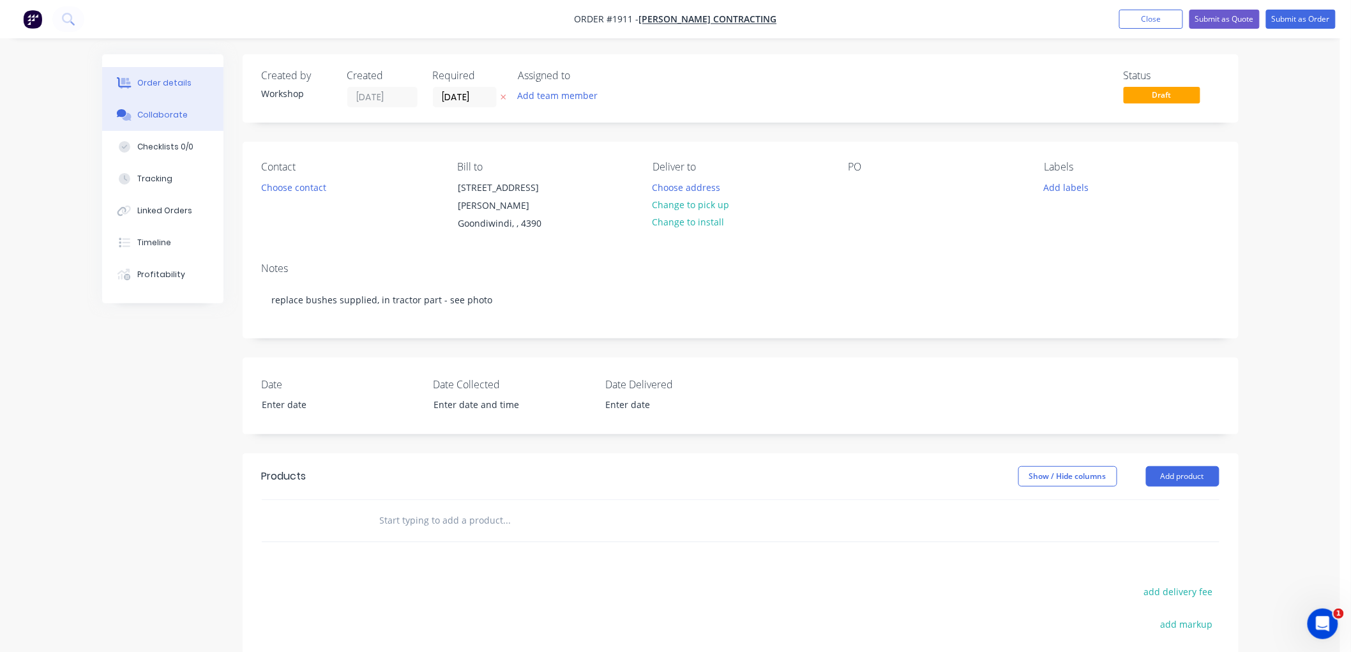
click at [186, 115] on button "Collaborate" at bounding box center [162, 115] width 121 height 32
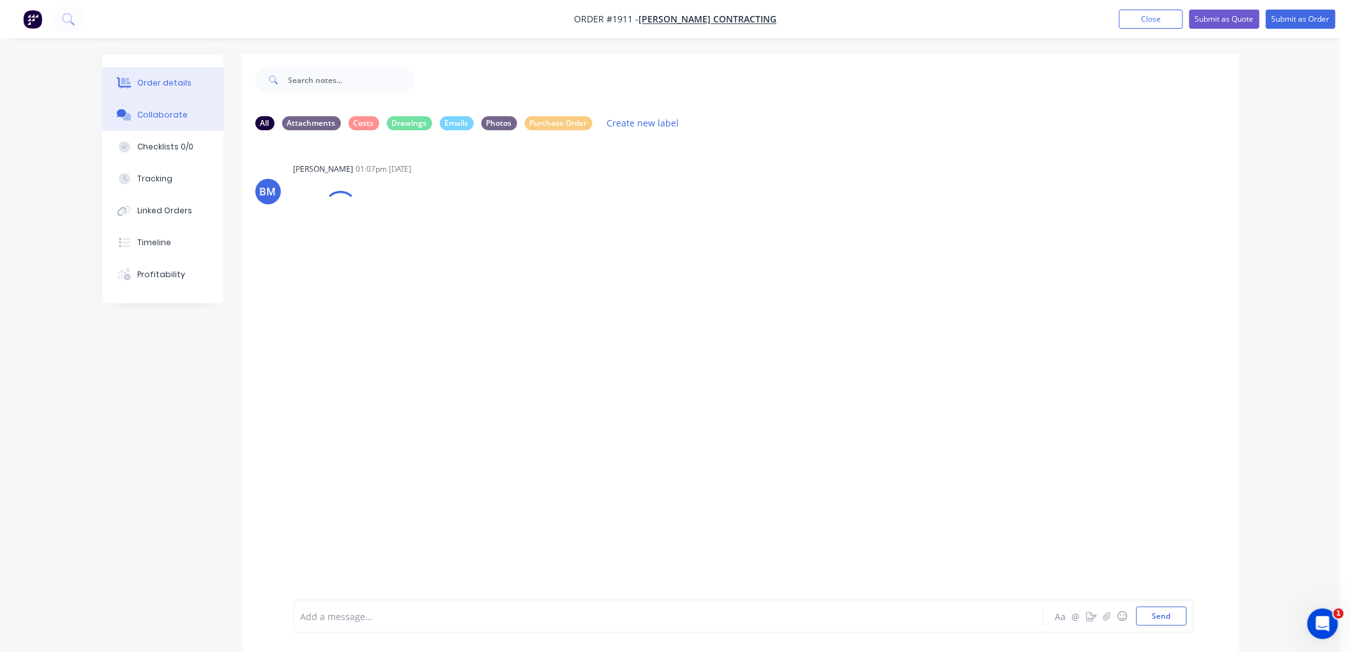
click at [163, 84] on div "Order details" at bounding box center [164, 82] width 54 height 11
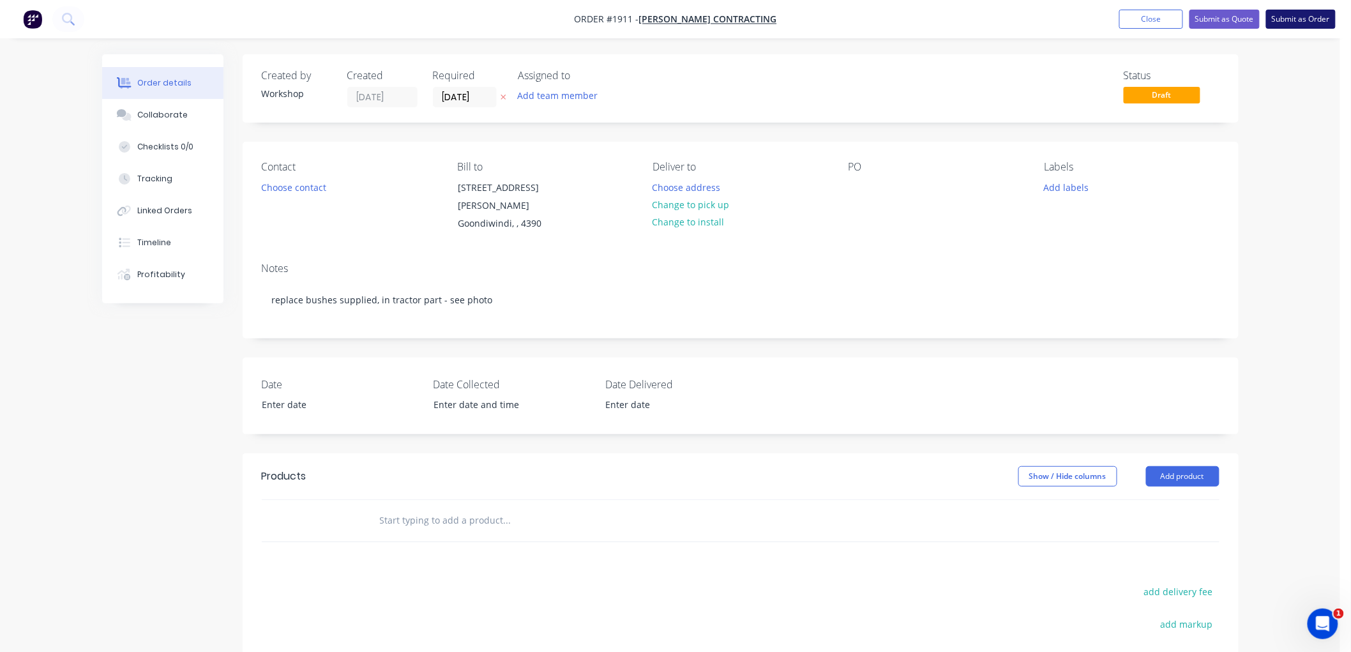
click at [1309, 14] on button "Submit as Order" at bounding box center [1301, 19] width 70 height 19
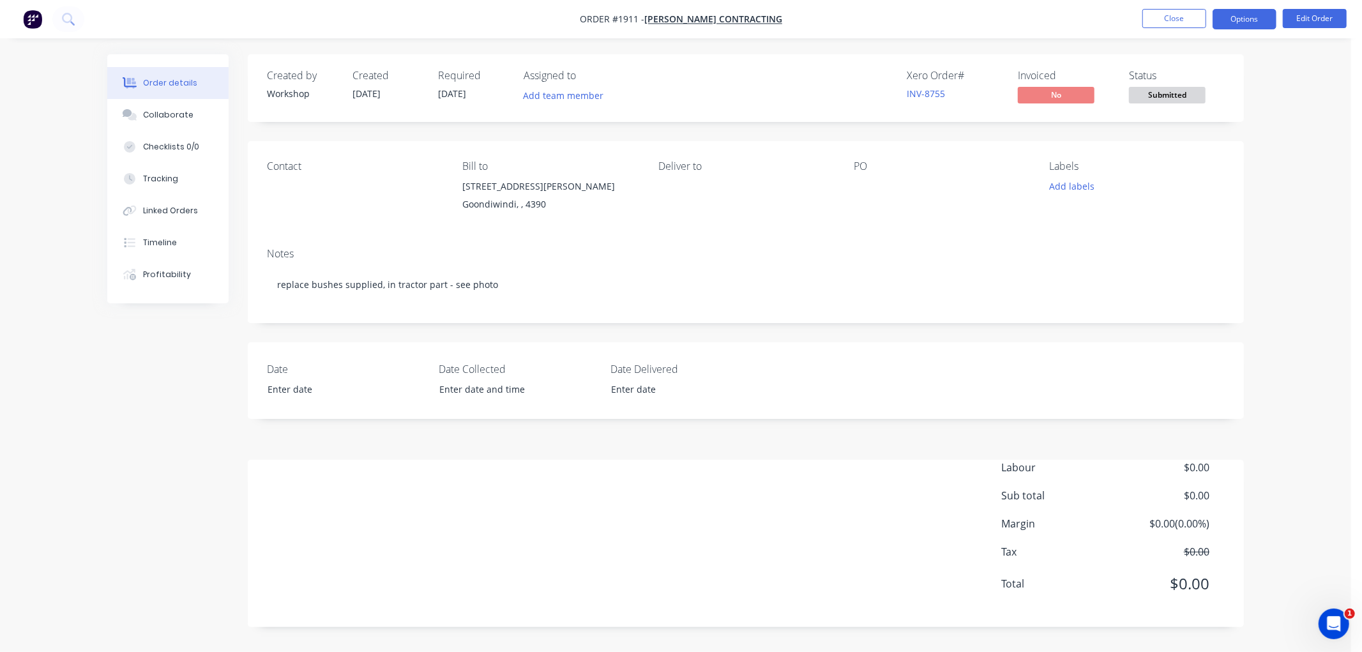
click at [1249, 20] on button "Options" at bounding box center [1244, 19] width 64 height 20
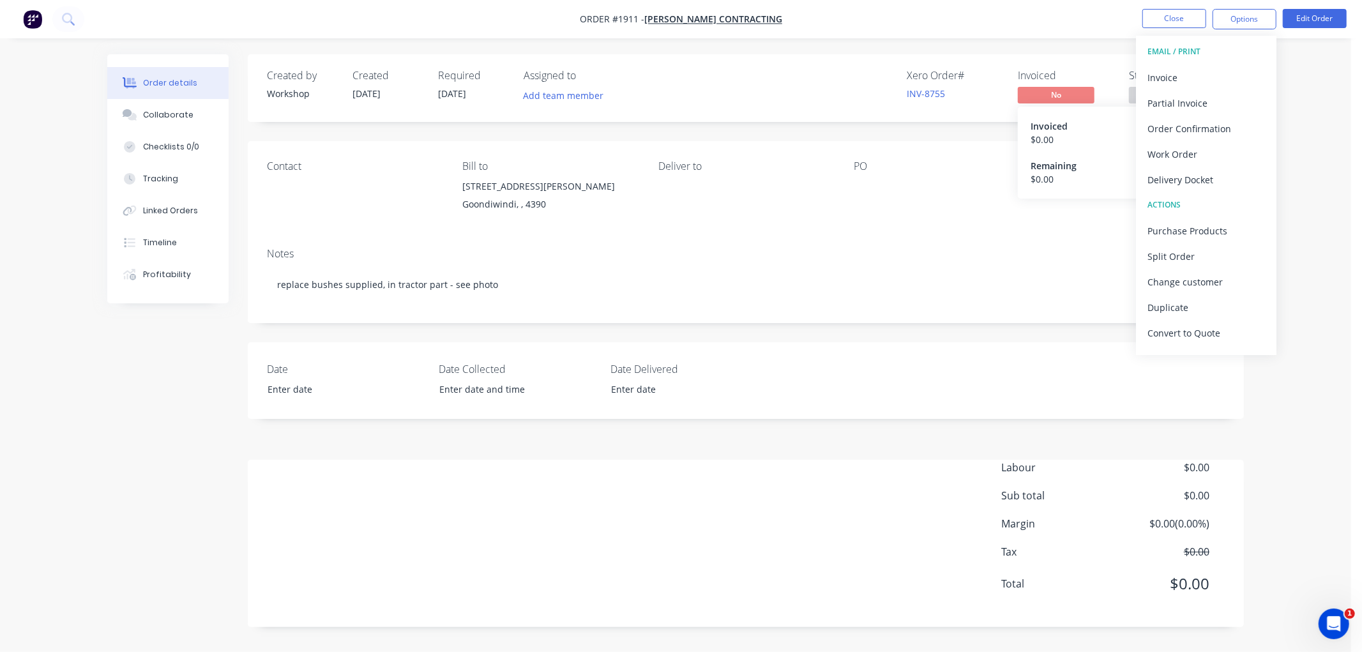
click at [1052, 160] on div "Remaining" at bounding box center [1097, 165] width 134 height 13
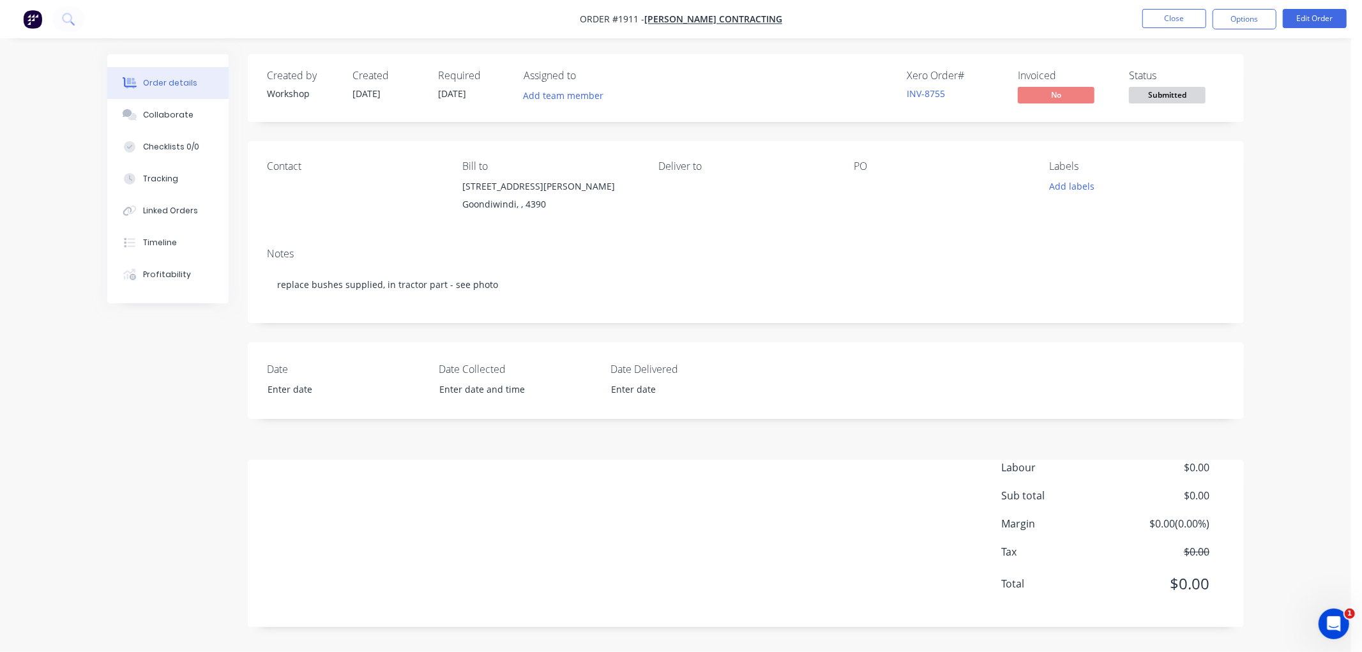
click at [932, 216] on div "PO" at bounding box center [941, 189] width 175 height 58
click at [1172, 87] on span "Submitted" at bounding box center [1167, 95] width 77 height 16
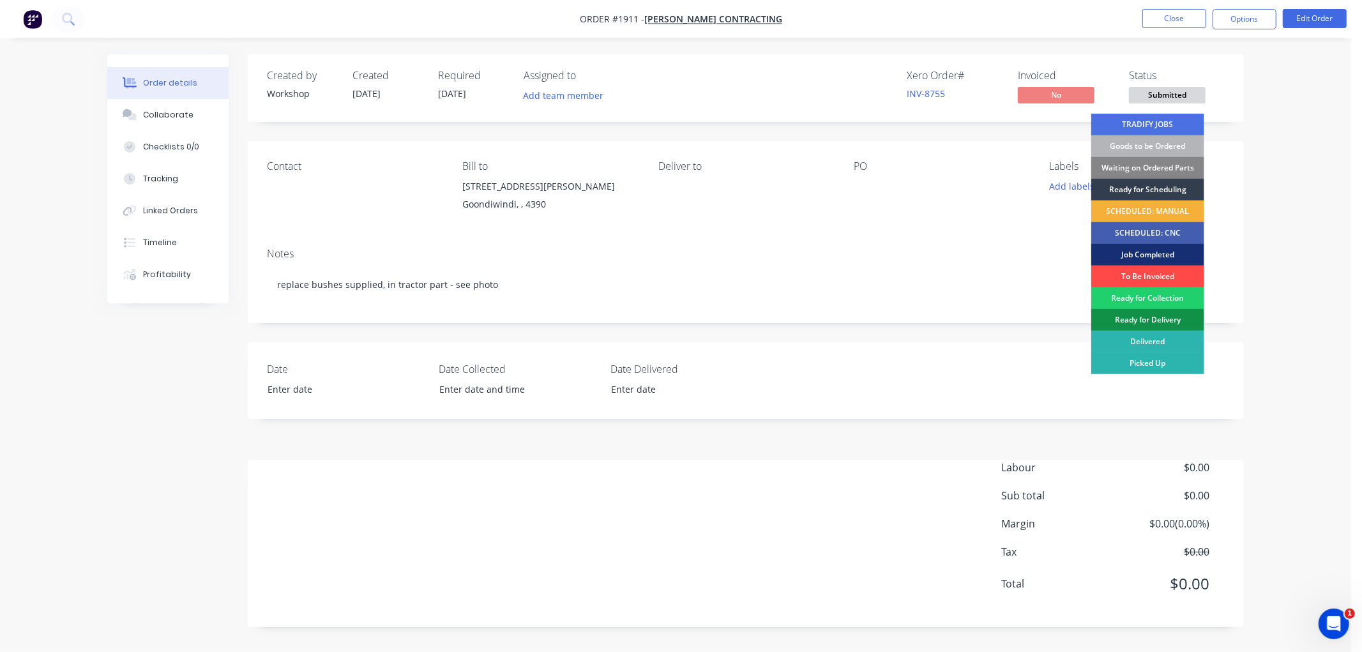
click at [1141, 276] on div "To Be Invoiced" at bounding box center [1147, 277] width 113 height 22
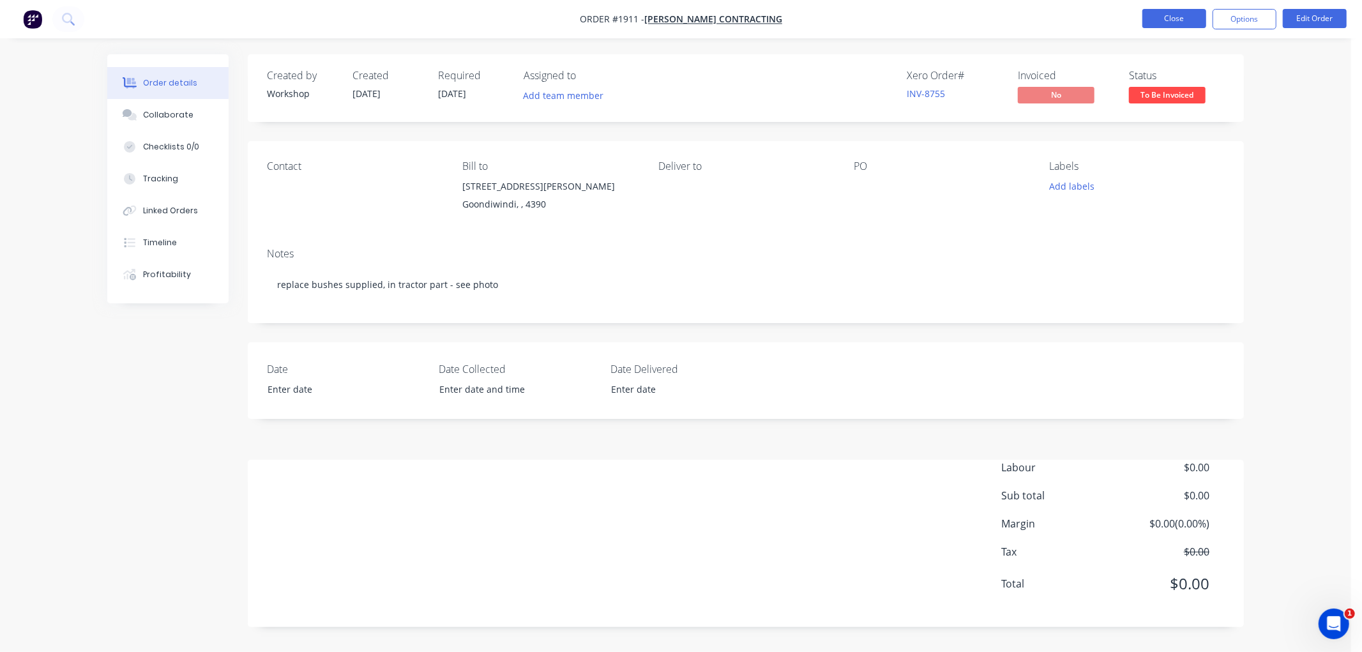
click at [1188, 18] on button "Close" at bounding box center [1174, 18] width 64 height 19
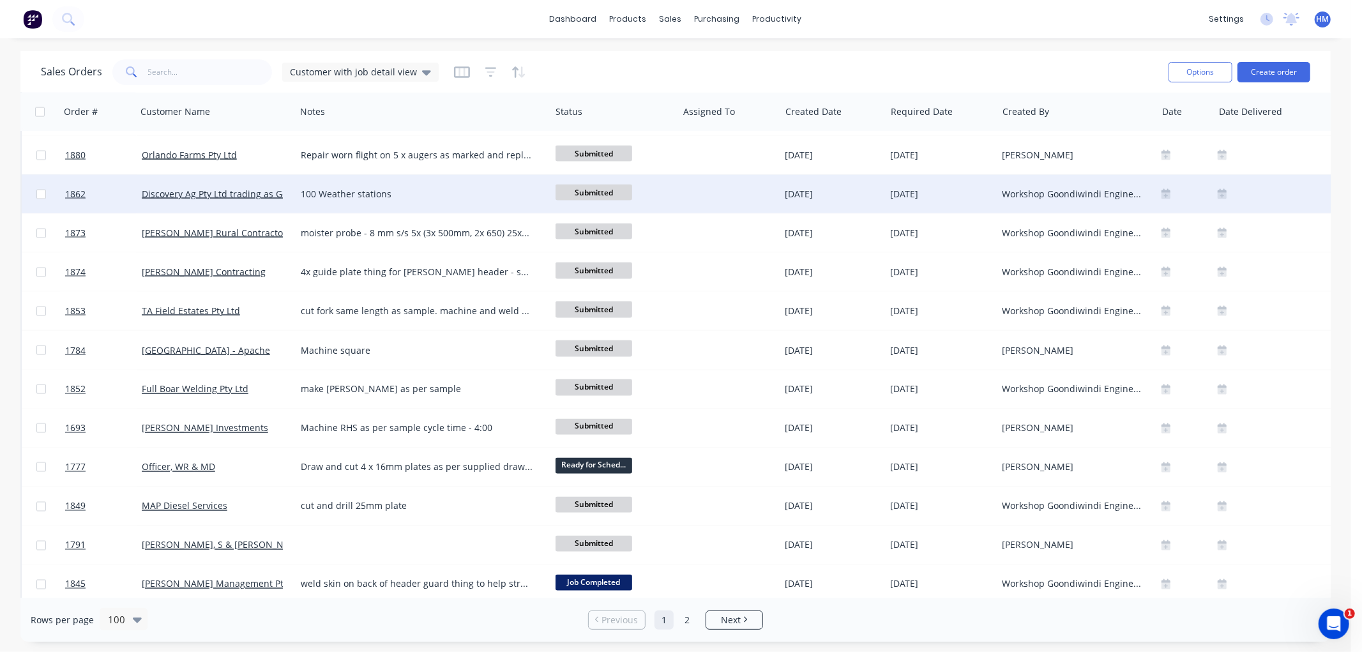
scroll to position [1773, 0]
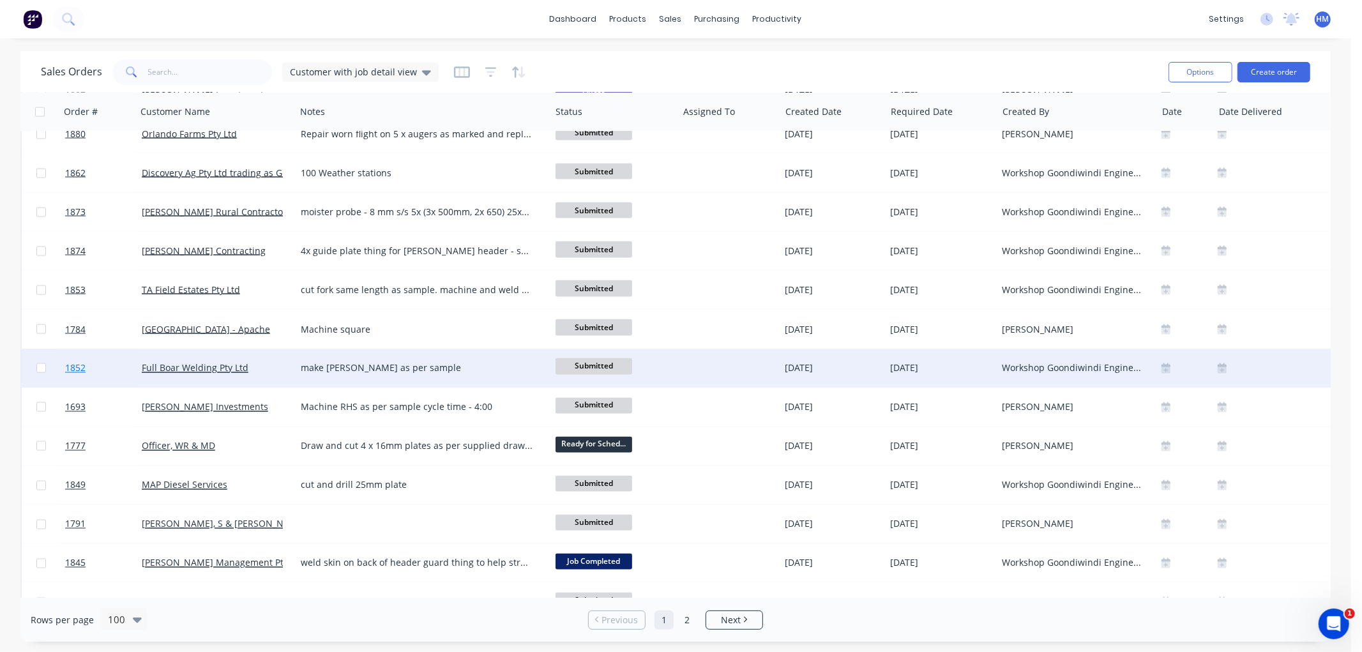
click at [107, 365] on link "1852" at bounding box center [103, 368] width 77 height 38
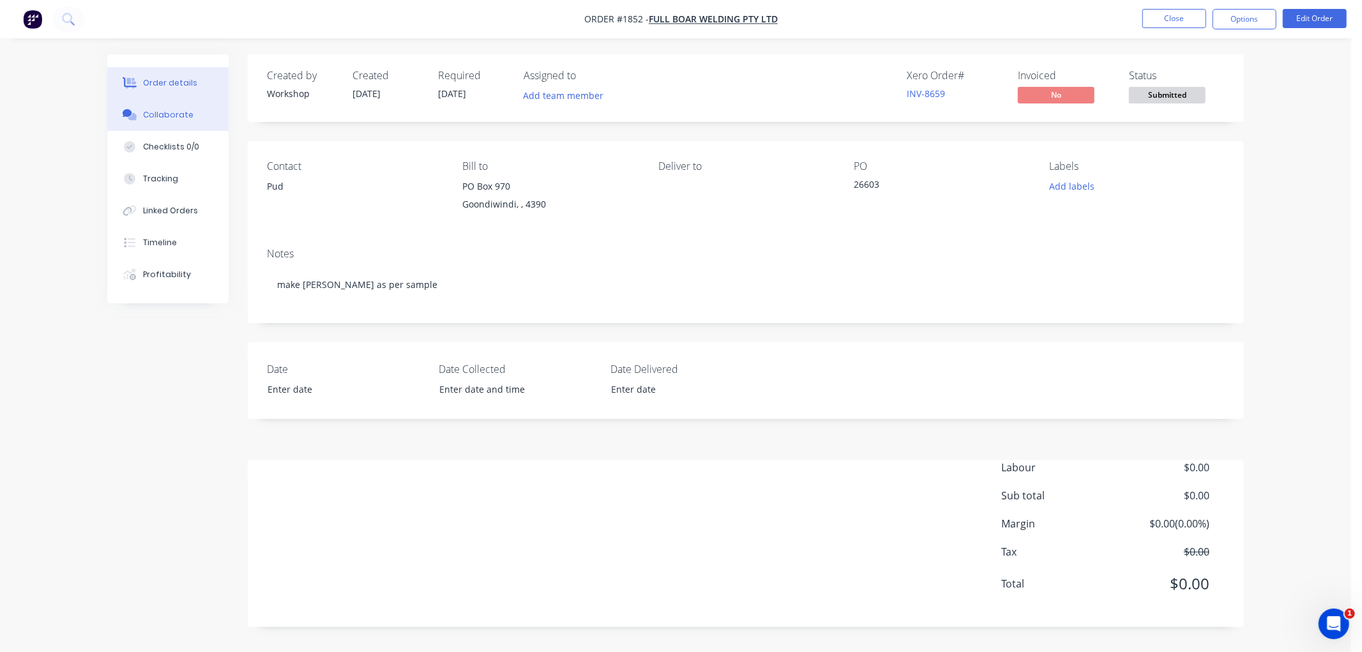
click at [173, 122] on button "Collaborate" at bounding box center [167, 115] width 121 height 32
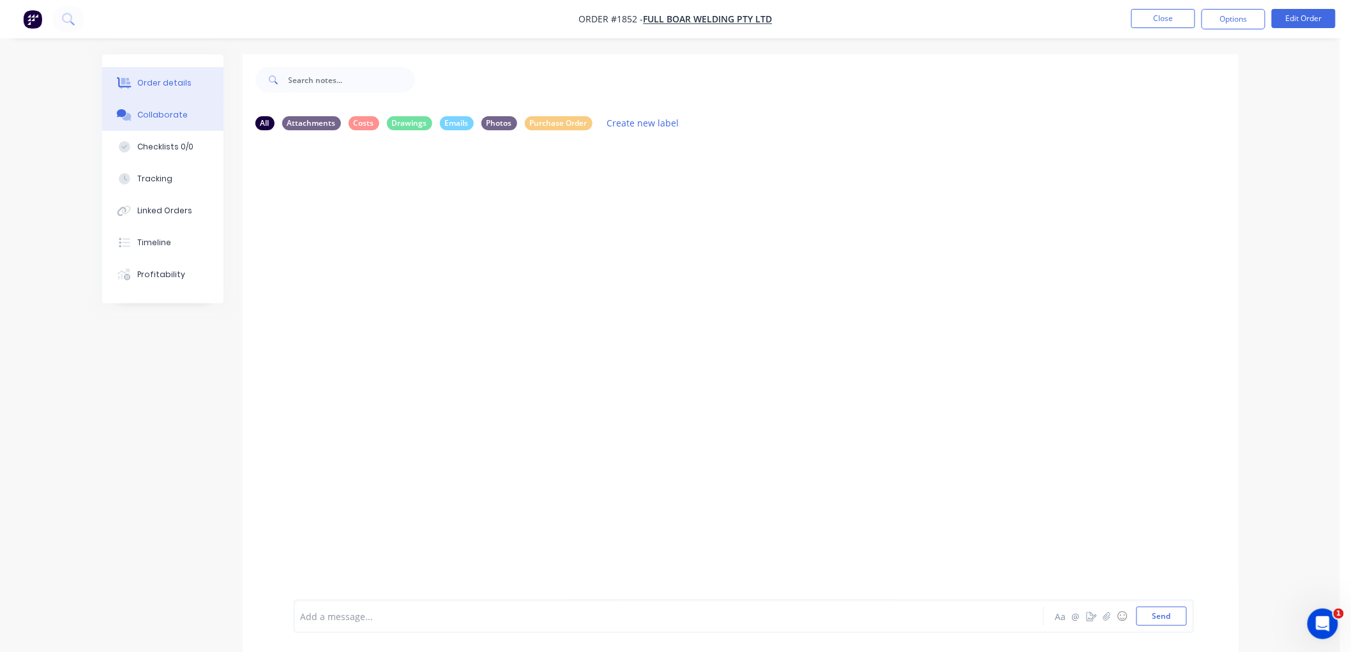
click at [175, 87] on div "Order details" at bounding box center [164, 82] width 54 height 11
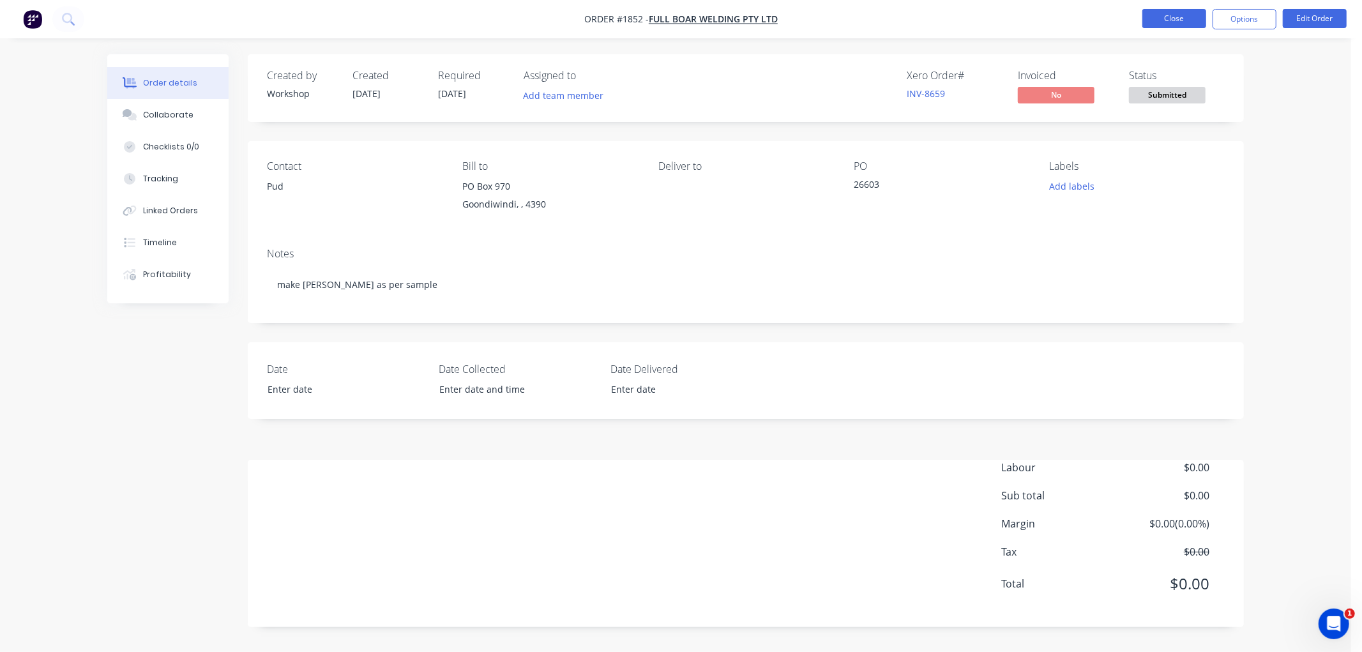
click at [1182, 18] on button "Close" at bounding box center [1174, 18] width 64 height 19
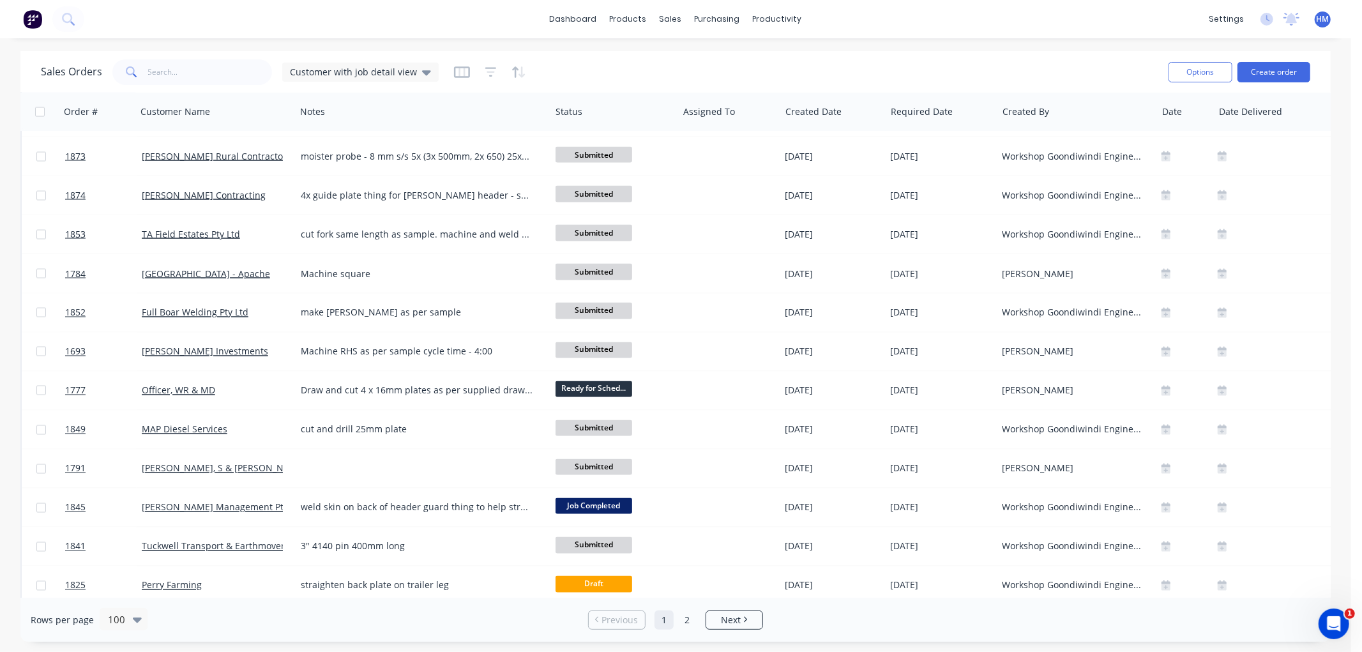
scroll to position [1844, 0]
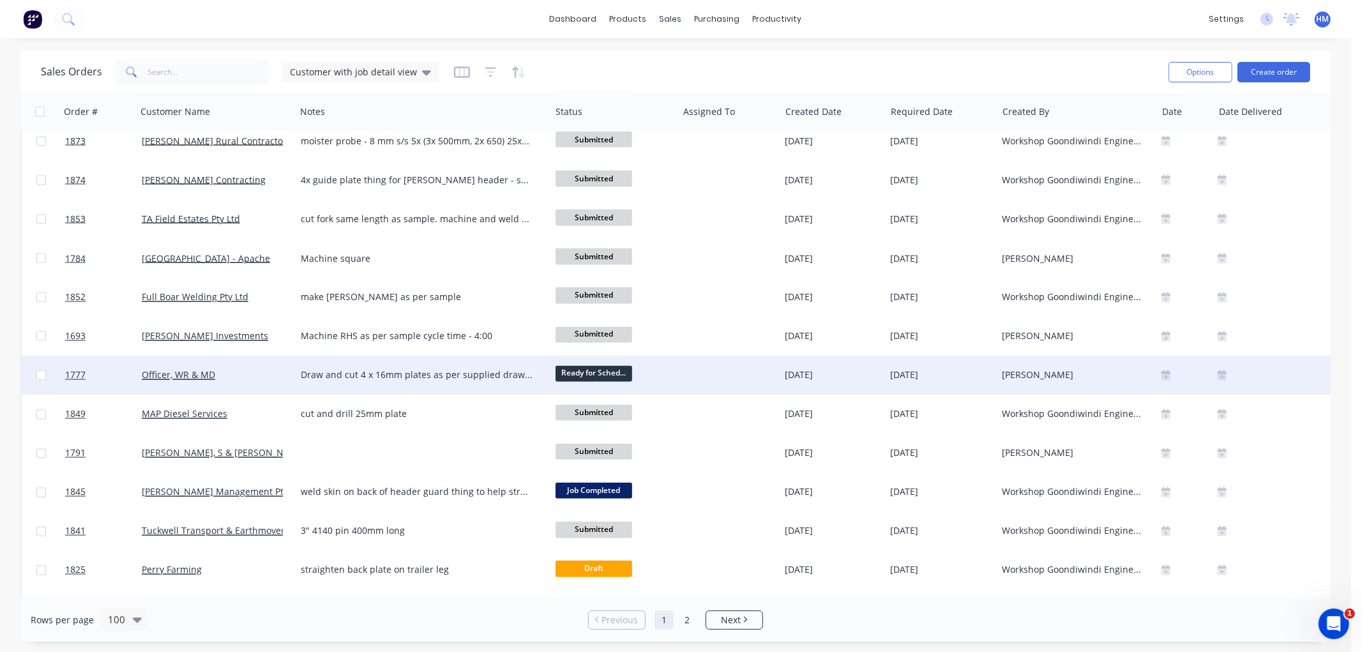
click at [595, 370] on span "Ready for Sched..." at bounding box center [593, 374] width 77 height 16
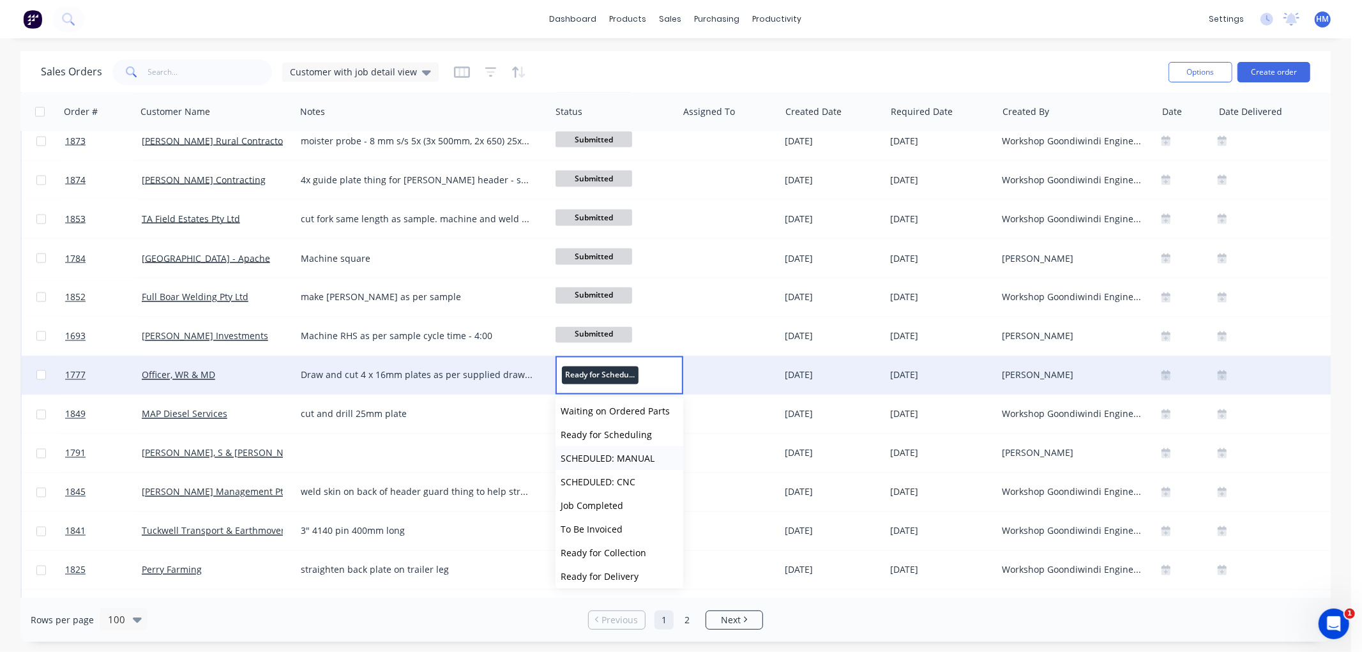
scroll to position [125, 0]
click at [607, 478] on span "To Be Invoiced" at bounding box center [592, 477] width 62 height 12
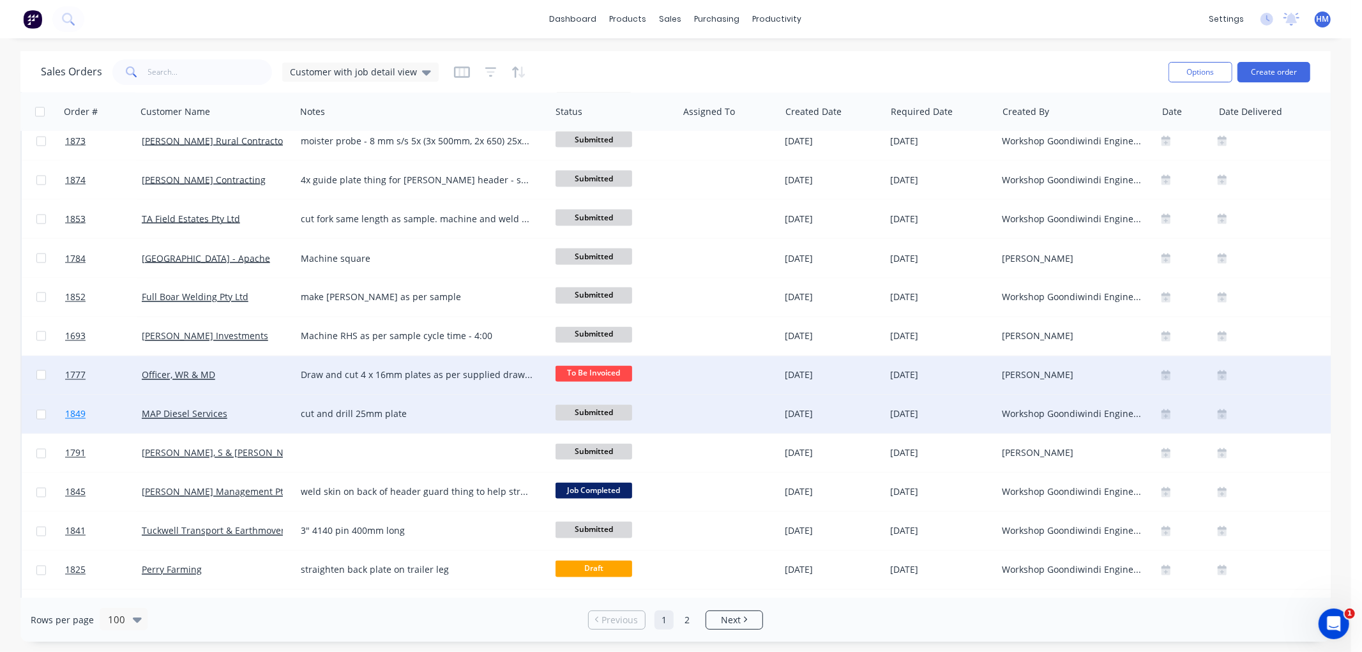
click at [116, 416] on link "1849" at bounding box center [103, 414] width 77 height 38
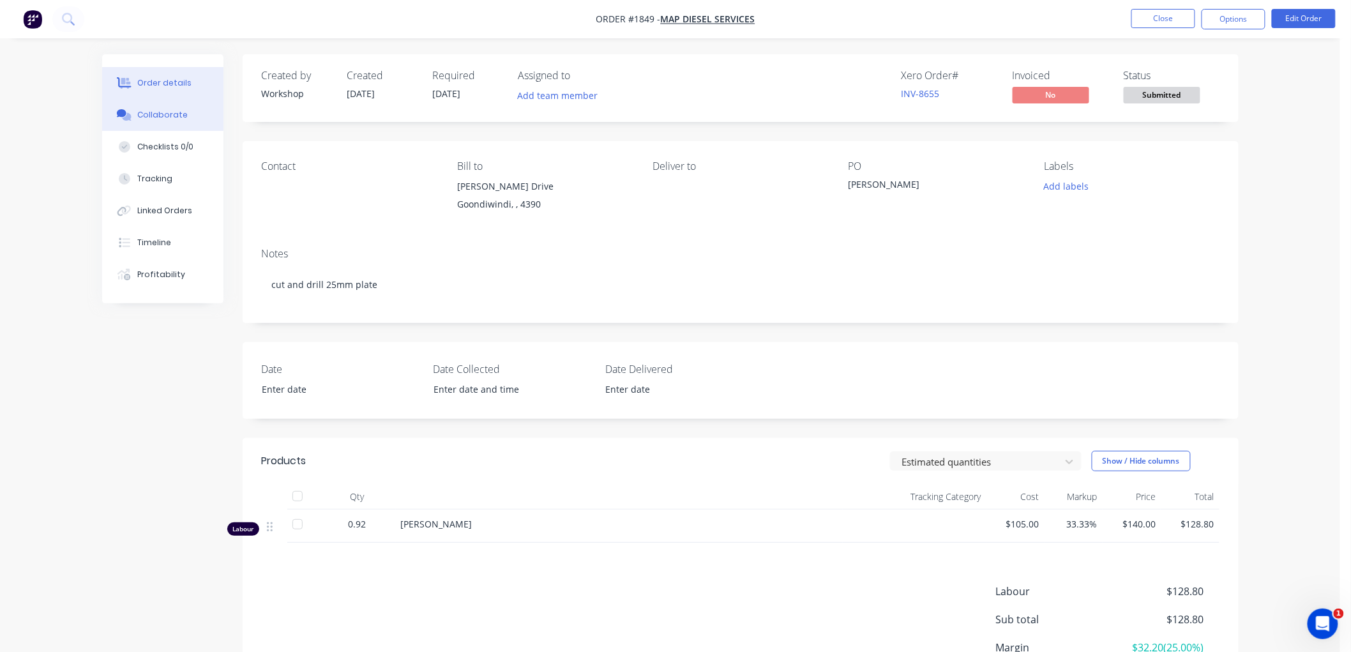
click at [169, 121] on button "Collaborate" at bounding box center [162, 115] width 121 height 32
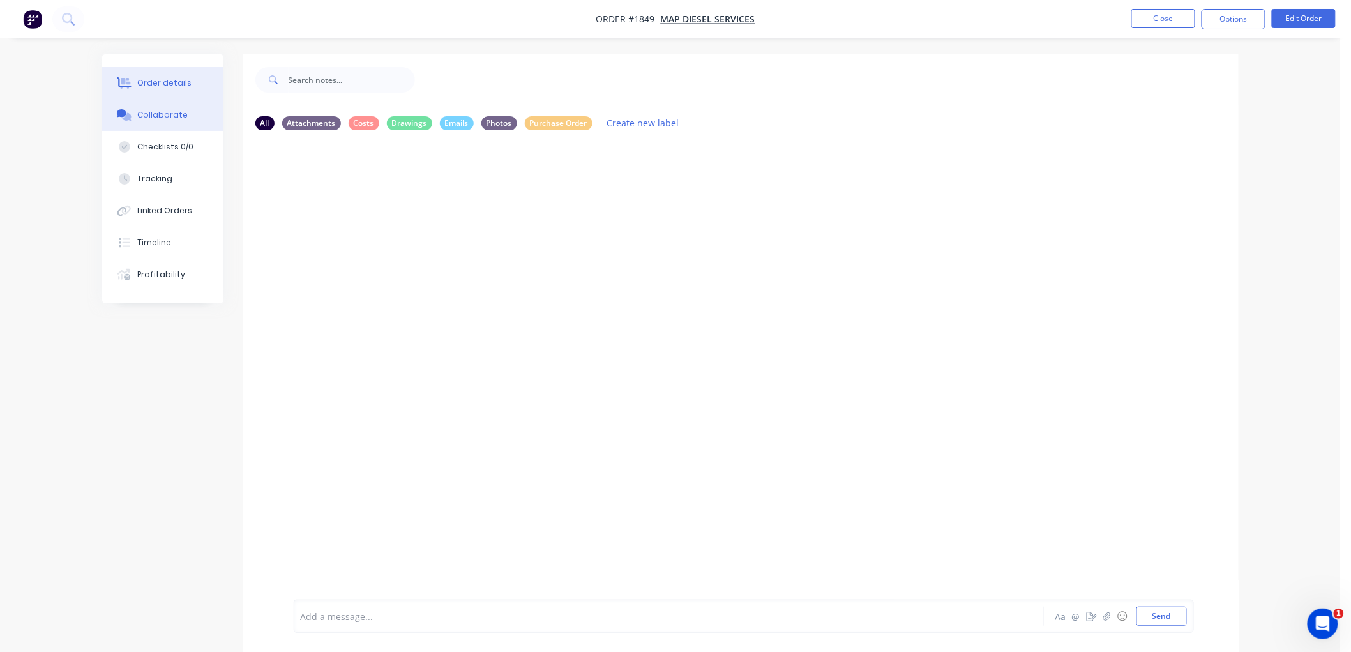
click at [174, 86] on div "Order details" at bounding box center [164, 82] width 54 height 11
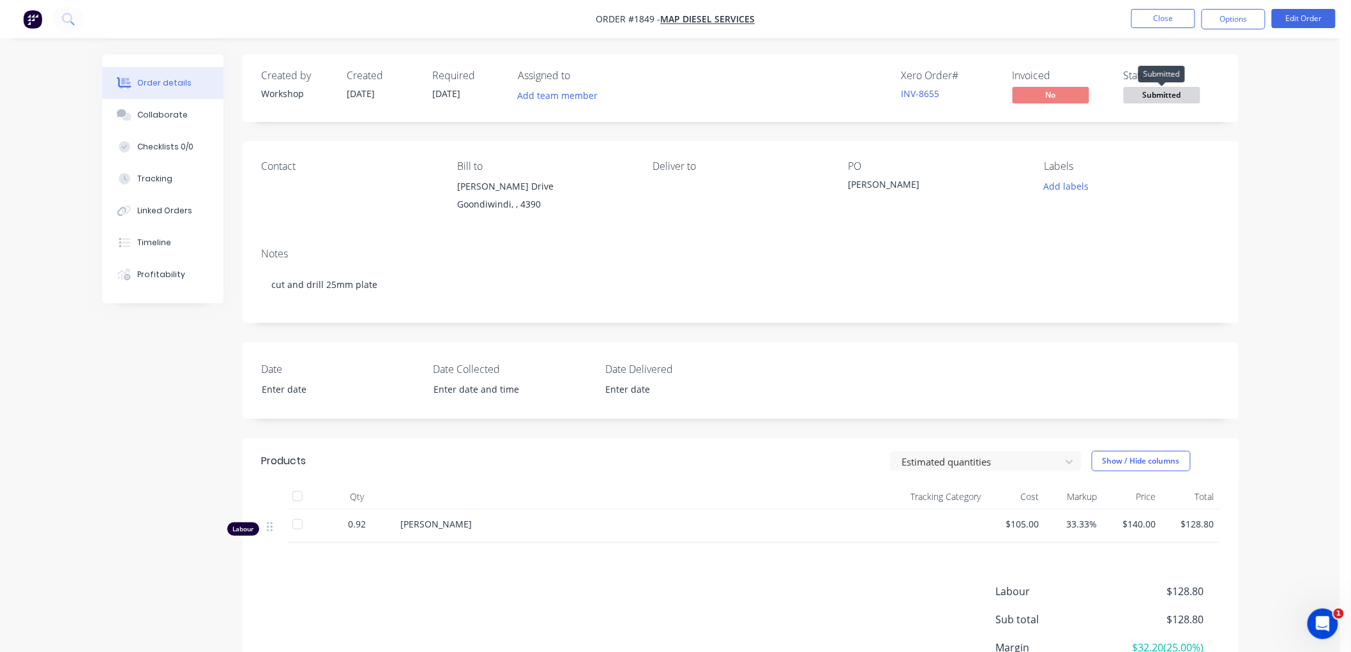
click at [1160, 98] on span "Submitted" at bounding box center [1162, 95] width 77 height 16
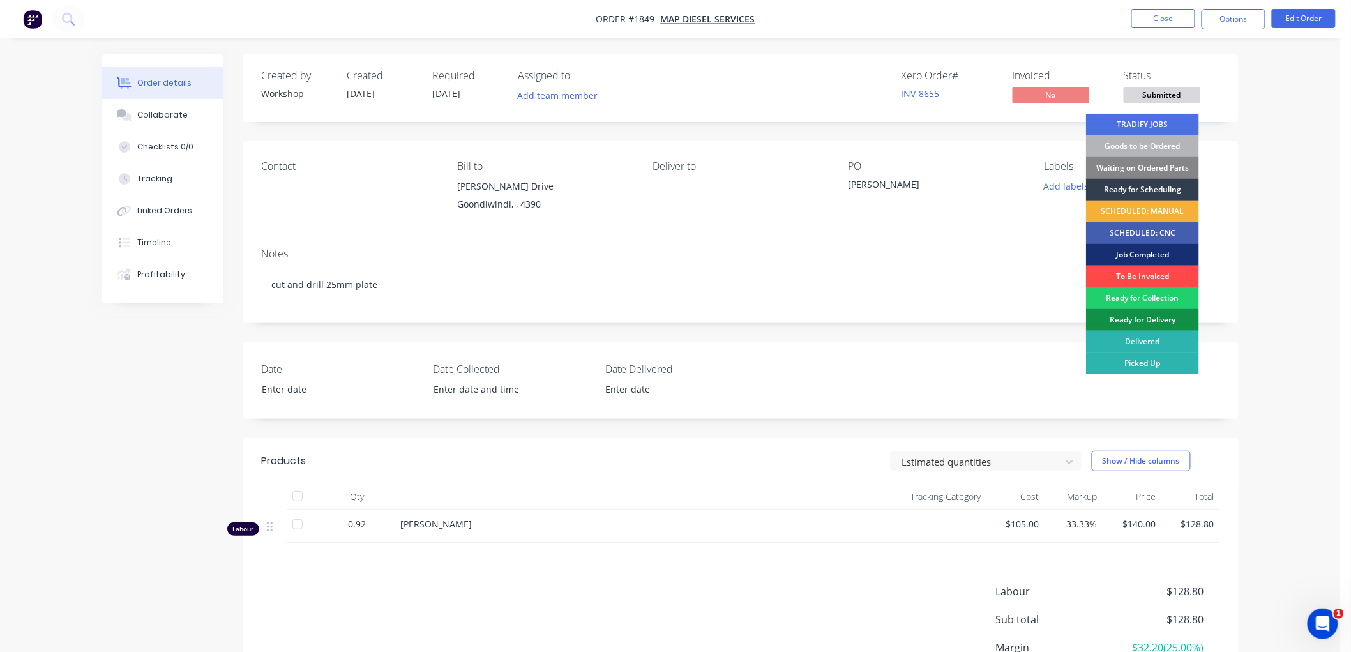
click at [1152, 276] on div "To Be Invoiced" at bounding box center [1142, 277] width 113 height 22
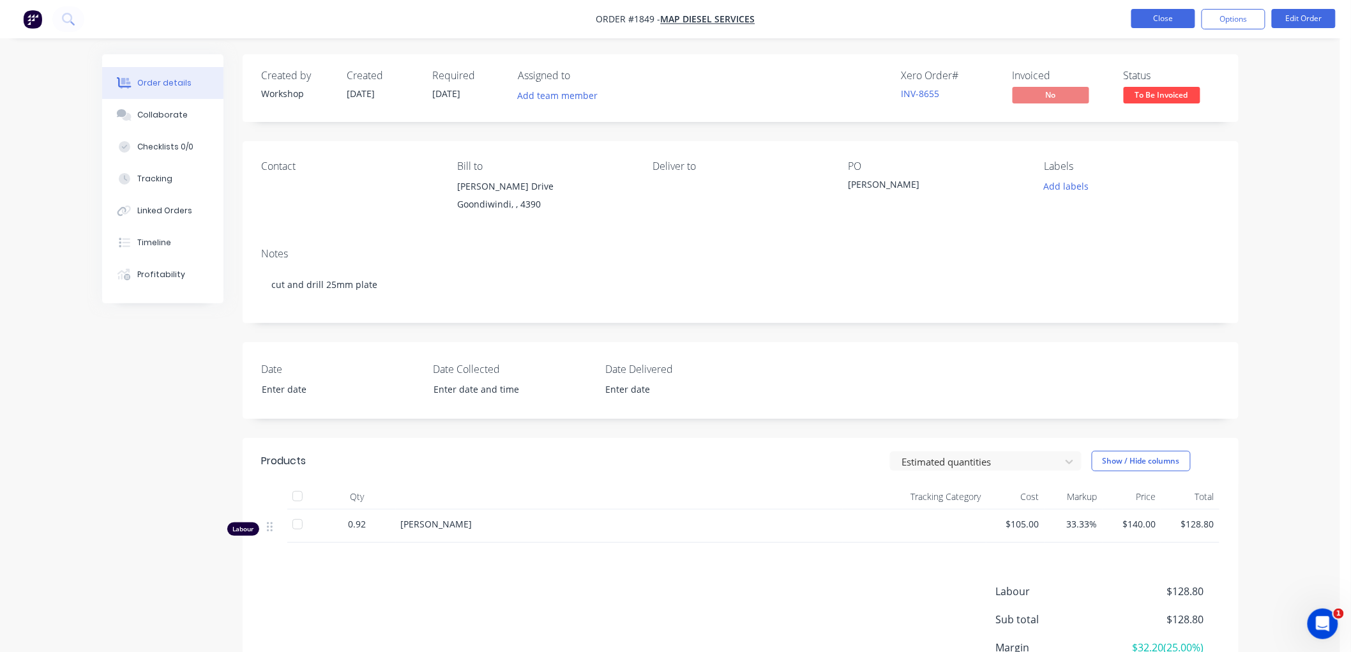
click at [1172, 17] on button "Close" at bounding box center [1163, 18] width 64 height 19
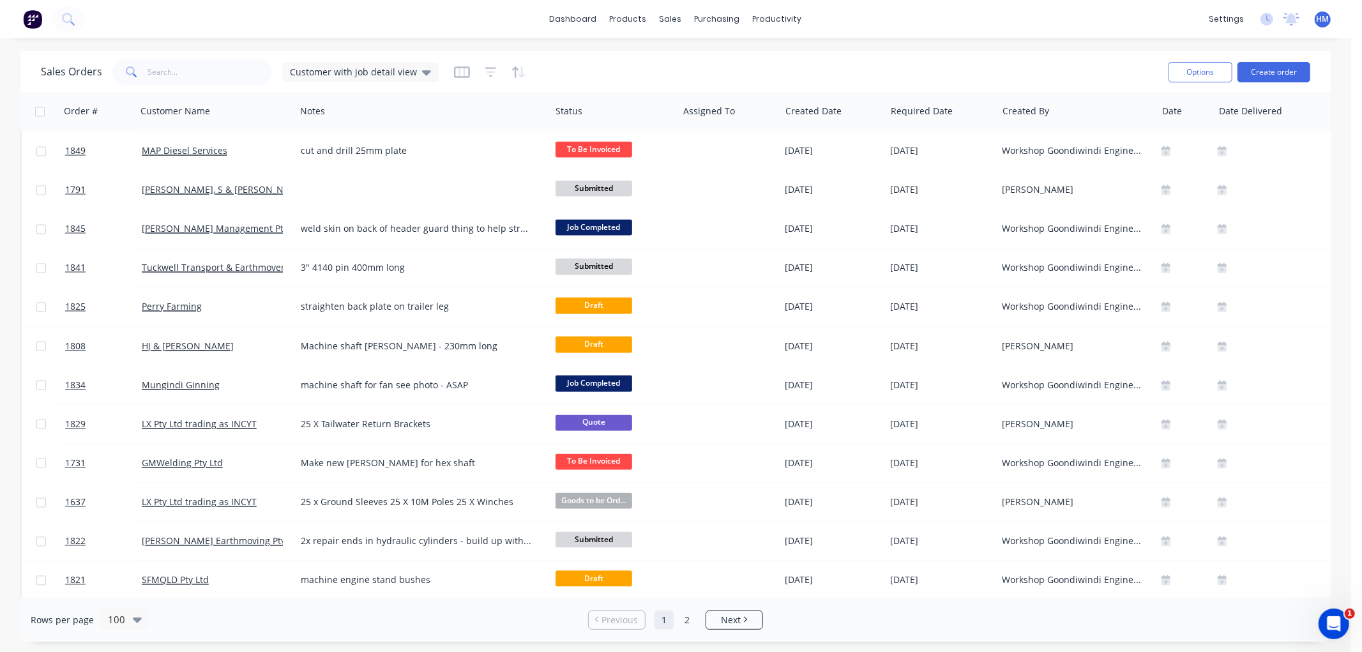
scroll to position [2128, 0]
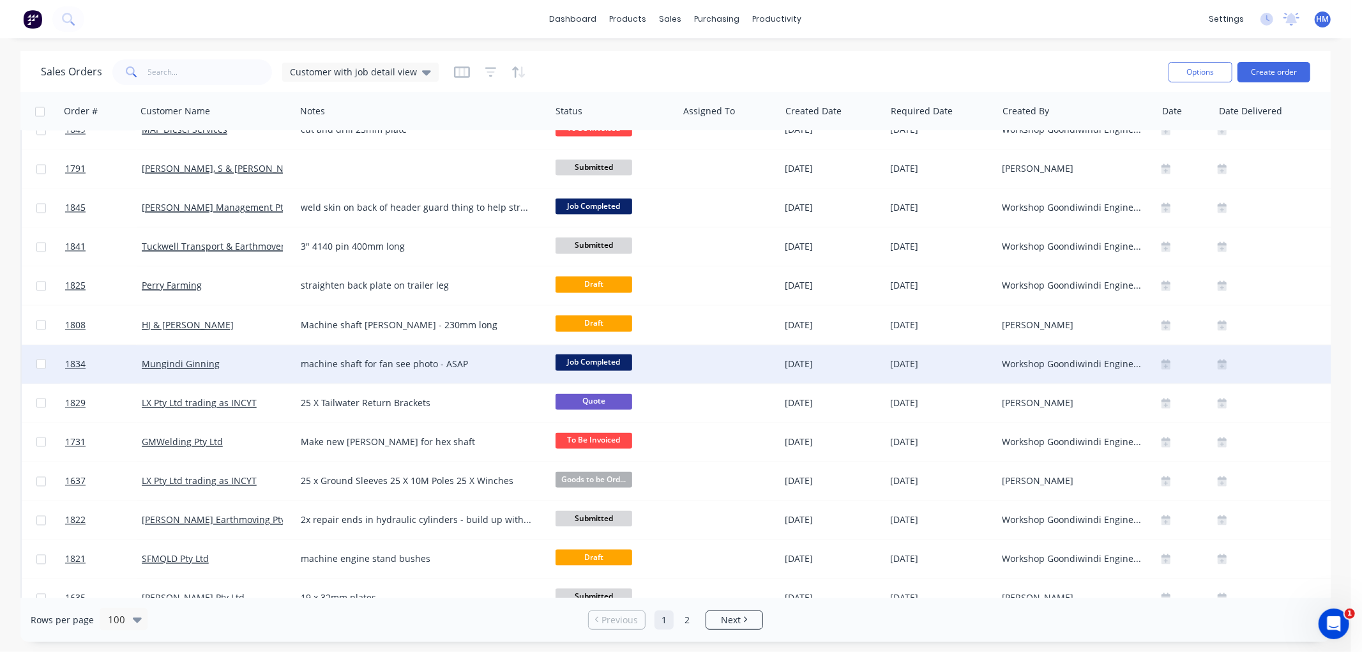
click at [579, 358] on span "Job Completed" at bounding box center [593, 362] width 77 height 16
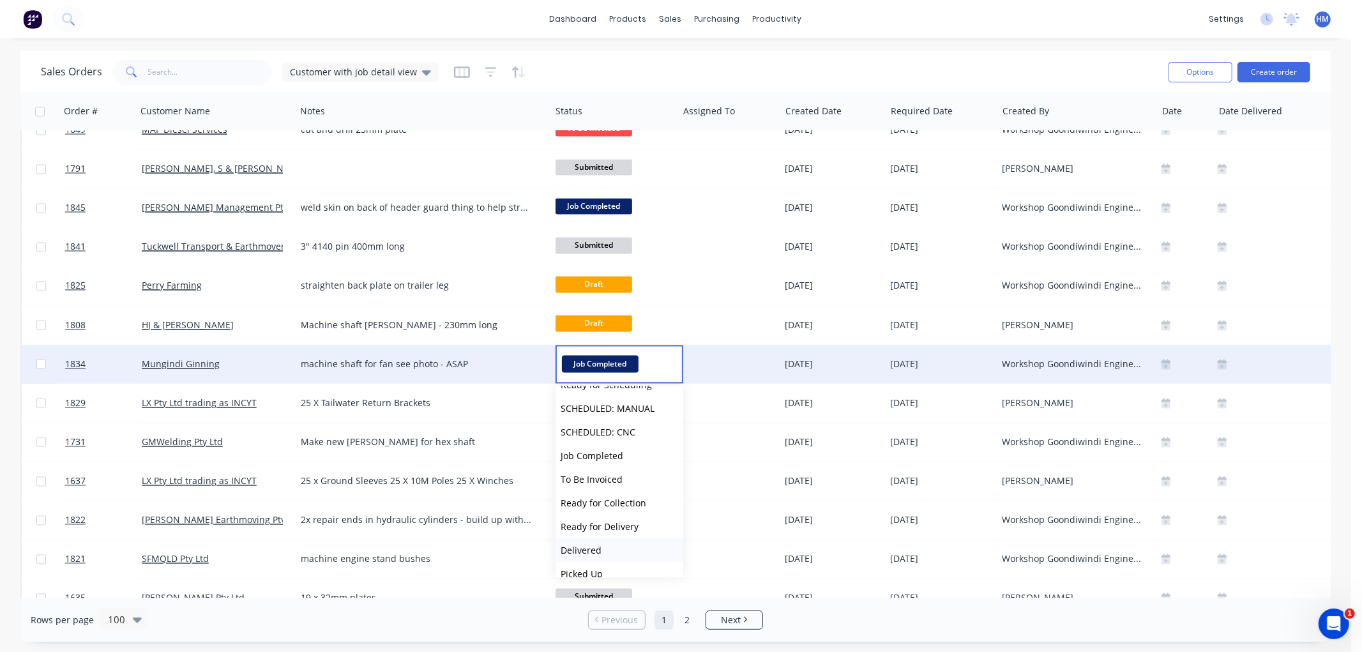
scroll to position [125, 0]
click at [596, 469] on span "To Be Invoiced" at bounding box center [592, 466] width 62 height 12
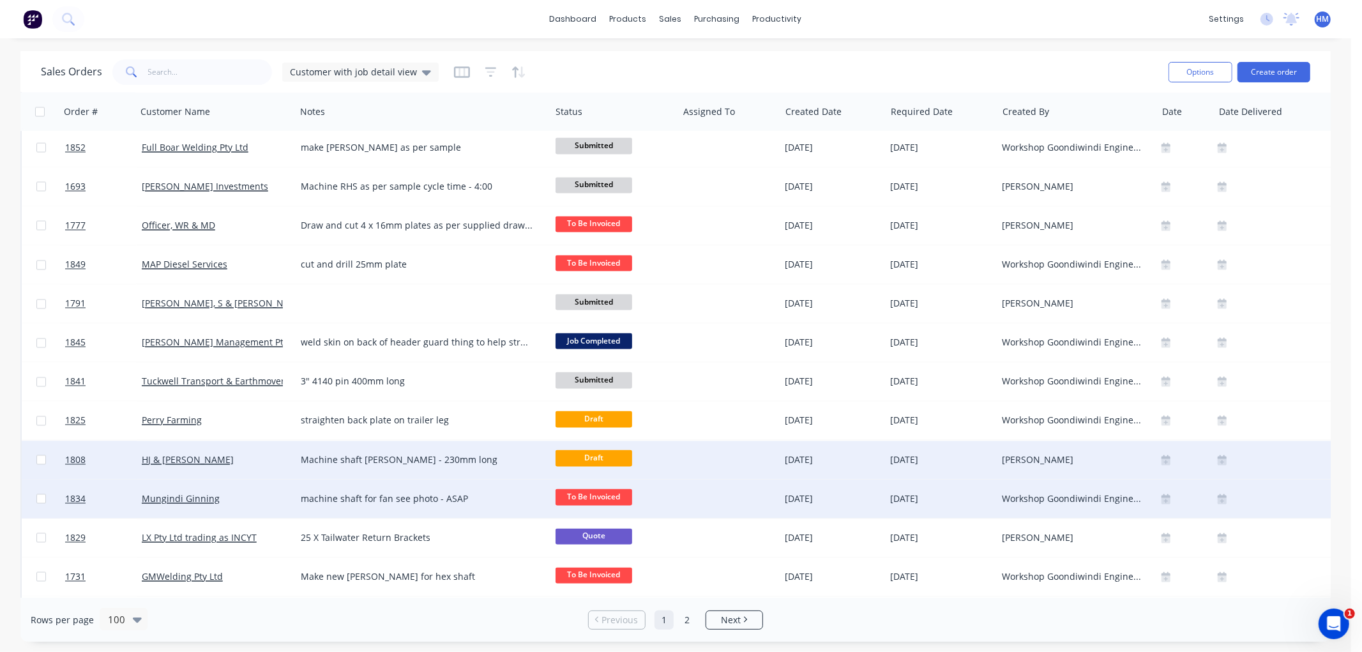
scroll to position [1986, 0]
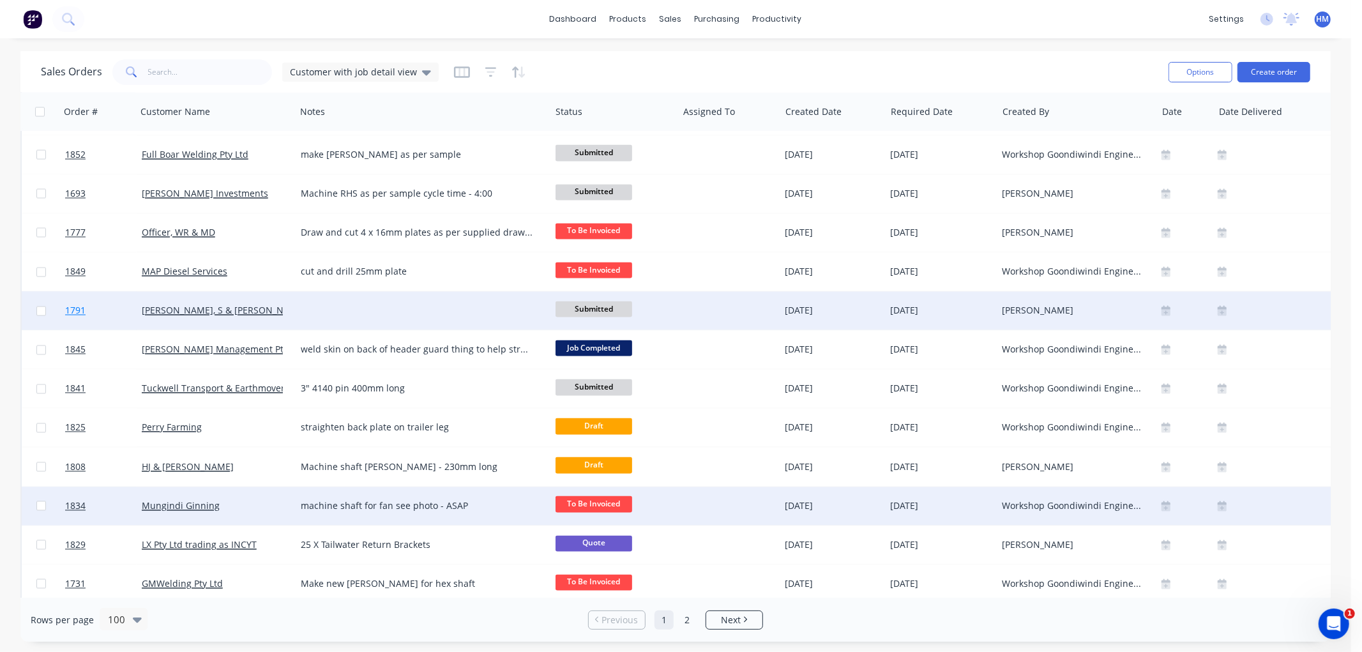
click at [102, 313] on link "1791" at bounding box center [103, 311] width 77 height 38
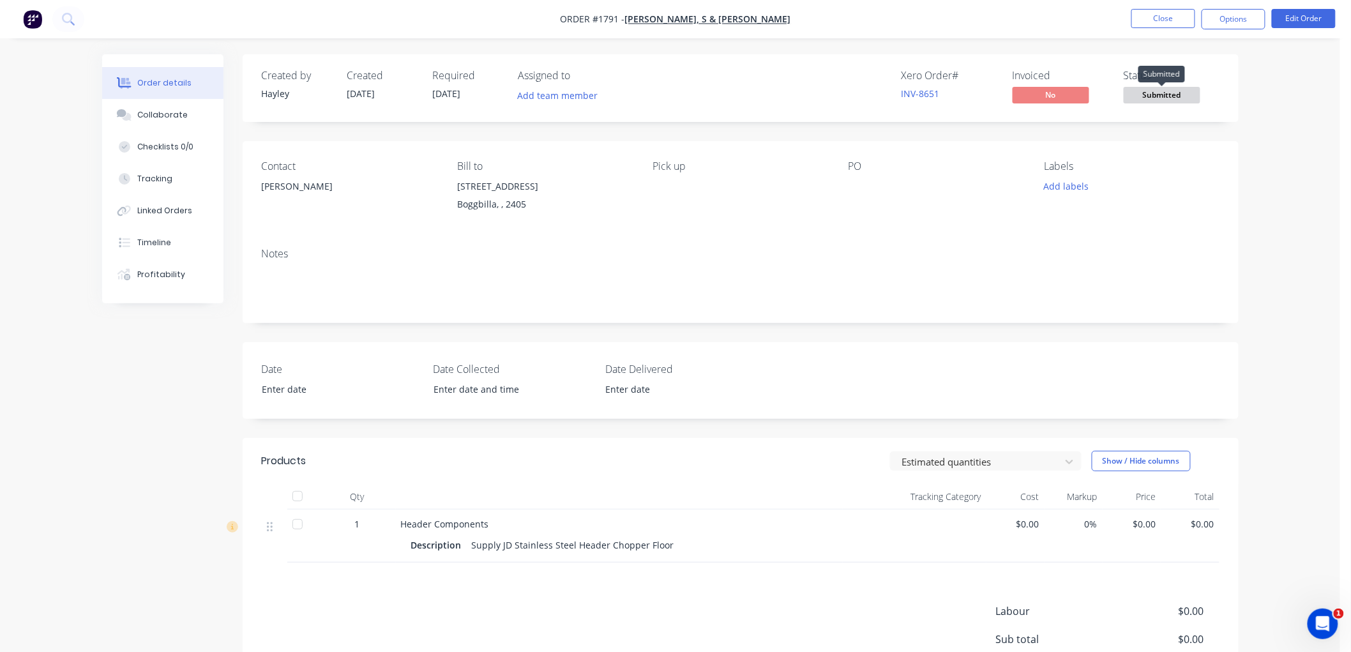
drag, startPoint x: 1175, startPoint y: 94, endPoint x: 1180, endPoint y: 109, distance: 15.5
click at [1173, 94] on span "Submitted" at bounding box center [1162, 95] width 77 height 16
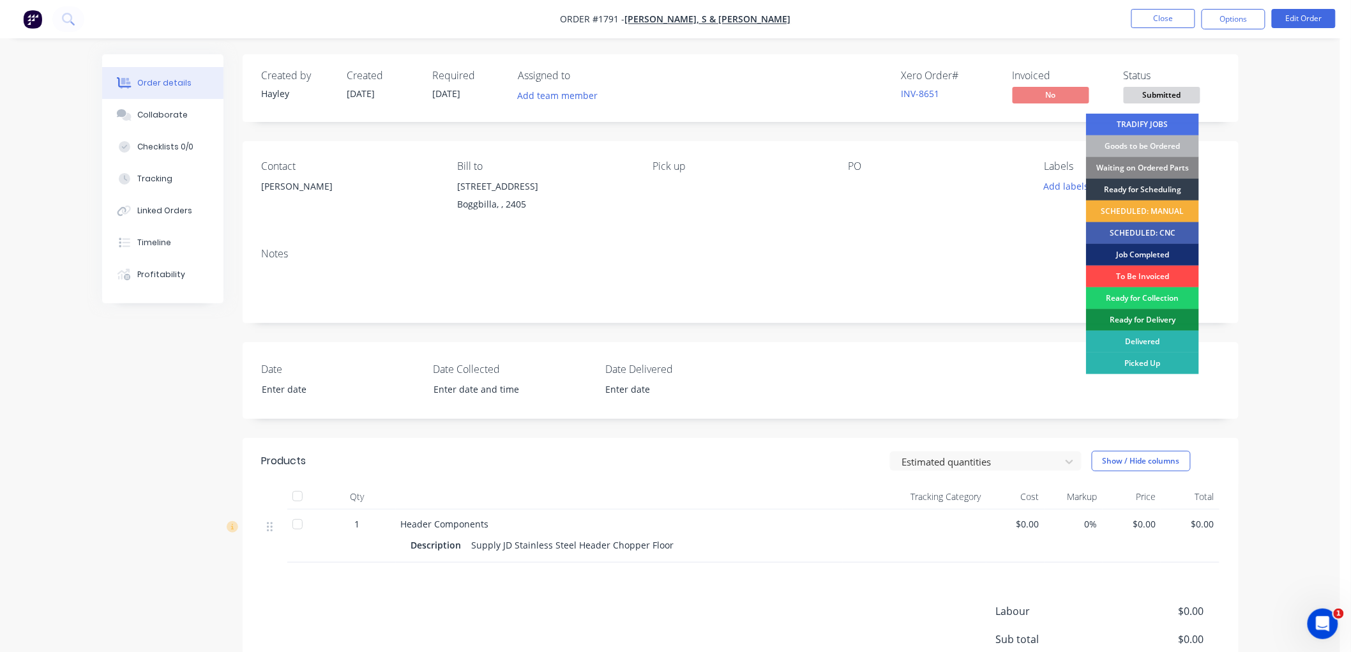
click at [1157, 273] on div "To Be Invoiced" at bounding box center [1142, 277] width 113 height 22
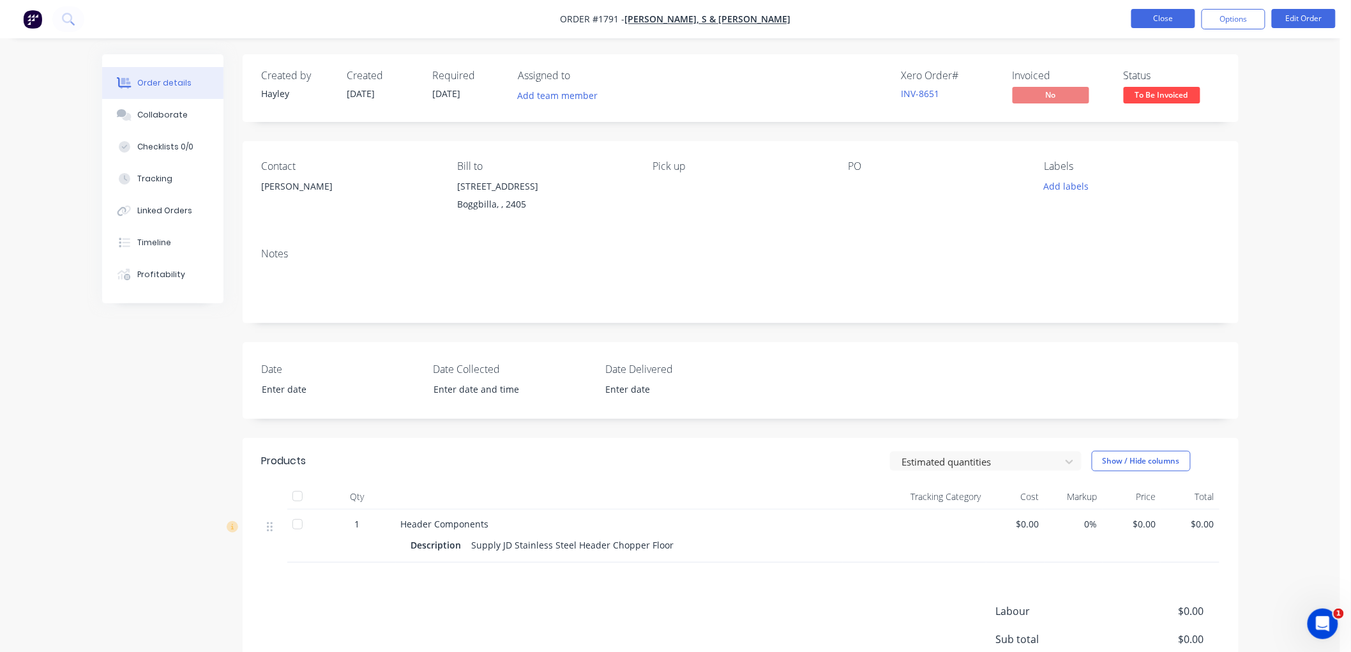
click at [1163, 23] on button "Close" at bounding box center [1163, 18] width 64 height 19
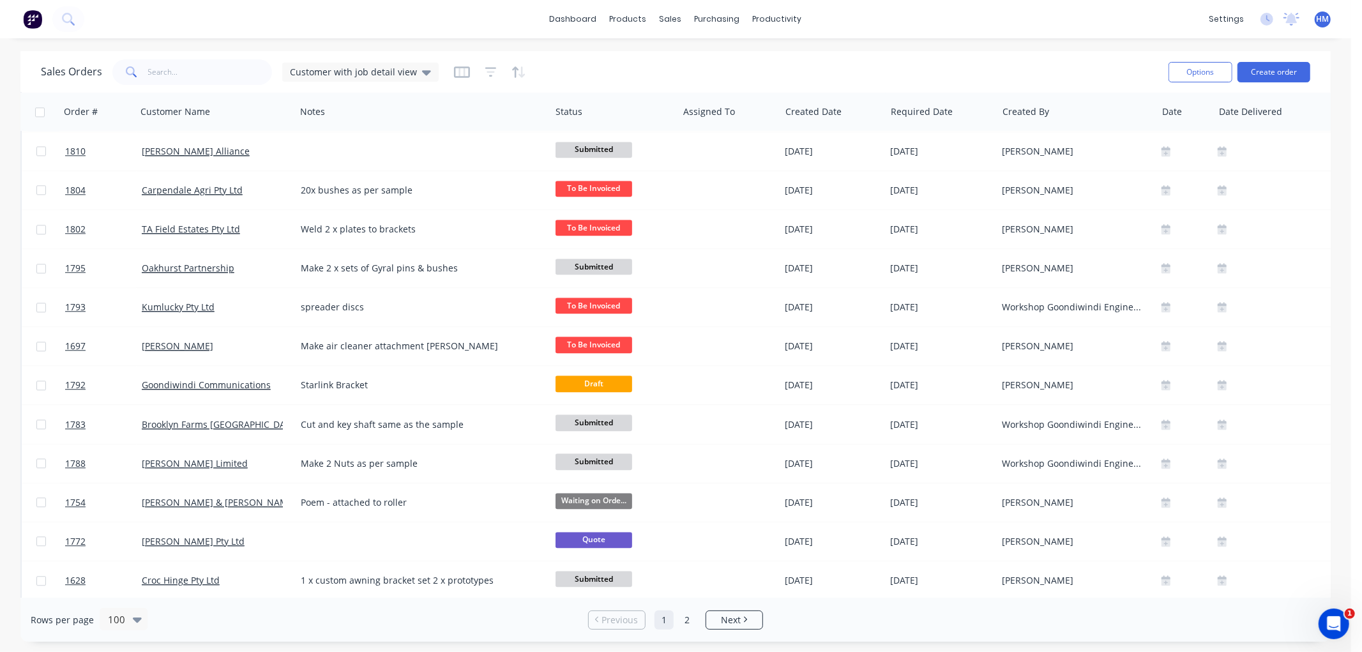
scroll to position [2660, 0]
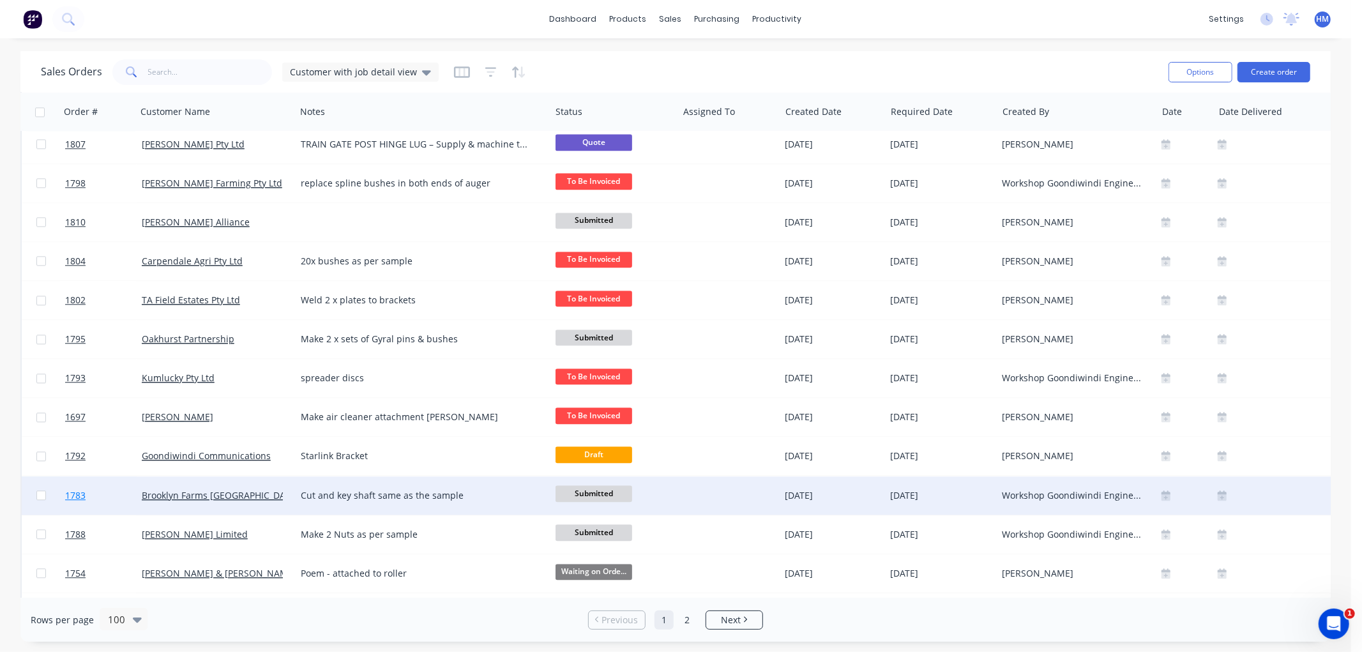
click at [119, 492] on link "1783" at bounding box center [103, 495] width 77 height 38
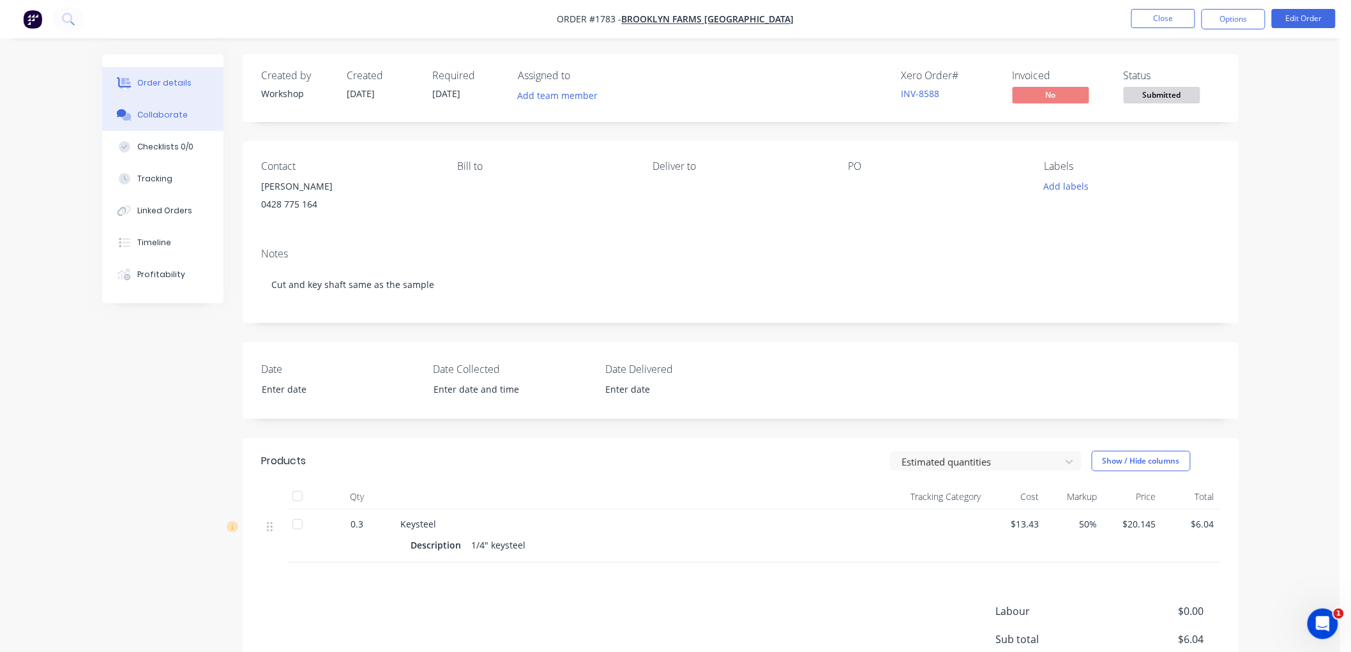
click at [167, 123] on button "Collaborate" at bounding box center [162, 115] width 121 height 32
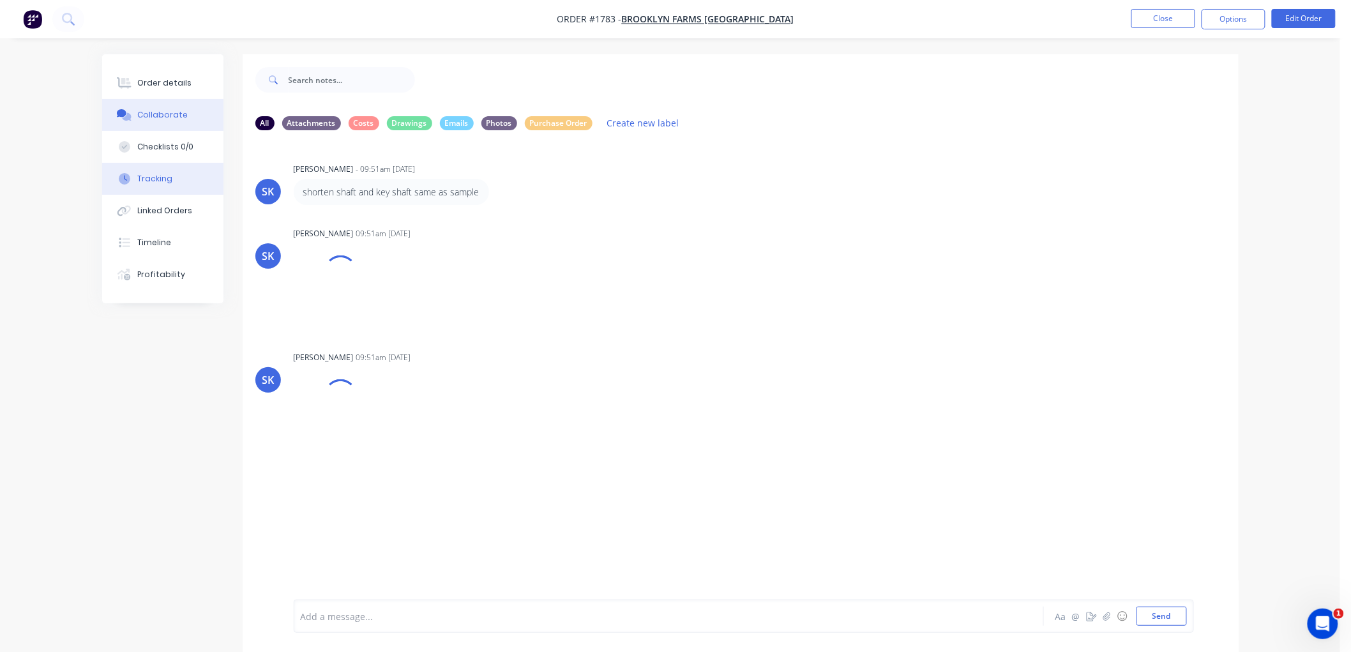
click at [176, 177] on button "Tracking" at bounding box center [162, 179] width 121 height 32
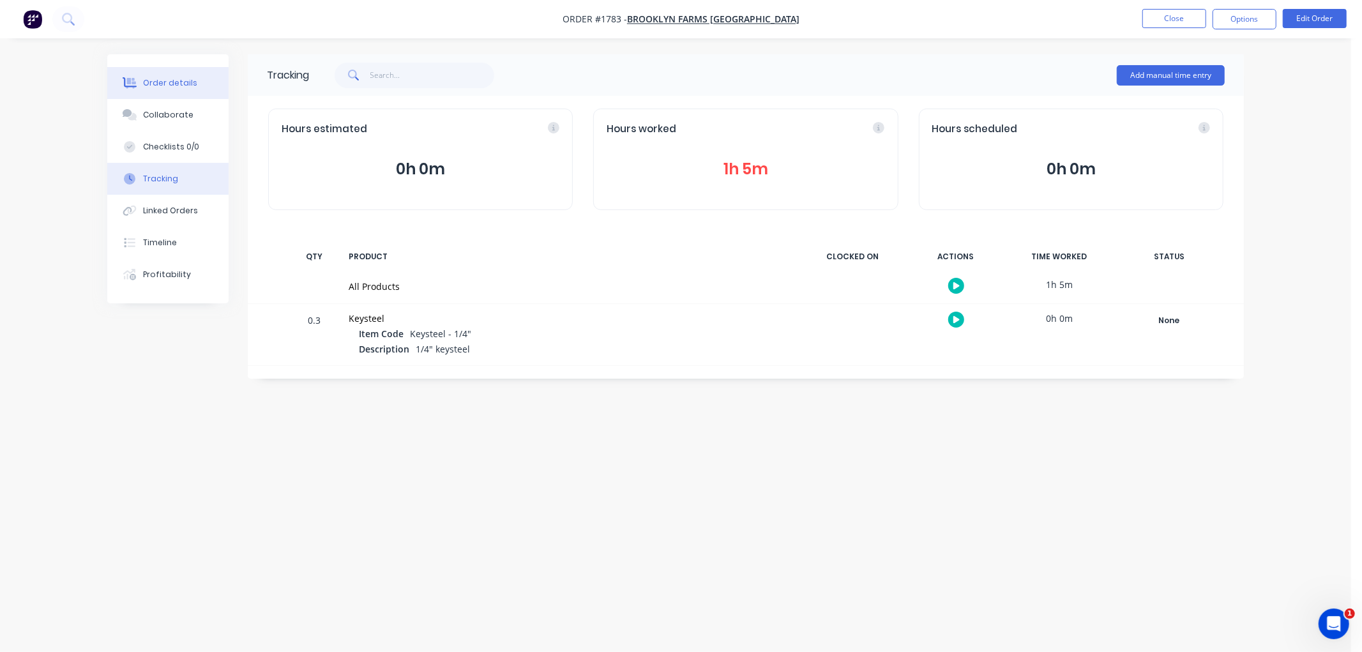
click at [183, 80] on div "Order details" at bounding box center [170, 82] width 54 height 11
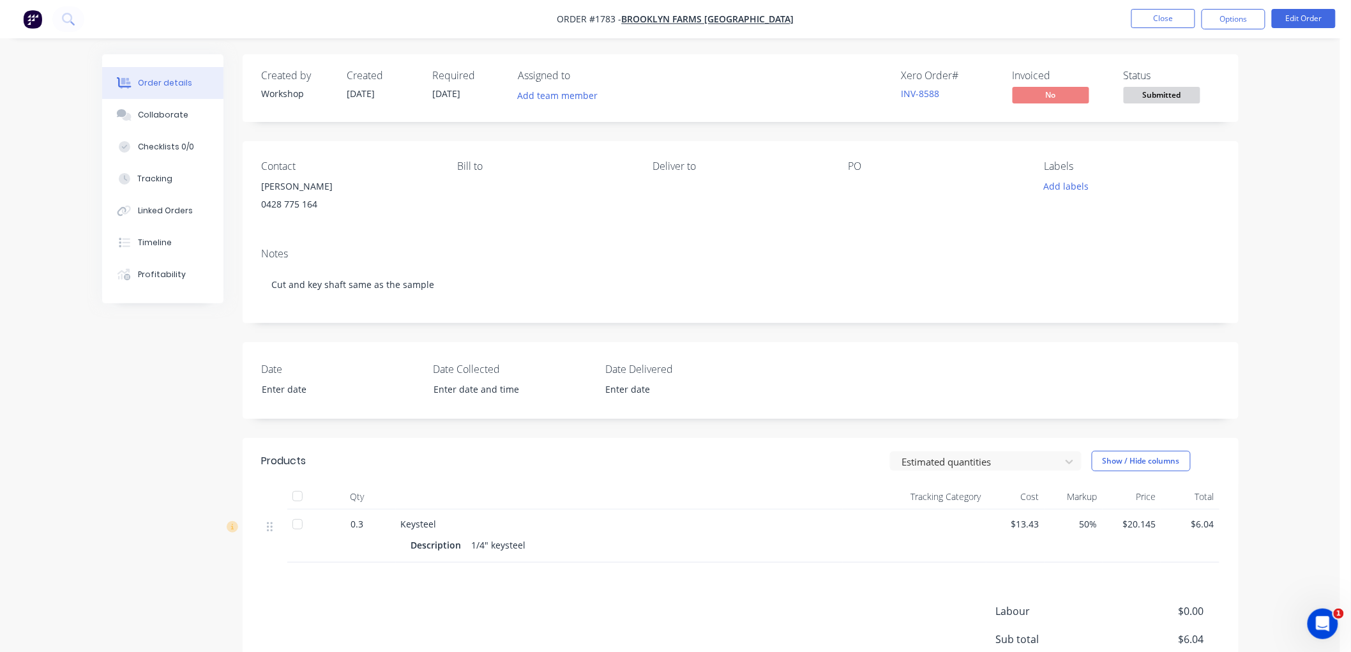
click at [1163, 90] on span "Submitted" at bounding box center [1162, 95] width 77 height 16
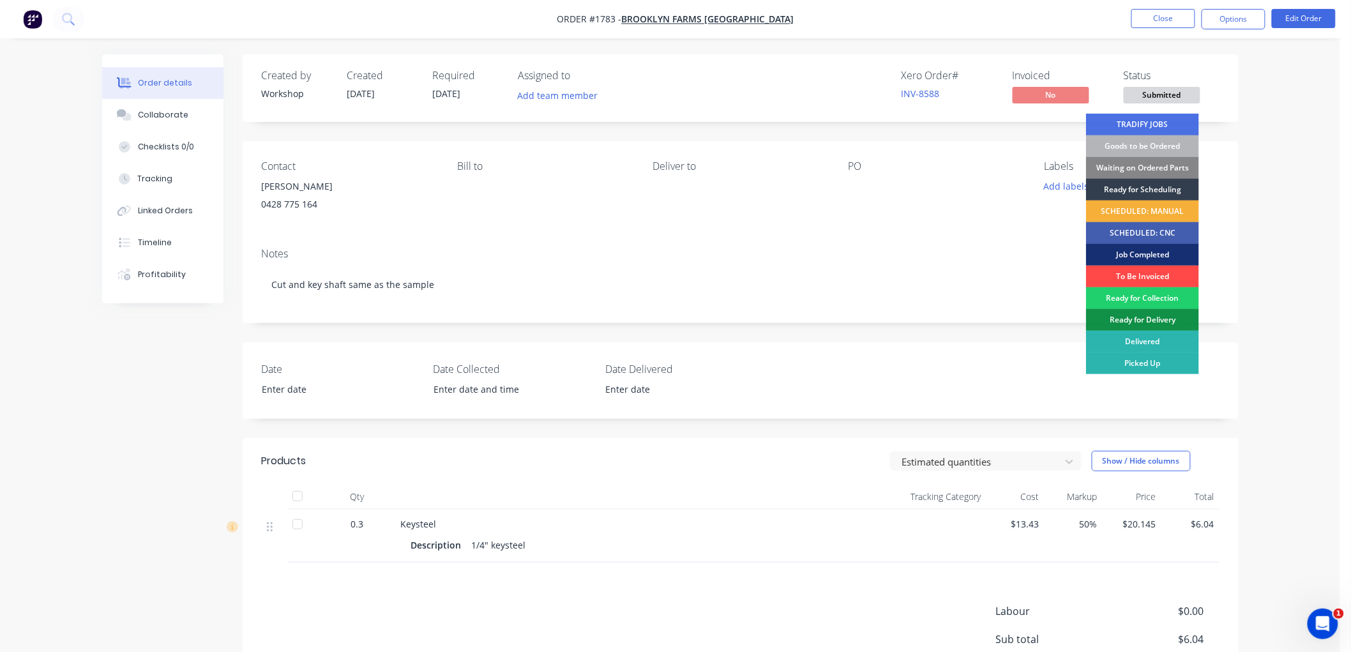
click at [1132, 278] on div "To Be Invoiced" at bounding box center [1142, 277] width 113 height 22
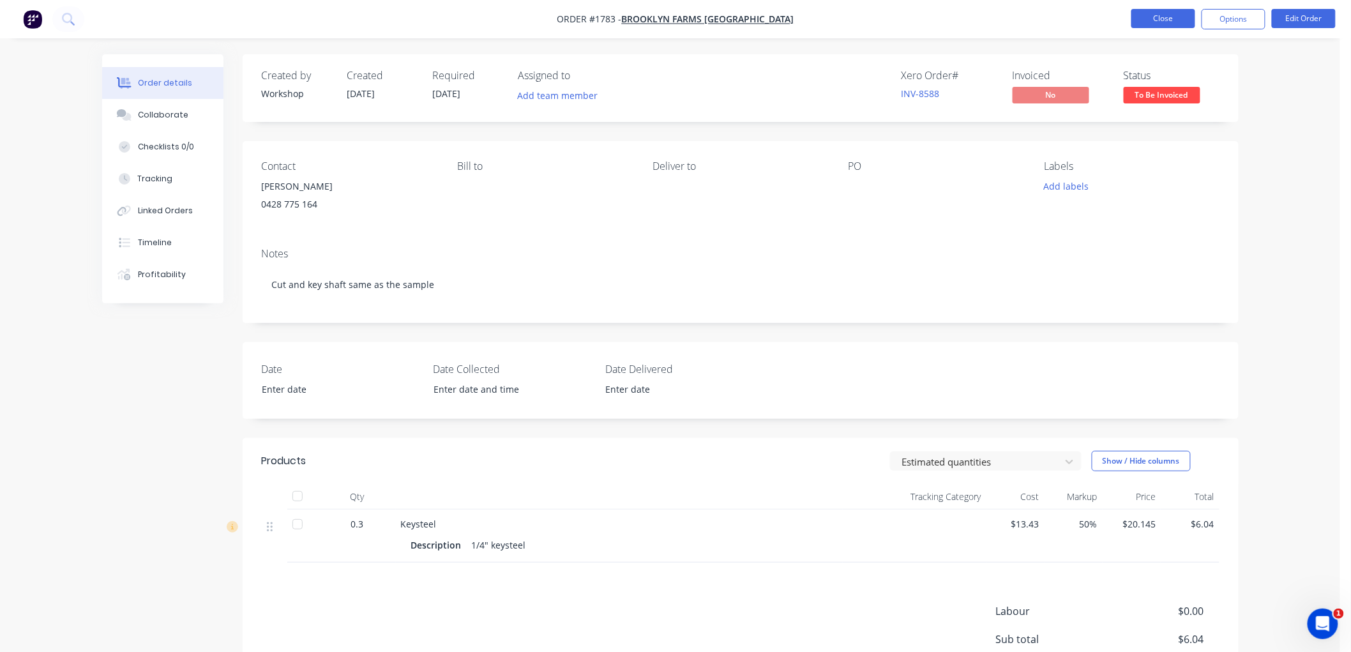
click at [1171, 17] on button "Close" at bounding box center [1163, 18] width 64 height 19
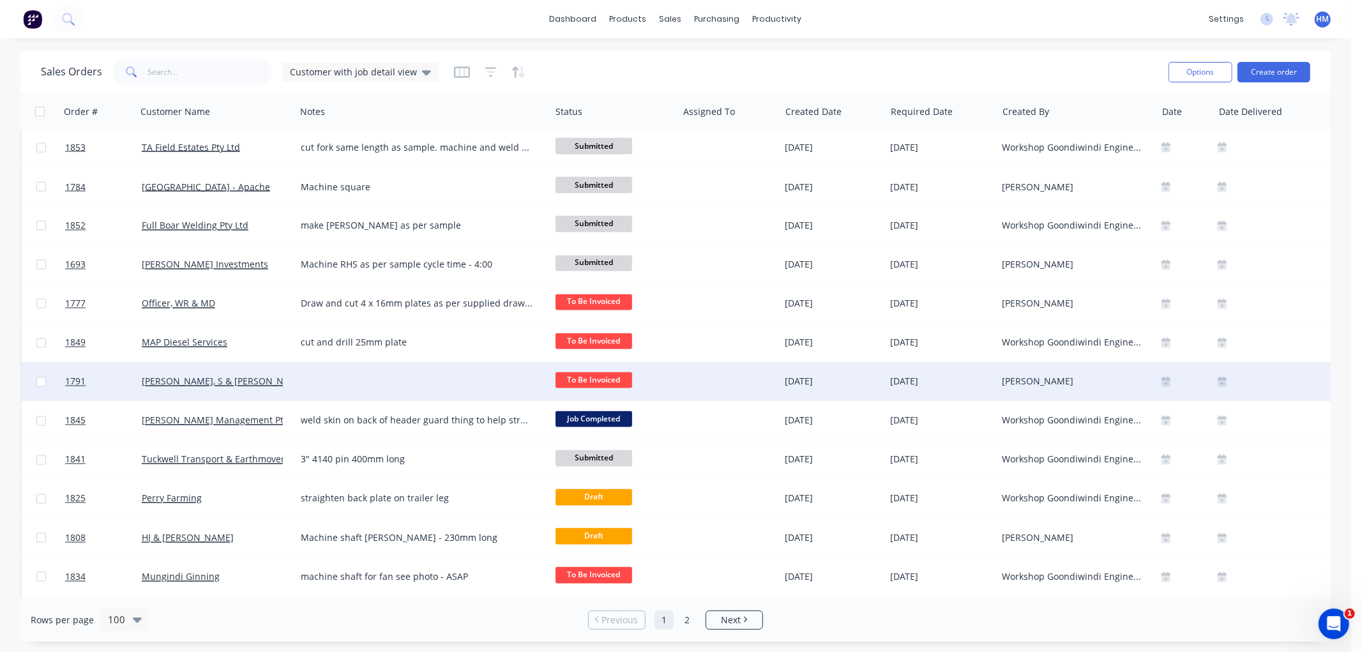
scroll to position [1986, 0]
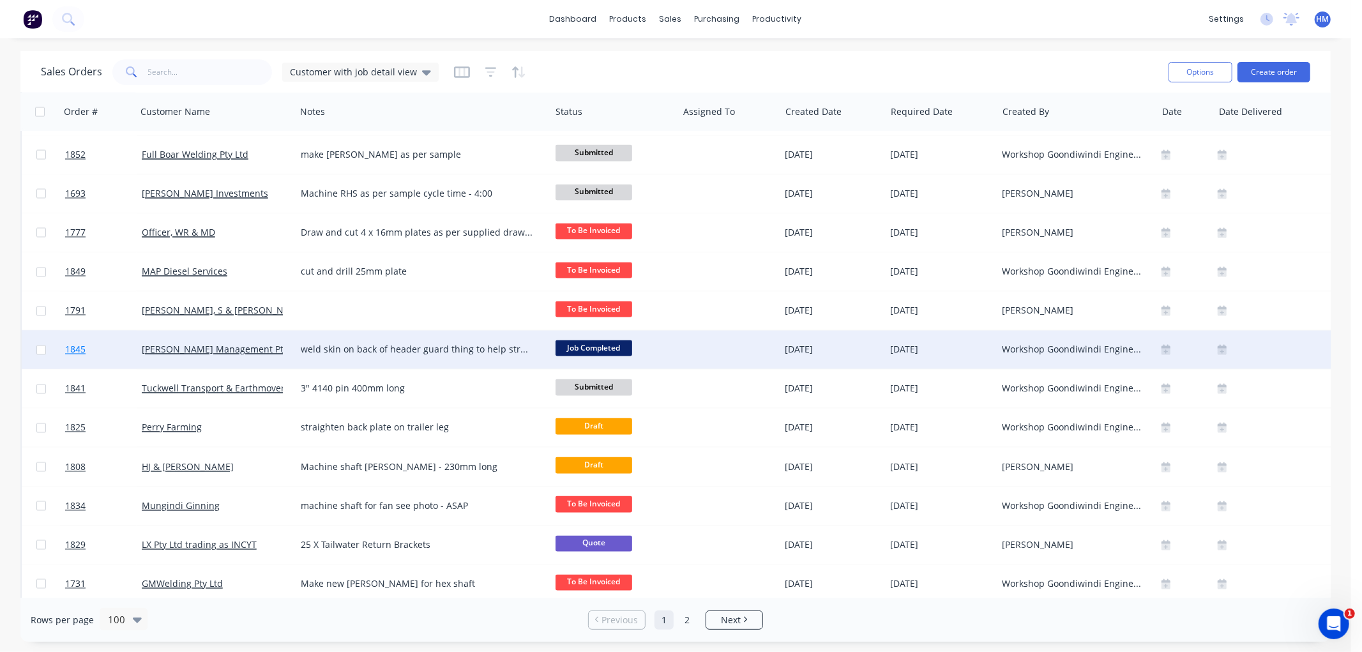
click at [105, 345] on link "1845" at bounding box center [103, 350] width 77 height 38
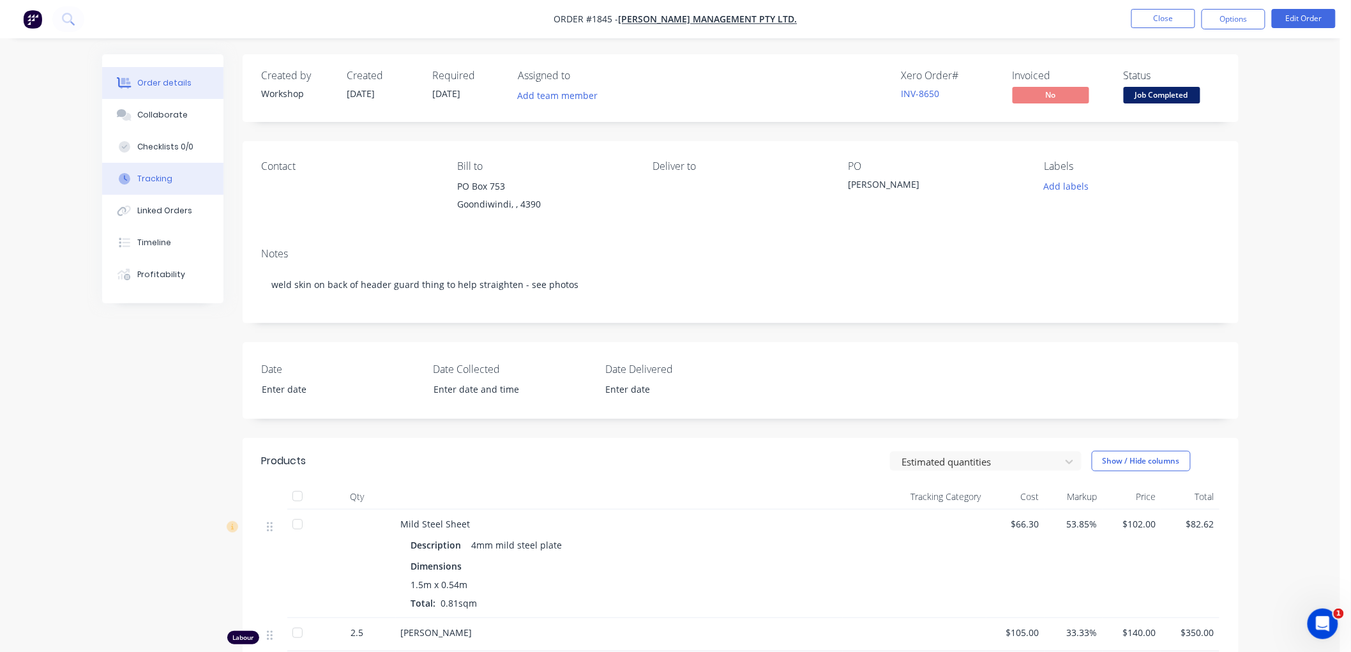
click at [153, 180] on div "Tracking" at bounding box center [154, 178] width 35 height 11
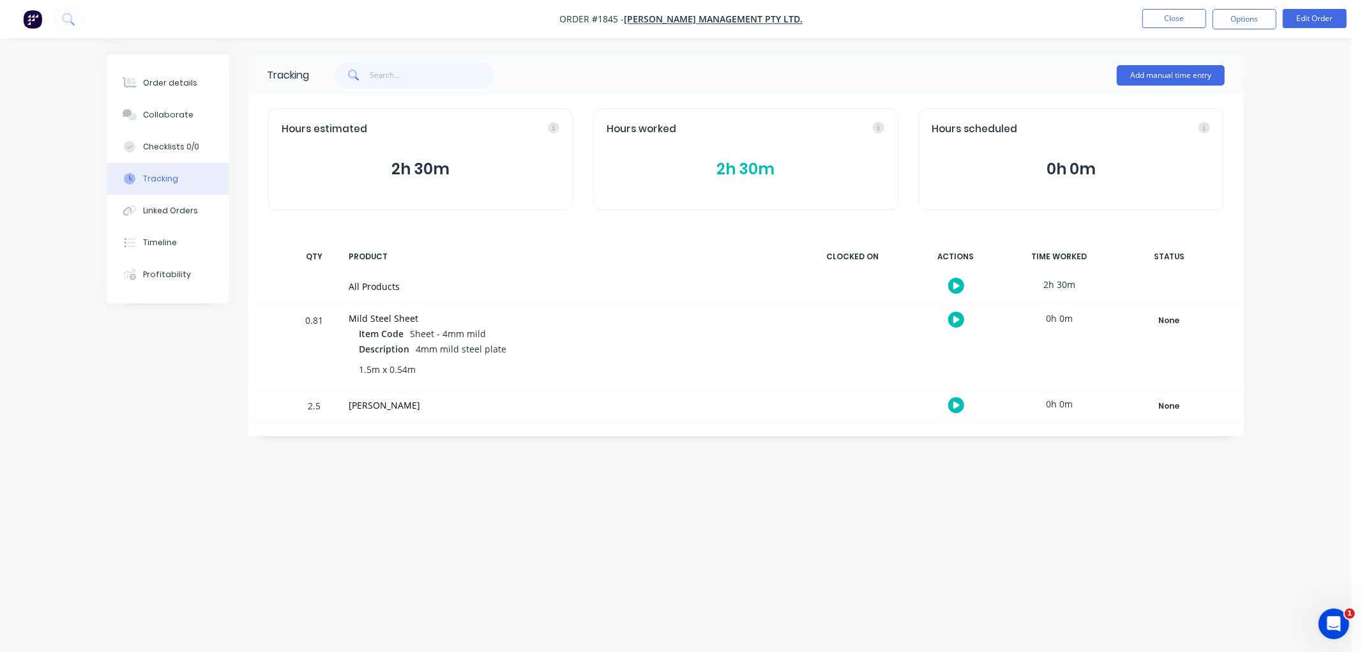
click at [761, 163] on button "2h 30m" at bounding box center [746, 169] width 278 height 24
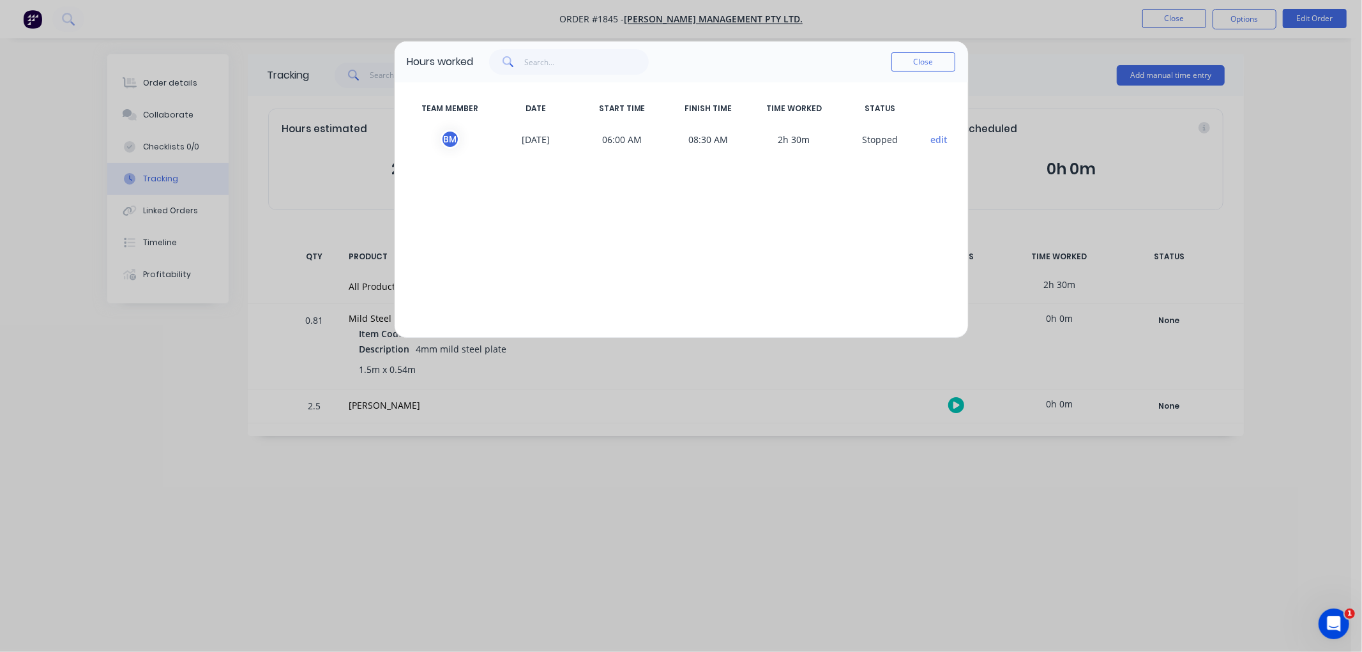
click at [914, 67] on button "Close" at bounding box center [923, 61] width 64 height 19
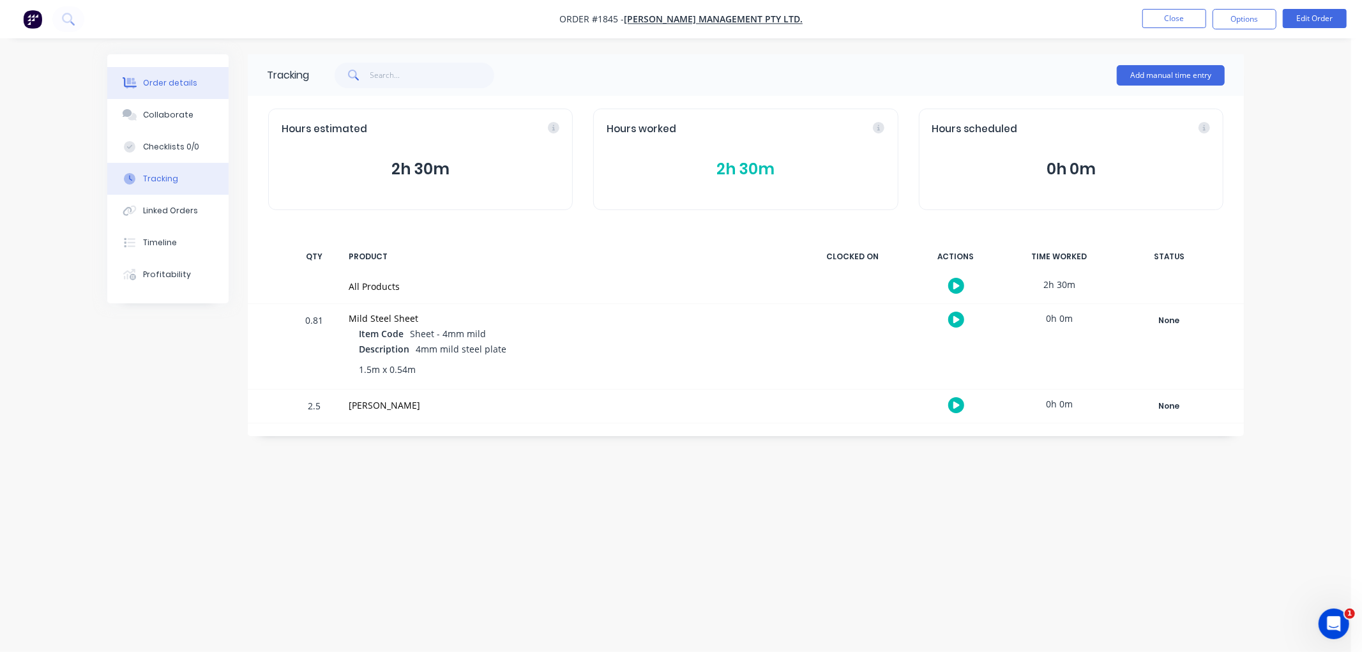
click at [173, 80] on div "Order details" at bounding box center [170, 82] width 54 height 11
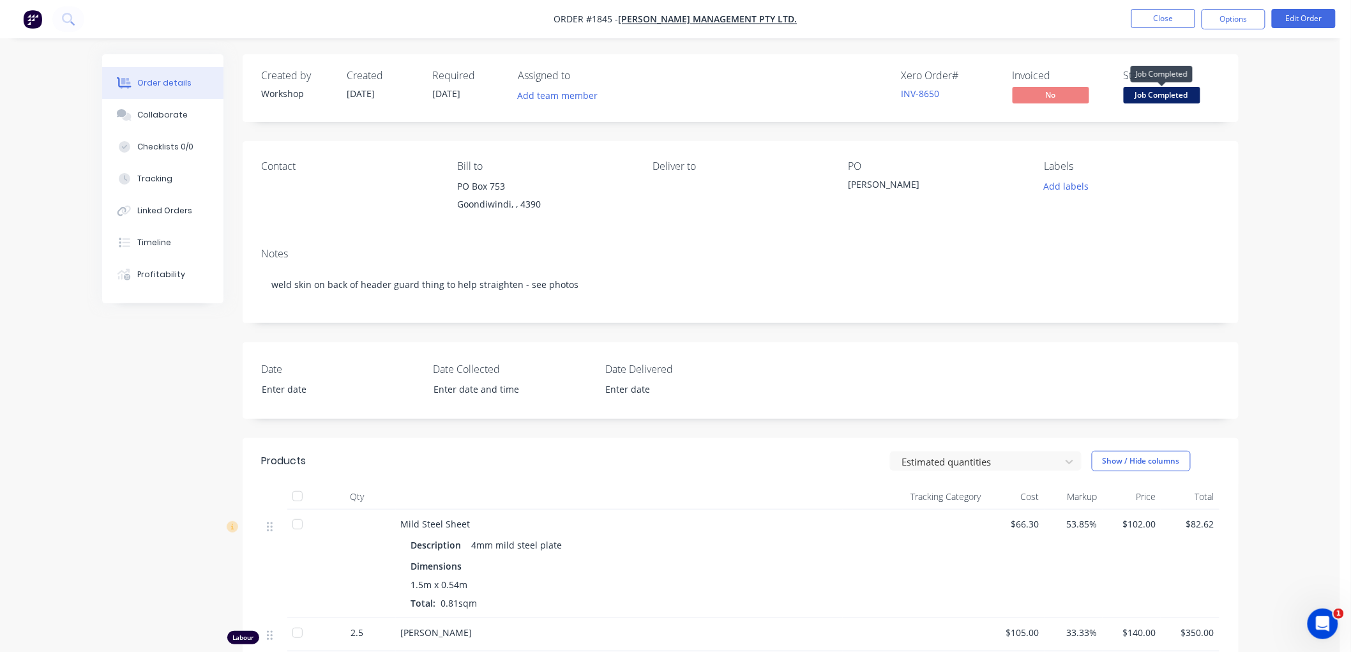
click at [1153, 93] on span "Job Completed" at bounding box center [1162, 95] width 77 height 16
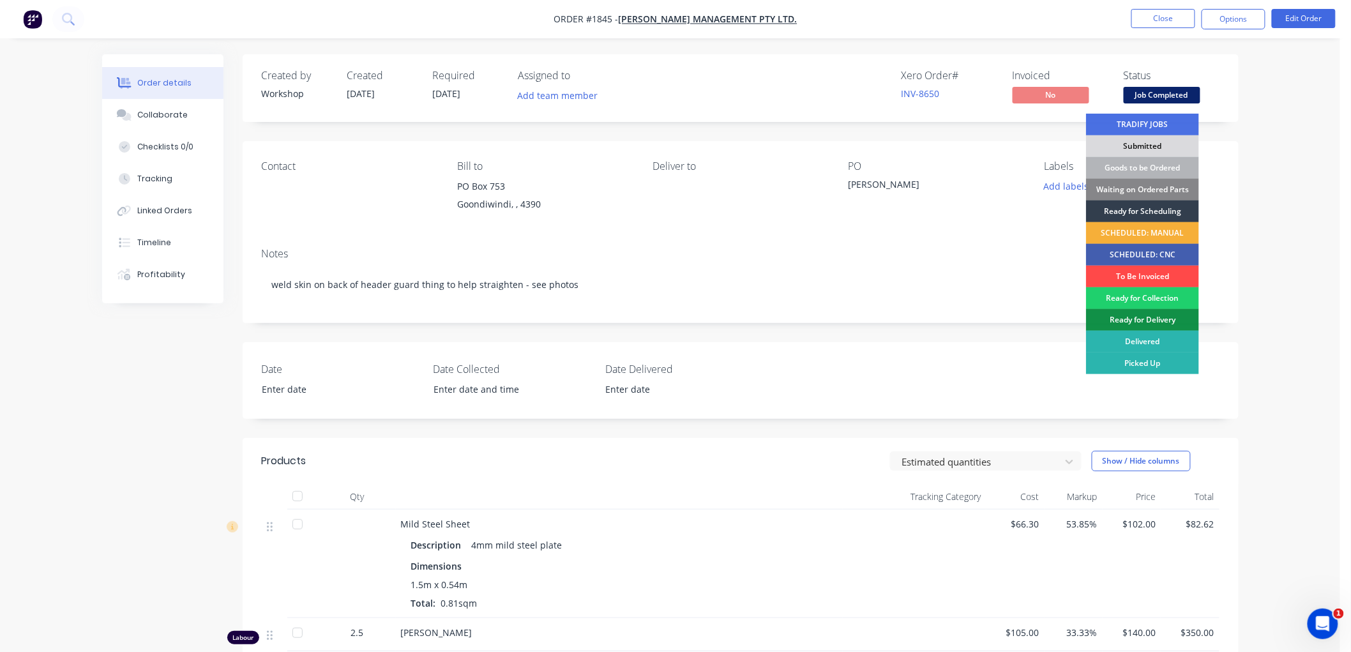
click at [1143, 271] on div "To Be Invoiced" at bounding box center [1142, 277] width 113 height 22
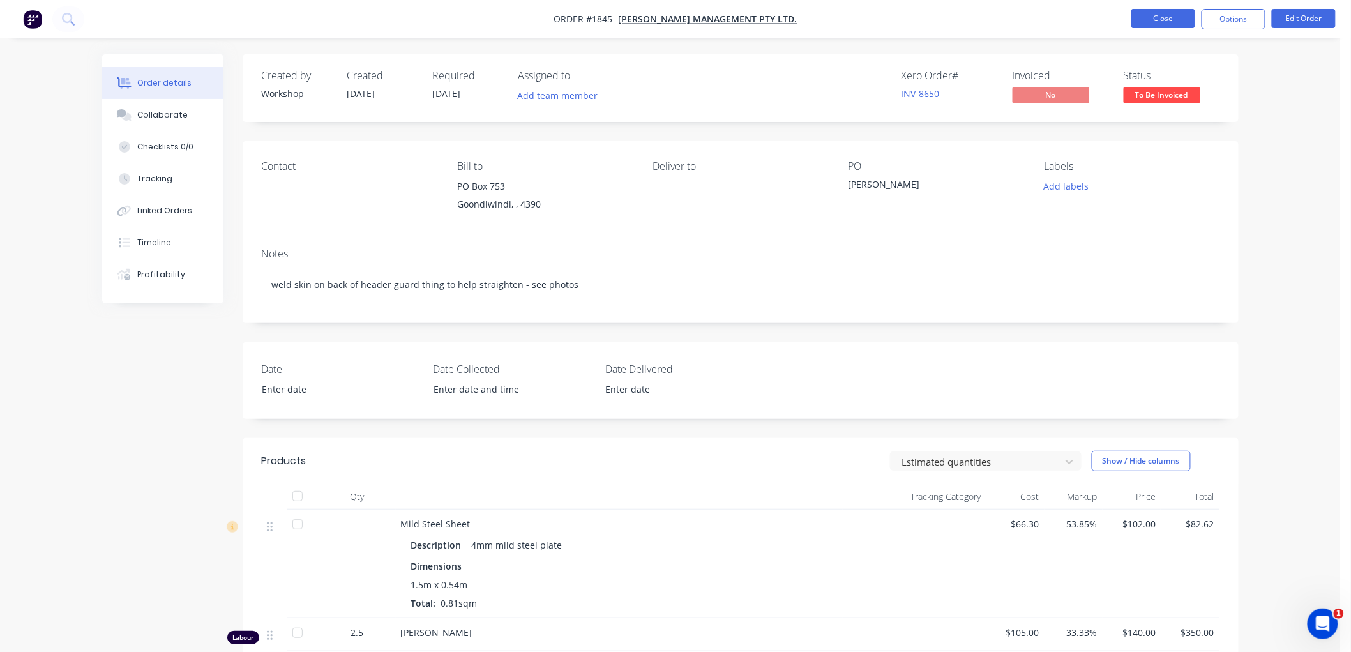
click at [1156, 10] on button "Close" at bounding box center [1163, 18] width 64 height 19
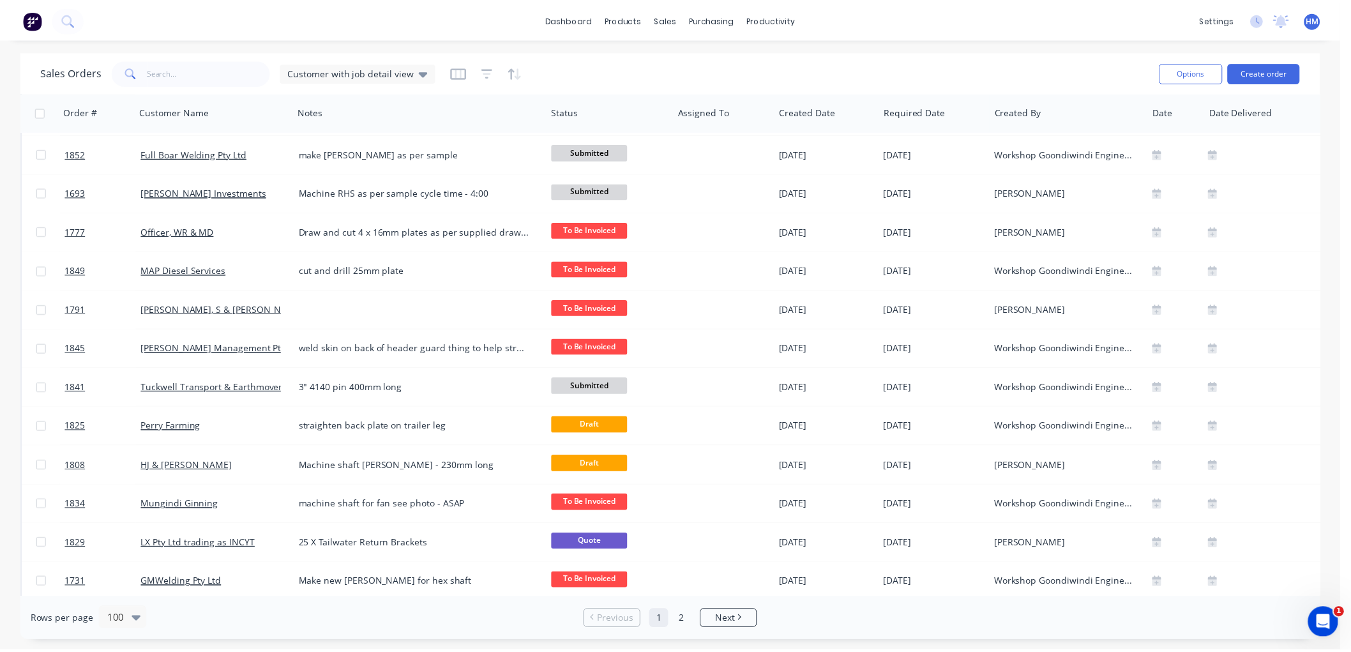
scroll to position [2057, 0]
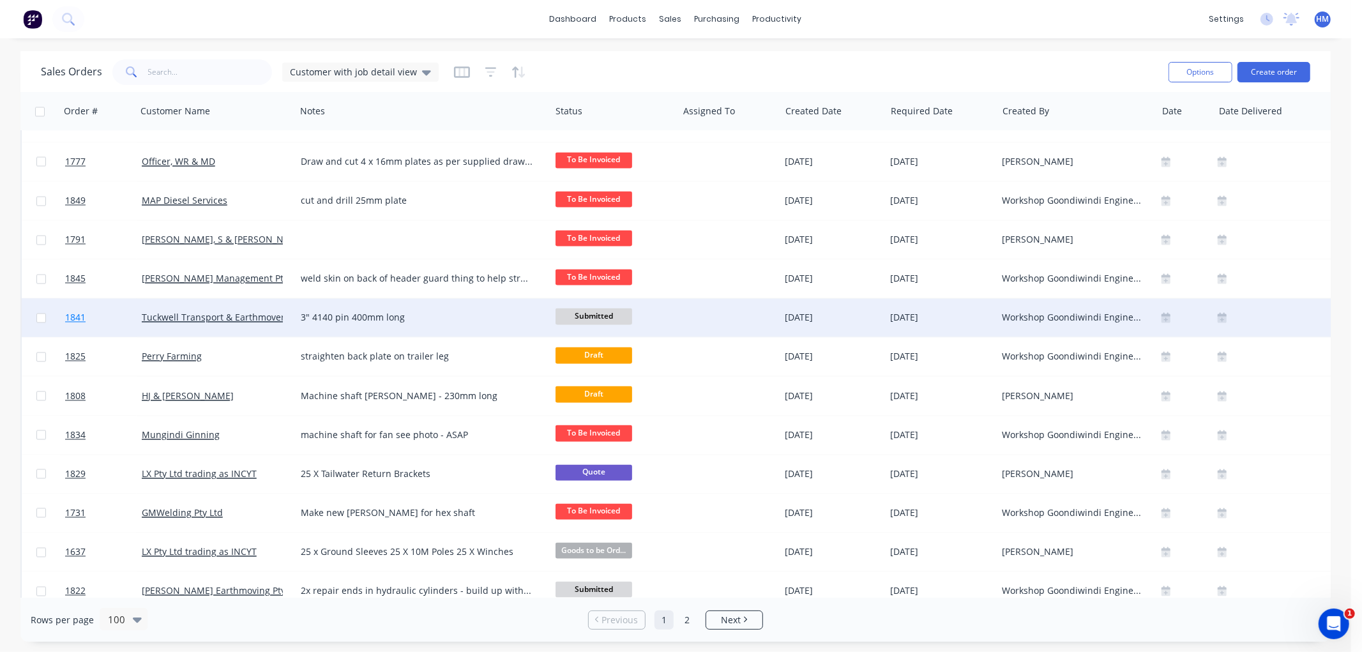
click at [106, 312] on link "1841" at bounding box center [103, 318] width 77 height 38
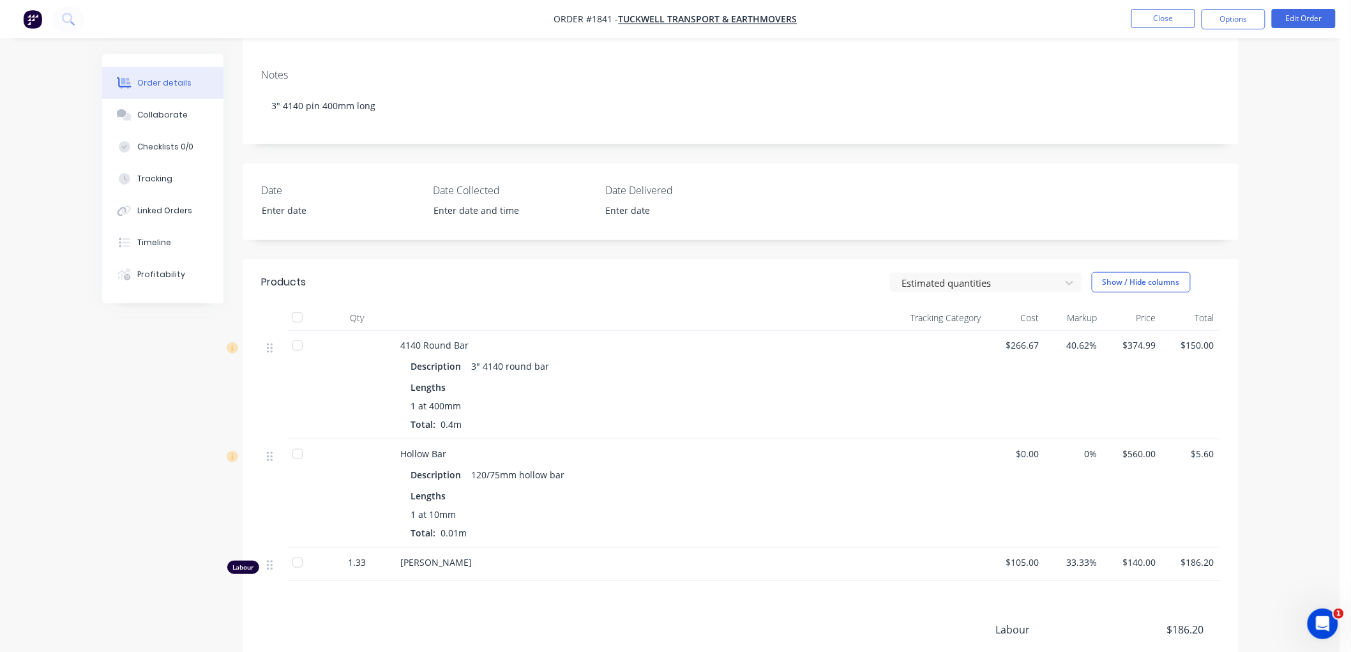
scroll to position [213, 0]
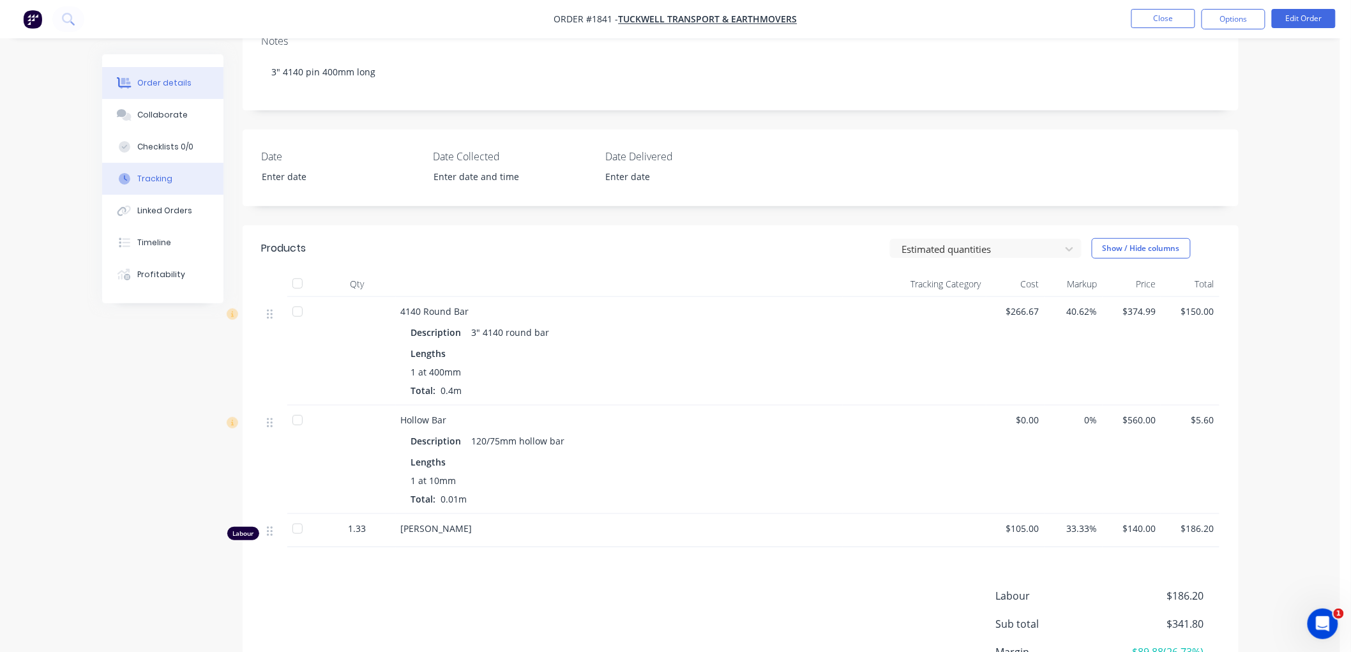
click at [169, 180] on div "Tracking" at bounding box center [154, 178] width 35 height 11
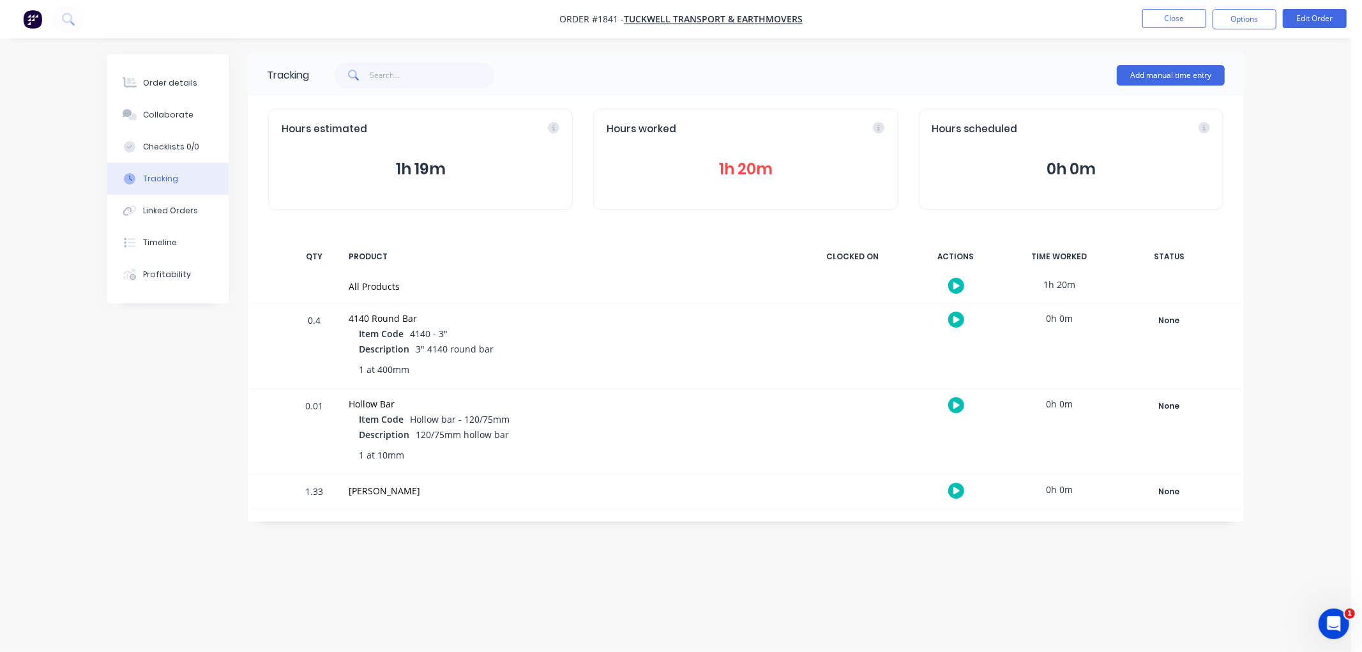
click at [735, 169] on button "1h 20m" at bounding box center [746, 169] width 278 height 24
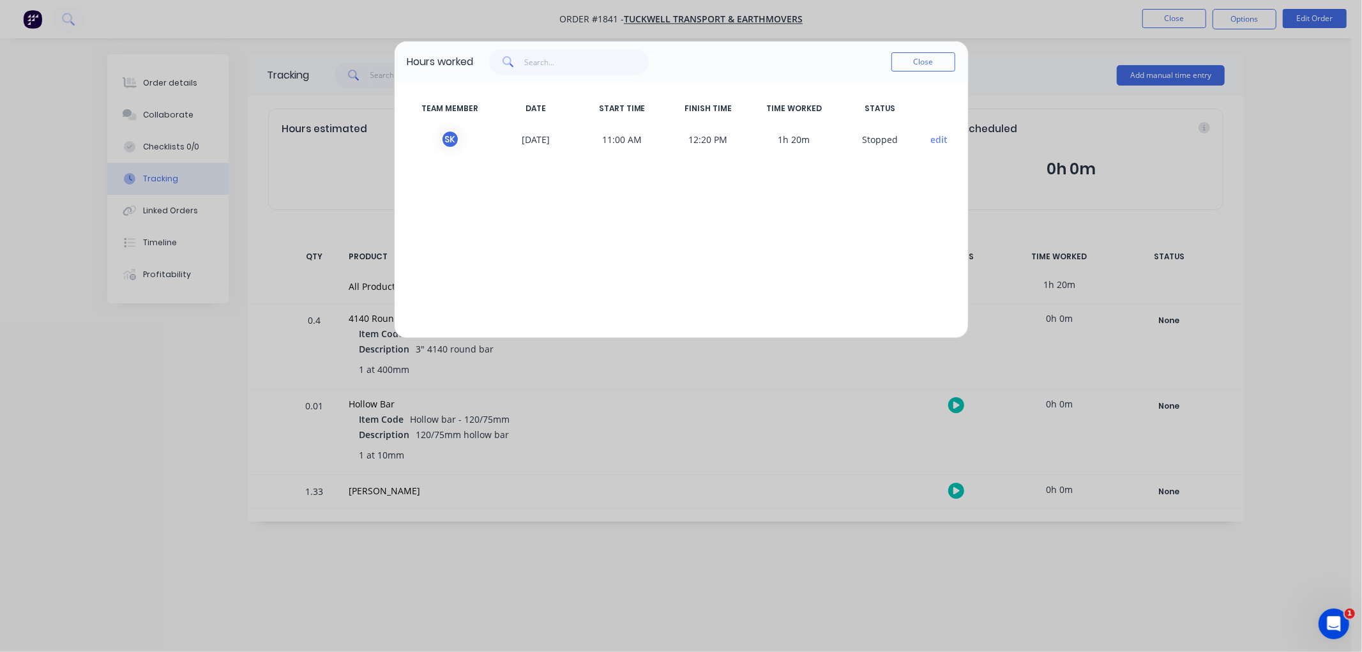
drag, startPoint x: 919, startPoint y: 65, endPoint x: 345, endPoint y: 126, distance: 577.2
click at [892, 67] on button "Close" at bounding box center [923, 61] width 64 height 19
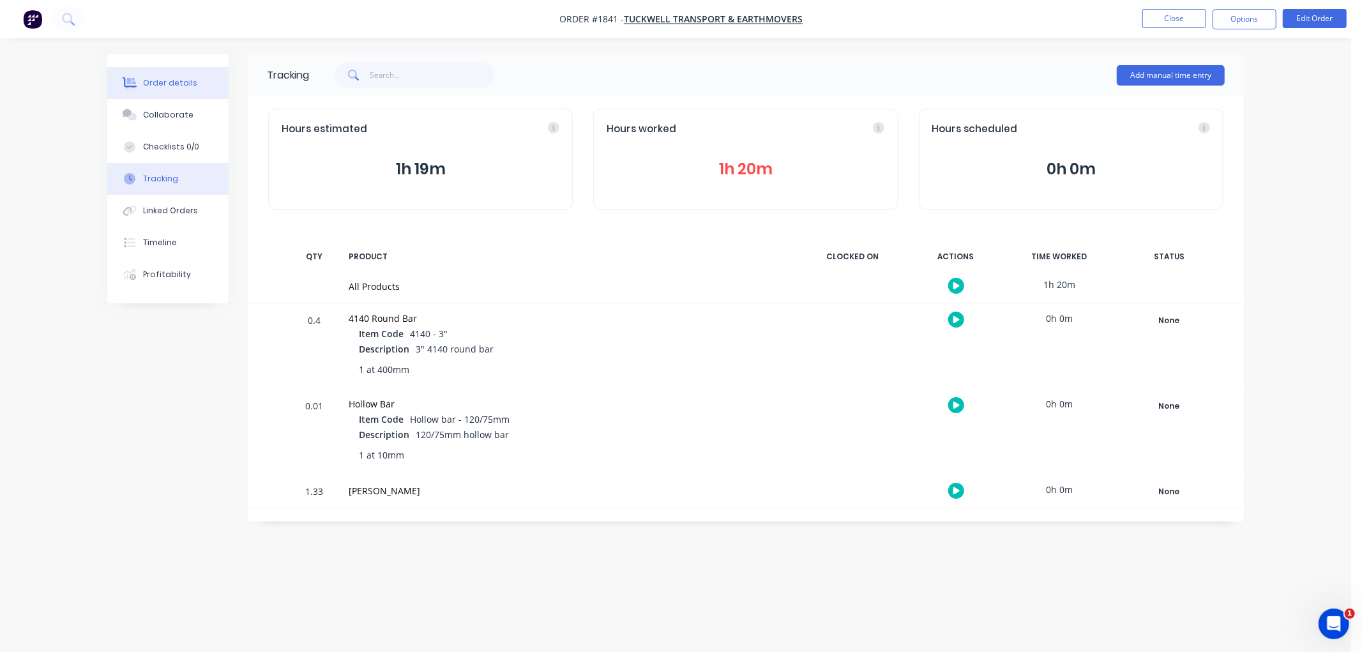
click at [168, 87] on div "Order details" at bounding box center [170, 82] width 54 height 11
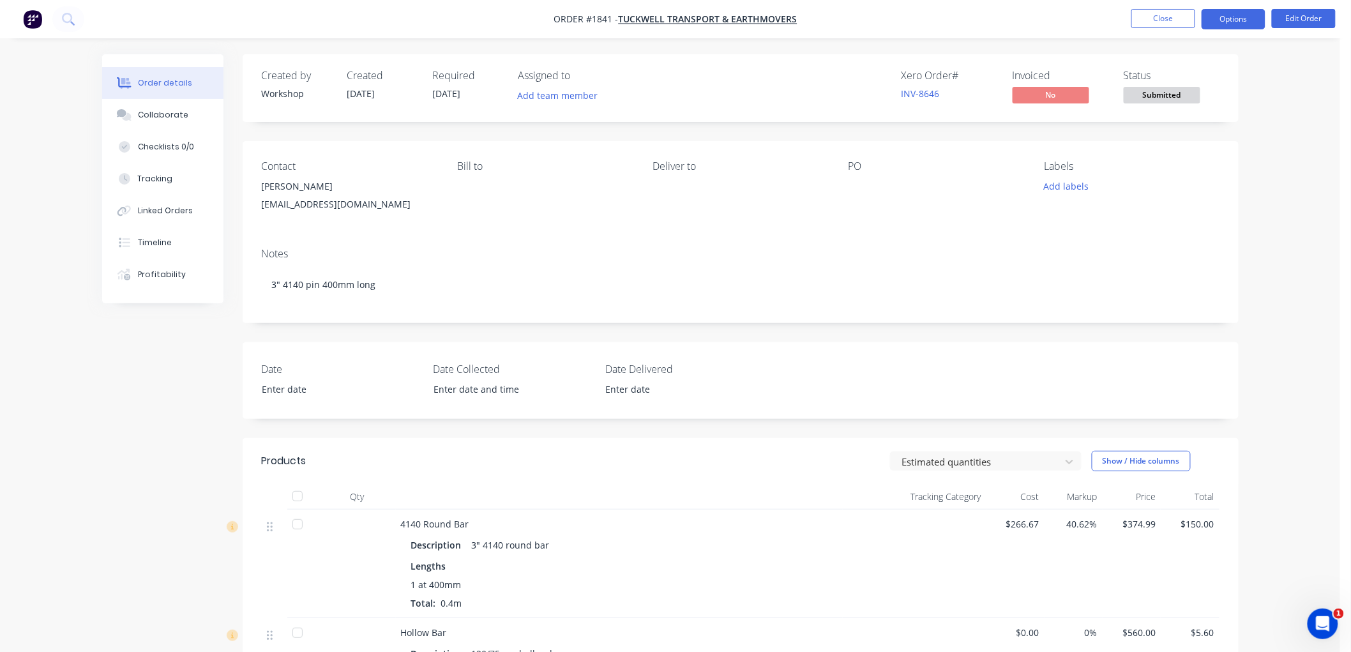
click at [1226, 21] on button "Options" at bounding box center [1234, 19] width 64 height 20
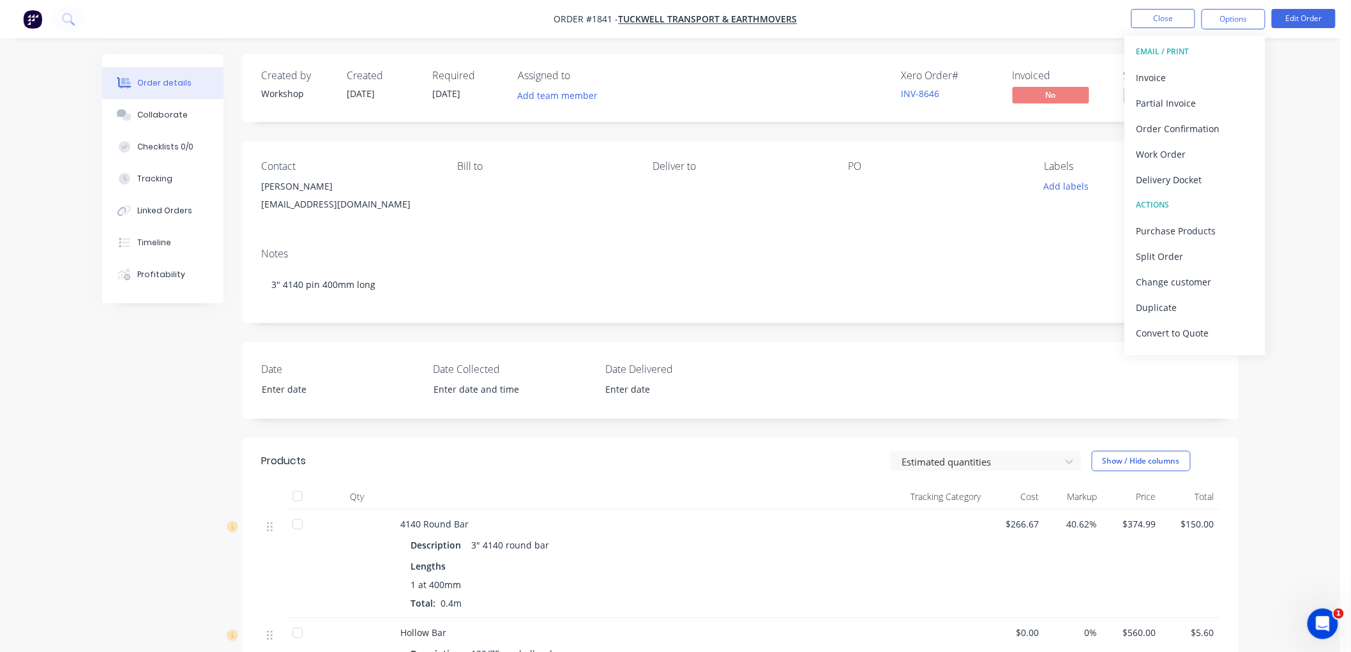
drag, startPoint x: 907, startPoint y: 255, endPoint x: 1131, endPoint y: 146, distance: 249.0
click at [911, 249] on div "Notes" at bounding box center [741, 254] width 958 height 12
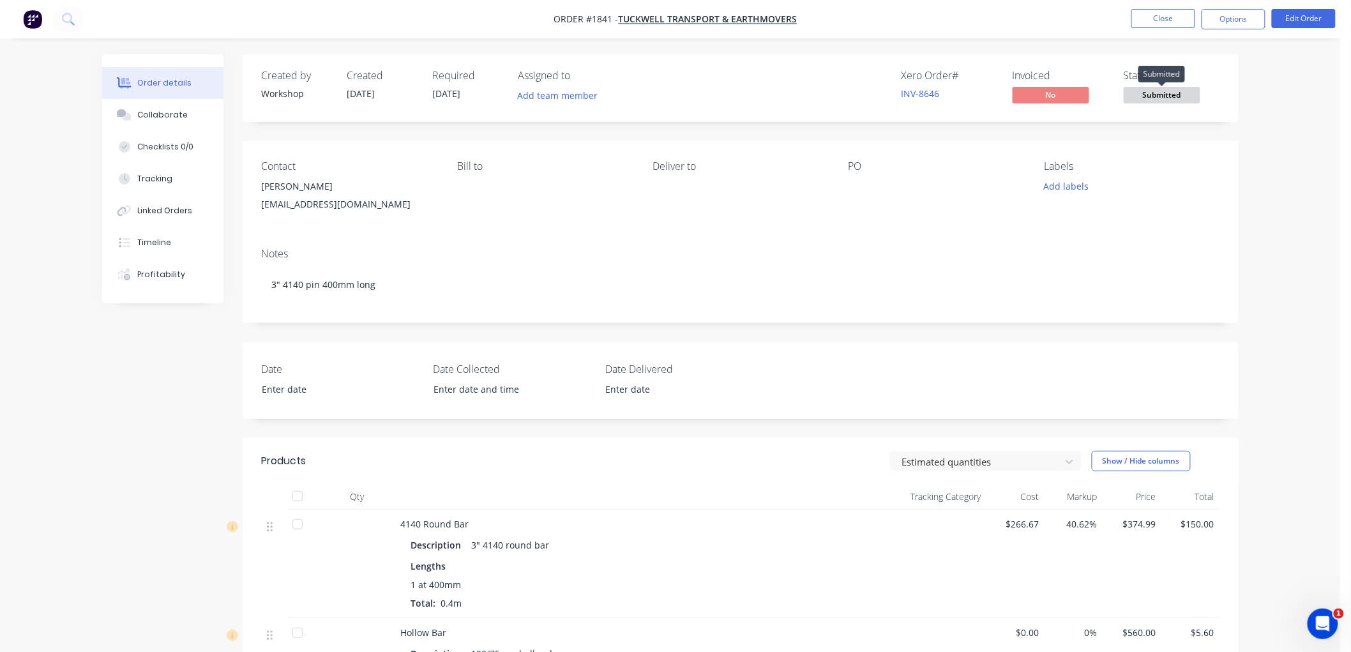
click at [1152, 97] on span "Submitted" at bounding box center [1162, 95] width 77 height 16
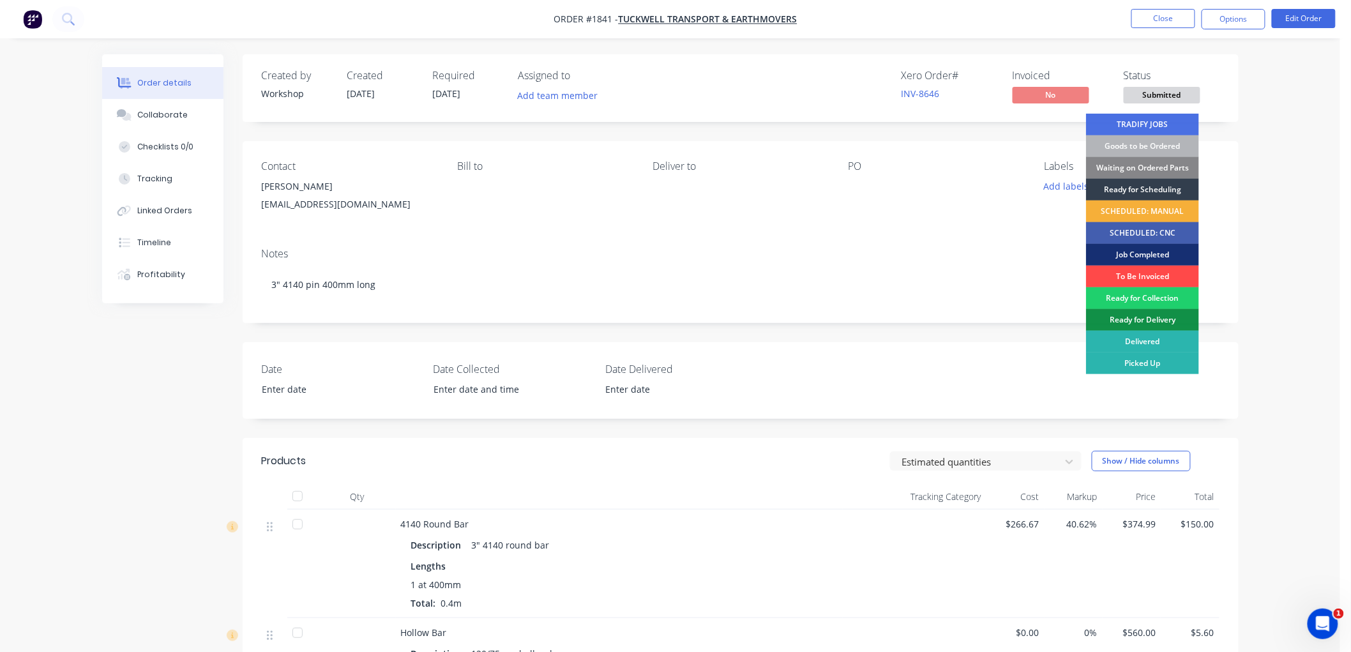
click at [1144, 276] on div "To Be Invoiced" at bounding box center [1142, 277] width 113 height 22
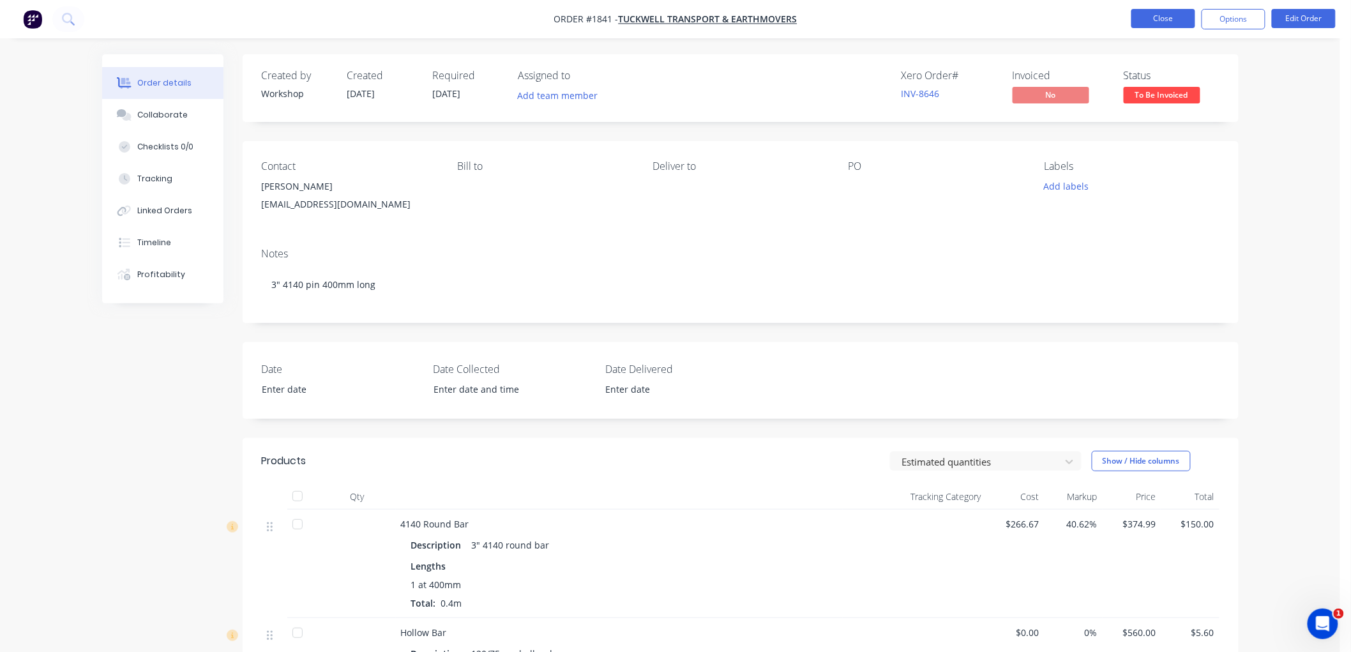
click at [1148, 17] on button "Close" at bounding box center [1163, 18] width 64 height 19
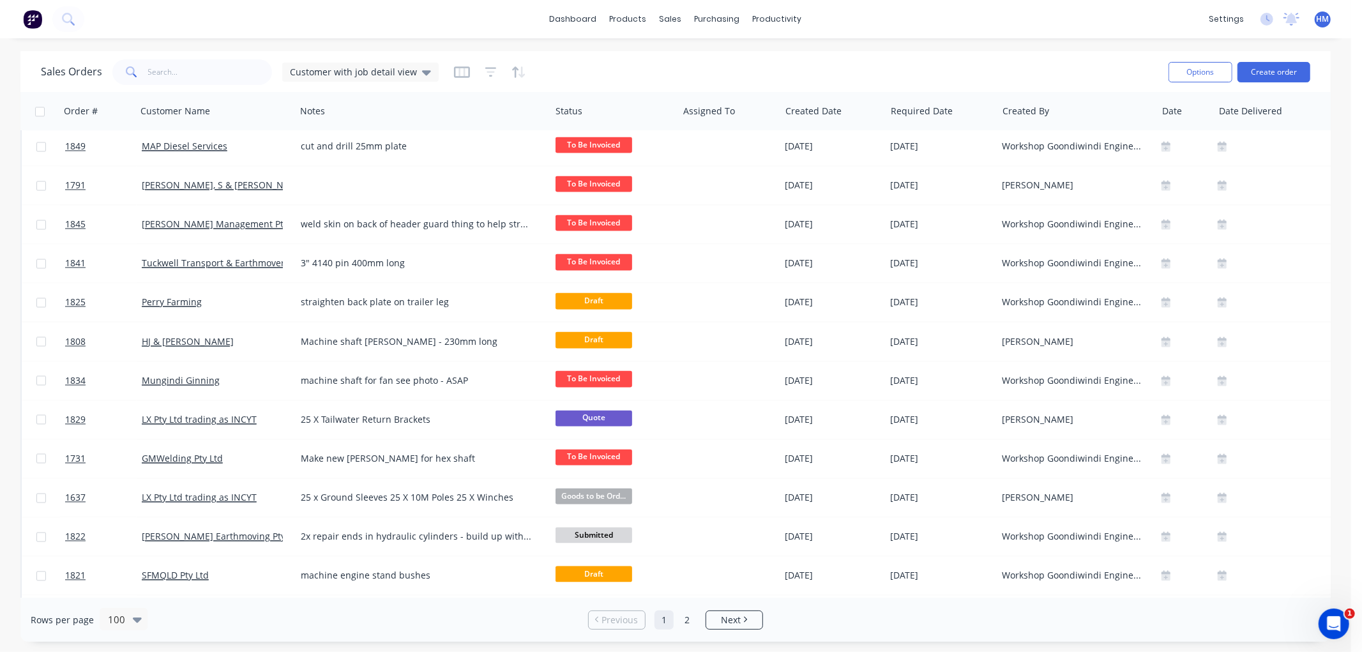
scroll to position [2128, 0]
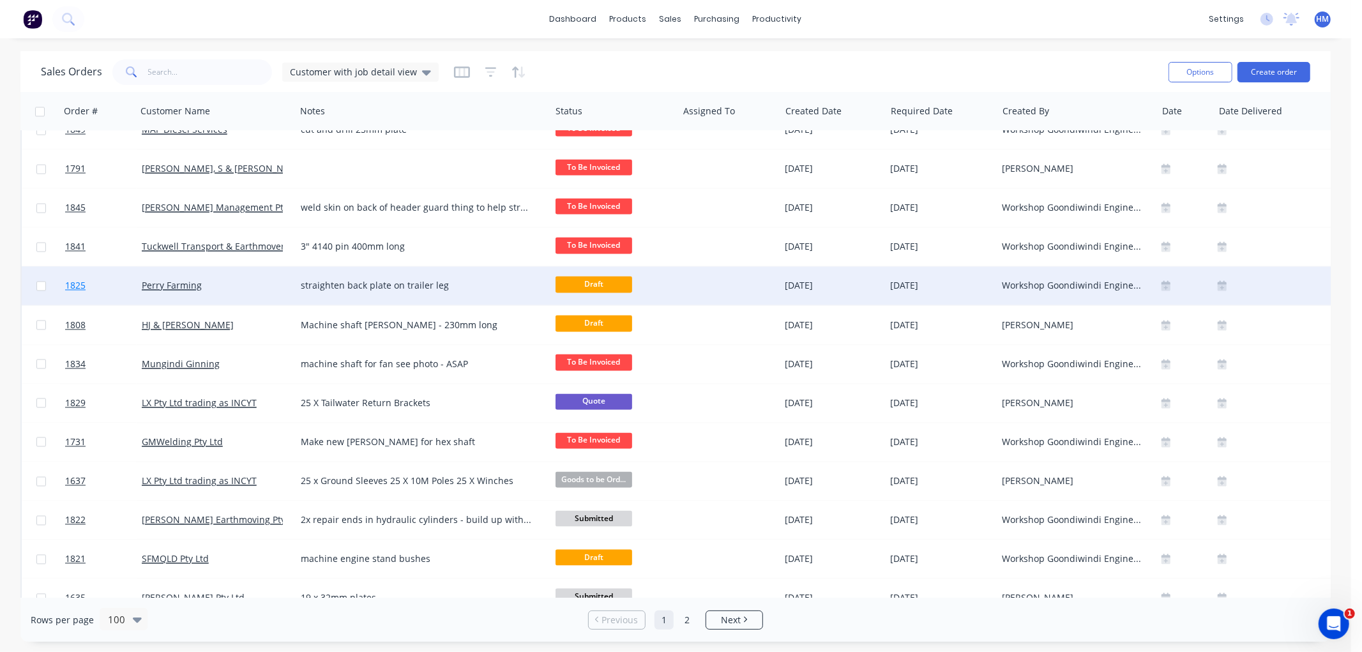
click at [122, 284] on link "1825" at bounding box center [103, 286] width 77 height 38
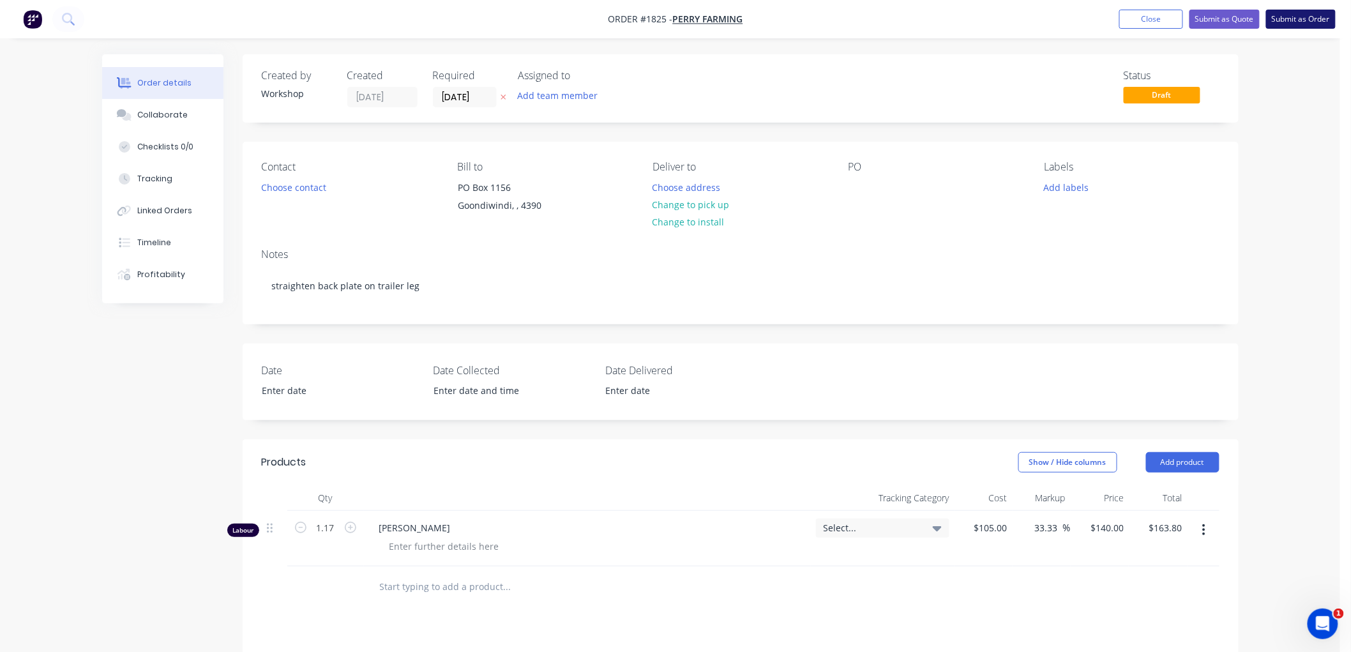
click at [1304, 16] on button "Submit as Order" at bounding box center [1301, 19] width 70 height 19
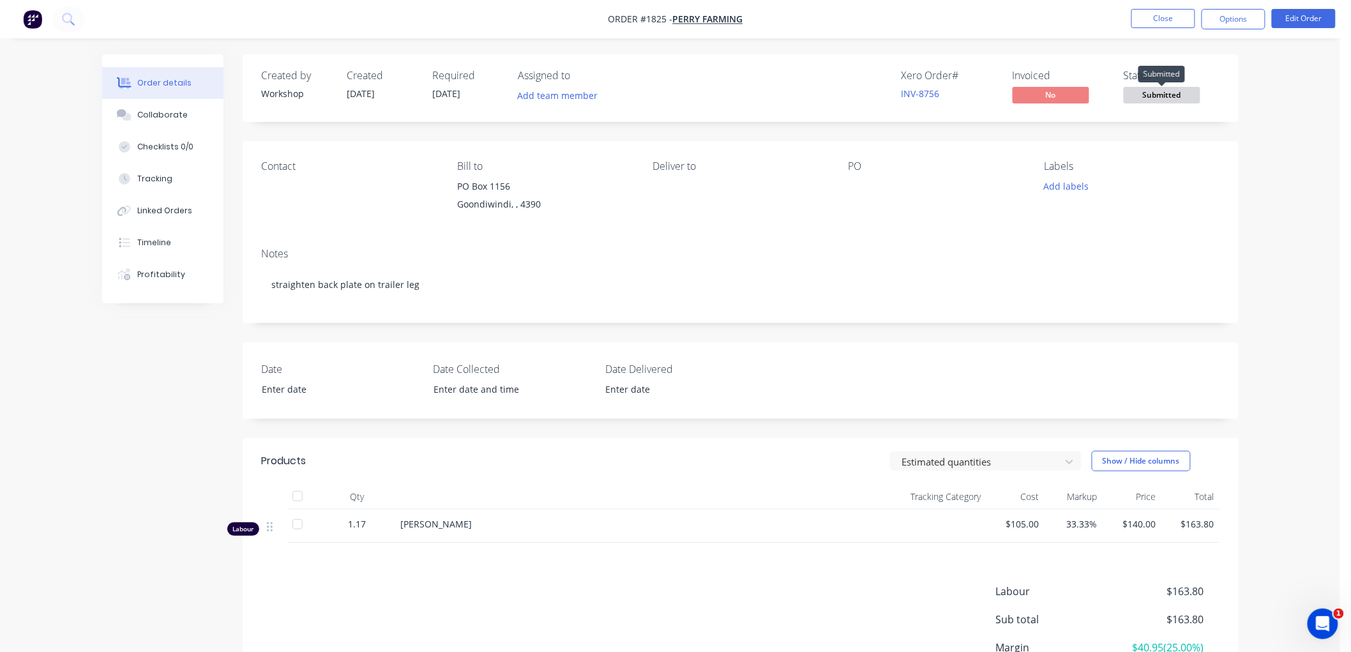
click at [1167, 91] on span "Submitted" at bounding box center [1162, 95] width 77 height 16
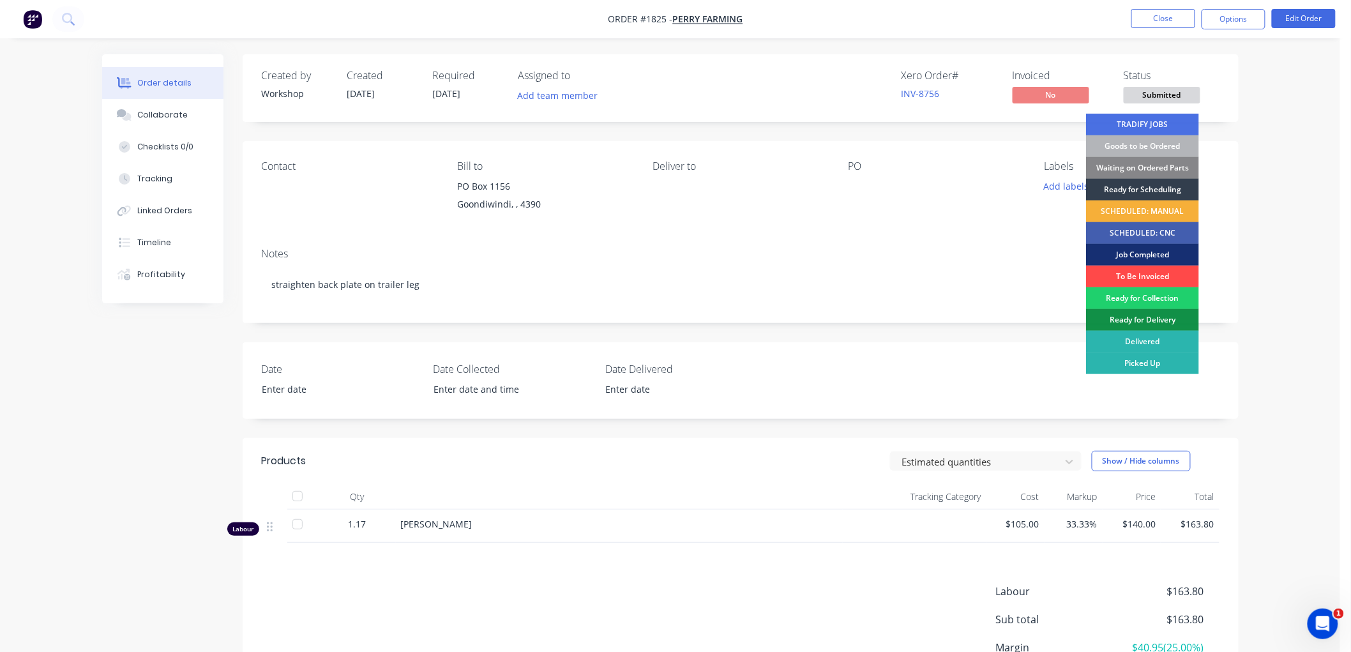
click at [1133, 271] on div "To Be Invoiced" at bounding box center [1142, 277] width 113 height 22
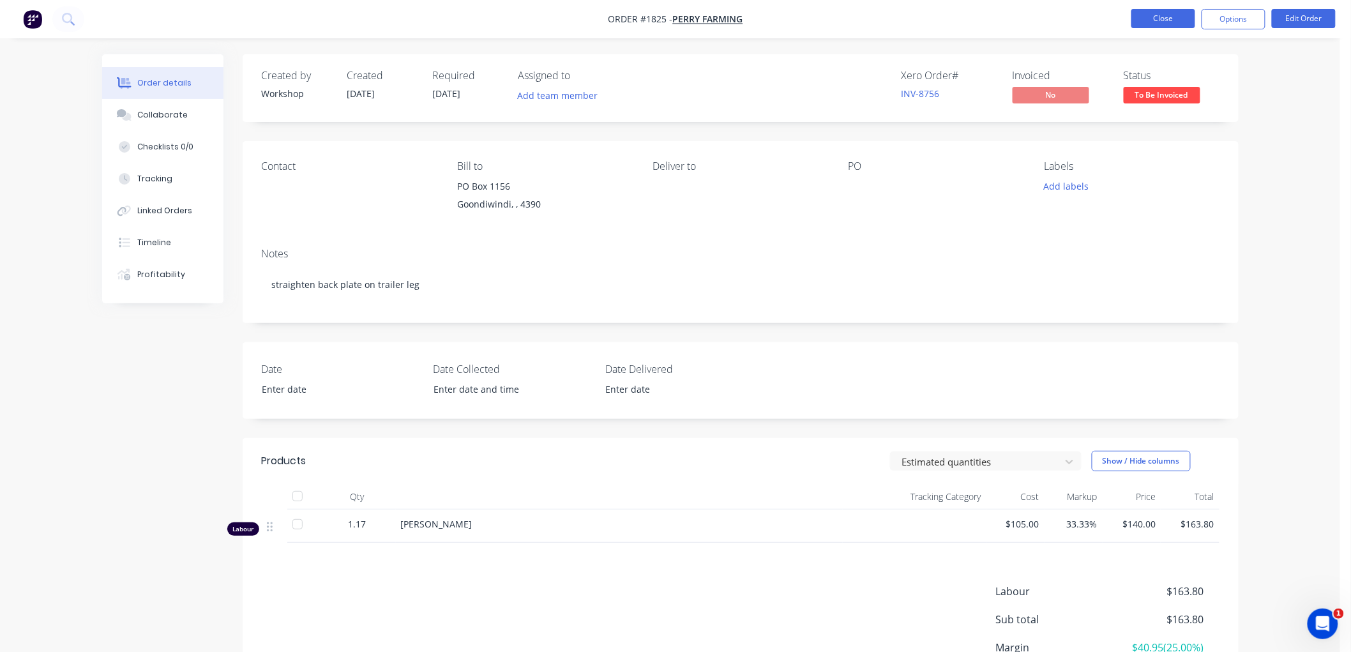
click at [1156, 16] on button "Close" at bounding box center [1163, 18] width 64 height 19
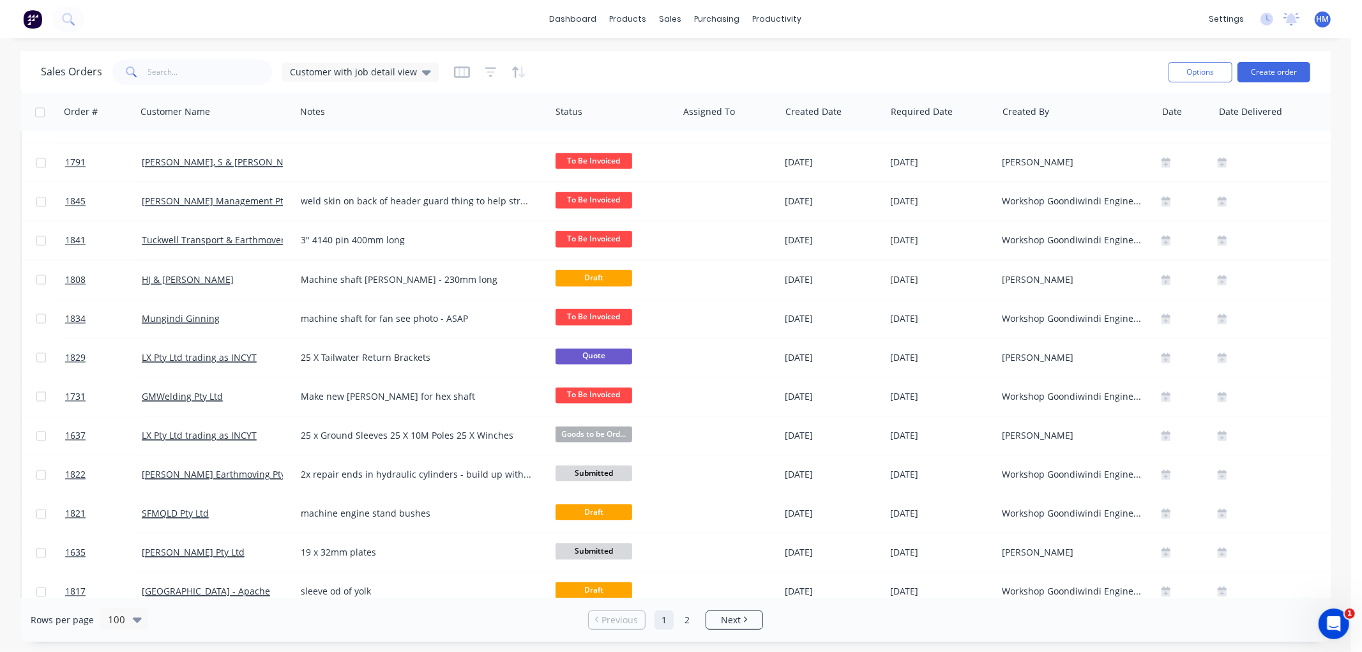
scroll to position [2199, 0]
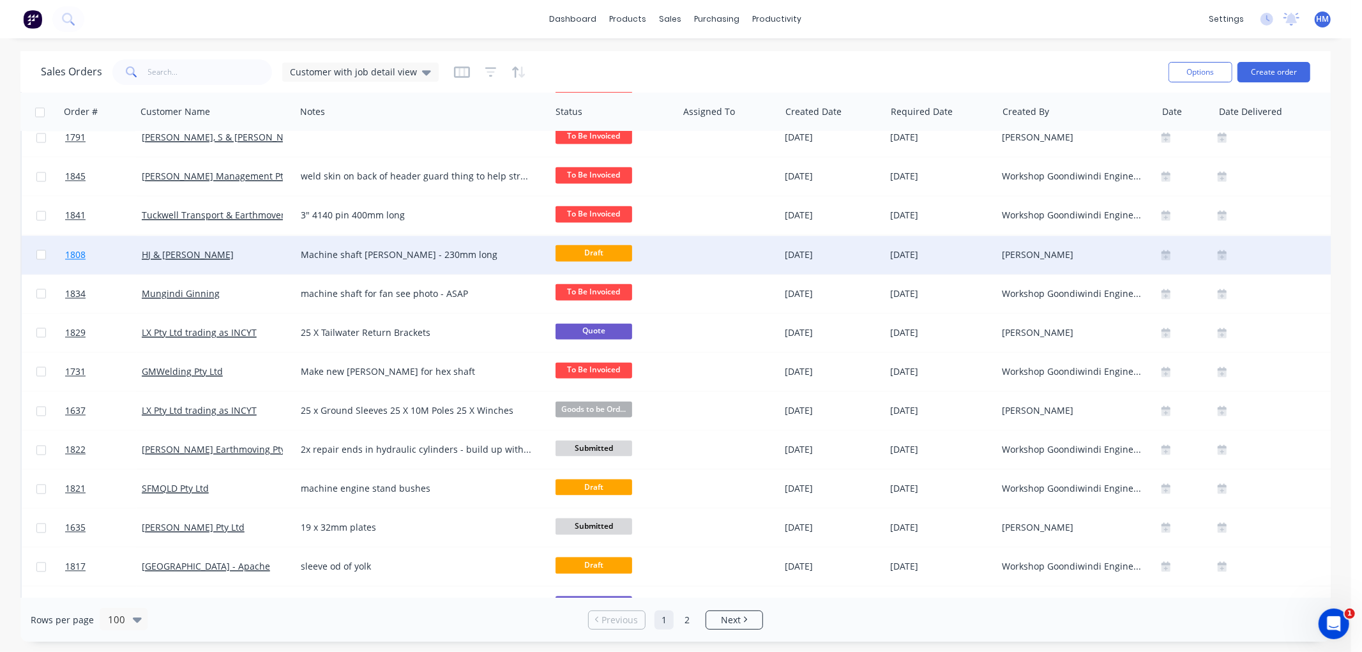
click at [106, 262] on link "1808" at bounding box center [103, 255] width 77 height 38
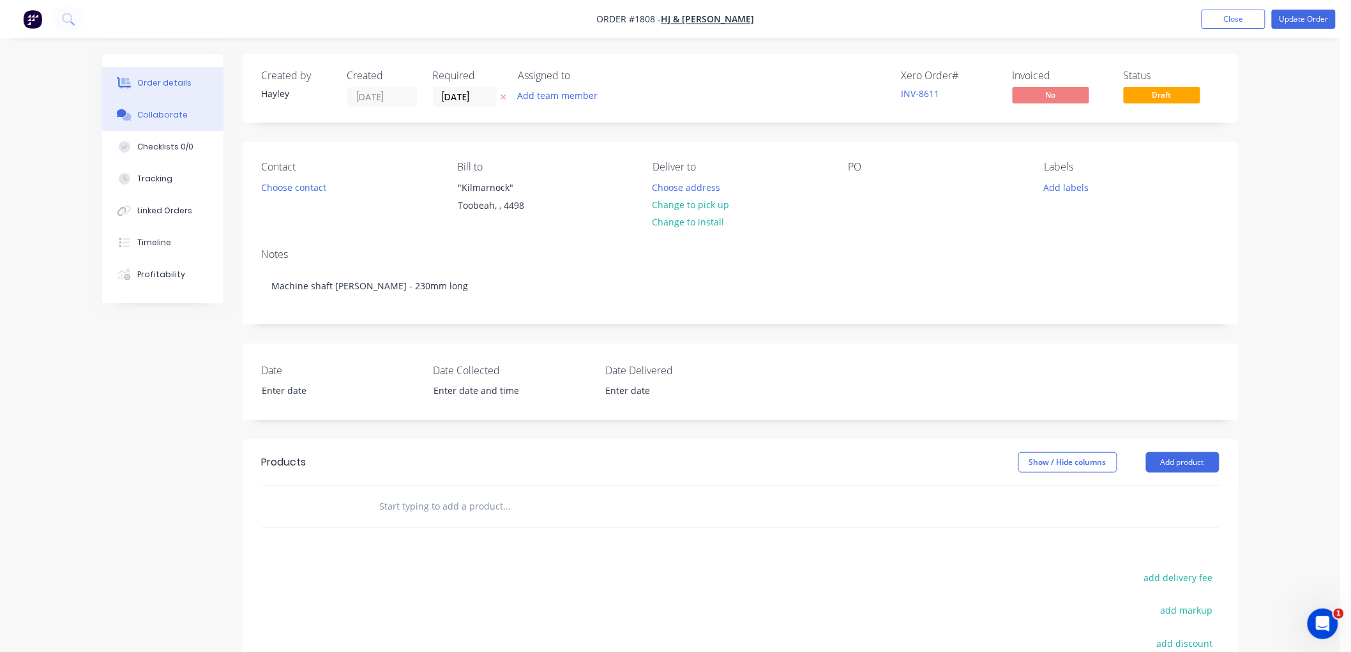
click at [173, 112] on div "Collaborate" at bounding box center [162, 114] width 50 height 11
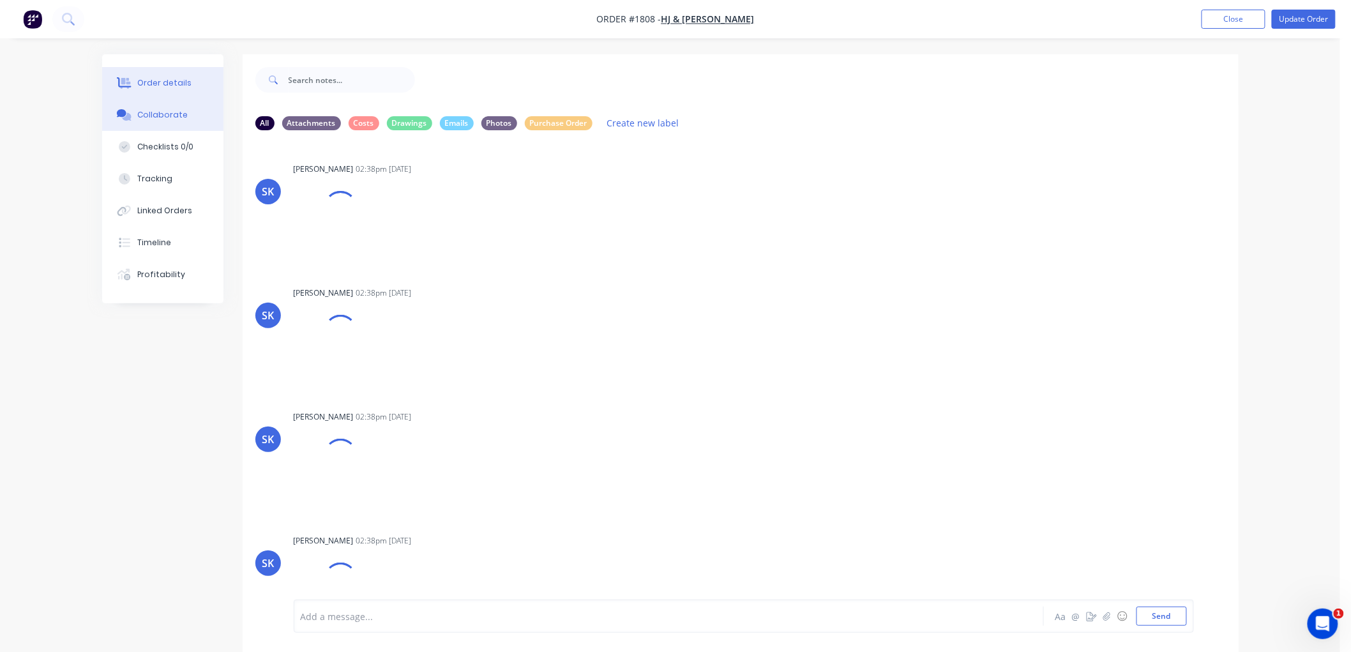
click at [169, 75] on button "Order details" at bounding box center [162, 83] width 121 height 32
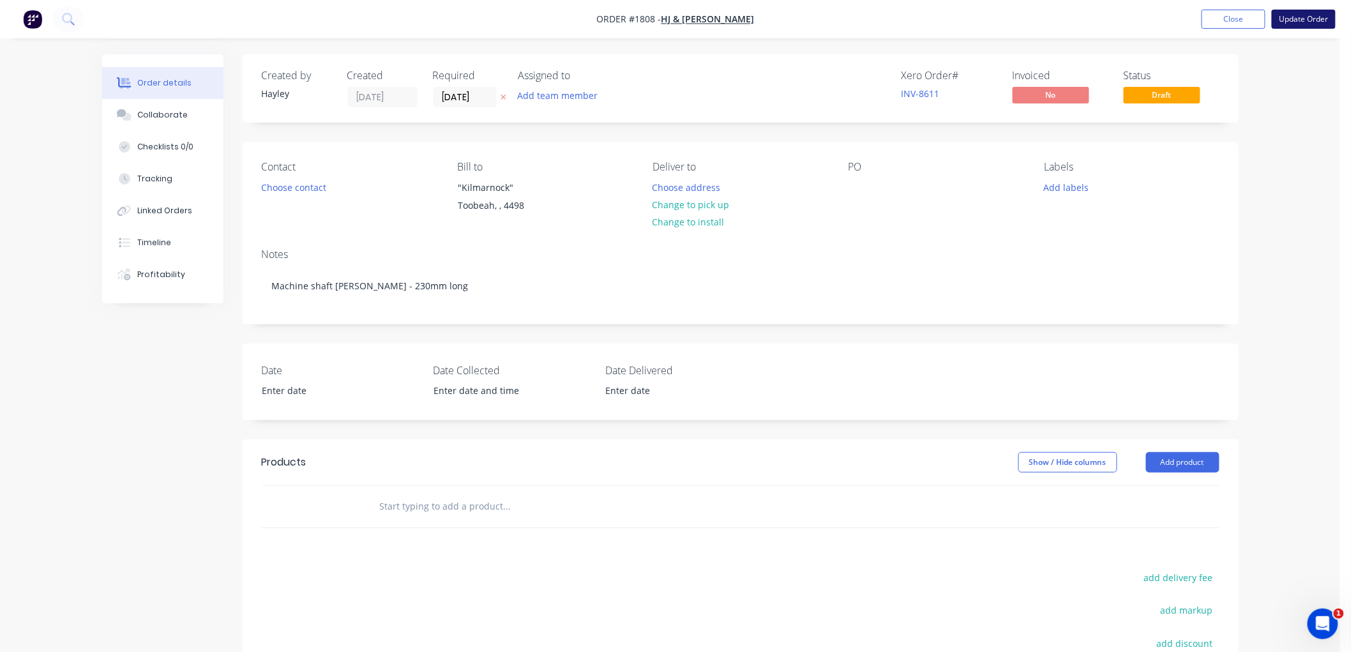
click at [1319, 22] on button "Update Order" at bounding box center [1304, 19] width 64 height 19
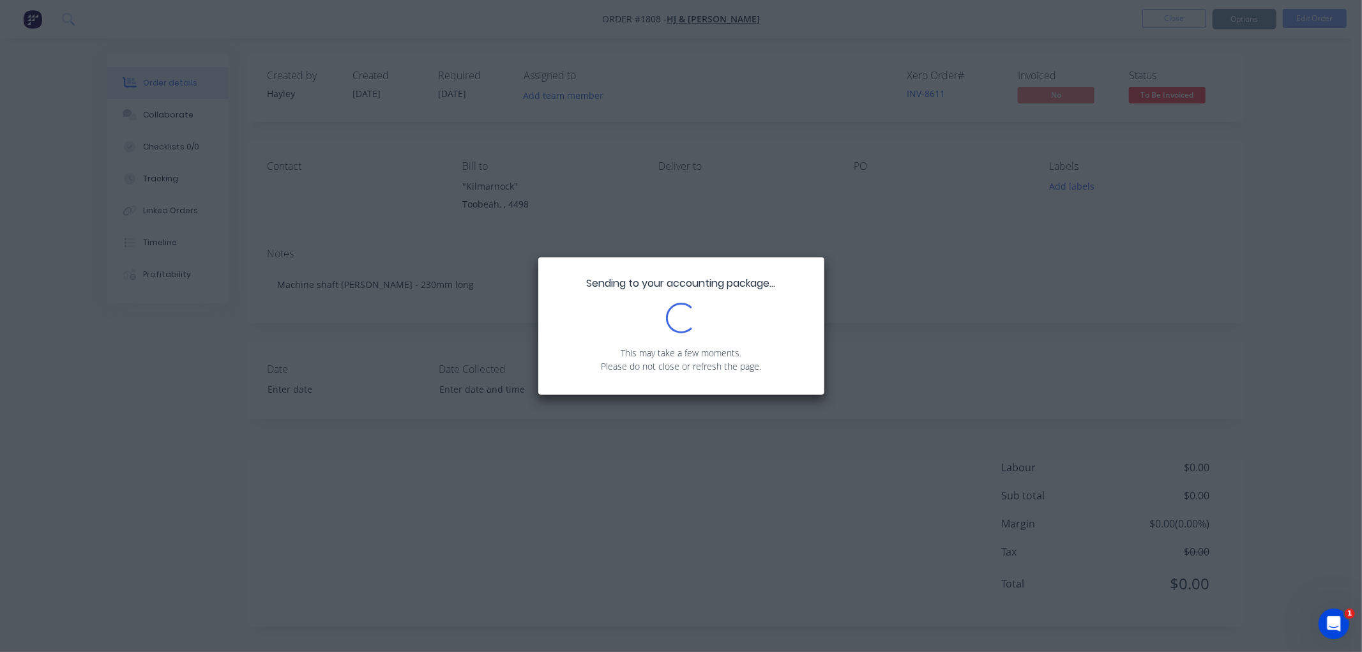
click at [841, 149] on div "Sending to your accounting package... Loading... This may take a few moments. P…" at bounding box center [681, 326] width 1362 height 652
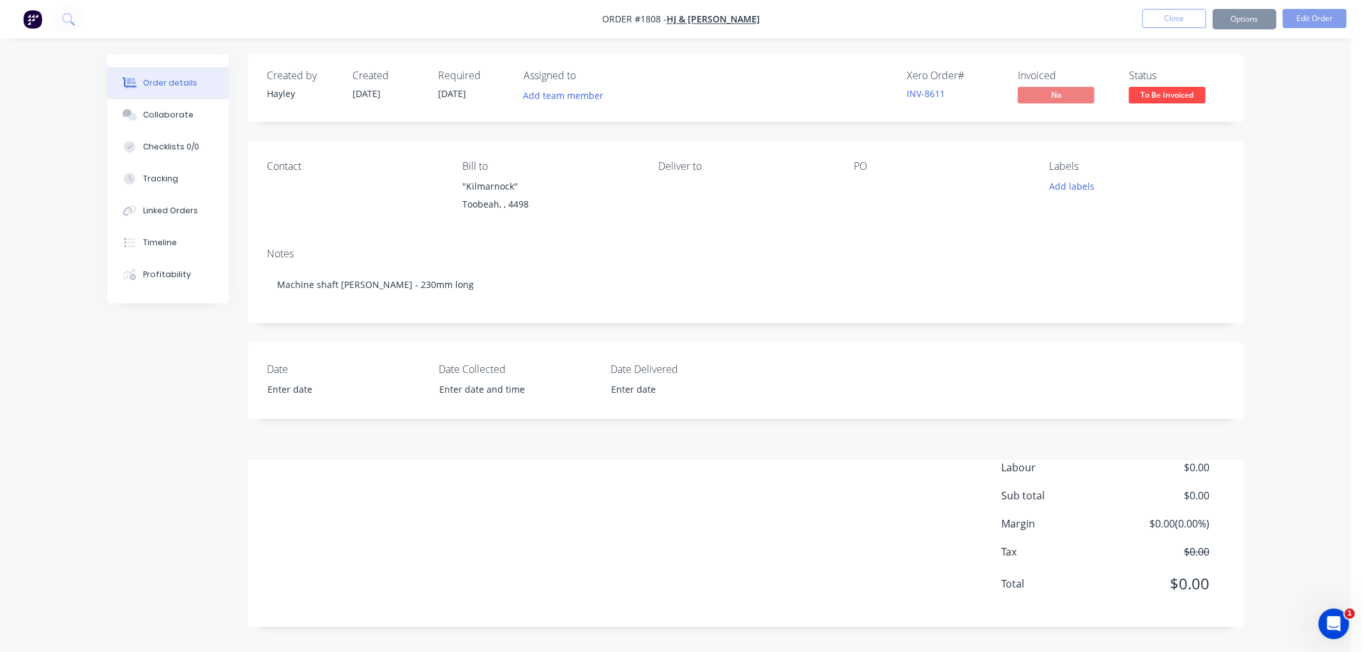
click at [1175, 4] on nav "Order #1808 - HJ & [PERSON_NAME] Close Options Edit Order" at bounding box center [681, 19] width 1362 height 38
click at [1151, 18] on button "Close" at bounding box center [1174, 18] width 64 height 19
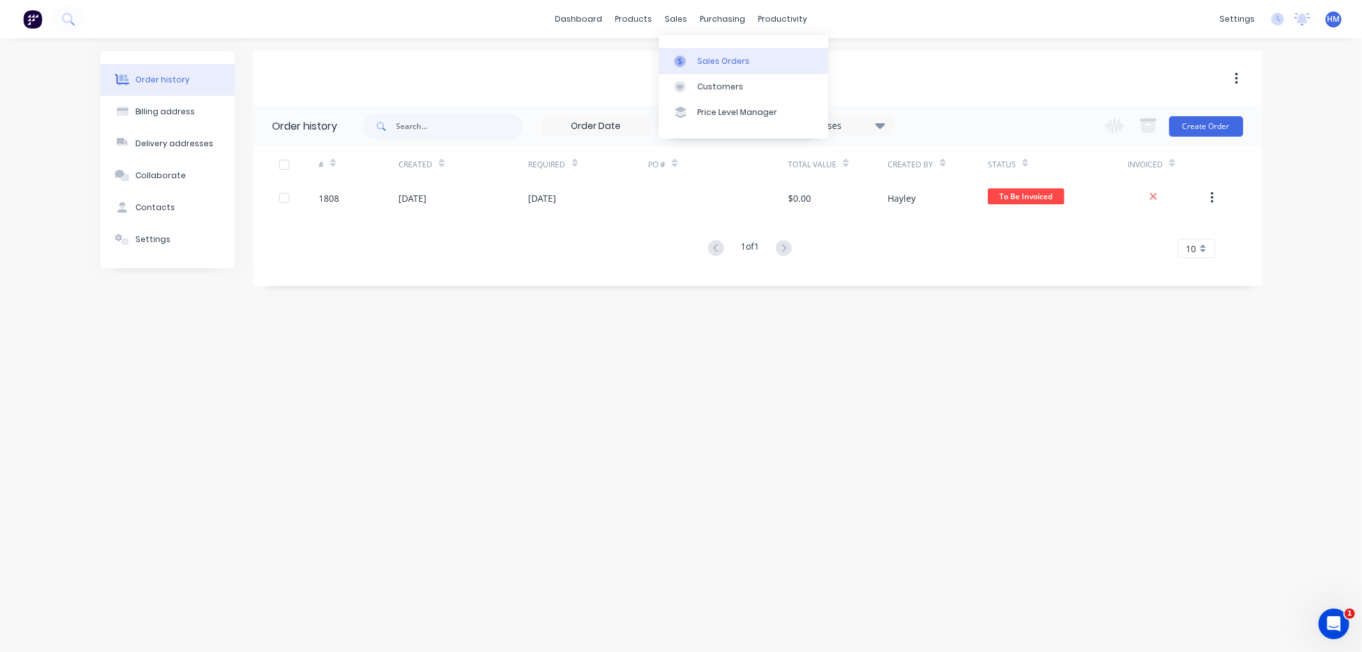
click at [699, 60] on div "Sales Orders" at bounding box center [723, 61] width 52 height 11
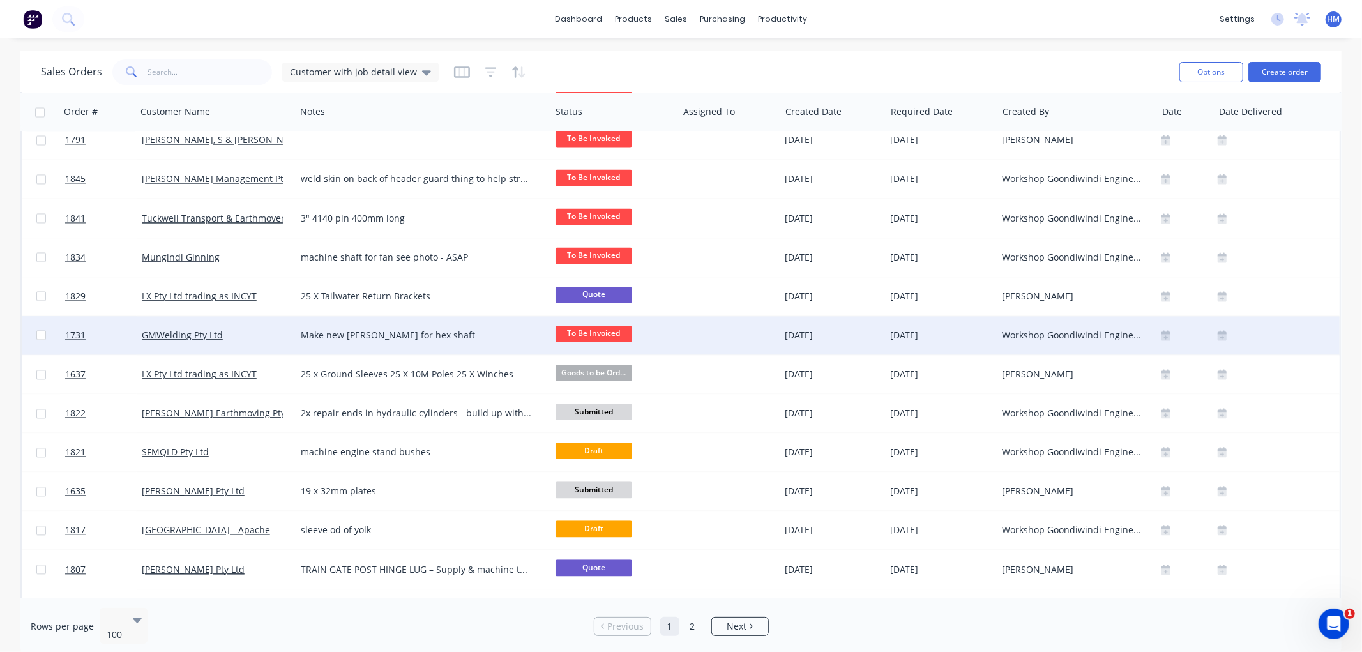
scroll to position [2270, 0]
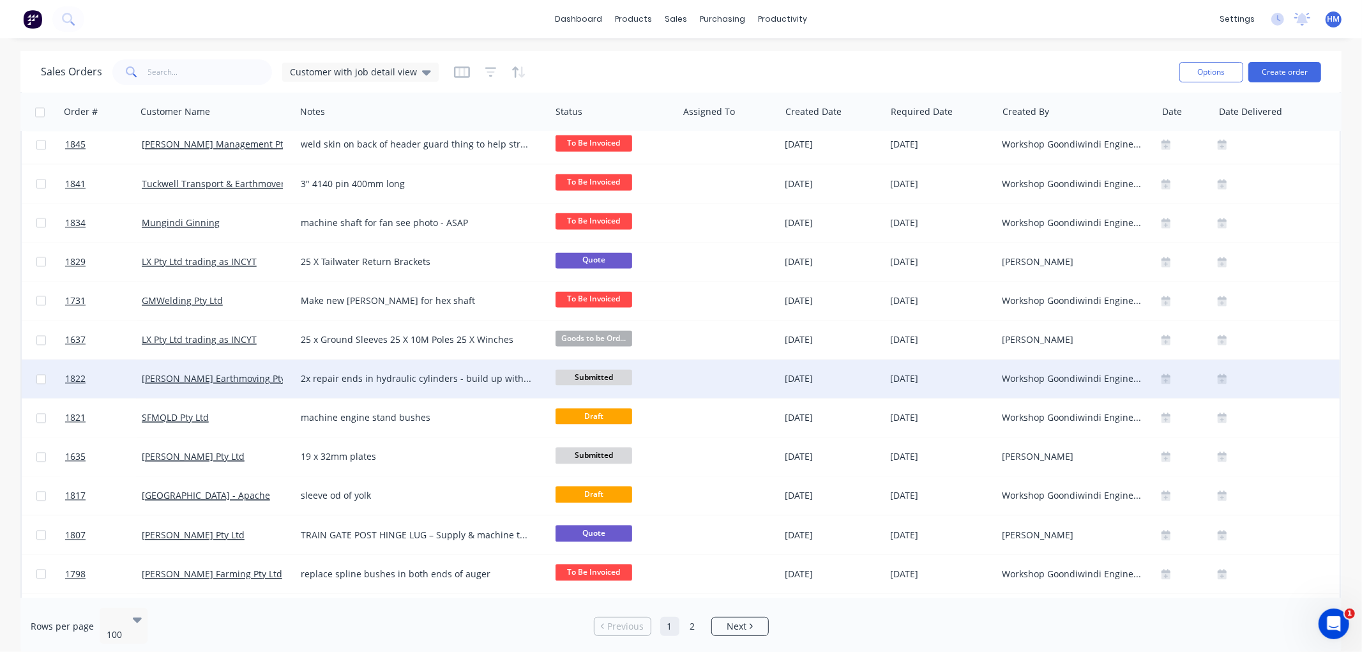
click at [272, 377] on div "[PERSON_NAME] Earthmoving Pty Ltd" at bounding box center [213, 378] width 142 height 13
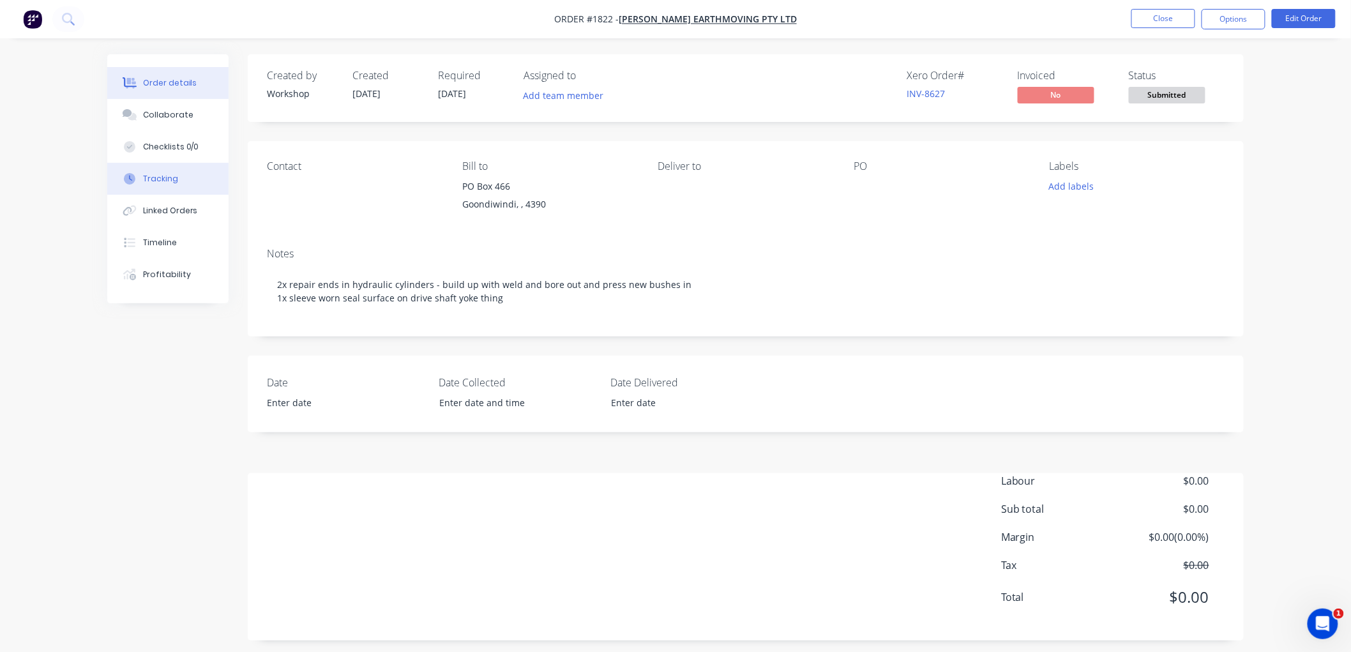
click at [177, 172] on button "Tracking" at bounding box center [167, 179] width 121 height 32
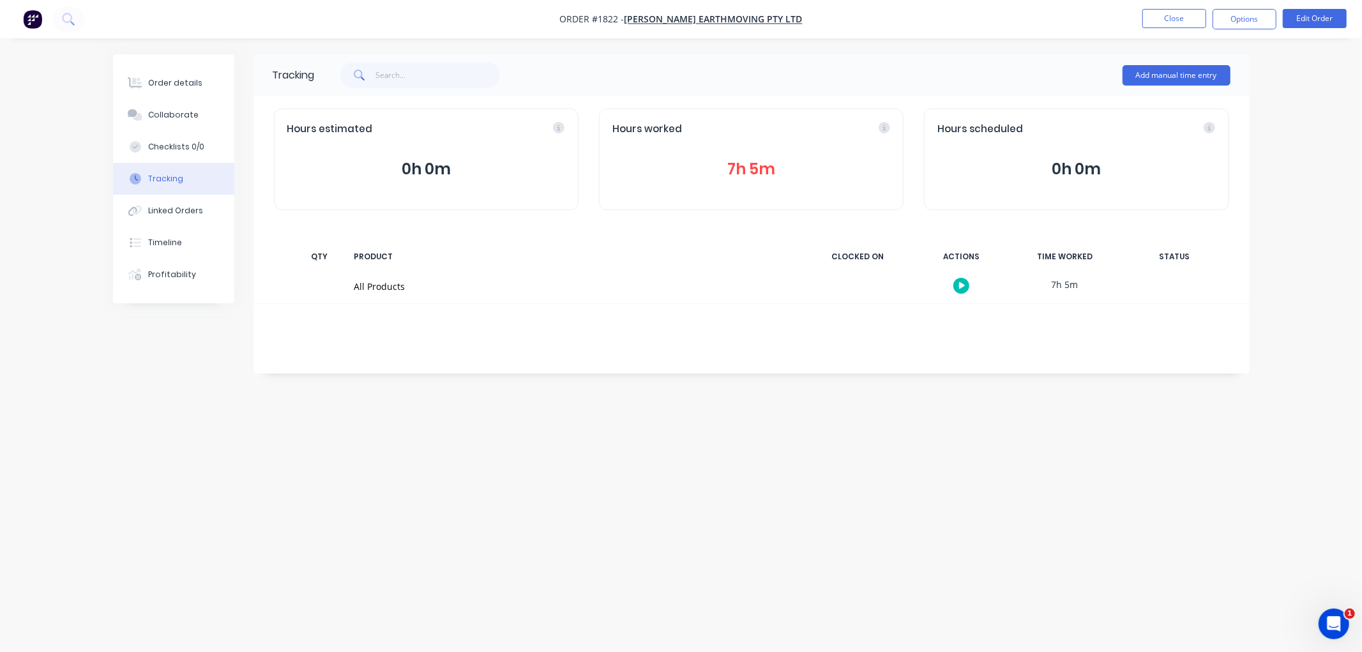
click at [750, 171] on button "7h 5m" at bounding box center [751, 169] width 278 height 24
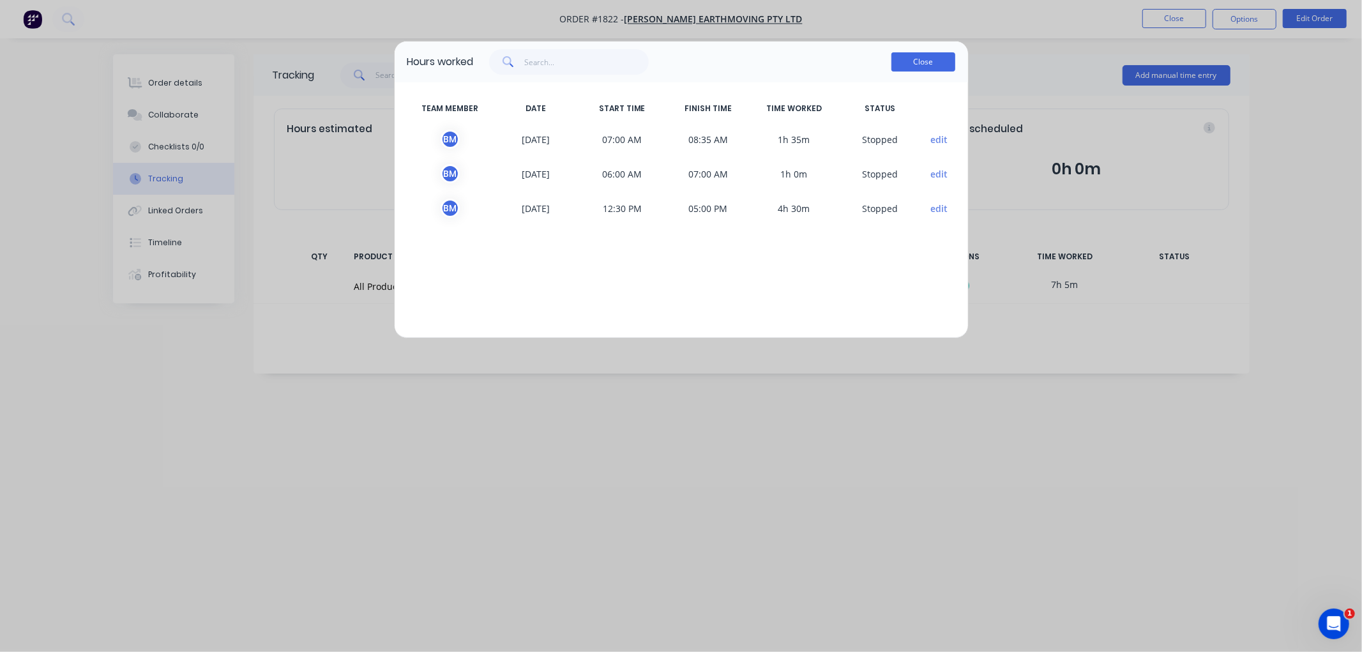
click at [907, 64] on button "Close" at bounding box center [923, 61] width 64 height 19
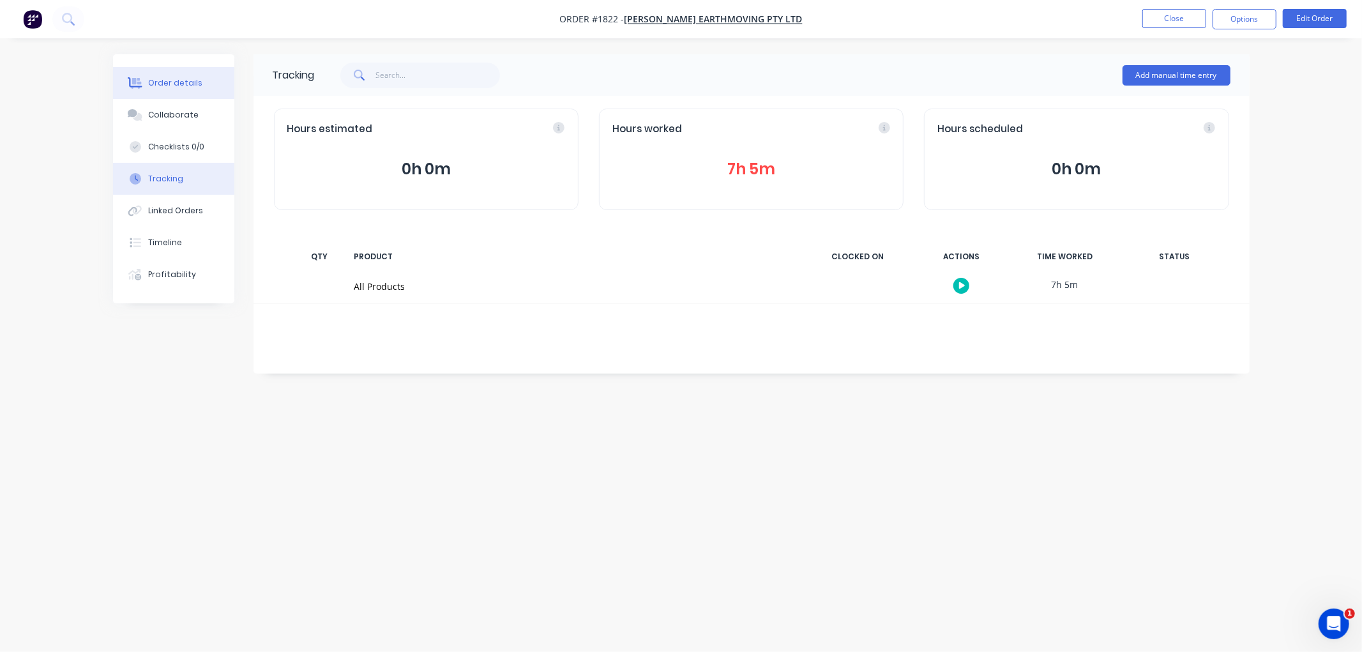
click at [174, 84] on div "Order details" at bounding box center [175, 82] width 54 height 11
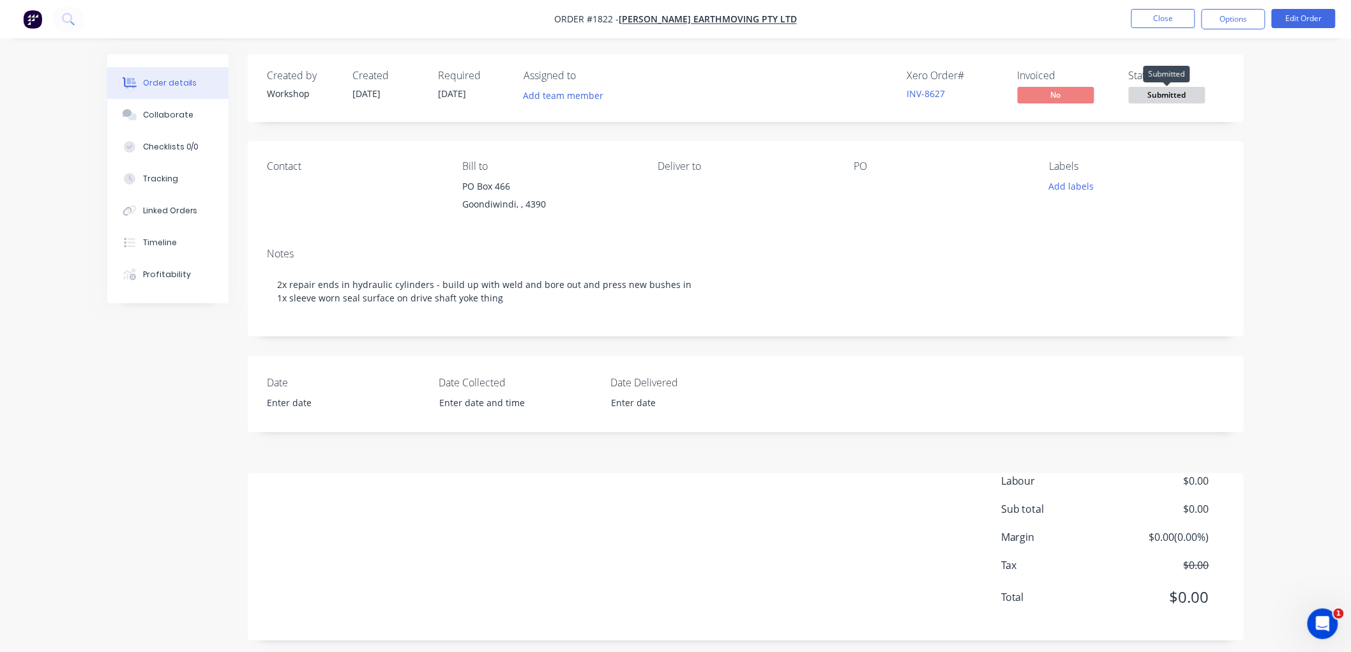
click at [1159, 94] on span "Submitted" at bounding box center [1167, 95] width 77 height 16
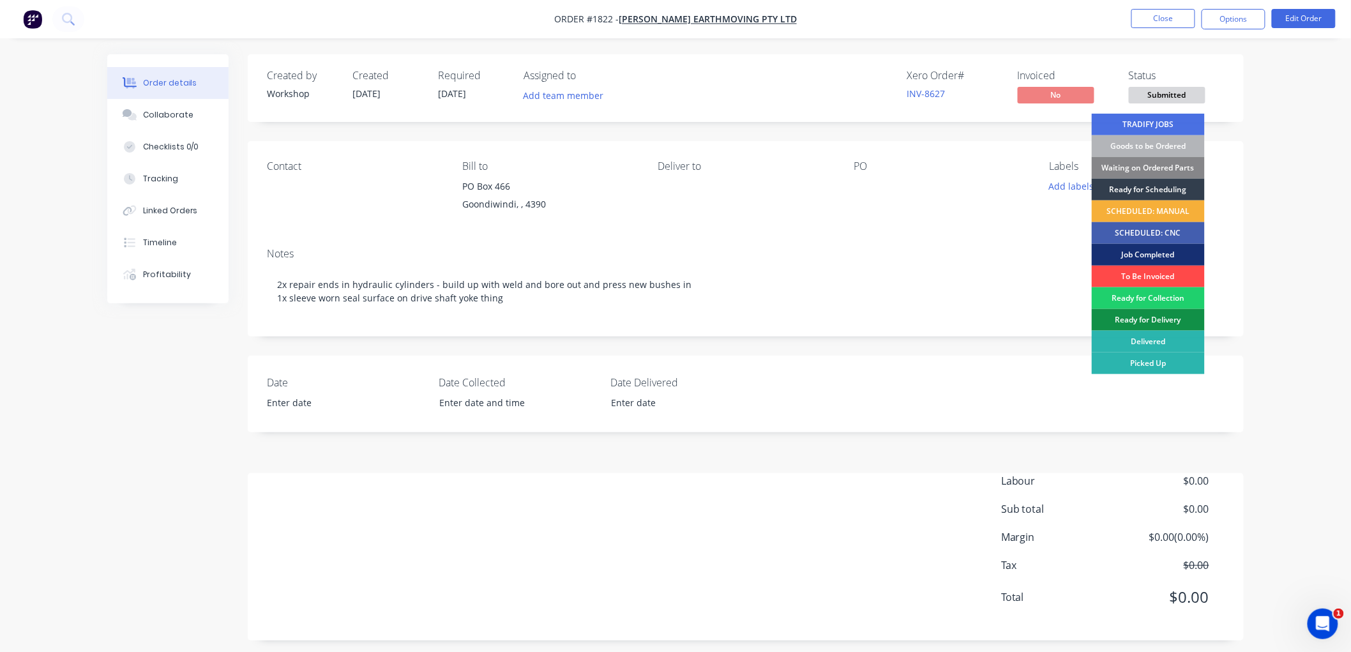
click at [1163, 278] on div "To Be Invoiced" at bounding box center [1148, 277] width 113 height 22
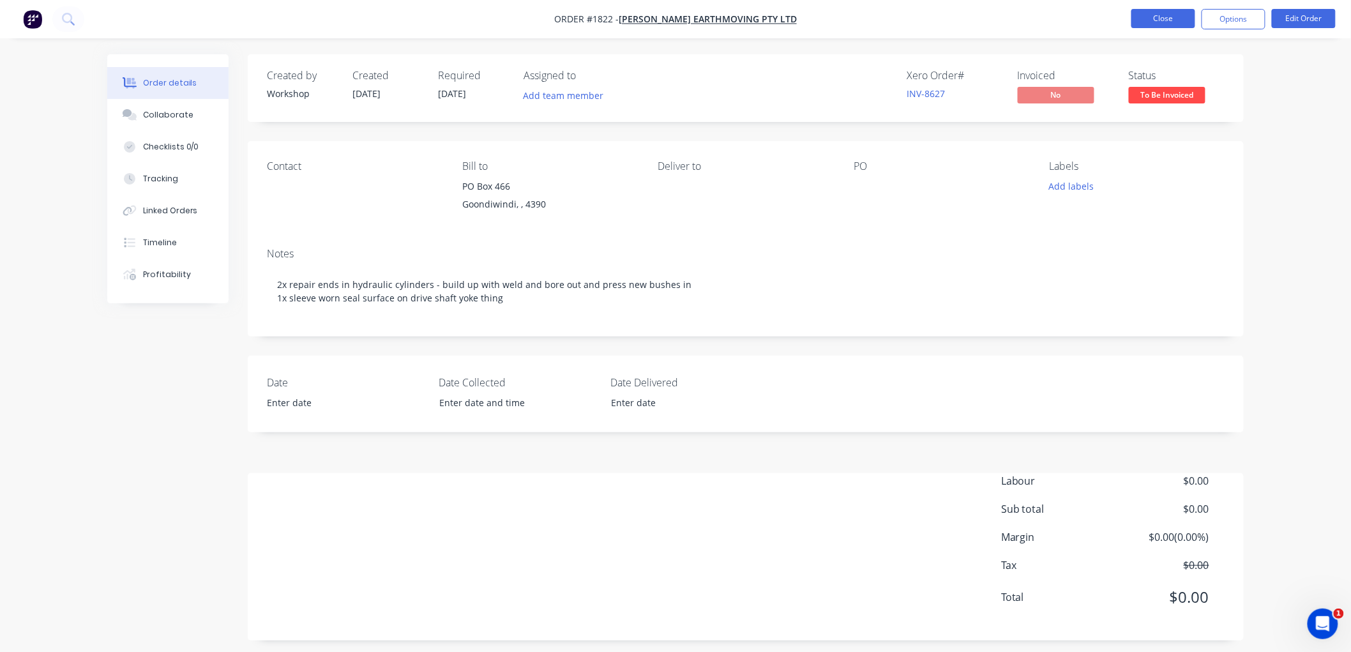
click at [1159, 17] on button "Close" at bounding box center [1163, 18] width 64 height 19
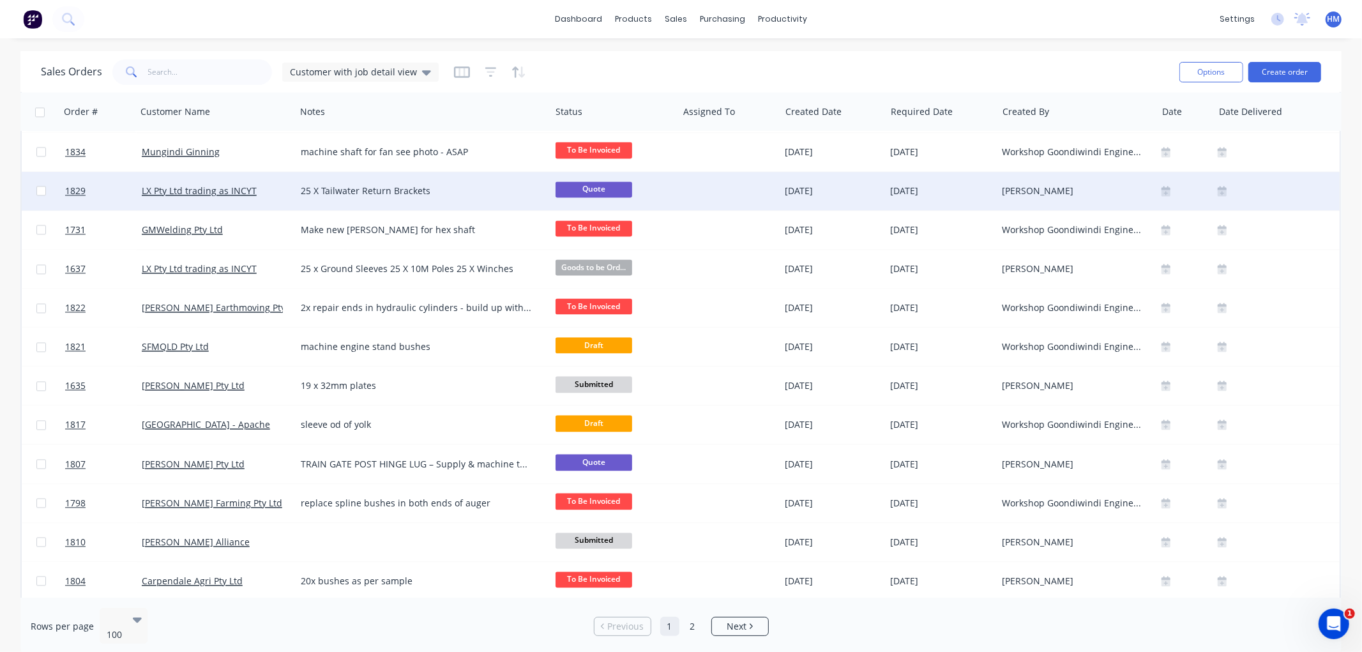
scroll to position [2411, 0]
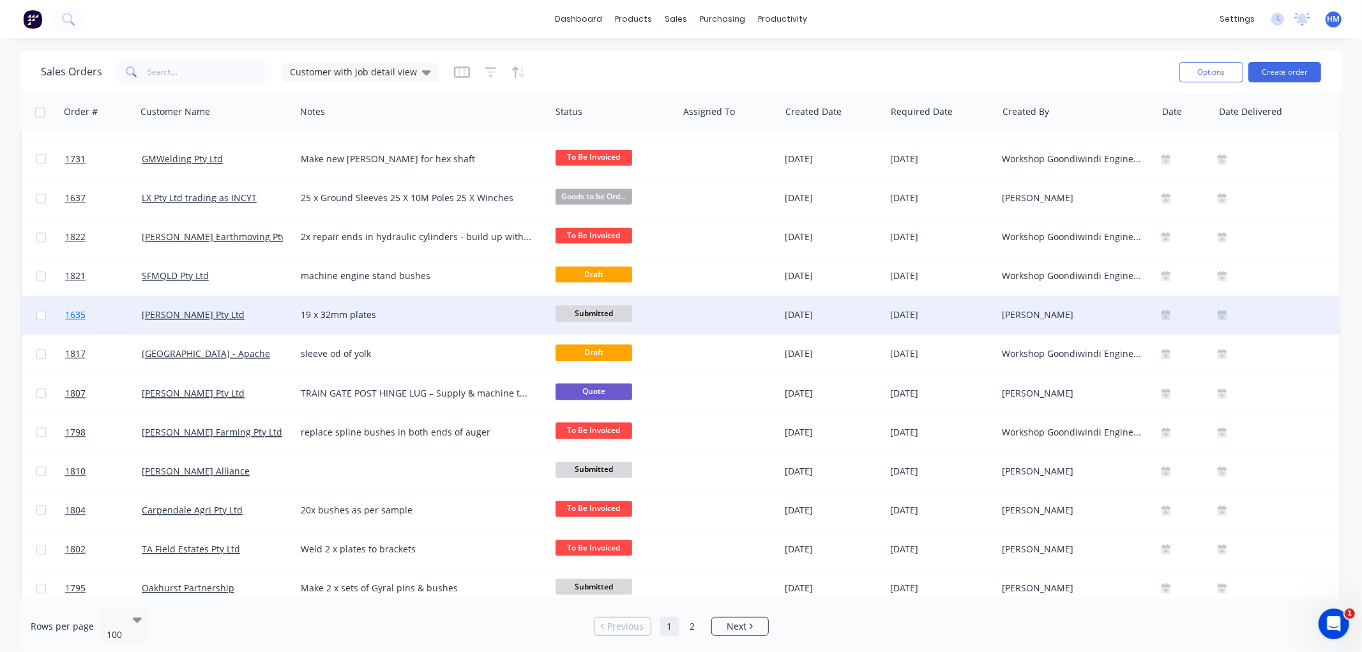
click at [103, 311] on link "1635" at bounding box center [103, 315] width 77 height 38
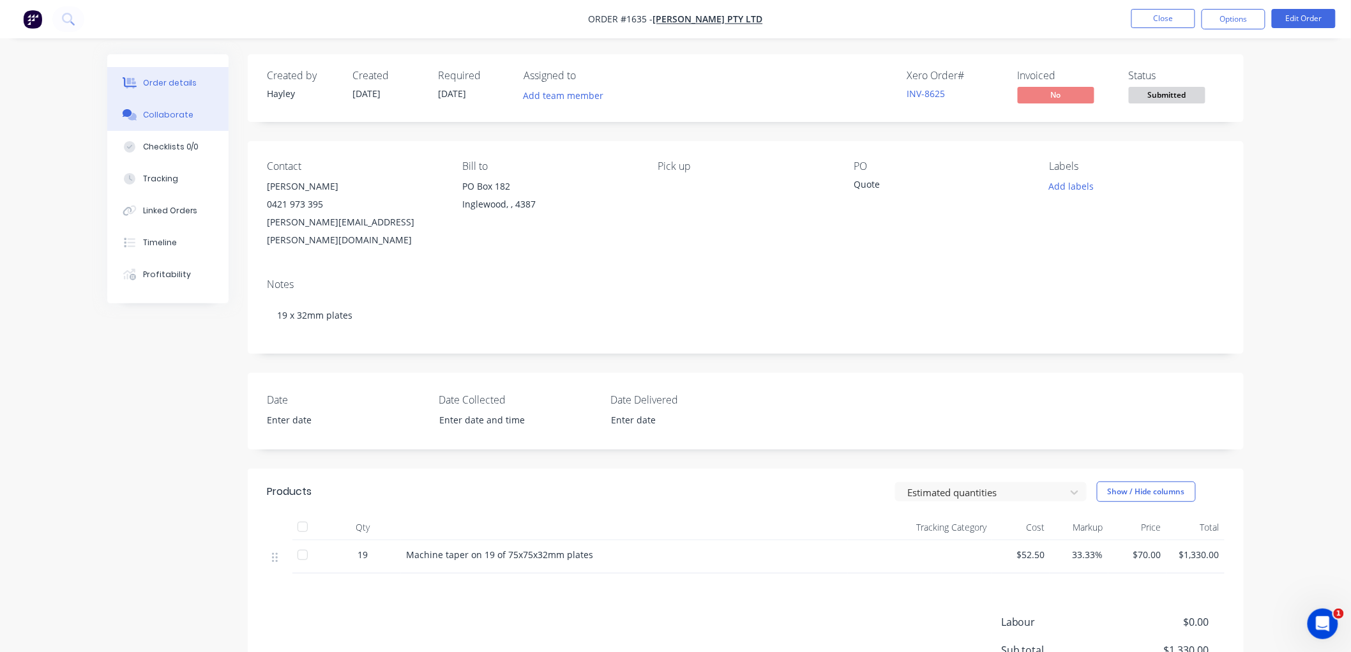
click at [155, 112] on div "Collaborate" at bounding box center [168, 114] width 50 height 11
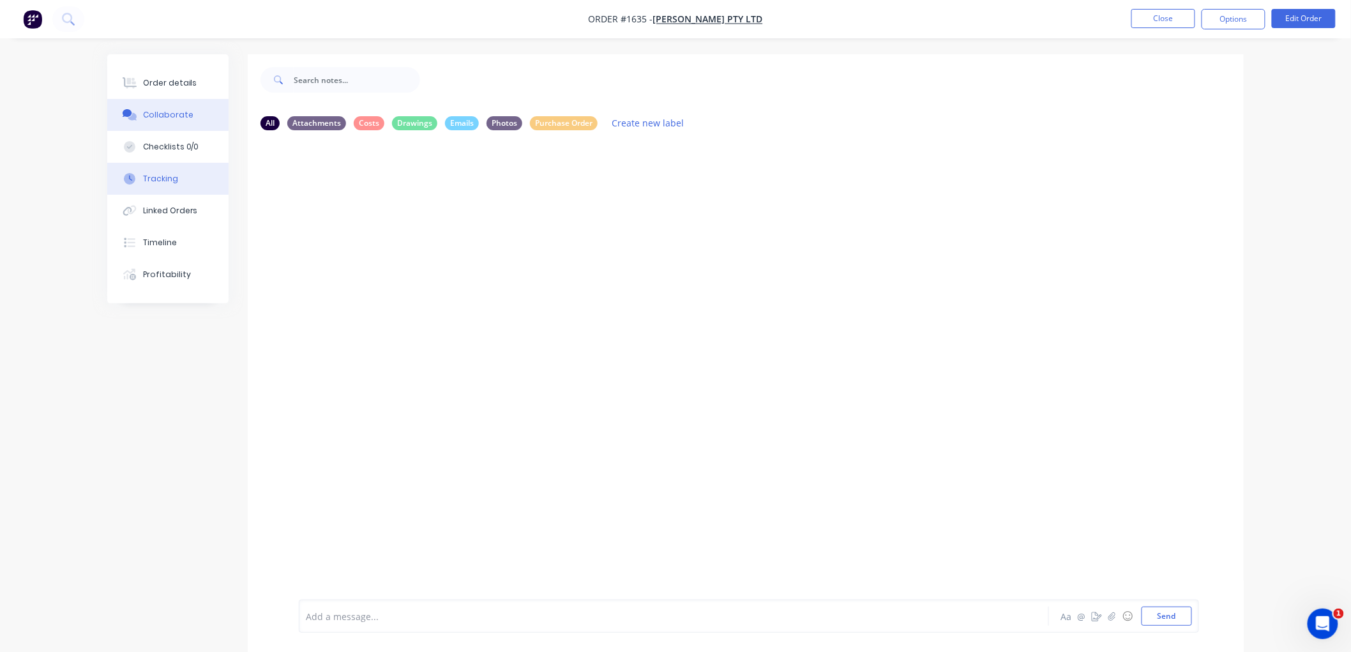
click at [177, 177] on button "Tracking" at bounding box center [167, 179] width 121 height 32
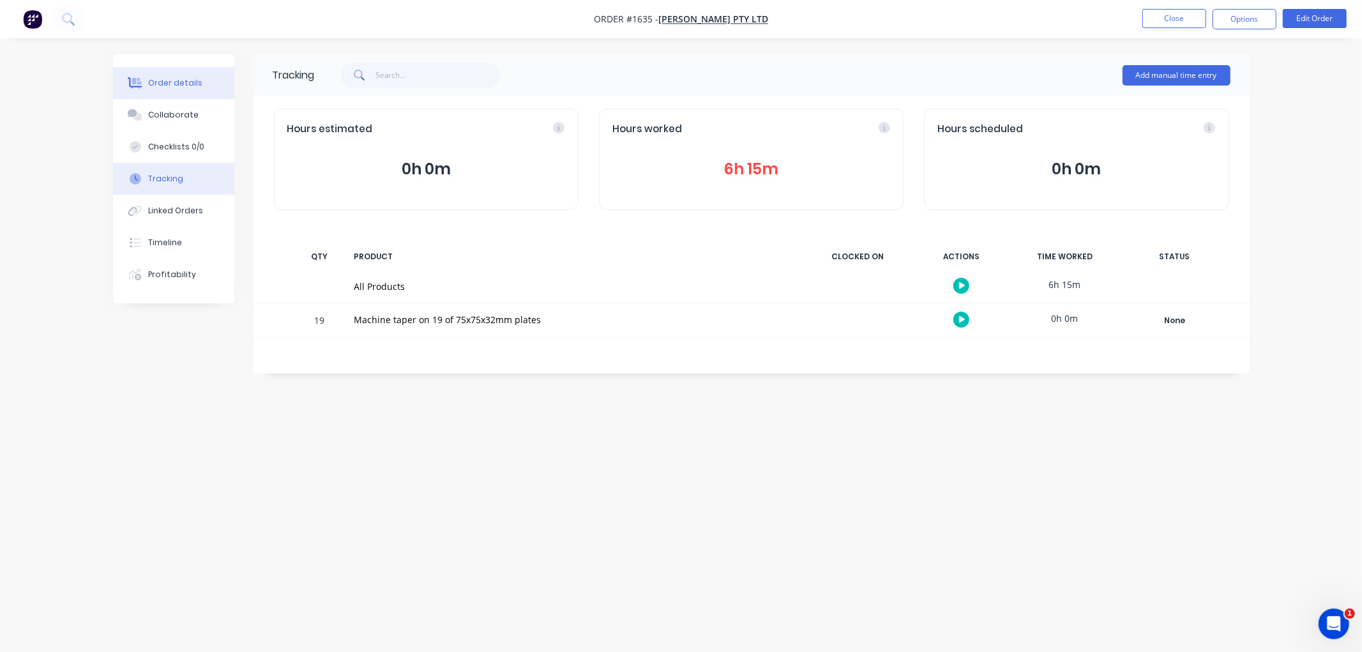
click at [173, 79] on div "Order details" at bounding box center [175, 82] width 54 height 11
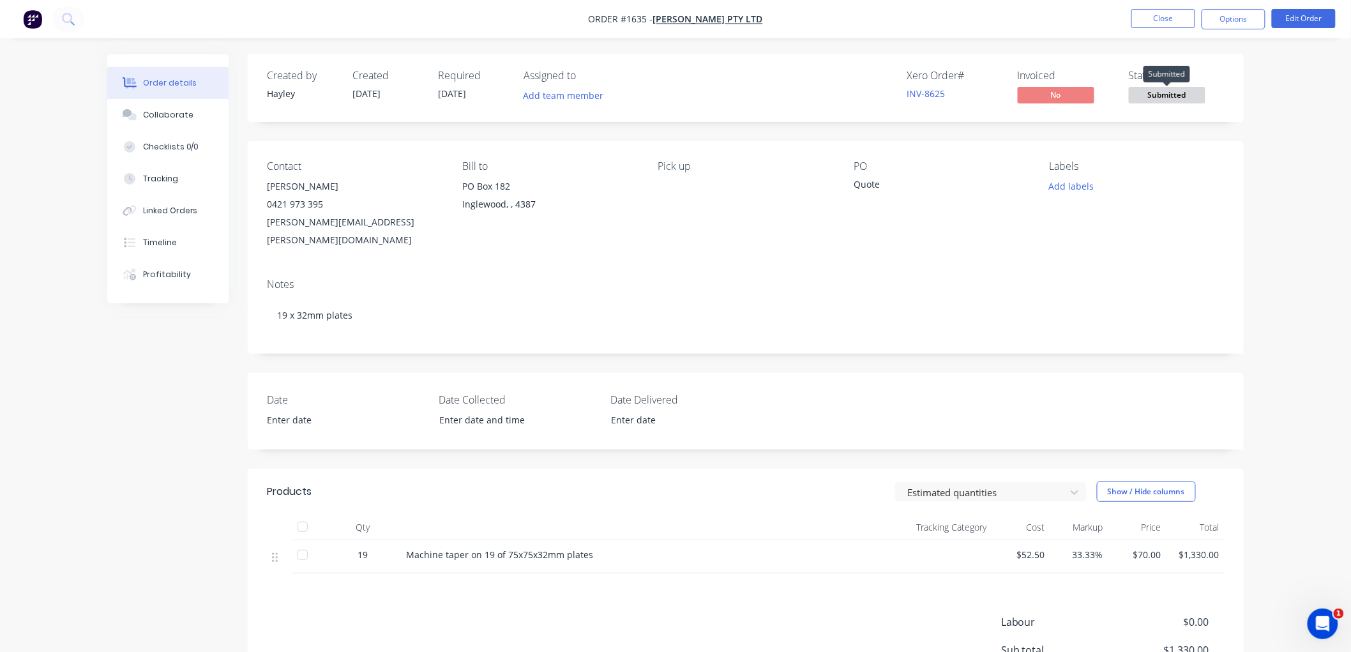
click at [1172, 96] on span "Submitted" at bounding box center [1167, 95] width 77 height 16
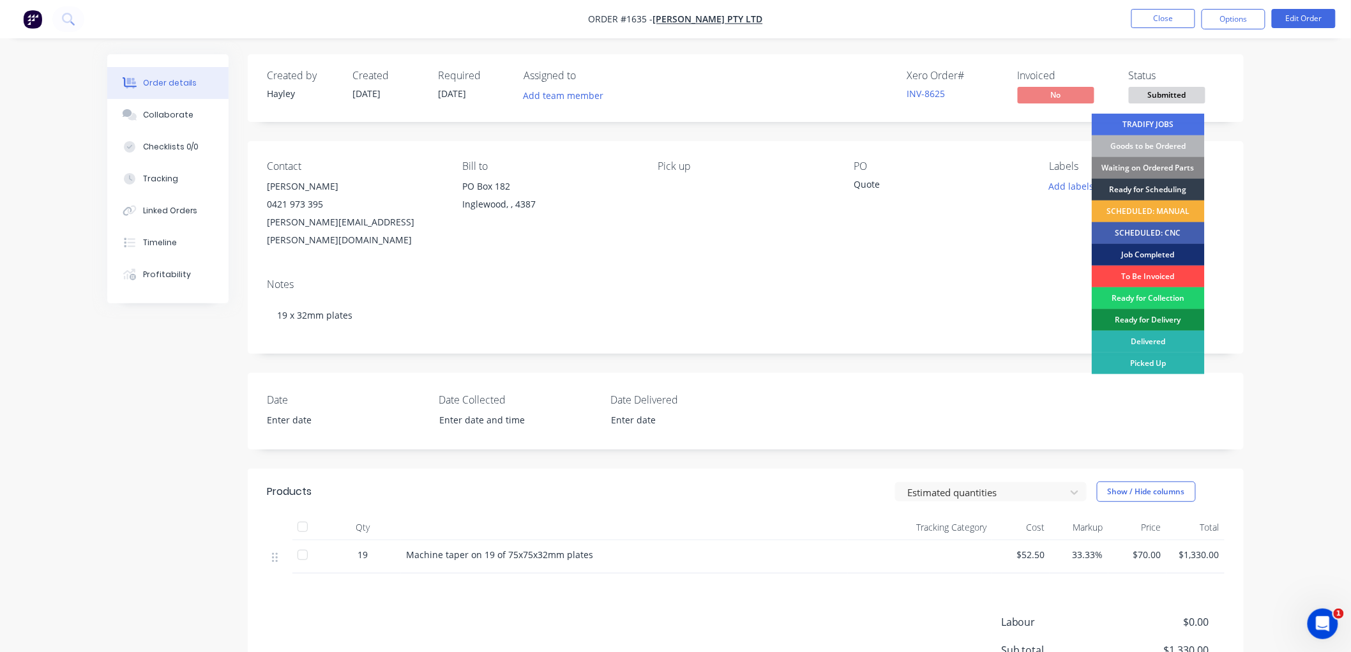
click at [1164, 275] on div "To Be Invoiced" at bounding box center [1148, 277] width 113 height 22
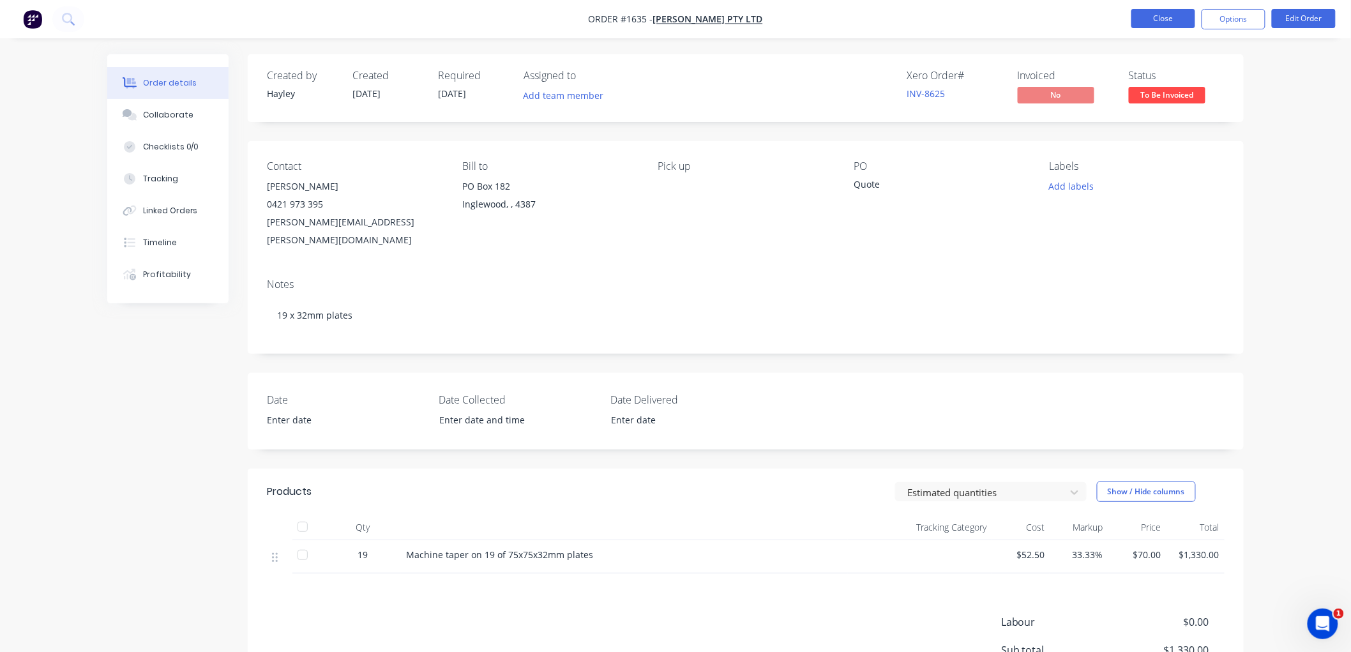
click at [1168, 17] on button "Close" at bounding box center [1163, 18] width 64 height 19
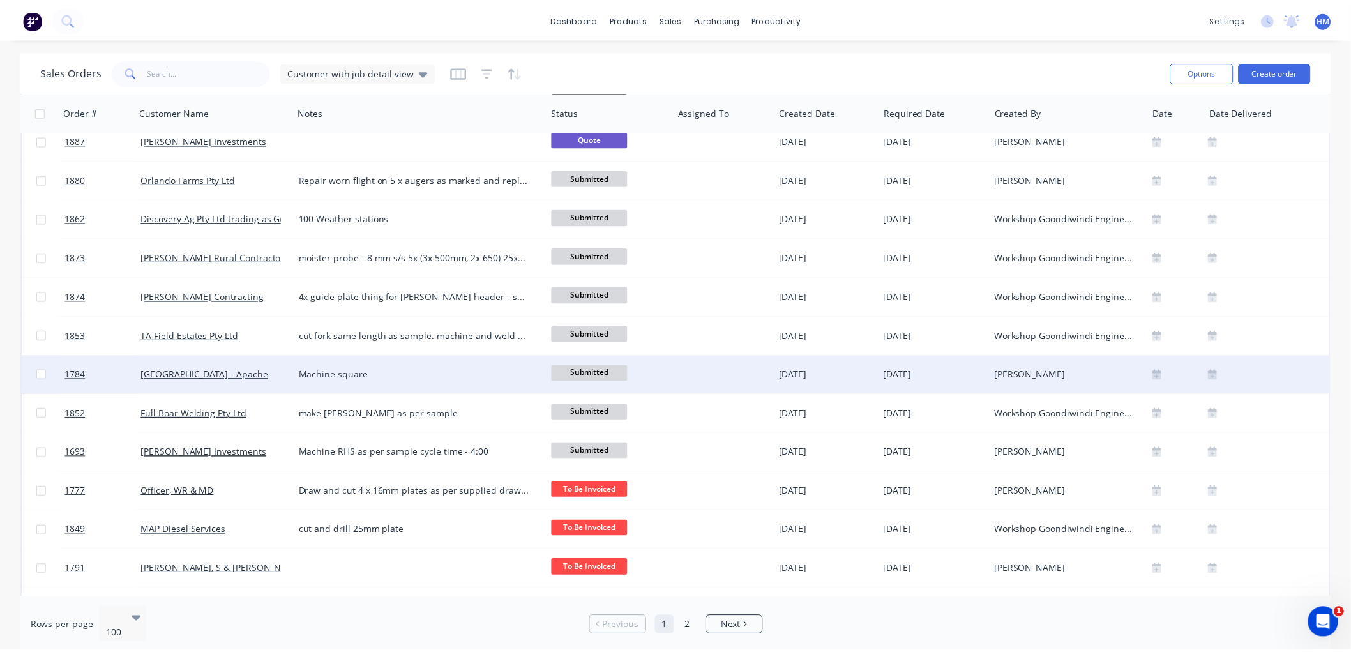
scroll to position [1773, 0]
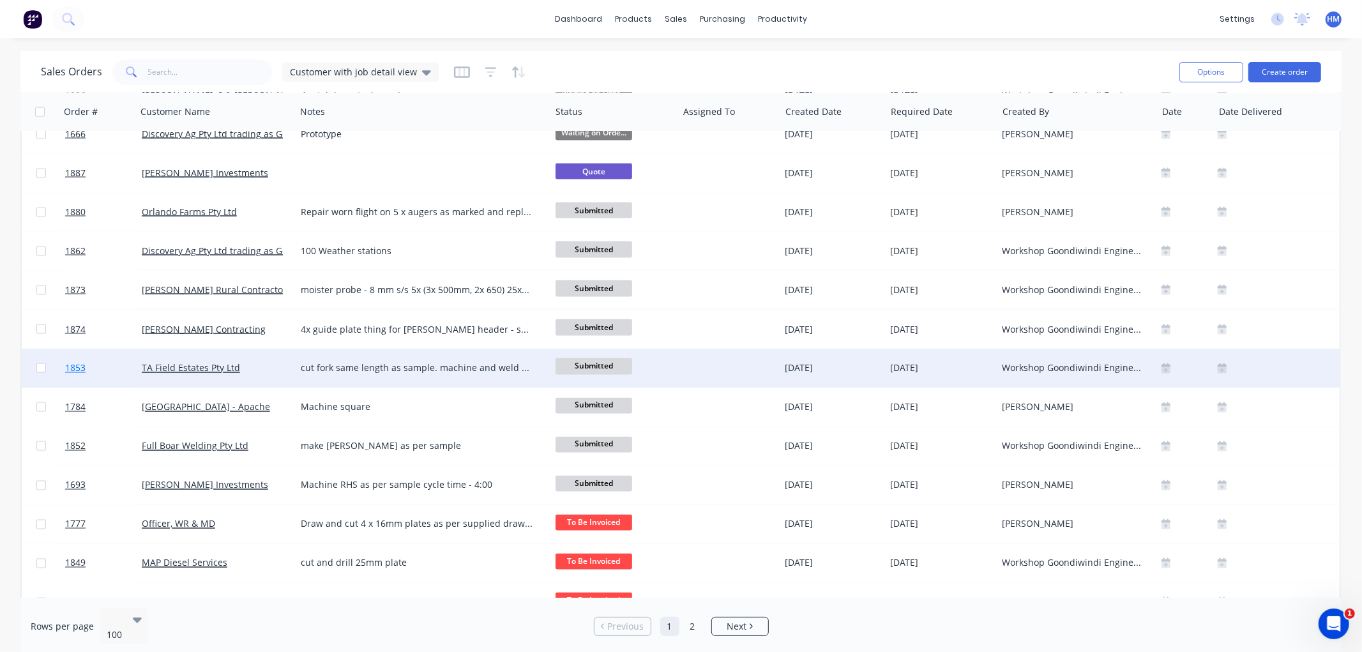
click at [115, 365] on link "1853" at bounding box center [103, 368] width 77 height 38
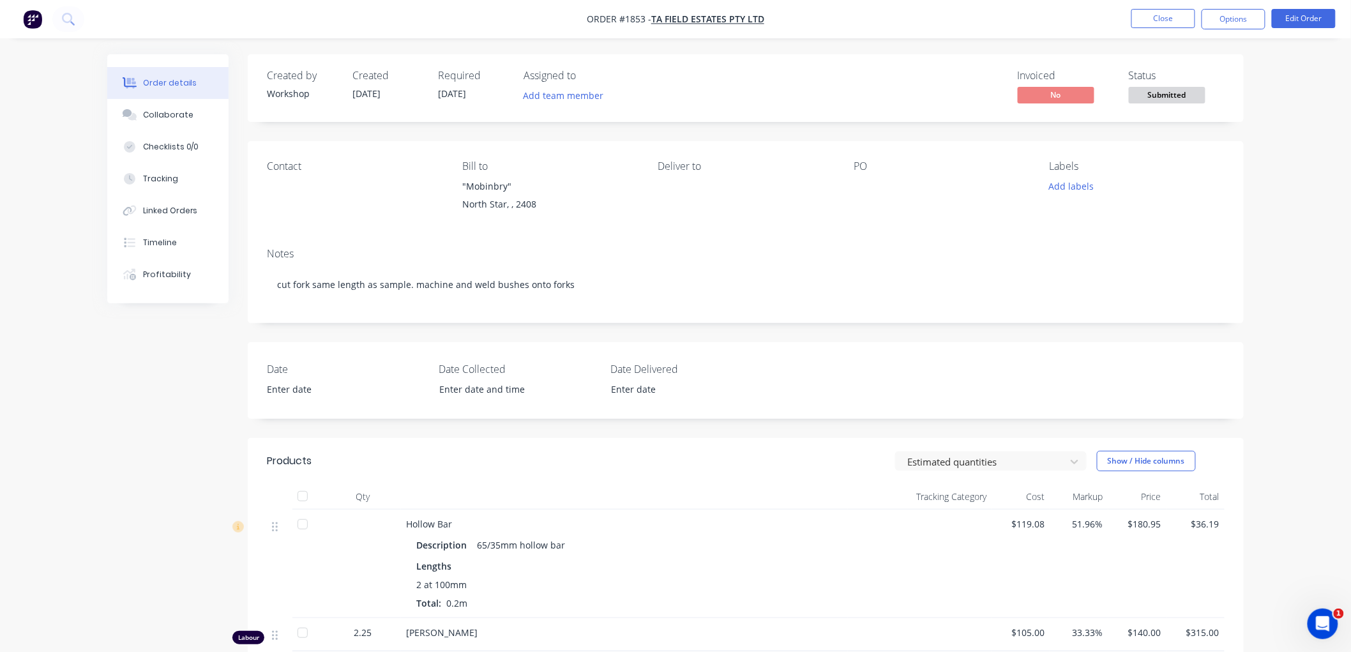
click at [1170, 99] on span "Submitted" at bounding box center [1167, 95] width 77 height 16
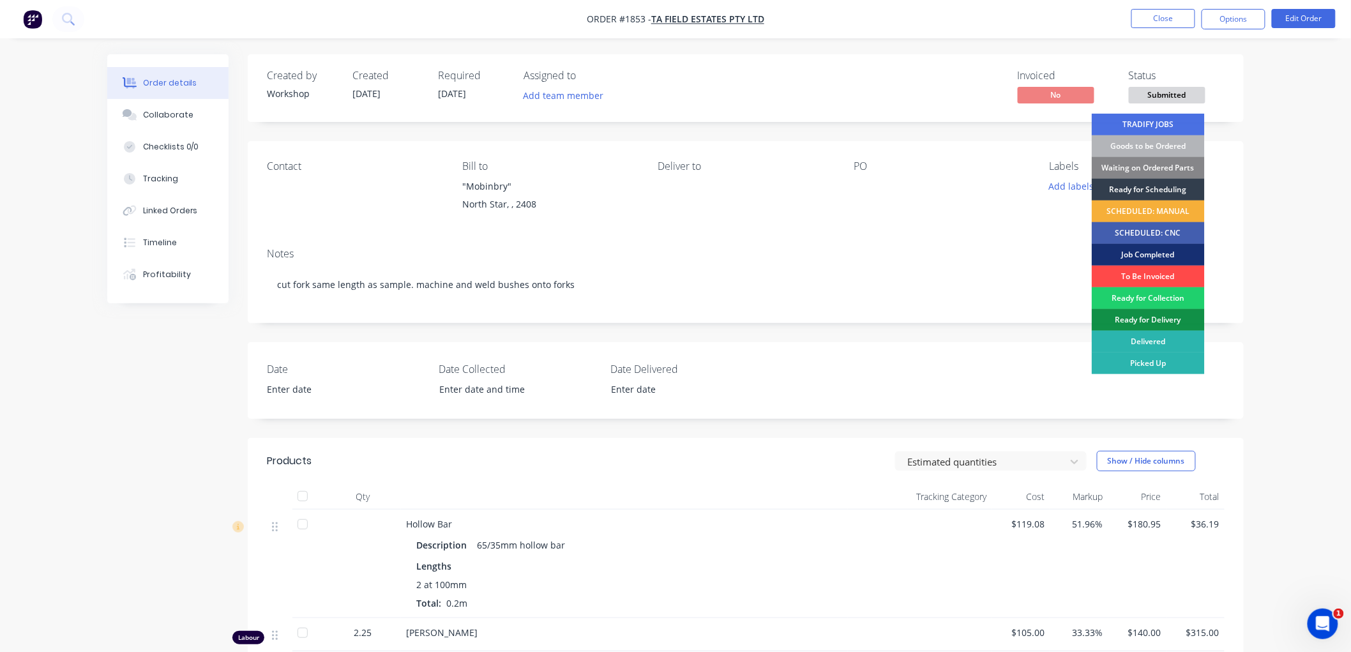
click at [1164, 279] on div "To Be Invoiced" at bounding box center [1148, 277] width 113 height 22
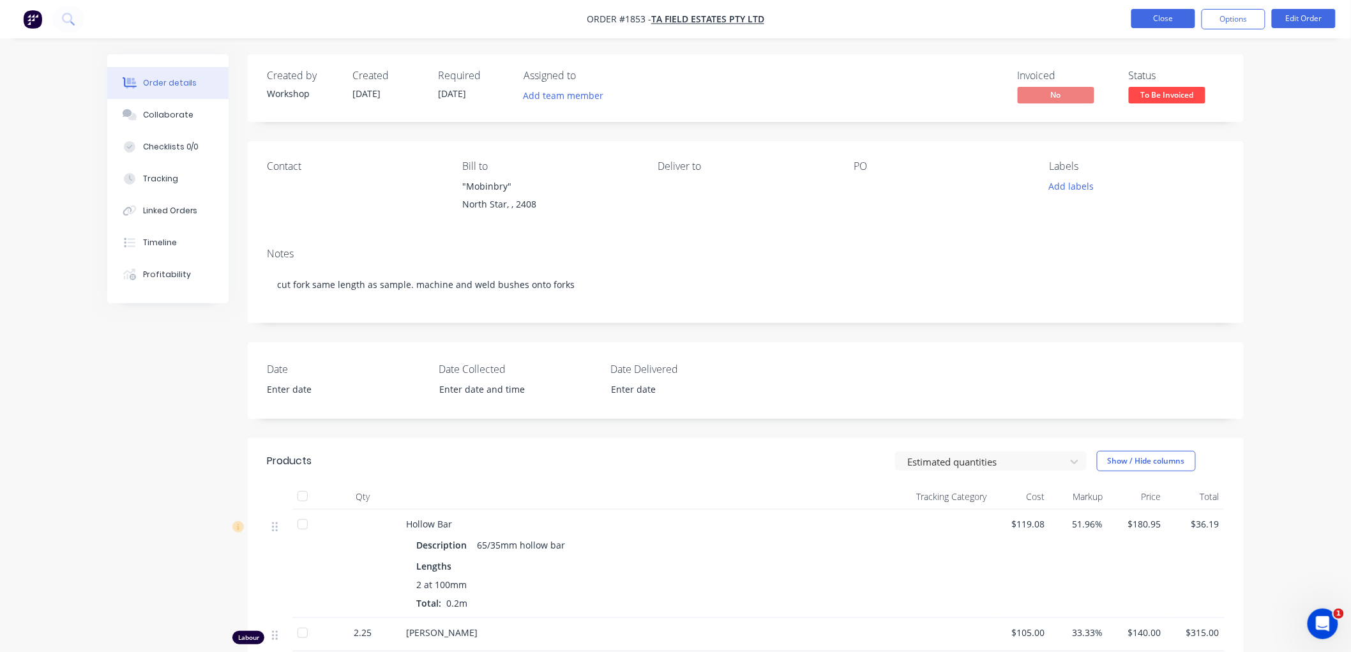
click at [1154, 21] on button "Close" at bounding box center [1163, 18] width 64 height 19
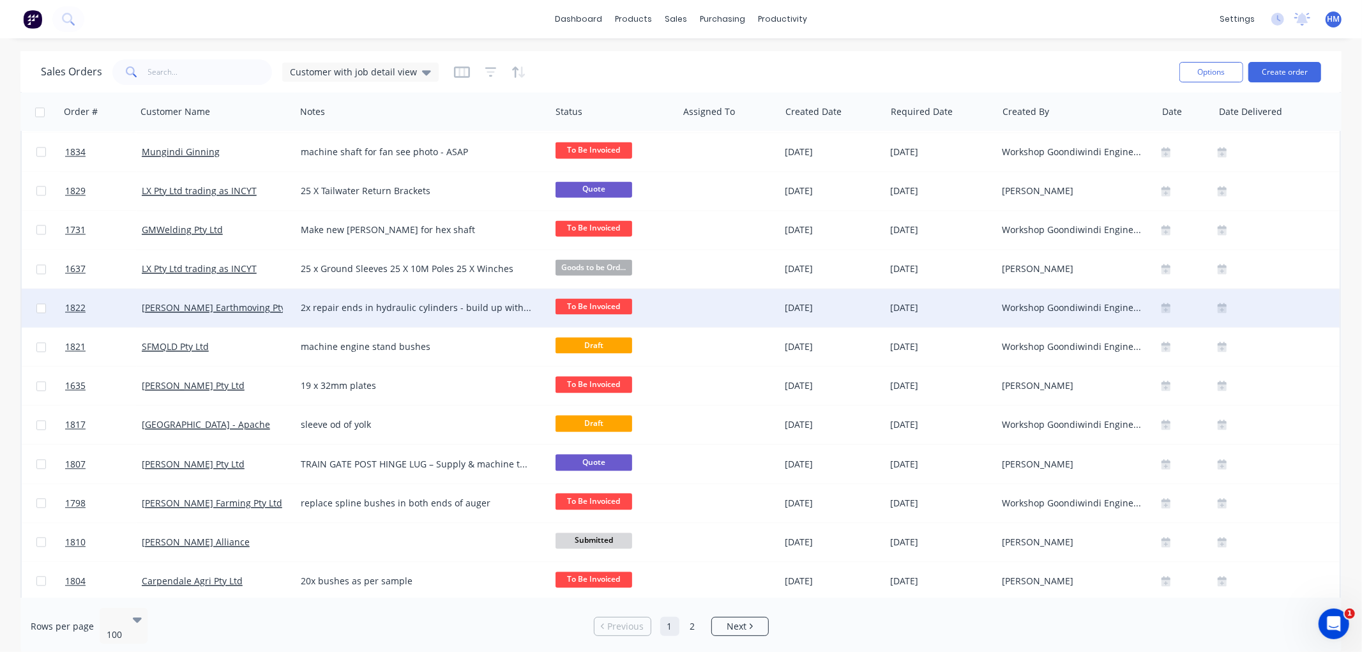
scroll to position [2411, 0]
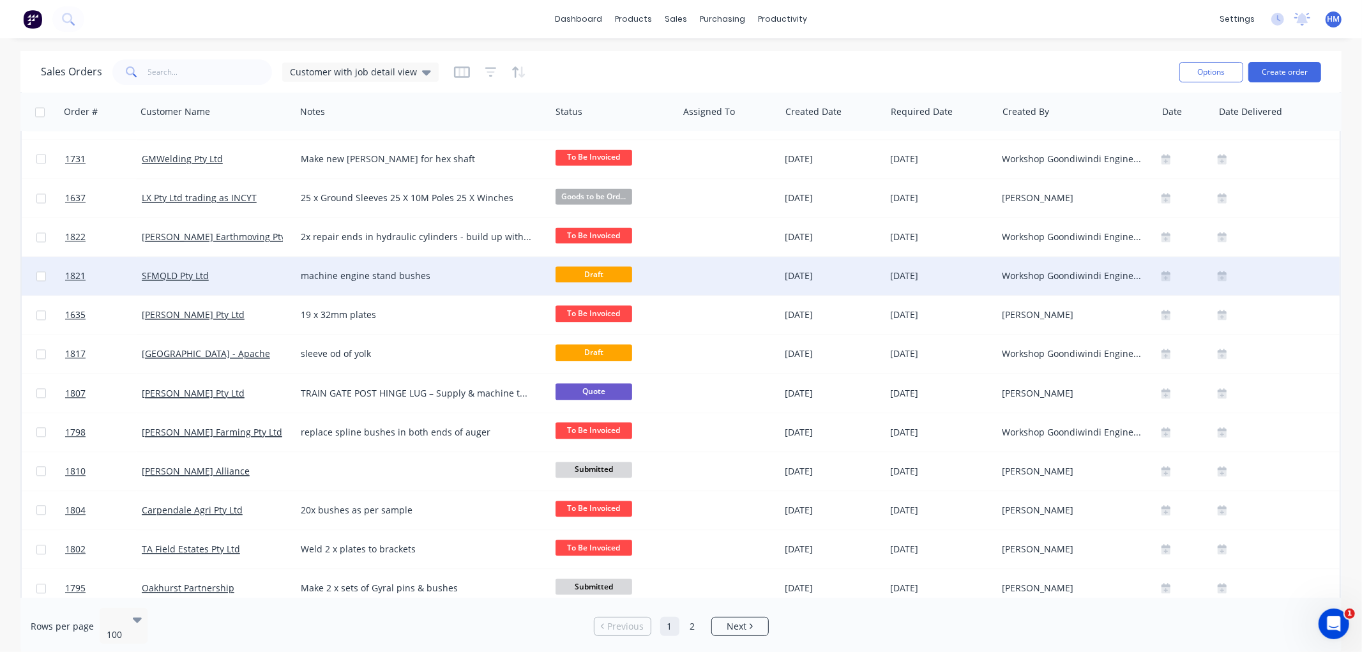
click at [224, 275] on div "SFMQLD Pty Ltd" at bounding box center [213, 275] width 142 height 13
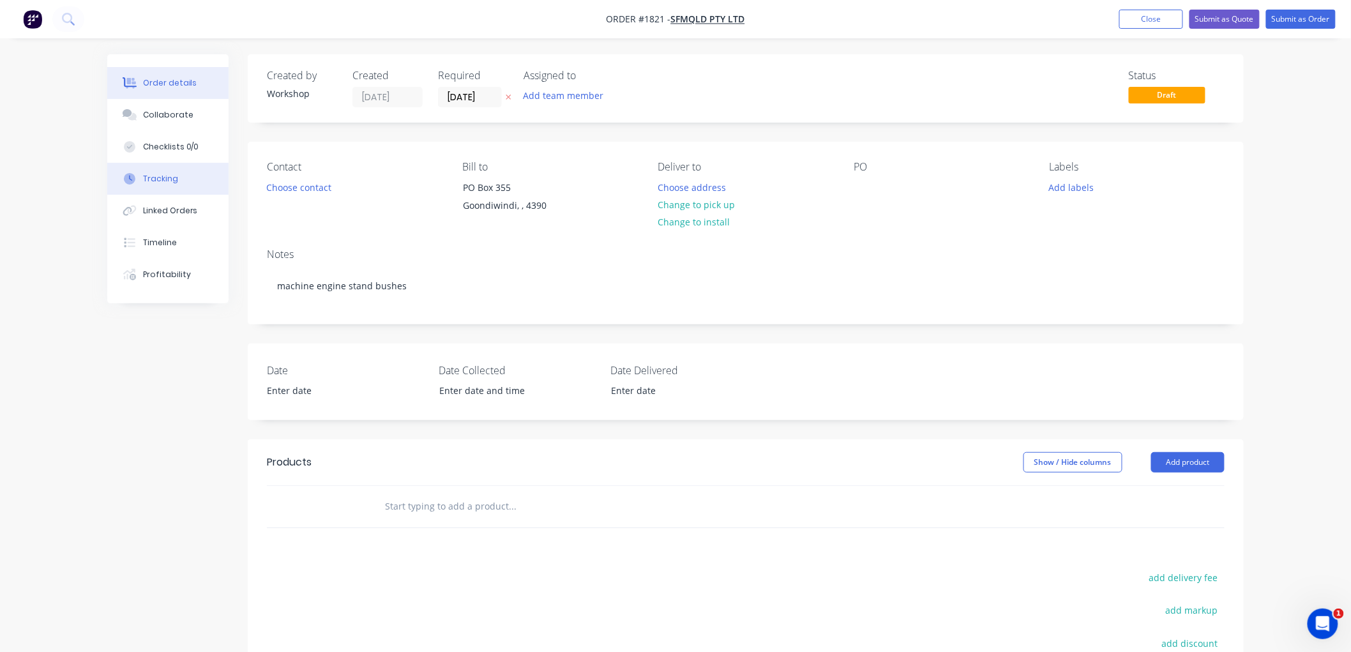
click at [175, 176] on div "Tracking" at bounding box center [160, 178] width 35 height 11
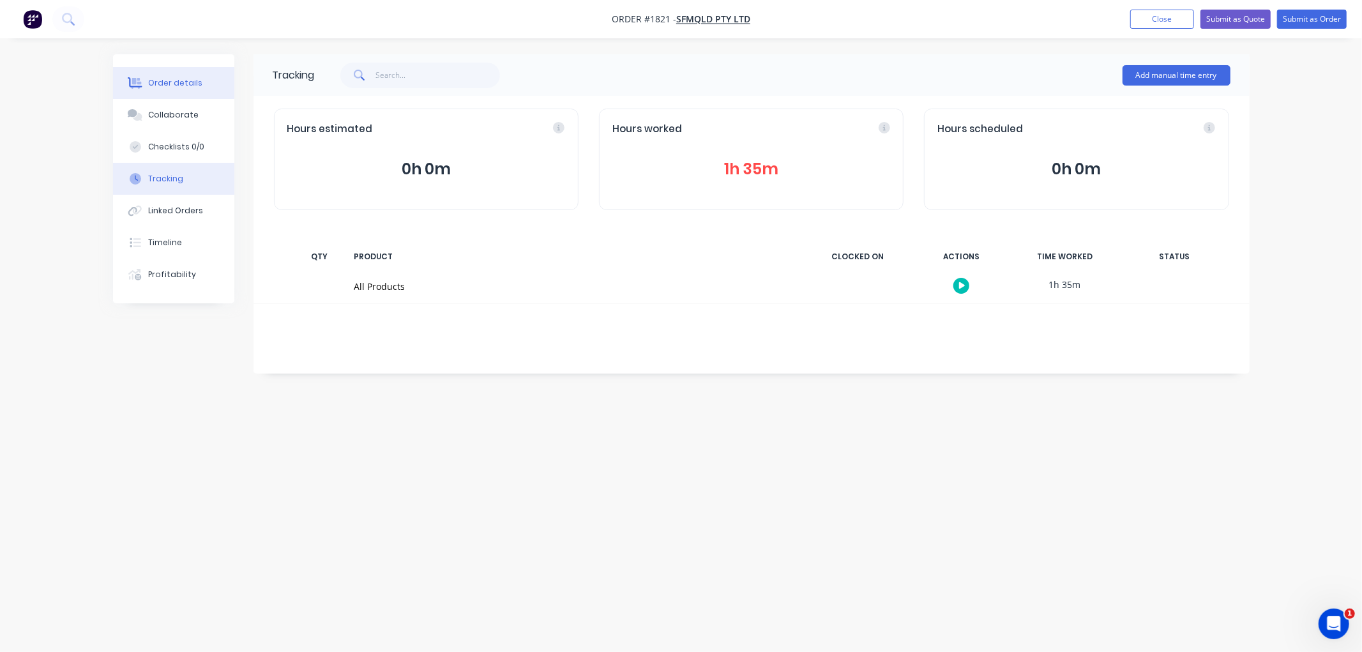
click at [177, 82] on div "Order details" at bounding box center [175, 82] width 54 height 11
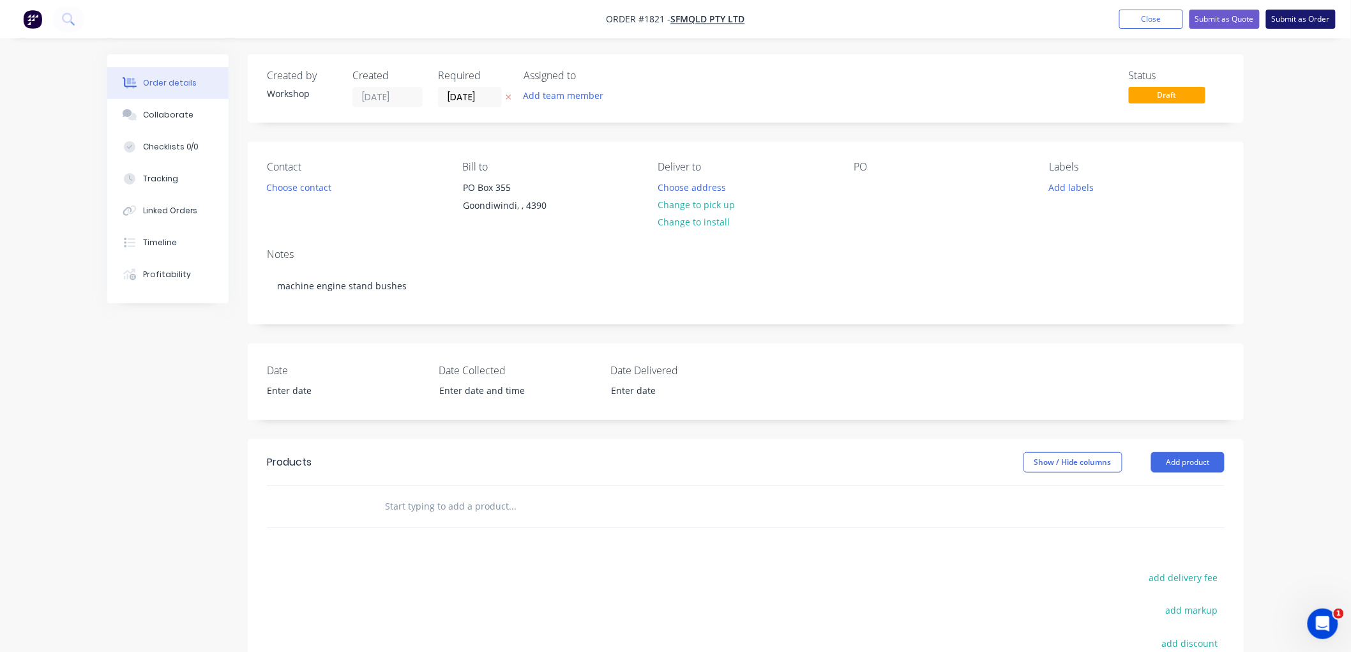
click at [1316, 22] on button "Submit as Order" at bounding box center [1301, 19] width 70 height 19
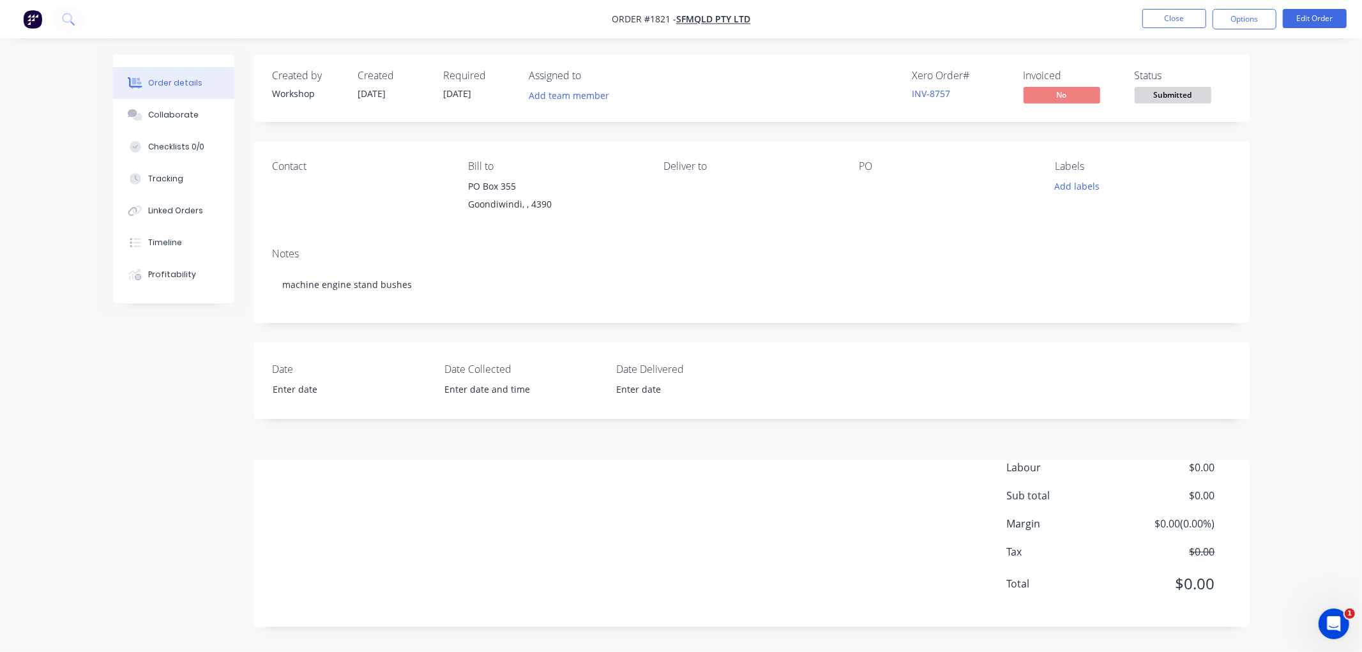
click at [1184, 93] on span "Submitted" at bounding box center [1173, 95] width 77 height 16
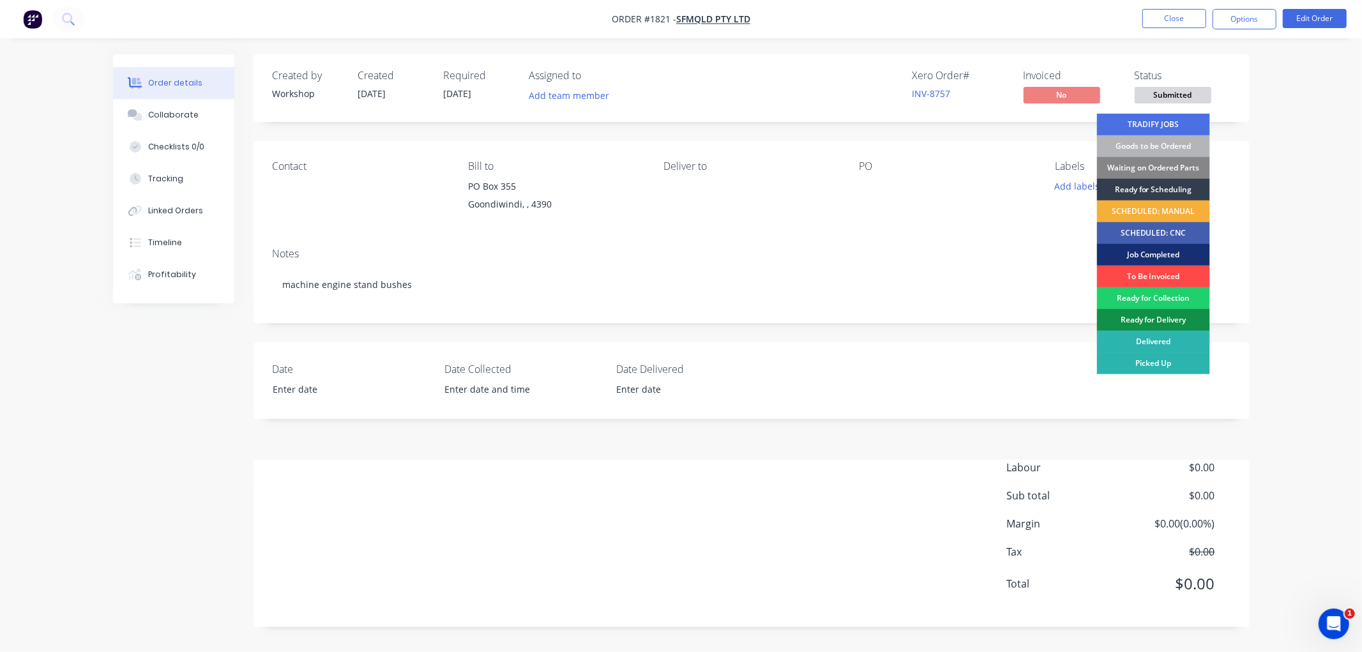
click at [1147, 273] on div "To Be Invoiced" at bounding box center [1153, 277] width 113 height 22
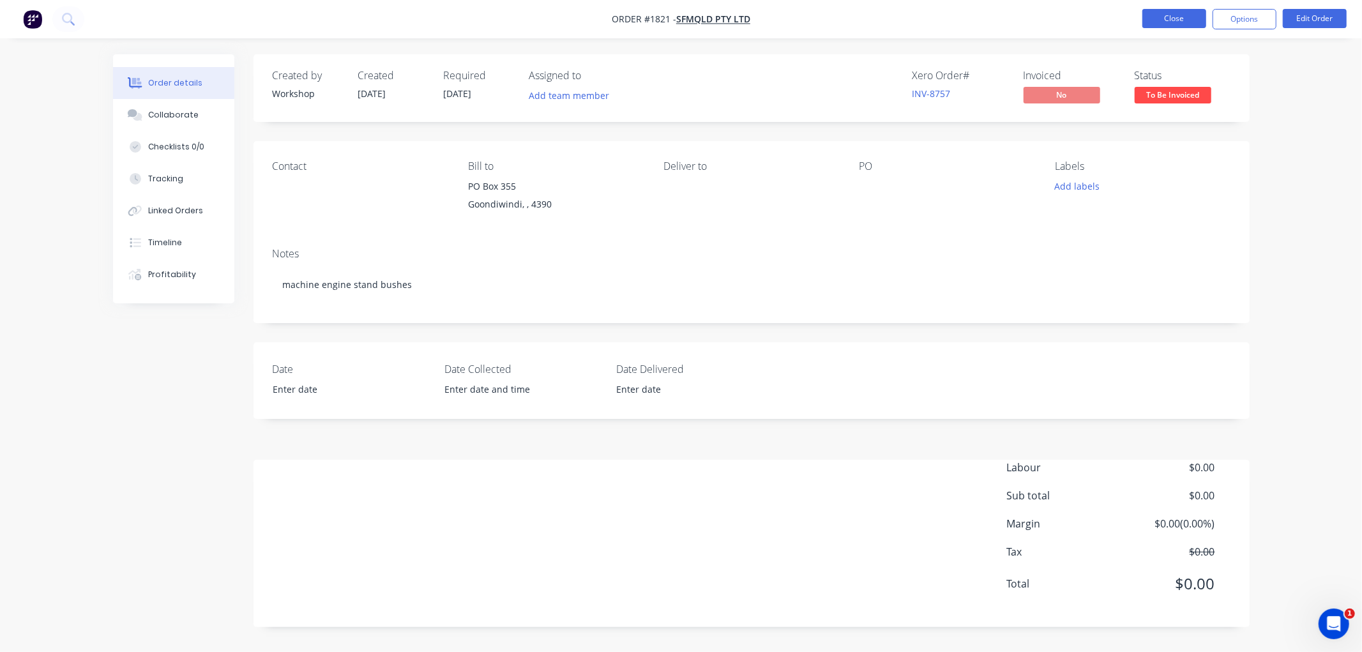
click at [1170, 21] on button "Close" at bounding box center [1174, 18] width 64 height 19
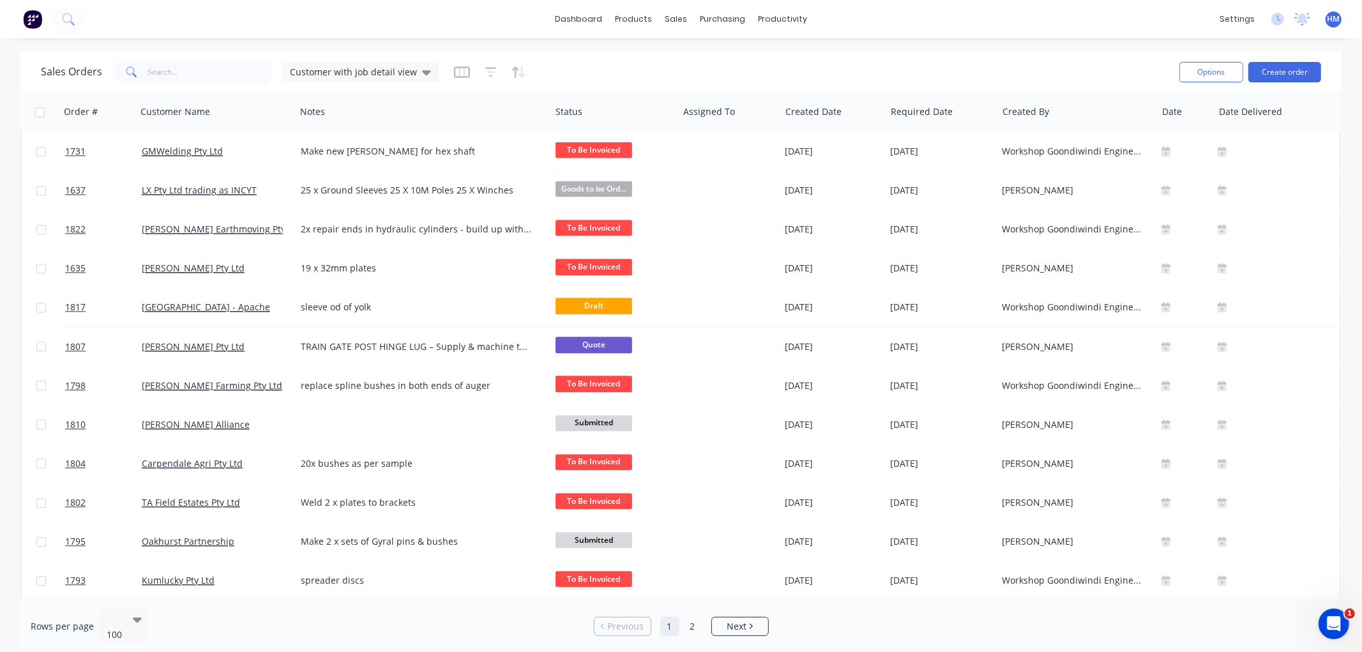
scroll to position [2482, 0]
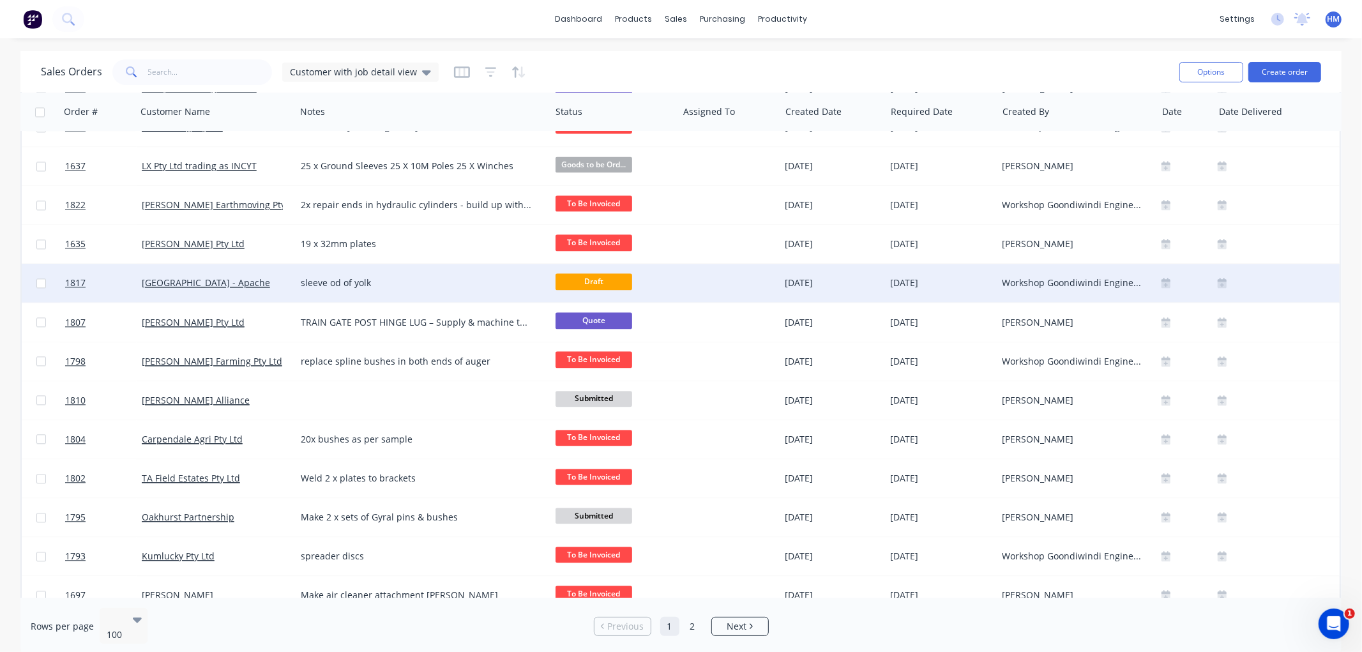
click at [257, 282] on div "[GEOGRAPHIC_DATA] - Apache" at bounding box center [213, 282] width 142 height 13
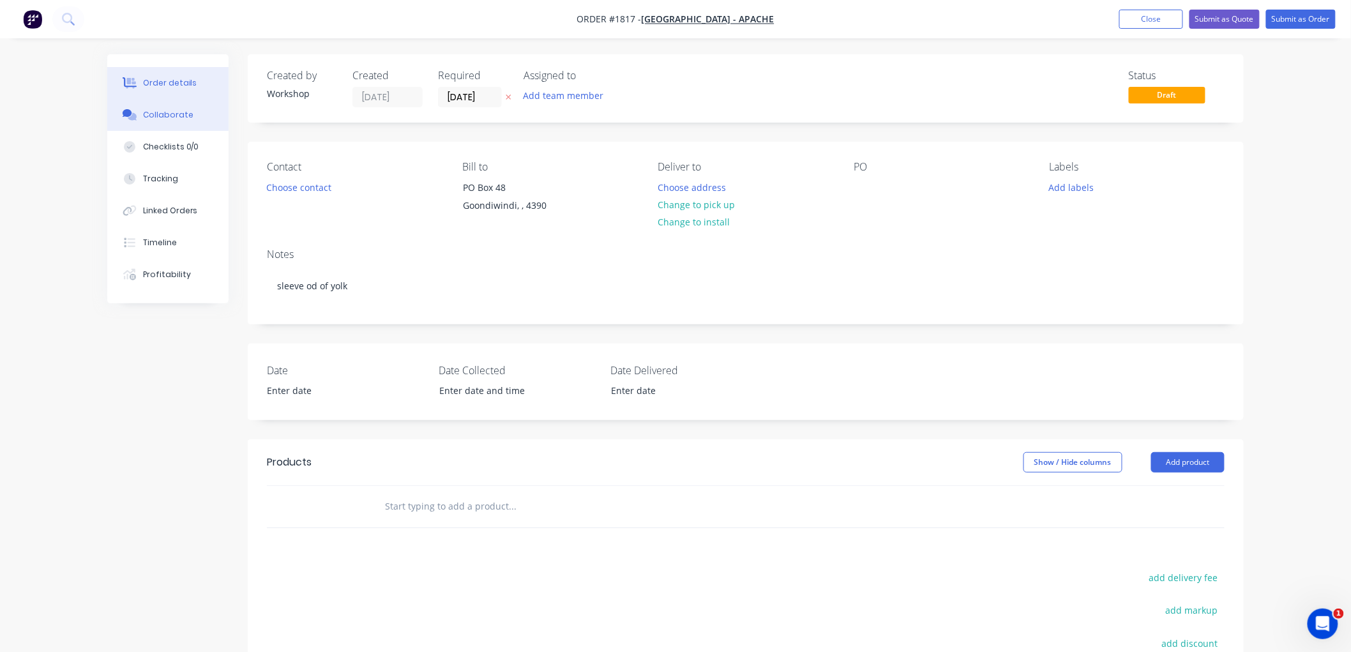
click at [185, 123] on button "Collaborate" at bounding box center [167, 115] width 121 height 32
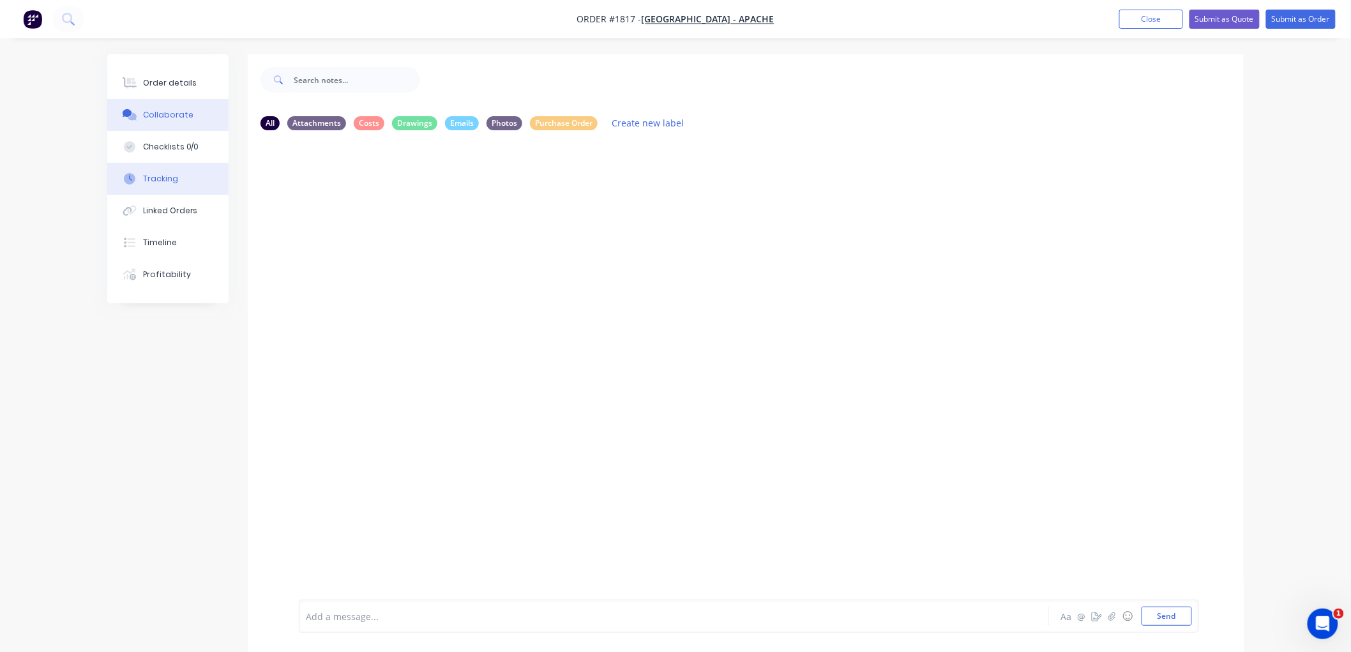
click at [173, 173] on div "Tracking" at bounding box center [160, 178] width 35 height 11
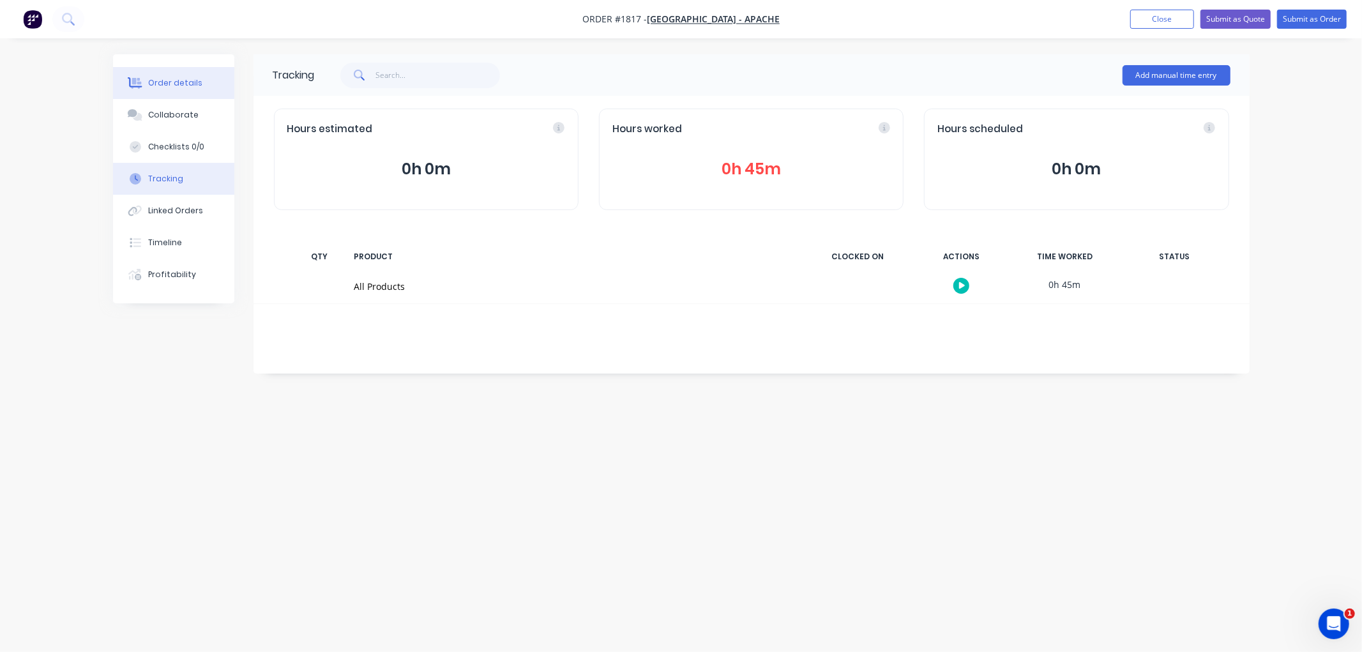
drag, startPoint x: 155, startPoint y: 87, endPoint x: 188, endPoint y: 86, distance: 33.8
click at [156, 86] on div "Order details" at bounding box center [175, 82] width 54 height 11
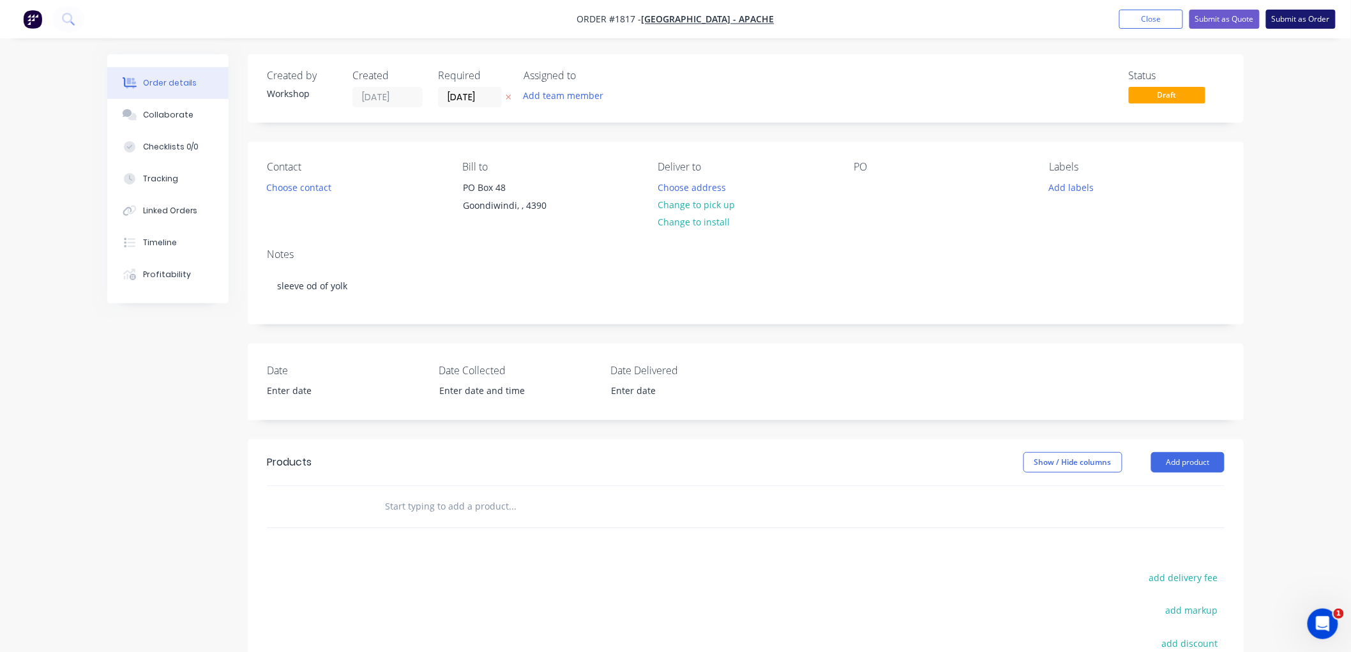
click at [1291, 15] on button "Submit as Order" at bounding box center [1301, 19] width 70 height 19
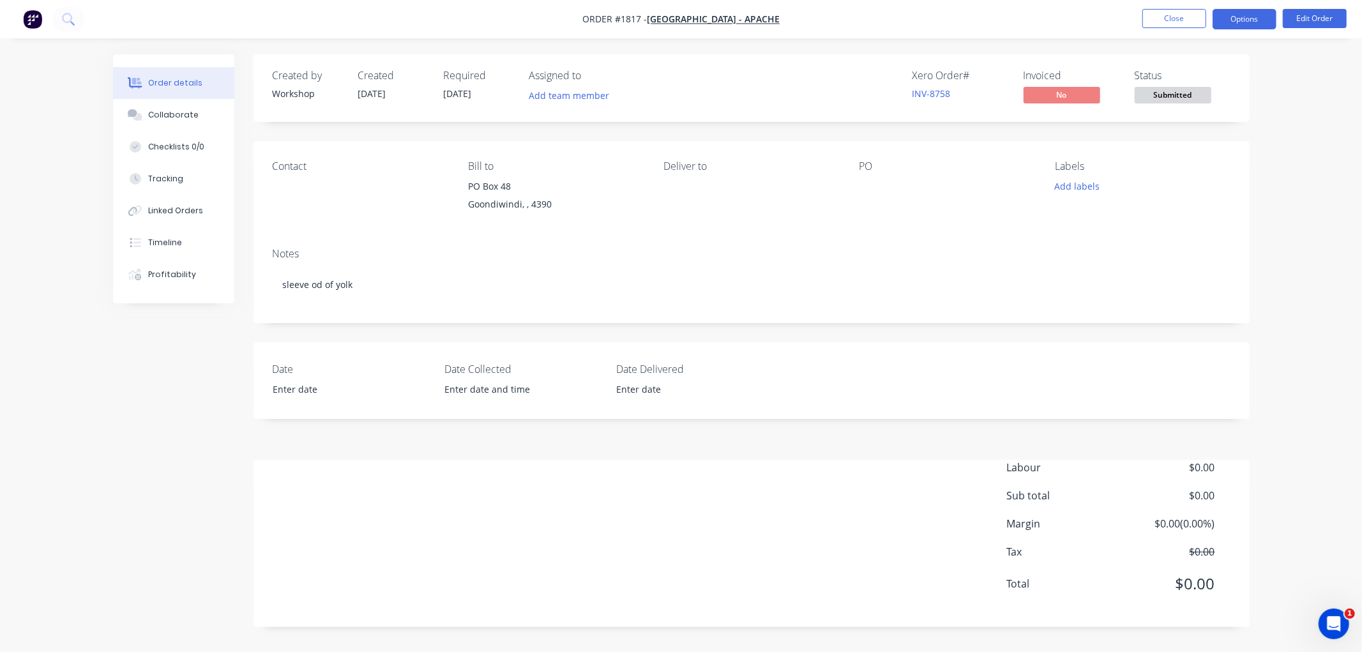
click at [1239, 15] on button "Options" at bounding box center [1244, 19] width 64 height 20
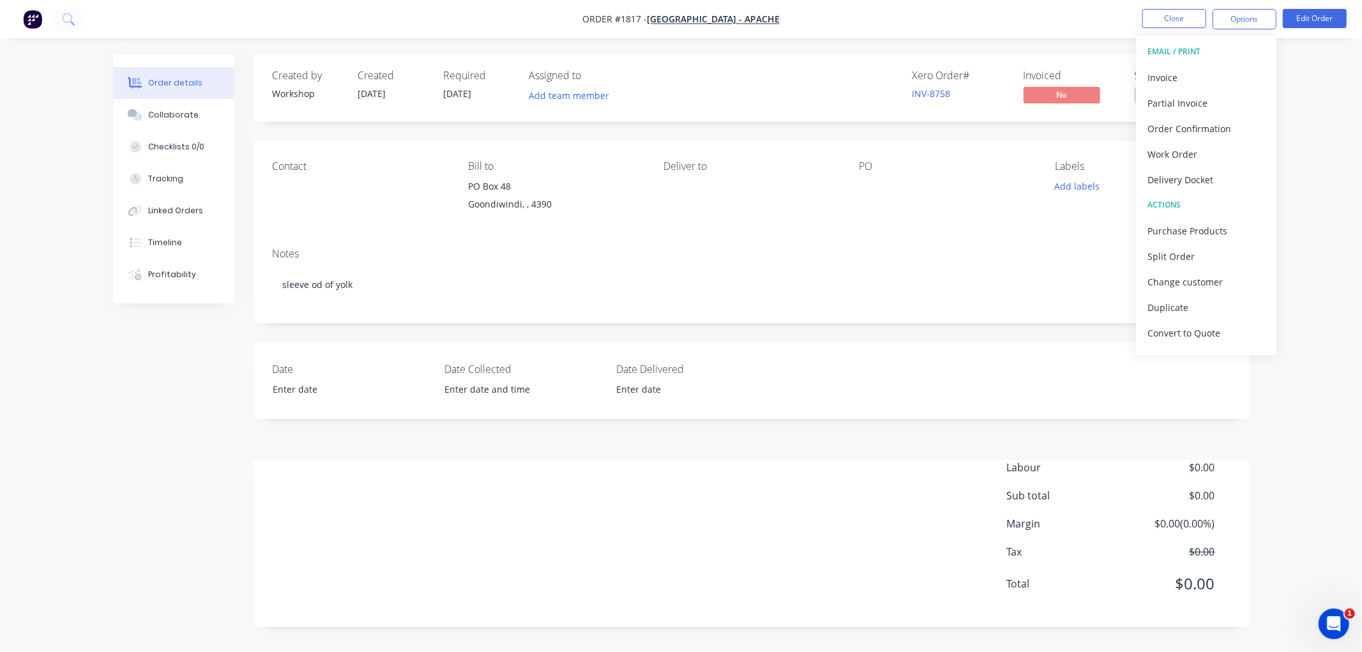
click at [983, 220] on div "Contact [PERSON_NAME] to PO Box 48 Goondiwindi, , 4390 Deliver to PO Labels Add…" at bounding box center [751, 189] width 996 height 96
click at [1194, 89] on span "Submitted" at bounding box center [1173, 95] width 77 height 16
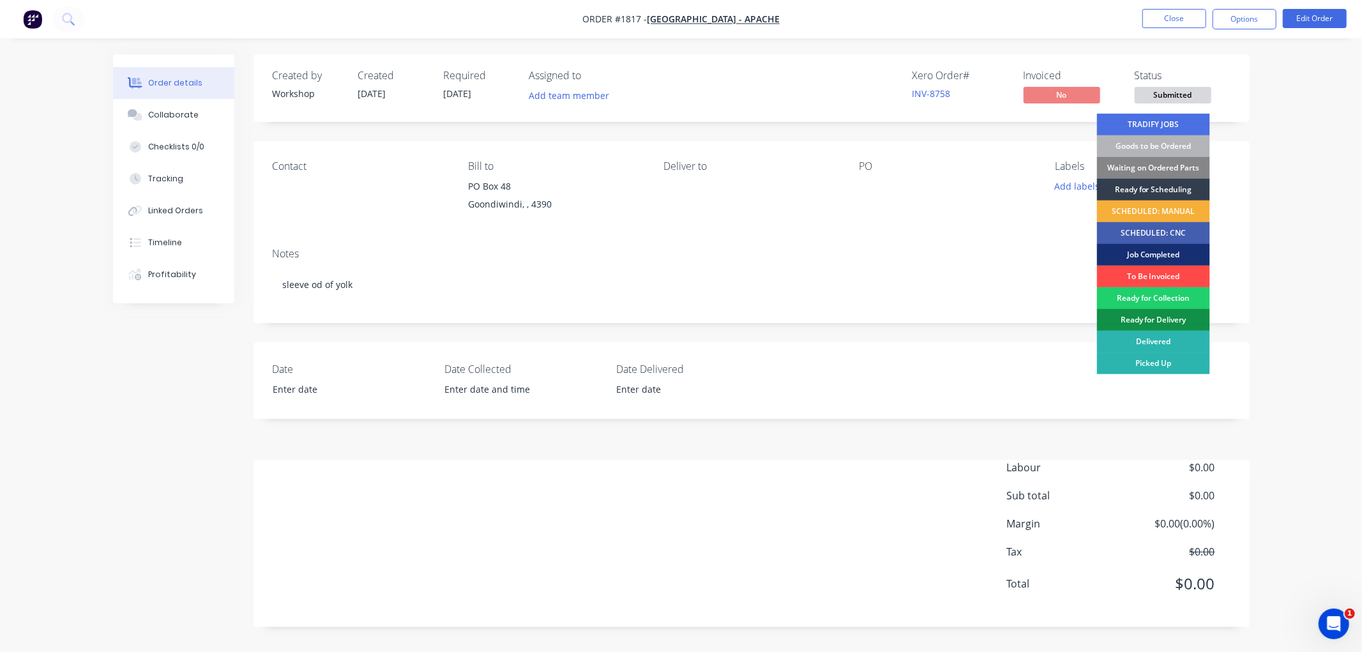
click at [1176, 273] on div "To Be Invoiced" at bounding box center [1153, 277] width 113 height 22
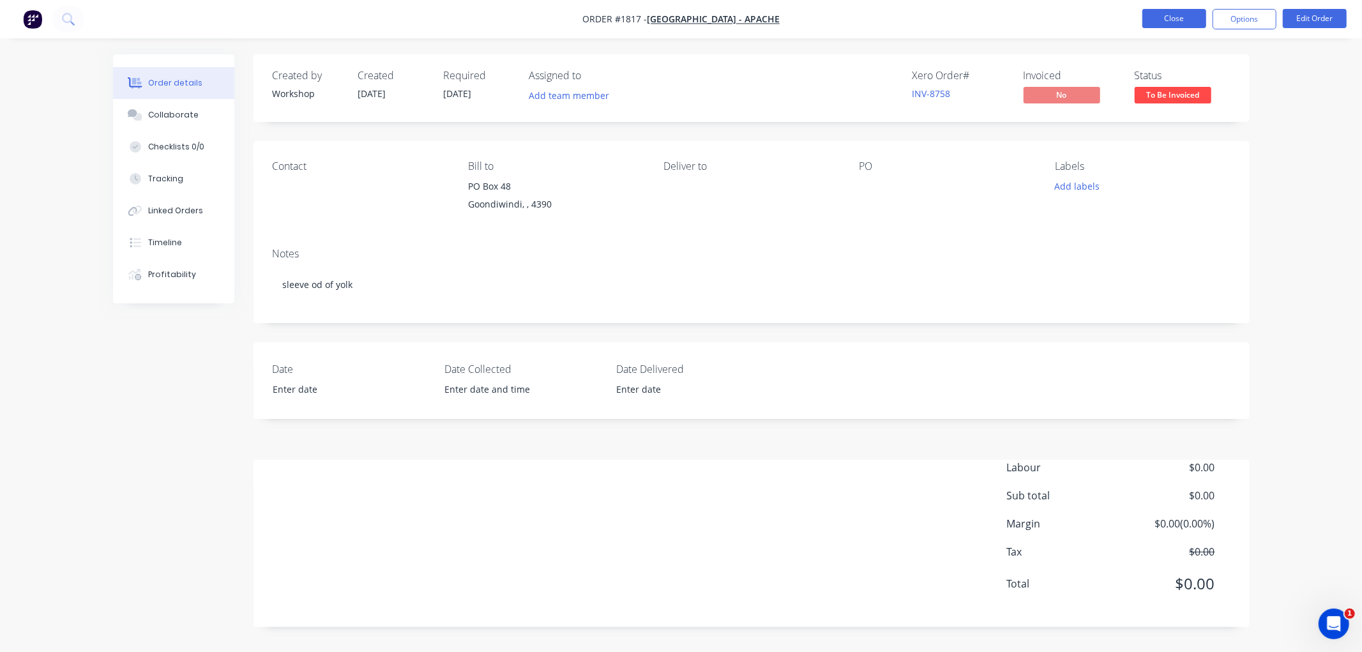
click at [1175, 20] on button "Close" at bounding box center [1174, 18] width 64 height 19
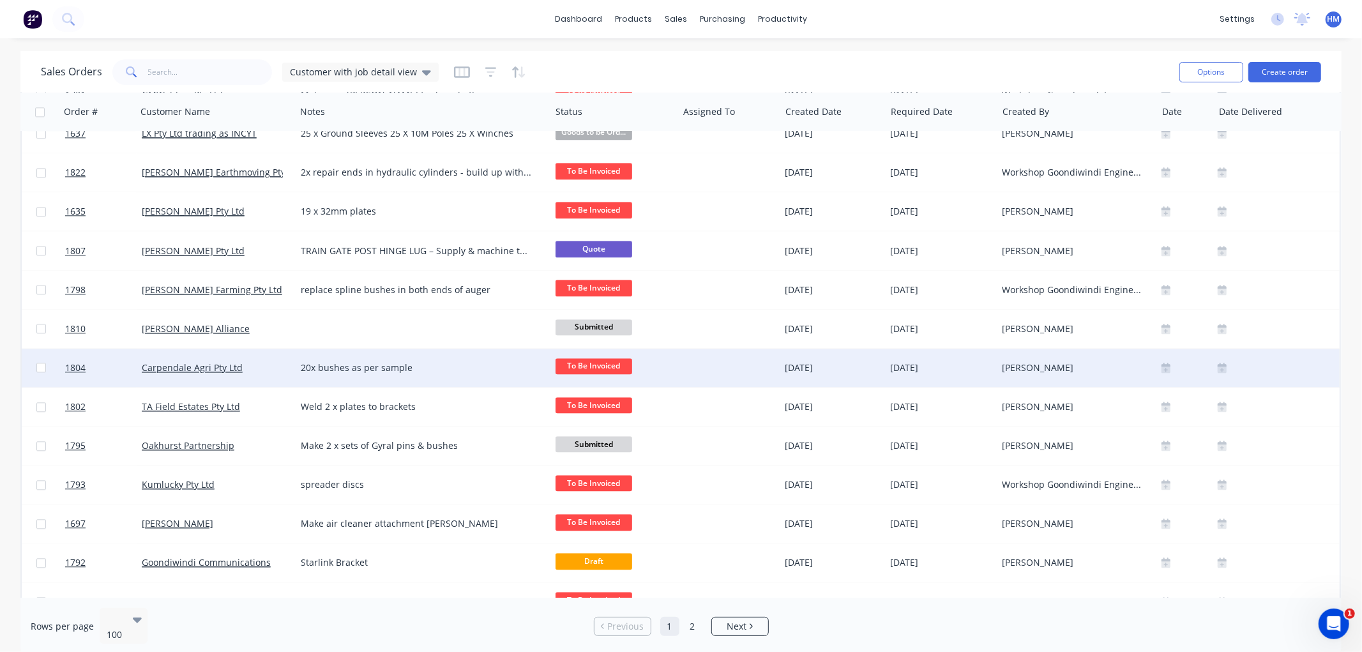
scroll to position [2625, 0]
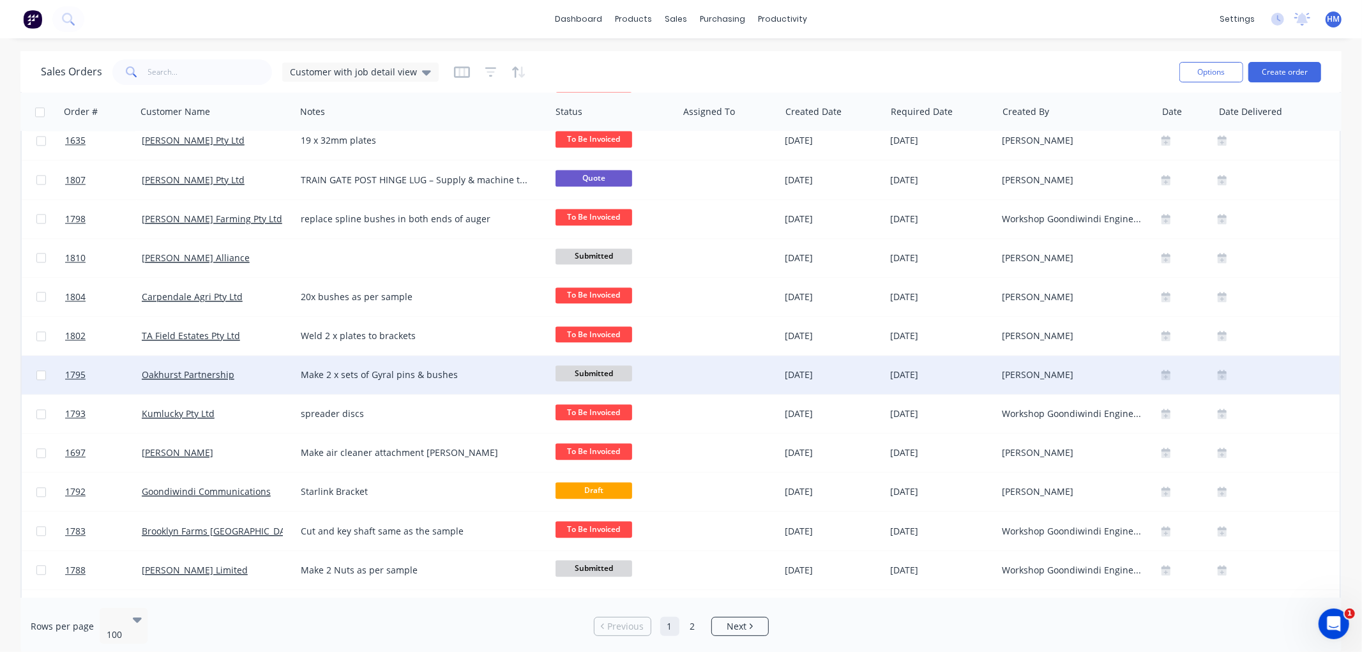
click at [252, 371] on div "Oakhurst Partnership" at bounding box center [213, 374] width 142 height 13
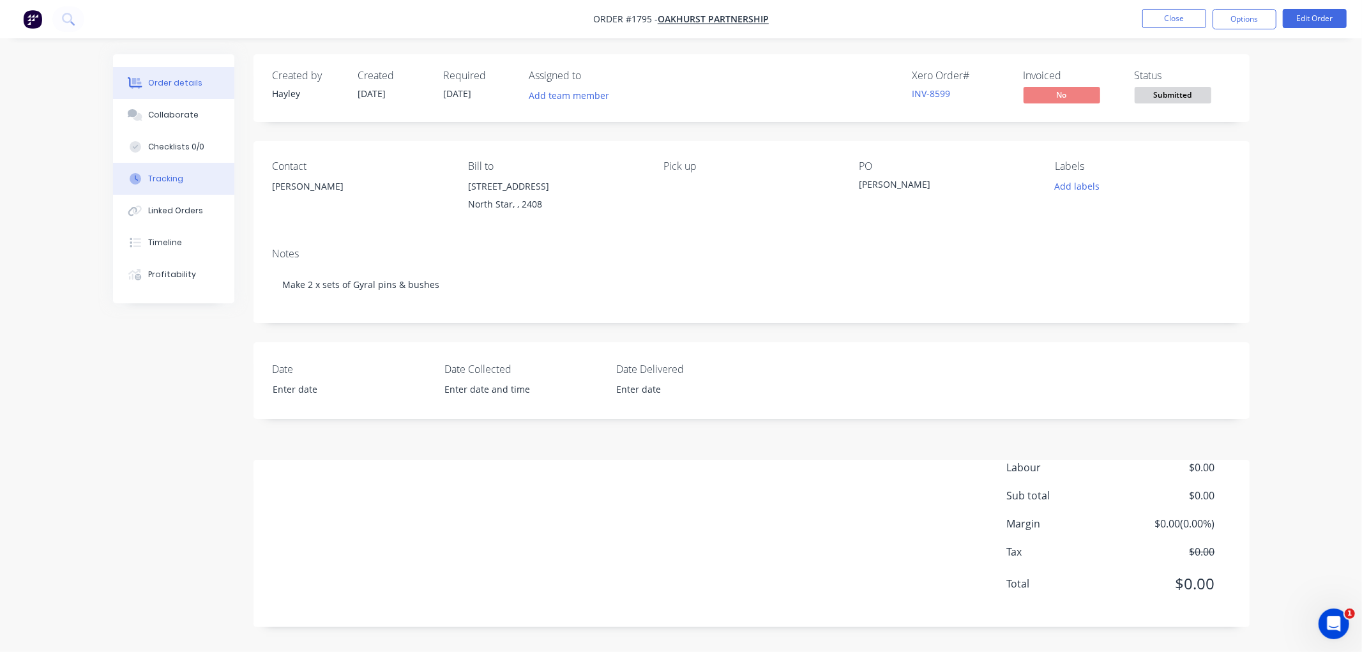
click at [148, 173] on div "Tracking" at bounding box center [165, 178] width 35 height 11
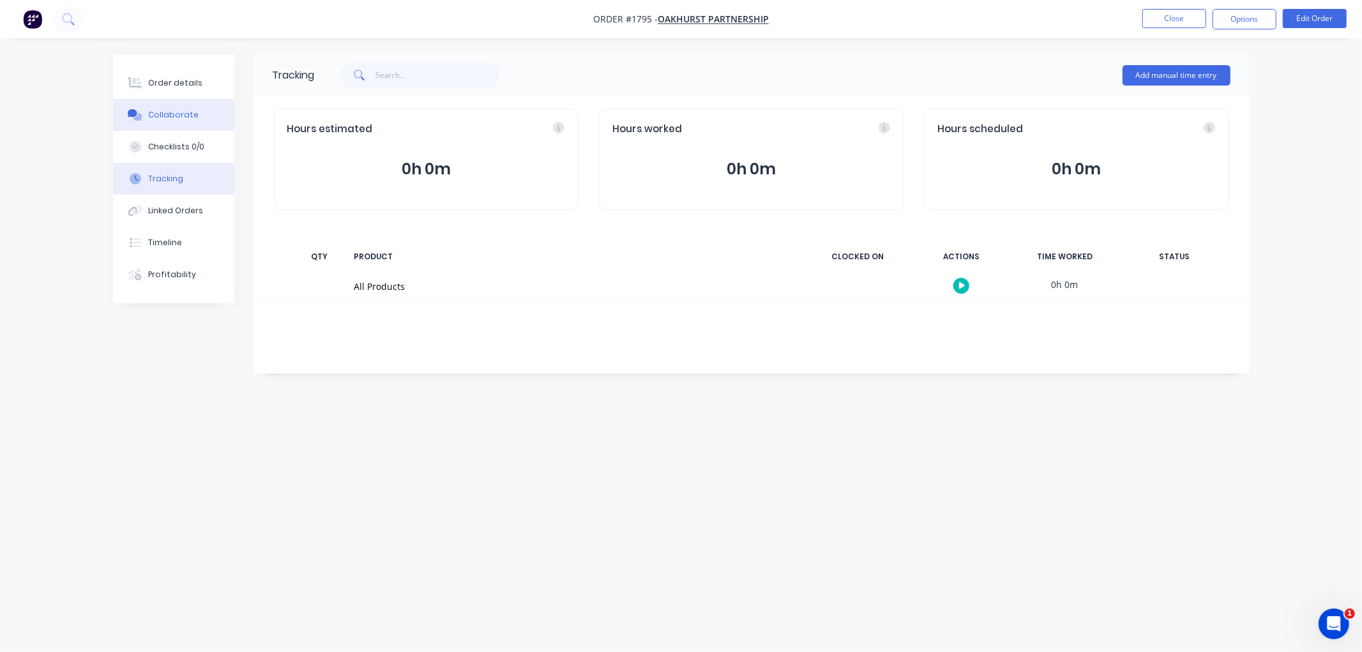
click at [199, 118] on button "Collaborate" at bounding box center [173, 115] width 121 height 32
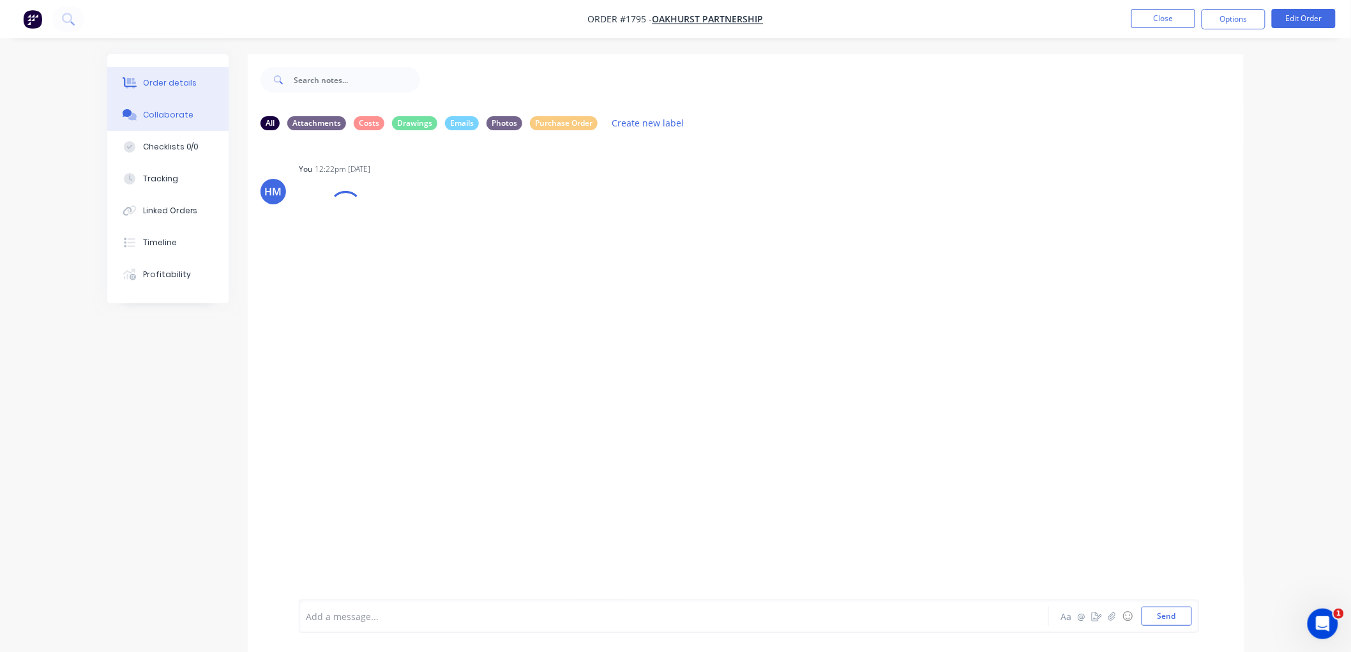
click at [183, 91] on button "Order details" at bounding box center [167, 83] width 121 height 32
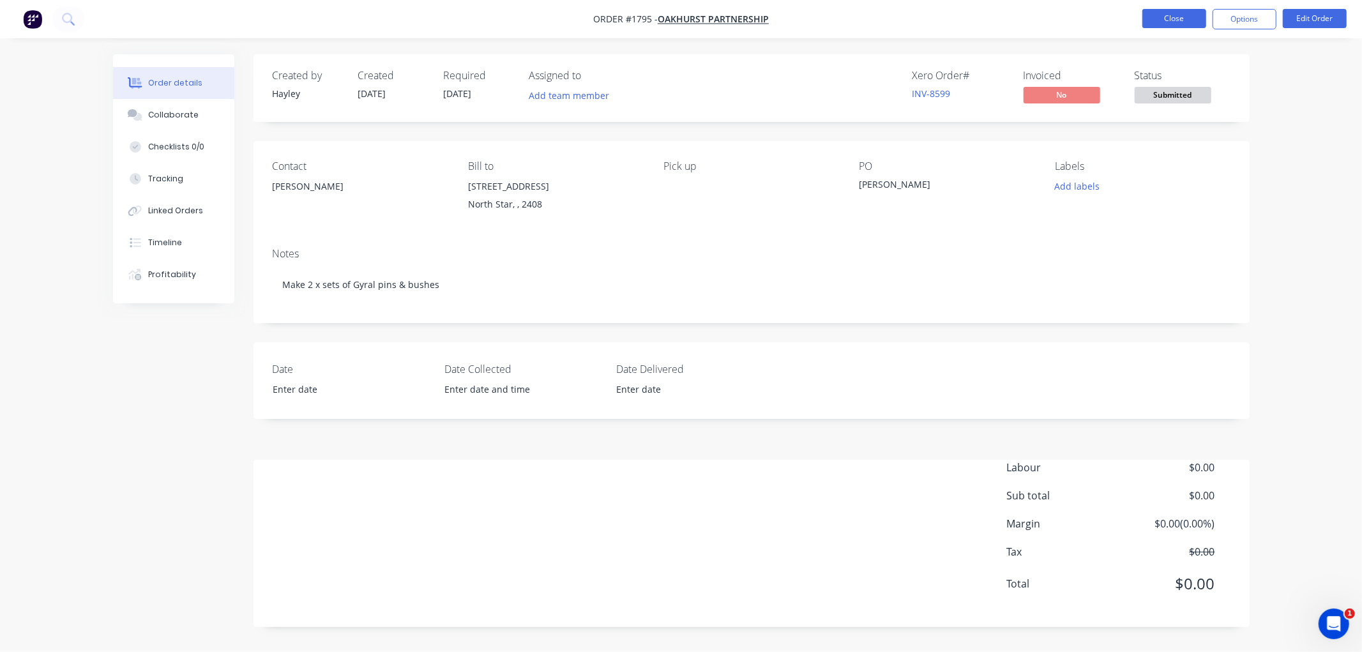
click at [1176, 22] on button "Close" at bounding box center [1174, 18] width 64 height 19
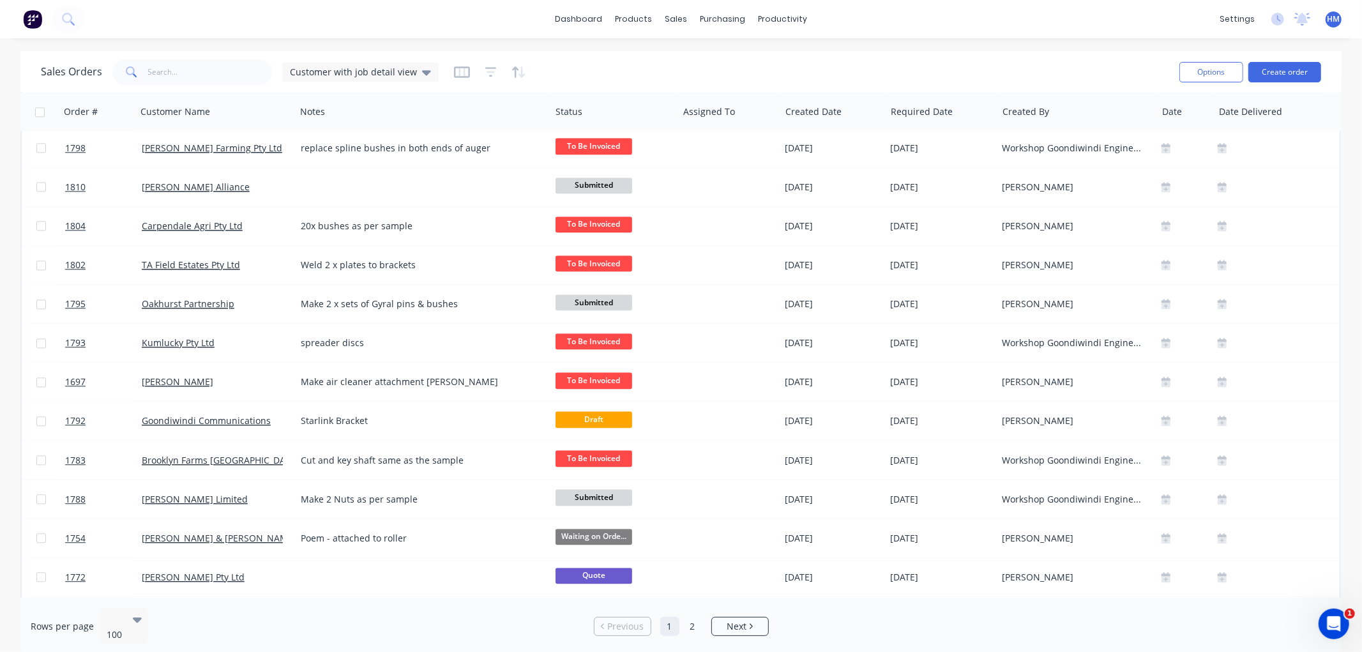
scroll to position [2766, 0]
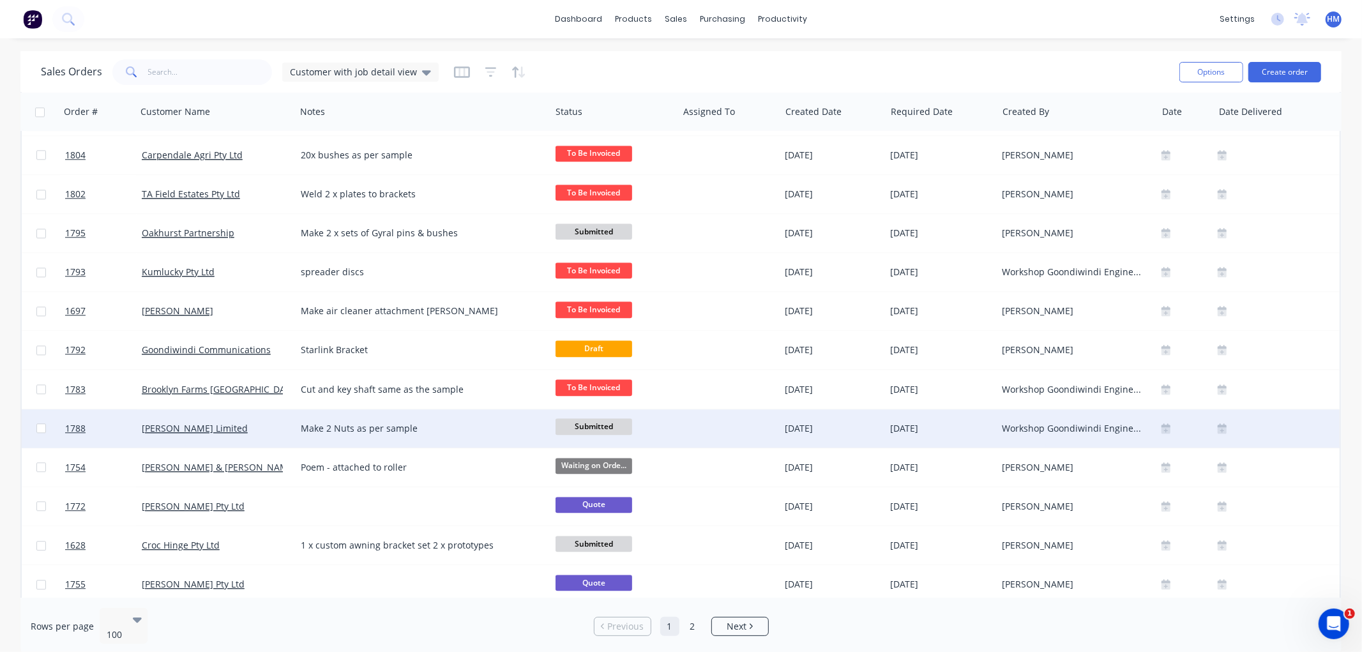
click at [275, 428] on div "[PERSON_NAME] Limited" at bounding box center [213, 428] width 142 height 13
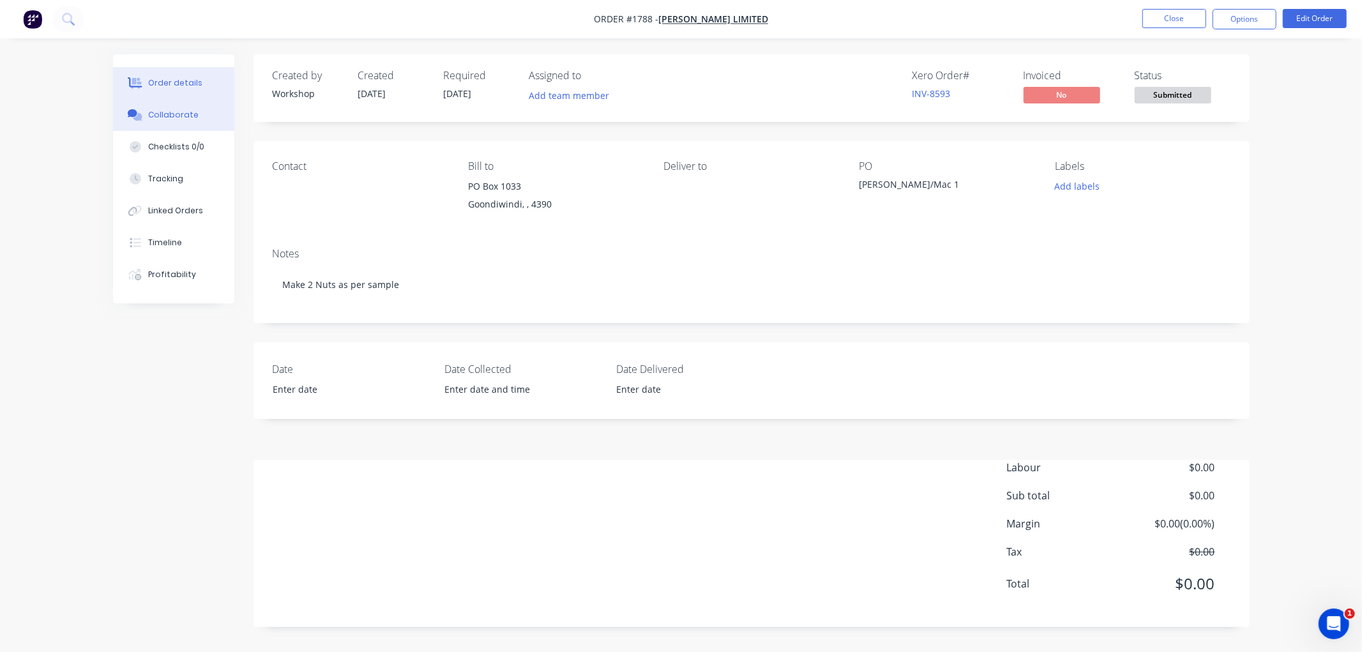
click at [179, 116] on div "Collaborate" at bounding box center [173, 114] width 50 height 11
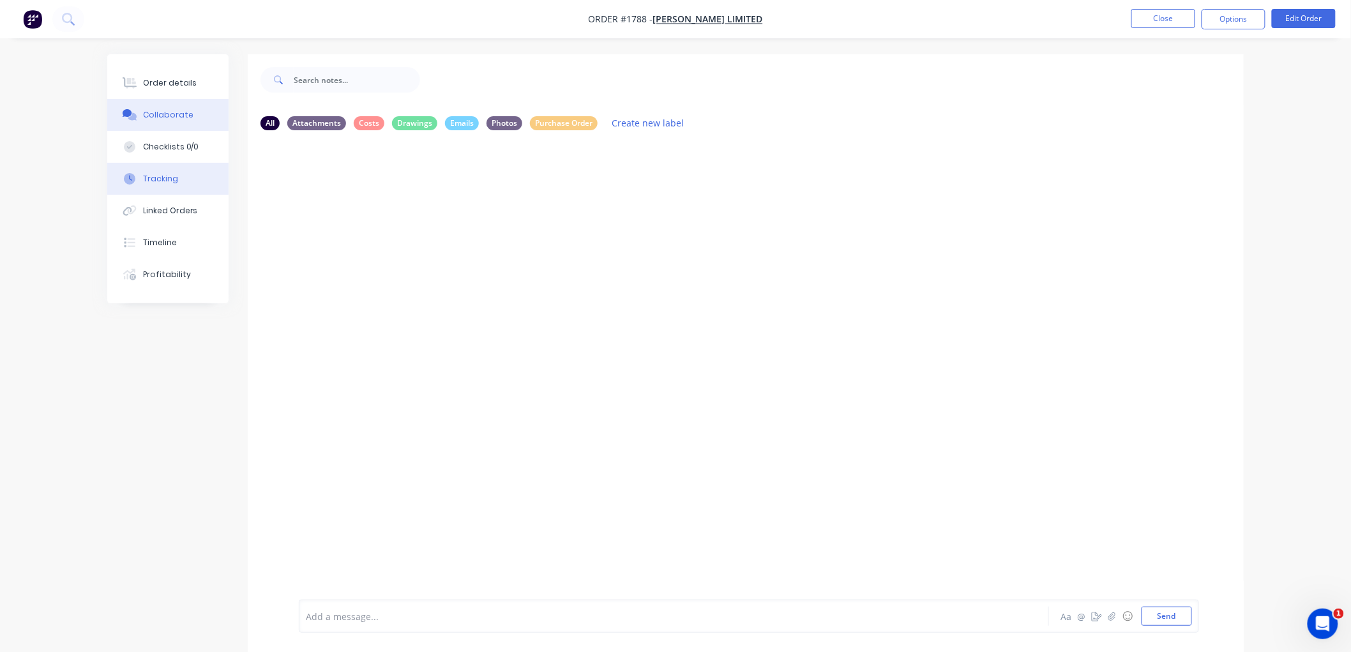
click at [176, 179] on button "Tracking" at bounding box center [167, 179] width 121 height 32
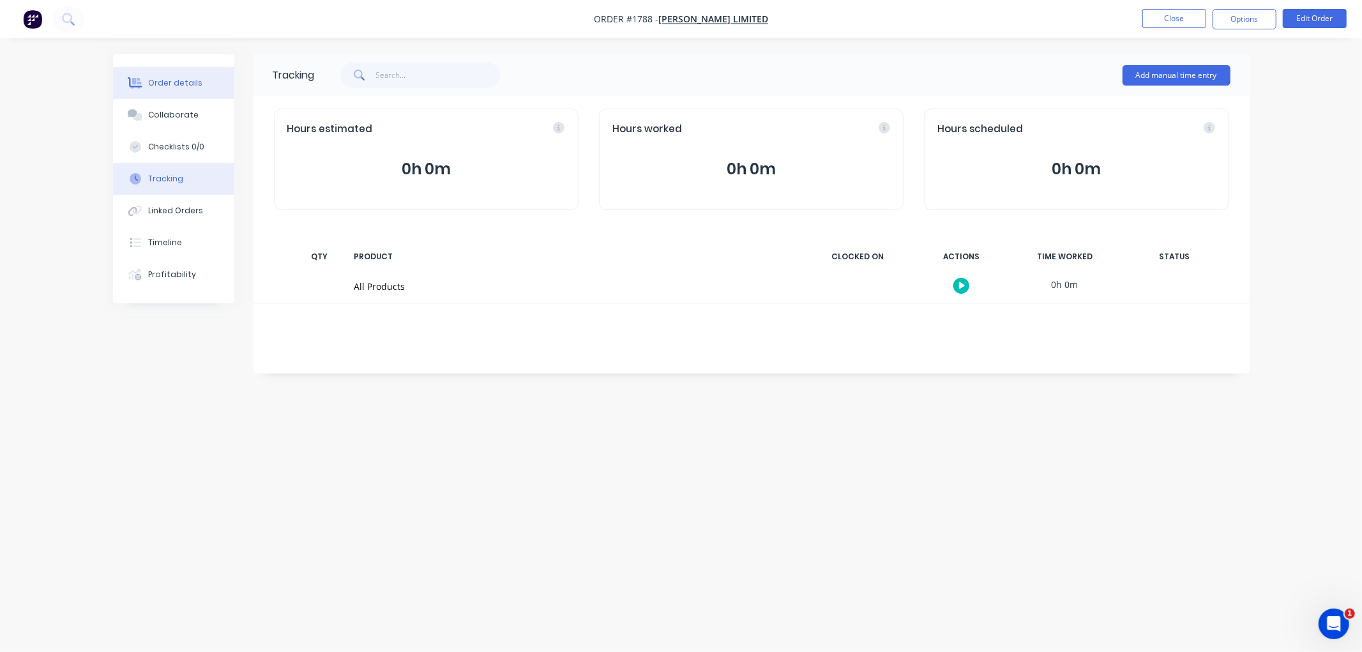
drag, startPoint x: 171, startPoint y: 84, endPoint x: 213, endPoint y: 83, distance: 42.1
click at [186, 83] on div "Order details" at bounding box center [175, 82] width 54 height 11
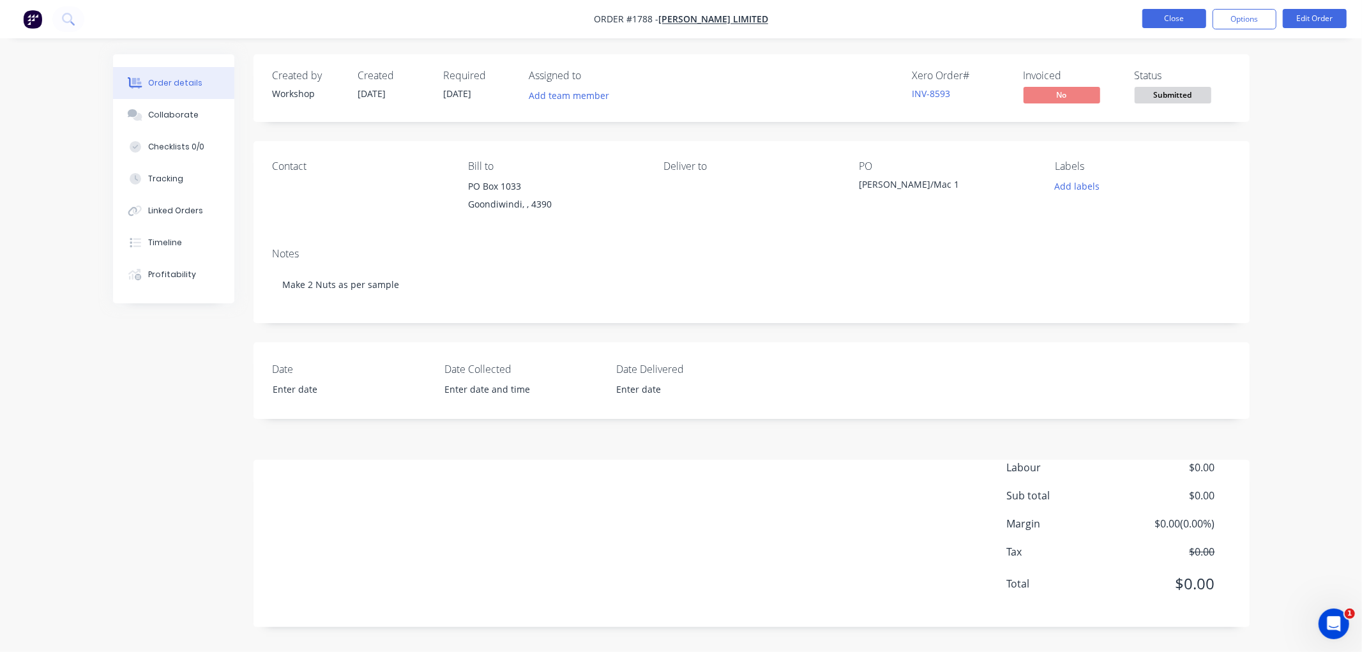
click at [1178, 20] on button "Close" at bounding box center [1174, 18] width 64 height 19
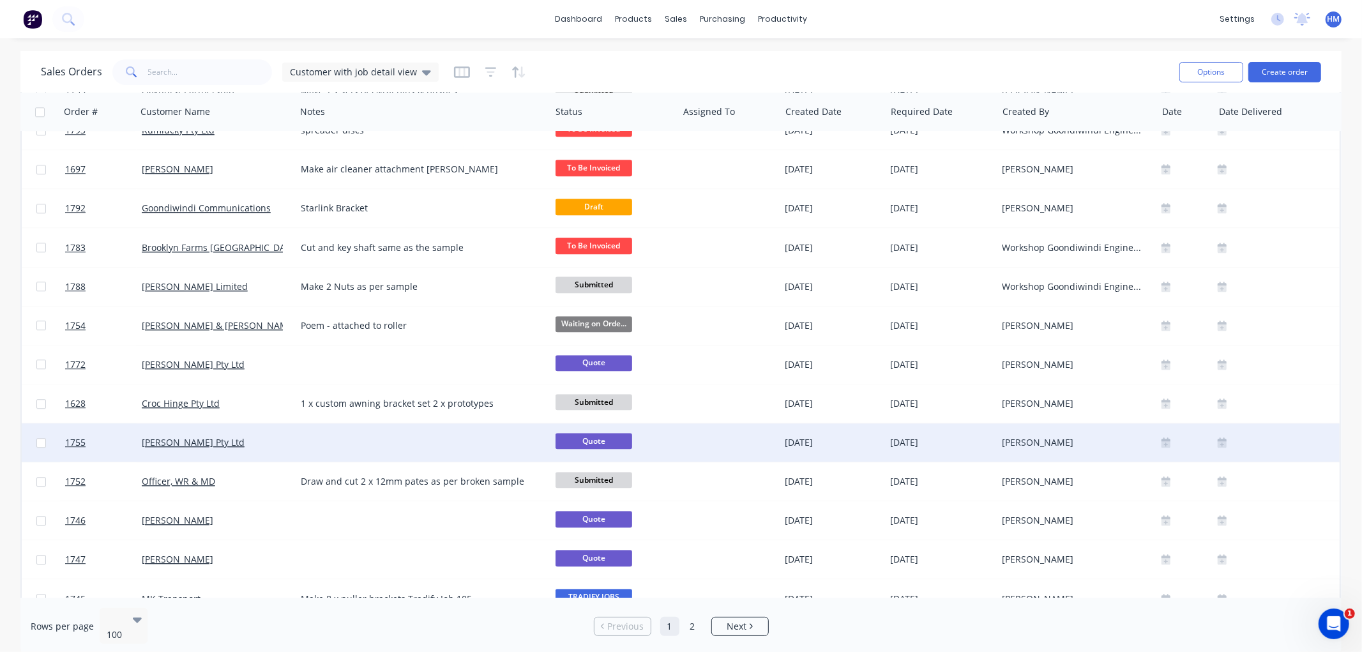
scroll to position [2979, 0]
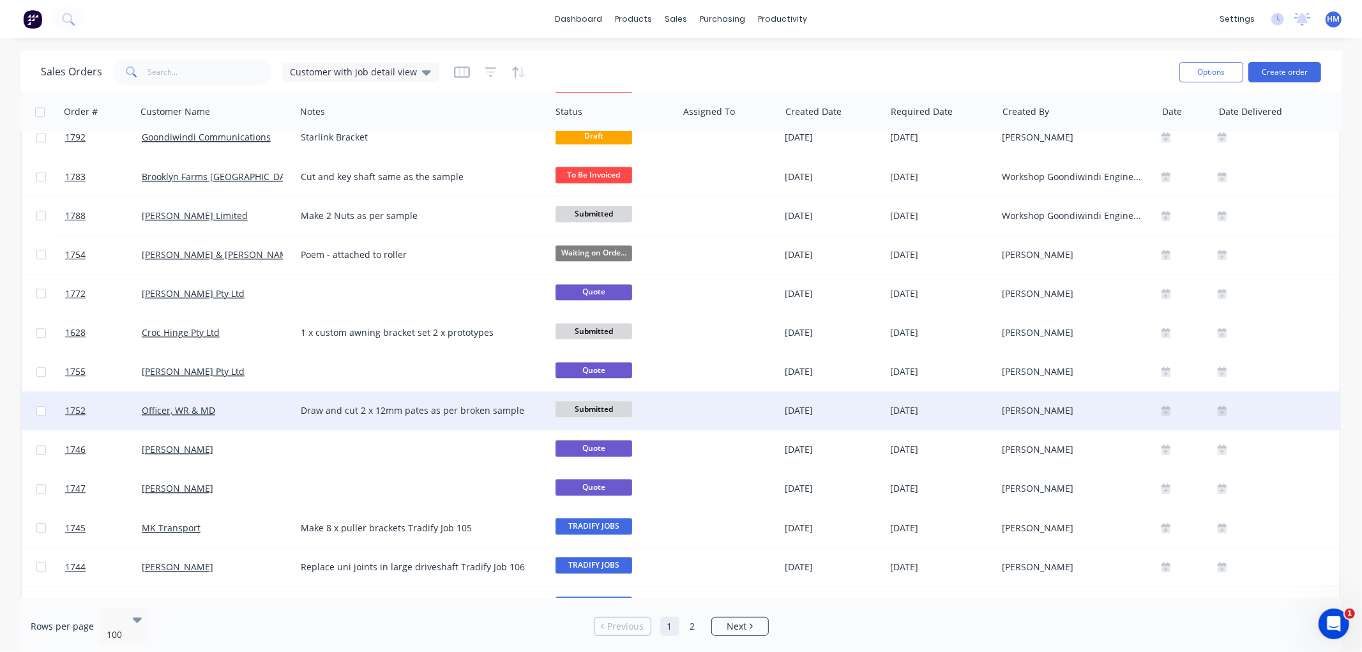
click at [592, 407] on span "Submitted" at bounding box center [593, 409] width 77 height 16
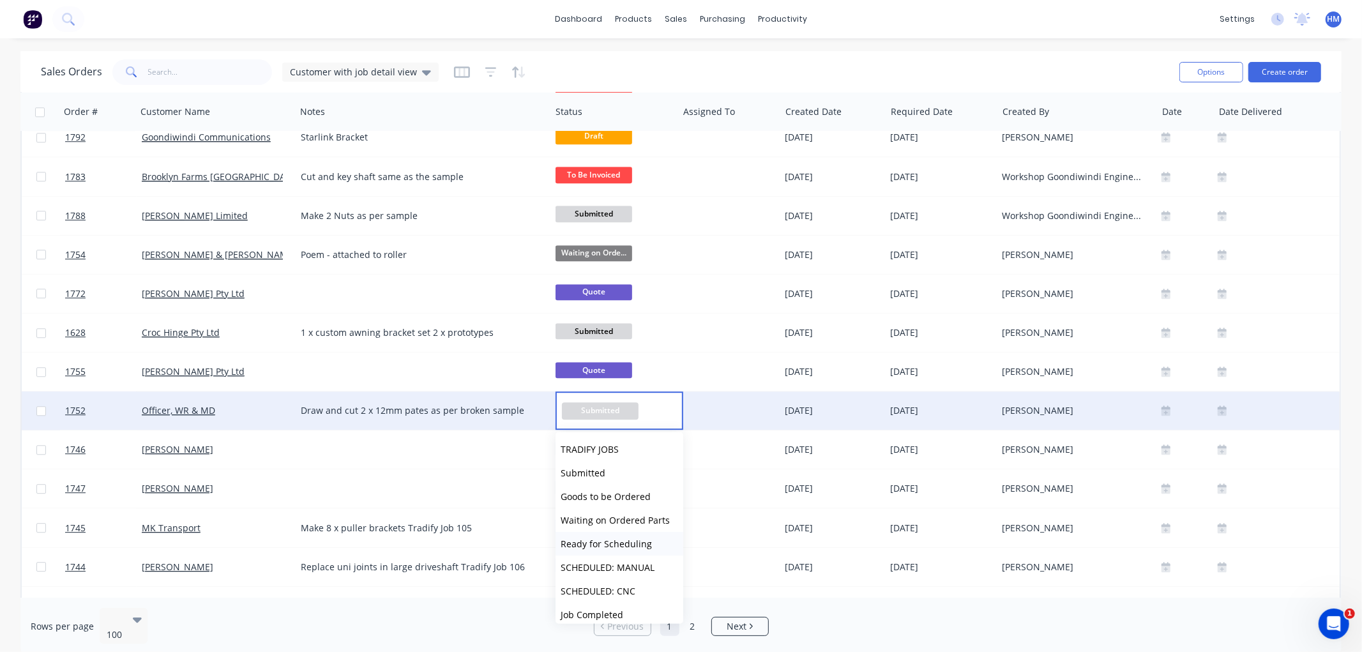
scroll to position [71, 0]
click at [601, 565] on span "To Be Invoiced" at bounding box center [592, 567] width 62 height 12
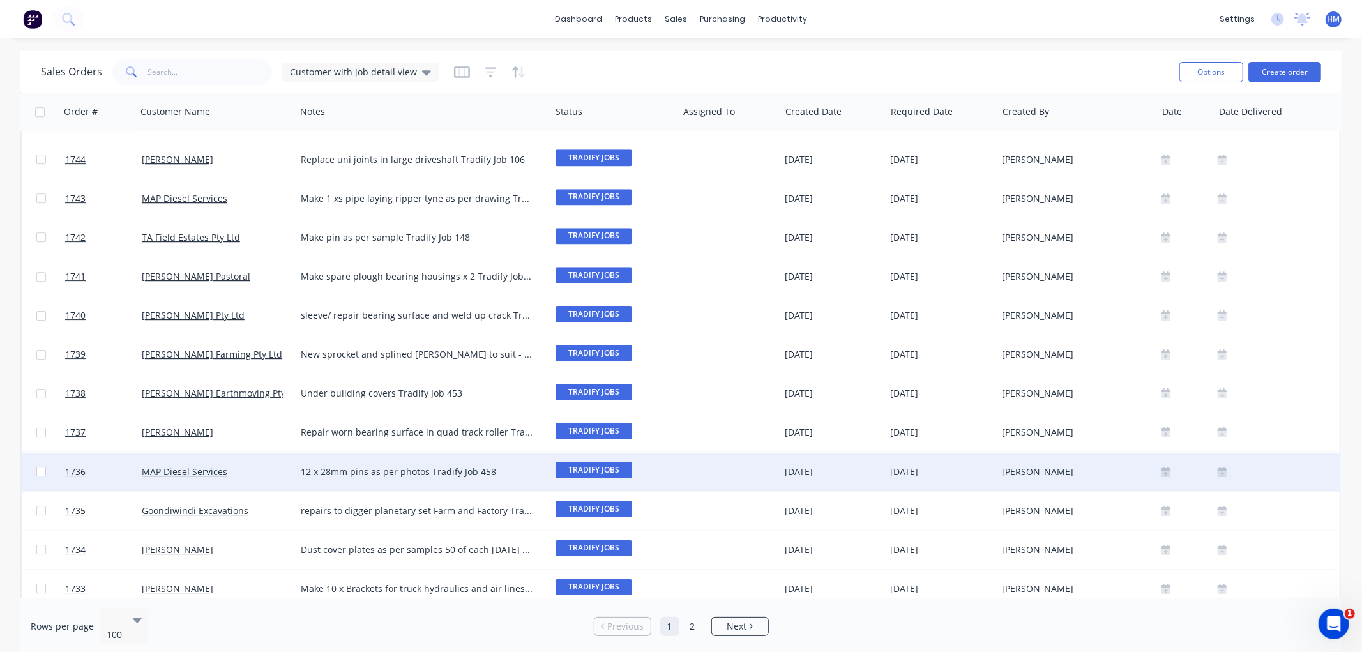
scroll to position [3441, 0]
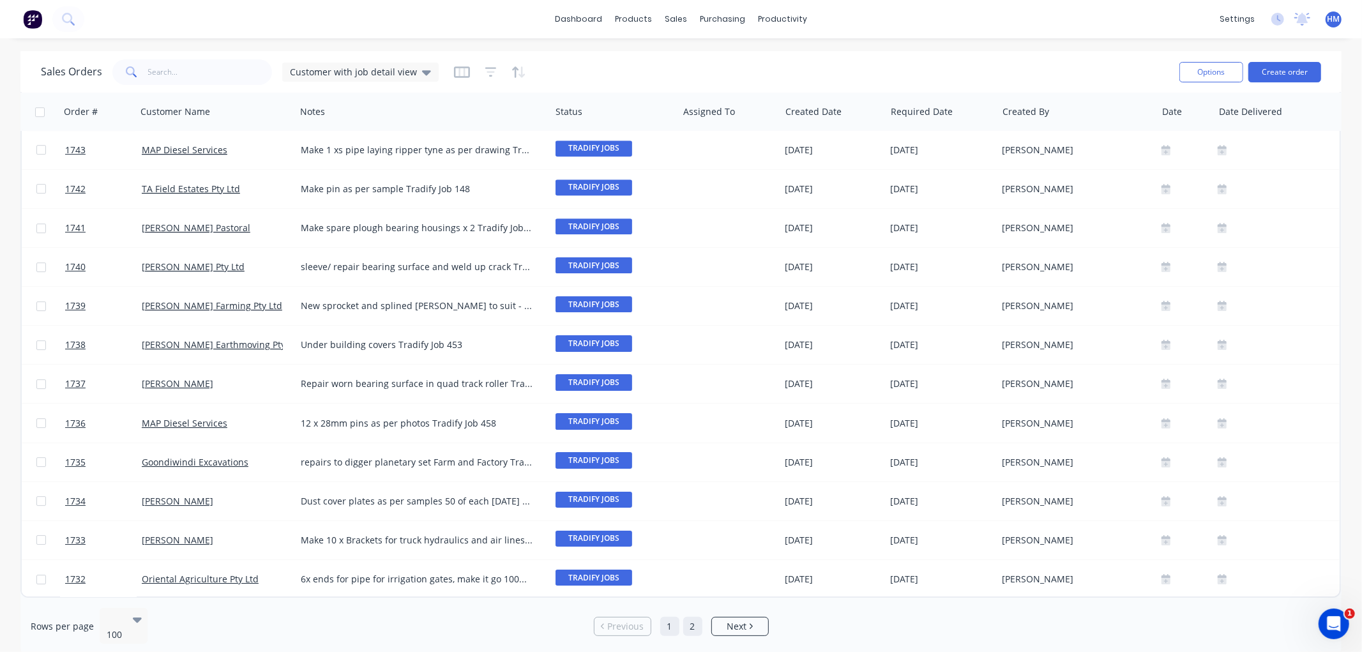
click at [690, 620] on link "2" at bounding box center [692, 626] width 19 height 19
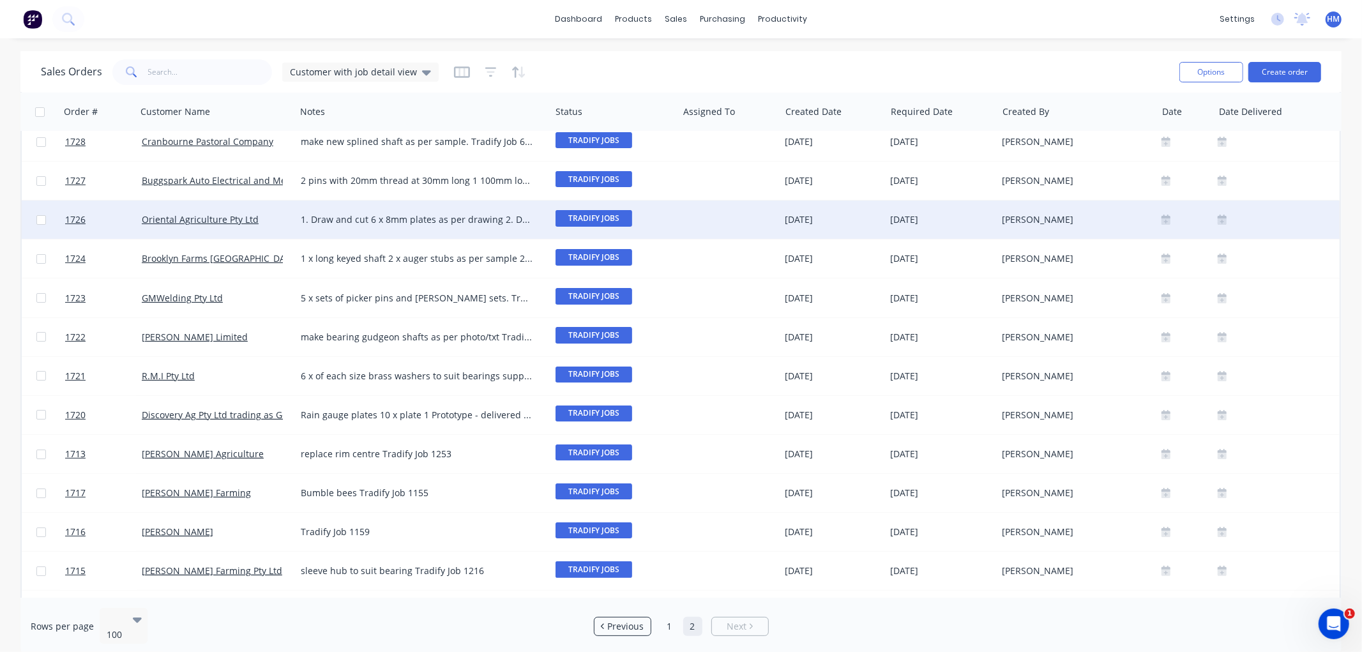
scroll to position [71, 0]
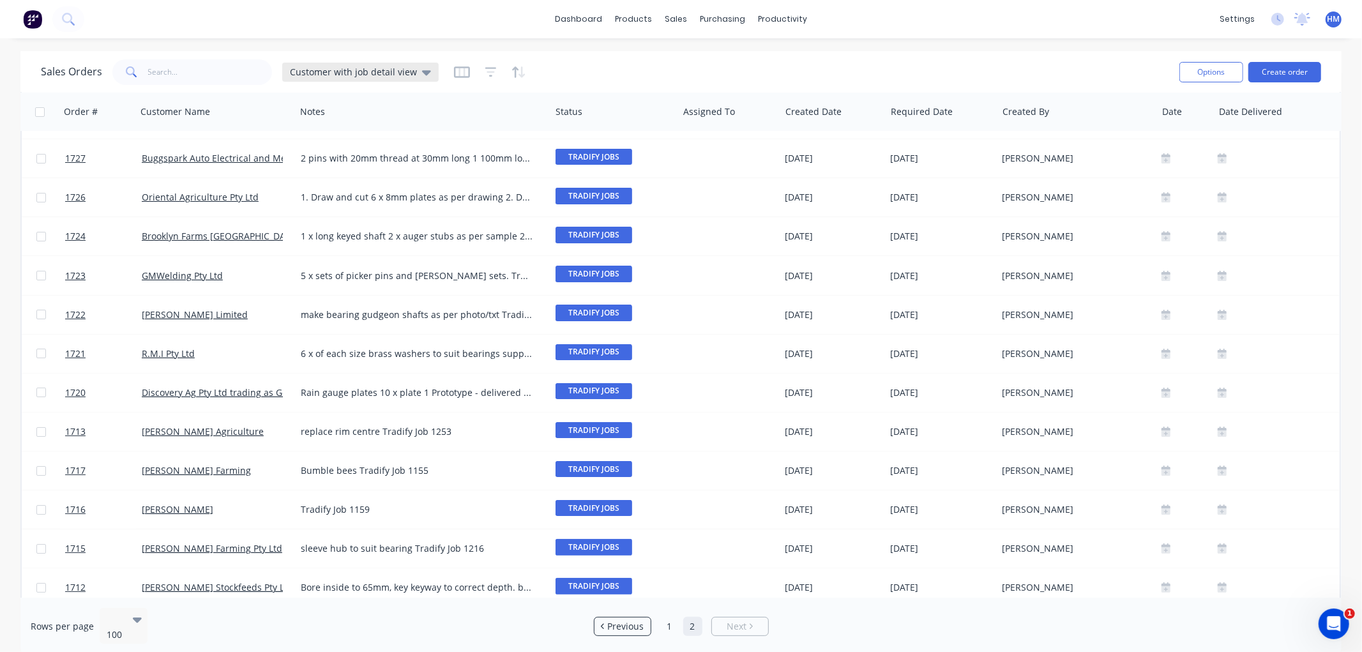
drag, startPoint x: 425, startPoint y: 72, endPoint x: 418, endPoint y: 77, distance: 8.7
click at [424, 73] on icon at bounding box center [426, 72] width 9 height 14
click at [317, 233] on button "Invoice" at bounding box center [359, 231] width 146 height 15
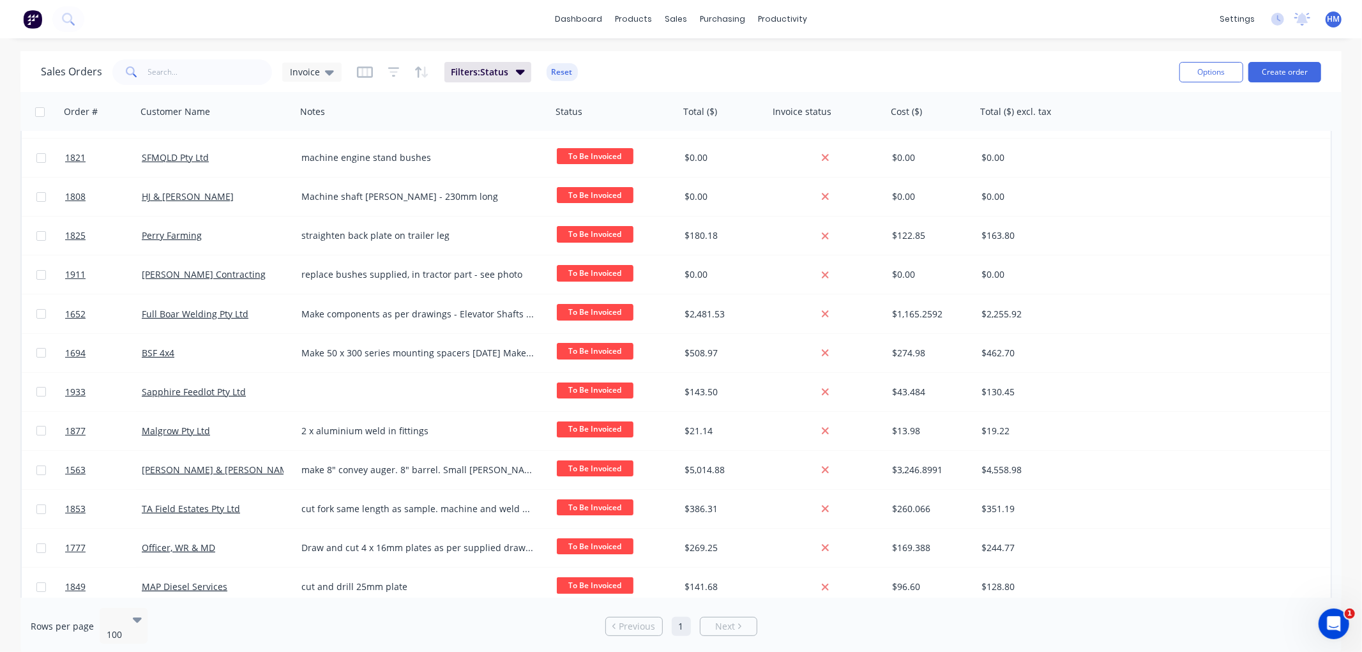
scroll to position [0, 0]
